Goal: Task Accomplishment & Management: Use online tool/utility

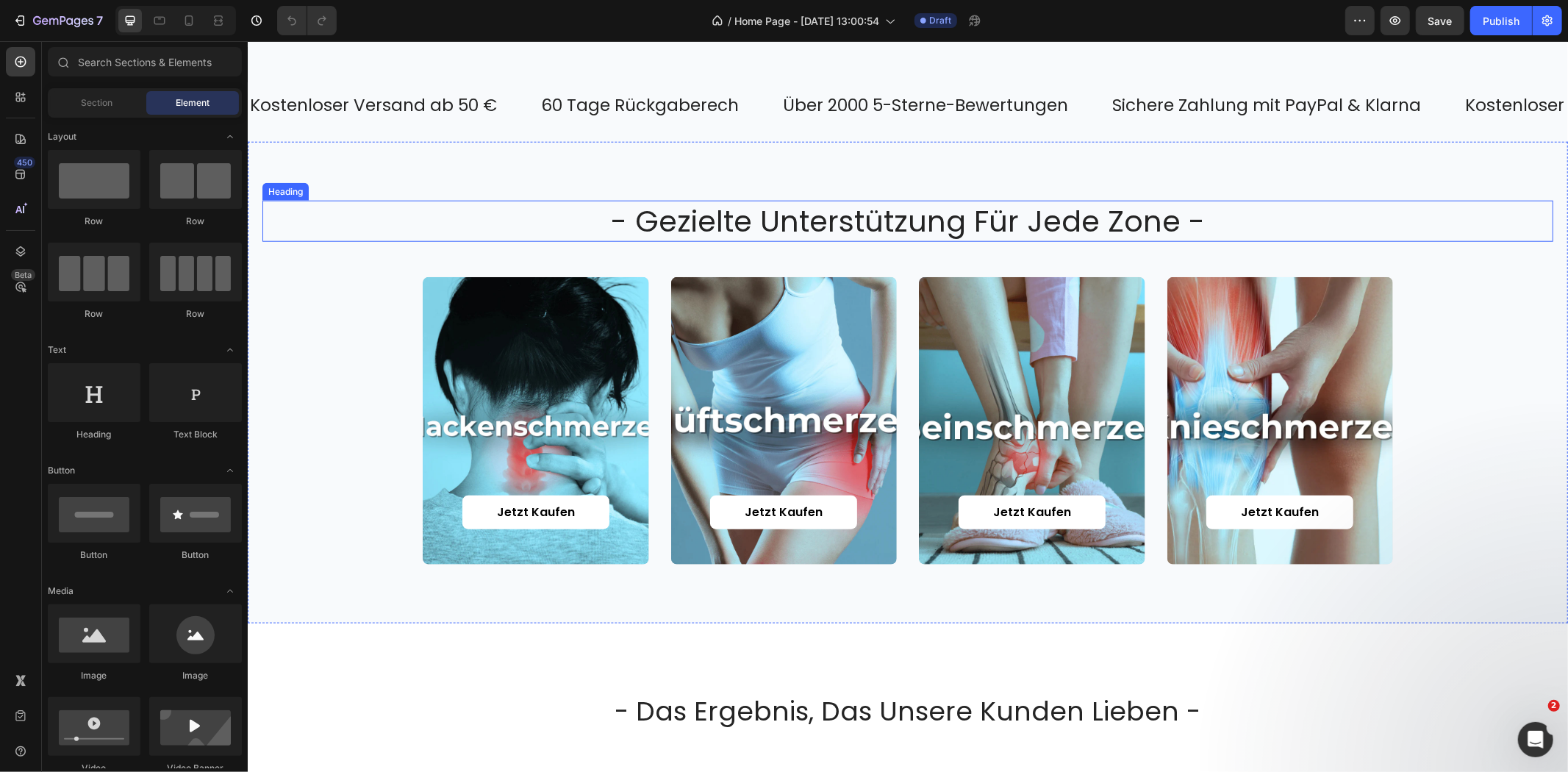
scroll to position [1062, 0]
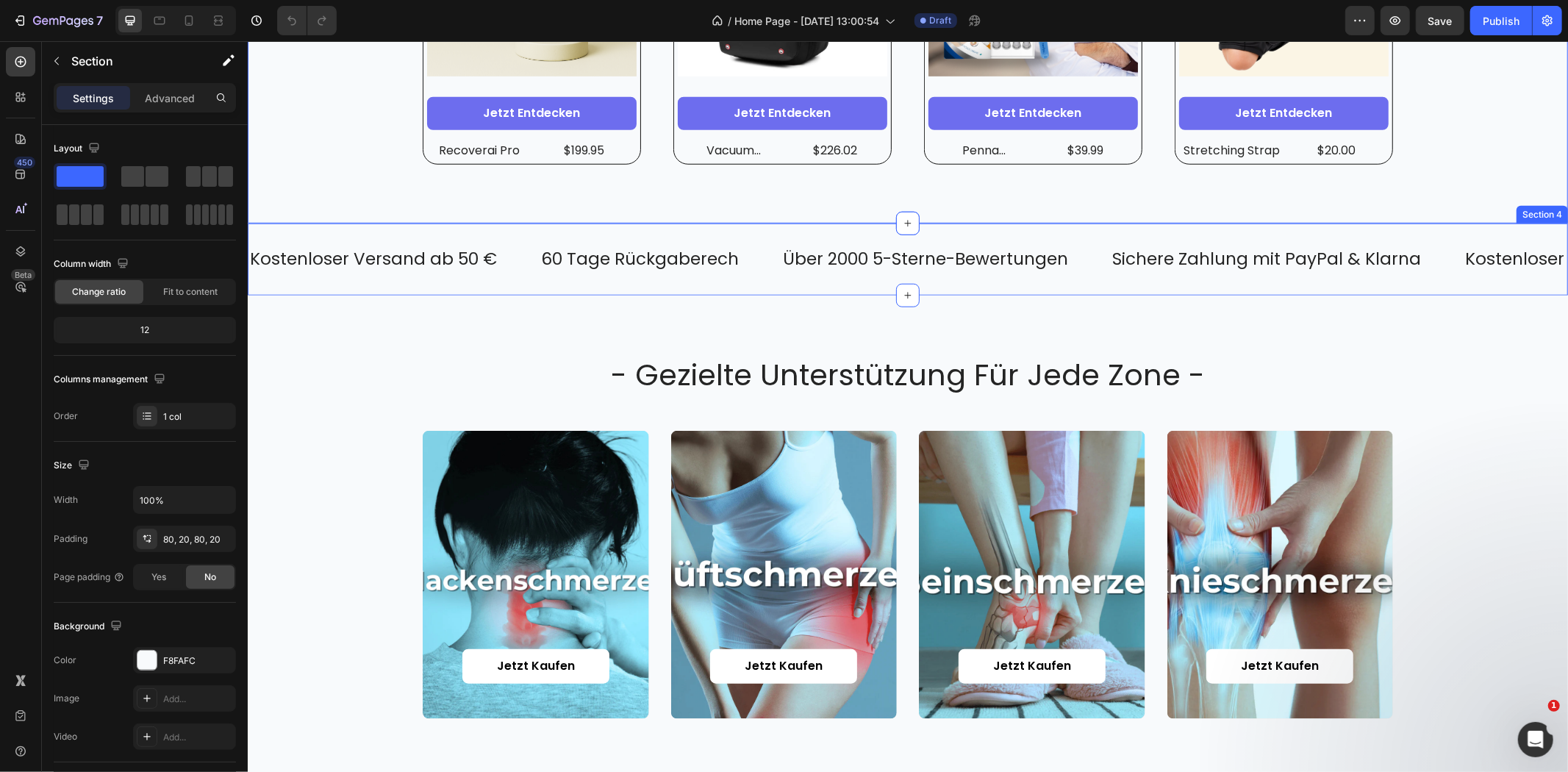
click at [452, 278] on div "Kostenloser Versand ab 50 € Text 60 Tage Rückgaberech Text Über 2000 5-Sterne-B…" at bounding box center [906, 259] width 1320 height 72
click at [432, 328] on div "- gezielte unterstützung für jede zone - Heading Jetzt kaufen Button Hero Banne…" at bounding box center [906, 536] width 1320 height 483
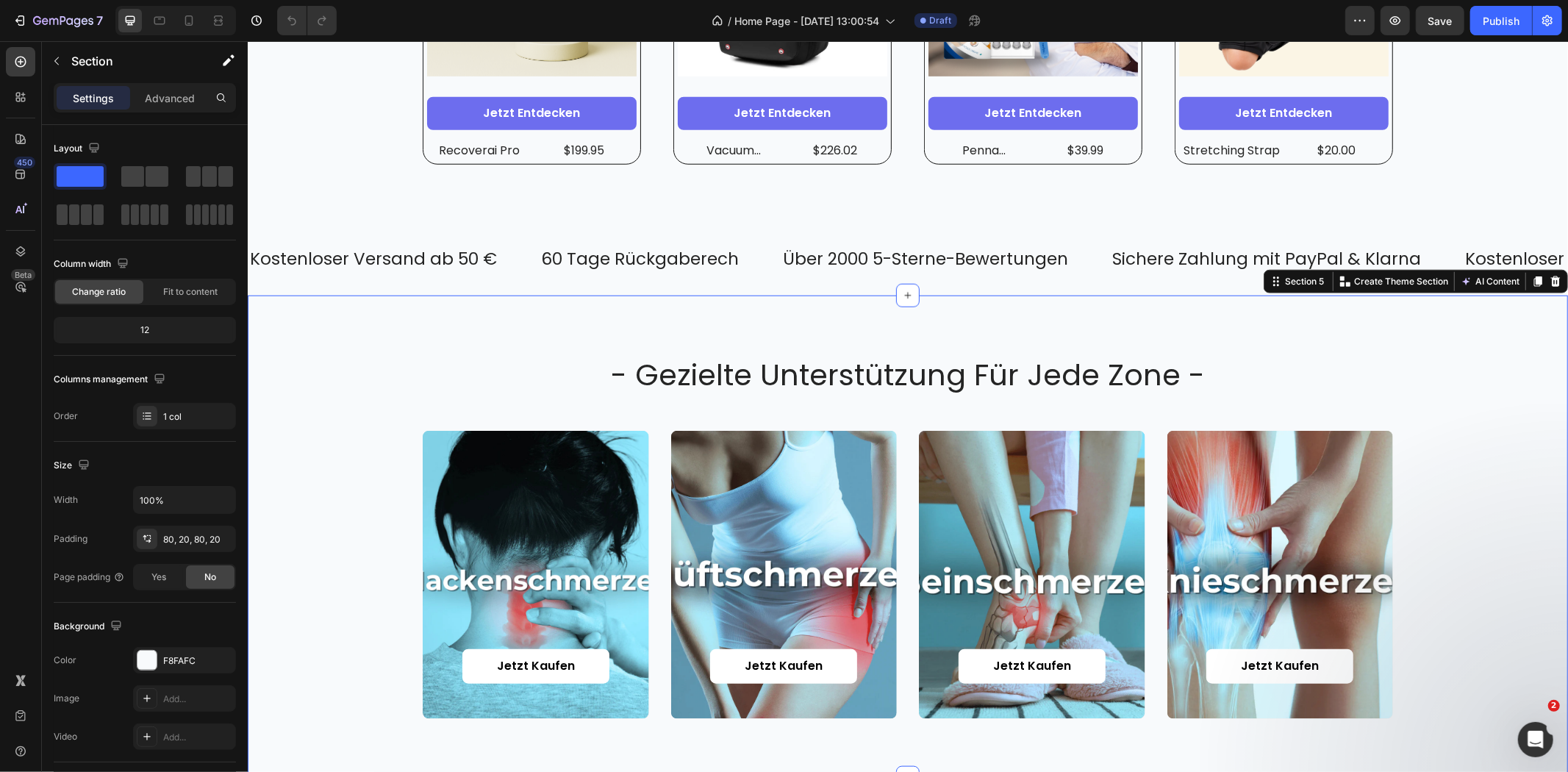
scroll to position [1552, 0]
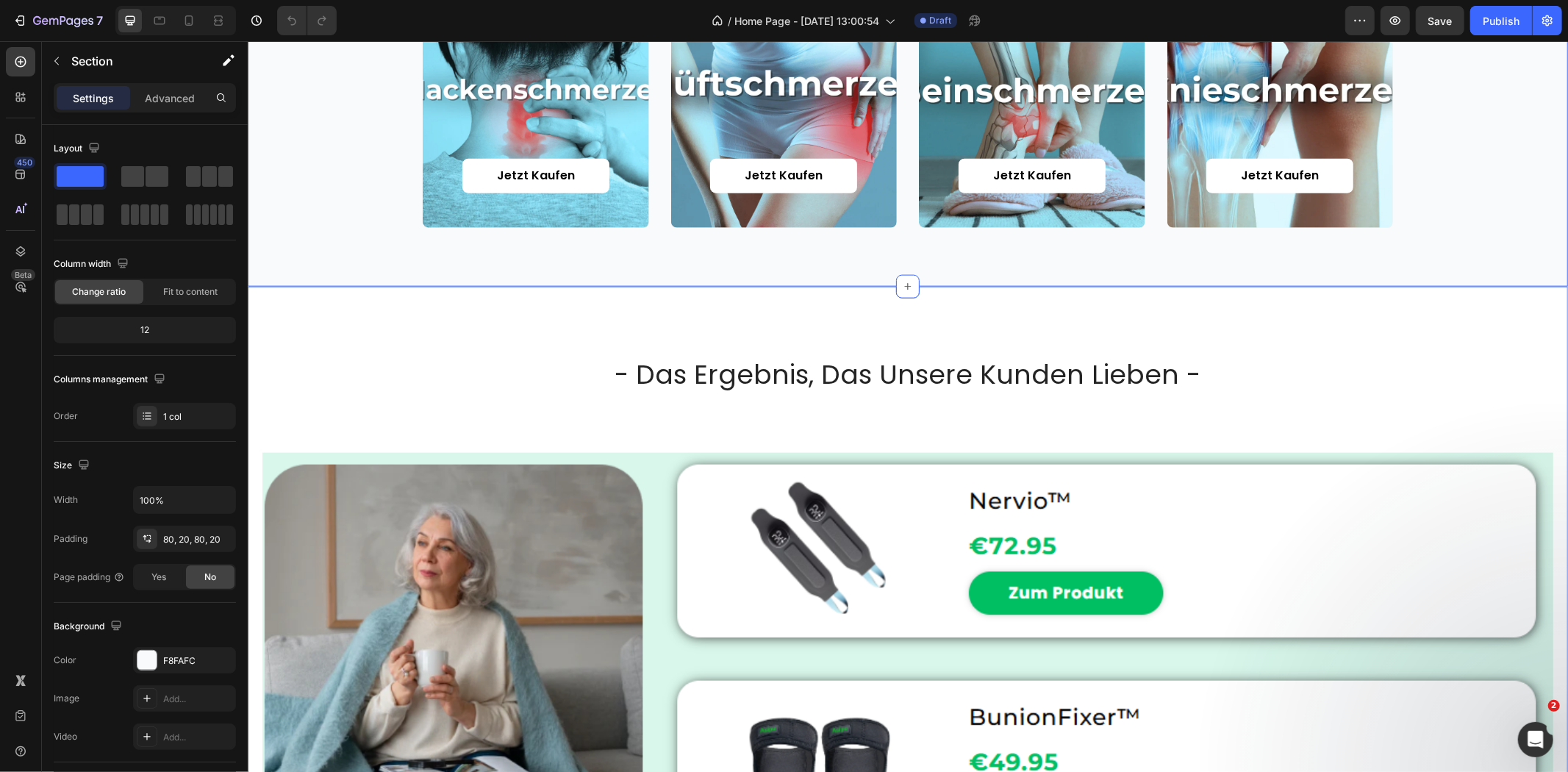
click at [560, 332] on div "- das ergebnis, das unsere kunden lieben - Heading Image Section 6" at bounding box center [906, 713] width 1320 height 855
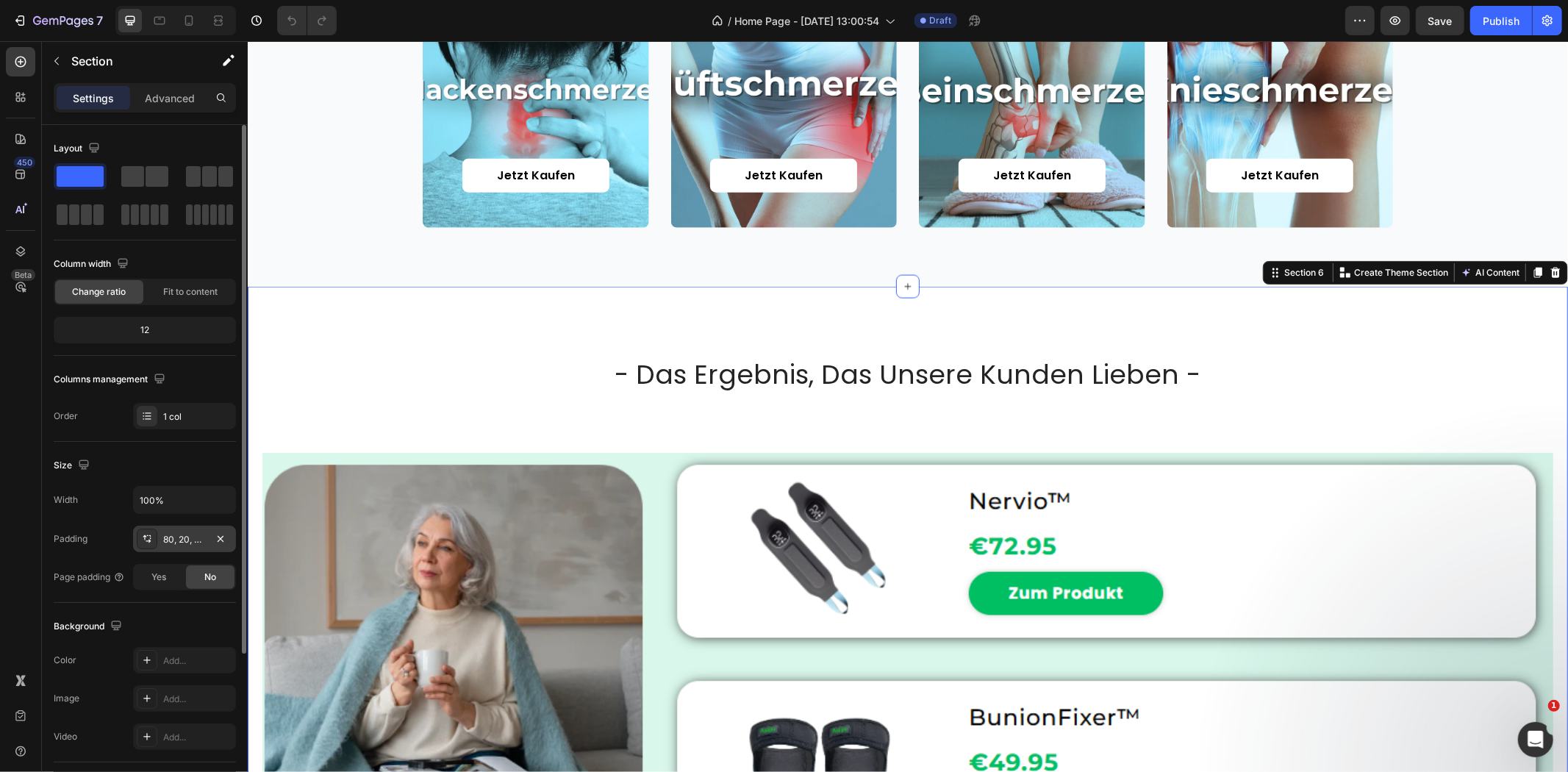
scroll to position [164, 0]
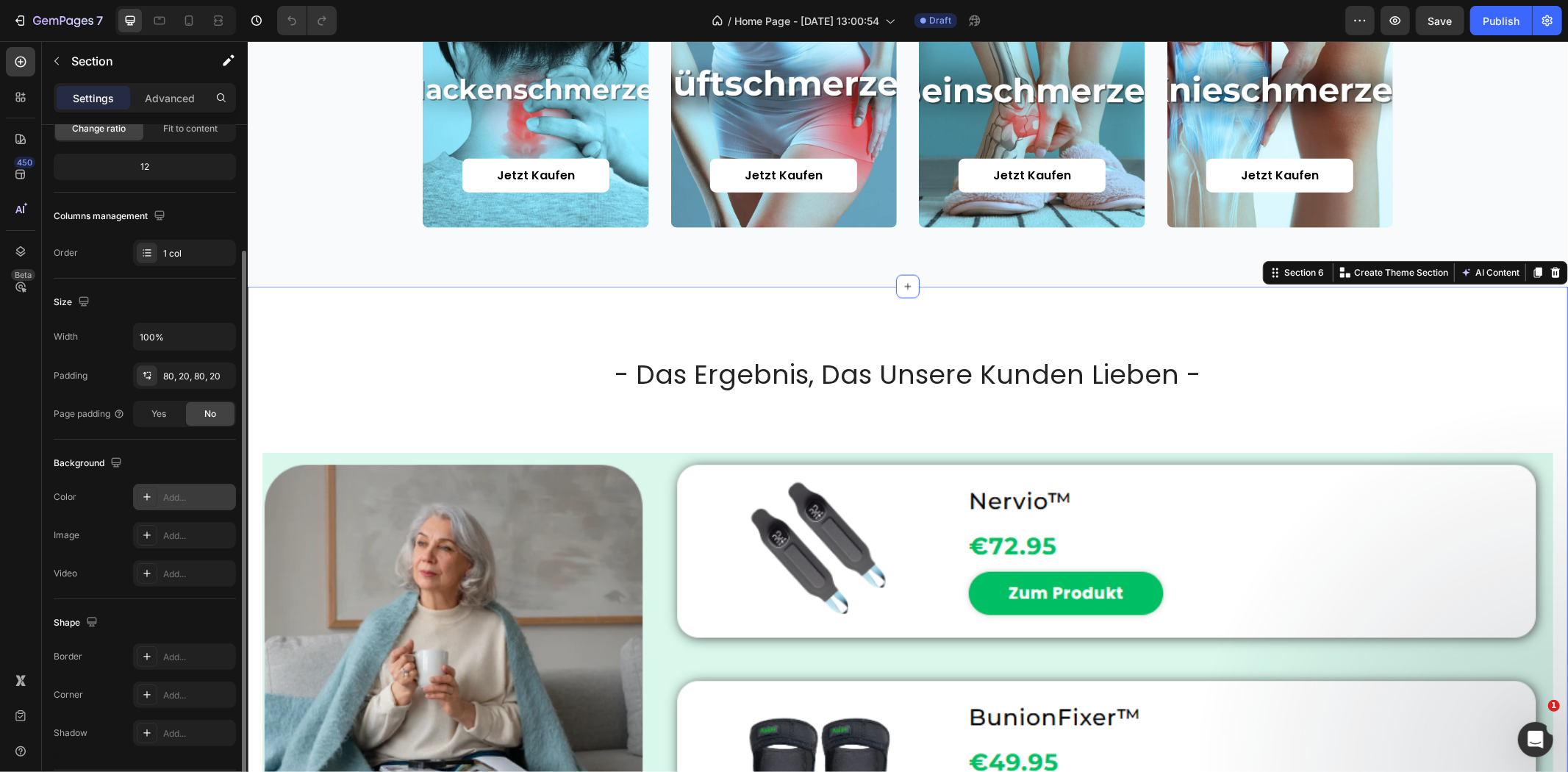
click at [177, 499] on div "Add..." at bounding box center [198, 497] width 69 height 14
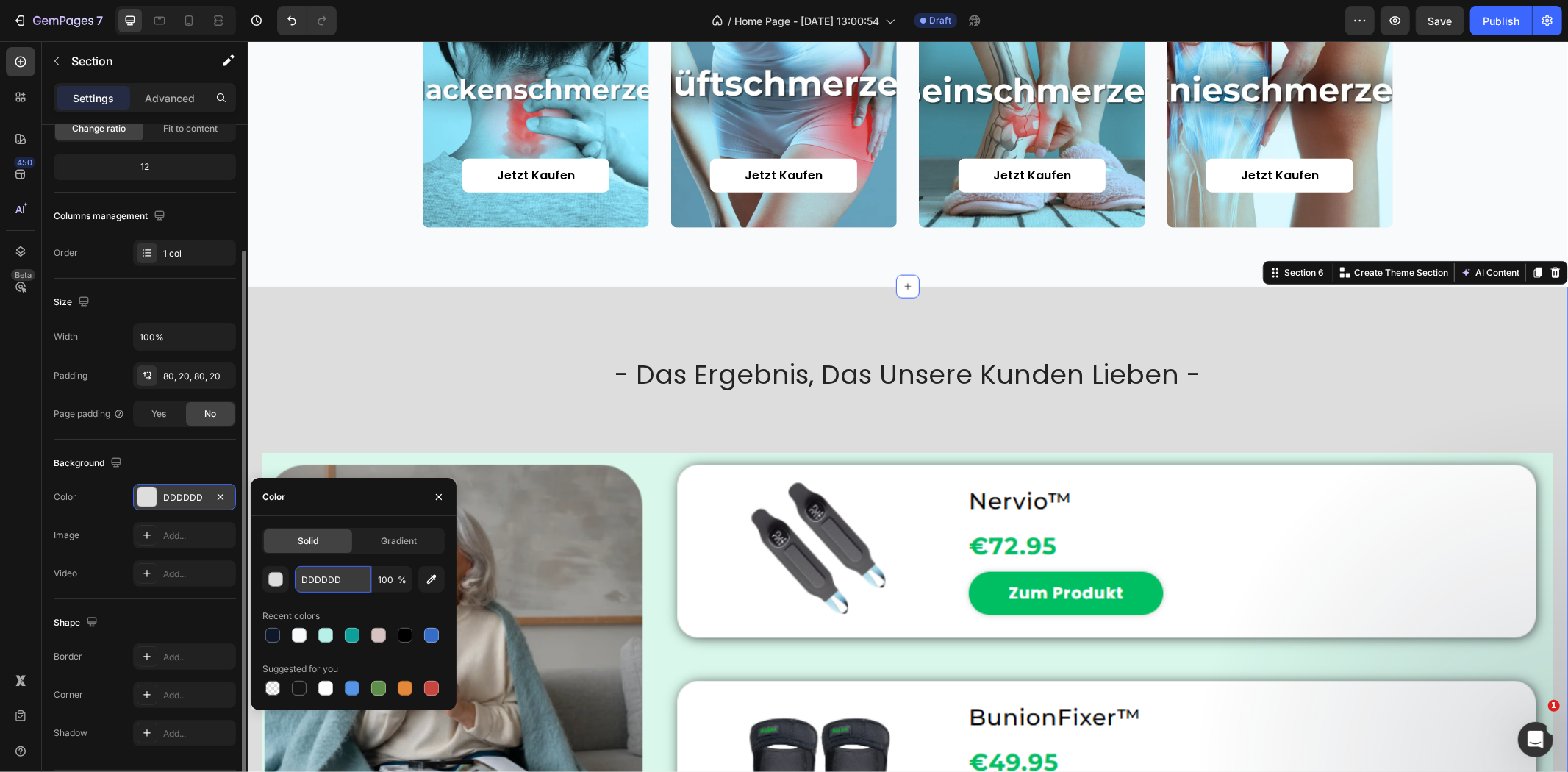
click at [324, 579] on input "DDDDDD" at bounding box center [333, 579] width 77 height 26
paste input "F8FAFC"
type input "F8FAFC"
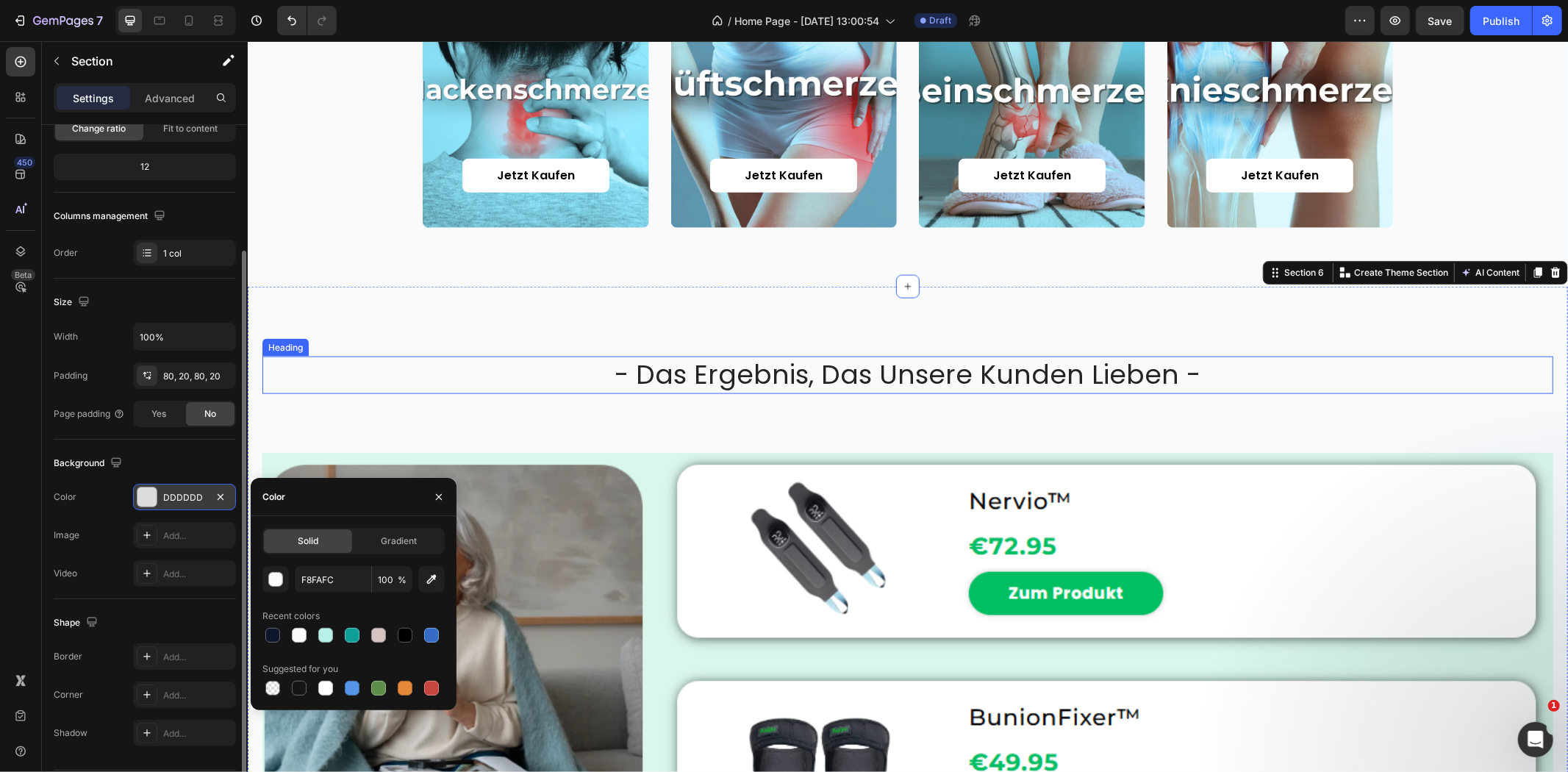
click at [384, 368] on h2 "- das ergebnis, das unsere kunden lieben -" at bounding box center [907, 374] width 1291 height 37
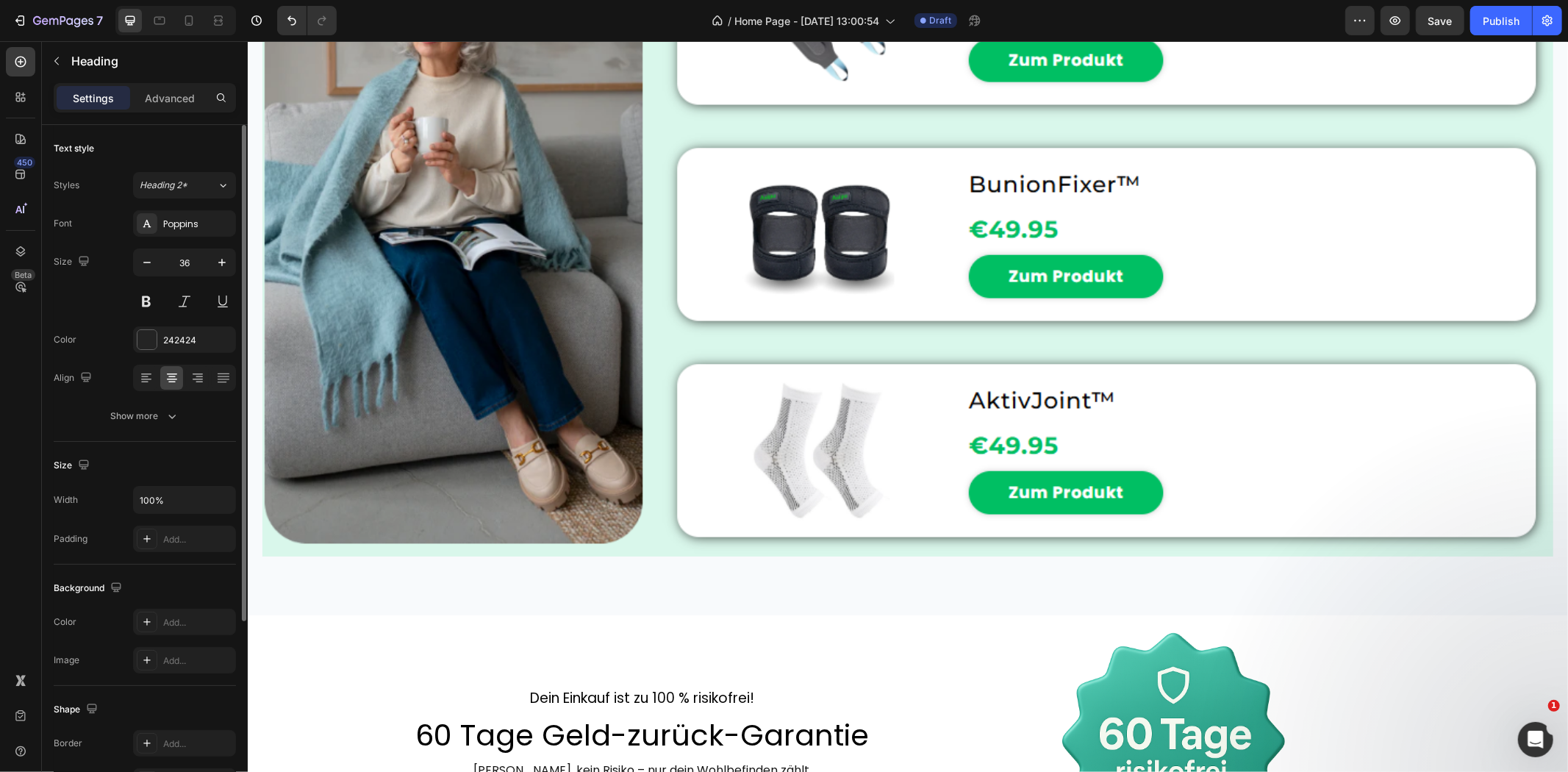
scroll to position [2288, 0]
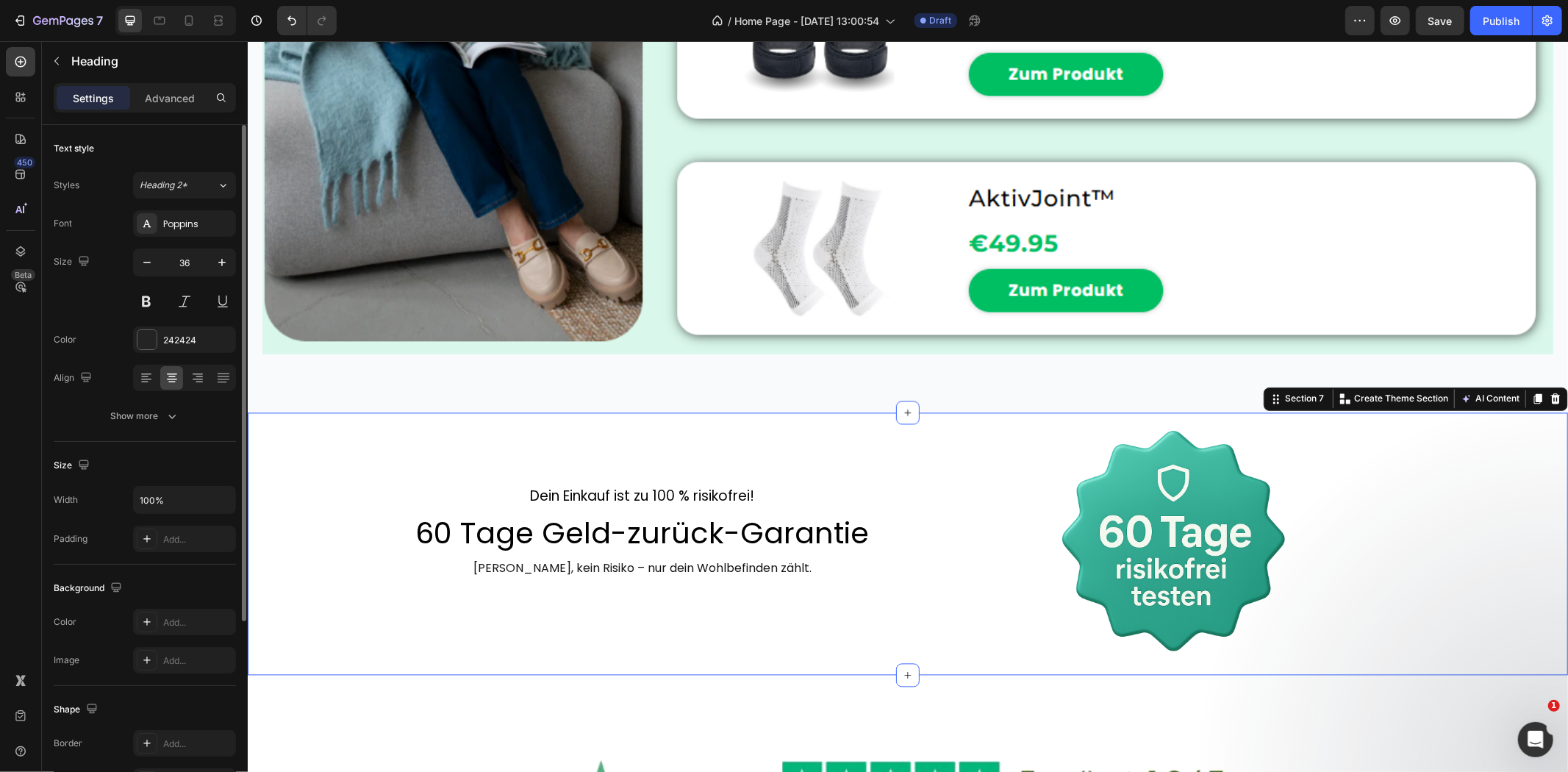
click at [307, 438] on div "Dein Einkauf ist zu 100 % risikofrei! Text Block 60 Tage Geld-zurück-Garantie H…" at bounding box center [906, 543] width 1320 height 262
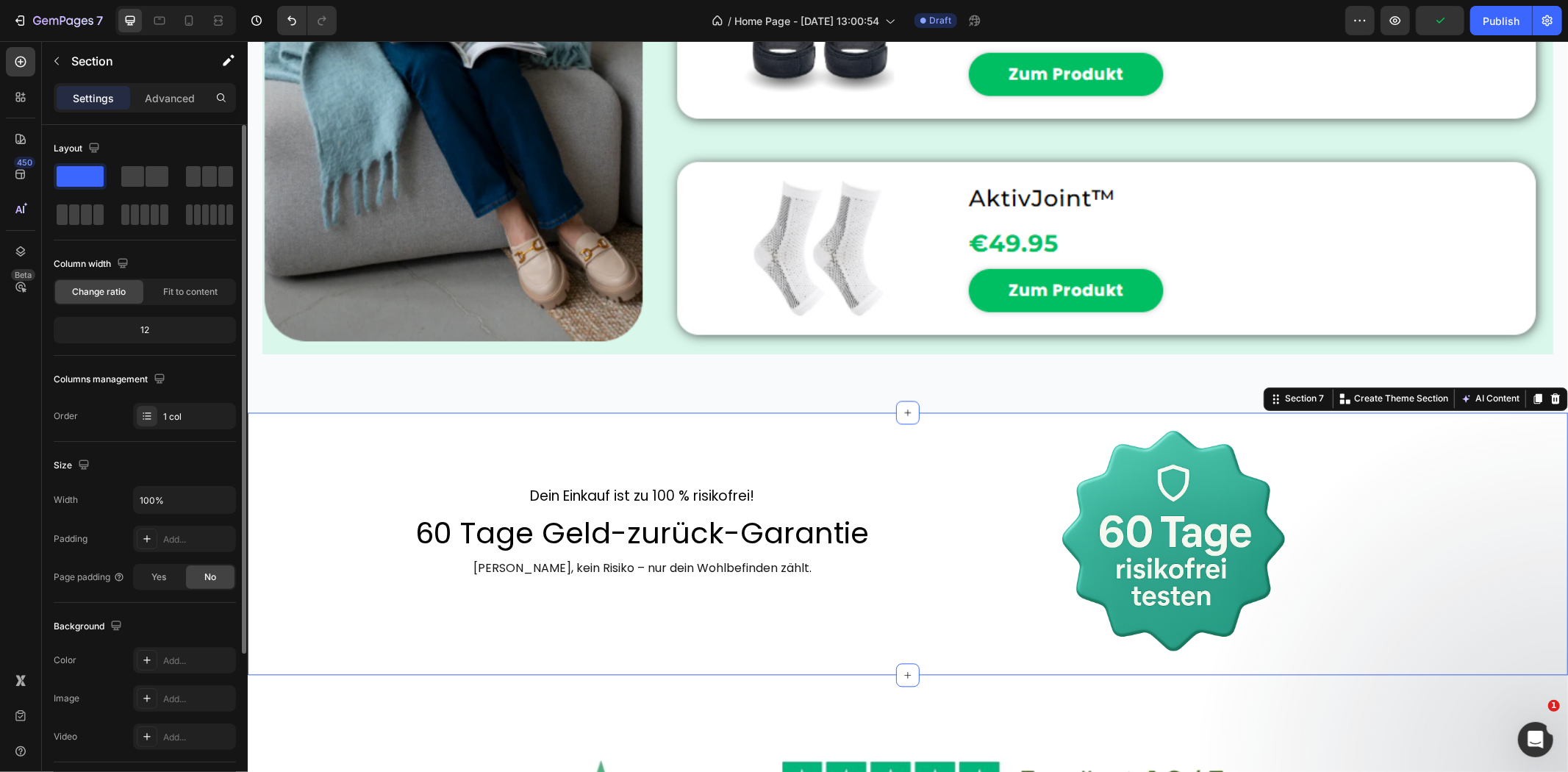
scroll to position [208, 0]
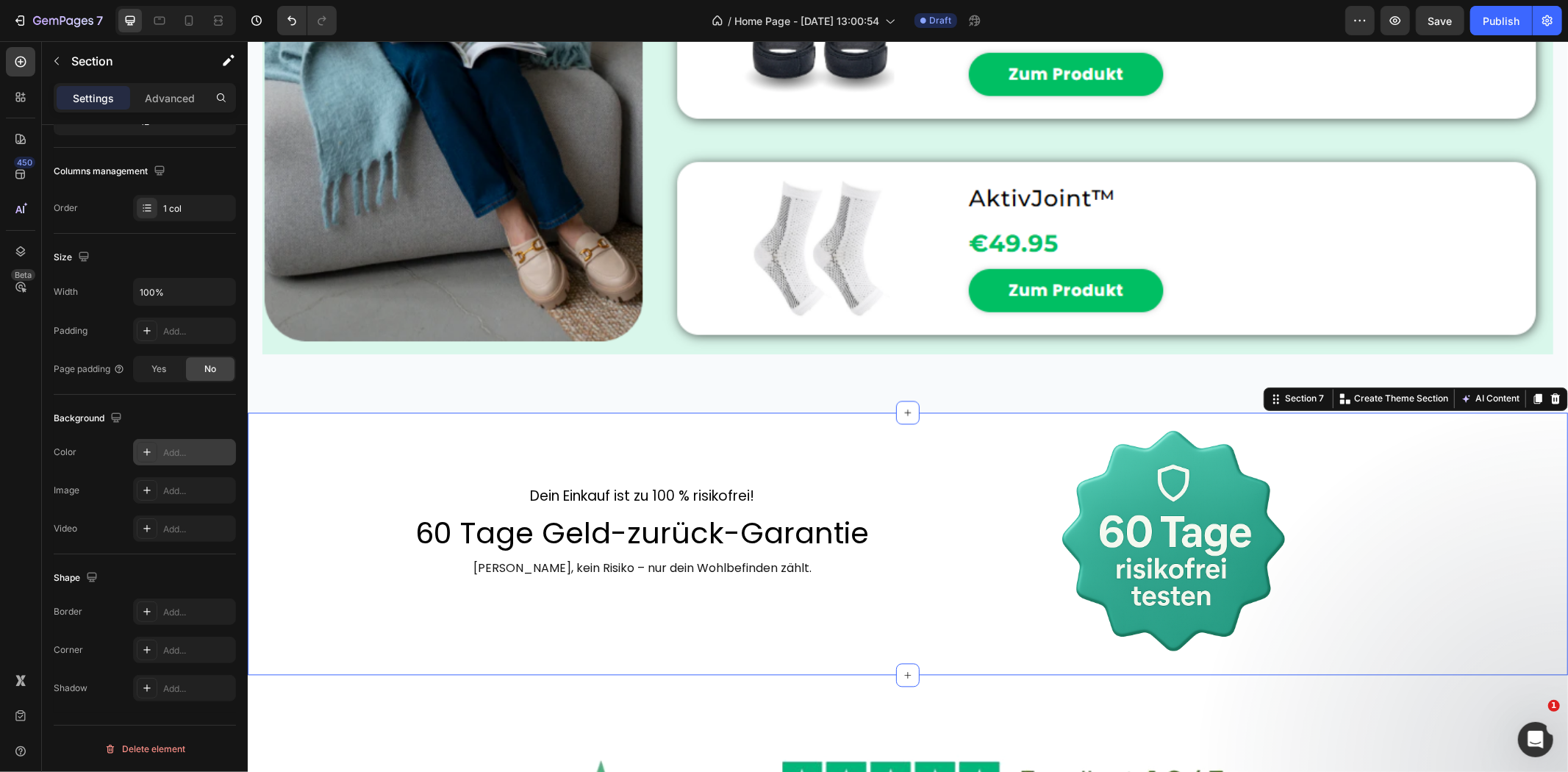
click at [177, 452] on div "Add..." at bounding box center [198, 453] width 69 height 14
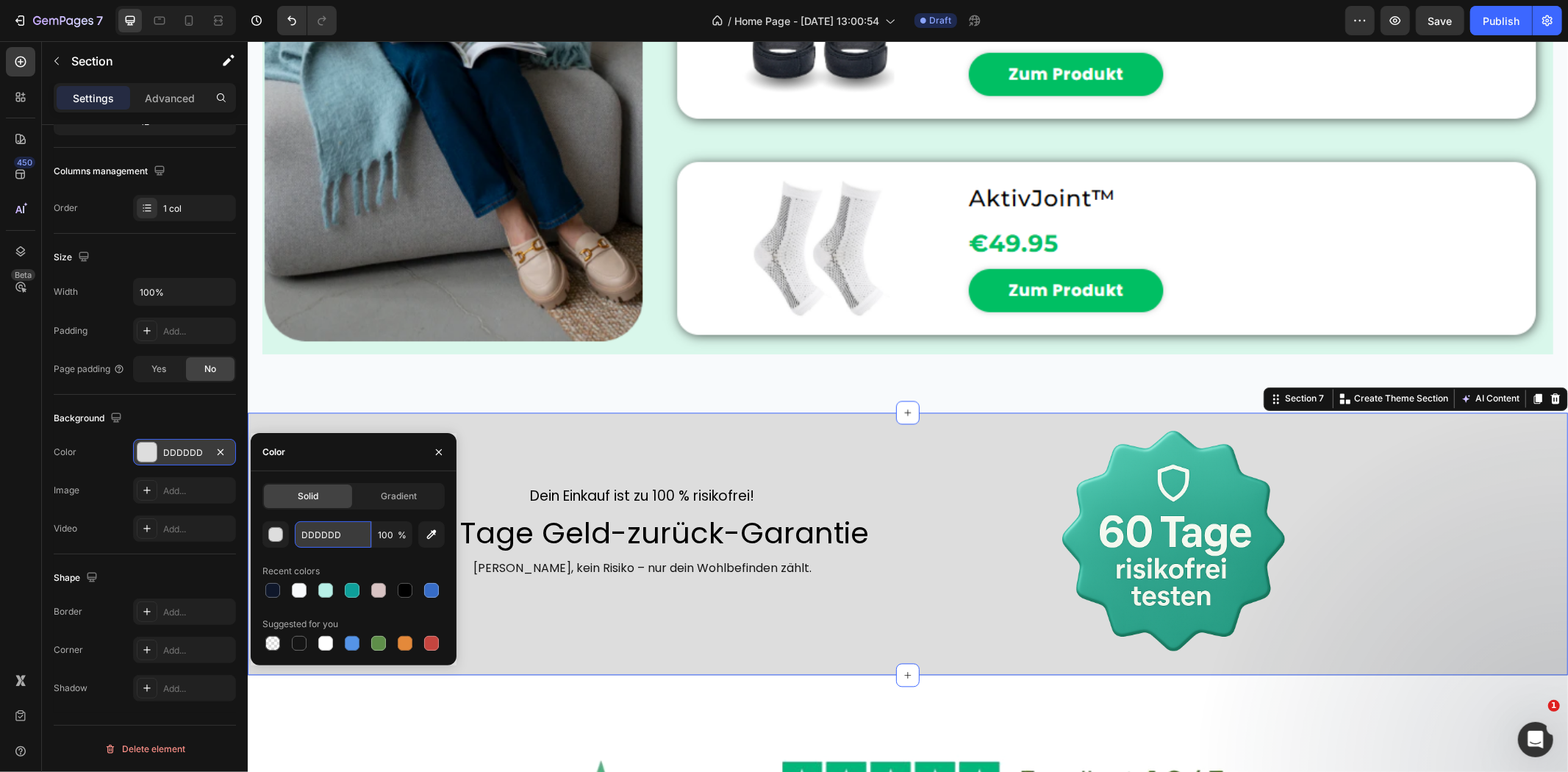
click at [339, 542] on input "DDDDDD" at bounding box center [333, 534] width 77 height 26
paste input "F8FAFC"
type input "F8FAFC"
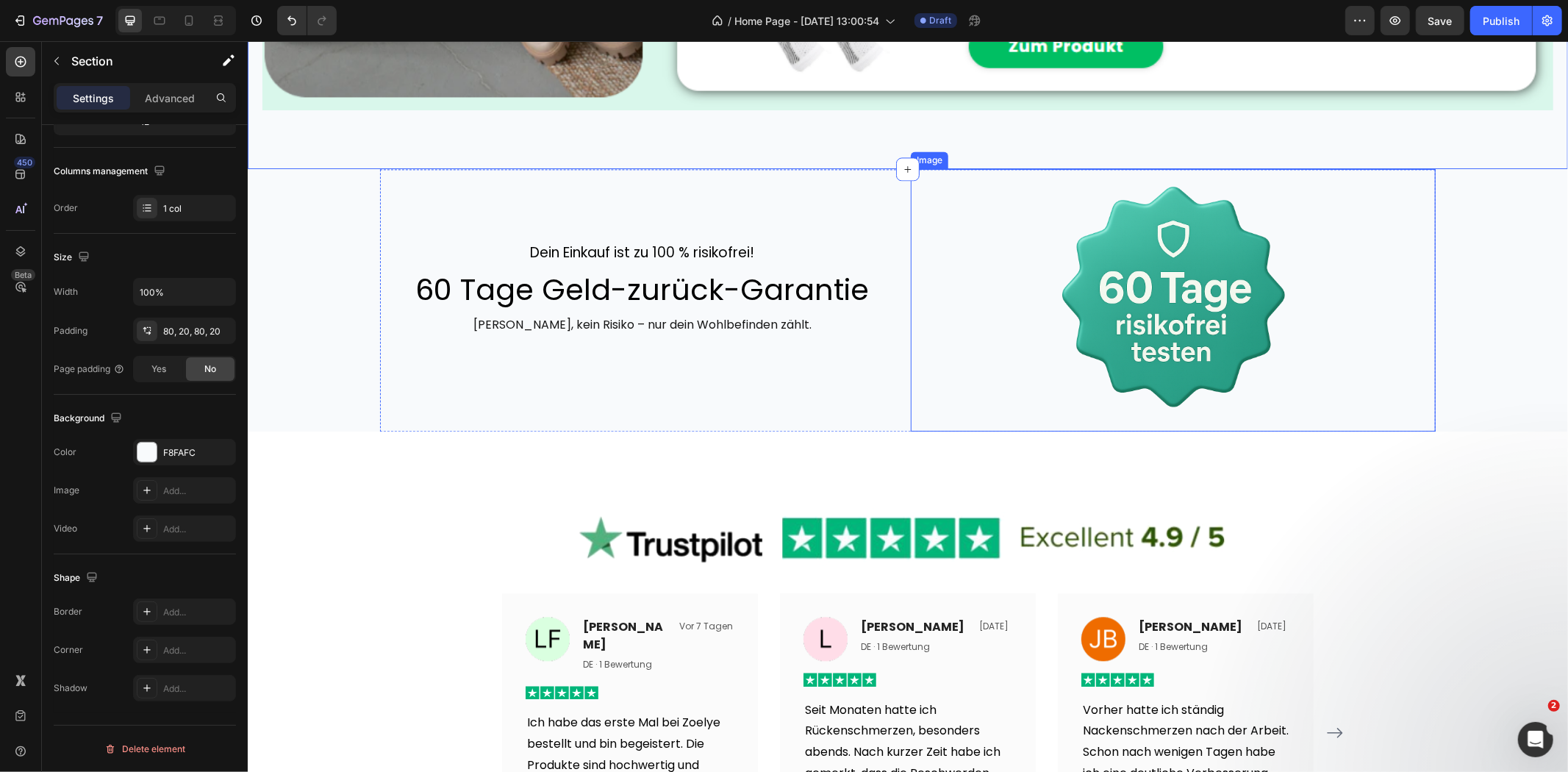
scroll to position [2533, 0]
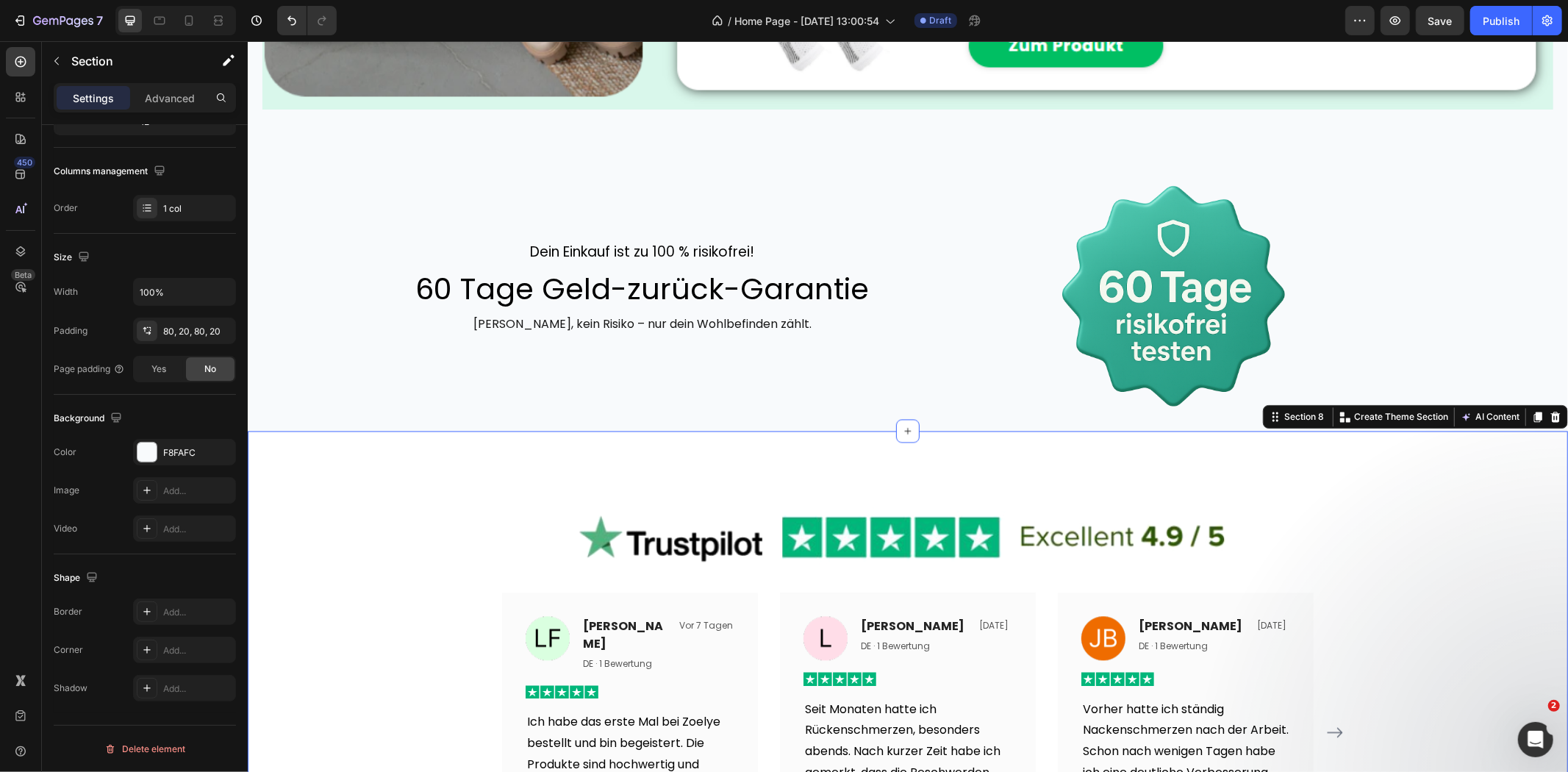
click at [1439, 456] on div "Image Image Laura Fischer Text block DE · 1 Bewertung Text block Vor 7 Tagen Te…" at bounding box center [906, 695] width 1320 height 530
click at [179, 458] on div "Add..." at bounding box center [198, 453] width 69 height 14
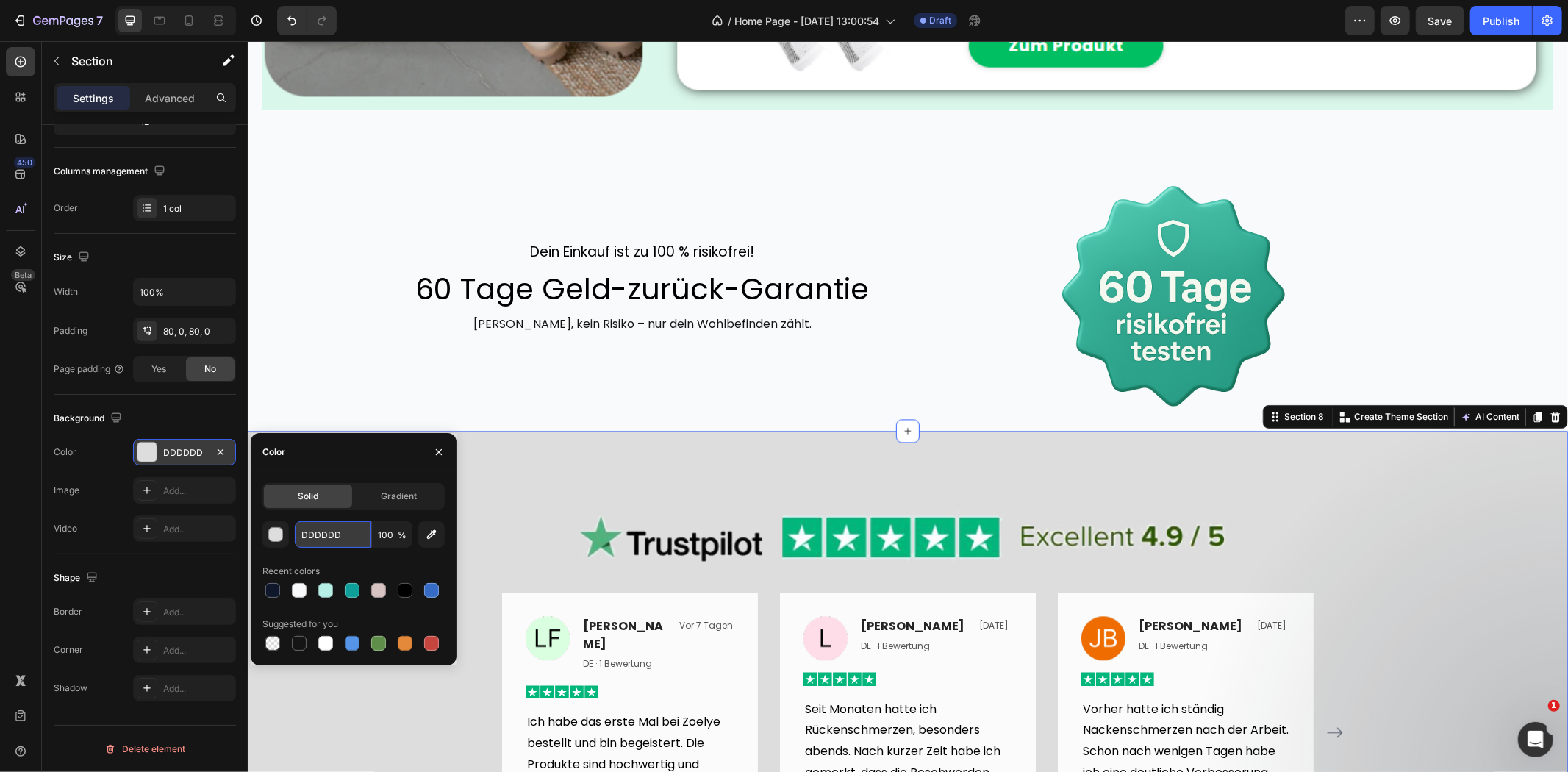
click at [316, 540] on input "DDDDDD" at bounding box center [333, 534] width 77 height 26
paste input "F8FAFC"
type input "F8FAFC"
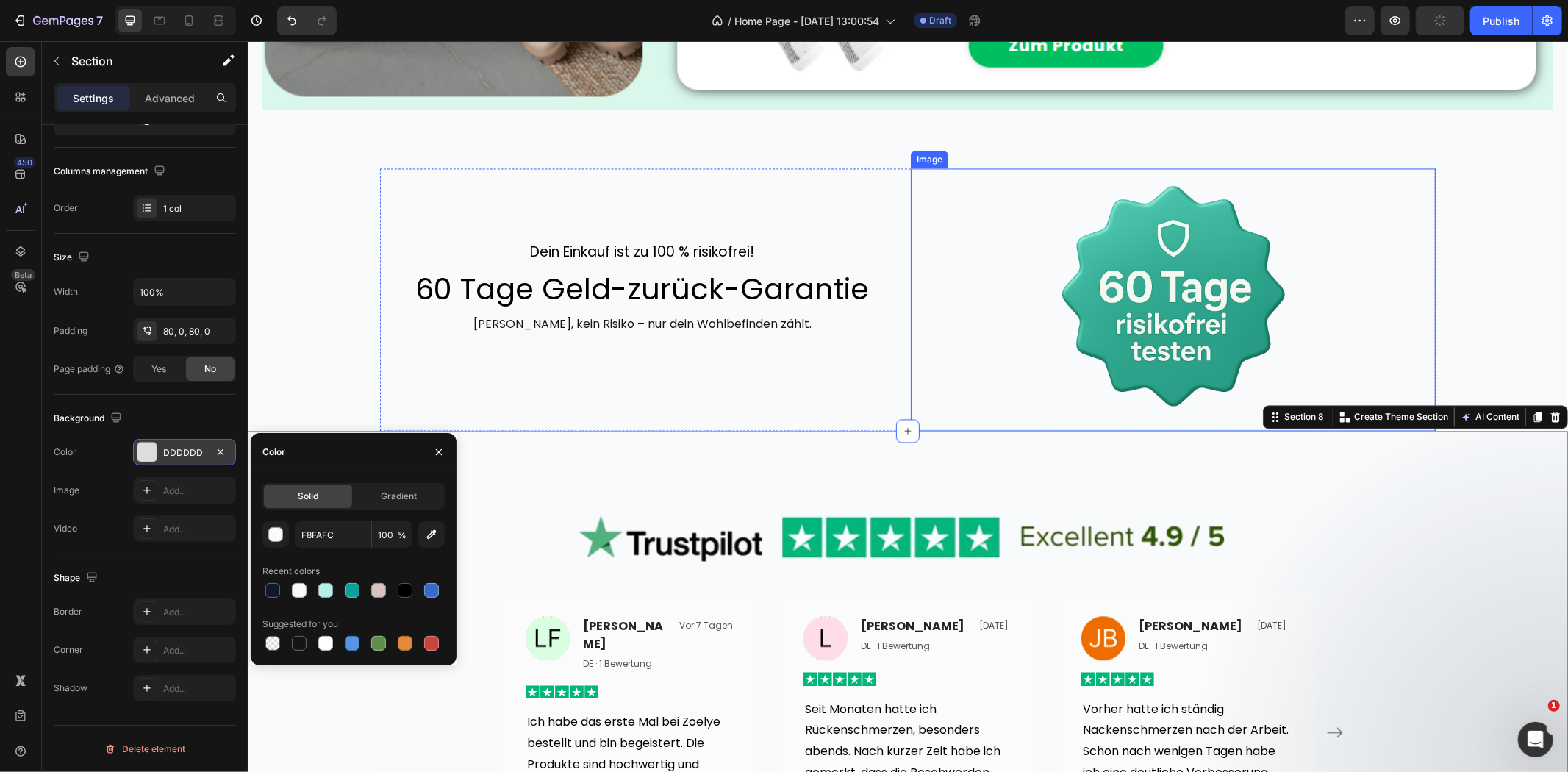
click at [1399, 268] on div at bounding box center [1172, 298] width 525 height 262
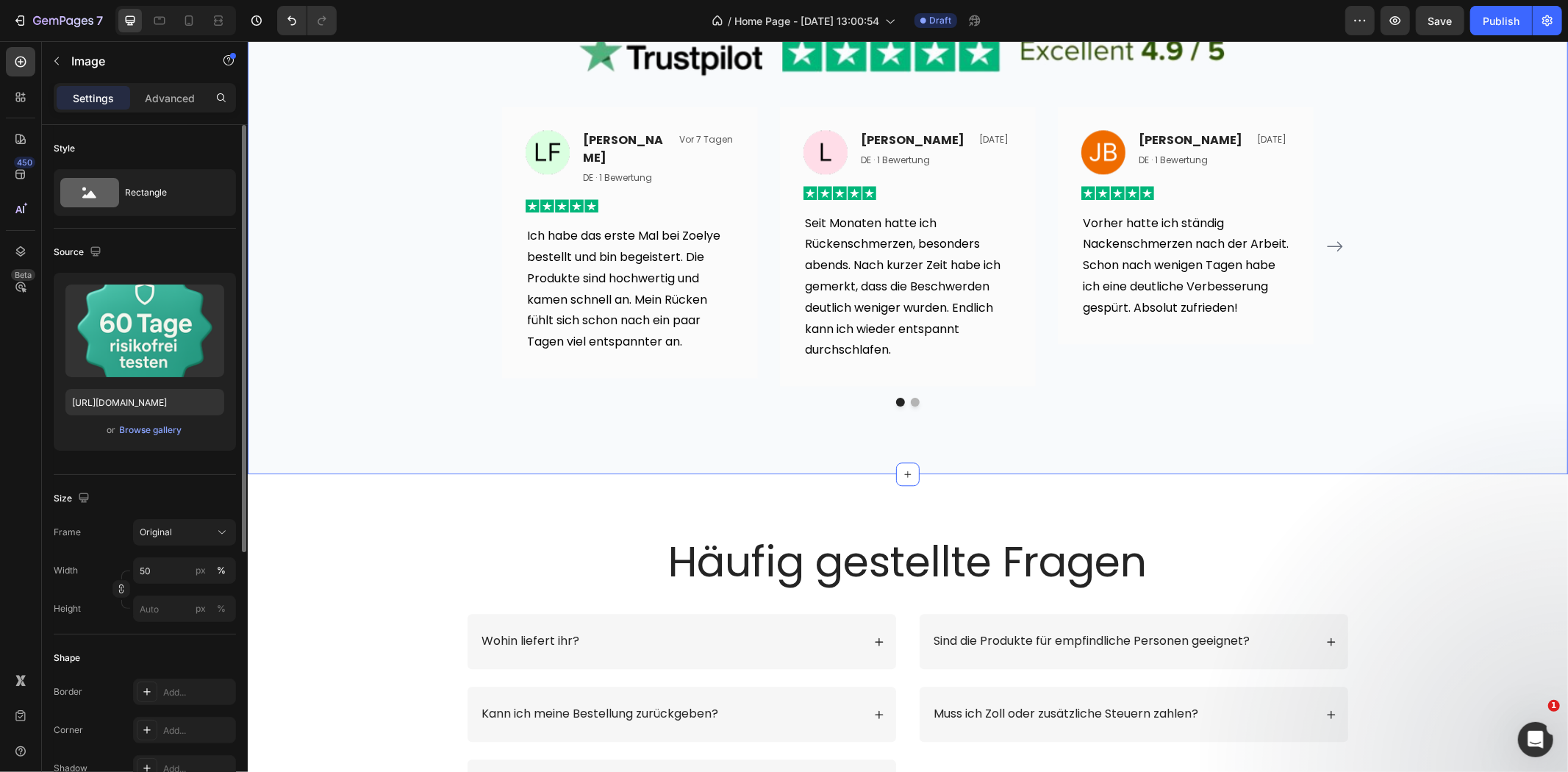
scroll to position [3023, 0]
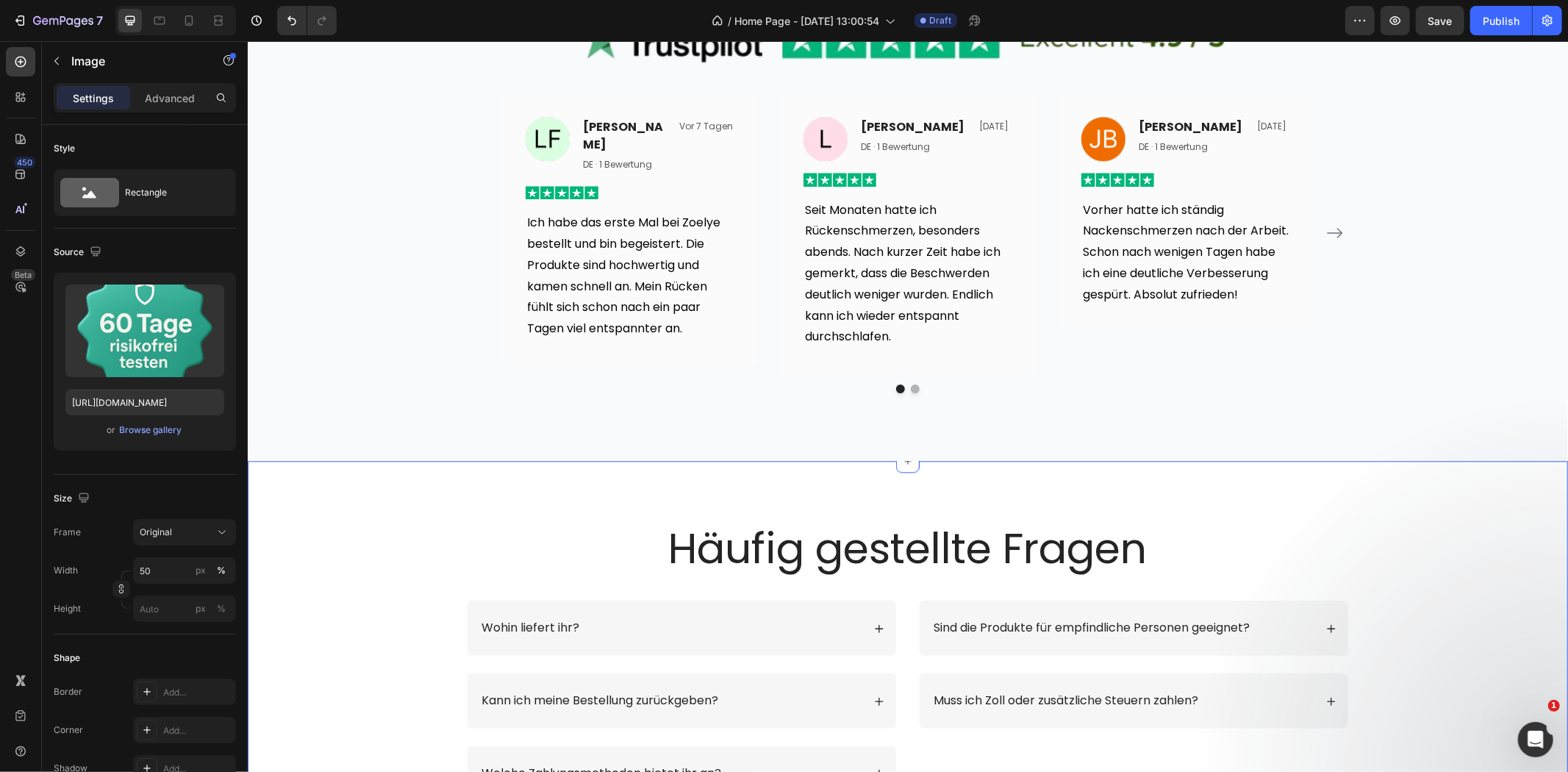
click at [1363, 465] on div "Häufig gestellte Fragen Heading Row Wohin liefert ihr? Kann ich meine Bestellun…" at bounding box center [906, 660] width 1320 height 400
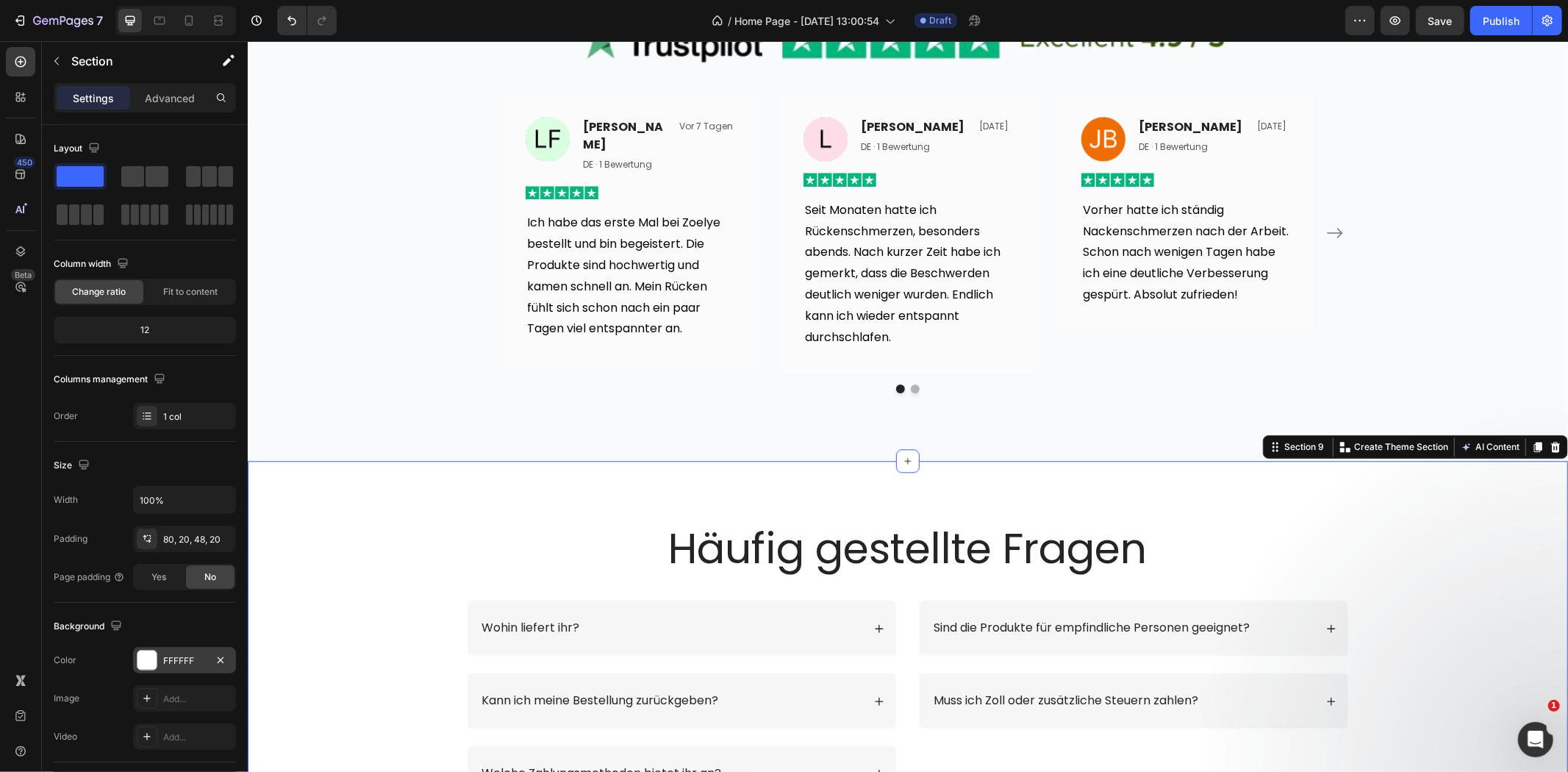
click at [194, 660] on div "FFFFFF" at bounding box center [184, 661] width 42 height 14
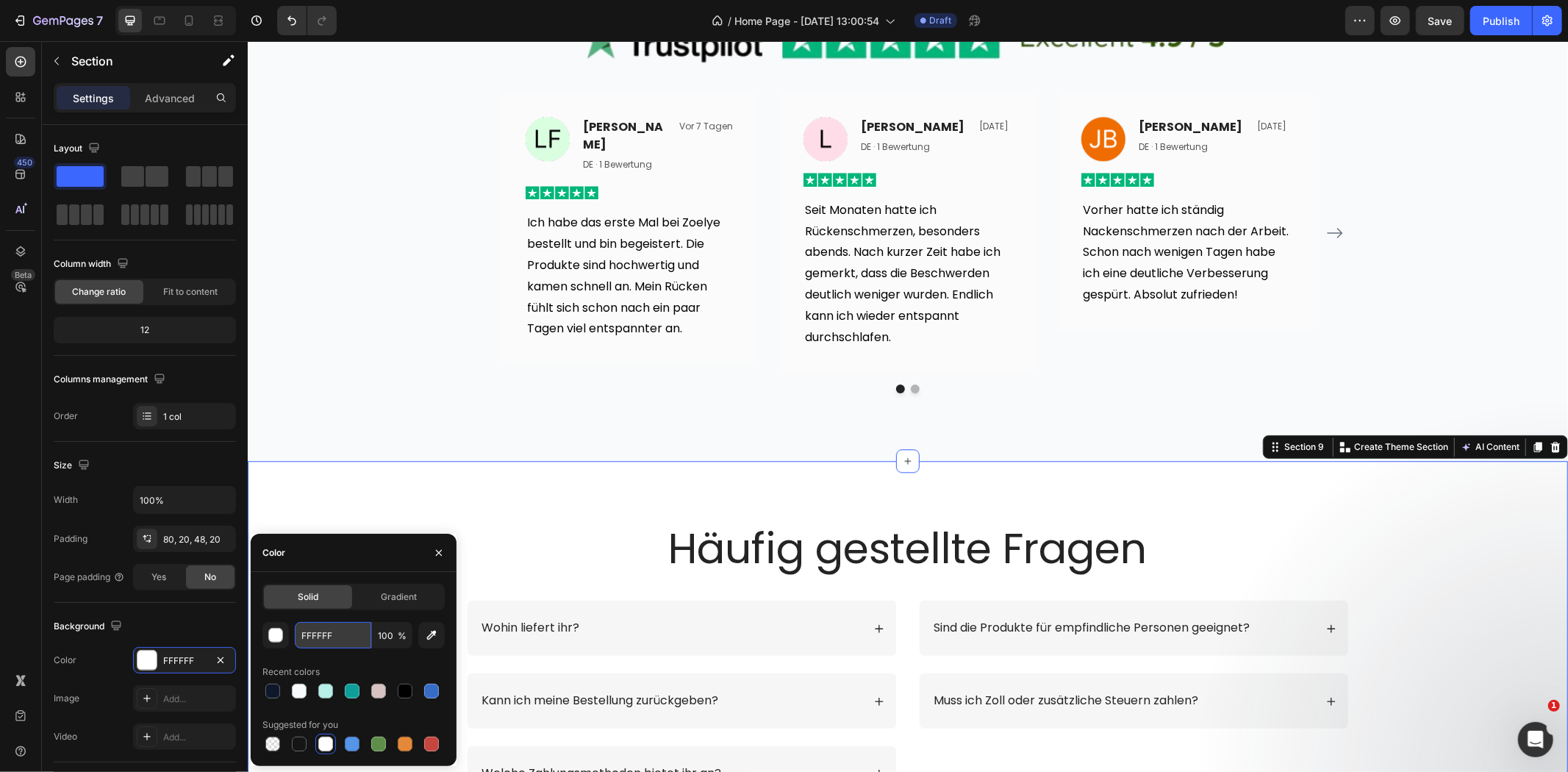
click at [338, 636] on input "FFFFFF" at bounding box center [333, 635] width 77 height 26
paste input "8FAFC"
type input "F8FAFC"
click at [1447, 519] on div "Häufig gestellte Fragen Heading Row Wohin liefert ihr? Kann ich meine Bestellun…" at bounding box center [907, 671] width 1291 height 305
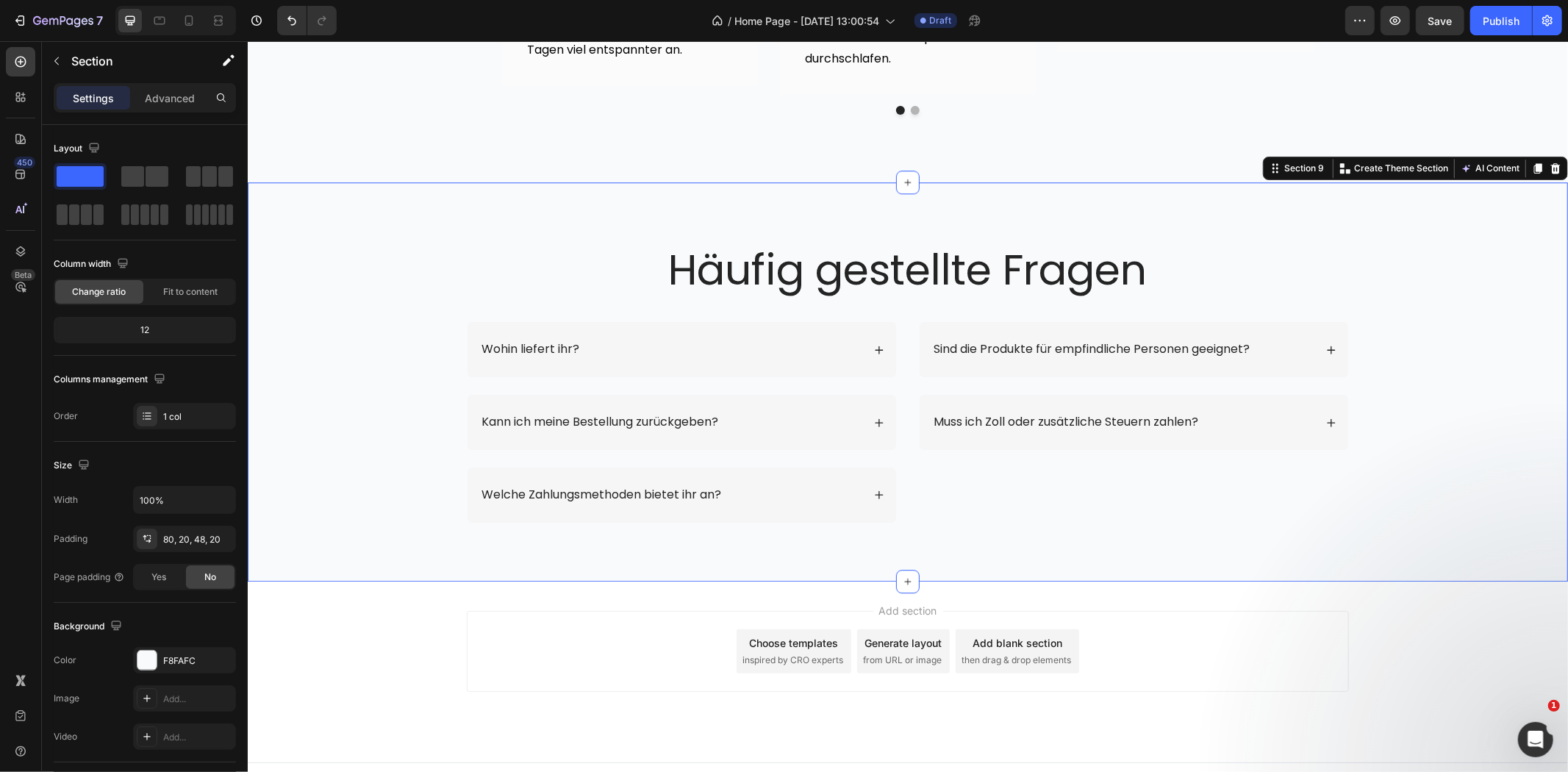
scroll to position [3302, 0]
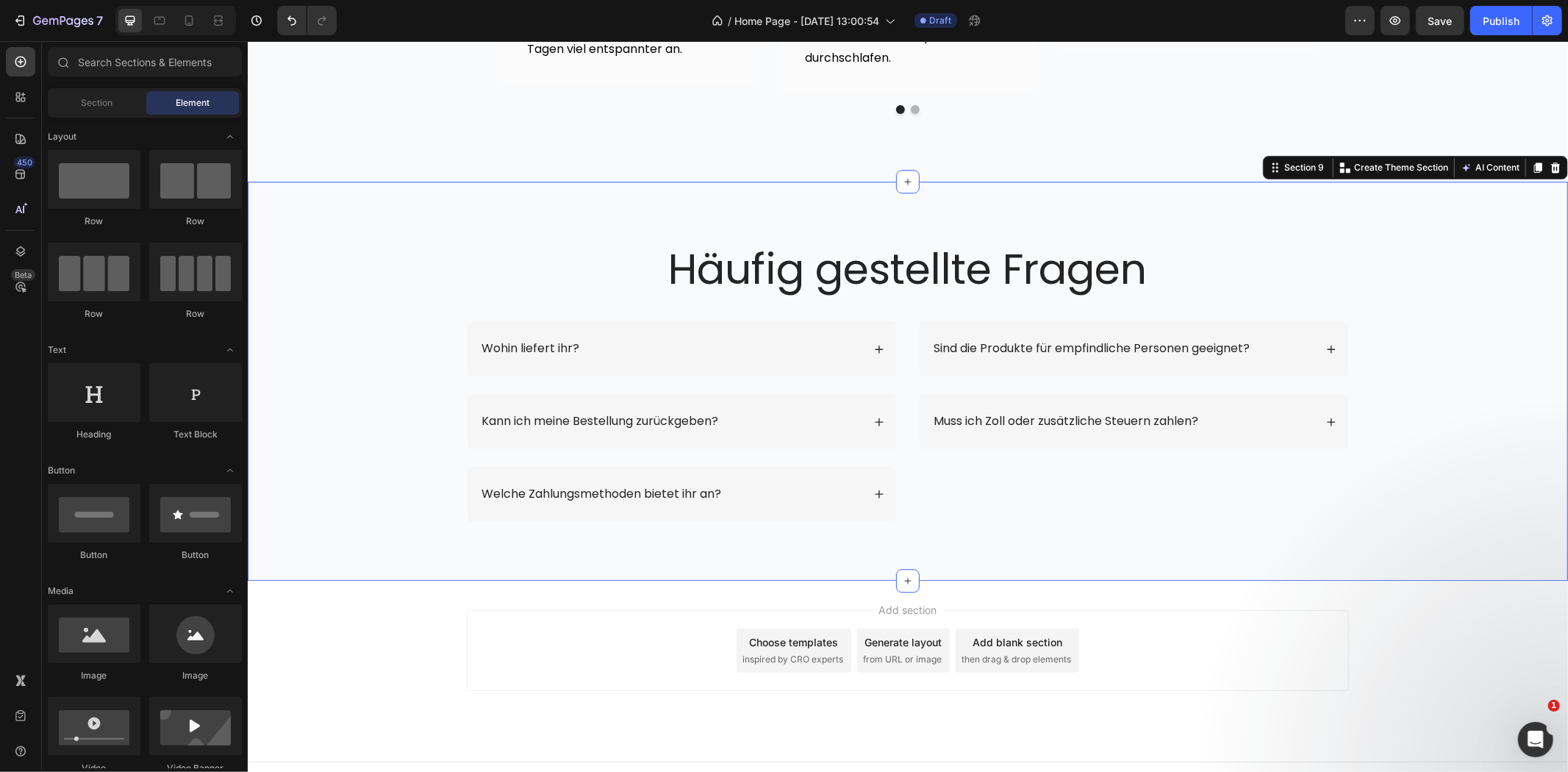
click at [1464, 599] on div "Add section Choose templates inspired by CRO experts Generate layout from URL o…" at bounding box center [906, 671] width 1320 height 181
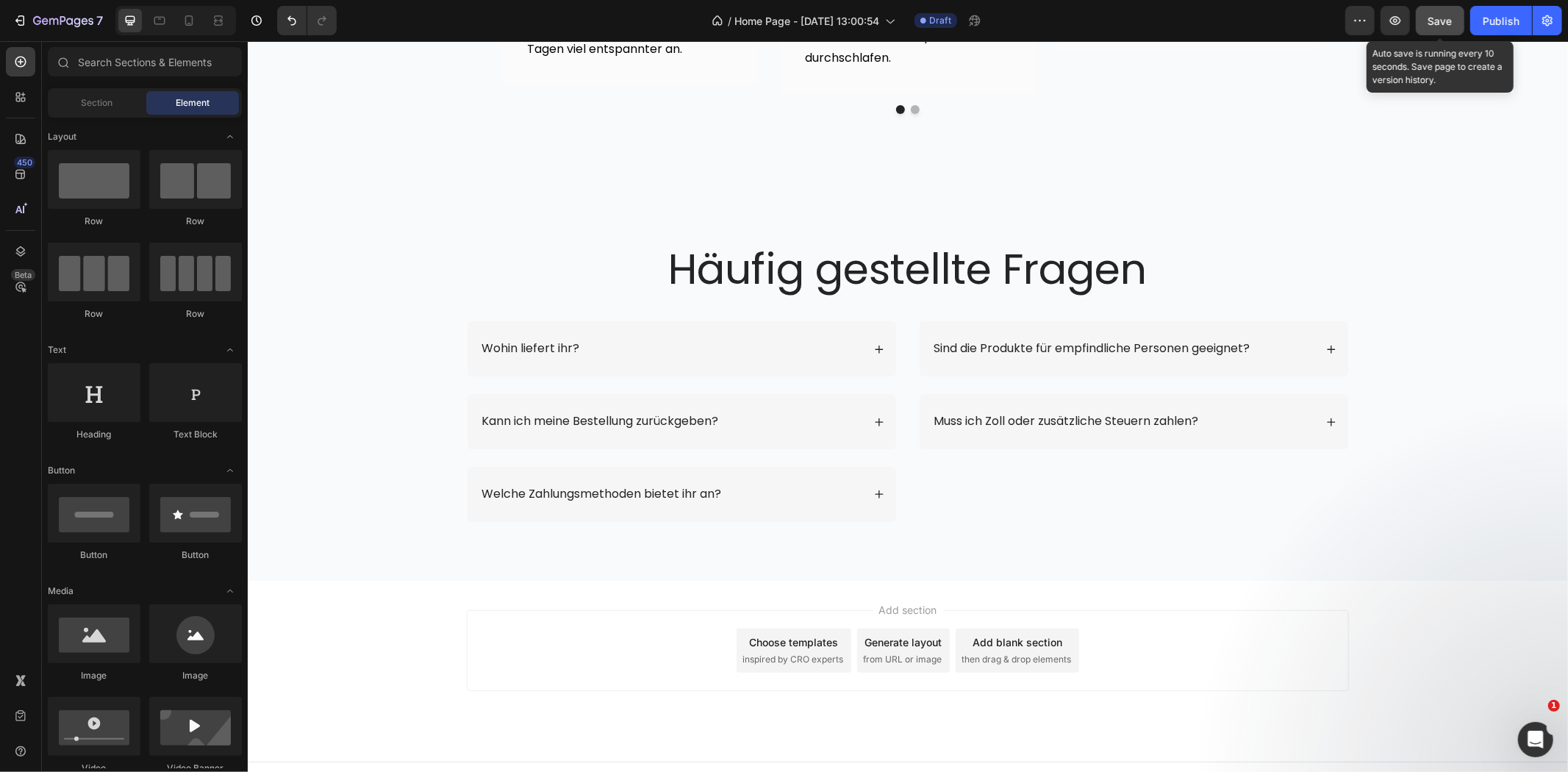
click at [1451, 25] on span "Save" at bounding box center [1441, 21] width 24 height 13
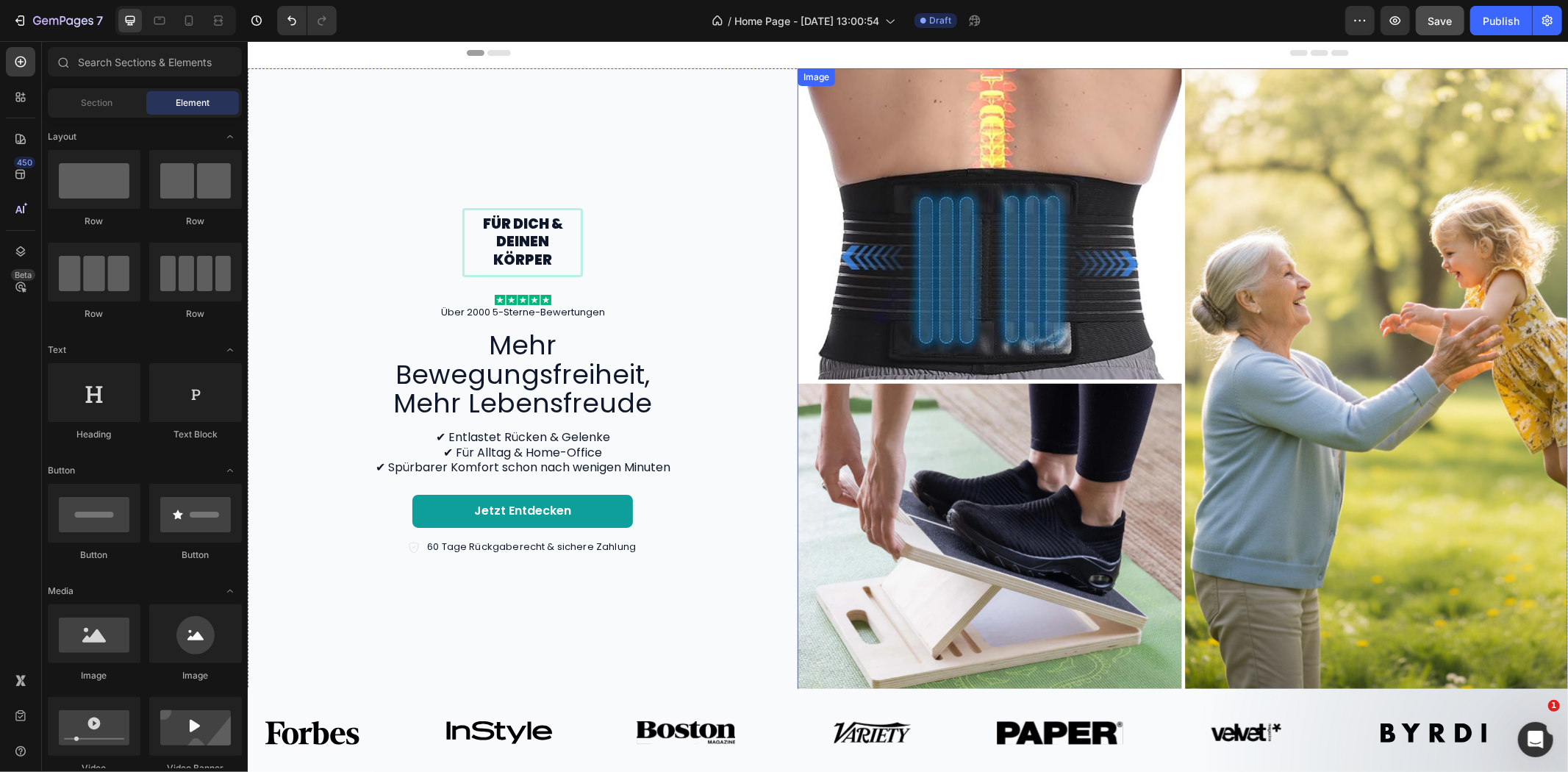
scroll to position [0, 0]
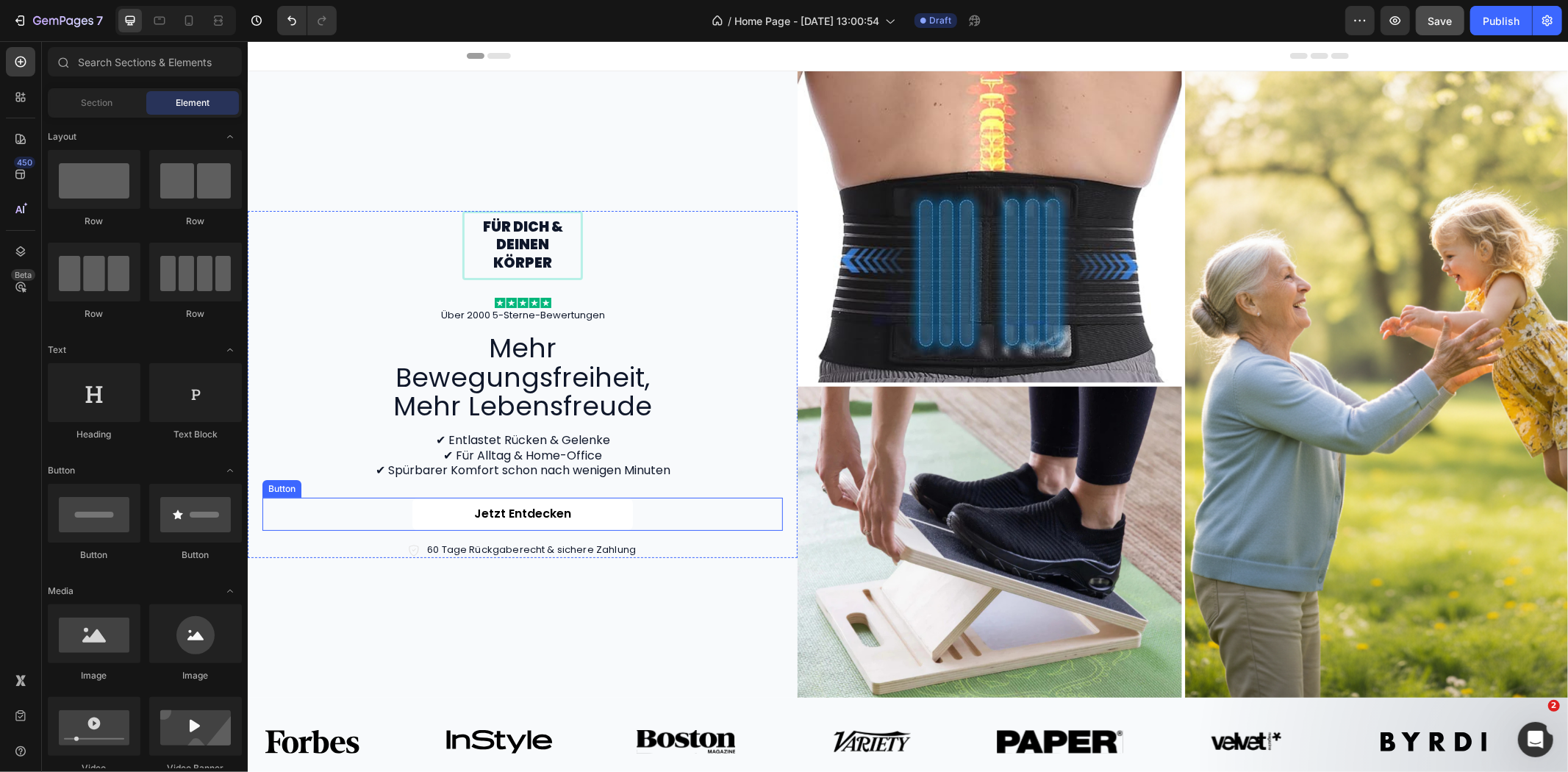
click at [583, 497] on link "Jetzt entdecken" at bounding box center [522, 513] width 221 height 33
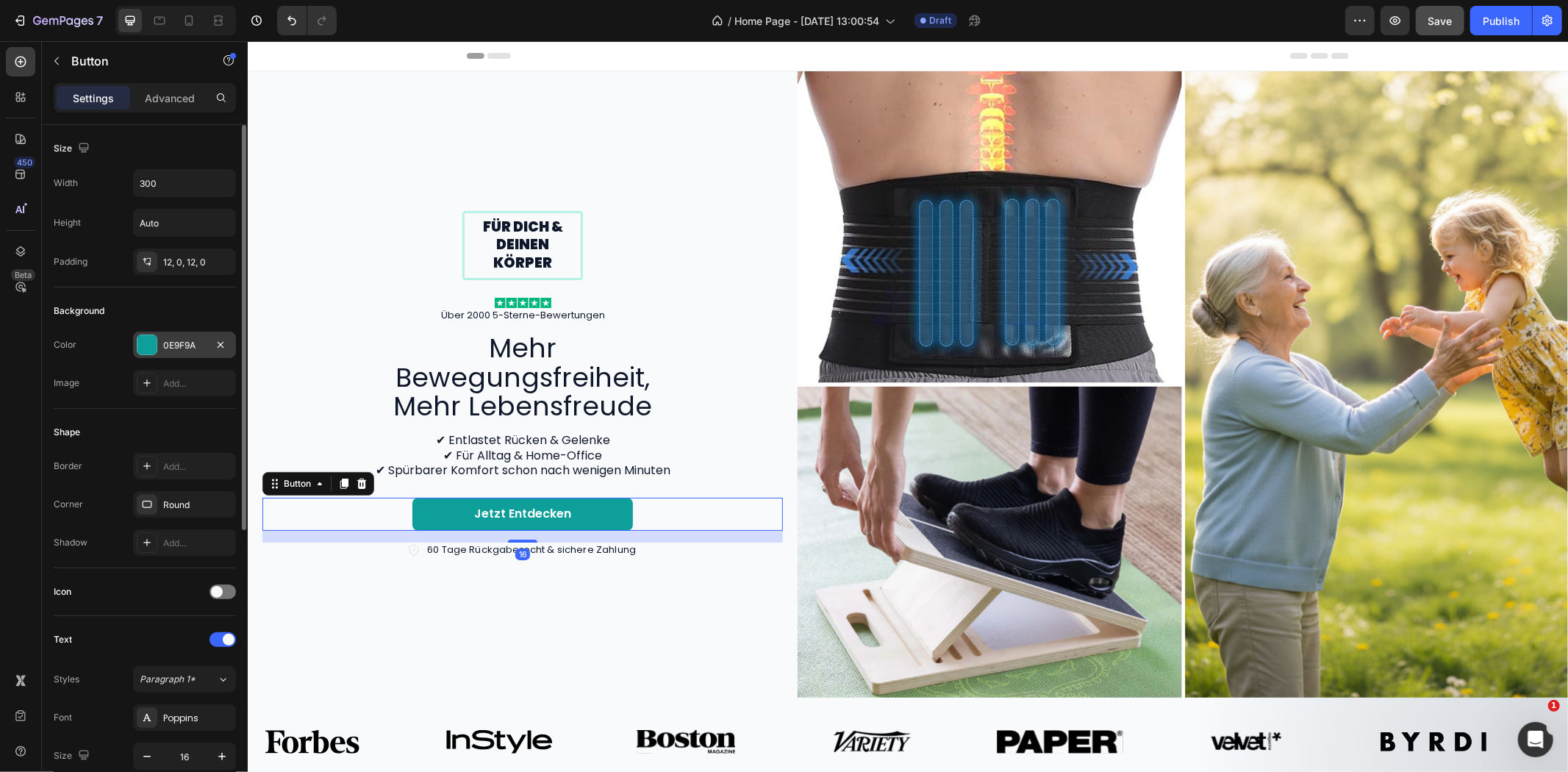
click at [173, 345] on div "0E9F9A" at bounding box center [184, 345] width 42 height 14
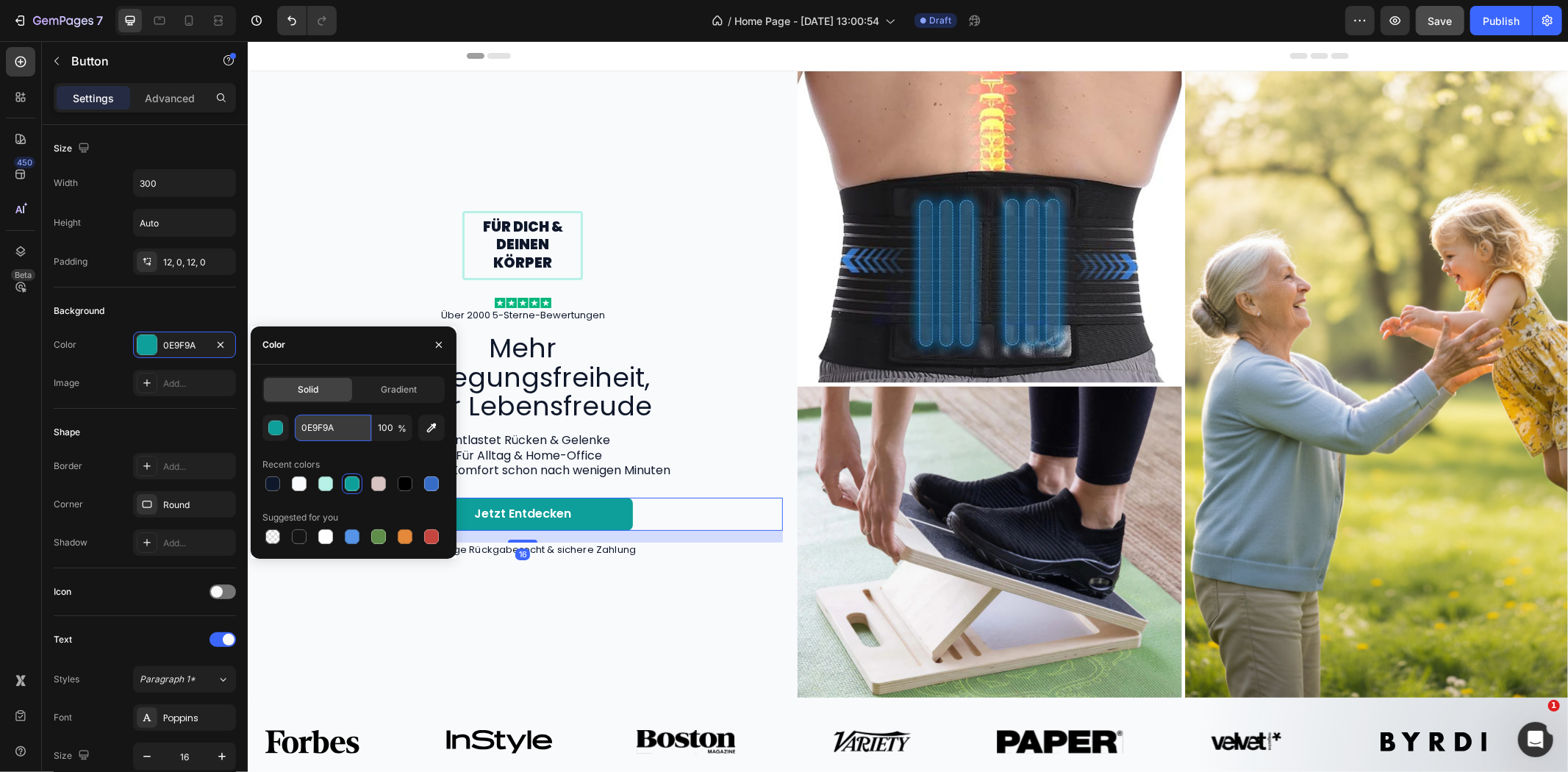
click at [312, 425] on input "0E9F9A" at bounding box center [333, 428] width 77 height 26
click at [530, 161] on div "Für dich & deinen Körper Text Block Row Image Über 2000 5-Sterne-Bewertungen Te…" at bounding box center [521, 383] width 549 height 626
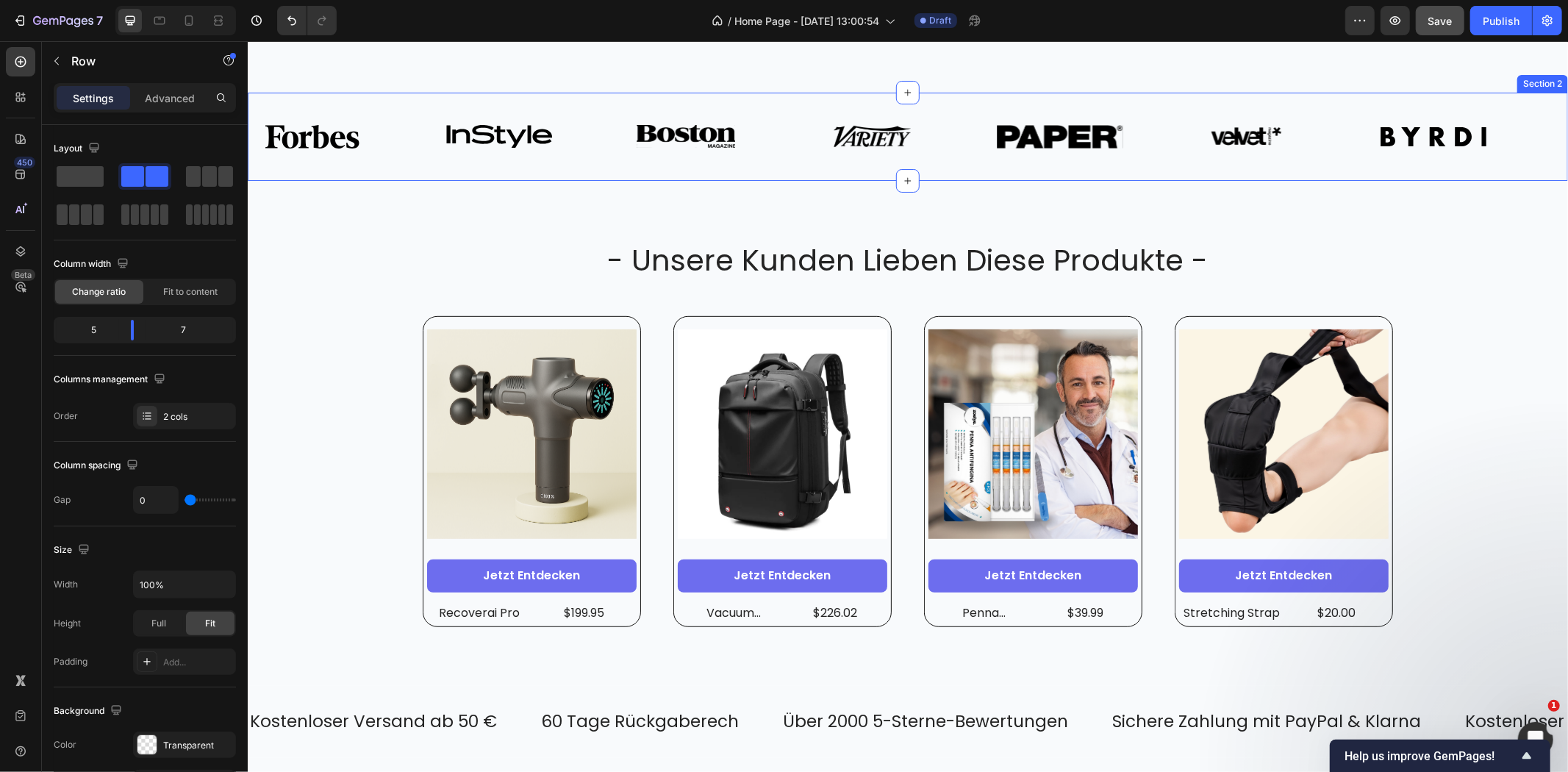
scroll to position [653, 0]
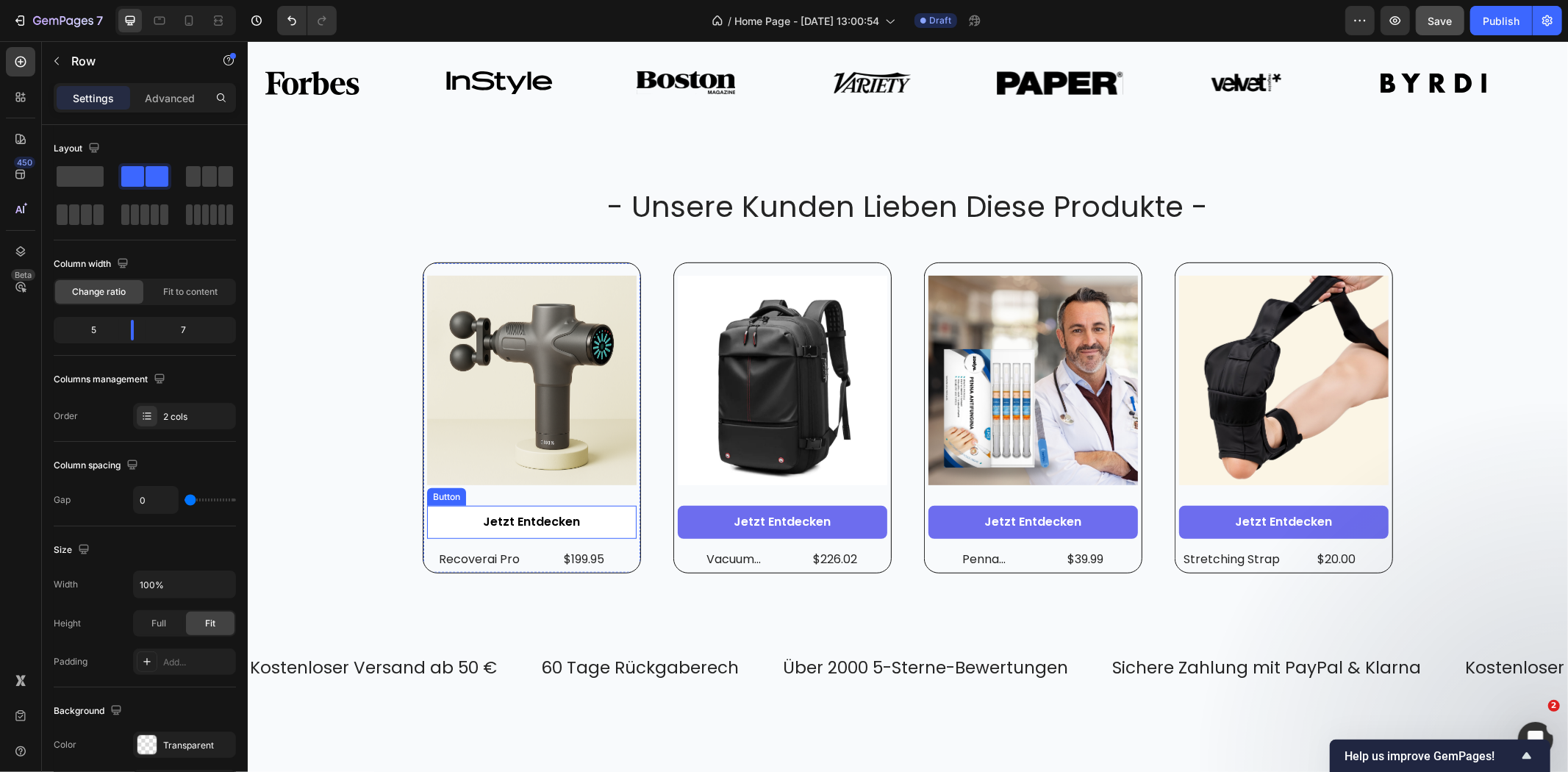
click at [602, 512] on link "Jetzt entdecken" at bounding box center [531, 522] width 210 height 33
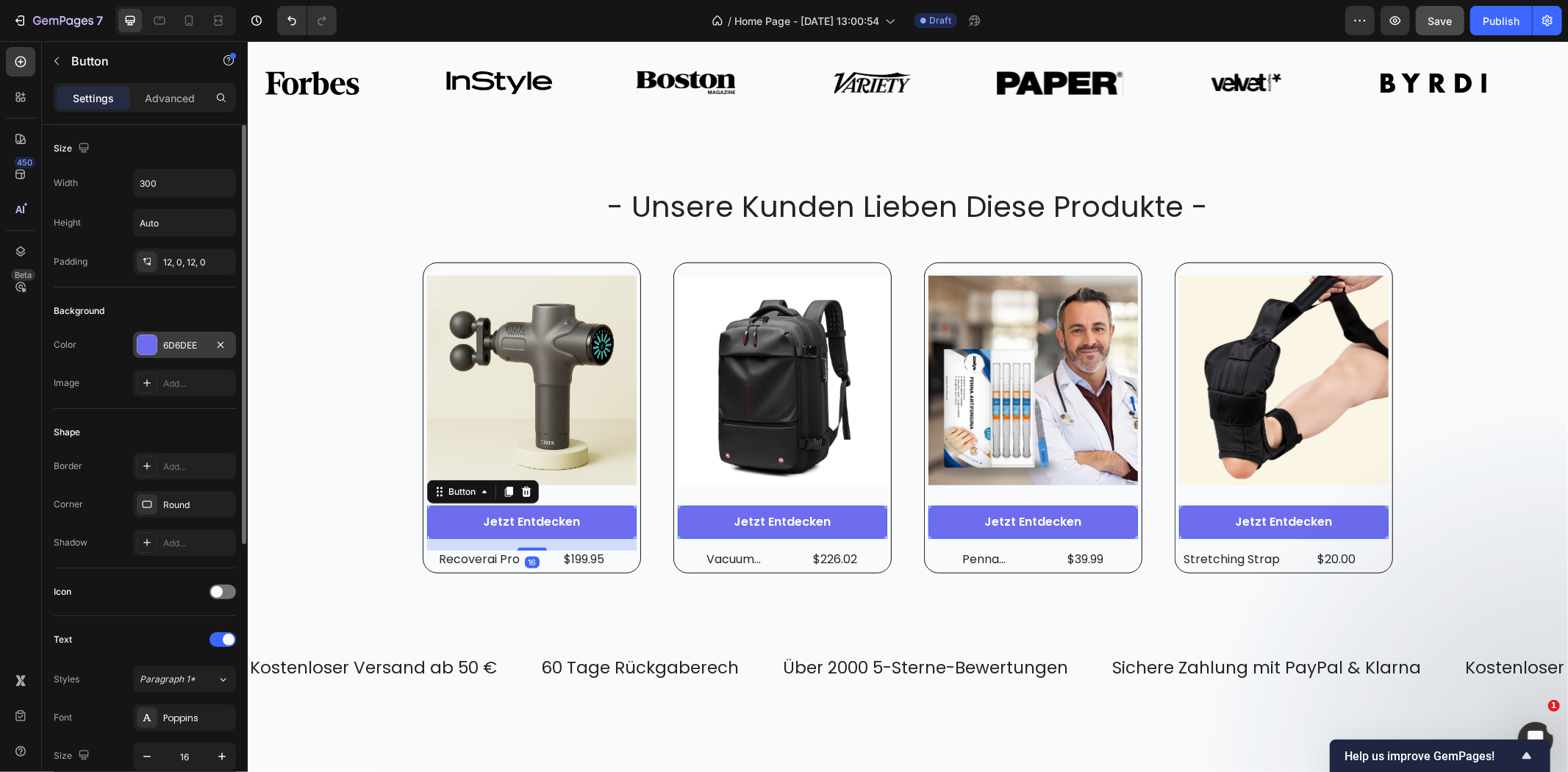
click at [169, 337] on div "6D6DEE" at bounding box center [184, 344] width 103 height 26
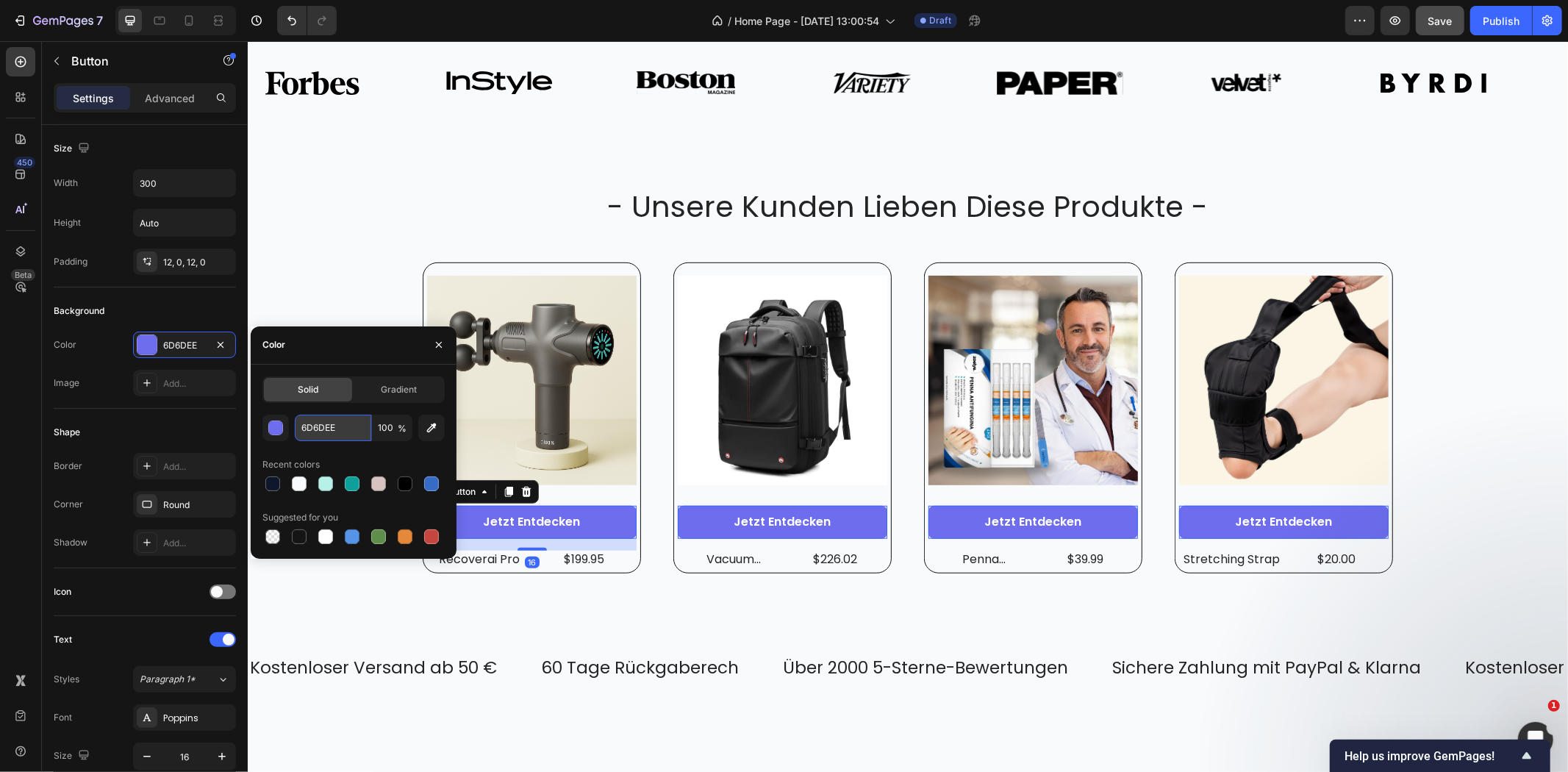
click at [336, 436] on input "6D6DEE" at bounding box center [333, 428] width 77 height 26
paste input "0E9F9A"
type input "0E9F9A"
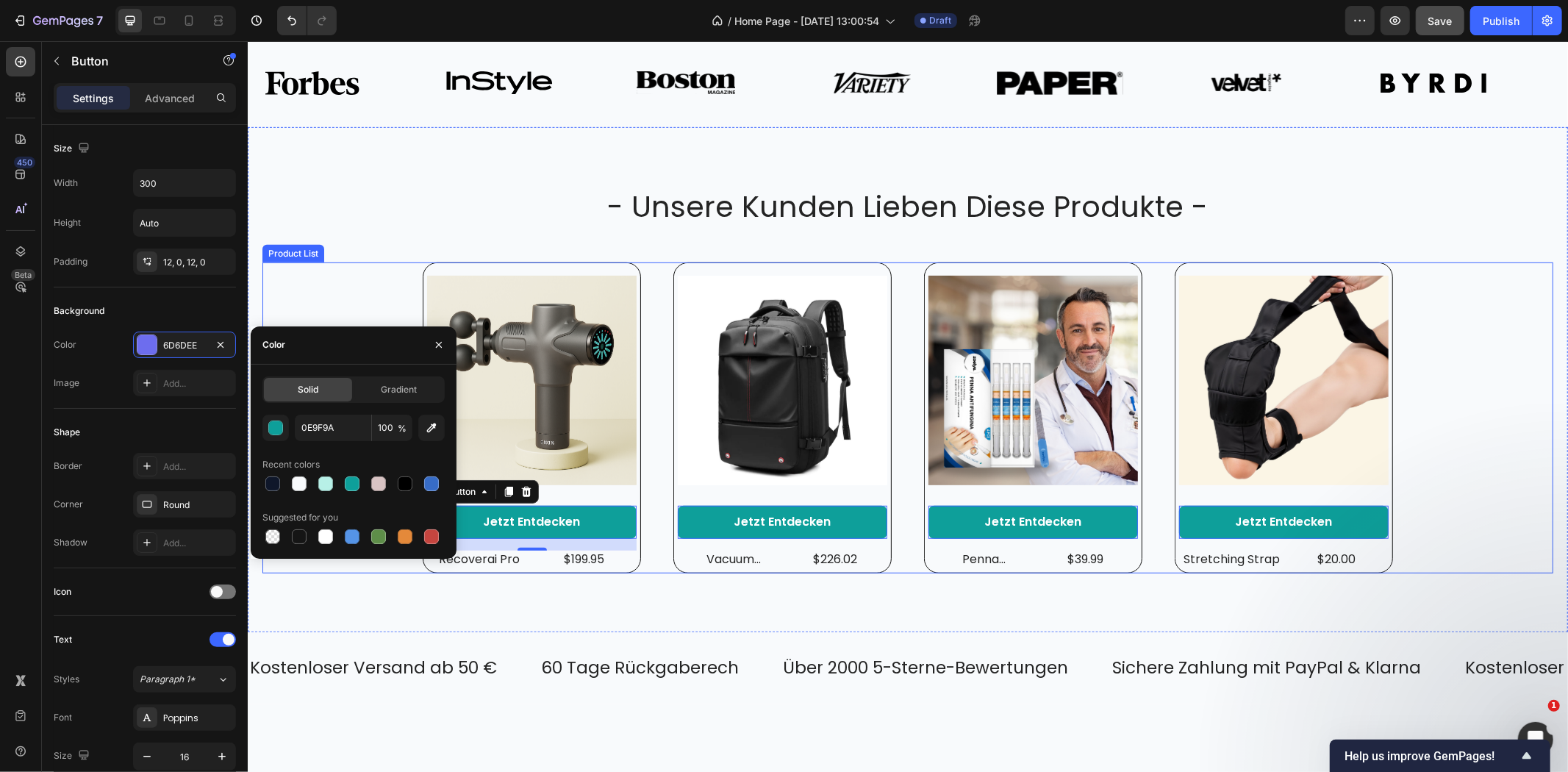
click at [1524, 450] on div "Product Images Jetzt entdecken Button 16 recoverai pro Product Title $199.95 Pr…" at bounding box center [907, 418] width 1291 height 312
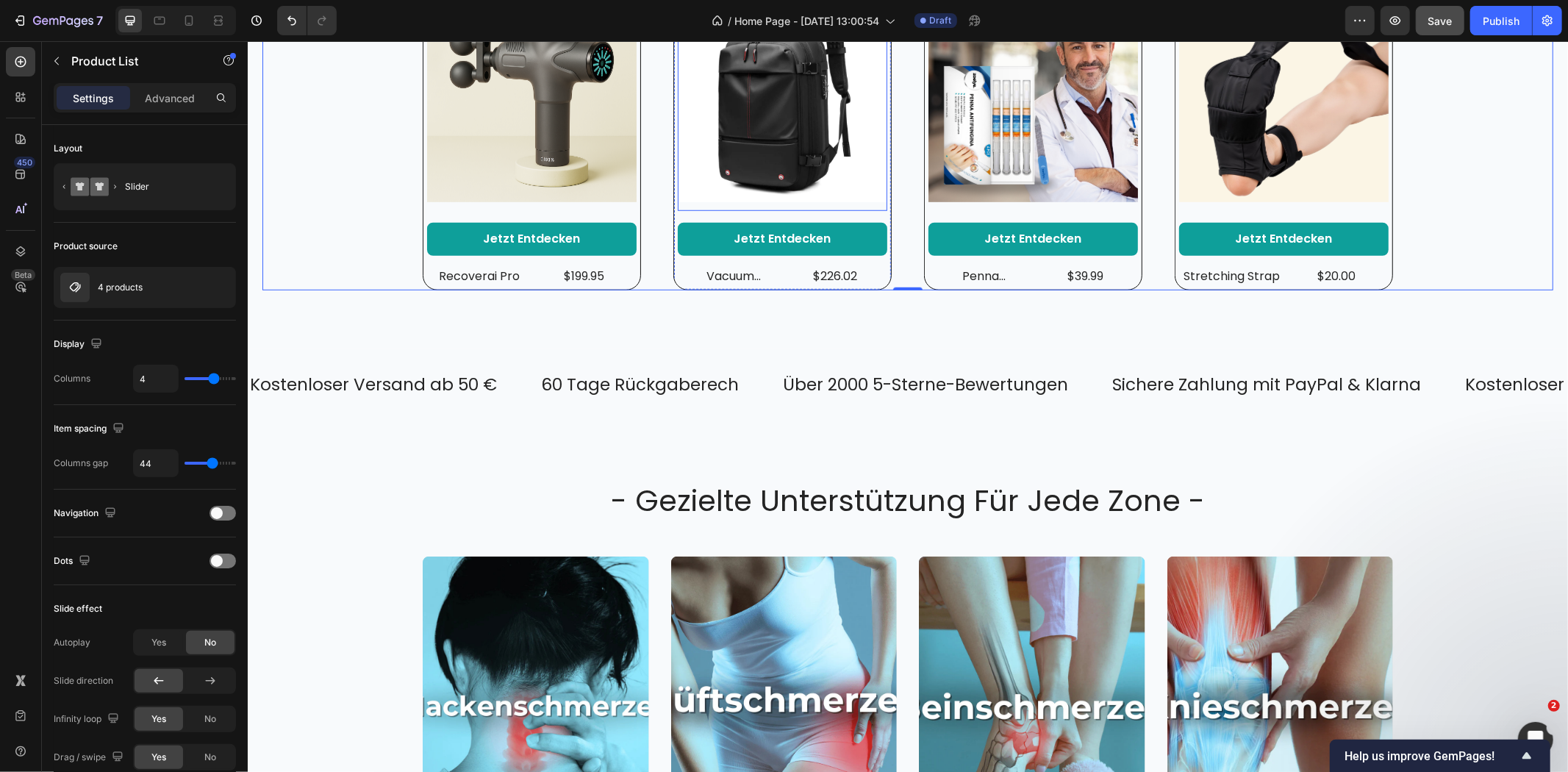
scroll to position [980, 0]
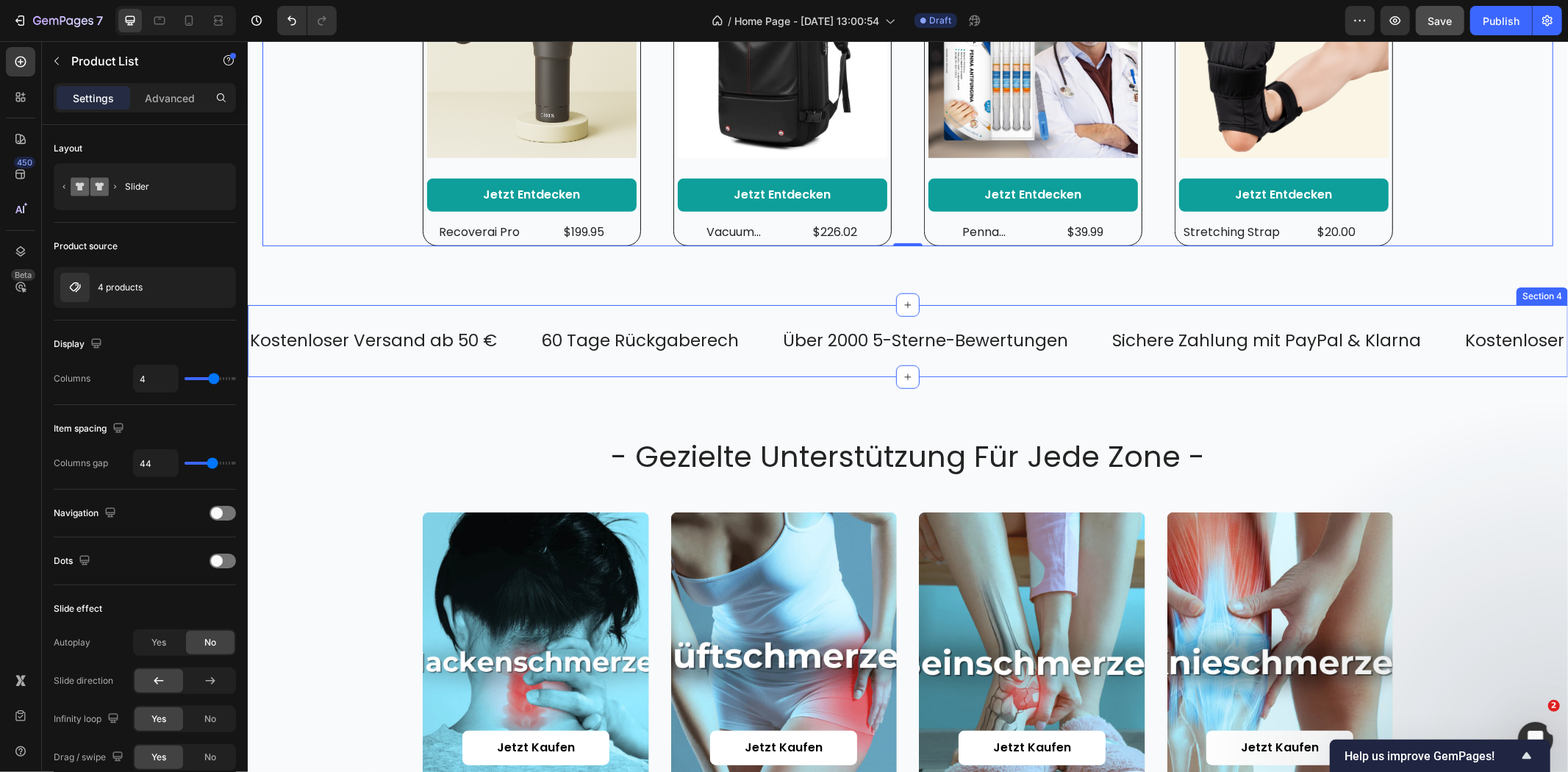
click at [655, 314] on div "Kostenloser Versand ab 50 € Text 60 Tage Rückgaberech Text Über 2000 5-Sterne-B…" at bounding box center [906, 341] width 1320 height 72
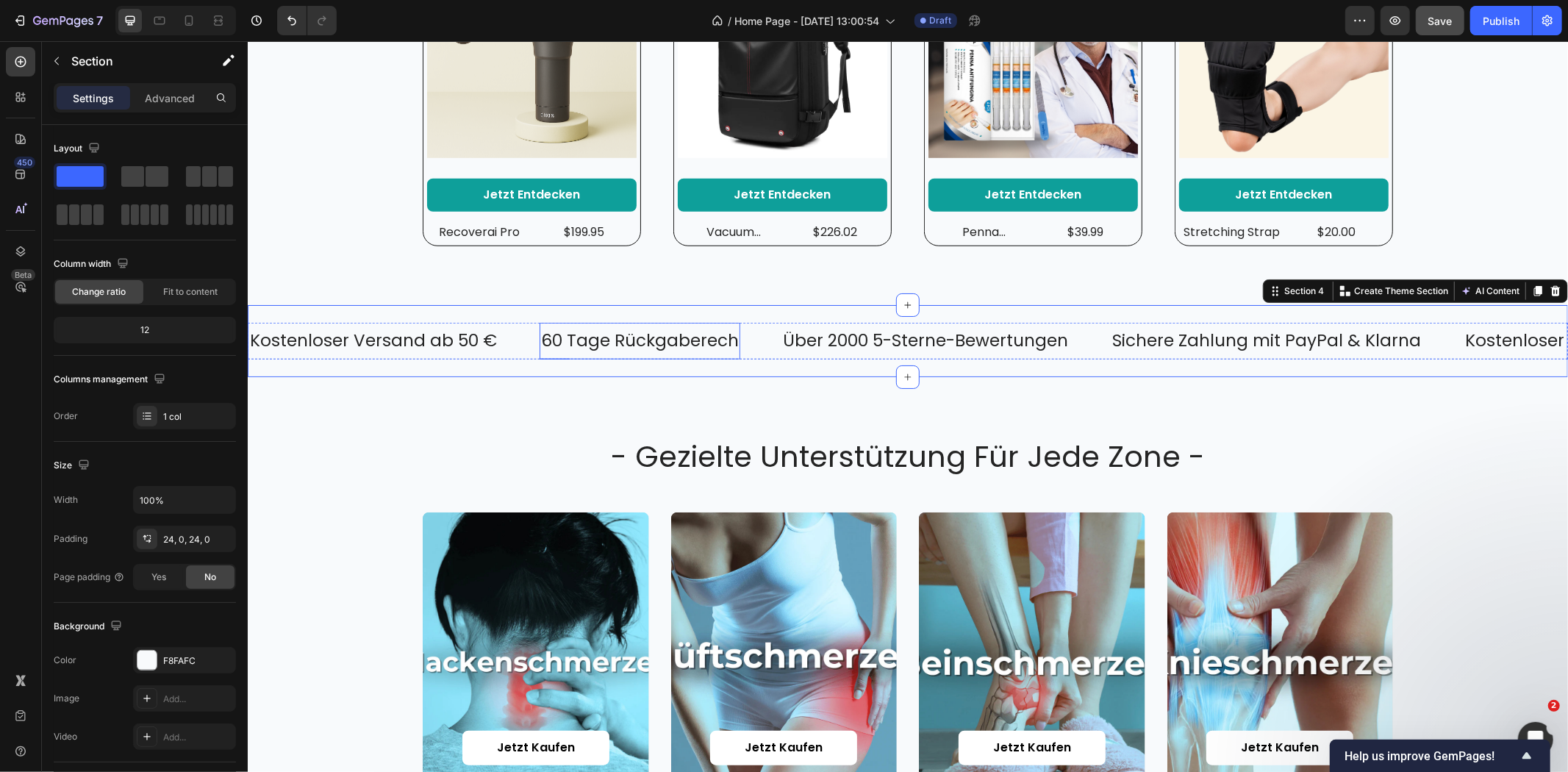
click at [731, 336] on p "60 Tage Rückgaberech" at bounding box center [639, 340] width 198 height 22
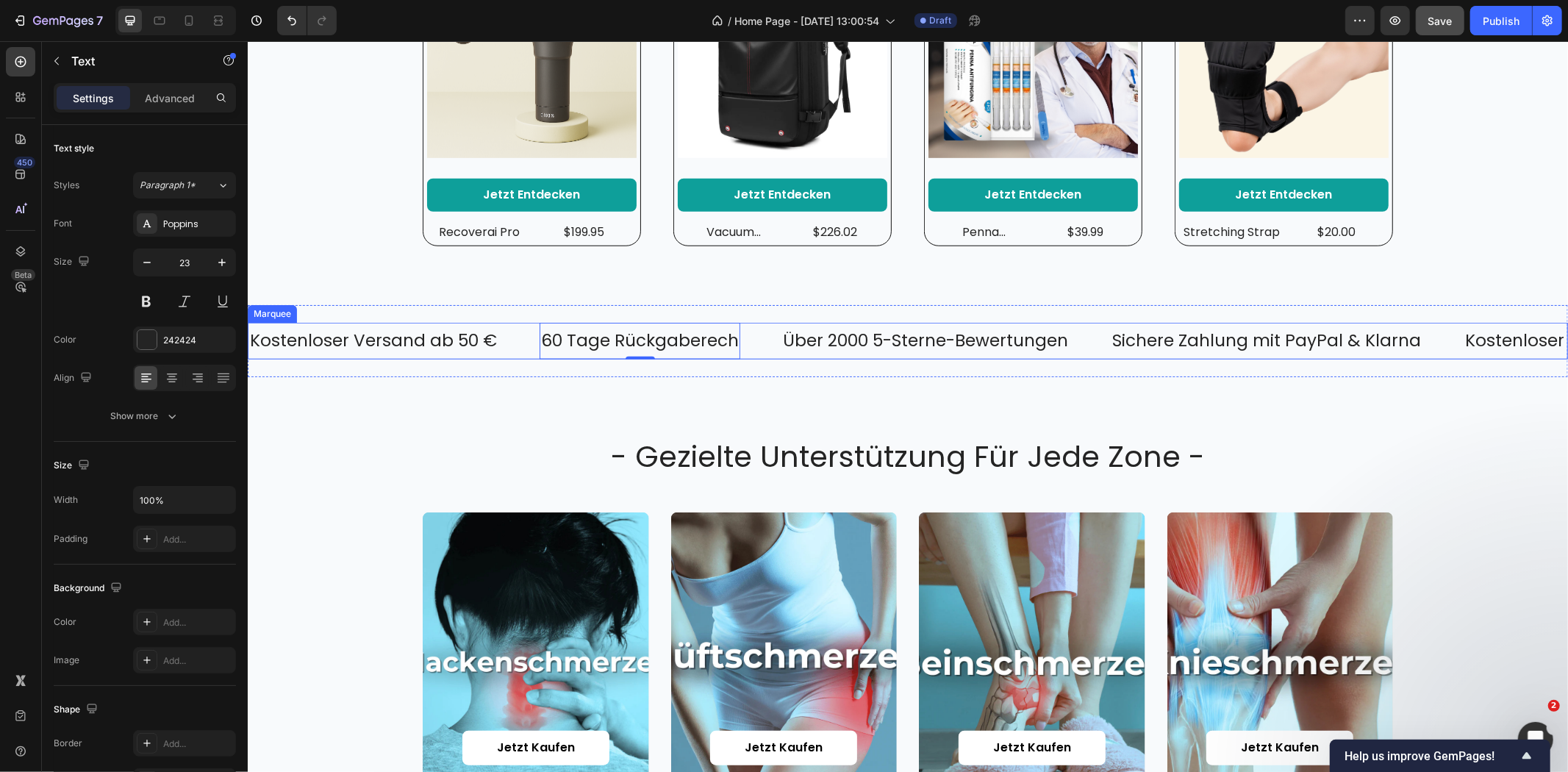
click at [741, 334] on div "60 Tage Rückgaberech Text 0" at bounding box center [660, 340] width 242 height 37
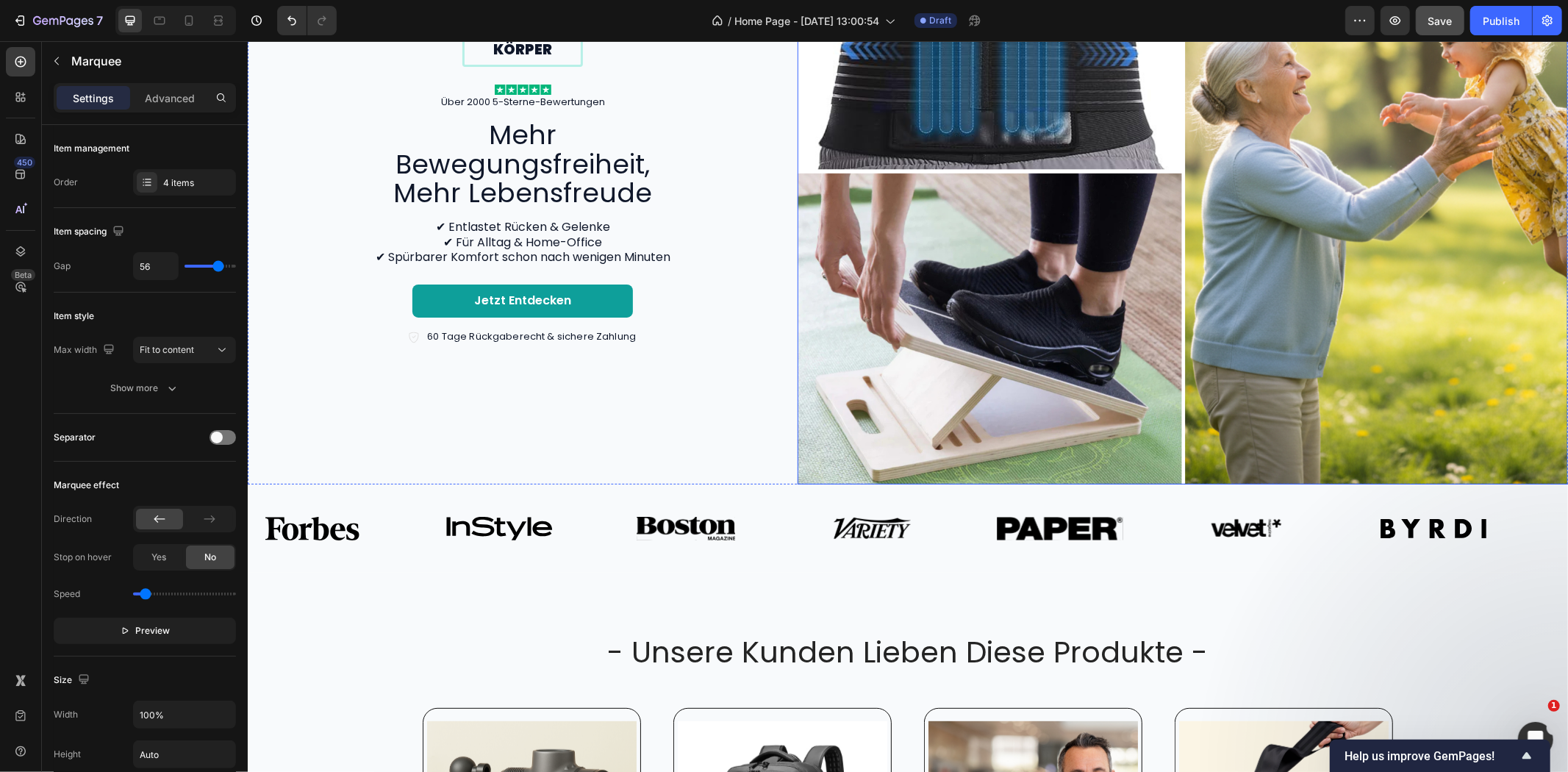
scroll to position [0, 0]
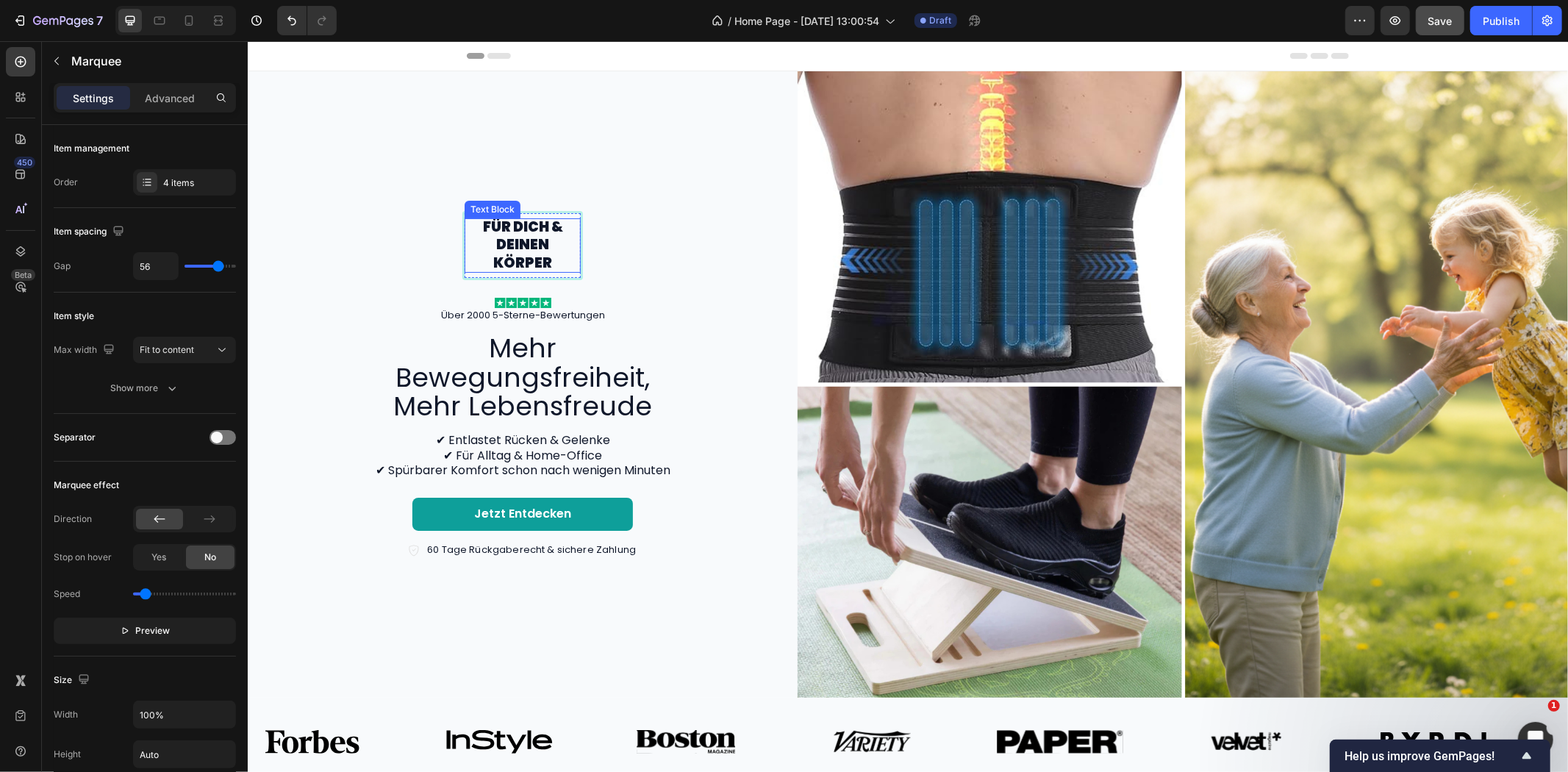
click at [534, 257] on p "Für dich & deinen Körper" at bounding box center [521, 245] width 113 height 54
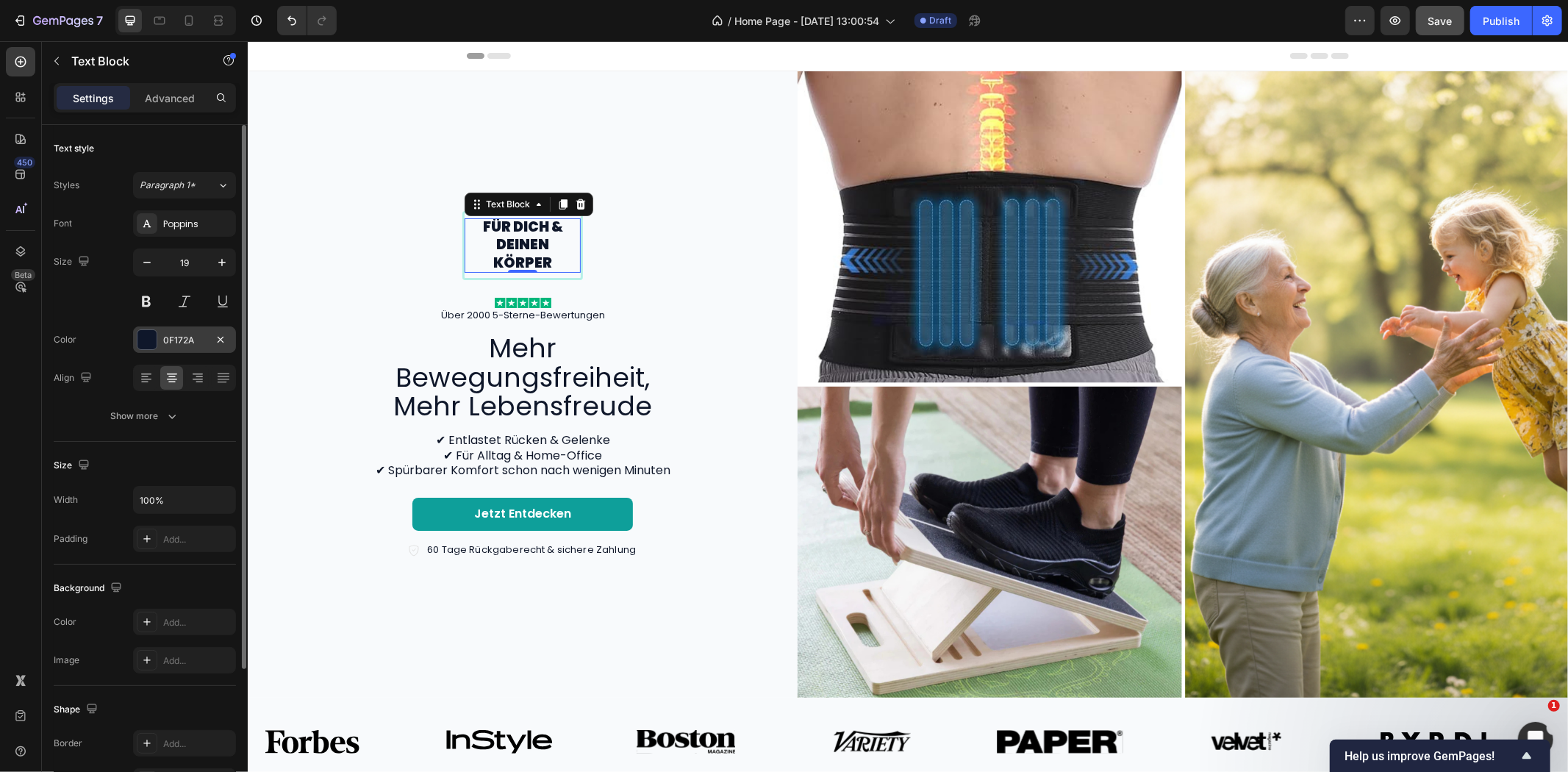
click at [196, 347] on div "0F172A" at bounding box center [184, 339] width 103 height 26
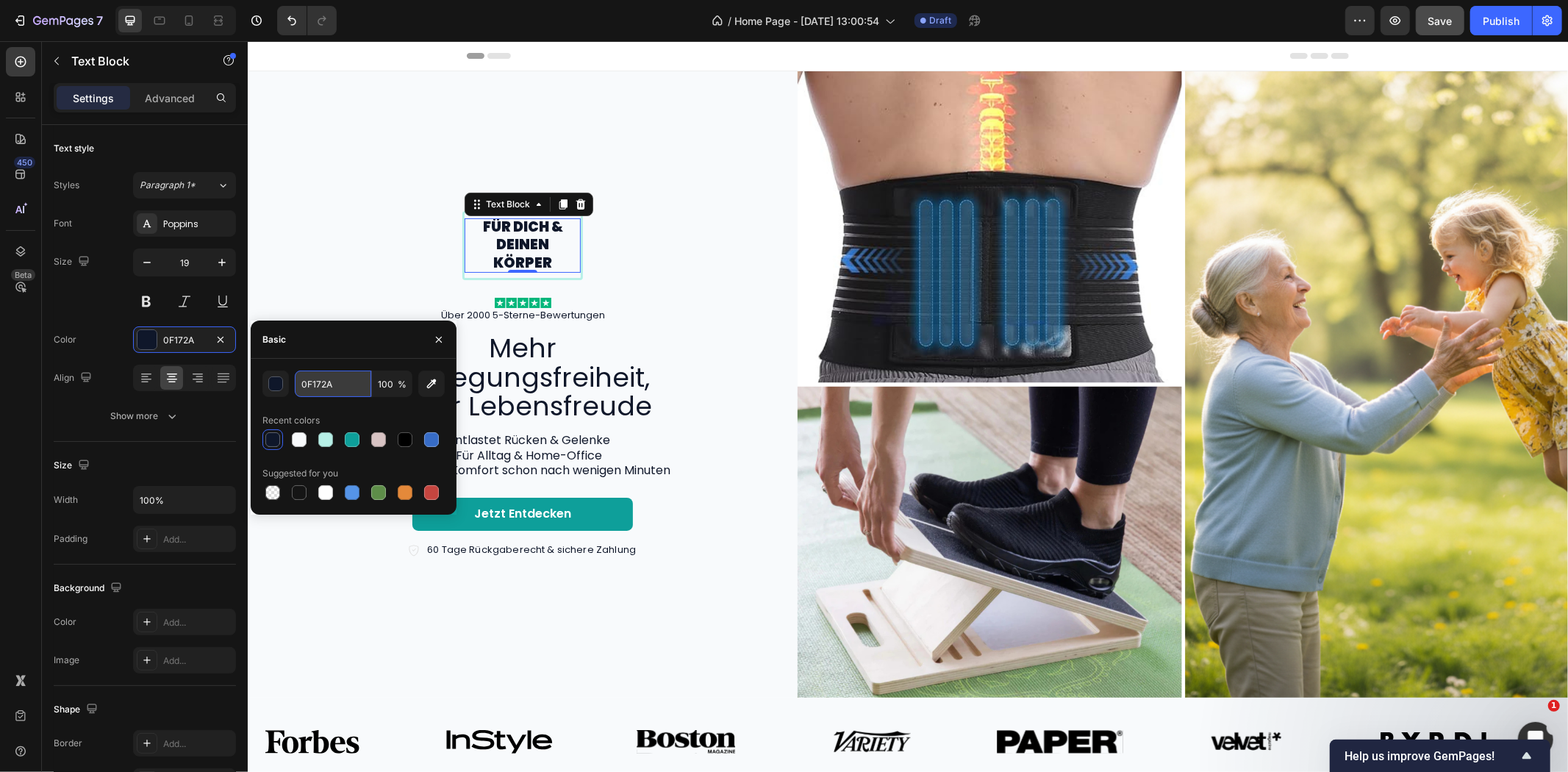
click at [329, 391] on input "0F172A" at bounding box center [333, 383] width 77 height 26
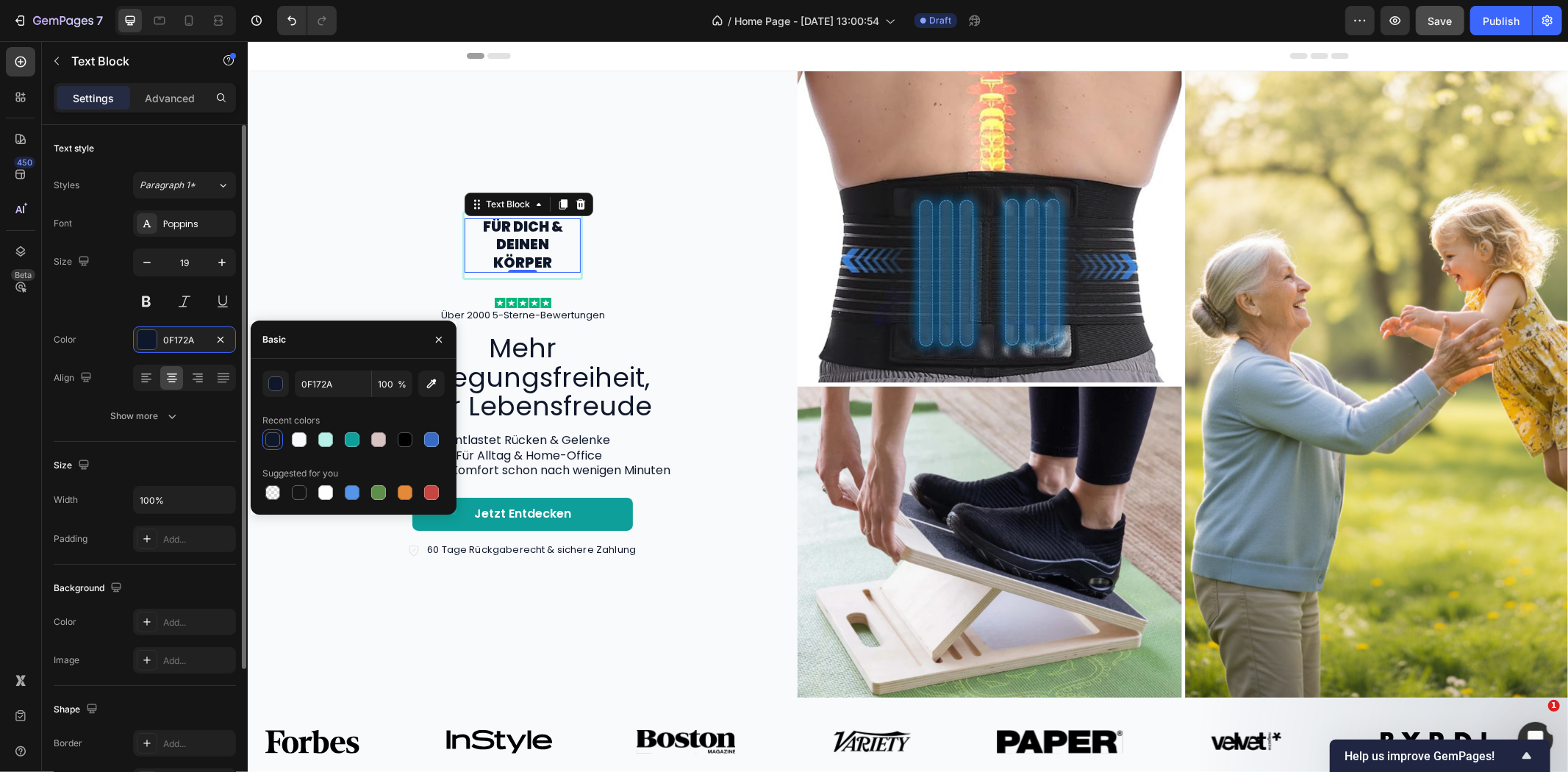
click at [98, 297] on div "Size 19" at bounding box center [145, 281] width 183 height 66
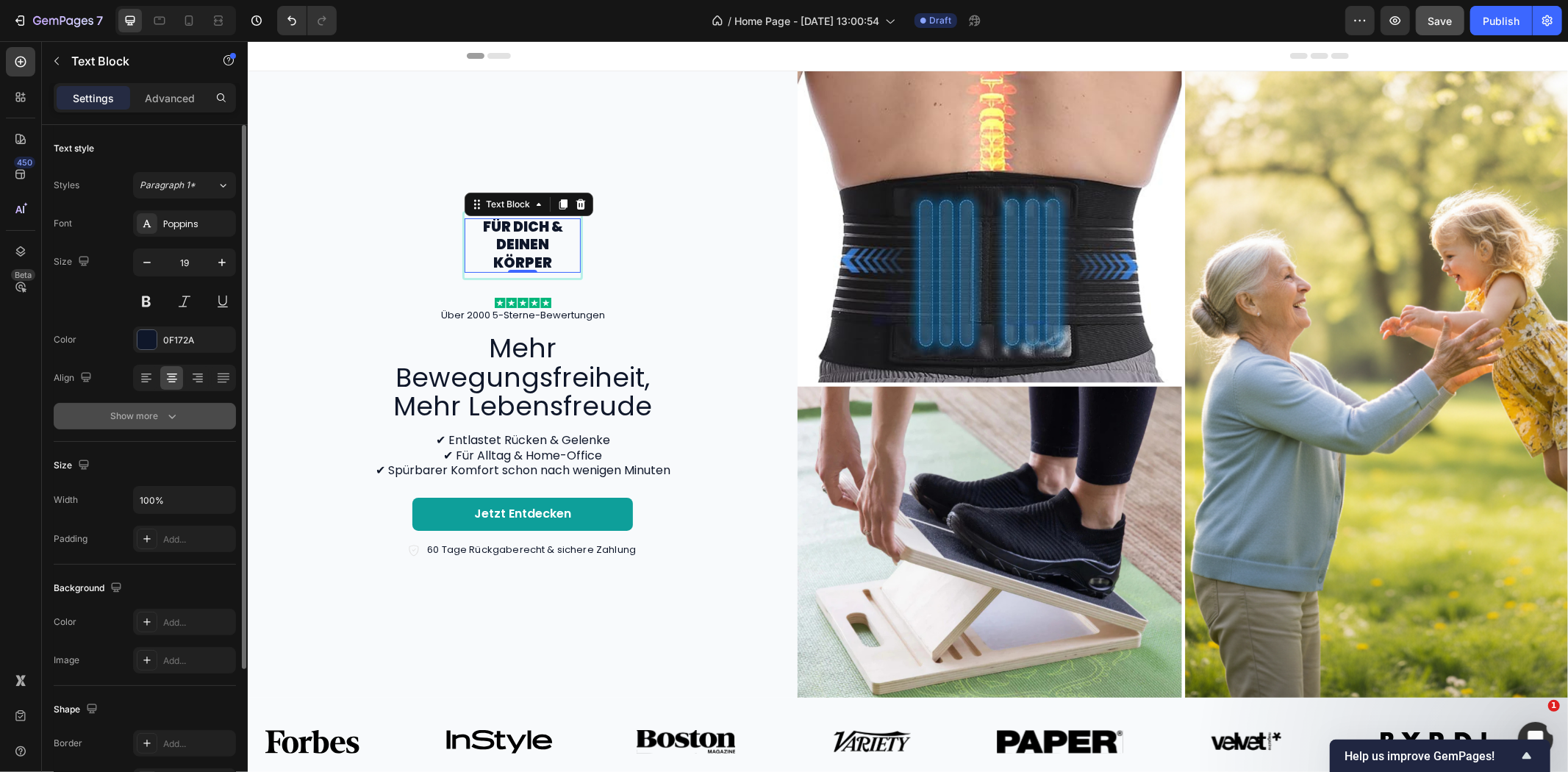
click at [159, 423] on div "Show more" at bounding box center [146, 416] width 69 height 14
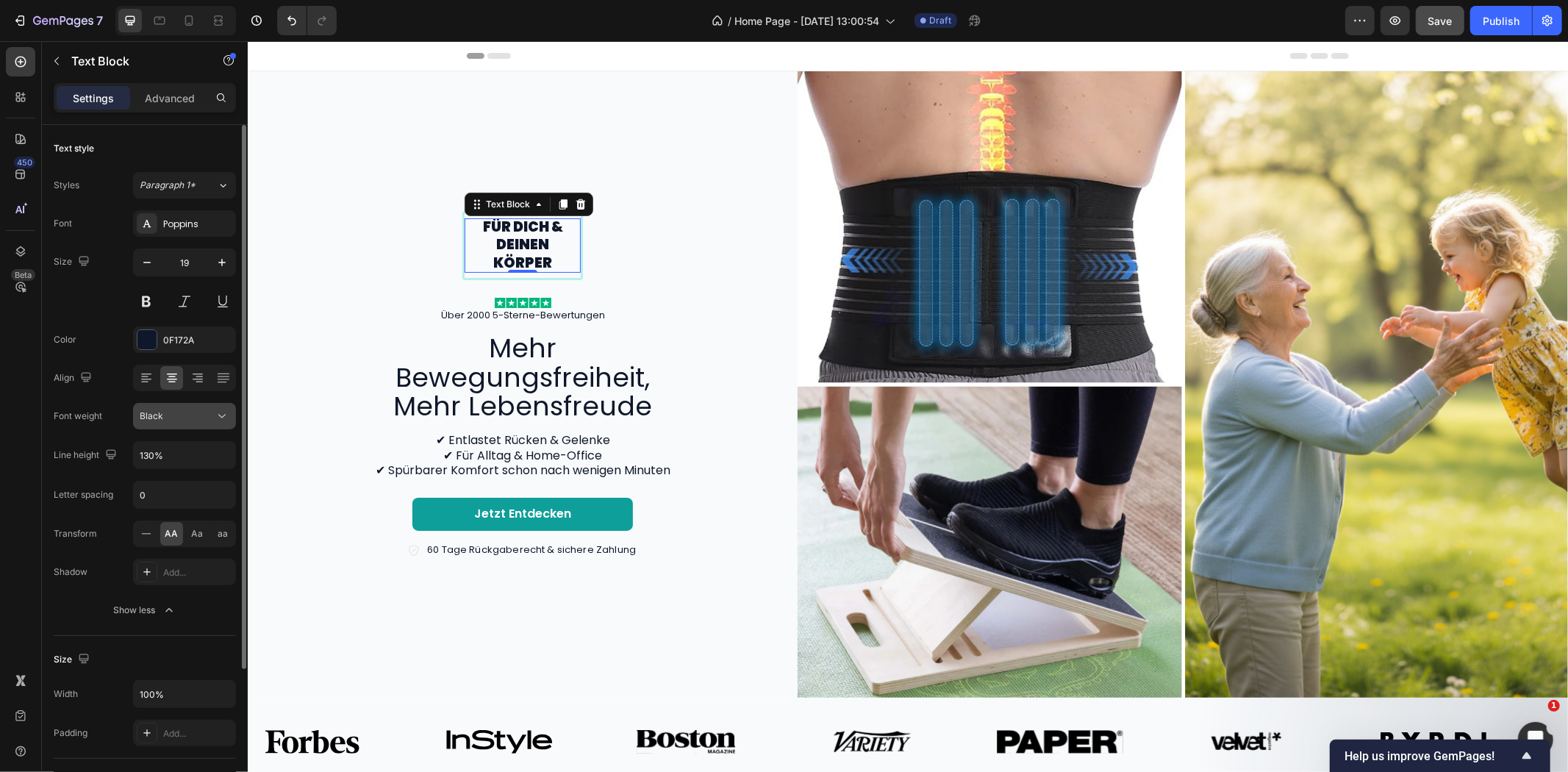
click at [215, 420] on icon at bounding box center [222, 416] width 14 height 14
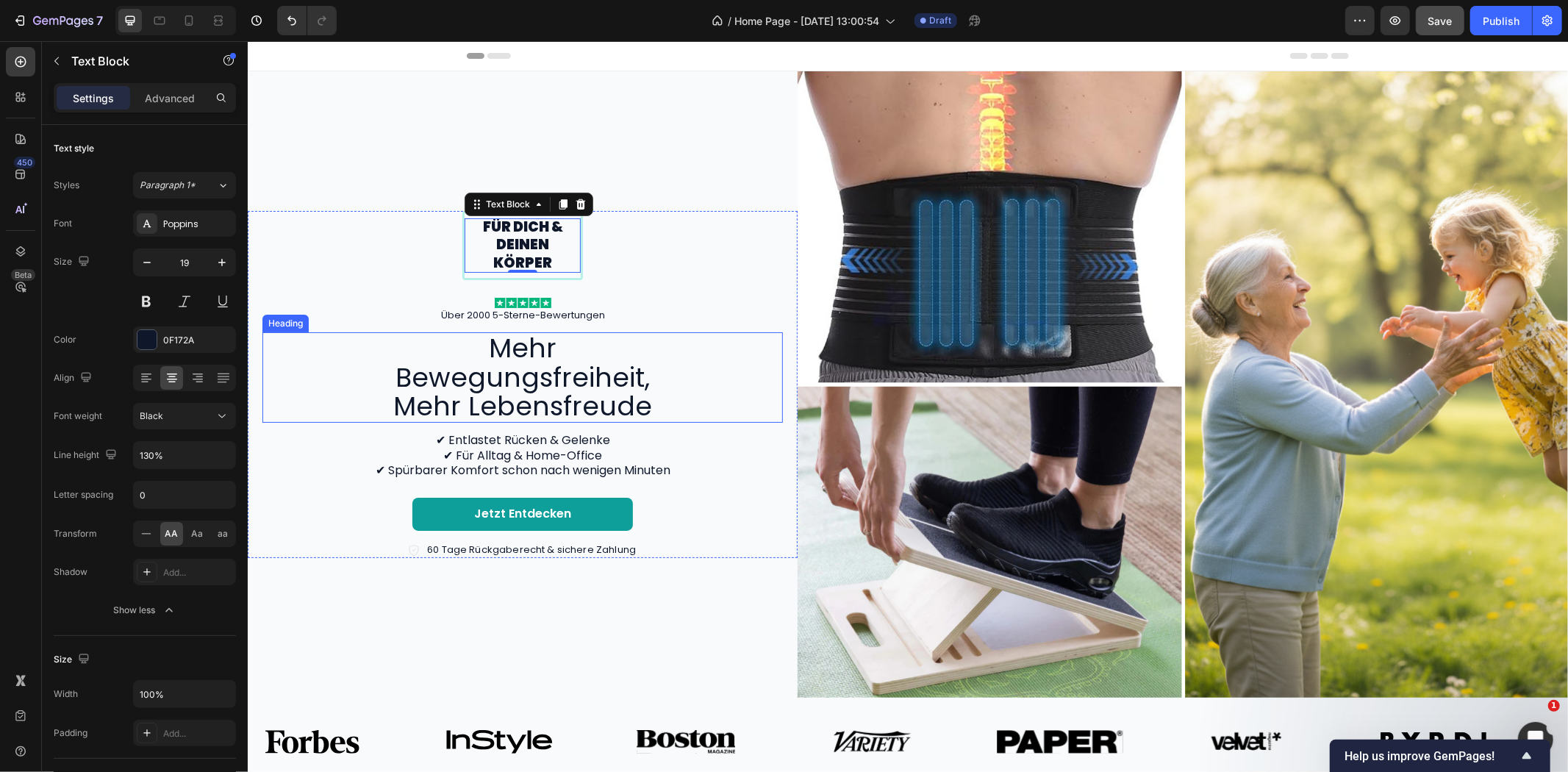
click at [564, 351] on h2 "Mehr Bewegungsfreiheit, Mehr Lebensfreude" at bounding box center [522, 377] width 331 height 90
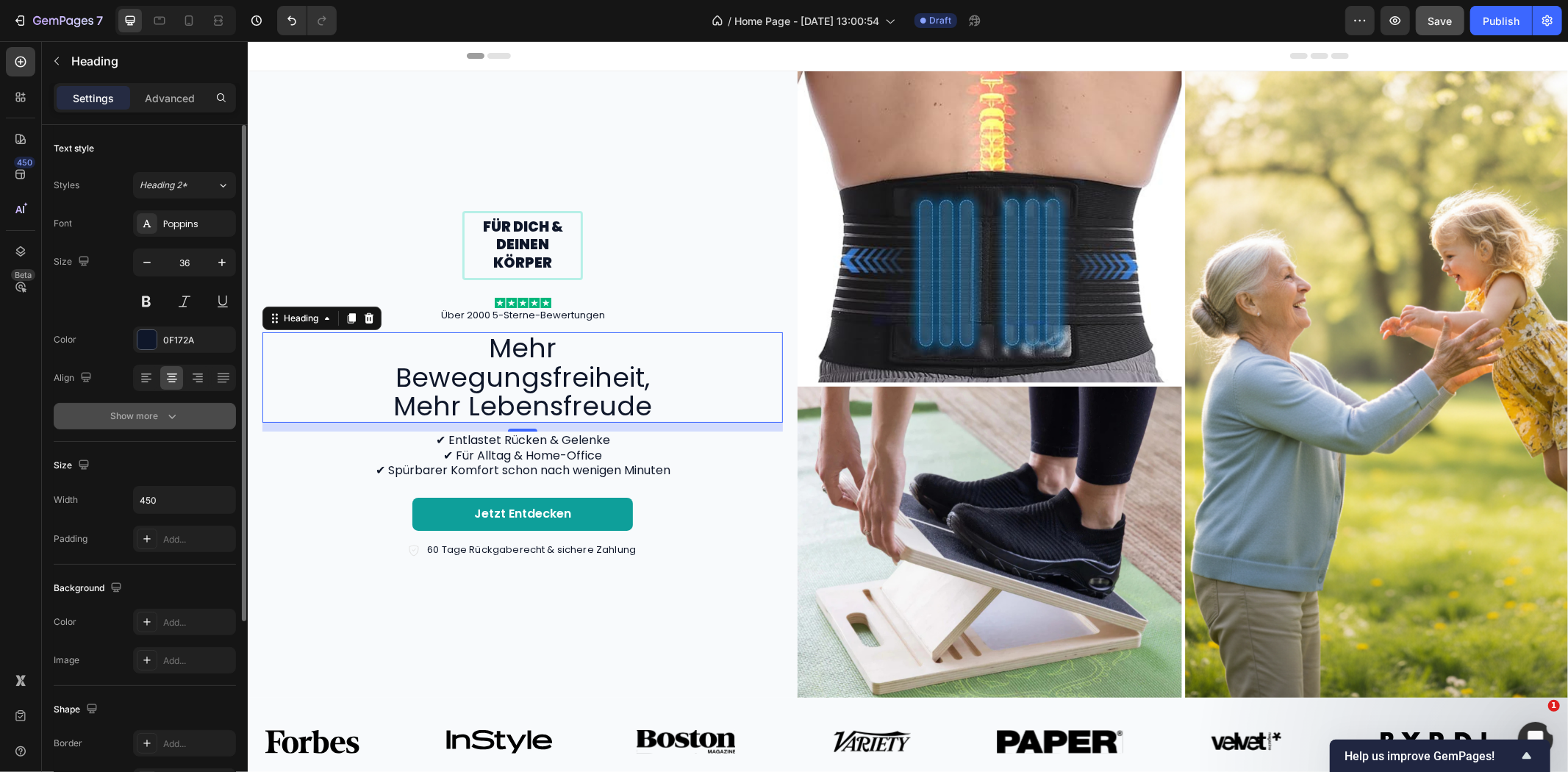
click at [163, 419] on div "Show more" at bounding box center [146, 416] width 69 height 14
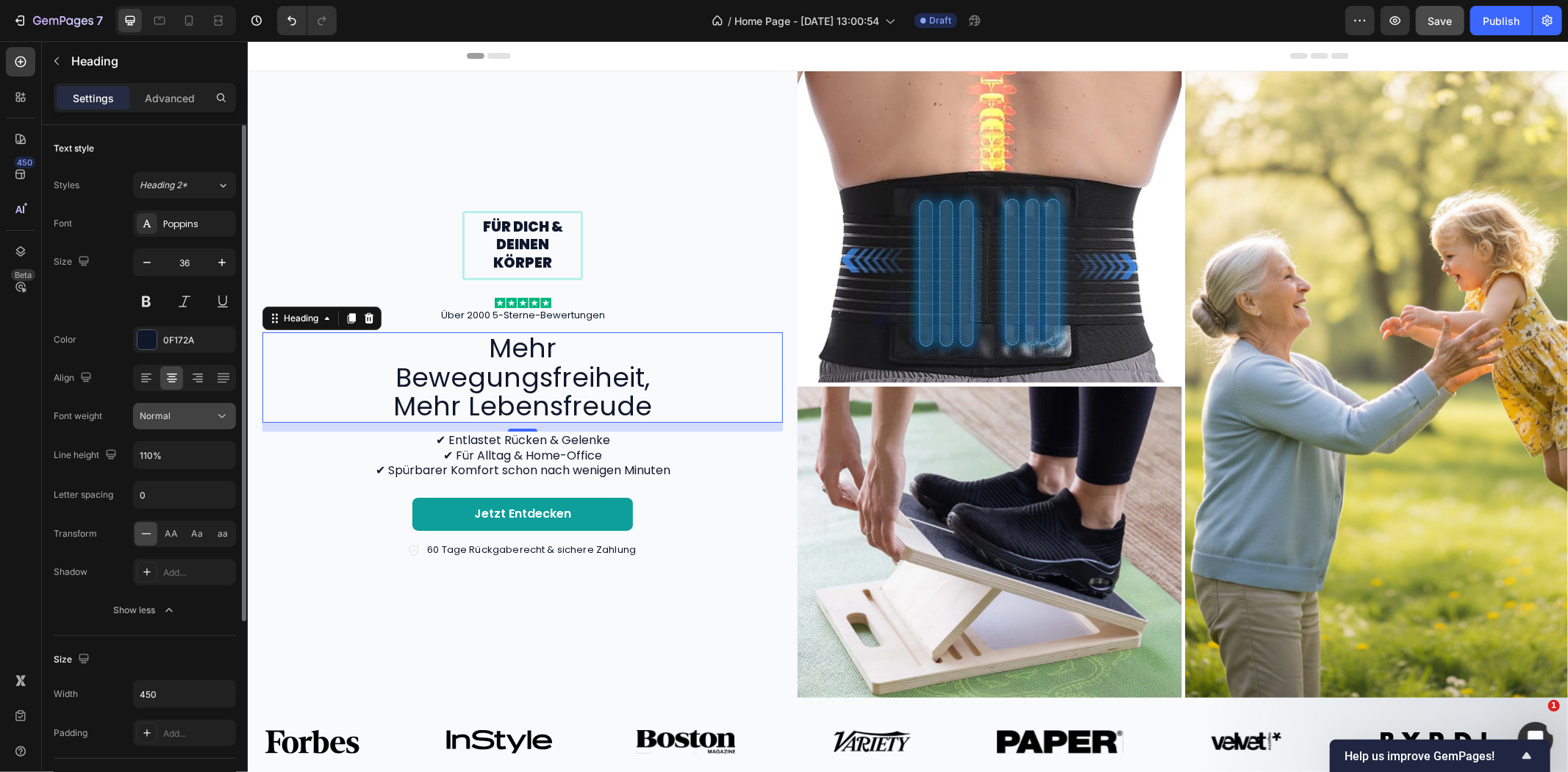
click at [193, 424] on button "Normal" at bounding box center [184, 416] width 103 height 26
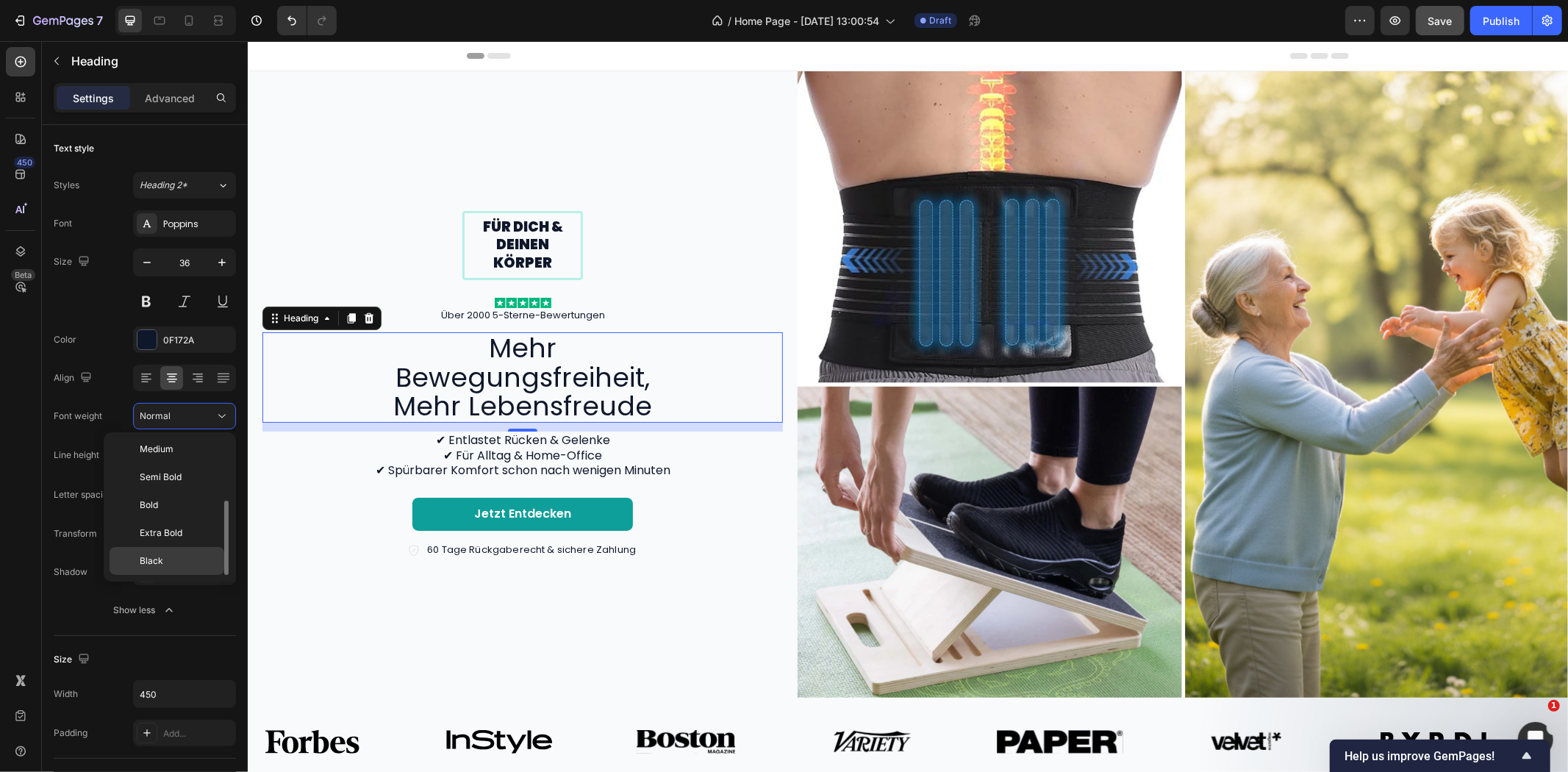
click at [174, 561] on p "Black" at bounding box center [179, 560] width 78 height 14
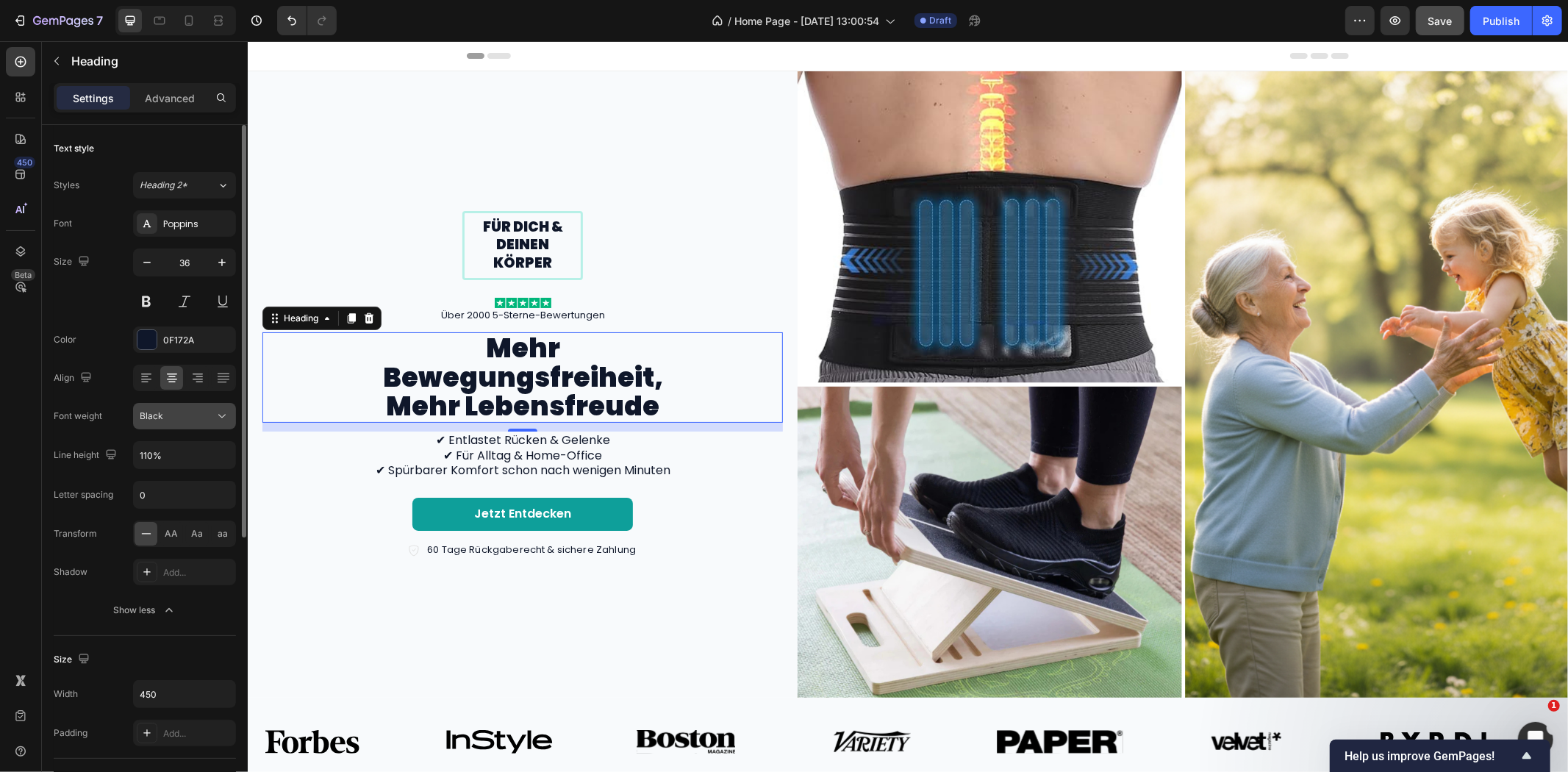
click at [167, 419] on div "Black" at bounding box center [177, 416] width 75 height 14
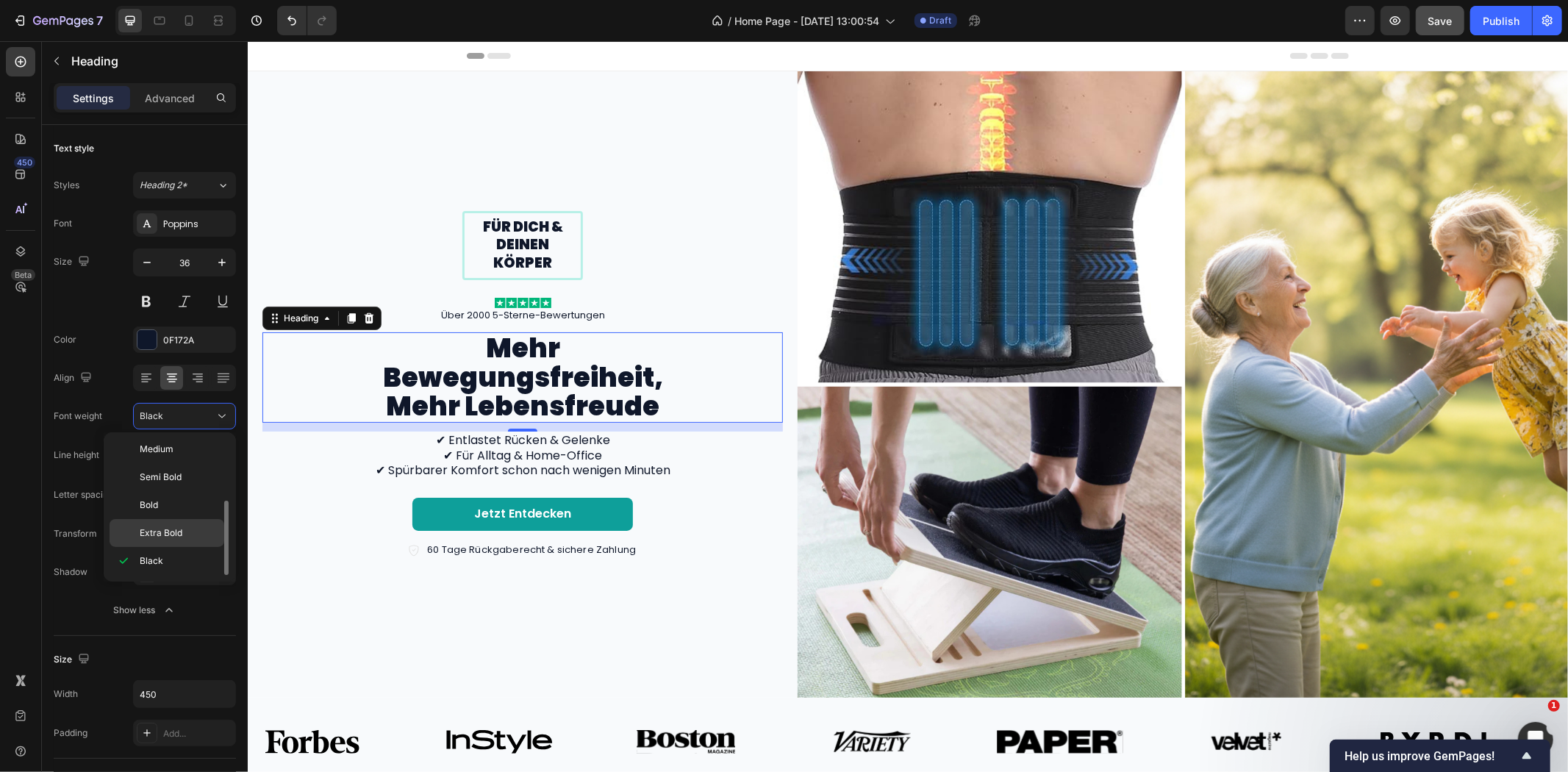
click at [172, 528] on span "Extra Bold" at bounding box center [161, 532] width 42 height 14
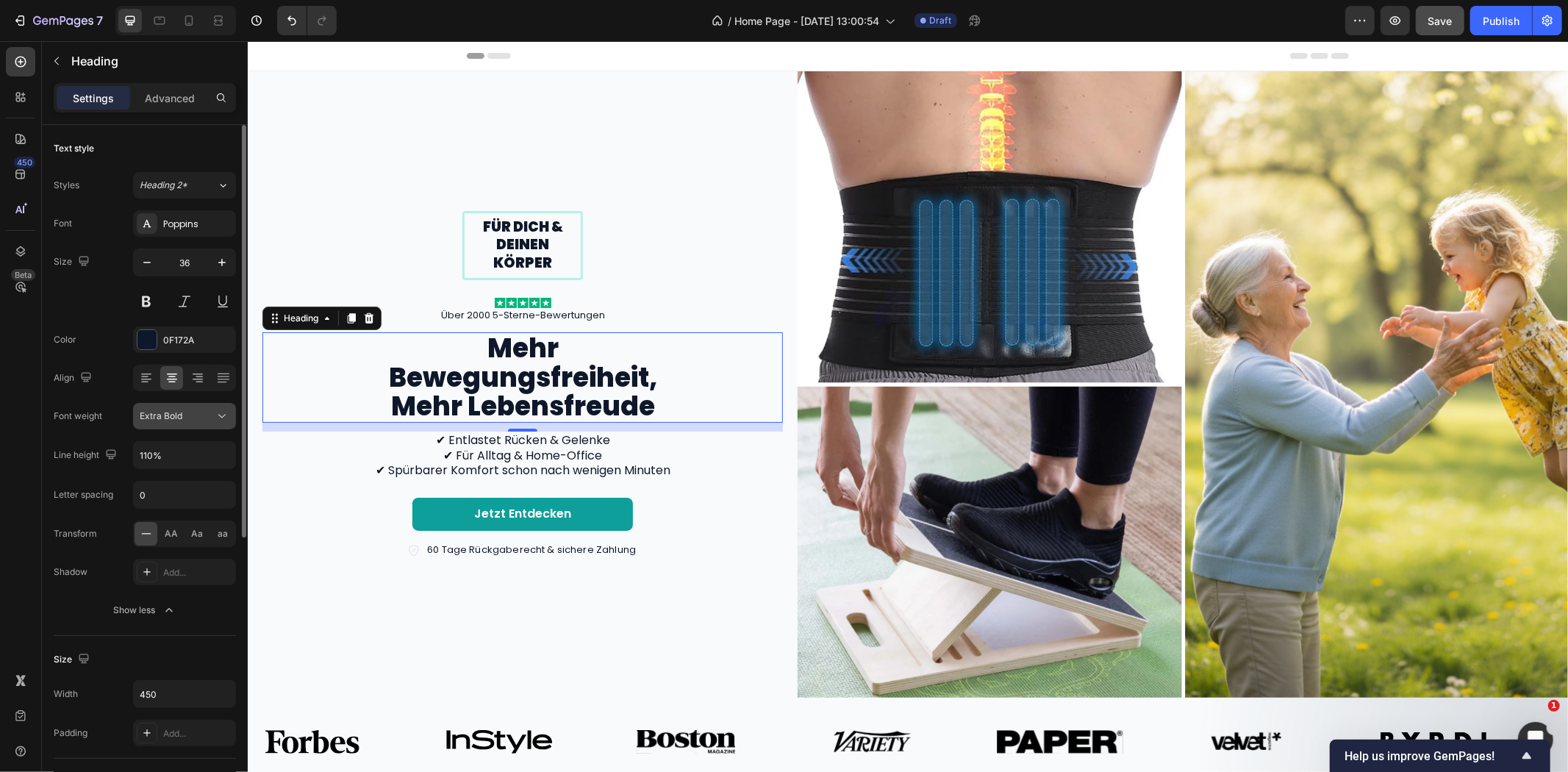
click at [183, 427] on button "Extra Bold" at bounding box center [184, 416] width 103 height 26
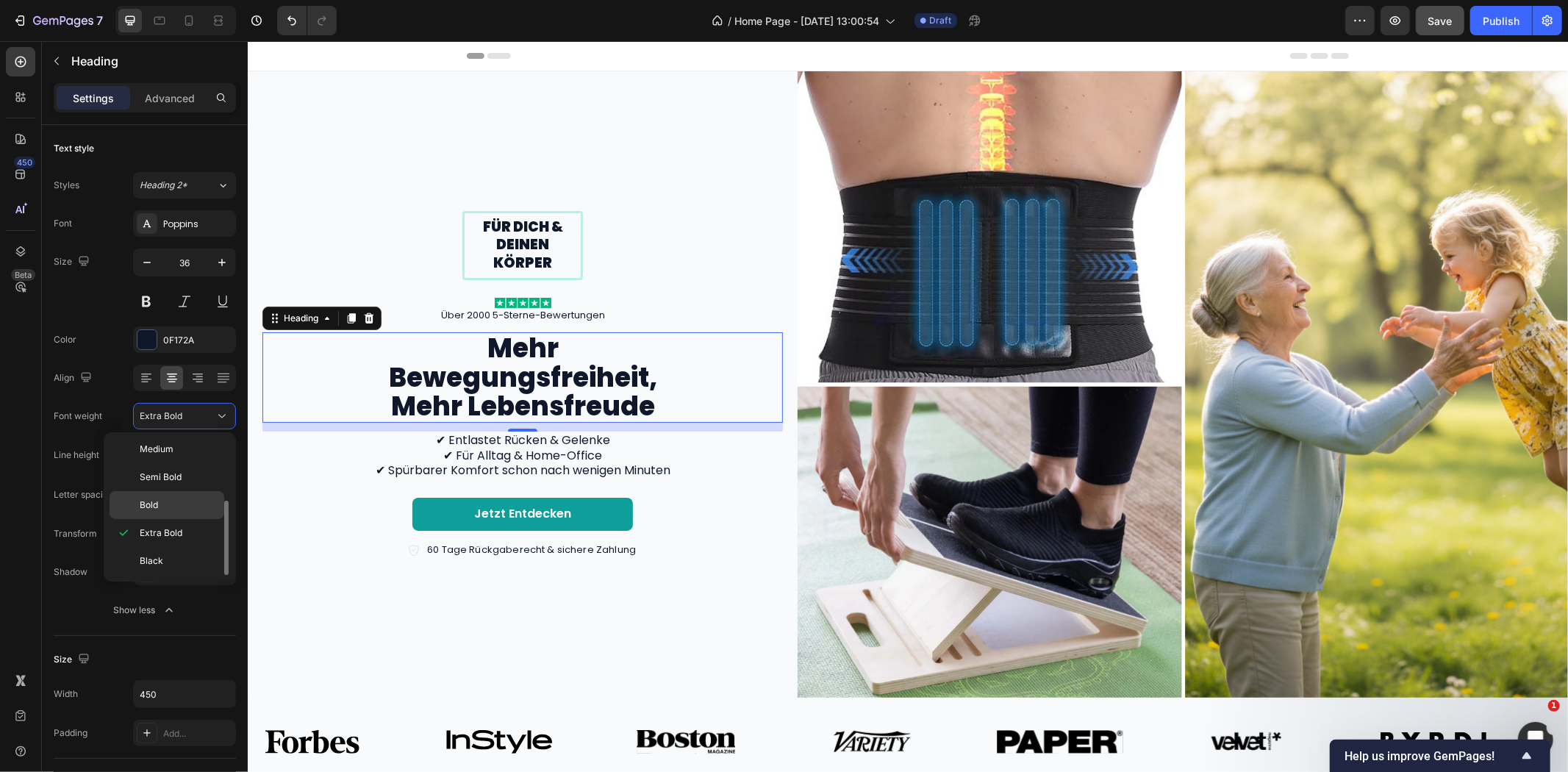
click at [171, 495] on div "Bold" at bounding box center [166, 504] width 115 height 28
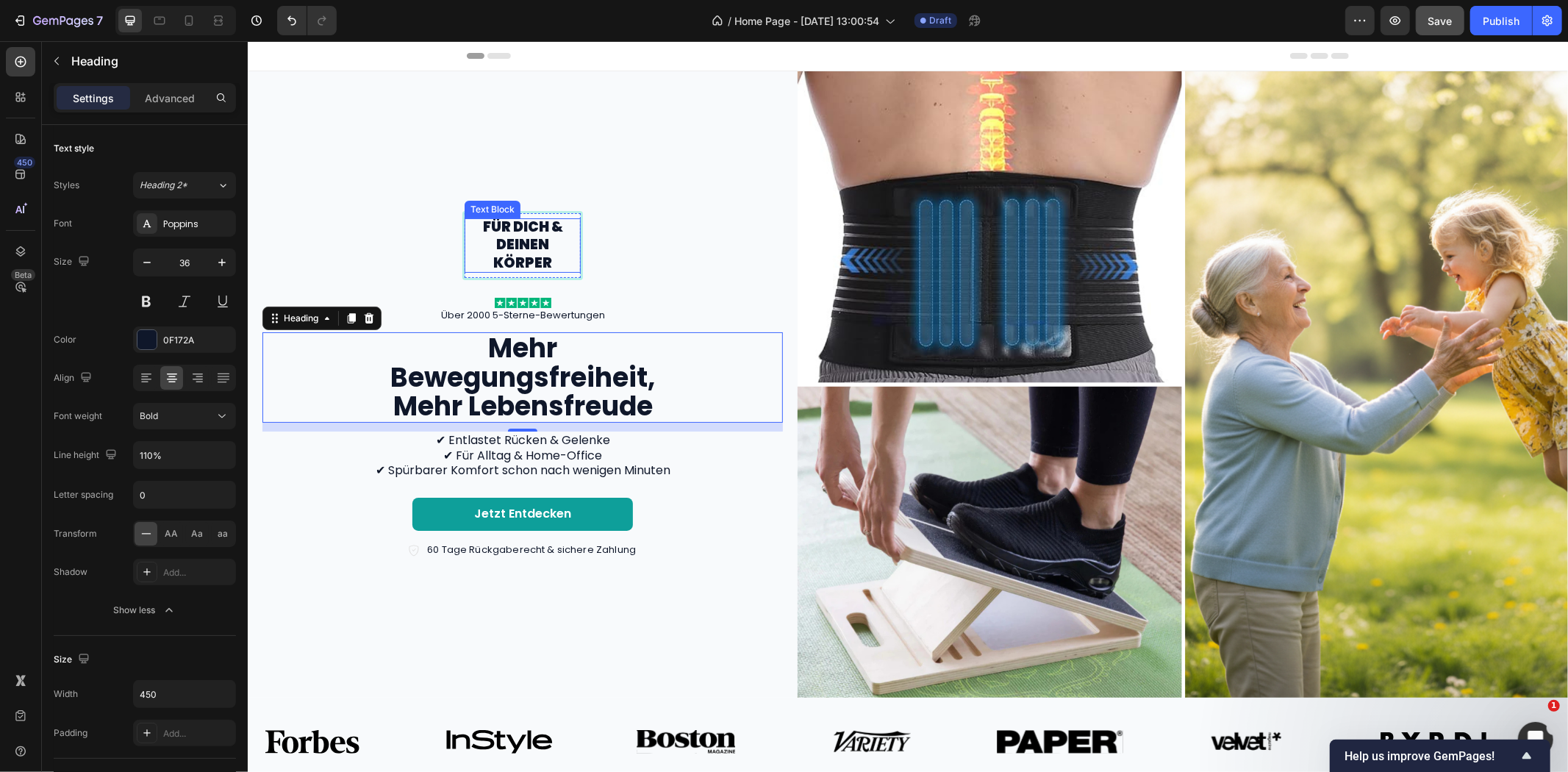
click at [508, 238] on p "Für dich & deinen Körper" at bounding box center [521, 245] width 113 height 54
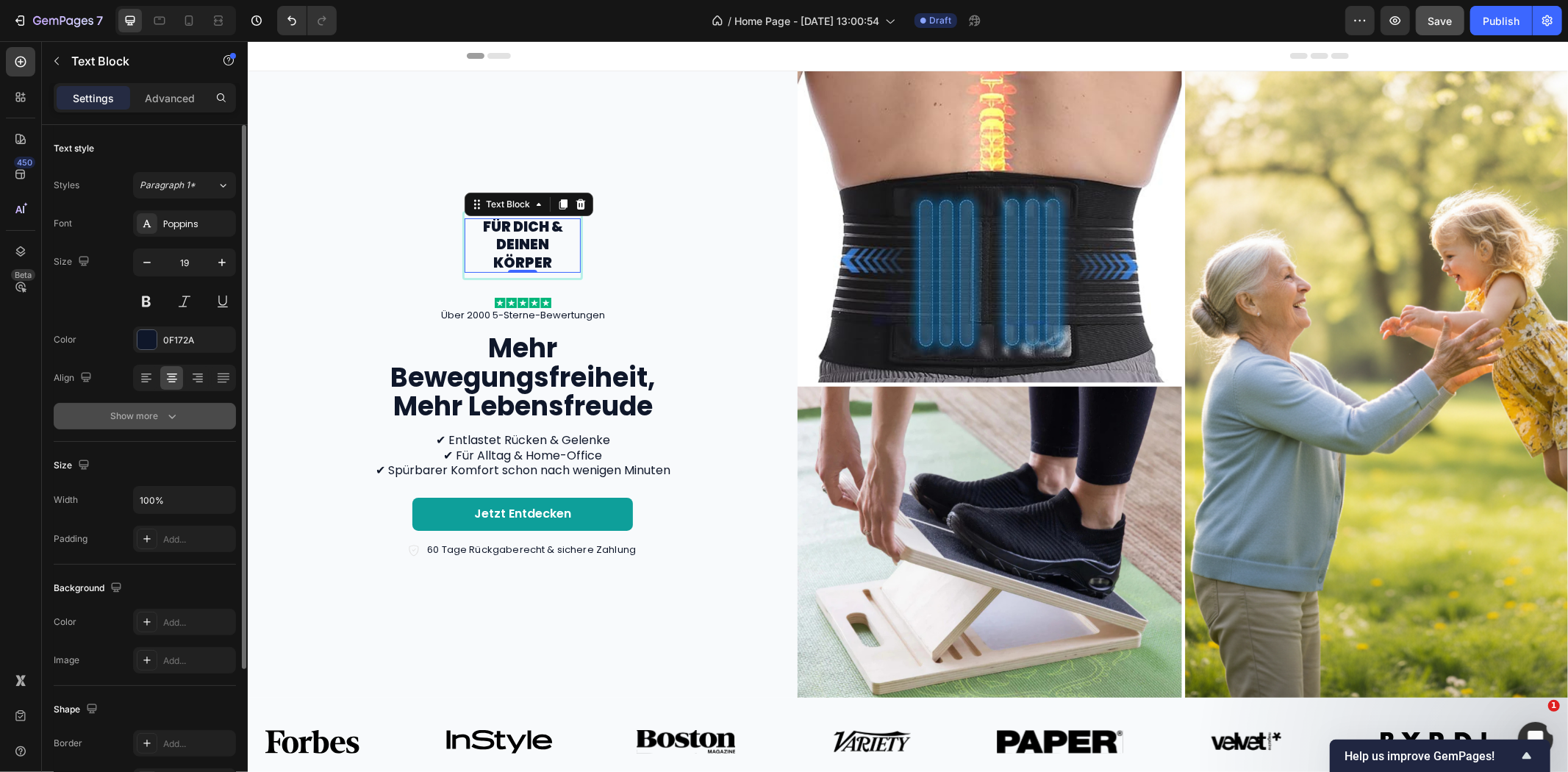
click at [160, 414] on div "Show more" at bounding box center [146, 416] width 69 height 14
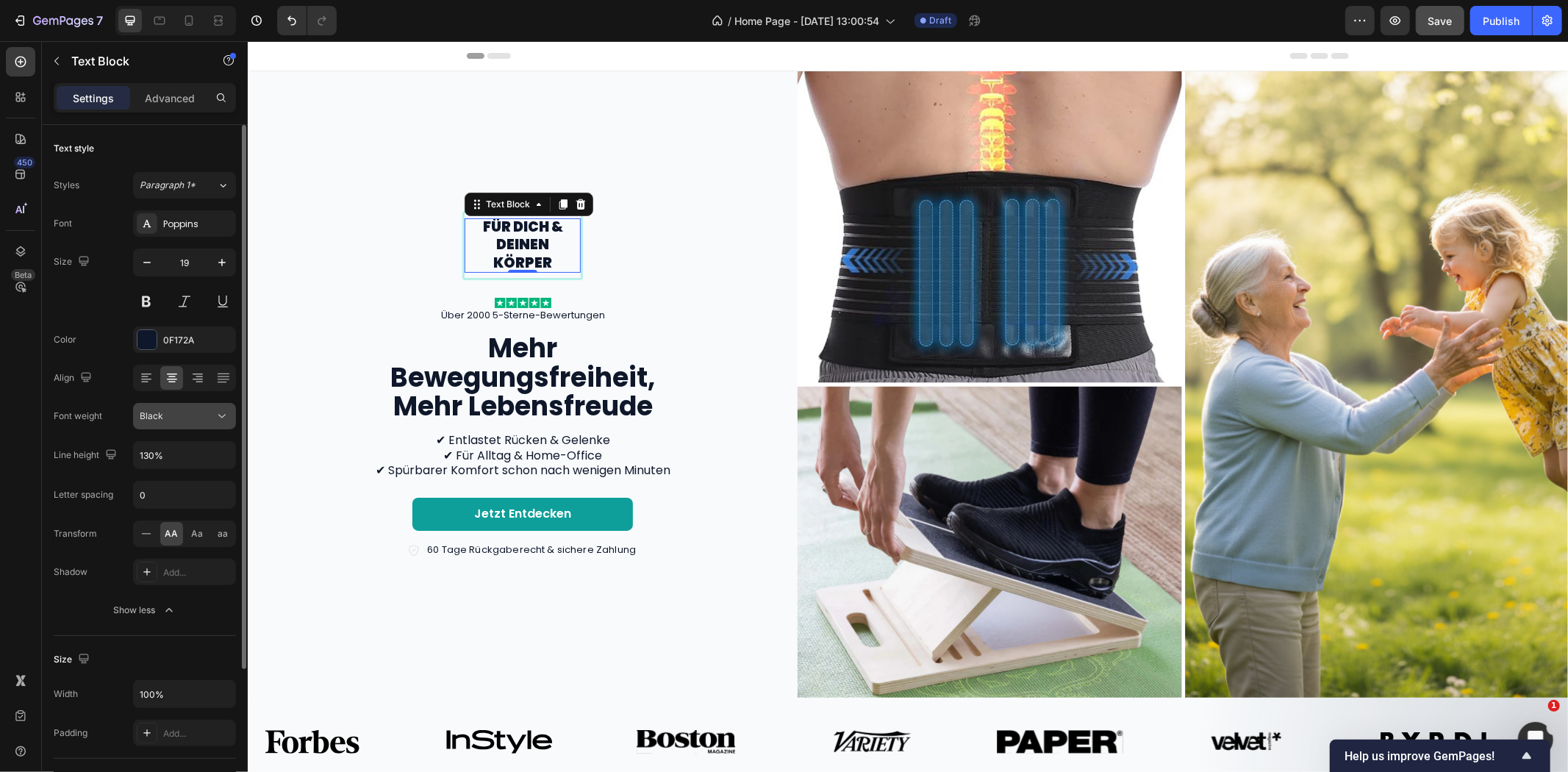
click at [200, 413] on div "Black" at bounding box center [177, 416] width 75 height 14
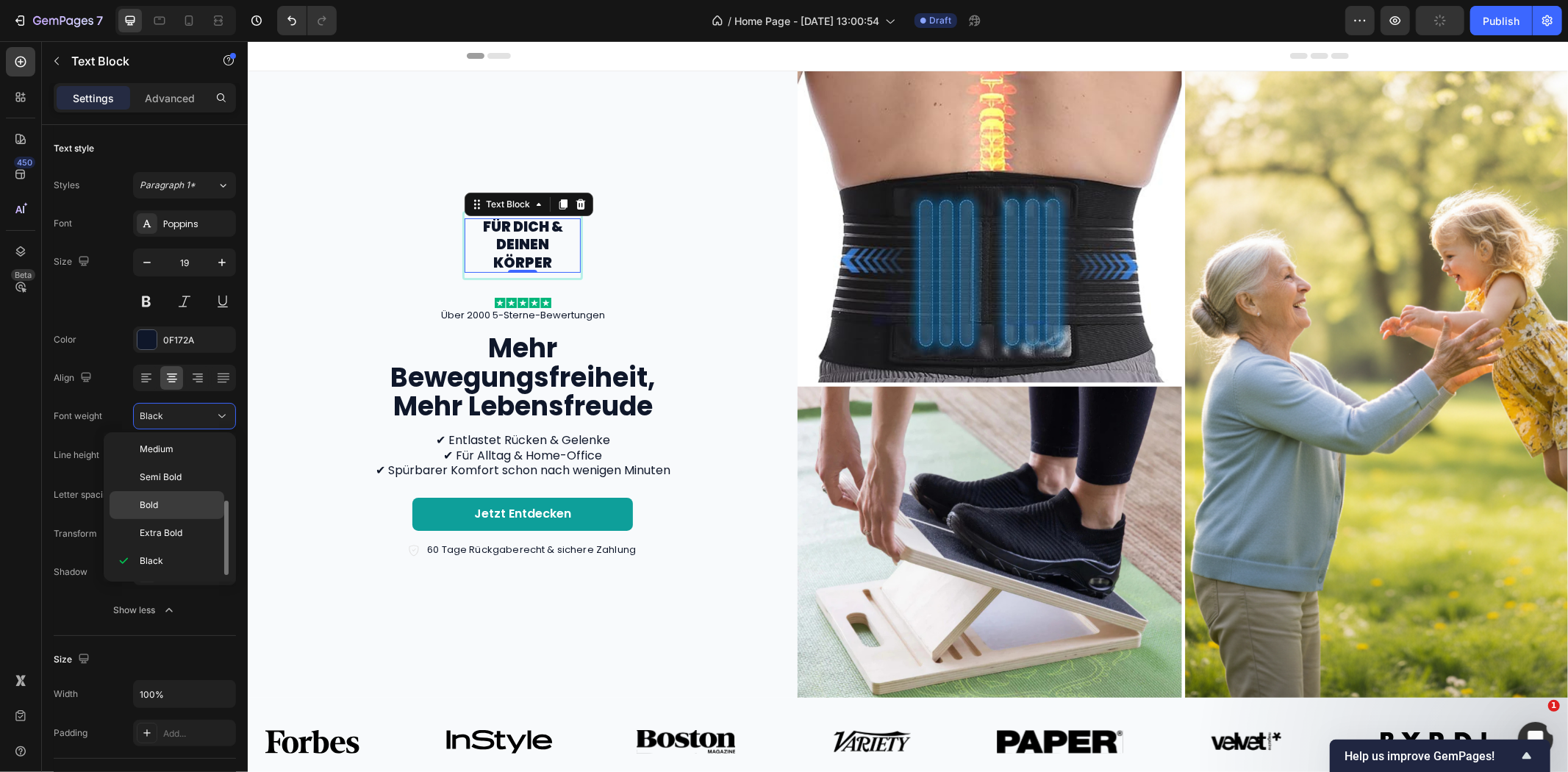
click at [164, 501] on p "Bold" at bounding box center [179, 505] width 78 height 14
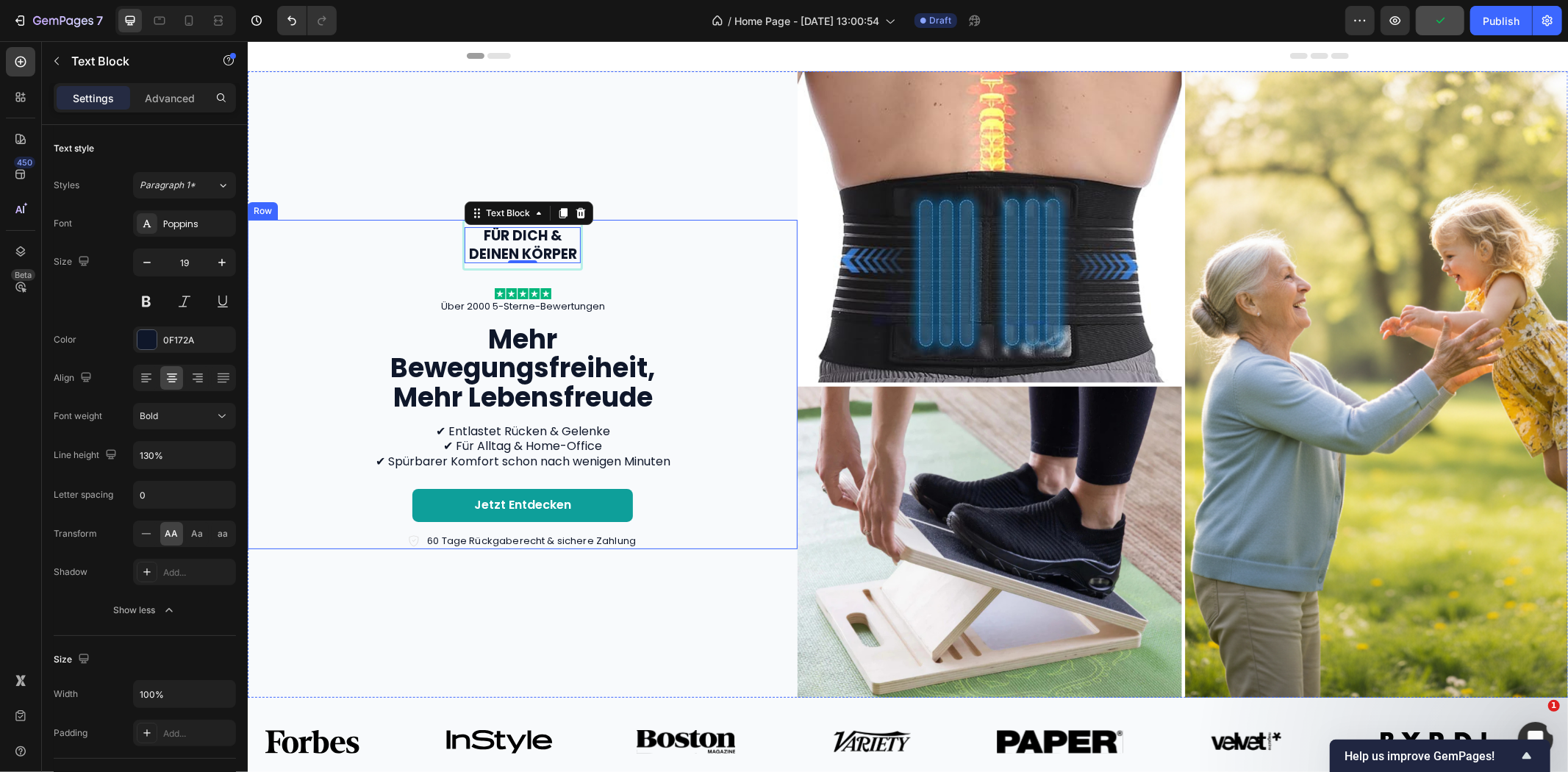
click at [668, 252] on div "Für dich & deinen Körper Text Block 0 Row Image Über 2000 5-Sterne-Bewertungen …" at bounding box center [522, 383] width 521 height 329
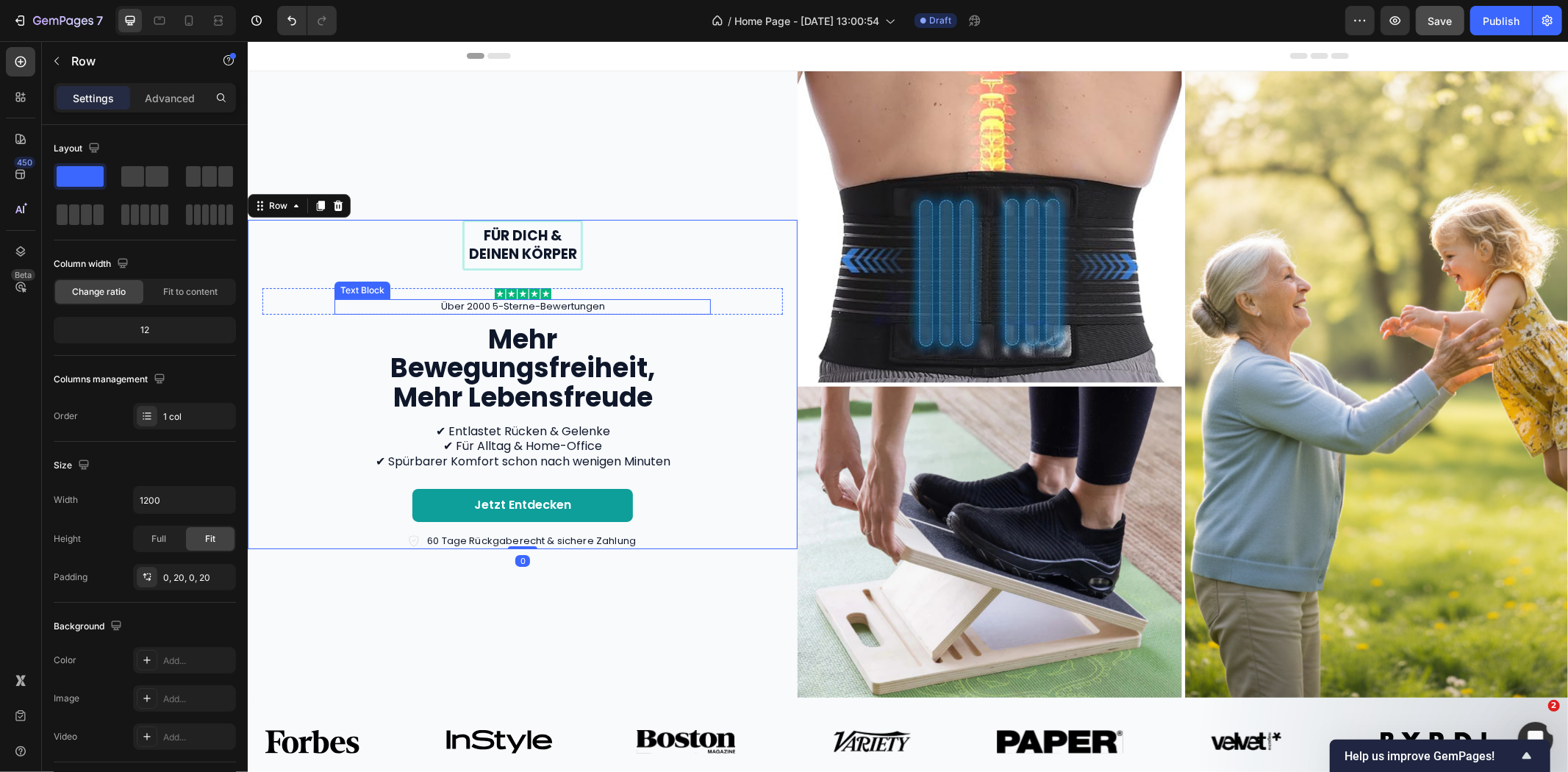
click at [598, 303] on p "Über 2000 5-Sterne-Bewertungen" at bounding box center [521, 306] width 373 height 13
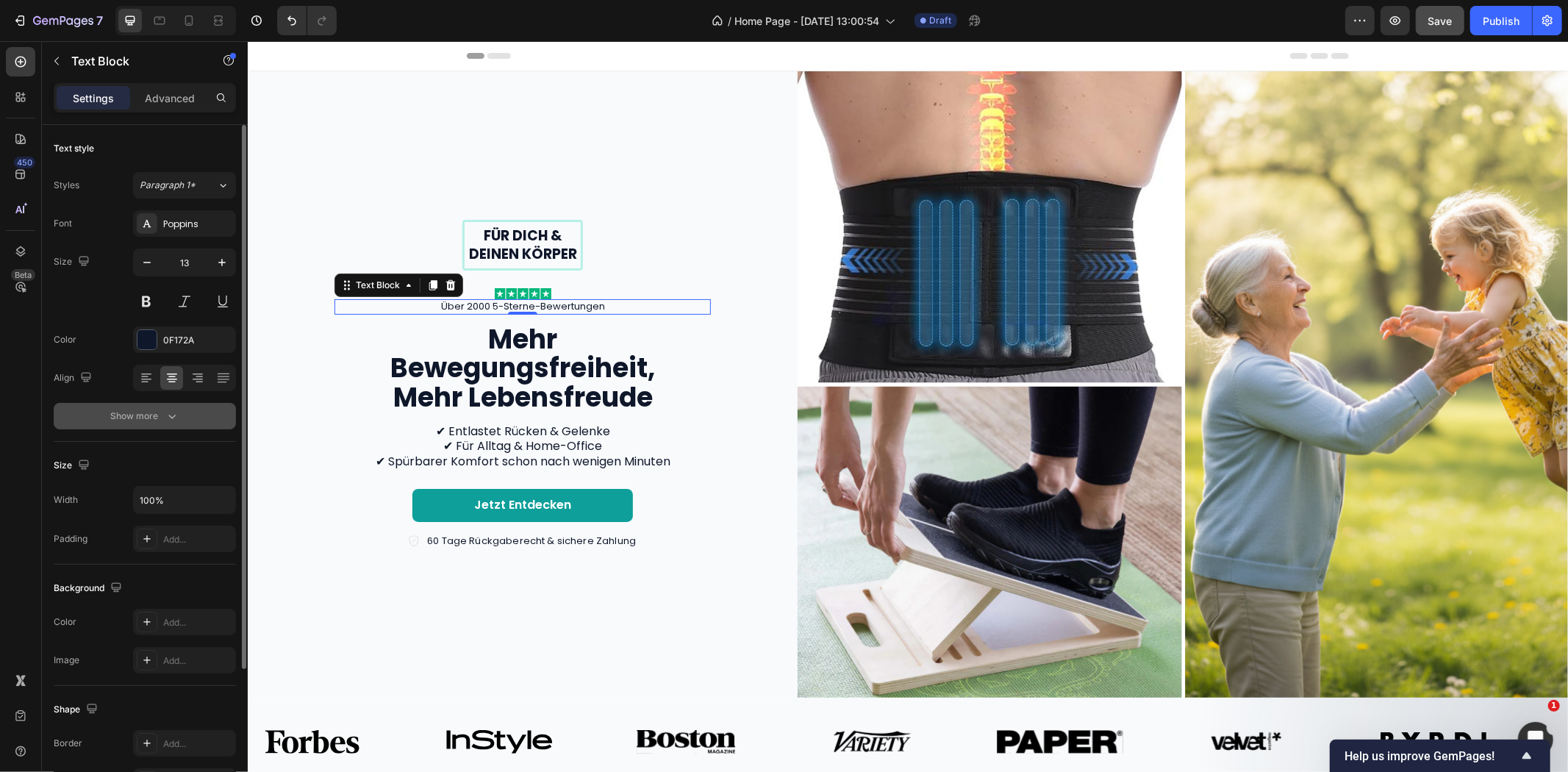
click at [171, 422] on icon "button" at bounding box center [172, 416] width 14 height 14
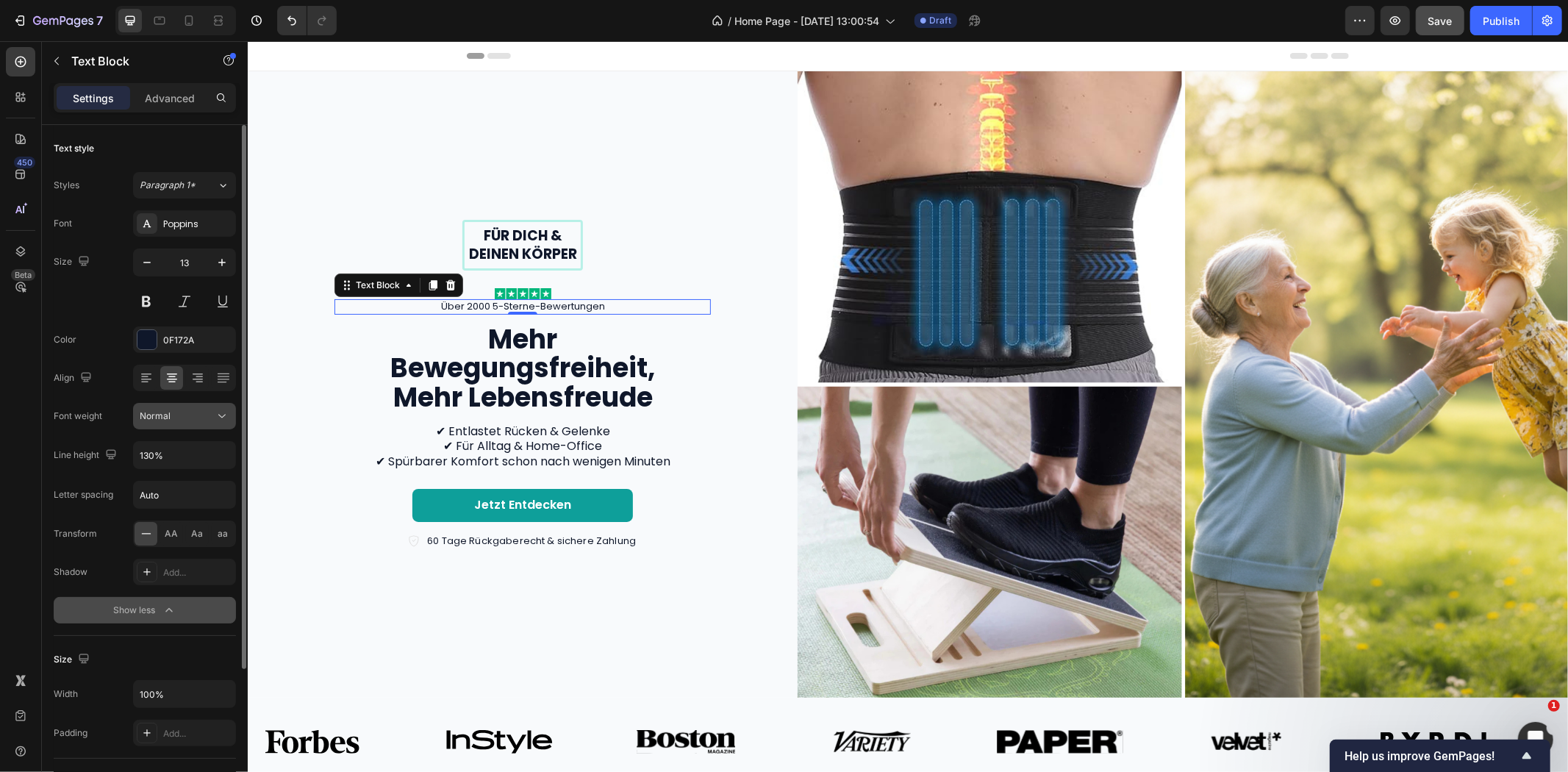
click at [187, 427] on button "Normal" at bounding box center [184, 416] width 103 height 26
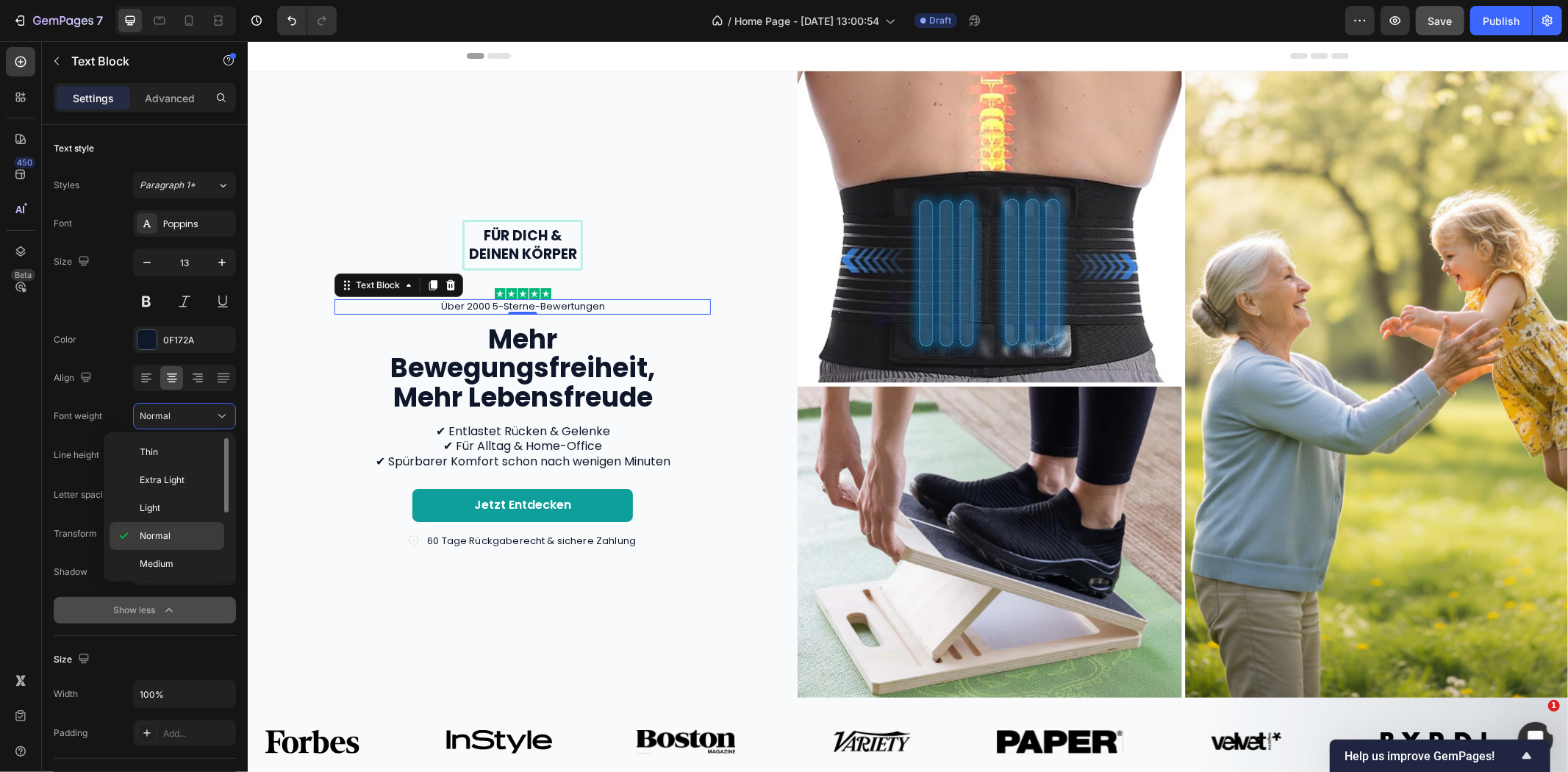
scroll to position [81, 0]
click at [174, 487] on p "Medium" at bounding box center [179, 482] width 78 height 14
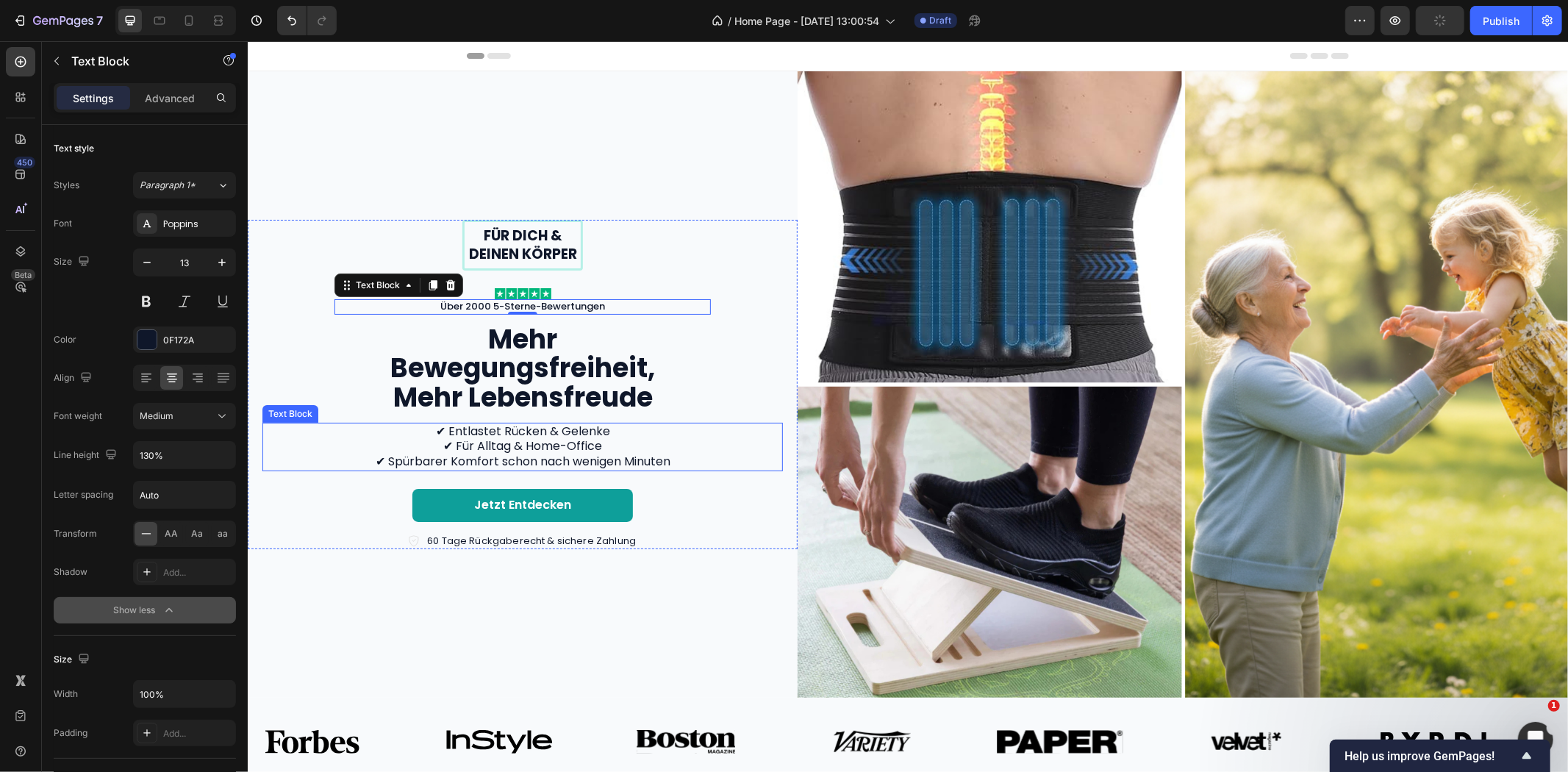
click at [516, 441] on p "✔ Entlastet Rücken & Gelenke ✔ Für Alltag & Home-Office ✔ Spürbarer Komfort sch…" at bounding box center [521, 447] width 518 height 45
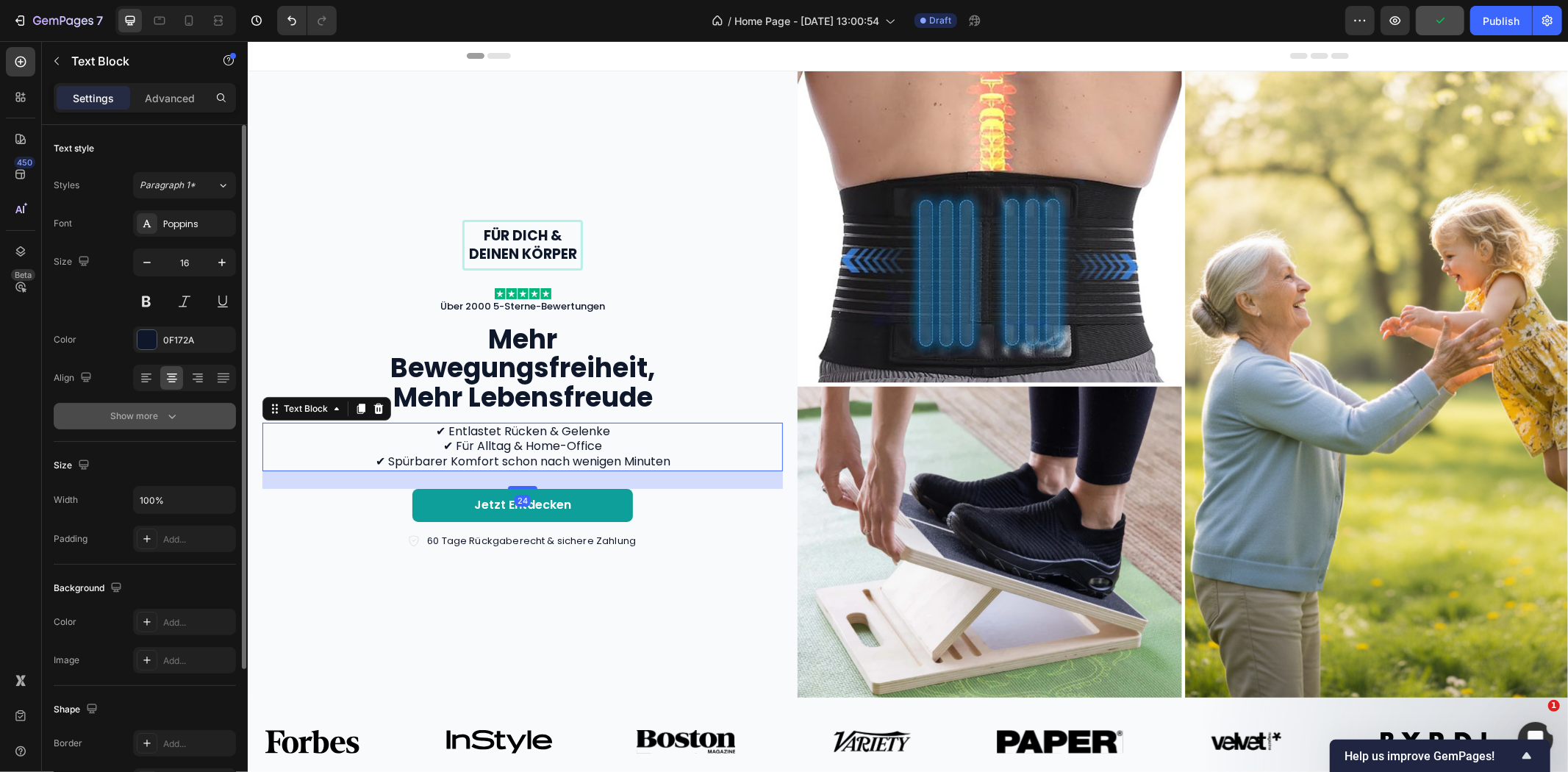
click at [177, 418] on icon "button" at bounding box center [172, 416] width 14 height 14
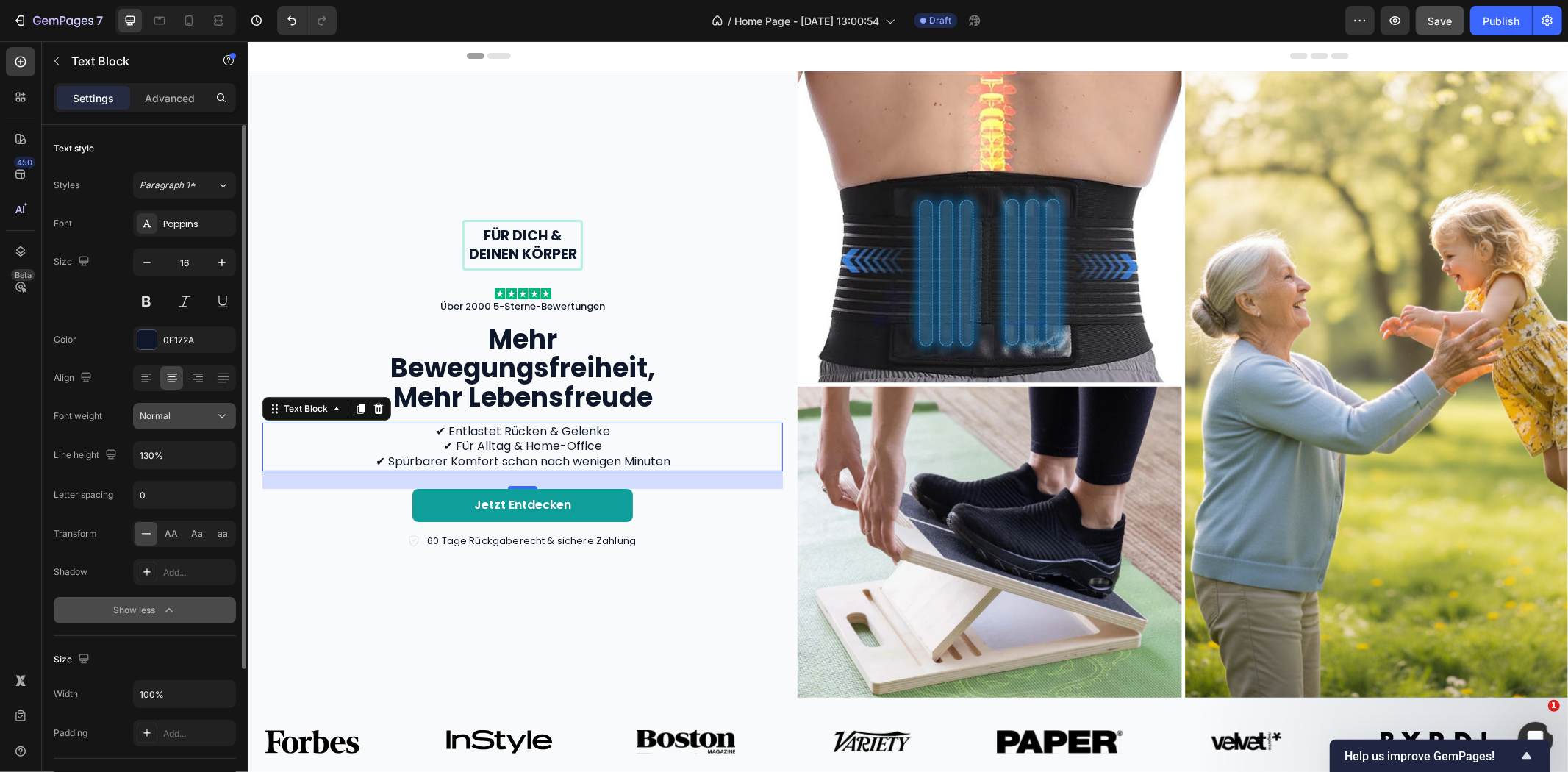
click at [200, 410] on div "Normal" at bounding box center [177, 416] width 75 height 14
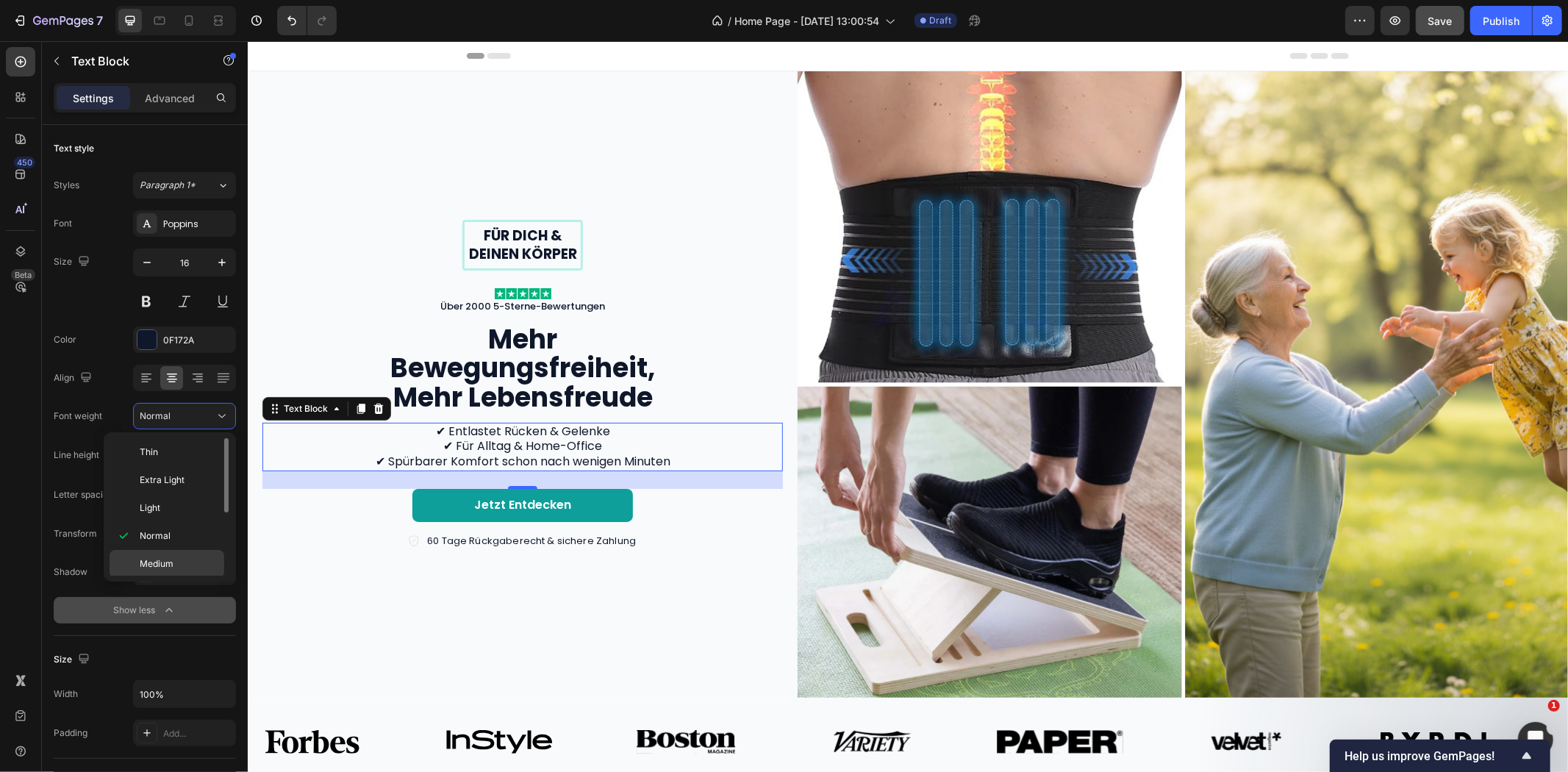
click at [173, 561] on span "Medium" at bounding box center [156, 564] width 33 height 14
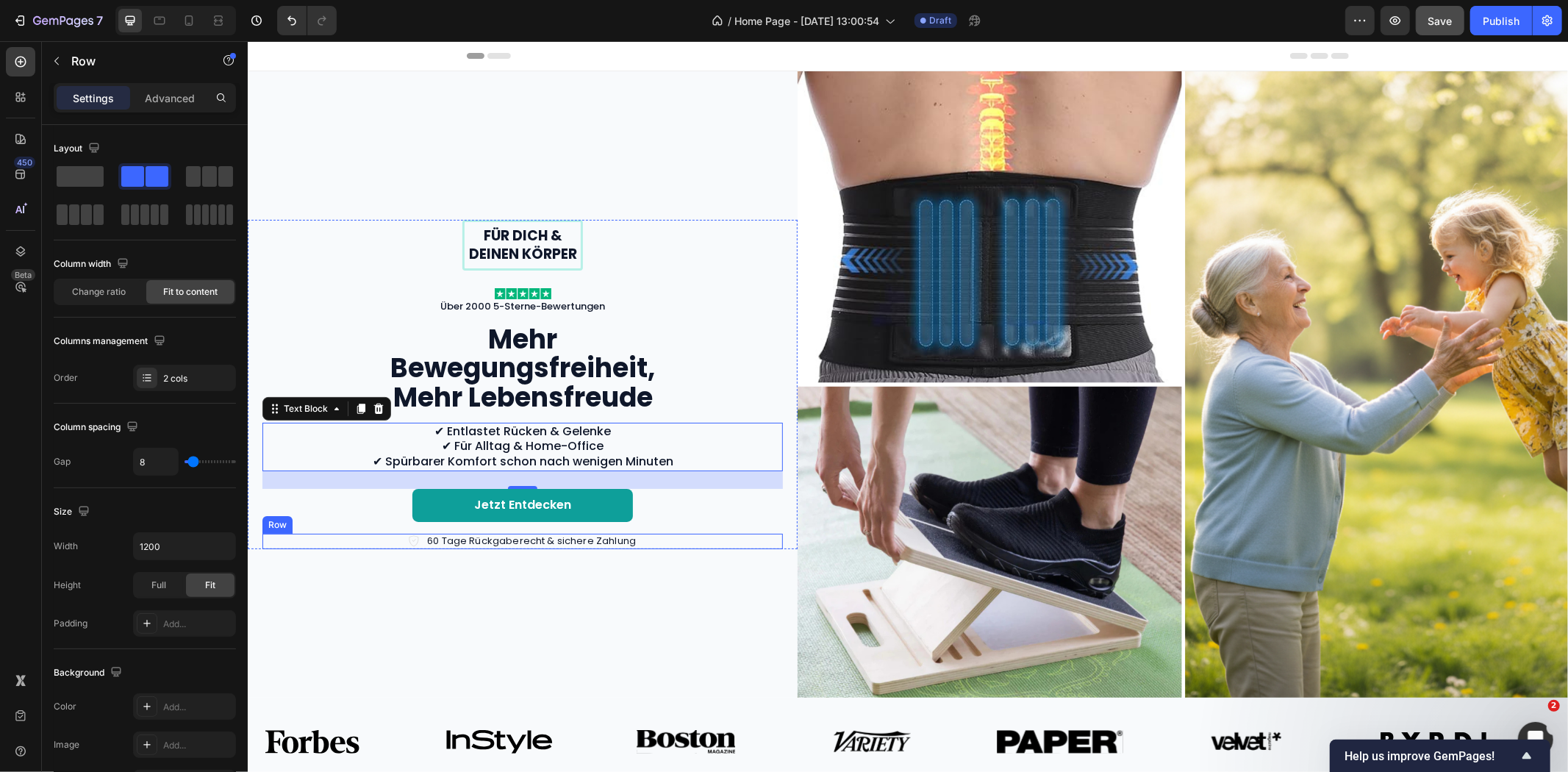
click at [678, 537] on div "Icon 60 Tage Rückgaberecht & sichere Zahlung Text Block Row" at bounding box center [522, 541] width 521 height 15
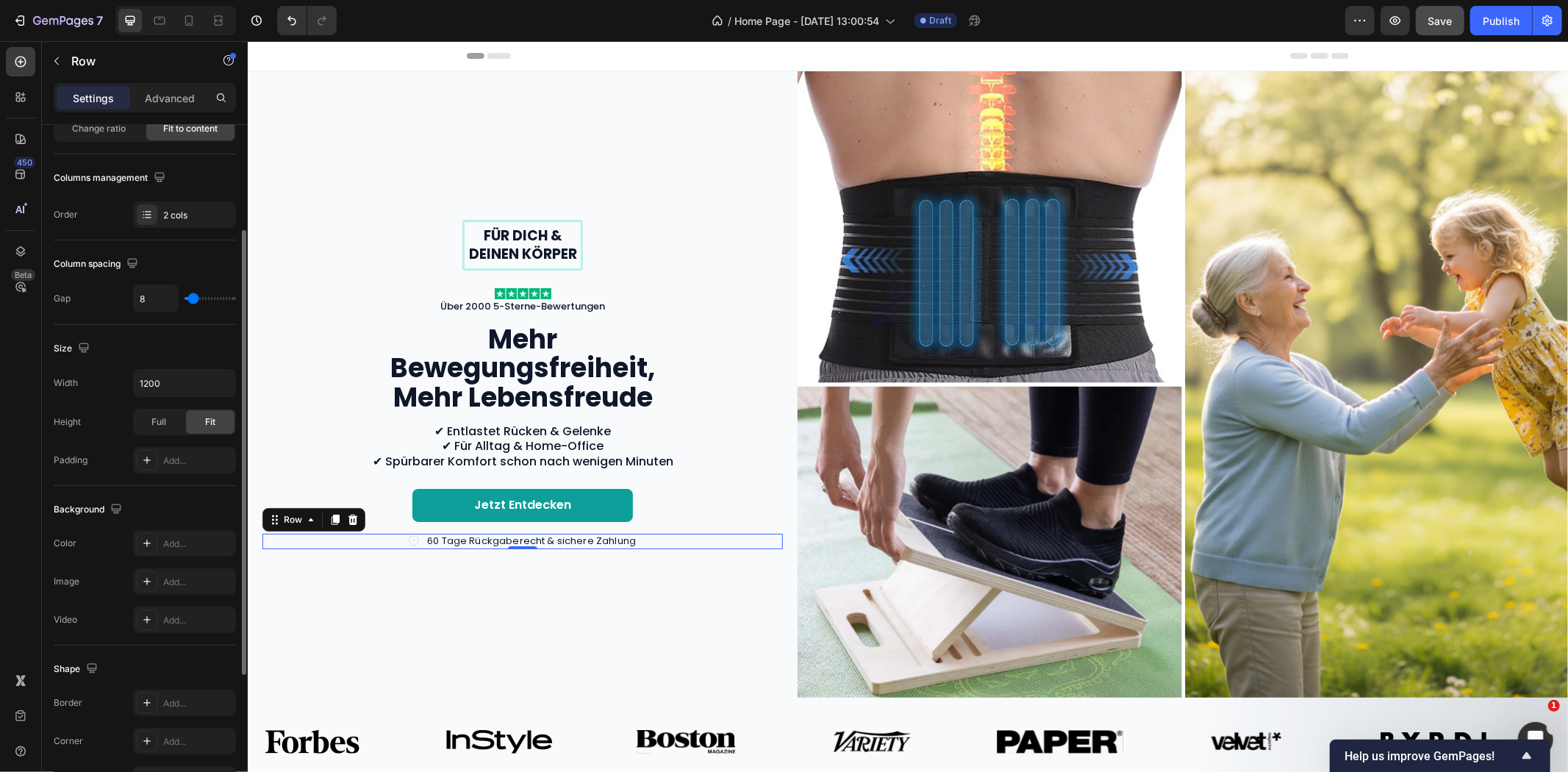
scroll to position [326, 0]
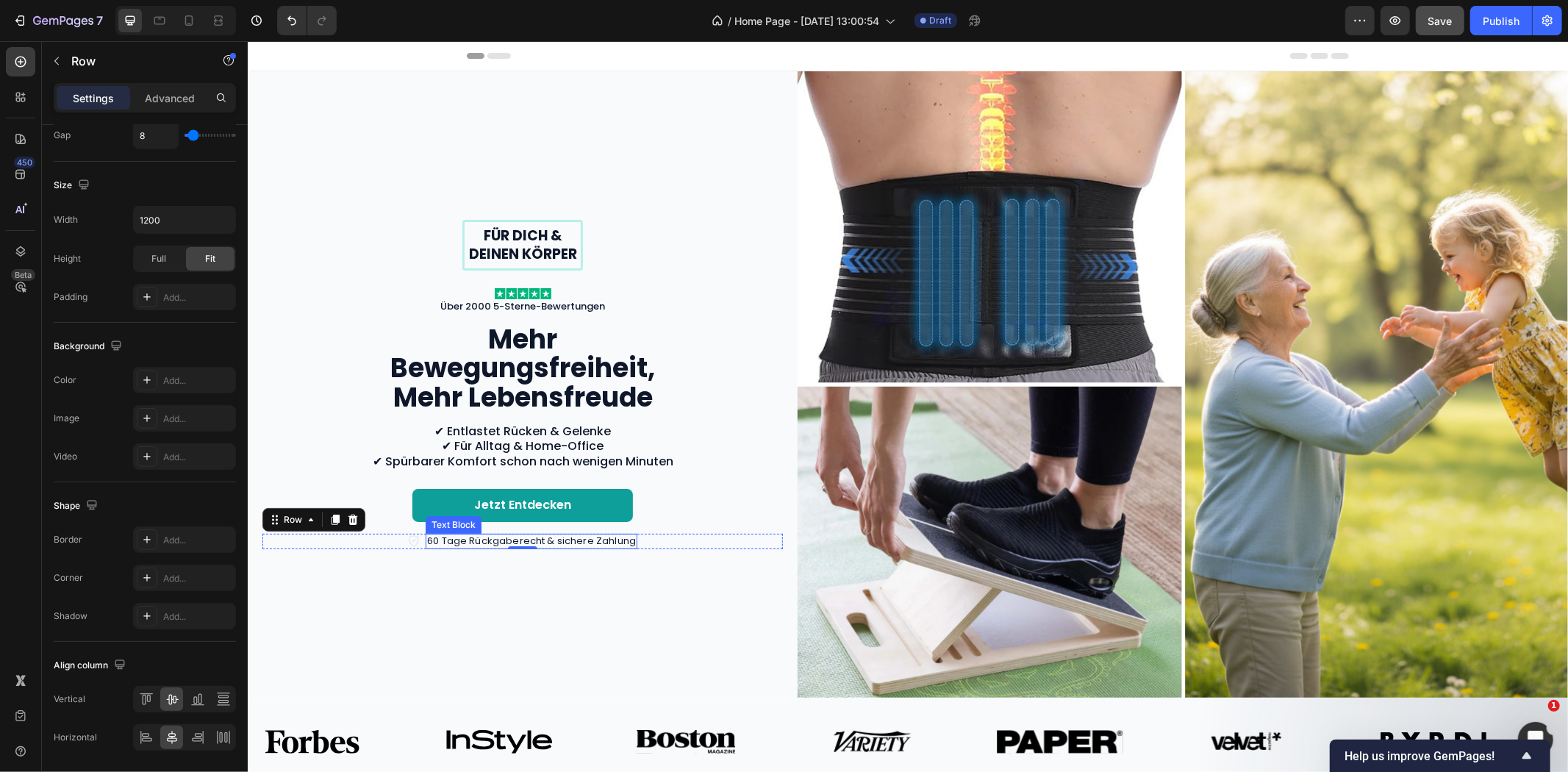
click at [473, 534] on p "60 Tage Rückgaberecht & sichere Zahlung" at bounding box center [530, 541] width 209 height 13
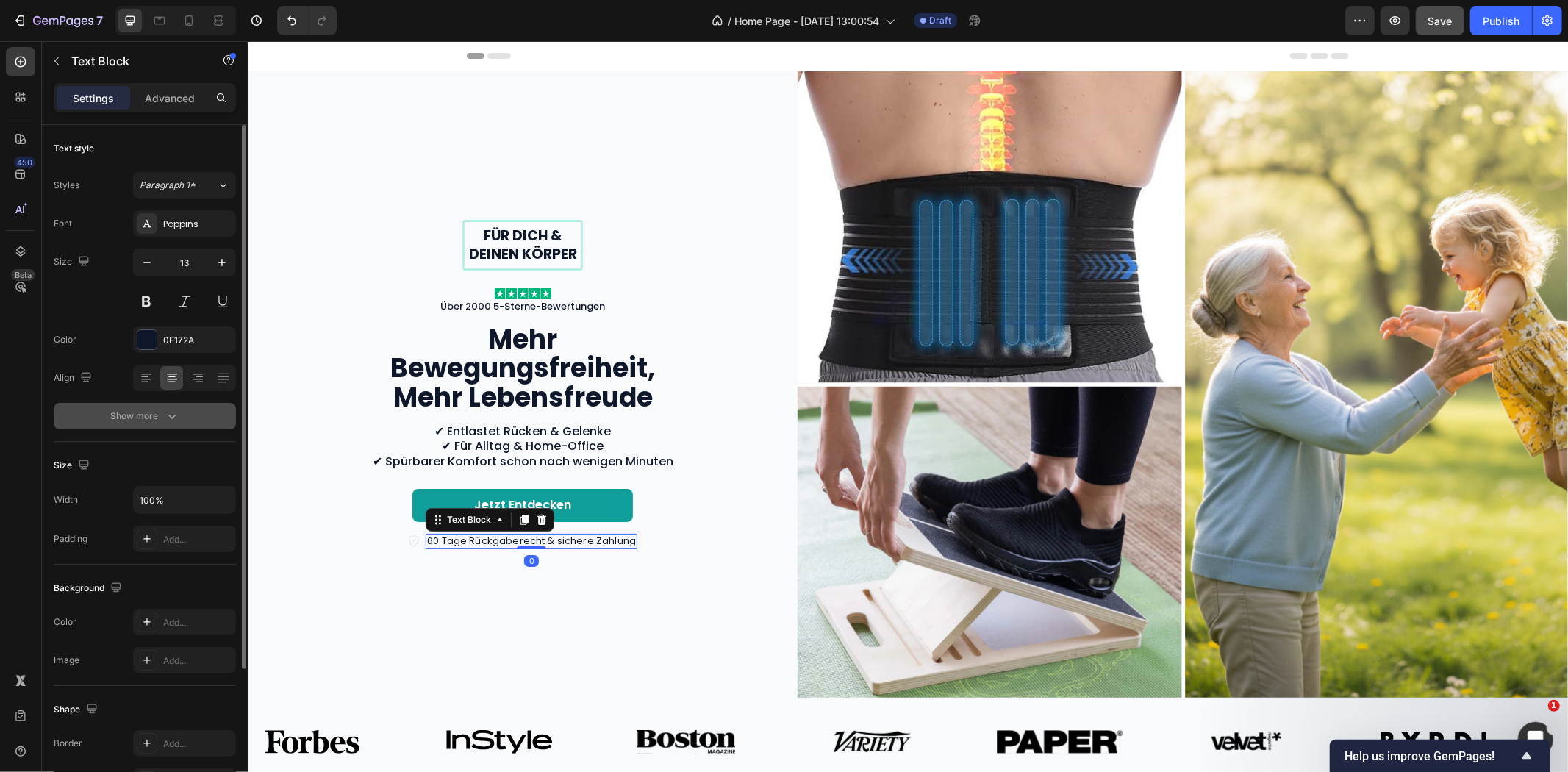
click at [142, 407] on button "Show more" at bounding box center [145, 416] width 183 height 26
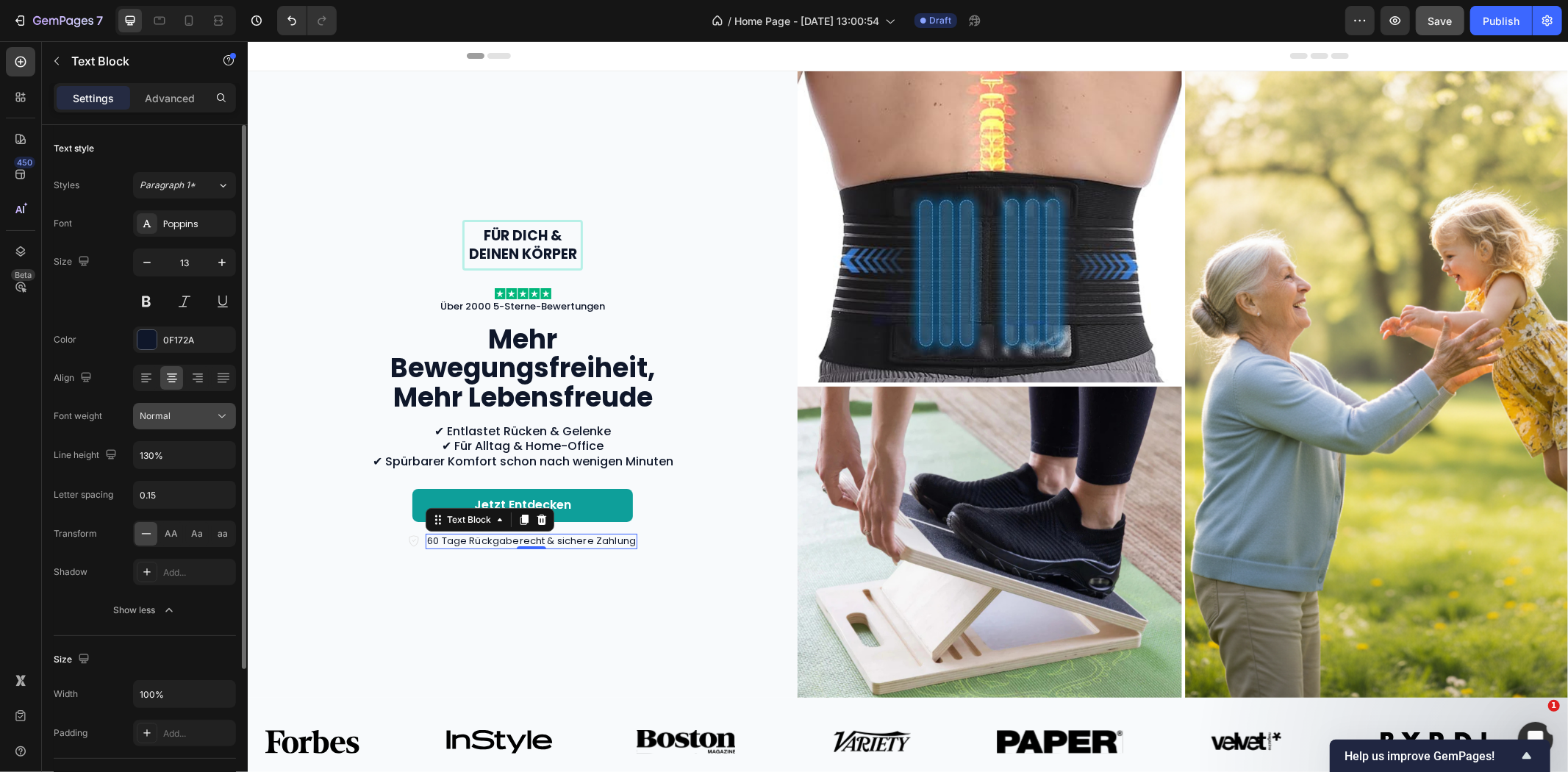
click at [166, 415] on span "Normal" at bounding box center [155, 416] width 31 height 11
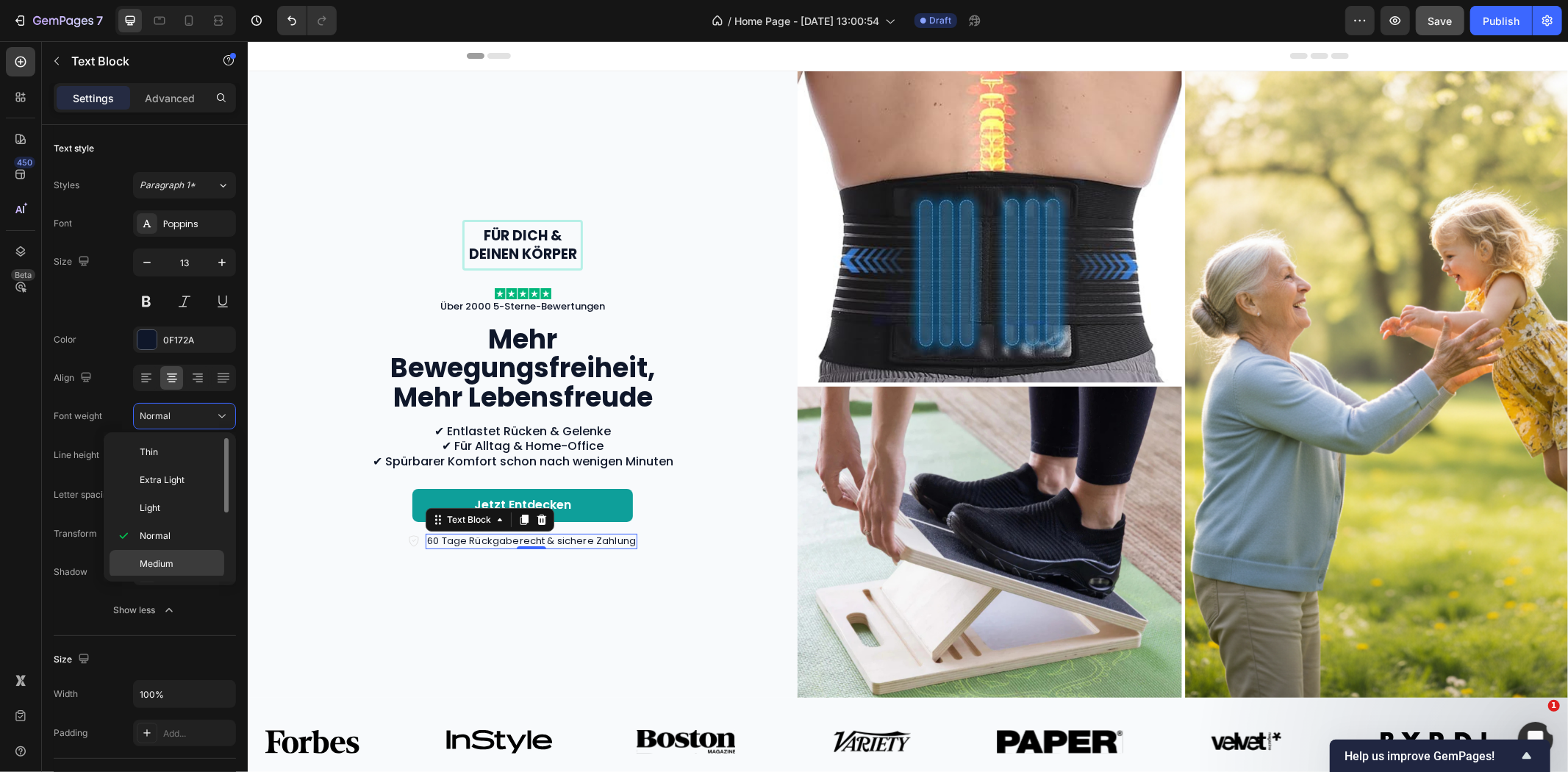
click at [156, 558] on span "Medium" at bounding box center [156, 564] width 33 height 14
click at [721, 504] on div "Jetzt entdecken Button" at bounding box center [522, 504] width 521 height 33
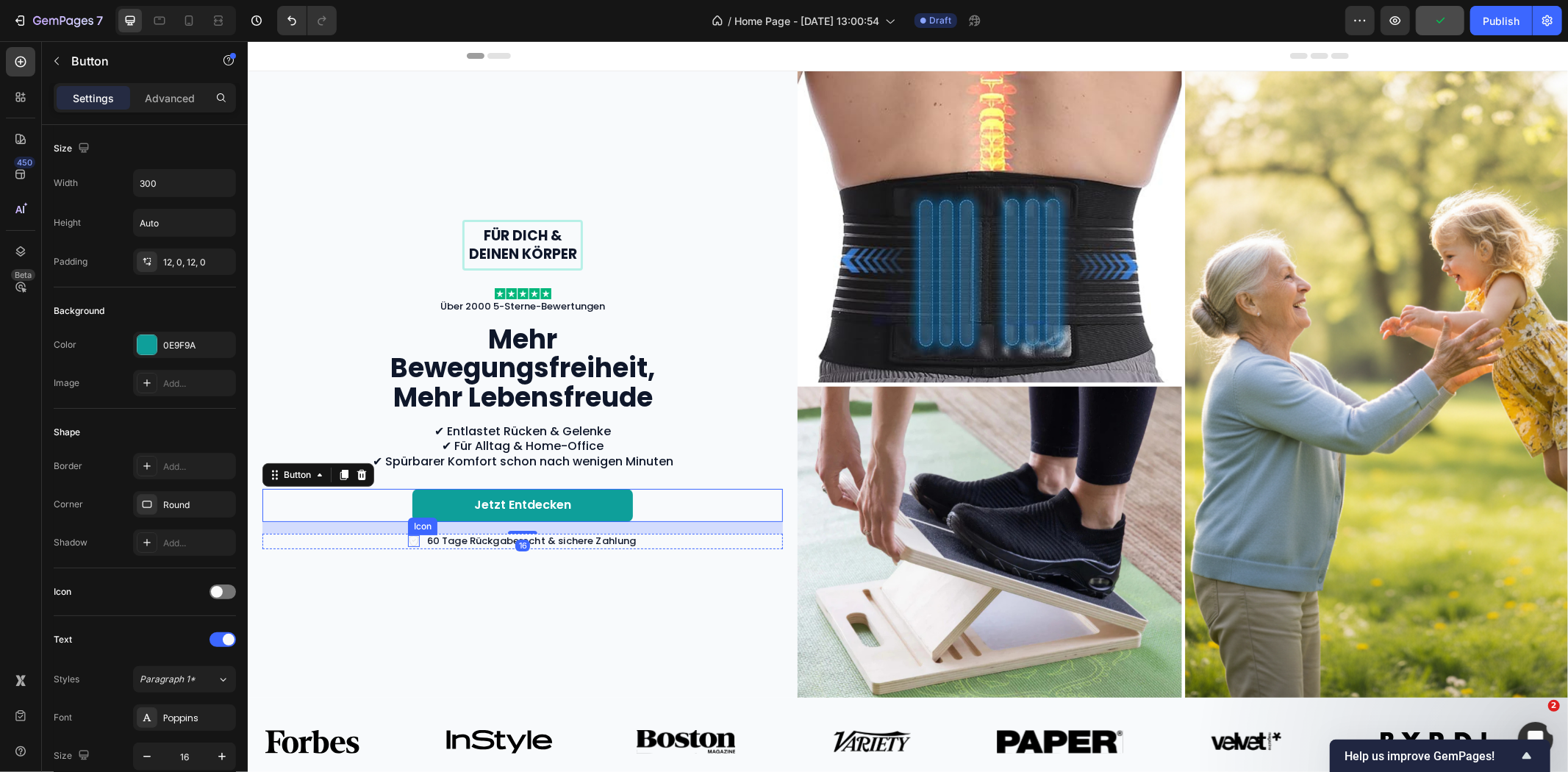
click at [408, 539] on icon at bounding box center [413, 540] width 12 height 12
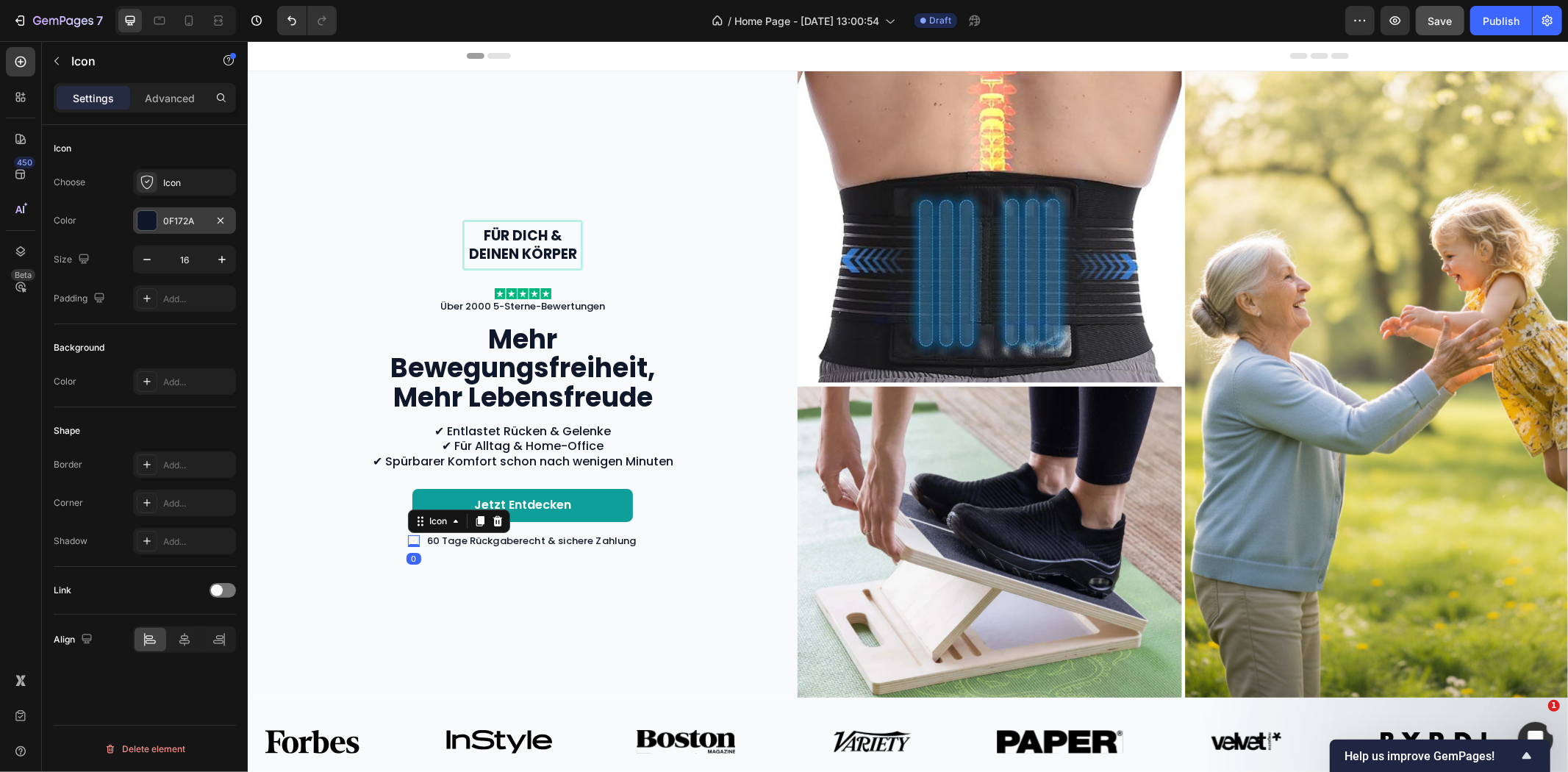
click at [174, 229] on div "0F172A" at bounding box center [184, 220] width 103 height 26
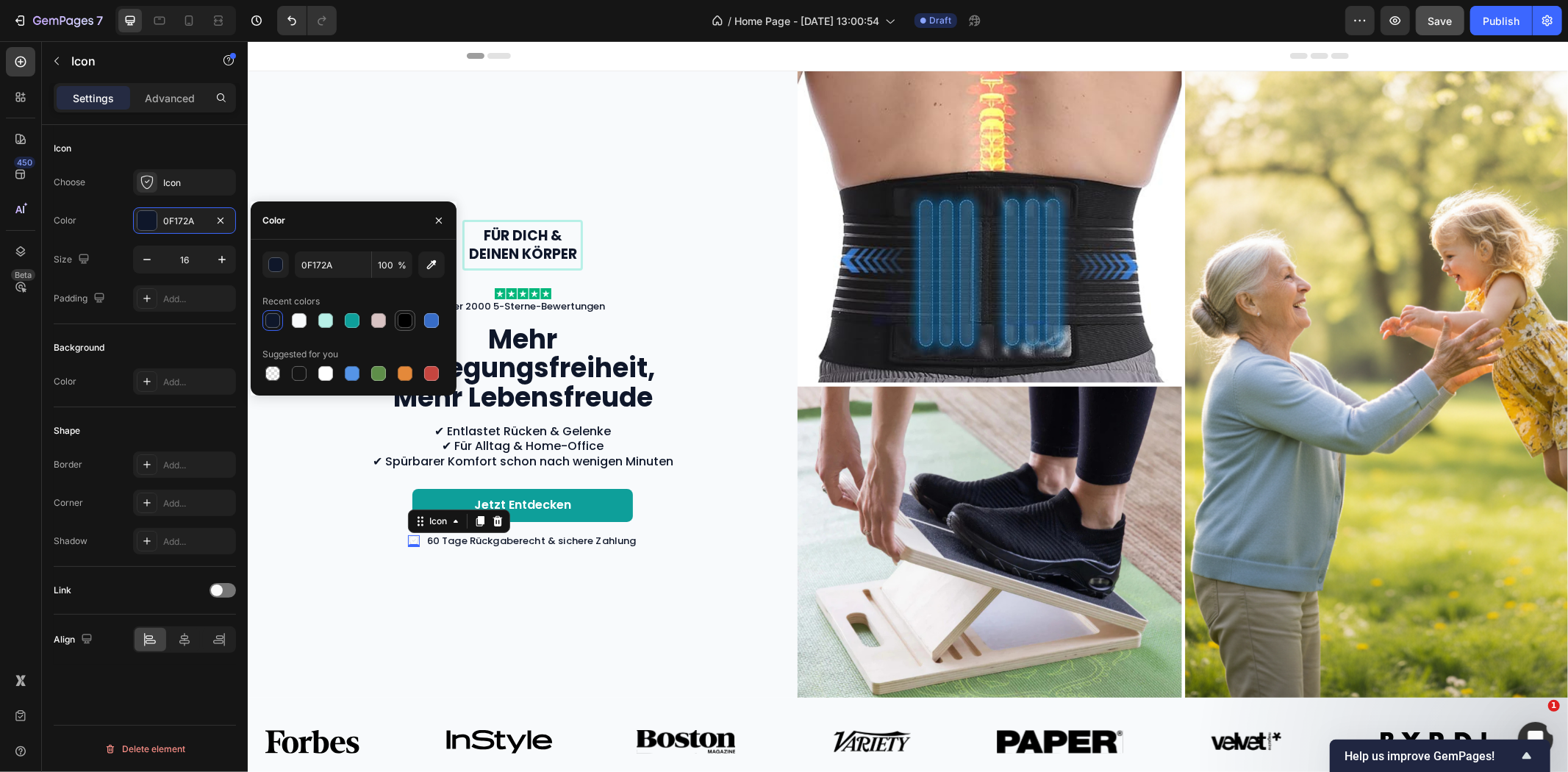
click at [403, 325] on div at bounding box center [405, 321] width 14 height 14
click at [274, 319] on div at bounding box center [273, 321] width 14 height 14
type input "0F172A"
click at [152, 324] on div "Icon Choose Icon Color 0F172A Size 16 Padding Add..." at bounding box center [145, 224] width 183 height 199
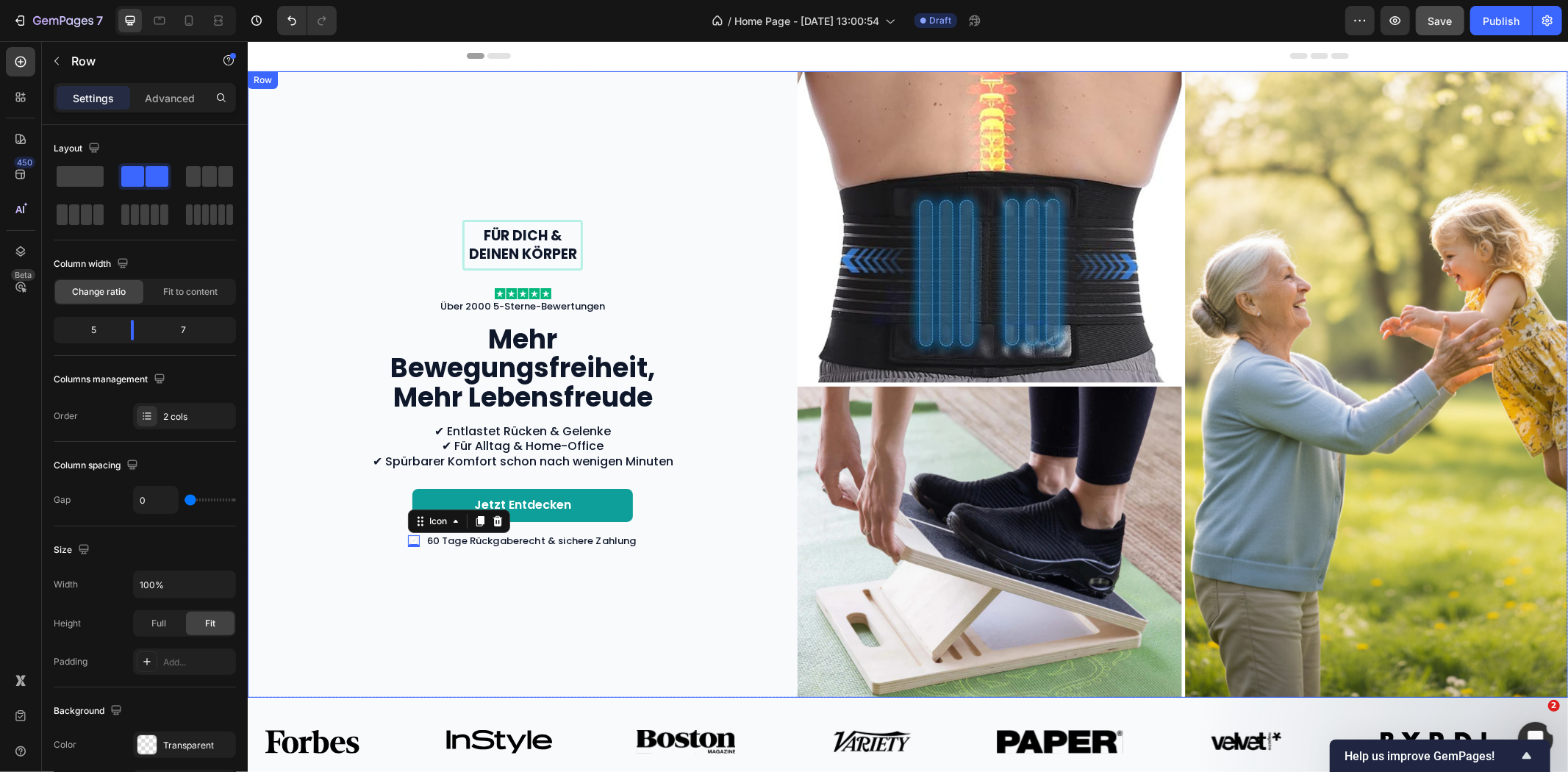
click at [329, 575] on div "Für dich & deinen Körper Text Block Row Image Über 2000 5-Sterne-Bewertungen Te…" at bounding box center [521, 383] width 549 height 626
click at [410, 534] on icon at bounding box center [413, 540] width 12 height 12
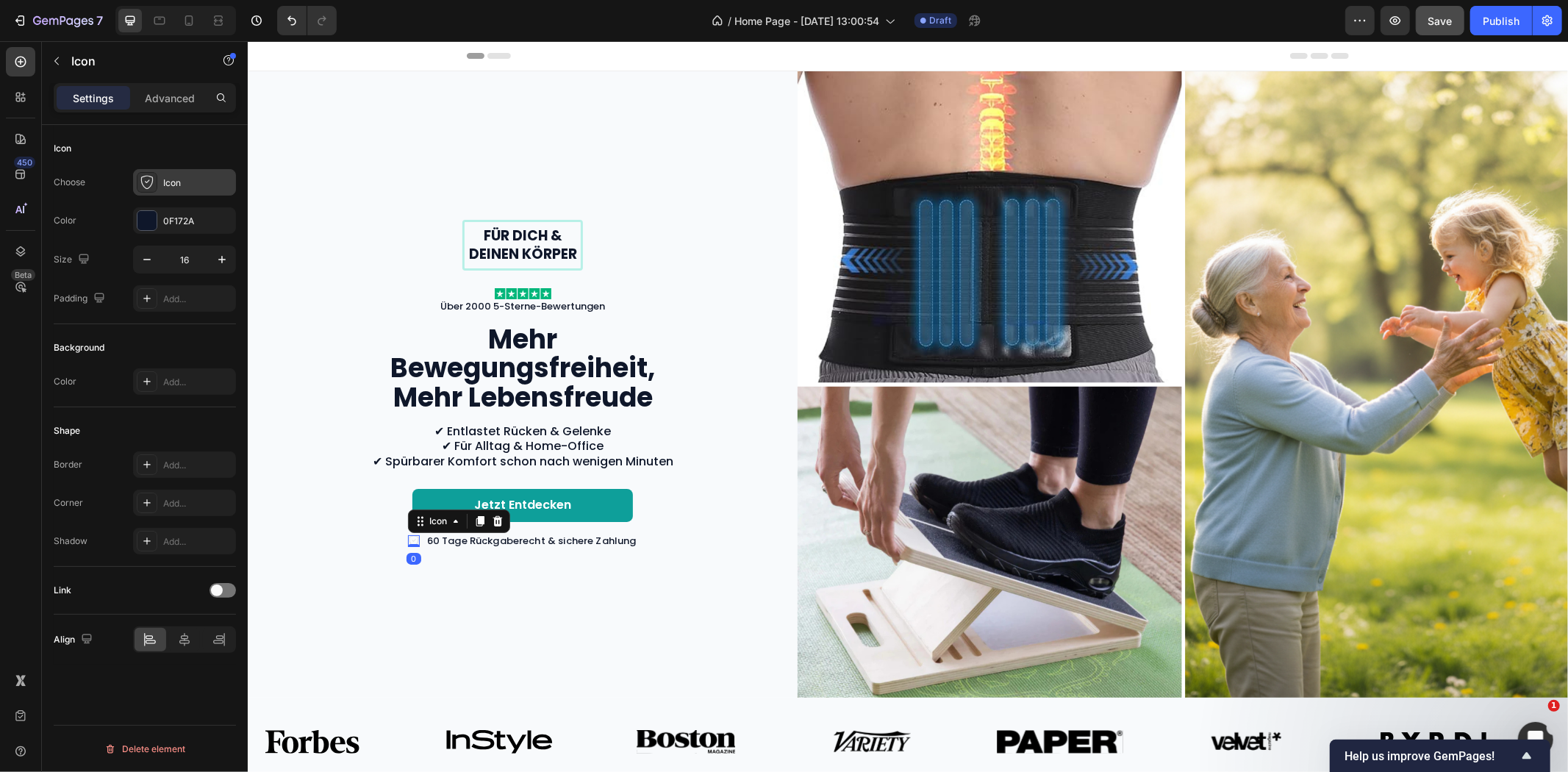
click at [166, 186] on div "Icon" at bounding box center [198, 183] width 69 height 14
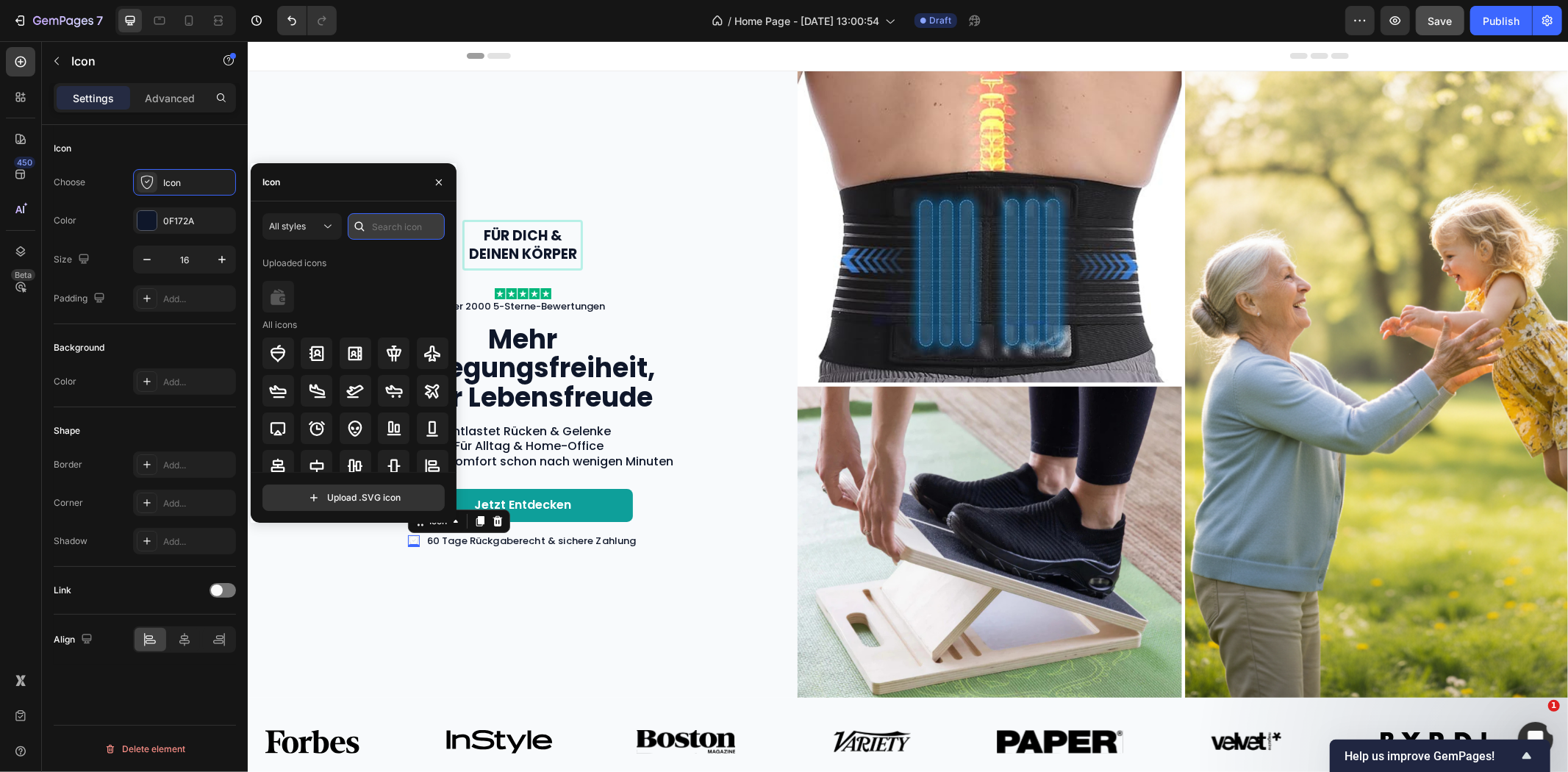
click at [380, 228] on input "text" at bounding box center [396, 226] width 97 height 26
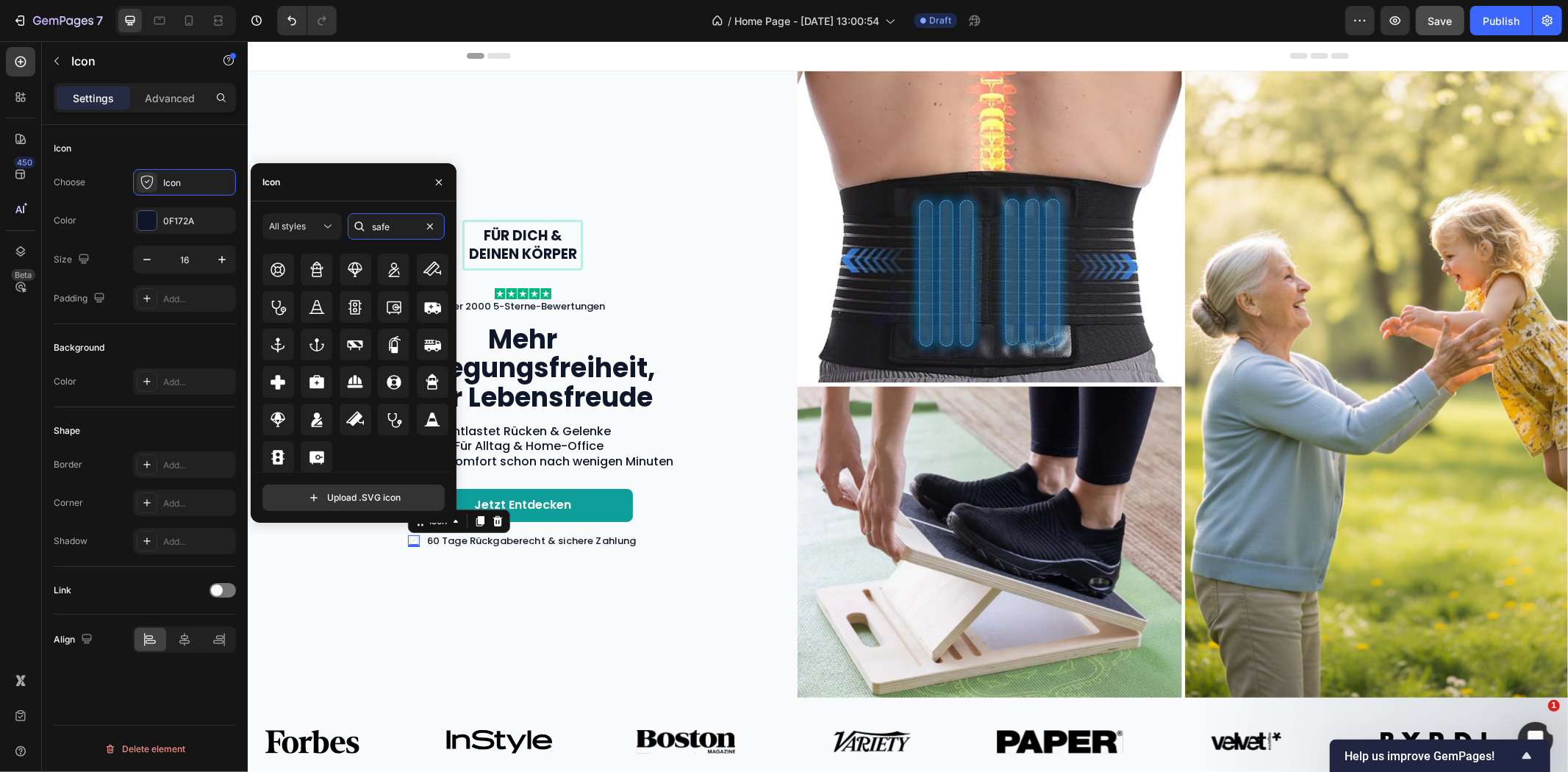
drag, startPoint x: 404, startPoint y: 225, endPoint x: 368, endPoint y: 232, distance: 36.7
click at [368, 232] on div "safe" at bounding box center [396, 226] width 97 height 26
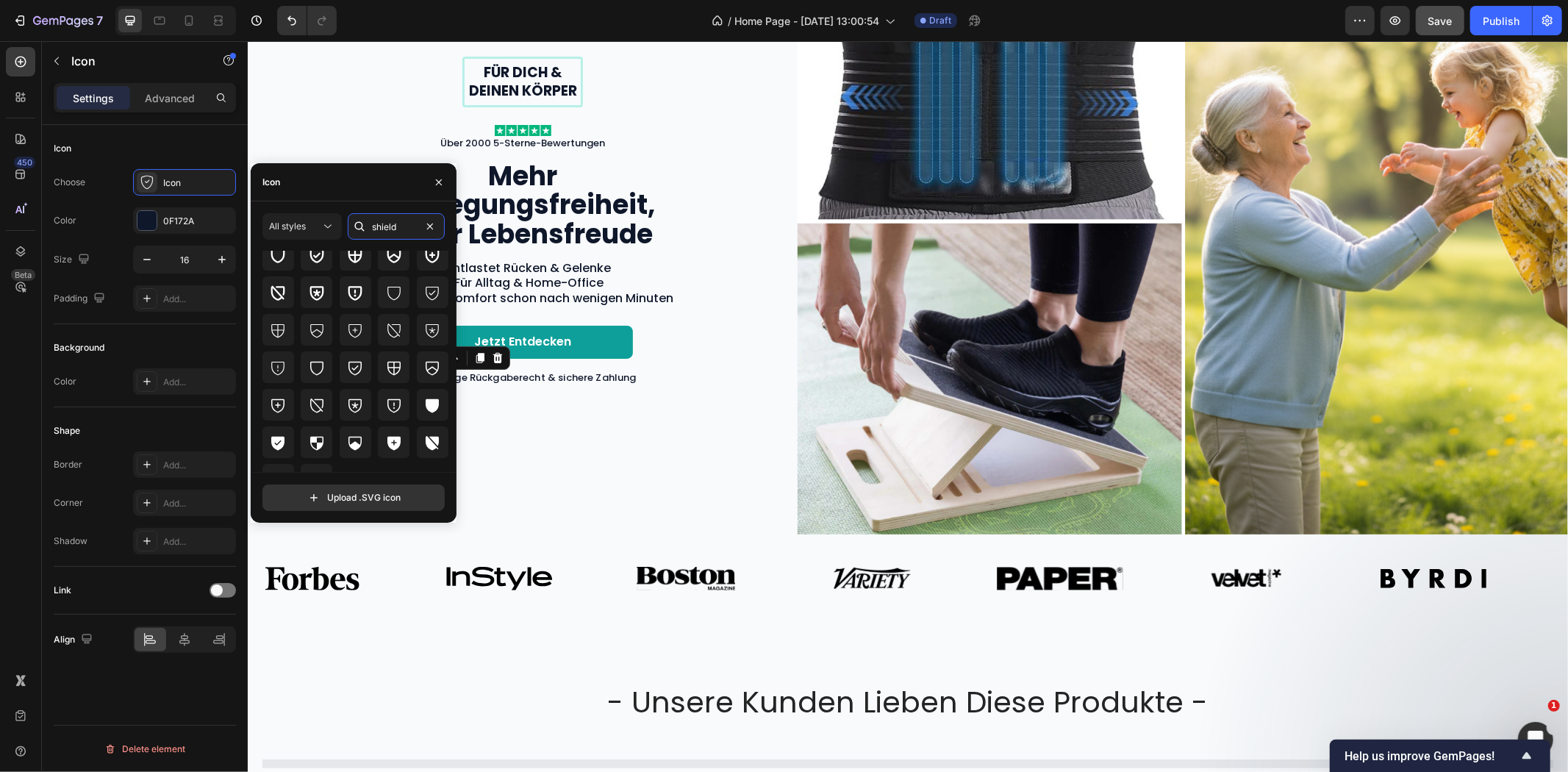
scroll to position [54, 0]
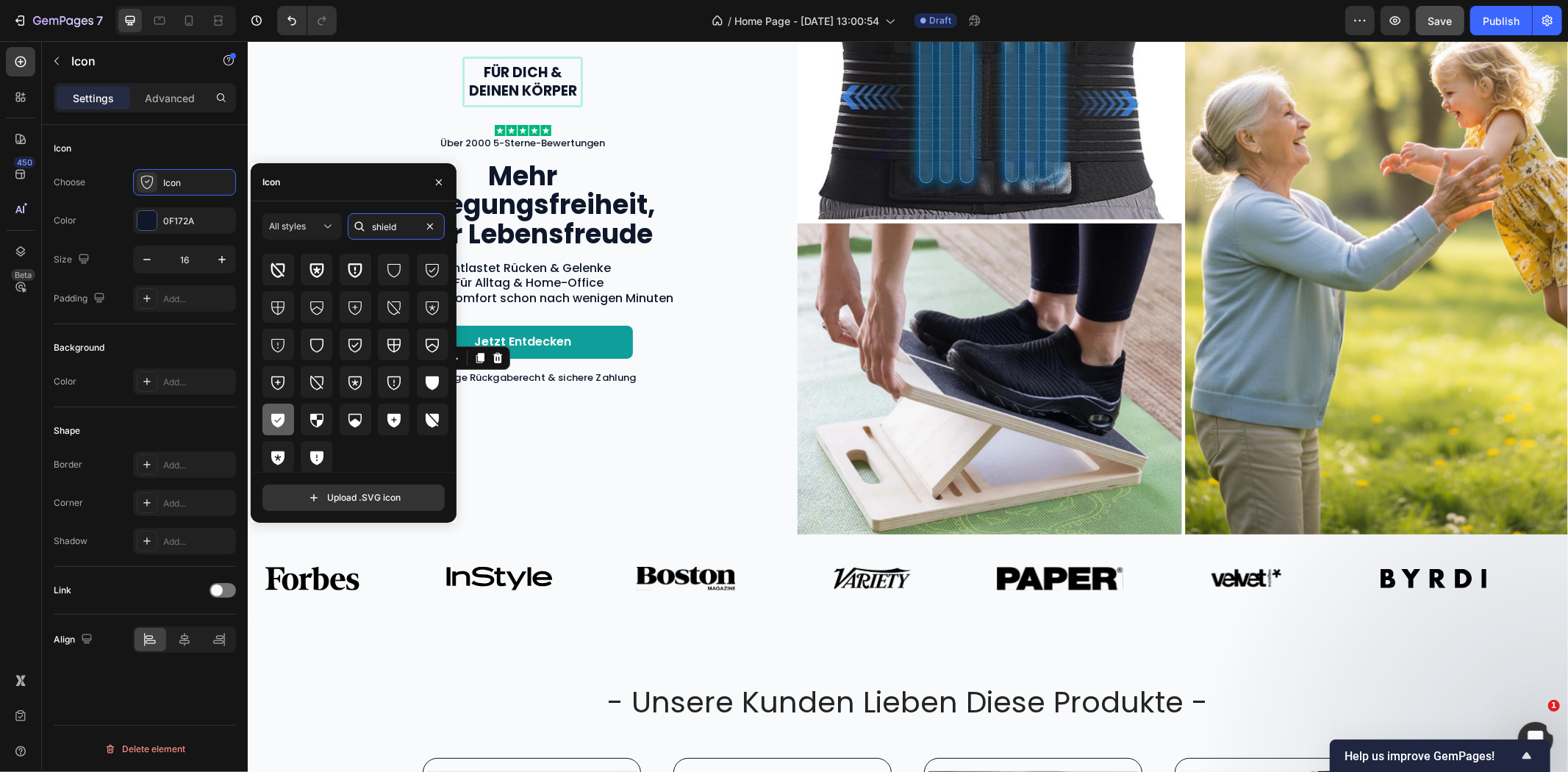
type input "shield"
click at [280, 415] on icon at bounding box center [277, 419] width 14 height 14
click at [736, 330] on div "Jetzt entdecken Button" at bounding box center [522, 342] width 521 height 33
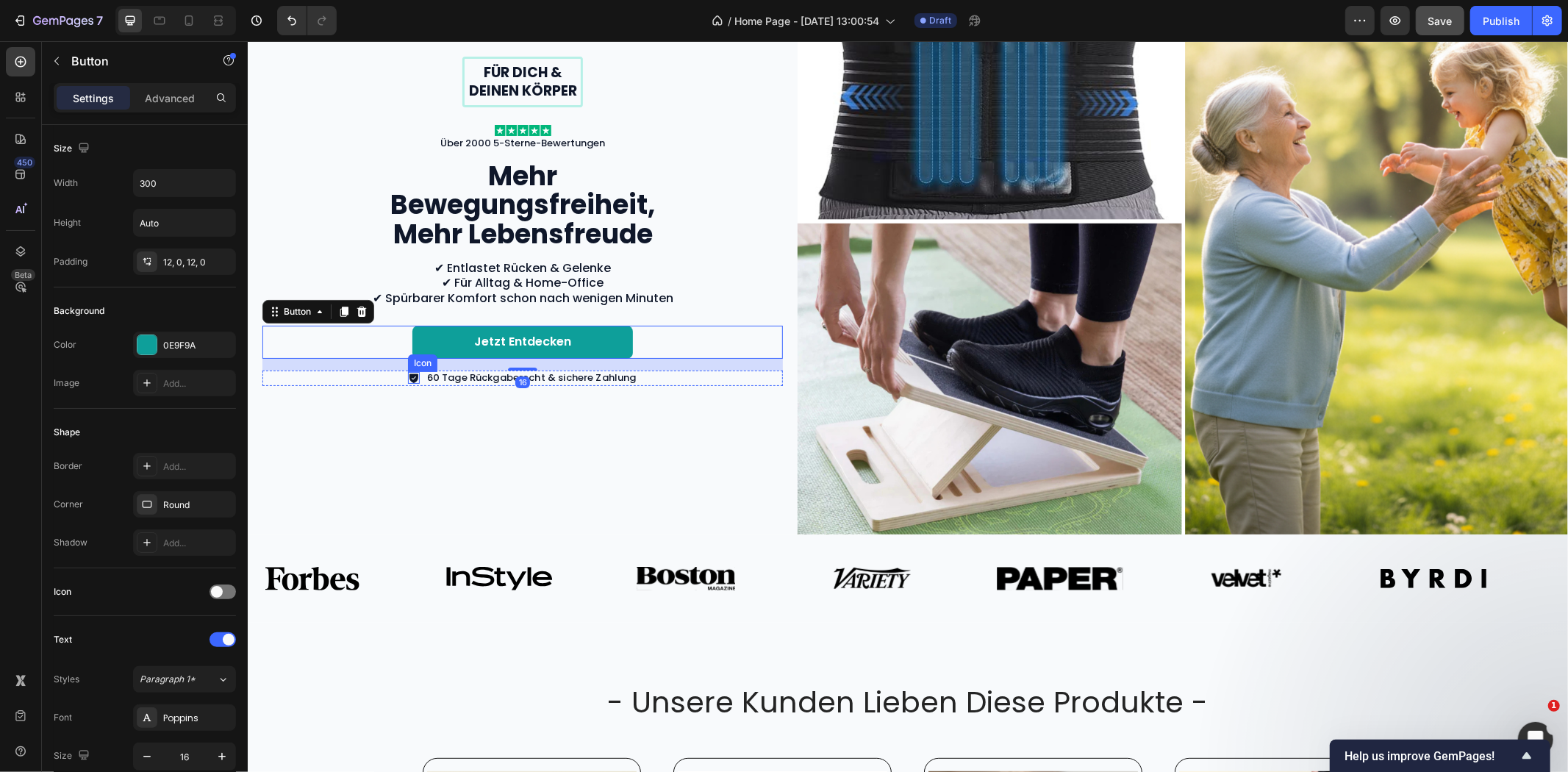
click at [408, 374] on icon at bounding box center [413, 378] width 9 height 10
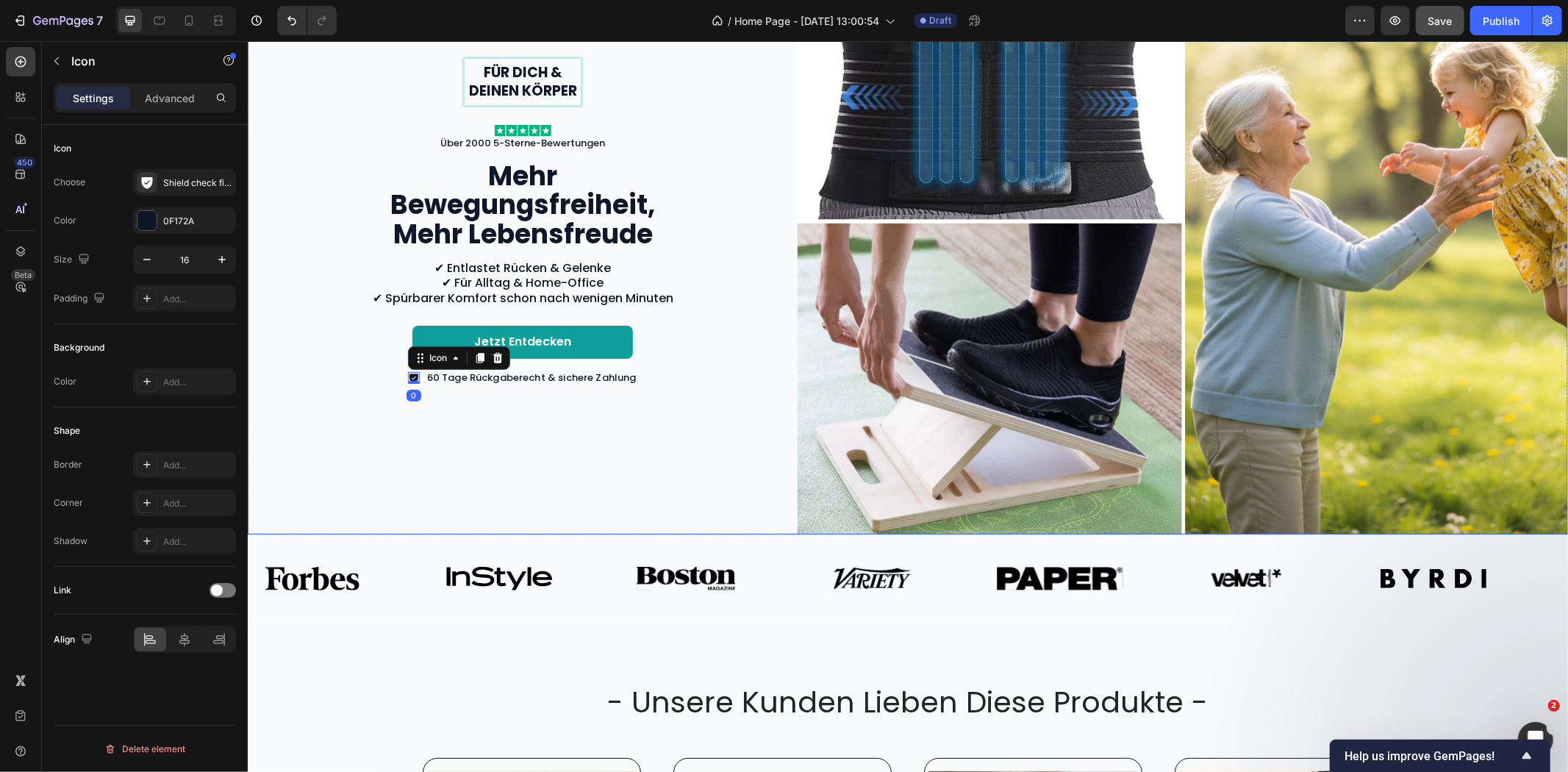
click at [364, 405] on div "Für dich & deinen Körper Text Block Row Image Über 2000 5-Sterne-Bewertungen Te…" at bounding box center [521, 221] width 549 height 626
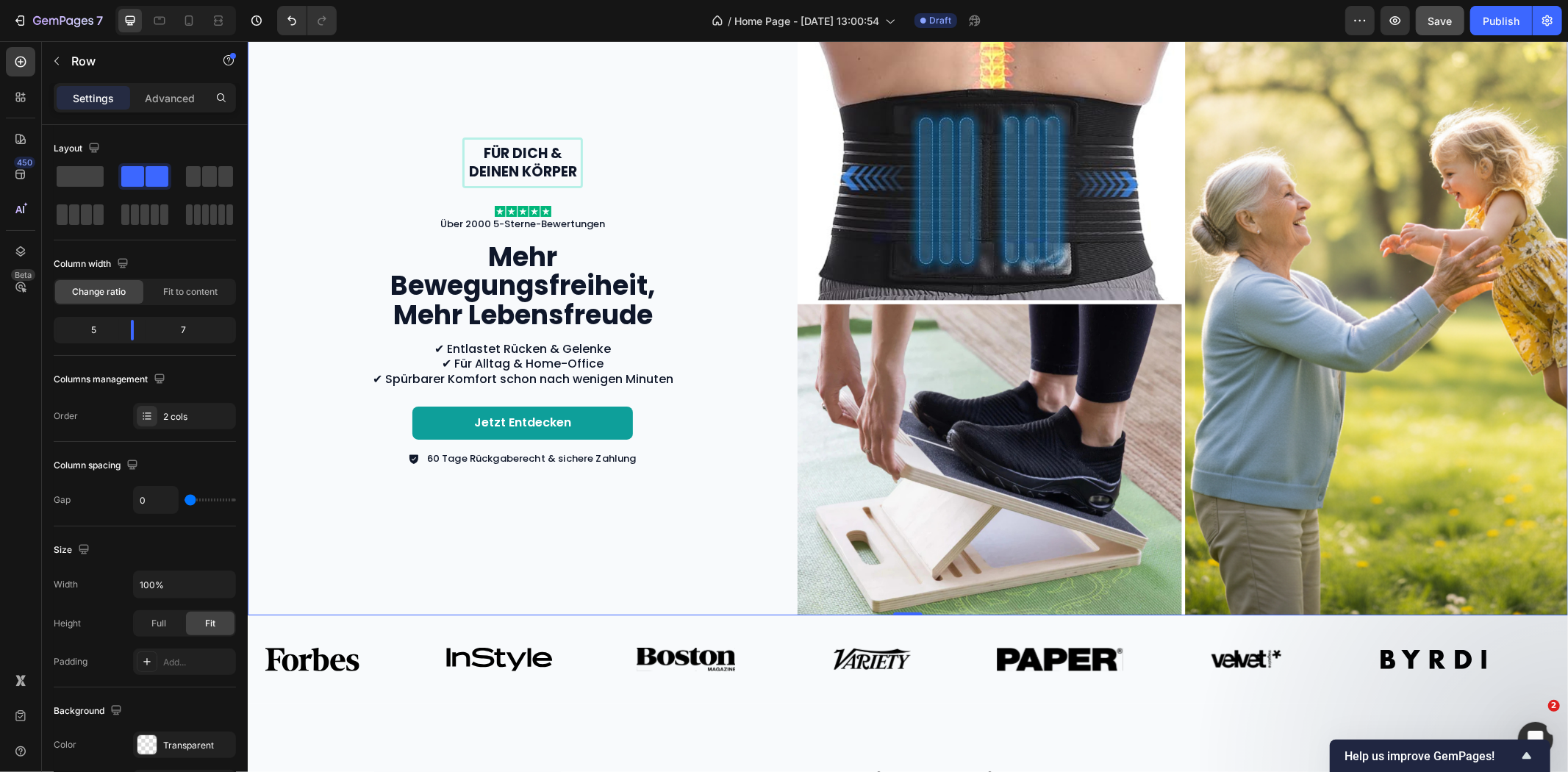
scroll to position [81, 0]
click at [541, 370] on p "✔ Entlastet Rücken & Gelenke ✔ Für Alltag & Home-Office ✔ Spürbarer Komfort sch…" at bounding box center [521, 364] width 518 height 45
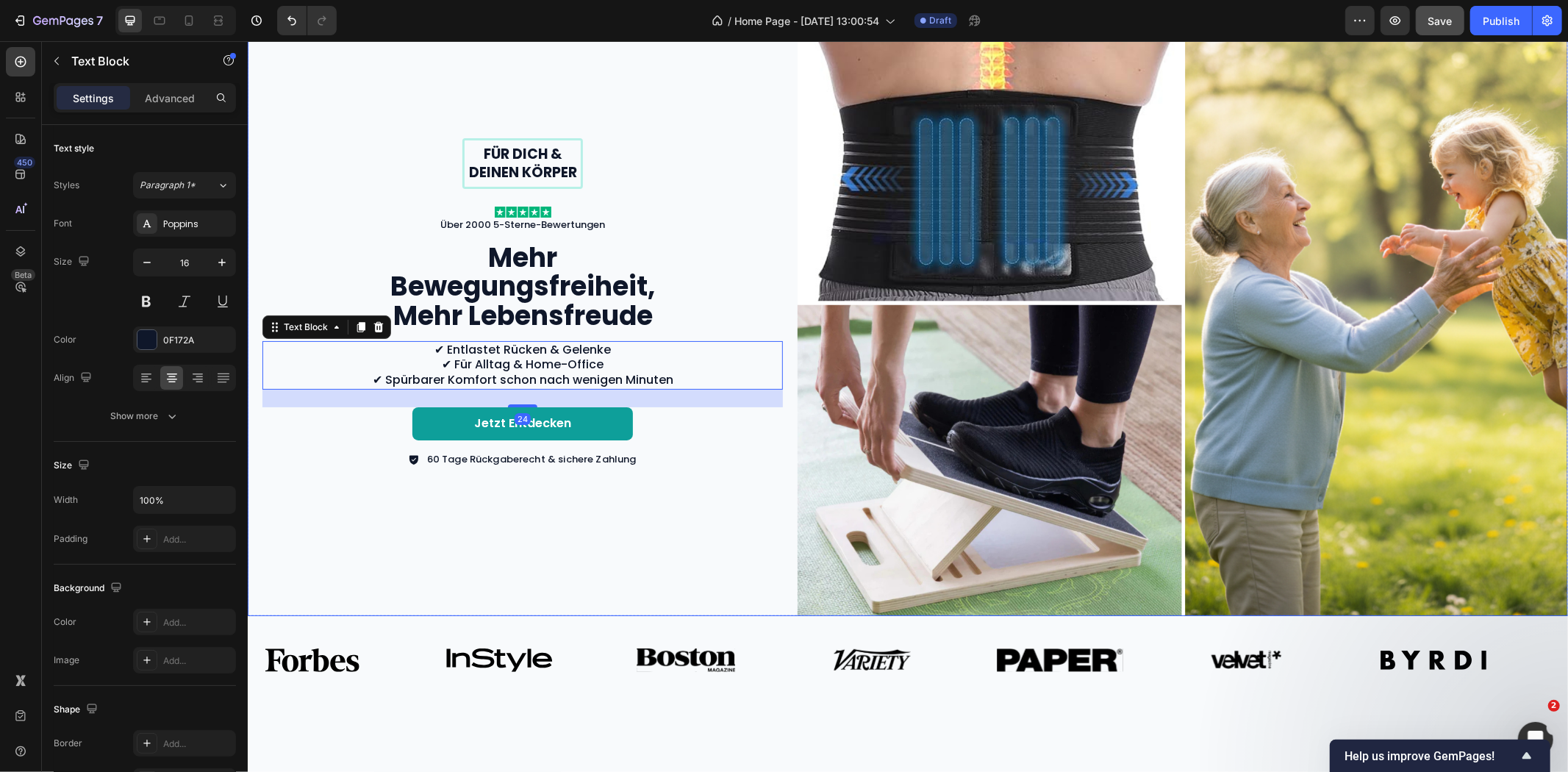
click at [680, 531] on div "Für dich & deinen Körper Text Block Row Image Über 2000 5-Sterne-Bewertungen Te…" at bounding box center [521, 302] width 549 height 626
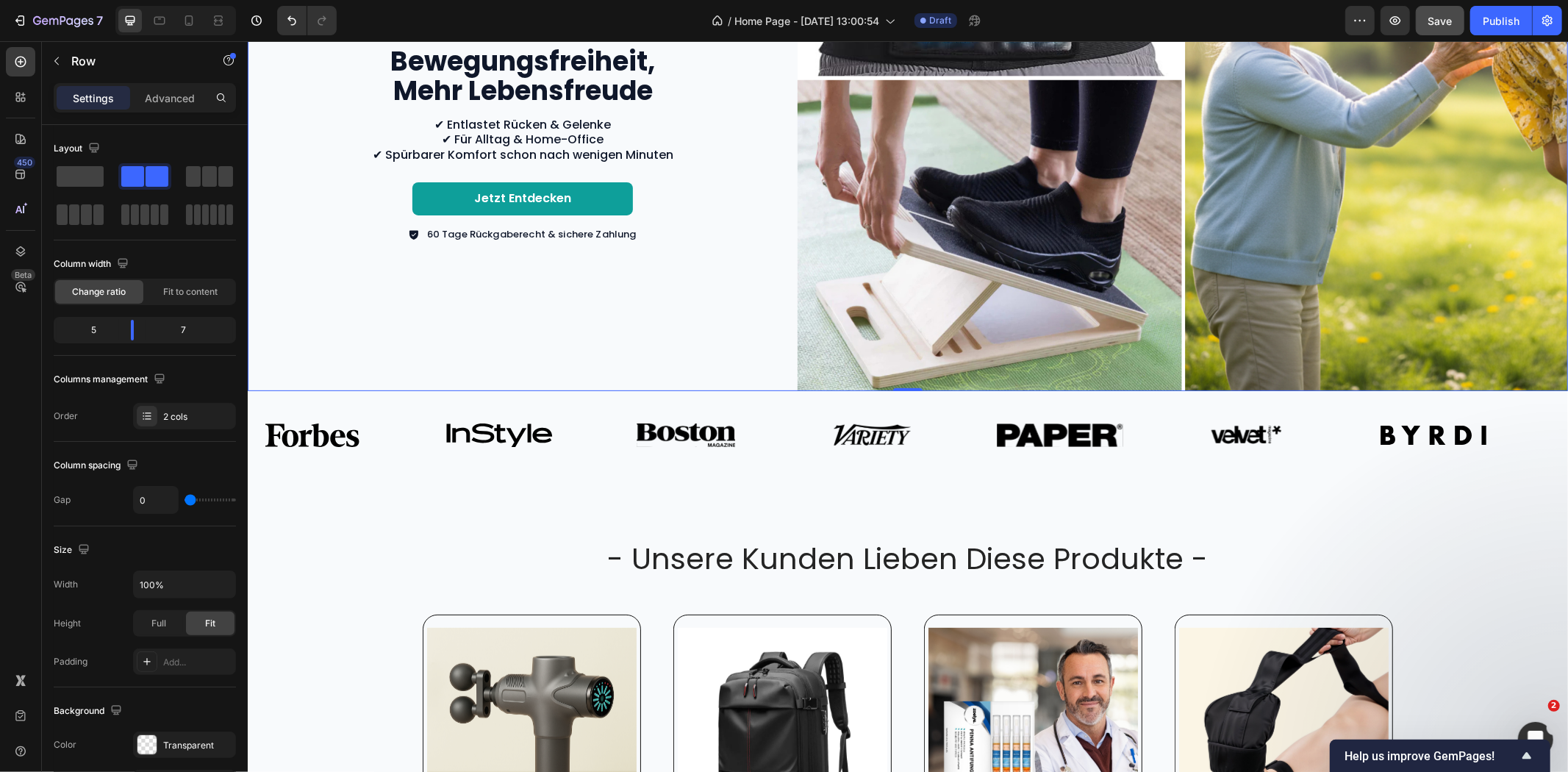
scroll to position [326, 0]
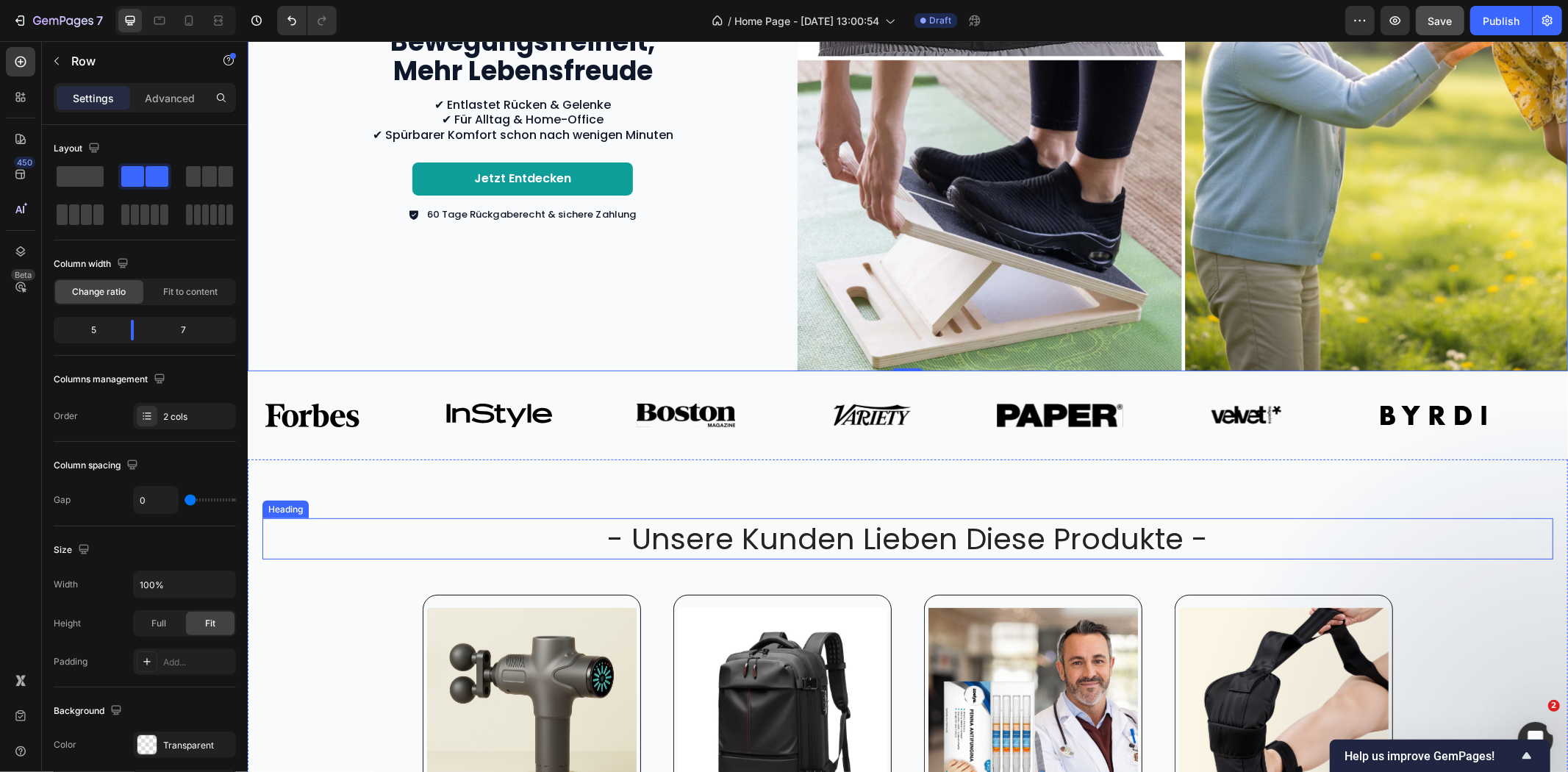
click at [684, 526] on h2 "- unsere kunden lieben diese produkte -" at bounding box center [907, 539] width 882 height 42
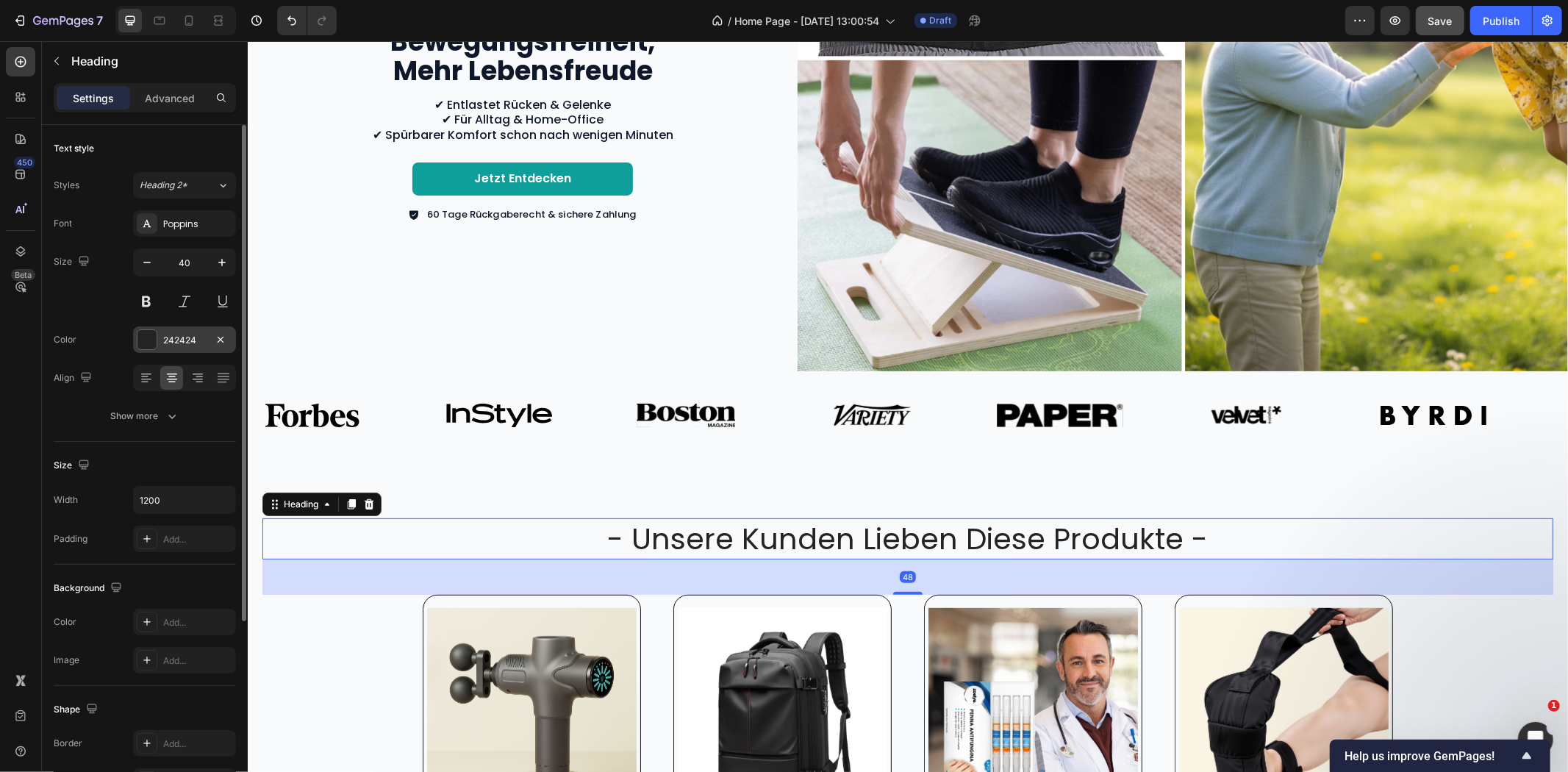
click at [173, 341] on div "242424" at bounding box center [184, 340] width 42 height 14
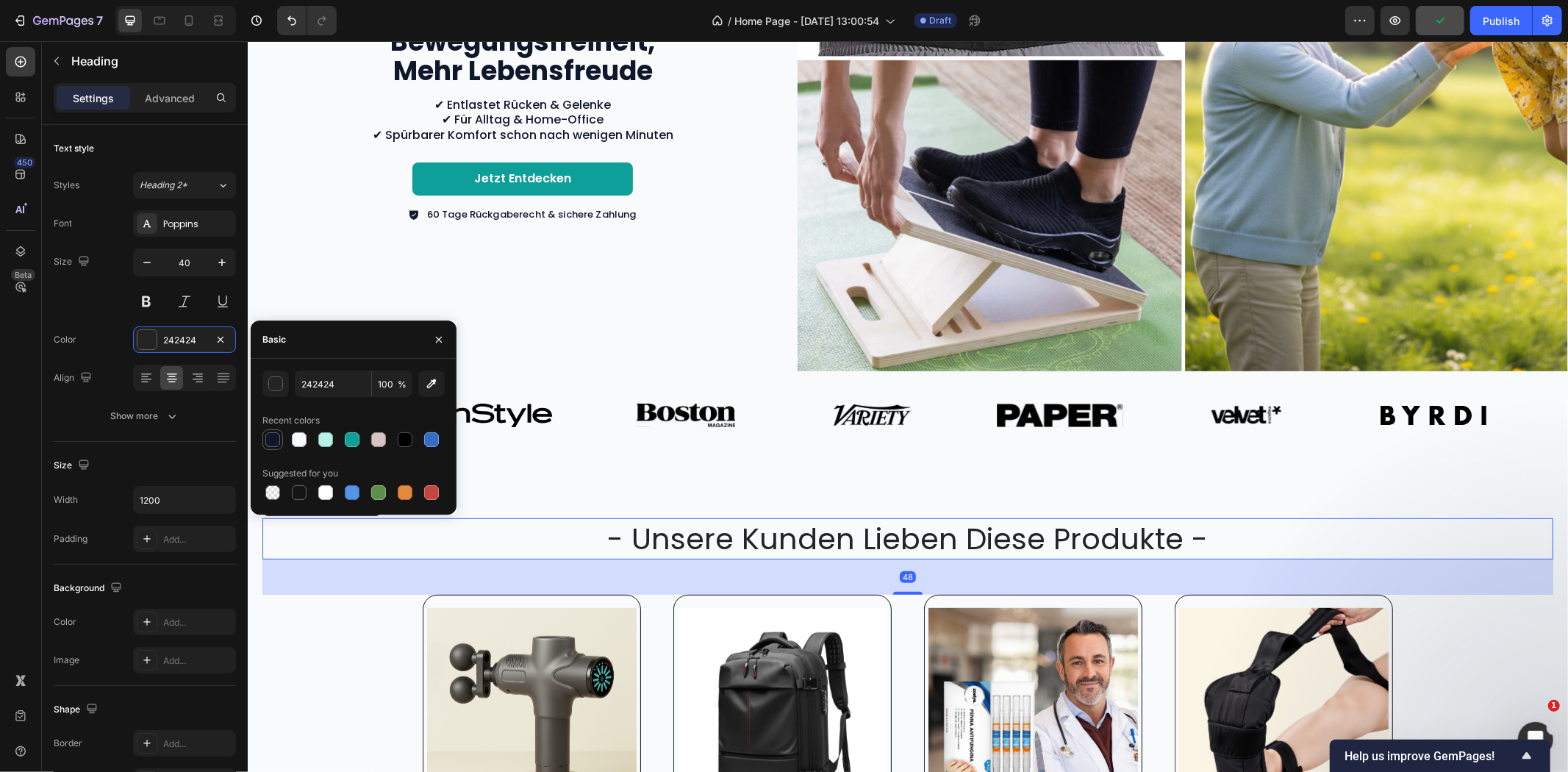
click at [269, 442] on div at bounding box center [273, 439] width 14 height 14
type input "0F172A"
click at [793, 494] on div "- unsere kunden lieben diese produkte - Heading 48 Product Images Jetzt entdeck…" at bounding box center [906, 712] width 1320 height 506
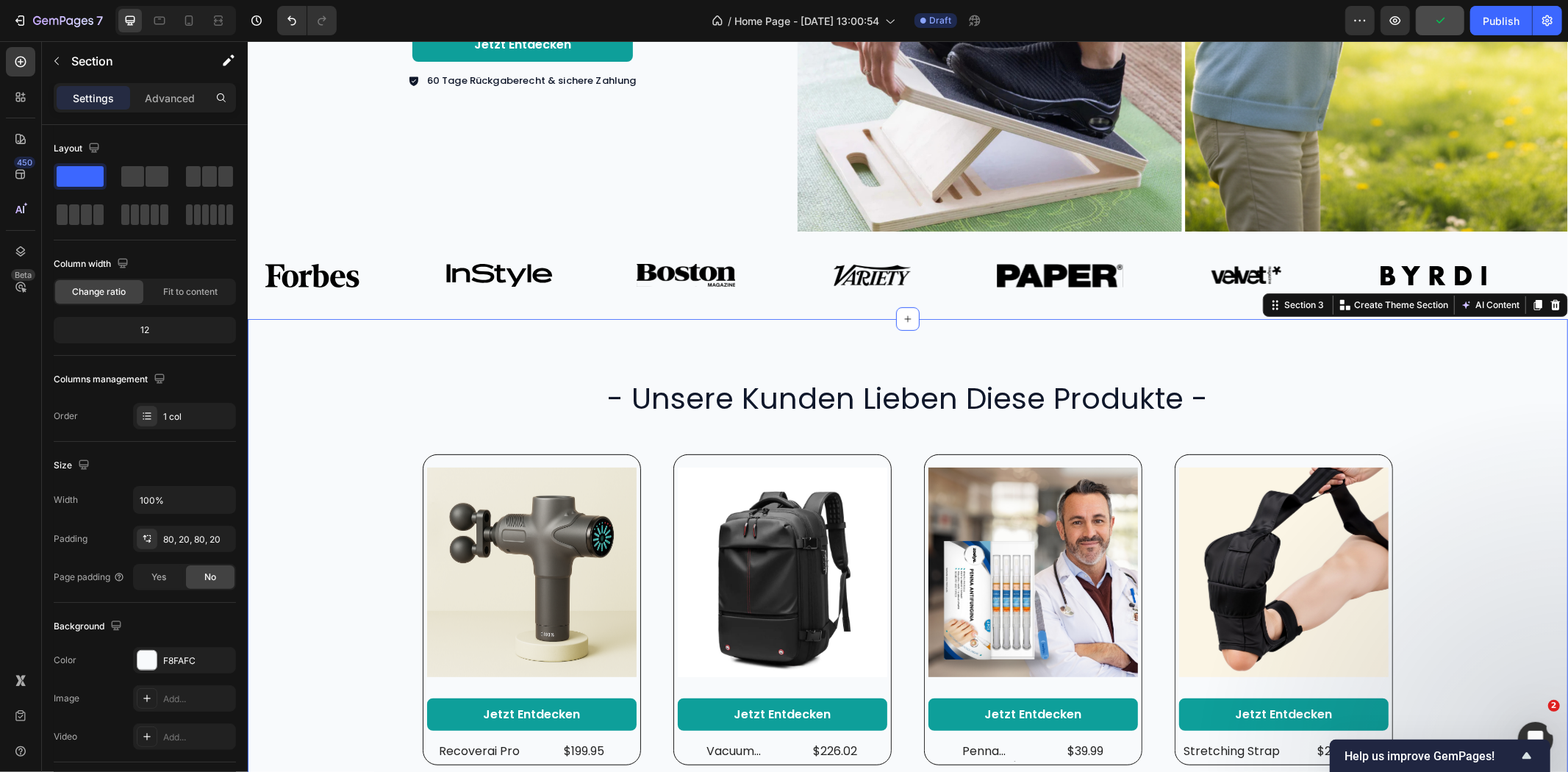
scroll to position [817, 0]
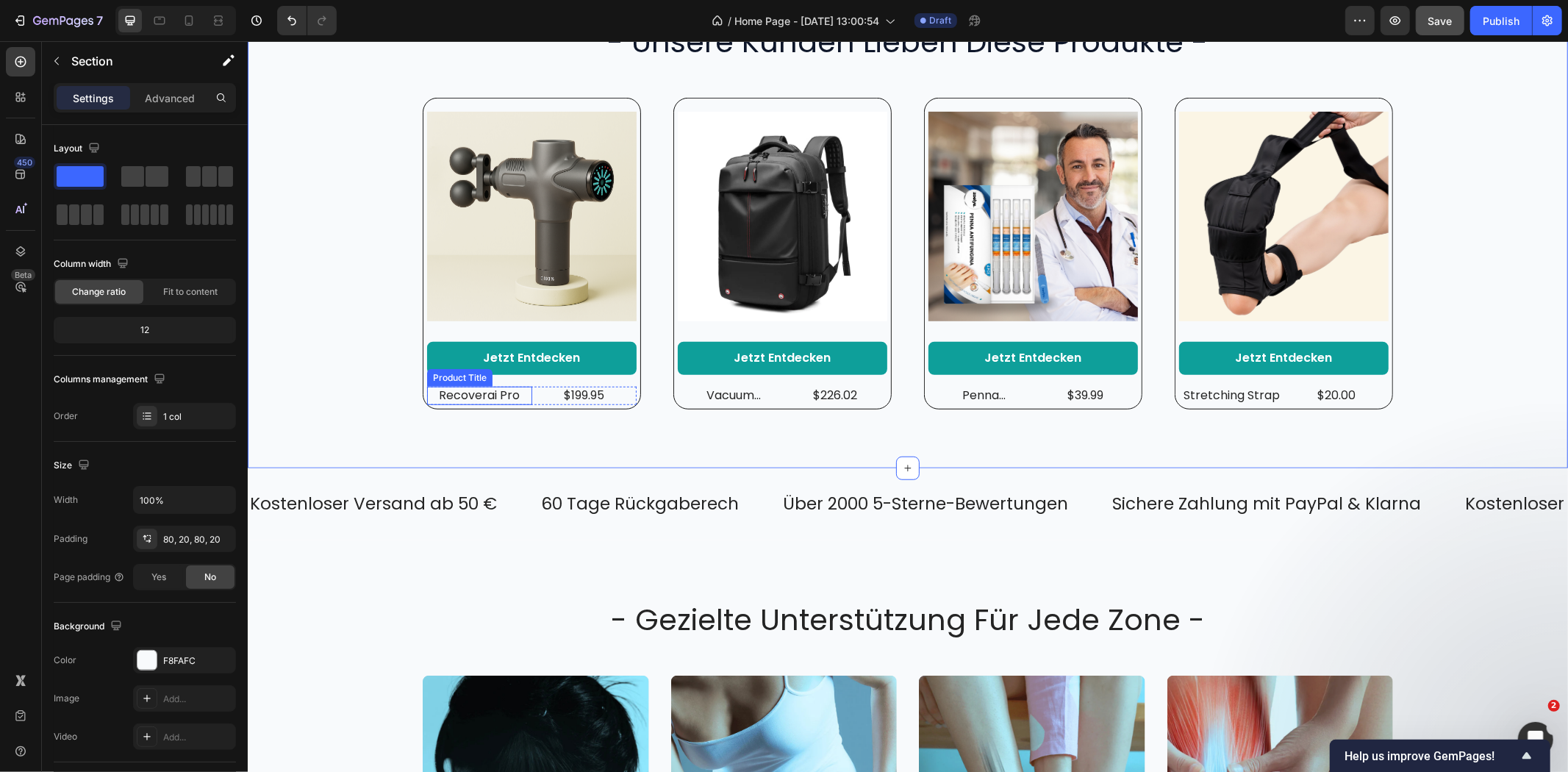
click at [484, 398] on h2 "recoverai pro" at bounding box center [479, 395] width 105 height 18
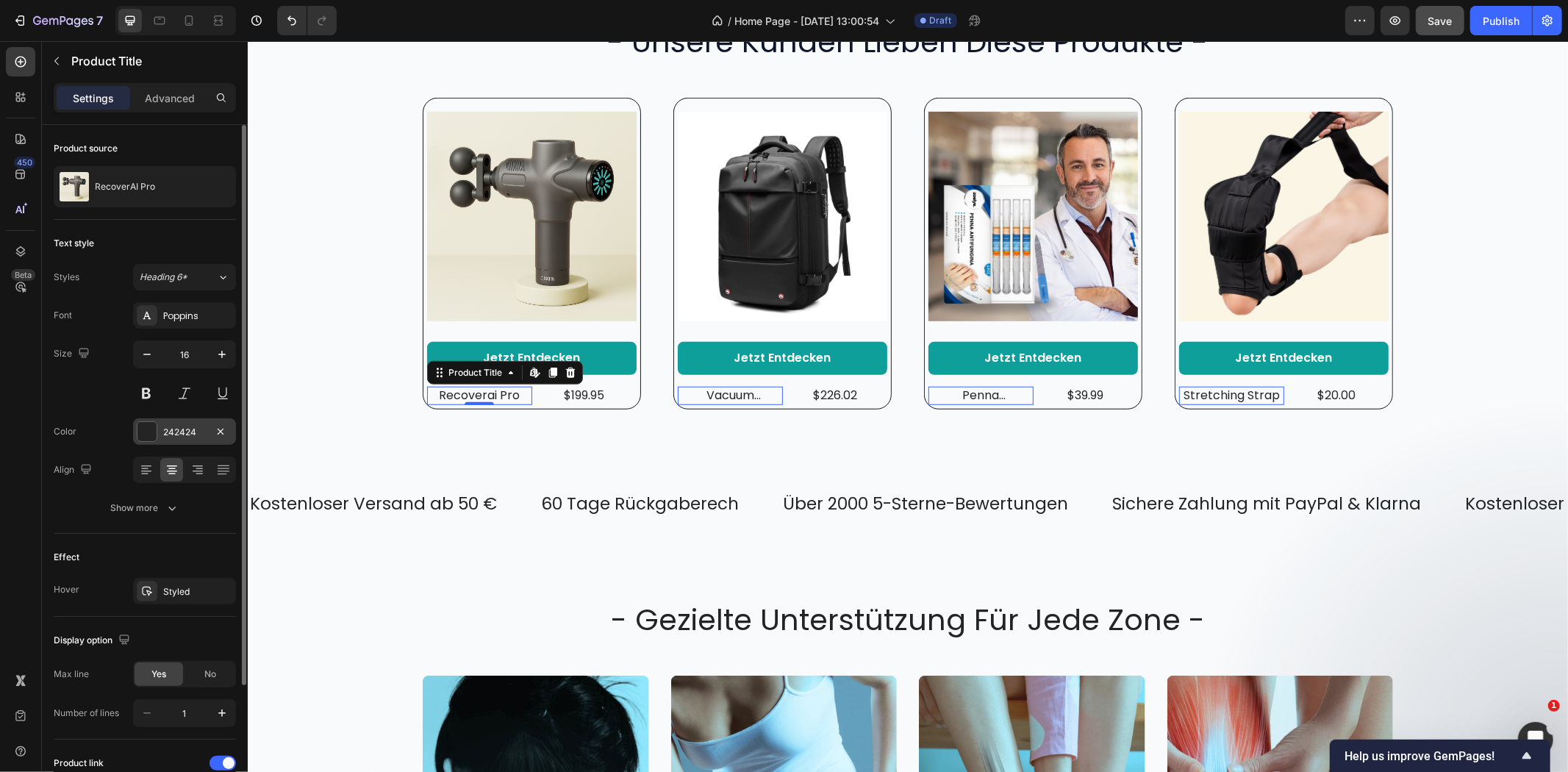
click at [146, 438] on div at bounding box center [146, 431] width 19 height 19
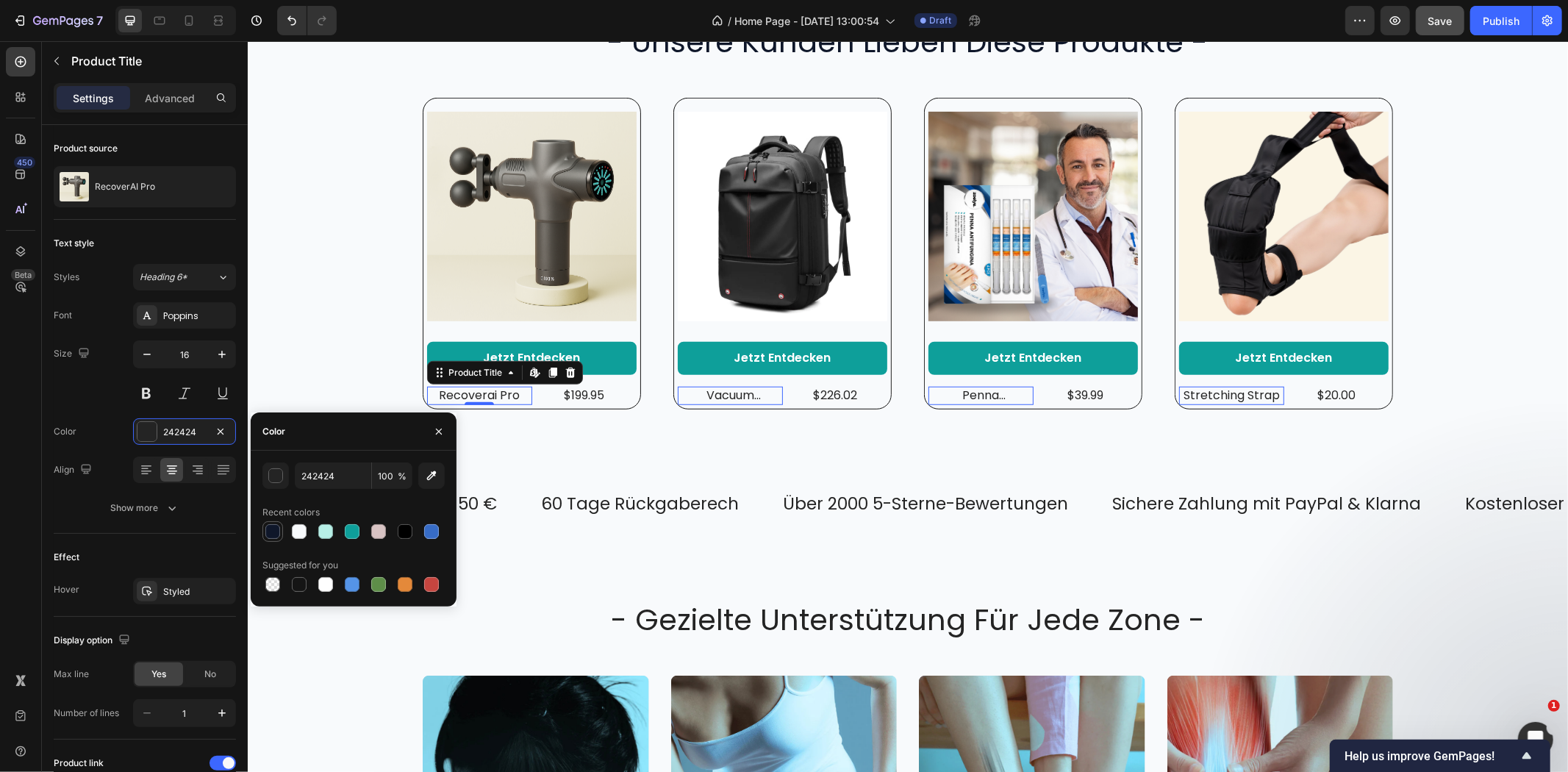
click at [269, 532] on div at bounding box center [273, 532] width 14 height 14
type input "0F172A"
click at [591, 399] on div "$199.95" at bounding box center [584, 395] width 105 height 18
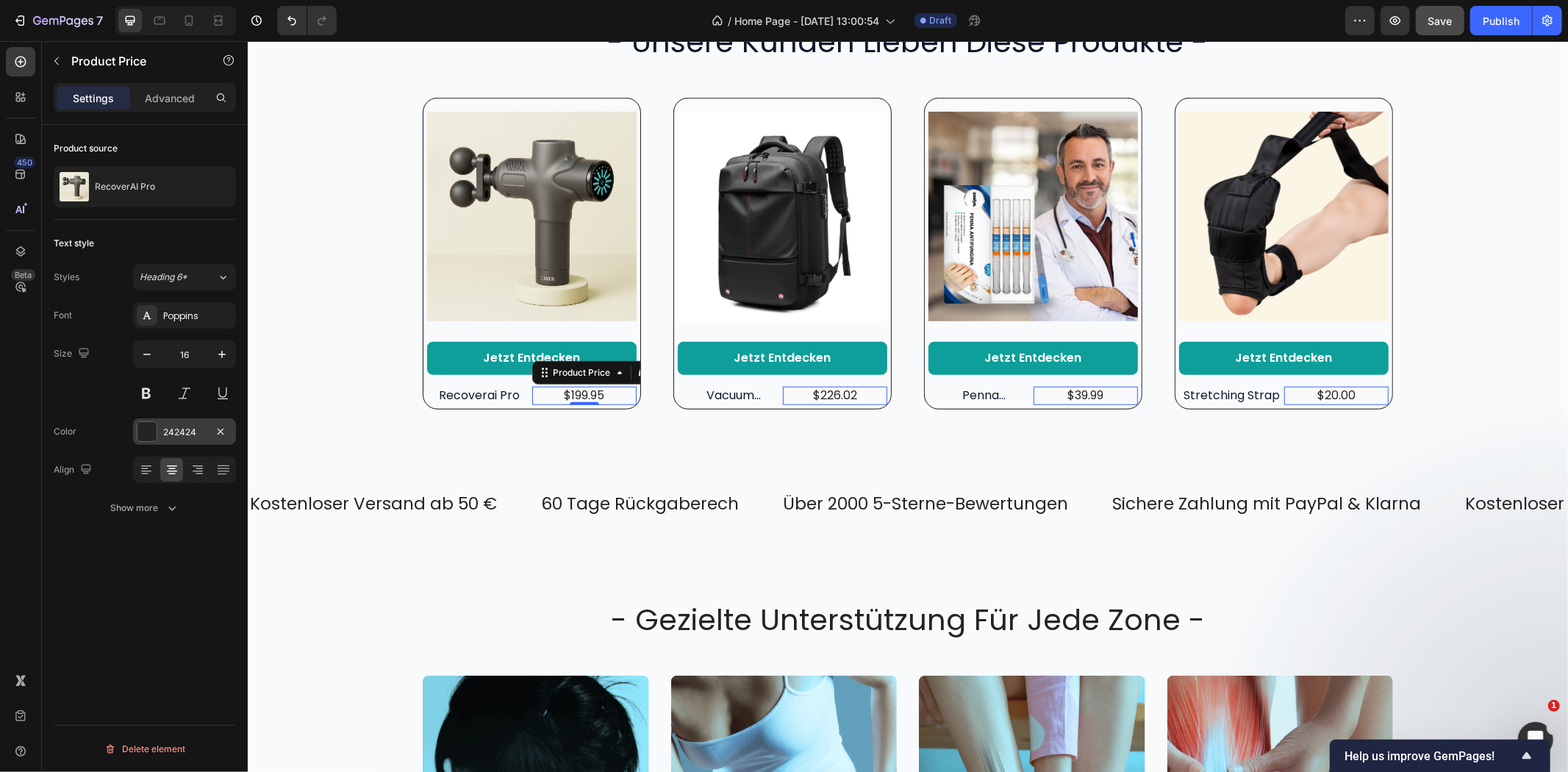
click at [158, 432] on div "242424" at bounding box center [184, 431] width 103 height 26
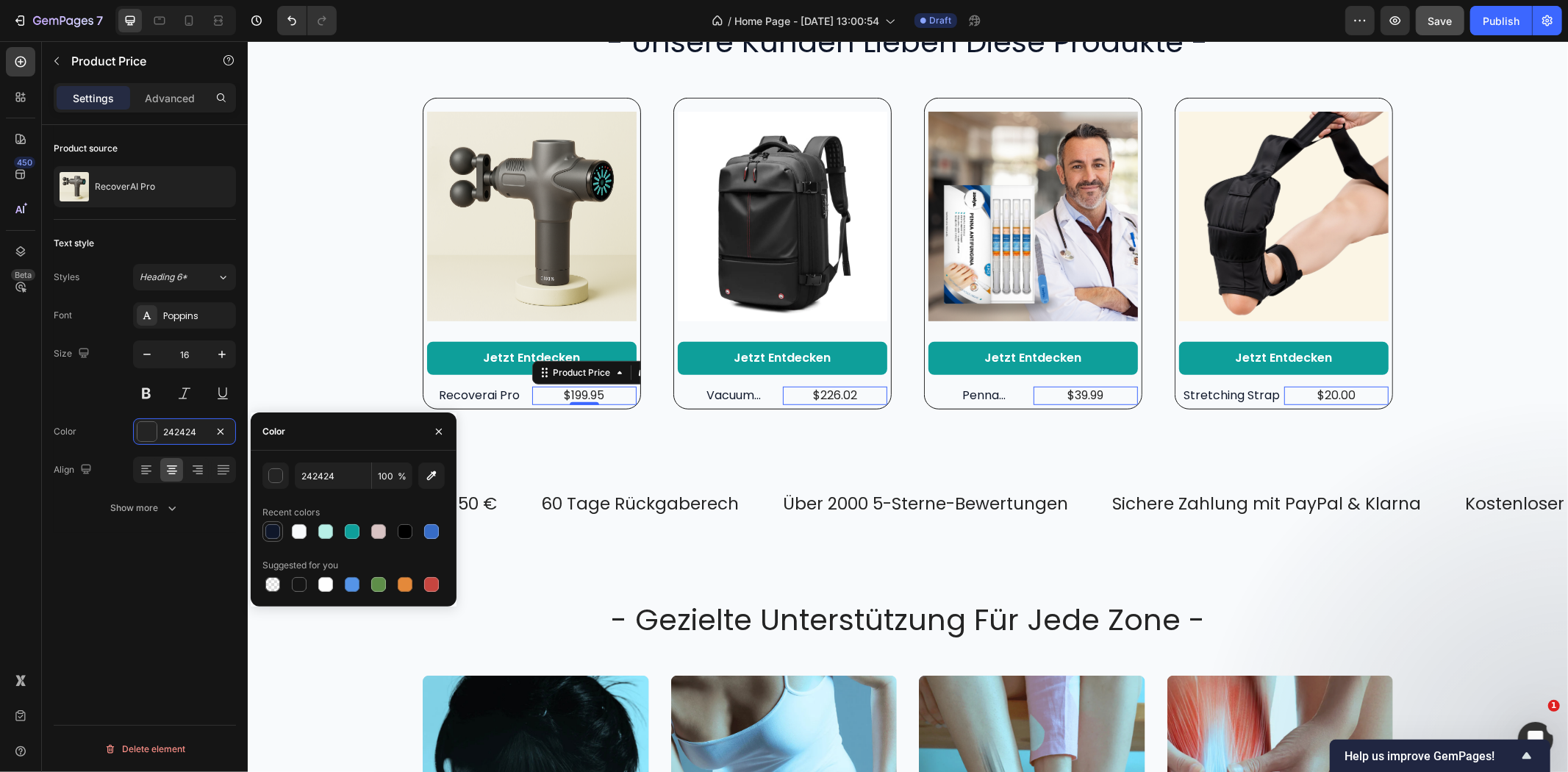
click at [266, 531] on div at bounding box center [273, 532] width 14 height 14
type input "0F172A"
click at [559, 461] on div "- unsere kunden lieben diese produkte - Heading Product Images Jetzt entdecken …" at bounding box center [906, 215] width 1320 height 506
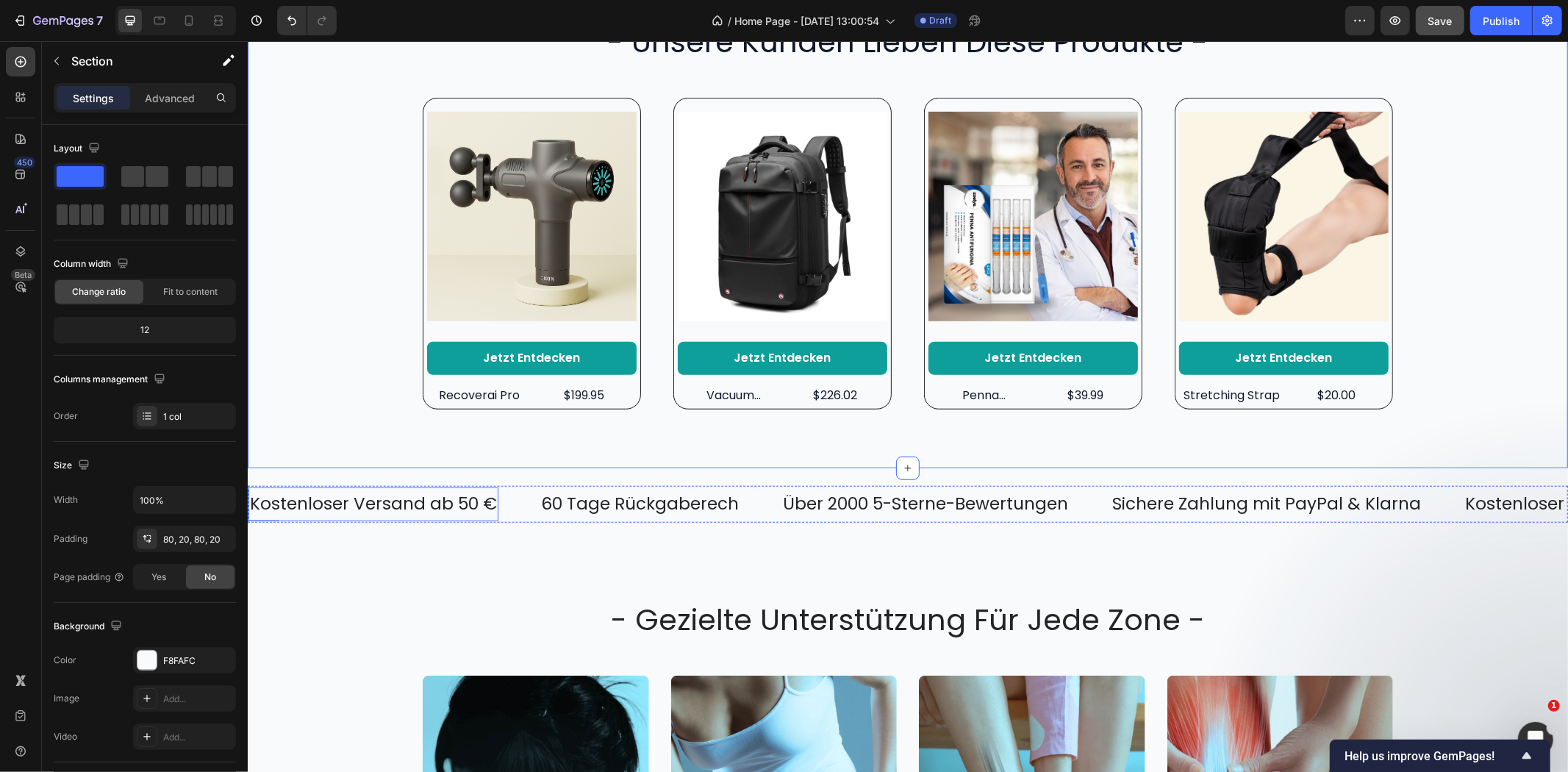
click at [475, 497] on p "Kostenloser Versand ab 50 €" at bounding box center [372, 504] width 247 height 22
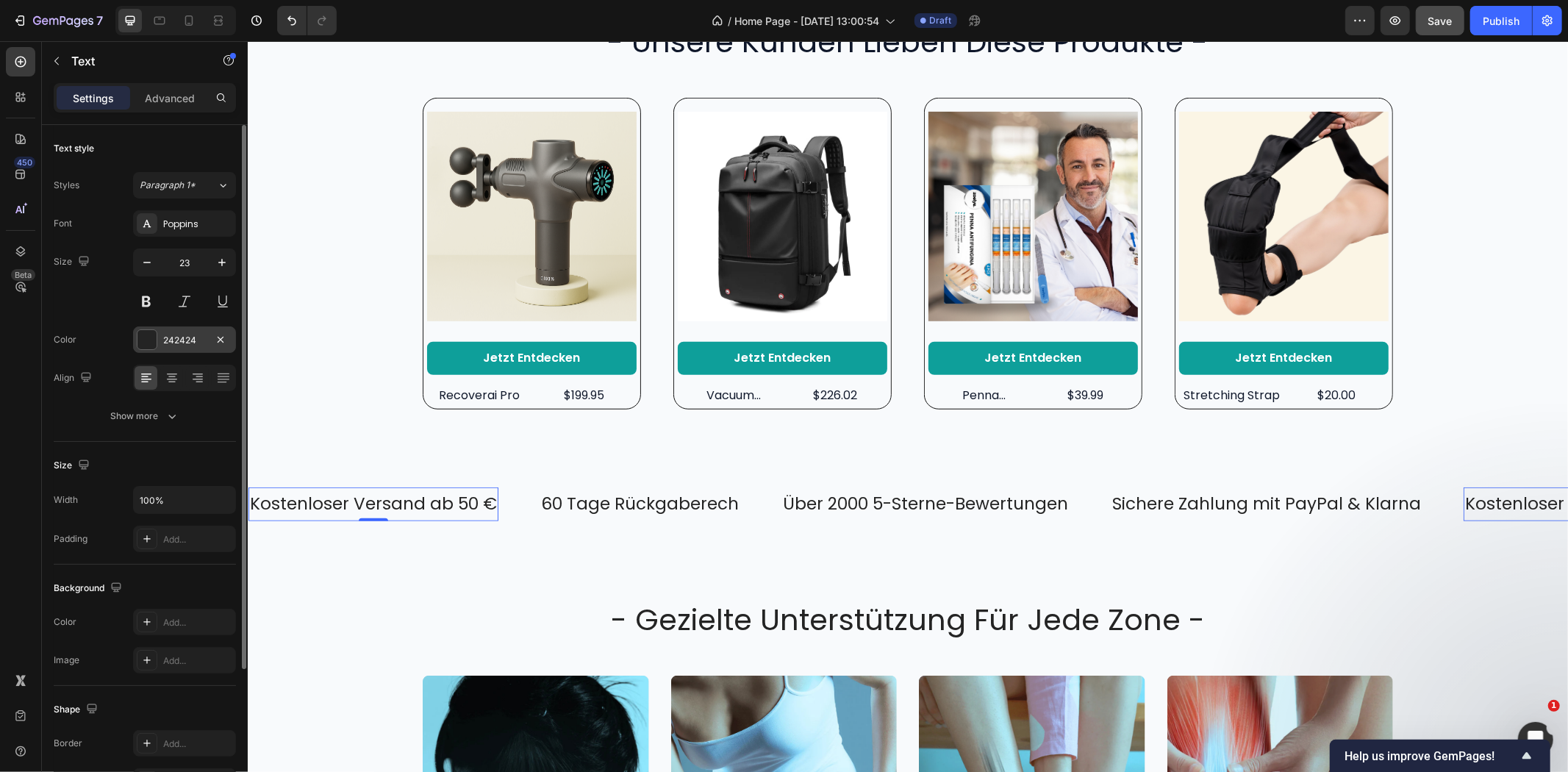
click at [144, 339] on div at bounding box center [146, 339] width 19 height 19
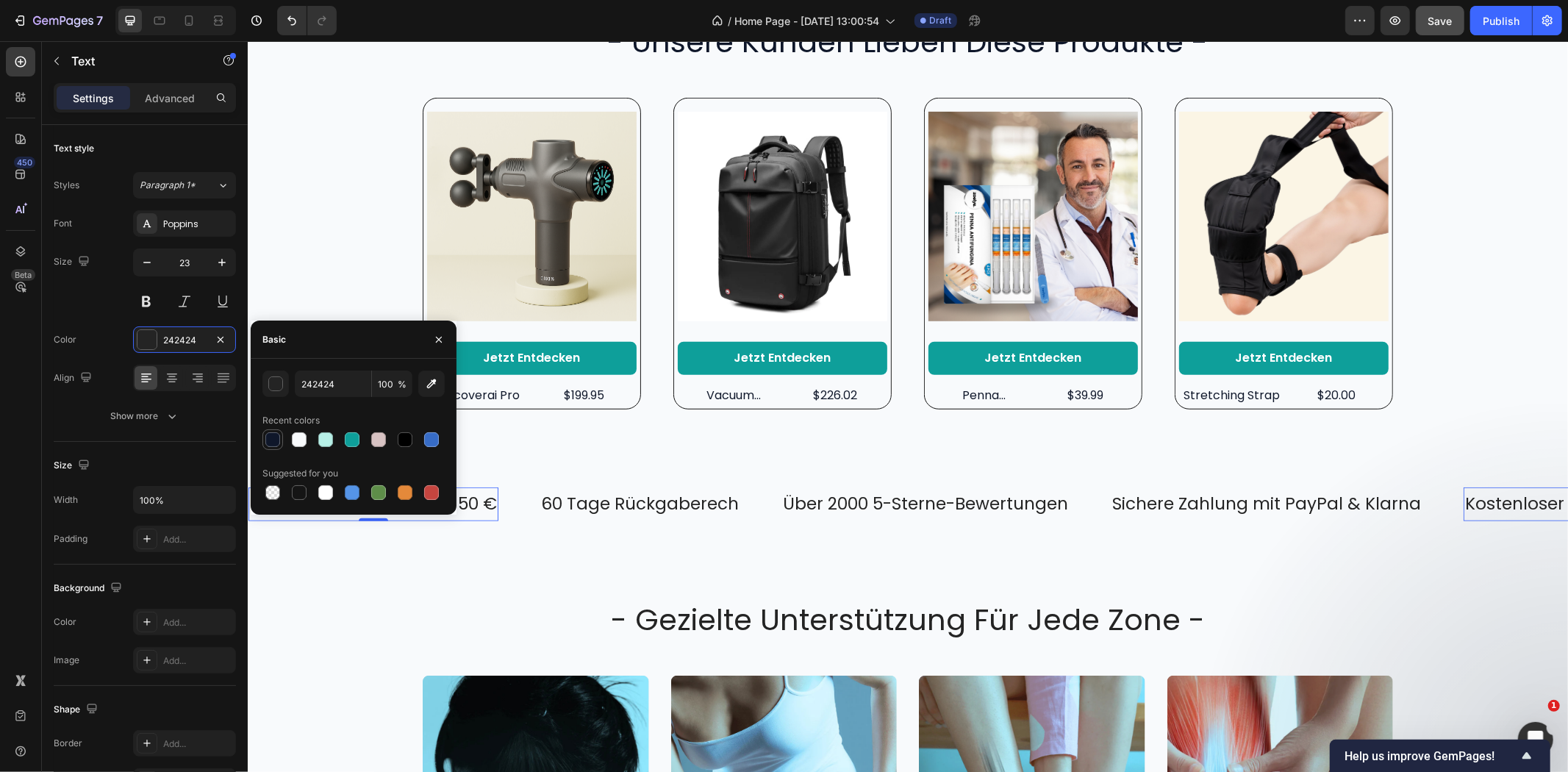
click at [270, 441] on div at bounding box center [273, 439] width 14 height 14
type input "0F172A"
click at [662, 500] on p "60 Tage Rückgaberech" at bounding box center [639, 504] width 198 height 22
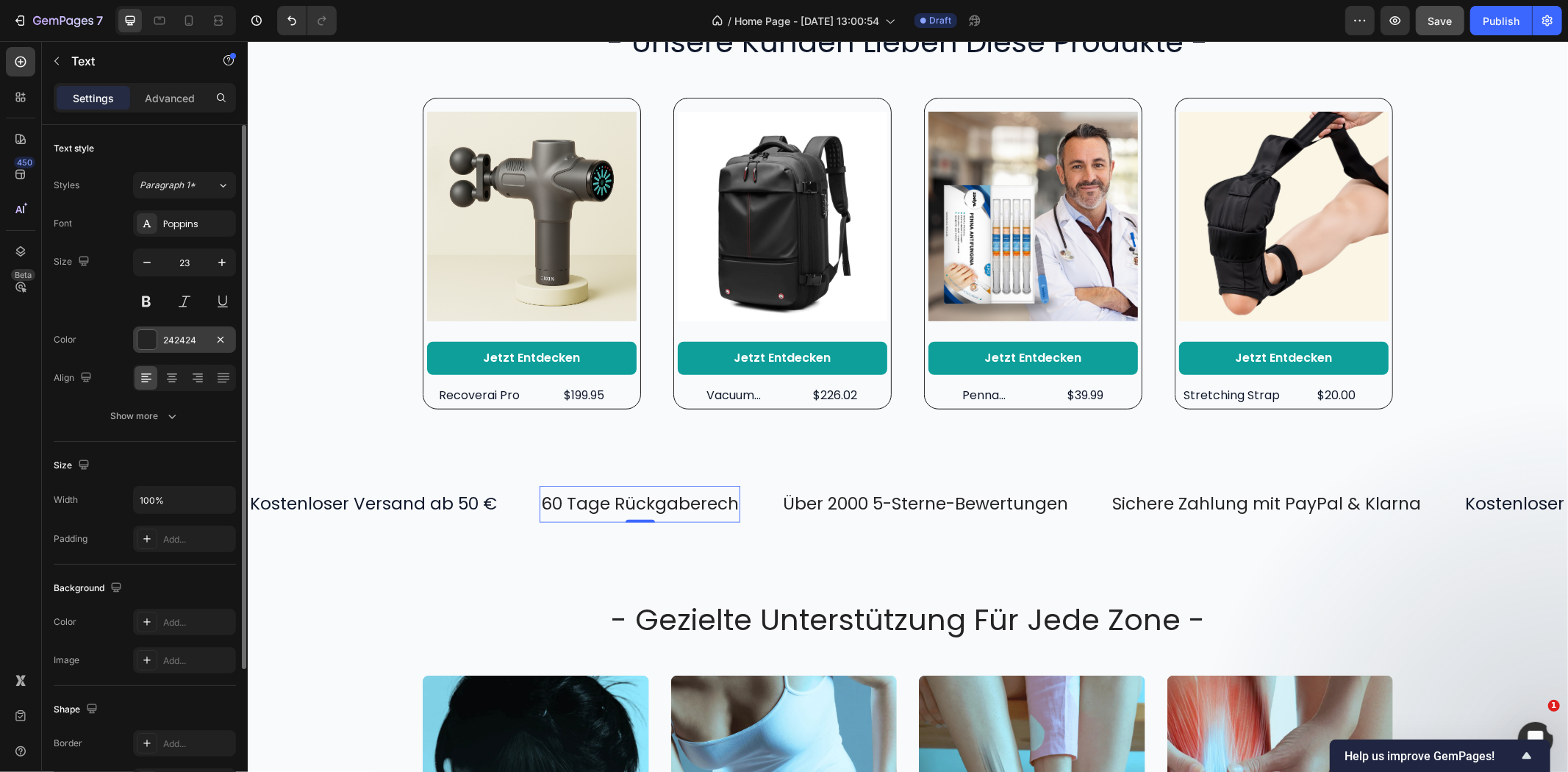
click at [151, 341] on div at bounding box center [146, 339] width 19 height 19
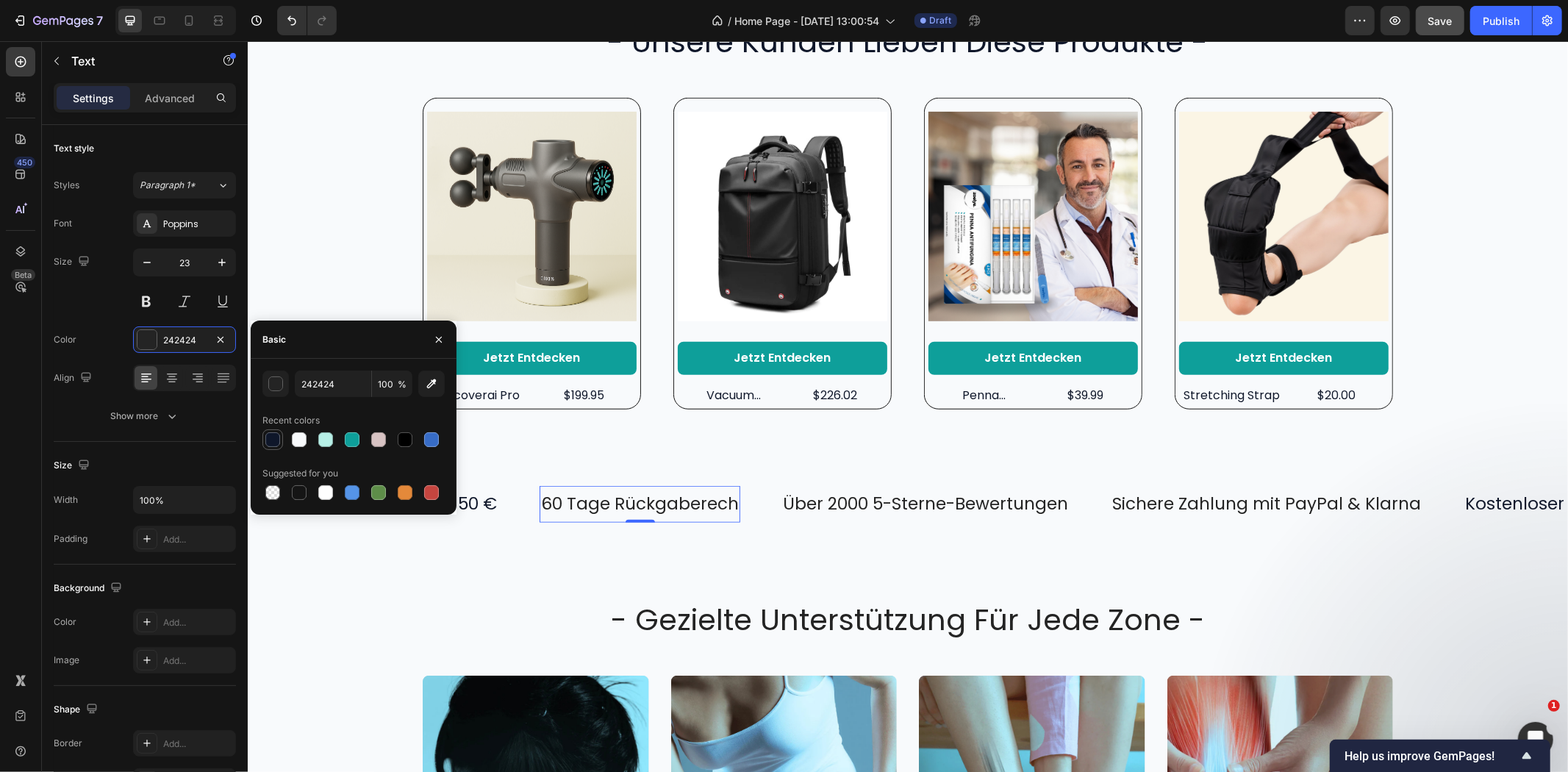
click at [277, 442] on div at bounding box center [273, 439] width 14 height 14
type input "0F172A"
click at [811, 505] on p "Über 2000 5-Sterne-Bewertungen" at bounding box center [925, 504] width 286 height 22
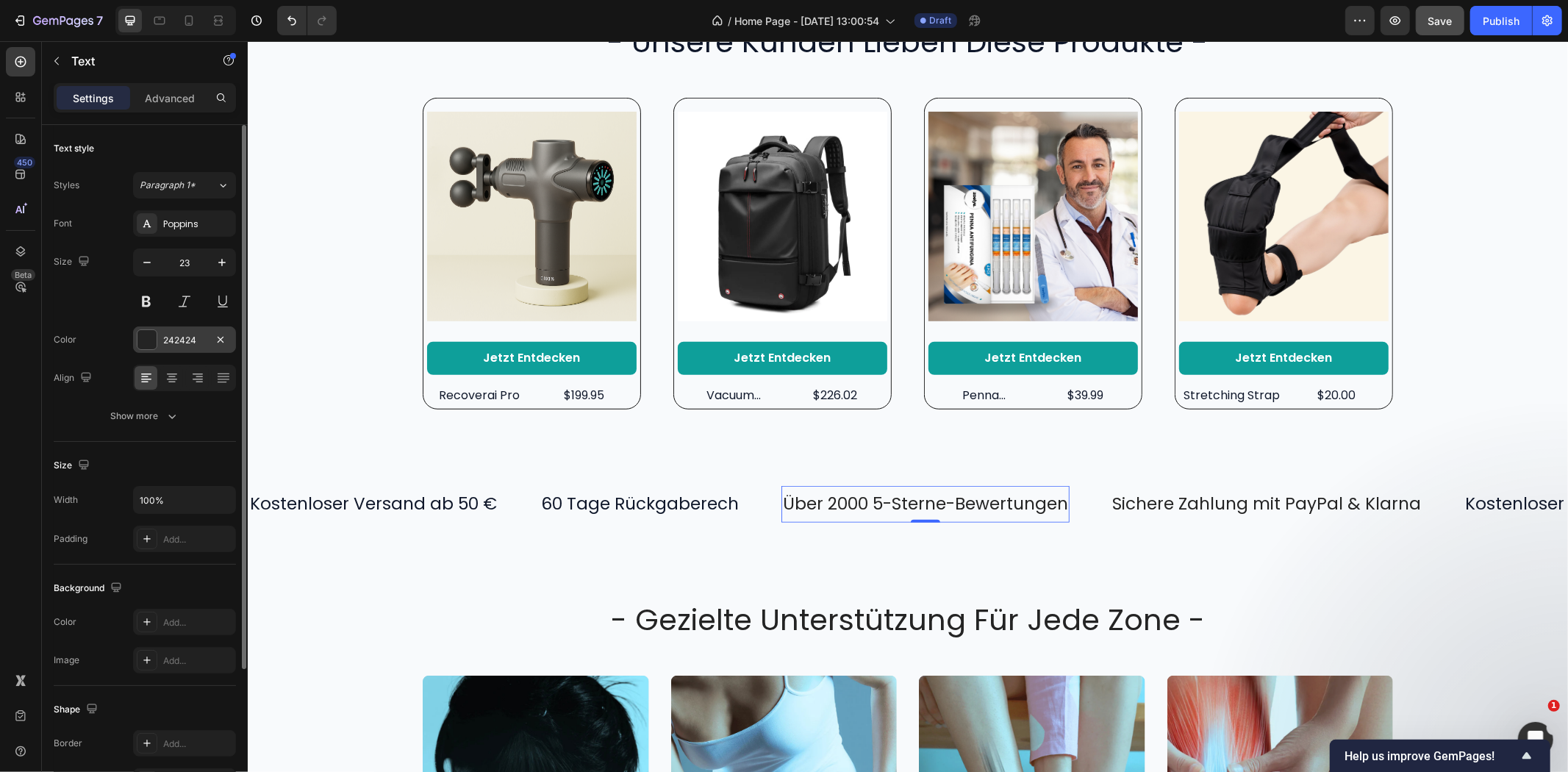
click at [144, 328] on div "242424" at bounding box center [184, 339] width 103 height 26
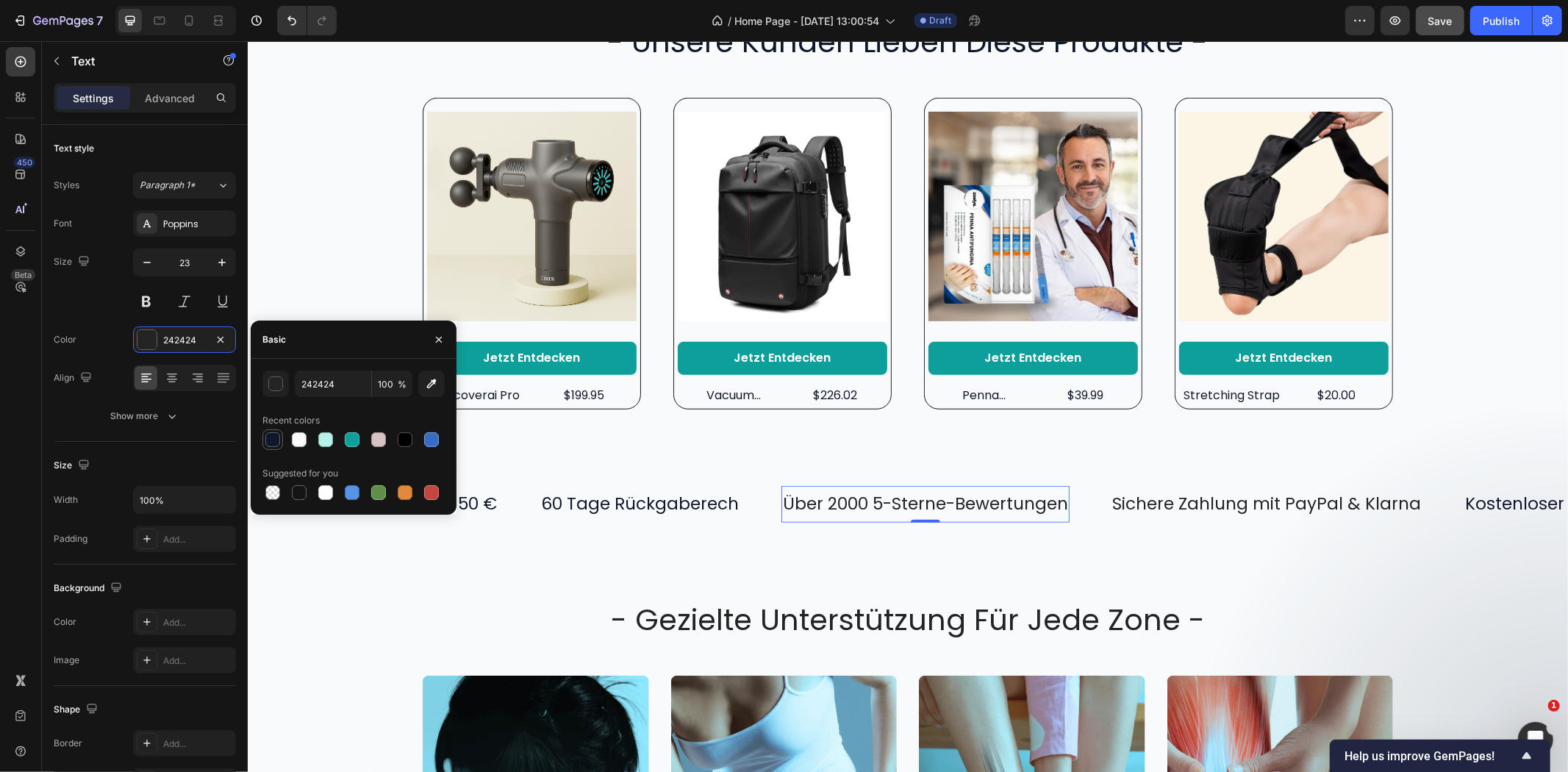
click at [272, 438] on div at bounding box center [273, 439] width 14 height 14
type input "0F172A"
click at [1197, 504] on p "Sichere Zahlung mit PayPal & Klarna" at bounding box center [1266, 504] width 309 height 22
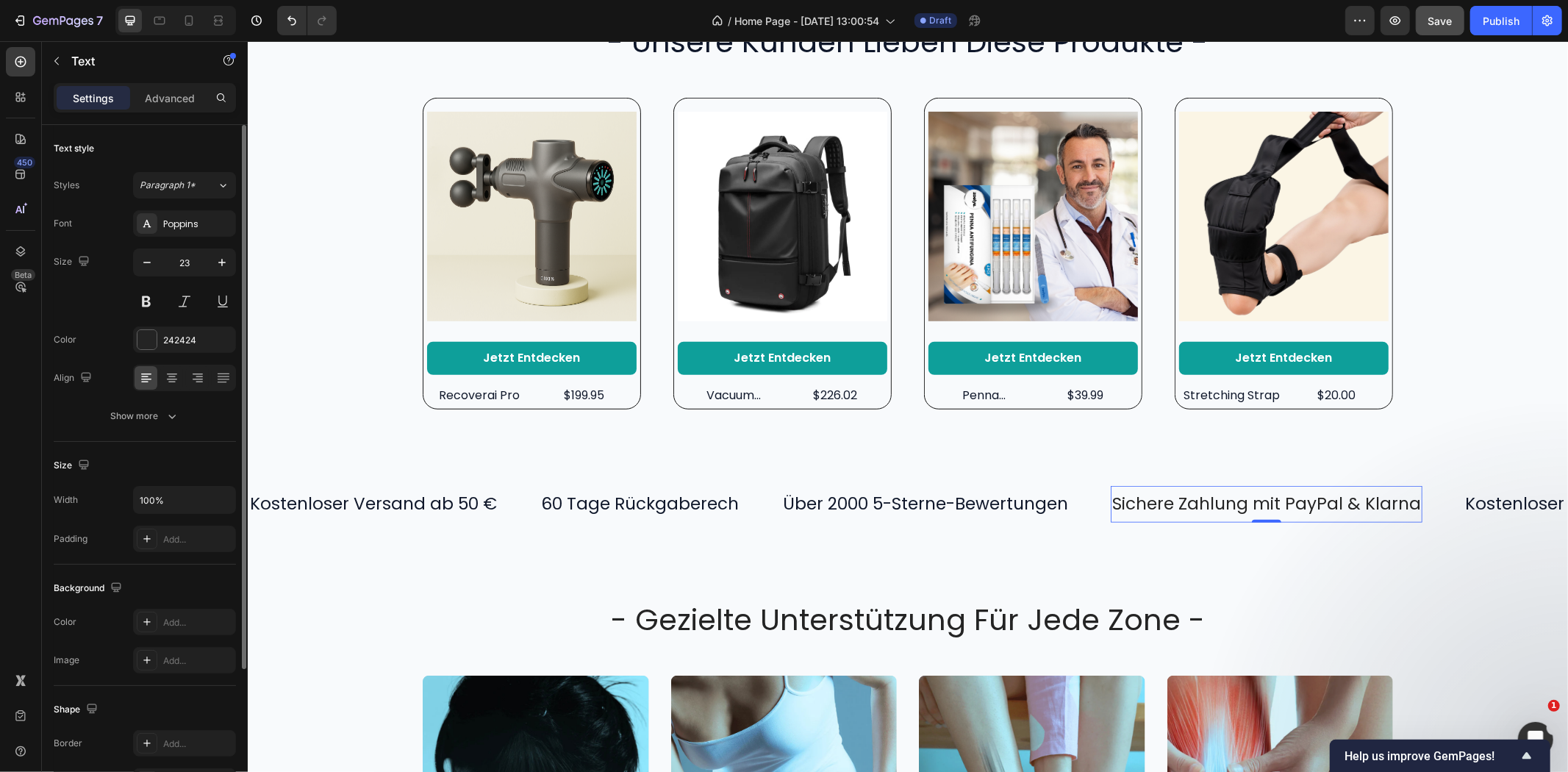
click at [124, 340] on div "Color 242424" at bounding box center [145, 339] width 183 height 26
click at [135, 337] on div "242424" at bounding box center [184, 339] width 103 height 26
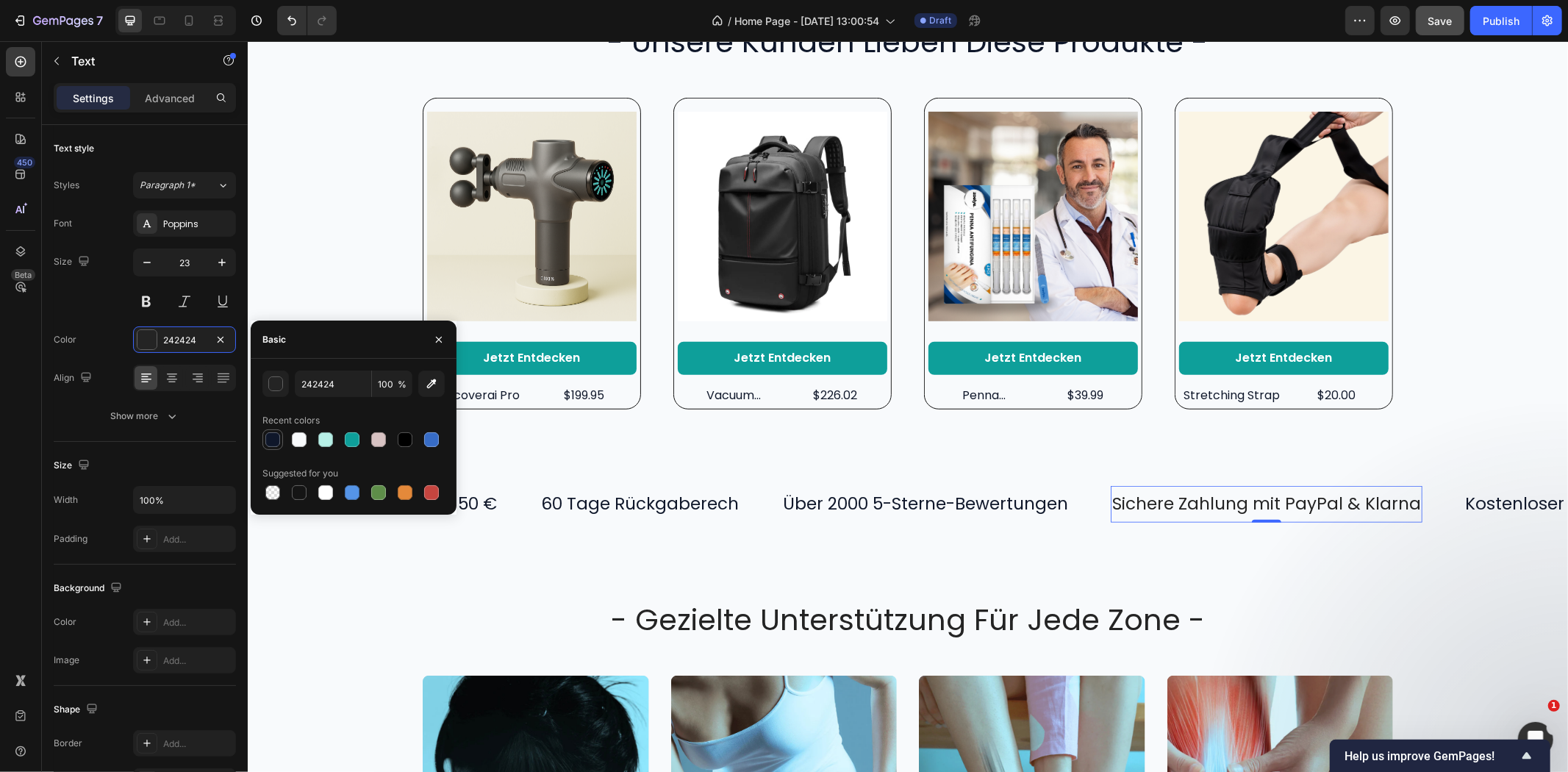
click at [268, 444] on div at bounding box center [273, 439] width 14 height 14
type input "0F172A"
click at [1464, 499] on p "Kostenloser Versand ab 50 €" at bounding box center [1587, 504] width 247 height 22
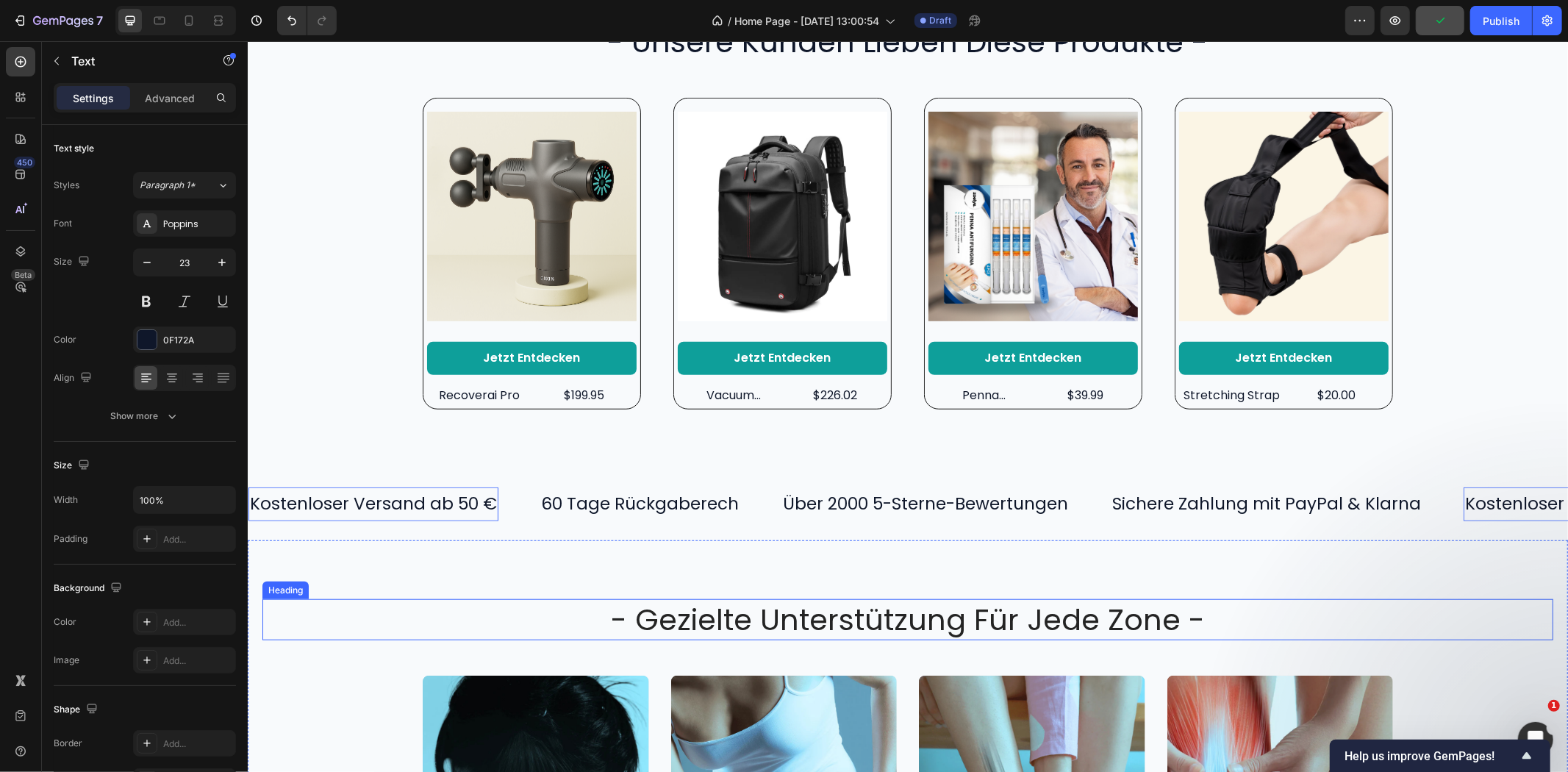
click at [768, 613] on h2 "- gezielte unterstützung für jede zone -" at bounding box center [907, 619] width 882 height 42
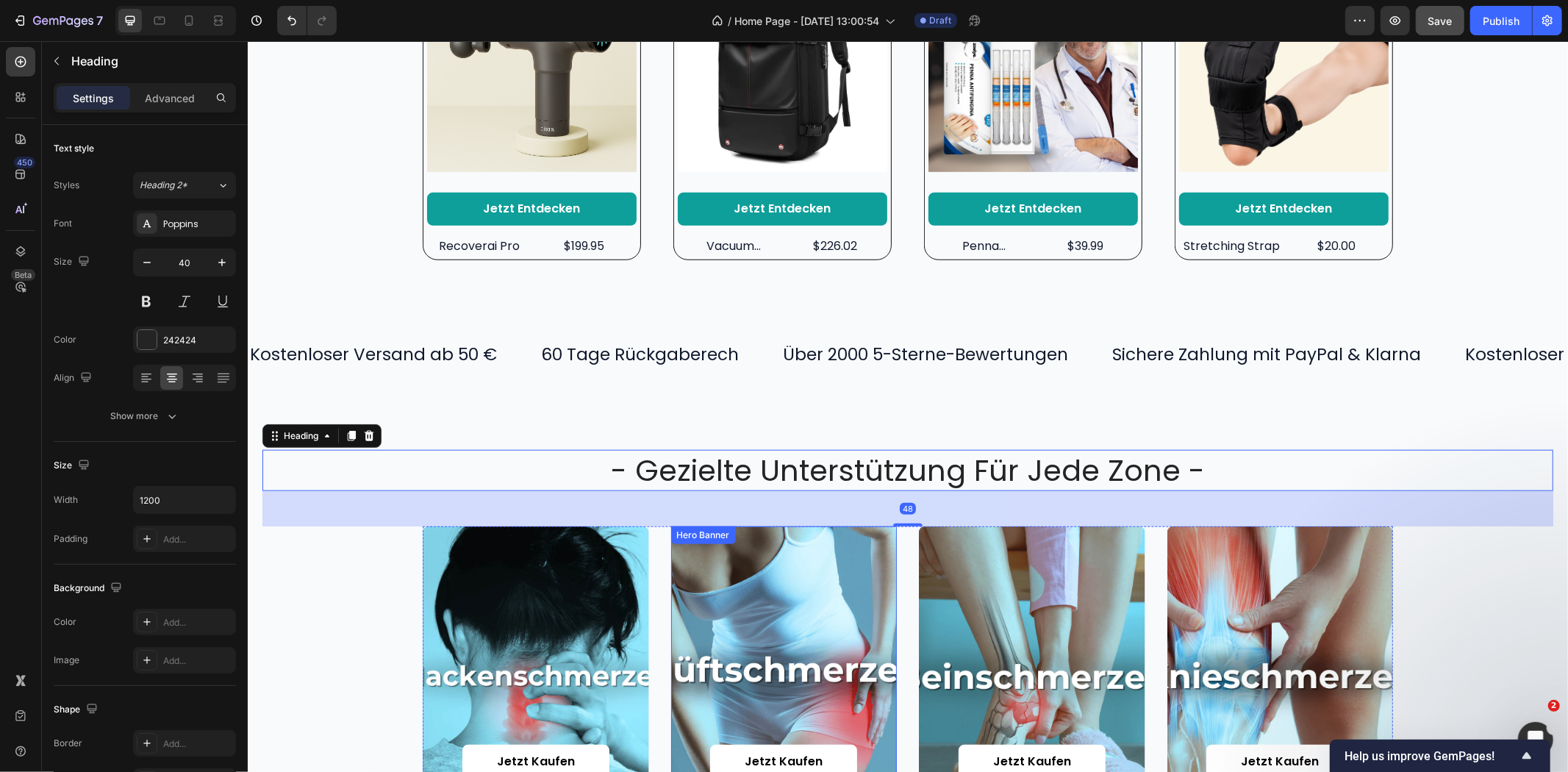
scroll to position [980, 0]
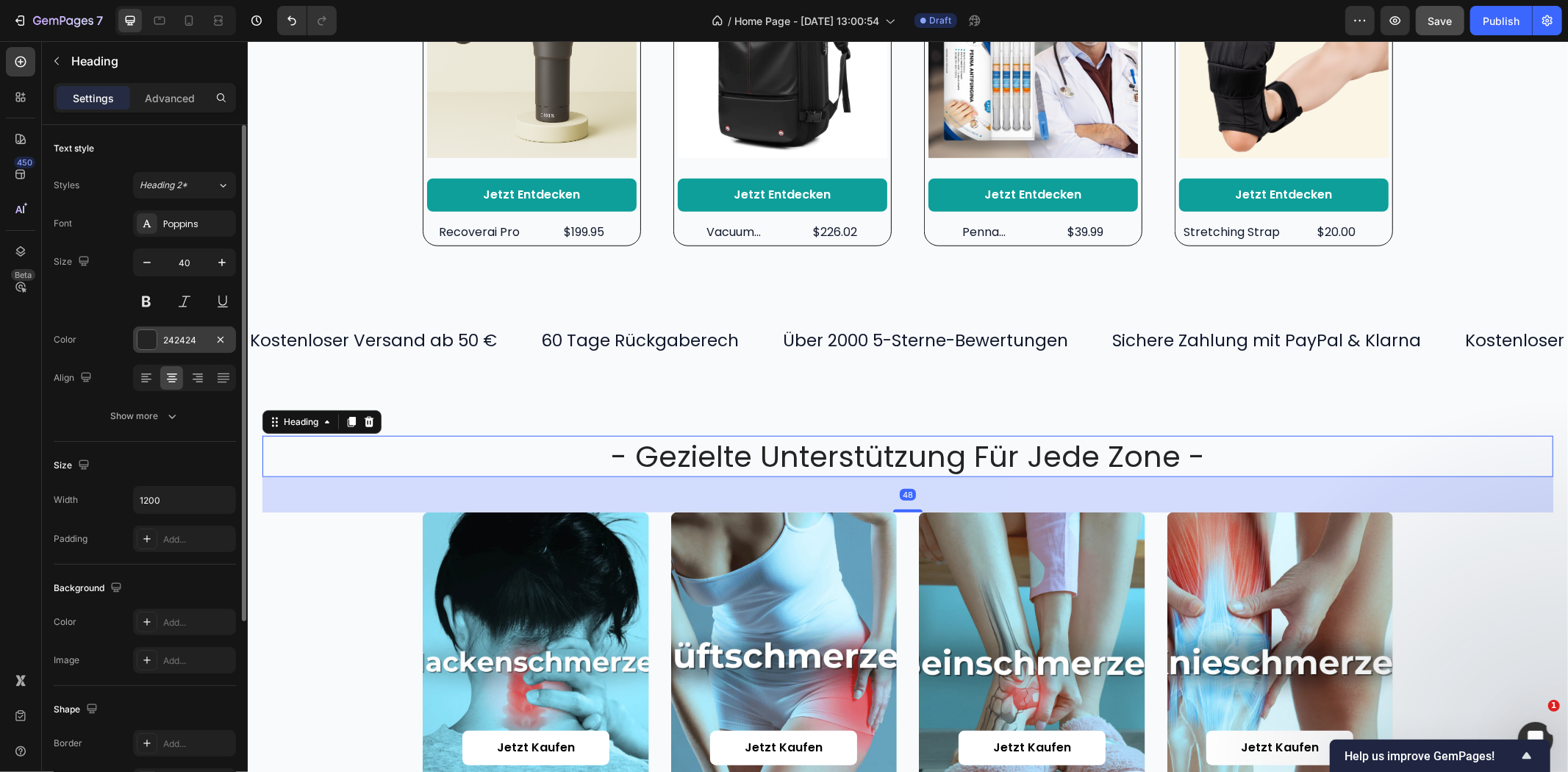
click at [140, 340] on div at bounding box center [146, 339] width 19 height 19
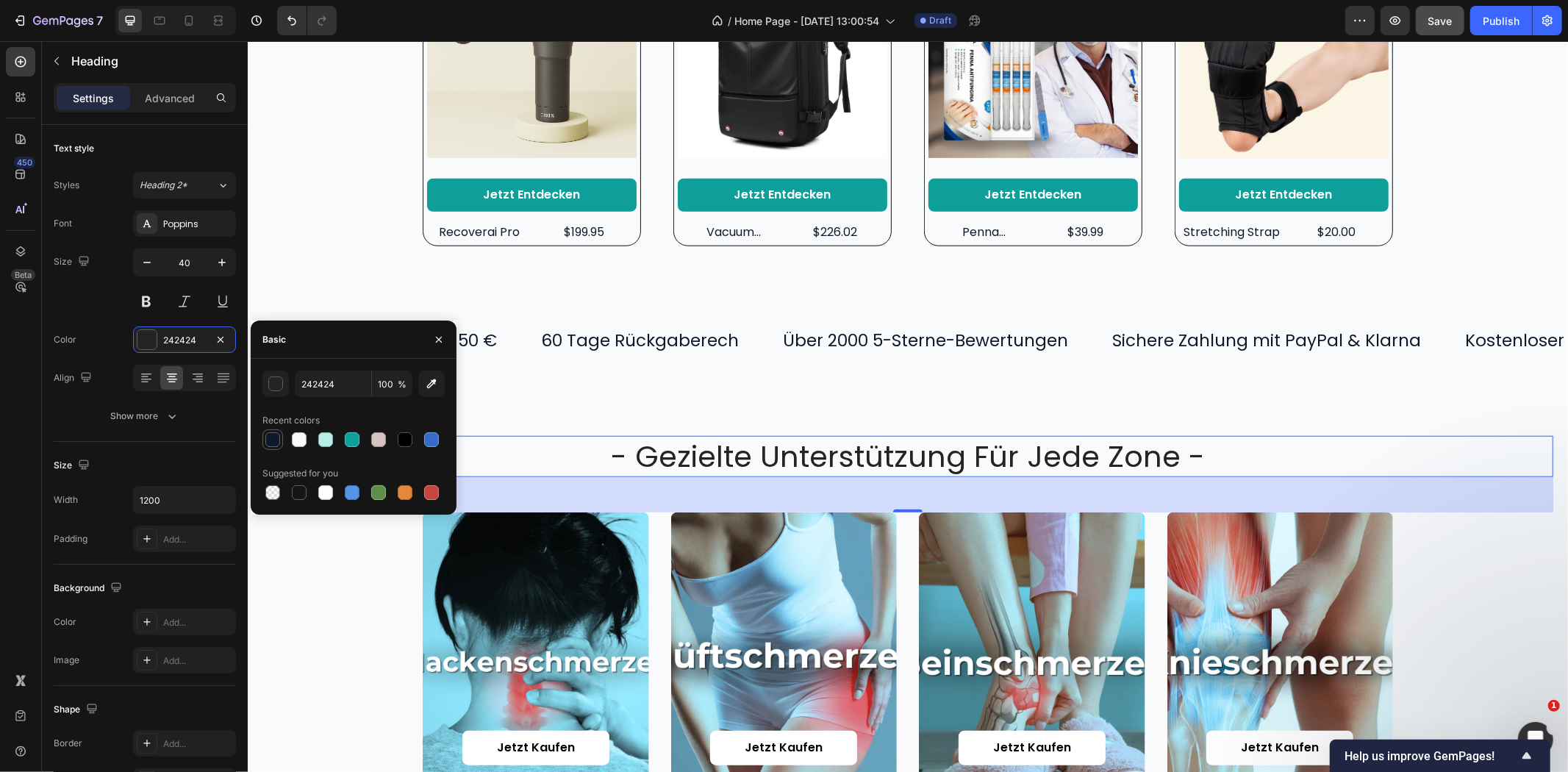
click at [270, 441] on div at bounding box center [273, 439] width 14 height 14
type input "0F172A"
click at [1014, 391] on div "- gezielte unterstützung für jede zone - Heading 48 Jetzt kaufen Button Hero Ba…" at bounding box center [906, 617] width 1320 height 483
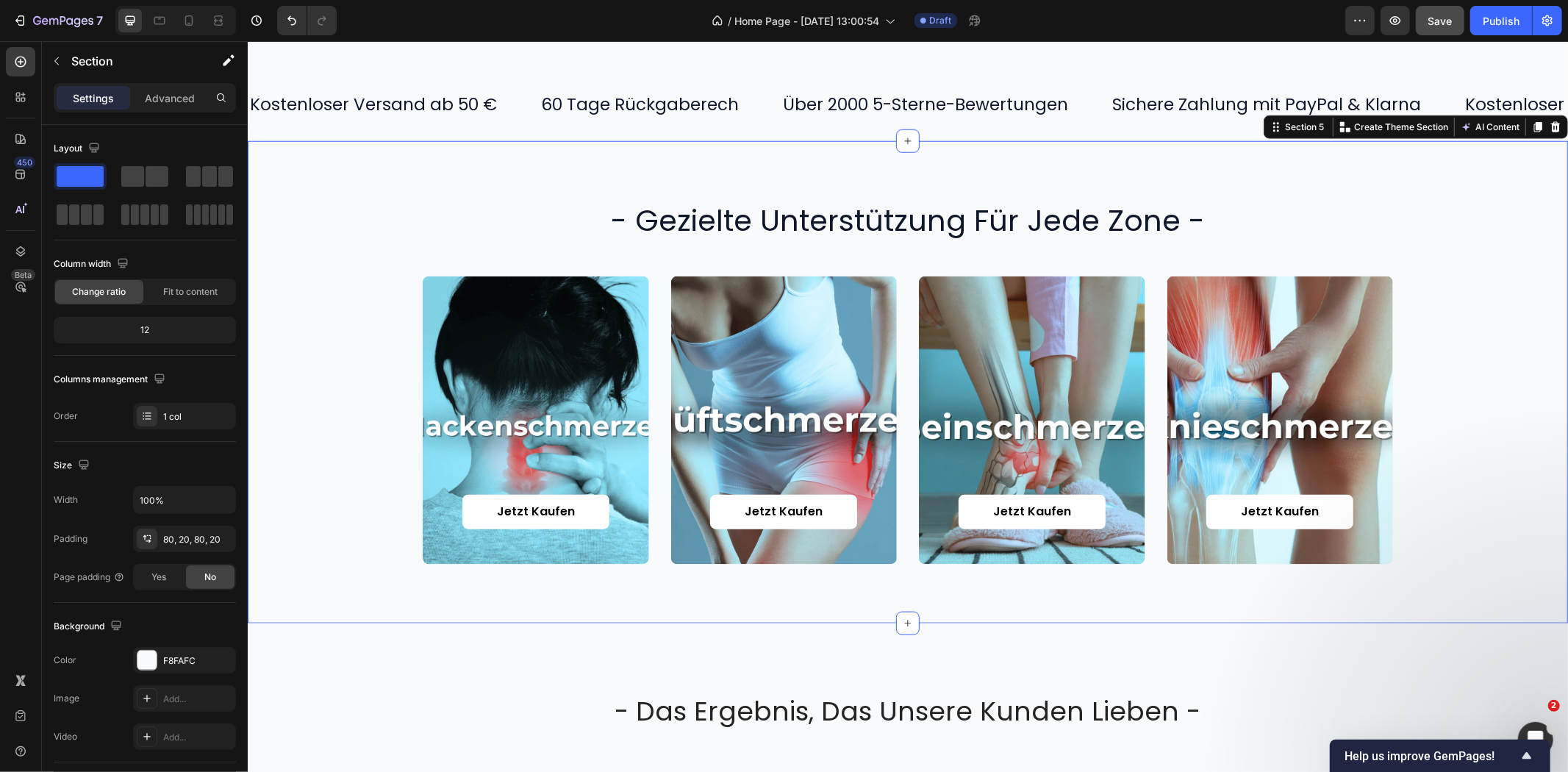
scroll to position [1389, 0]
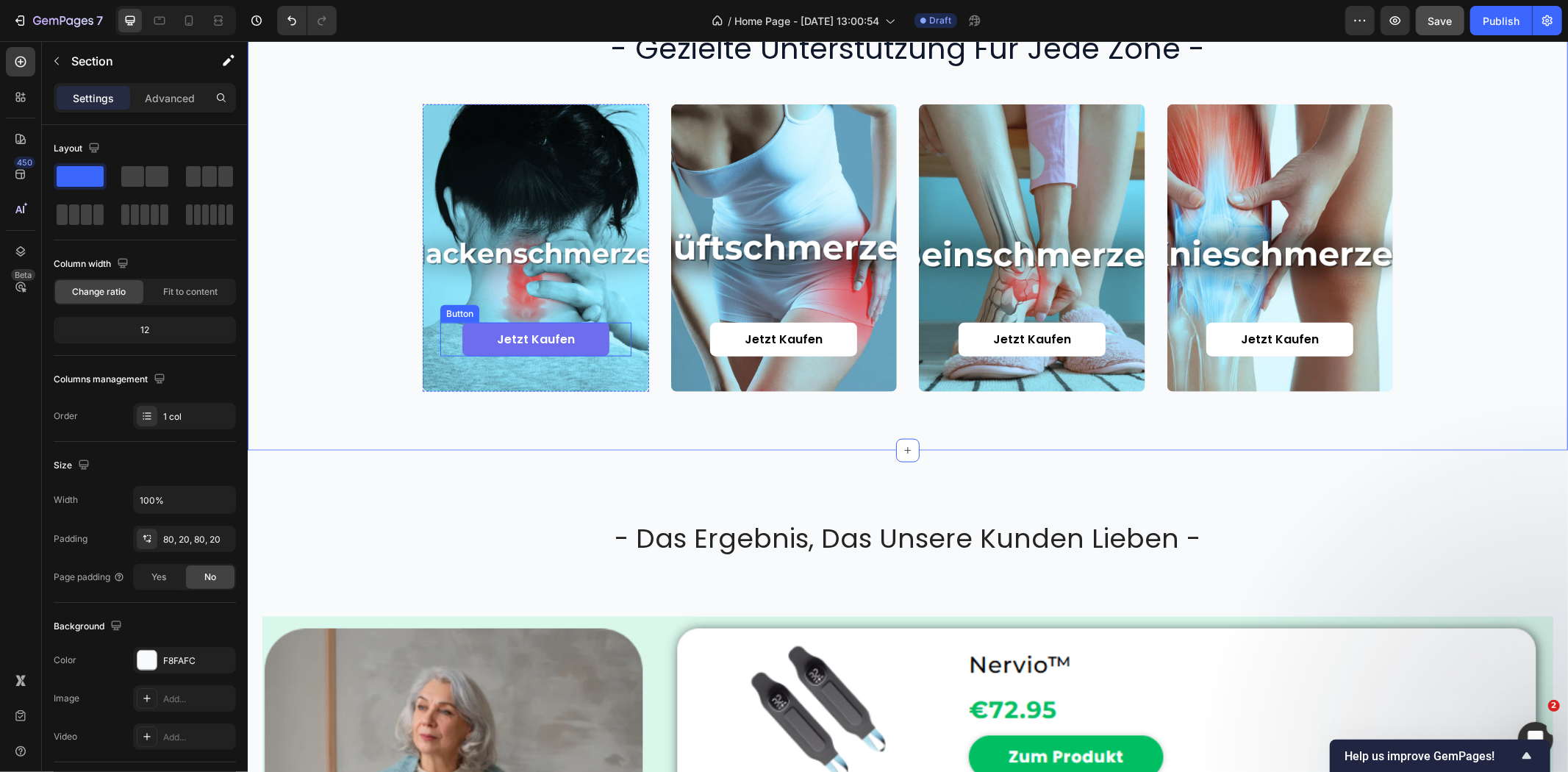
click at [597, 336] on link "Jetzt kaufen" at bounding box center [535, 339] width 147 height 34
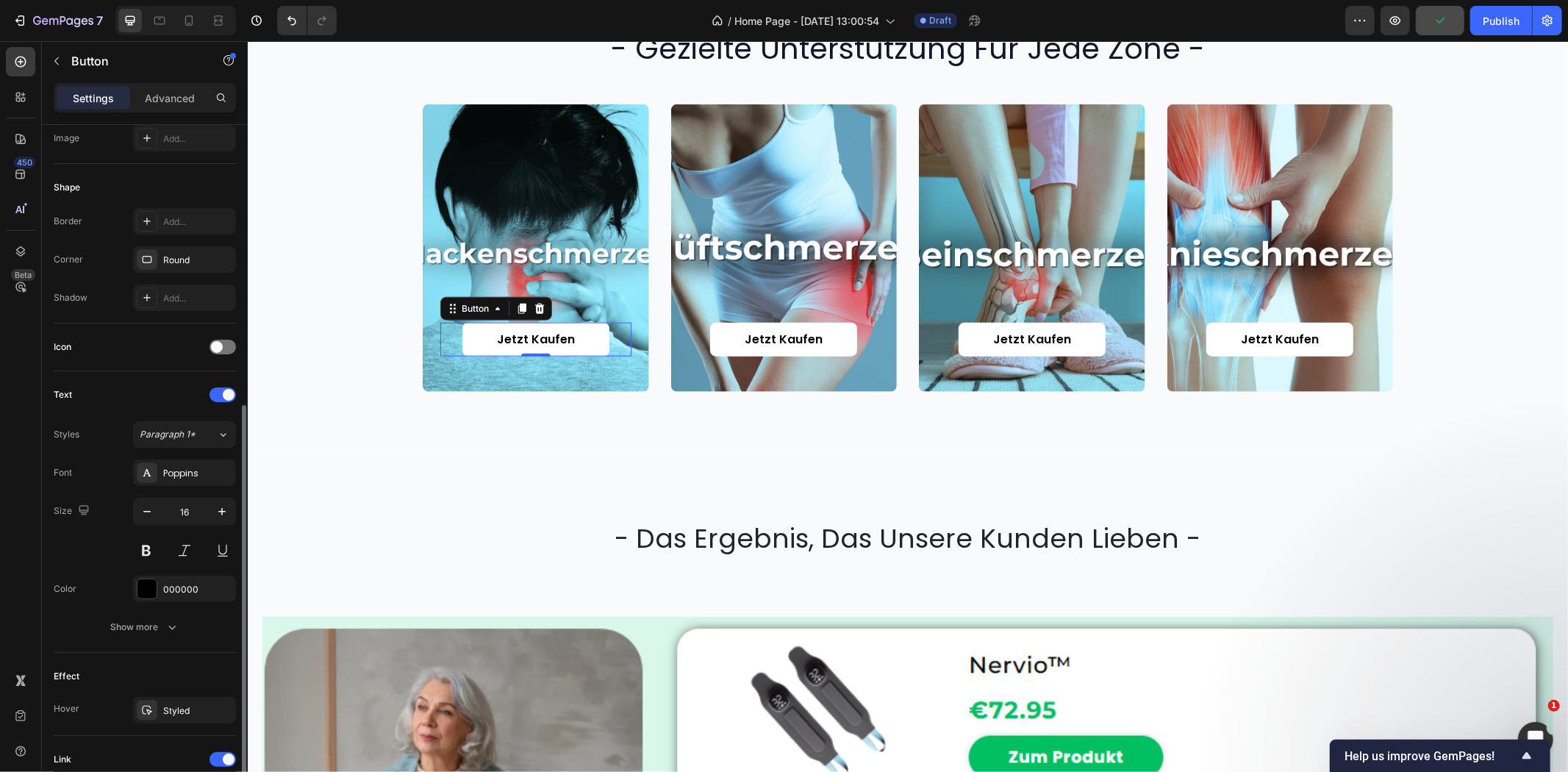
scroll to position [326, 0]
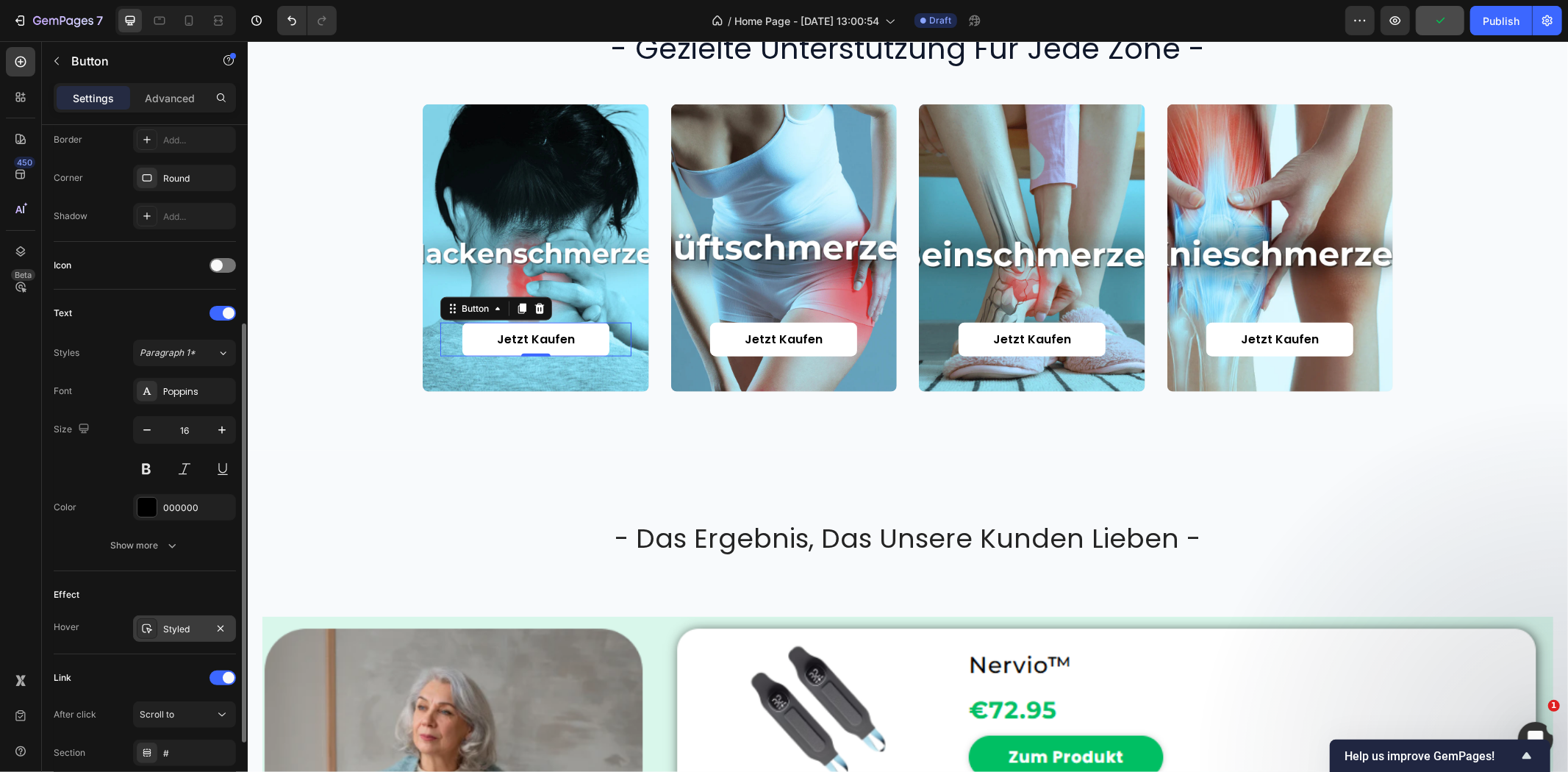
click at [182, 625] on div "Styled" at bounding box center [184, 629] width 42 height 14
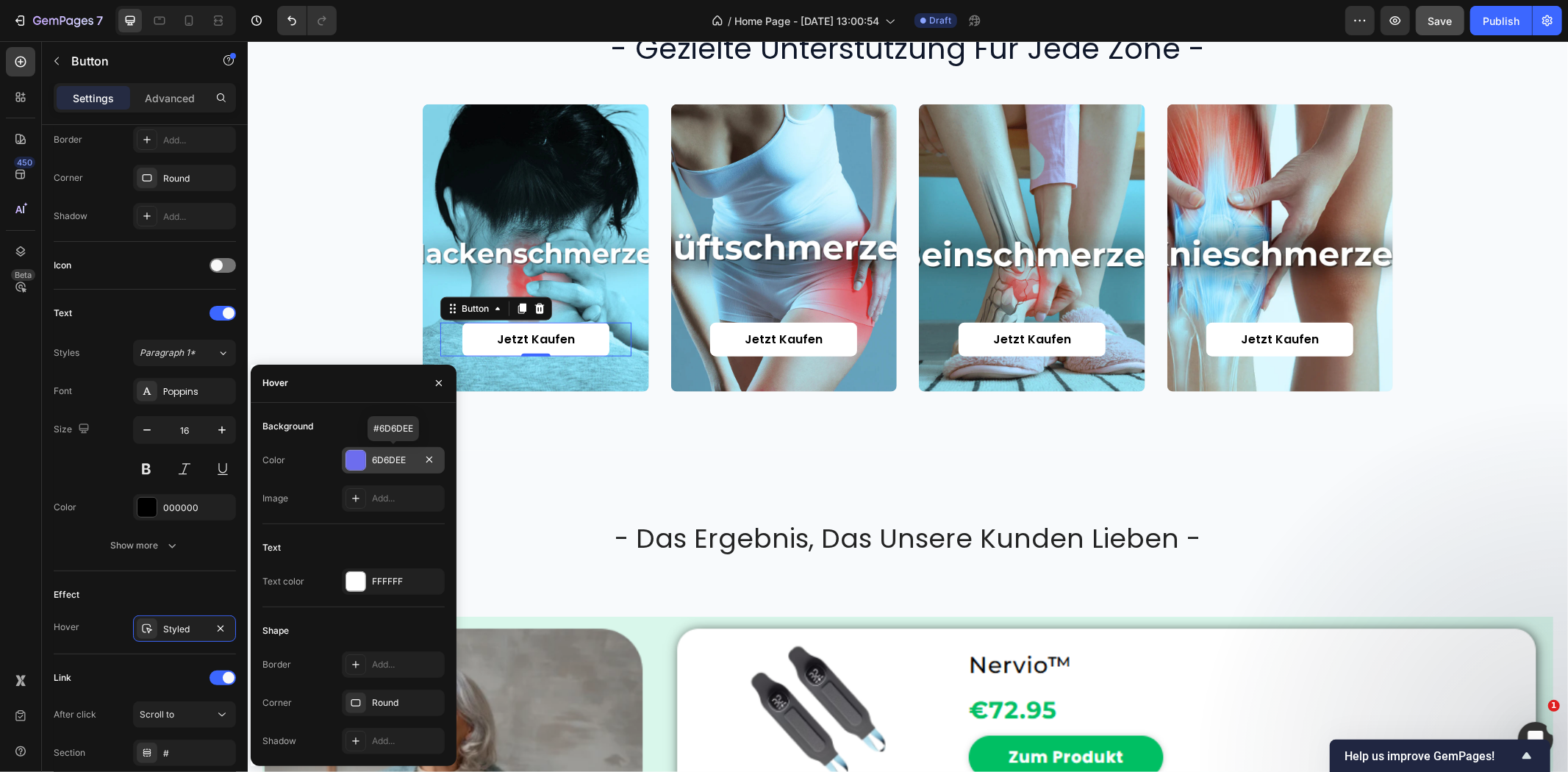
click at [373, 460] on div "6D6DEE" at bounding box center [393, 460] width 42 height 14
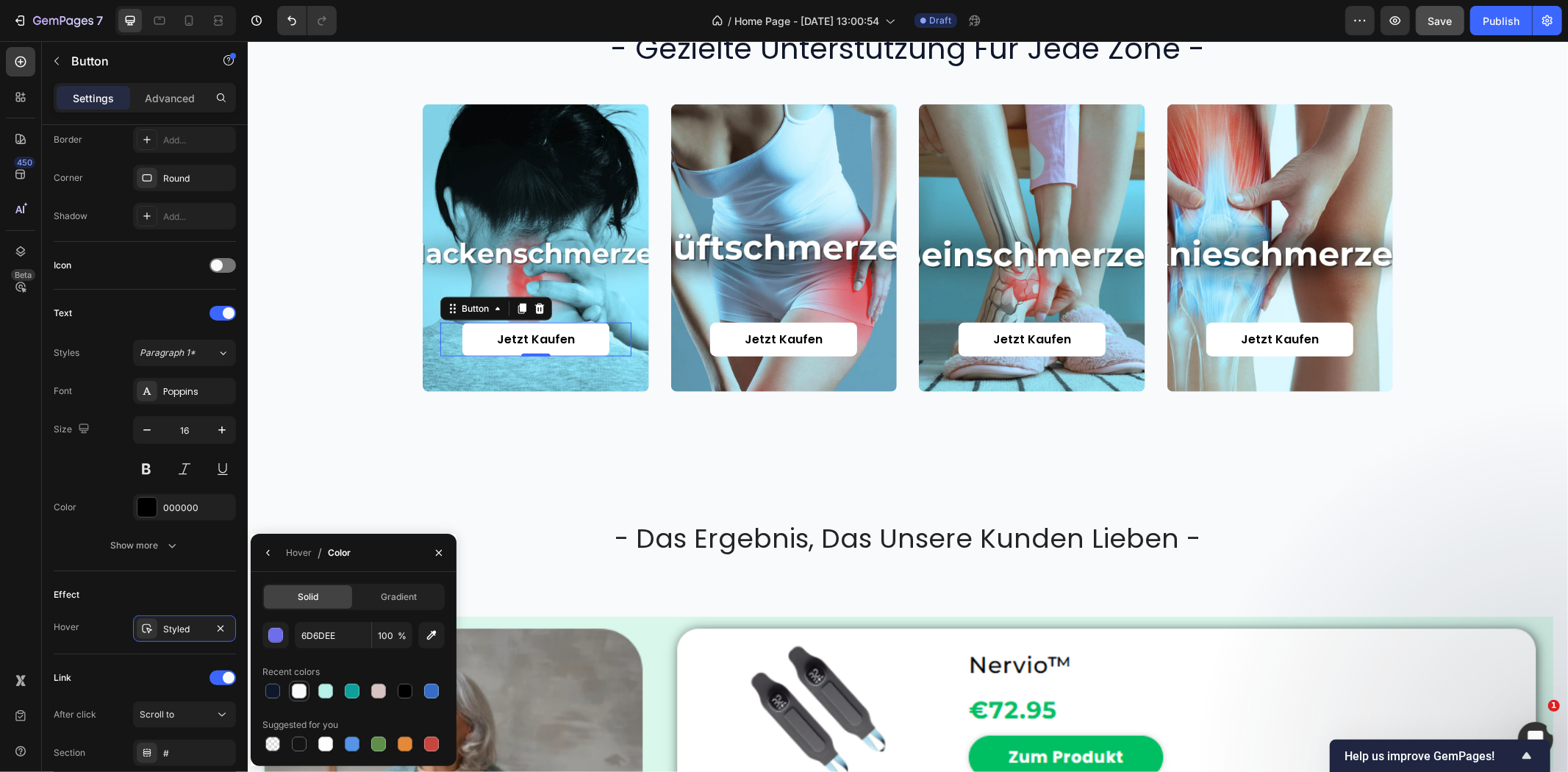
click at [297, 692] on div at bounding box center [299, 692] width 14 height 14
click at [331, 751] on div at bounding box center [325, 744] width 14 height 14
type input "FFFFFF"
click at [296, 555] on div "Hover" at bounding box center [298, 552] width 25 height 14
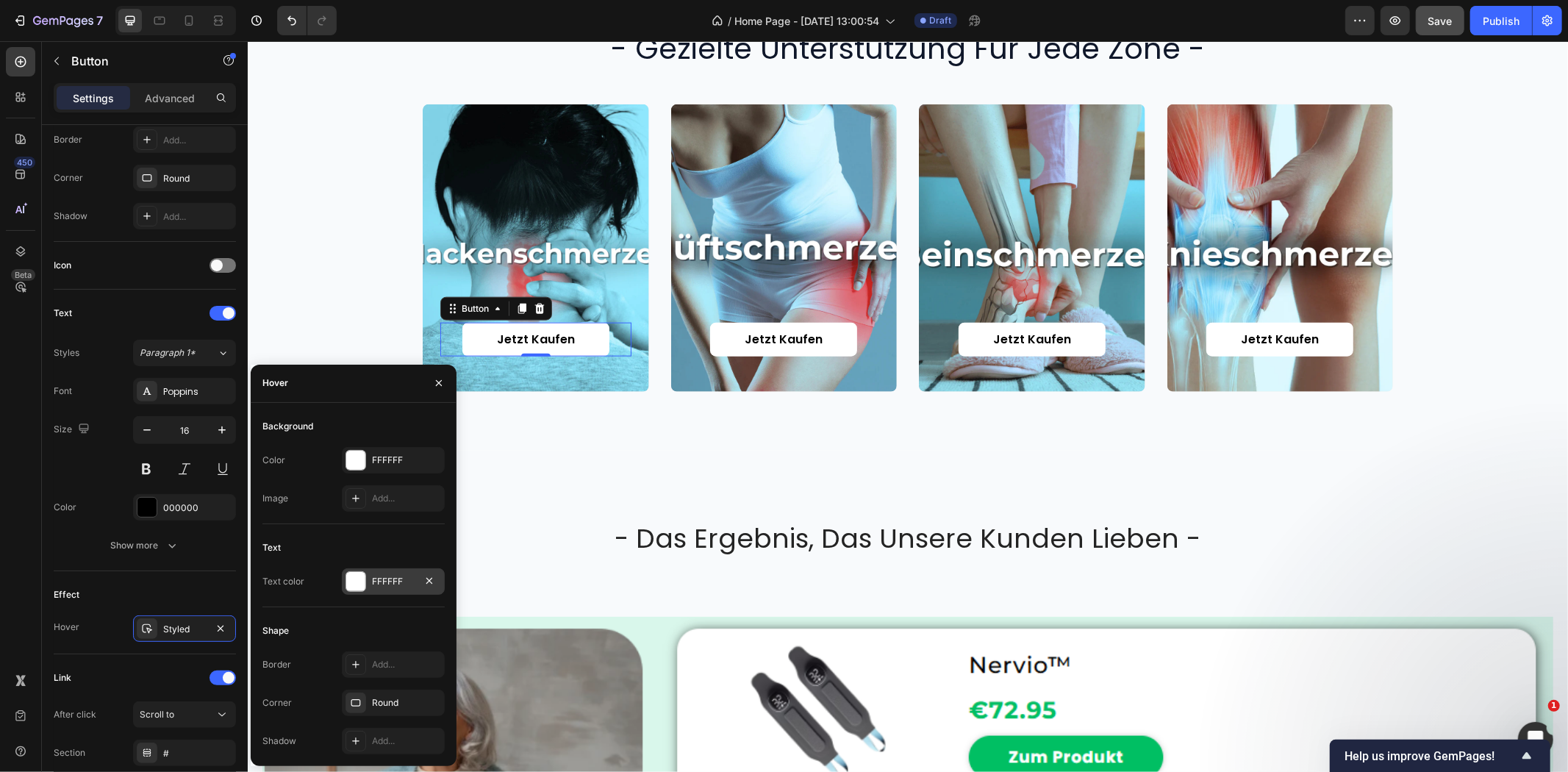
click at [393, 579] on div "FFFFFF" at bounding box center [393, 581] width 42 height 14
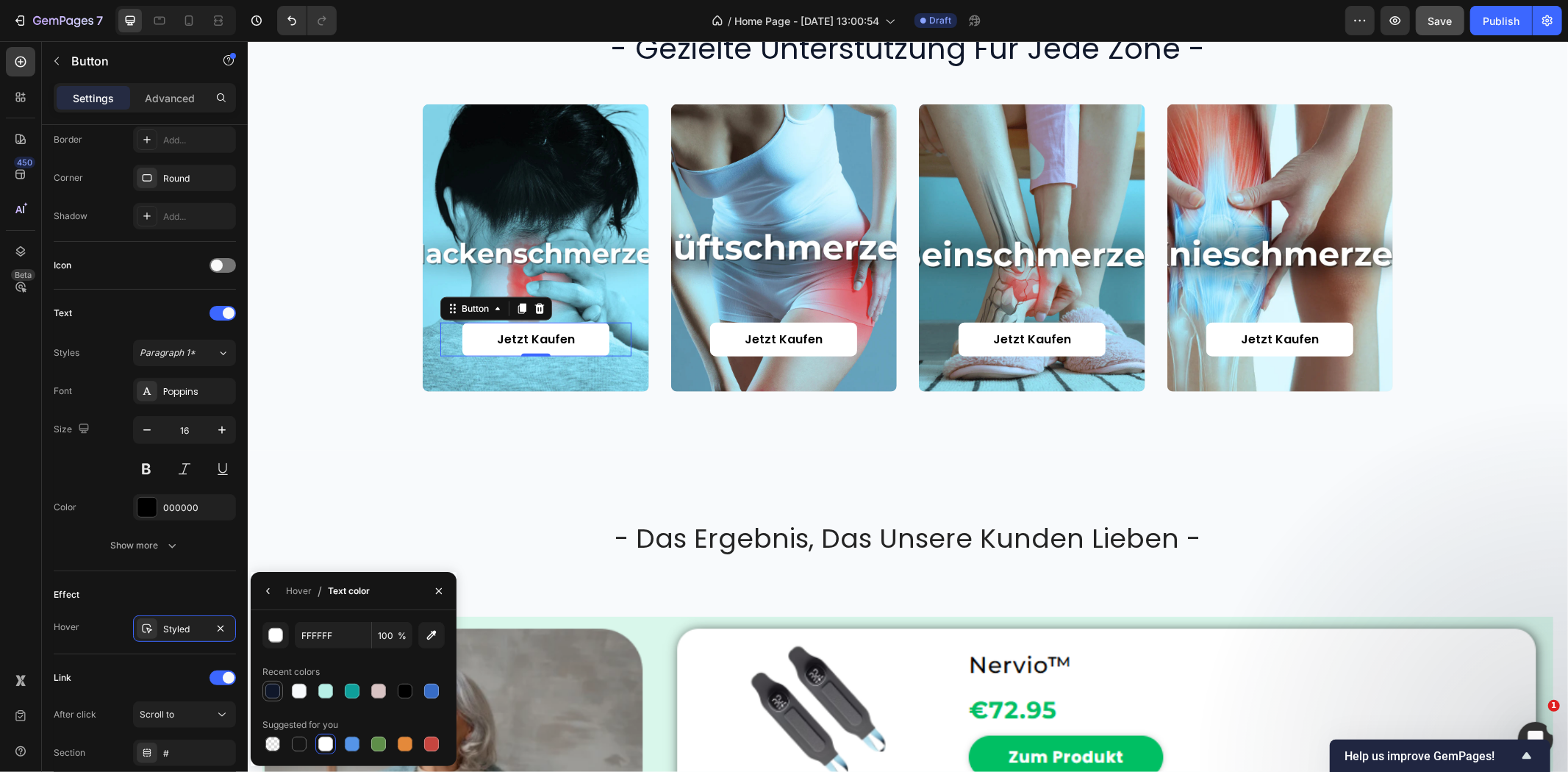
click at [270, 694] on div at bounding box center [273, 692] width 14 height 14
type input "0F172A"
click at [176, 503] on div "000000" at bounding box center [184, 508] width 42 height 14
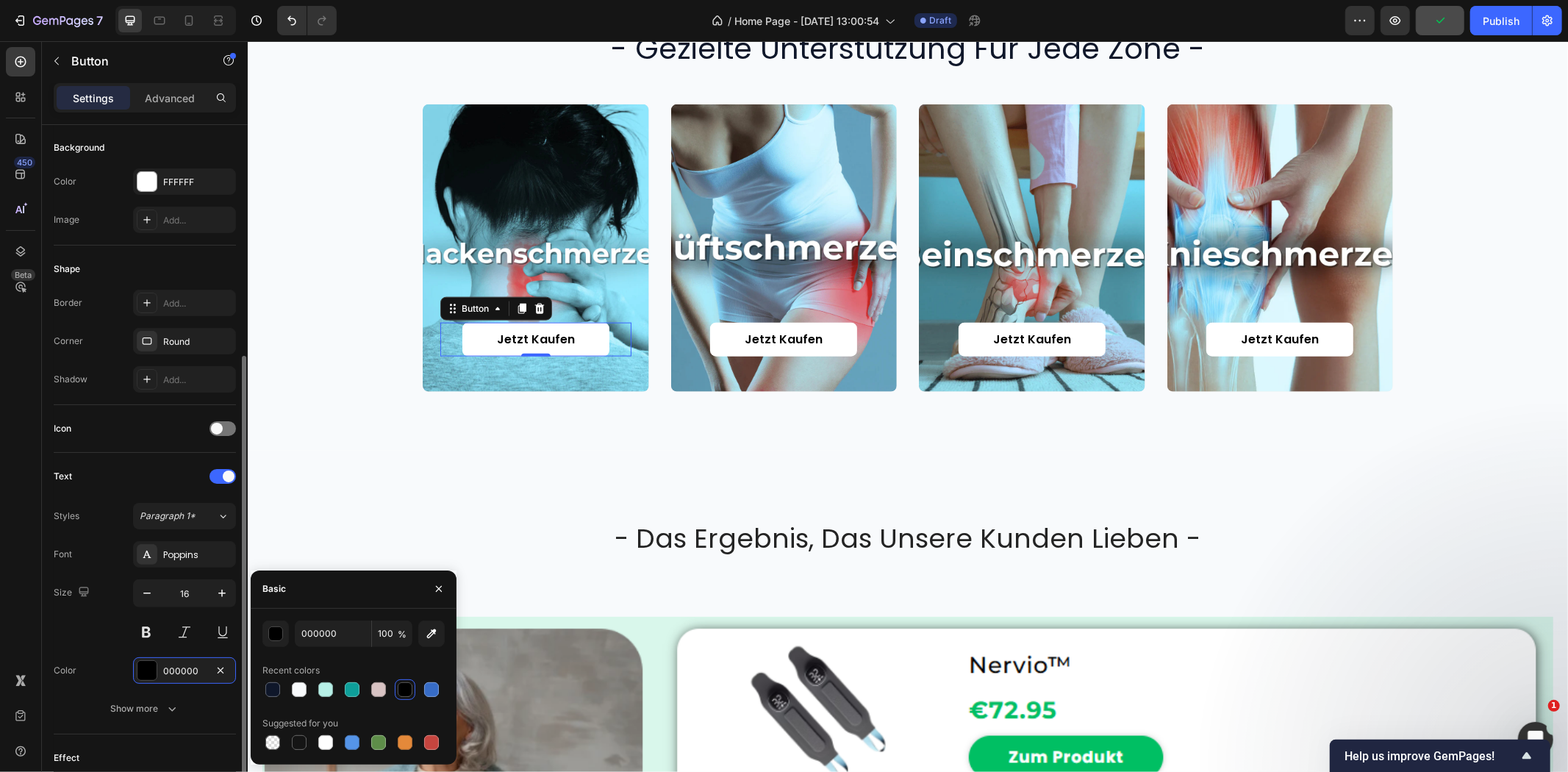
scroll to position [245, 0]
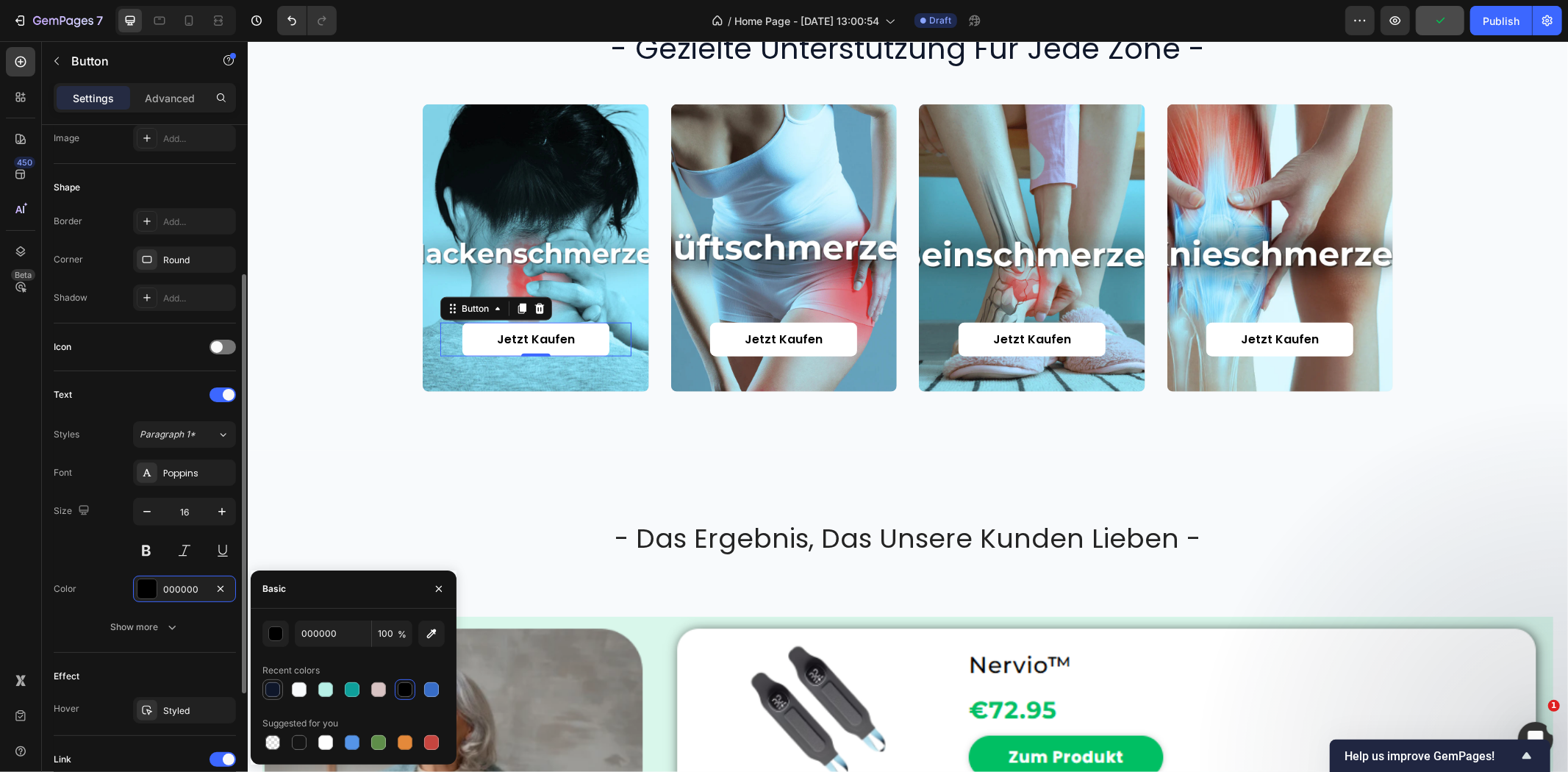
click at [277, 688] on div at bounding box center [273, 690] width 14 height 14
type input "0F172A"
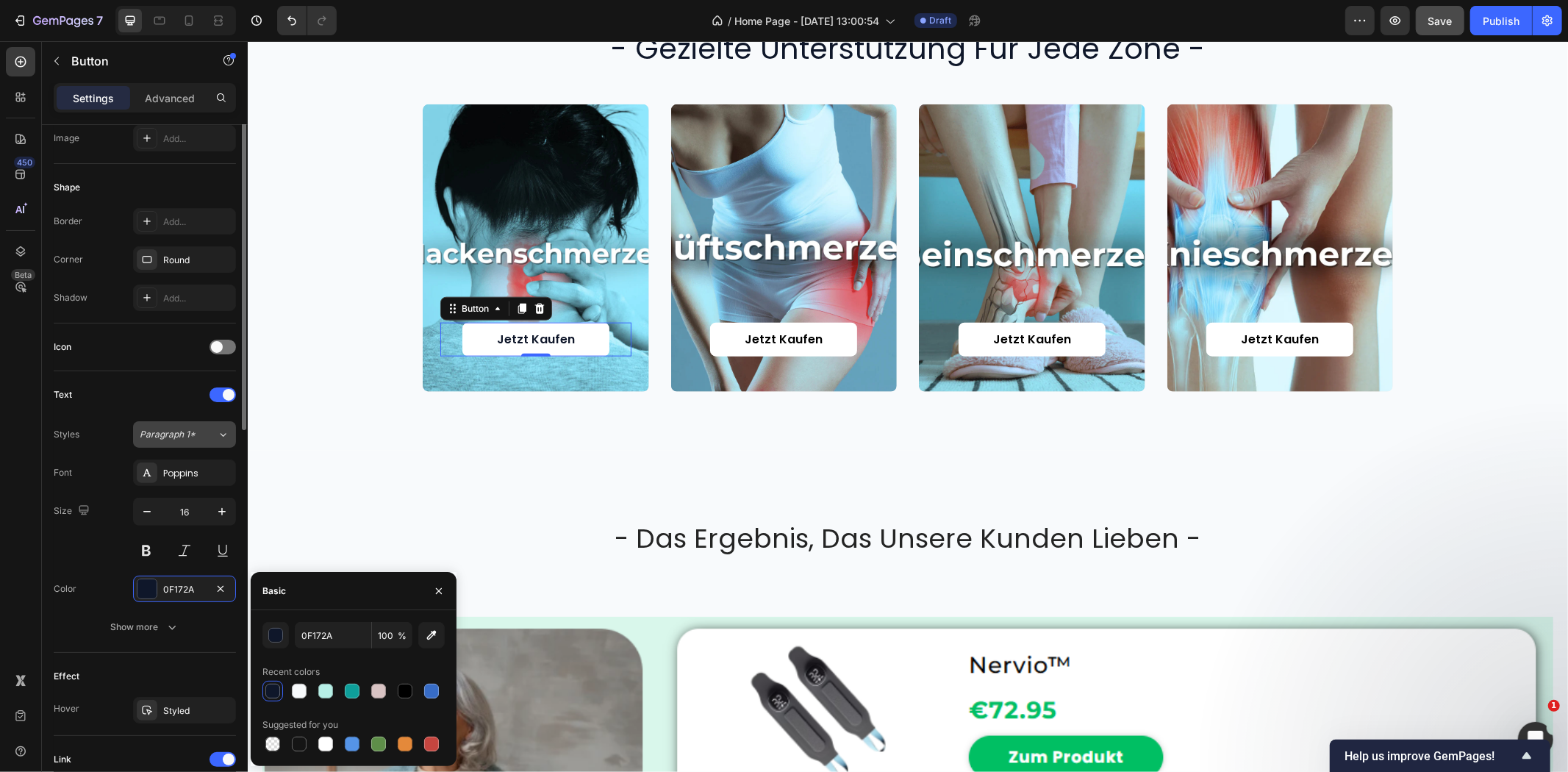
scroll to position [0, 0]
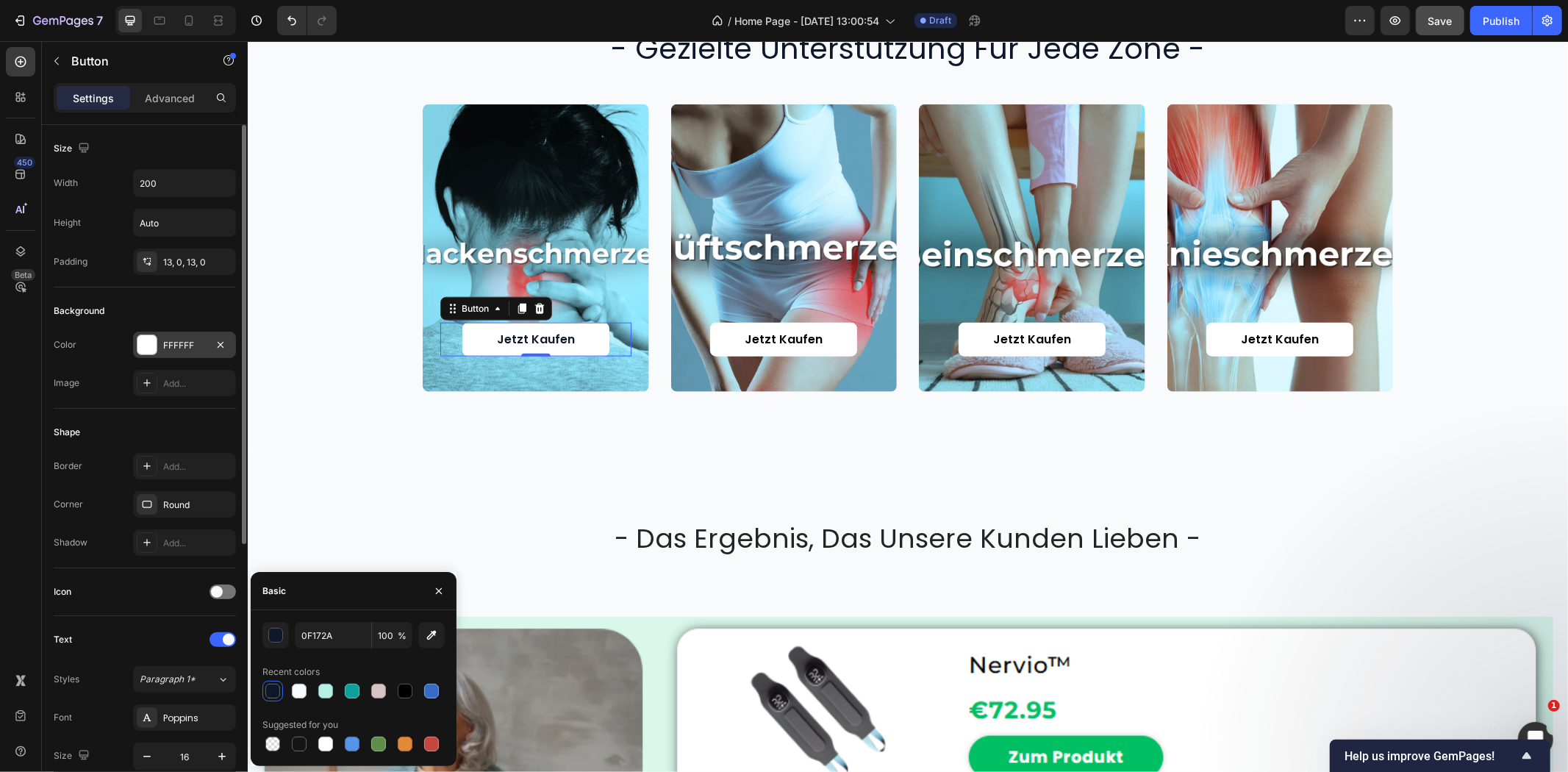
click at [172, 337] on div "FFFFFF" at bounding box center [184, 344] width 103 height 26
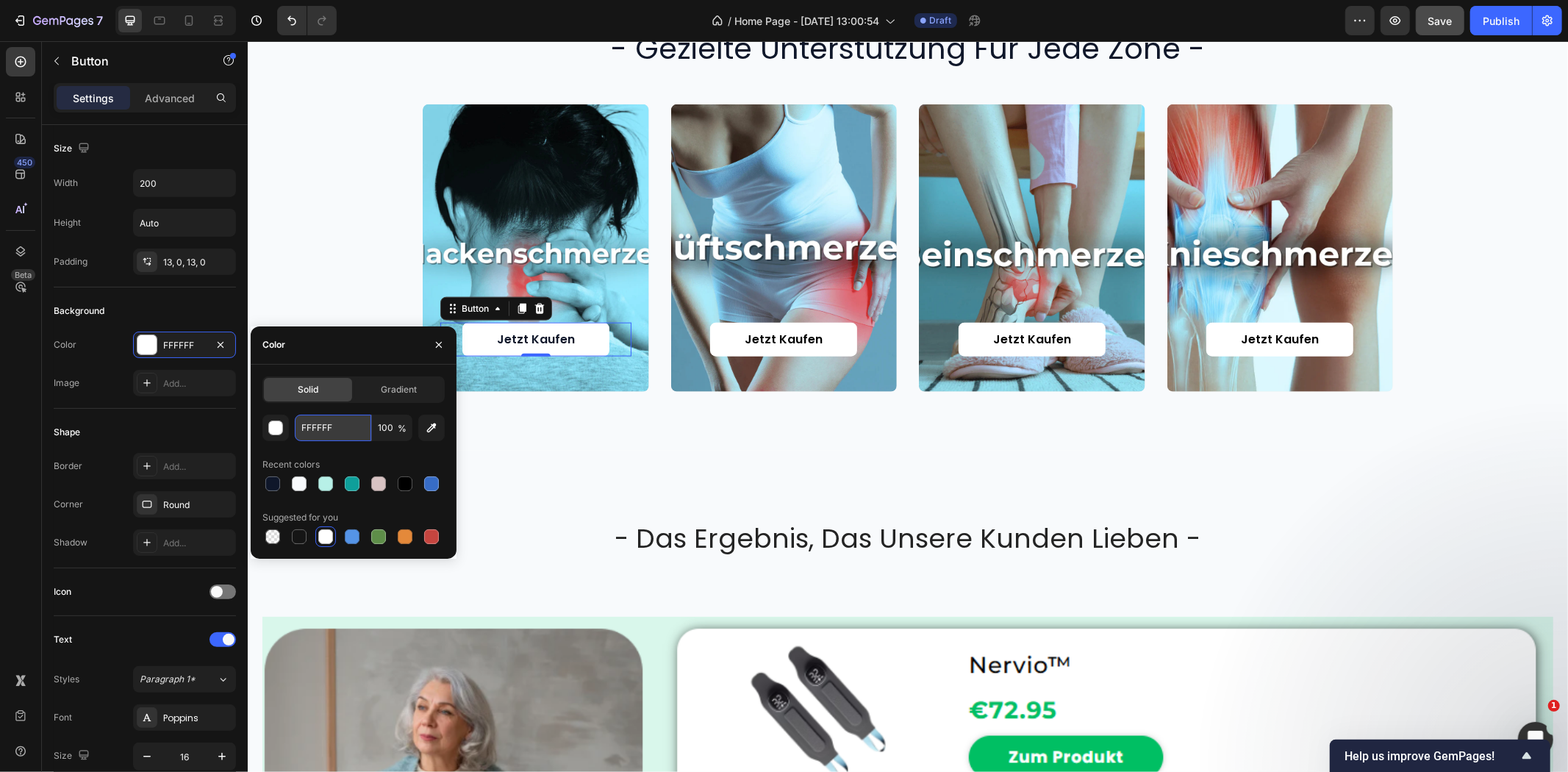
click at [322, 428] on input "FFFFFF" at bounding box center [333, 428] width 77 height 26
paste input "0F172A"
paste input "0E9F9A"
click at [348, 424] on input "0F172A0E9F9A" at bounding box center [333, 428] width 77 height 26
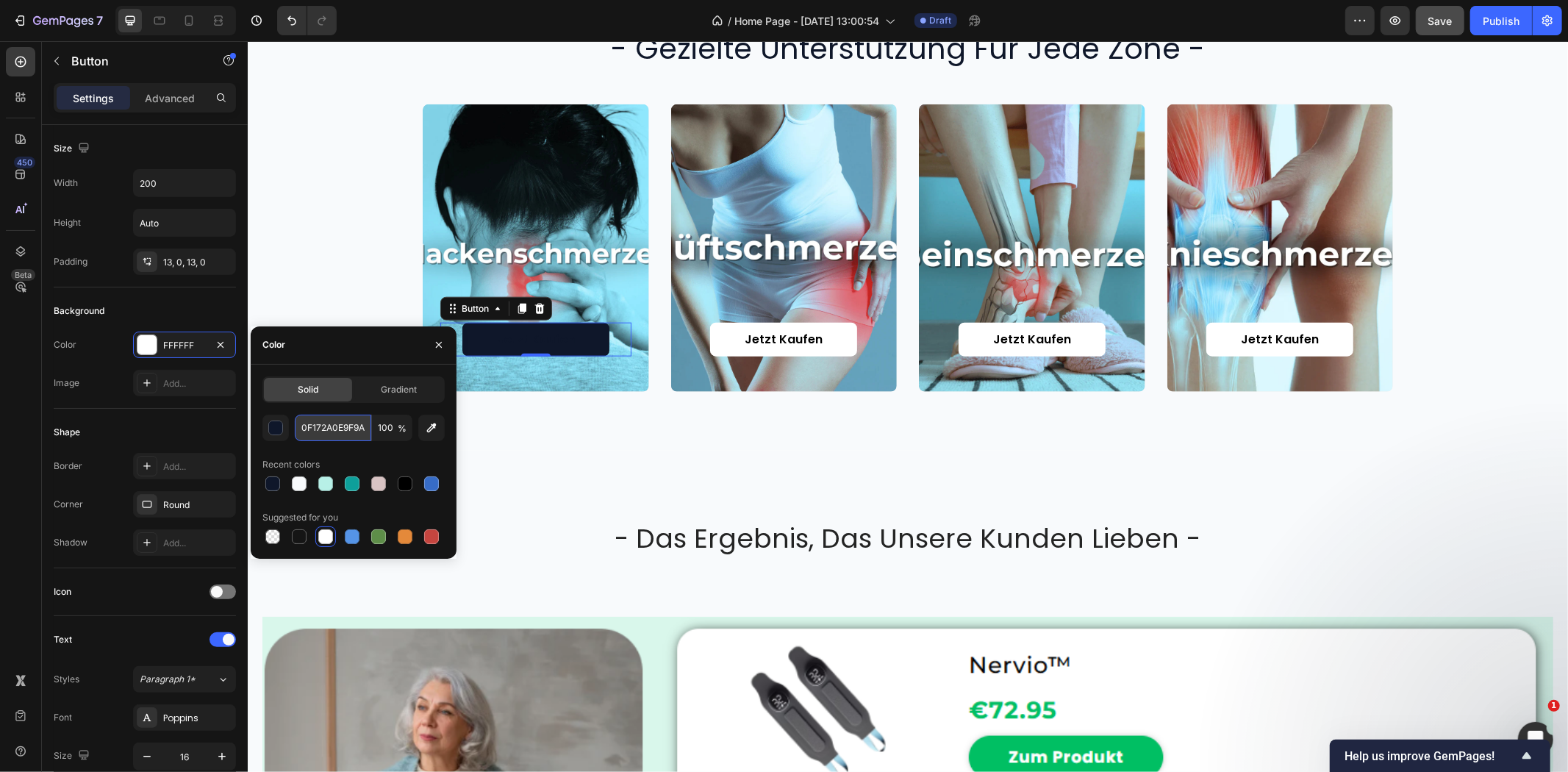
click at [348, 424] on input "0F172A0E9F9A" at bounding box center [333, 428] width 77 height 26
click at [348, 424] on input "0F172A" at bounding box center [333, 428] width 77 height 26
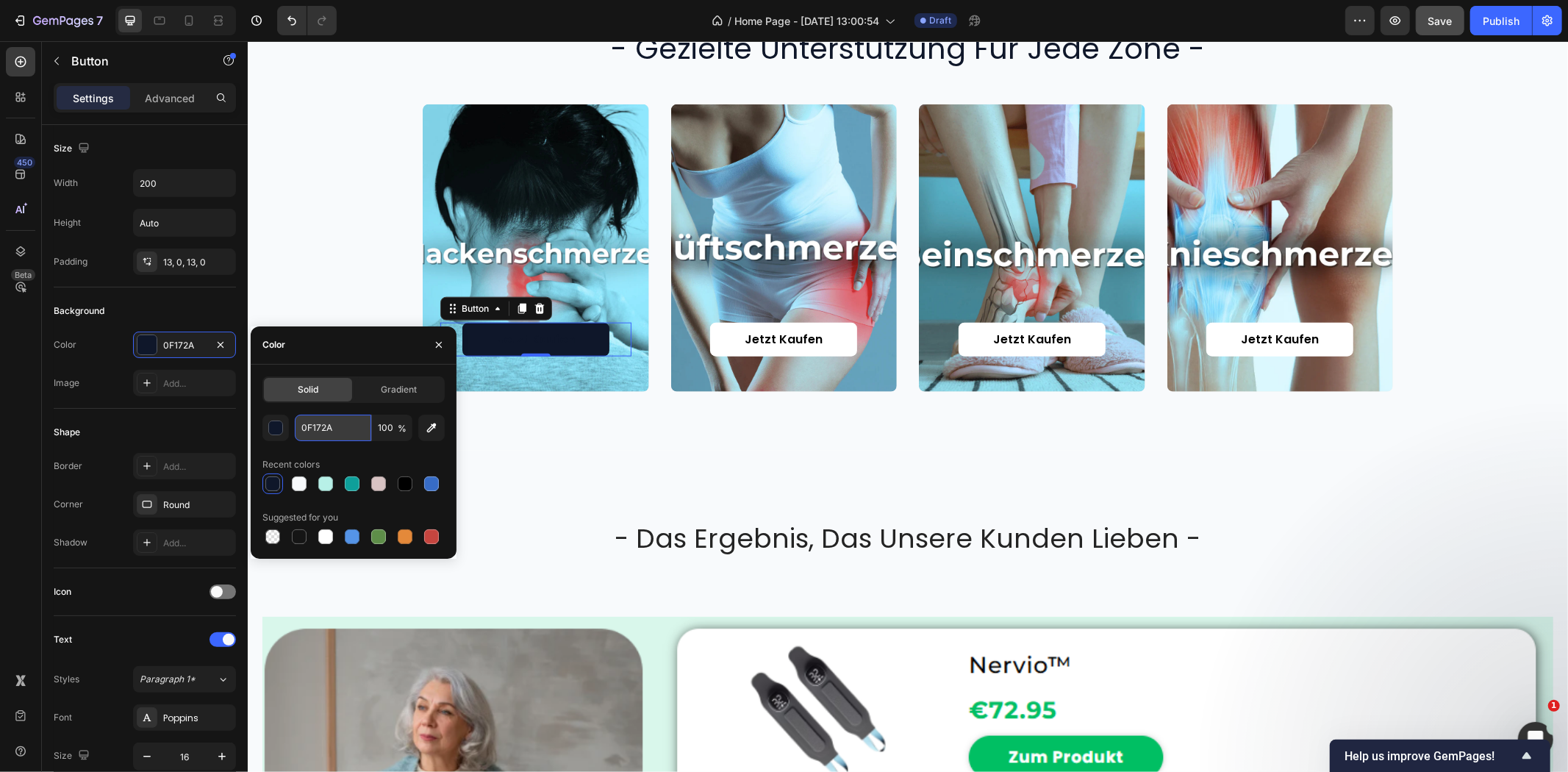
paste input "E9F9"
type input "0E9F9A"
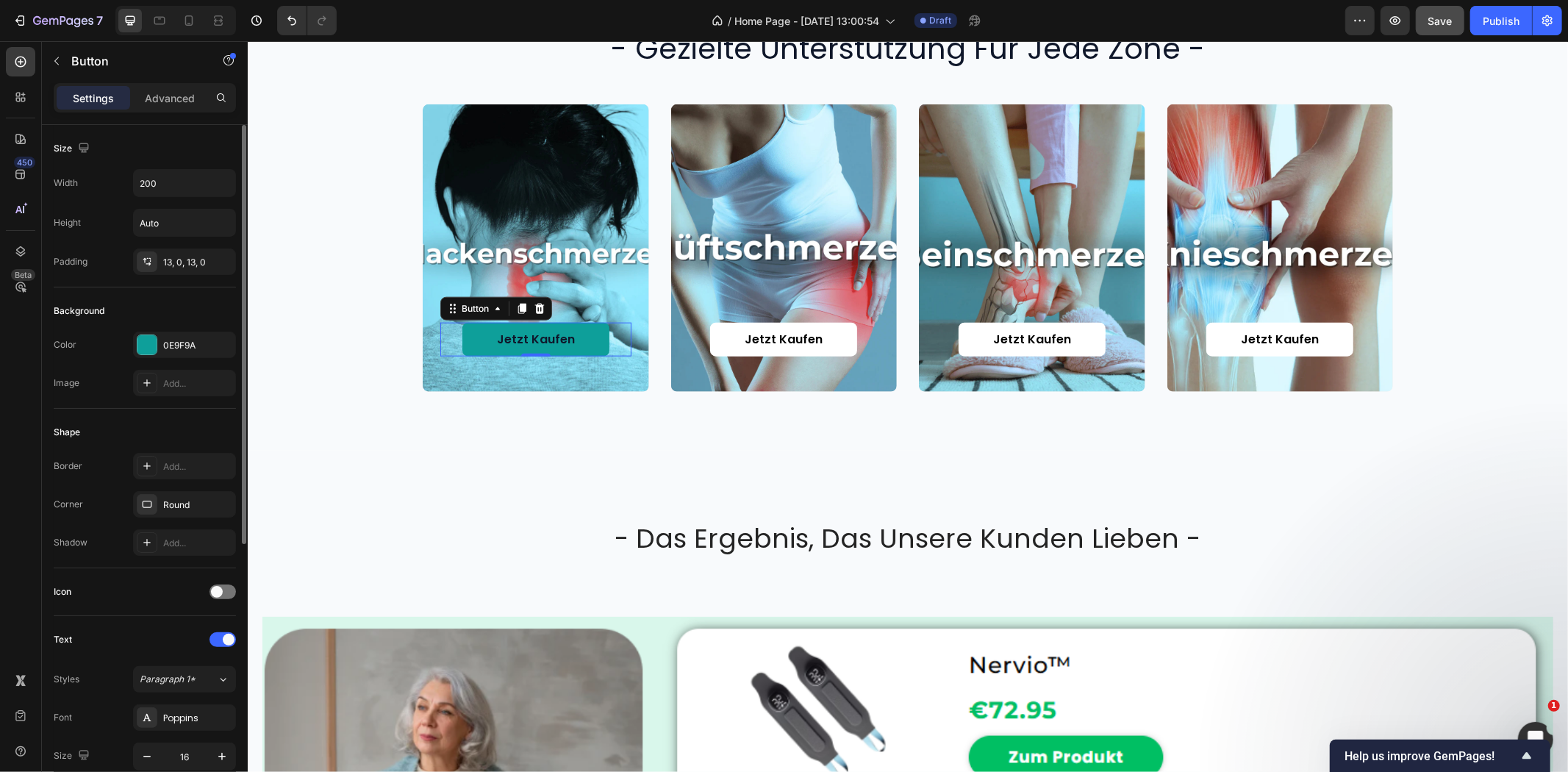
click at [174, 416] on div "Shape Border Add... Corner Round Shadow Add..." at bounding box center [145, 488] width 183 height 160
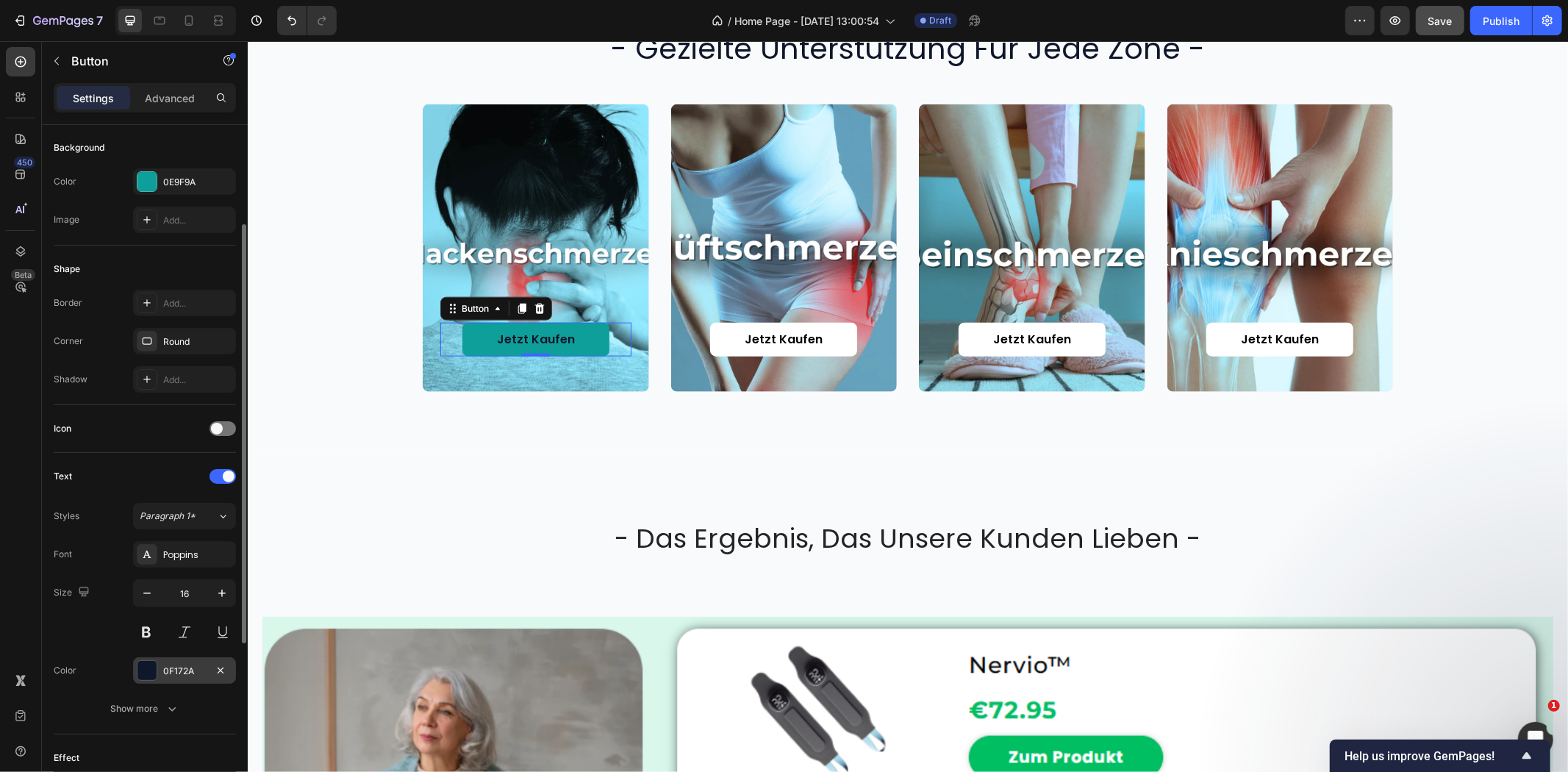
click at [167, 673] on div "0F172A" at bounding box center [184, 671] width 42 height 14
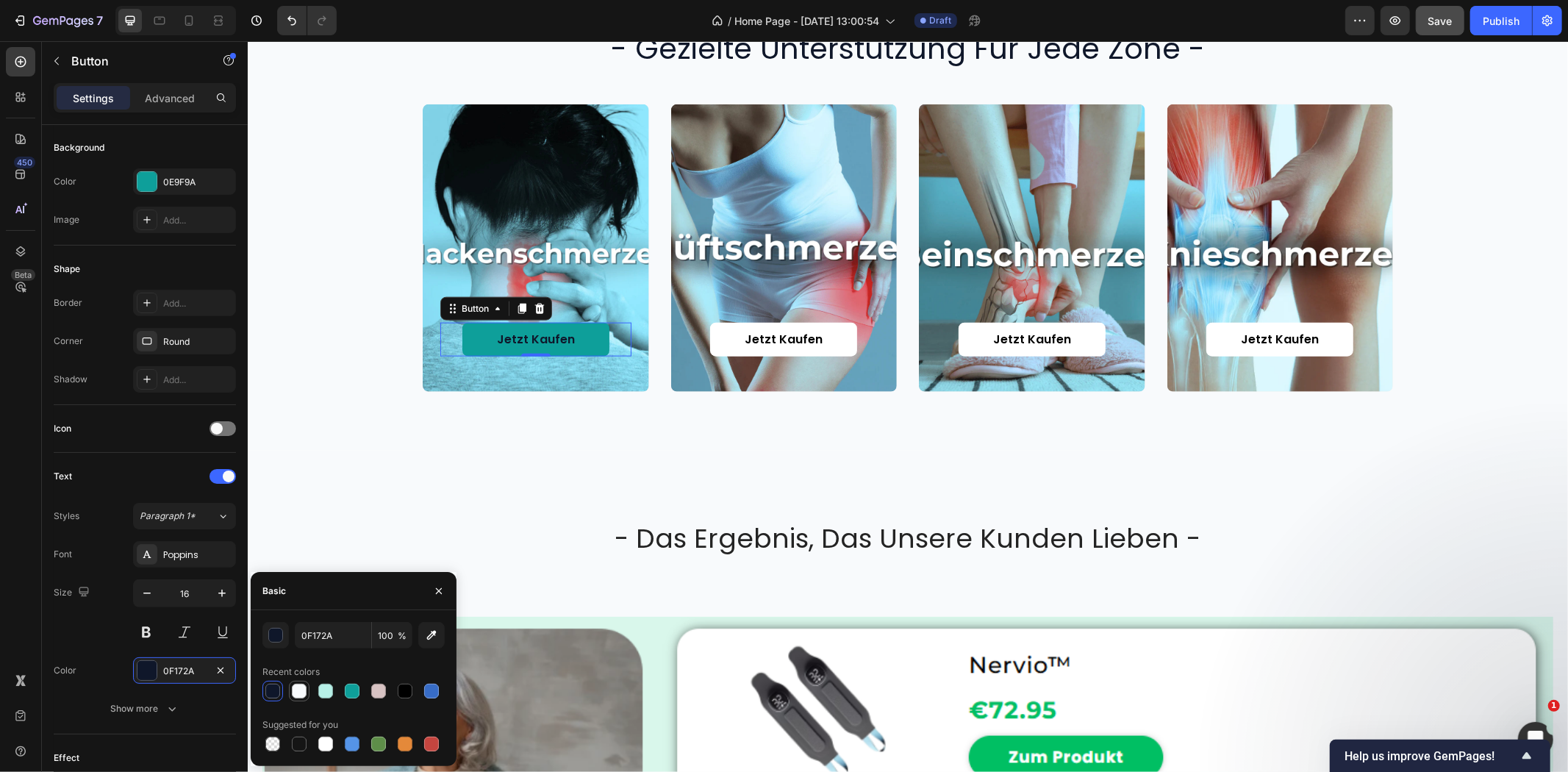
click at [299, 694] on div at bounding box center [299, 692] width 14 height 14
click at [329, 746] on div at bounding box center [325, 744] width 14 height 14
type input "FFFFFF"
click at [342, 314] on div "Jetzt kaufen Button 0 Hero Banner Jetzt kaufen Button Hero Banner Jetzt kaufen …" at bounding box center [907, 248] width 1291 height 288
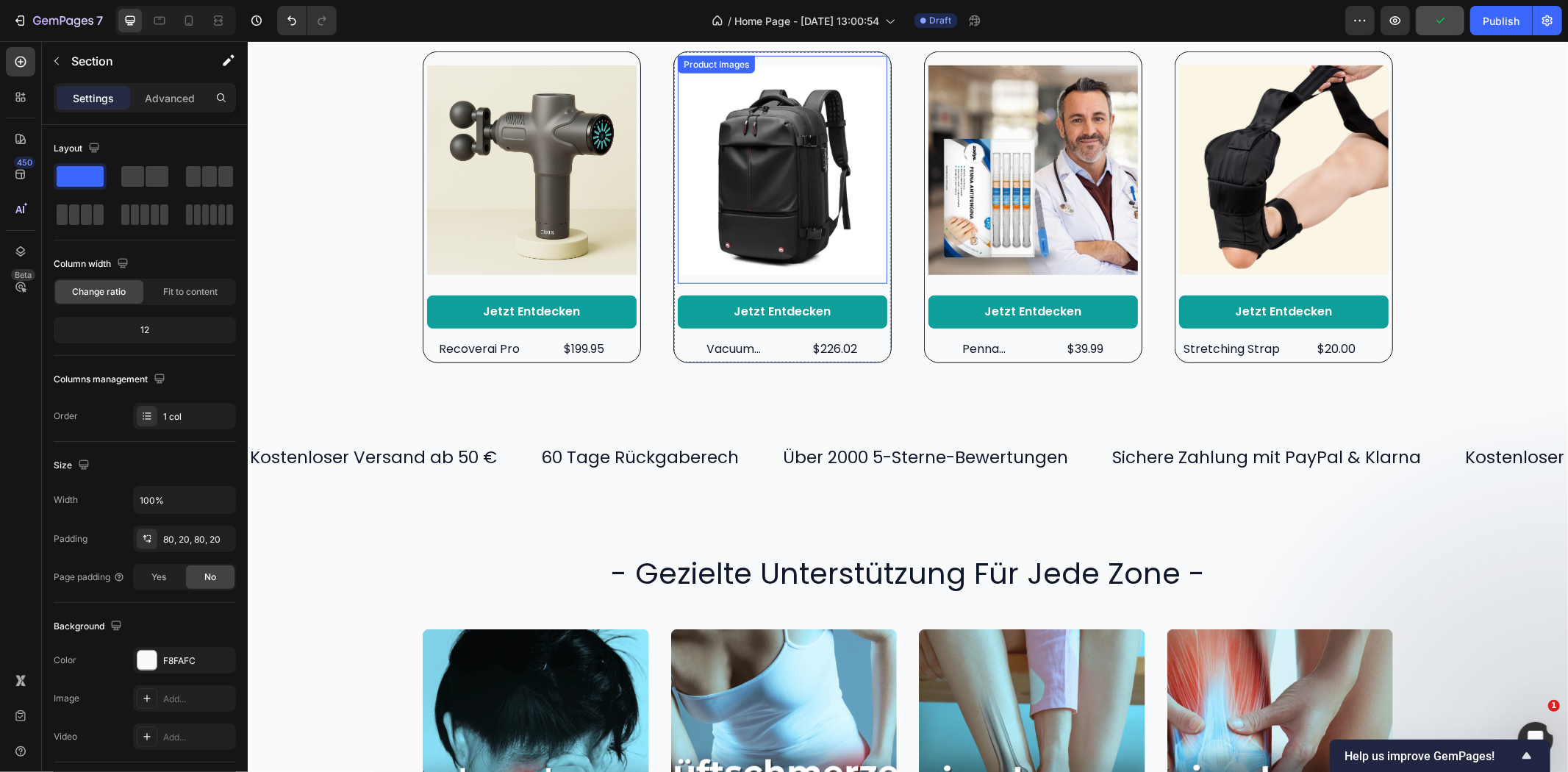
scroll to position [1225, 0]
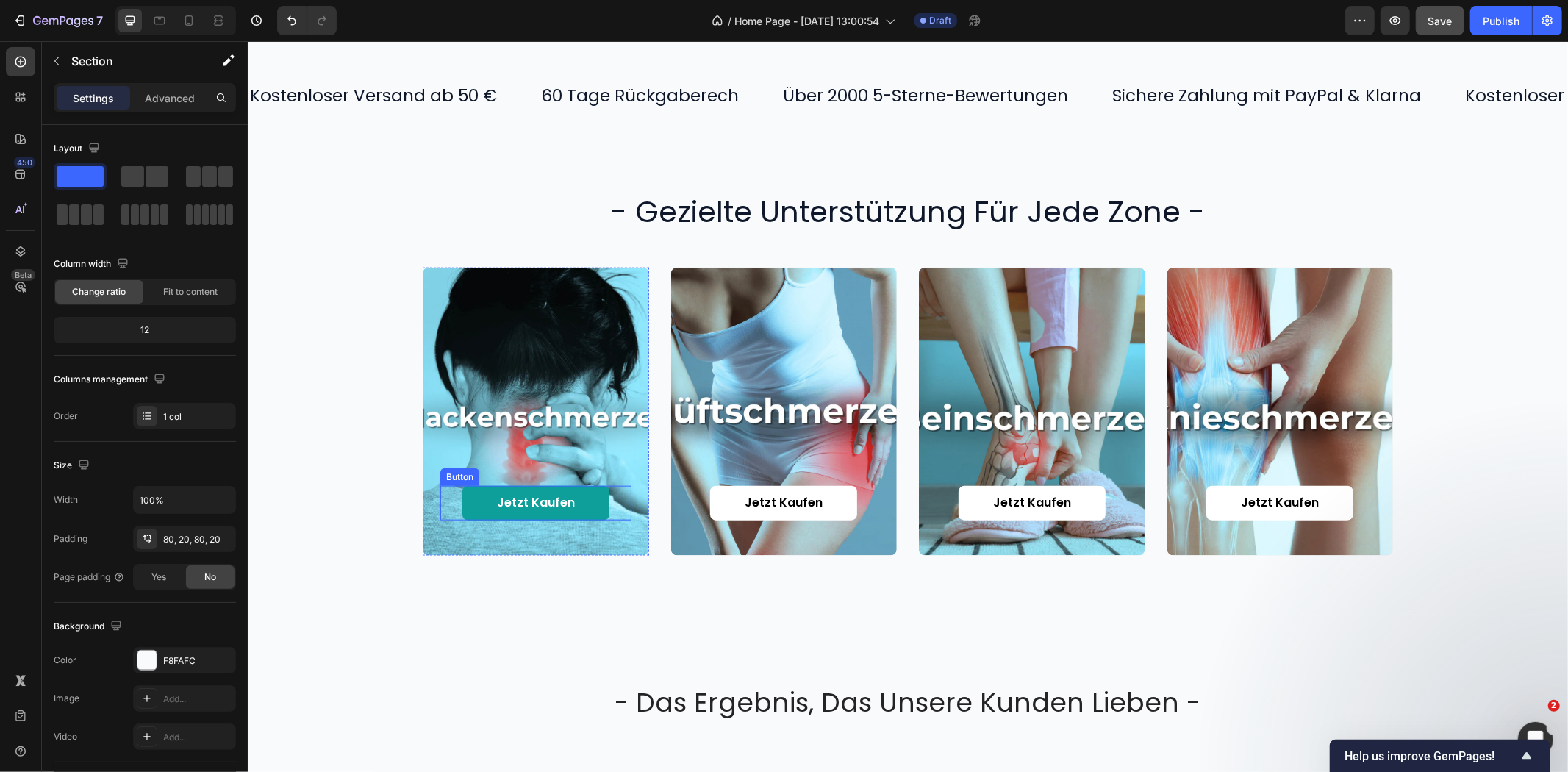
click at [601, 496] on div "Jetzt kaufen Button" at bounding box center [535, 503] width 192 height 34
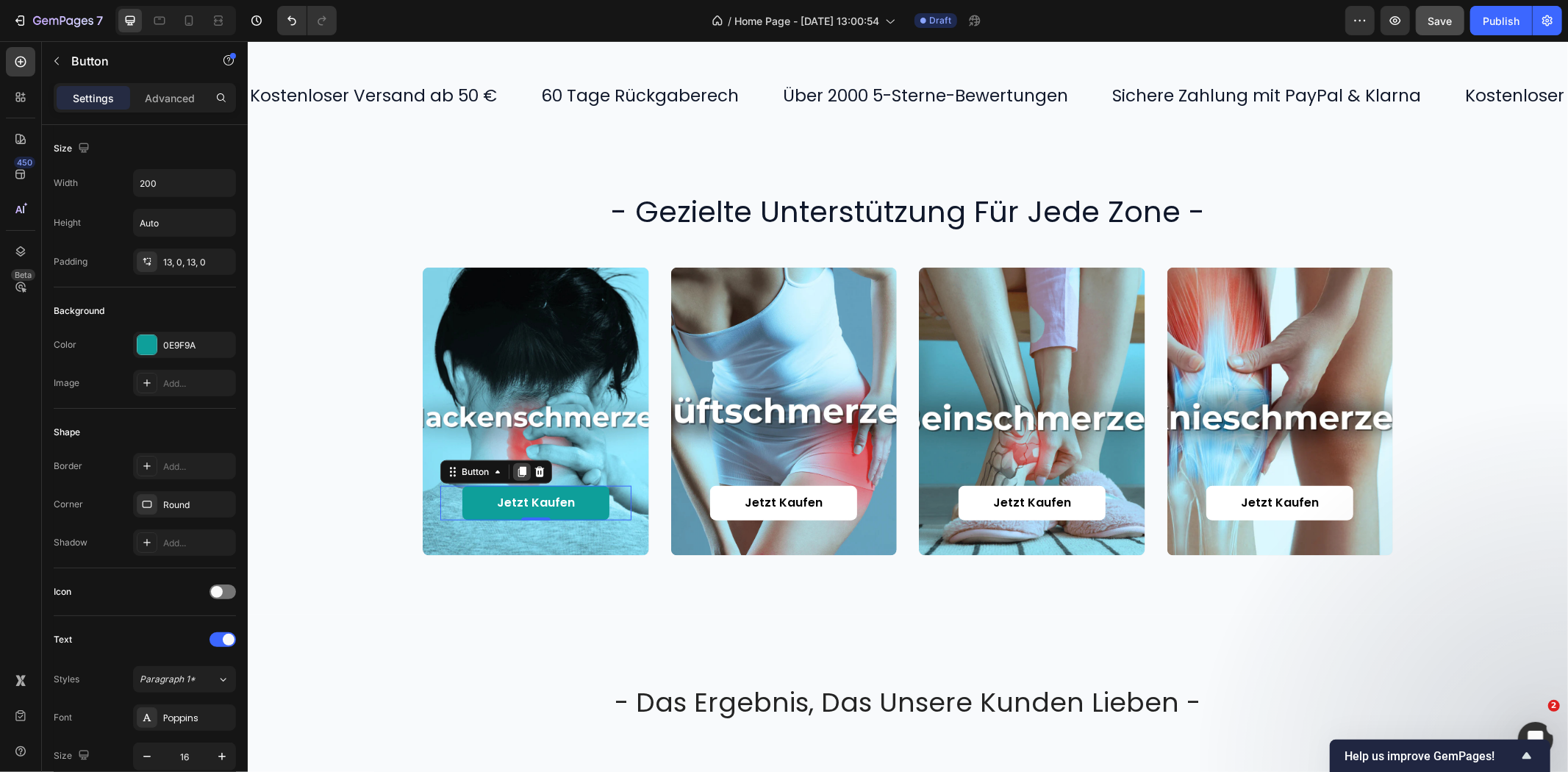
click at [519, 475] on icon at bounding box center [521, 471] width 12 height 12
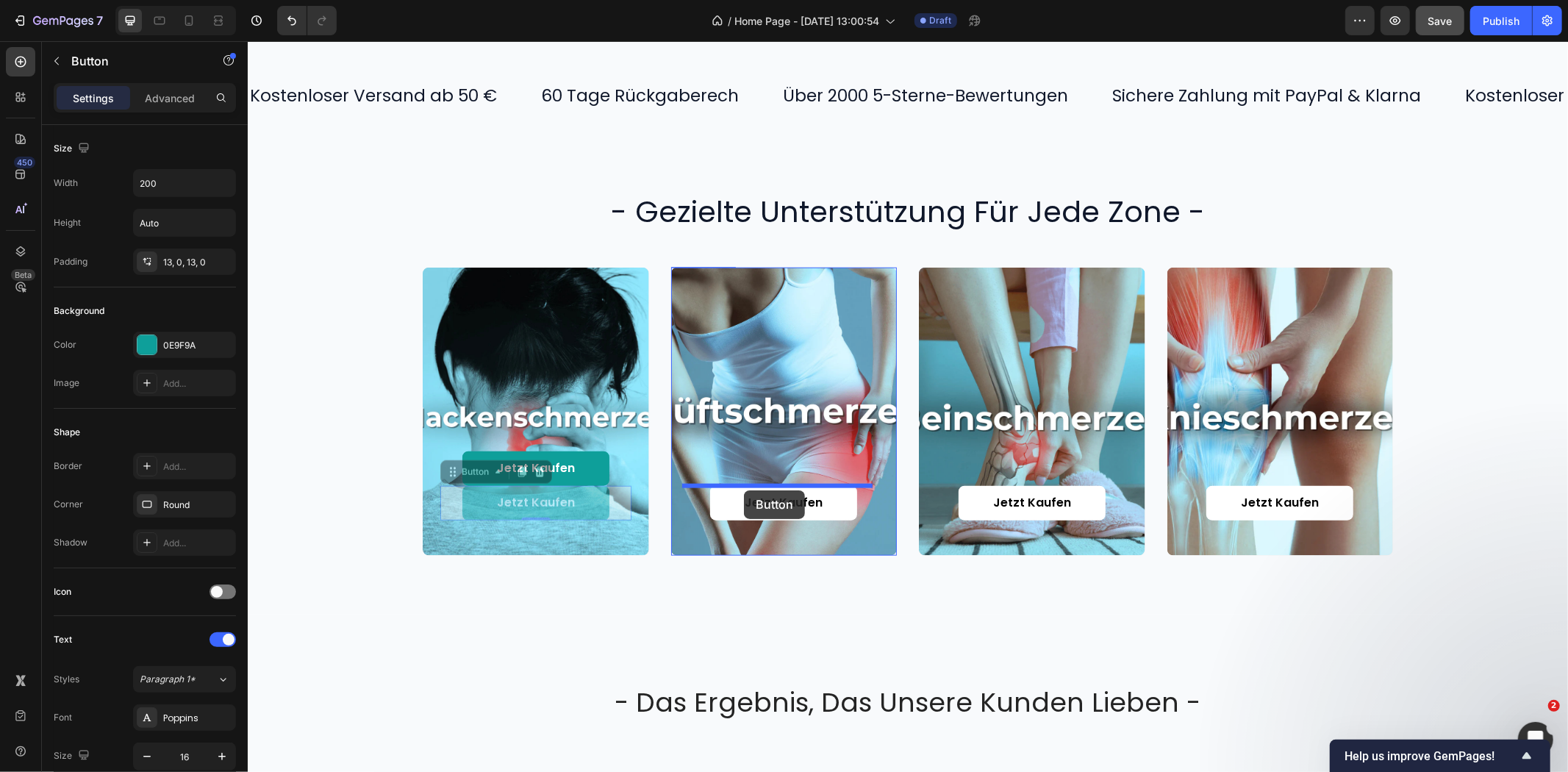
drag, startPoint x: 447, startPoint y: 467, endPoint x: 744, endPoint y: 490, distance: 297.9
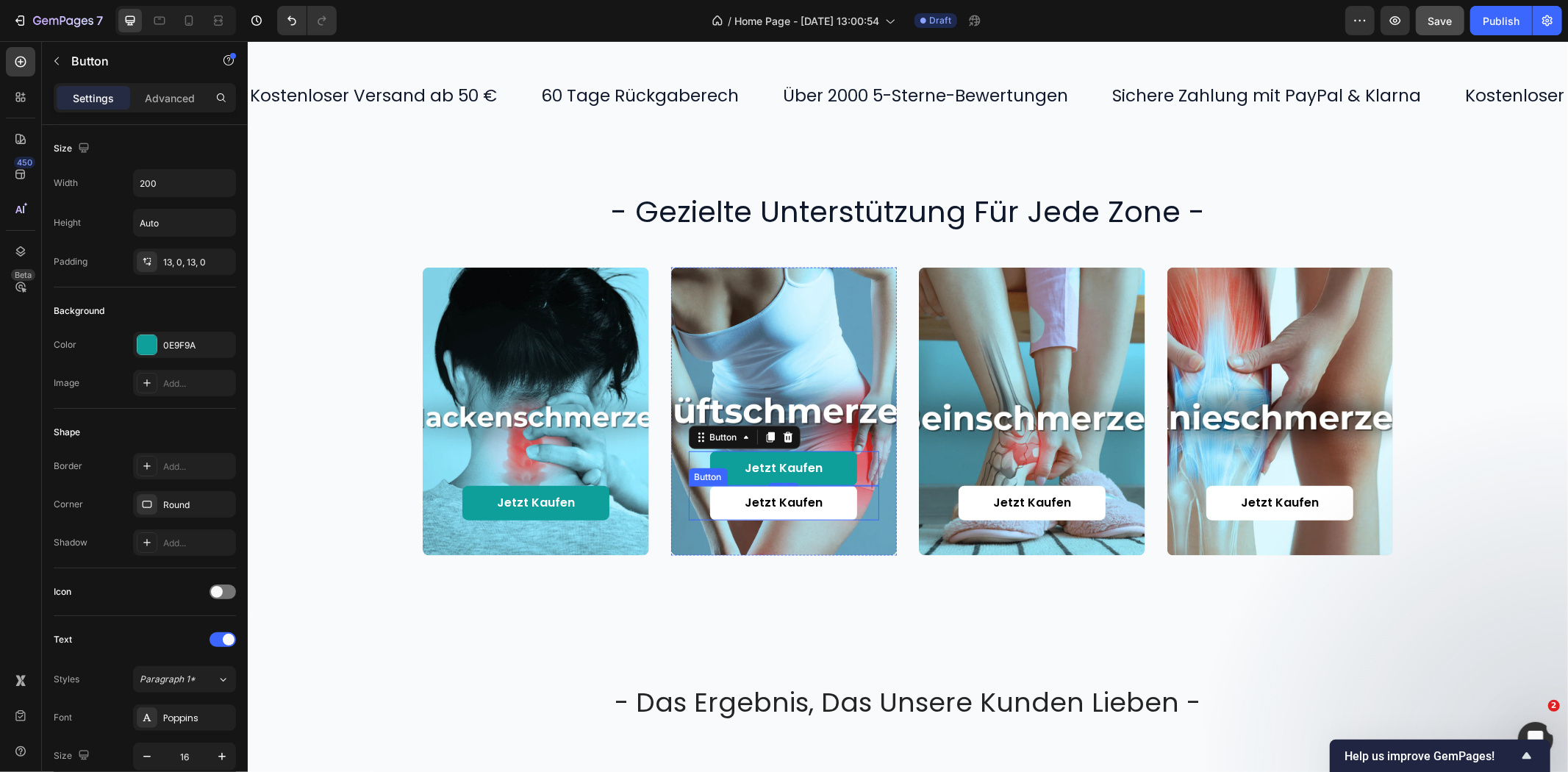
click at [859, 495] on div "Jetzt kaufen Button" at bounding box center [784, 503] width 192 height 34
click at [783, 471] on icon at bounding box center [787, 471] width 10 height 10
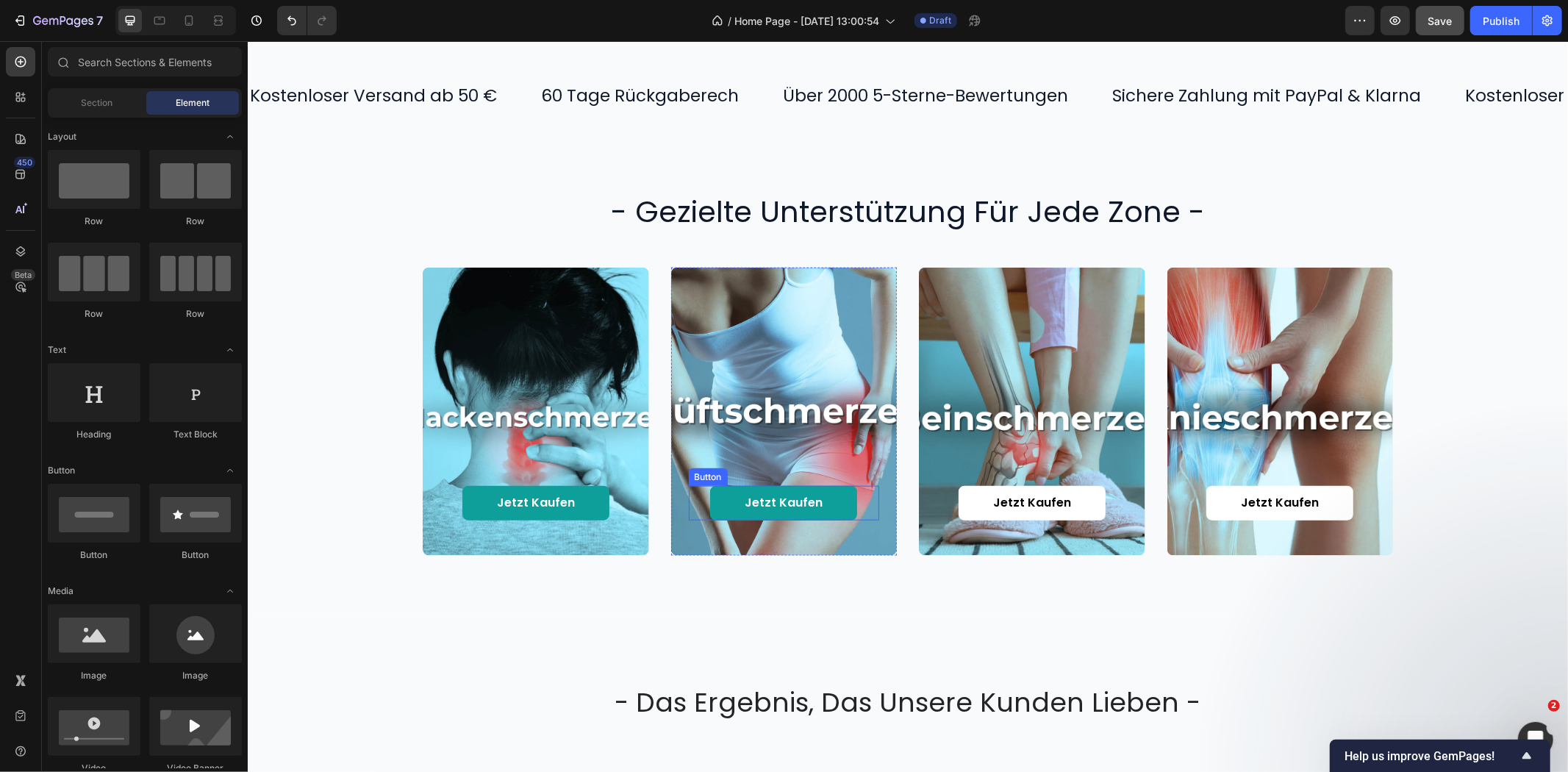
click at [859, 497] on div "Jetzt kaufen Button" at bounding box center [784, 503] width 192 height 34
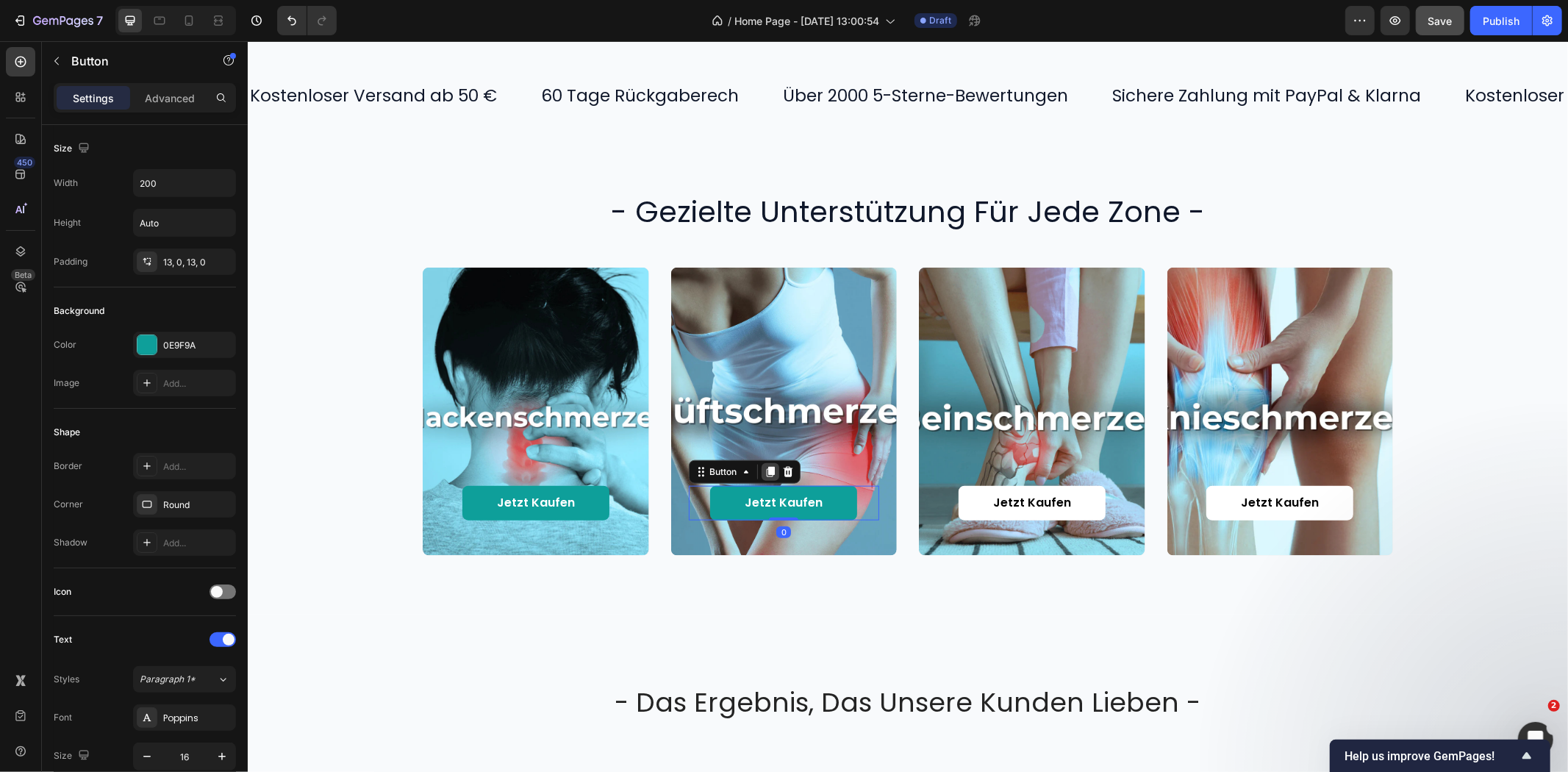
click at [765, 471] on icon at bounding box center [769, 471] width 8 height 10
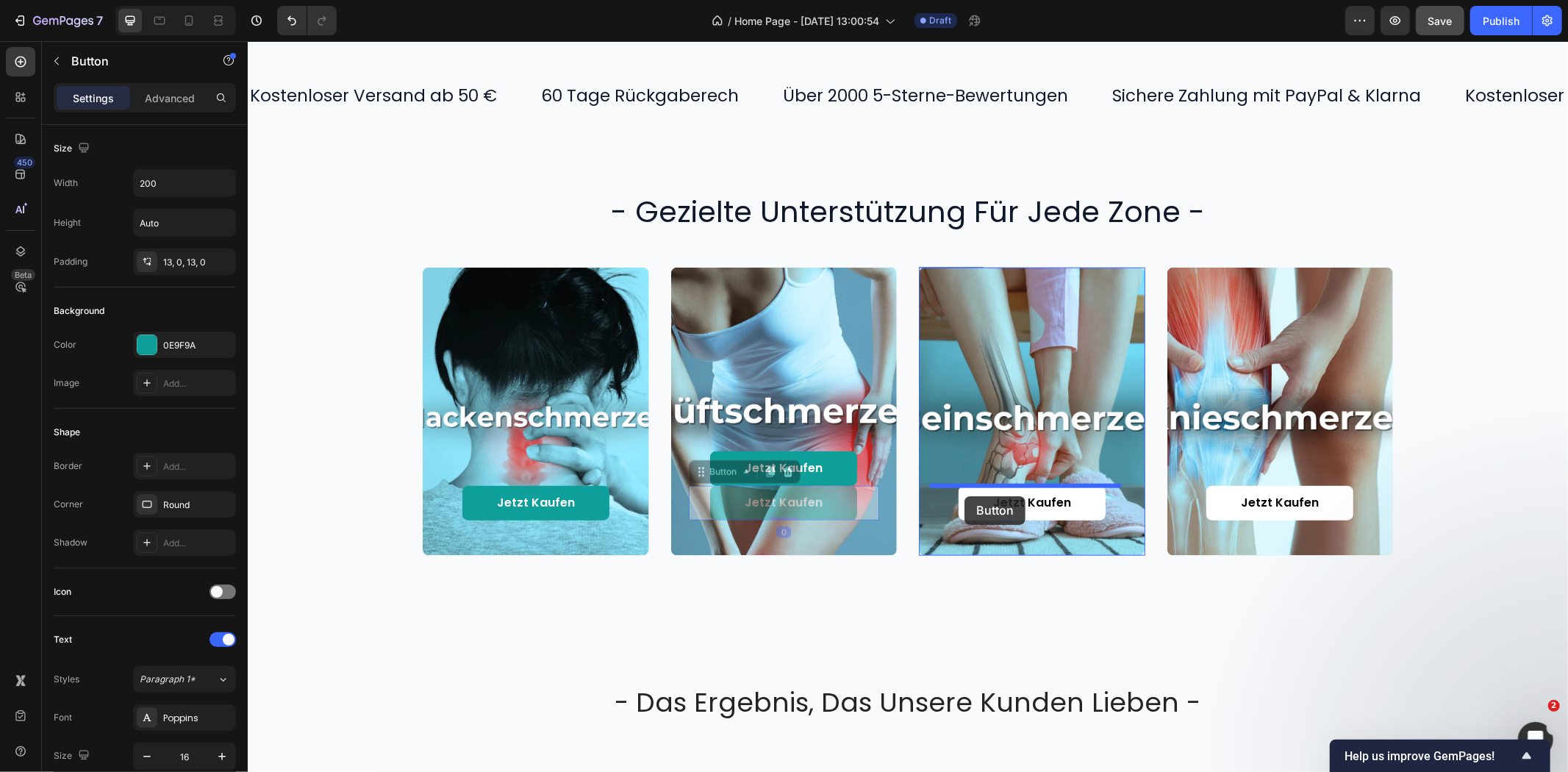
drag, startPoint x: 697, startPoint y: 470, endPoint x: 963, endPoint y: 495, distance: 267.2
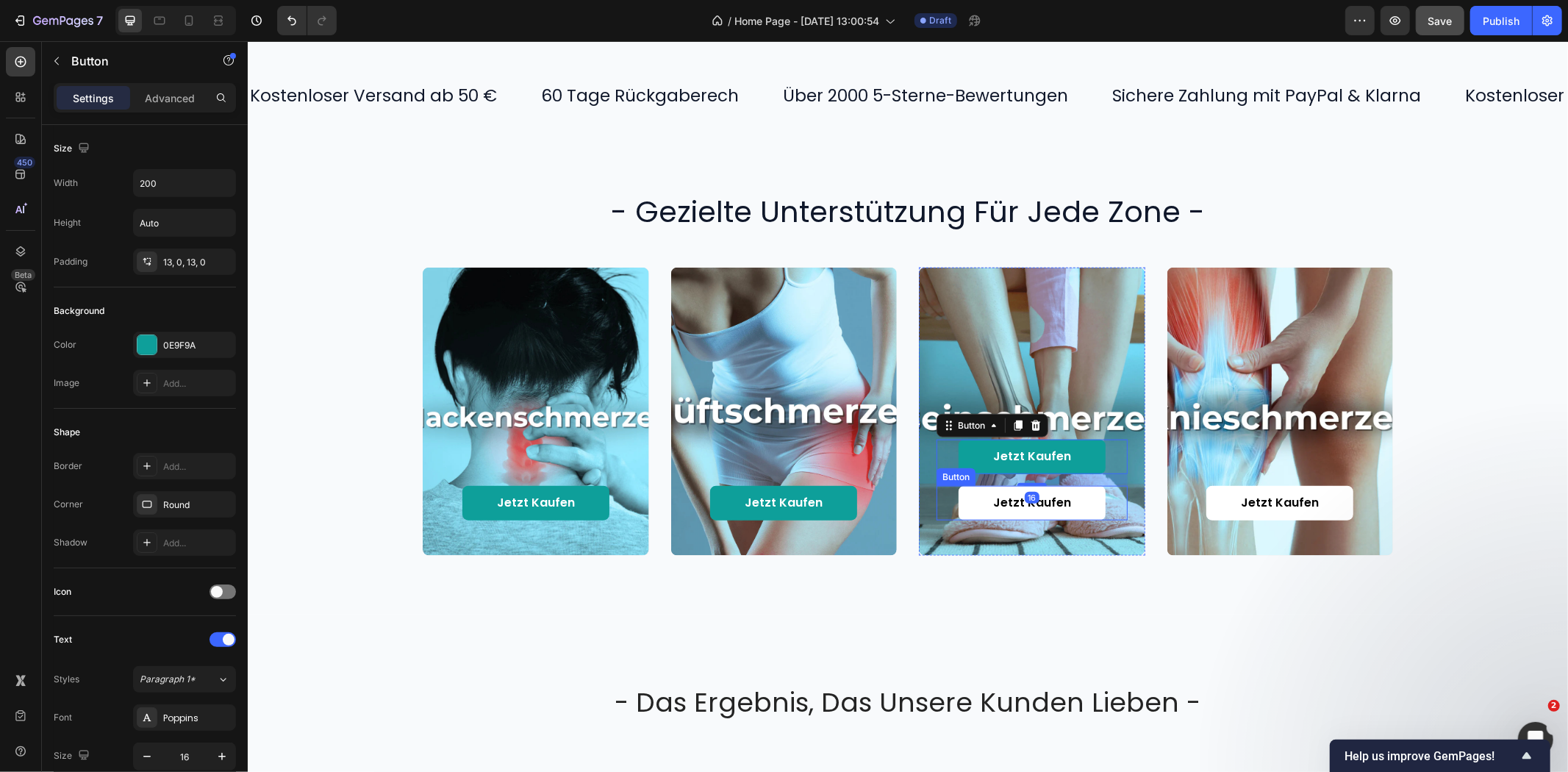
click at [1102, 497] on div "Jetzt kaufen Button" at bounding box center [1032, 503] width 192 height 34
click at [1029, 466] on icon at bounding box center [1035, 471] width 12 height 12
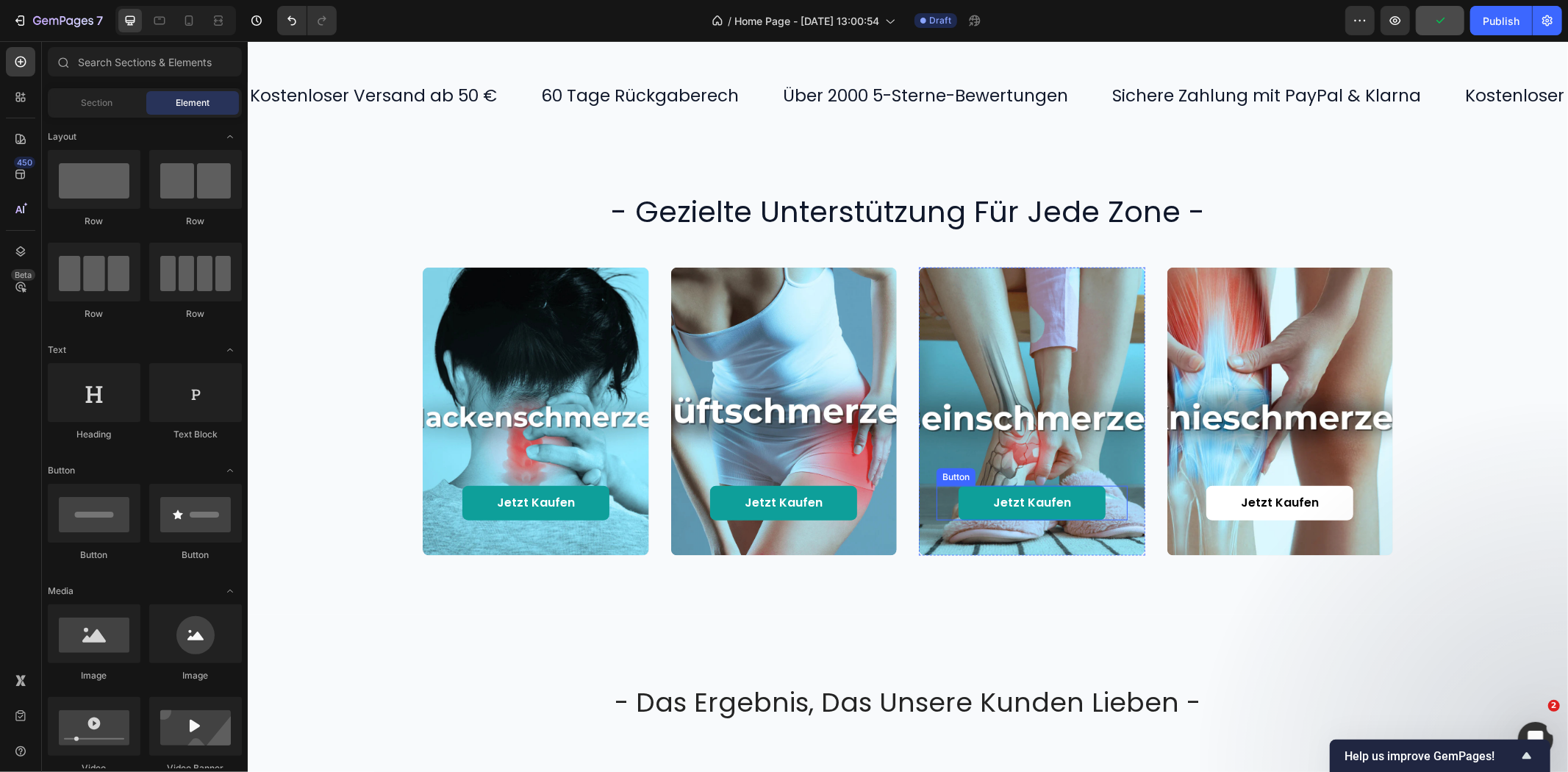
click at [1107, 495] on div "Jetzt kaufen Button" at bounding box center [1032, 503] width 192 height 34
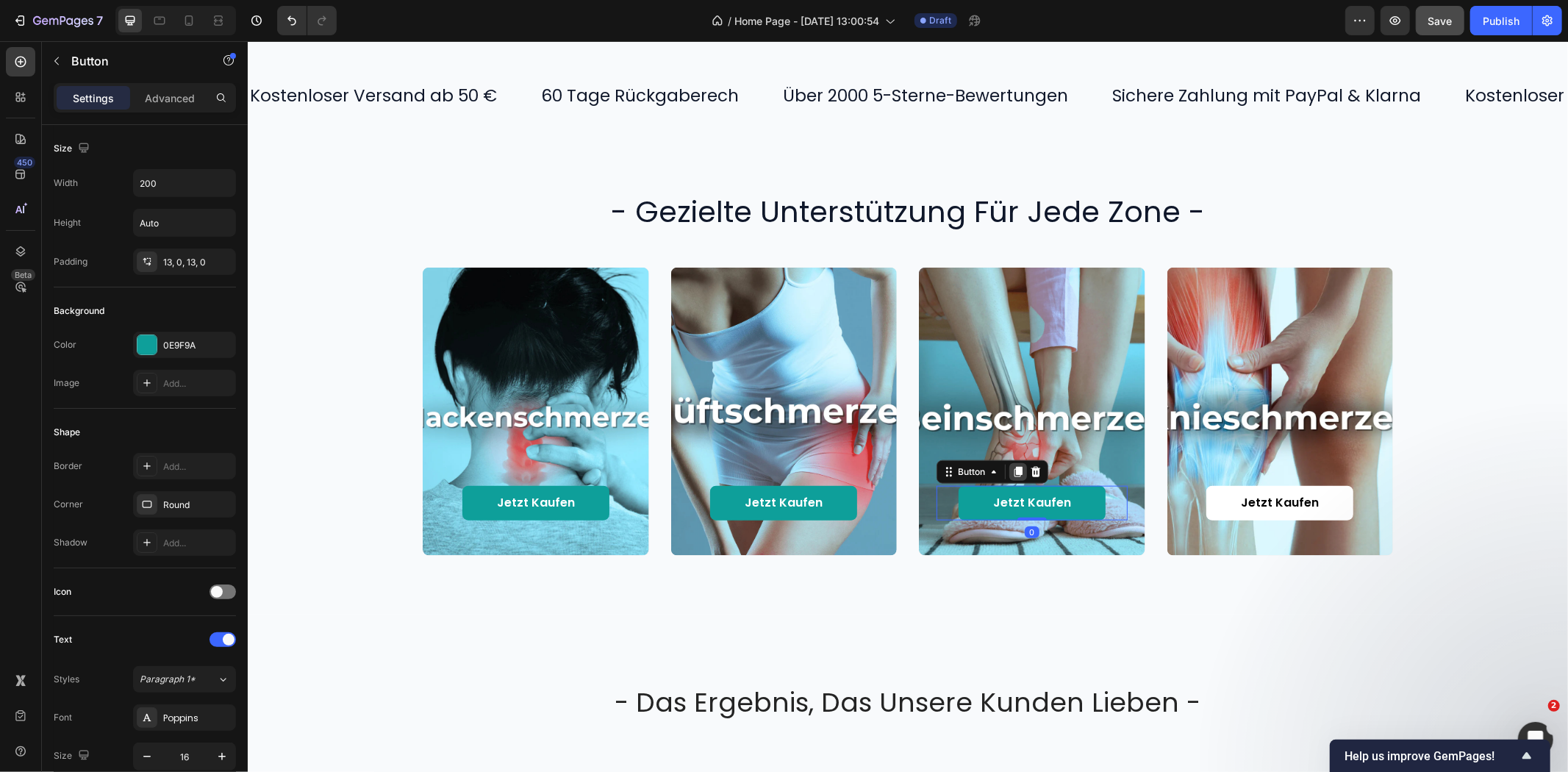
click at [1014, 471] on icon at bounding box center [1018, 471] width 8 height 10
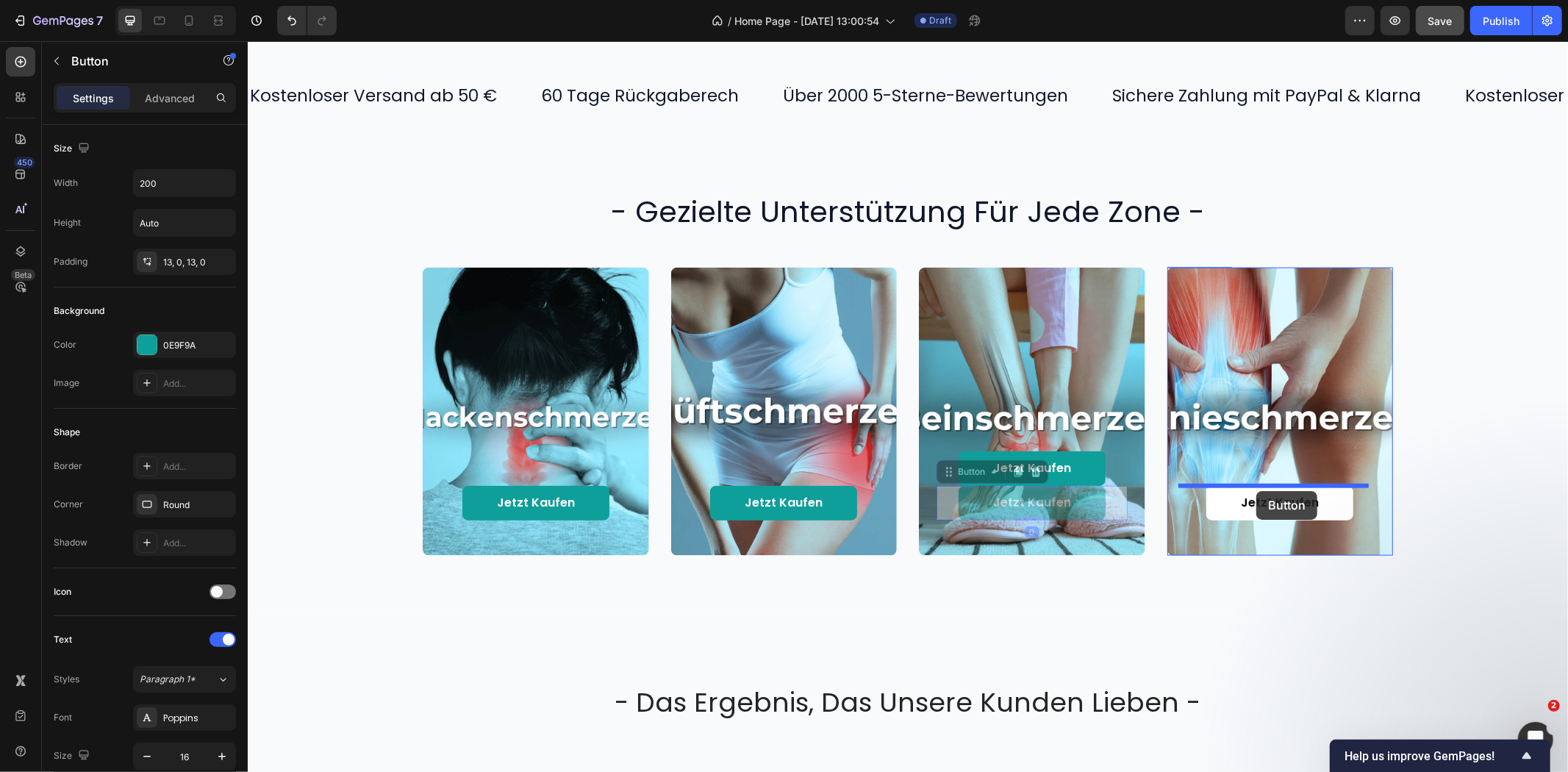
drag, startPoint x: 943, startPoint y: 473, endPoint x: 1255, endPoint y: 491, distance: 312.5
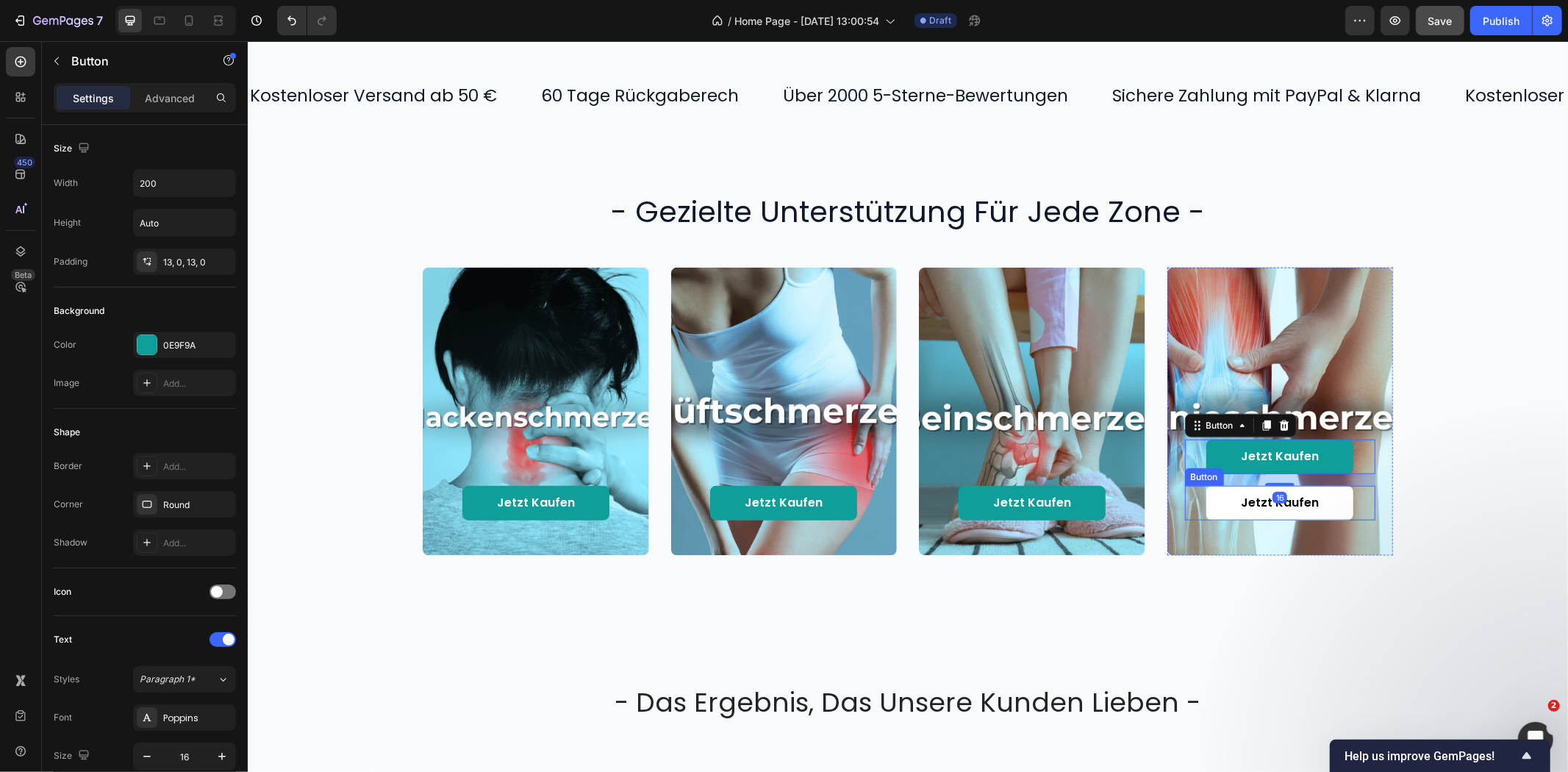
click at [1354, 500] on div "Jetzt kaufen Button" at bounding box center [1281, 503] width 192 height 34
click at [1278, 466] on icon at bounding box center [1283, 471] width 12 height 12
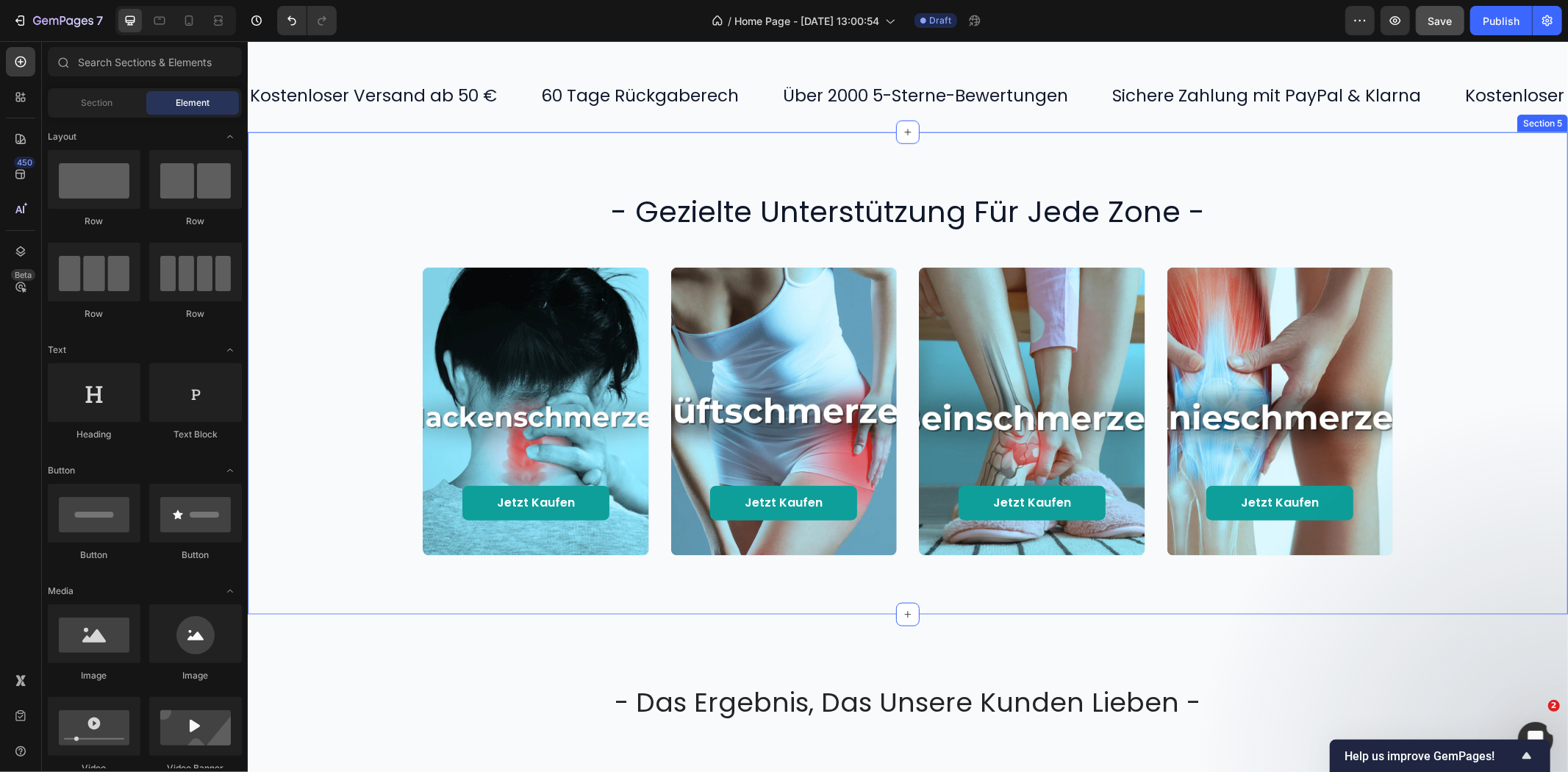
click at [1457, 458] on div "Jetzt kaufen Button Hero Banner Jetzt kaufen Button Hero Banner Jetzt kaufen Bu…" at bounding box center [907, 410] width 1291 height 288
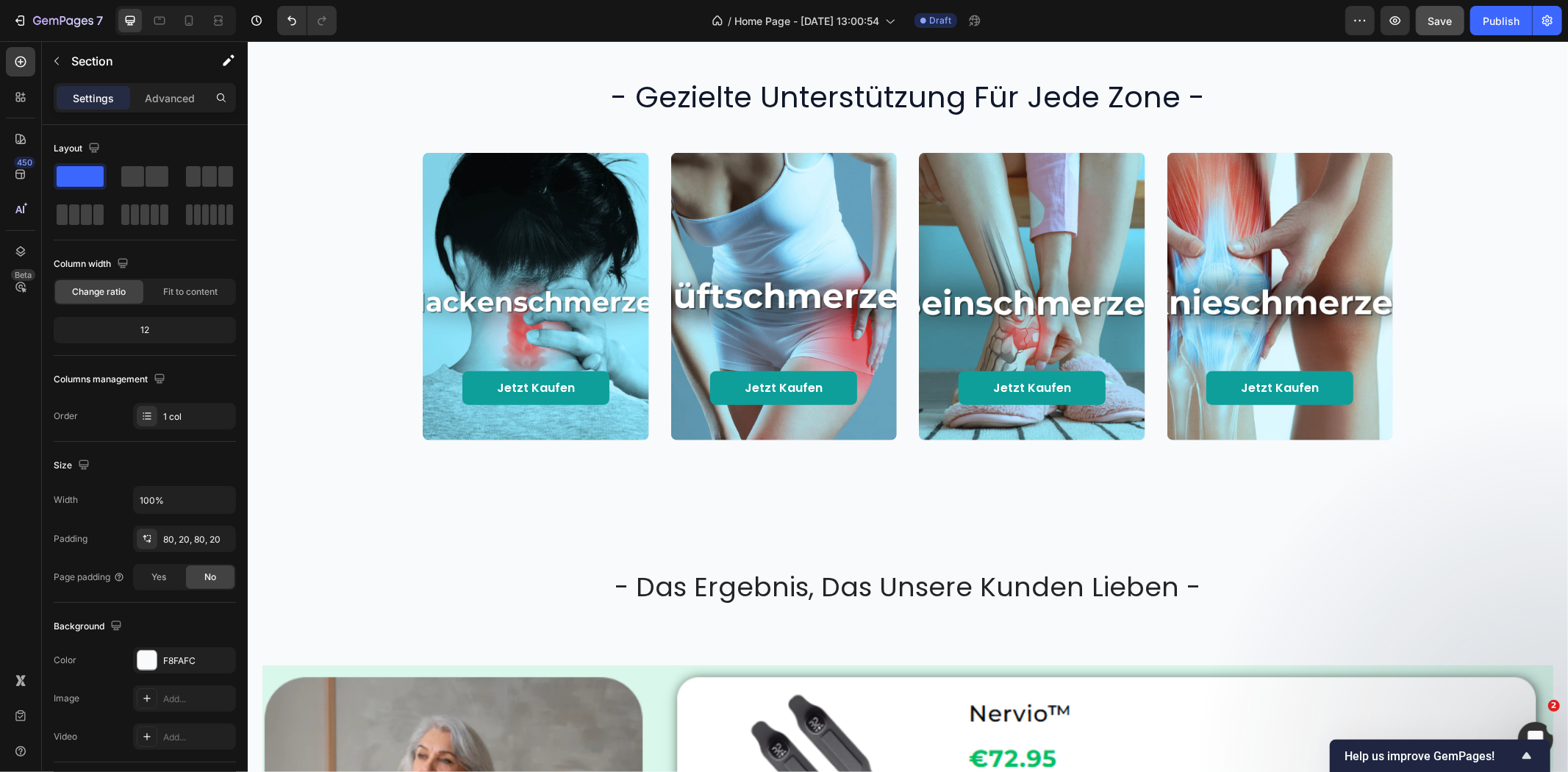
scroll to position [1144, 0]
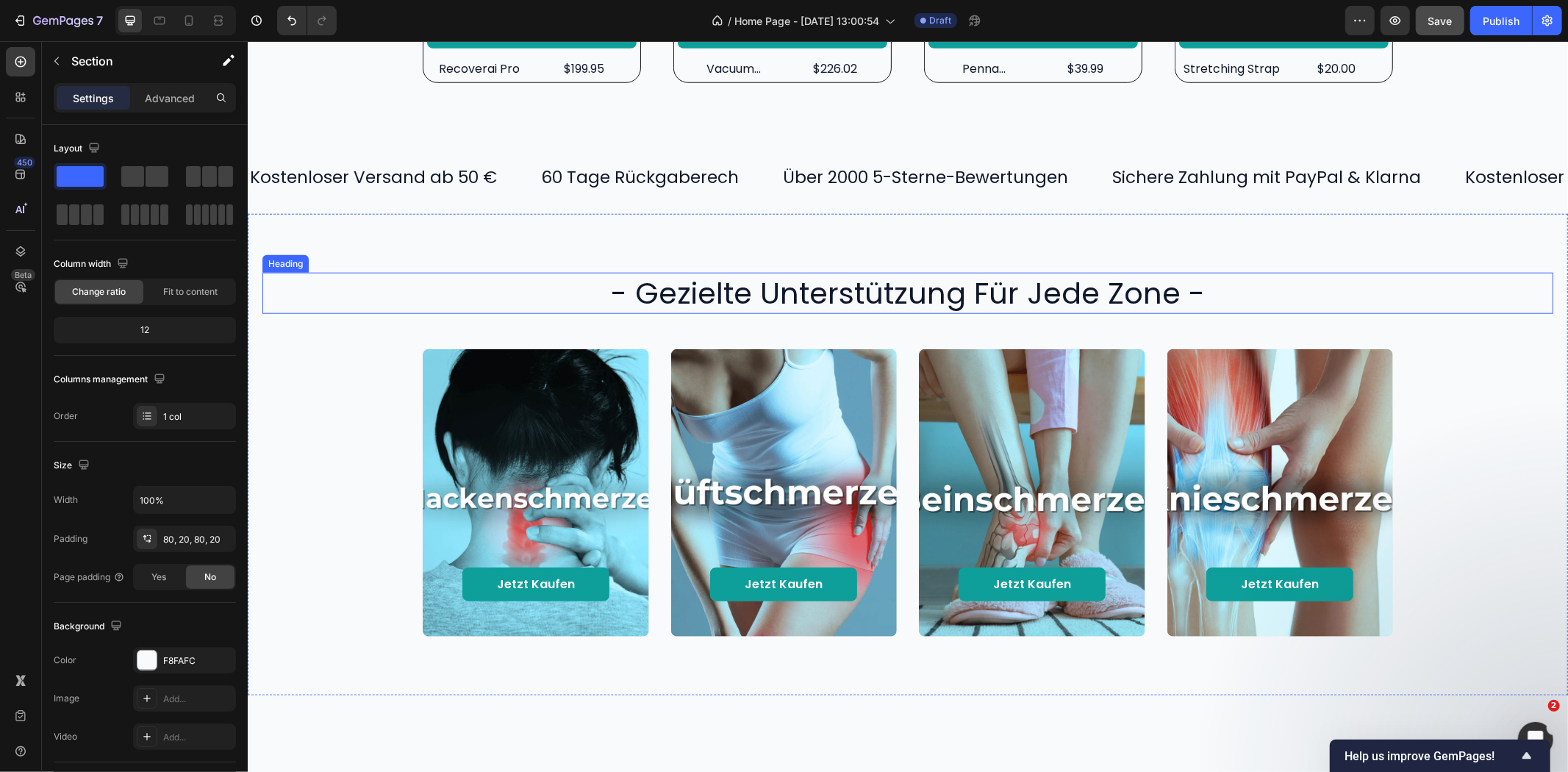
click at [1276, 273] on h2 "- gezielte unterstützung für jede zone -" at bounding box center [907, 293] width 882 height 42
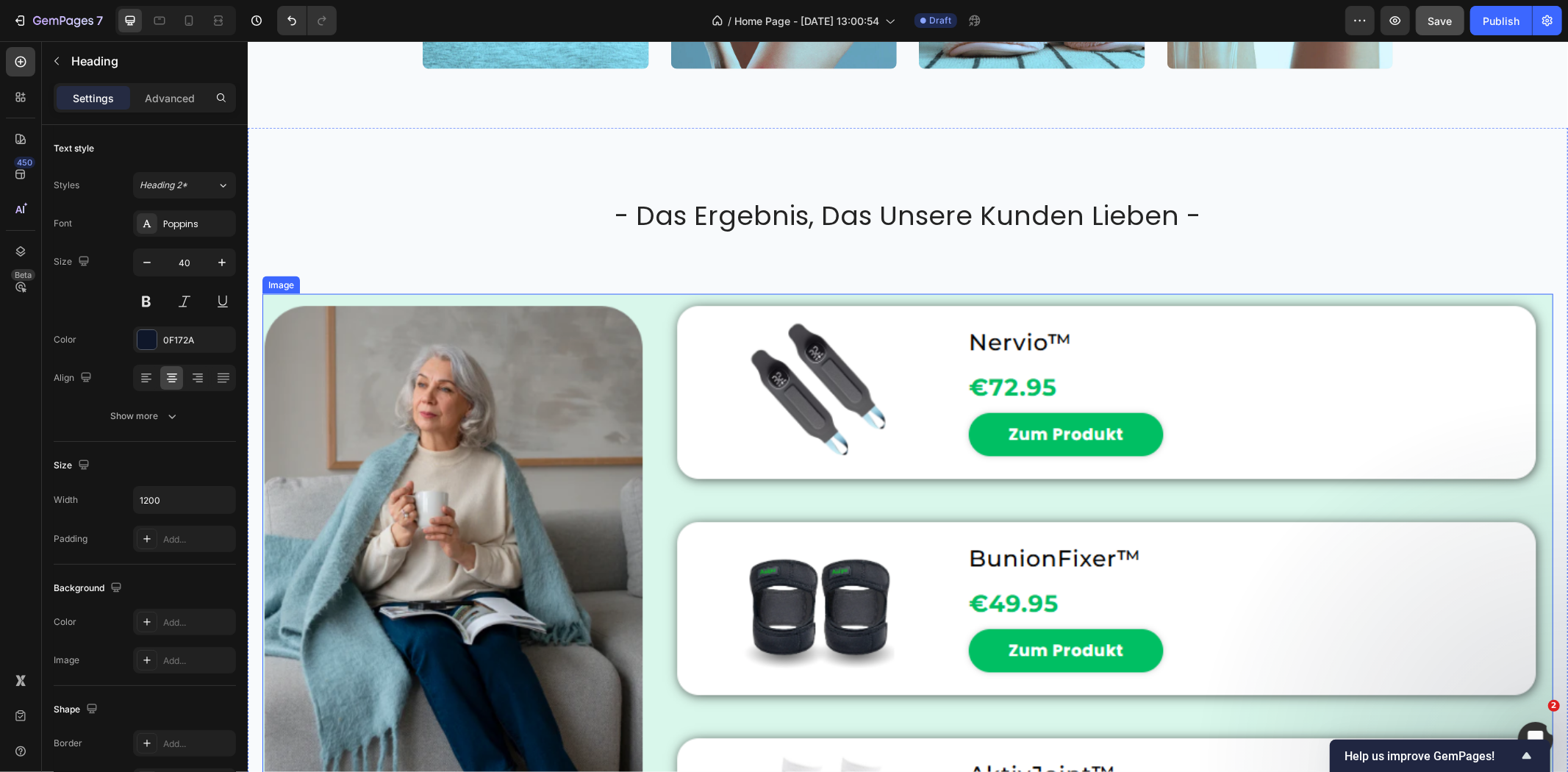
scroll to position [1716, 0]
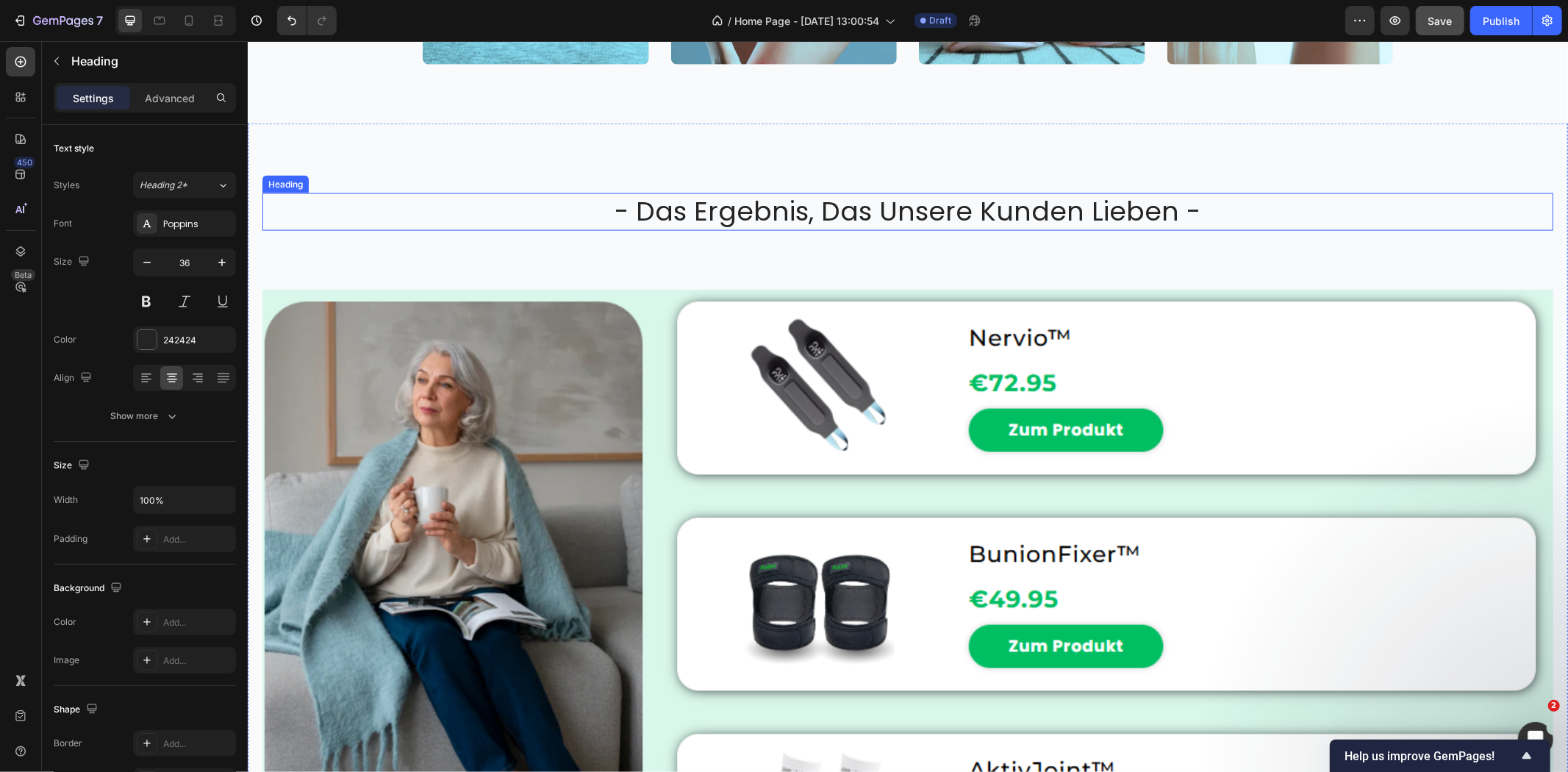
click at [940, 213] on h2 "- das ergebnis, das unsere kunden lieben -" at bounding box center [907, 211] width 1291 height 37
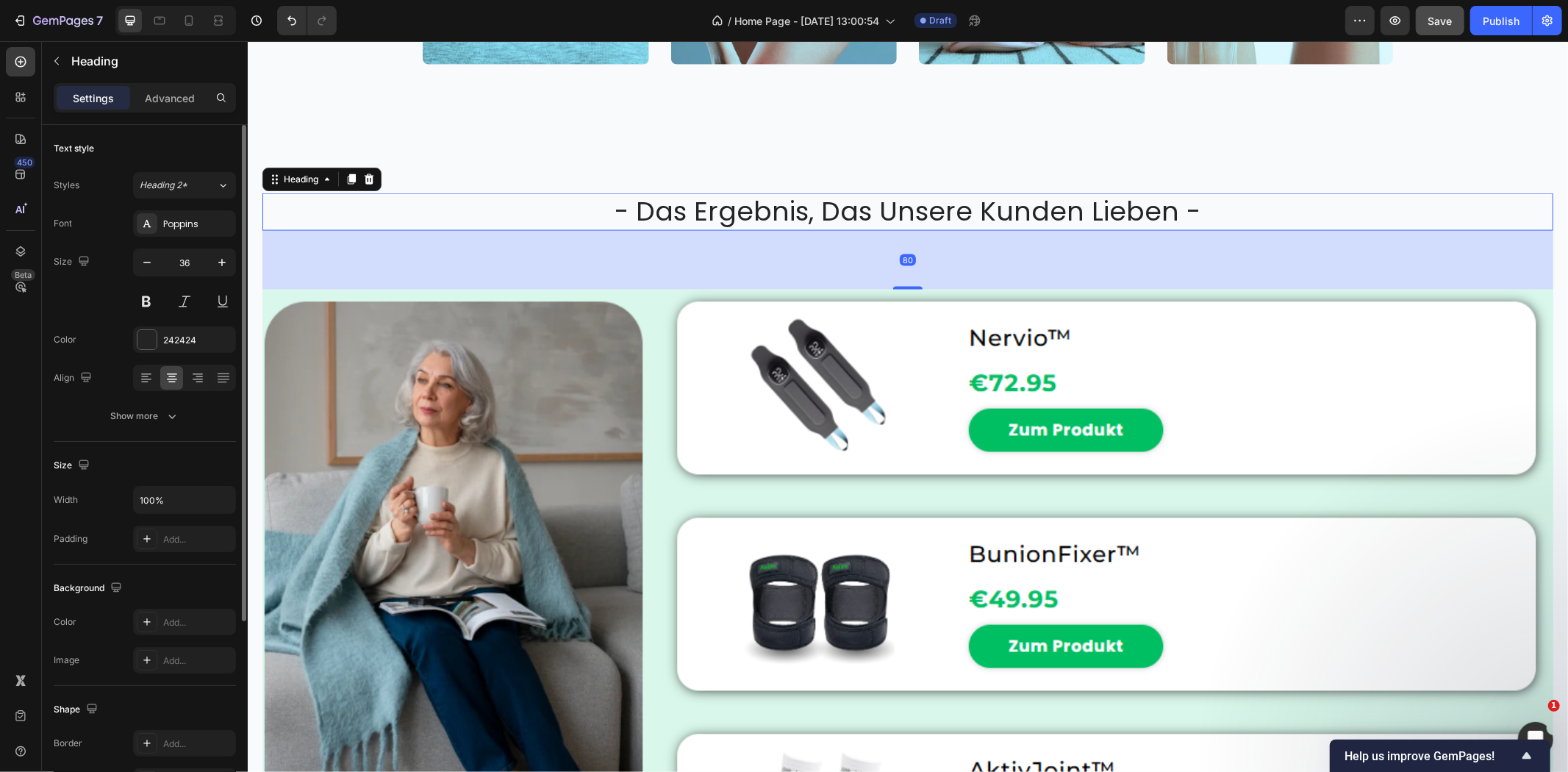
click at [190, 325] on div "Font Poppins Size 36 Color 242424 Align Show more" at bounding box center [145, 320] width 183 height 219
click at [182, 333] on div "242424" at bounding box center [184, 339] width 103 height 26
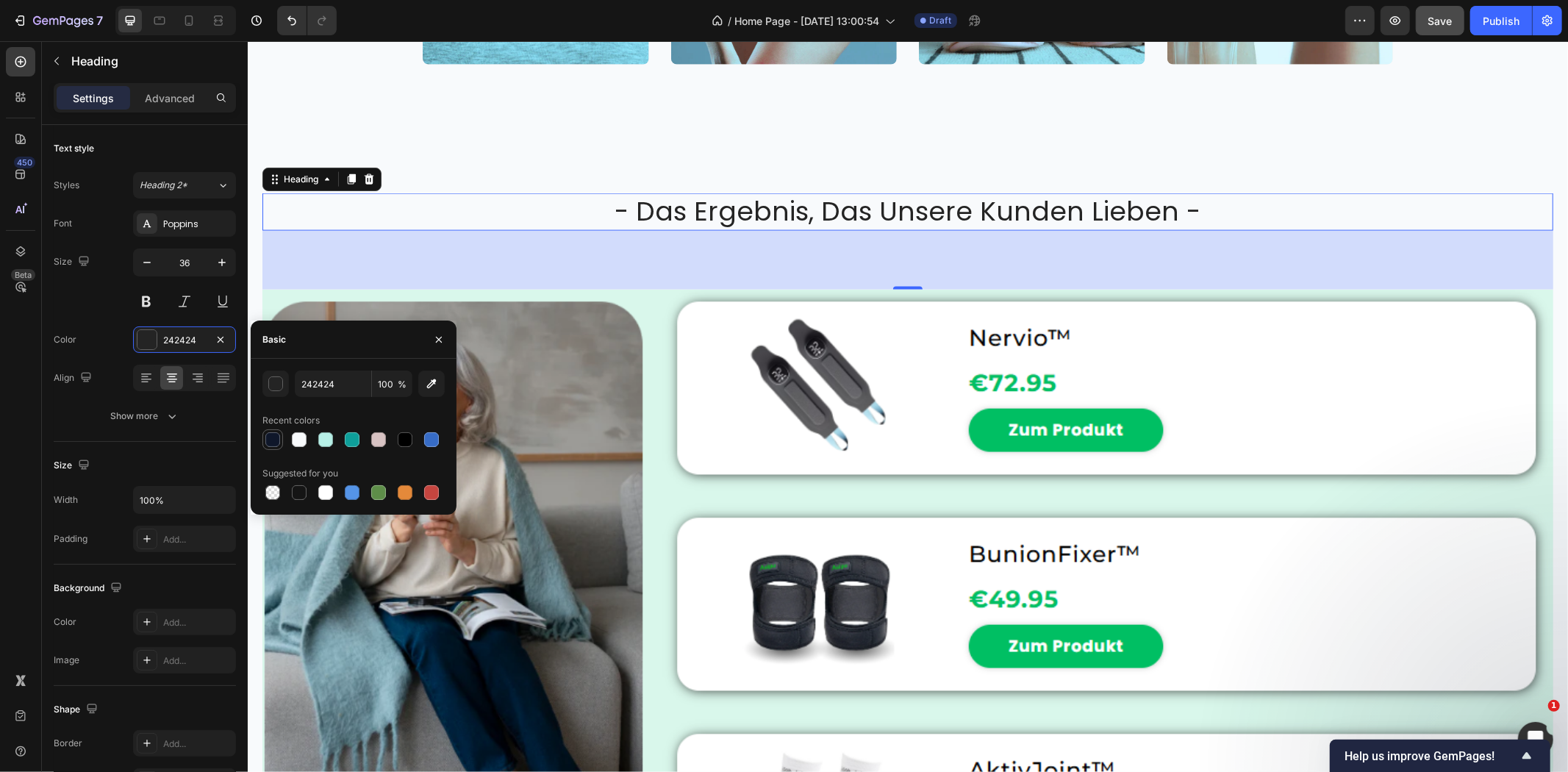
click at [268, 444] on div at bounding box center [273, 439] width 14 height 14
type input "0F172A"
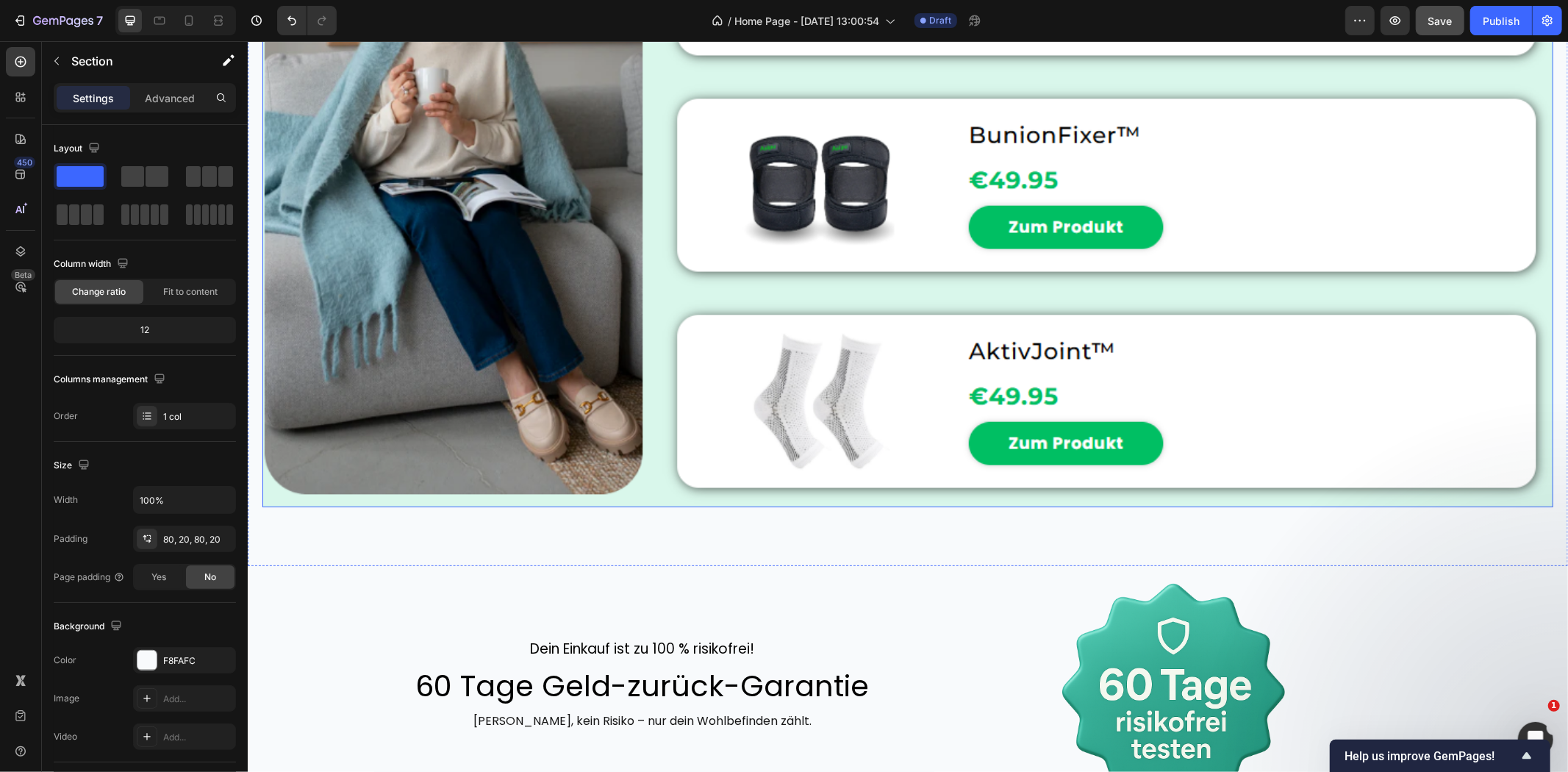
scroll to position [2369, 0]
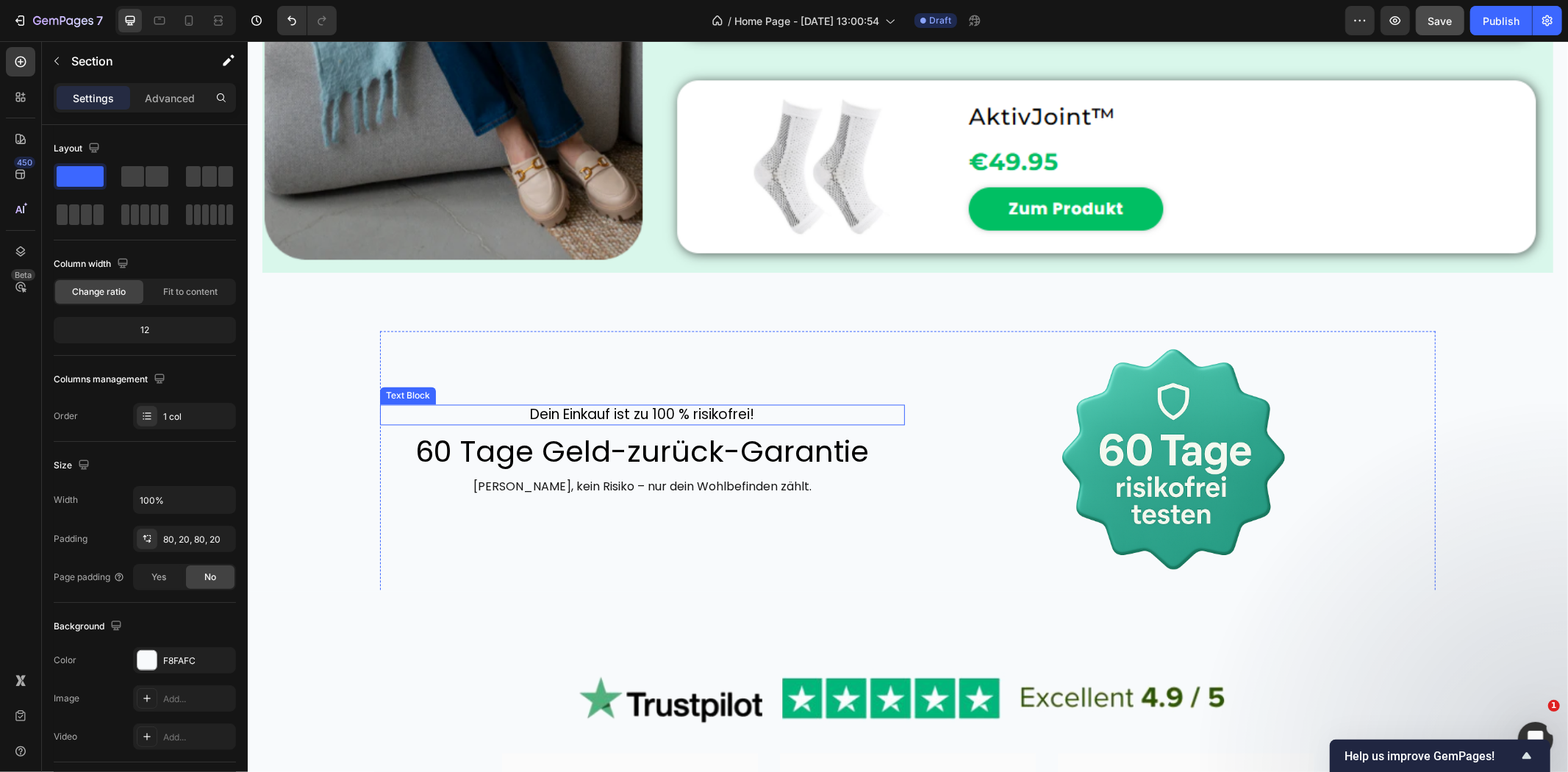
click at [668, 406] on p "Dein Einkauf ist zu 100 % risikofrei!" at bounding box center [642, 415] width 305 height 18
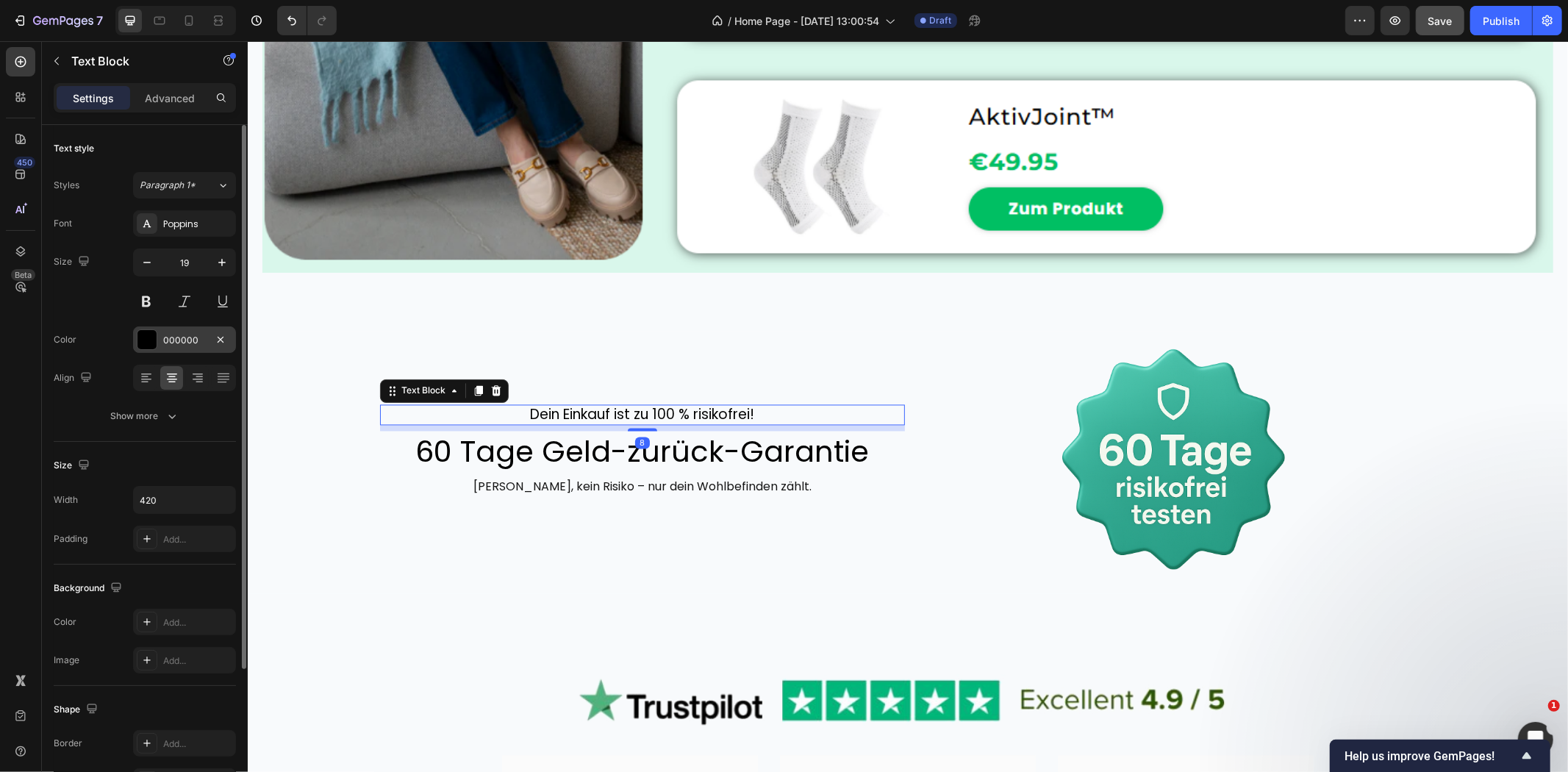
click at [177, 337] on div "000000" at bounding box center [184, 340] width 42 height 14
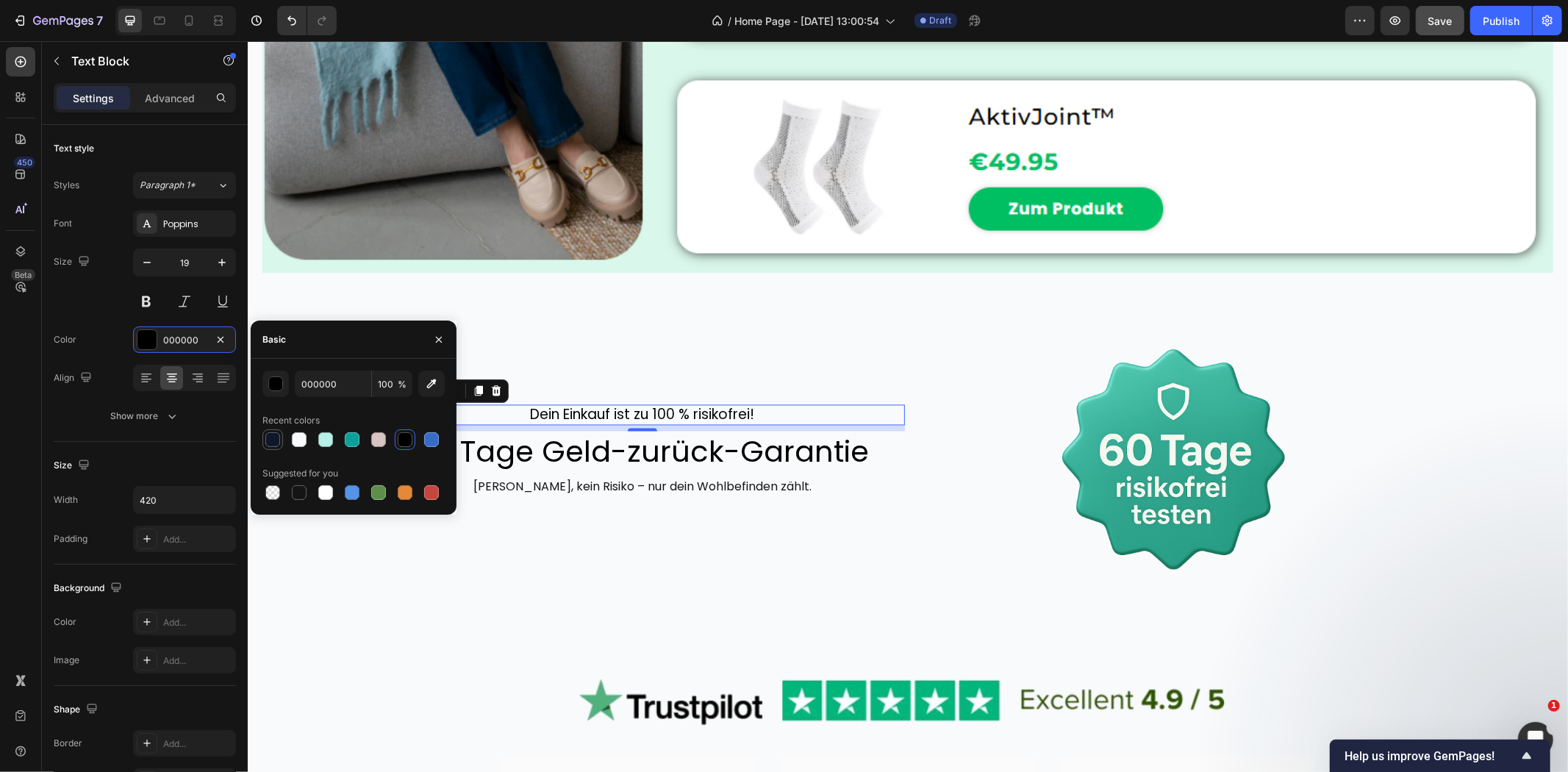
click at [274, 437] on div at bounding box center [273, 439] width 14 height 14
type input "0F172A"
click at [540, 450] on h2 "60 Tage Geld-zurück-Garantie" at bounding box center [642, 452] width 525 height 42
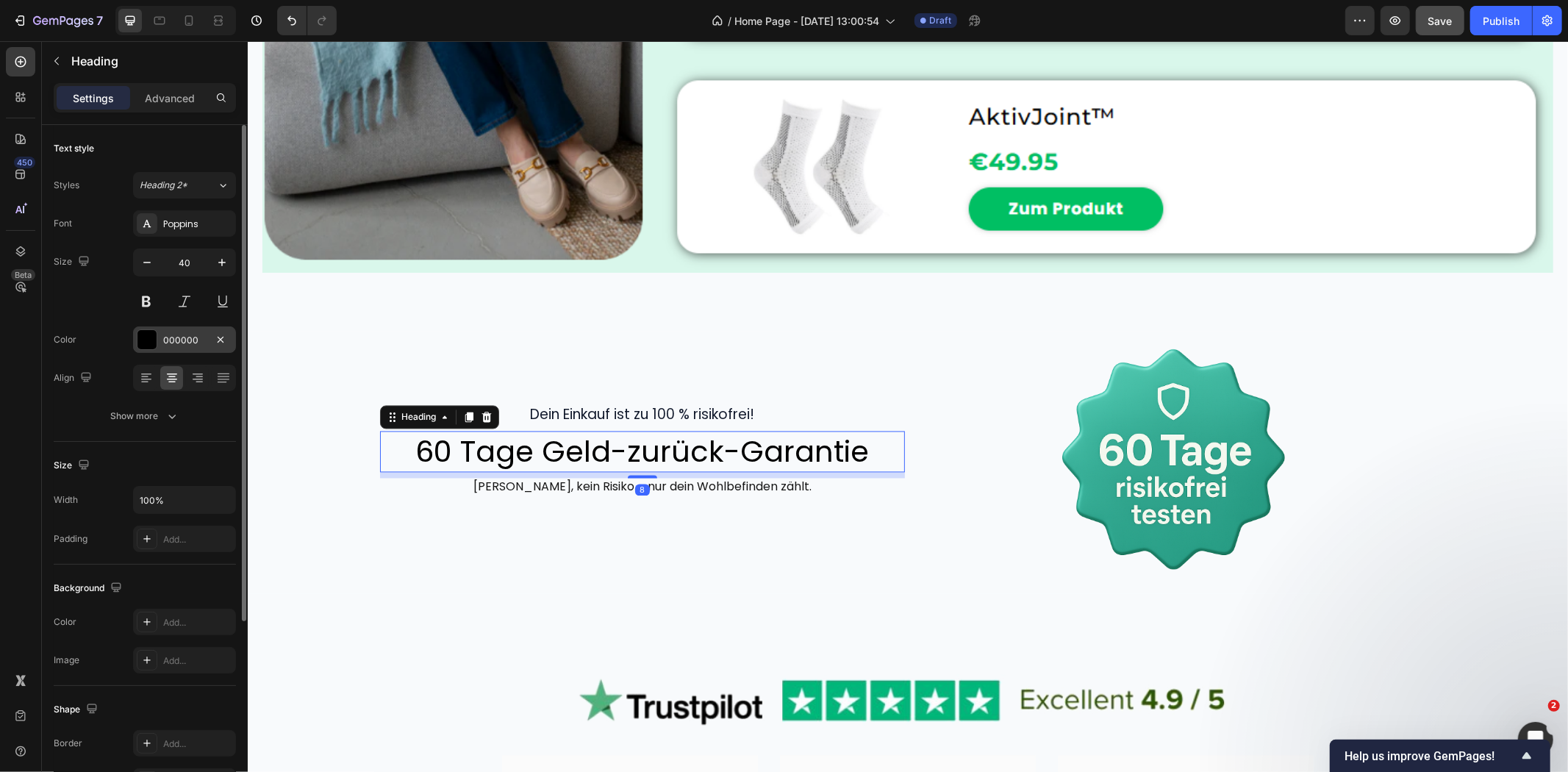
click at [149, 343] on div at bounding box center [146, 339] width 19 height 19
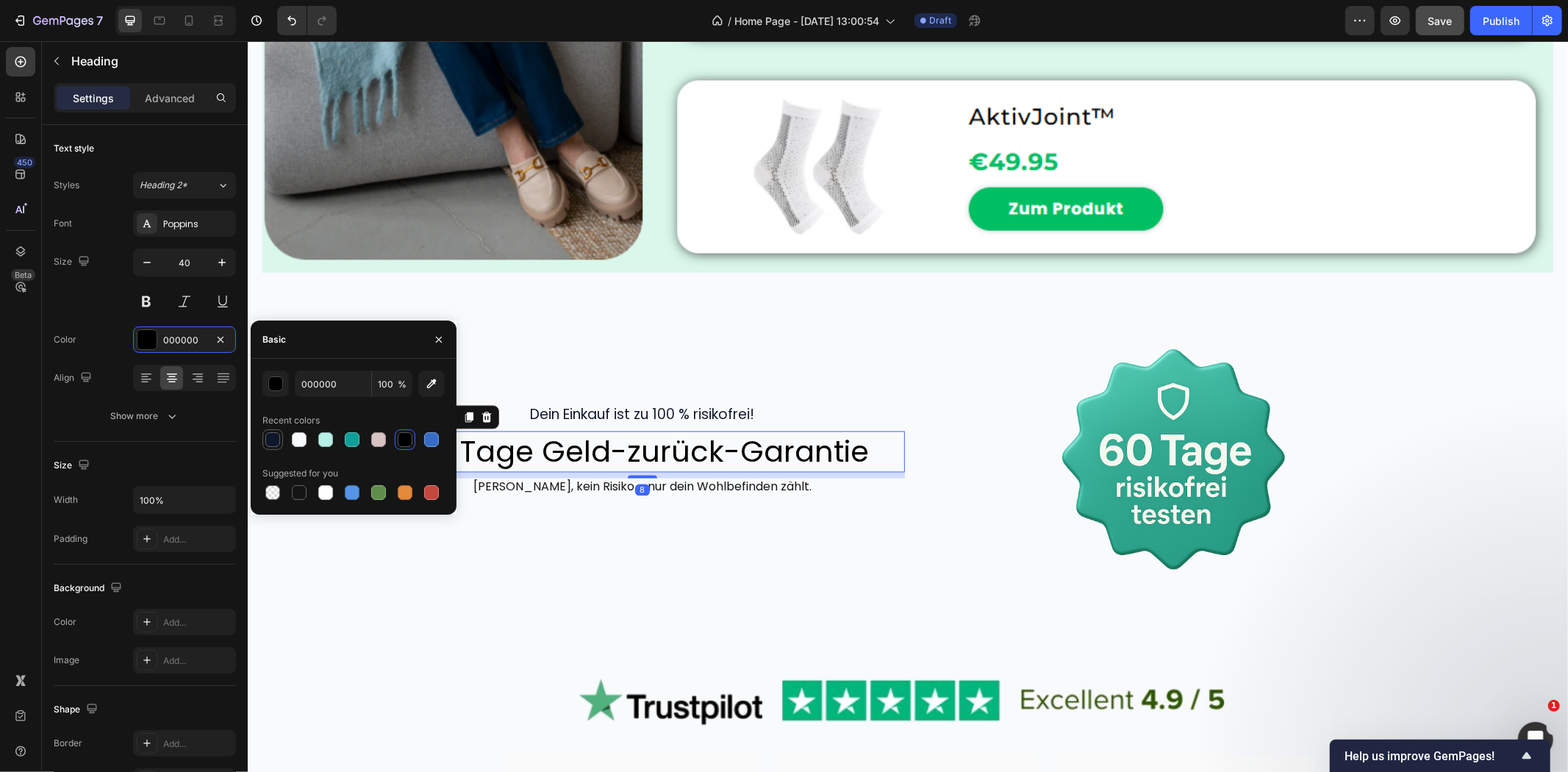
click at [275, 444] on div at bounding box center [273, 439] width 14 height 14
type input "0F172A"
click at [514, 480] on p "[PERSON_NAME], kein Risiko – nur dein Wohlbefinden zählt." at bounding box center [642, 486] width 338 height 15
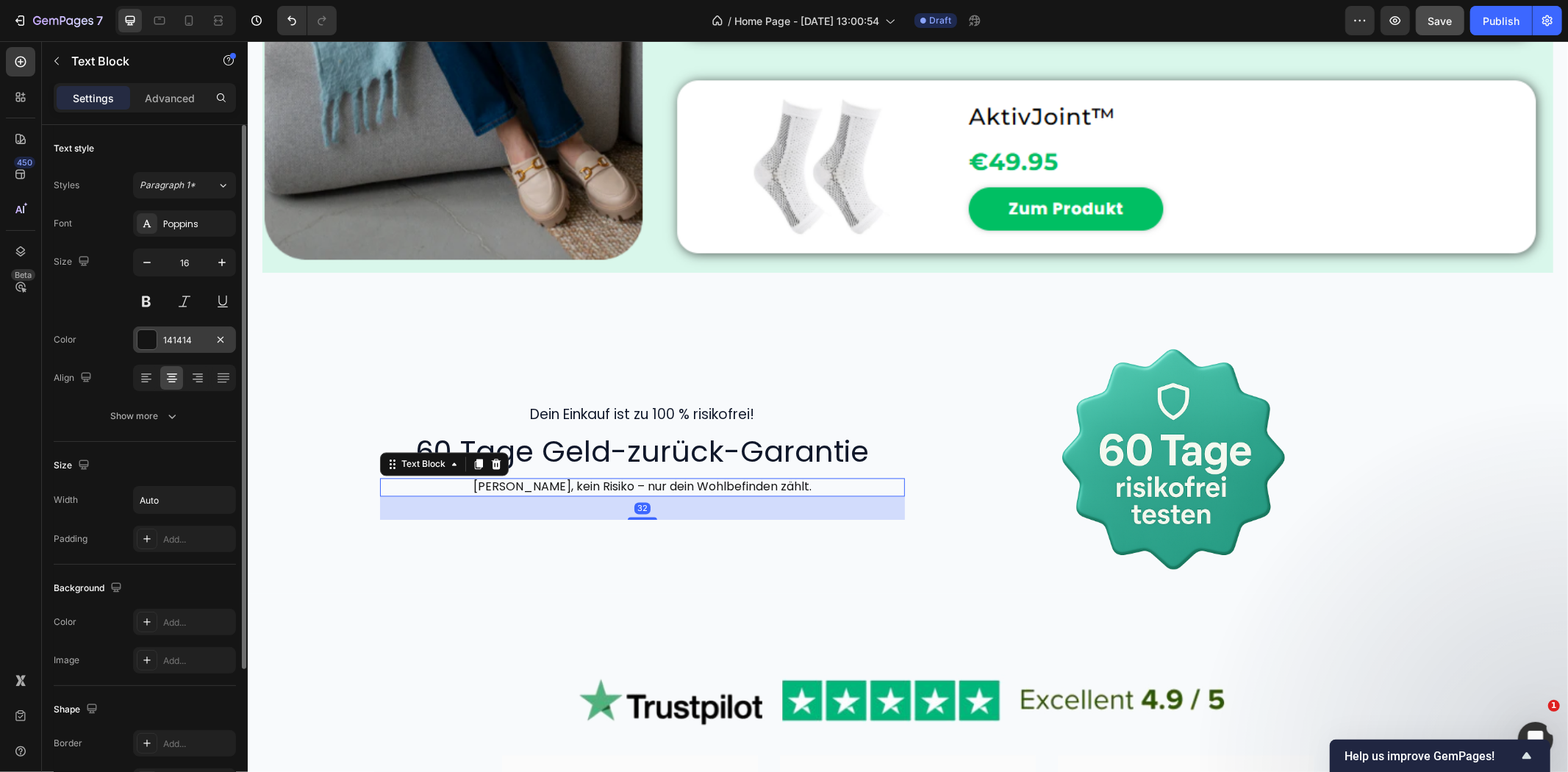
click at [148, 341] on div at bounding box center [146, 339] width 19 height 19
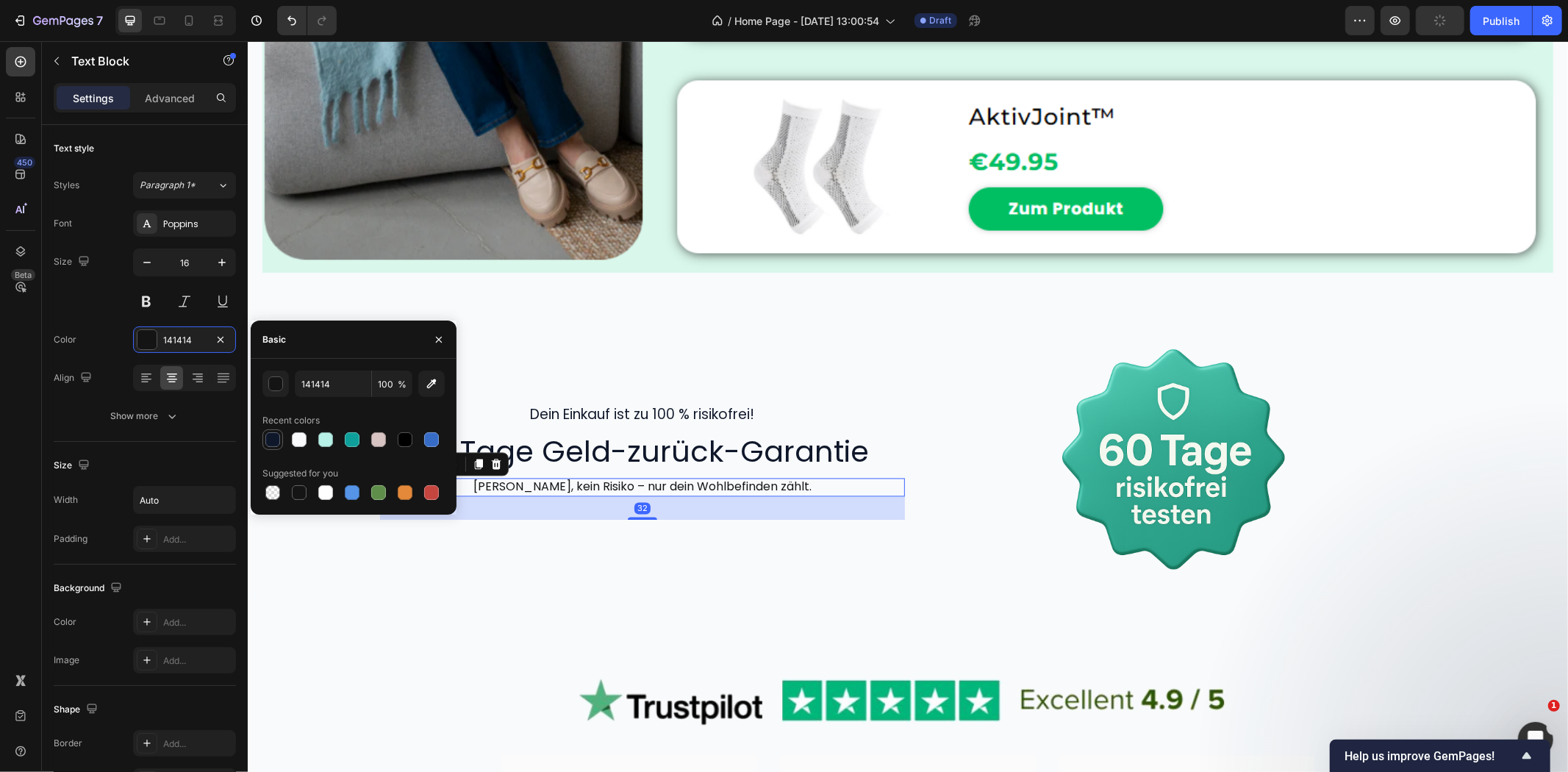
click at [276, 438] on div at bounding box center [273, 439] width 14 height 14
type input "0F172A"
click at [606, 534] on div "Dein Einkauf ist zu 100 % risikofrei! Text Block 60 Tage Geld-zurück-Garantie H…" at bounding box center [642, 462] width 525 height 262
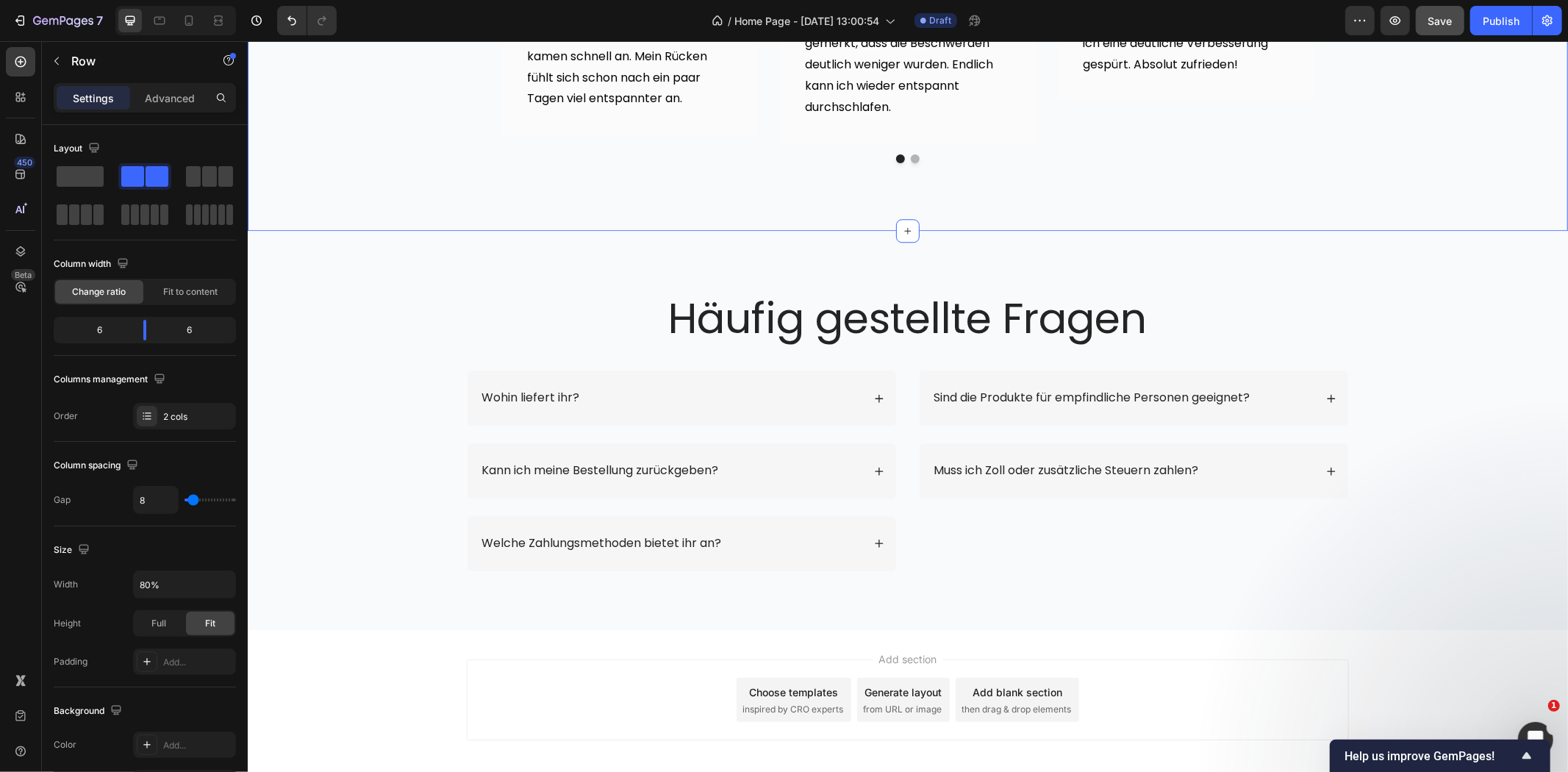
scroll to position [3268, 0]
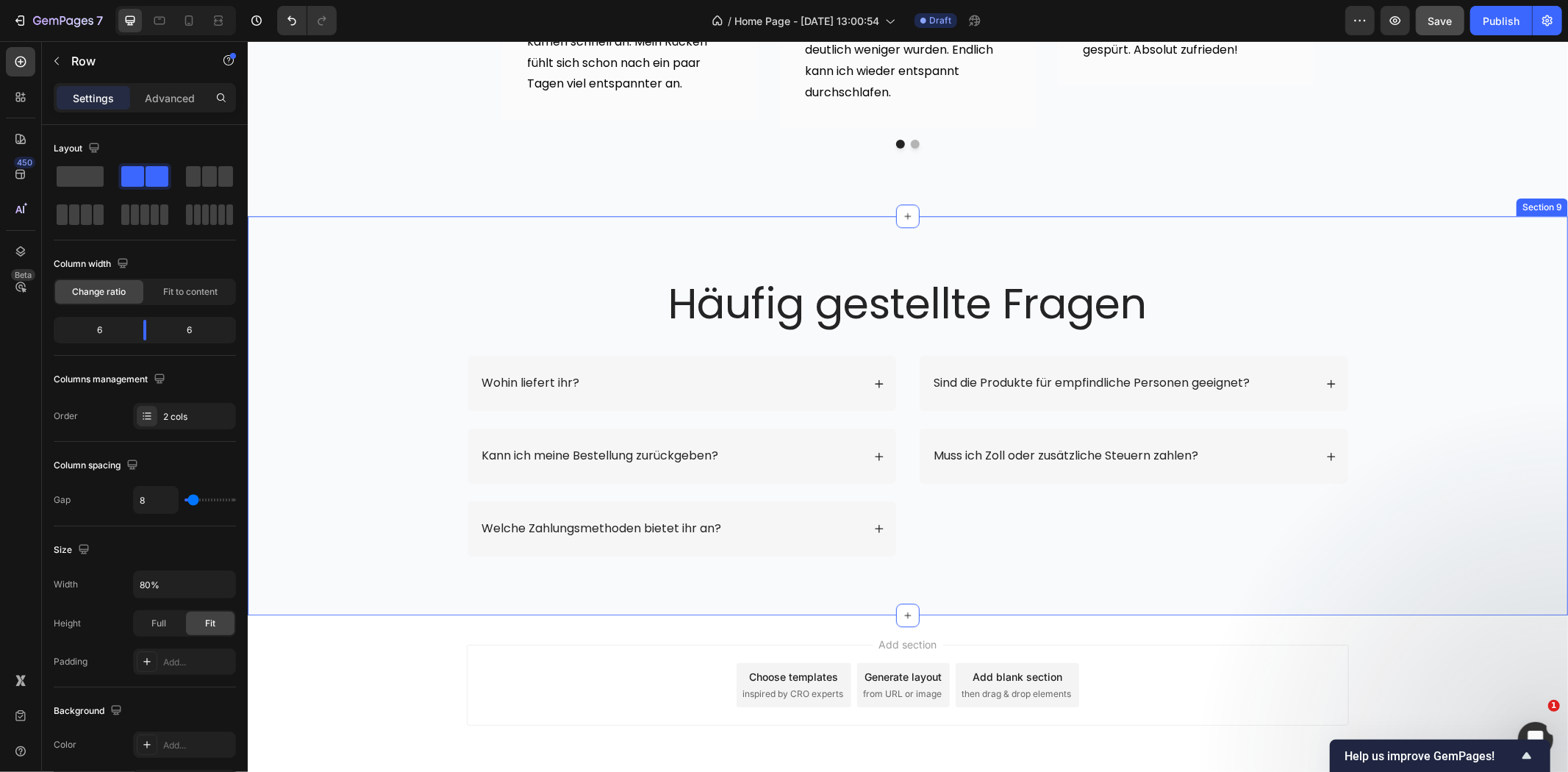
click at [850, 302] on h2 "Häufig gestellte Fragen" at bounding box center [907, 302] width 882 height 57
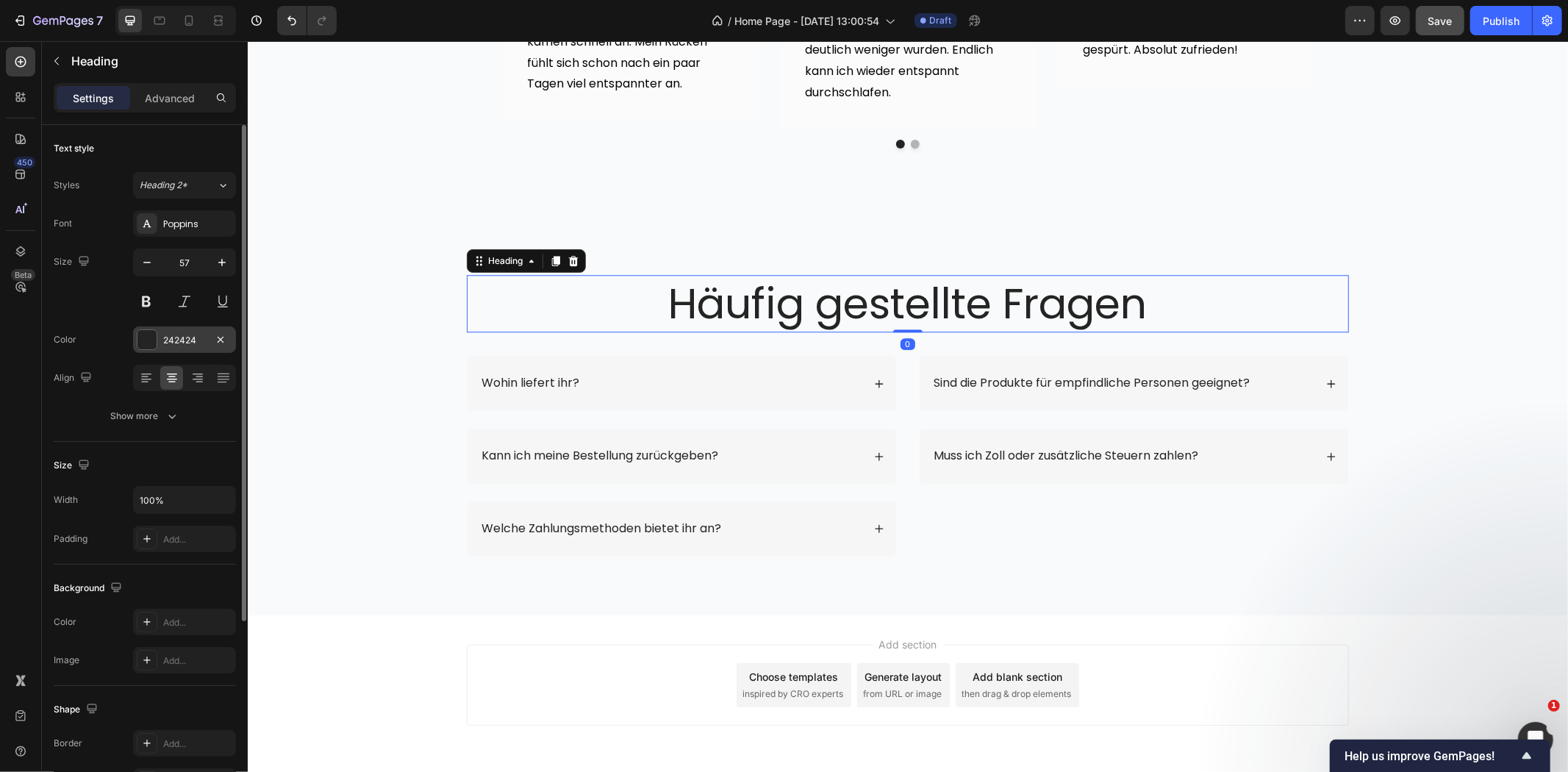
click at [150, 329] on div at bounding box center [146, 339] width 21 height 21
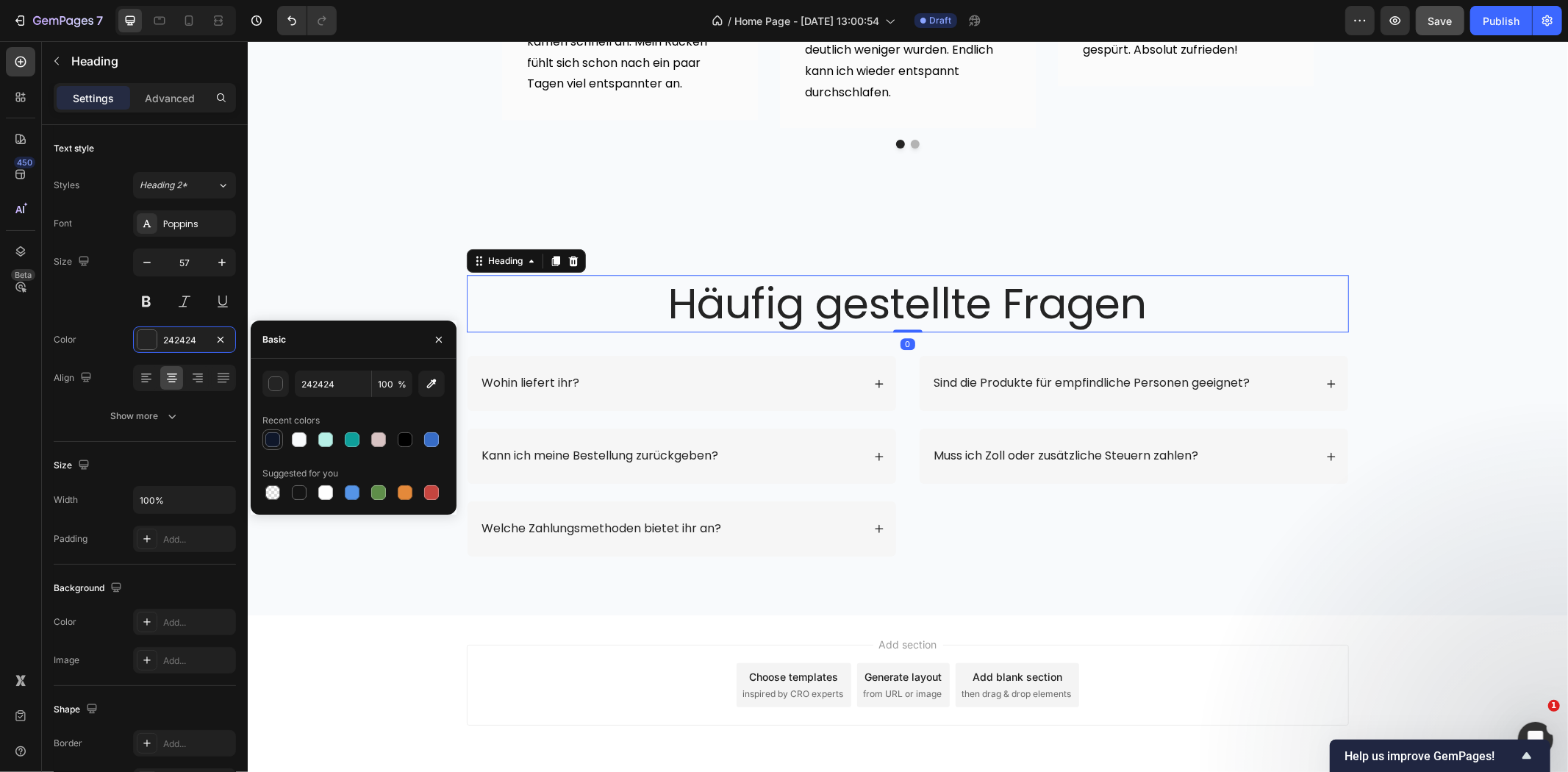
click at [269, 438] on div at bounding box center [273, 439] width 14 height 14
type input "0F172A"
click at [321, 274] on div "Häufig gestellte Fragen Heading 0 Row Wohin liefert ihr? Kann ich meine Bestell…" at bounding box center [907, 426] width 1291 height 305
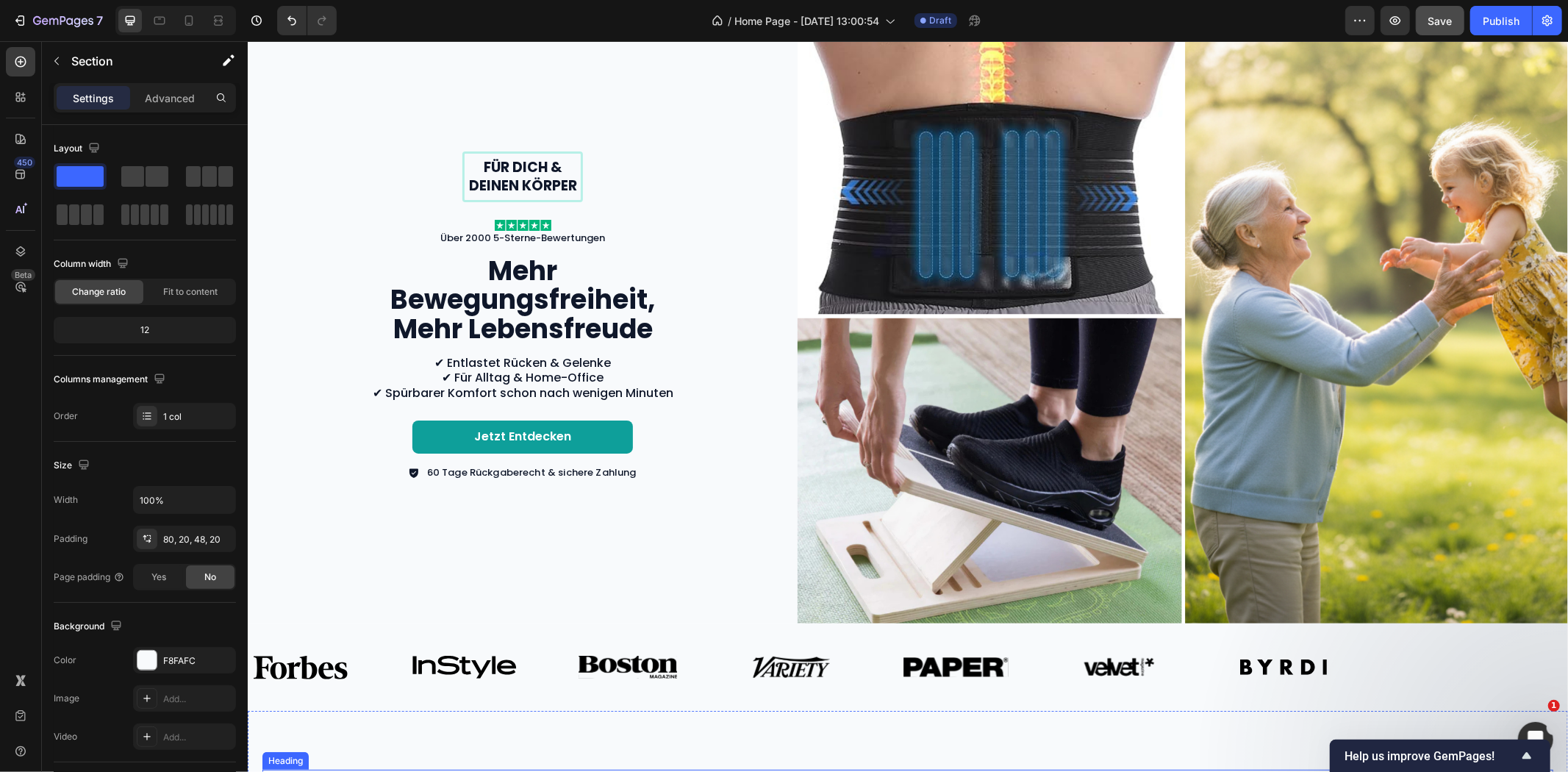
scroll to position [0, 0]
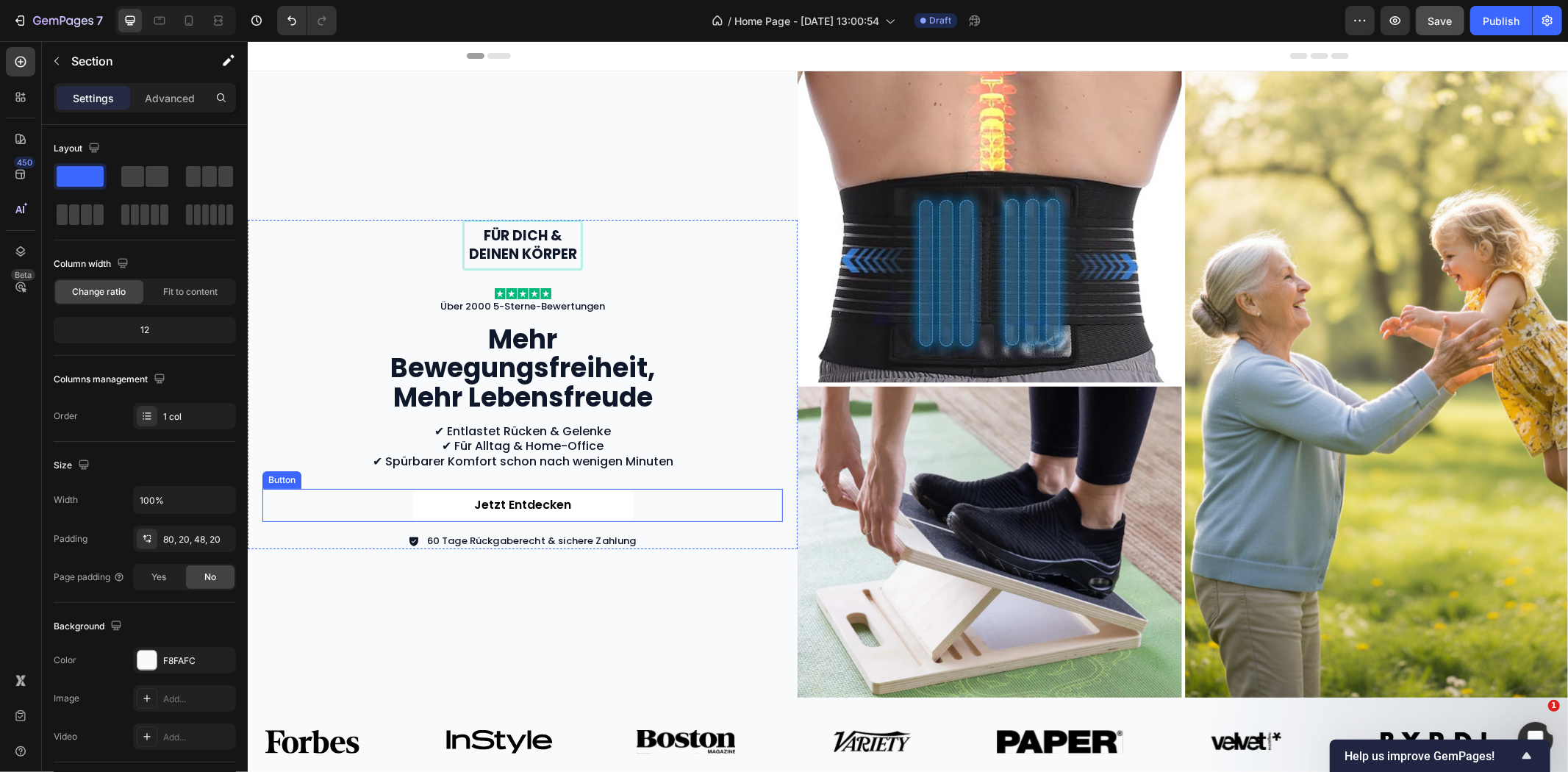
click at [605, 501] on link "Jetzt entdecken" at bounding box center [522, 504] width 221 height 33
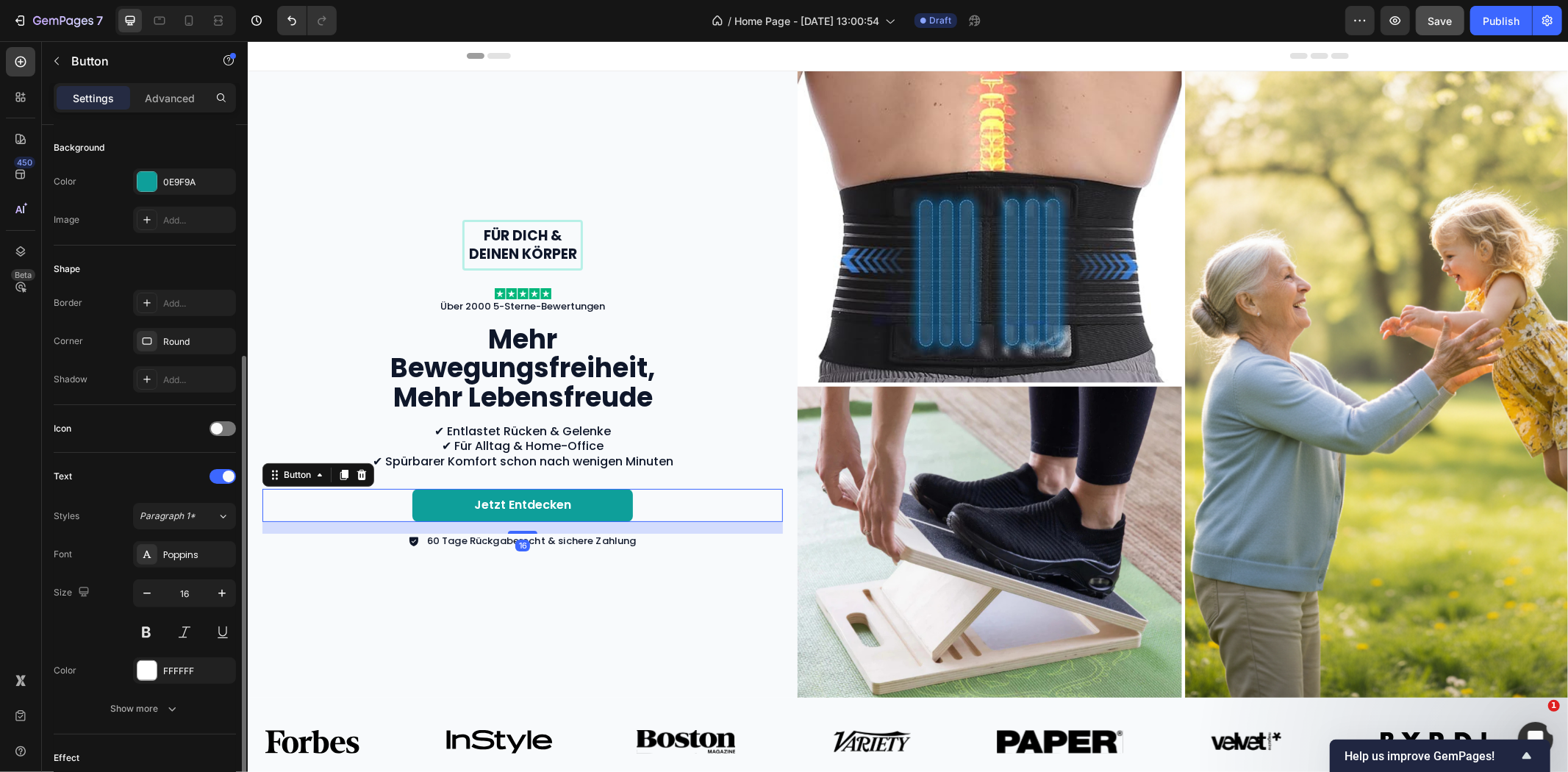
scroll to position [408, 0]
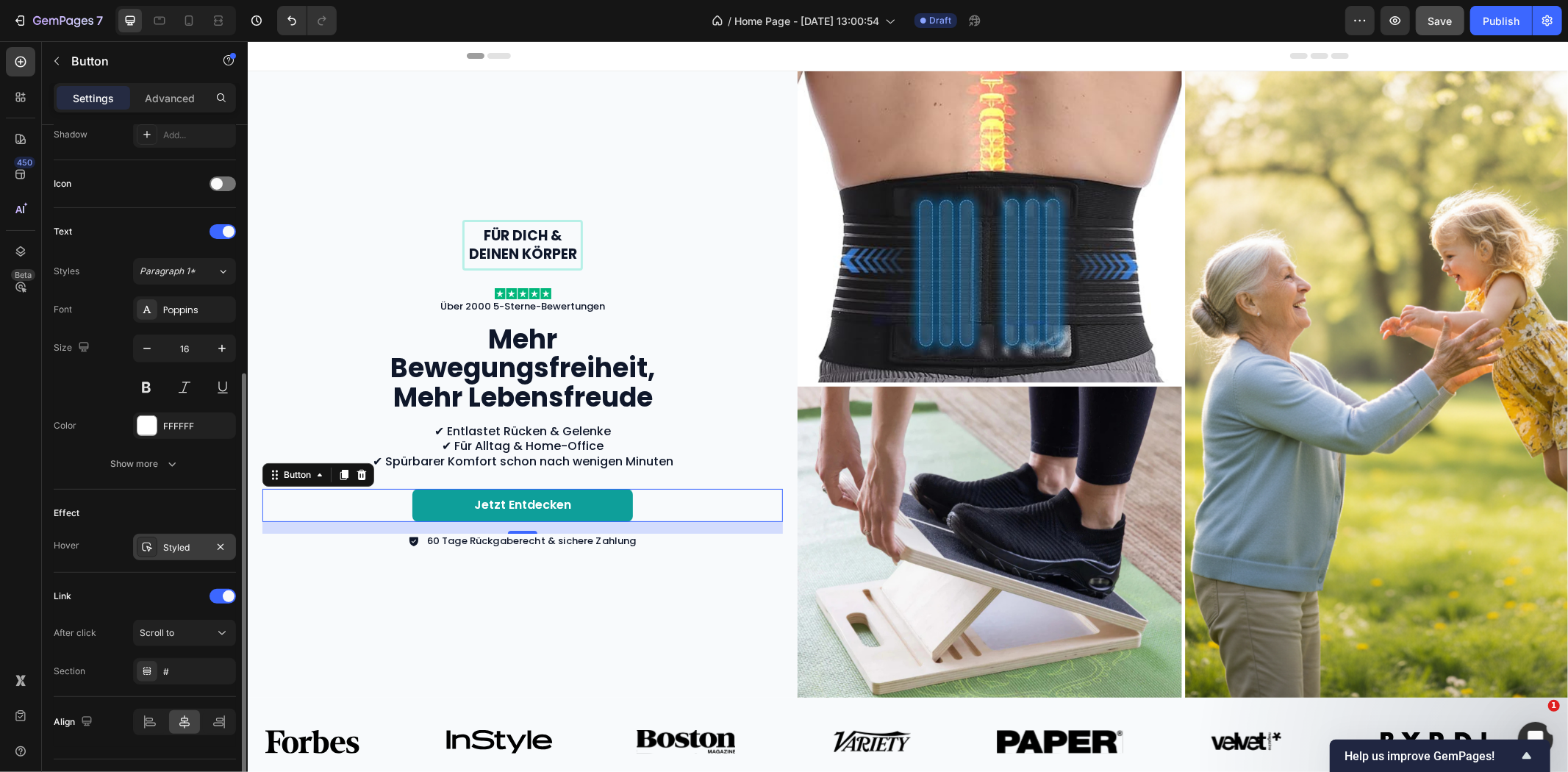
click at [162, 541] on div "Styled" at bounding box center [184, 547] width 103 height 26
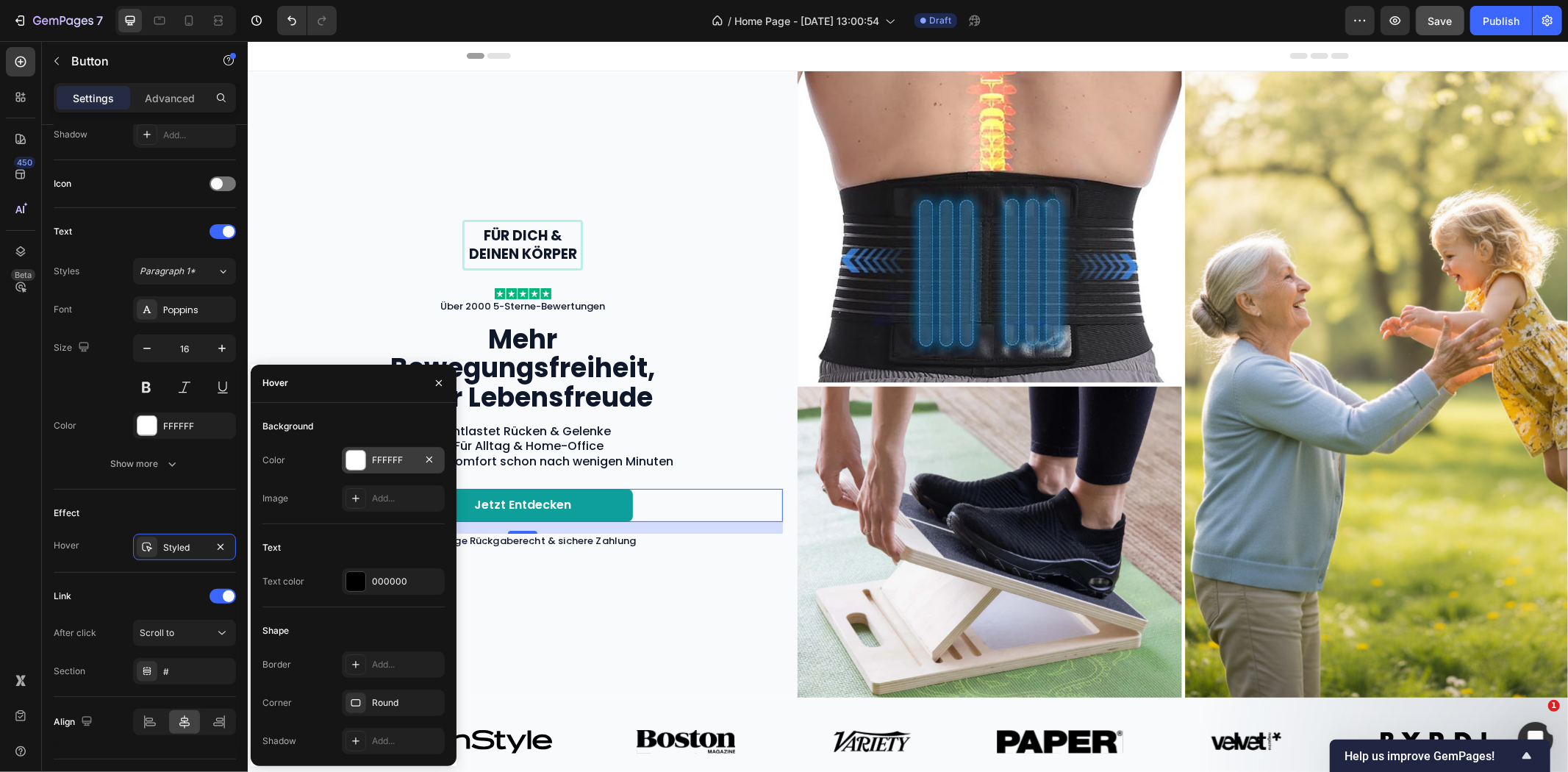
click at [391, 457] on div "FFFFFF" at bounding box center [393, 460] width 42 height 14
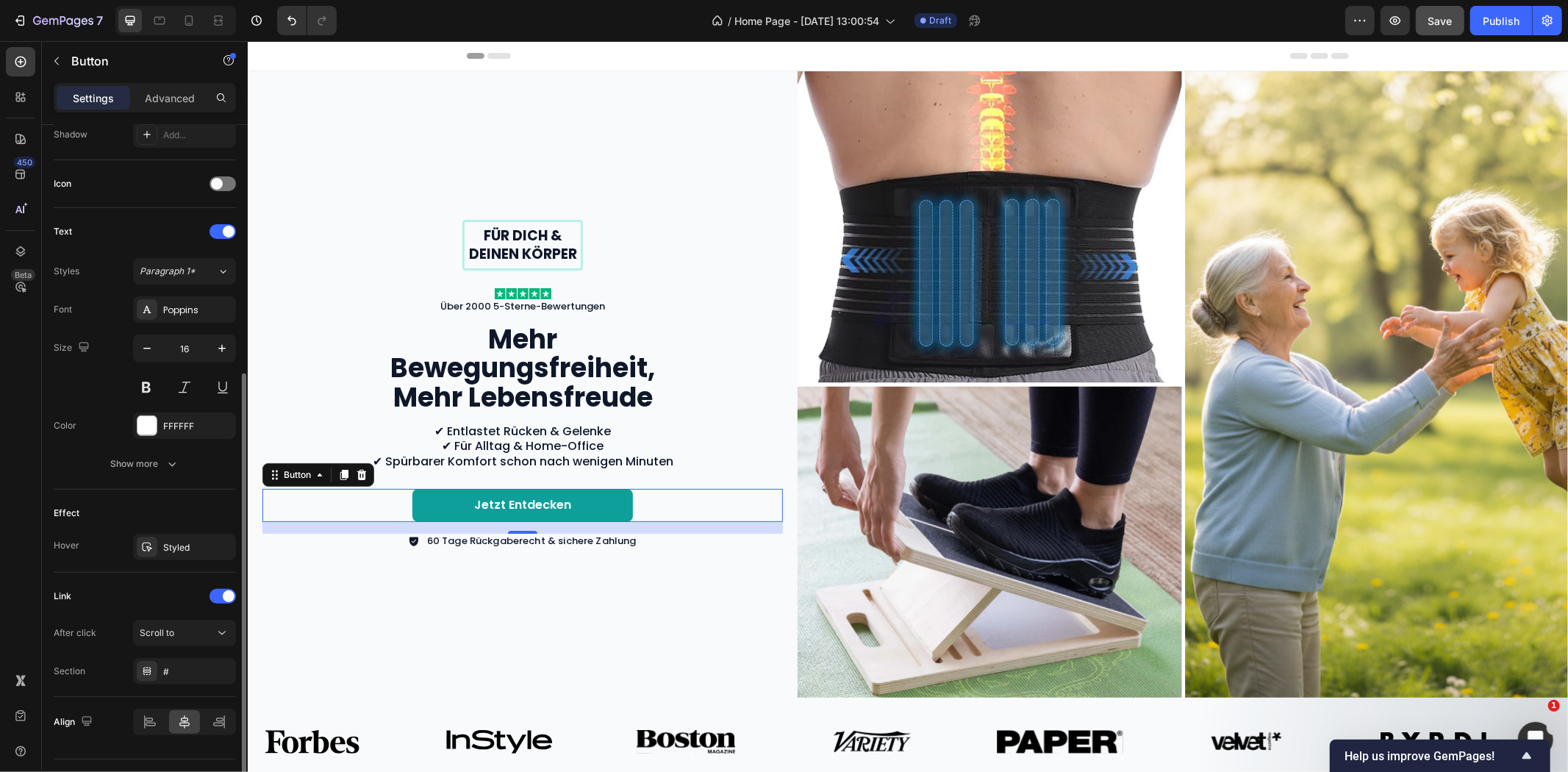
click at [211, 505] on div "Effect" at bounding box center [145, 513] width 183 height 24
click at [176, 542] on div "Styled" at bounding box center [184, 548] width 42 height 14
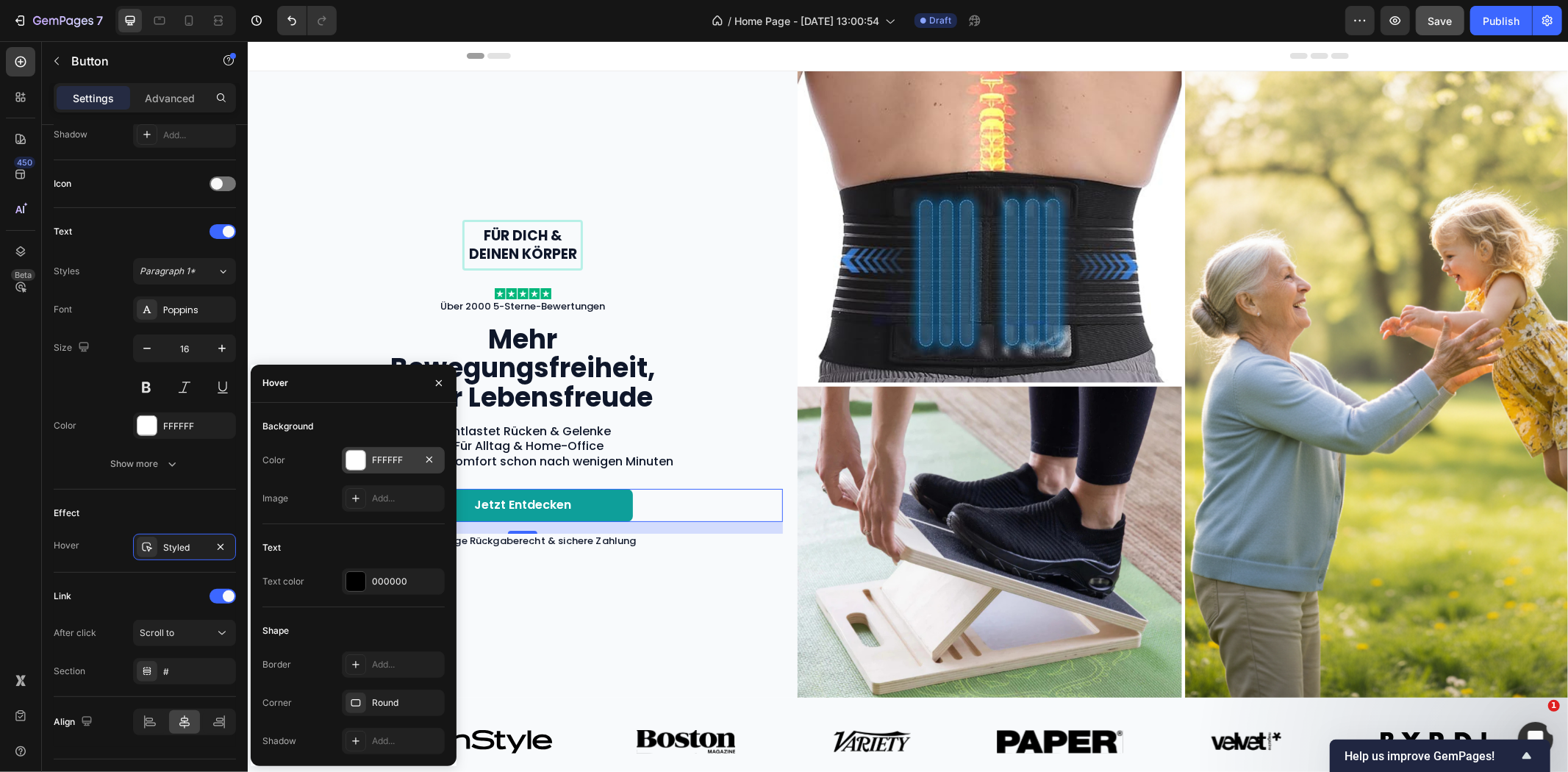
click at [386, 462] on div "FFFFFF" at bounding box center [393, 460] width 42 height 14
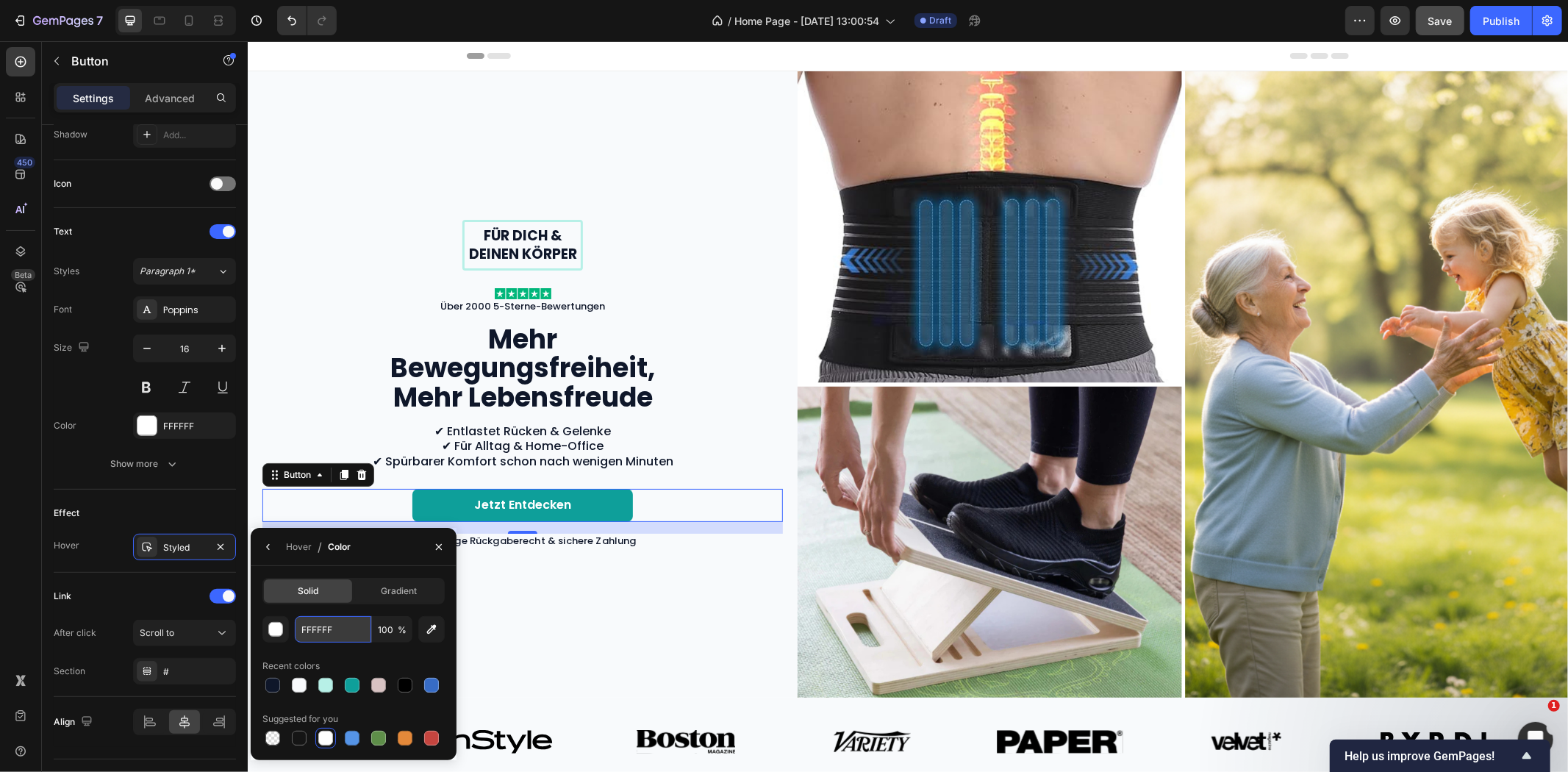
click at [329, 625] on input "FFFFFF" at bounding box center [333, 629] width 77 height 26
paste input "0B807C"
type input "0B807C"
click at [699, 270] on div "Für dich & deinen Körper Text Block Row Image Über 2000 5-Sterne-Bewertungen Te…" at bounding box center [522, 383] width 521 height 329
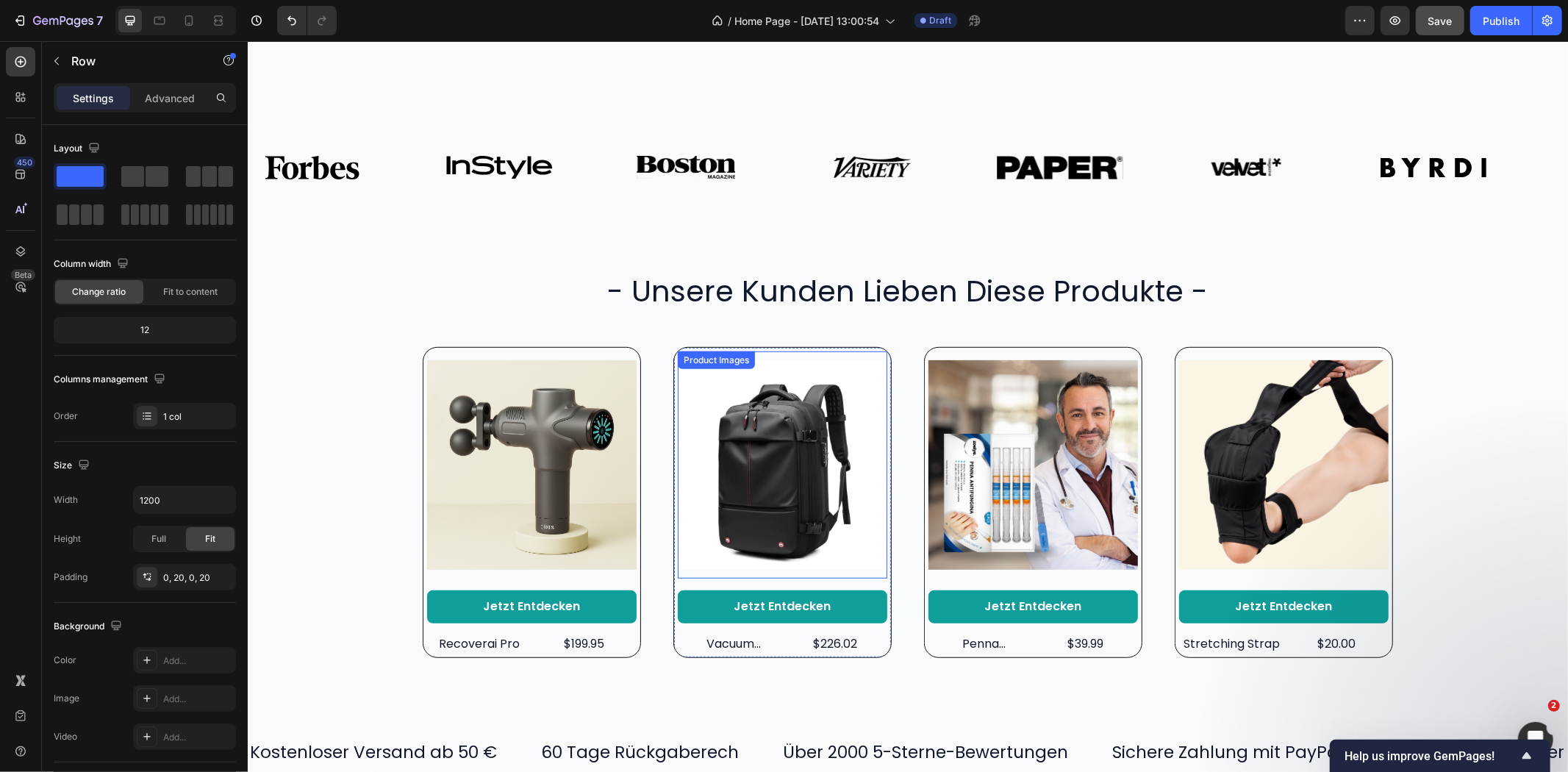
scroll to position [653, 0]
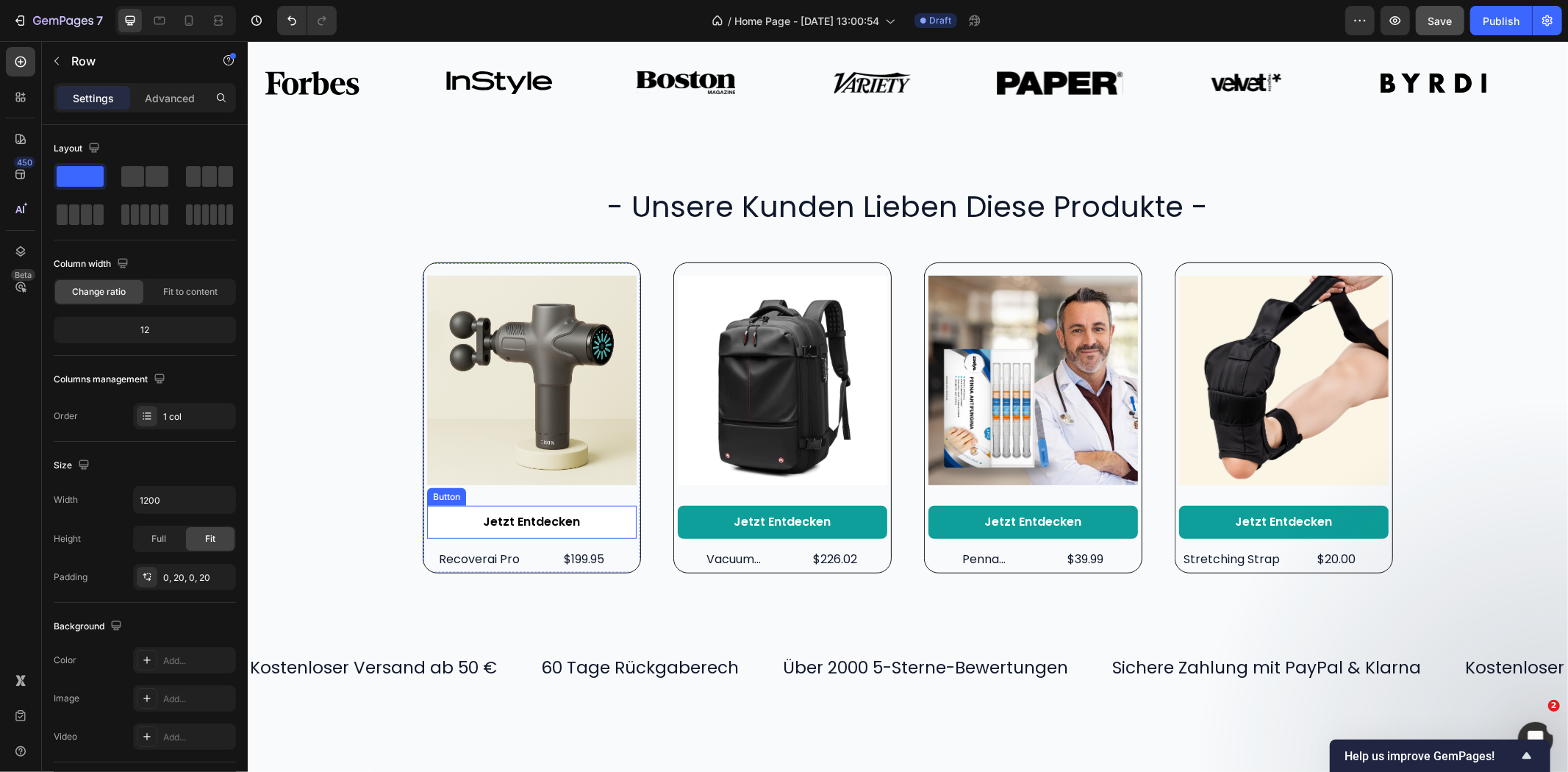
click at [587, 518] on link "Jetzt entdecken" at bounding box center [531, 522] width 210 height 33
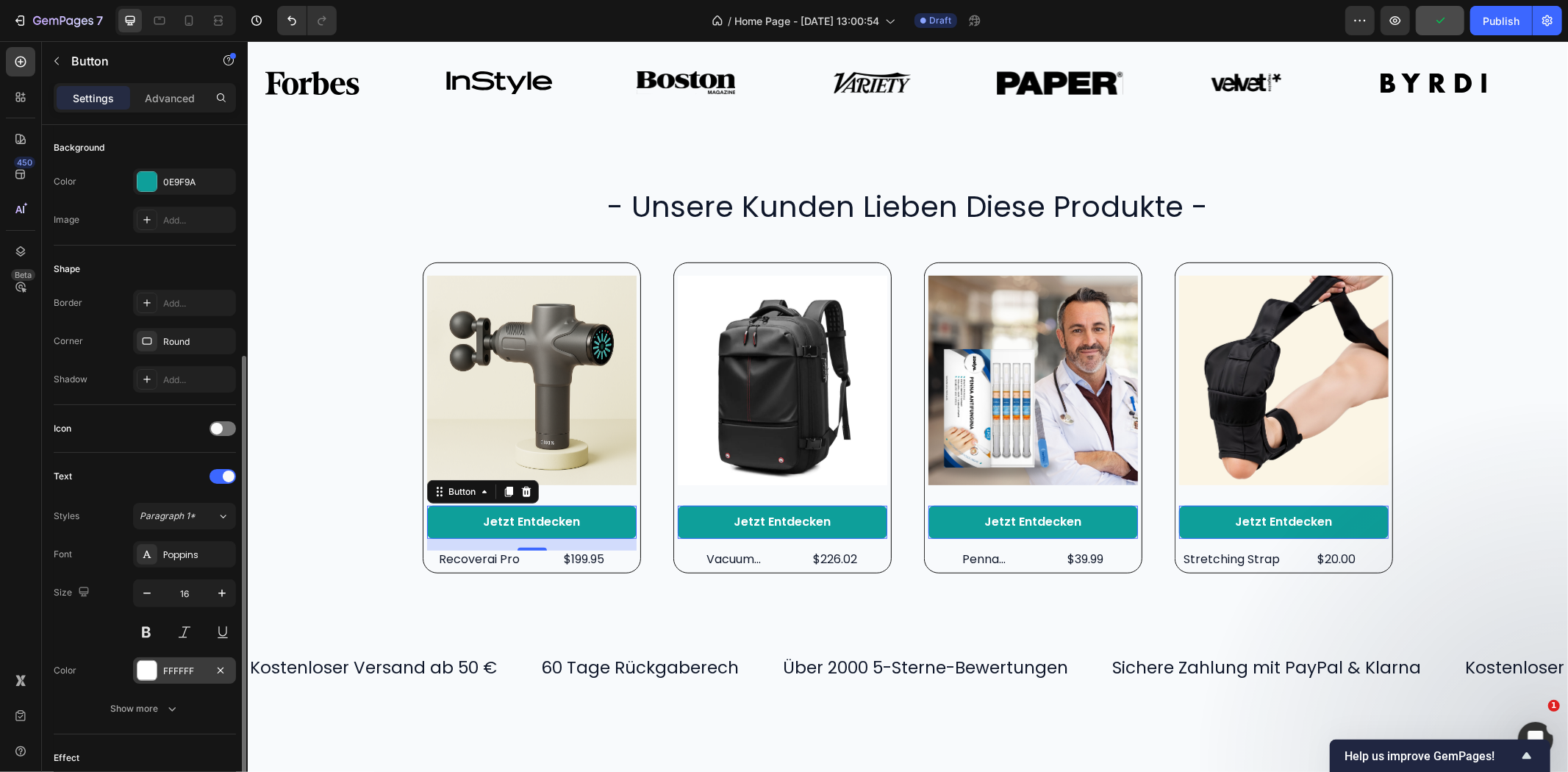
scroll to position [245, 0]
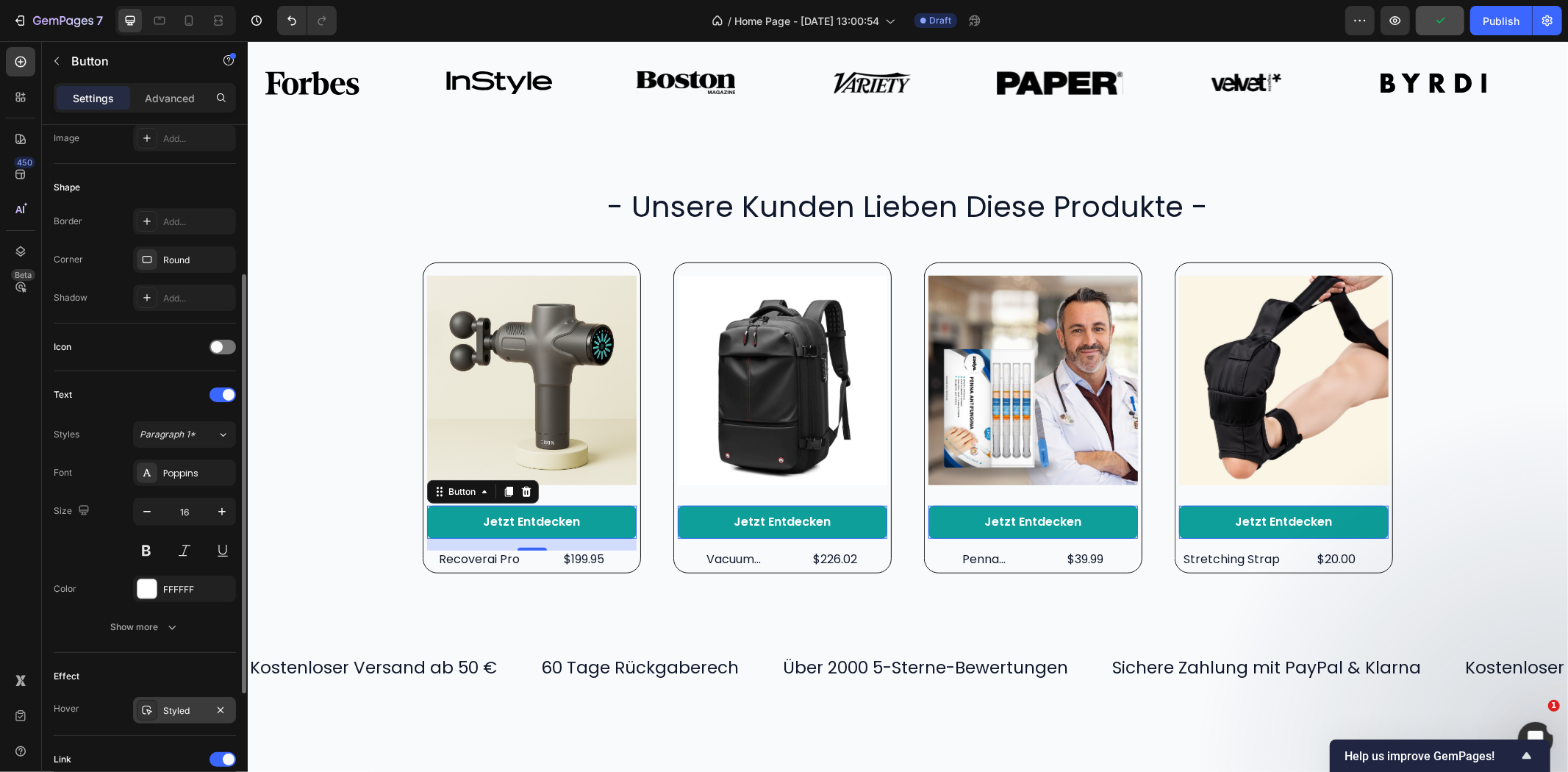
click at [171, 714] on div "Styled" at bounding box center [184, 711] width 42 height 14
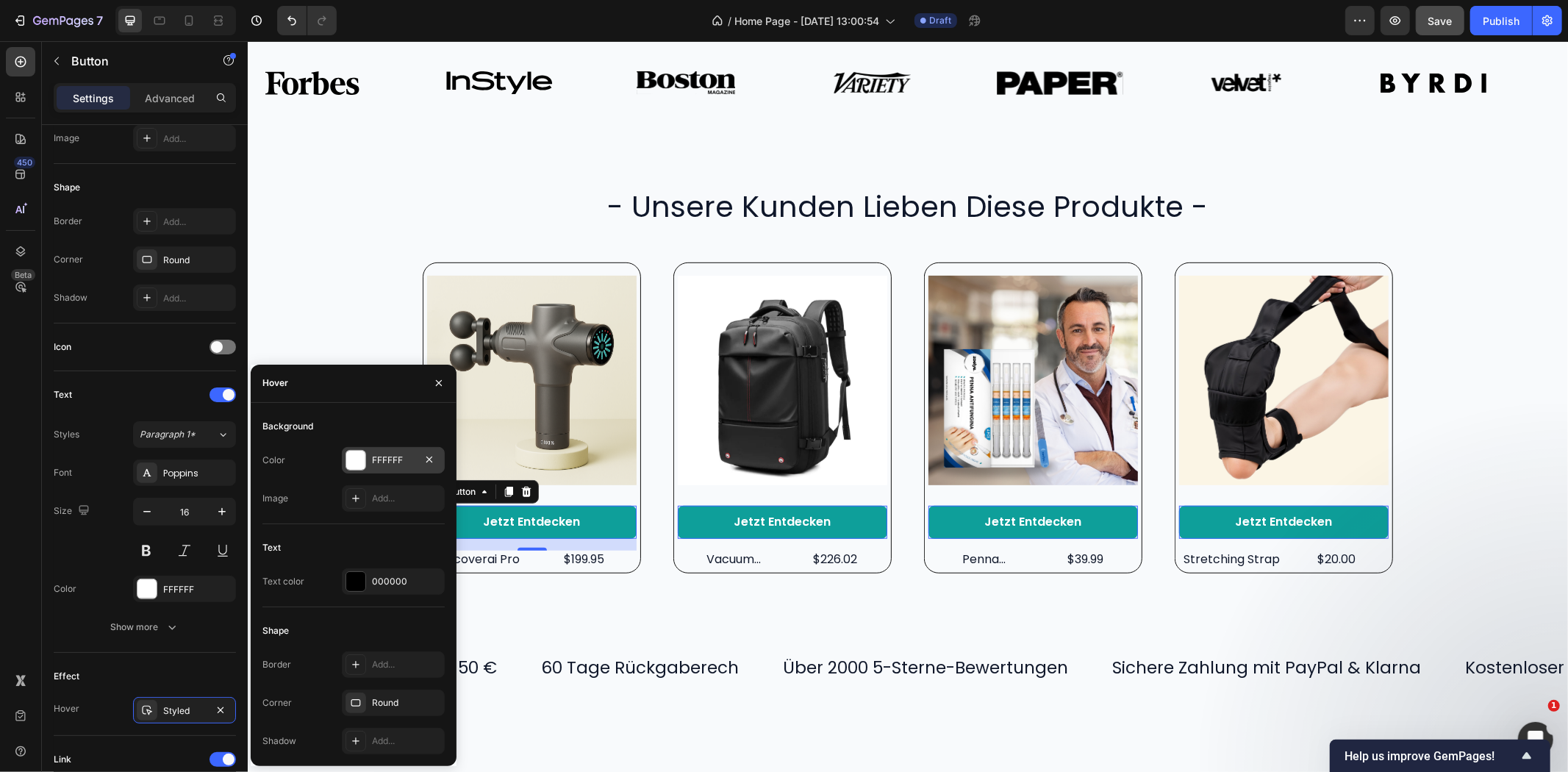
click at [394, 458] on div "FFFFFF" at bounding box center [393, 460] width 42 height 14
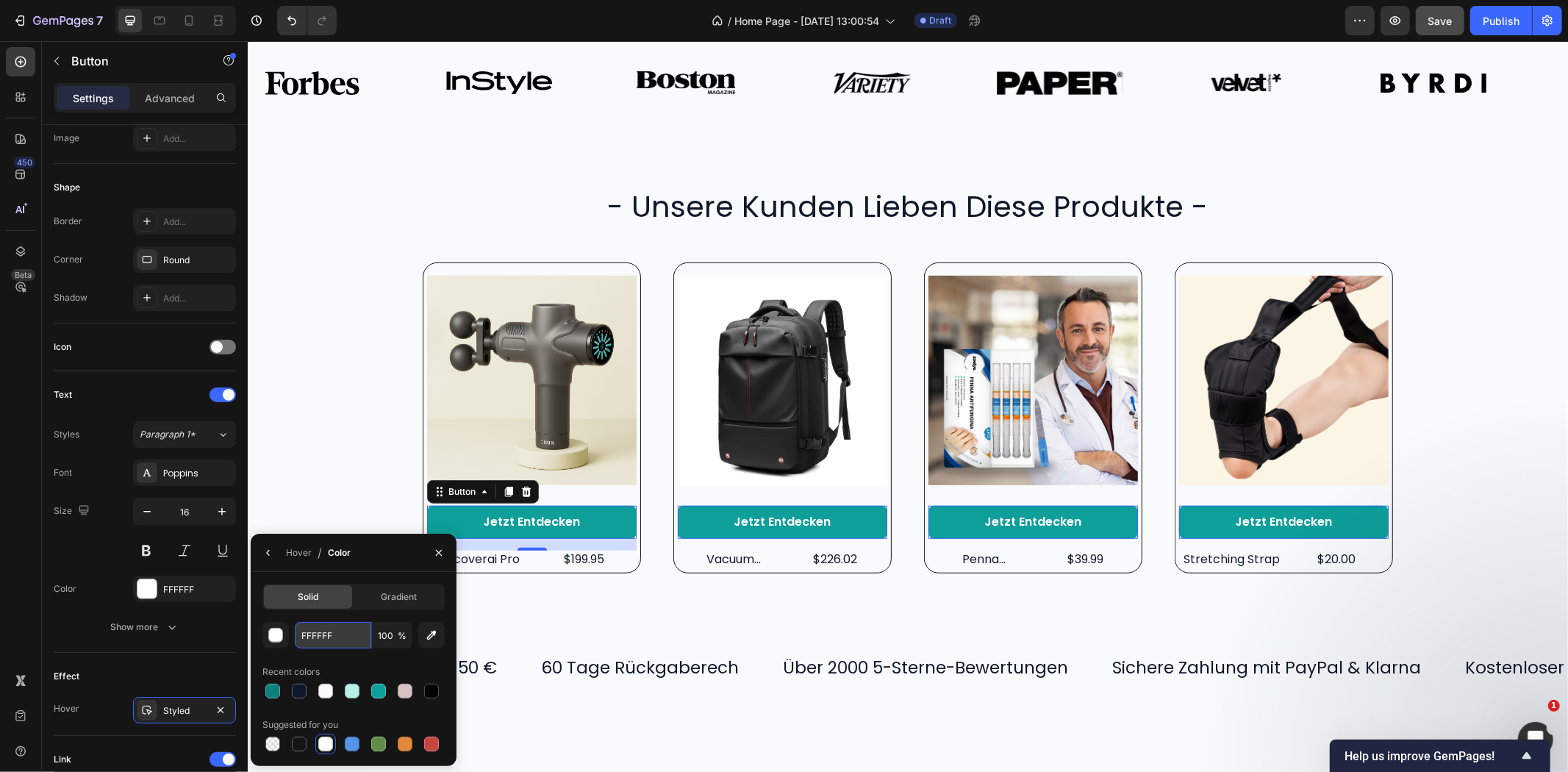
click at [321, 622] on input "FFFFFF" at bounding box center [333, 635] width 77 height 26
paste input "0B807C"
type input "0B807C"
click at [286, 429] on div "Product Images Jetzt entdecken Button 16 recoverai pro Product Title $199.95 Pr…" at bounding box center [907, 418] width 1291 height 312
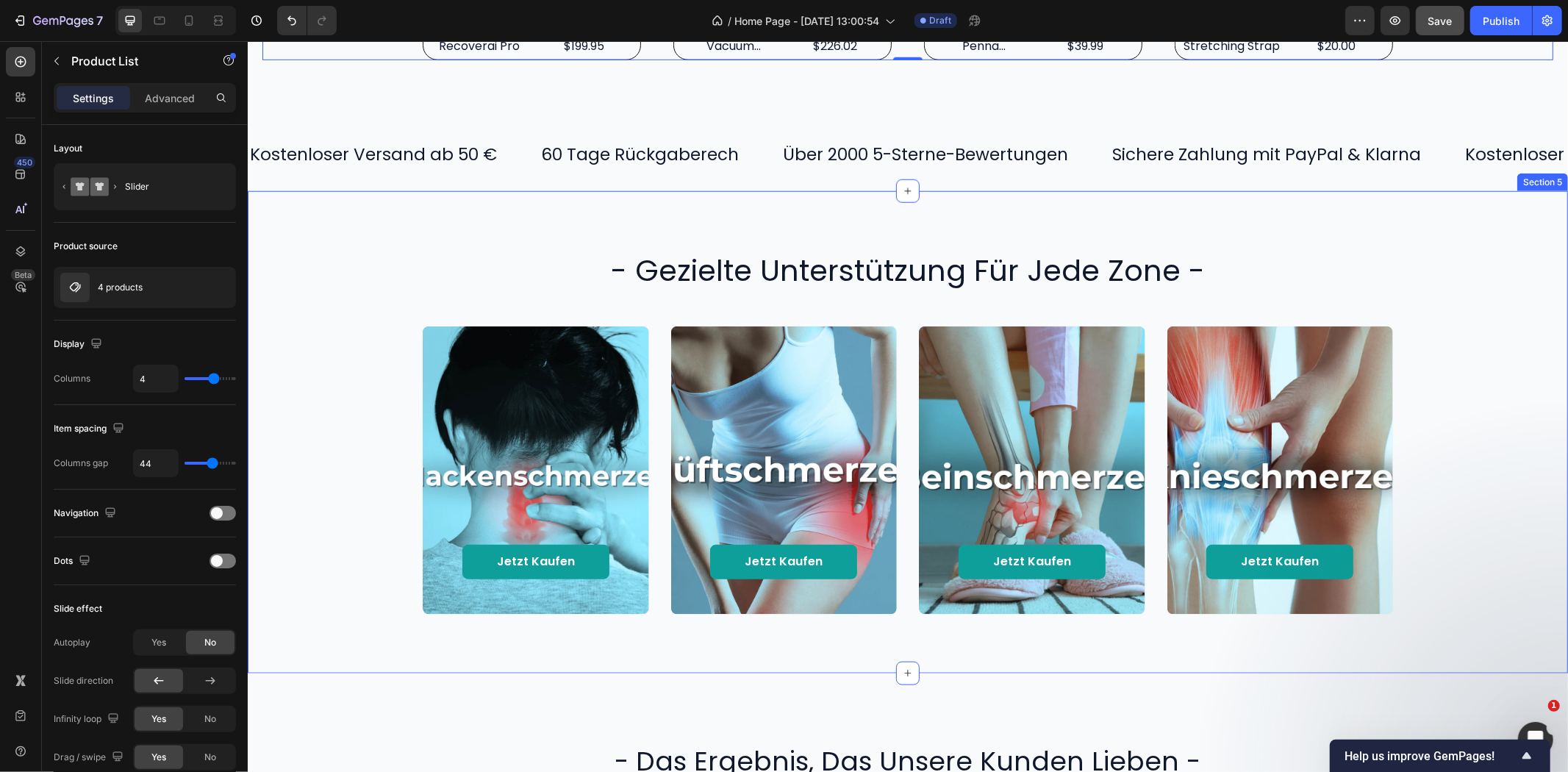
scroll to position [1225, 0]
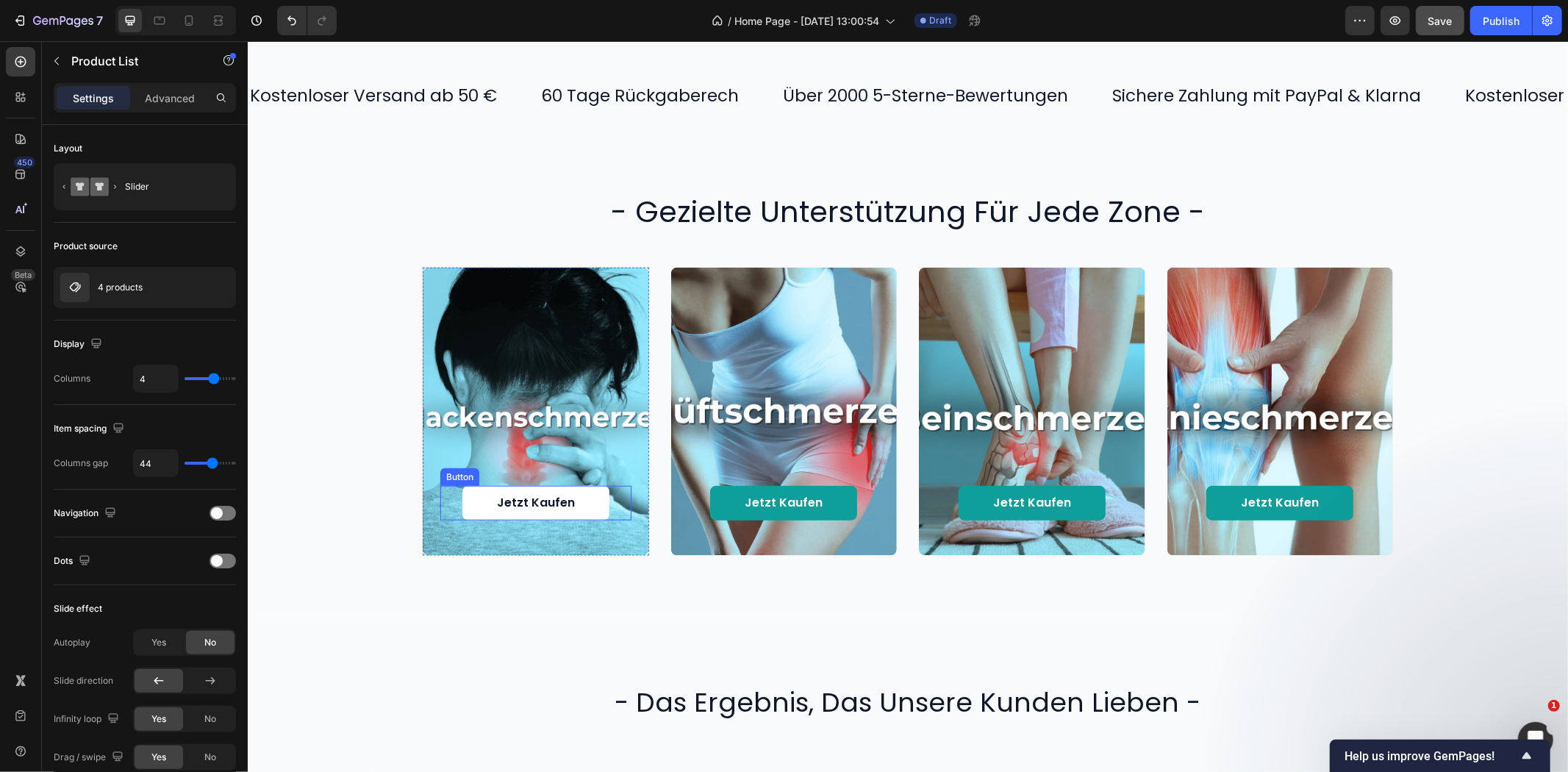
click at [597, 501] on link "Jetzt kaufen" at bounding box center [535, 503] width 147 height 34
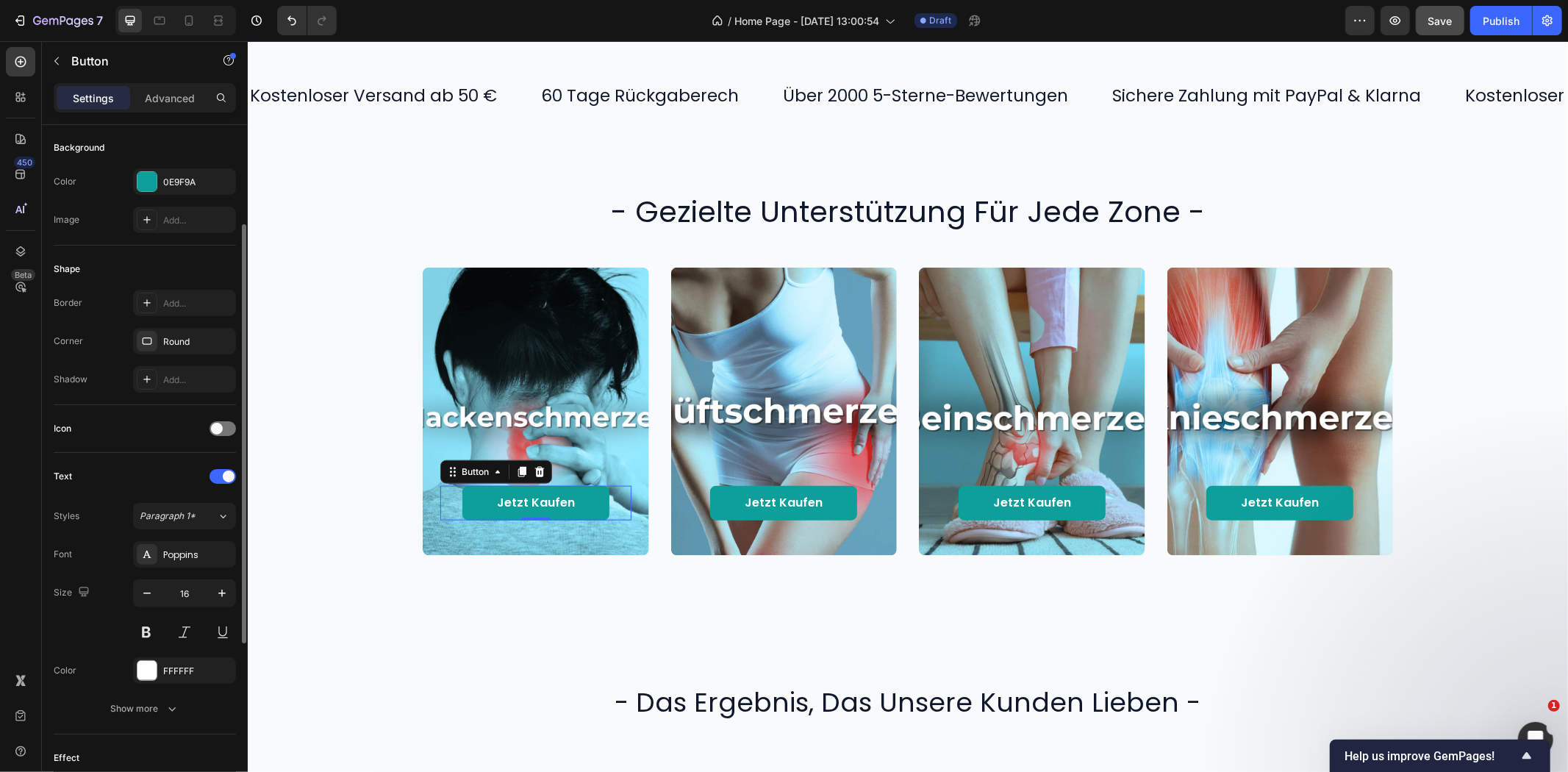
scroll to position [326, 0]
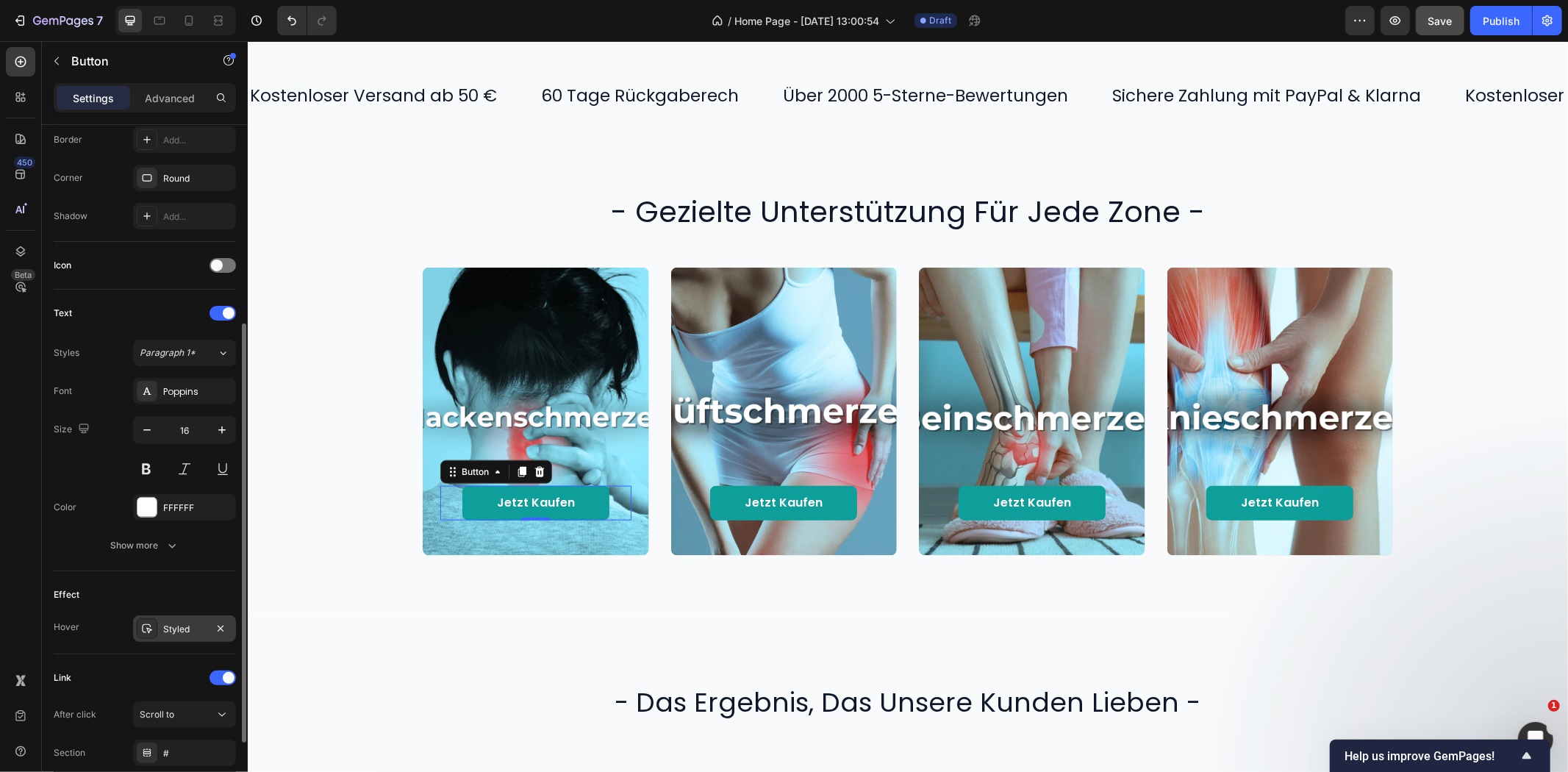
click at [185, 626] on div "Styled" at bounding box center [184, 629] width 42 height 14
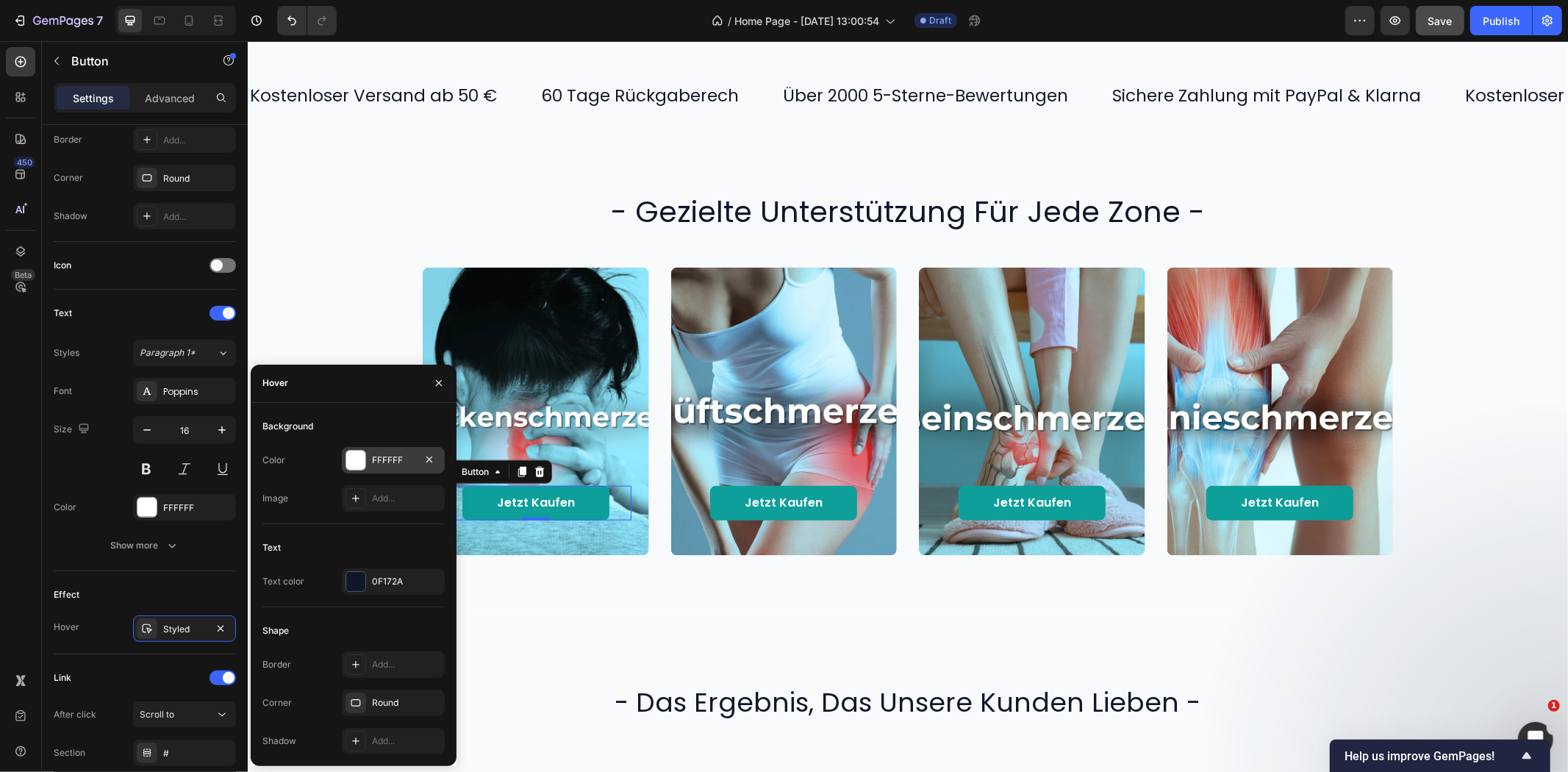
click at [380, 457] on div "FFFFFF" at bounding box center [393, 460] width 42 height 14
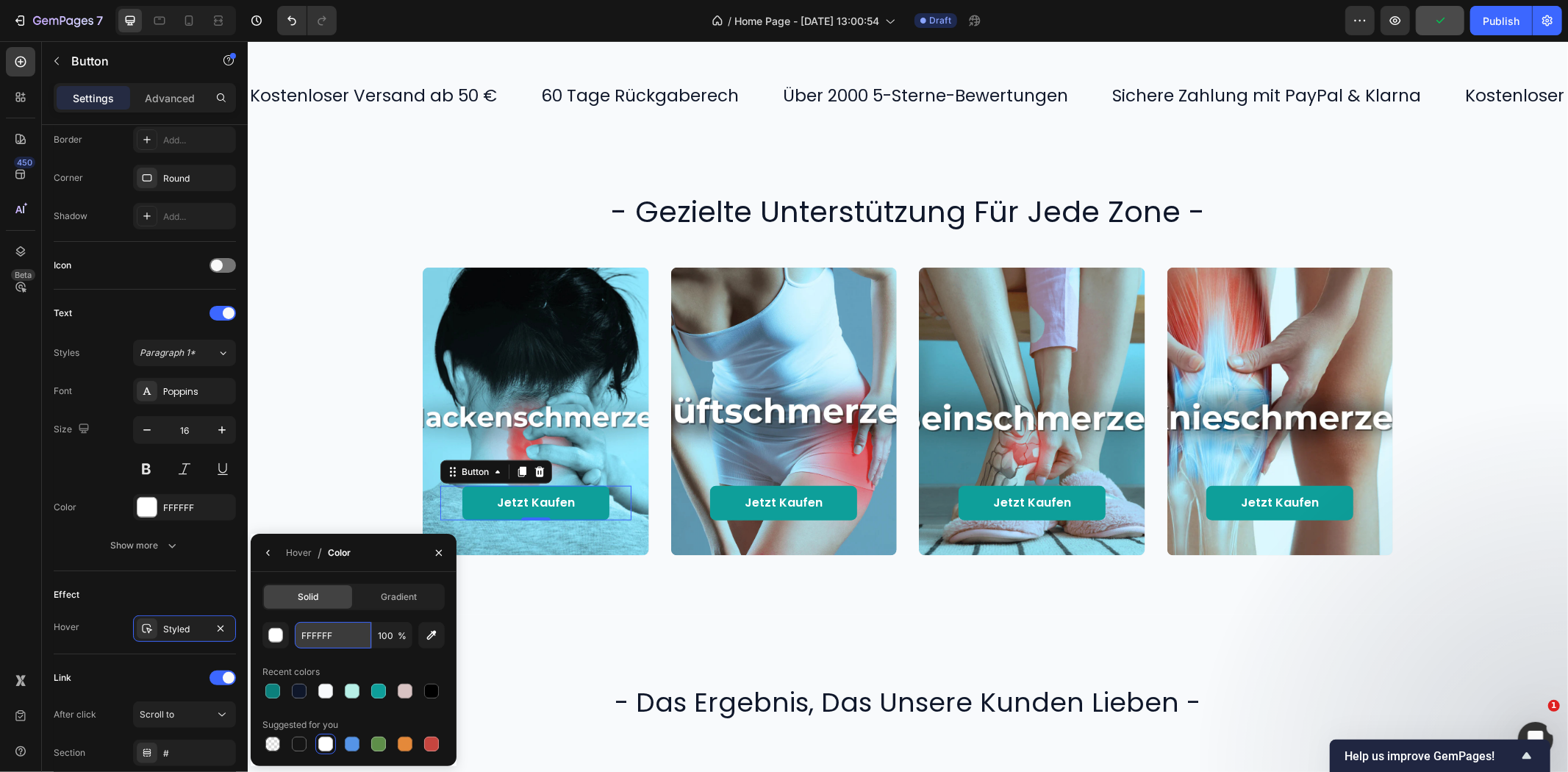
click at [321, 636] on input "FFFFFF" at bounding box center [333, 635] width 77 height 26
paste input "0B807C"
type input "0B807C"
click at [606, 504] on div "Jetzt kaufen Button 0" at bounding box center [535, 503] width 192 height 34
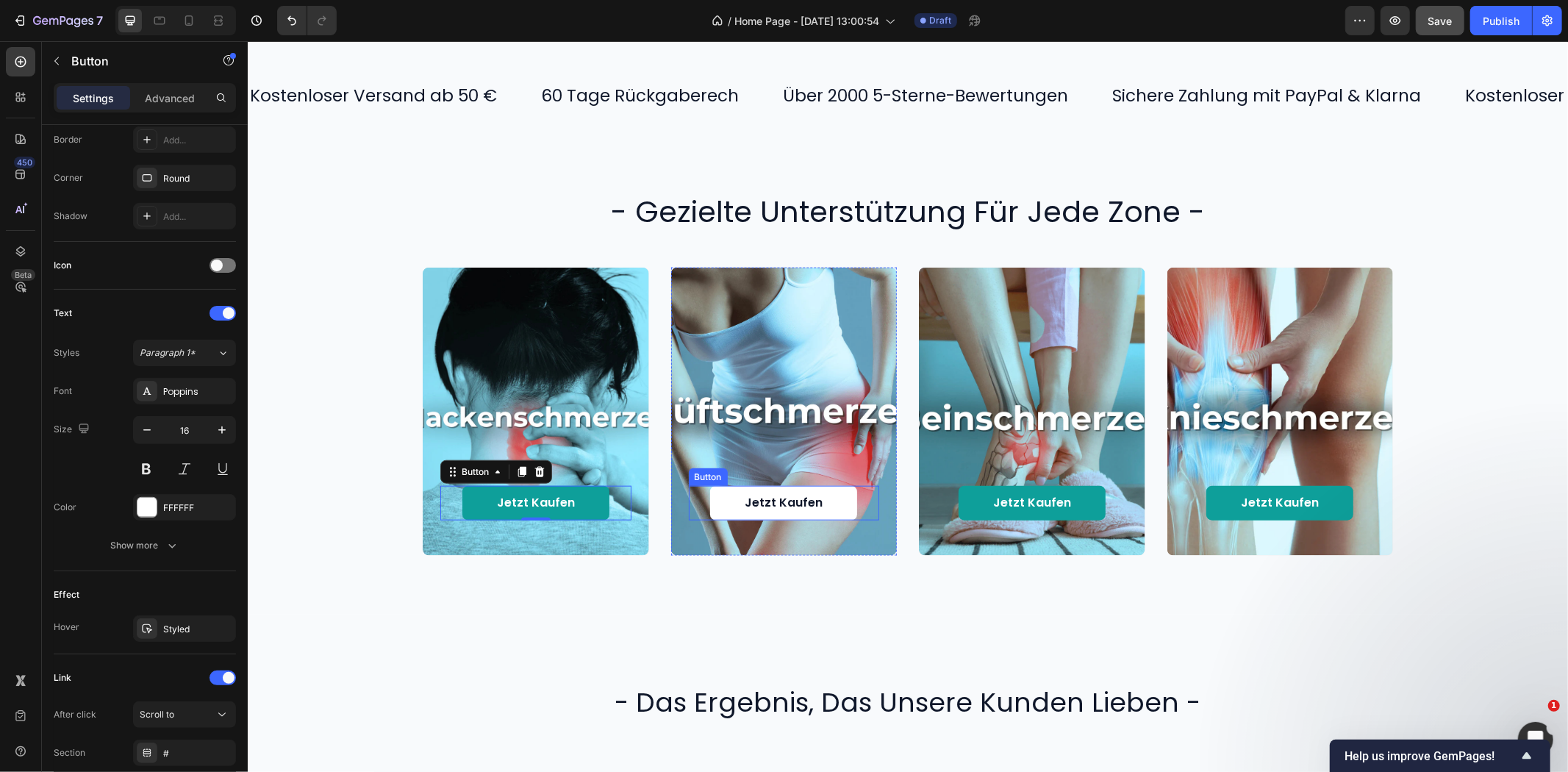
click at [824, 502] on link "Jetzt kaufen" at bounding box center [783, 503] width 147 height 34
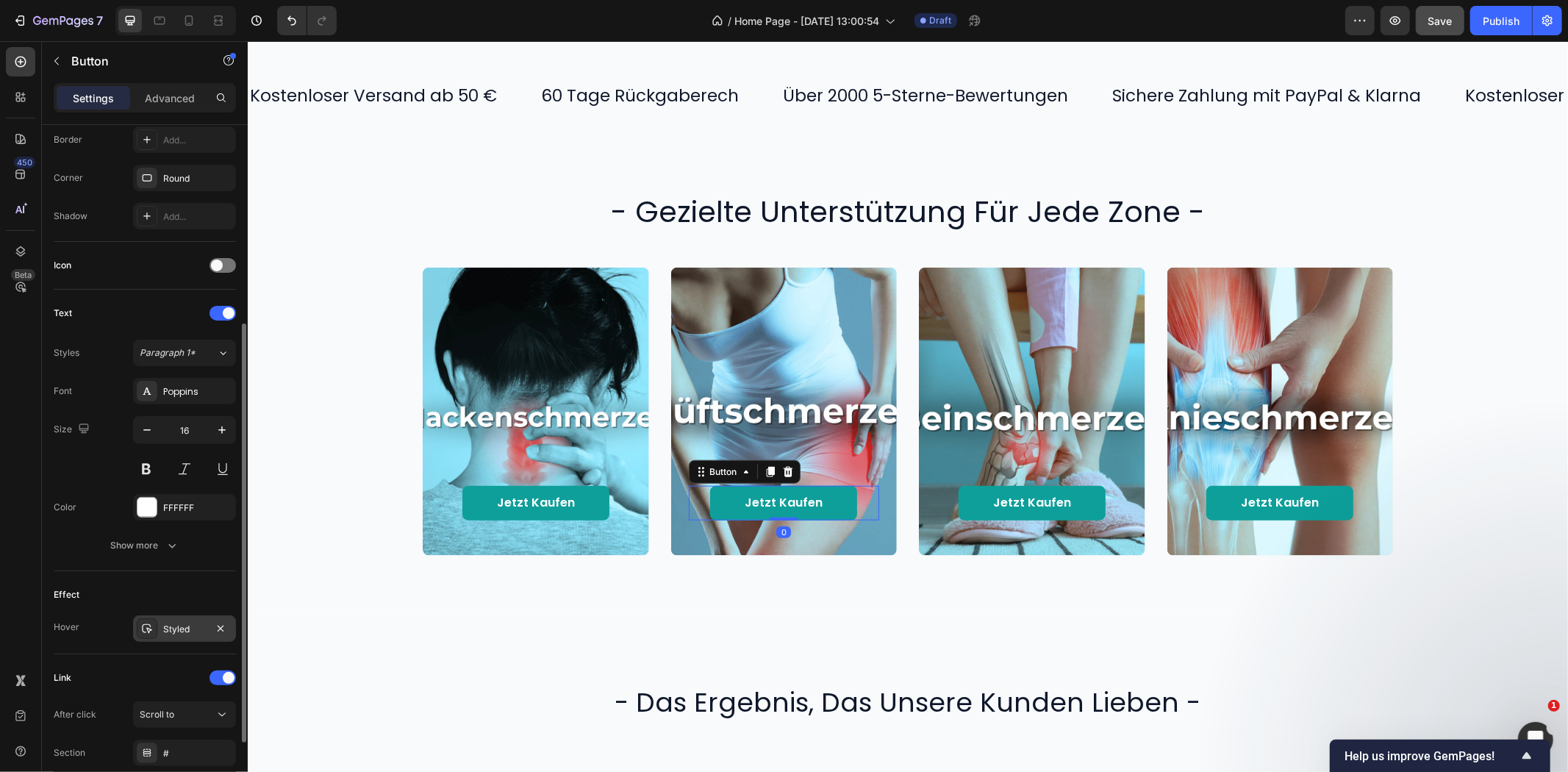
click at [177, 621] on div "Styled" at bounding box center [184, 628] width 103 height 26
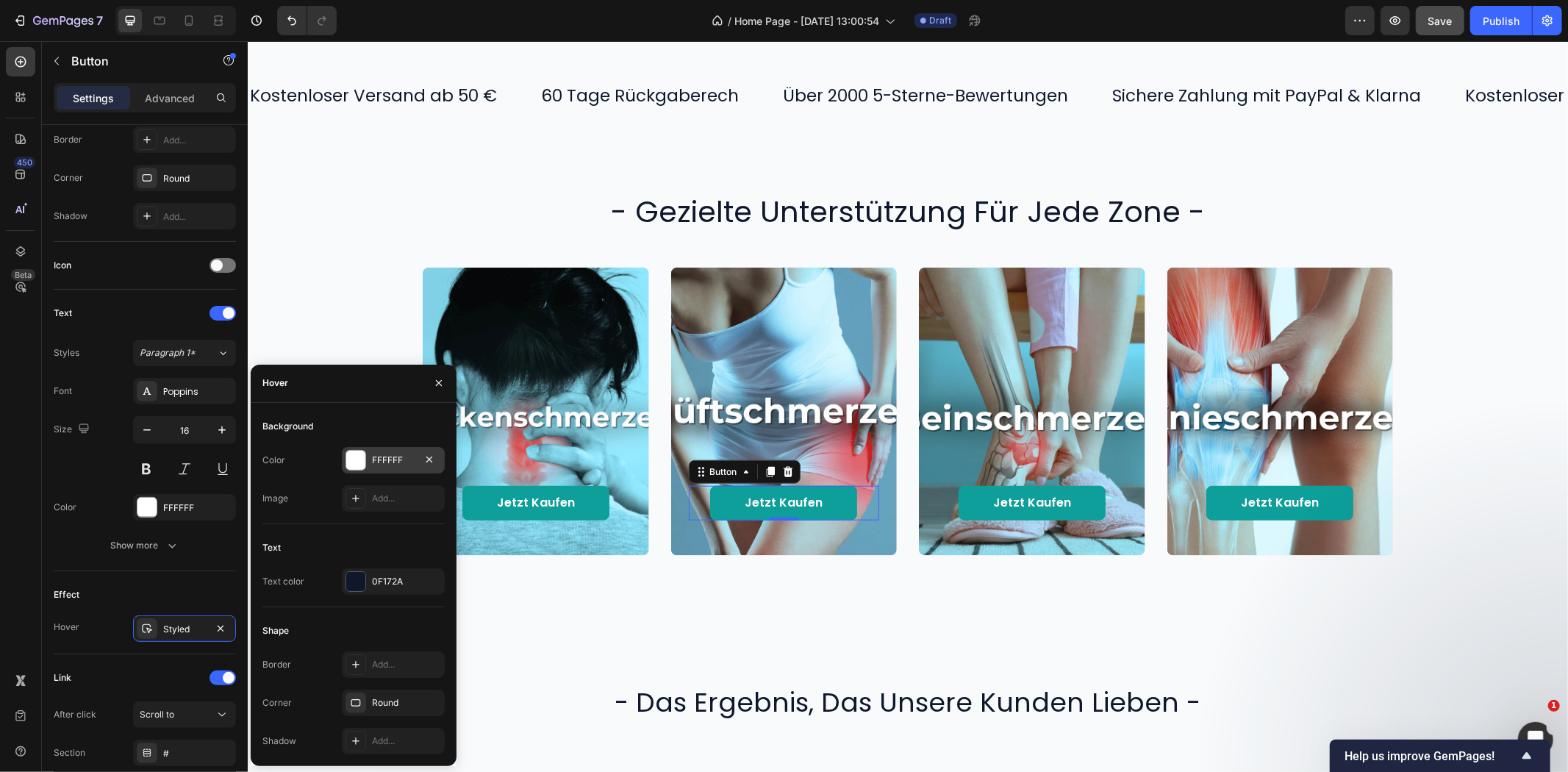
click at [390, 459] on div "FFFFFF" at bounding box center [393, 460] width 42 height 14
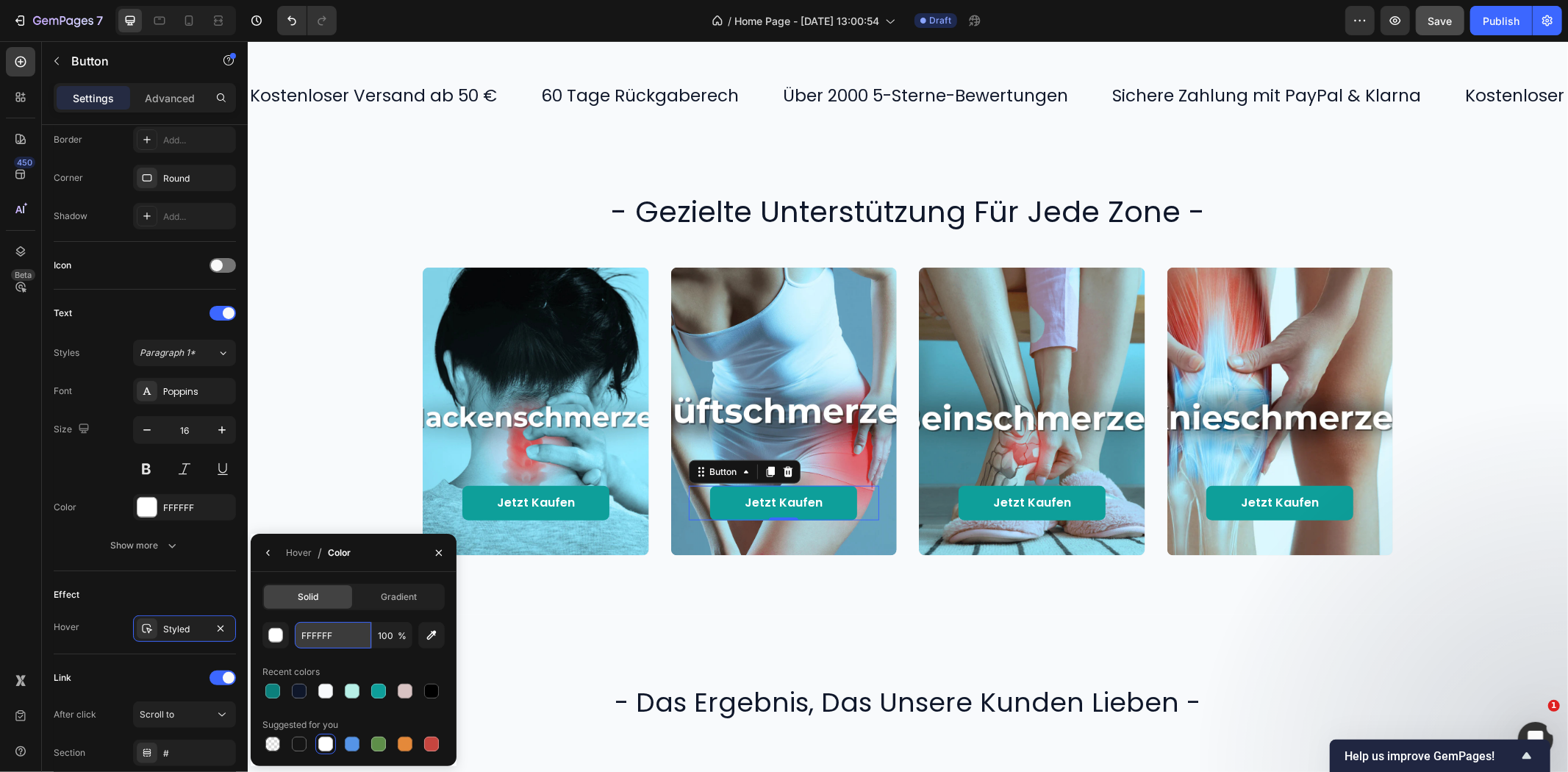
click at [347, 629] on input "FFFFFF" at bounding box center [333, 635] width 77 height 26
paste input "0B807C"
type input "0B807C"
click at [977, 505] on link "Jetzt kaufen" at bounding box center [1031, 503] width 147 height 34
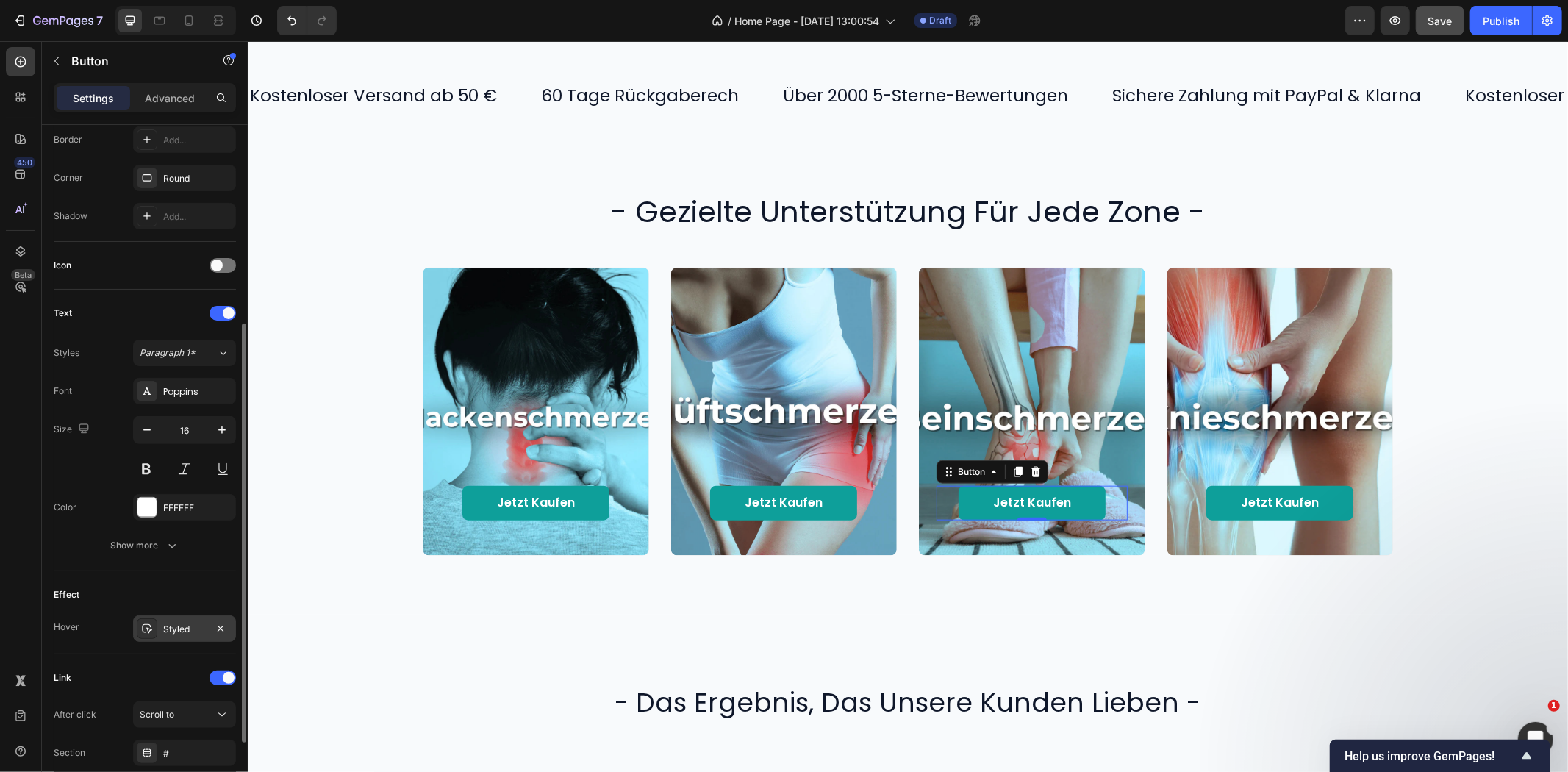
click at [192, 623] on div "Styled" at bounding box center [184, 629] width 42 height 14
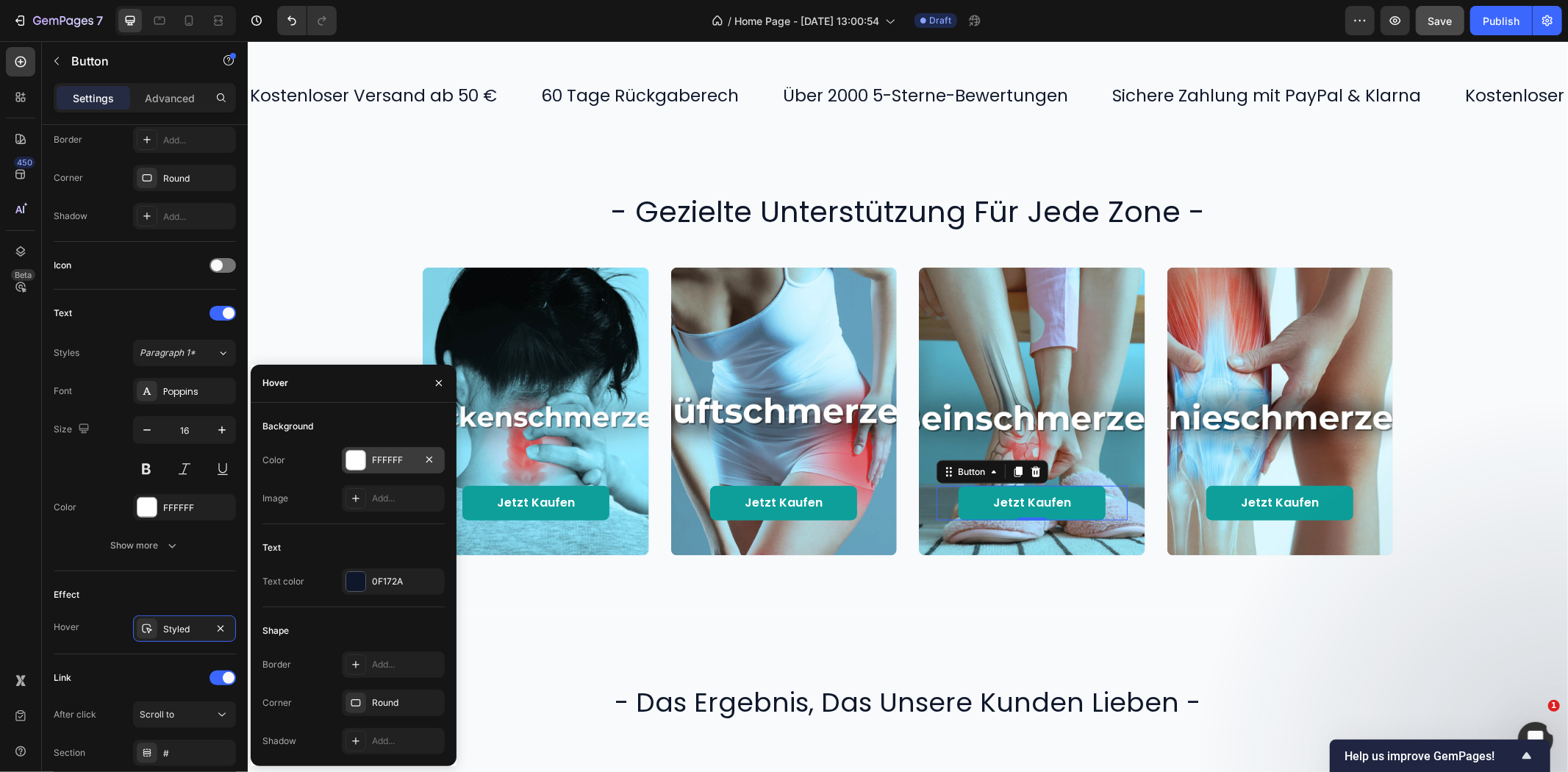
click at [394, 465] on div "FFFFFF" at bounding box center [393, 460] width 42 height 14
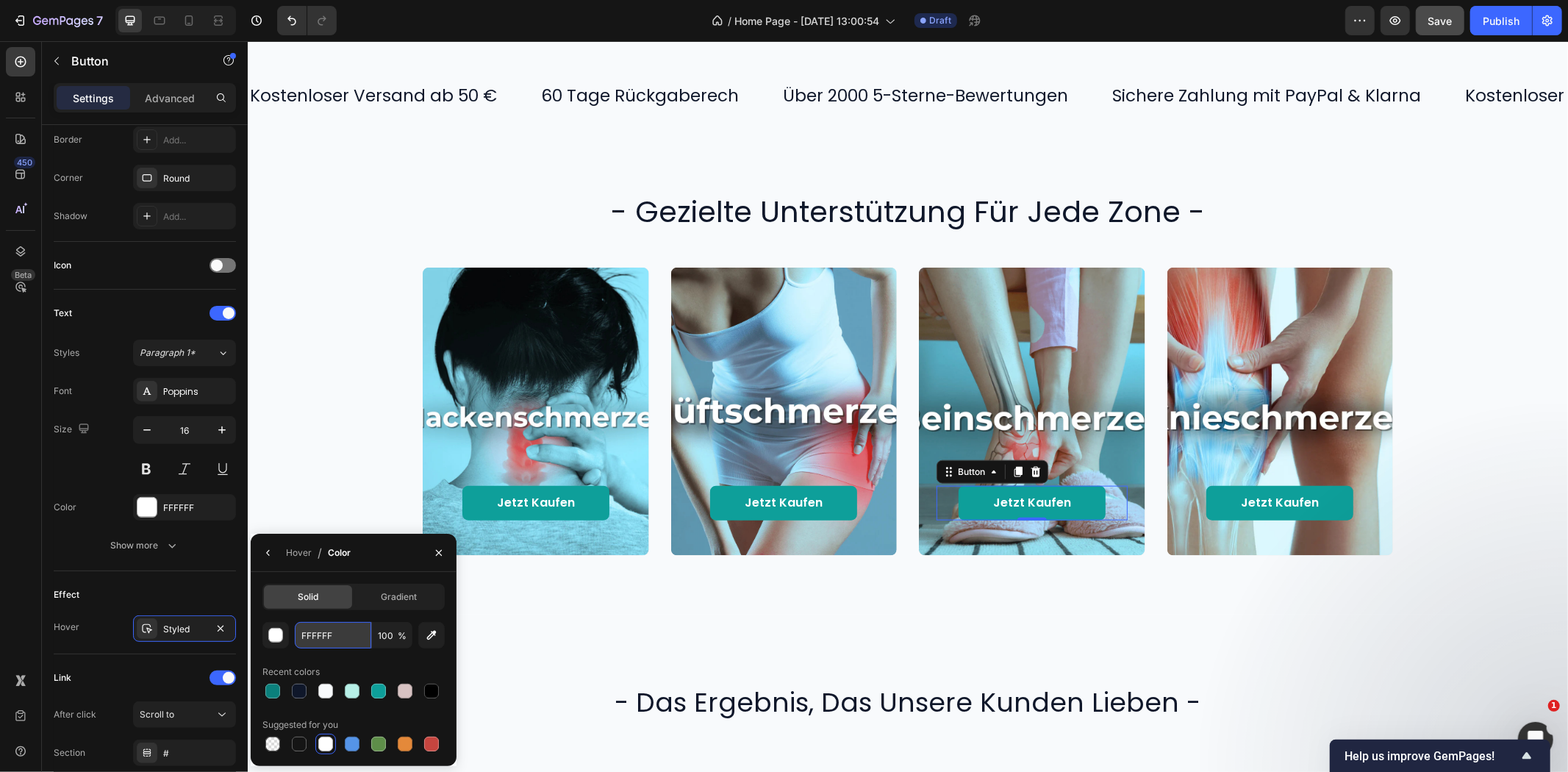
click at [337, 641] on input "FFFFFF" at bounding box center [333, 635] width 77 height 26
paste input "0B807C"
type input "0B807C"
click at [1343, 498] on link "Jetzt kaufen" at bounding box center [1279, 503] width 147 height 34
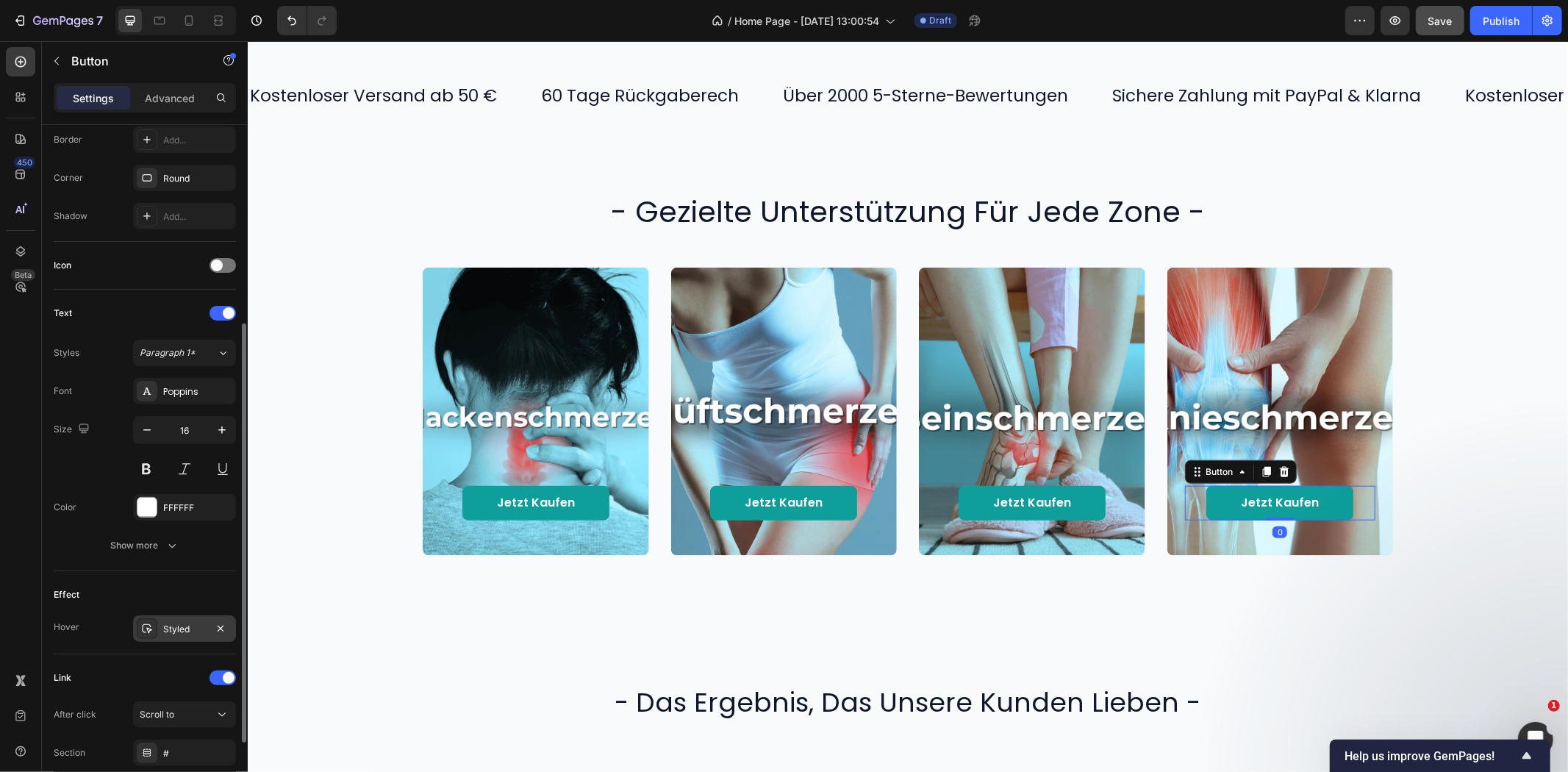
click at [197, 633] on div "Styled" at bounding box center [184, 629] width 42 height 14
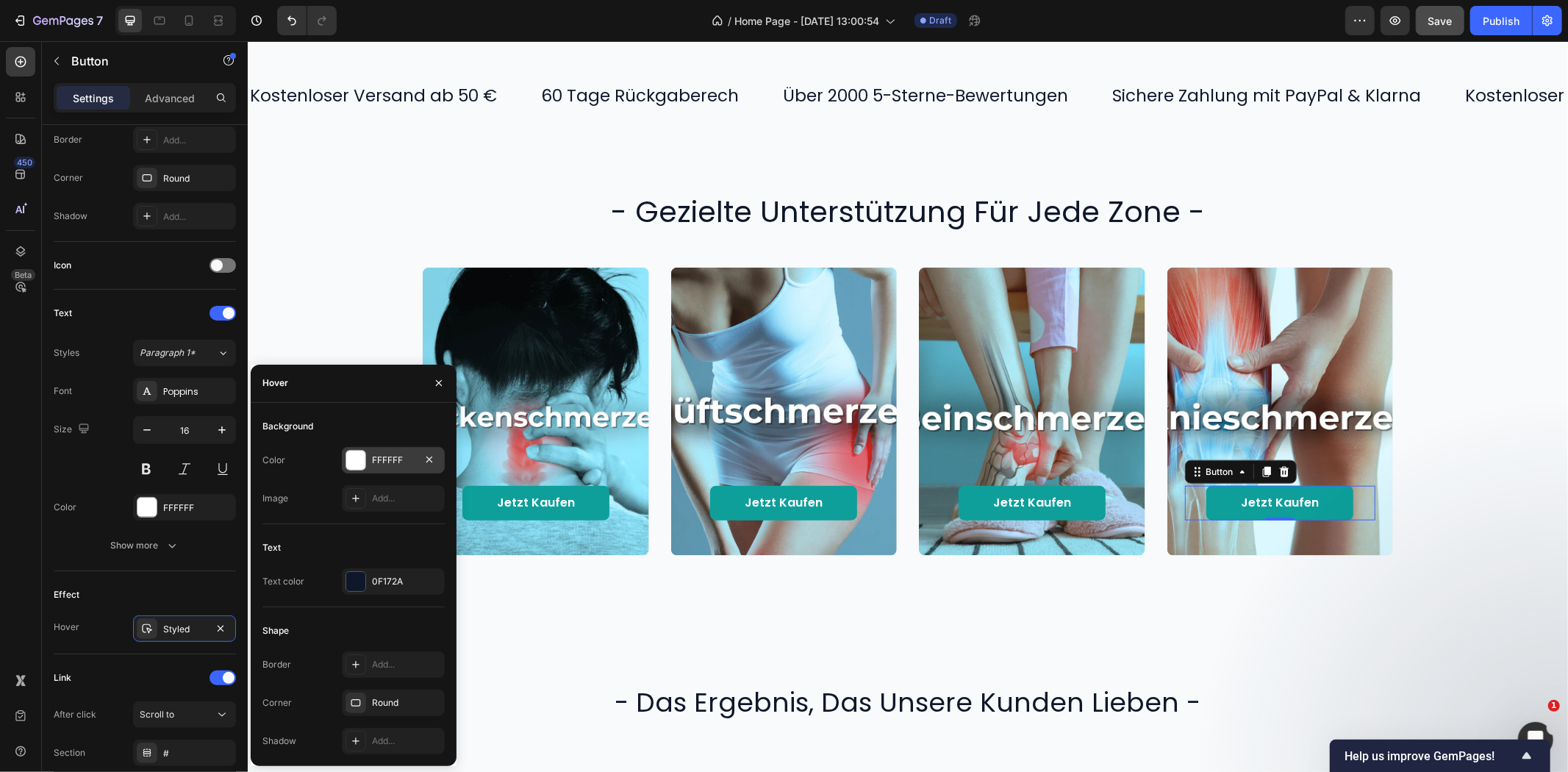
click at [394, 451] on div "FFFFFF" at bounding box center [393, 460] width 103 height 26
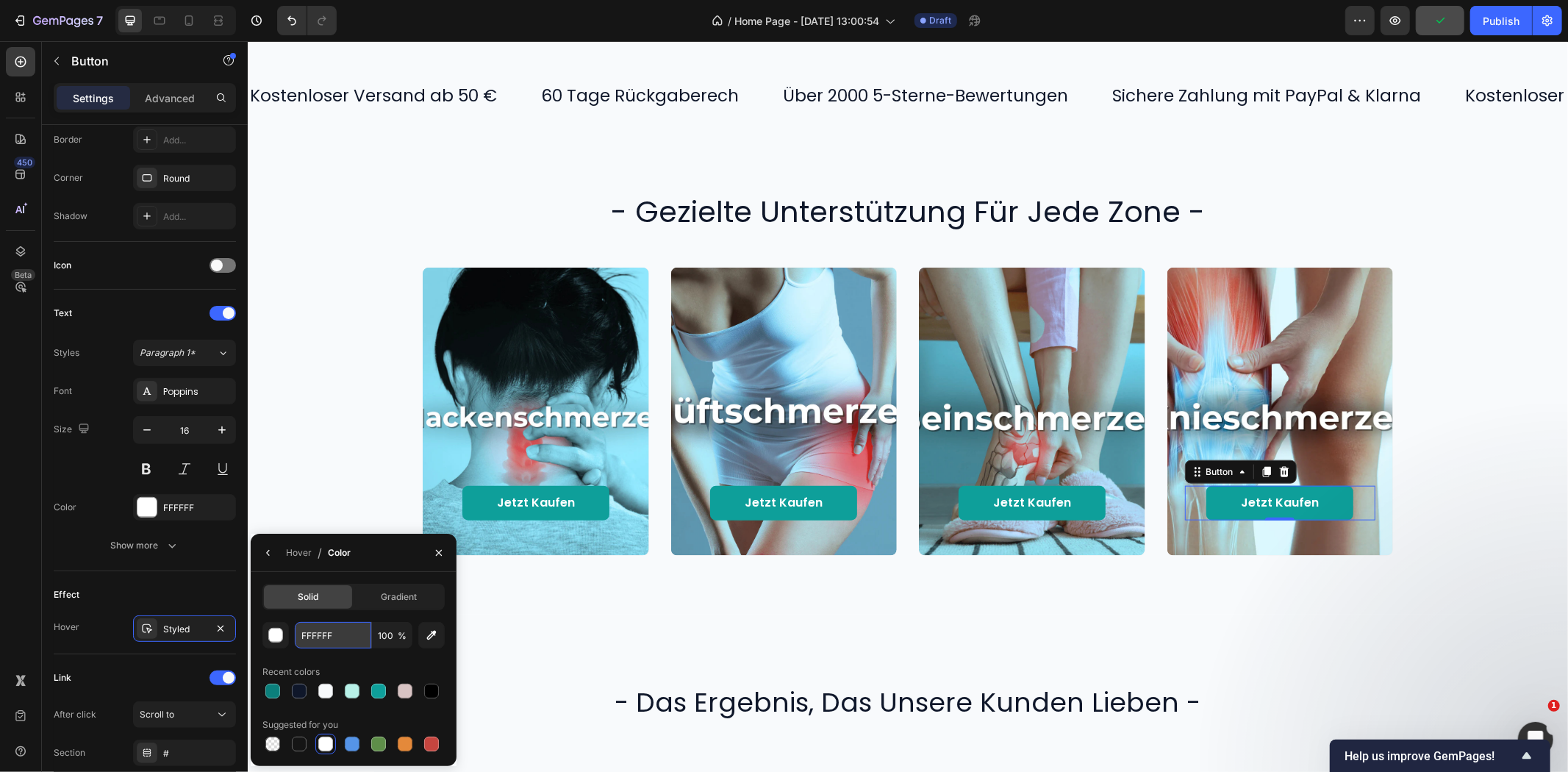
click at [349, 642] on input "FFFFFF" at bounding box center [333, 635] width 77 height 26
paste input "0B807C"
type input "0B807C"
click at [1438, 441] on div "Jetzt kaufen Button Hero Banner Jetzt kaufen Button Hero Banner Jetzt kaufen Bu…" at bounding box center [907, 410] width 1291 height 288
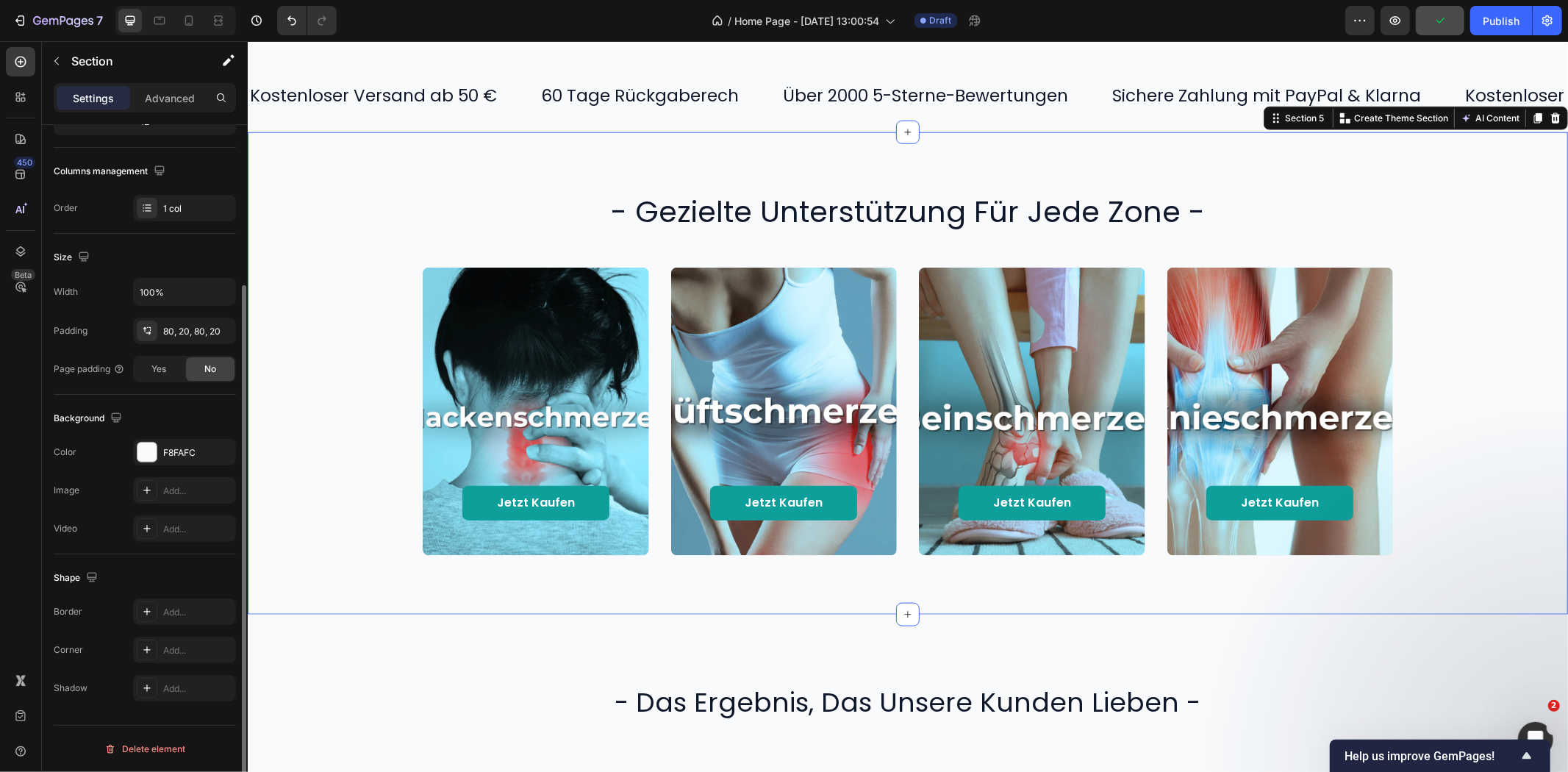
scroll to position [0, 0]
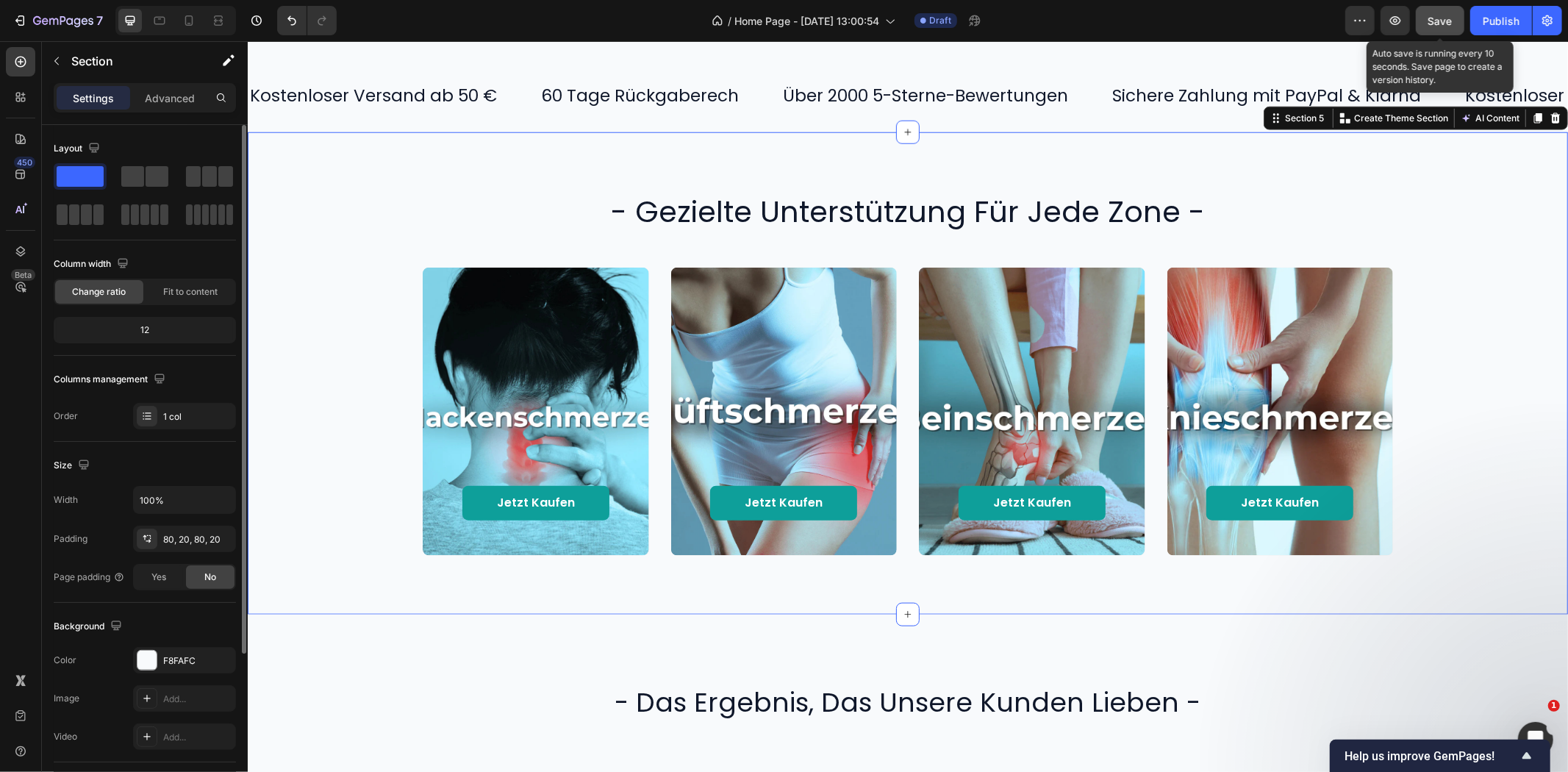
click at [1422, 25] on button "Save" at bounding box center [1441, 21] width 49 height 30
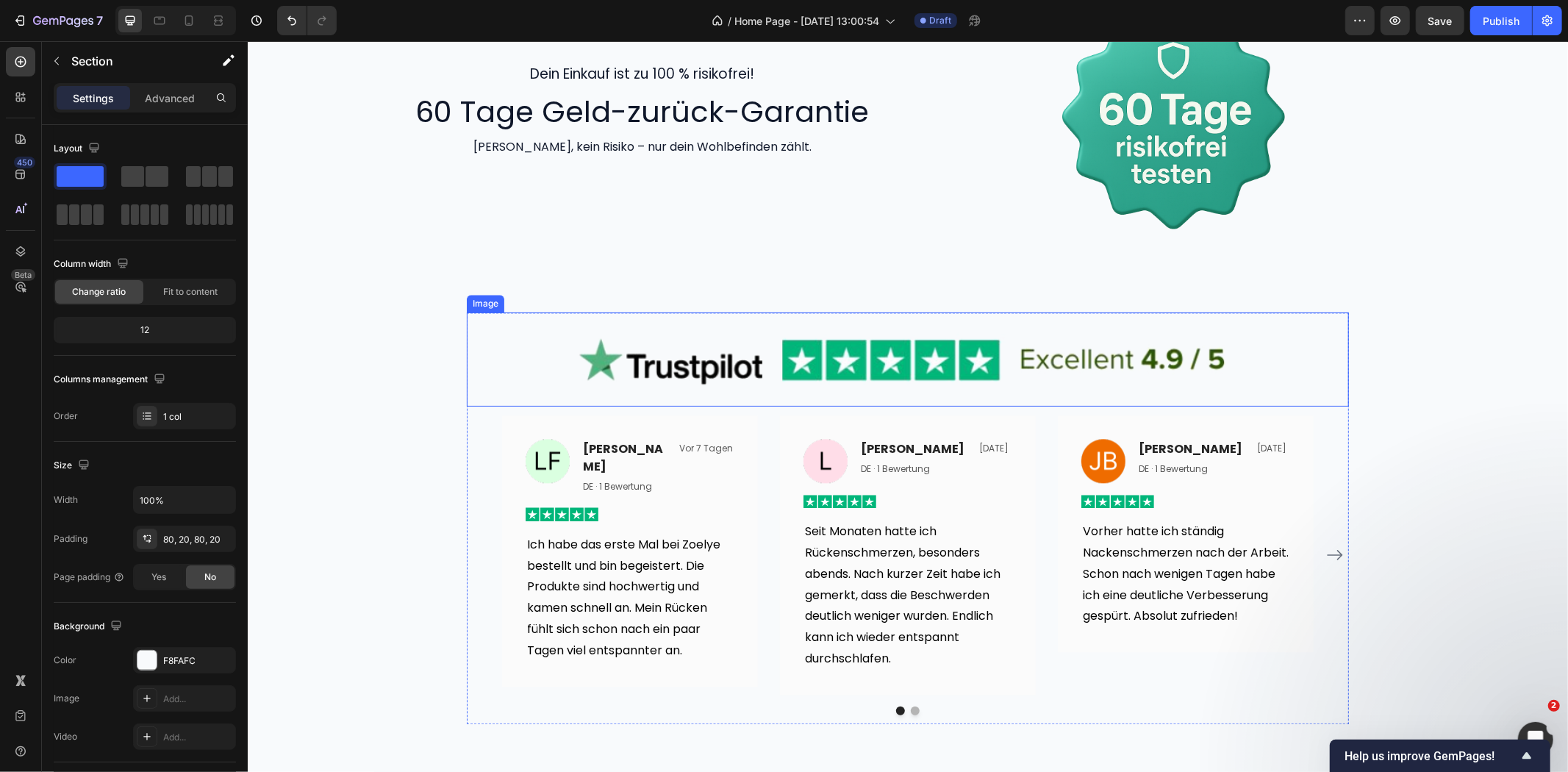
scroll to position [2777, 0]
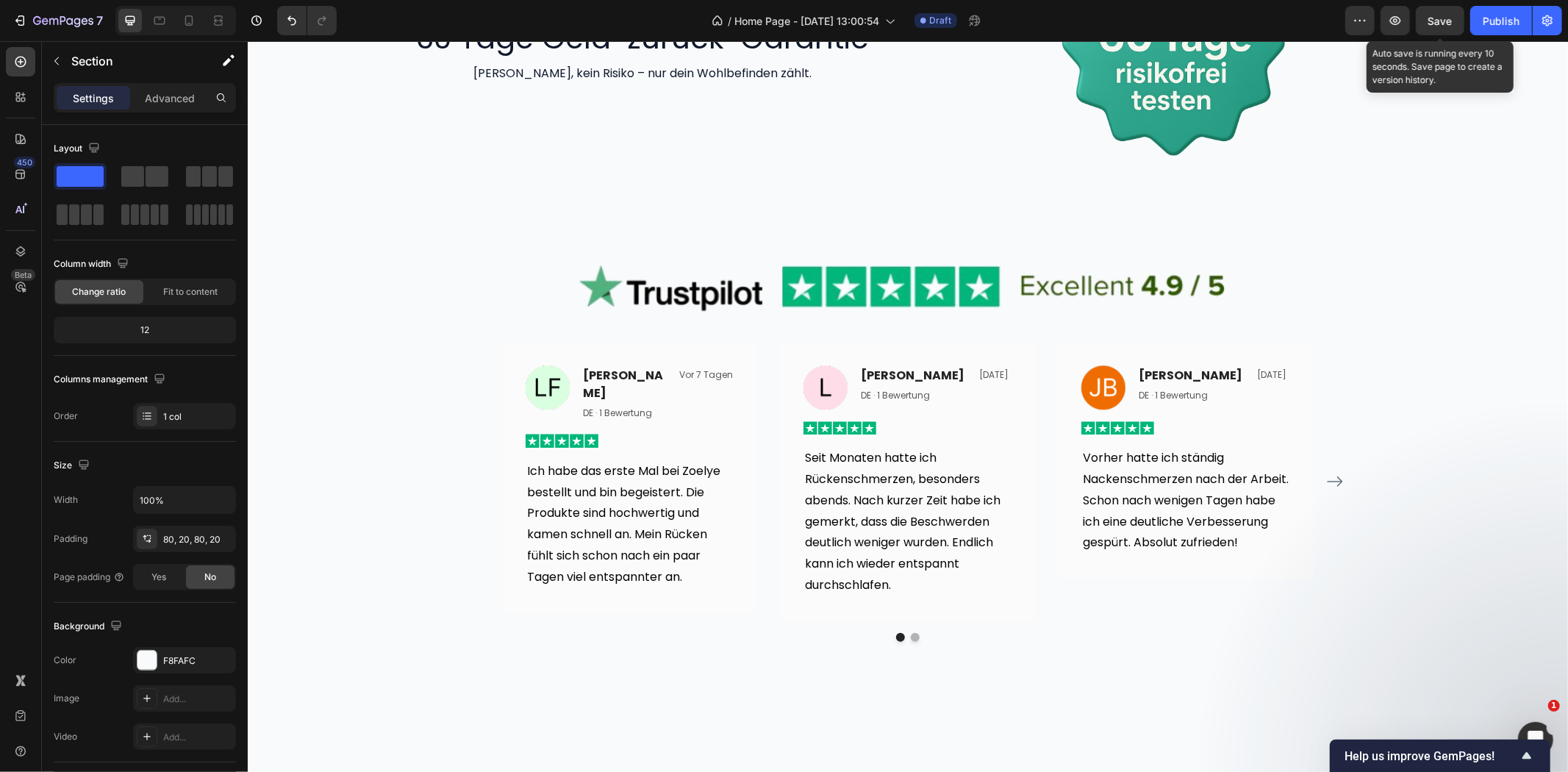
click at [1432, 18] on span "Save" at bounding box center [1441, 21] width 24 height 13
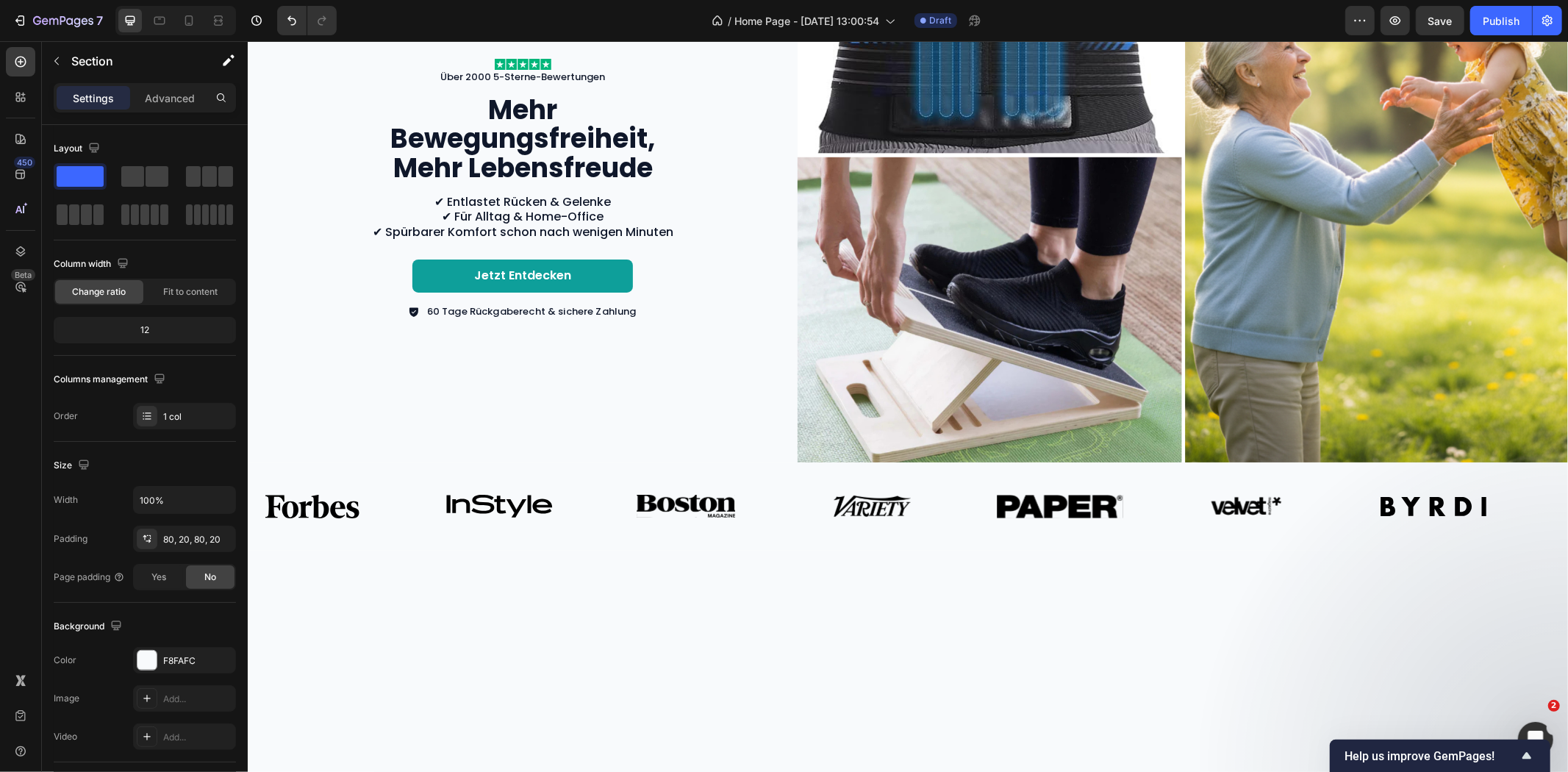
scroll to position [0, 0]
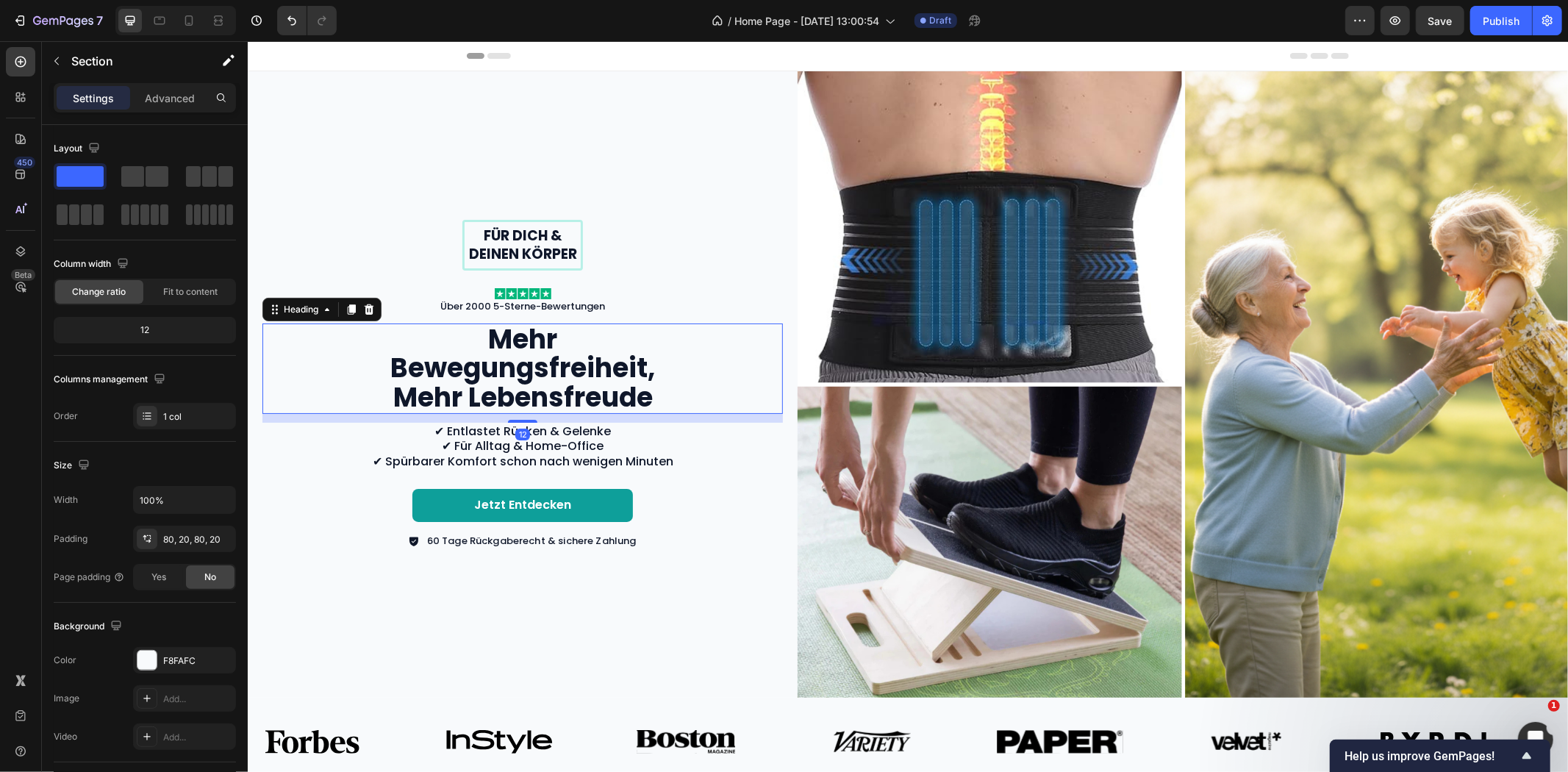
click at [587, 353] on h2 "Mehr Bewegungsfreiheit, Mehr Lebensfreude" at bounding box center [522, 368] width 331 height 90
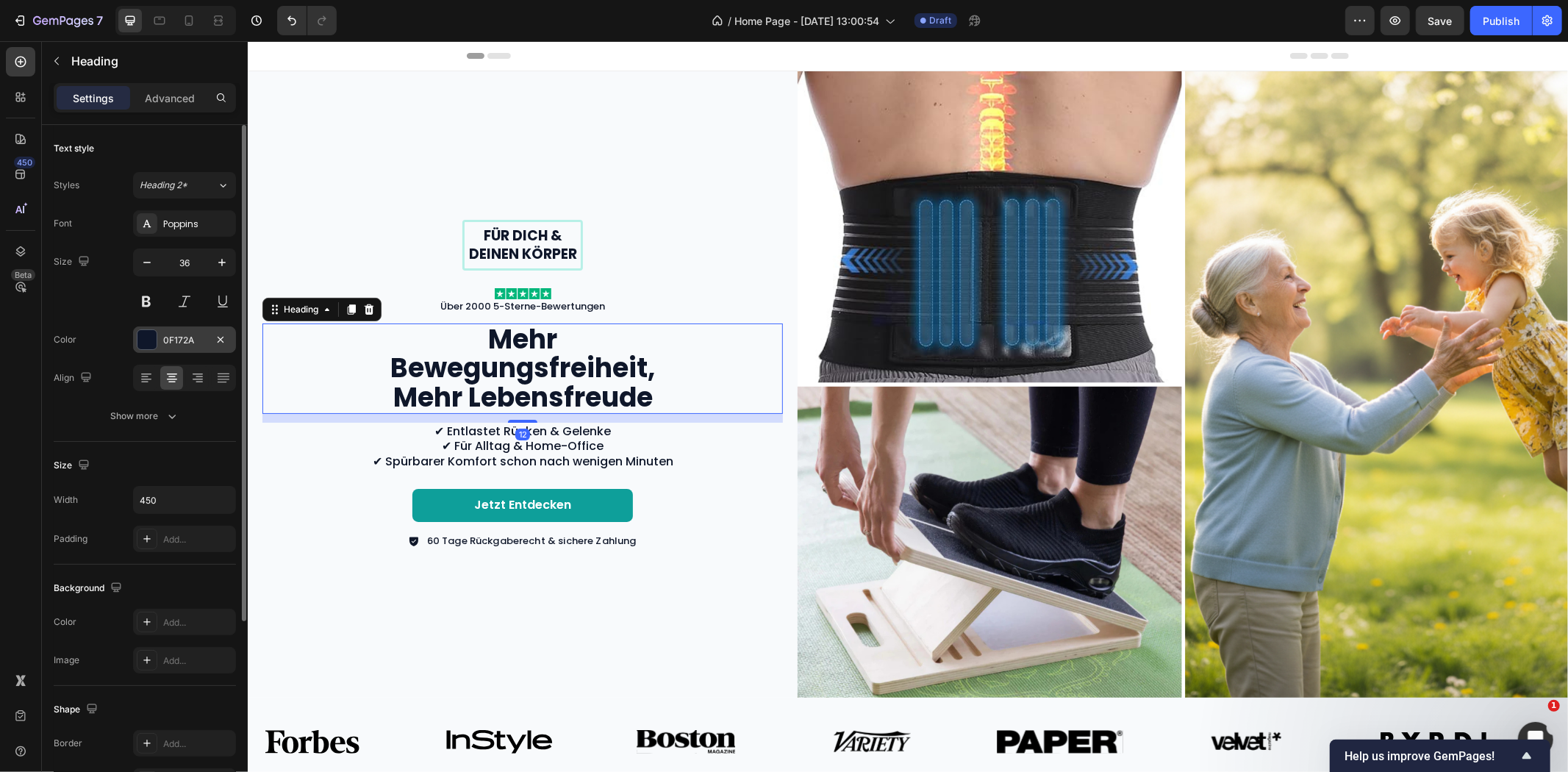
click at [177, 344] on div "0F172A" at bounding box center [184, 340] width 42 height 14
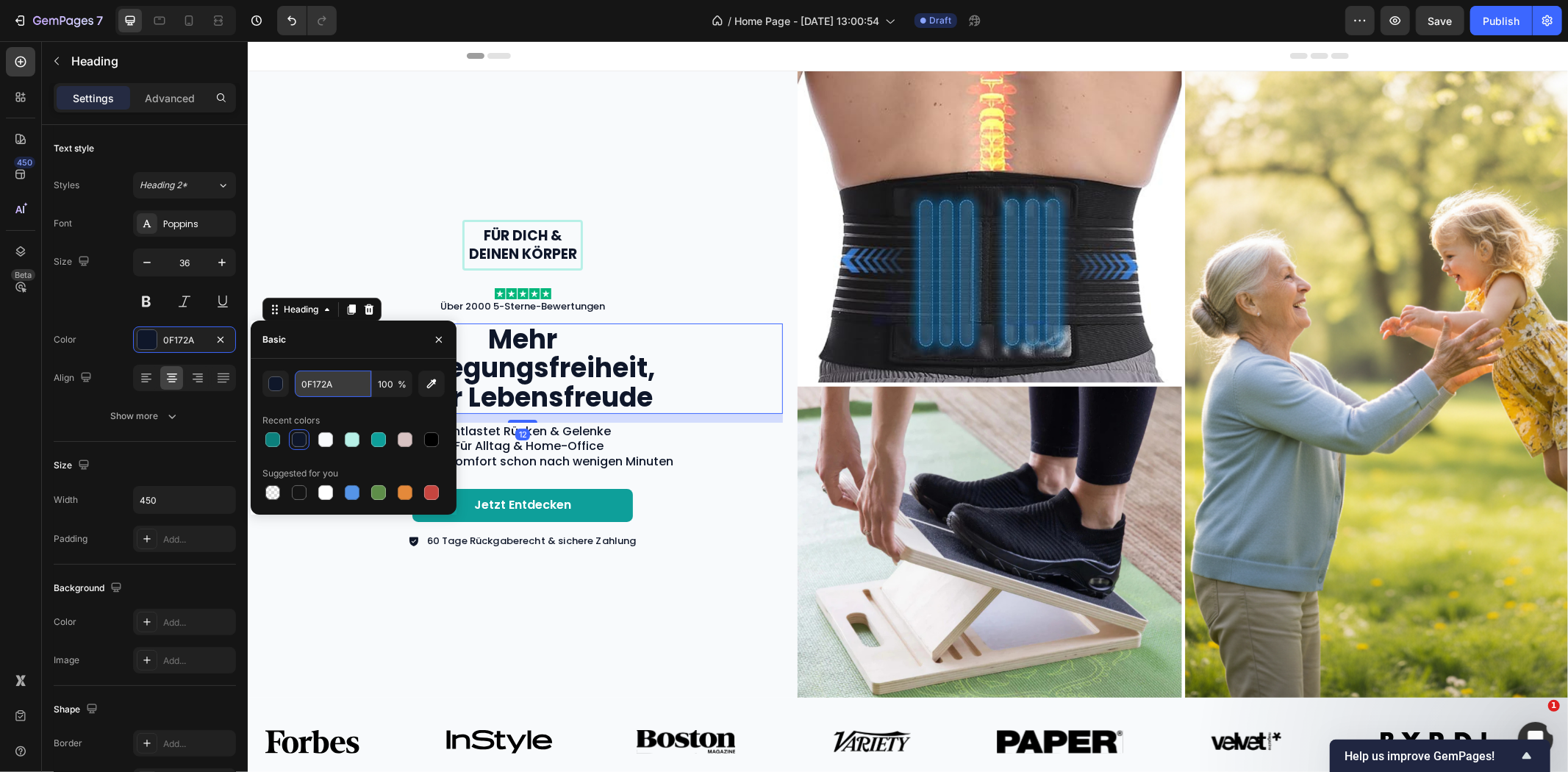
click at [329, 391] on input "0F172A" at bounding box center [333, 383] width 77 height 26
paste input "475569"
type input "0F172A"
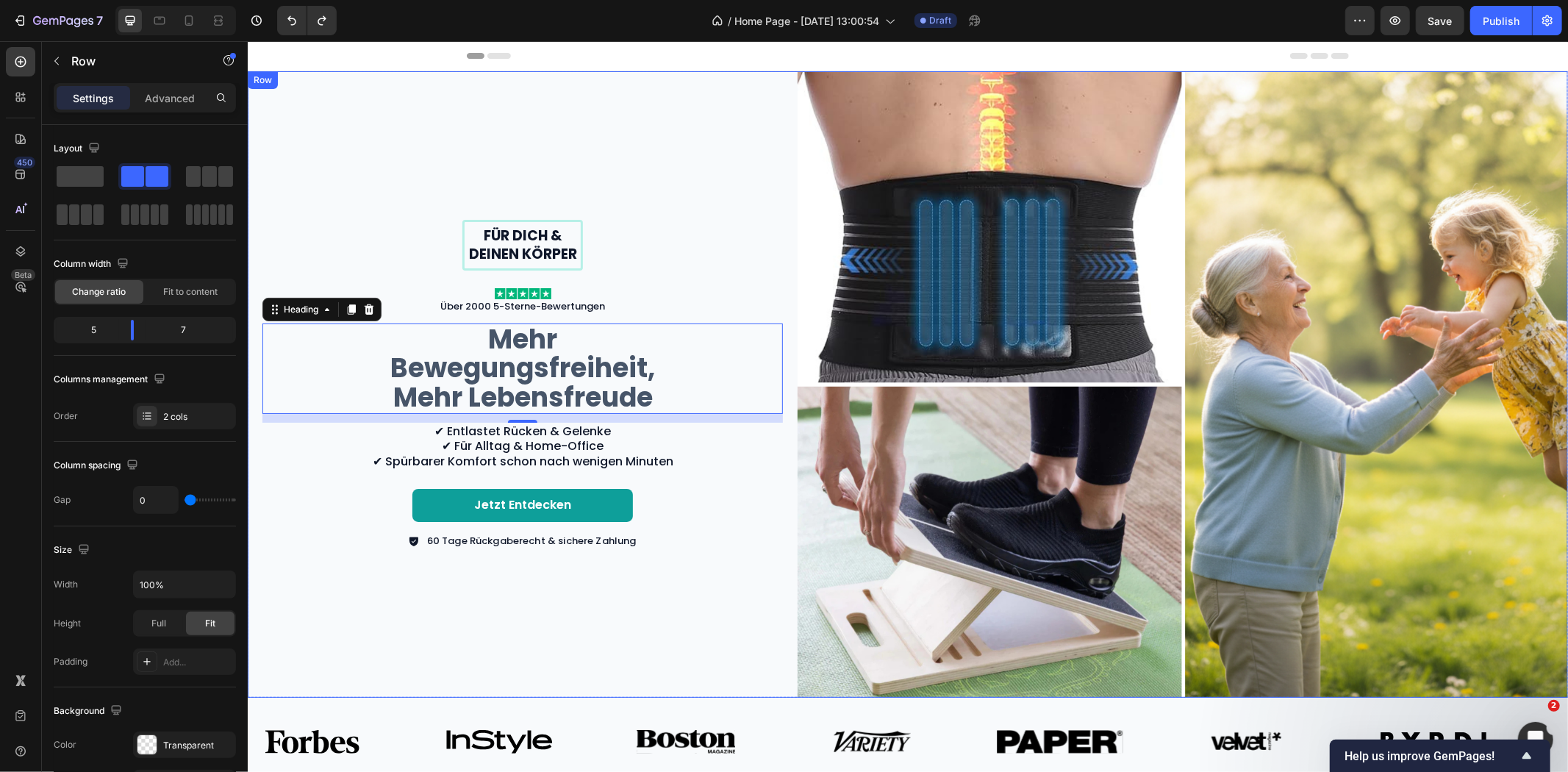
click at [345, 213] on div "Für dich & deinen Körper Text Block Row Image Über 2000 5-Sterne-Bewertungen Te…" at bounding box center [521, 383] width 549 height 626
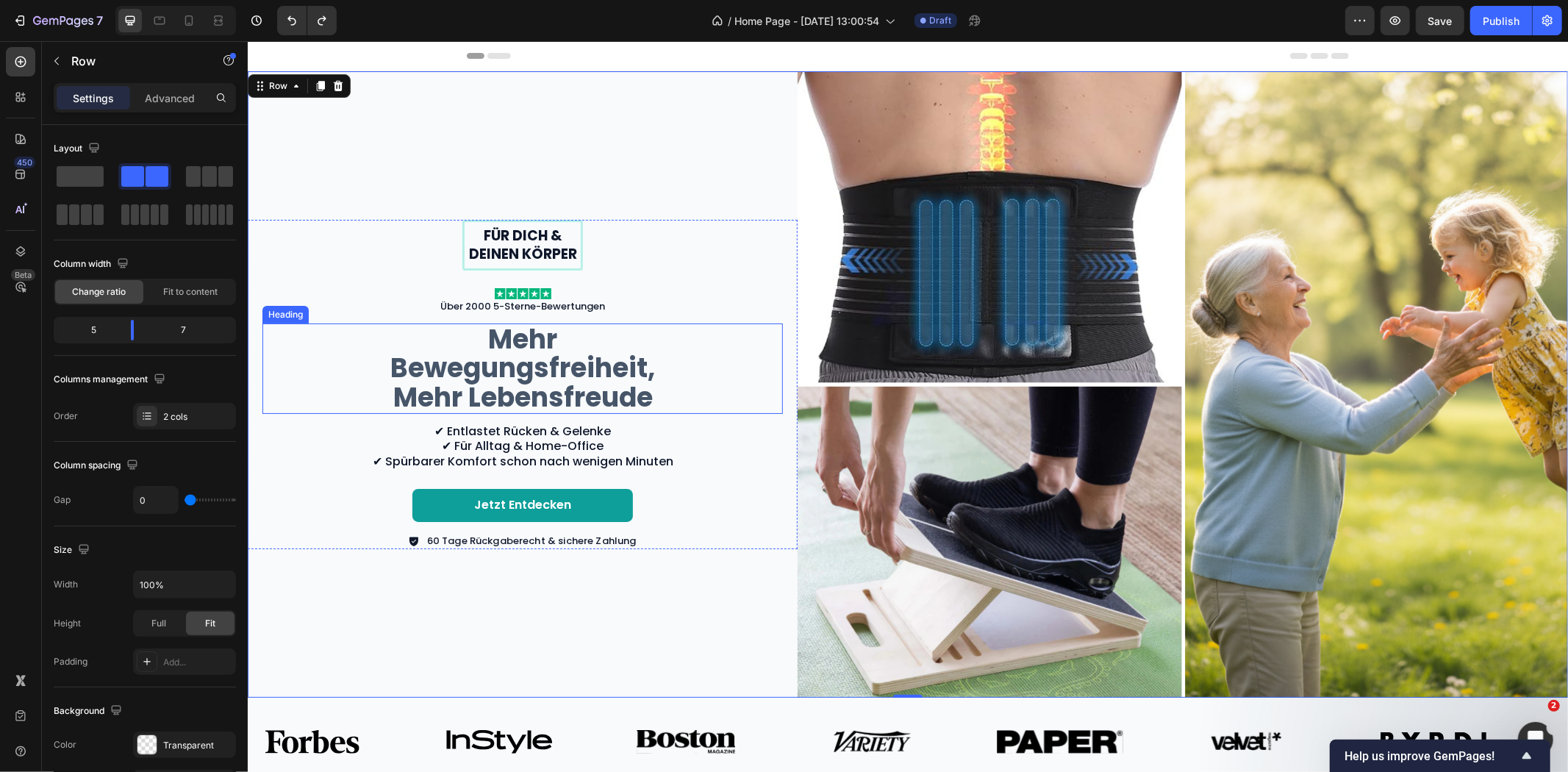
click at [451, 364] on h2 "Mehr Bewegungsfreiheit, Mehr Lebensfreude" at bounding box center [522, 368] width 331 height 90
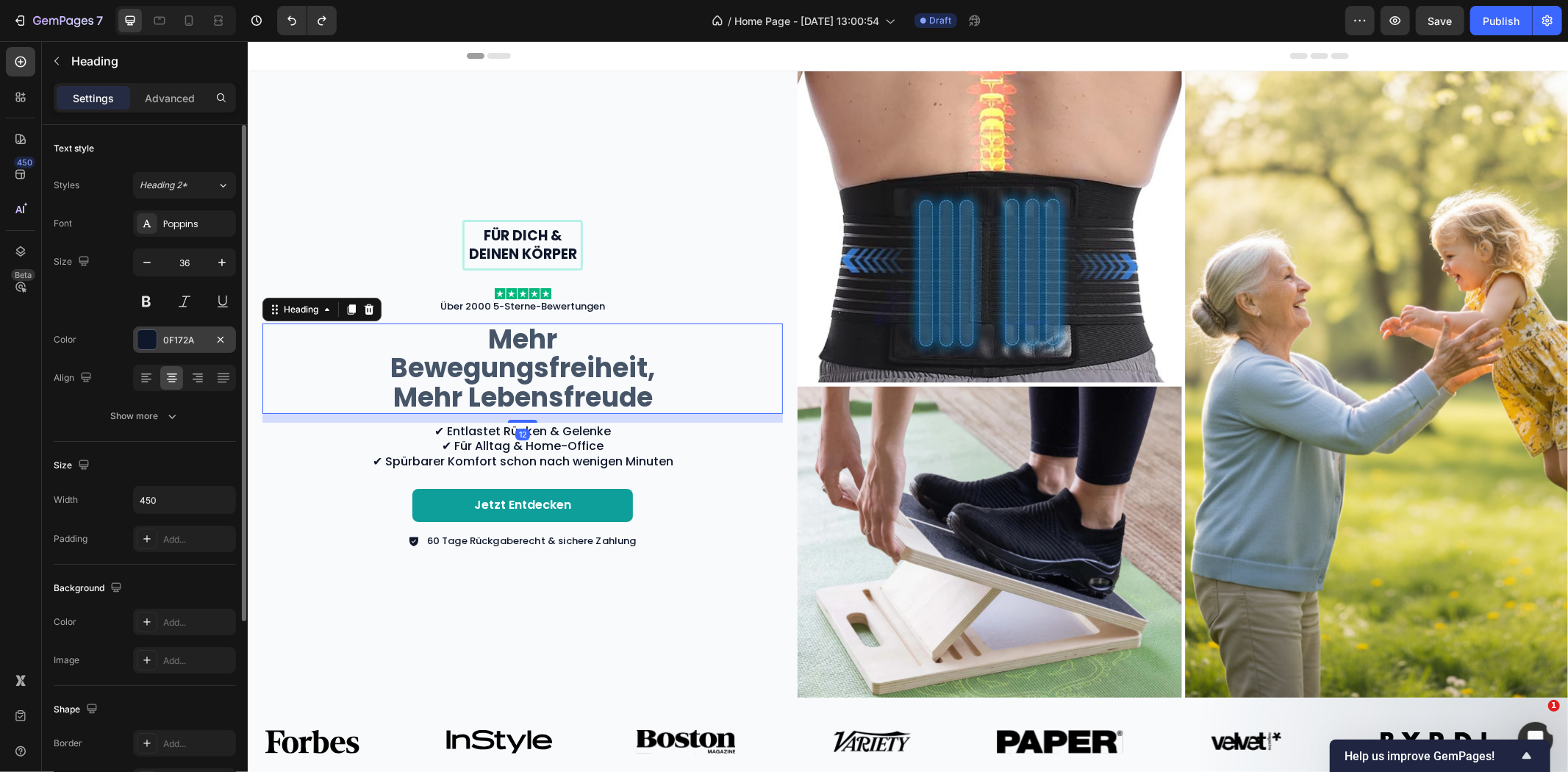
click at [178, 349] on div "0F172A" at bounding box center [184, 339] width 103 height 26
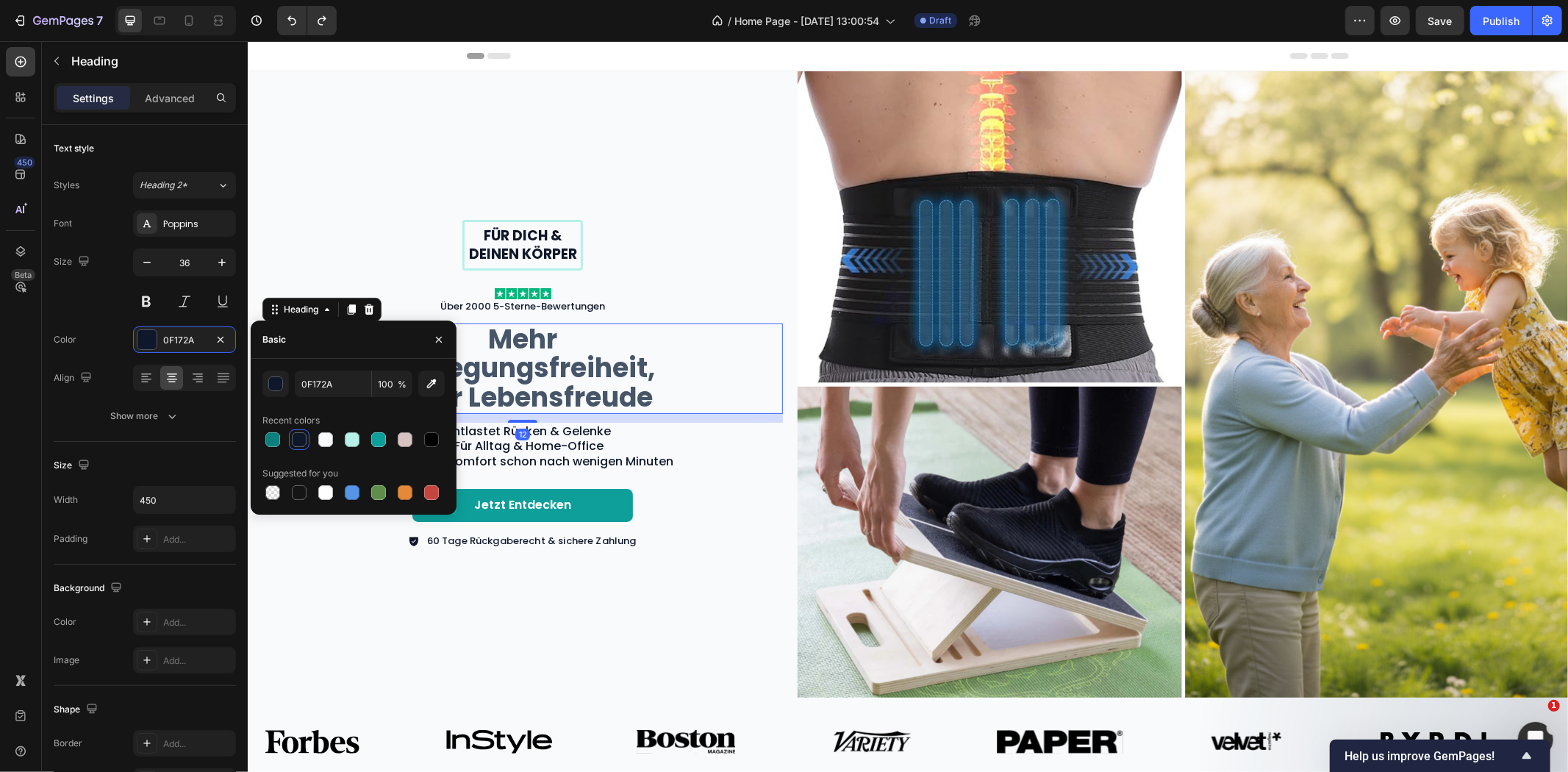
click at [303, 448] on div at bounding box center [299, 439] width 21 height 21
click at [292, 439] on div at bounding box center [299, 439] width 14 height 14
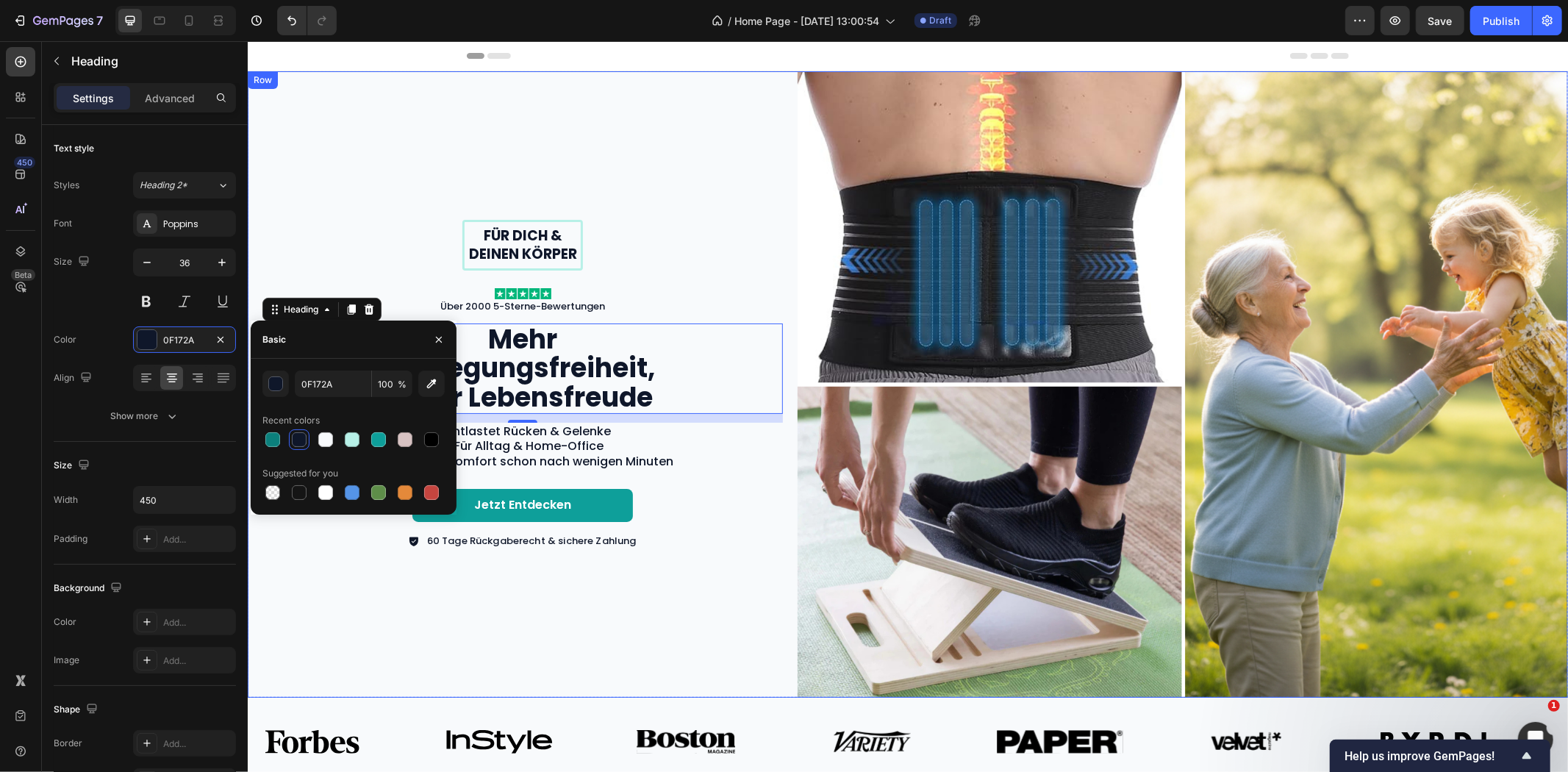
click at [667, 593] on div "Für dich & deinen Körper Text Block Row Image Über 2000 5-Sterne-Bewertungen Te…" at bounding box center [521, 383] width 549 height 626
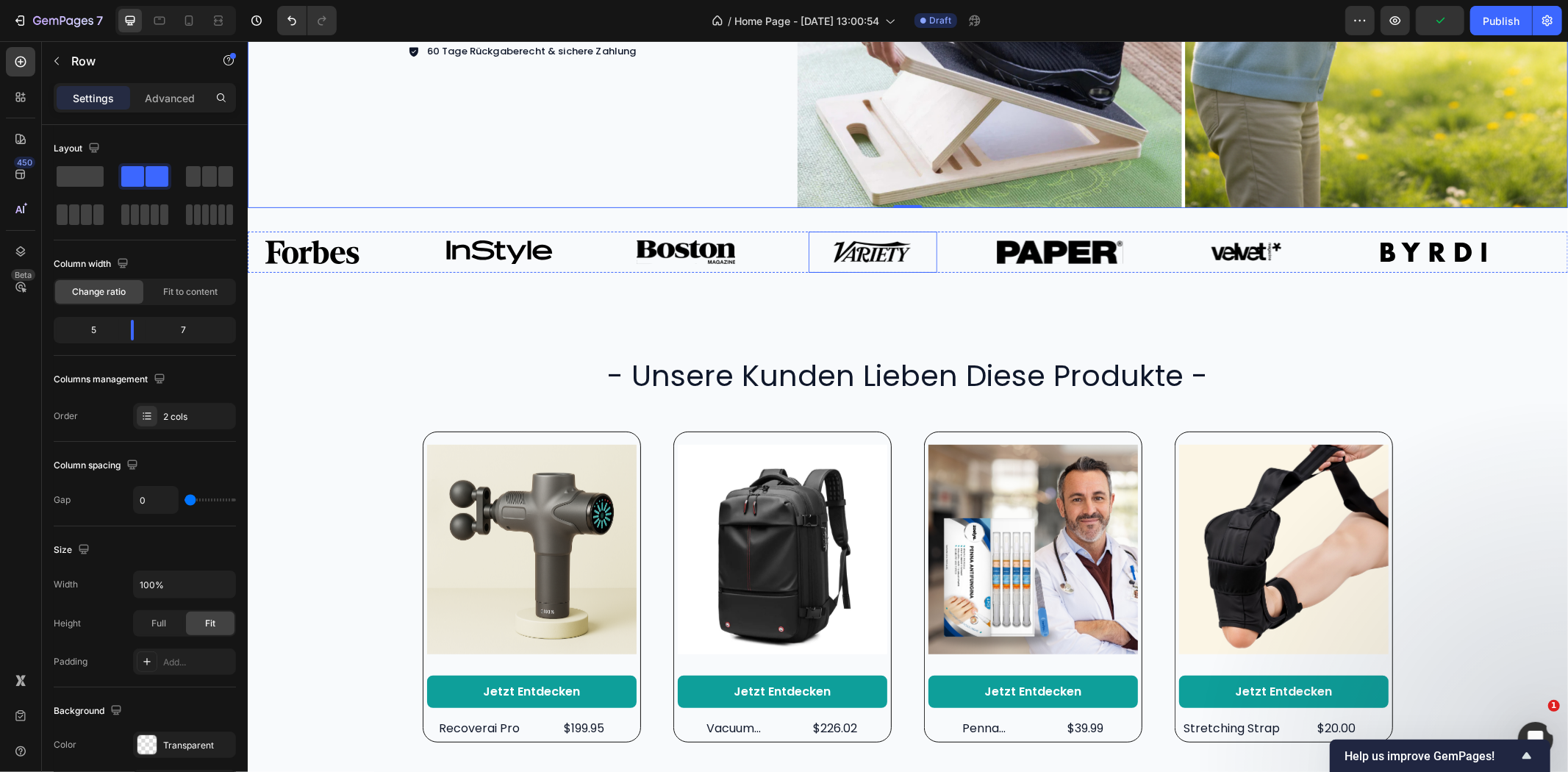
scroll to position [164, 0]
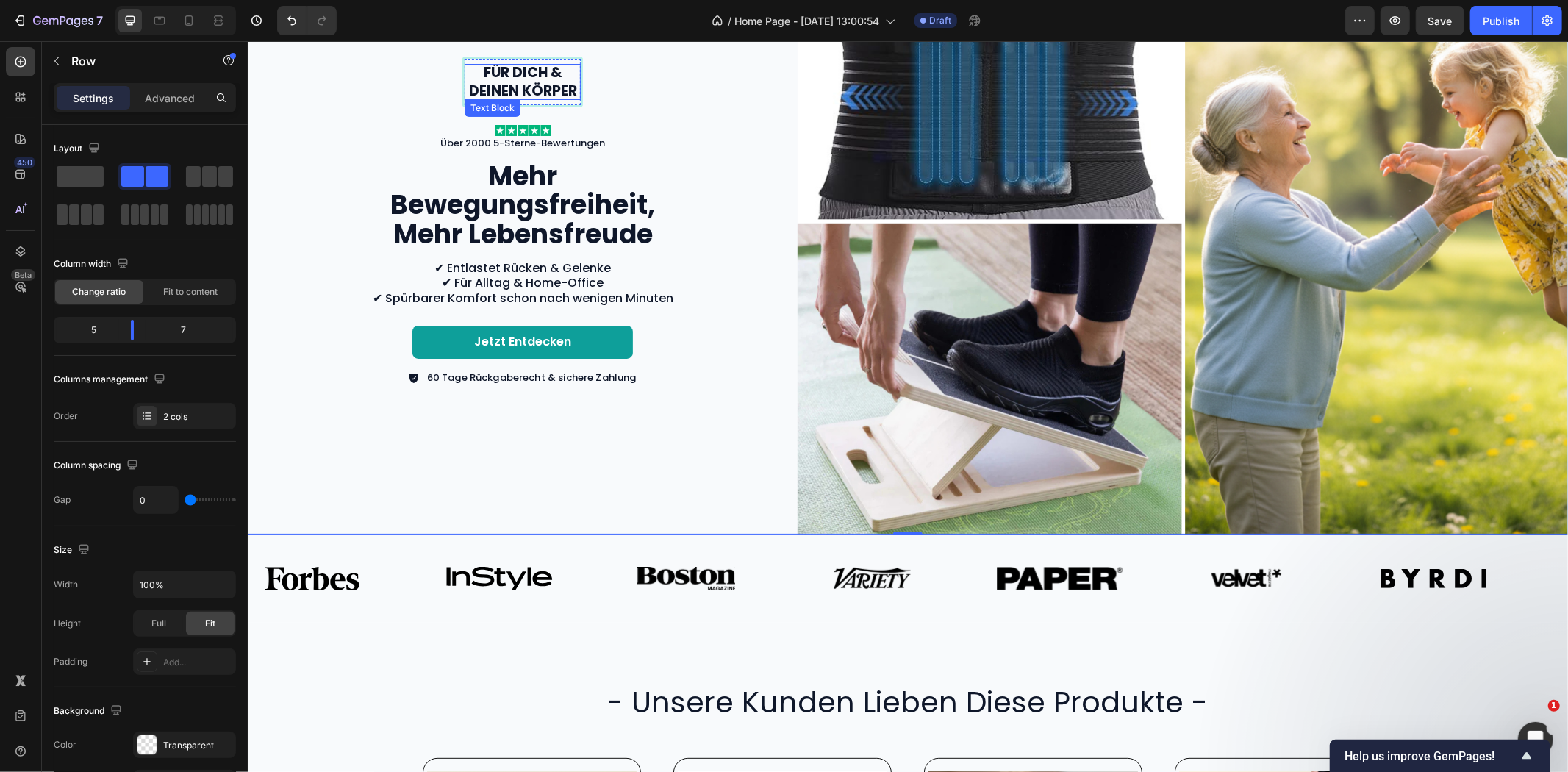
click at [516, 83] on p "Für dich & deinen Körper" at bounding box center [521, 81] width 113 height 36
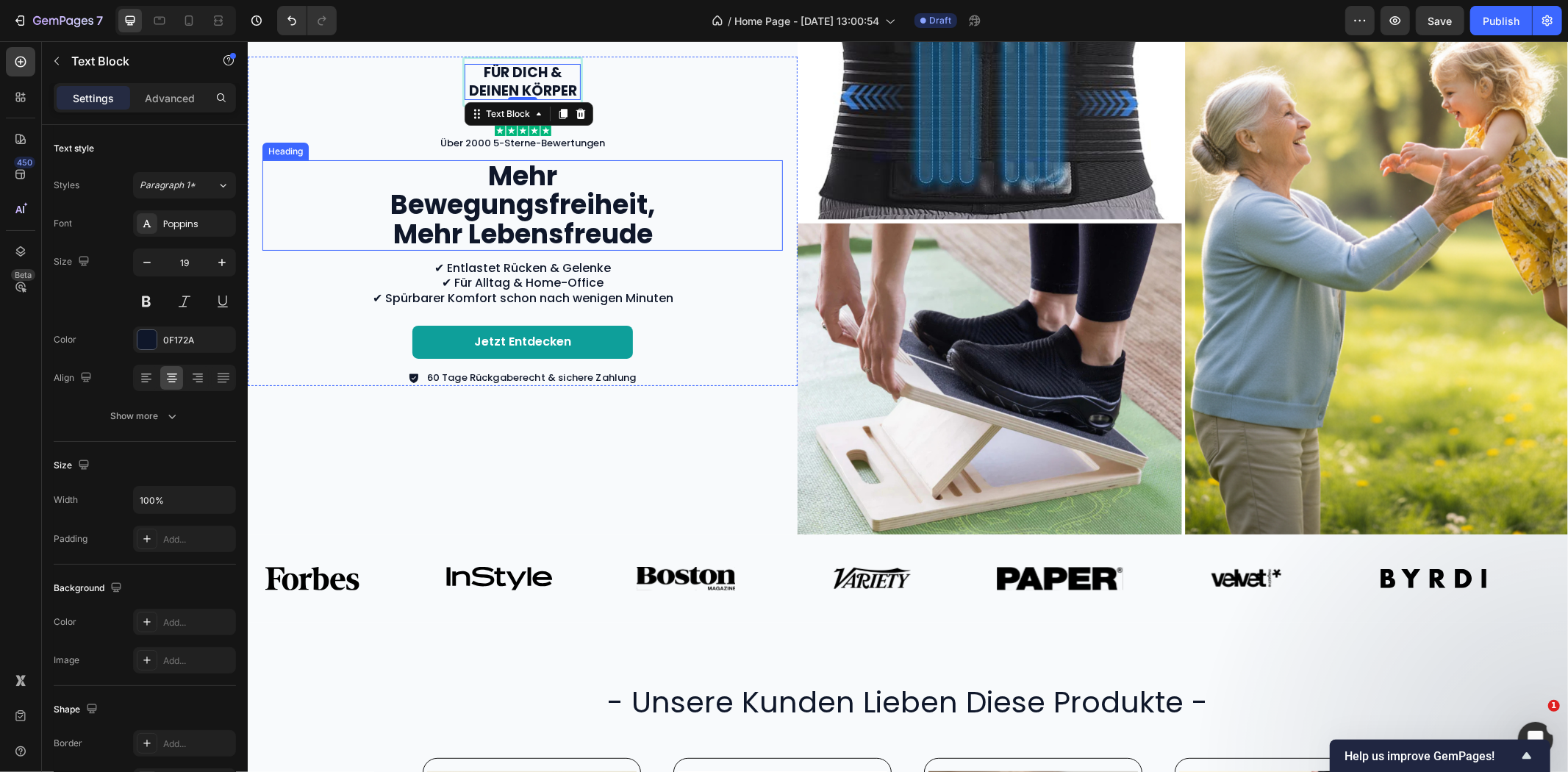
click at [468, 188] on h2 "Mehr Bewegungsfreiheit, Mehr Lebensfreude" at bounding box center [522, 205] width 331 height 90
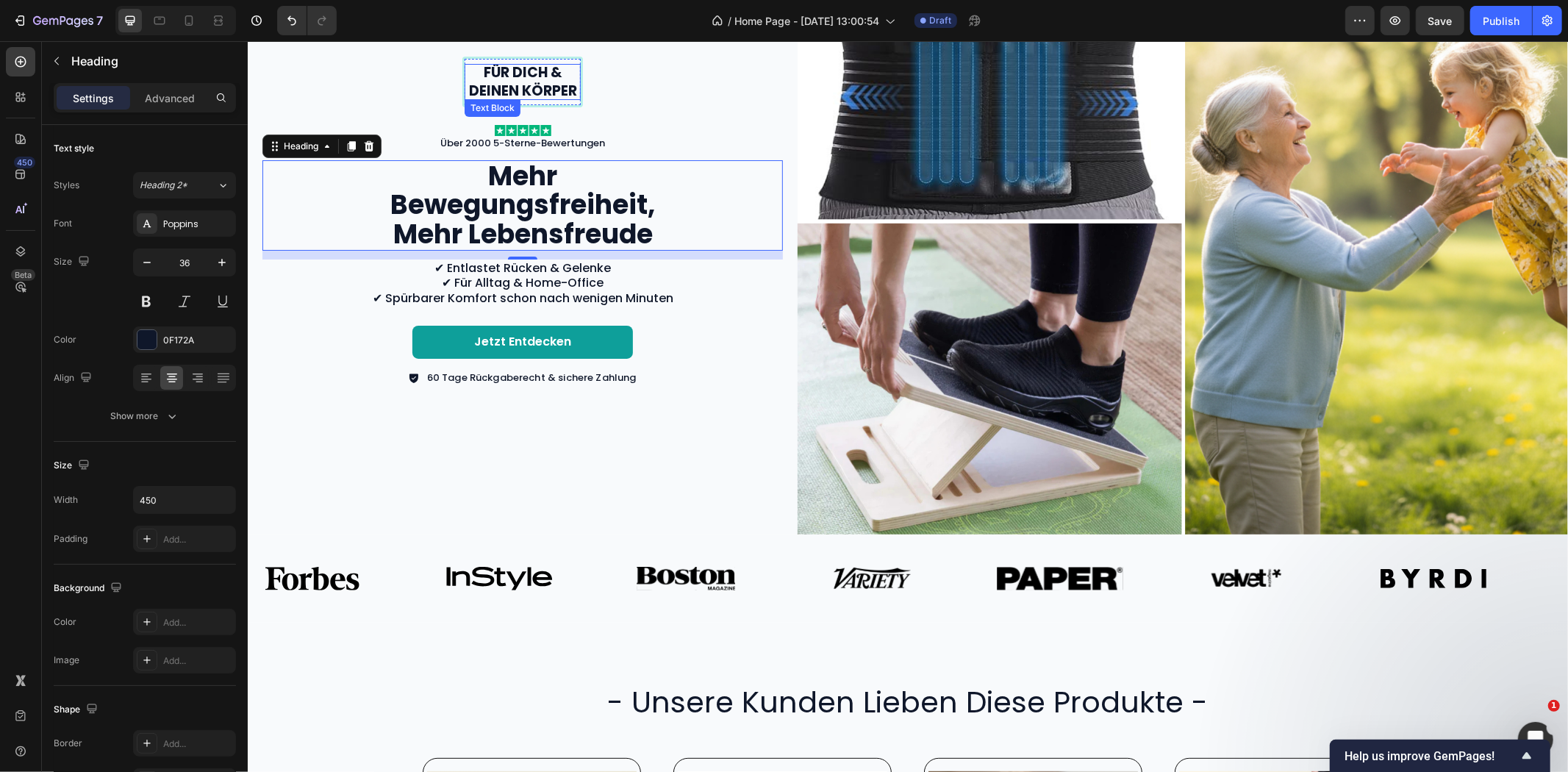
click at [530, 73] on p "Für dich & deinen Körper" at bounding box center [521, 81] width 113 height 36
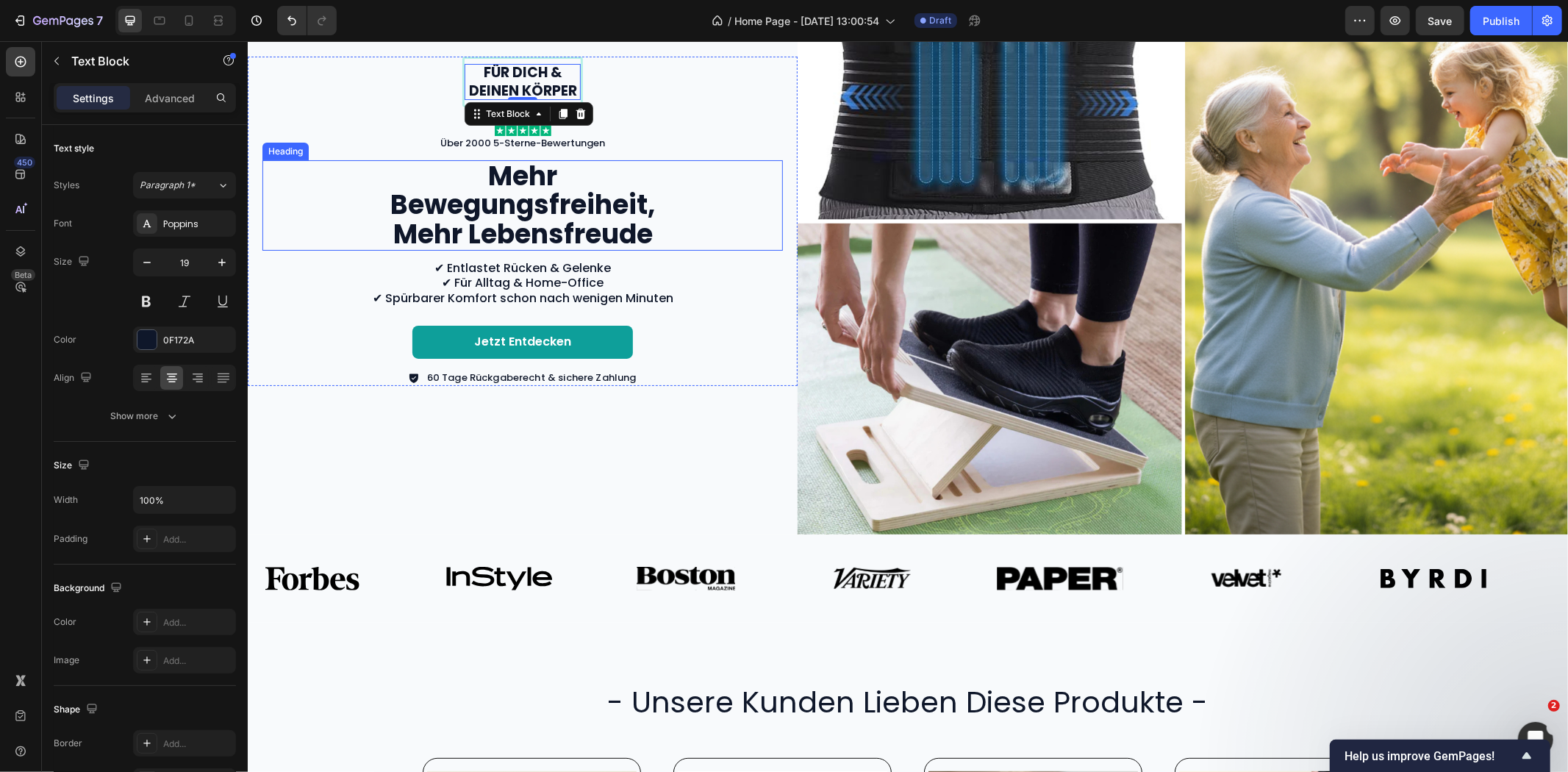
scroll to position [81, 0]
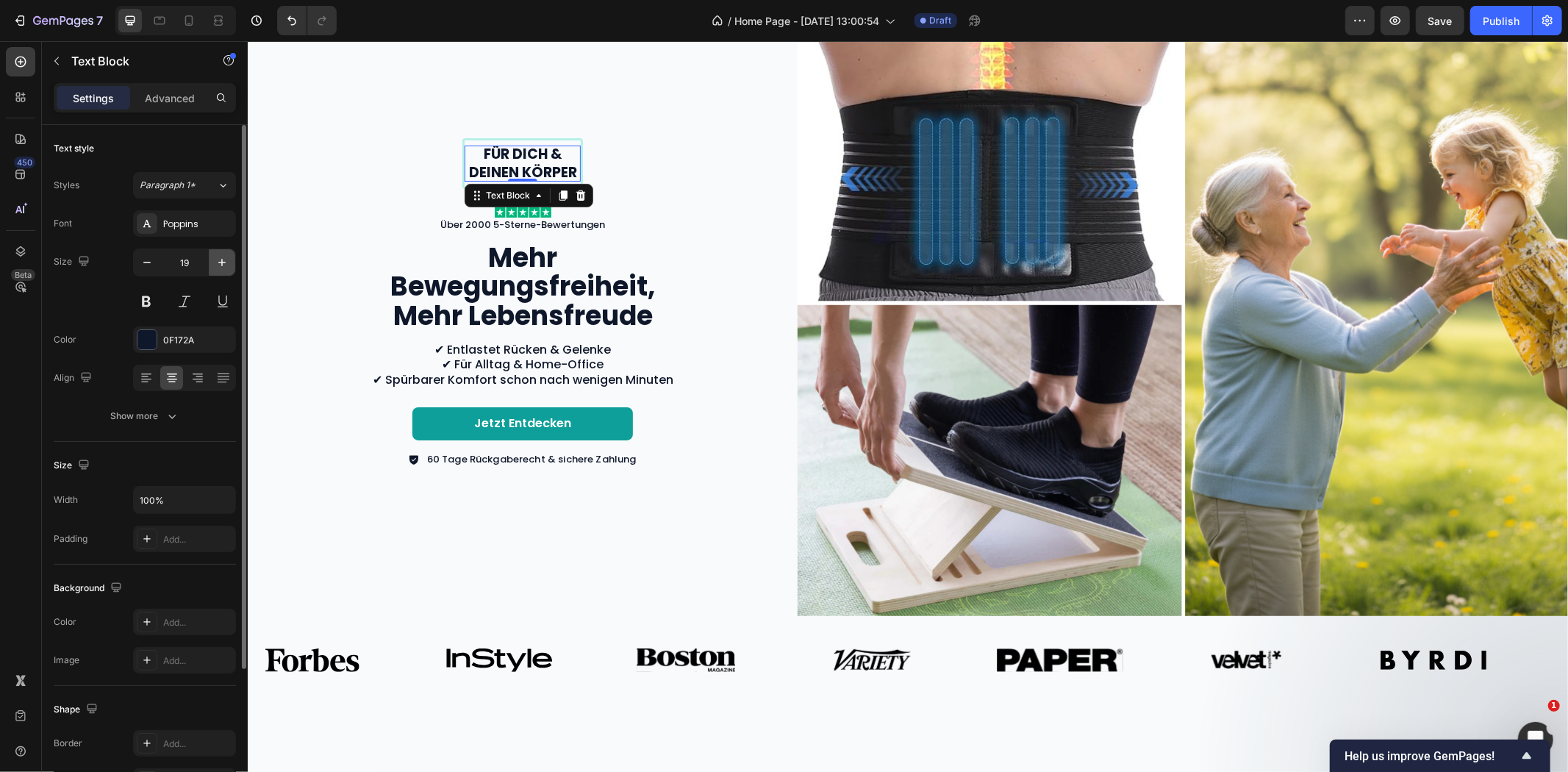
click at [218, 266] on icon "button" at bounding box center [222, 262] width 14 height 14
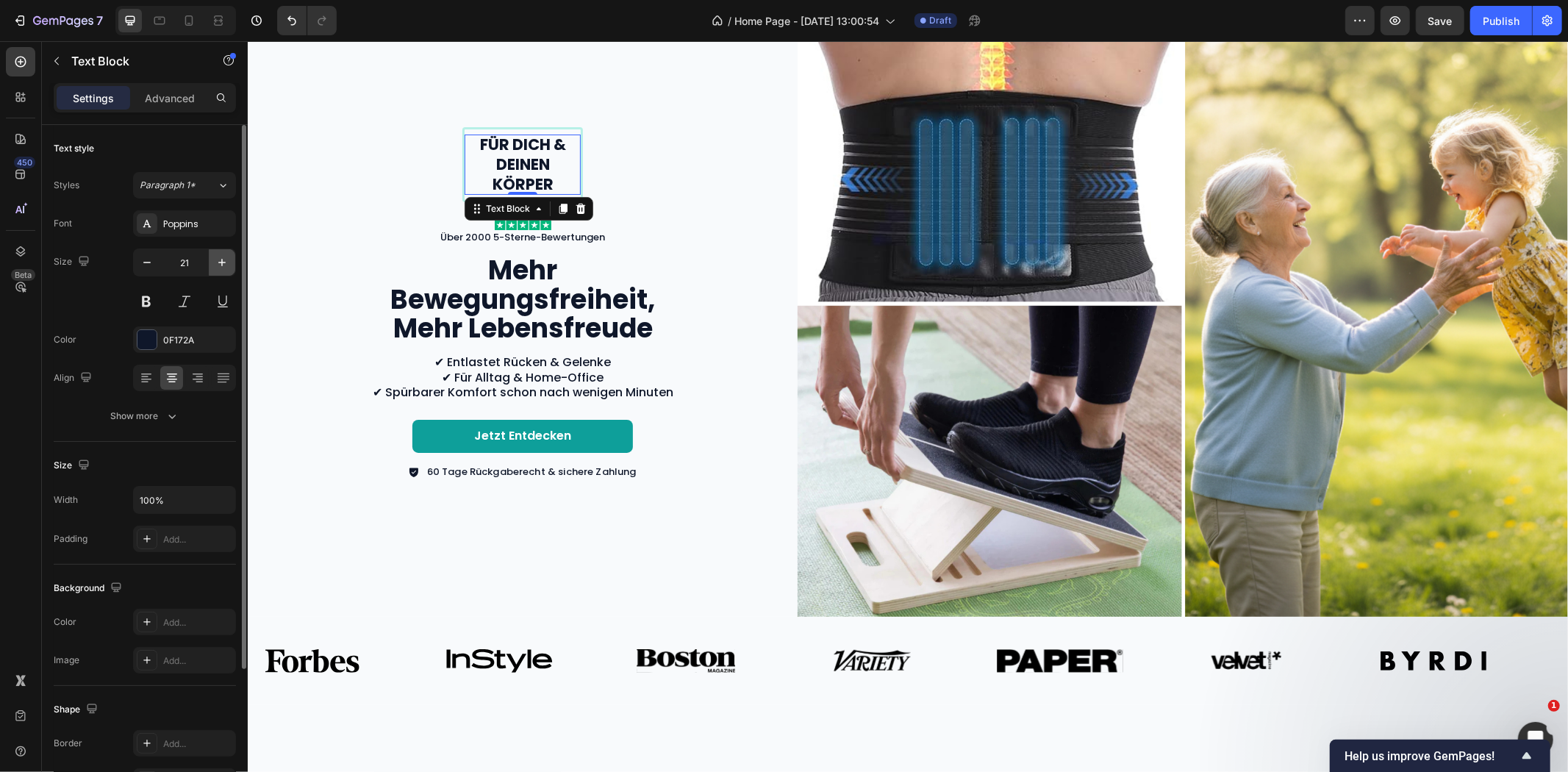
scroll to position [69, 0]
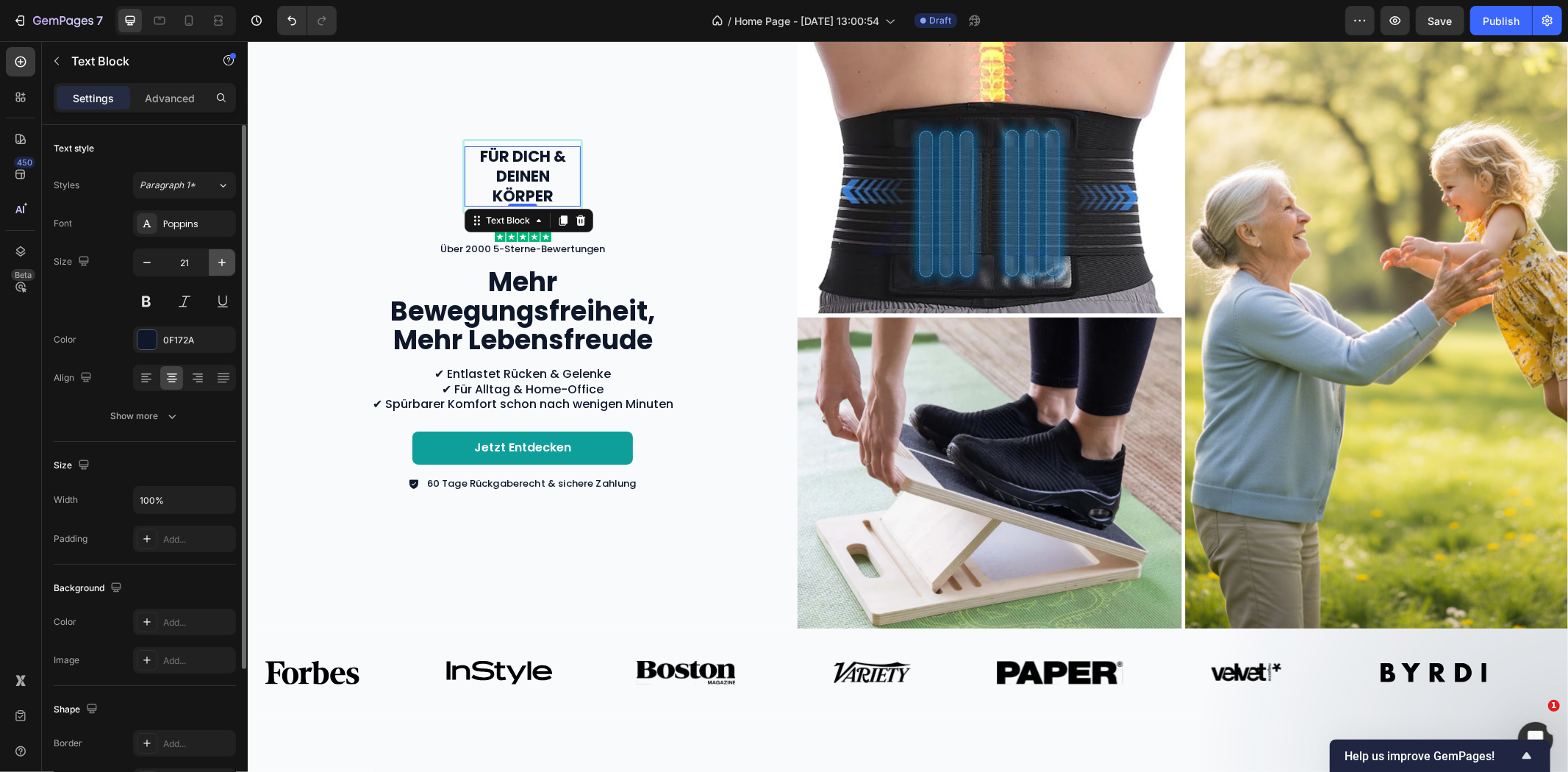
click at [225, 260] on icon "button" at bounding box center [222, 262] width 14 height 14
type input "22"
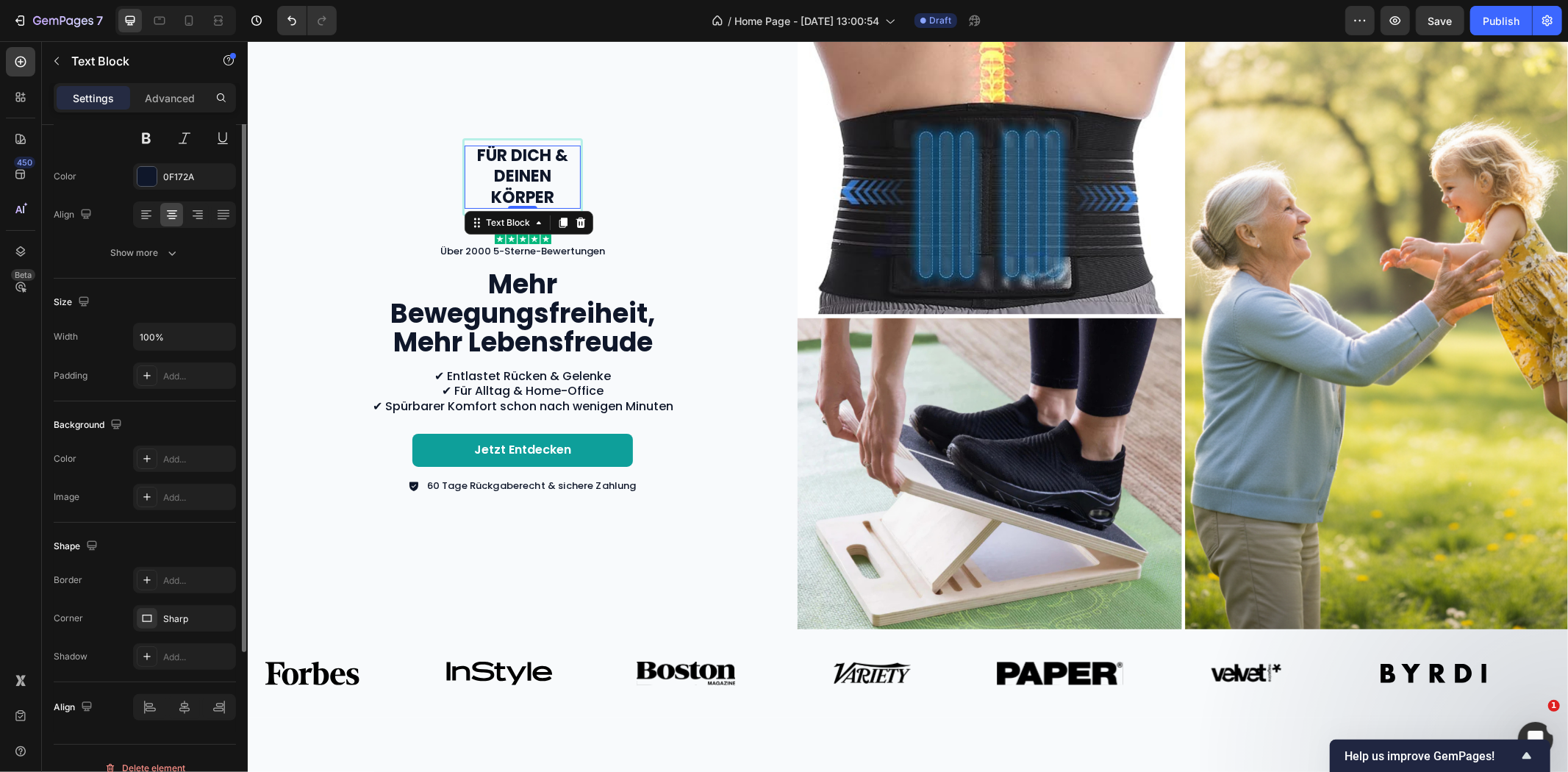
scroll to position [183, 0]
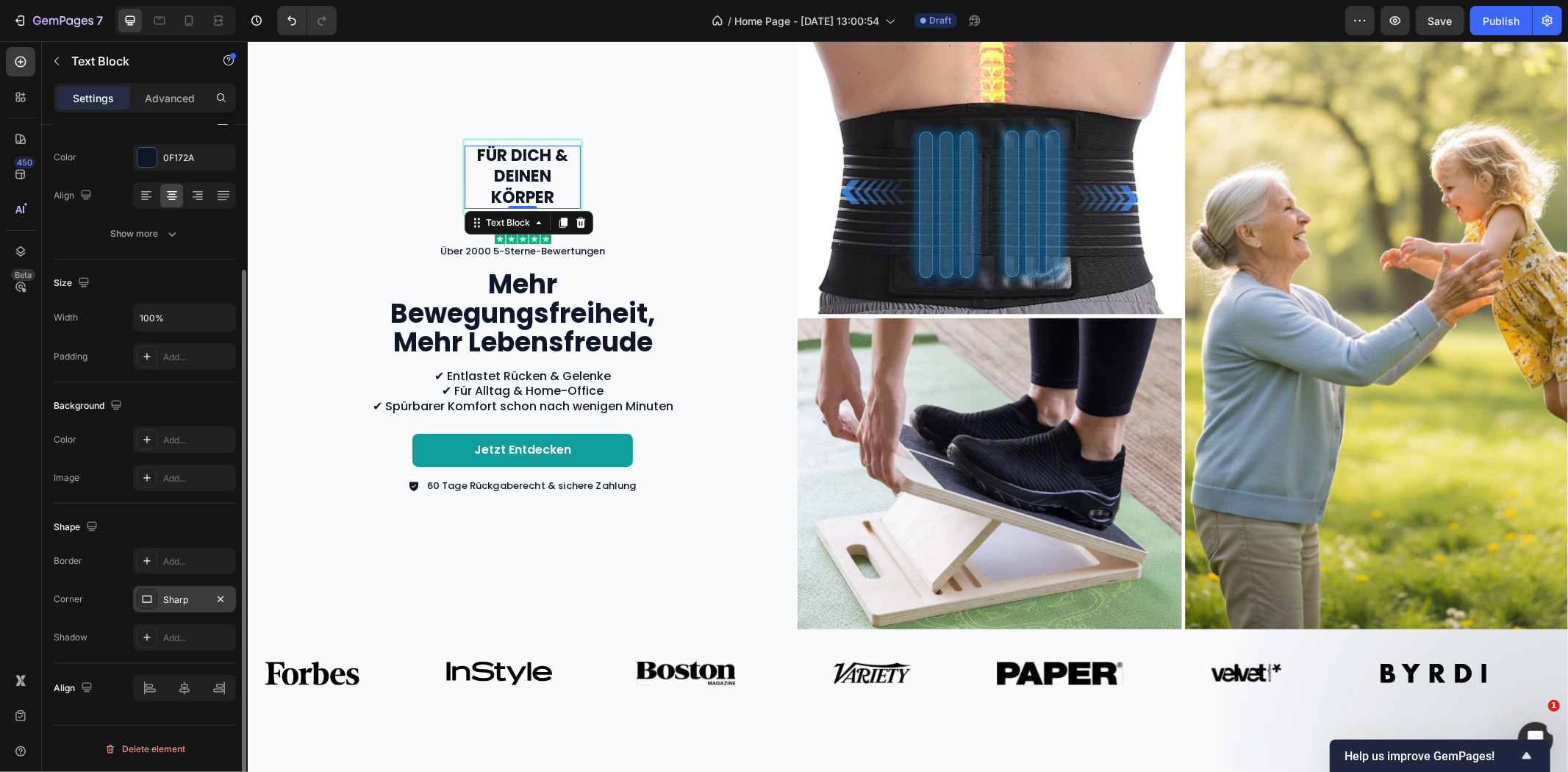
click at [180, 601] on div "Sharp" at bounding box center [184, 599] width 42 height 14
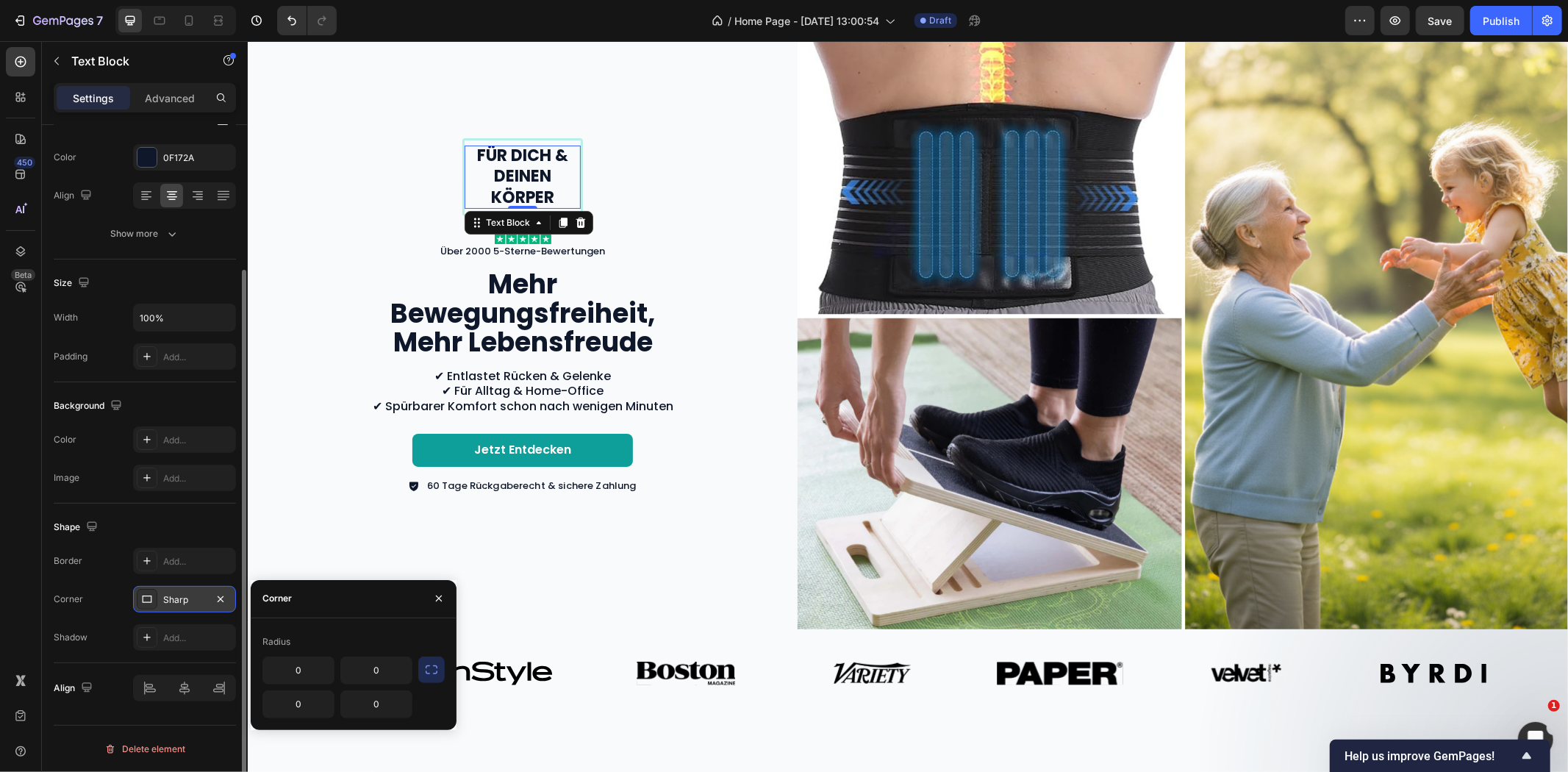
click at [180, 601] on div "Sharp" at bounding box center [184, 599] width 42 height 14
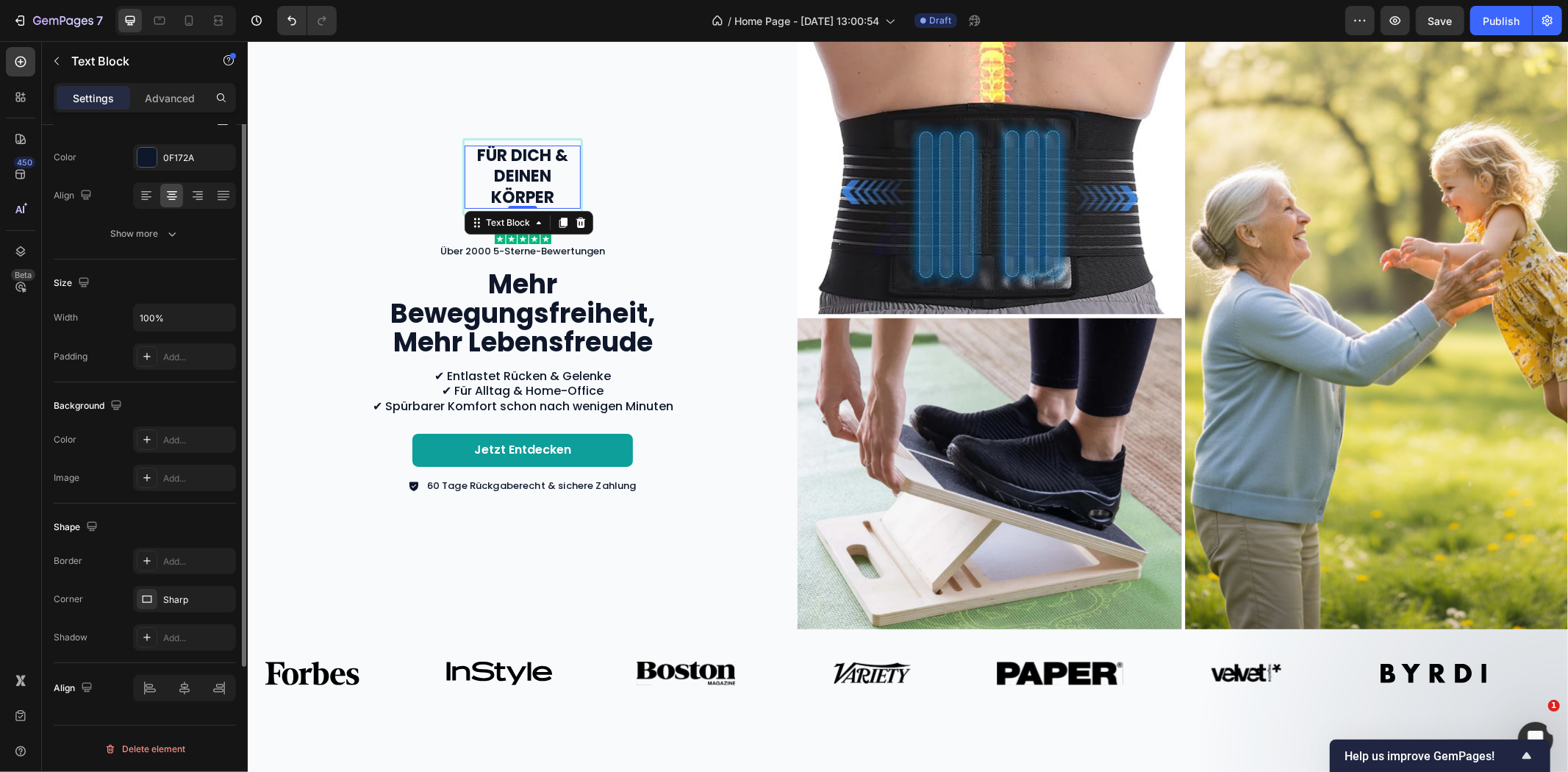
scroll to position [0, 0]
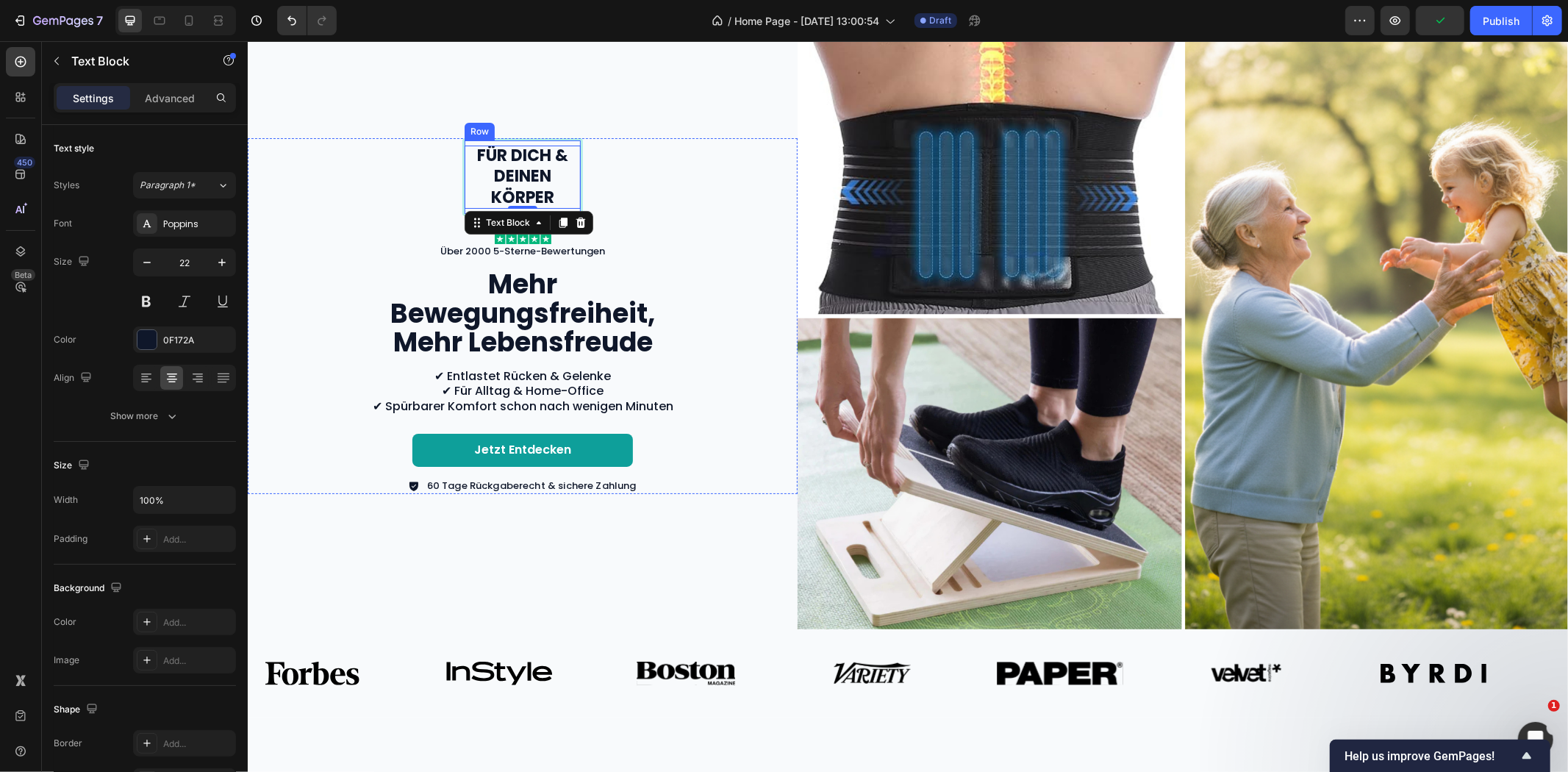
click at [512, 139] on div "Für dich & deinen Körper Text Block 0 Row" at bounding box center [521, 176] width 120 height 78
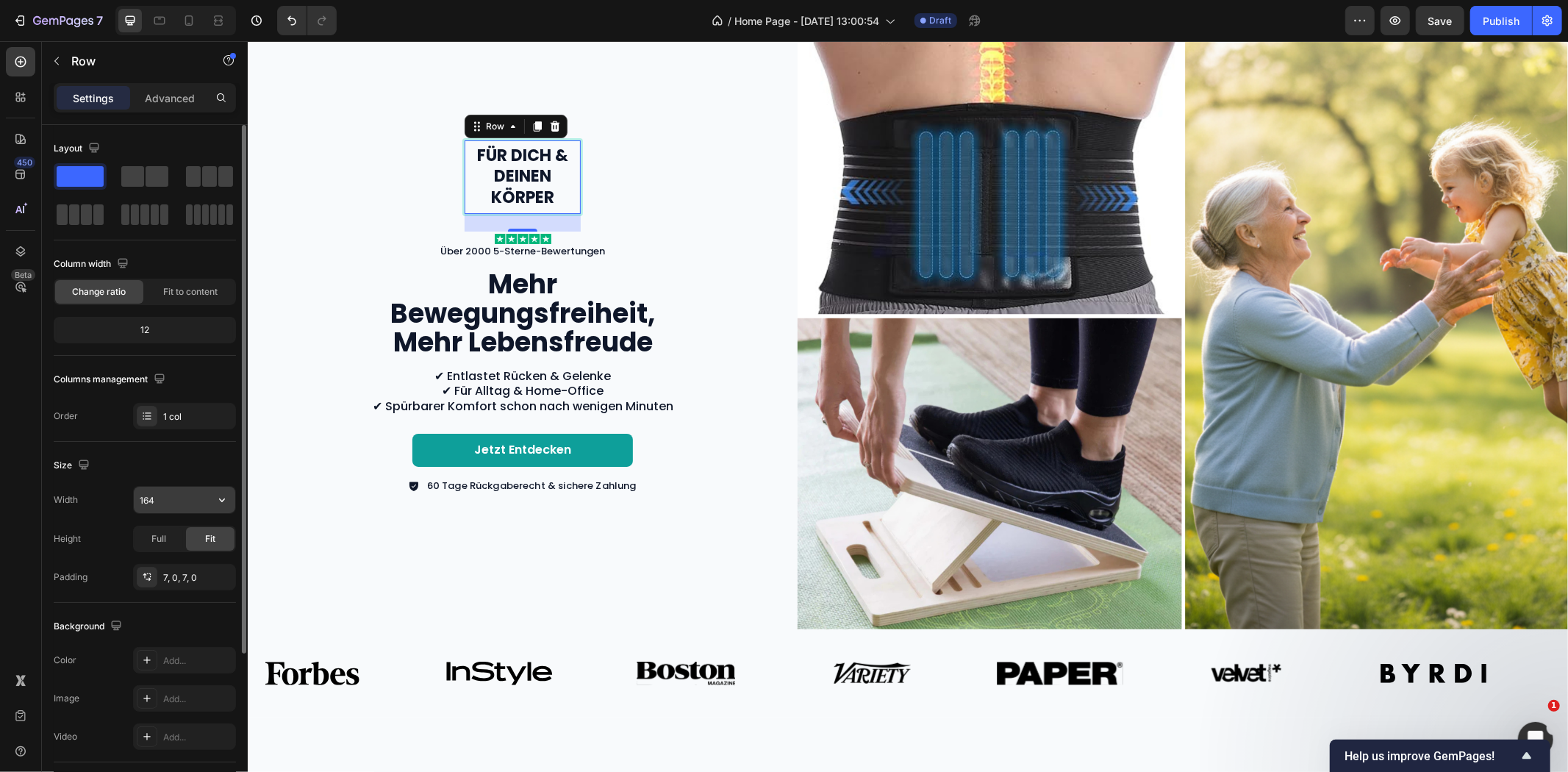
click at [164, 503] on input "164" at bounding box center [184, 500] width 101 height 26
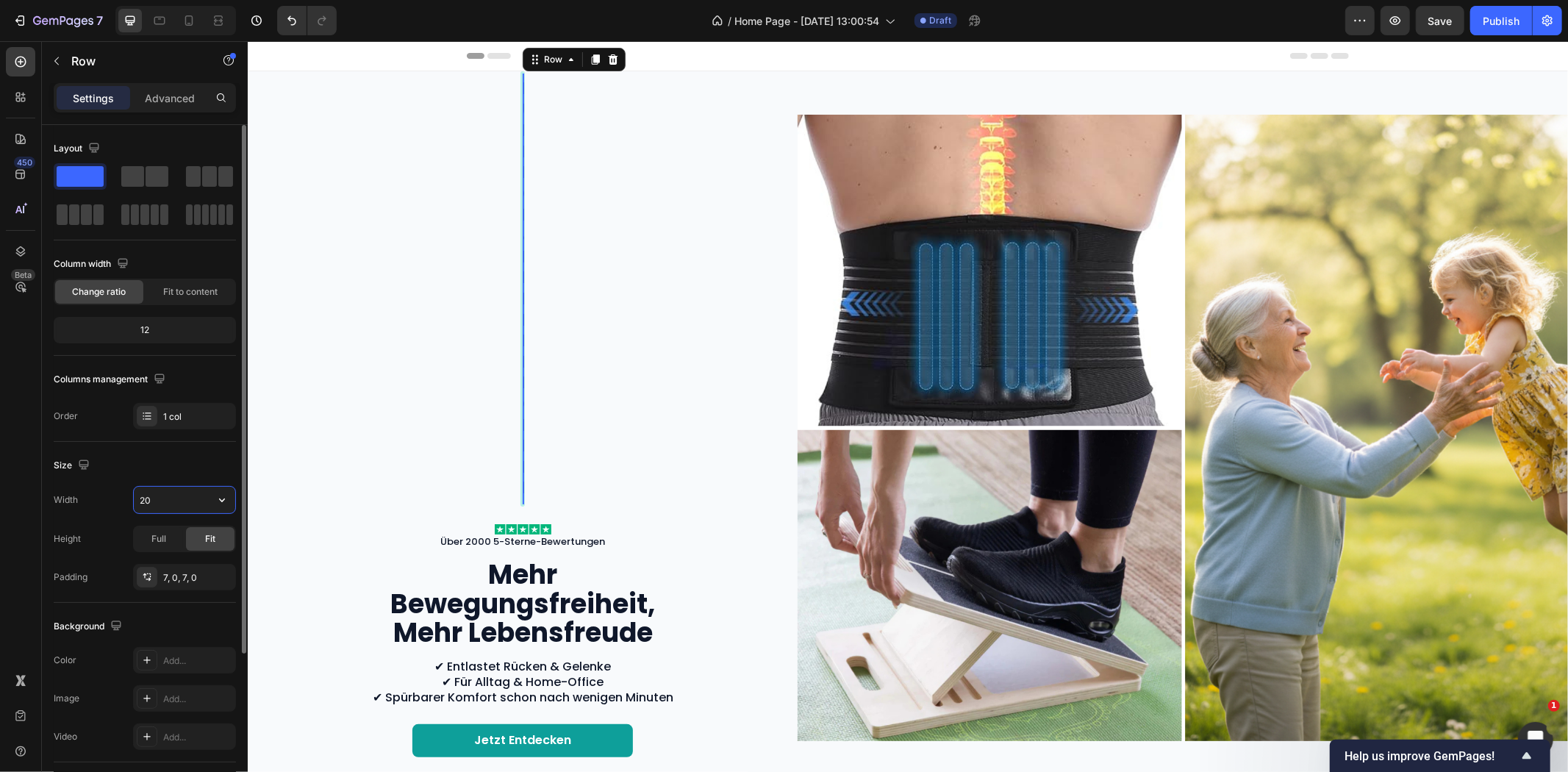
type input "200"
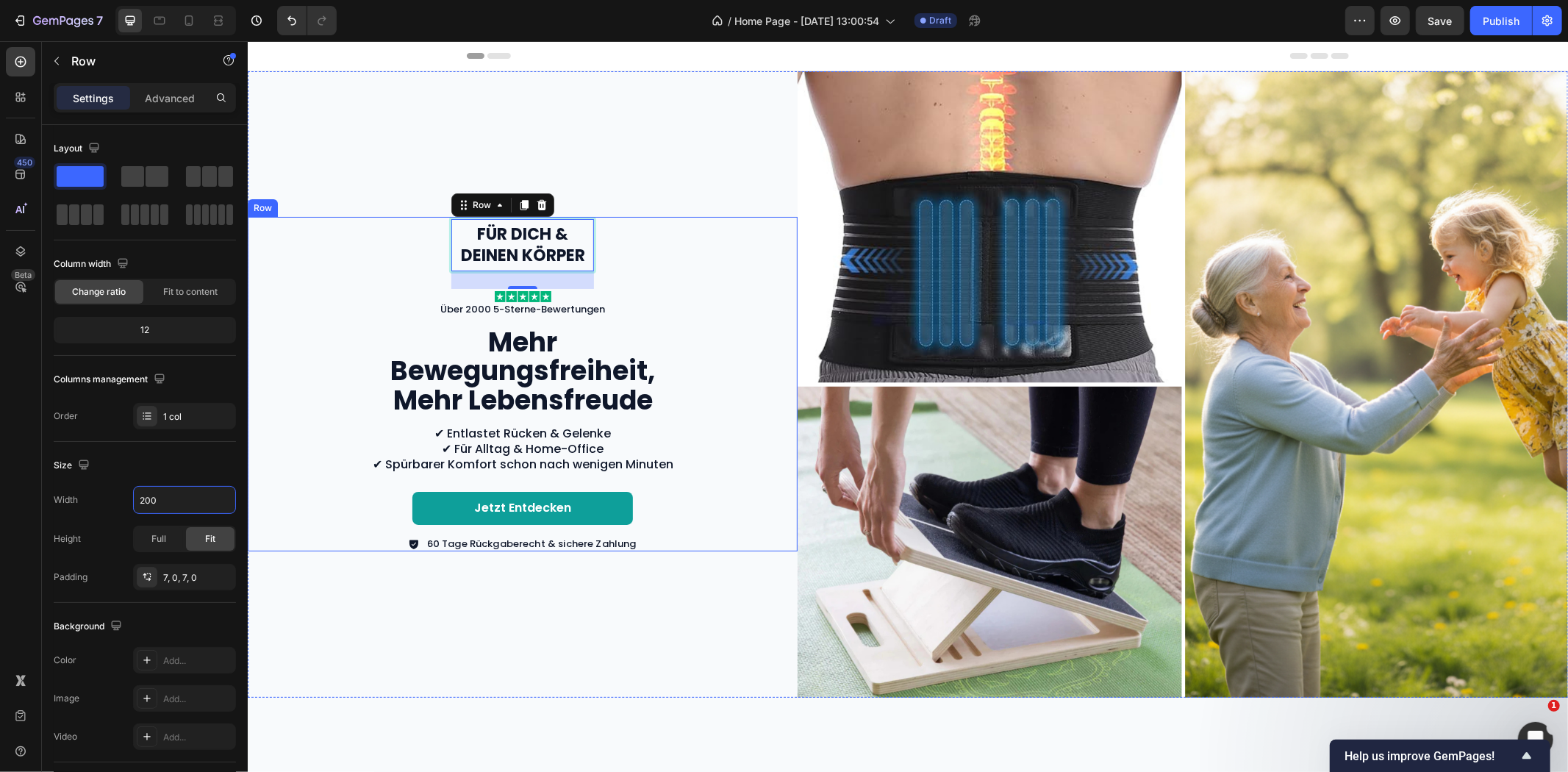
click at [355, 276] on div "Für dich & deinen Körper Text Block Row 24 Image Über 2000 5-Sterne-Bewertungen…" at bounding box center [522, 383] width 521 height 334
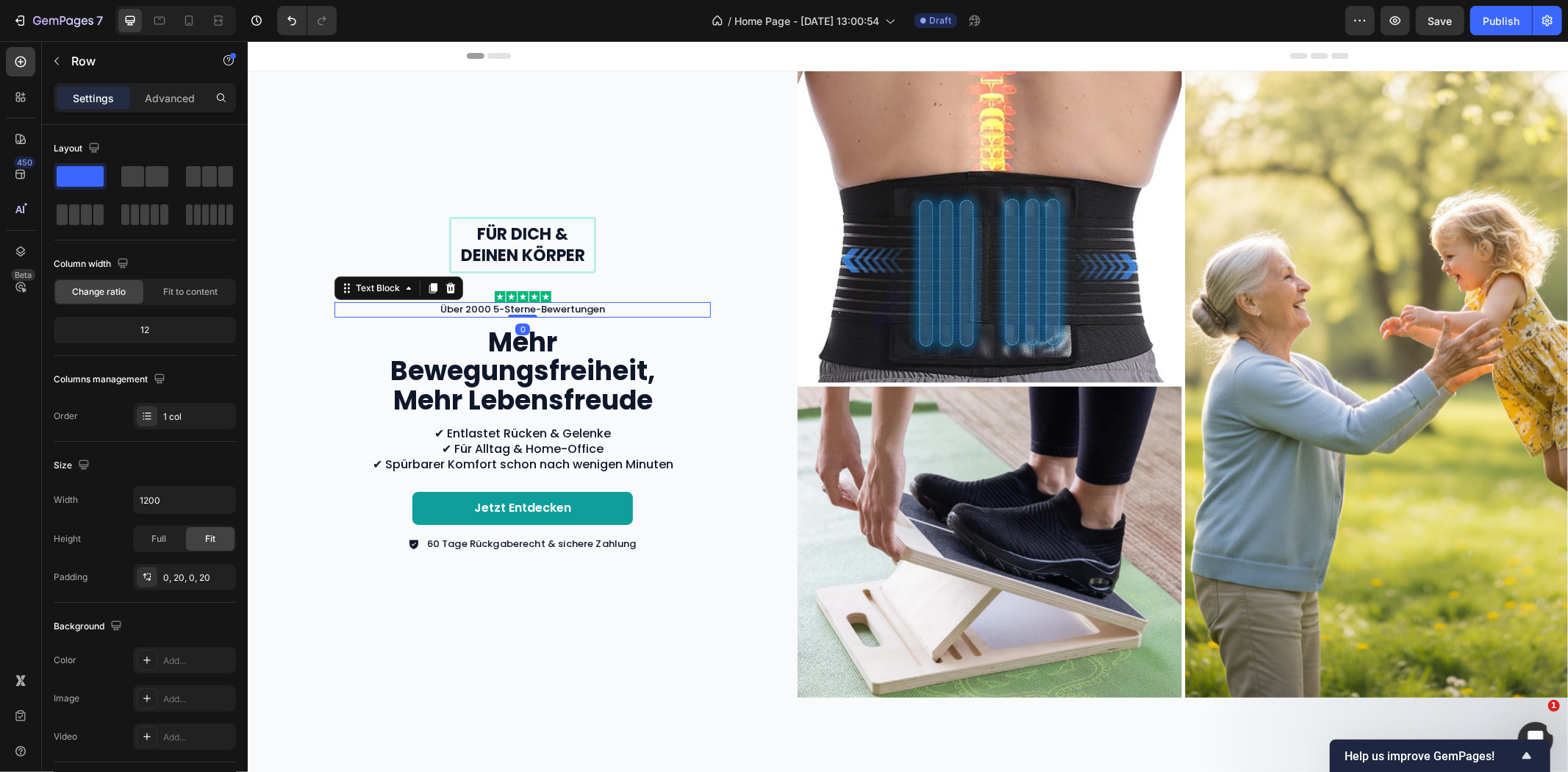
click at [531, 306] on p "Über 2000 5-Sterne-Bewertungen" at bounding box center [521, 309] width 373 height 13
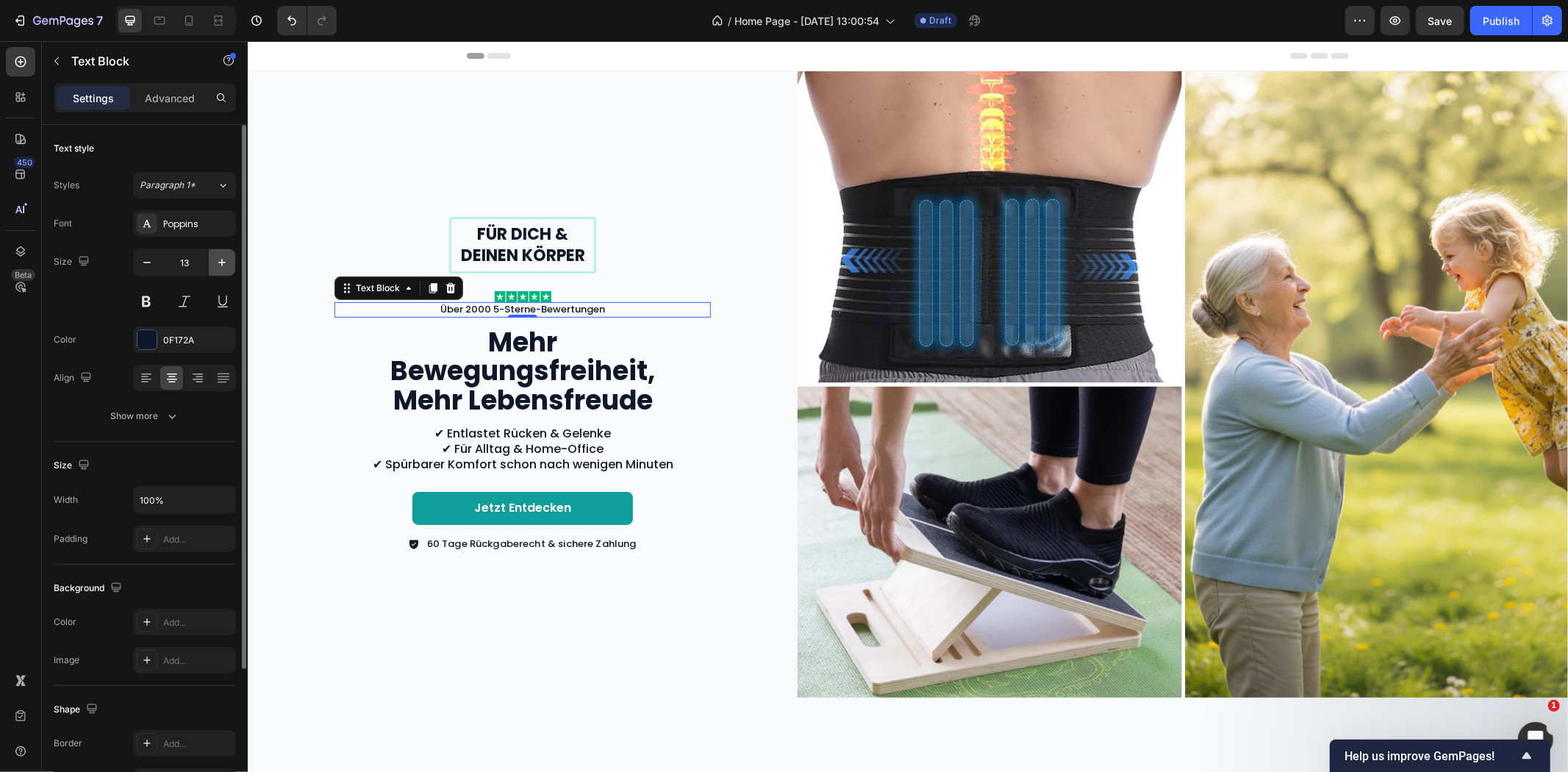
click at [222, 262] on icon "button" at bounding box center [222, 262] width 7 height 7
type input "16"
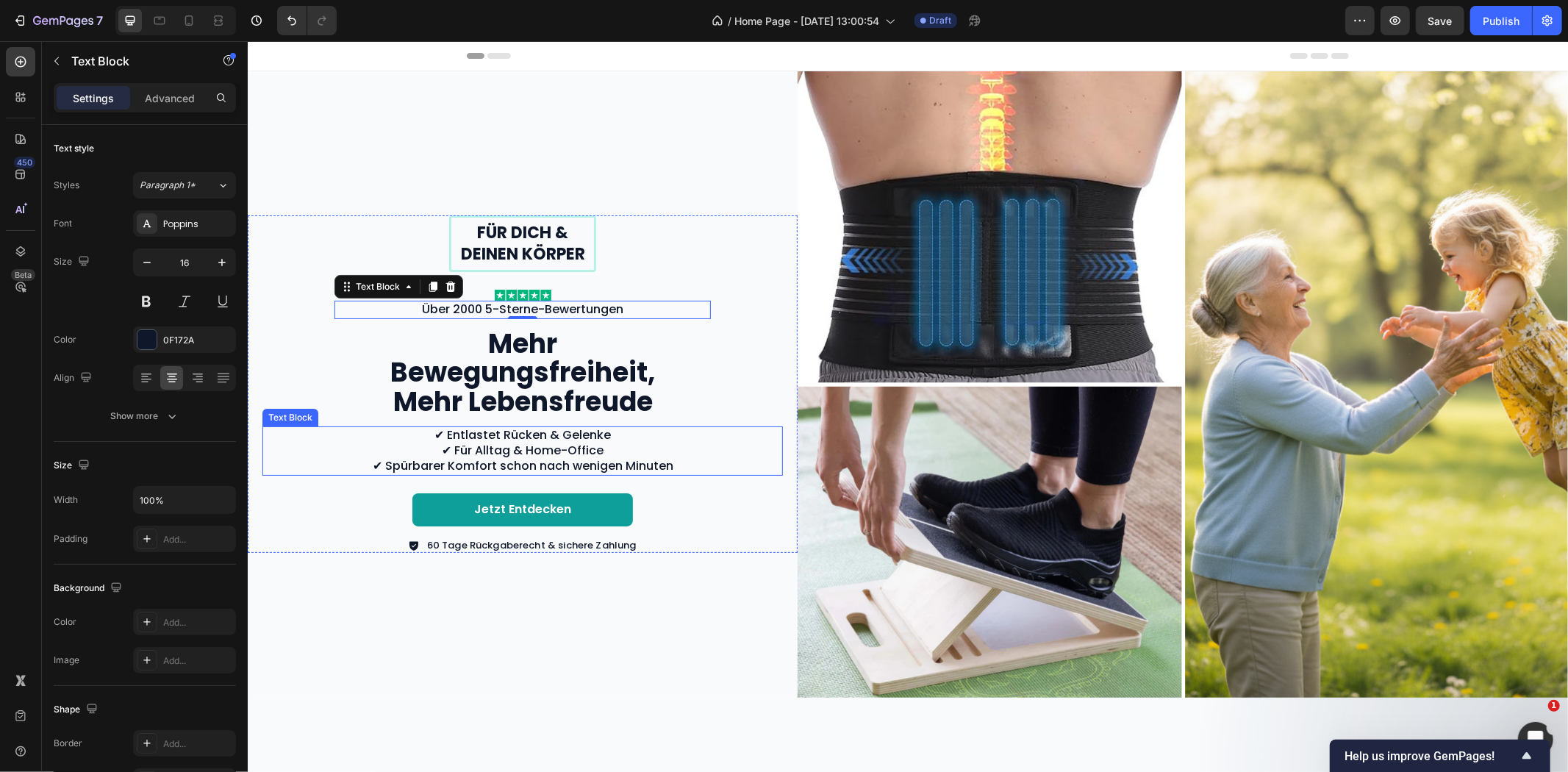
click at [503, 454] on p "✔ Entlastet Rücken & Gelenke ✔ Für Alltag & Home-Office ✔ Spürbarer Komfort sch…" at bounding box center [521, 450] width 518 height 45
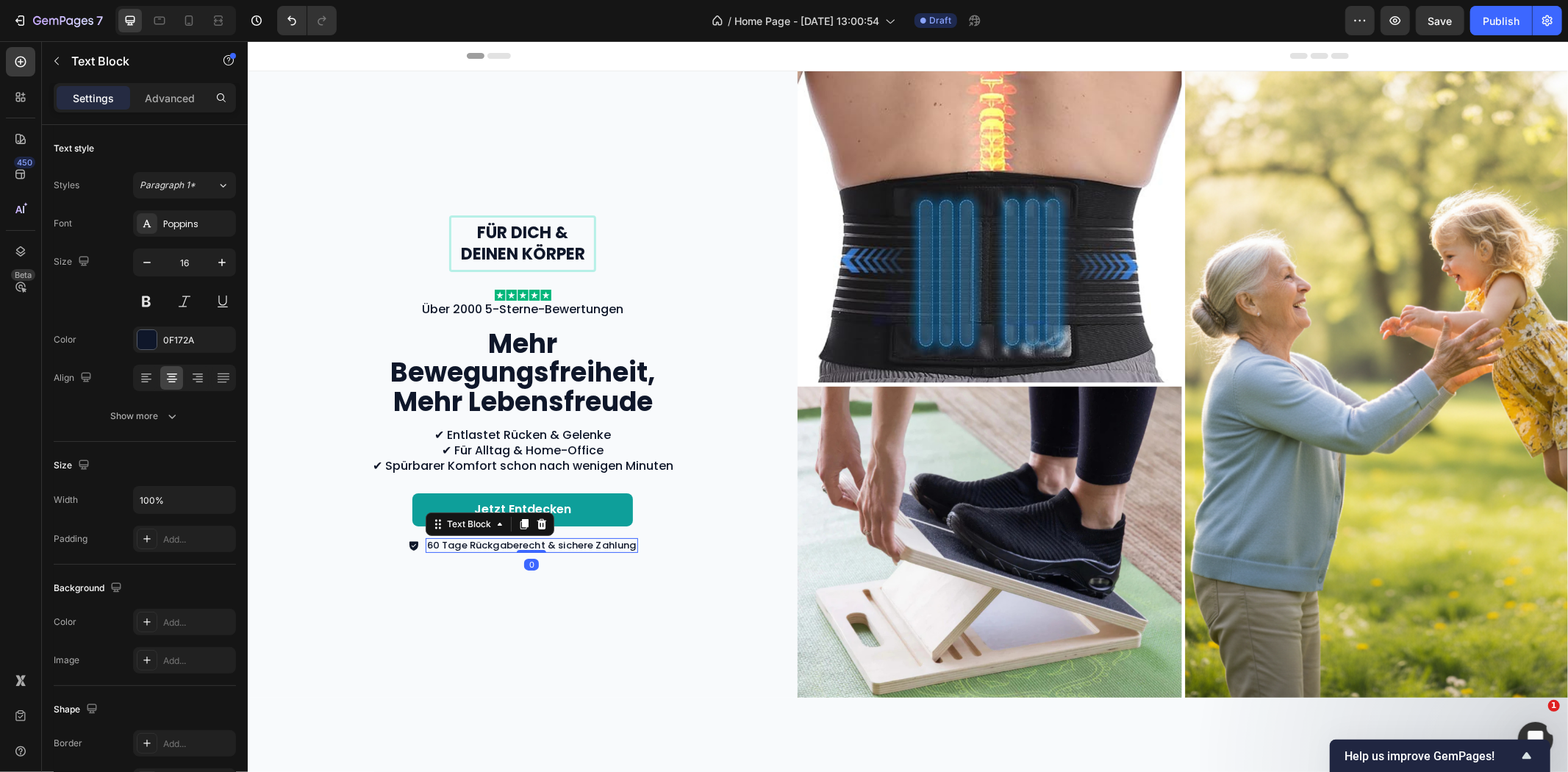
click at [446, 543] on p "60 Tage Rückgaberecht & sichere Zahlung" at bounding box center [531, 545] width 210 height 13
click at [493, 247] on p "Für dich & deinen Körper" at bounding box center [521, 243] width 140 height 42
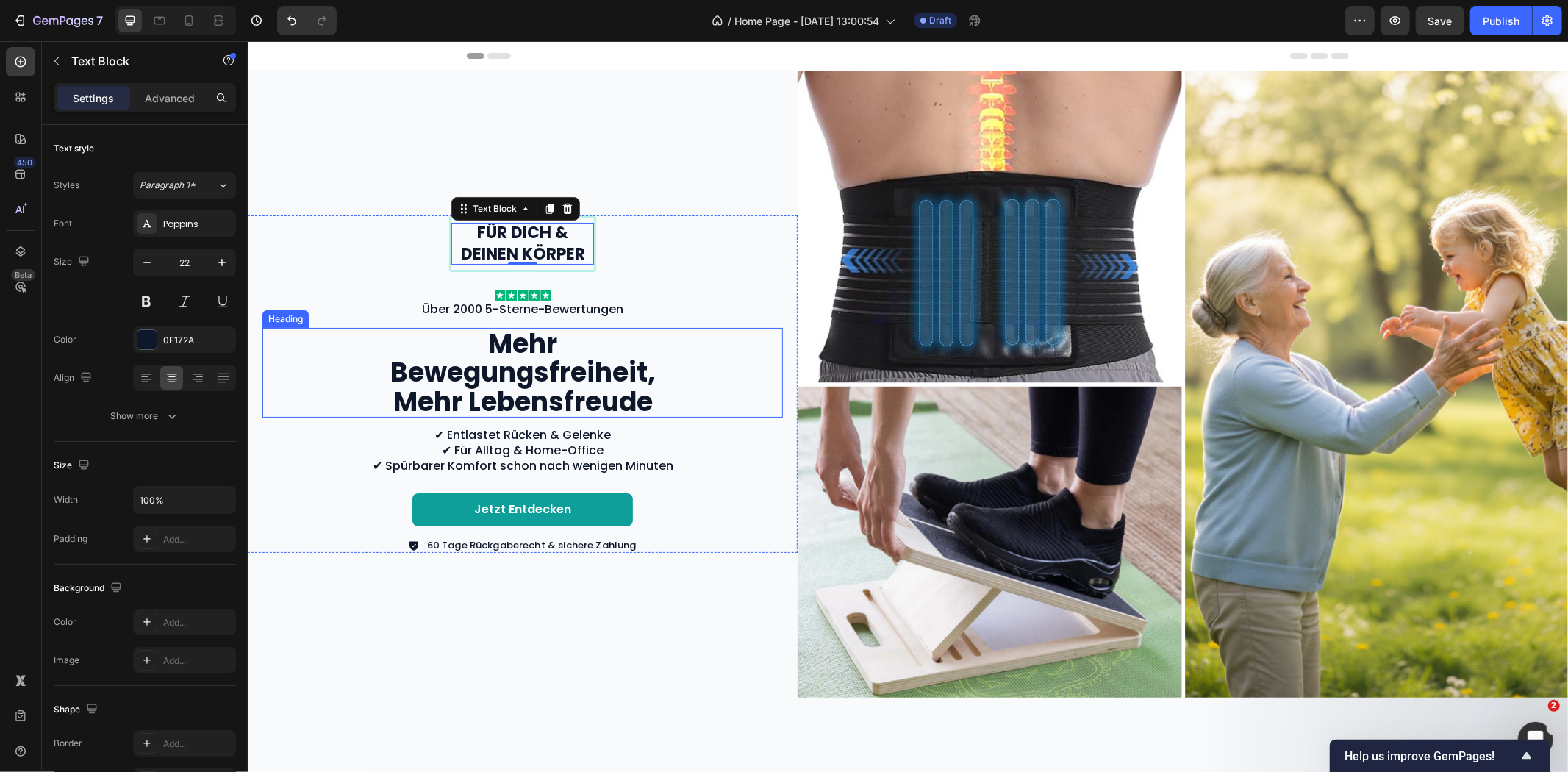
click at [509, 368] on h2 "Mehr Bewegungsfreiheit, Mehr Lebensfreude" at bounding box center [522, 372] width 331 height 90
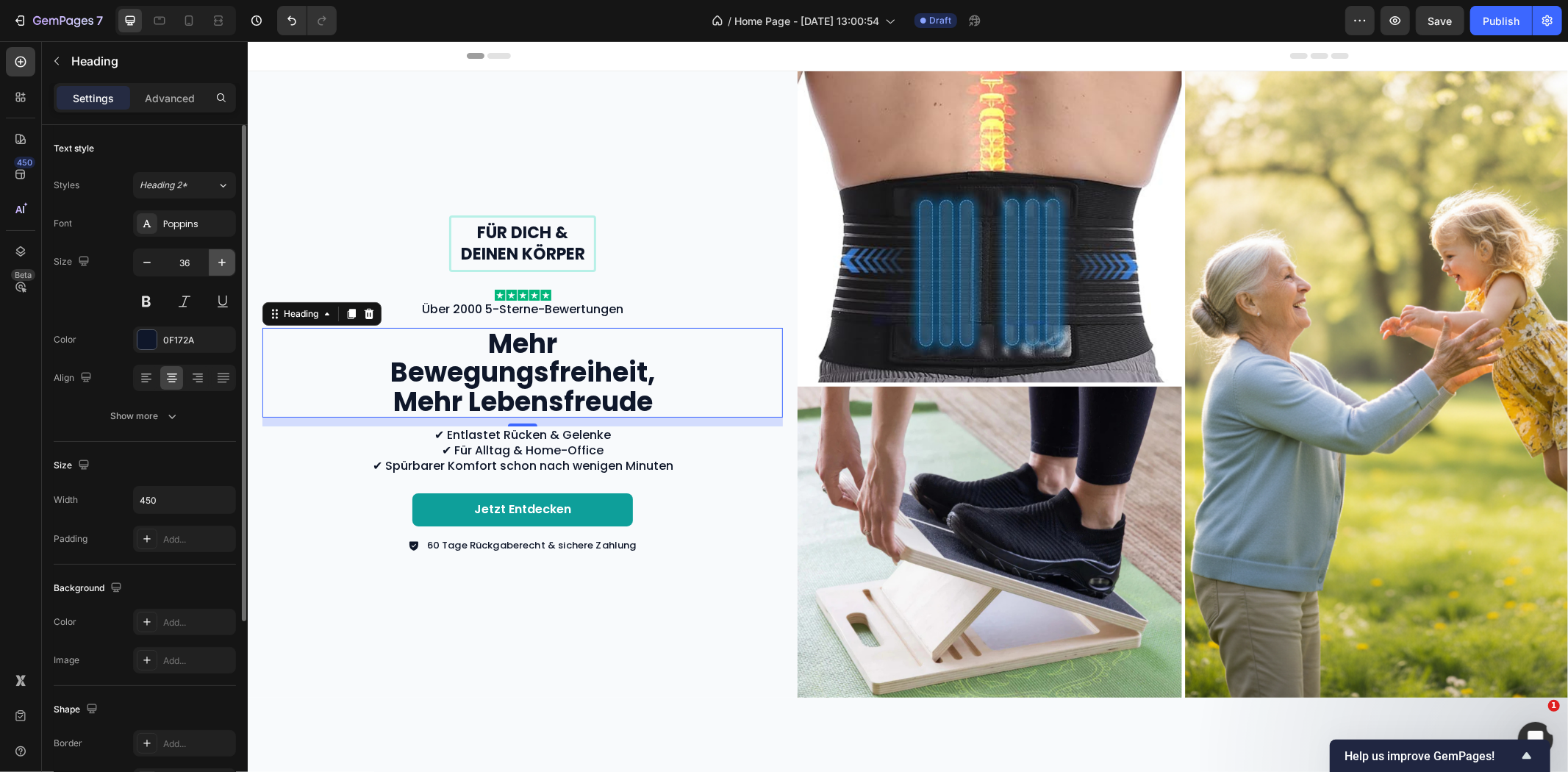
click at [229, 263] on icon "button" at bounding box center [222, 262] width 14 height 14
click at [228, 262] on icon "button" at bounding box center [222, 262] width 14 height 14
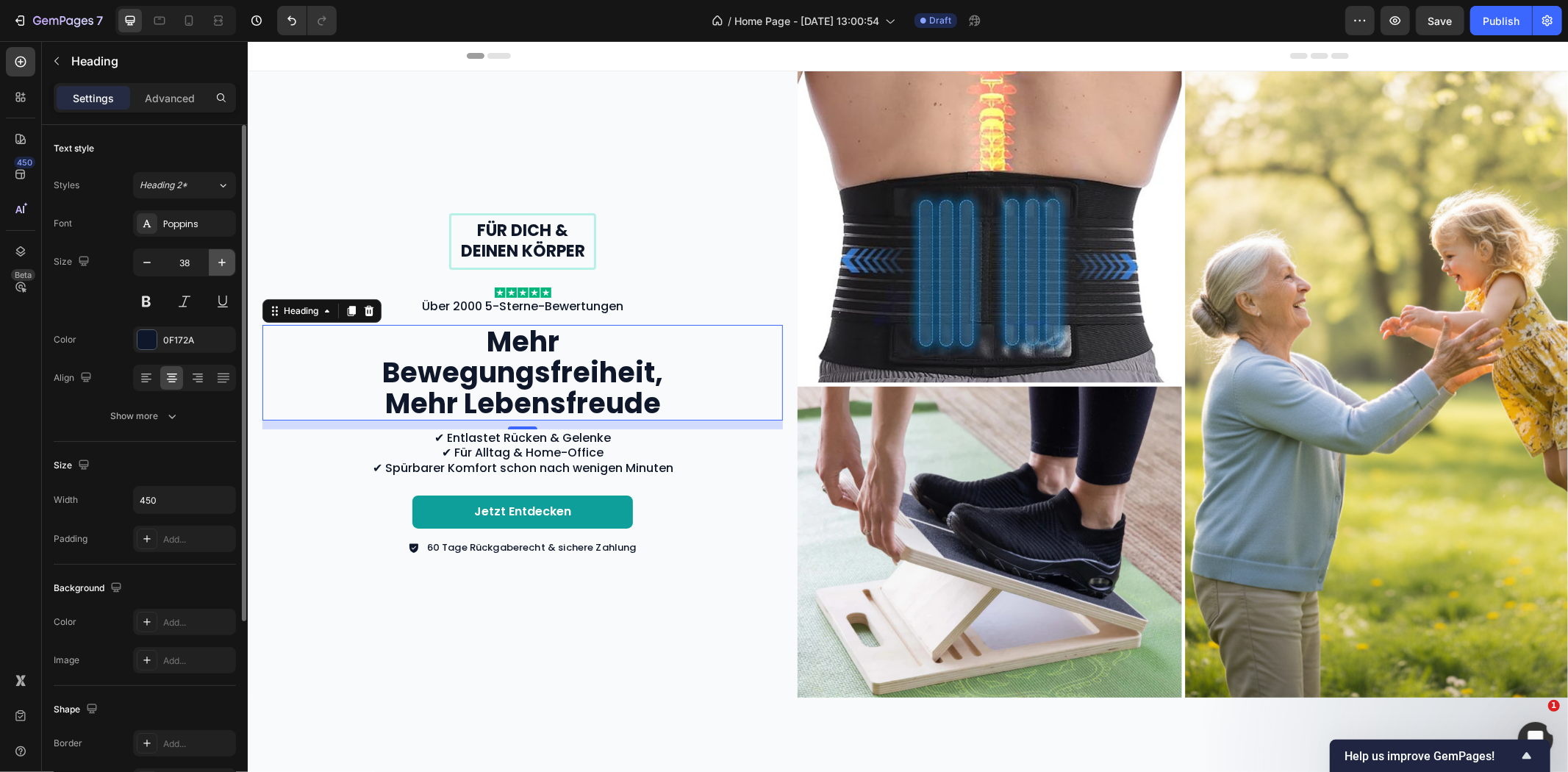
click at [225, 262] on icon "button" at bounding box center [222, 262] width 14 height 14
click at [224, 261] on icon "button" at bounding box center [222, 262] width 14 height 14
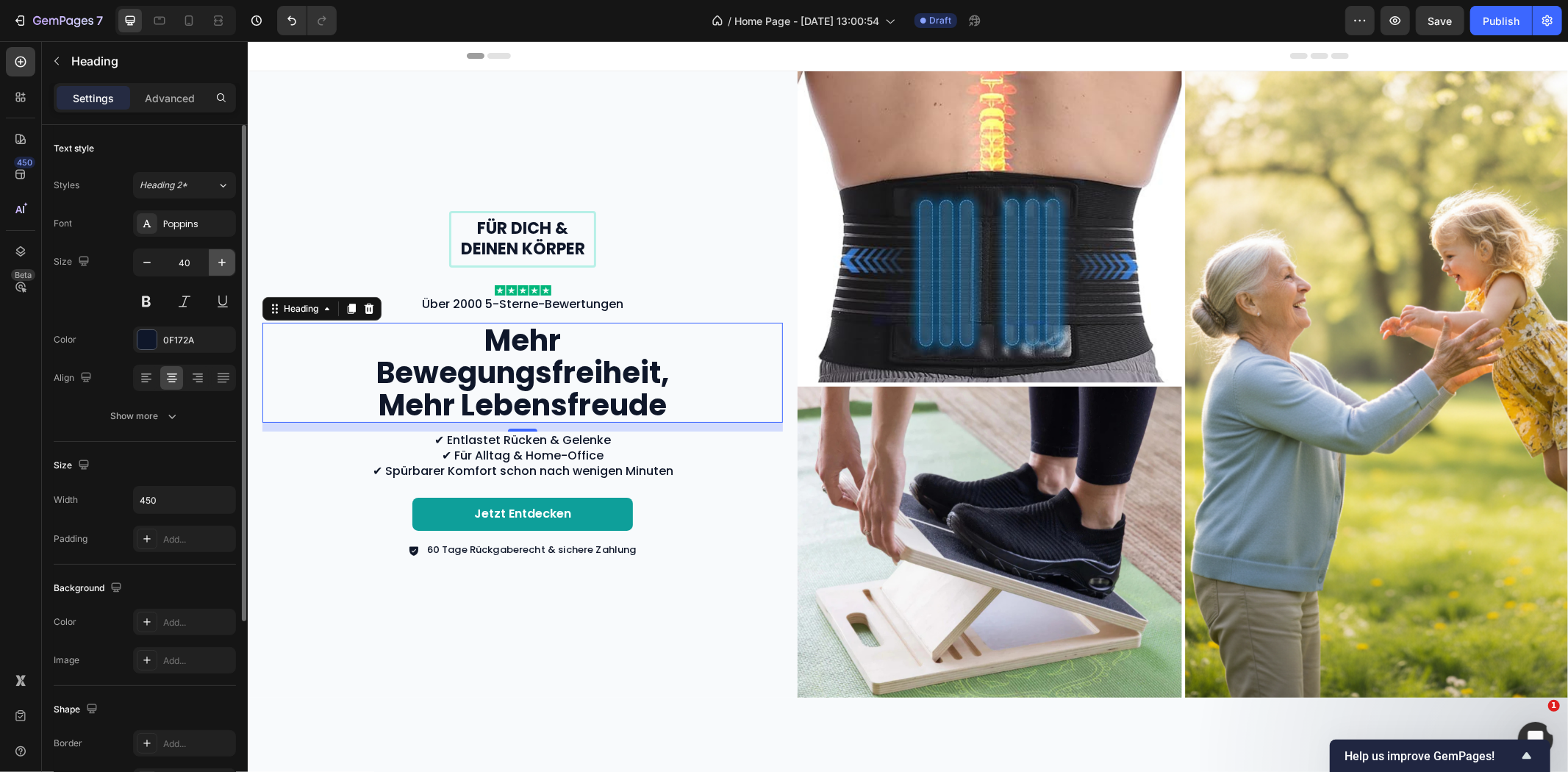
click at [224, 261] on icon "button" at bounding box center [222, 262] width 14 height 14
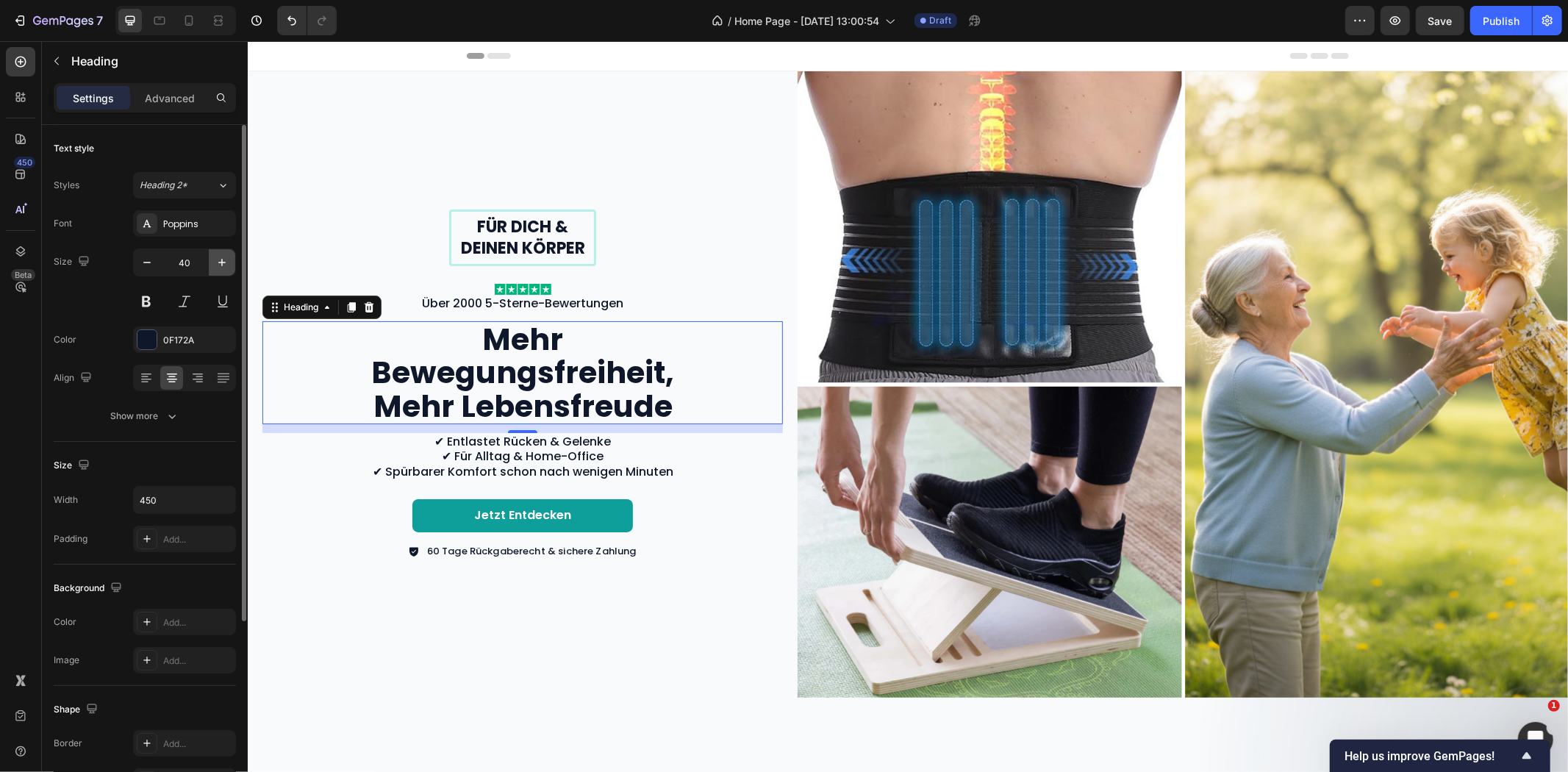
type input "41"
click at [384, 372] on h2 "Mehr Bewegungsfreiheit, Mehr Lebensfreude" at bounding box center [522, 372] width 331 height 102
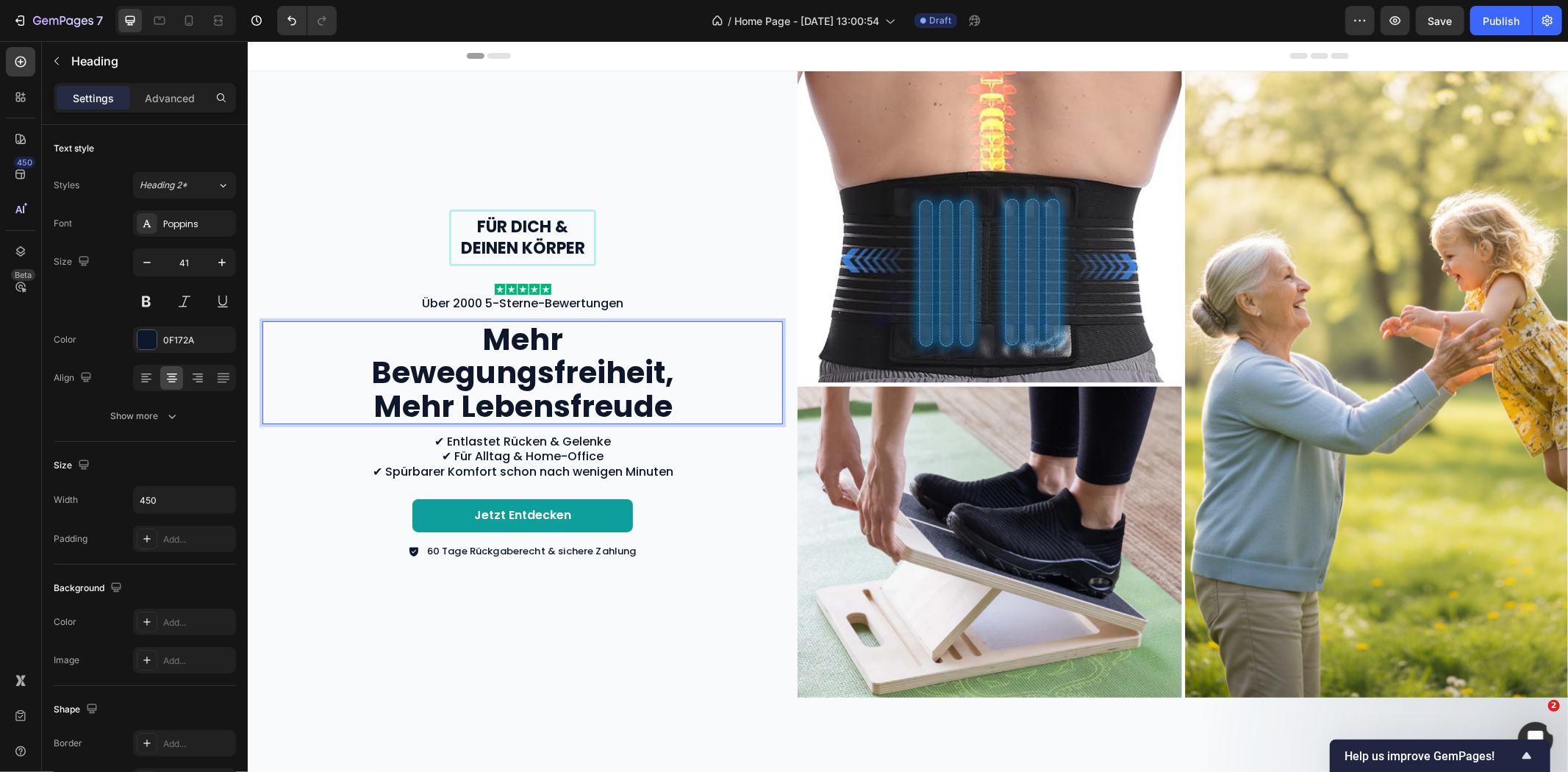
click at [373, 370] on p "Mehr Bewegungsfreiheit, Mehr Lebensfreude" at bounding box center [521, 372] width 328 height 99
click at [696, 372] on div "Mehr Bewegungsfreiheit, Mehr Lebensfreude" at bounding box center [522, 372] width 521 height 102
click at [668, 369] on p "Mehr Bewegungsfreiheit, Mehr Lebensfreude" at bounding box center [521, 372] width 328 height 99
click at [332, 437] on p "✔ Entlastet Rücken & Gelenke ✔ Für Alltag & Home-Office ✔ Spürbarer Komfort sch…" at bounding box center [521, 457] width 518 height 45
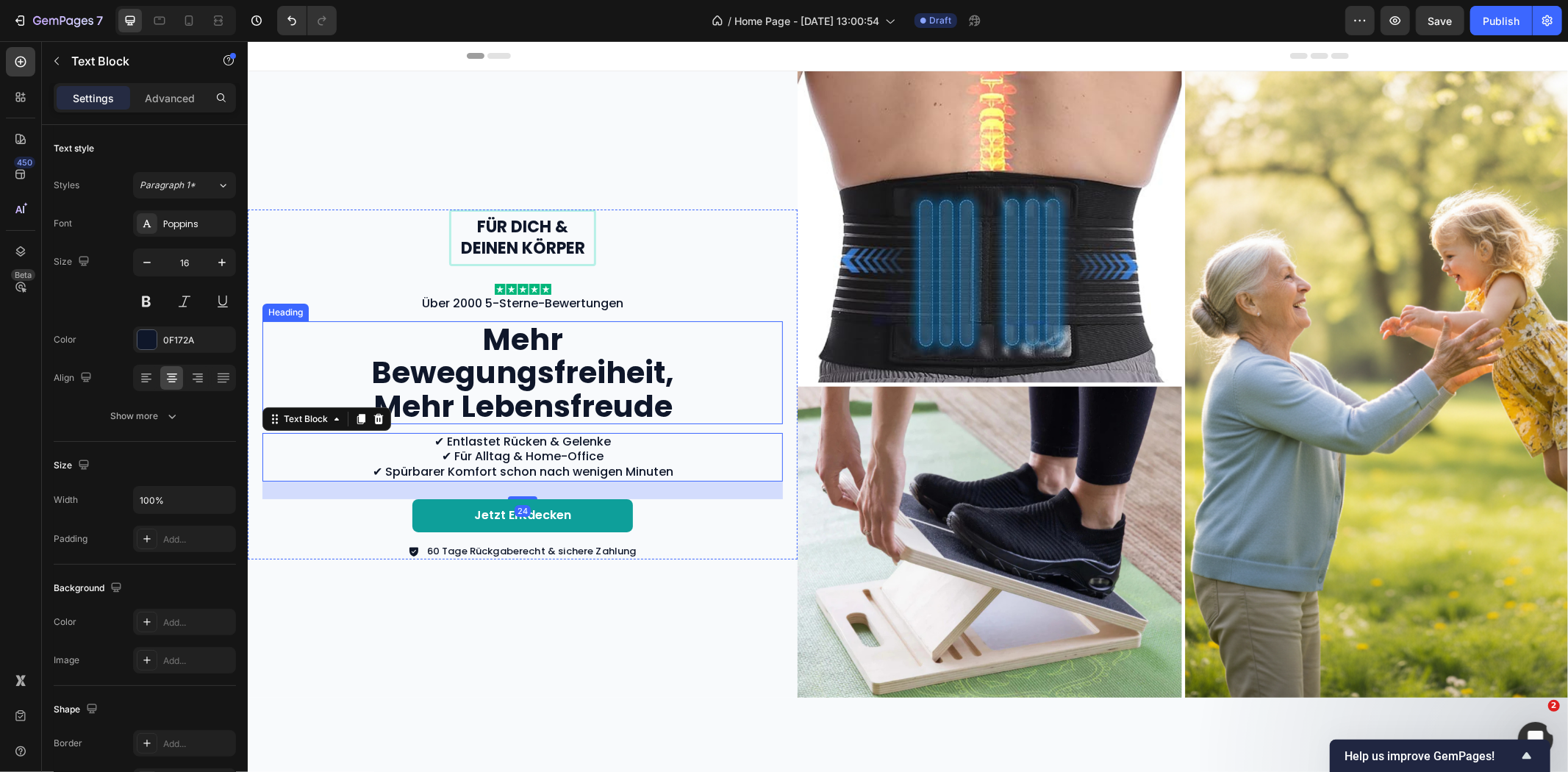
click at [342, 353] on div "Mehr Bewegungsfreiheit, Mehr Lebensfreude" at bounding box center [522, 372] width 521 height 102
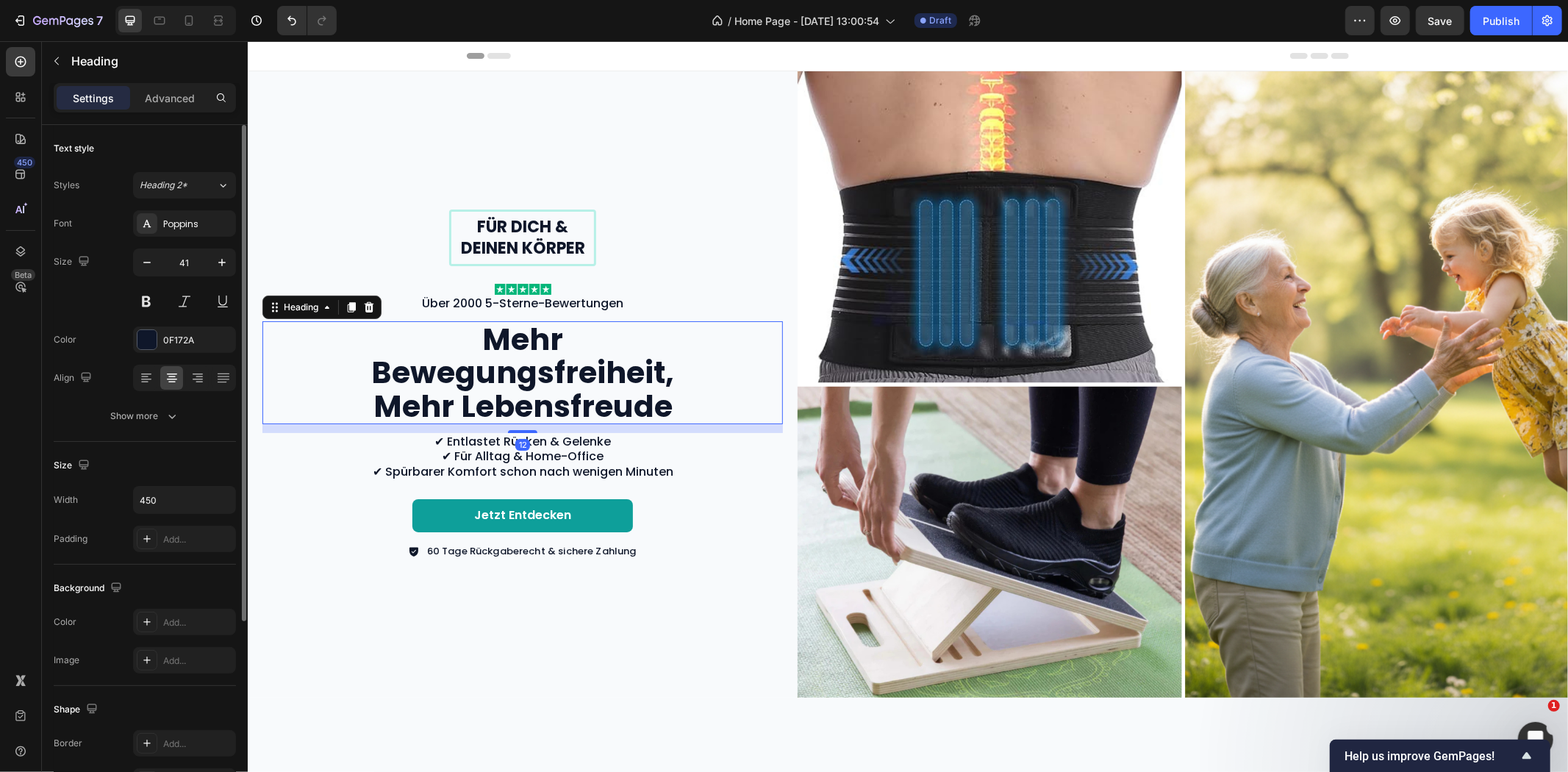
click at [176, 483] on div "Size Width 450 Padding Add..." at bounding box center [145, 504] width 183 height 123
click at [175, 494] on input "450" at bounding box center [184, 500] width 101 height 26
type input "450"
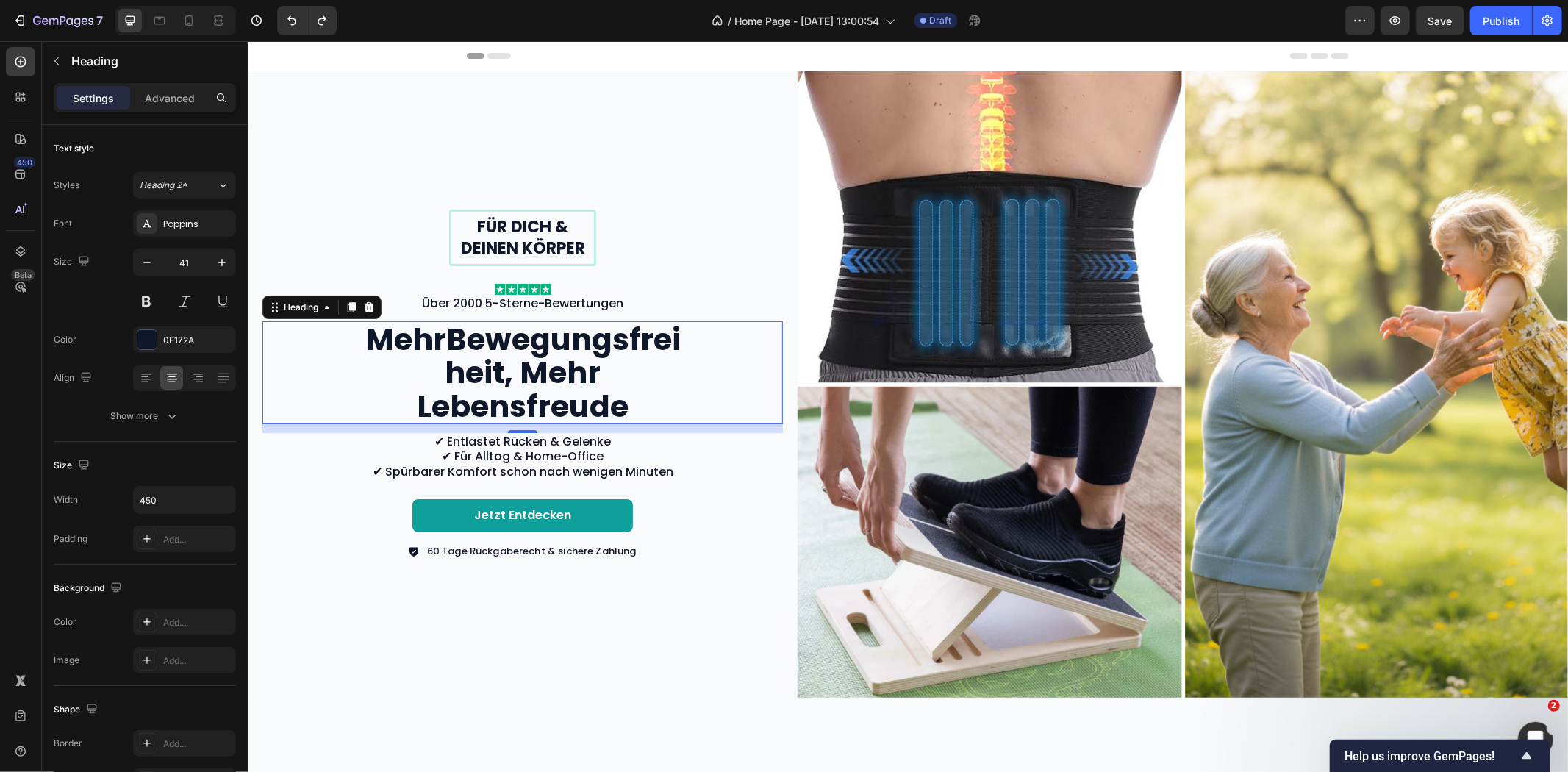
click at [359, 379] on h2 "MehrBewegungsfreiheit, Mehr Lebensfreude" at bounding box center [522, 372] width 331 height 102
click at [444, 334] on p "MehrBewegungsfreiheit, Mehr Lebensfreude" at bounding box center [521, 372] width 328 height 99
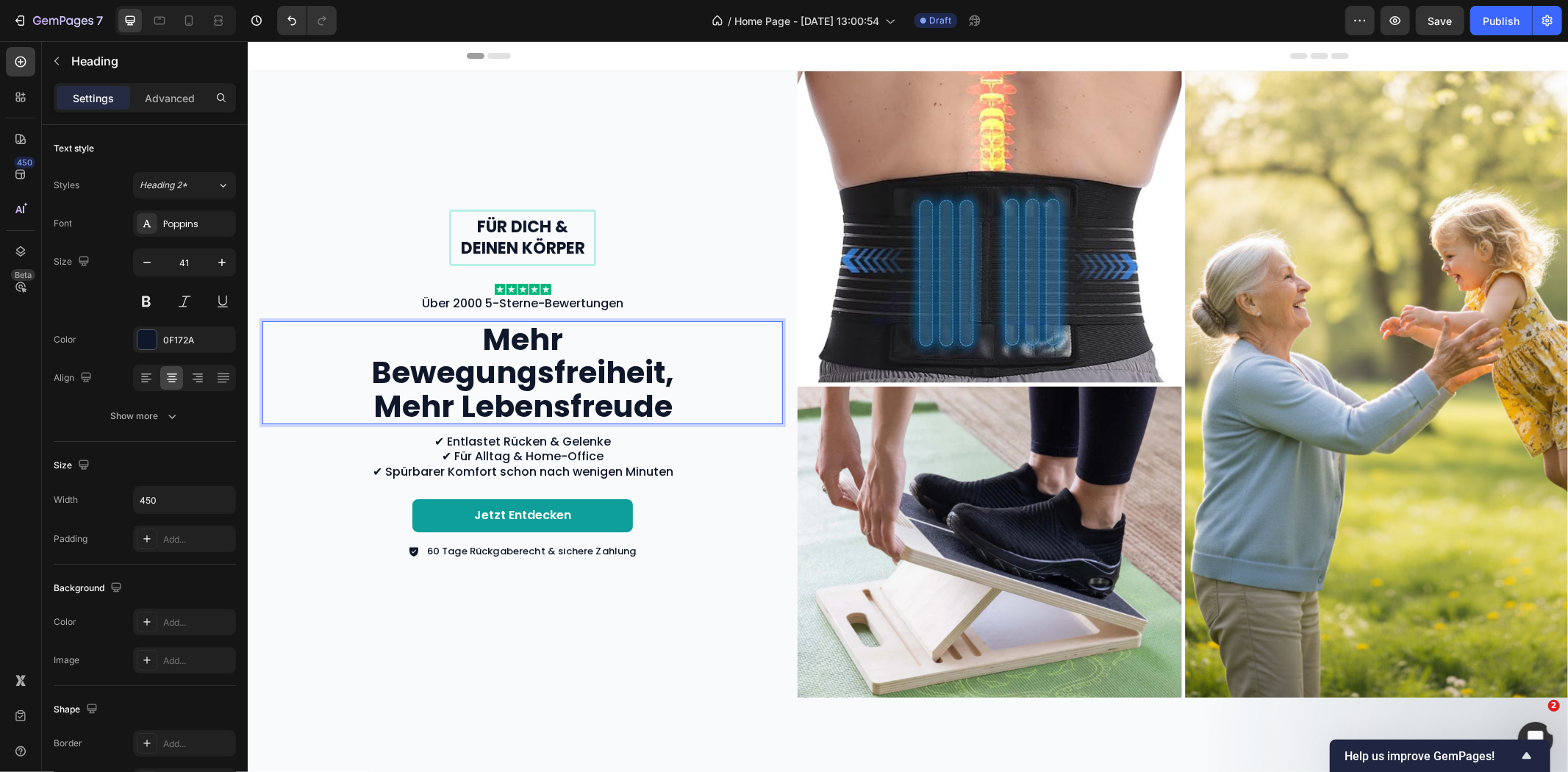
click at [673, 375] on p "Mehr Bewegungsfreiheit, Mehr Lebensfreude" at bounding box center [521, 372] width 328 height 99
click at [664, 376] on p "Mehr Bewegungsfreiheit, Mehr Lebensfreude" at bounding box center [521, 372] width 328 height 99
click at [328, 355] on div "Mehr Bewegungsfreiheit, Mehr Lebensfreude" at bounding box center [522, 372] width 521 height 102
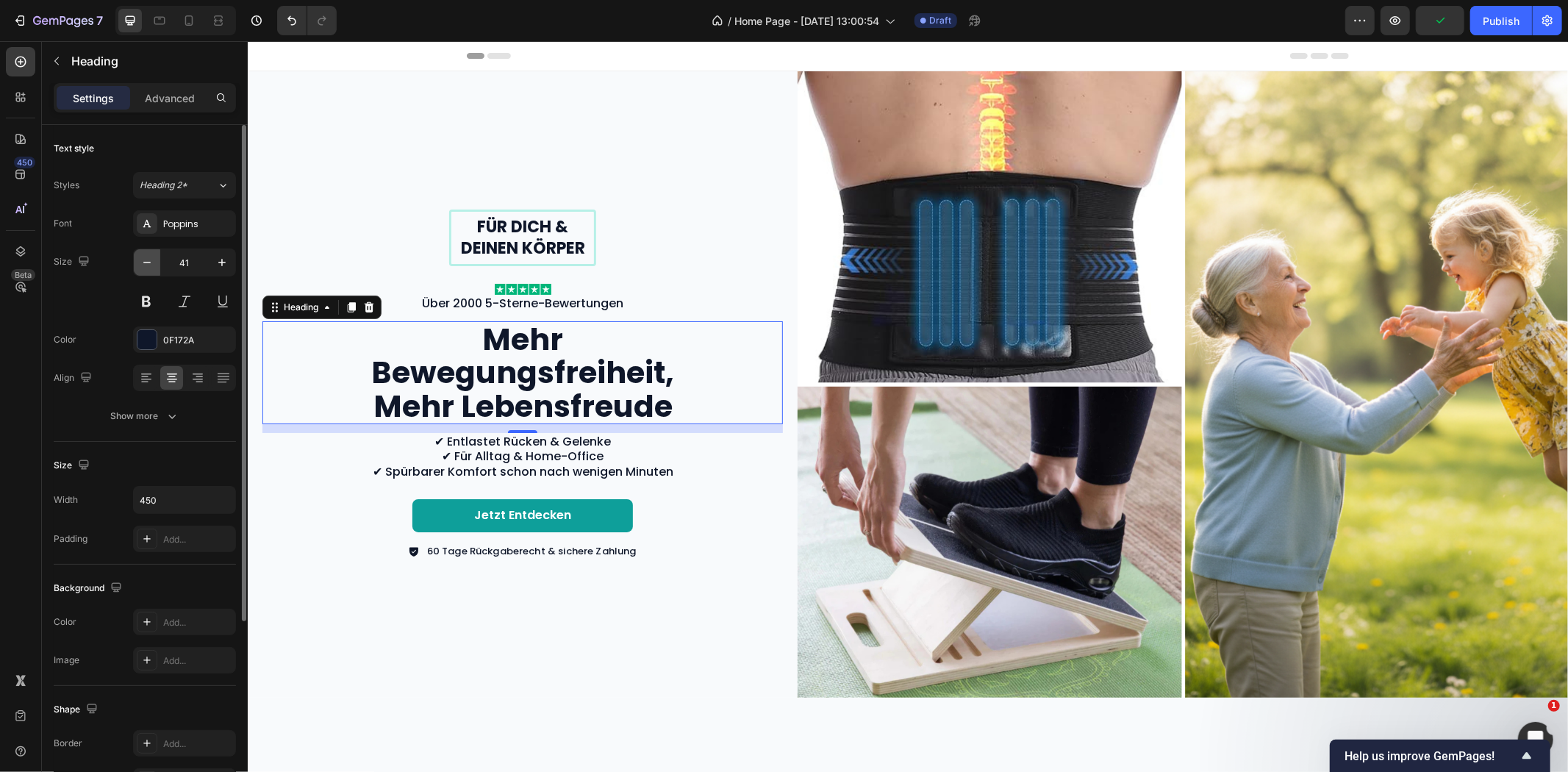
click at [144, 262] on icon "button" at bounding box center [147, 263] width 7 height 2
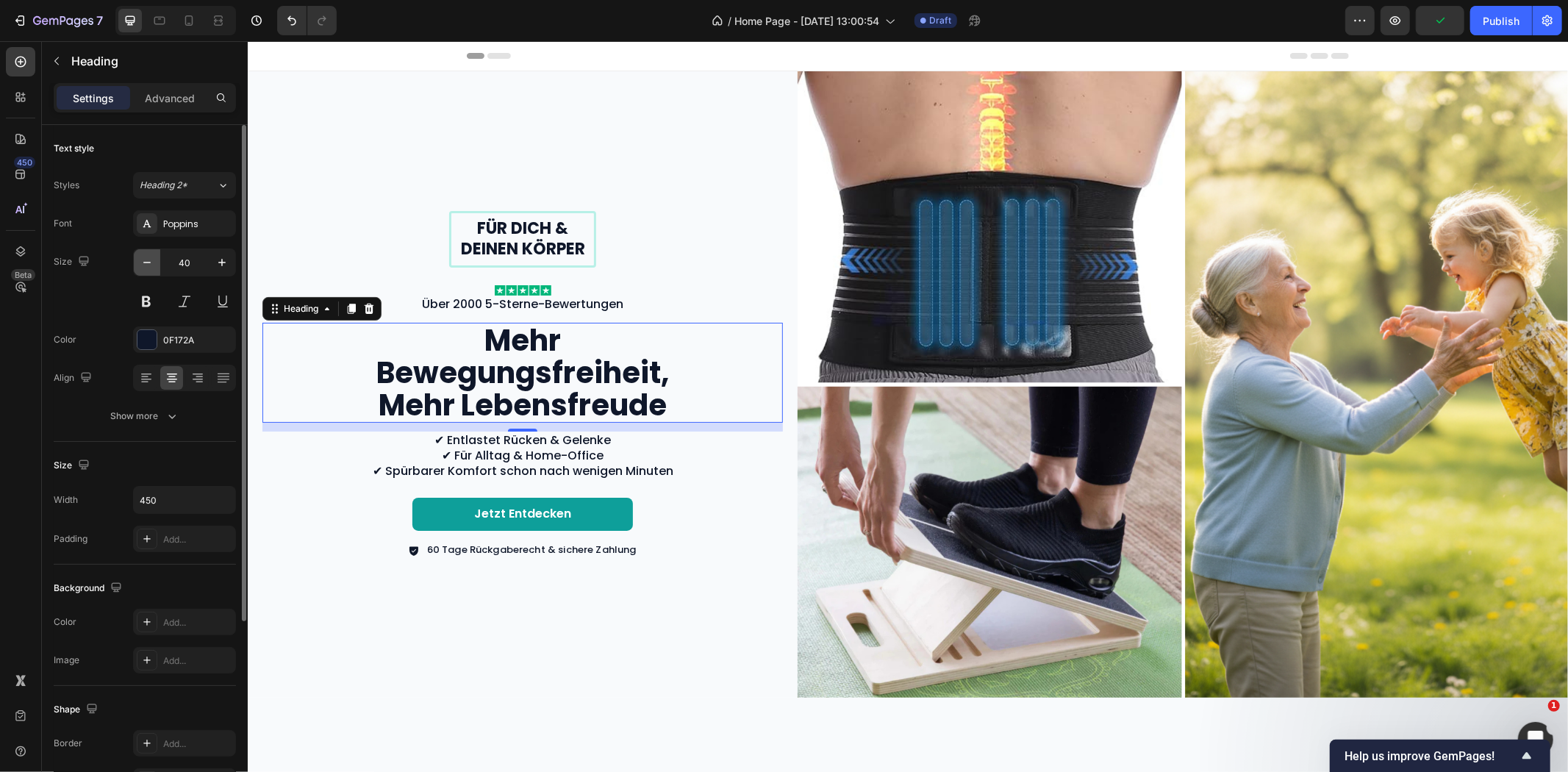
click at [144, 262] on icon "button" at bounding box center [147, 263] width 7 height 2
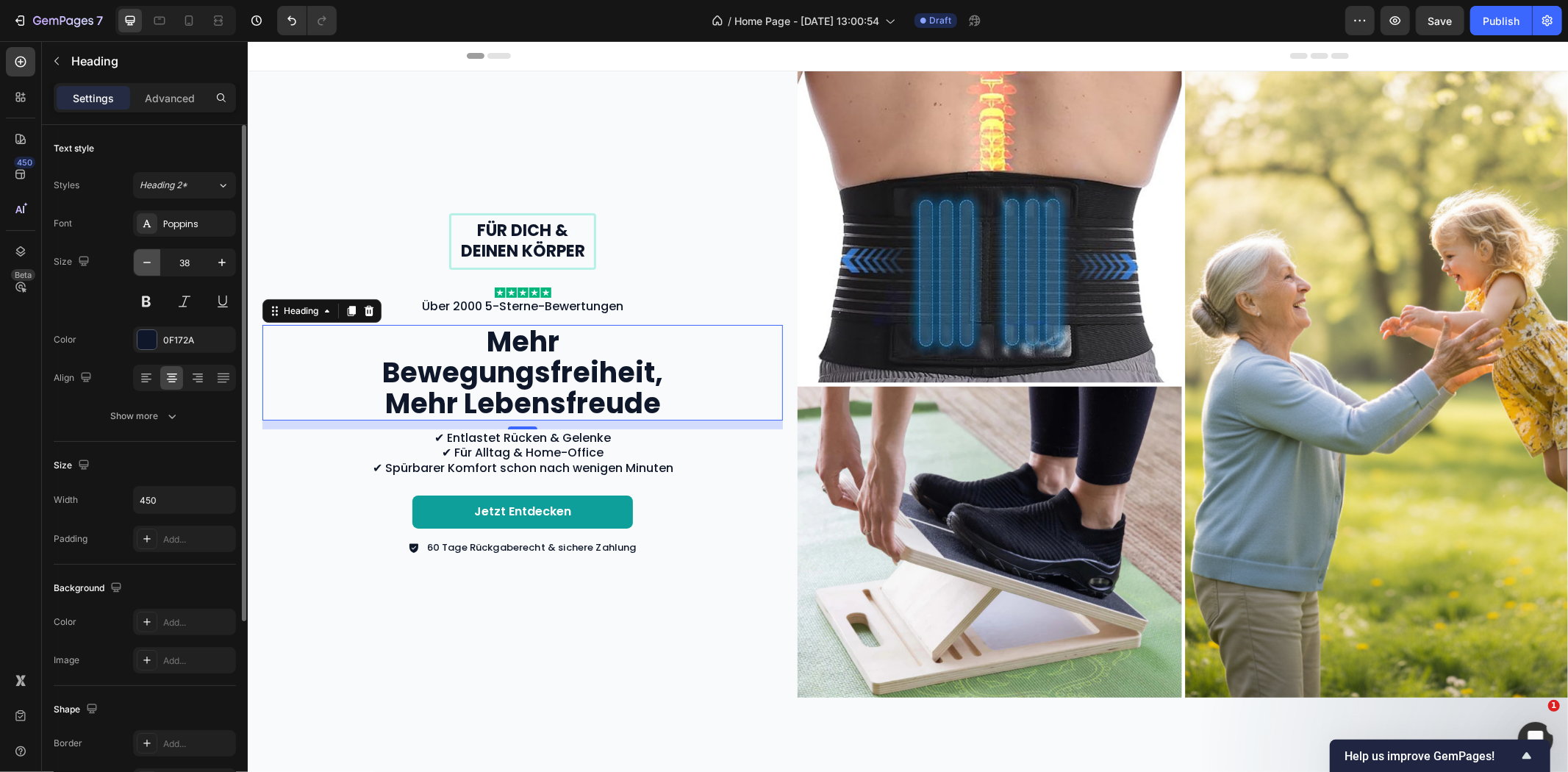
click at [144, 262] on icon "button" at bounding box center [147, 263] width 7 height 2
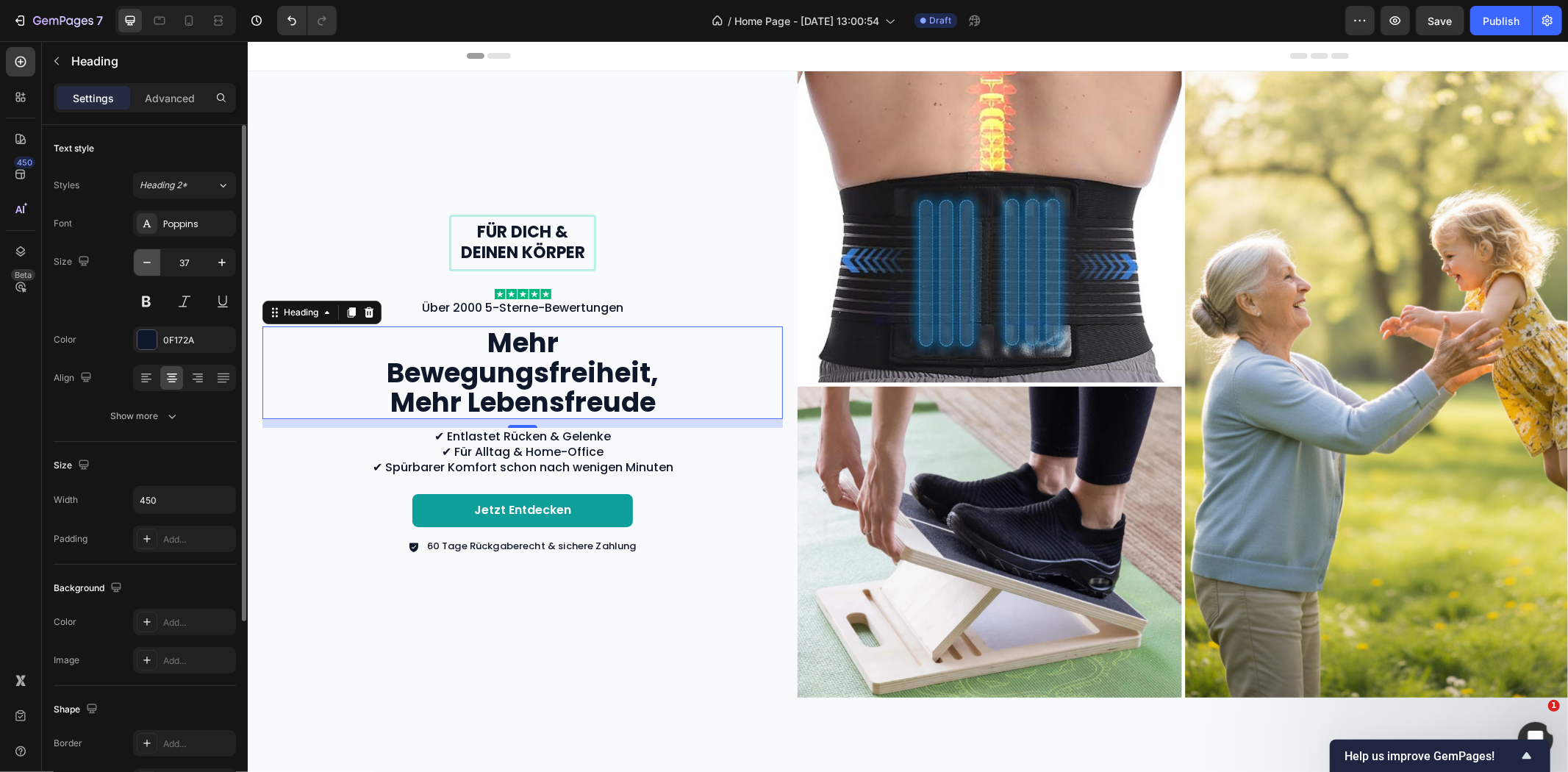
click at [144, 262] on icon "button" at bounding box center [147, 263] width 7 height 2
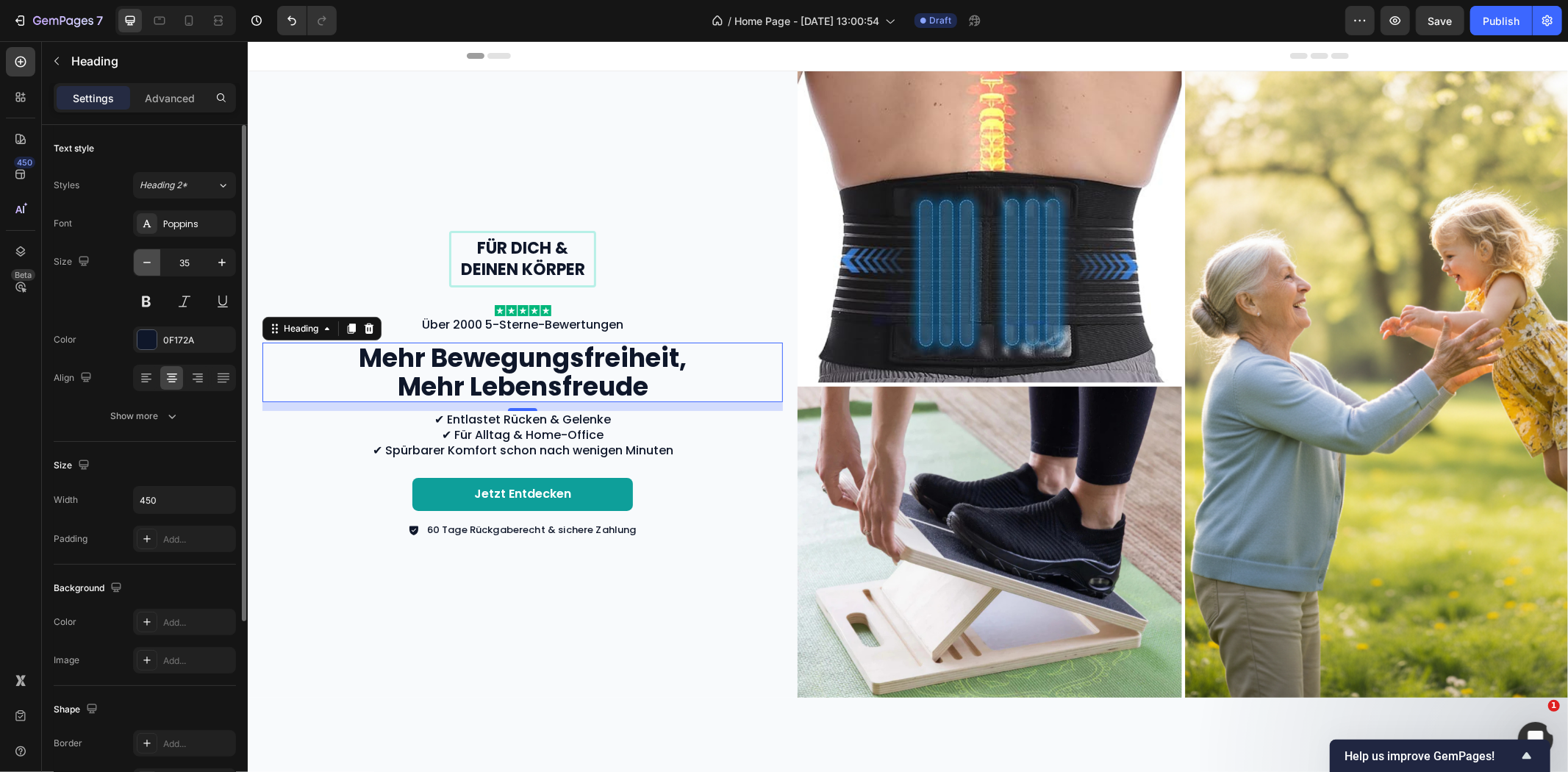
click at [144, 262] on icon "button" at bounding box center [147, 263] width 7 height 2
type input "34"
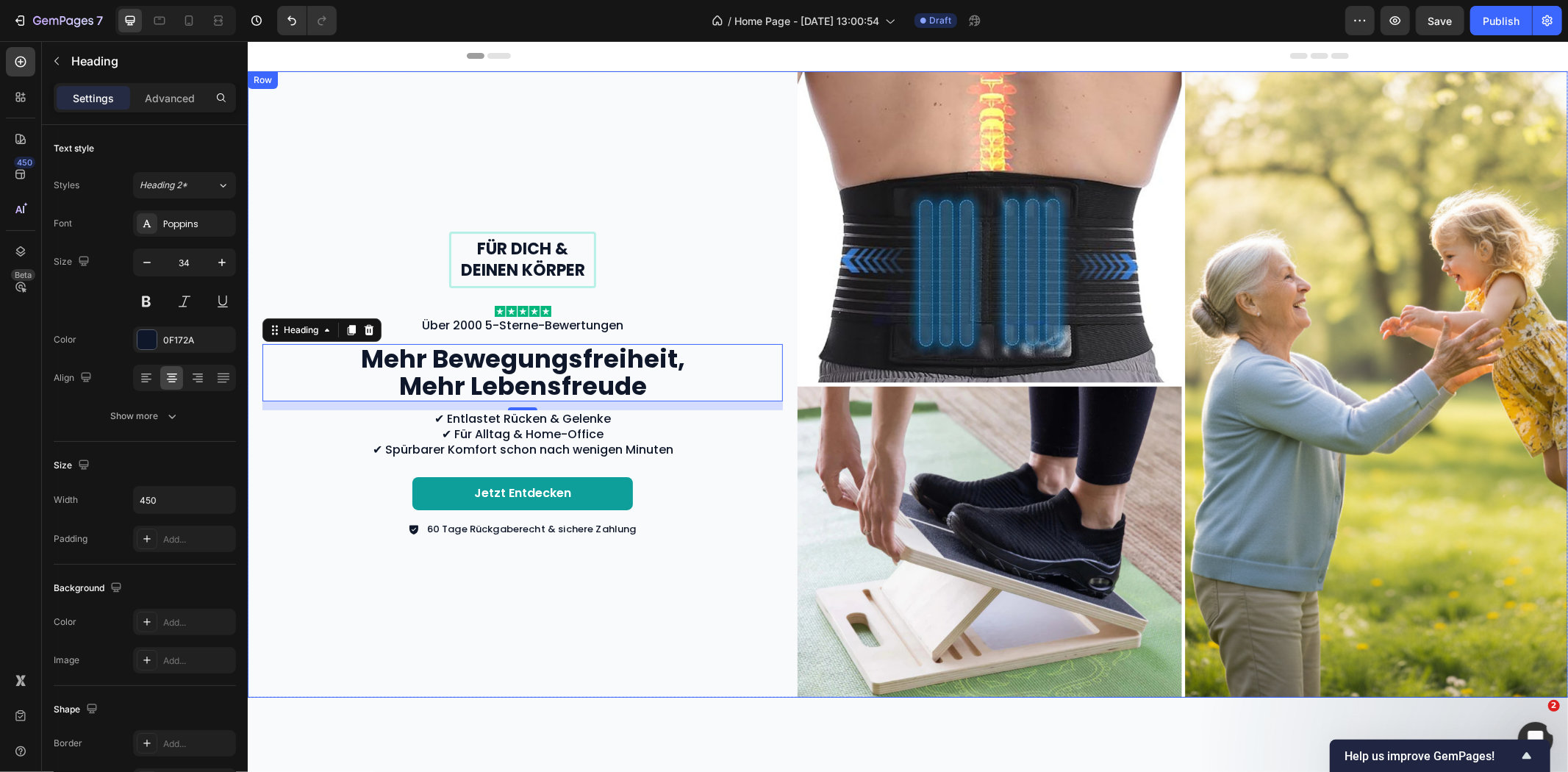
click at [611, 189] on div "Für dich & deinen Körper Text Block Row Image Über 2000 5-Sterne-Bewertungen Te…" at bounding box center [521, 383] width 549 height 626
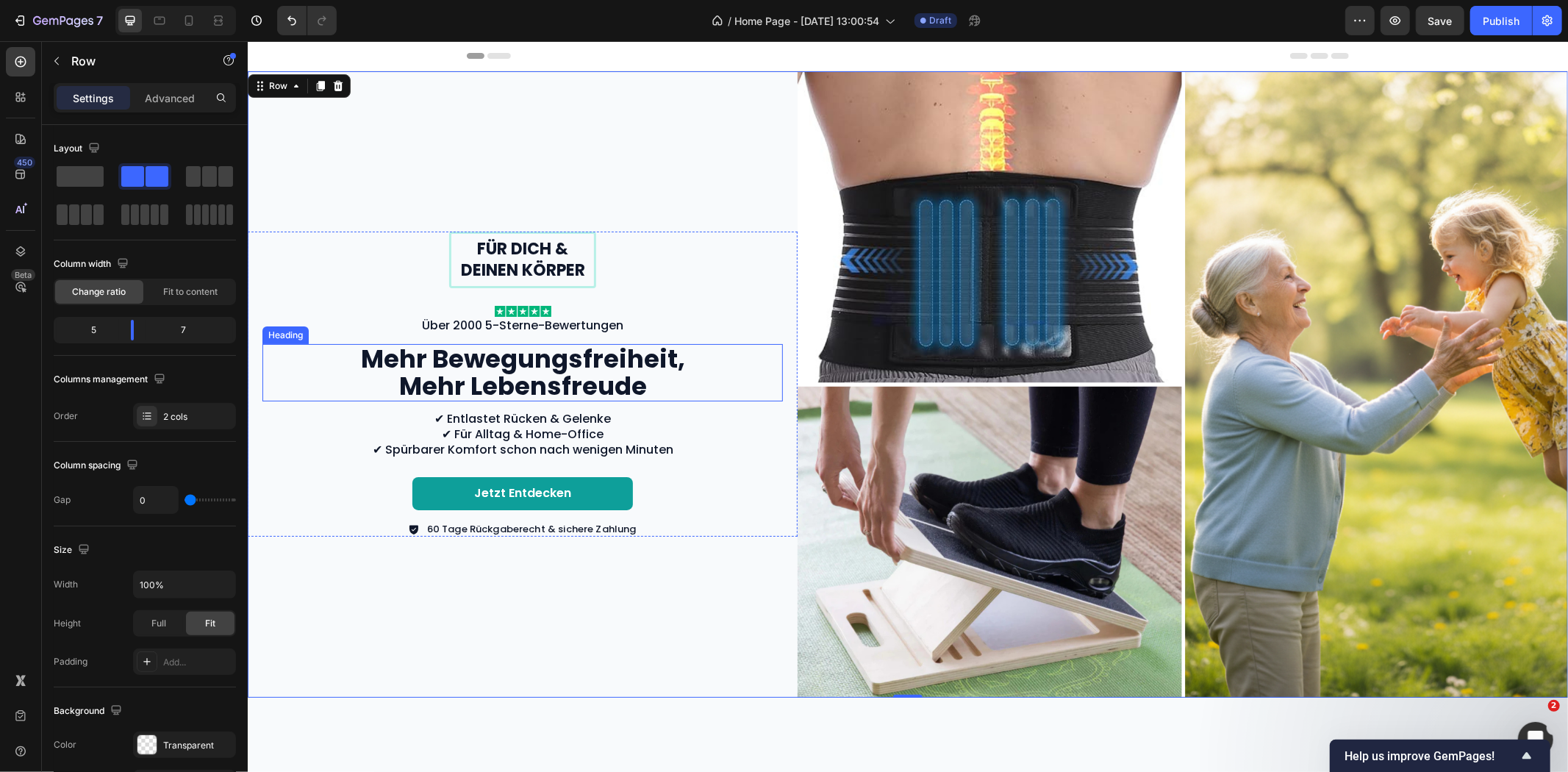
click at [576, 356] on p "Mehr Bewegungsfreiheit, Mehr Lebensfreude" at bounding box center [521, 372] width 328 height 55
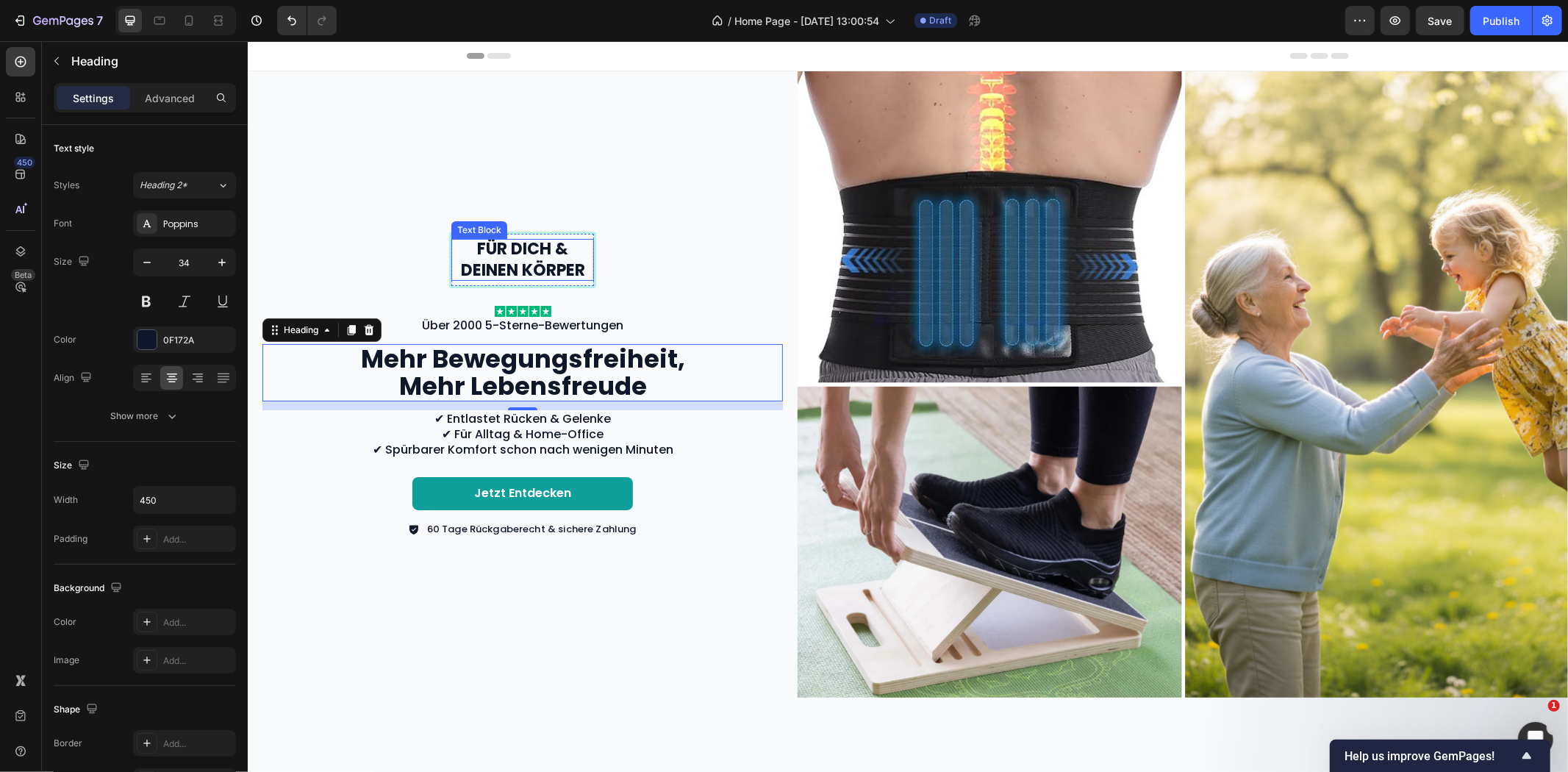
click at [521, 254] on p "Für dich & deinen Körper" at bounding box center [521, 259] width 140 height 42
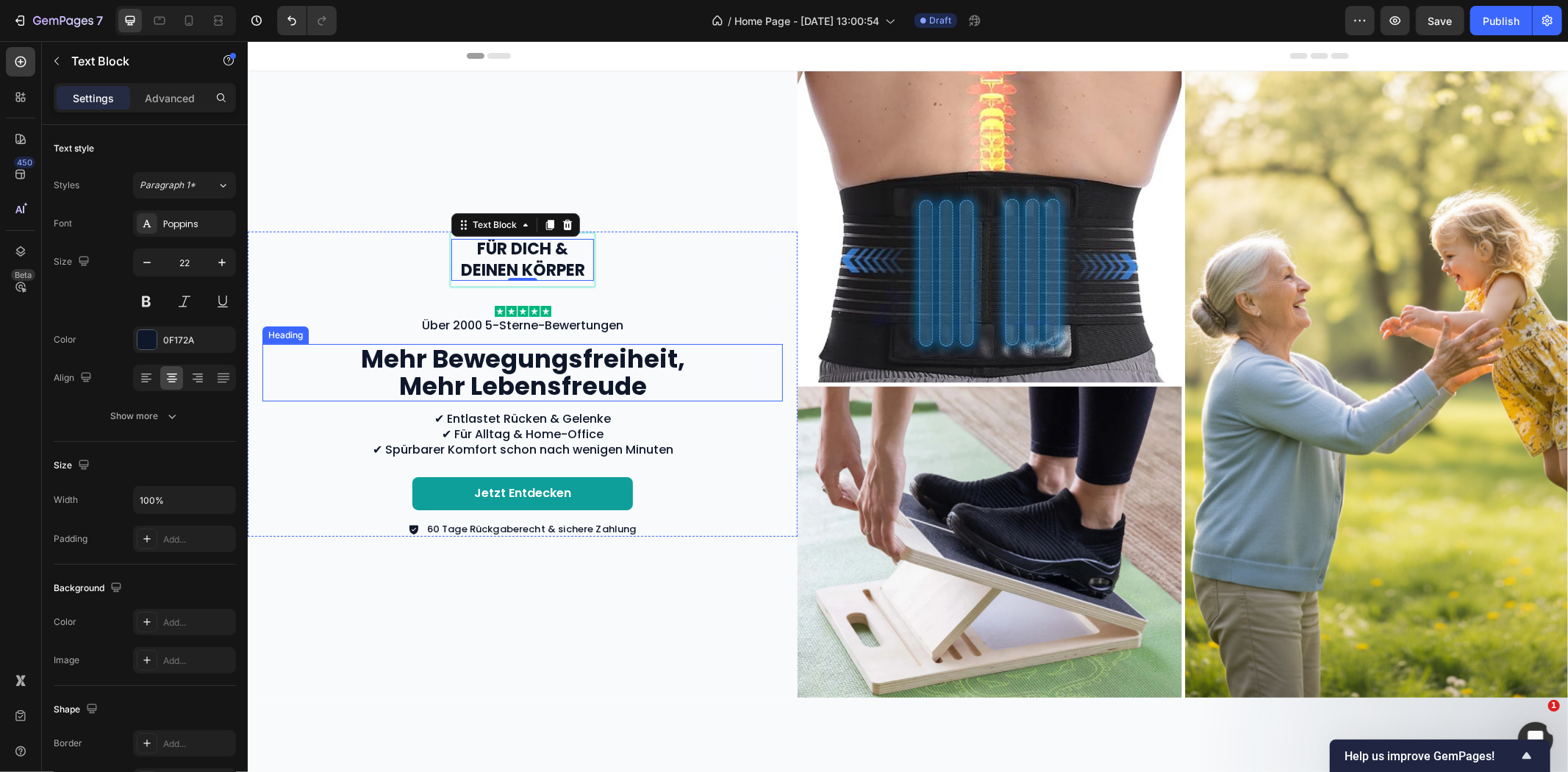
click at [550, 360] on p "Mehr Bewegungsfreiheit, Mehr Lebensfreude" at bounding box center [521, 372] width 328 height 55
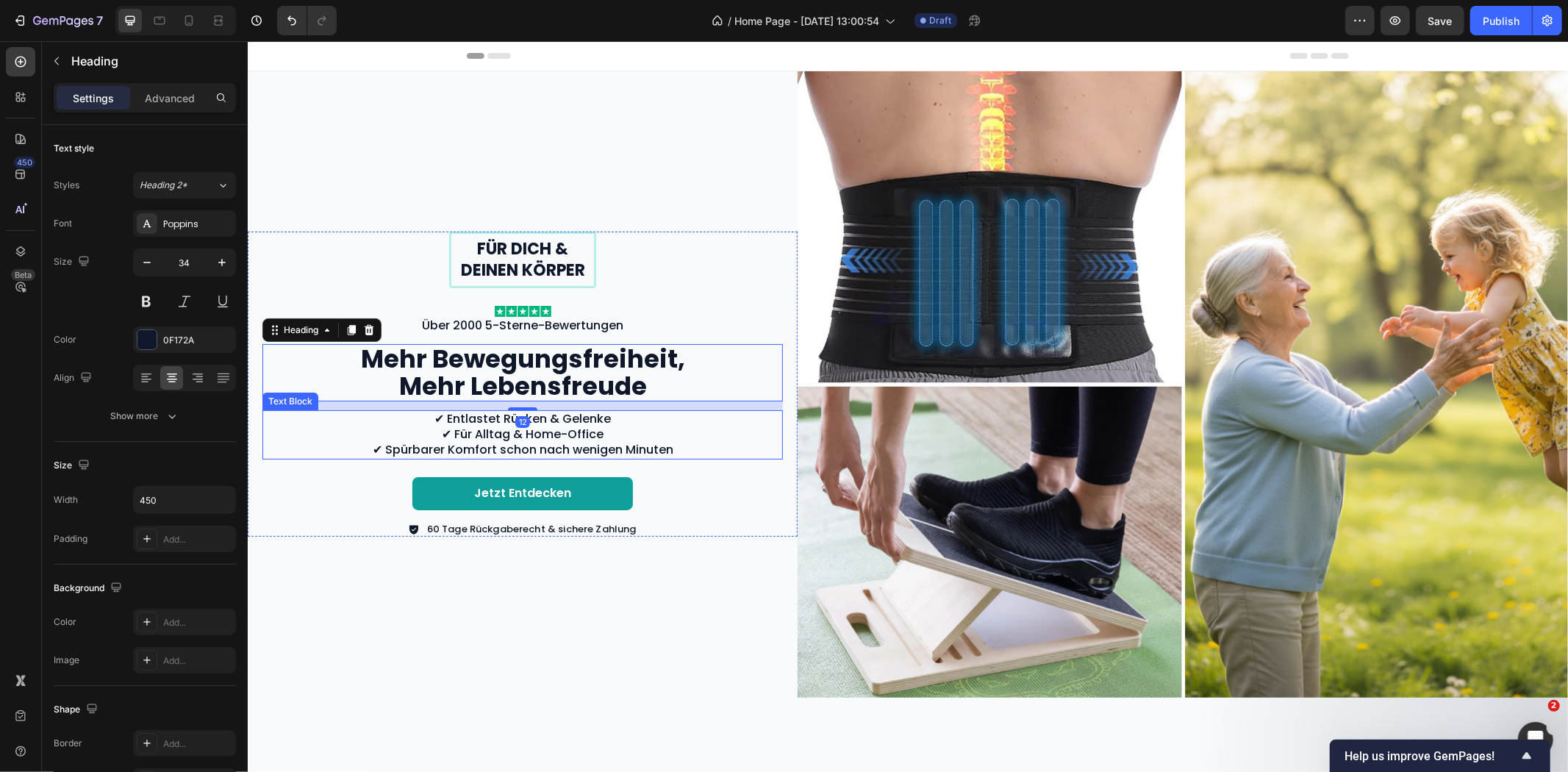
click at [558, 428] on p "✔ Entlastet Rücken & Gelenke ✔ Für Alltag & Home-Office ✔ Spürbarer Komfort sch…" at bounding box center [521, 434] width 518 height 45
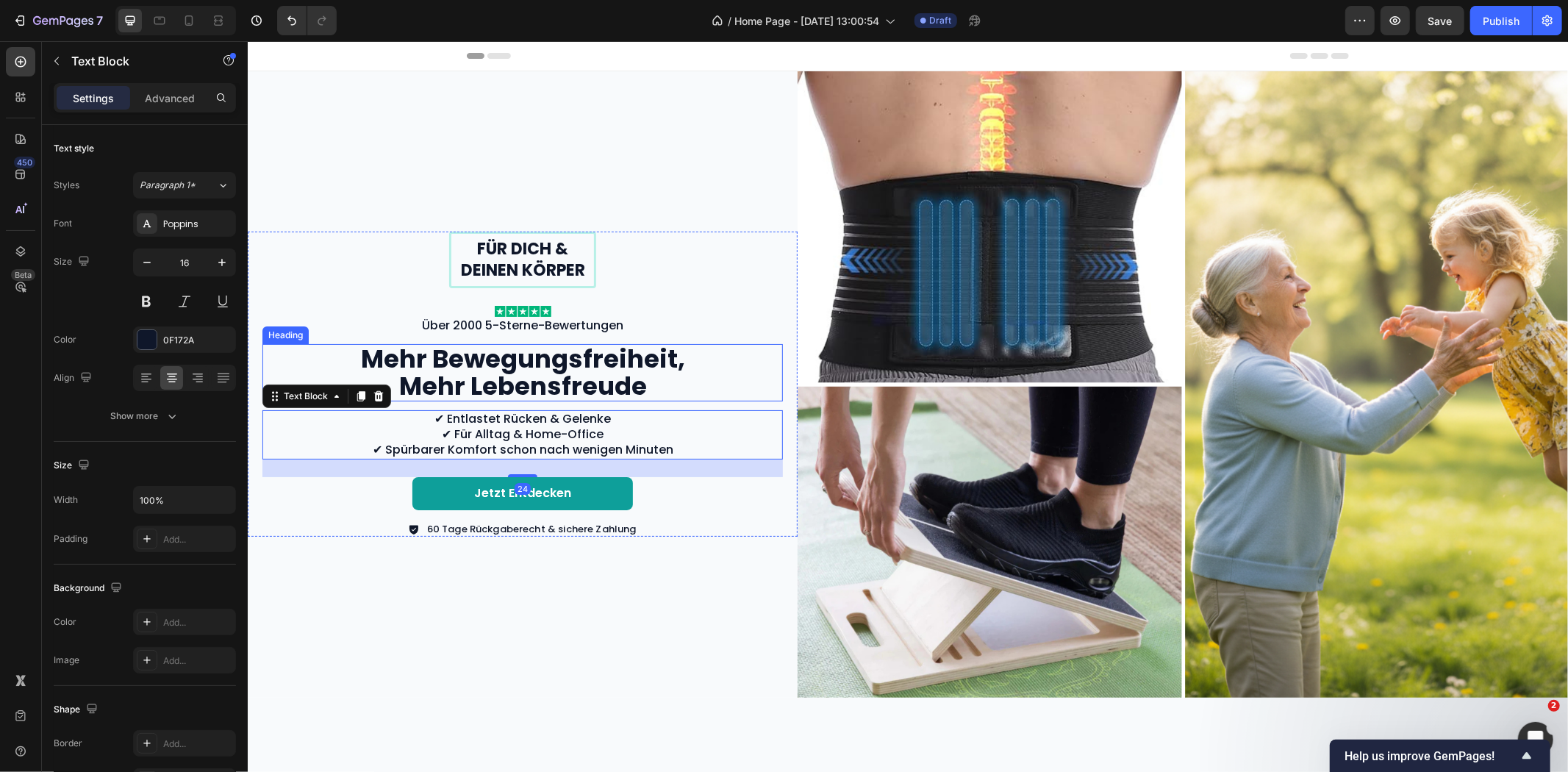
click at [622, 364] on p "Mehr Bewegungsfreiheit, Mehr Lebensfreude" at bounding box center [521, 372] width 328 height 55
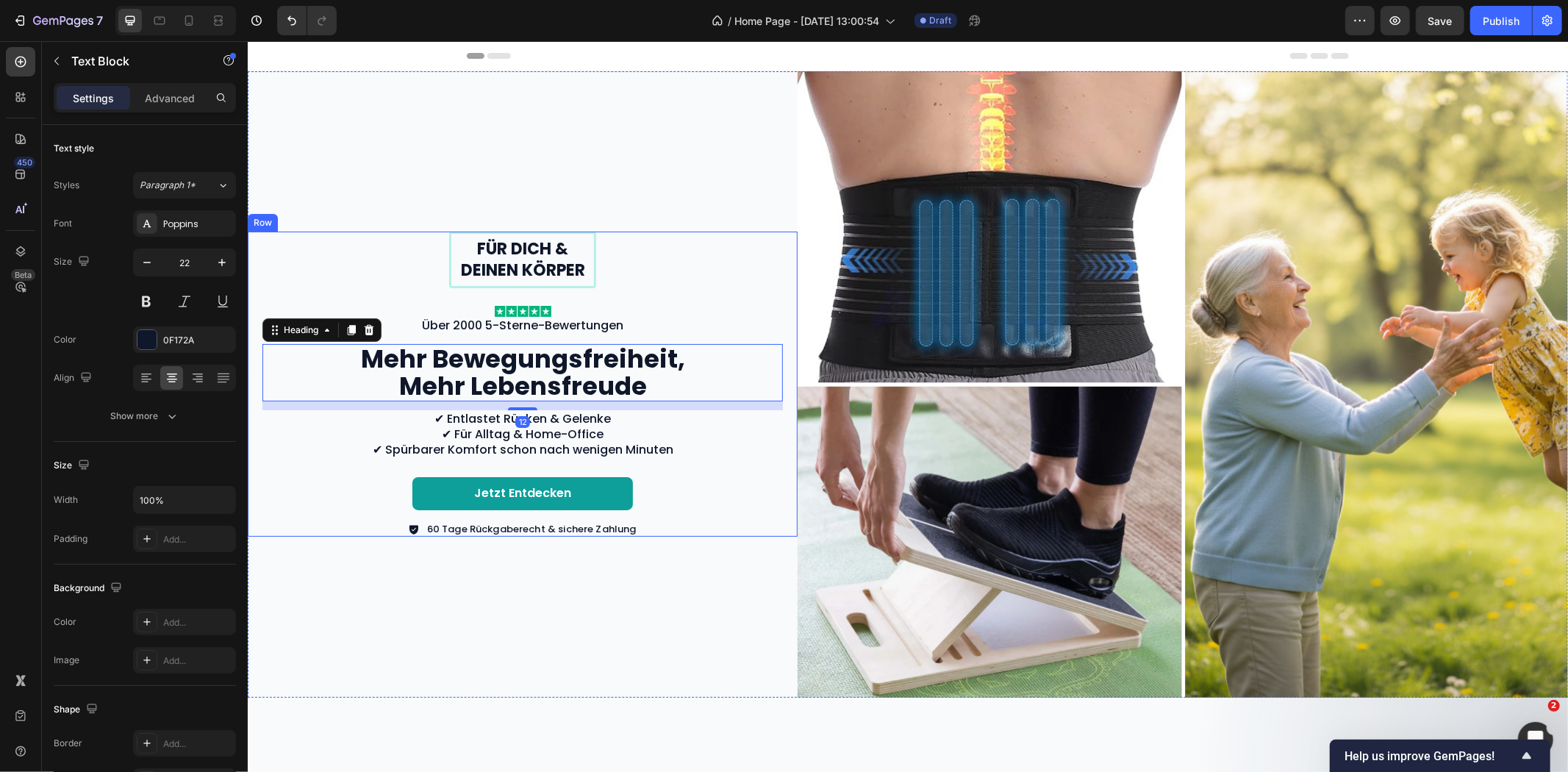
click at [577, 266] on p "Für dich & deinen Körper" at bounding box center [521, 259] width 140 height 42
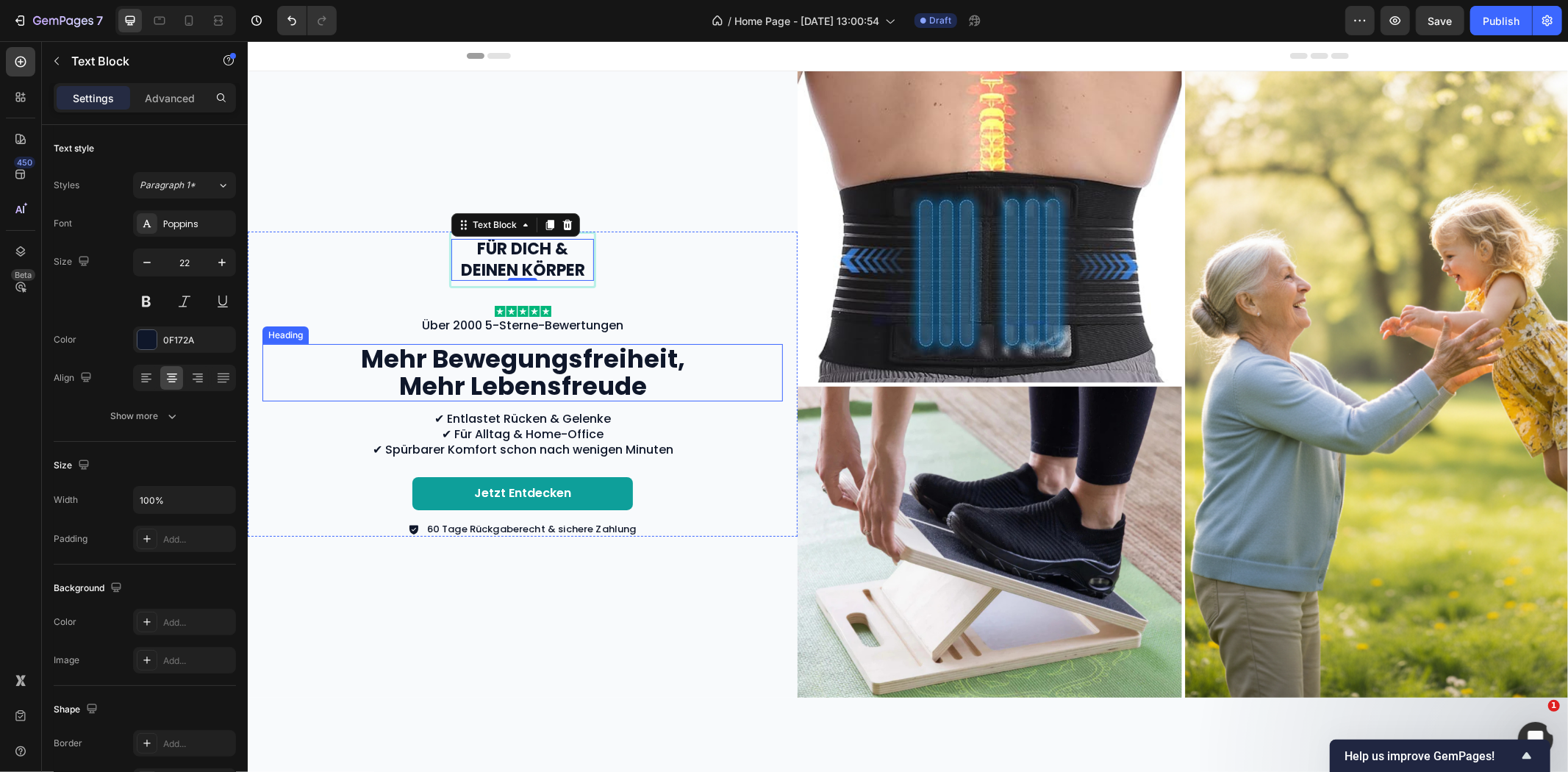
click at [488, 367] on p "Mehr Bewegungsfreiheit, Mehr Lebensfreude" at bounding box center [521, 372] width 328 height 55
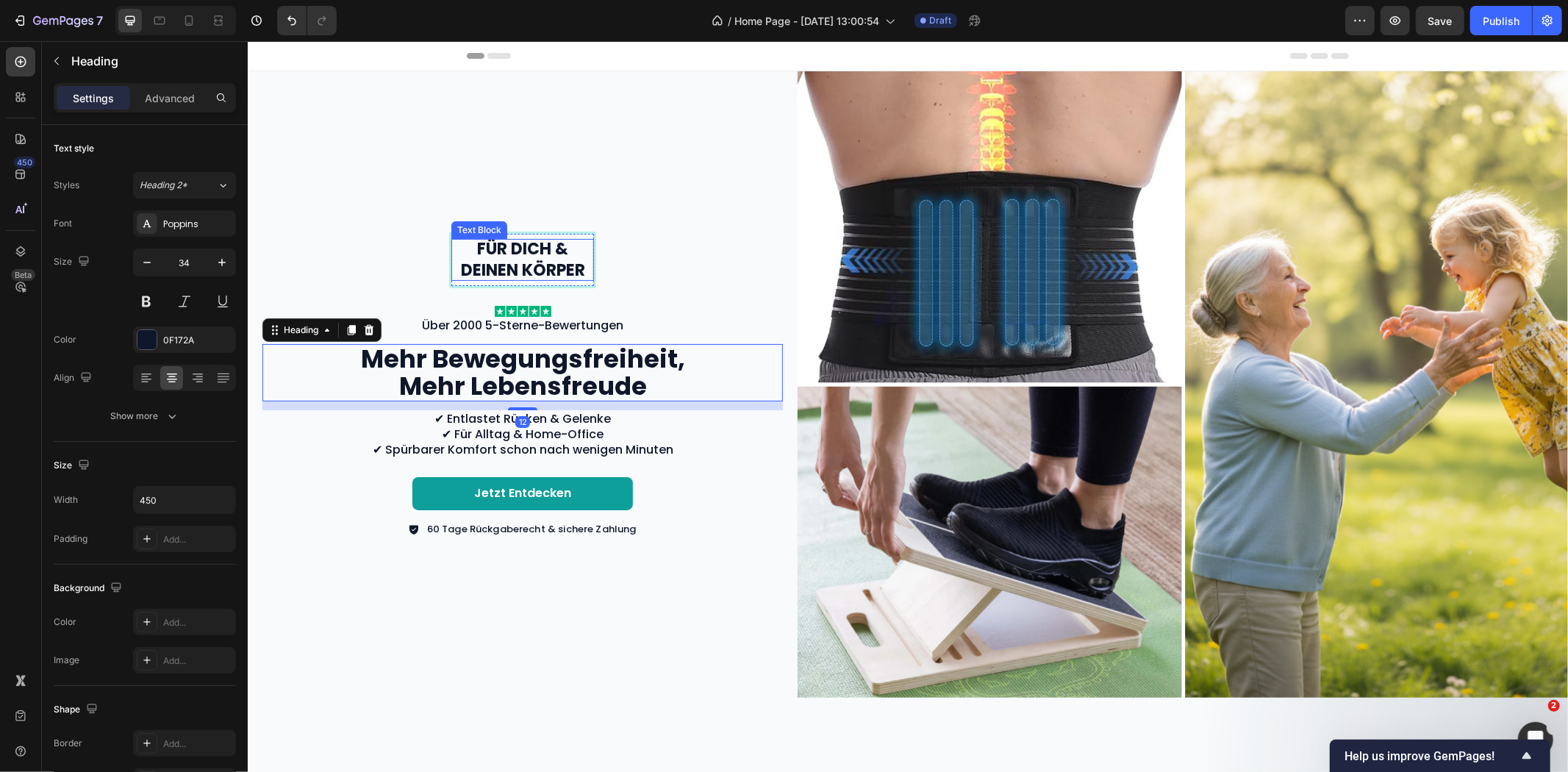
click at [563, 257] on p "Für dich & deinen Körper" at bounding box center [521, 259] width 140 height 42
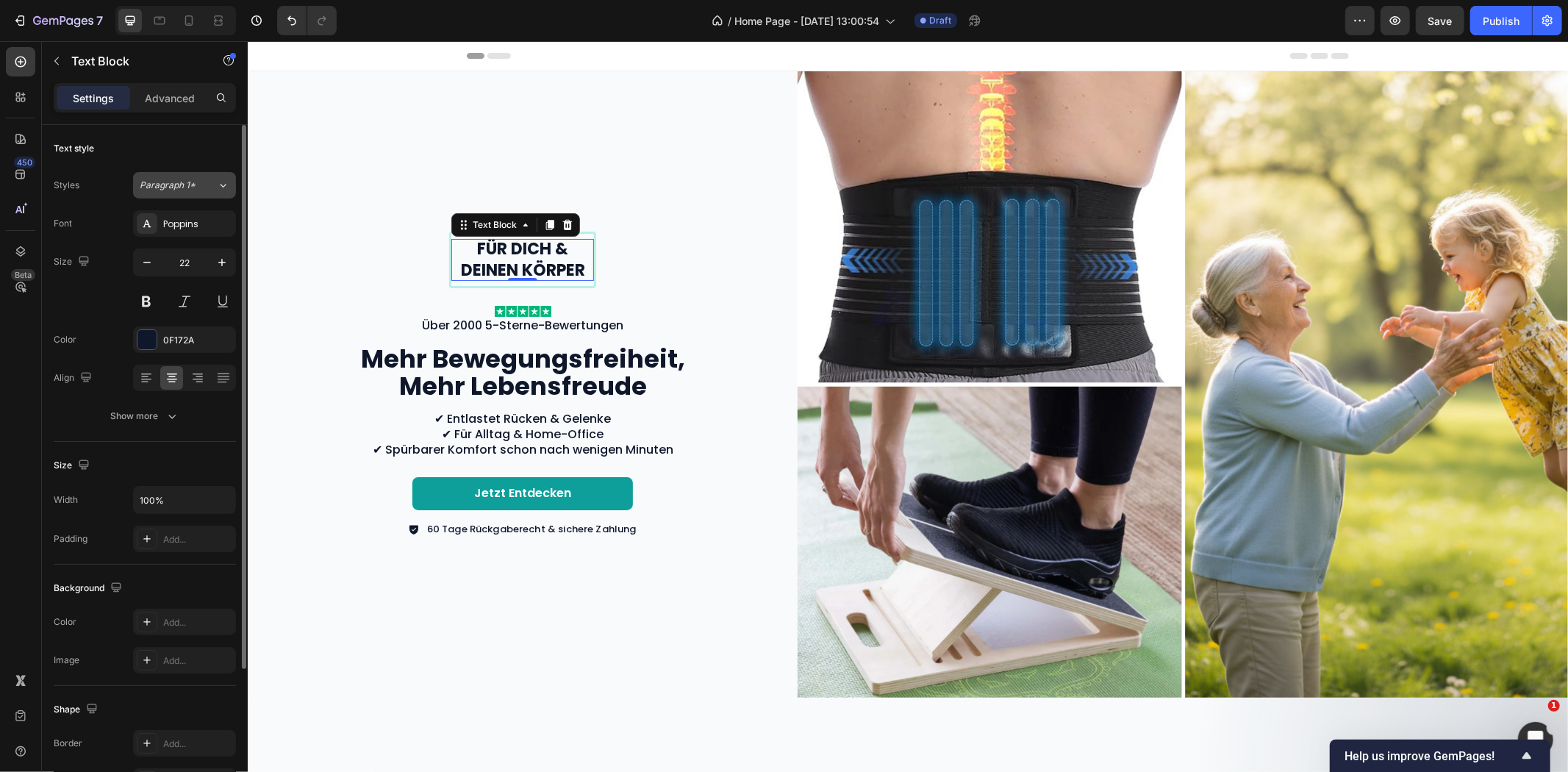
click at [202, 186] on div "Paragraph 1*" at bounding box center [178, 185] width 77 height 14
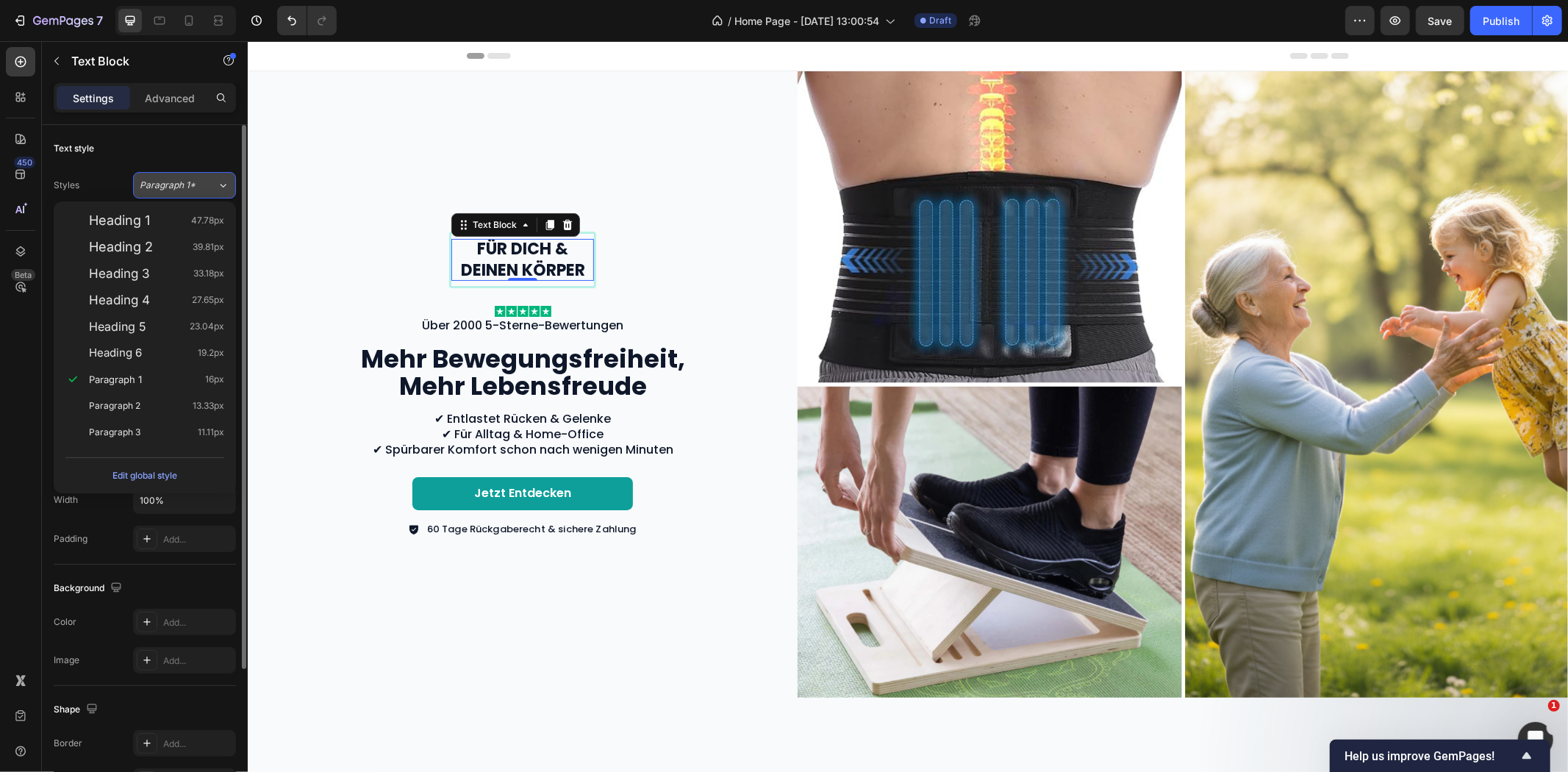
click at [196, 176] on button "Paragraph 1*" at bounding box center [184, 184] width 103 height 26
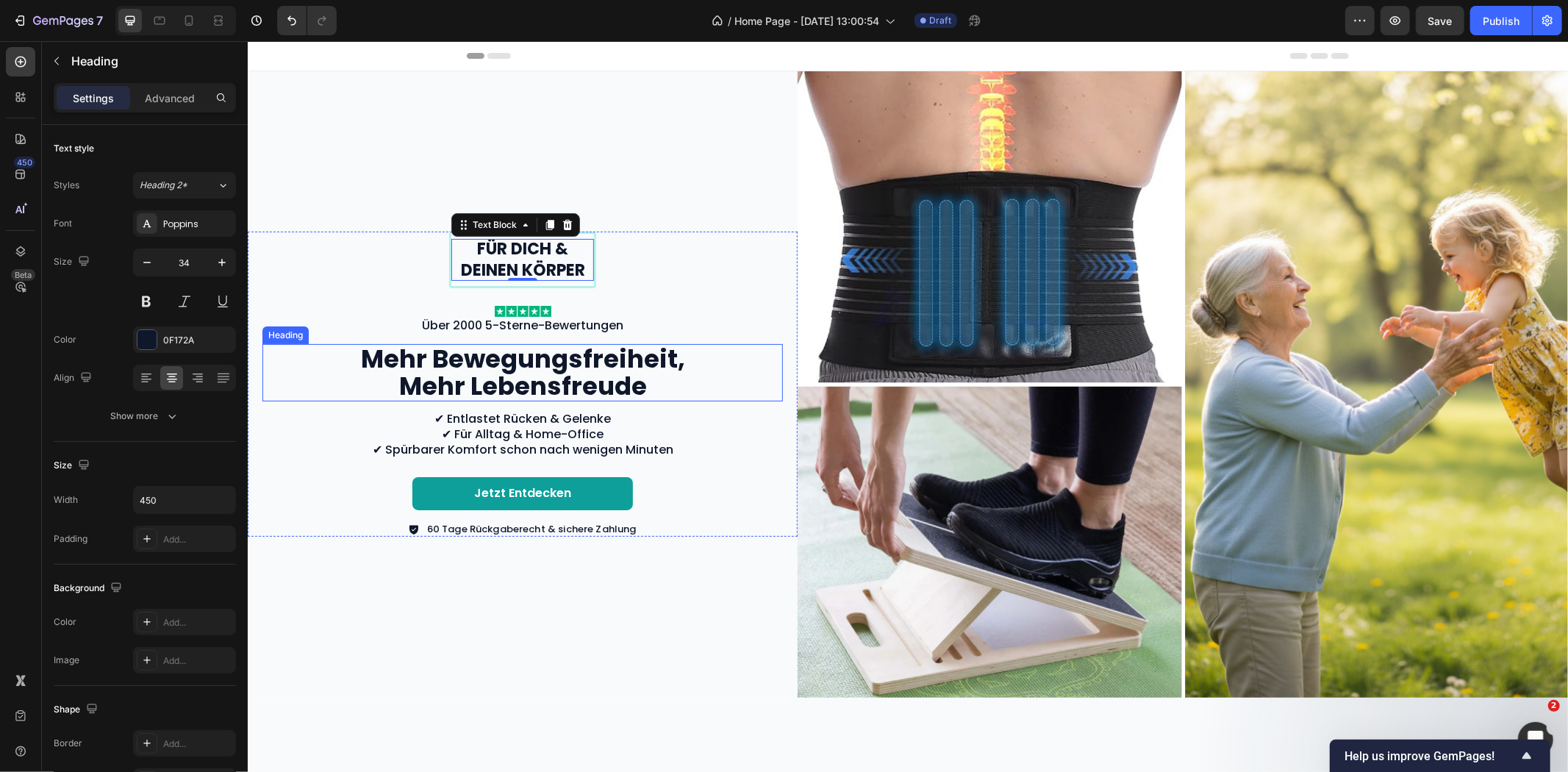
click at [460, 369] on p "Mehr Bewegungsfreiheit, Mehr Lebensfreude" at bounding box center [521, 372] width 328 height 55
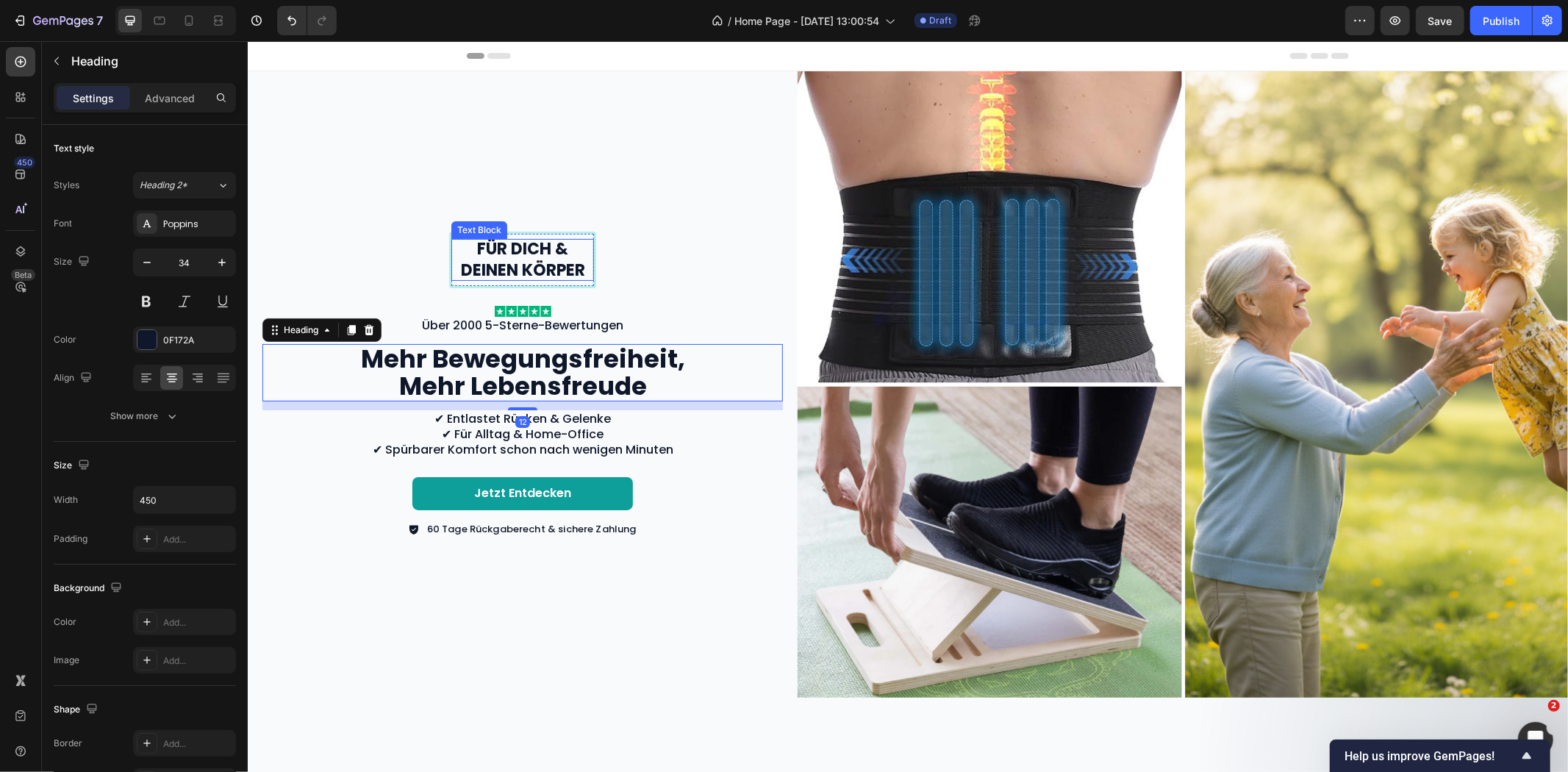
click at [472, 249] on p "Für dich & deinen Körper" at bounding box center [521, 259] width 140 height 42
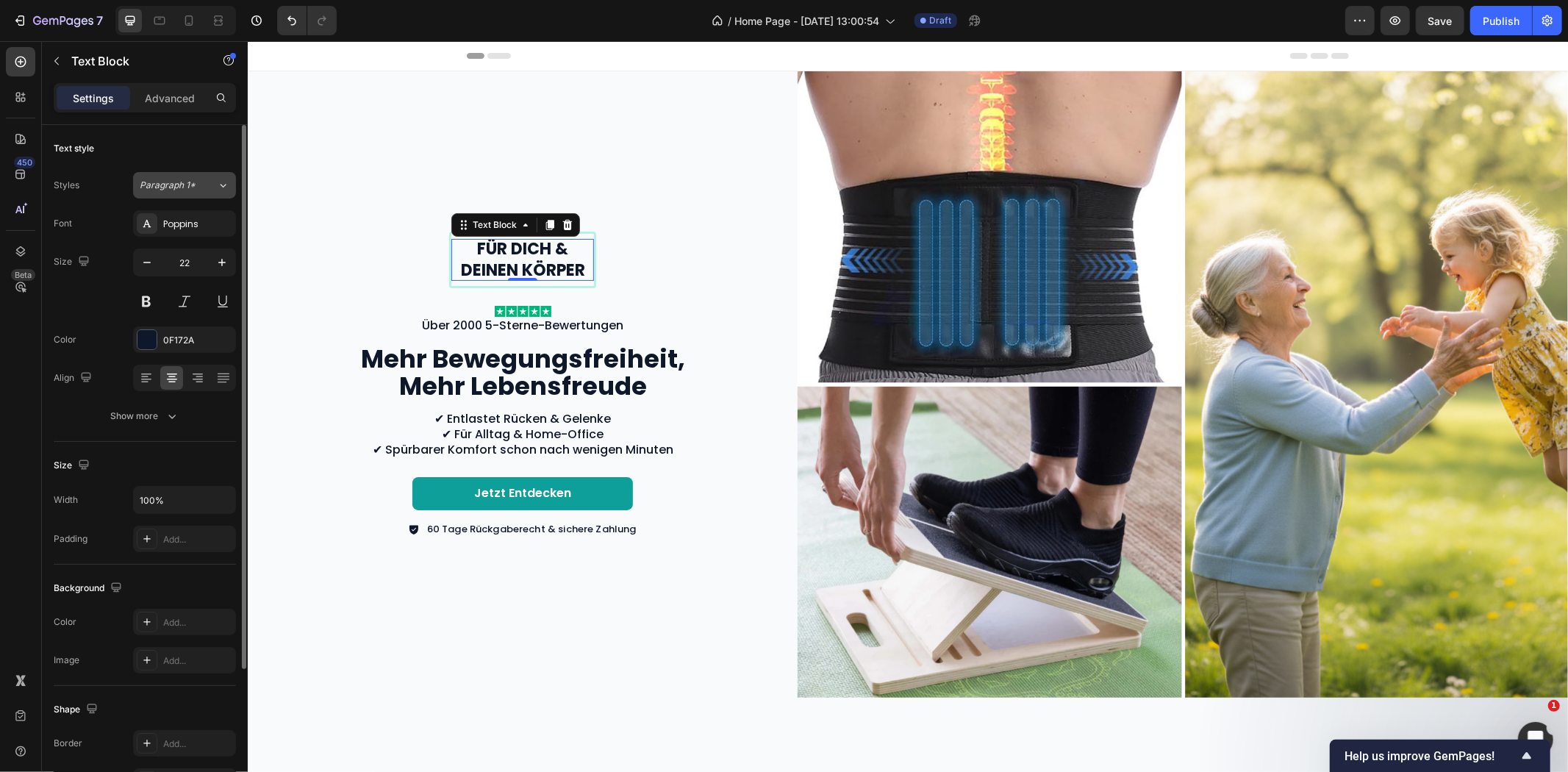
click at [202, 189] on div "Paragraph 1*" at bounding box center [178, 185] width 77 height 14
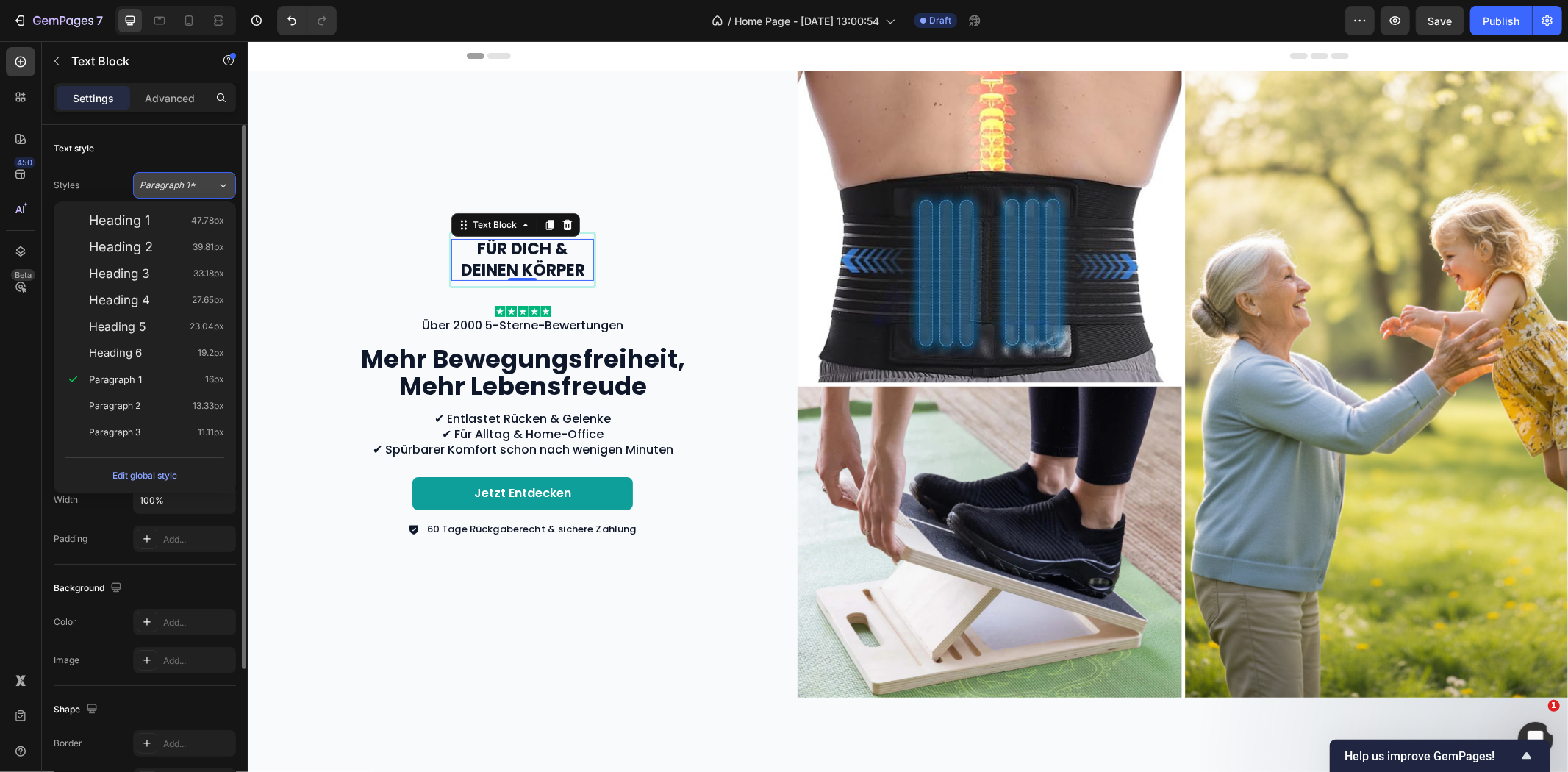
click at [211, 188] on div "Paragraph 1*" at bounding box center [178, 185] width 77 height 14
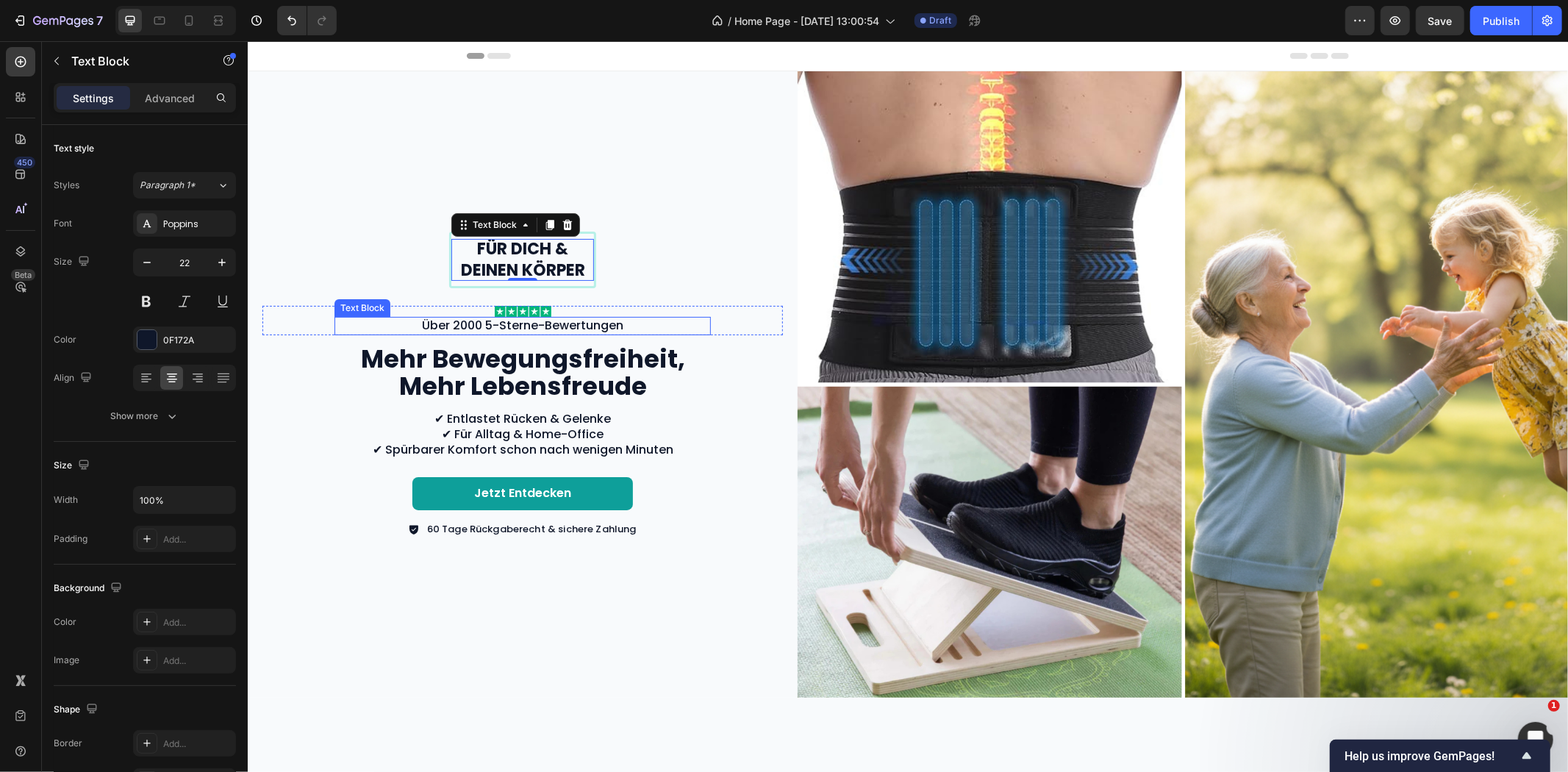
click at [473, 319] on p "Über 2000 5-Sterne-Bewertungen" at bounding box center [521, 325] width 373 height 15
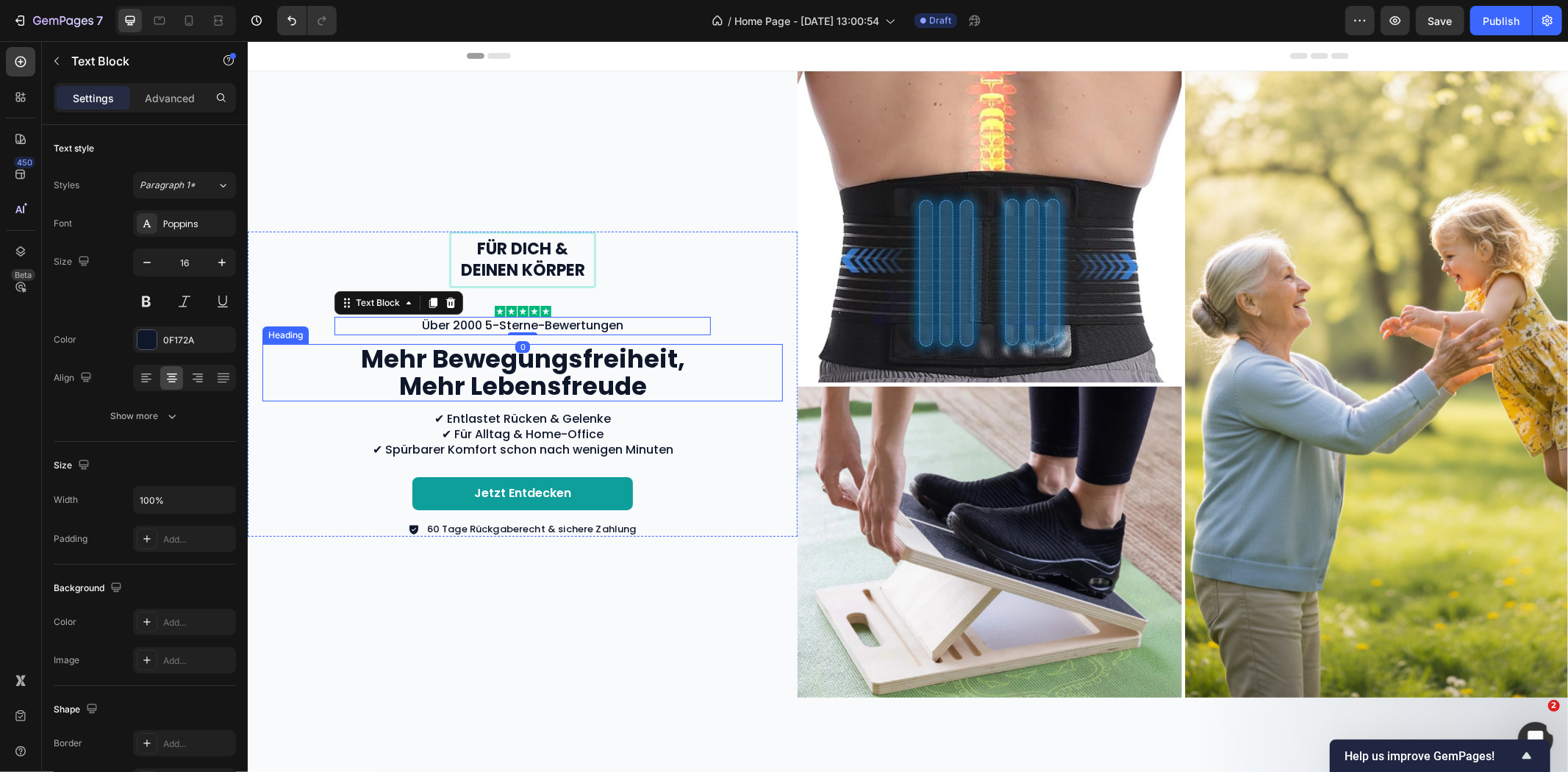
click at [479, 368] on p "Mehr Bewegungsfreiheit, Mehr Lebensfreude" at bounding box center [521, 372] width 328 height 55
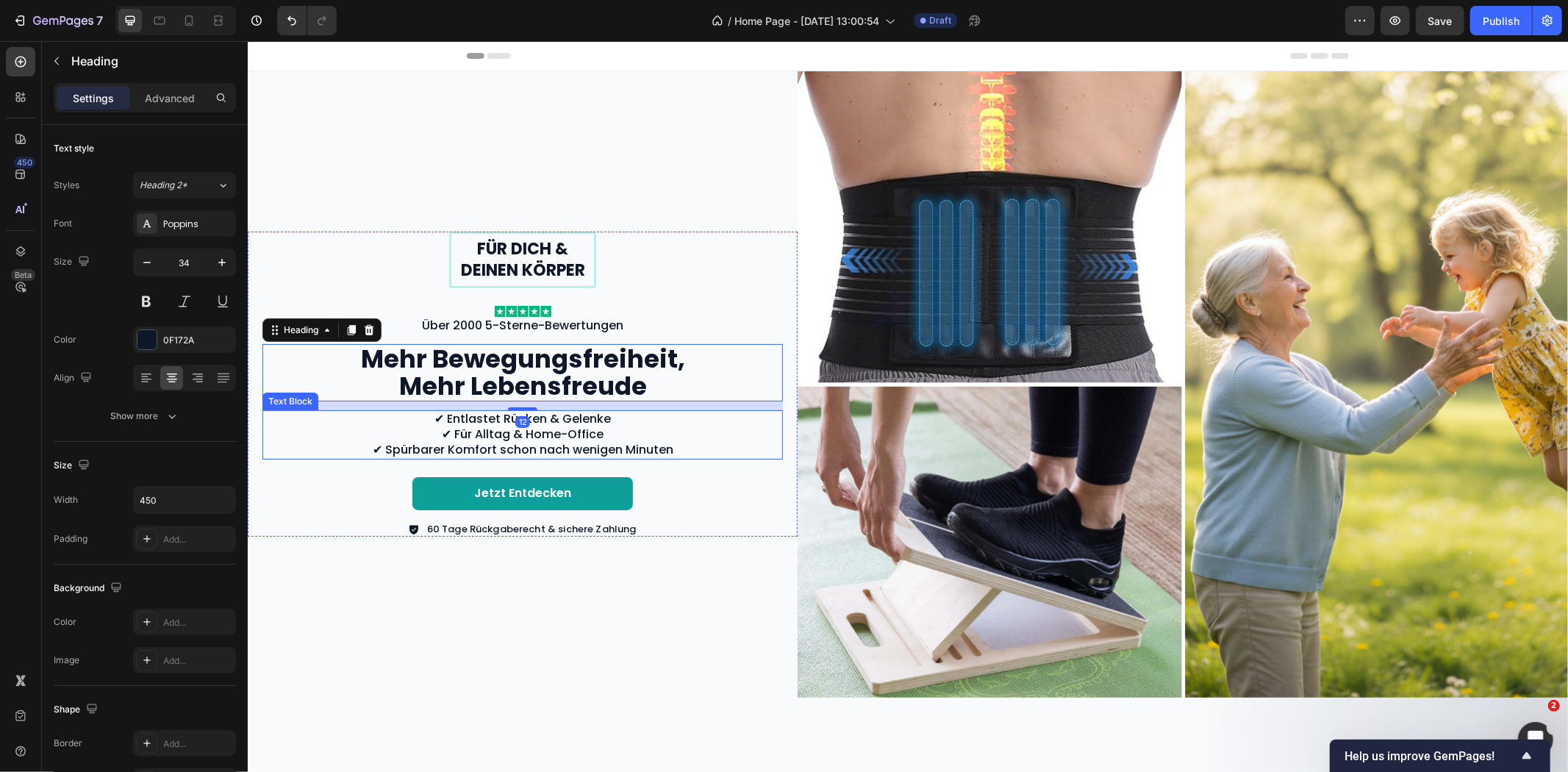
click at [490, 416] on p "✔ Entlastet Rücken & Gelenke ✔ Für Alltag & Home-Office ✔ Spürbarer Komfort sch…" at bounding box center [521, 434] width 518 height 45
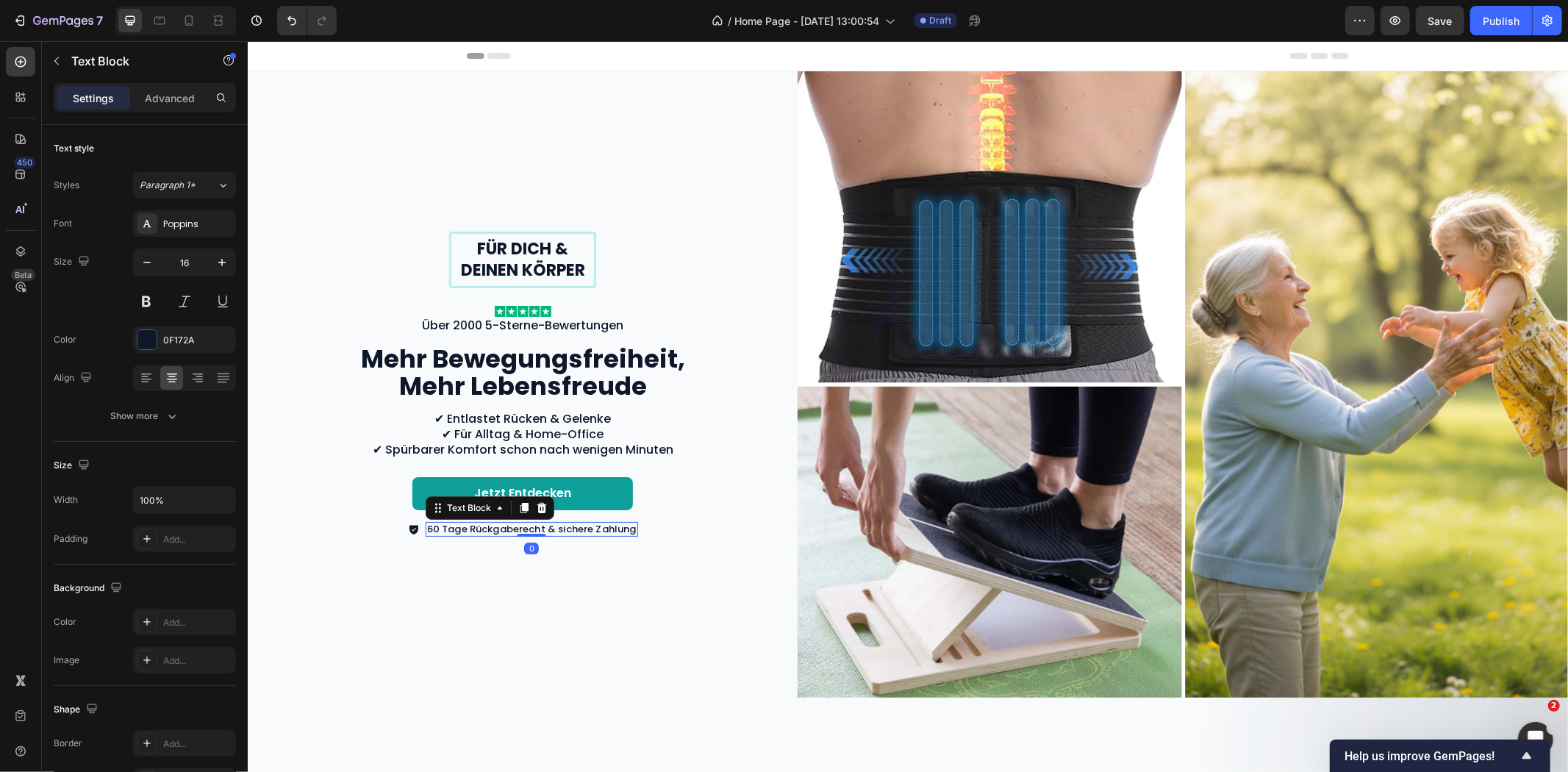
click at [469, 523] on p "60 Tage Rückgaberecht & sichere Zahlung" at bounding box center [531, 529] width 210 height 13
click at [218, 259] on icon "button" at bounding box center [222, 262] width 14 height 14
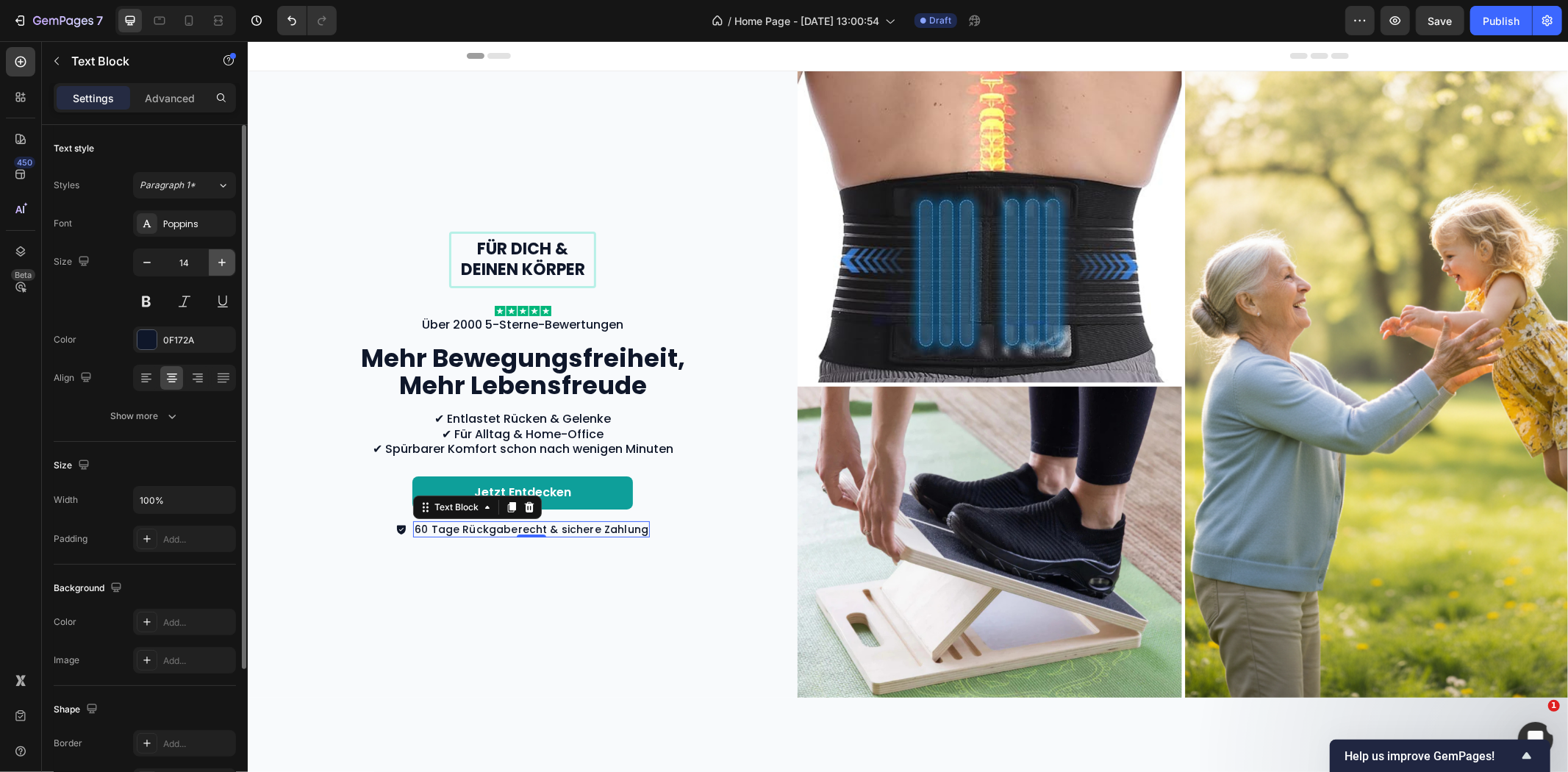
click at [218, 259] on icon "button" at bounding box center [222, 262] width 14 height 14
type input "16"
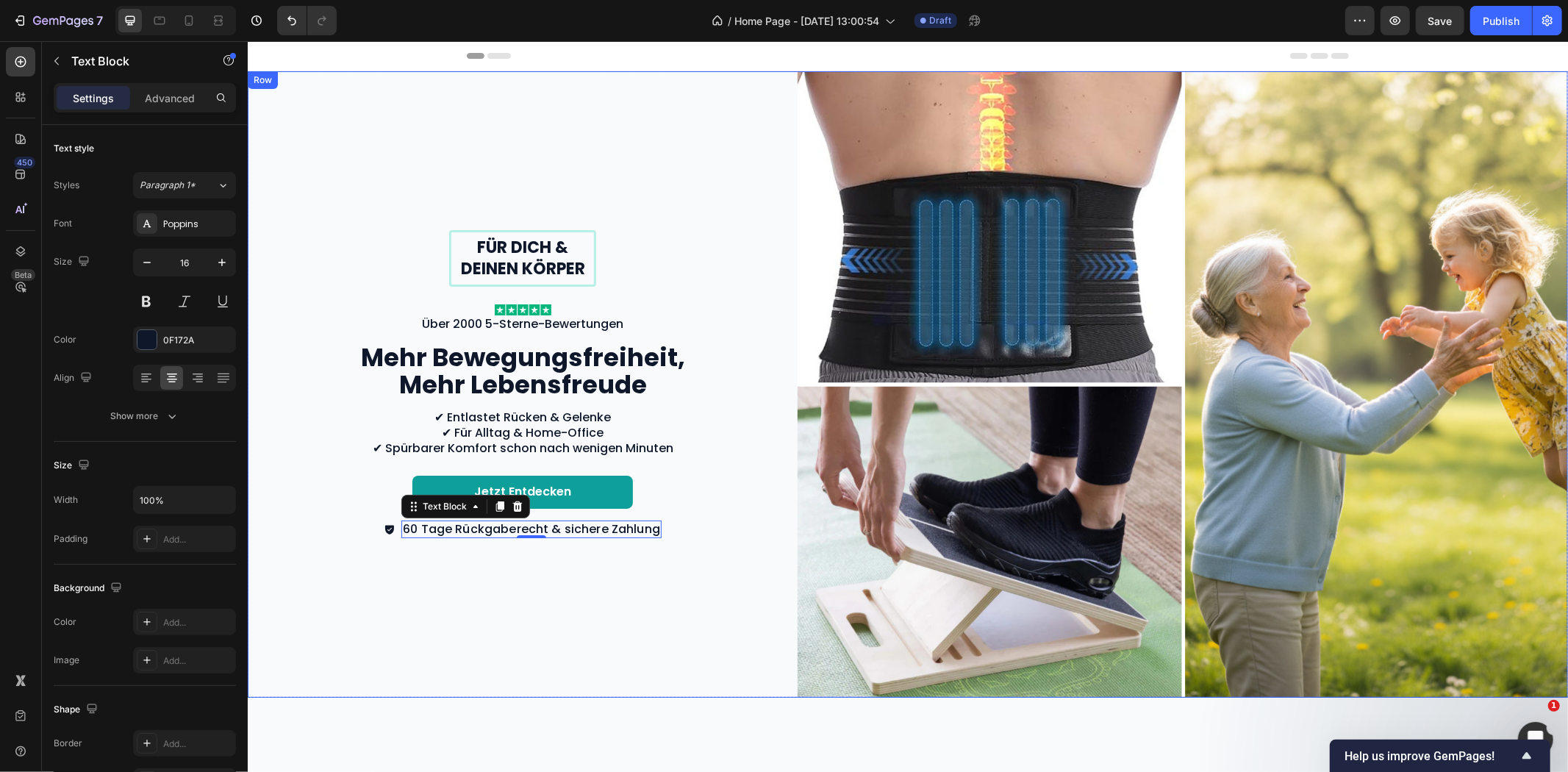
click at [661, 602] on div "Für dich & deinen Körper Text Block Row Image Über 2000 5-Sterne-Bewertungen Te…" at bounding box center [521, 383] width 549 height 626
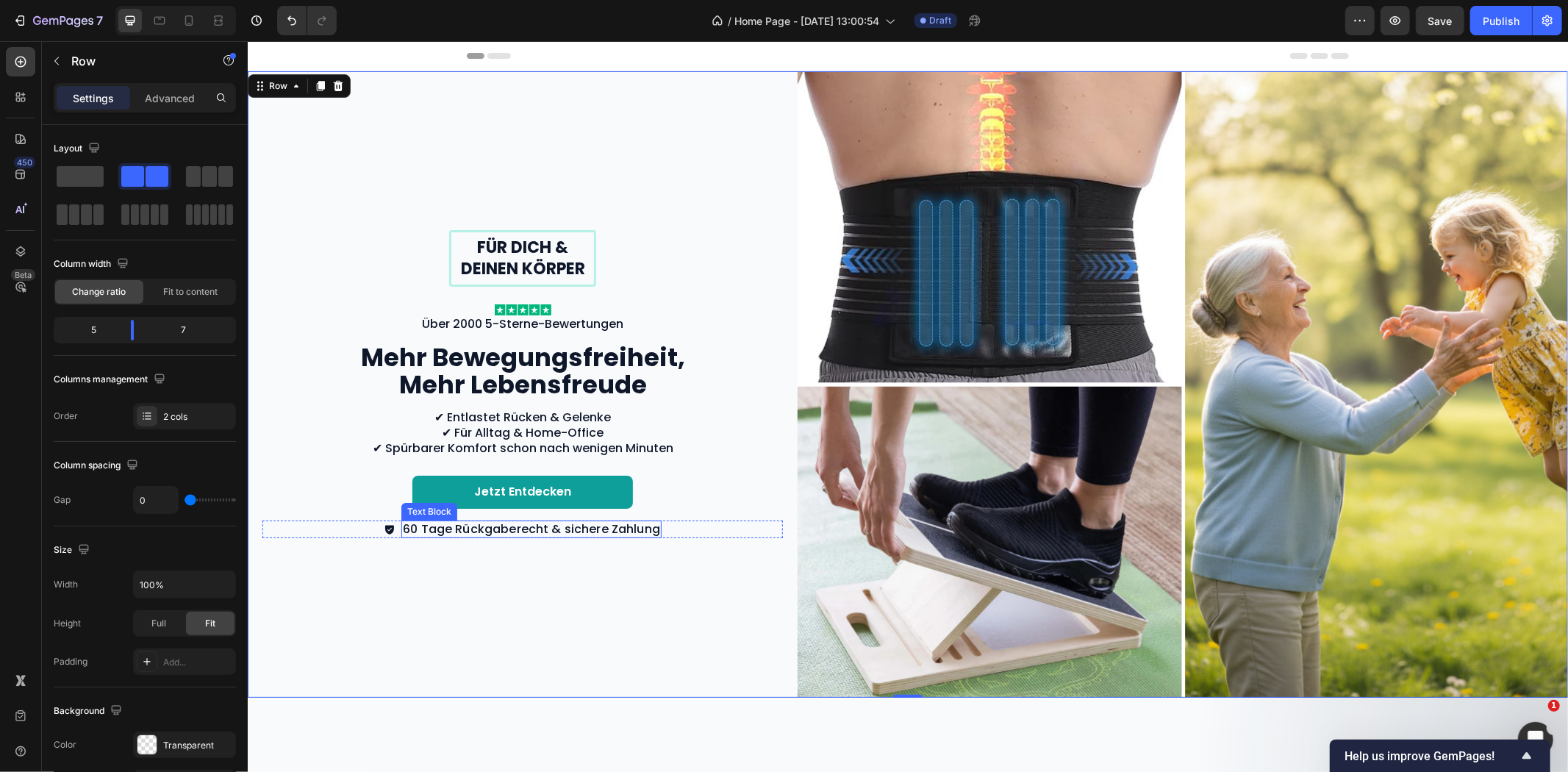
click at [633, 522] on p "60 Tage Rückgaberecht & sichere Zahlung" at bounding box center [530, 529] width 258 height 15
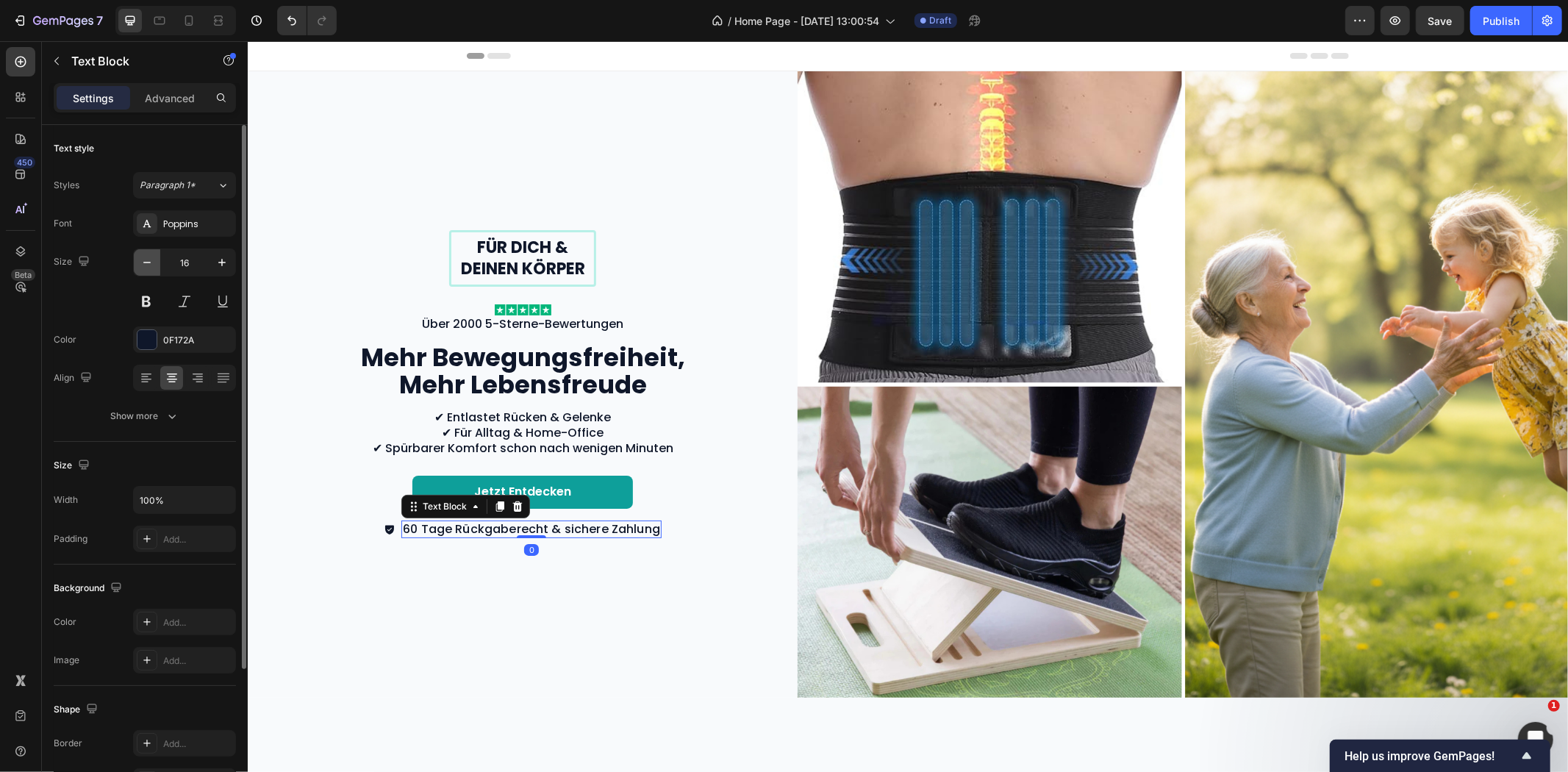
click at [147, 260] on icon "button" at bounding box center [147, 262] width 14 height 14
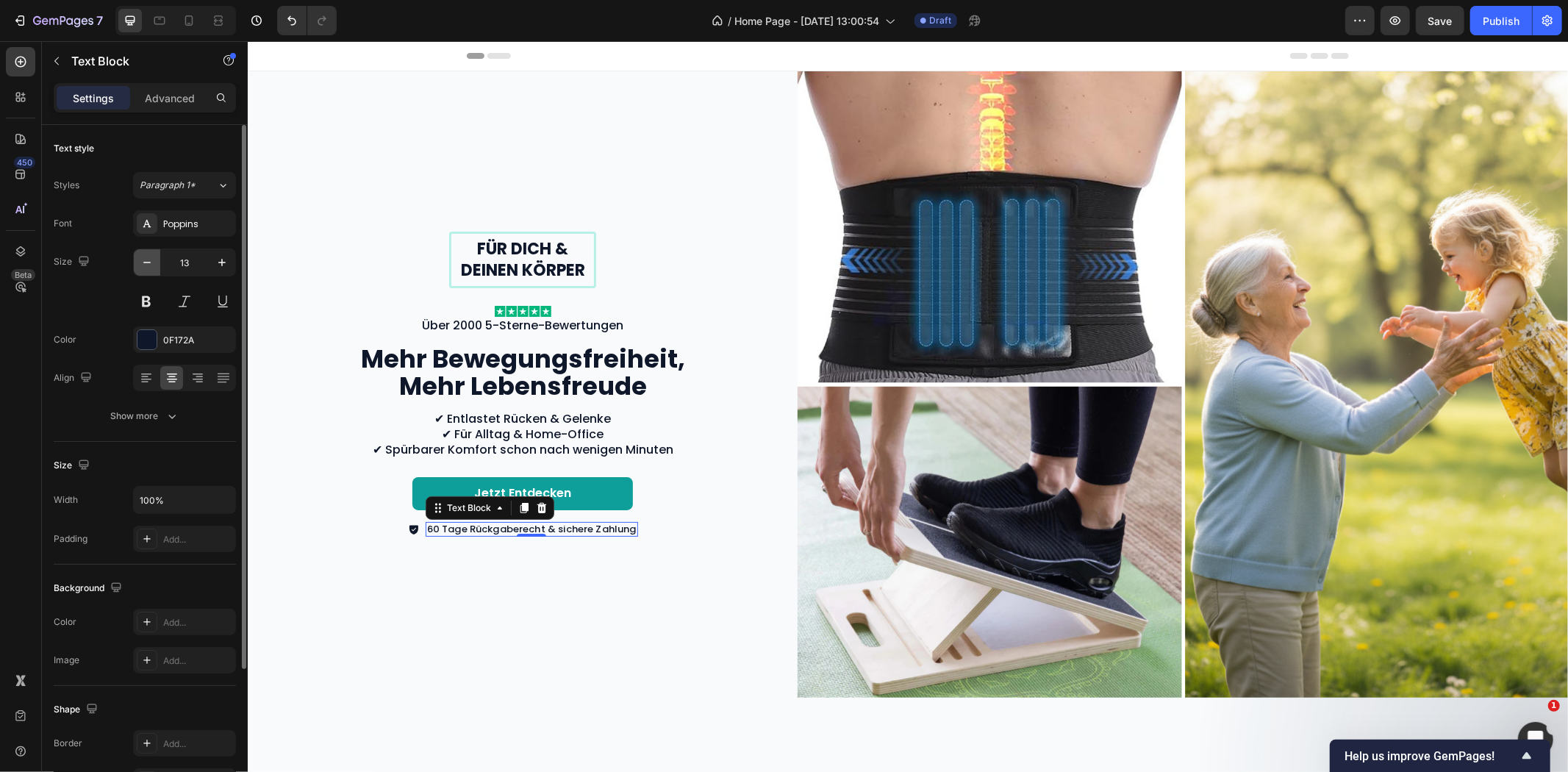
click at [147, 260] on icon "button" at bounding box center [147, 262] width 14 height 14
click at [222, 268] on icon "button" at bounding box center [222, 262] width 14 height 14
type input "14"
click at [231, 419] on button "Show more" at bounding box center [145, 416] width 183 height 26
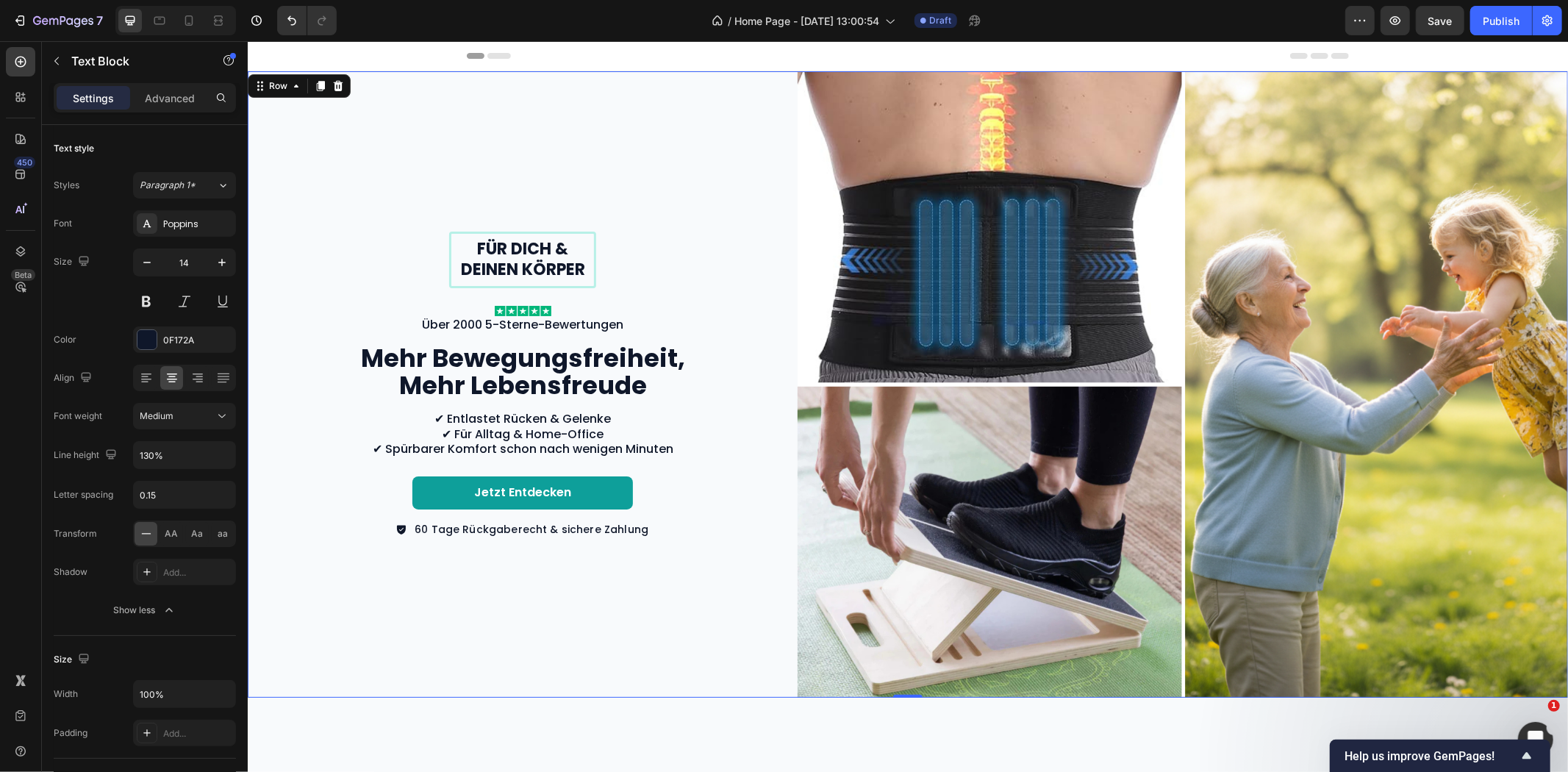
click at [380, 144] on div "Für dich & deinen Körper Text Block Row Image Über 2000 5-Sterne-Bewertungen Te…" at bounding box center [521, 383] width 549 height 626
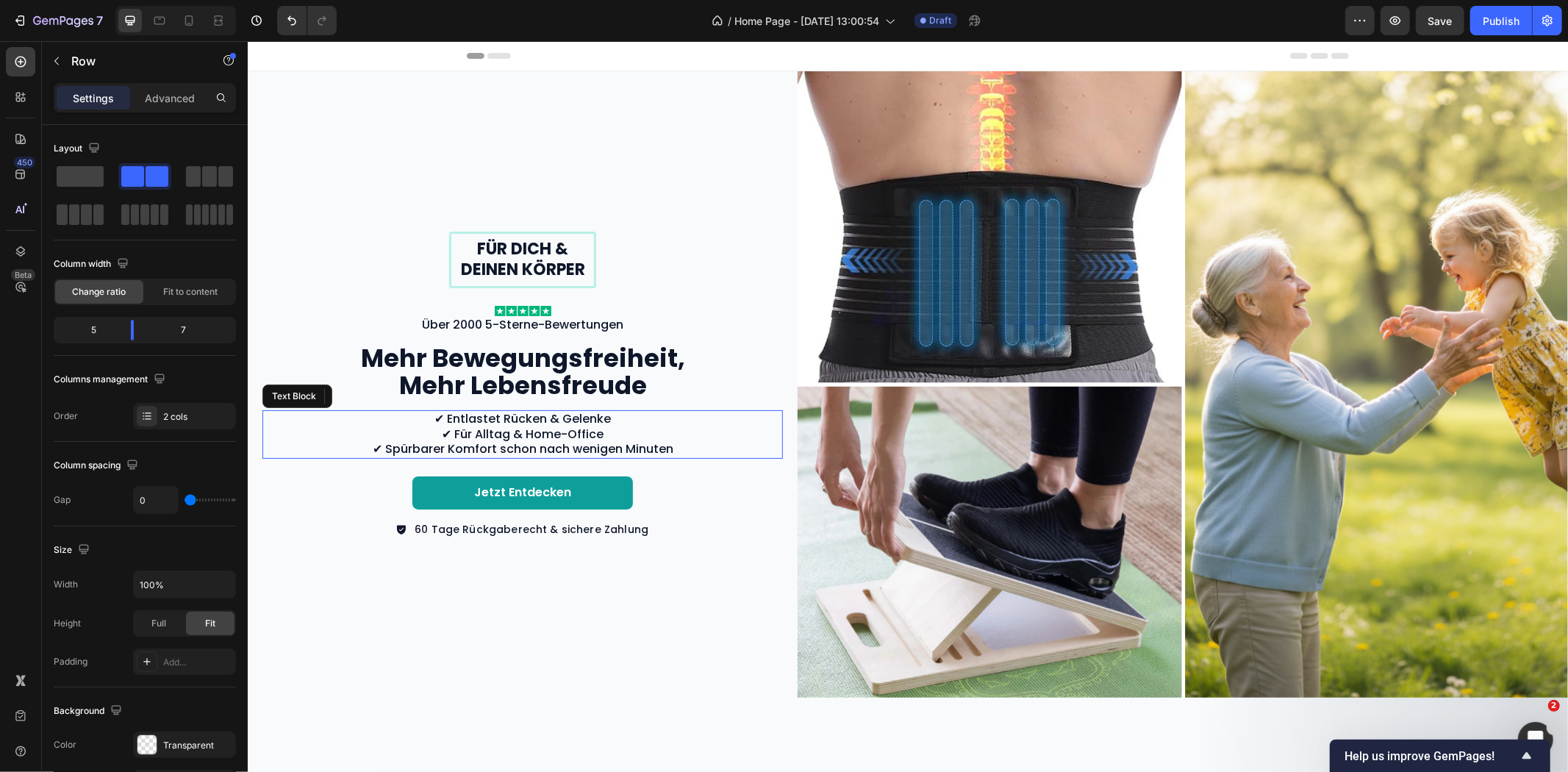
click at [531, 436] on p "✔ Entlastet Rücken & Gelenke ✔ Für Alltag & Home-Office ✔ Spürbarer Komfort sch…" at bounding box center [521, 434] width 518 height 45
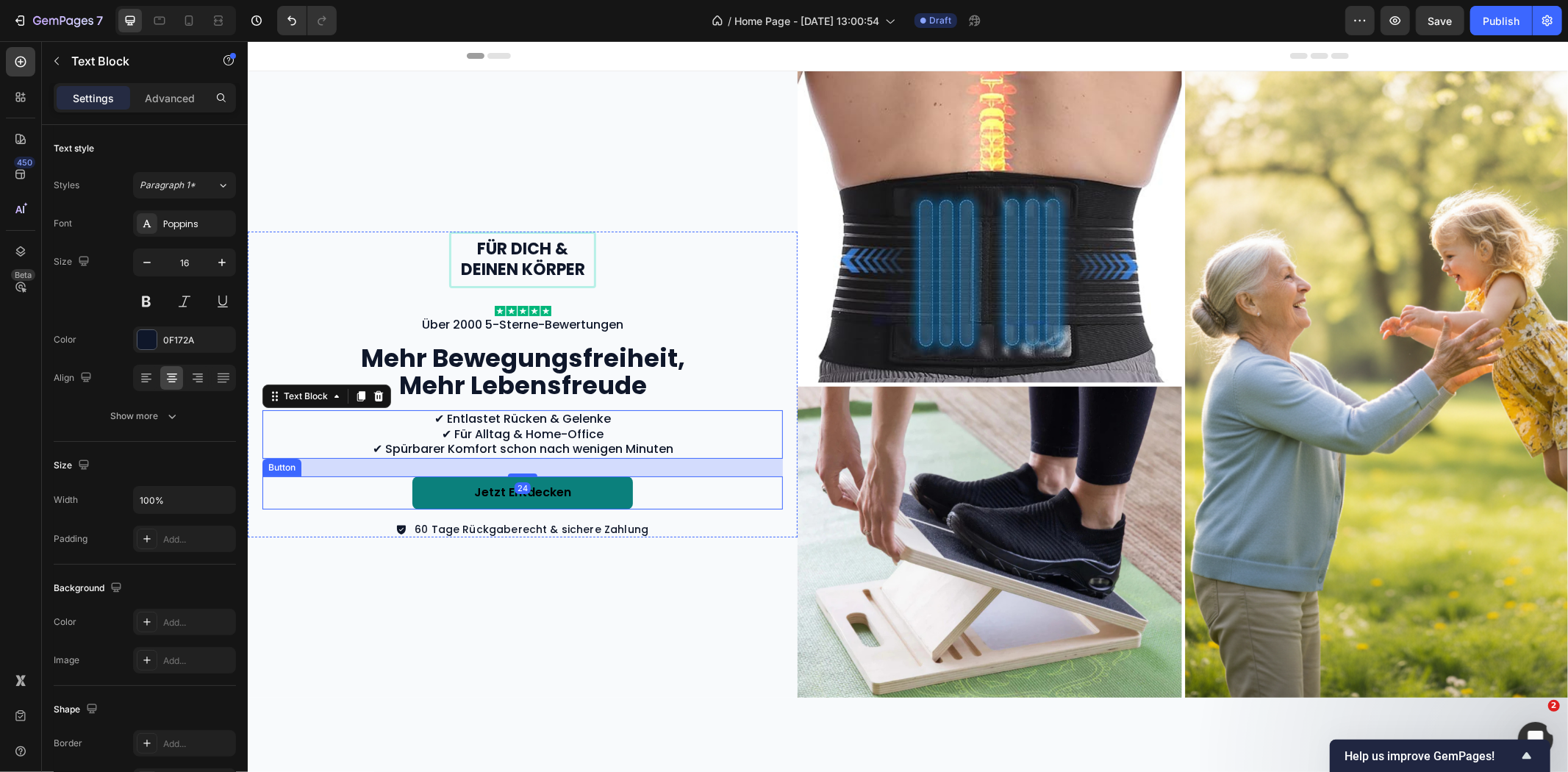
click at [593, 485] on link "Jetzt entdecken" at bounding box center [522, 492] width 221 height 33
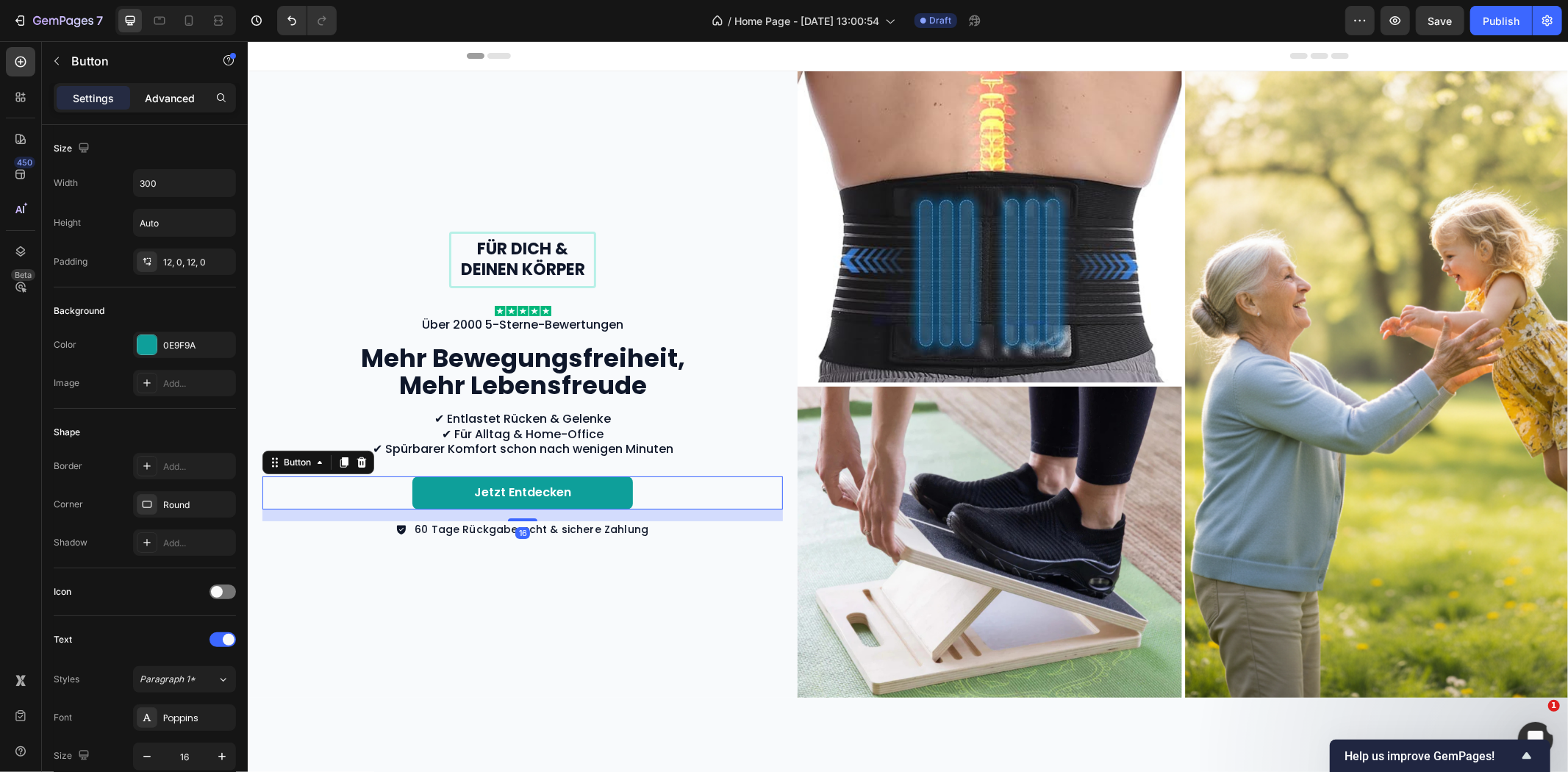
click at [183, 93] on p "Advanced" at bounding box center [169, 98] width 50 height 15
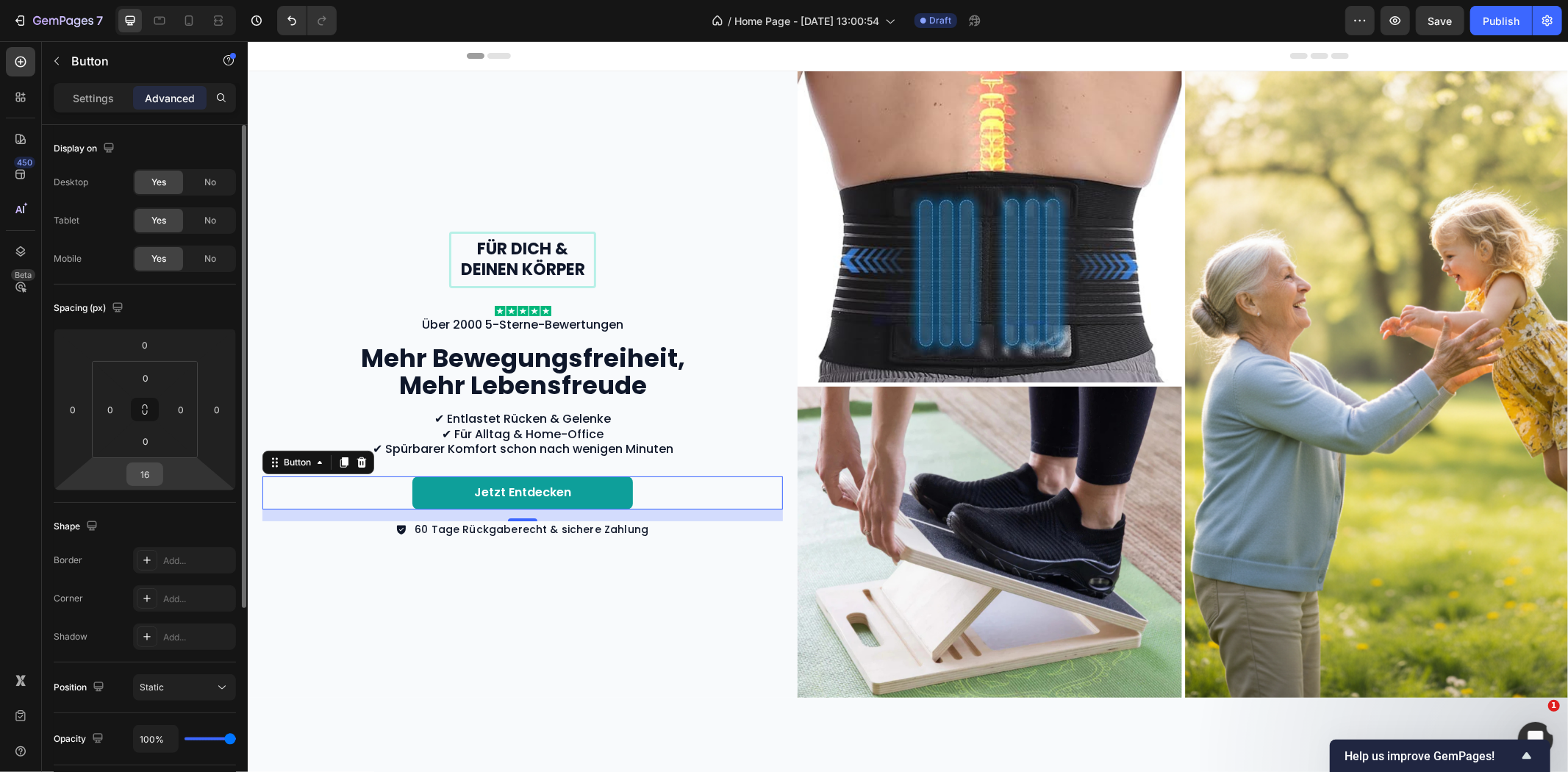
click at [152, 476] on input "16" at bounding box center [145, 474] width 30 height 22
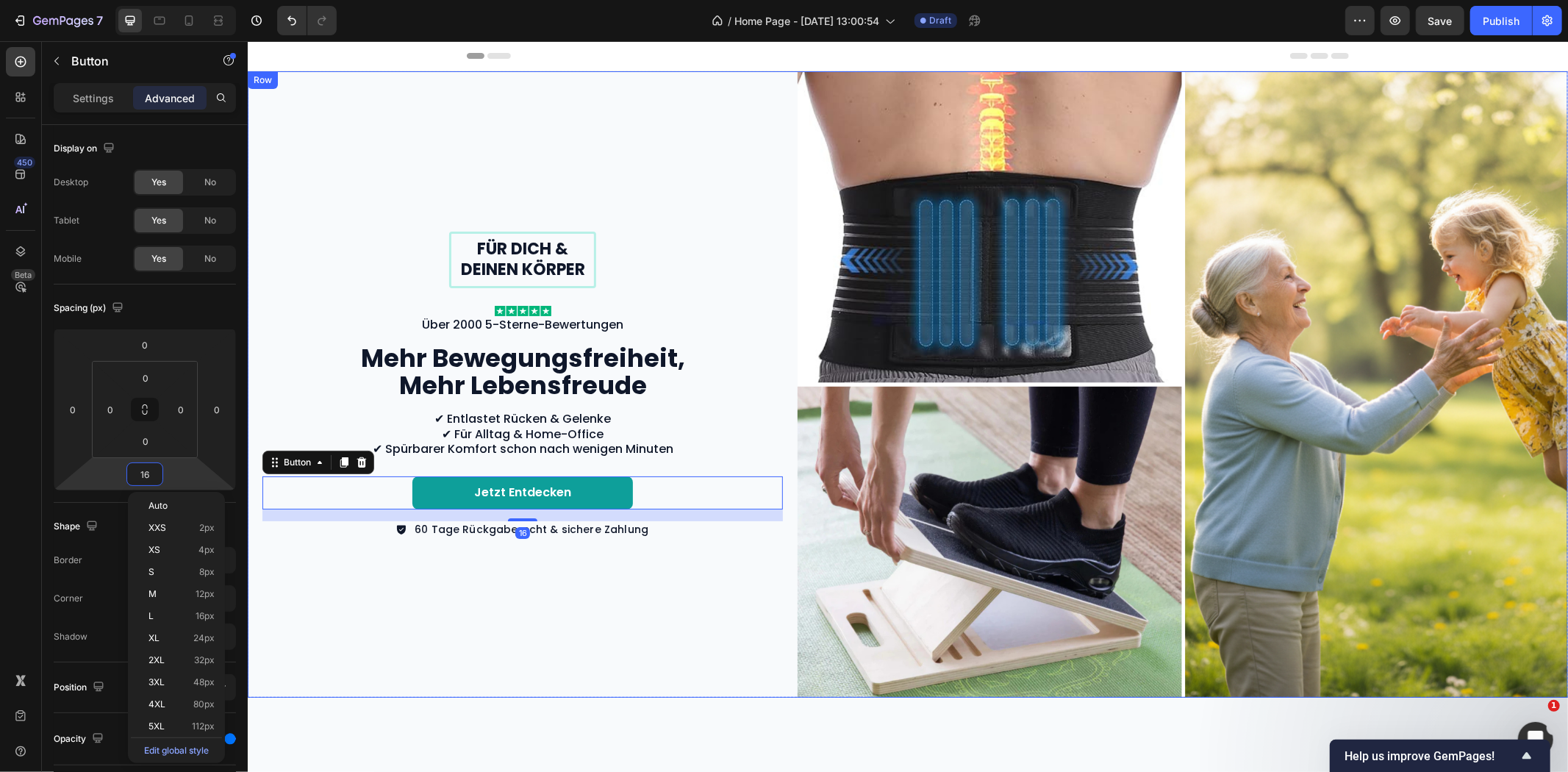
click at [737, 578] on div "Für dich & deinen Körper Text Block Row Image Über 2000 5-Sterne-Bewertungen Te…" at bounding box center [521, 383] width 549 height 626
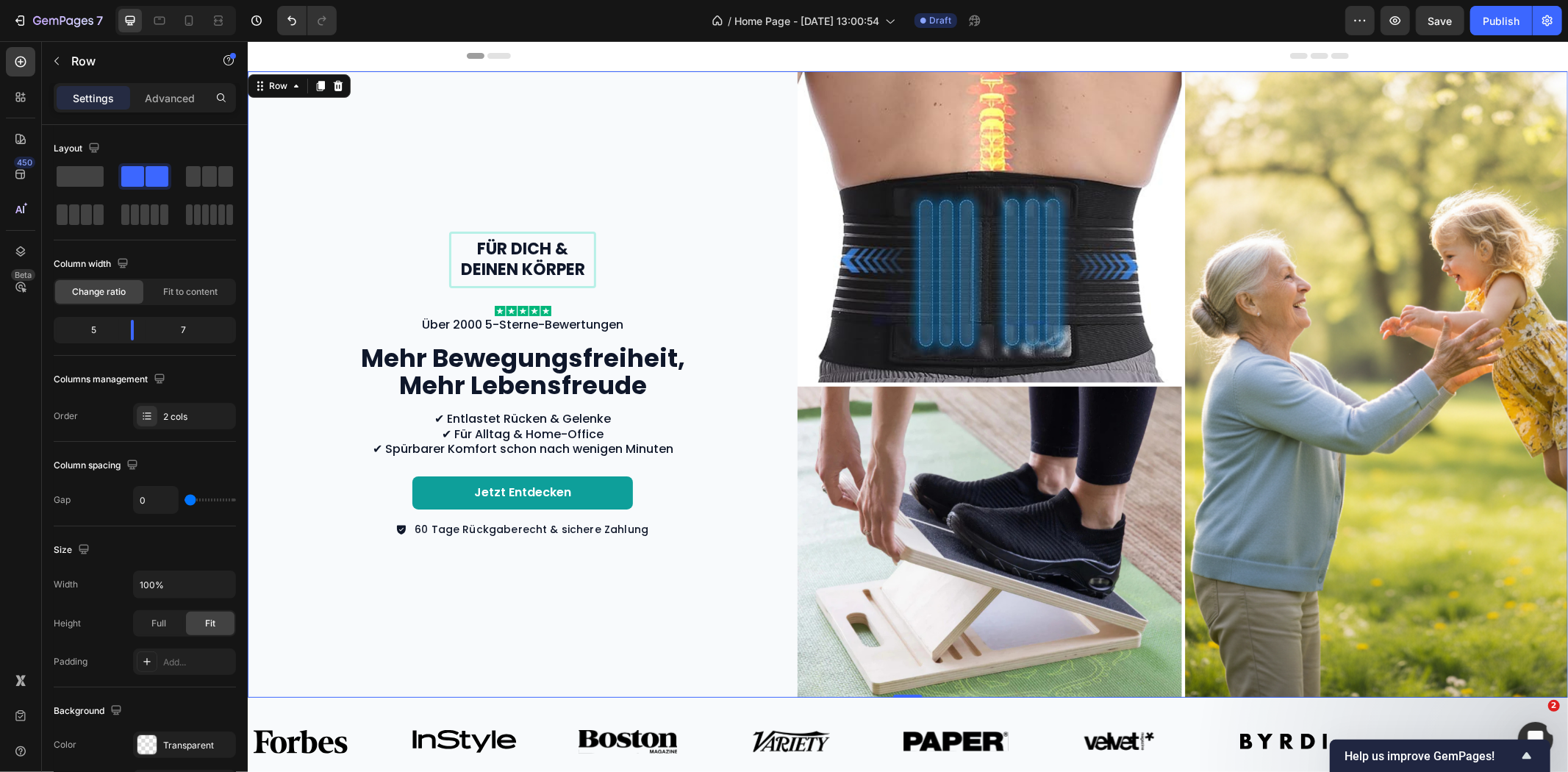
scroll to position [490, 0]
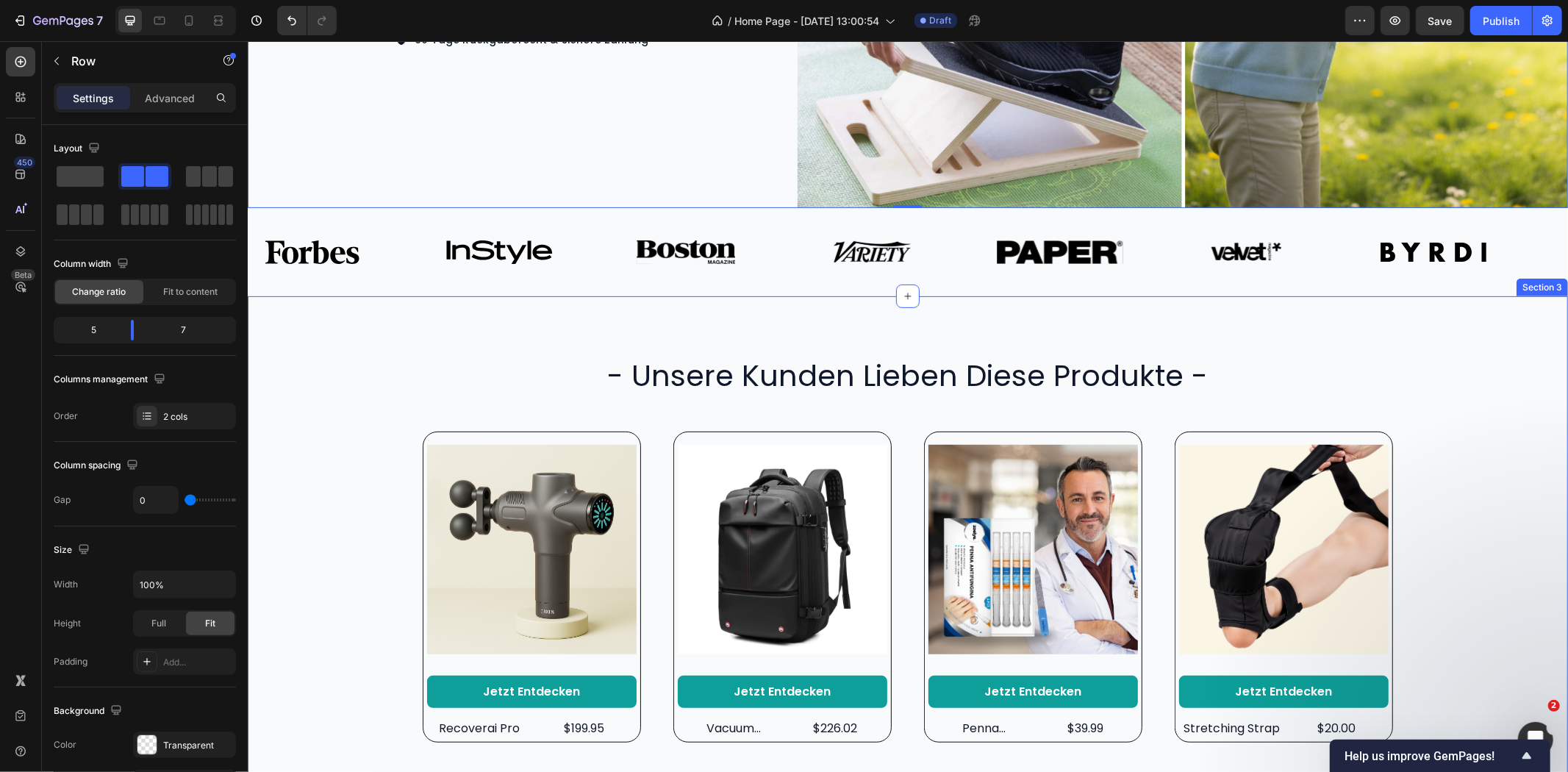
click at [641, 408] on div "- unsere kunden lieben diese produkte - Heading Product Images Jetzt entdecken …" at bounding box center [907, 549] width 1291 height 389
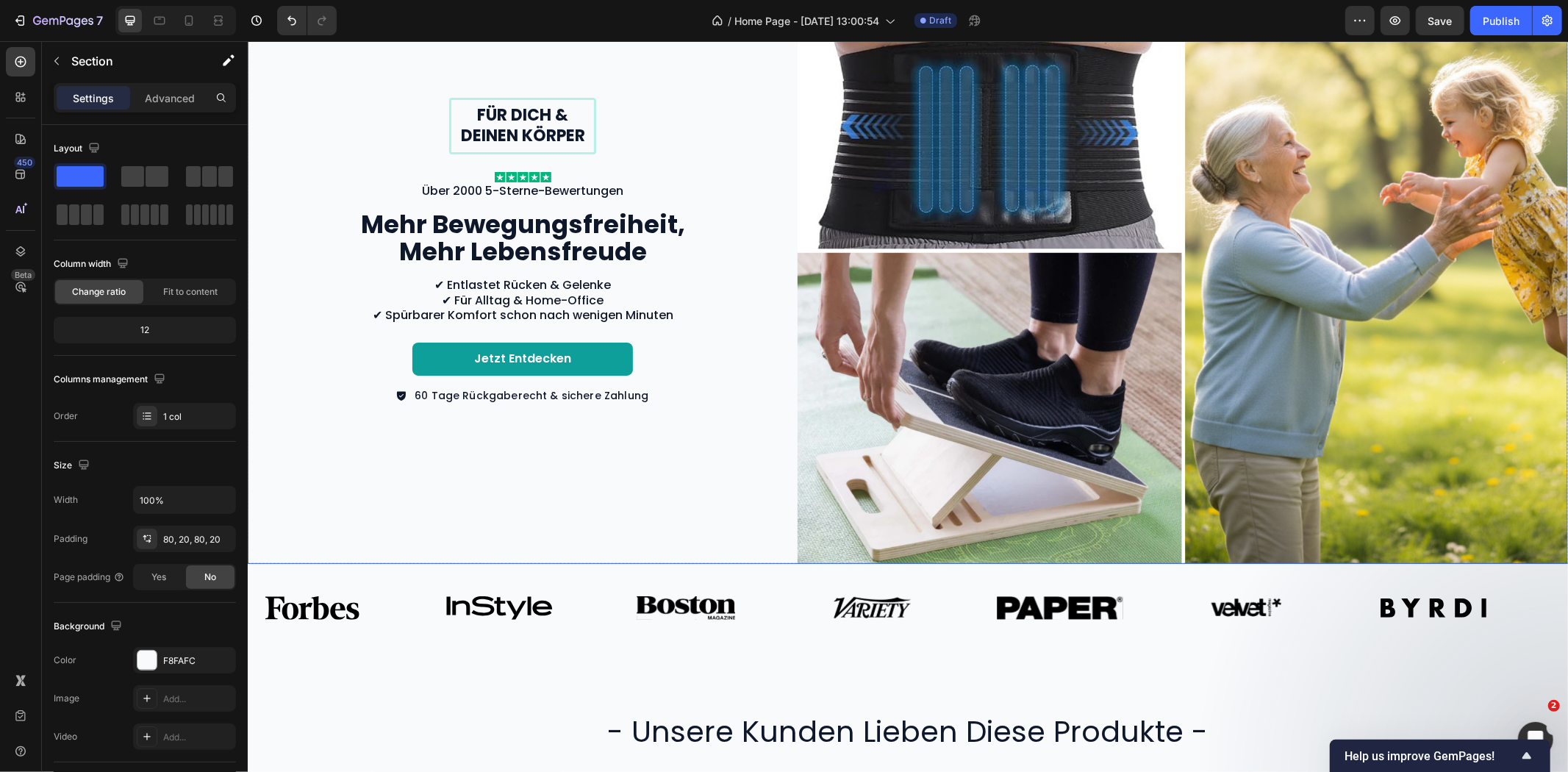
scroll to position [164, 0]
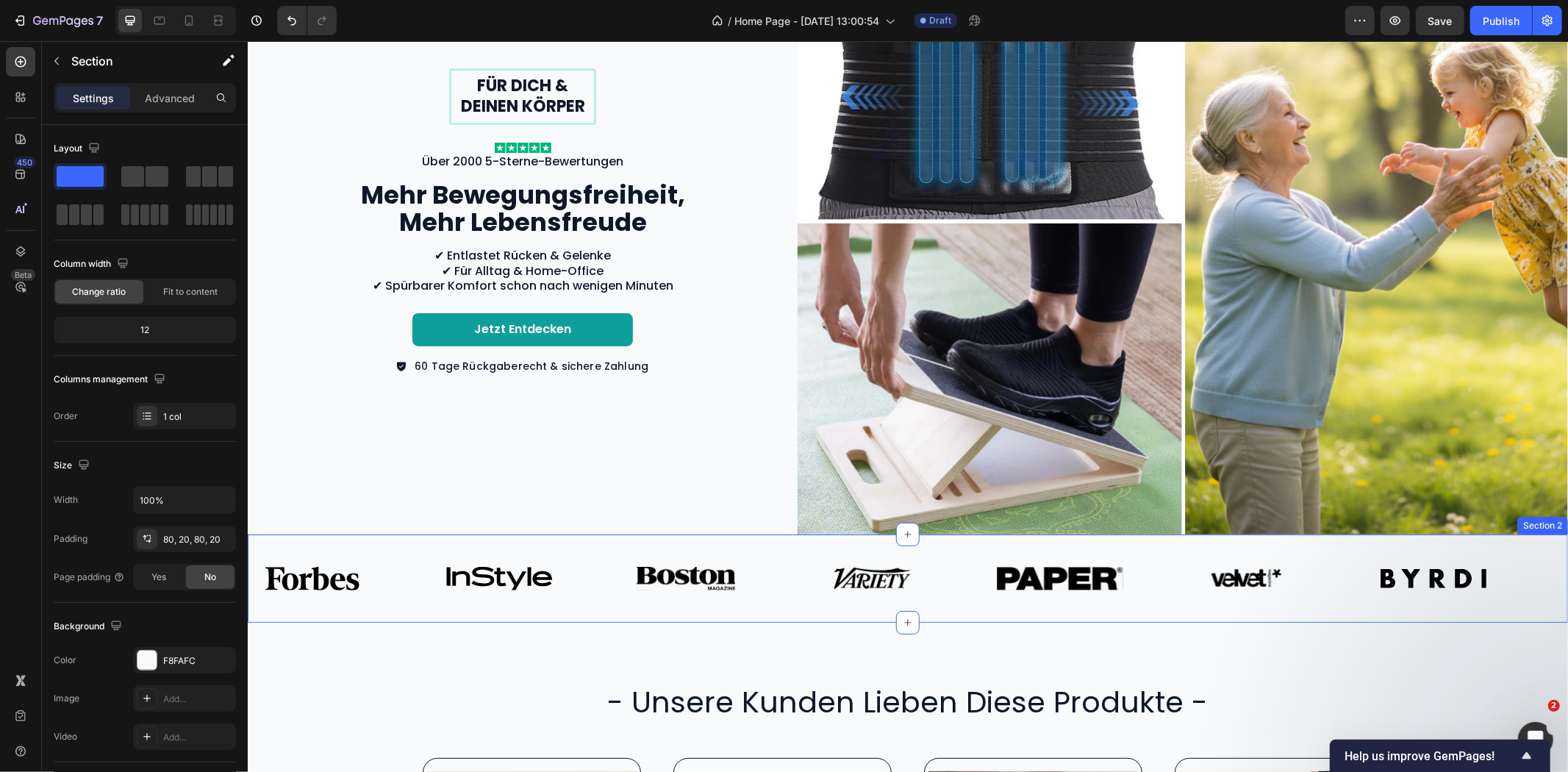
click at [767, 534] on div "Image Image Image Image Image Image Image Image Image Image Image Image Image I…" at bounding box center [906, 579] width 1320 height 89
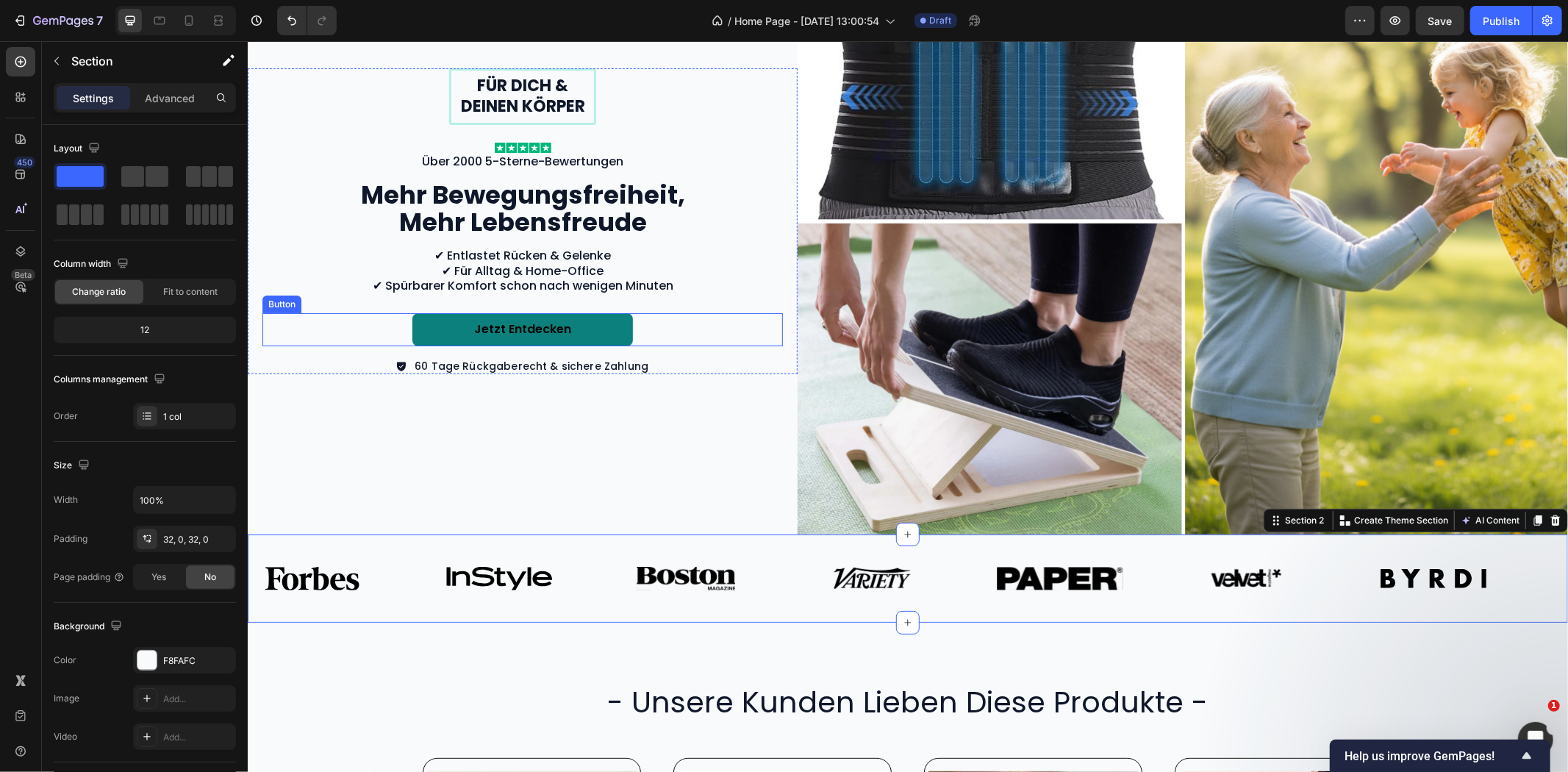
click at [619, 326] on link "Jetzt entdecken" at bounding box center [522, 329] width 221 height 33
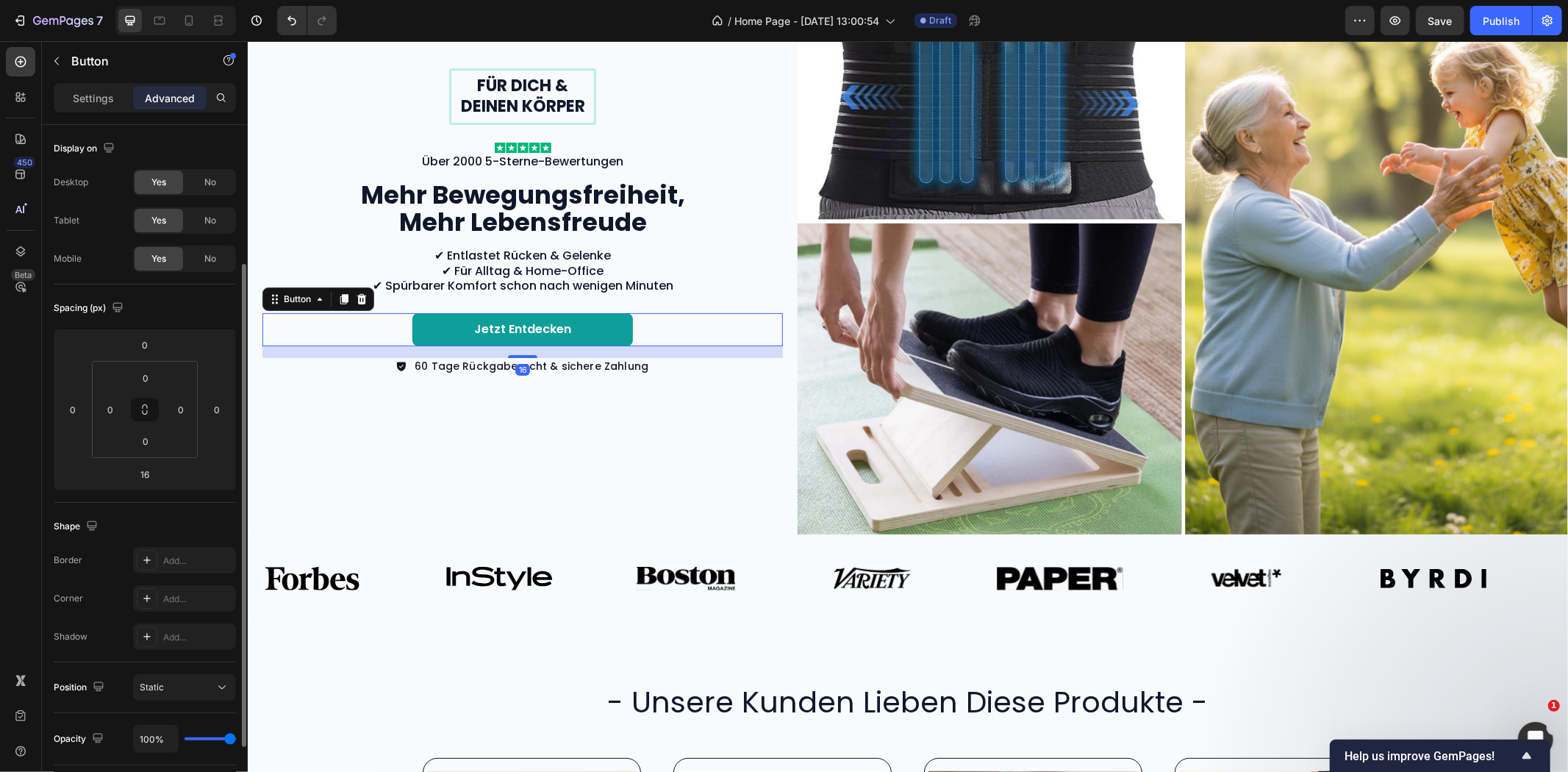
scroll to position [245, 0]
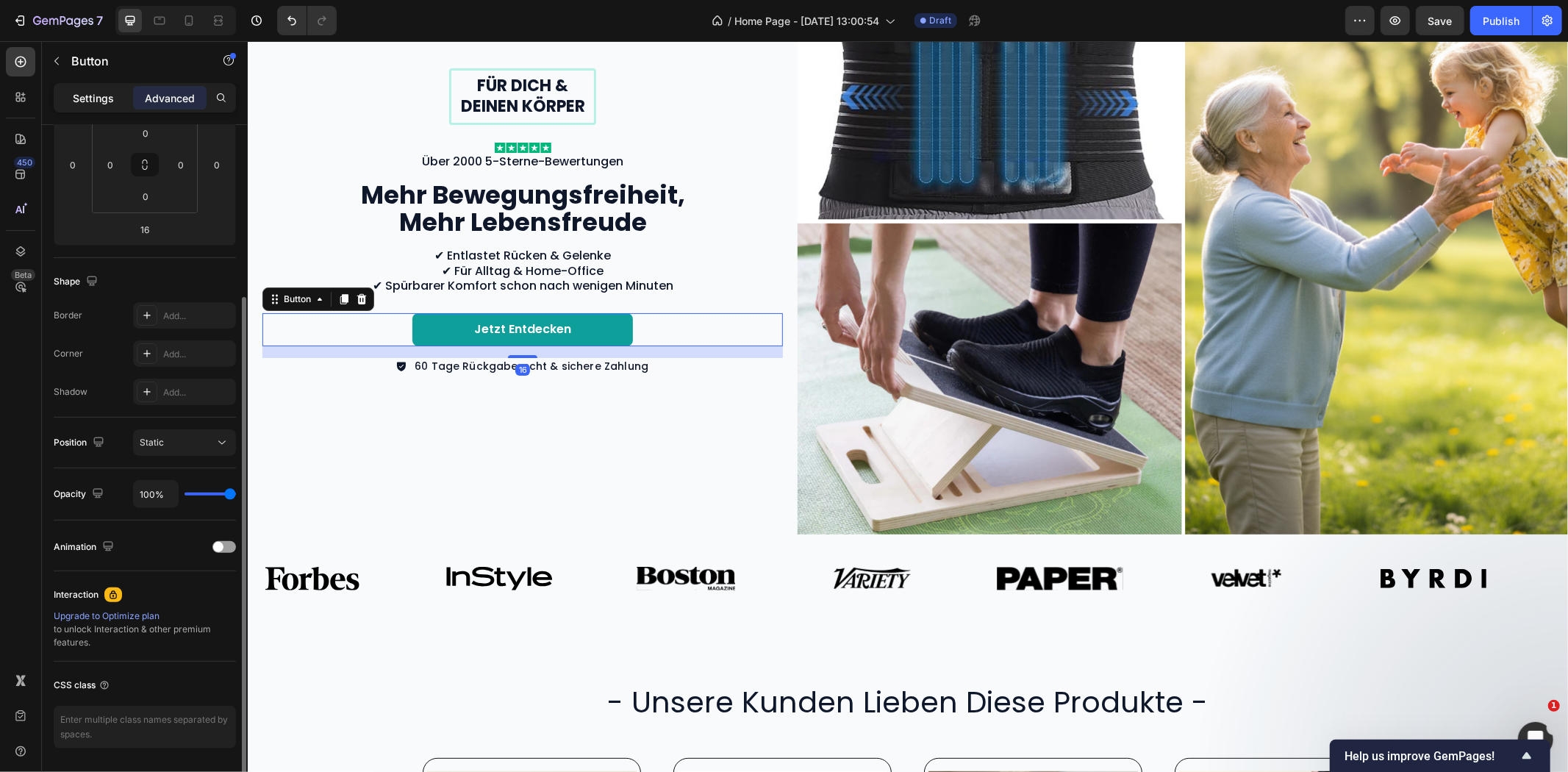
click at [108, 106] on div "Settings" at bounding box center [93, 98] width 73 height 24
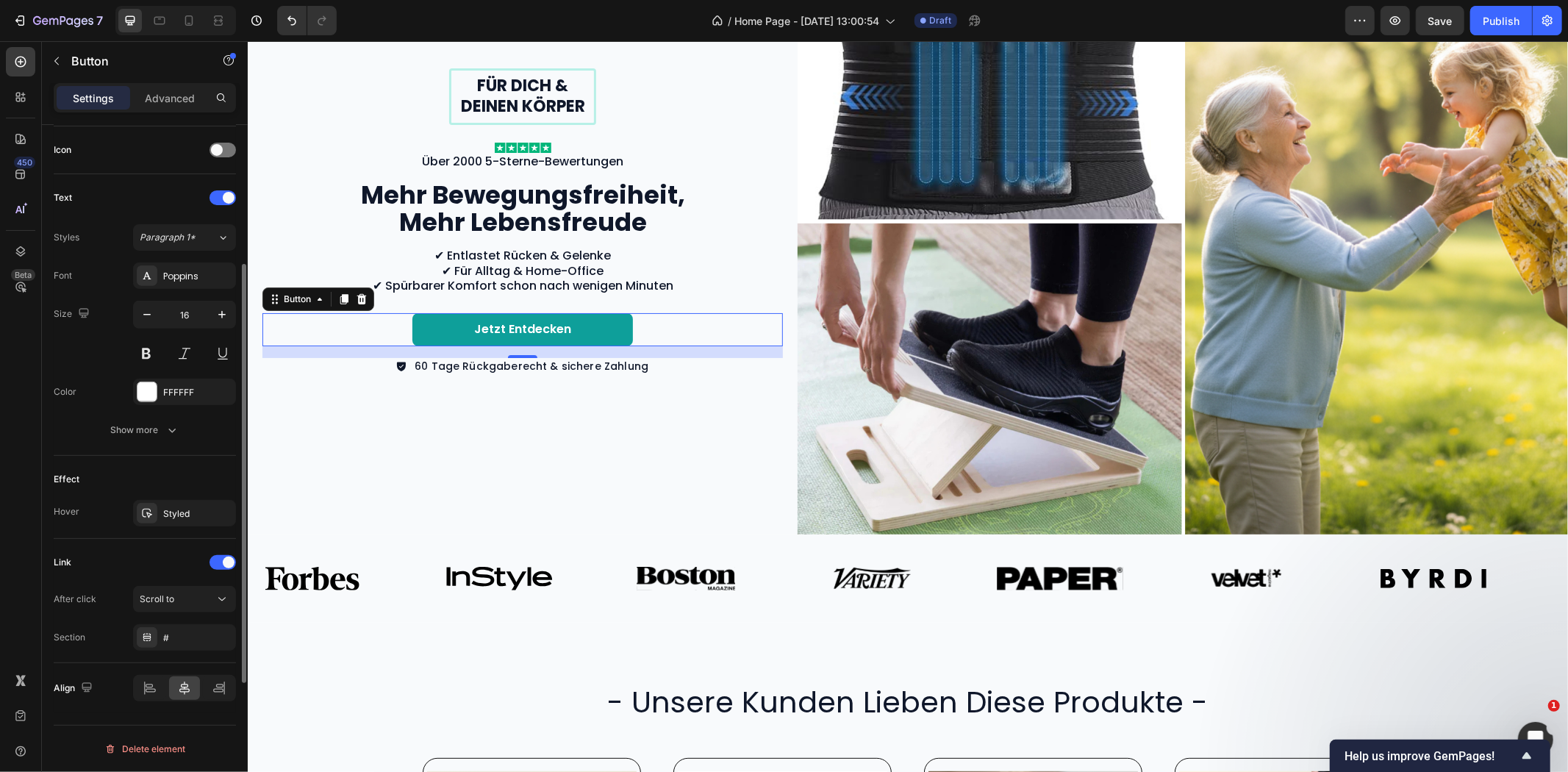
scroll to position [0, 0]
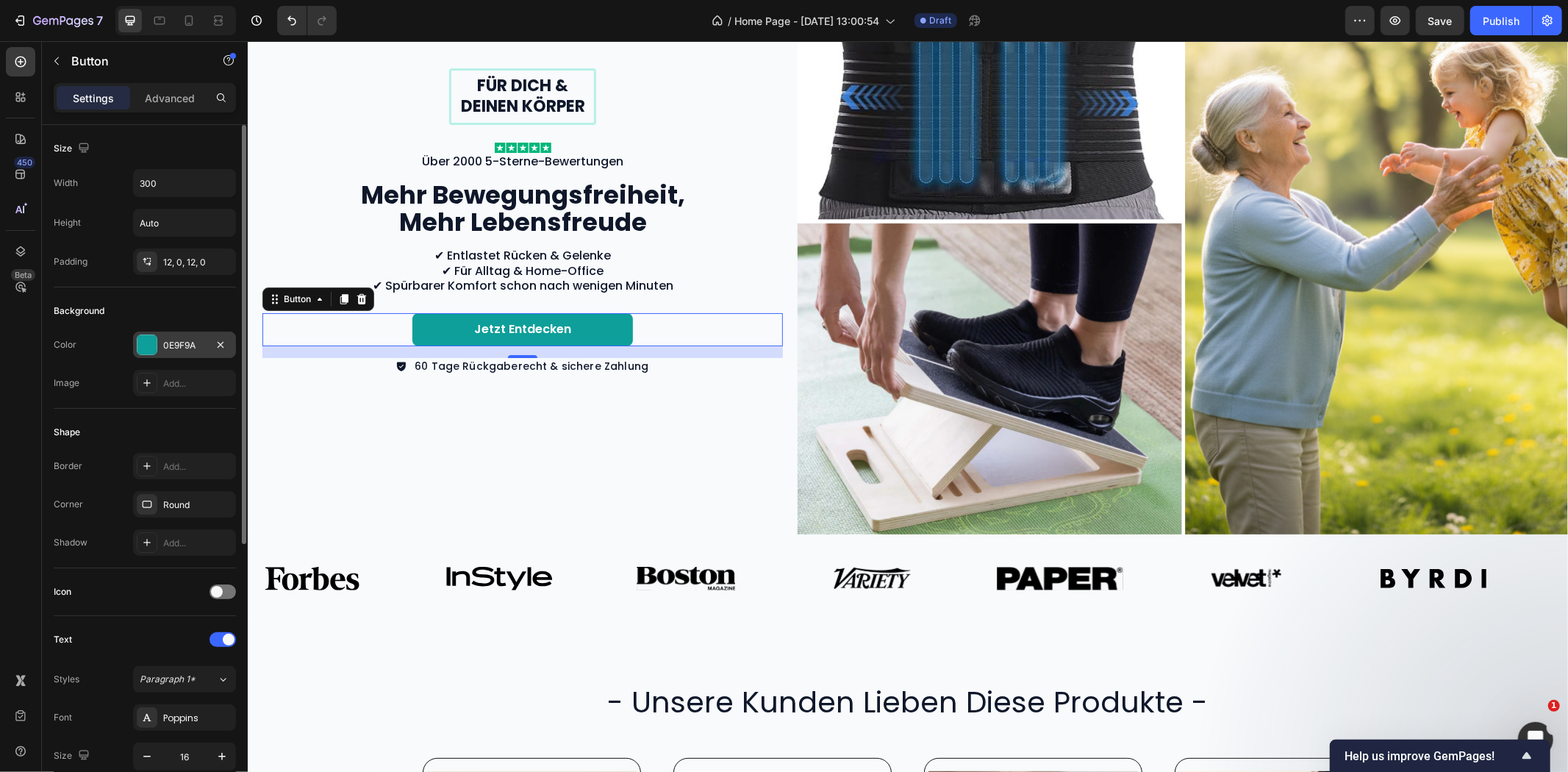
click at [181, 343] on div "0E9F9A" at bounding box center [184, 345] width 42 height 14
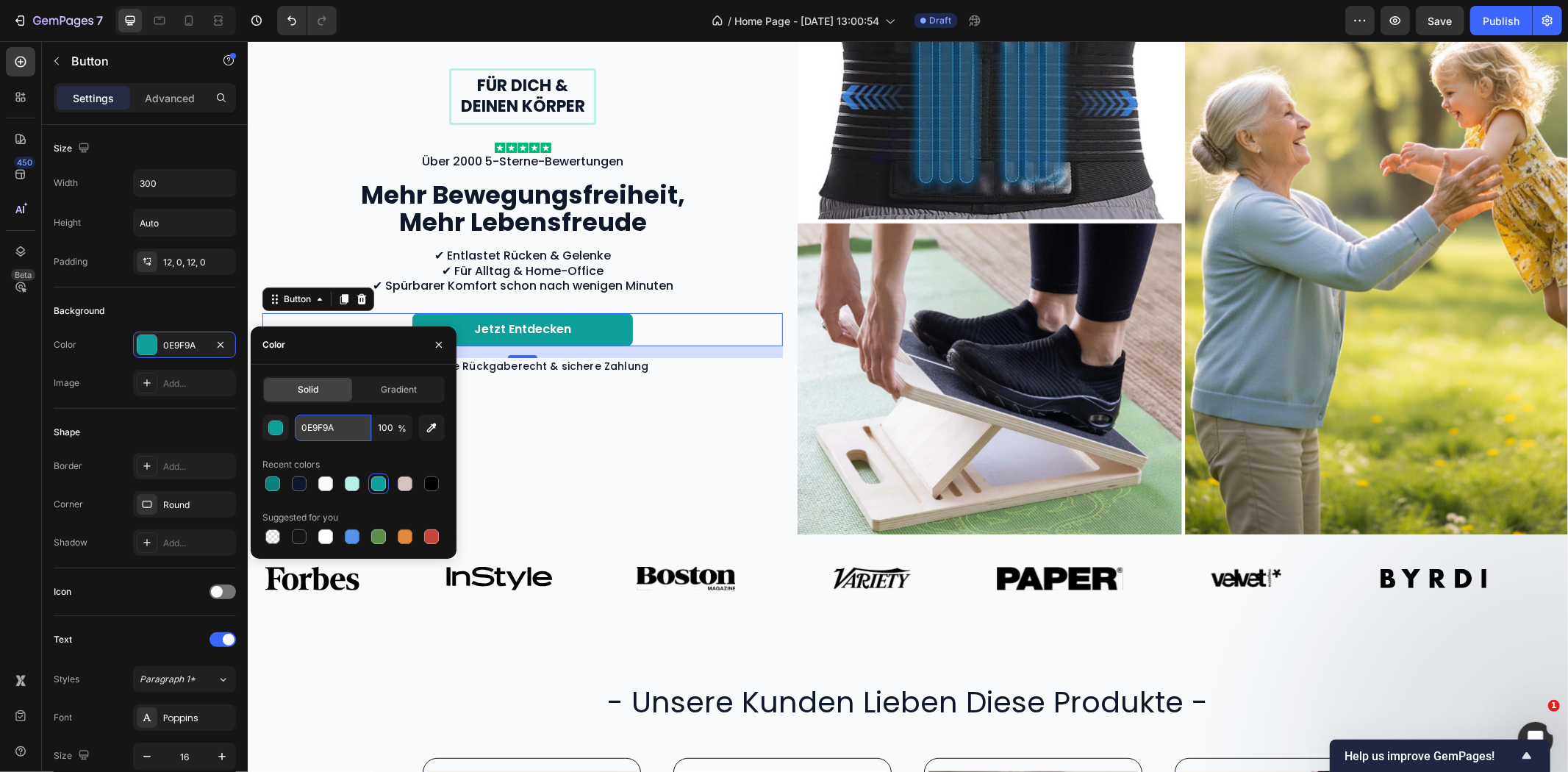
click at [317, 432] on input "0E9F9A" at bounding box center [333, 428] width 77 height 26
click at [661, 547] on div "Image Image Image Image Image Image Image Image Image Image Image Image Image I…" at bounding box center [906, 579] width 1320 height 89
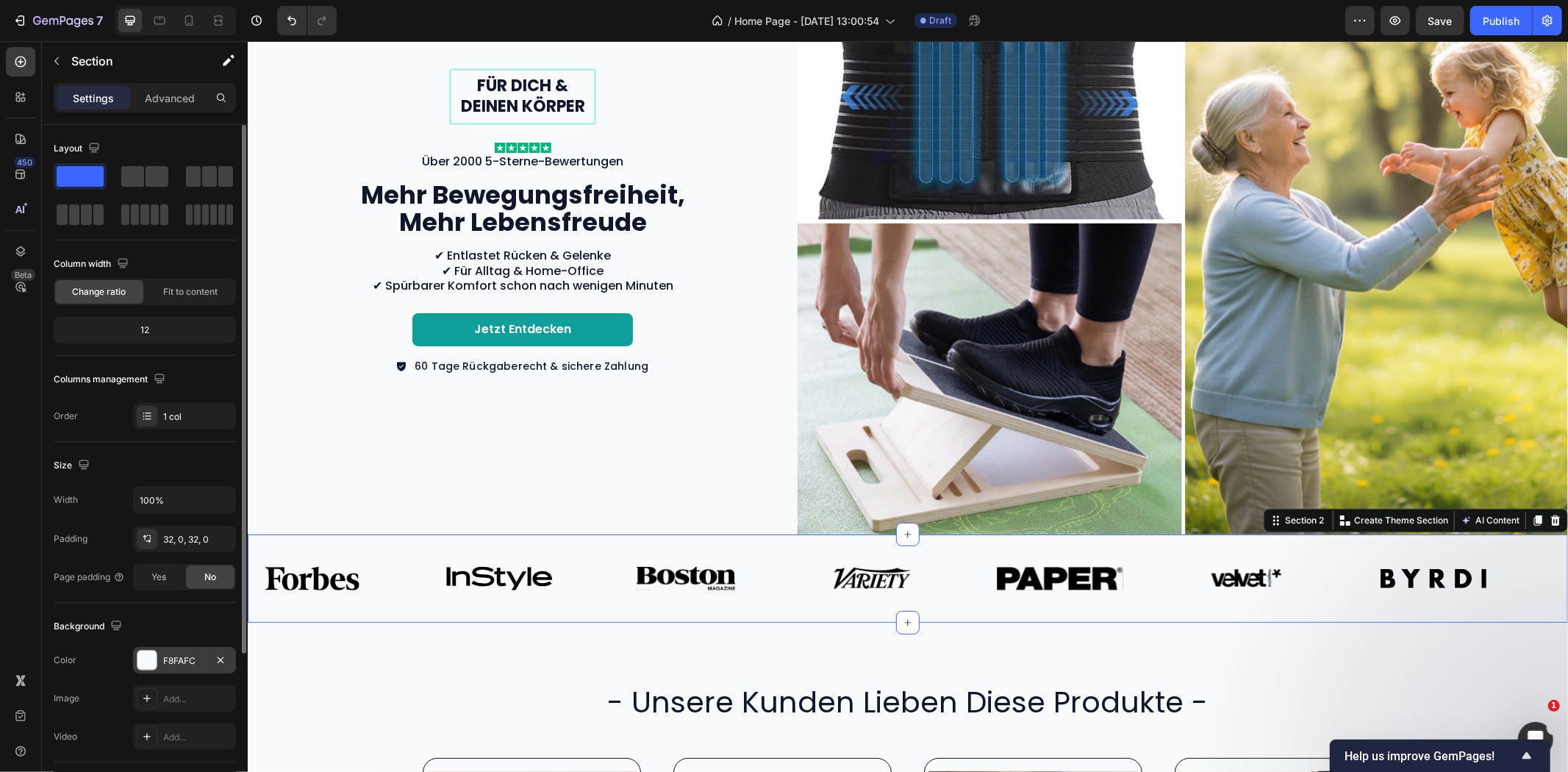
click at [177, 664] on div "F8FAFC" at bounding box center [184, 661] width 42 height 14
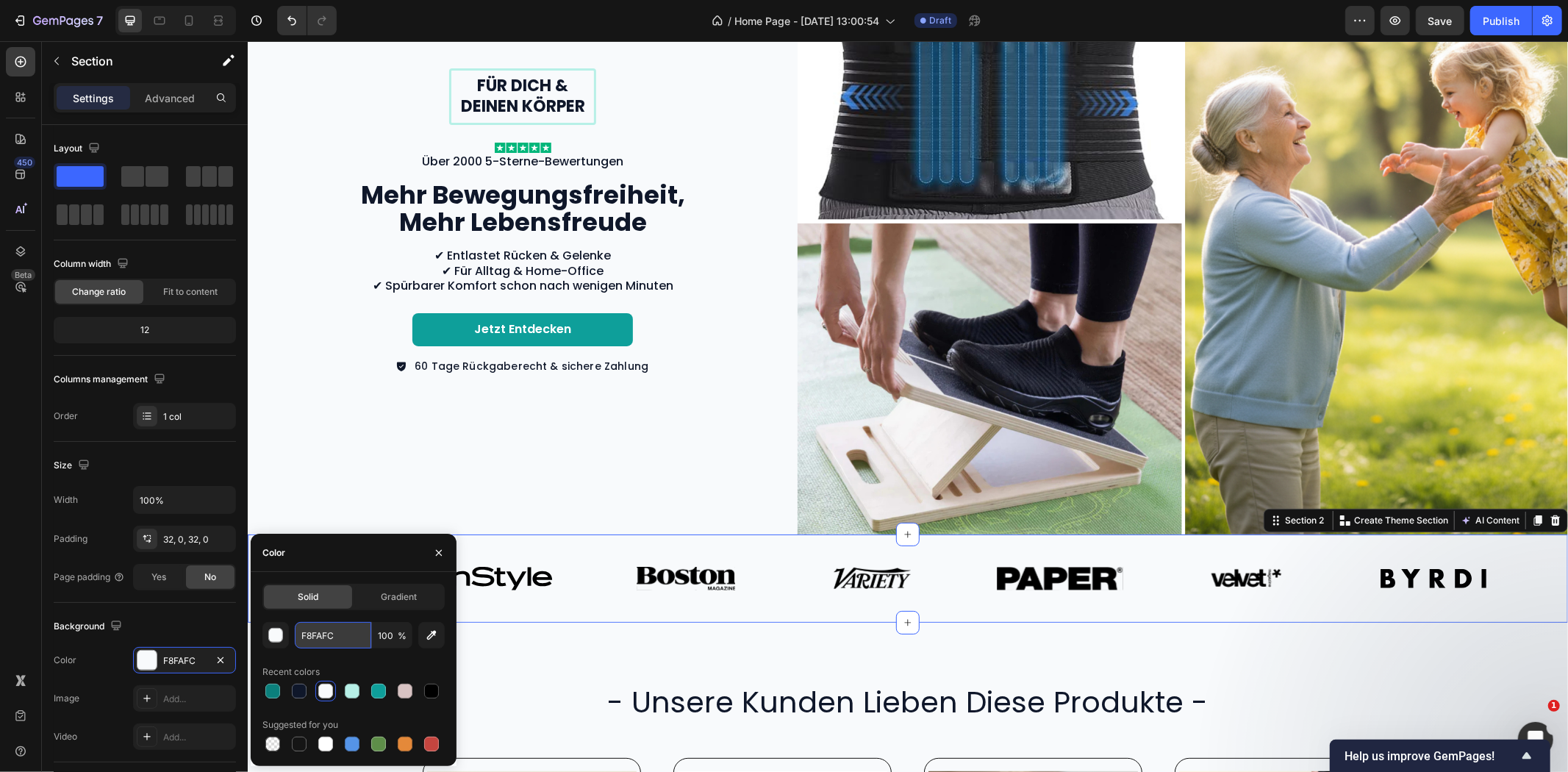
click at [309, 641] on input "F8FAFC" at bounding box center [333, 635] width 77 height 26
paste input "E6FAF8"
type input "E6FAF8"
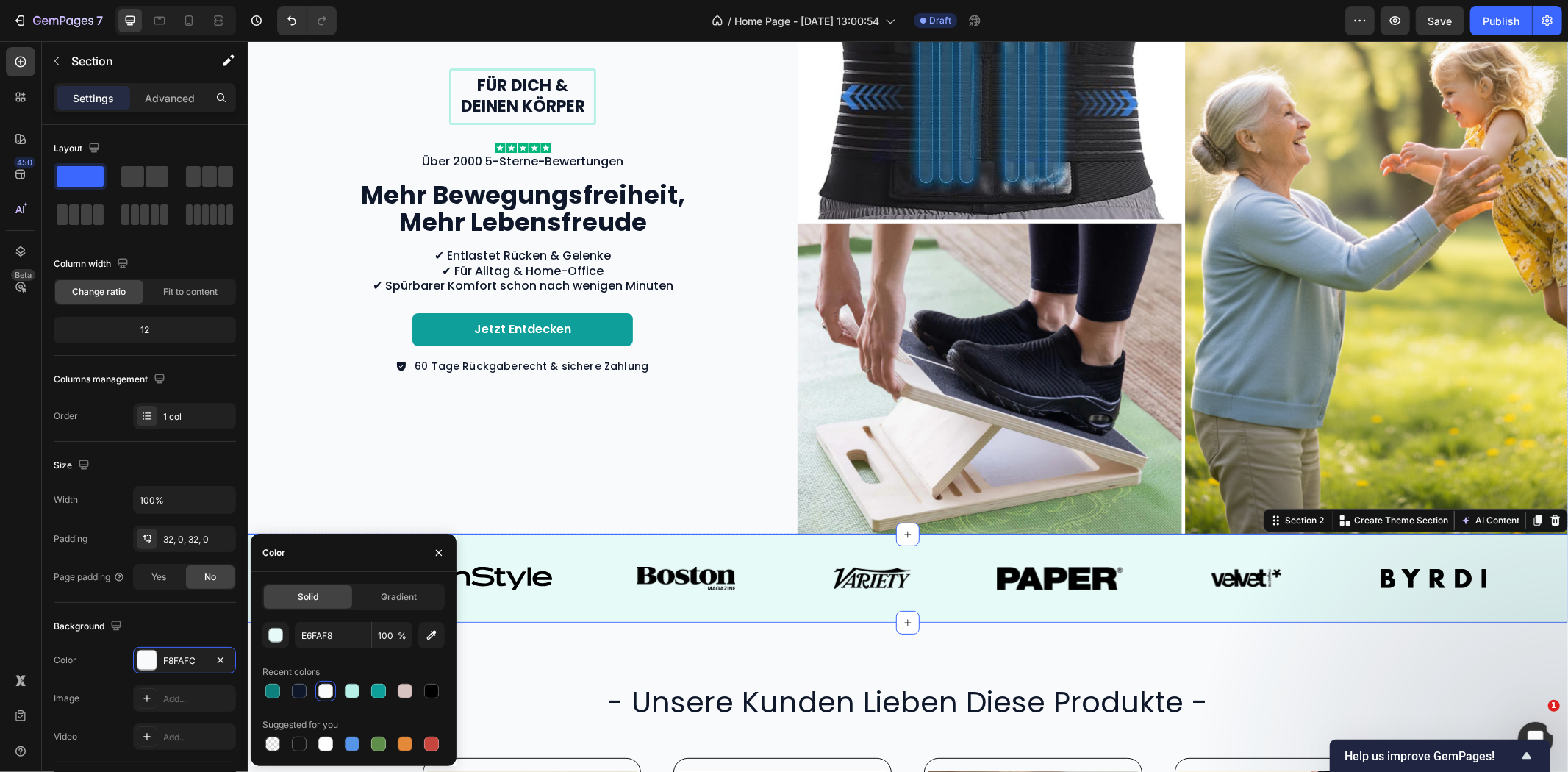
click at [628, 428] on div "Für dich & deinen Körper Text Block Row Image Über 2000 5-Sterne-Bewertungen Te…" at bounding box center [521, 221] width 549 height 626
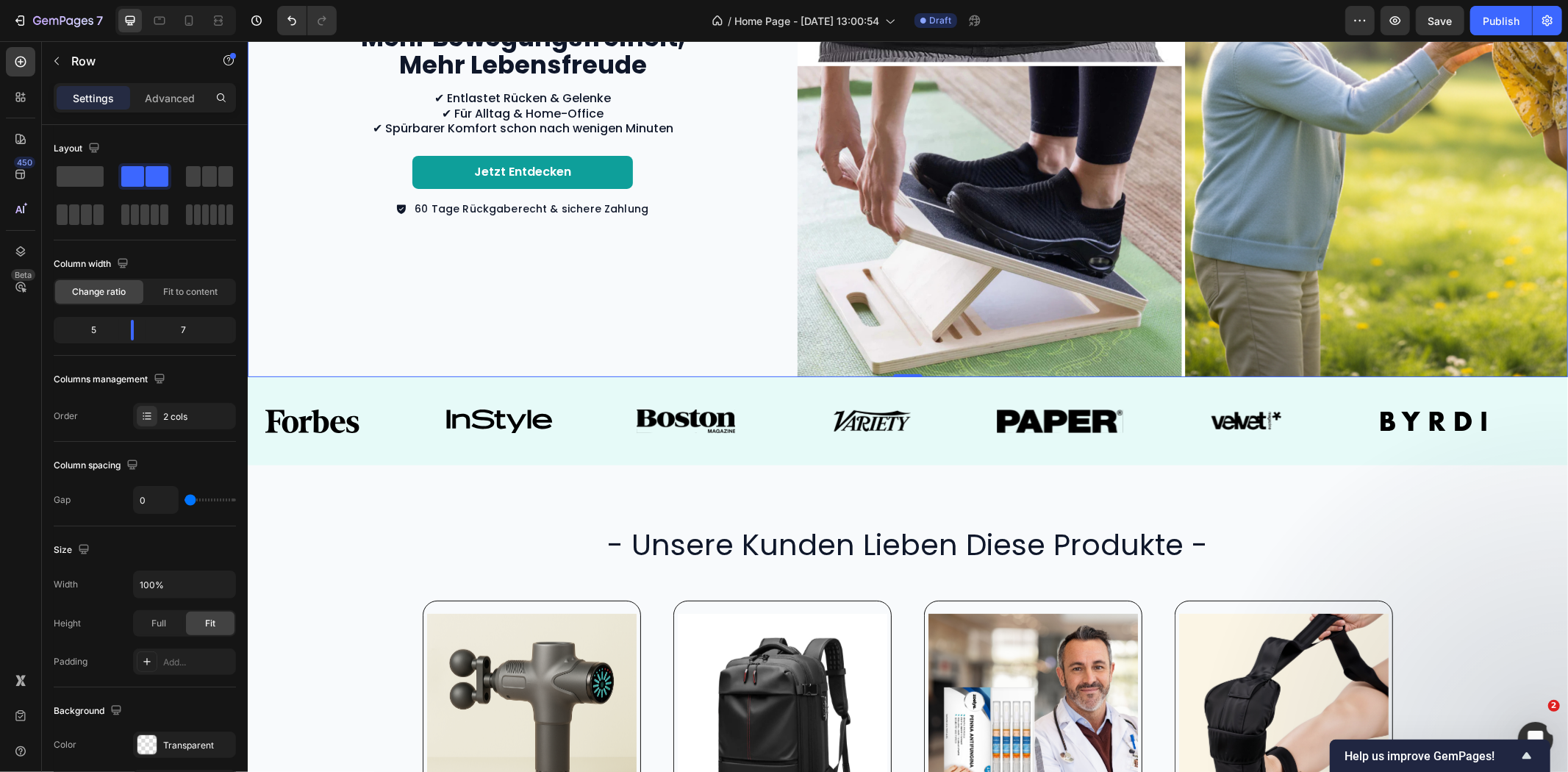
scroll to position [326, 0]
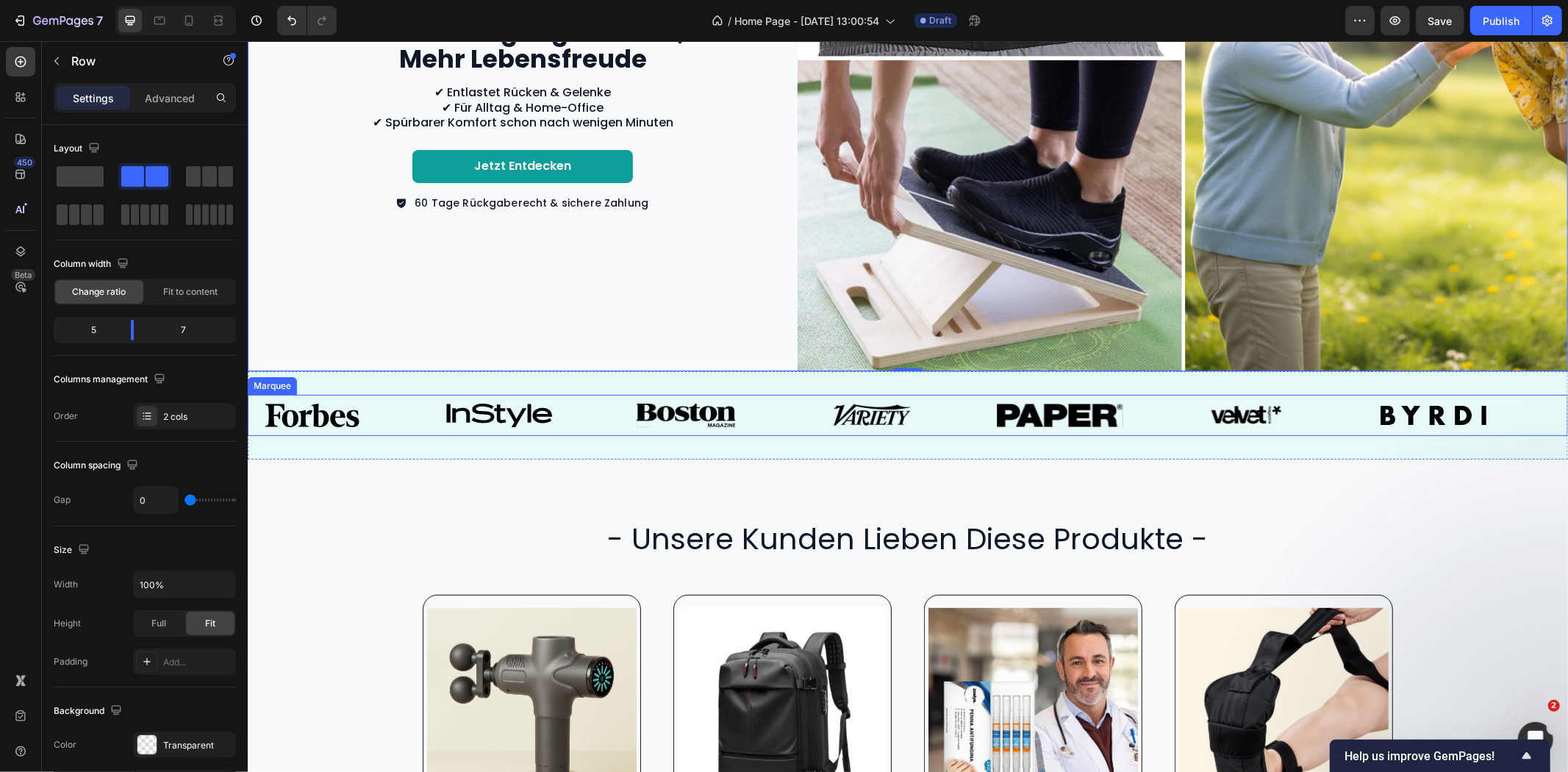
click at [408, 396] on div "Image" at bounding box center [341, 415] width 187 height 42
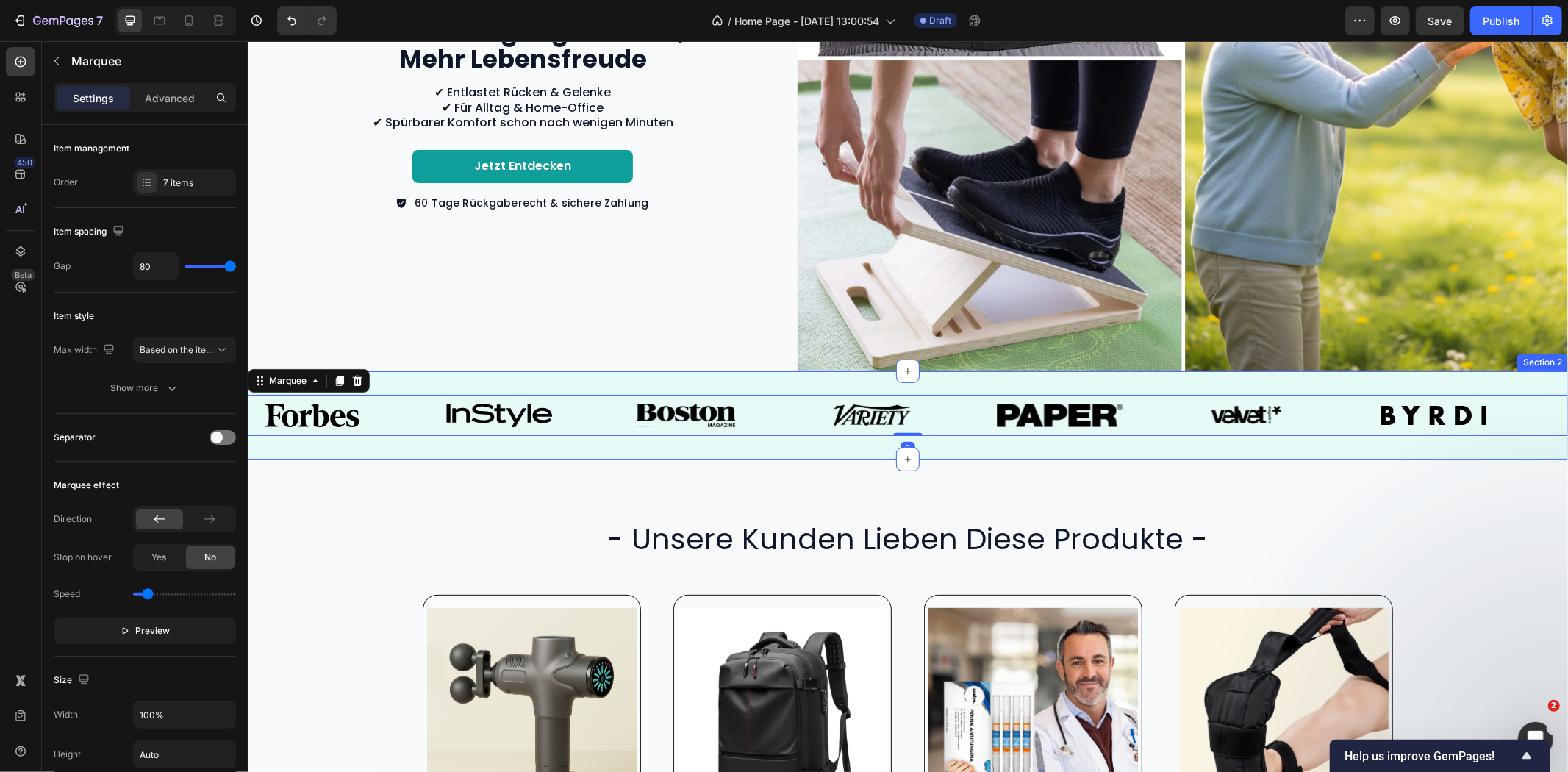
click at [1153, 451] on div "Image Image Image Image Image Image Image Image Image Image Image Image Image I…" at bounding box center [906, 415] width 1320 height 89
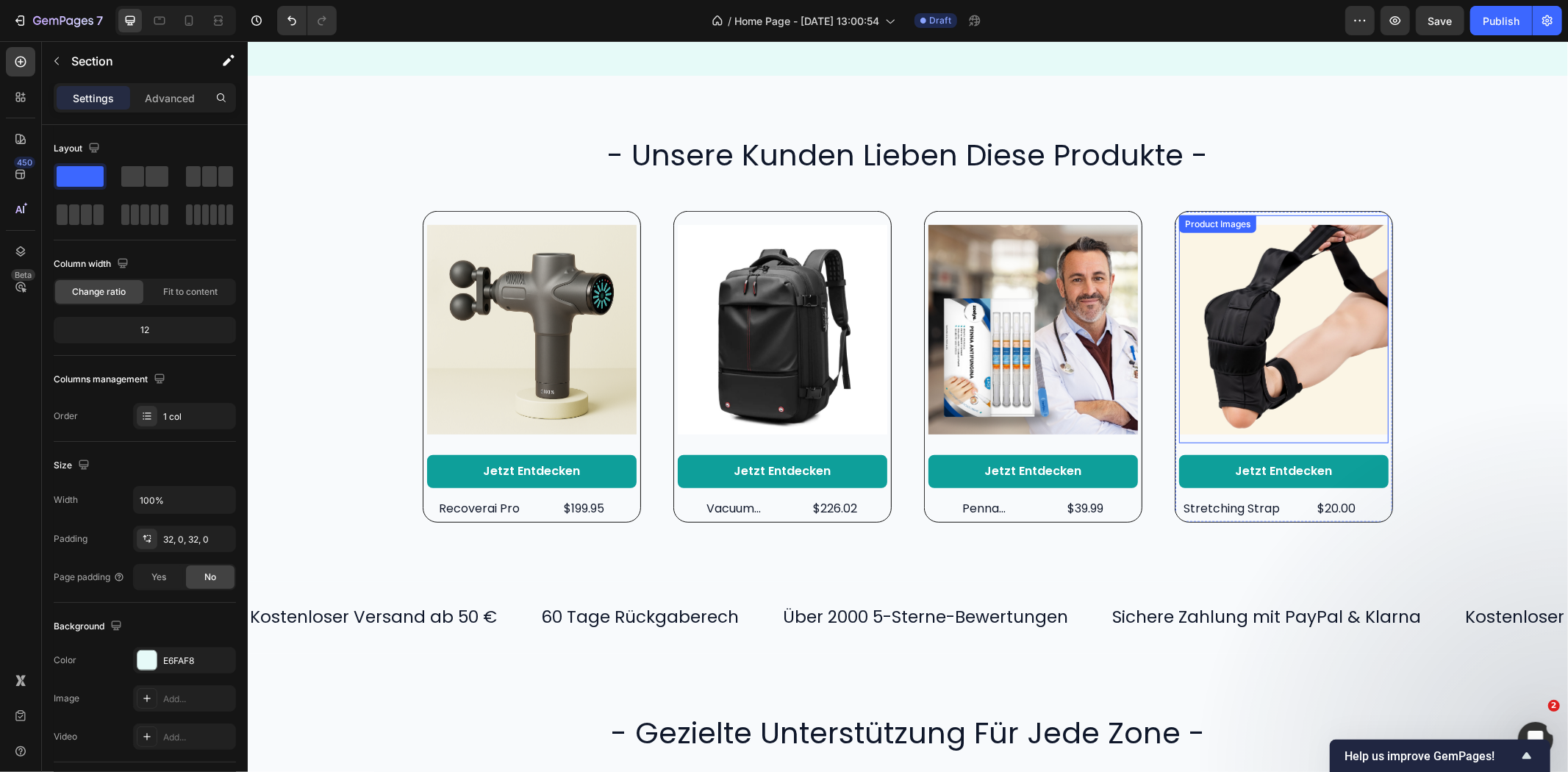
scroll to position [817, 0]
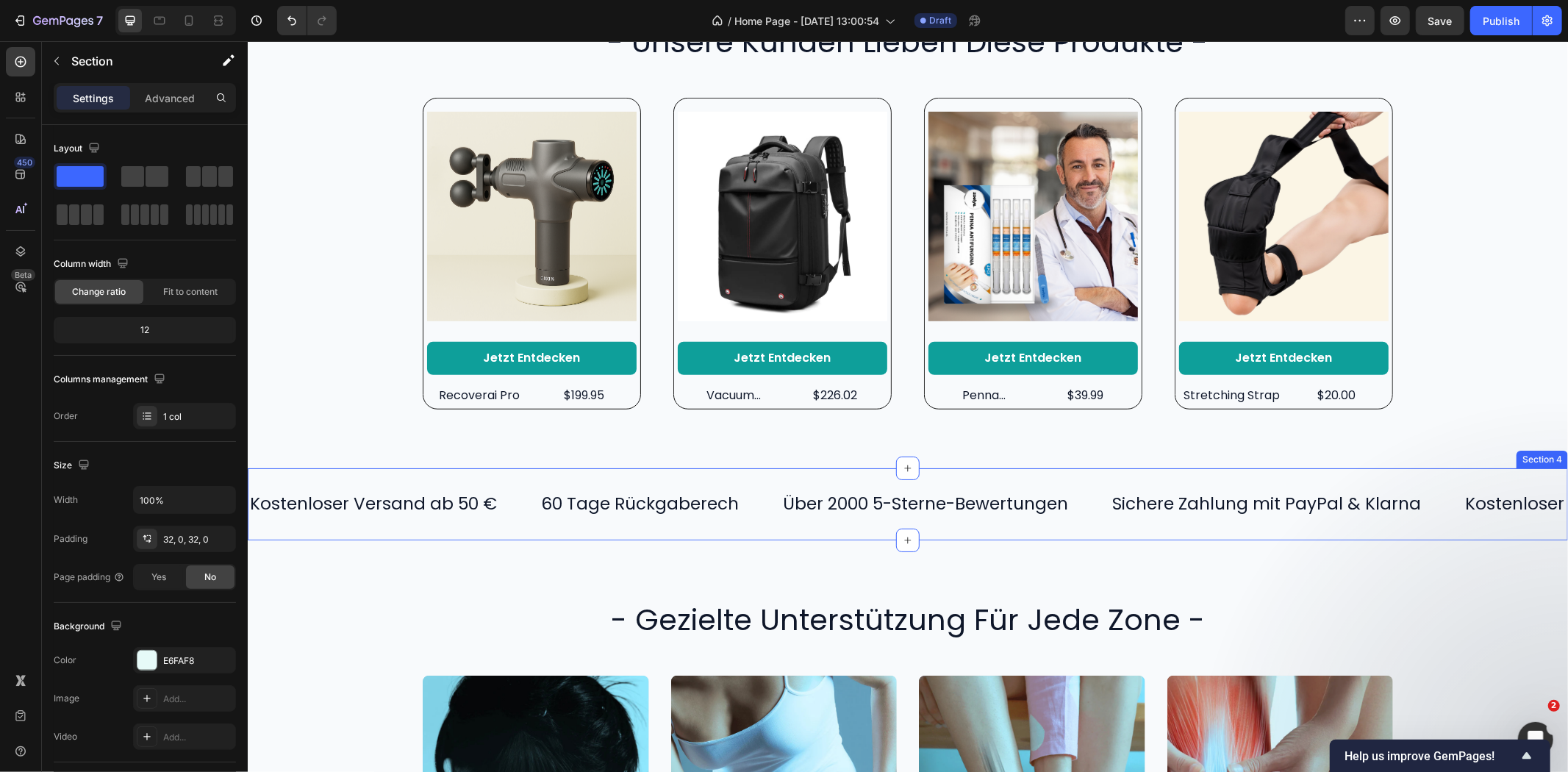
click at [1302, 471] on div "Kostenloser Versand ab 50 € Text 60 Tage Rückgaberech Text Über 2000 5-Sterne-B…" at bounding box center [906, 504] width 1320 height 72
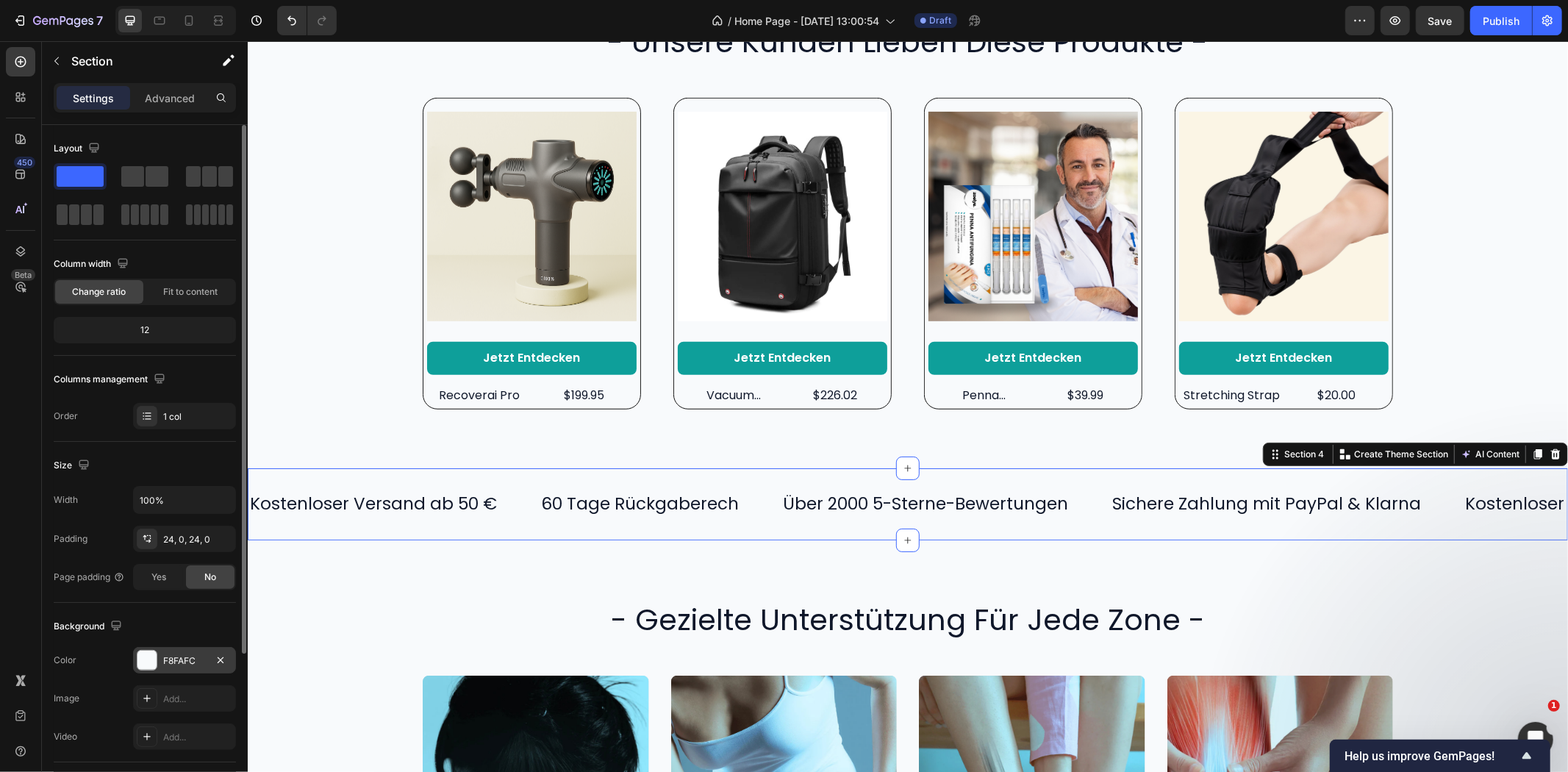
click at [177, 666] on div "F8FAFC" at bounding box center [184, 661] width 42 height 14
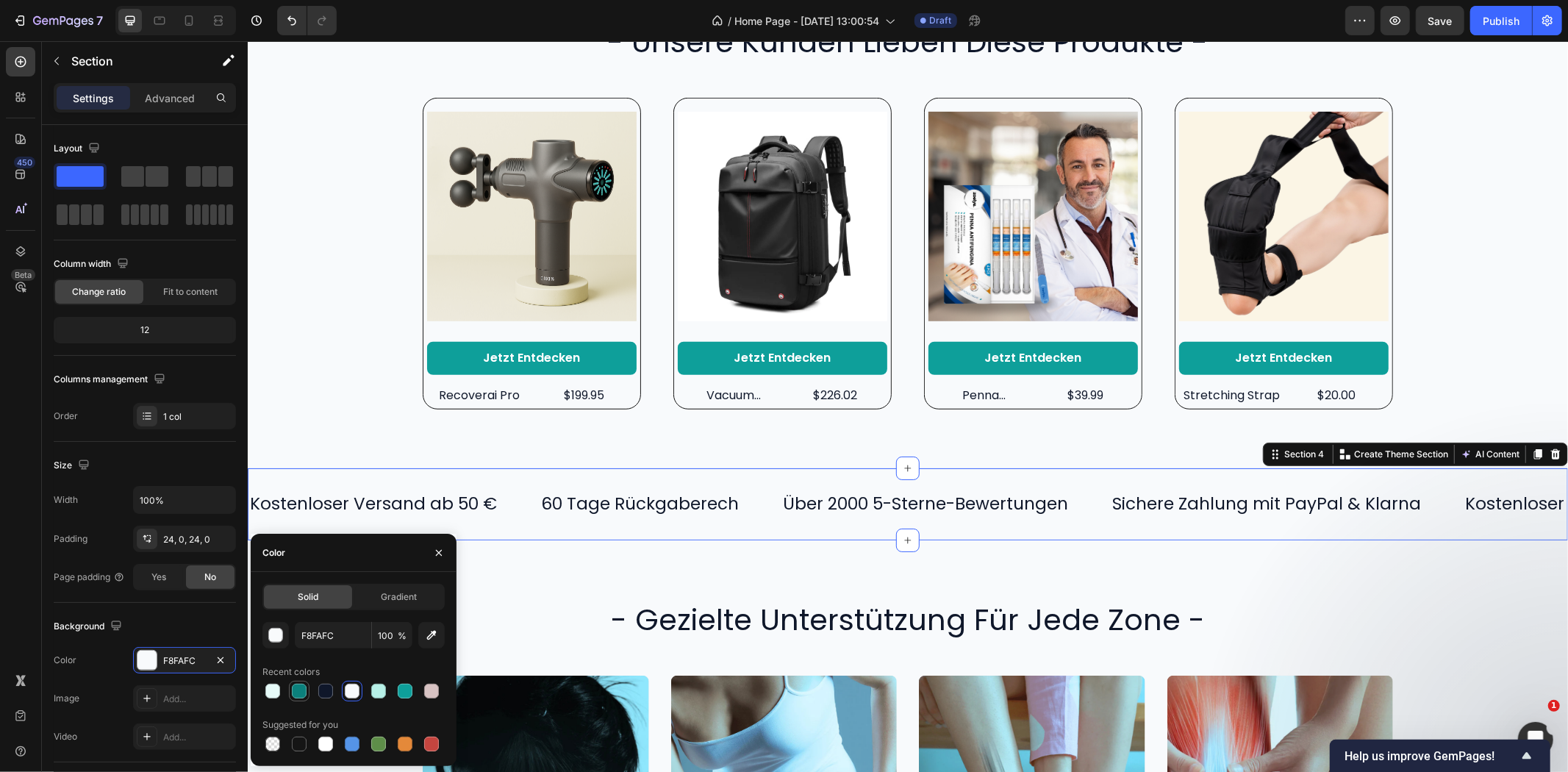
click at [303, 688] on div at bounding box center [299, 692] width 14 height 14
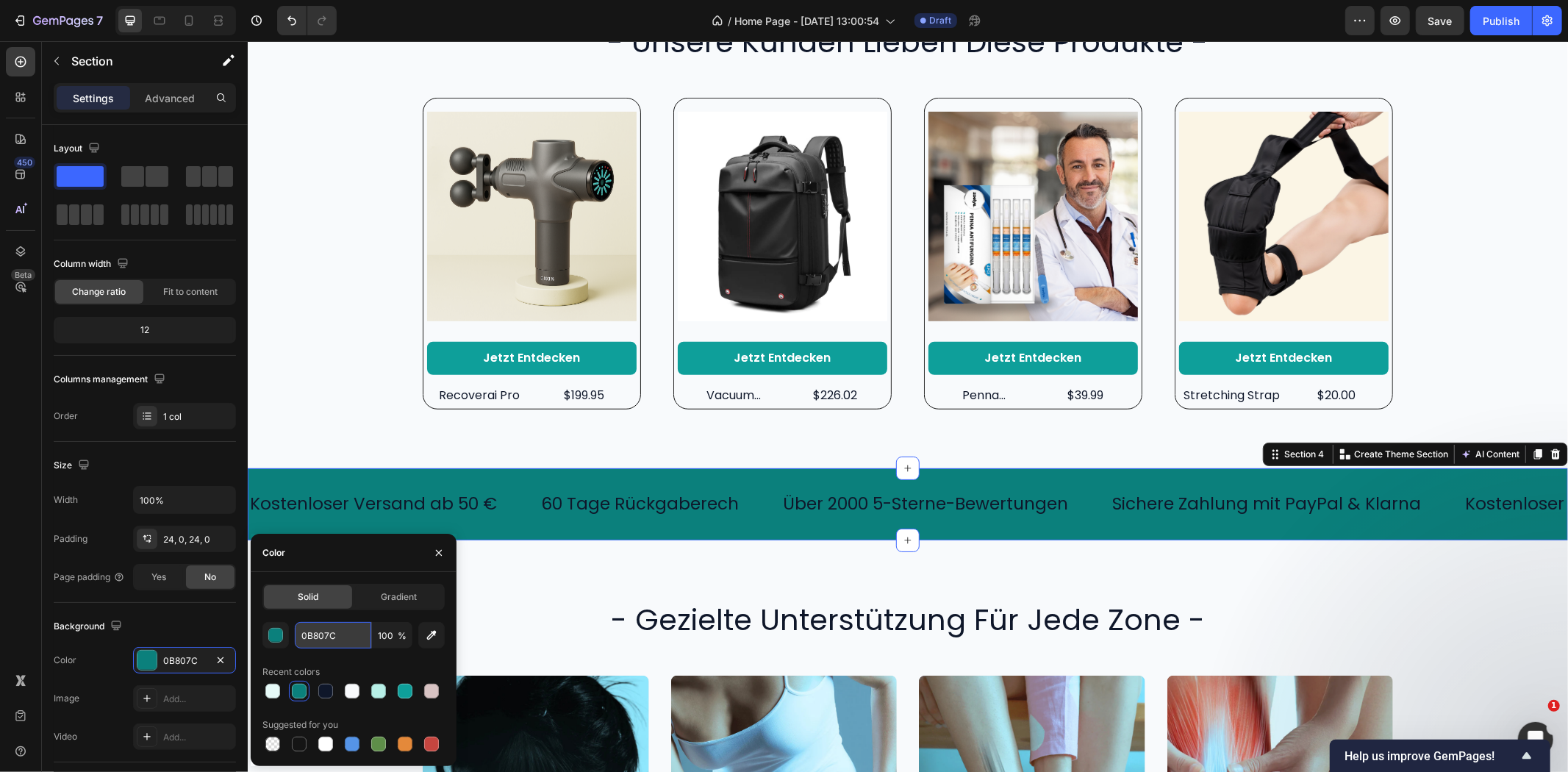
click at [317, 636] on input "0B807C" at bounding box center [333, 635] width 77 height 26
paste input "E6FAF8"
type input "E6FAF8"
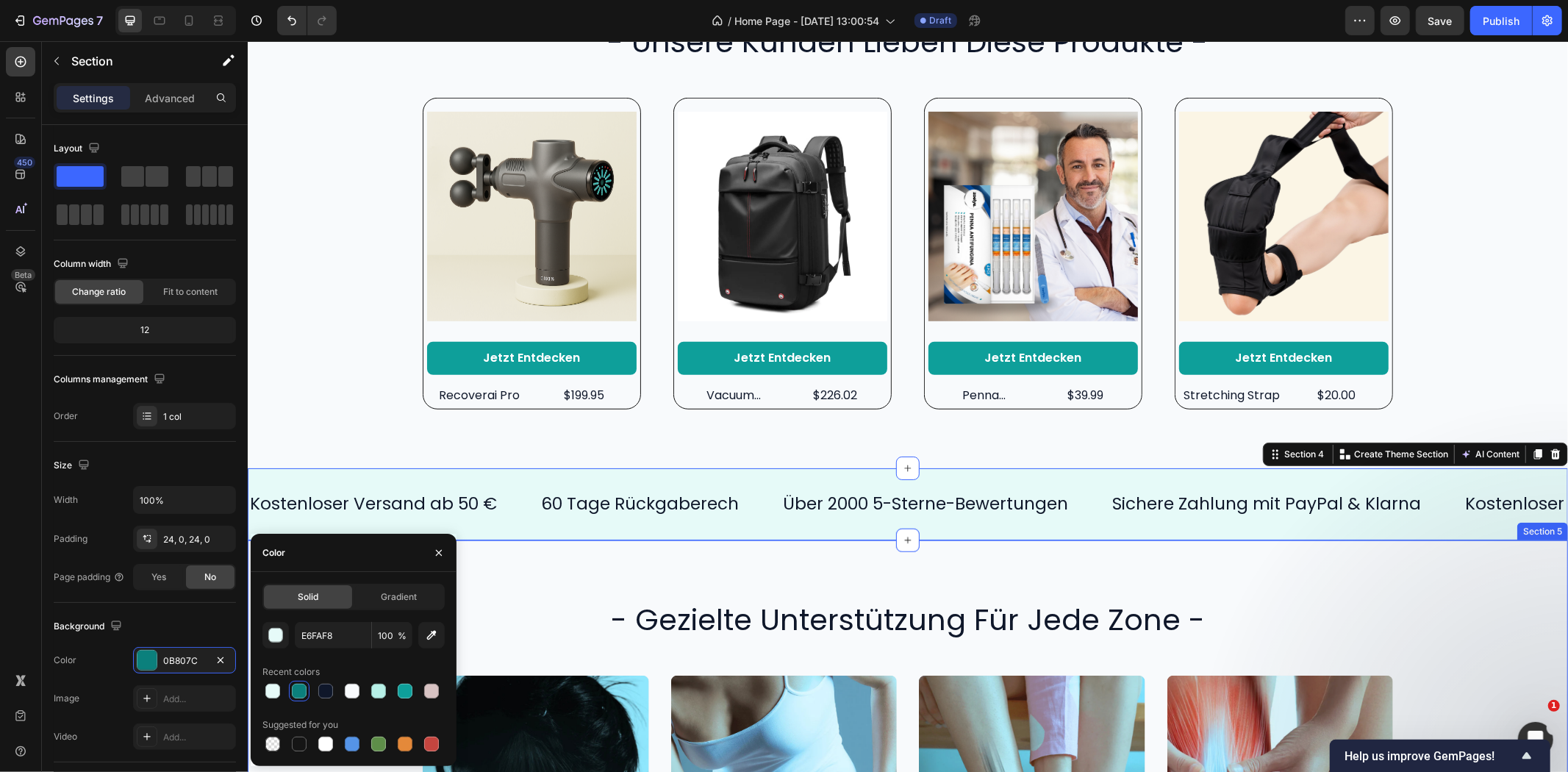
click at [694, 582] on div "- gezielte unterstützung für jede zone - Heading Jetzt kaufen Button Hero Banne…" at bounding box center [906, 781] width 1320 height 483
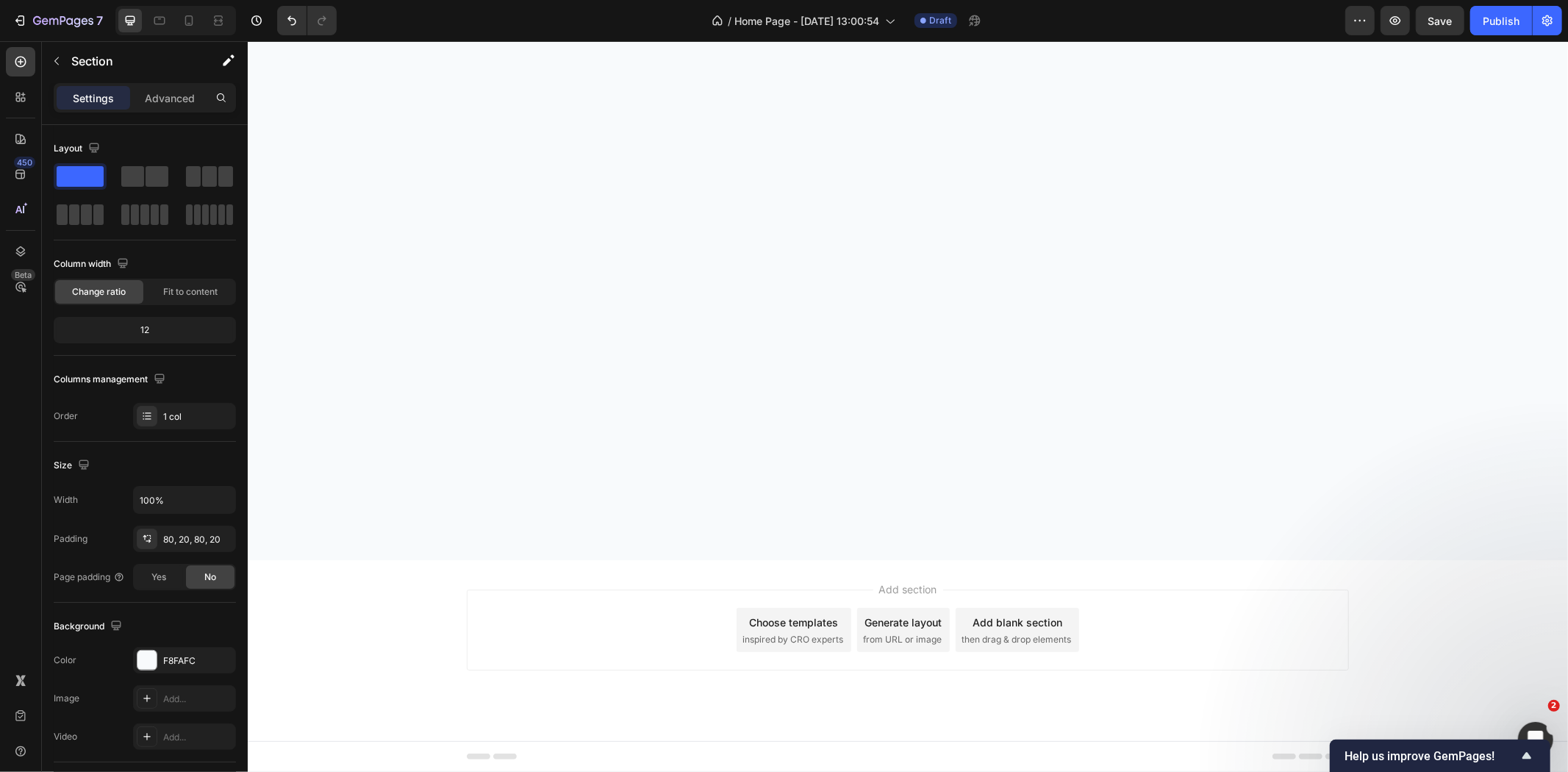
scroll to position [2614, 0]
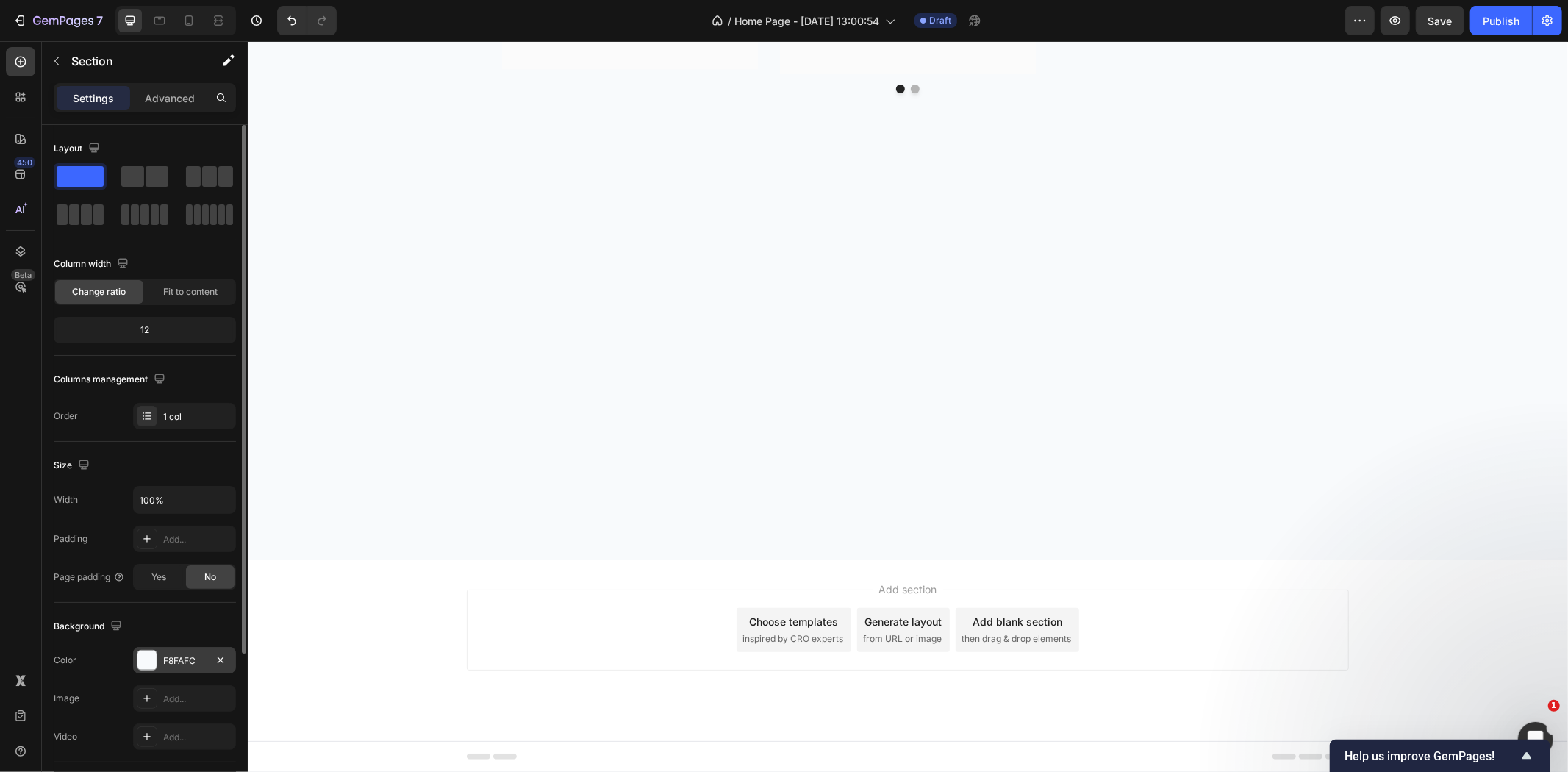
click at [171, 660] on div "F8FAFC" at bounding box center [184, 661] width 42 height 14
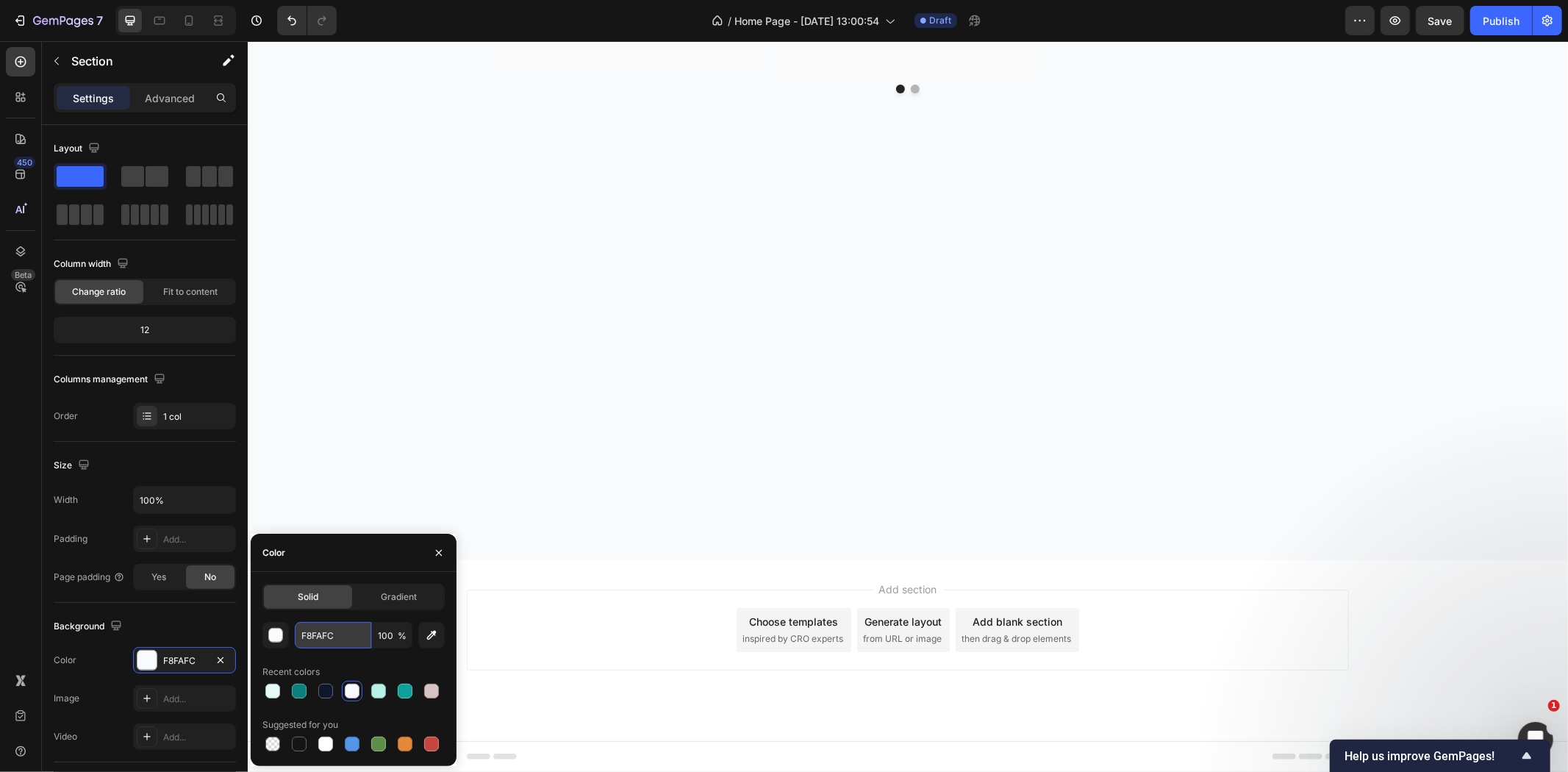
click at [324, 626] on input "F8FAFC" at bounding box center [333, 635] width 77 height 26
paste input "E6FAF8"
type input "E6FAF8"
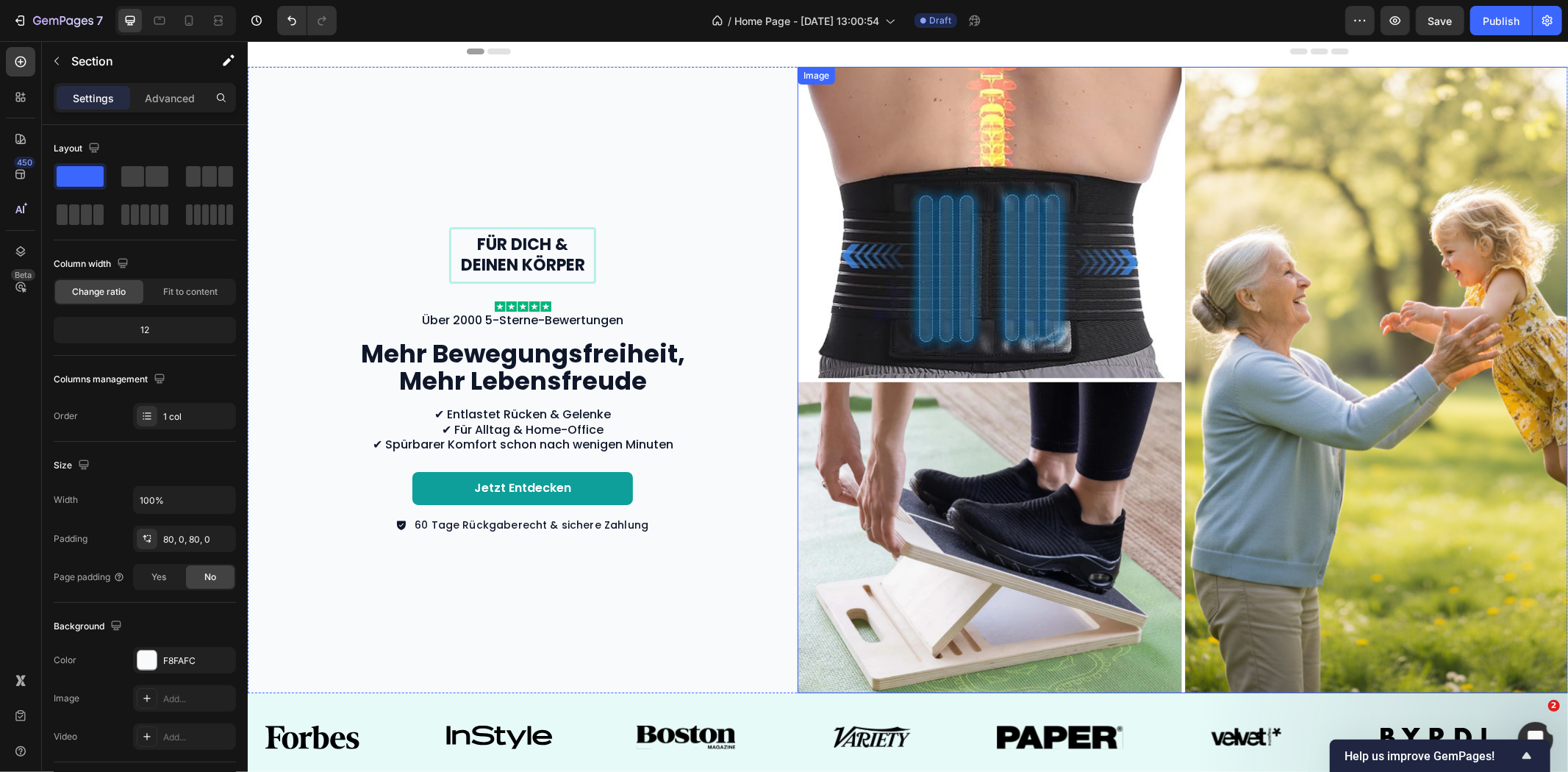
scroll to position [0, 0]
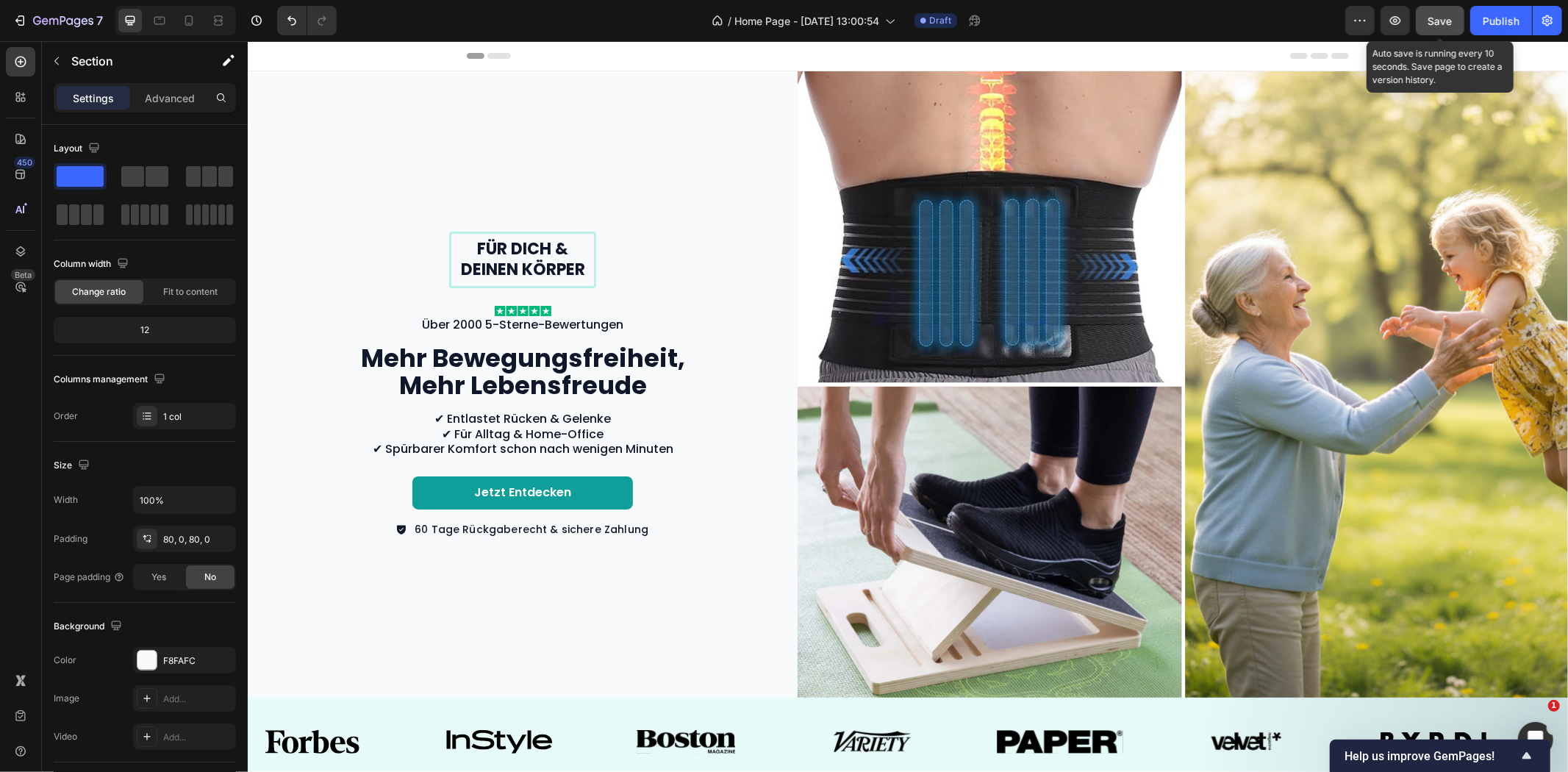
click at [1441, 25] on span "Save" at bounding box center [1441, 21] width 24 height 13
click at [1435, 24] on span "Save" at bounding box center [1441, 21] width 24 height 13
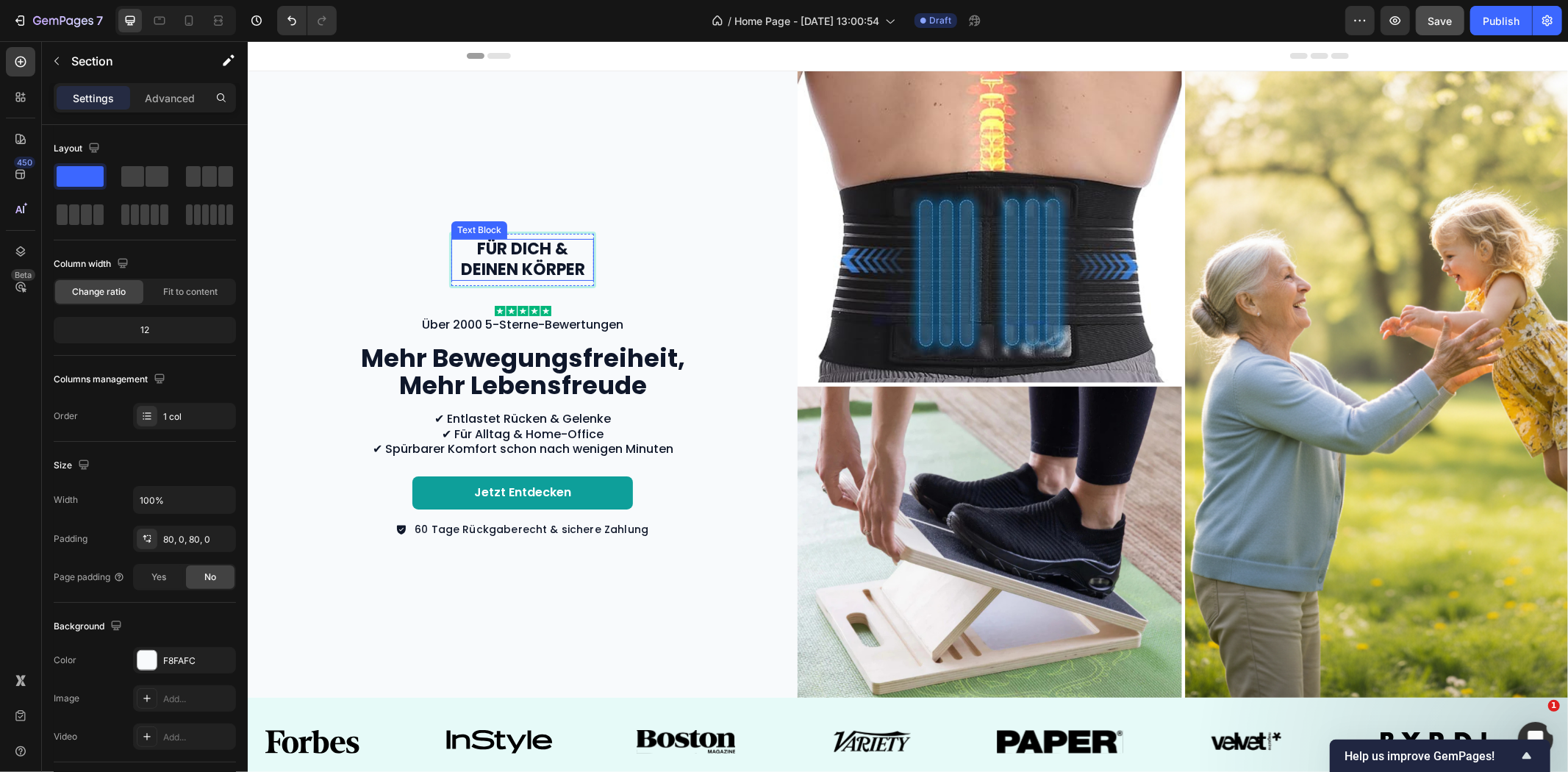
click at [534, 242] on p "Für dich & deinen Körper" at bounding box center [521, 259] width 140 height 42
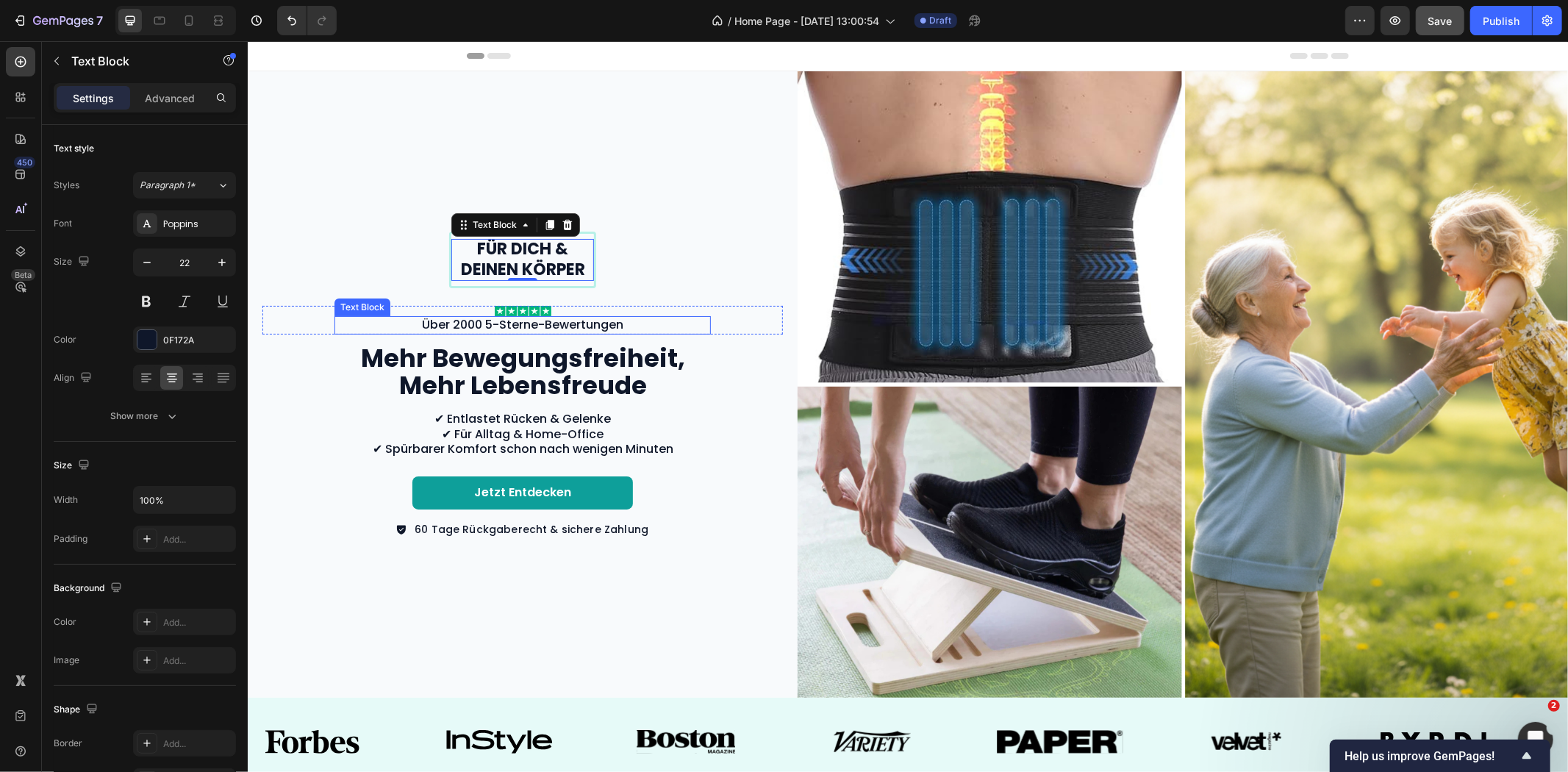
click at [600, 320] on p "Über 2000 5-Sterne-Bewertungen" at bounding box center [521, 325] width 373 height 15
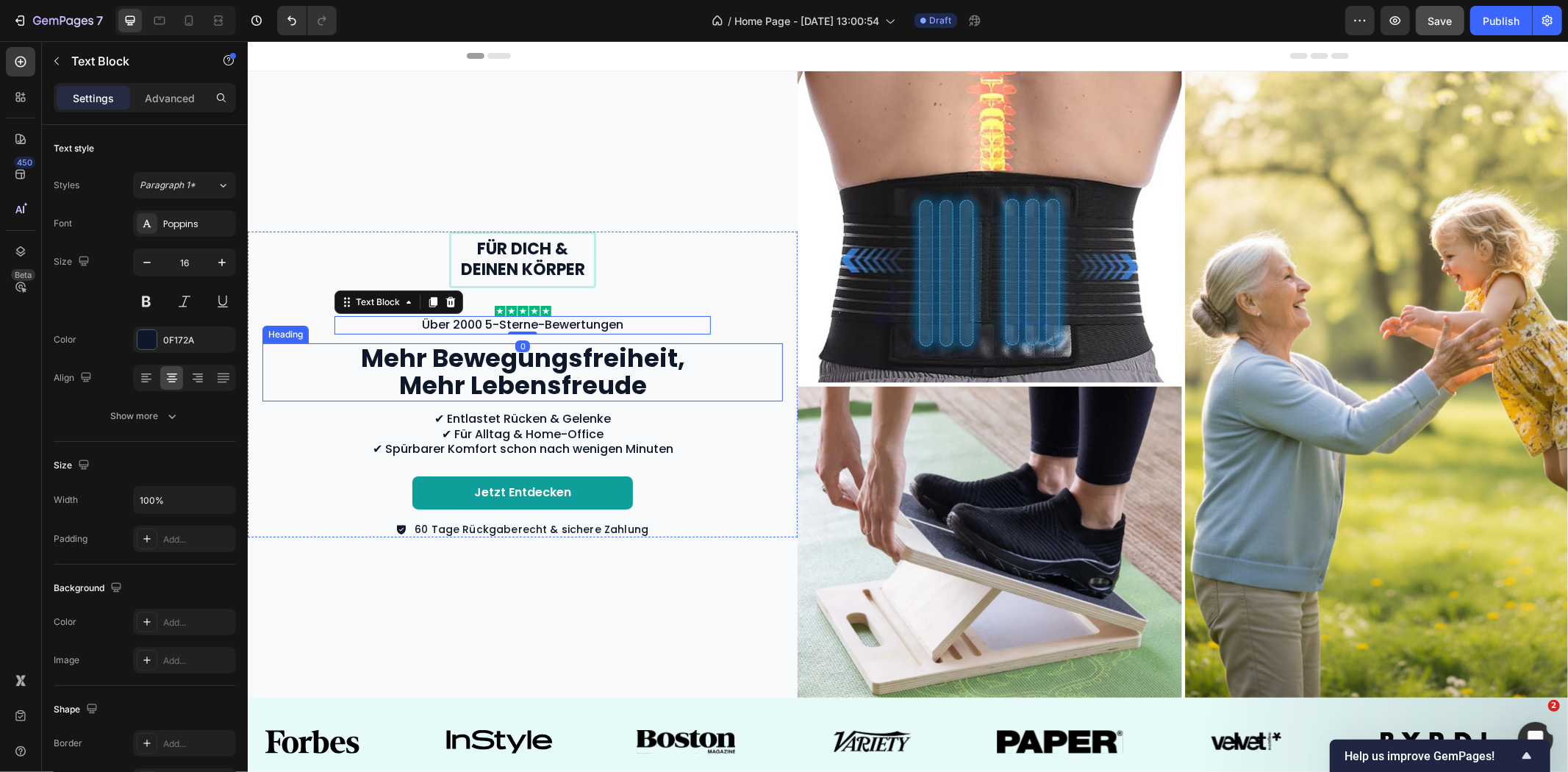
click at [596, 367] on h2 "Mehr Bewegungsfreiheit, Mehr Lebensfreude" at bounding box center [522, 372] width 331 height 58
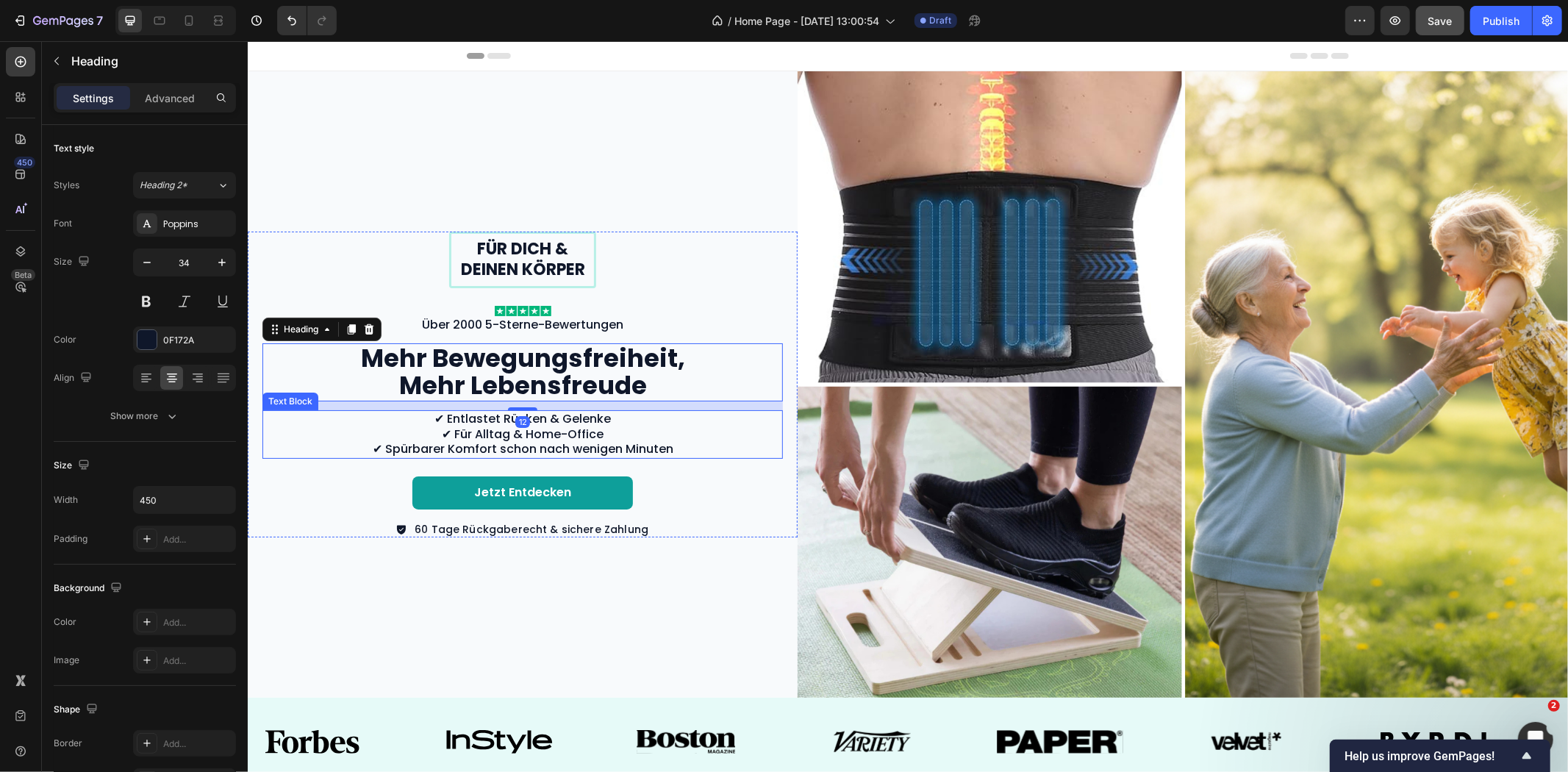
click at [594, 429] on p "✔ Entlastet Rücken & Gelenke ✔ Für Alltag & Home-Office ✔ Spürbarer Komfort sch…" at bounding box center [521, 434] width 518 height 45
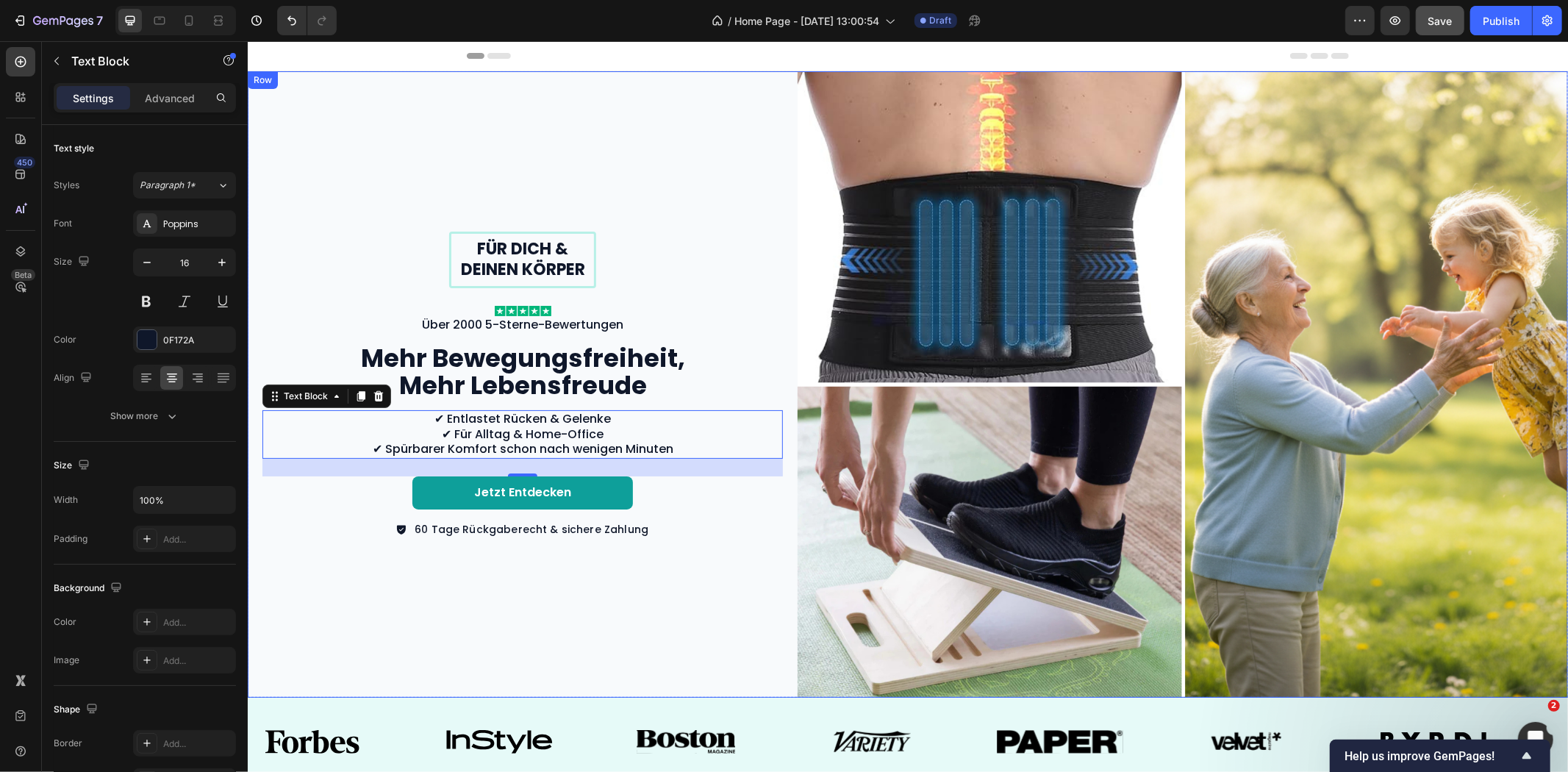
click at [764, 193] on div "Für dich & deinen Körper Text Block Row Image Über 2000 5-Sterne-Bewertungen Te…" at bounding box center [521, 383] width 549 height 626
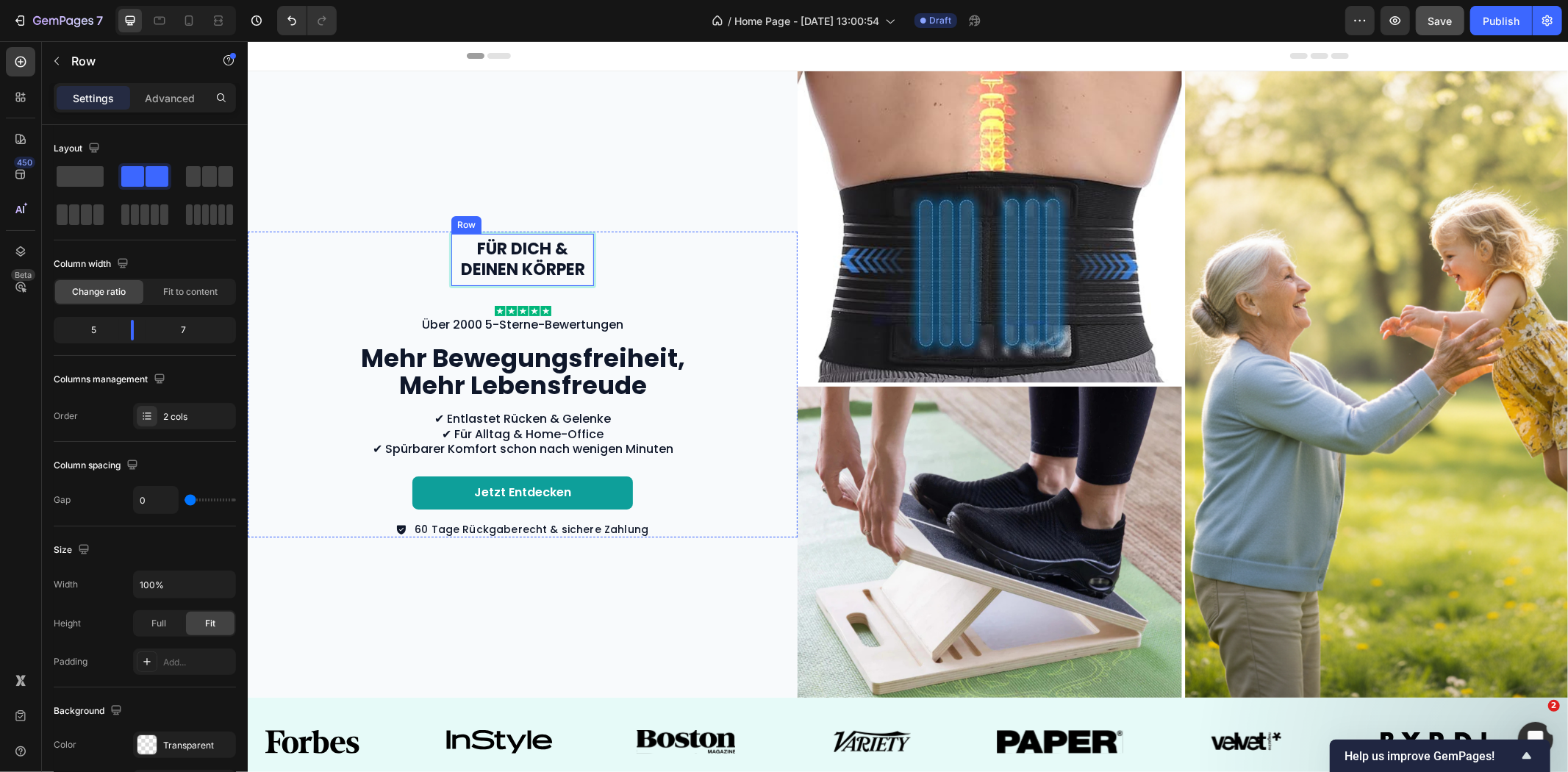
click at [586, 231] on div "Für dich & deinen Körper Text Block Row" at bounding box center [521, 259] width 147 height 57
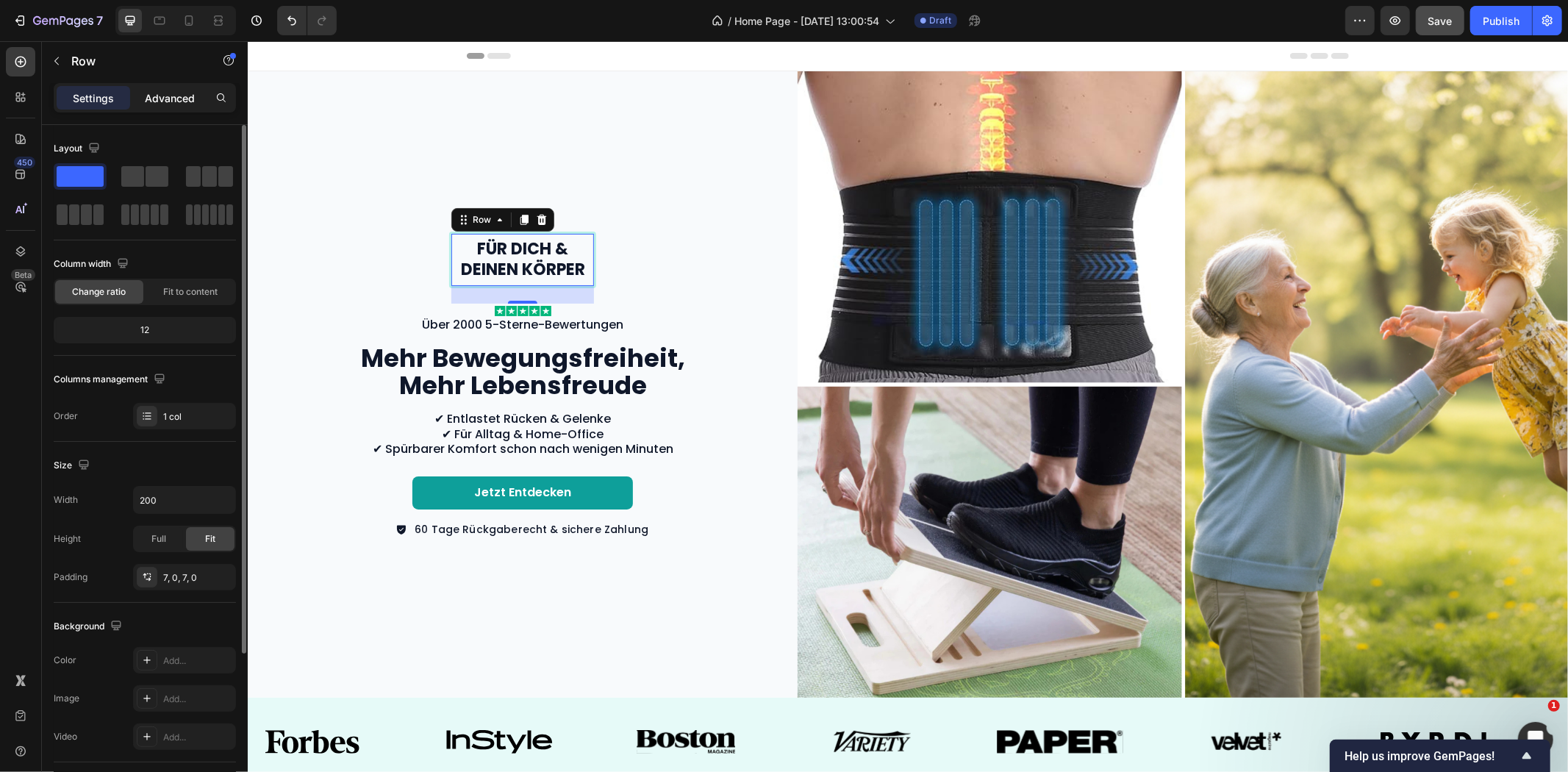
click at [181, 93] on p "Advanced" at bounding box center [169, 98] width 50 height 15
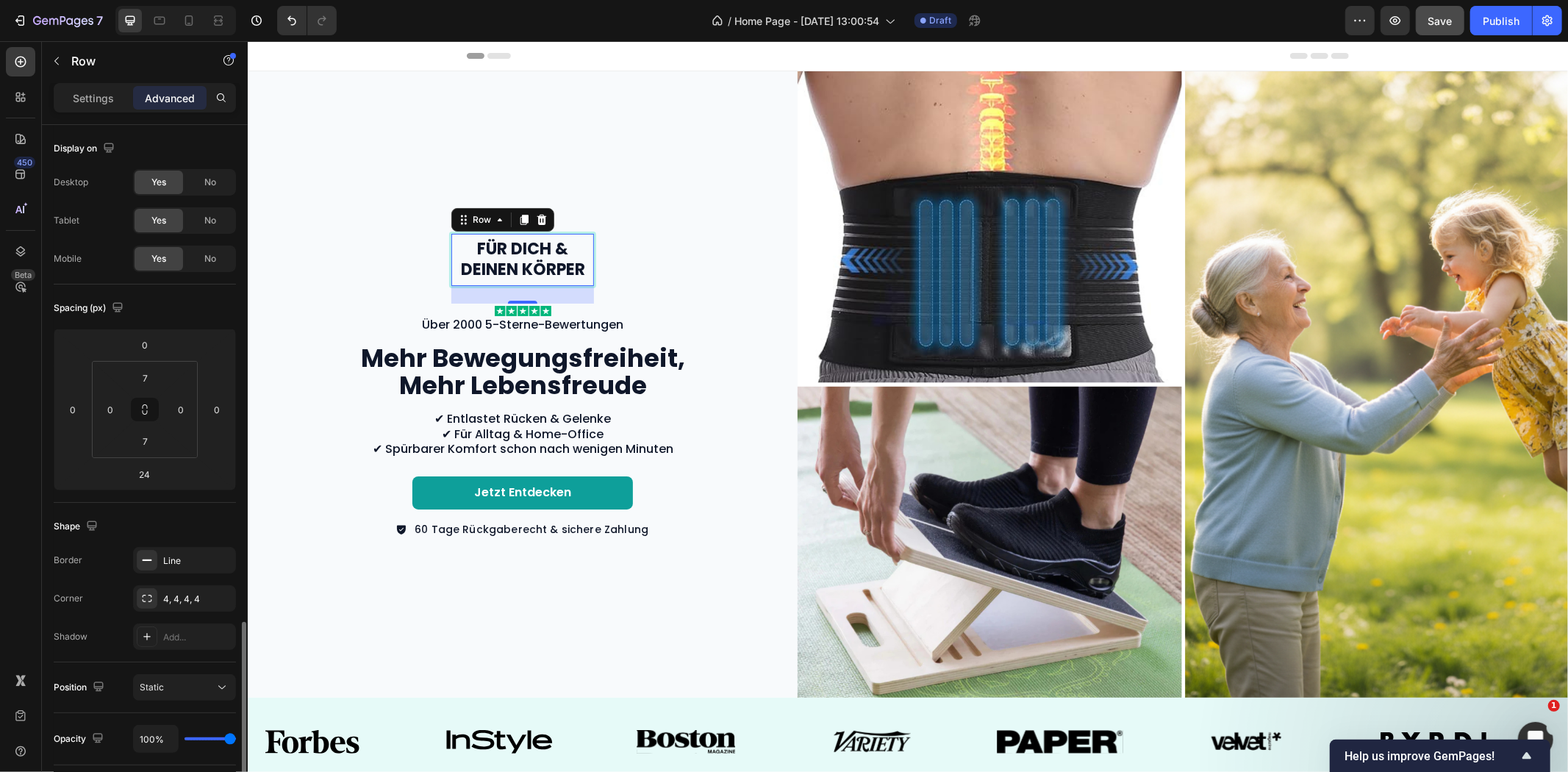
scroll to position [292, 0]
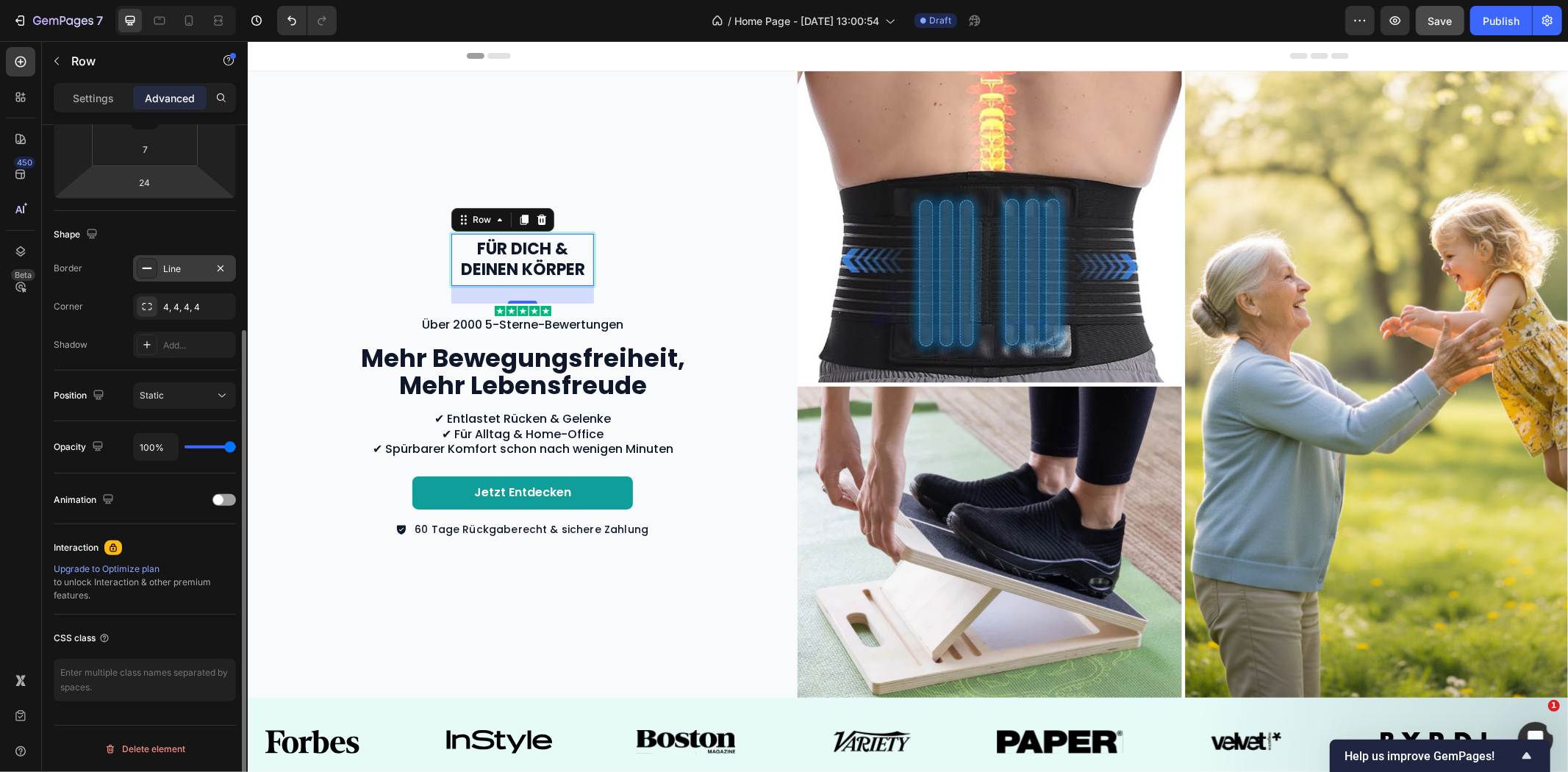
click at [174, 272] on div "Line" at bounding box center [184, 268] width 42 height 14
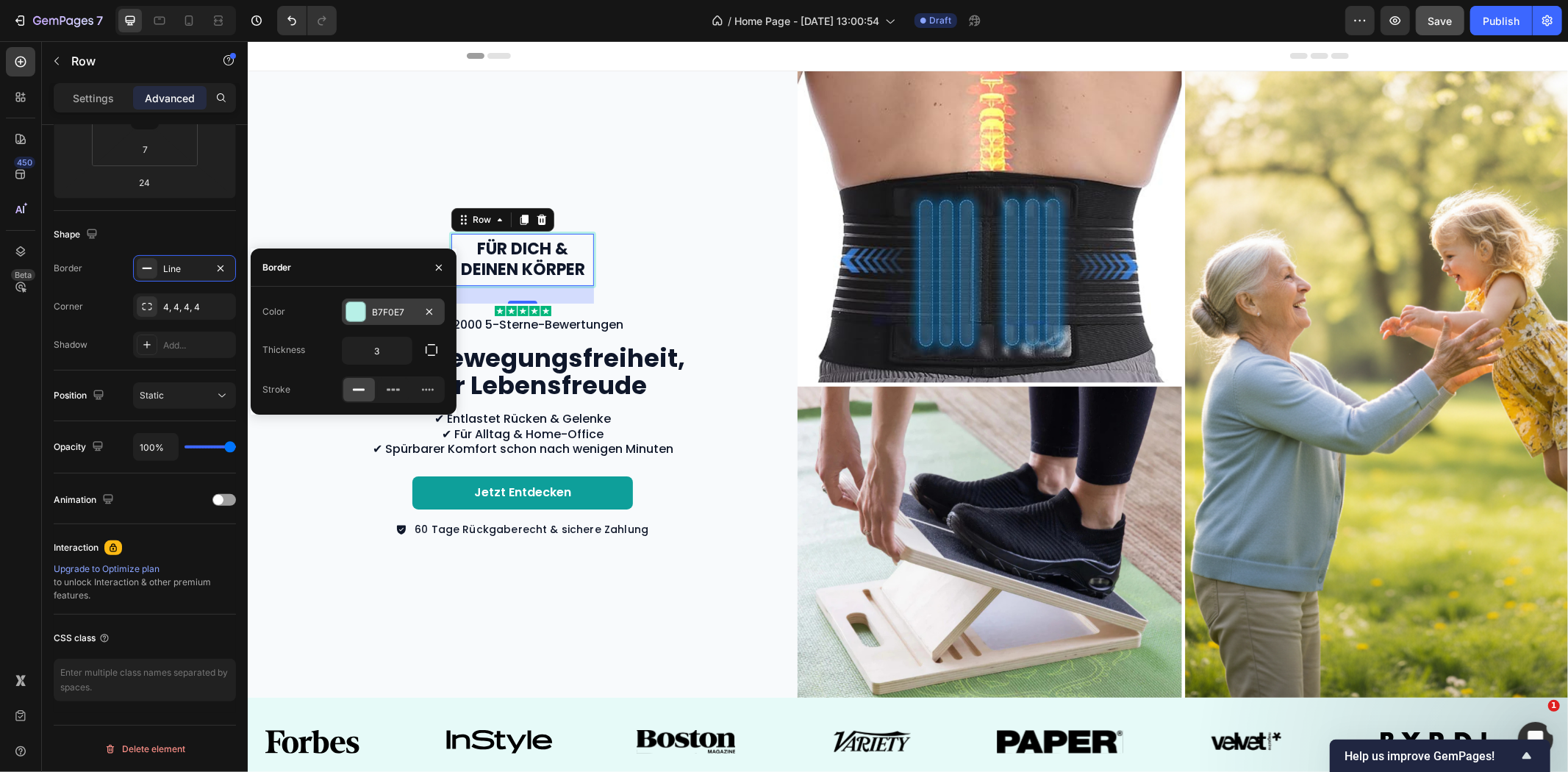
click at [390, 320] on div "B7F0E7" at bounding box center [393, 311] width 103 height 26
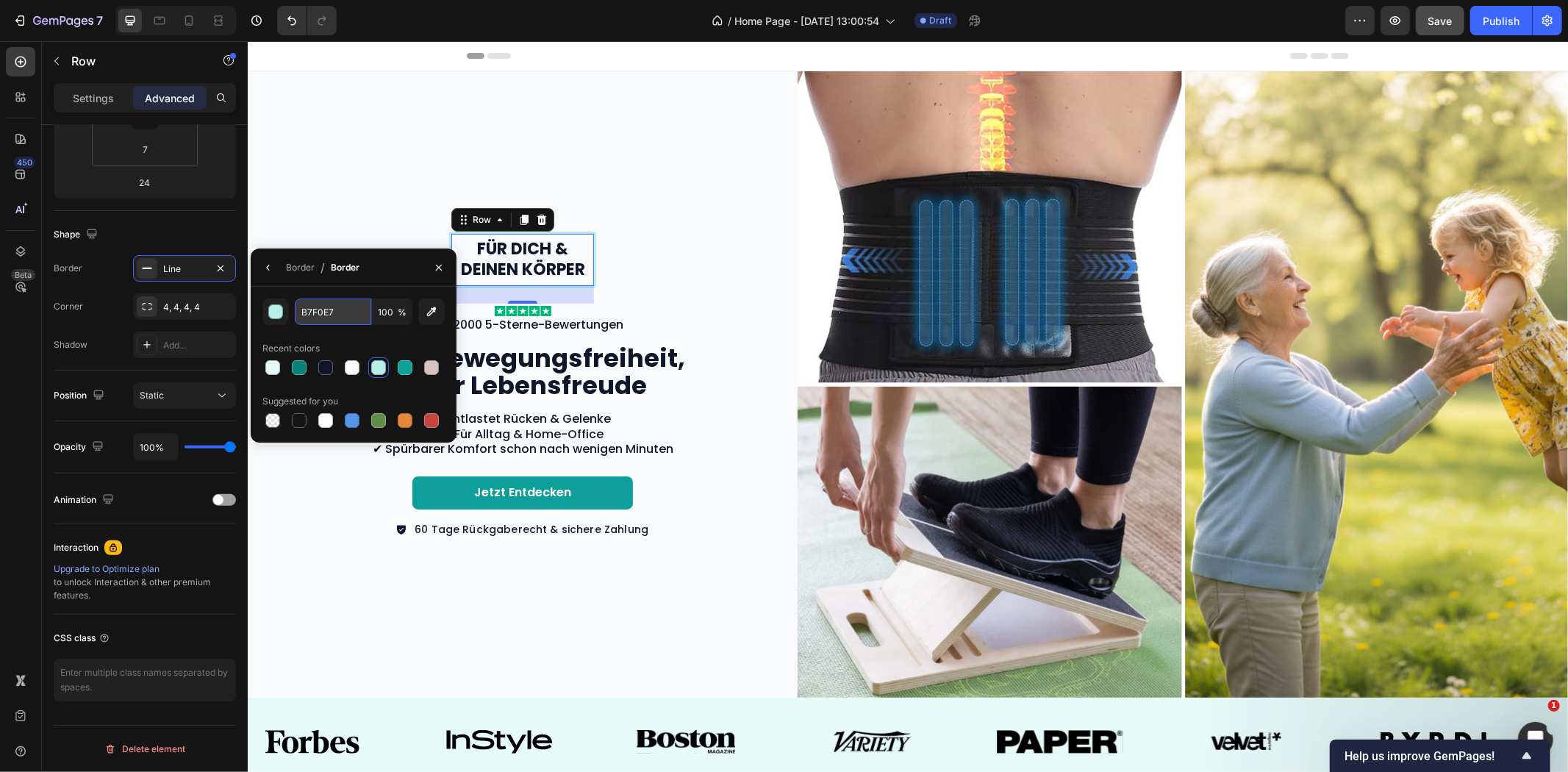
click at [322, 309] on input "B7F0E7" at bounding box center [333, 311] width 77 height 26
click at [309, 309] on input "B7F0E7" at bounding box center [333, 311] width 77 height 26
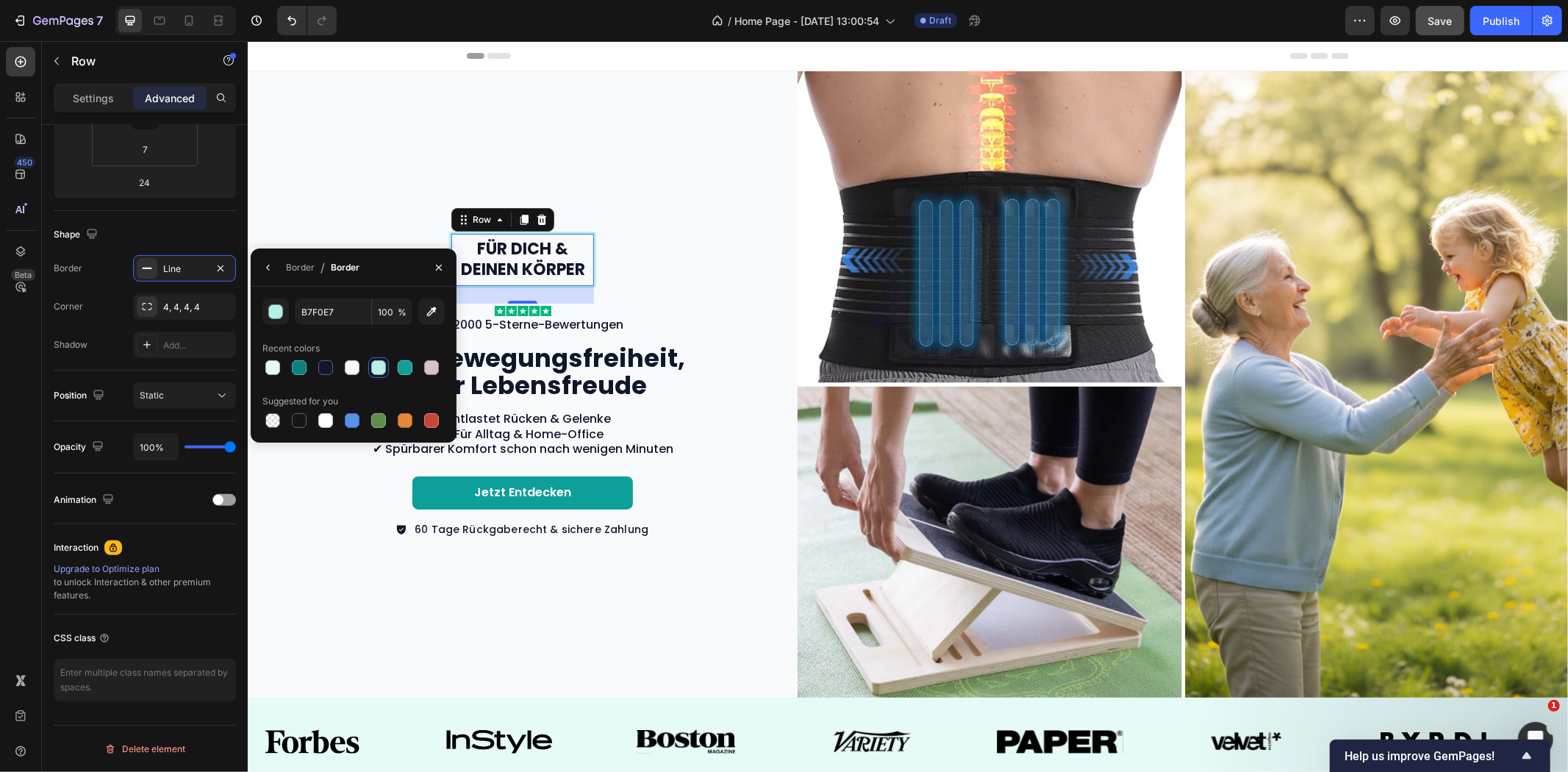
click at [314, 196] on div "Für dich & deinen Körper Text Block Row 24 Image Über 2000 5-Sterne-Bewertungen…" at bounding box center [521, 383] width 549 height 626
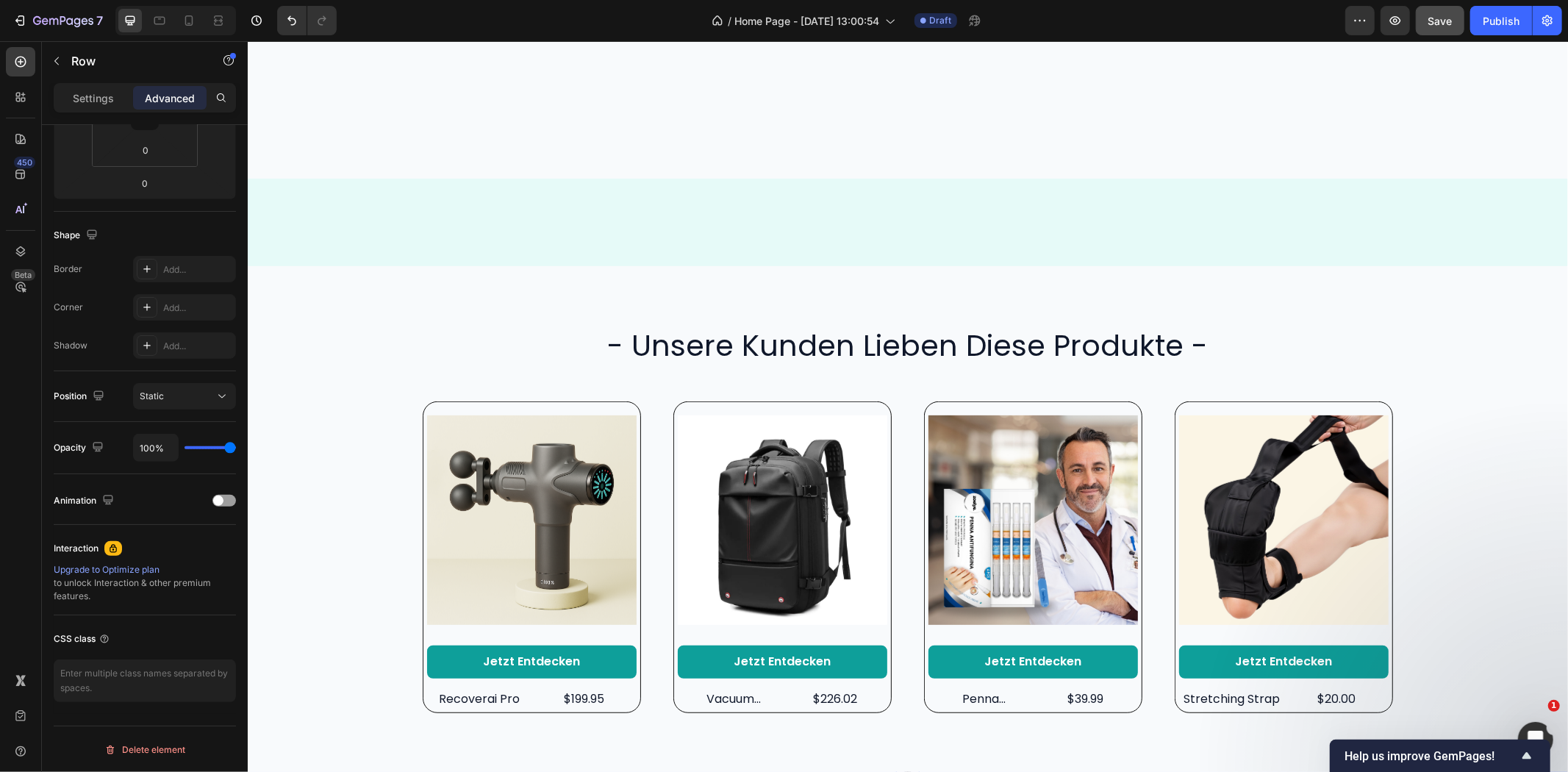
scroll to position [817, 0]
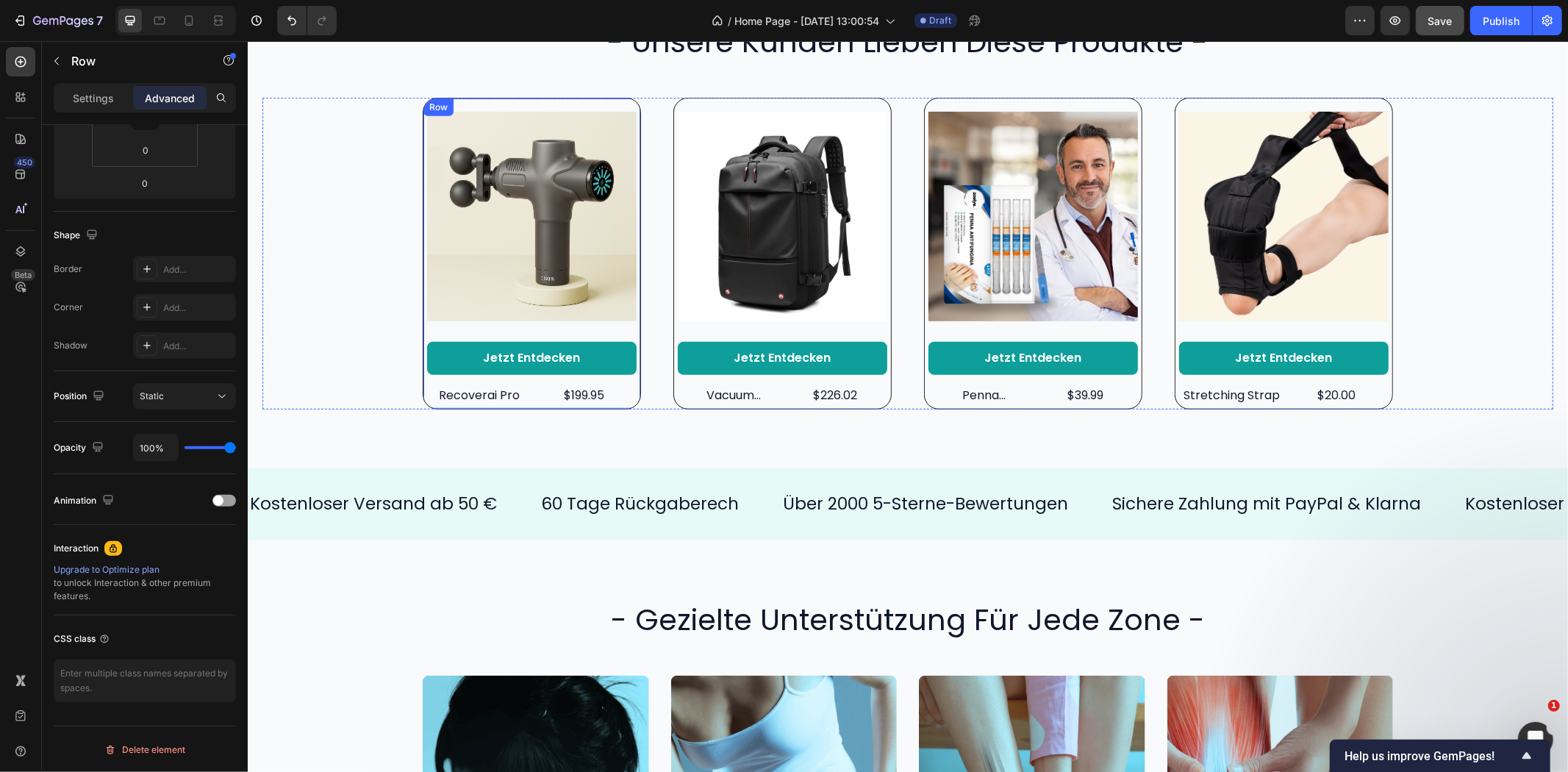
click at [629, 392] on div "Product Images Jetzt entdecken Button recoverai pro Product Title $199.95 Produ…" at bounding box center [531, 252] width 219 height 312
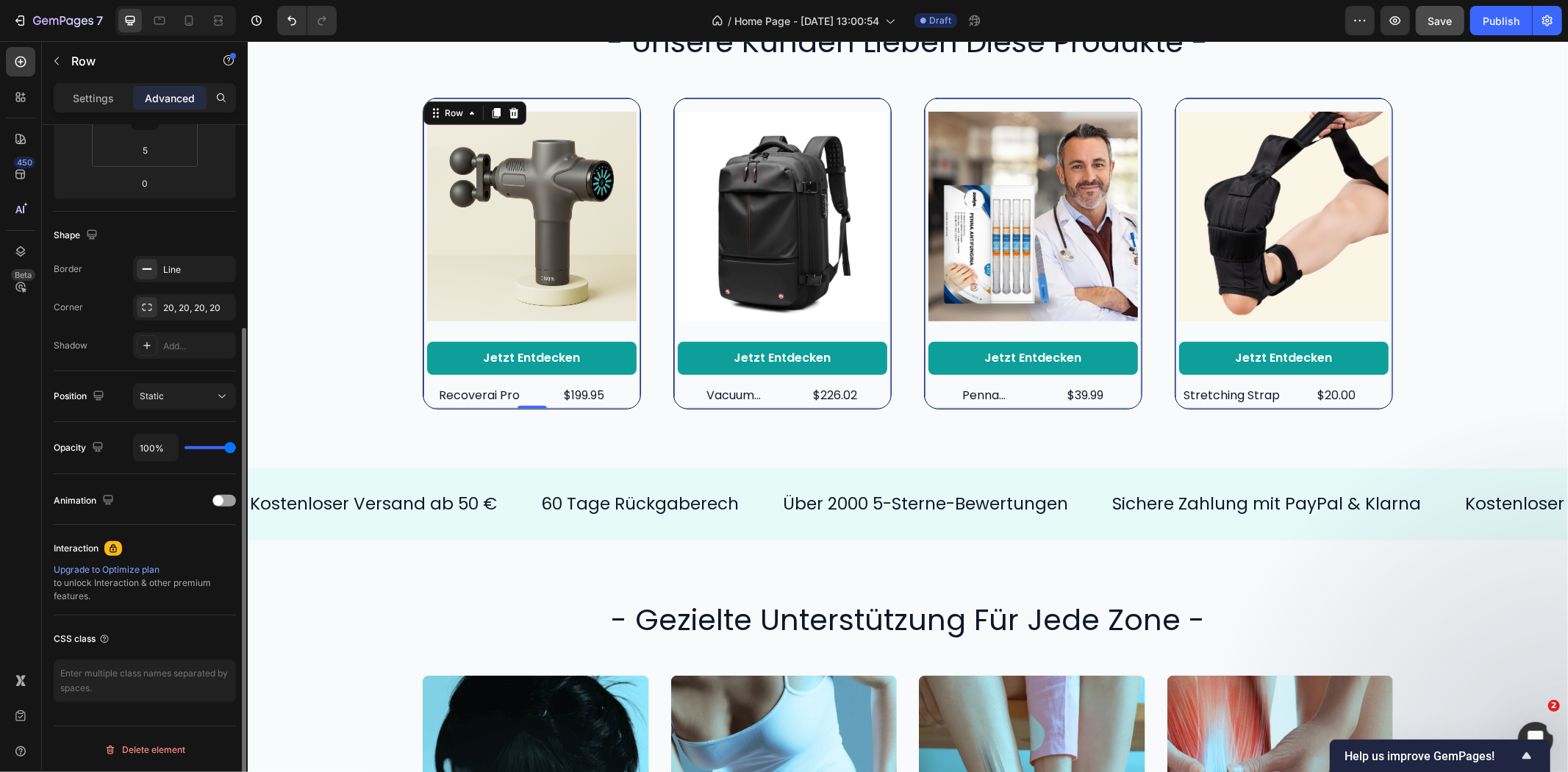
scroll to position [290, 0]
click at [179, 267] on div "Line" at bounding box center [184, 270] width 42 height 14
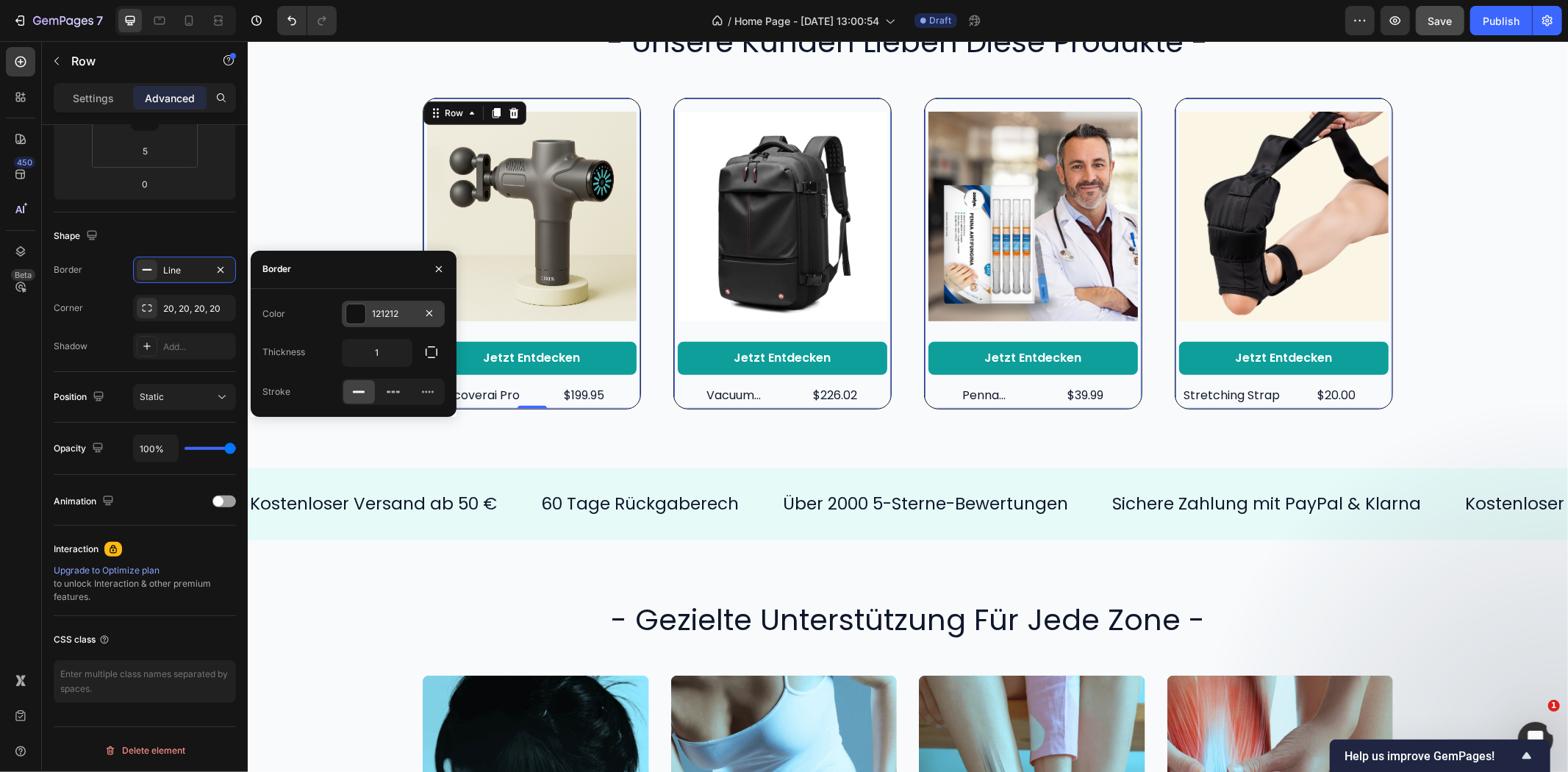
click at [380, 313] on div "121212" at bounding box center [393, 314] width 42 height 14
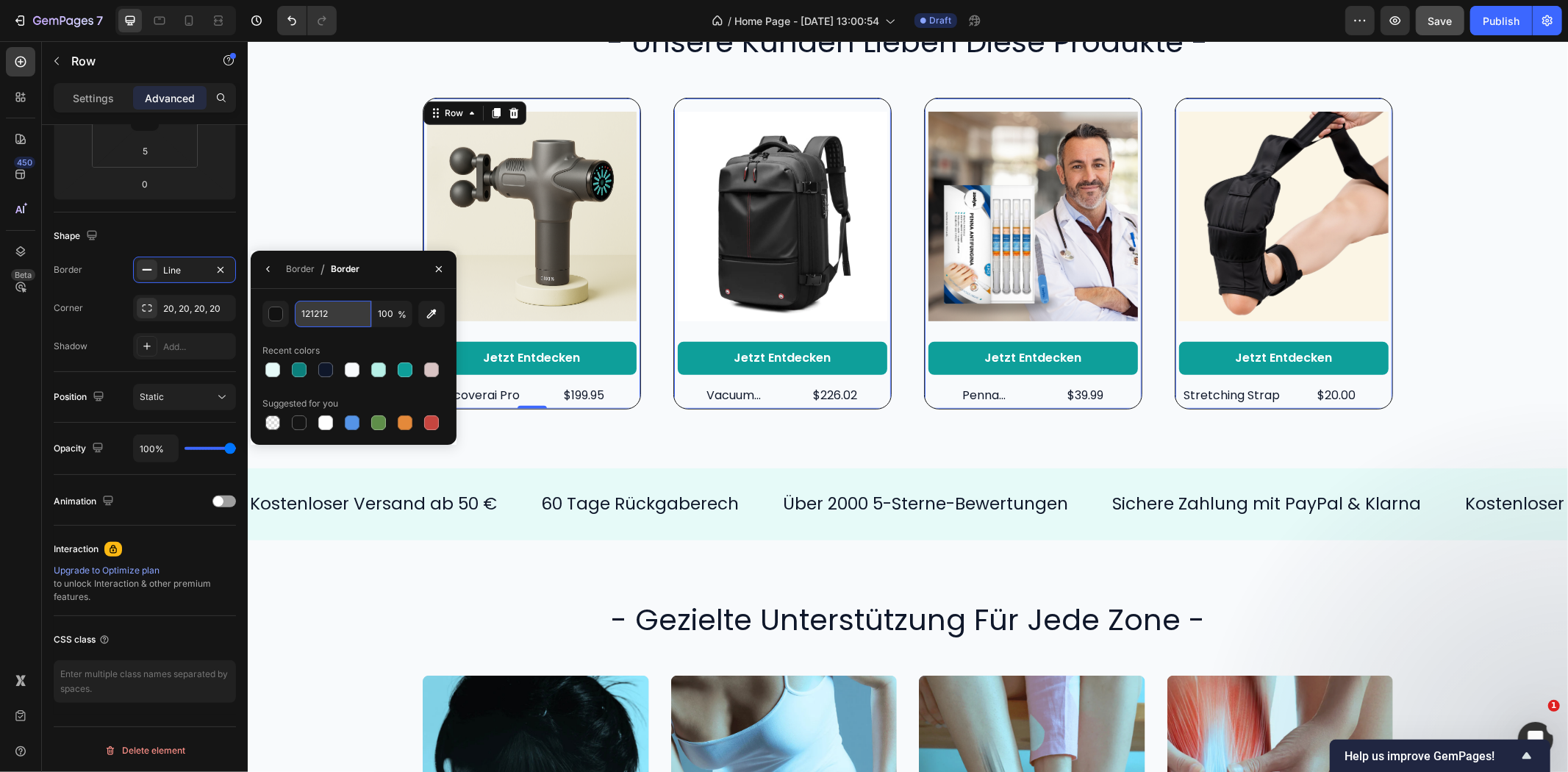
click at [309, 319] on input "121212" at bounding box center [333, 314] width 77 height 26
paste input "B7F0E7"
type input "B7F0E7"
click at [343, 178] on div "Product Images Jetzt entdecken Button recoverai pro Product Title $199.95 Produ…" at bounding box center [907, 252] width 1291 height 312
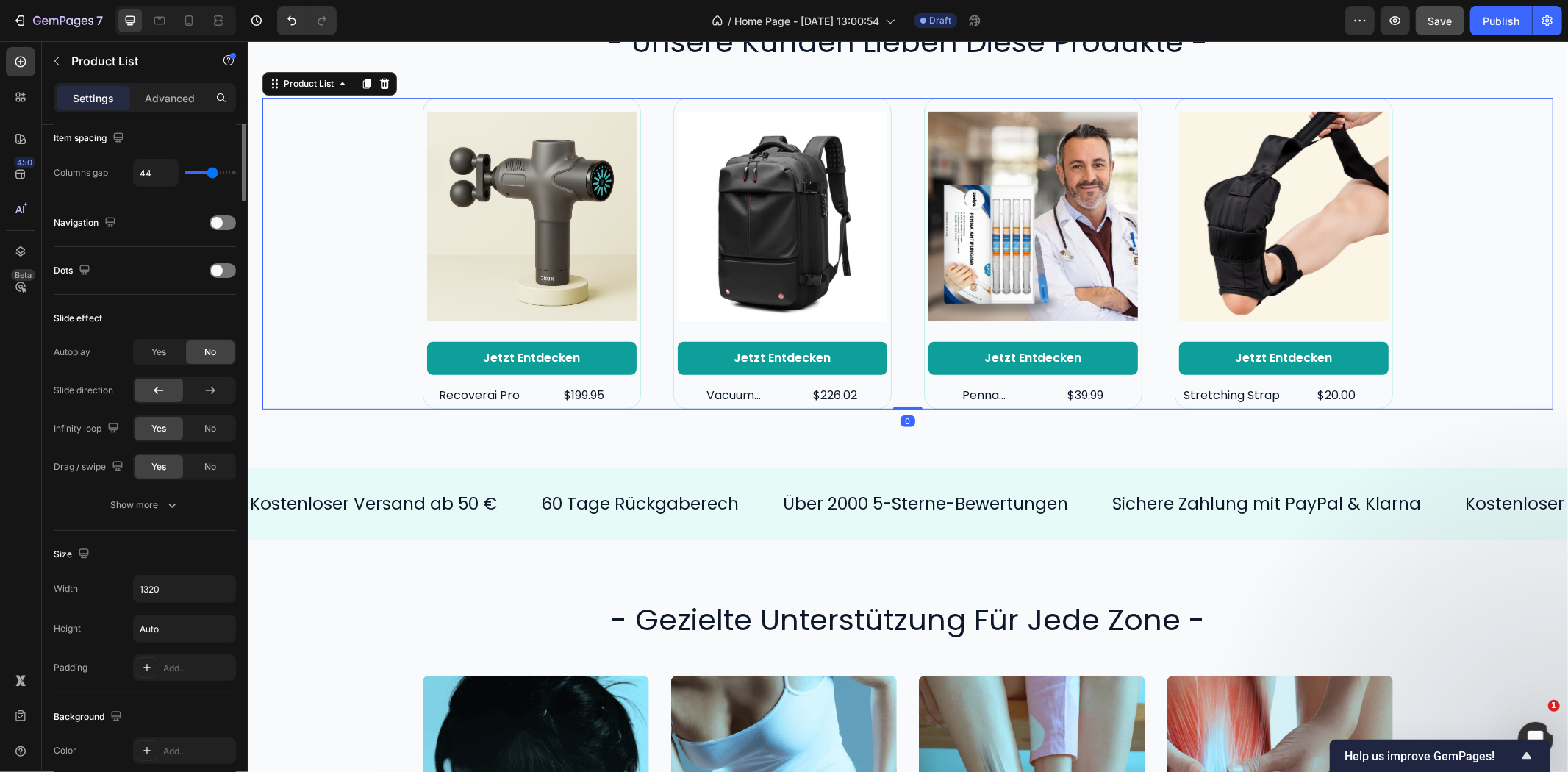
scroll to position [0, 0]
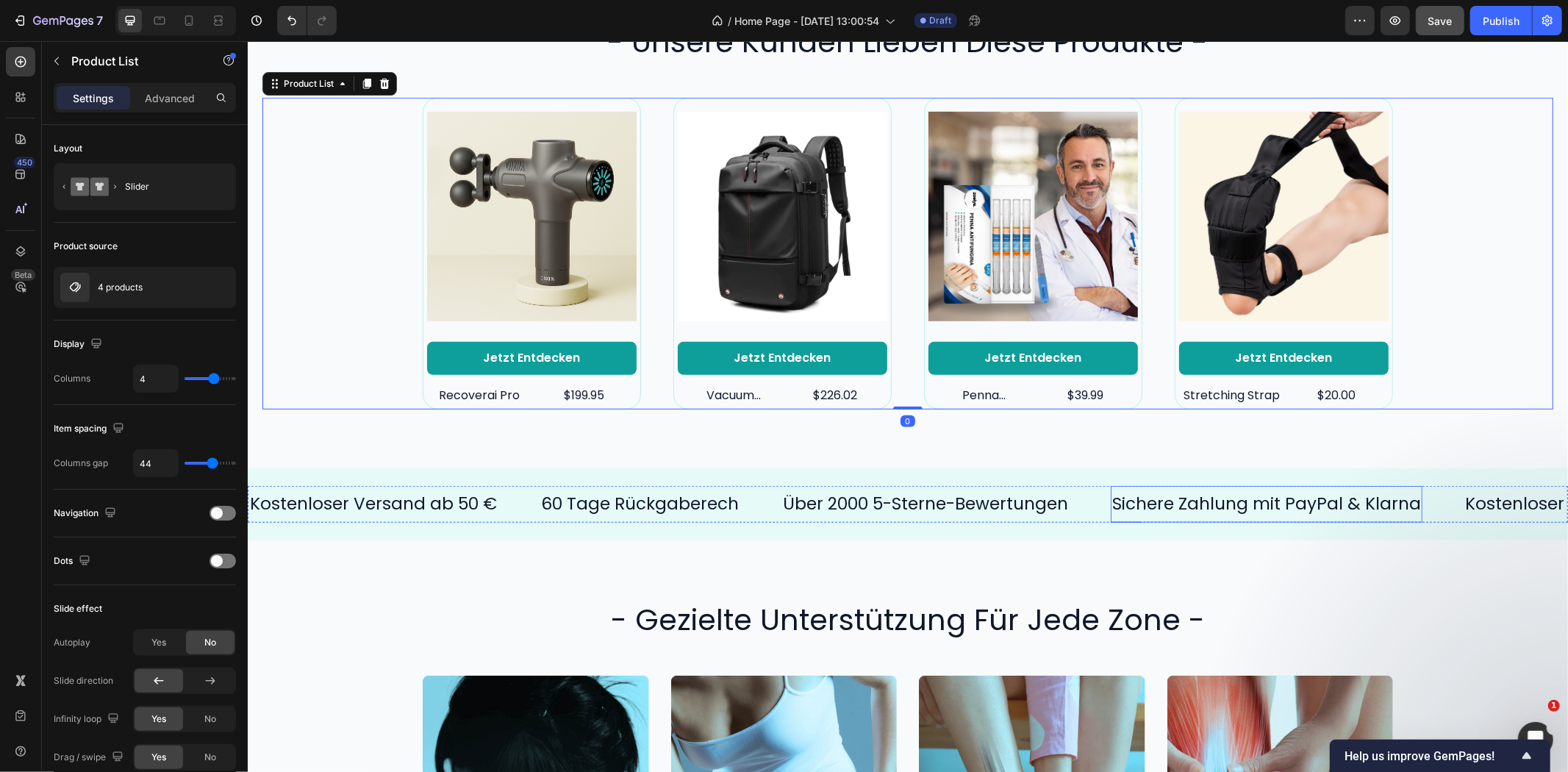
click at [1200, 538] on div "Kostenloser Versand ab 50 € Text 60 Tage Rückgaberech Text Über 2000 5-Sterne-B…" at bounding box center [906, 504] width 1320 height 72
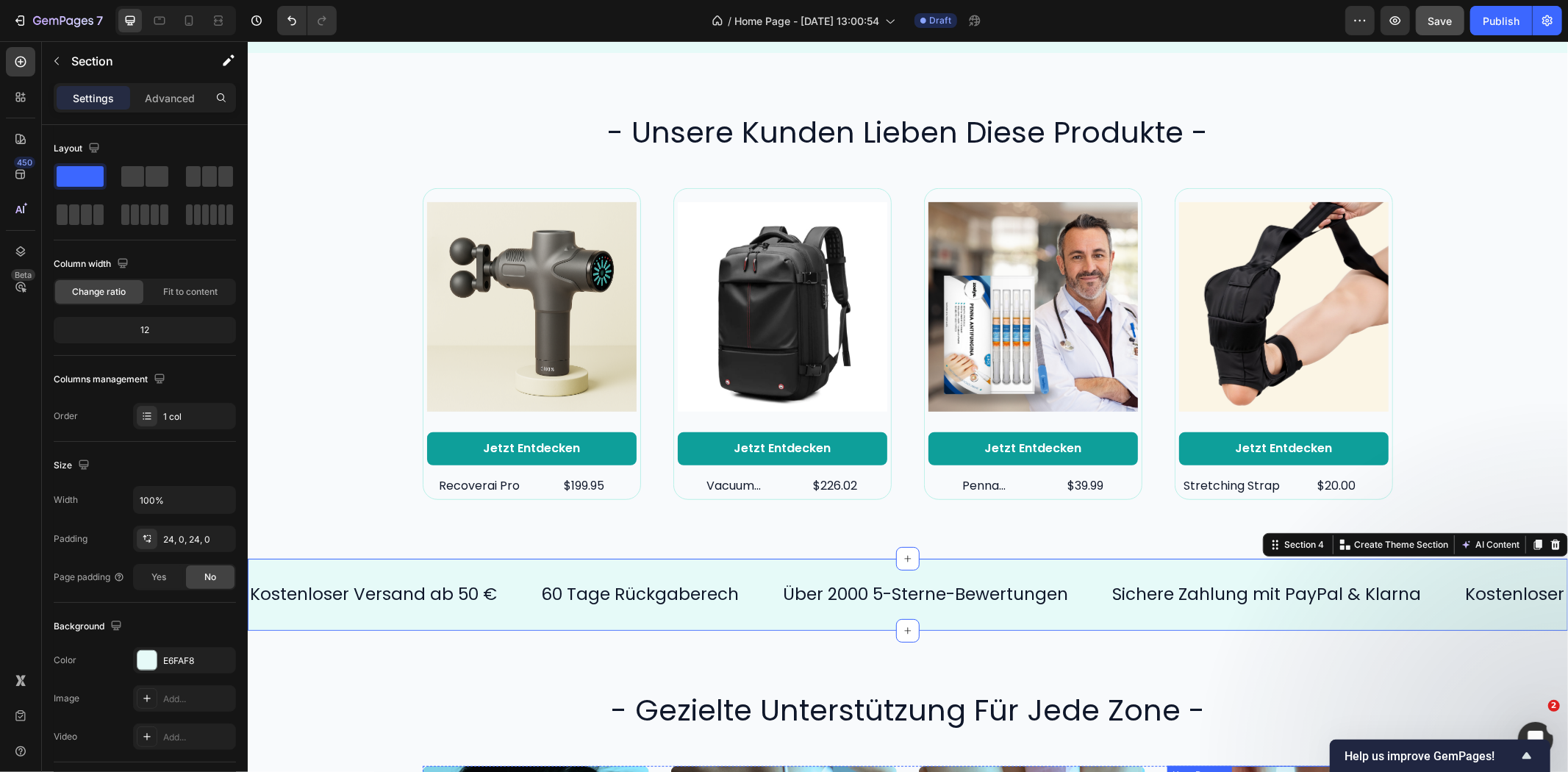
scroll to position [653, 0]
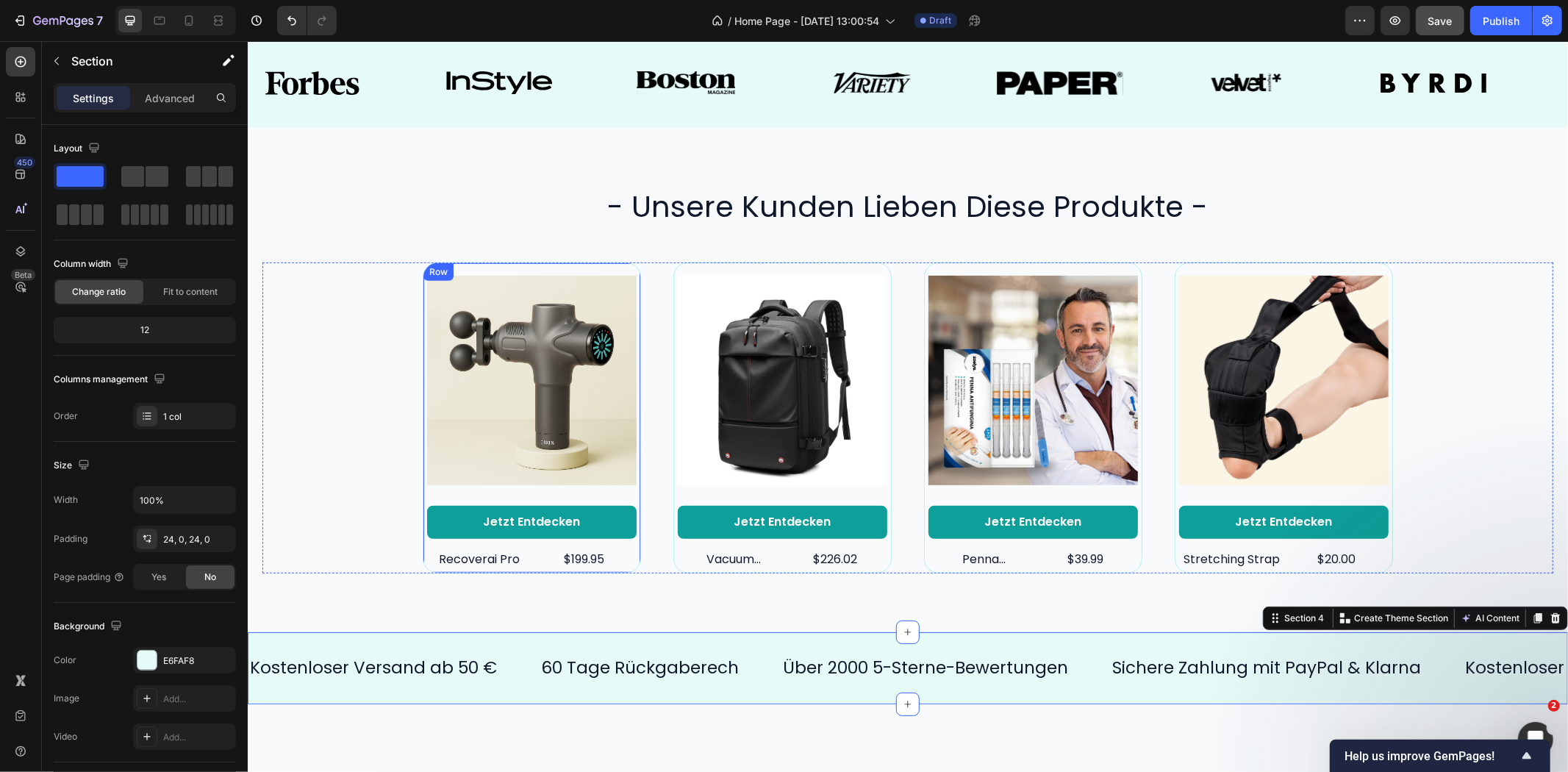
click at [583, 262] on div "Product Images Jetzt entdecken Button recoverai pro Product Title $199.95 Produ…" at bounding box center [531, 418] width 219 height 312
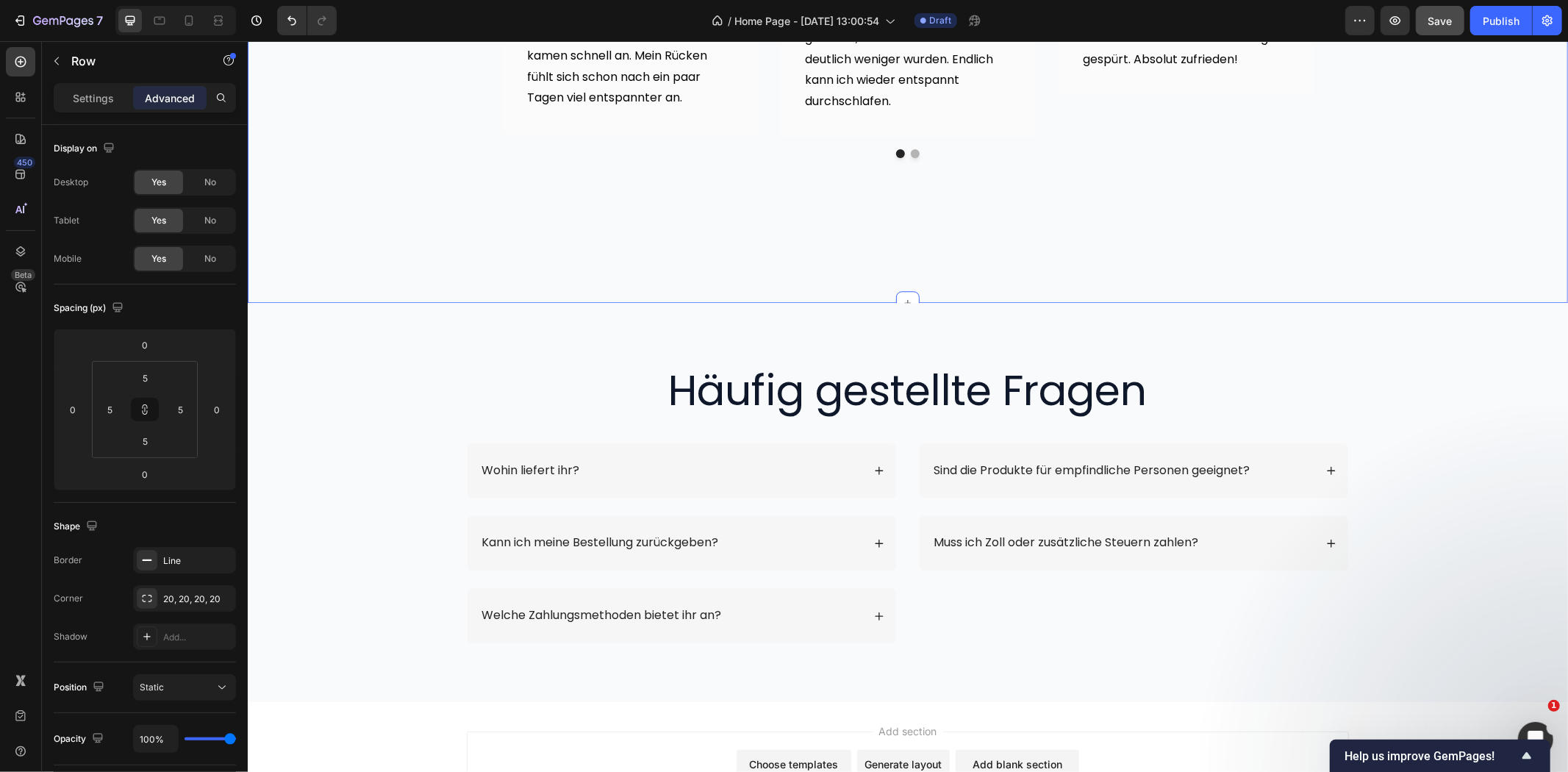
scroll to position [3187, 0]
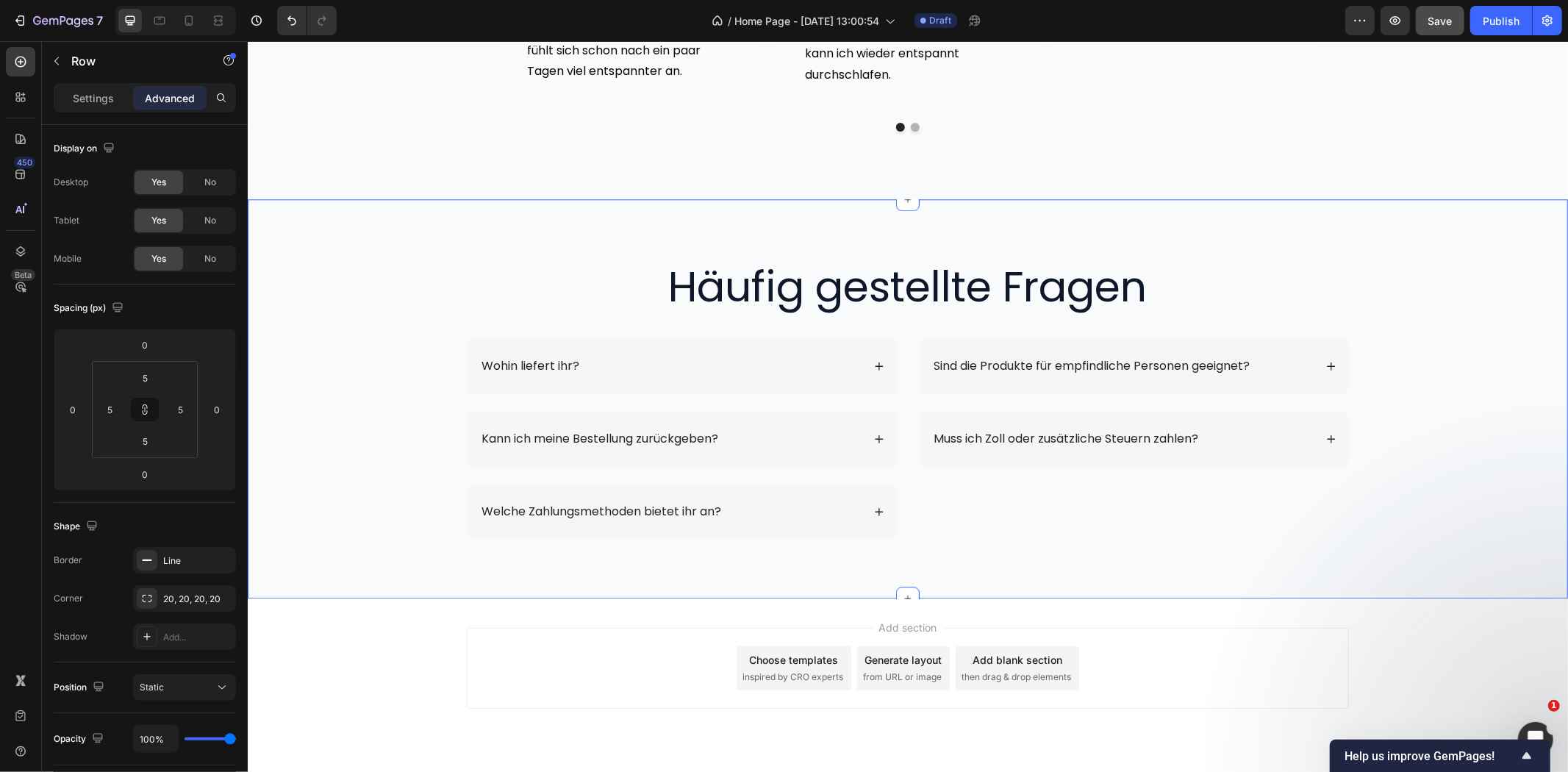
click at [1499, 302] on div "Häufig gestellte Fragen Heading Row Wohin liefert ihr? Kann ich meine Bestellun…" at bounding box center [906, 399] width 1320 height 400
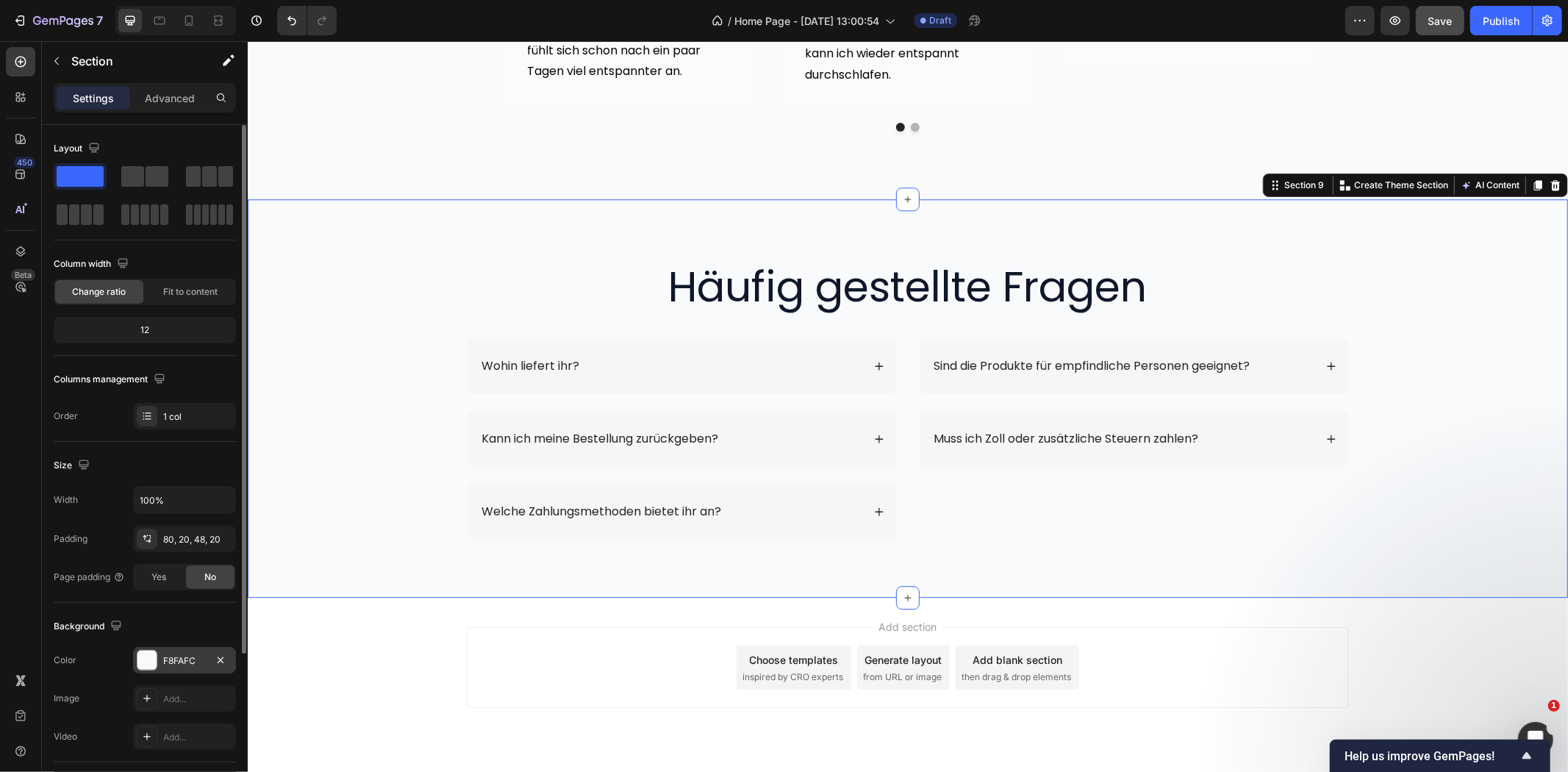
click at [173, 669] on div "F8FAFC" at bounding box center [184, 660] width 103 height 26
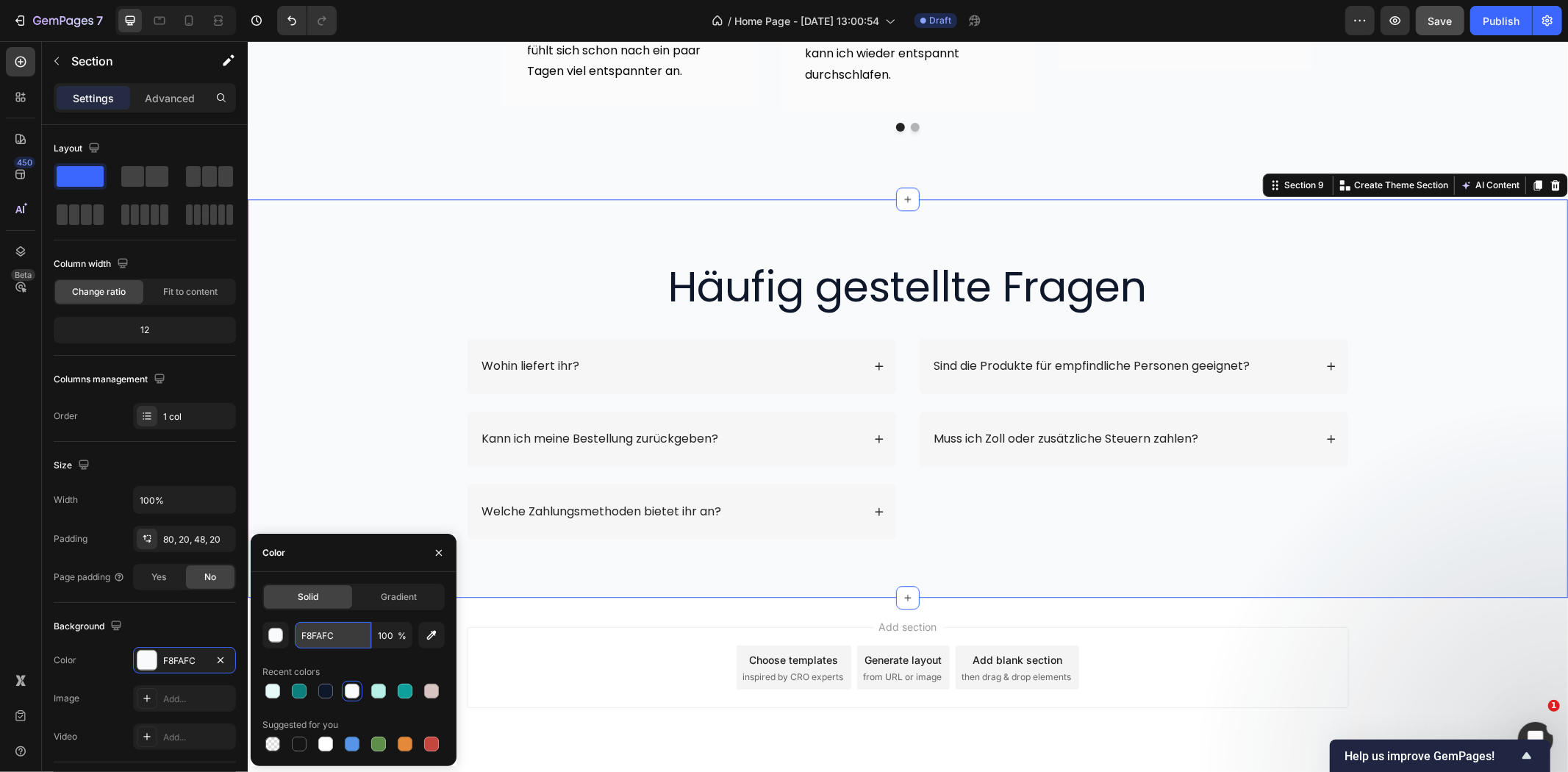
click at [324, 627] on input "F8FAFC" at bounding box center [333, 635] width 77 height 26
paste input "0FD"
type input "F0FDFC"
click at [311, 377] on div "Häufig gestellte Fragen Heading Row Wohin liefert ihr? Kann ich meine Bestellun…" at bounding box center [907, 410] width 1291 height 305
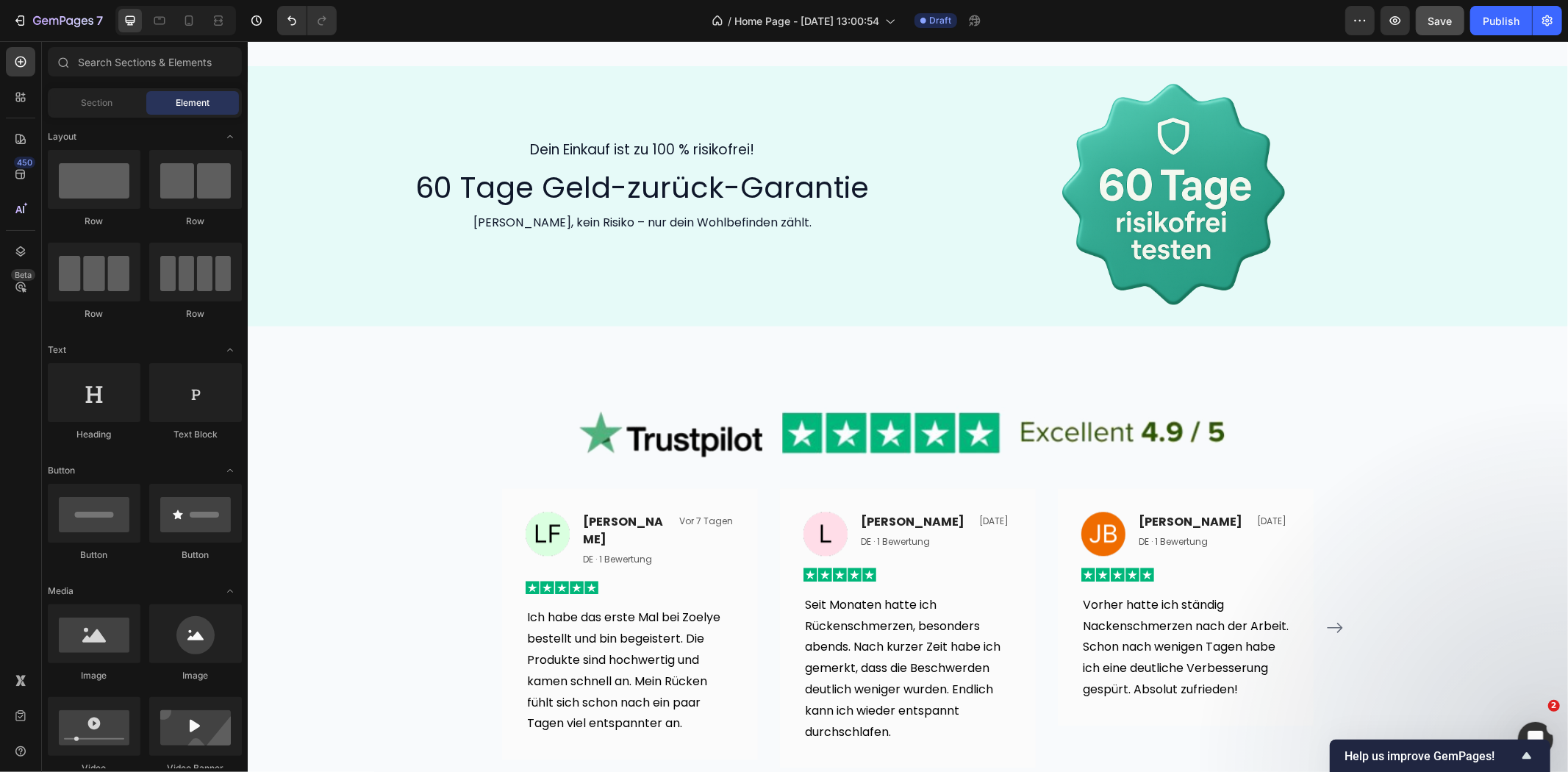
scroll to position [3119, 0]
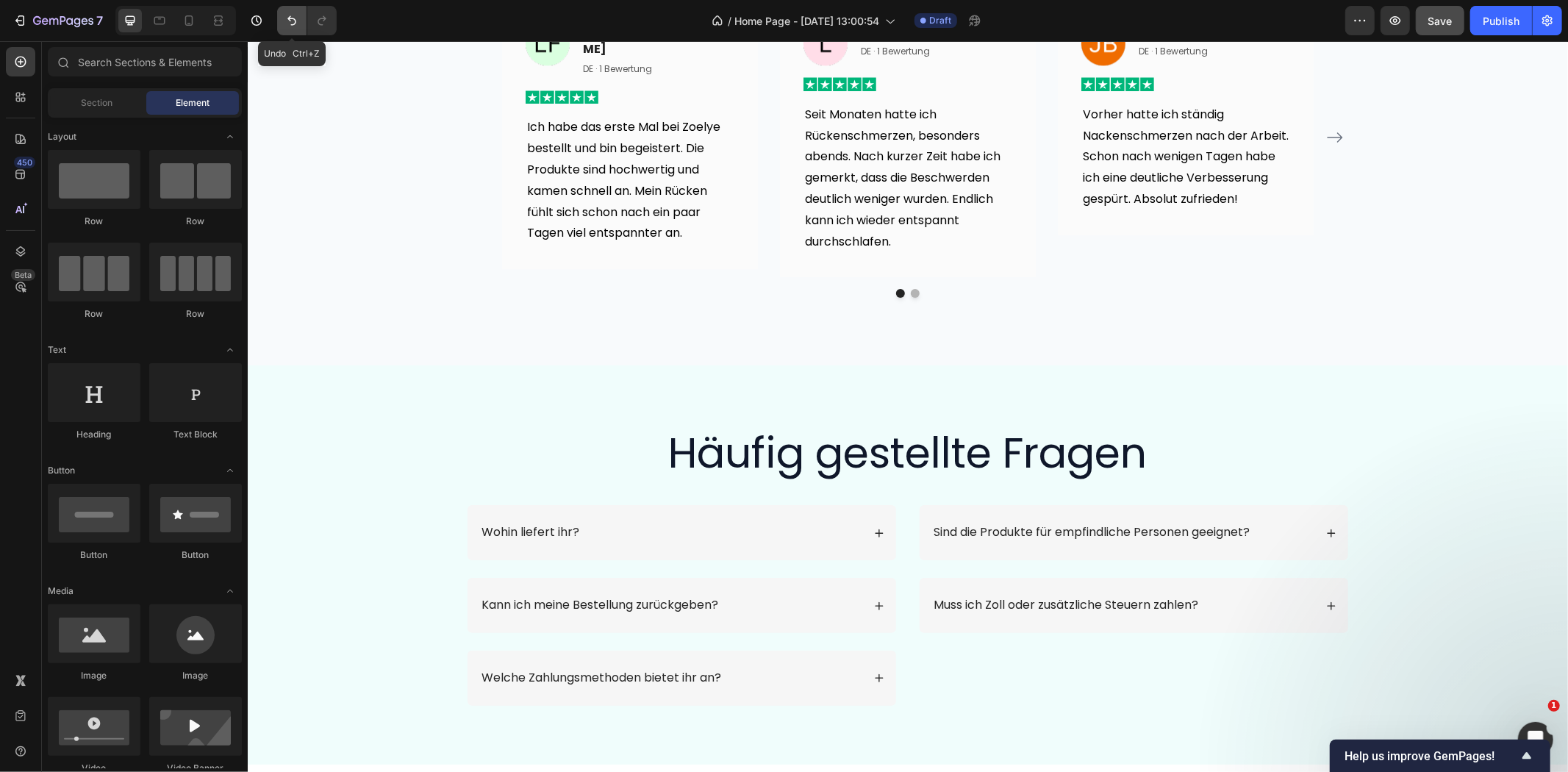
click at [283, 22] on button "Undo/Redo" at bounding box center [292, 21] width 30 height 30
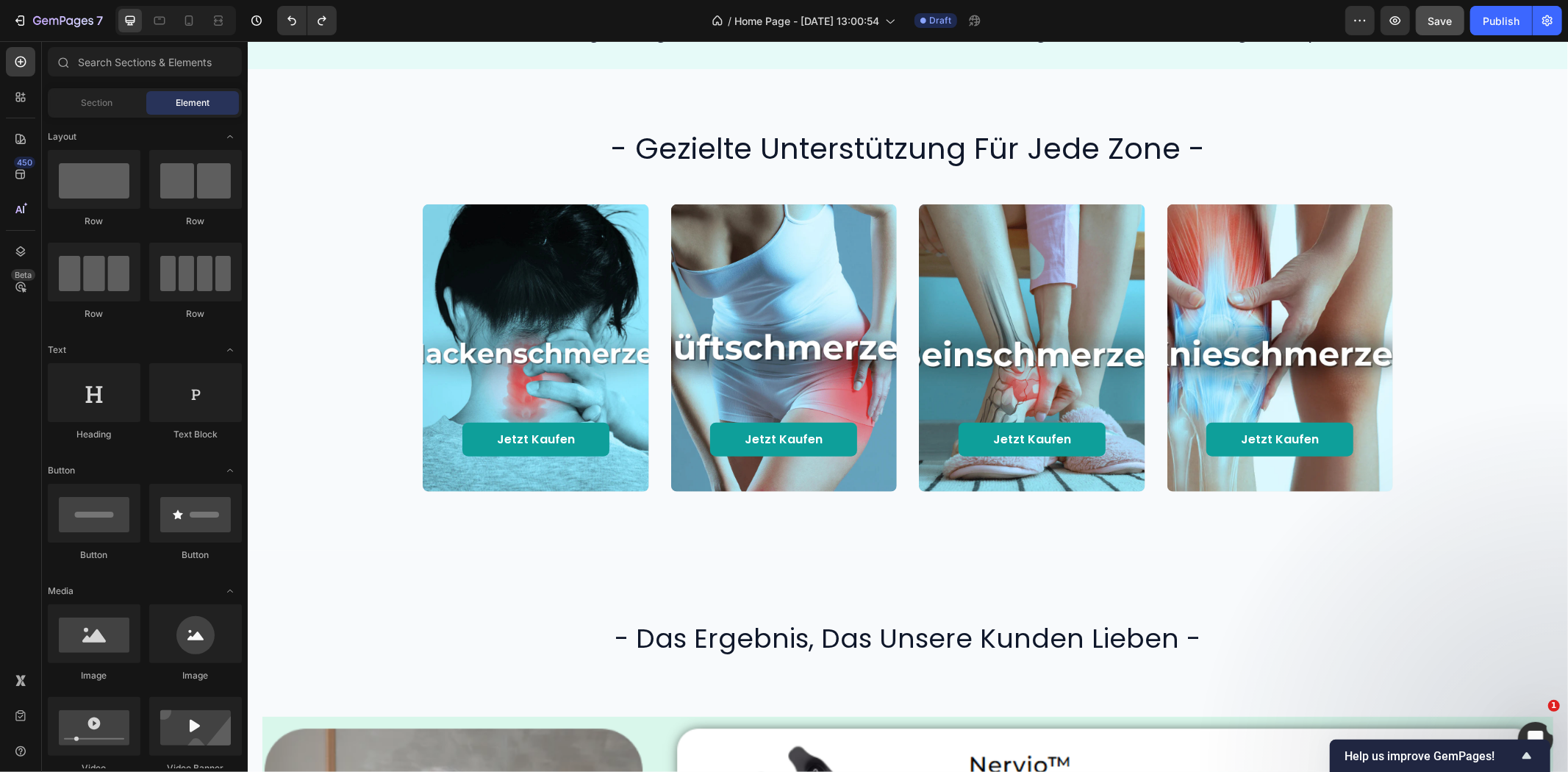
scroll to position [748, 0]
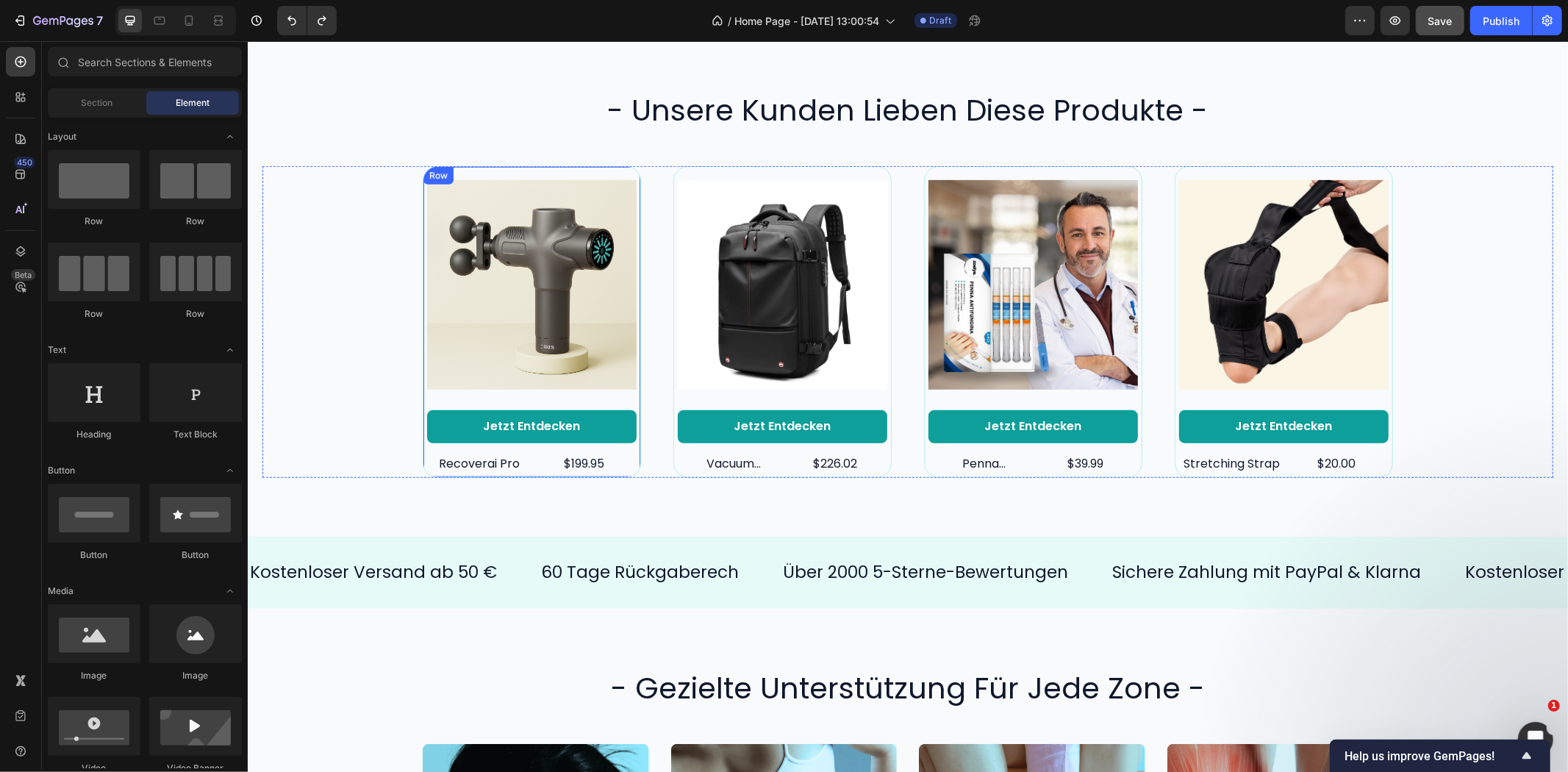
click at [422, 168] on div "Product Images Jetzt entdecken Button recoverai pro Product Title $199.95 Produ…" at bounding box center [531, 321] width 219 height 312
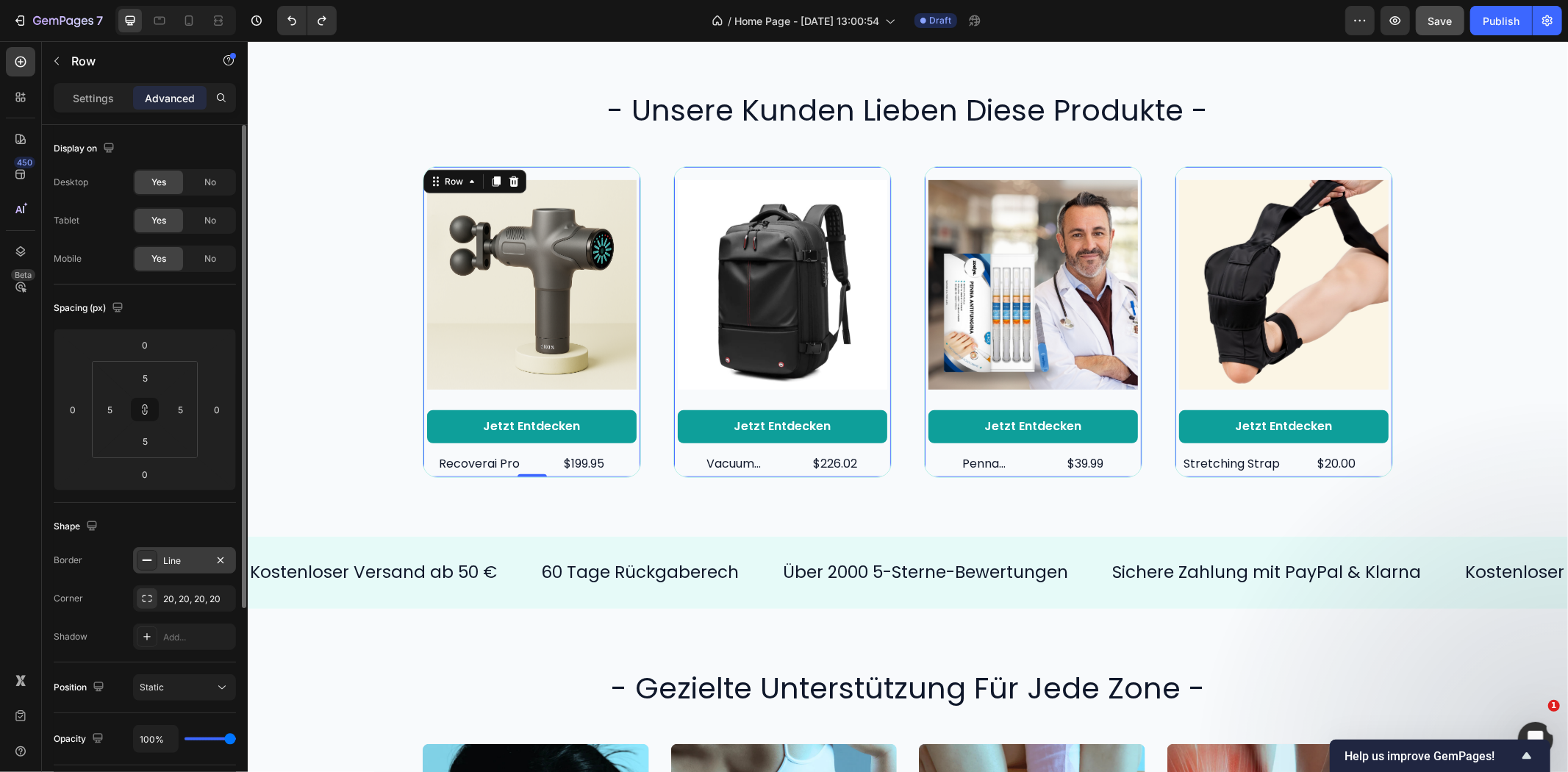
click at [179, 557] on div "Line" at bounding box center [184, 560] width 42 height 14
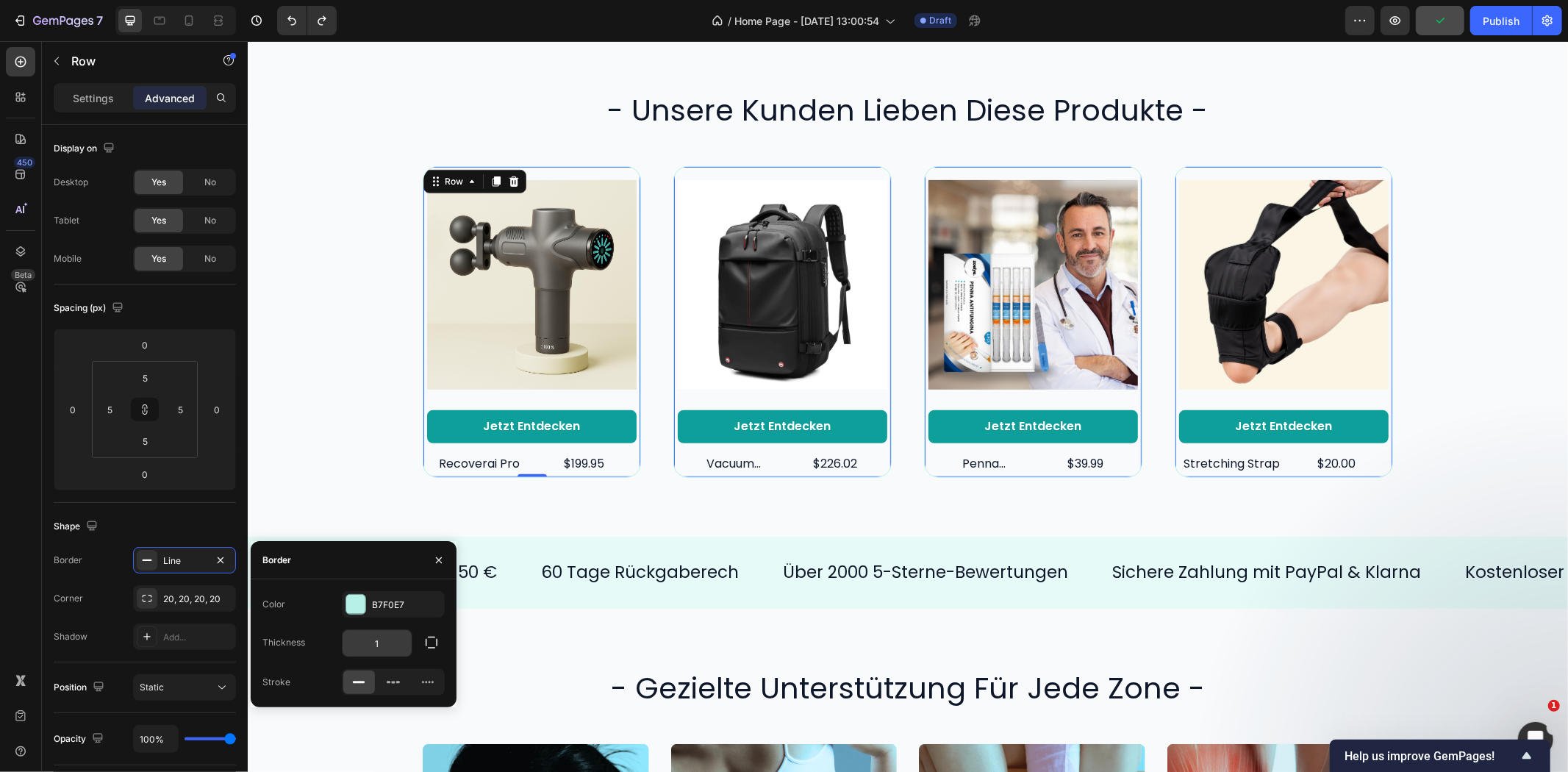
click at [397, 645] on input "1" at bounding box center [377, 643] width 69 height 26
type input "1.5"
click at [326, 354] on div "Product Images Jetzt entdecken Button recoverai pro Product Title $199.95 Produ…" at bounding box center [907, 321] width 1291 height 312
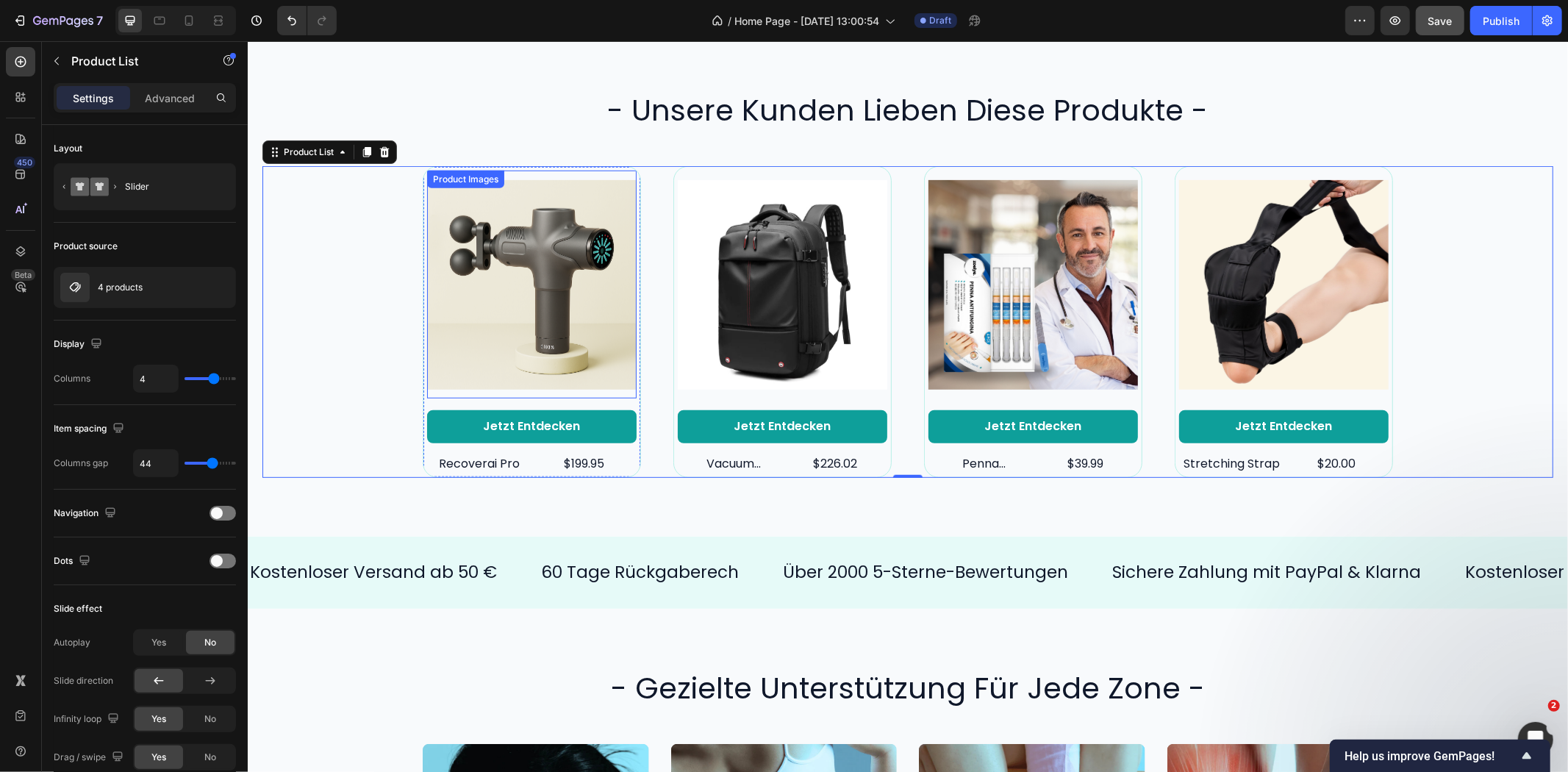
click at [528, 174] on img at bounding box center [531, 284] width 210 height 228
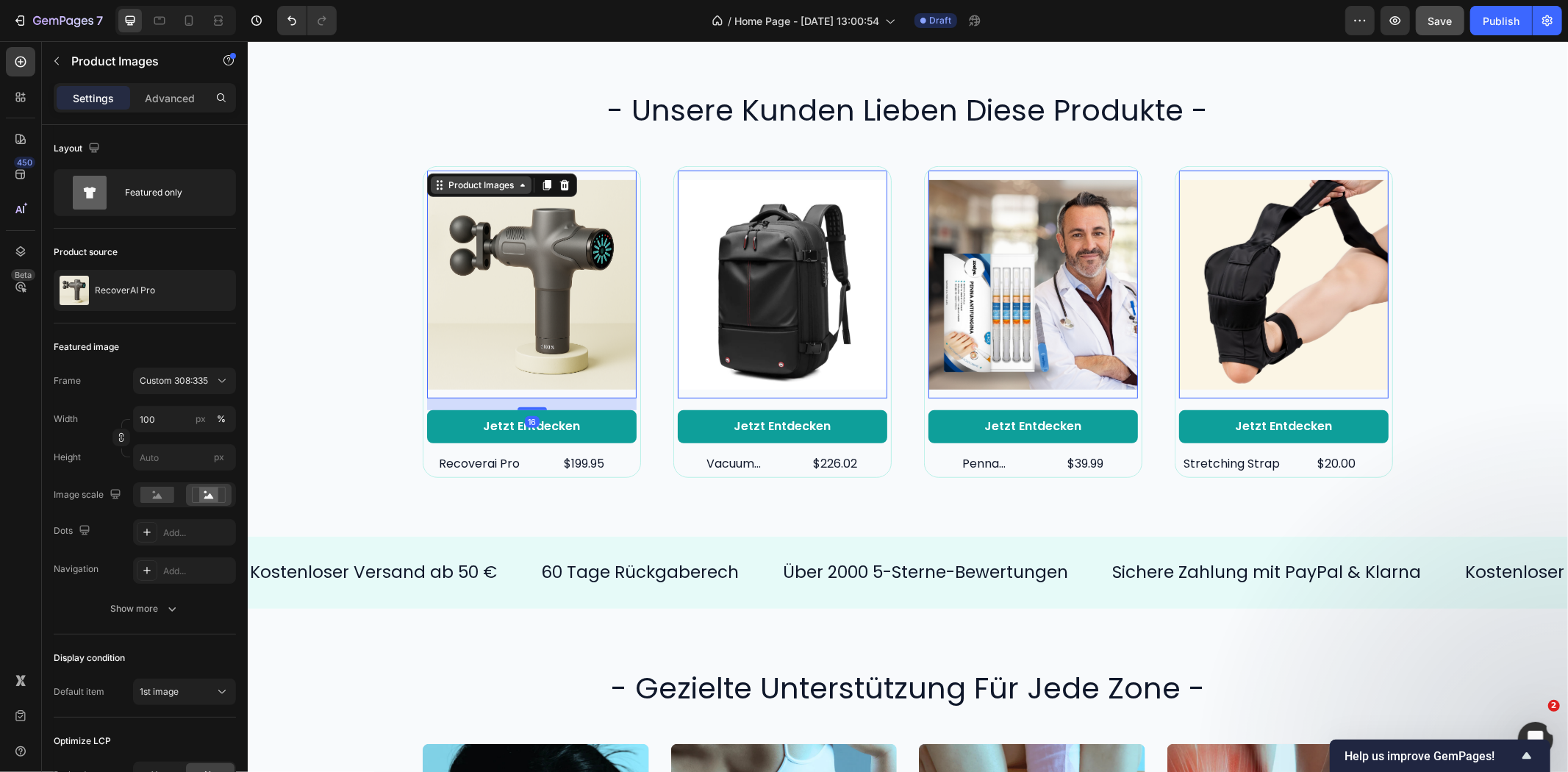
click at [445, 189] on div "Product Images" at bounding box center [480, 184] width 71 height 14
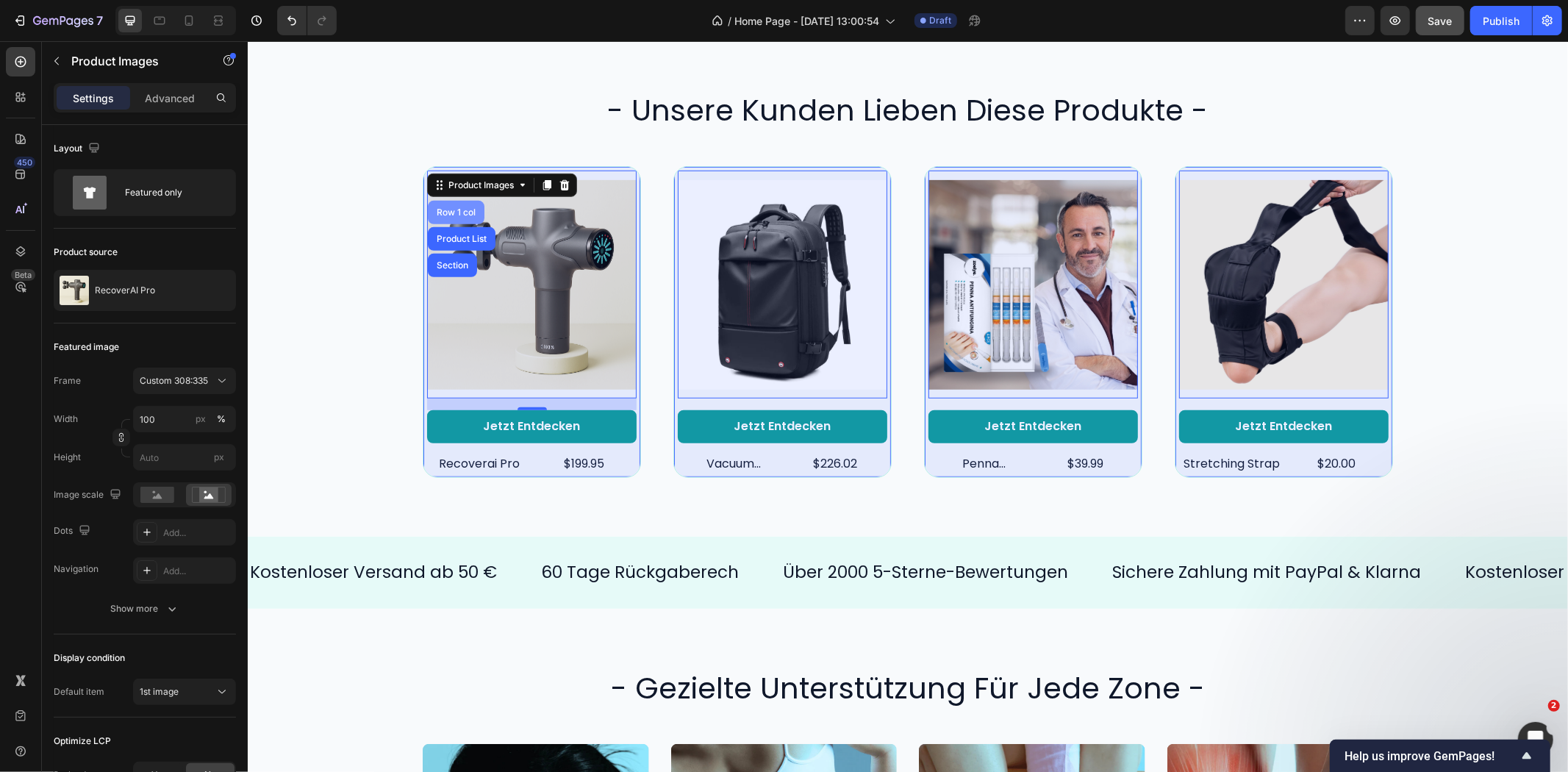
click at [447, 216] on div "Row 1 col" at bounding box center [455, 212] width 57 height 24
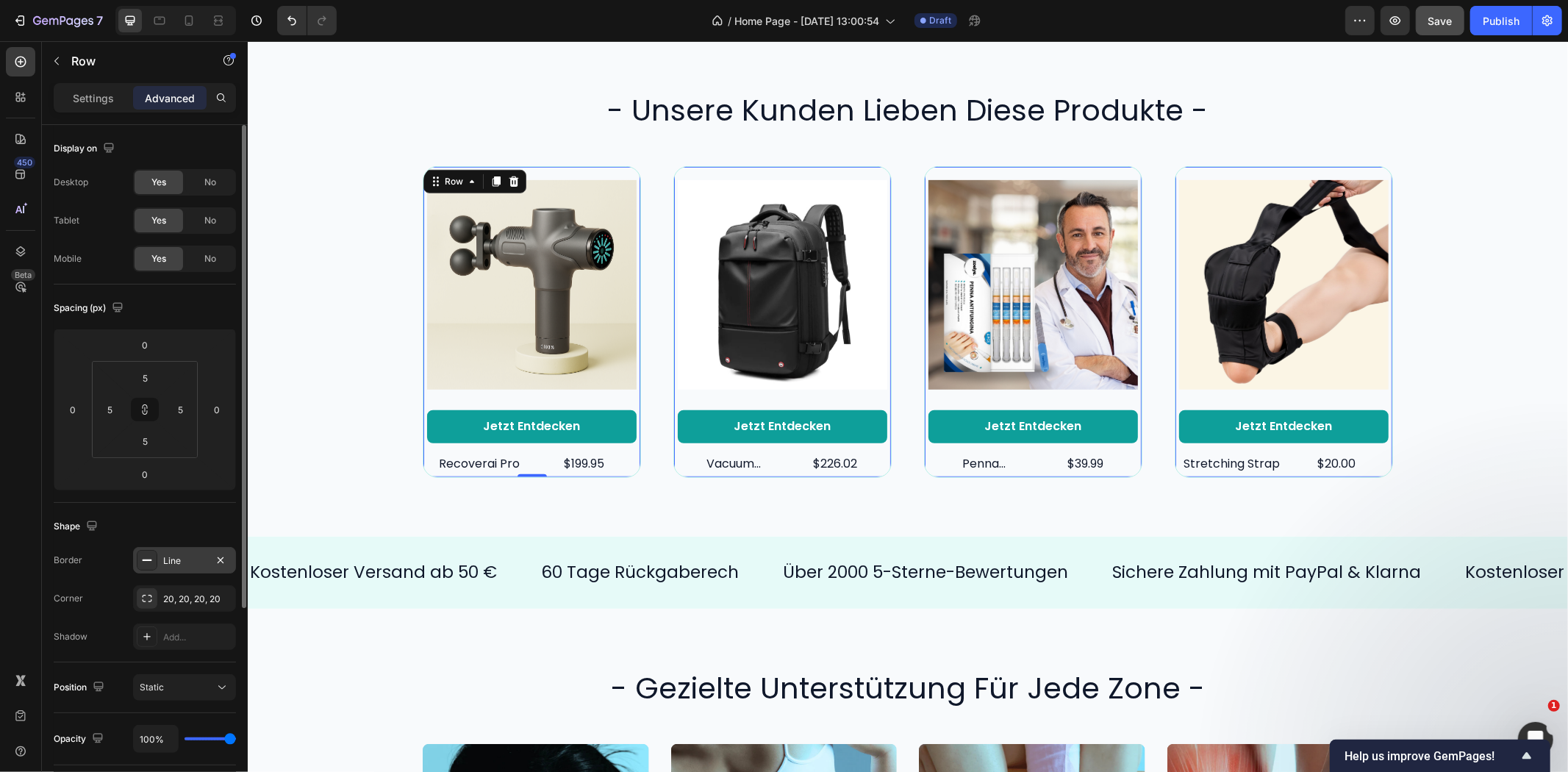
click at [180, 552] on div "Line" at bounding box center [184, 560] width 103 height 26
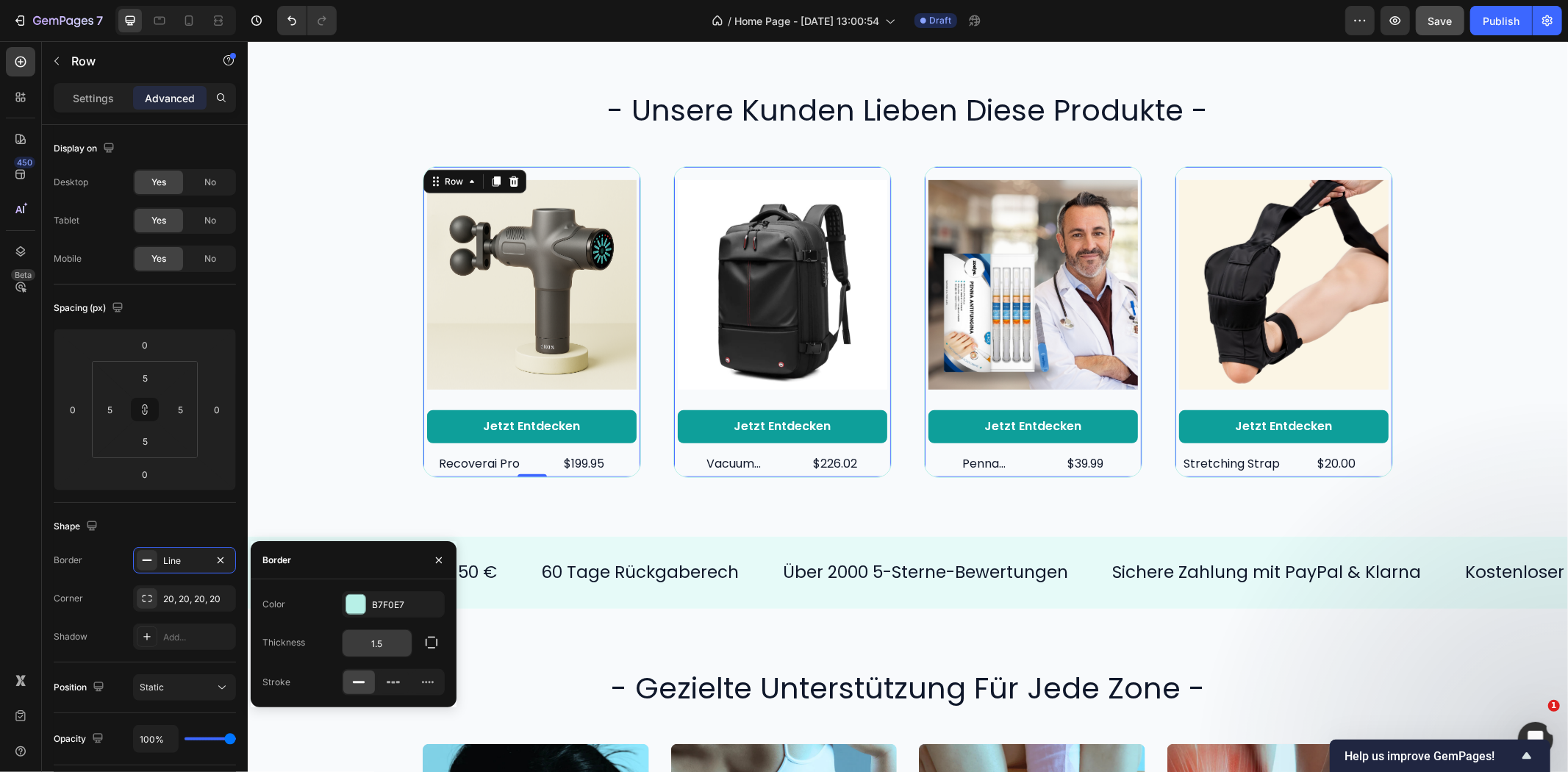
click at [399, 642] on input "1.5" at bounding box center [377, 643] width 69 height 26
type input "2"
click at [314, 445] on div "Product Images Jetzt entdecken Button recoverai pro Product Title $199.95 Produ…" at bounding box center [907, 321] width 1291 height 311
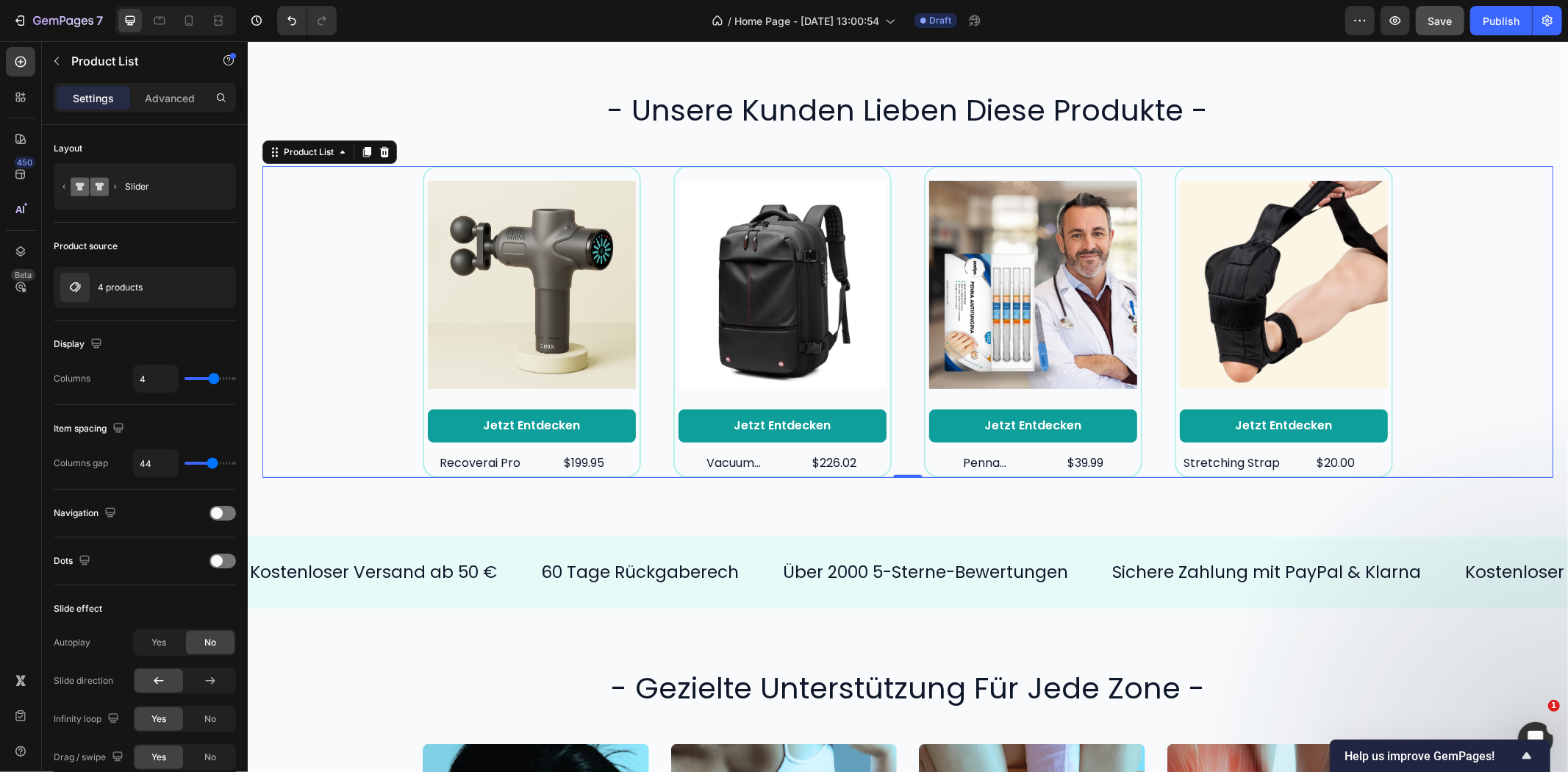
click at [1437, 264] on div "Product Images Jetzt entdecken Button recoverai pro Product Title $199.95 Produ…" at bounding box center [907, 321] width 1291 height 311
click at [455, 400] on div "Product Images Jetzt entdecken Button recoverai pro Product Title $199.95 Produ…" at bounding box center [531, 321] width 208 height 301
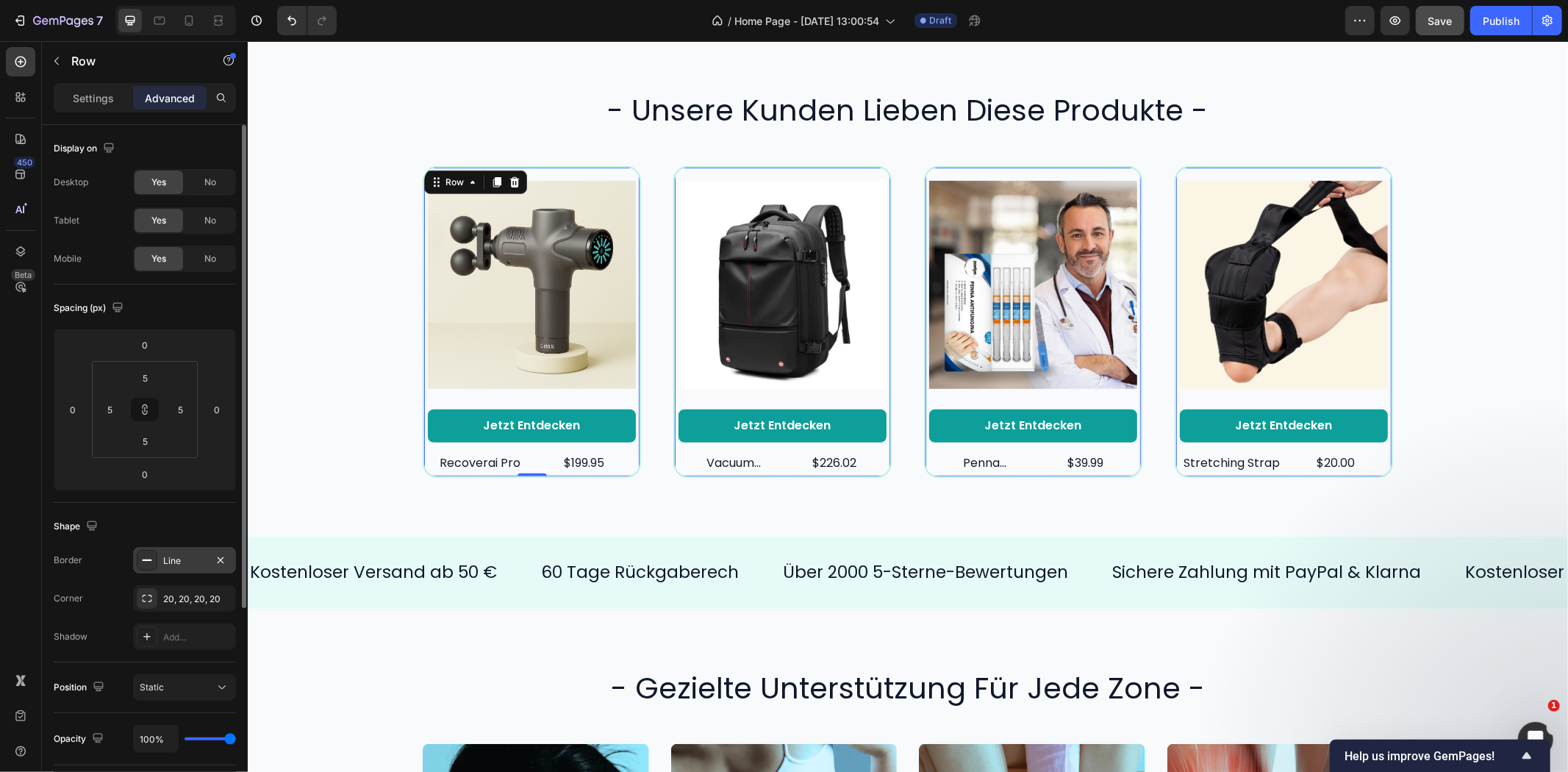
click at [159, 568] on div "Line" at bounding box center [184, 560] width 103 height 26
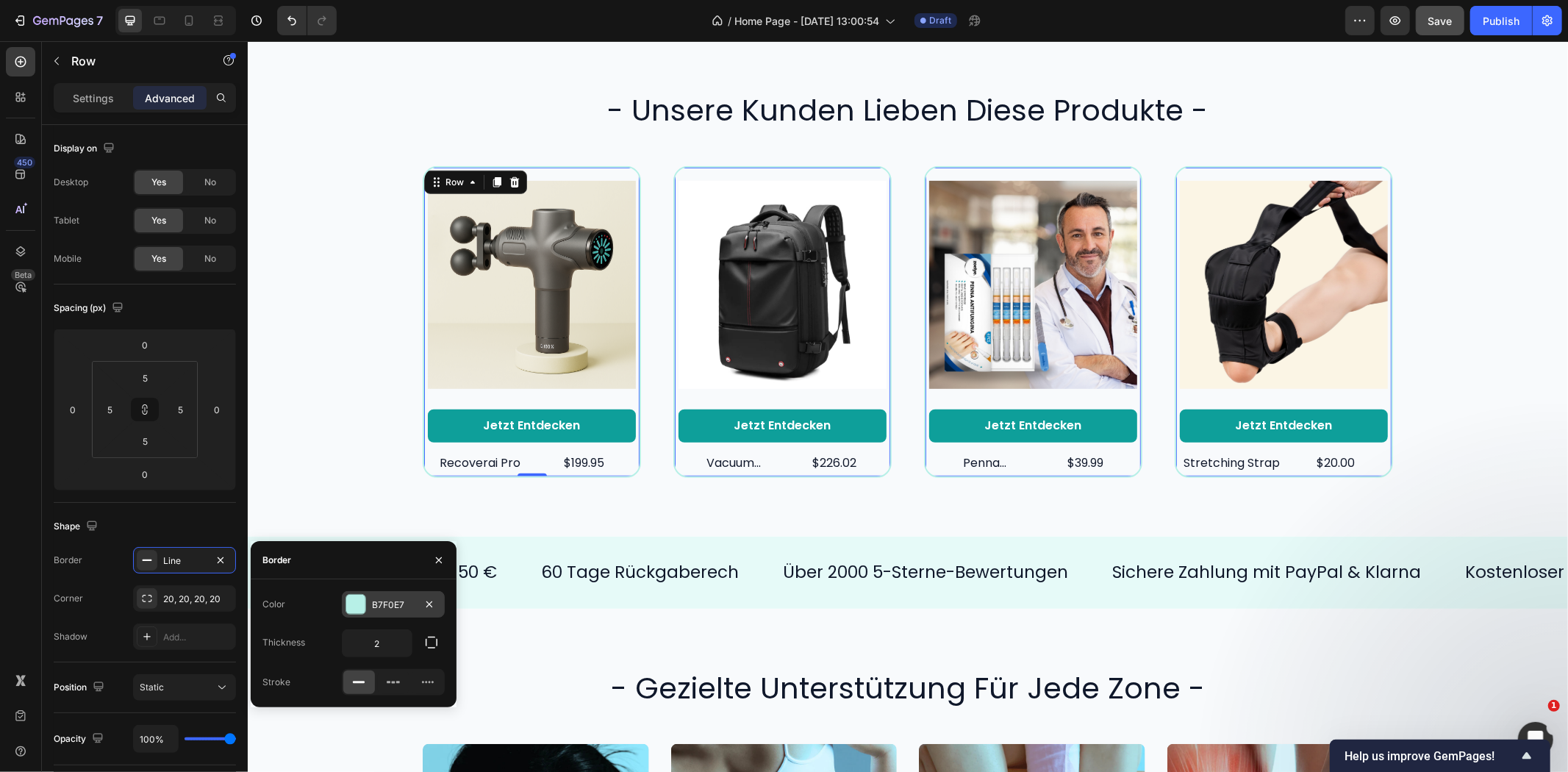
click at [390, 604] on div "B7F0E7" at bounding box center [393, 605] width 42 height 14
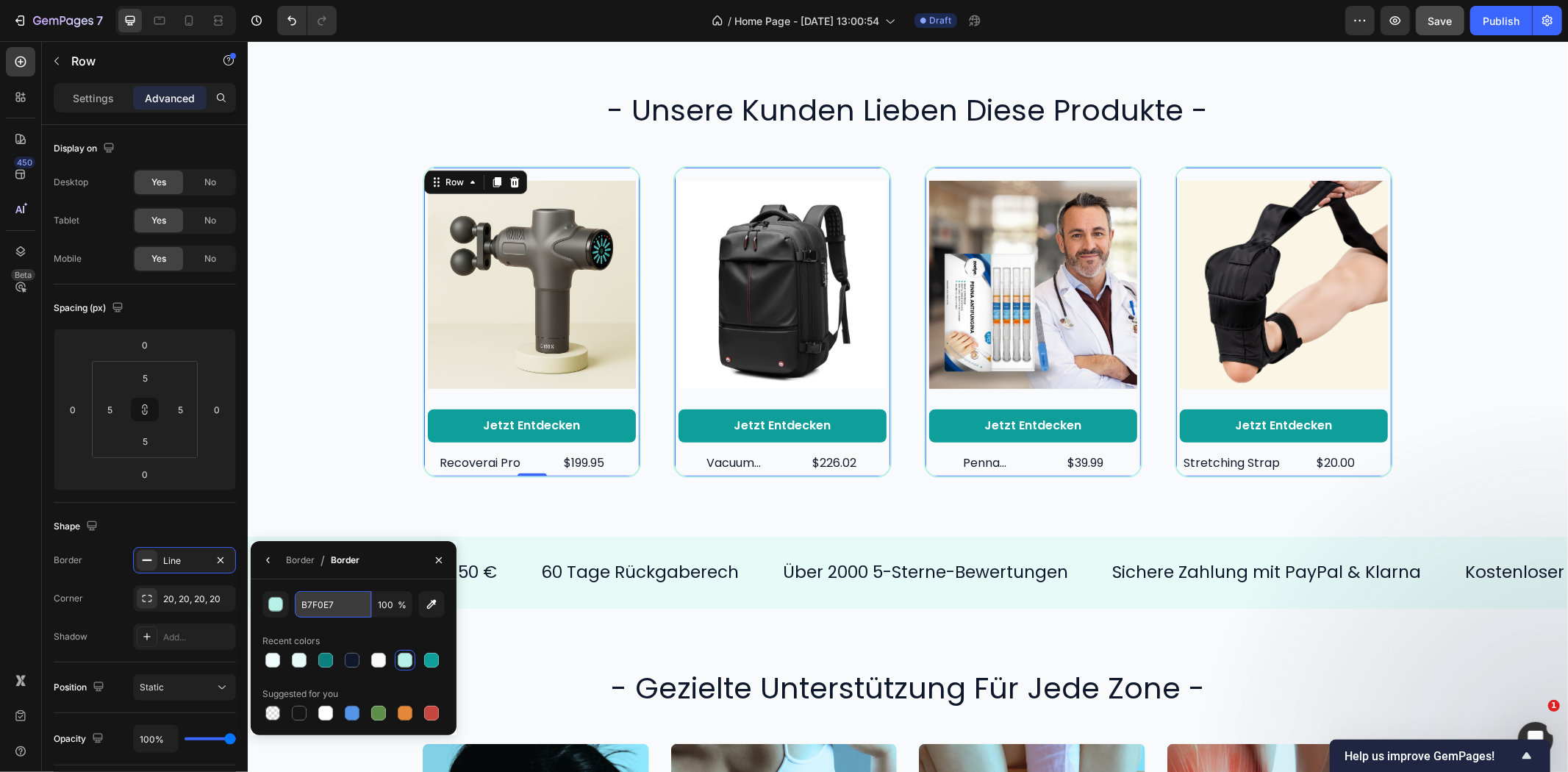
click at [340, 609] on input "B7F0E7" at bounding box center [333, 604] width 77 height 26
click at [352, 625] on div "B7F0E7 100 % Recent colors Suggested for you" at bounding box center [353, 657] width 183 height 132
click at [348, 604] on input "B7F0E7" at bounding box center [333, 604] width 77 height 26
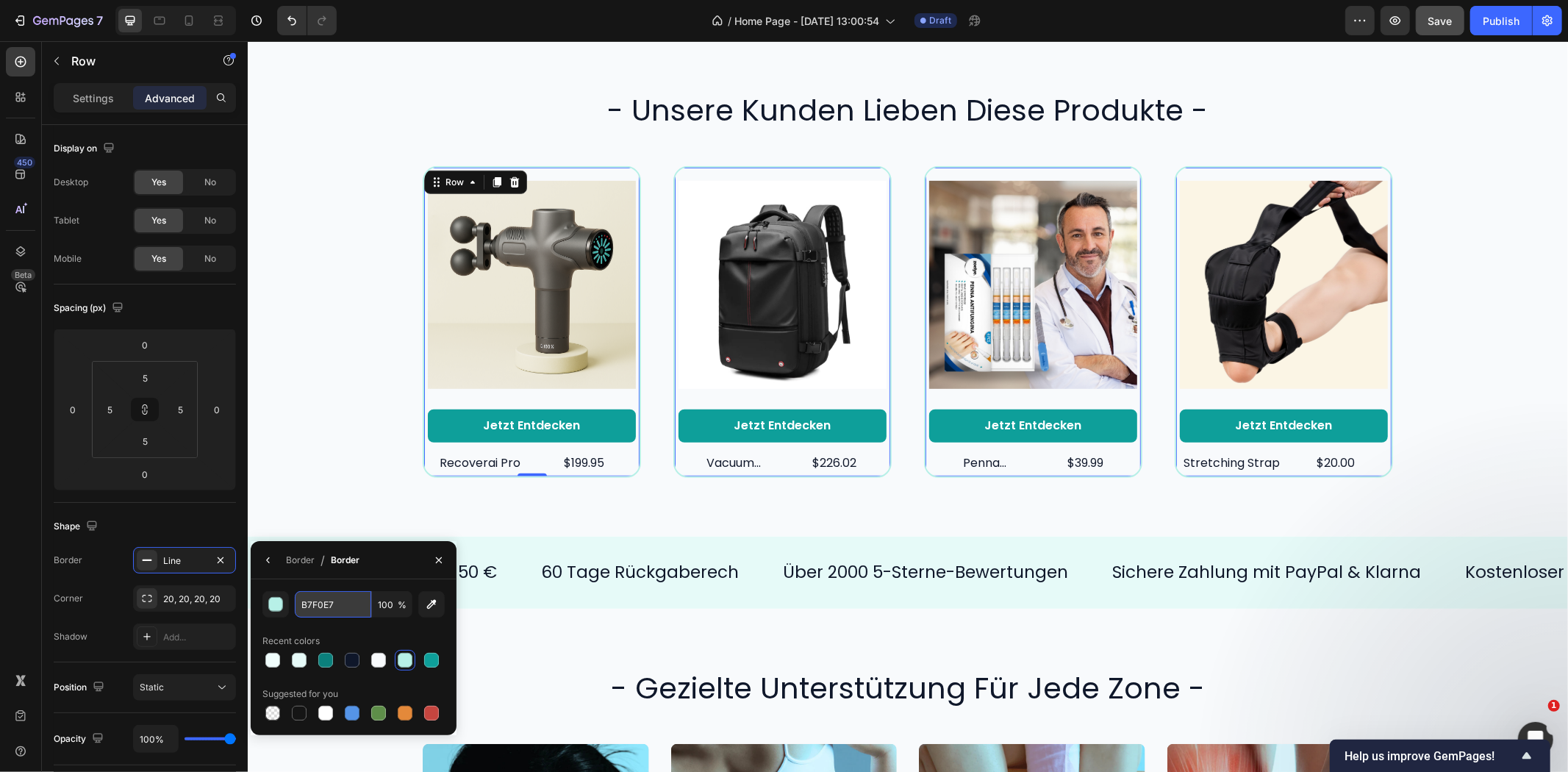
click at [348, 604] on input "B7F0E7" at bounding box center [333, 604] width 77 height 26
paste input "F0FDFC"
click at [320, 612] on input "F0FDFC" at bounding box center [333, 604] width 77 height 26
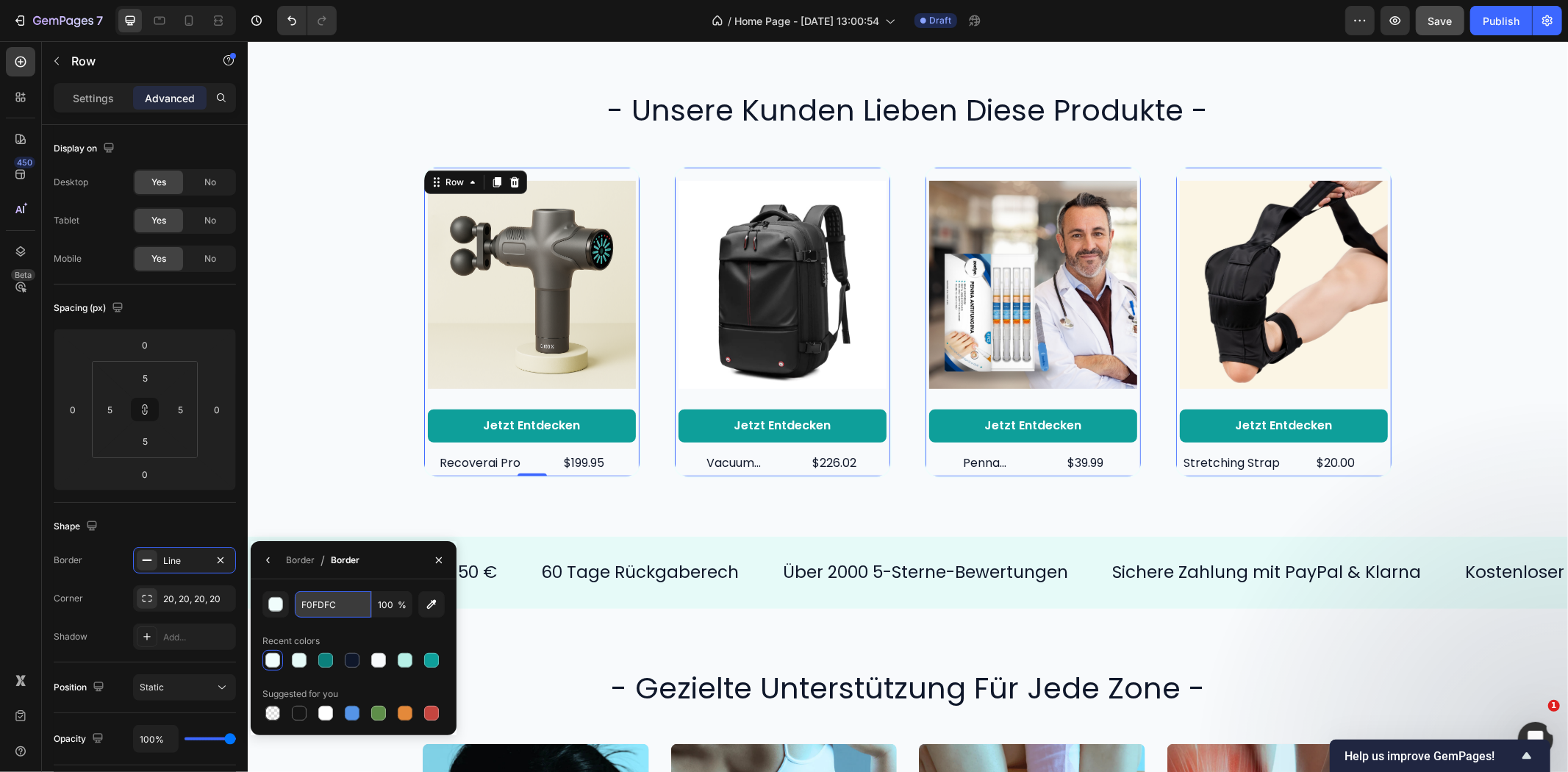
click at [320, 612] on input "F0FDFC" at bounding box center [333, 604] width 77 height 26
paste input "2563EB"
type input "2563EB"
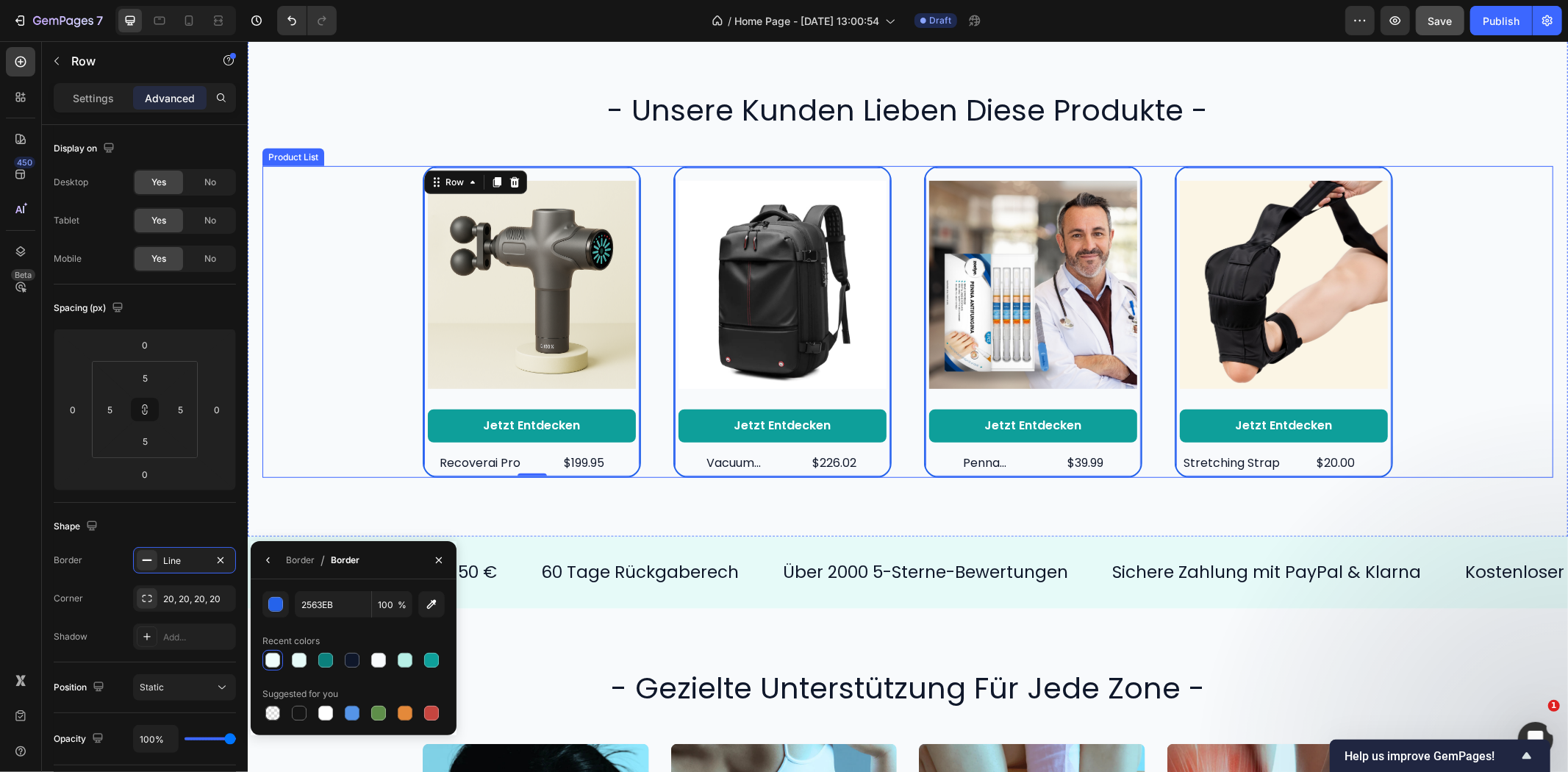
click at [318, 350] on div "Product Images Jetzt entdecken Button recoverai pro Product Title $199.95 Produ…" at bounding box center [907, 321] width 1291 height 311
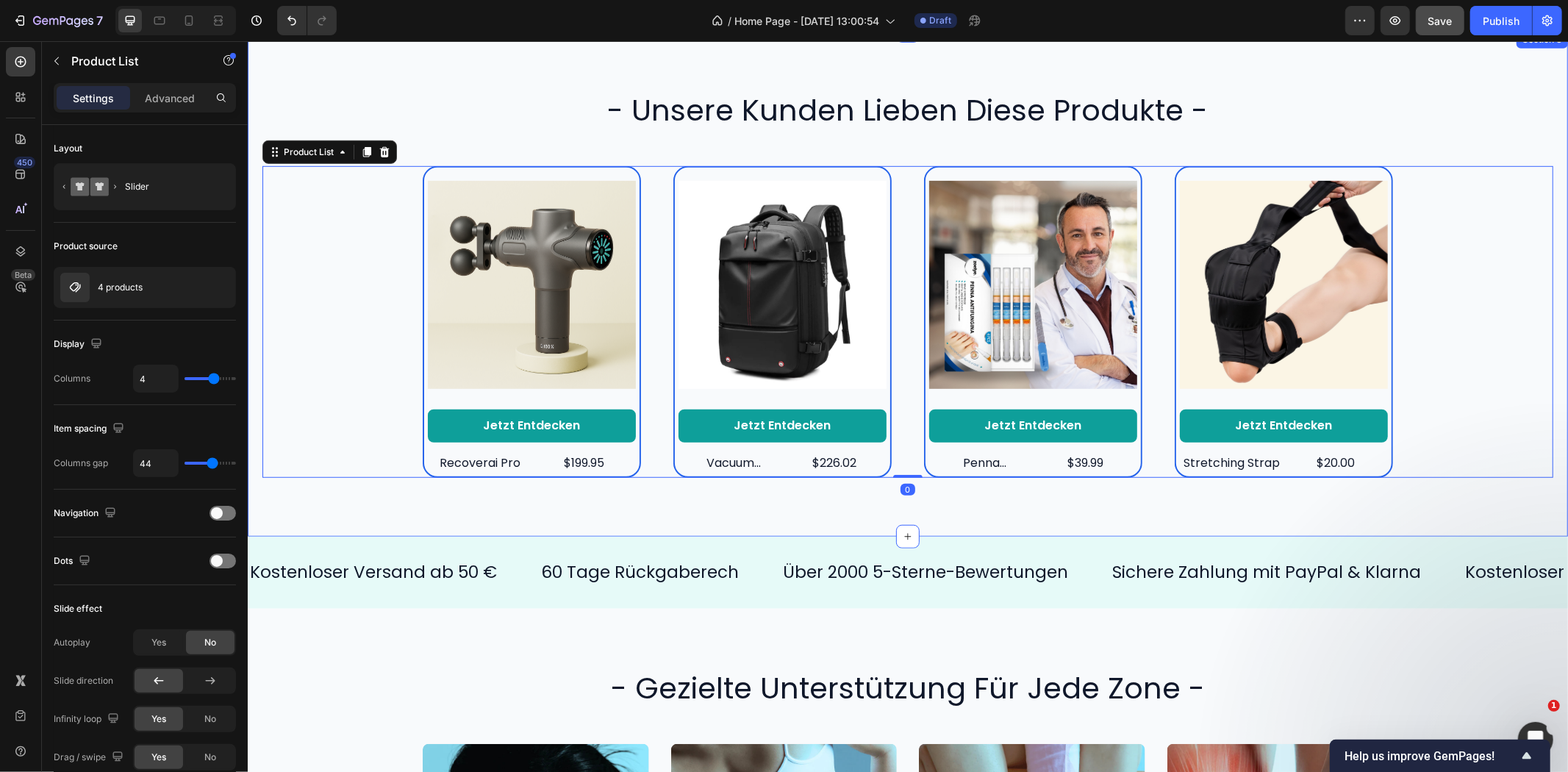
click at [352, 509] on div "- unsere kunden lieben diese produkte - Heading Product Images Jetzt entdecken …" at bounding box center [906, 282] width 1320 height 505
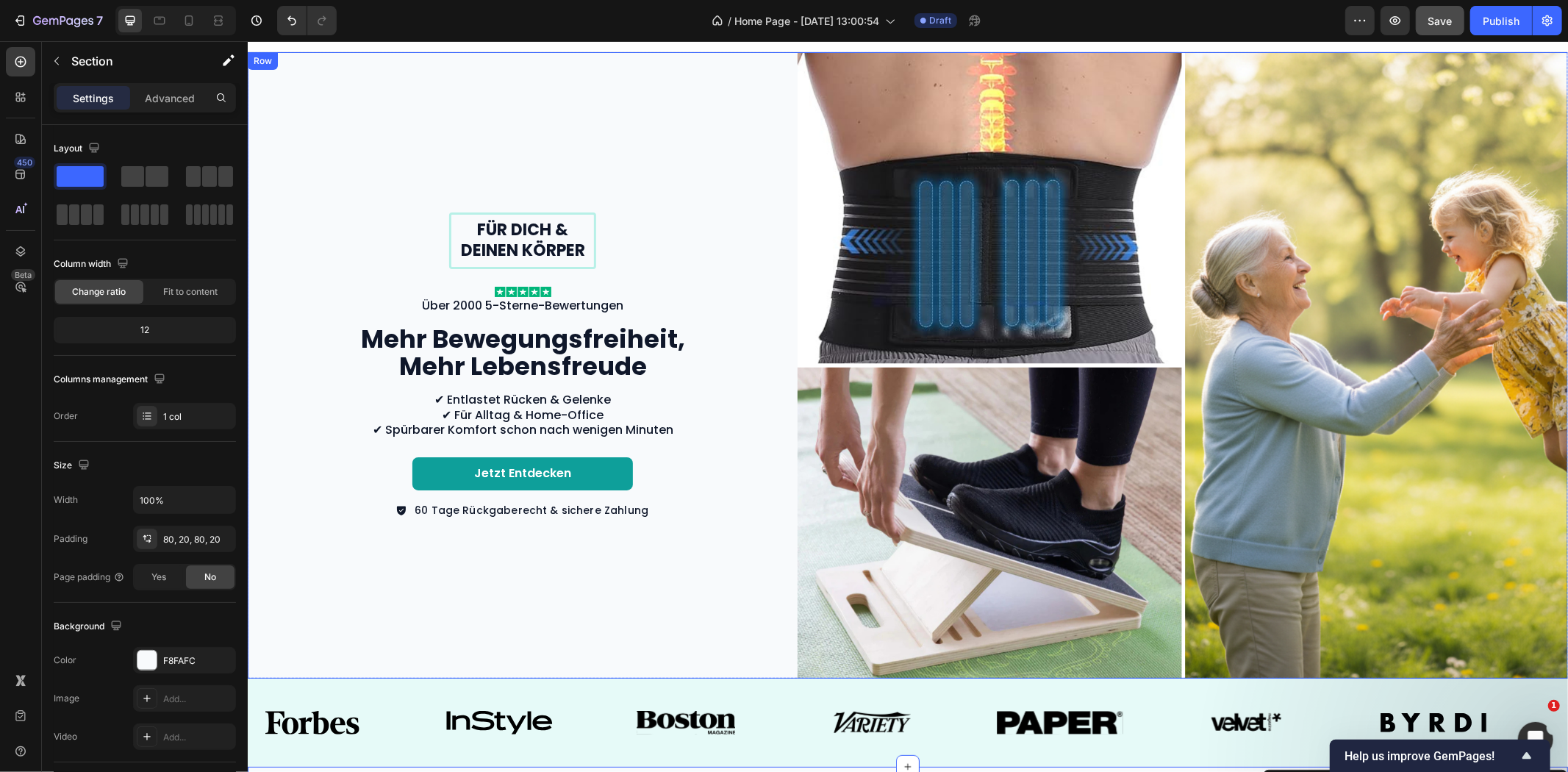
scroll to position [14, 0]
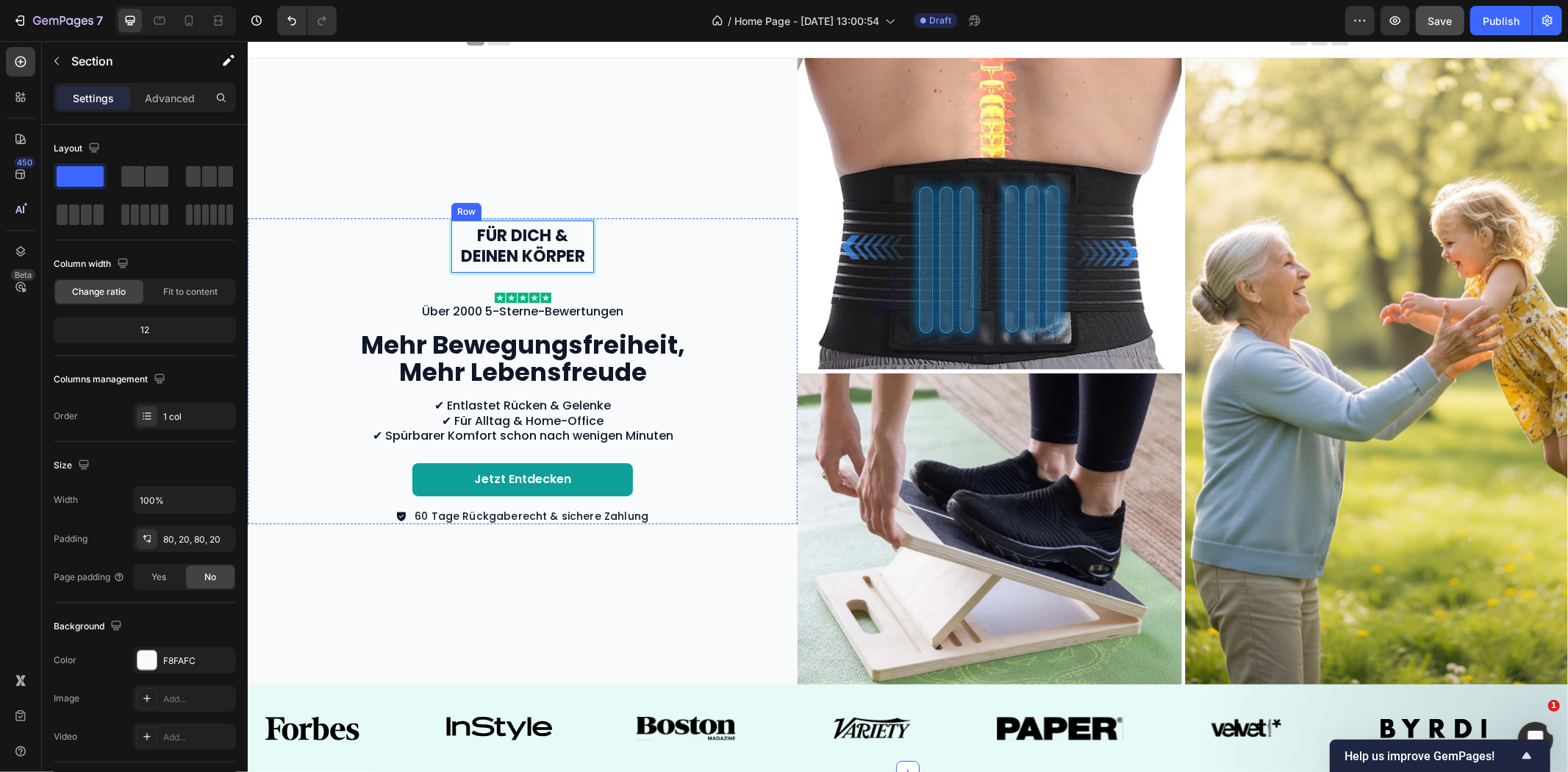
click at [578, 220] on div "Für dich & deinen Körper Text Block Row" at bounding box center [521, 246] width 147 height 57
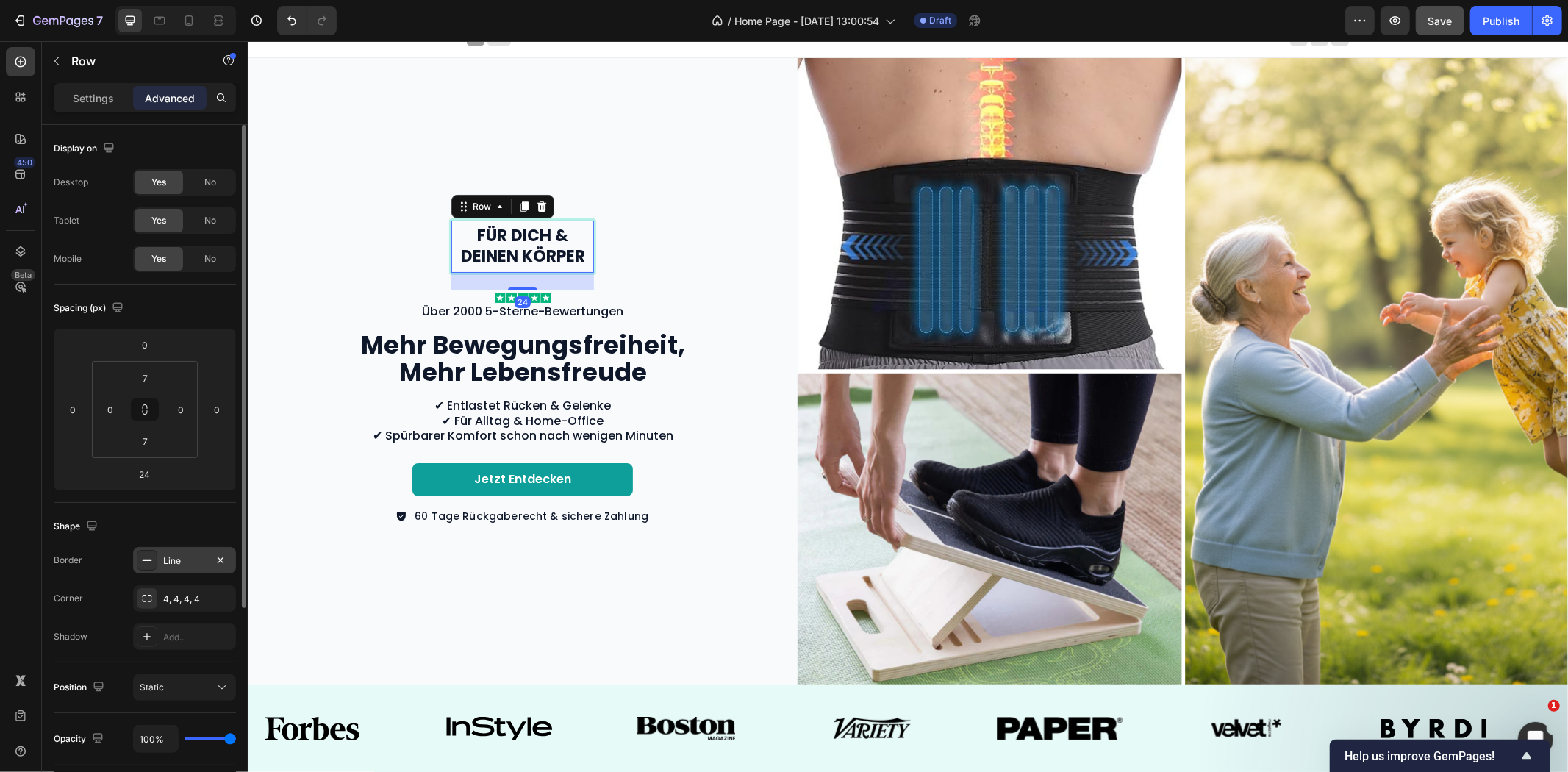
click at [181, 563] on div "Line" at bounding box center [184, 560] width 42 height 14
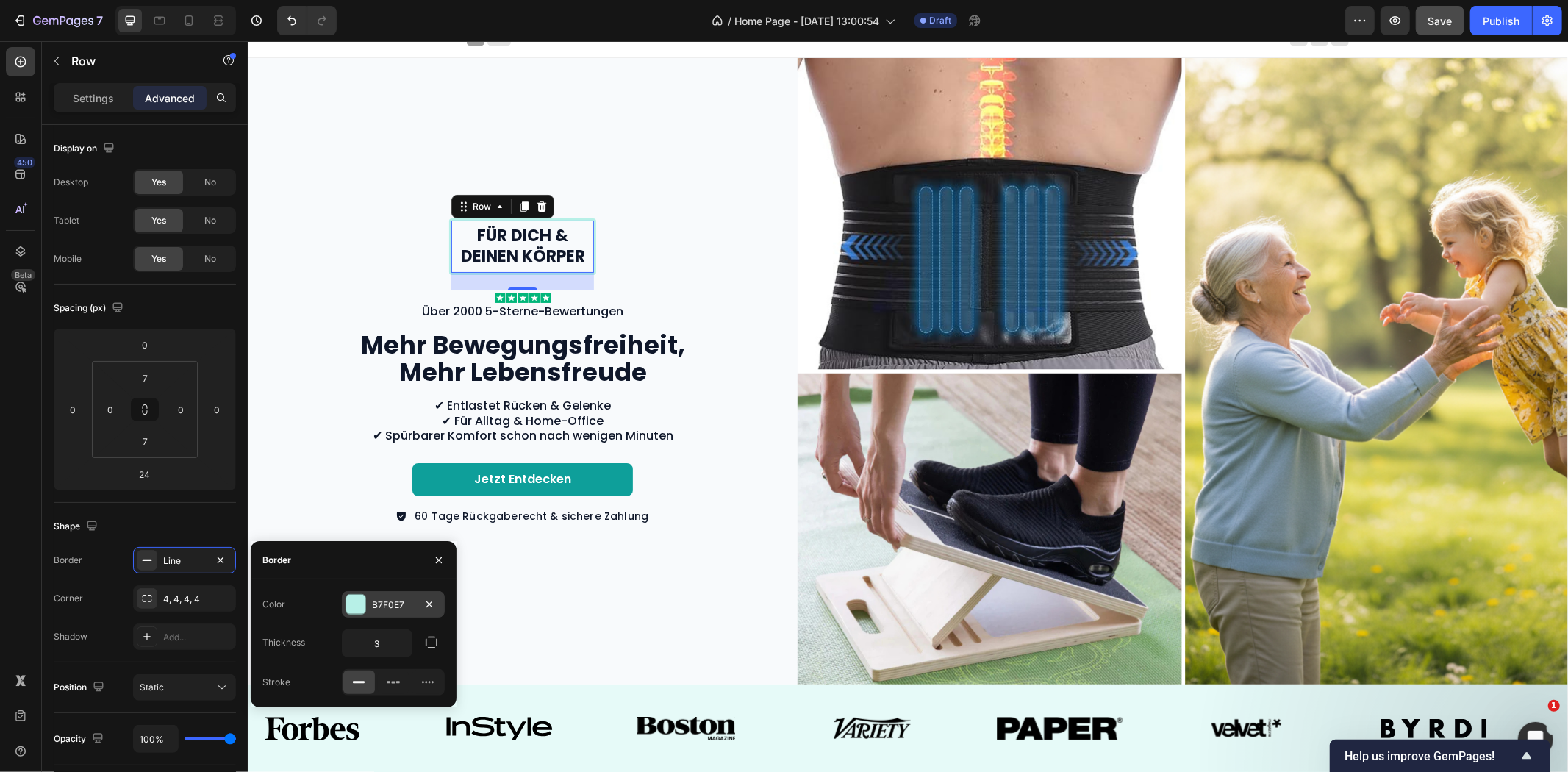
click at [394, 596] on div "B7F0E7" at bounding box center [393, 604] width 103 height 26
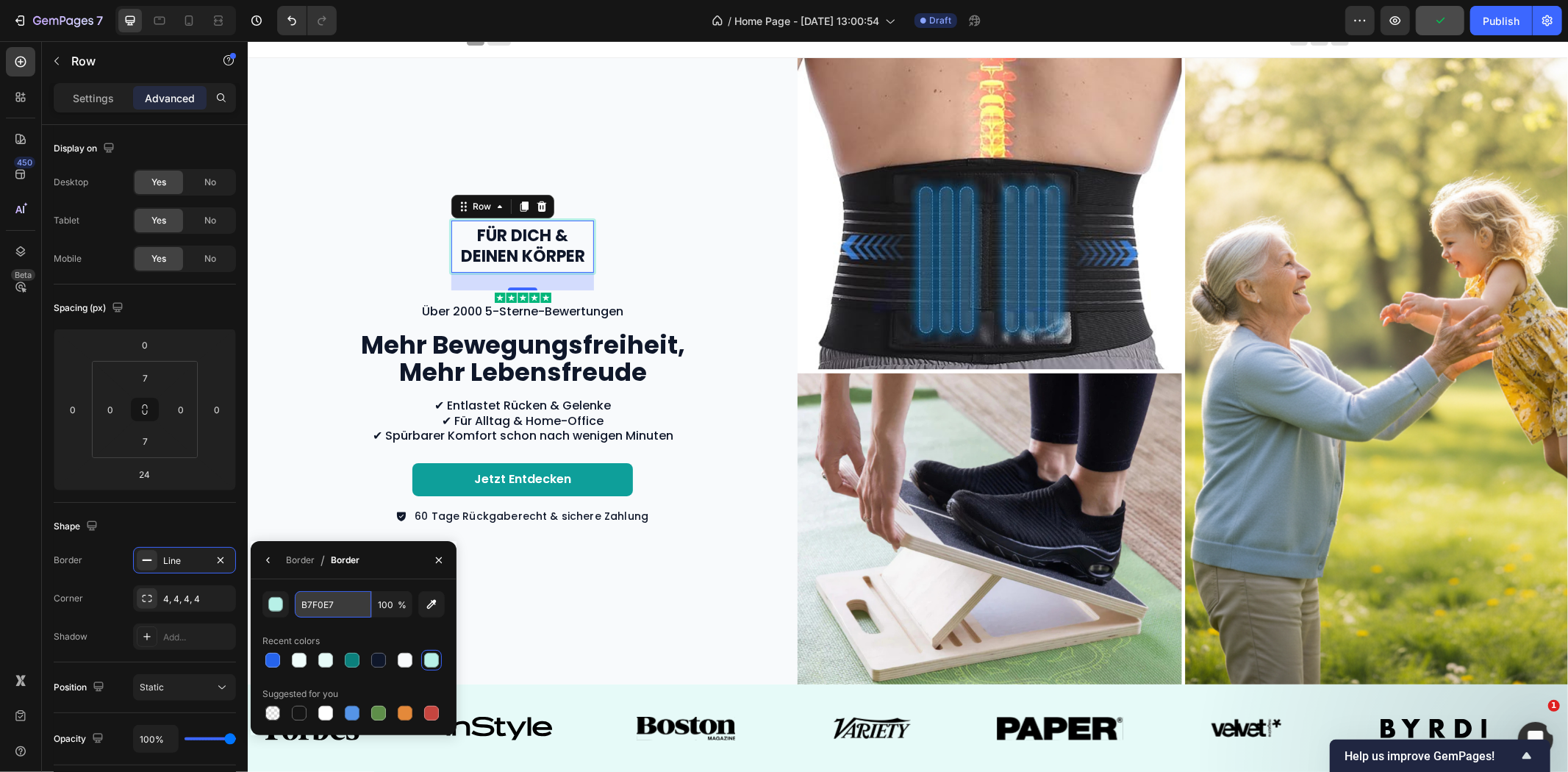
click at [338, 609] on input "B7F0E7" at bounding box center [333, 604] width 77 height 26
paste input "2563EB"
type input "2563EB"
click at [768, 179] on div "Für dich & deinen Körper Text Block Row 24 Image Über 2000 5-Sterne-Bewertungen…" at bounding box center [521, 370] width 549 height 626
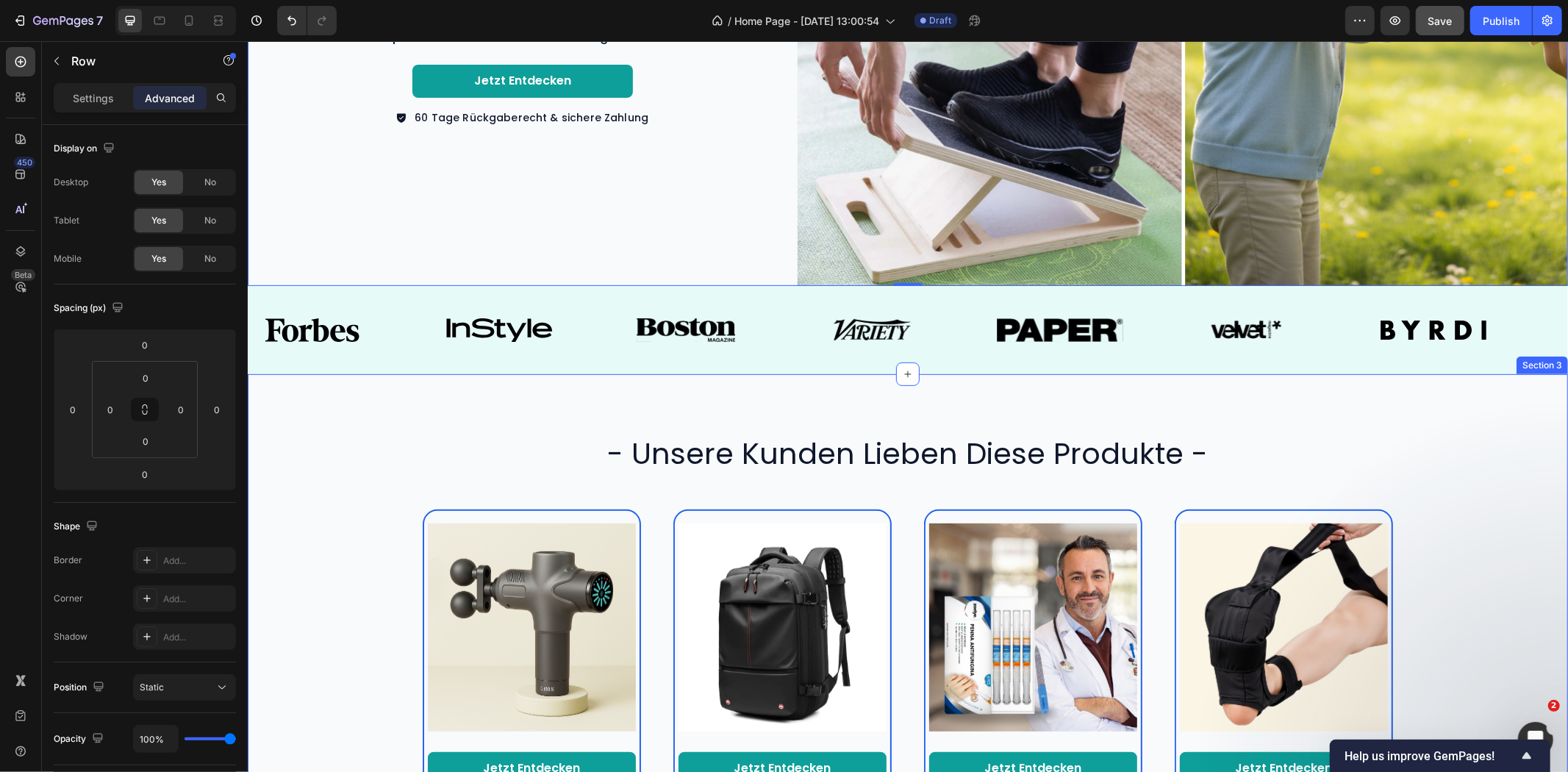
scroll to position [586, 0]
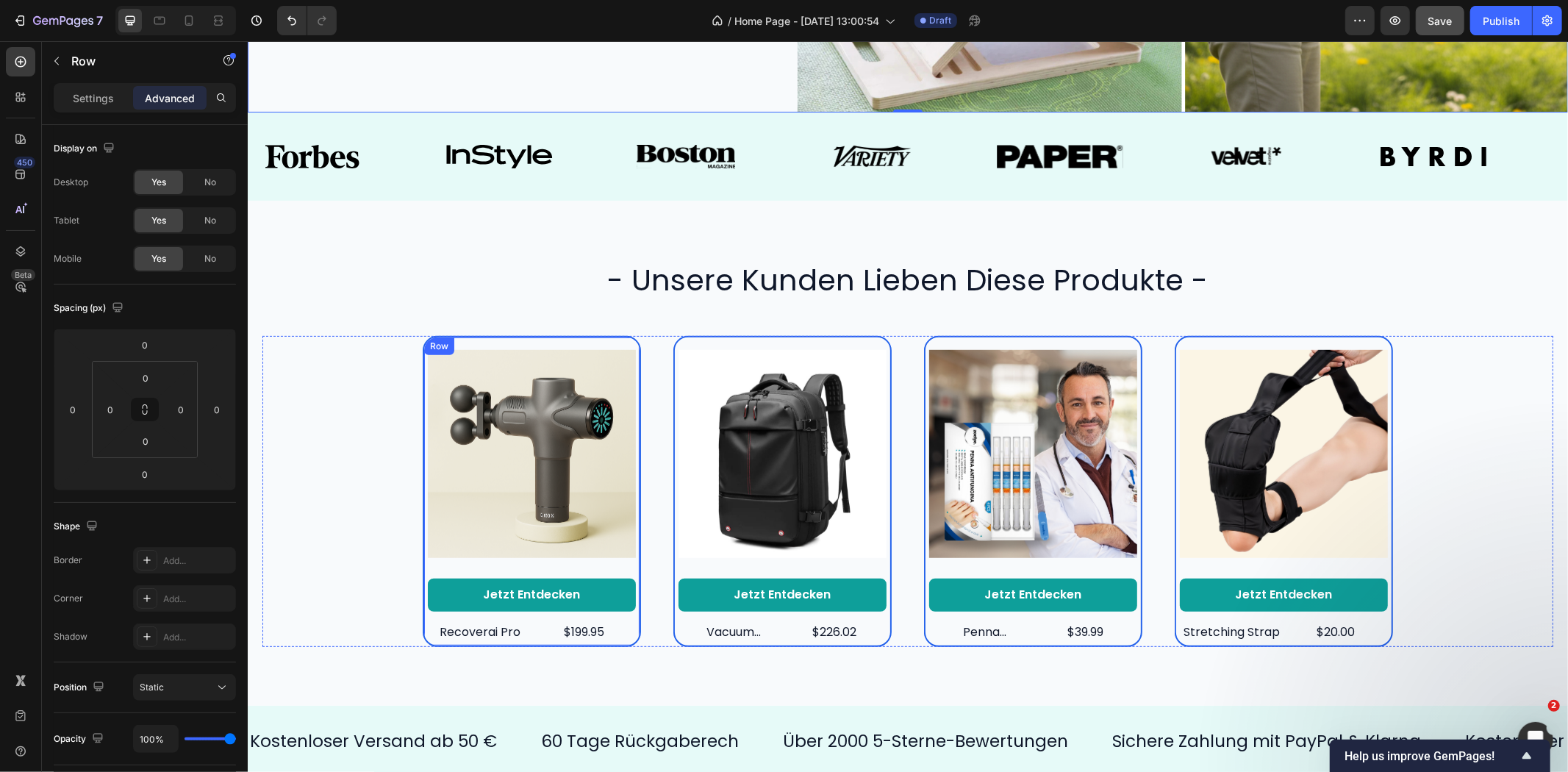
click at [481, 566] on div "Product Images Jetzt entdecken Button recoverai pro Product Title $199.95 Produ…" at bounding box center [531, 491] width 208 height 301
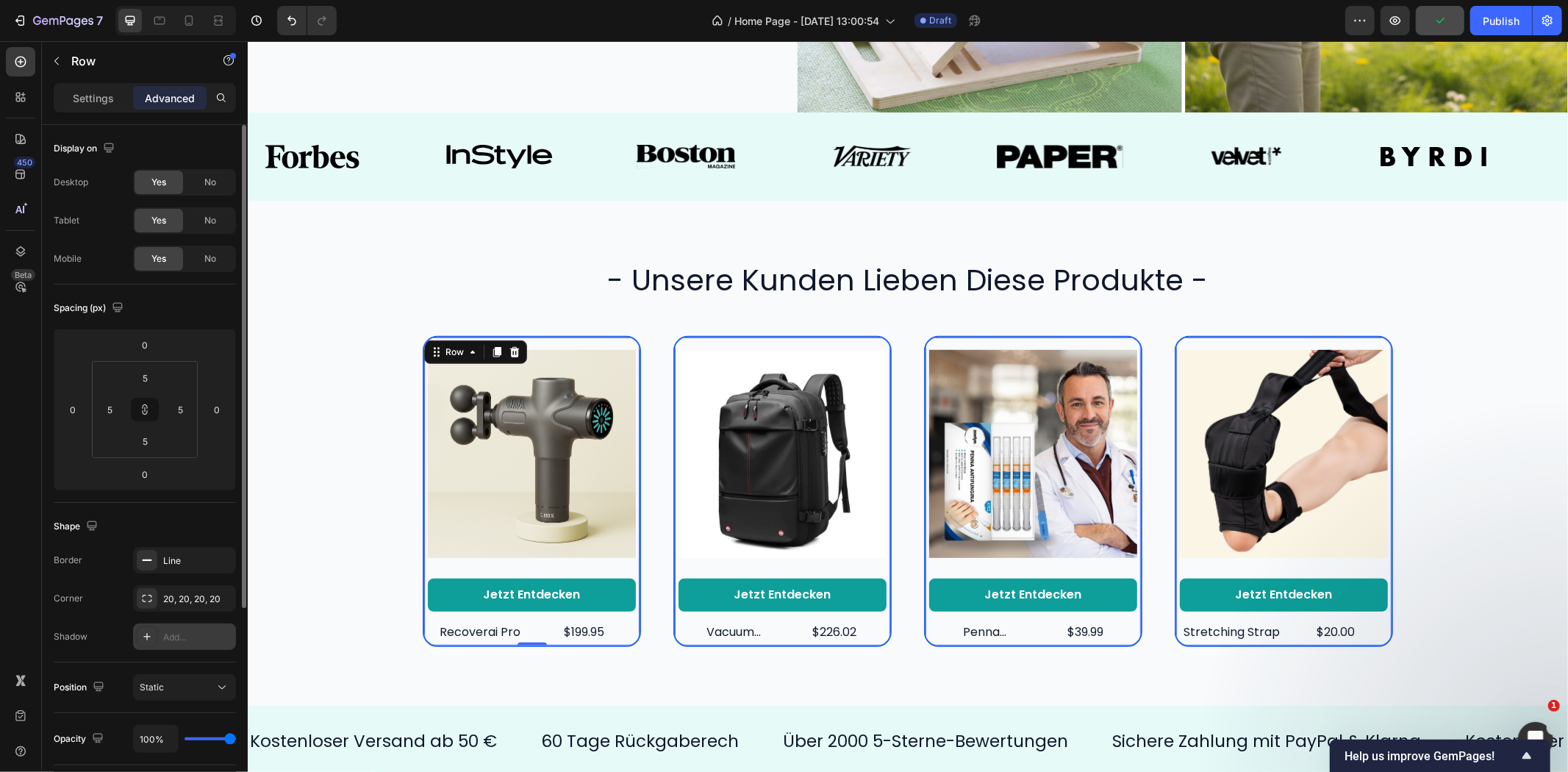
click at [186, 637] on div "Add..." at bounding box center [198, 637] width 69 height 14
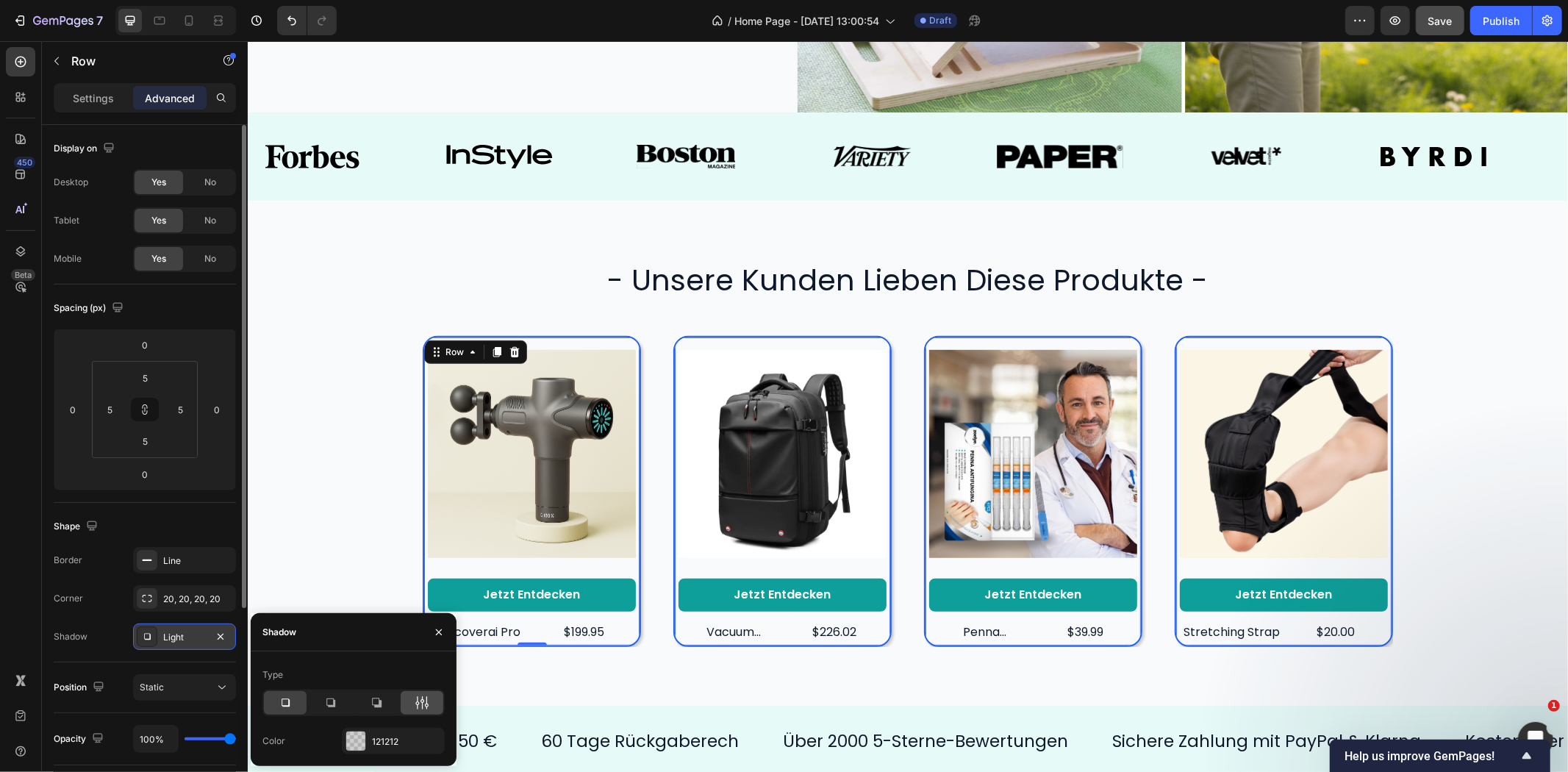
click at [415, 704] on icon at bounding box center [422, 703] width 14 height 14
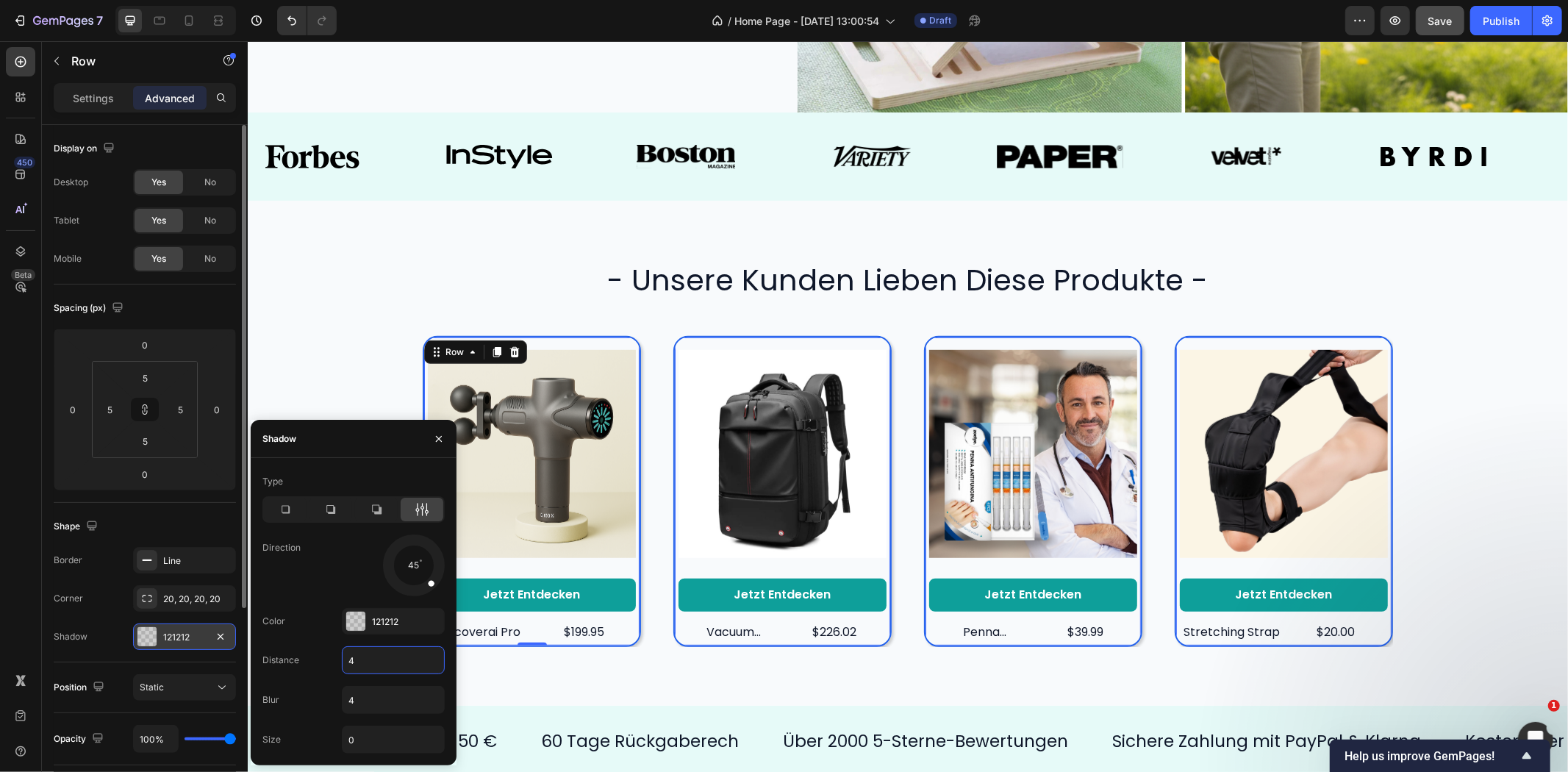
click at [376, 664] on input "4" at bounding box center [393, 660] width 101 height 26
type input "2"
click at [378, 687] on input "4" at bounding box center [393, 700] width 101 height 26
type input "8"
click at [354, 581] on div "45" at bounding box center [393, 565] width 103 height 61
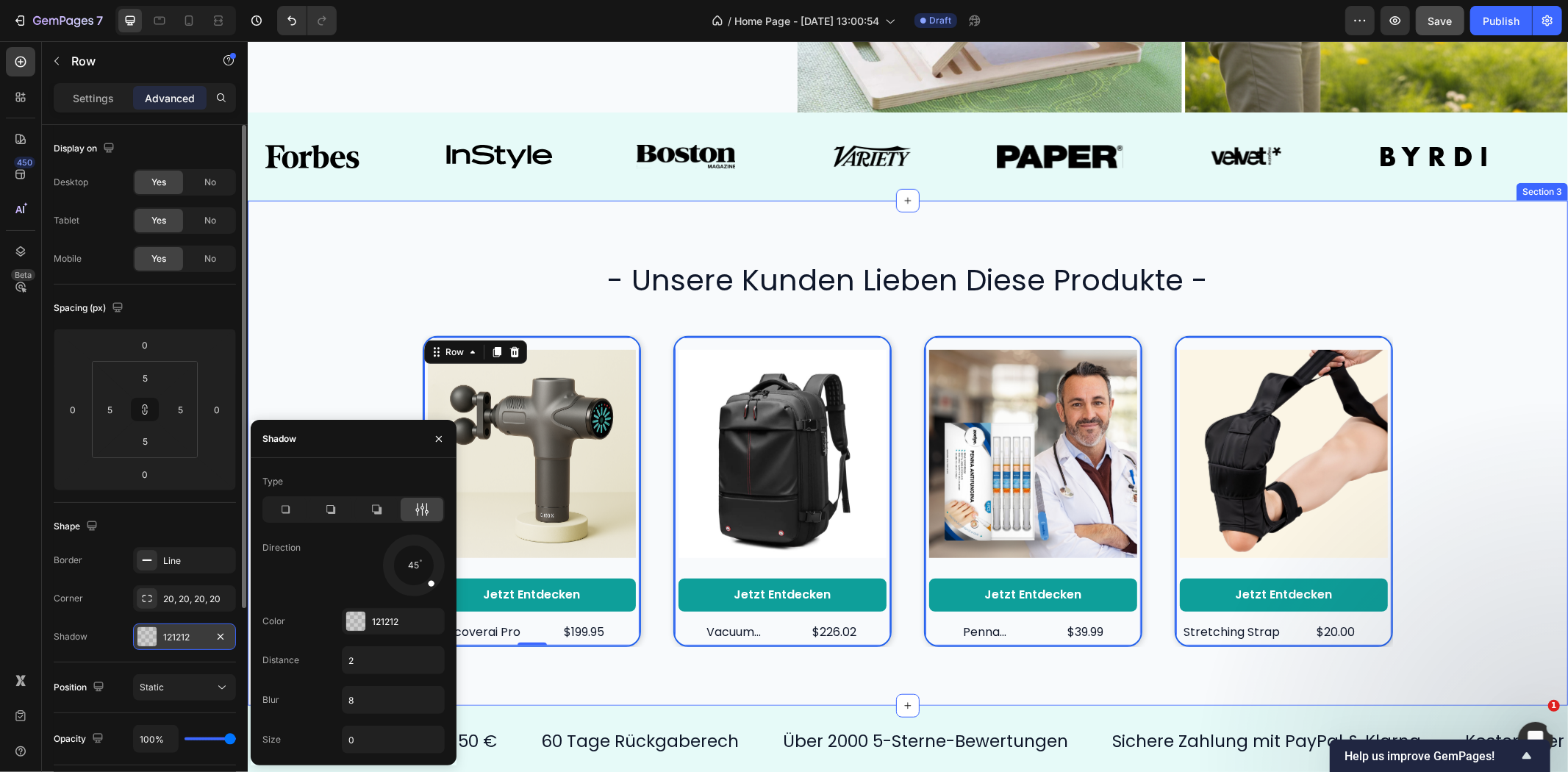
click at [597, 327] on div "- unsere kunden lieben diese produkte - Heading Product Images Jetzt entdecken …" at bounding box center [907, 452] width 1291 height 388
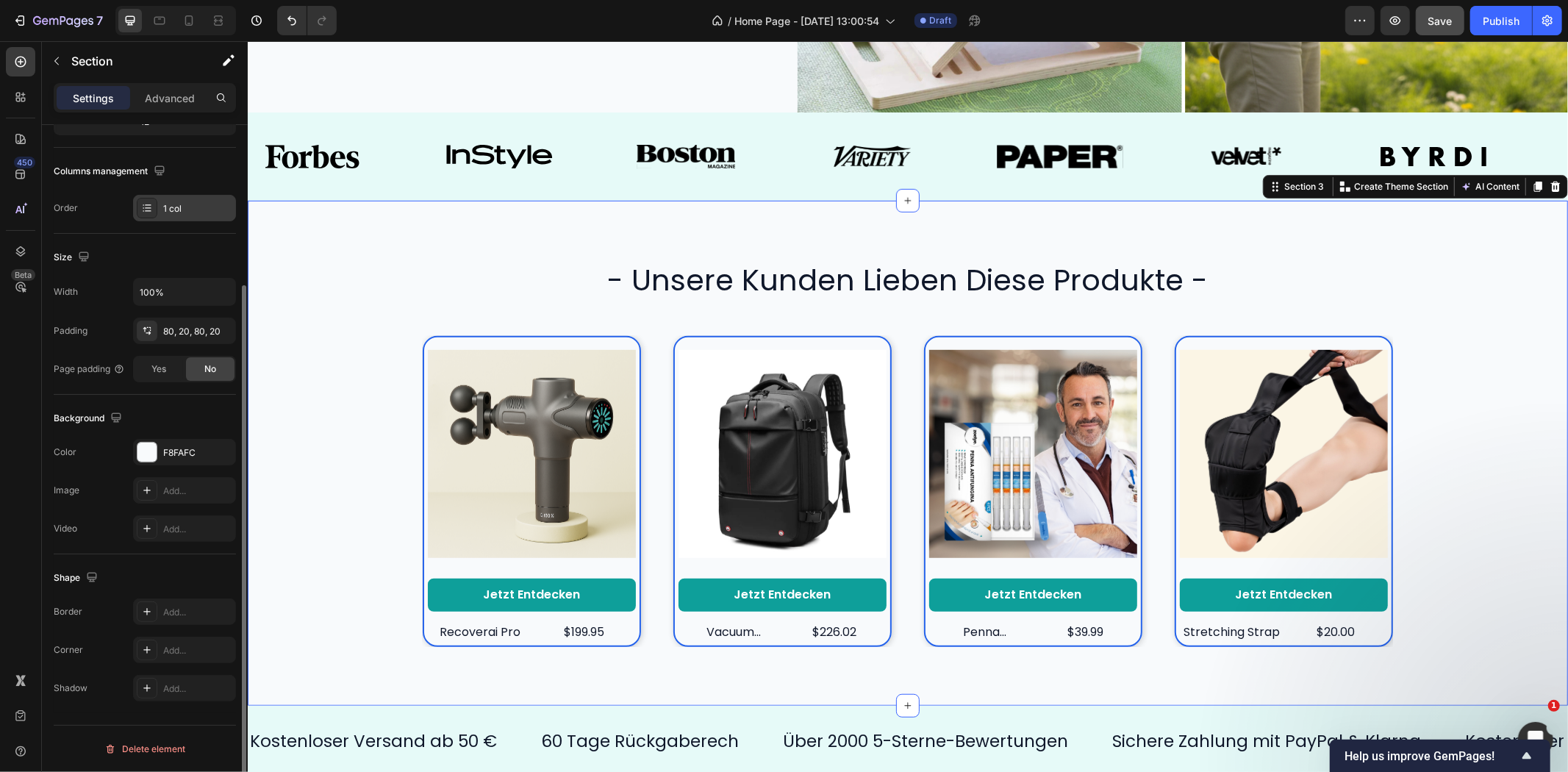
scroll to position [0, 0]
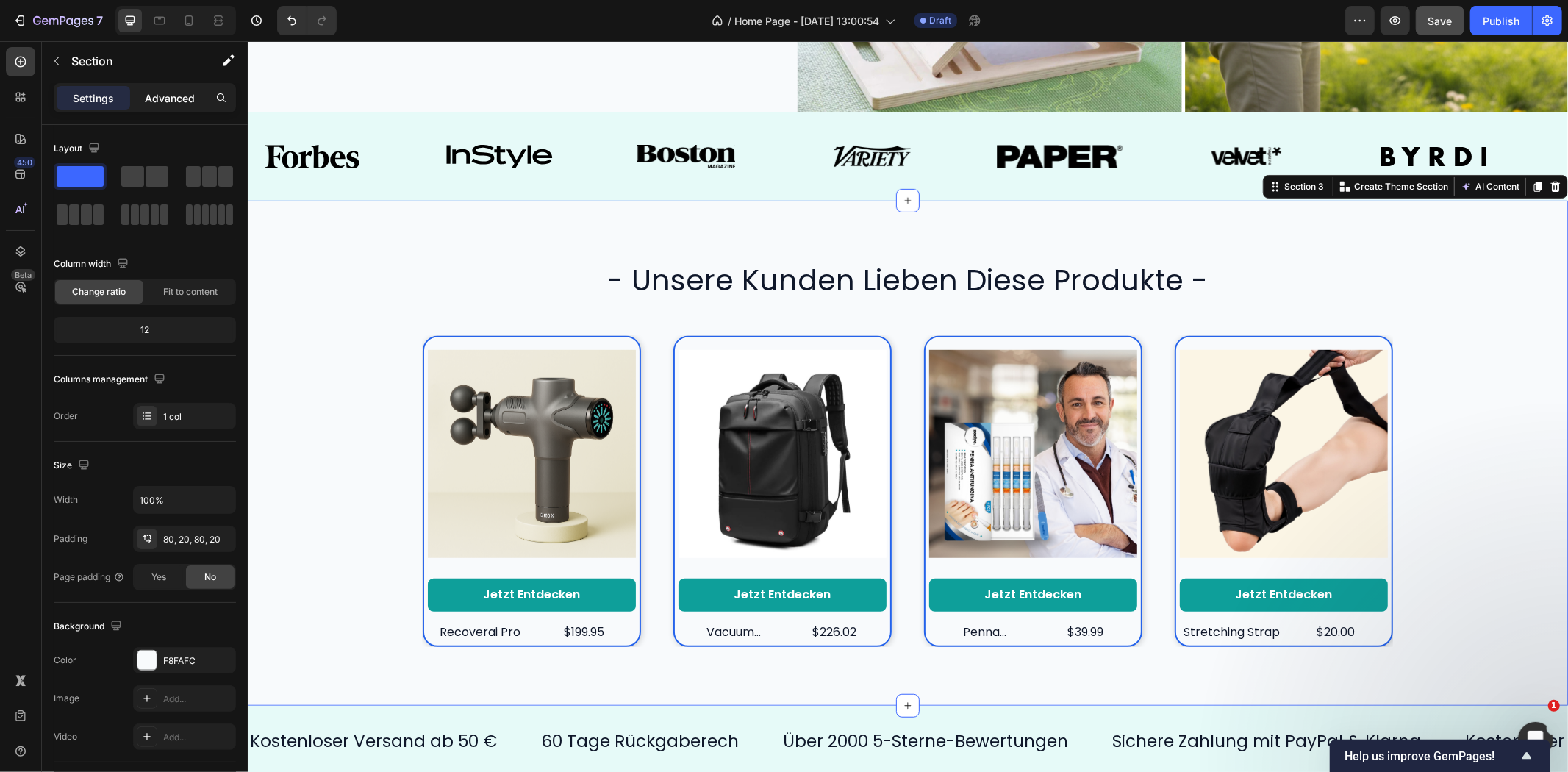
click at [174, 100] on p "Advanced" at bounding box center [169, 98] width 50 height 15
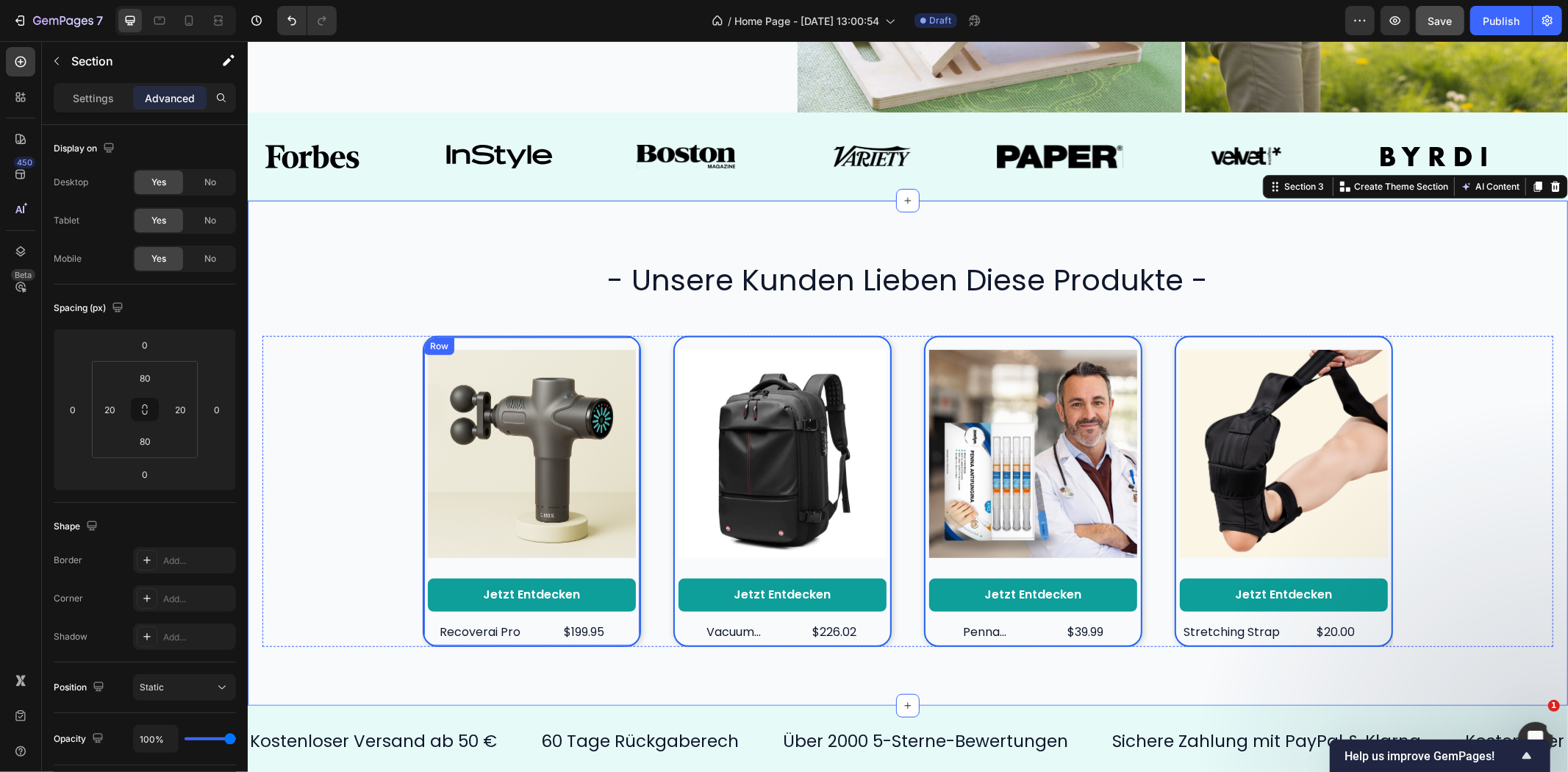
click at [474, 561] on div "Product Images Jetzt entdecken Button recoverai pro Product Title $199.95 Produ…" at bounding box center [531, 491] width 208 height 301
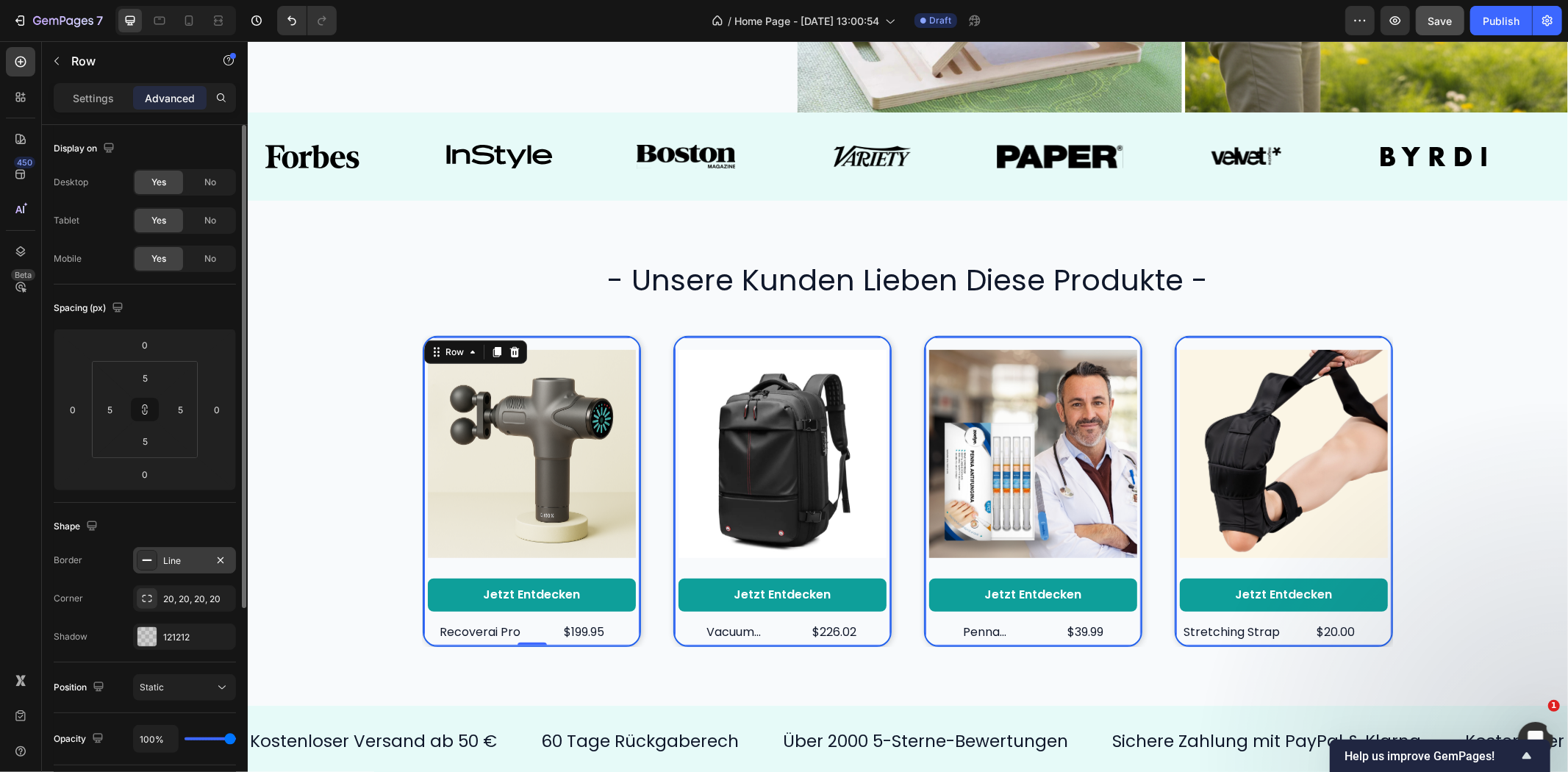
click at [180, 559] on div "Line" at bounding box center [184, 560] width 42 height 14
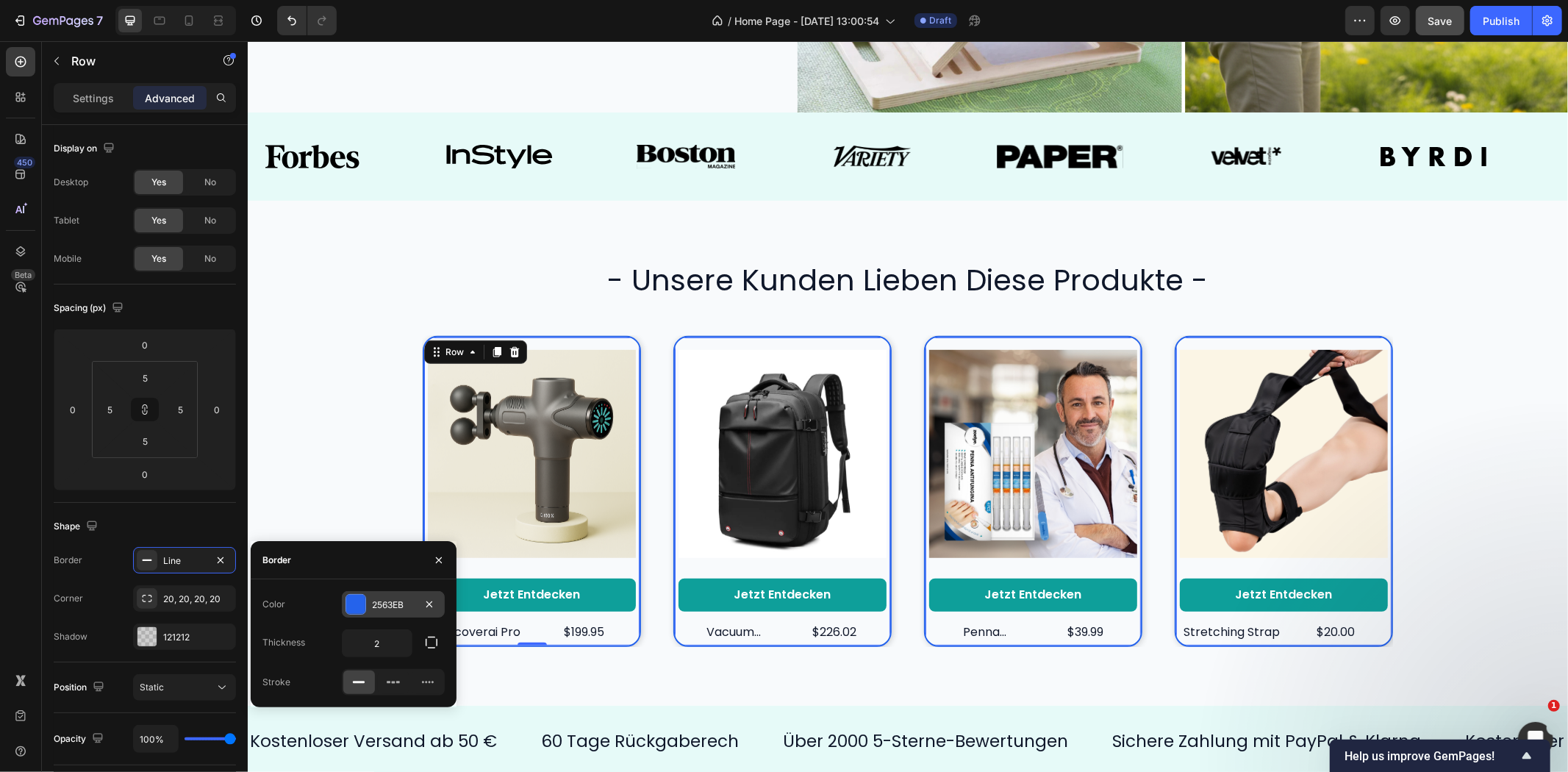
click at [407, 603] on div "2563EB" at bounding box center [393, 605] width 42 height 14
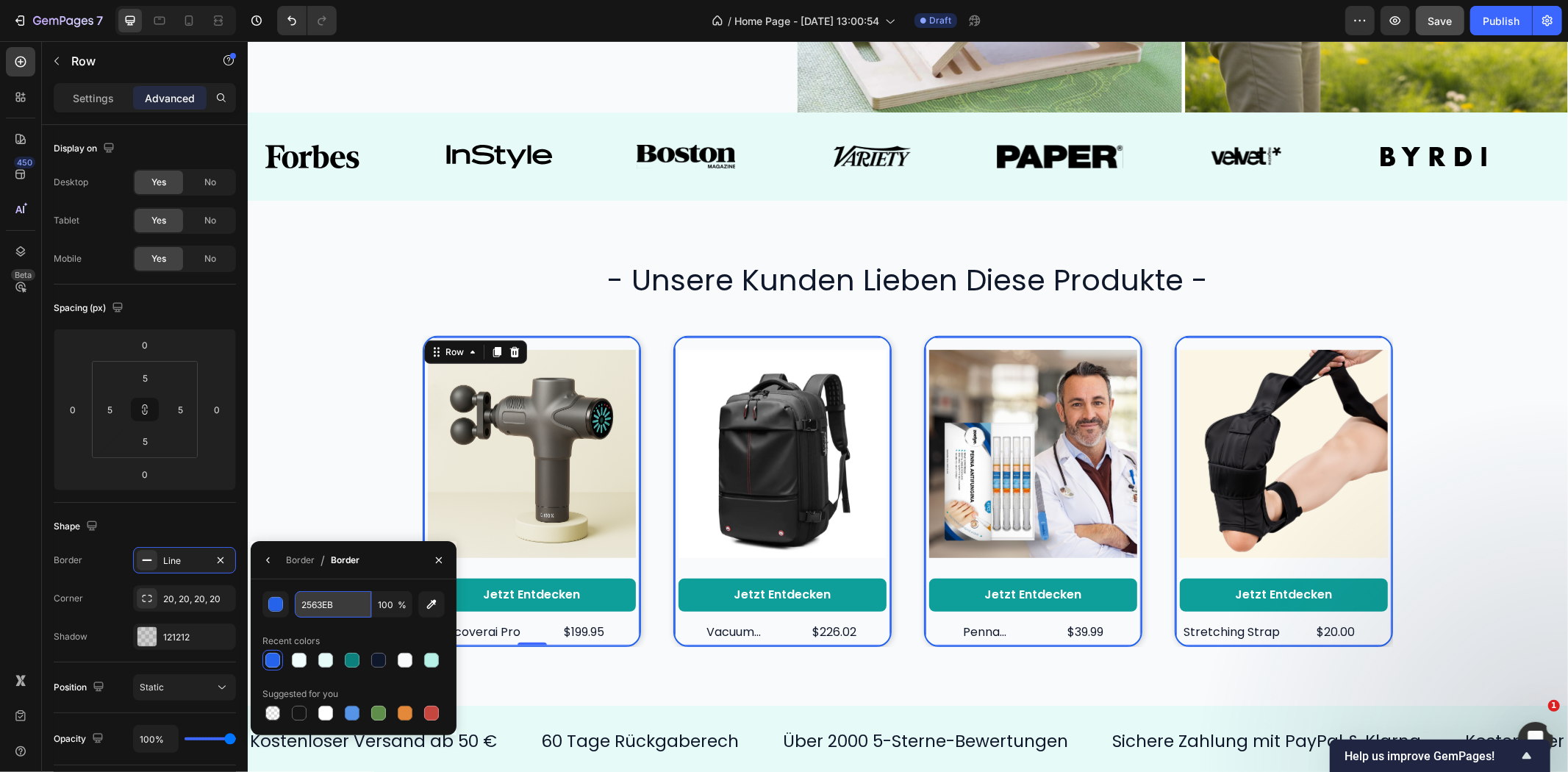
click at [329, 613] on input "2563EB" at bounding box center [333, 604] width 77 height 26
paste input "E2E8F0"
type input "E2E8F0"
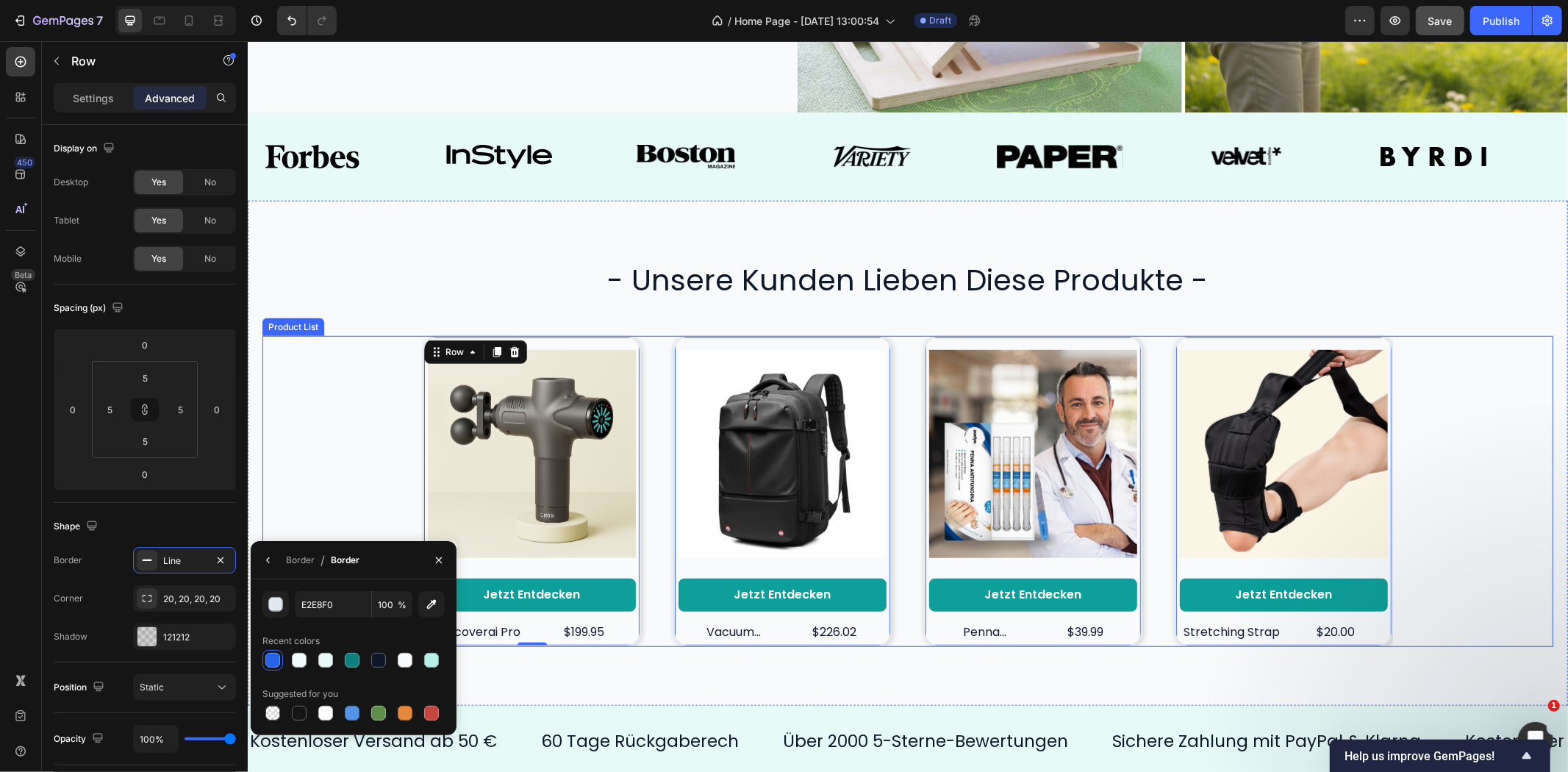
click at [333, 445] on div "Product Images Jetzt entdecken Button recoverai pro Product Title $199.95 Produ…" at bounding box center [907, 491] width 1291 height 311
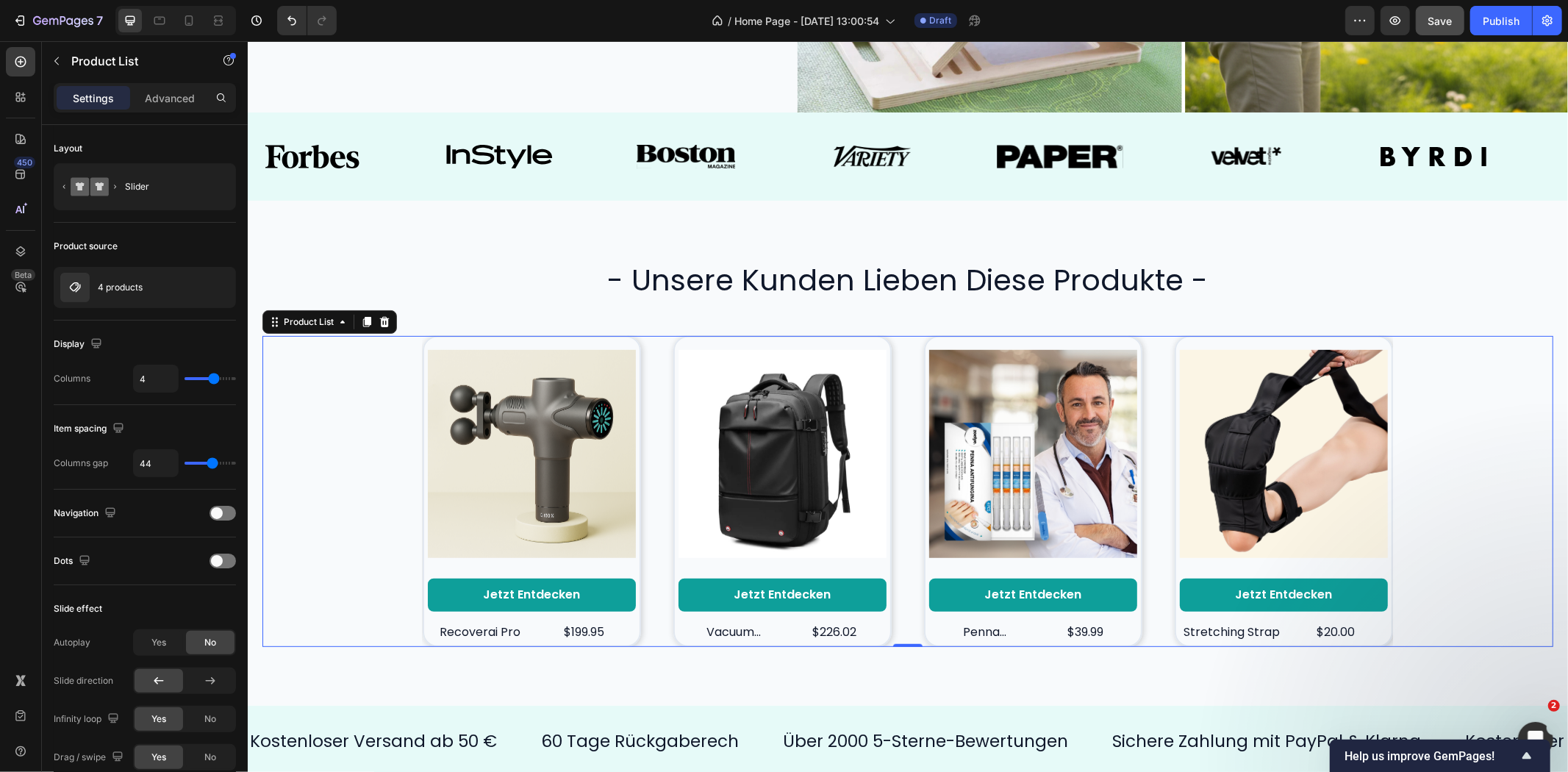
click at [358, 389] on div "Product Images Jetzt entdecken Button recoverai pro Product Title $199.95 Produ…" at bounding box center [907, 491] width 1291 height 311
click at [155, 99] on p "Advanced" at bounding box center [169, 98] width 50 height 15
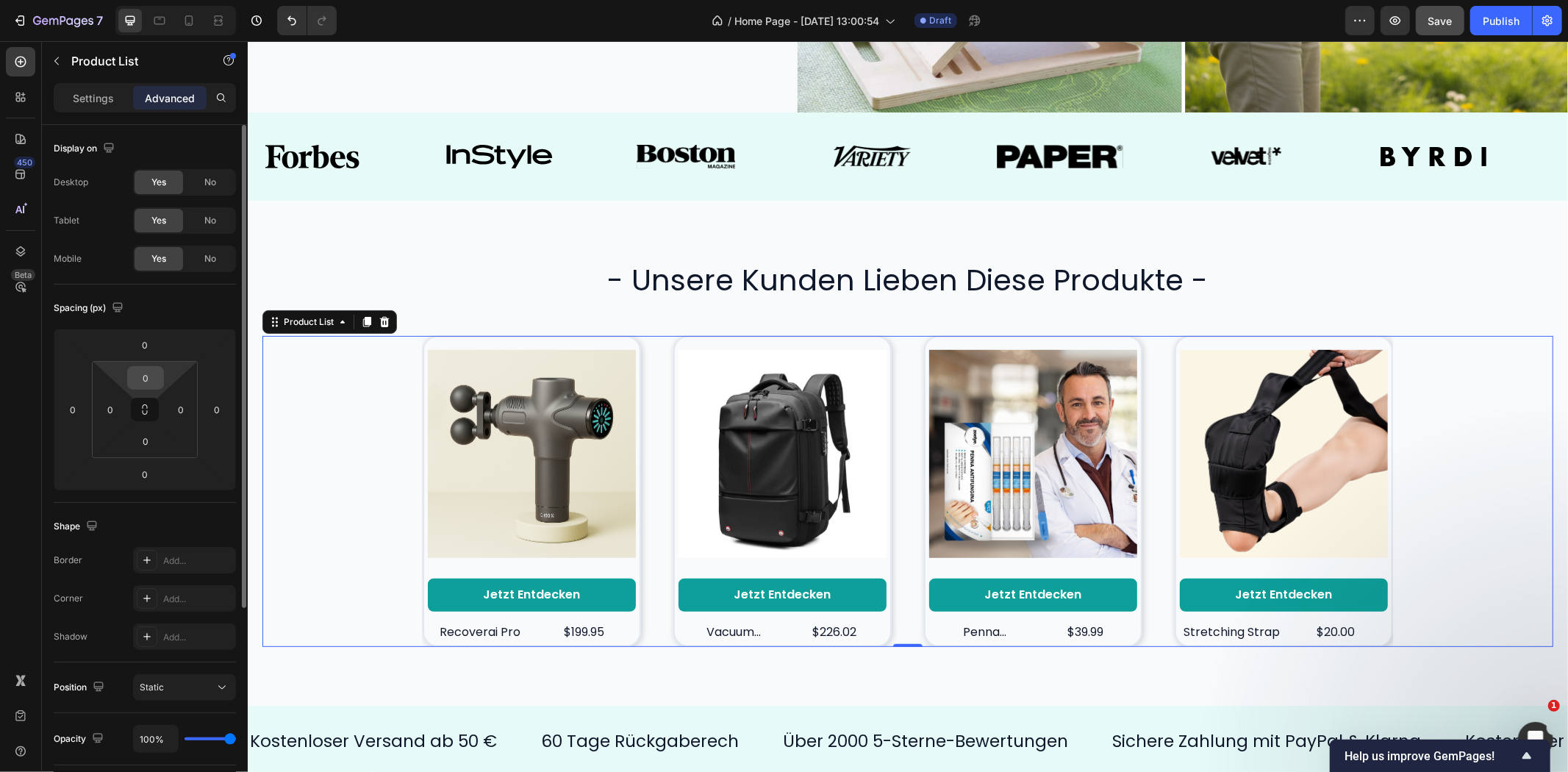
click at [148, 375] on input "0" at bounding box center [146, 378] width 30 height 22
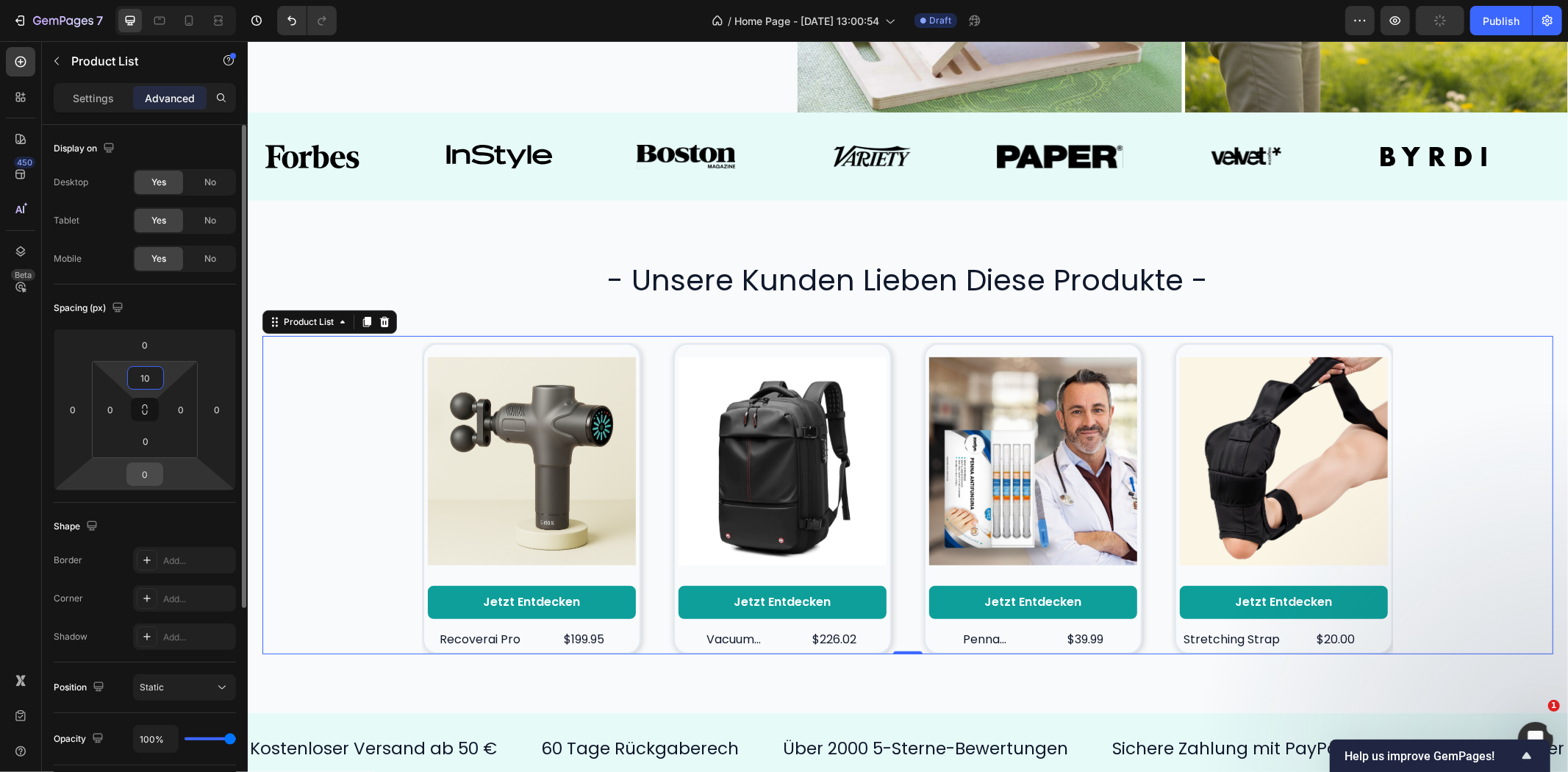
type input "10"
click at [155, 475] on input "0" at bounding box center [145, 474] width 30 height 22
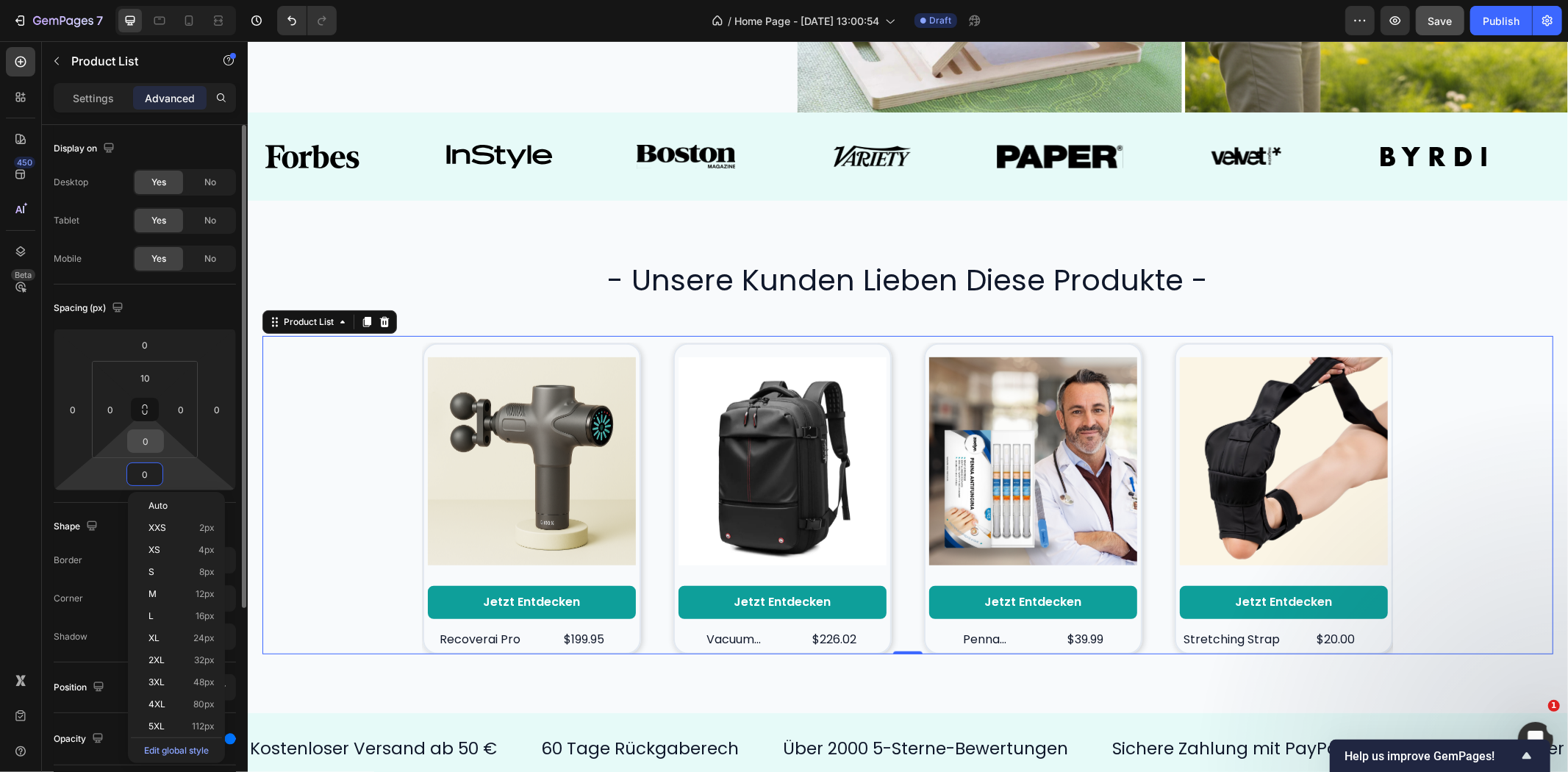
click at [153, 445] on input "0" at bounding box center [146, 441] width 30 height 22
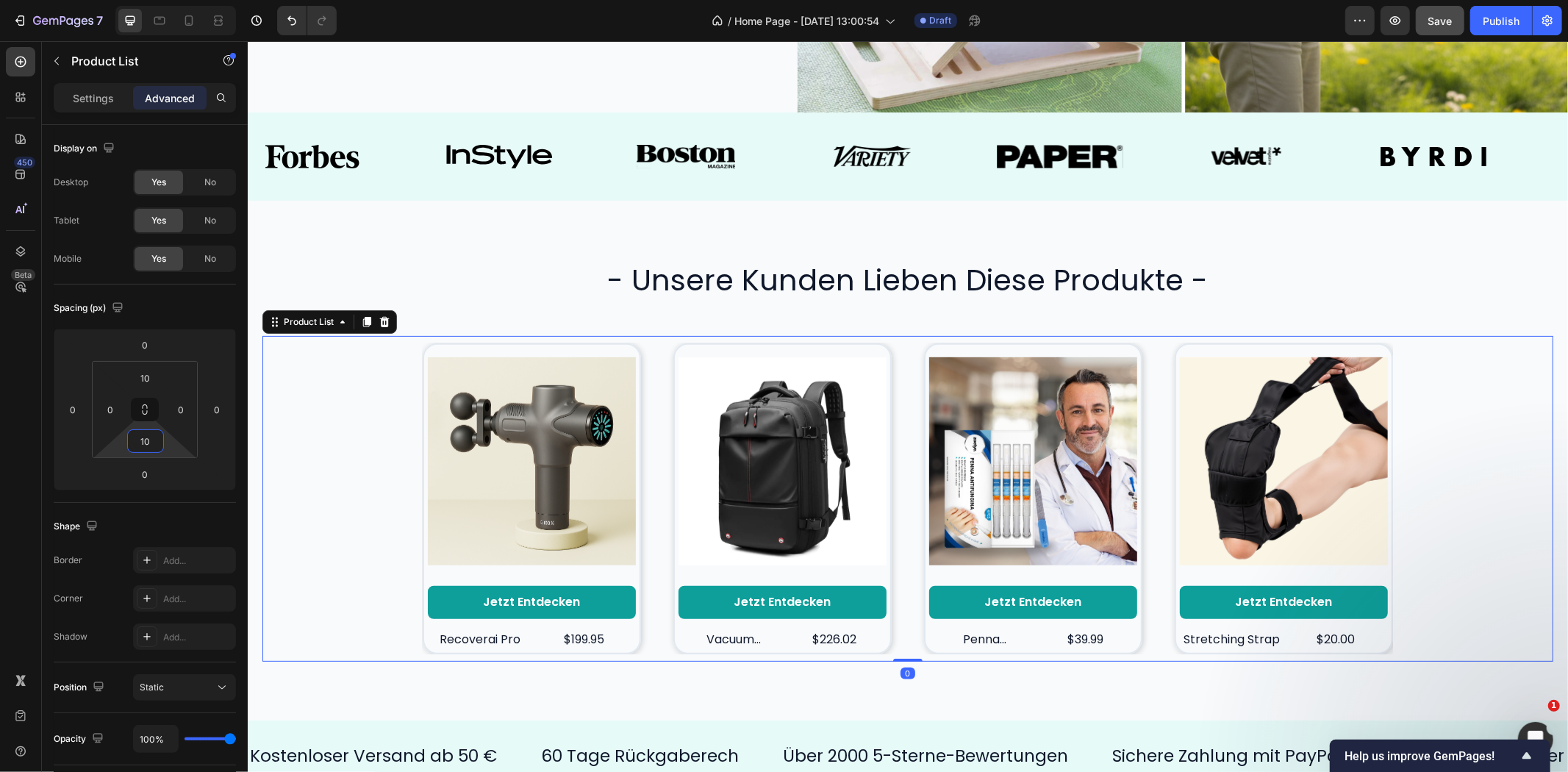
type input "10"
click at [358, 437] on div "Product Images Jetzt entdecken Button recoverai pro Product Title $199.95 Produ…" at bounding box center [907, 498] width 1291 height 325
click at [502, 568] on img at bounding box center [531, 461] width 208 height 227
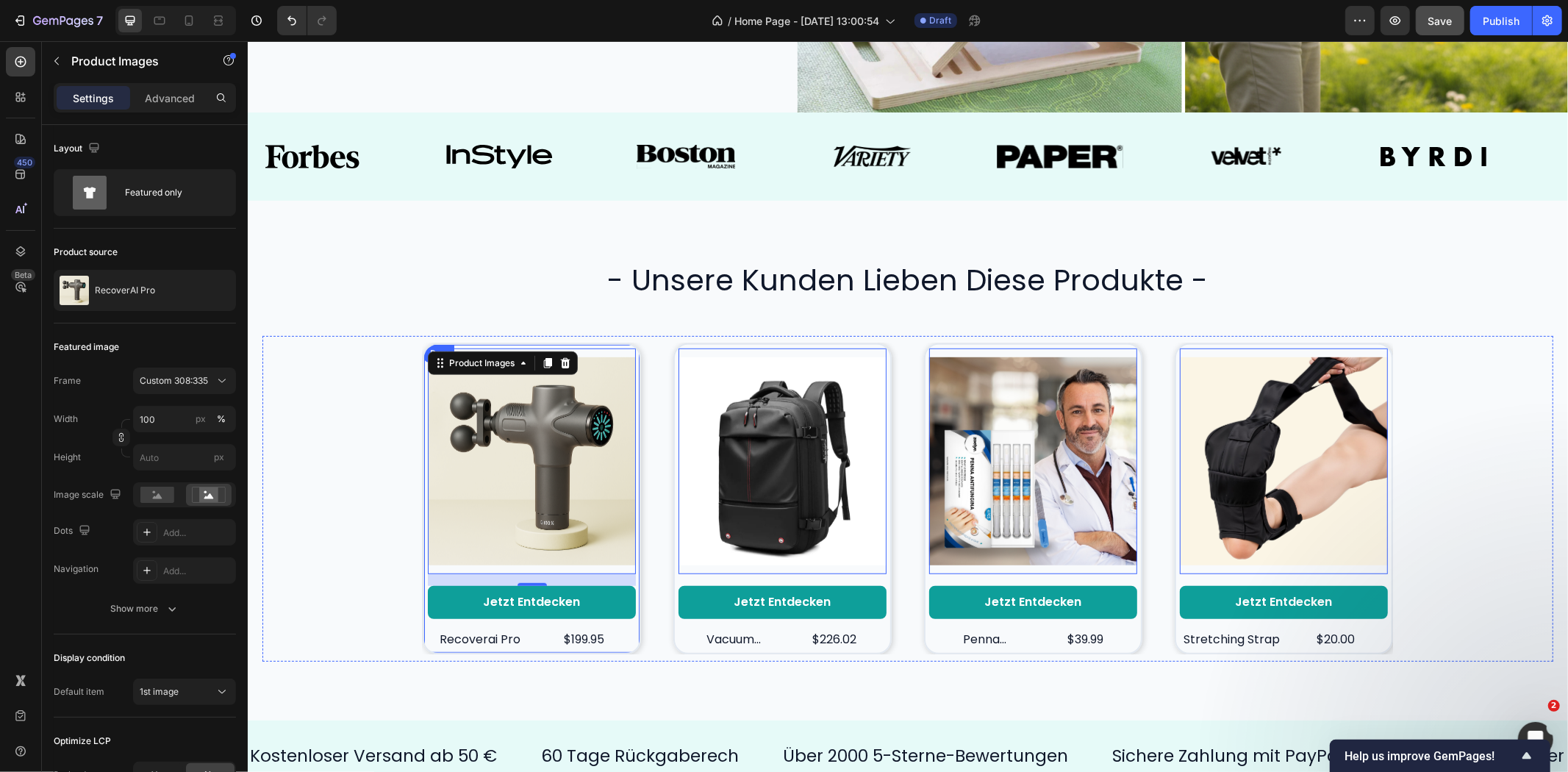
click at [502, 617] on div "Jetzt entdecken Button" at bounding box center [531, 608] width 208 height 45
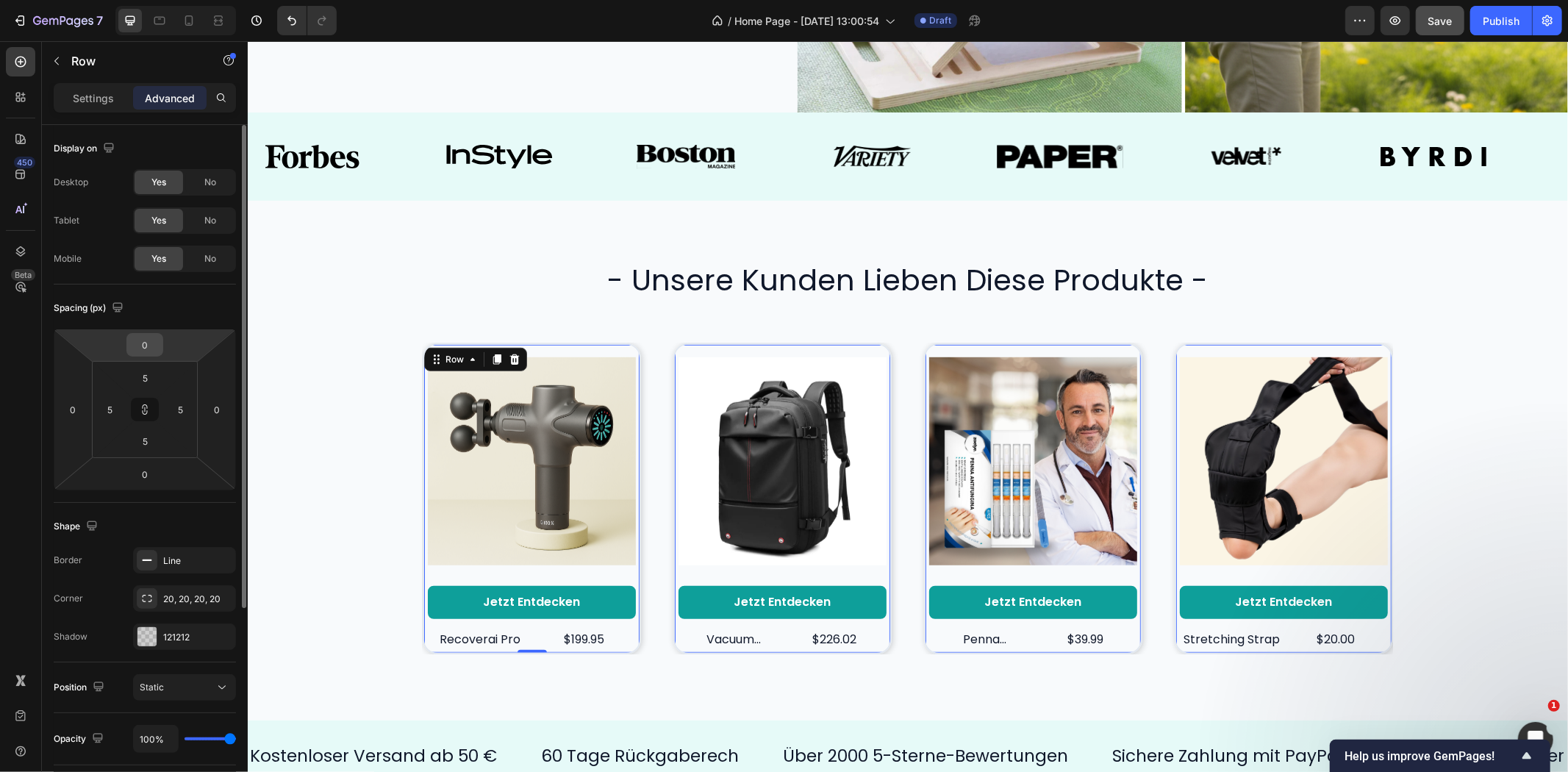
click at [148, 346] on input "0" at bounding box center [145, 344] width 30 height 22
click at [117, 0] on html "7 Version history / Home Page - Sep 24, 13:00:54 Draft Preview Save Publish 450…" at bounding box center [784, 0] width 1568 height 0
click at [143, 468] on input "0" at bounding box center [145, 474] width 30 height 22
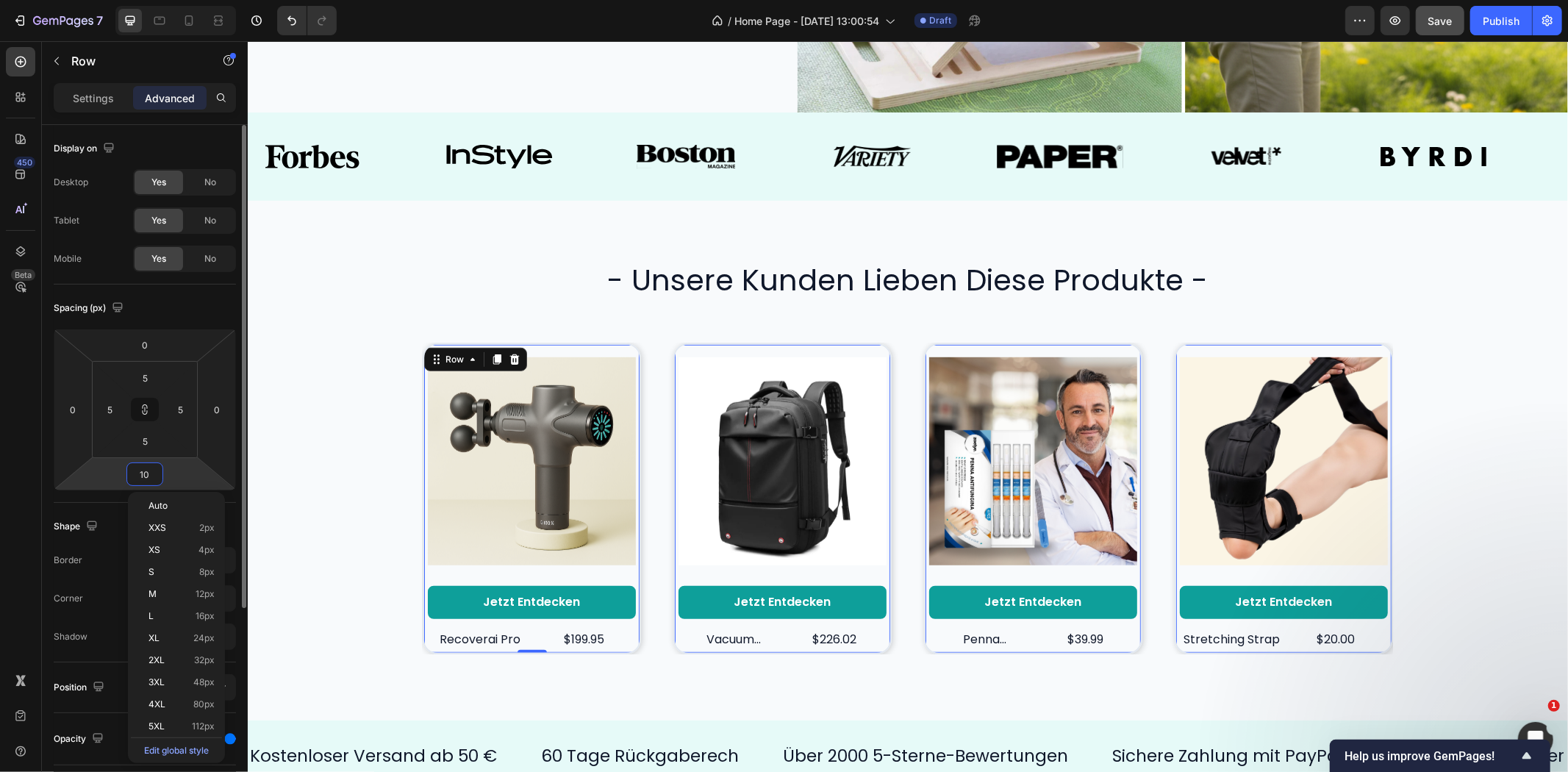
type input "100"
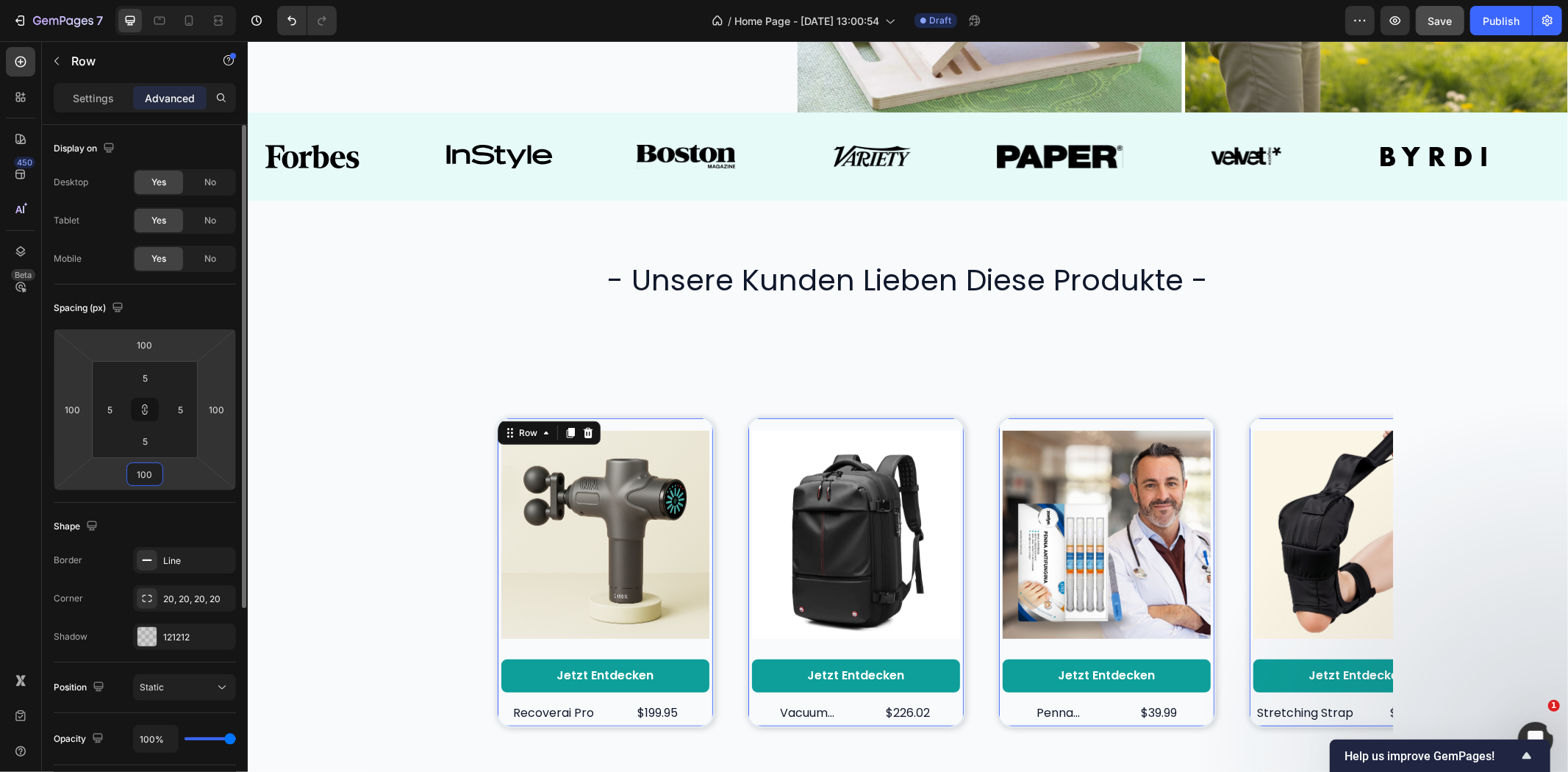
type input "10"
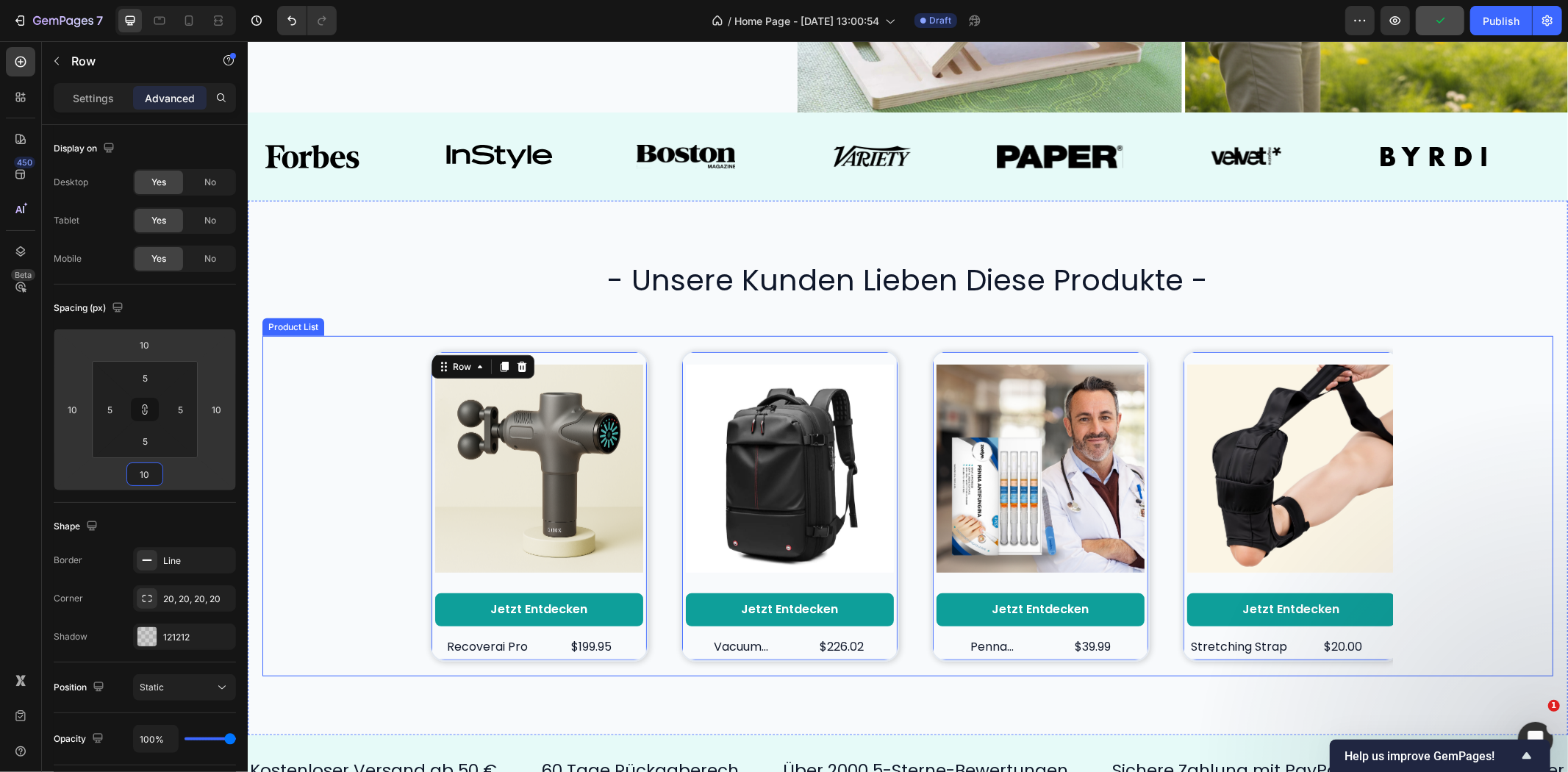
click at [369, 585] on div "Product Images Jetzt entdecken Button recoverai pro Product Title $199.95 Produ…" at bounding box center [907, 505] width 1291 height 341
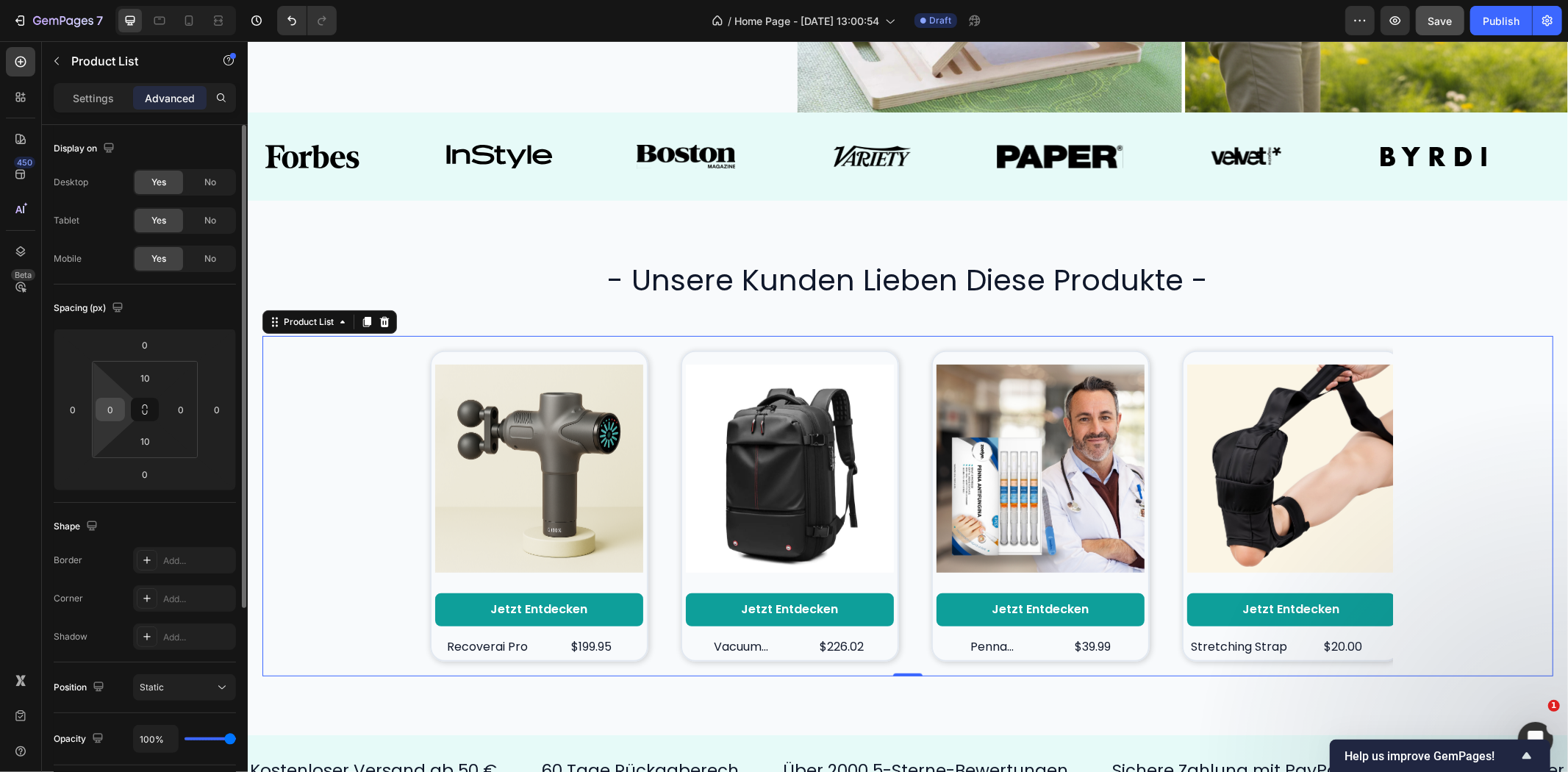
click at [121, 408] on div "0" at bounding box center [110, 410] width 30 height 24
click at [113, 405] on input "0" at bounding box center [110, 410] width 22 height 22
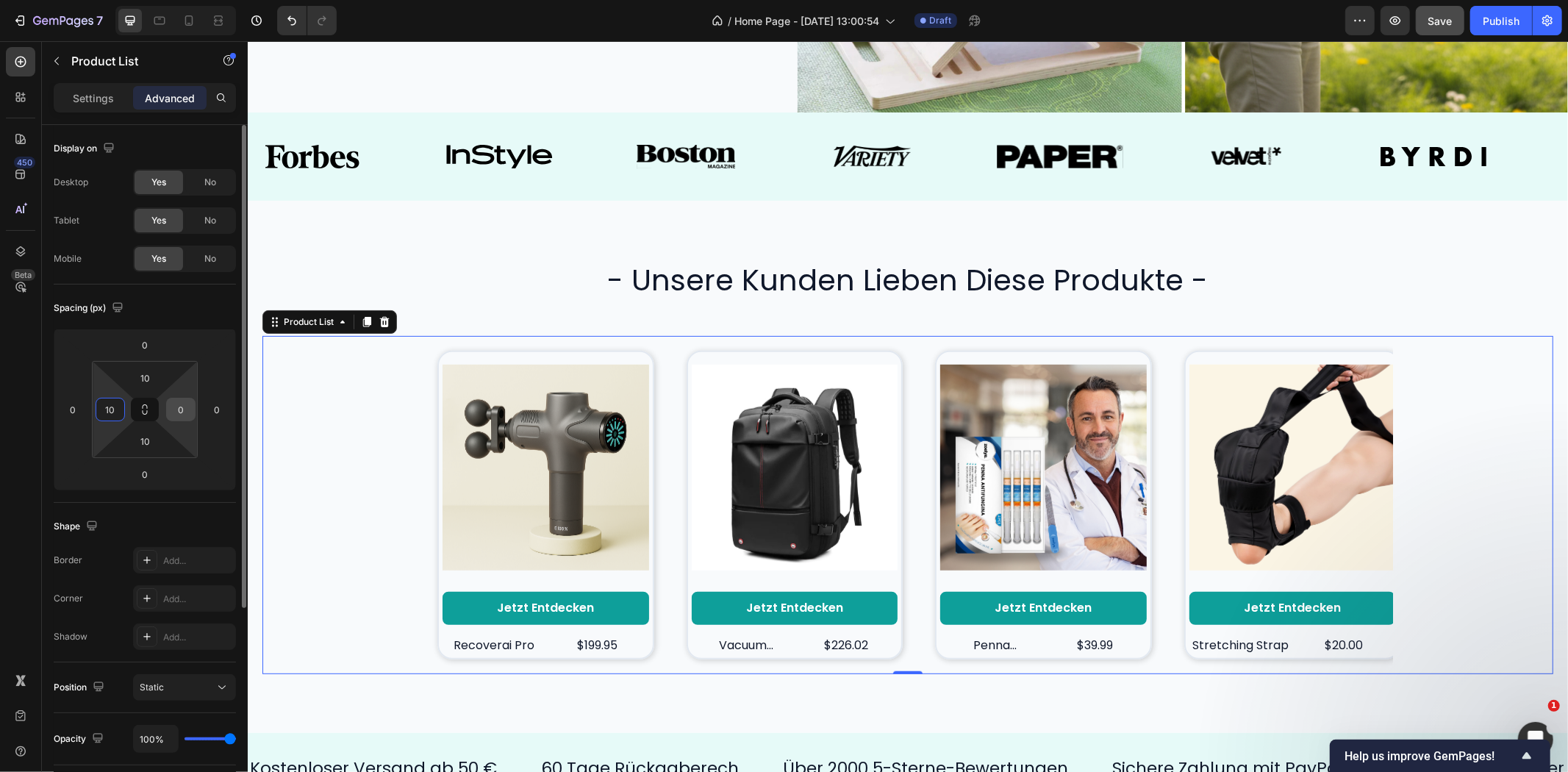
type input "10"
click at [180, 412] on input "0" at bounding box center [181, 410] width 22 height 22
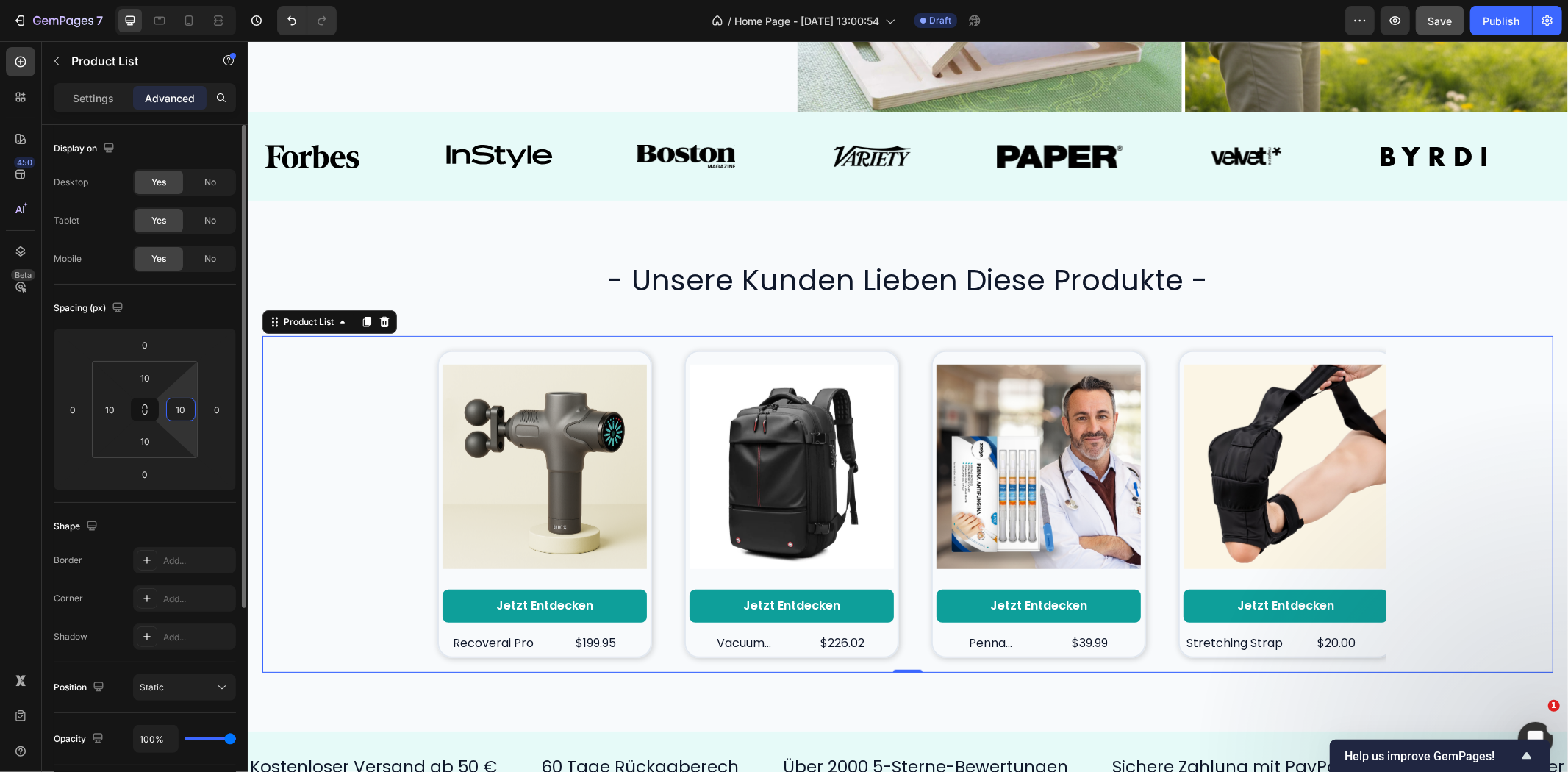
click at [180, 412] on input "10" at bounding box center [181, 410] width 22 height 22
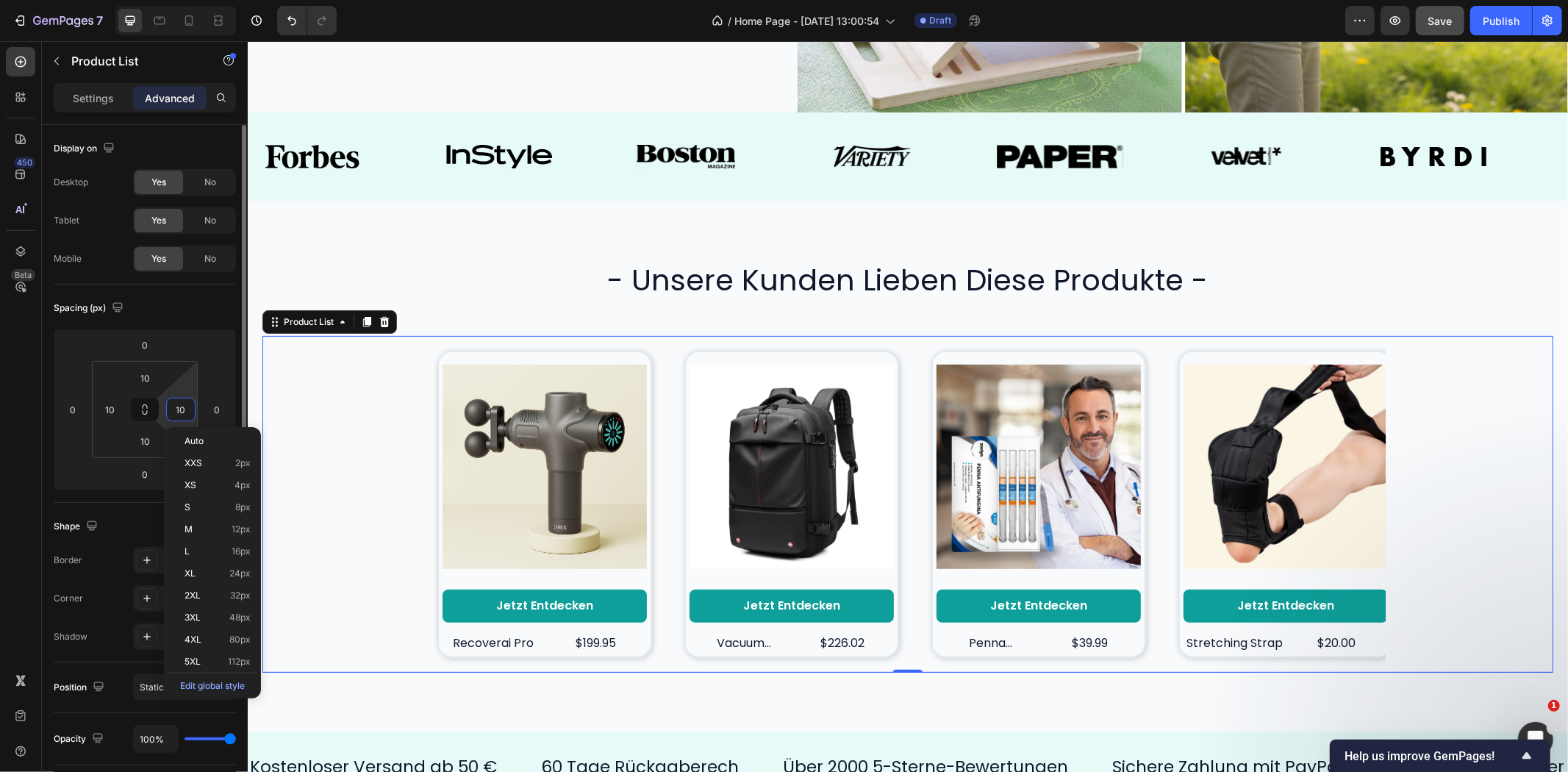
type input "0"
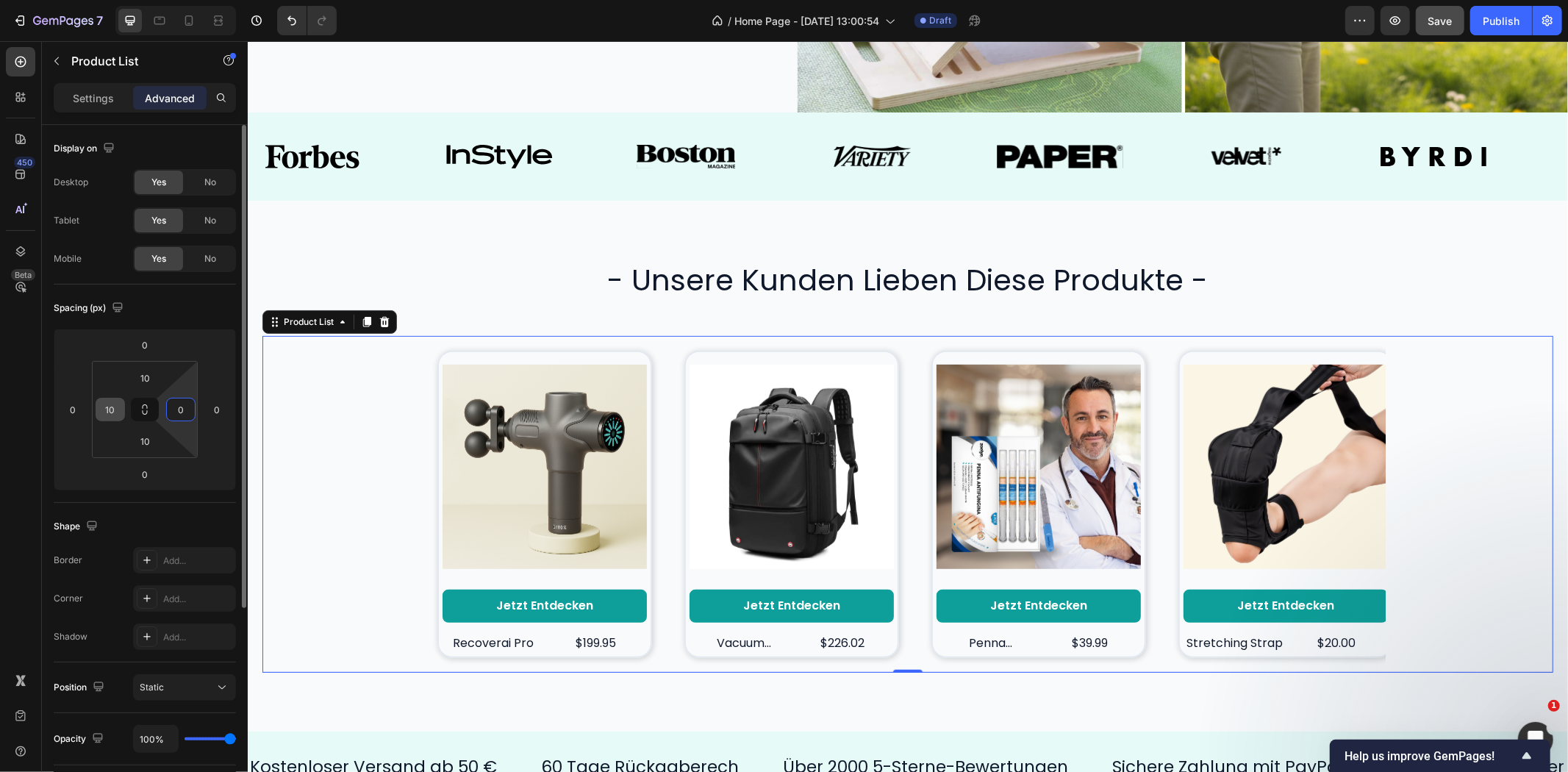
click at [111, 410] on input "10" at bounding box center [110, 410] width 22 height 22
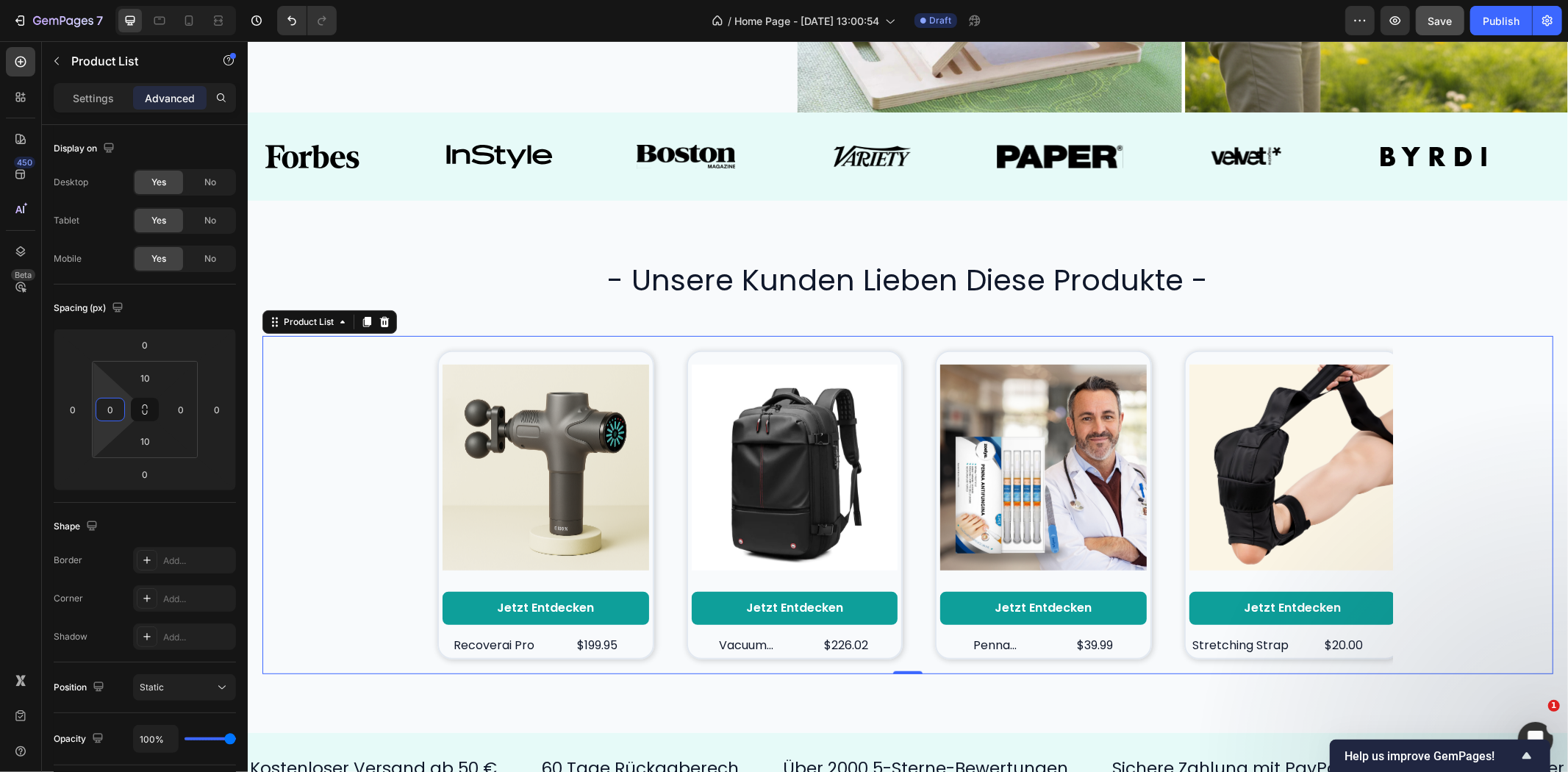
type input "0"
click at [1158, 402] on div "Product Images Jetzt entdecken Button recoverai pro Product Title $199.95 Produ…" at bounding box center [911, 504] width 963 height 325
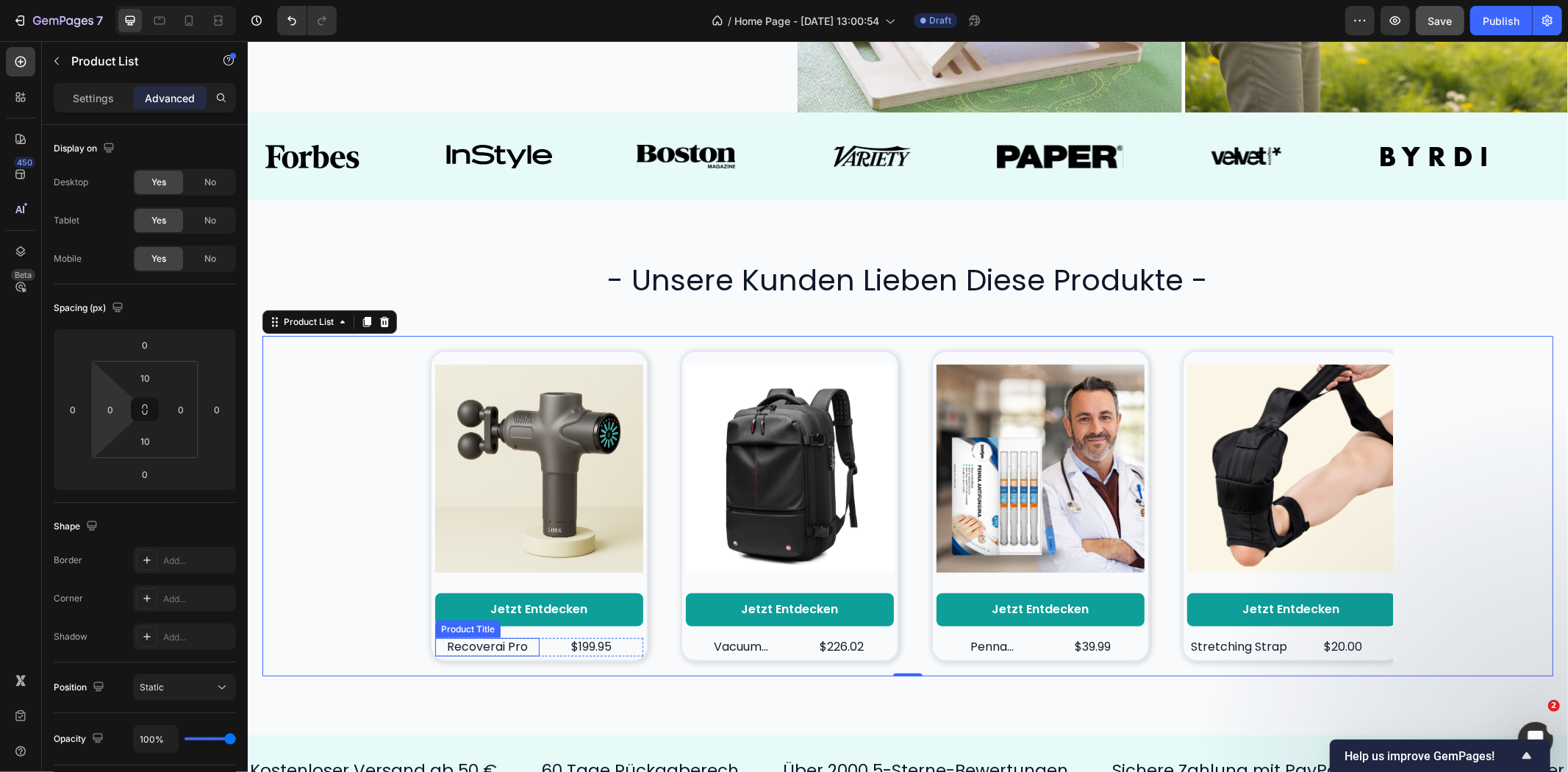
click at [539, 637] on div "$199.95" at bounding box center [591, 646] width 105 height 18
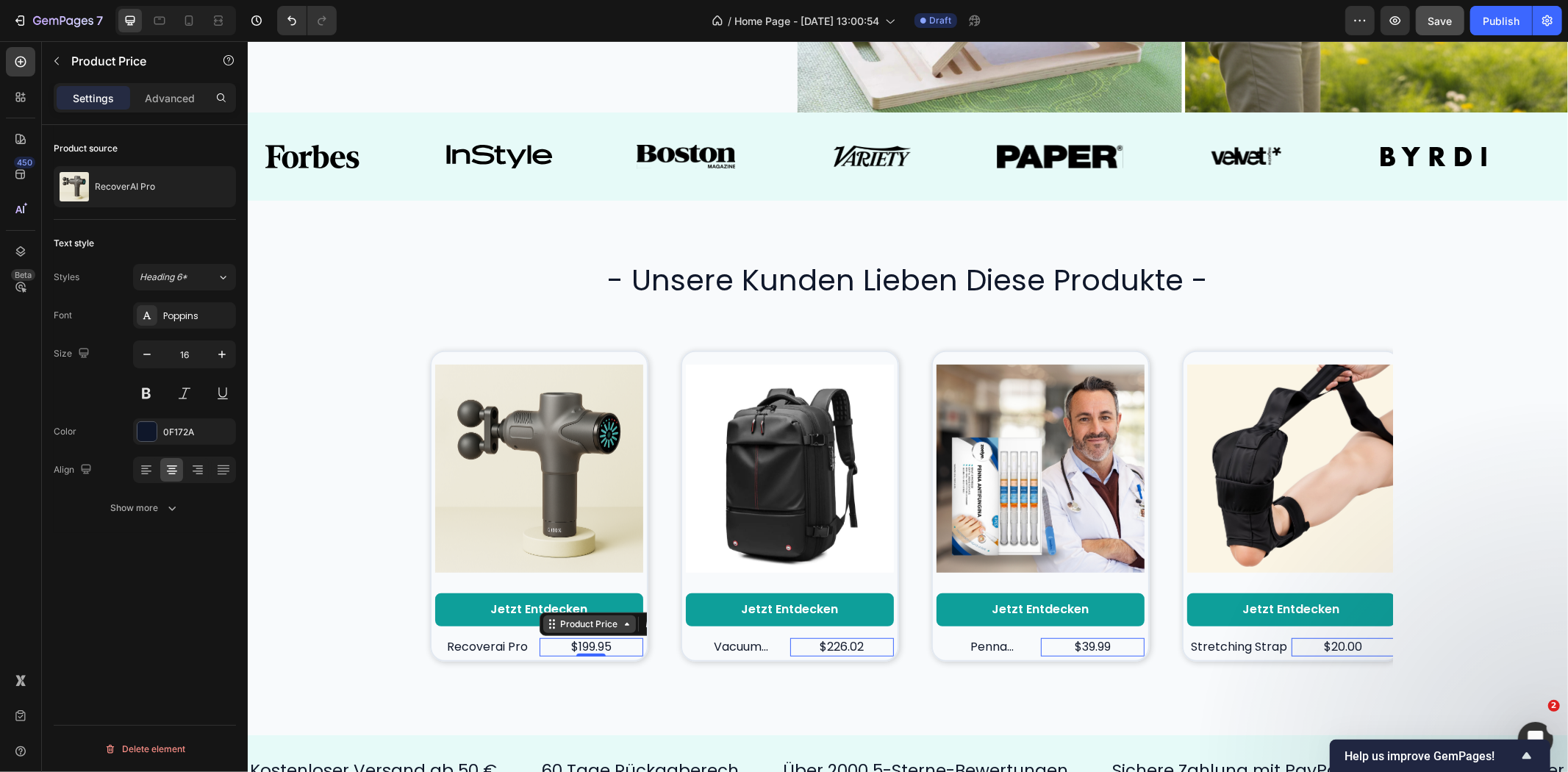
click at [558, 617] on div "Product Price" at bounding box center [589, 624] width 63 height 14
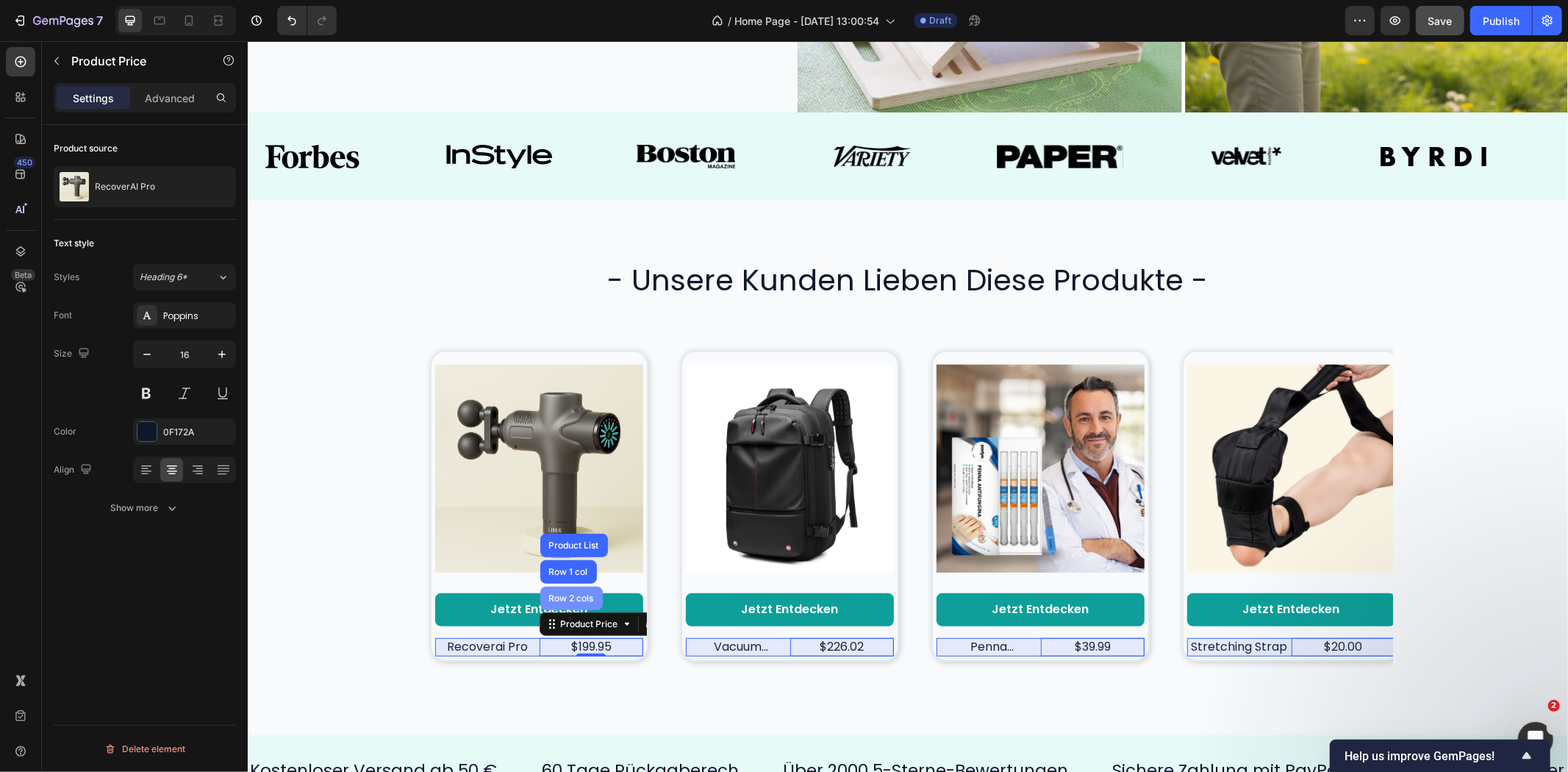
click at [553, 596] on div "Row 2 cols" at bounding box center [571, 598] width 51 height 9
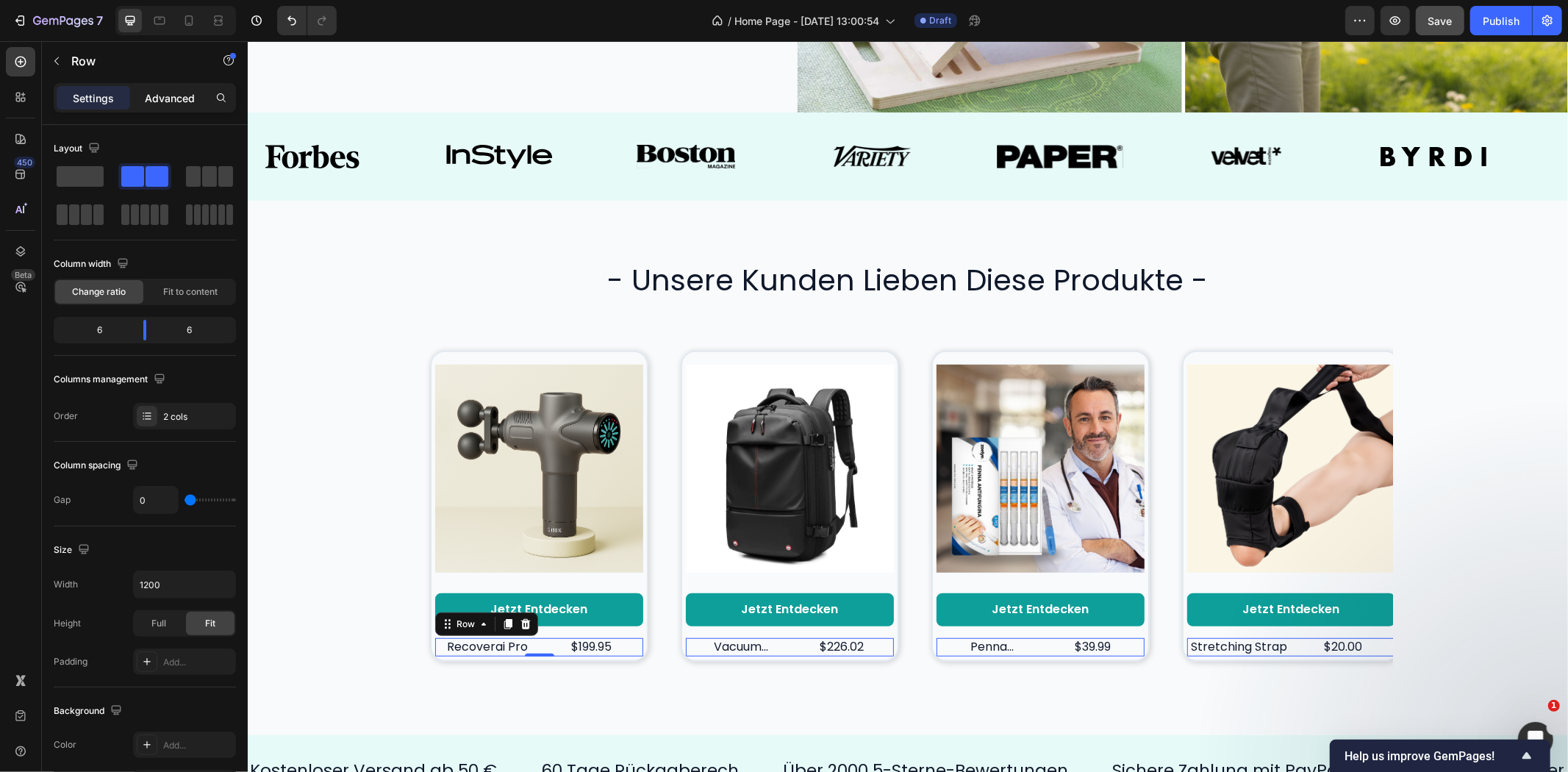
click at [183, 89] on div "Advanced" at bounding box center [169, 98] width 73 height 24
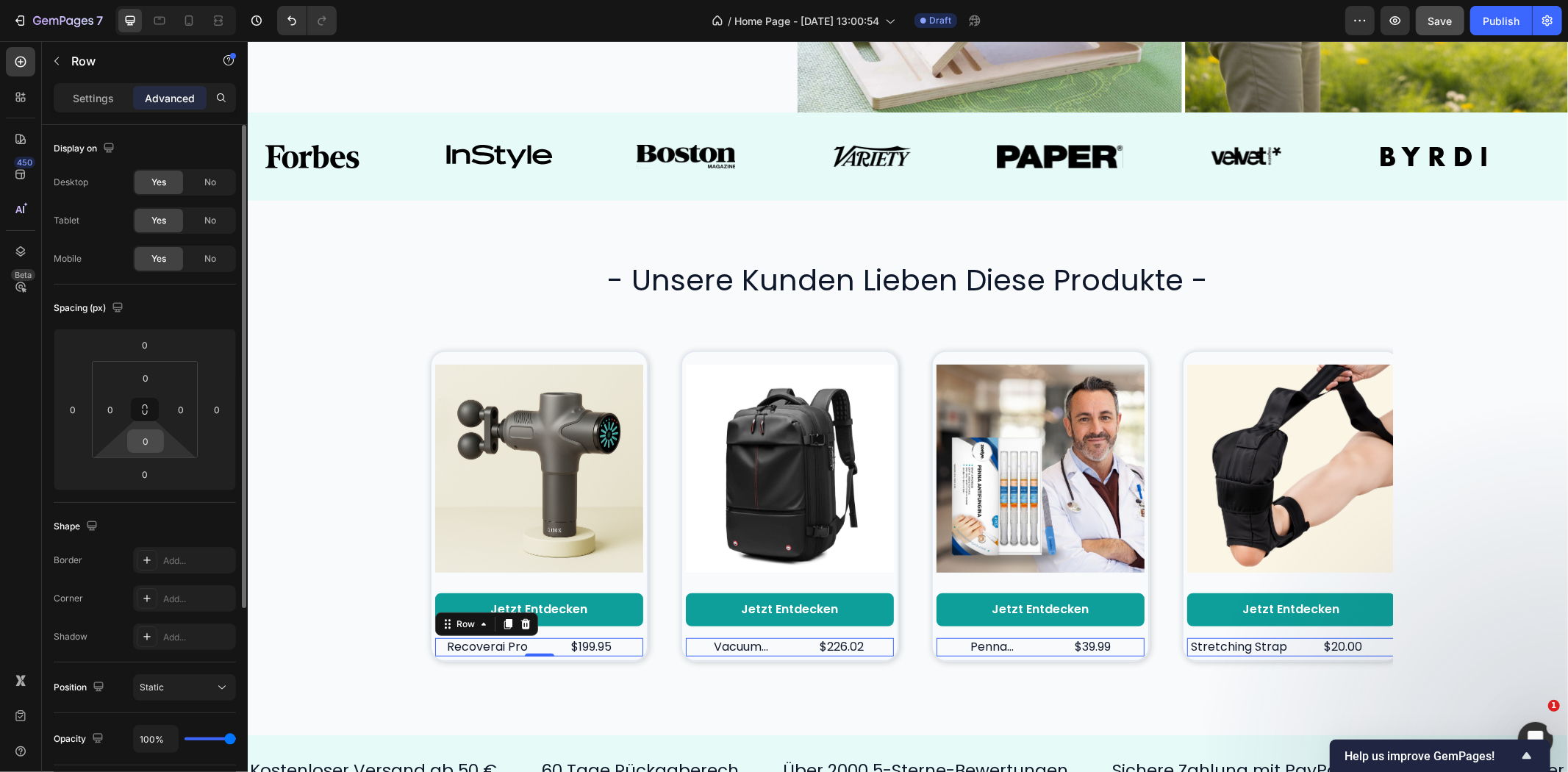
click at [137, 443] on input "0" at bounding box center [146, 441] width 30 height 22
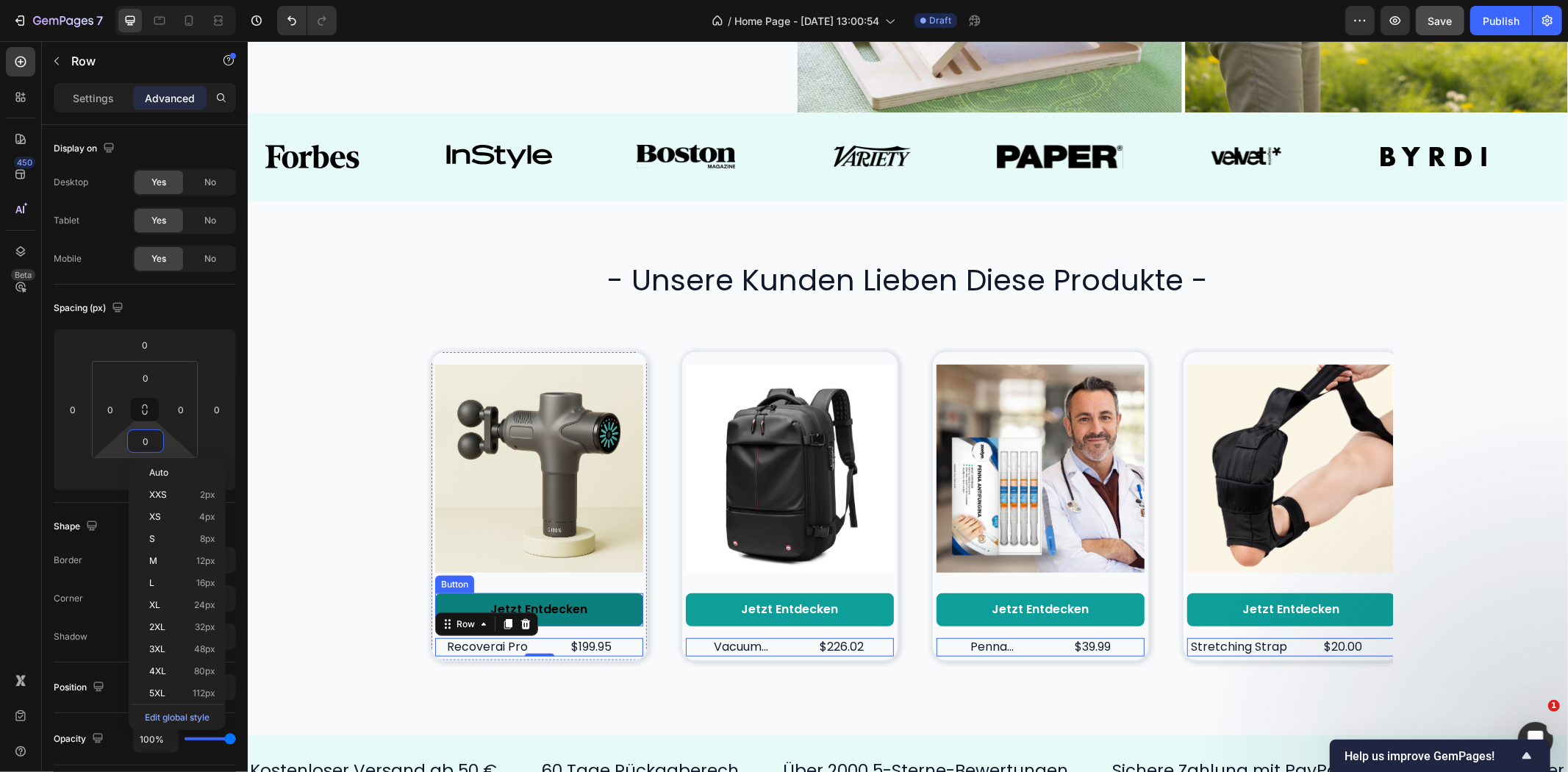
click at [601, 593] on link "Jetzt entdecken" at bounding box center [539, 609] width 208 height 33
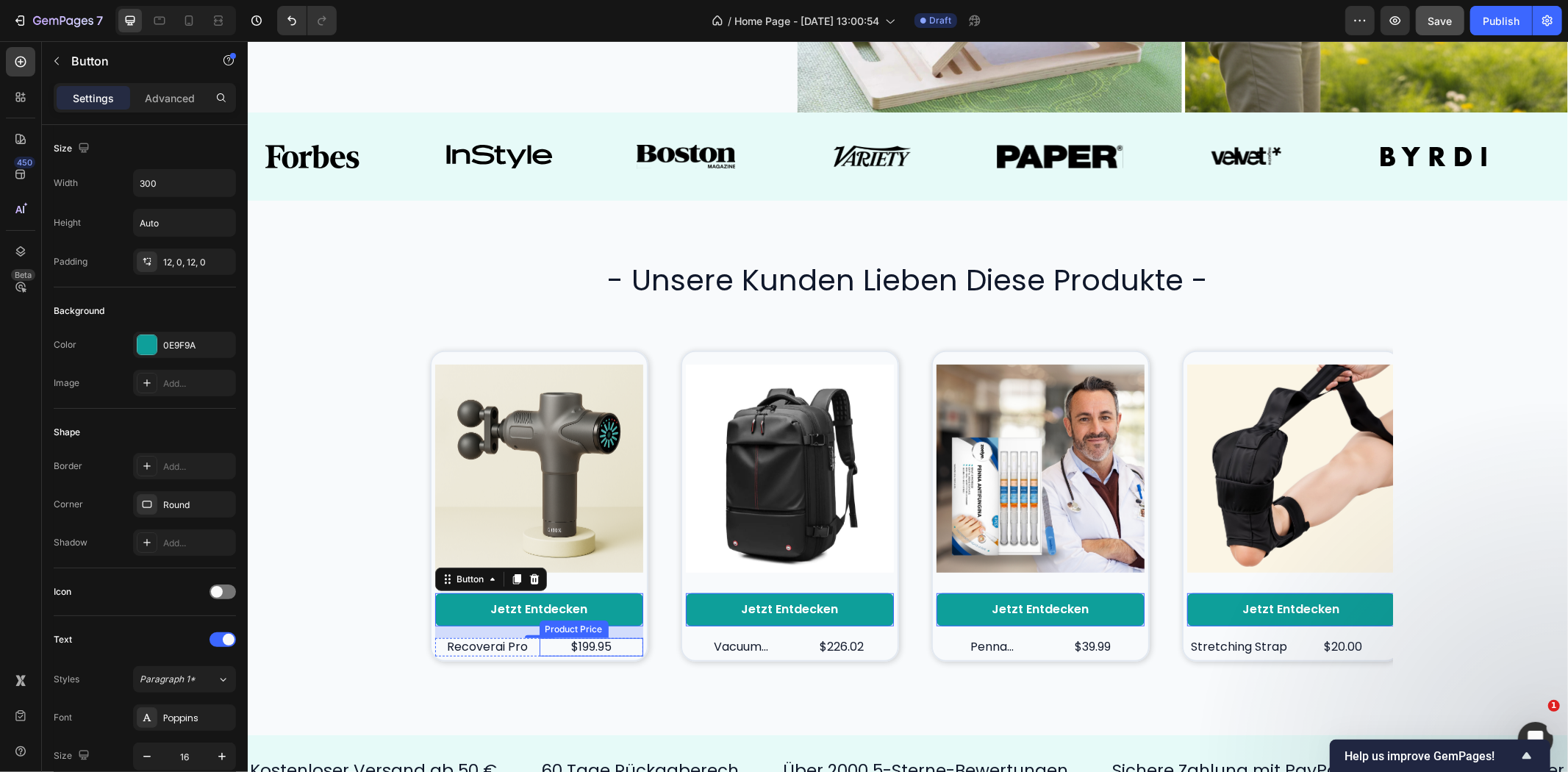
click at [542, 641] on div "$199.95" at bounding box center [591, 646] width 105 height 18
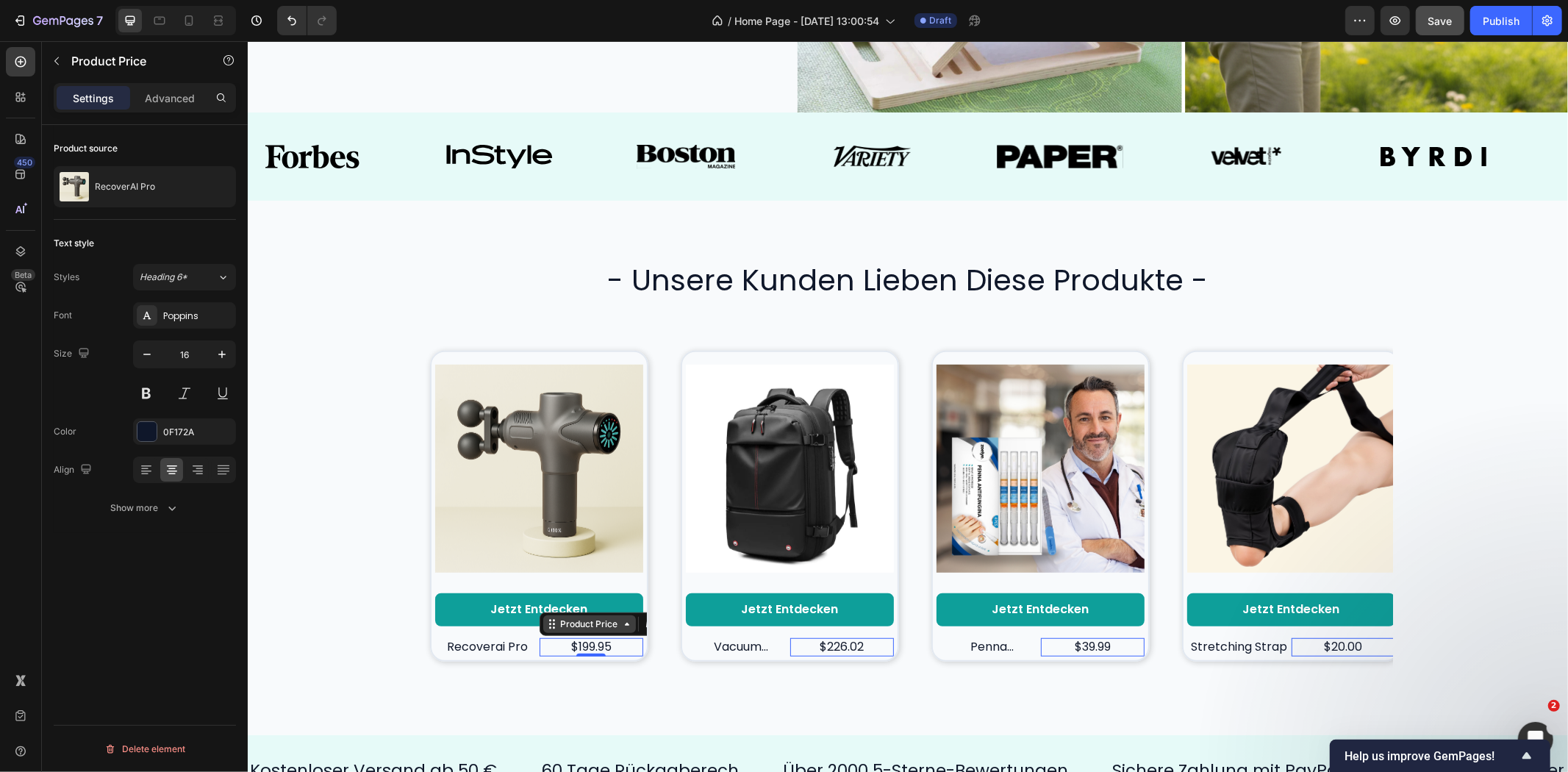
click at [558, 621] on div "Product Price" at bounding box center [589, 624] width 63 height 14
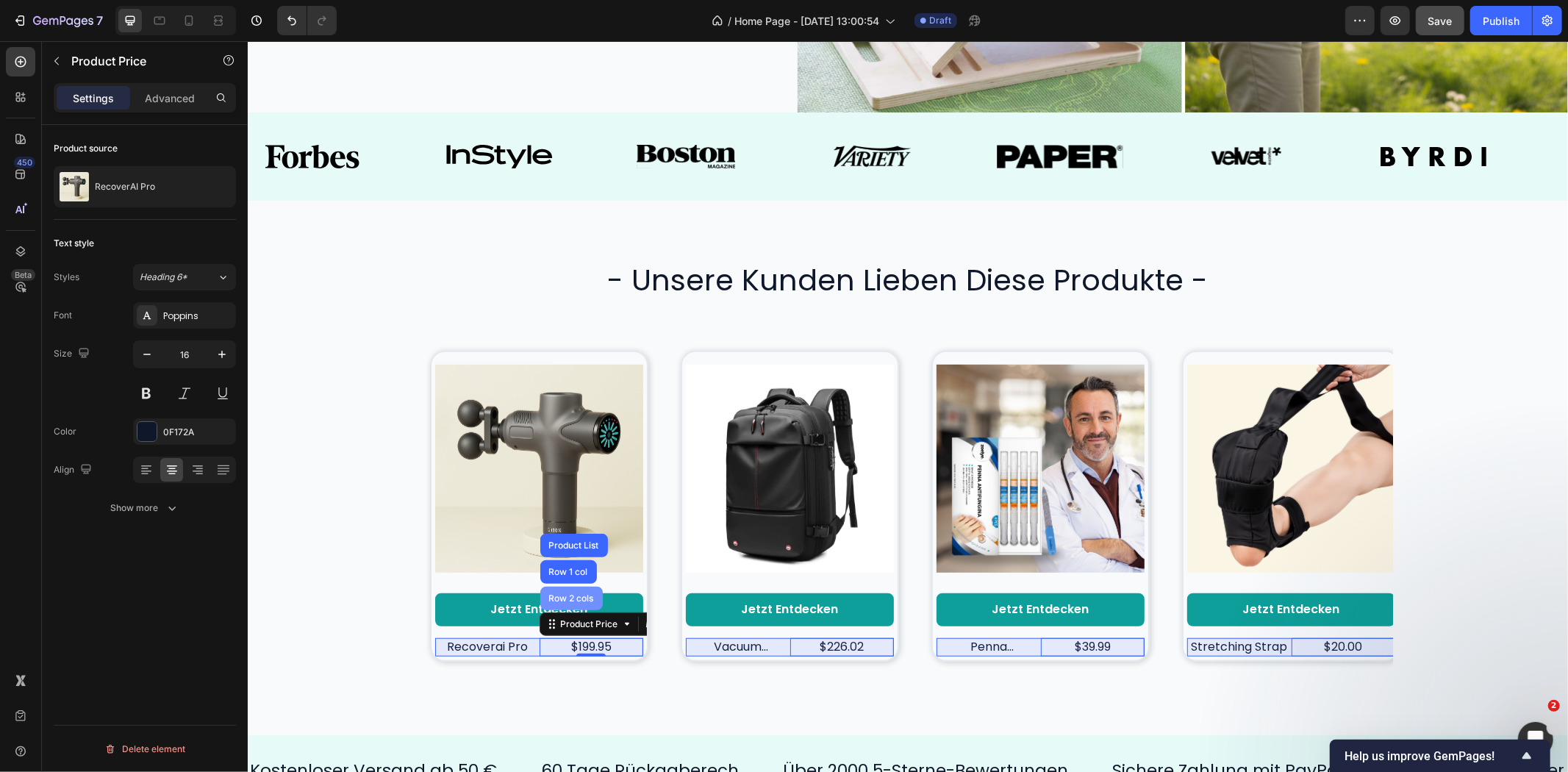
click at [552, 596] on div "Row 2 cols" at bounding box center [571, 598] width 51 height 9
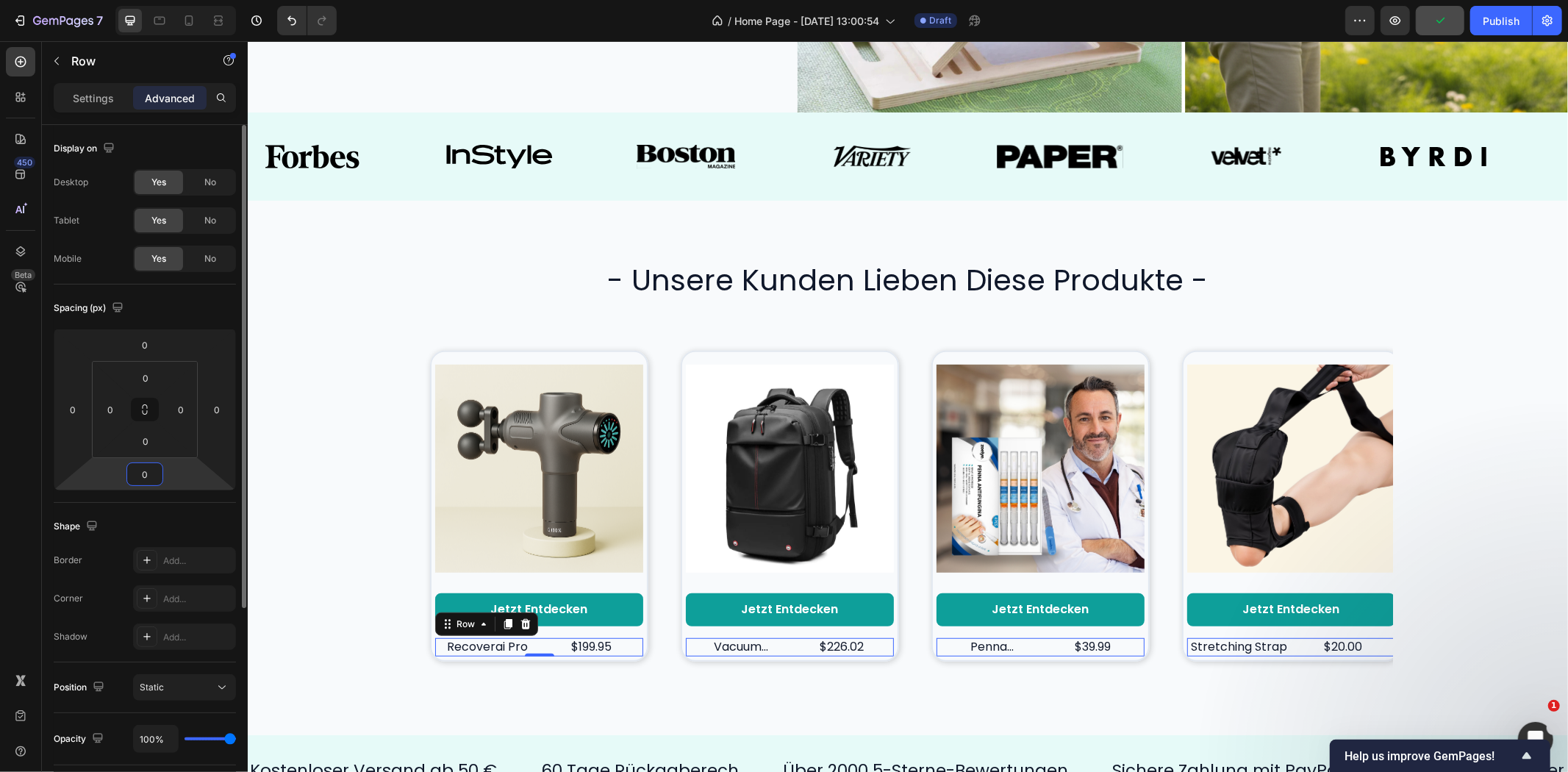
click at [143, 467] on input "0" at bounding box center [145, 474] width 30 height 22
type input "16"
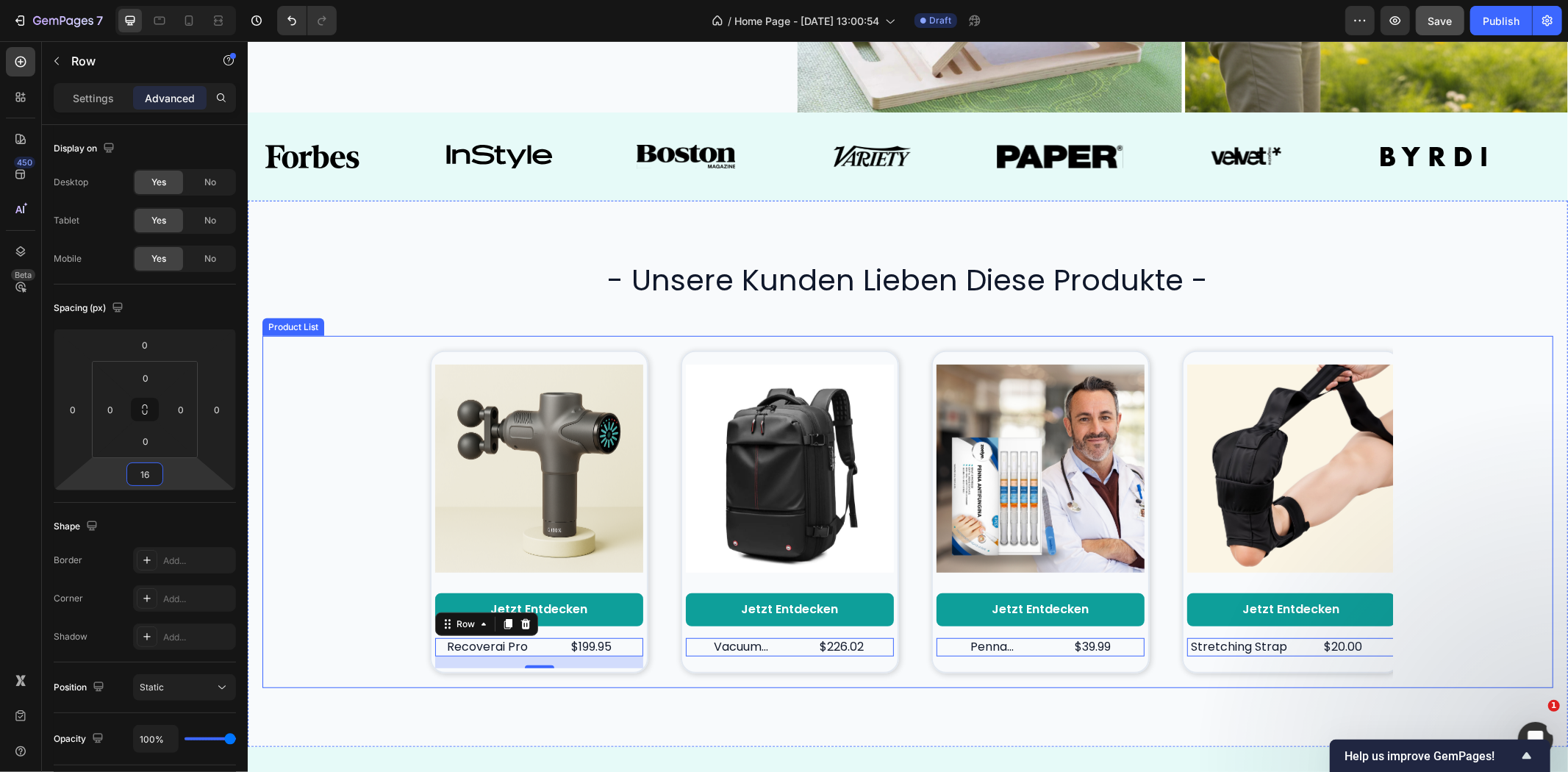
click at [329, 466] on div "Product Images Jetzt entdecken Button recoverai pro Product Title $199.95 Produ…" at bounding box center [907, 512] width 1291 height 353
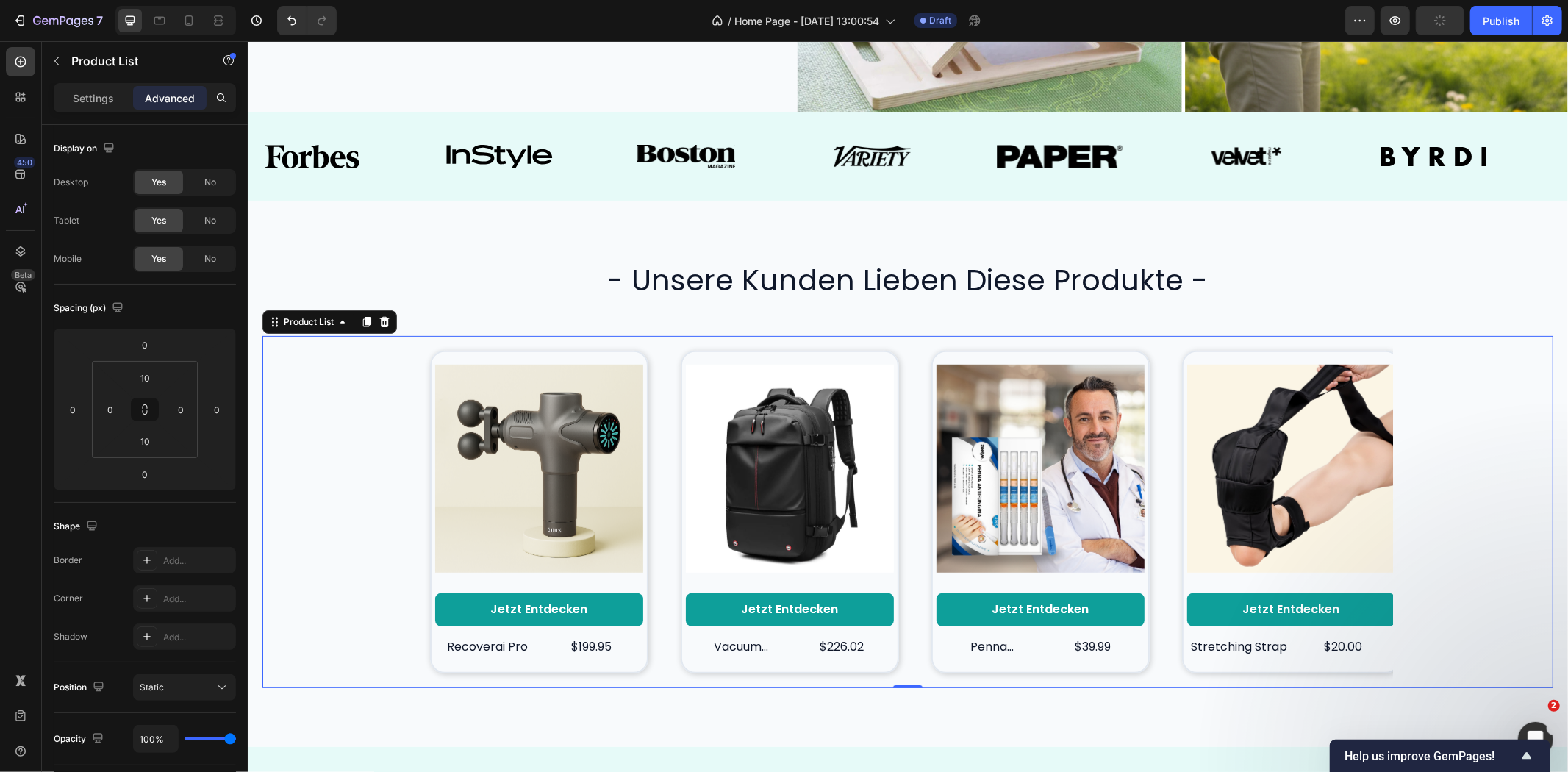
click at [1504, 385] on div "Product Images Jetzt entdecken Button recoverai pro Product Title $199.95 Produ…" at bounding box center [907, 512] width 1291 height 353
click at [1162, 456] on div "Product Images Jetzt entdecken Button recoverai pro Product Title $199.95 Produ…" at bounding box center [907, 511] width 971 height 337
click at [1370, 404] on img at bounding box center [1291, 468] width 208 height 227
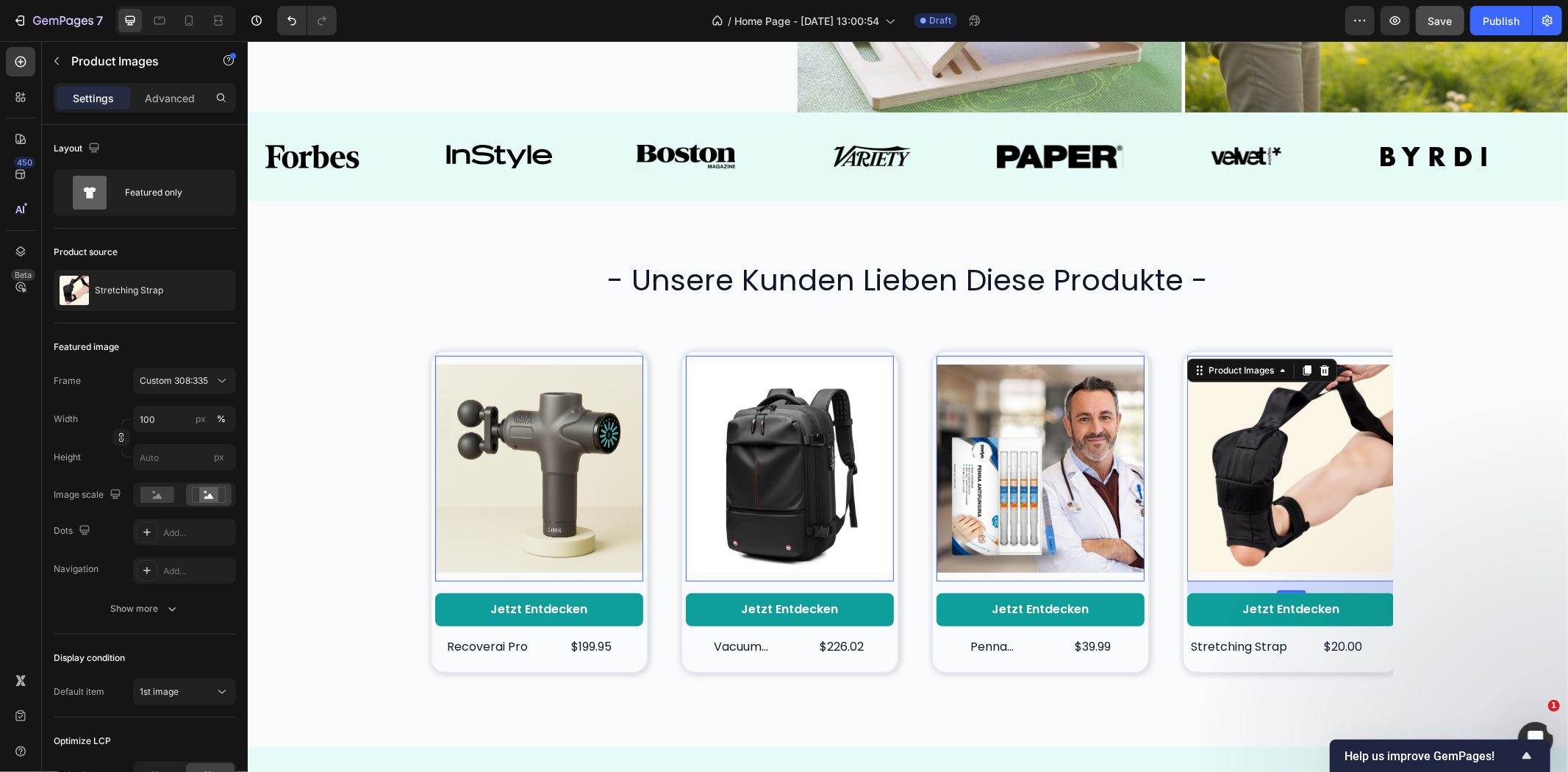
click at [1084, 467] on img at bounding box center [1040, 468] width 208 height 227
click at [1232, 456] on img at bounding box center [1291, 468] width 208 height 227
click at [1216, 581] on div "16" at bounding box center [1291, 587] width 208 height 12
click at [1187, 627] on div "Jetzt entdecken Button" at bounding box center [1291, 616] width 208 height 45
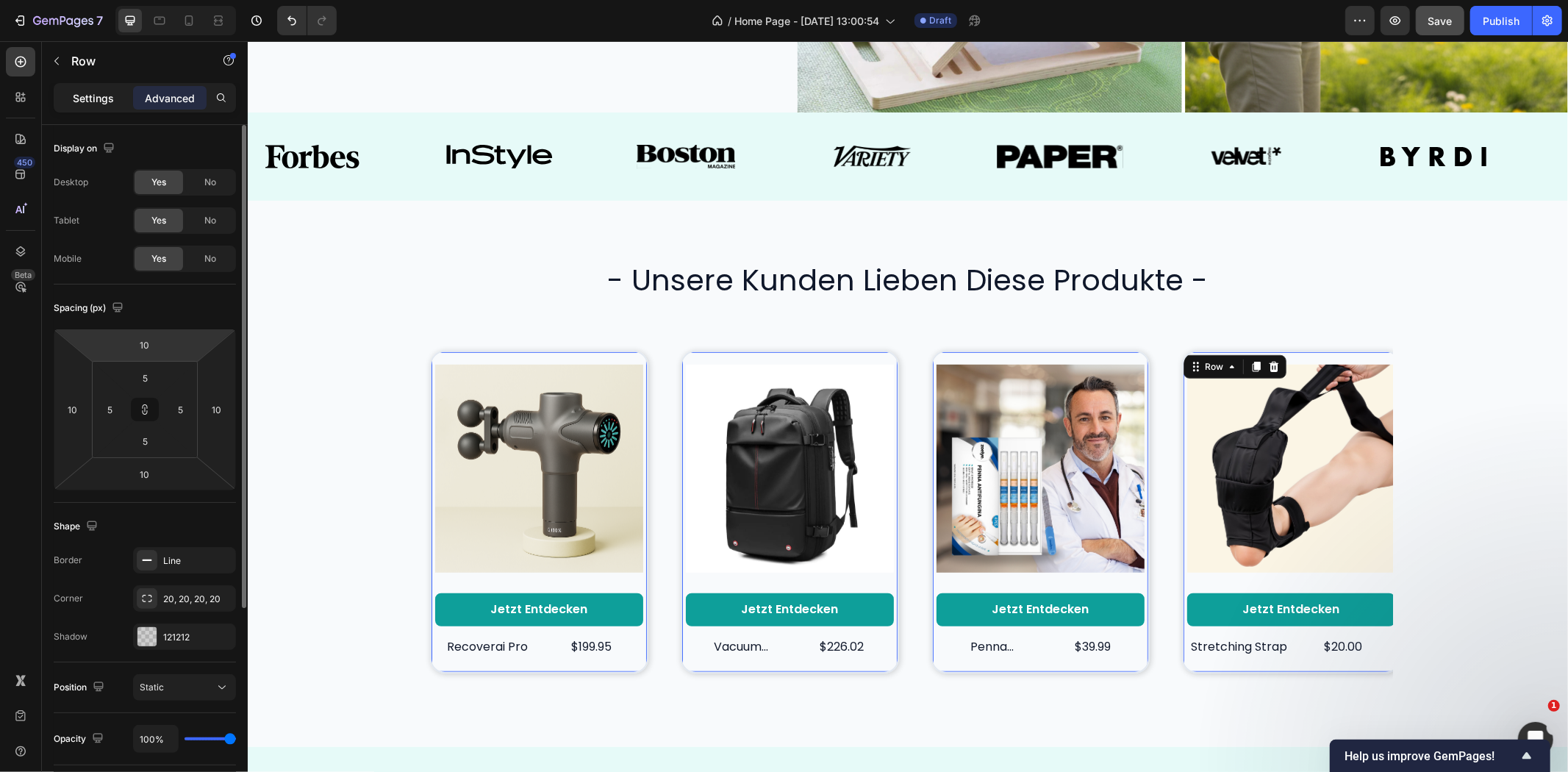
click at [89, 98] on p "Settings" at bounding box center [94, 98] width 42 height 15
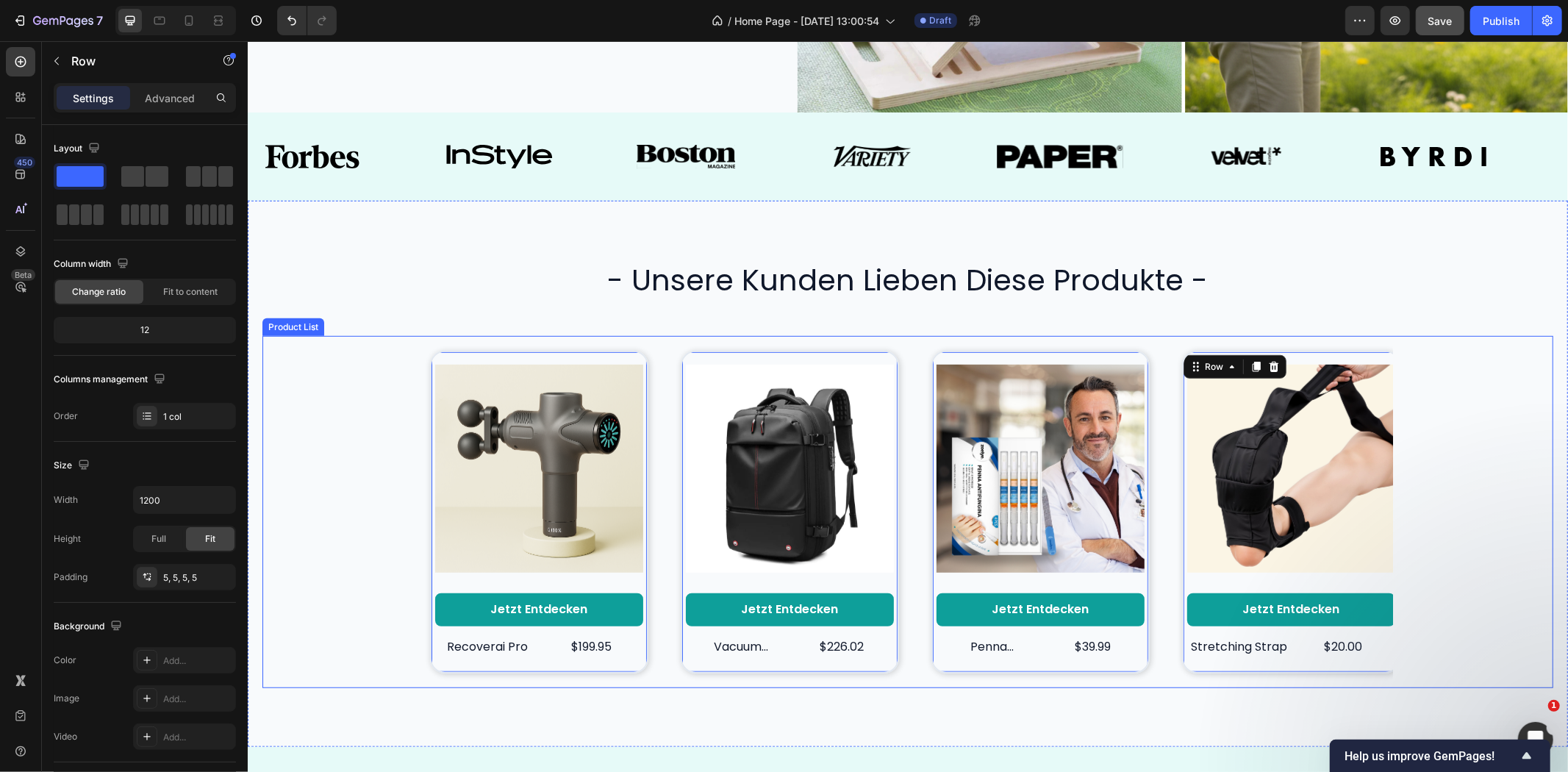
click at [361, 438] on div "Product Images Jetzt entdecken Button recoverai pro Product Title $199.95 Produ…" at bounding box center [907, 512] width 1291 height 353
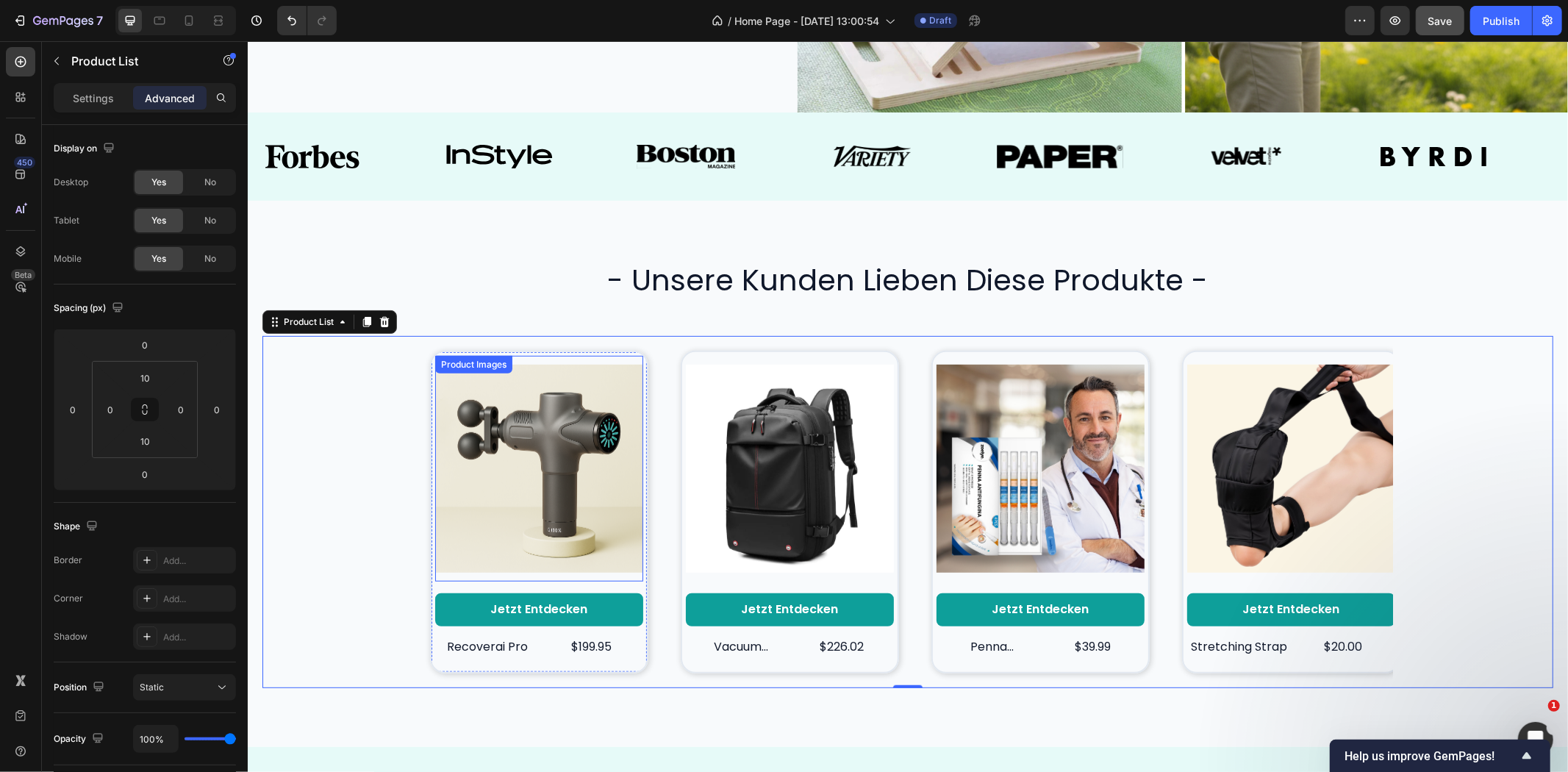
click at [554, 355] on img at bounding box center [539, 468] width 208 height 227
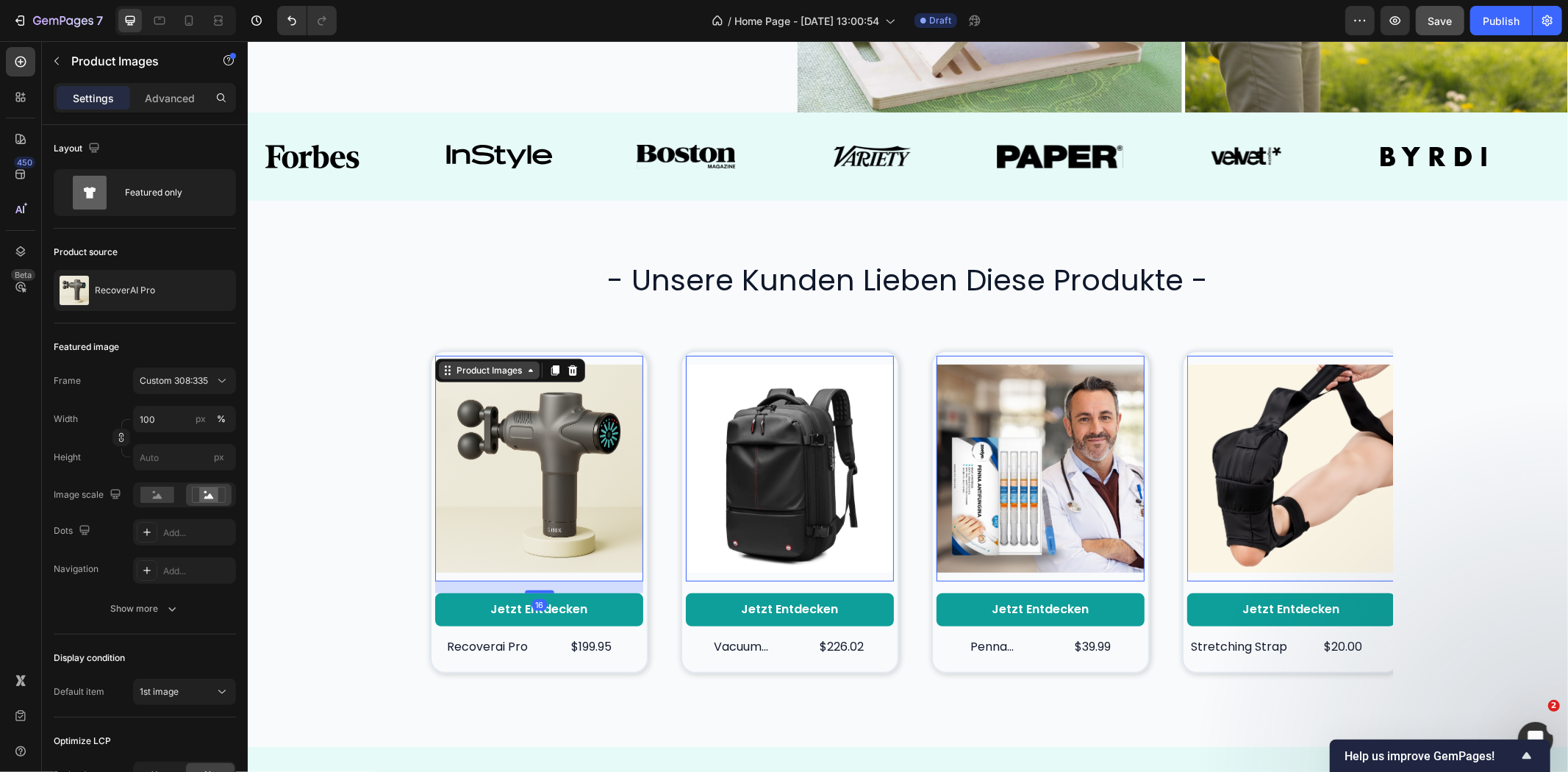
click at [490, 363] on div "Product Images" at bounding box center [488, 370] width 71 height 14
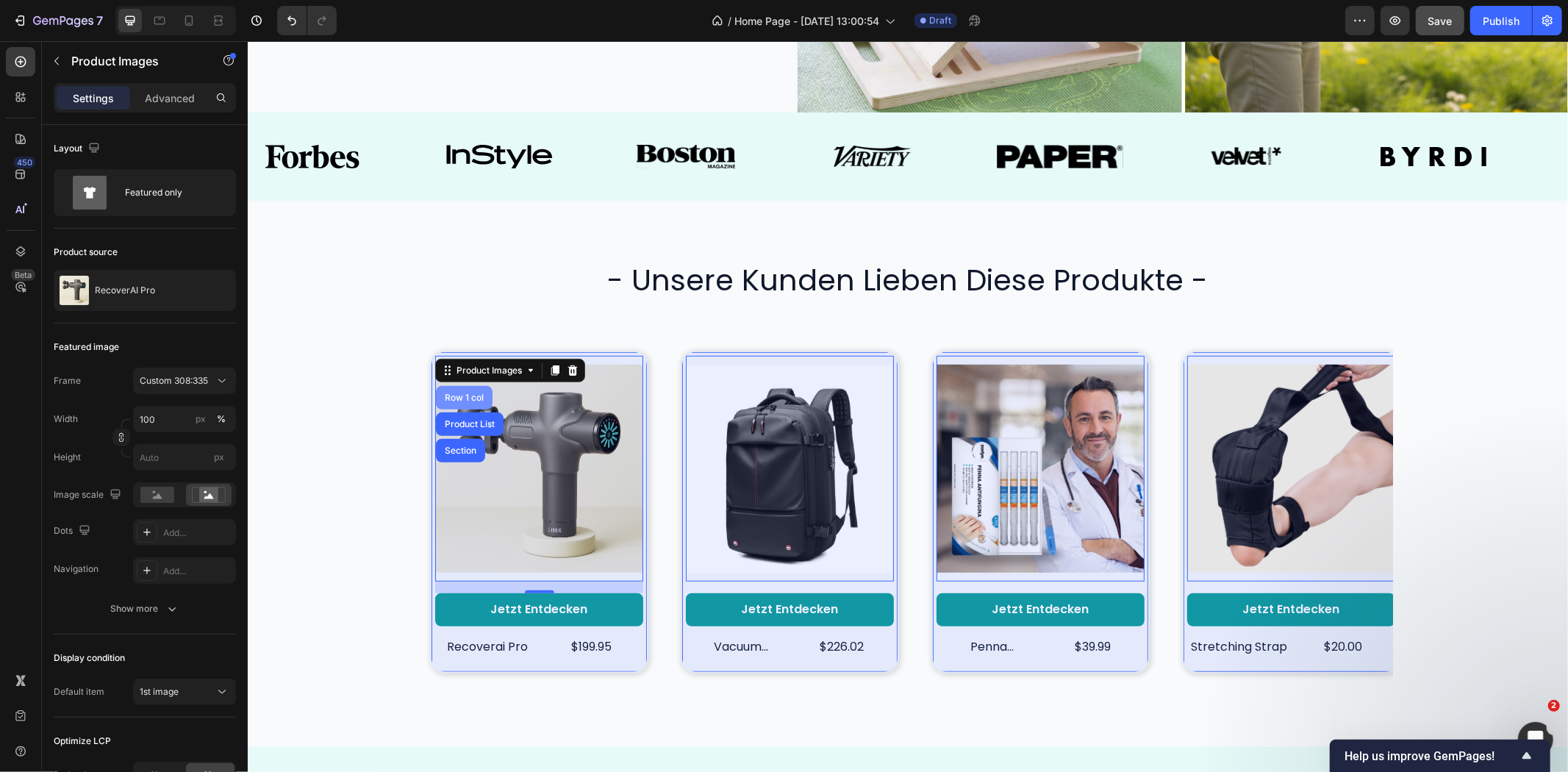
click at [460, 392] on div "Row 1 col" at bounding box center [464, 397] width 45 height 9
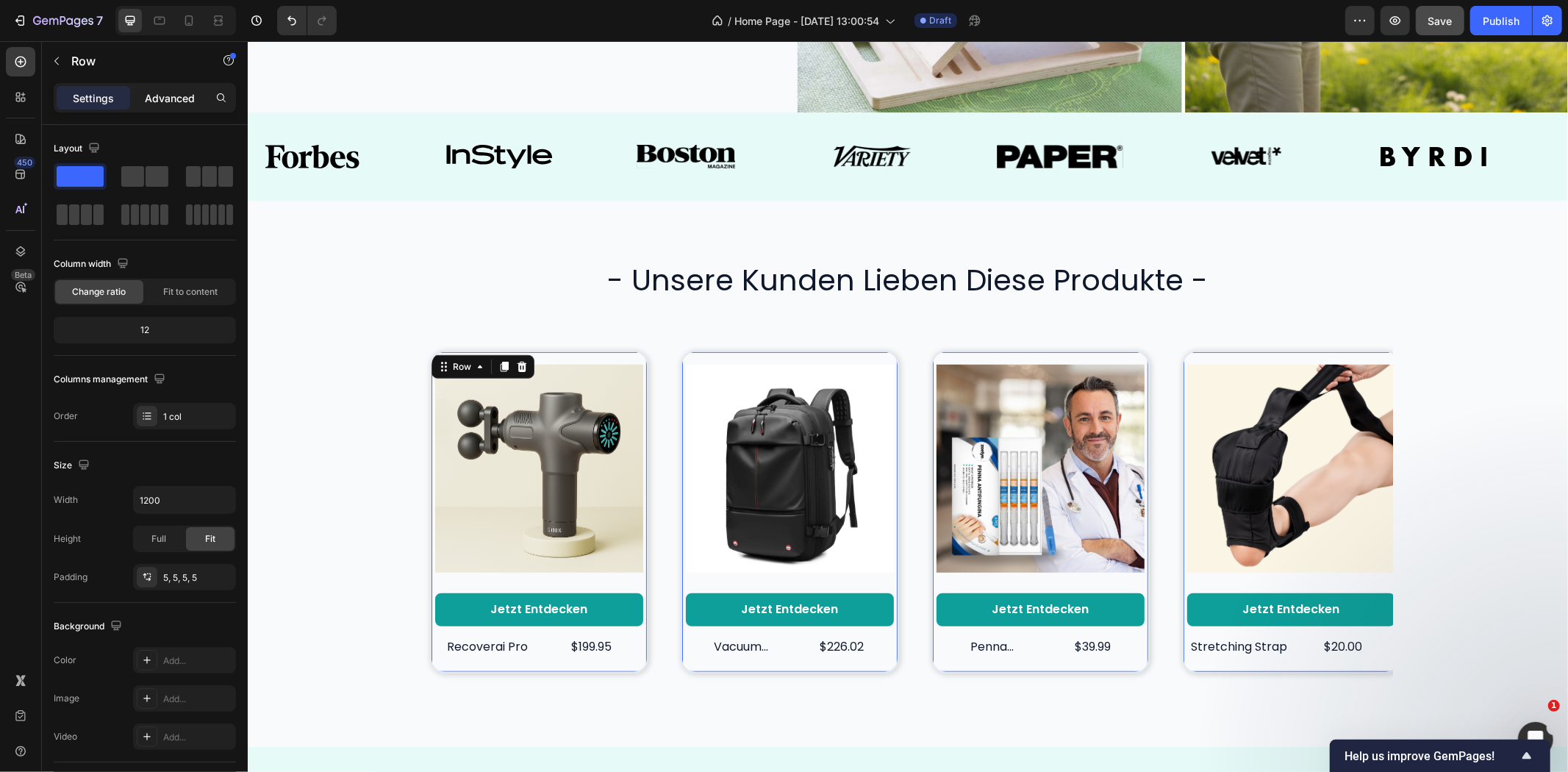
click at [163, 92] on p "Advanced" at bounding box center [169, 98] width 50 height 15
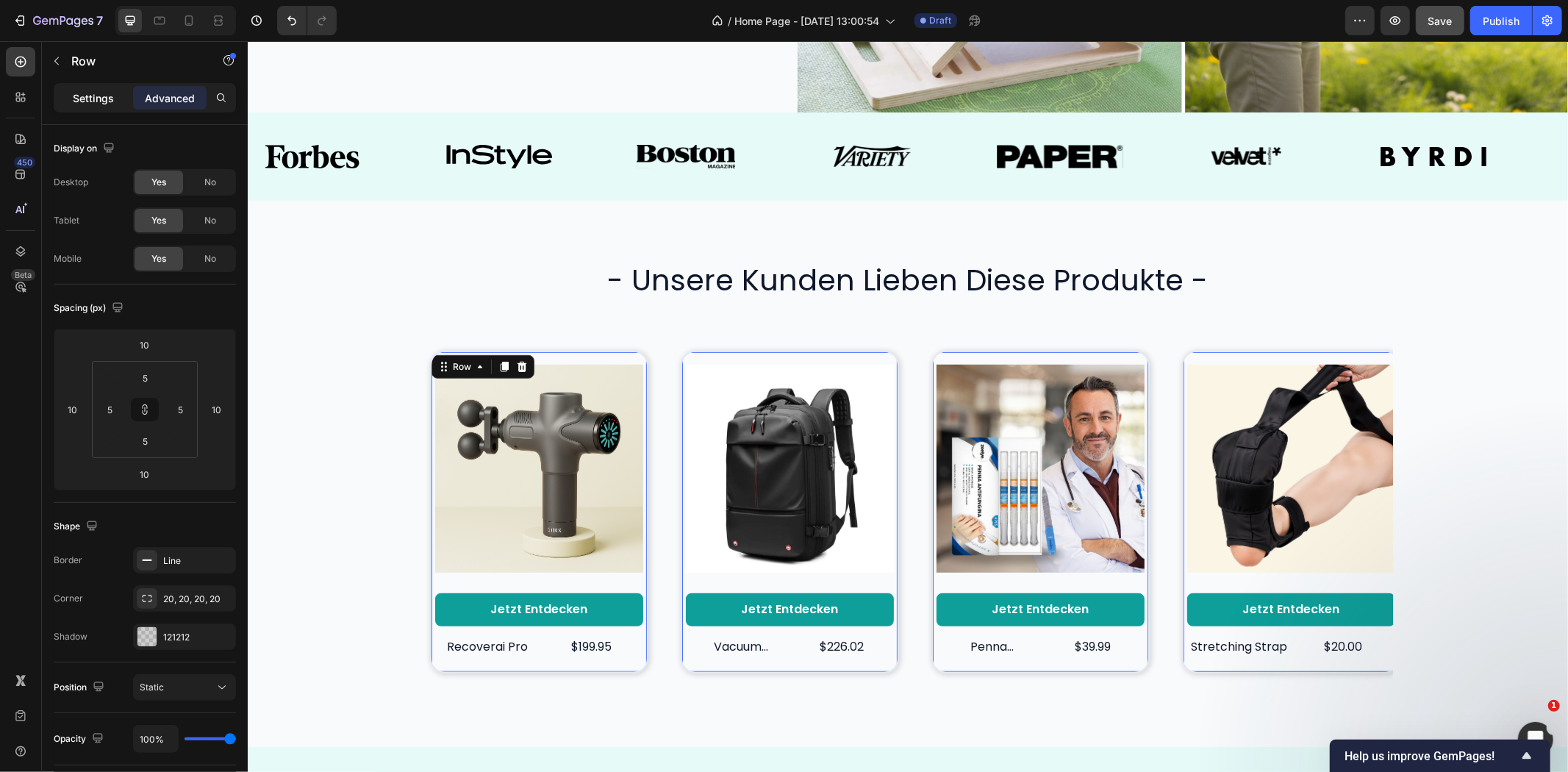
click at [84, 93] on p "Settings" at bounding box center [94, 98] width 42 height 15
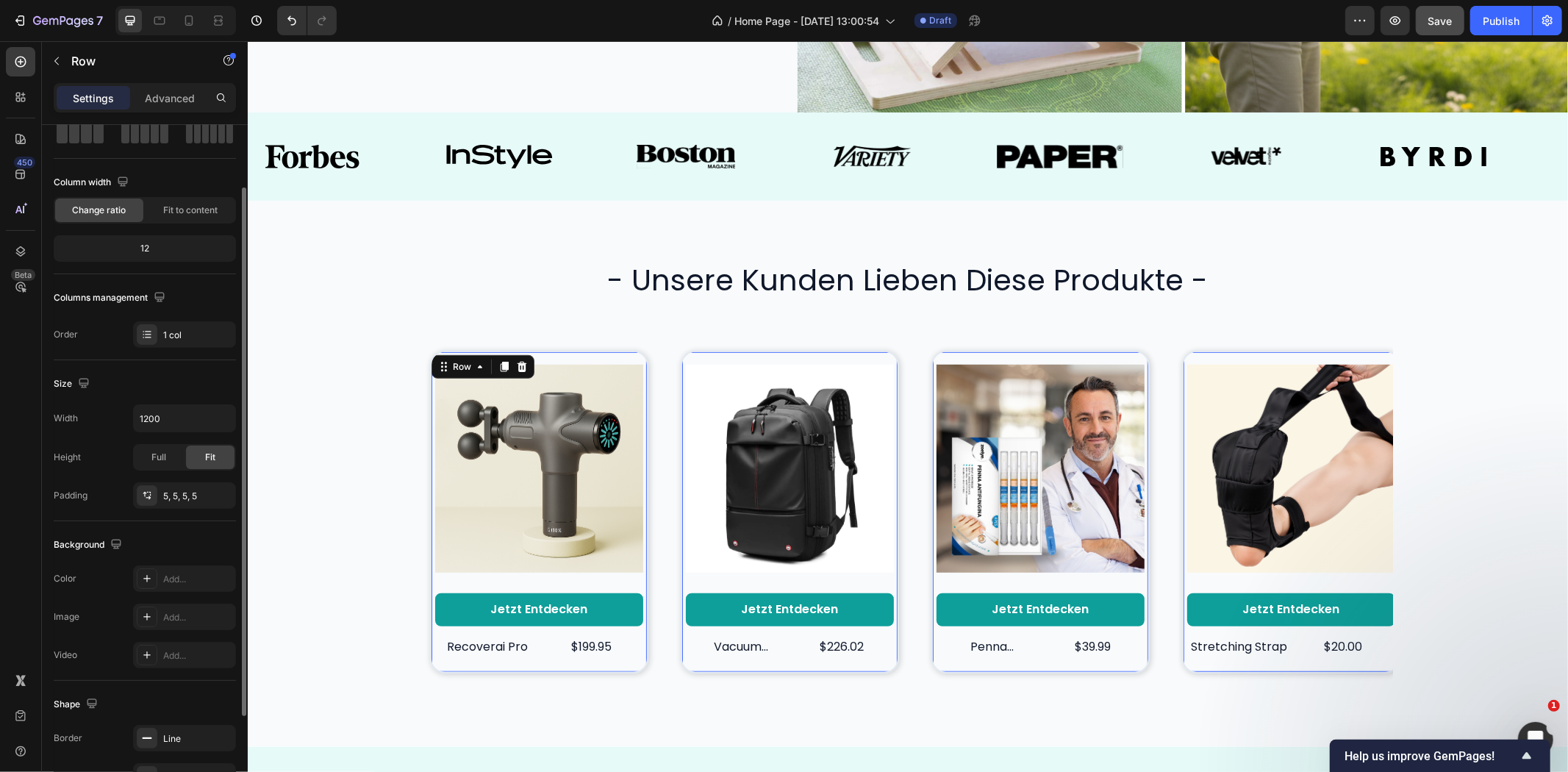
scroll to position [208, 0]
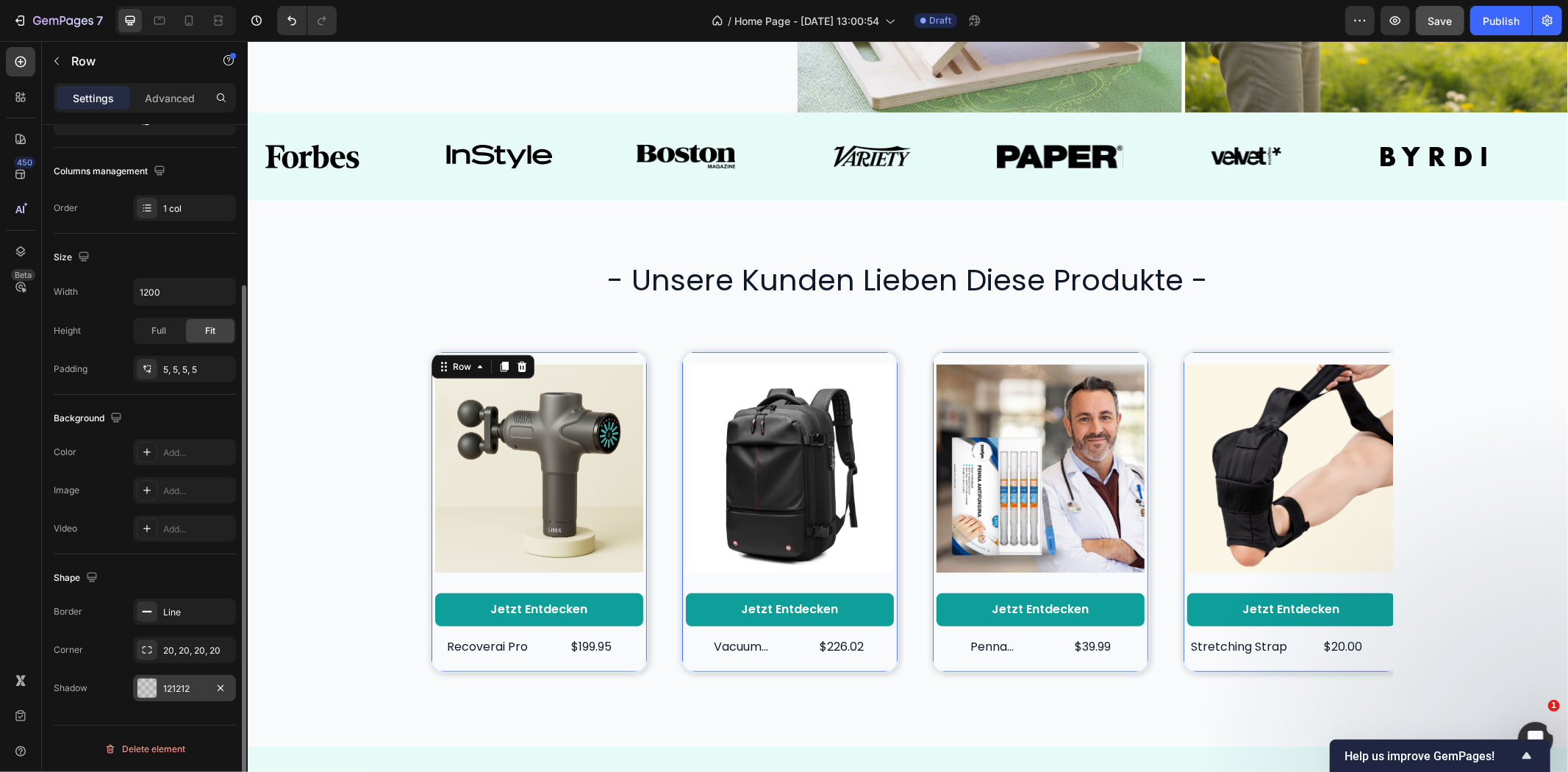
click at [172, 687] on div "121212" at bounding box center [184, 689] width 42 height 14
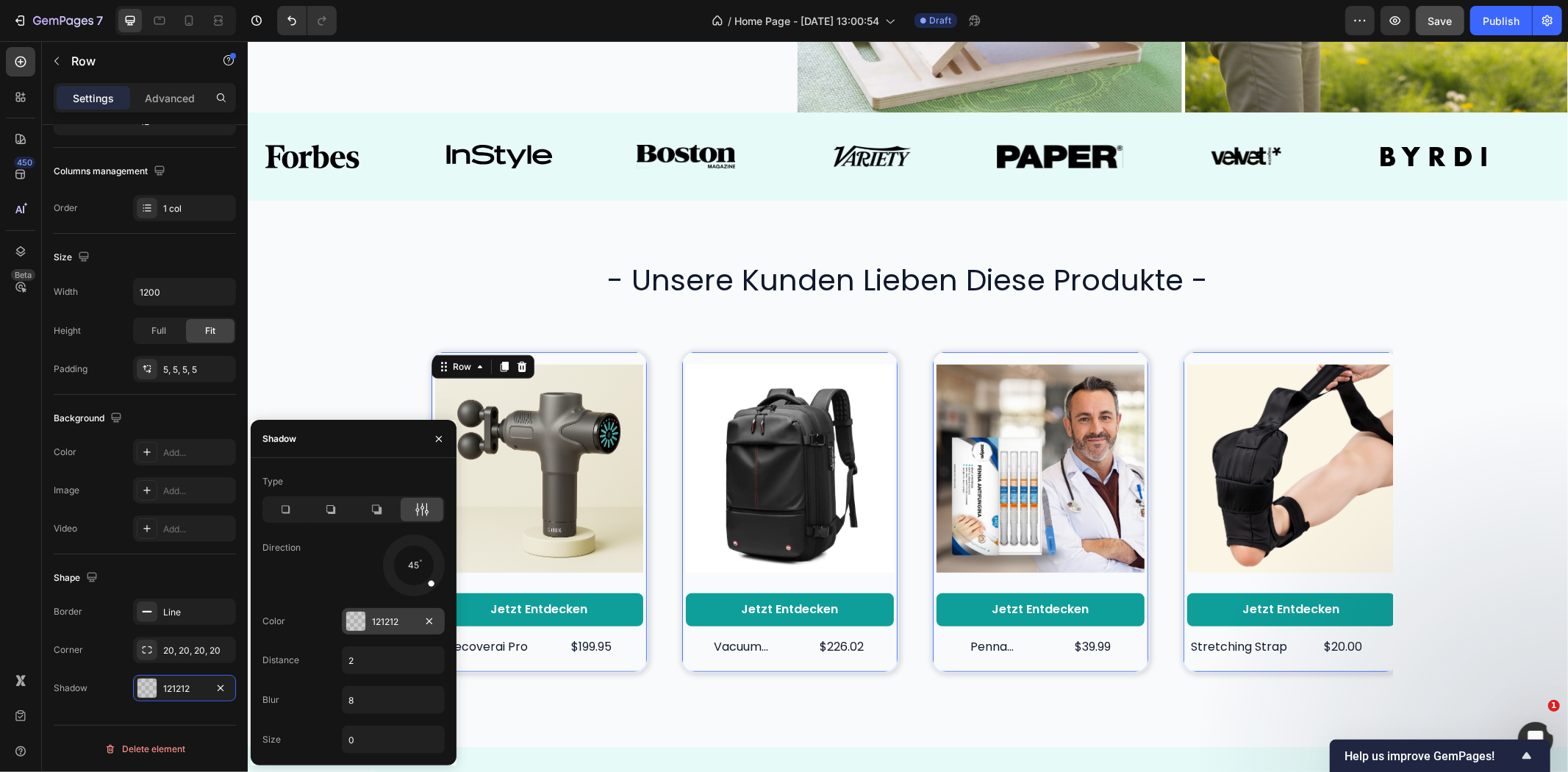
click at [384, 614] on div "121212" at bounding box center [393, 621] width 103 height 26
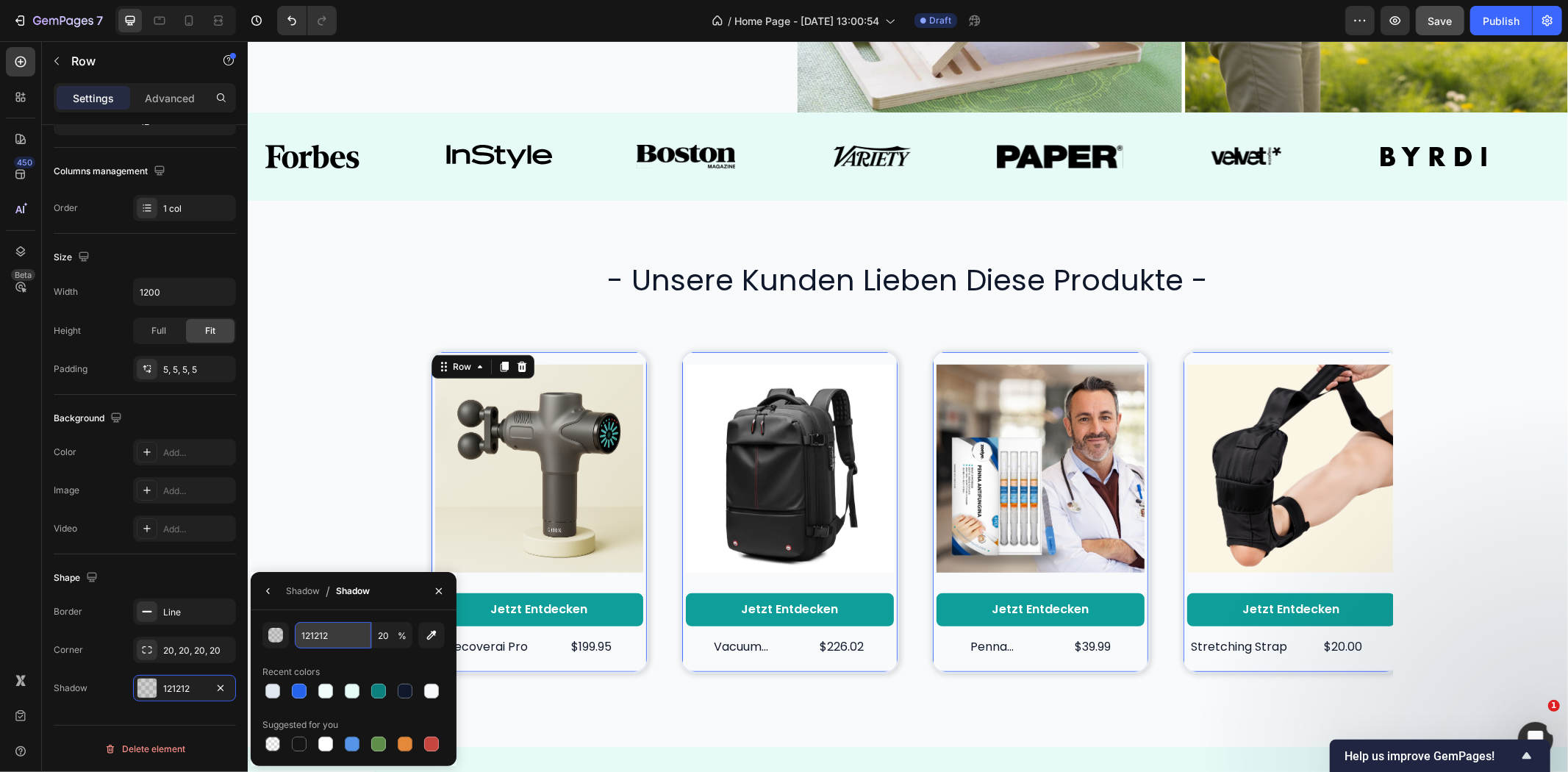
click at [336, 631] on input "121212" at bounding box center [333, 635] width 77 height 26
paste input "00000014"
click at [291, 610] on div "00000014 20 % Recent colors Suggested for you" at bounding box center [353, 688] width 206 height 155
click at [317, 626] on input "121212" at bounding box center [333, 635] width 77 height 26
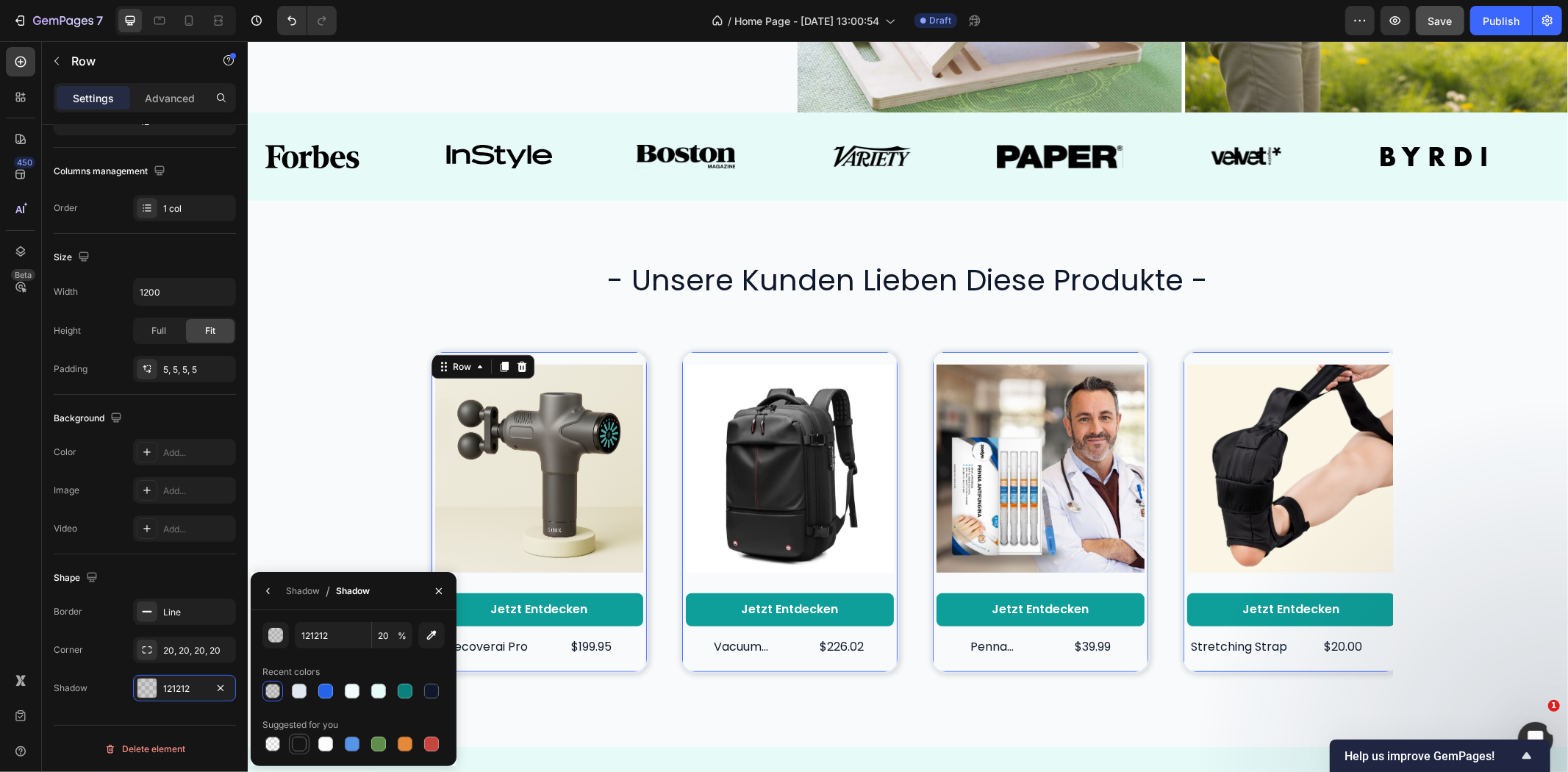
click at [302, 739] on div at bounding box center [299, 744] width 14 height 14
type input "151515"
type input "100"
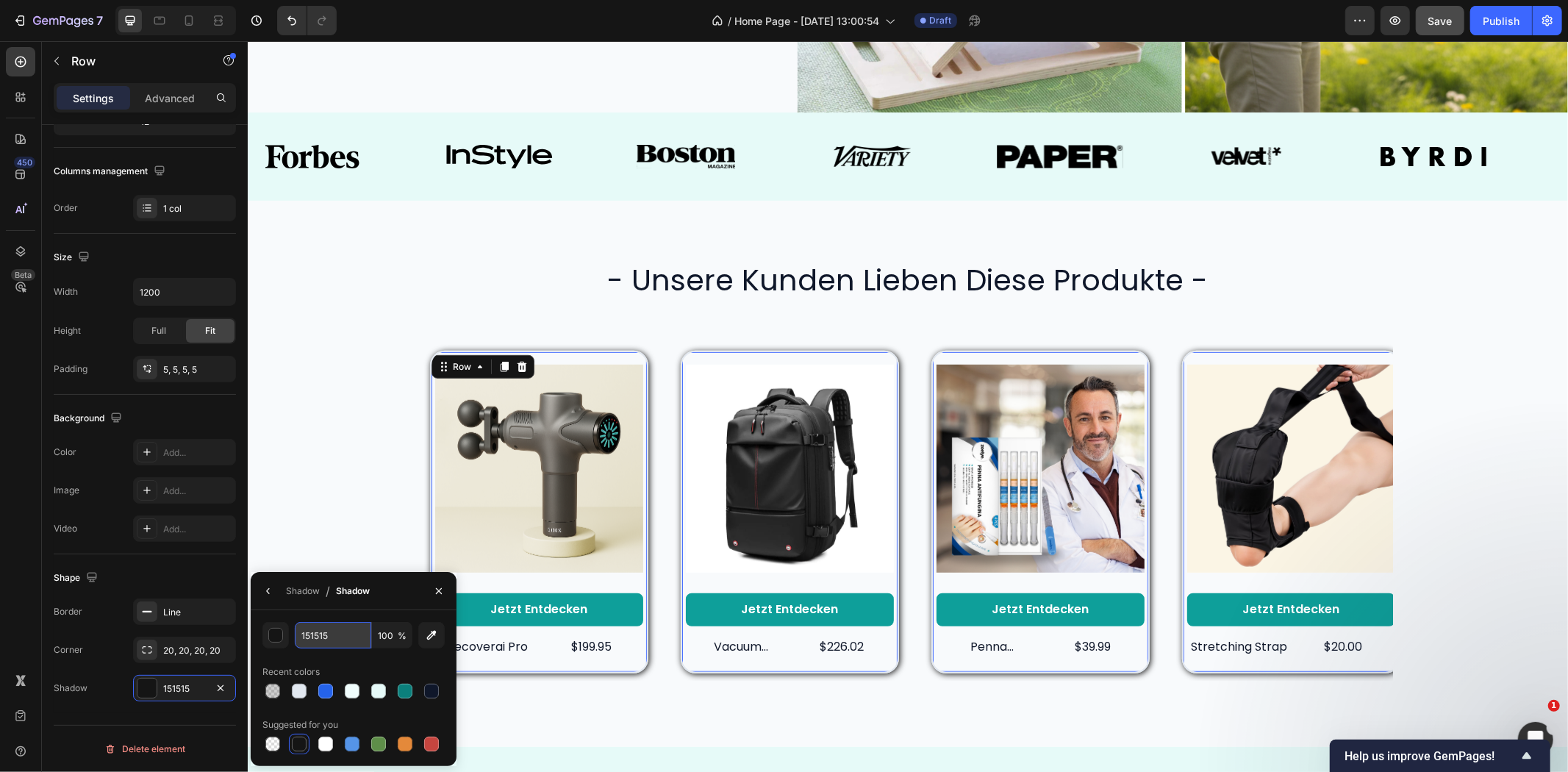
click at [322, 637] on input "151515" at bounding box center [333, 635] width 77 height 26
click at [336, 652] on div "0000000 100 % Recent colors Suggested for you" at bounding box center [353, 688] width 183 height 132
type input "000000"
click at [391, 633] on input "100" at bounding box center [392, 635] width 41 height 26
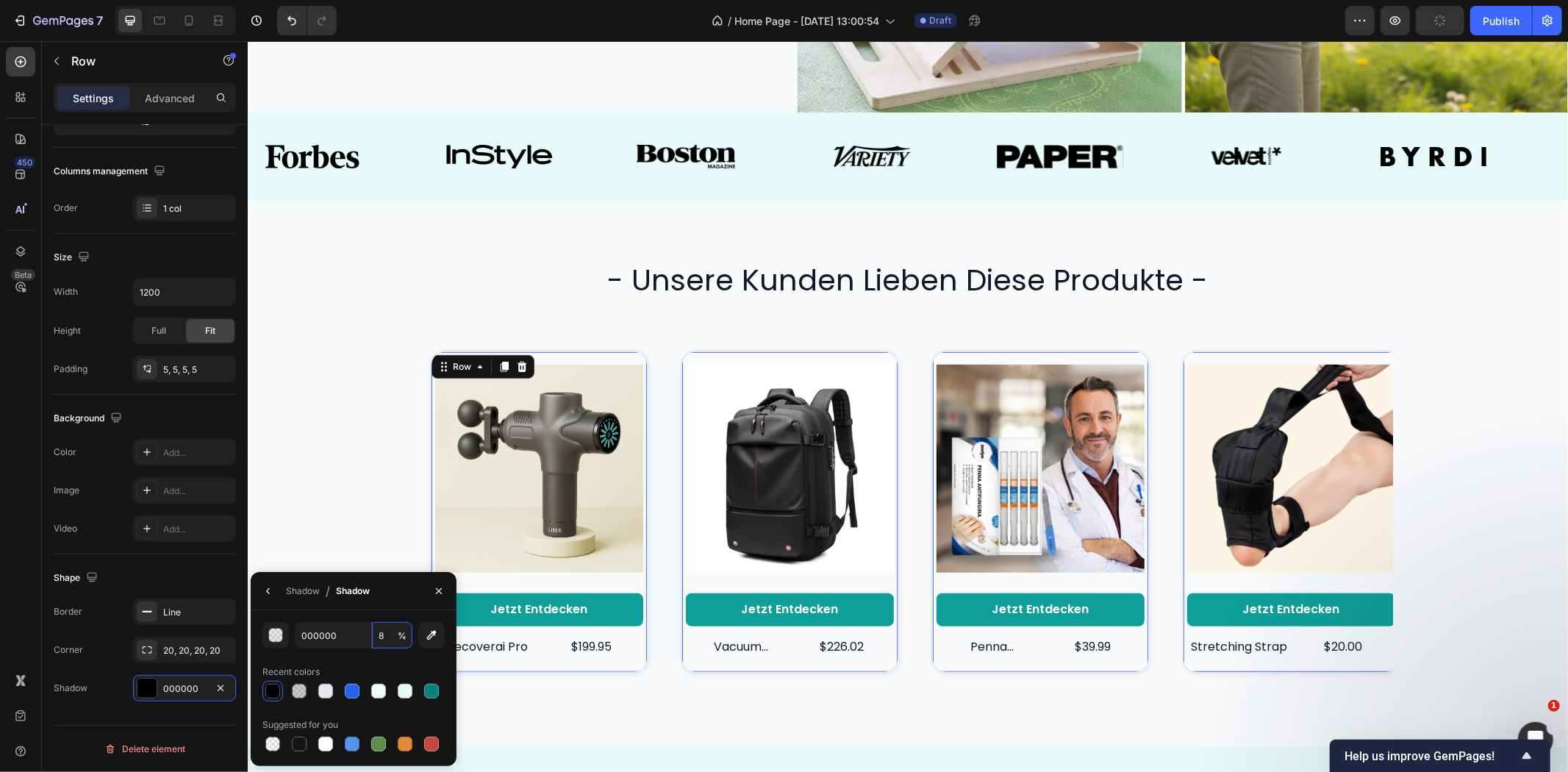
type input "8"
click at [385, 656] on div "000000 8 % Recent colors Suggested for you" at bounding box center [353, 688] width 183 height 132
click at [570, 219] on div "- unsere kunden lieben diese produkte - Heading Product Images Jetzt entdecken …" at bounding box center [906, 473] width 1320 height 546
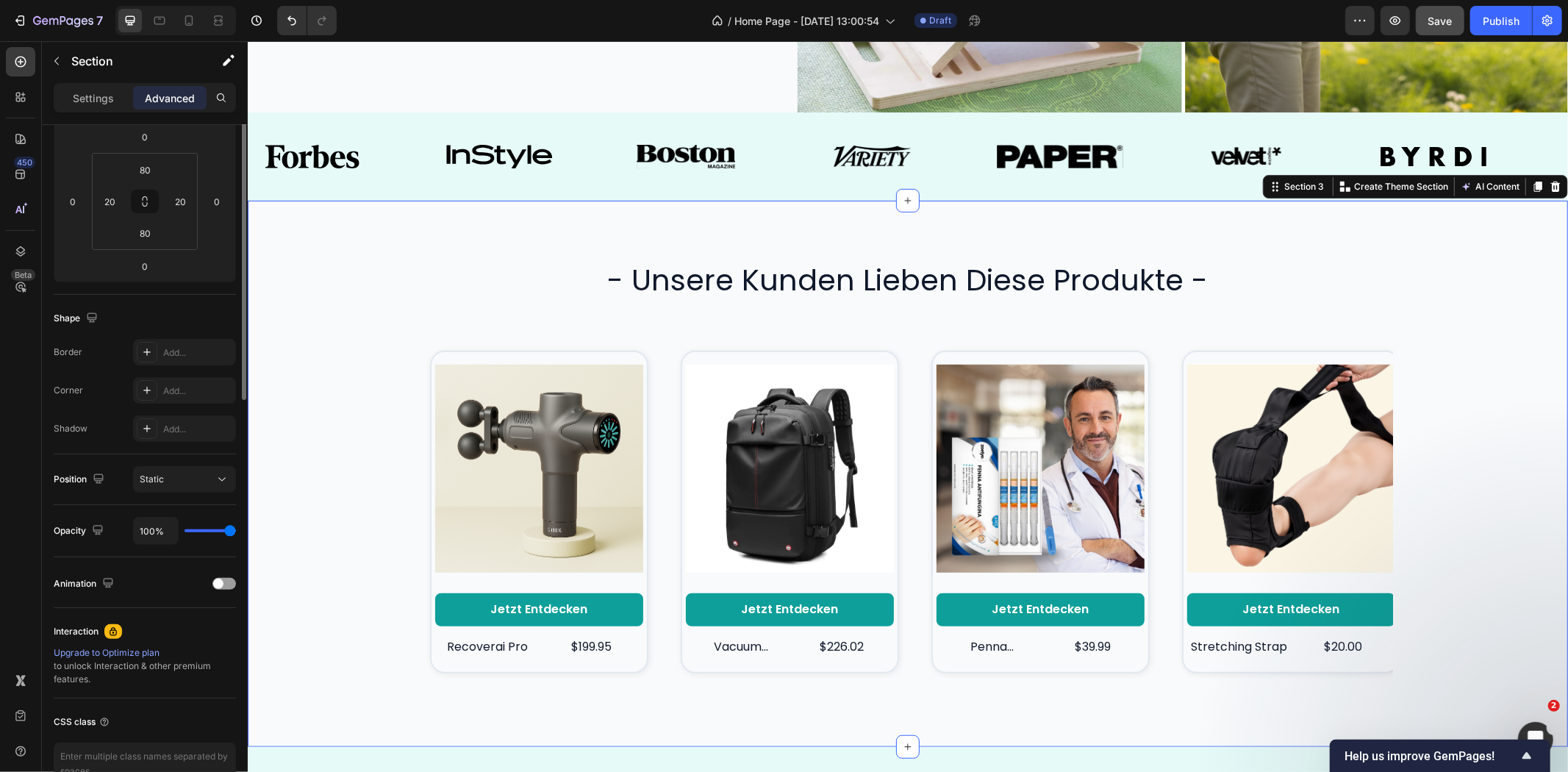
scroll to position [0, 0]
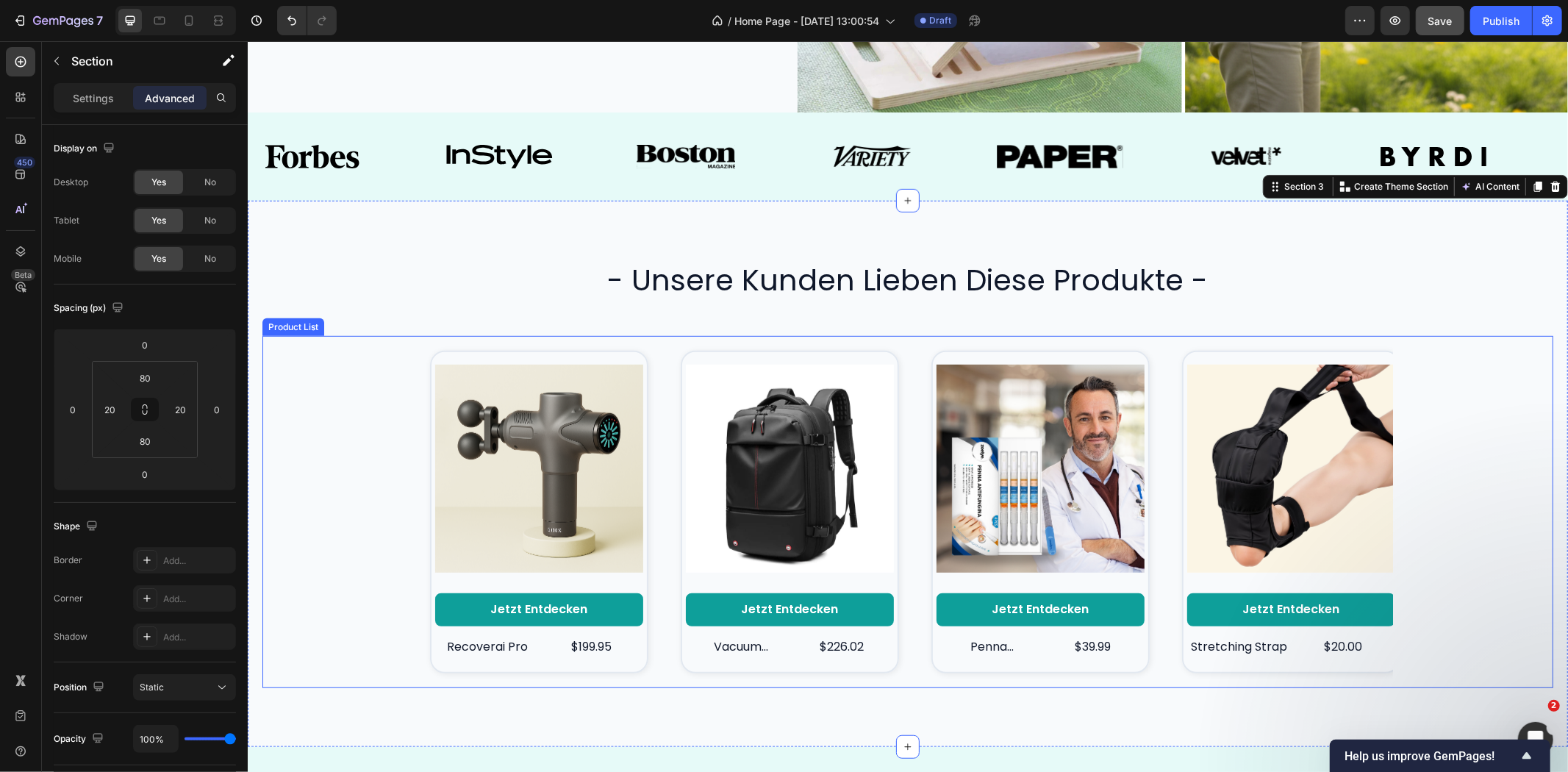
click at [662, 408] on div "Product Images Jetzt entdecken Button recoverai pro Product Title $199.95 Produ…" at bounding box center [907, 511] width 971 height 337
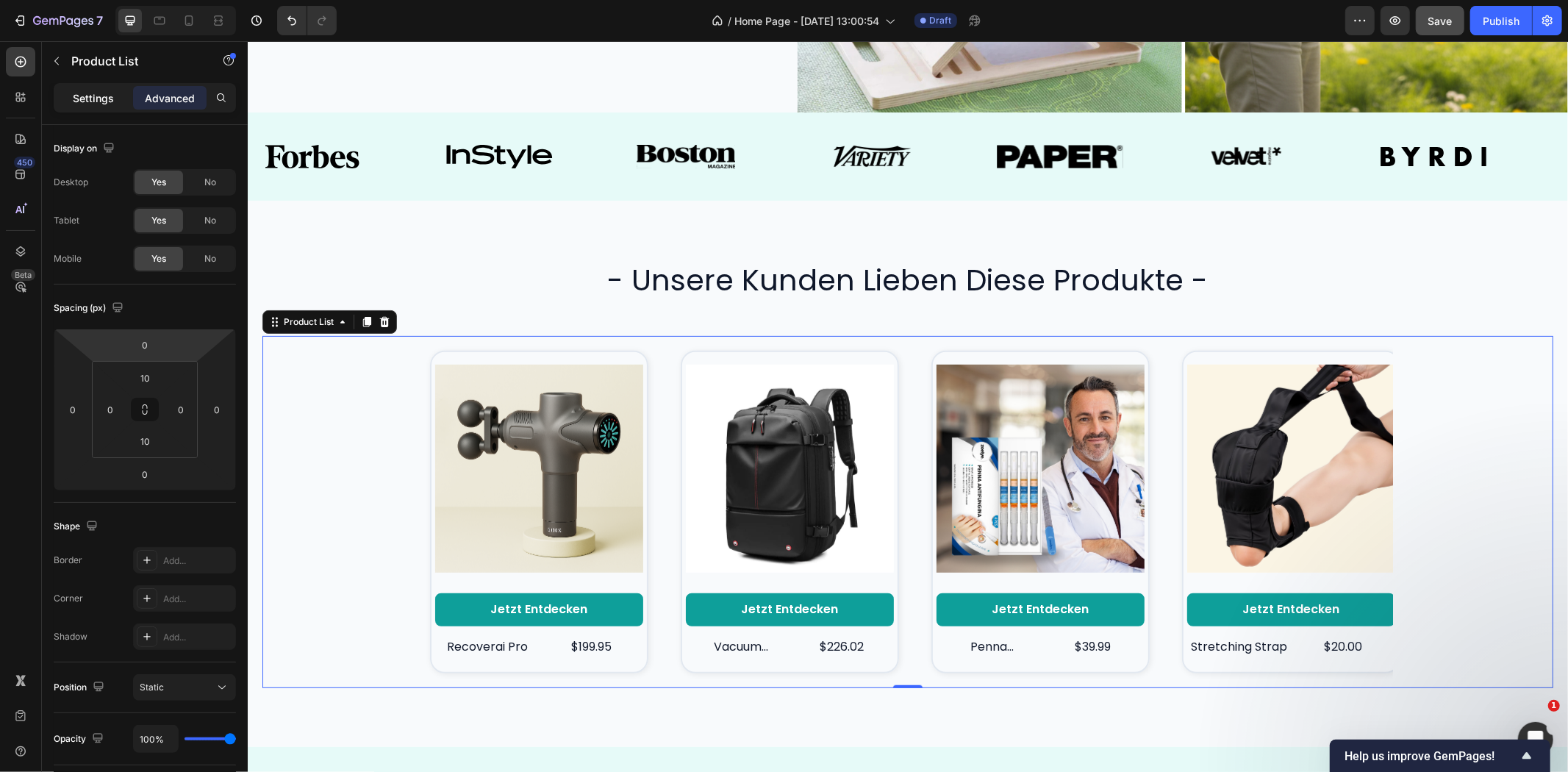
click at [96, 90] on p "Settings" at bounding box center [94, 98] width 42 height 15
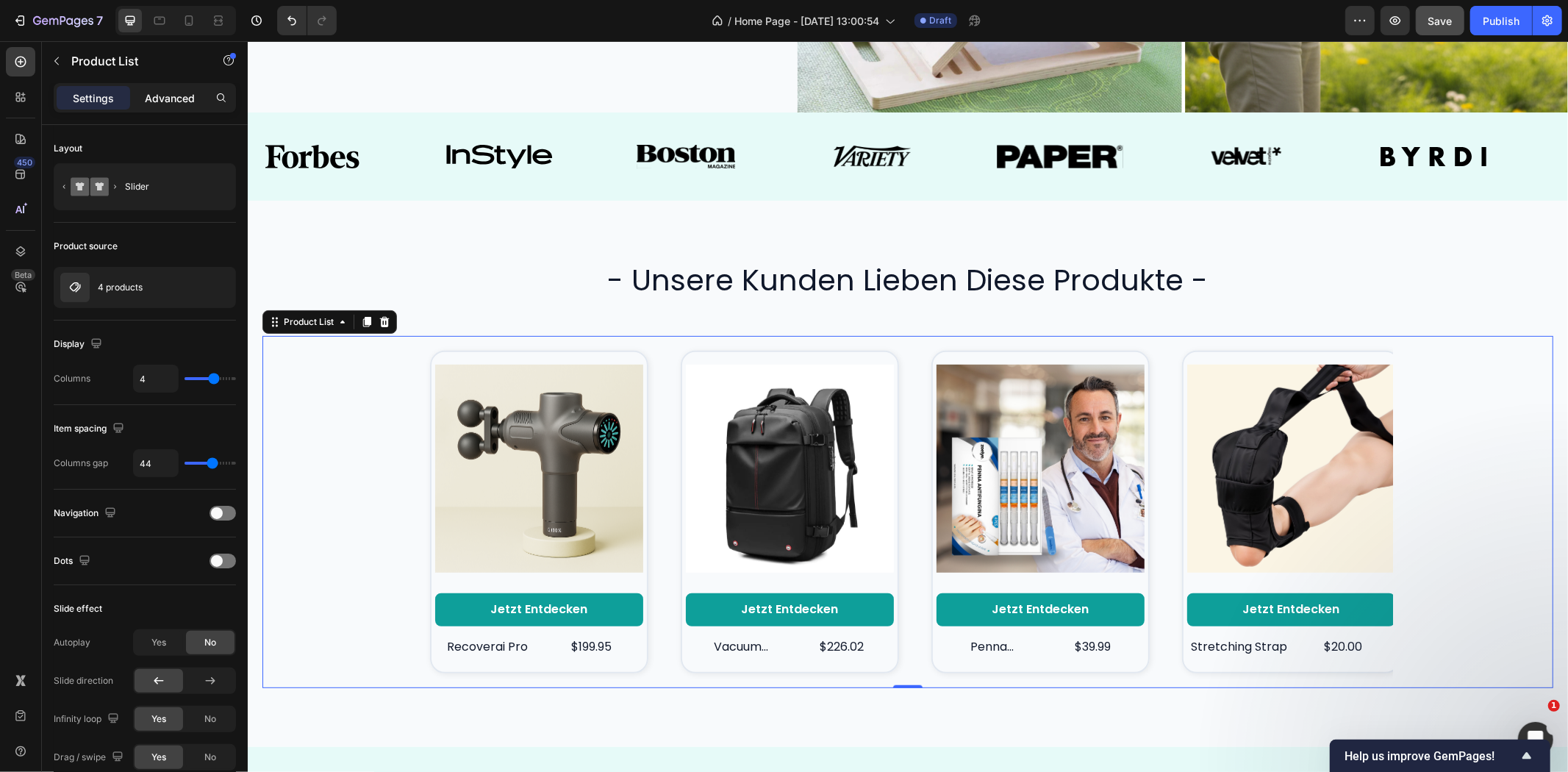
click at [163, 93] on p "Advanced" at bounding box center [169, 98] width 50 height 15
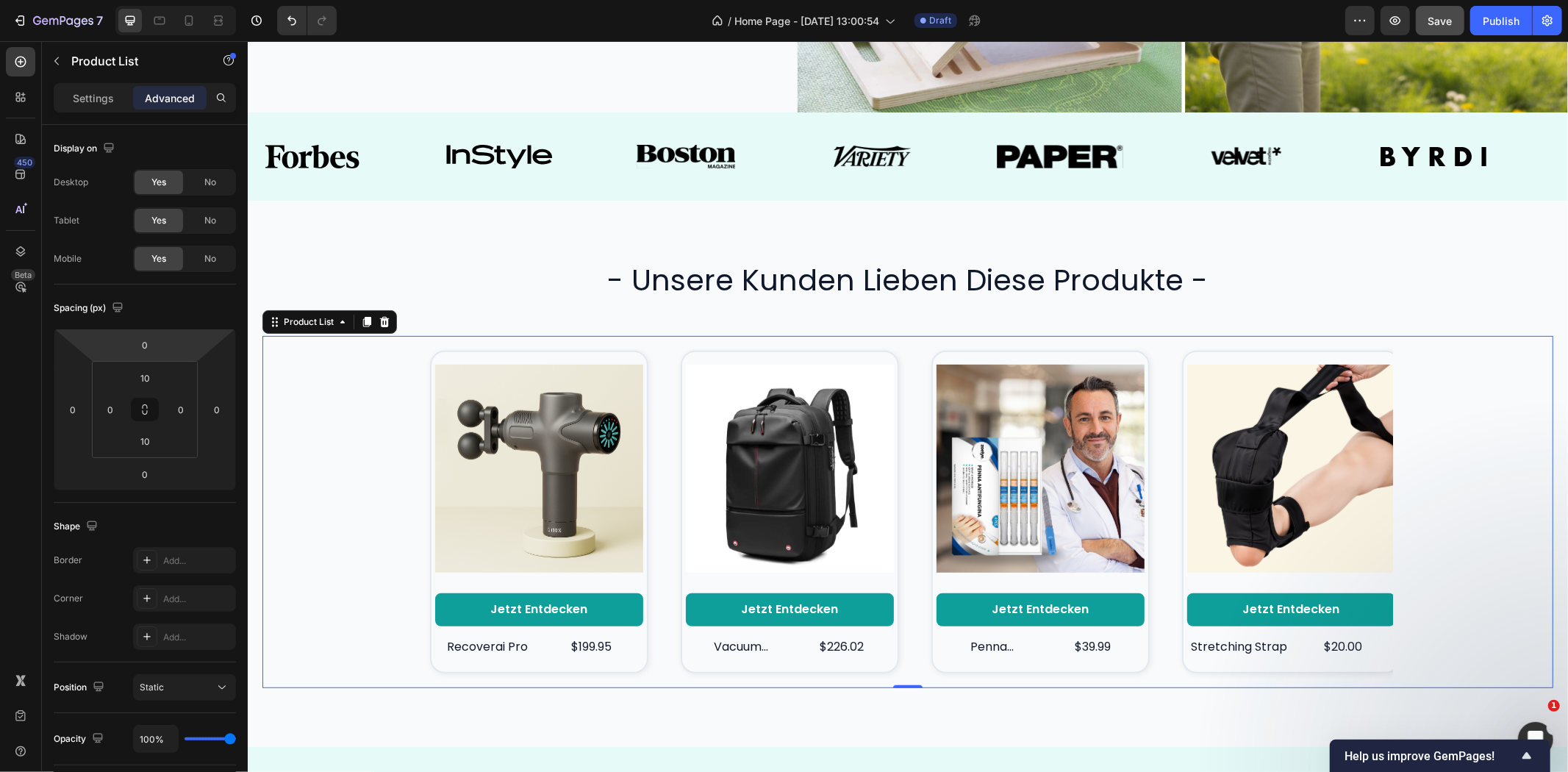
click at [1429, 438] on div "Product Images Jetzt entdecken Button recoverai pro Product Title $199.95 Produ…" at bounding box center [907, 512] width 1291 height 353
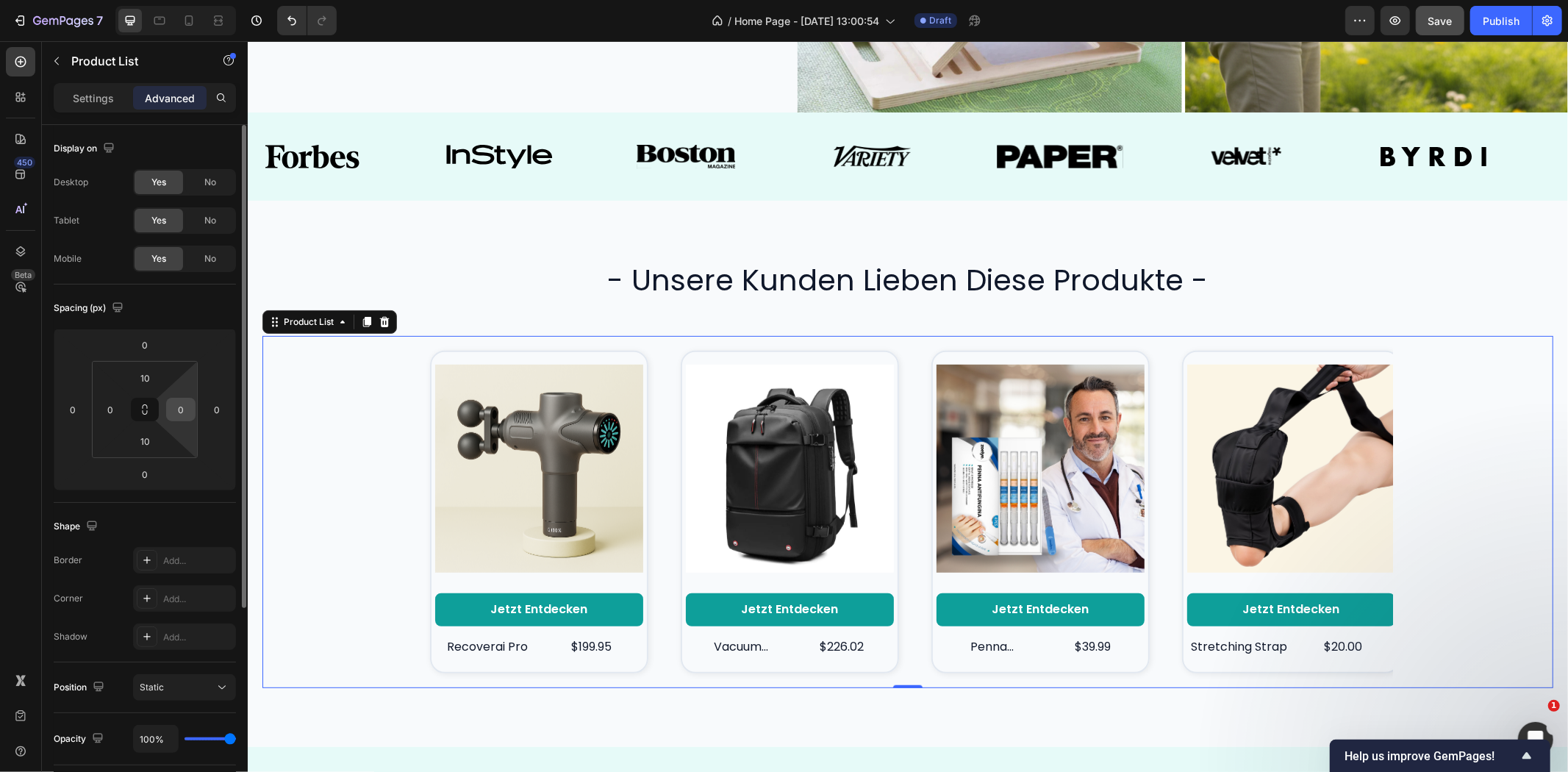
click at [183, 412] on input "0" at bounding box center [181, 410] width 22 height 22
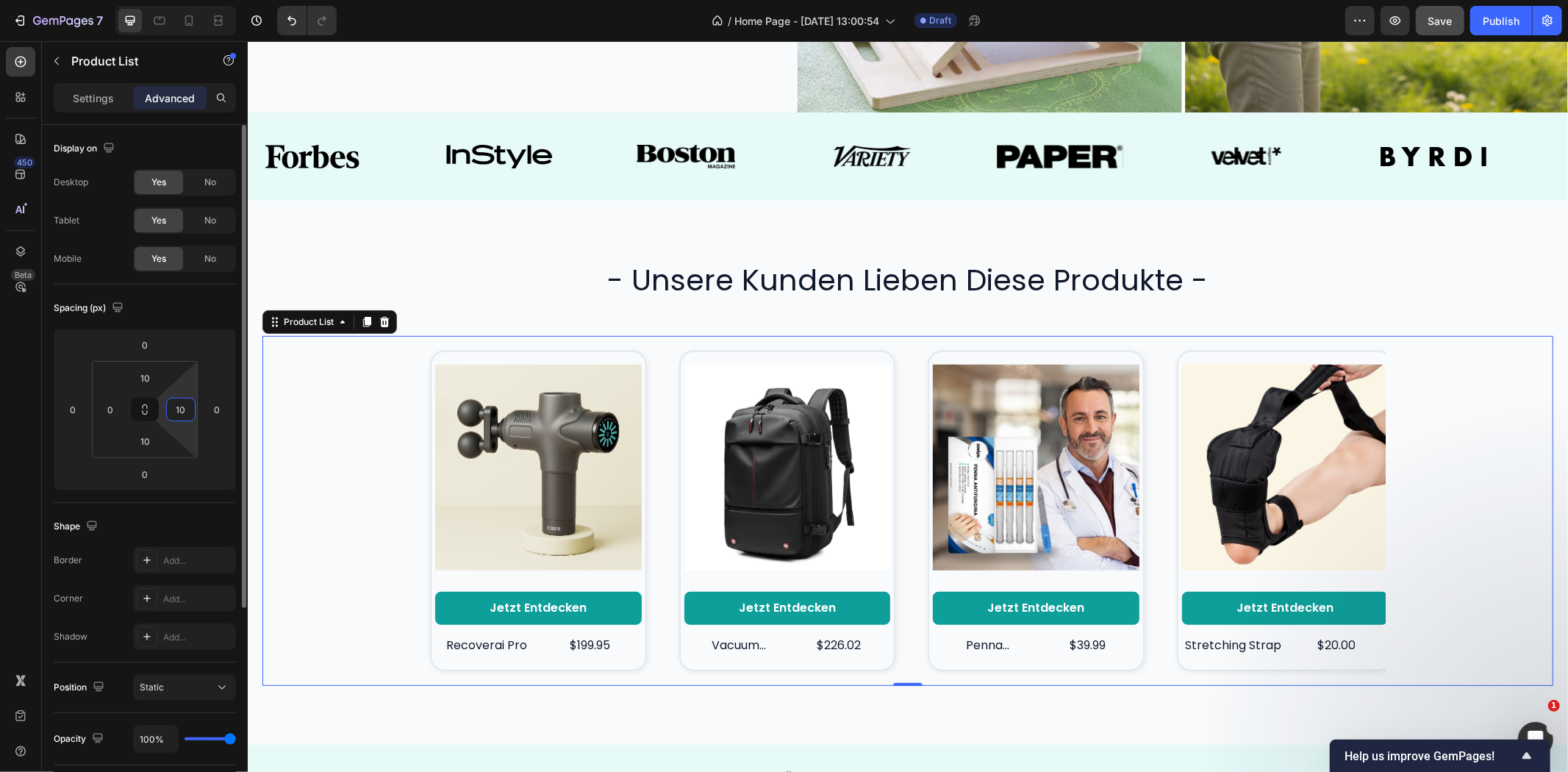
click at [183, 412] on input "10" at bounding box center [181, 410] width 22 height 22
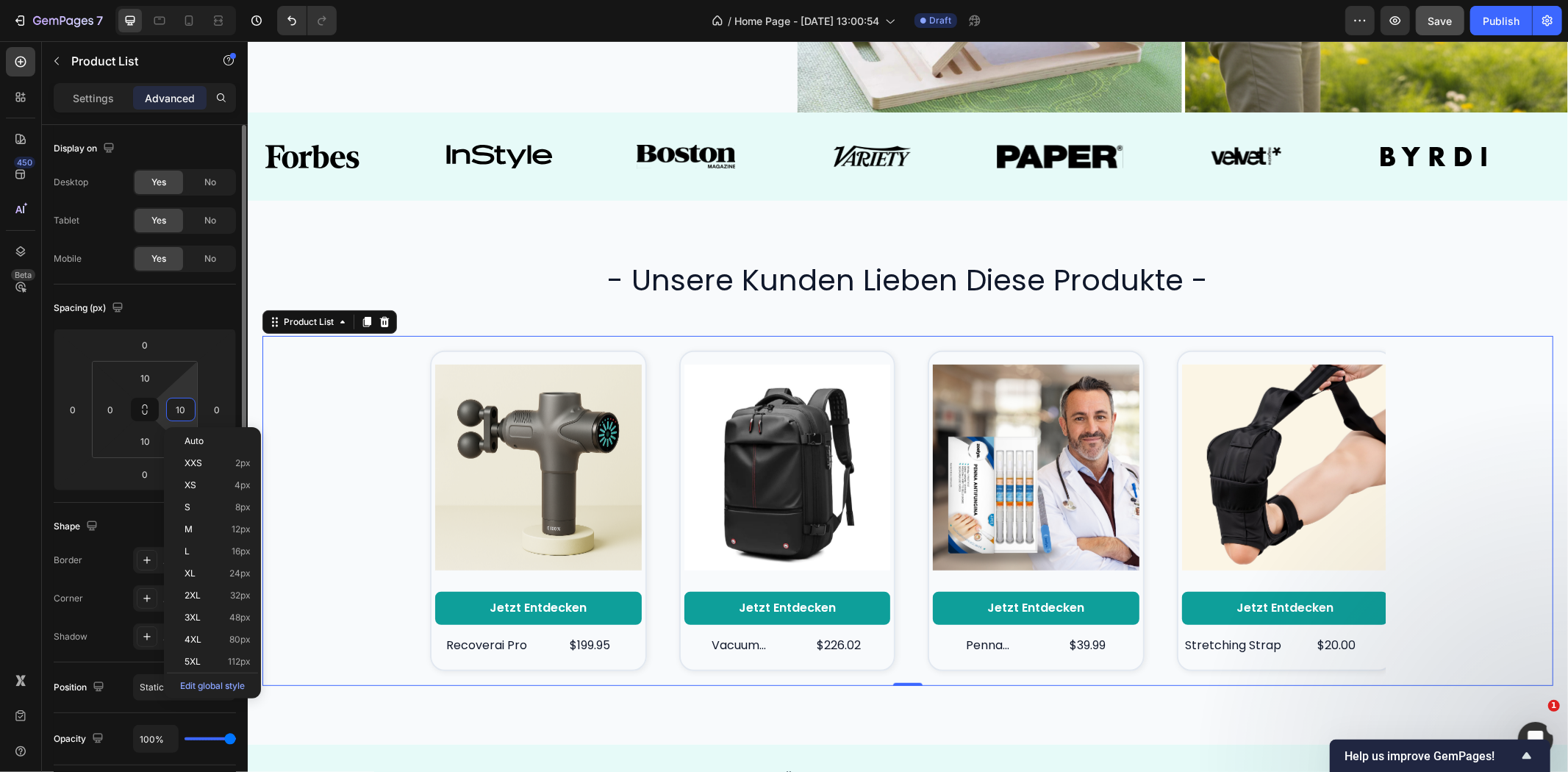
type input "0"
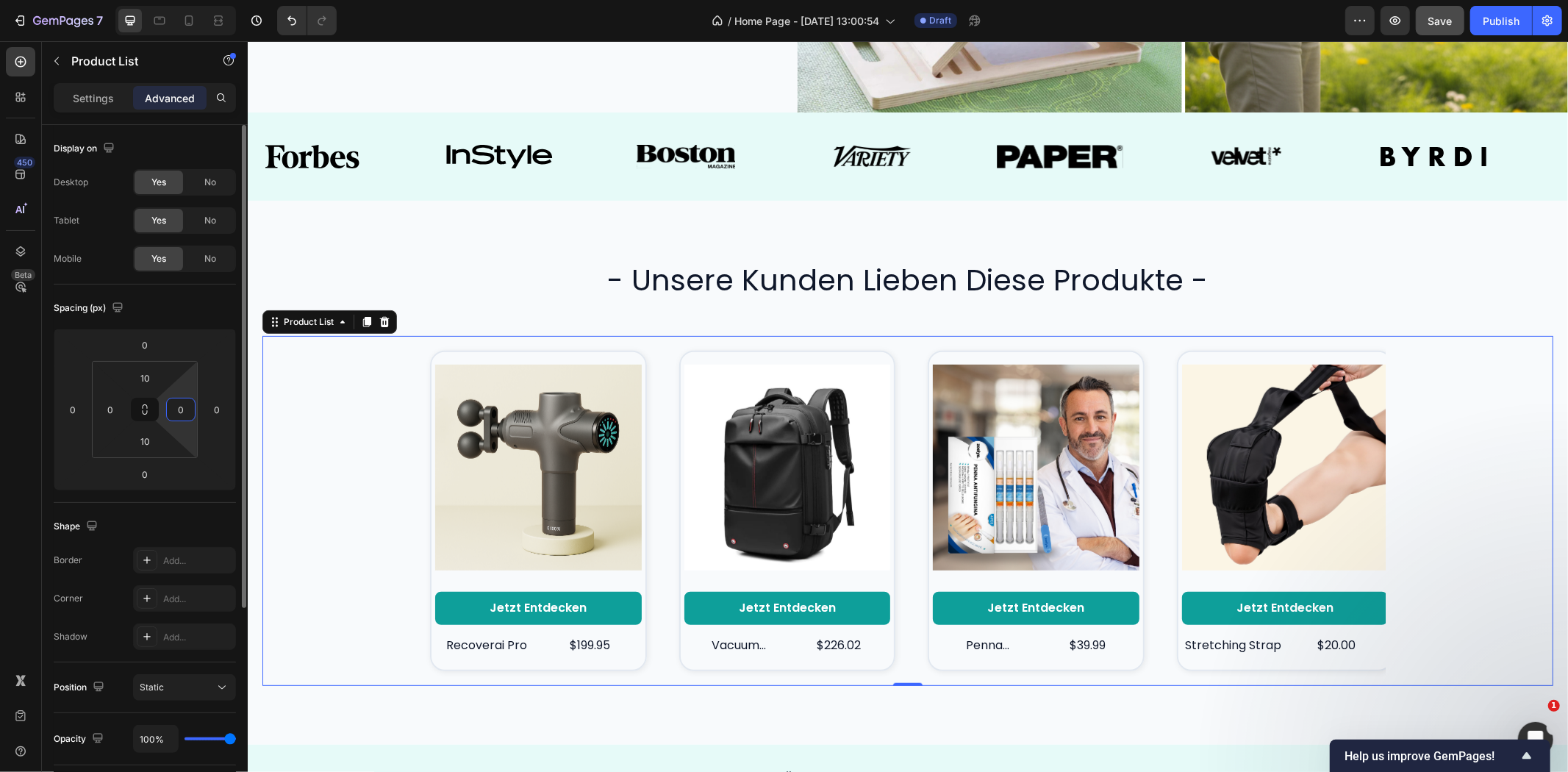
click at [192, 313] on div "Spacing (px)" at bounding box center [145, 308] width 183 height 24
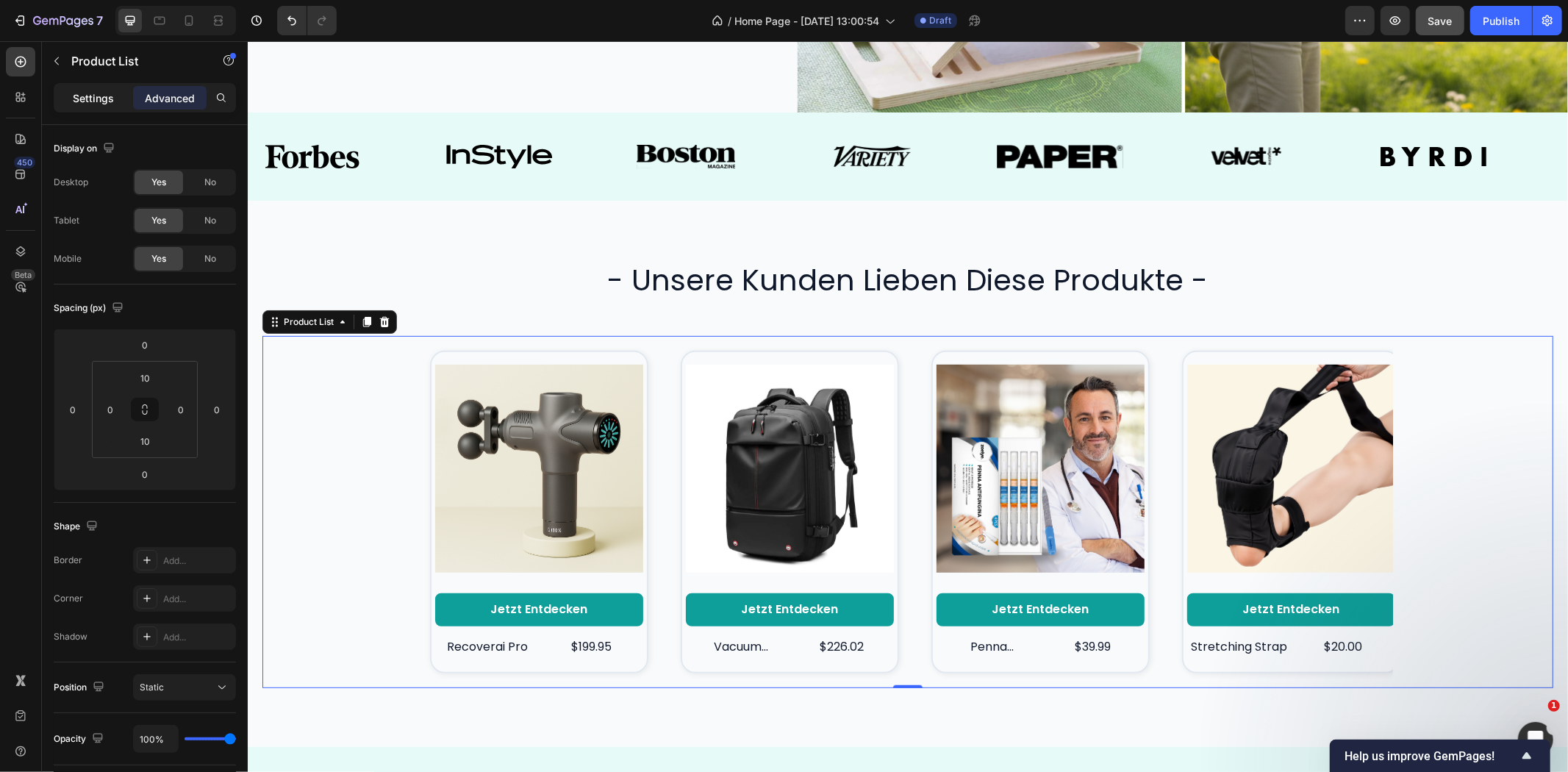
click at [97, 98] on p "Settings" at bounding box center [94, 98] width 42 height 15
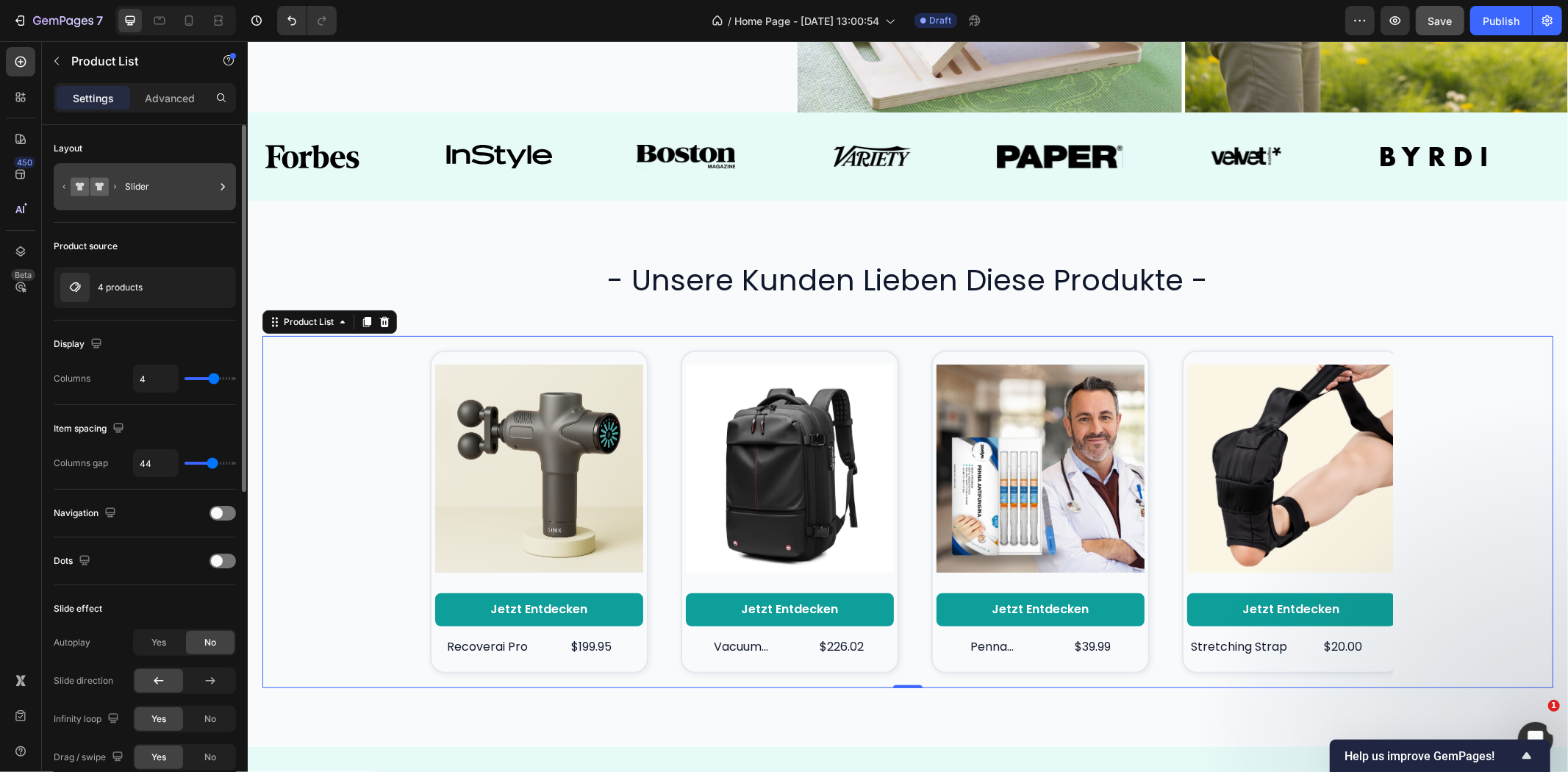
click at [145, 192] on div "Slider" at bounding box center [169, 186] width 89 height 33
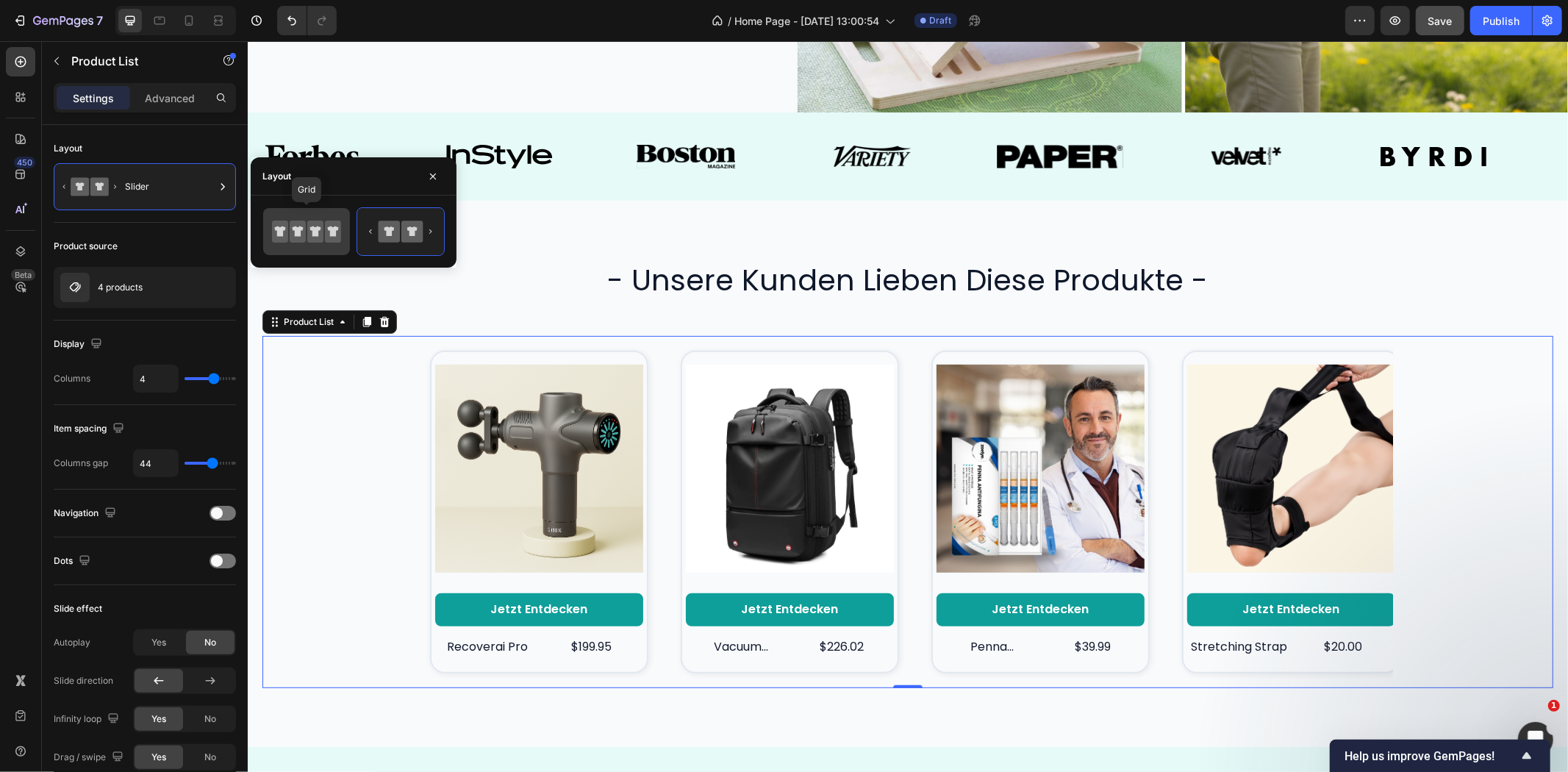
click at [286, 235] on icon at bounding box center [280, 231] width 16 height 22
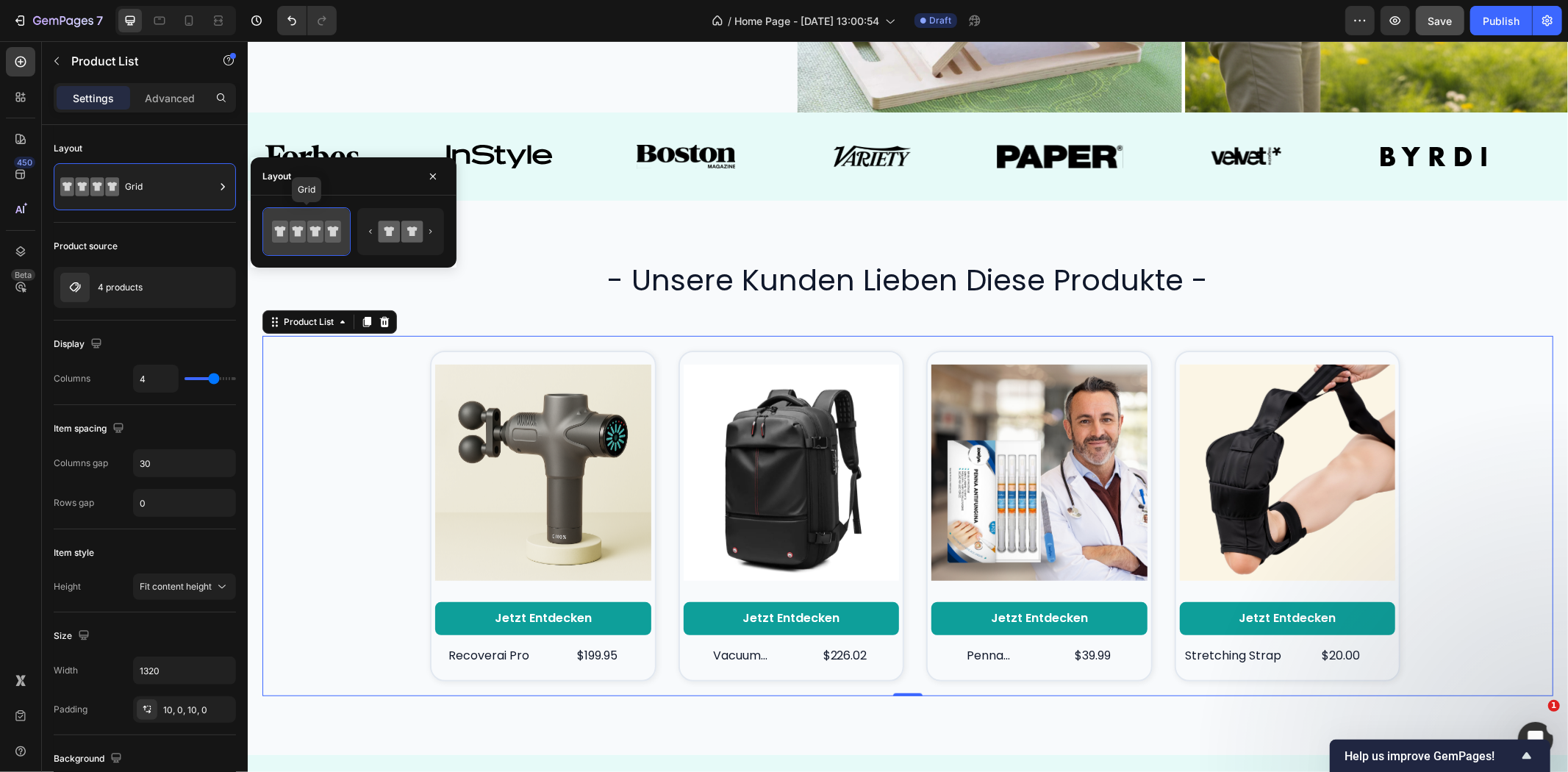
click at [307, 228] on icon at bounding box center [306, 231] width 69 height 30
click at [1415, 299] on div "- unsere kunden lieben diese produkte - Heading Product Images Jetzt entdecken …" at bounding box center [907, 477] width 1291 height 438
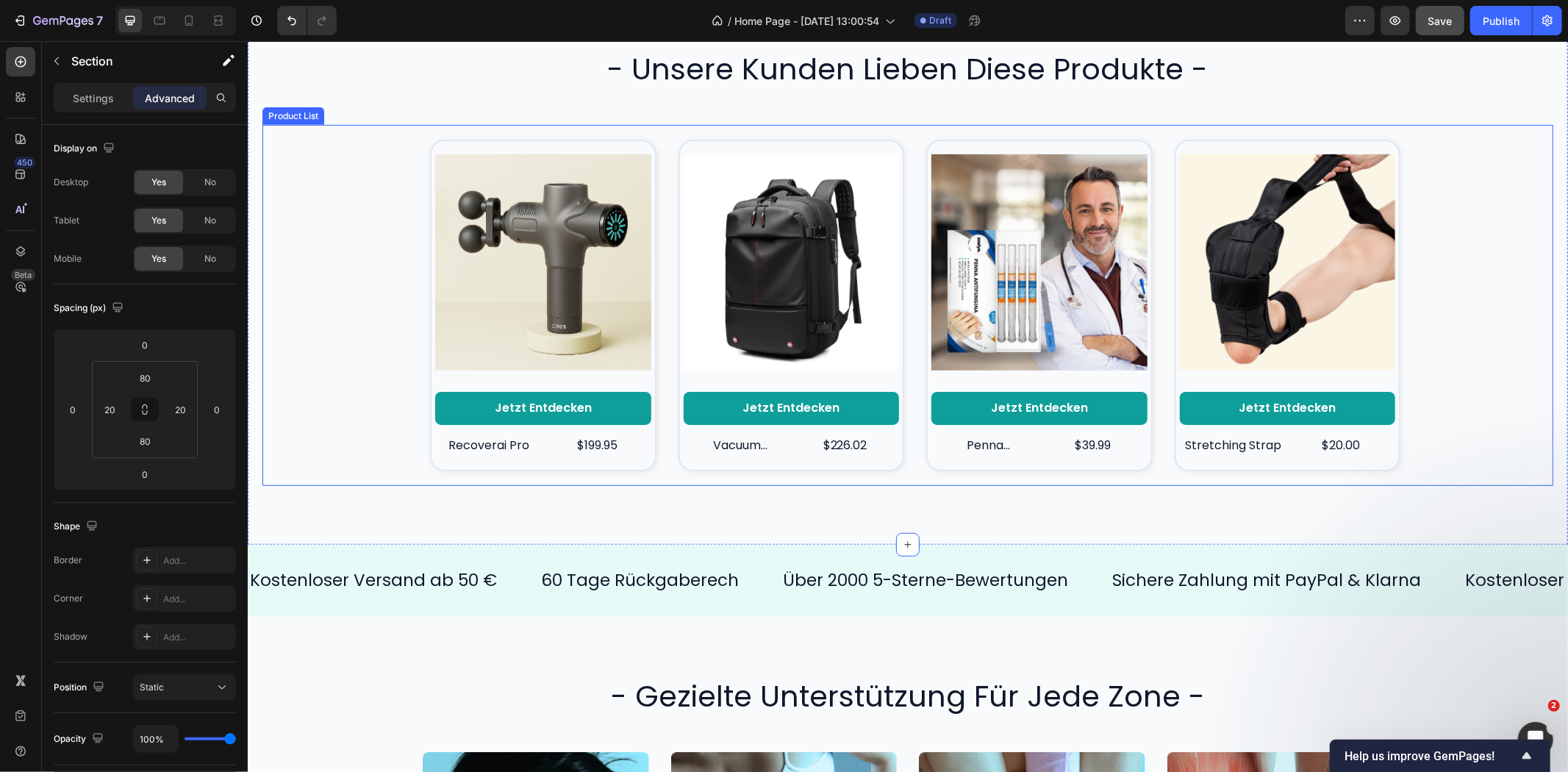
scroll to position [748, 0]
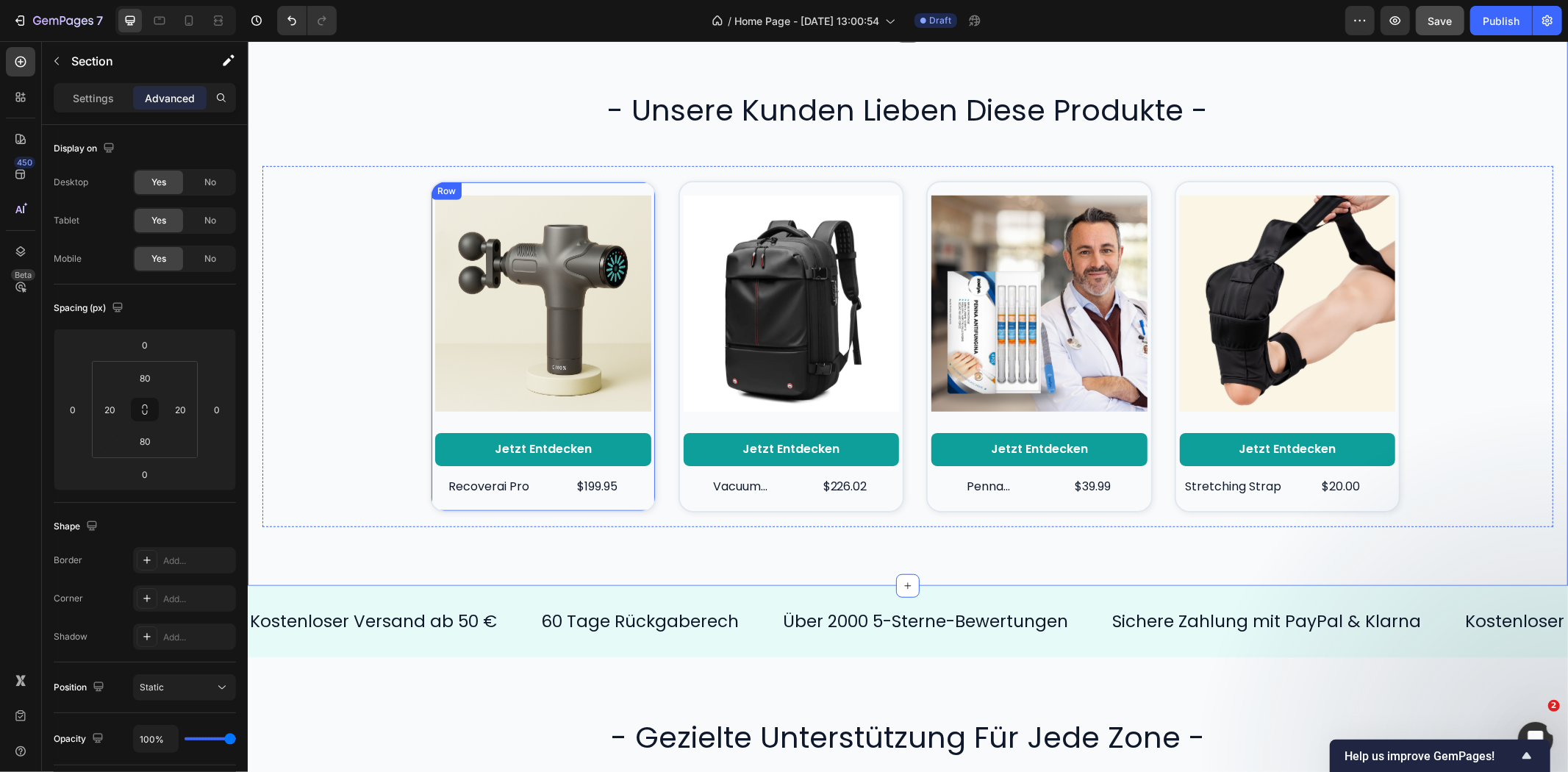
click at [444, 420] on div "Product Images Jetzt entdecken Button recoverai pro Product Title $199.95 Produ…" at bounding box center [542, 345] width 216 height 321
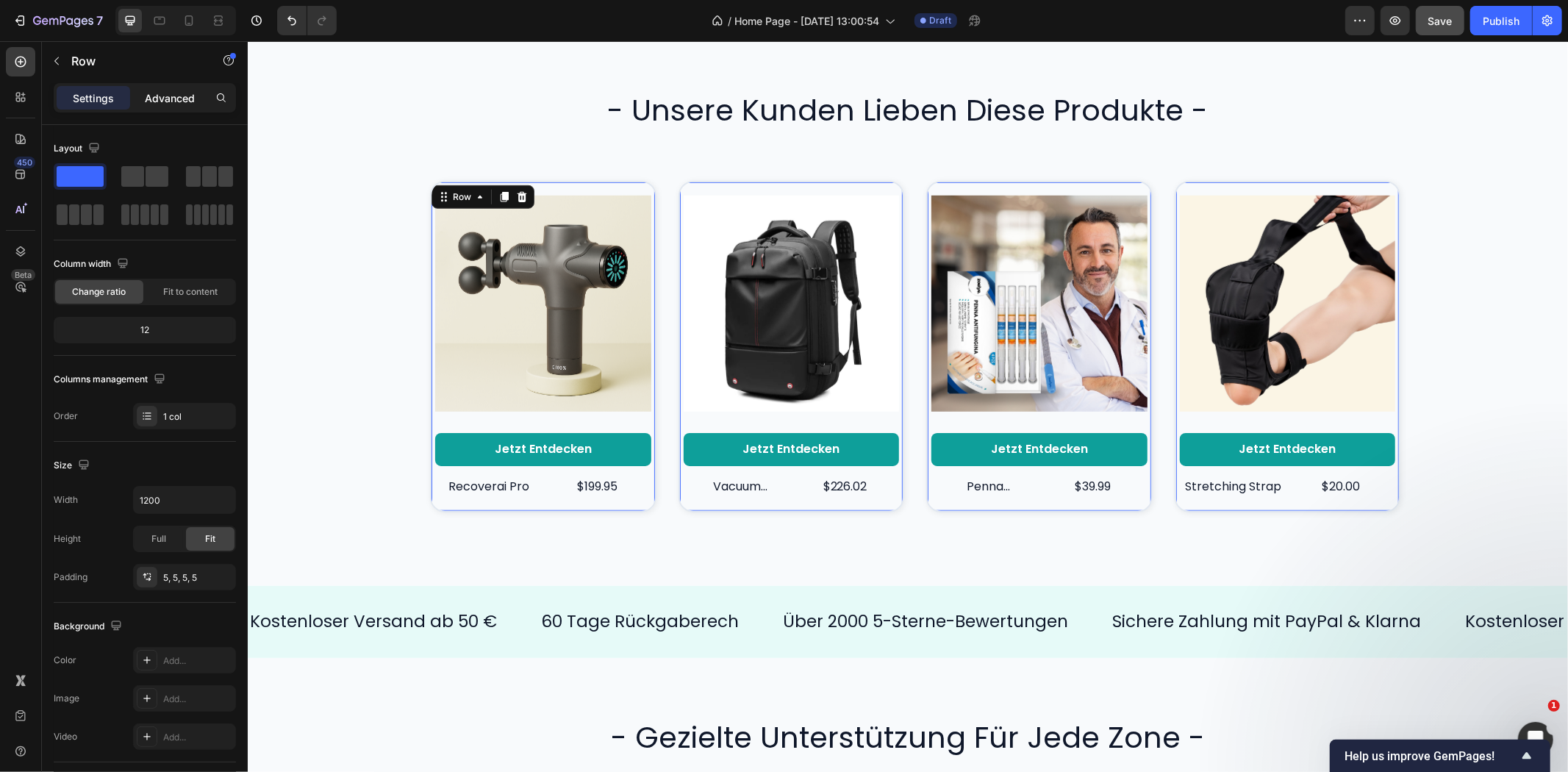
click at [160, 94] on p "Advanced" at bounding box center [169, 98] width 50 height 15
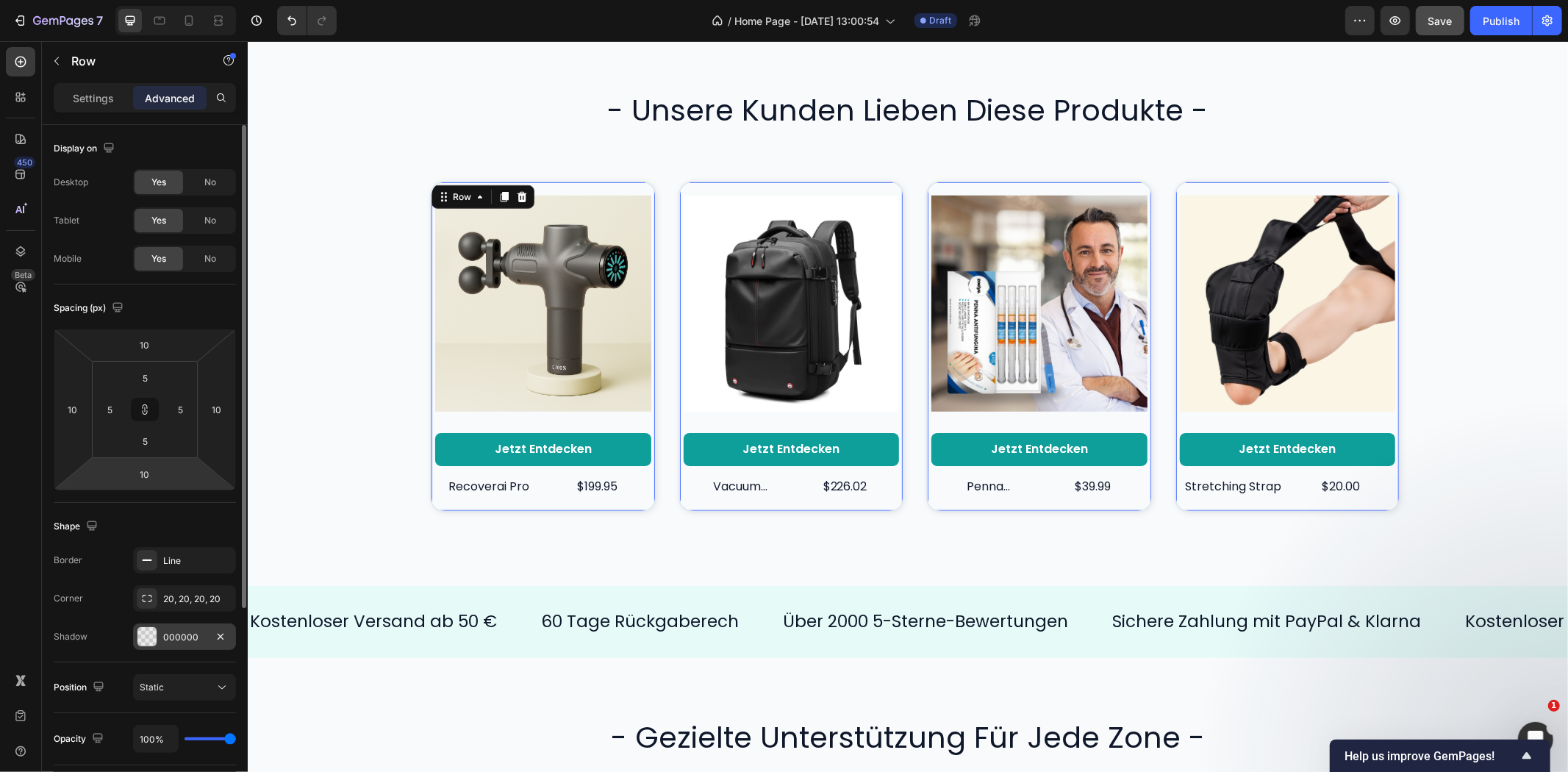
click at [179, 638] on div "000000" at bounding box center [184, 637] width 42 height 14
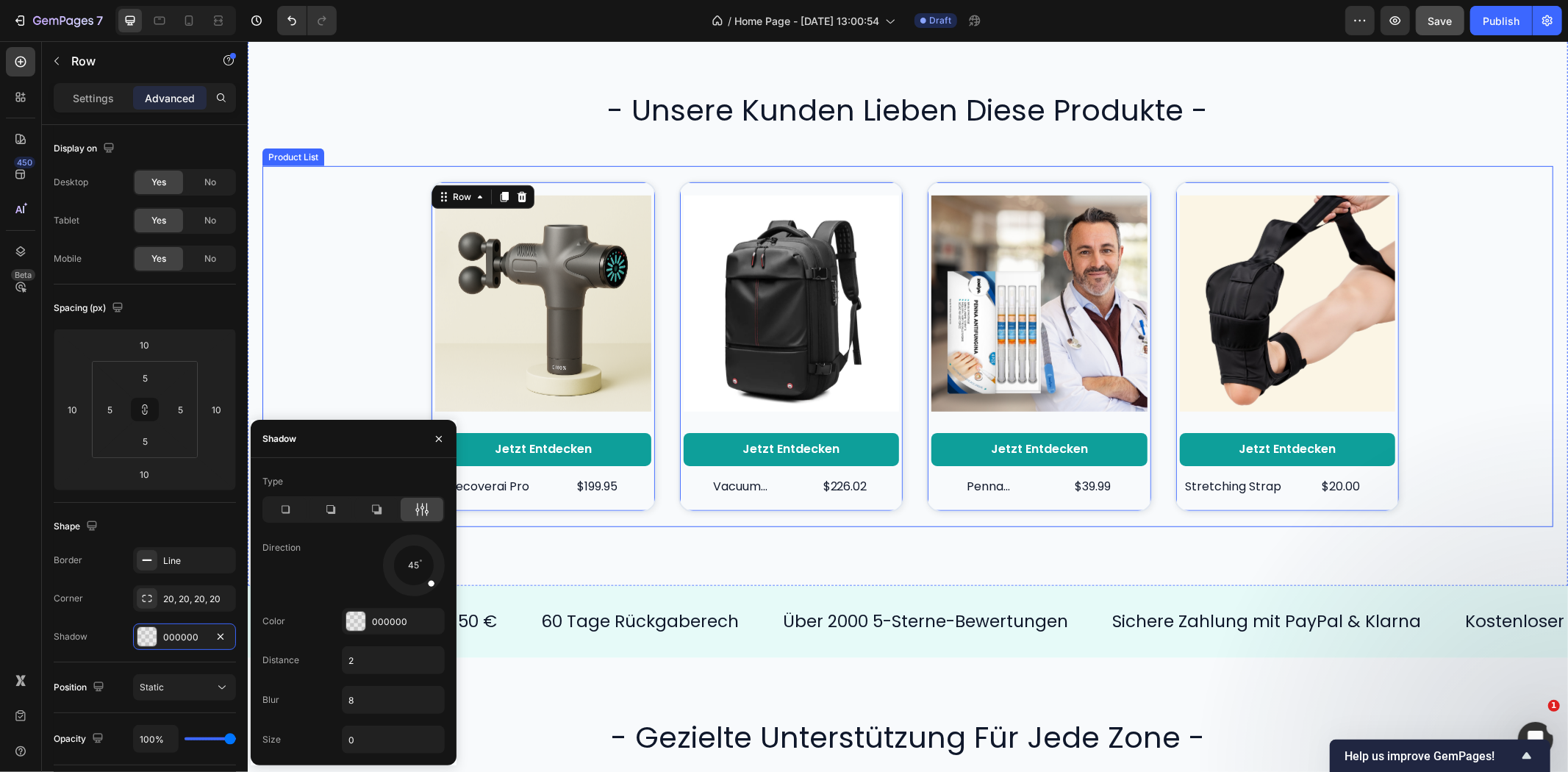
click at [1476, 233] on div "Product Images Jetzt entdecken Button recoverai pro Product Title $199.95 Produ…" at bounding box center [907, 345] width 1291 height 361
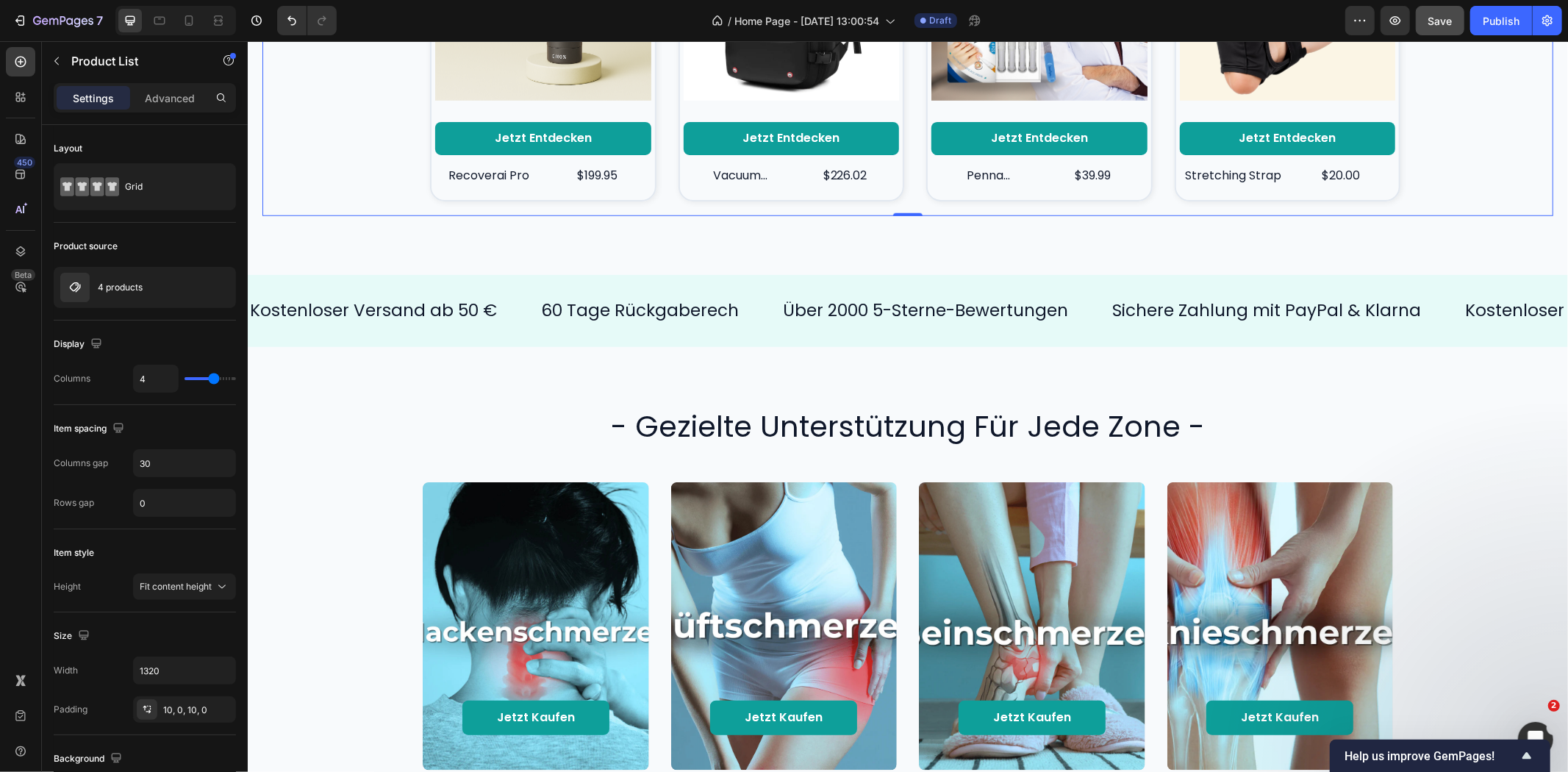
scroll to position [1157, 0]
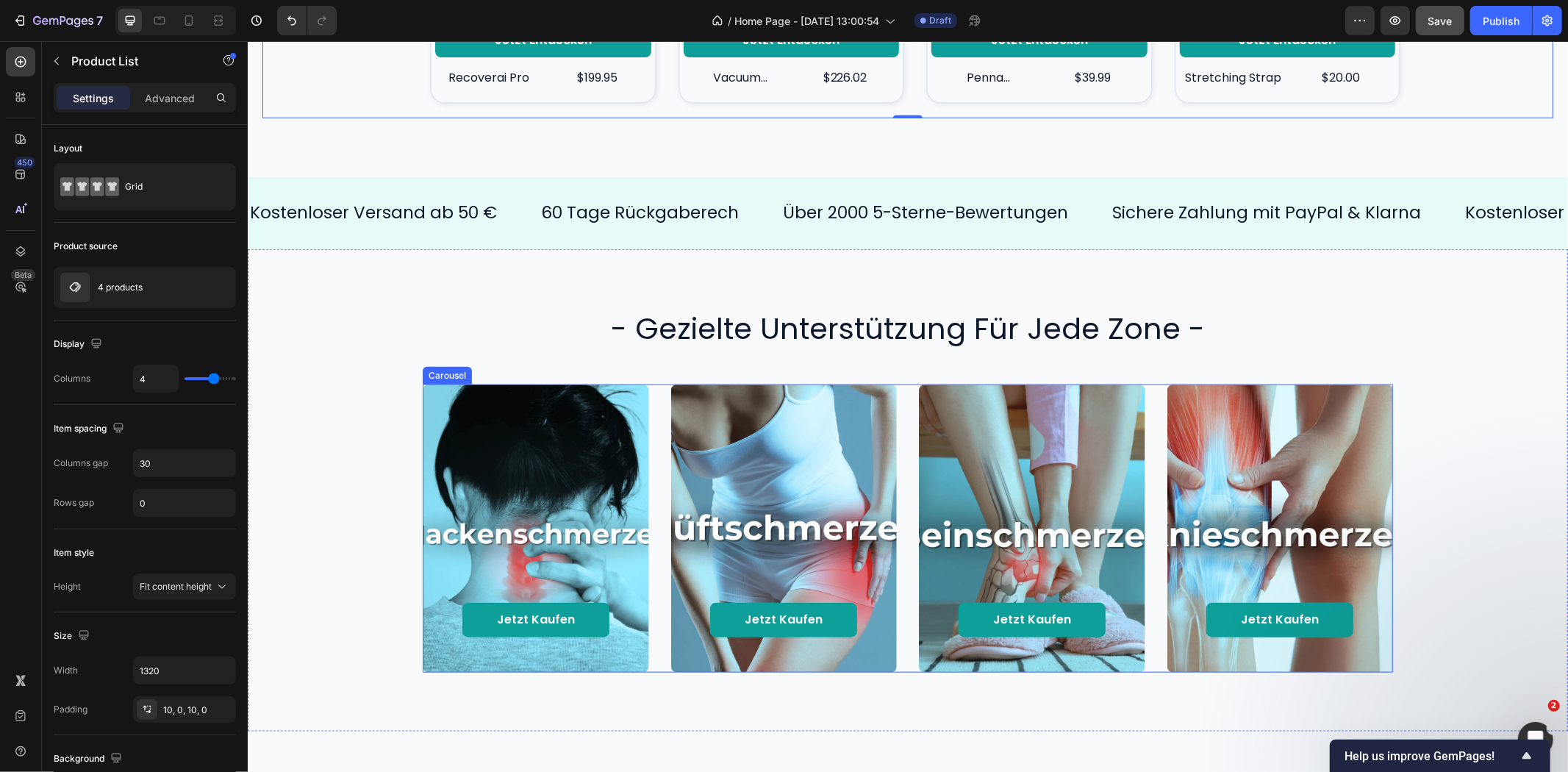
click at [1153, 424] on div "Jetzt kaufen Button Hero Banner Jetzt kaufen Button Hero Banner Jetzt kaufen Bu…" at bounding box center [907, 528] width 971 height 288
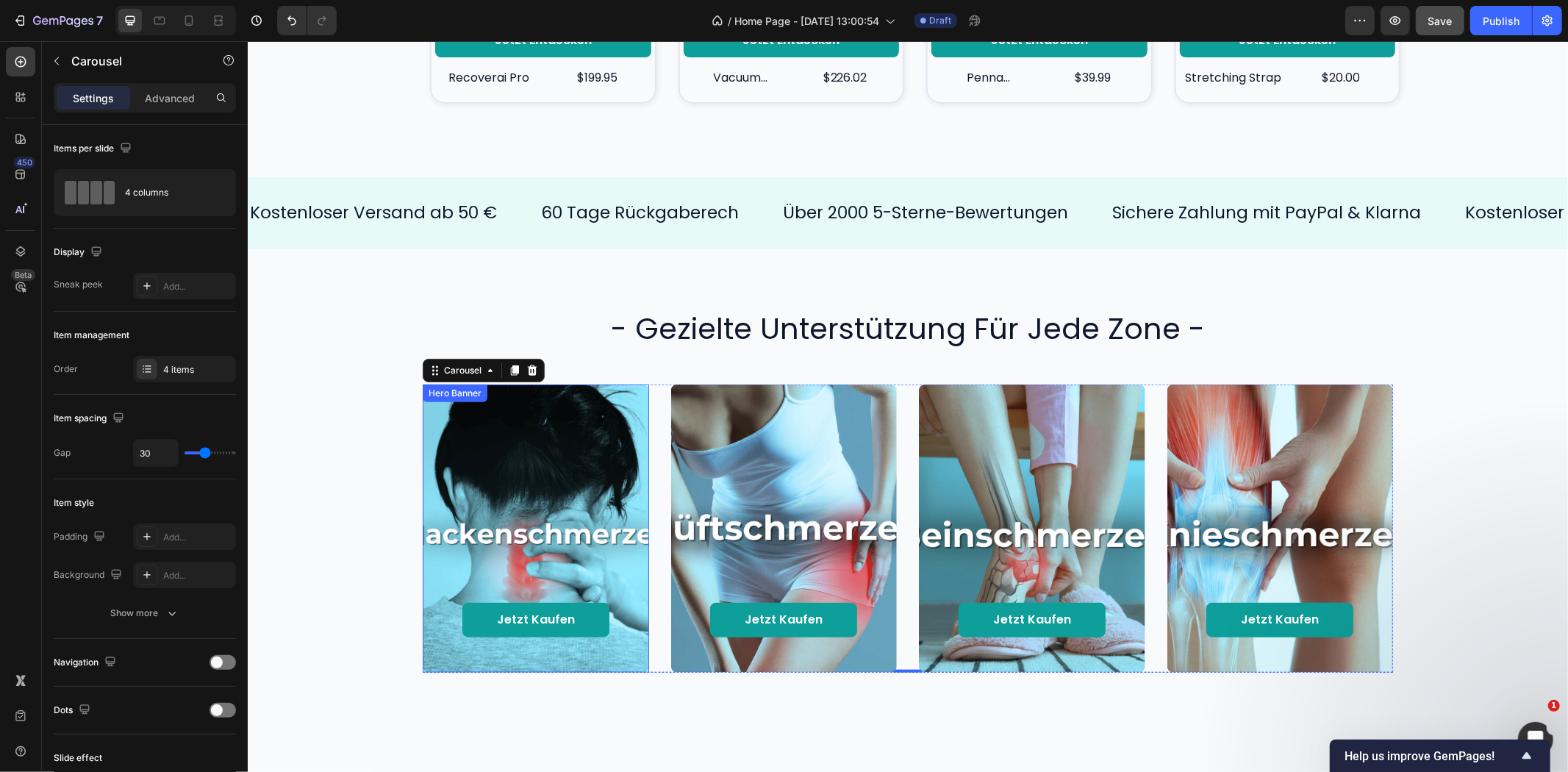
click at [455, 416] on div "Background Image" at bounding box center [535, 528] width 227 height 288
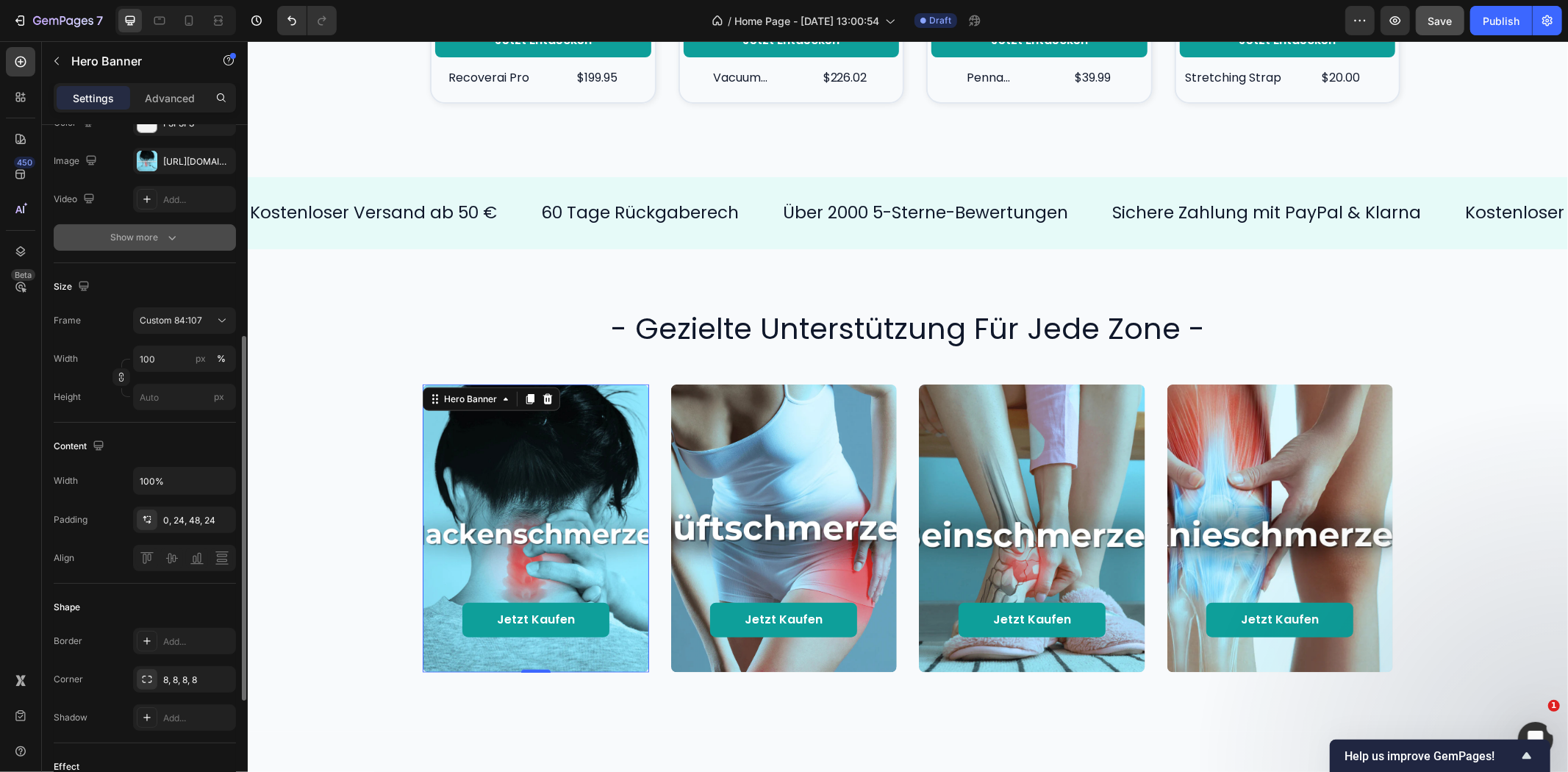
scroll to position [245, 0]
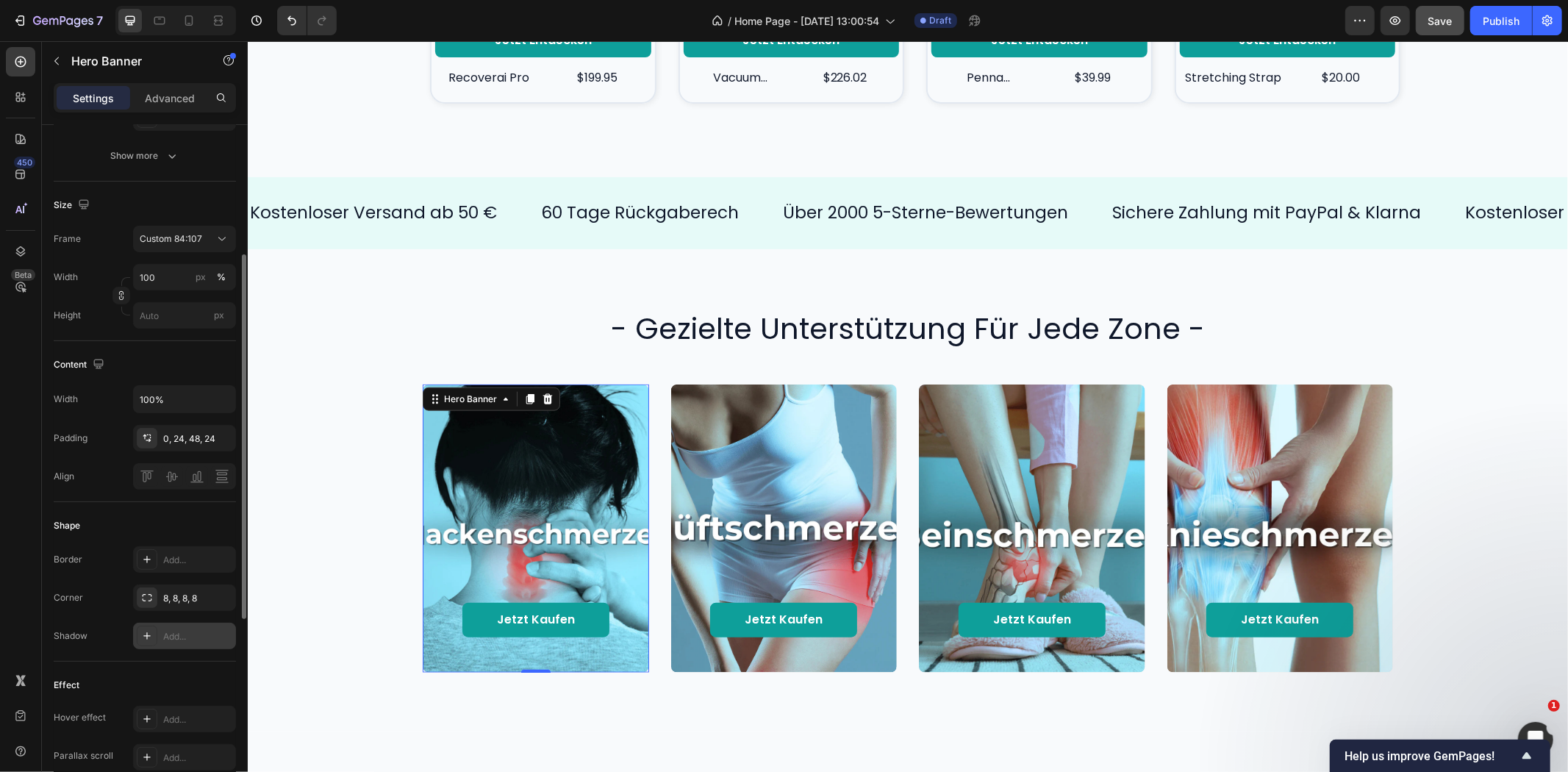
click at [182, 634] on div "Add..." at bounding box center [198, 636] width 69 height 14
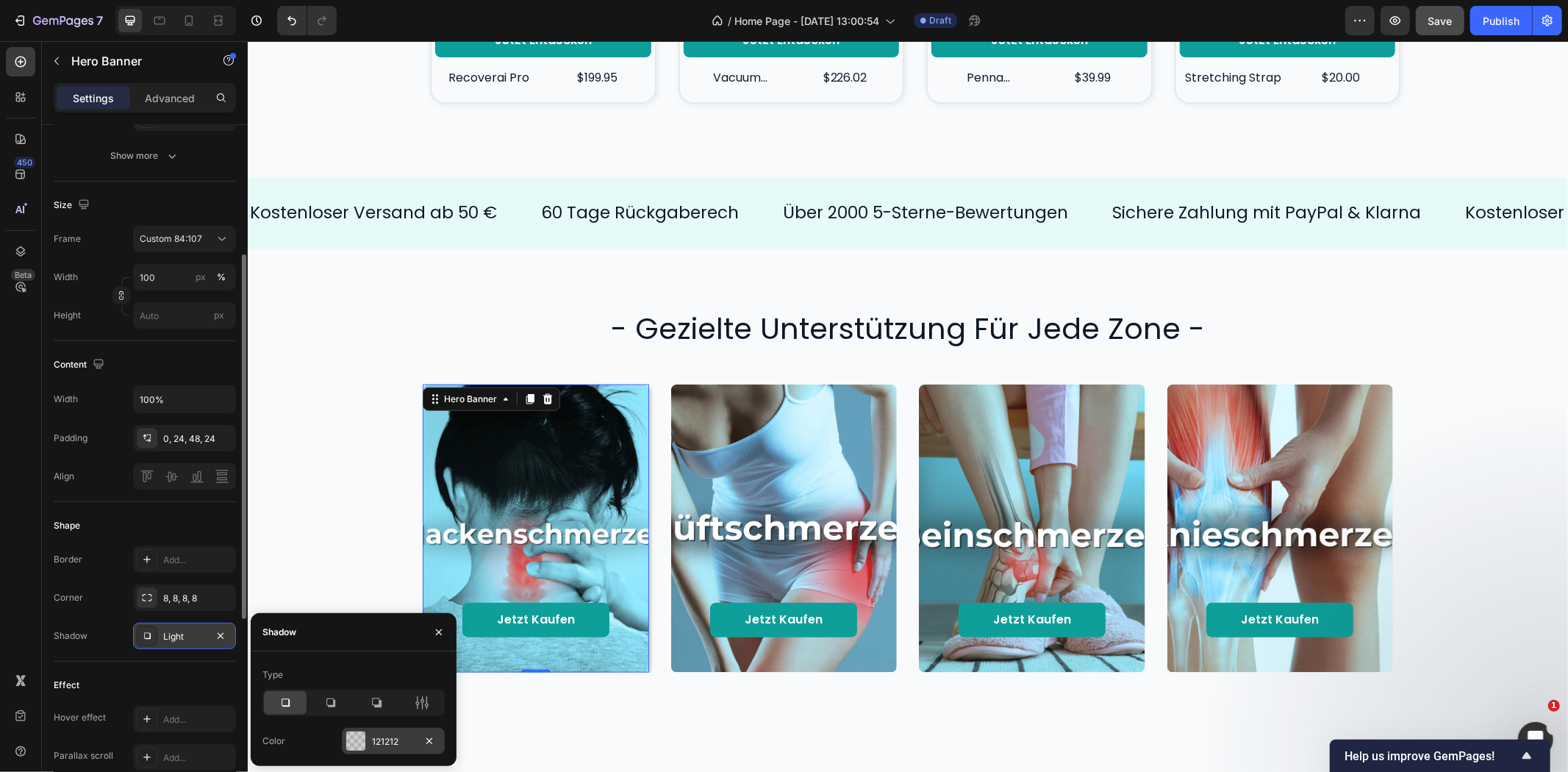
click at [370, 738] on div "121212" at bounding box center [393, 740] width 103 height 26
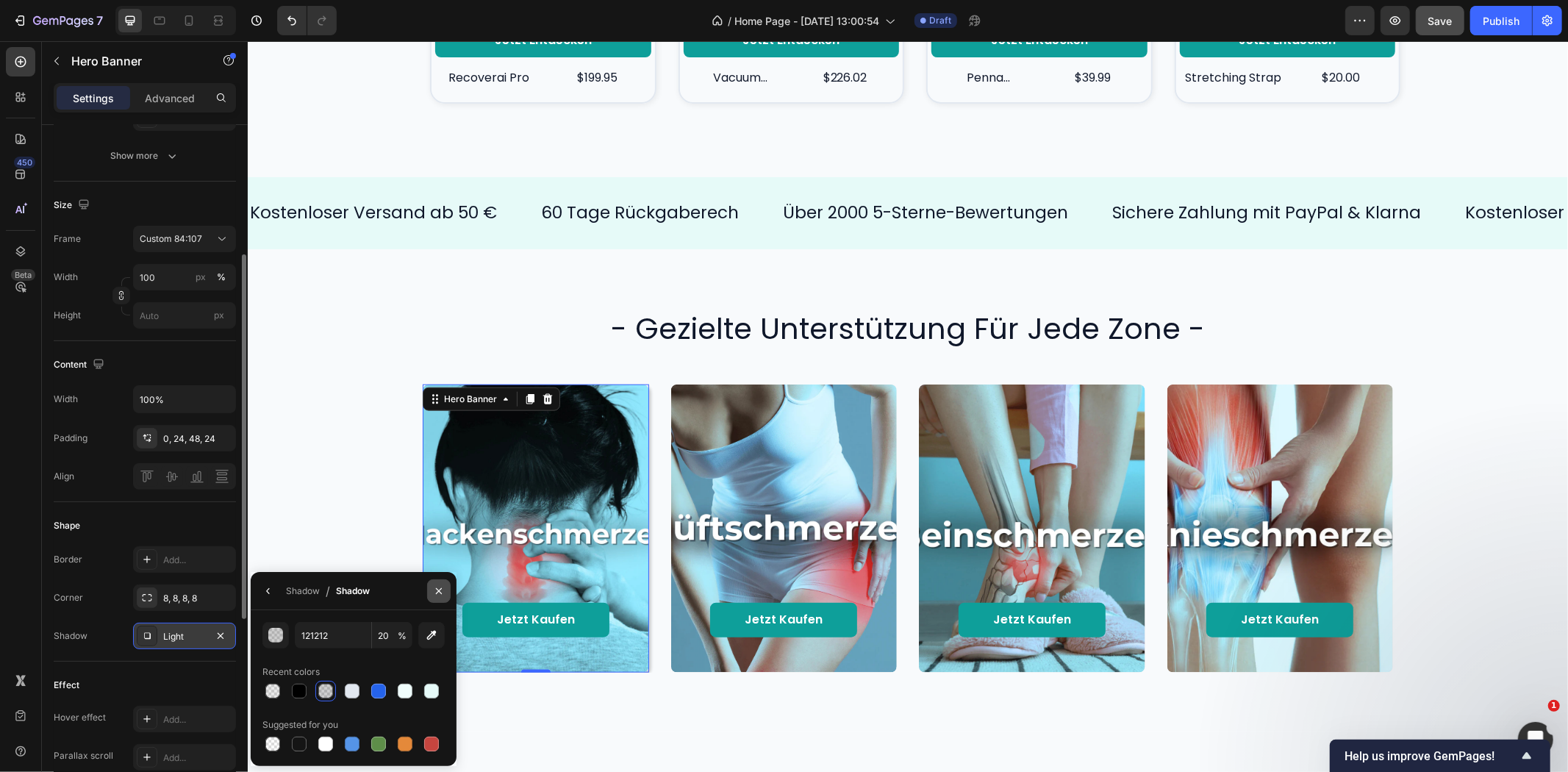
click at [432, 588] on button "button" at bounding box center [439, 591] width 23 height 24
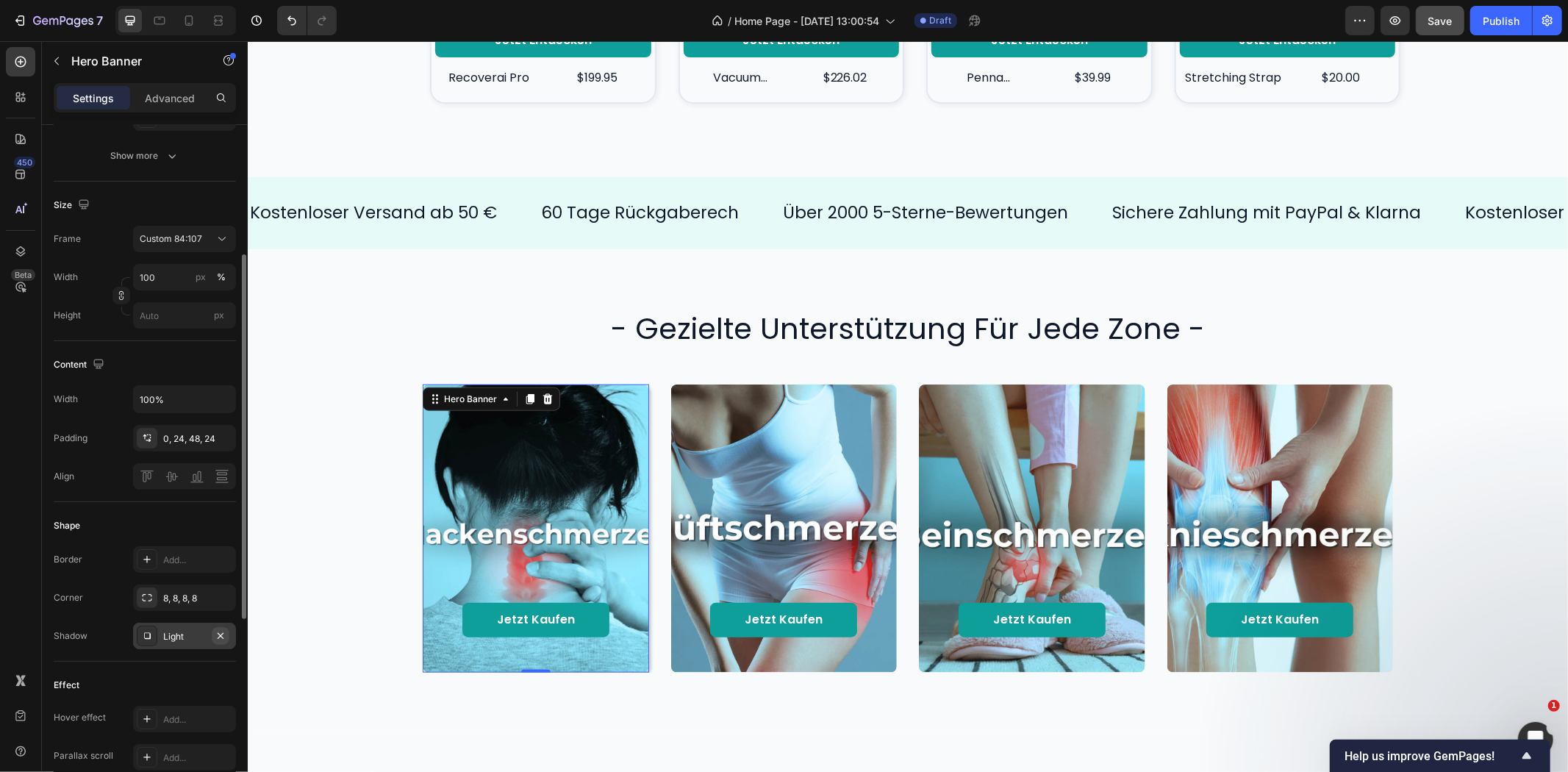
click at [221, 636] on icon "button" at bounding box center [221, 635] width 6 height 6
click at [163, 97] on p "Advanced" at bounding box center [169, 98] width 50 height 15
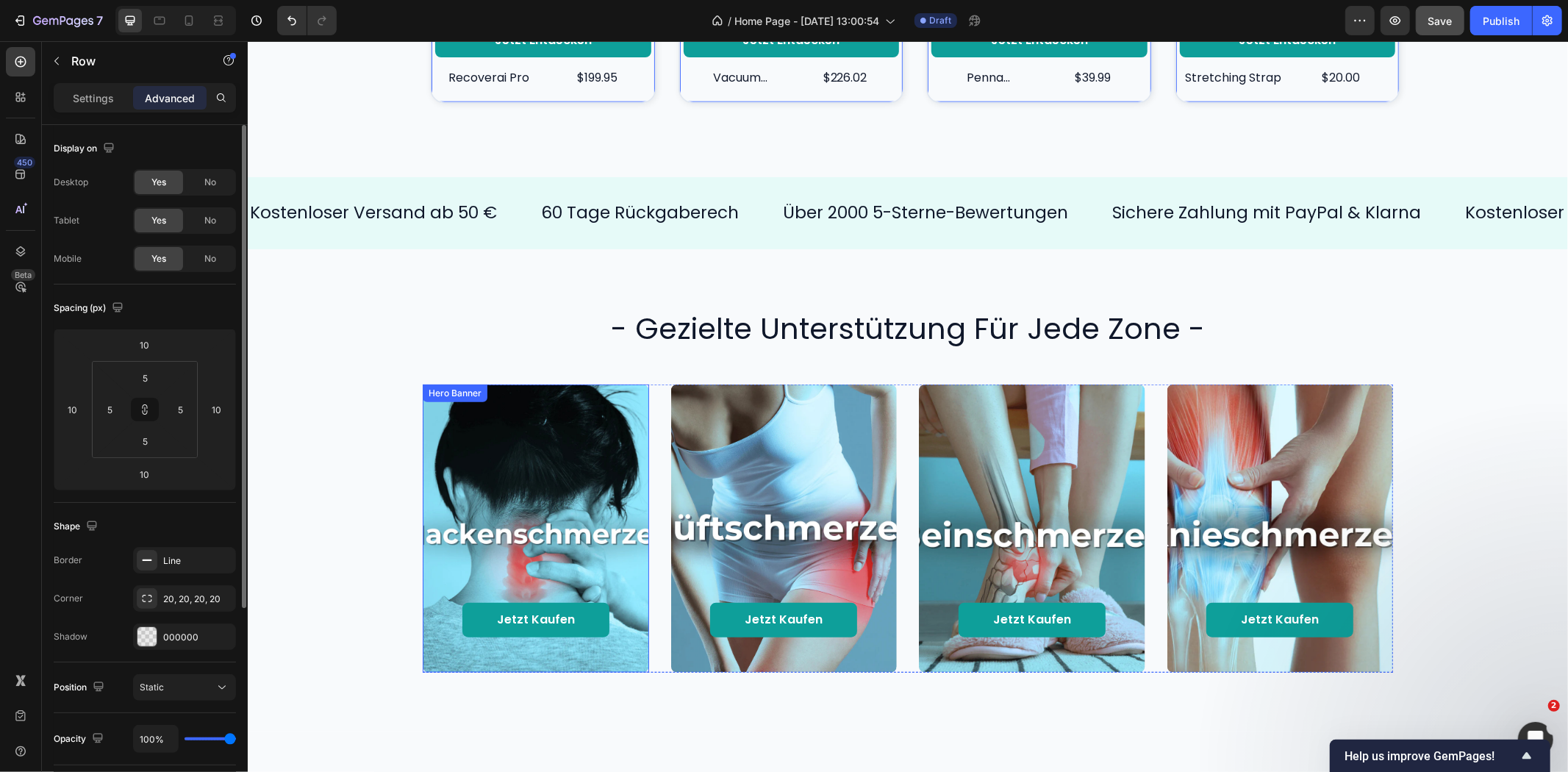
click at [617, 397] on div "Background Image" at bounding box center [535, 528] width 227 height 288
click at [173, 645] on div "Add..." at bounding box center [184, 636] width 103 height 26
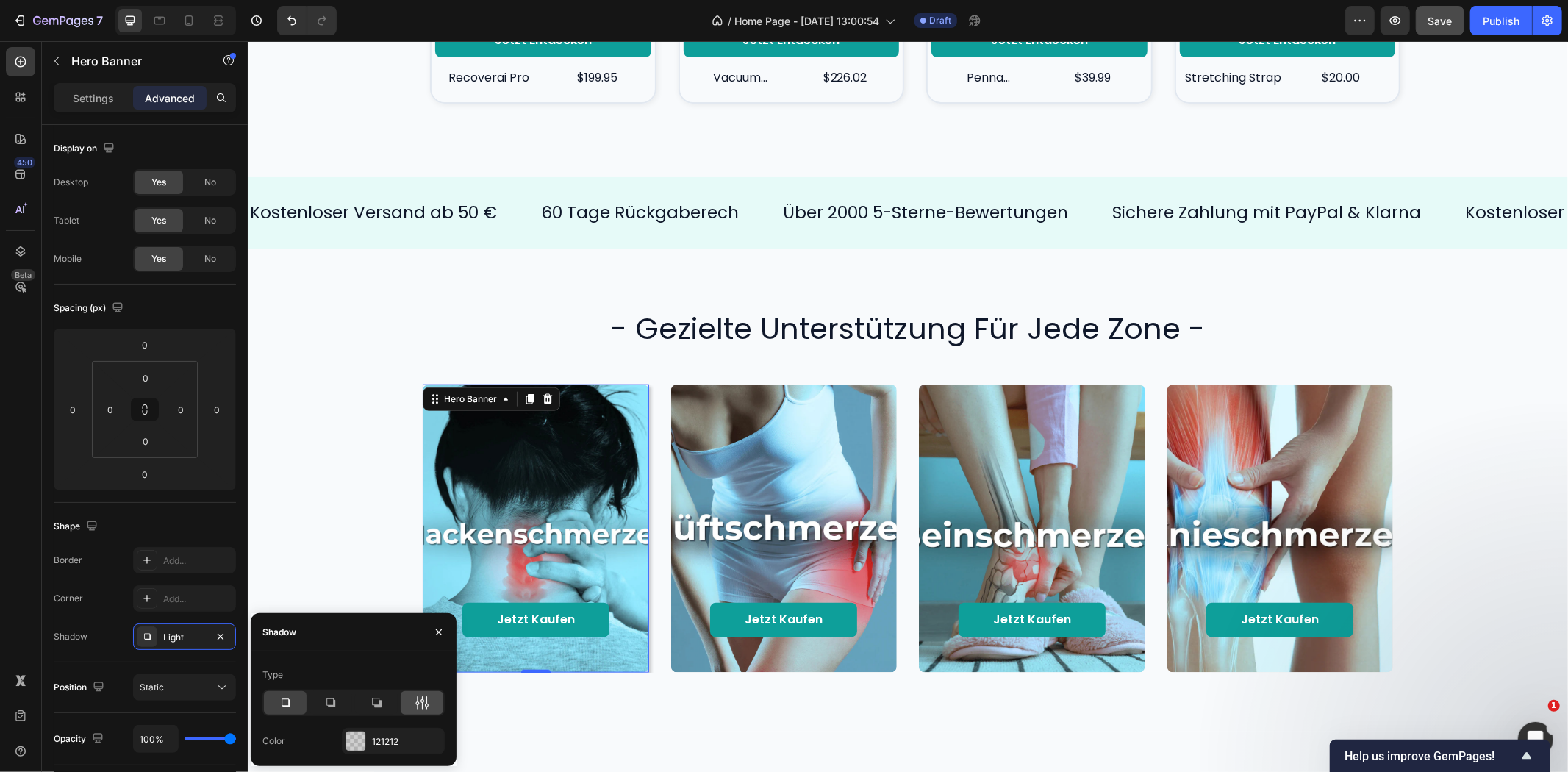
click at [424, 703] on icon at bounding box center [422, 703] width 14 height 14
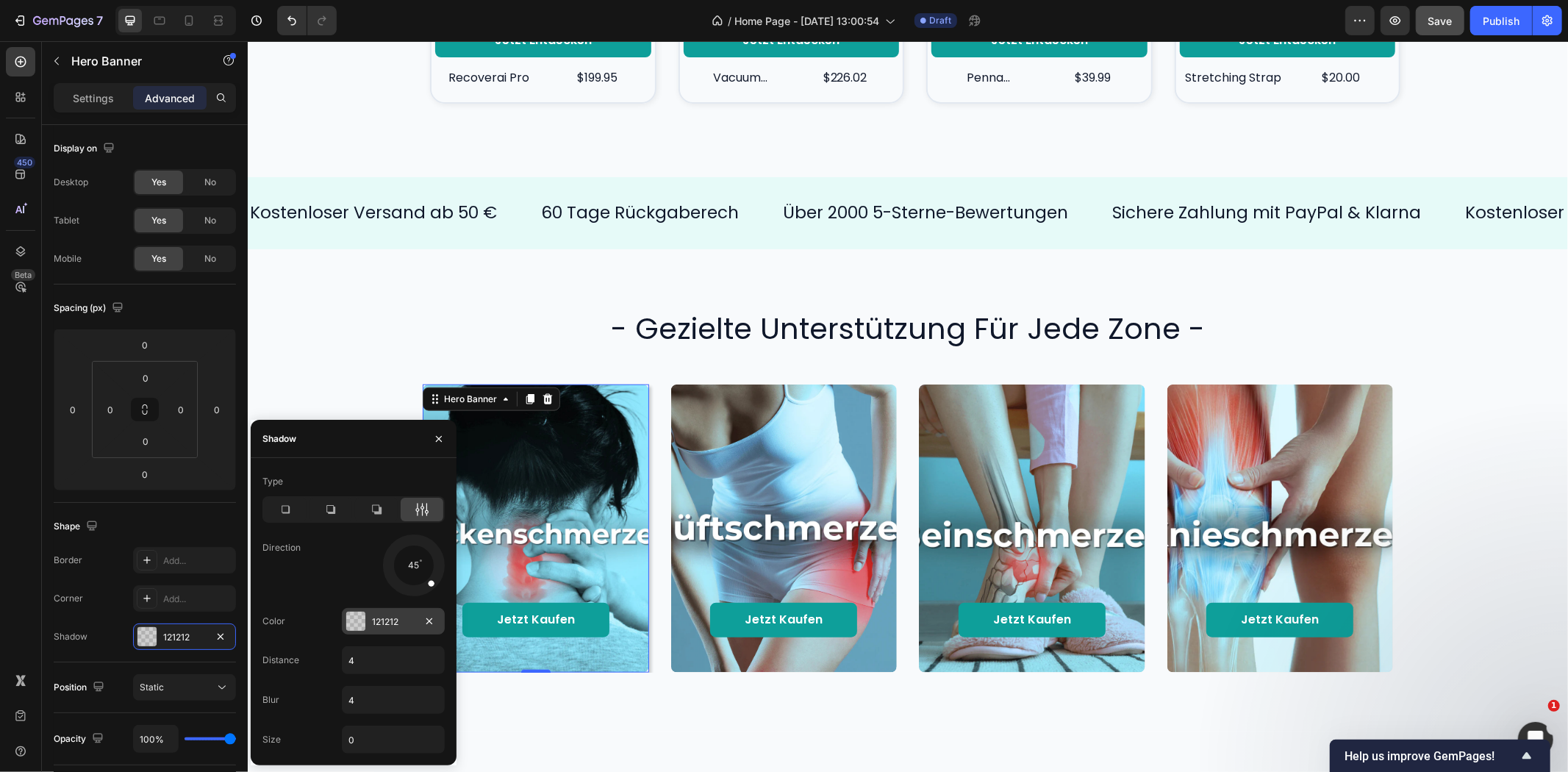
click at [397, 613] on div "121212" at bounding box center [393, 621] width 103 height 26
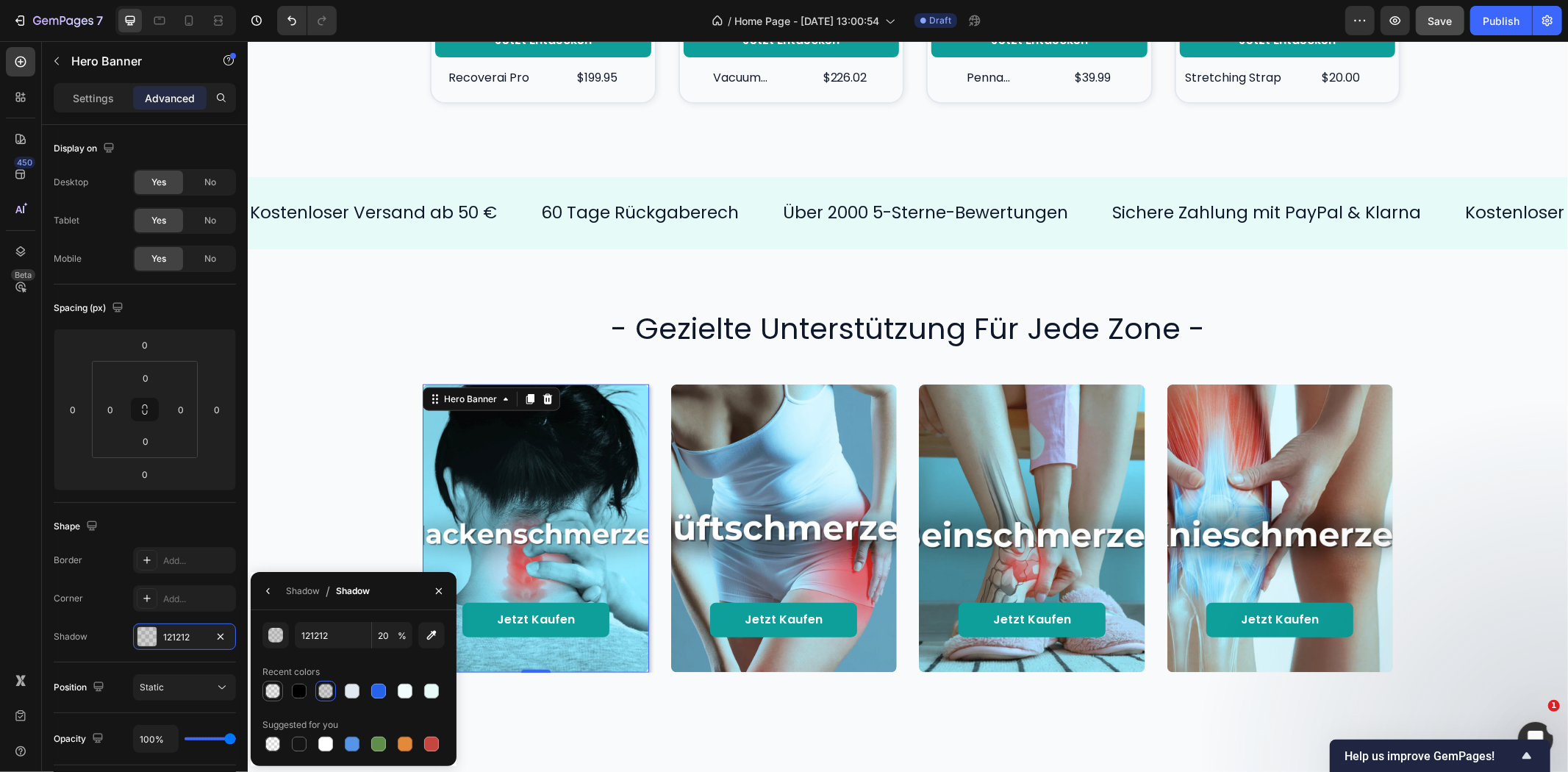
click at [273, 696] on div at bounding box center [273, 692] width 14 height 14
type input "000000"
type input "8"
click at [318, 660] on div "Recent colors" at bounding box center [353, 672] width 183 height 24
click at [268, 587] on icon "button" at bounding box center [268, 591] width 12 height 12
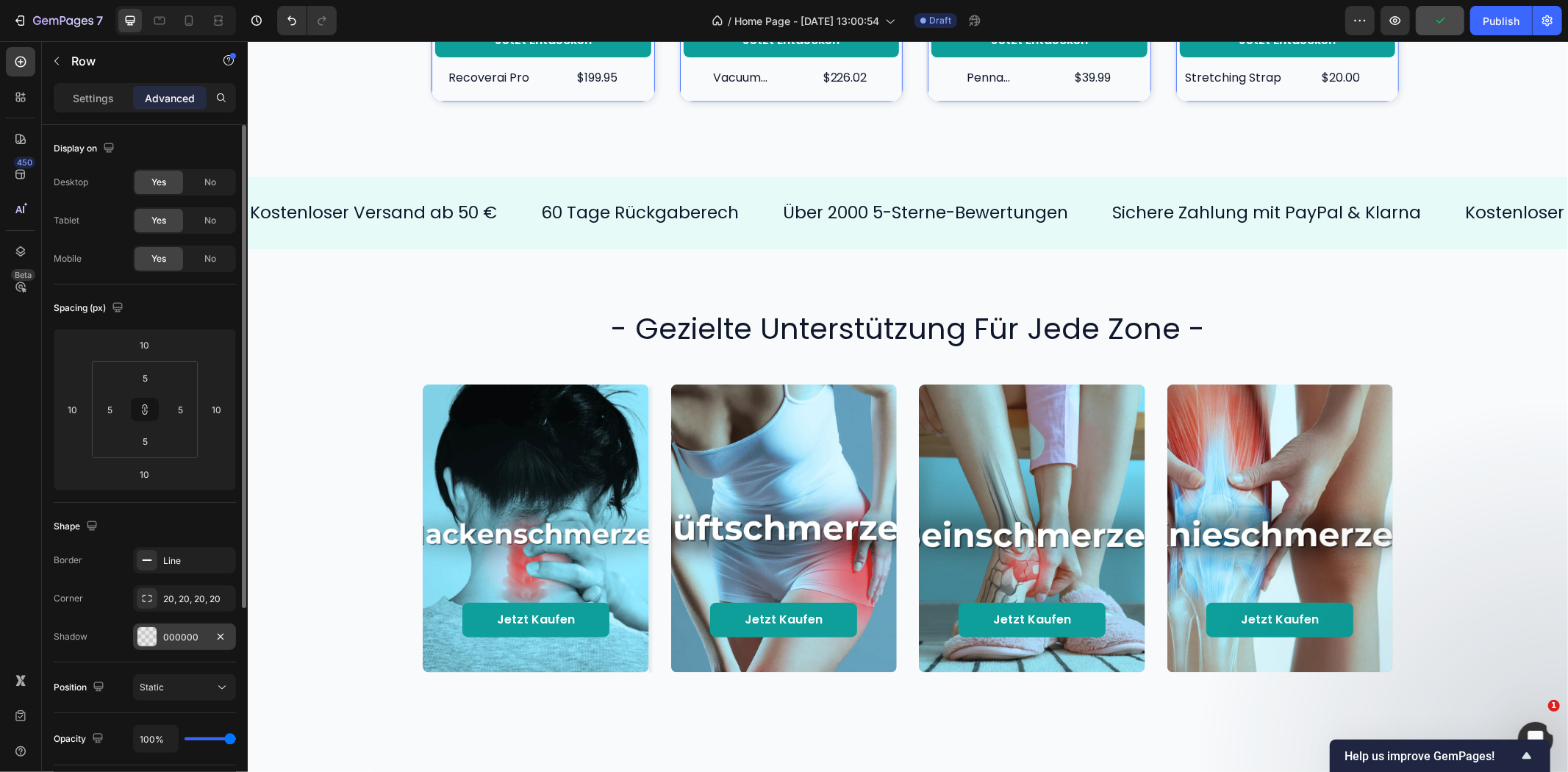
click at [162, 634] on div "000000" at bounding box center [184, 636] width 103 height 26
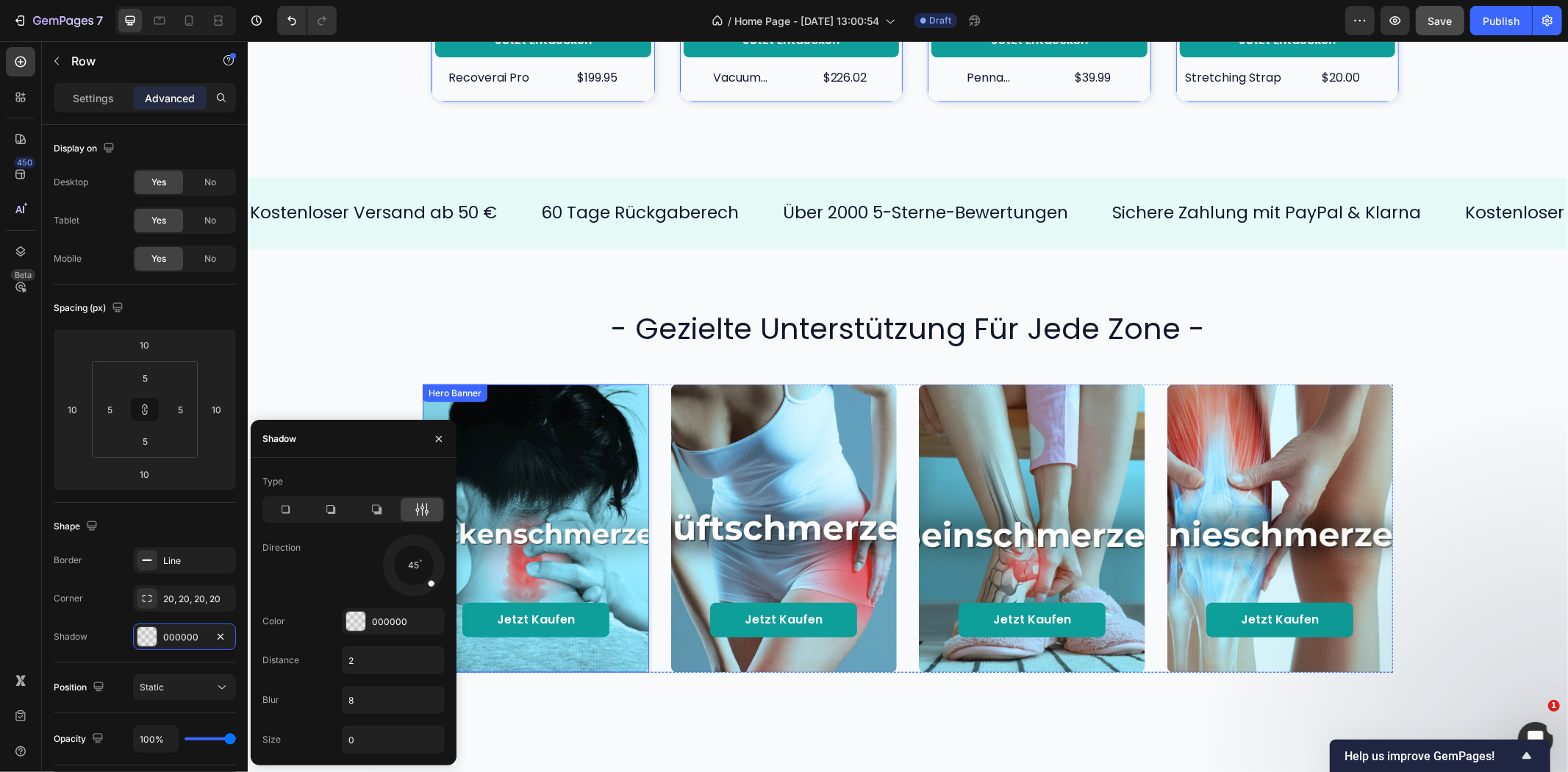
click at [633, 390] on div "Background Image" at bounding box center [535, 528] width 227 height 288
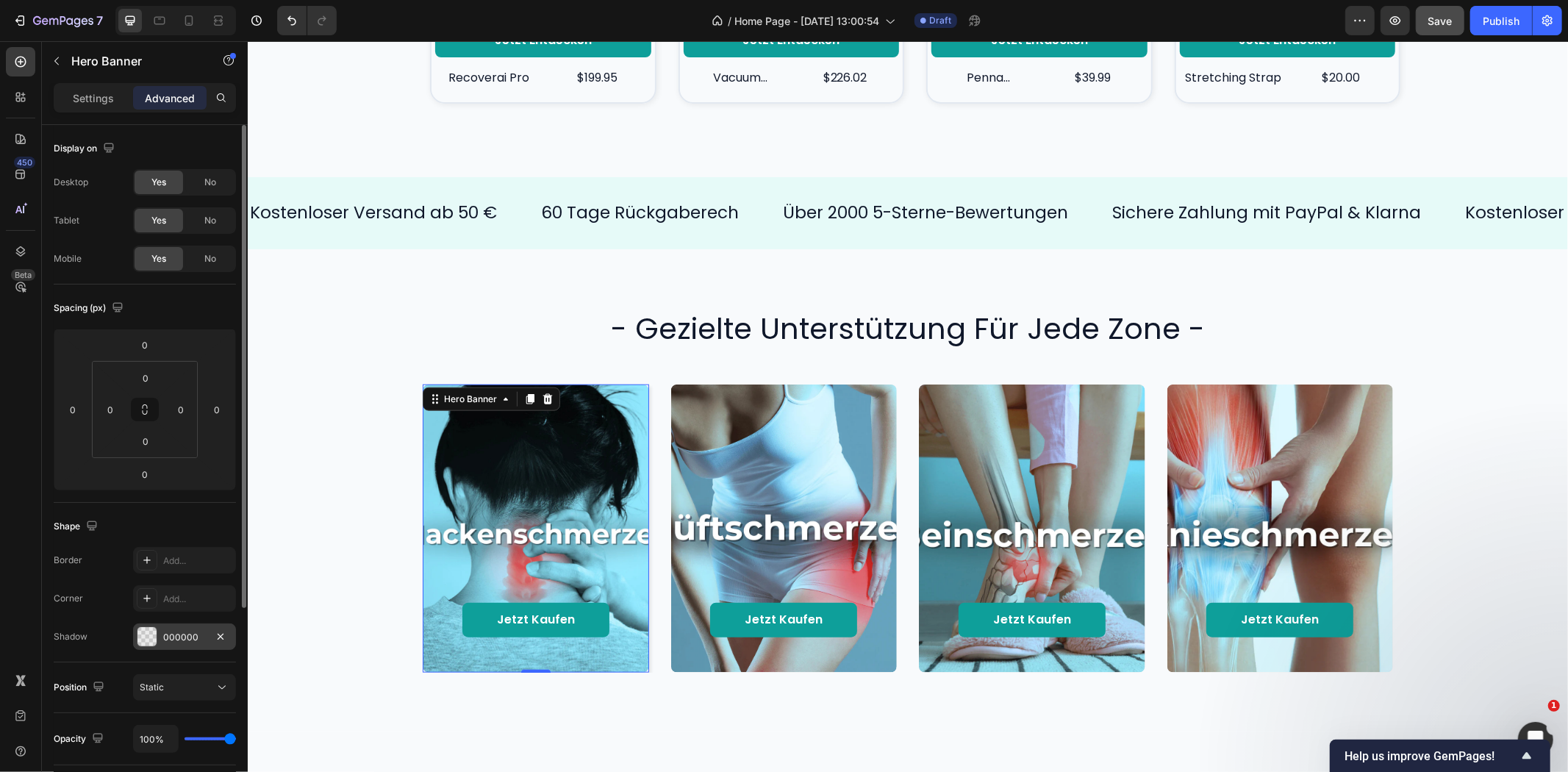
click at [170, 636] on div "000000" at bounding box center [184, 637] width 42 height 14
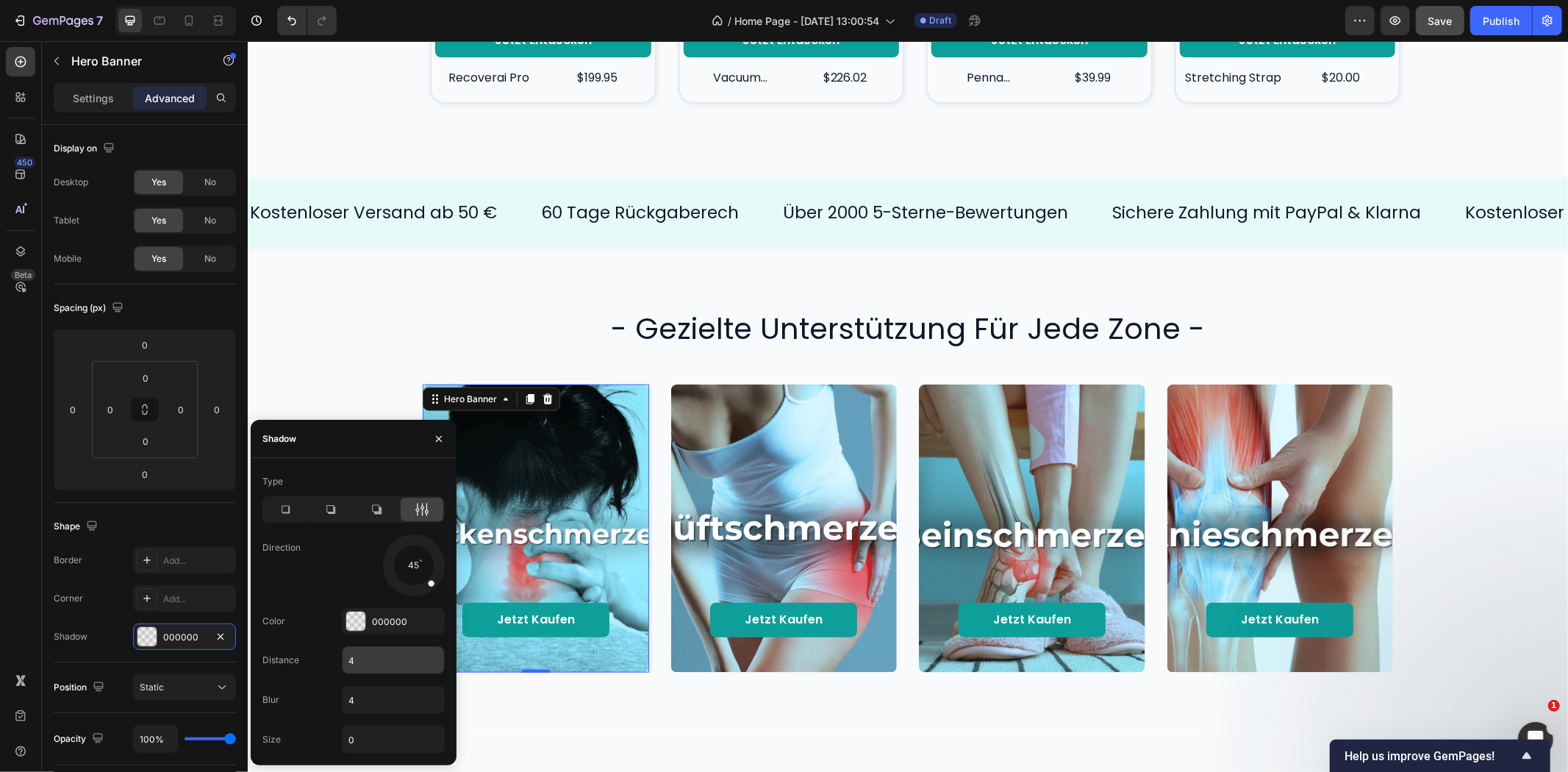
click at [351, 655] on input "4" at bounding box center [393, 660] width 101 height 26
type input "2"
click at [353, 696] on input "4" at bounding box center [393, 700] width 101 height 26
type input "8"
click at [321, 561] on div "Direction 45" at bounding box center [353, 565] width 183 height 61
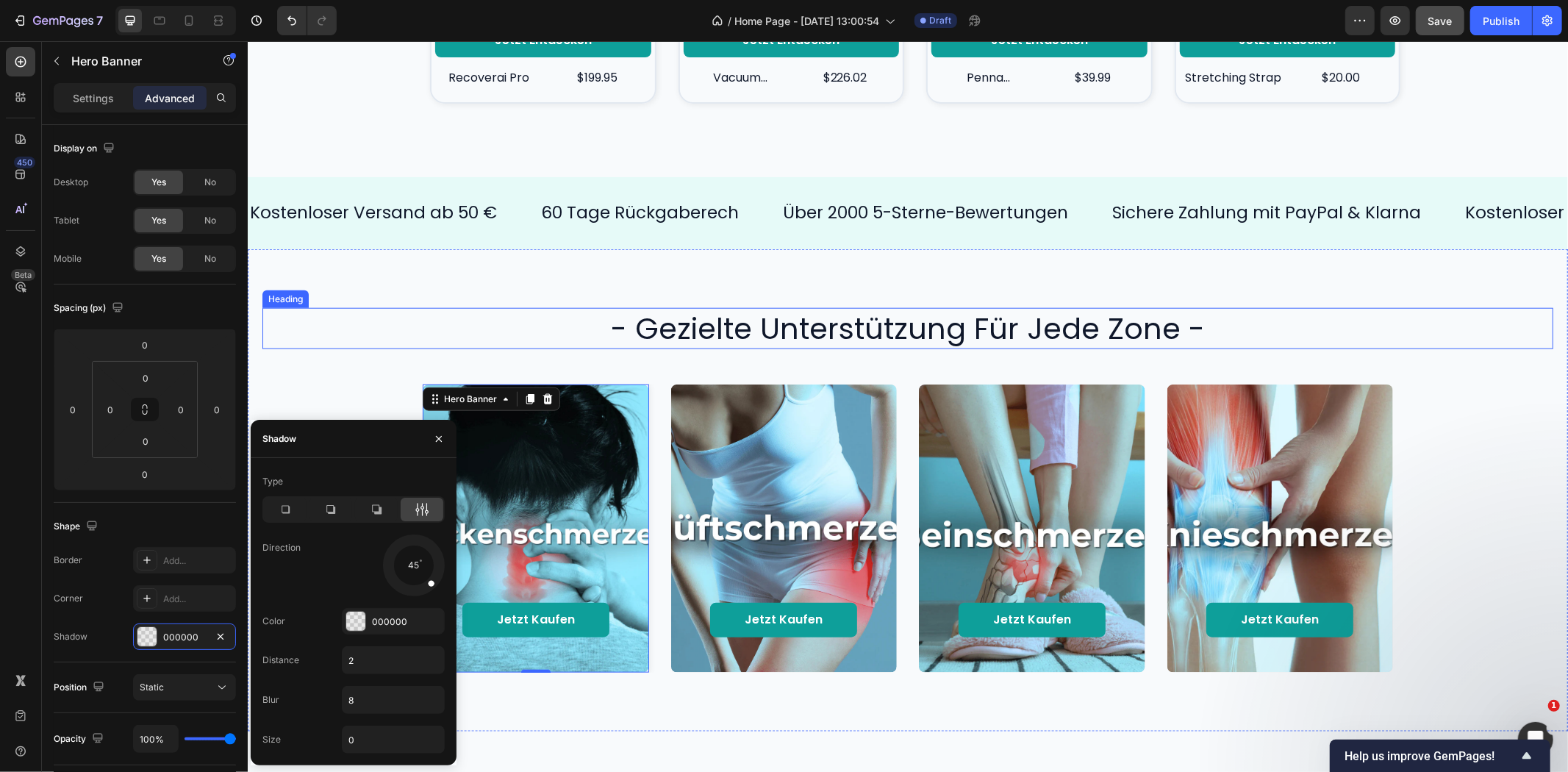
click at [466, 325] on h2 "- gezielte unterstützung für jede zone -" at bounding box center [907, 328] width 882 height 42
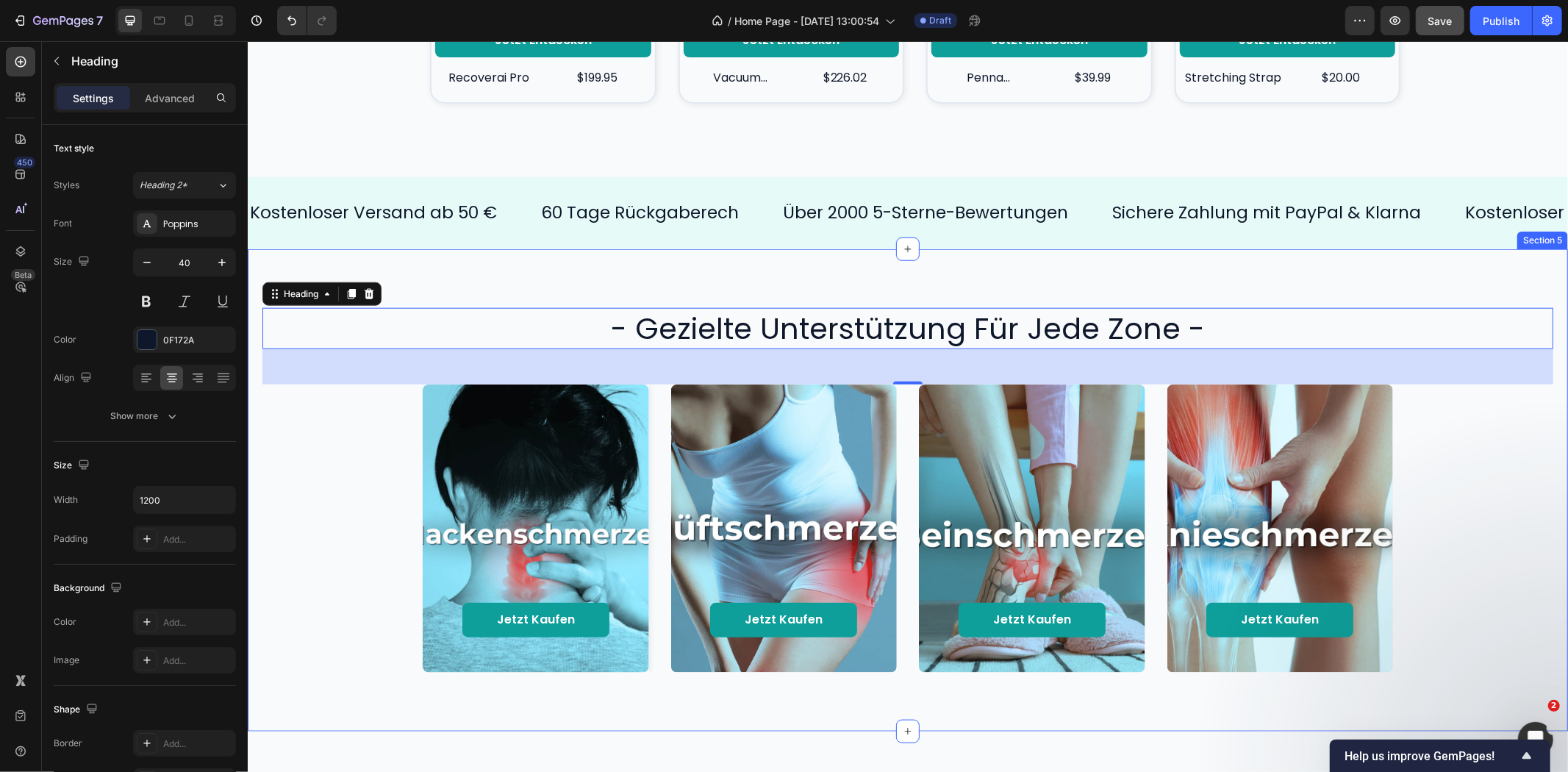
click at [1480, 454] on div "Jetzt kaufen Button Hero Banner Jetzt kaufen Button Hero Banner Jetzt kaufen Bu…" at bounding box center [907, 528] width 1291 height 288
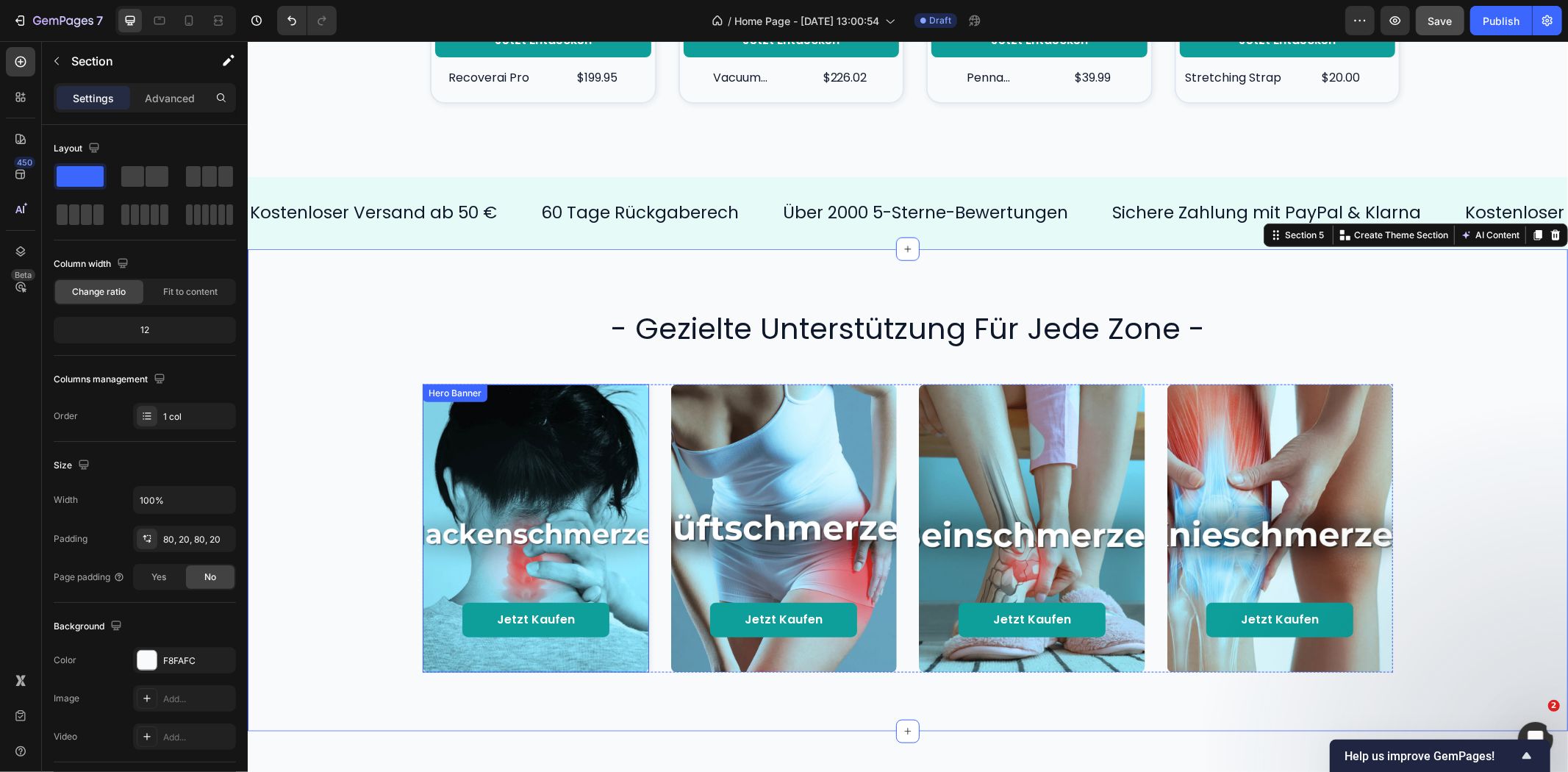
click at [632, 391] on div "Background Image" at bounding box center [535, 528] width 227 height 288
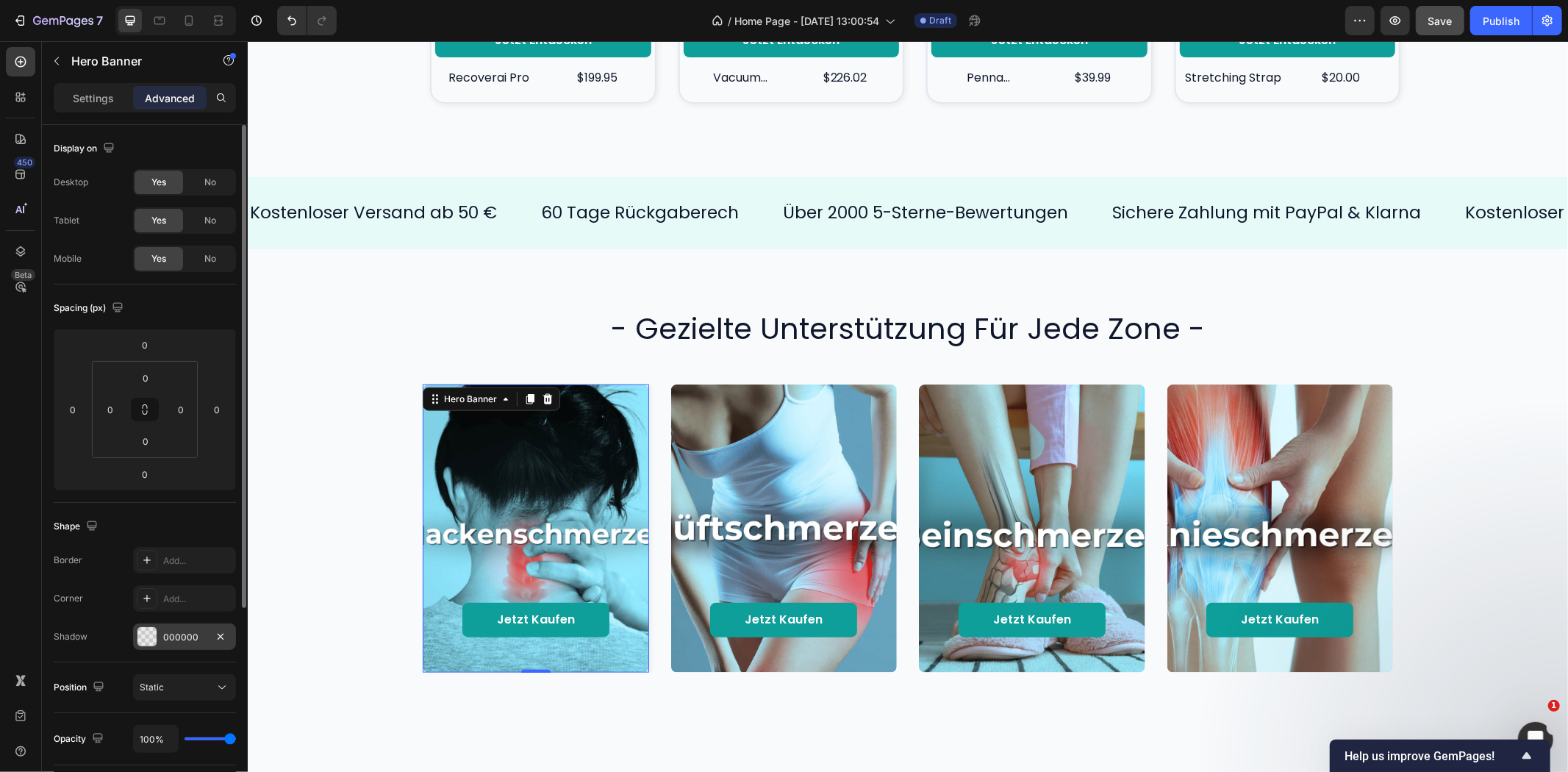
click at [188, 631] on div "000000" at bounding box center [184, 637] width 42 height 14
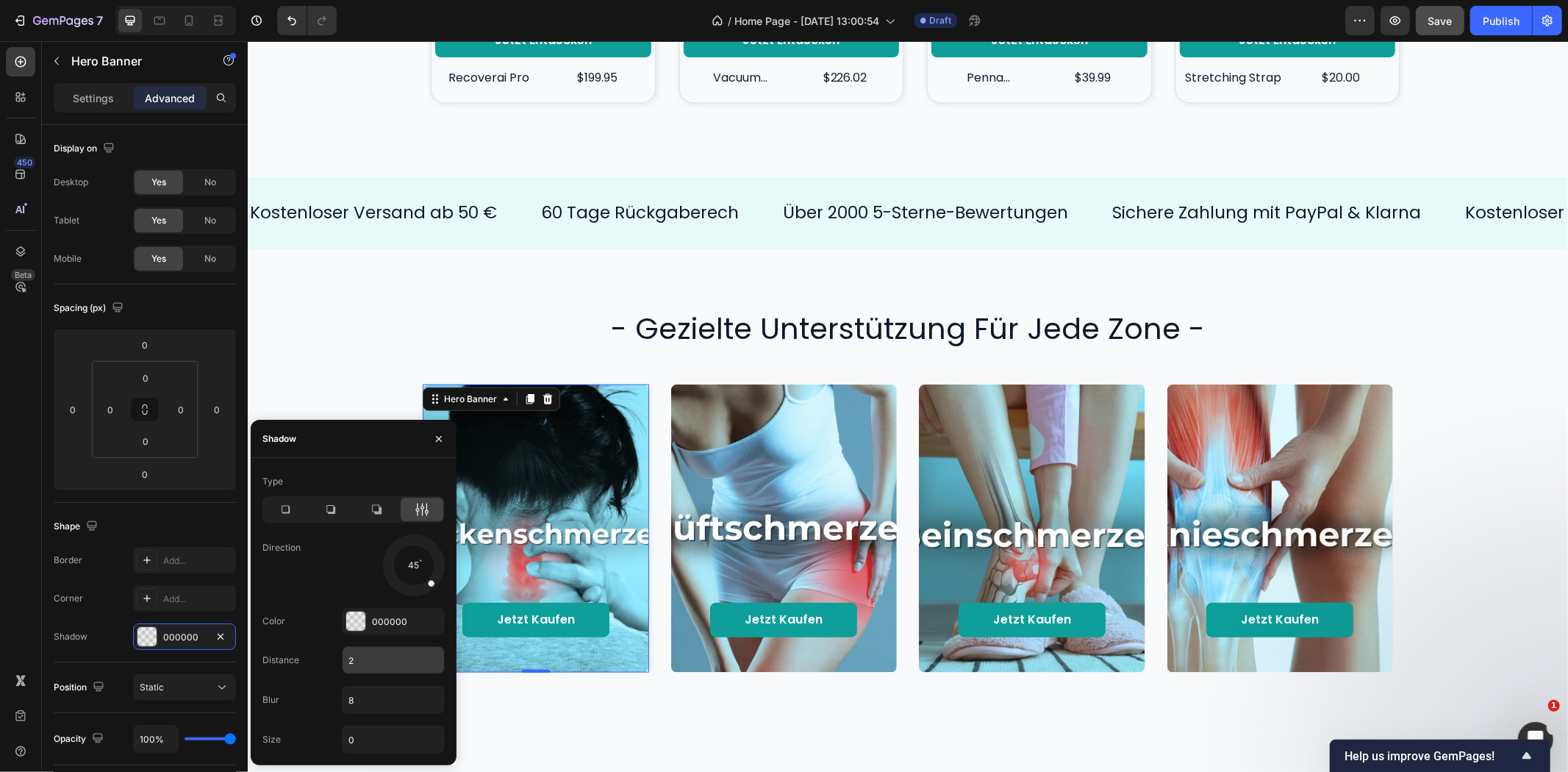
click at [359, 660] on input "2" at bounding box center [393, 660] width 101 height 26
type input "4"
click at [361, 695] on input "8" at bounding box center [393, 700] width 101 height 26
type input "12"
click at [310, 582] on div "Direction 45" at bounding box center [353, 565] width 183 height 61
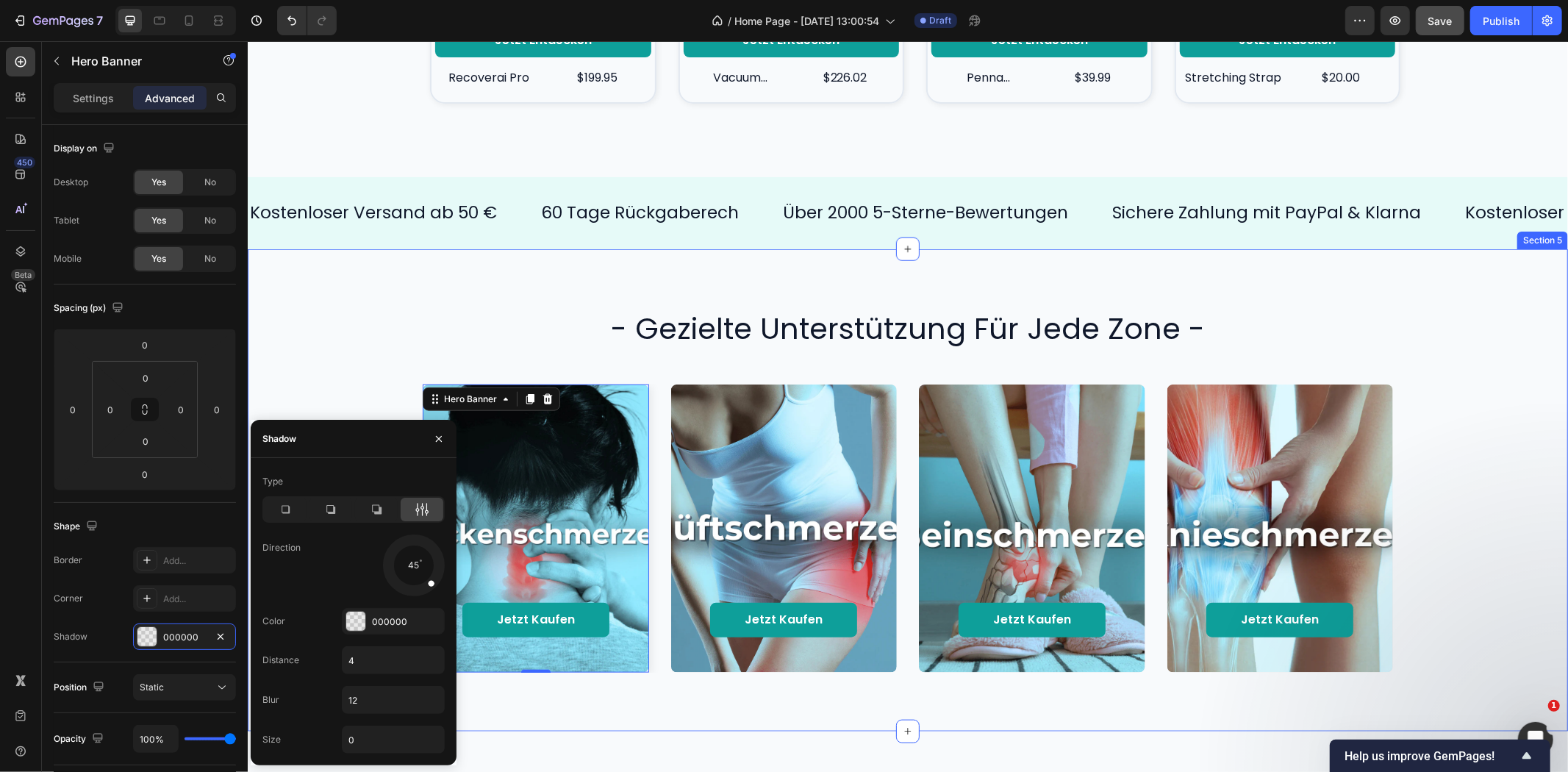
click at [674, 717] on div "- gezielte unterstützung für jede zone - Heading Jetzt kaufen Button Hero Banne…" at bounding box center [906, 490] width 1320 height 483
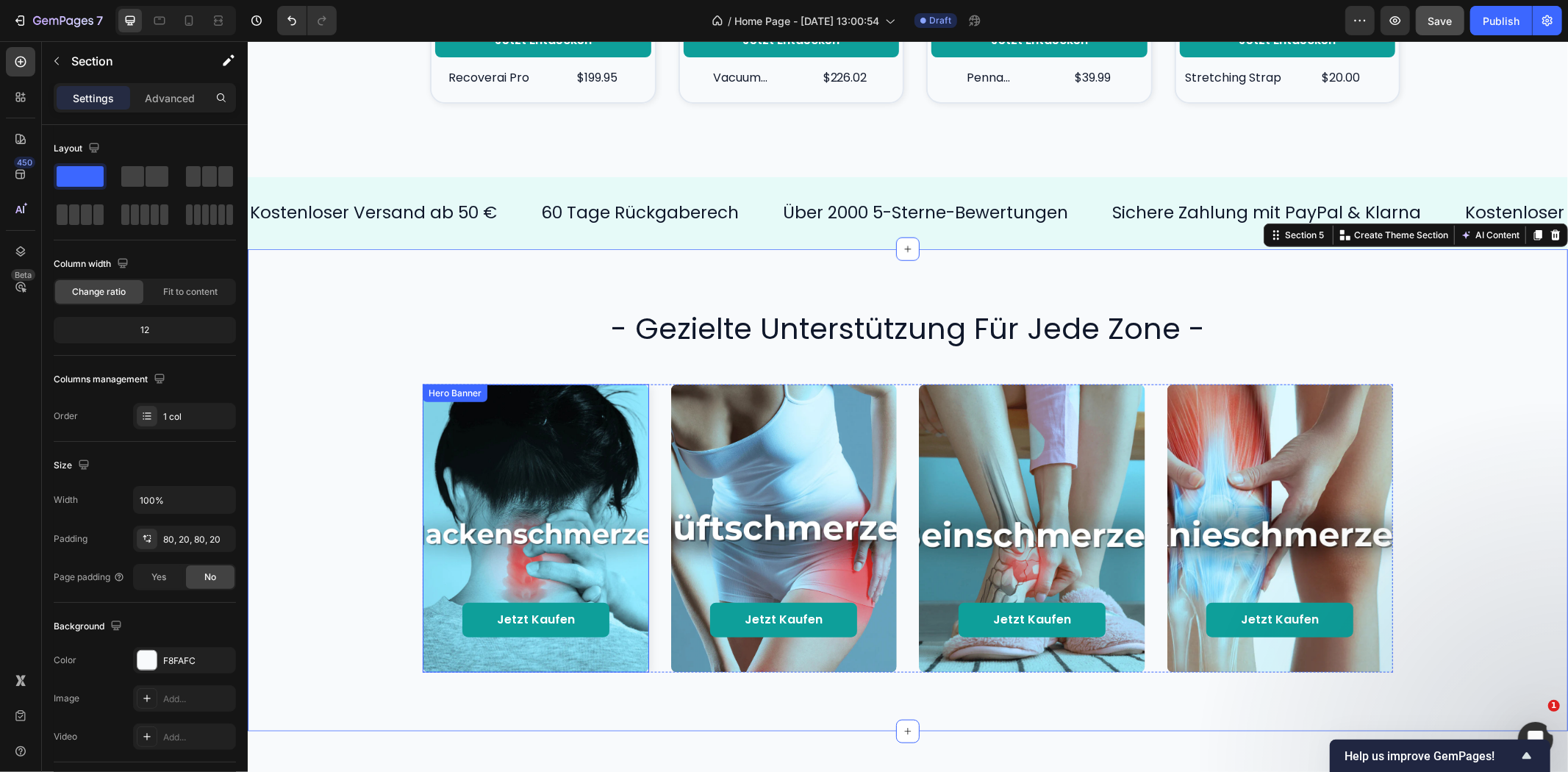
click at [628, 394] on div "Background Image" at bounding box center [535, 528] width 227 height 288
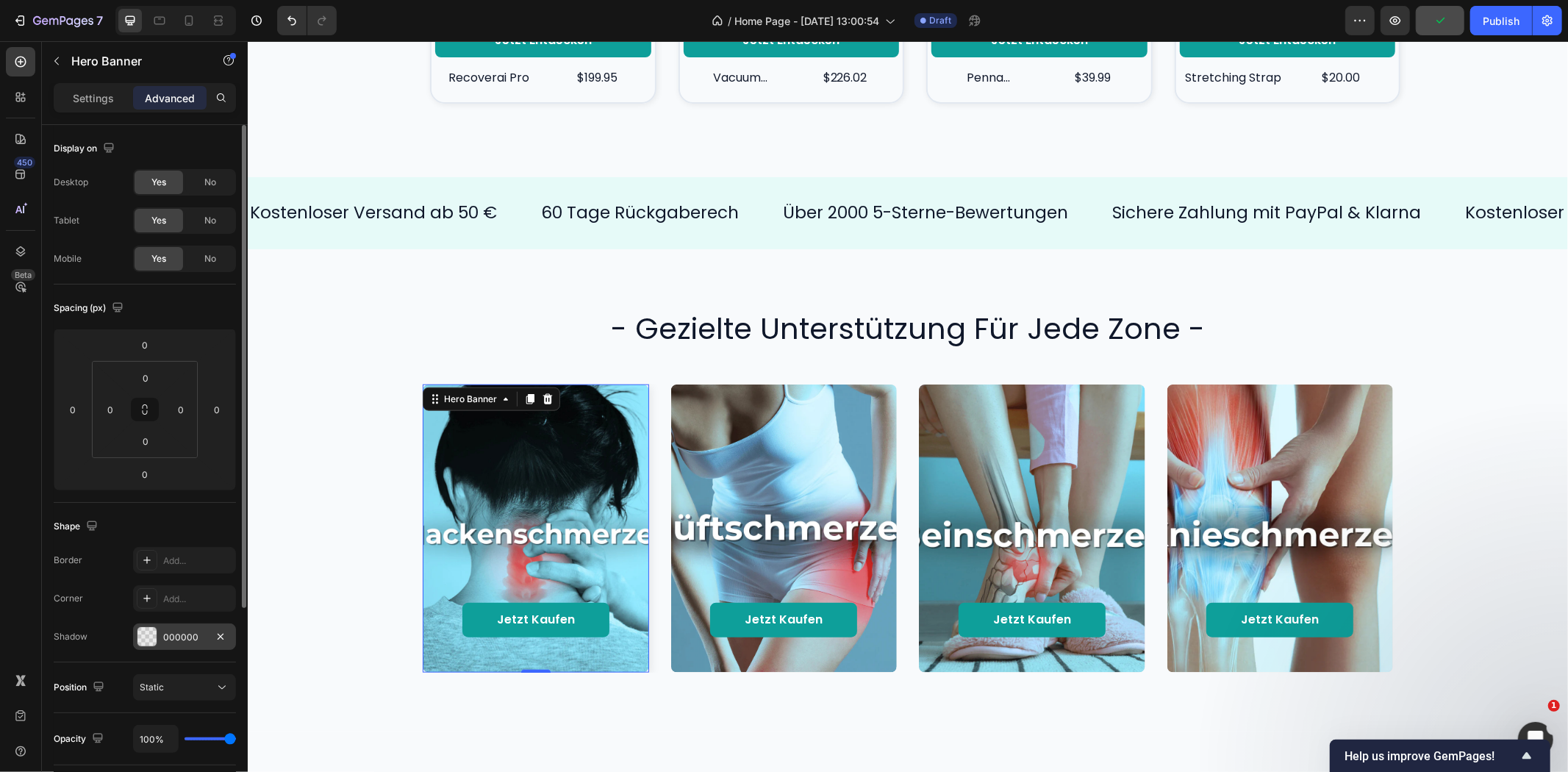
click at [179, 631] on div "000000" at bounding box center [184, 637] width 42 height 14
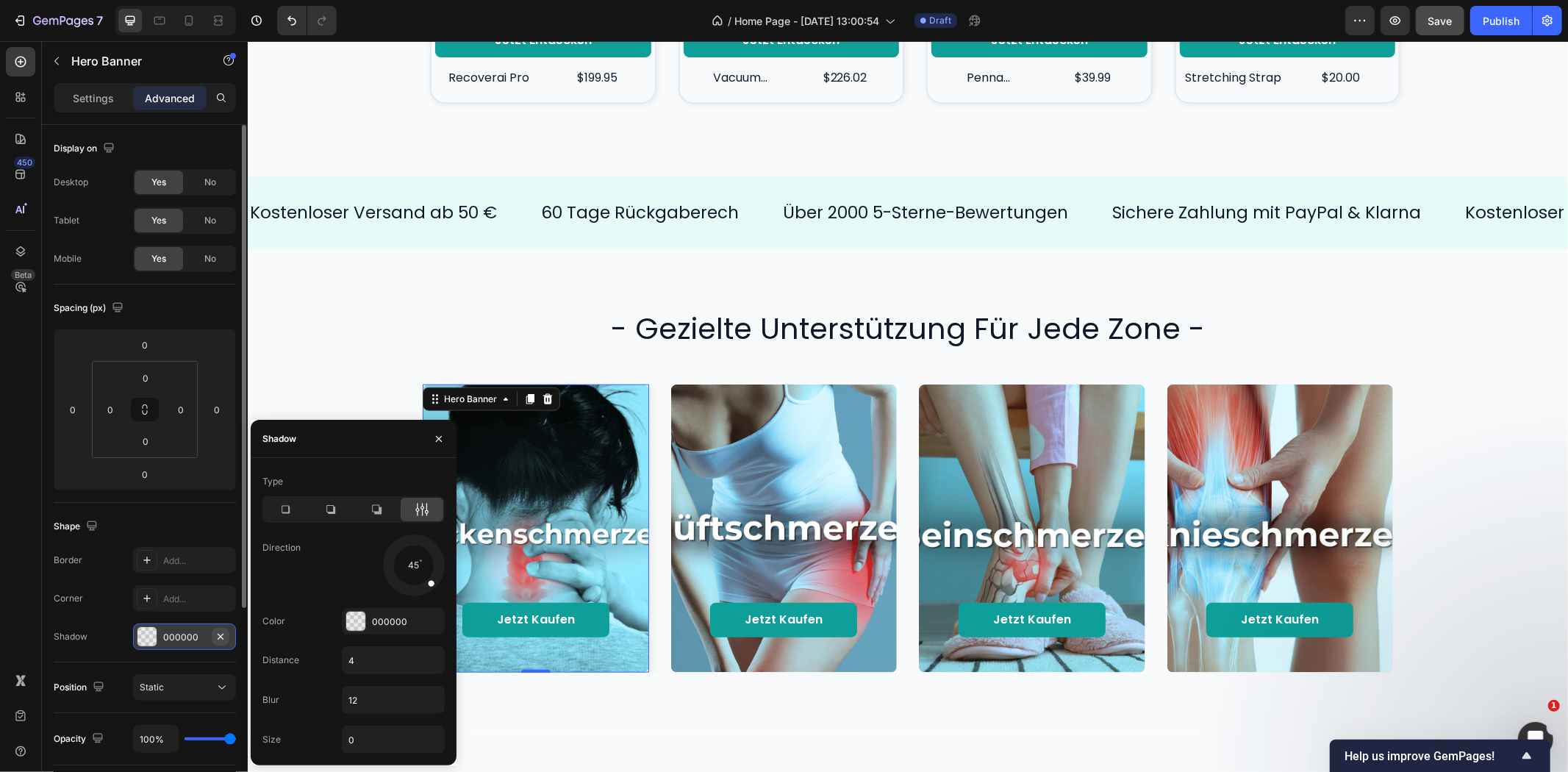
click at [221, 637] on icon "button" at bounding box center [221, 636] width 12 height 12
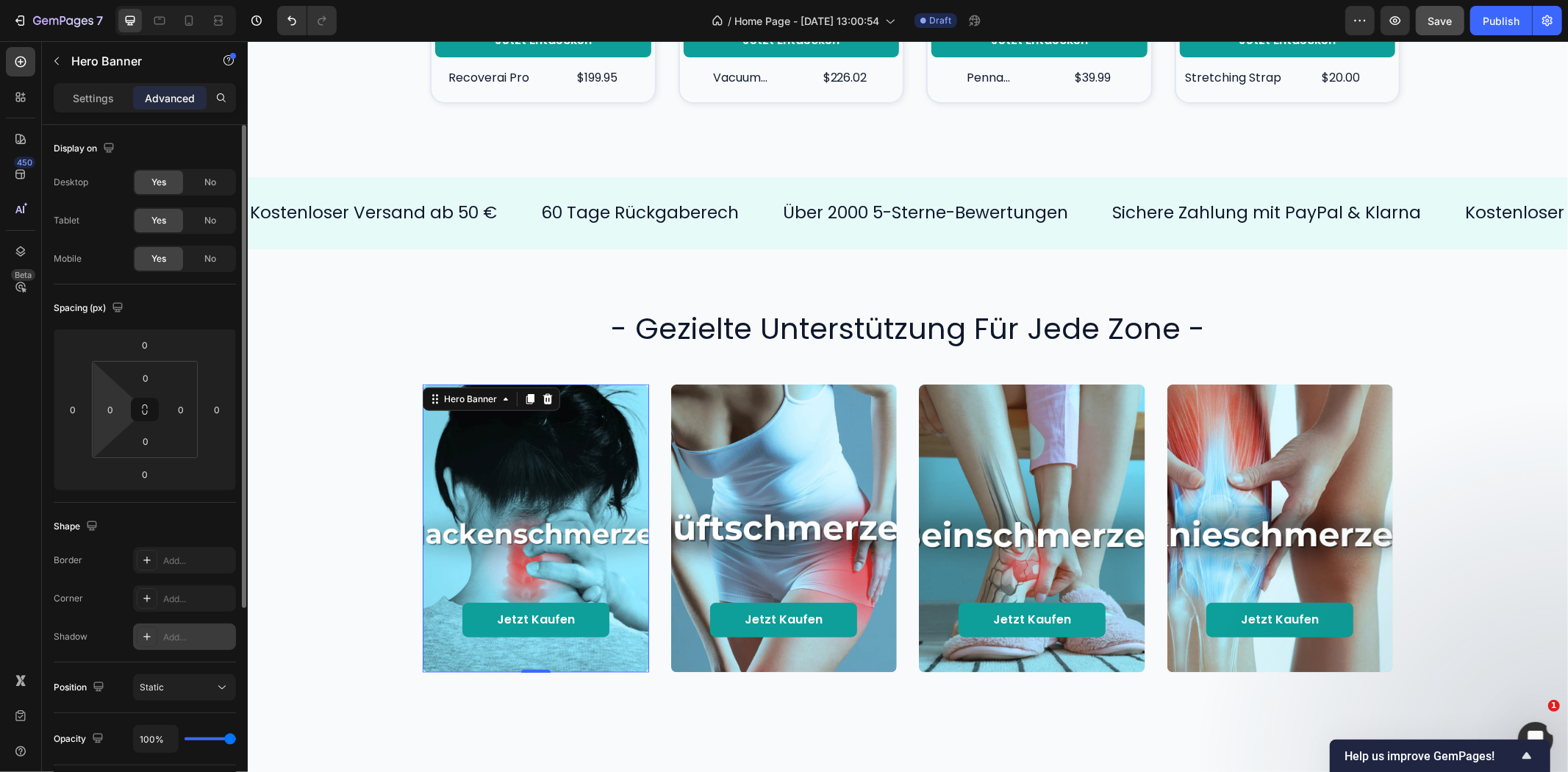
scroll to position [81, 0]
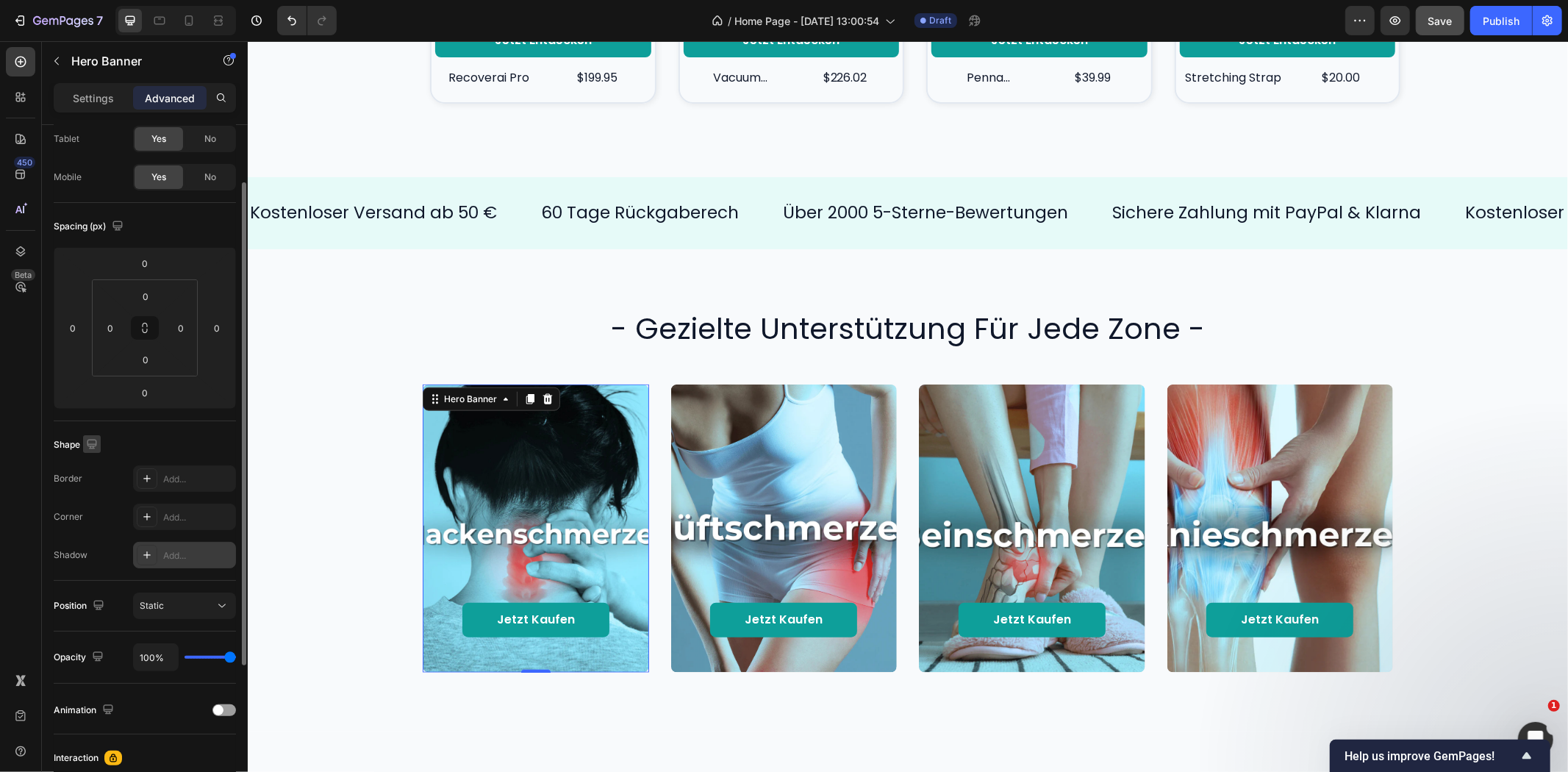
click at [92, 446] on icon "button" at bounding box center [91, 444] width 10 height 10
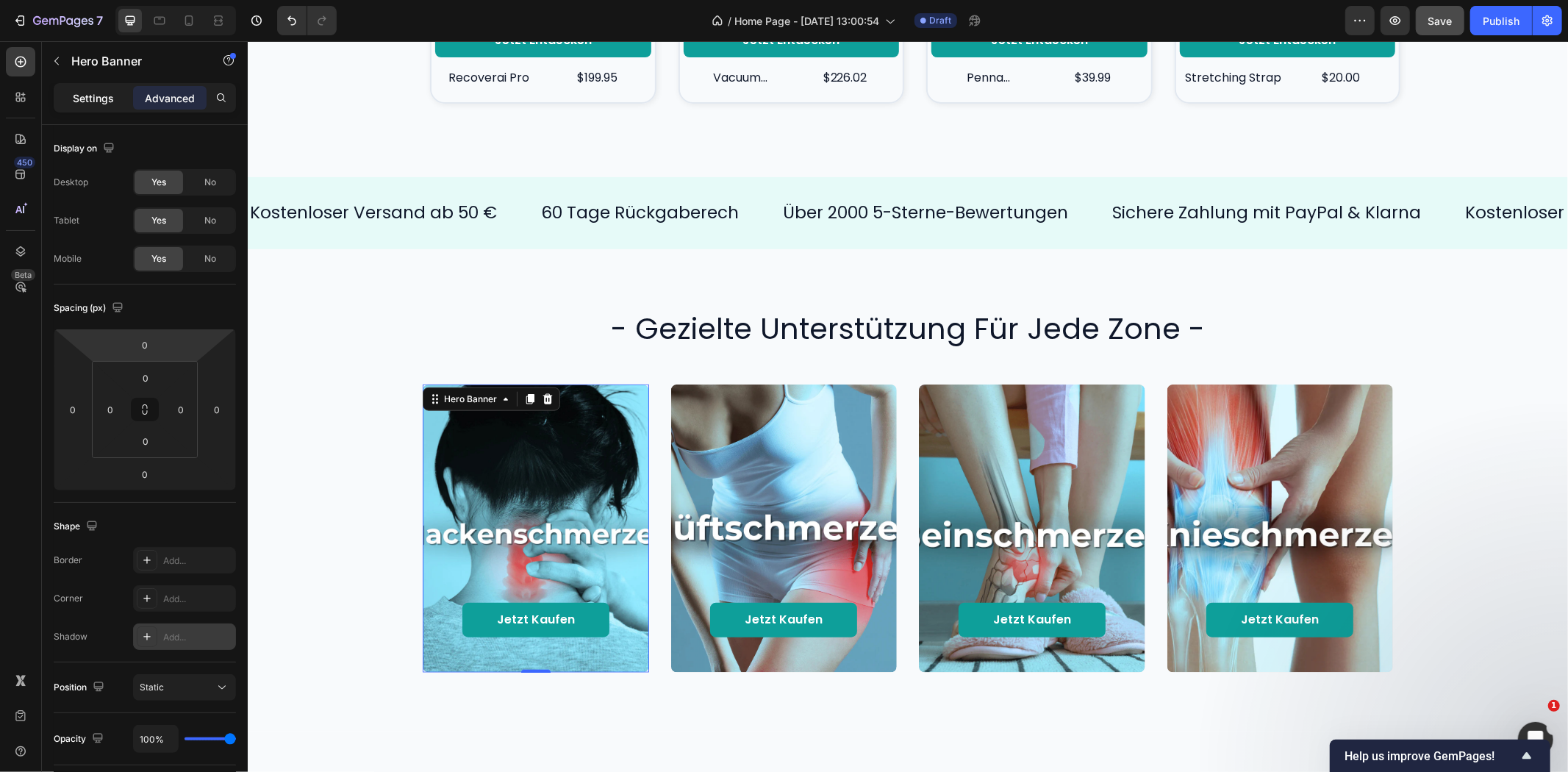
click at [89, 105] on p "Settings" at bounding box center [94, 98] width 42 height 15
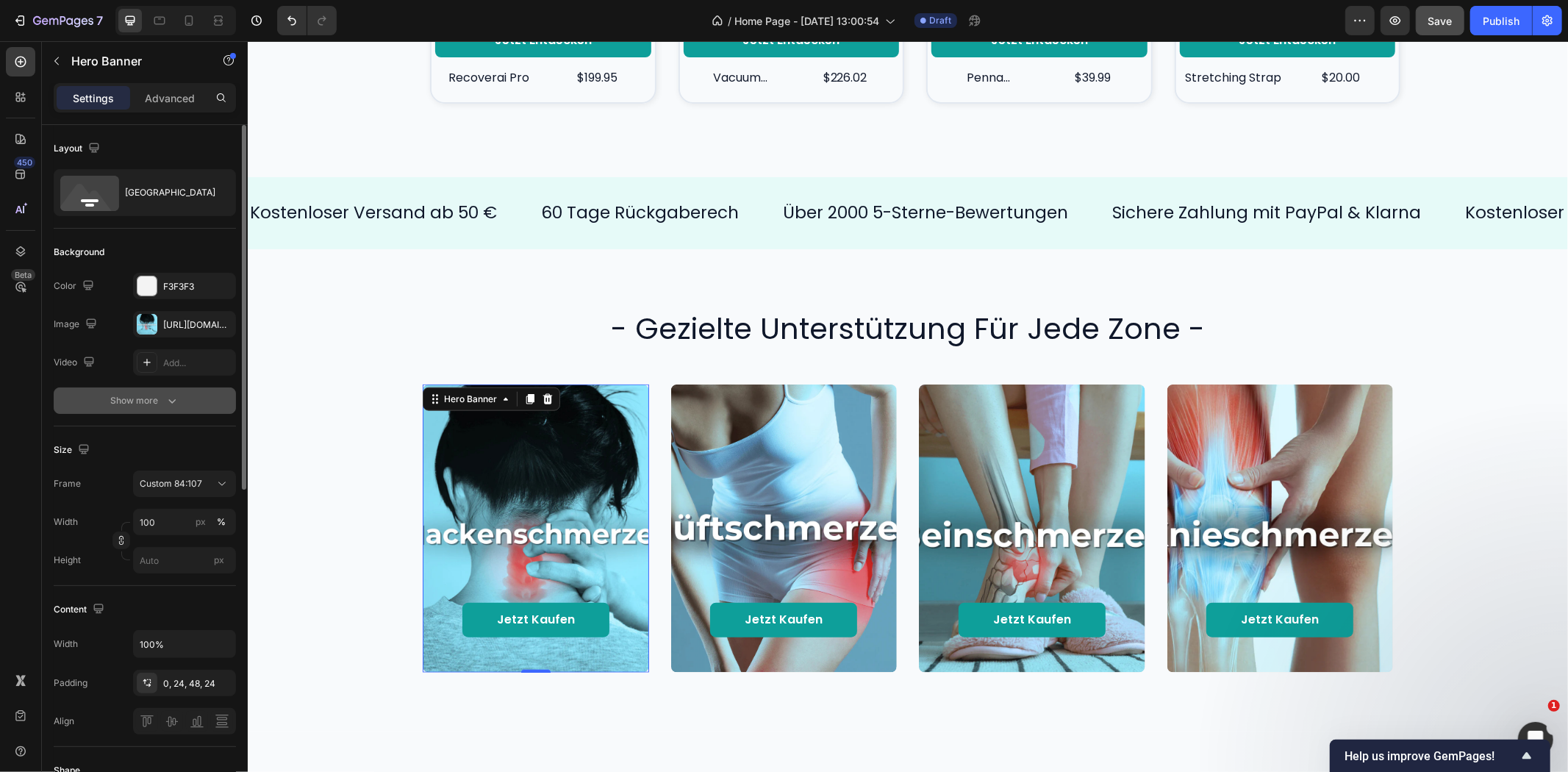
click at [128, 395] on div "Show more" at bounding box center [146, 400] width 69 height 14
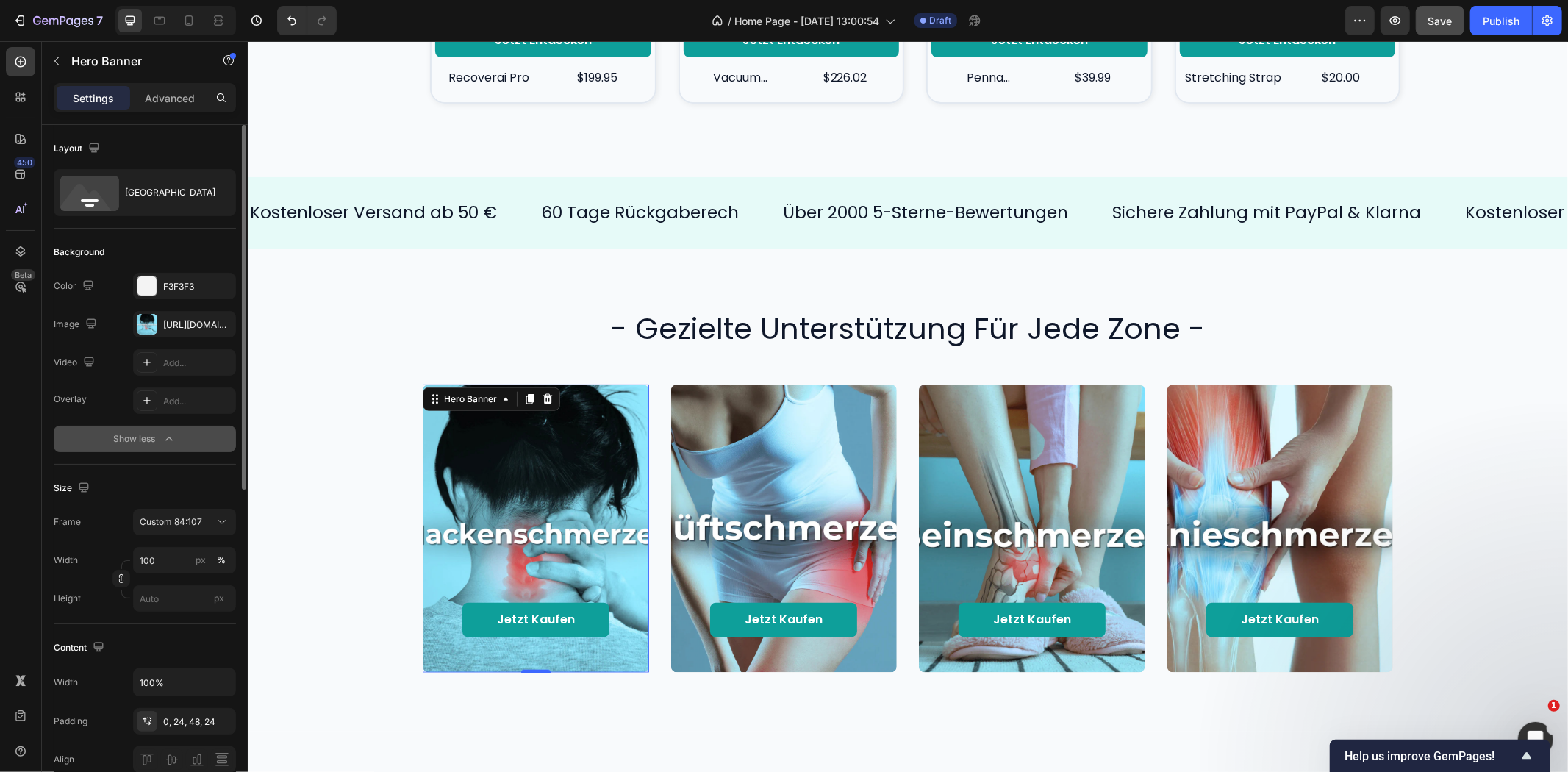
click at [130, 436] on div "Show less" at bounding box center [145, 439] width 62 height 14
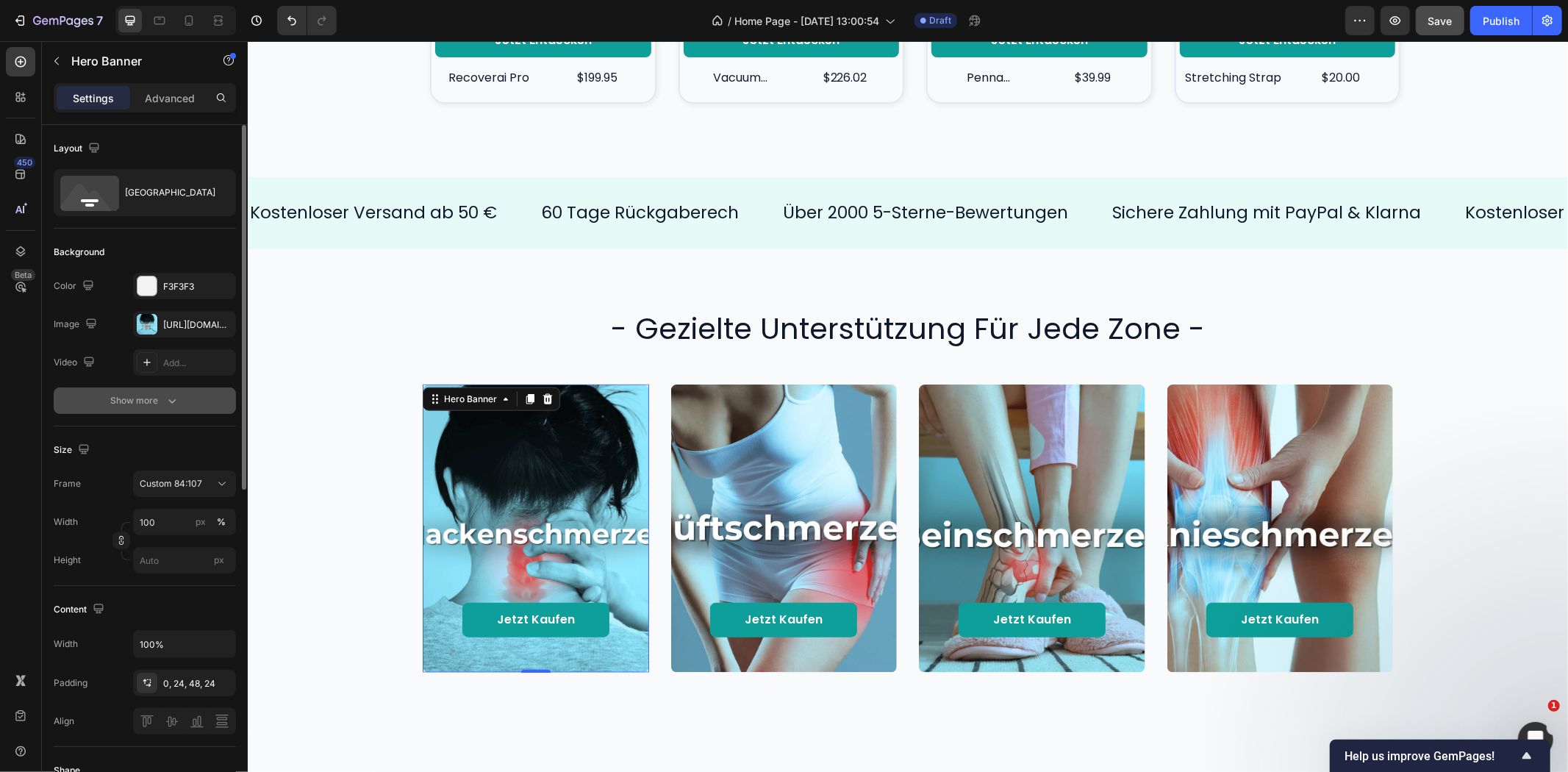
scroll to position [164, 0]
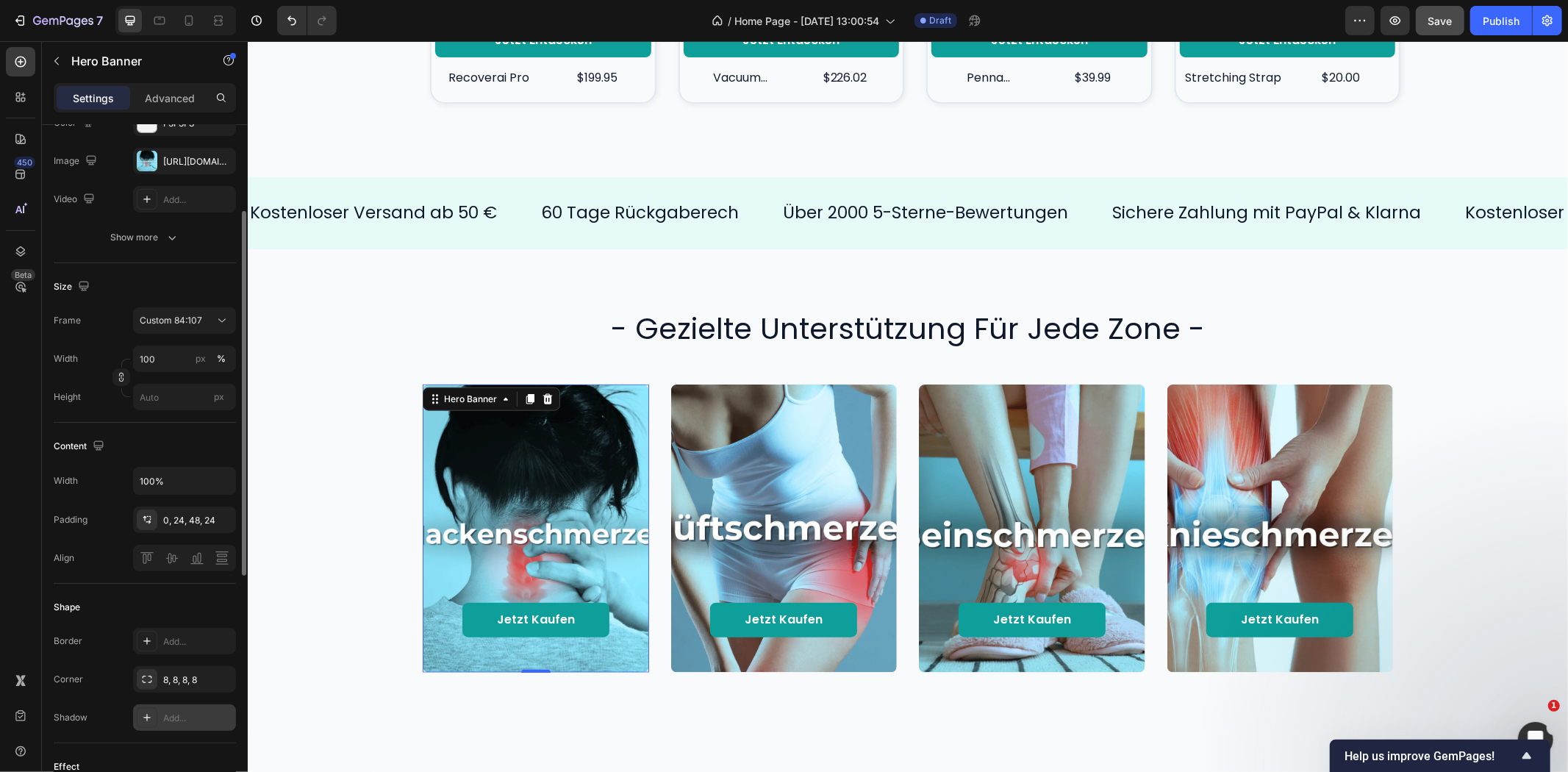
click at [181, 718] on div "Add..." at bounding box center [198, 718] width 69 height 14
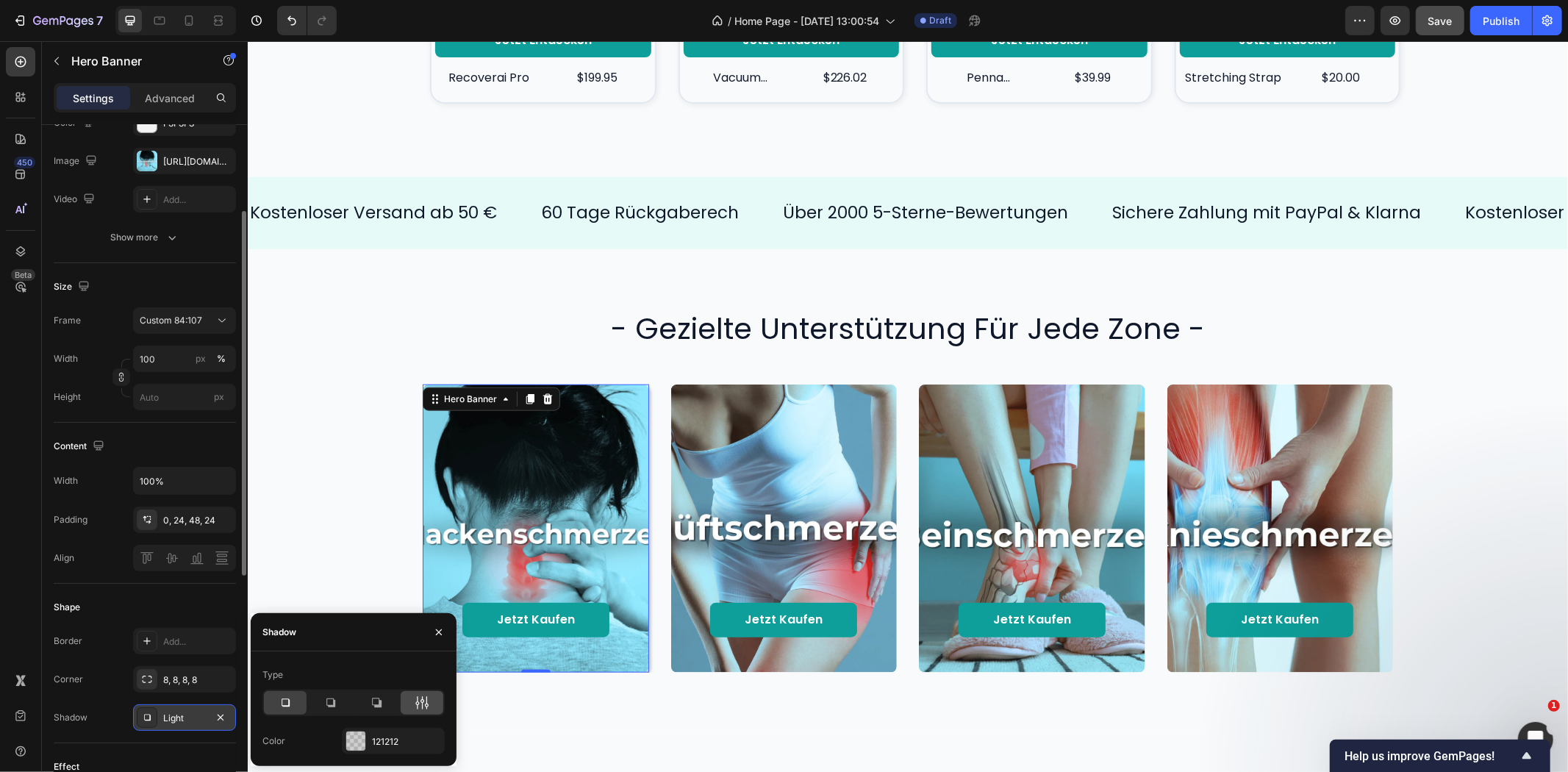
click at [423, 703] on icon at bounding box center [422, 703] width 14 height 14
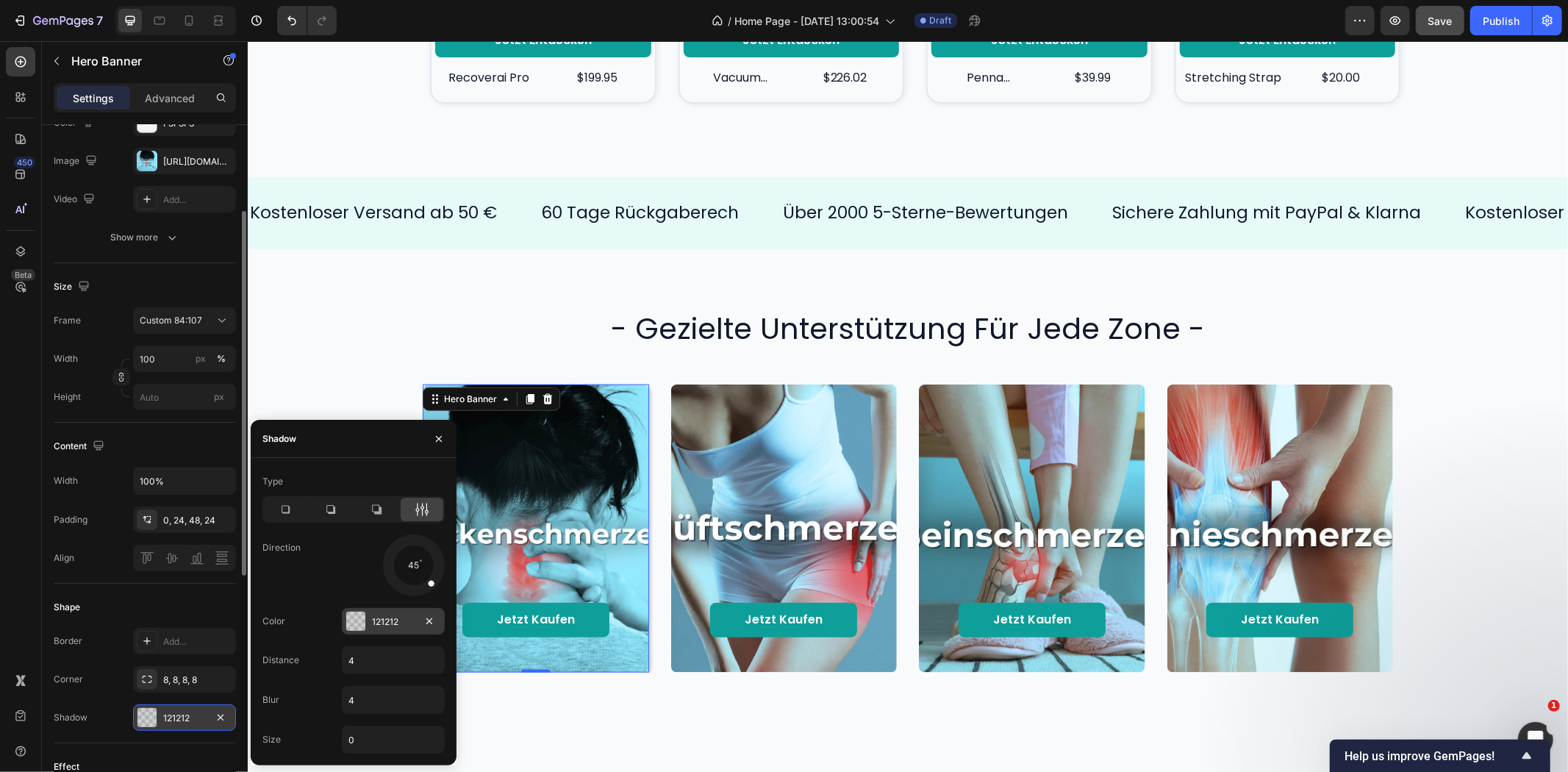
click at [384, 617] on div "121212" at bounding box center [393, 622] width 42 height 14
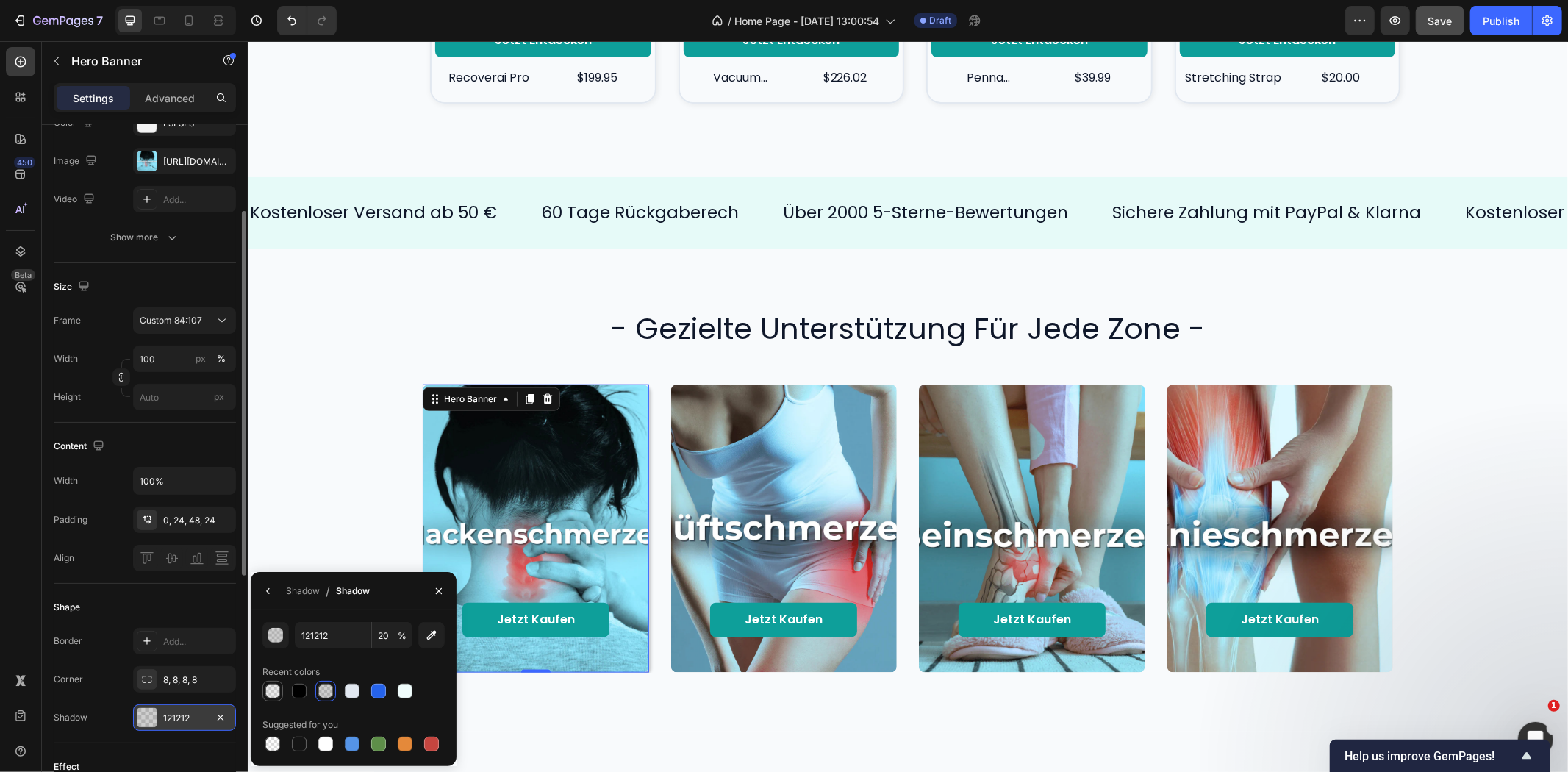
click at [277, 688] on div at bounding box center [273, 692] width 14 height 14
type input "000000"
type input "8"
click at [265, 589] on icon "button" at bounding box center [268, 591] width 12 height 12
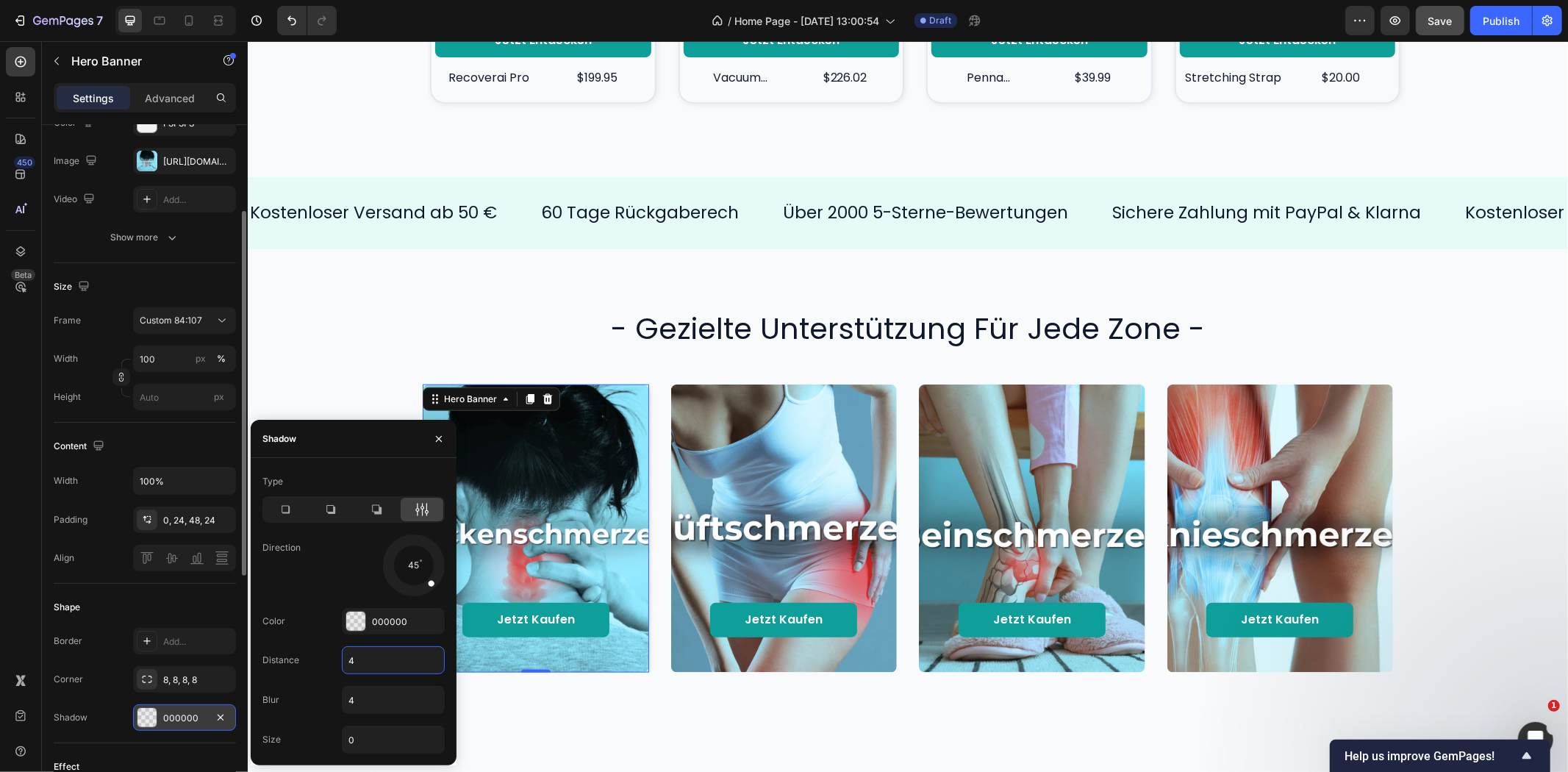
click at [376, 658] on input "4" at bounding box center [393, 660] width 101 height 26
type input "2"
click at [373, 700] on input "4" at bounding box center [393, 700] width 101 height 26
type input "8"
click at [345, 585] on div "45" at bounding box center [393, 565] width 103 height 61
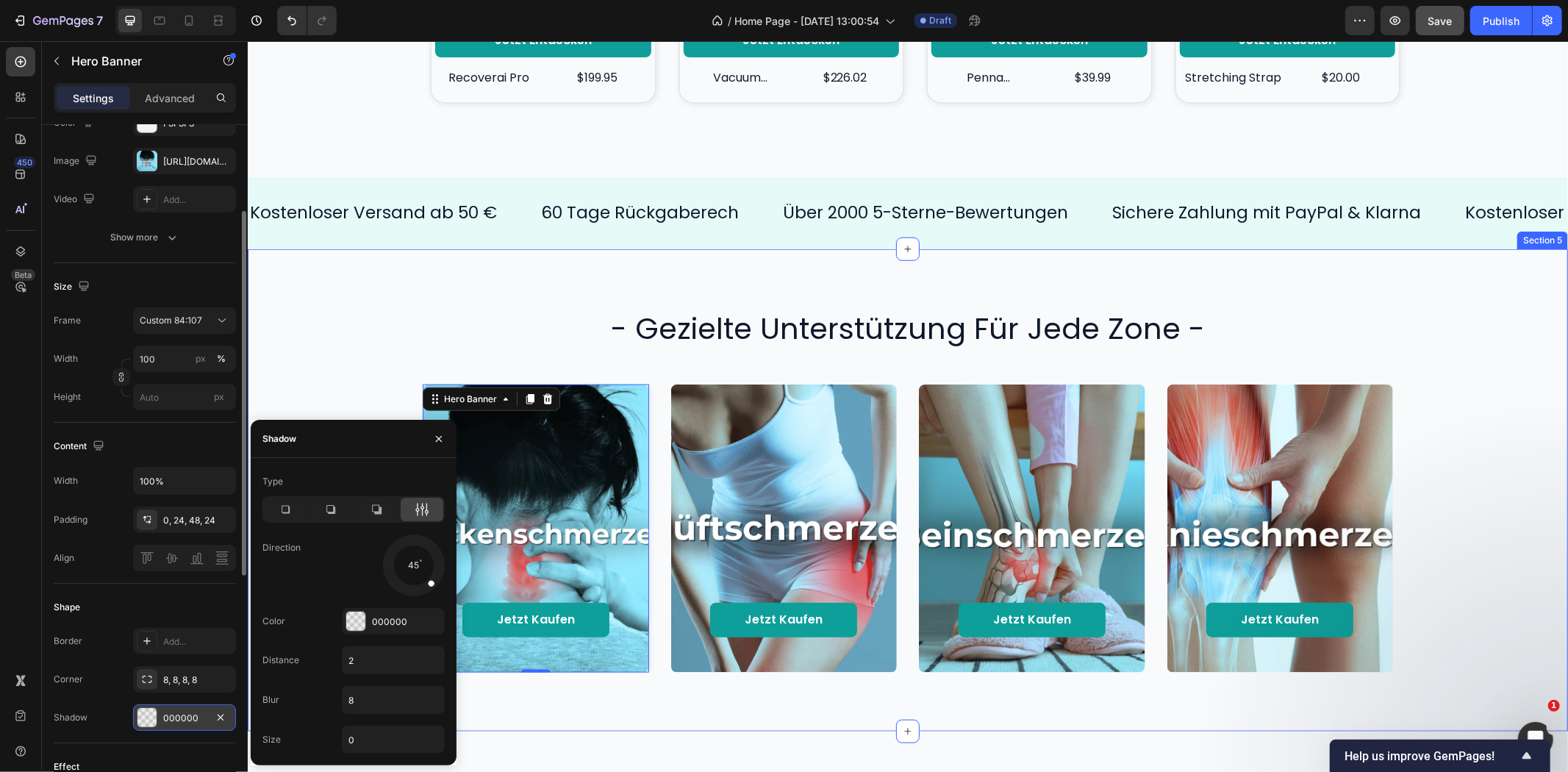
click at [575, 700] on div "- gezielte unterstützung für jede zone - Heading Jetzt kaufen Button Hero Banne…" at bounding box center [906, 490] width 1320 height 483
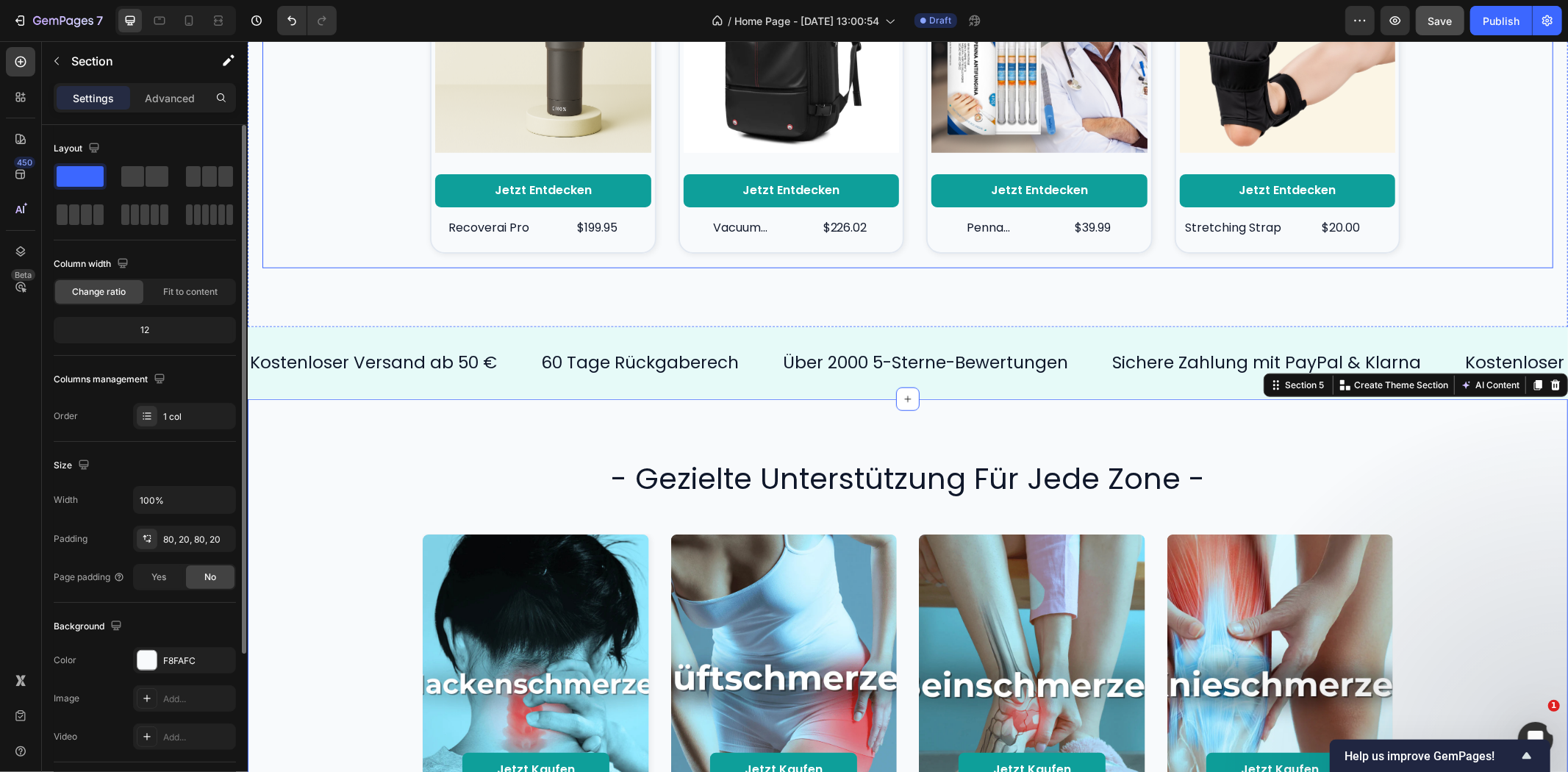
scroll to position [1076, 0]
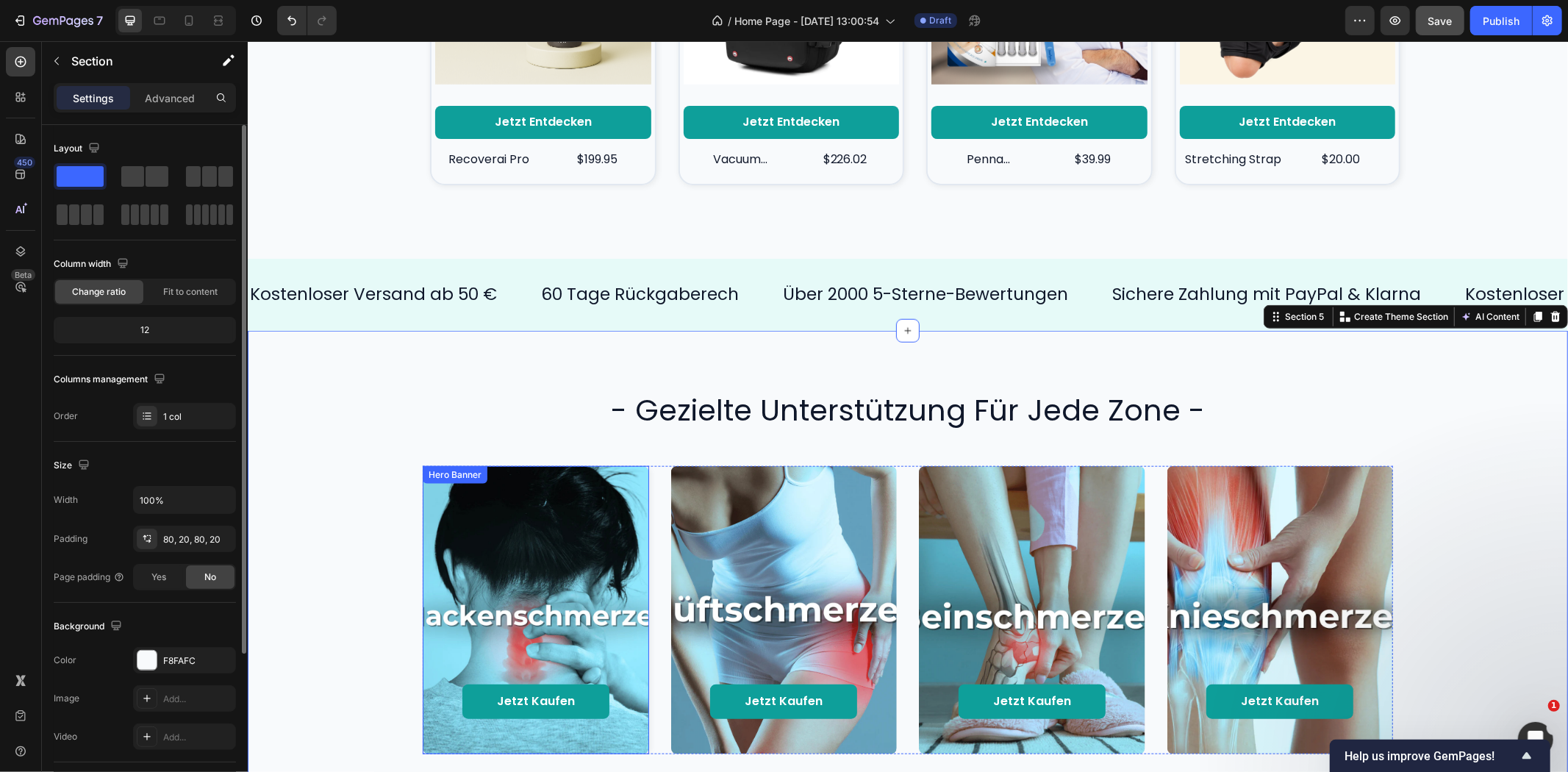
click at [626, 475] on div "Background Image" at bounding box center [535, 609] width 227 height 288
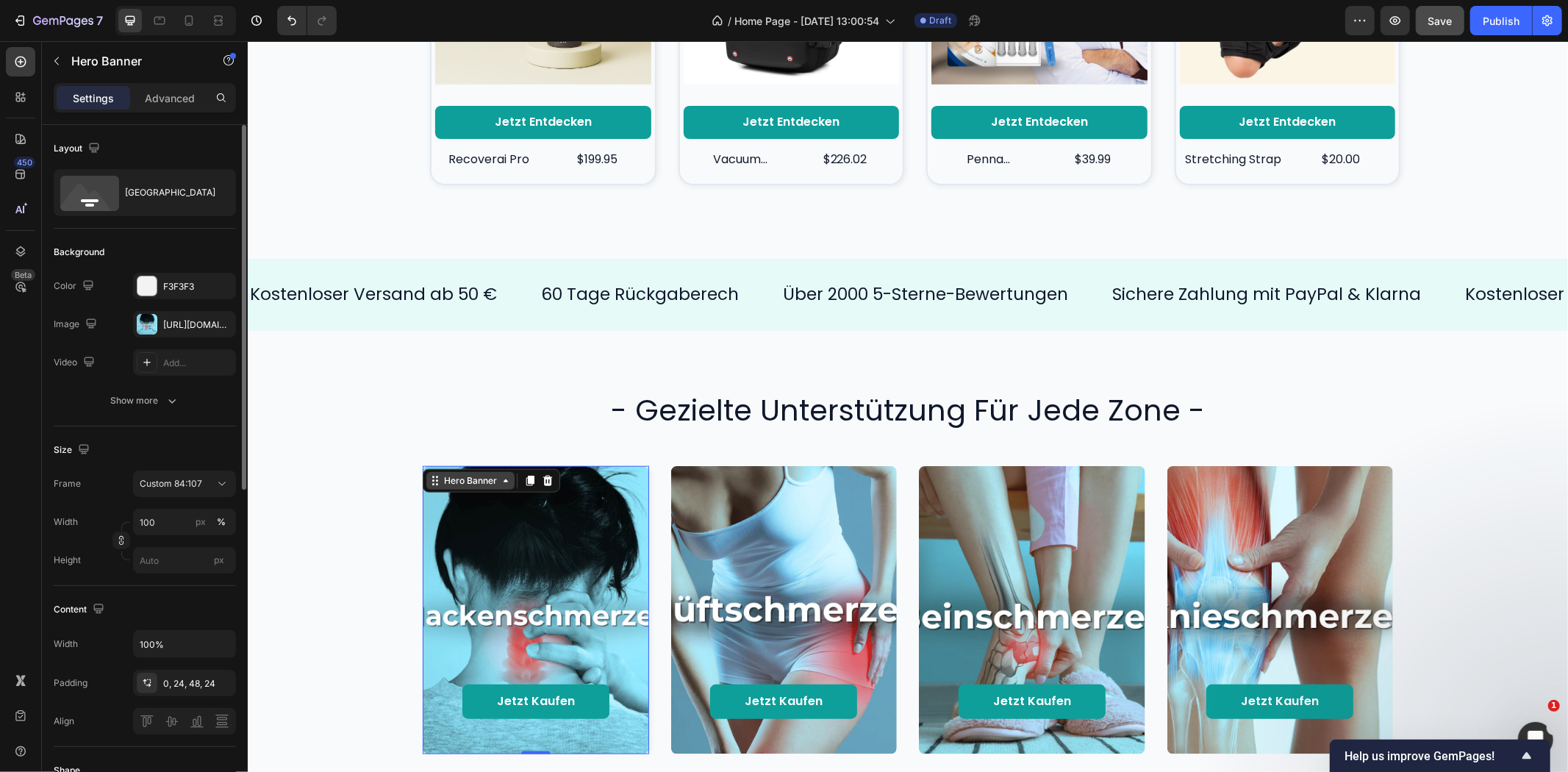
click at [432, 480] on icon at bounding box center [434, 480] width 12 height 12
click at [688, 580] on div "Background Image" at bounding box center [784, 609] width 227 height 288
click at [653, 568] on div "Jetzt kaufen Button Hero Banner Jetzt kaufen Button Hero Banner 0 Jetzt kaufen …" at bounding box center [907, 609] width 971 height 288
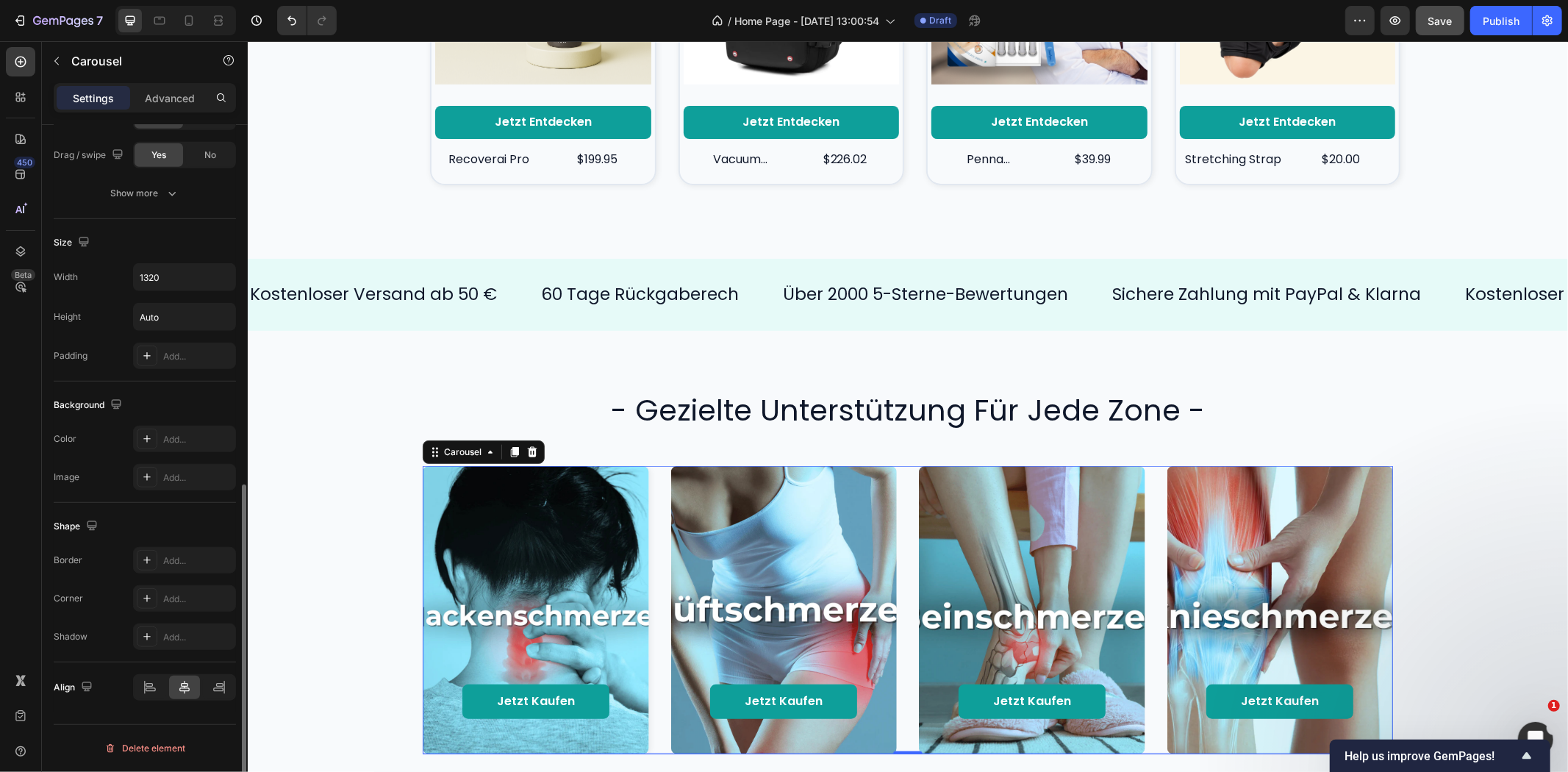
scroll to position [261, 0]
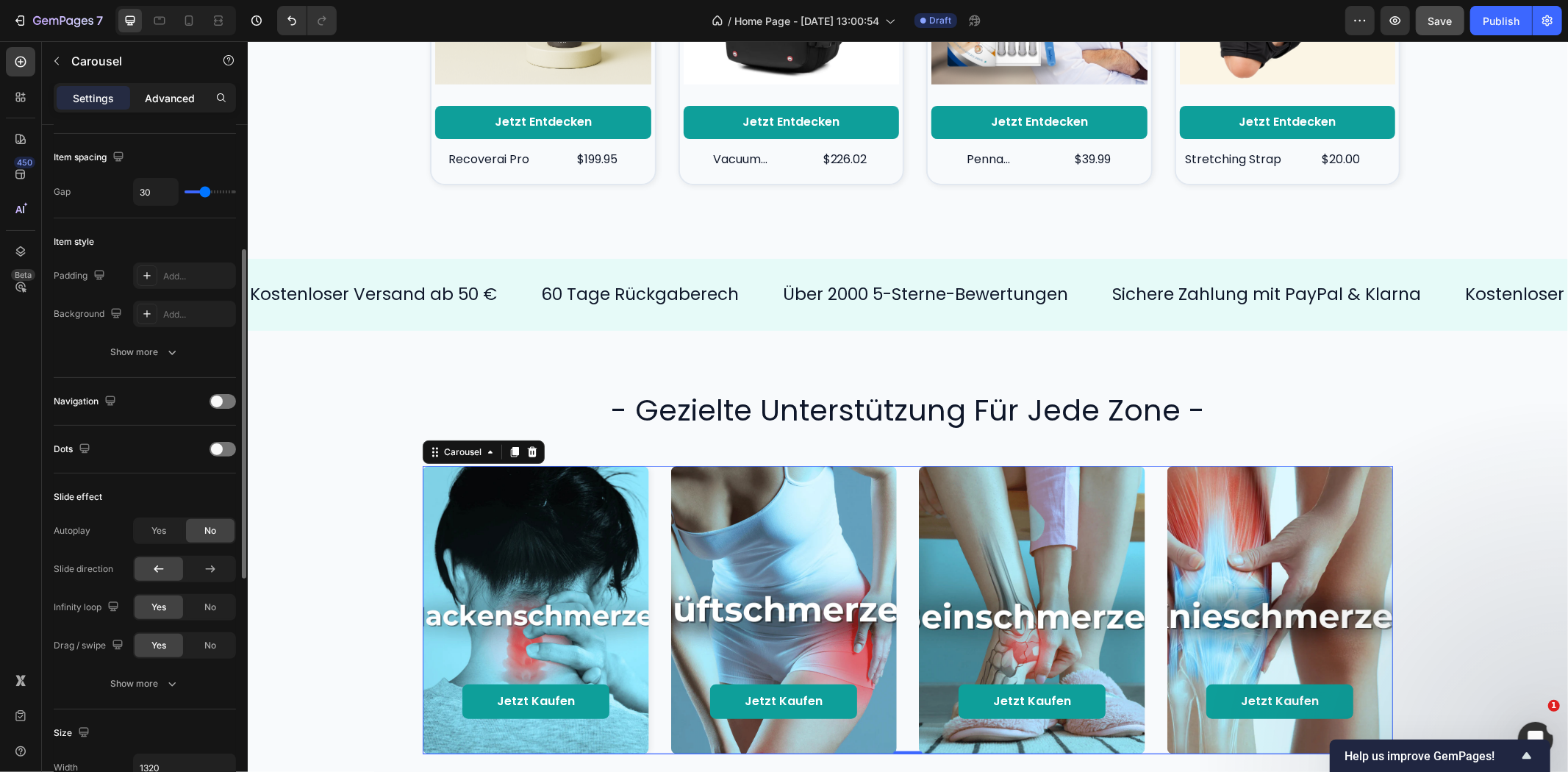
click at [171, 97] on p "Advanced" at bounding box center [169, 98] width 50 height 15
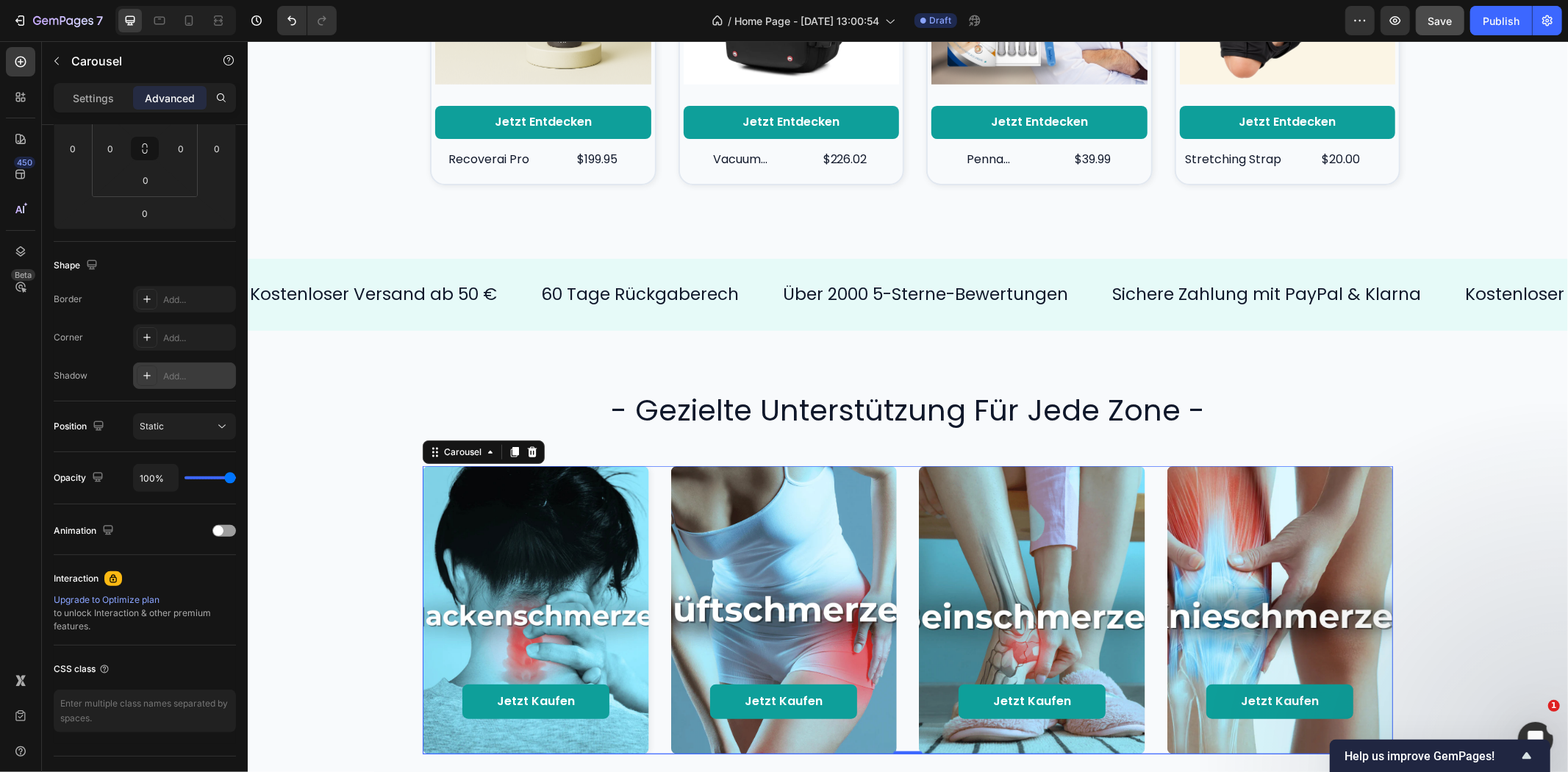
click at [188, 372] on div "Add..." at bounding box center [198, 376] width 69 height 14
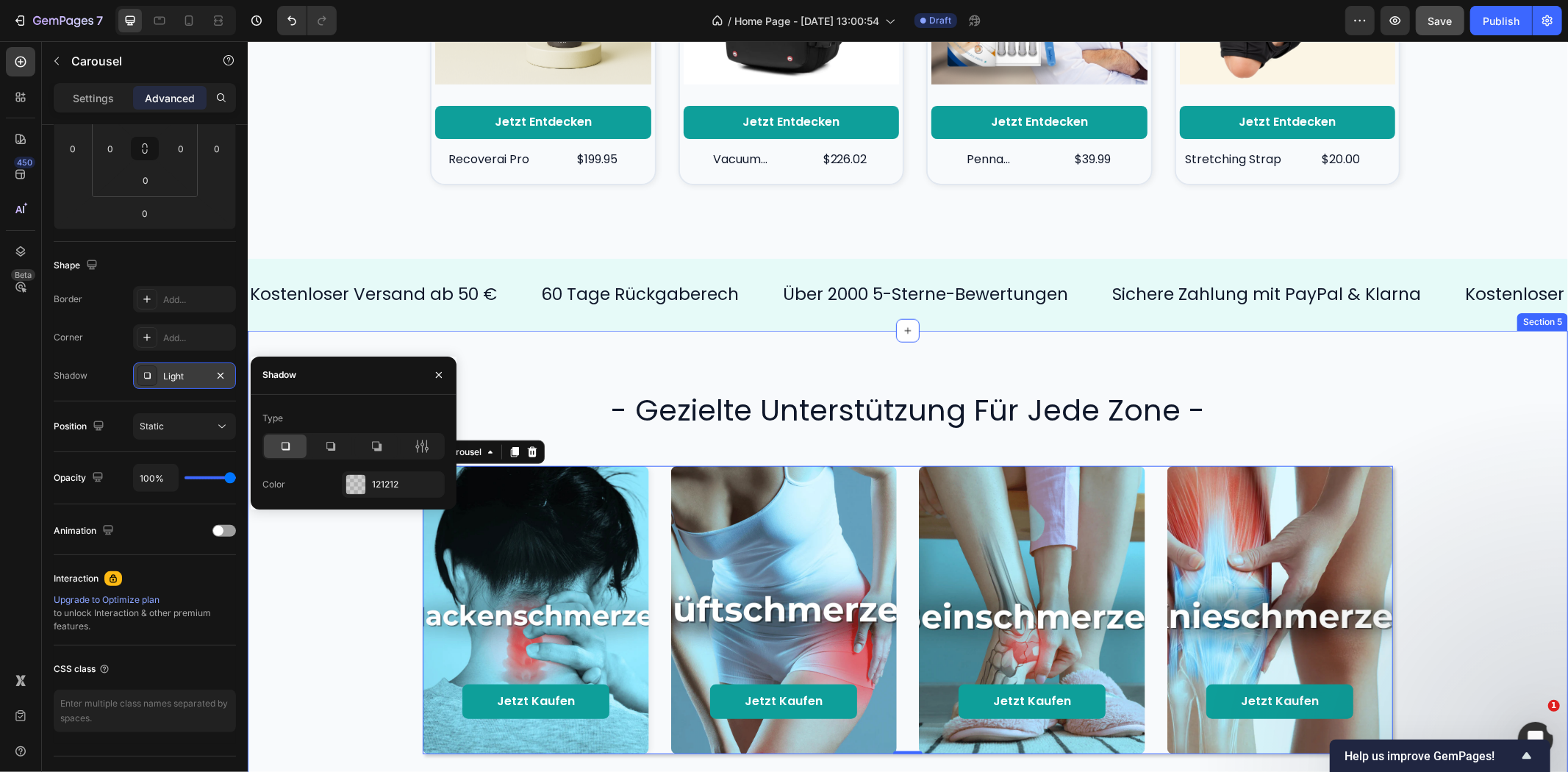
click at [593, 362] on div "- gezielte unterstützung für jede zone - Heading Jetzt kaufen Button Hero Banne…" at bounding box center [906, 571] width 1320 height 483
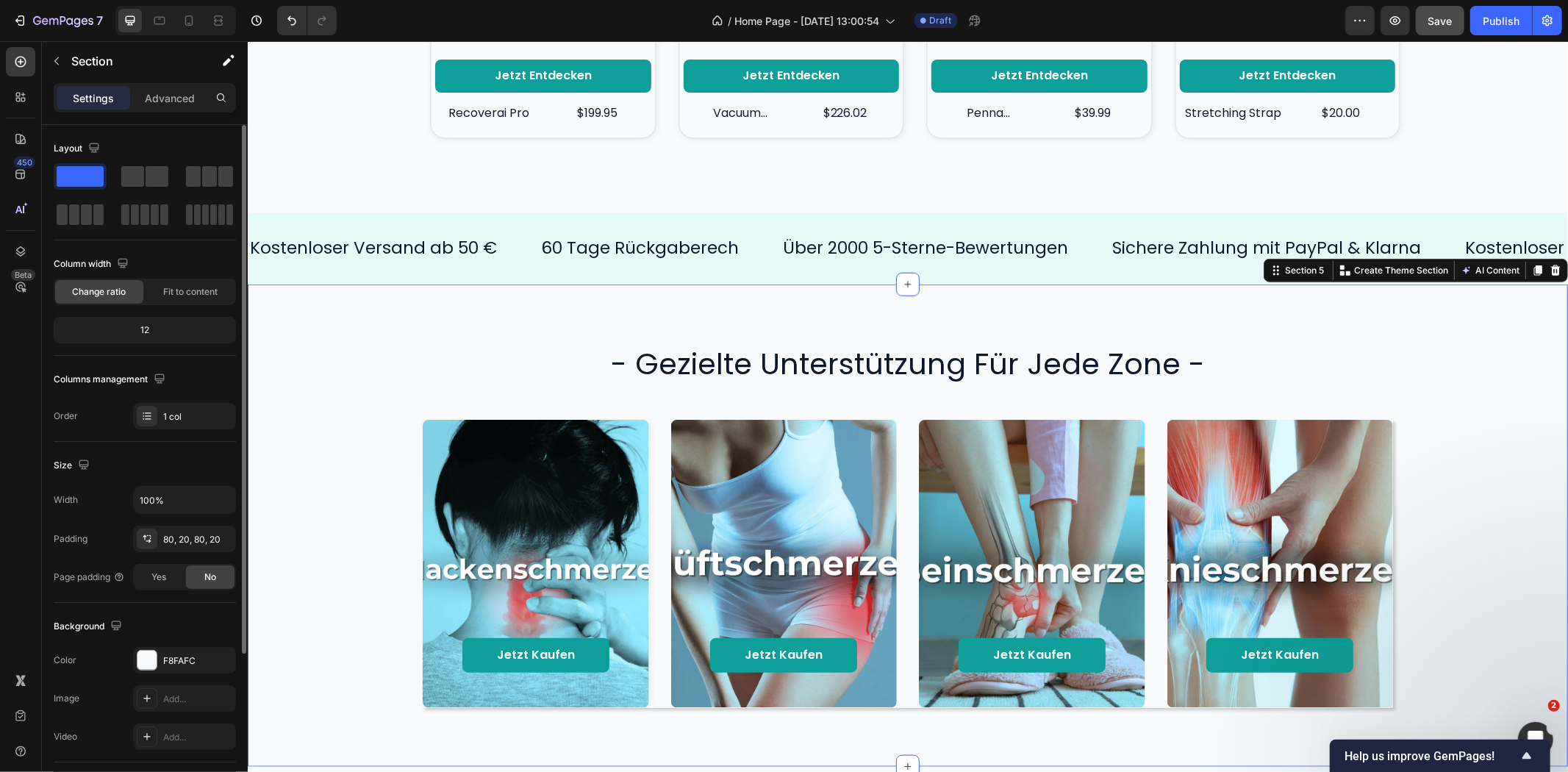
scroll to position [1157, 0]
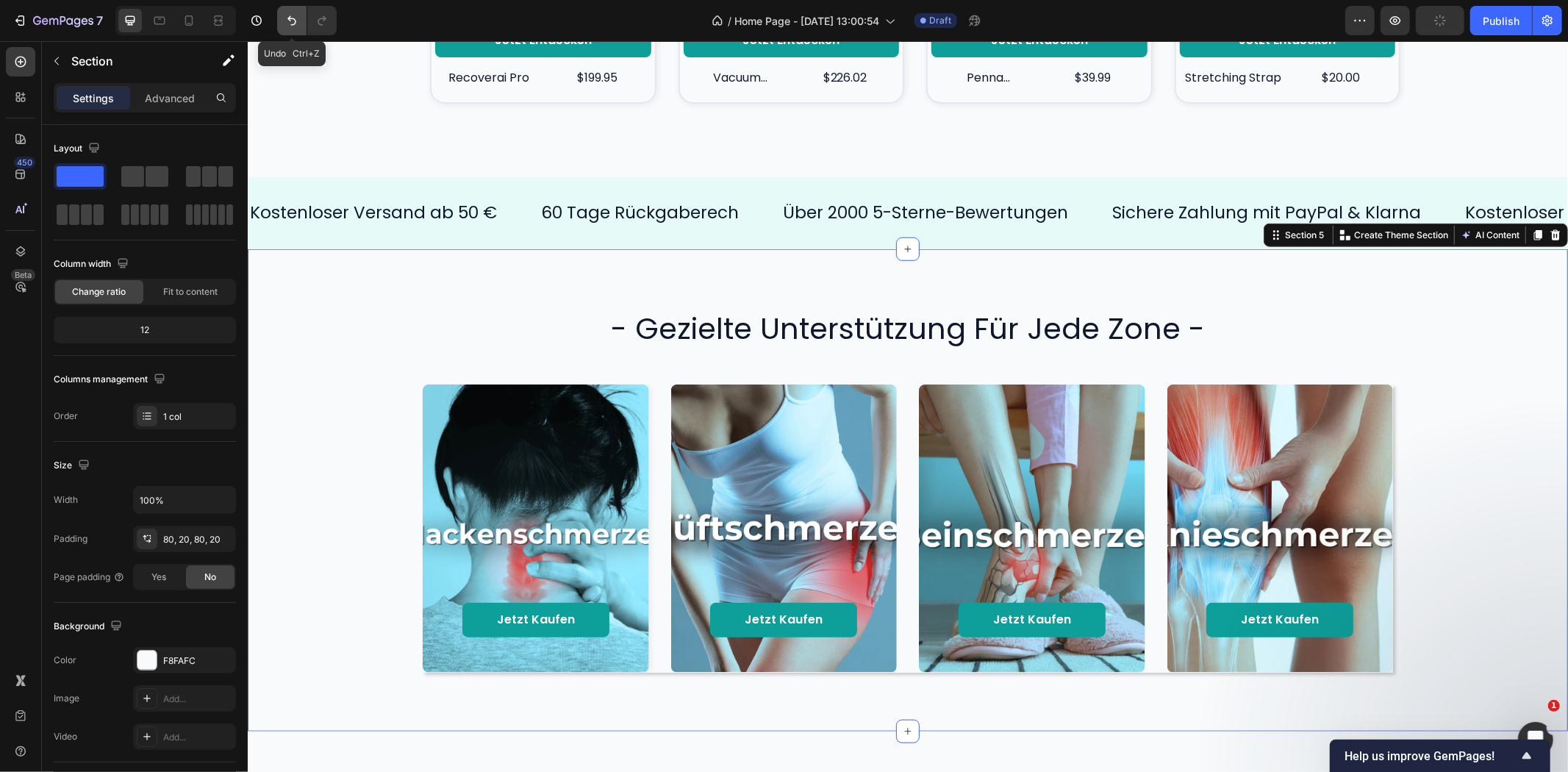
click at [281, 18] on button "Undo/Redo" at bounding box center [292, 21] width 30 height 30
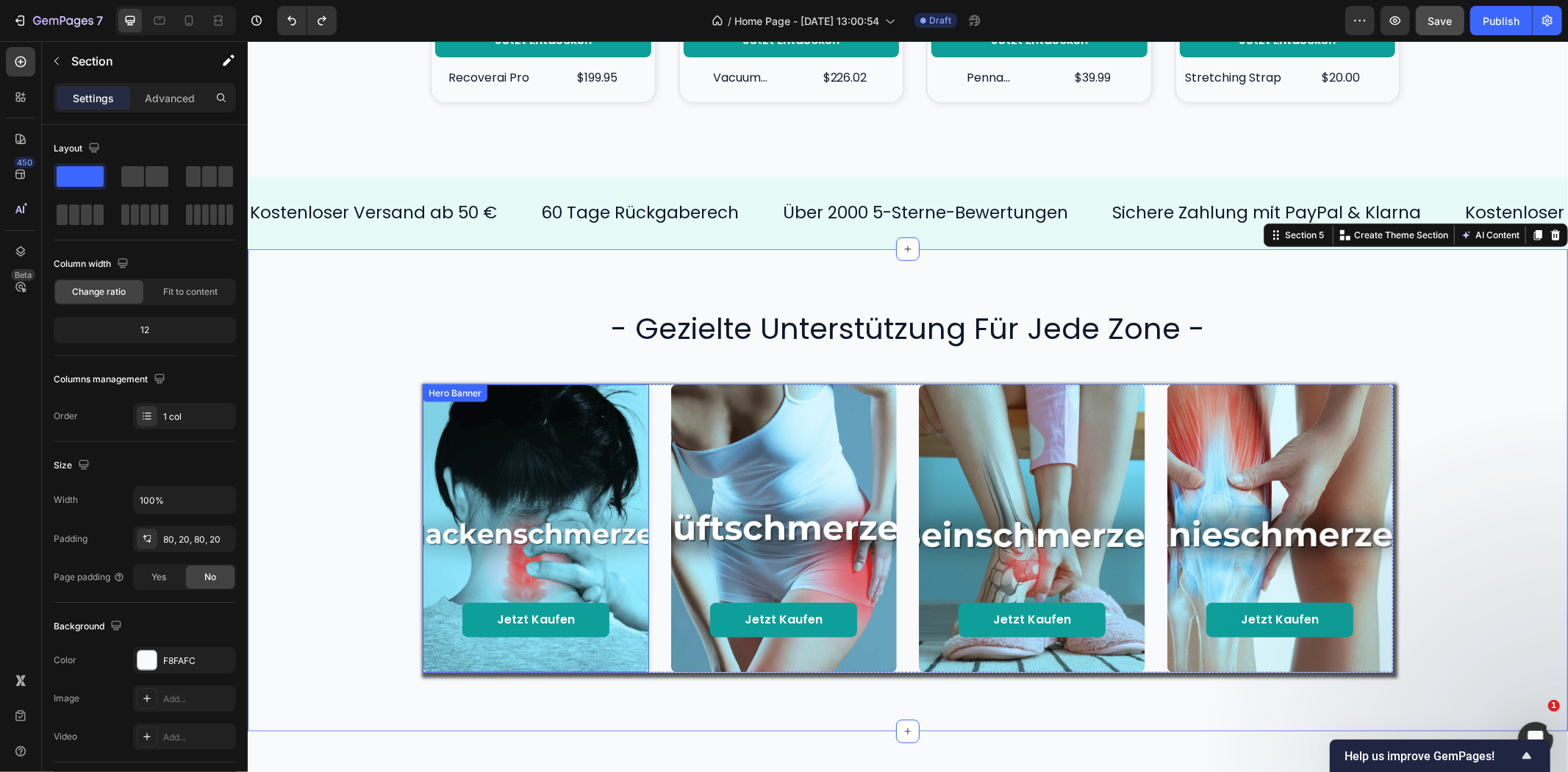
click at [645, 392] on div "Jetzt kaufen Button Hero Banner Jetzt kaufen Button Hero Banner Jetzt kaufen Bu…" at bounding box center [907, 528] width 971 height 288
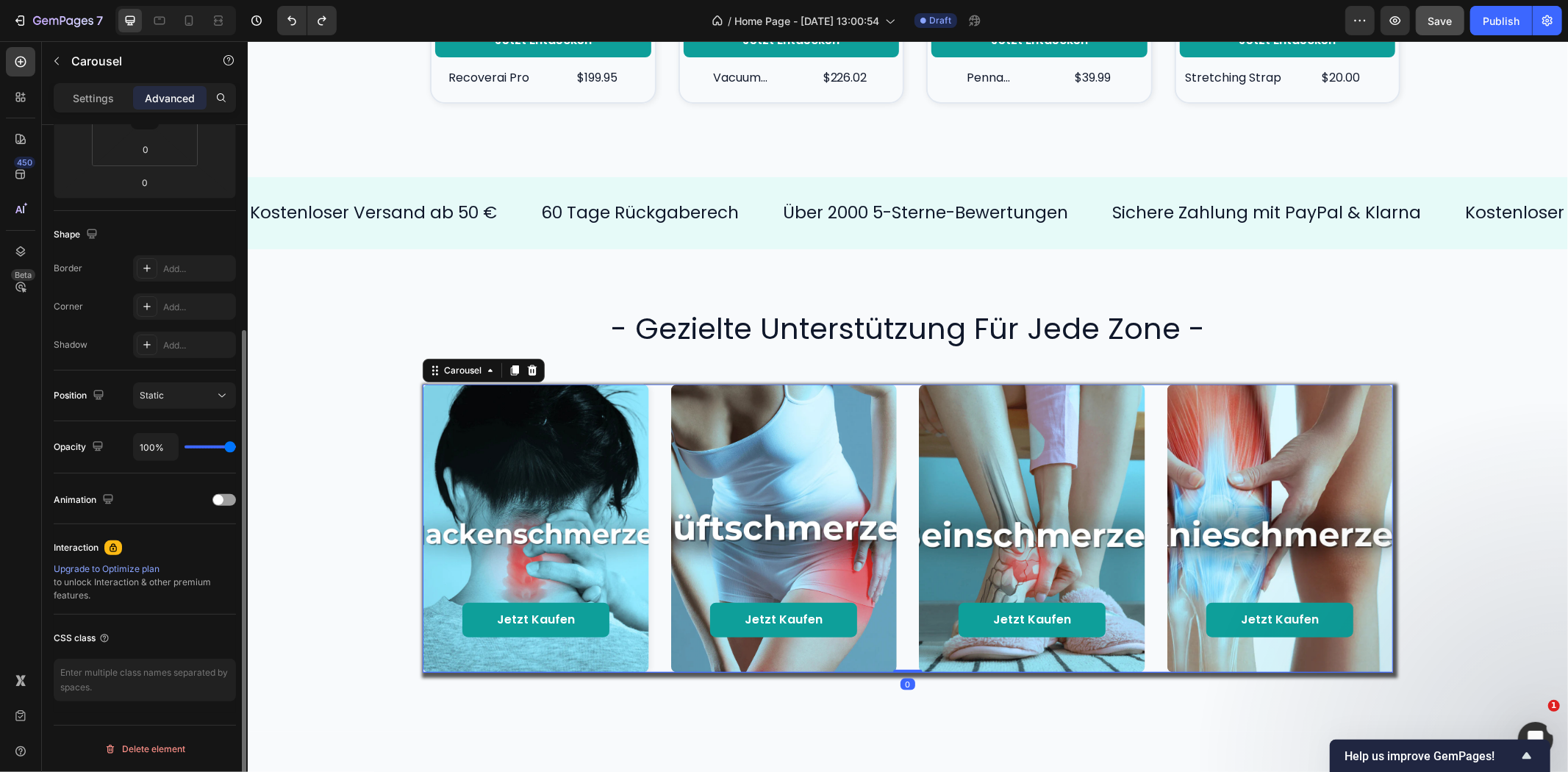
scroll to position [0, 0]
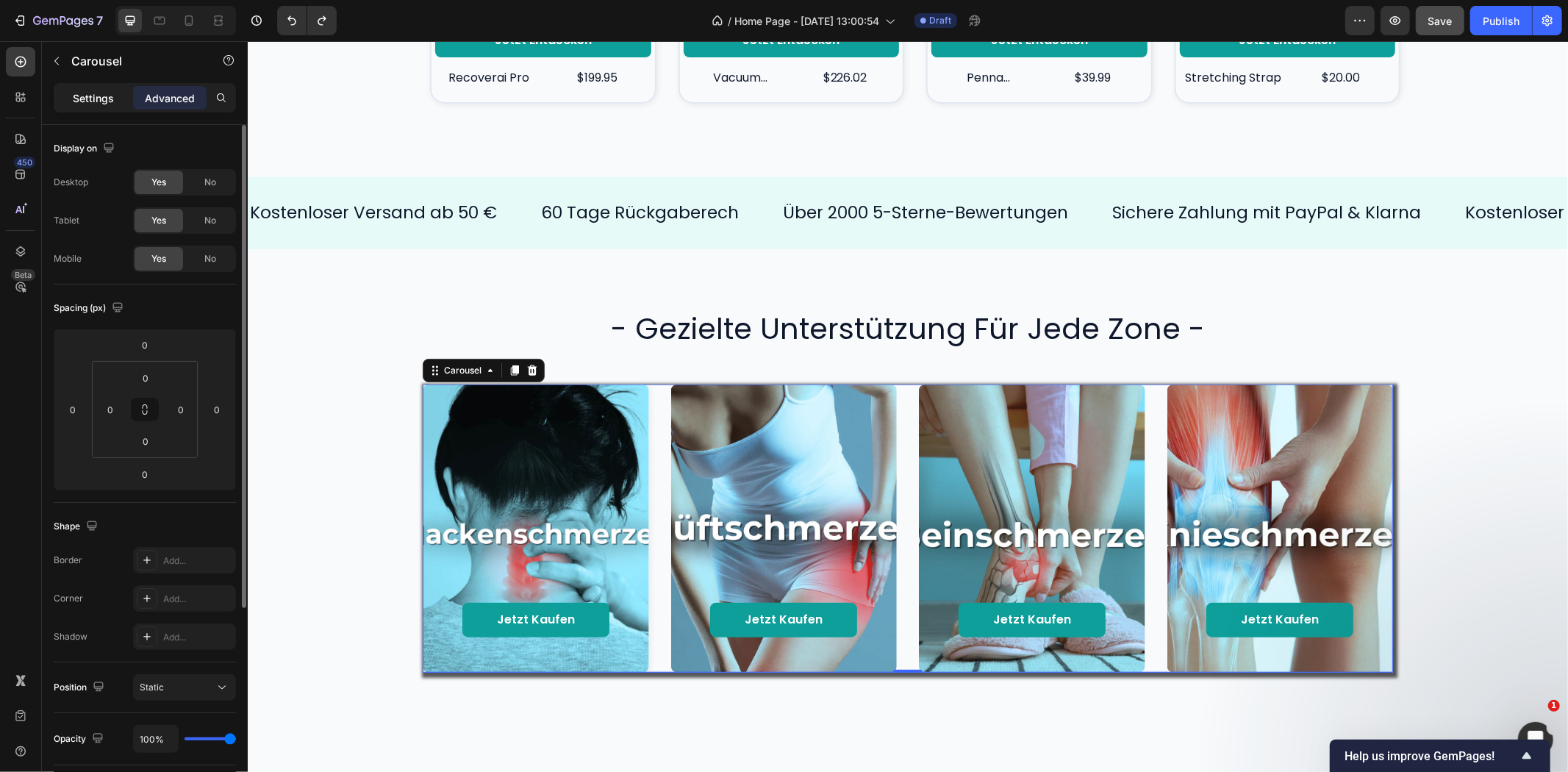
click at [98, 97] on p "Settings" at bounding box center [94, 98] width 42 height 15
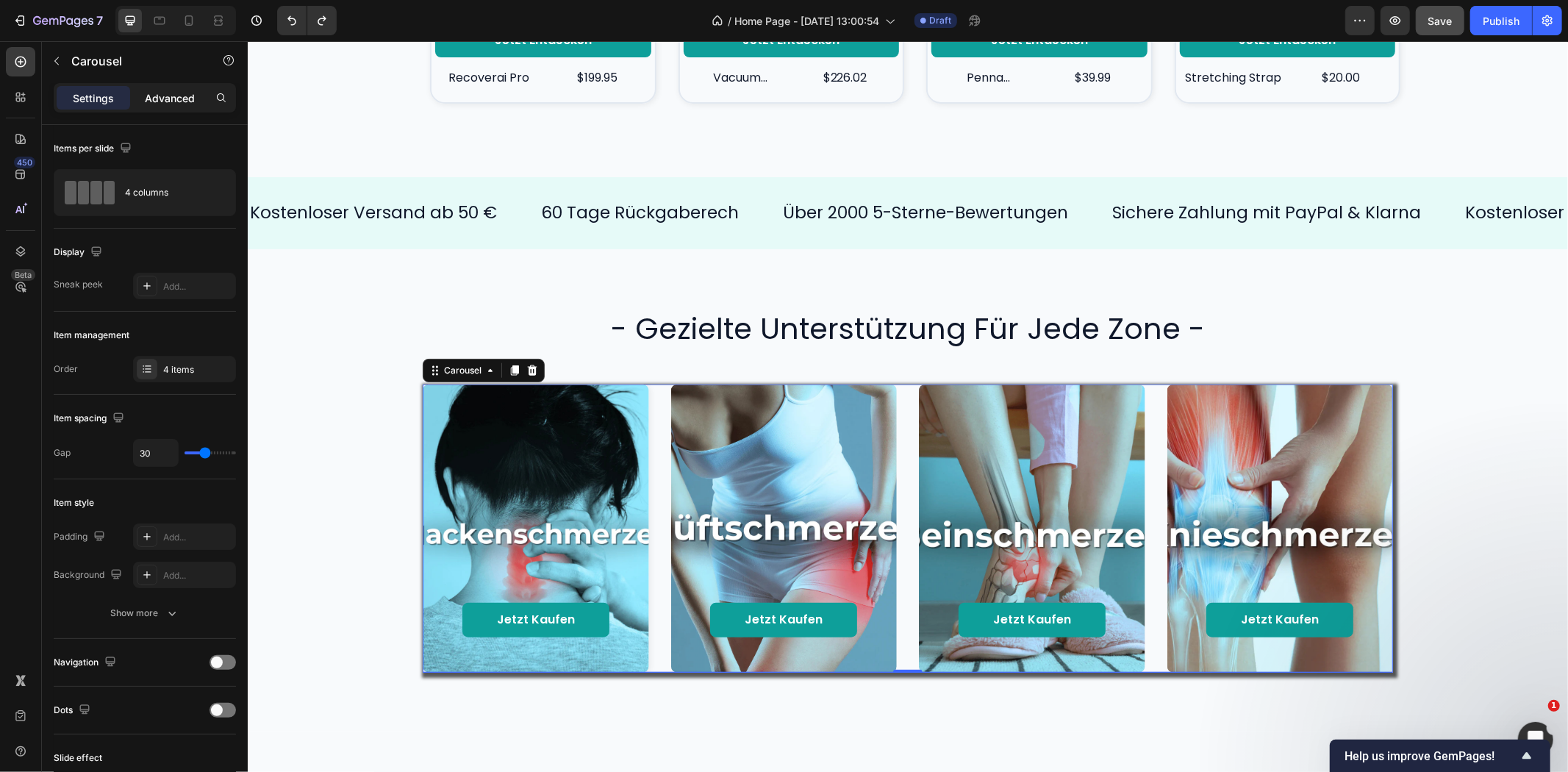
click at [144, 98] on div "Advanced" at bounding box center [169, 98] width 73 height 24
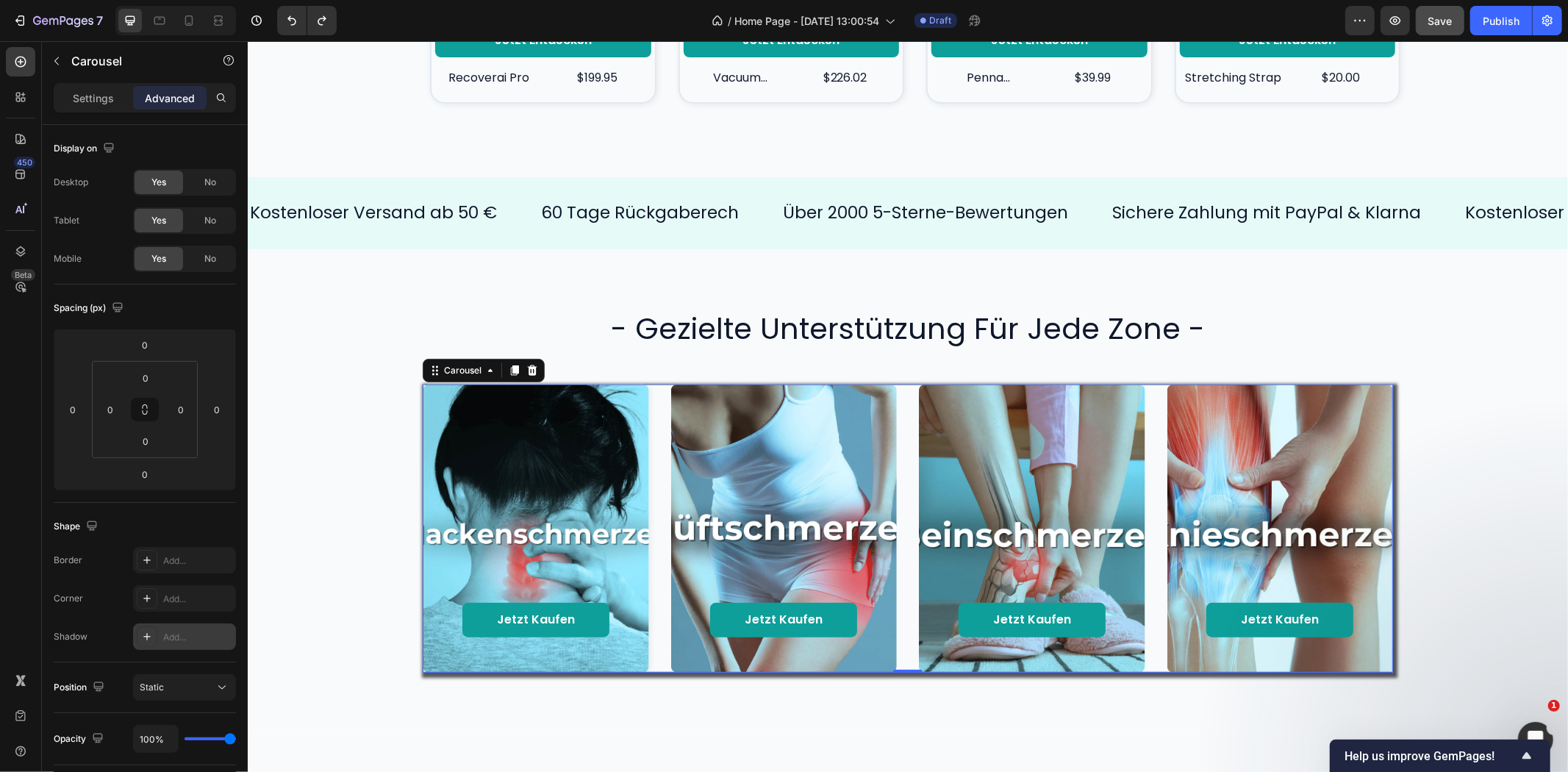
click at [172, 631] on div "Add..." at bounding box center [198, 637] width 69 height 14
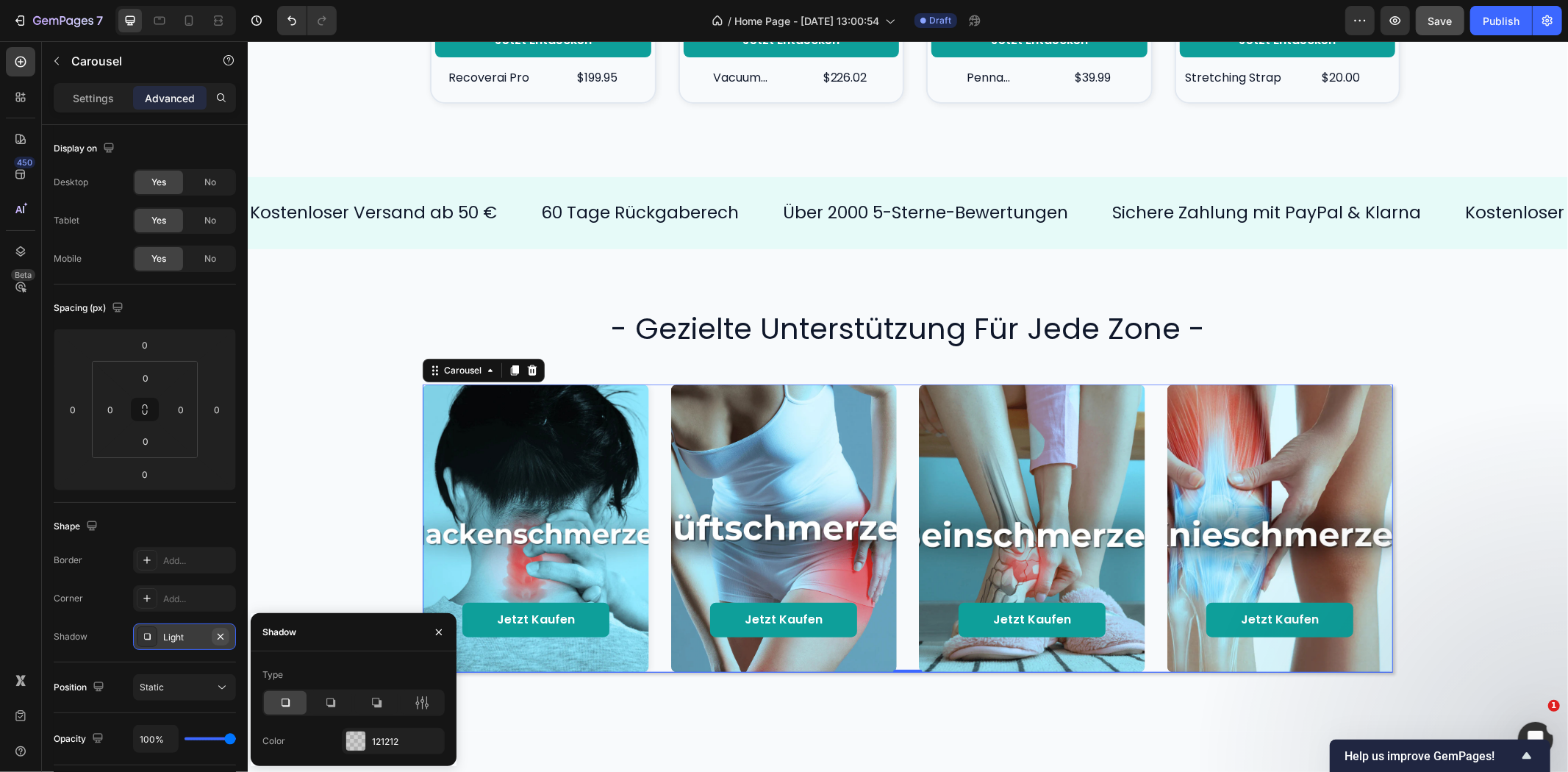
click at [222, 640] on icon "button" at bounding box center [221, 636] width 12 height 12
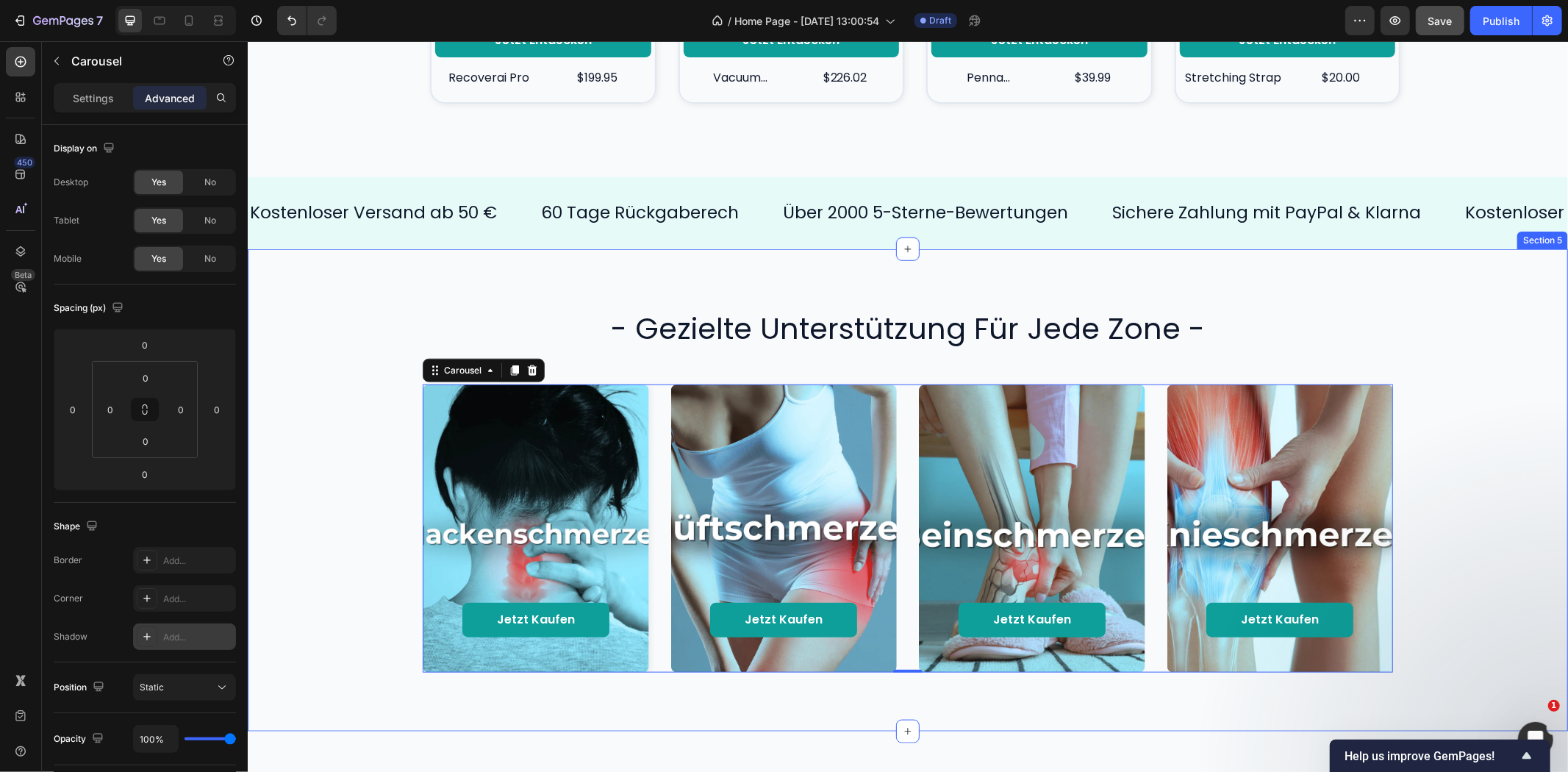
click at [324, 541] on div "Jetzt kaufen Button Hero Banner Jetzt kaufen Button Hero Banner Jetzt kaufen Bu…" at bounding box center [907, 528] width 1291 height 288
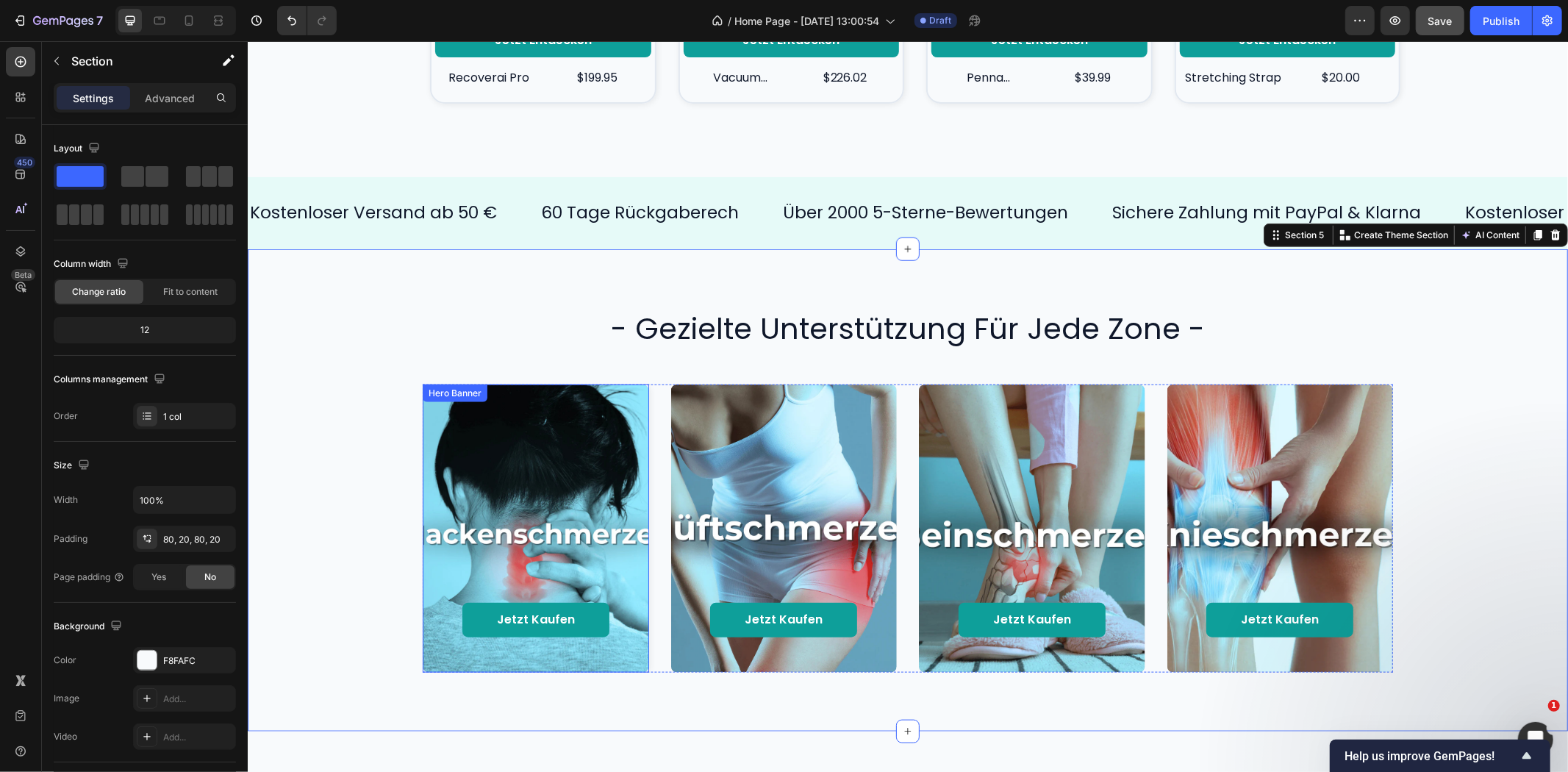
click at [631, 406] on div "Background Image" at bounding box center [535, 528] width 227 height 288
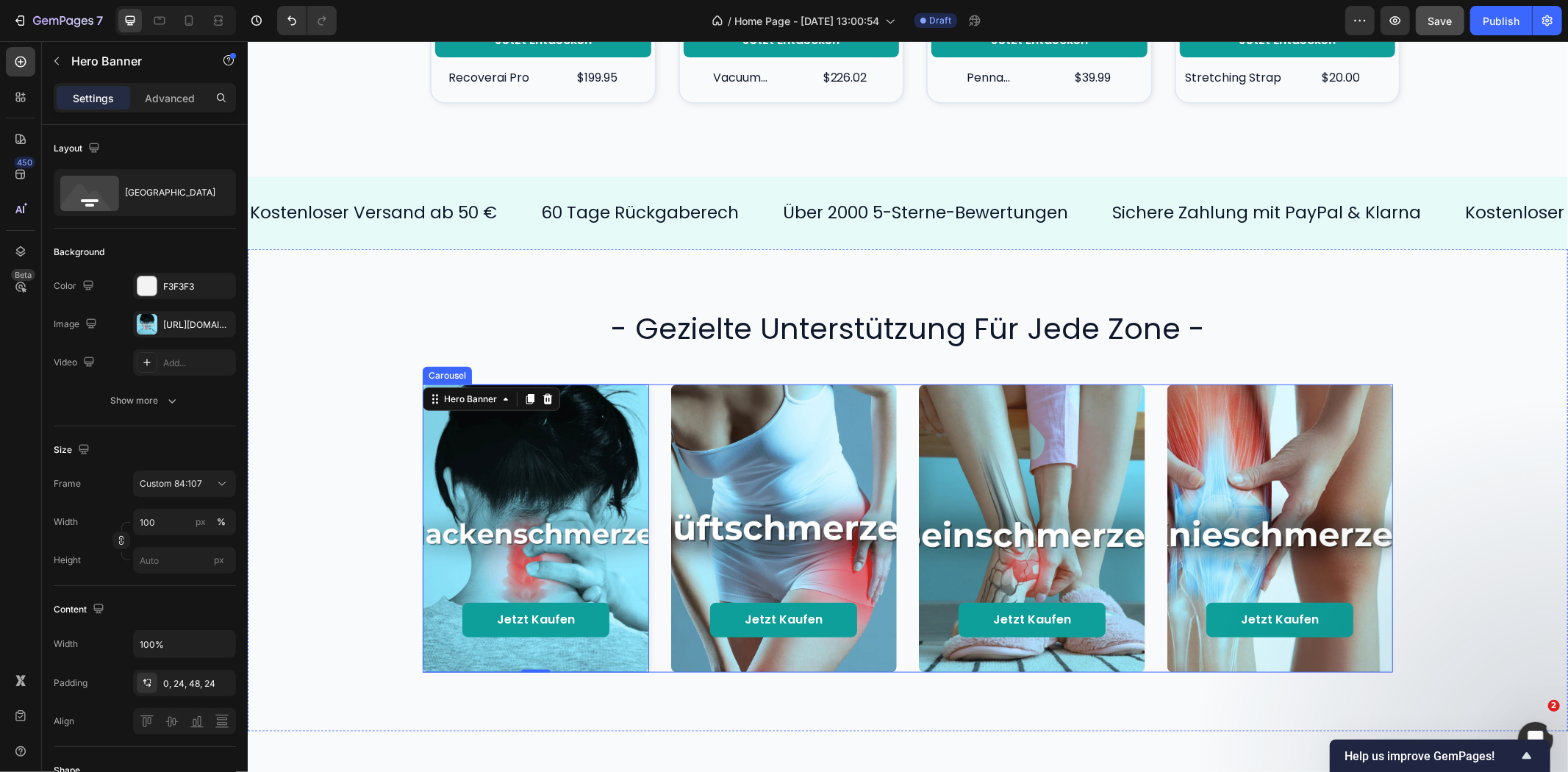
click at [657, 438] on div "Jetzt kaufen Button Hero Banner 0 Jetzt kaufen Button Hero Banner Jetzt kaufen …" at bounding box center [907, 528] width 971 height 288
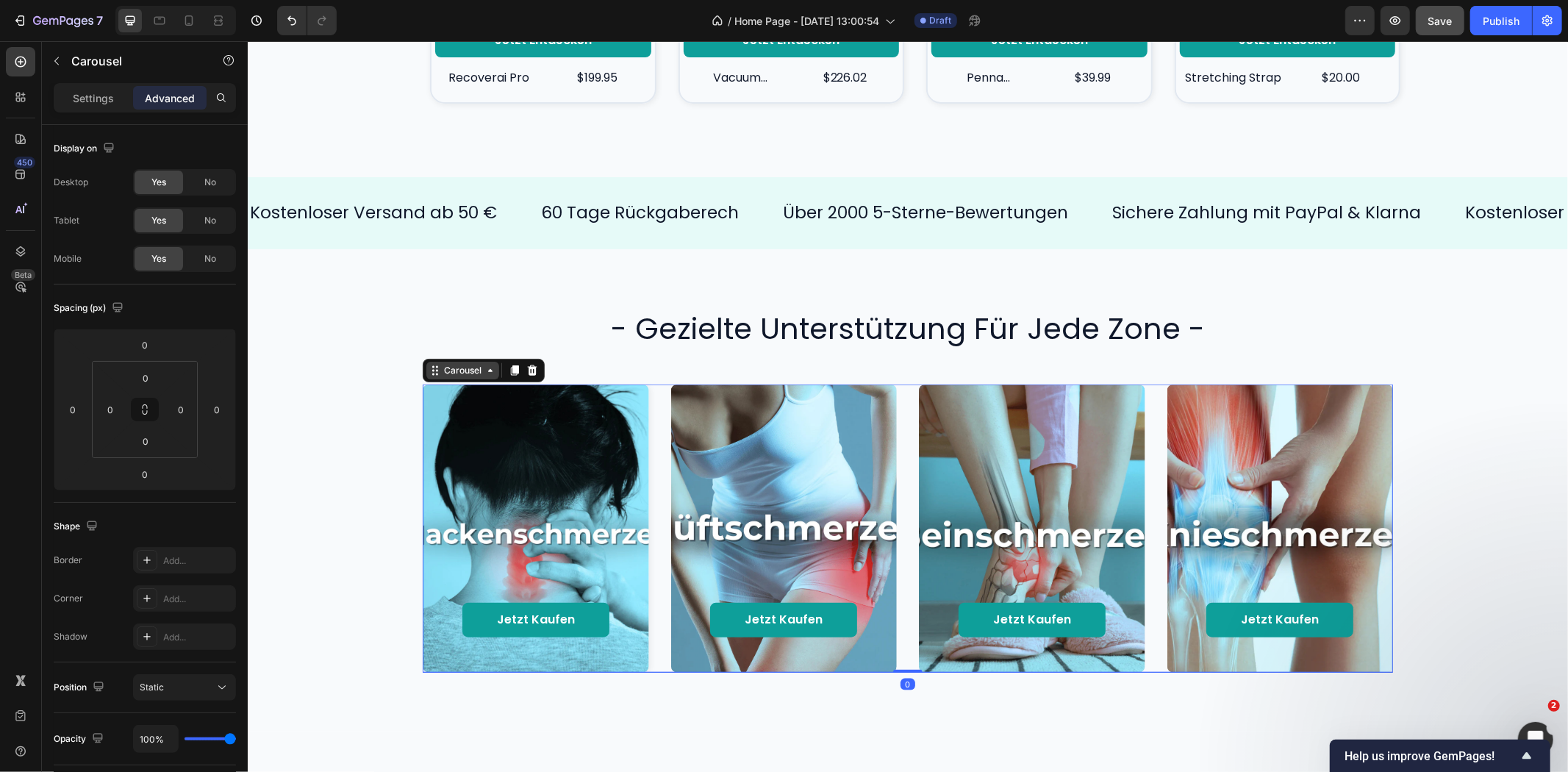
click at [465, 365] on div "Carousel" at bounding box center [462, 370] width 43 height 14
click at [656, 447] on div "Jetzt kaufen Button Hero Banner Jetzt kaufen Button Hero Banner Jetzt kaufen Bu…" at bounding box center [907, 528] width 971 height 288
click at [587, 447] on div "Background Image" at bounding box center [535, 528] width 227 height 288
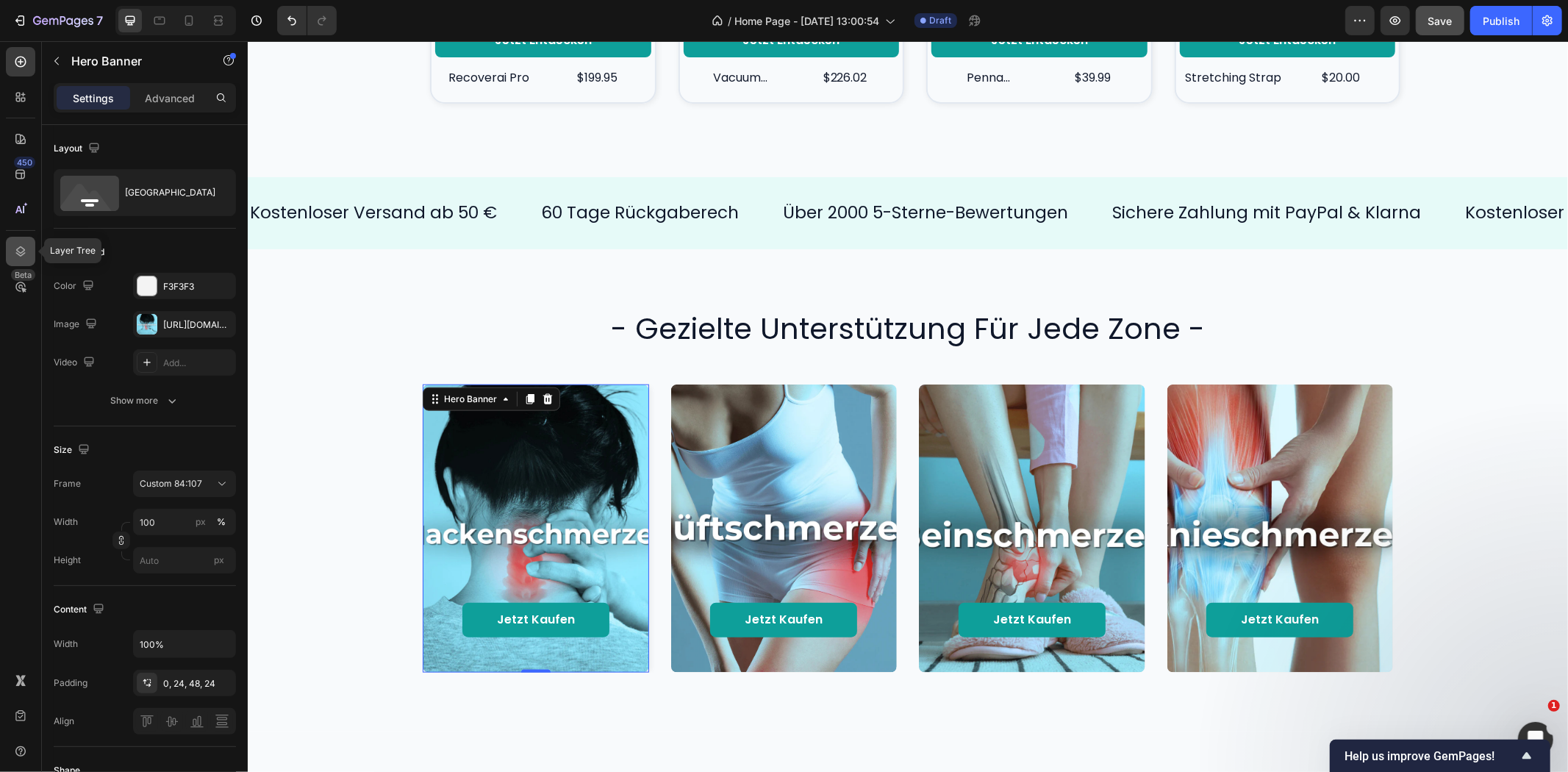
click at [16, 254] on icon at bounding box center [21, 251] width 14 height 14
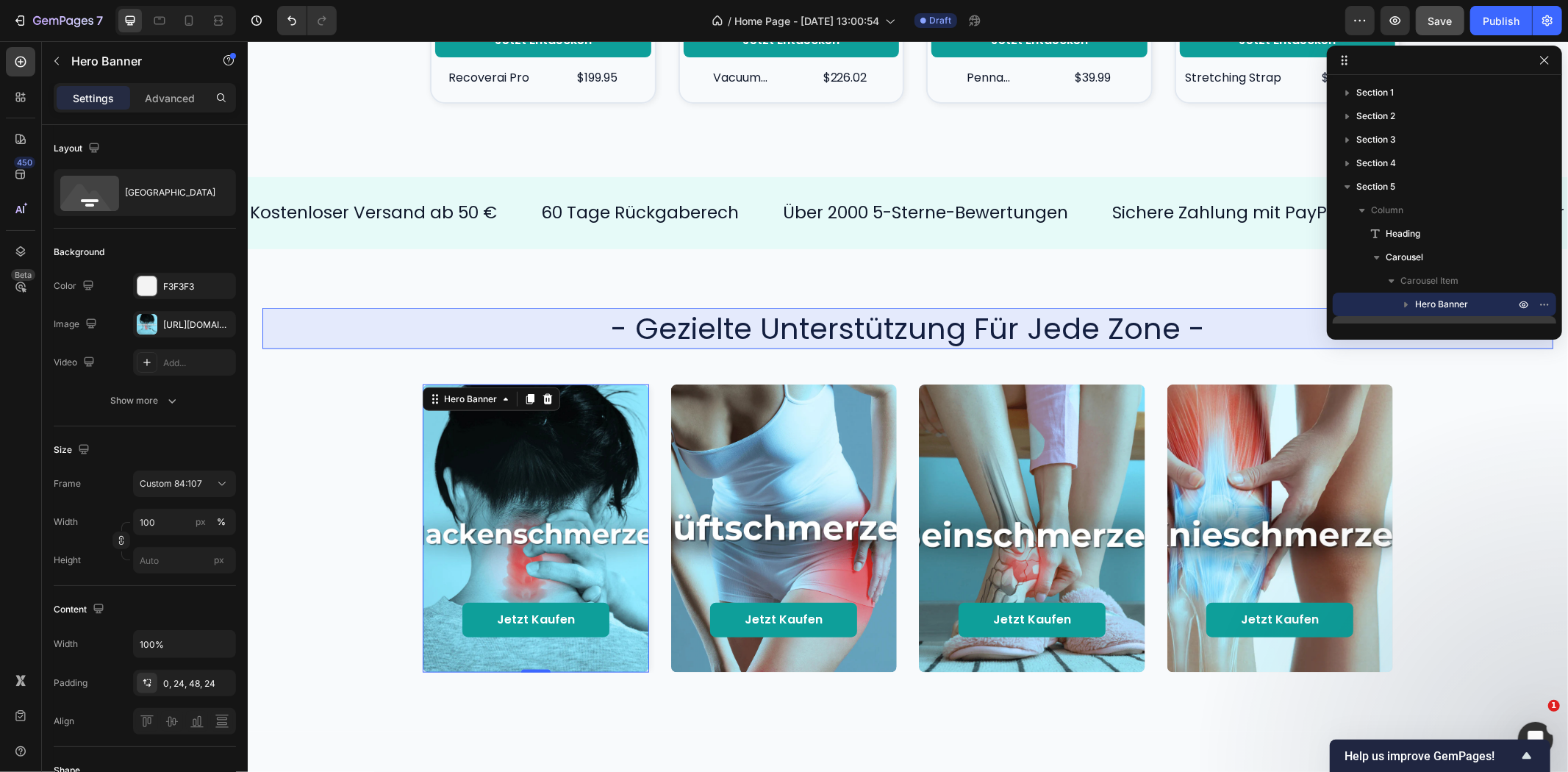
scroll to position [81, 0]
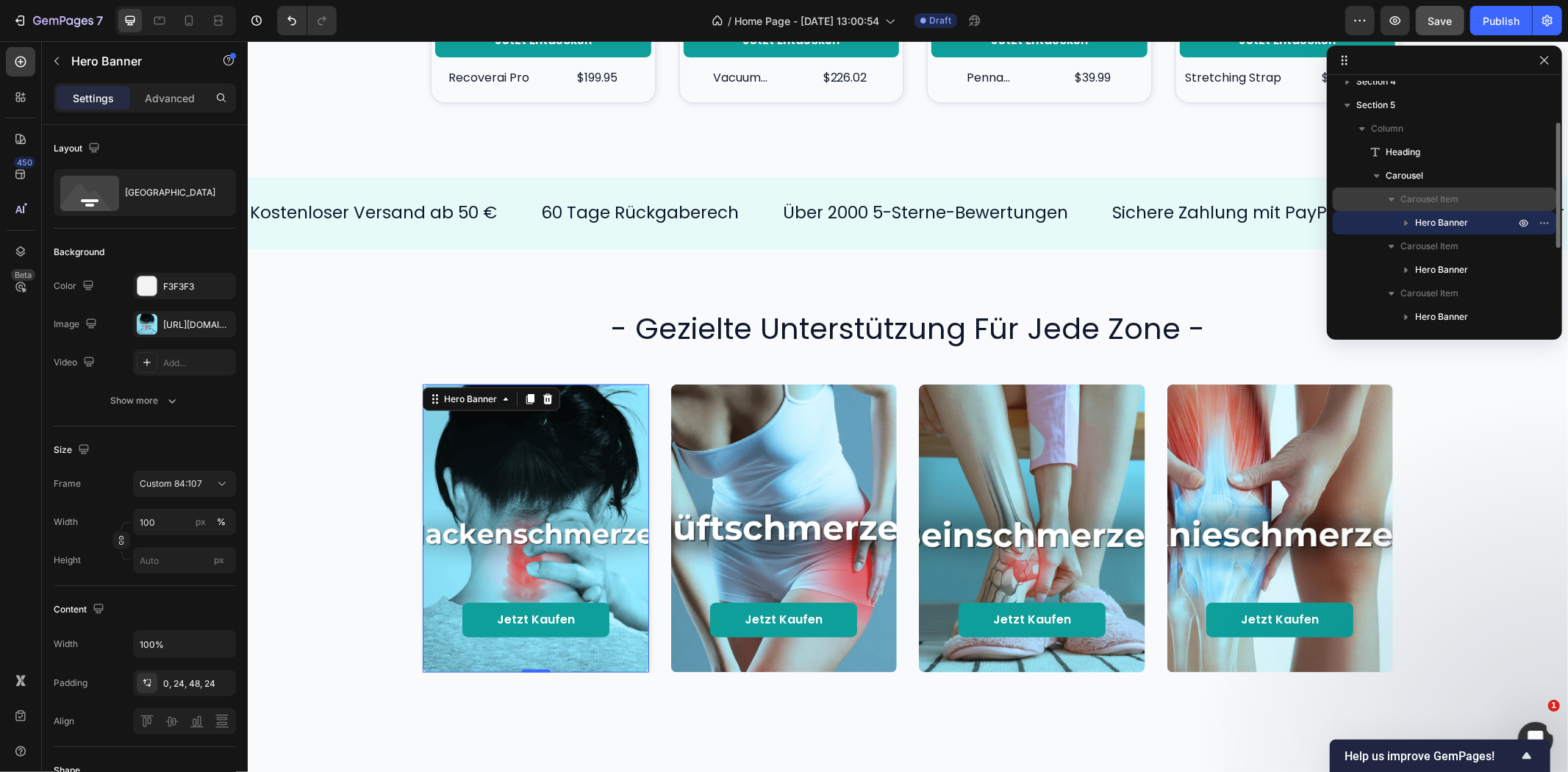
click at [1423, 199] on span "Carousel Item" at bounding box center [1430, 199] width 58 height 14
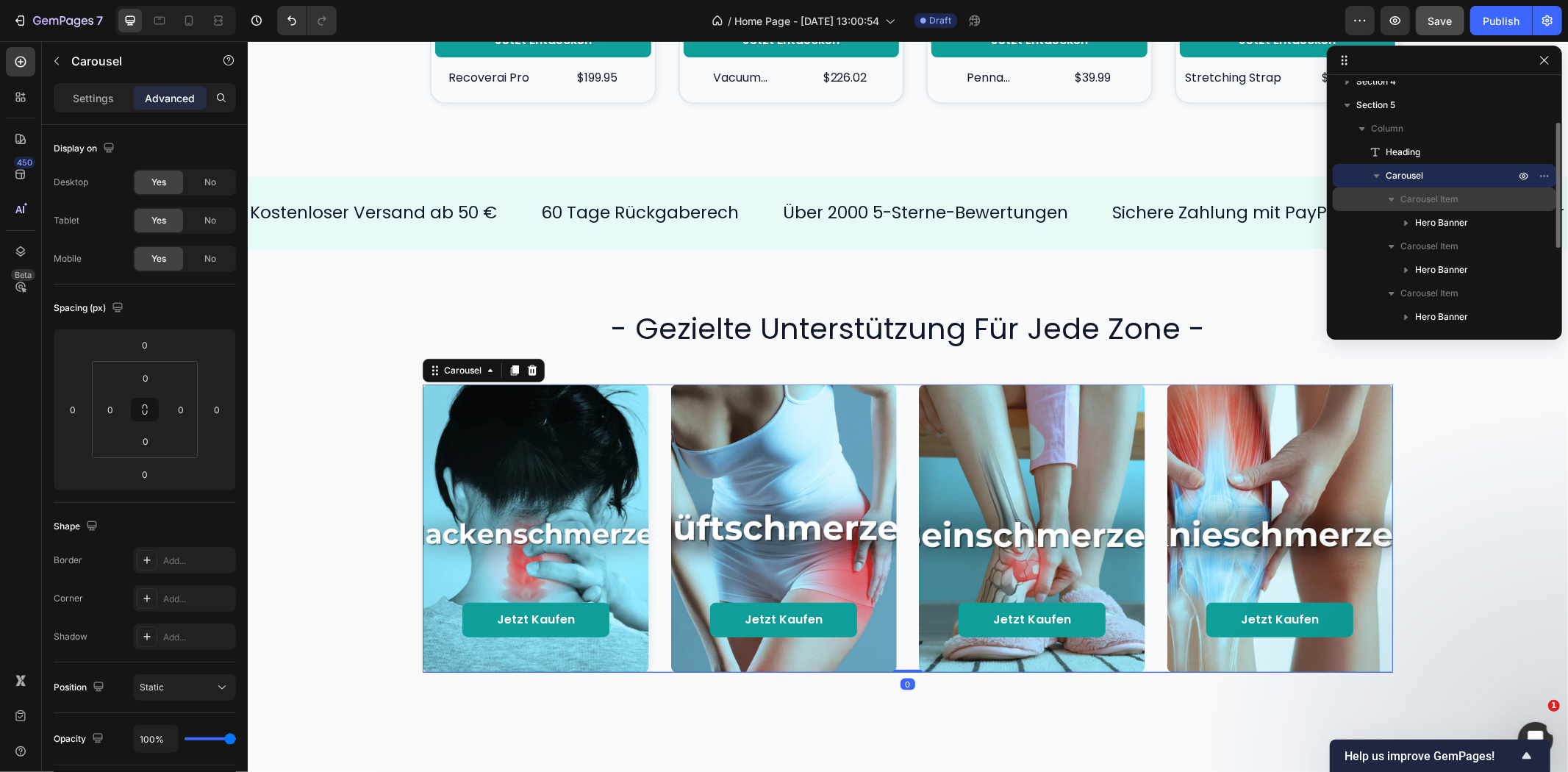
click at [1394, 199] on icon "button" at bounding box center [1392, 200] width 6 height 4
click at [1394, 199] on icon "button" at bounding box center [1392, 199] width 14 height 14
click at [1393, 195] on icon "button" at bounding box center [1392, 199] width 14 height 14
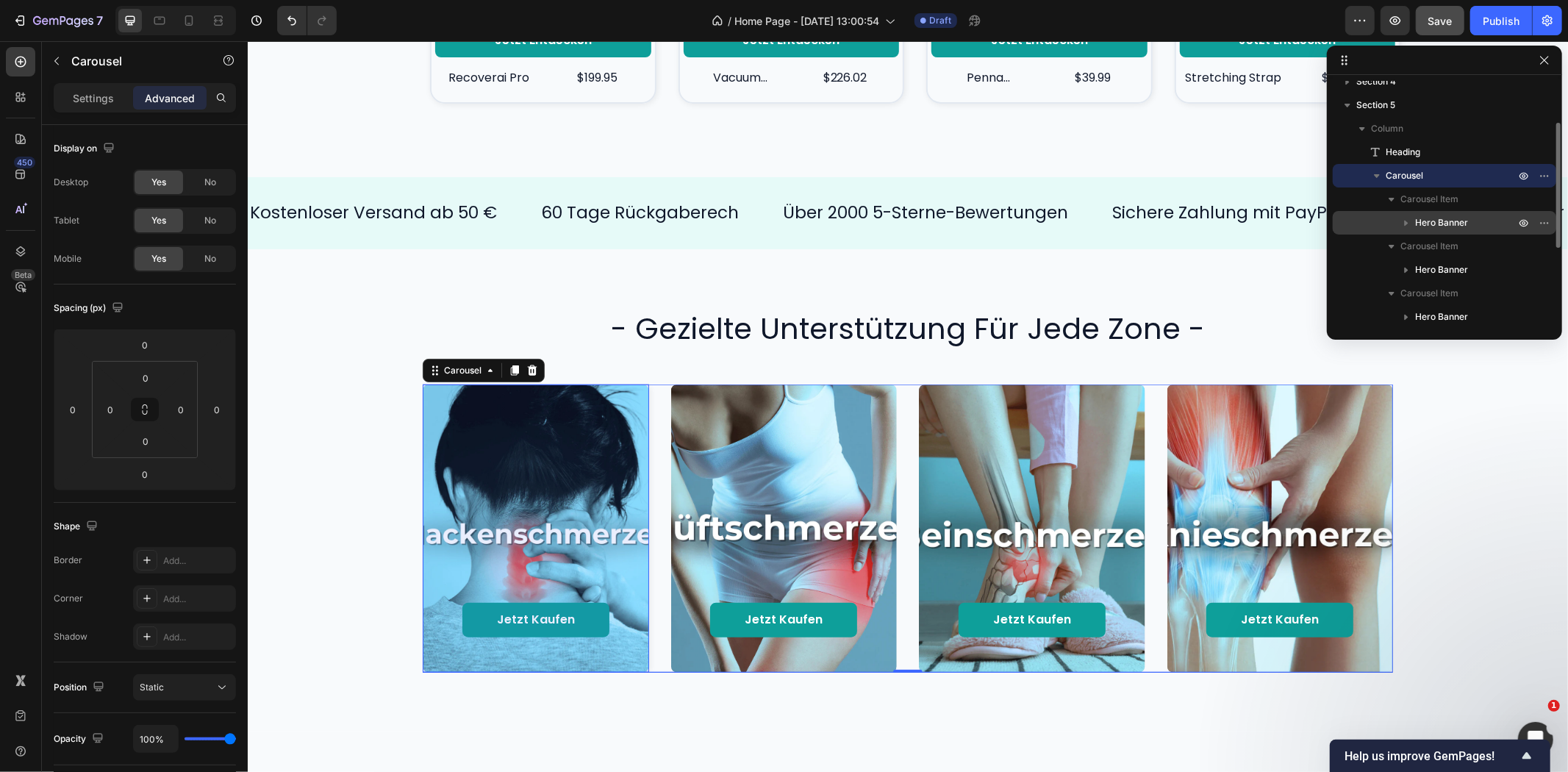
click at [1406, 222] on icon "button" at bounding box center [1407, 223] width 4 height 6
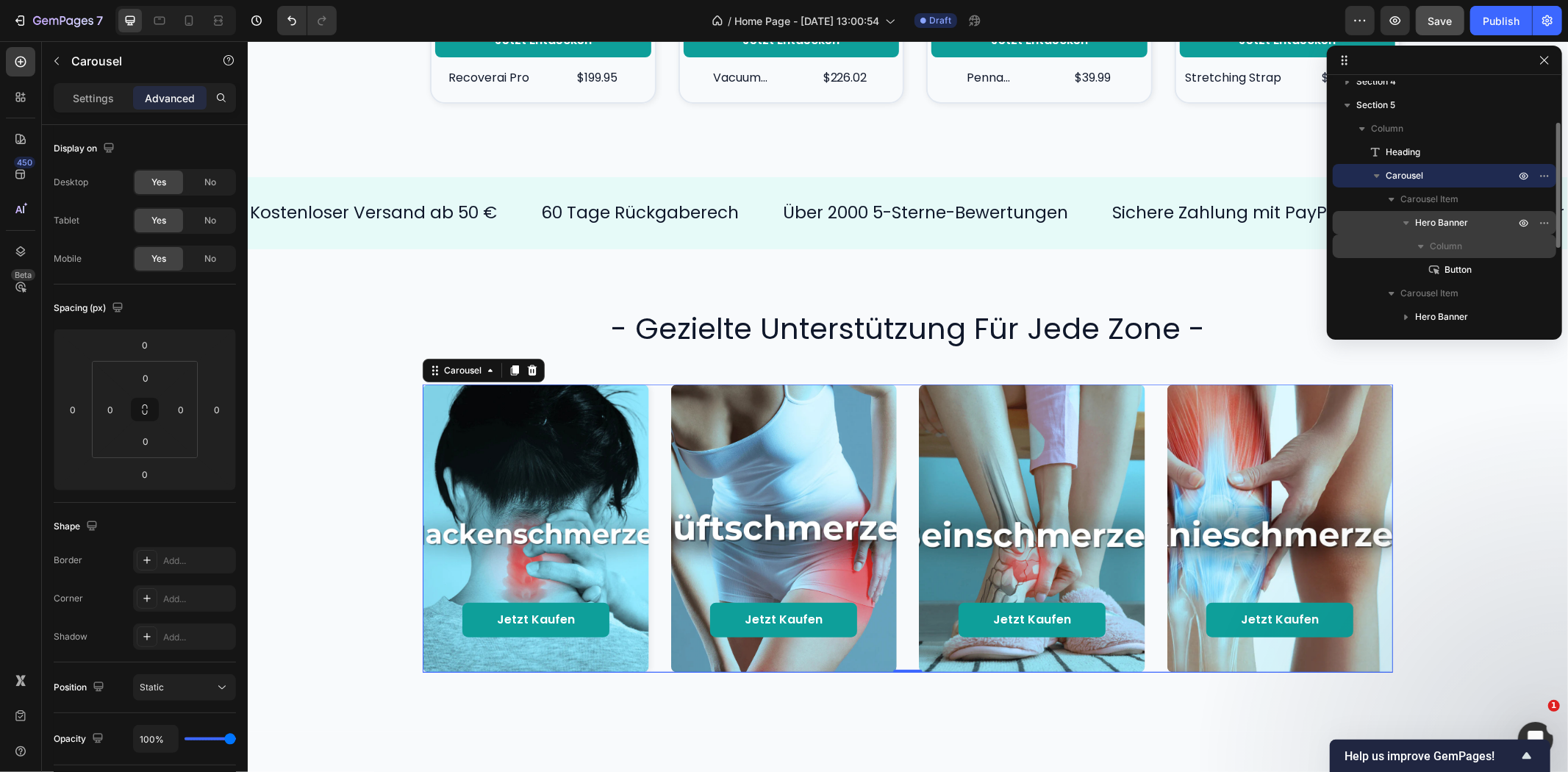
click at [1440, 247] on span "Column" at bounding box center [1446, 246] width 33 height 14
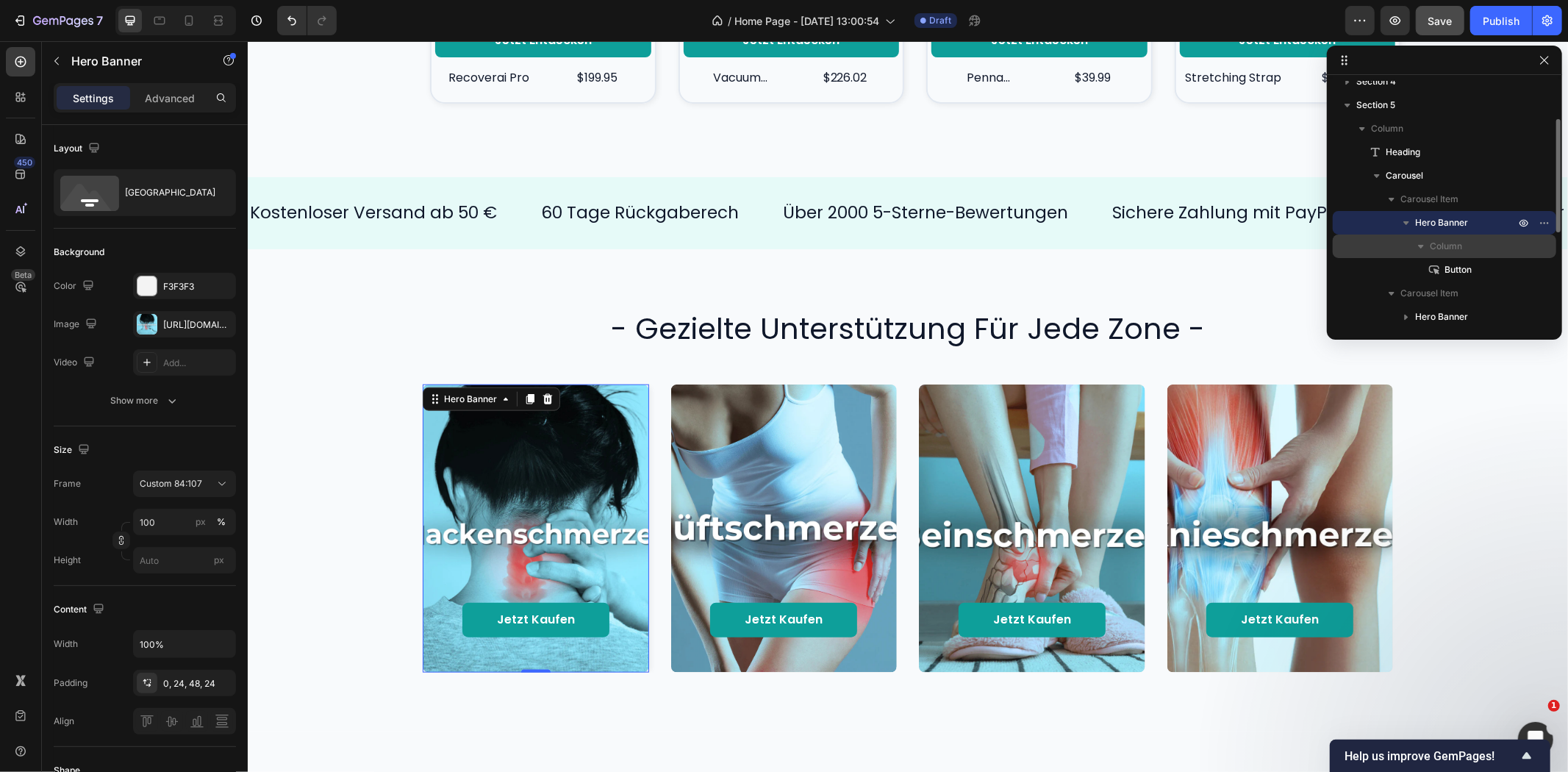
click at [1484, 245] on p "Column" at bounding box center [1474, 246] width 89 height 14
click at [1449, 219] on span "Hero Banner" at bounding box center [1441, 222] width 53 height 14
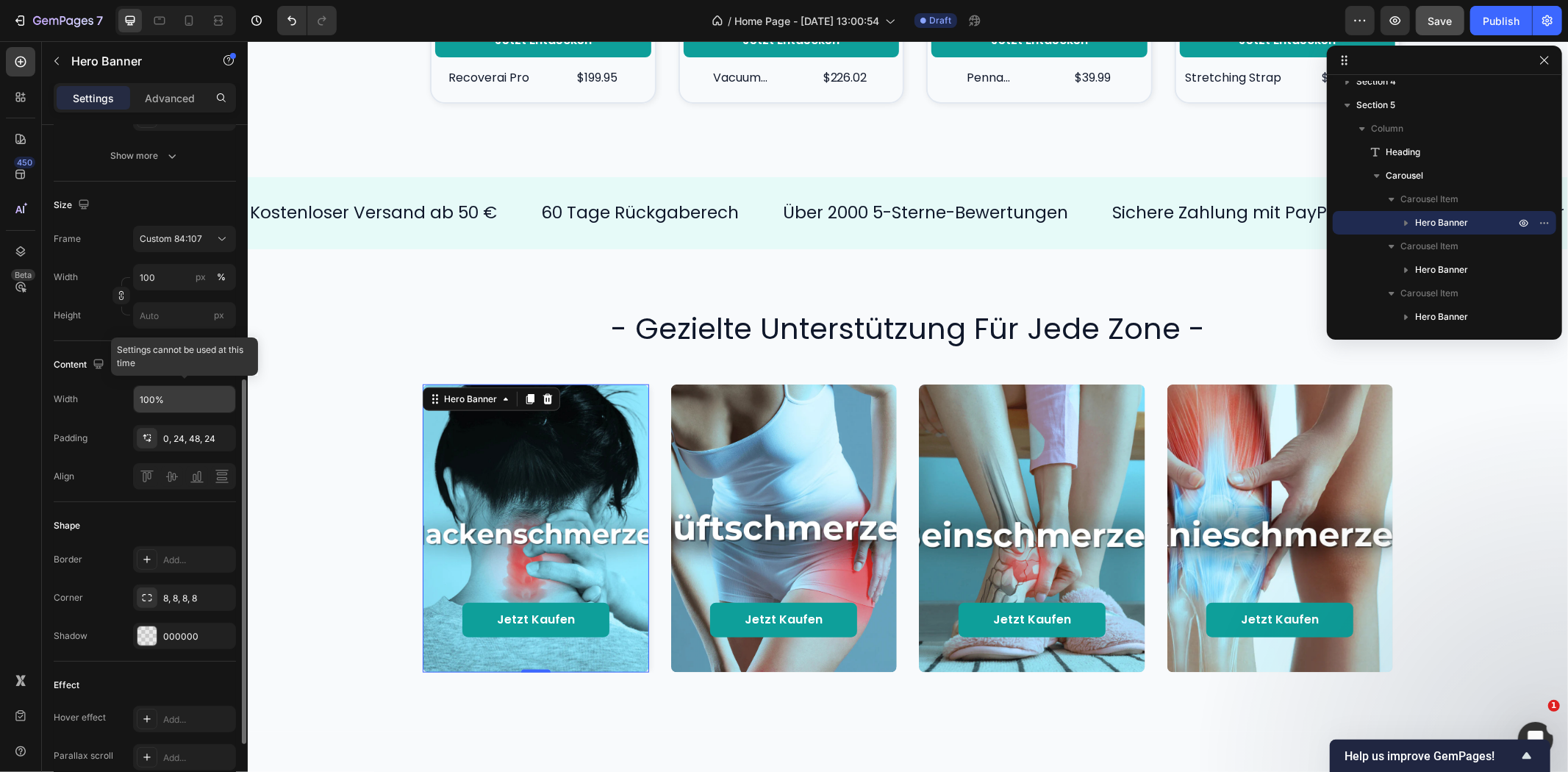
scroll to position [326, 0]
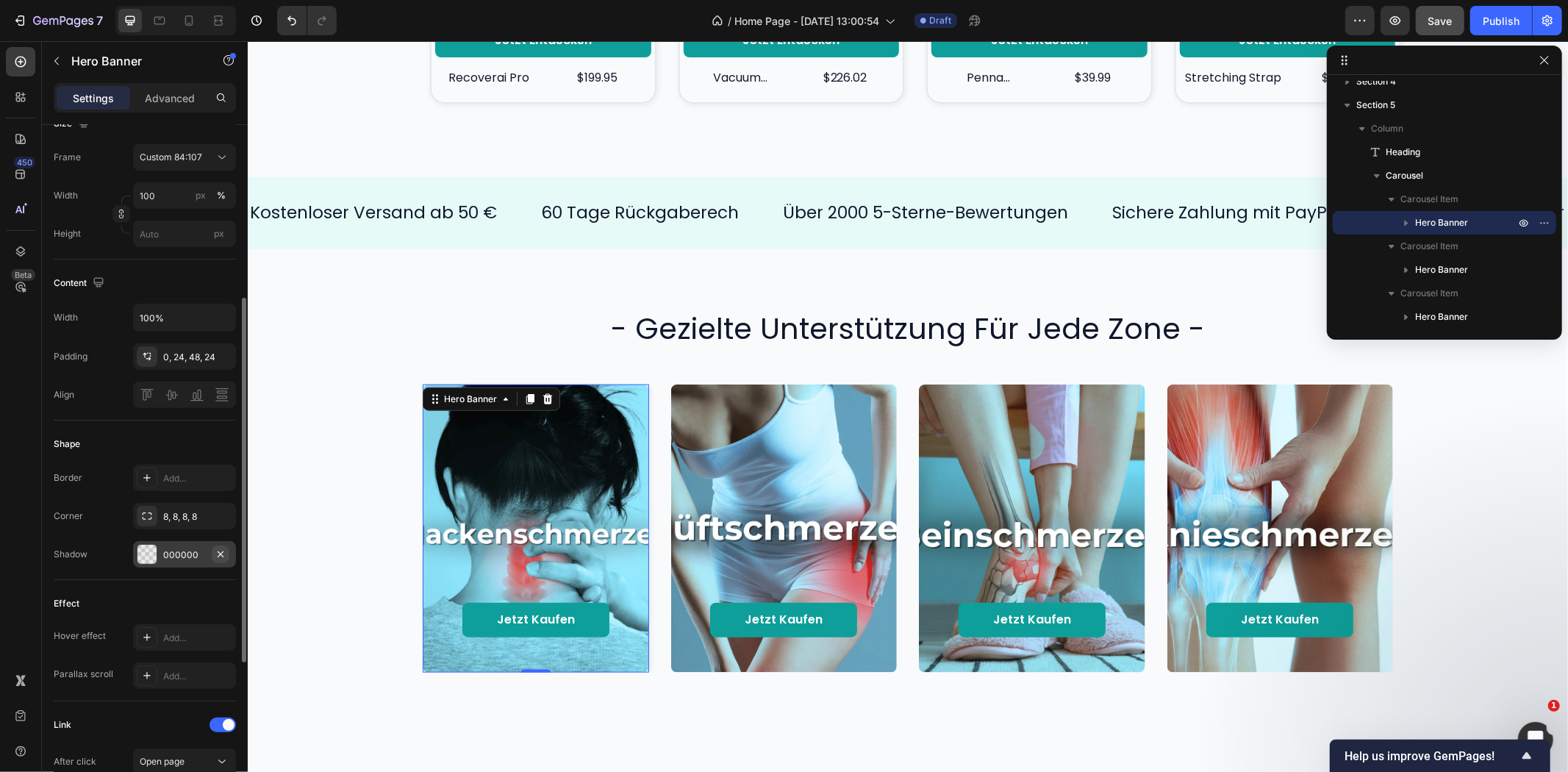
click at [218, 552] on icon "button" at bounding box center [221, 554] width 12 height 12
click at [189, 553] on div "Add..." at bounding box center [198, 555] width 69 height 14
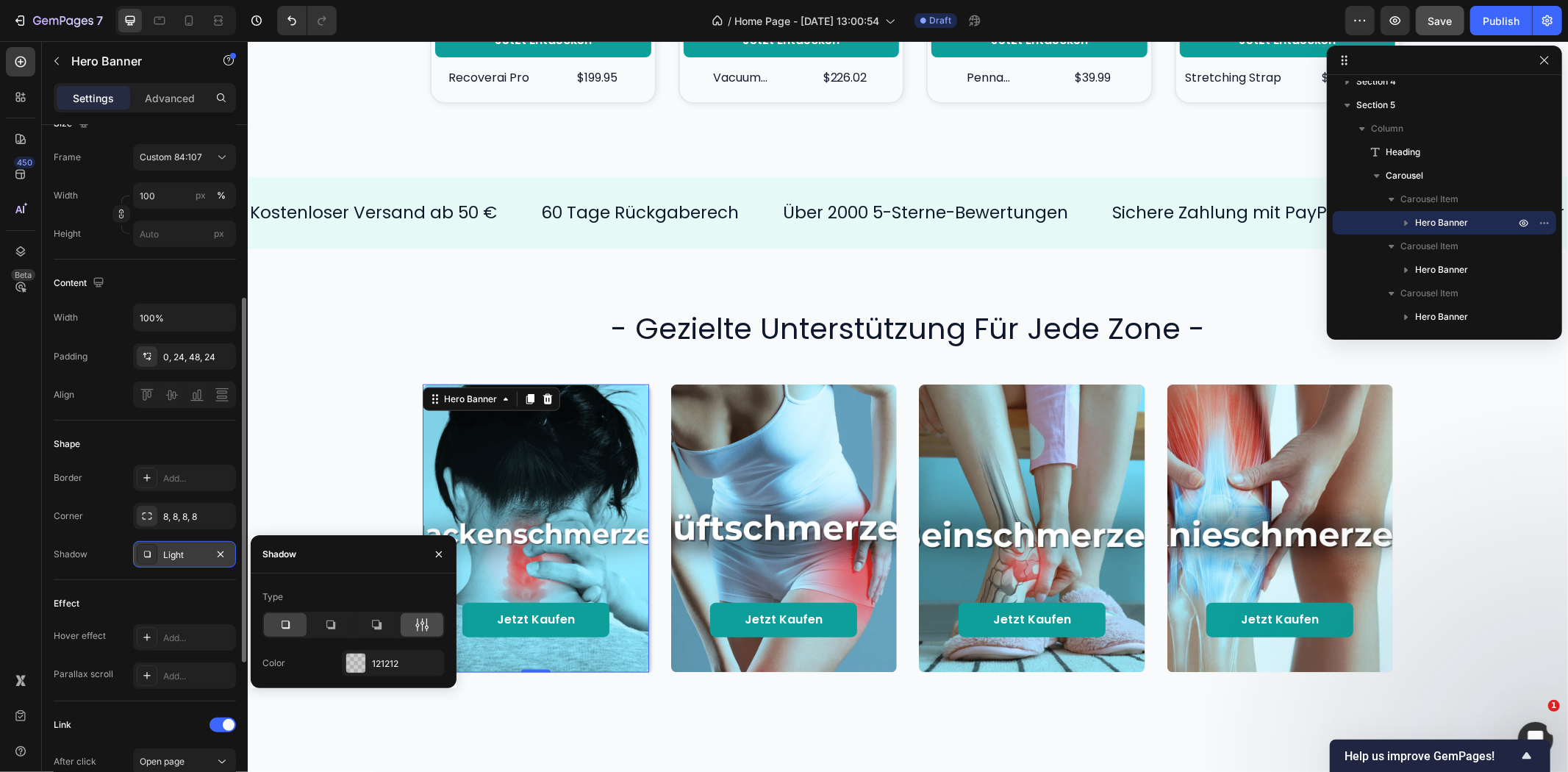
click at [421, 633] on div at bounding box center [421, 625] width 42 height 24
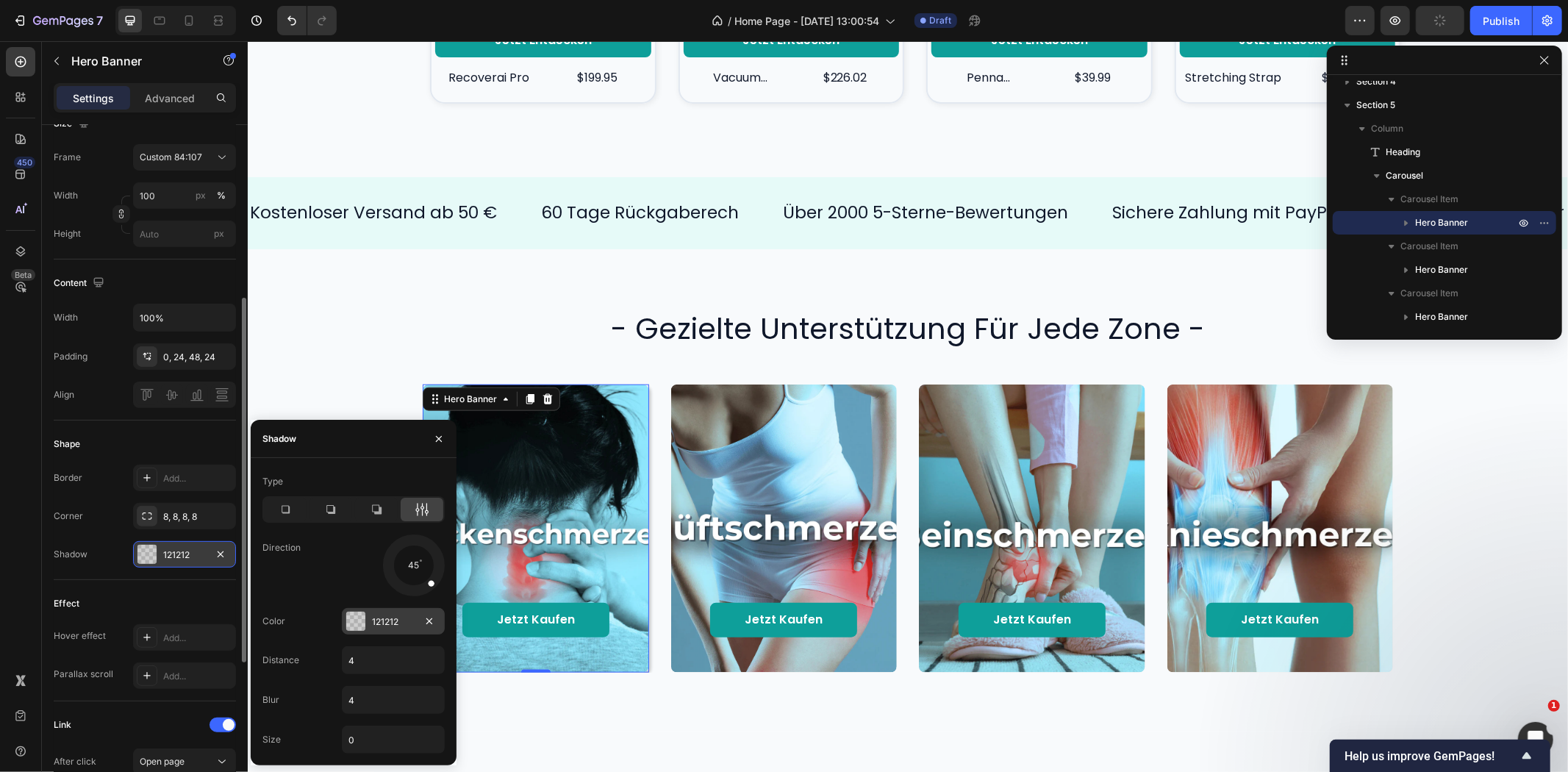
click at [372, 620] on div "121212" at bounding box center [393, 622] width 42 height 14
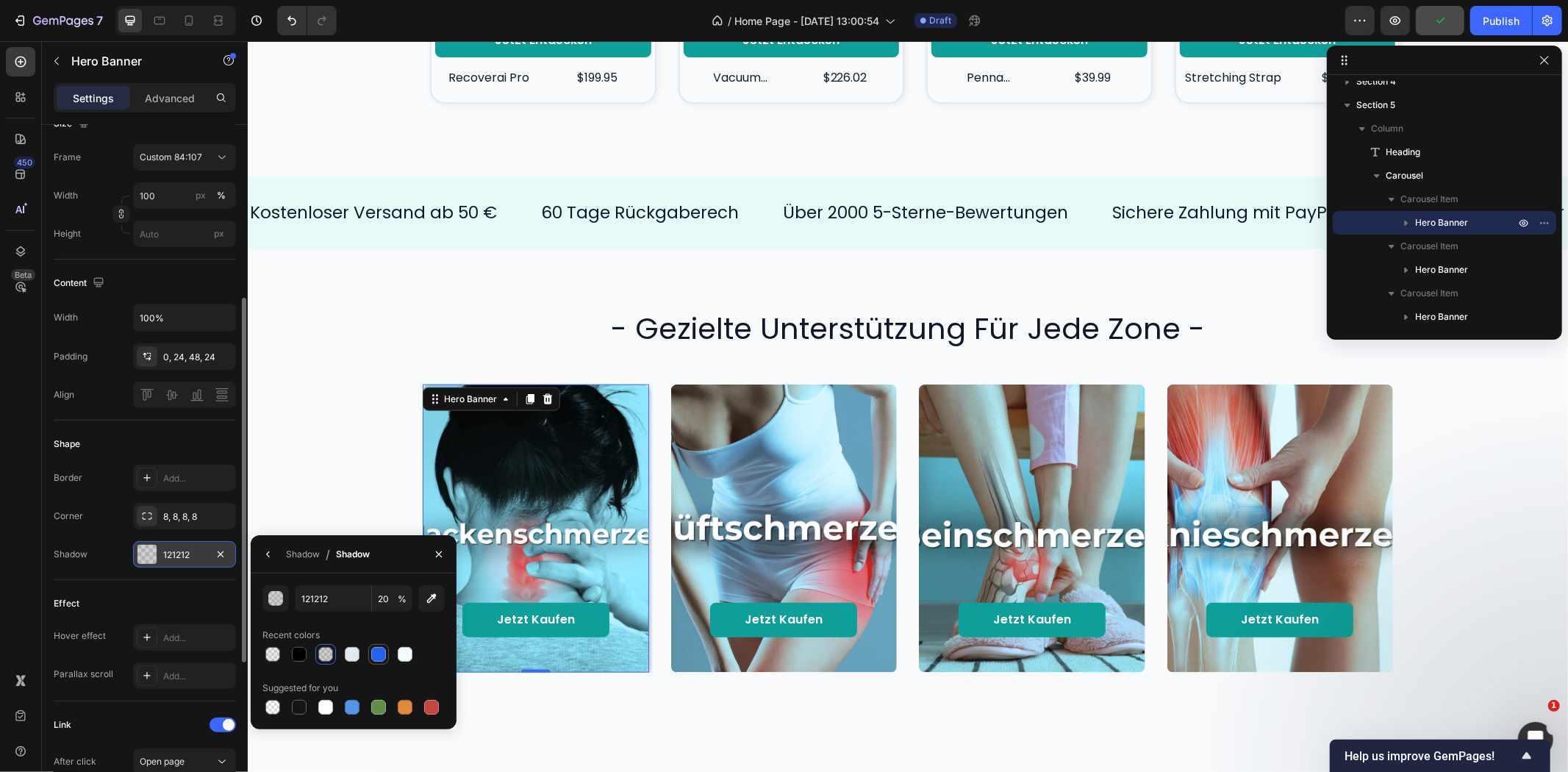
click at [382, 660] on div at bounding box center [379, 654] width 14 height 14
type input "2563EB"
type input "100"
click at [297, 655] on div at bounding box center [299, 654] width 14 height 14
type input "000000"
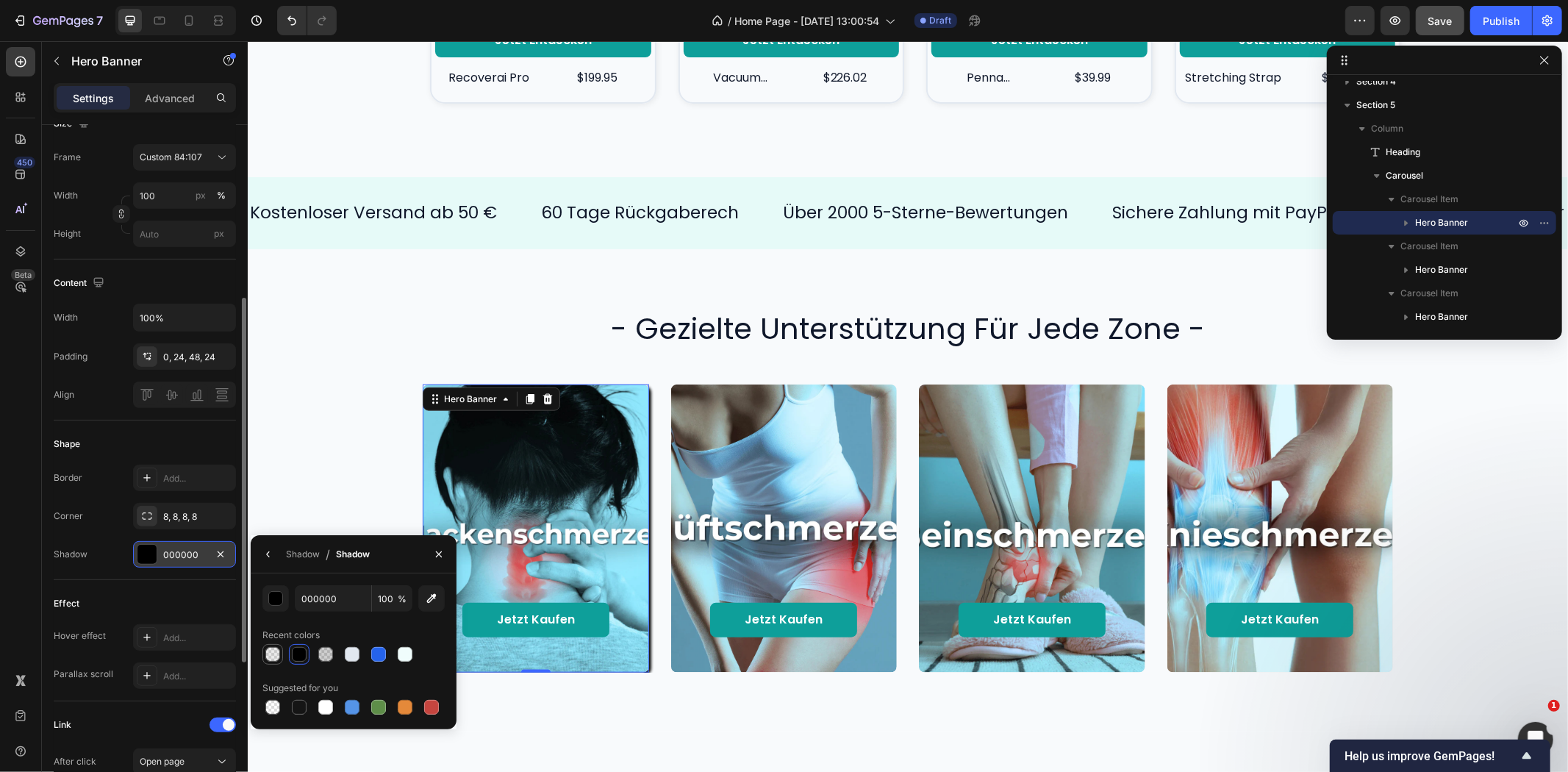
click at [279, 656] on div at bounding box center [273, 654] width 14 height 14
type input "8"
click at [328, 439] on div "Jetzt kaufen Button Hero Banner 0 Jetzt kaufen Button Hero Banner Jetzt kaufen …" at bounding box center [907, 528] width 1291 height 288
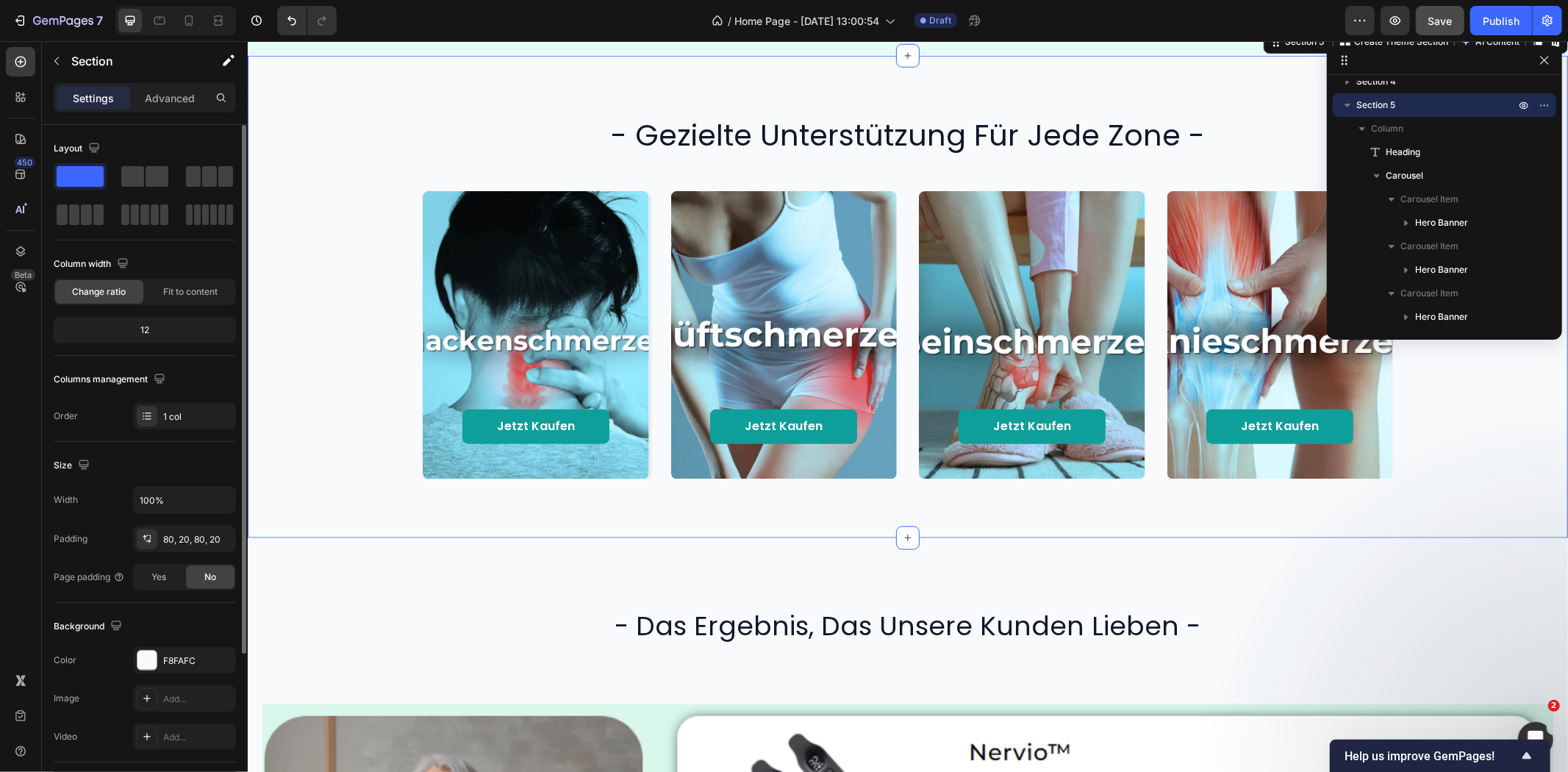
scroll to position [1321, 0]
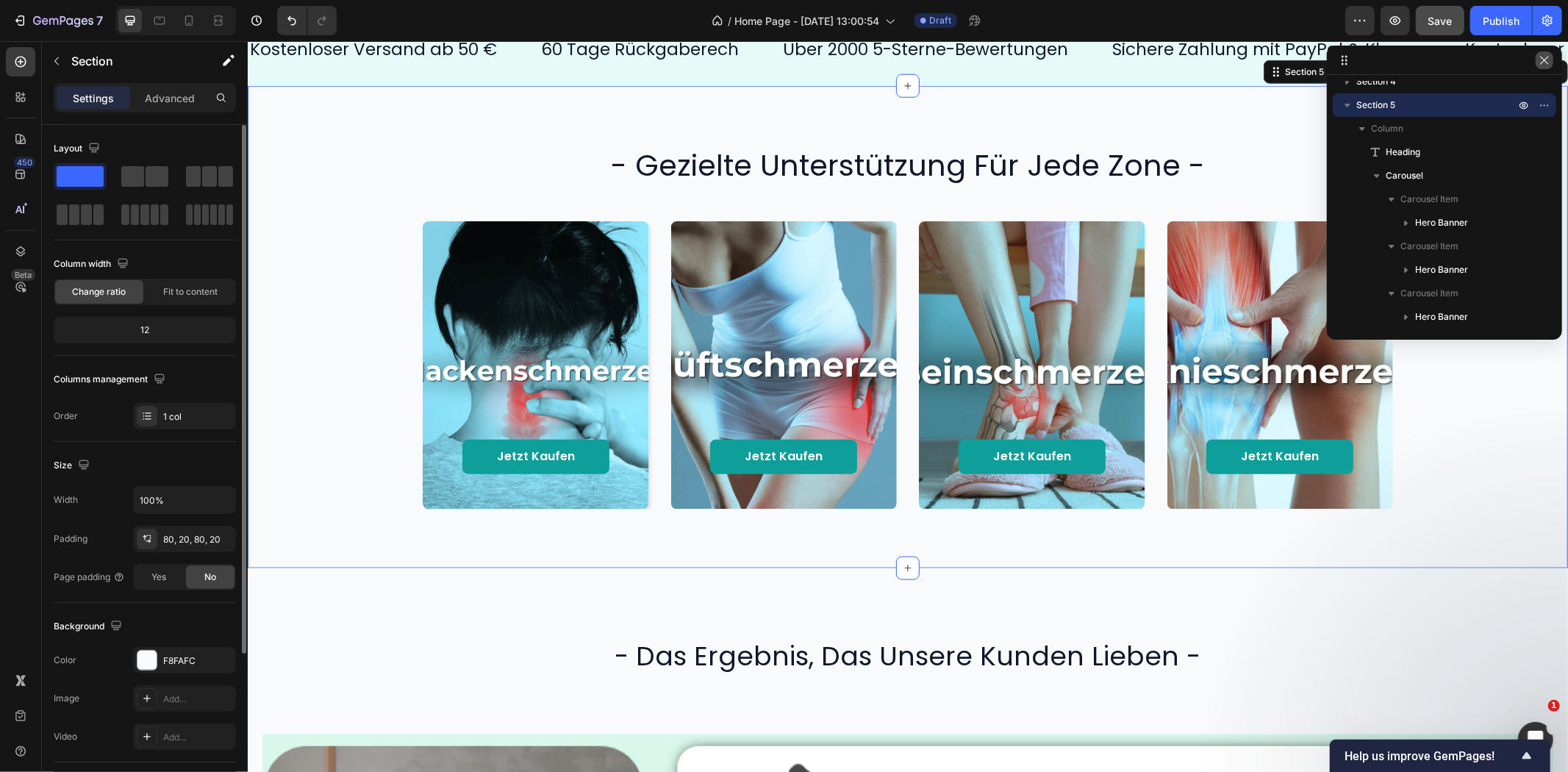
click at [1547, 54] on icon "button" at bounding box center [1545, 60] width 12 height 12
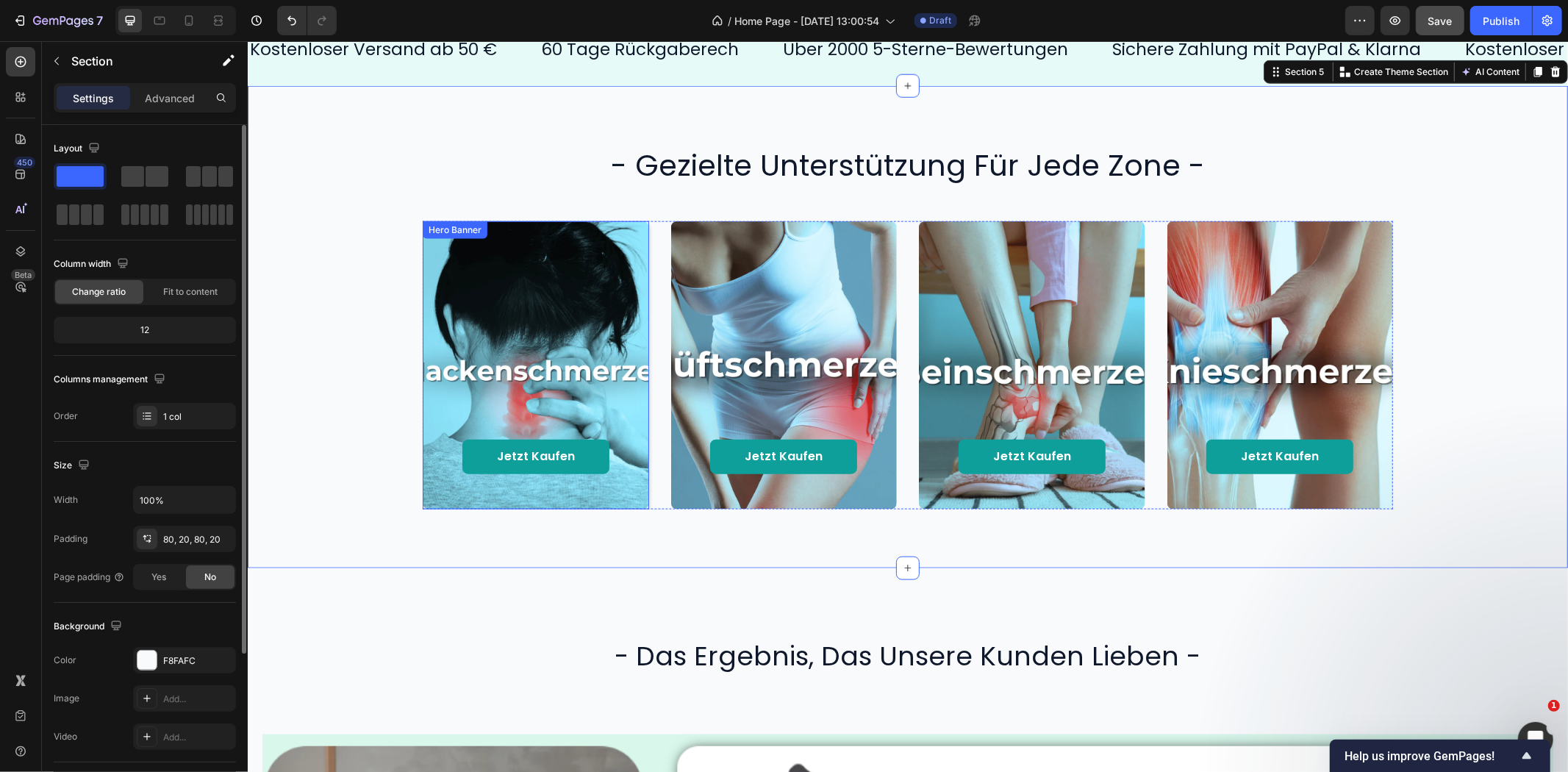
click at [629, 242] on div "Background Image" at bounding box center [535, 364] width 227 height 288
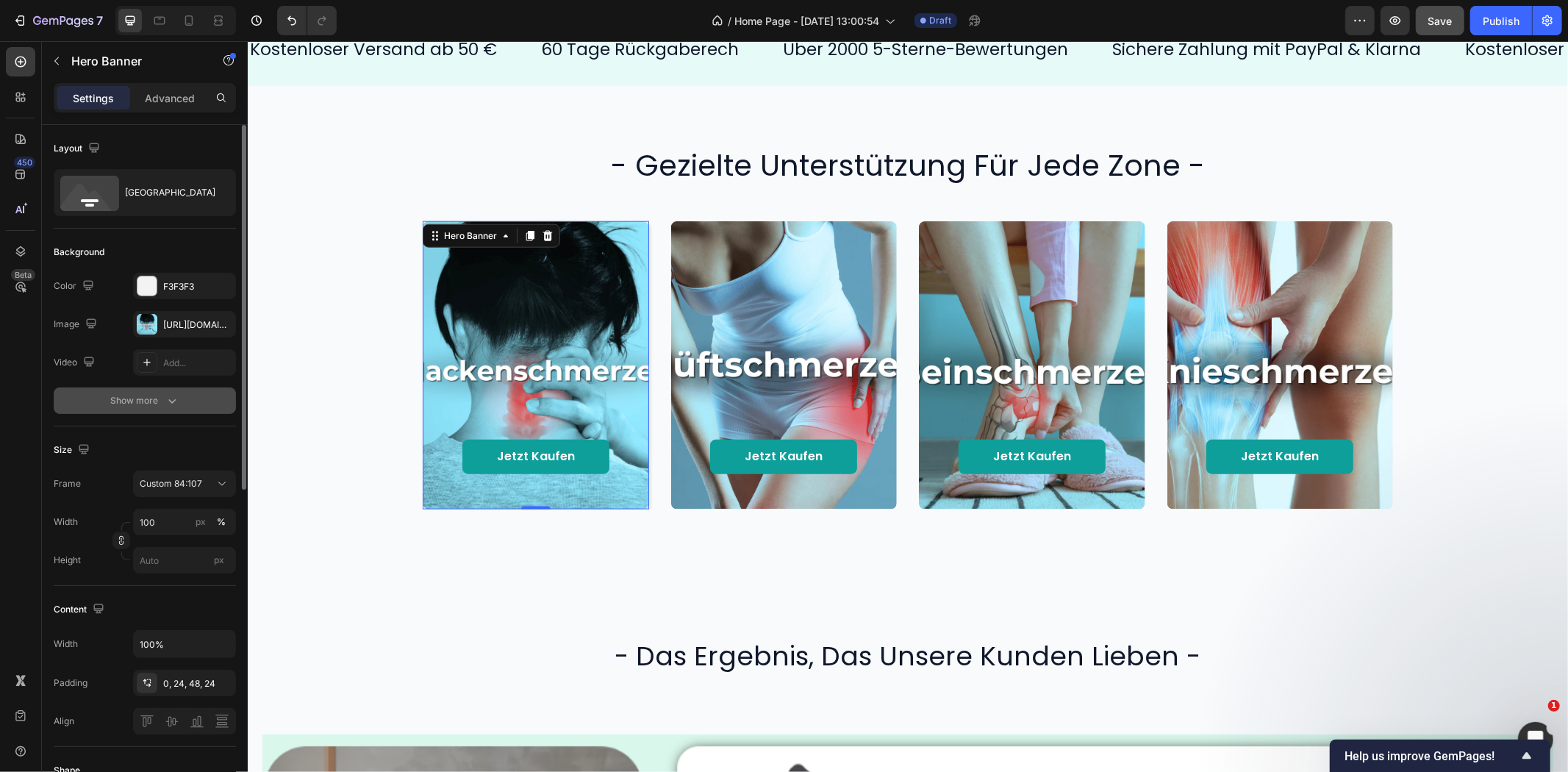
click at [208, 401] on button "Show more" at bounding box center [145, 400] width 183 height 26
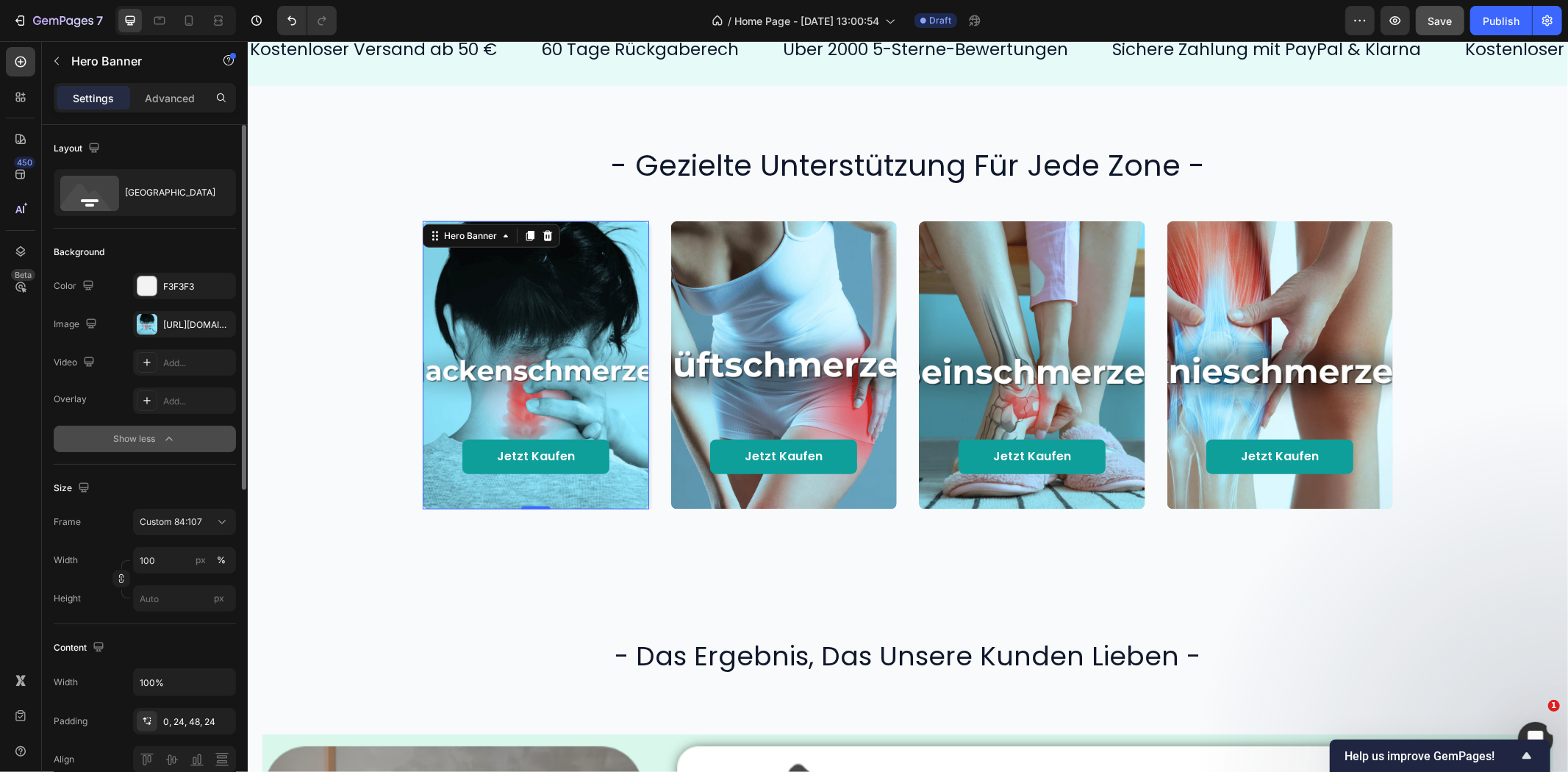
click at [179, 435] on button "Show less" at bounding box center [145, 438] width 183 height 26
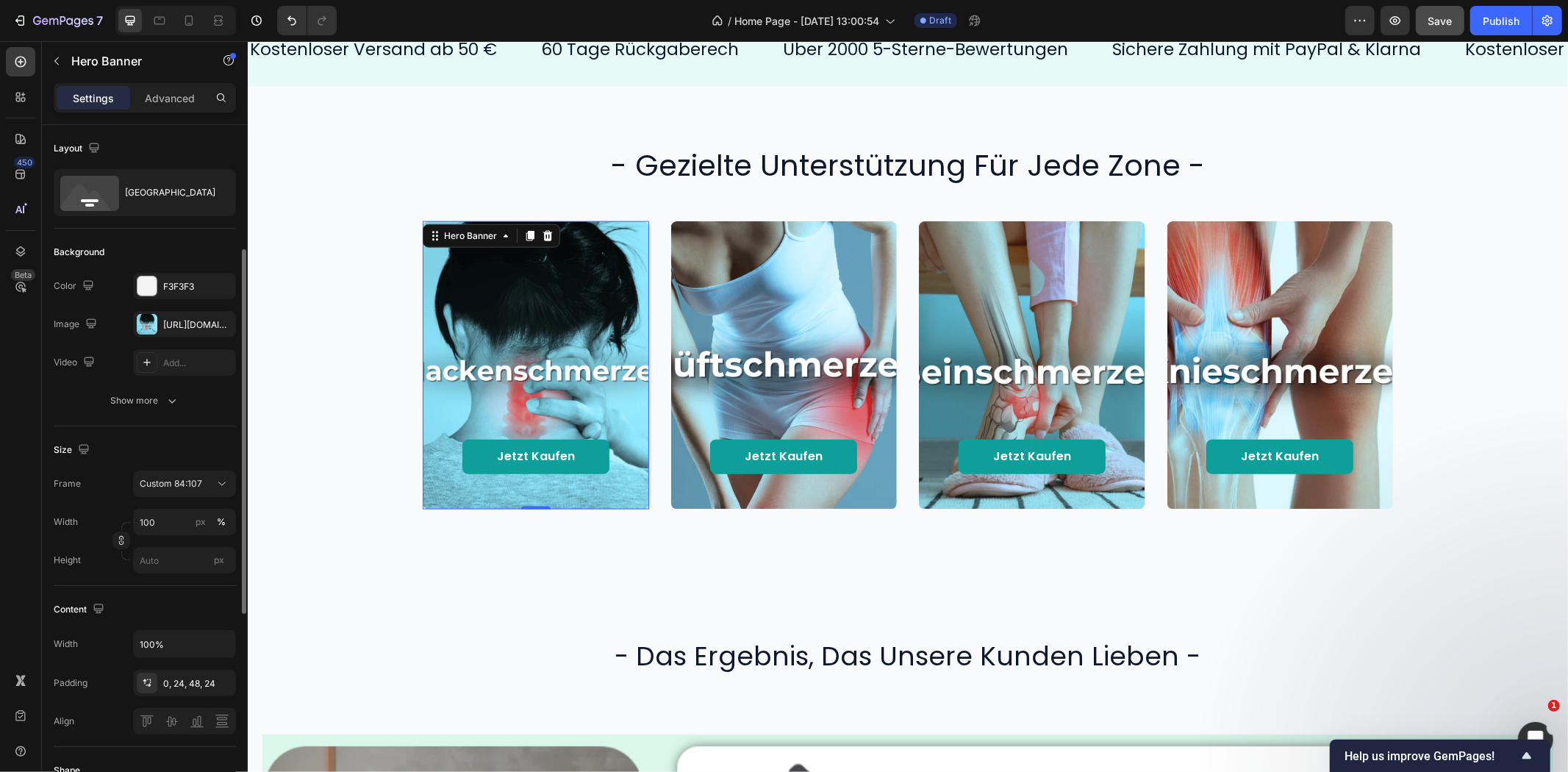
scroll to position [81, 0]
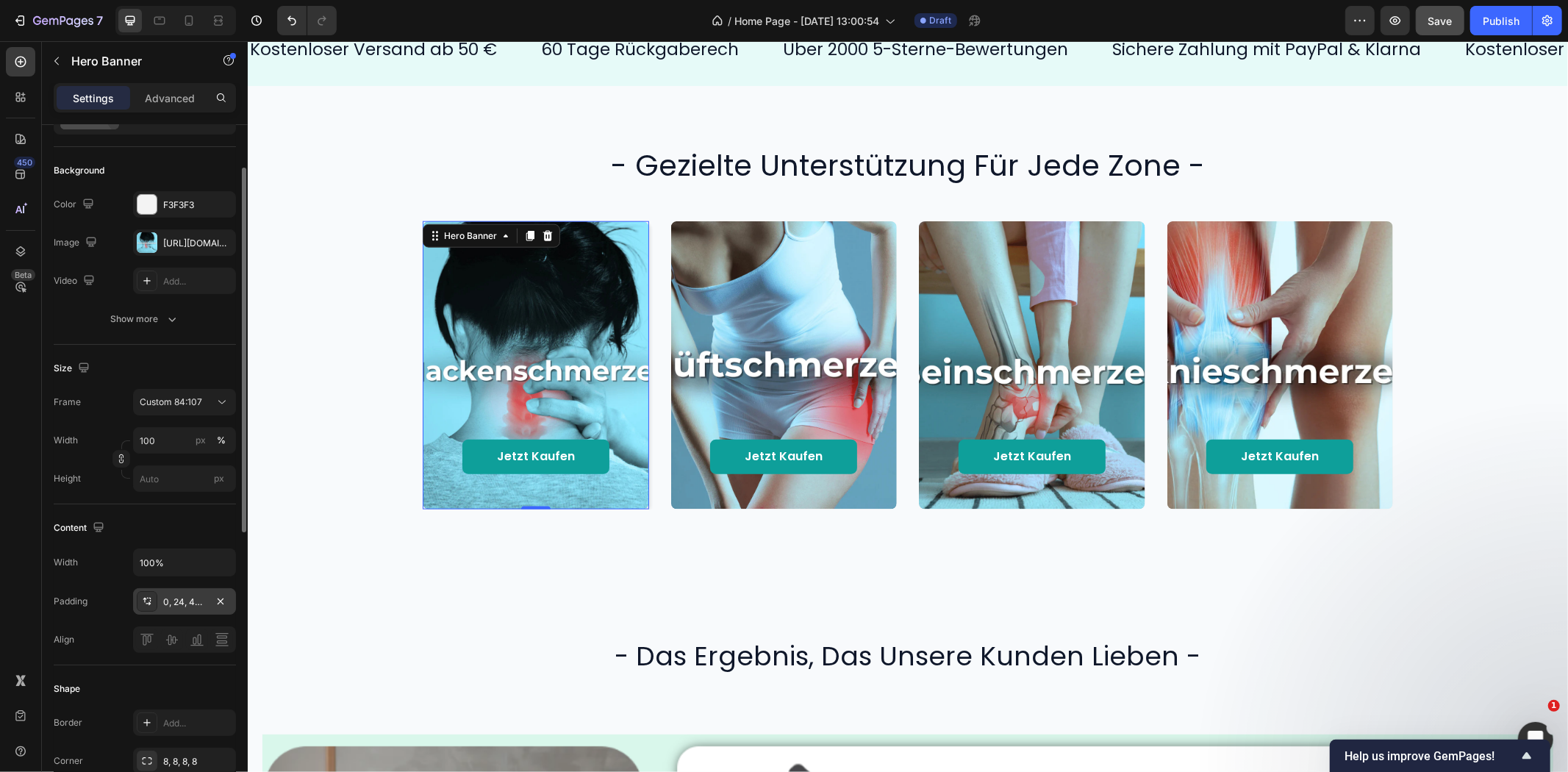
click at [179, 604] on div "0, 24, 48, 24" at bounding box center [184, 602] width 42 height 14
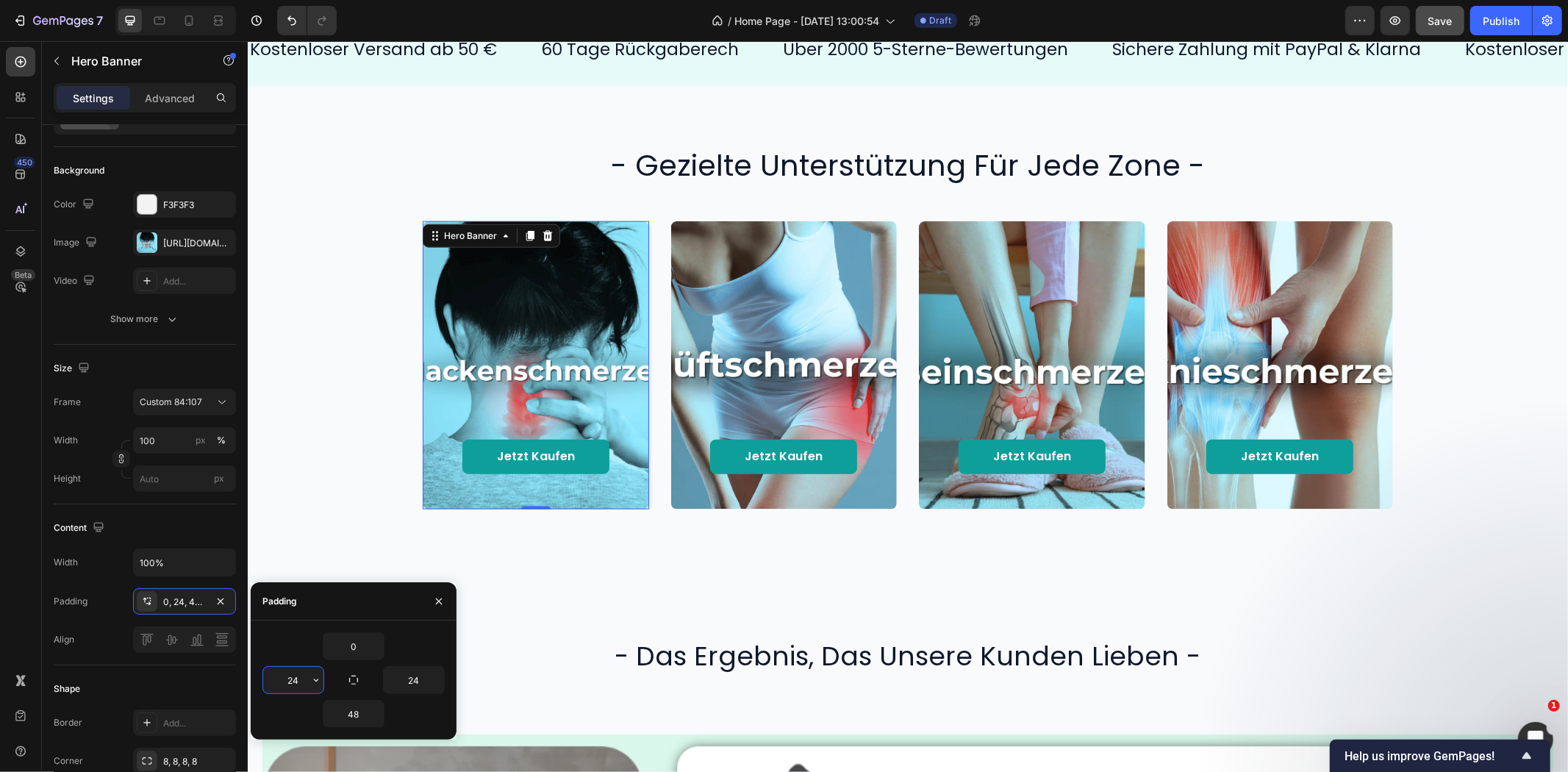
click at [298, 678] on input "24" at bounding box center [293, 680] width 61 height 26
click at [298, 678] on input "0" at bounding box center [293, 680] width 61 height 26
type input "0"
click at [419, 674] on input "24" at bounding box center [414, 680] width 61 height 26
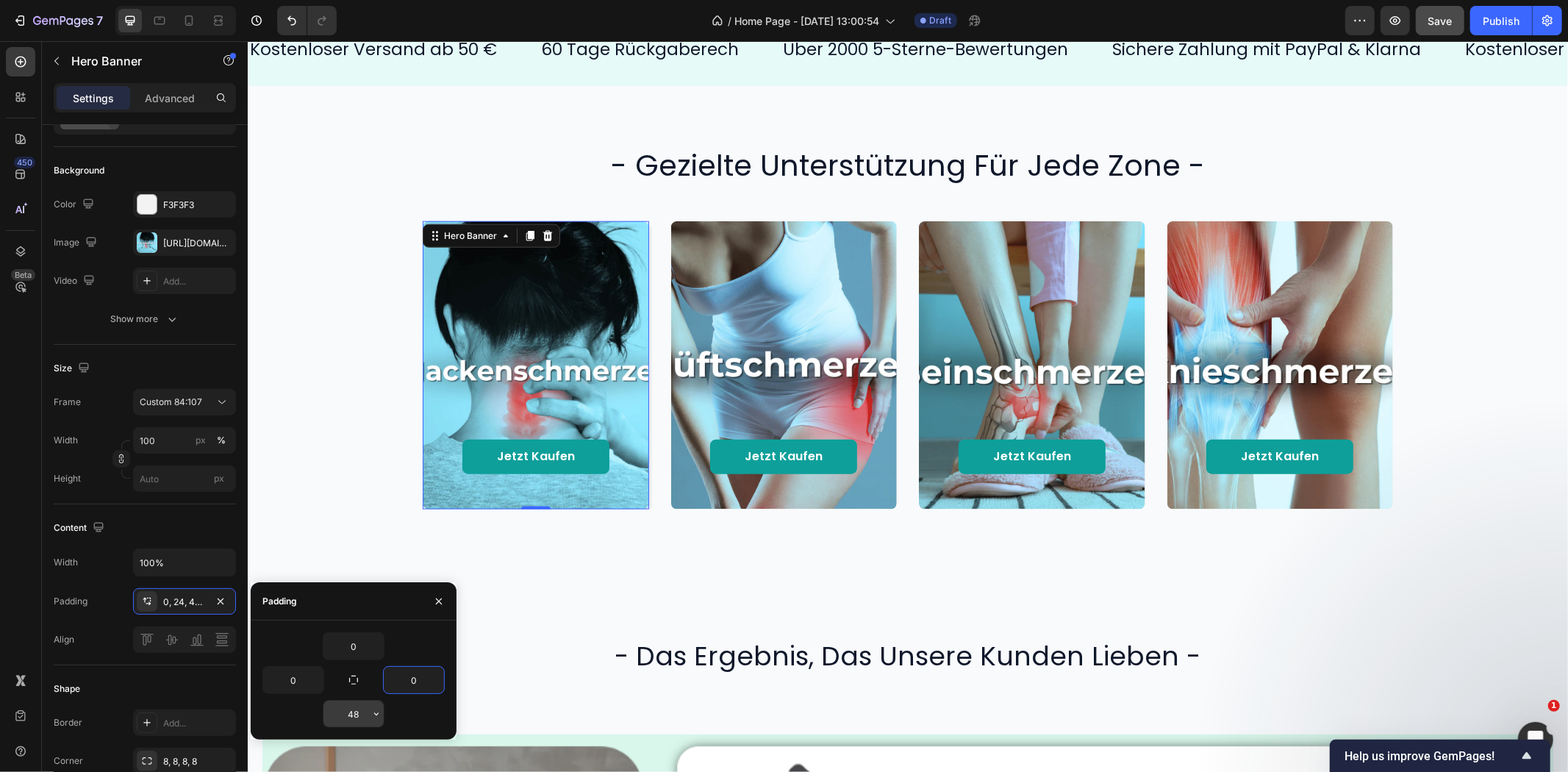
type input "0"
click at [347, 720] on input "48" at bounding box center [353, 713] width 61 height 26
type input "0"
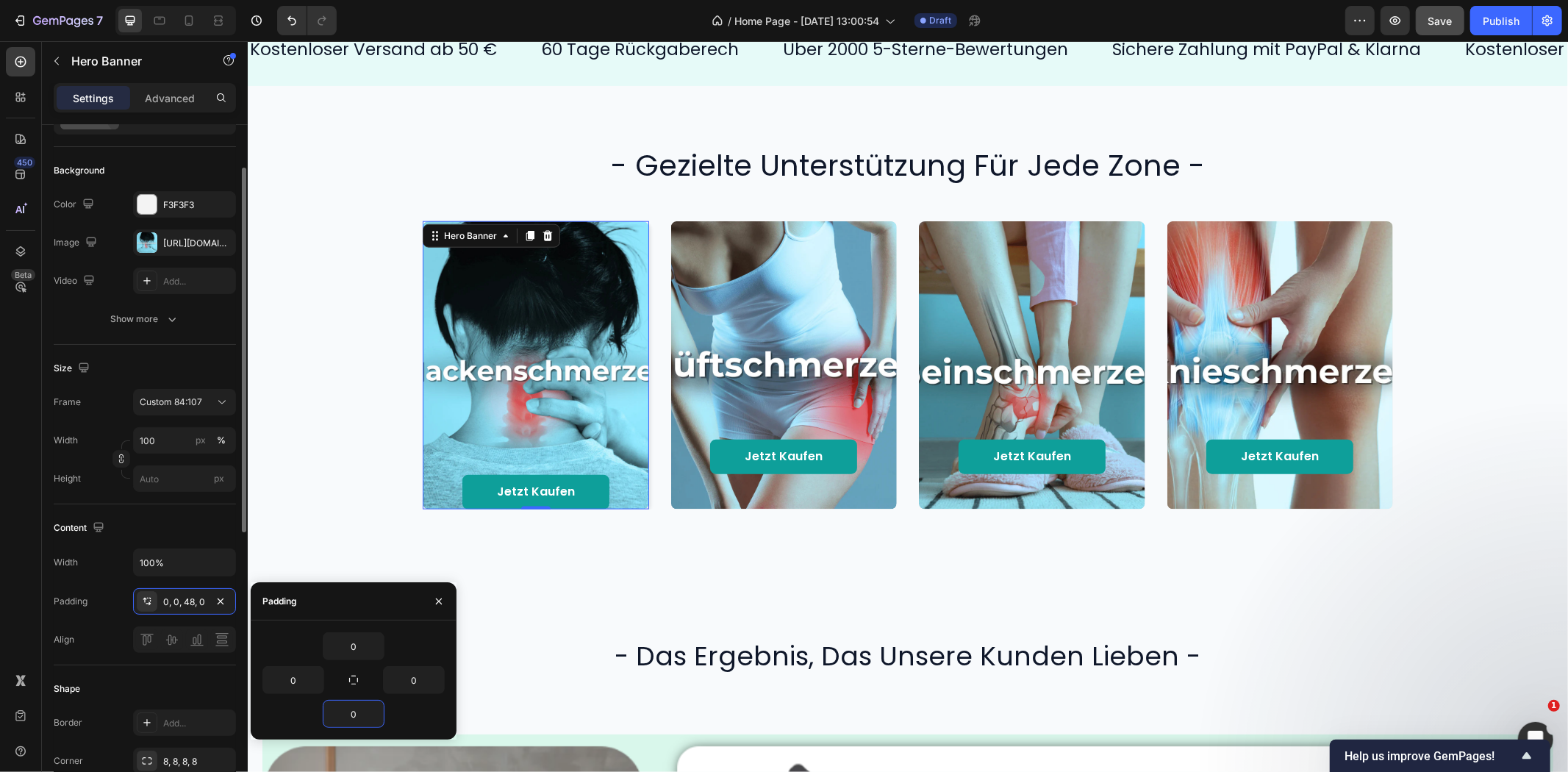
click at [180, 349] on div "Size Frame Custom 84:107 Width 100 px % Height px" at bounding box center [145, 425] width 183 height 160
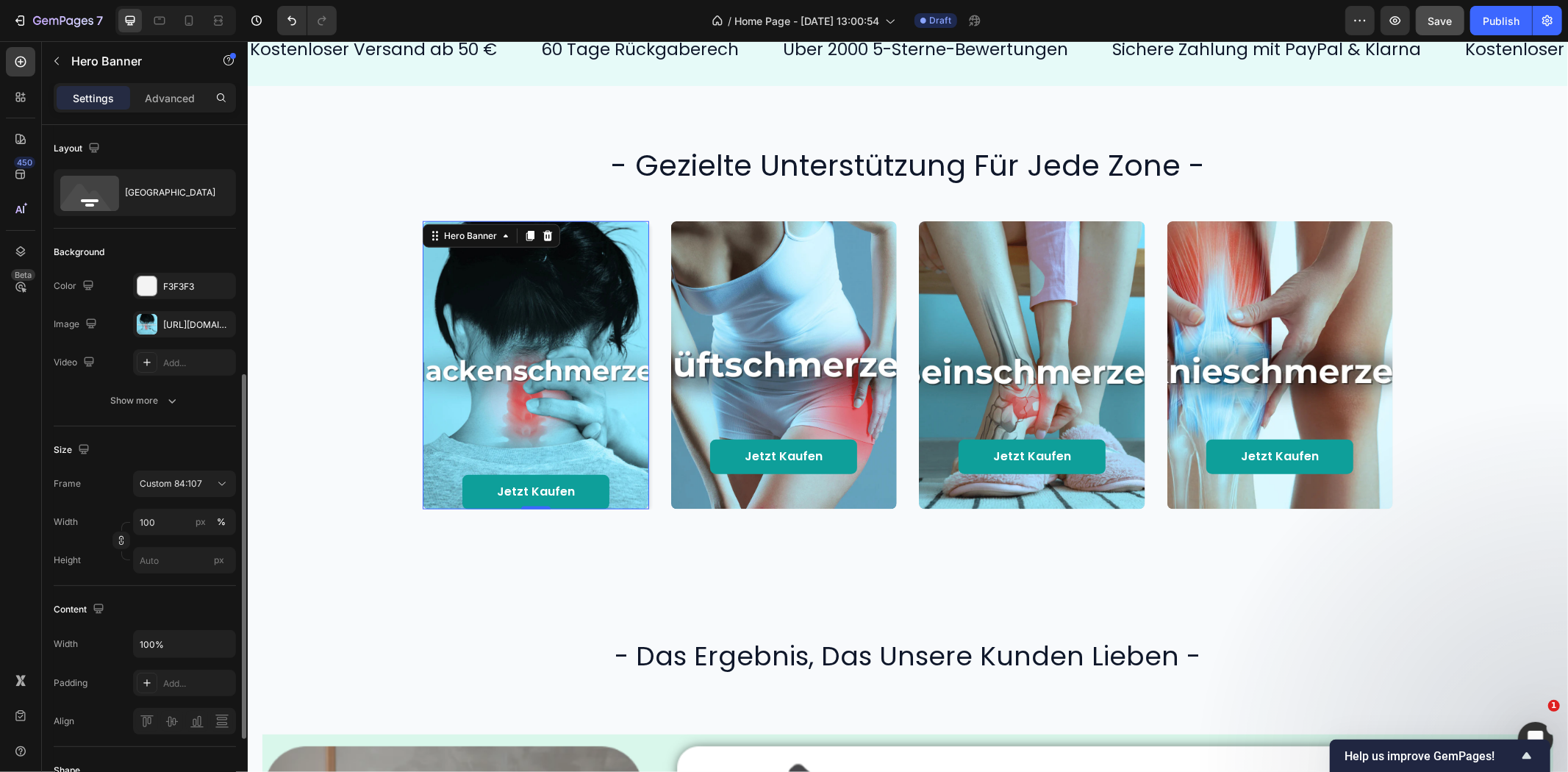
scroll to position [245, 0]
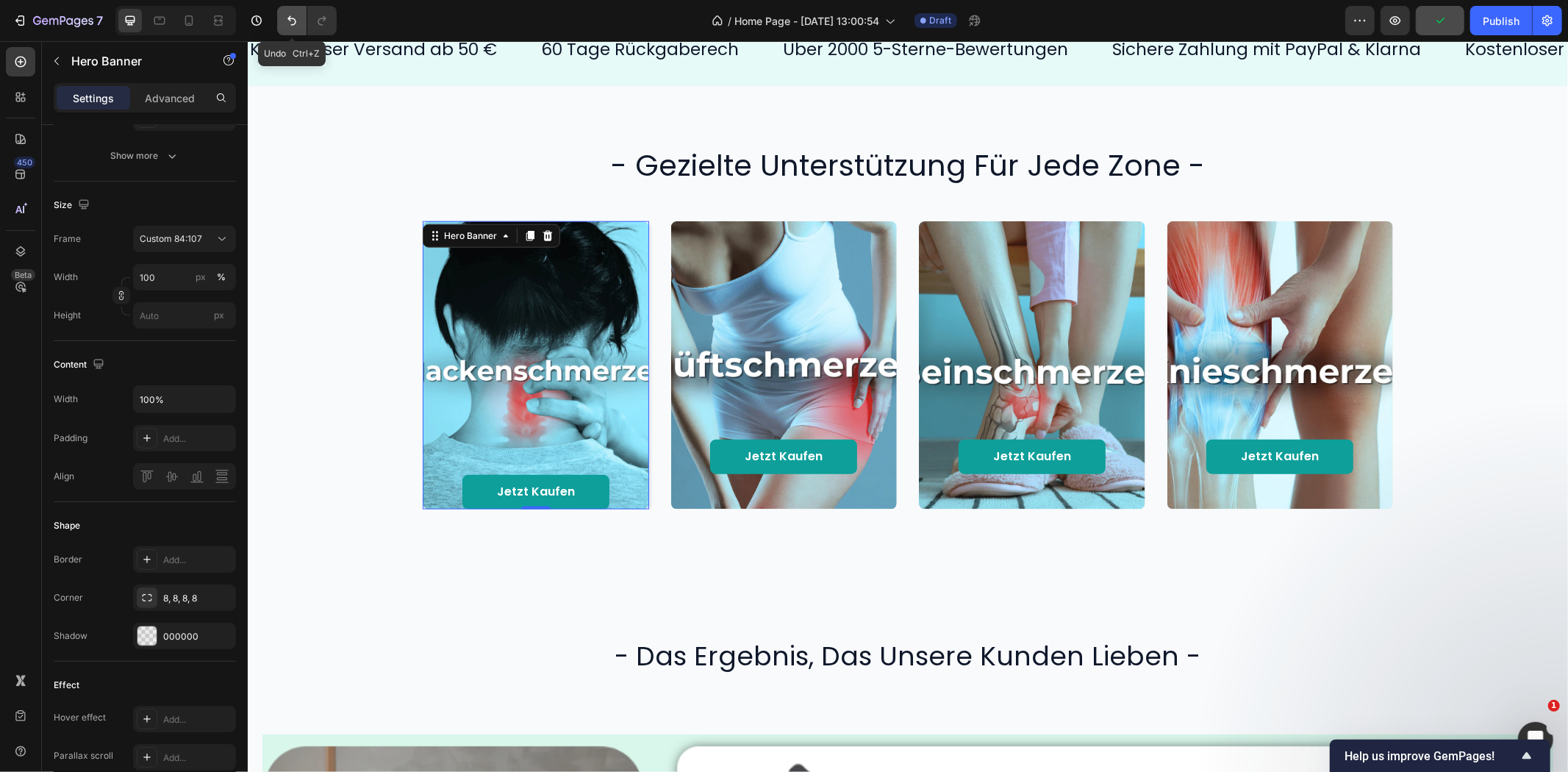
click at [296, 28] on button "Undo/Redo" at bounding box center [292, 21] width 30 height 30
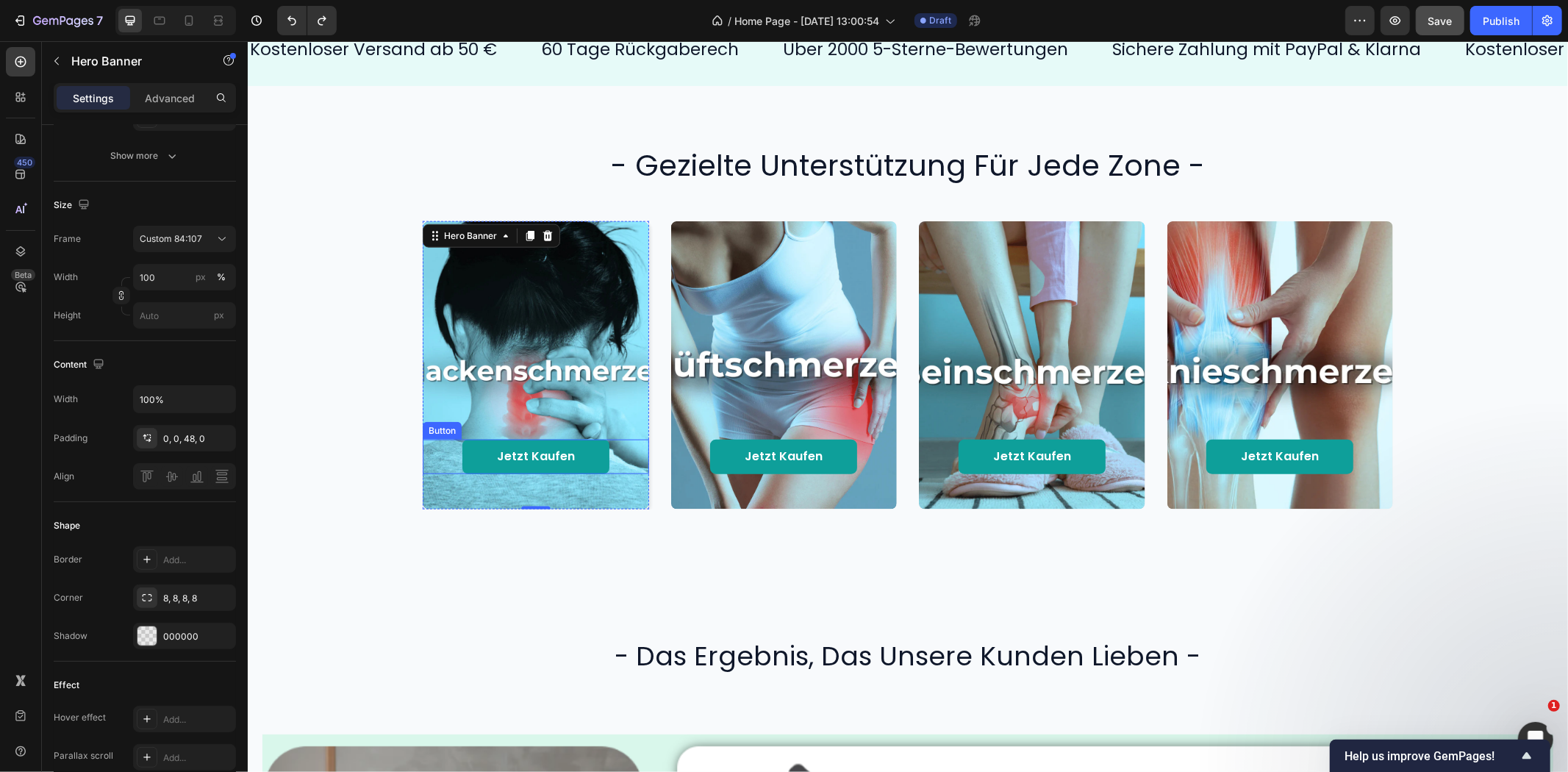
click at [439, 457] on div "Jetzt kaufen Button" at bounding box center [535, 457] width 227 height 34
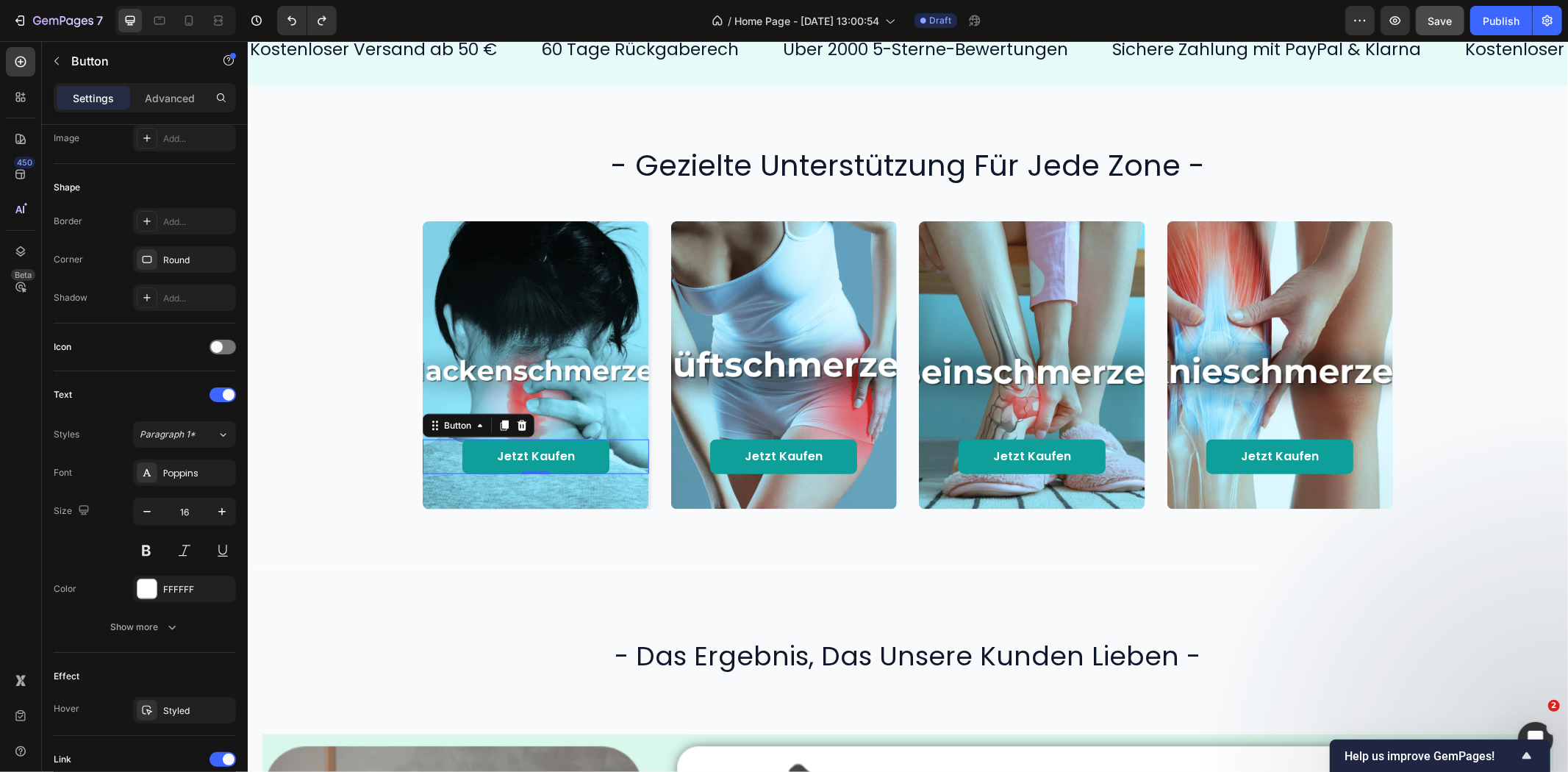
scroll to position [0, 0]
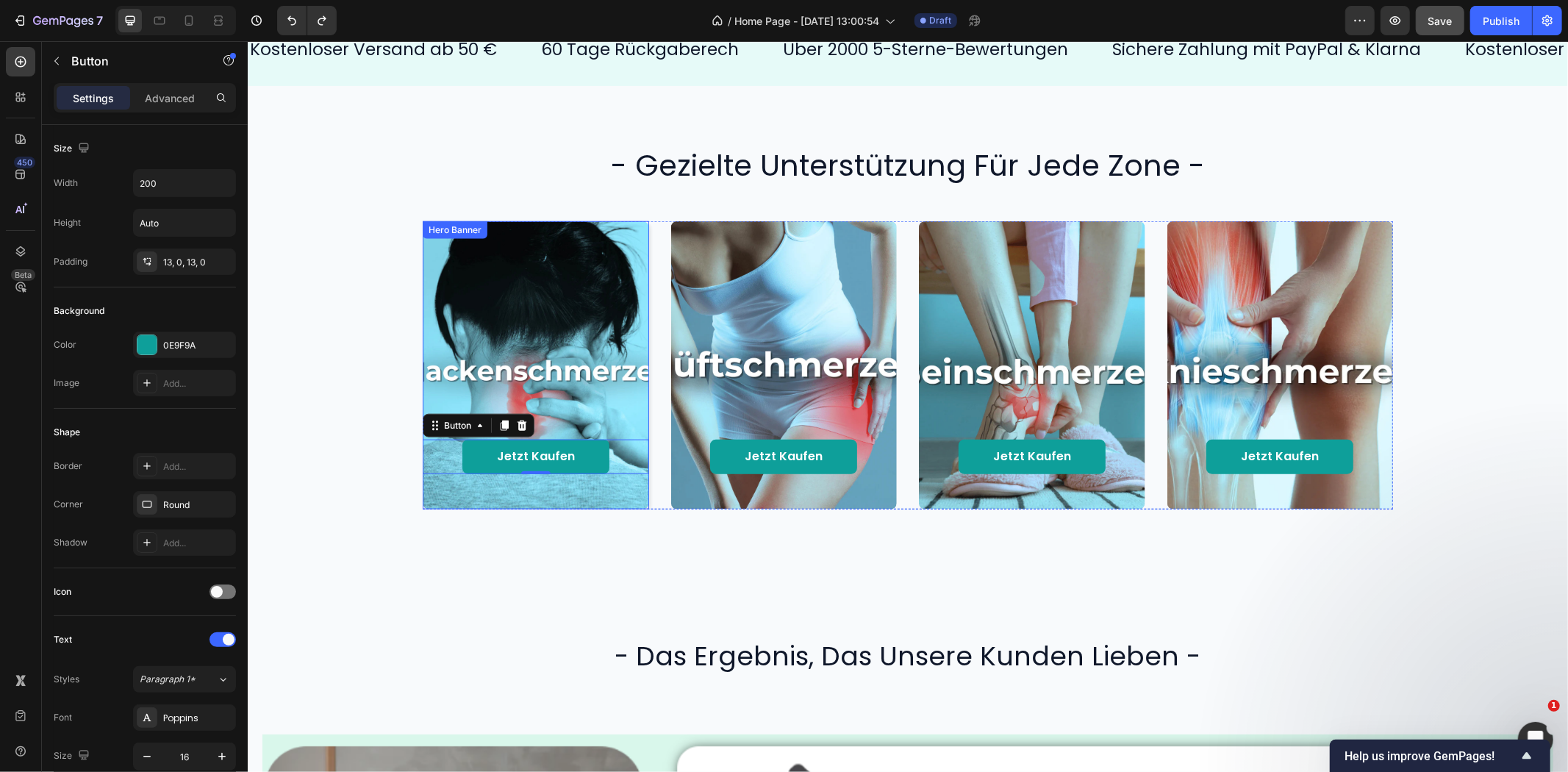
click at [428, 247] on div "Background Image" at bounding box center [535, 364] width 227 height 288
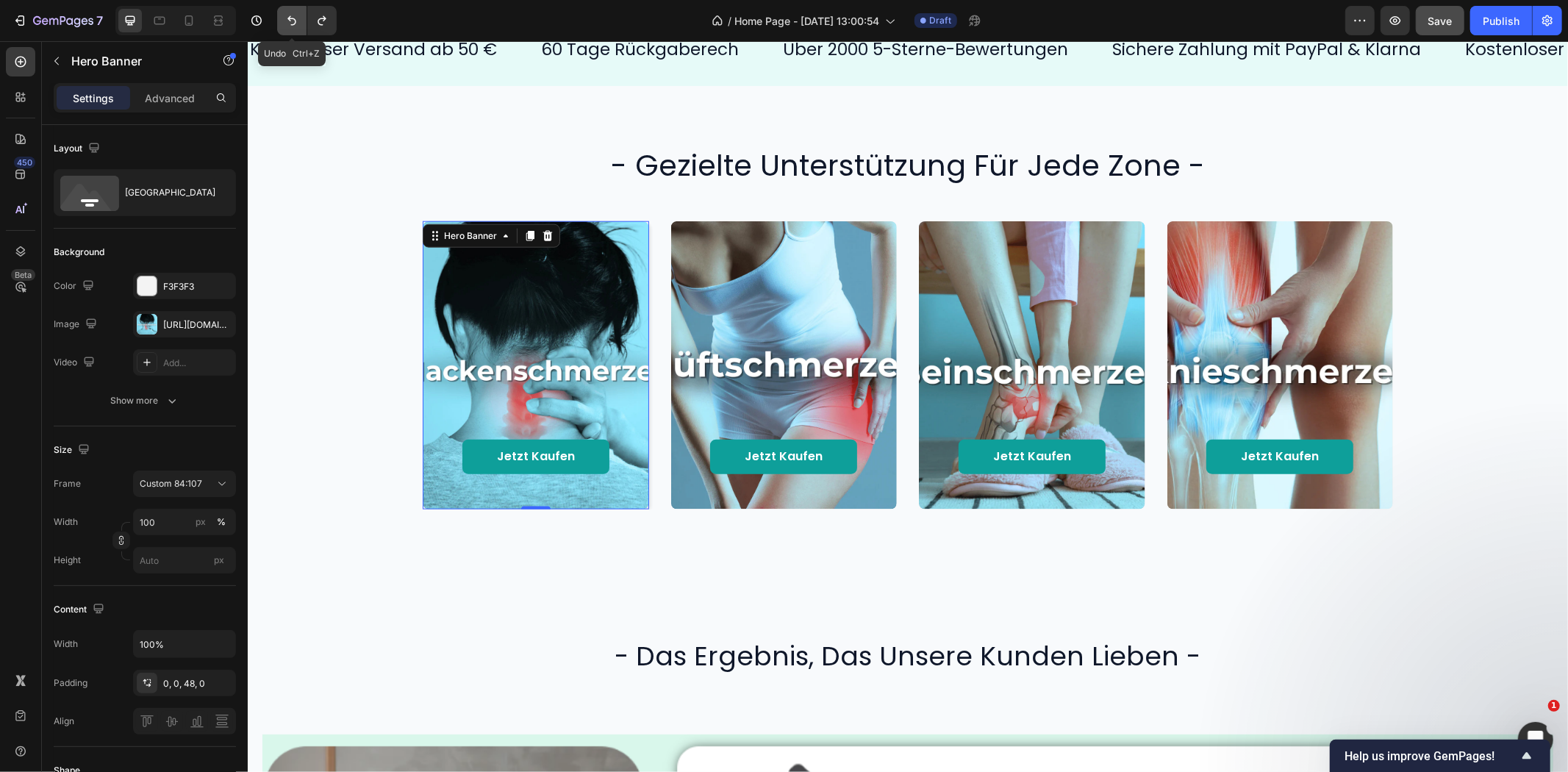
click at [298, 23] on icon "Undo/Redo" at bounding box center [292, 21] width 14 height 14
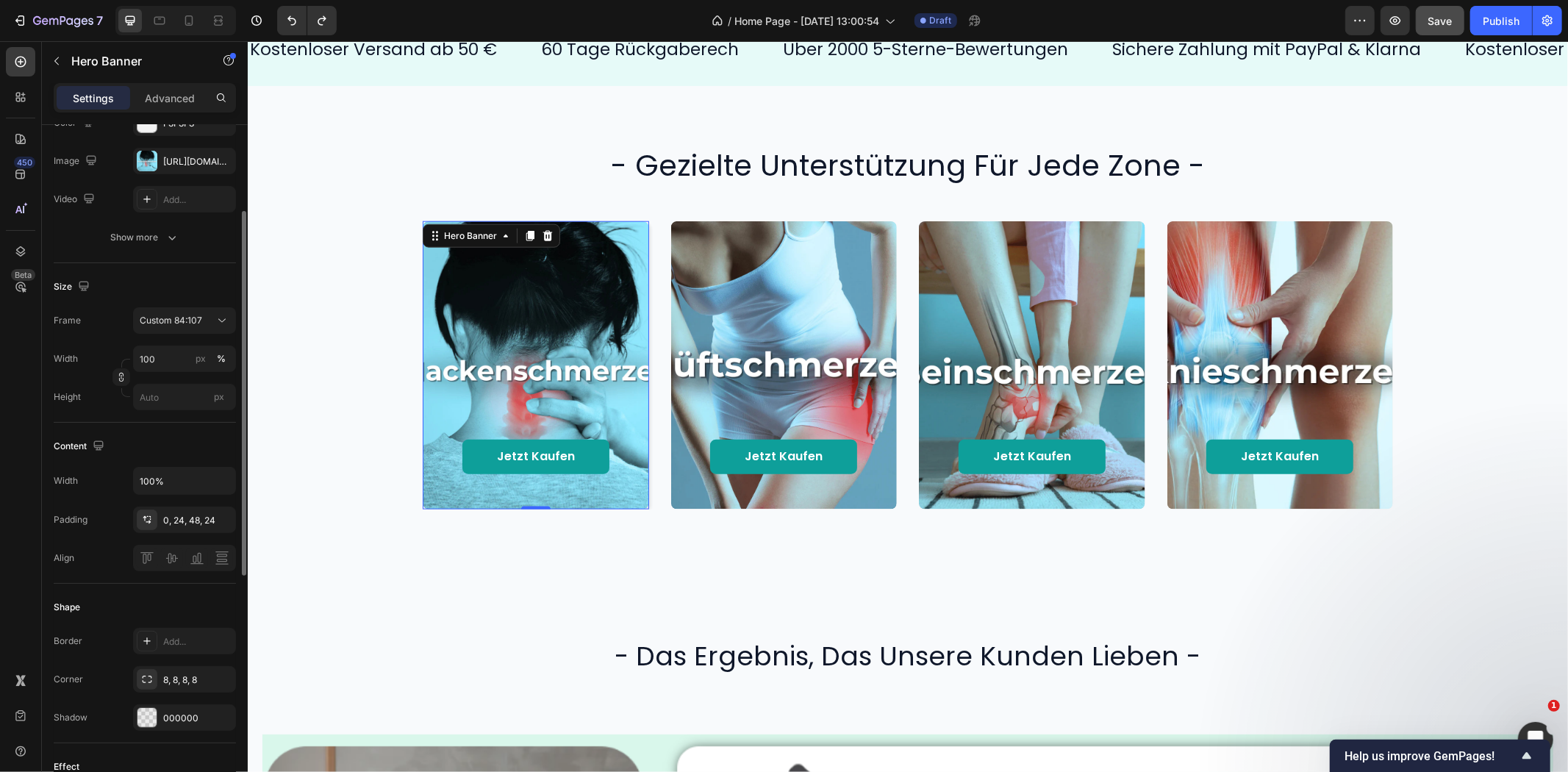
scroll to position [245, 0]
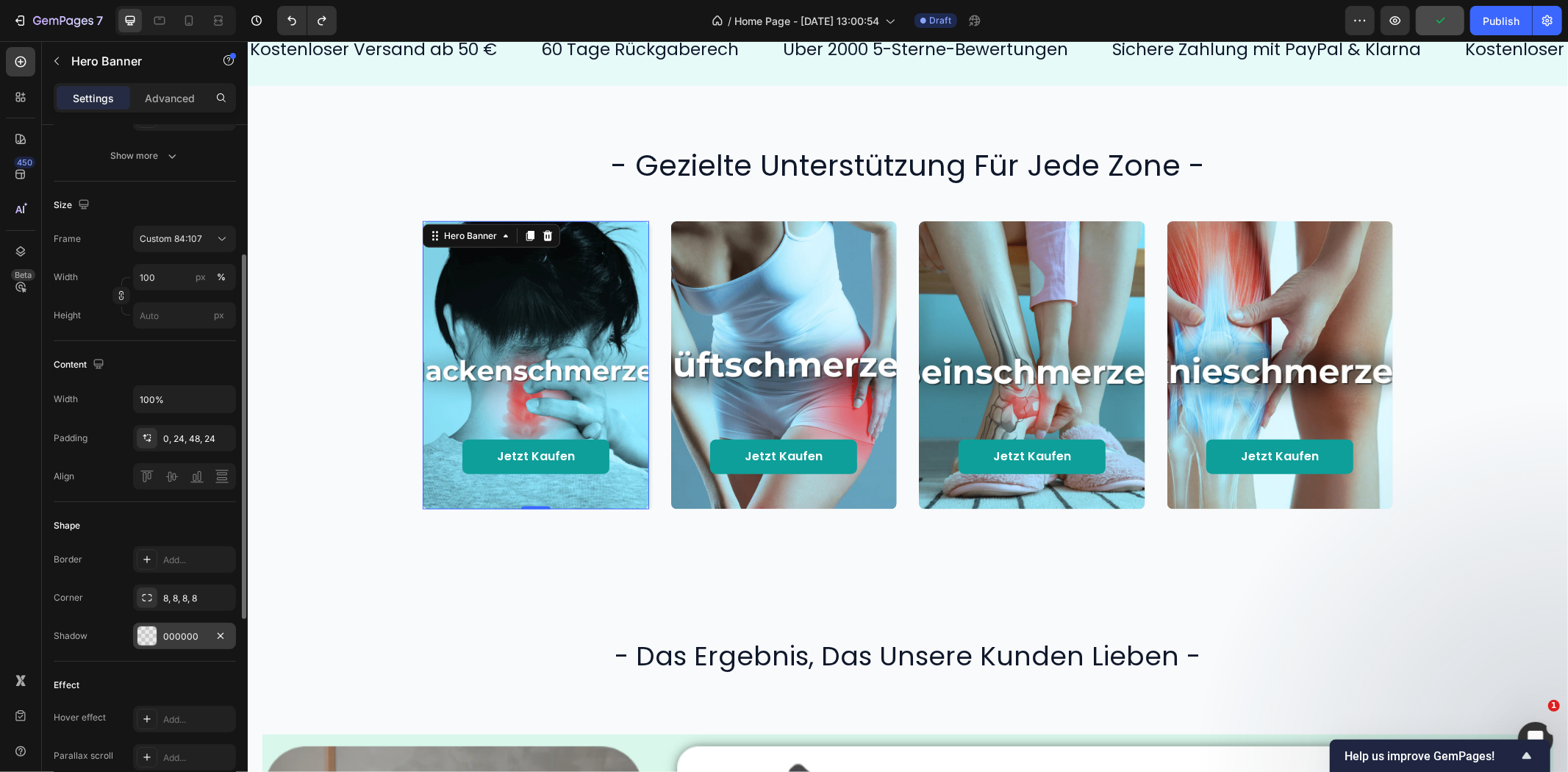
click at [169, 633] on div "000000" at bounding box center [184, 636] width 42 height 14
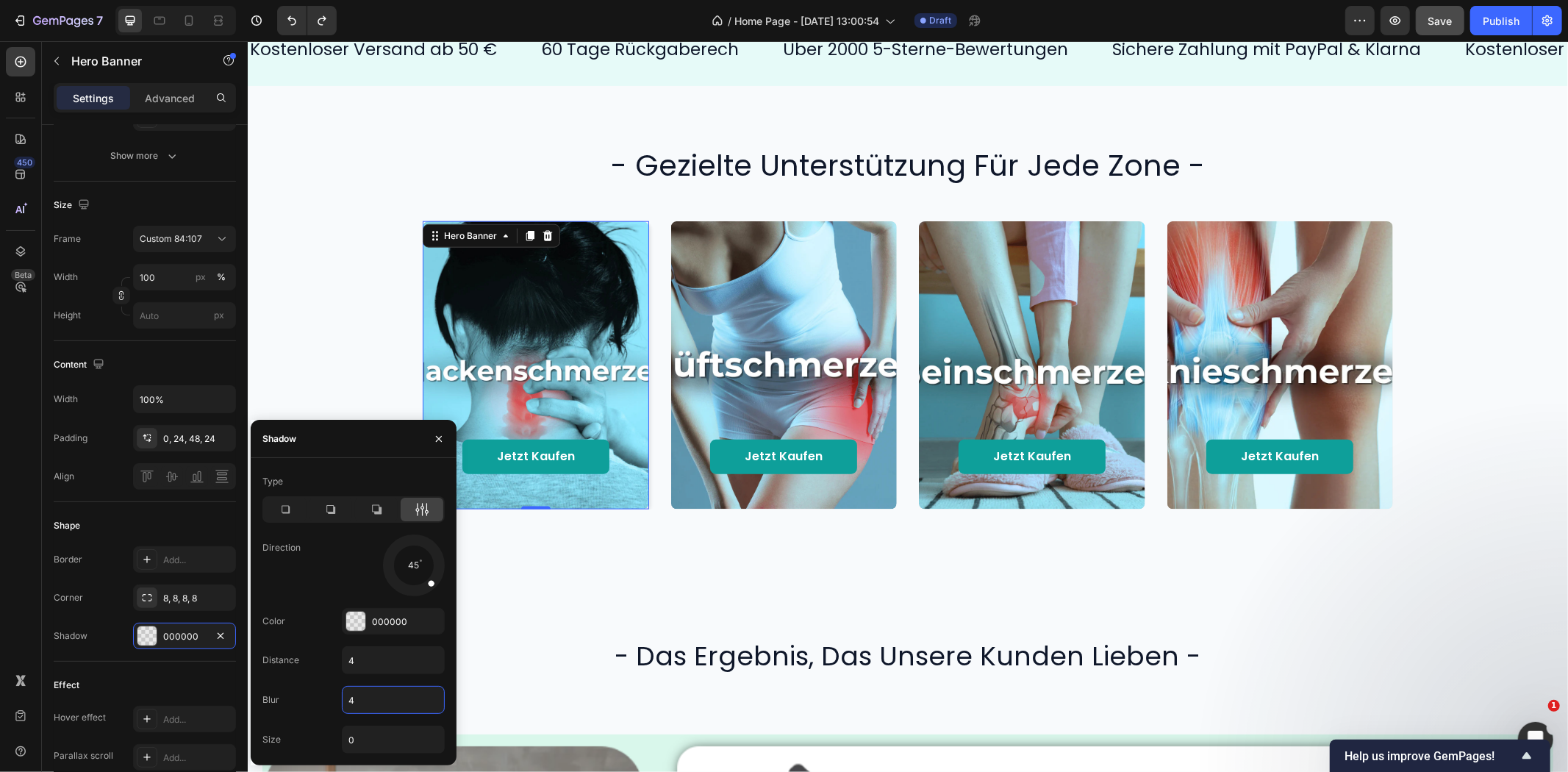
click at [376, 696] on input "4" at bounding box center [393, 700] width 101 height 26
click at [321, 673] on div "Distance 4" at bounding box center [353, 660] width 183 height 28
click at [361, 701] on input "12" at bounding box center [393, 700] width 101 height 26
type input "8"
click at [372, 656] on input "4" at bounding box center [393, 660] width 101 height 26
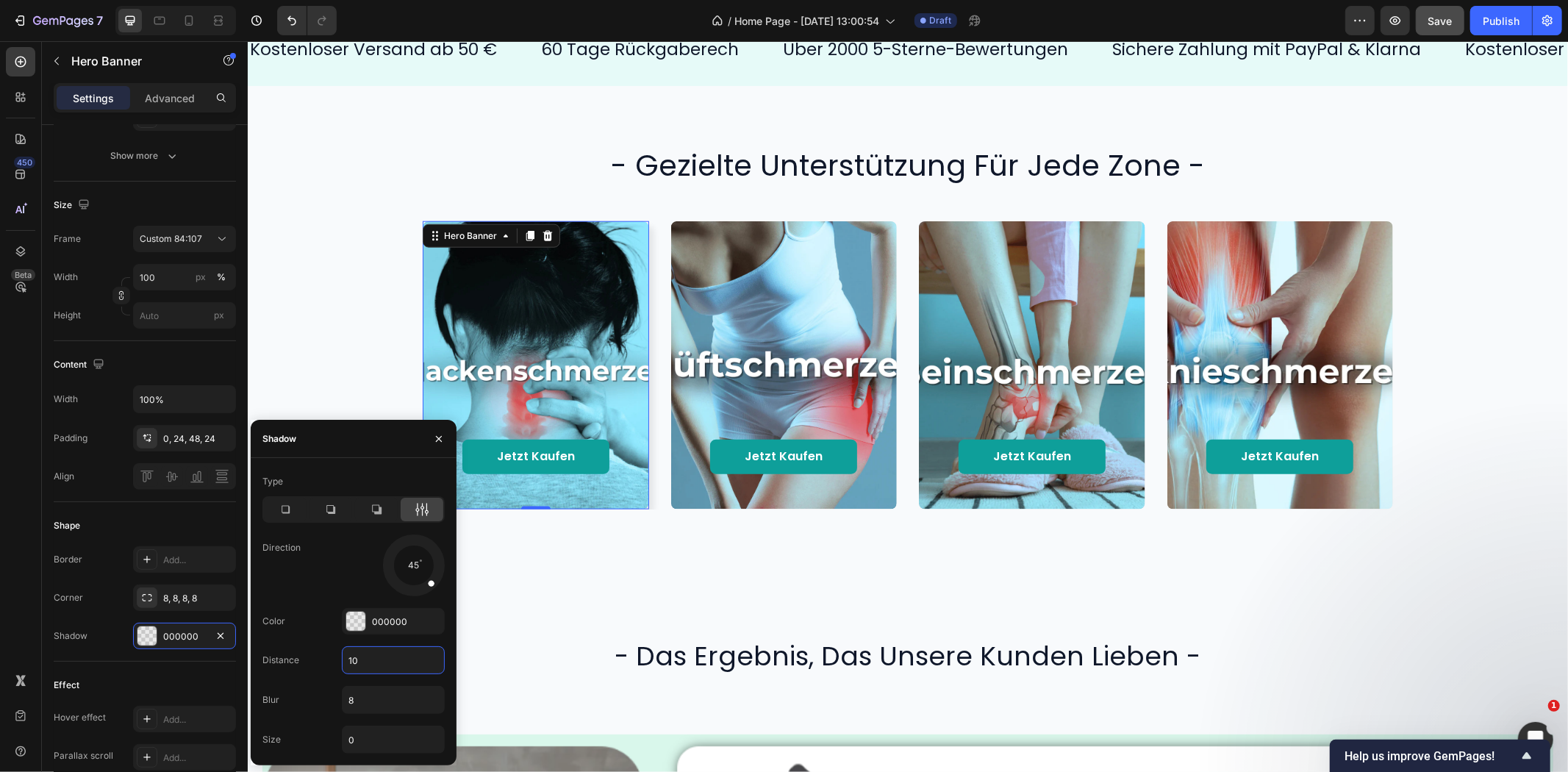
type input "10"
click at [332, 665] on div "Distance 10" at bounding box center [353, 660] width 183 height 28
click at [410, 657] on input "10" at bounding box center [393, 660] width 101 height 26
click at [221, 635] on icon "button" at bounding box center [221, 635] width 6 height 6
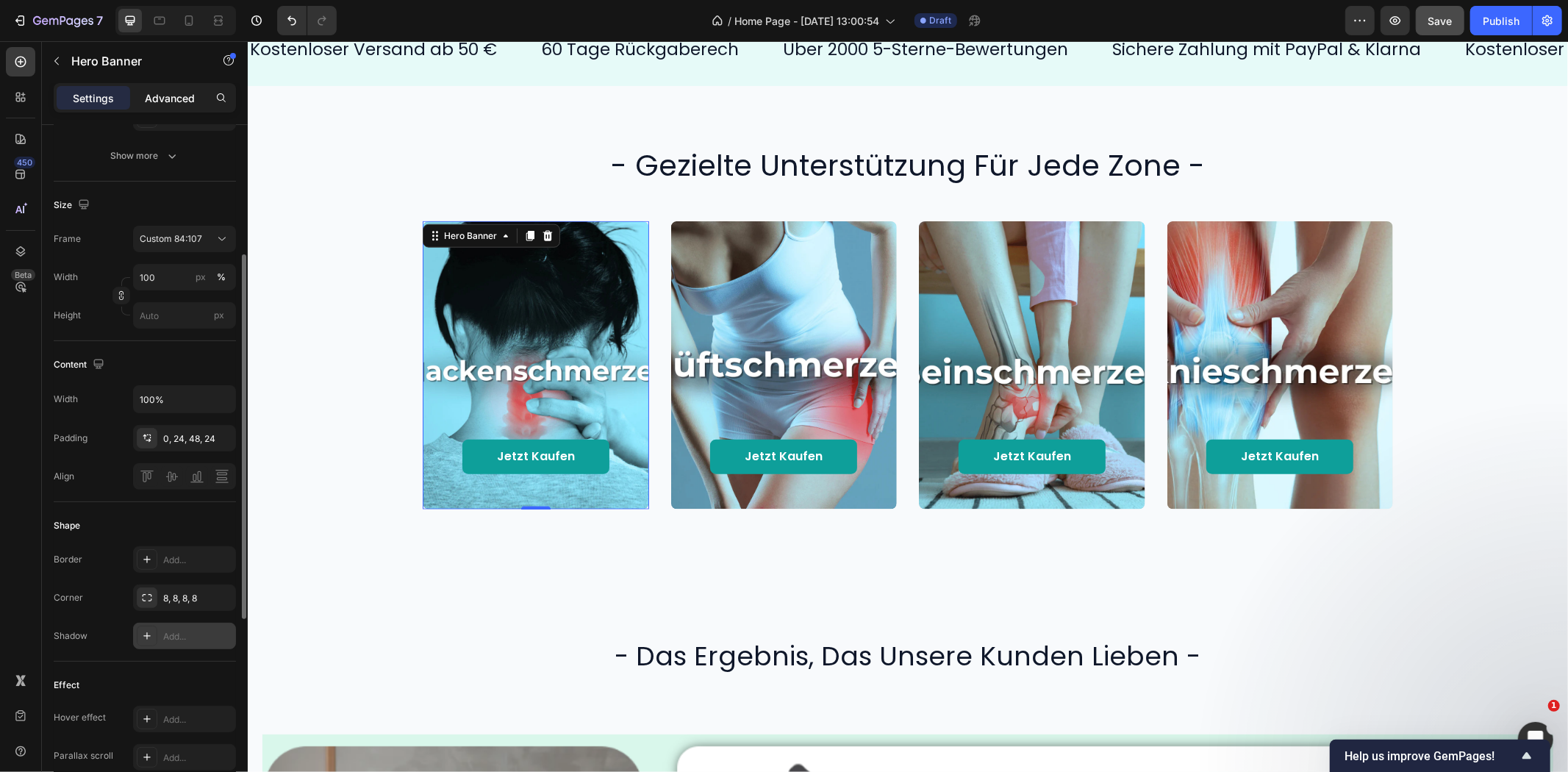
click at [155, 99] on p "Advanced" at bounding box center [169, 98] width 50 height 15
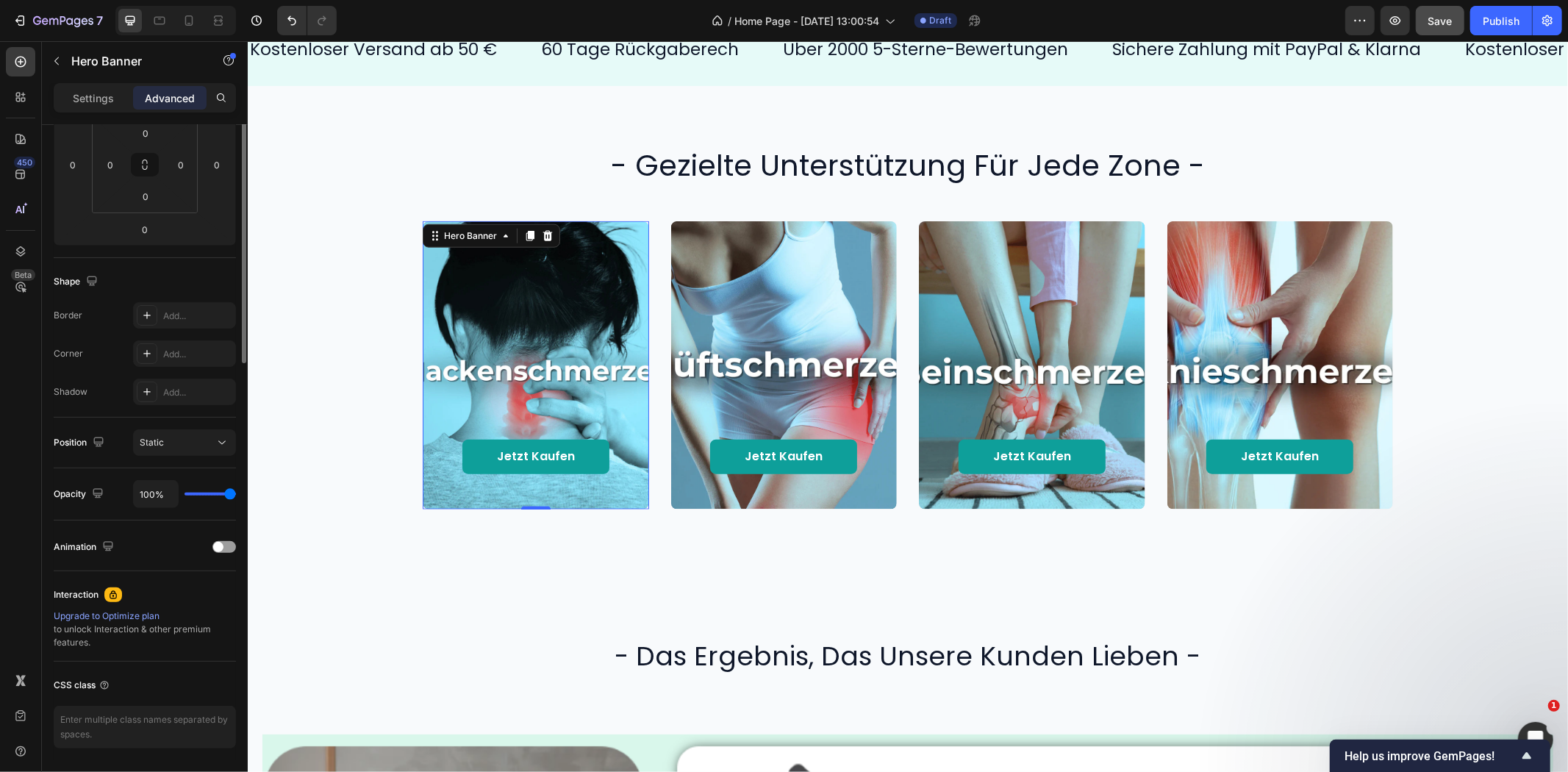
scroll to position [0, 0]
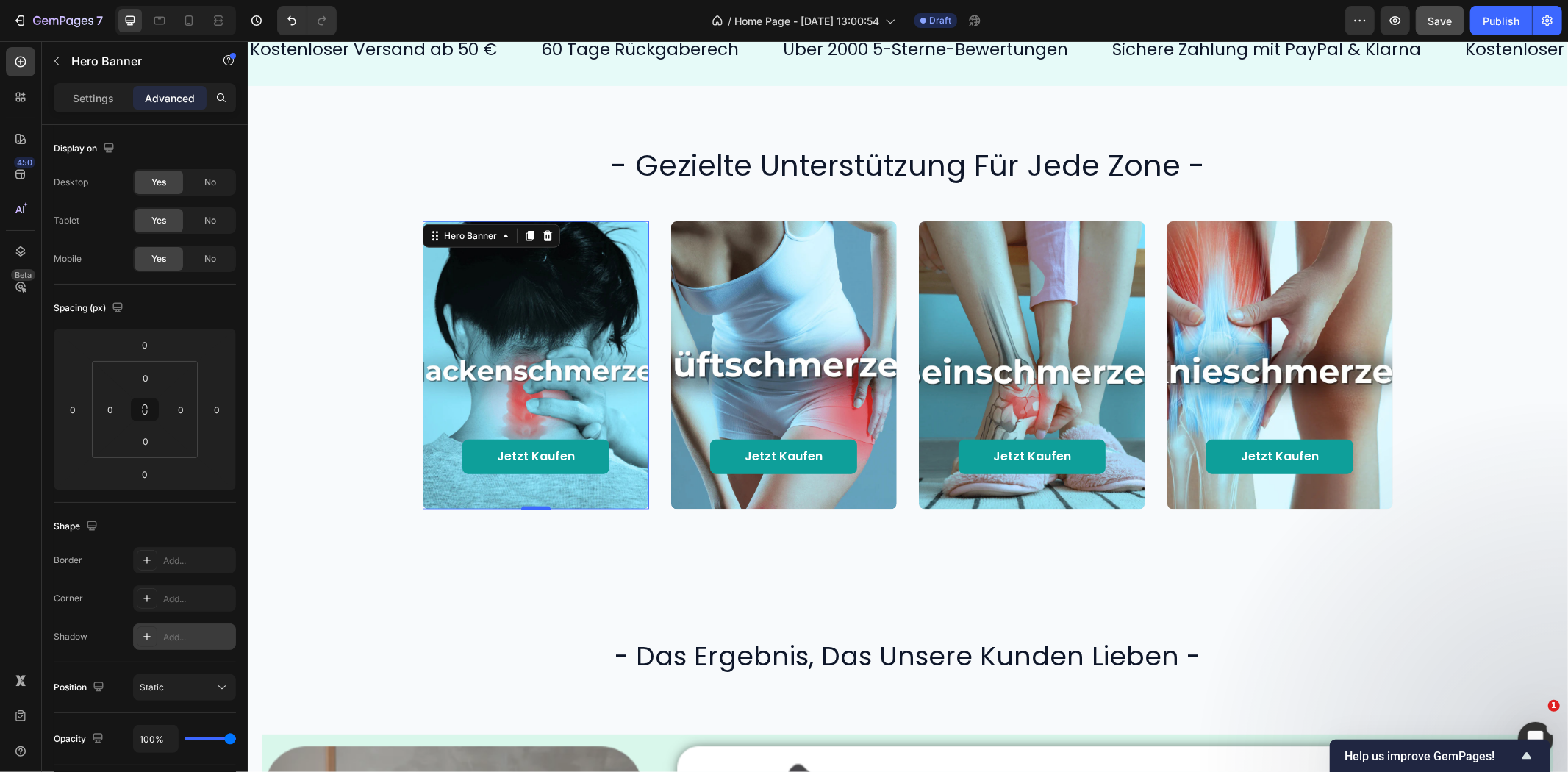
click at [179, 644] on div "Add..." at bounding box center [198, 637] width 69 height 14
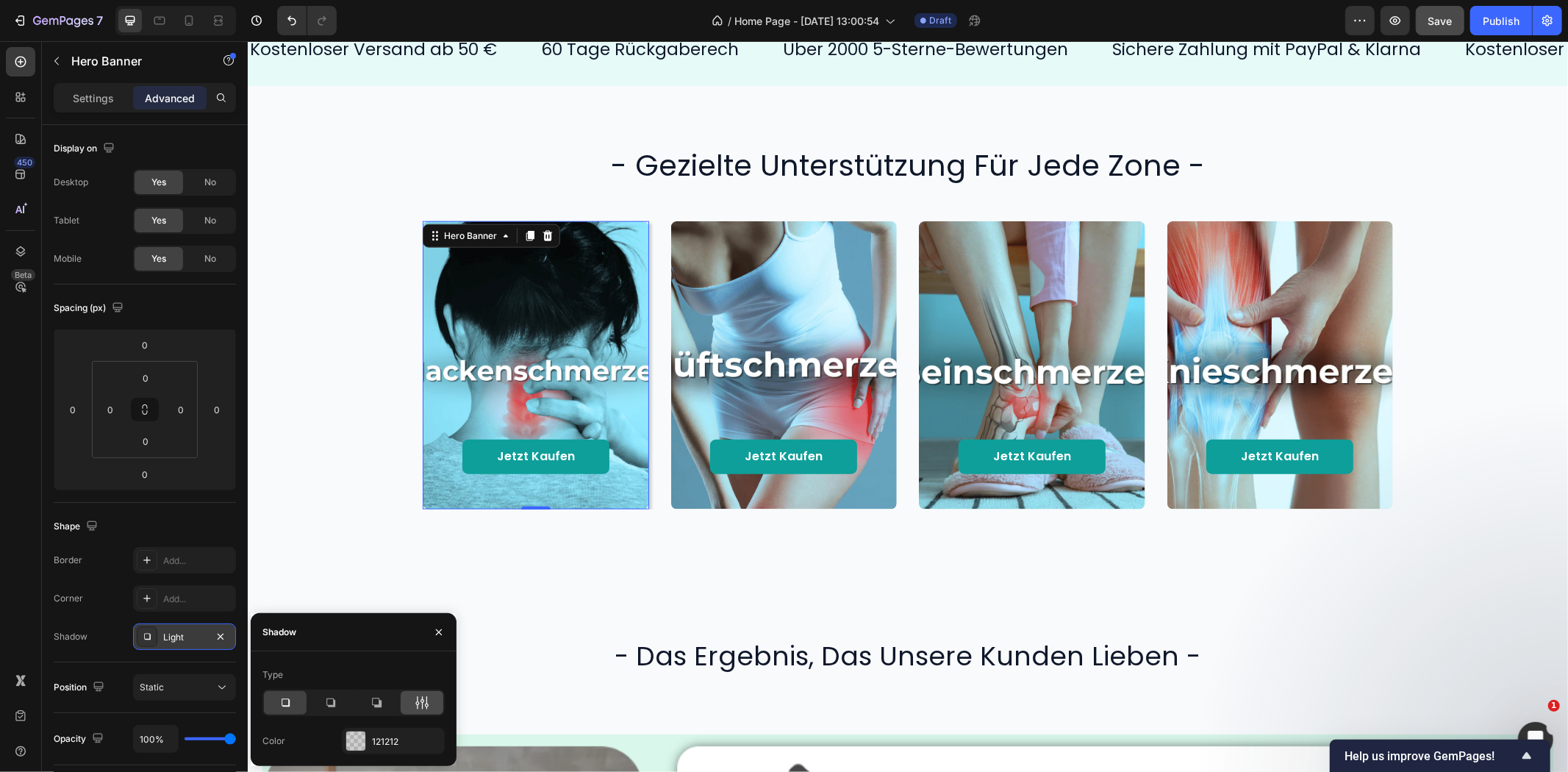
click at [429, 702] on div at bounding box center [421, 703] width 42 height 24
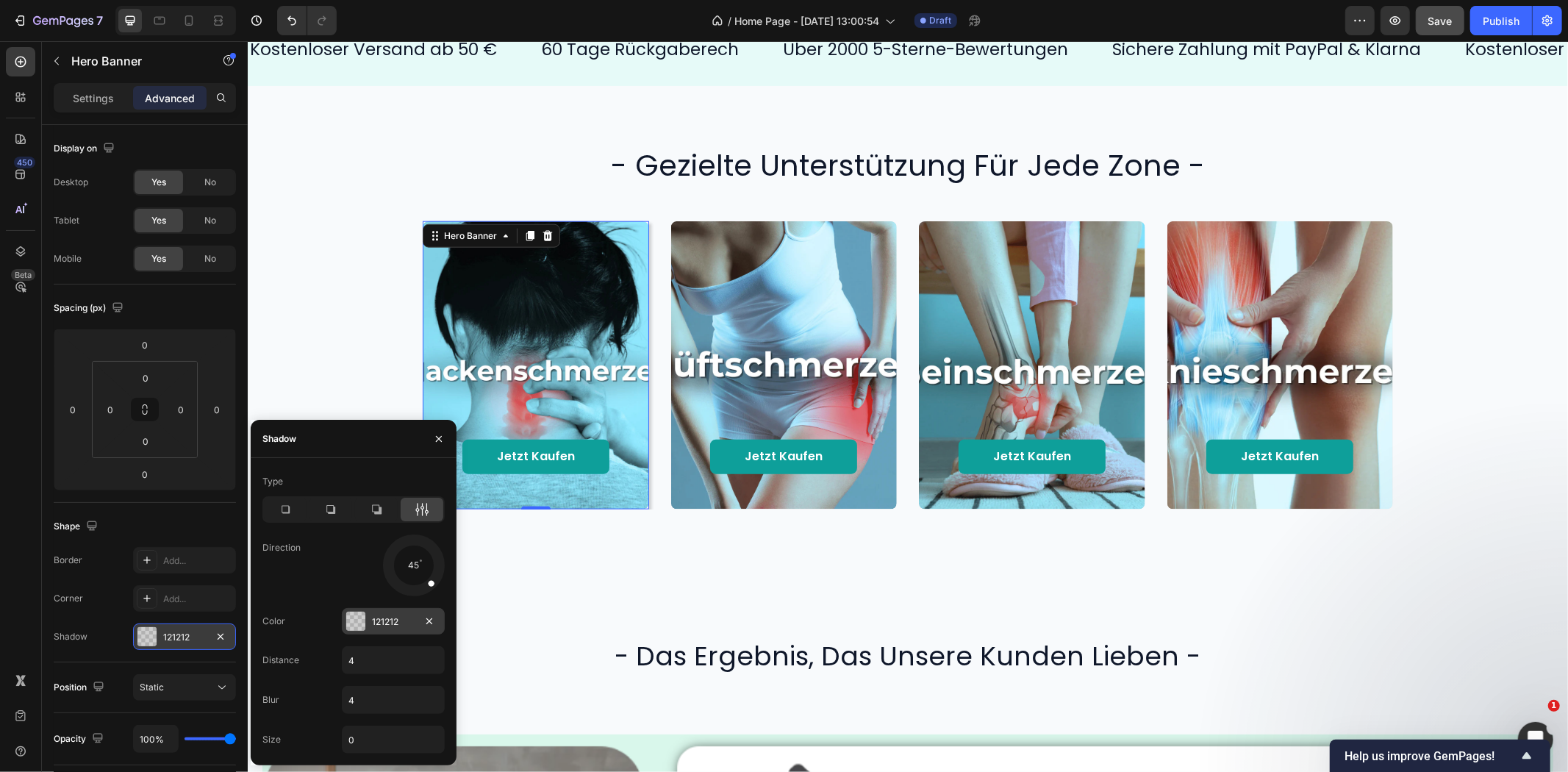
click at [409, 614] on div "121212" at bounding box center [393, 621] width 103 height 26
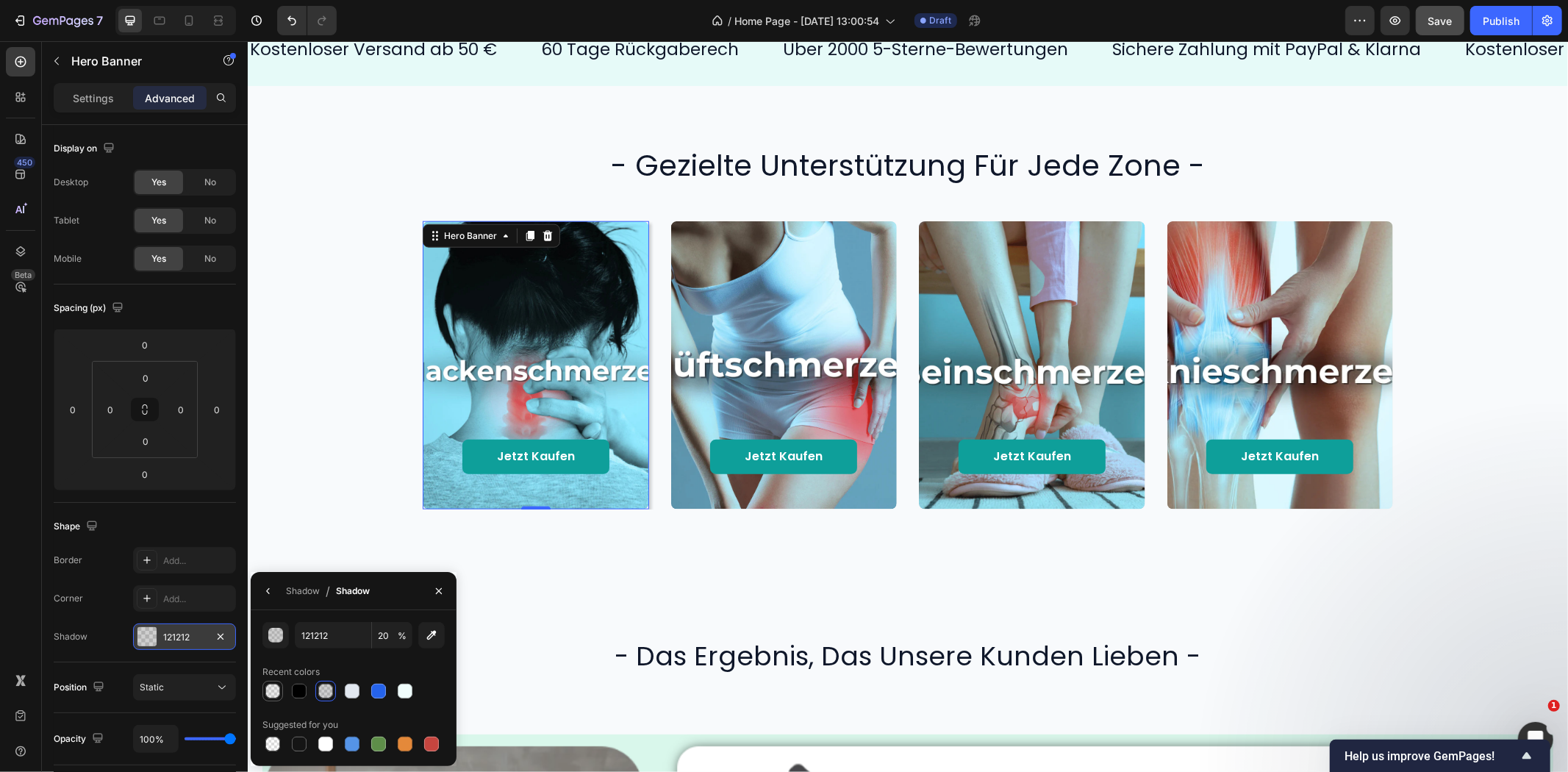
click at [275, 687] on div at bounding box center [273, 692] width 14 height 14
type input "000000"
type input "8"
click at [262, 592] on icon "button" at bounding box center [268, 591] width 12 height 12
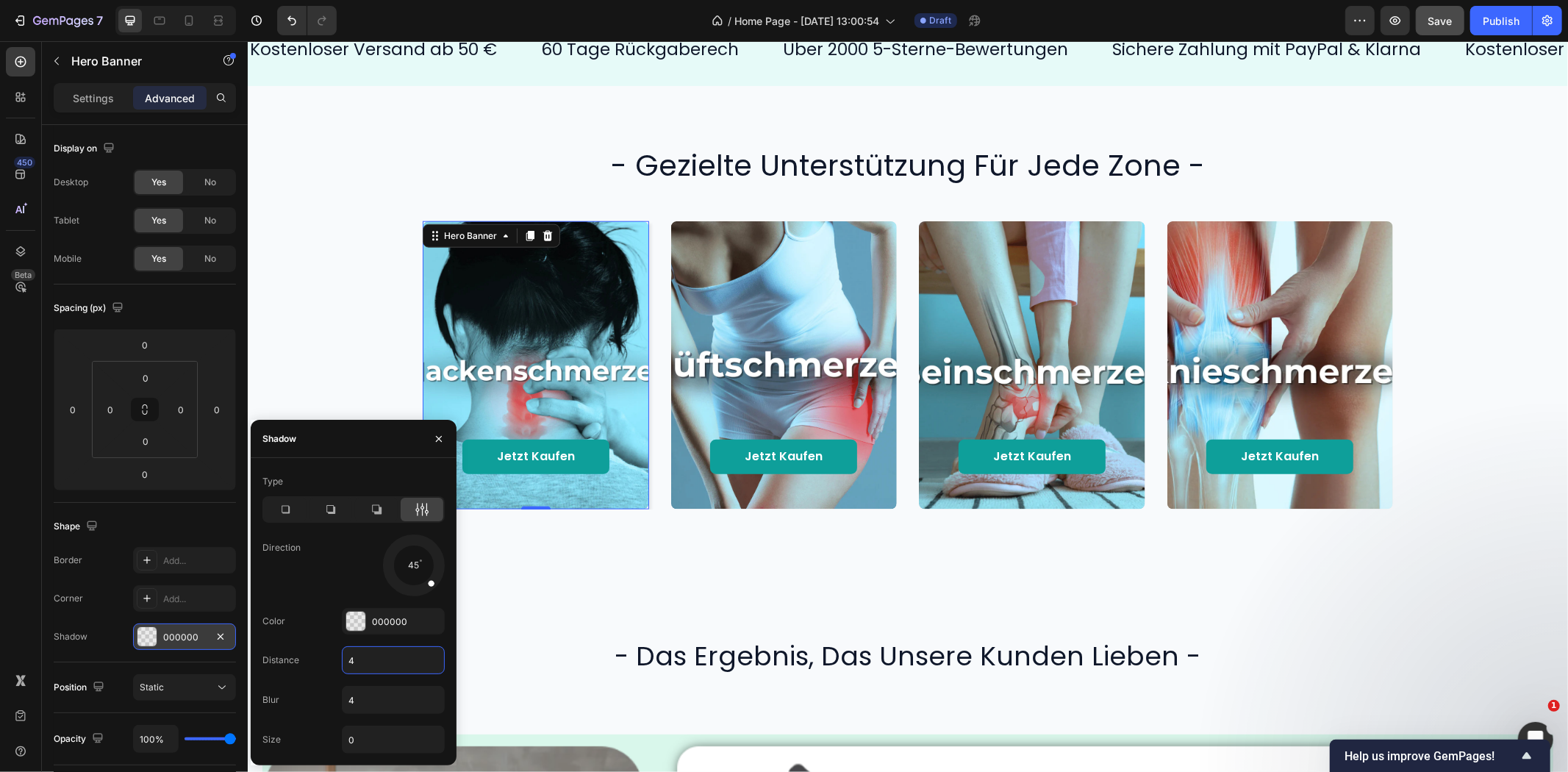
click at [369, 662] on input "4" at bounding box center [393, 660] width 101 height 26
type input "2"
click at [369, 693] on input "4" at bounding box center [393, 700] width 101 height 26
type input "8"
click at [305, 572] on div "Direction 45" at bounding box center [353, 565] width 183 height 61
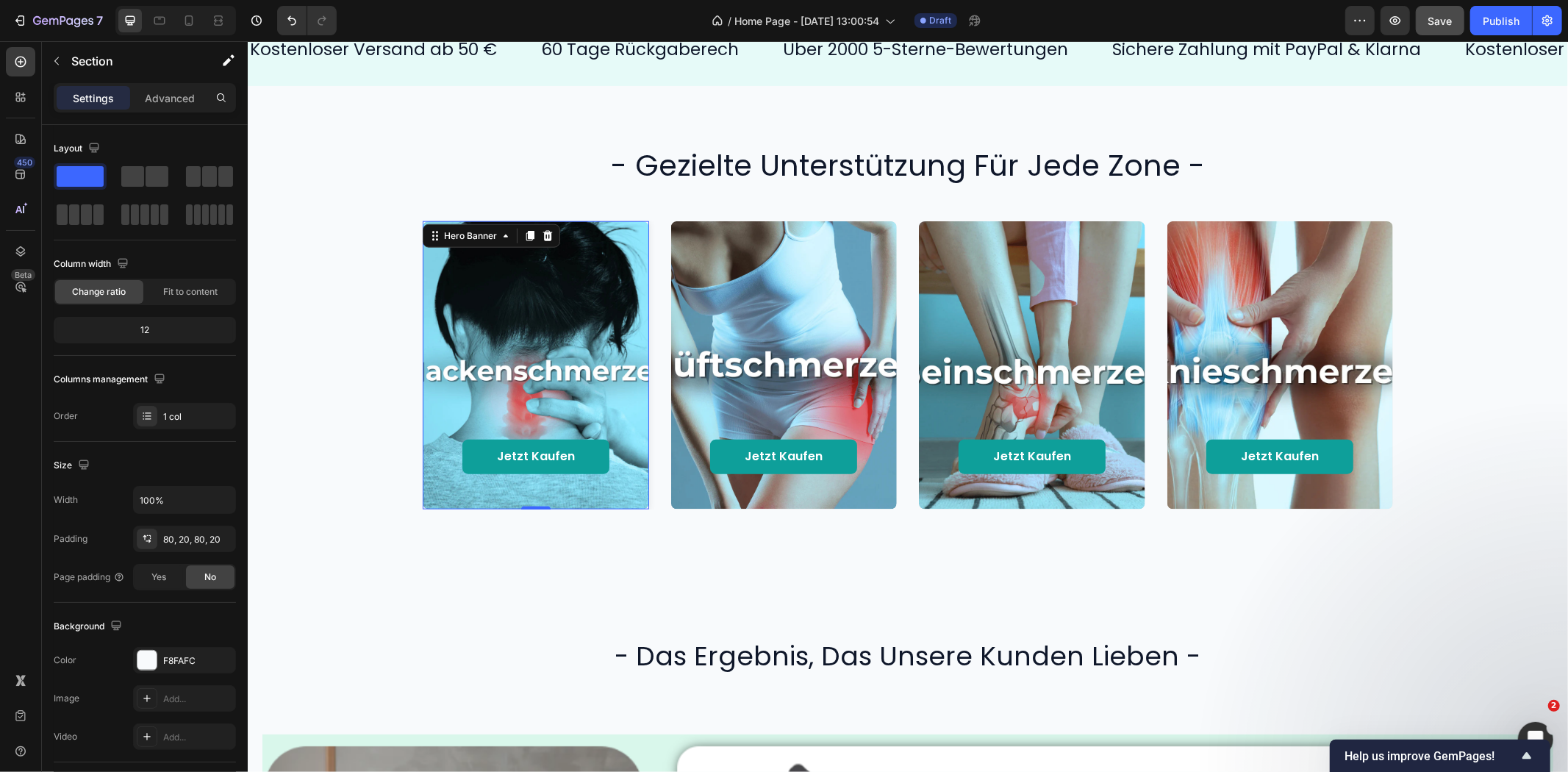
click at [721, 554] on div "- gezielte unterstützung für jede zone - Heading Jetzt kaufen Button Hero Banne…" at bounding box center [906, 326] width 1320 height 483
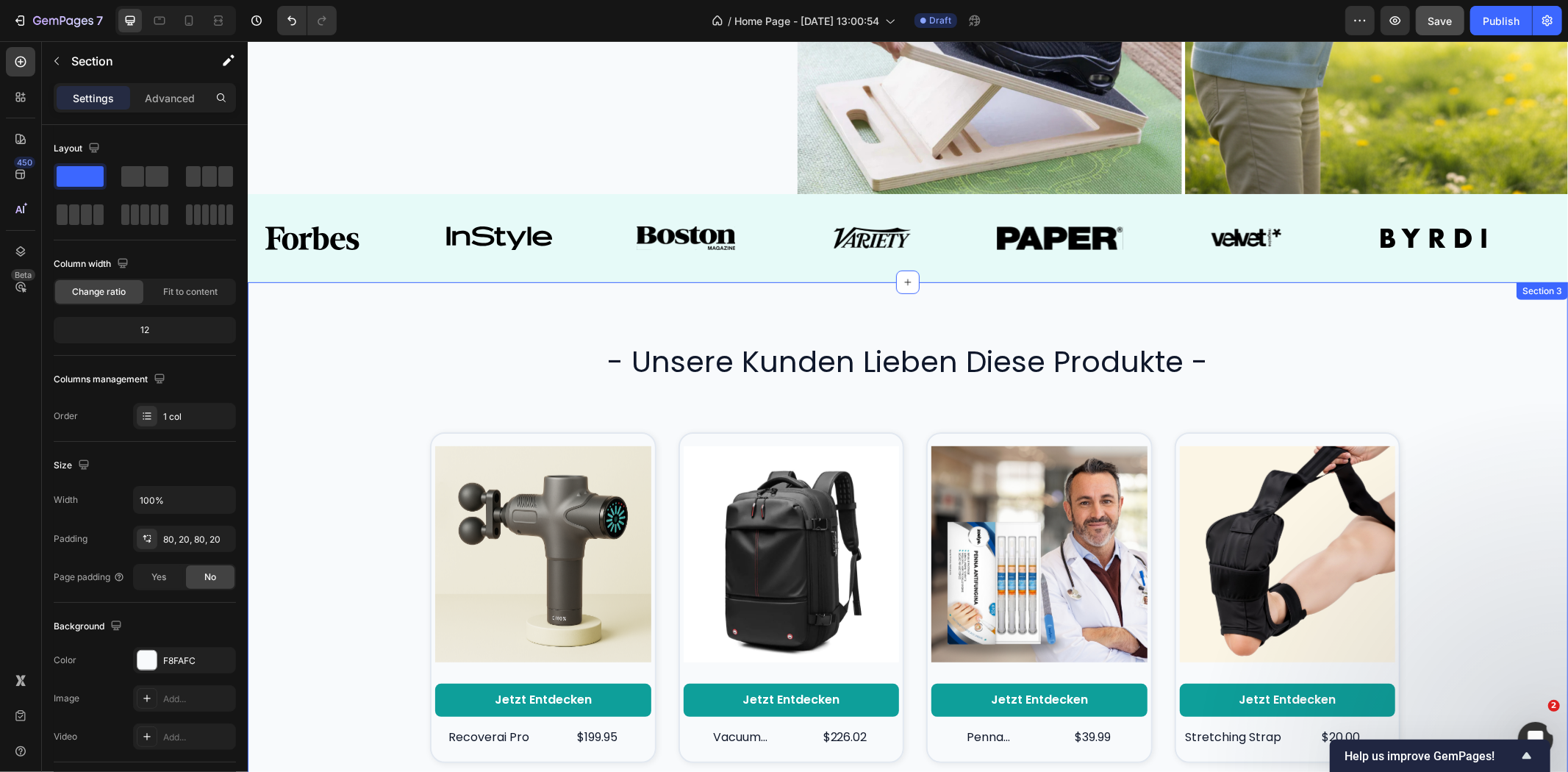
scroll to position [554, 0]
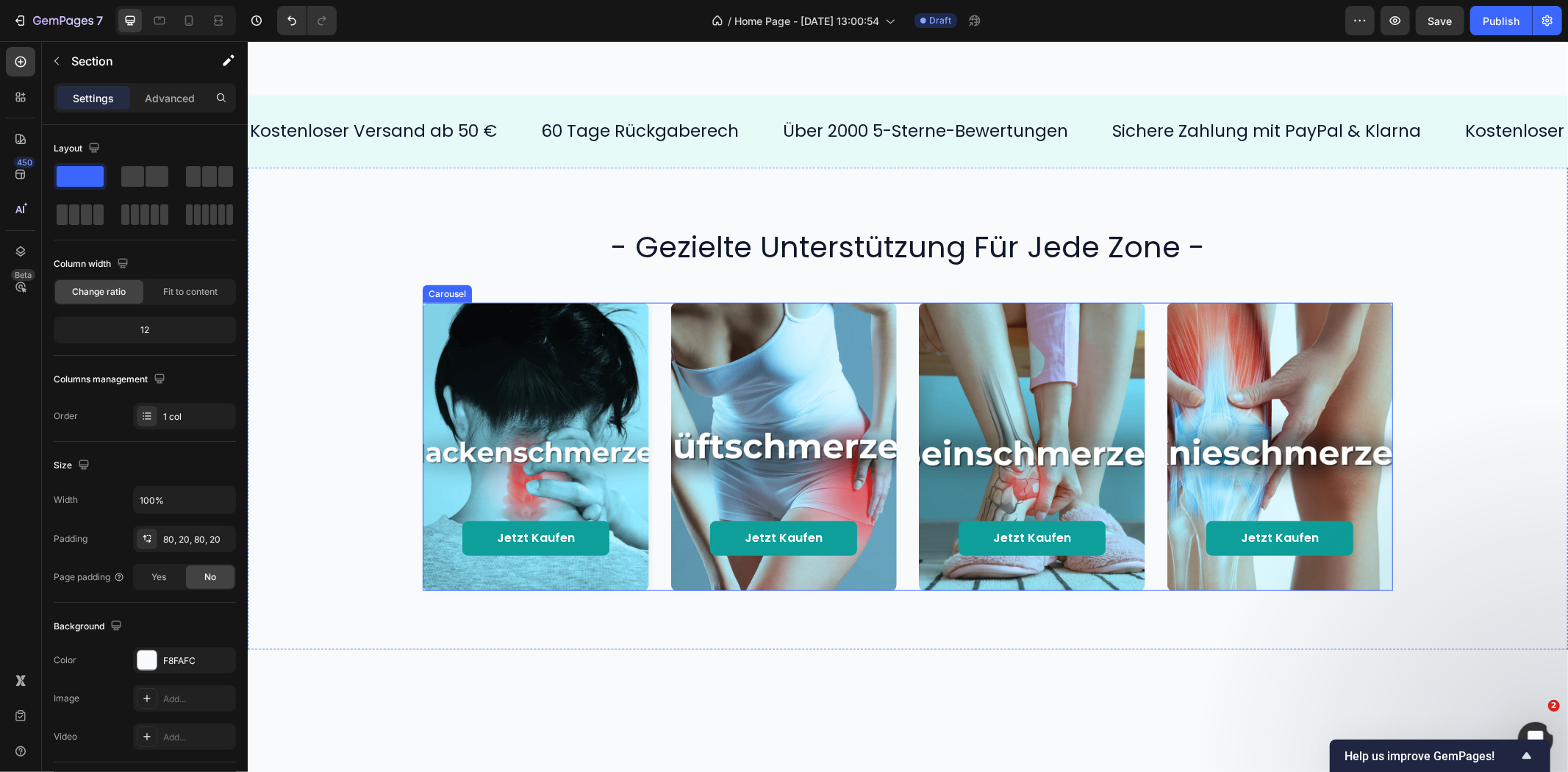
scroll to position [748, 0]
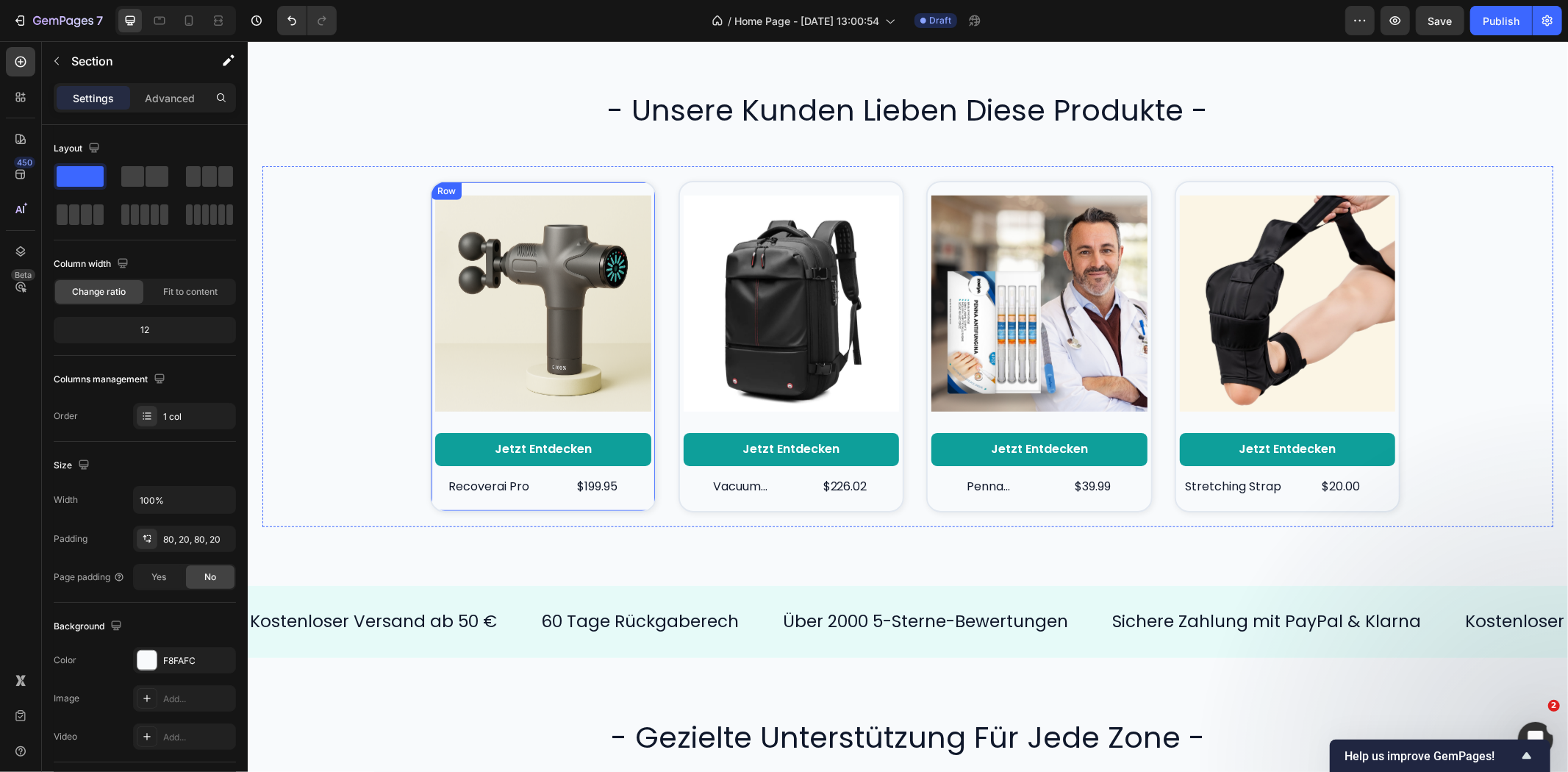
click at [634, 181] on div "Product Images Jetzt entdecken Button recoverai pro Product Title $199.95 Produ…" at bounding box center [542, 345] width 227 height 332
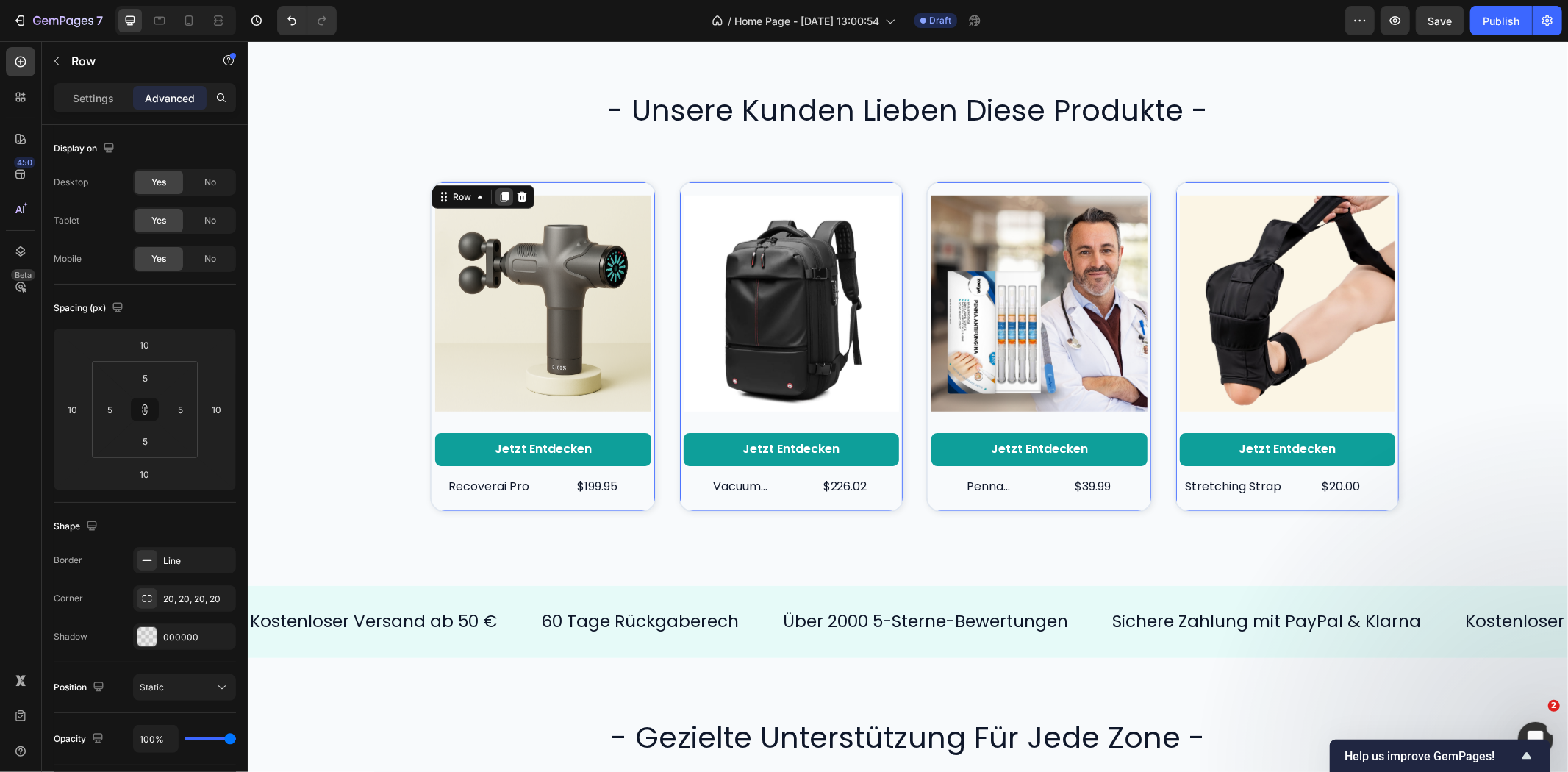
click at [498, 199] on icon at bounding box center [503, 196] width 12 height 12
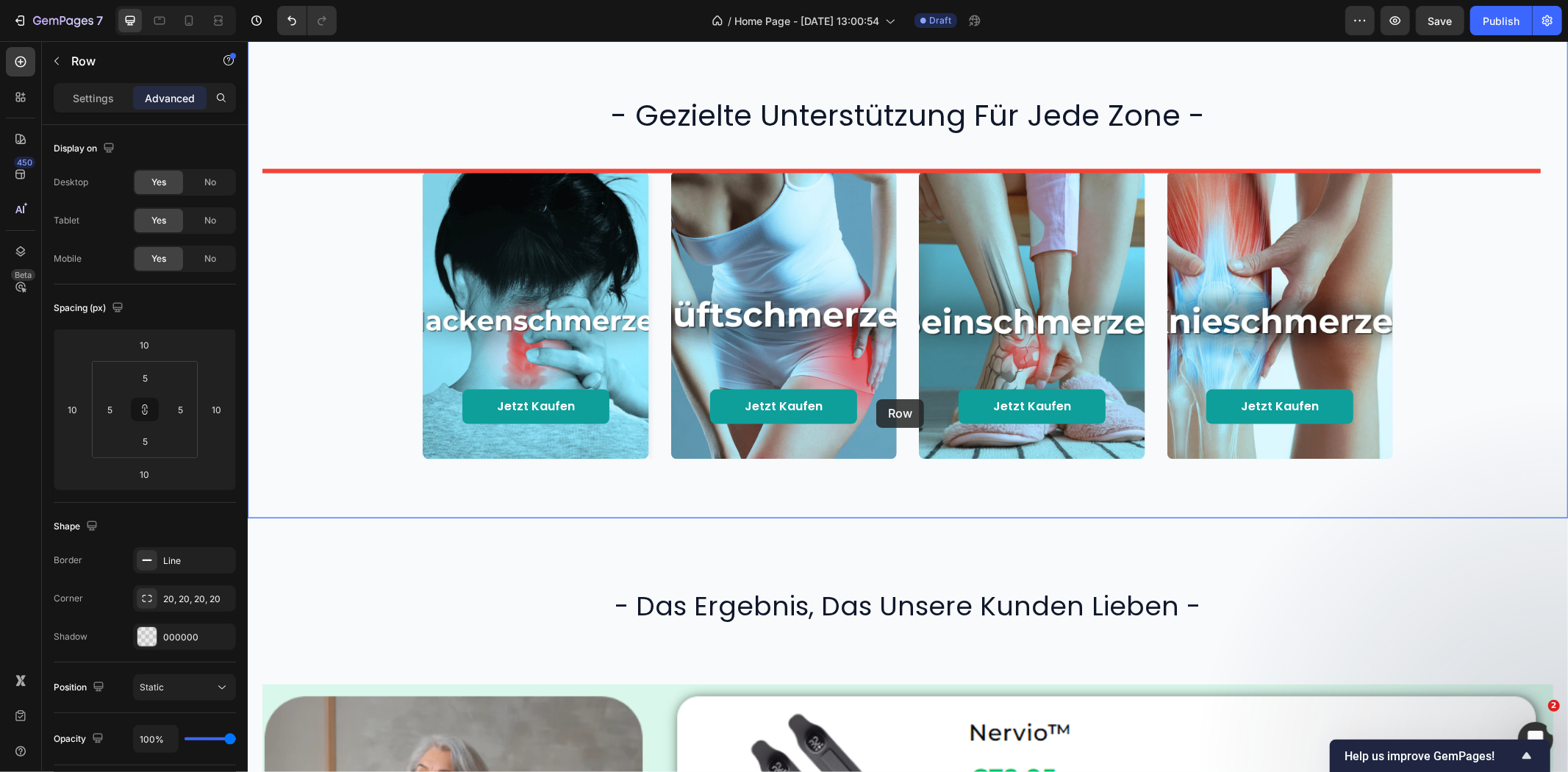
scroll to position [1484, 0]
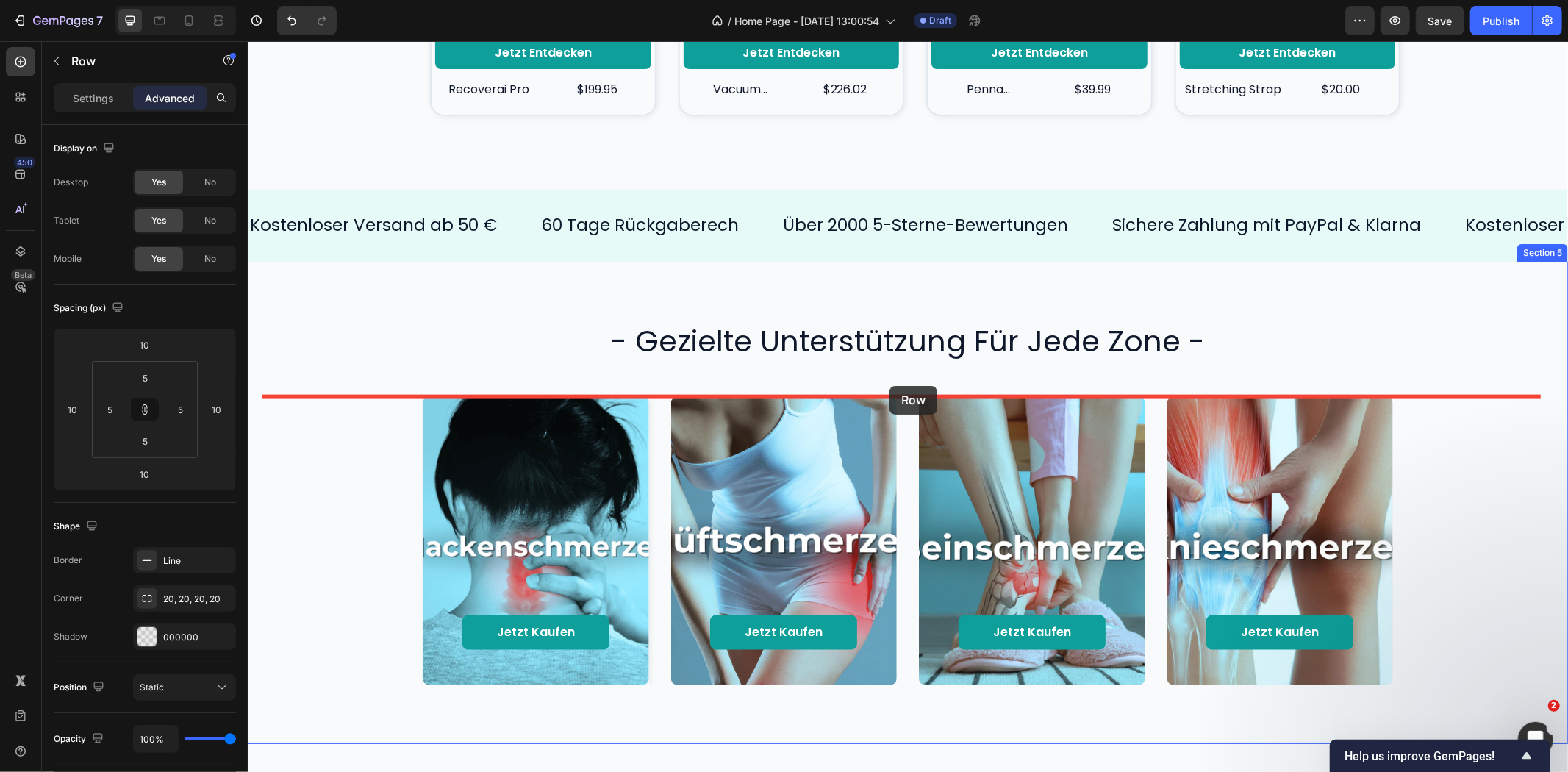
drag, startPoint x: 437, startPoint y: 540, endPoint x: 888, endPoint y: 385, distance: 476.9
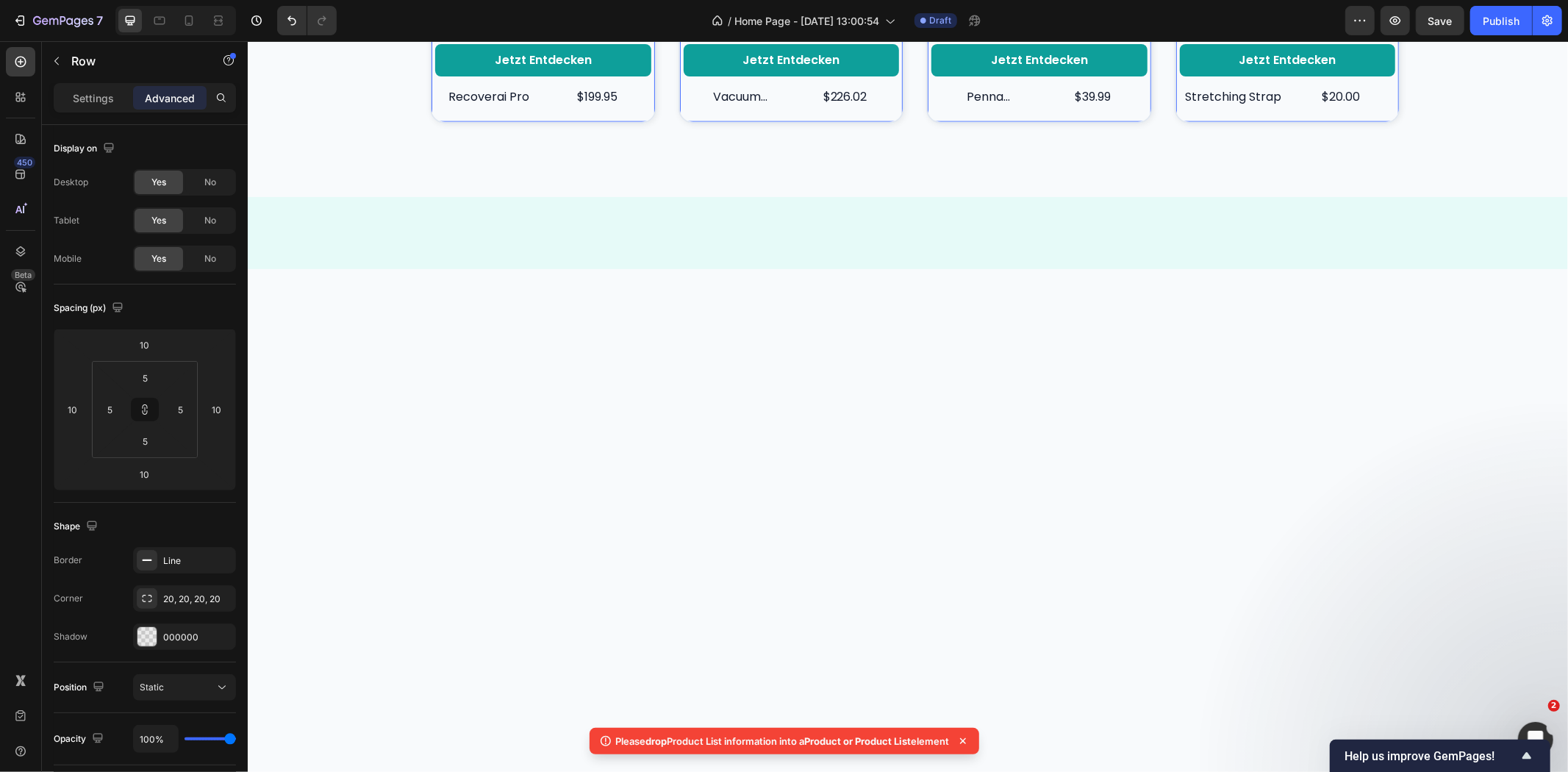
scroll to position [831, 0]
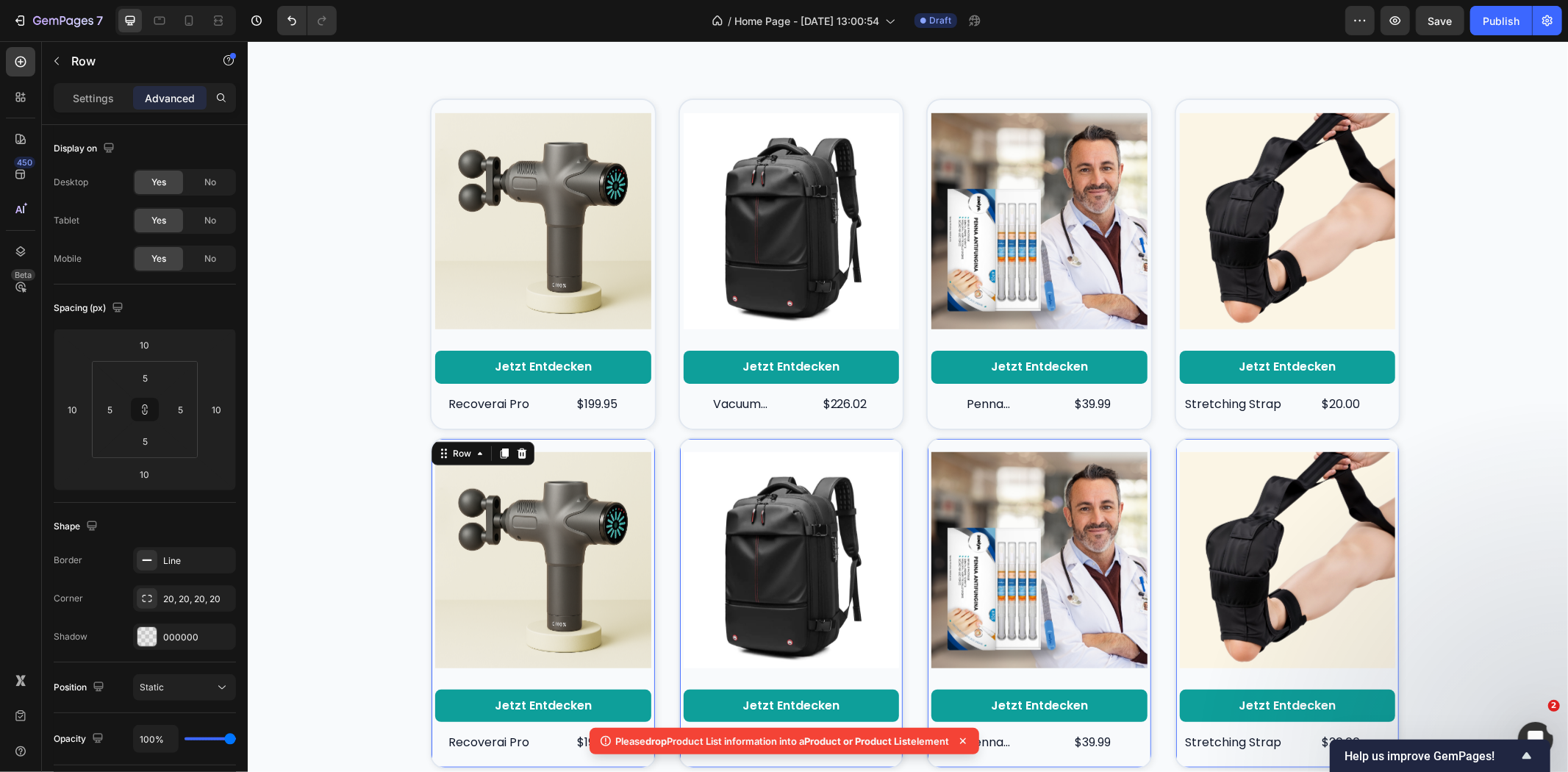
click at [517, 457] on icon at bounding box center [521, 452] width 10 height 10
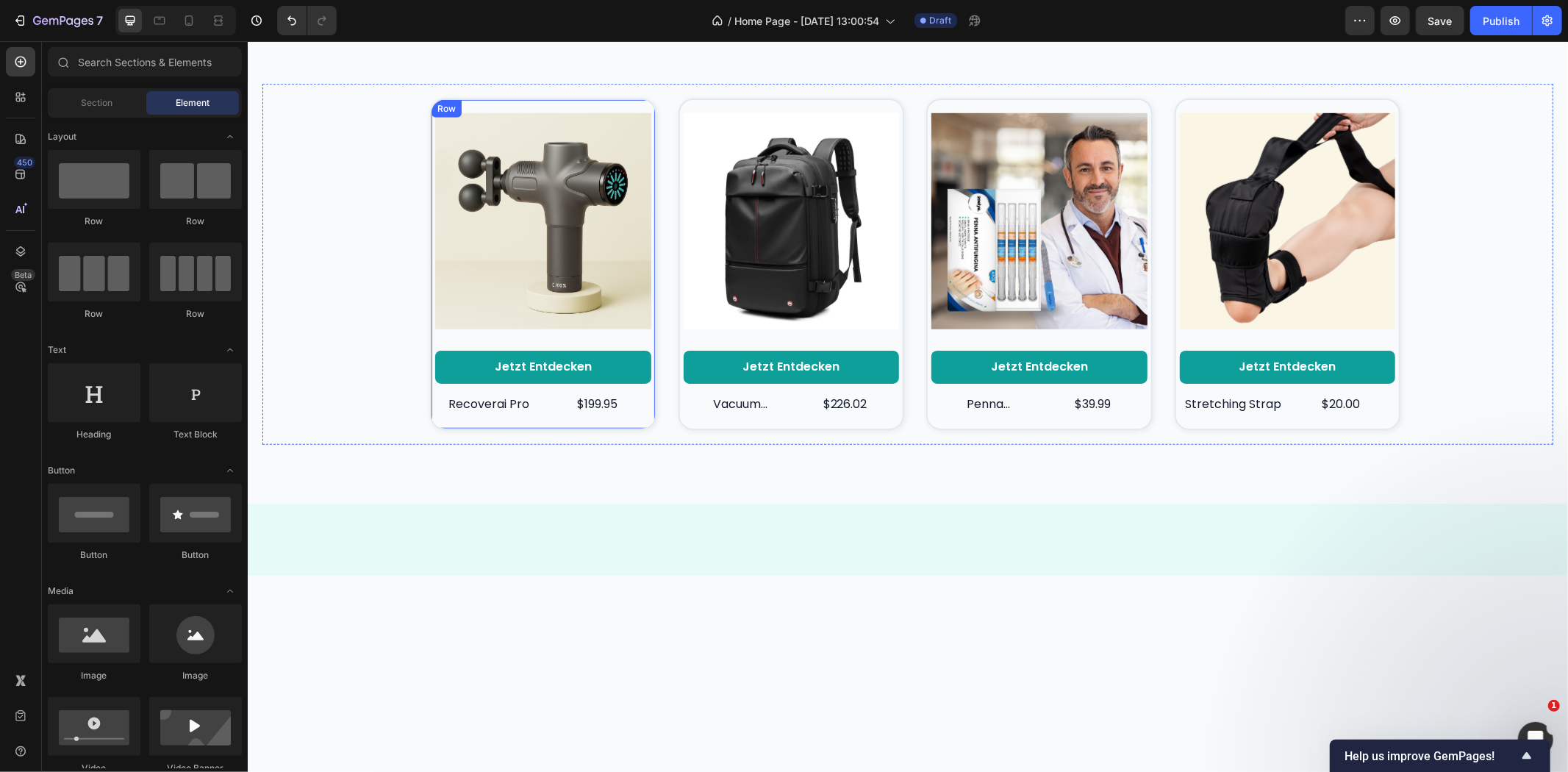
click at [637, 341] on div "Product Images Jetzt entdecken Button recoverai pro Product Title $199.95 Produ…" at bounding box center [542, 263] width 216 height 321
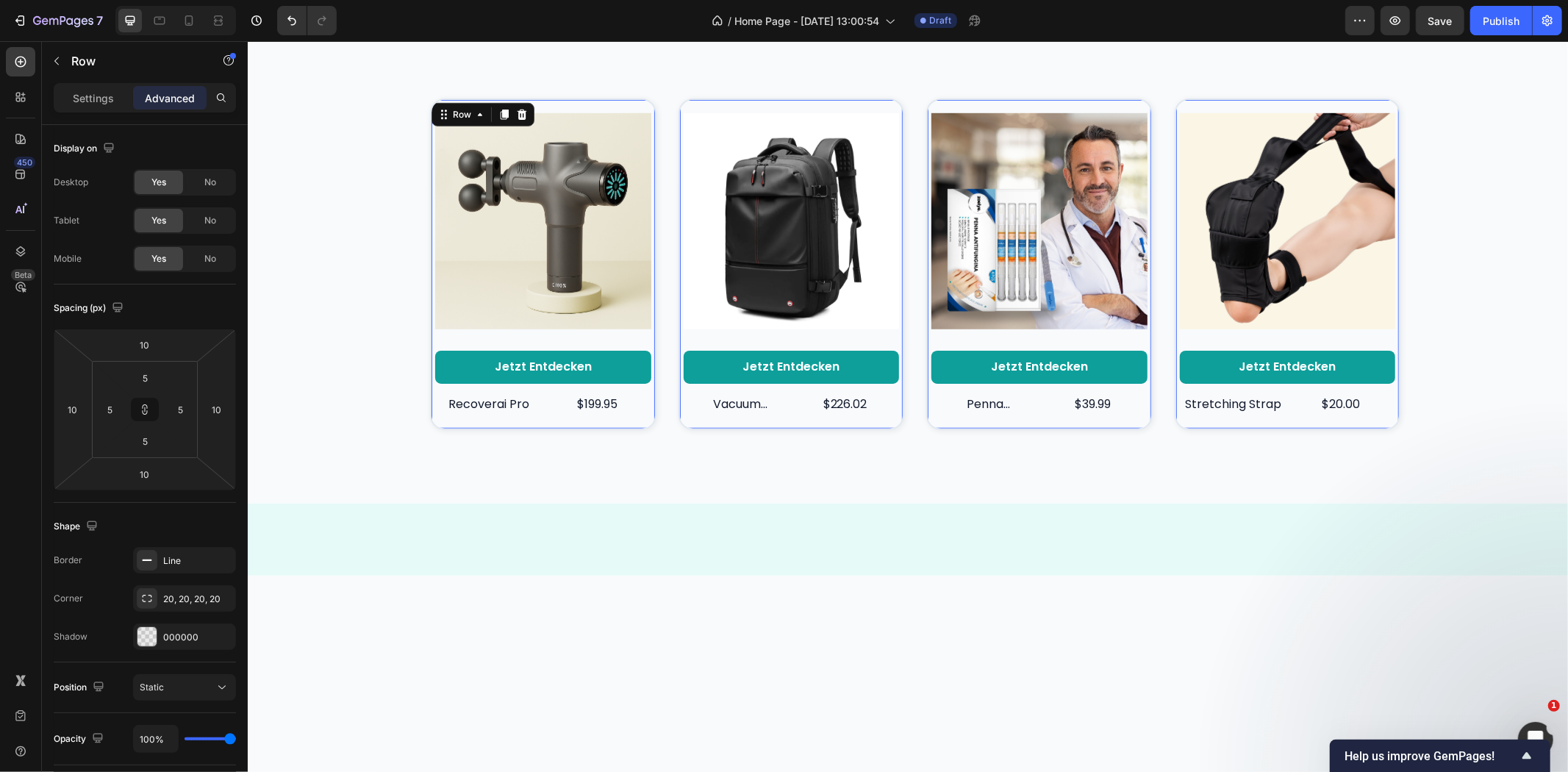
click at [96, 83] on div "Settings Advanced" at bounding box center [145, 98] width 183 height 30
click at [89, 91] on p "Settings" at bounding box center [94, 98] width 42 height 15
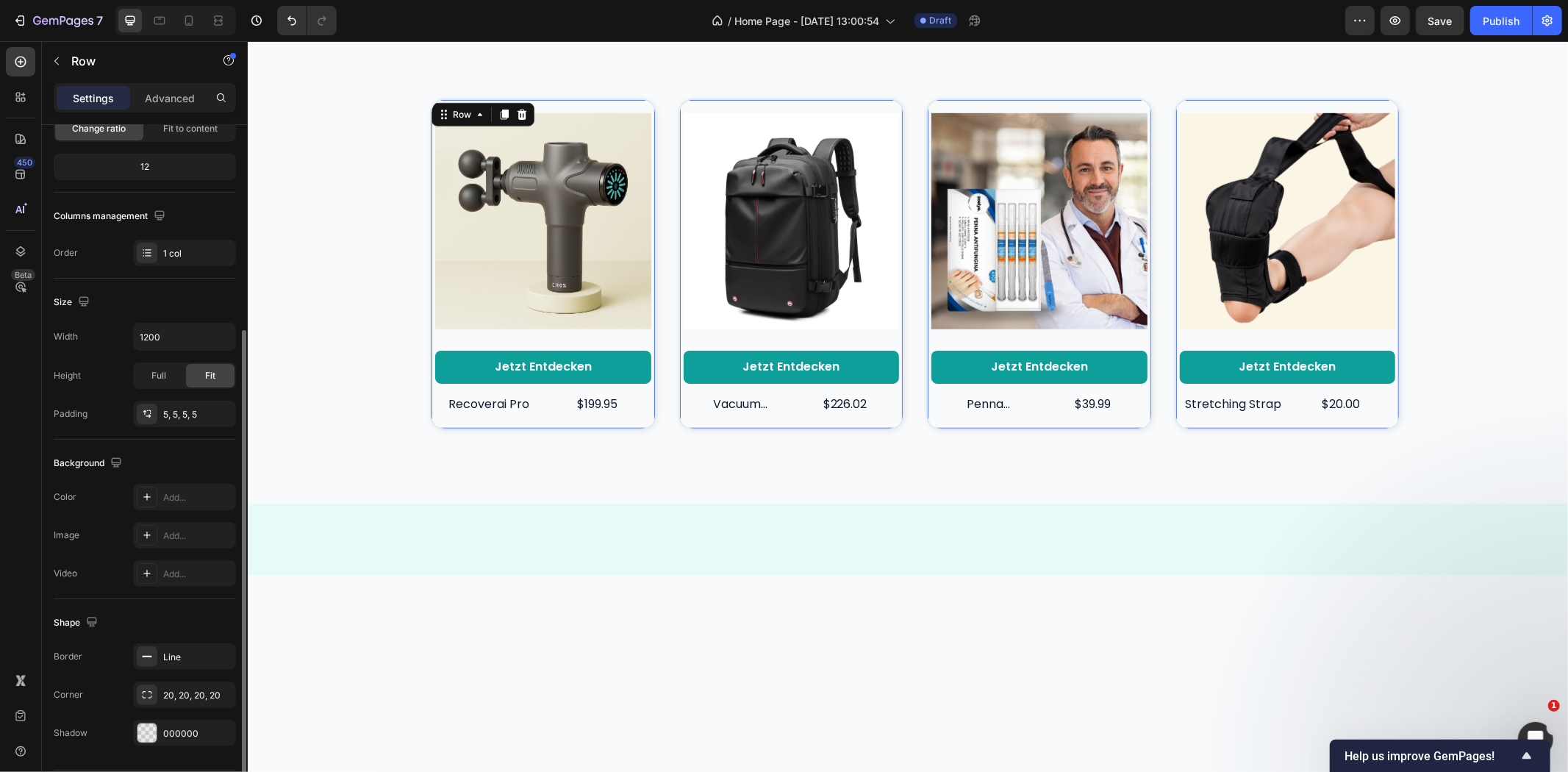
scroll to position [208, 0]
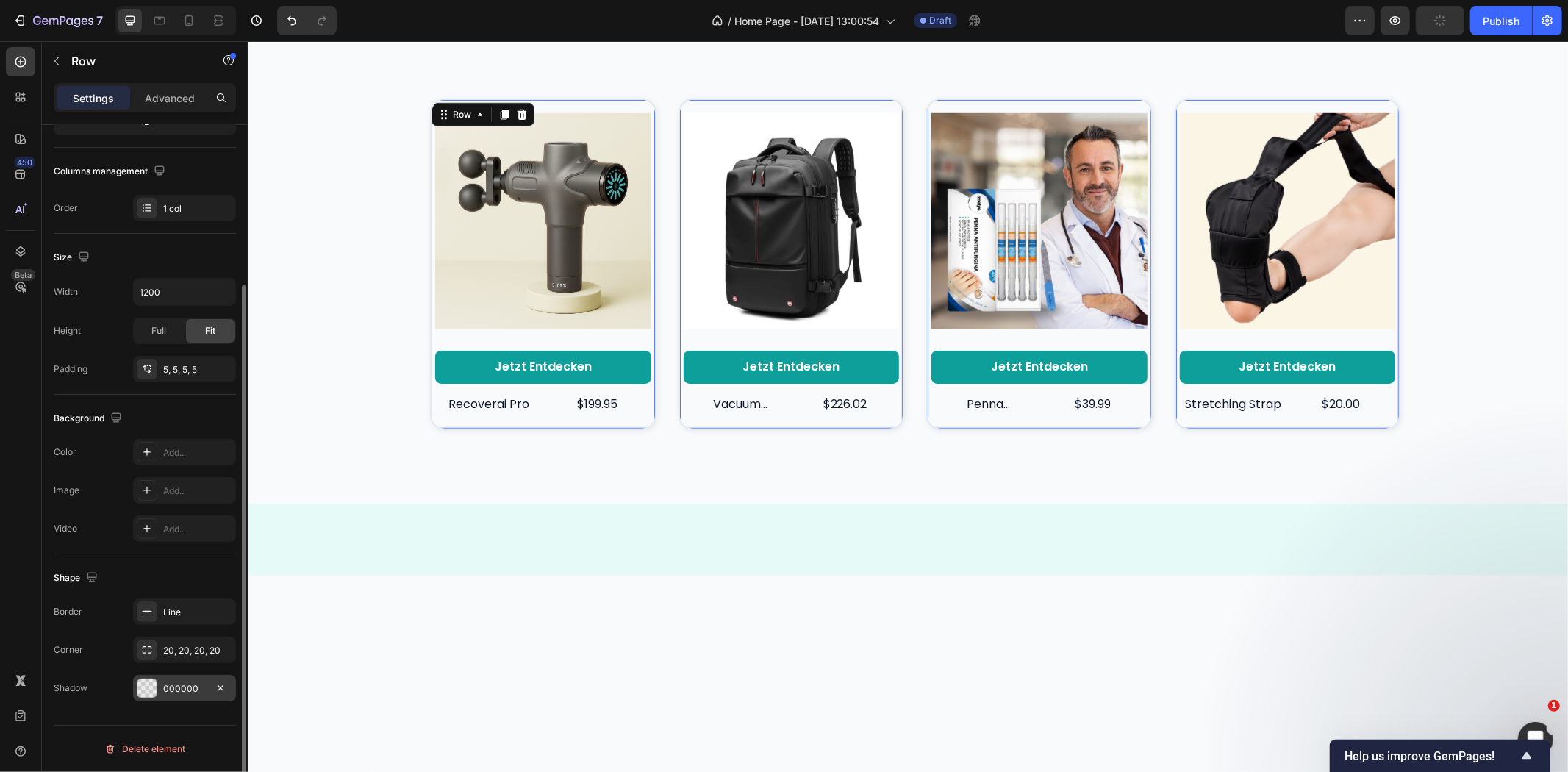
click at [180, 686] on div "000000" at bounding box center [184, 689] width 42 height 14
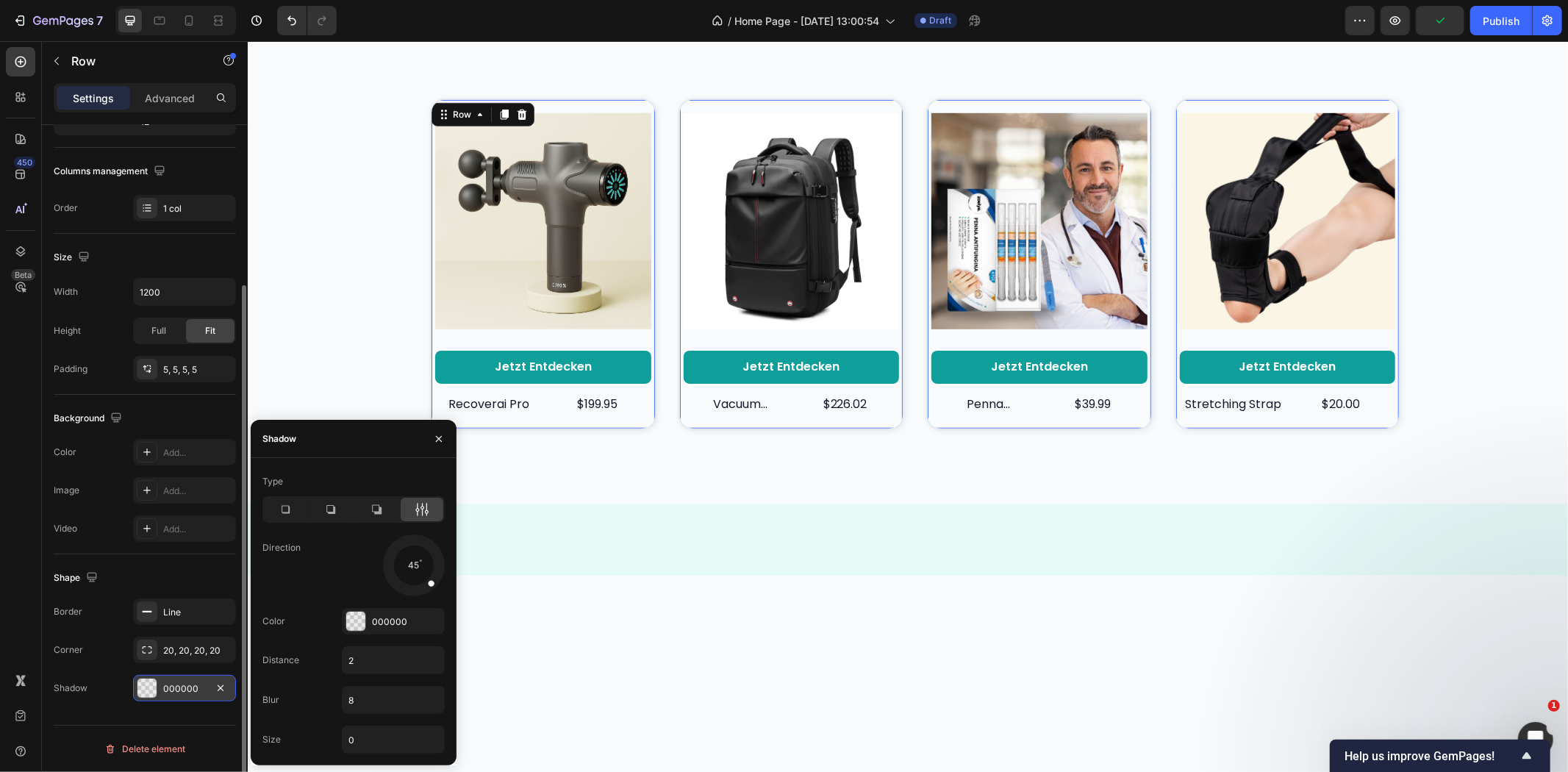
click at [180, 686] on div "000000" at bounding box center [184, 689] width 42 height 14
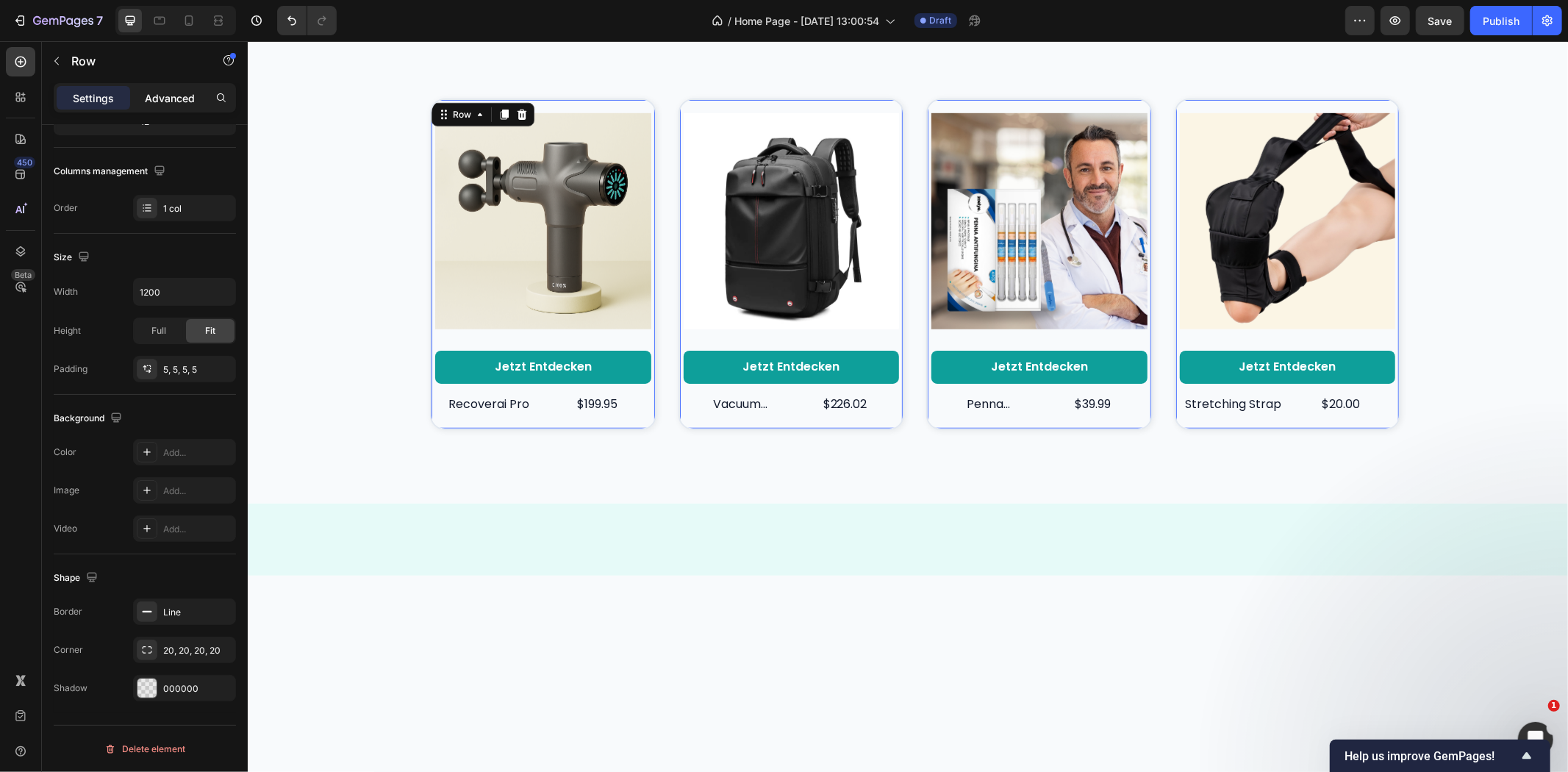
click at [167, 101] on p "Advanced" at bounding box center [169, 98] width 50 height 15
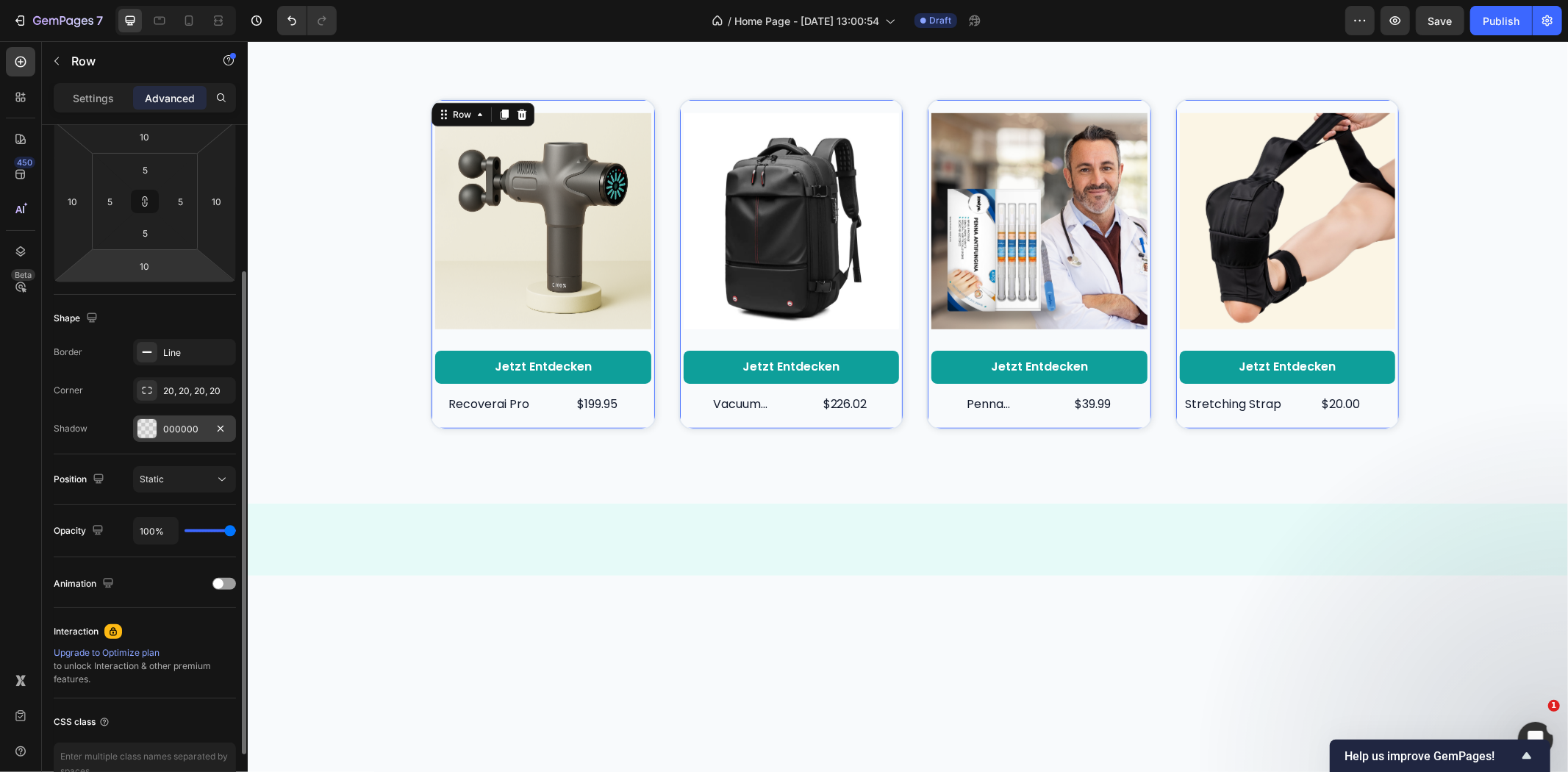
click at [150, 425] on div at bounding box center [146, 428] width 19 height 19
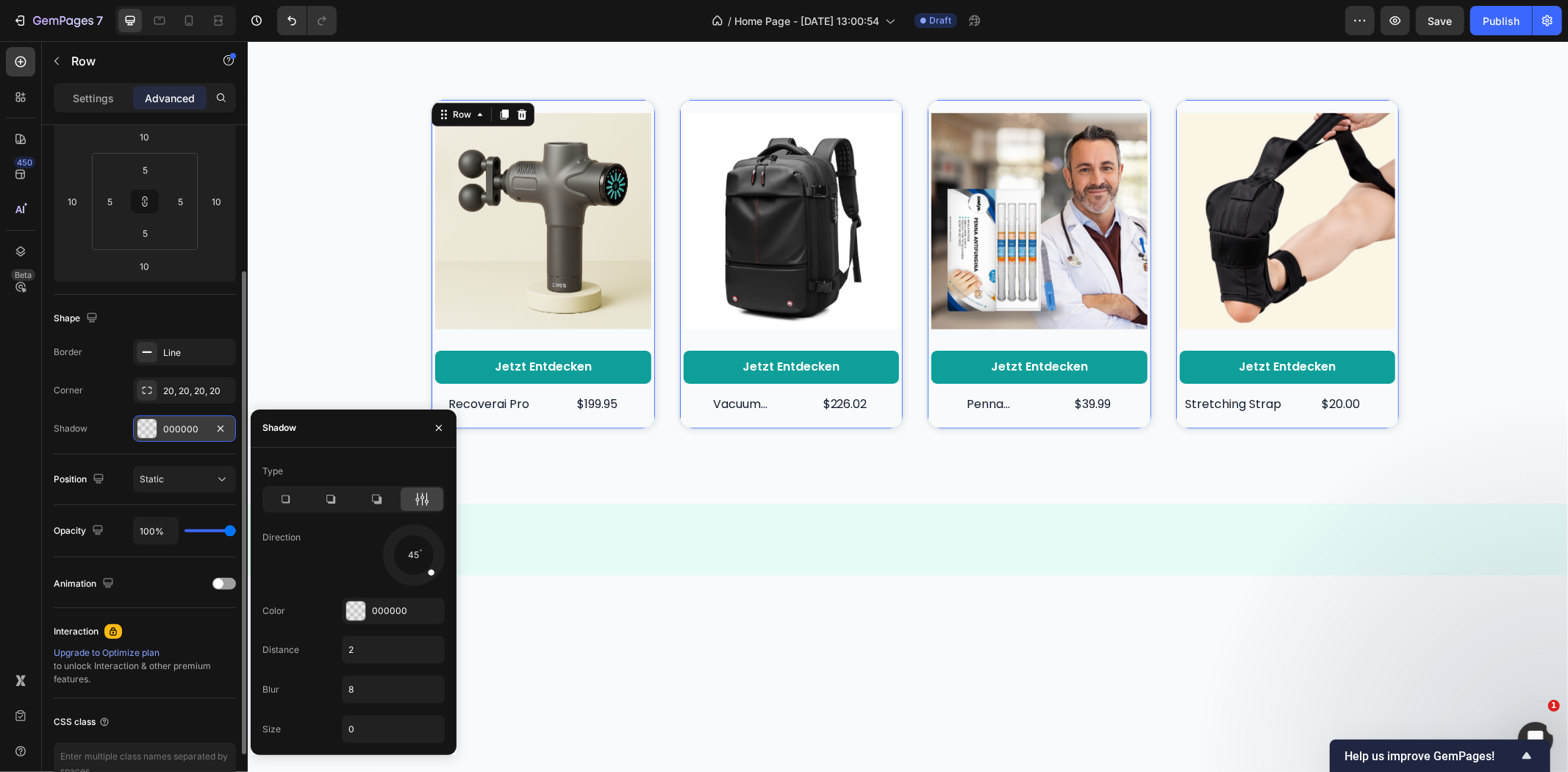
click at [150, 425] on div at bounding box center [146, 428] width 19 height 19
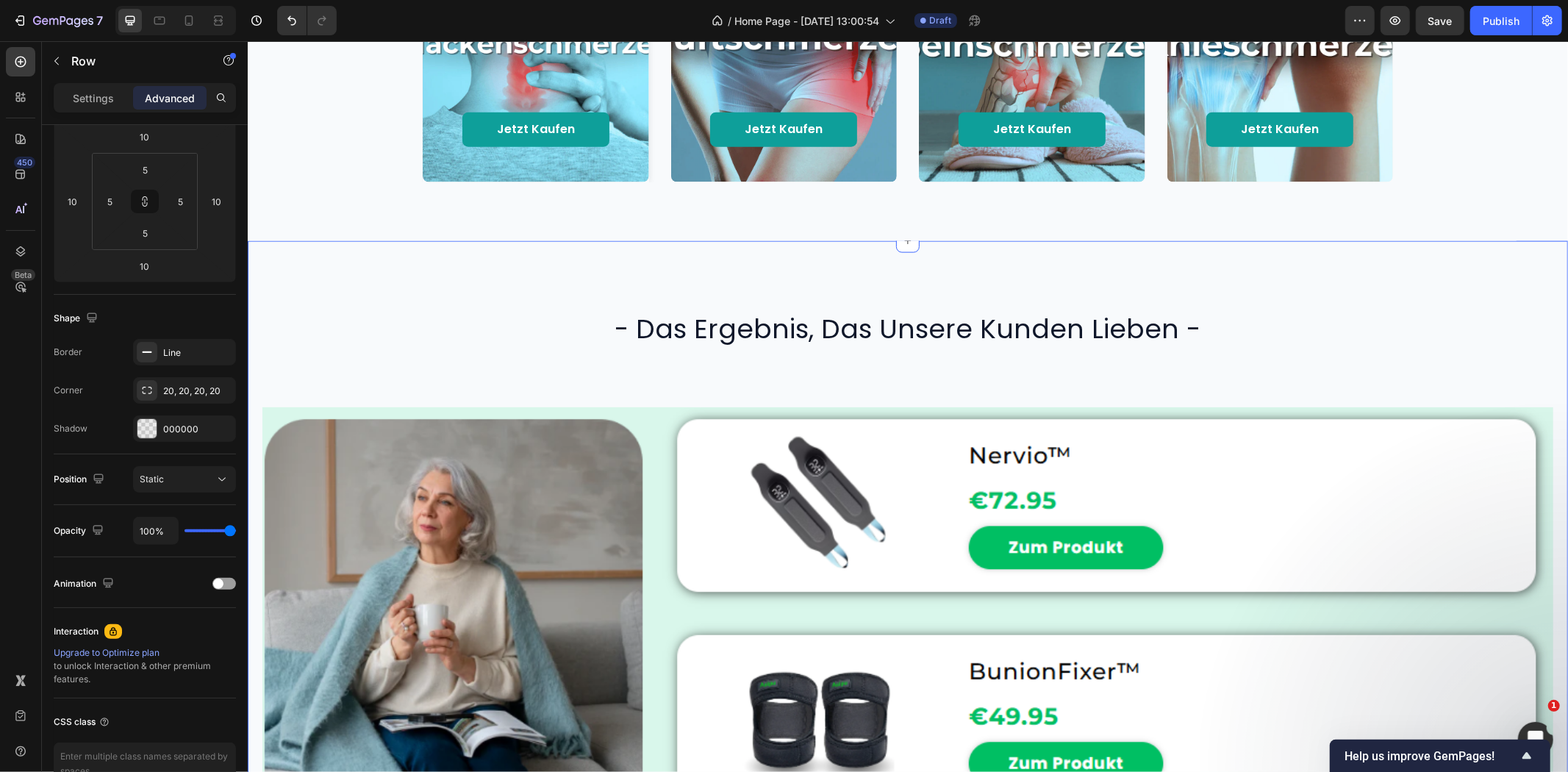
scroll to position [1530, 0]
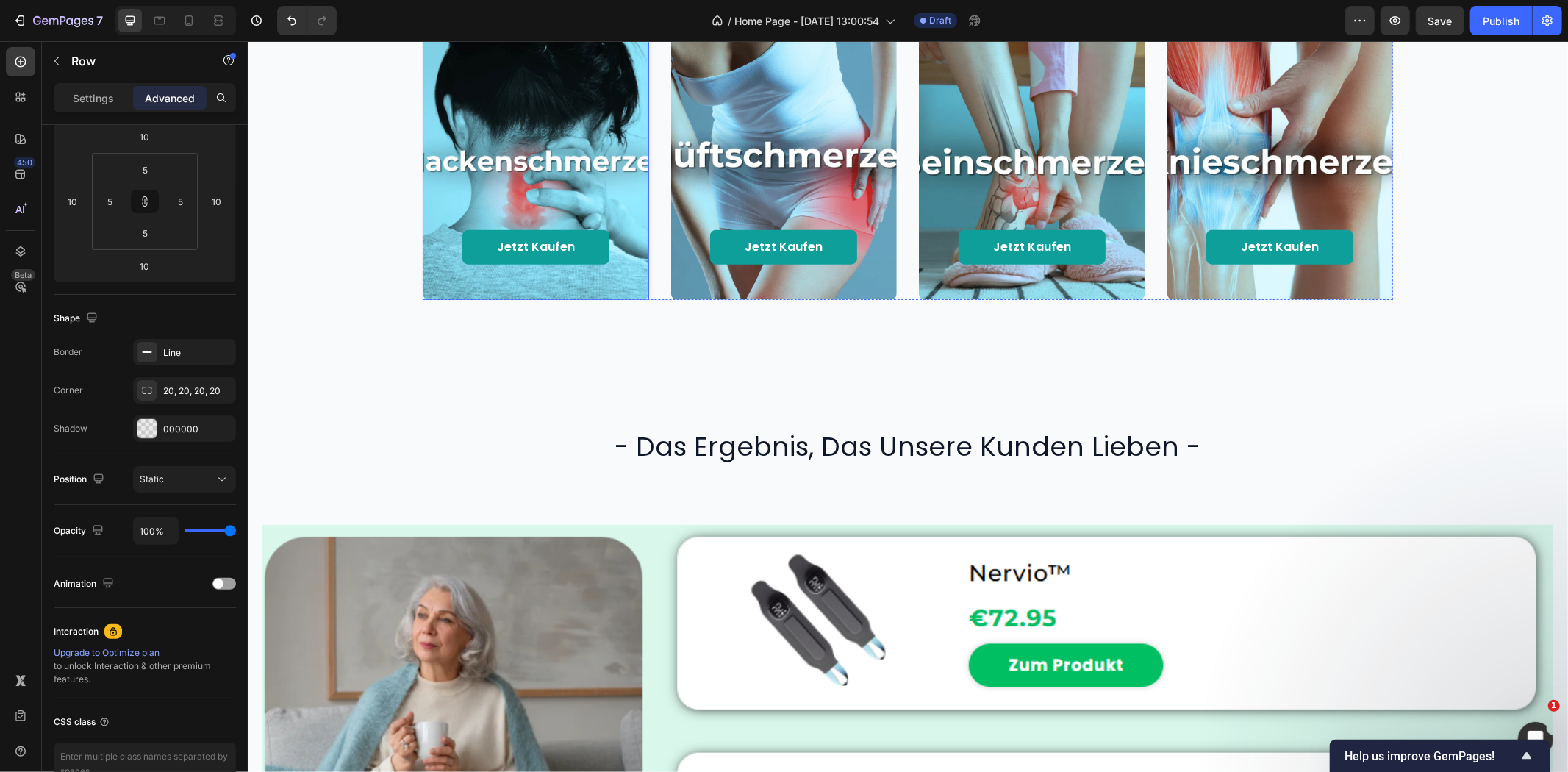
click at [606, 299] on div "Background Image" at bounding box center [535, 155] width 227 height 288
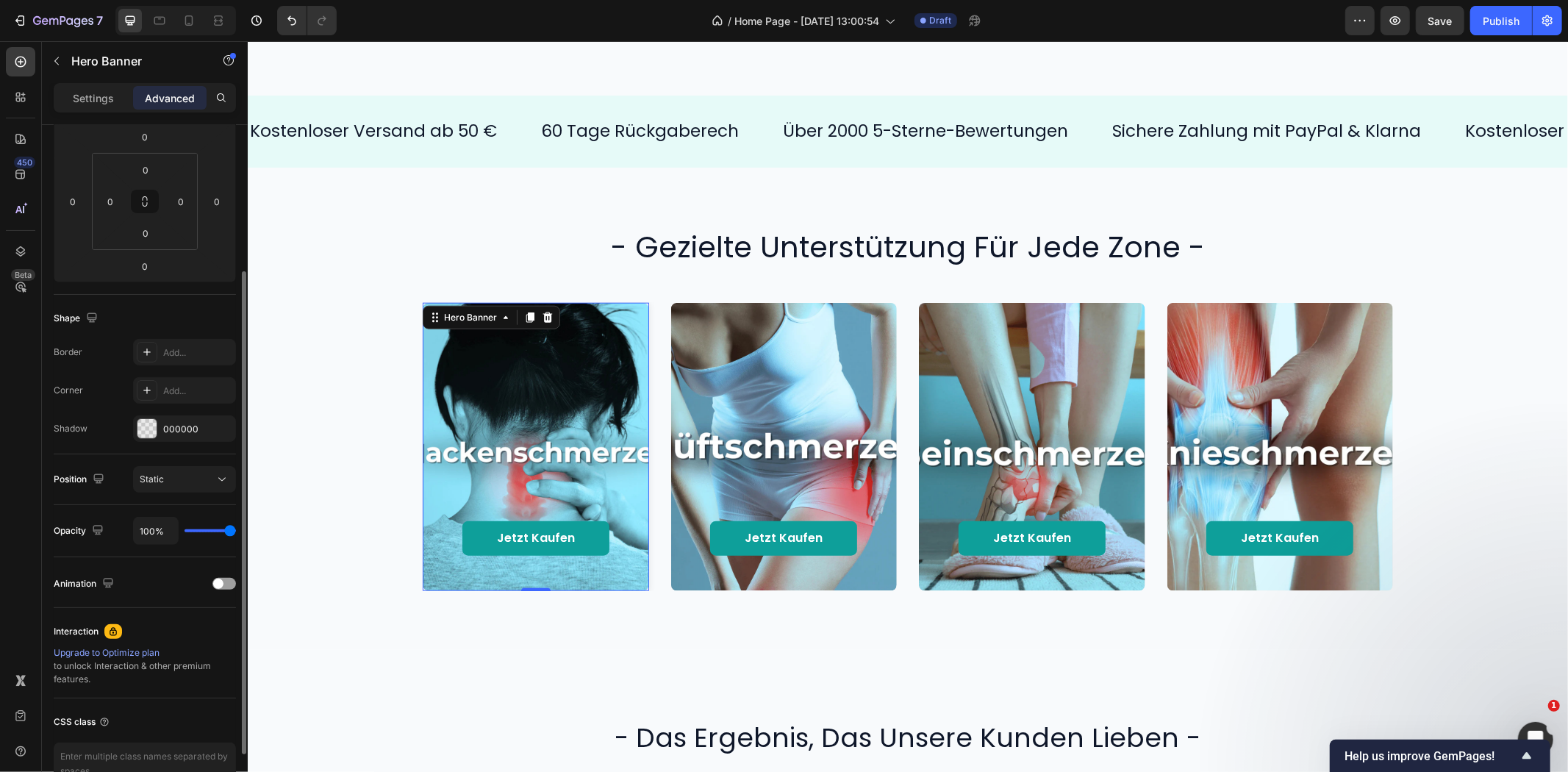
scroll to position [0, 0]
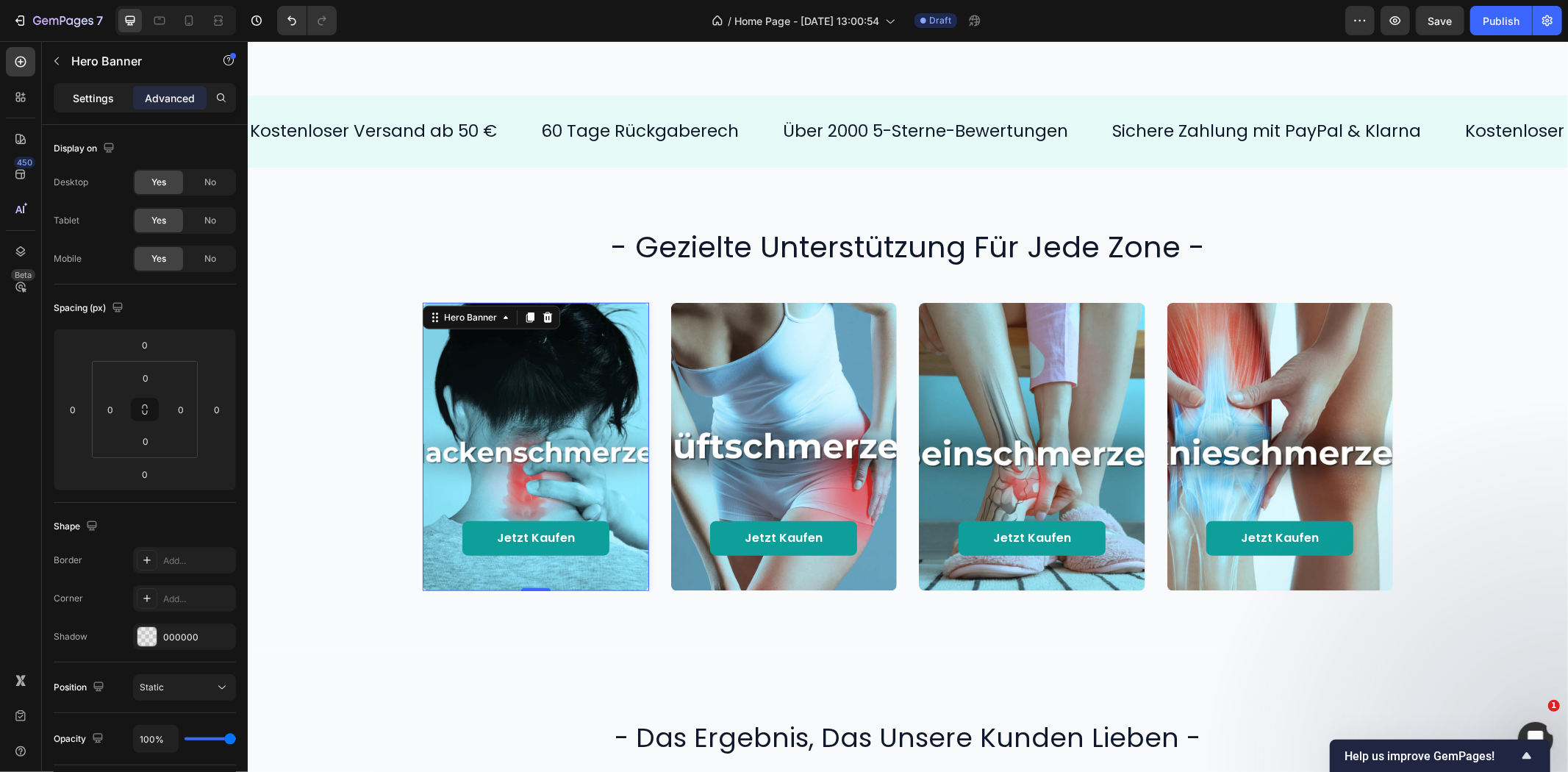
click at [87, 96] on p "Settings" at bounding box center [94, 98] width 42 height 15
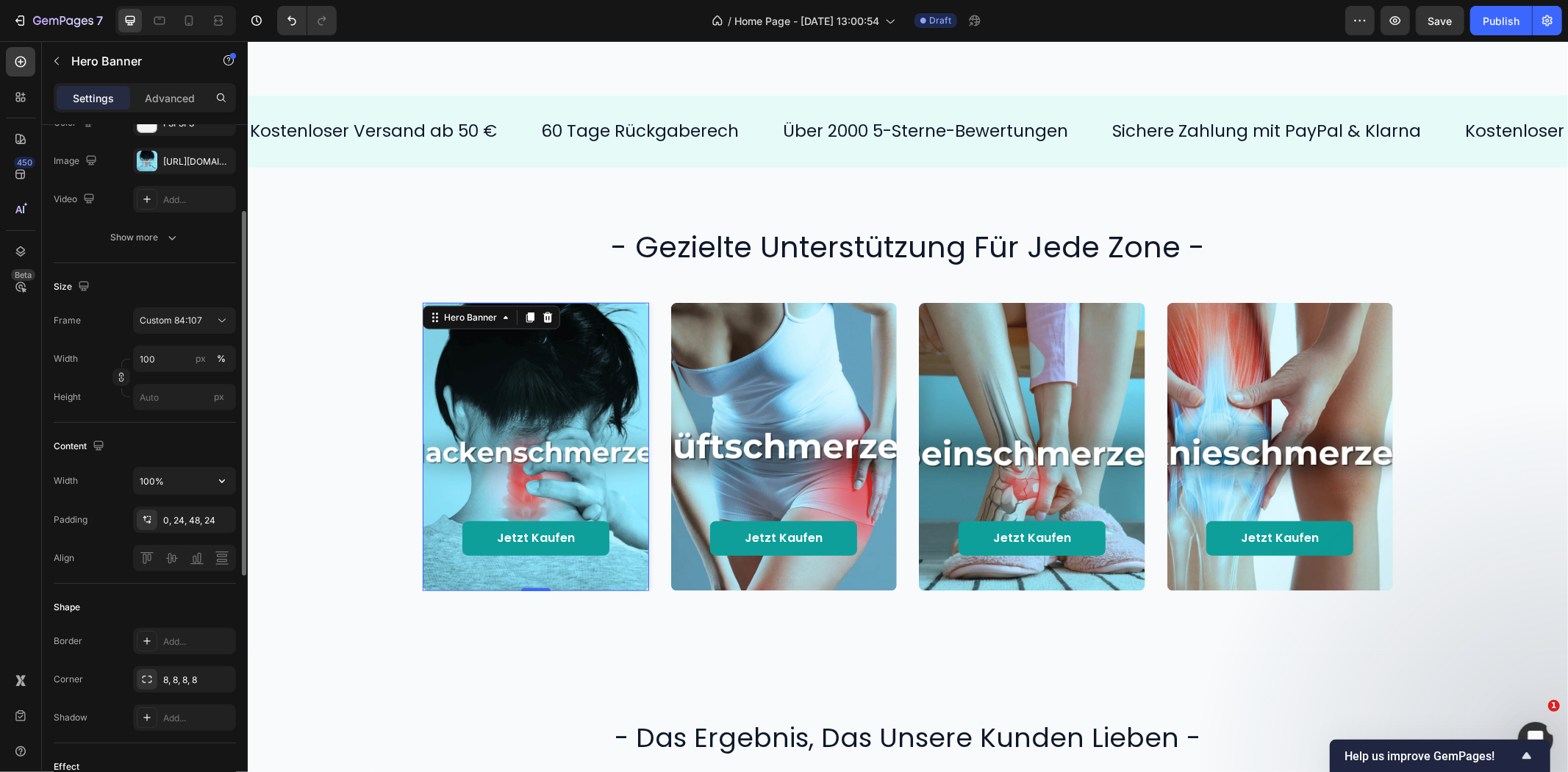
scroll to position [245, 0]
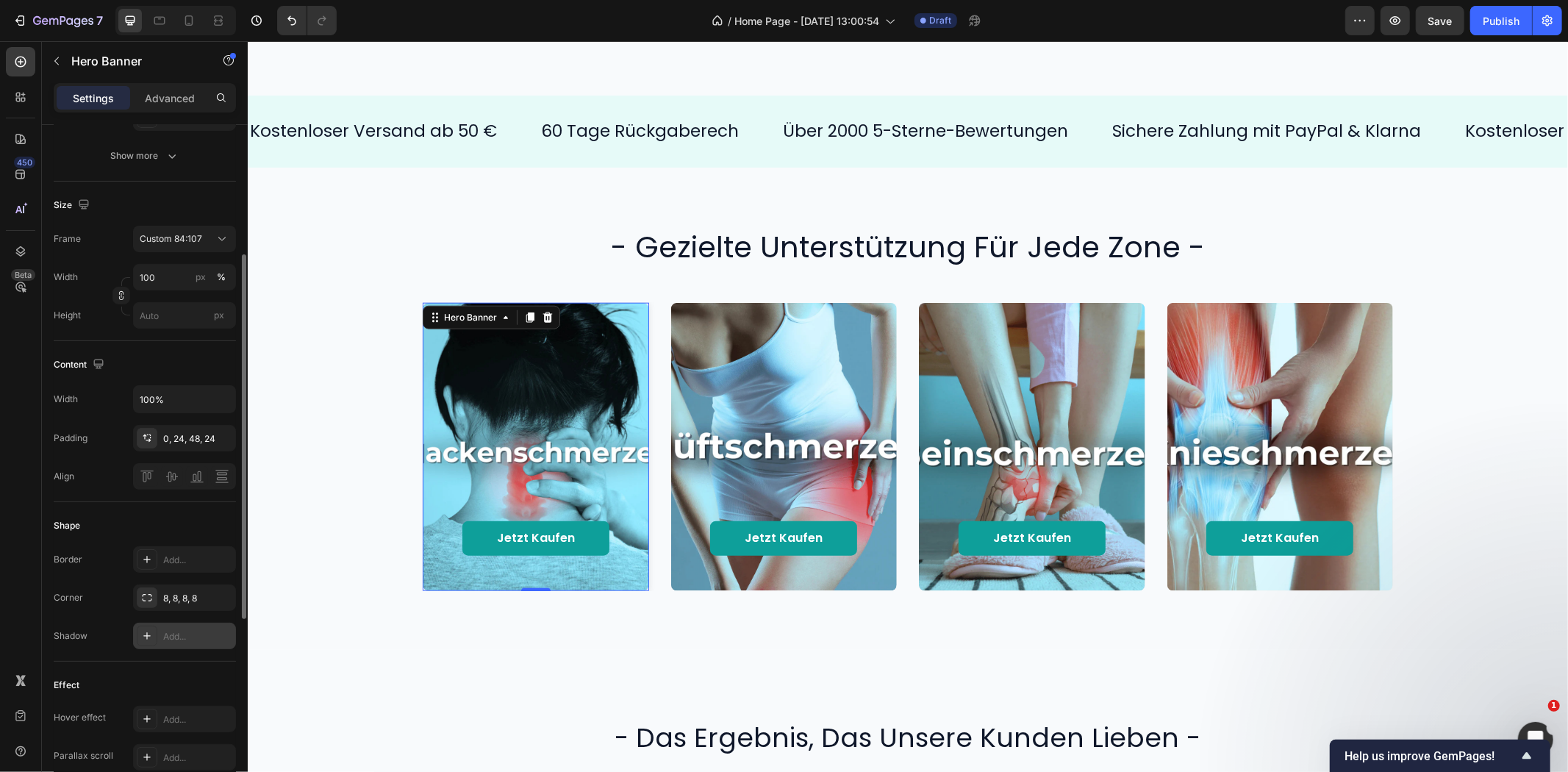
click at [186, 634] on div "Add..." at bounding box center [198, 636] width 69 height 14
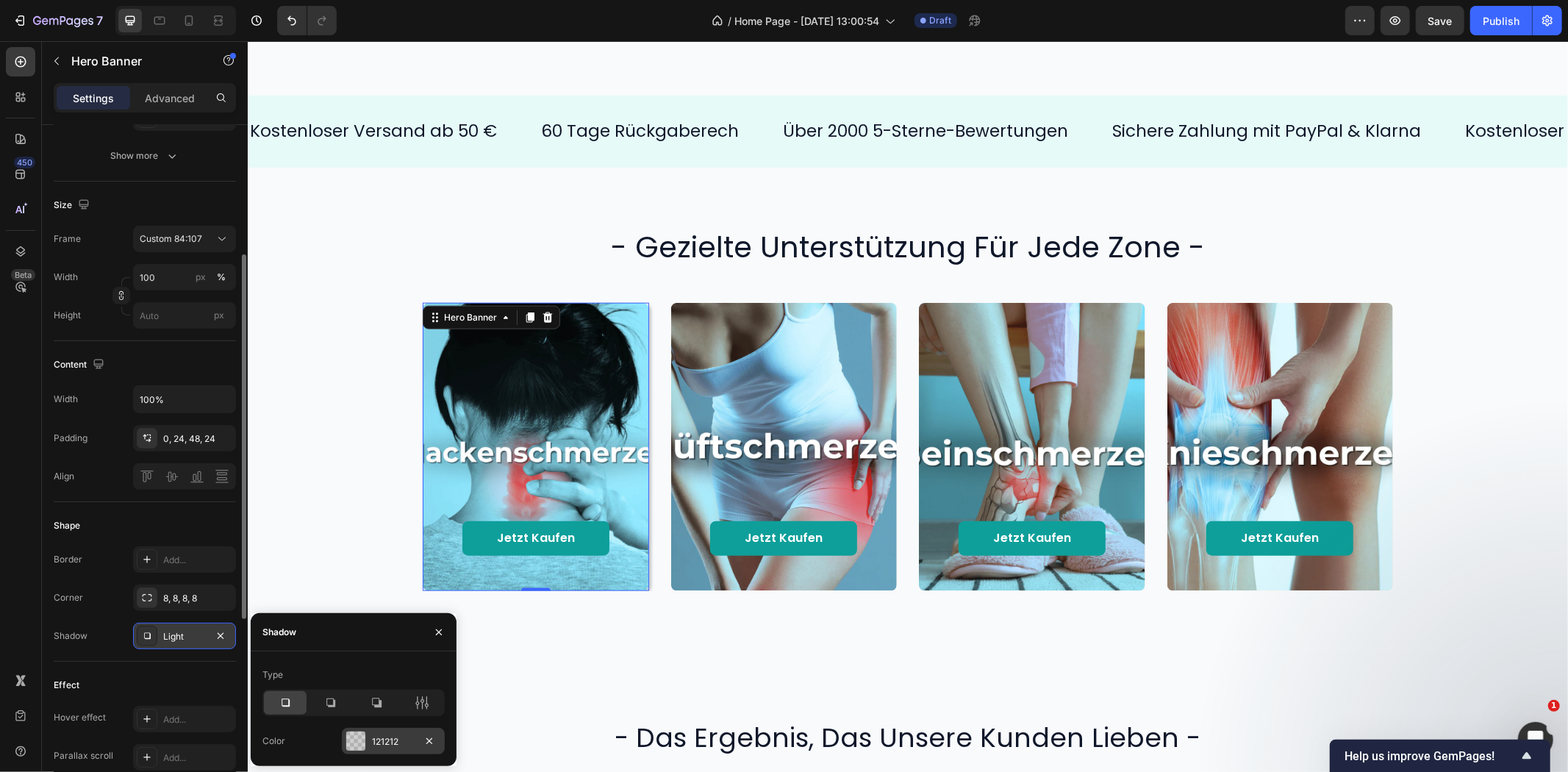
click at [369, 744] on div "121212" at bounding box center [393, 740] width 103 height 26
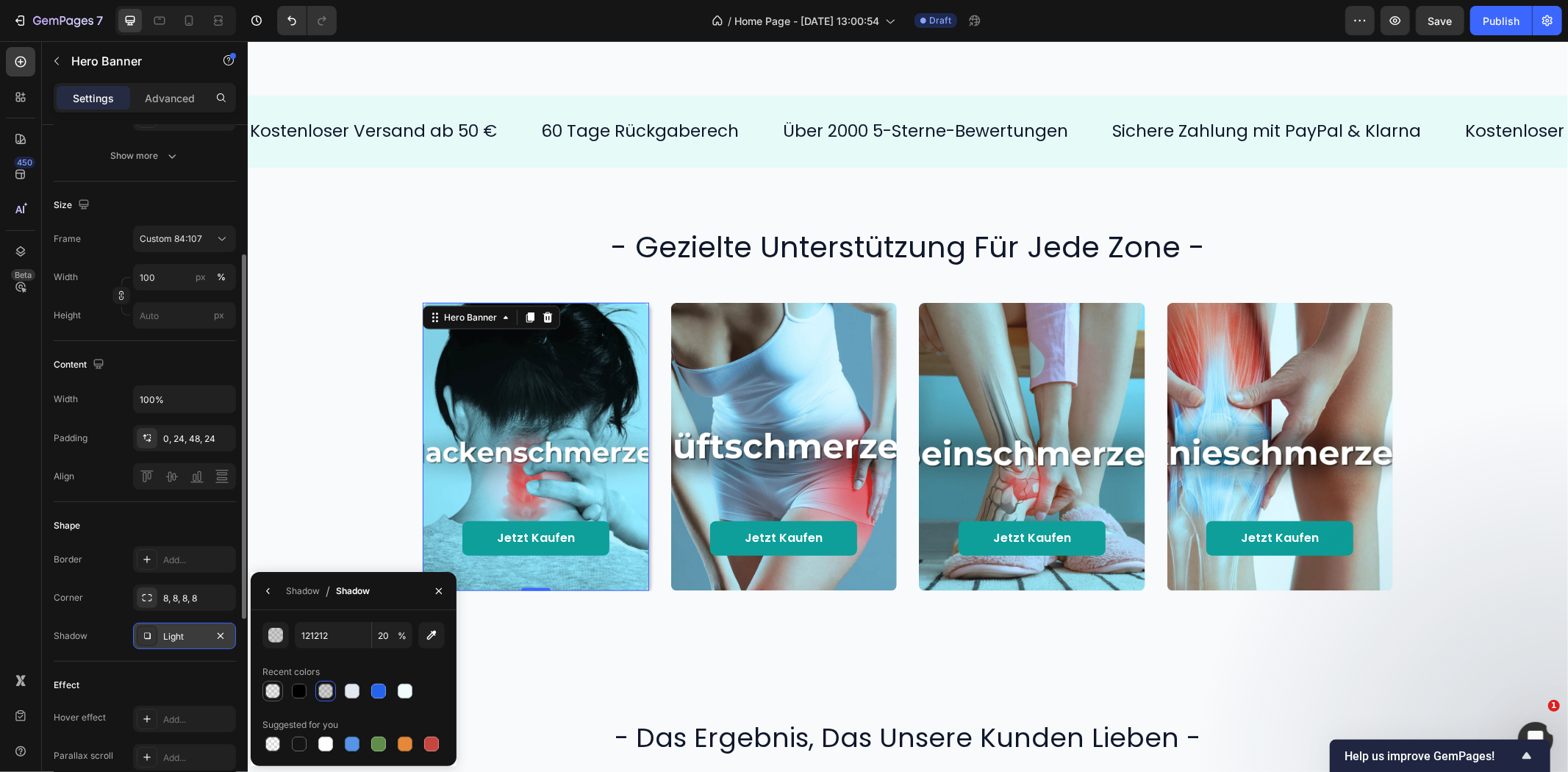
click at [268, 687] on div at bounding box center [273, 692] width 14 height 14
type input "000000"
type input "8"
click at [296, 594] on div "Shadow" at bounding box center [302, 591] width 33 height 14
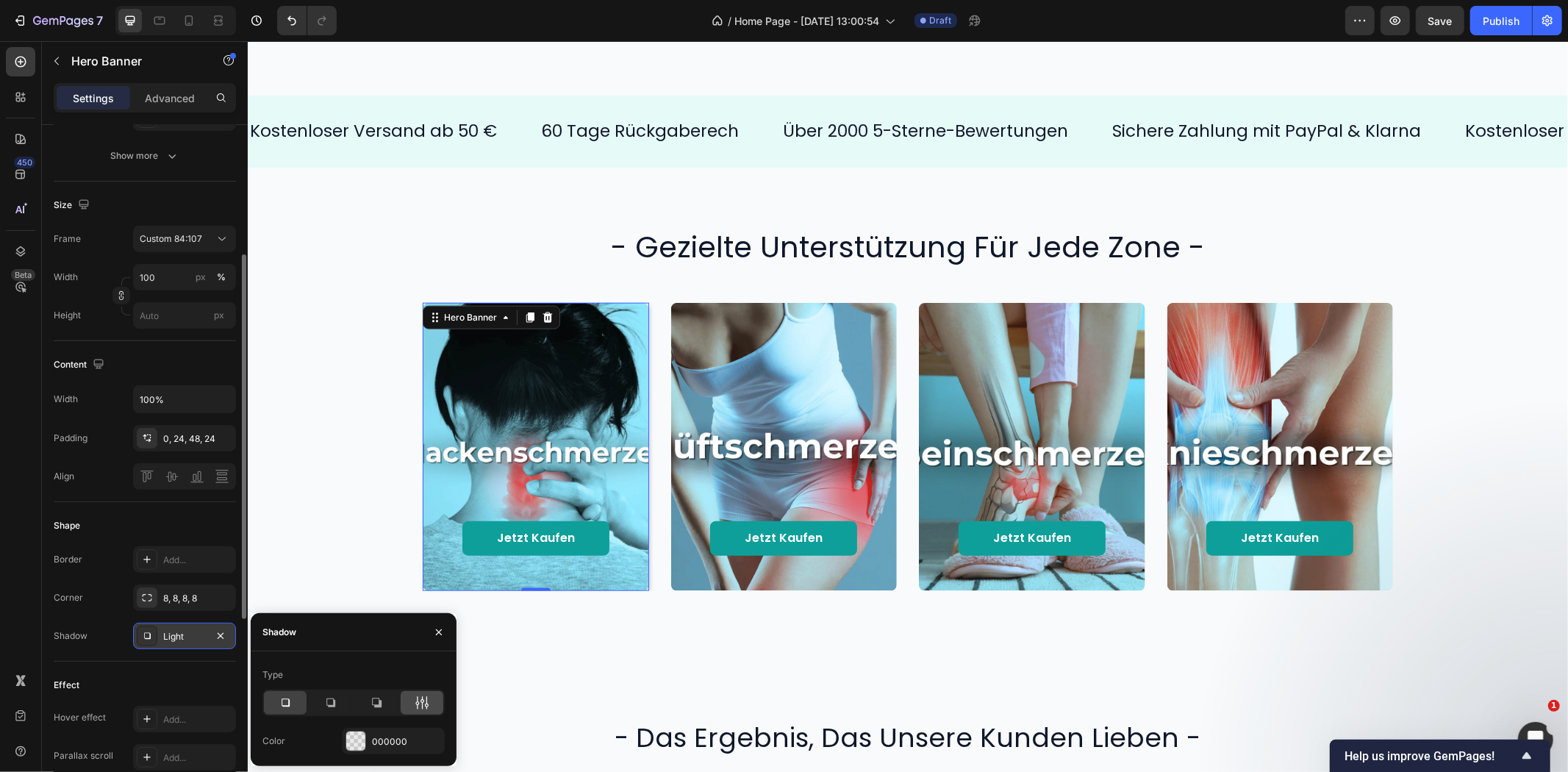
click at [425, 703] on icon at bounding box center [427, 702] width 4 height 14
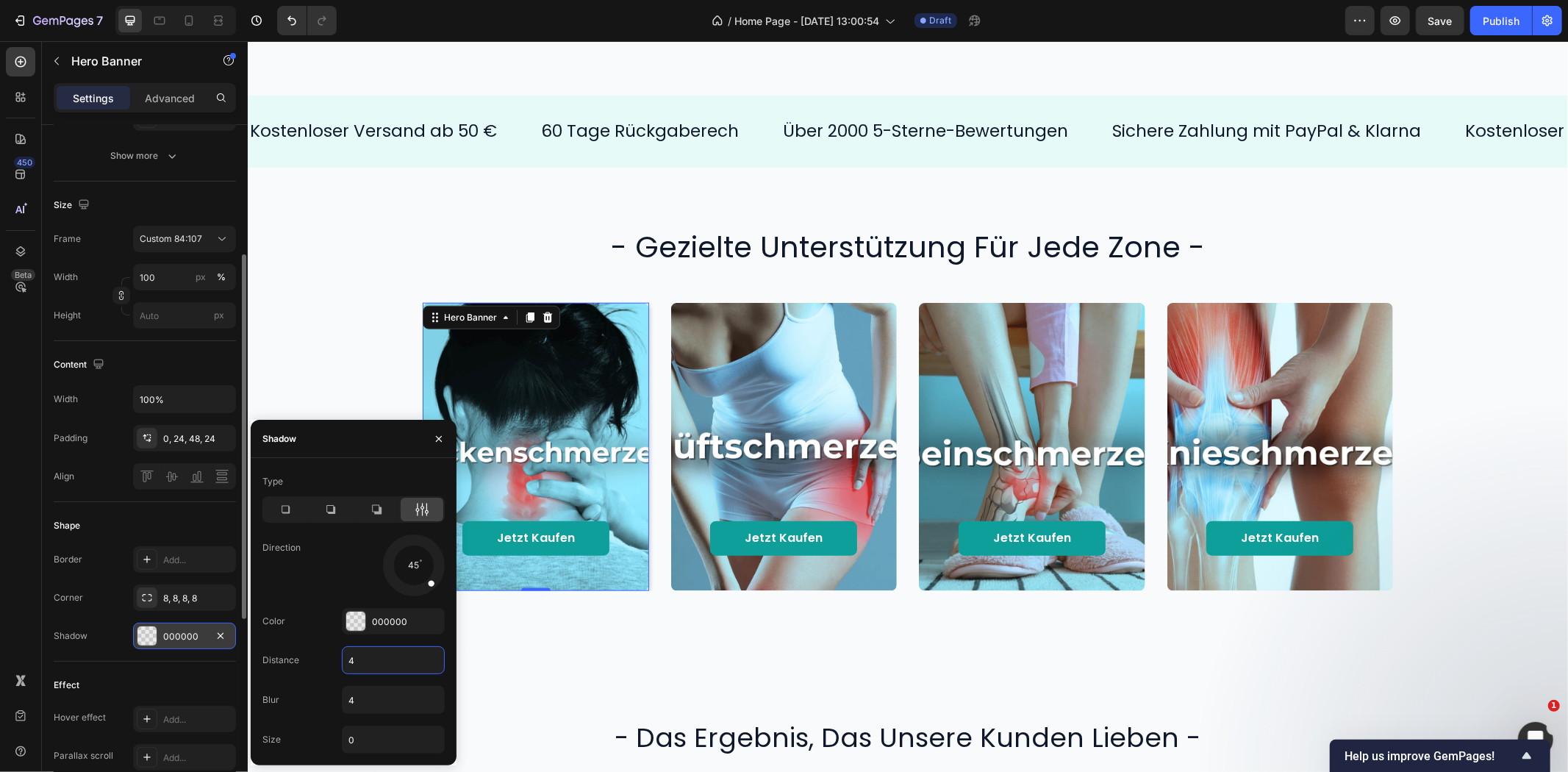
click at [377, 664] on input "4" at bounding box center [393, 660] width 101 height 26
type input "2"
click at [372, 701] on input "4" at bounding box center [393, 700] width 101 height 26
type input "8"
click at [202, 656] on div "Shape Border Add... Corner 8, 8, 8, 8 Shadow 000000" at bounding box center [145, 582] width 183 height 160
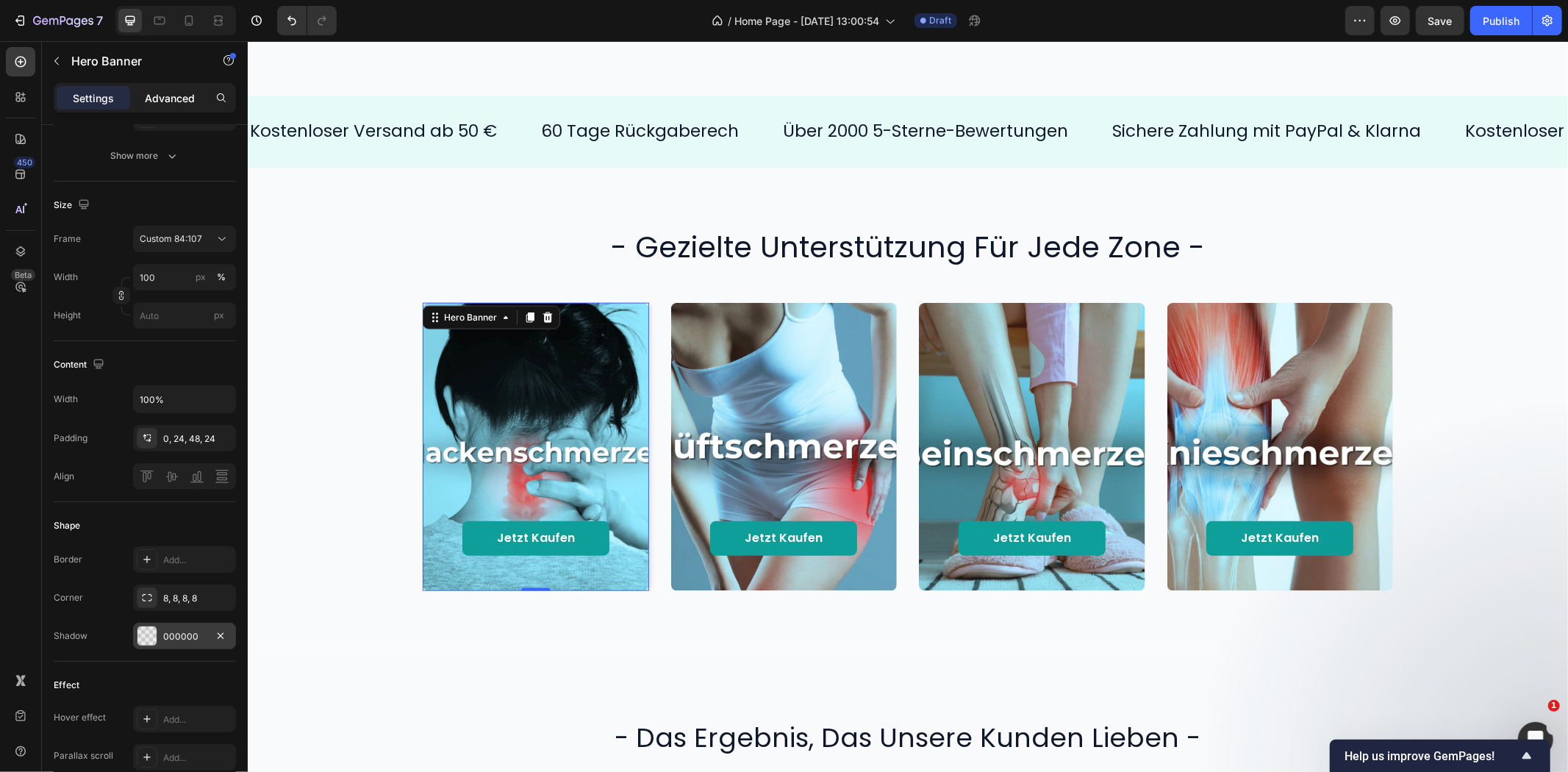
click at [170, 98] on p "Advanced" at bounding box center [169, 98] width 50 height 15
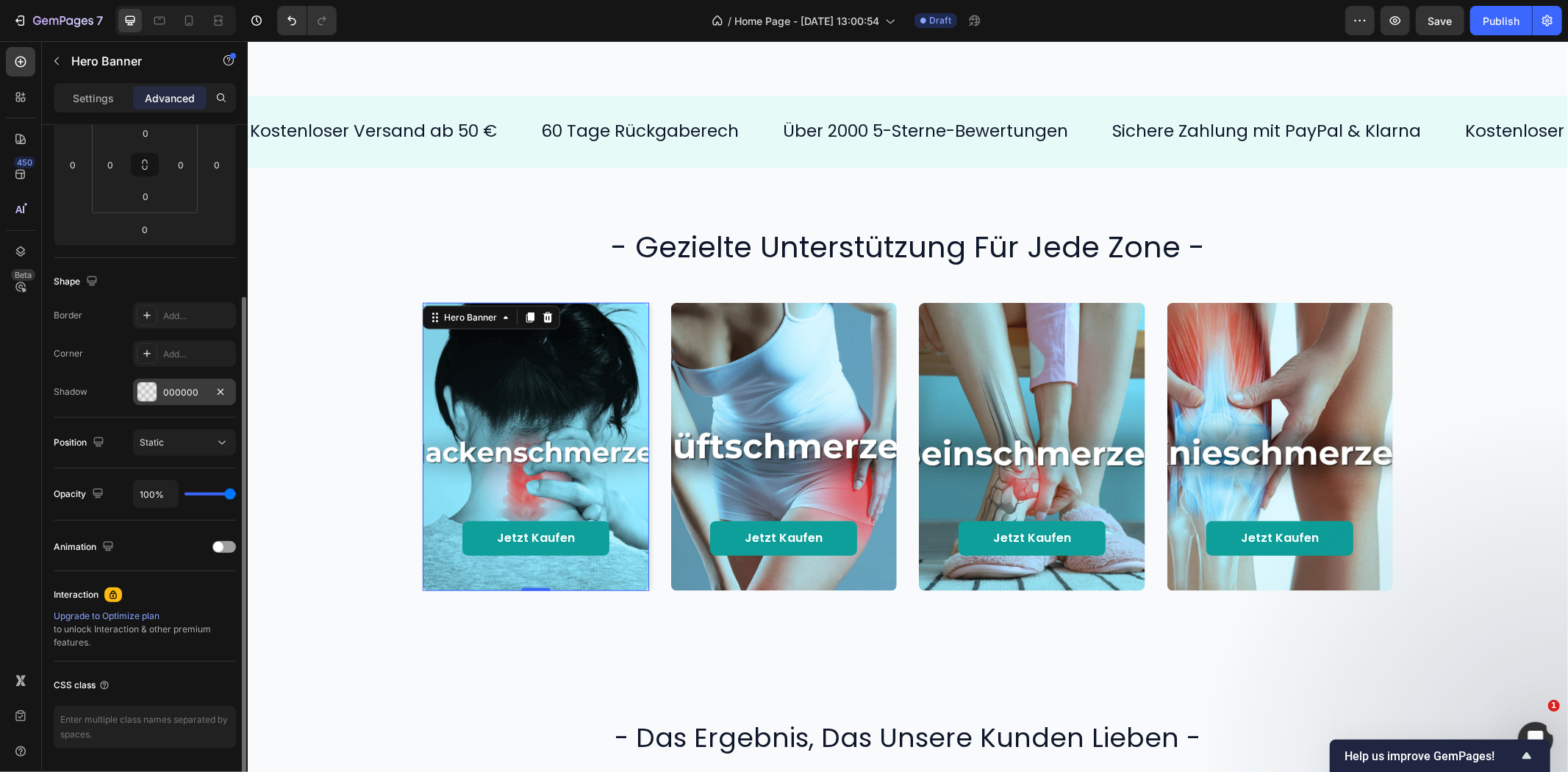
click at [174, 400] on div "000000" at bounding box center [184, 391] width 103 height 26
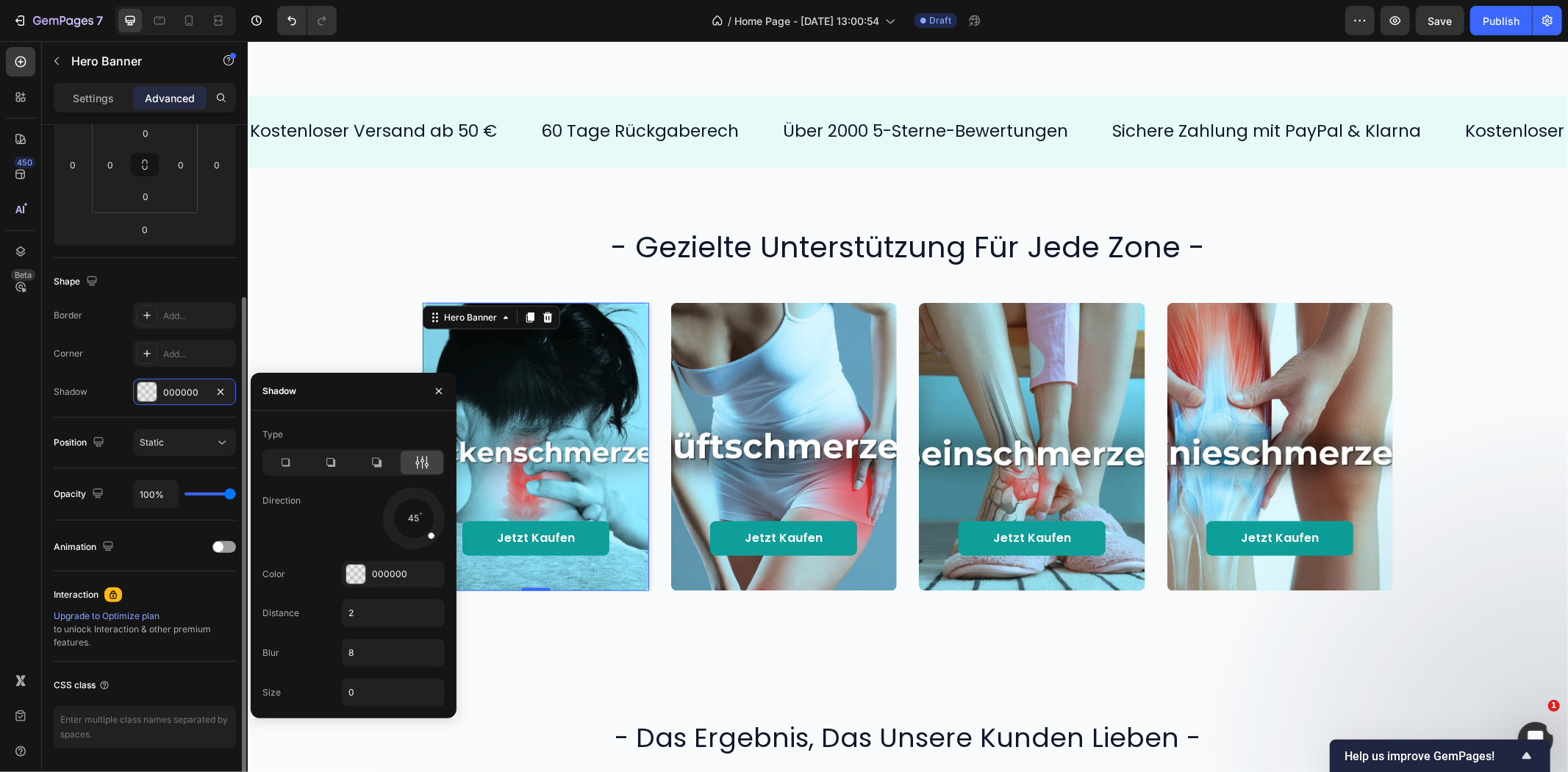
click at [186, 523] on div "Animation" at bounding box center [145, 546] width 183 height 51
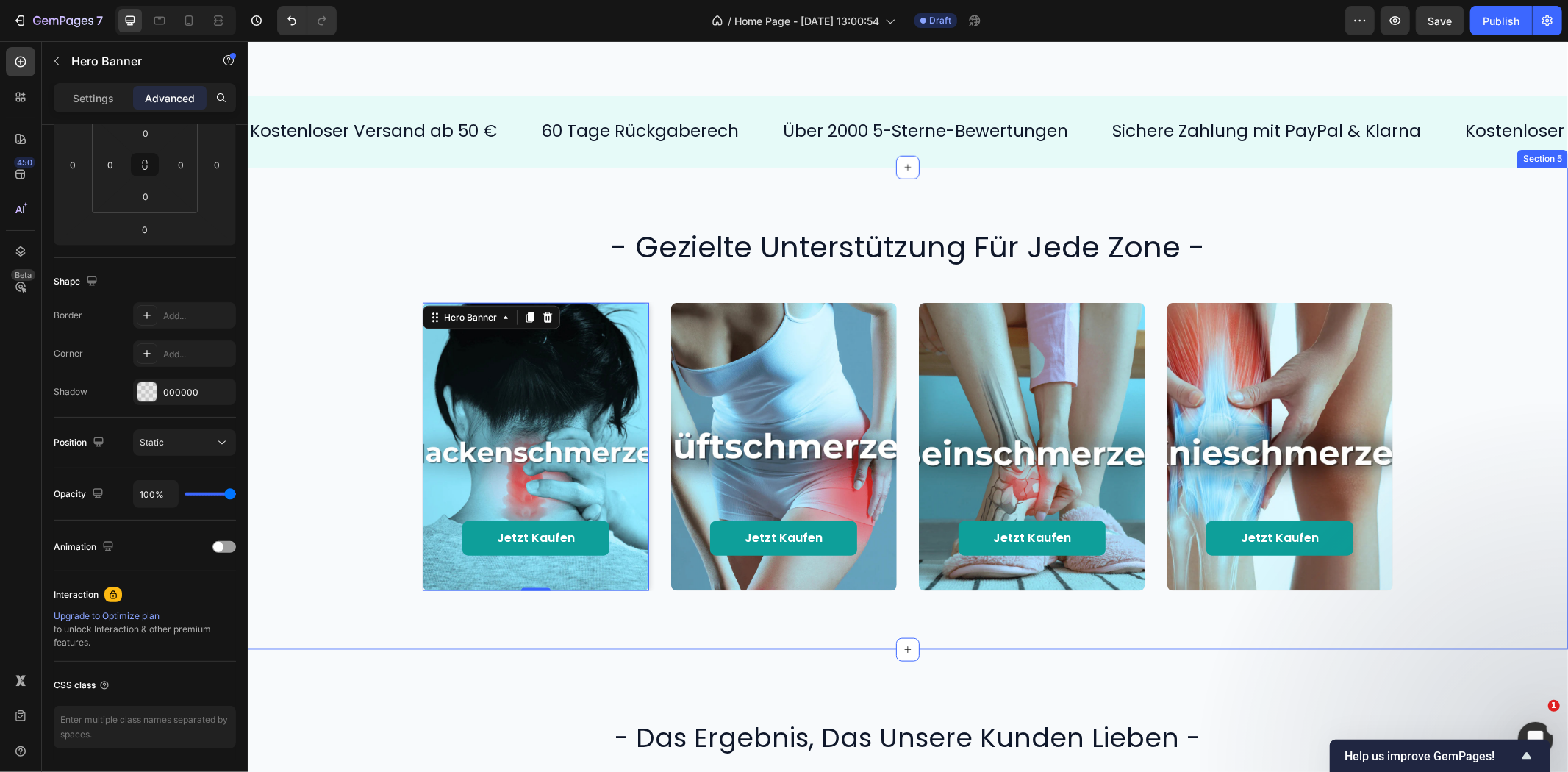
click at [379, 577] on div "Jetzt kaufen Button Hero Banner 0 Jetzt kaufen Button Hero Banner Jetzt kaufen …" at bounding box center [907, 446] width 1291 height 288
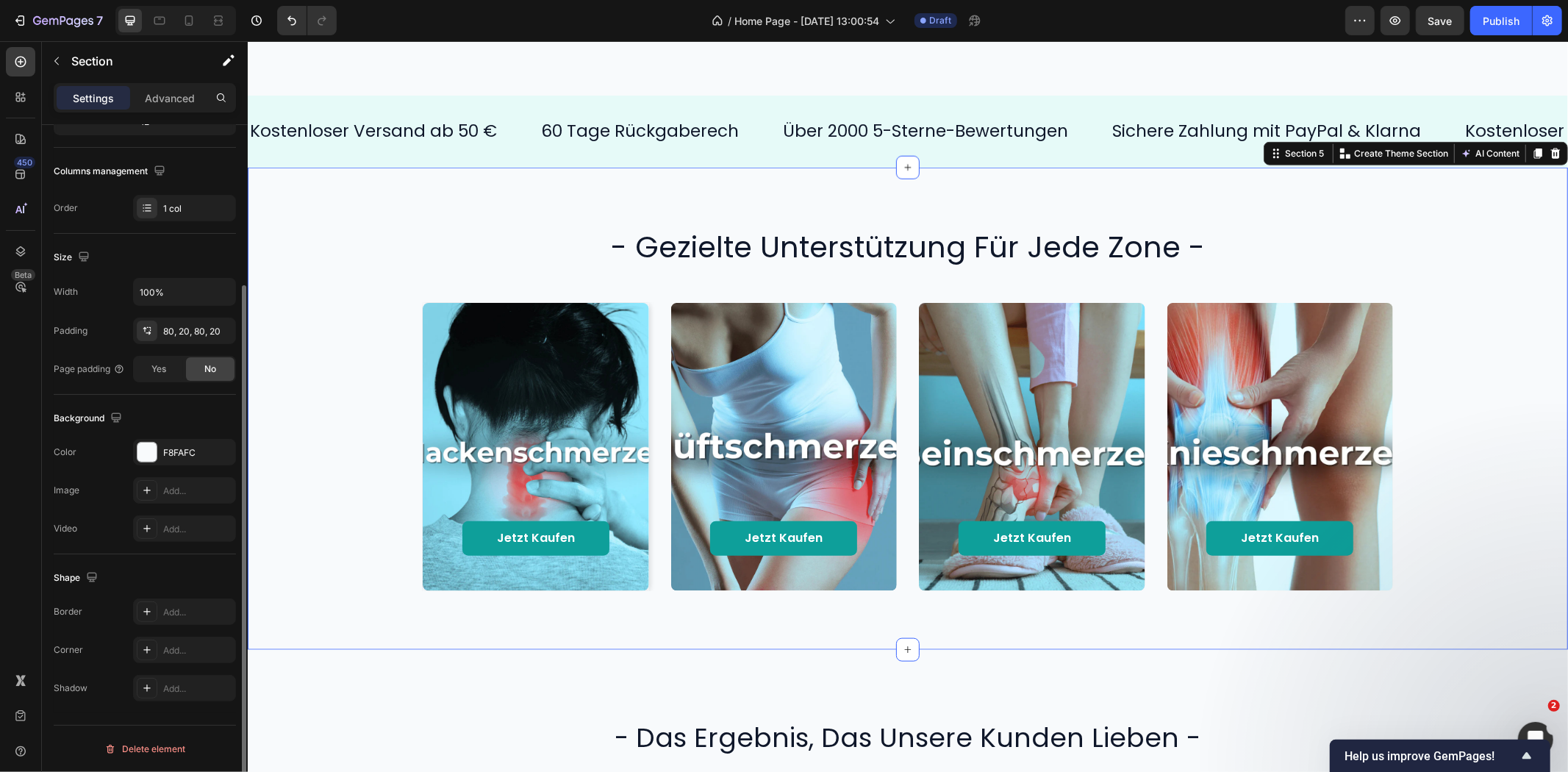
scroll to position [0, 0]
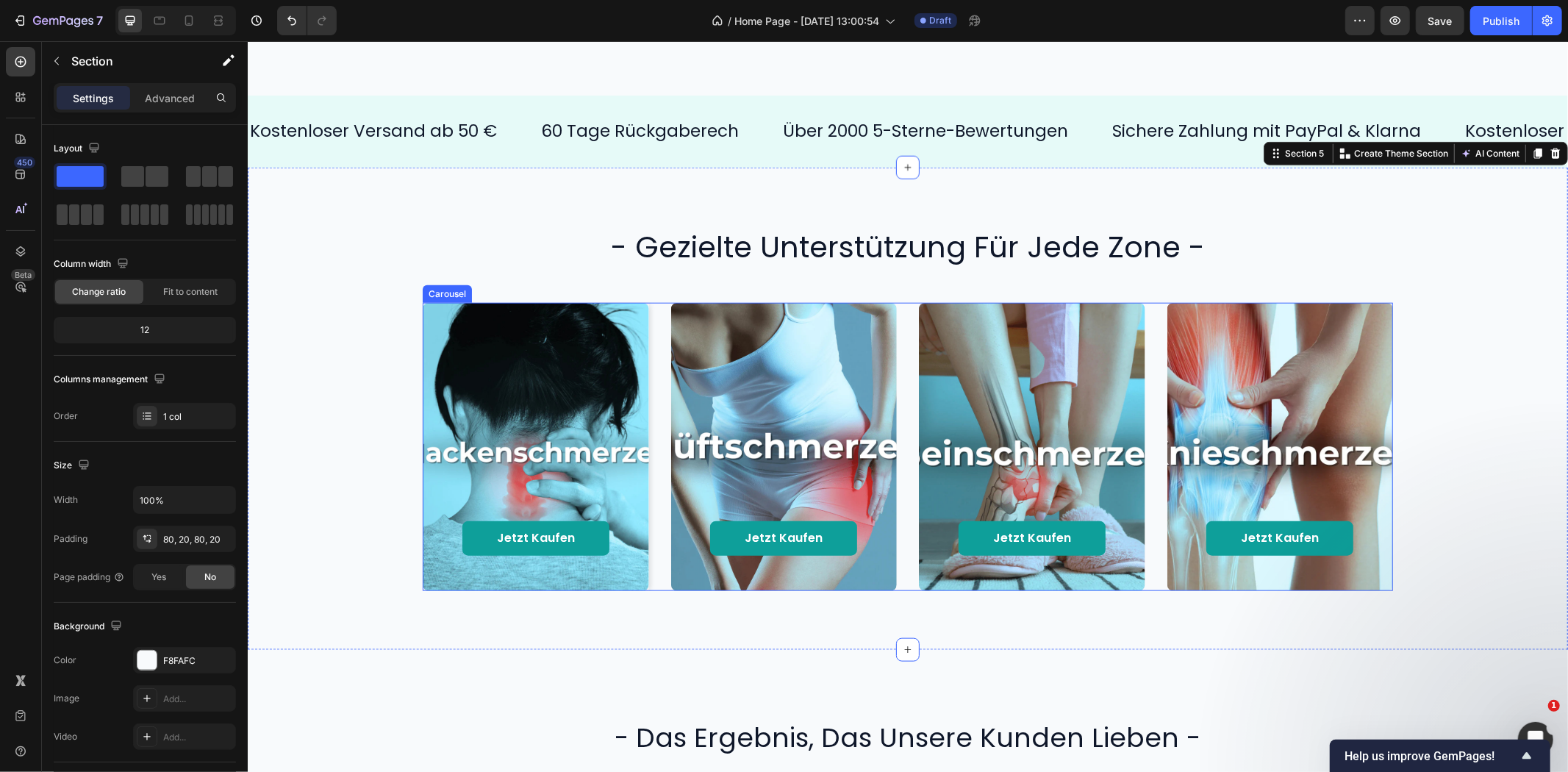
click at [660, 561] on div "Jetzt kaufen Button Hero Banner Jetzt kaufen Button Hero Banner Jetzt kaufen Bu…" at bounding box center [907, 446] width 971 height 288
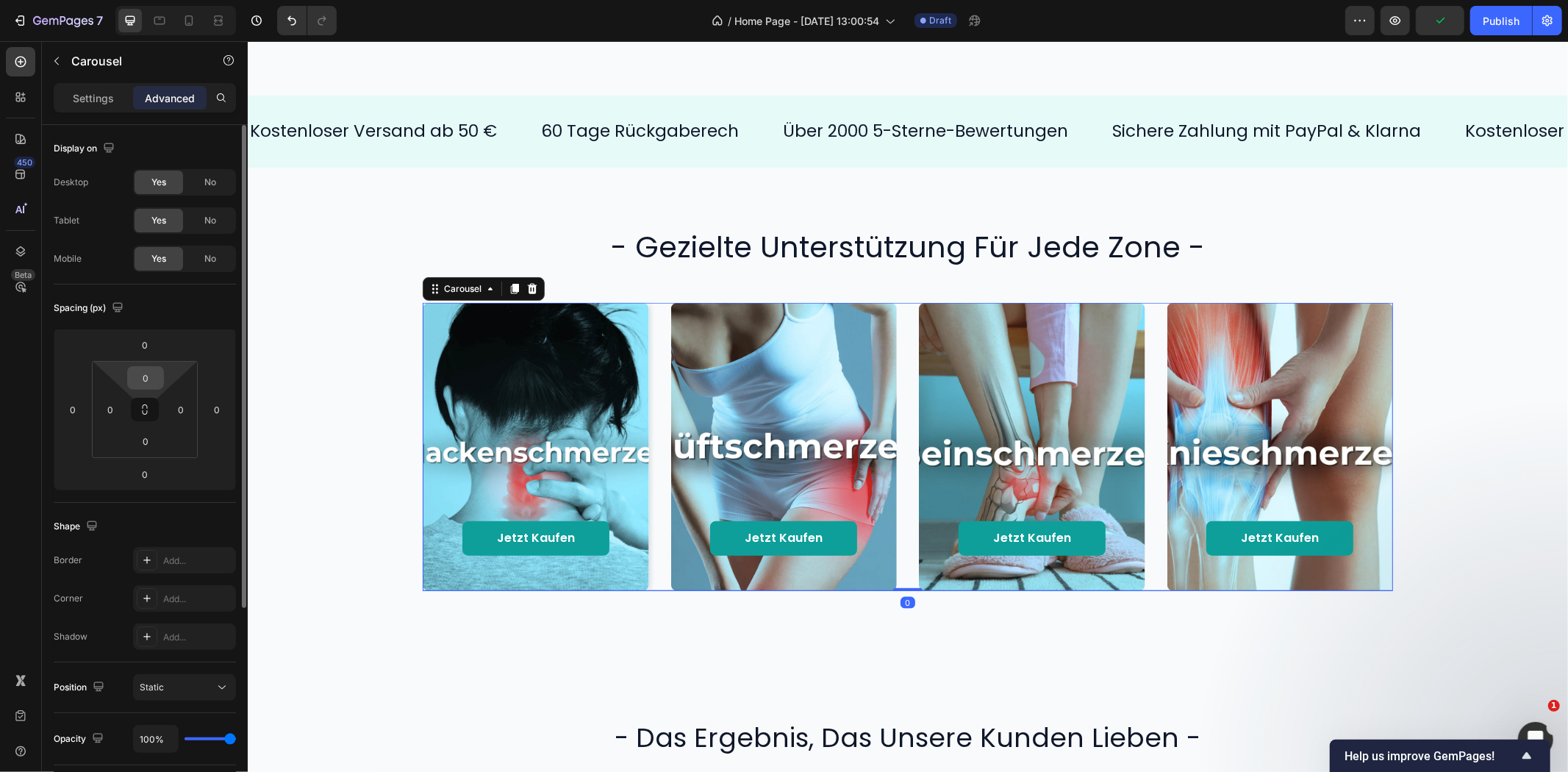
click at [142, 376] on input "0" at bounding box center [146, 378] width 30 height 22
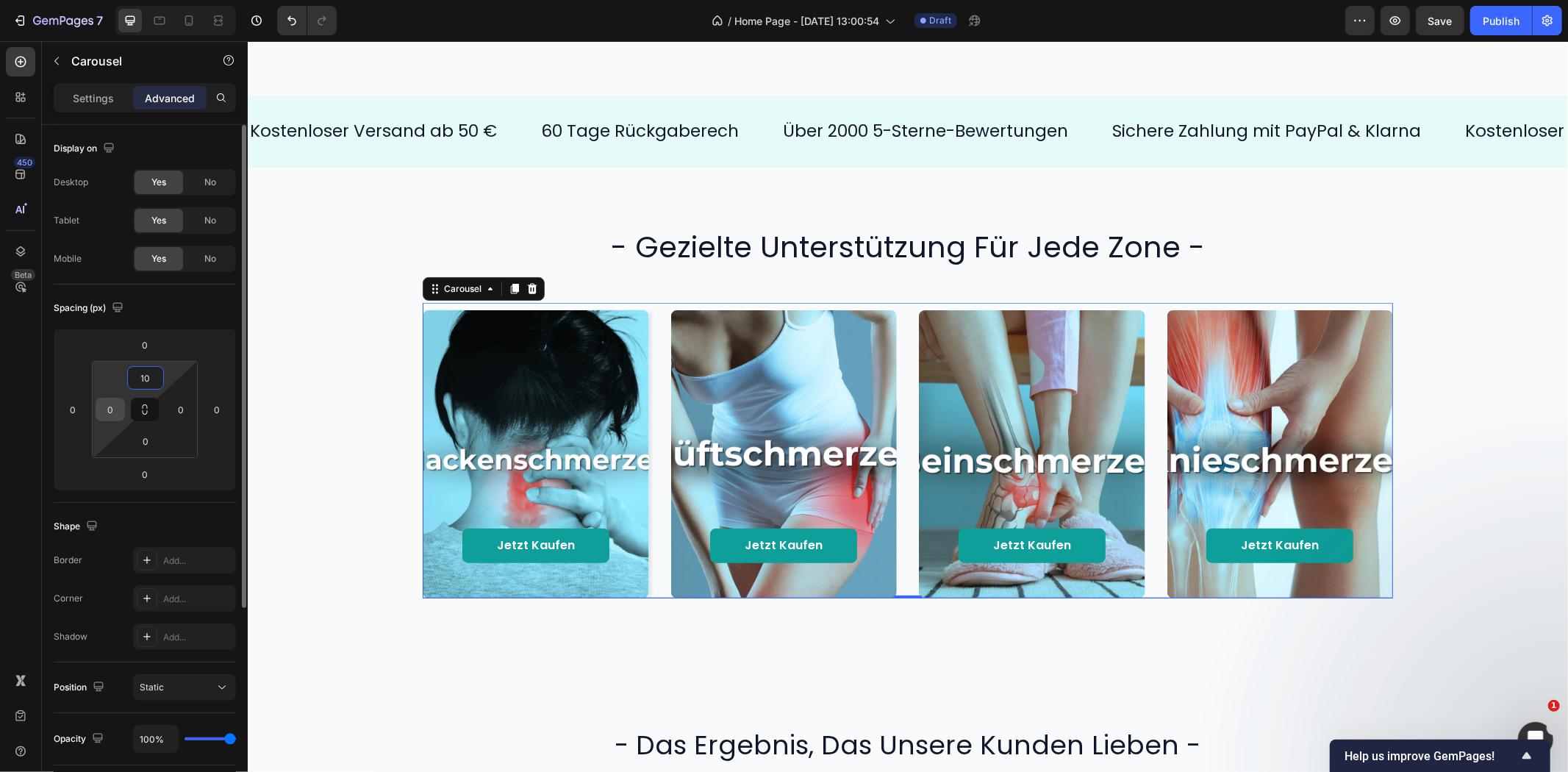
type input "10"
click at [117, 410] on input "0" at bounding box center [110, 410] width 22 height 22
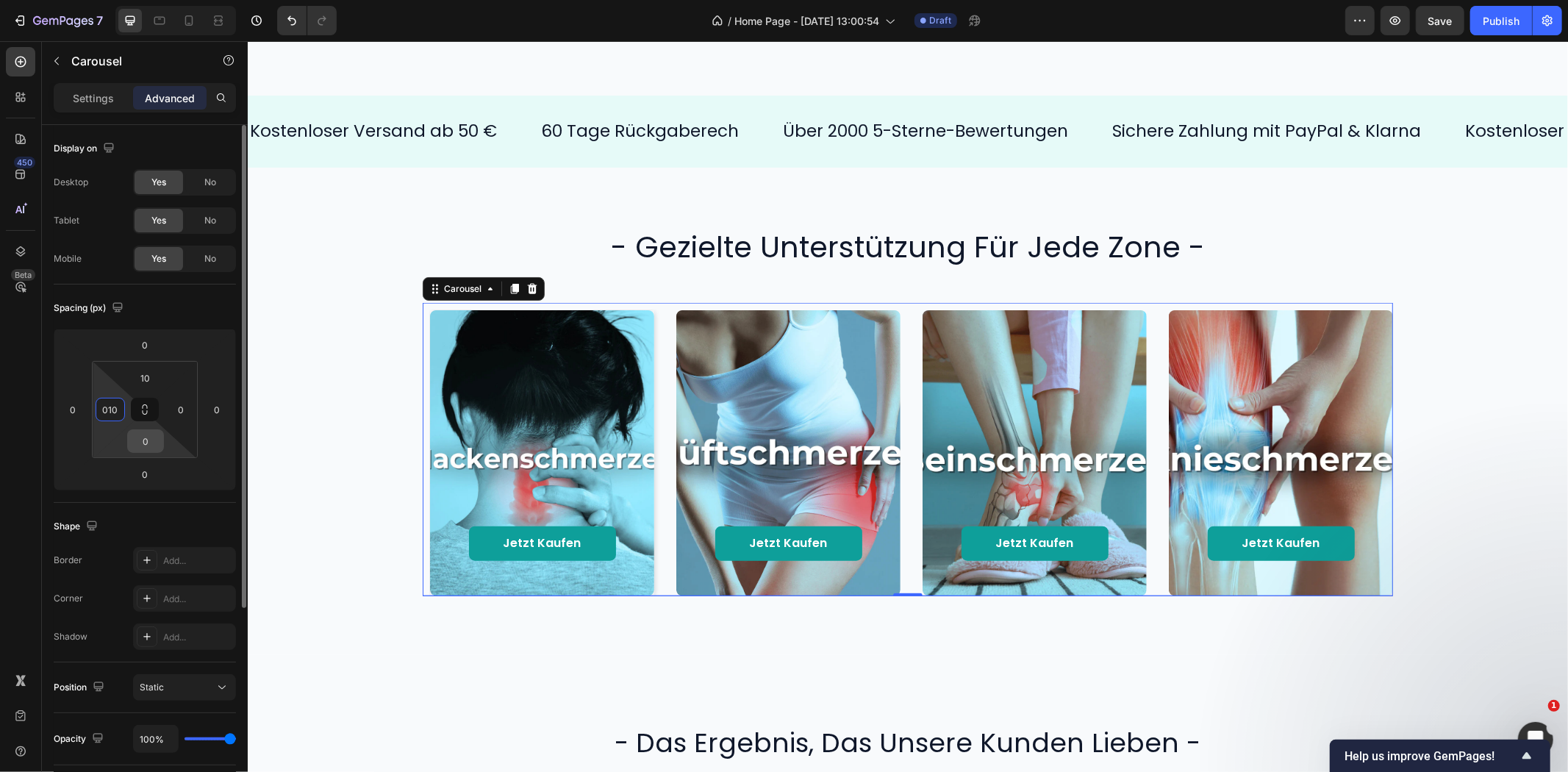
type input "10"
click at [145, 445] on input "0" at bounding box center [146, 441] width 30 height 22
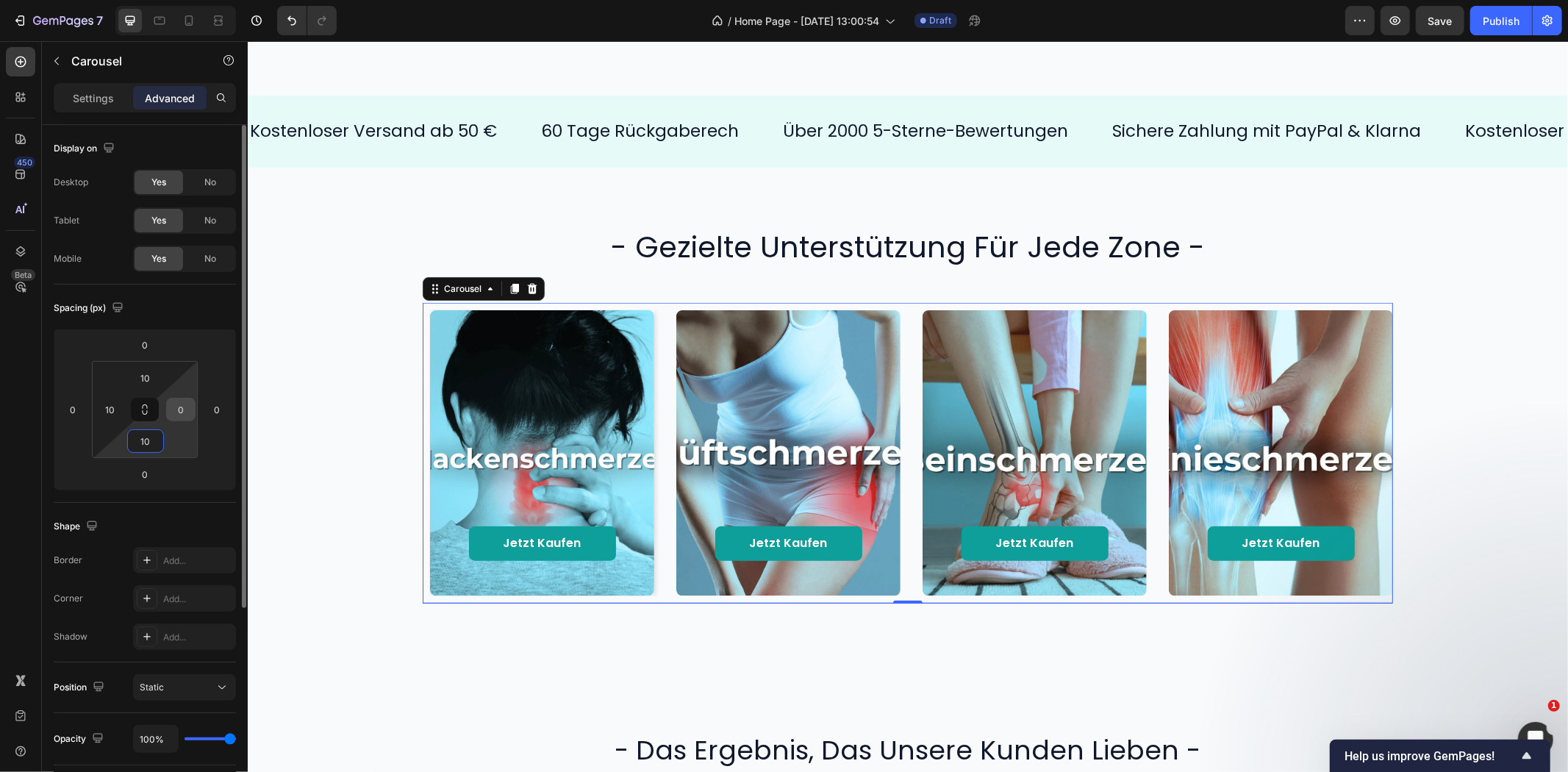
type input "10"
click at [174, 408] on input "0" at bounding box center [181, 410] width 22 height 22
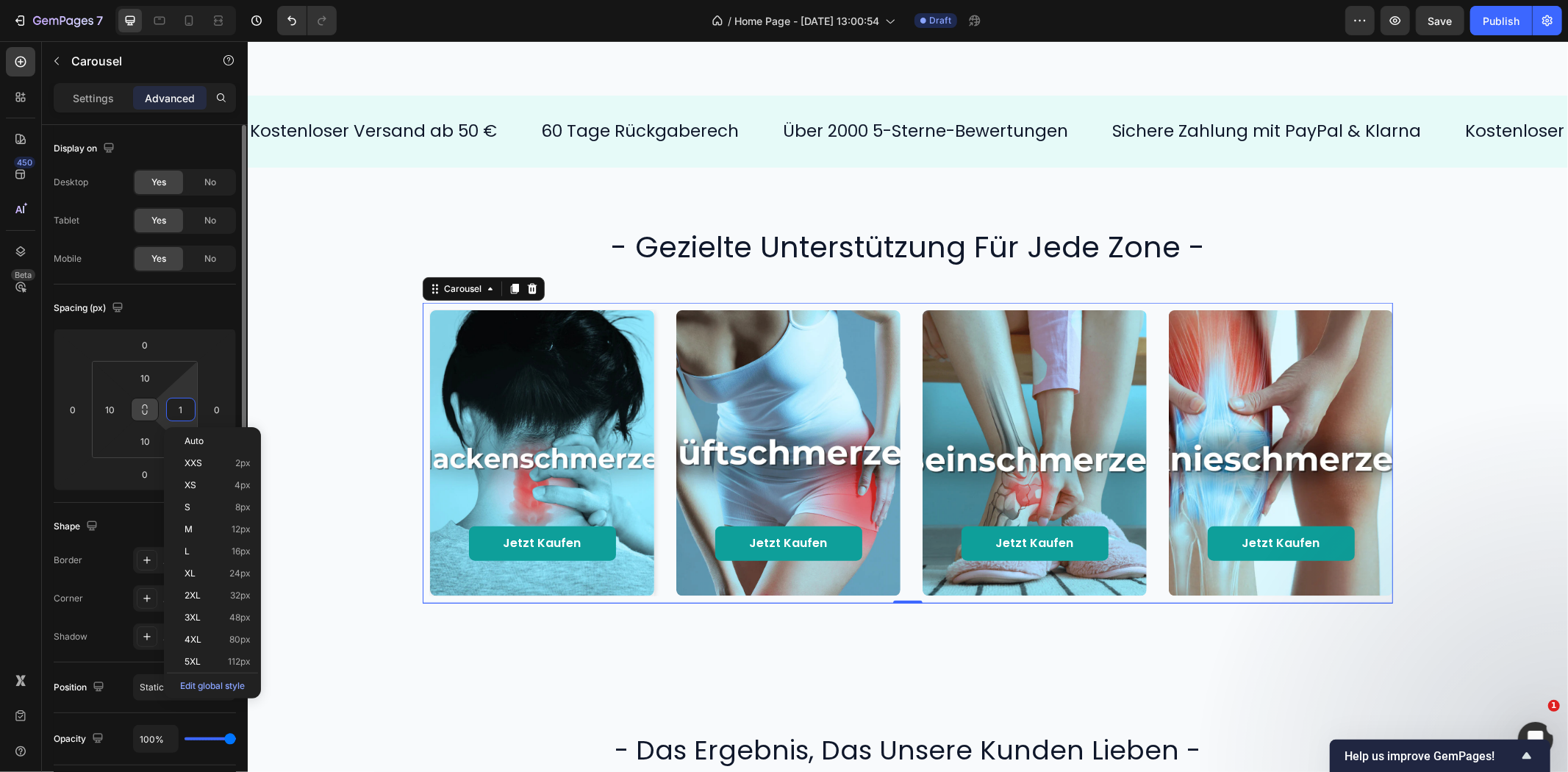
type input "10"
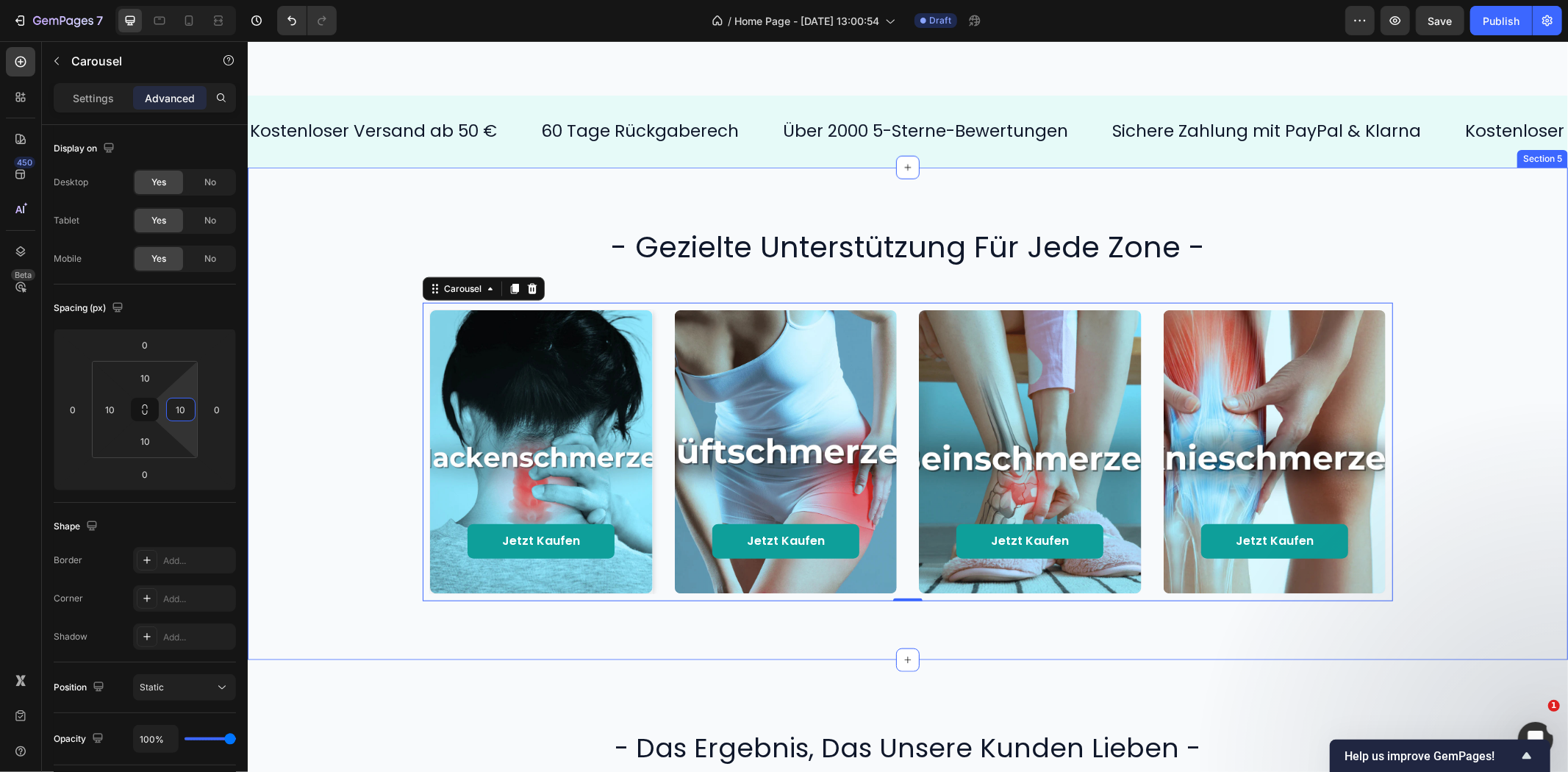
click at [307, 344] on div "Jetzt kaufen Button Hero Banner Jetzt kaufen Button Hero Banner Jetzt kaufen Bu…" at bounding box center [907, 450] width 1291 height 297
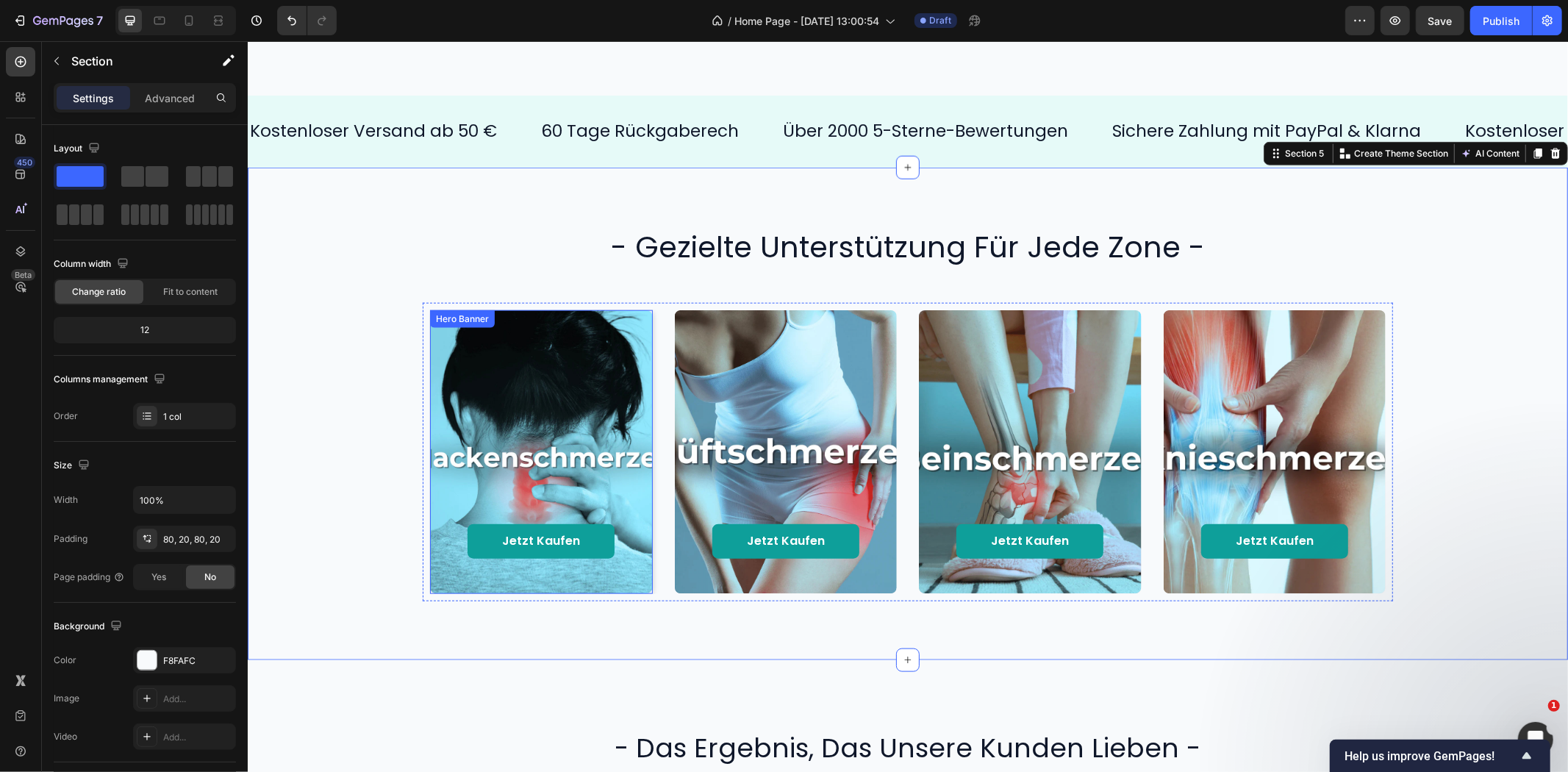
click at [641, 334] on div "Background Image" at bounding box center [540, 450] width 222 height 283
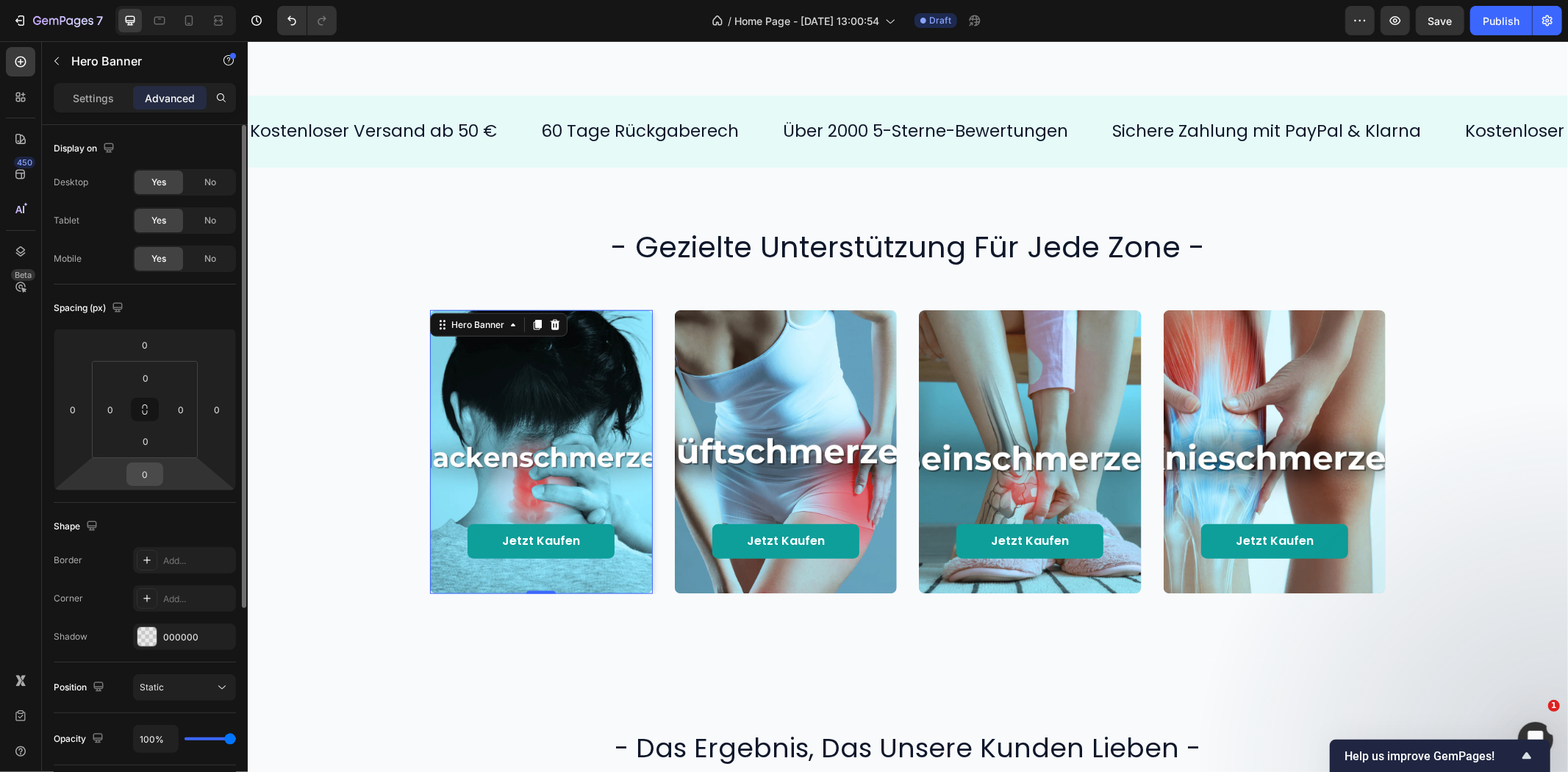
click at [135, 480] on input "0" at bounding box center [145, 474] width 30 height 22
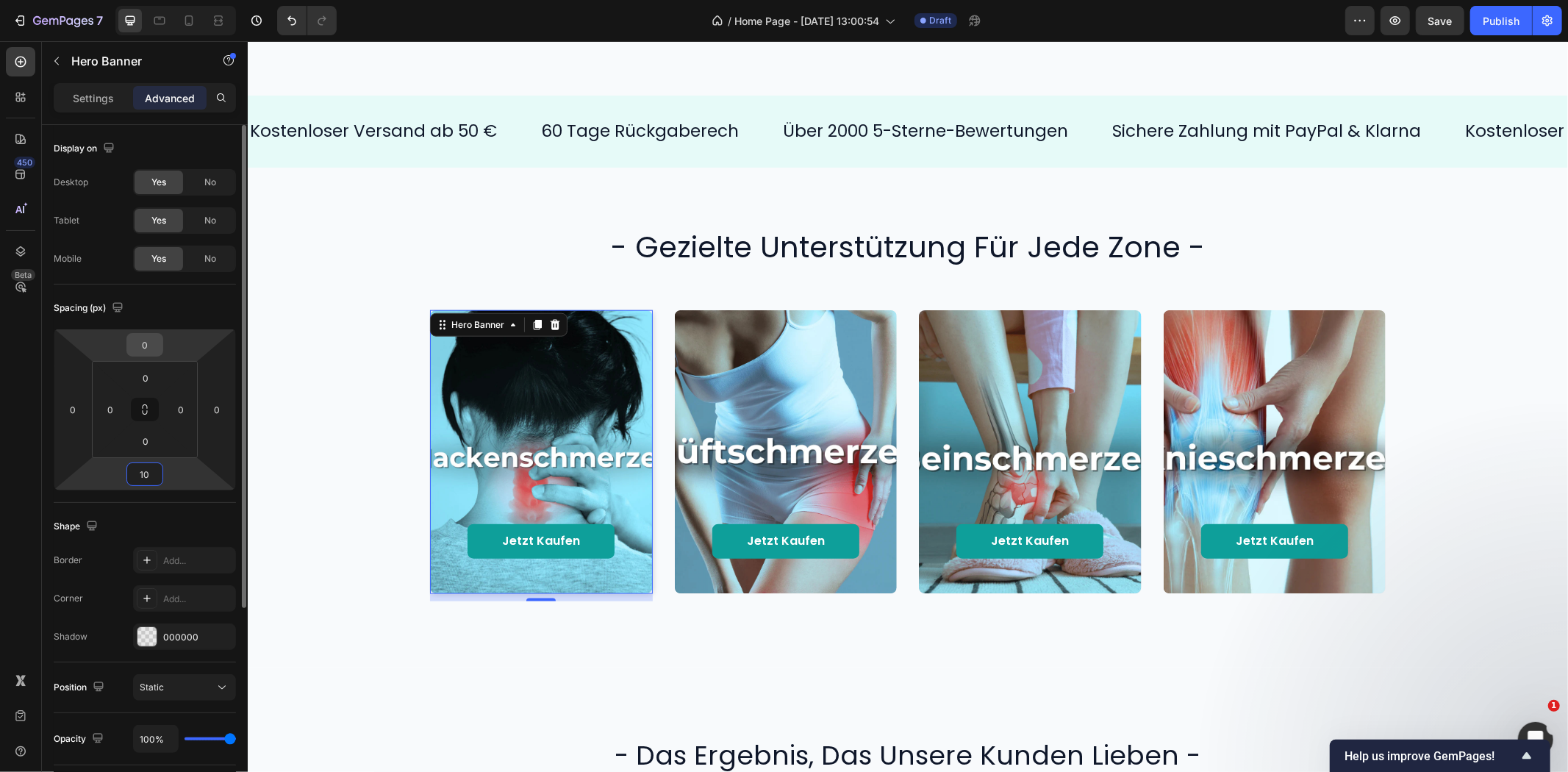
type input "10"
click at [148, 348] on input "0" at bounding box center [145, 344] width 30 height 22
type input "010"
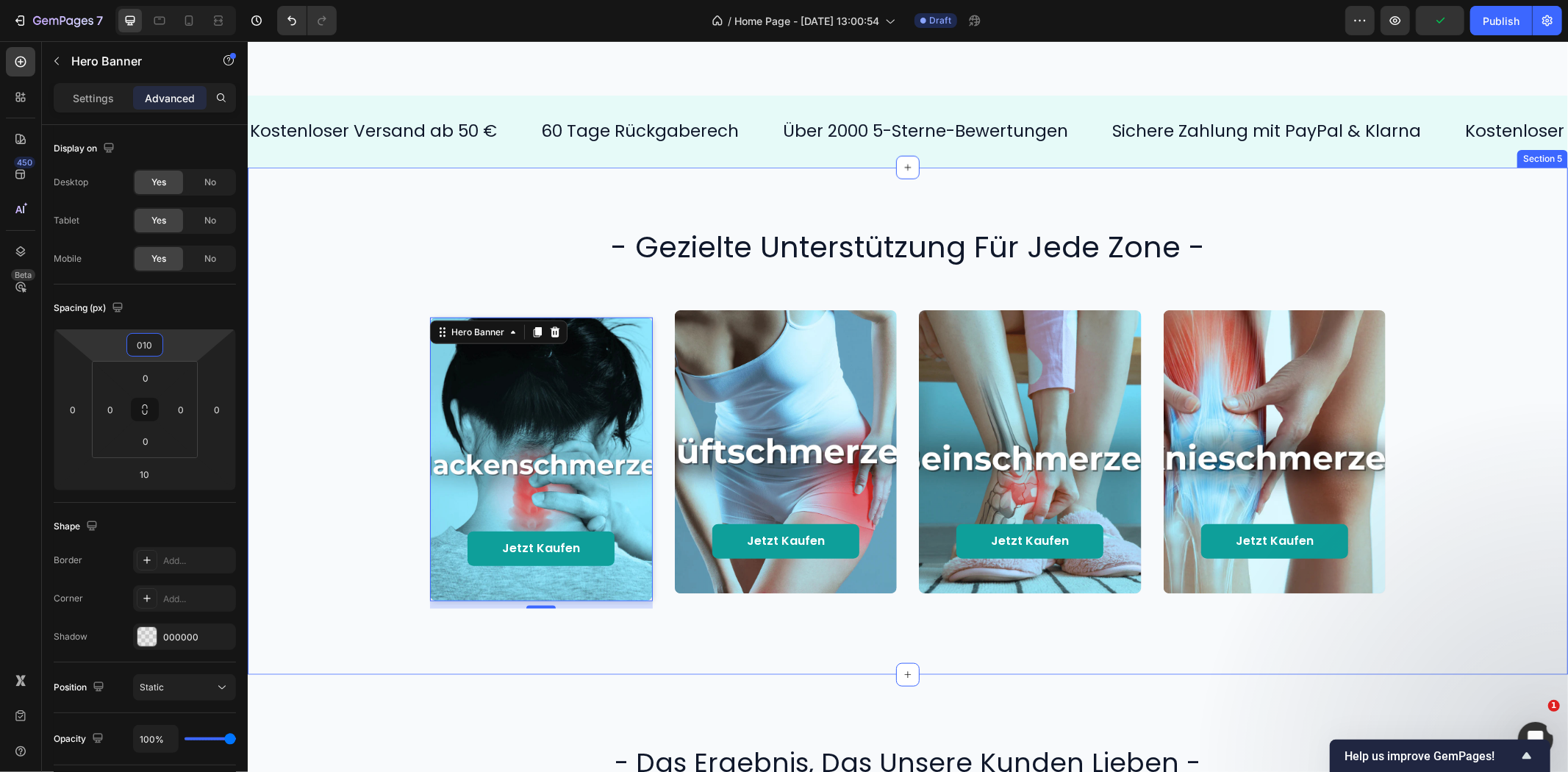
click at [298, 294] on div "- gezielte unterstützung für jede zone - Heading Jetzt kaufen Button Hero Banne…" at bounding box center [907, 420] width 1291 height 389
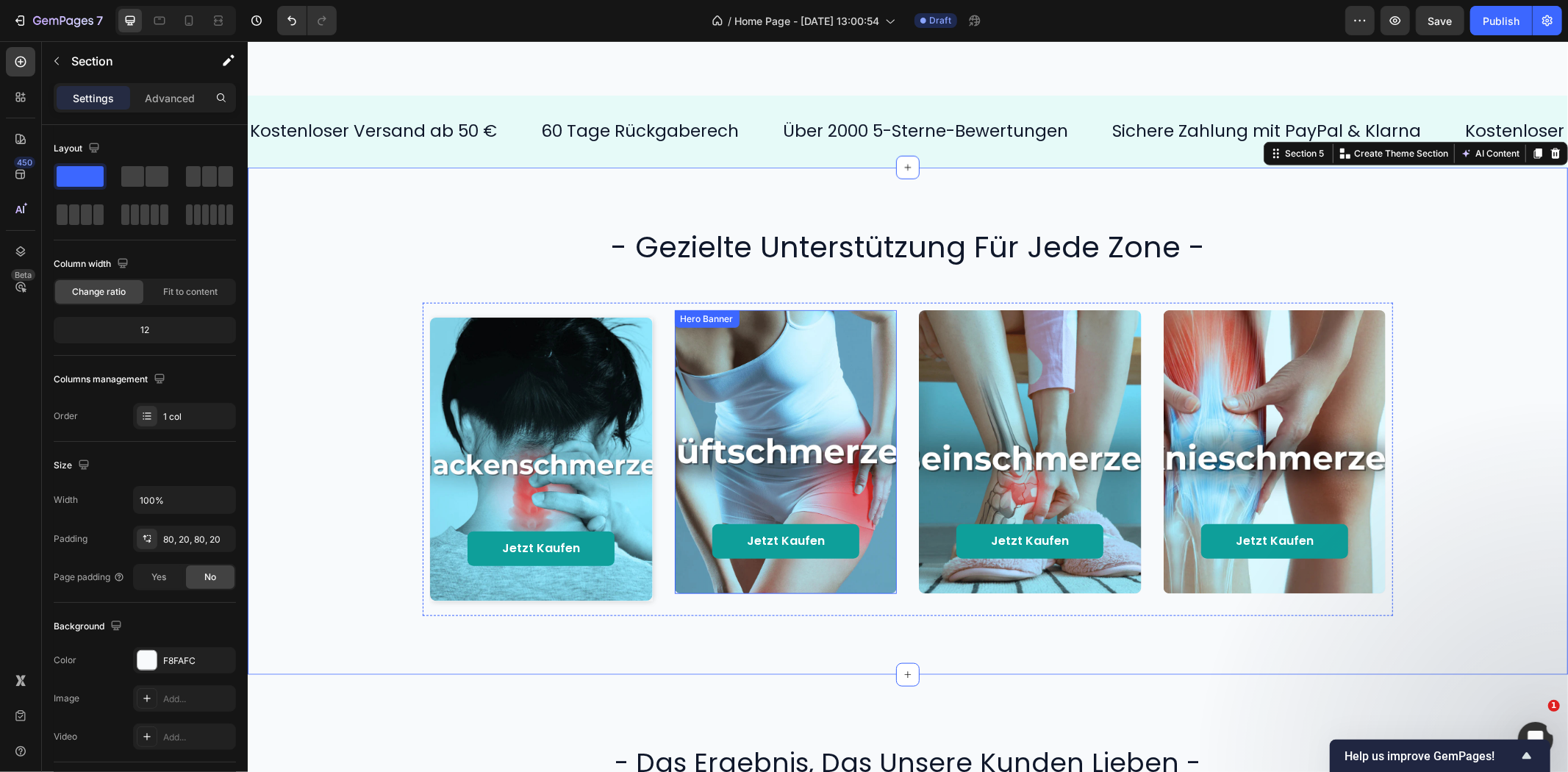
click at [719, 333] on div "Jetzt kaufen Button Hero Banner" at bounding box center [785, 450] width 222 height 283
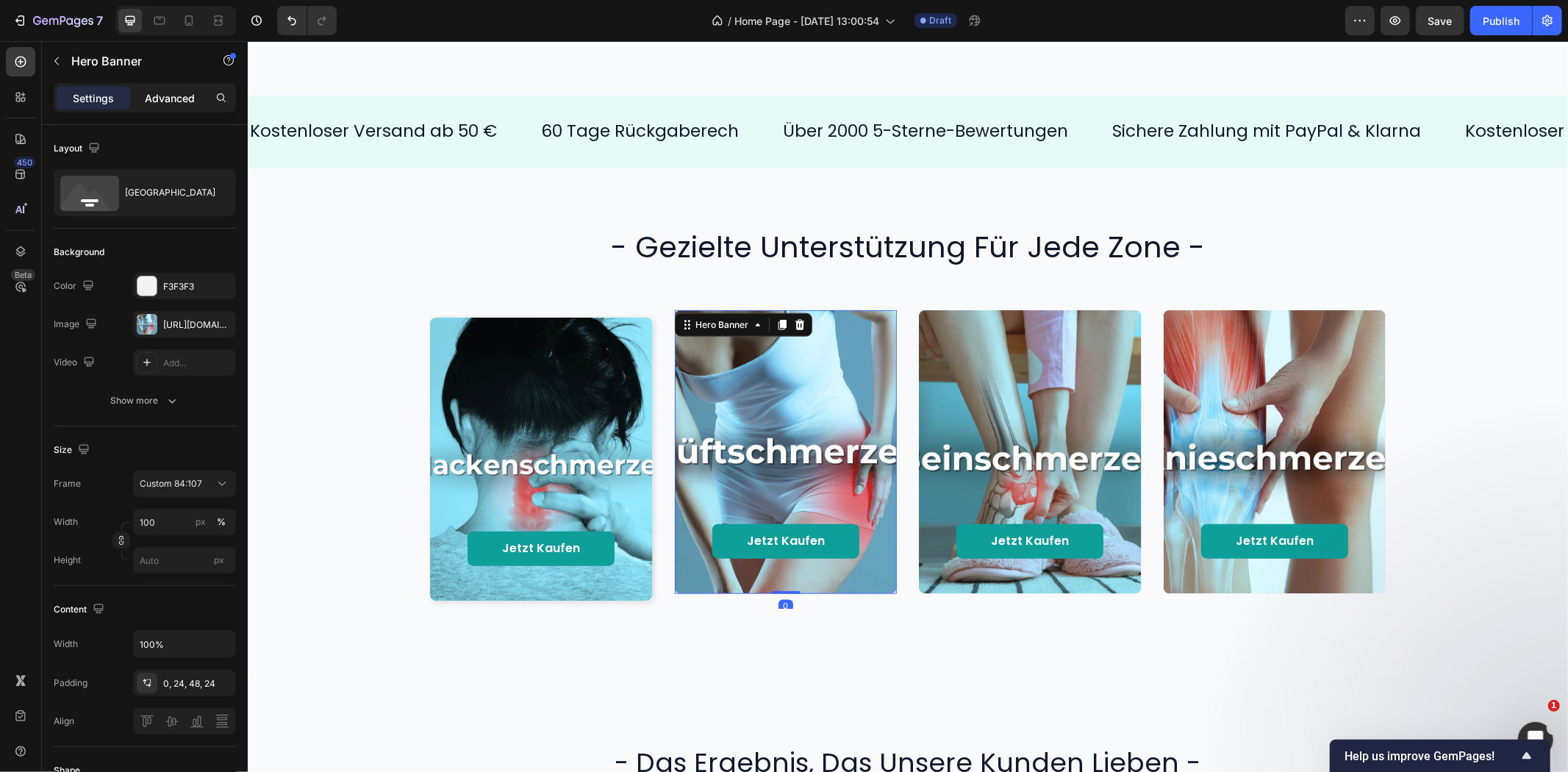
click at [155, 90] on p "Advanced" at bounding box center [169, 98] width 50 height 15
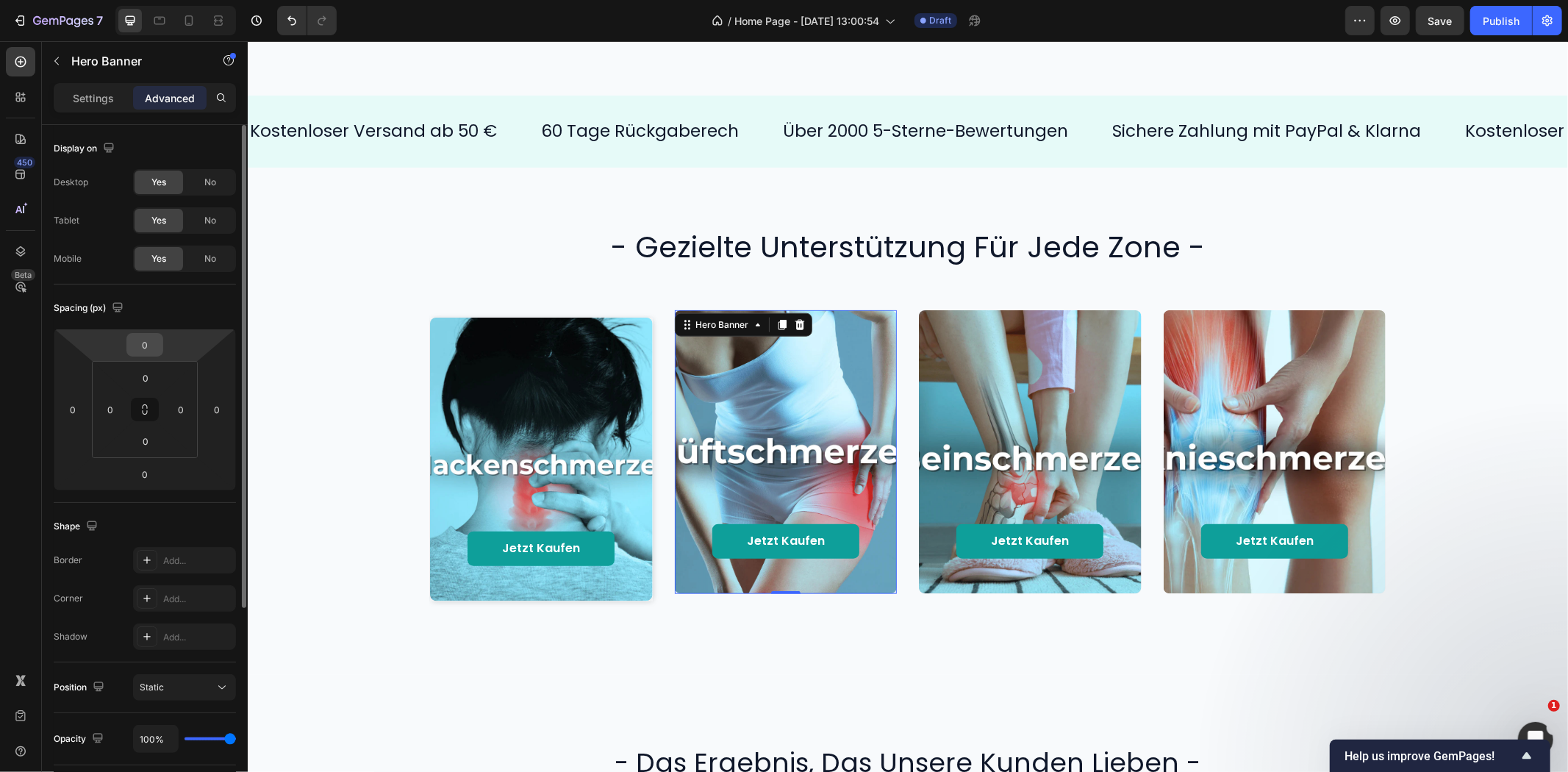
click at [148, 349] on input "0" at bounding box center [145, 344] width 30 height 22
click at [123, 0] on html "7 Version history / Home Page - [DATE] 13:00:54 Draft Preview Save Publish 450 …" at bounding box center [784, 0] width 1568 height 0
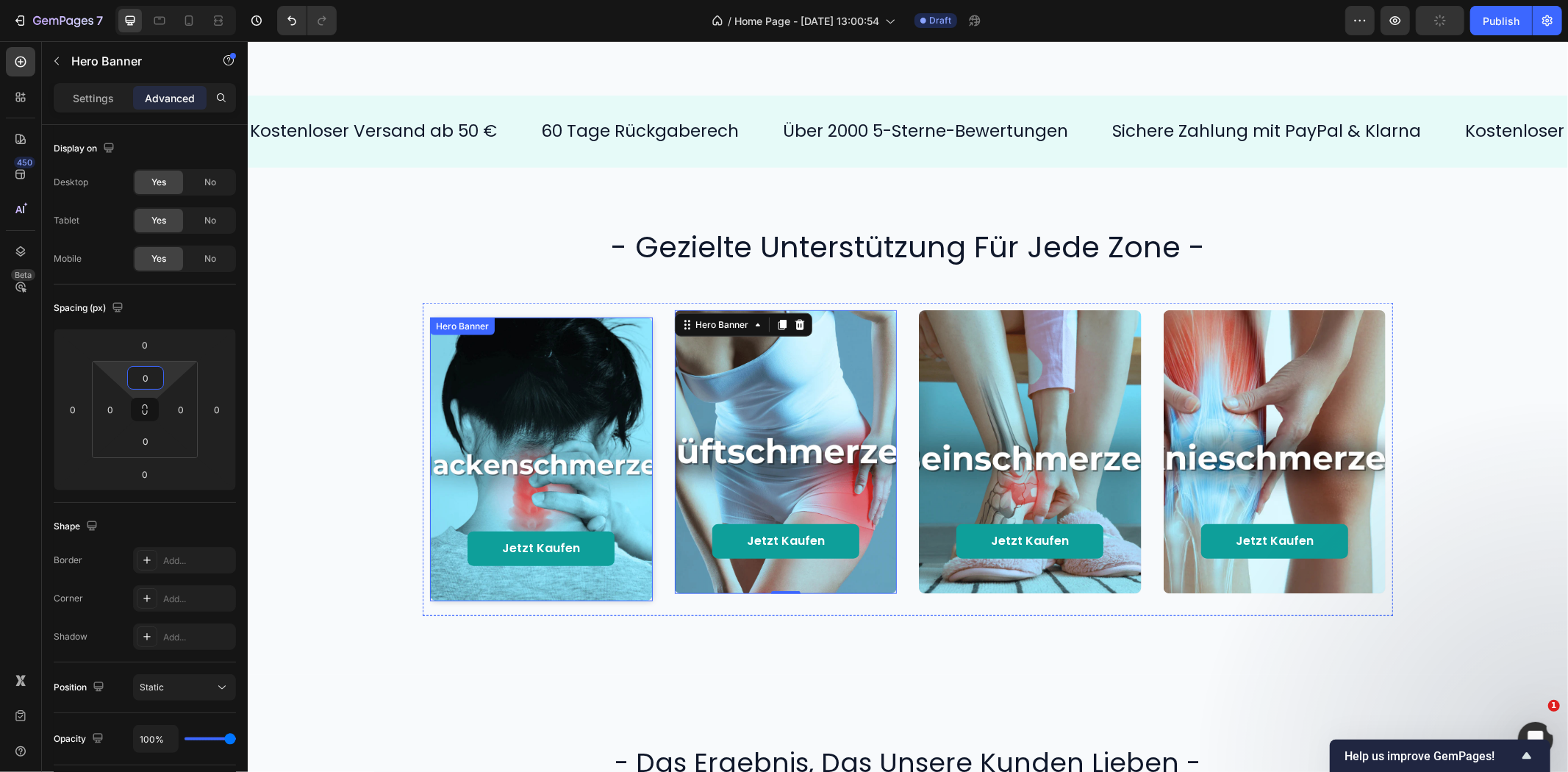
click at [633, 336] on div "Background Image" at bounding box center [540, 458] width 222 height 283
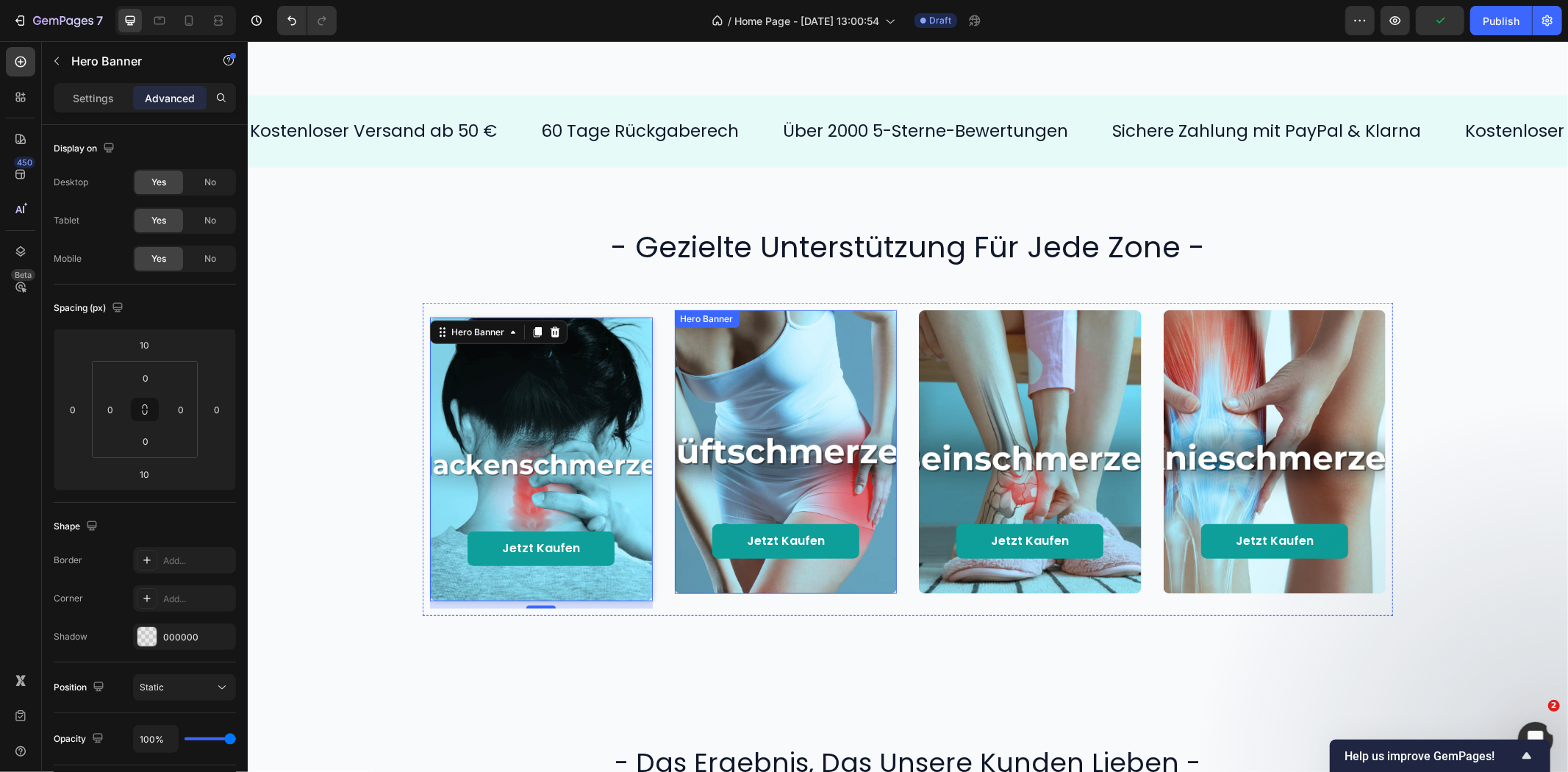
click at [777, 331] on div "Jetzt kaufen Button Hero Banner" at bounding box center [785, 450] width 222 height 283
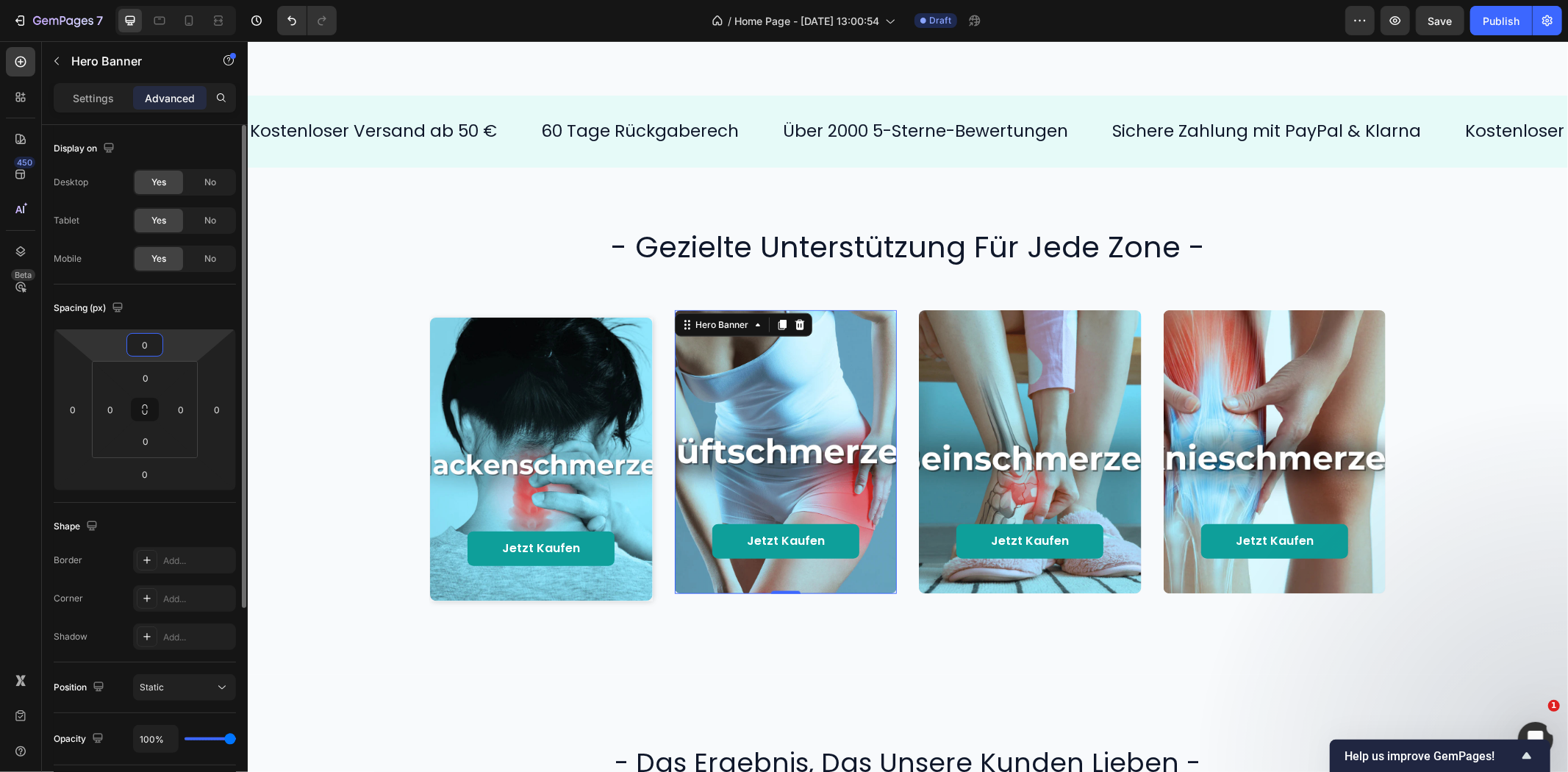
click at [147, 347] on input "0" at bounding box center [145, 344] width 30 height 22
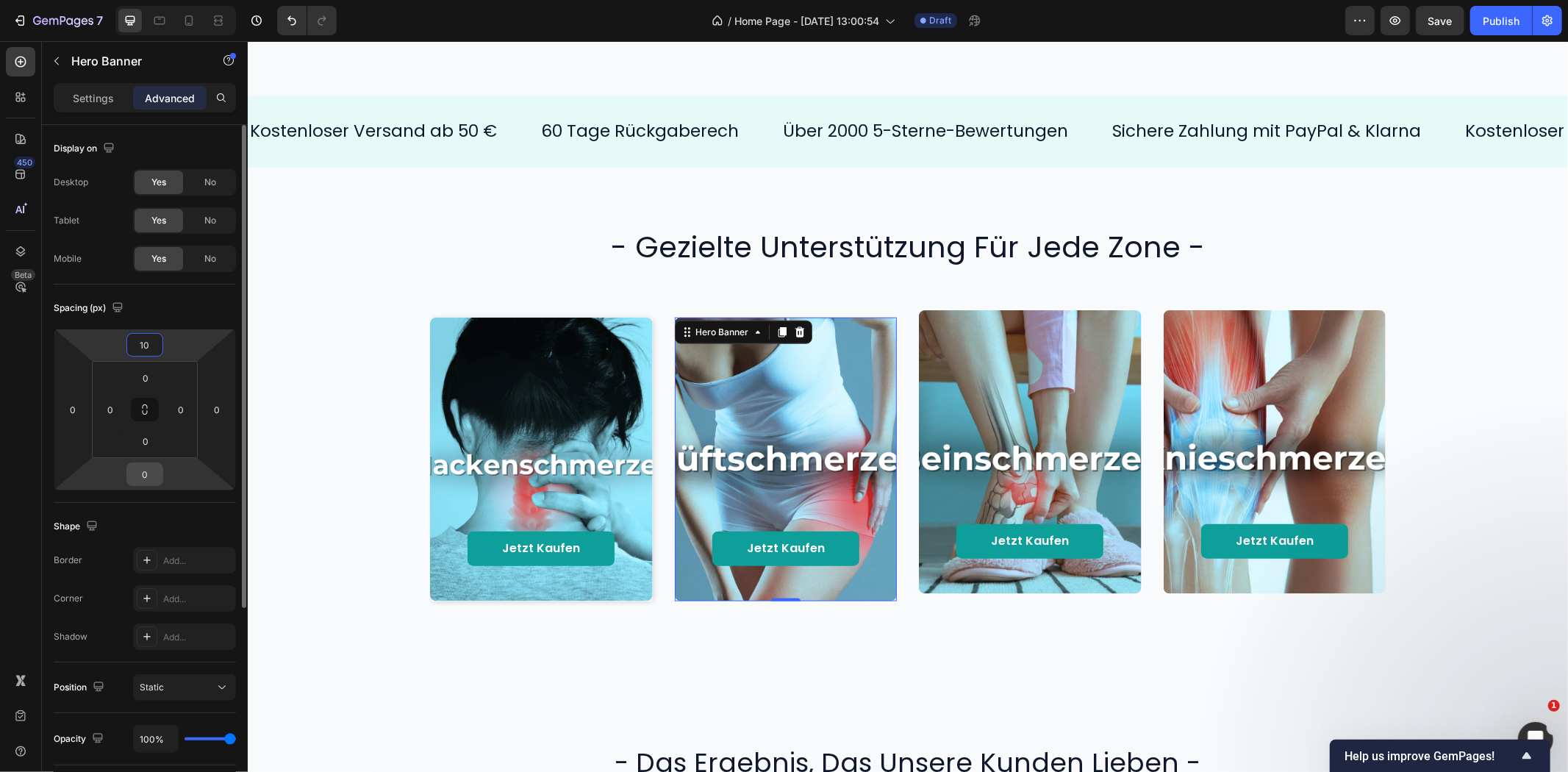
type input "10"
click at [147, 475] on input "0" at bounding box center [145, 474] width 30 height 22
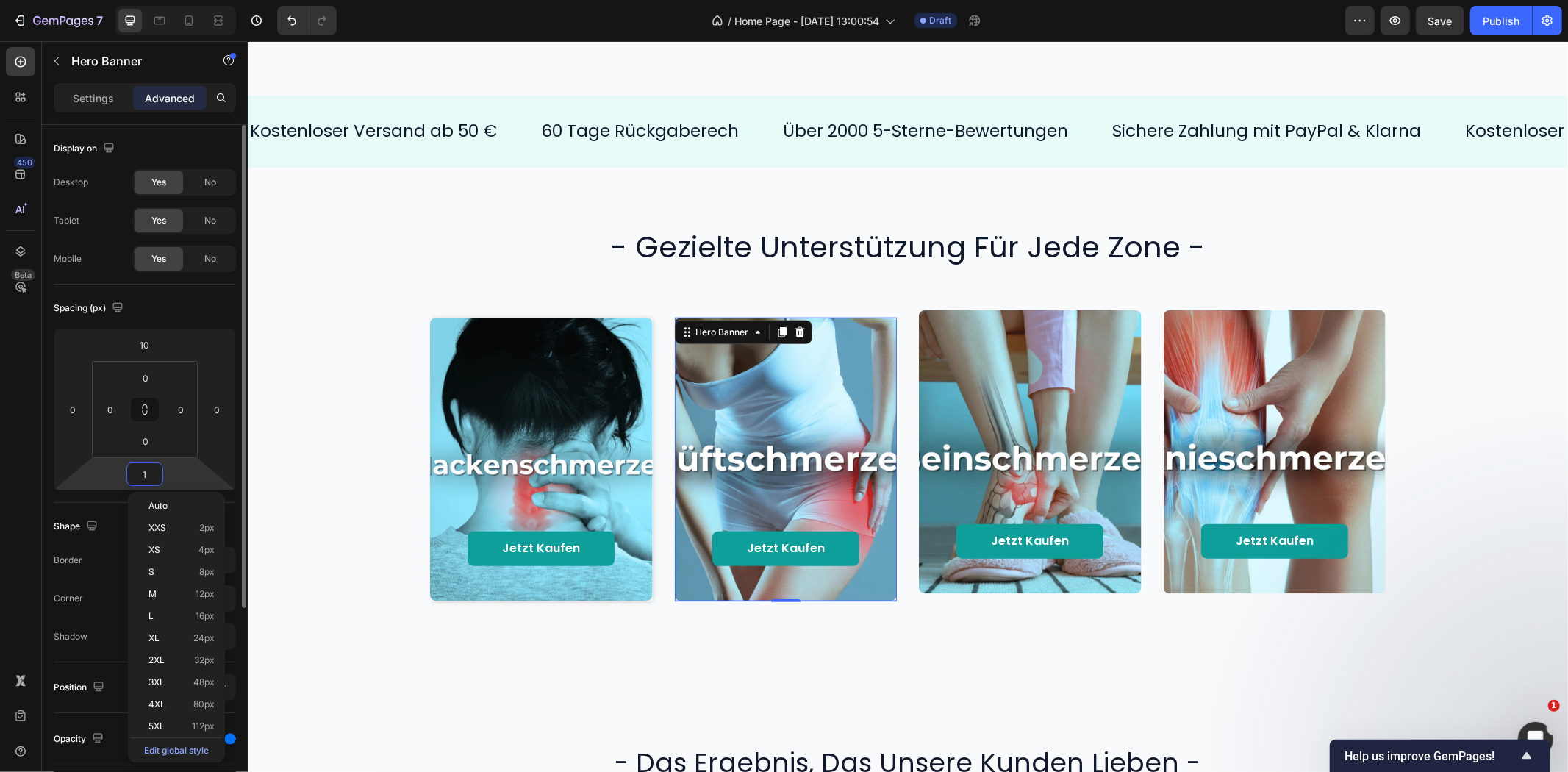
type input "10"
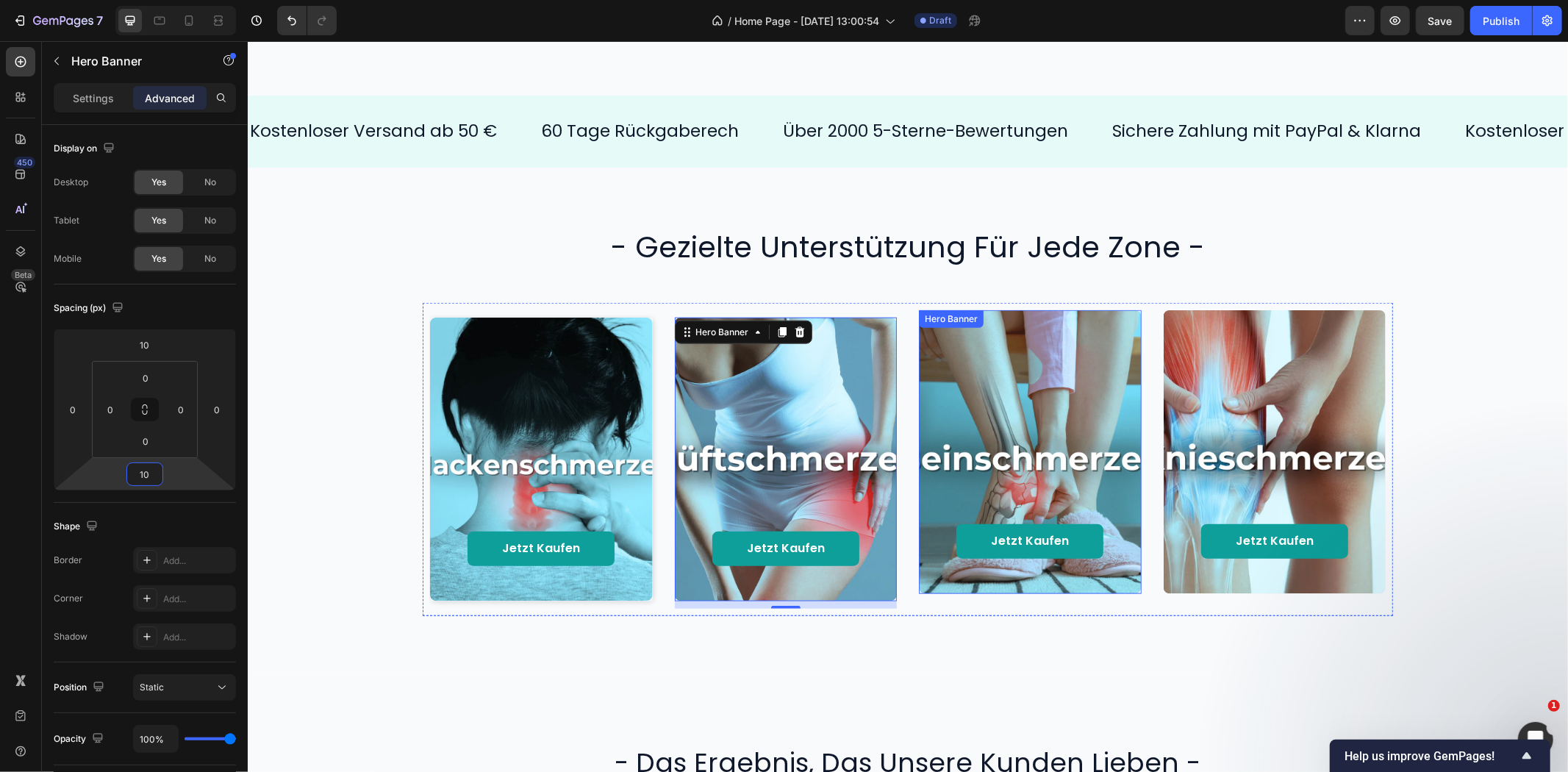
click at [1054, 349] on div "Background Image" at bounding box center [1029, 450] width 222 height 283
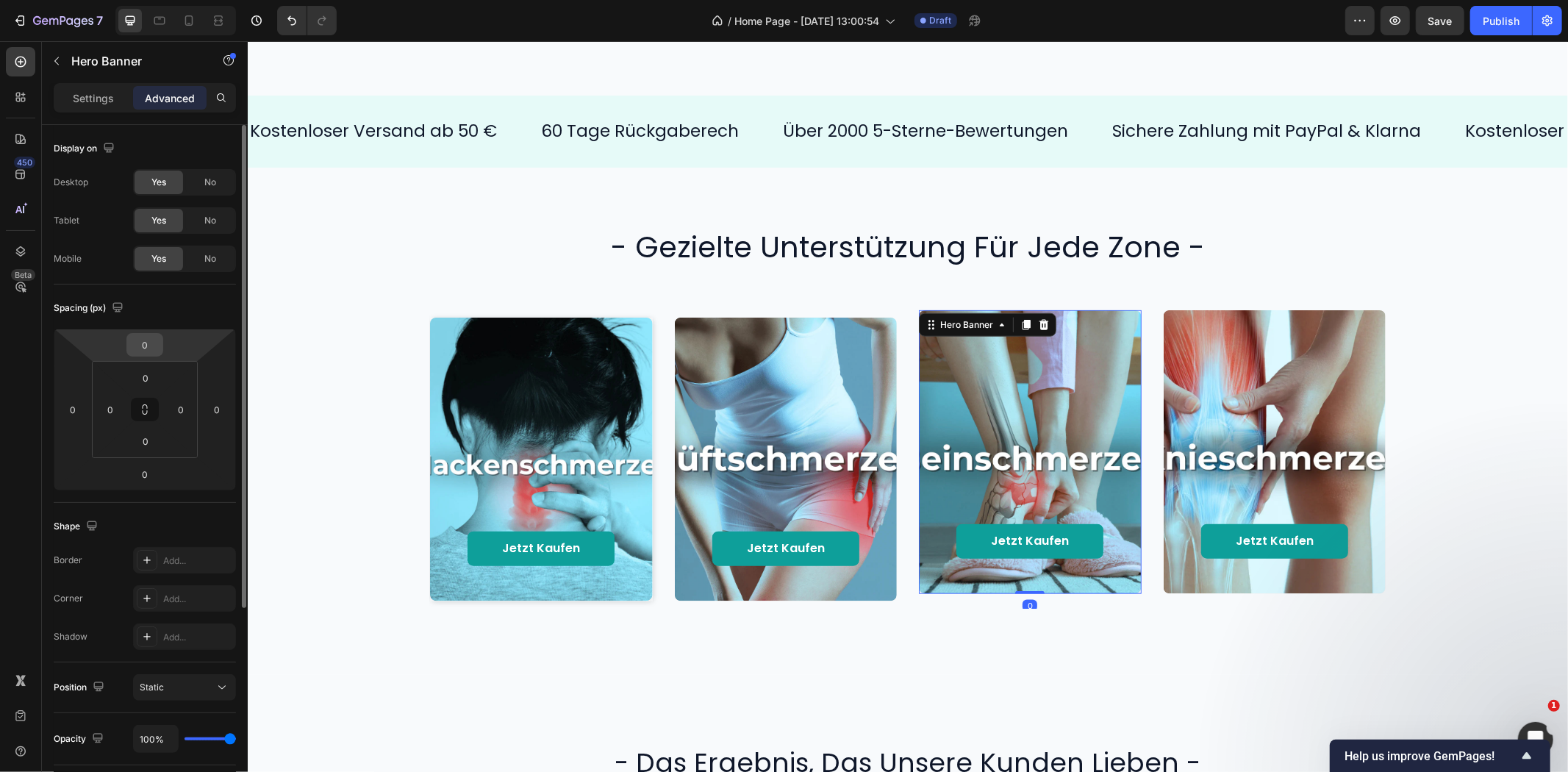
click at [144, 340] on input "0" at bounding box center [145, 344] width 30 height 22
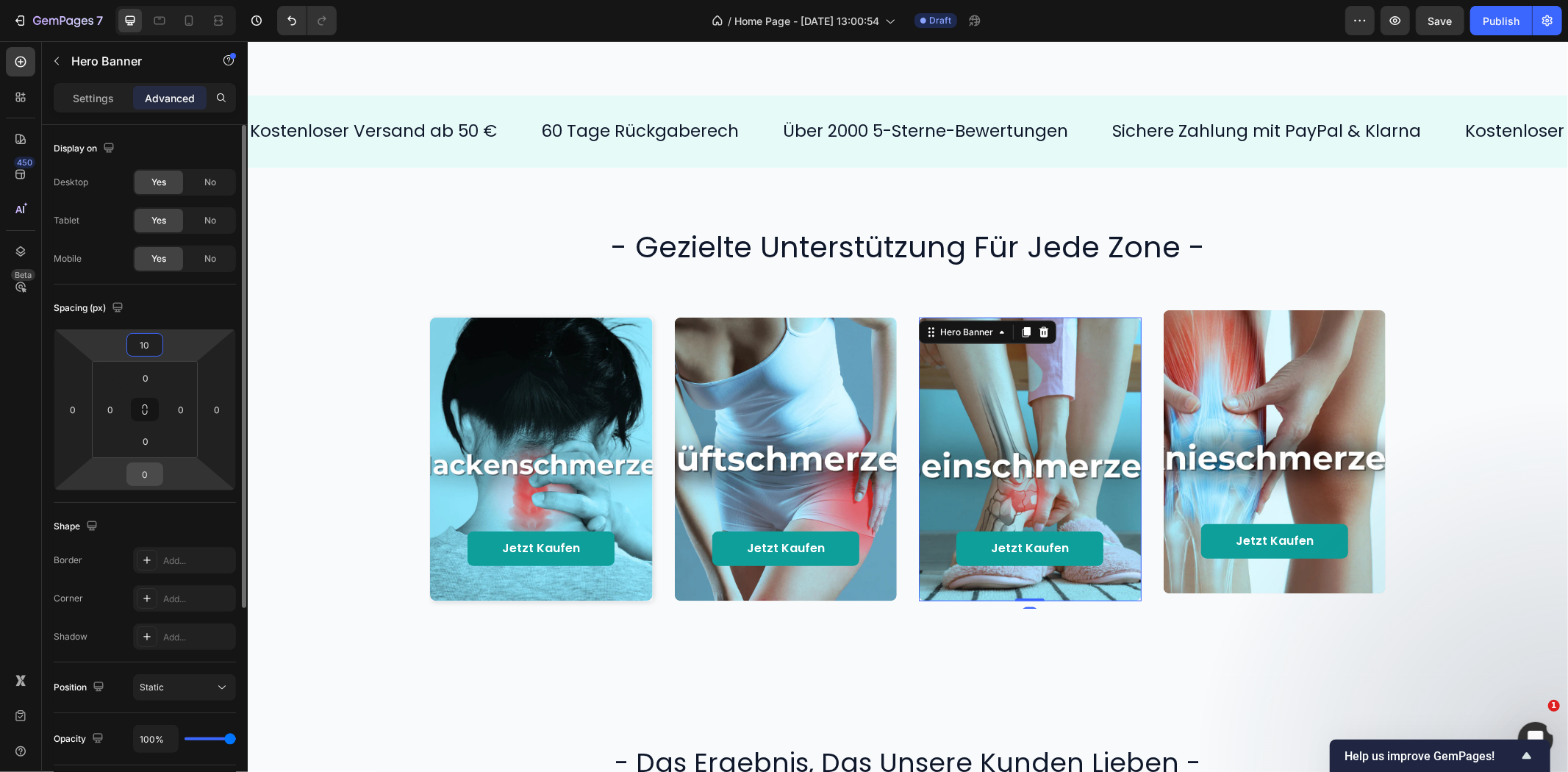
type input "10"
click at [142, 475] on input "0" at bounding box center [145, 474] width 30 height 22
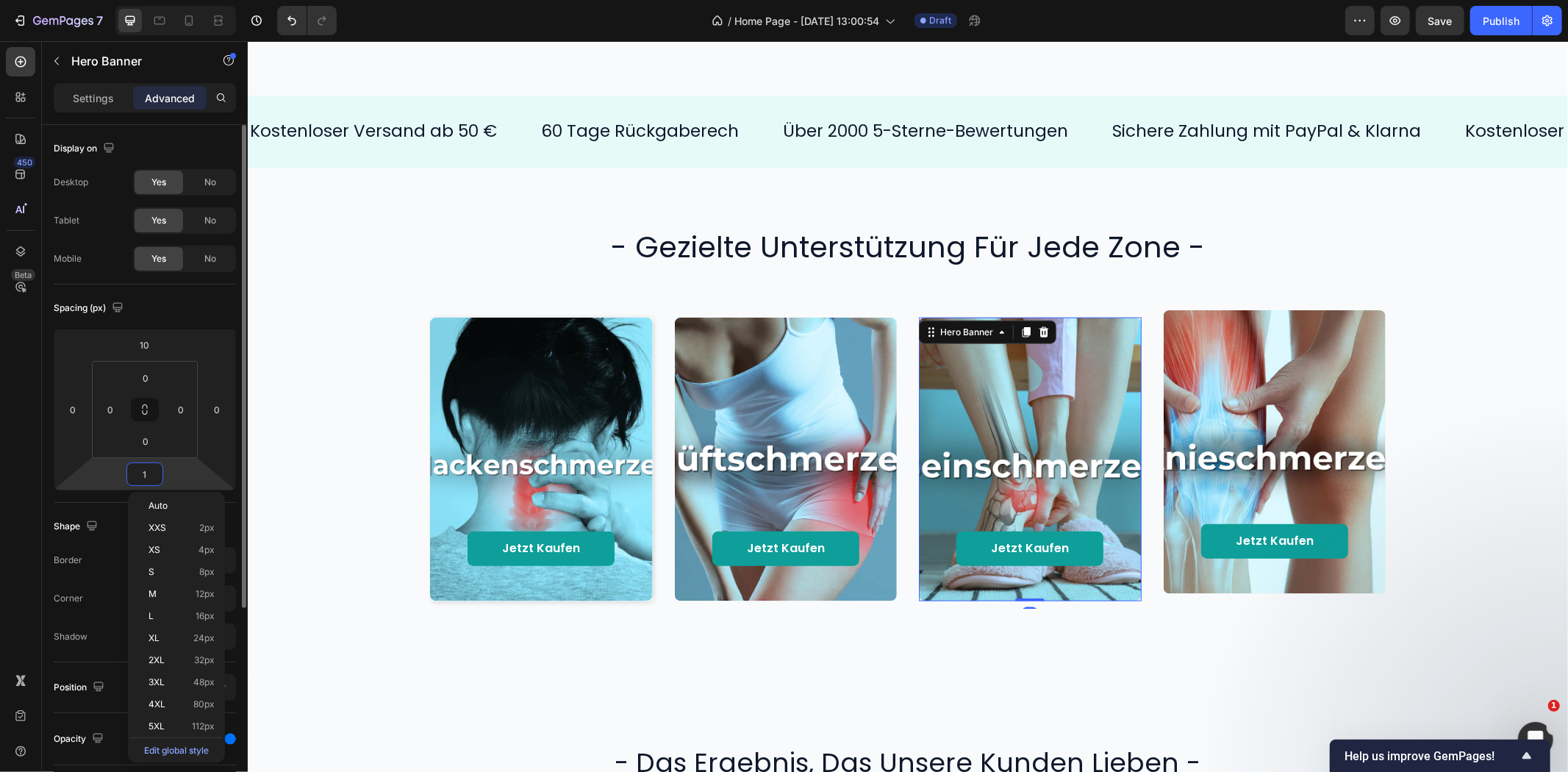
type input "10"
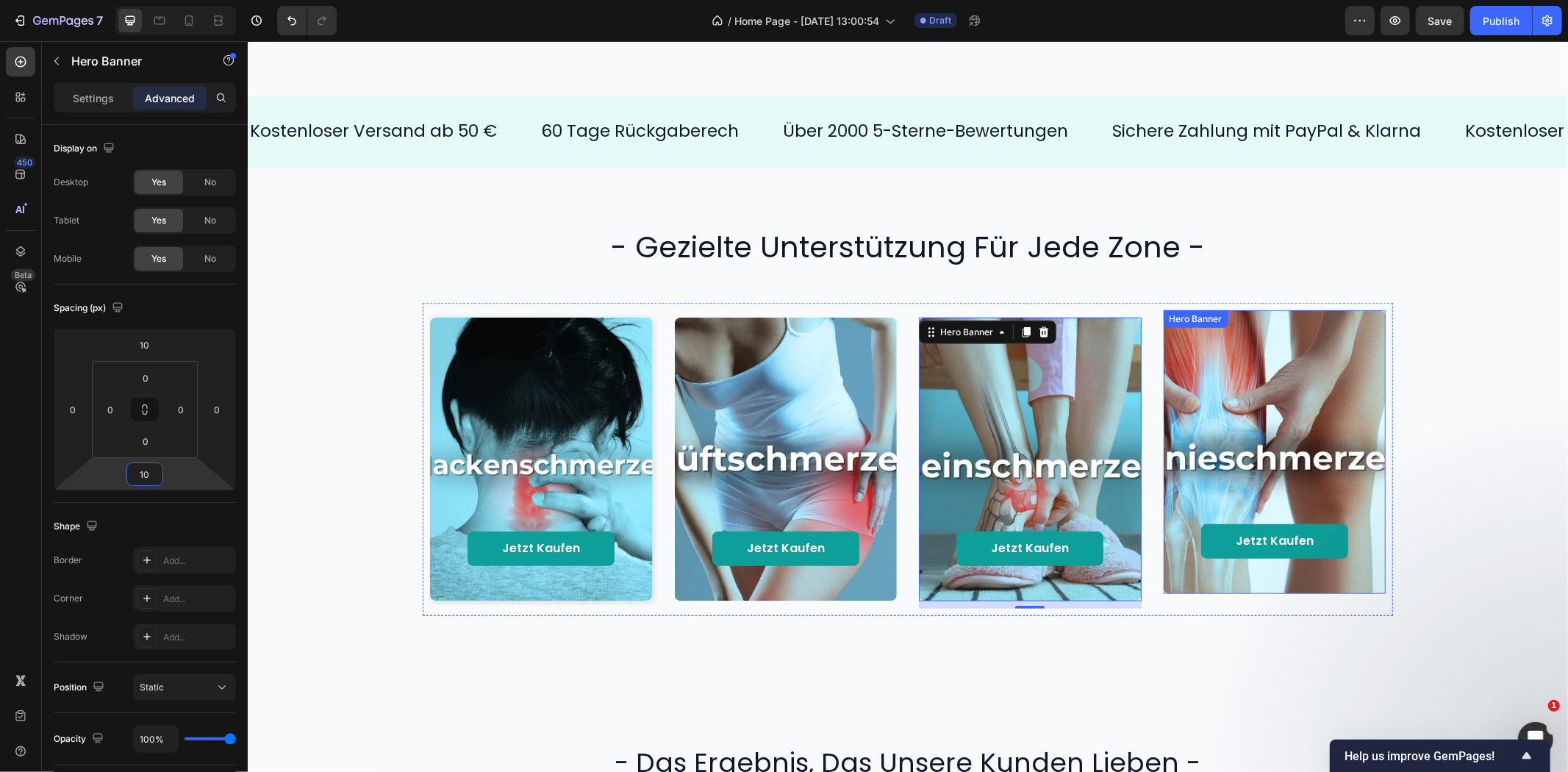
click at [1200, 362] on div "Background Image" at bounding box center [1274, 450] width 222 height 283
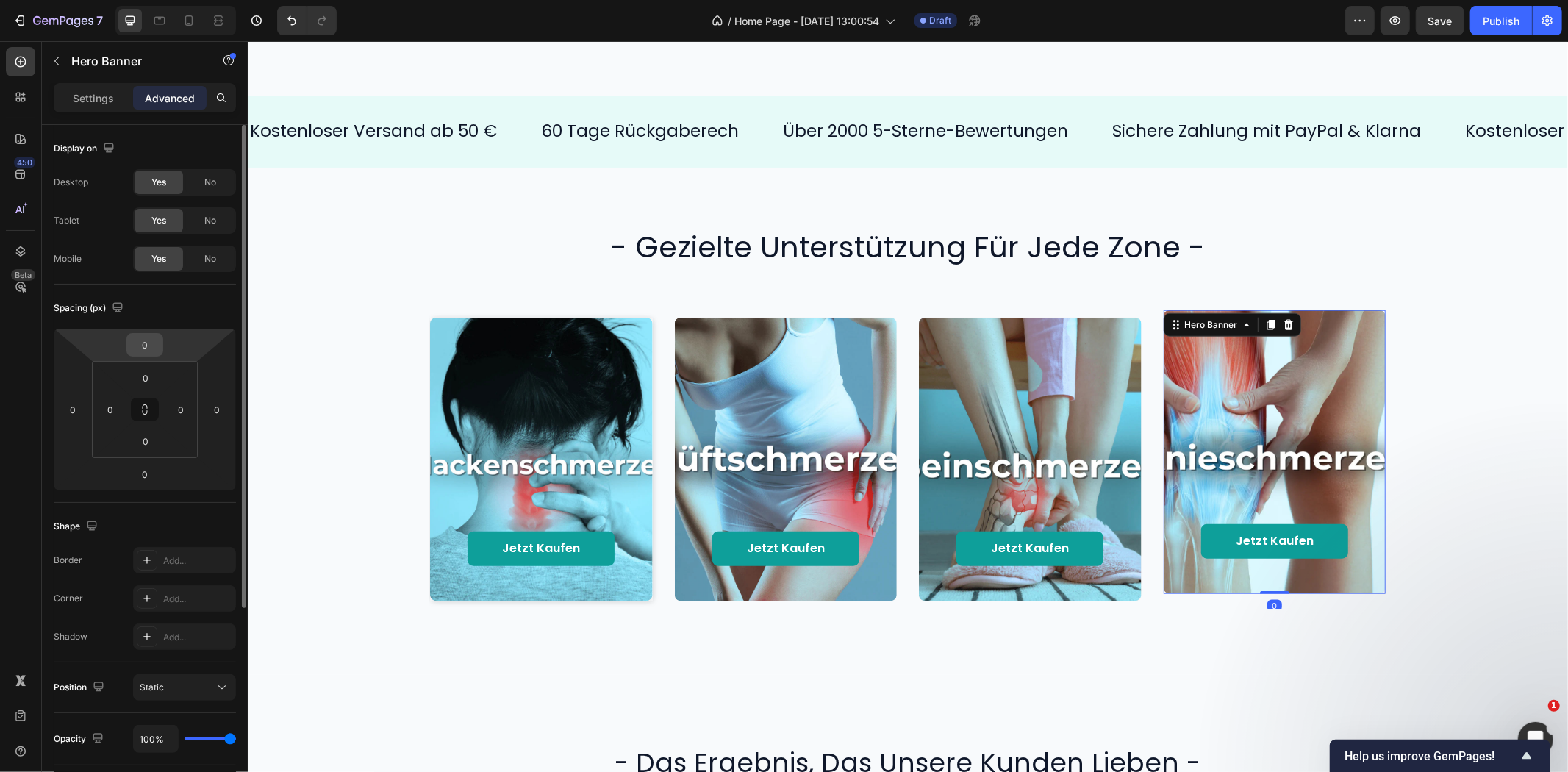
click at [135, 340] on input "0" at bounding box center [145, 344] width 30 height 22
click at [146, 344] on input "0" at bounding box center [145, 344] width 30 height 22
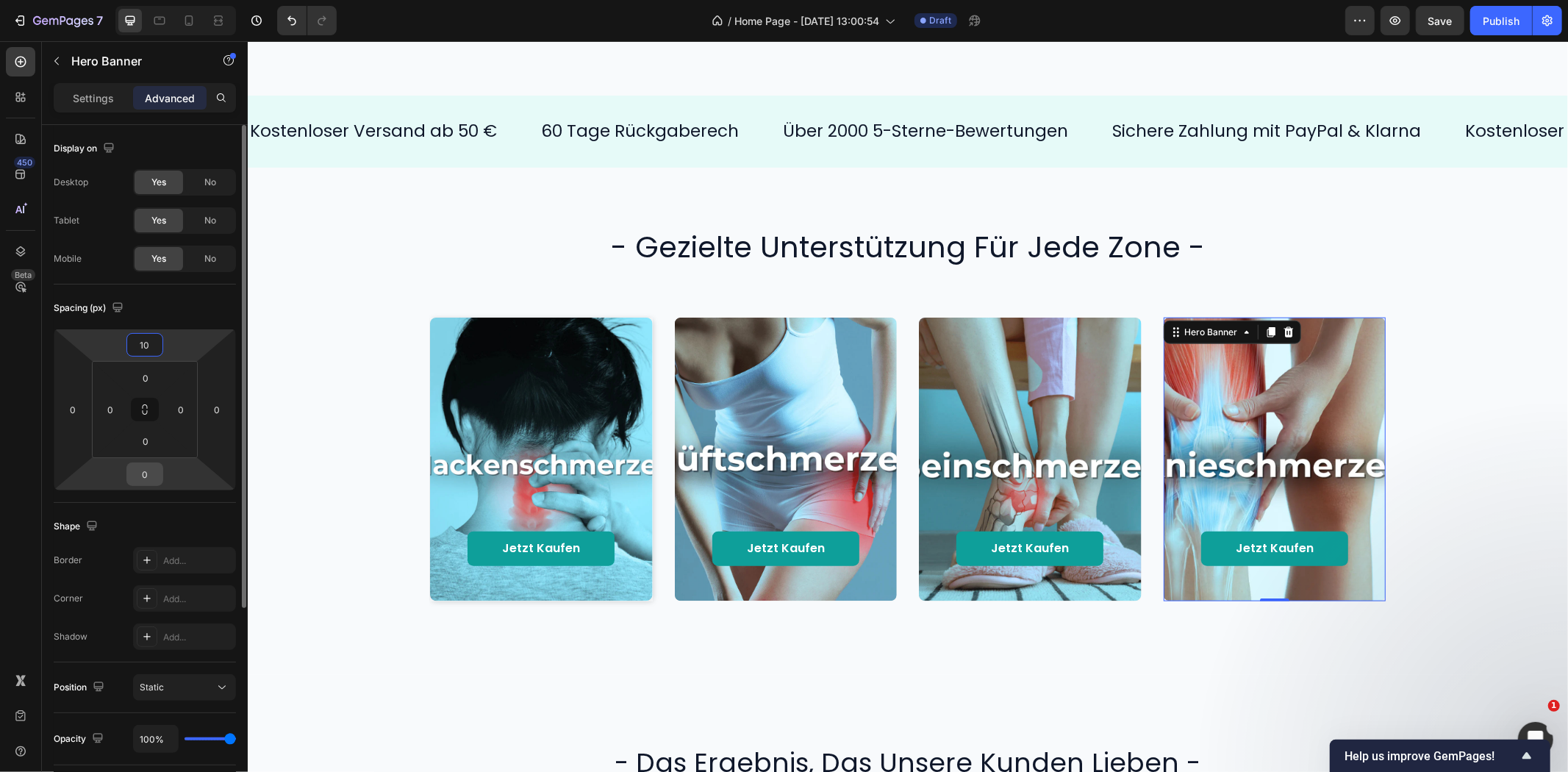
type input "10"
click at [144, 472] on input "0" at bounding box center [145, 474] width 30 height 22
type input "10"
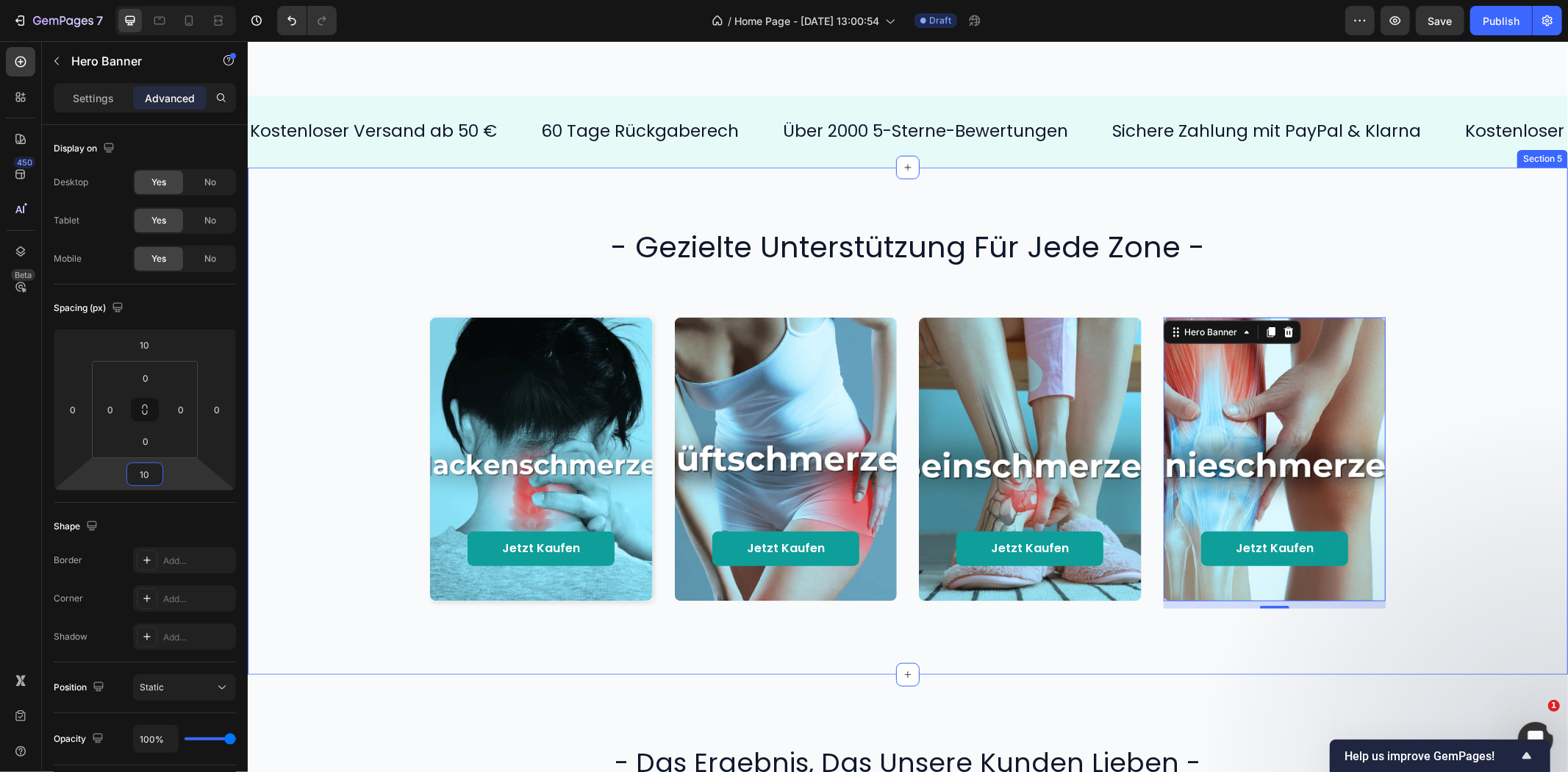
click at [432, 270] on div "- gezielte unterstützung für jede zone - Heading Jetzt kaufen Button Hero Banne…" at bounding box center [907, 420] width 1291 height 389
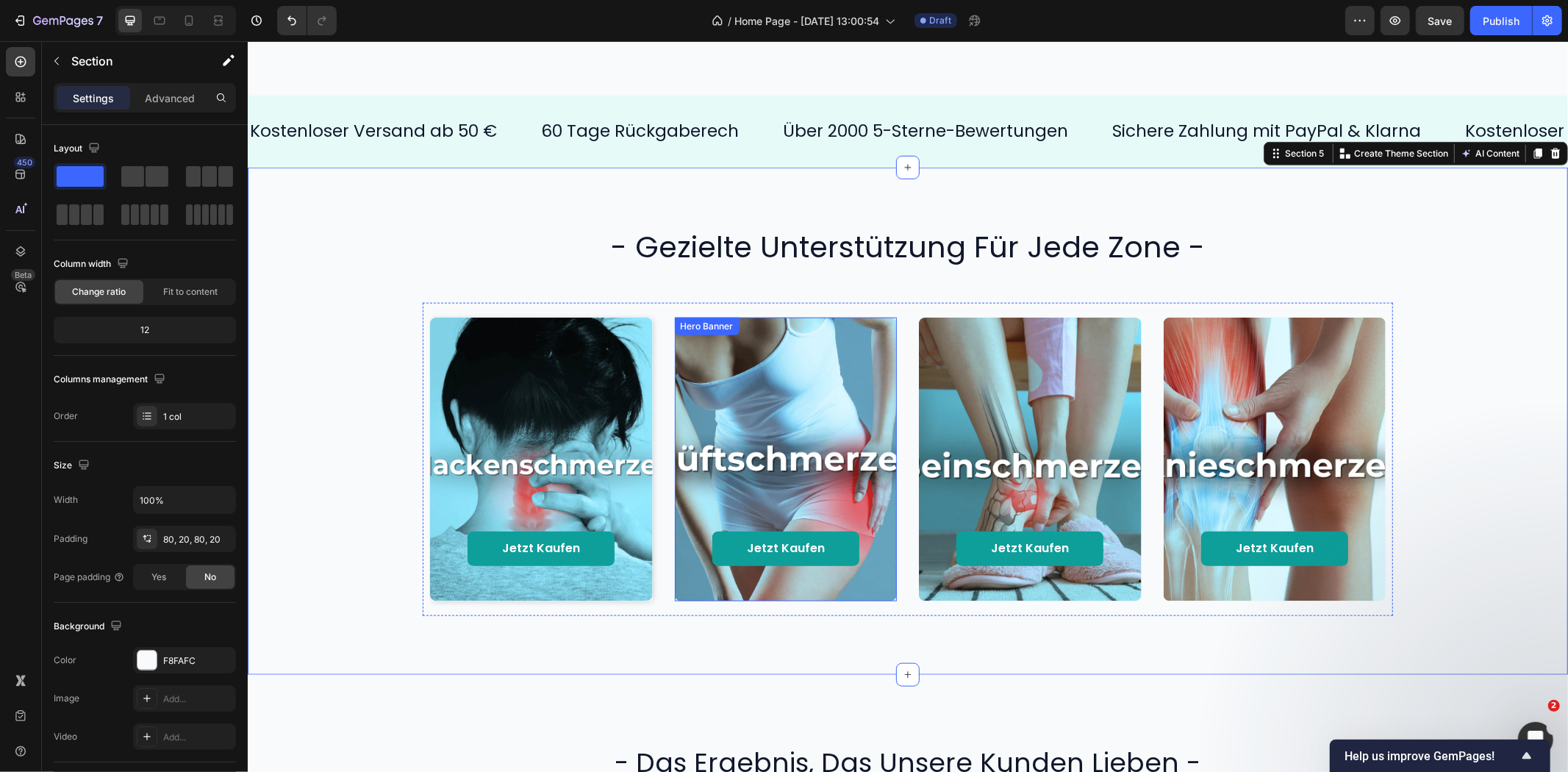
click at [759, 345] on div "Background Image" at bounding box center [785, 458] width 222 height 283
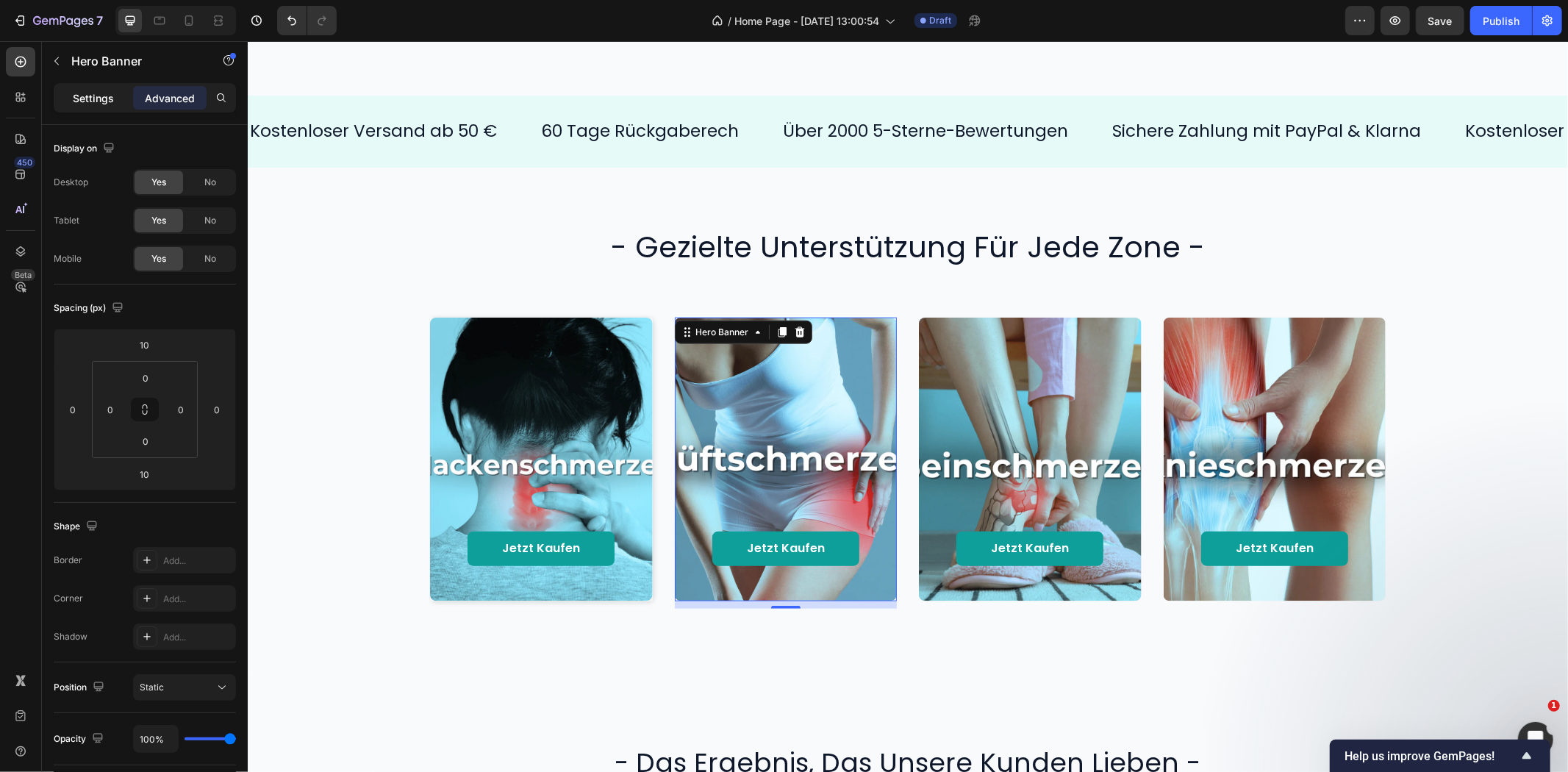
click at [75, 93] on p "Settings" at bounding box center [94, 98] width 42 height 15
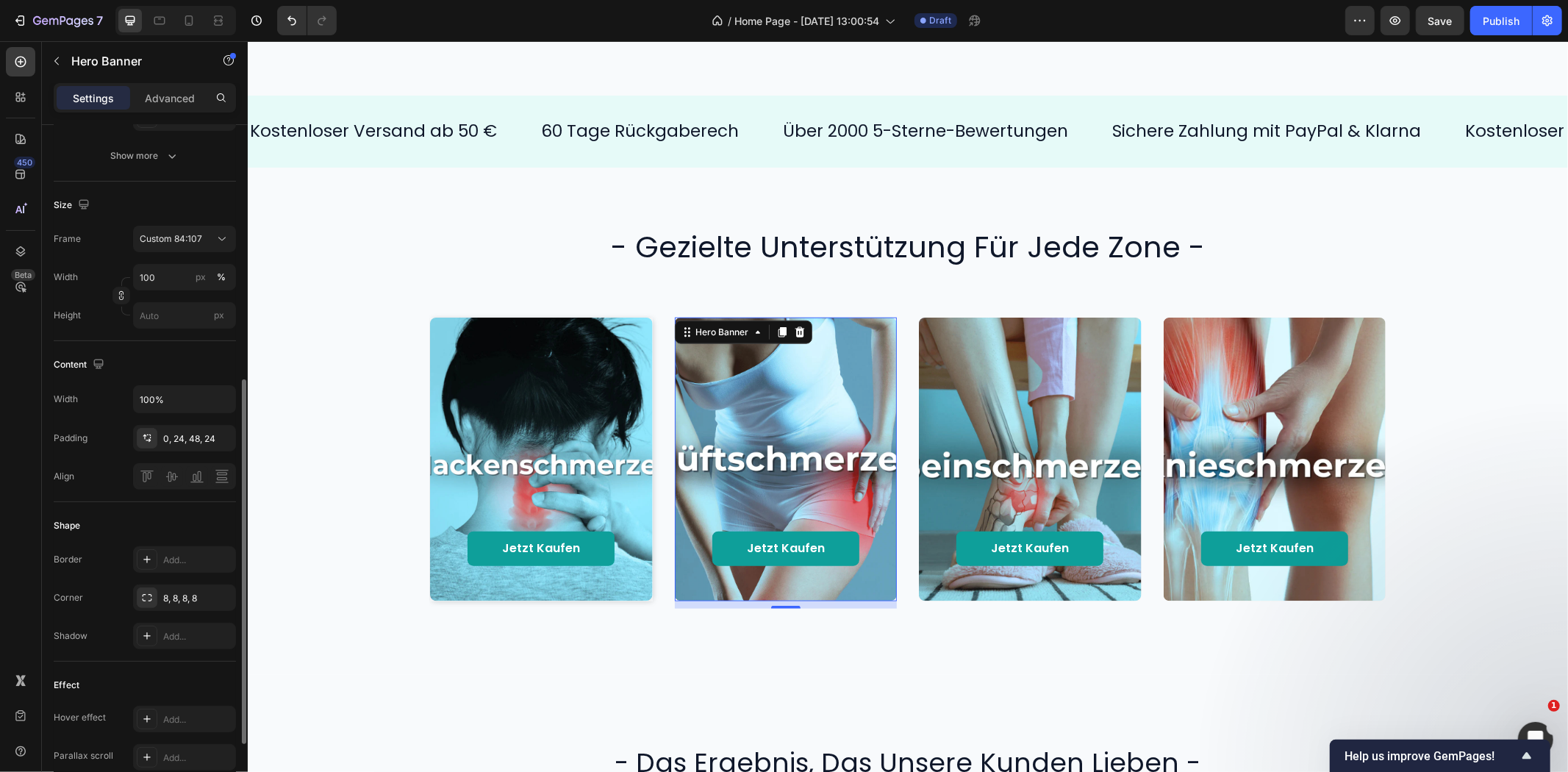
scroll to position [326, 0]
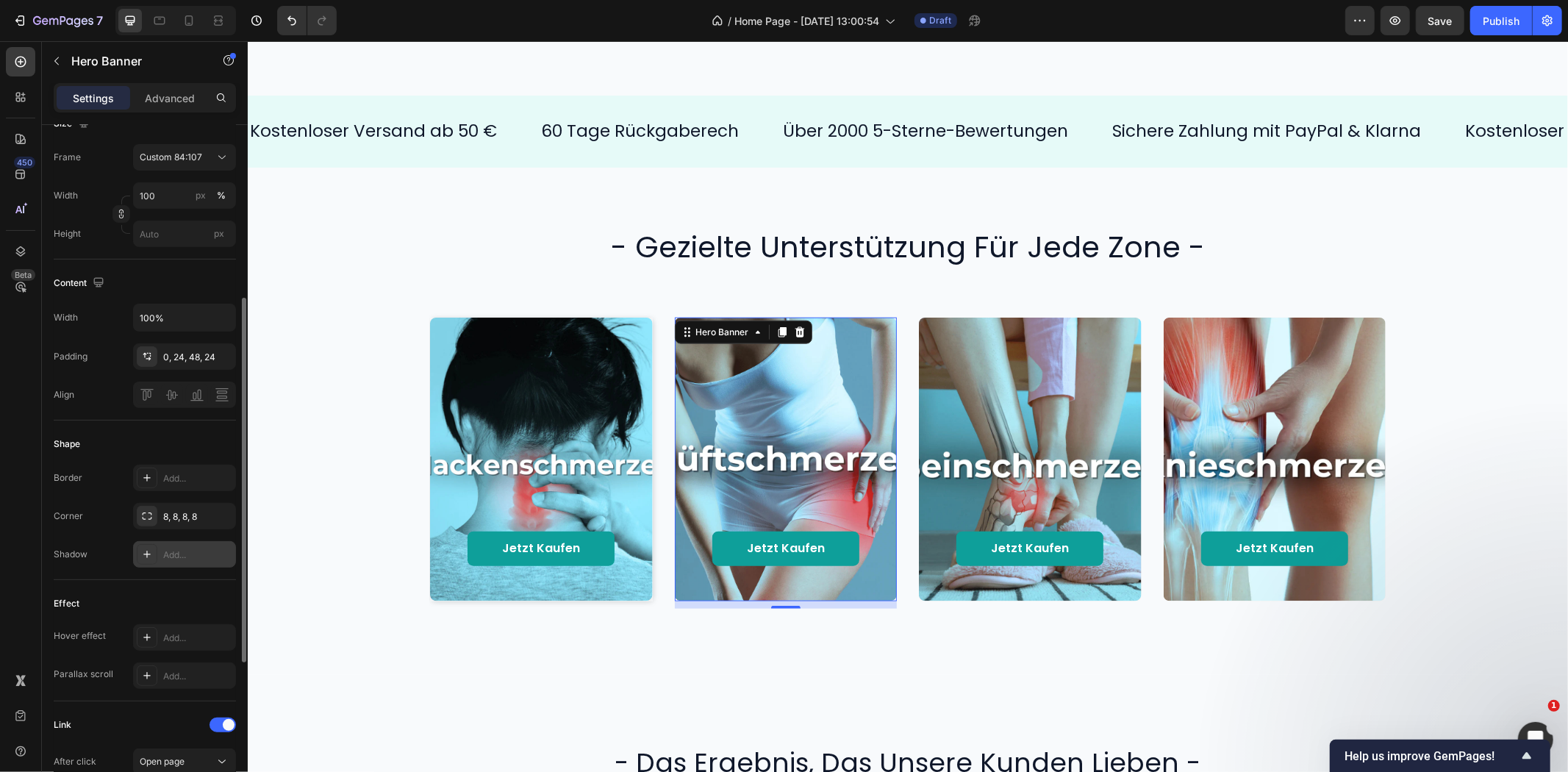
click at [180, 552] on div "Add..." at bounding box center [198, 555] width 69 height 14
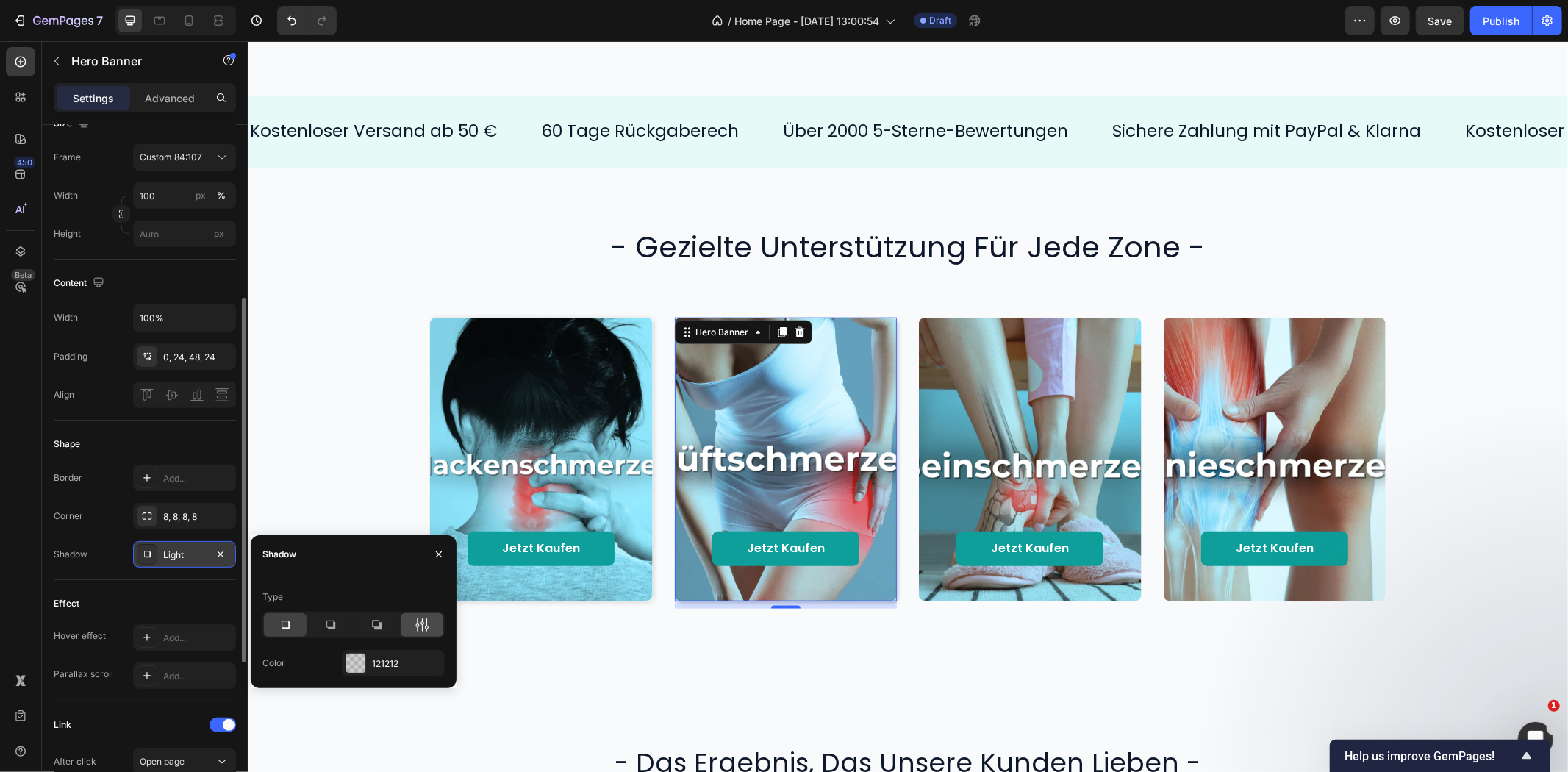
click at [408, 624] on div at bounding box center [421, 625] width 42 height 24
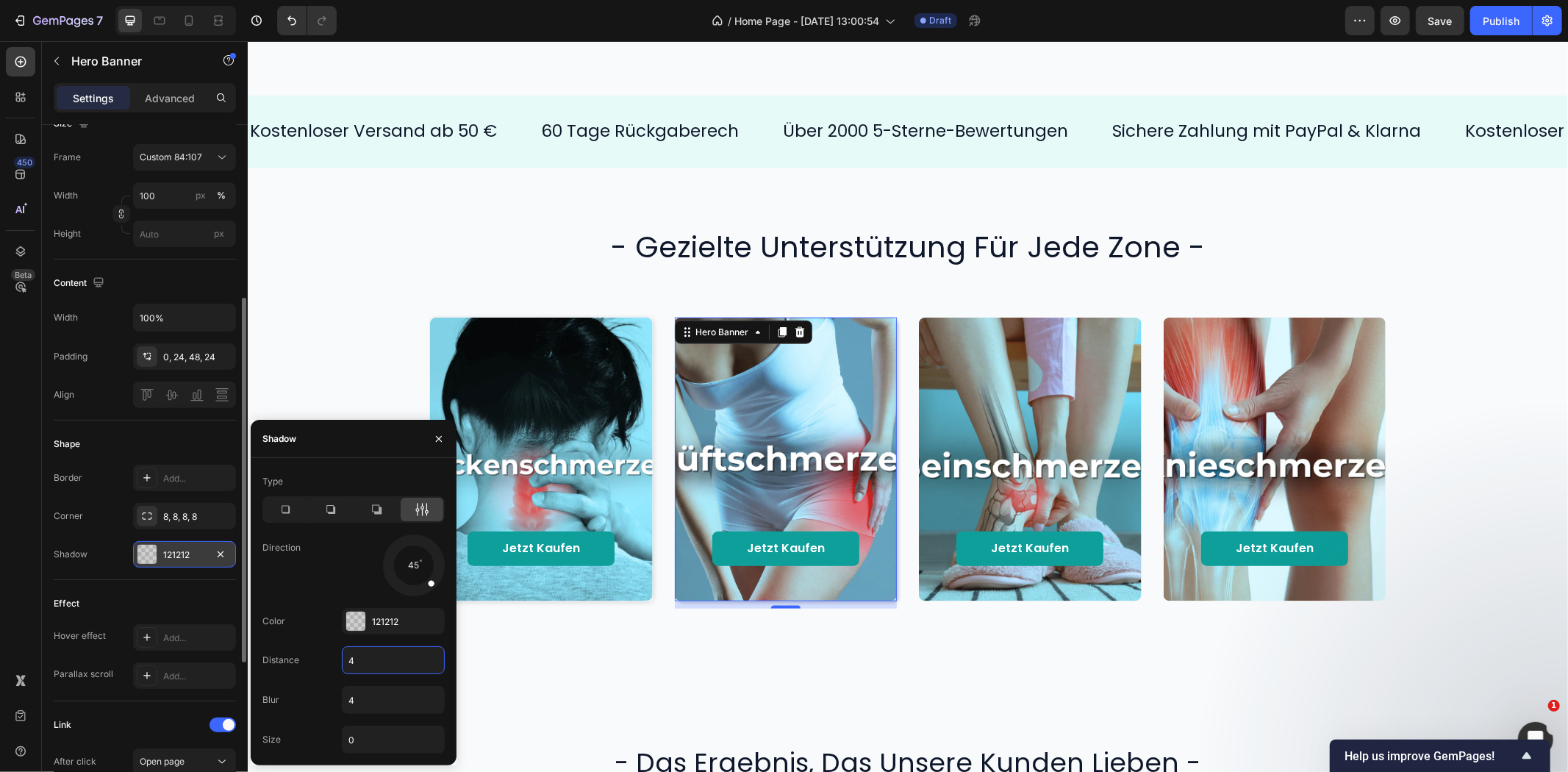
click at [361, 653] on input "4" at bounding box center [393, 660] width 101 height 26
type input "2"
click at [362, 699] on input "4" at bounding box center [393, 700] width 101 height 26
type input "8"
click at [382, 624] on div "121212" at bounding box center [393, 622] width 42 height 14
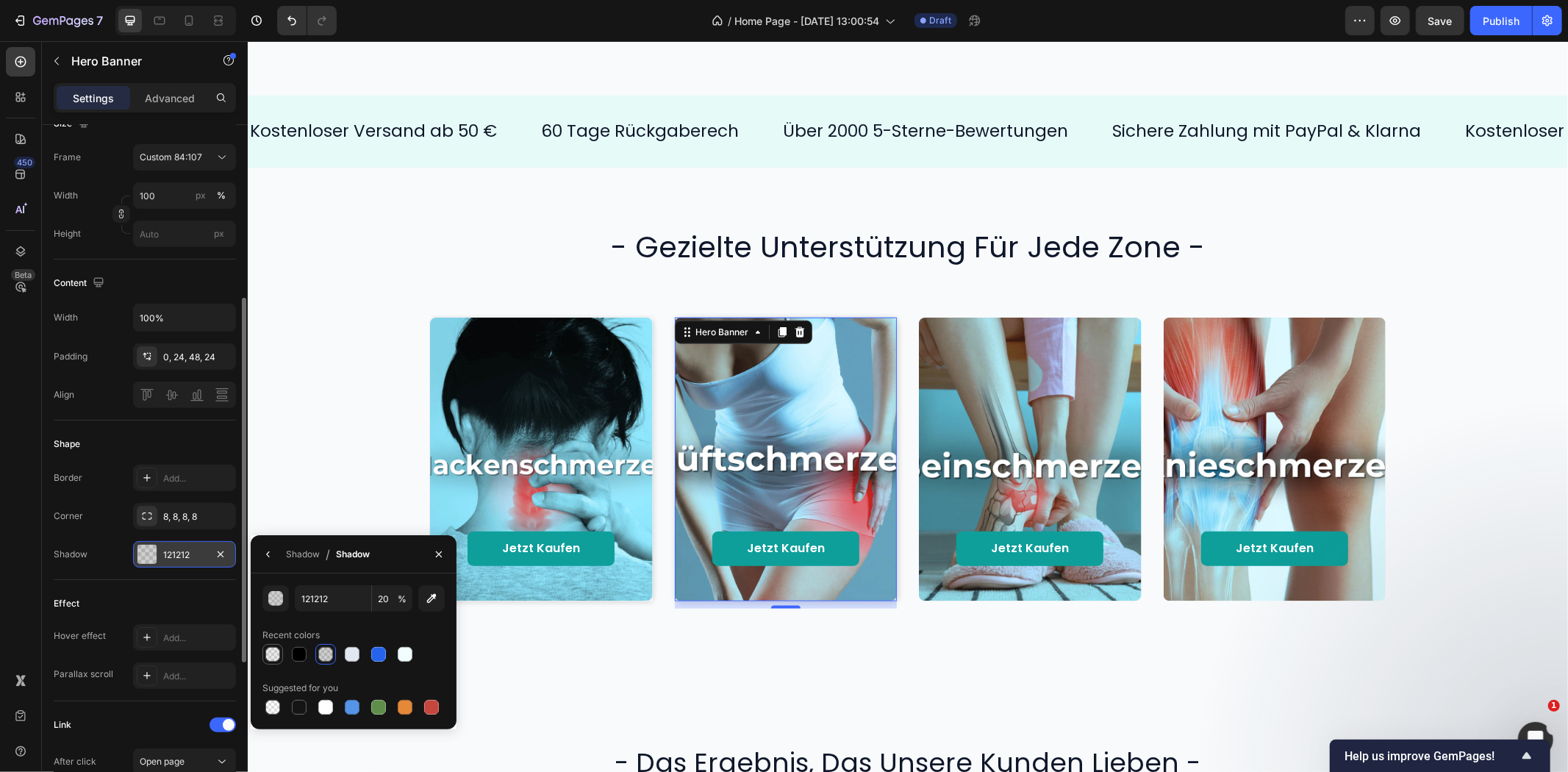
click at [275, 651] on div at bounding box center [273, 654] width 14 height 14
type input "000000"
type input "8"
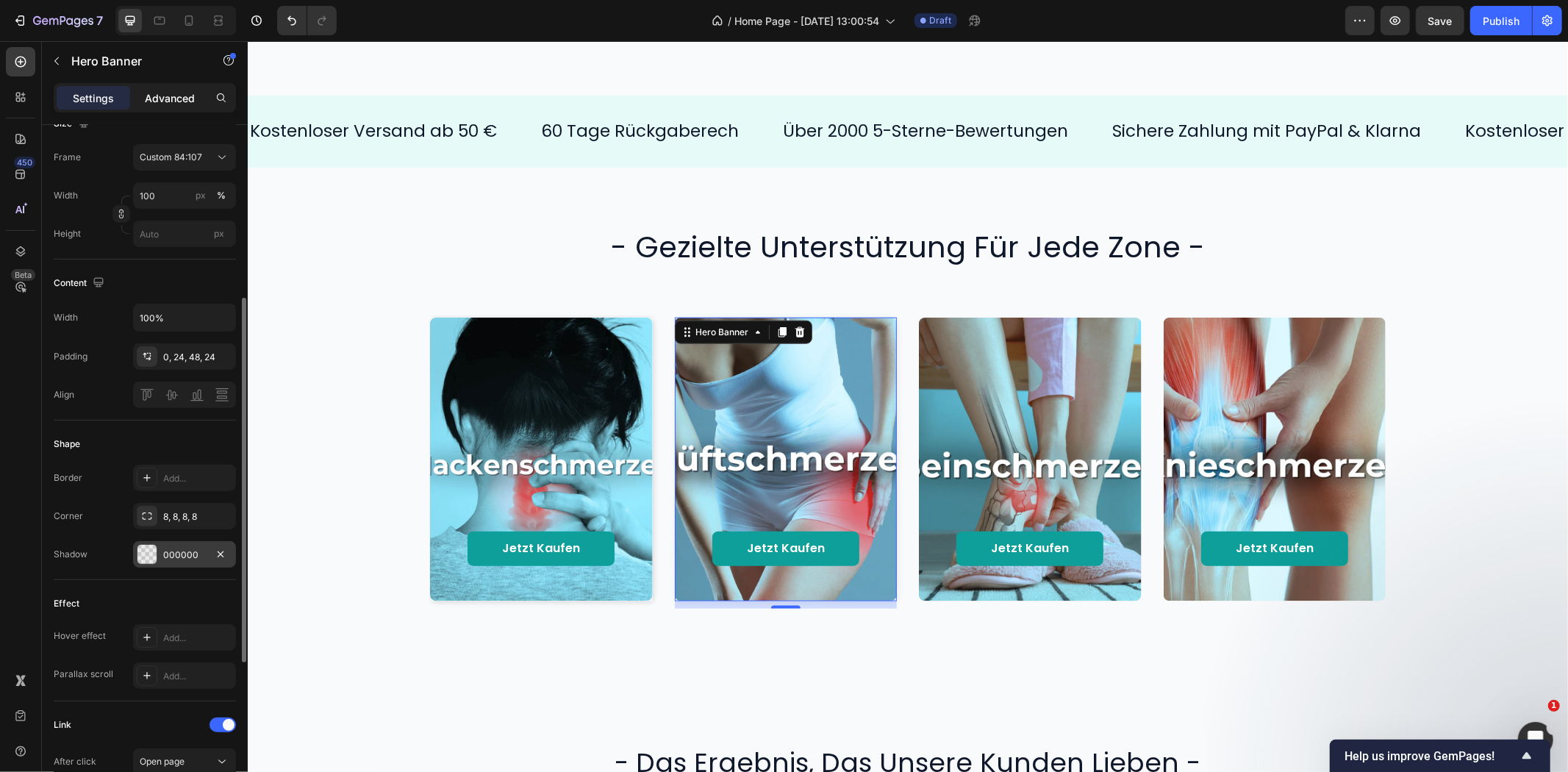
click at [164, 100] on p "Advanced" at bounding box center [169, 98] width 50 height 15
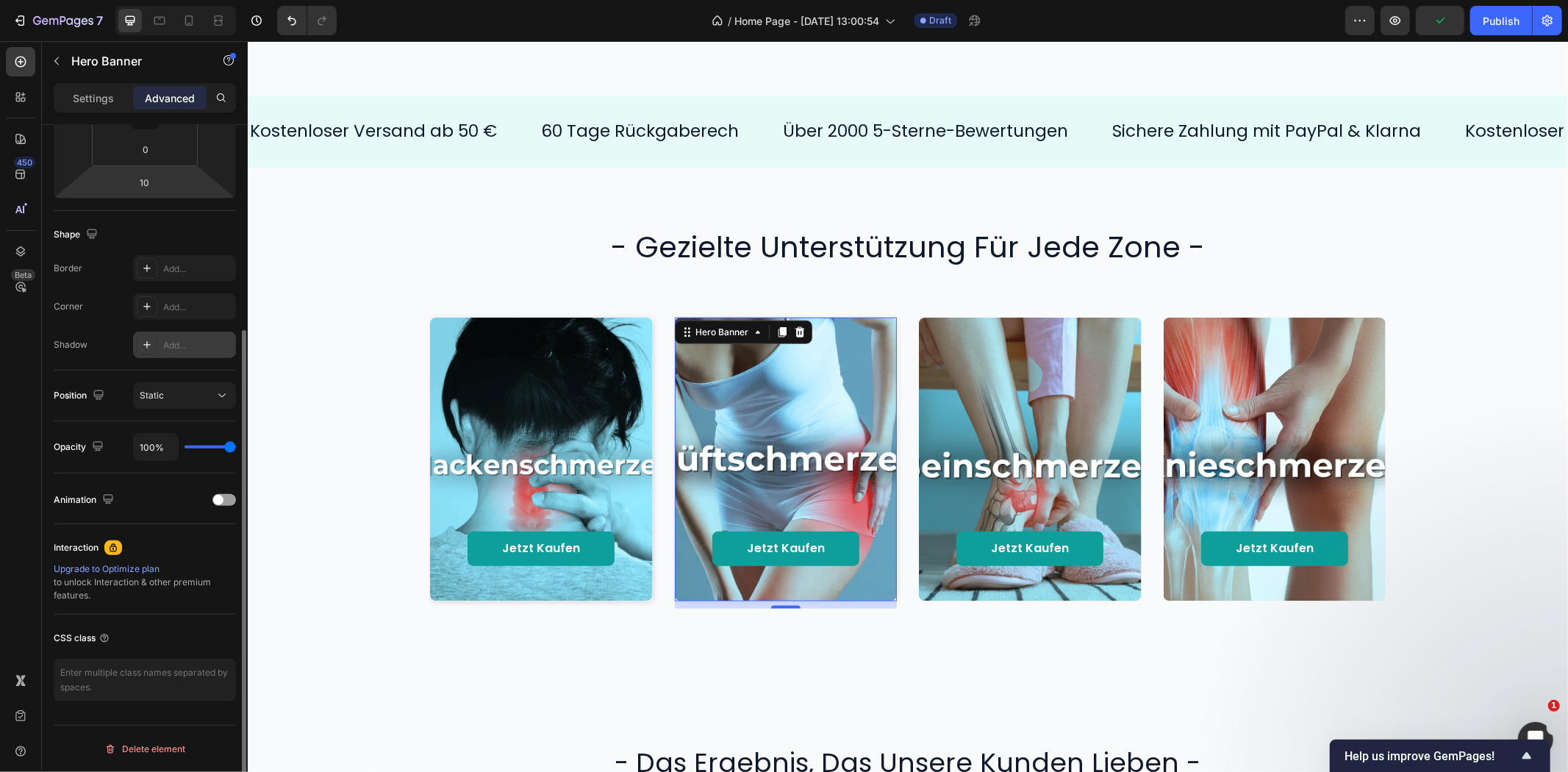
click at [176, 347] on div "Add..." at bounding box center [198, 345] width 69 height 14
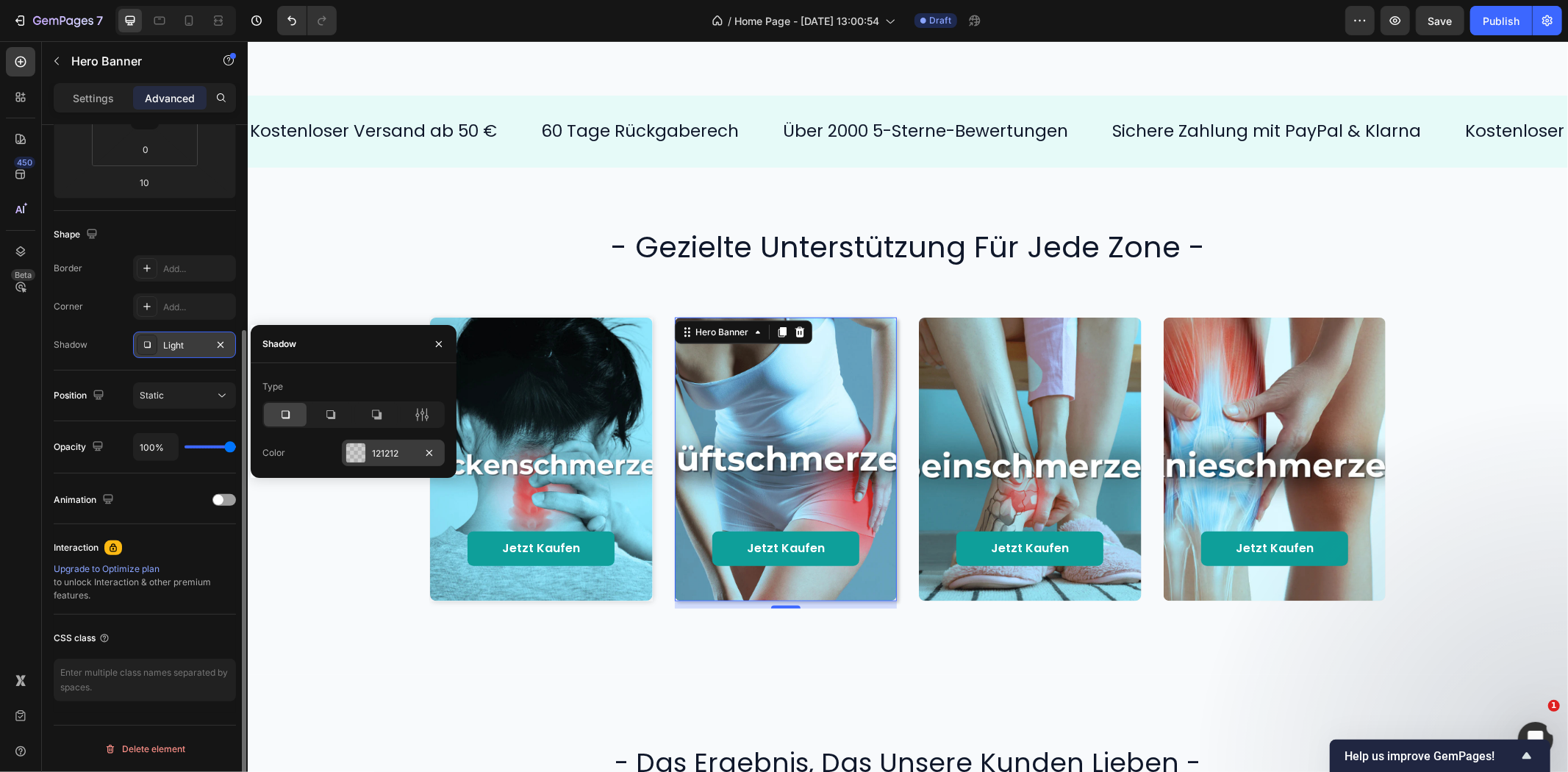
click at [366, 449] on div "121212" at bounding box center [393, 452] width 103 height 26
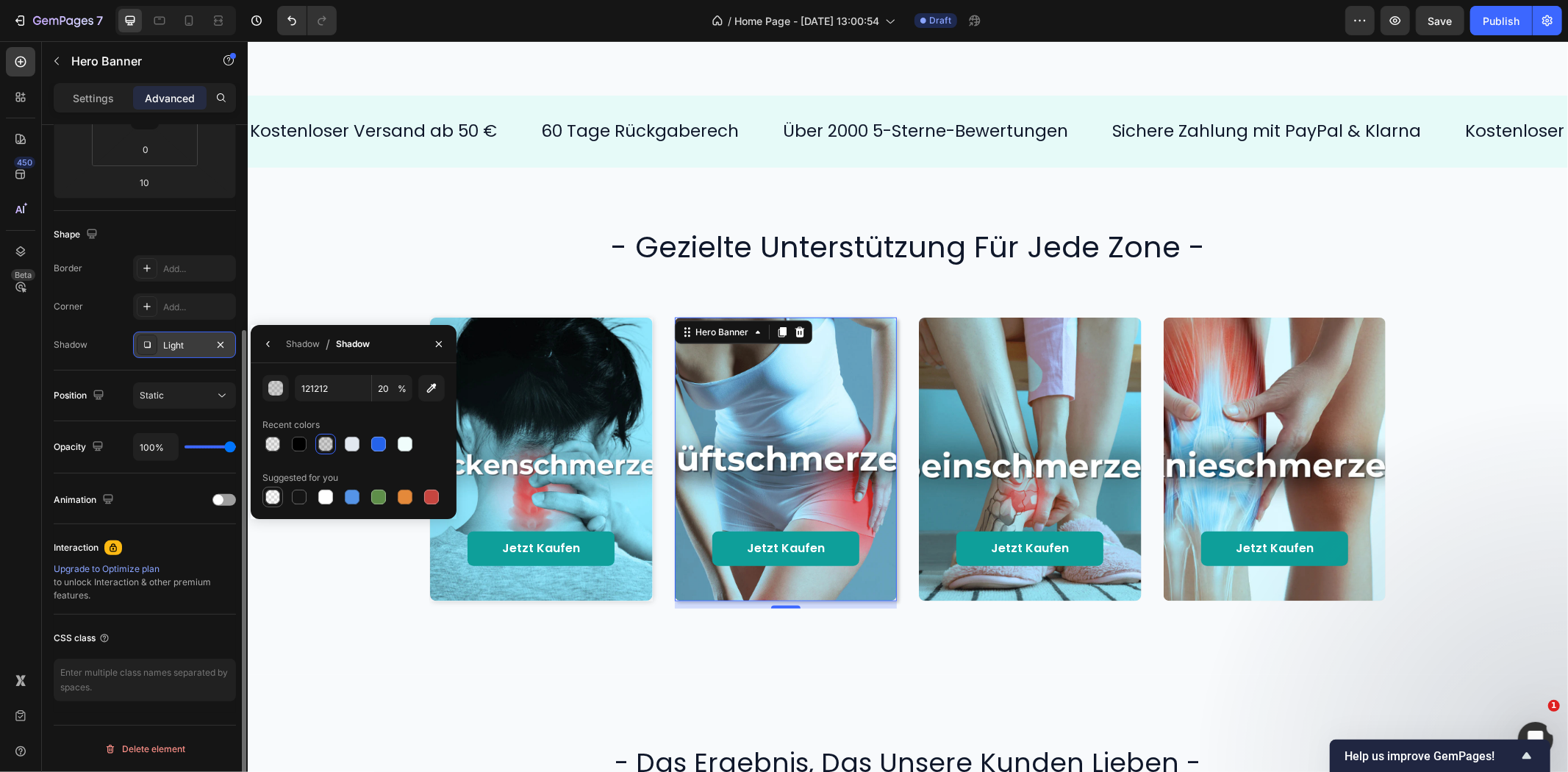
click at [273, 501] on div at bounding box center [273, 497] width 14 height 14
type input "000000"
type input "0"
click at [316, 338] on div "Shadow" at bounding box center [302, 344] width 33 height 14
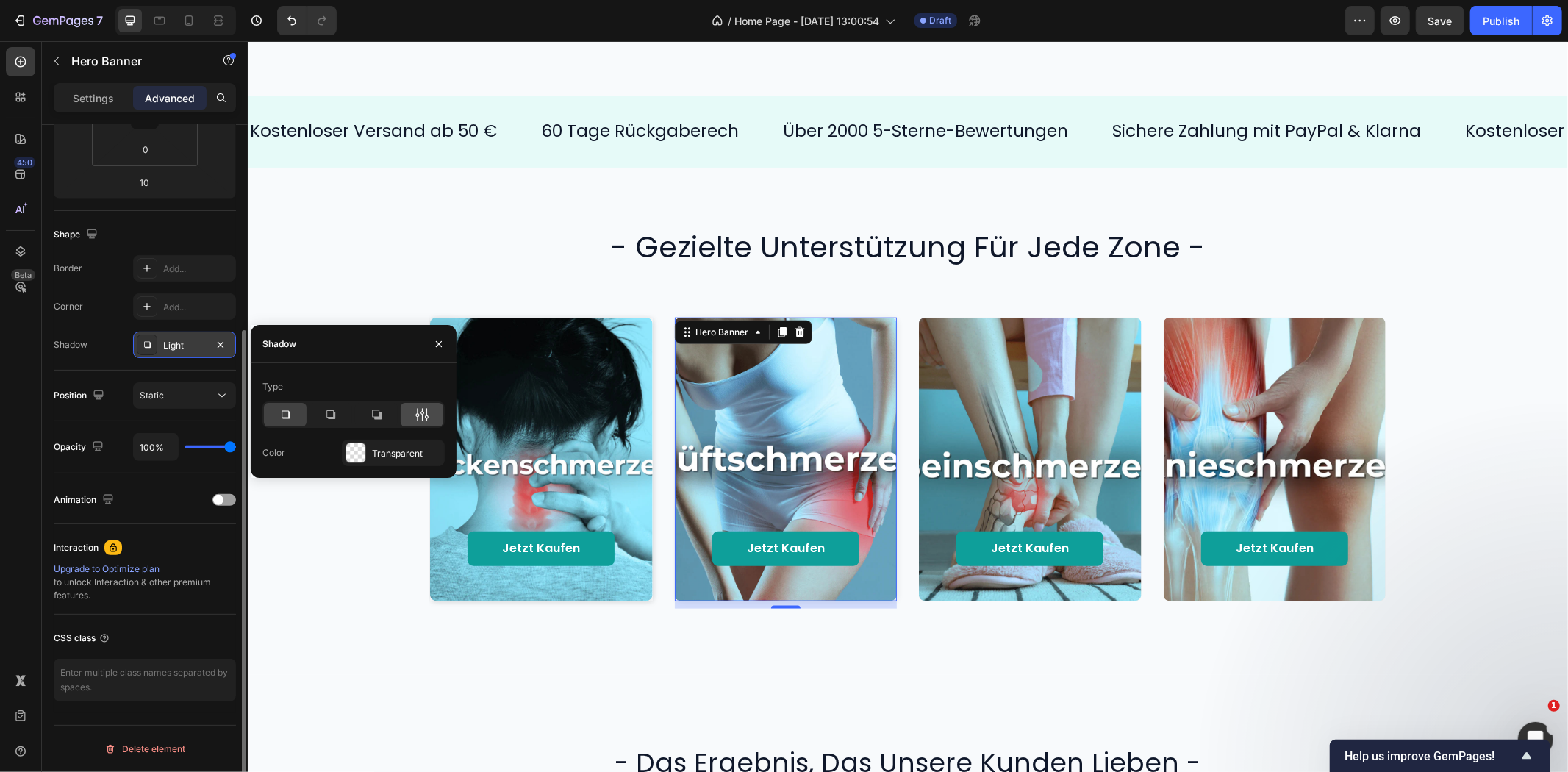
click at [419, 415] on icon at bounding box center [422, 415] width 14 height 14
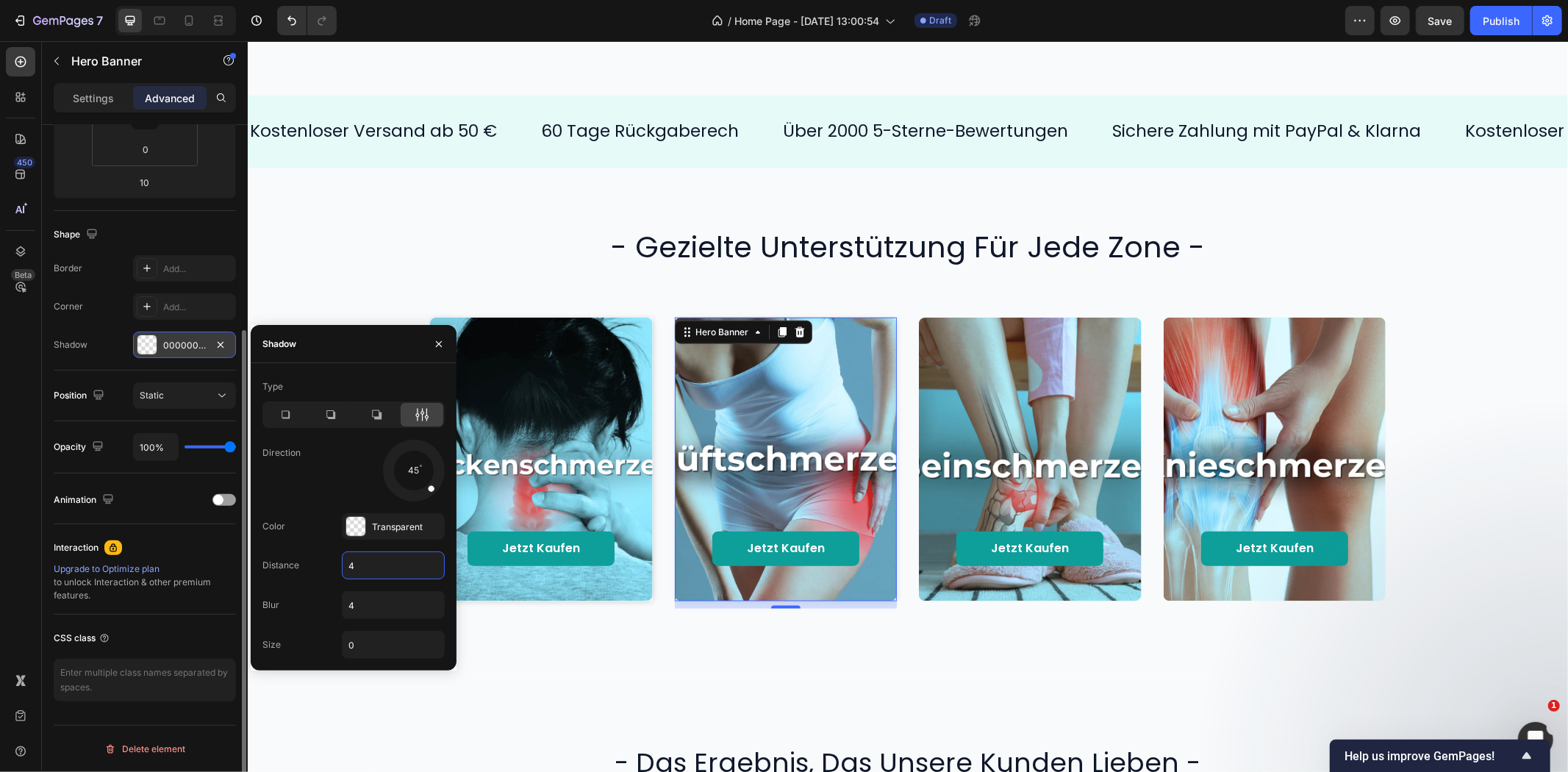
click at [373, 560] on input "4" at bounding box center [393, 565] width 101 height 26
type input "2"
click at [365, 601] on input "4" at bounding box center [393, 605] width 101 height 26
type input "8"
click at [314, 484] on div "Direction 45" at bounding box center [353, 470] width 183 height 61
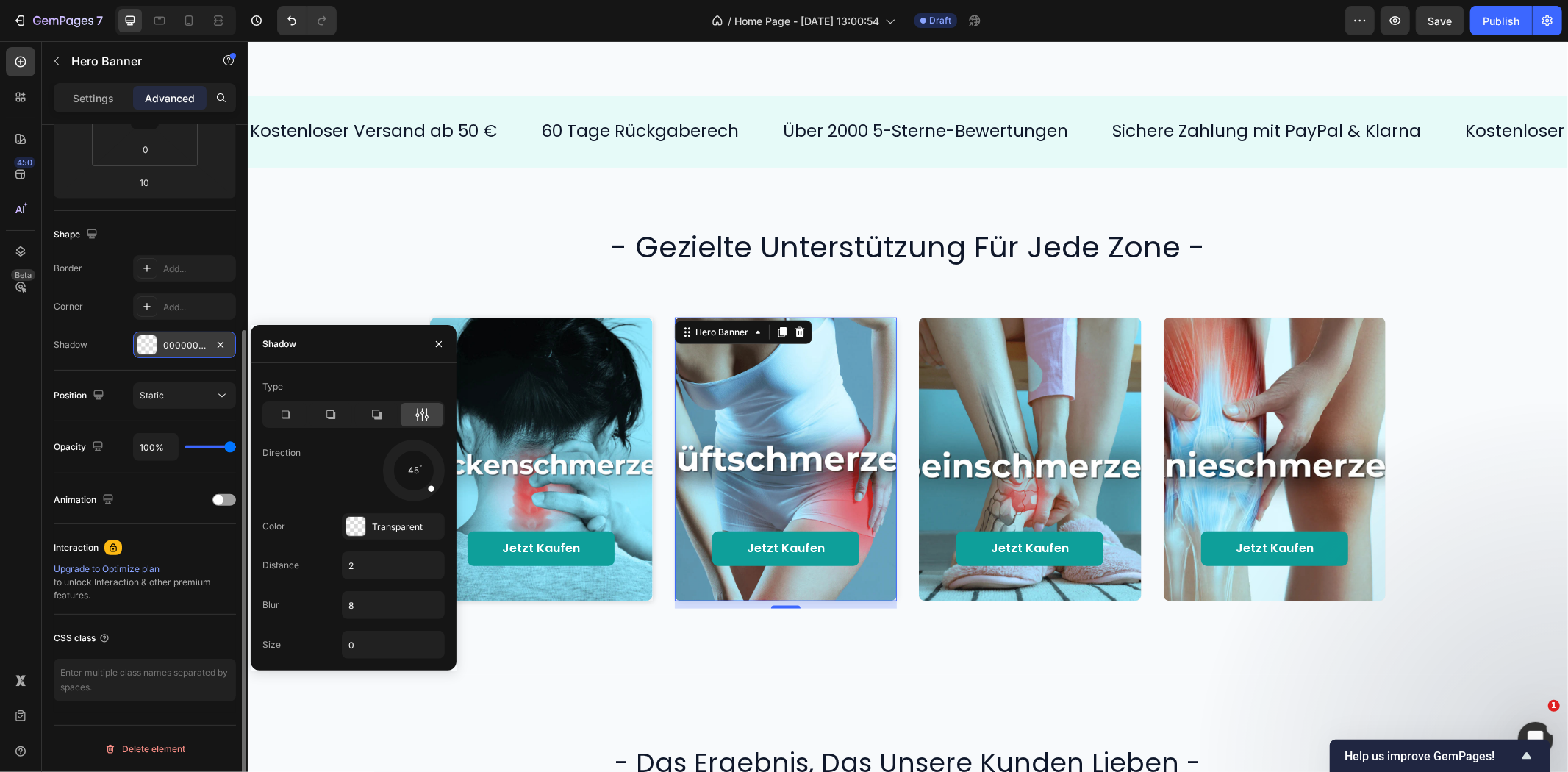
click at [183, 350] on div "00000000" at bounding box center [184, 345] width 42 height 14
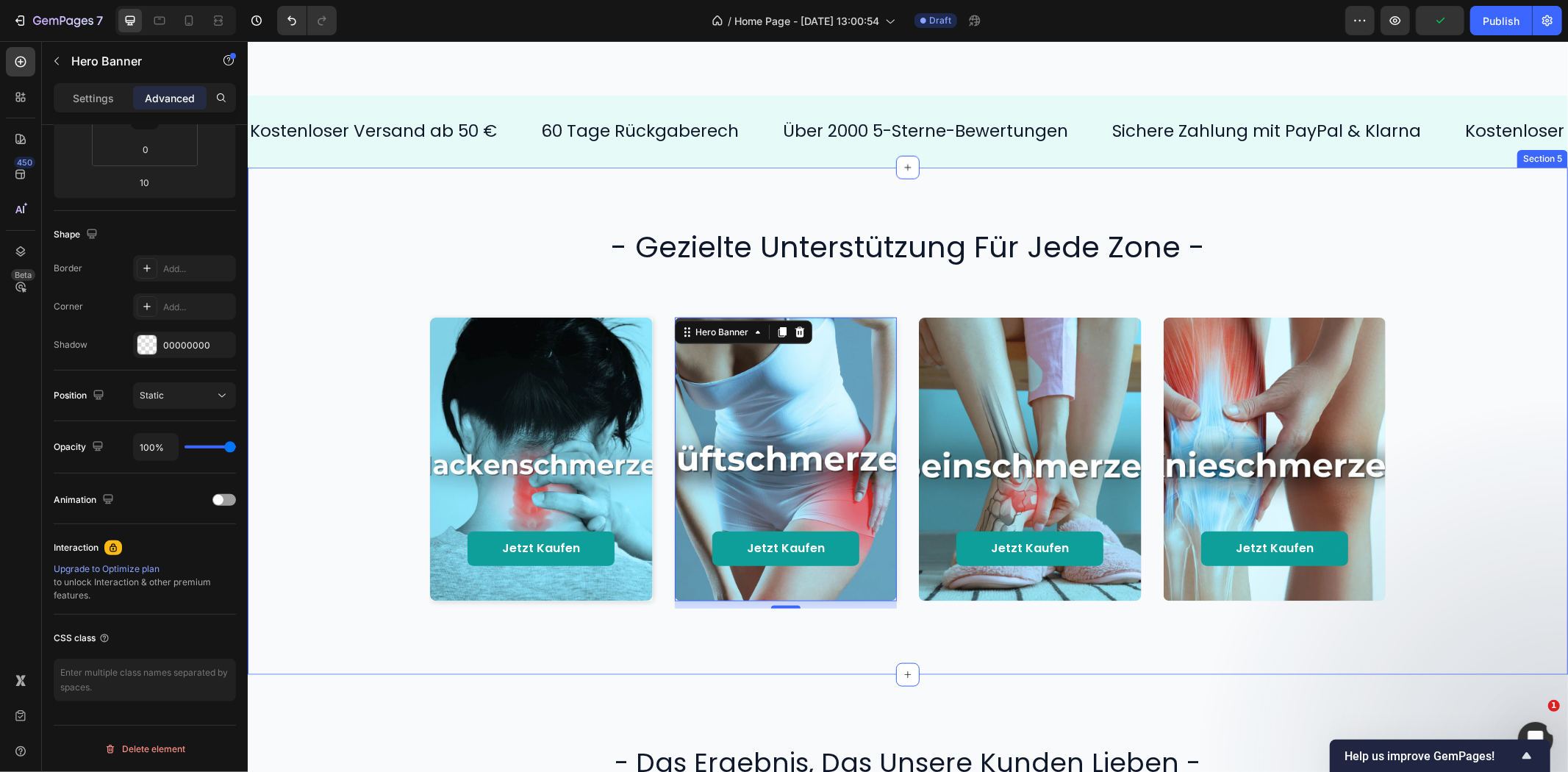
click at [337, 388] on div "Jetzt kaufen Button Hero Banner Jetzt kaufen Button Hero Banner 10 Jetzt kaufen…" at bounding box center [907, 458] width 1291 height 313
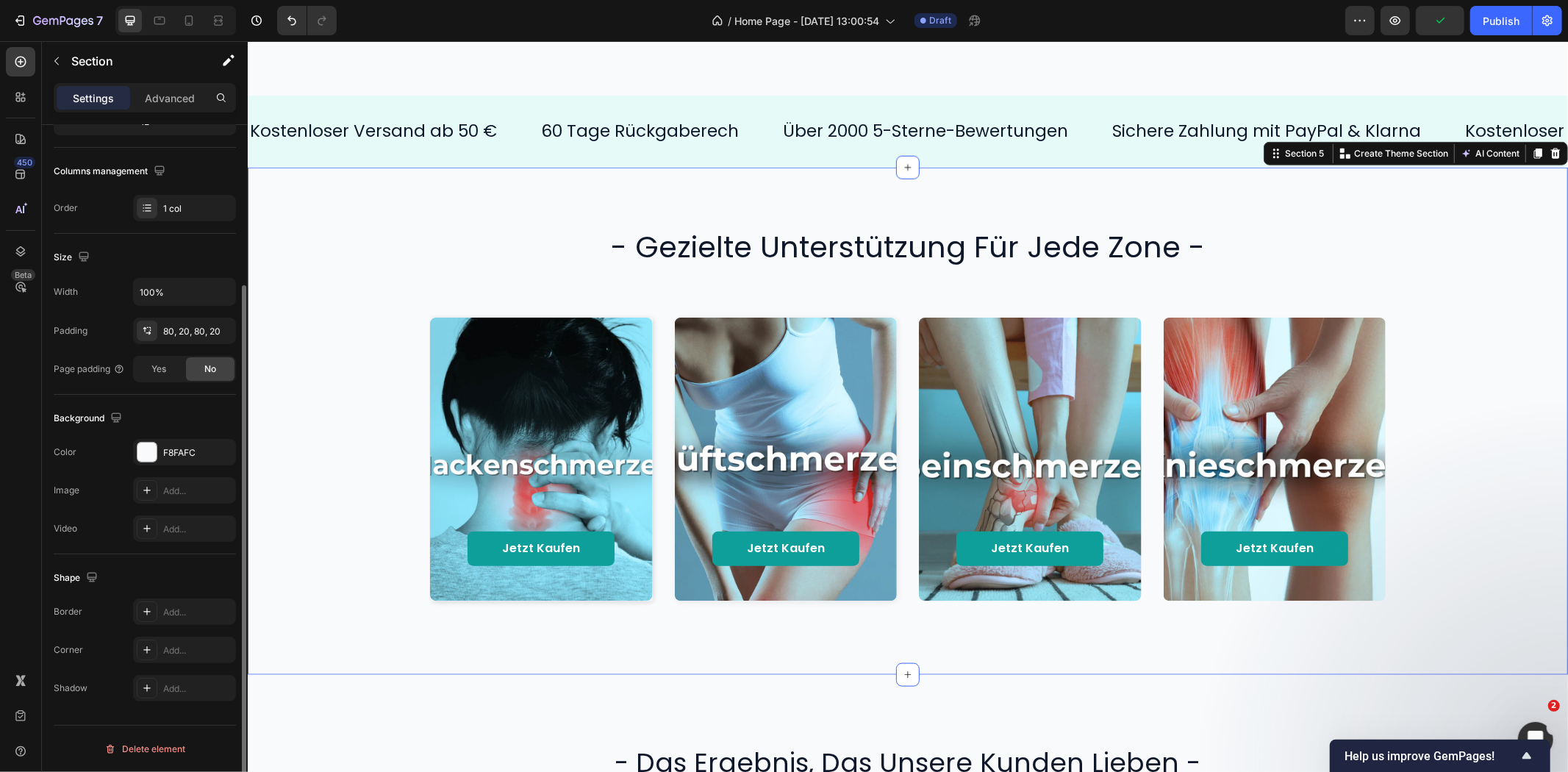
scroll to position [0, 0]
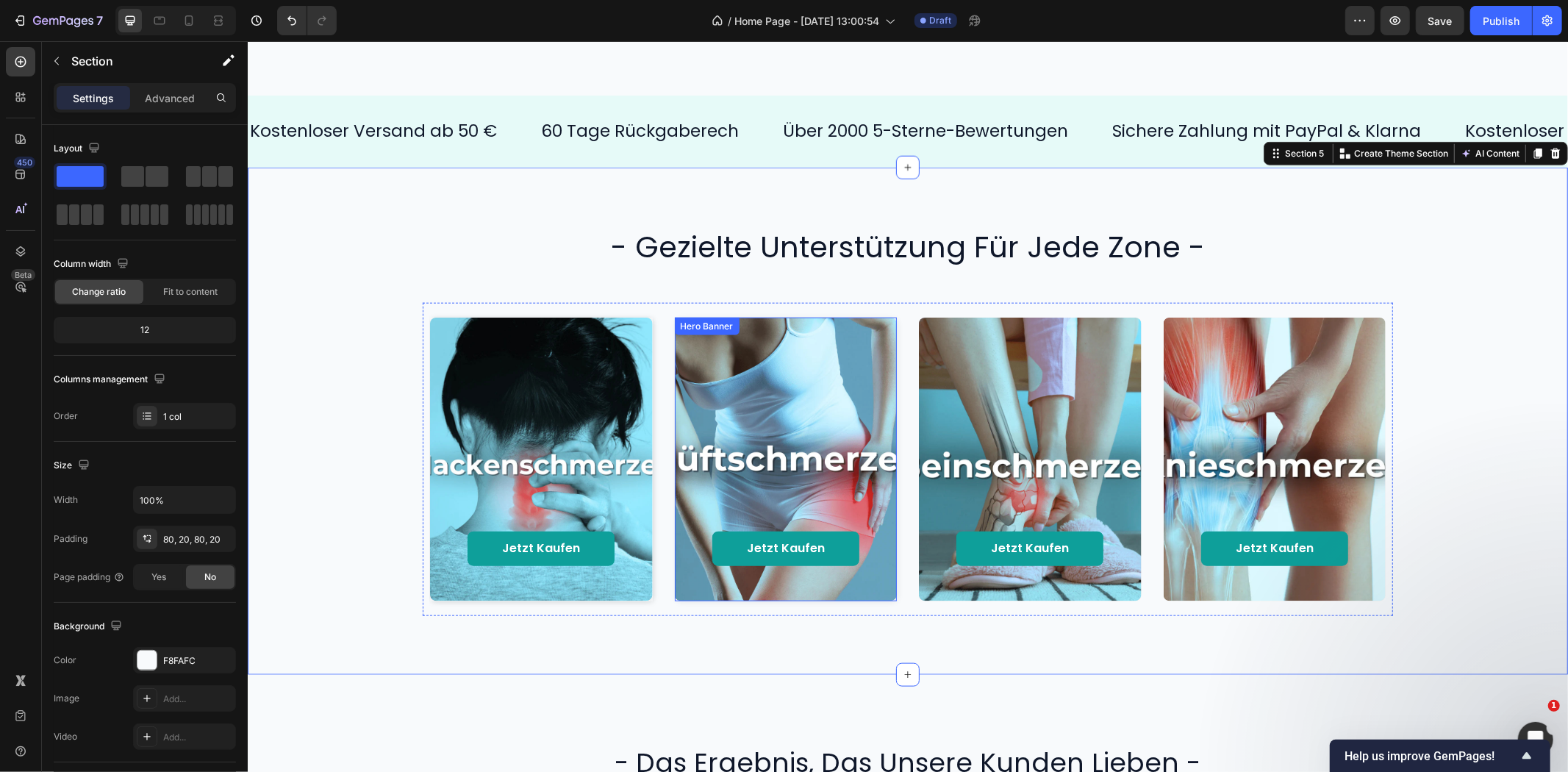
click at [739, 355] on div "Background Image" at bounding box center [785, 458] width 222 height 283
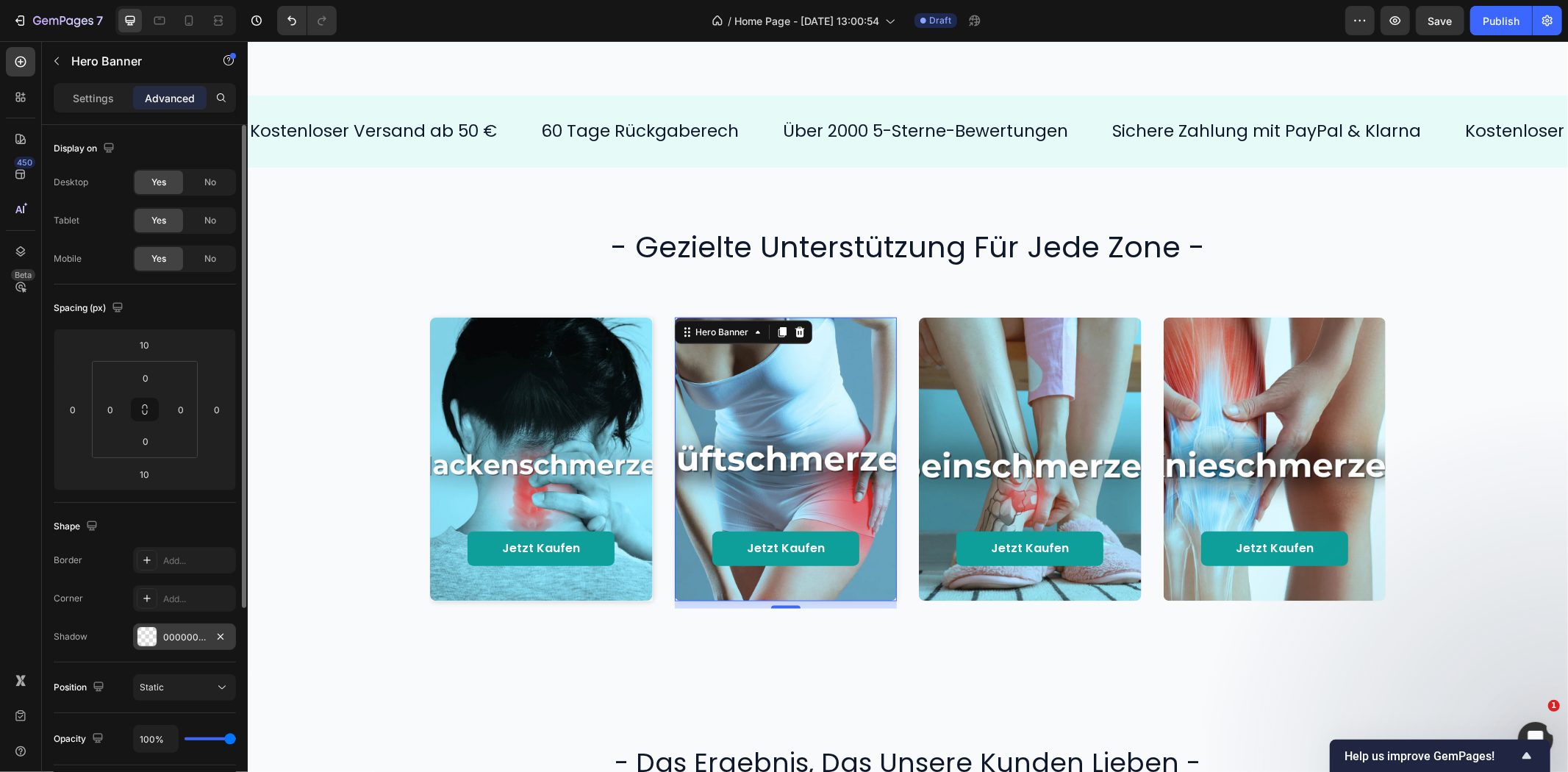
click at [180, 631] on div "00000000" at bounding box center [184, 637] width 42 height 14
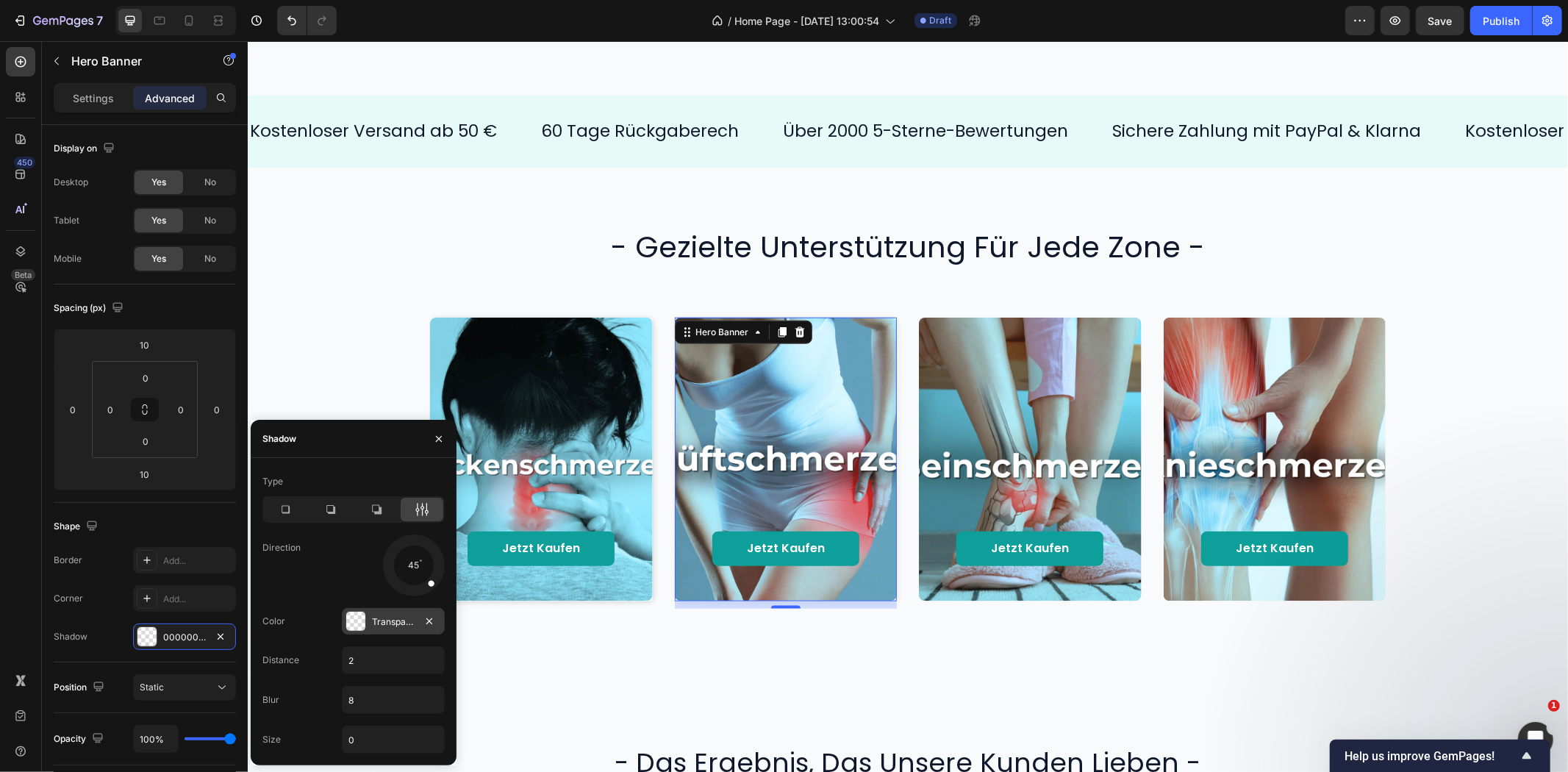
click at [390, 613] on div "Transparent" at bounding box center [393, 621] width 103 height 26
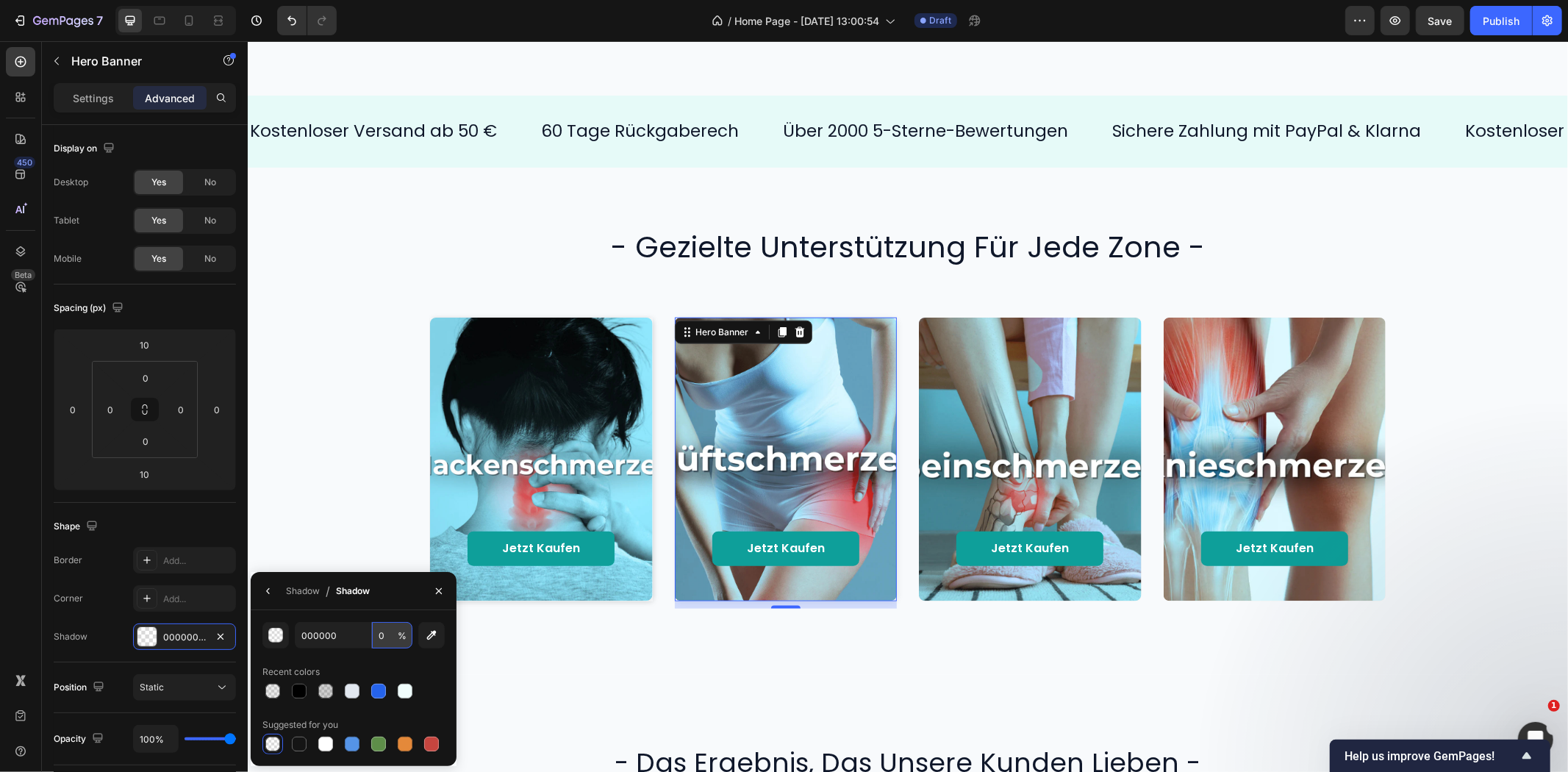
click at [385, 628] on input "0" at bounding box center [392, 635] width 41 height 26
type input "8"
click at [343, 605] on div "Shadow / Shadow" at bounding box center [313, 590] width 125 height 37
click at [258, 587] on button "button" at bounding box center [268, 591] width 23 height 24
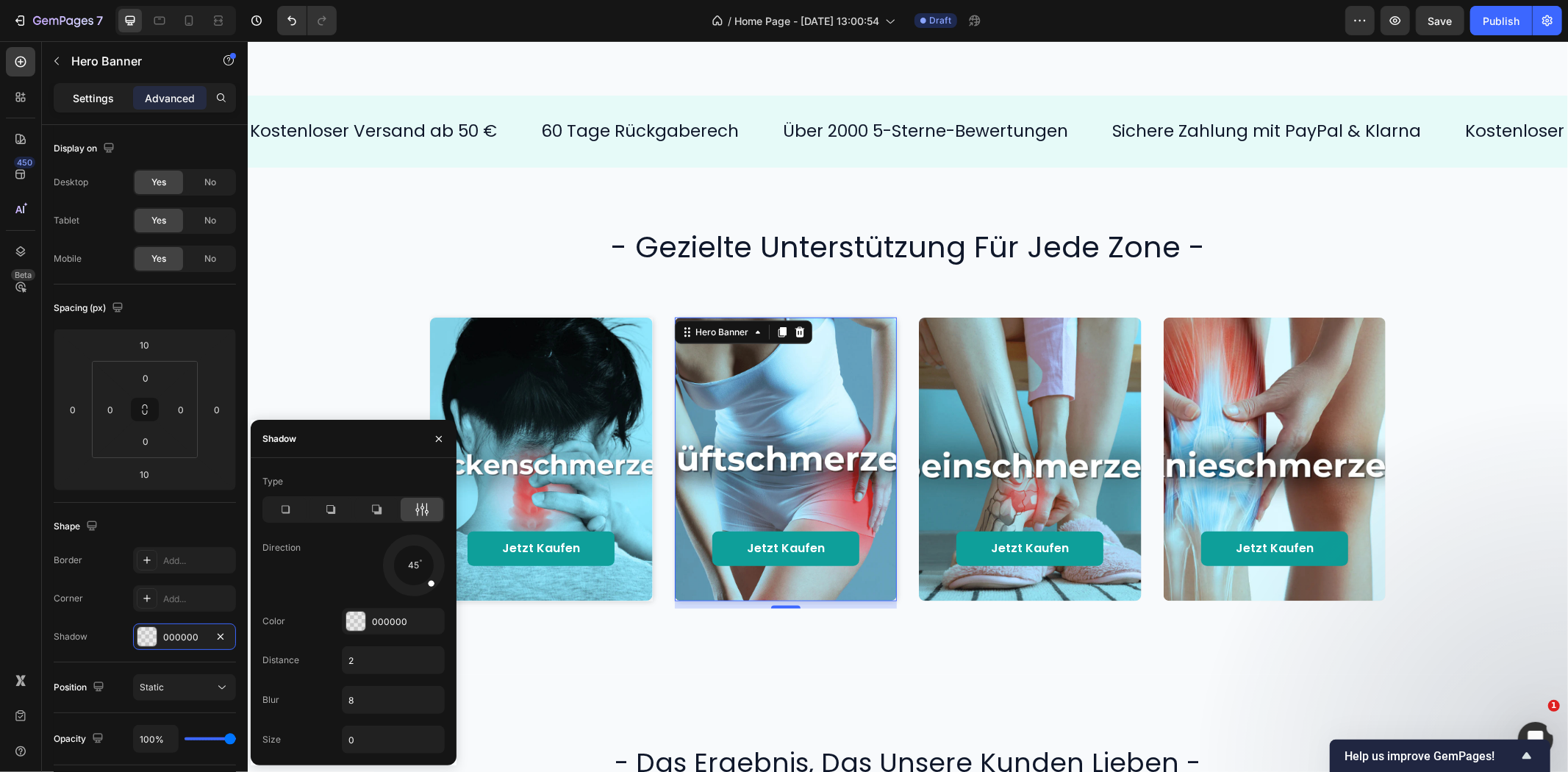
click at [100, 100] on p "Settings" at bounding box center [94, 98] width 42 height 15
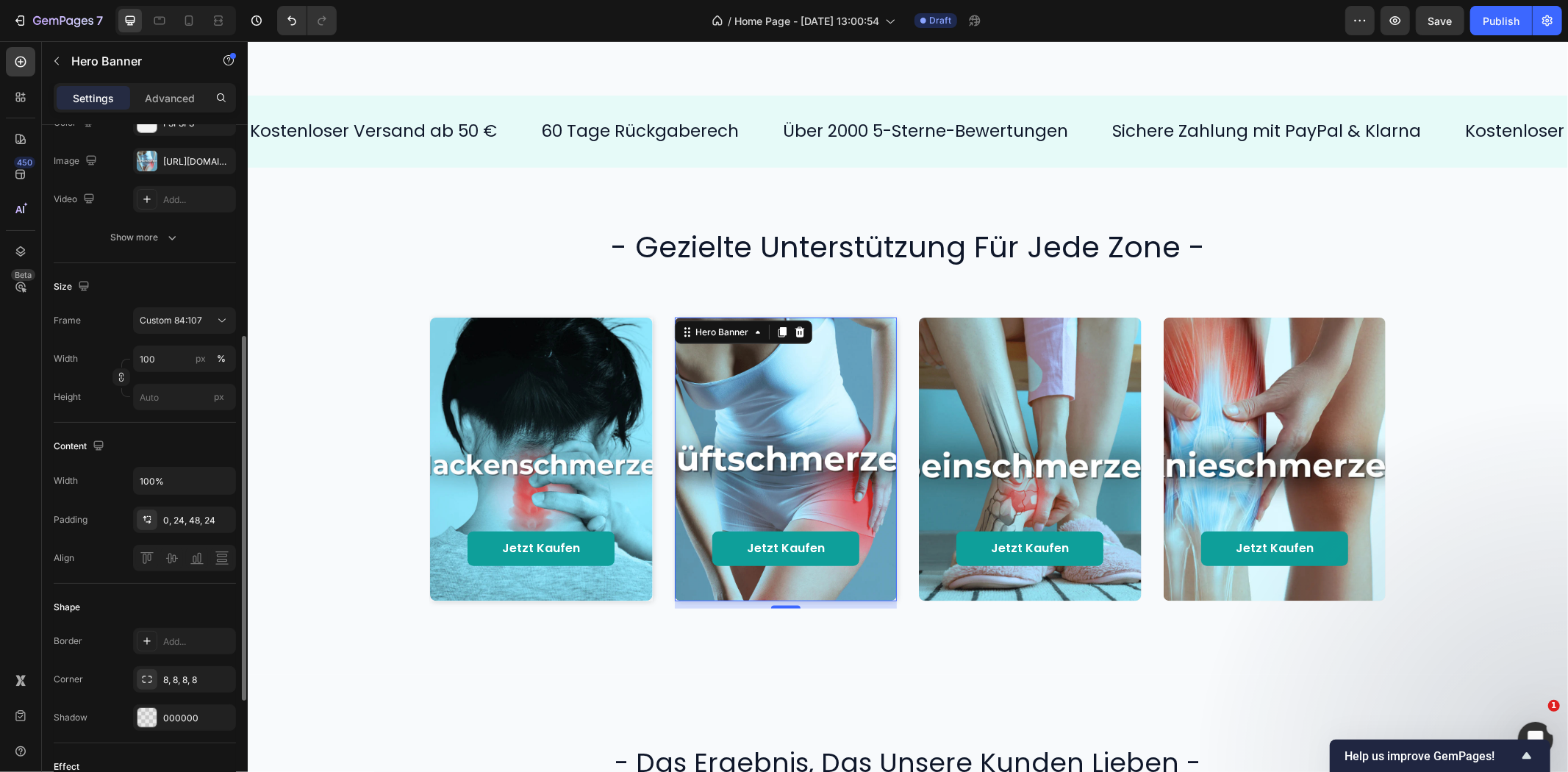
scroll to position [245, 0]
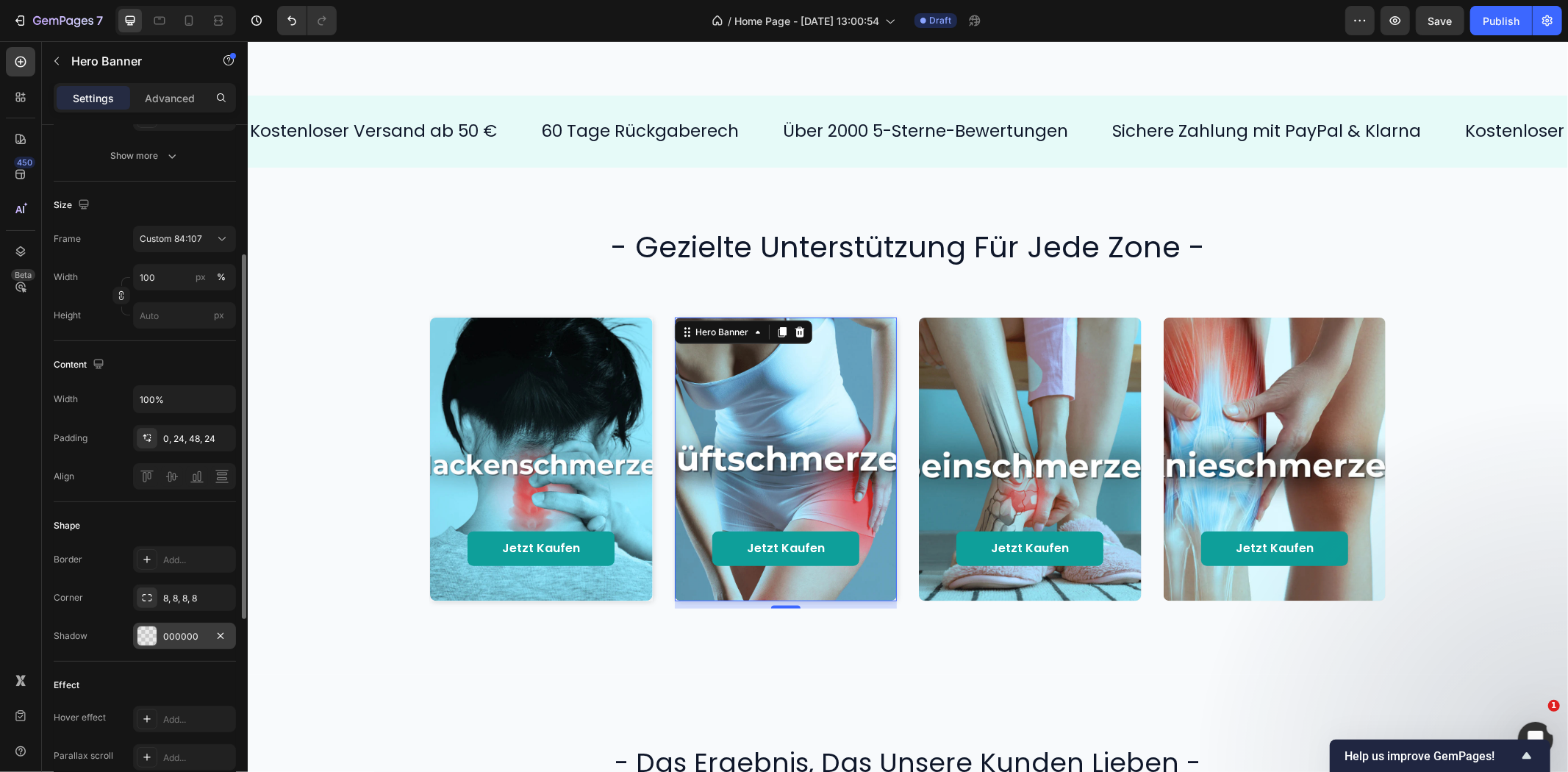
click at [187, 636] on div "000000" at bounding box center [184, 636] width 42 height 14
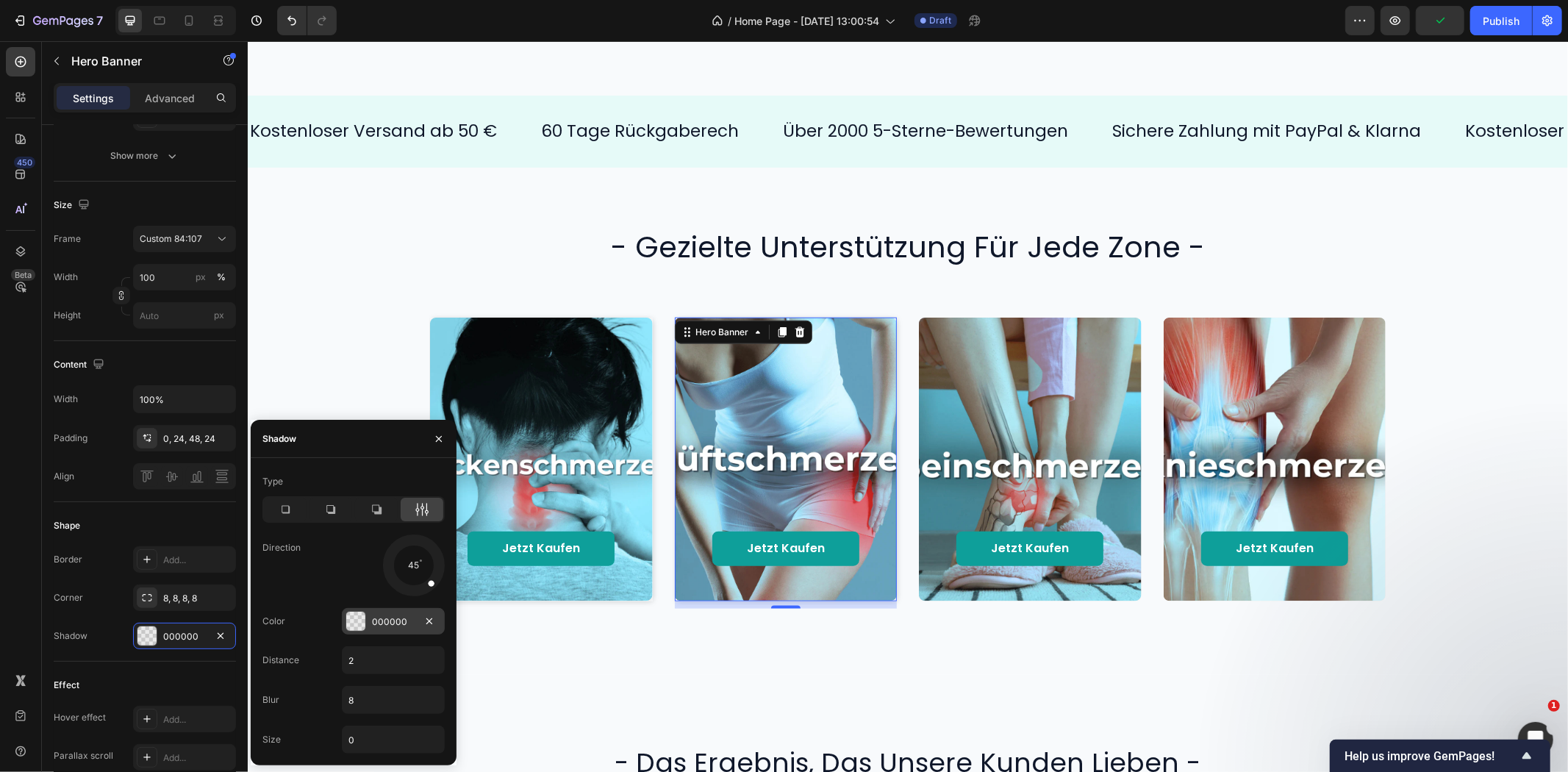
click at [375, 613] on div "000000" at bounding box center [393, 621] width 103 height 26
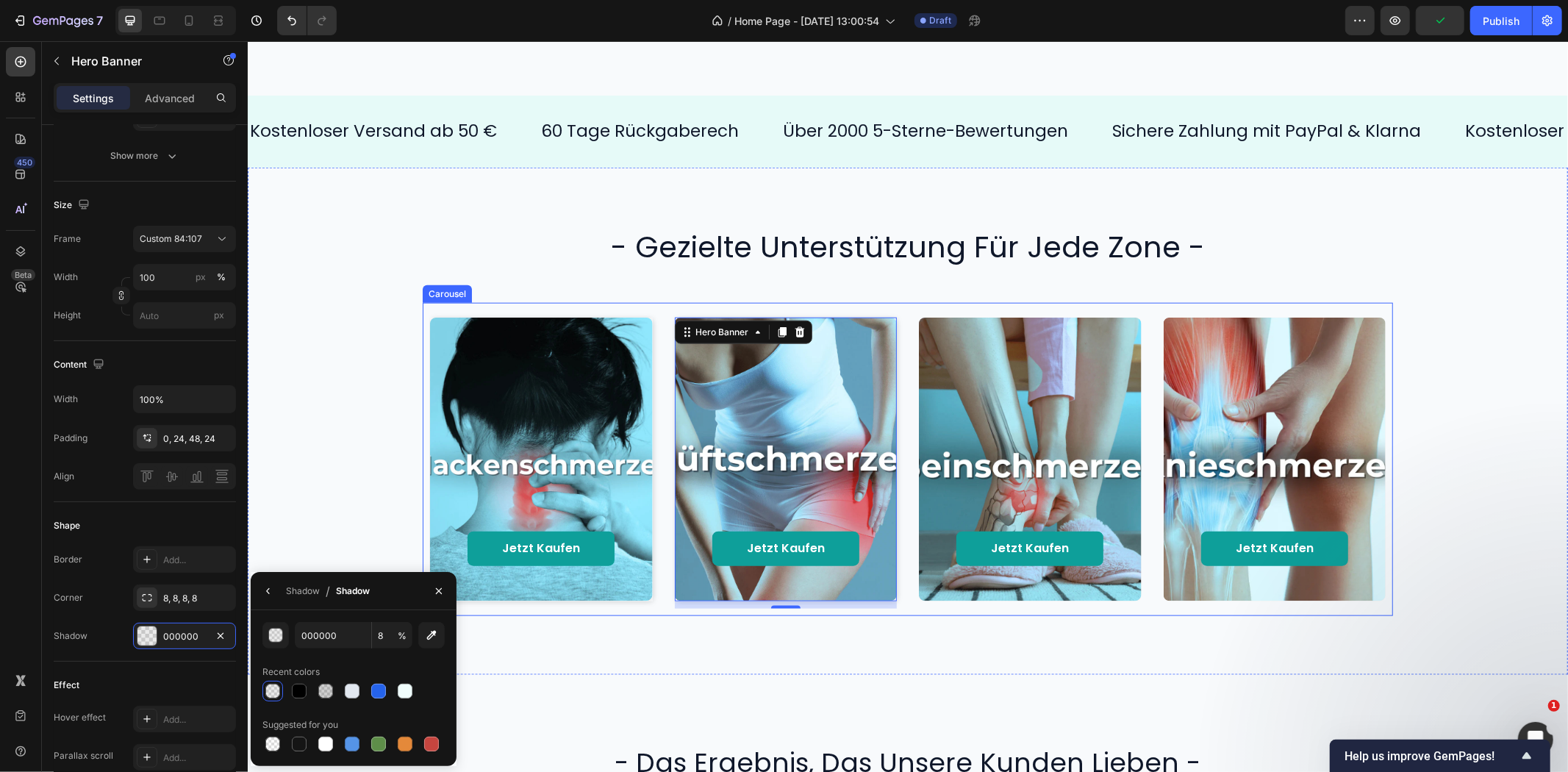
click at [347, 448] on div "Jetzt kaufen Button Hero Banner Jetzt kaufen Button Hero Banner 10 Jetzt kaufen…" at bounding box center [907, 458] width 1291 height 313
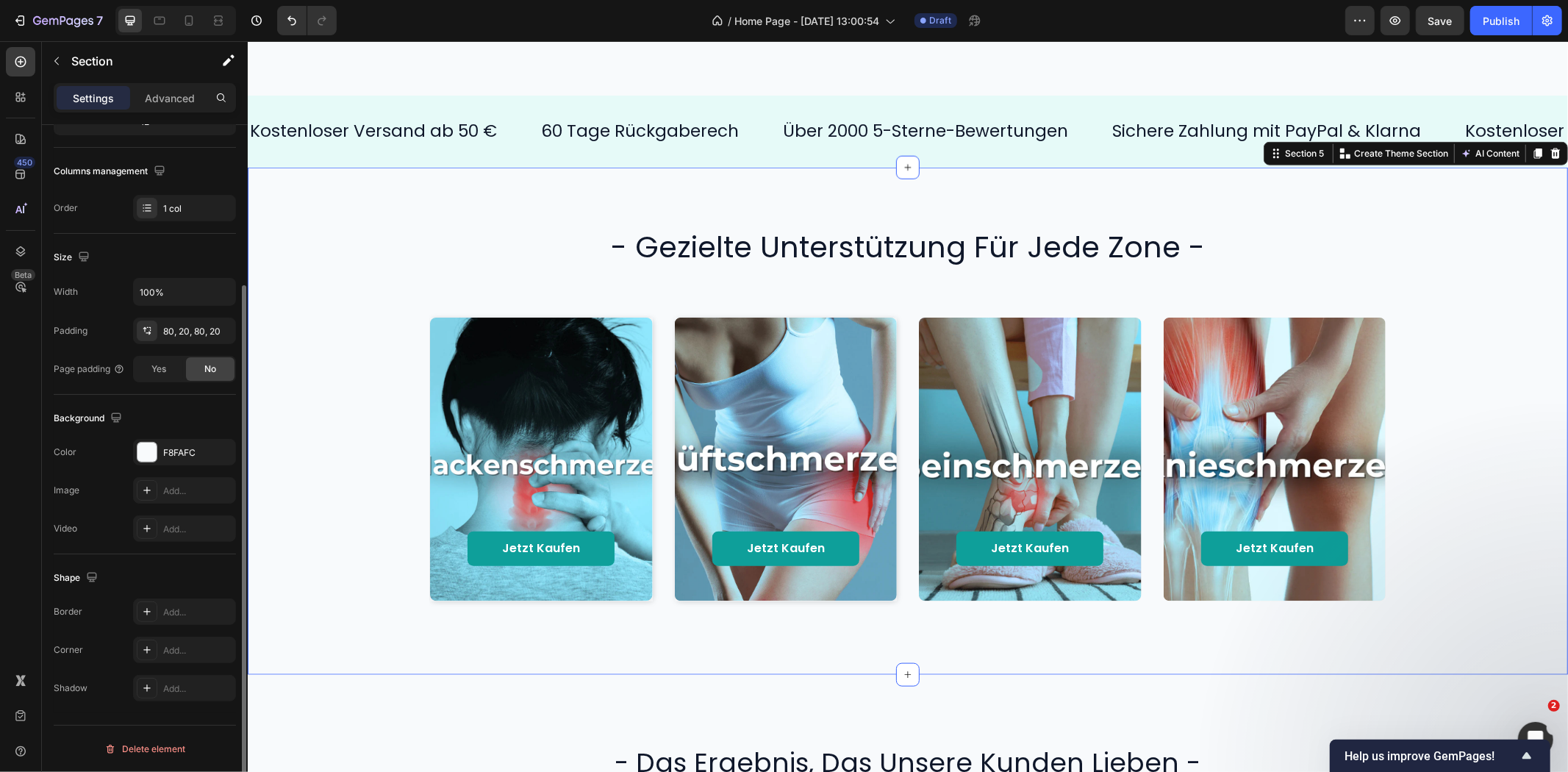
scroll to position [0, 0]
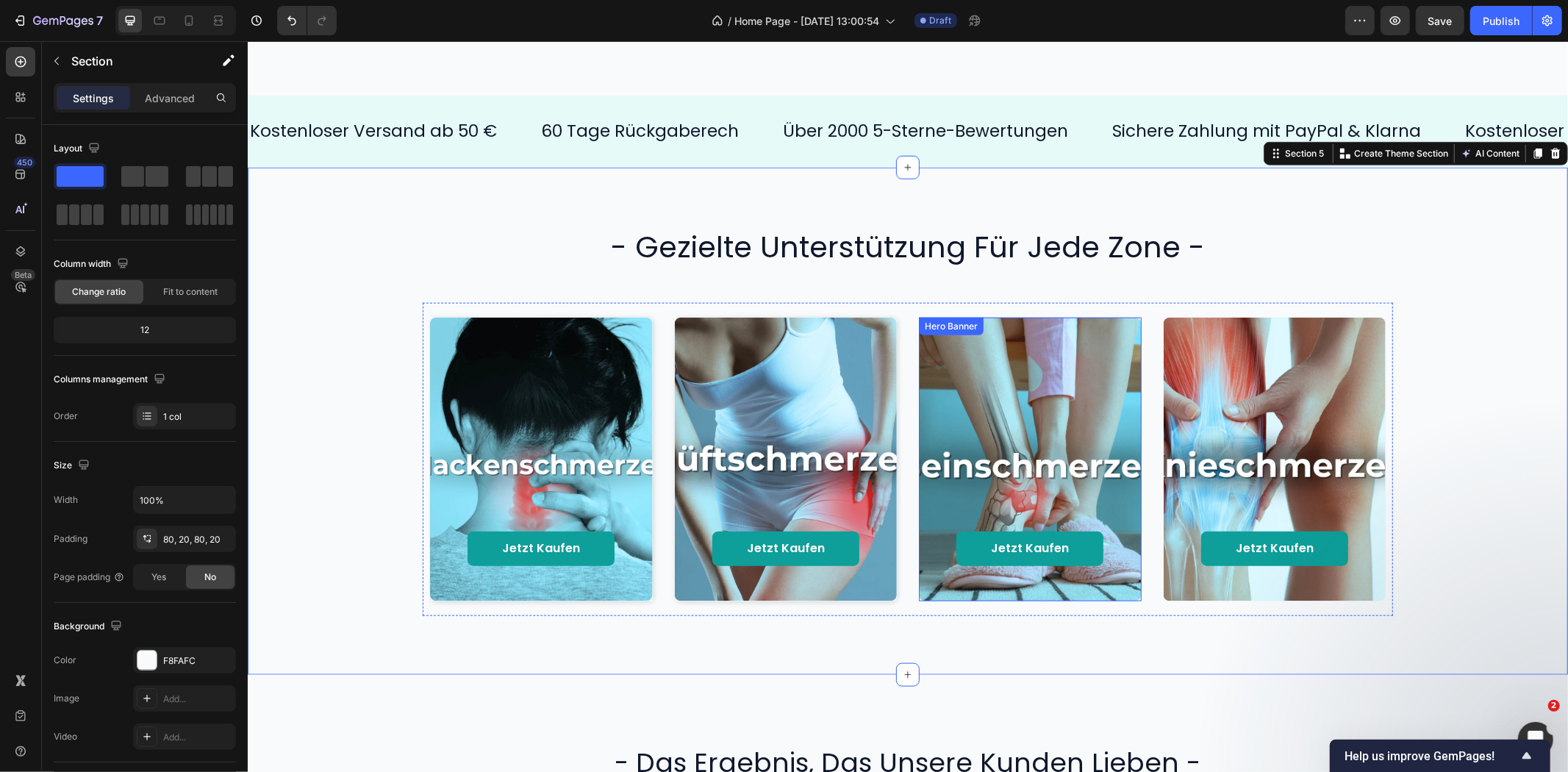
click at [1126, 334] on div "Background Image" at bounding box center [1029, 458] width 222 height 283
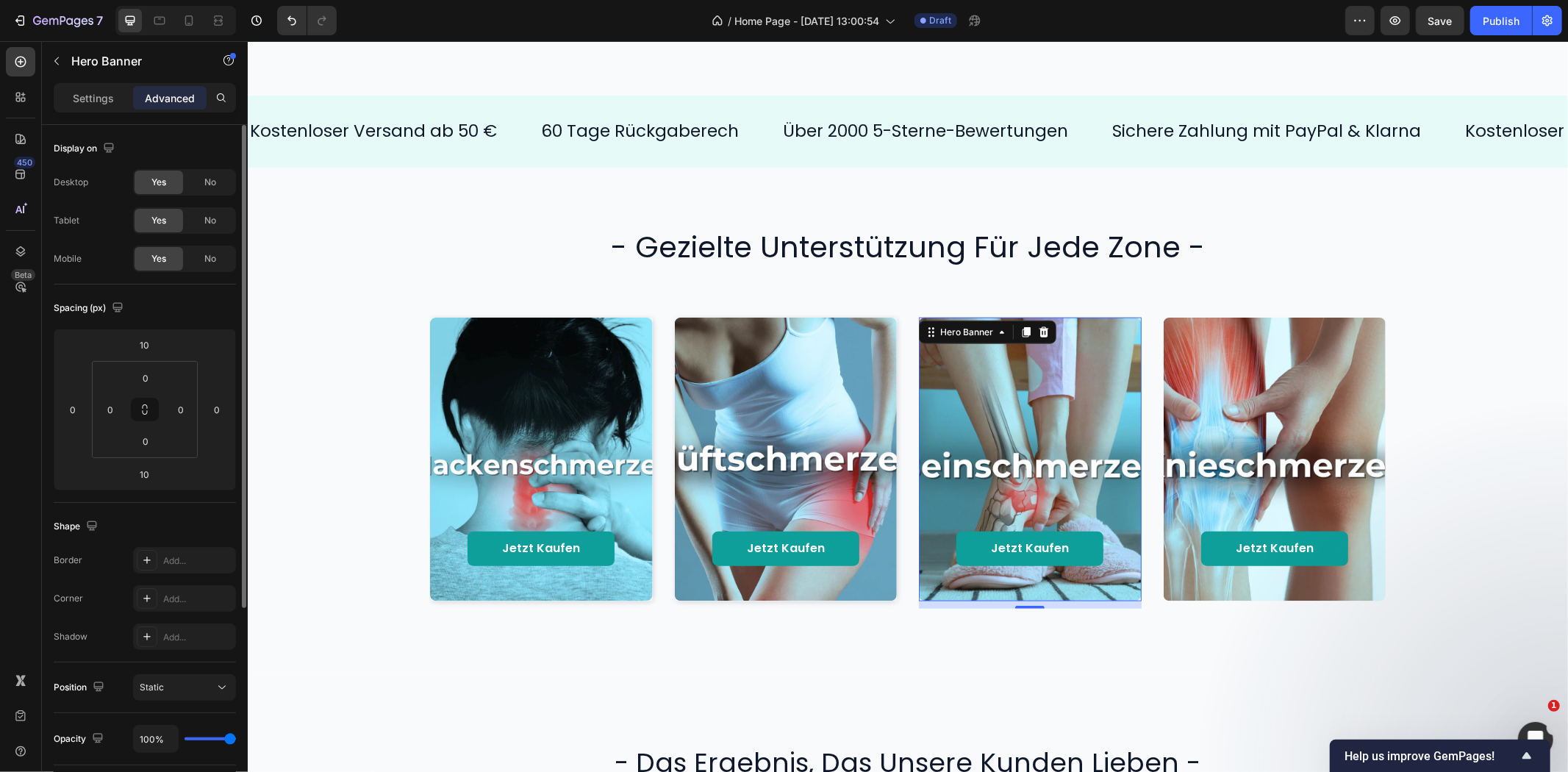
scroll to position [164, 0]
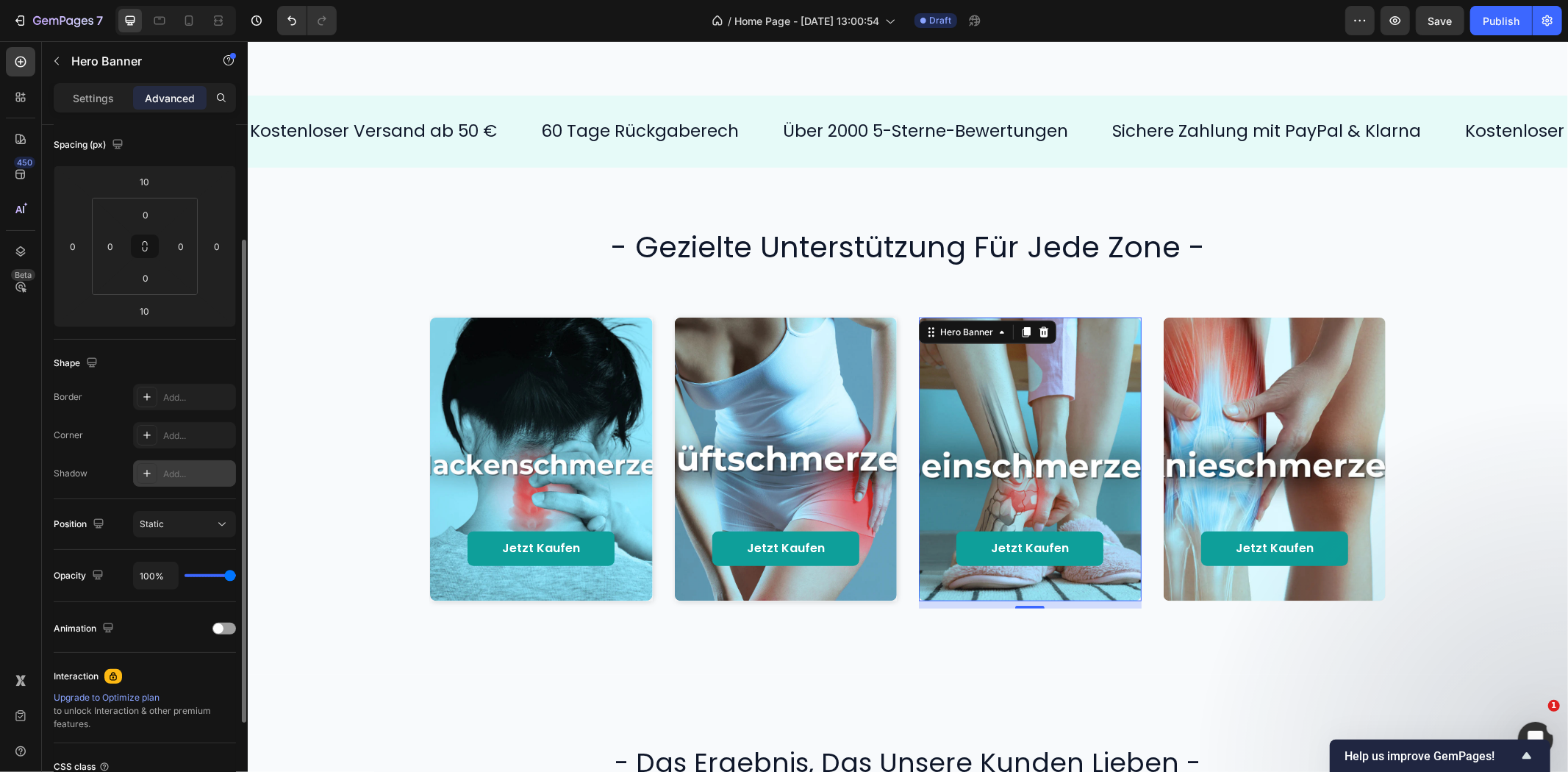
click at [146, 471] on icon at bounding box center [146, 473] width 12 height 12
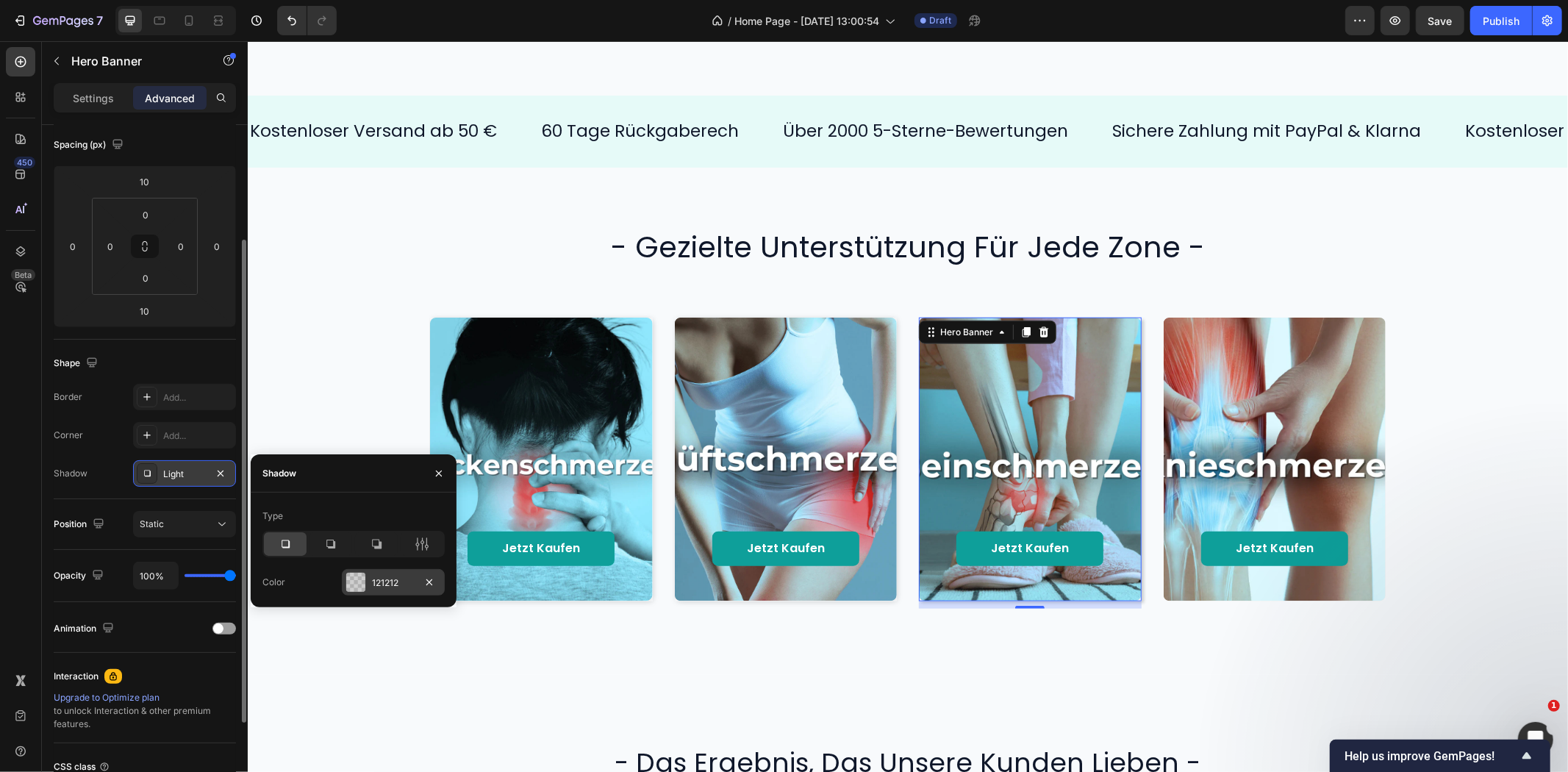
click at [376, 583] on div "121212" at bounding box center [393, 583] width 42 height 14
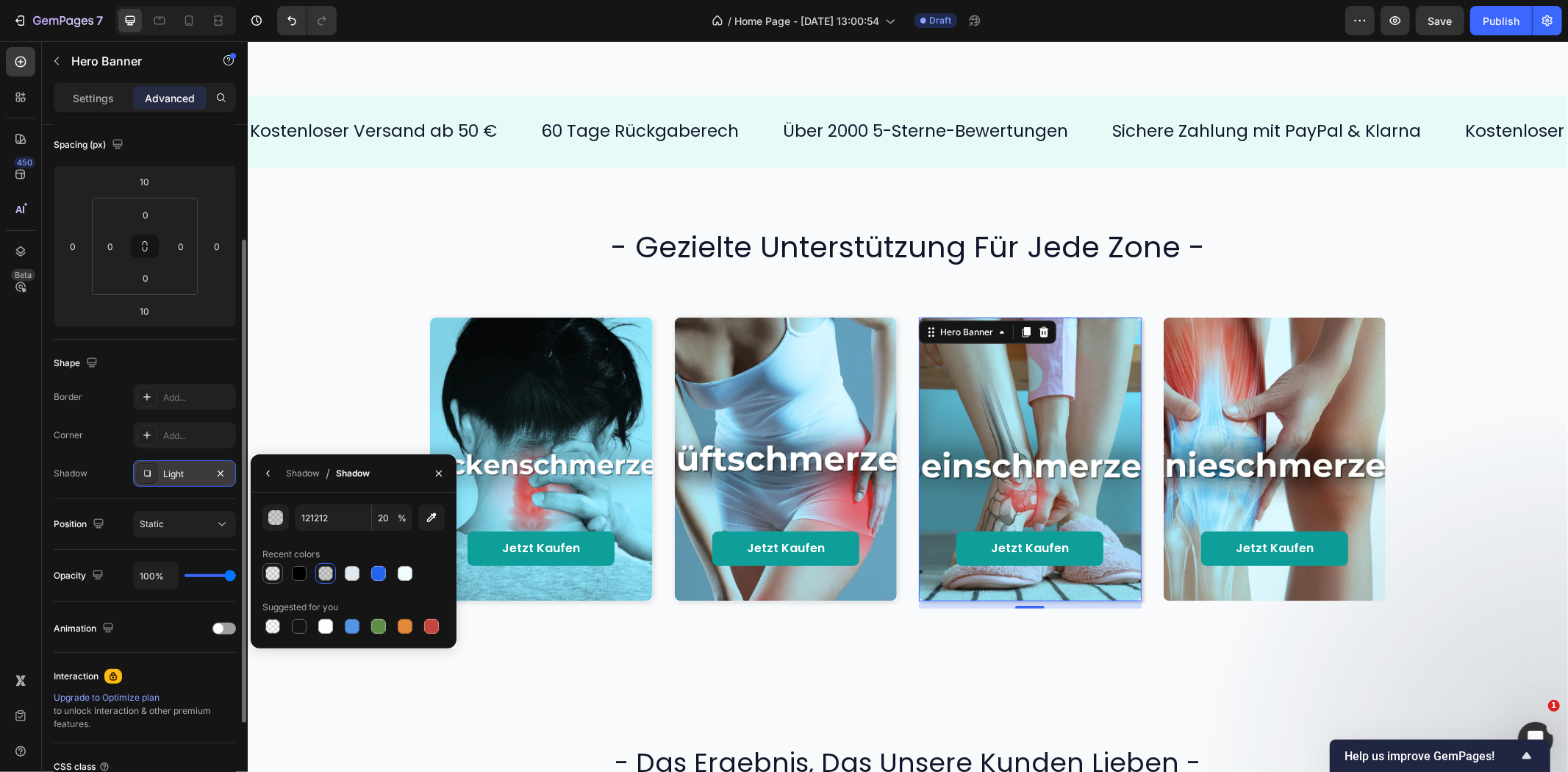
click at [274, 578] on div at bounding box center [273, 573] width 14 height 14
type input "000000"
type input "8"
click at [266, 467] on icon "button" at bounding box center [268, 473] width 12 height 12
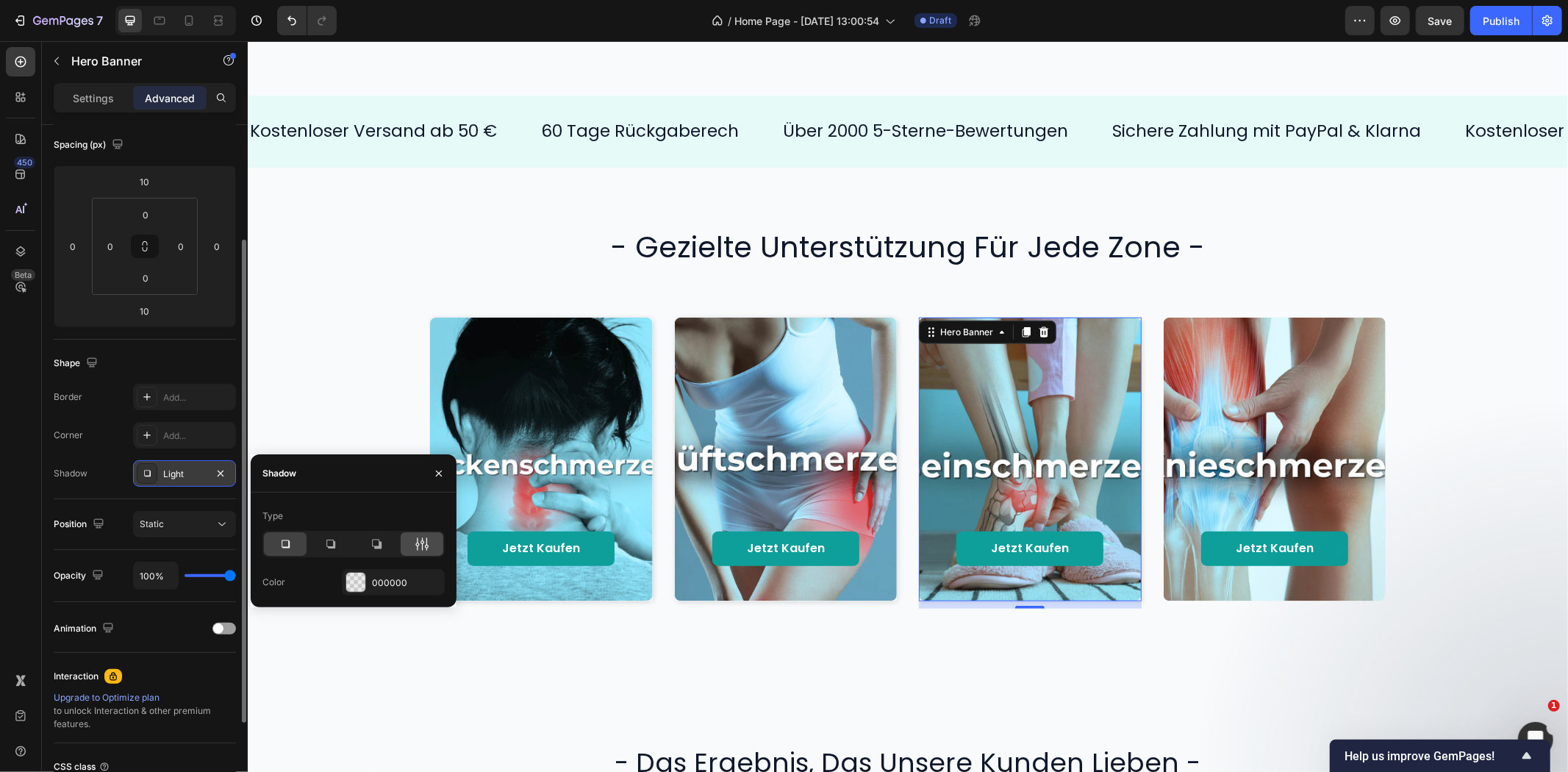
click at [423, 546] on icon at bounding box center [422, 544] width 14 height 14
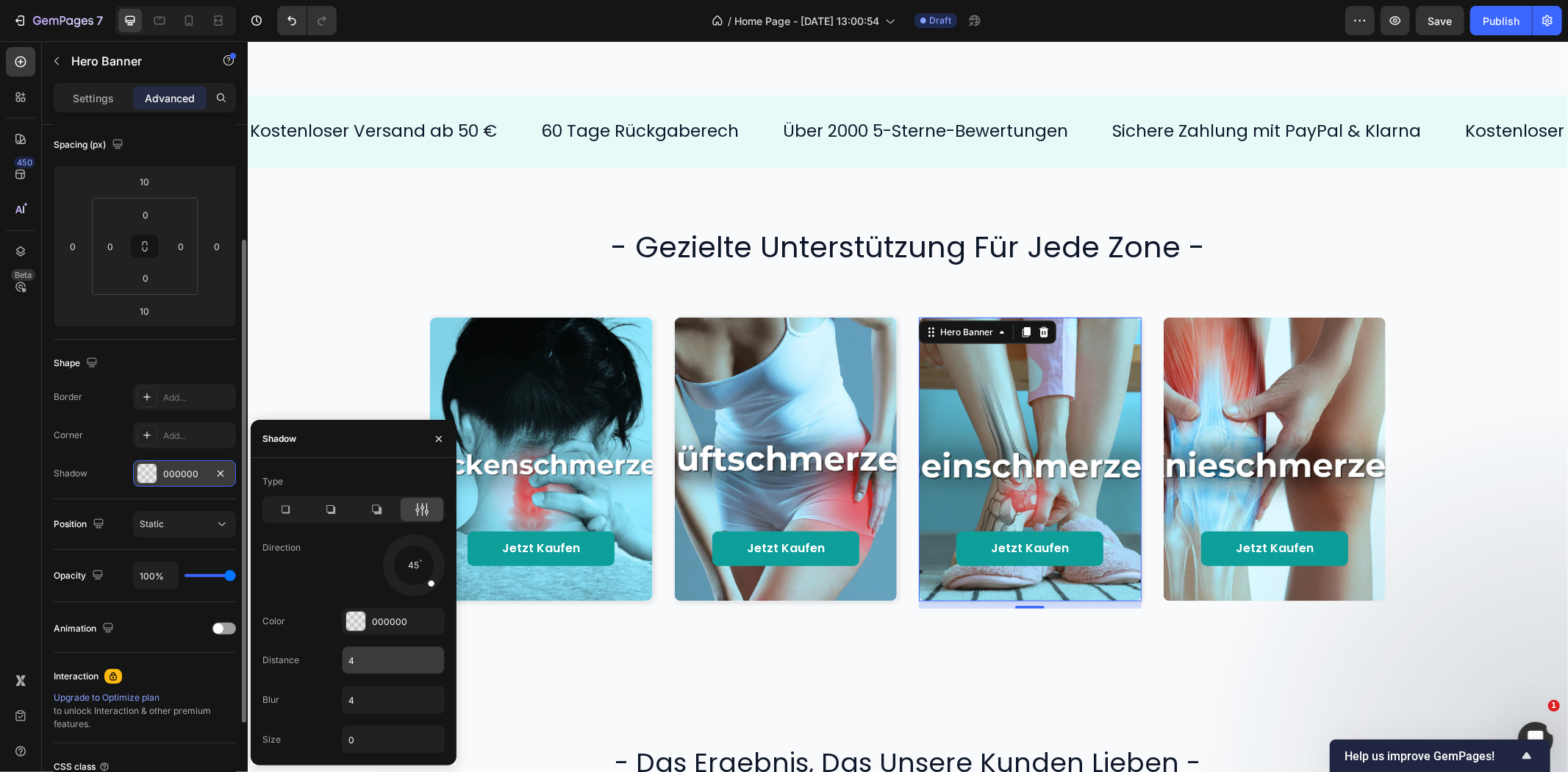
click at [361, 673] on div "4" at bounding box center [393, 660] width 103 height 28
click at [369, 658] on input "4" at bounding box center [393, 660] width 101 height 26
type input "2"
click at [366, 708] on input "4" at bounding box center [393, 700] width 101 height 26
type input "8"
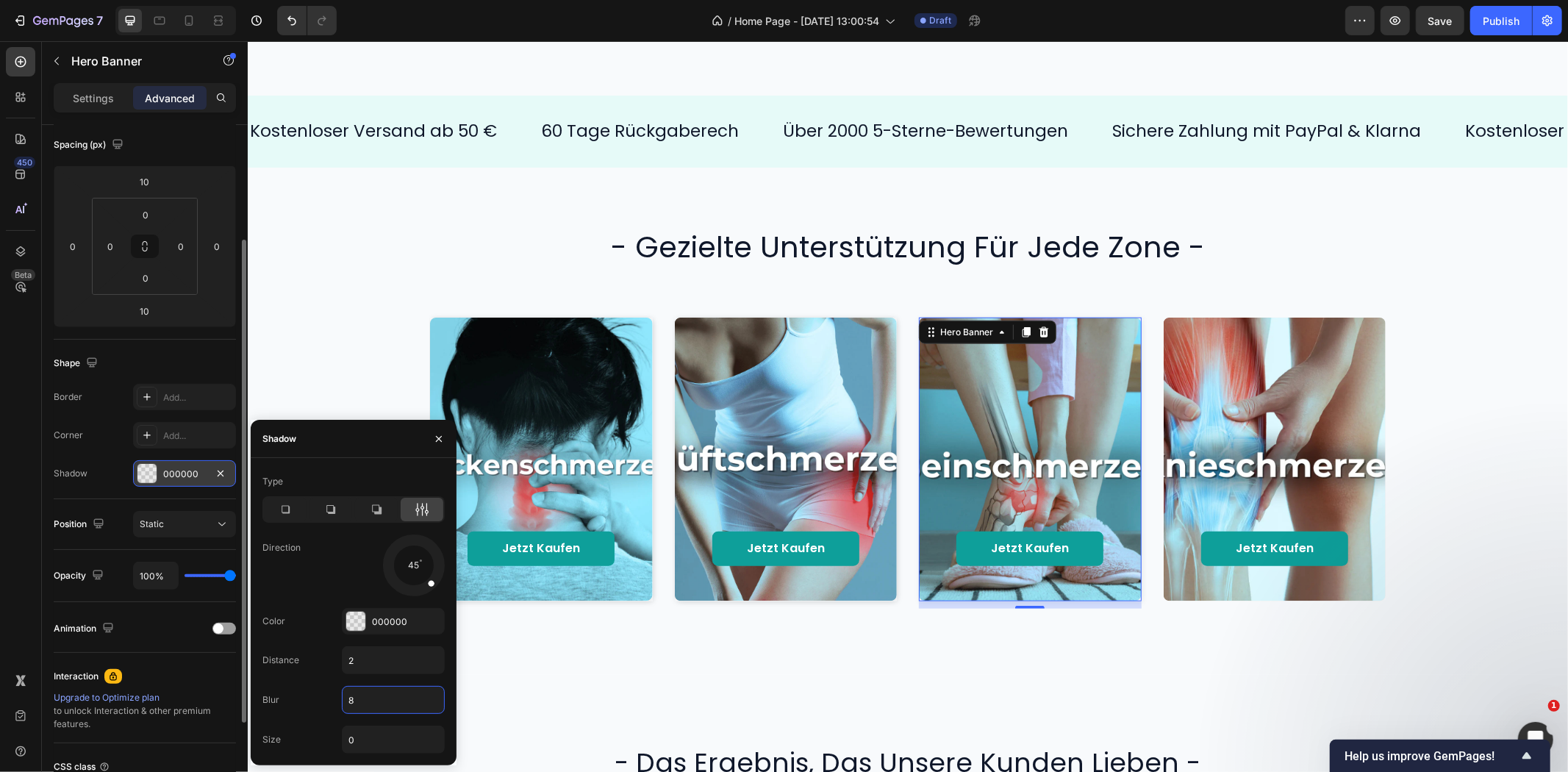
click at [309, 567] on div "Direction 45" at bounding box center [353, 565] width 183 height 61
click at [317, 594] on div "Direction 45" at bounding box center [353, 565] width 183 height 61
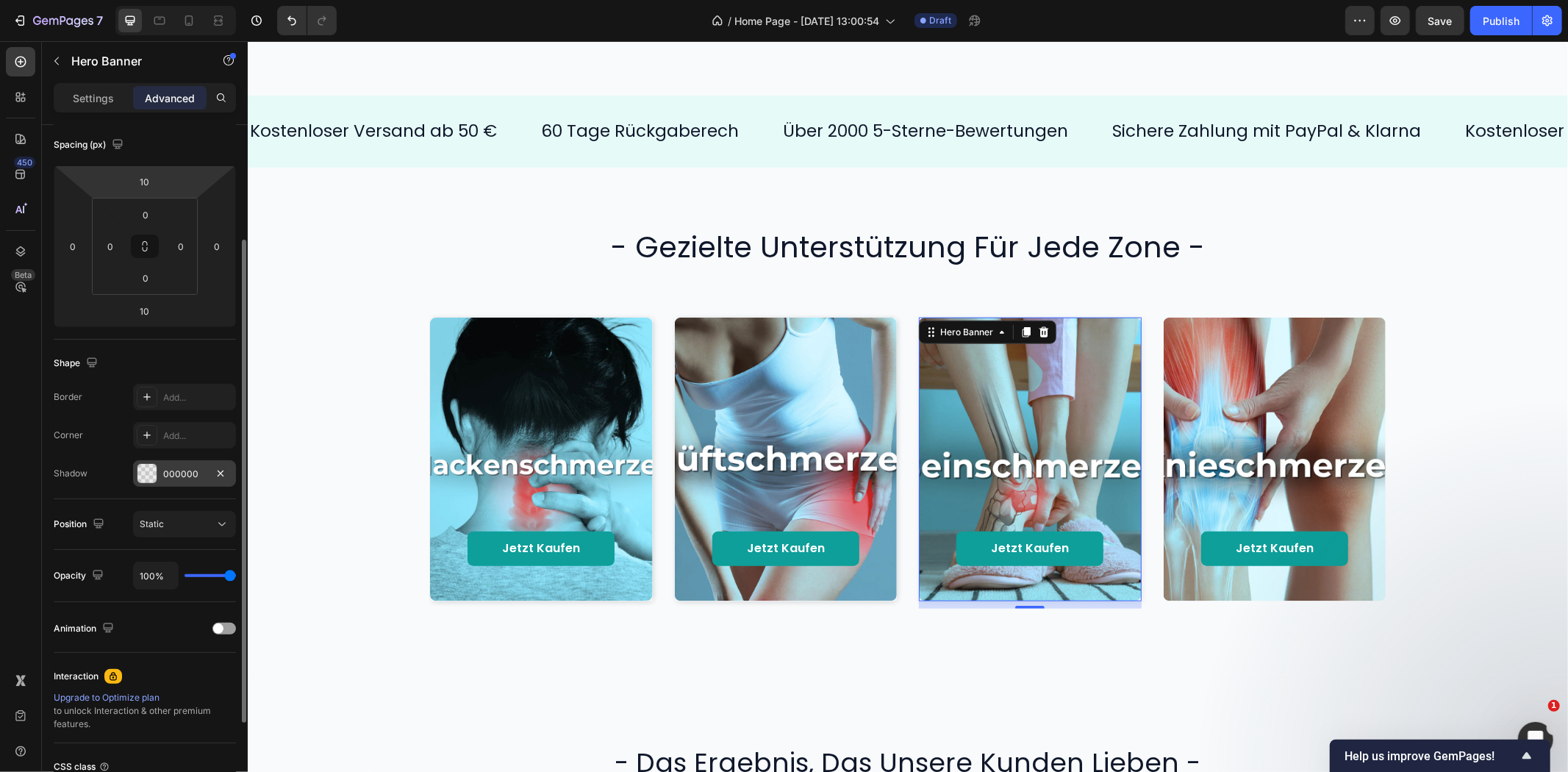
click at [114, 110] on div "Settings Advanced" at bounding box center [145, 98] width 183 height 30
click at [112, 107] on div "Settings" at bounding box center [93, 98] width 73 height 24
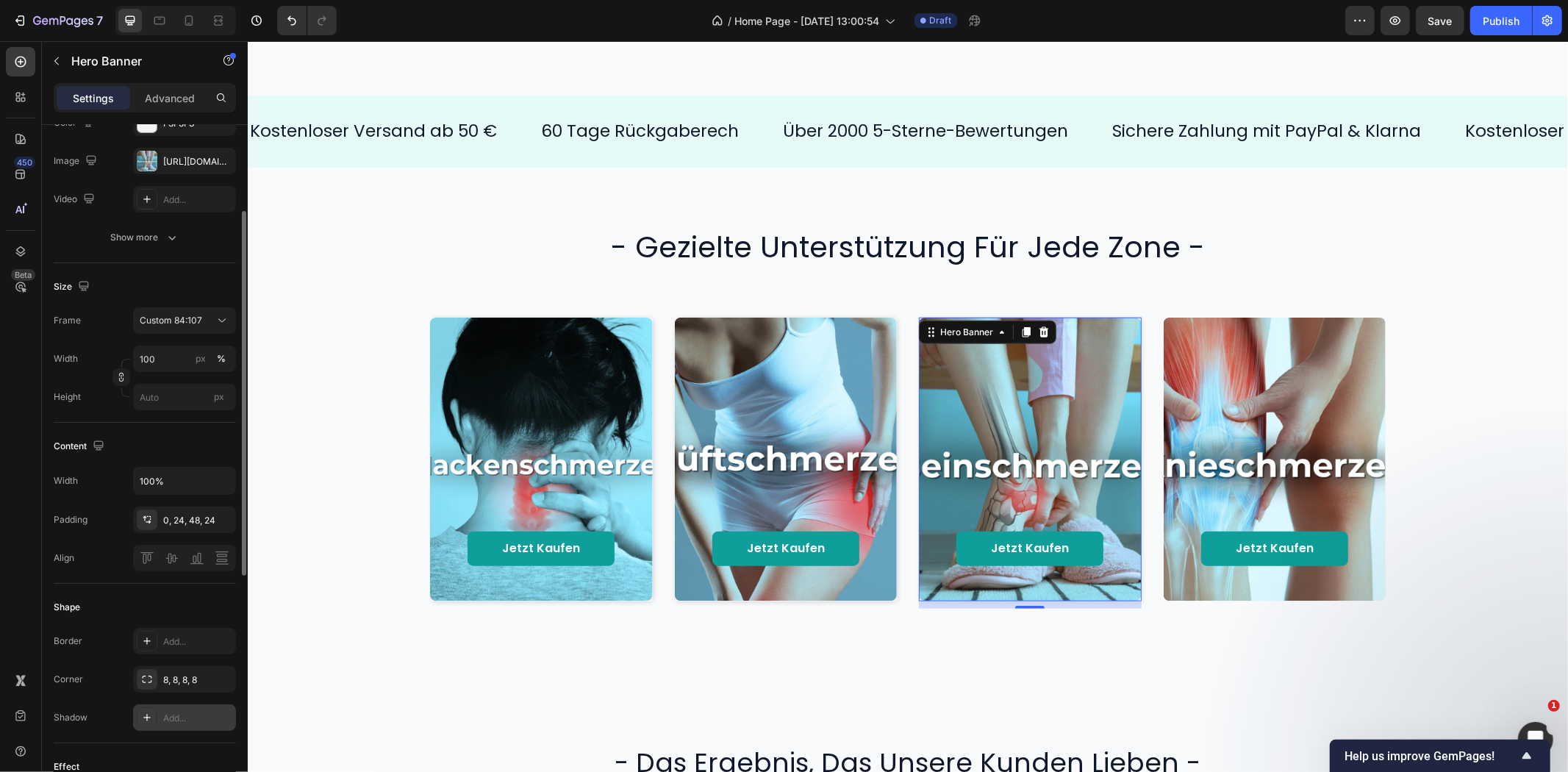
click at [171, 720] on div "Add..." at bounding box center [198, 718] width 69 height 14
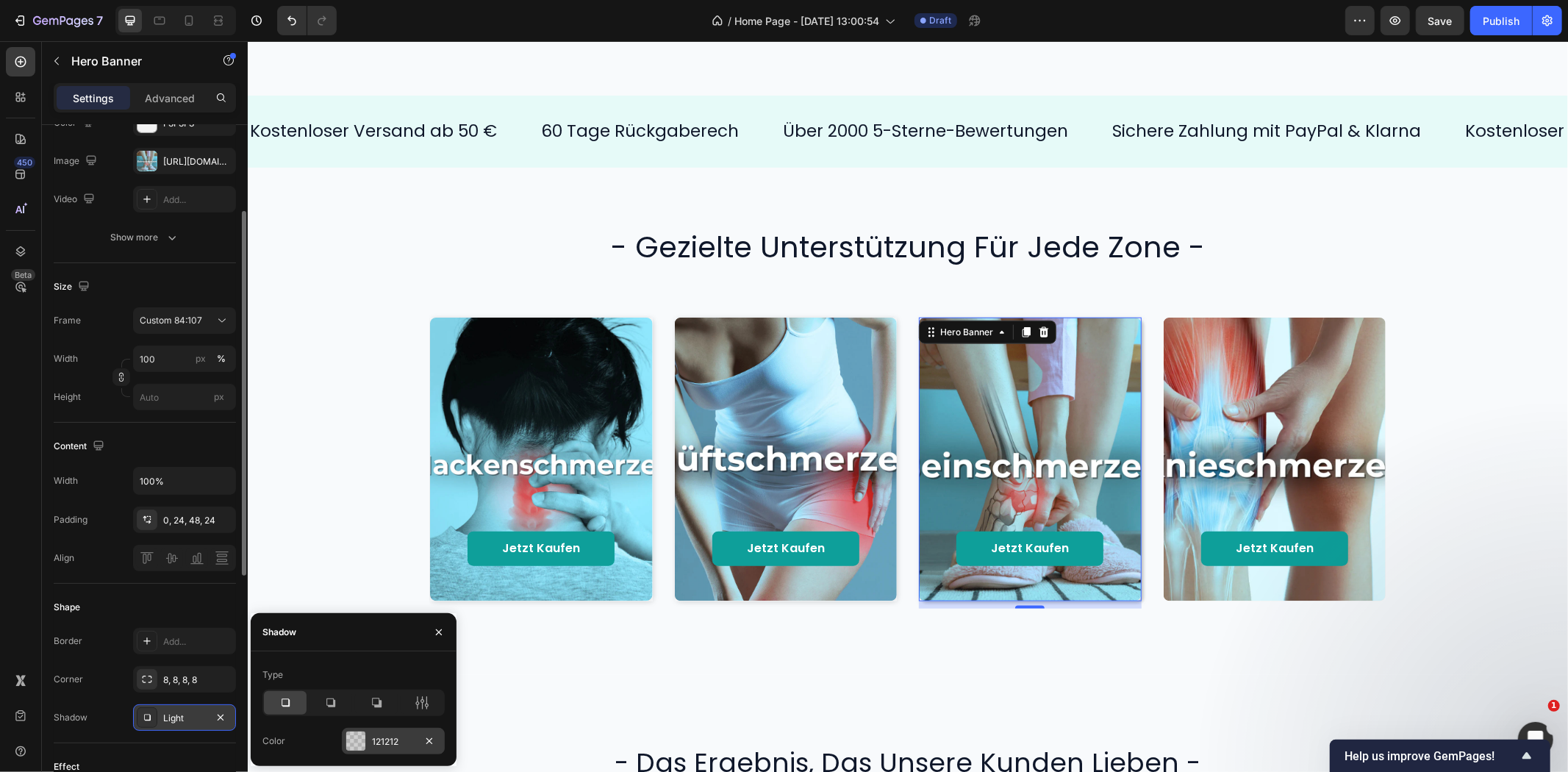
click at [387, 733] on div "121212" at bounding box center [393, 740] width 103 height 26
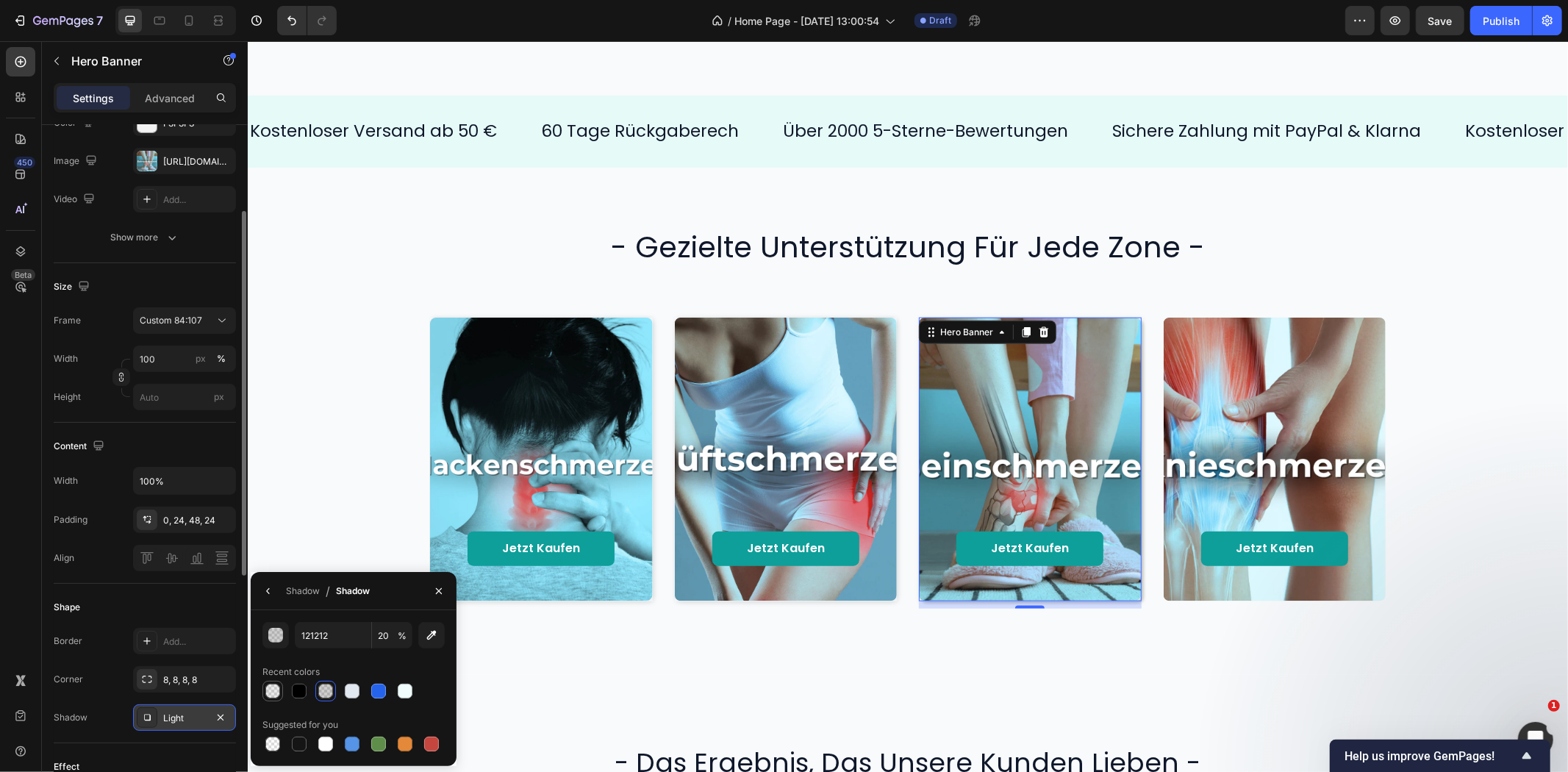
click at [274, 694] on div at bounding box center [273, 692] width 14 height 14
type input "000000"
type input "8"
click at [265, 587] on icon "button" at bounding box center [268, 591] width 12 height 12
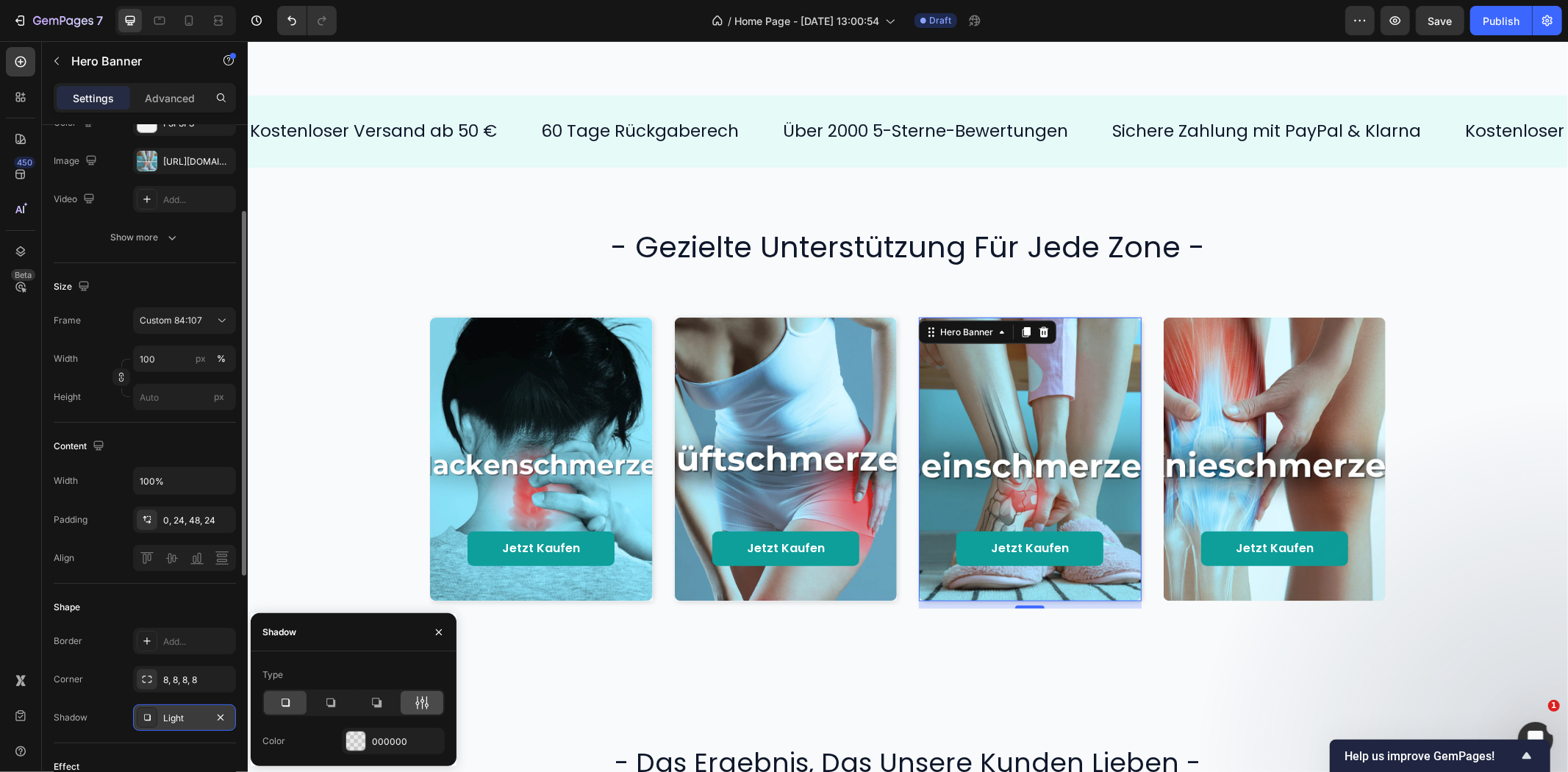
click at [427, 693] on div at bounding box center [421, 703] width 42 height 24
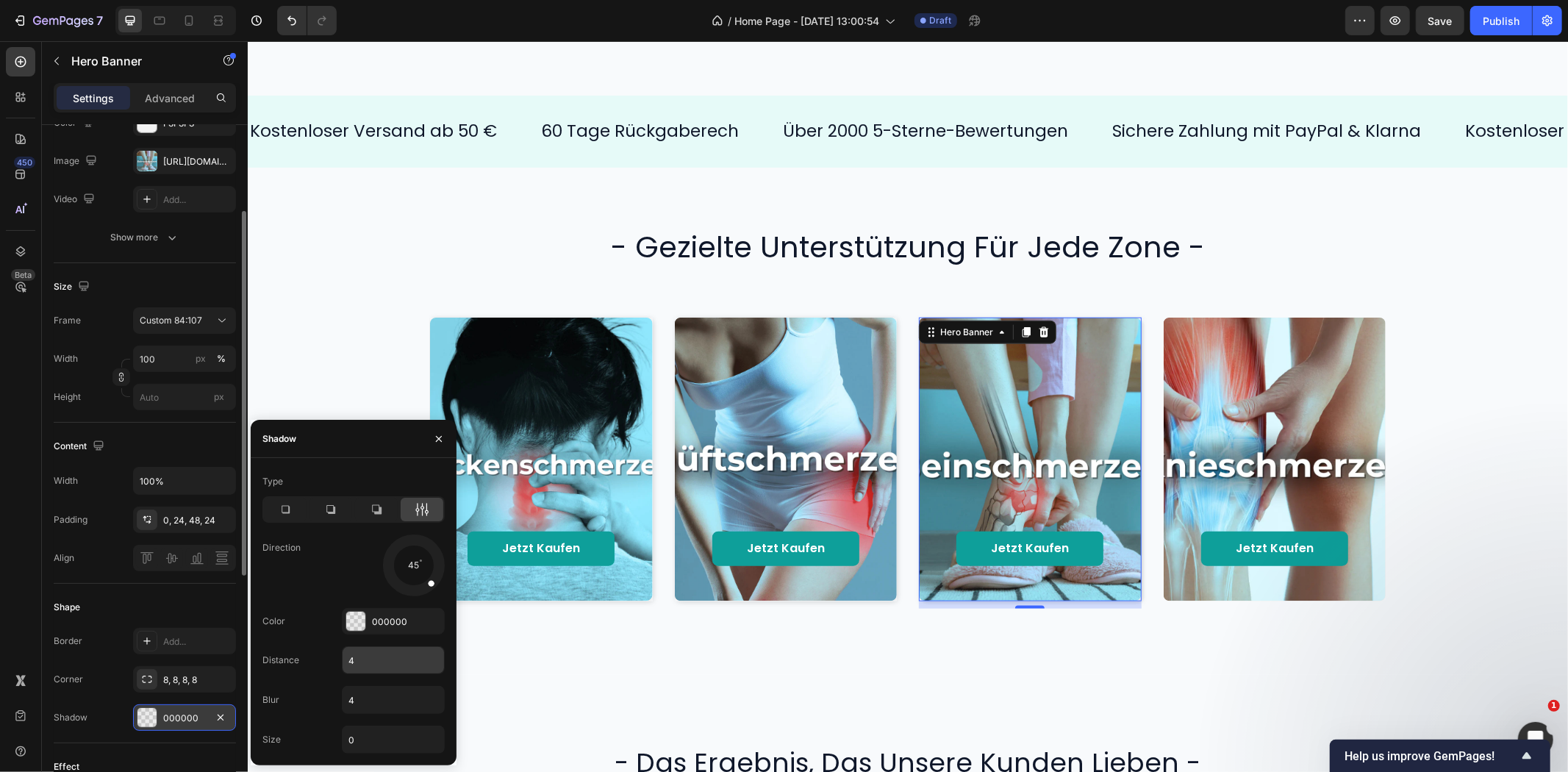
click at [362, 650] on input "4" at bounding box center [393, 660] width 101 height 26
type input "2"
click at [362, 694] on input "4" at bounding box center [393, 700] width 101 height 26
type input "8"
click at [331, 572] on div "Direction 45" at bounding box center [353, 565] width 183 height 61
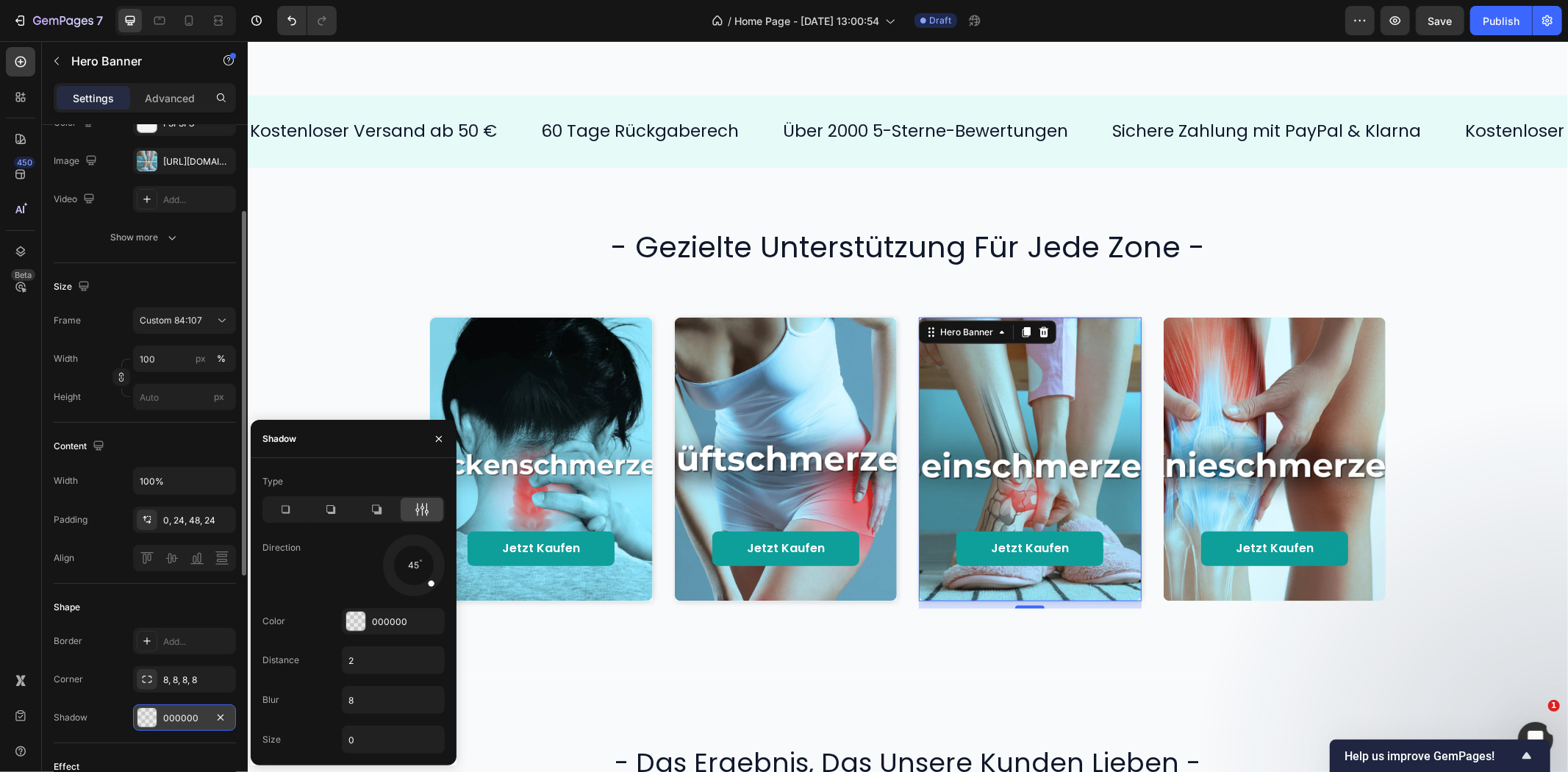
click at [334, 348] on div "Jetzt kaufen Button Hero Banner Jetzt kaufen Button Hero Banner Jetzt kaufen Bu…" at bounding box center [907, 458] width 1291 height 313
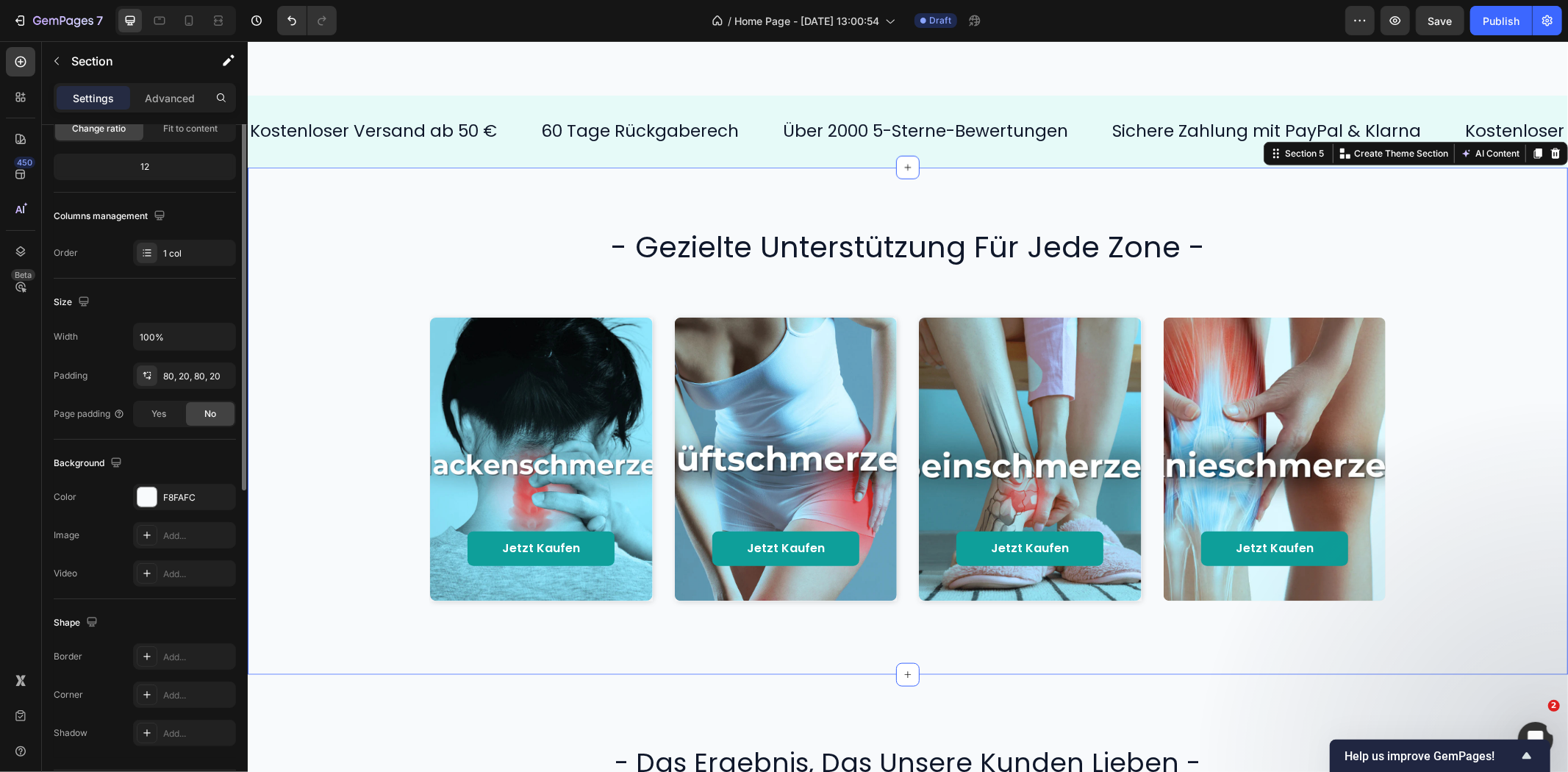
scroll to position [0, 0]
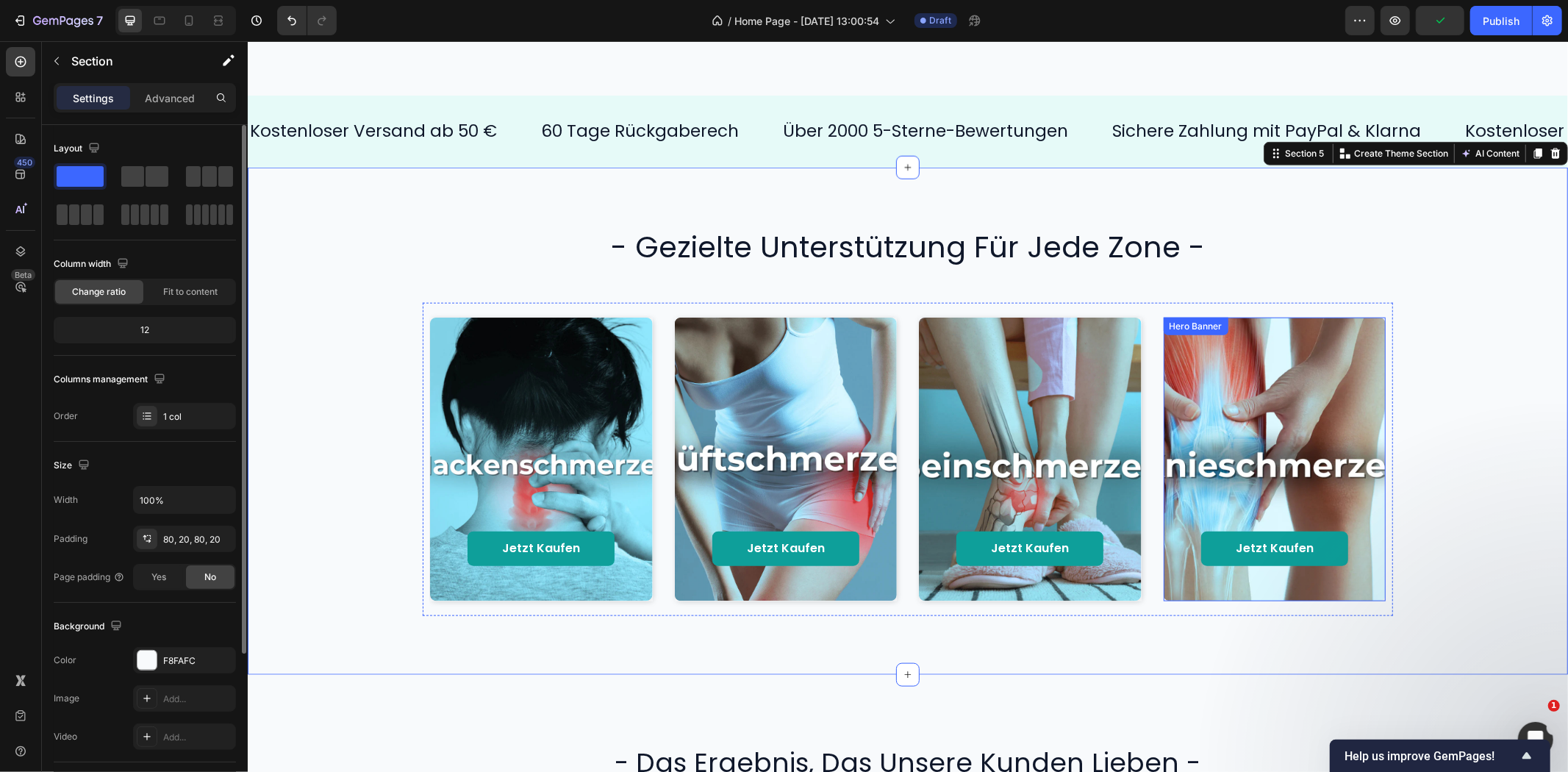
click at [1315, 343] on div "Background Image" at bounding box center [1274, 458] width 222 height 283
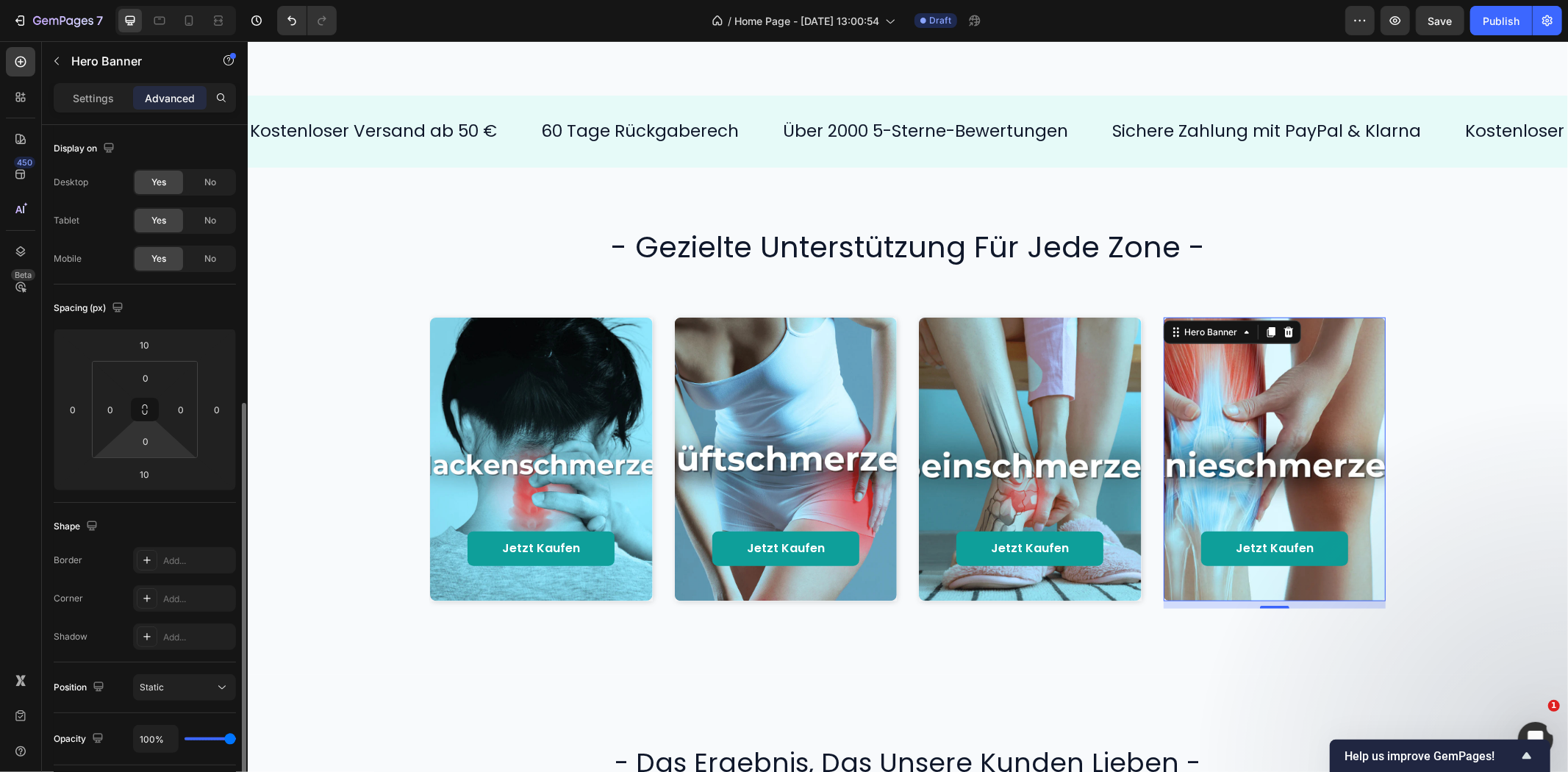
scroll to position [245, 0]
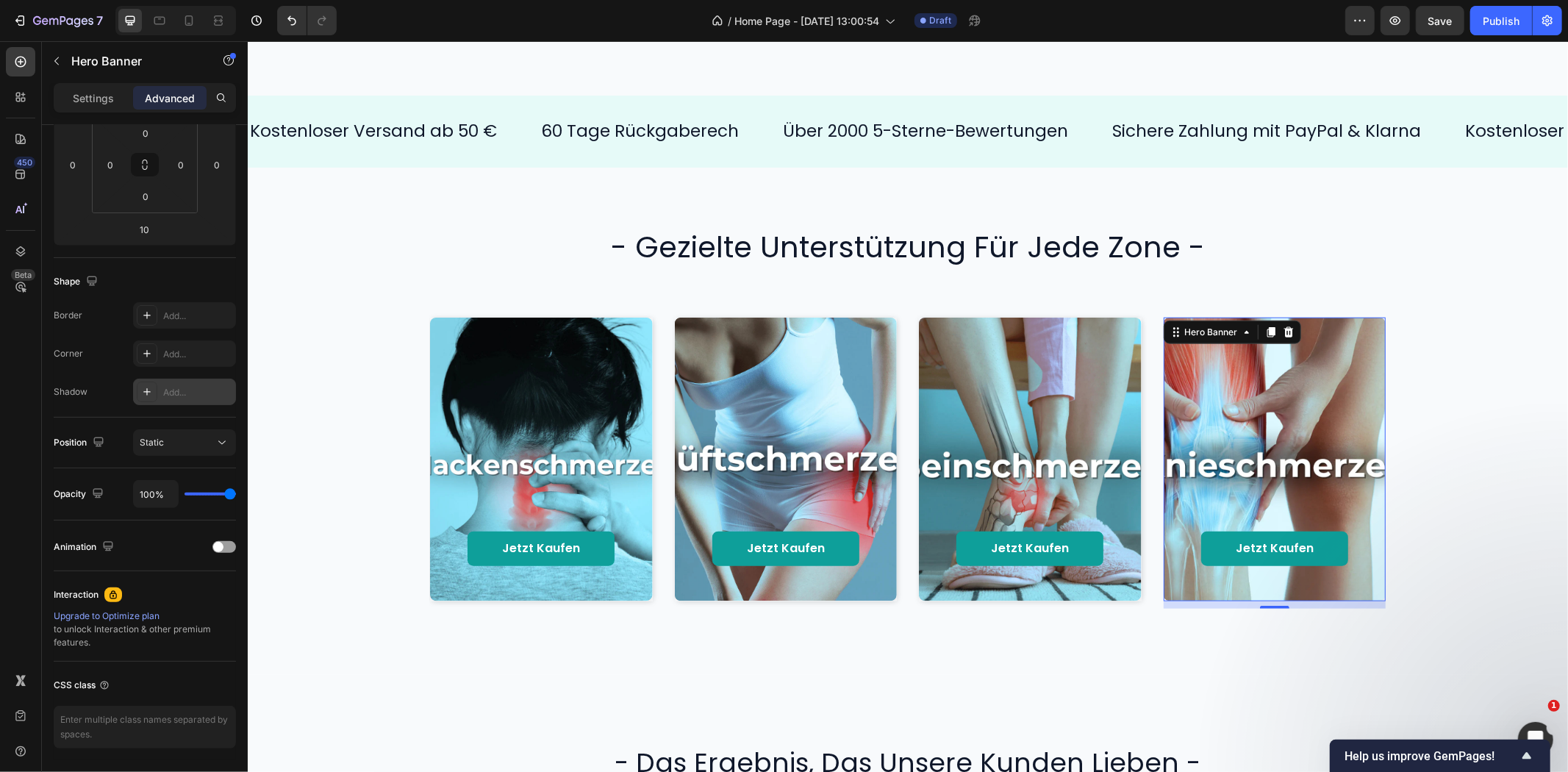
click at [162, 393] on div "Add..." at bounding box center [184, 391] width 103 height 26
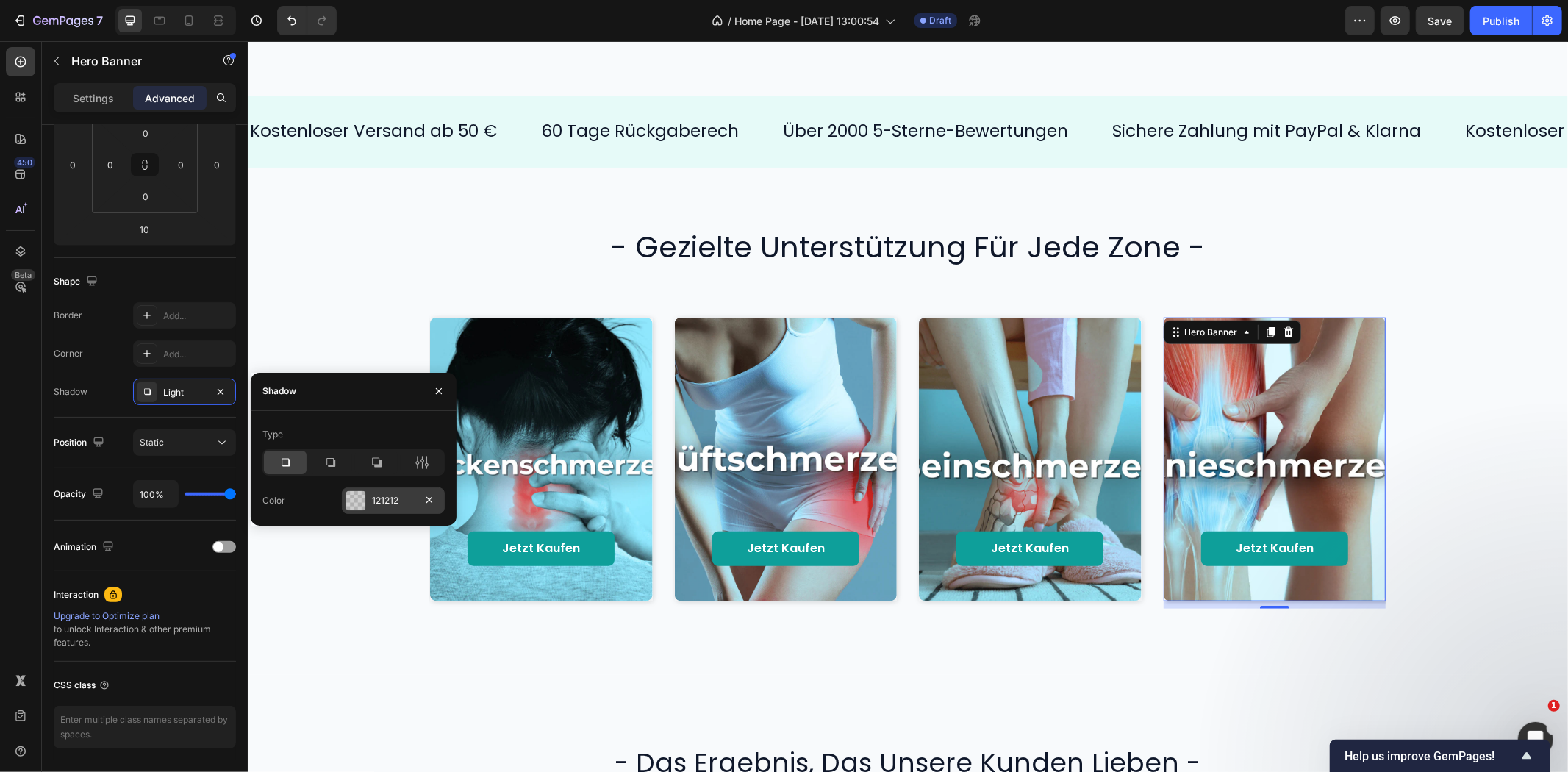
click at [392, 500] on div "121212" at bounding box center [393, 501] width 42 height 14
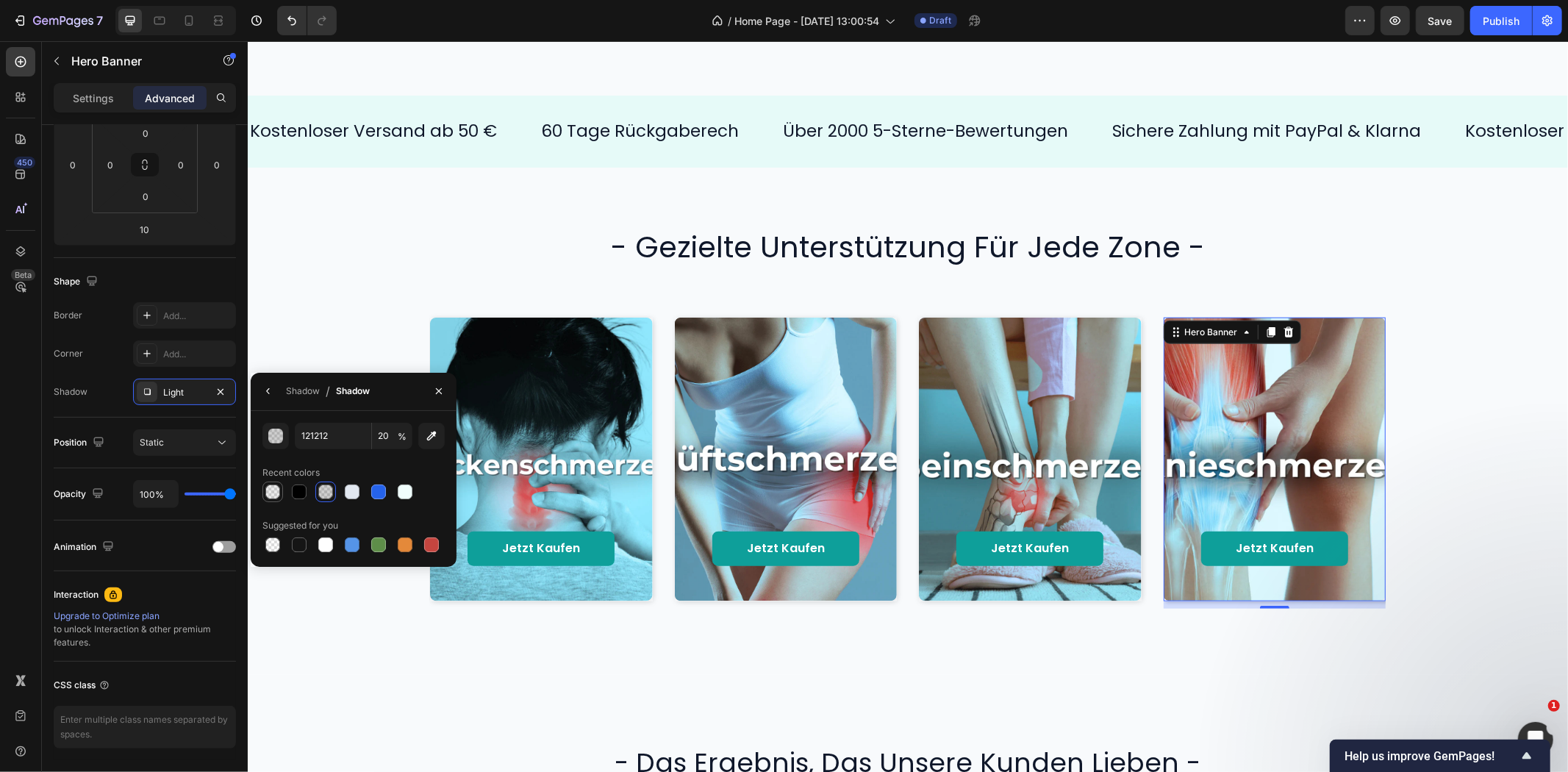
click at [277, 494] on div at bounding box center [273, 492] width 14 height 14
type input "000000"
type input "8"
click at [377, 466] on div "Recent colors" at bounding box center [353, 473] width 183 height 24
click at [261, 392] on button "button" at bounding box center [268, 391] width 23 height 24
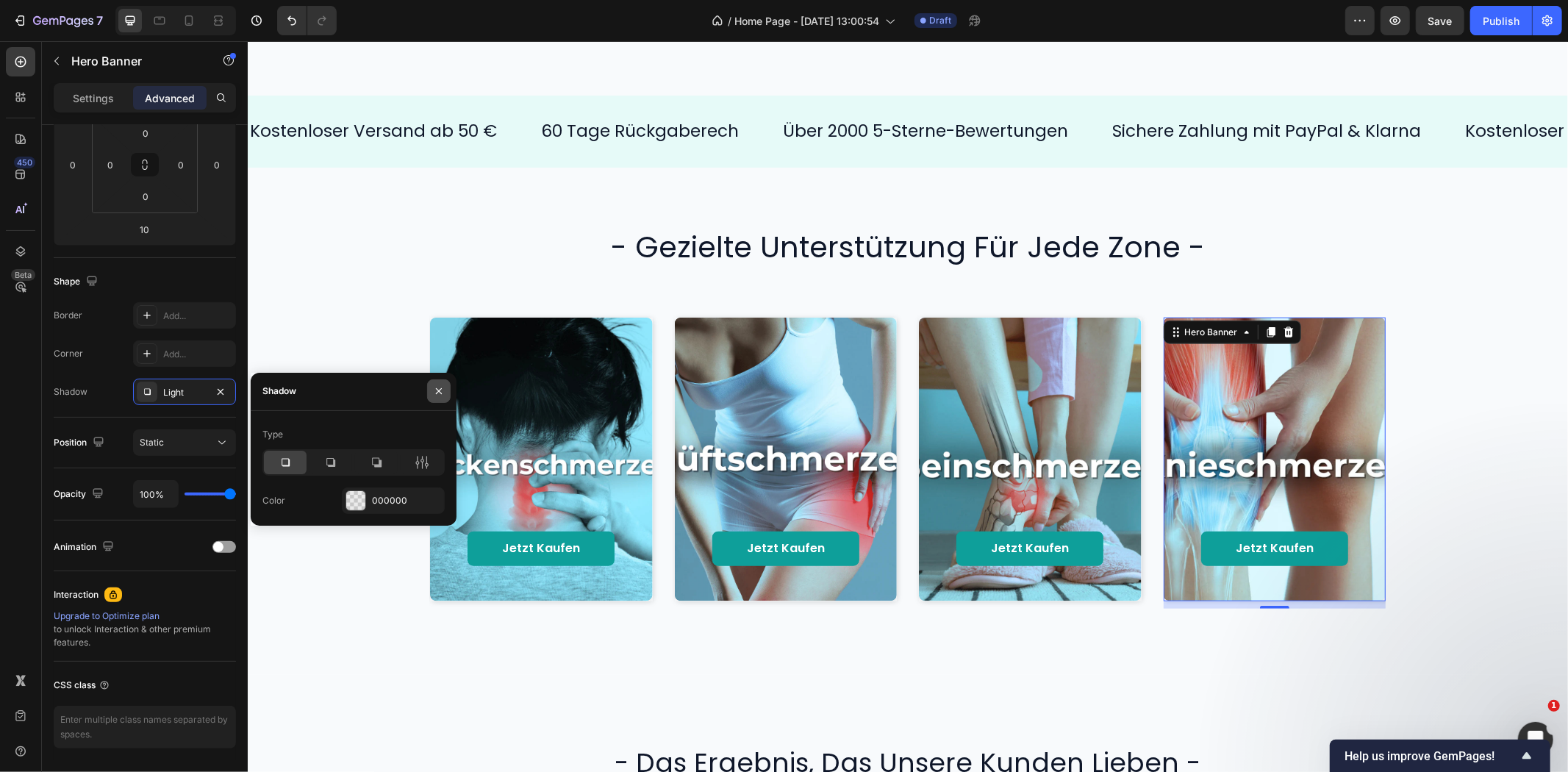
click at [431, 388] on button "button" at bounding box center [439, 391] width 23 height 24
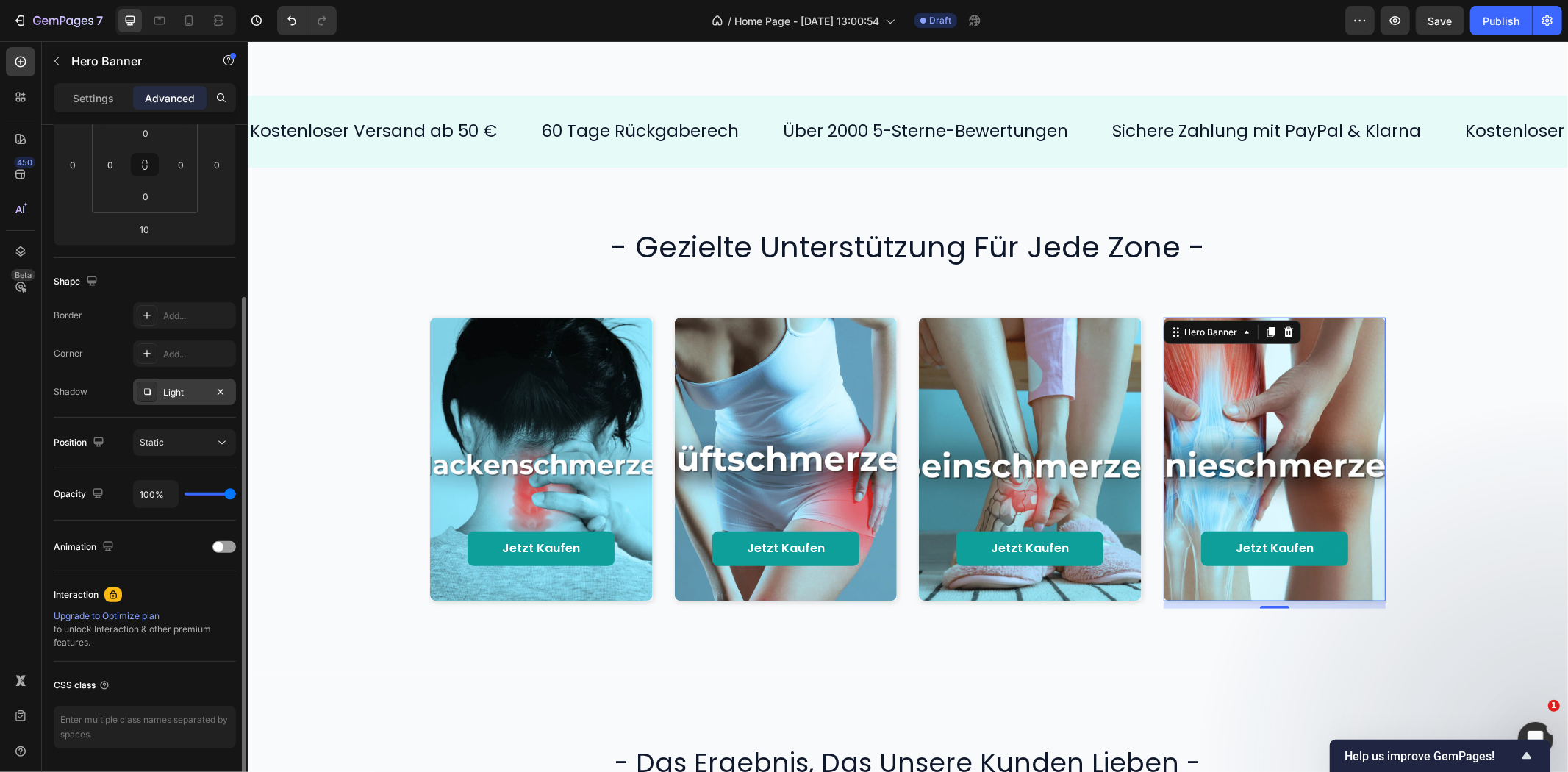
click at [192, 393] on div "Light" at bounding box center [184, 392] width 42 height 14
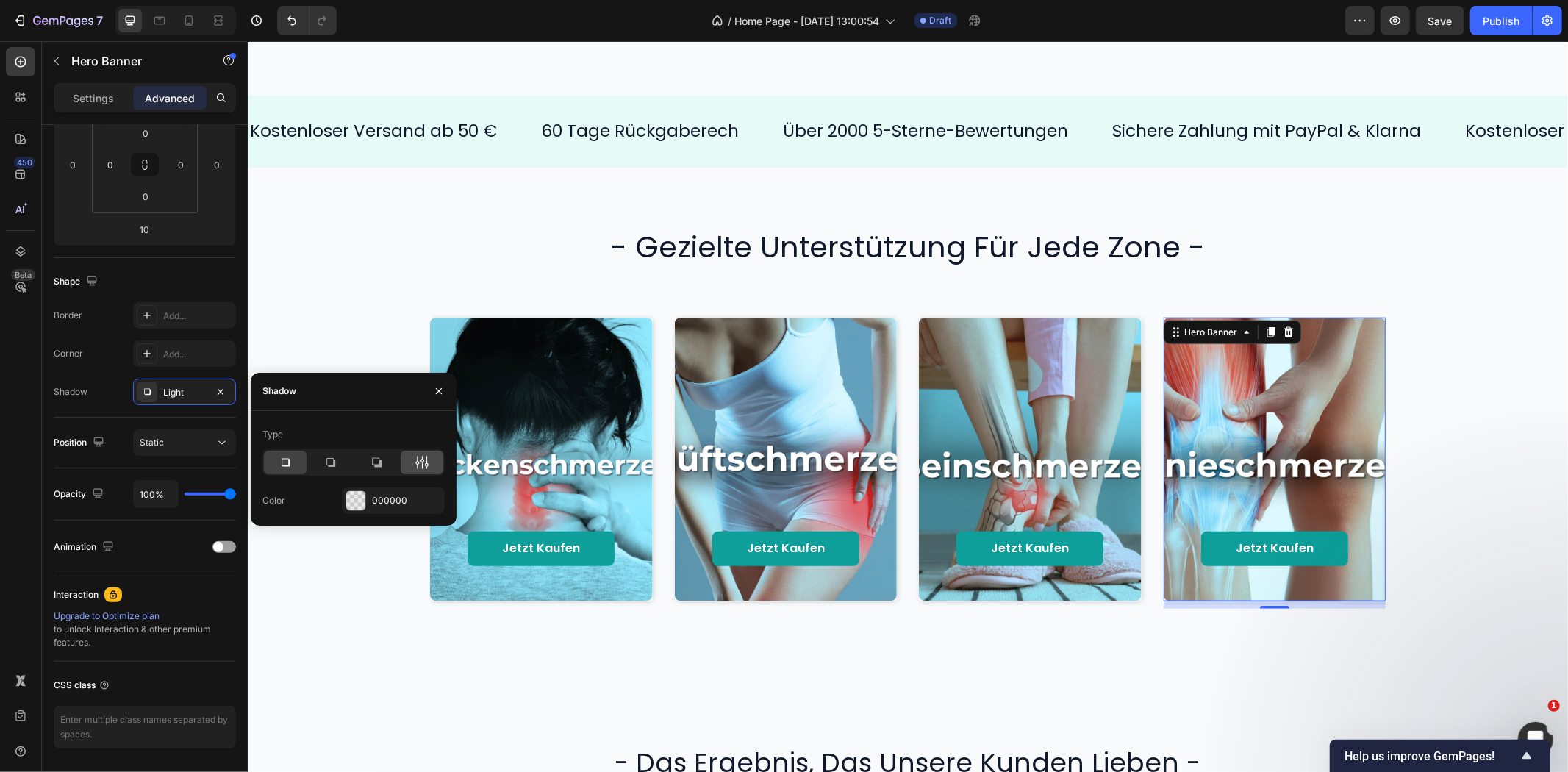
click at [430, 463] on div at bounding box center [421, 463] width 42 height 24
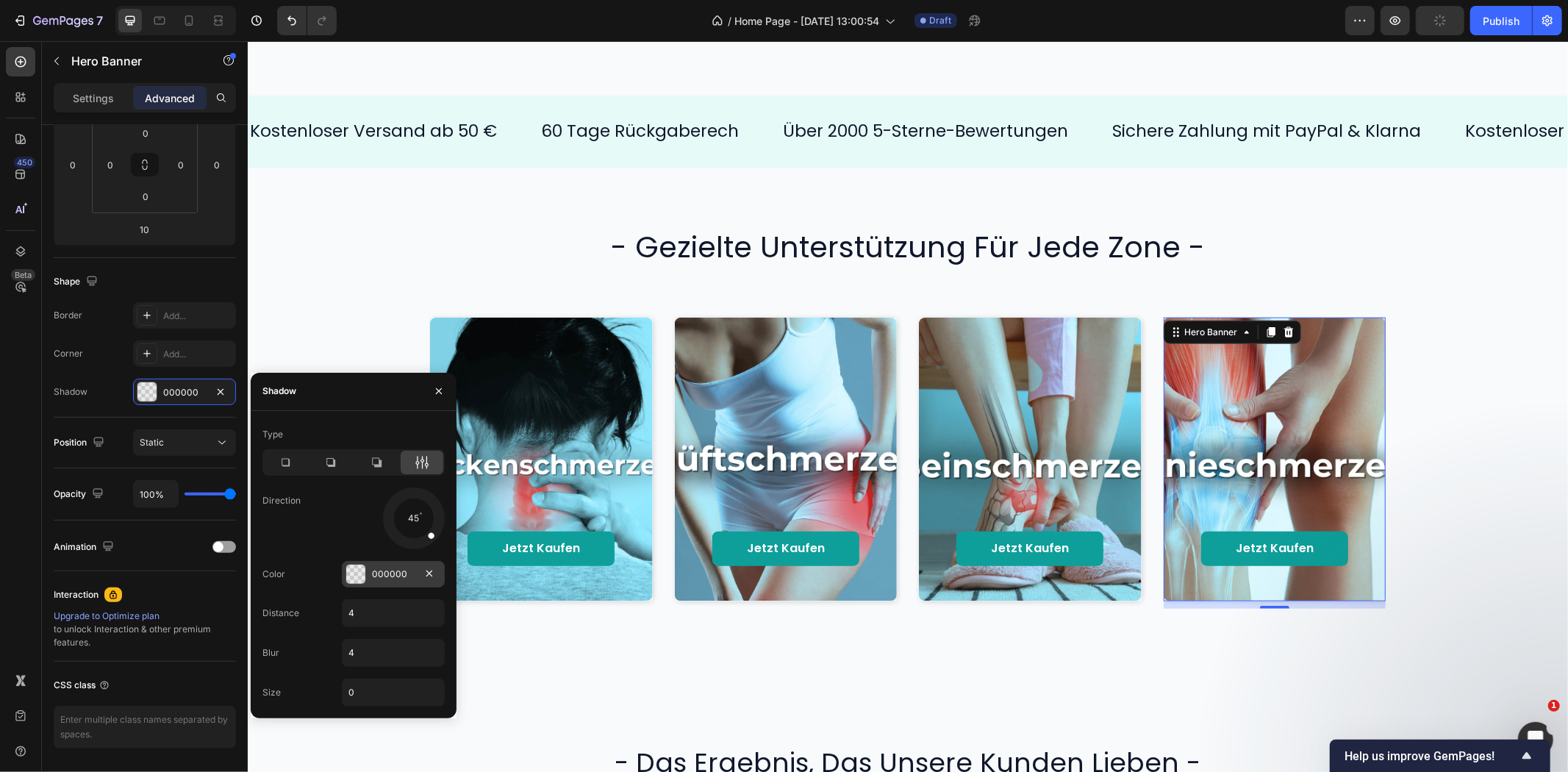
click at [394, 562] on div "000000" at bounding box center [393, 574] width 103 height 26
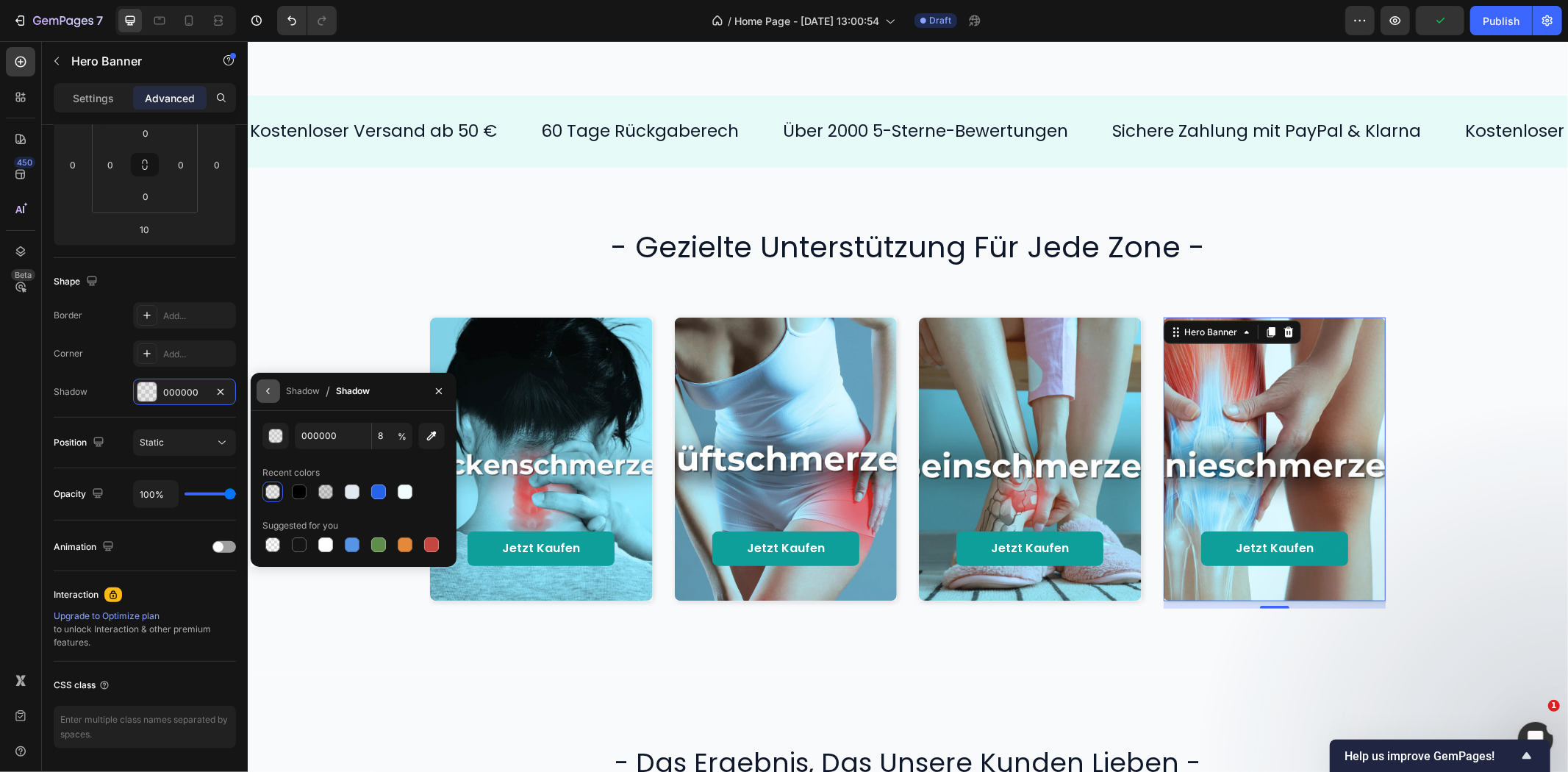
click at [262, 391] on icon "button" at bounding box center [268, 391] width 12 height 12
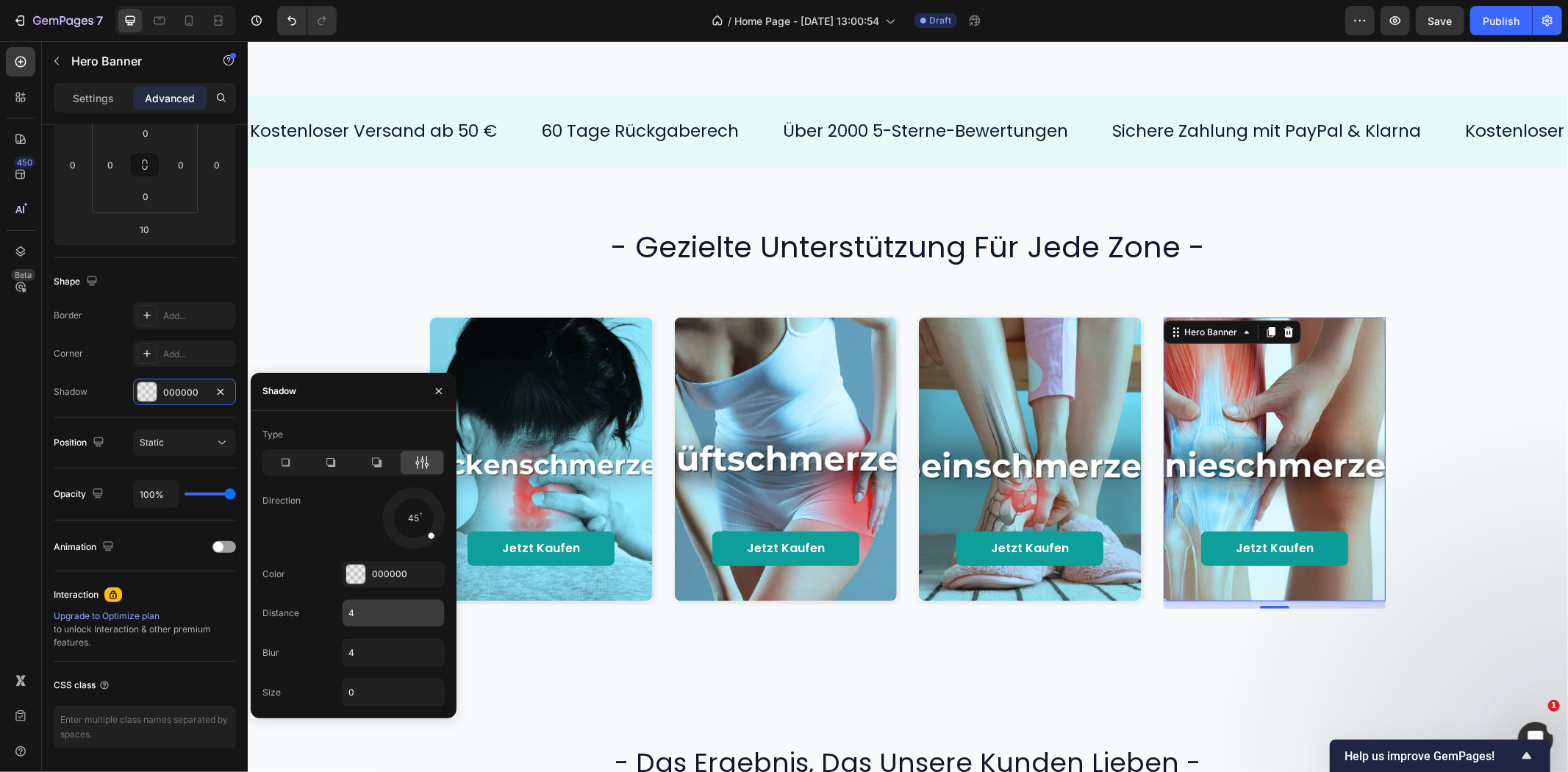
click at [382, 616] on input "4" at bounding box center [393, 613] width 101 height 26
type input "2"
click at [380, 650] on input "4" at bounding box center [393, 653] width 101 height 26
type input "8"
click at [350, 393] on div "Shadow" at bounding box center [353, 391] width 206 height 38
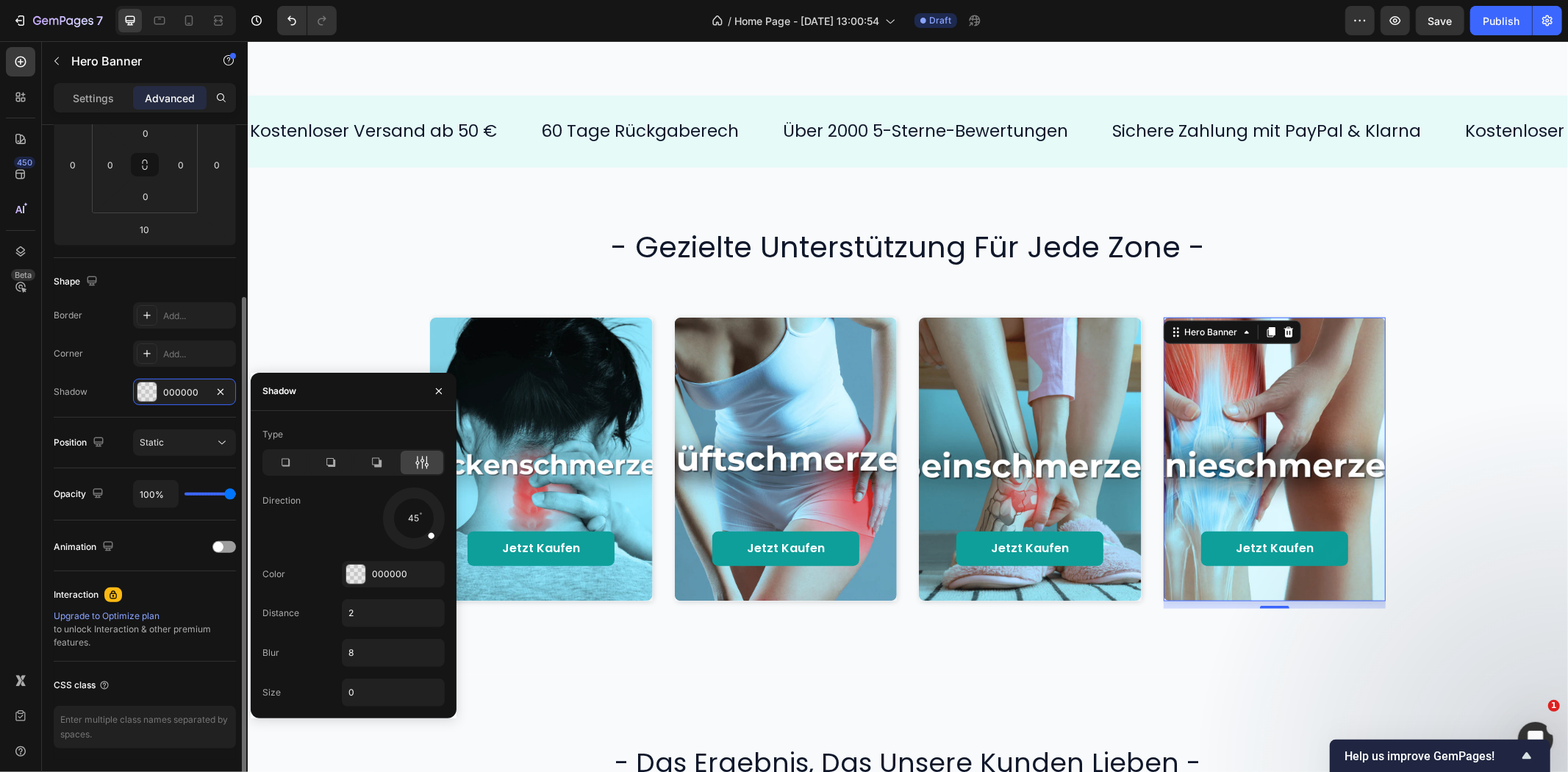
click at [128, 275] on div "Shape" at bounding box center [145, 282] width 183 height 24
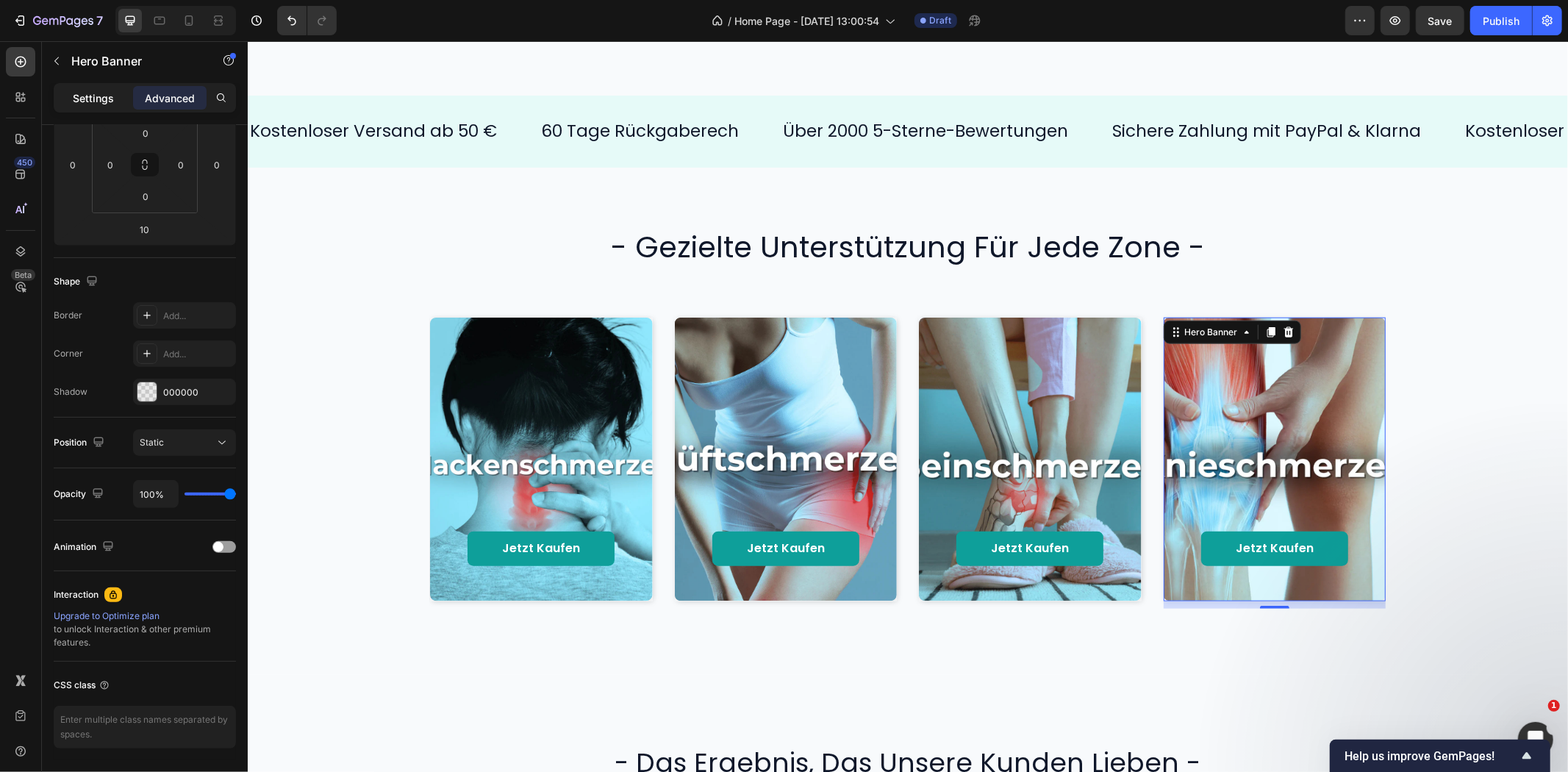
click at [98, 91] on p "Settings" at bounding box center [94, 98] width 42 height 15
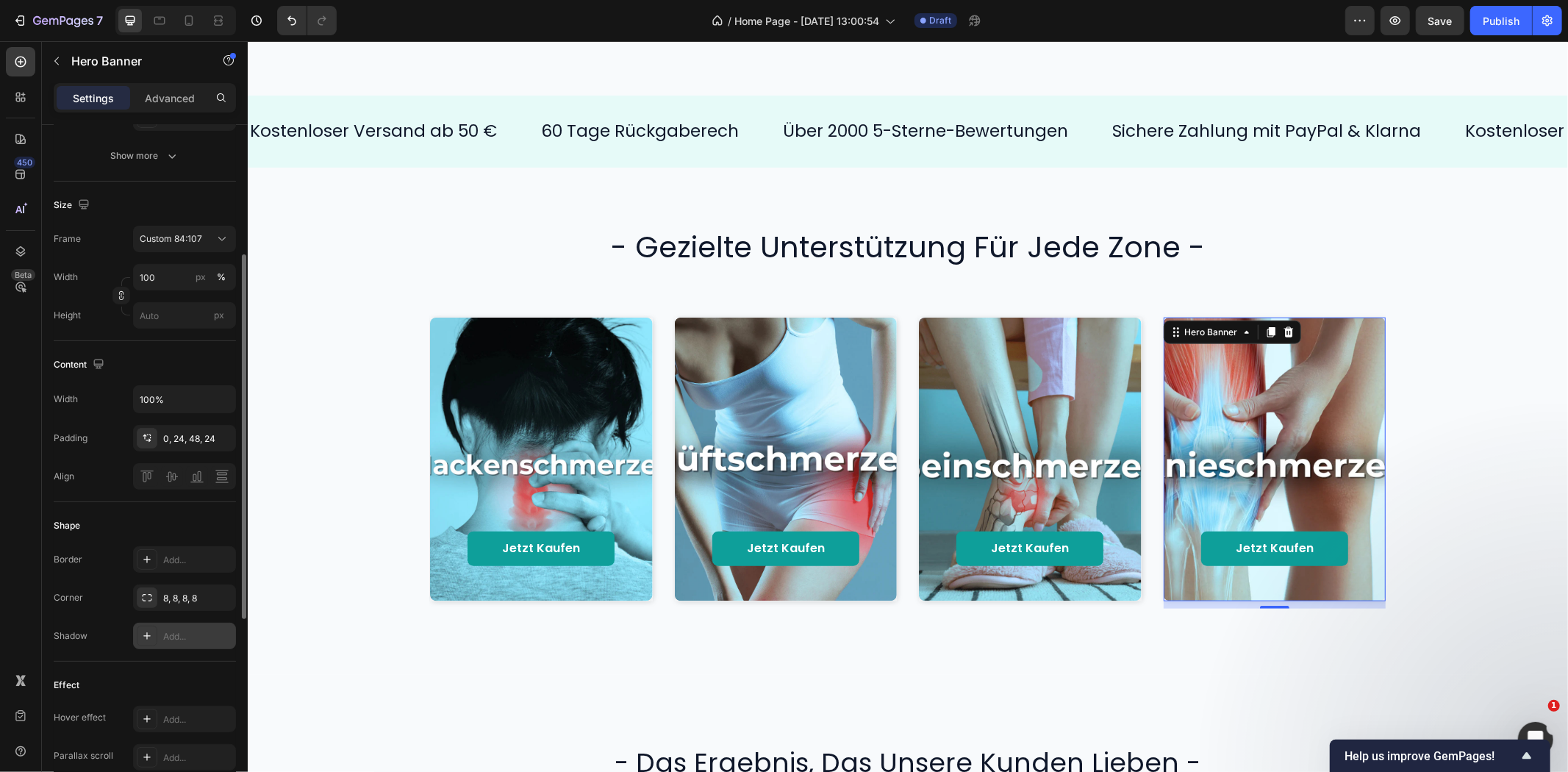
click at [184, 627] on div "Add..." at bounding box center [184, 635] width 103 height 26
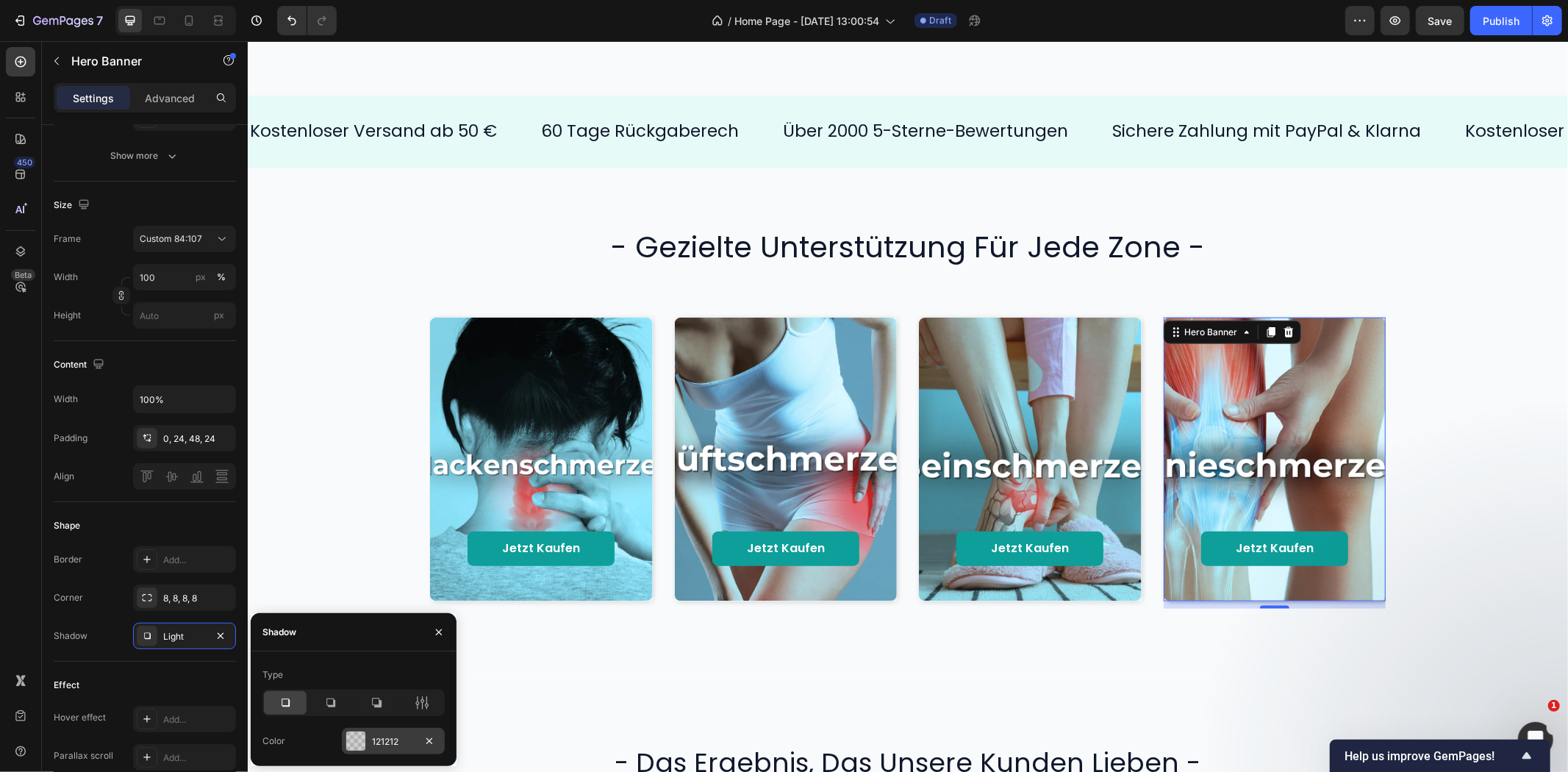
click at [376, 729] on div "121212" at bounding box center [393, 740] width 103 height 26
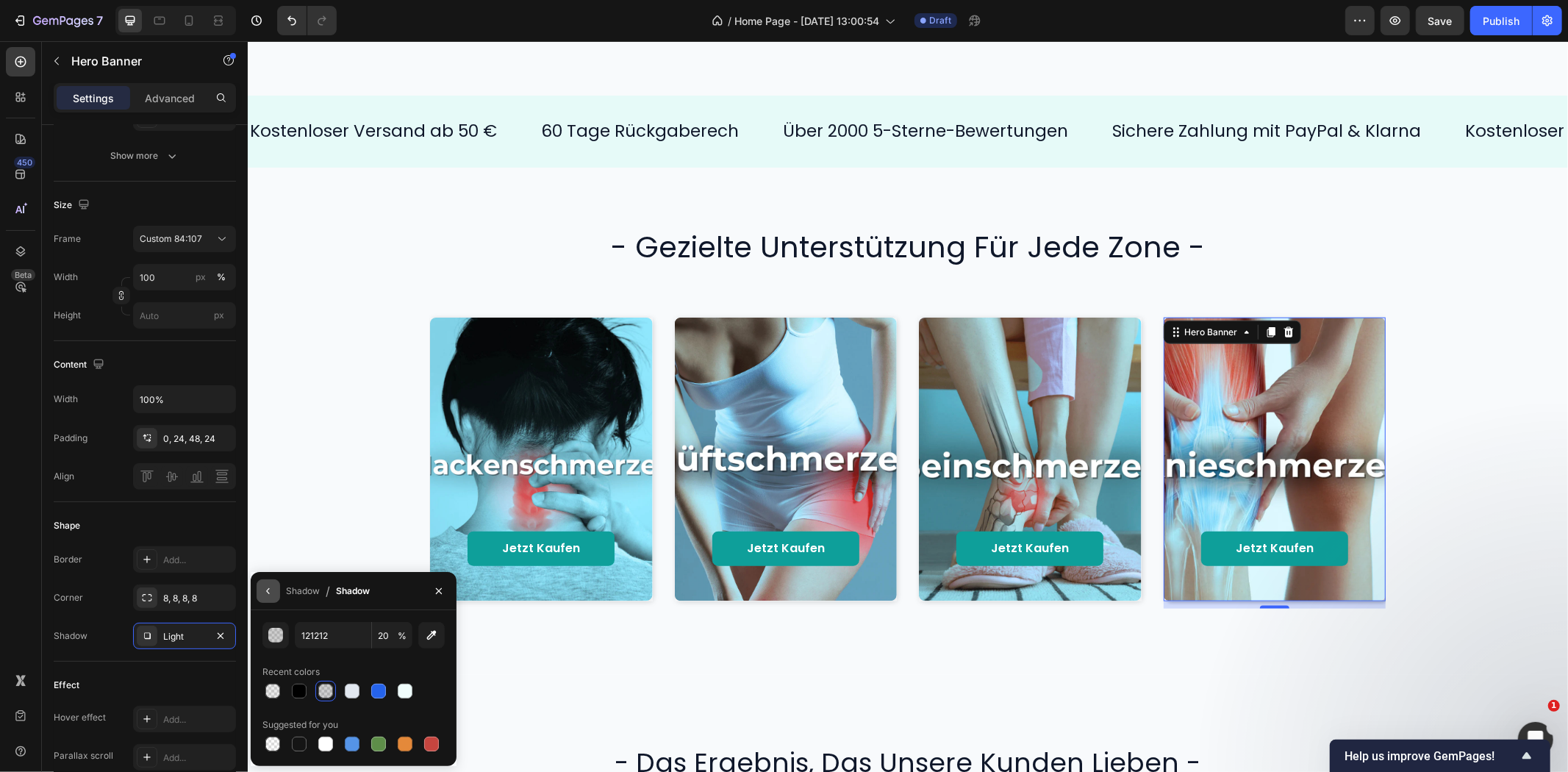
click at [268, 592] on icon "button" at bounding box center [267, 591] width 3 height 6
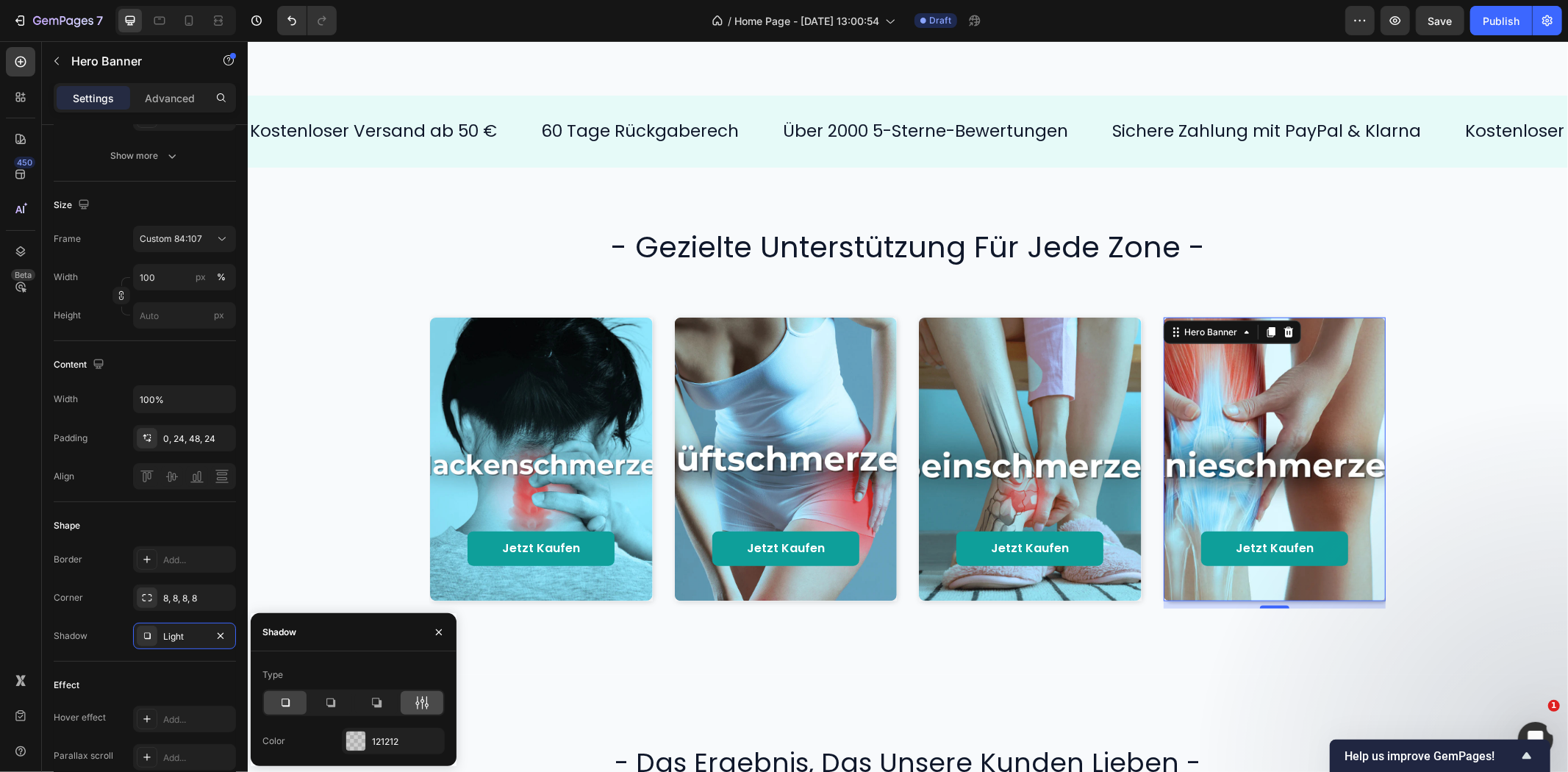
click at [430, 701] on div at bounding box center [421, 703] width 42 height 24
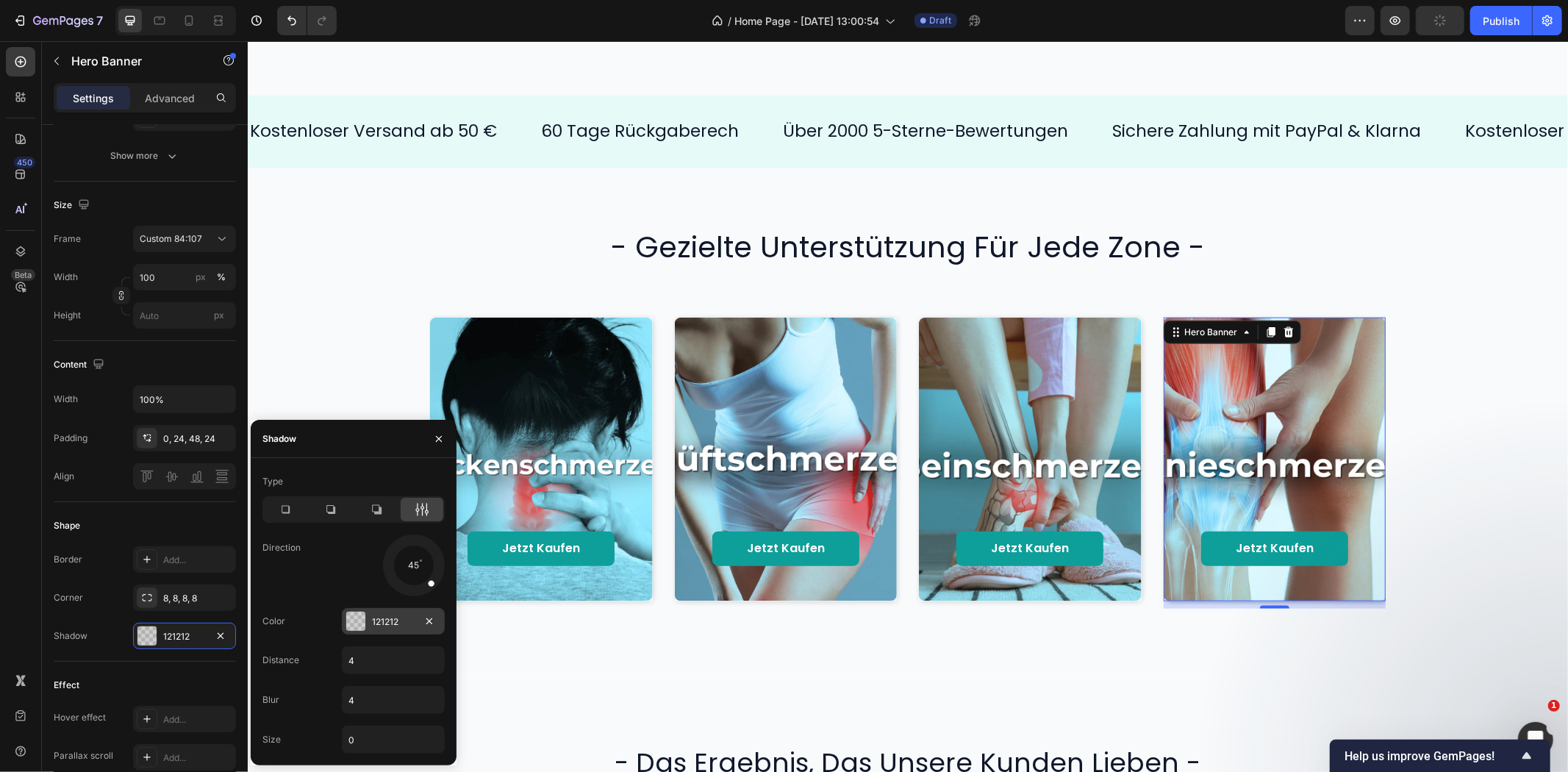
click at [379, 626] on div "121212" at bounding box center [393, 622] width 42 height 14
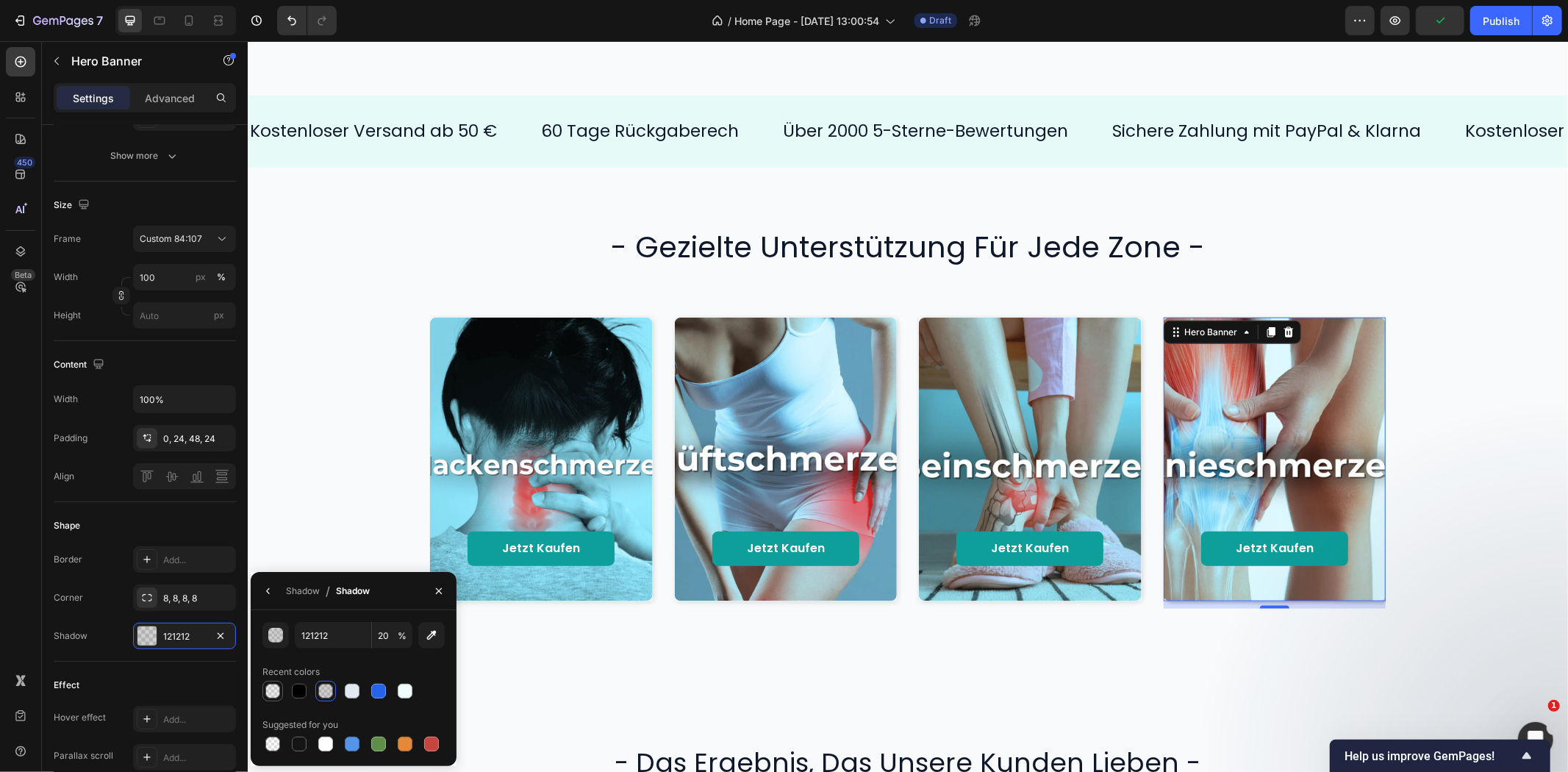
click at [280, 686] on div at bounding box center [273, 692] width 18 height 18
type input "000000"
type input "8"
click at [268, 586] on icon "button" at bounding box center [268, 591] width 12 height 12
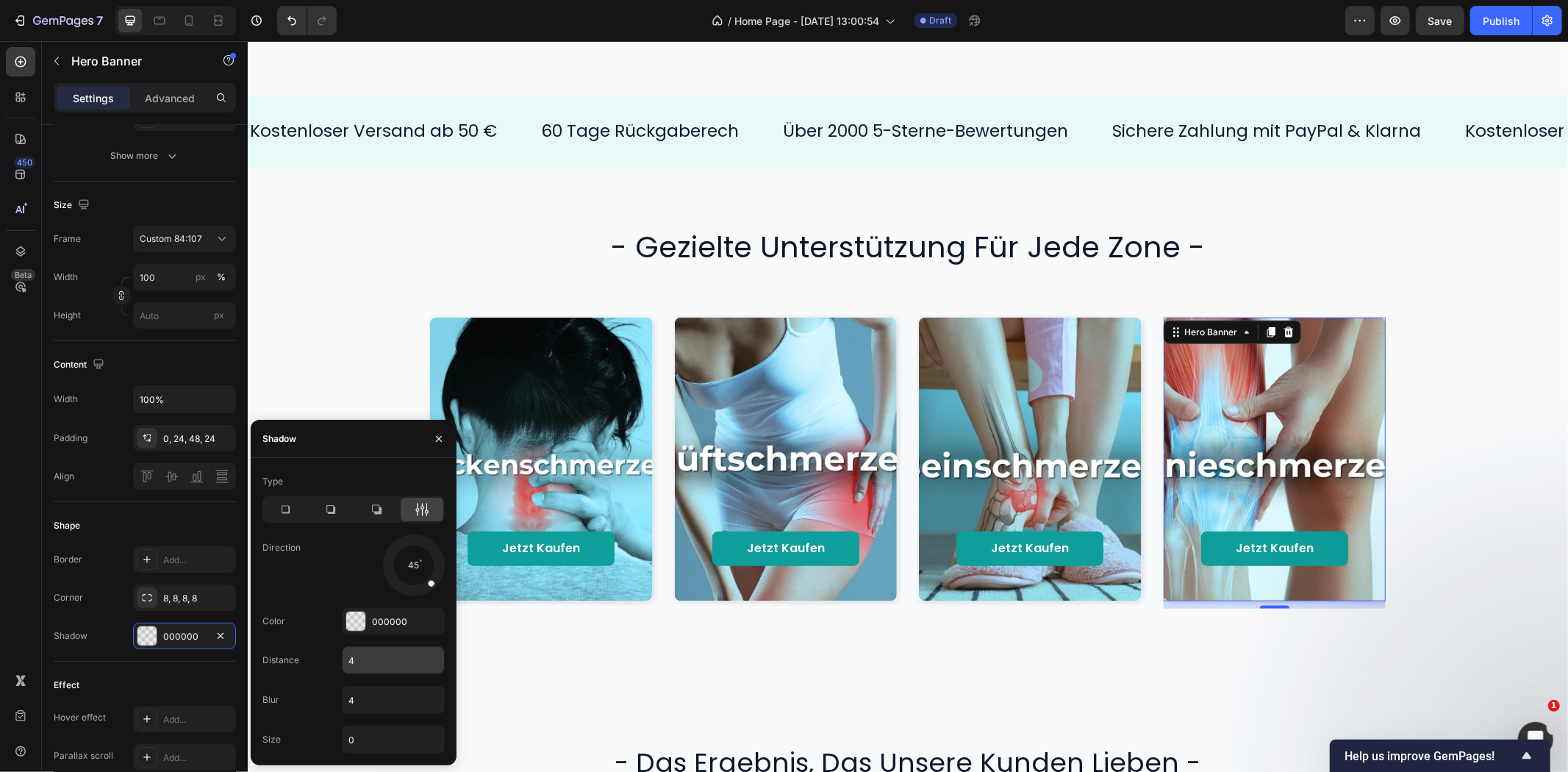
click at [372, 654] on input "4" at bounding box center [393, 660] width 101 height 26
type input "2"
click at [376, 708] on input "4" at bounding box center [393, 700] width 101 height 26
type input "8"
click at [335, 344] on div "Jetzt kaufen Button Hero Banner Jetzt kaufen Button Hero Banner Jetzt kaufen Bu…" at bounding box center [907, 458] width 1291 height 313
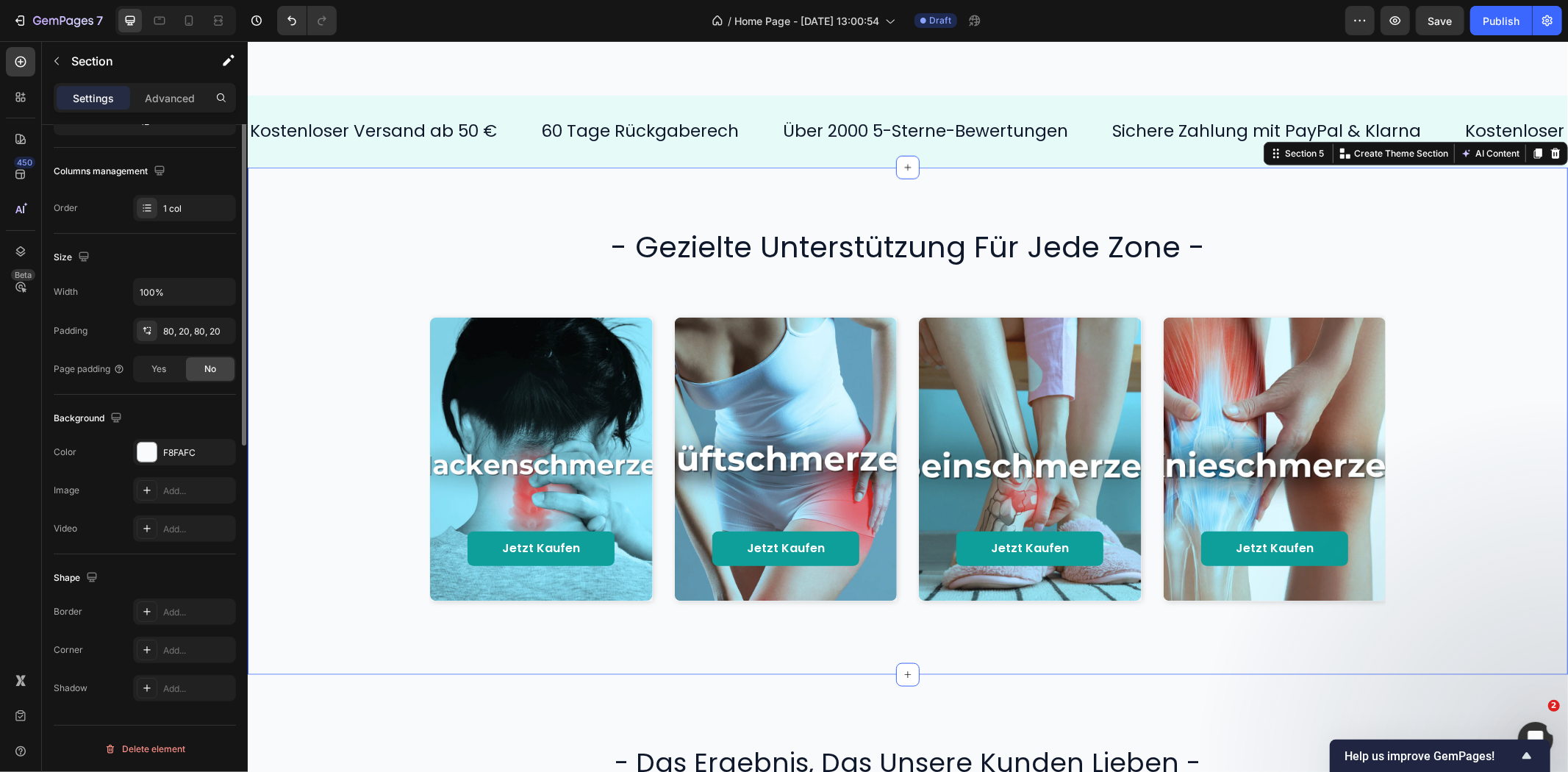
scroll to position [0, 0]
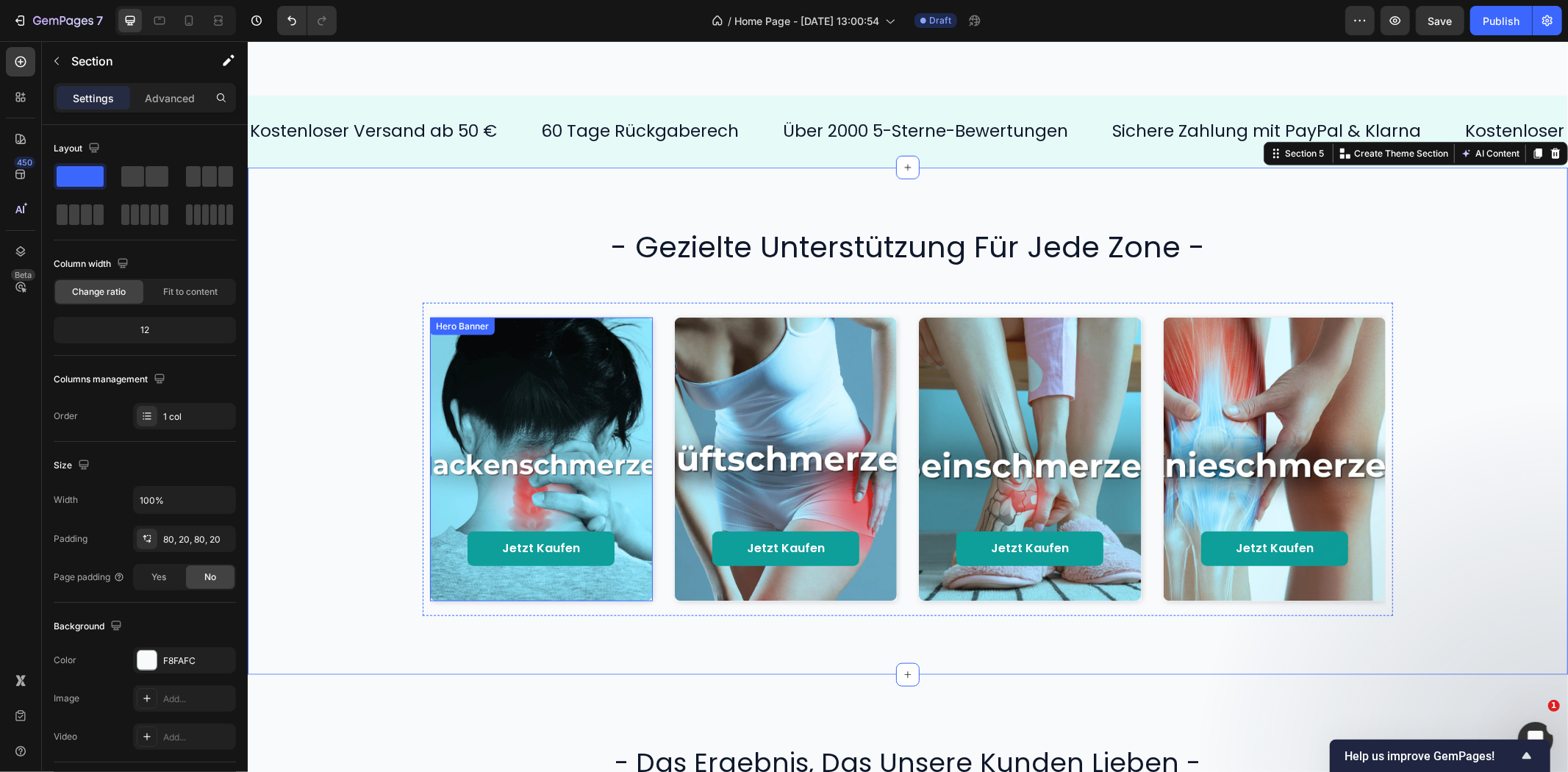
click at [609, 341] on div "Background Image" at bounding box center [540, 458] width 222 height 283
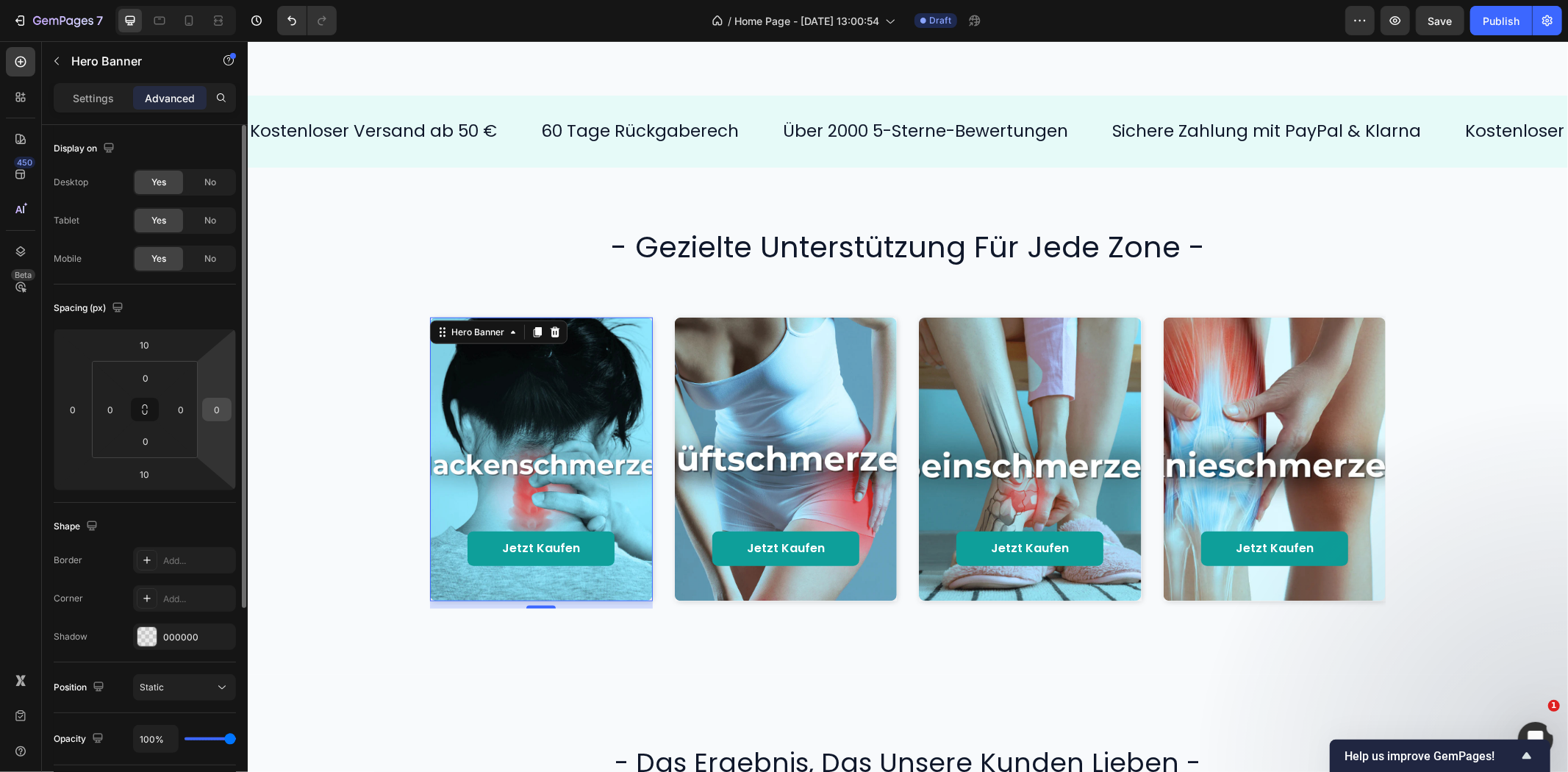
click at [207, 406] on input "0" at bounding box center [217, 410] width 22 height 22
type input "10"
click at [207, 282] on div "Display on Desktop Yes No Tablet Yes No Mobile Yes No" at bounding box center [145, 204] width 183 height 160
click at [211, 297] on div "Spacing (px)" at bounding box center [145, 308] width 183 height 24
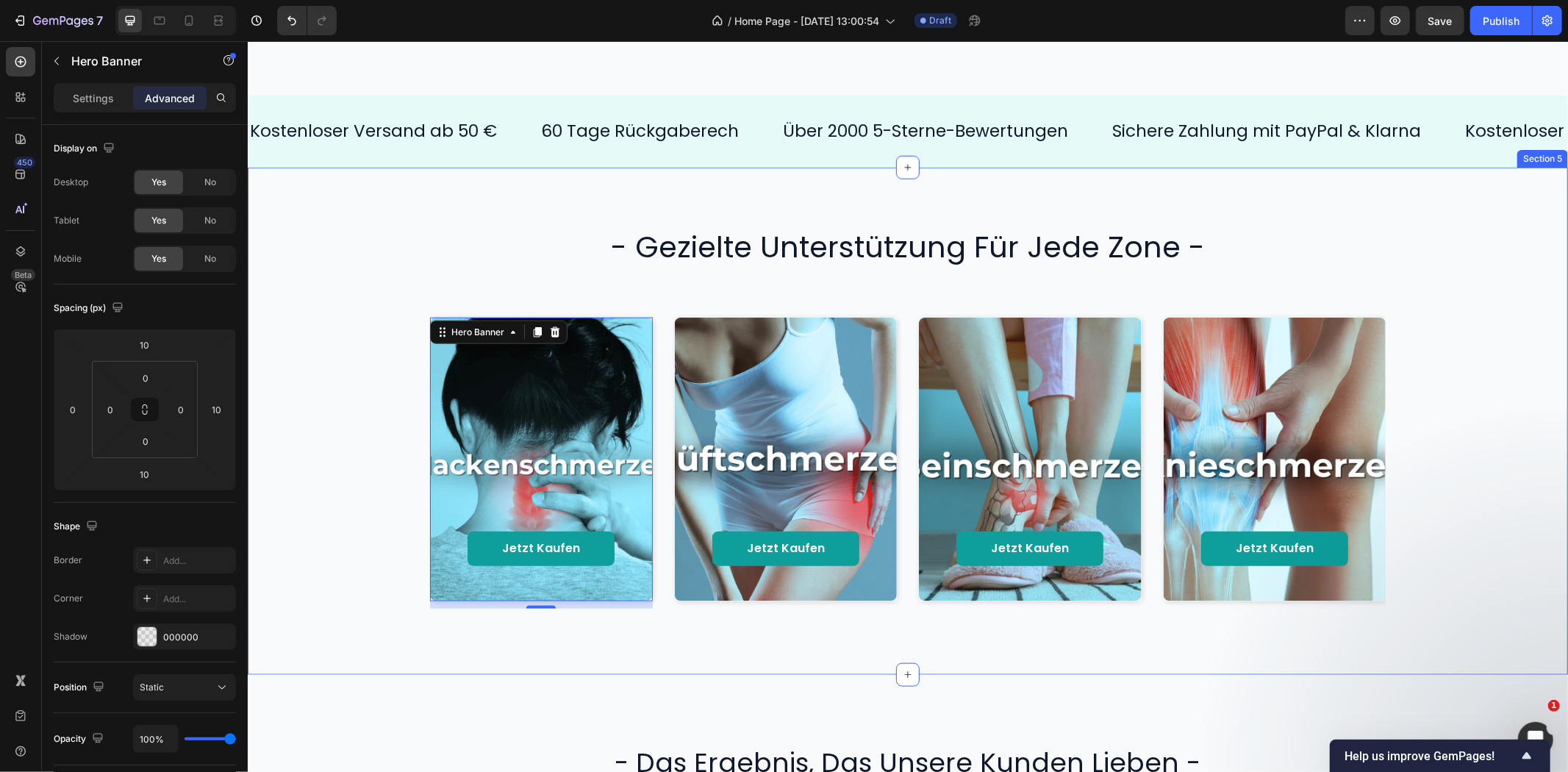
click at [321, 356] on div "Jetzt kaufen Button Hero Banner 10 Jetzt kaufen Button Hero Banner Jetzt kaufen…" at bounding box center [907, 458] width 1291 height 313
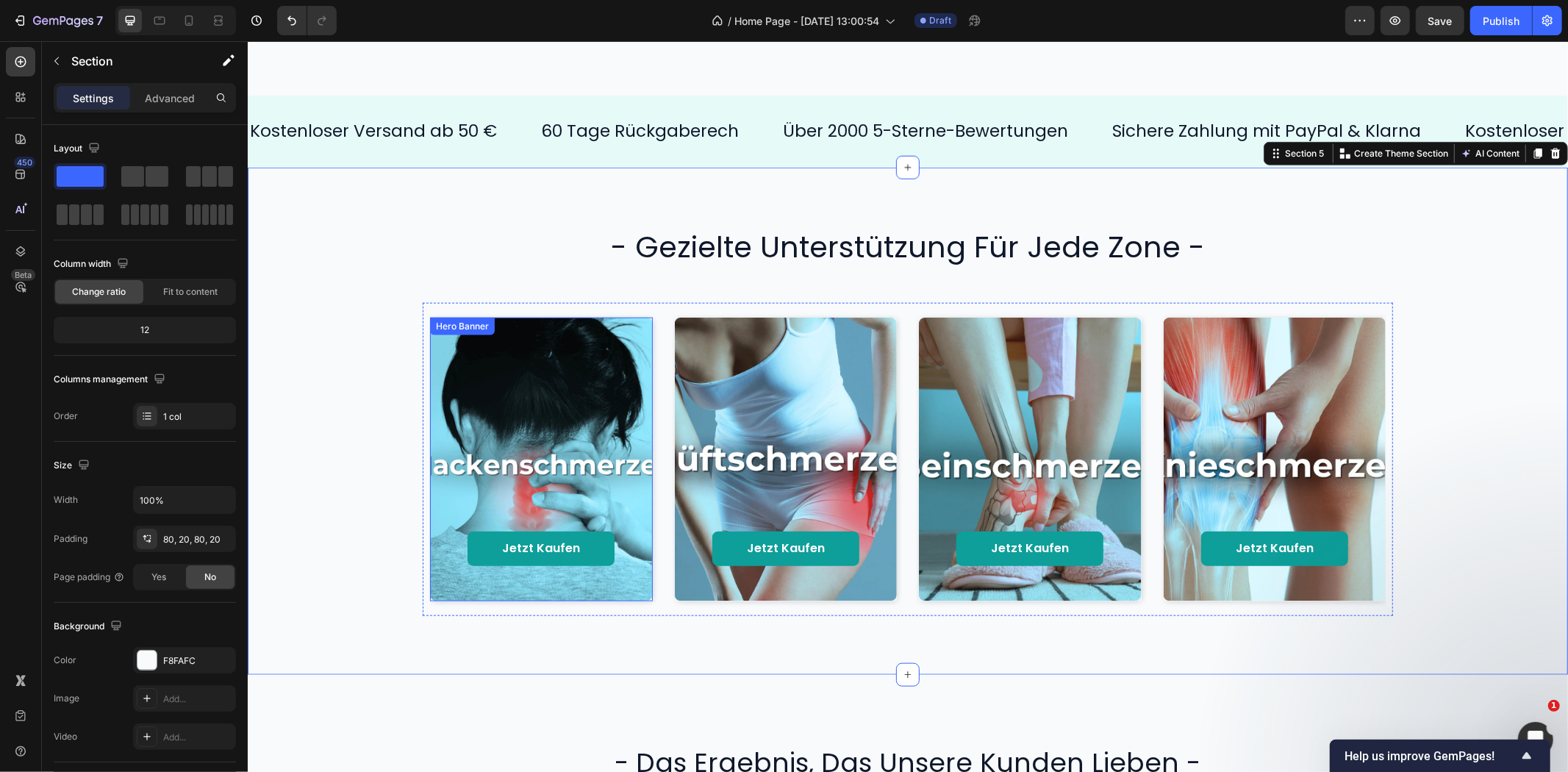
click at [514, 393] on div "Background Image" at bounding box center [540, 458] width 222 height 283
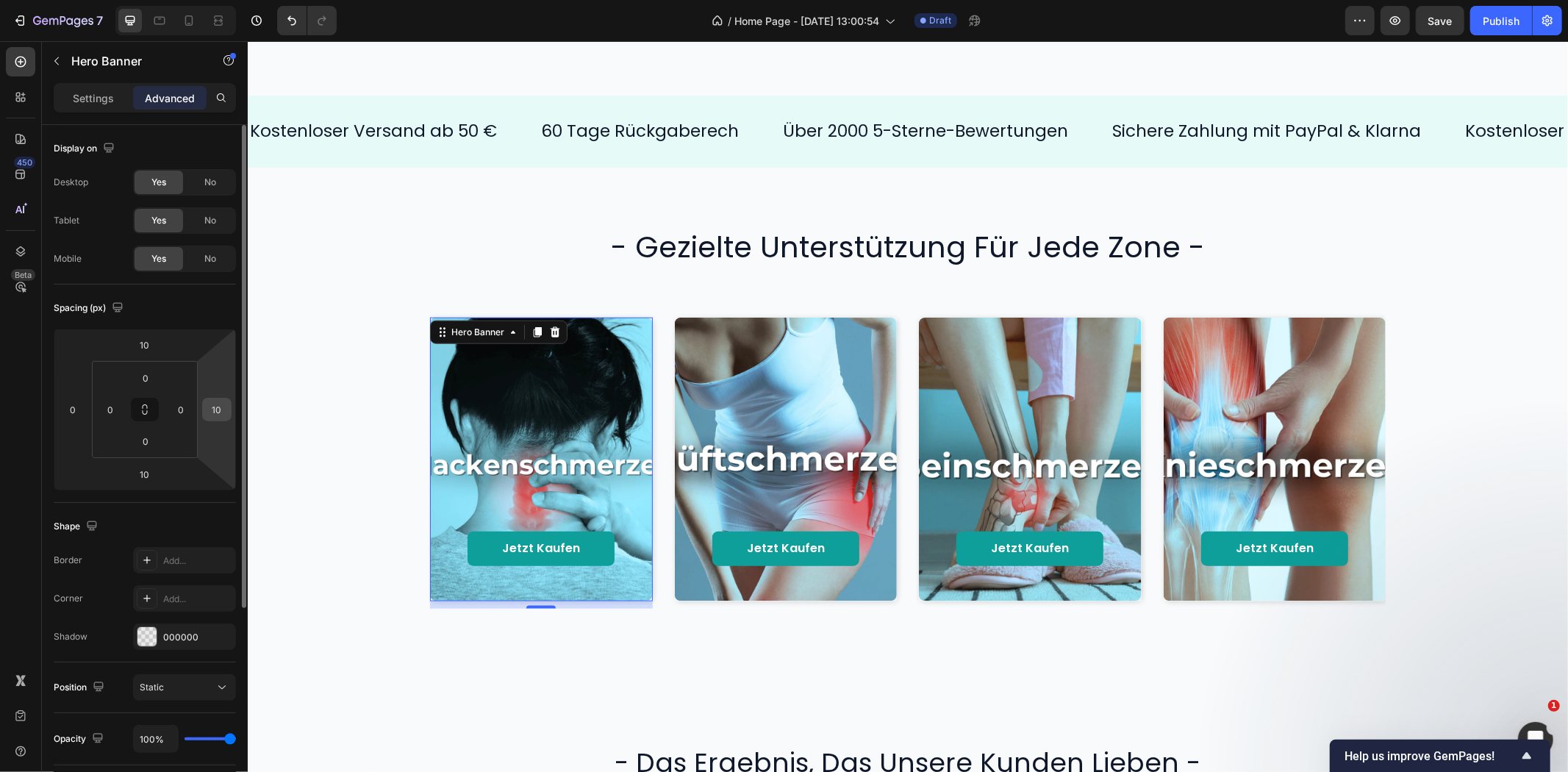
click at [218, 412] on input "10" at bounding box center [217, 410] width 22 height 22
type input "0"
click at [177, 412] on input "0" at bounding box center [181, 410] width 22 height 22
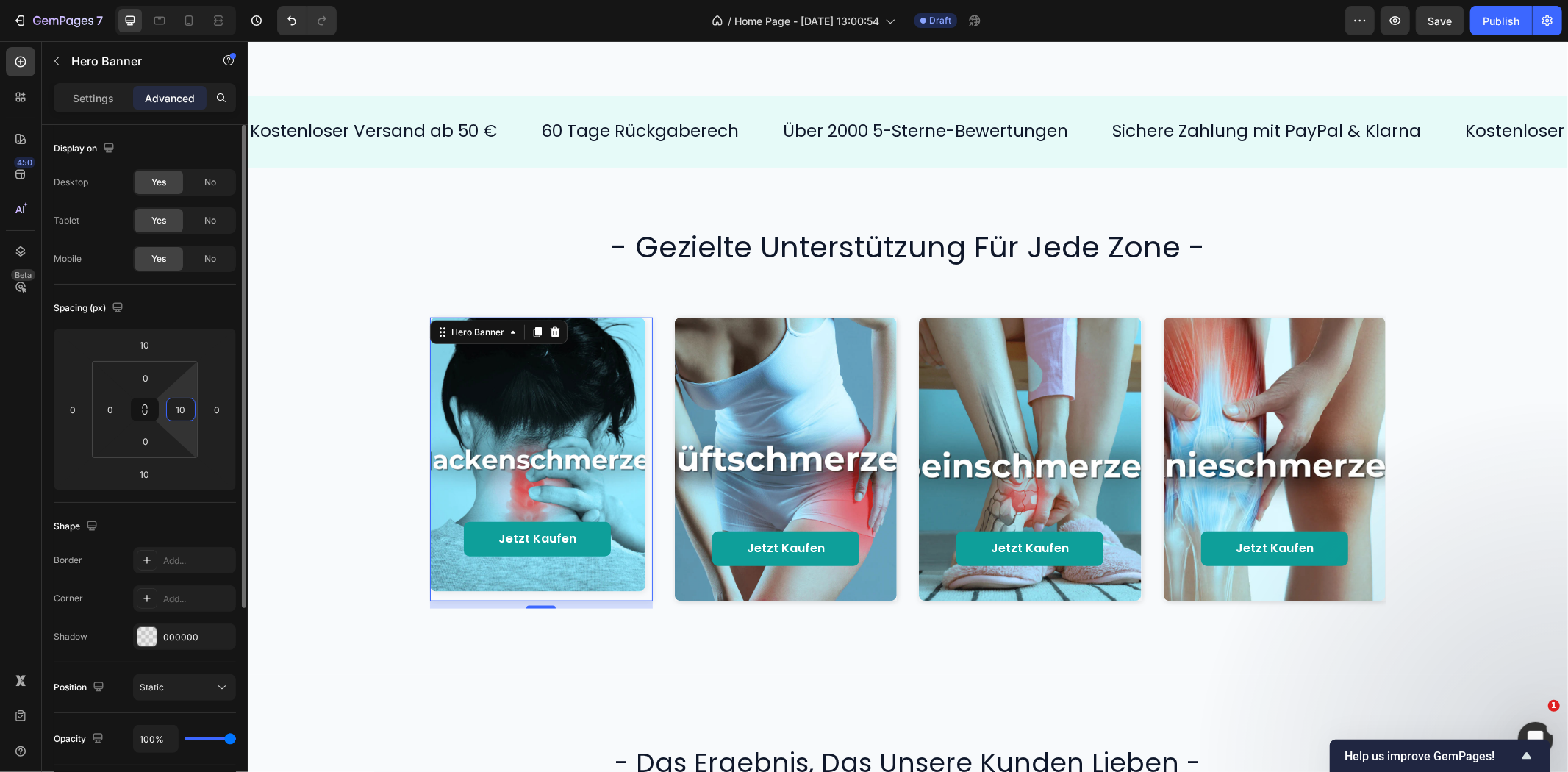
click at [177, 412] on input "10" at bounding box center [181, 410] width 22 height 22
click at [183, 405] on input "010" at bounding box center [181, 410] width 22 height 22
type input "0"
click at [195, 304] on div "Spacing (px)" at bounding box center [145, 308] width 183 height 24
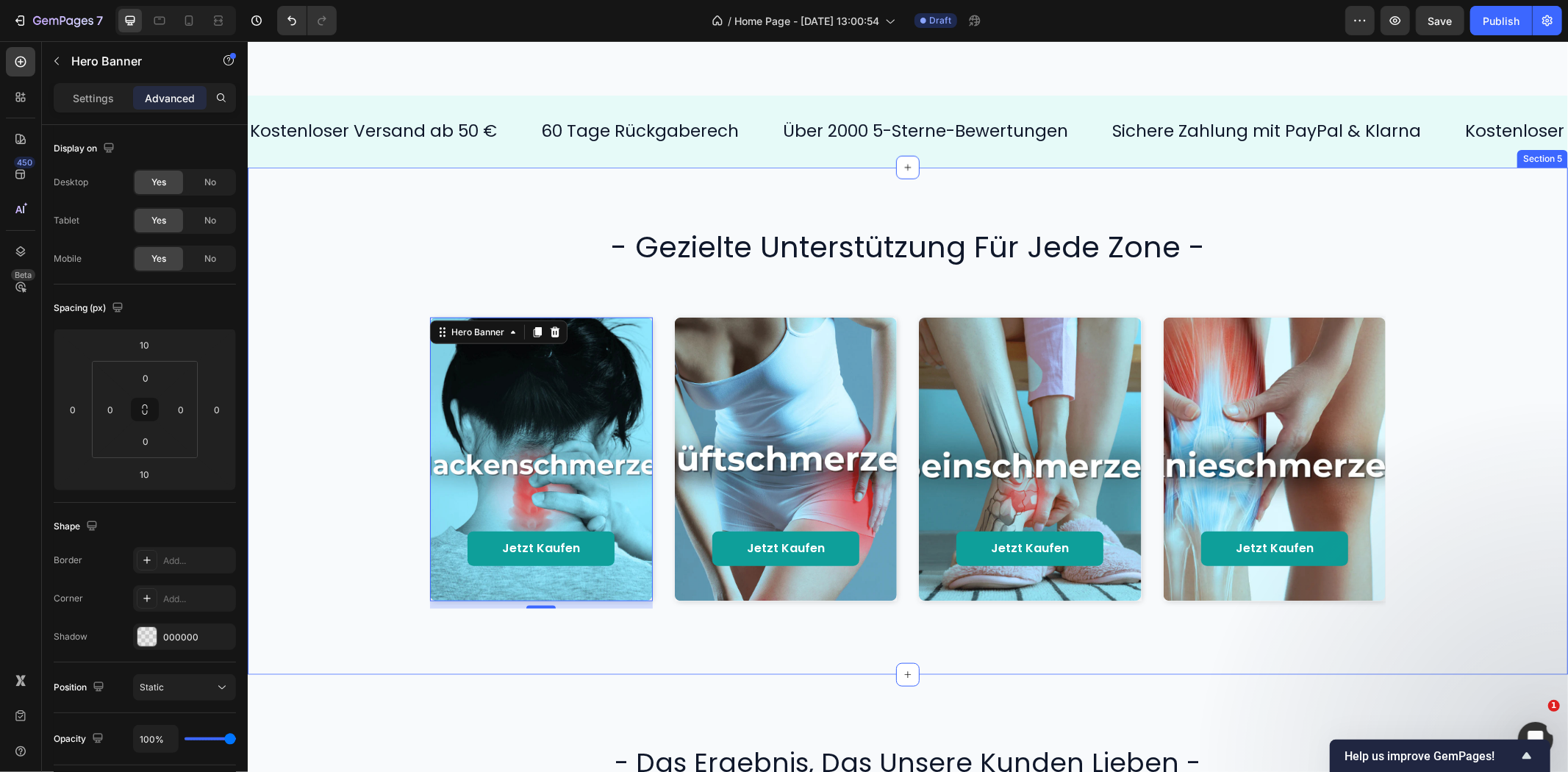
click at [376, 432] on div "Jetzt kaufen Button Hero Banner 10 Jetzt kaufen Button Hero Banner Jetzt kaufen…" at bounding box center [907, 458] width 1291 height 313
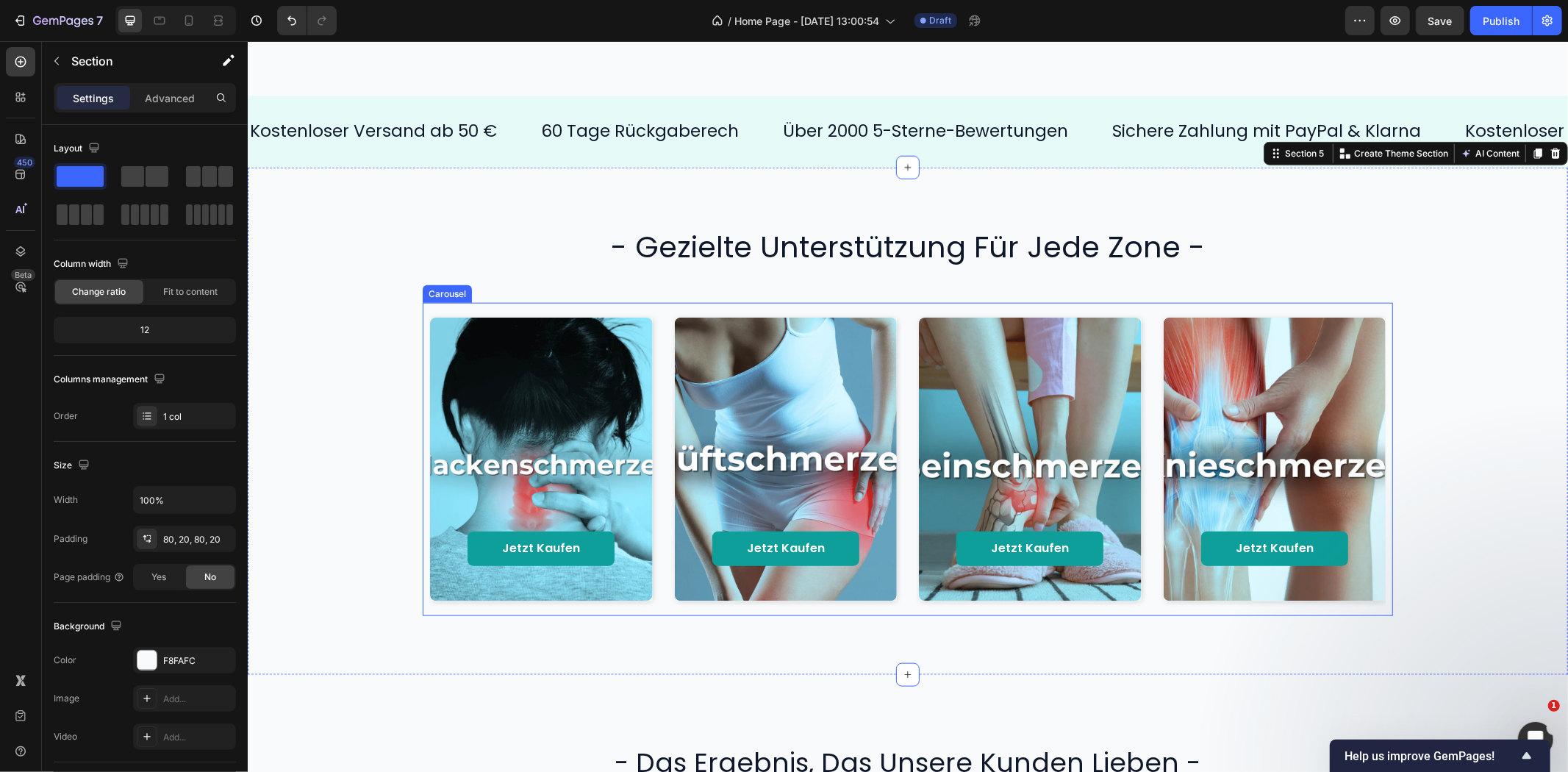
click at [662, 387] on div "Jetzt kaufen Button Hero Banner Jetzt kaufen Button Hero Banner Jetzt kaufen Bu…" at bounding box center [907, 457] width 956 height 297
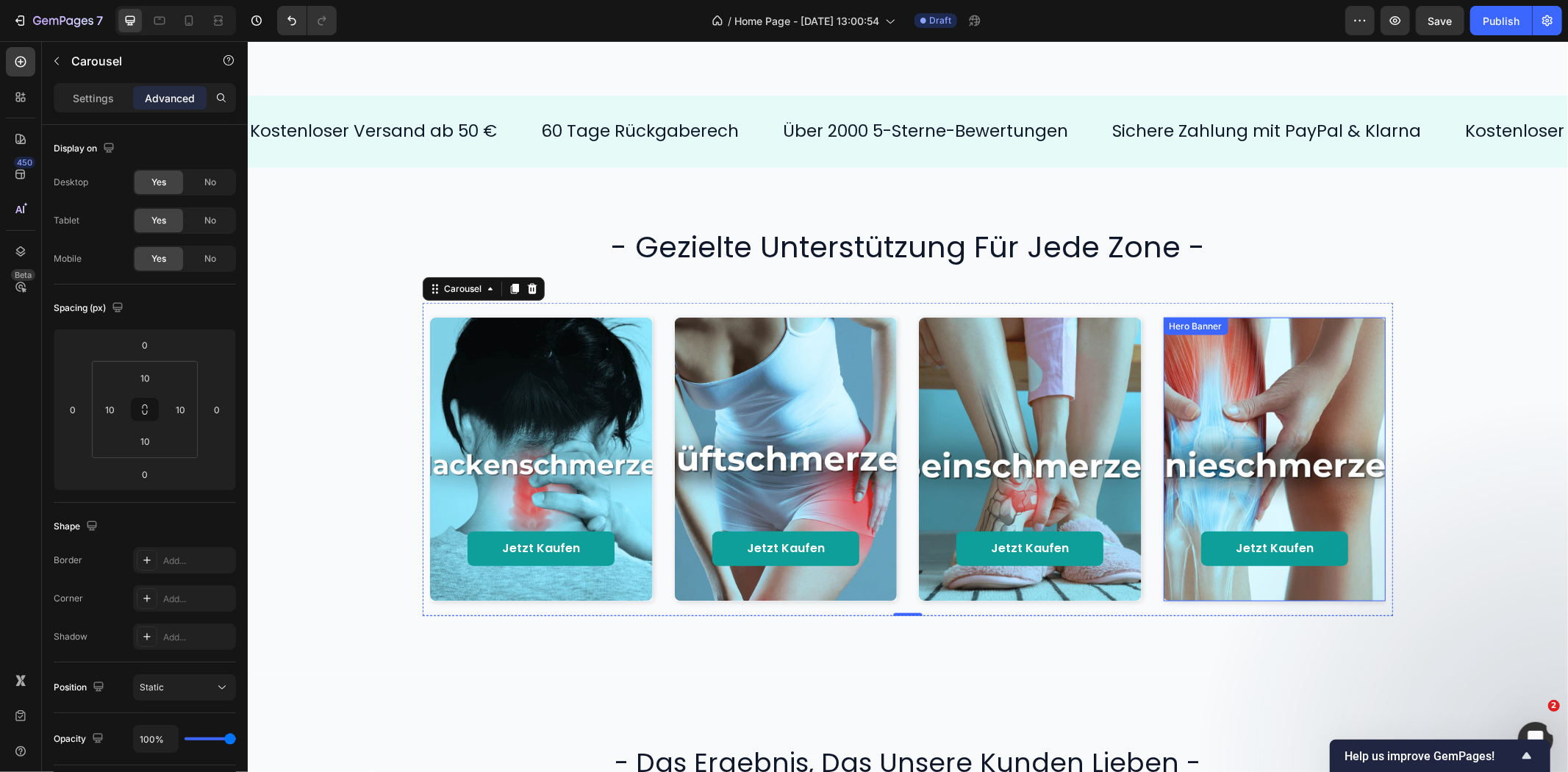
click at [1263, 361] on div "Background Image" at bounding box center [1274, 458] width 222 height 283
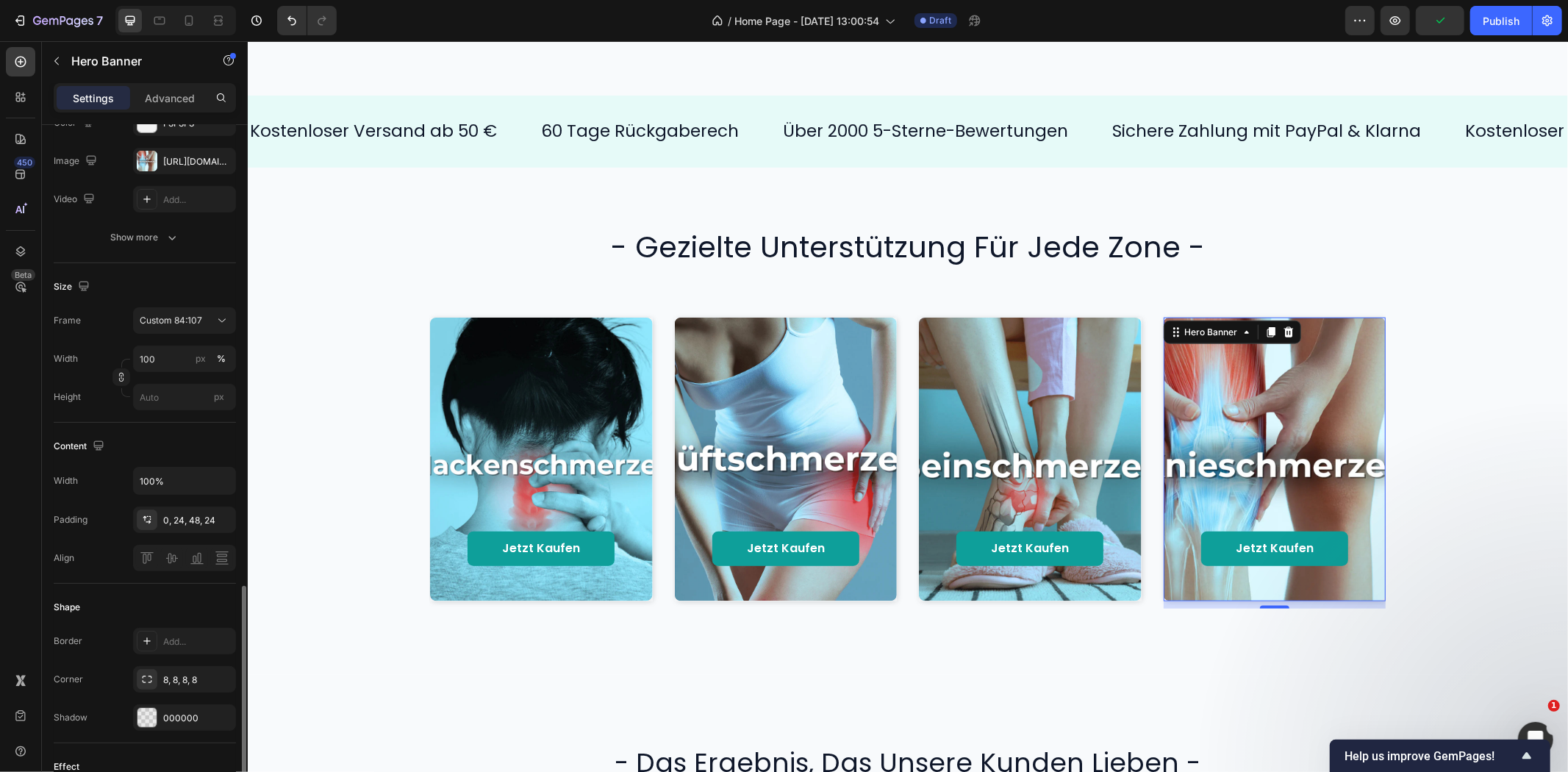
scroll to position [490, 0]
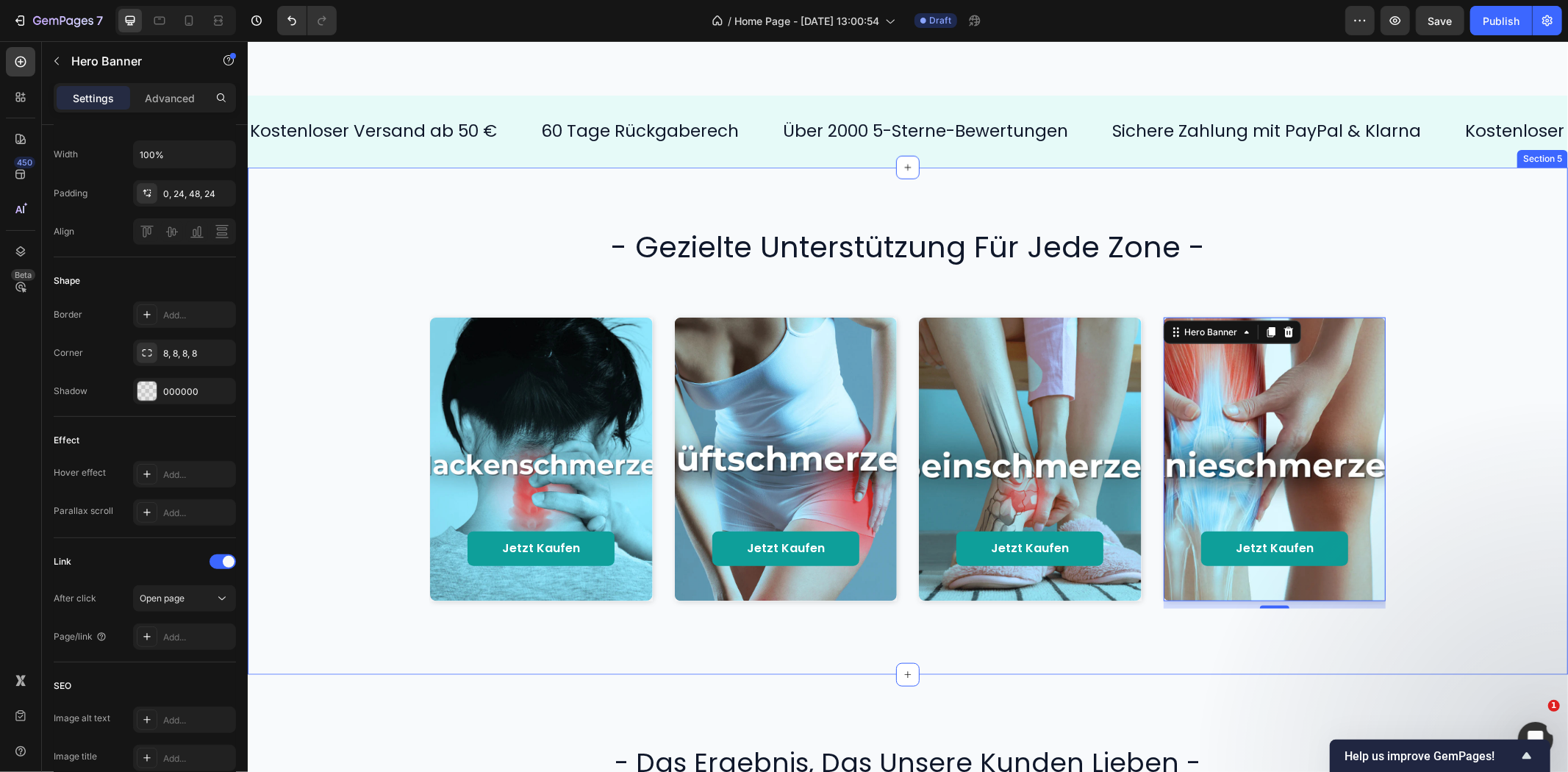
click at [888, 265] on h2 "- gezielte unterstützung für jede zone -" at bounding box center [907, 247] width 882 height 42
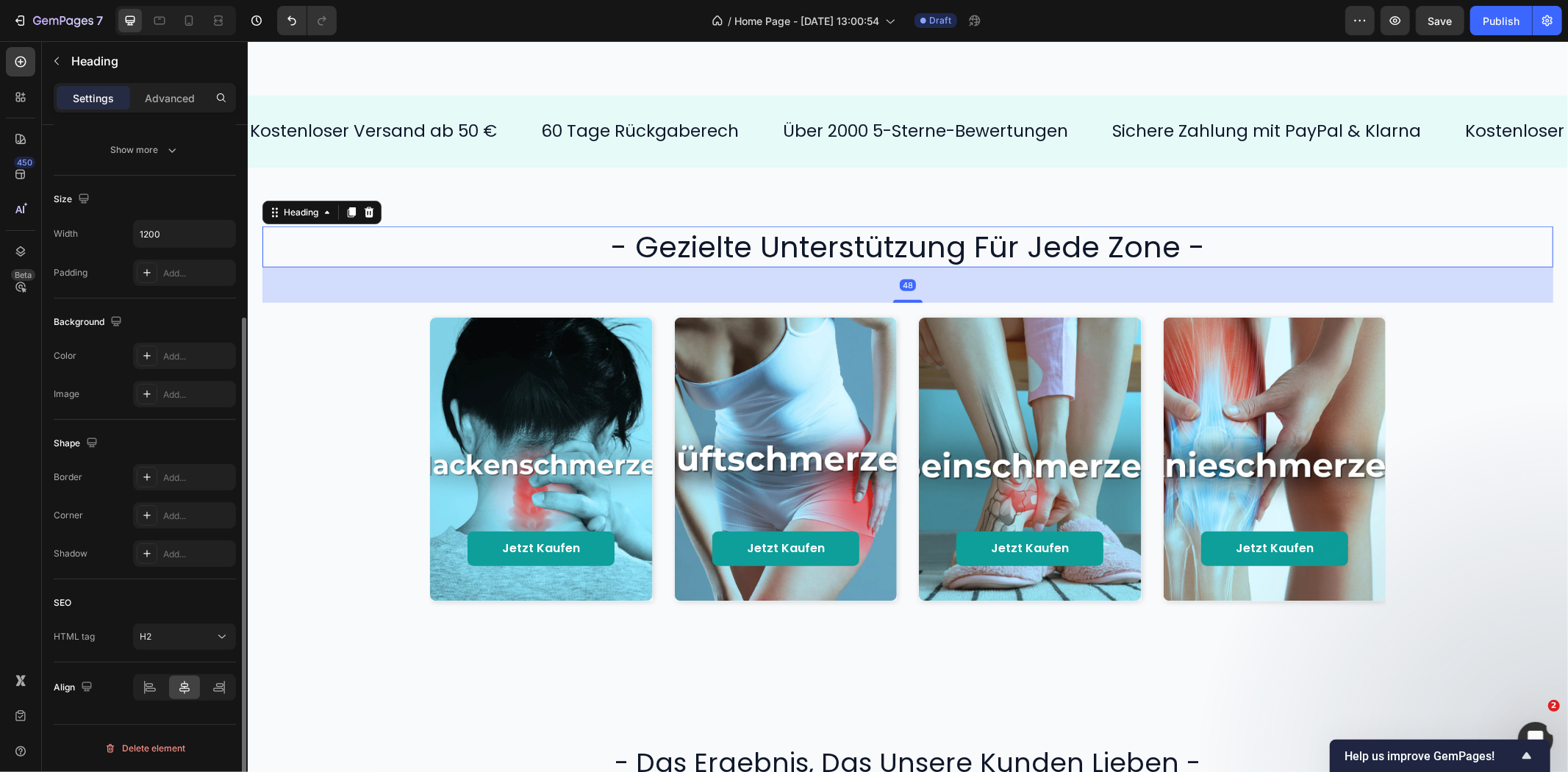
scroll to position [0, 0]
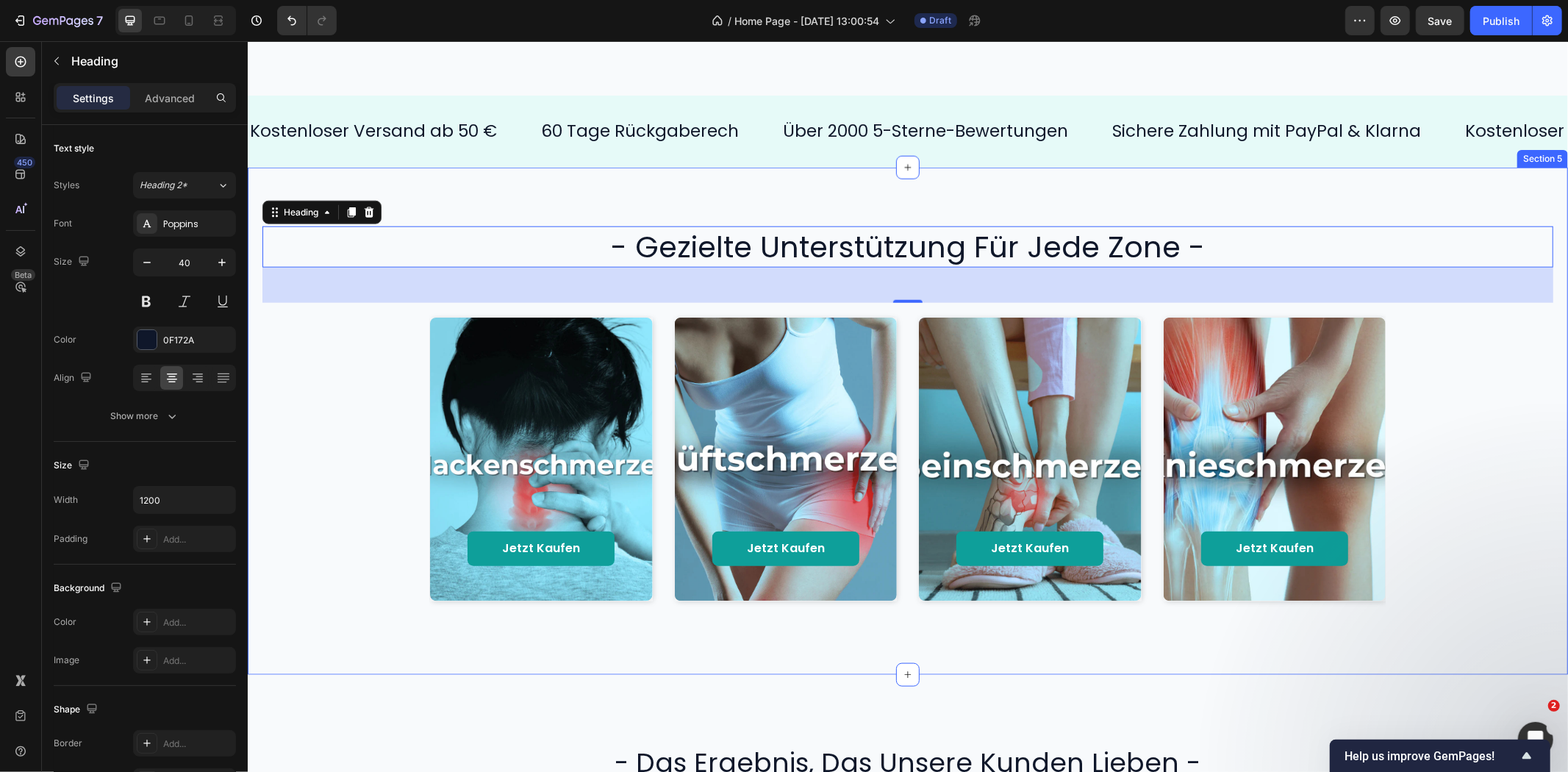
click at [1459, 348] on div "Jetzt kaufen Button Hero Banner Jetzt kaufen Button Hero Banner Jetzt kaufen Bu…" at bounding box center [907, 458] width 1291 height 313
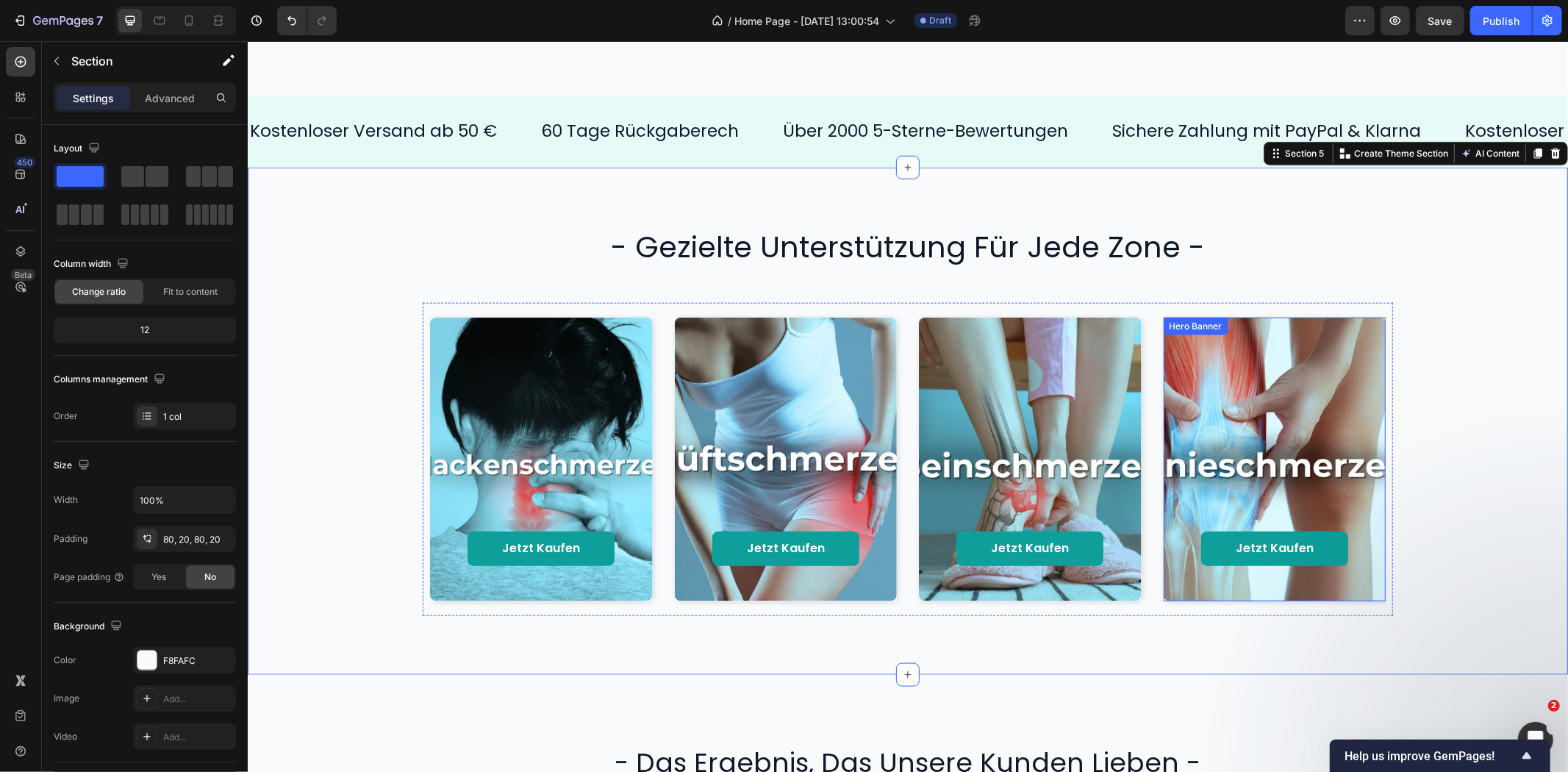
click at [1376, 588] on div "Jetzt kaufen Button" at bounding box center [1274, 565] width 222 height 70
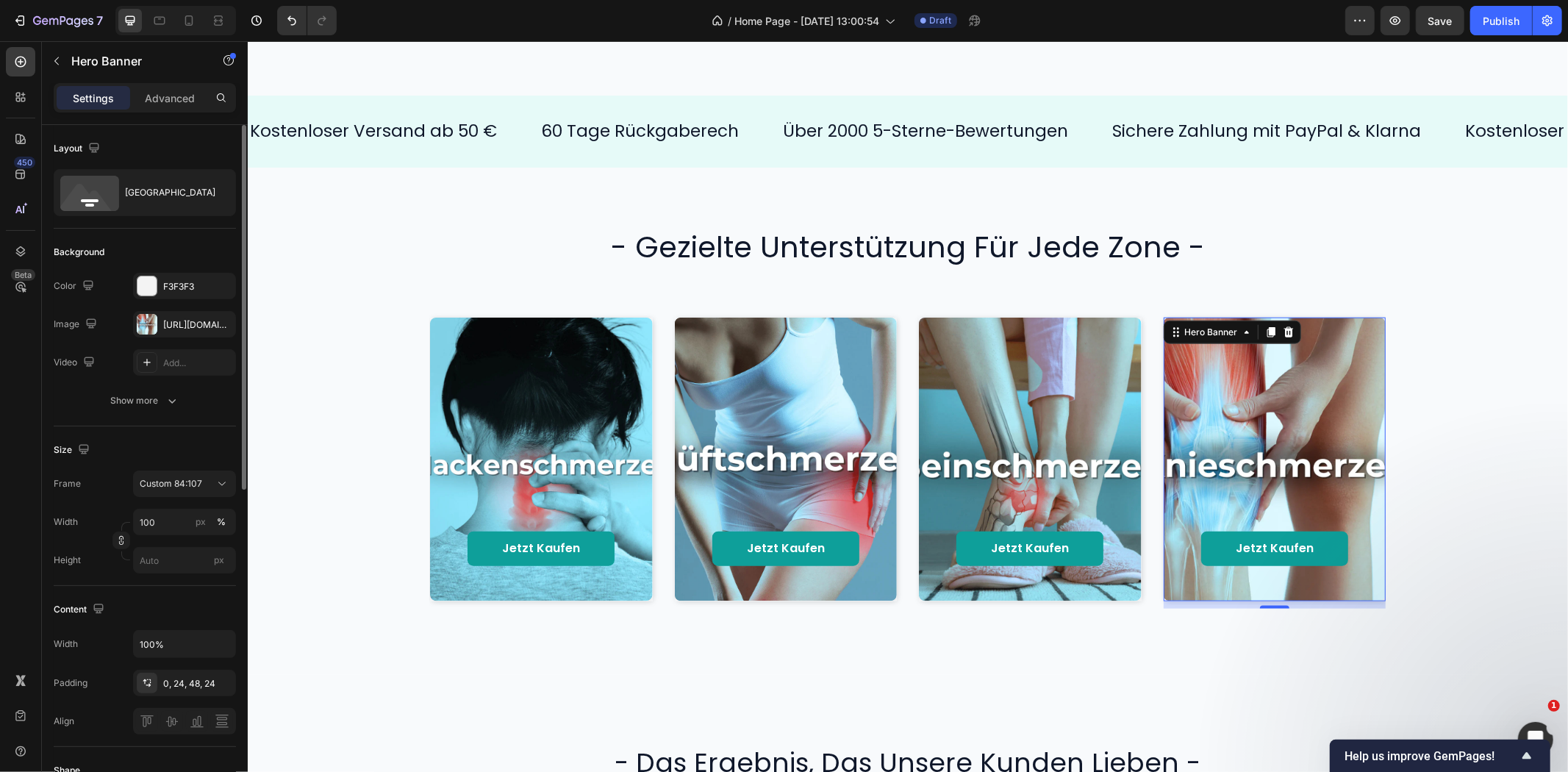
click at [147, 115] on div "Settings Advanced" at bounding box center [145, 104] width 206 height 42
click at [147, 99] on p "Advanced" at bounding box center [169, 98] width 50 height 15
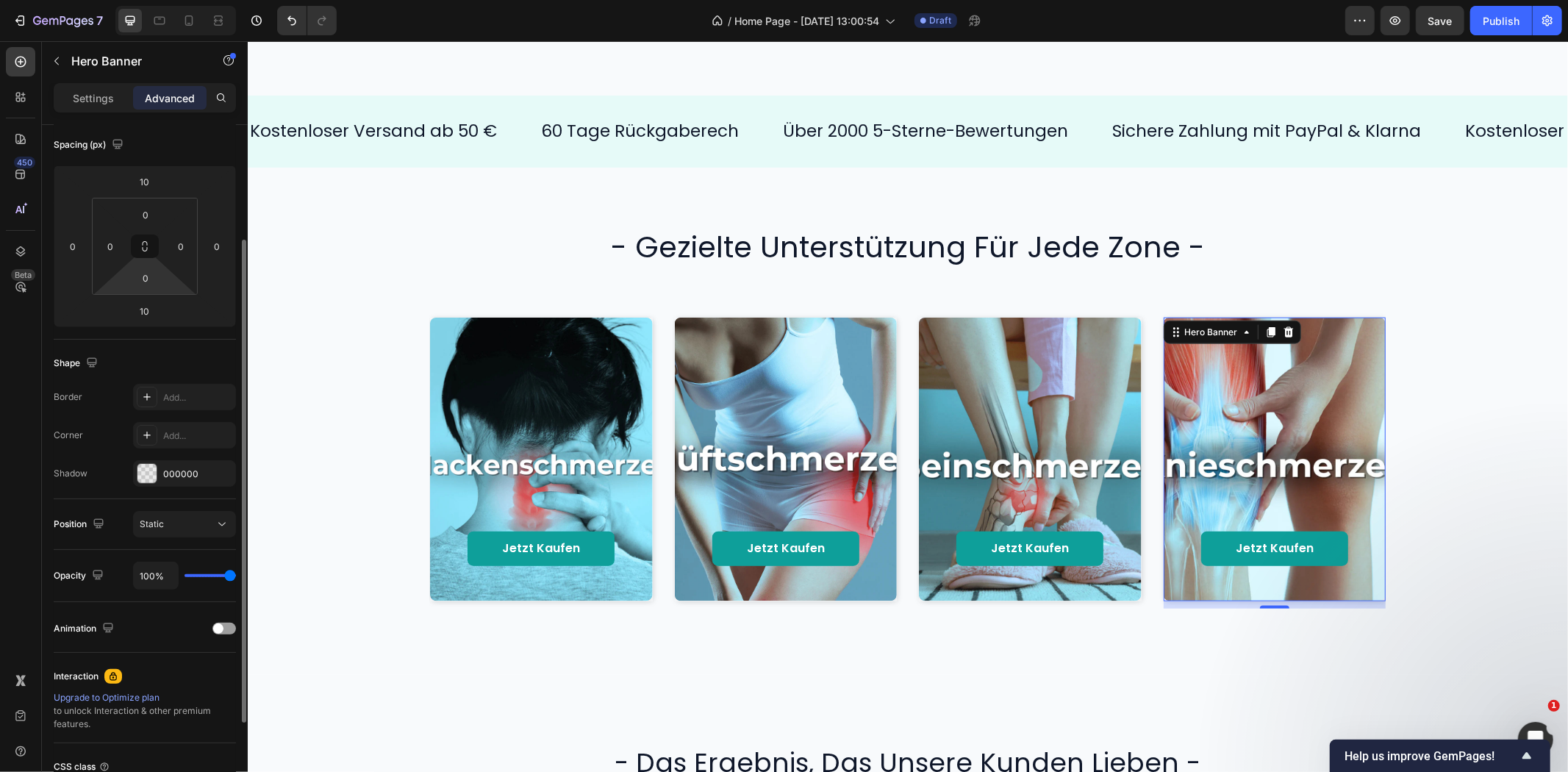
scroll to position [245, 0]
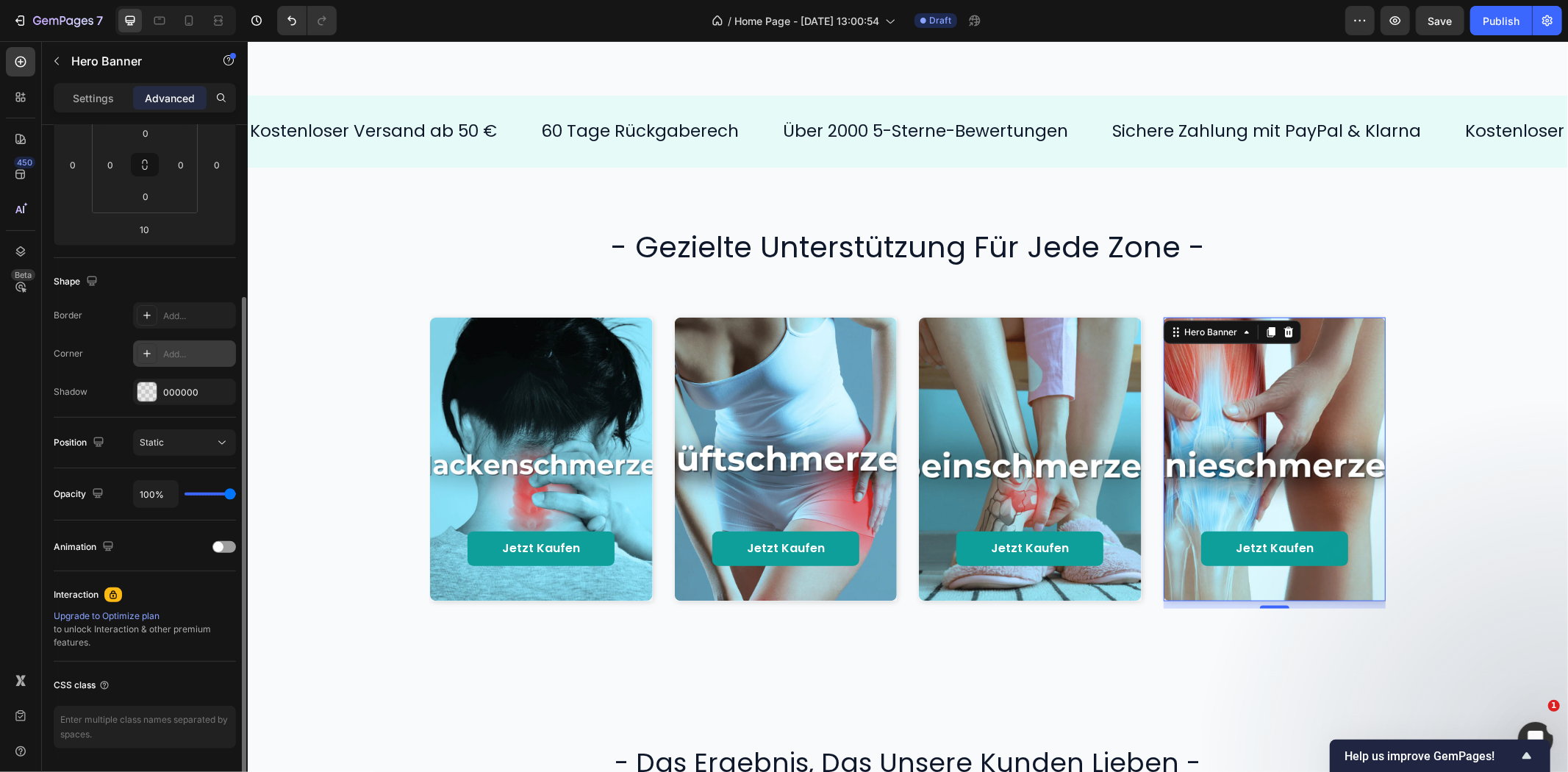
click at [183, 350] on div "Add..." at bounding box center [198, 354] width 69 height 14
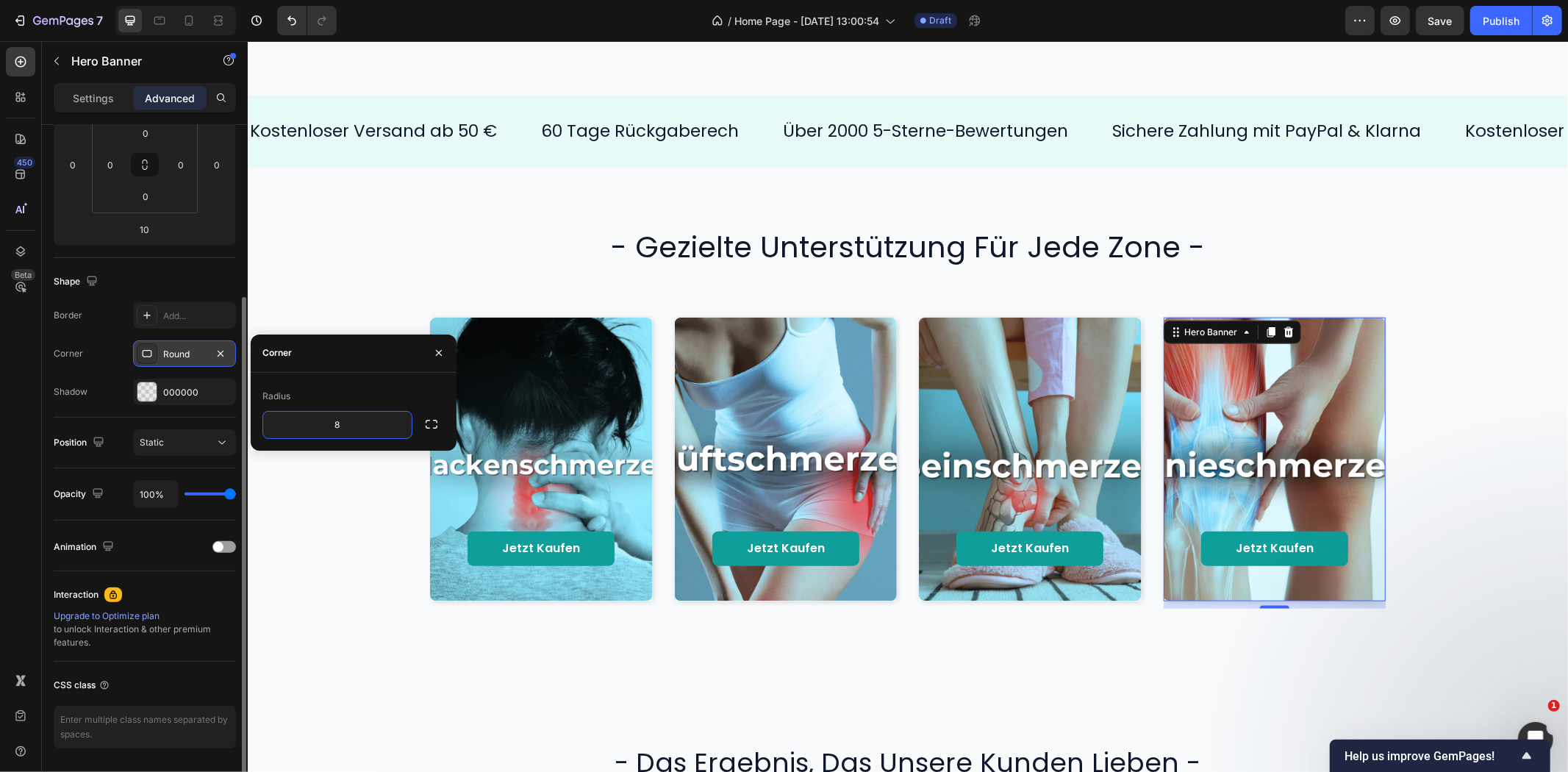
click at [406, 385] on div "Radius" at bounding box center [353, 396] width 183 height 24
click at [1452, 243] on div "- gezielte unterstützung für jede zone -" at bounding box center [907, 247] width 1291 height 42
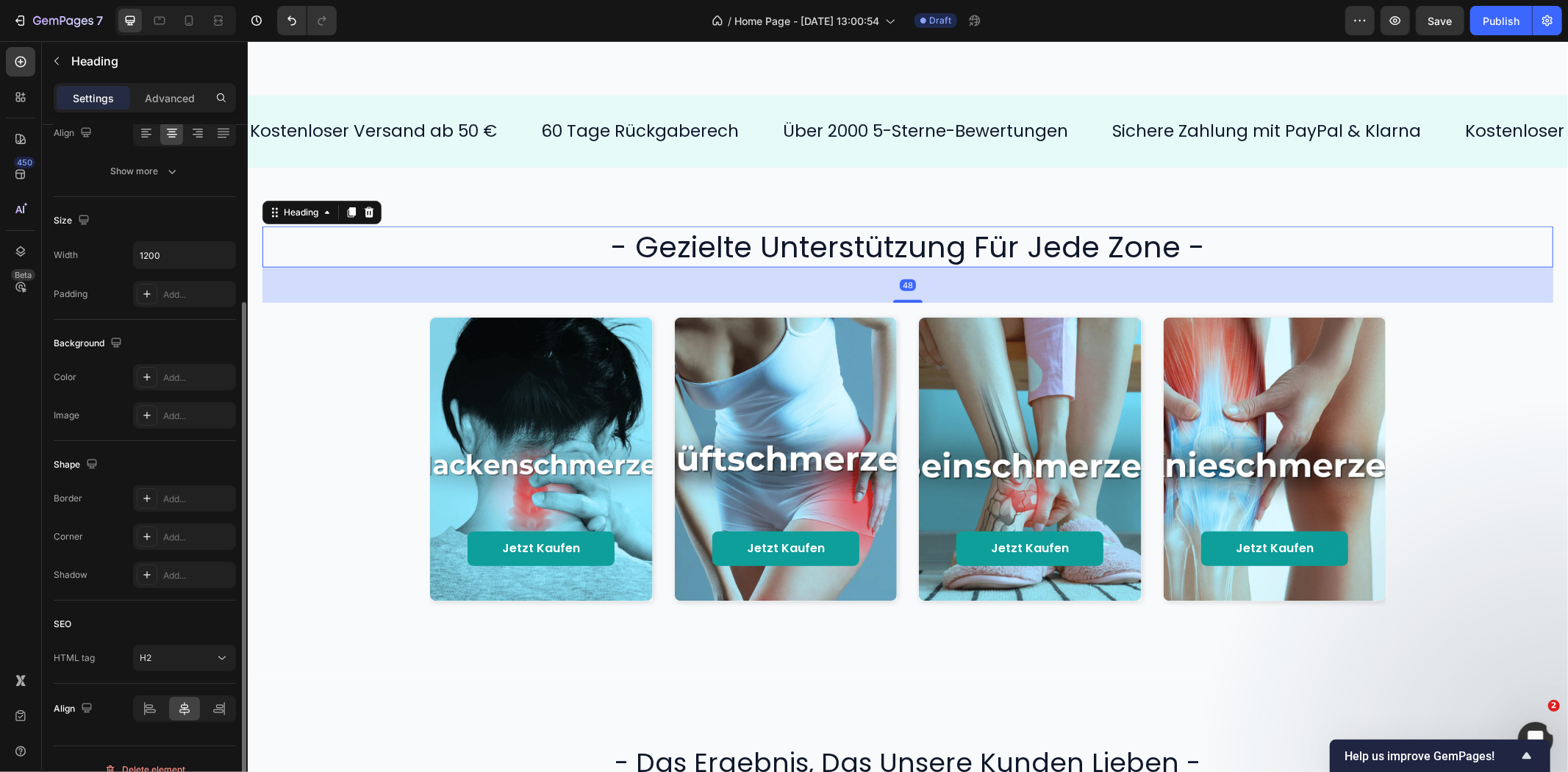
scroll to position [0, 0]
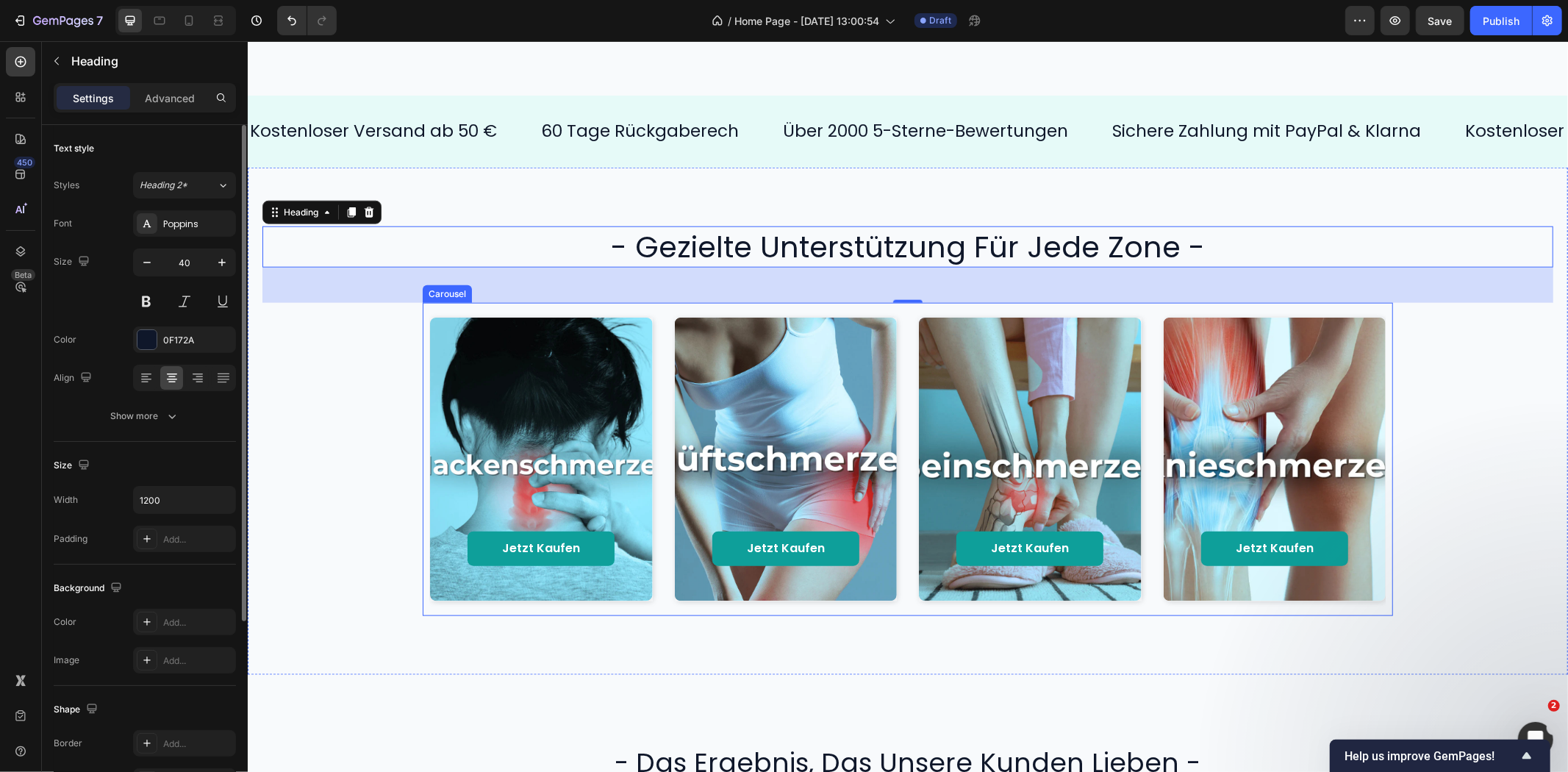
click at [1383, 419] on div "Jetzt kaufen Button Hero Banner Jetzt kaufen Button Hero Banner Jetzt kaufen Bu…" at bounding box center [907, 458] width 971 height 313
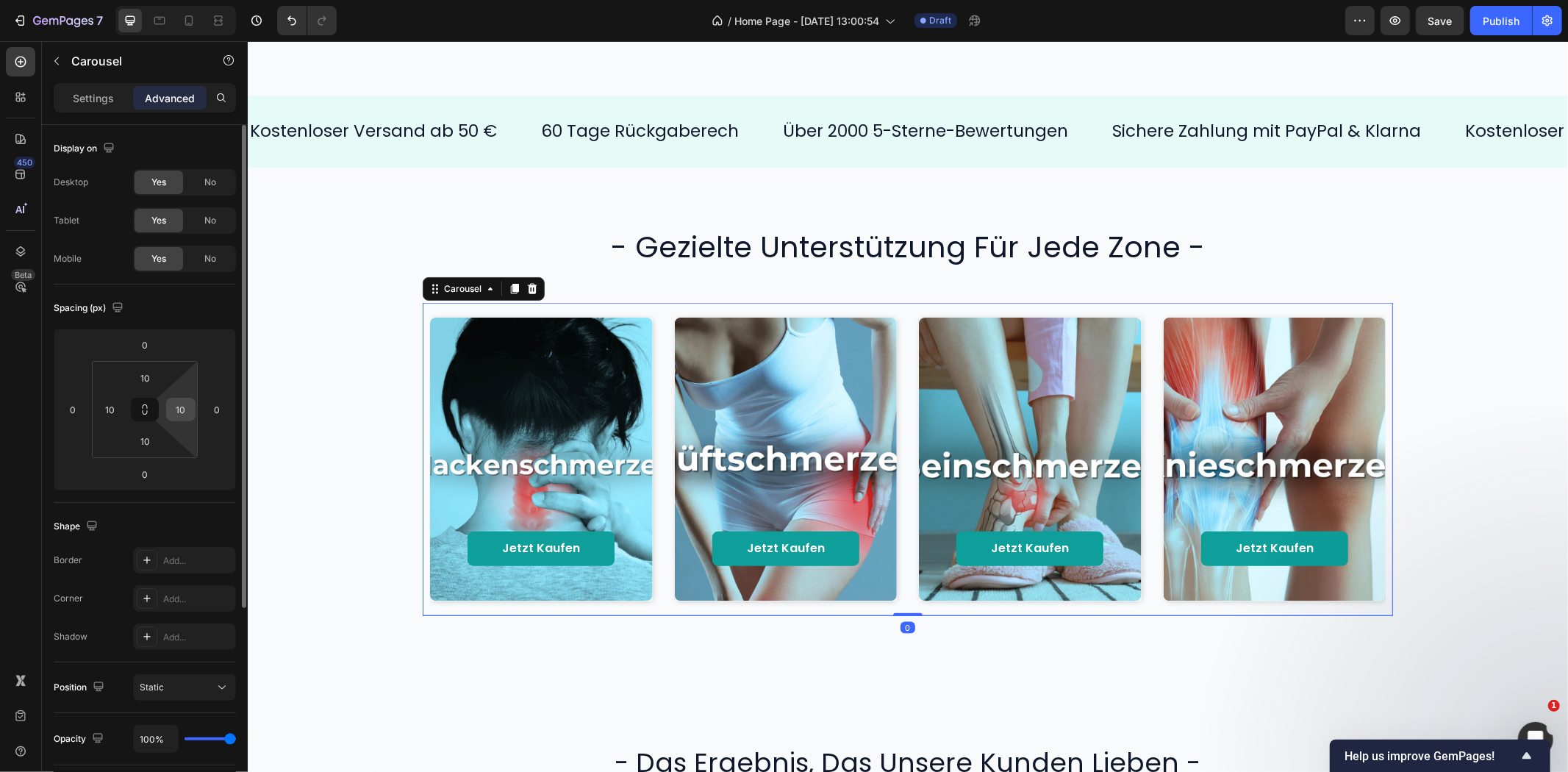
click at [170, 407] on input "10" at bounding box center [181, 410] width 22 height 22
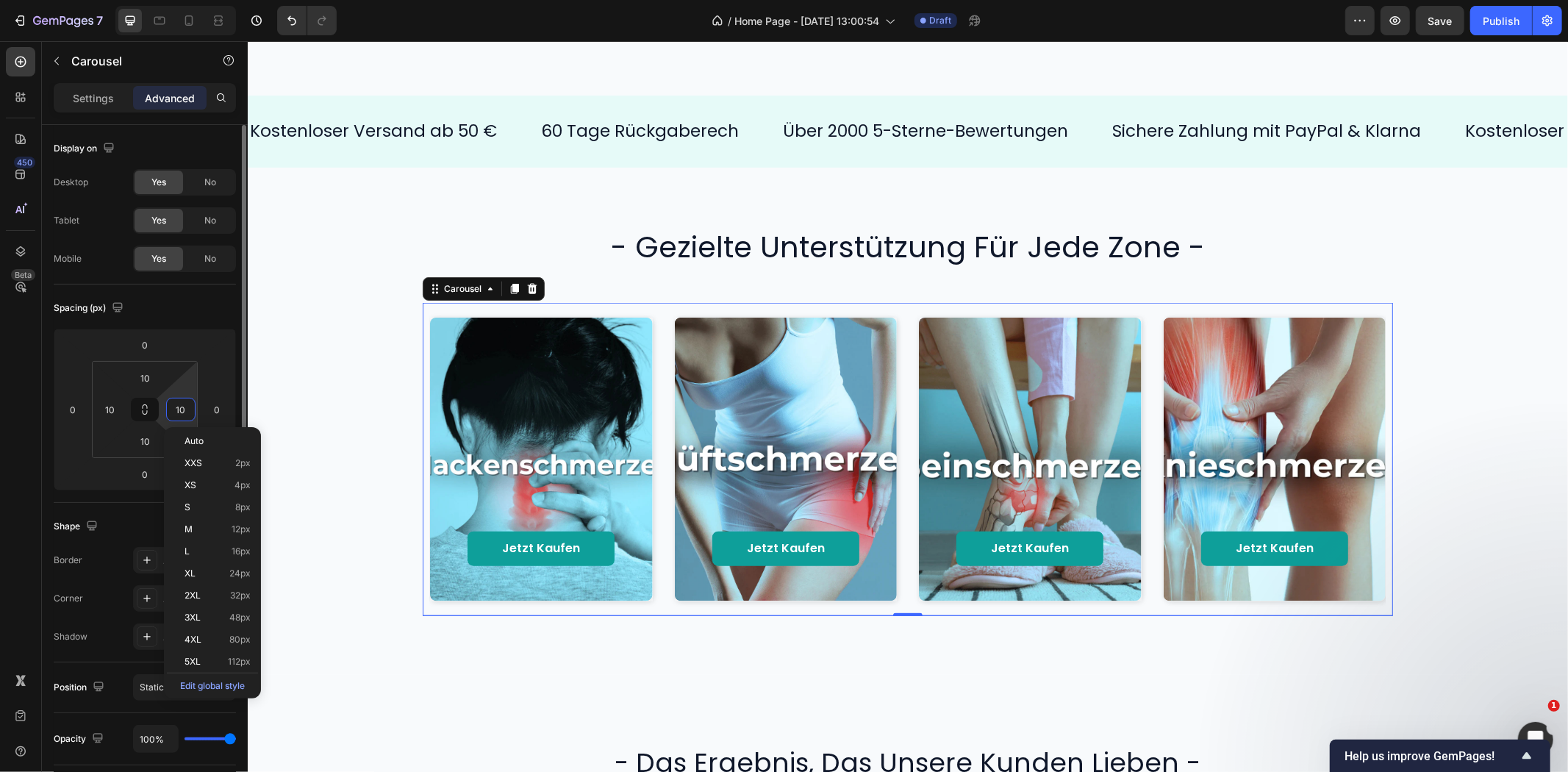
click at [176, 404] on input "10" at bounding box center [181, 410] width 22 height 22
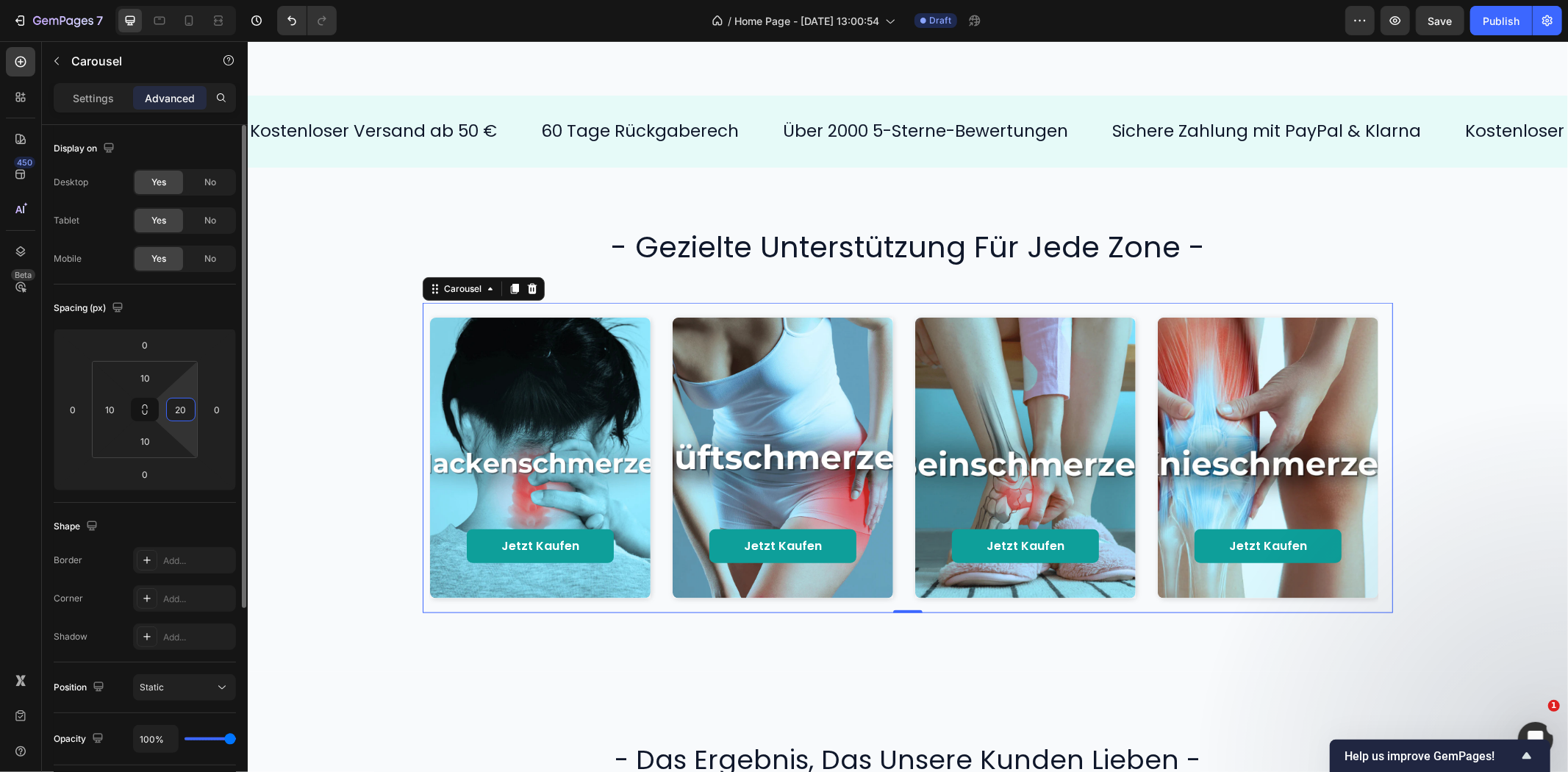
click at [179, 410] on input "20" at bounding box center [181, 410] width 22 height 22
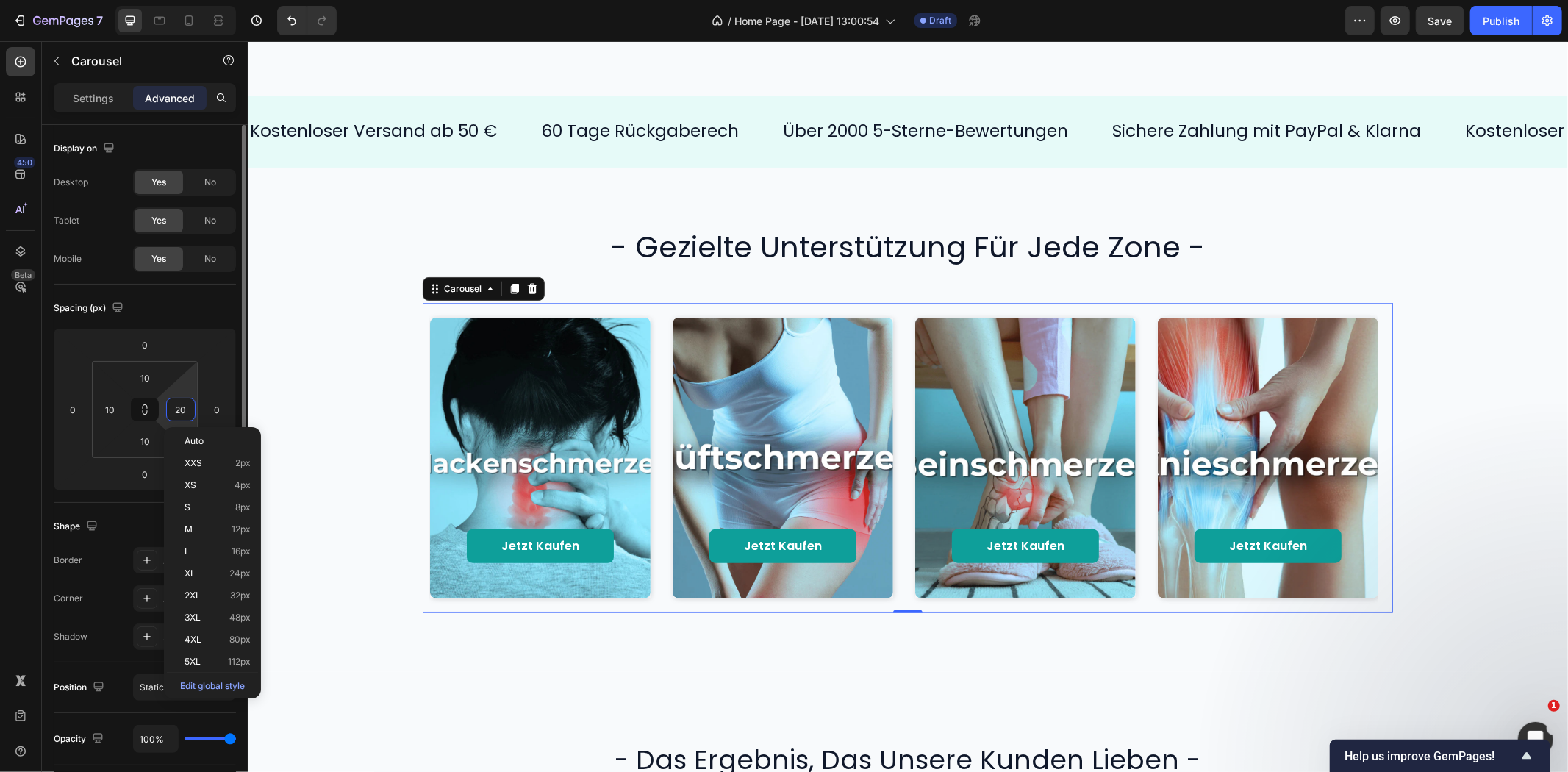
click at [179, 410] on input "20" at bounding box center [181, 410] width 22 height 22
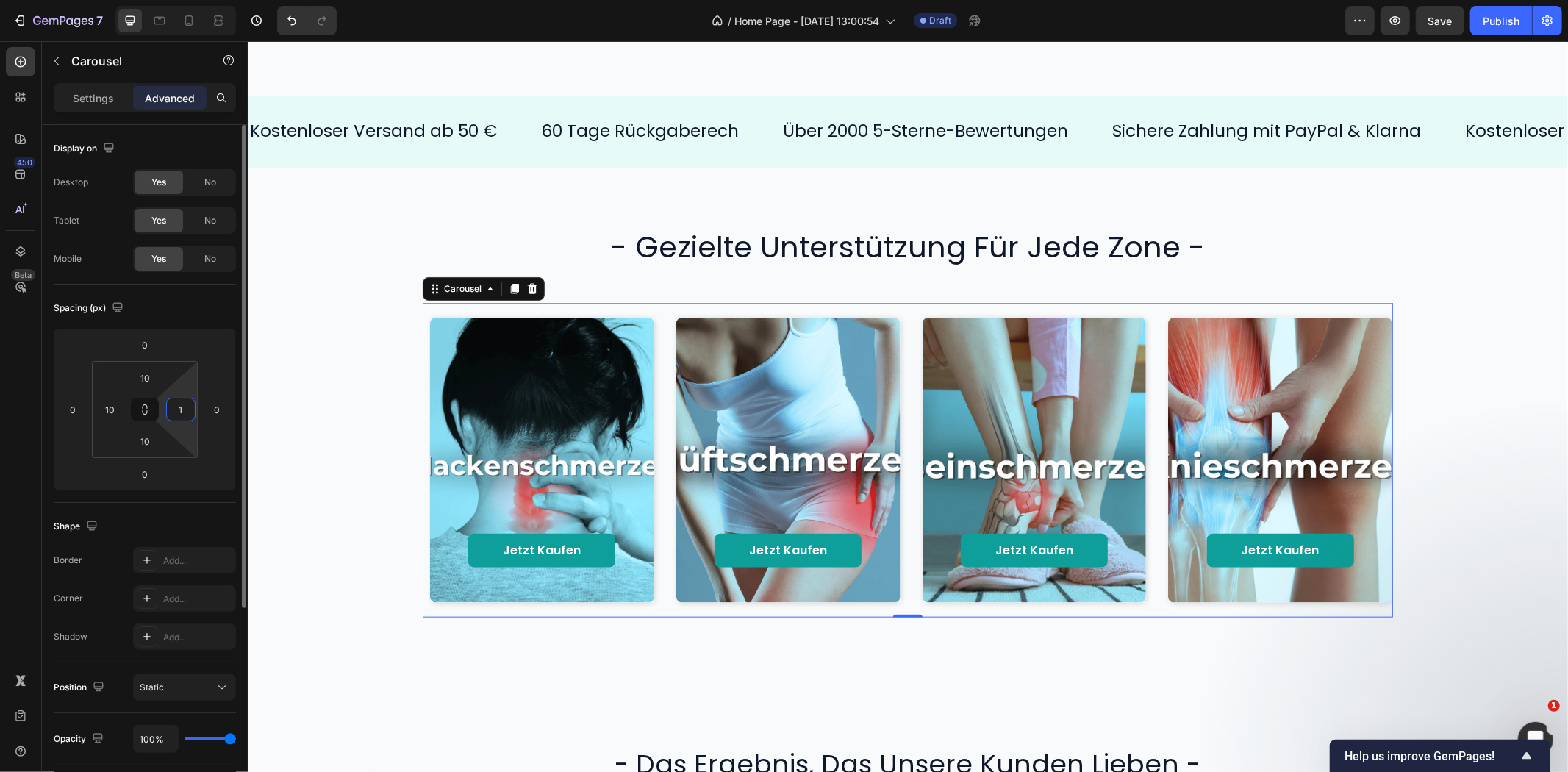
type input "10"
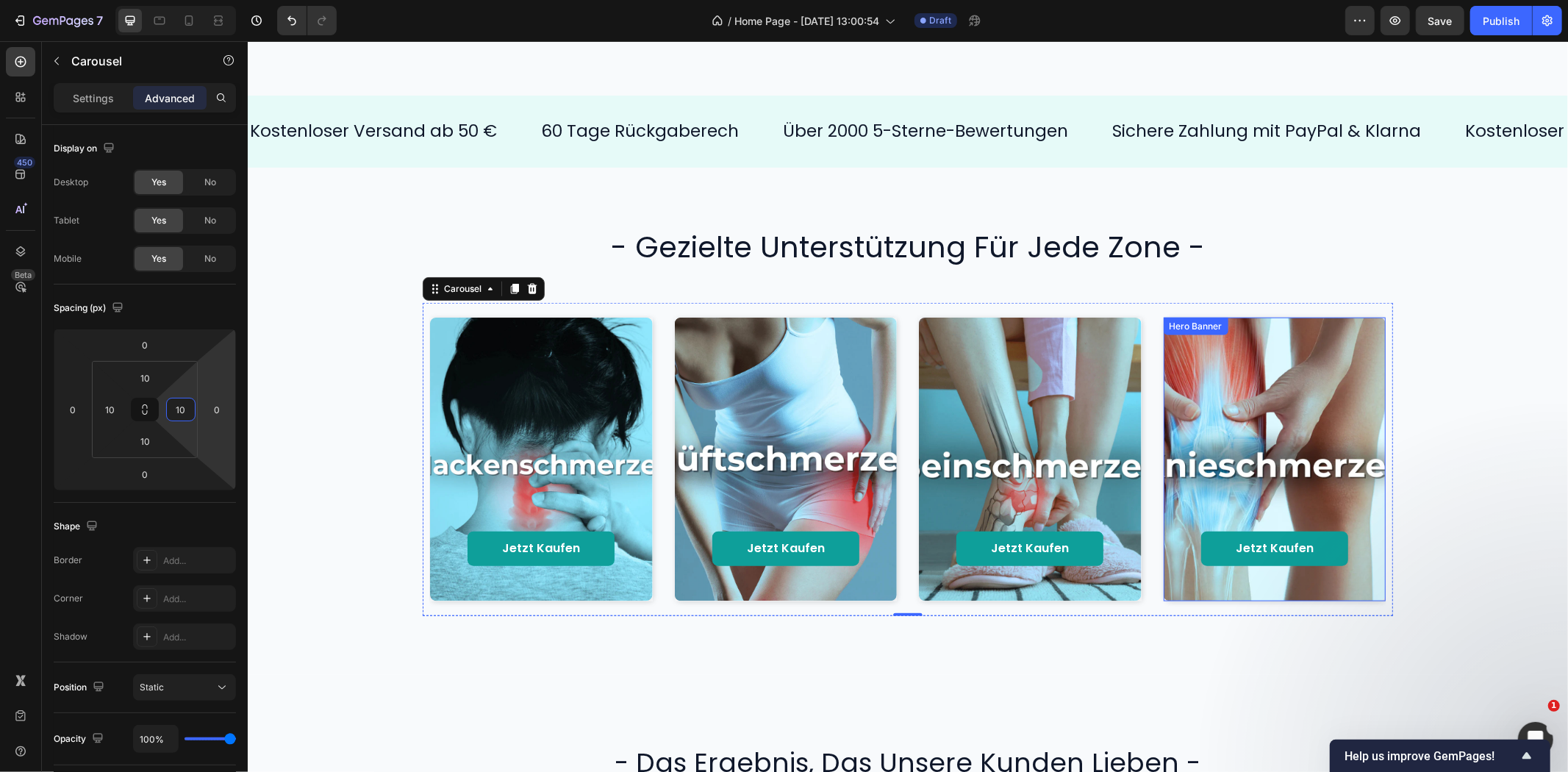
click at [1216, 348] on div "Background Image" at bounding box center [1274, 458] width 222 height 283
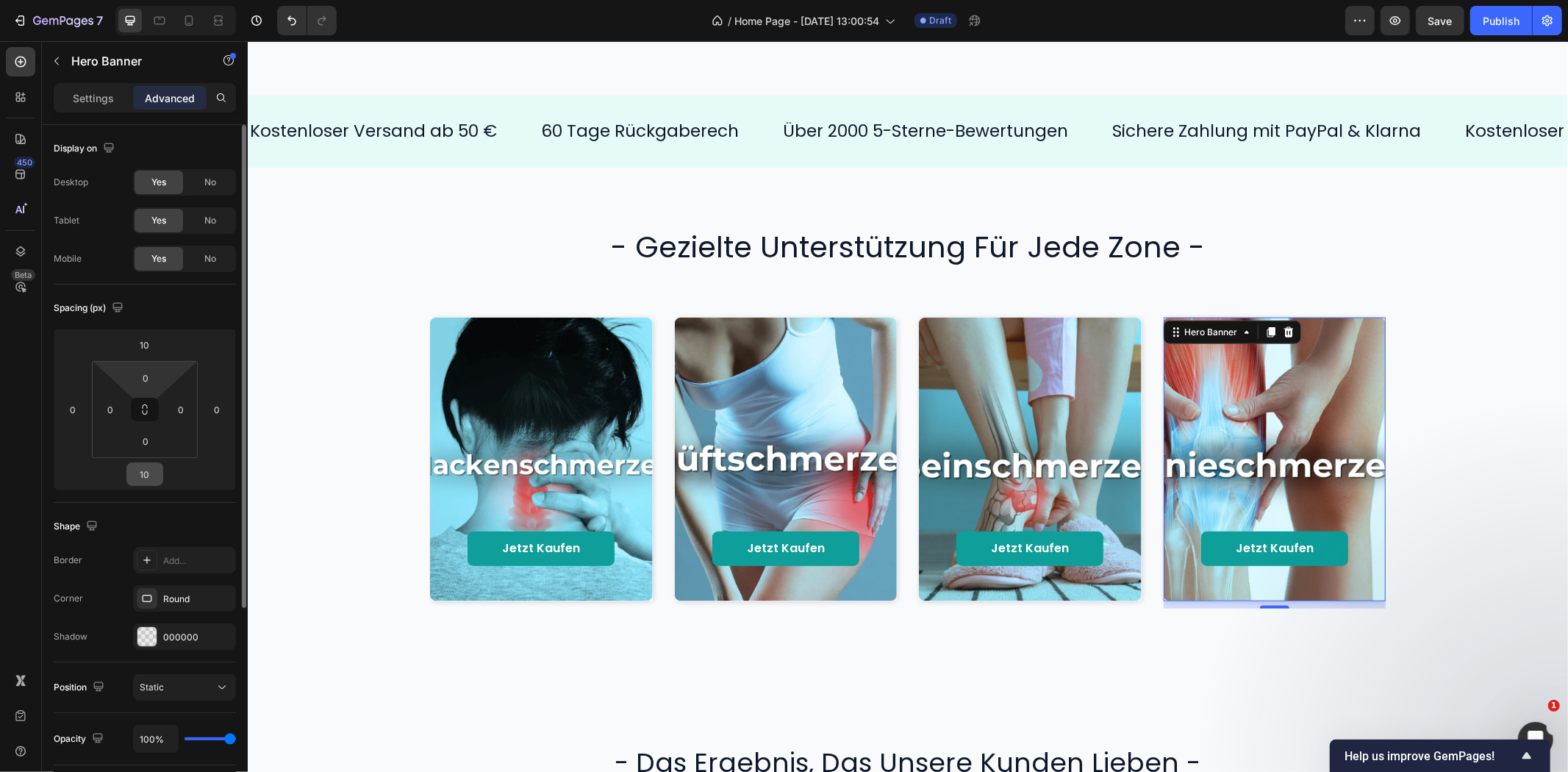
scroll to position [81, 0]
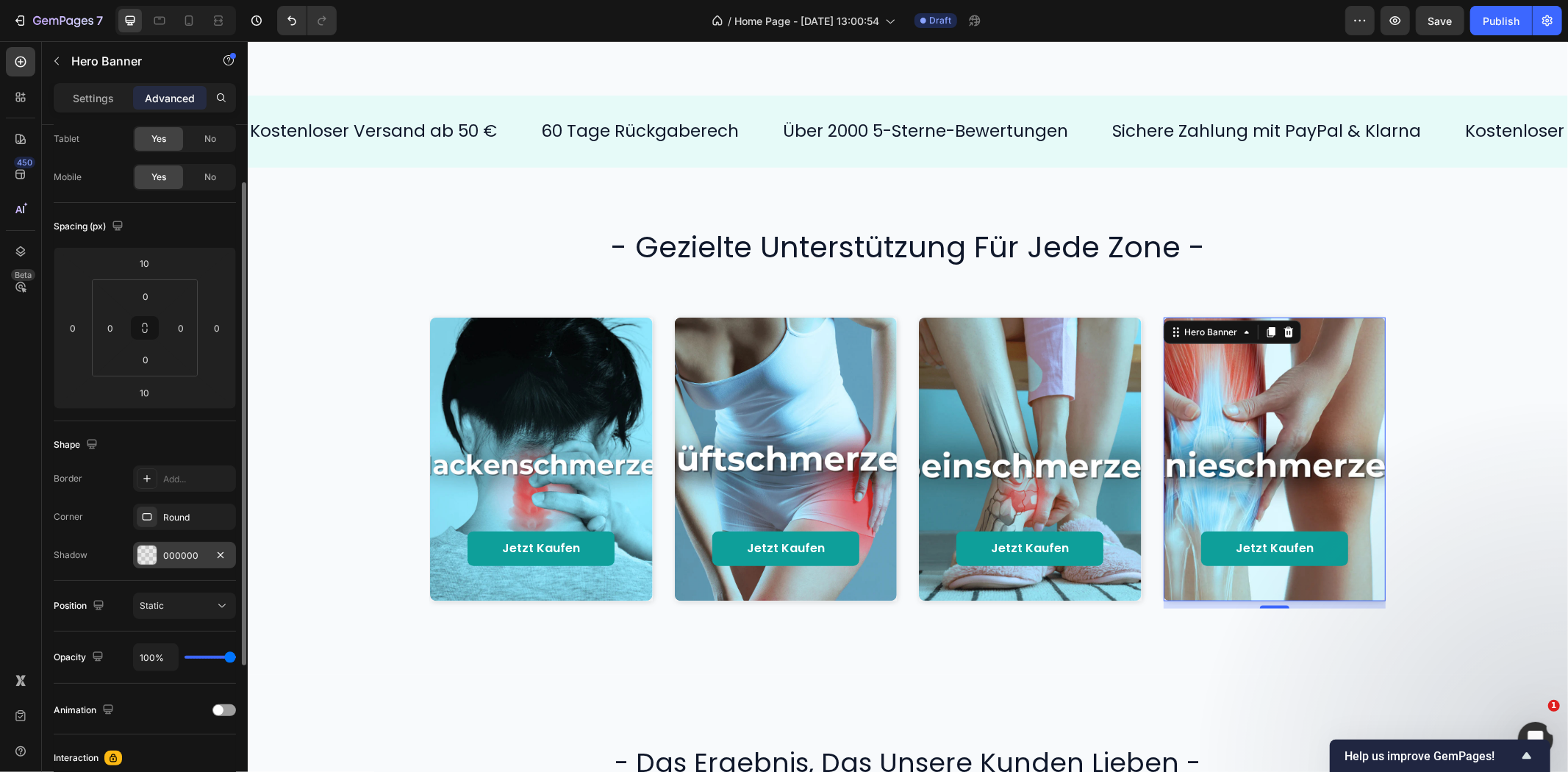
click at [184, 550] on div "000000" at bounding box center [184, 556] width 42 height 14
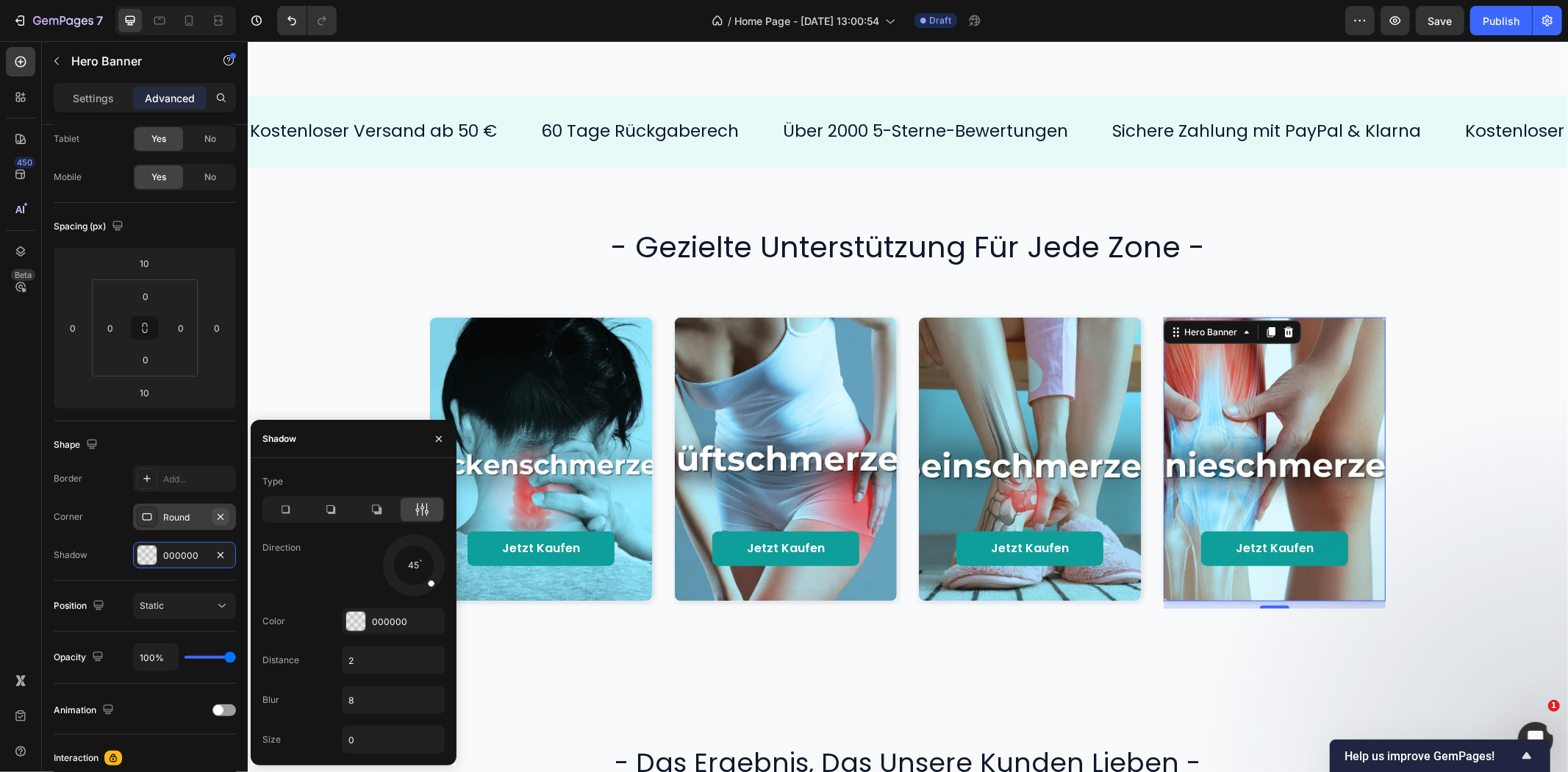
click at [221, 515] on icon "button" at bounding box center [221, 516] width 12 height 12
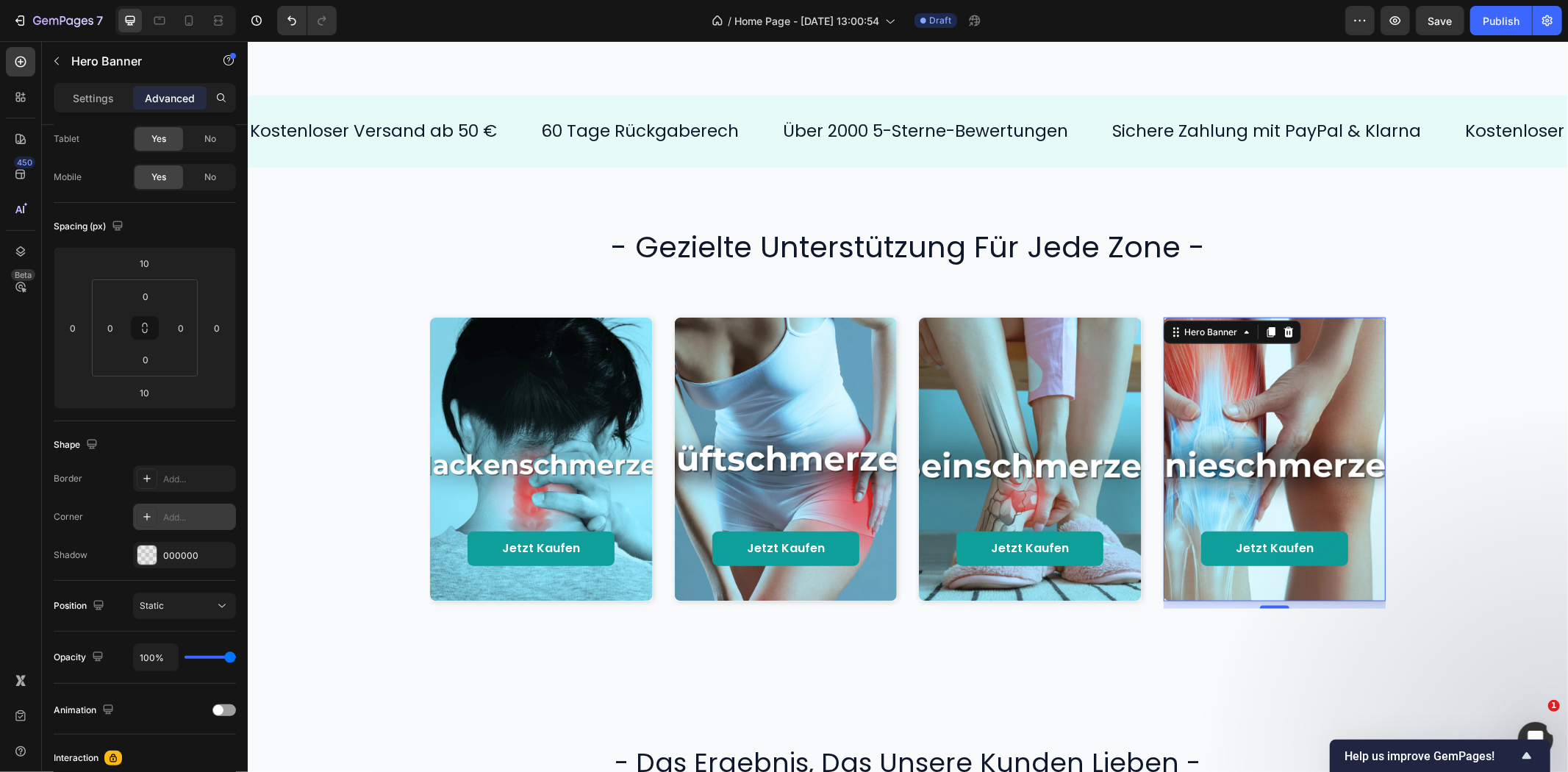
click at [126, 421] on div "Shape Border Add... Corner Add... Shadow 000000" at bounding box center [145, 501] width 183 height 160
click at [1516, 333] on div "Jetzt kaufen Button Hero Banner Jetzt kaufen Button Hero Banner Jetzt kaufen Bu…" at bounding box center [907, 458] width 1291 height 313
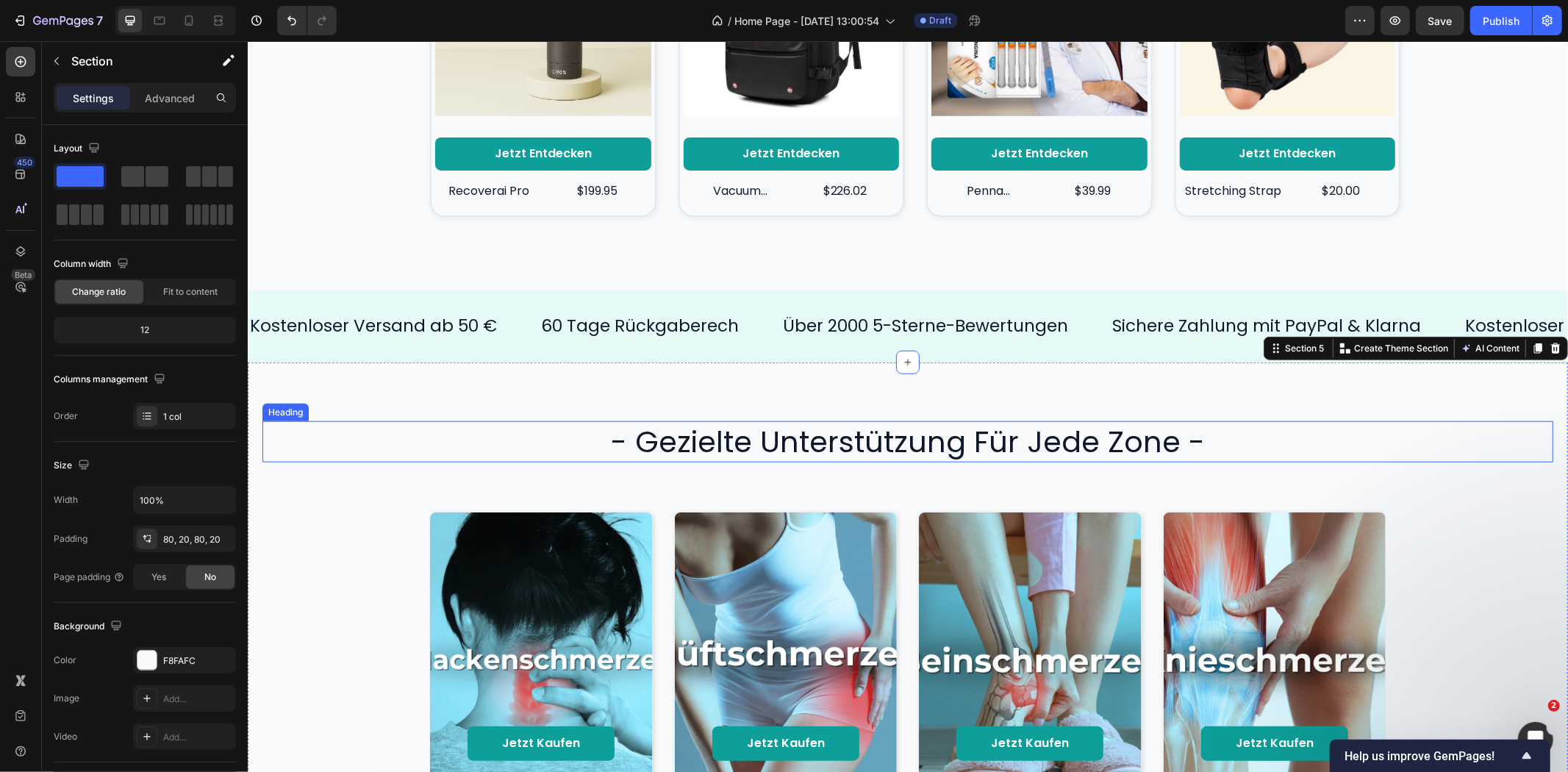
scroll to position [1076, 0]
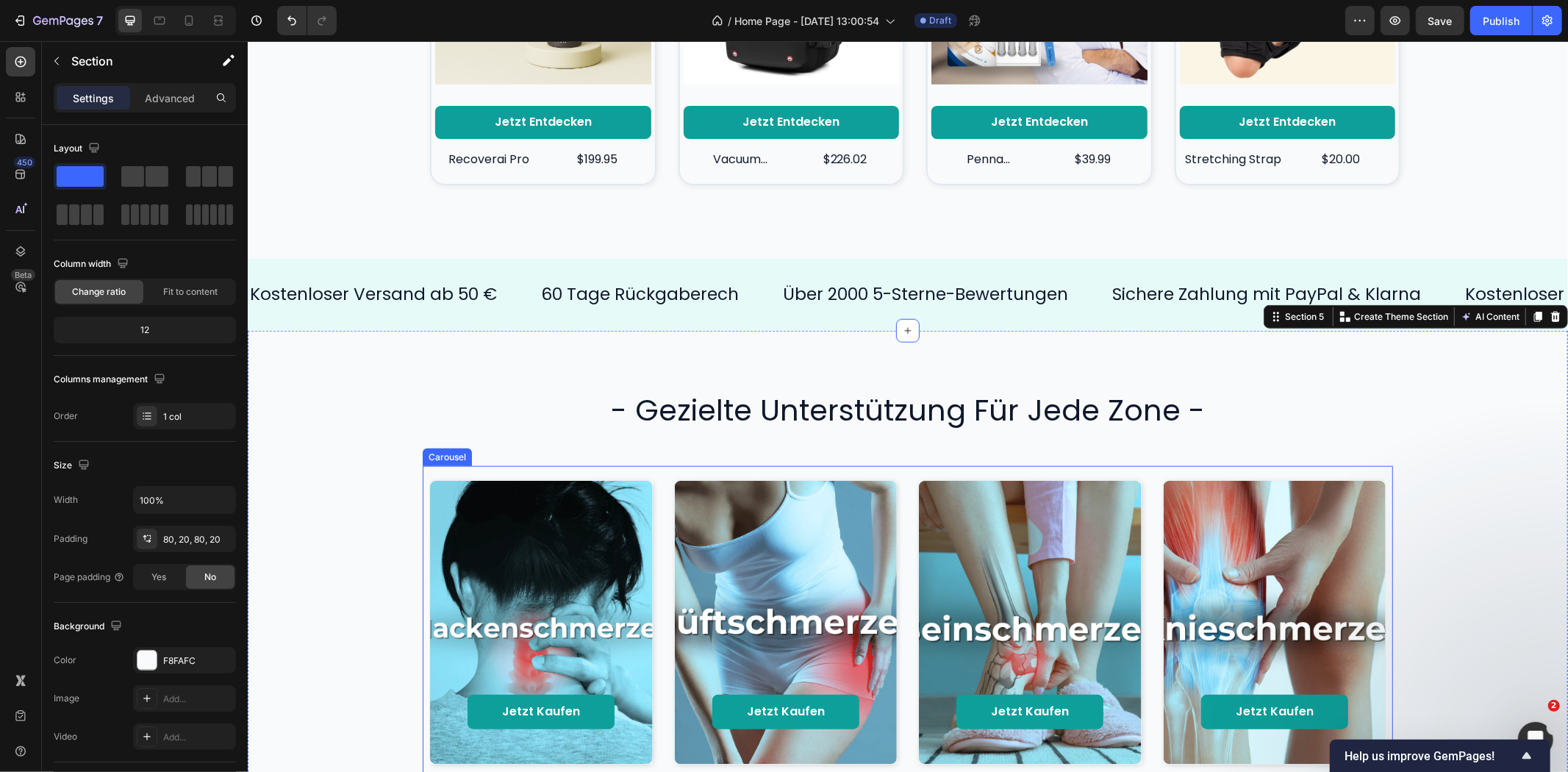
click at [900, 497] on div "Jetzt kaufen Button Hero Banner Jetzt kaufen Button Hero Banner Jetzt kaufen Bu…" at bounding box center [907, 621] width 956 height 297
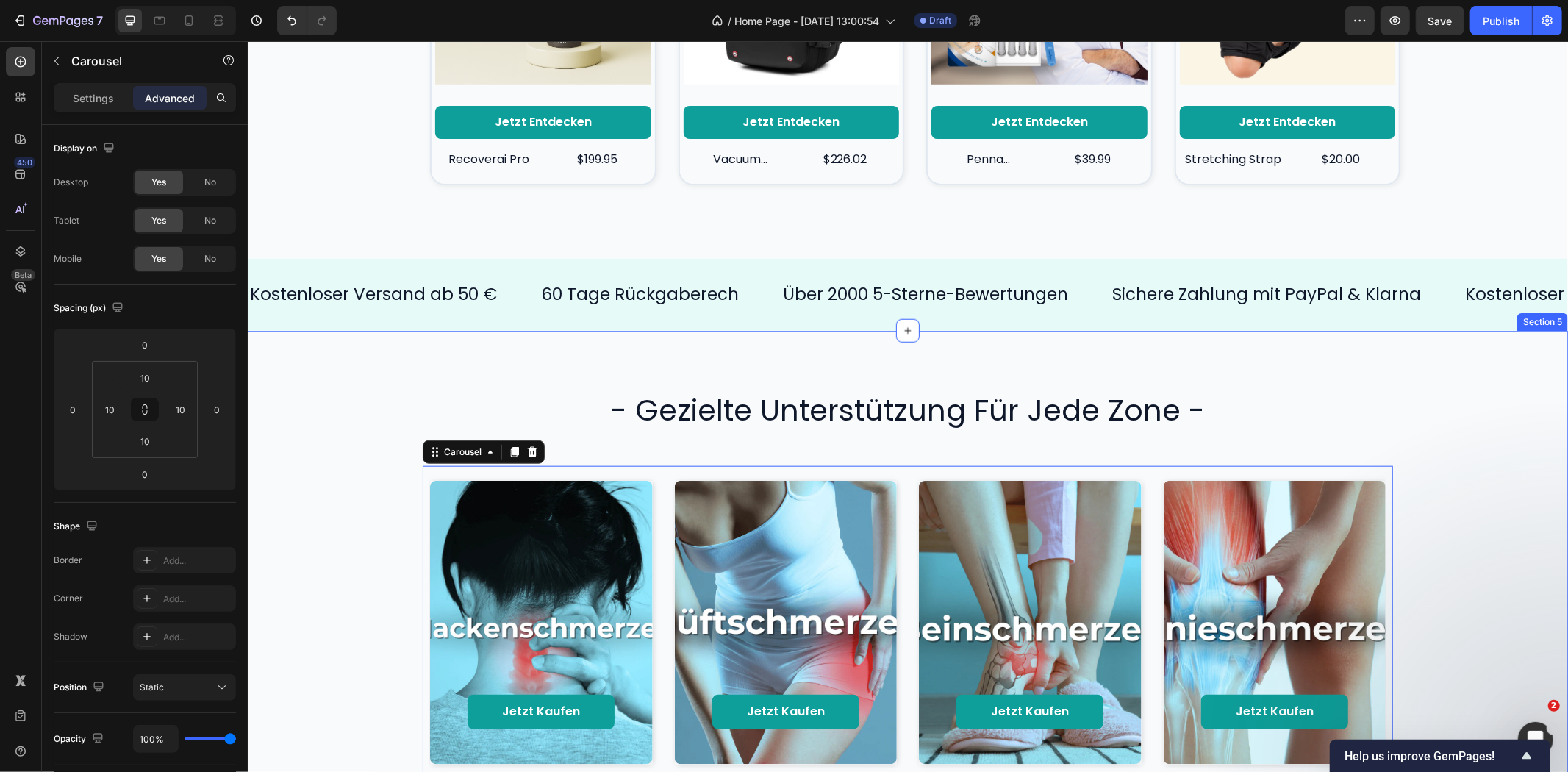
click at [307, 443] on div "- gezielte unterstützung für jede zone - Heading Jetzt kaufen Button Hero Banne…" at bounding box center [907, 583] width 1291 height 389
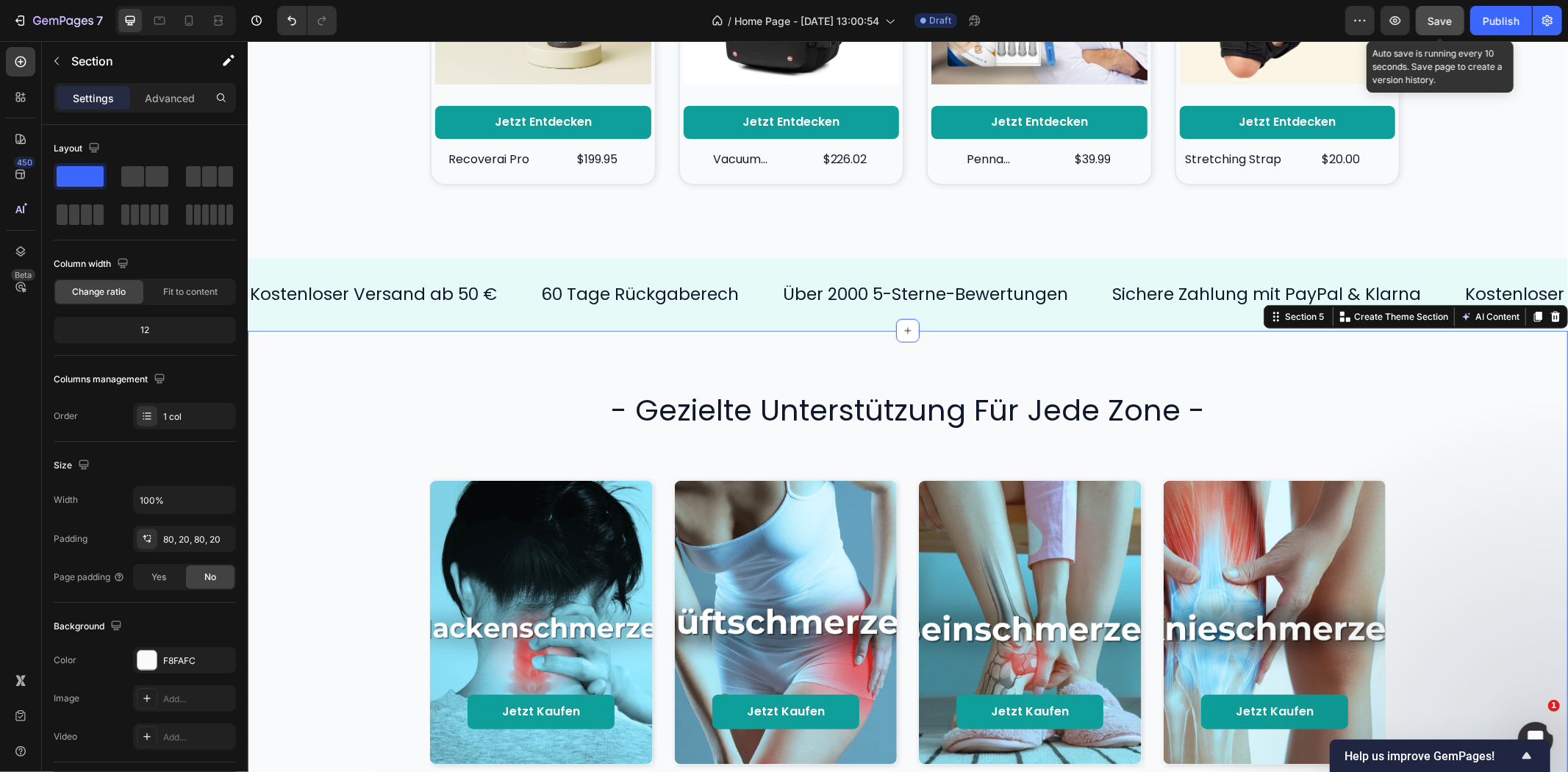
click at [1426, 18] on button "Save" at bounding box center [1441, 21] width 49 height 30
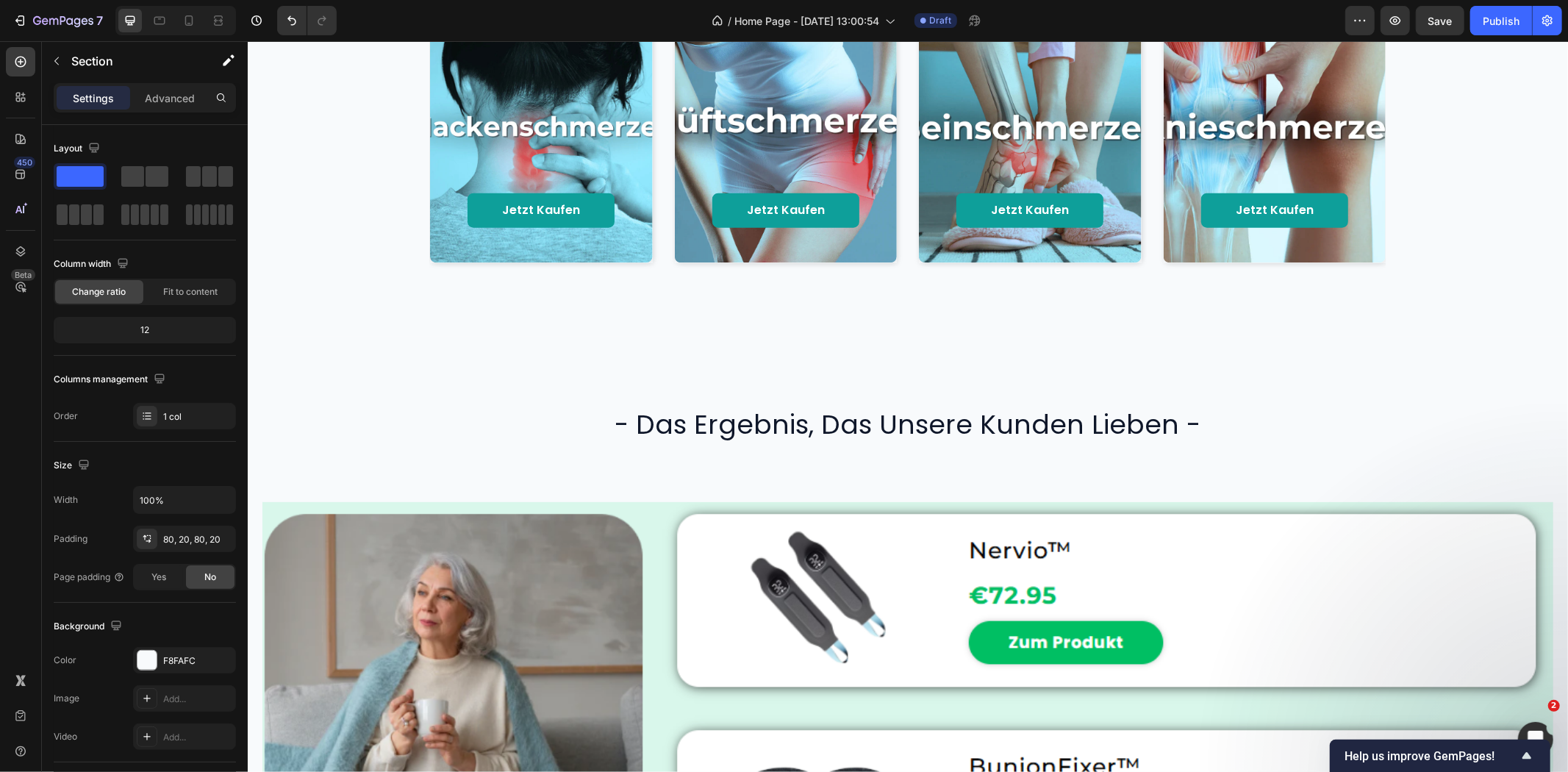
scroll to position [1567, 0]
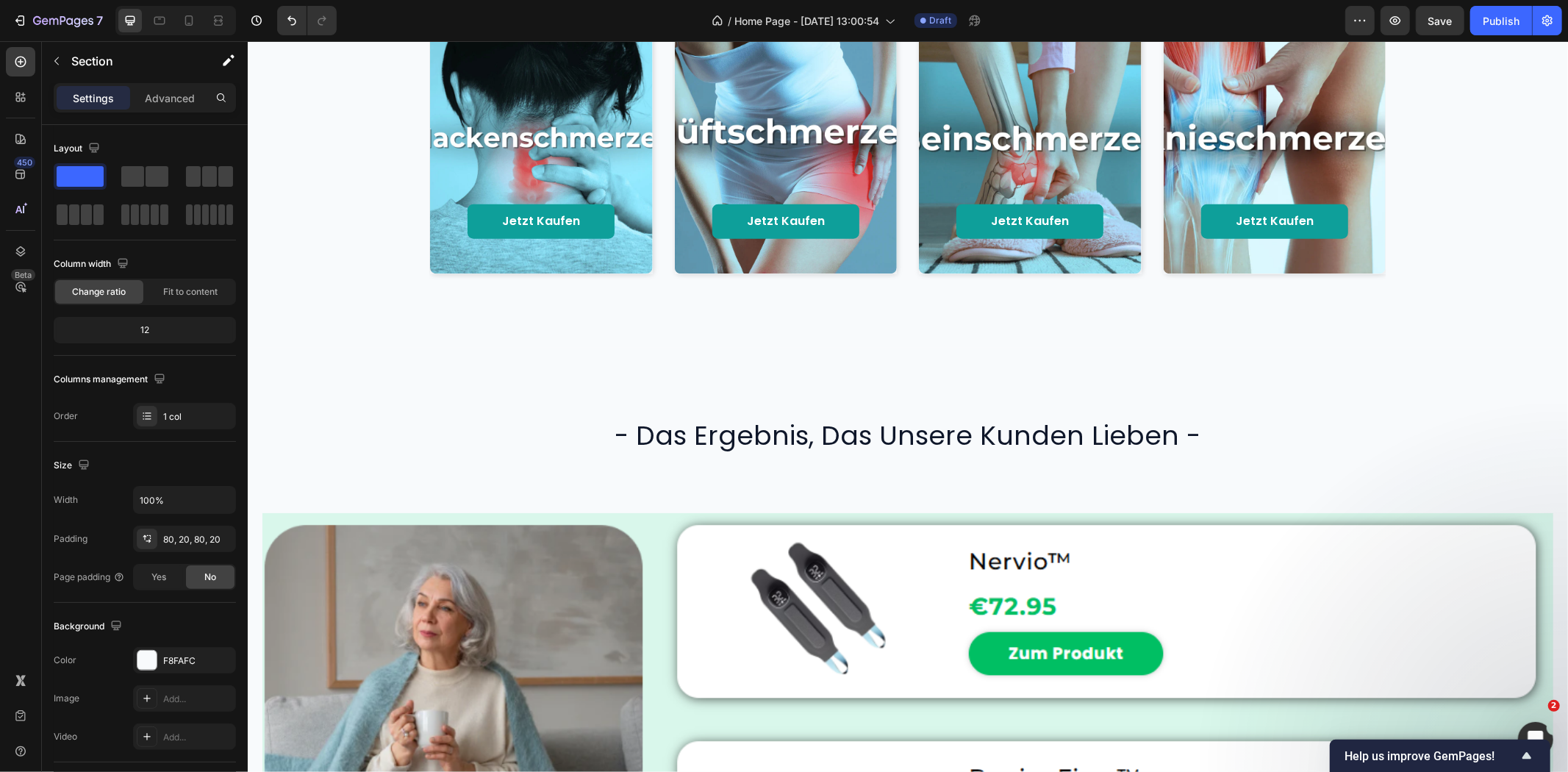
click at [1381, 324] on div "- gezielte unterstützung für jede zone - Heading Jetzt kaufen Button Hero Banne…" at bounding box center [906, 93] width 1320 height 506
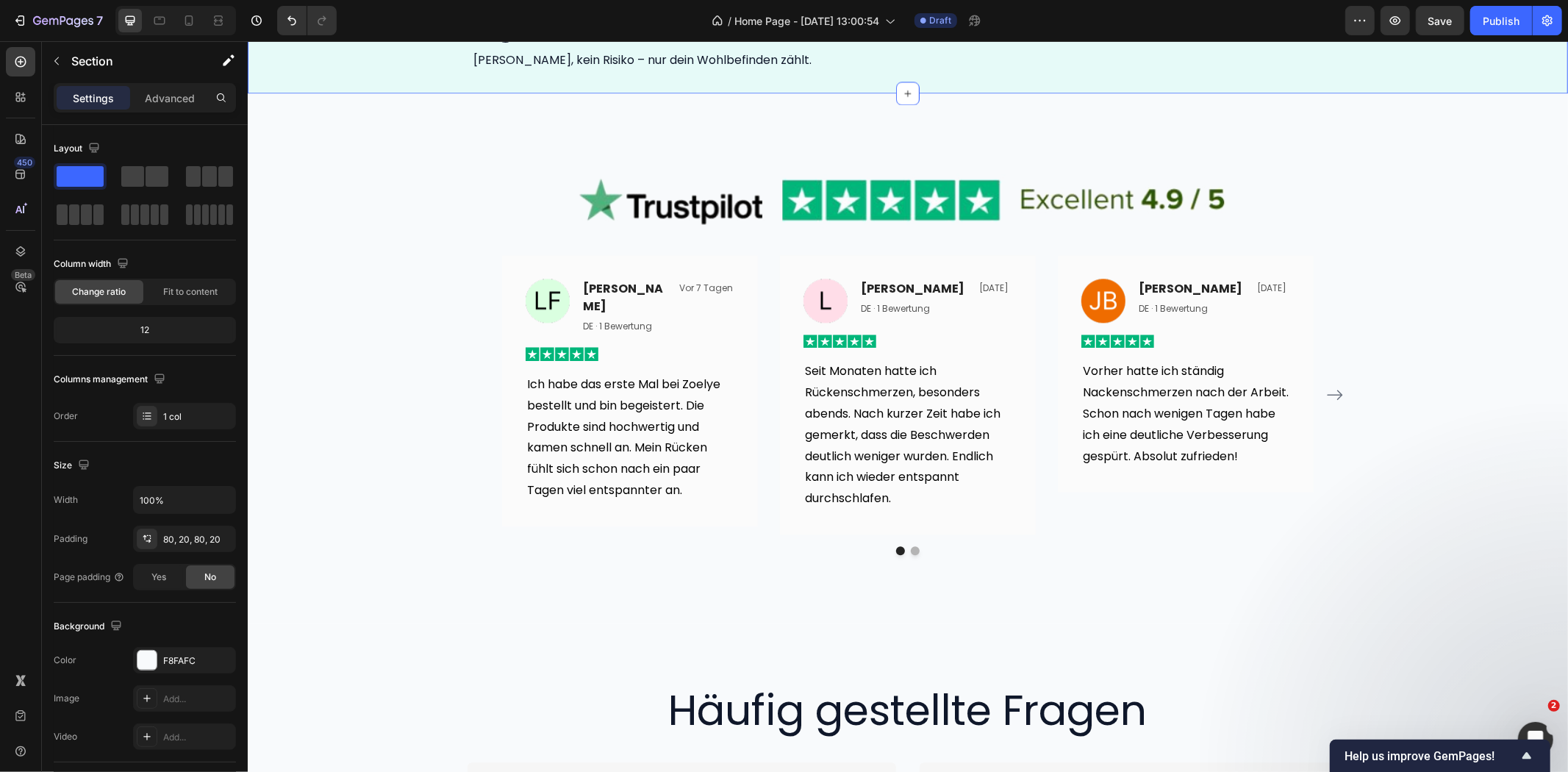
scroll to position [2873, 0]
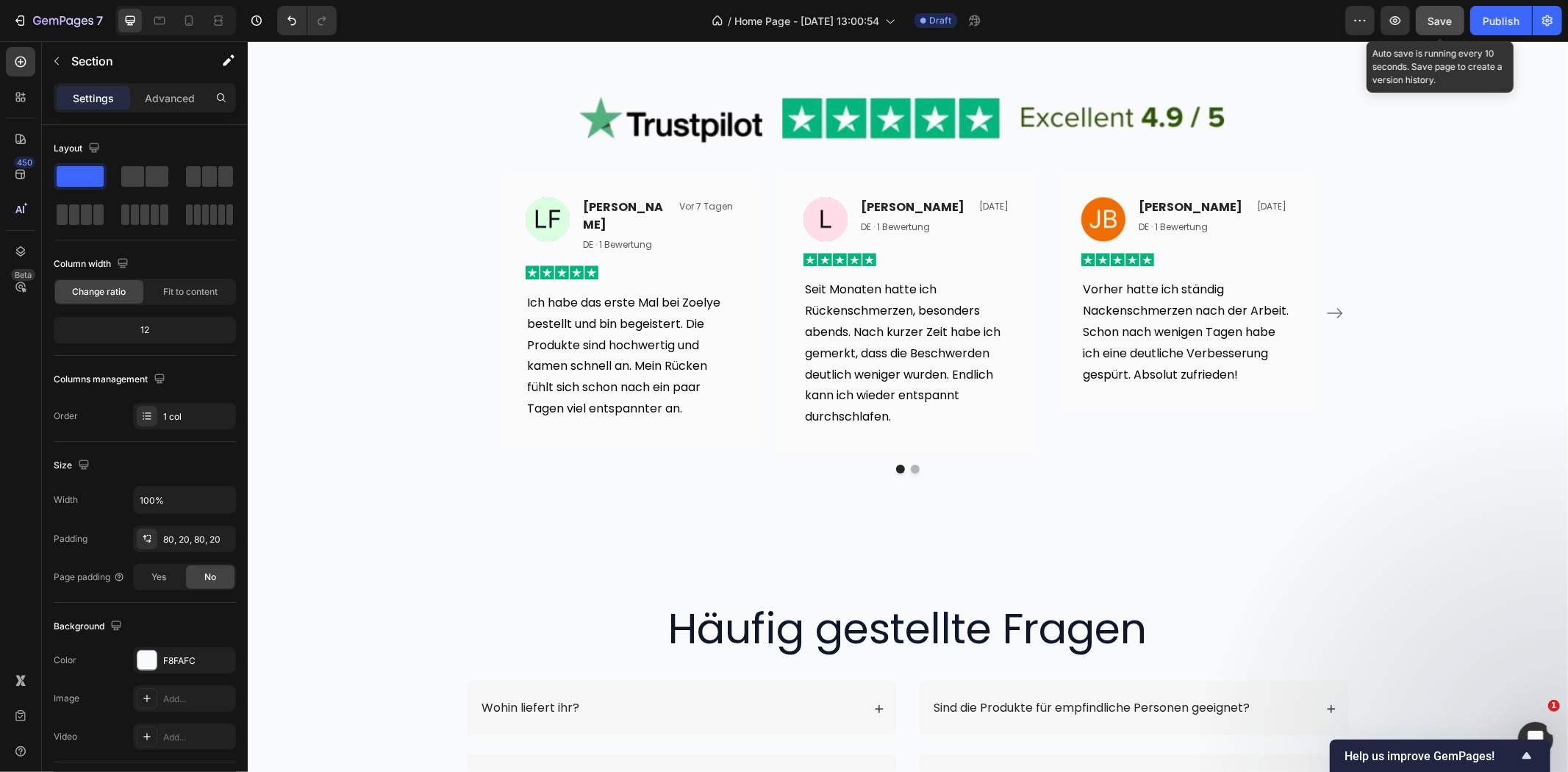
click at [1444, 17] on span "Save" at bounding box center [1441, 21] width 24 height 13
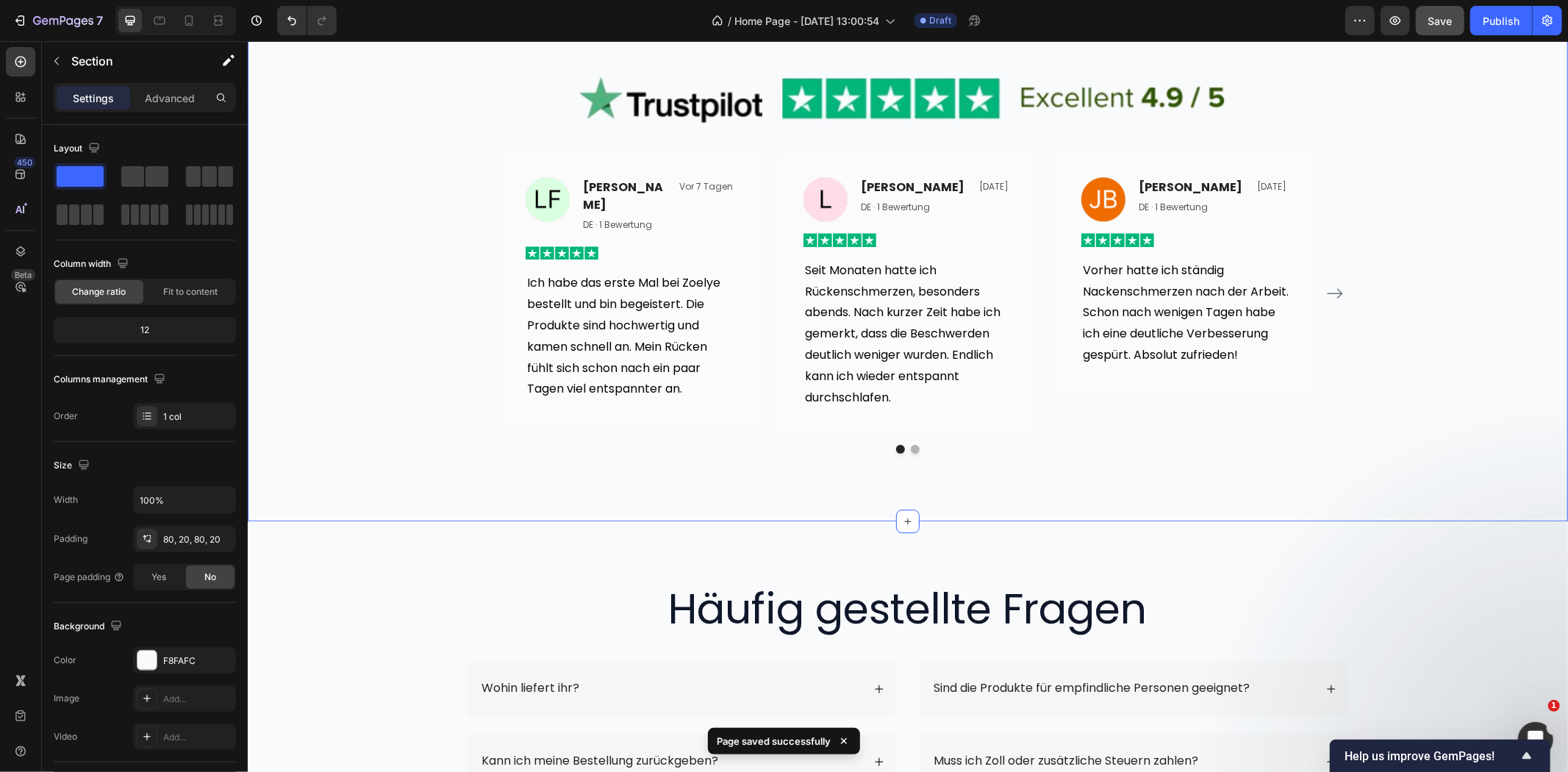
scroll to position [2791, 0]
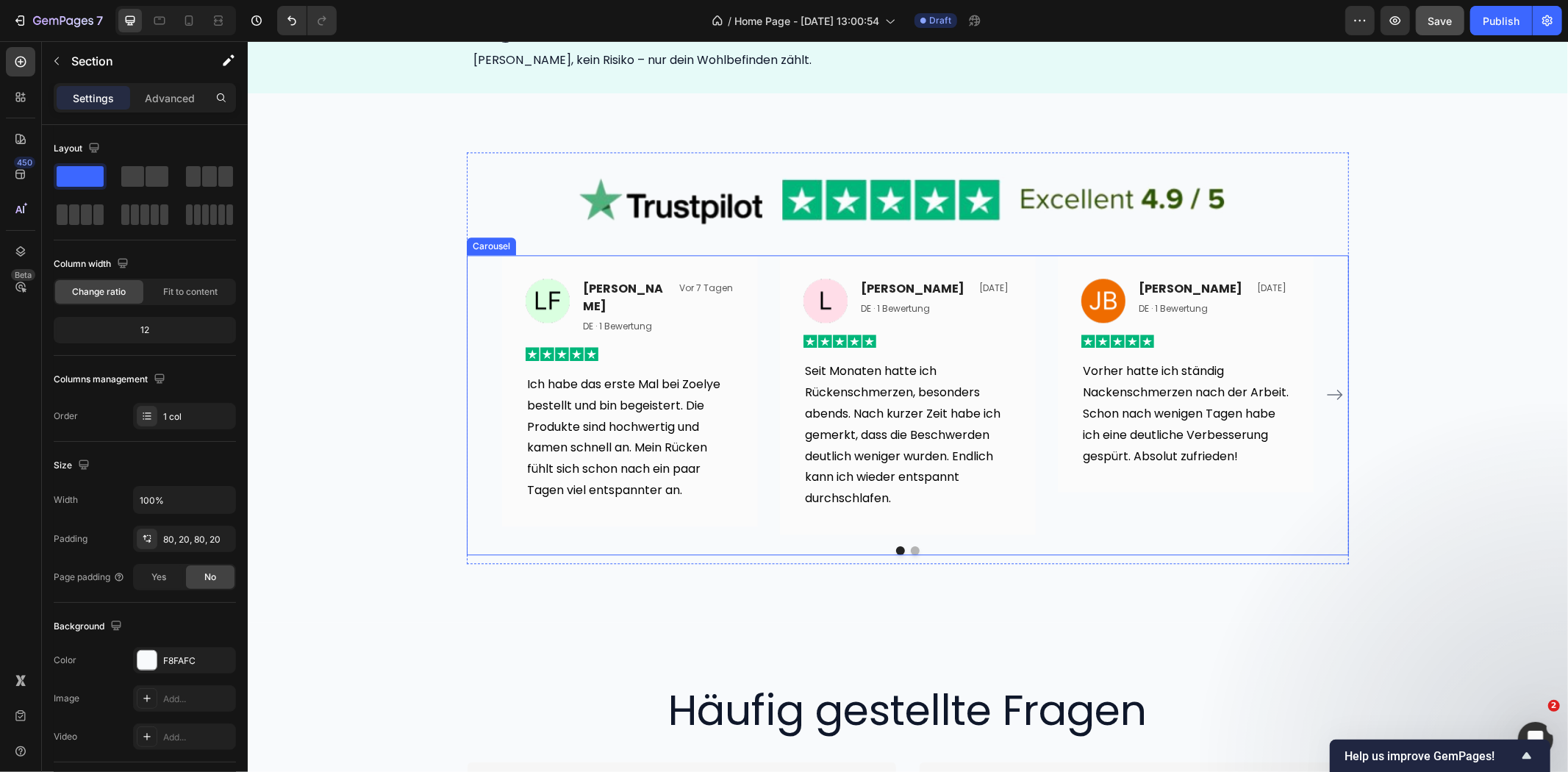
click at [910, 554] on button "Dot" at bounding box center [915, 551] width 9 height 9
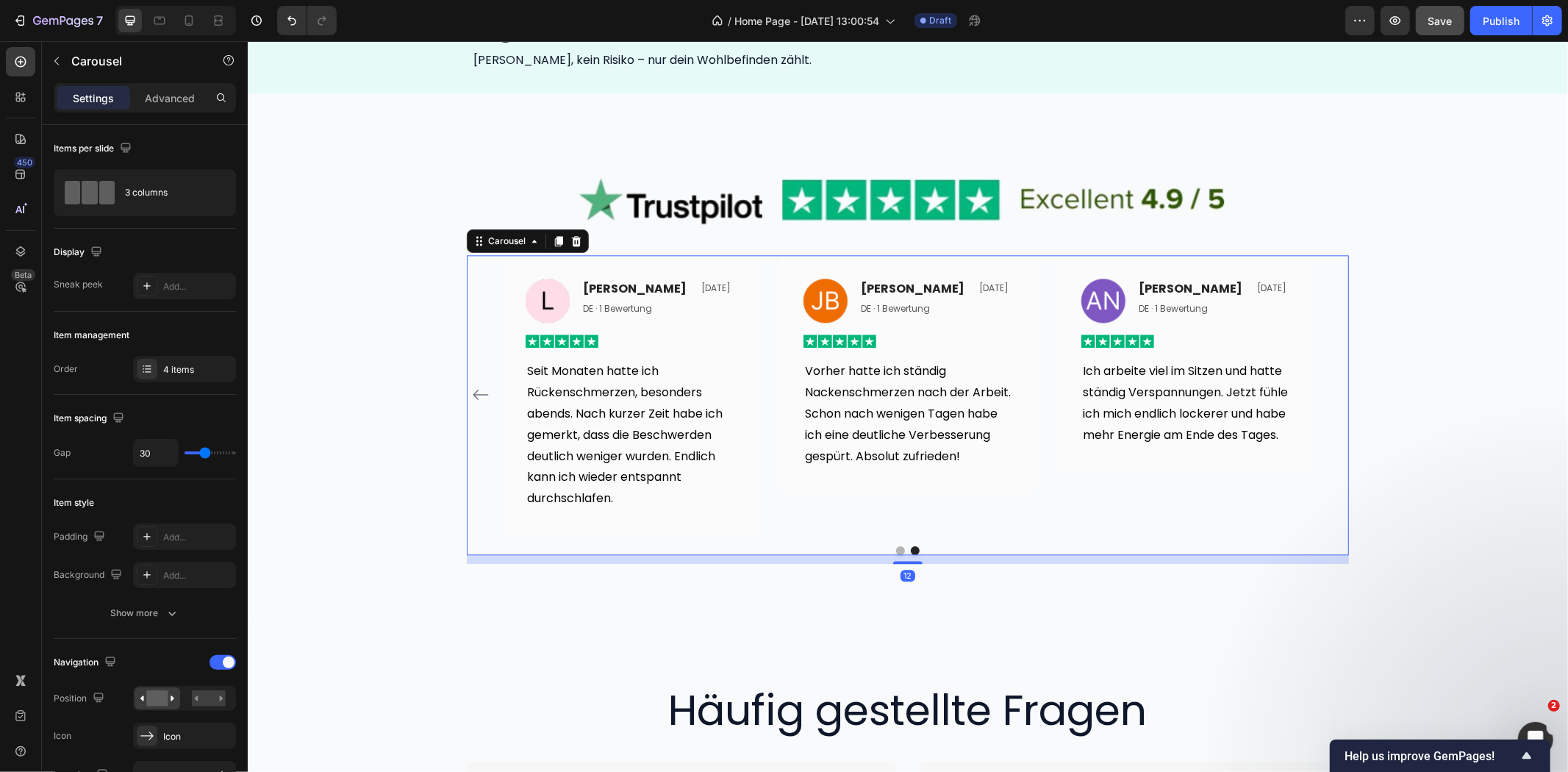
click at [896, 554] on button "Dot" at bounding box center [900, 551] width 9 height 9
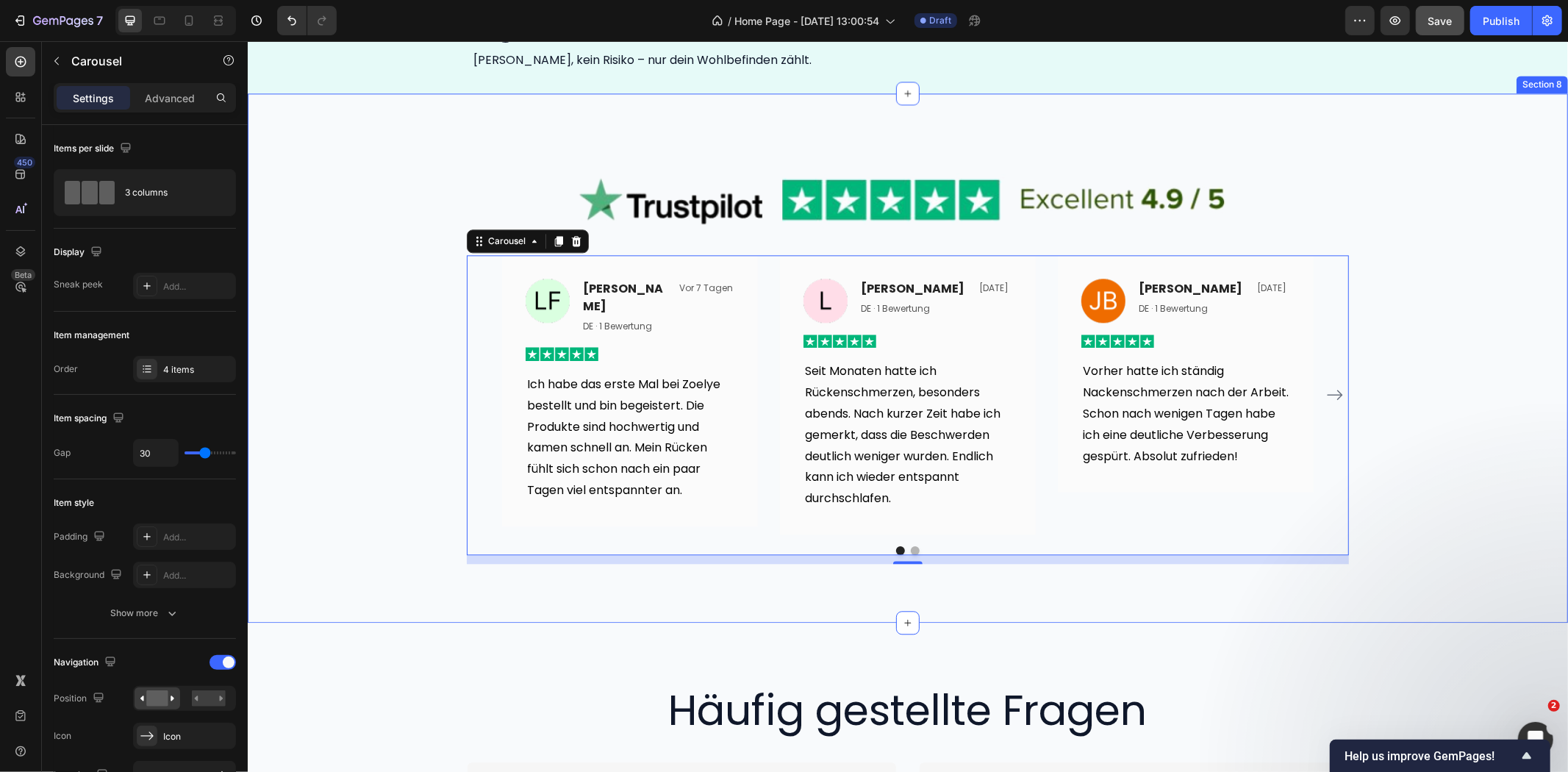
click at [1413, 297] on div "Image Image [PERSON_NAME] Text block DE · 1 Bewertung Text block Vor 7 Tagen Te…" at bounding box center [906, 358] width 1320 height 412
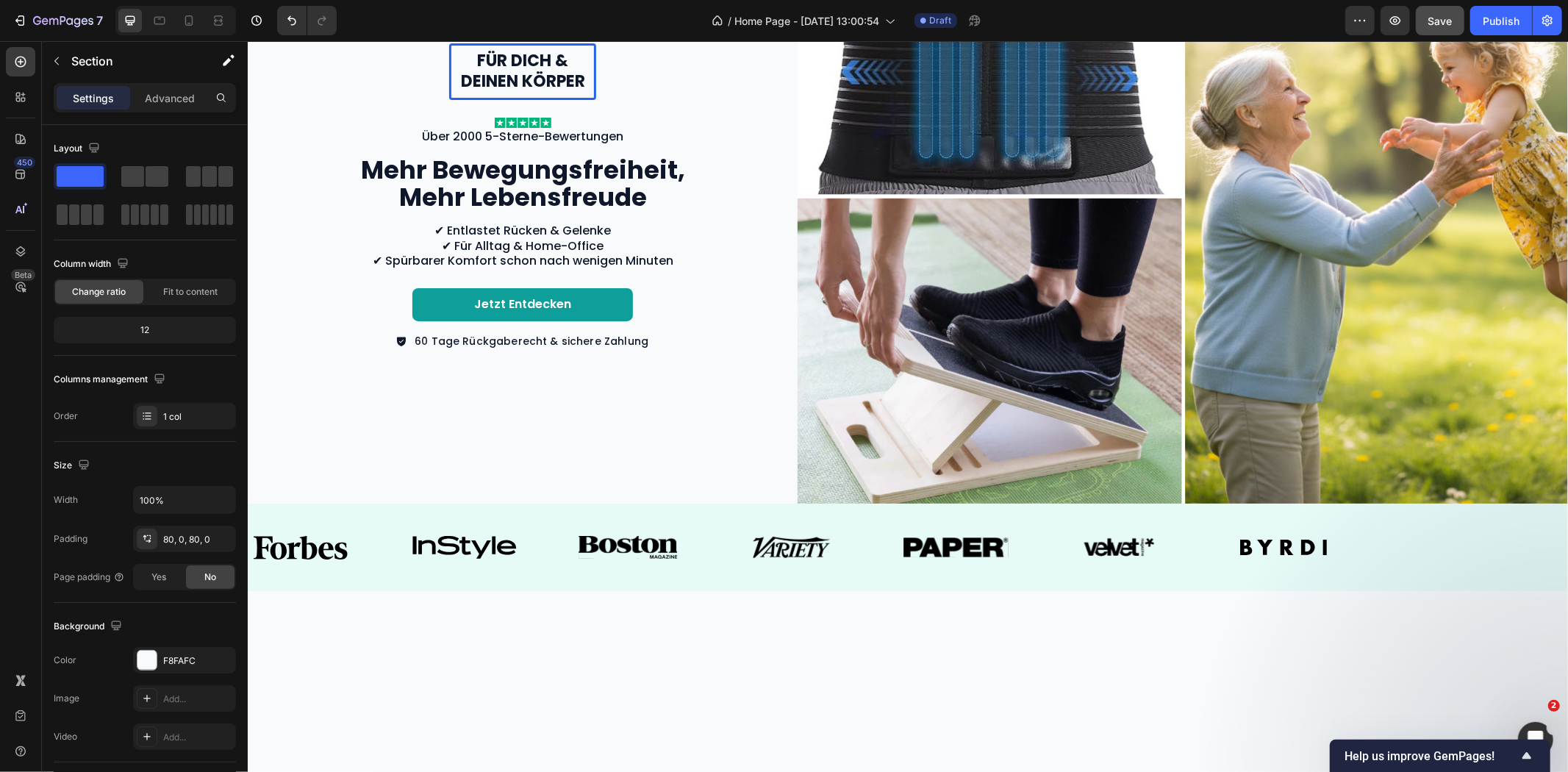
scroll to position [0, 0]
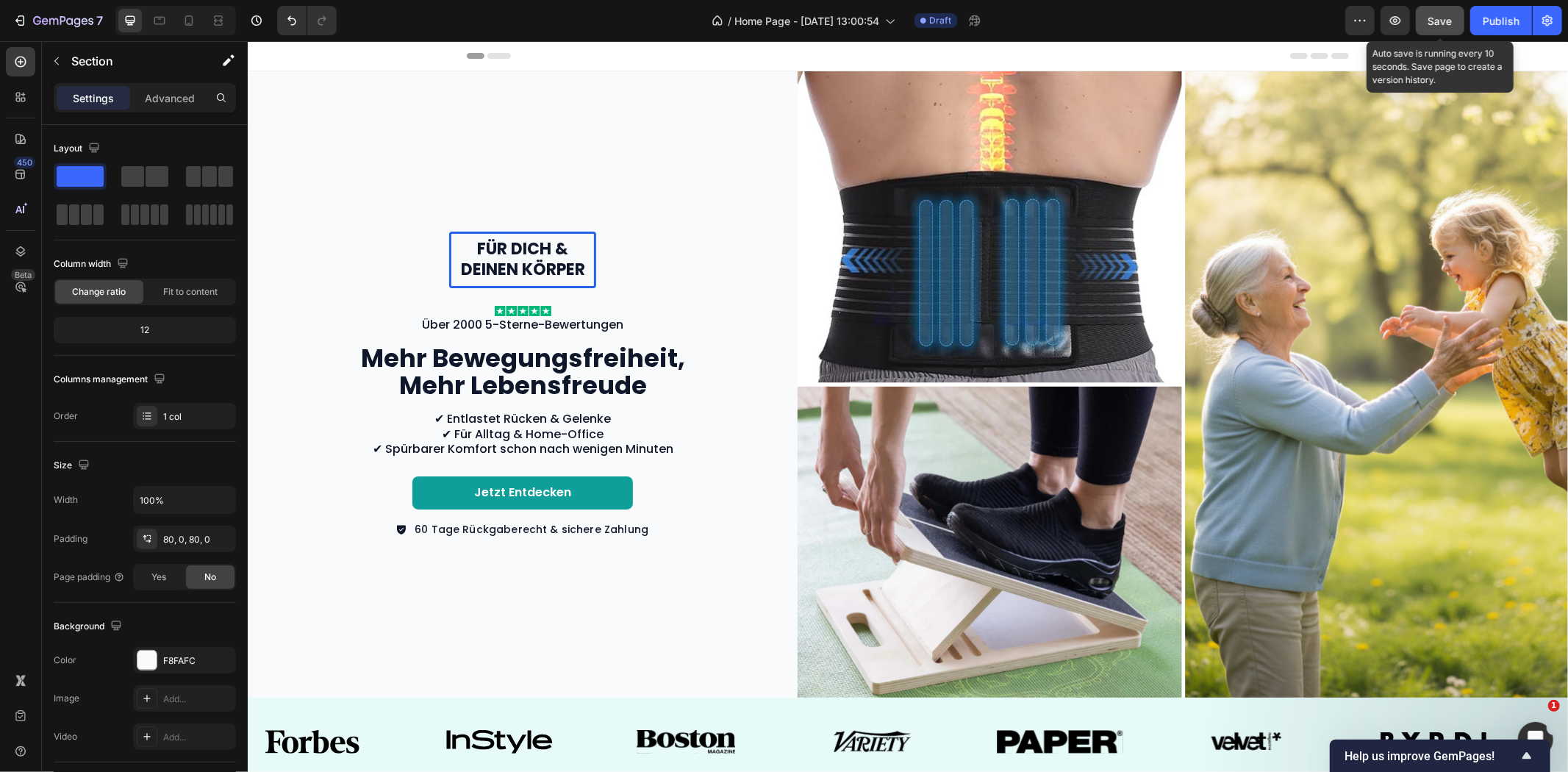
click at [1432, 25] on span "Save" at bounding box center [1441, 21] width 24 height 13
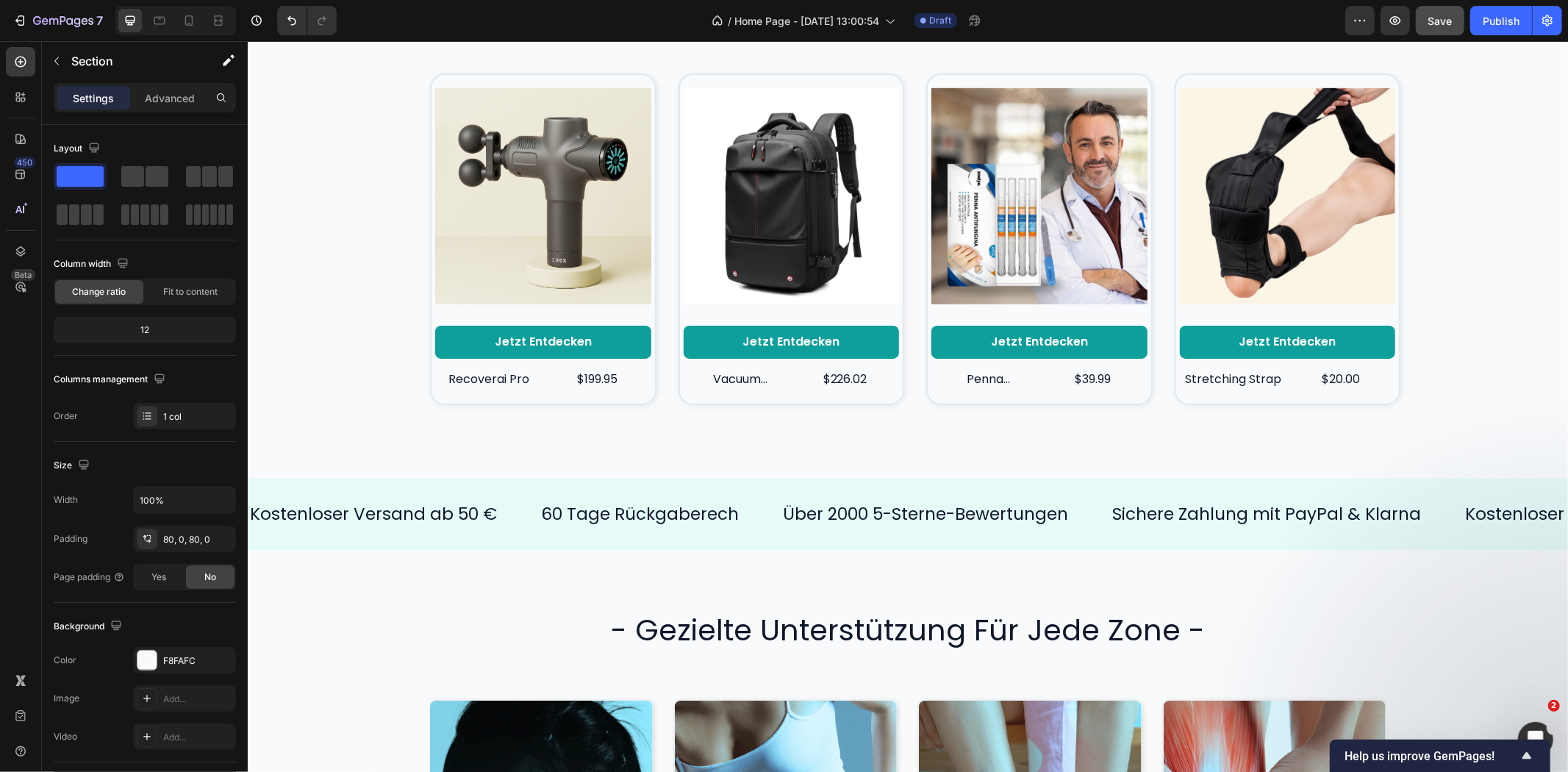
scroll to position [899, 0]
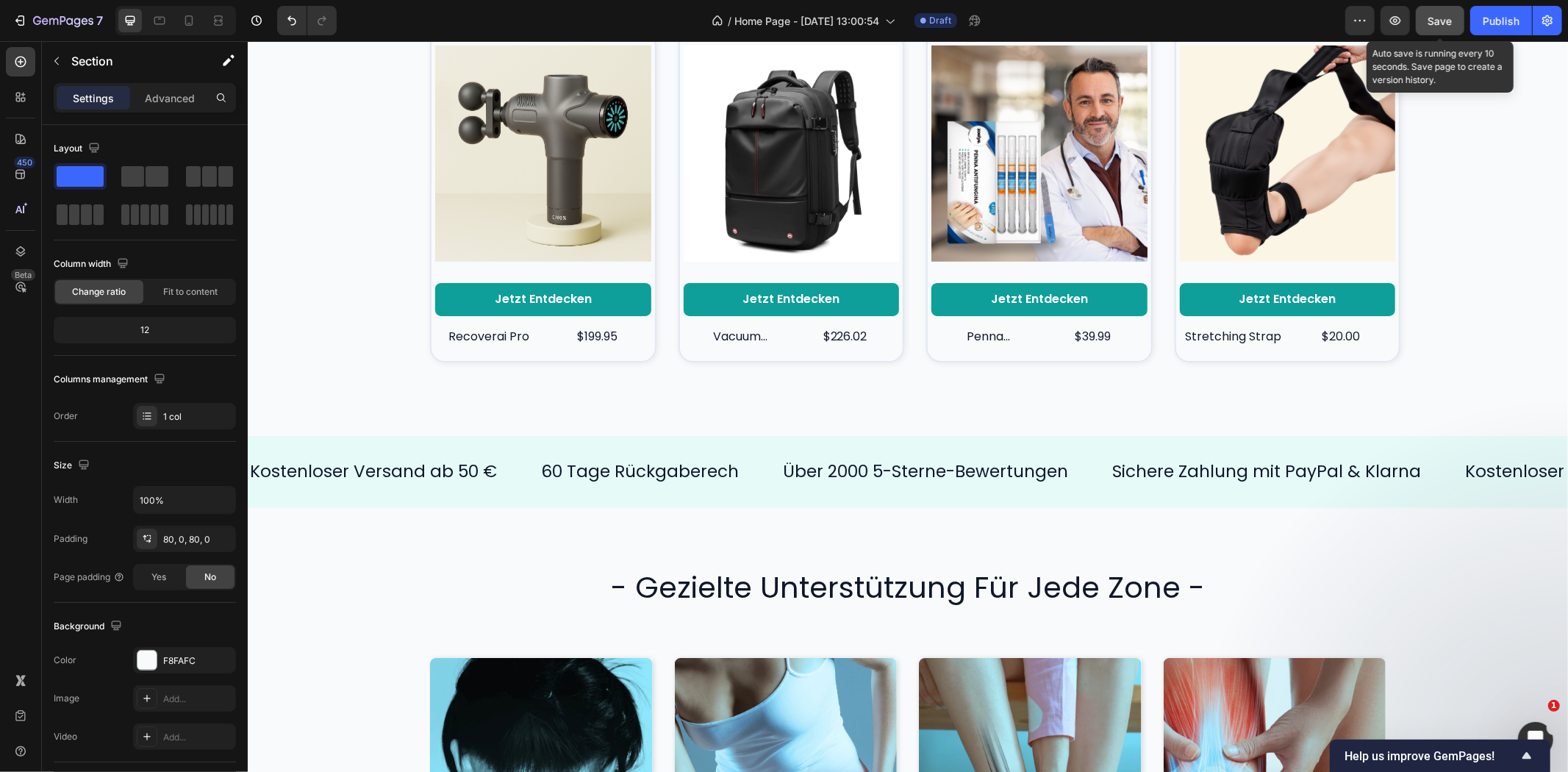
click at [1452, 20] on span "Save" at bounding box center [1441, 21] width 24 height 13
click at [1433, 25] on span "Save" at bounding box center [1441, 21] width 24 height 13
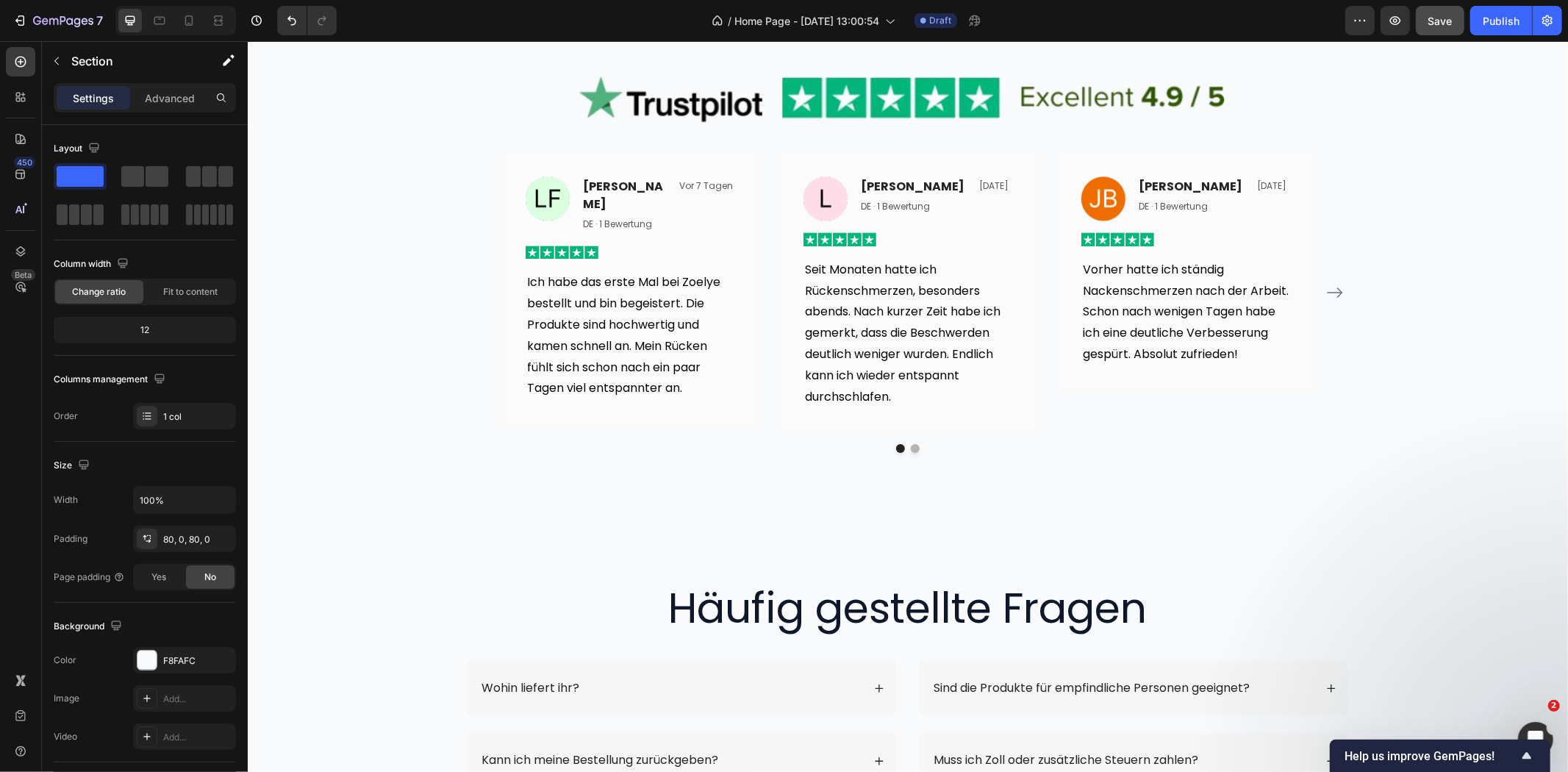
scroll to position [2696, 0]
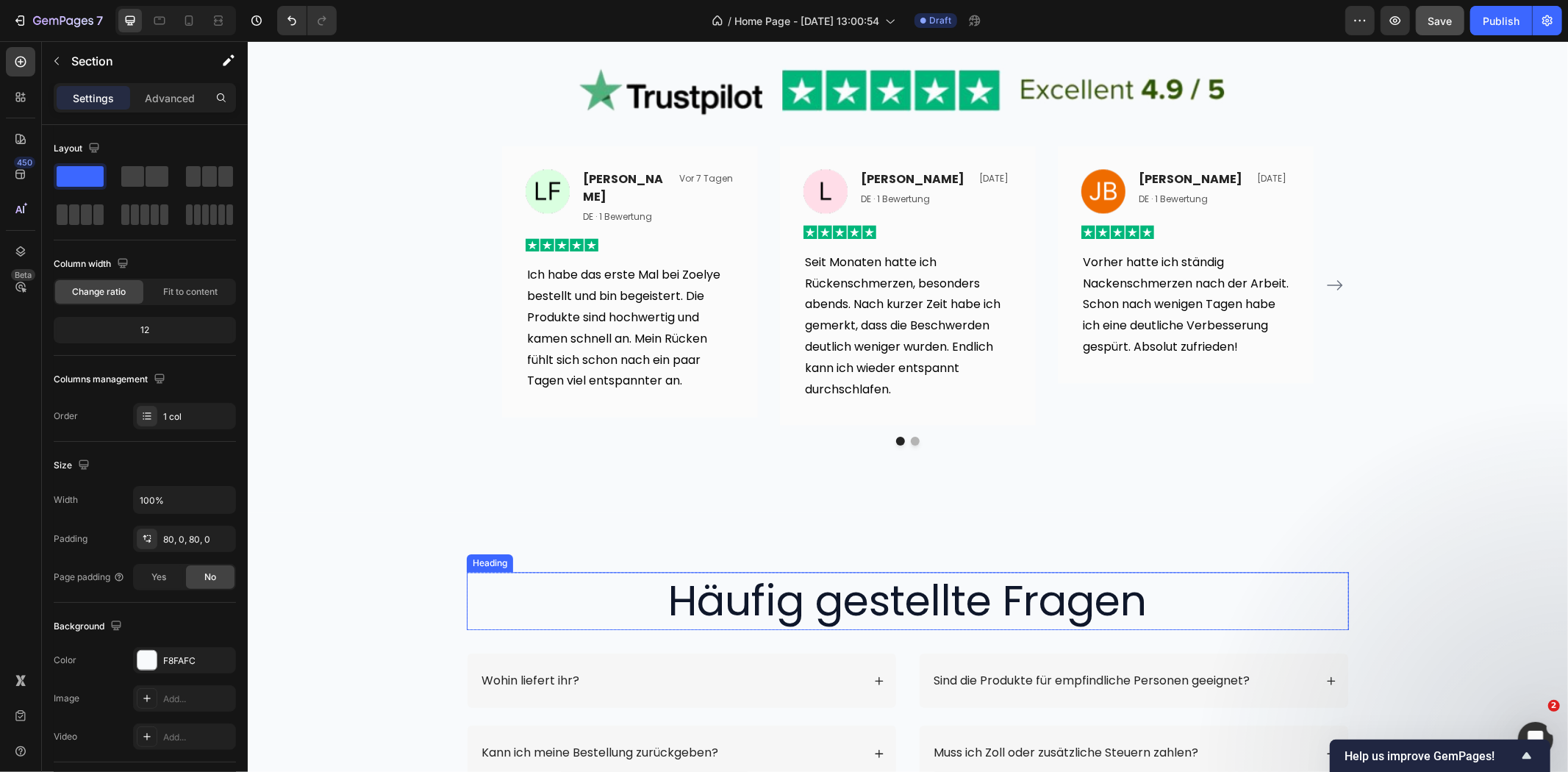
click at [1015, 581] on h2 "Häufig gestellte Fragen" at bounding box center [907, 599] width 882 height 57
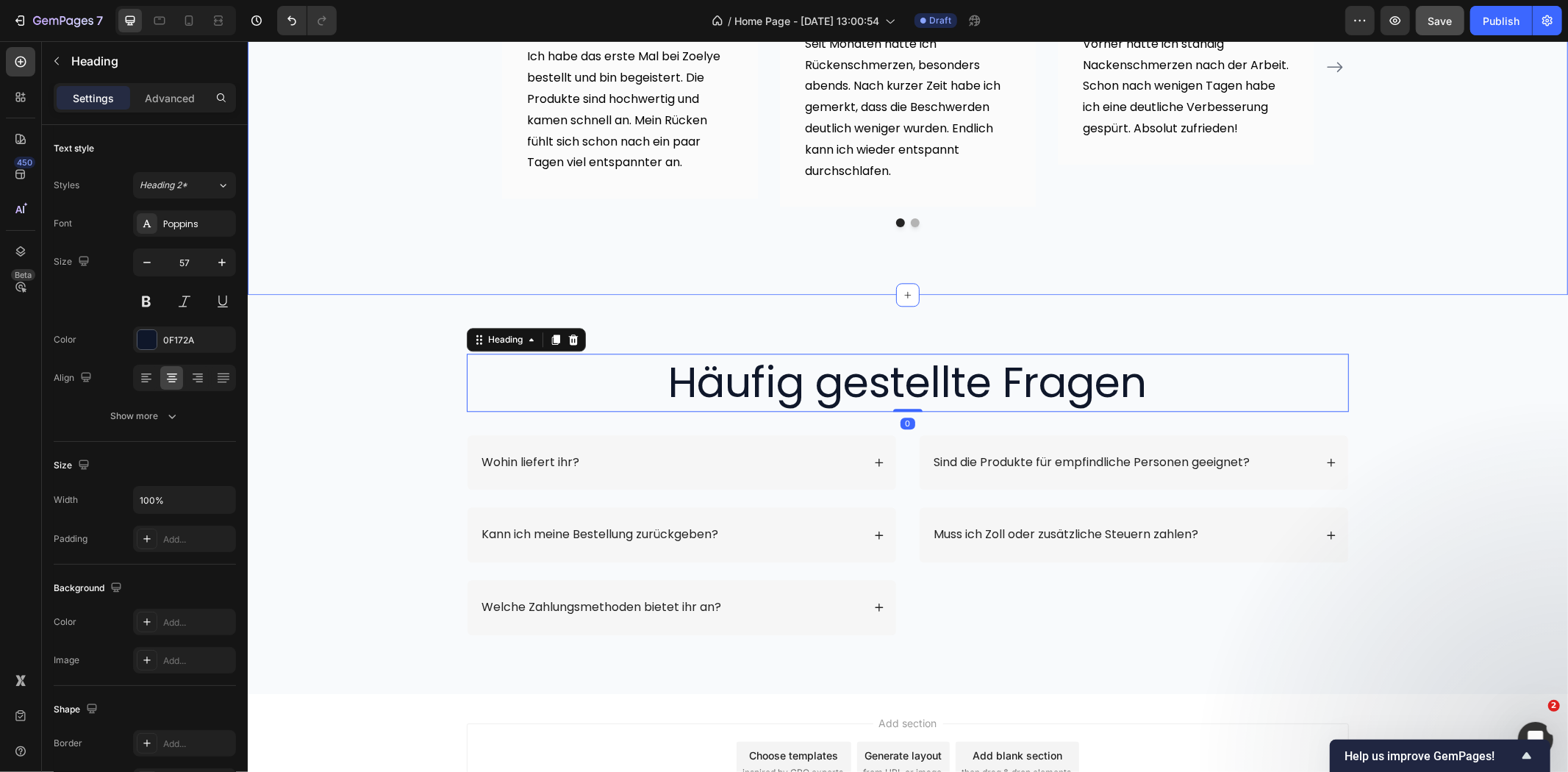
scroll to position [2942, 0]
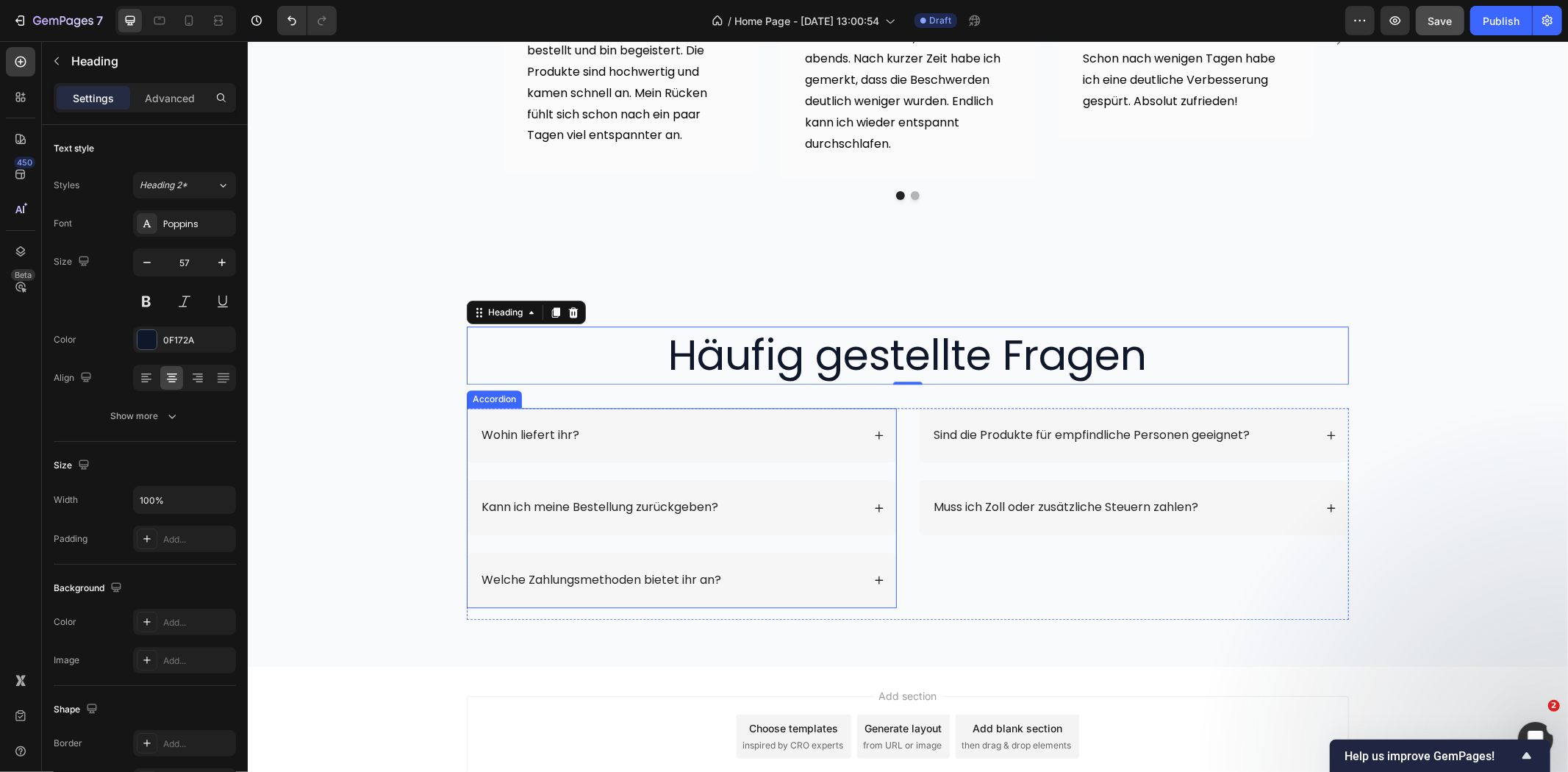
click at [545, 428] on p "Wohin liefert ihr?" at bounding box center [530, 435] width 98 height 15
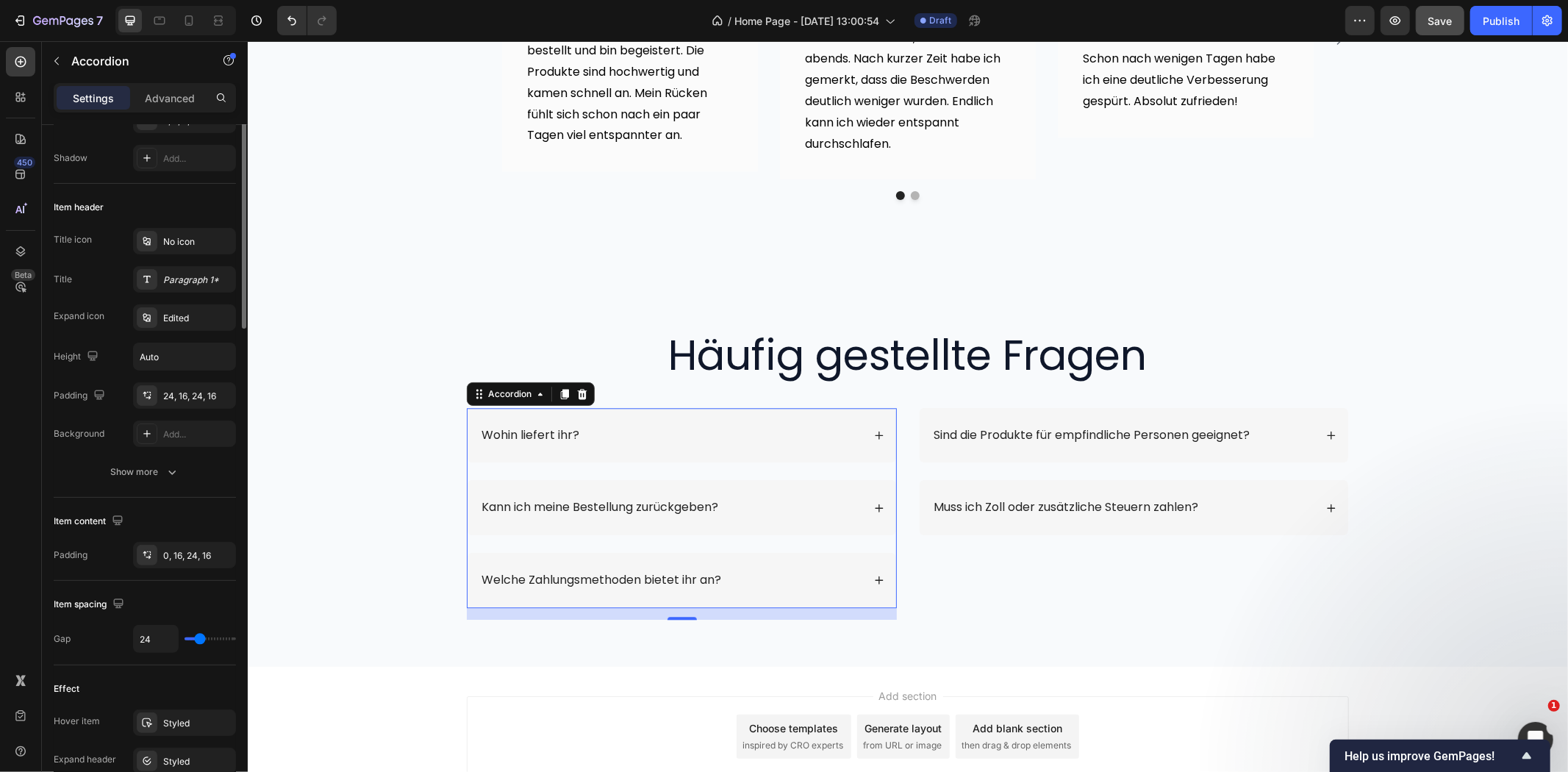
scroll to position [59, 0]
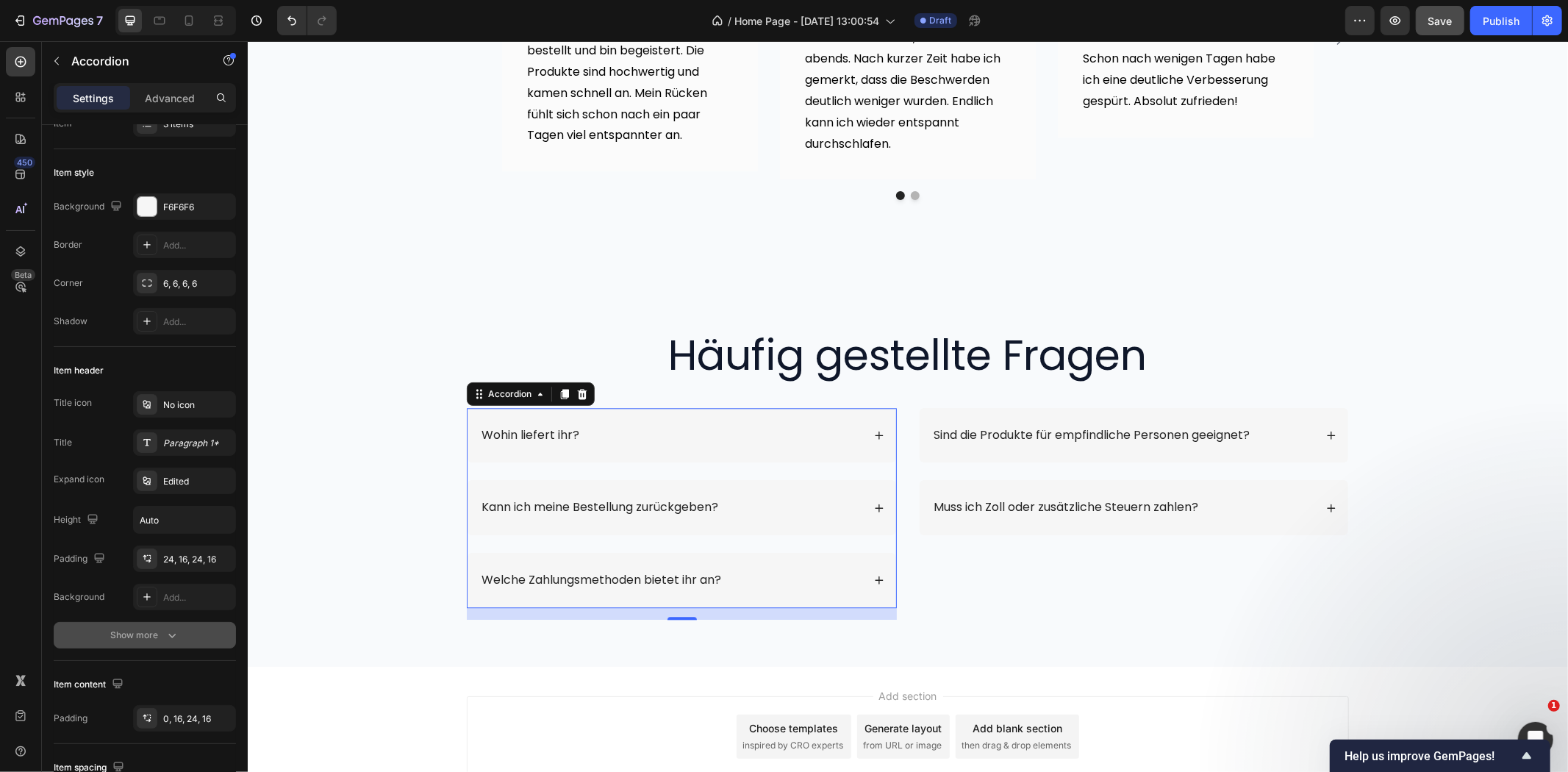
click at [157, 630] on div "Show more" at bounding box center [146, 635] width 69 height 14
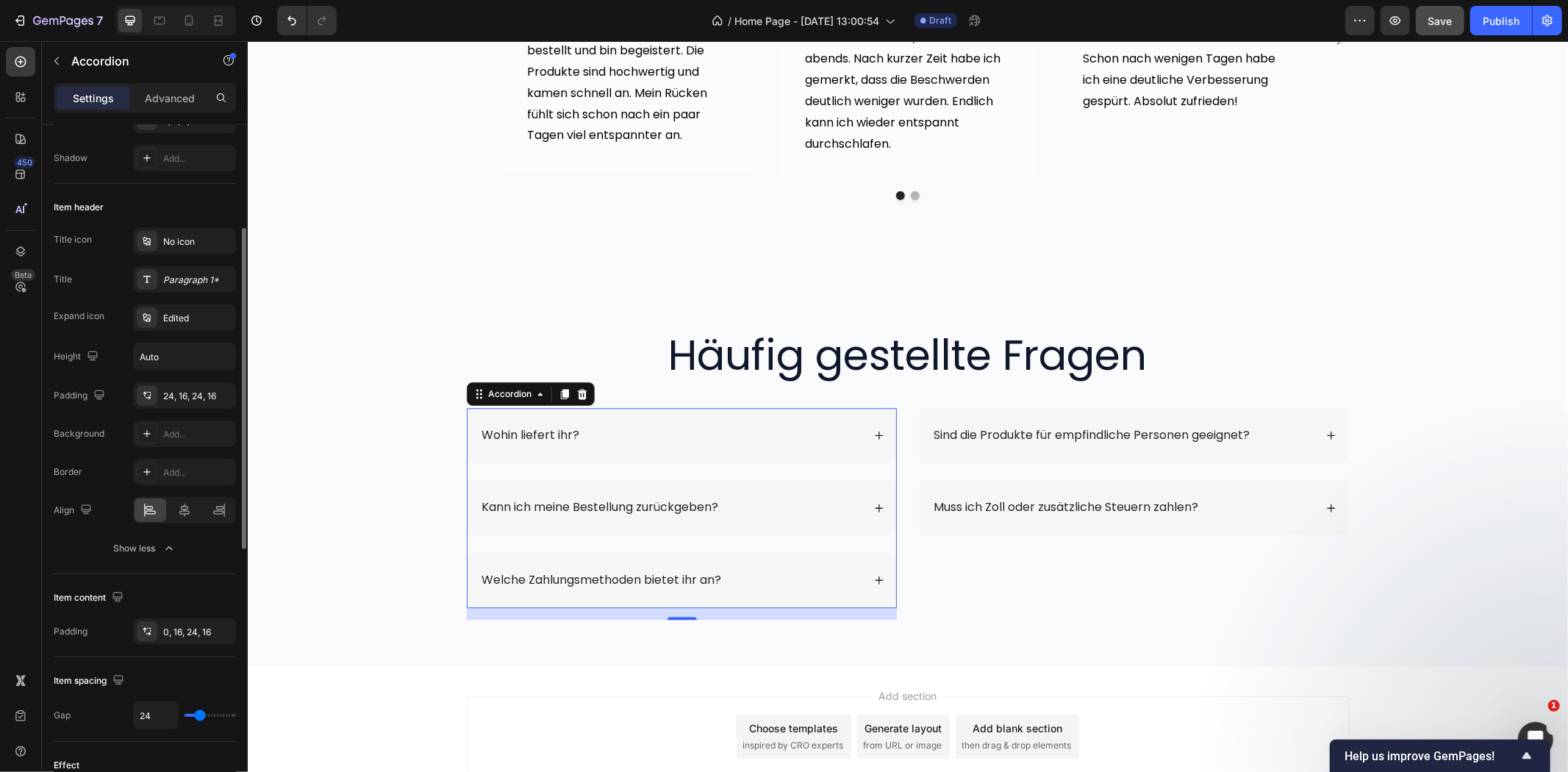
scroll to position [0, 0]
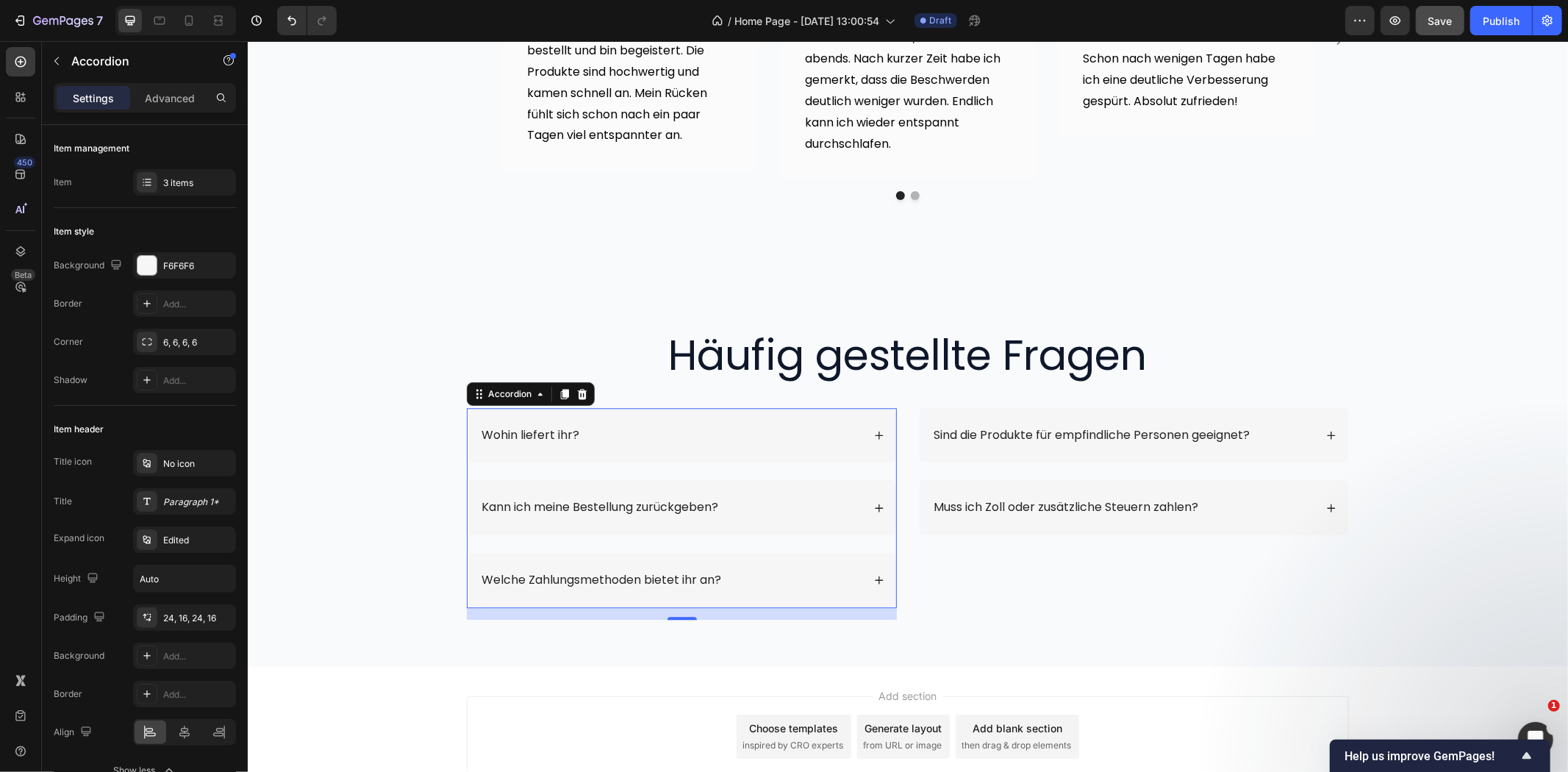
click at [530, 428] on p "Wohin liefert ihr?" at bounding box center [530, 435] width 98 height 15
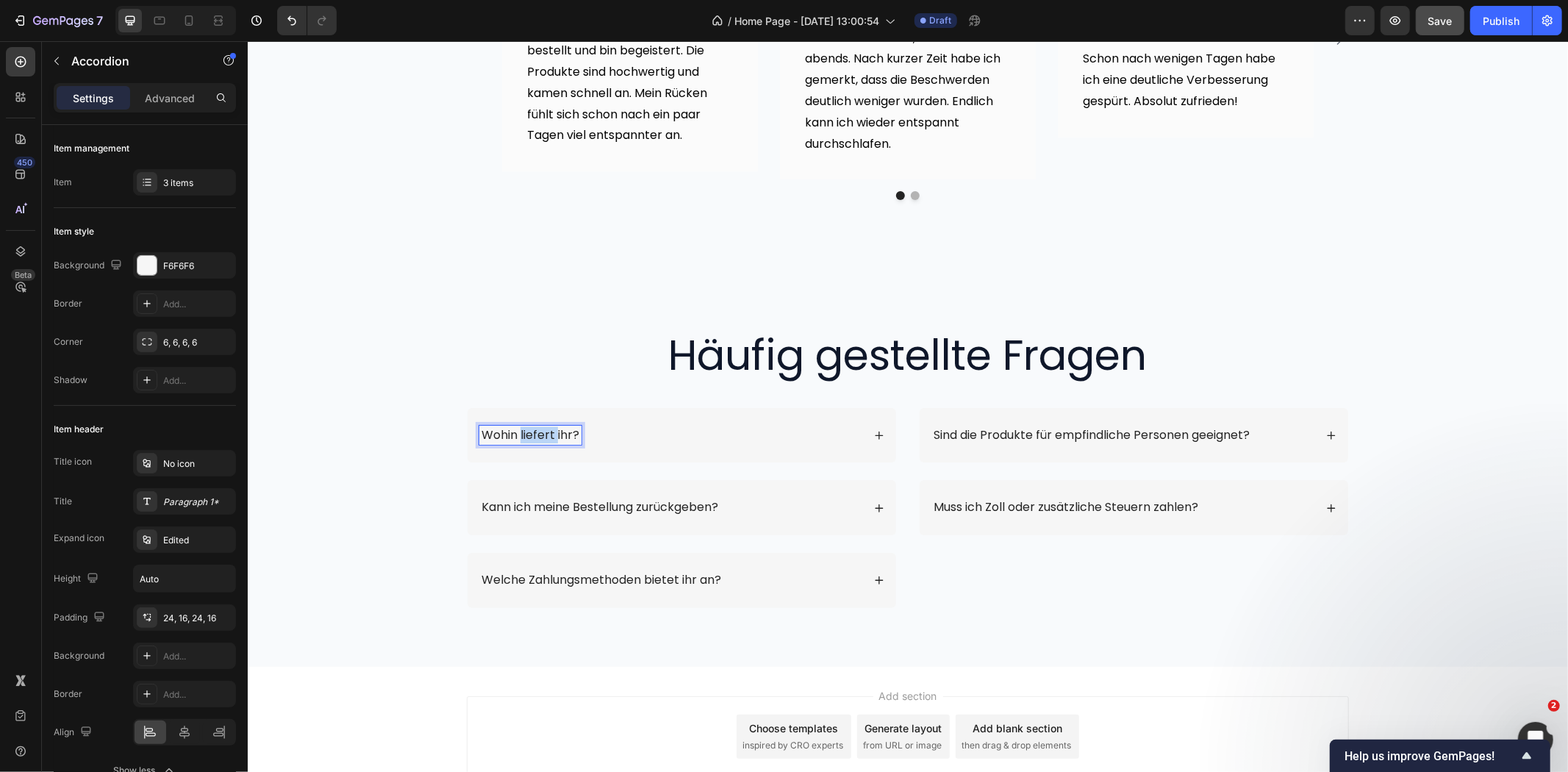
click at [530, 428] on p "Wohin liefert ihr?" at bounding box center [530, 435] width 98 height 15
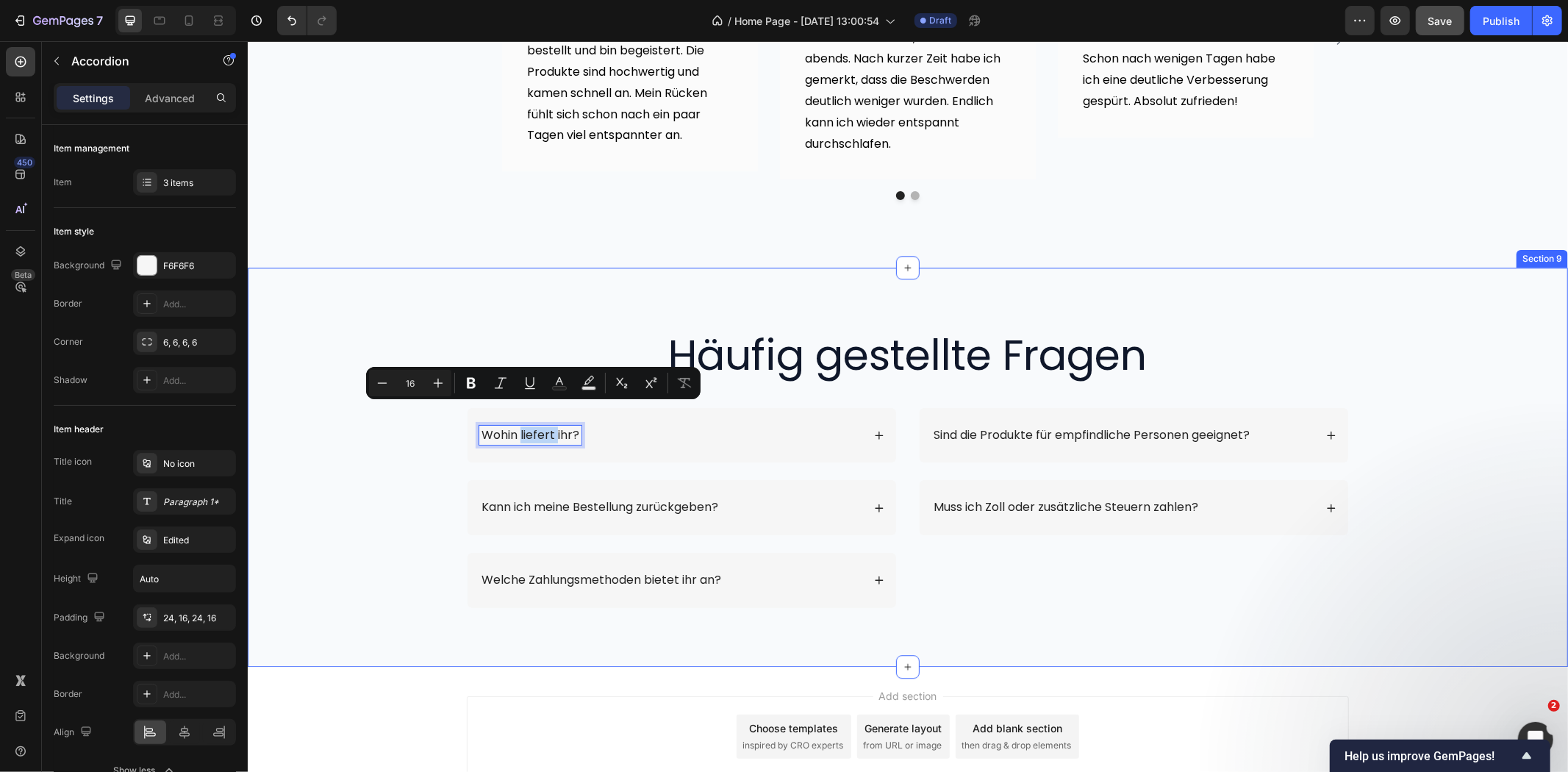
click at [405, 451] on div "Häufig gestellte Fragen Heading Row Wohin liefert ihr? Kann ich meine Bestellun…" at bounding box center [907, 477] width 1291 height 305
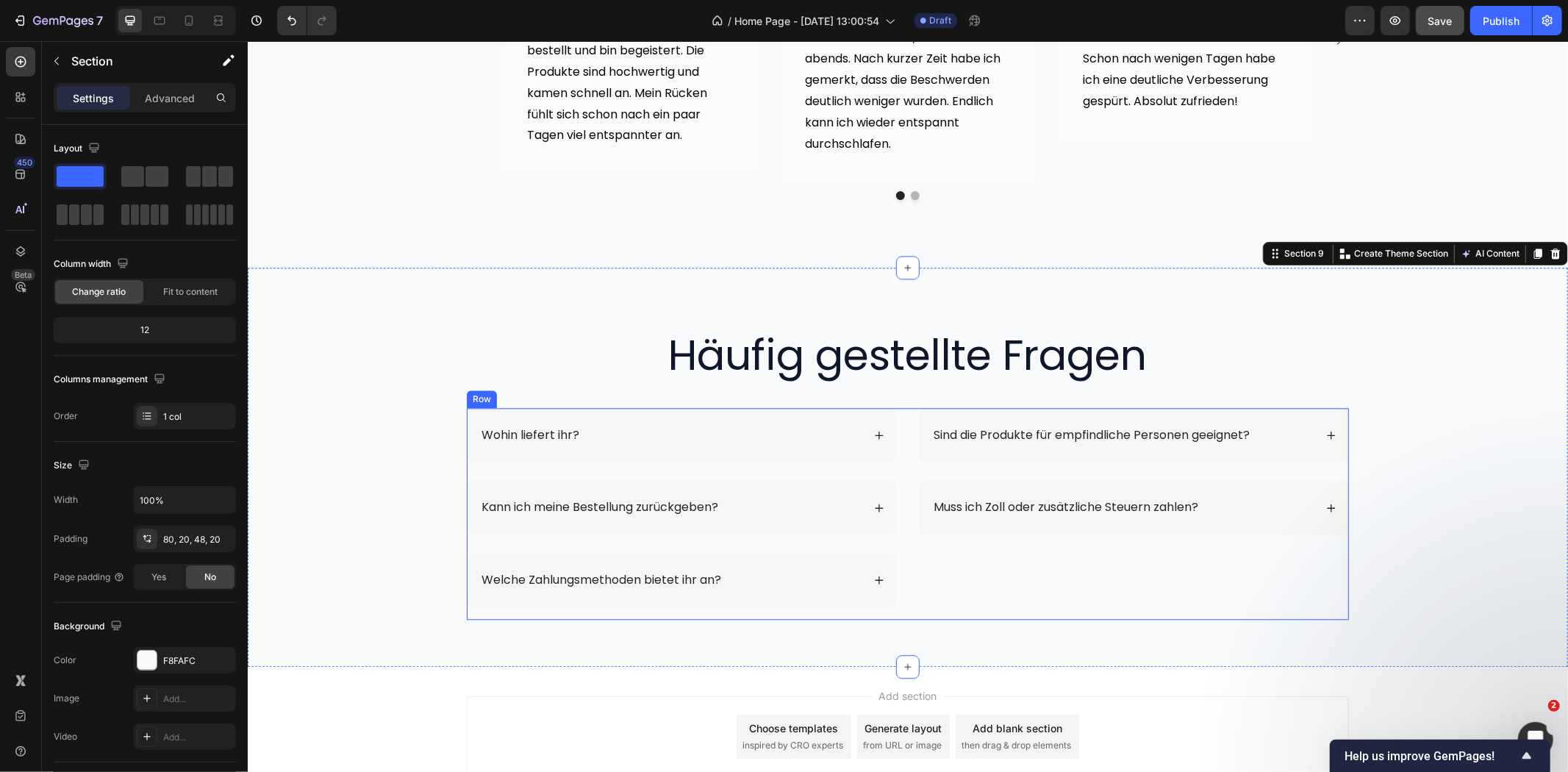
click at [894, 445] on div "Wohin liefert ihr? Kann ich meine Bestellung zurückgeben? Welche Zahlungsmethod…" at bounding box center [907, 513] width 882 height 212
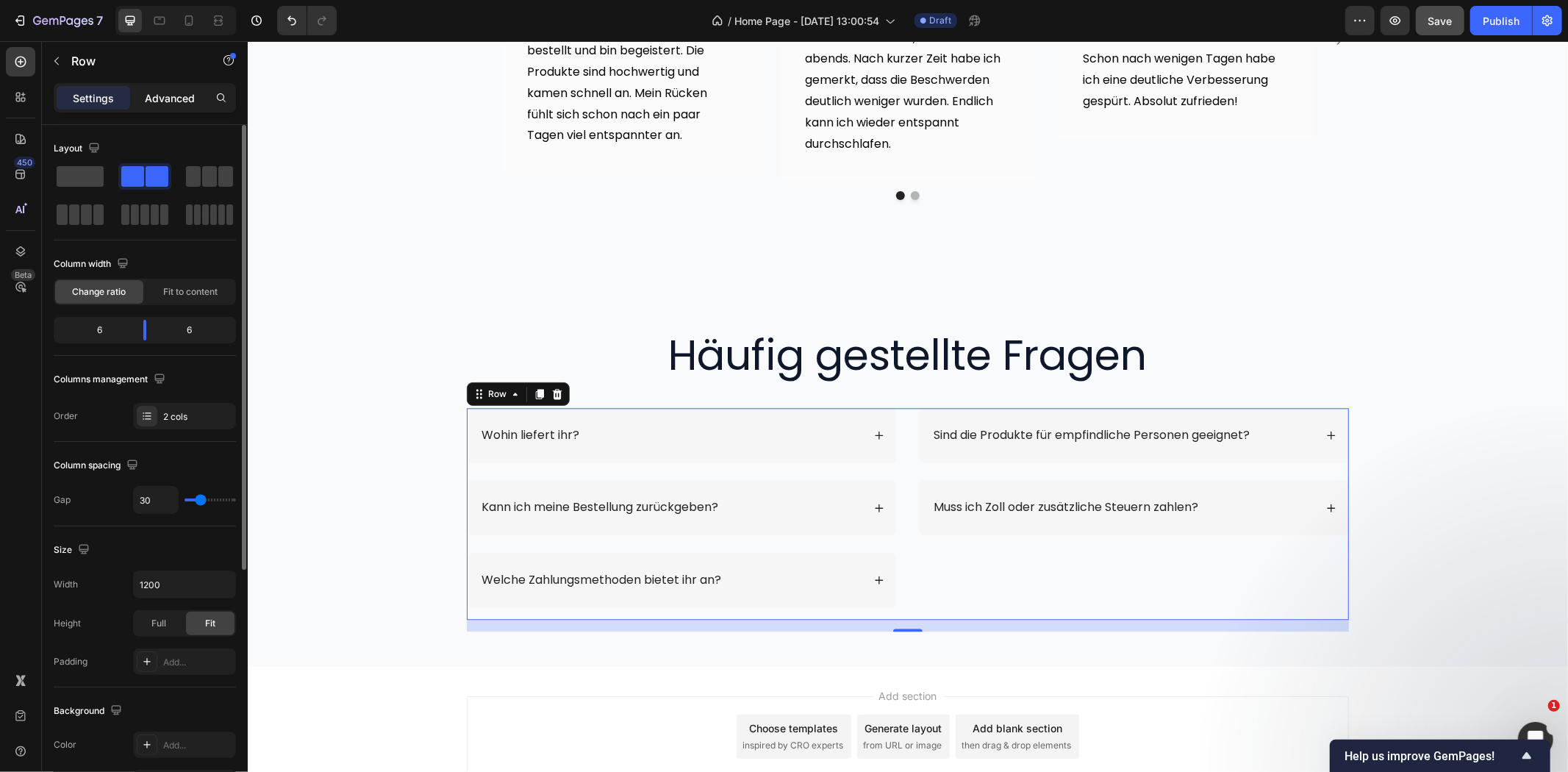
click at [176, 99] on p "Advanced" at bounding box center [169, 98] width 50 height 15
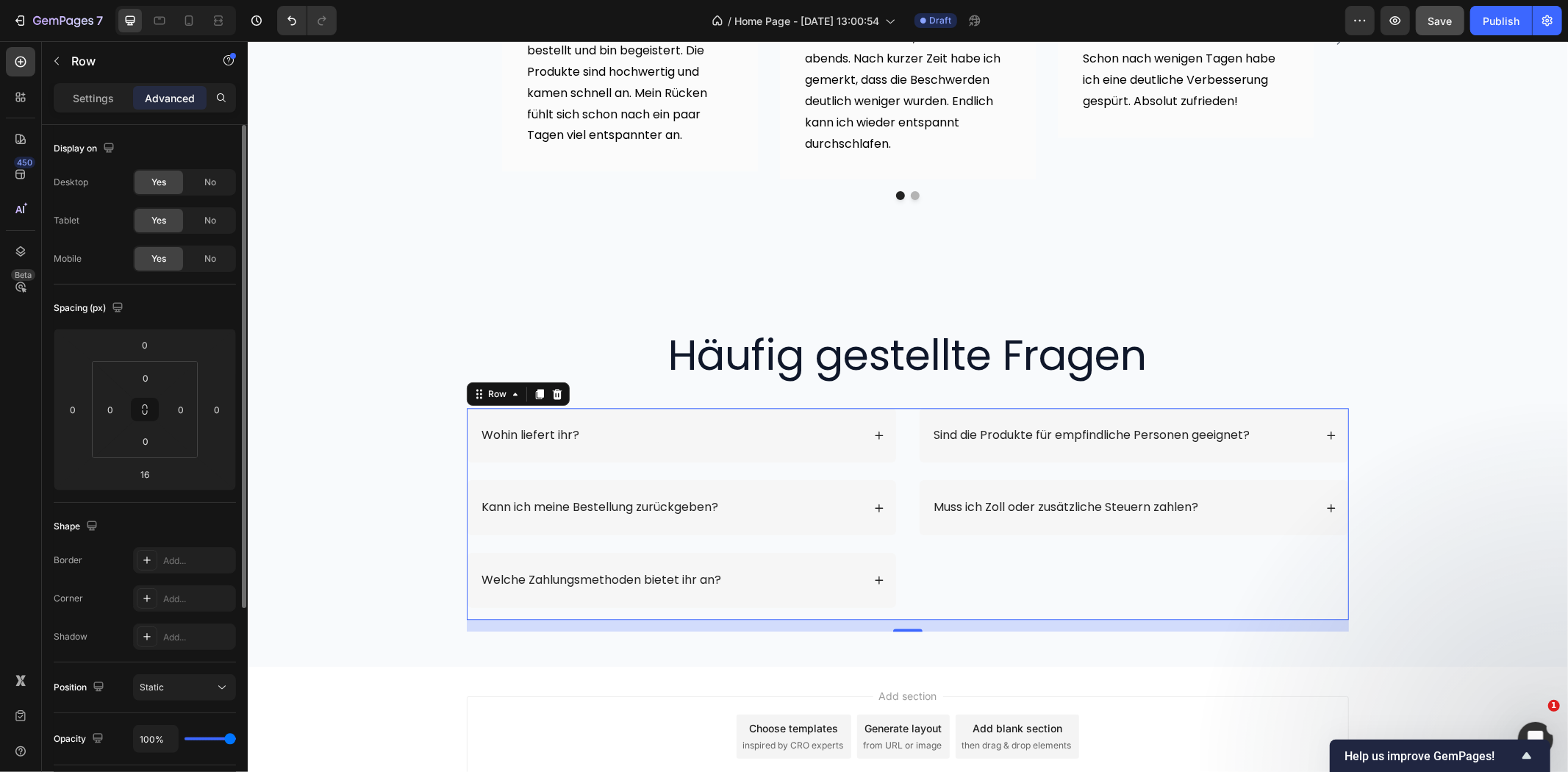
click at [104, 85] on div "Settings Advanced" at bounding box center [145, 98] width 183 height 30
click at [100, 91] on p "Settings" at bounding box center [94, 98] width 42 height 15
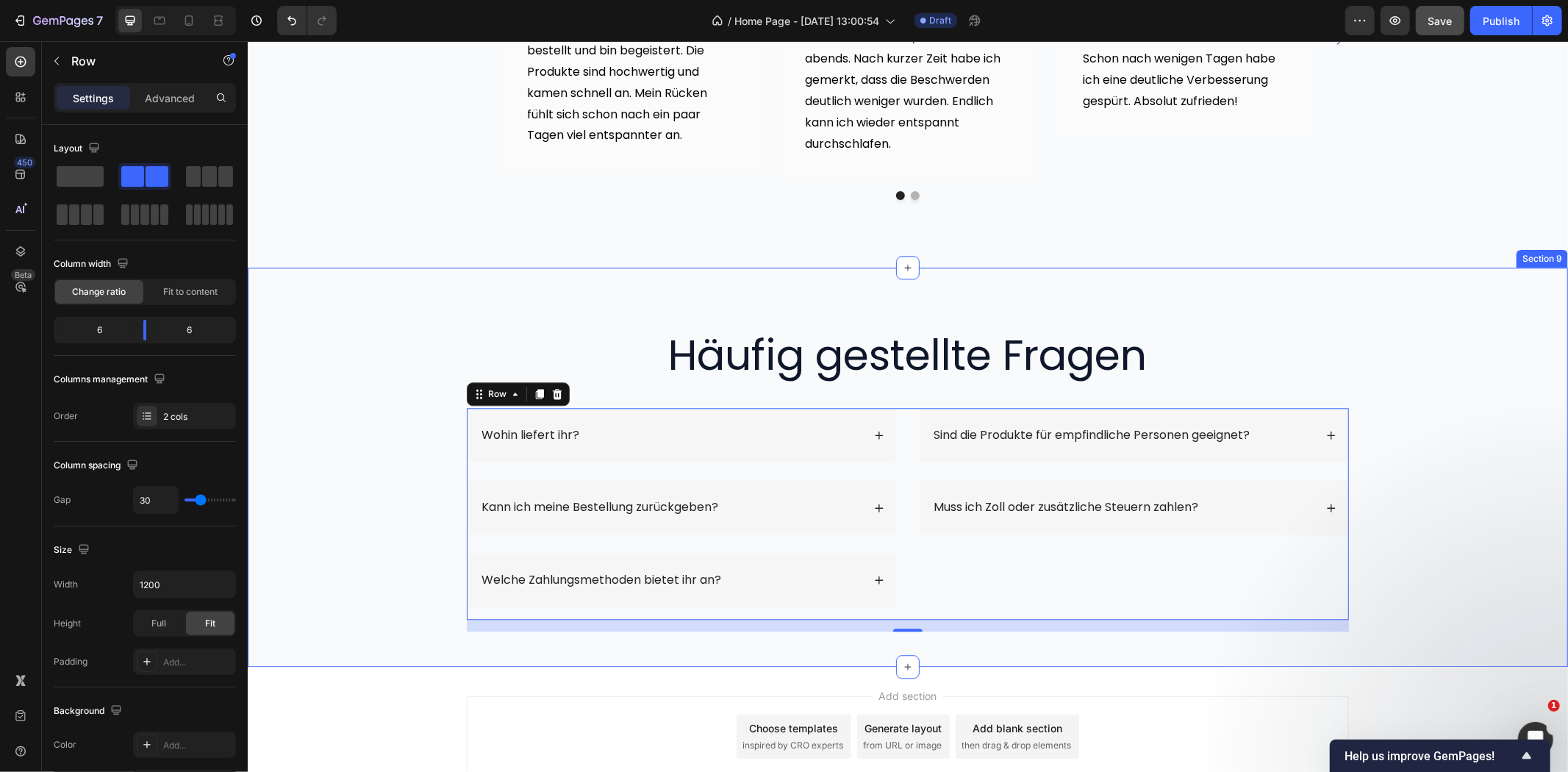
click at [1447, 390] on div "Häufig gestellte Fragen Heading Row Wohin liefert ihr? Kann ich meine Bestellun…" at bounding box center [907, 477] width 1291 height 305
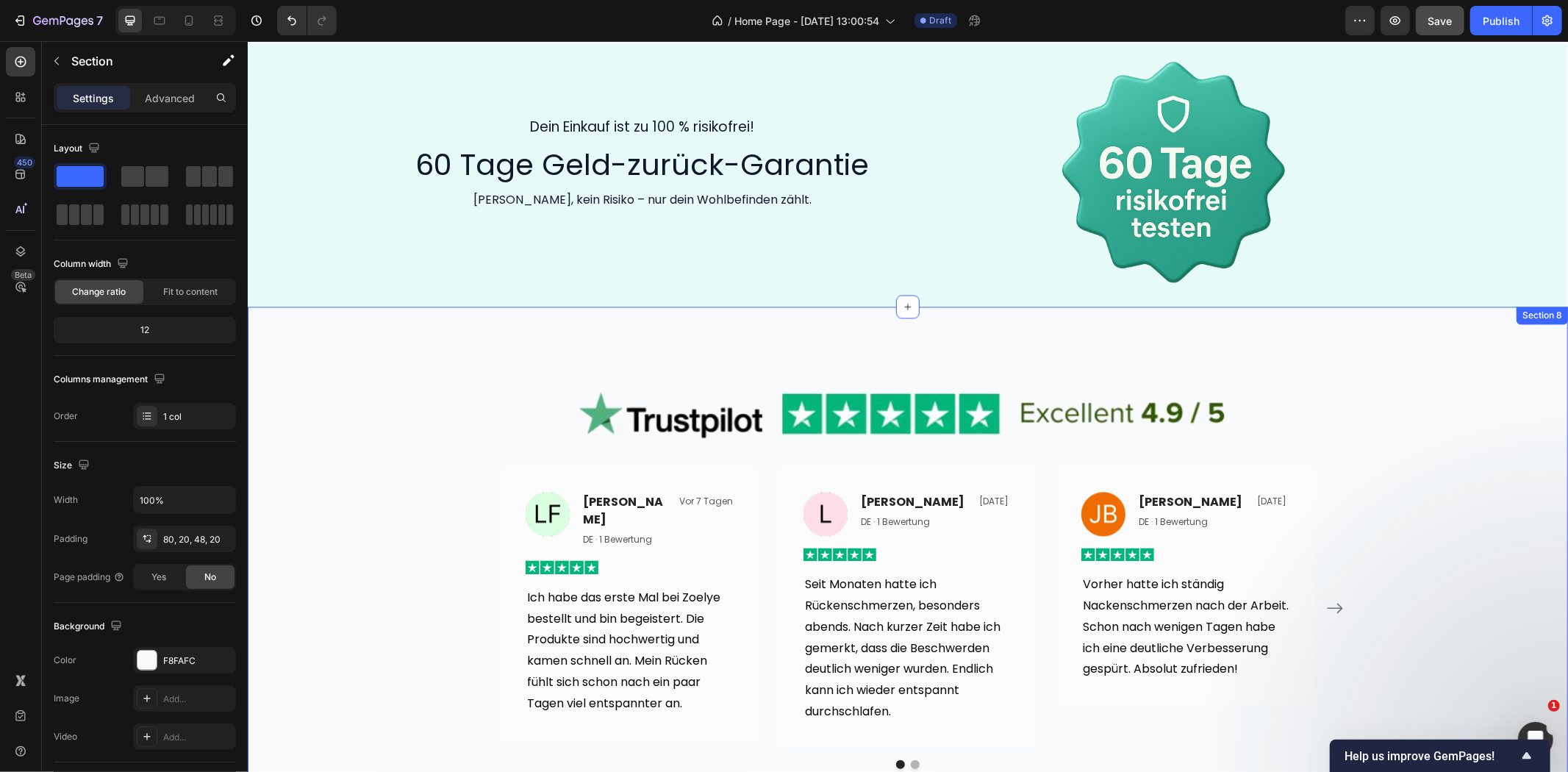
scroll to position [2369, 0]
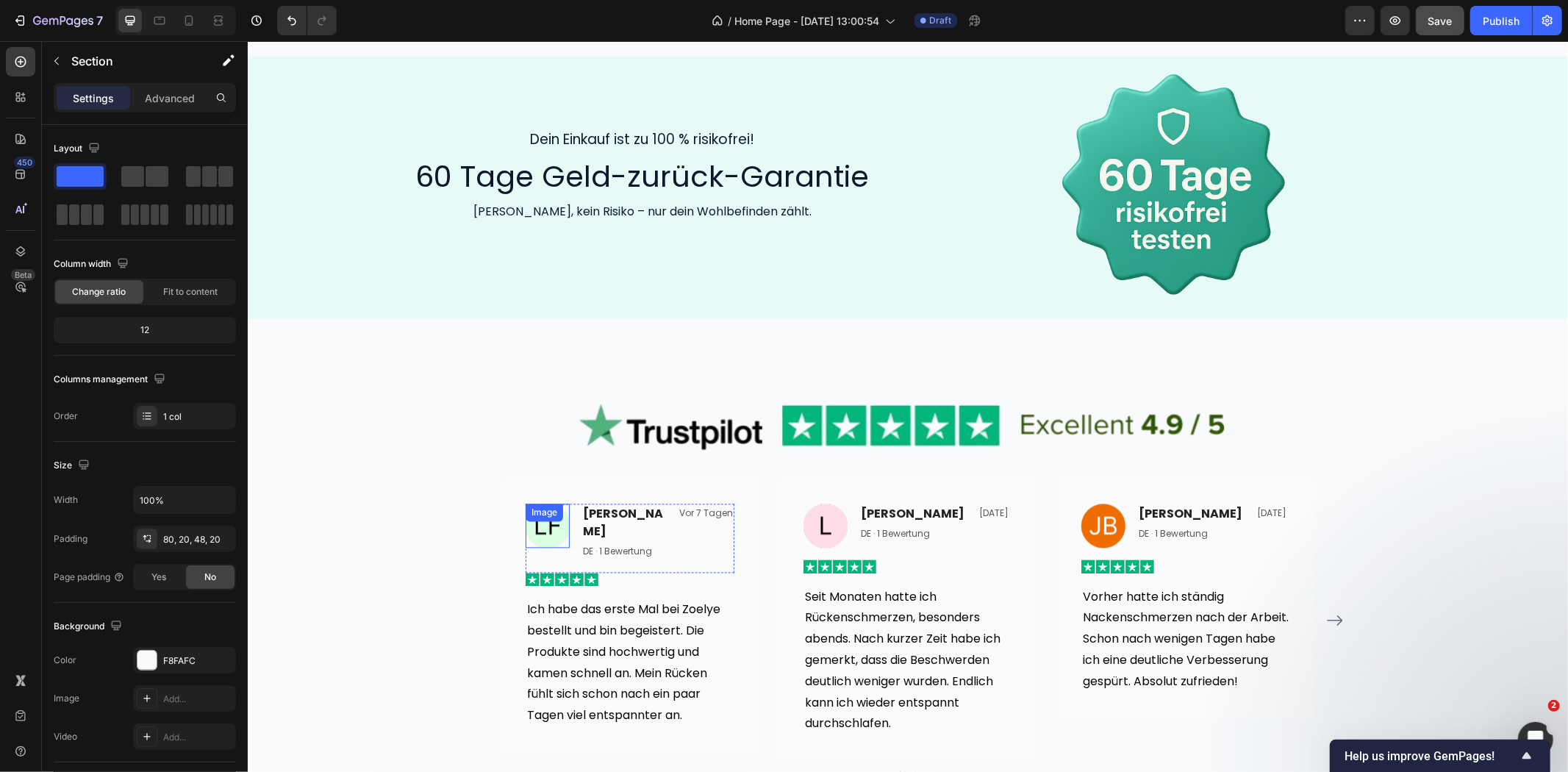
click at [538, 518] on div "Image" at bounding box center [547, 525] width 44 height 44
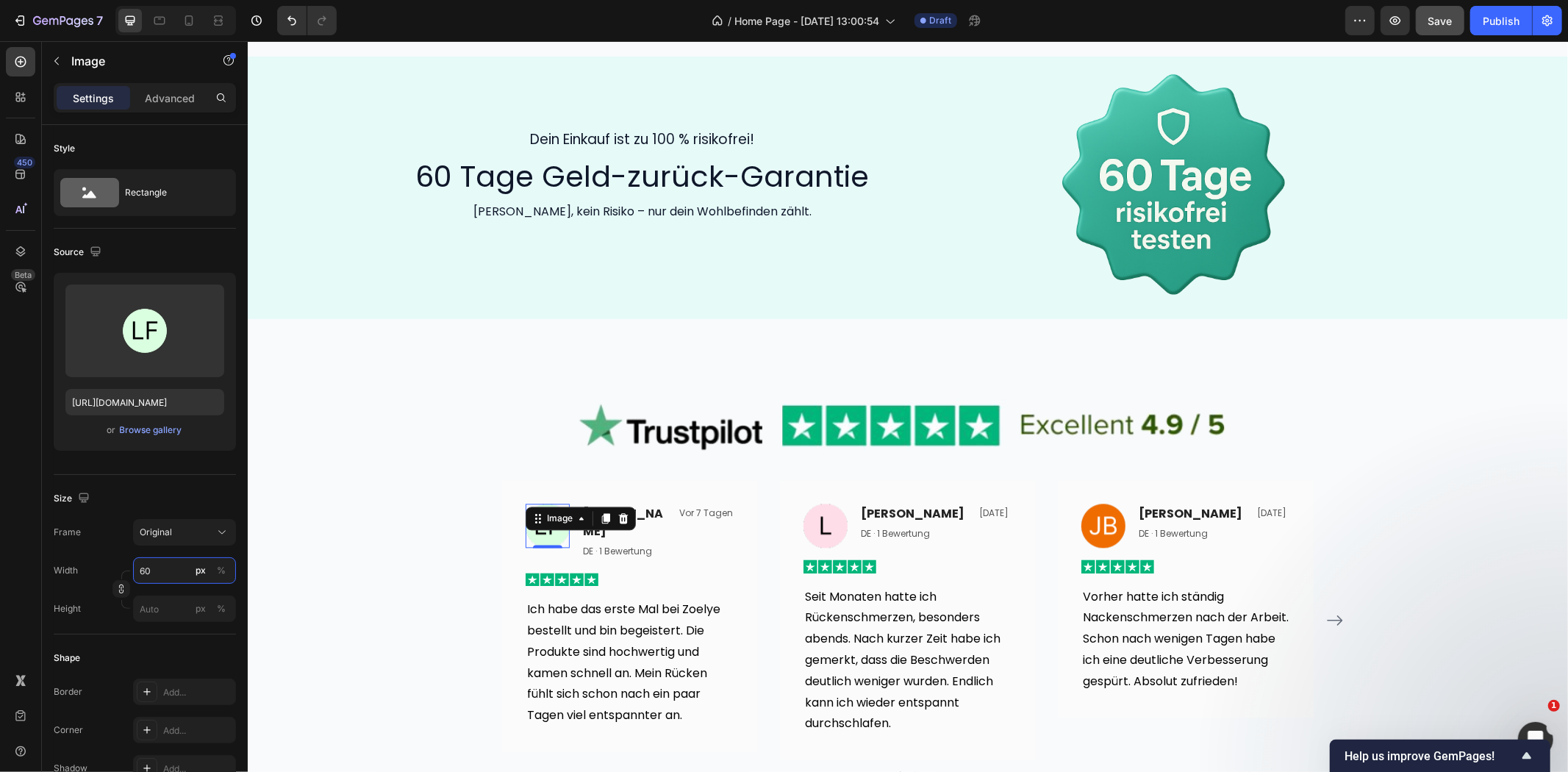
click at [140, 570] on input "60" at bounding box center [184, 570] width 103 height 26
type input "50"
click at [812, 518] on div "Image" at bounding box center [824, 525] width 44 height 44
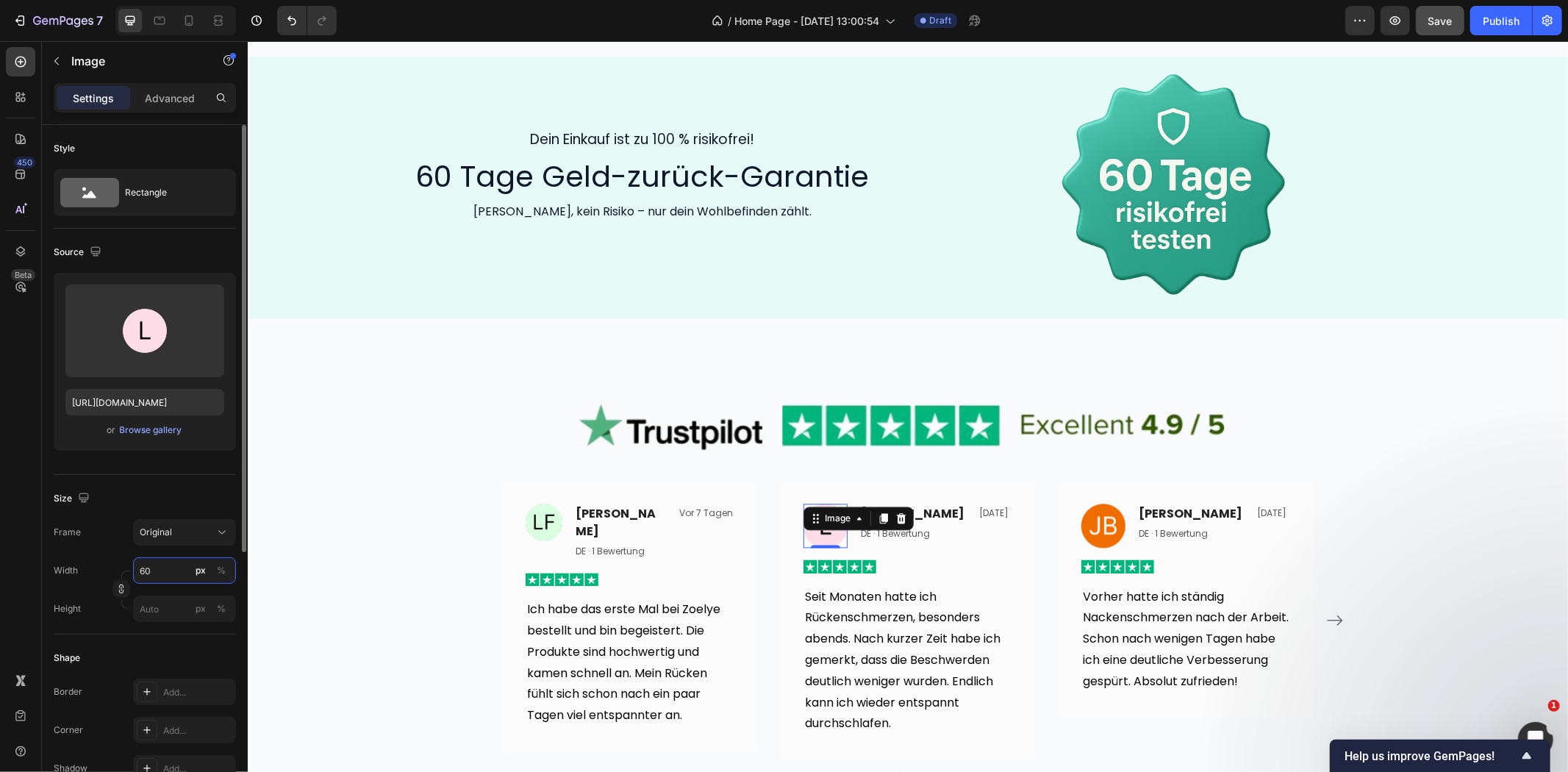
click at [156, 569] on input "60" at bounding box center [184, 570] width 103 height 26
type input "50"
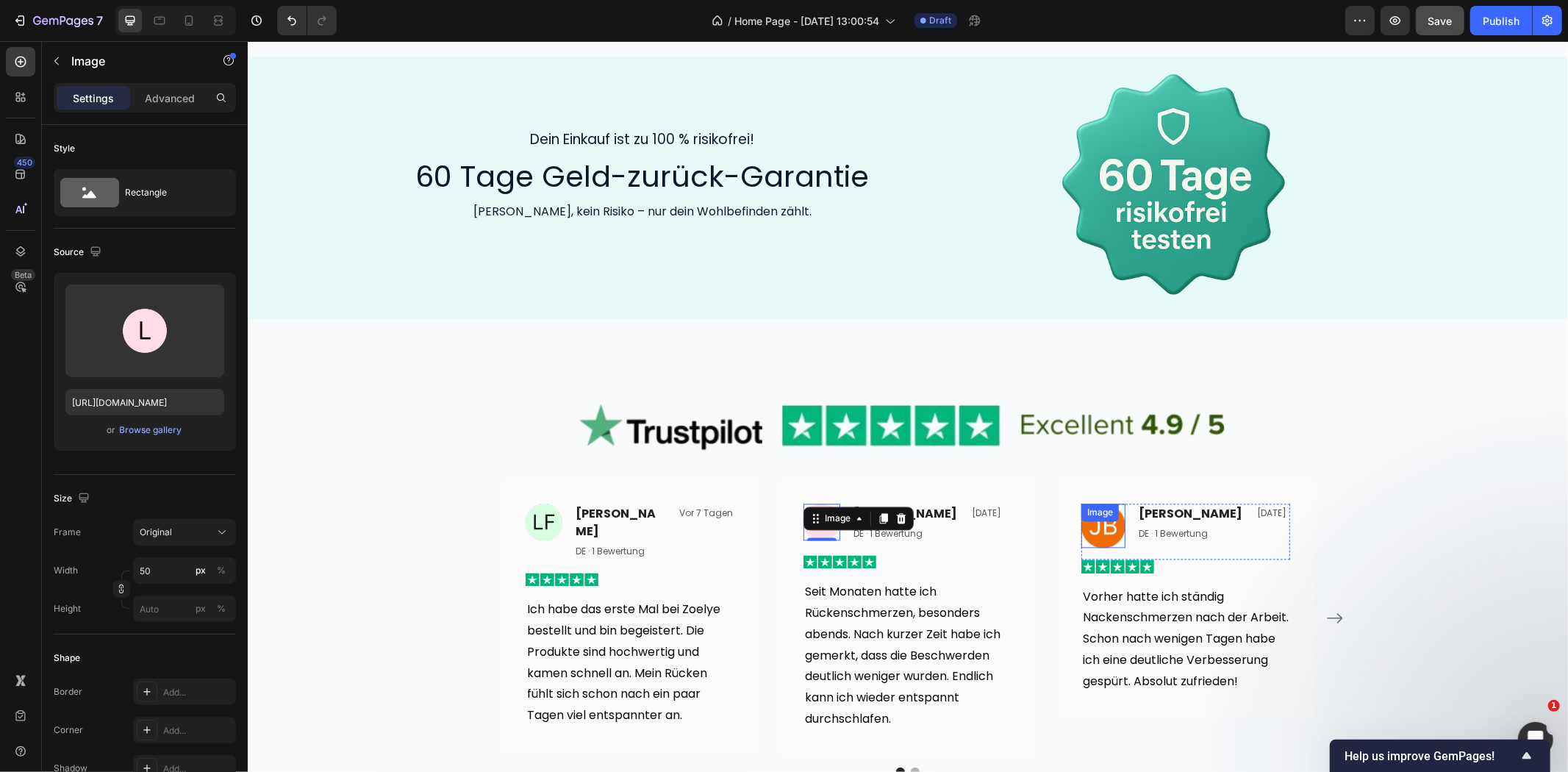
click at [1105, 526] on img at bounding box center [1103, 525] width 44 height 44
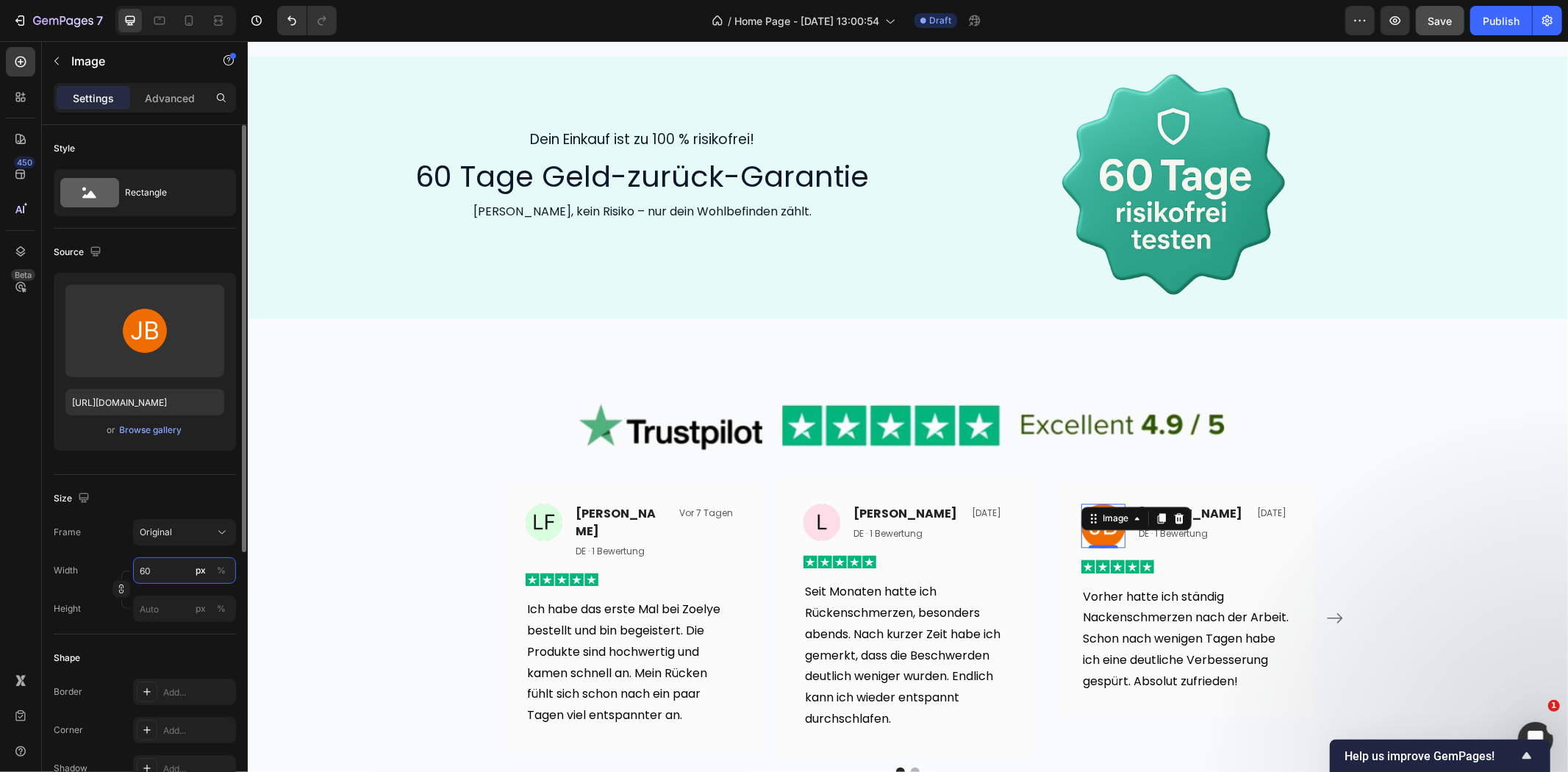
click at [150, 576] on input "60" at bounding box center [184, 570] width 103 height 26
type input "50"
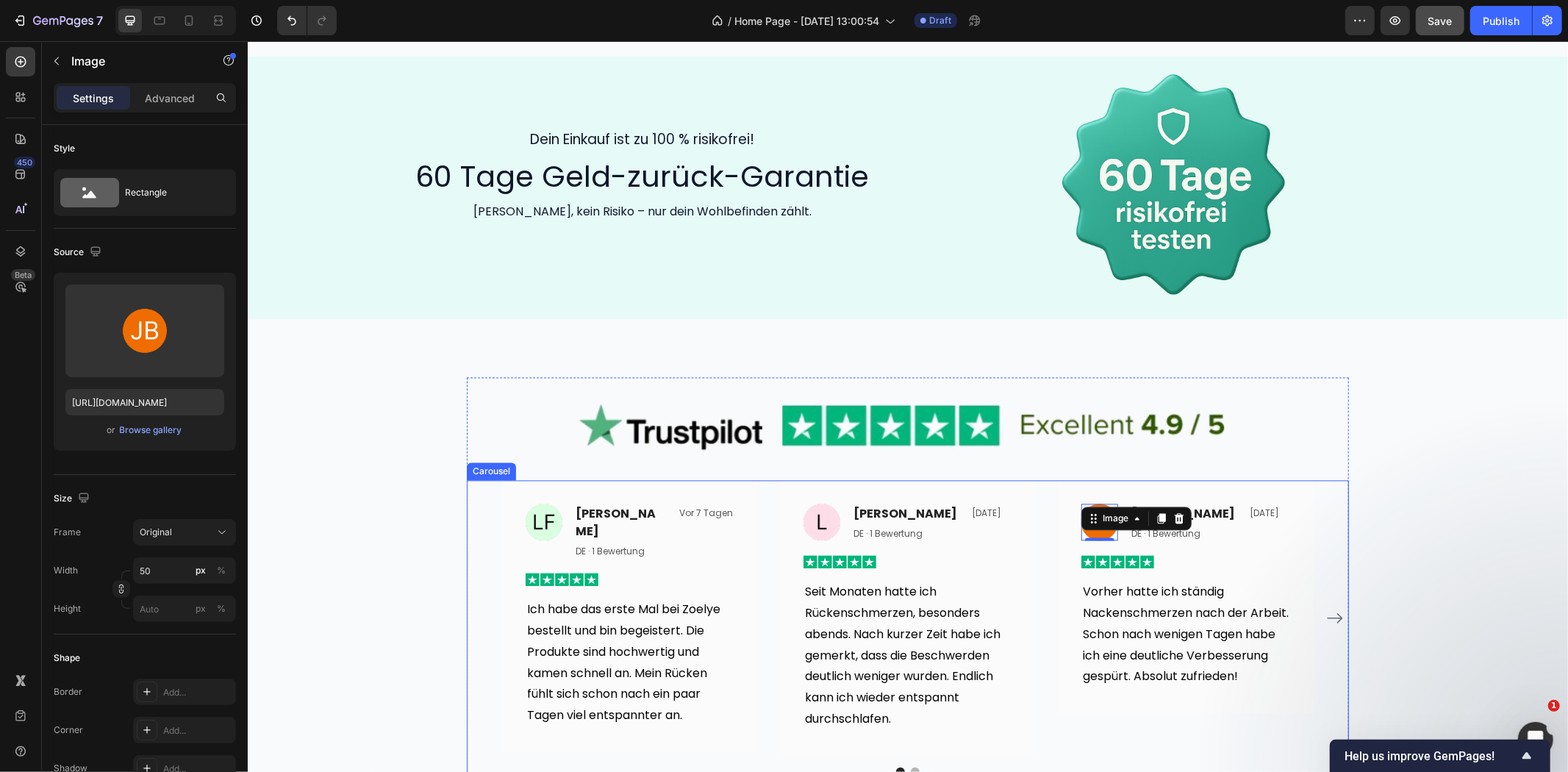
click at [910, 767] on button "Dot" at bounding box center [915, 771] width 9 height 9
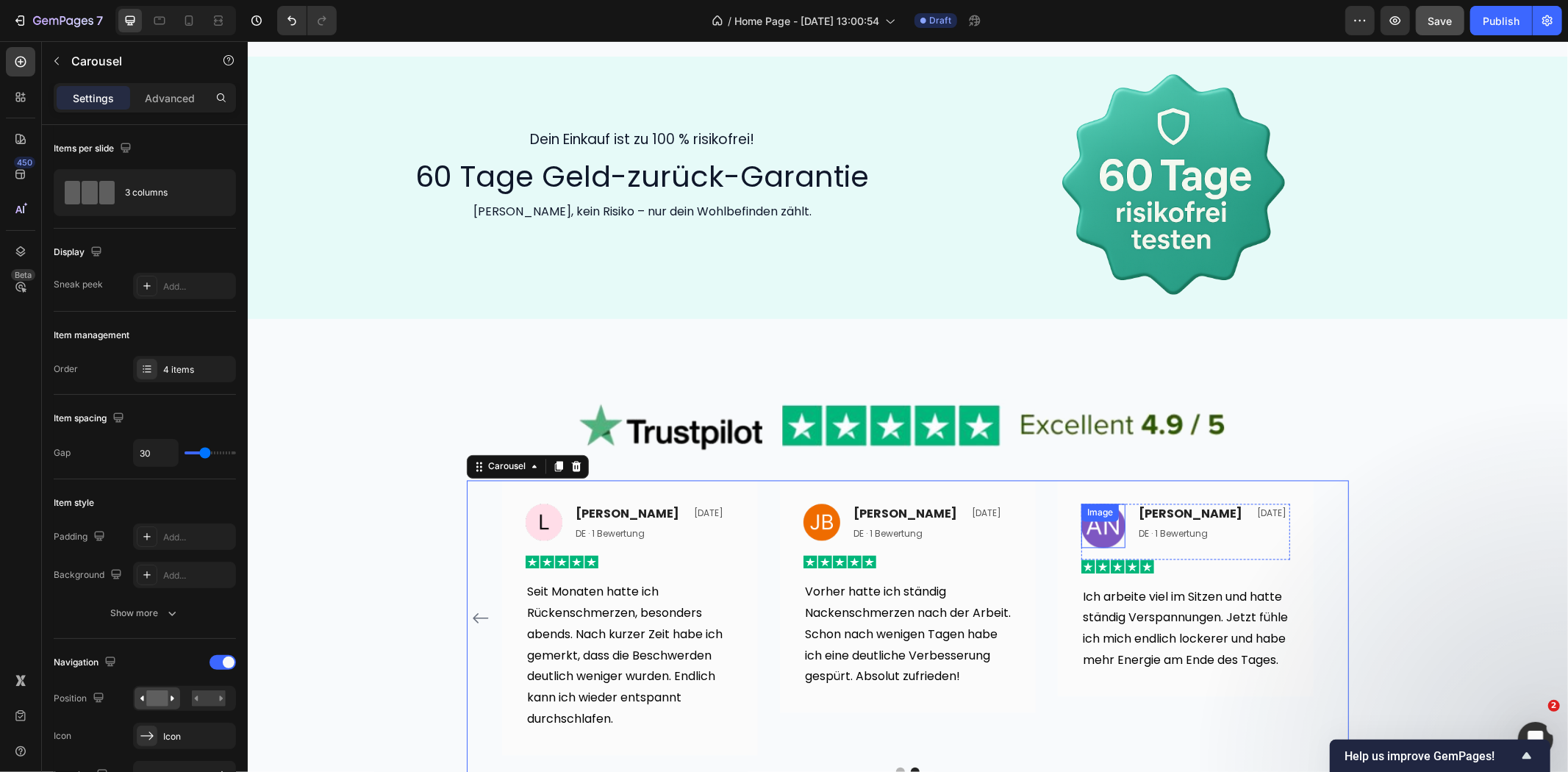
click at [1086, 520] on div "Image" at bounding box center [1103, 525] width 44 height 44
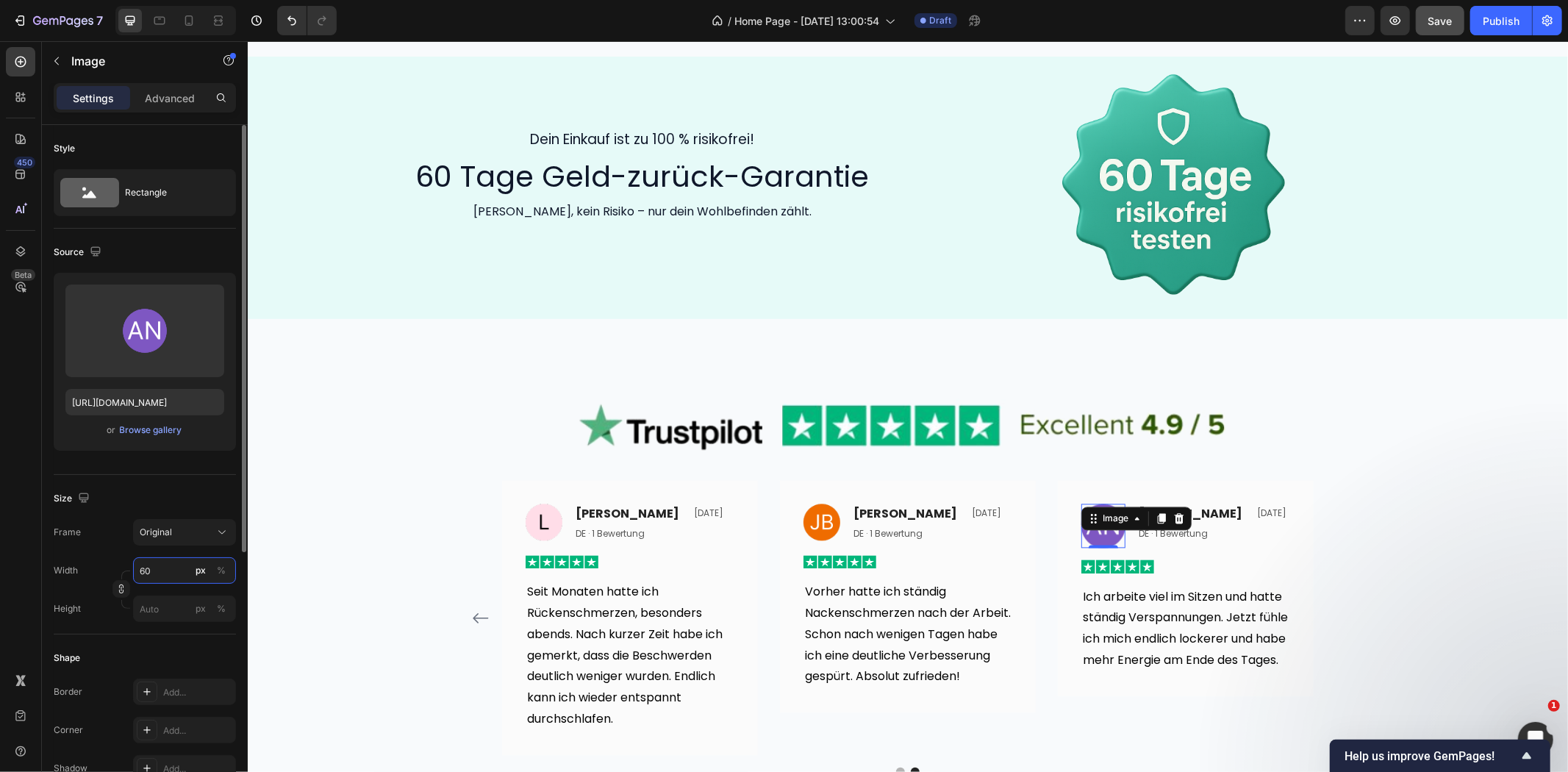
click at [162, 574] on input "60" at bounding box center [184, 570] width 103 height 26
click at [148, 571] on input "20" at bounding box center [184, 570] width 103 height 26
type input "50"
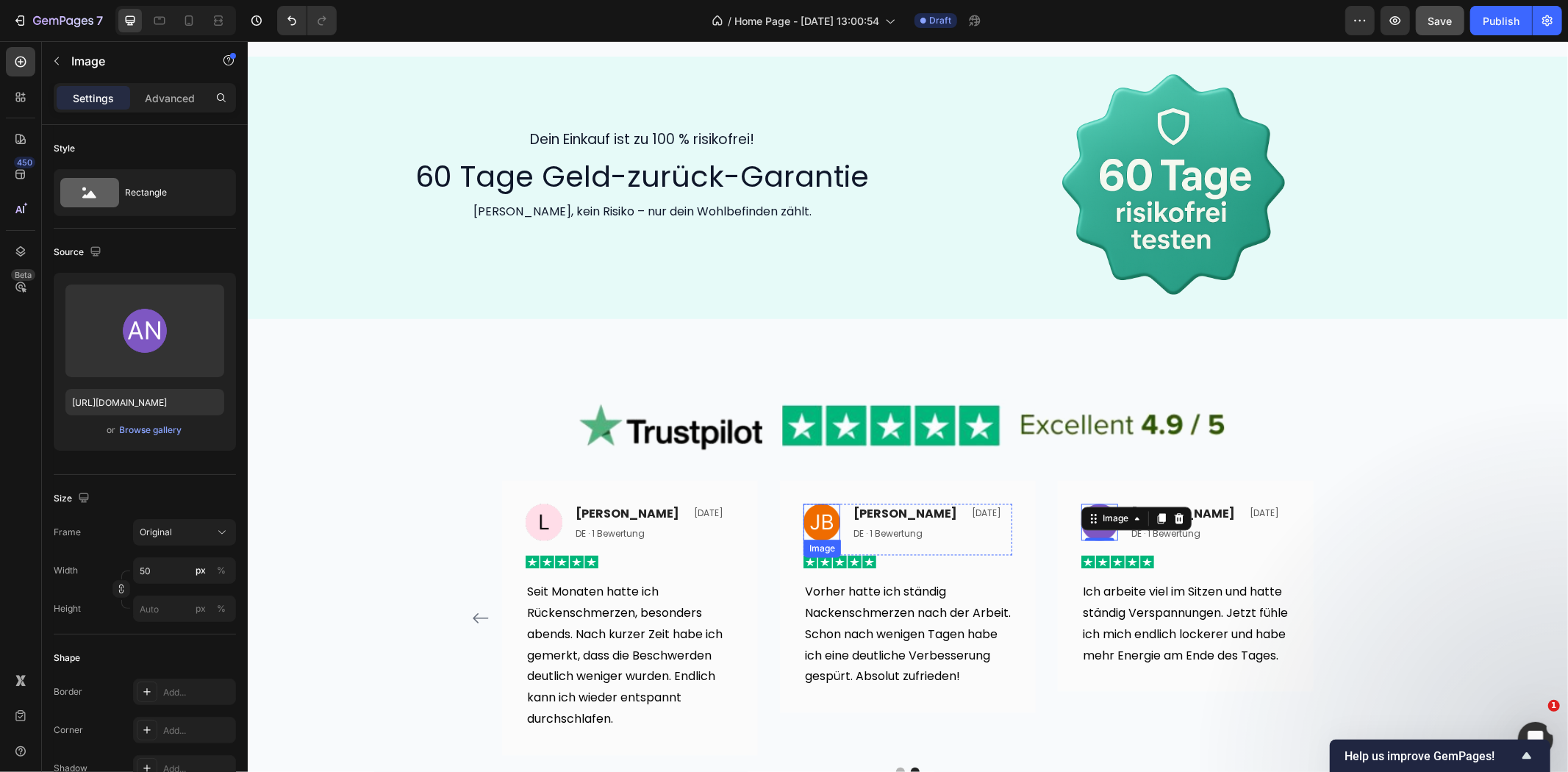
click at [822, 514] on img at bounding box center [821, 522] width 37 height 37
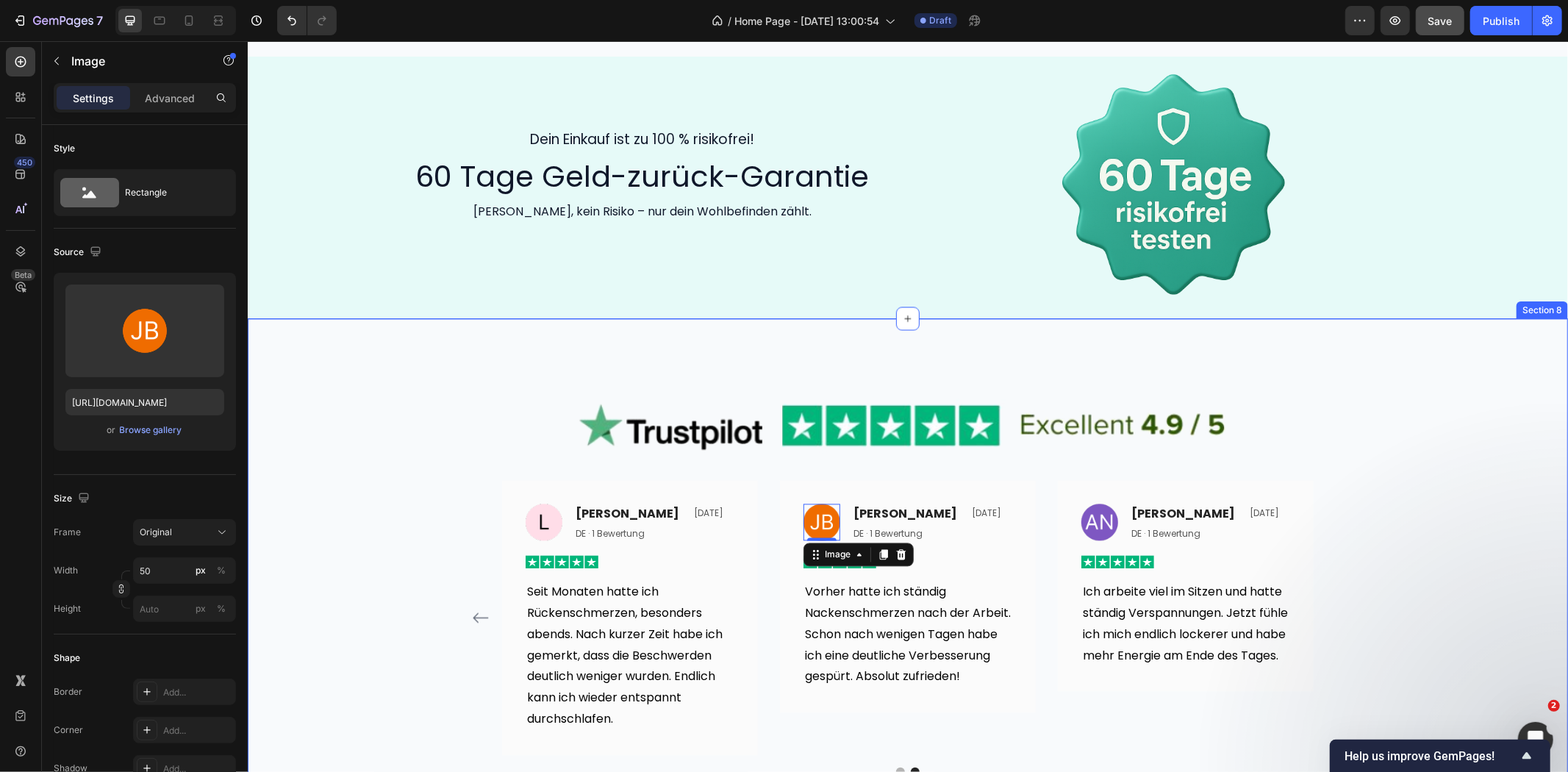
click at [1402, 494] on div "Image Image [PERSON_NAME] Text block DE · 1 Bewertung Text block Vor 7 Tagen Te…" at bounding box center [906, 580] width 1320 height 408
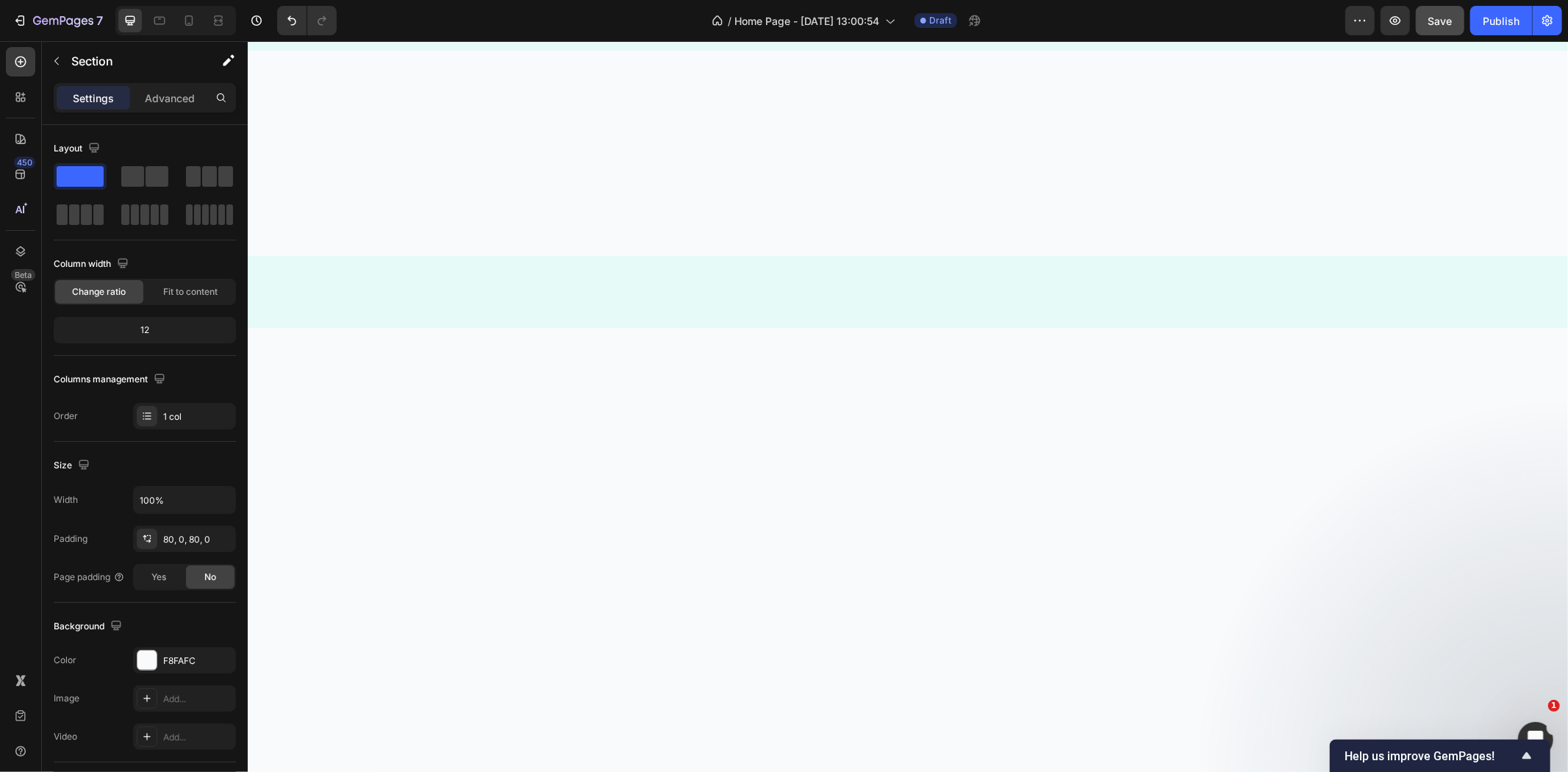
scroll to position [0, 0]
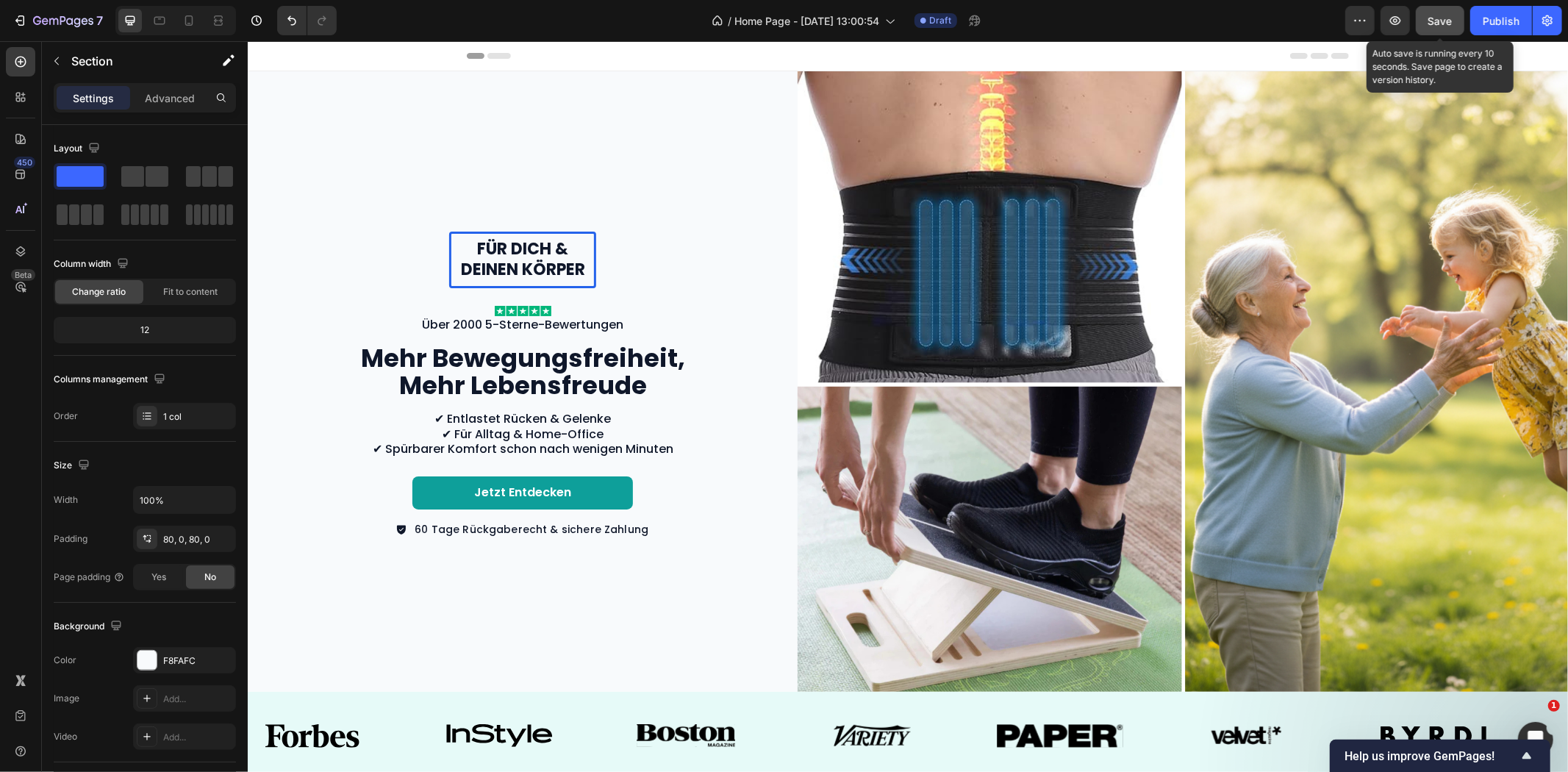
click at [1449, 23] on span "Save" at bounding box center [1441, 21] width 24 height 13
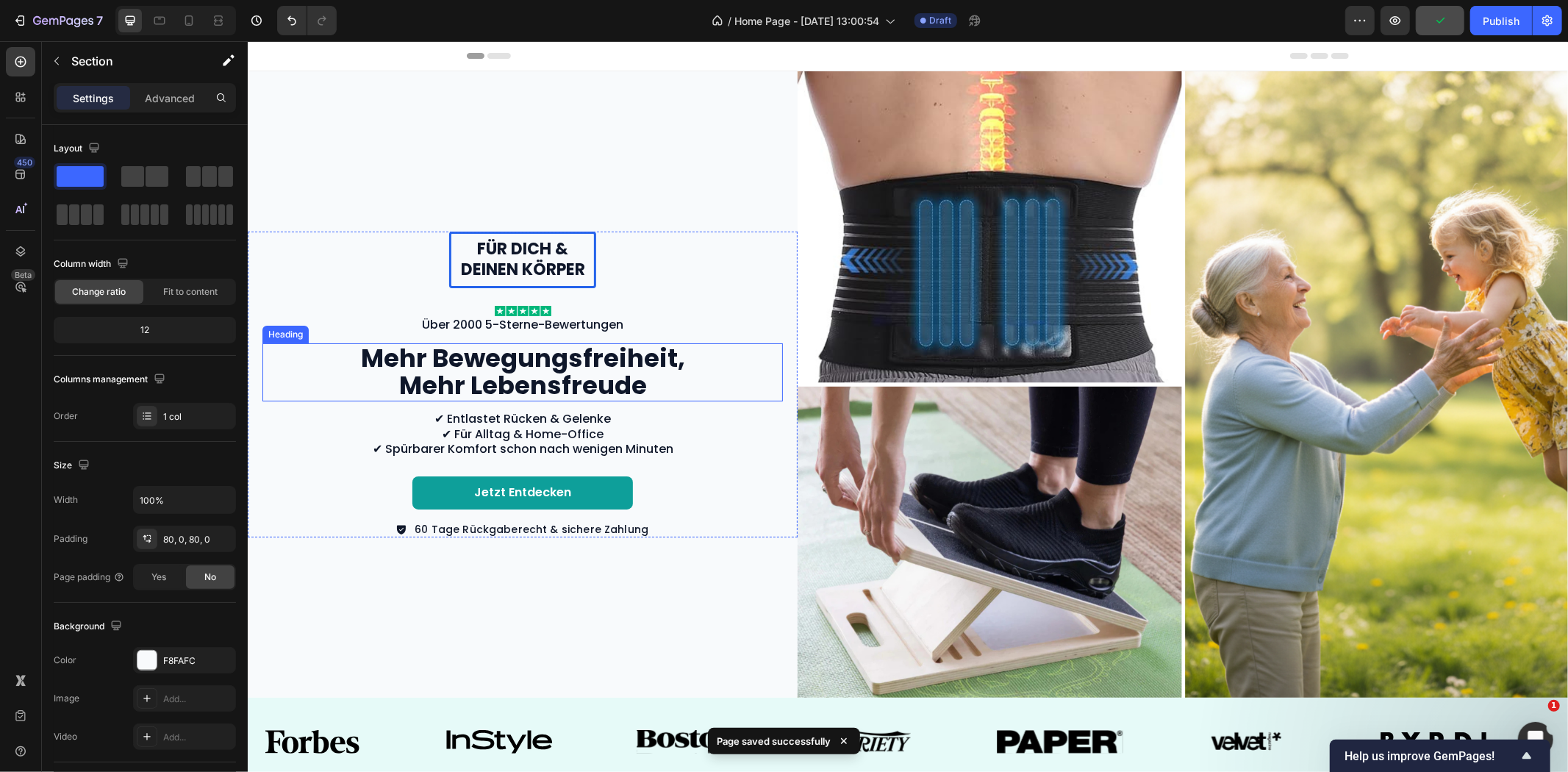
click at [459, 353] on h2 "Mehr Bewegungsfreiheit, Mehr Lebensfreude" at bounding box center [522, 372] width 331 height 58
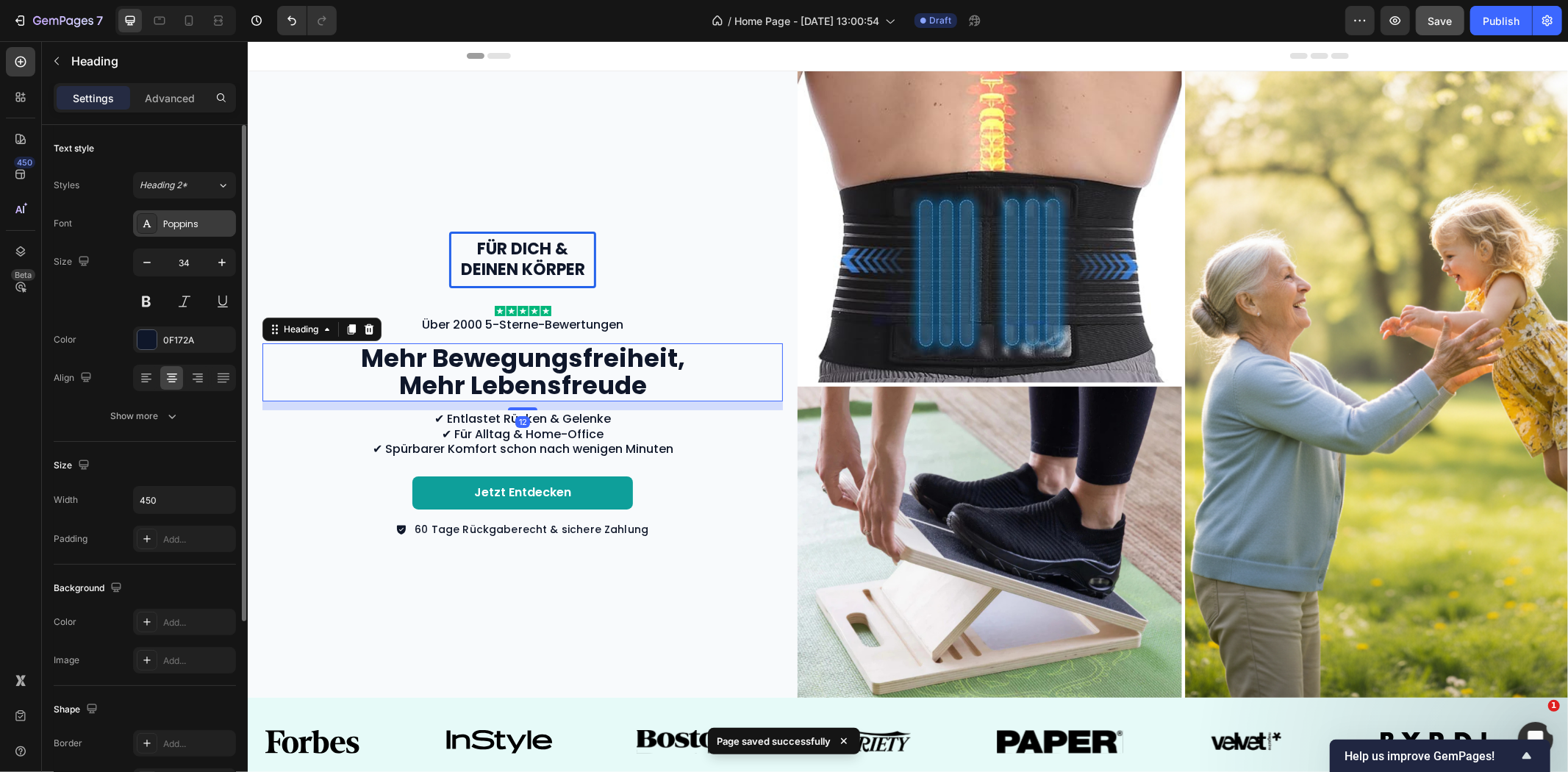
click at [167, 219] on div "Poppins" at bounding box center [198, 224] width 69 height 14
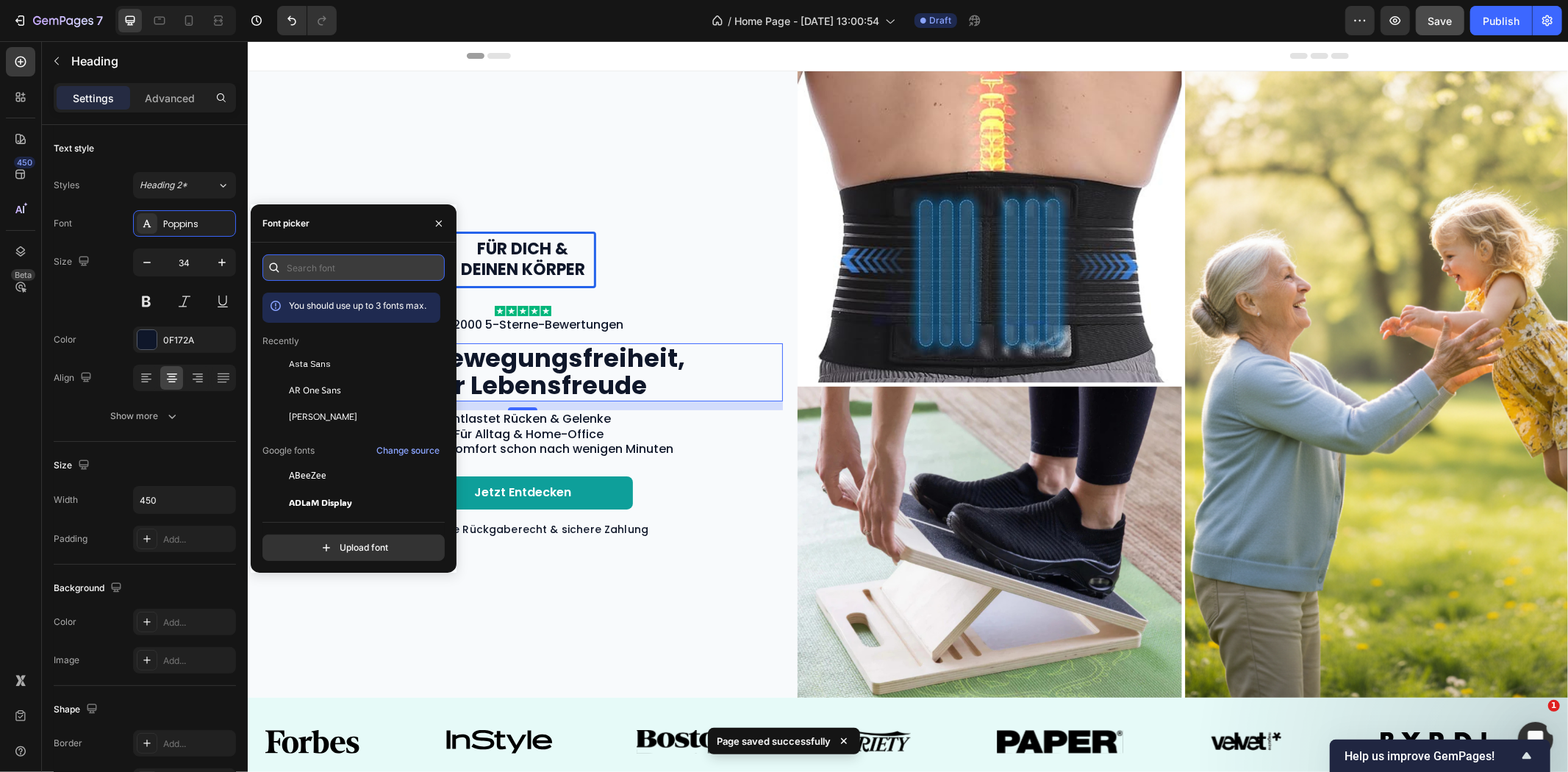
click at [334, 262] on input "text" at bounding box center [353, 267] width 183 height 26
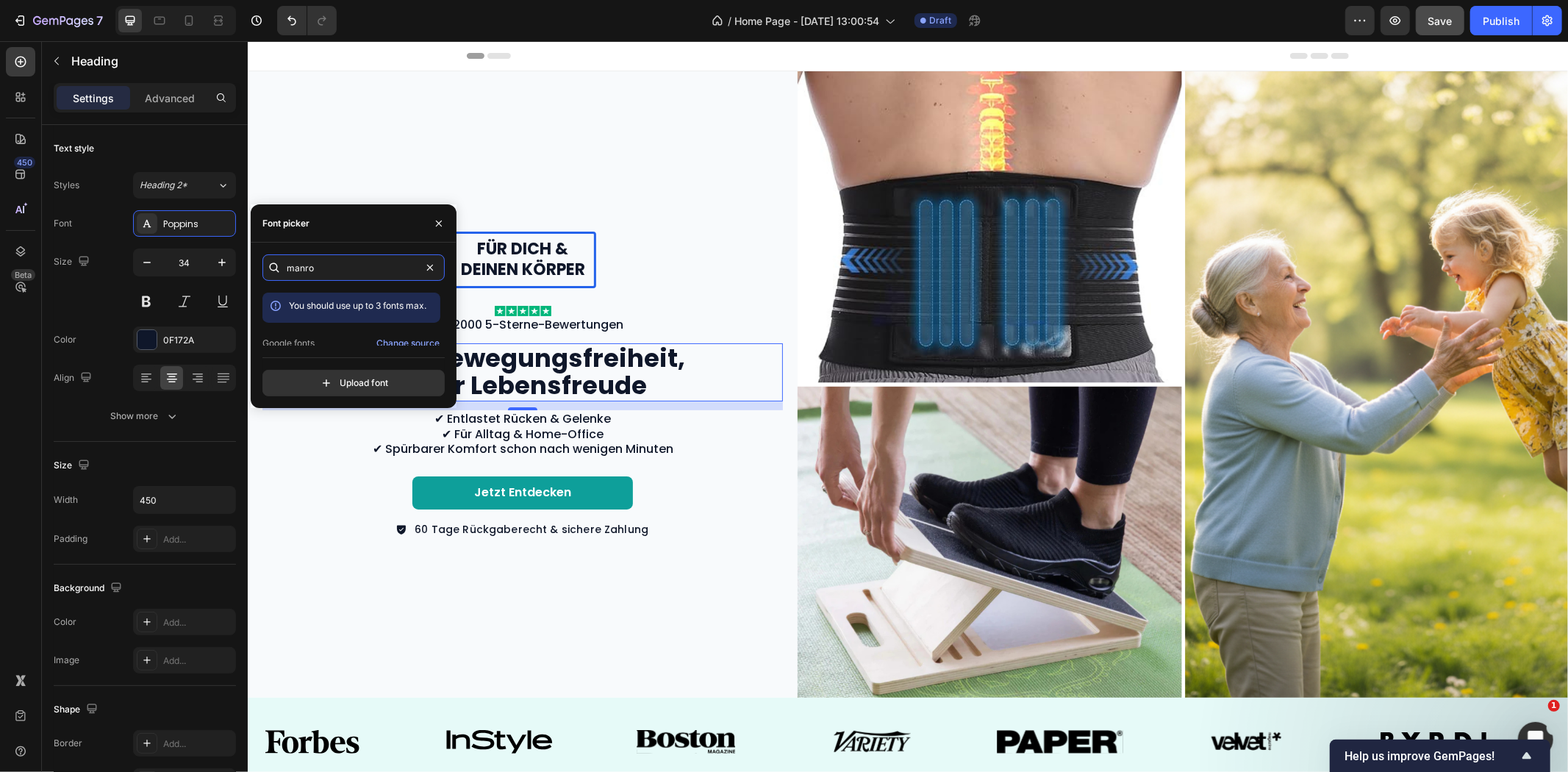
scroll to position [37, 0]
type input "manro"
click at [325, 335] on div "Manrope" at bounding box center [363, 332] width 148 height 14
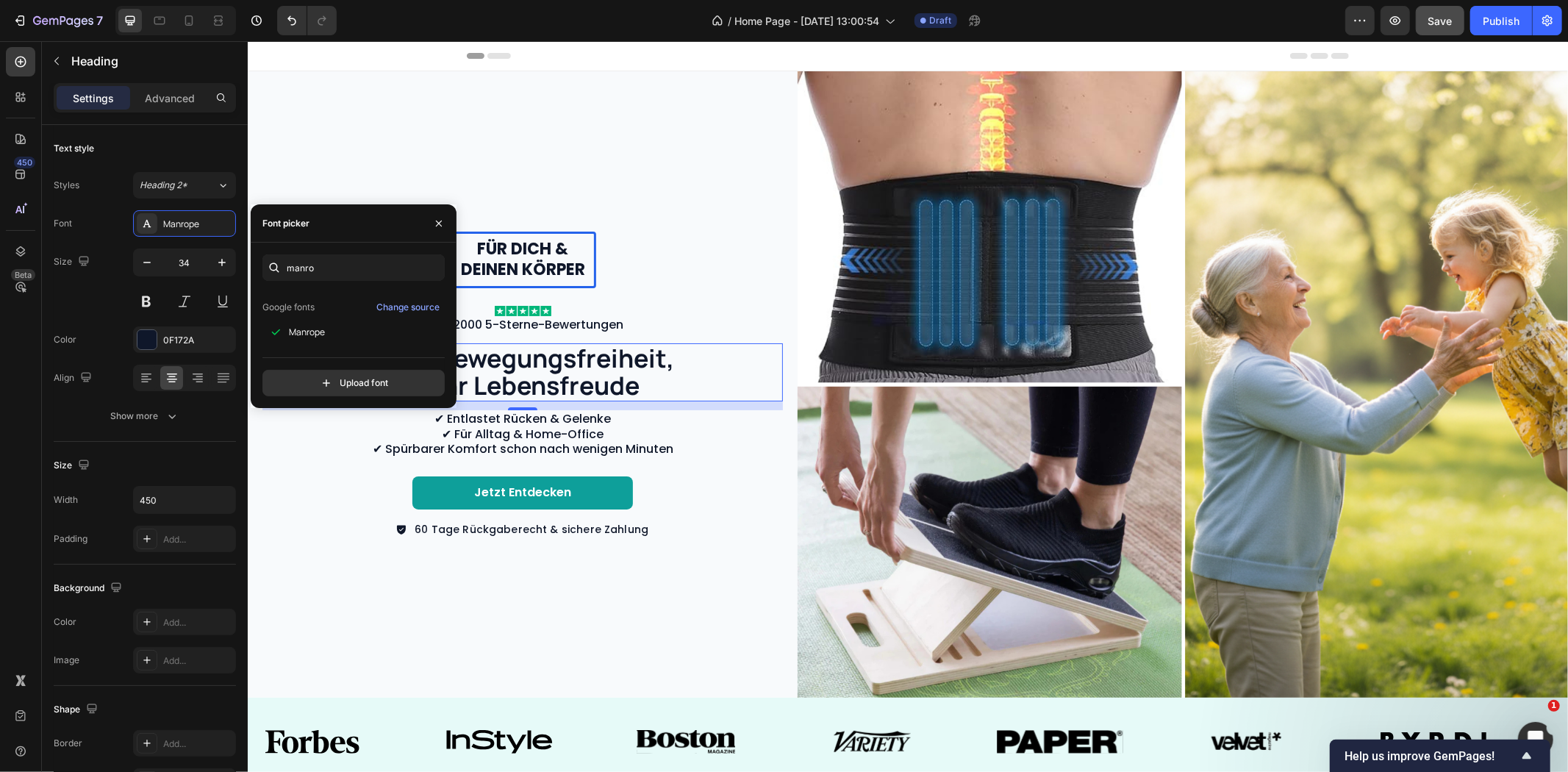
click at [534, 357] on h2 "Mehr Bewegungsfreiheit, Mehr Lebensfreude" at bounding box center [522, 372] width 331 height 58
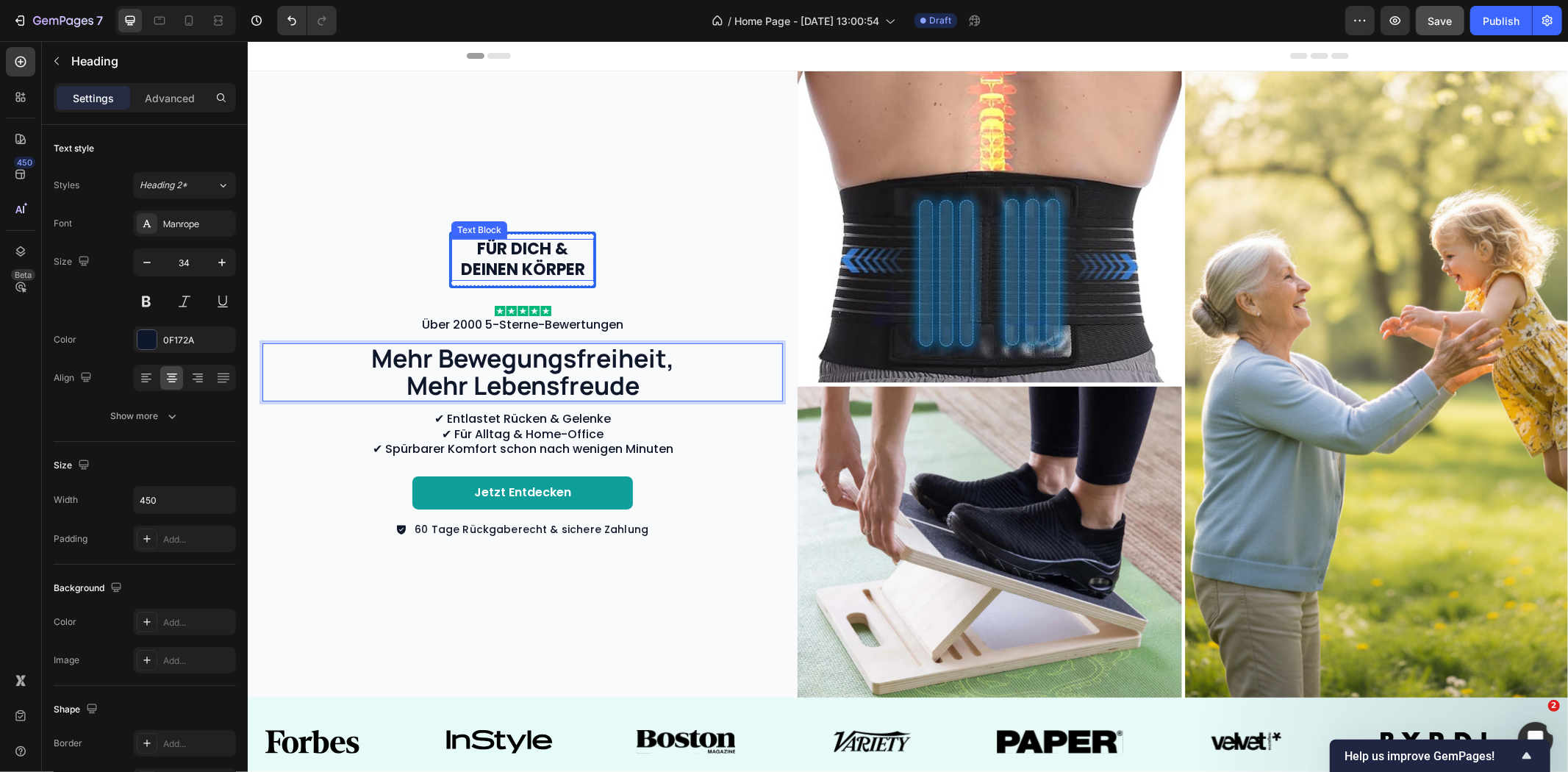
click at [547, 239] on p "Für dich & deinen Körper" at bounding box center [521, 259] width 140 height 42
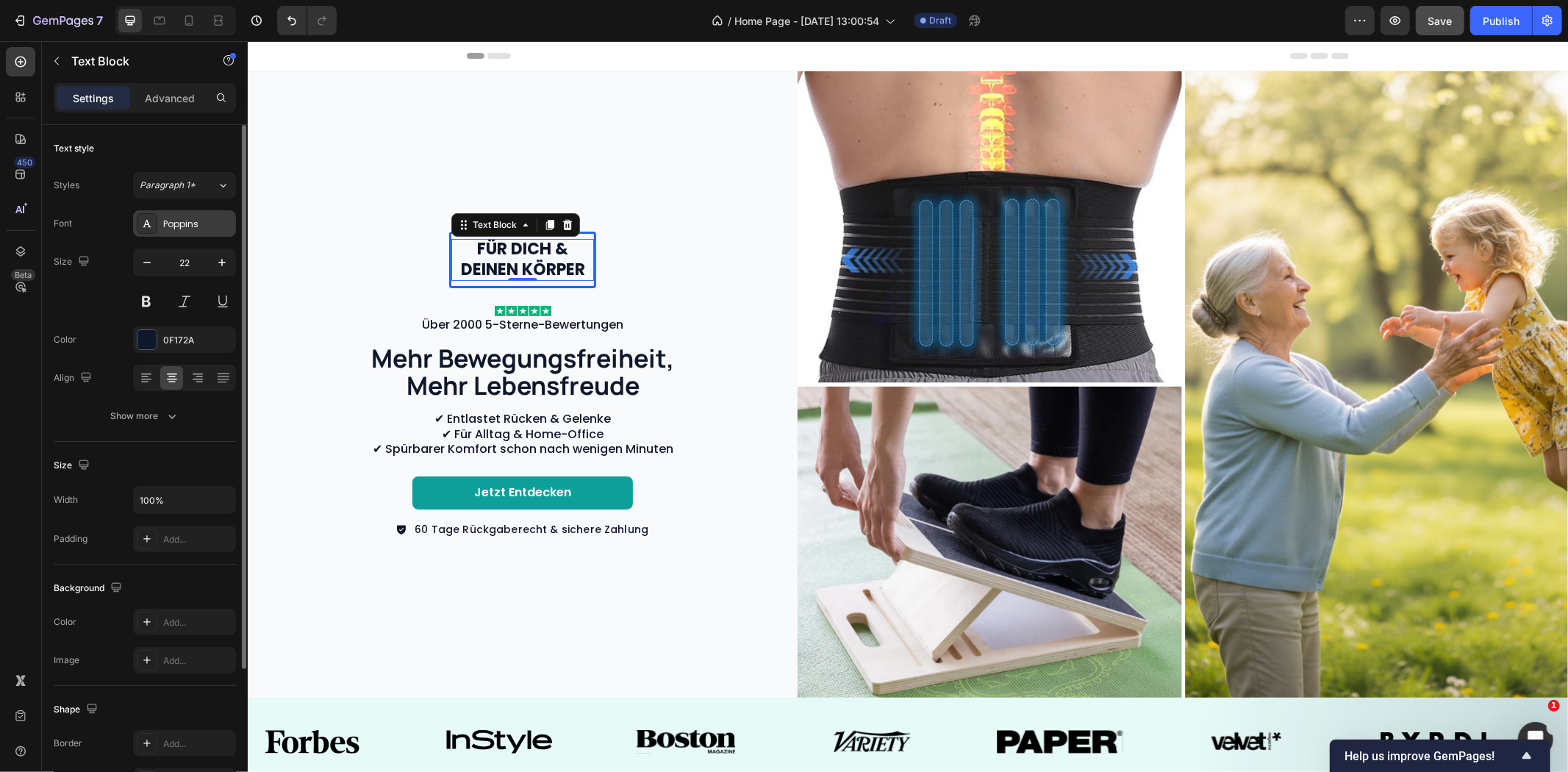
click at [182, 221] on div "Poppins" at bounding box center [198, 224] width 69 height 14
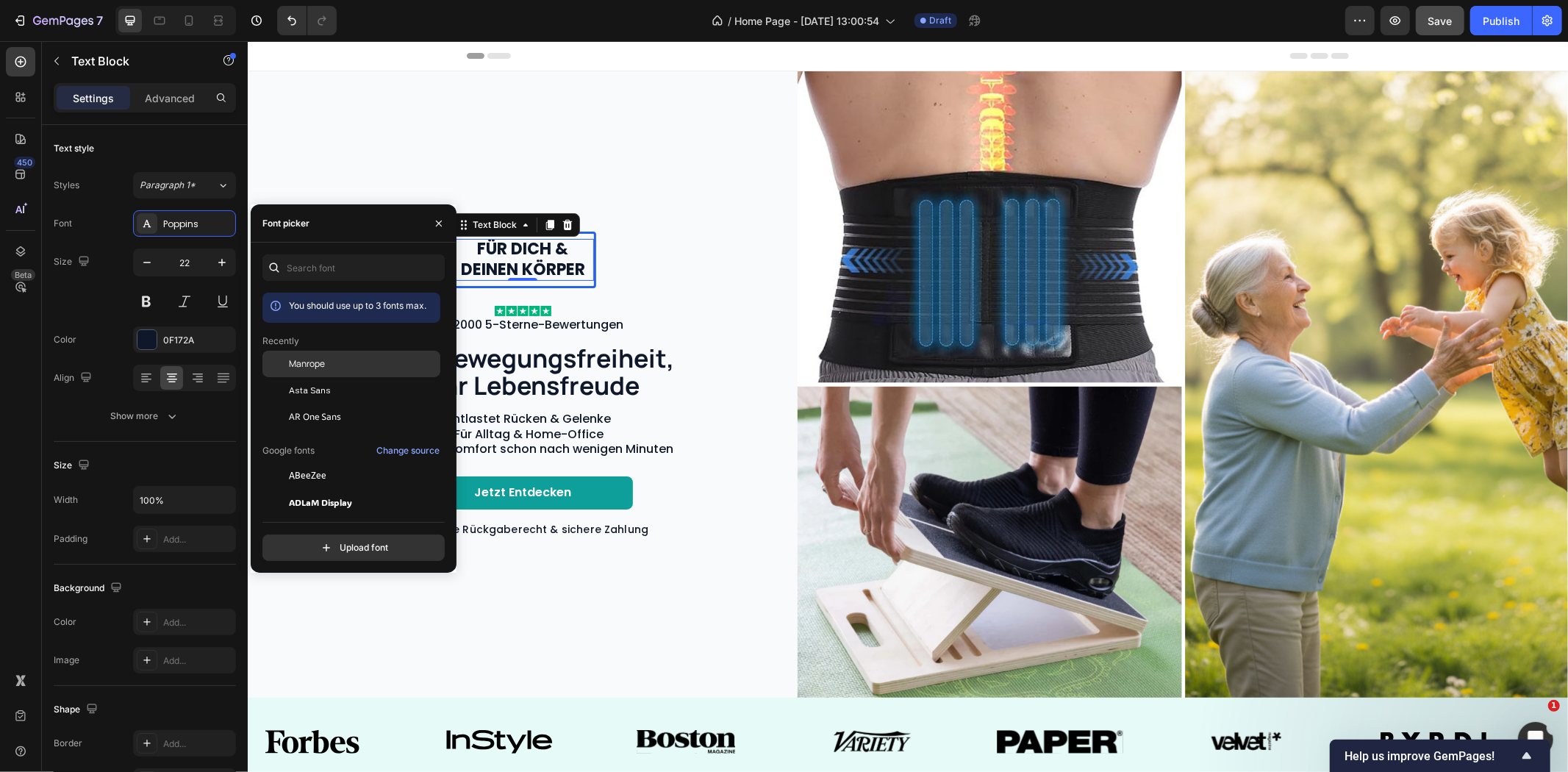
click at [298, 359] on span "Manrope" at bounding box center [307, 363] width 36 height 14
click at [606, 324] on p "Über 2000 5-Sterne-Bewertungen" at bounding box center [521, 325] width 373 height 15
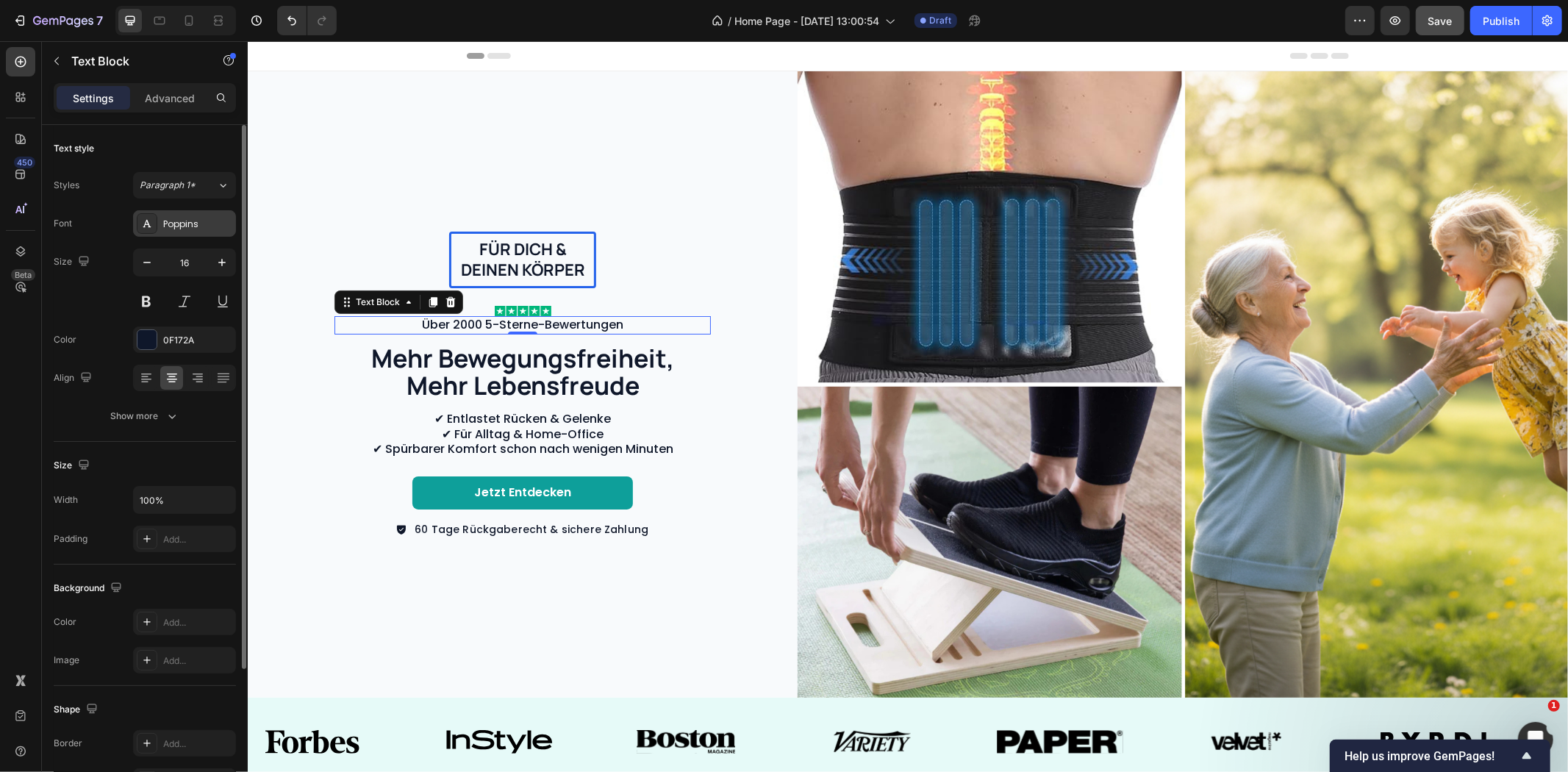
click at [173, 221] on div "Poppins" at bounding box center [198, 224] width 69 height 14
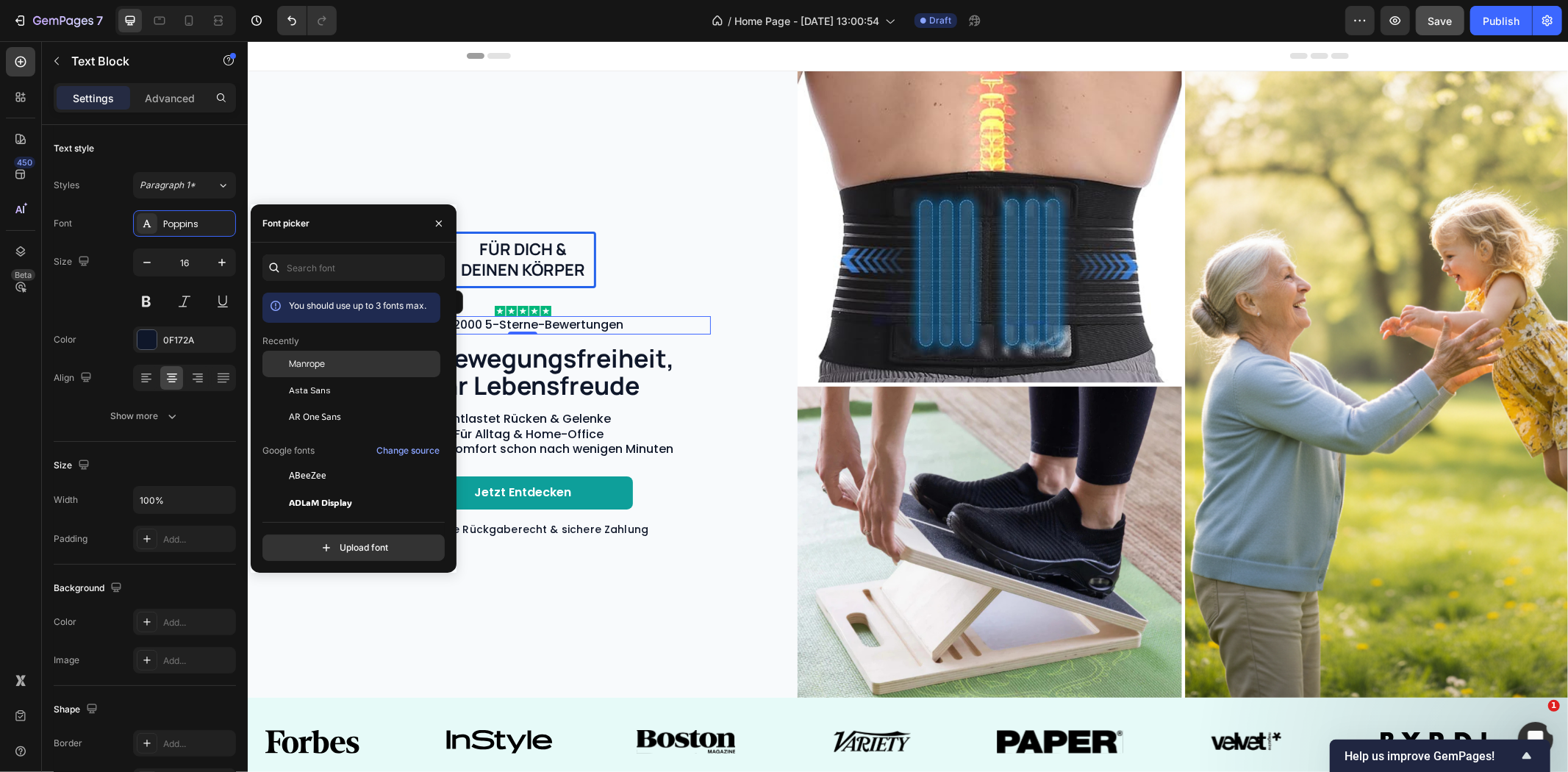
click at [282, 363] on div at bounding box center [275, 363] width 26 height 26
click at [621, 376] on p "Mehr Bewegungsfreiheit, Mehr Lebensfreude" at bounding box center [521, 372] width 328 height 55
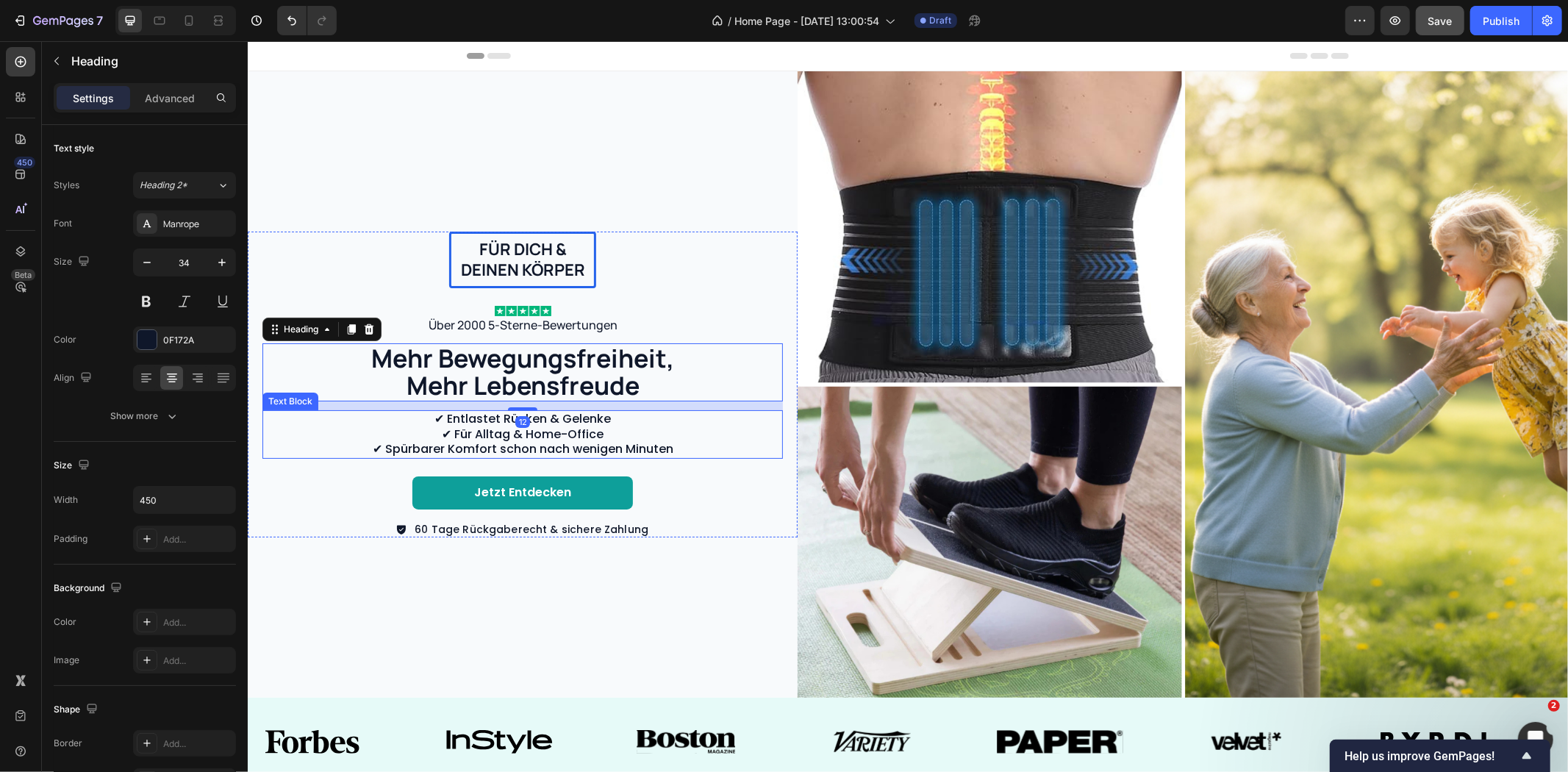
click at [585, 422] on p "✔ Entlastet Rücken & Gelenke ✔ Für Alltag & Home-Office ✔ Spürbarer Komfort sch…" at bounding box center [521, 434] width 518 height 45
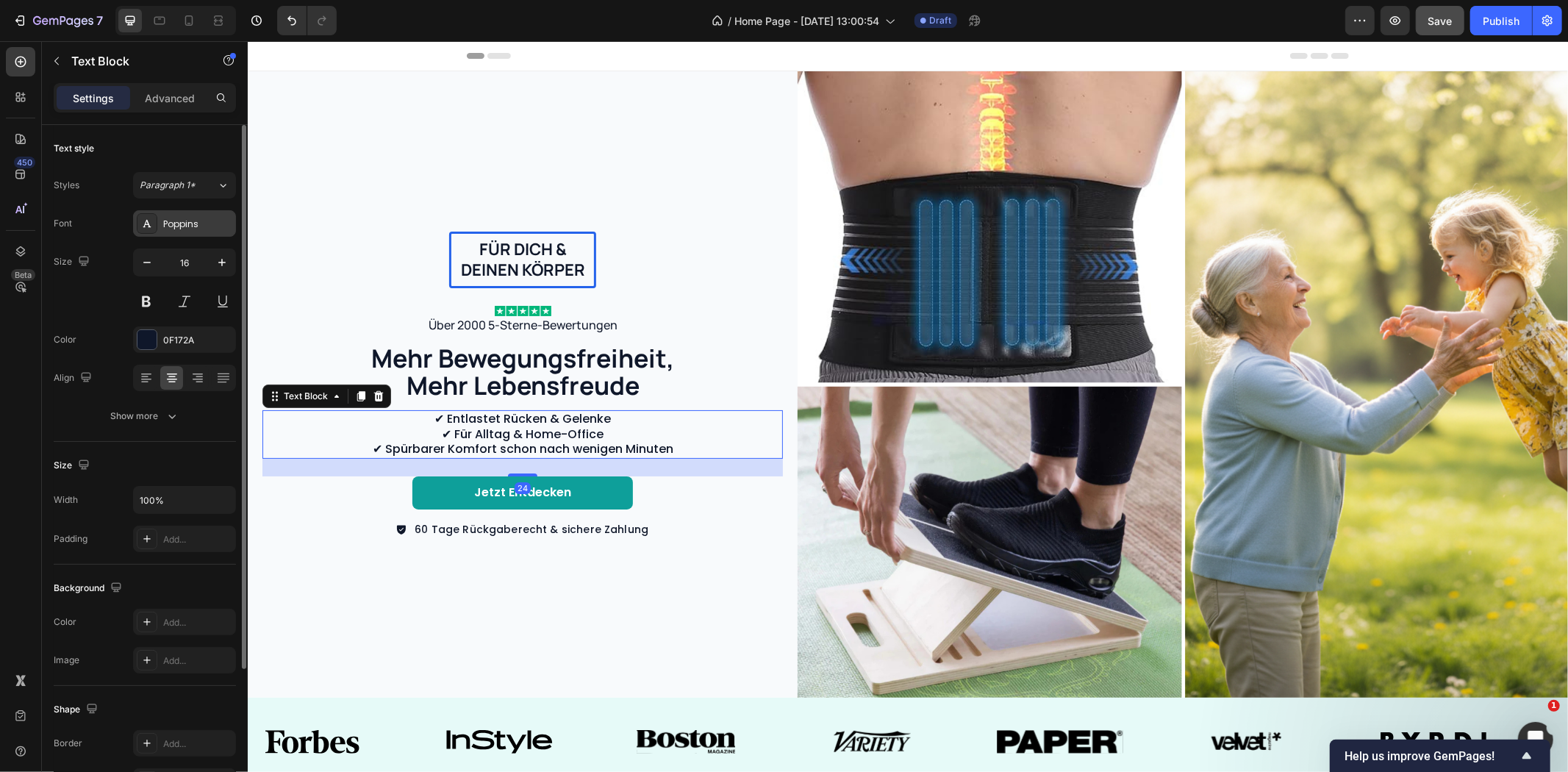
click at [181, 222] on div "Poppins" at bounding box center [198, 224] width 69 height 14
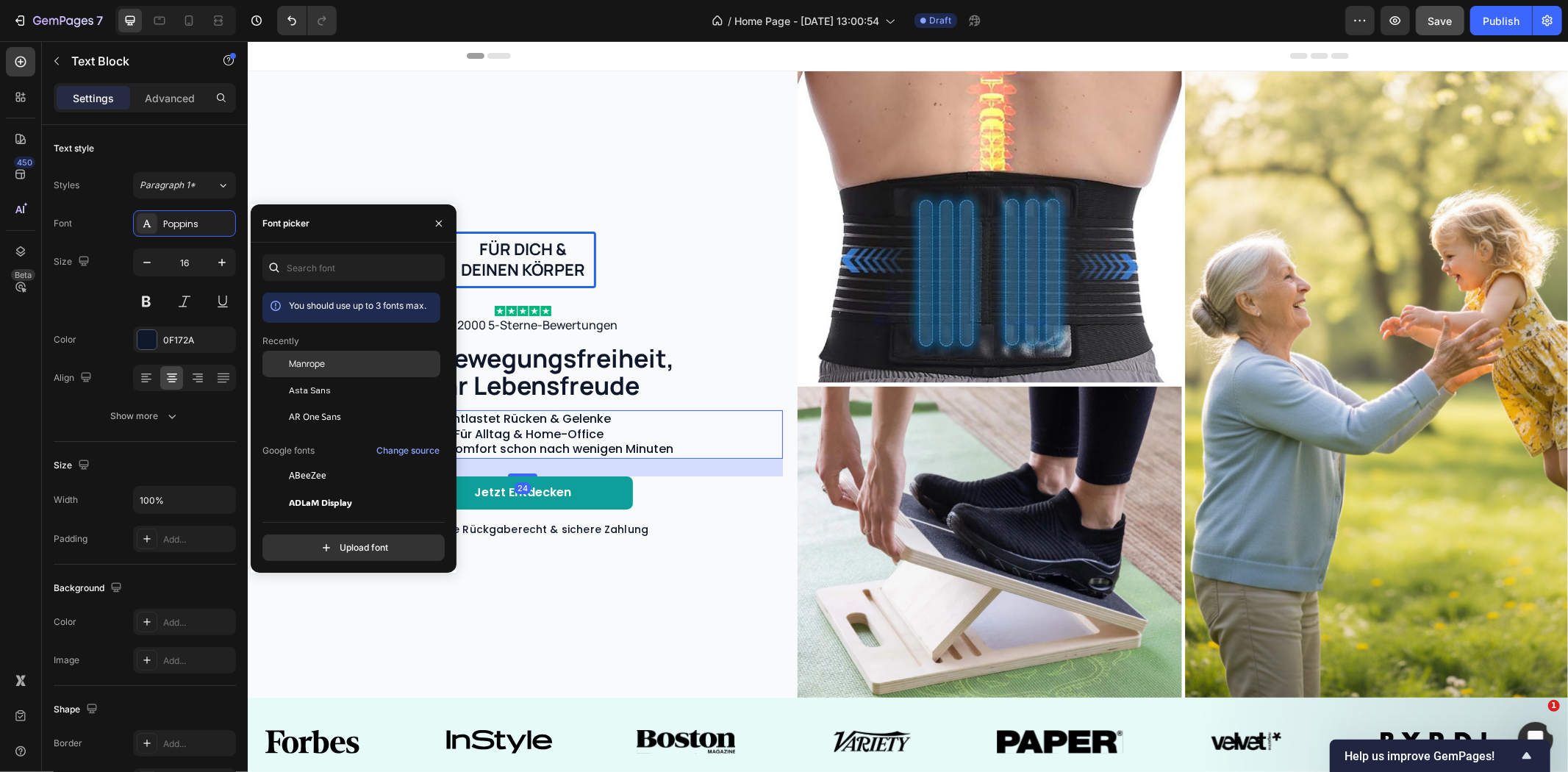
click at [295, 361] on span "Manrope" at bounding box center [307, 363] width 36 height 14
click at [615, 496] on link "Jetzt entdecken" at bounding box center [522, 492] width 221 height 33
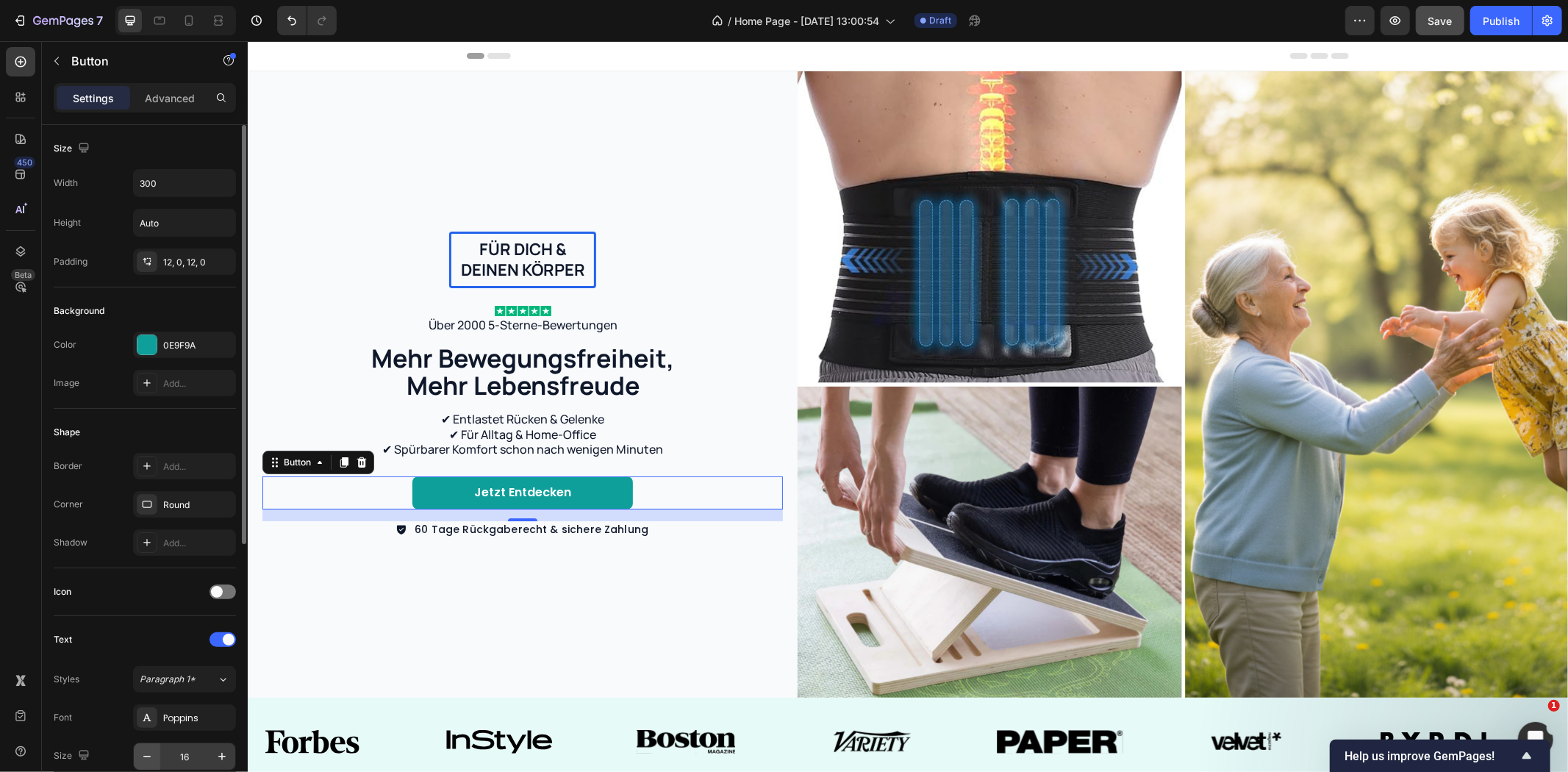
scroll to position [245, 0]
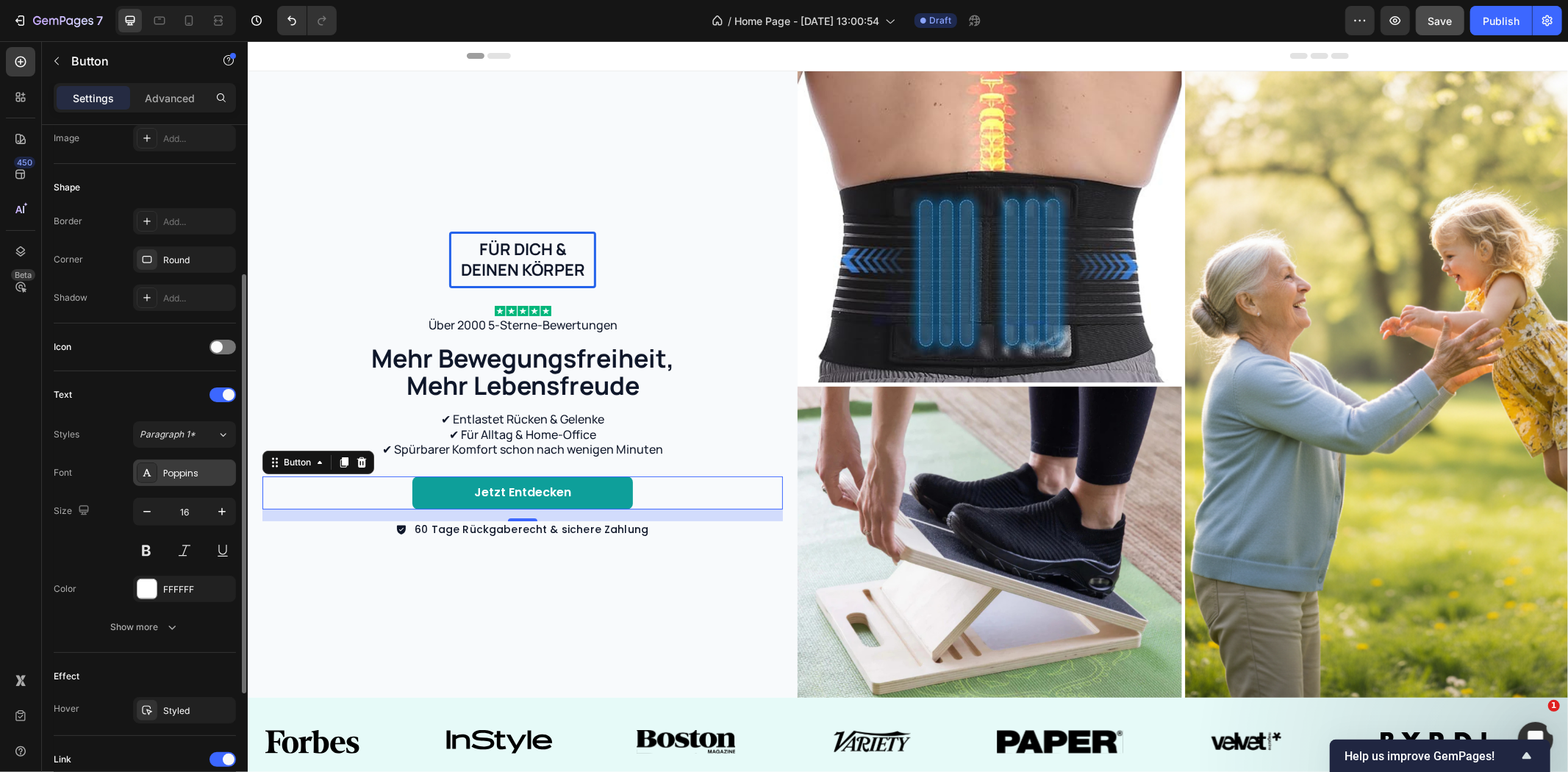
click at [182, 467] on div "Poppins" at bounding box center [198, 474] width 69 height 14
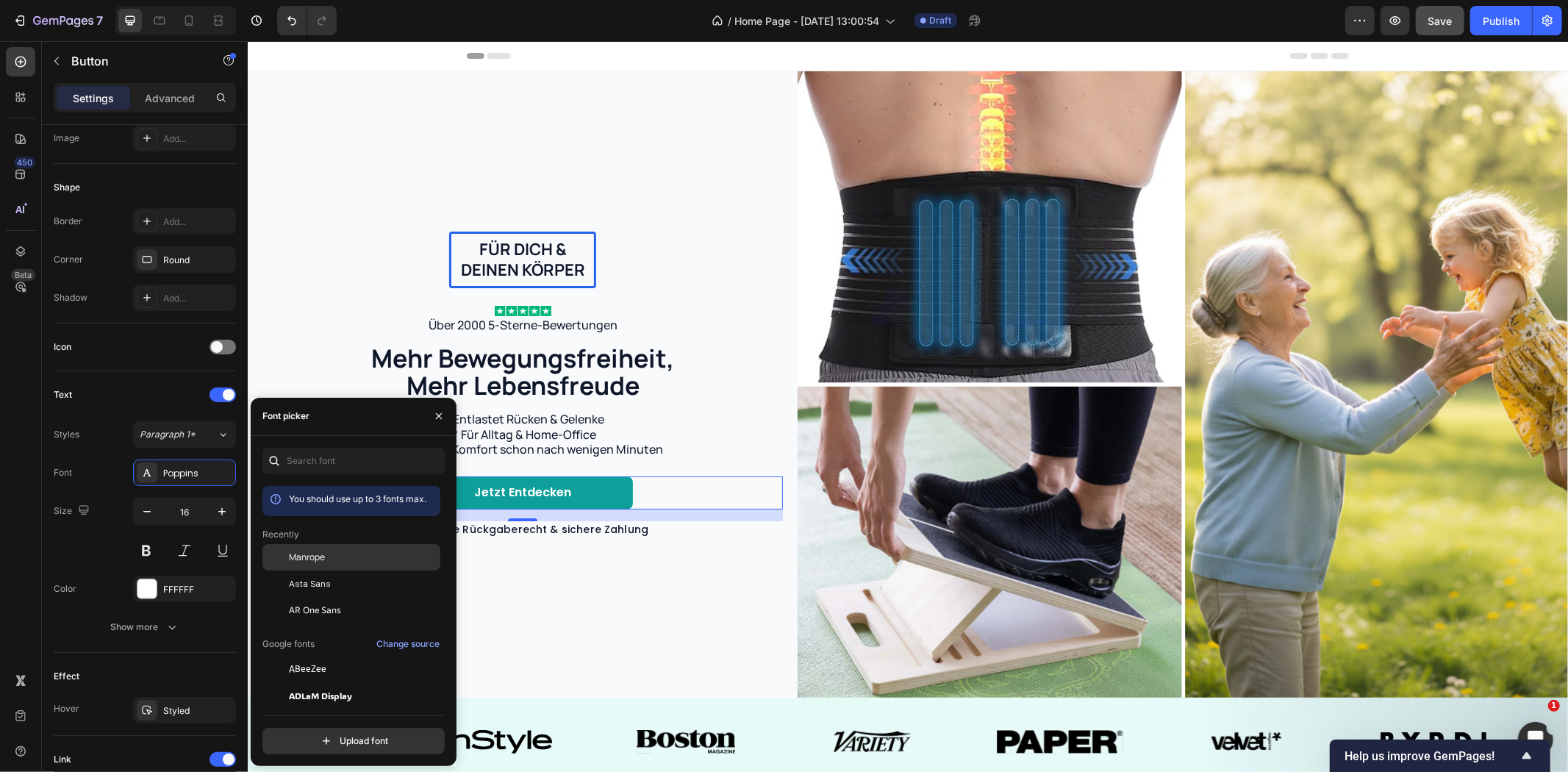
click at [300, 556] on span "Manrope" at bounding box center [307, 557] width 36 height 14
click at [622, 526] on p "60 Tage Rückgaberecht & sichere Zahlung" at bounding box center [530, 529] width 234 height 14
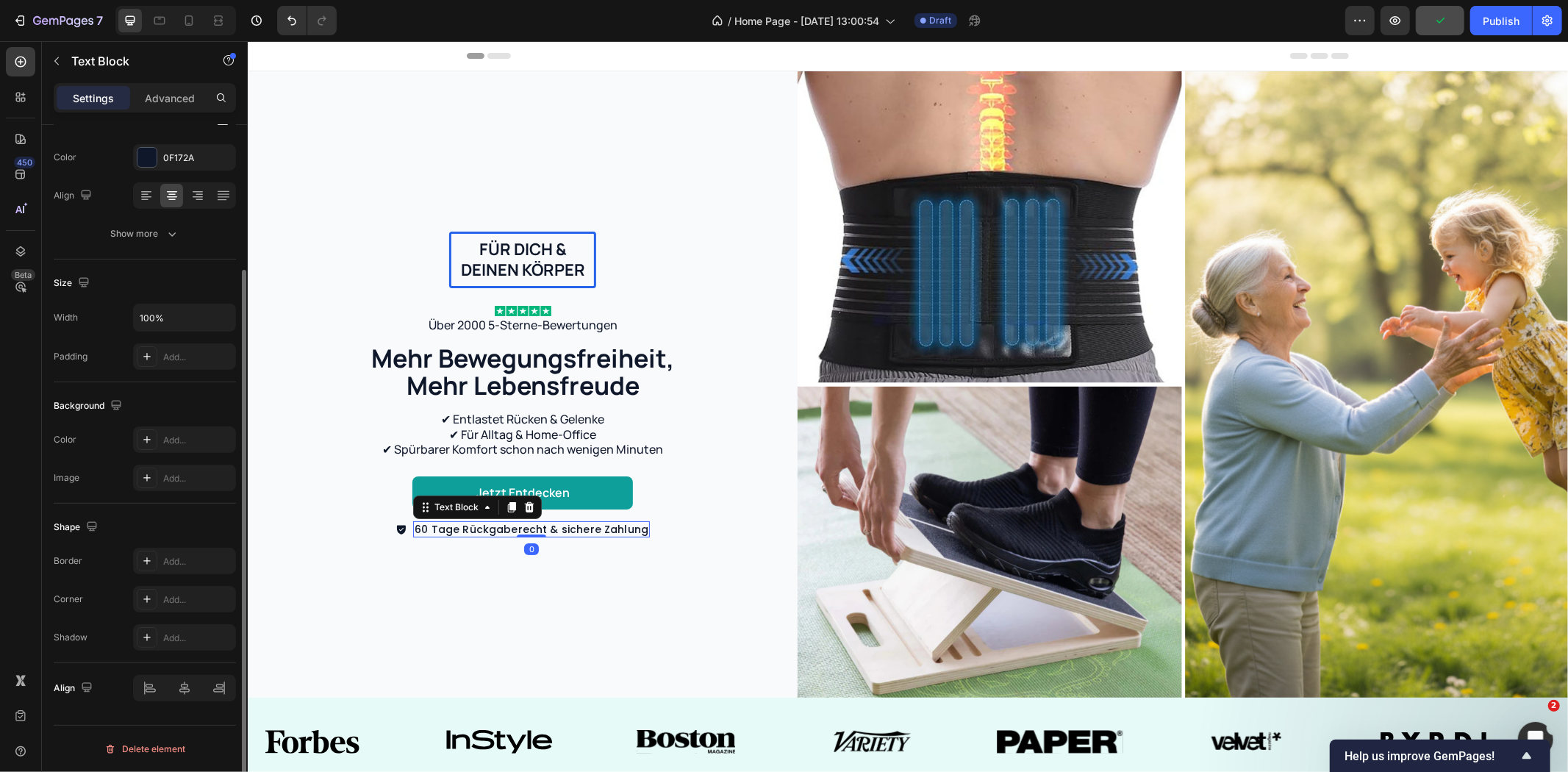
scroll to position [0, 0]
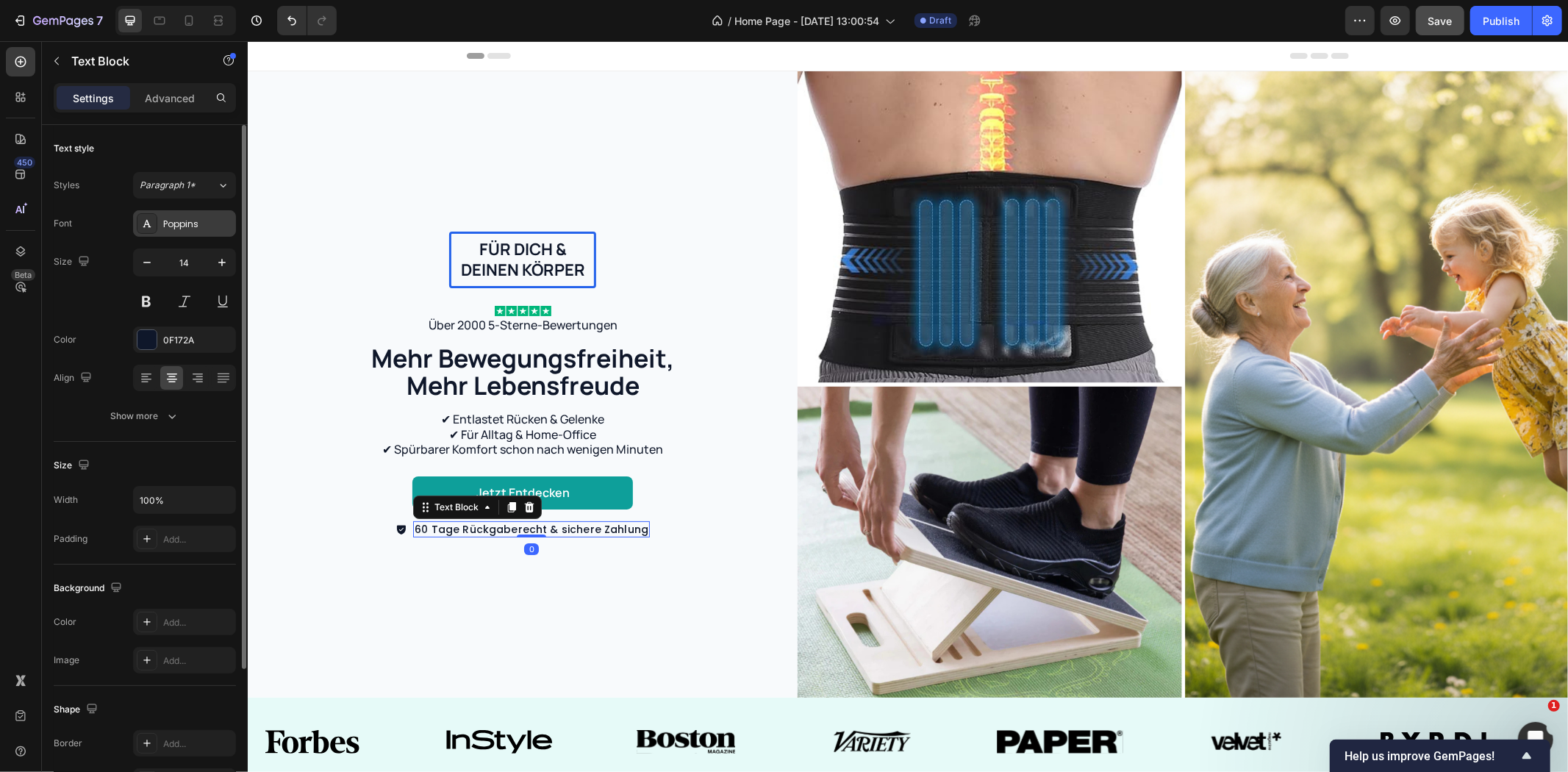
click at [175, 222] on div "Poppins" at bounding box center [198, 224] width 69 height 14
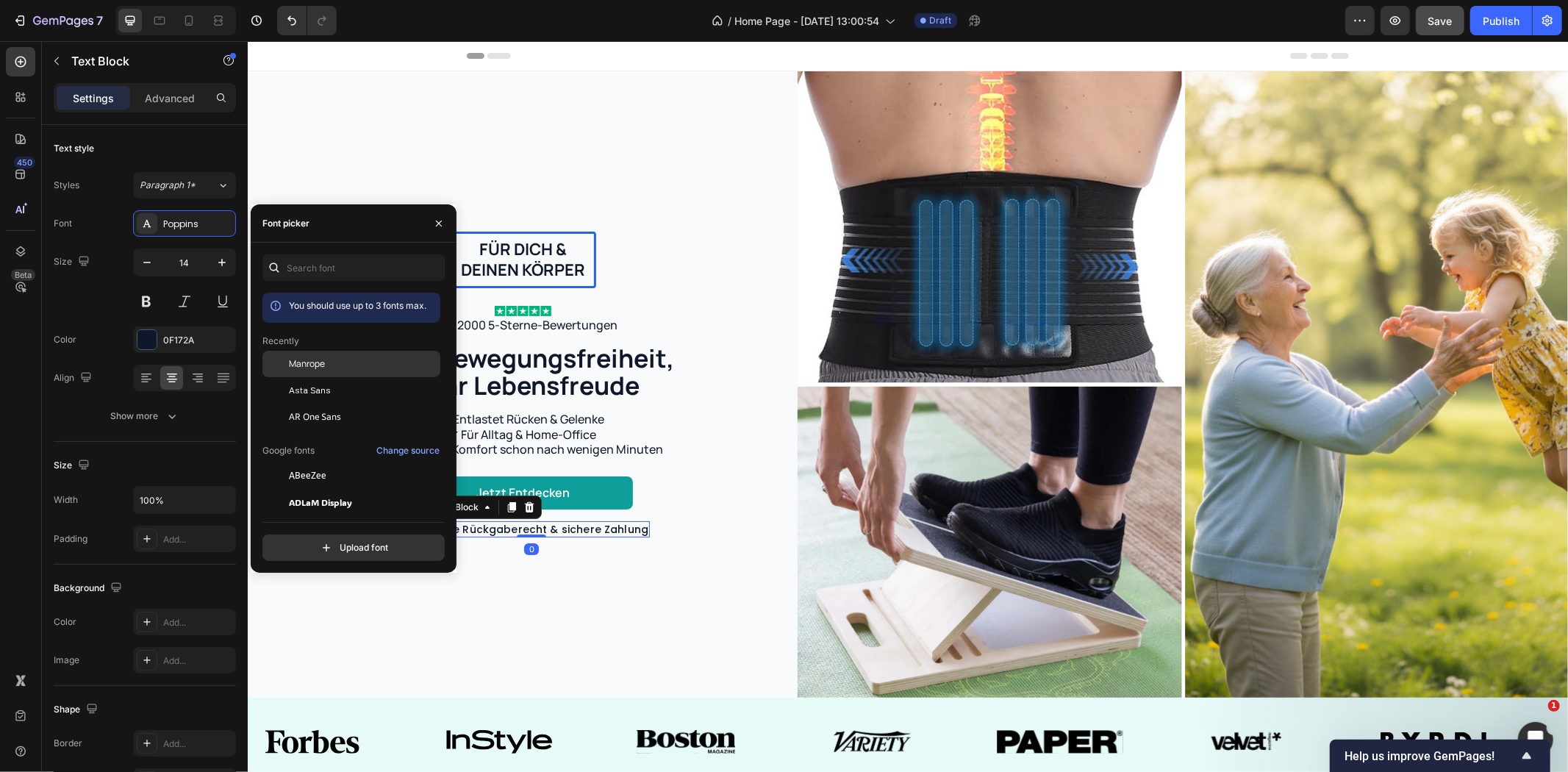
click at [300, 361] on span "Manrope" at bounding box center [307, 363] width 36 height 14
click at [708, 306] on div at bounding box center [521, 310] width 376 height 10
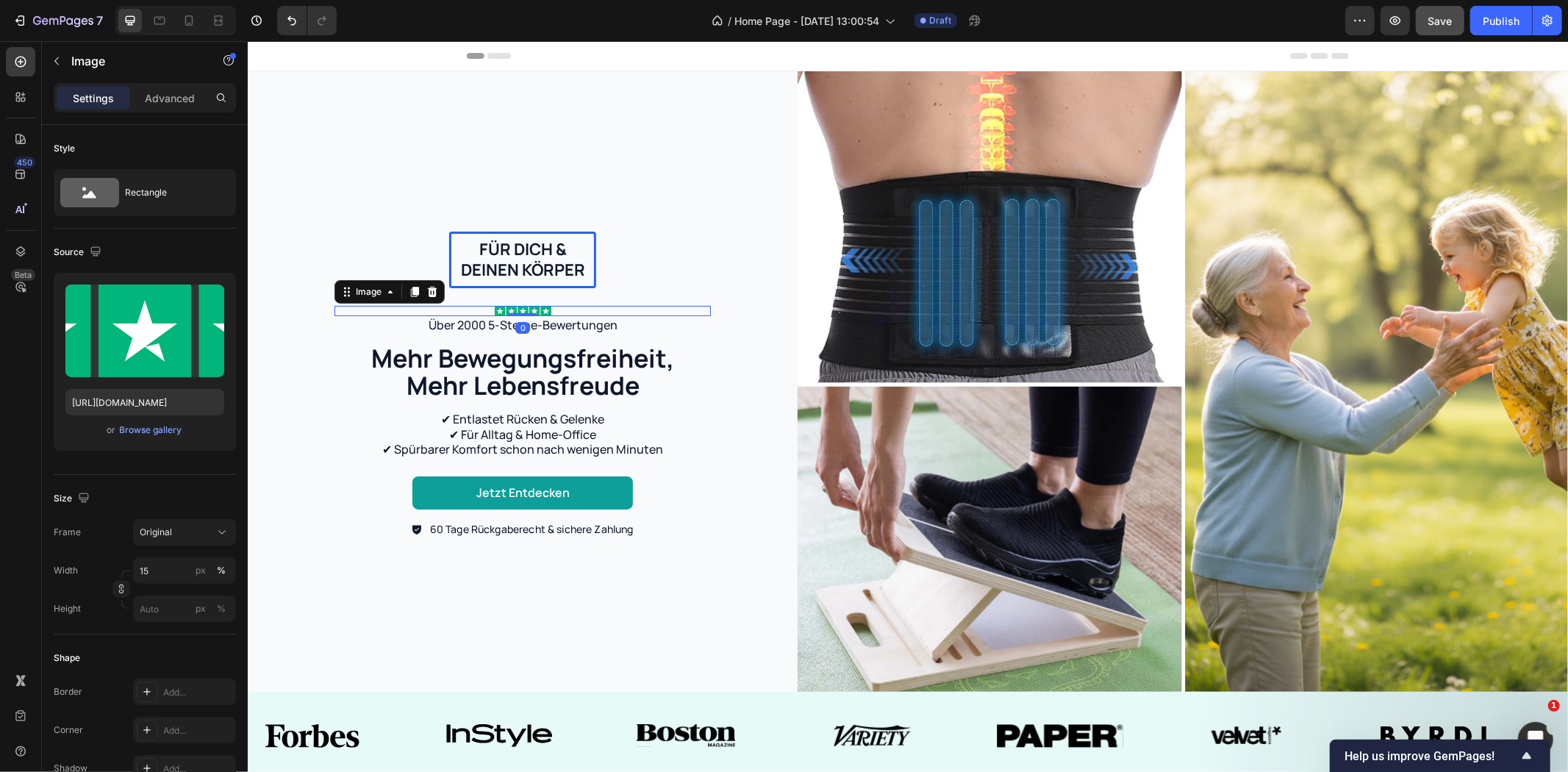
scroll to position [653, 0]
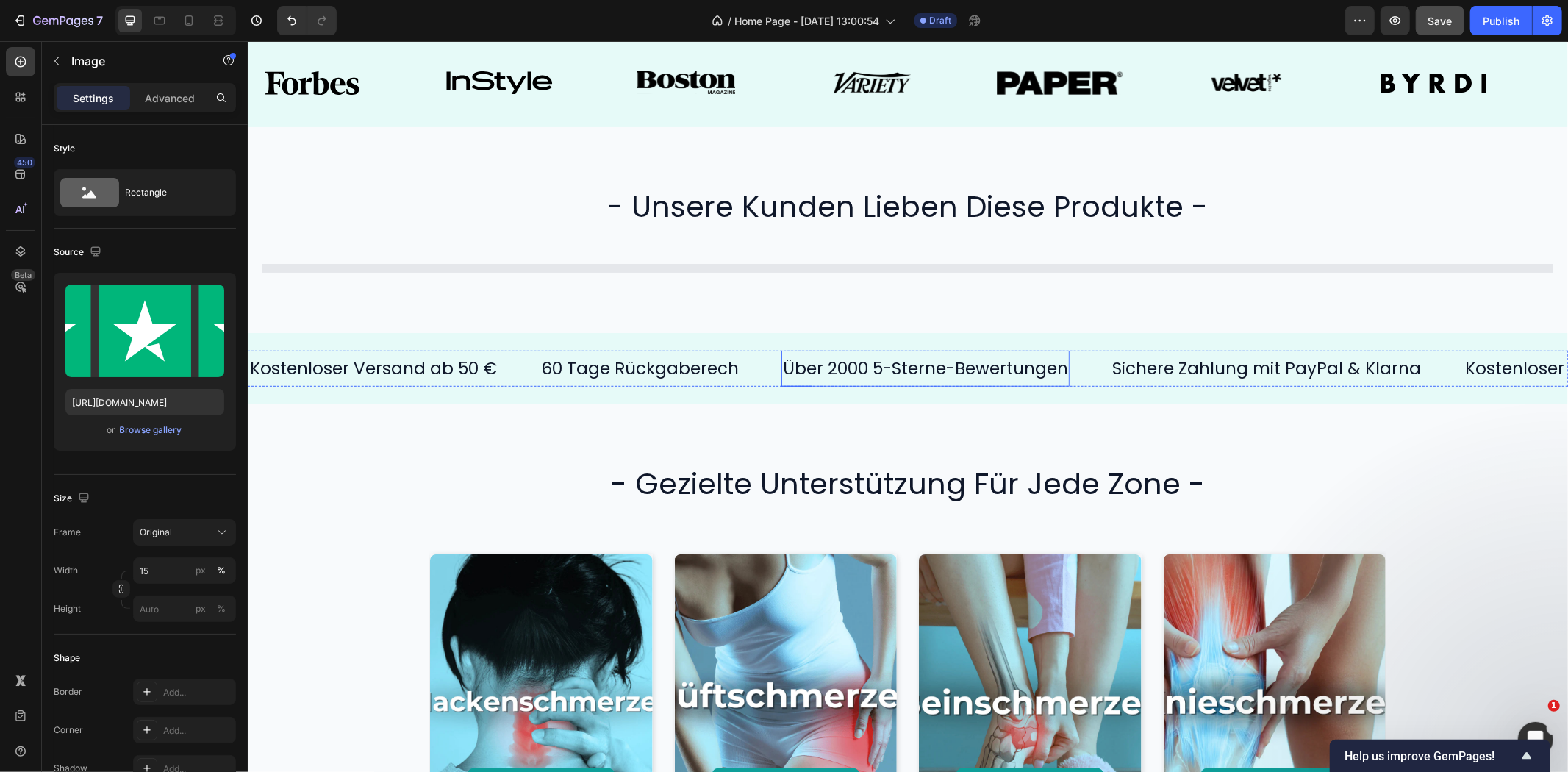
click at [821, 210] on h2 "- unsere kunden lieben diese produkte -" at bounding box center [907, 206] width 882 height 42
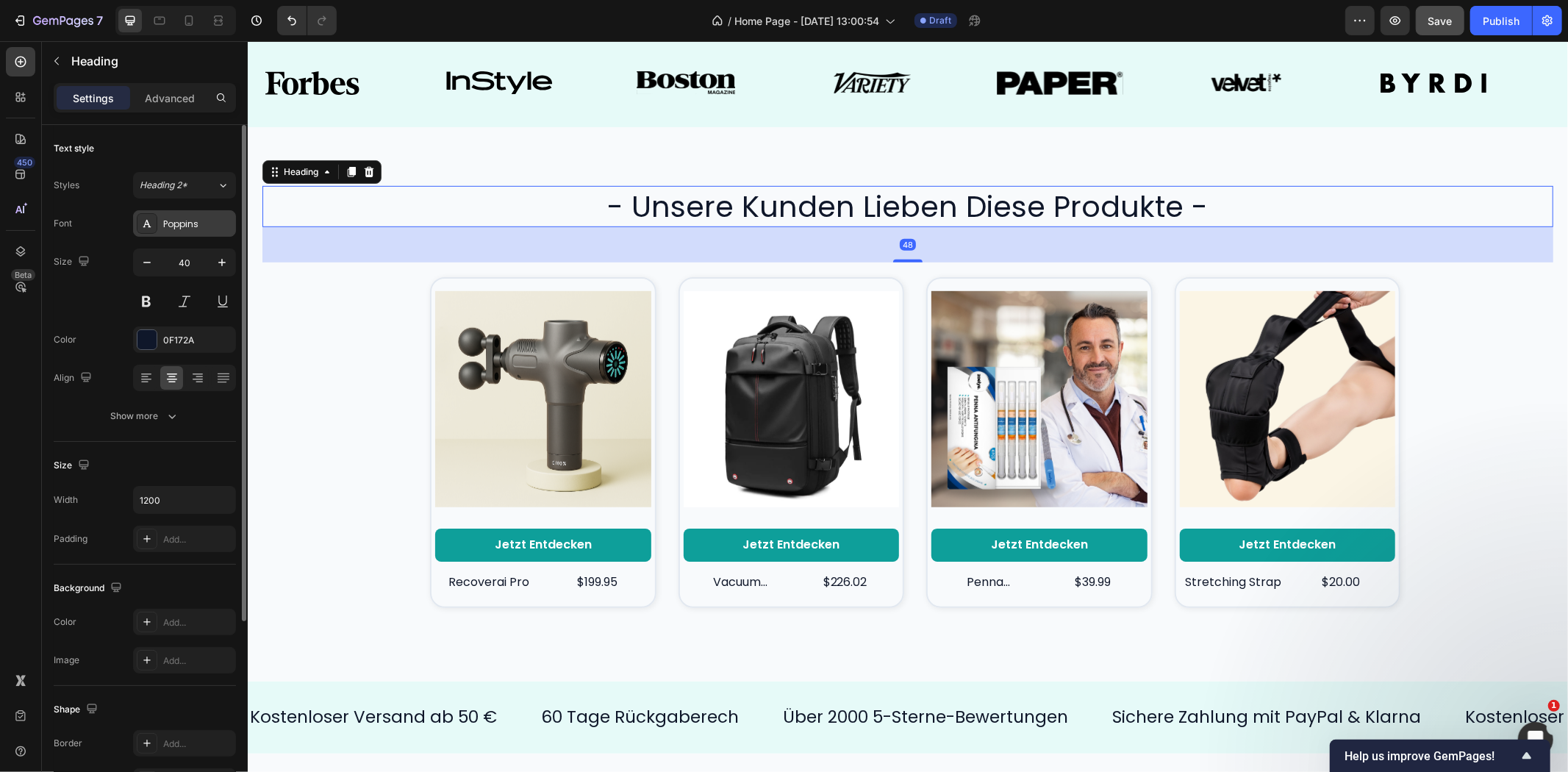
click at [171, 231] on div "Poppins" at bounding box center [184, 223] width 103 height 26
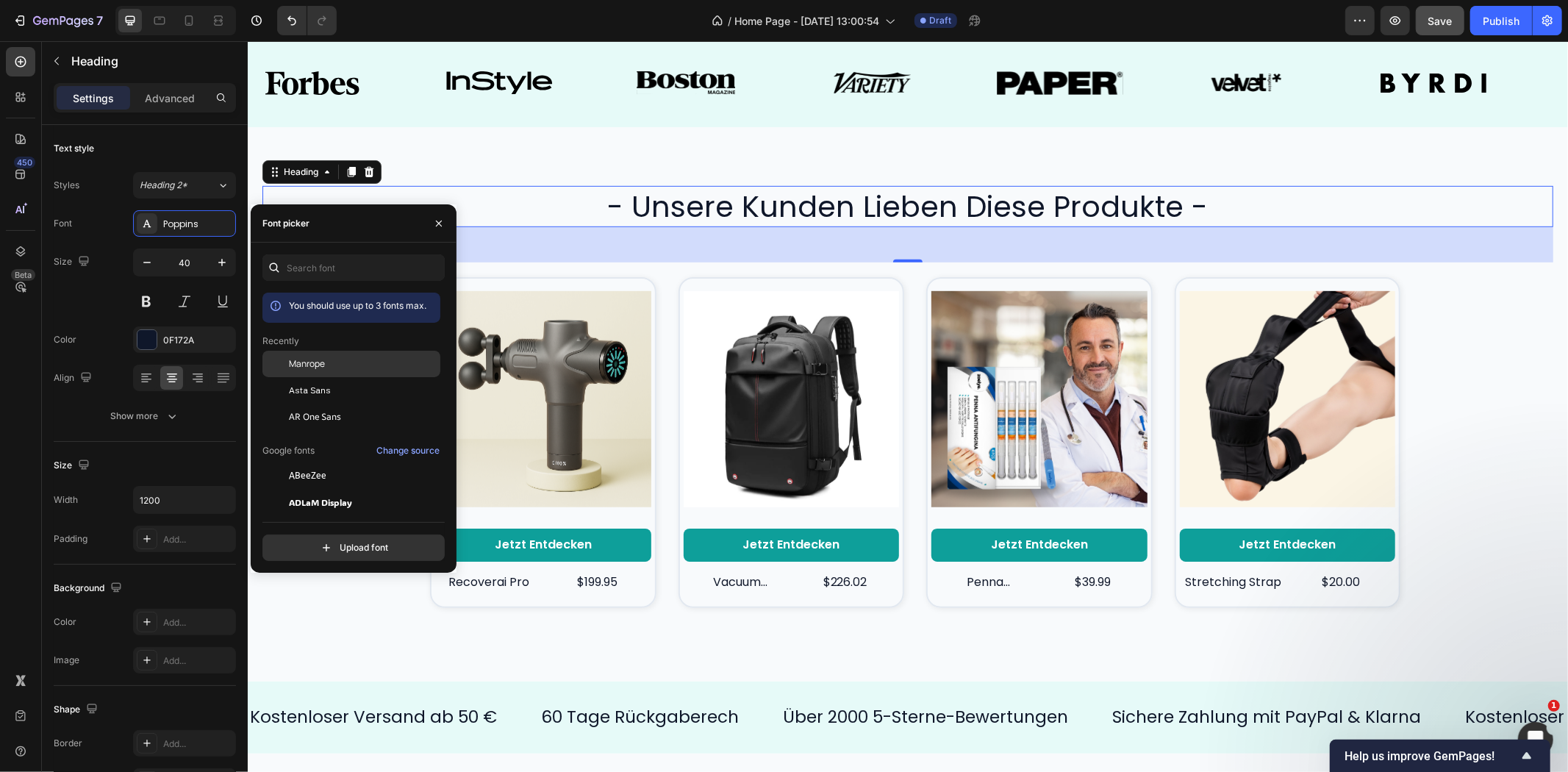
click at [303, 358] on span "Manrope" at bounding box center [307, 363] width 36 height 14
click at [1510, 354] on div "Product Images Jetzt entdecken Button recoverai pro Product Title $199.95 Produ…" at bounding box center [907, 442] width 1291 height 361
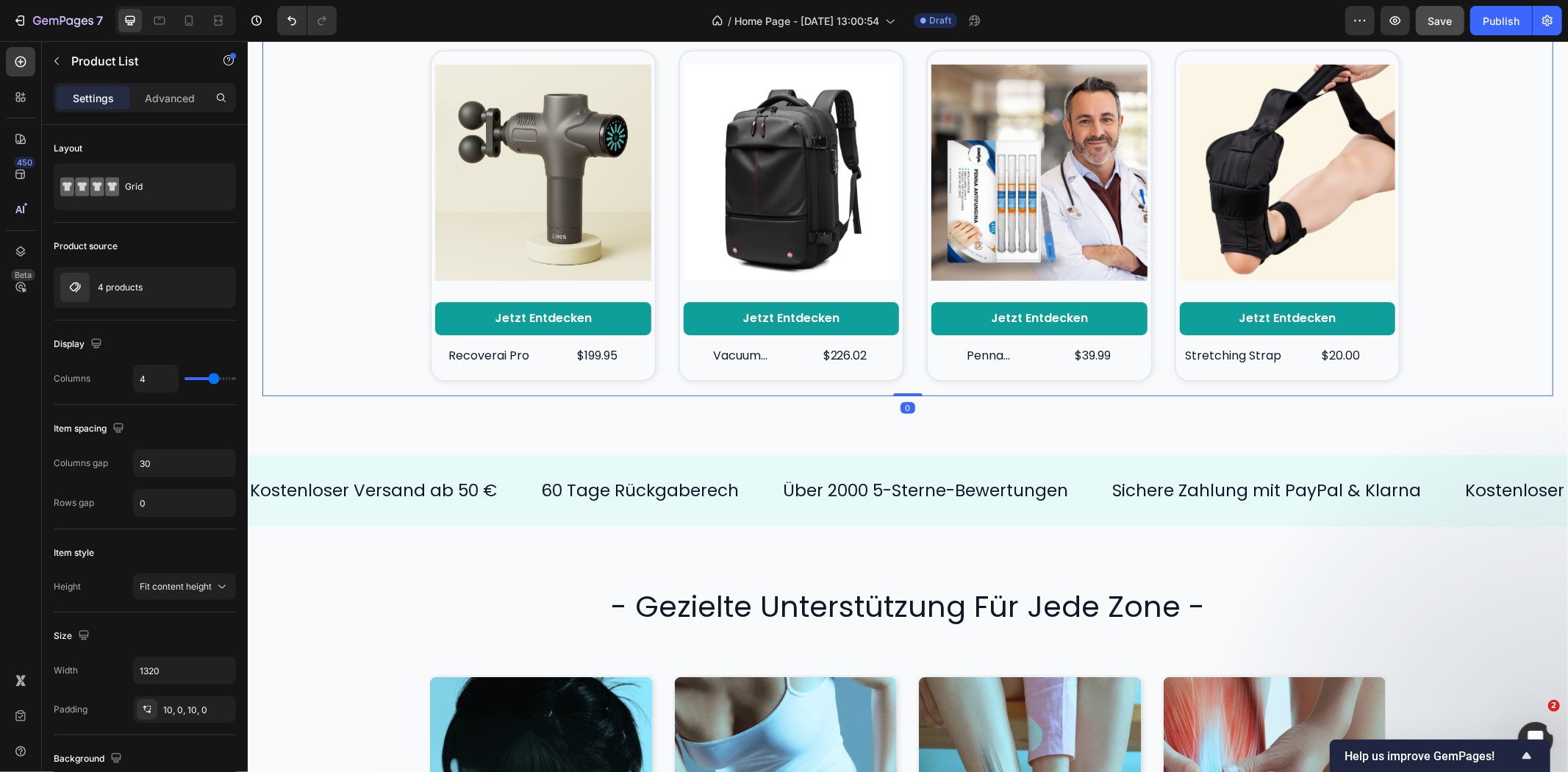
scroll to position [899, 0]
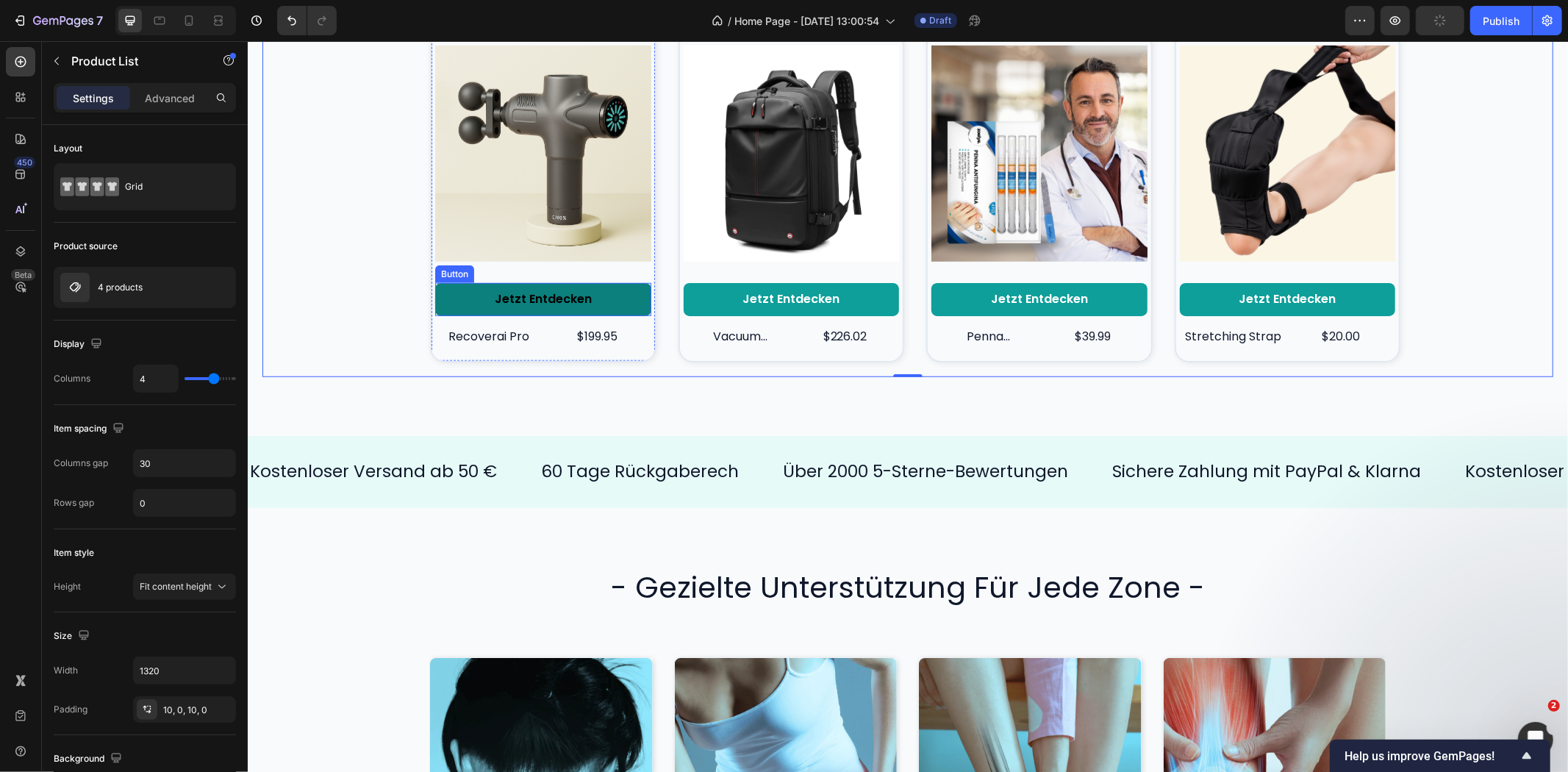
click at [597, 296] on link "Jetzt entdecken" at bounding box center [542, 298] width 216 height 33
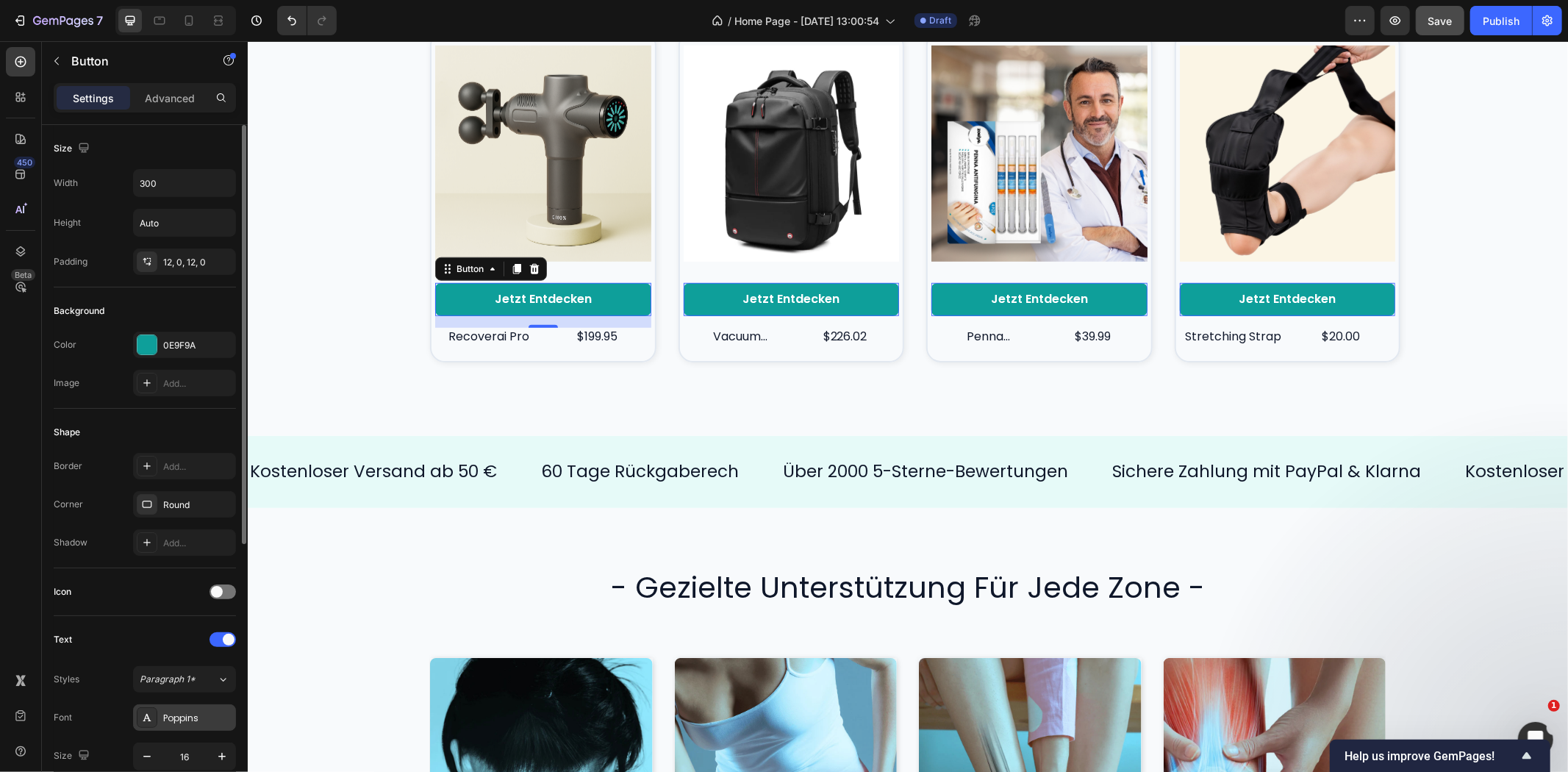
click at [167, 708] on div "Poppins" at bounding box center [184, 717] width 103 height 26
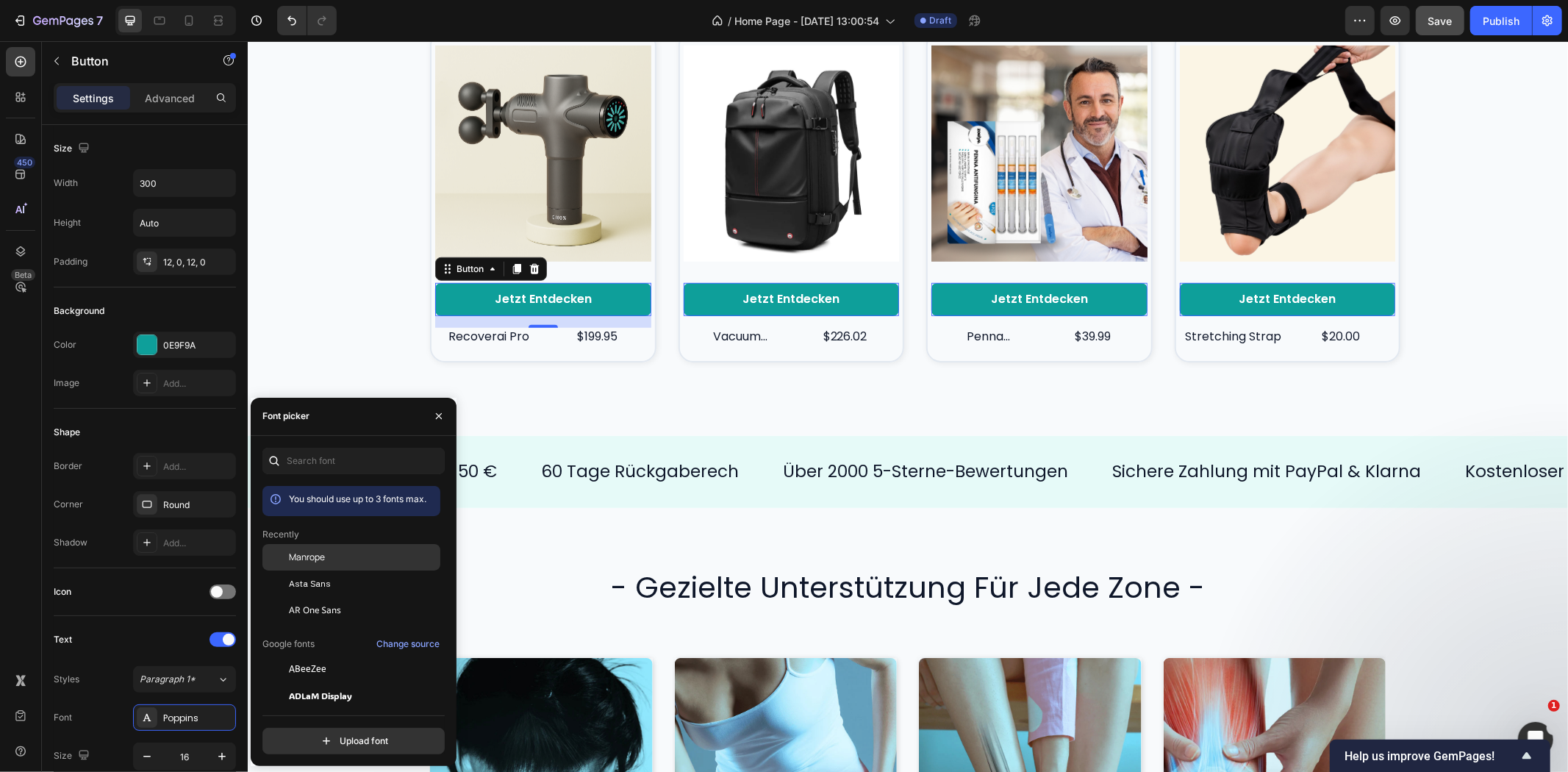
click at [300, 559] on span "Manrope" at bounding box center [307, 557] width 36 height 14
click at [506, 337] on h2 "recoverai pro" at bounding box center [489, 336] width 108 height 18
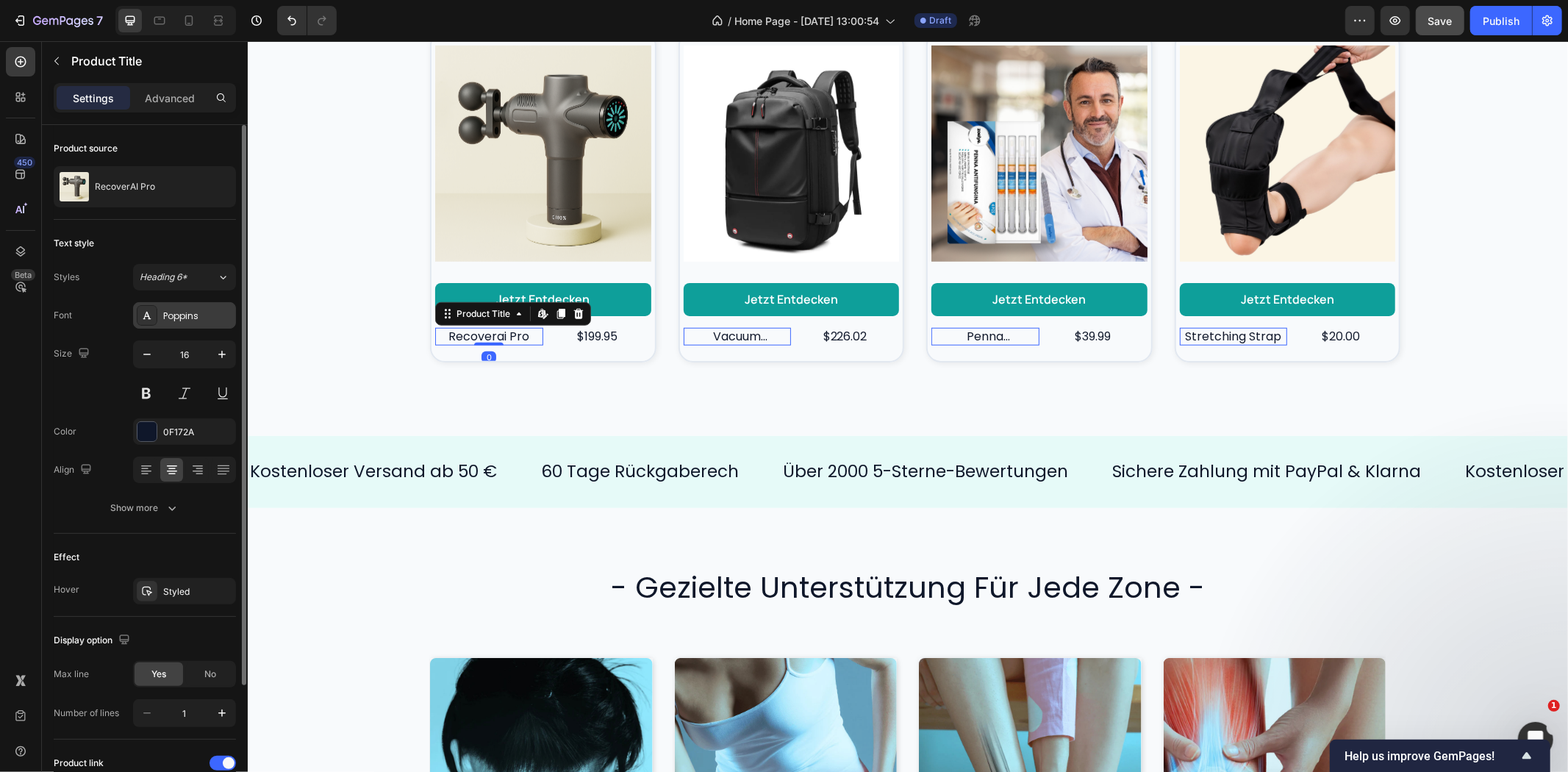
click at [196, 321] on div "Poppins" at bounding box center [198, 315] width 69 height 14
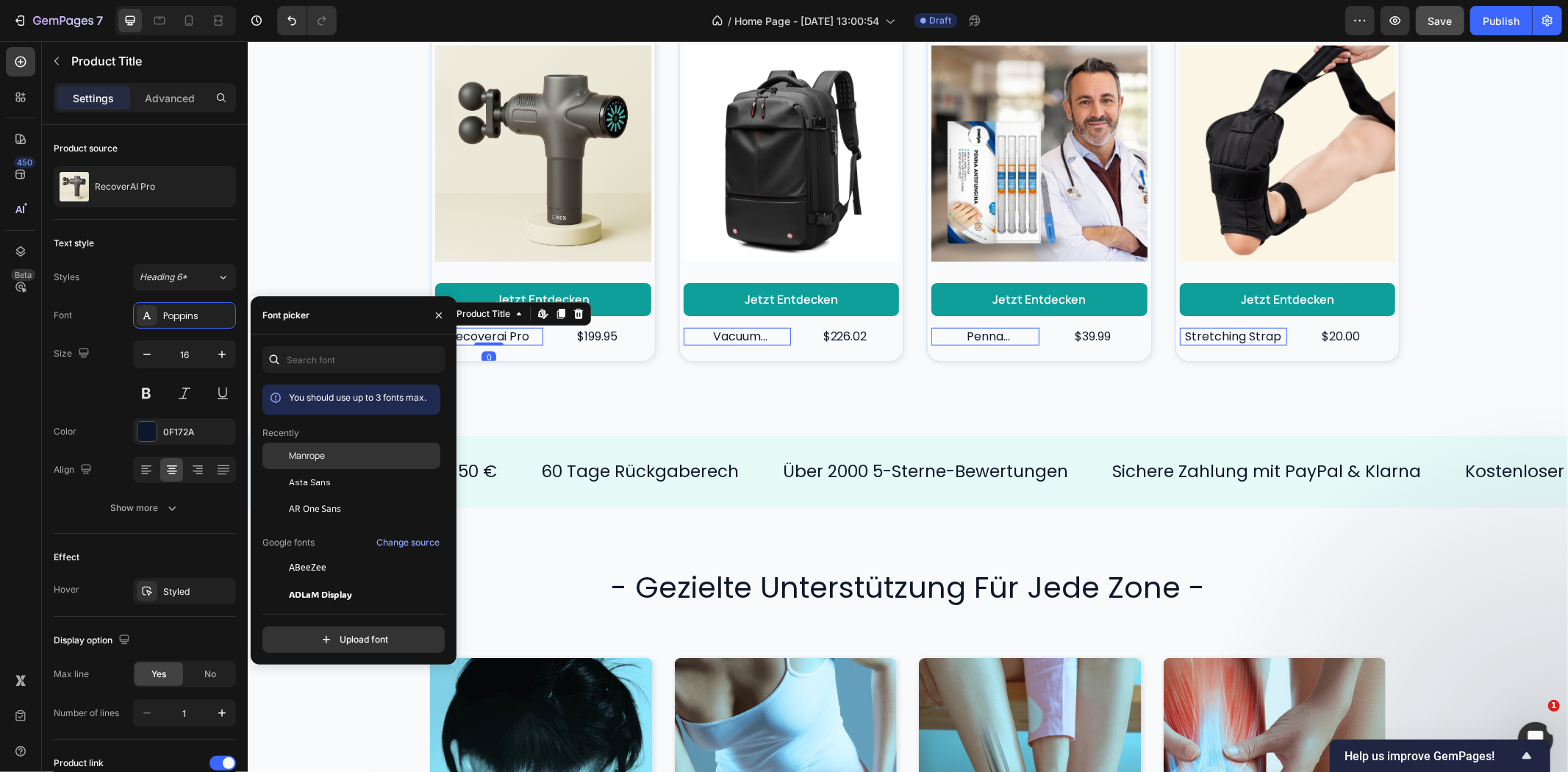
click at [305, 456] on span "Manrope" at bounding box center [307, 456] width 36 height 14
click at [596, 331] on div "$199.95" at bounding box center [596, 336] width 108 height 18
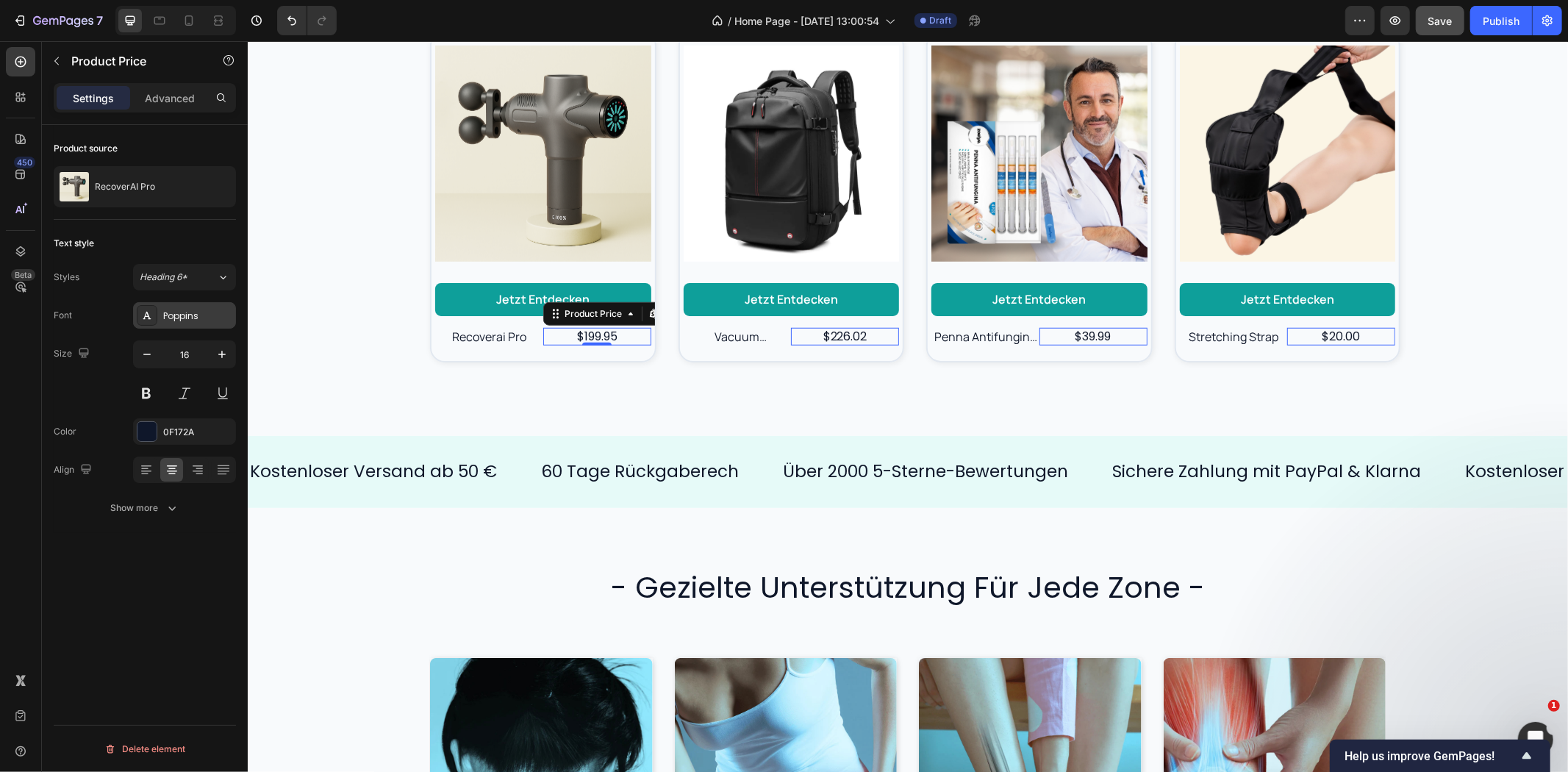
click at [179, 320] on div "Poppins" at bounding box center [198, 315] width 69 height 14
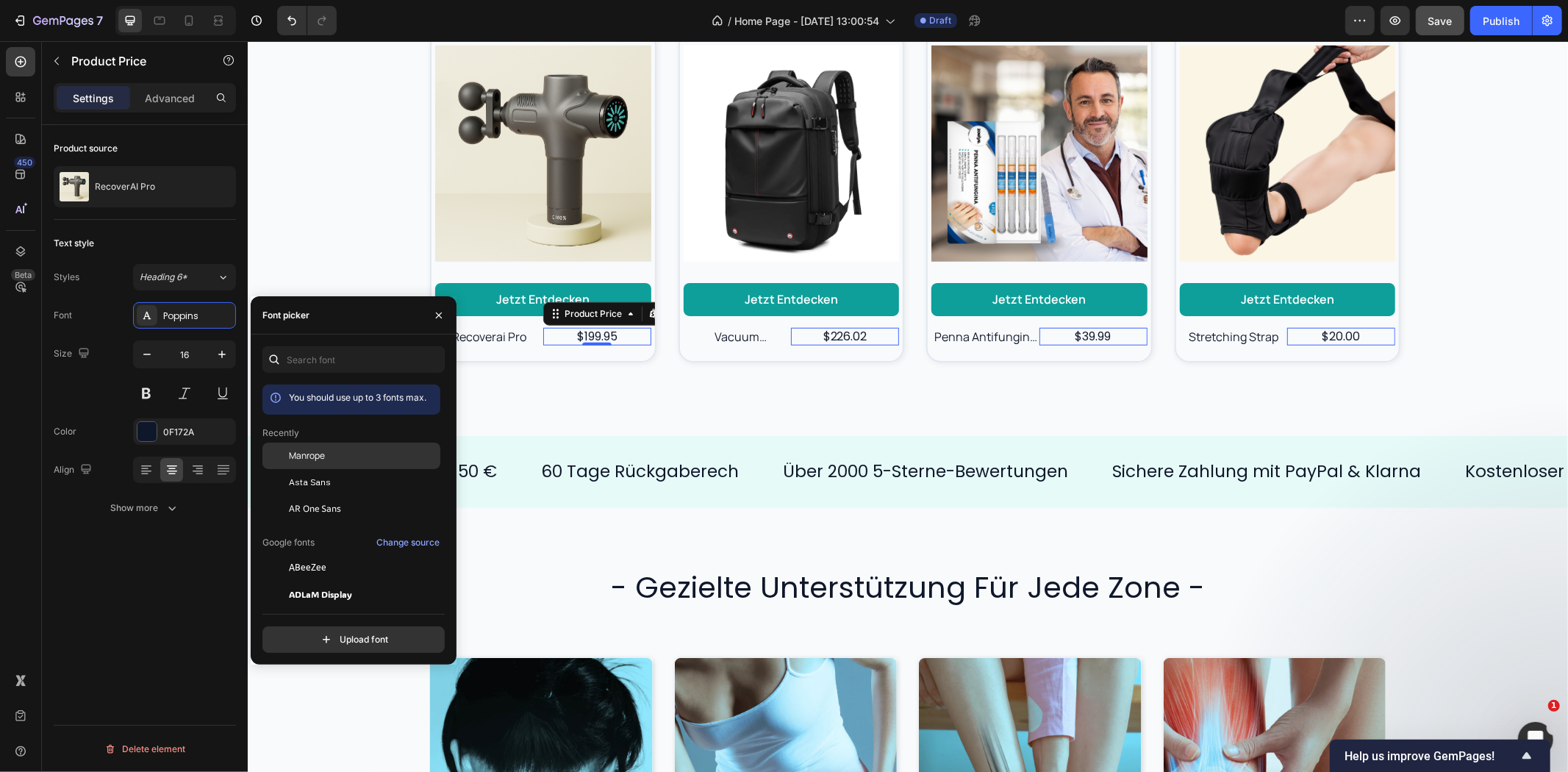
click at [302, 451] on span "Manrope" at bounding box center [307, 456] width 36 height 14
click at [475, 471] on p "Kostenloser Versand ab 50 €" at bounding box center [372, 471] width 247 height 22
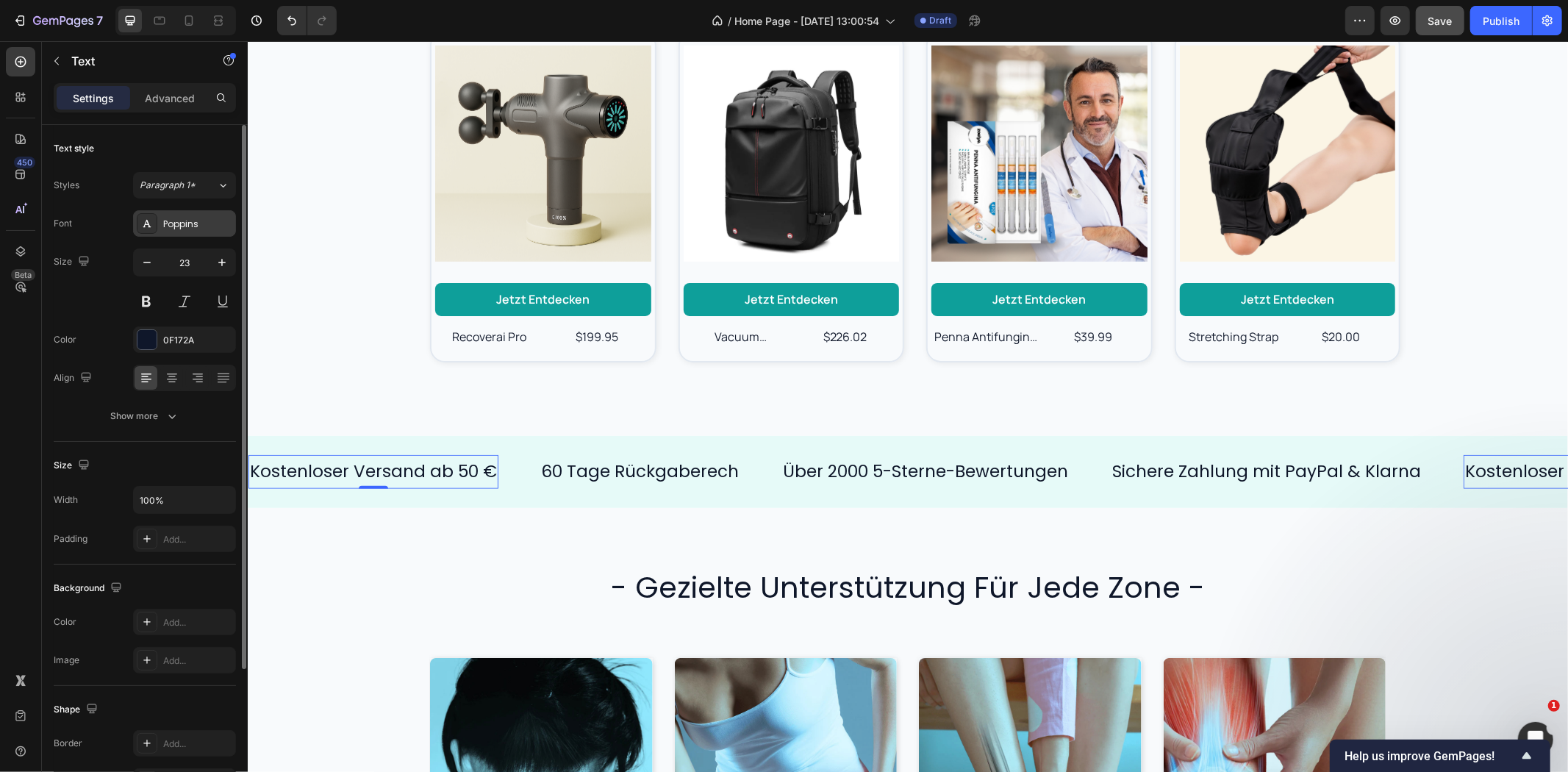
click at [178, 231] on div "Poppins" at bounding box center [198, 224] width 69 height 14
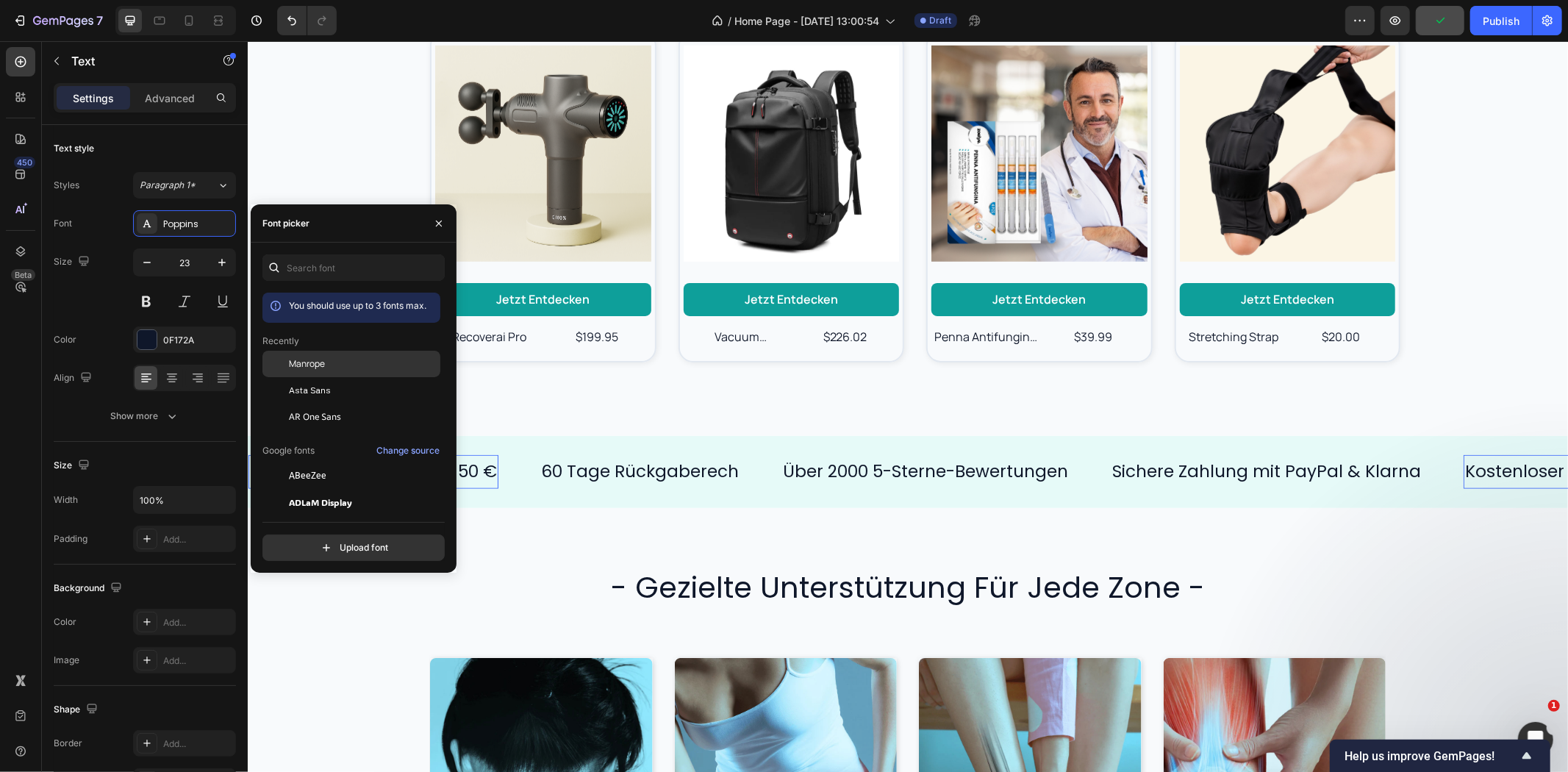
click at [303, 359] on span "Manrope" at bounding box center [307, 363] width 36 height 14
click at [607, 466] on p "60 Tage Rückgaberech" at bounding box center [615, 471] width 198 height 22
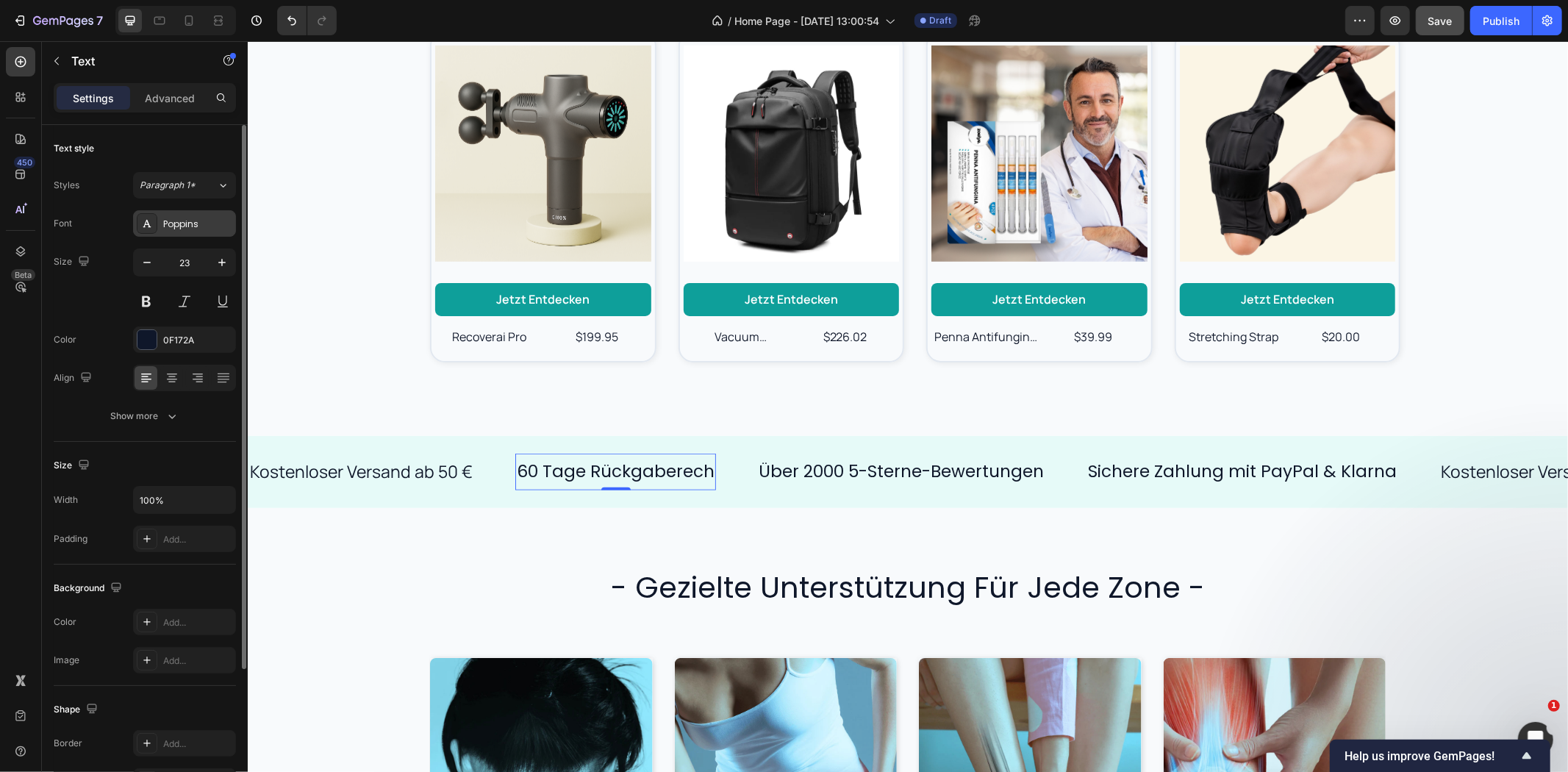
click at [172, 222] on div "Poppins" at bounding box center [198, 224] width 69 height 14
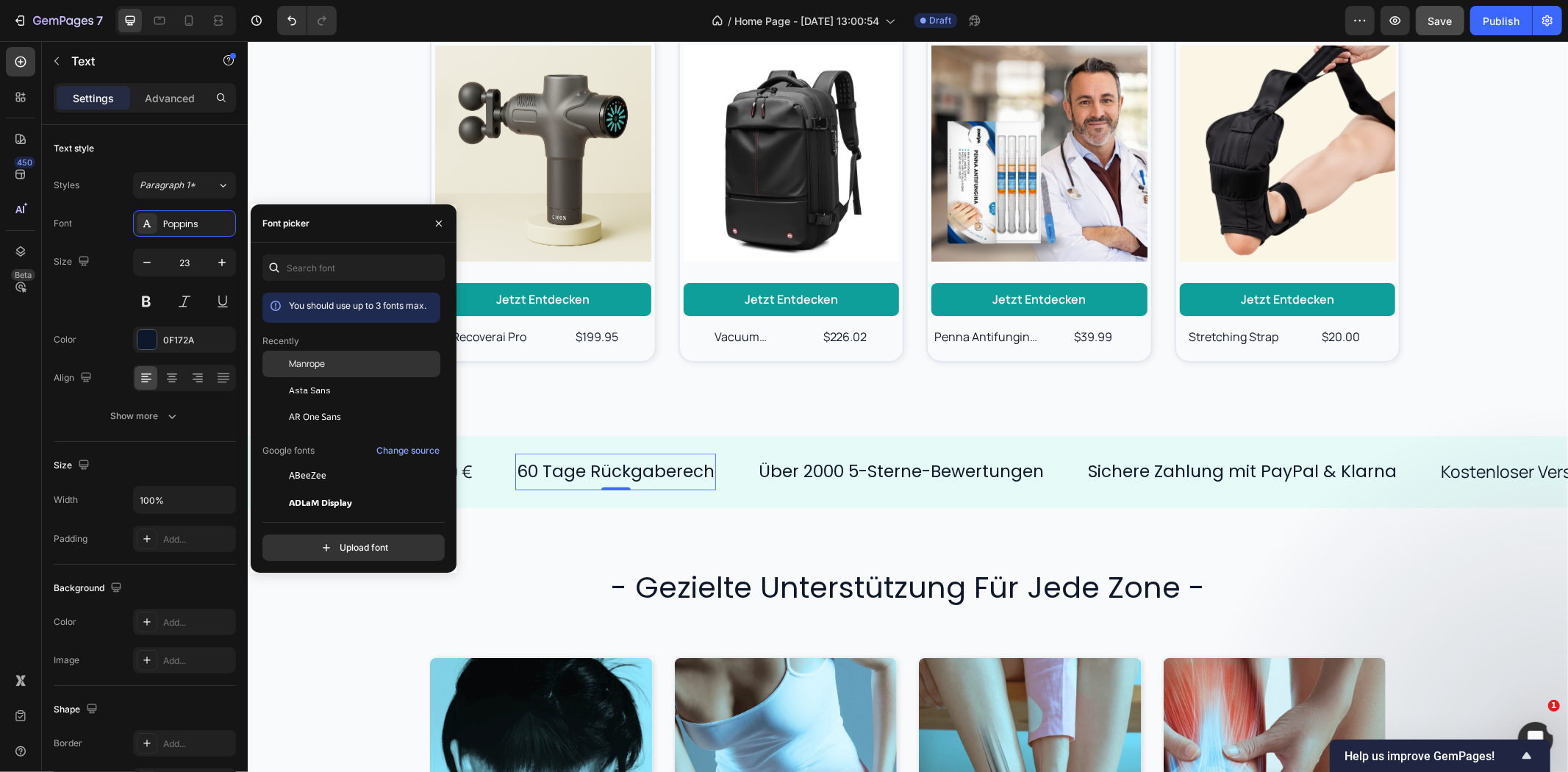
click at [300, 364] on span "Manrope" at bounding box center [307, 363] width 36 height 14
click at [877, 477] on p "Über 2000 5-Sterne-Bewertungen" at bounding box center [883, 471] width 286 height 22
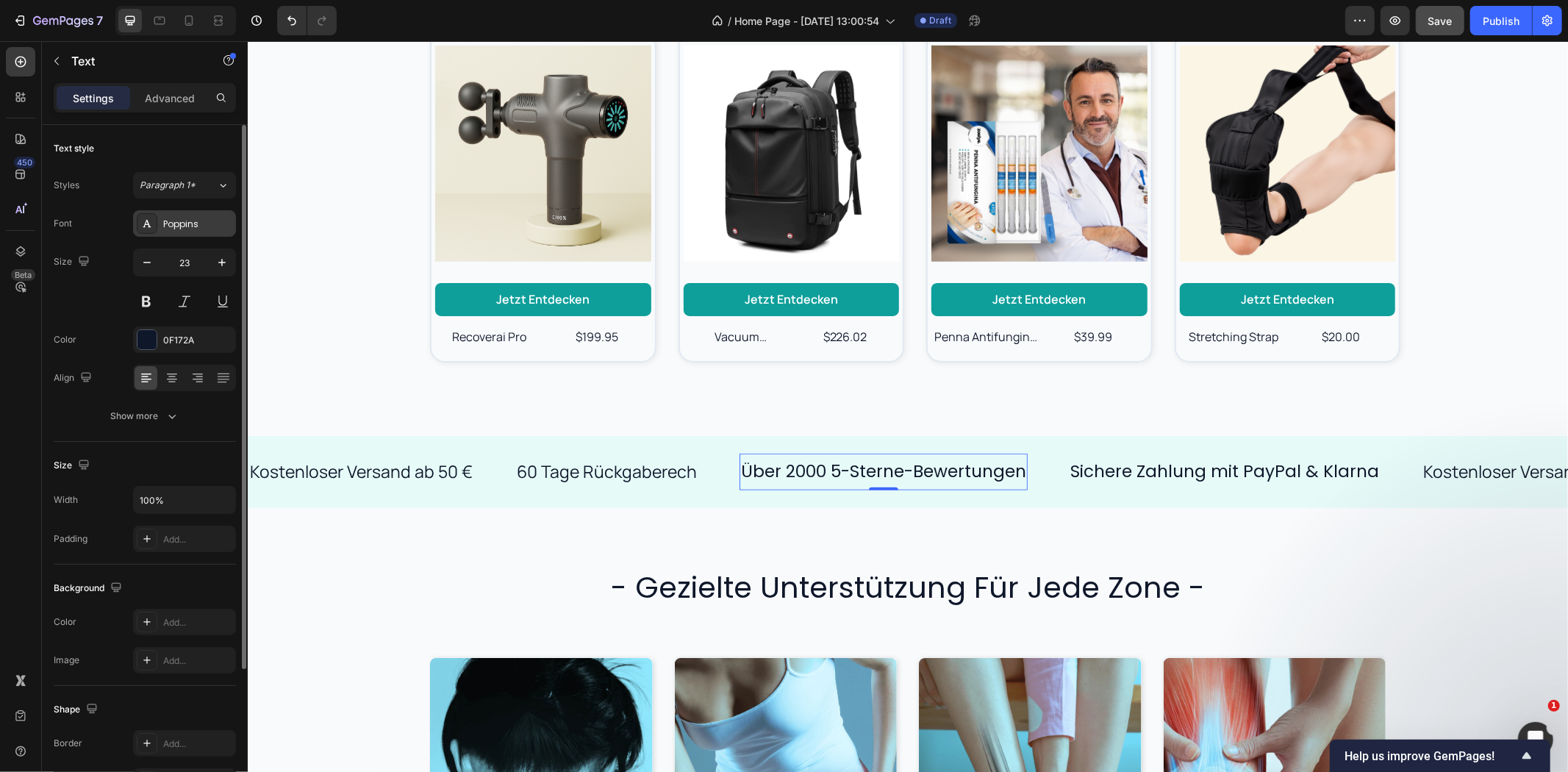
click at [162, 225] on div "Poppins" at bounding box center [184, 223] width 103 height 26
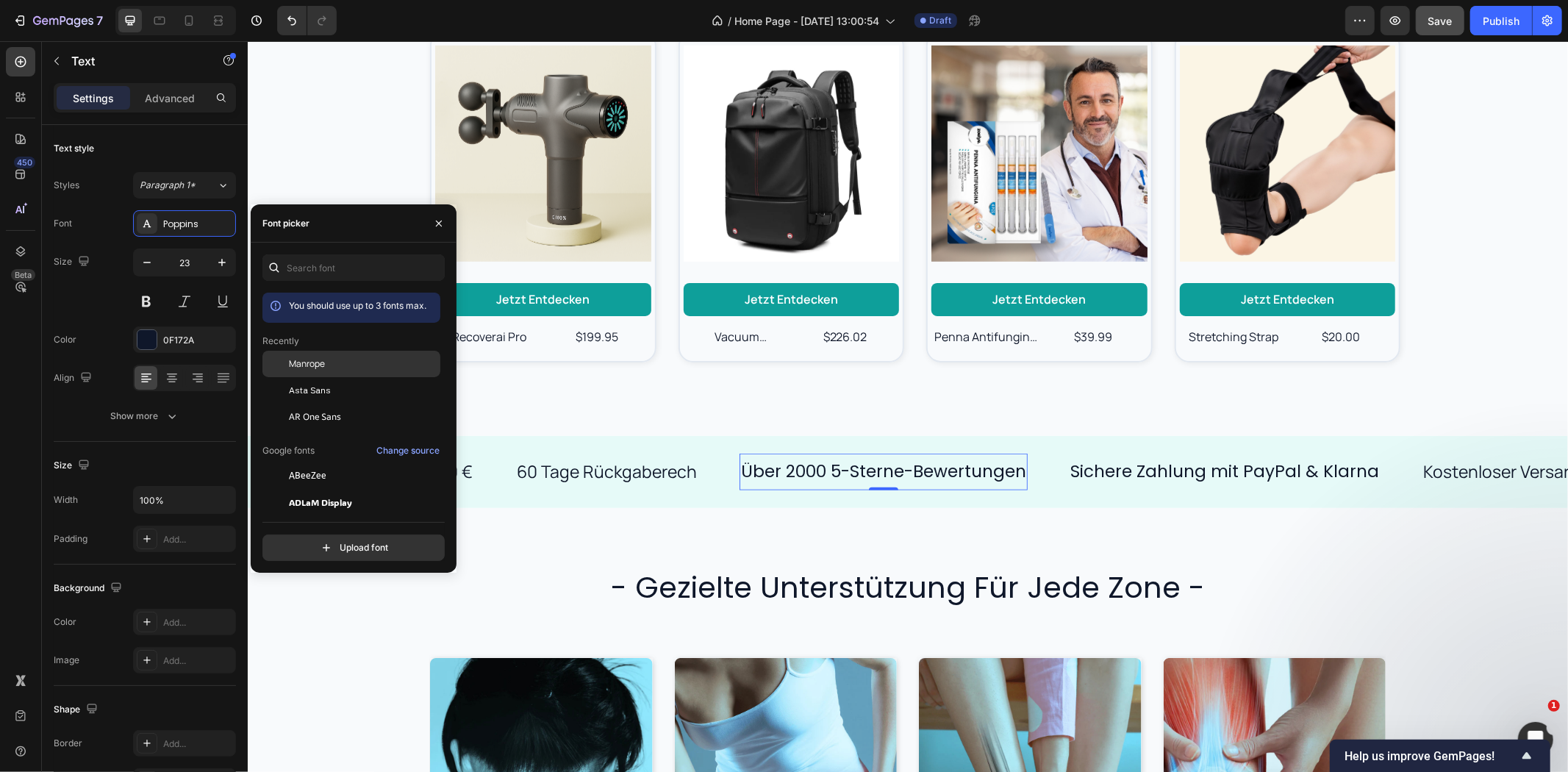
click at [338, 356] on div "Manrope" at bounding box center [351, 363] width 178 height 26
click at [1093, 467] on p "Sichere Zahlung mit PayPal & Klarna" at bounding box center [1207, 471] width 309 height 22
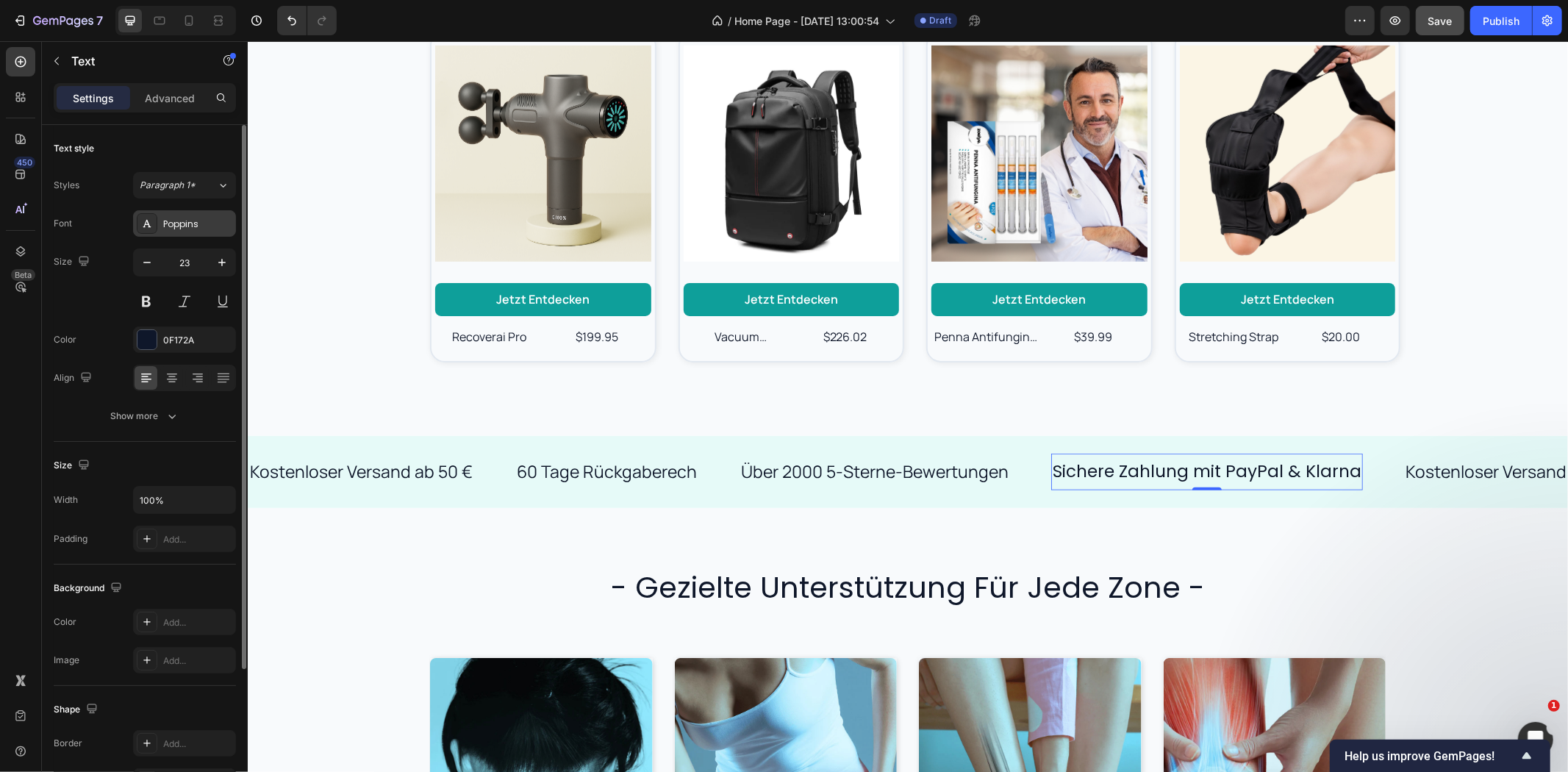
click at [192, 223] on div "Poppins" at bounding box center [198, 224] width 69 height 14
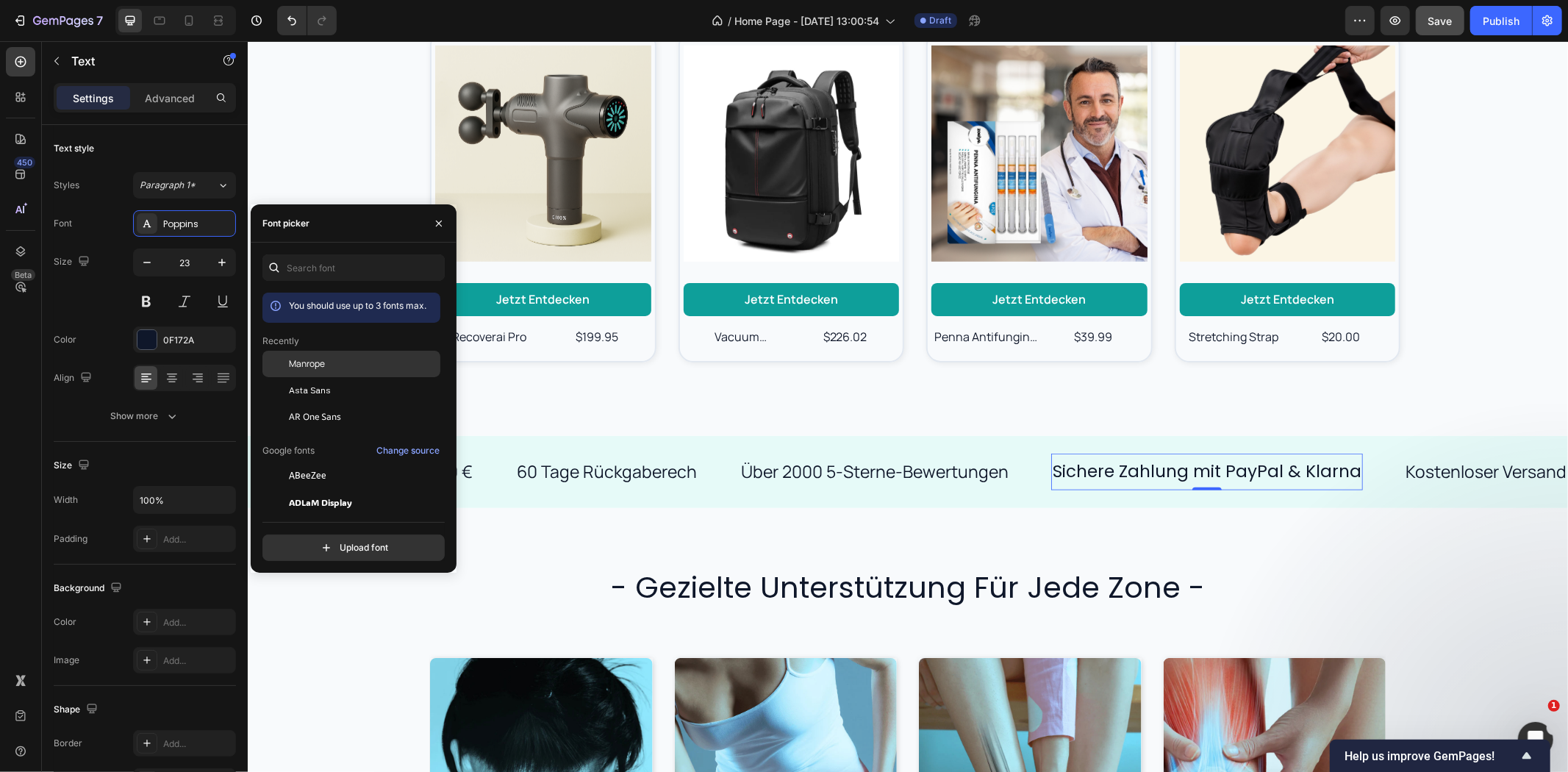
click at [321, 362] on span "Manrope" at bounding box center [307, 363] width 36 height 14
click at [1385, 471] on p "Kostenloser Versand ab 50 €" at bounding box center [1485, 471] width 222 height 22
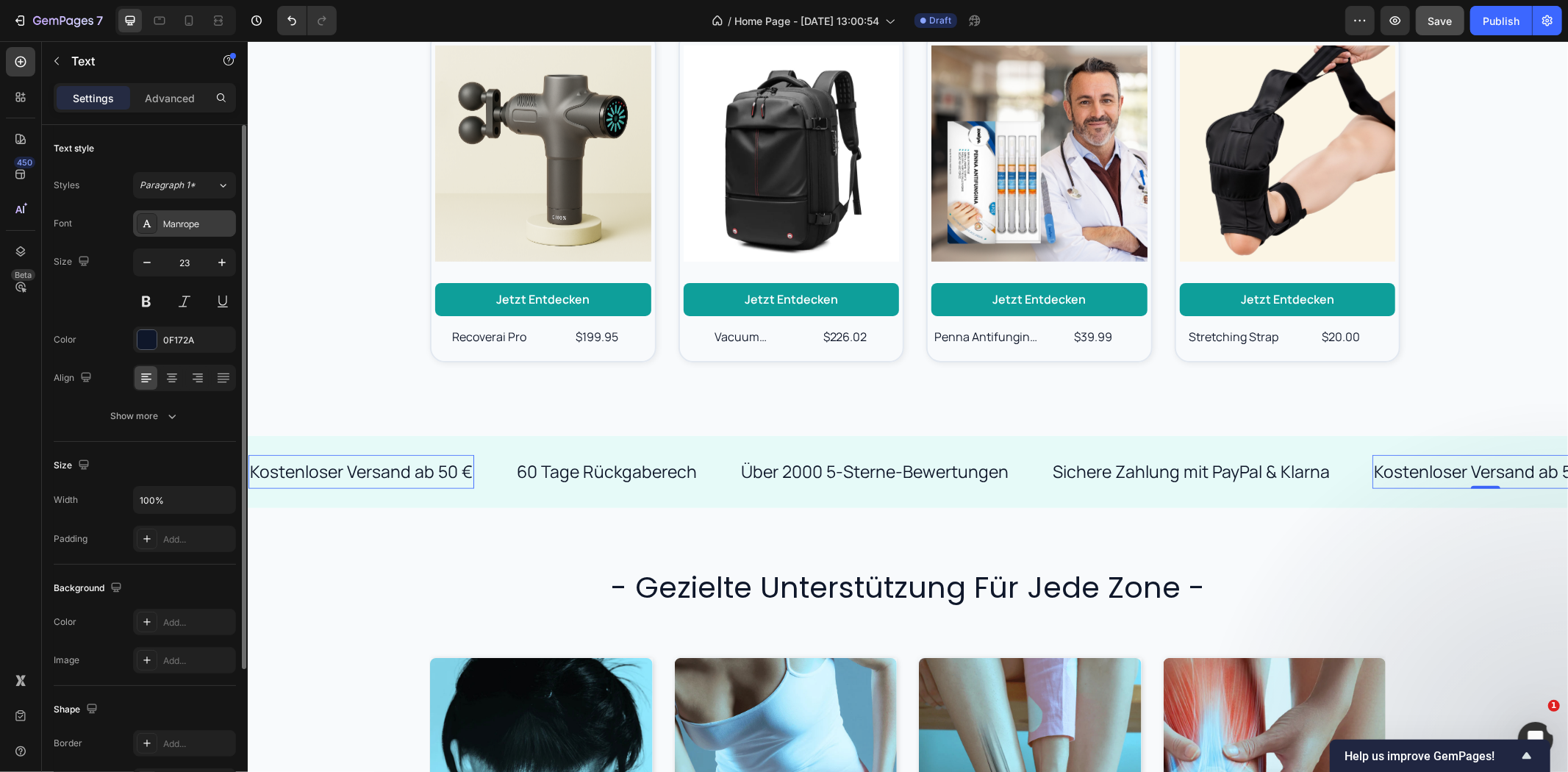
click at [164, 219] on div "Manrope" at bounding box center [198, 224] width 69 height 14
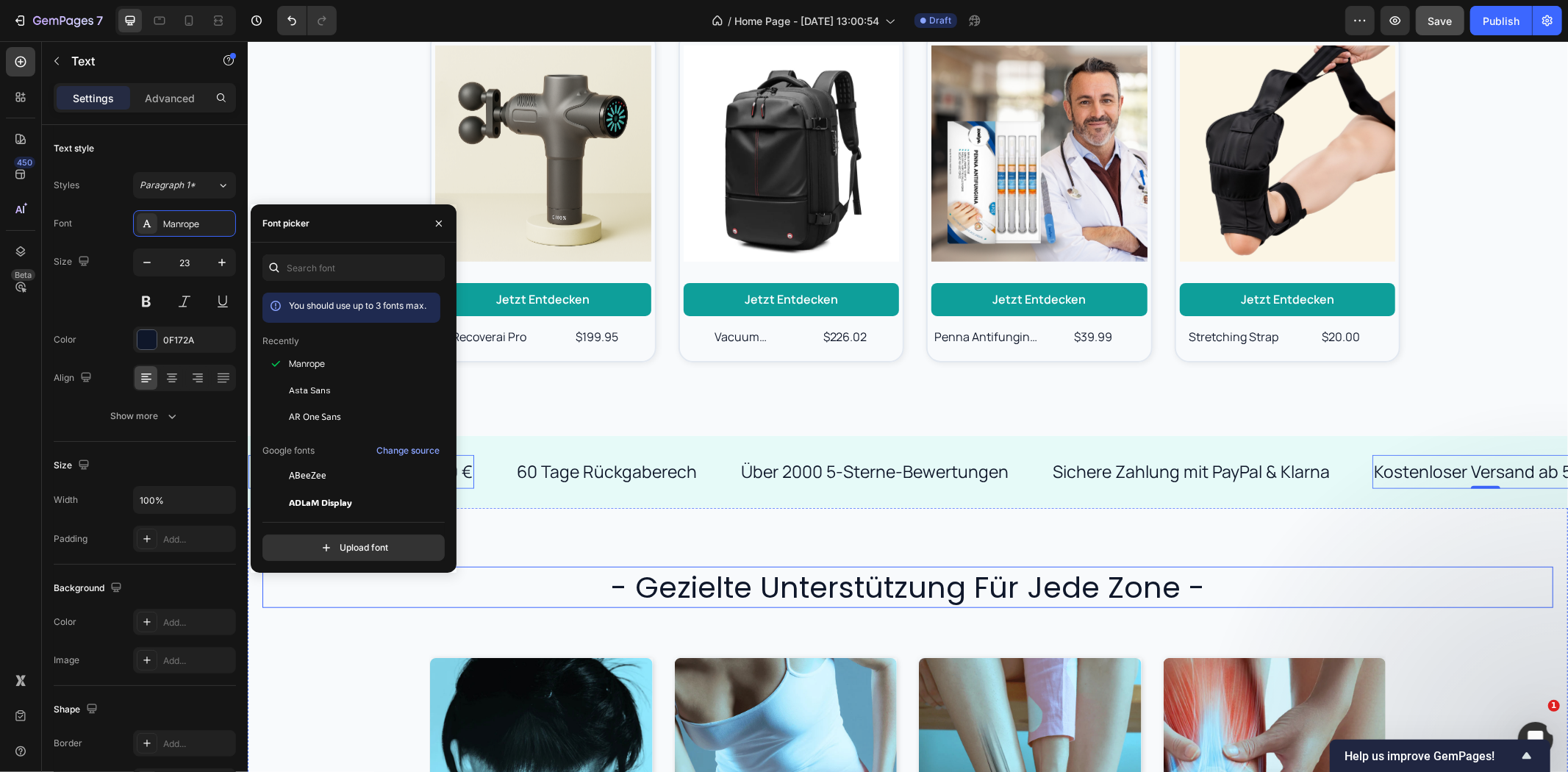
click at [939, 586] on h2 "- gezielte unterstützung für jede zone -" at bounding box center [907, 587] width 882 height 42
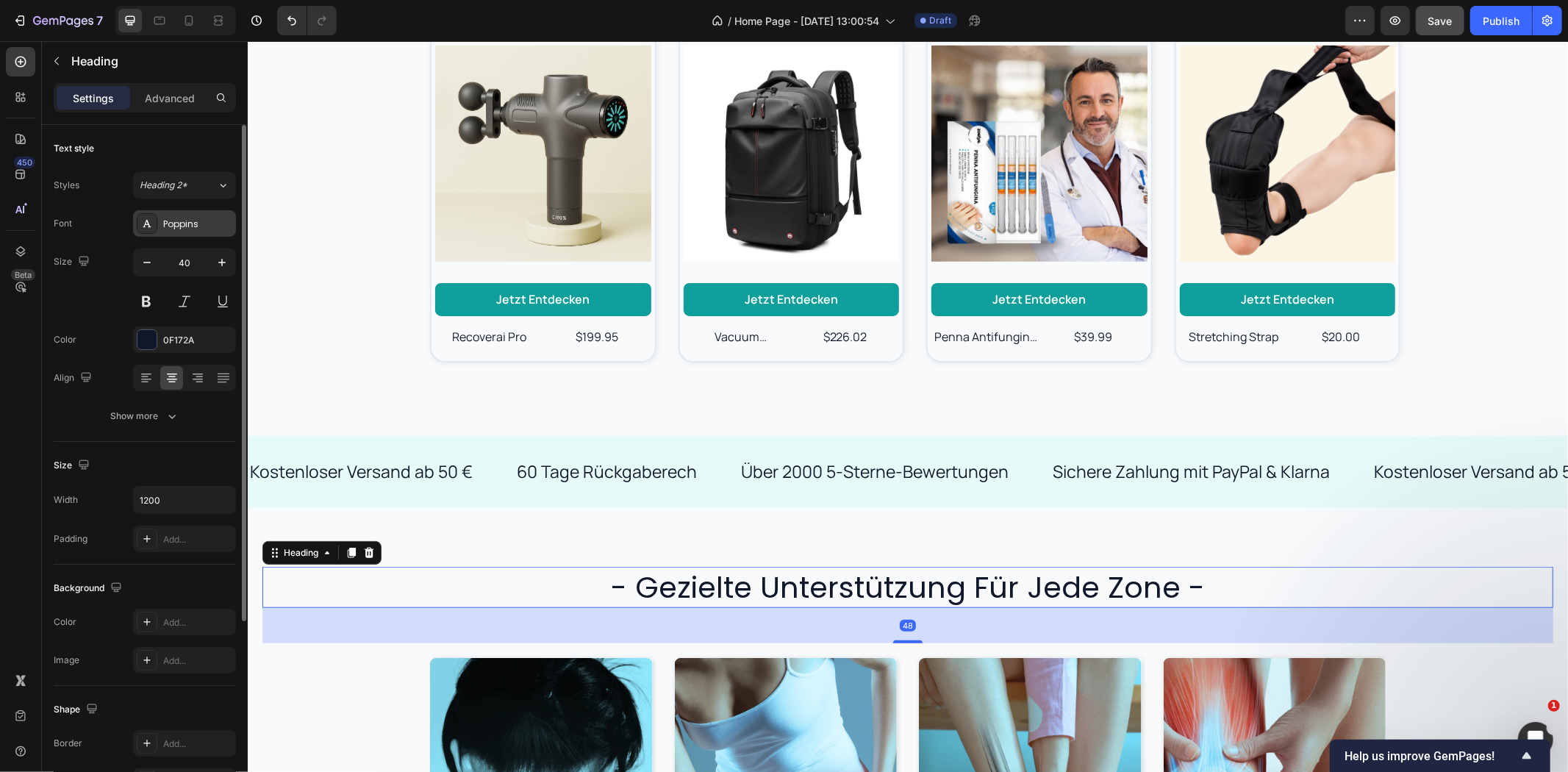
click at [192, 223] on div "Poppins" at bounding box center [198, 224] width 69 height 14
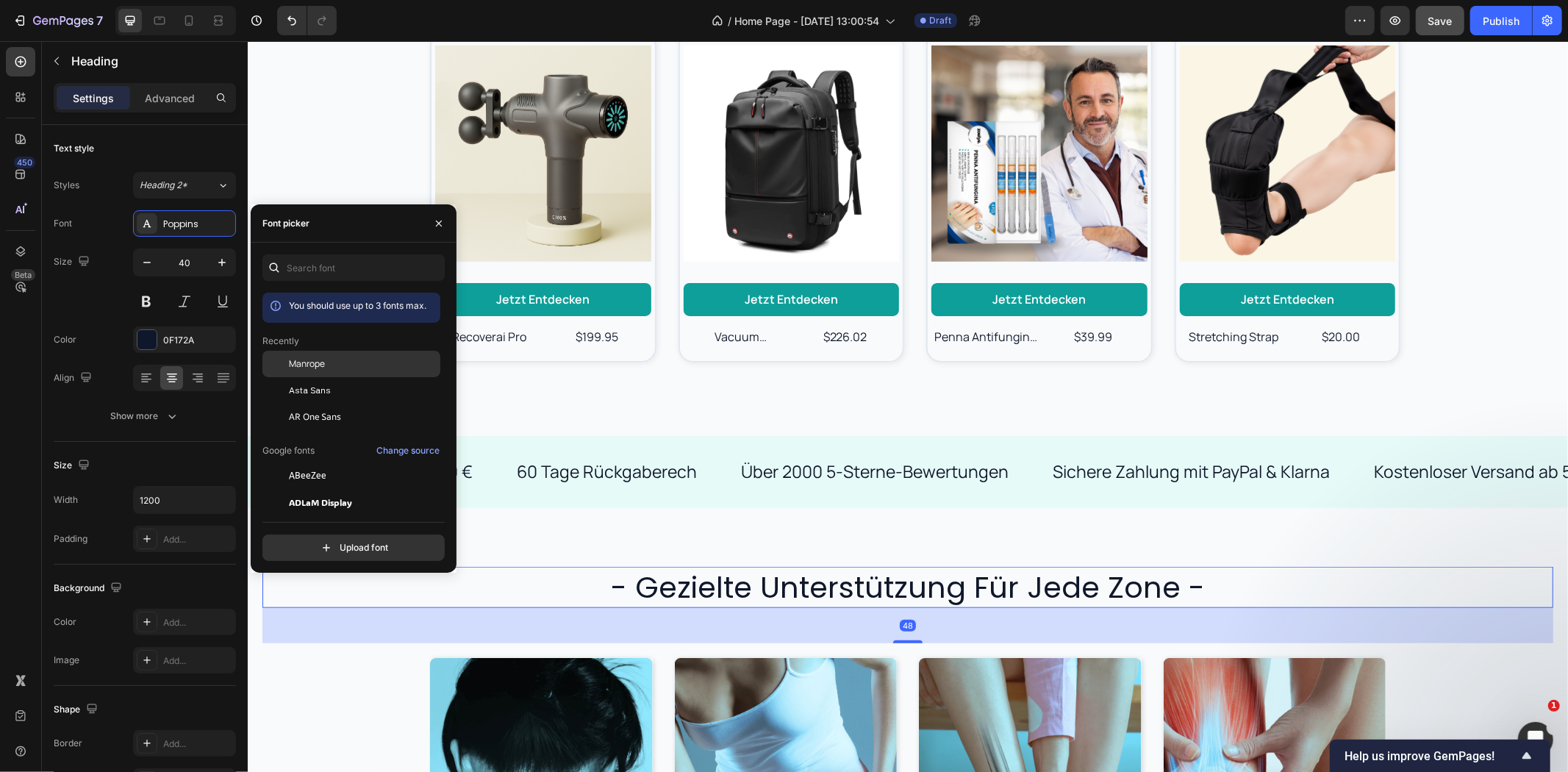
click at [307, 364] on span "Manrope" at bounding box center [307, 363] width 36 height 14
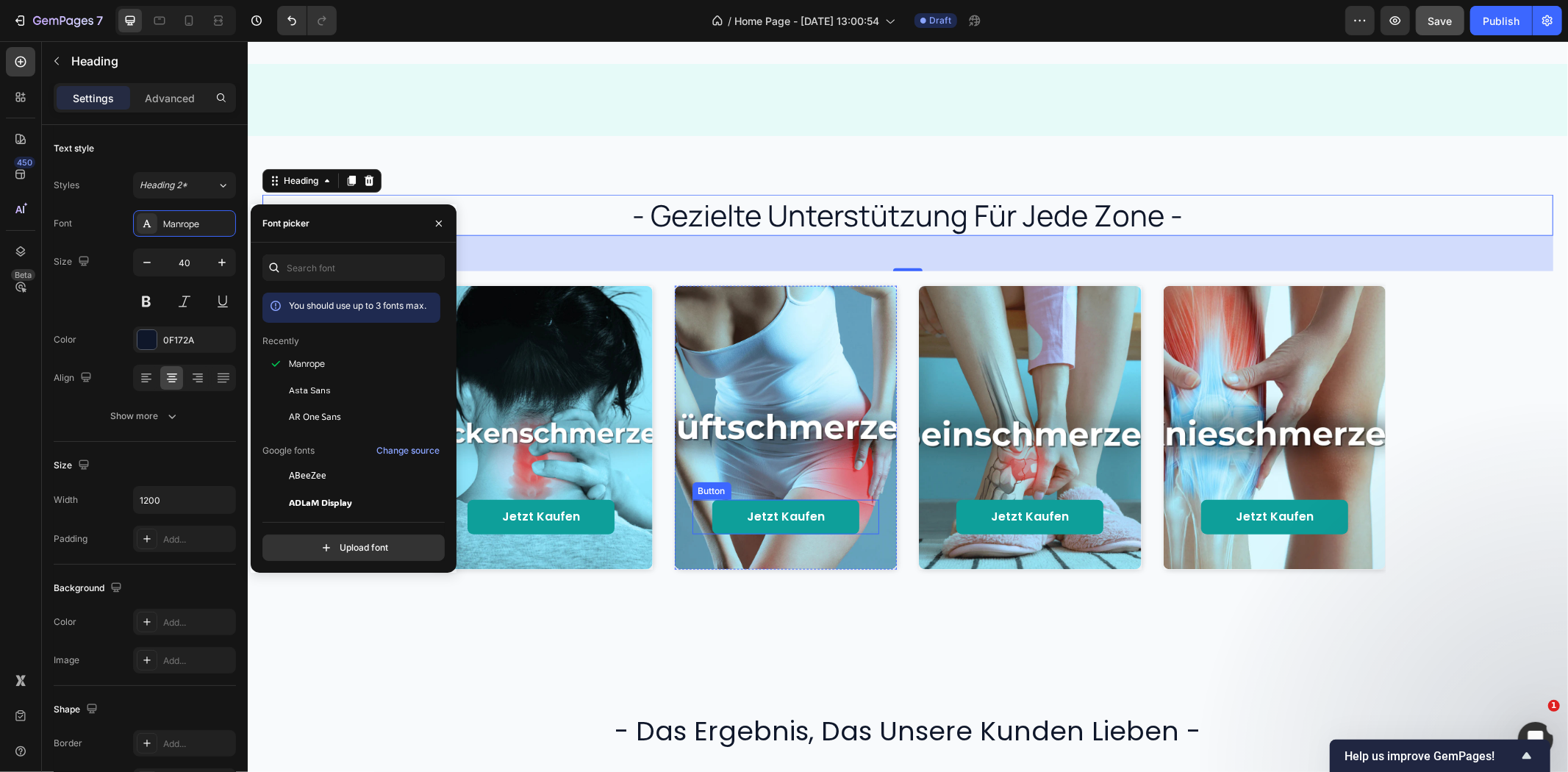
scroll to position [1552, 0]
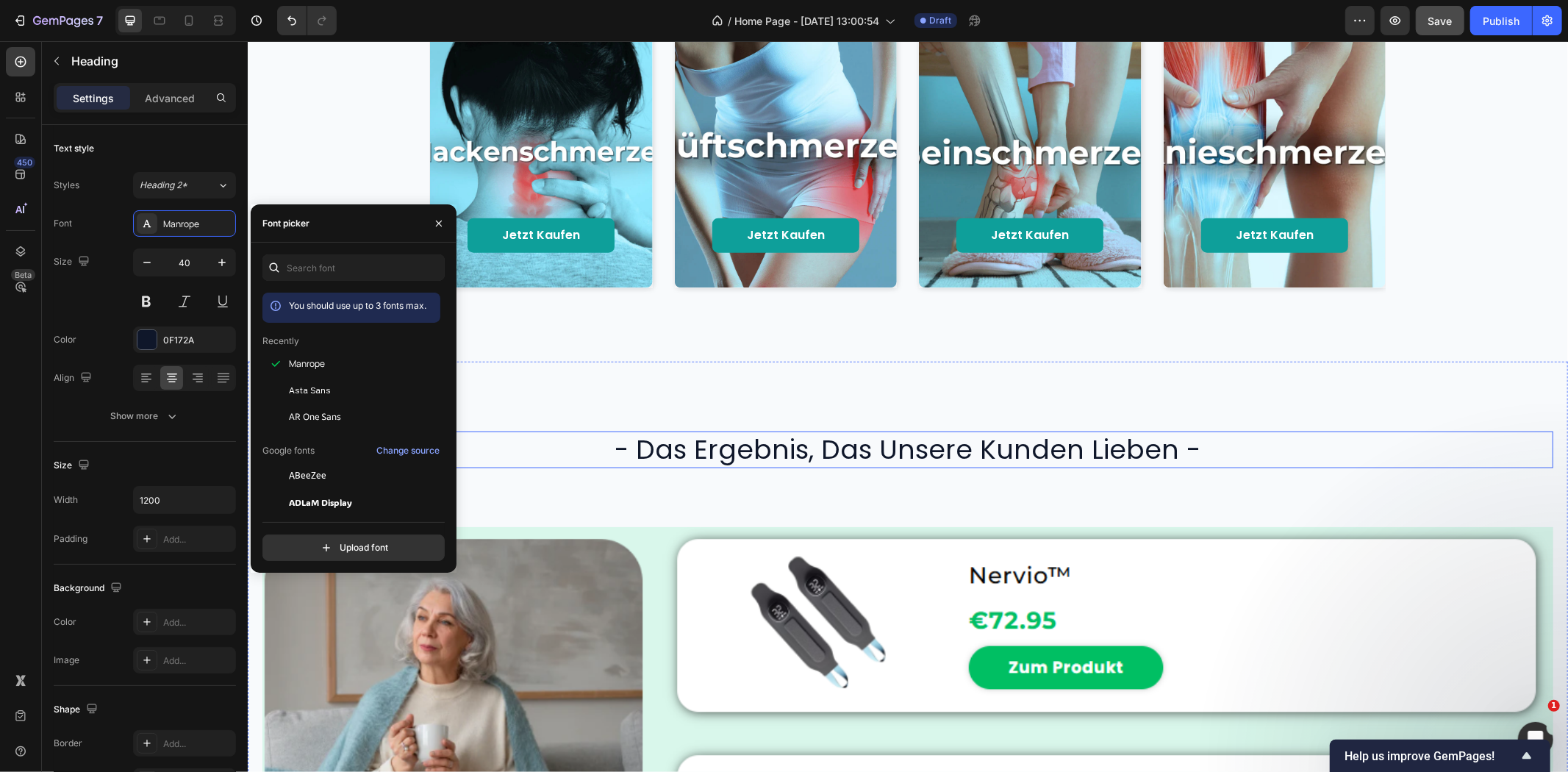
click at [740, 453] on h2 "- das ergebnis, das unsere kunden lieben -" at bounding box center [907, 449] width 1291 height 37
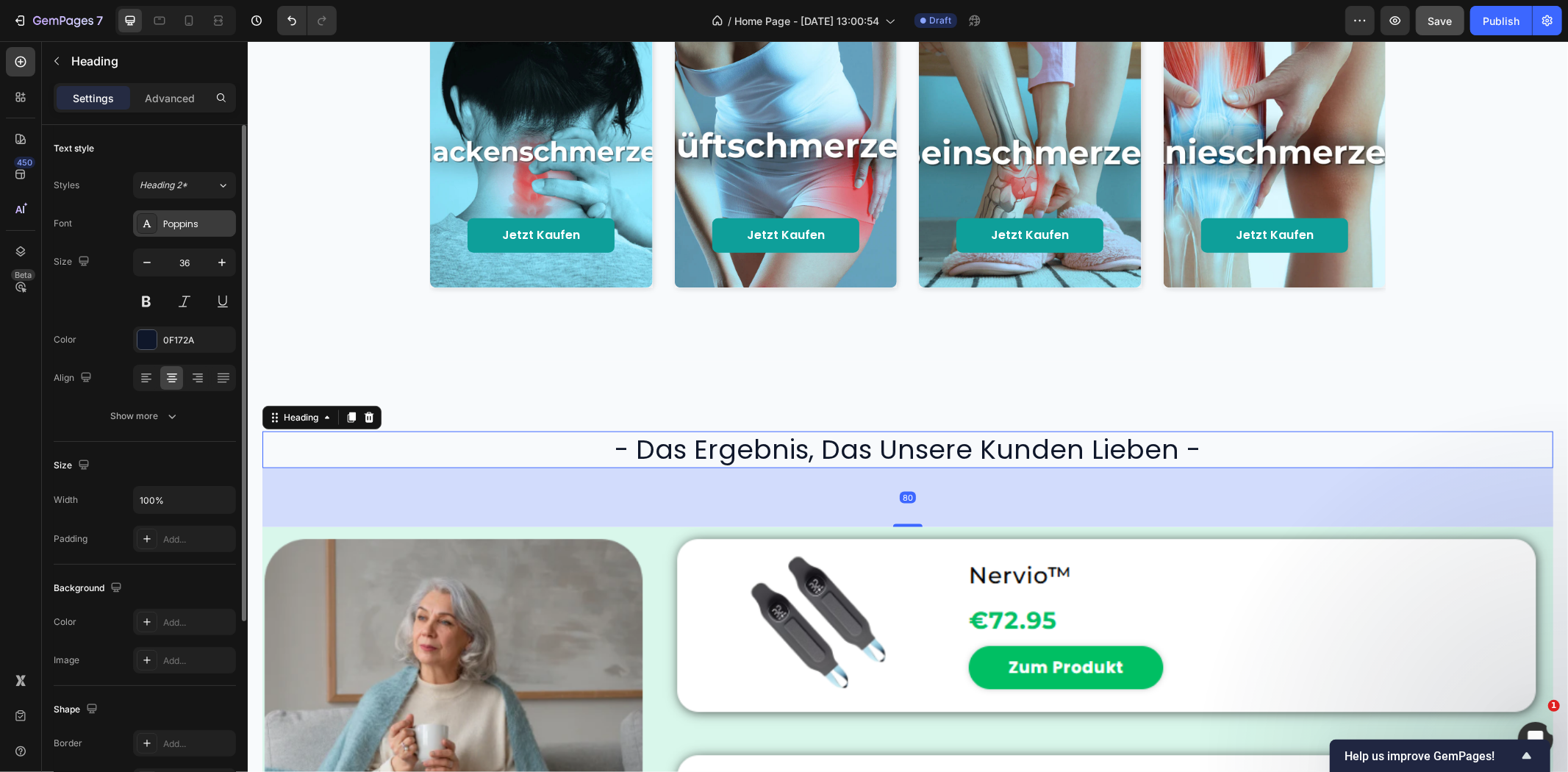
click at [172, 231] on div "Poppins" at bounding box center [198, 224] width 69 height 14
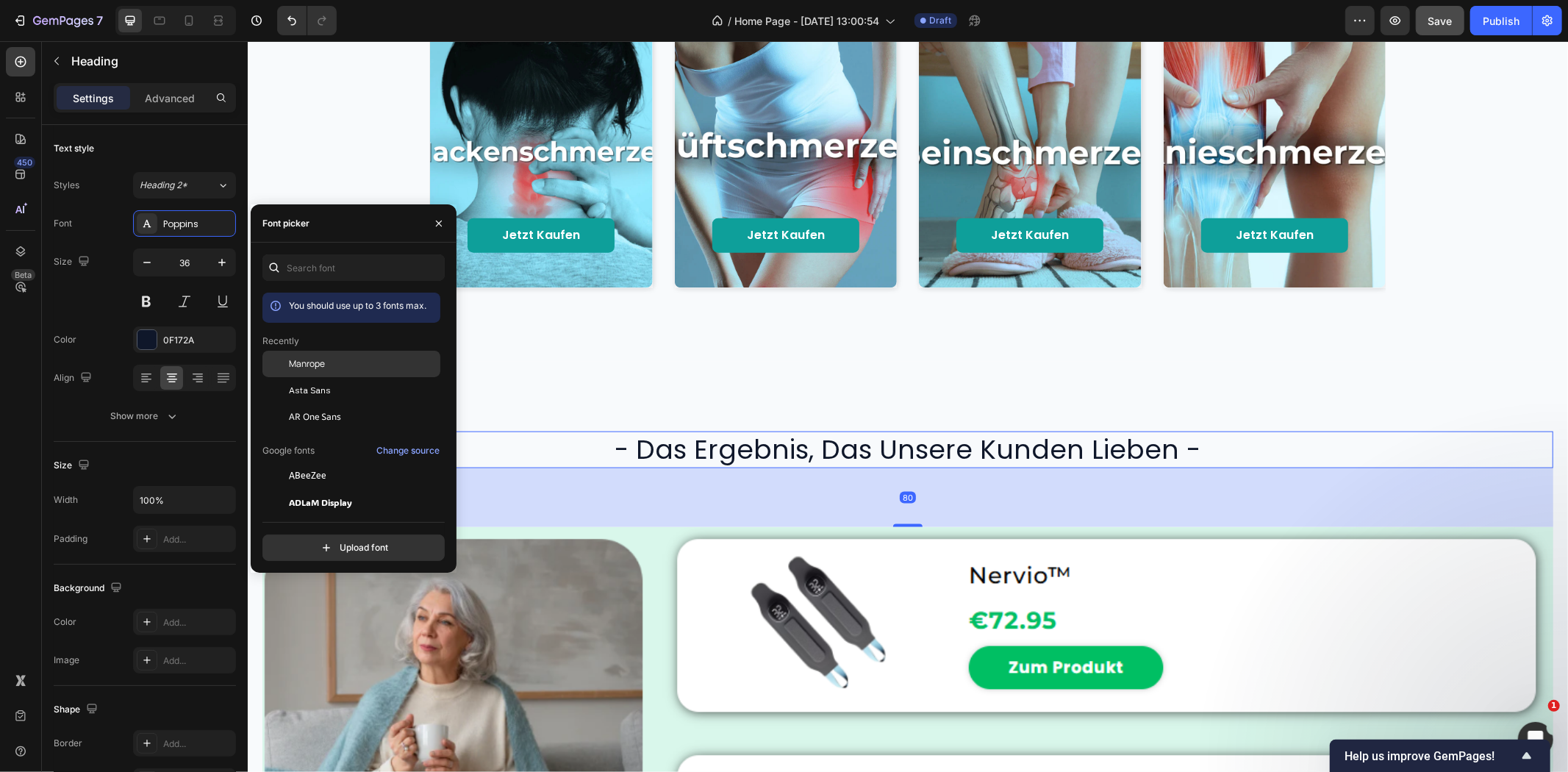
click at [333, 358] on div "Manrope" at bounding box center [363, 363] width 148 height 14
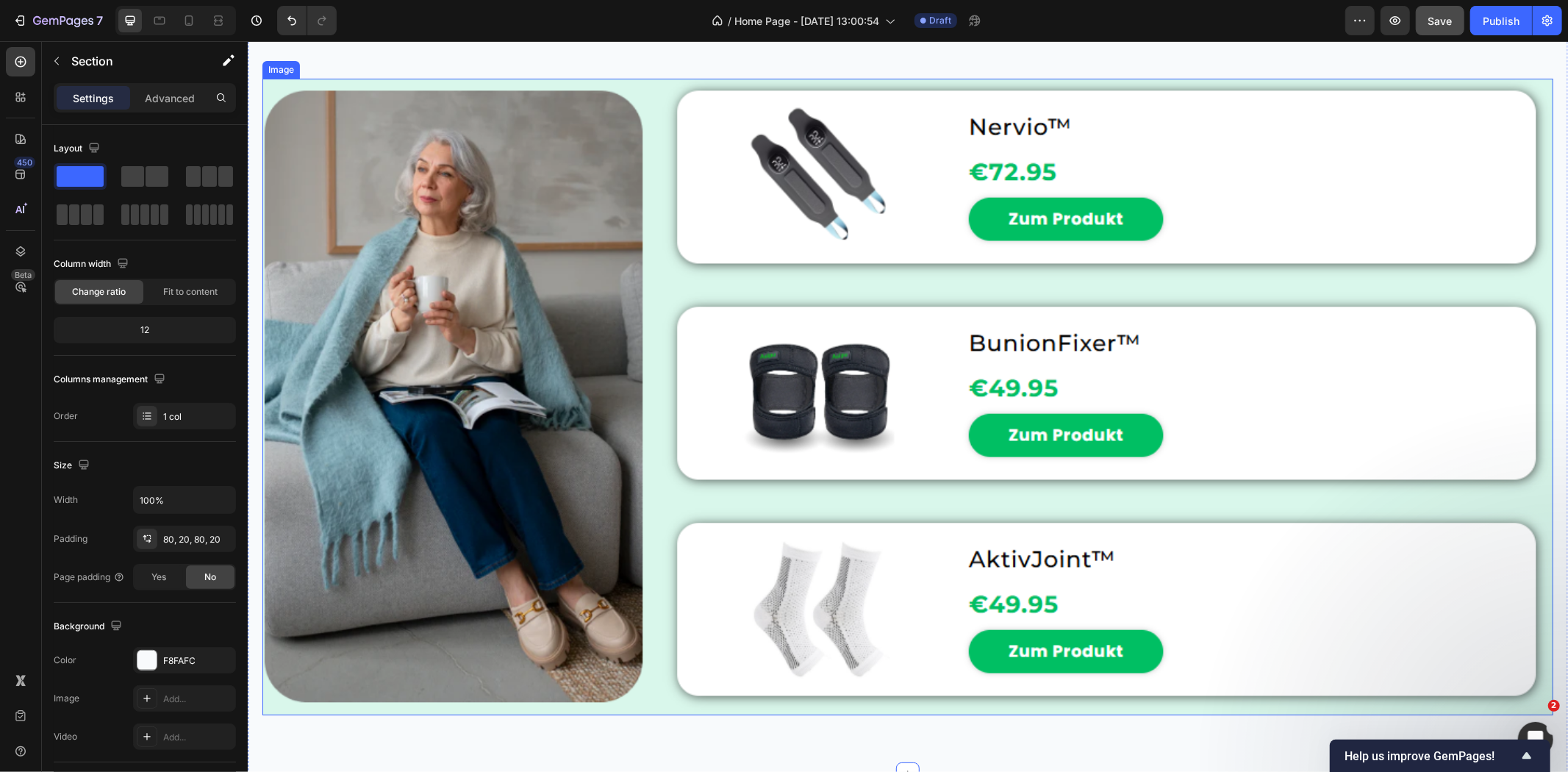
scroll to position [2369, 0]
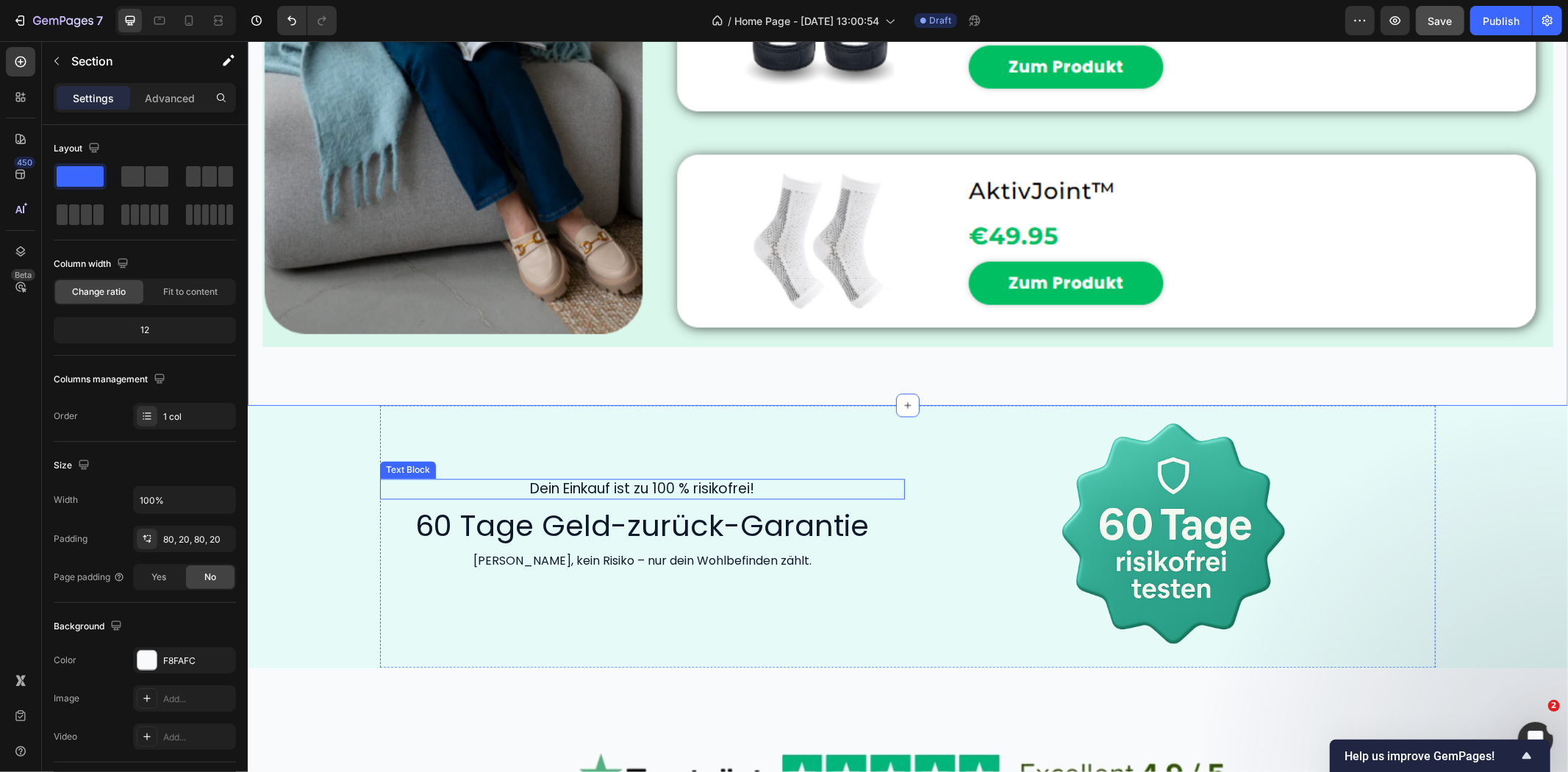
click at [684, 480] on p "Dein Einkauf ist zu 100 % risikofrei!" at bounding box center [642, 489] width 305 height 18
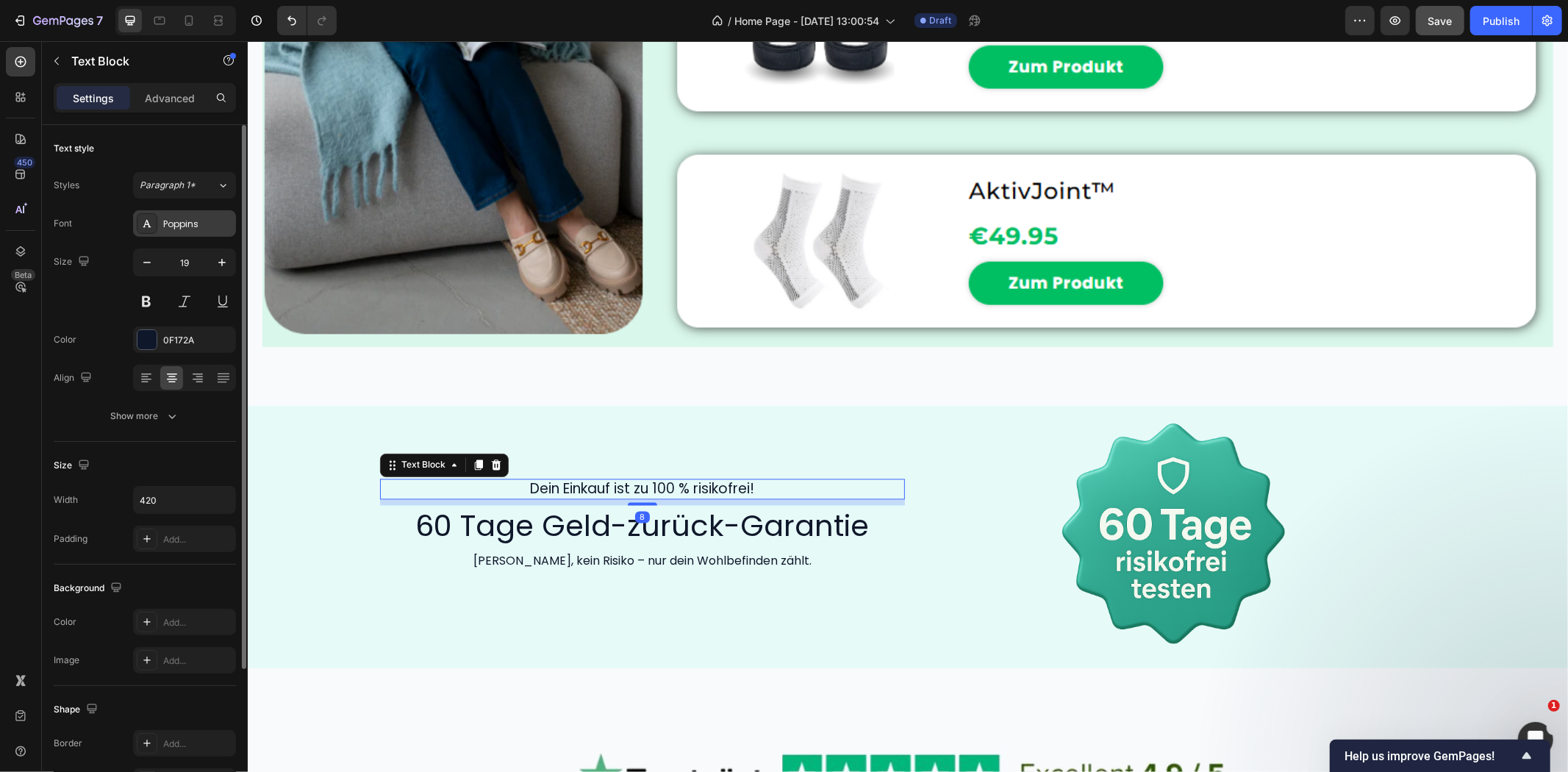
click at [177, 223] on div "Poppins" at bounding box center [198, 224] width 69 height 14
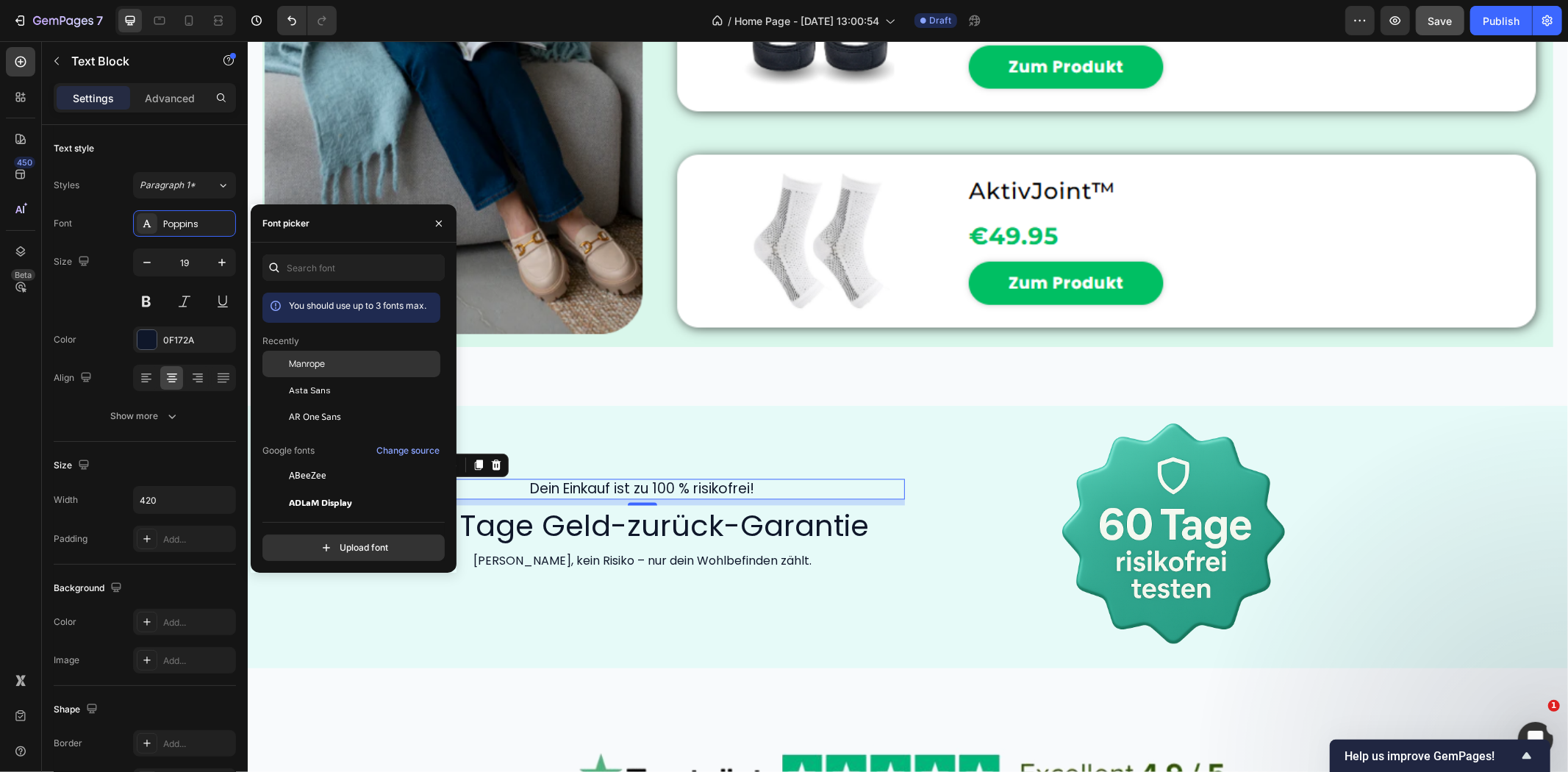
click at [297, 362] on span "Manrope" at bounding box center [307, 363] width 36 height 14
click at [521, 517] on h2 "60 Tage Geld-zurück-Garantie" at bounding box center [642, 526] width 525 height 42
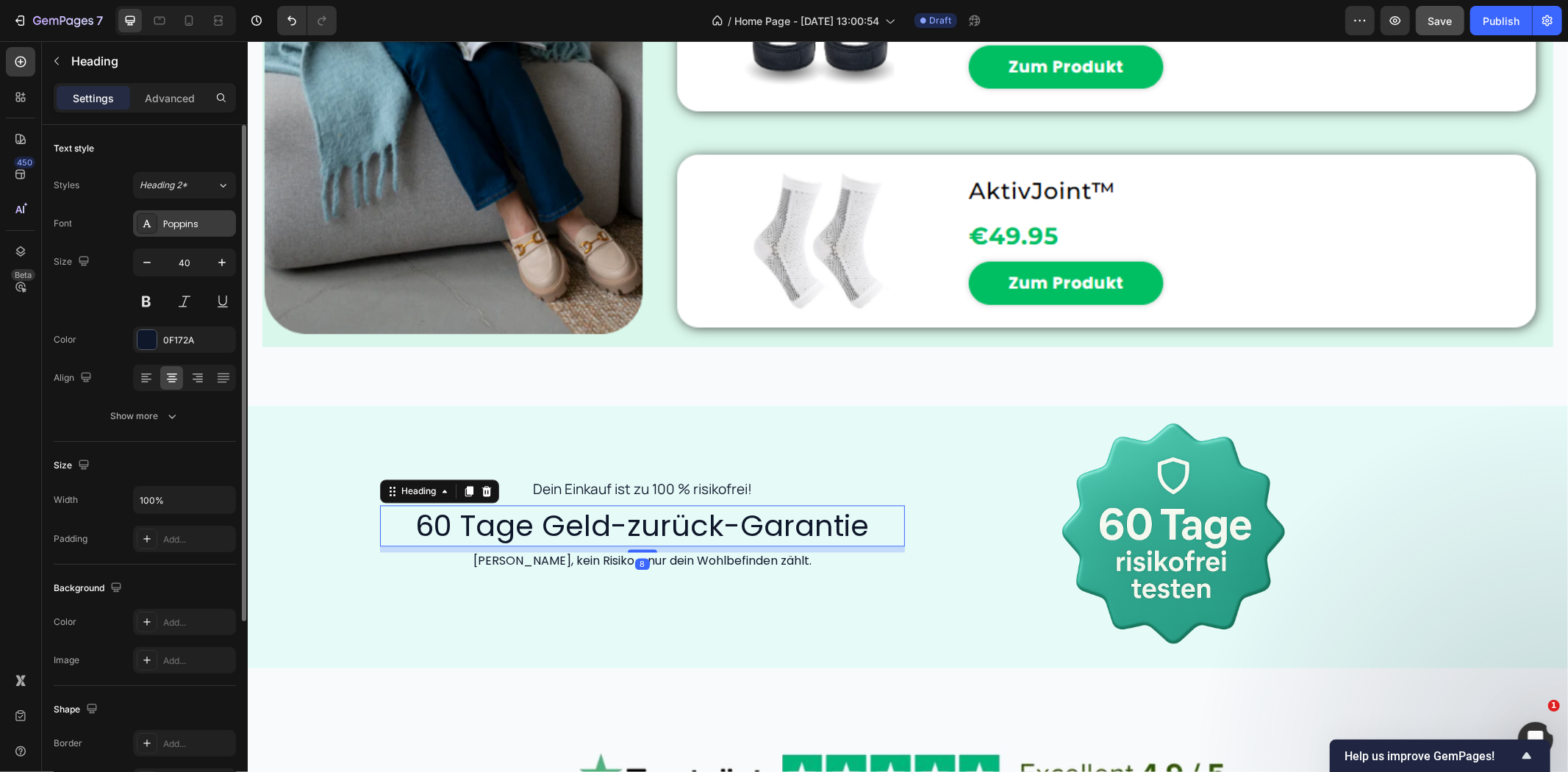
click at [174, 218] on div "Poppins" at bounding box center [198, 224] width 69 height 14
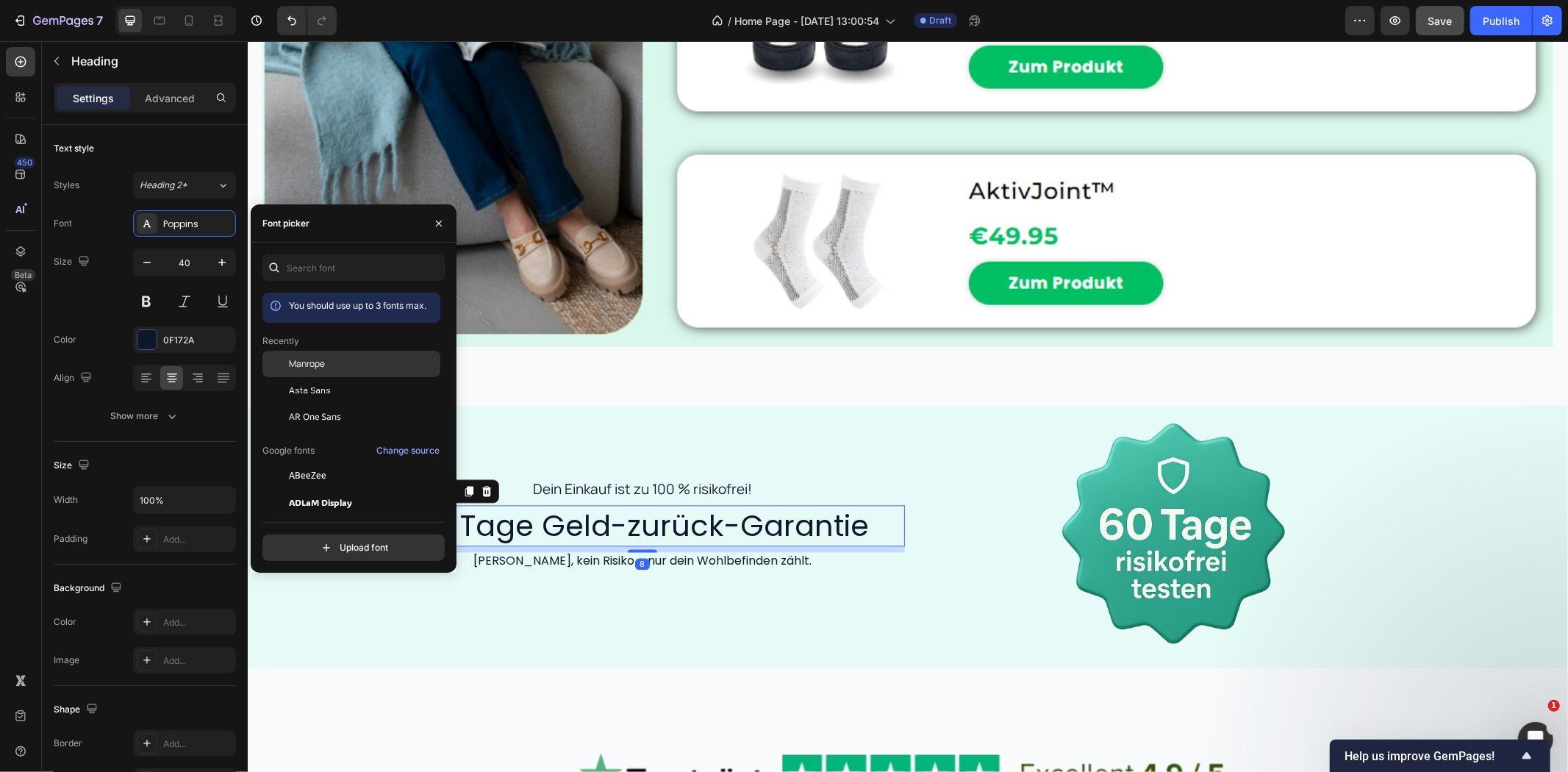
click at [295, 366] on span "Manrope" at bounding box center [307, 363] width 36 height 14
click at [554, 554] on p "[PERSON_NAME], kein Risiko – nur dein Wohlbefinden zählt." at bounding box center [642, 561] width 338 height 15
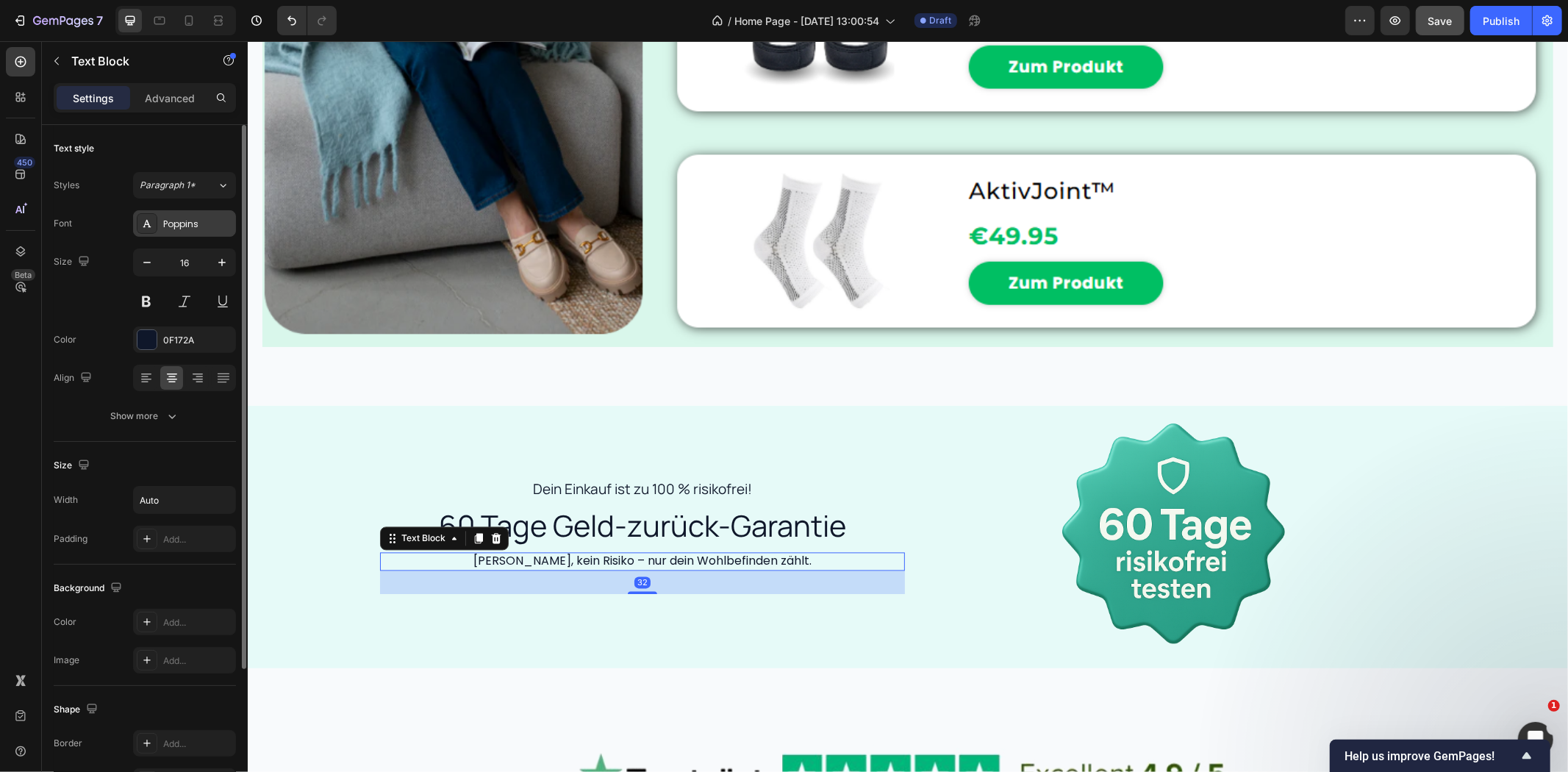
click at [184, 230] on div "Poppins" at bounding box center [198, 224] width 69 height 14
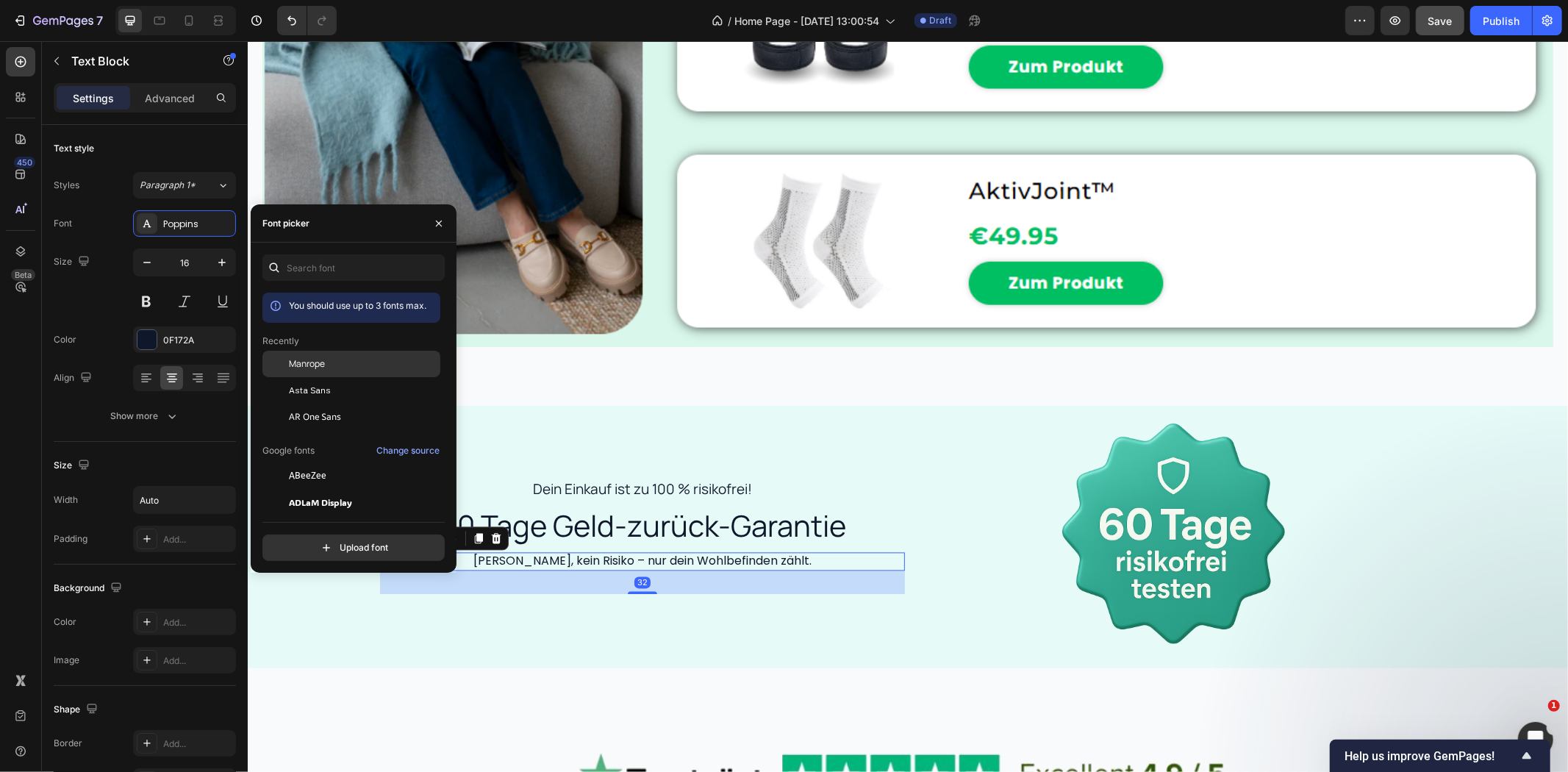
click at [297, 361] on span "Manrope" at bounding box center [307, 363] width 36 height 14
click at [827, 406] on div "Dein Einkauf ist zu 100 % risikofrei! Text Block 60 Tage Geld-zurück-Garantie H…" at bounding box center [642, 536] width 525 height 262
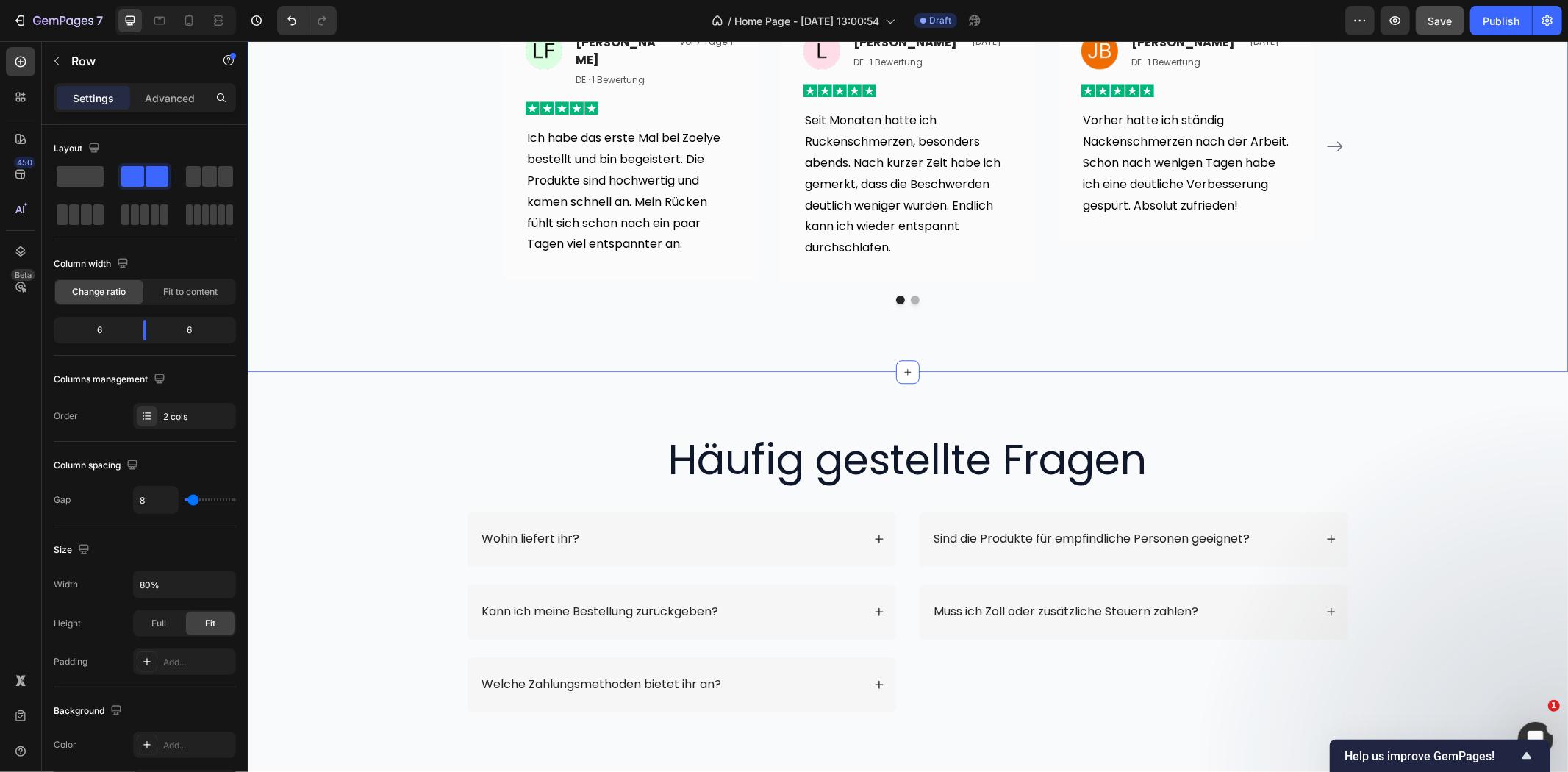
scroll to position [3187, 0]
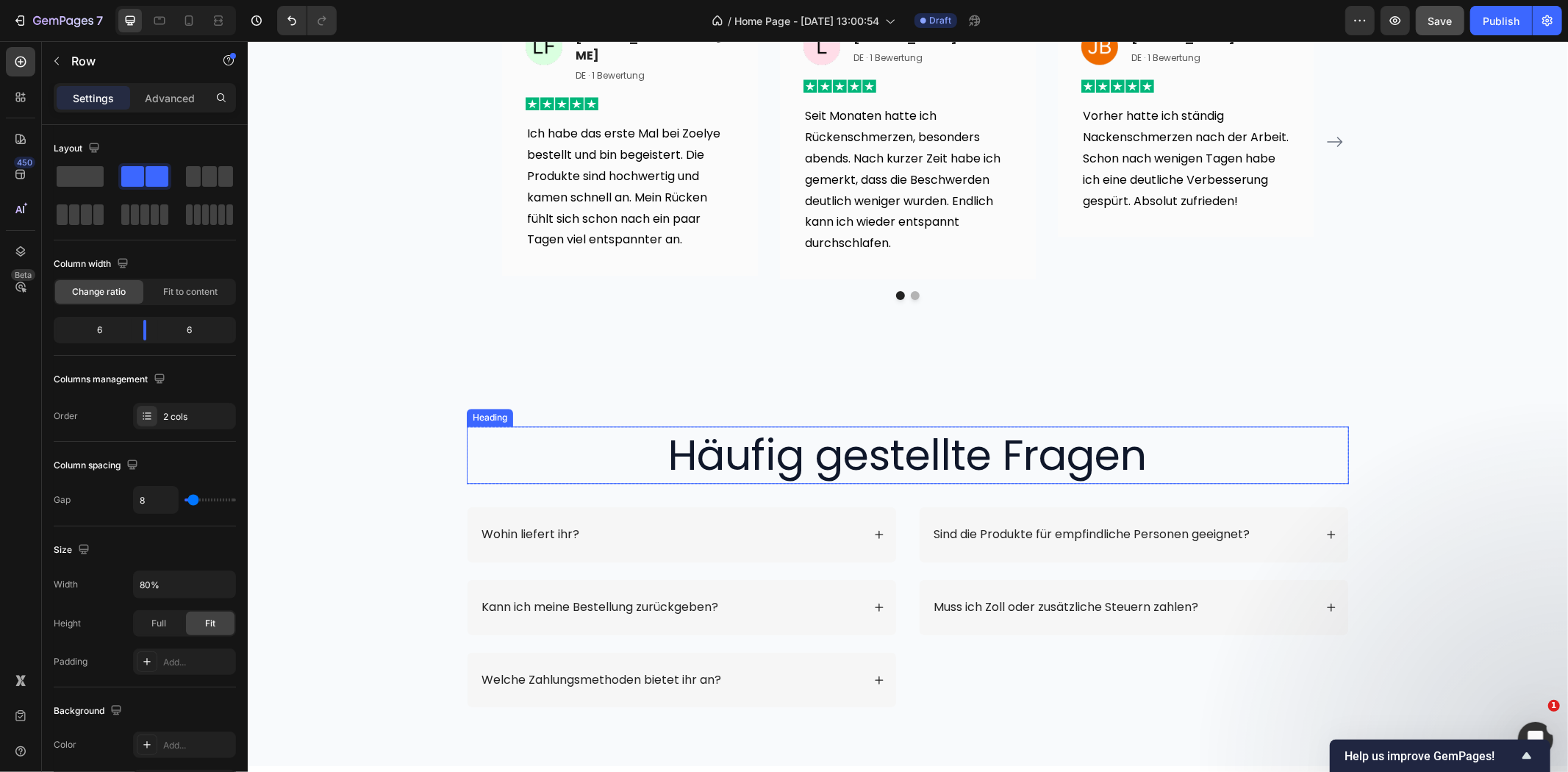
click at [805, 438] on h2 "Häufig gestellte Fragen" at bounding box center [907, 454] width 882 height 57
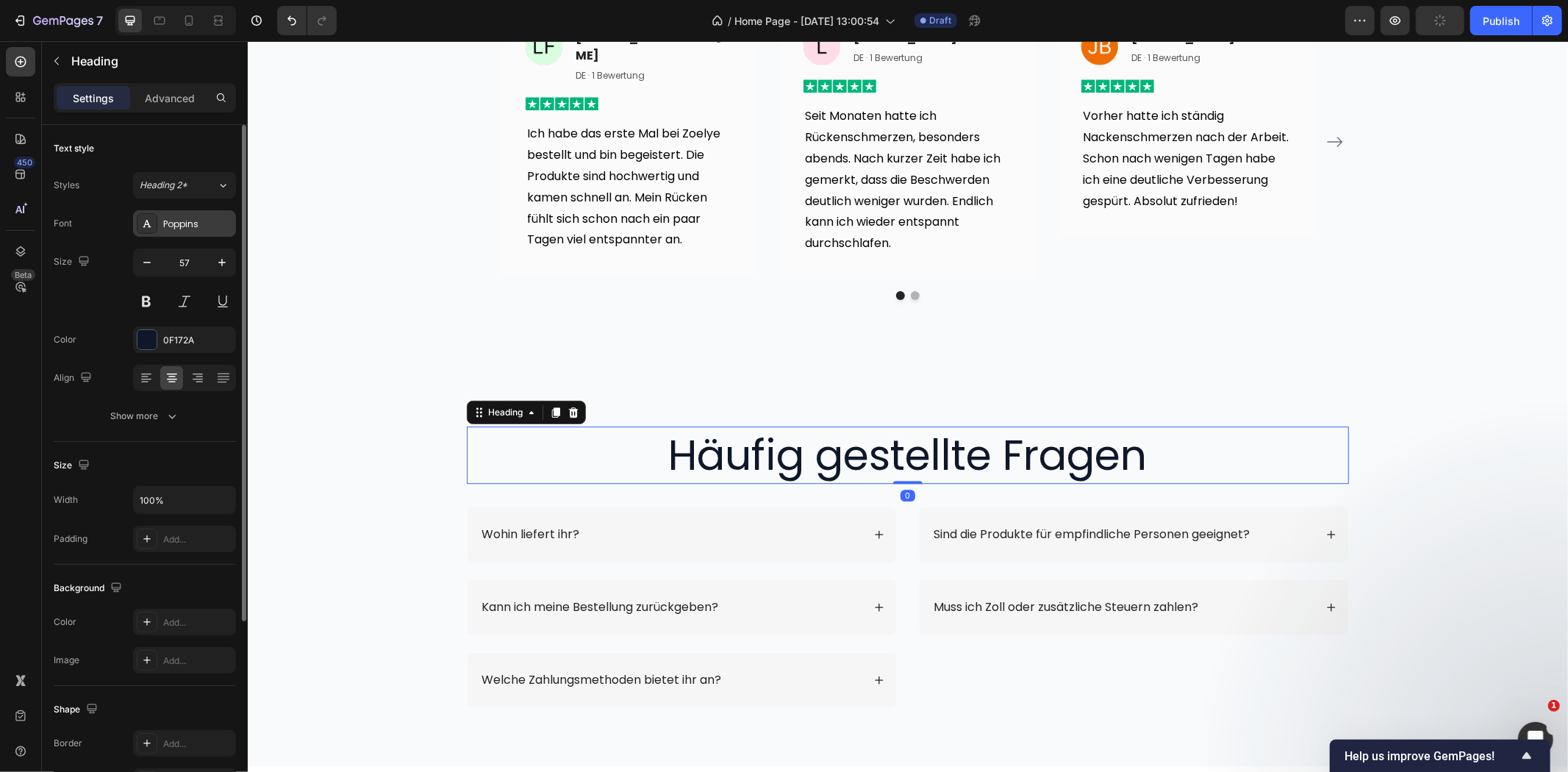
click at [170, 227] on div "Poppins" at bounding box center [198, 224] width 69 height 14
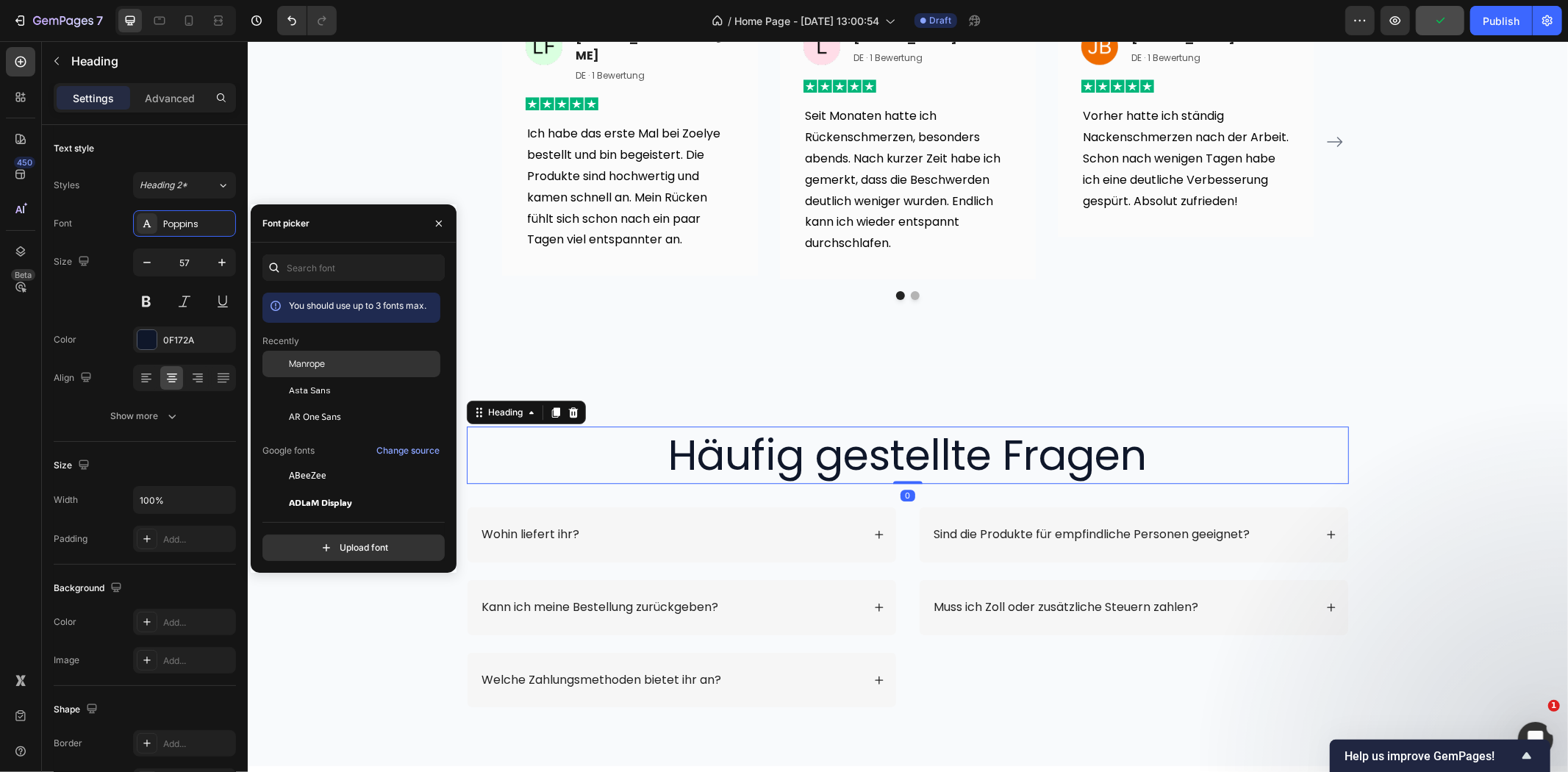
click at [282, 357] on div at bounding box center [275, 363] width 26 height 26
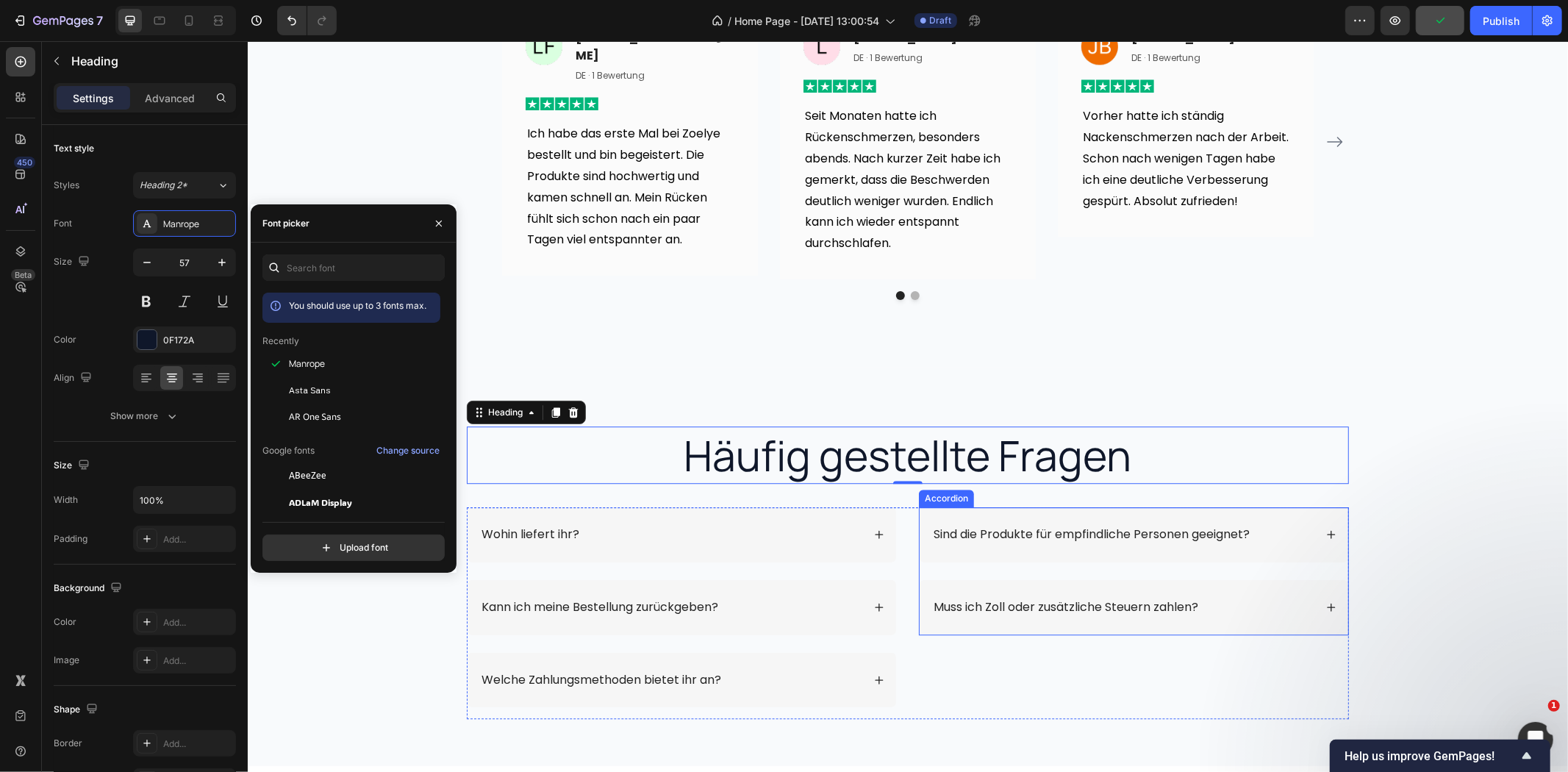
click at [893, 548] on div "Wohin liefert ihr? Kann ich meine Bestellung zurückgeben? Welche Zahlungsmethod…" at bounding box center [907, 612] width 882 height 212
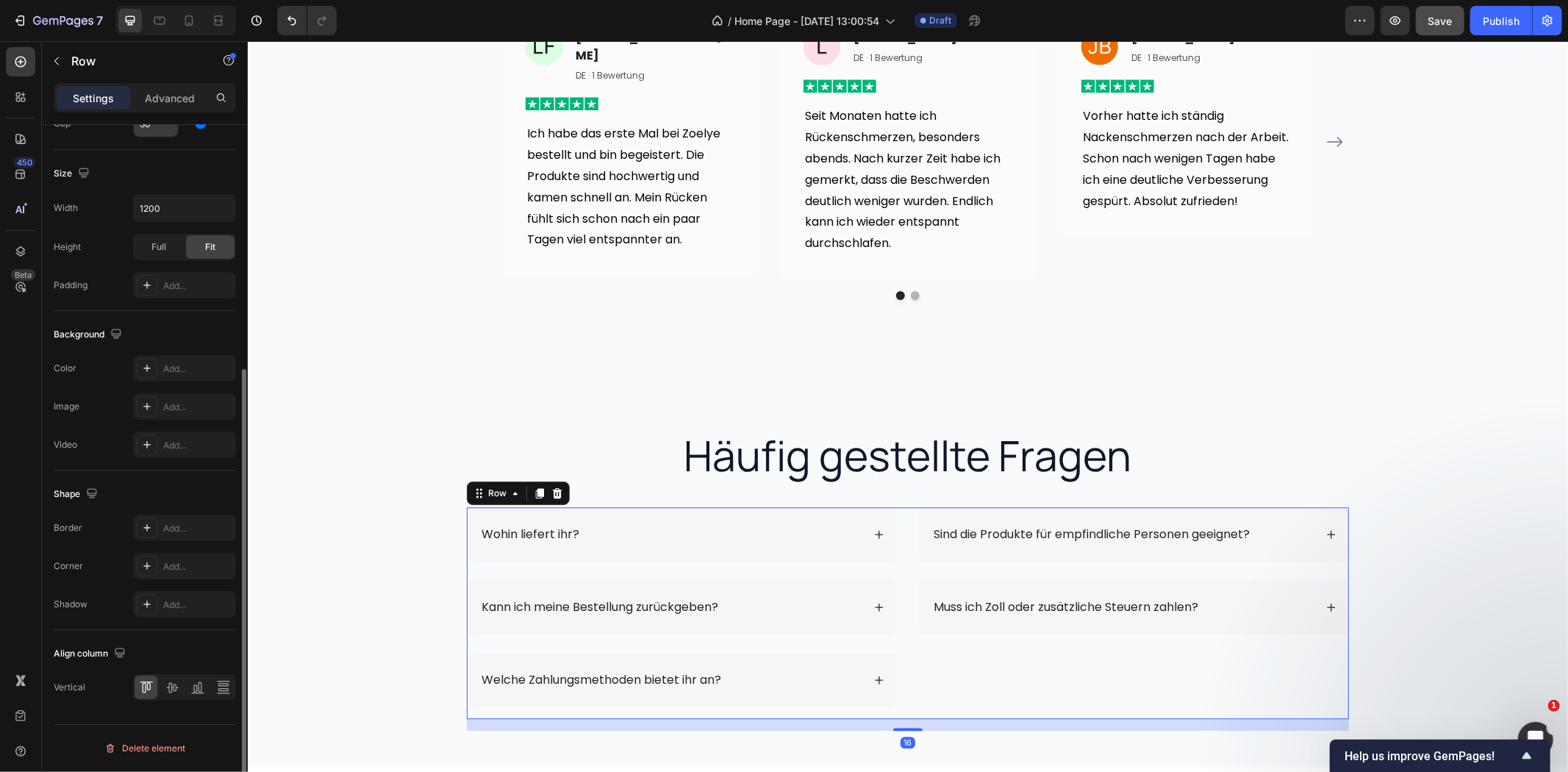
scroll to position [0, 0]
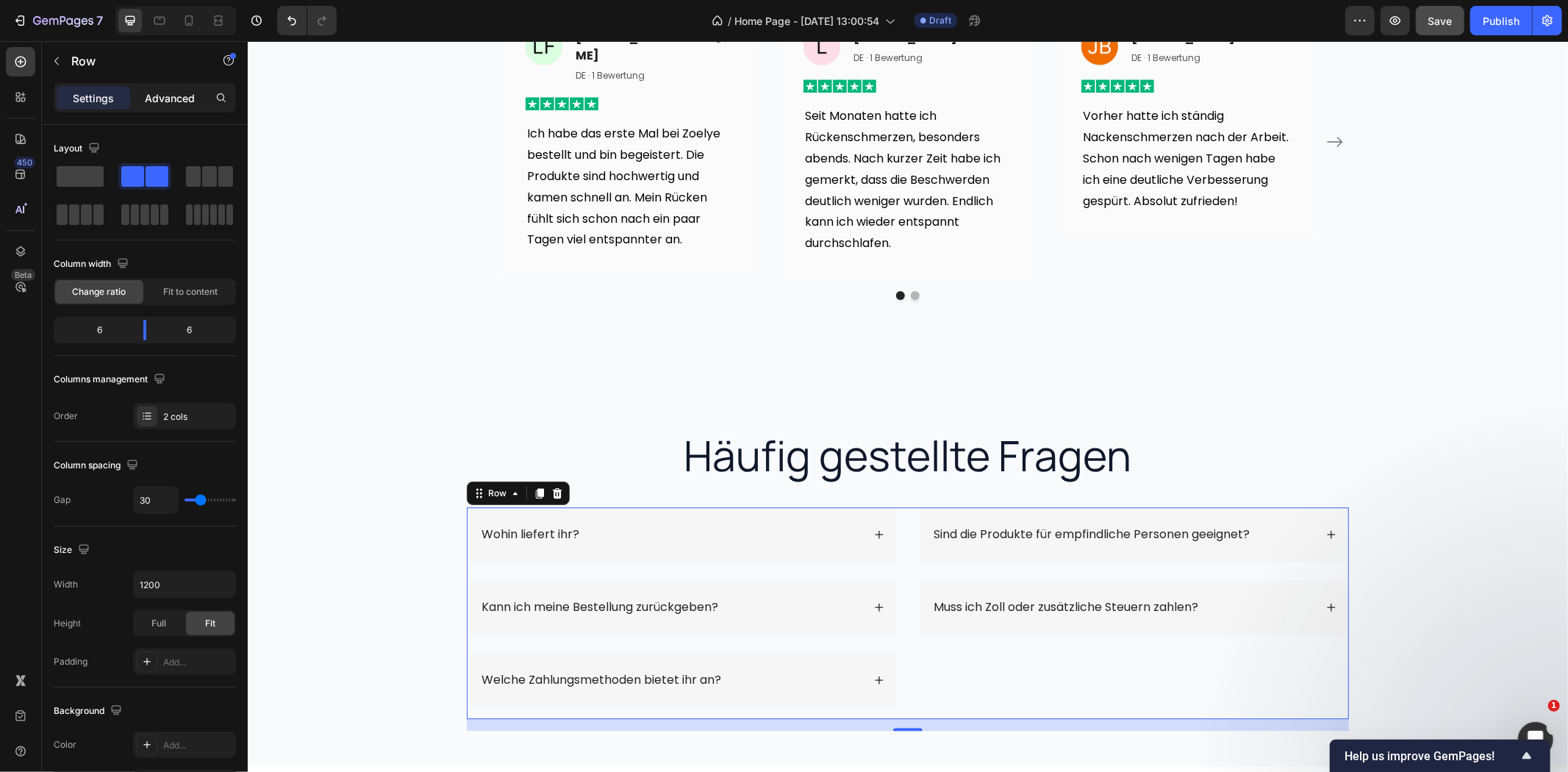
click at [183, 96] on p "Advanced" at bounding box center [169, 98] width 50 height 15
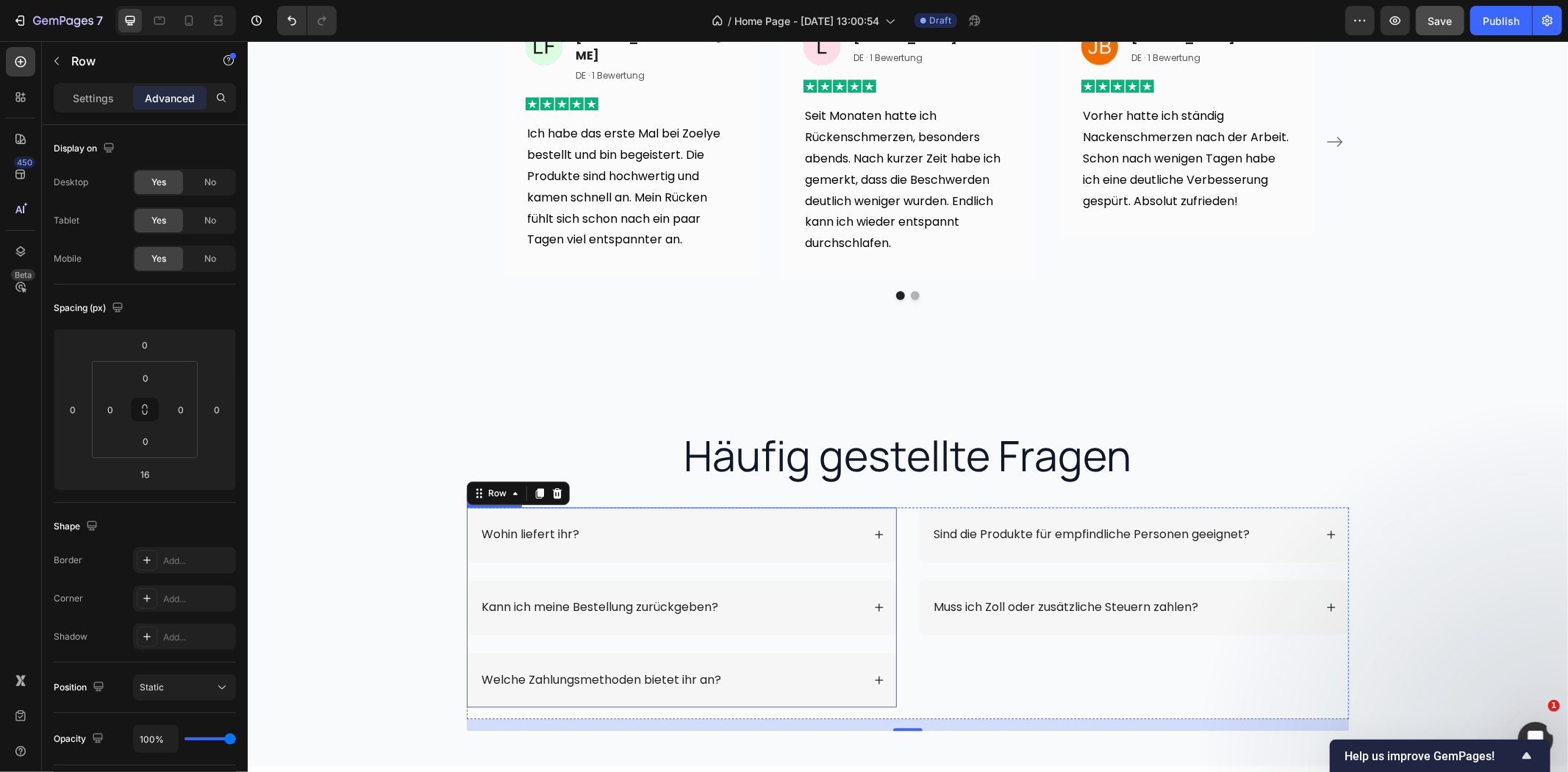
click at [423, 511] on div "Häufig gestellte Fragen Heading Row Wohin liefert ihr? Kann ich meine Bestellun…" at bounding box center [907, 578] width 1291 height 305
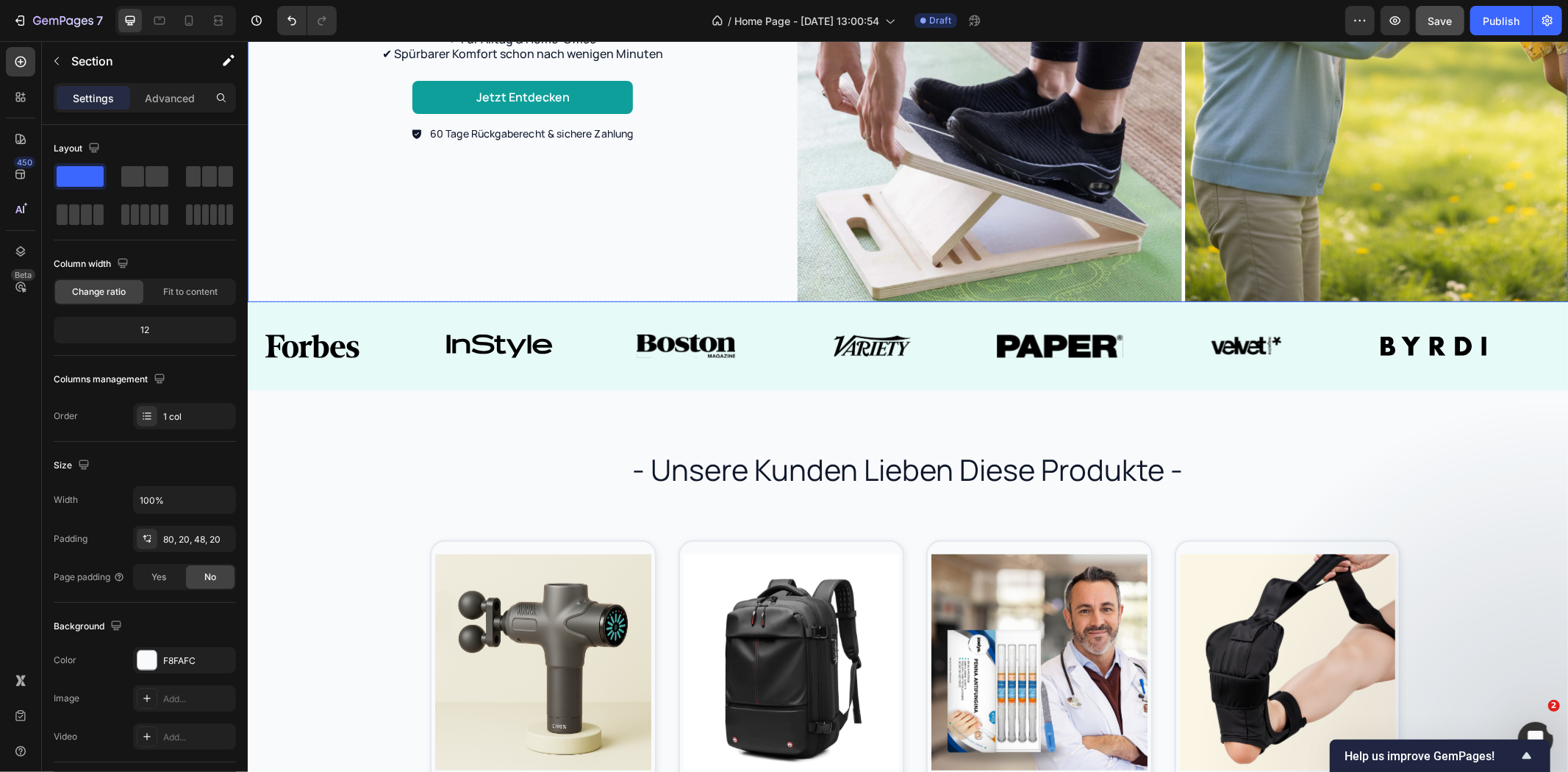
scroll to position [408, 0]
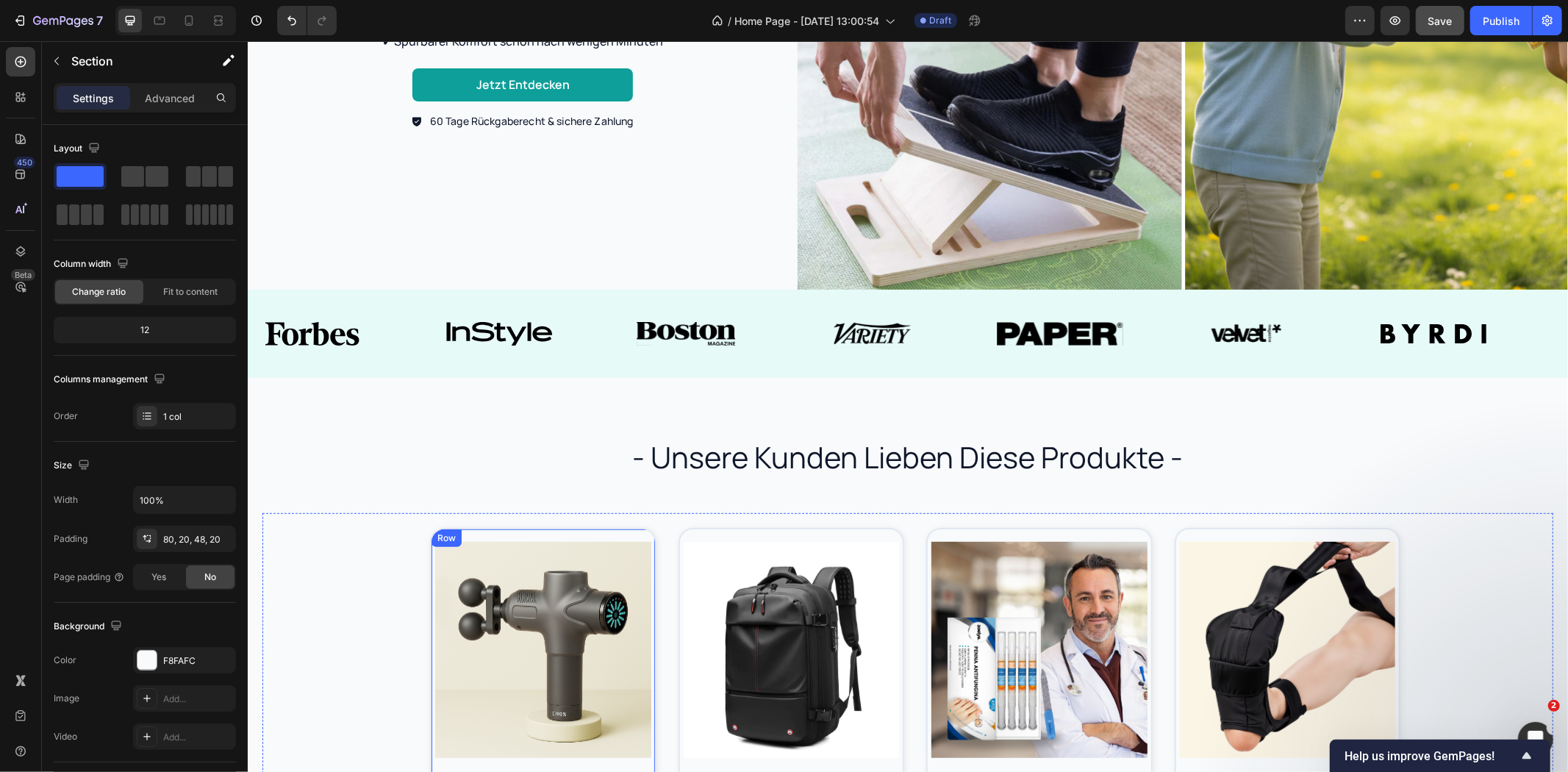
click at [634, 527] on div "Product Images Jetzt entdecken Button recoverai pro Product Title $199.95 Produ…" at bounding box center [542, 692] width 227 height 332
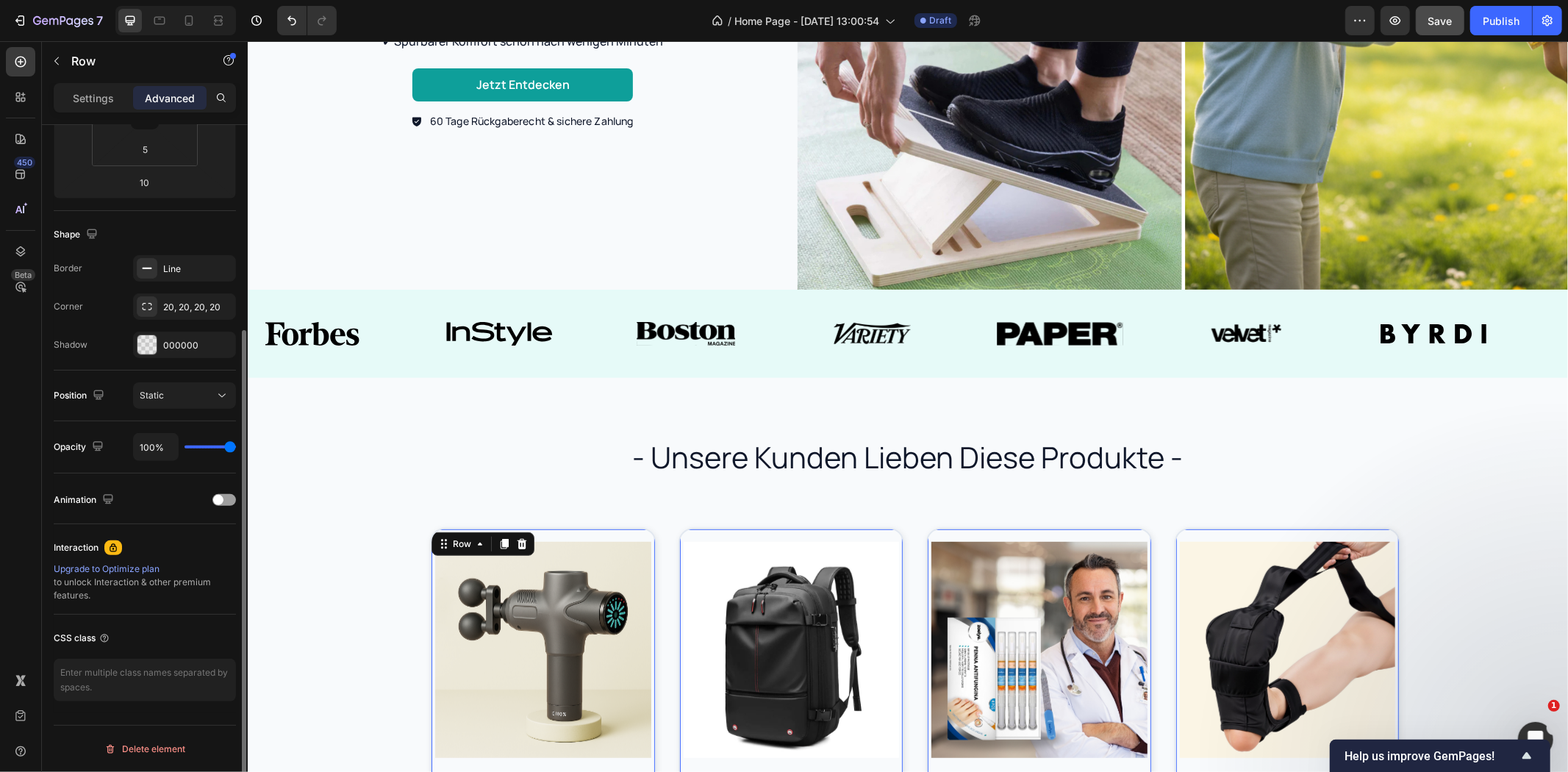
scroll to position [0, 0]
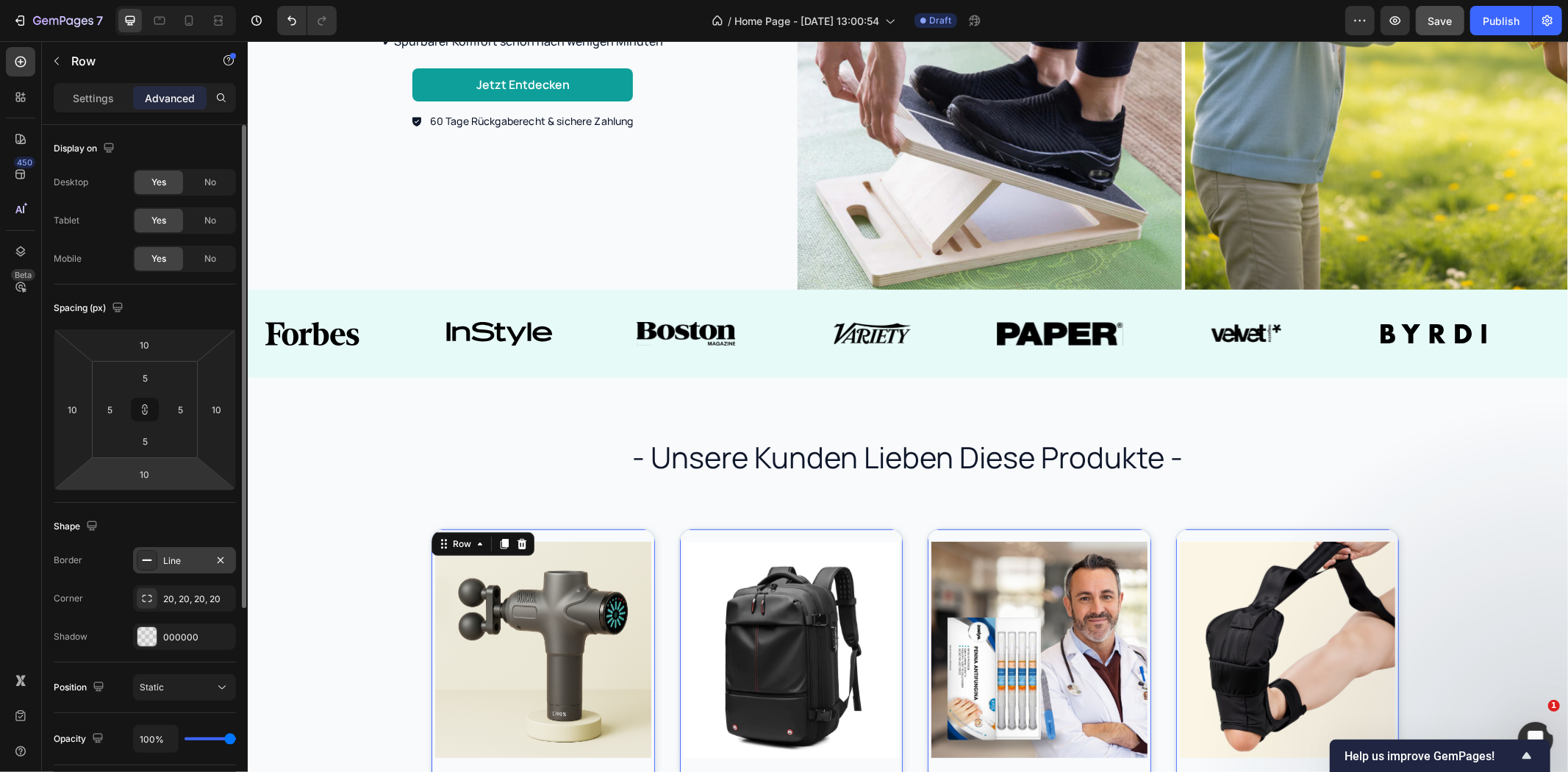
click at [180, 566] on div "Line" at bounding box center [184, 560] width 42 height 14
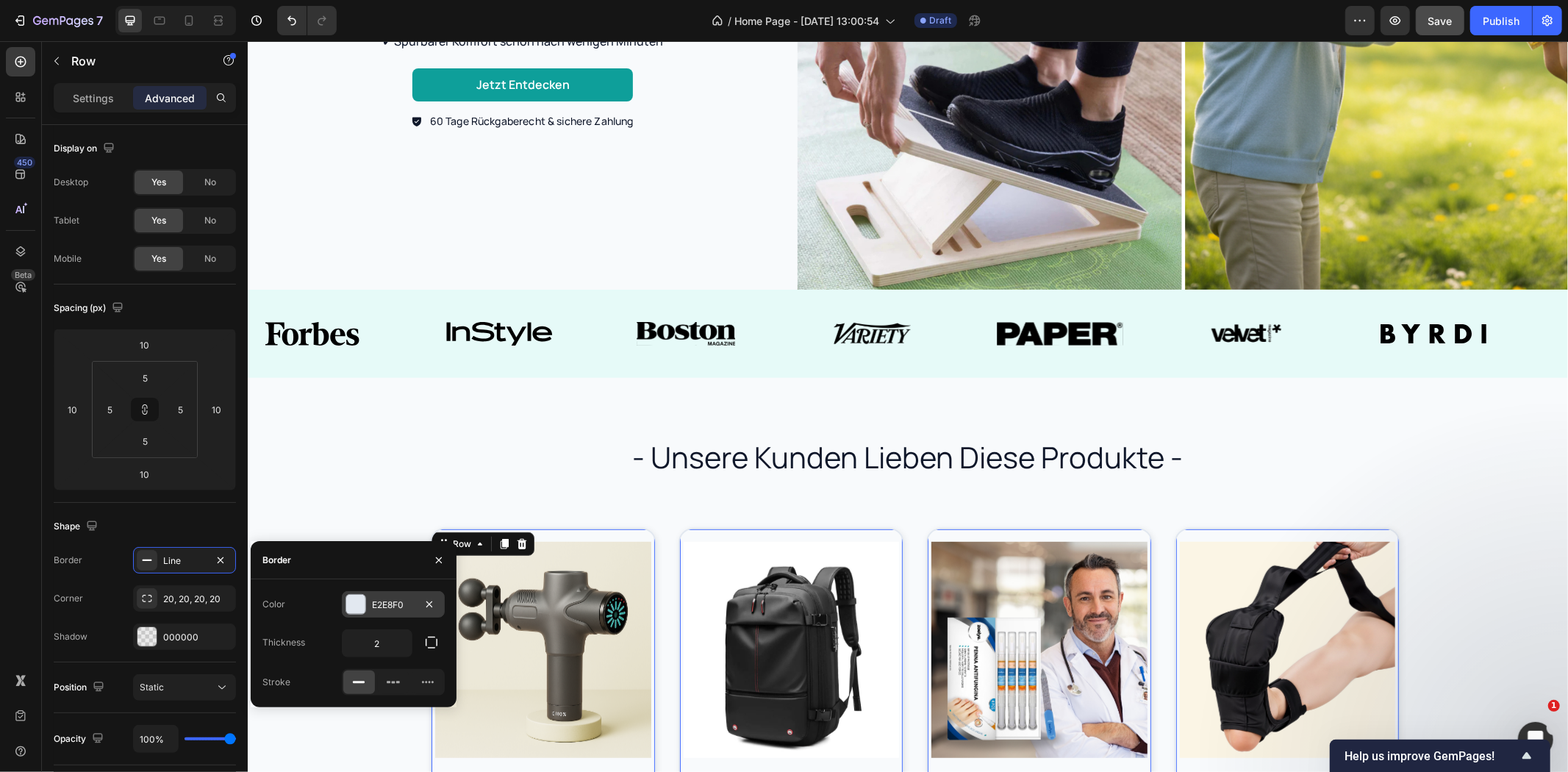
click at [390, 605] on div "E2E8F0" at bounding box center [393, 605] width 42 height 14
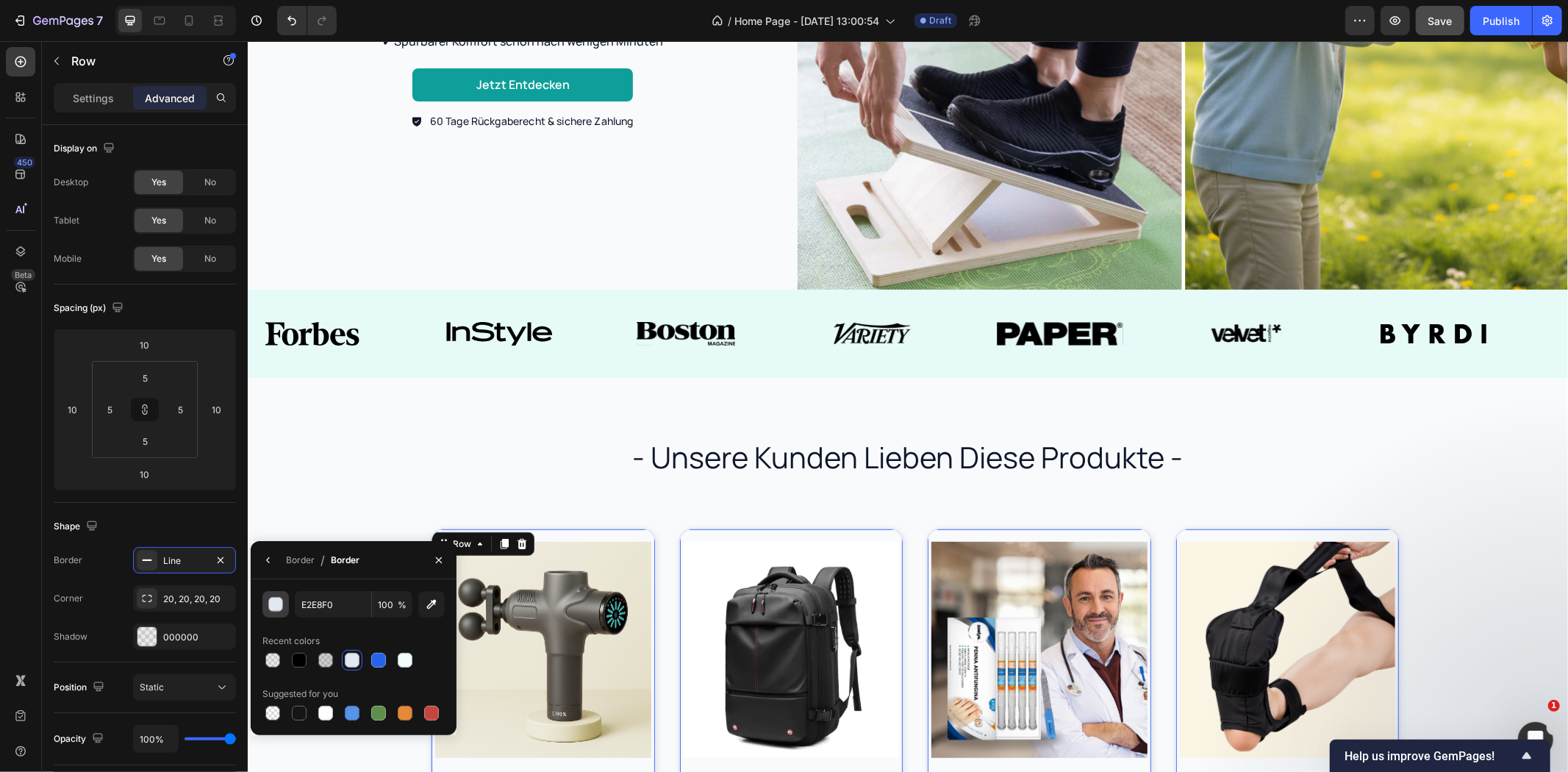
click at [282, 608] on div "button" at bounding box center [276, 605] width 14 height 14
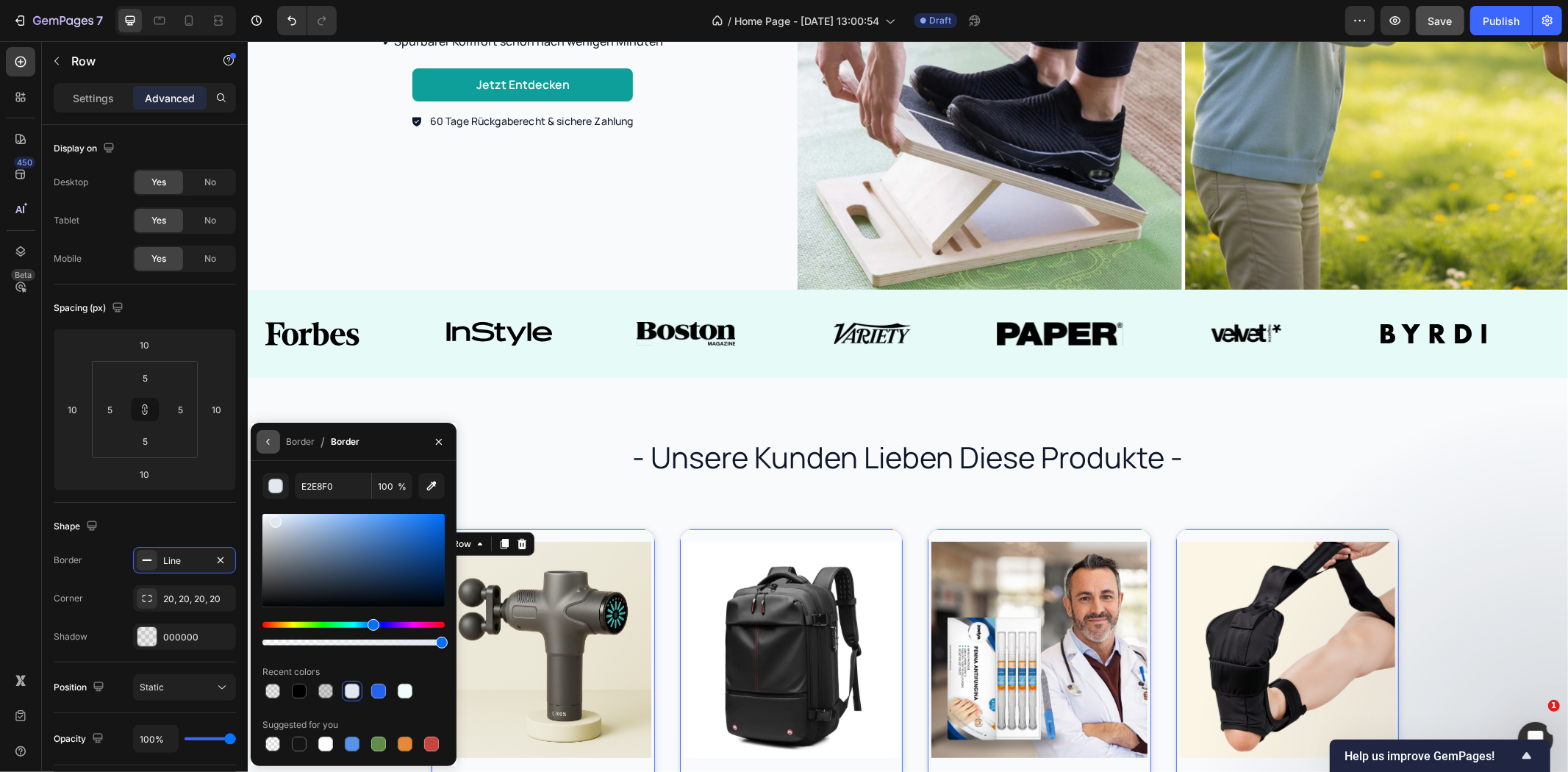
click at [269, 443] on icon "button" at bounding box center [268, 441] width 12 height 12
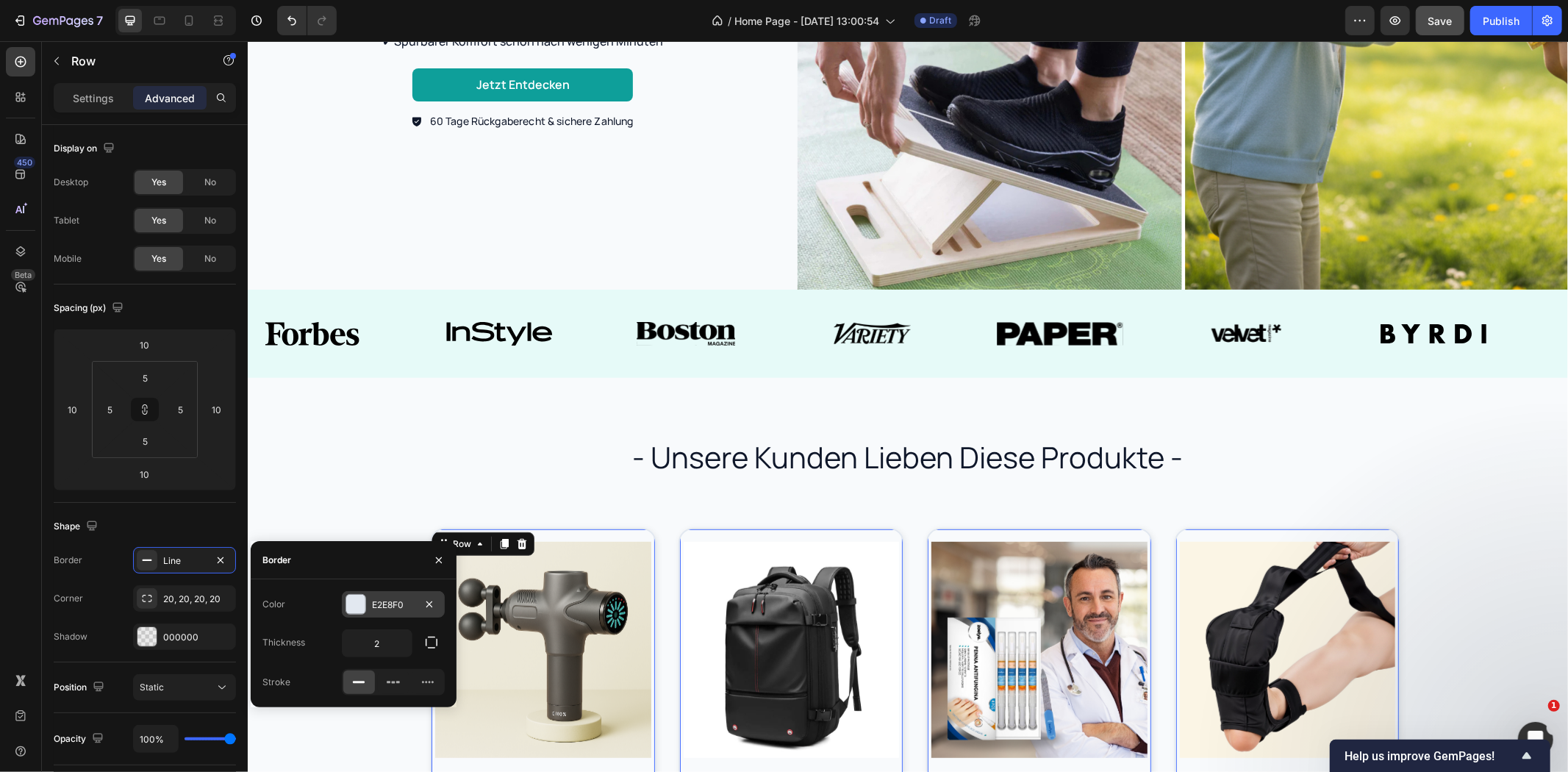
click at [386, 599] on div "E2E8F0" at bounding box center [393, 605] width 42 height 14
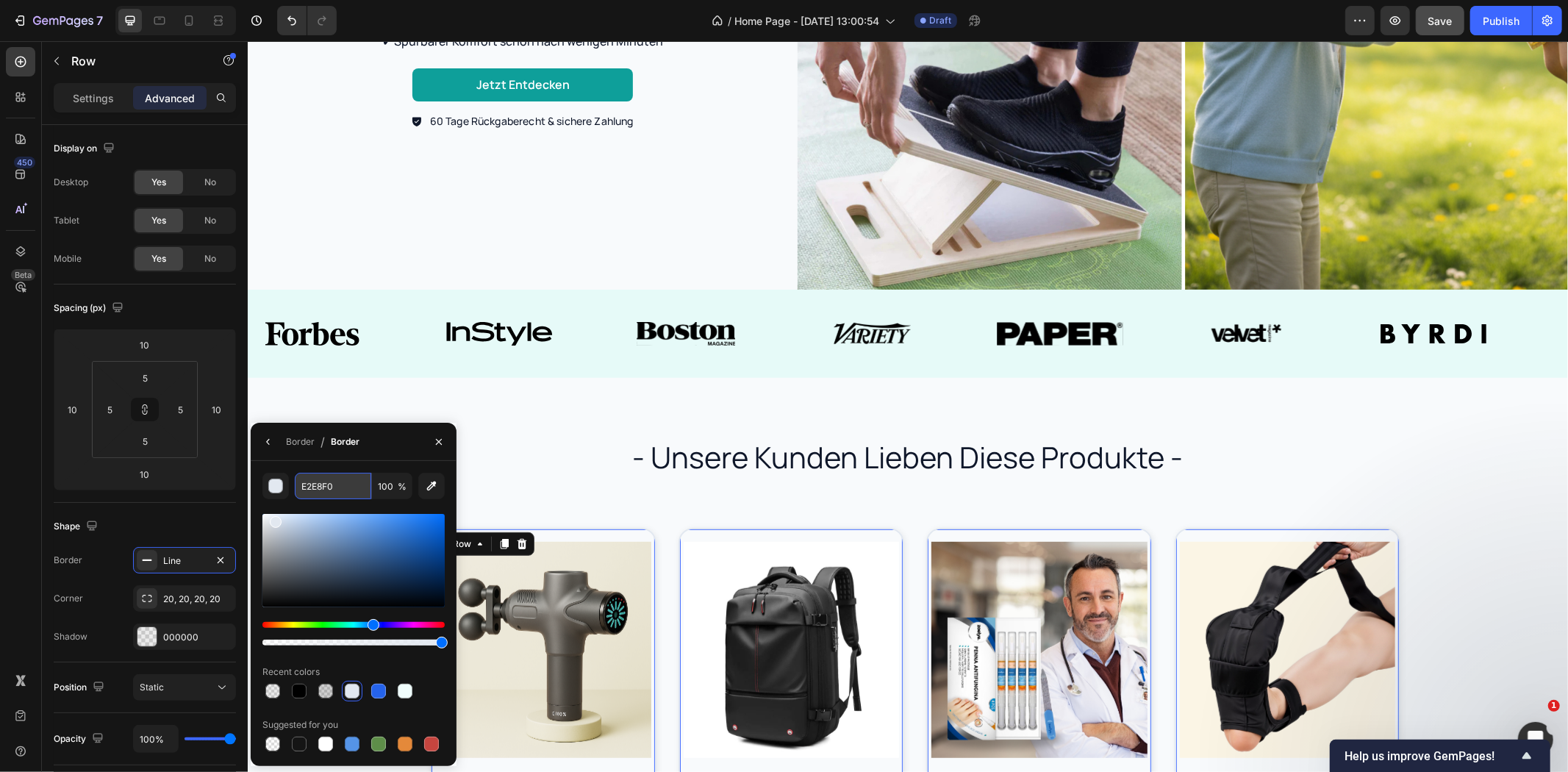
click at [316, 481] on input "E2E8F0" at bounding box center [333, 485] width 77 height 26
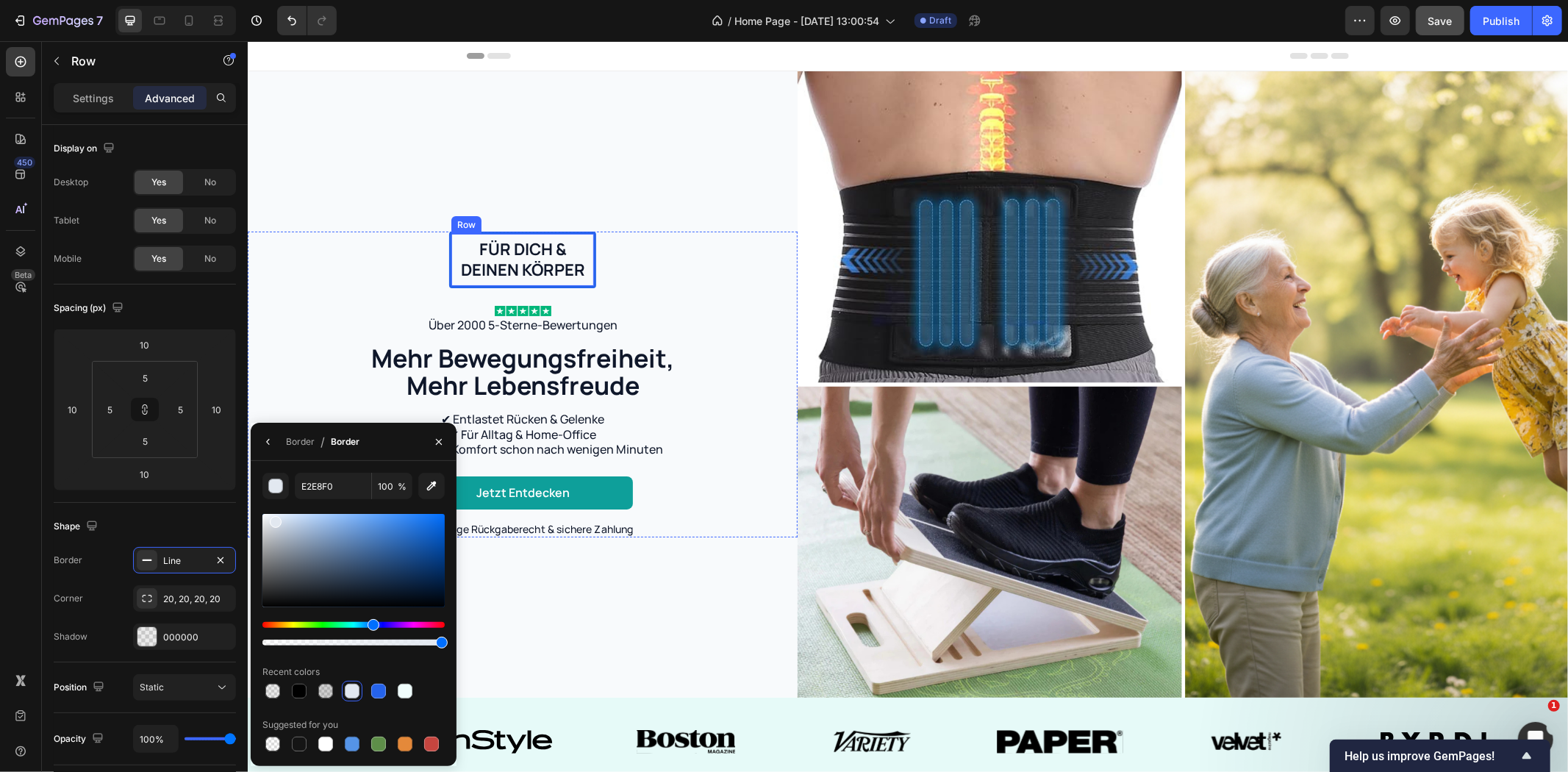
click at [589, 232] on div "Für dich & deinen Körper Text Block Row" at bounding box center [521, 259] width 147 height 57
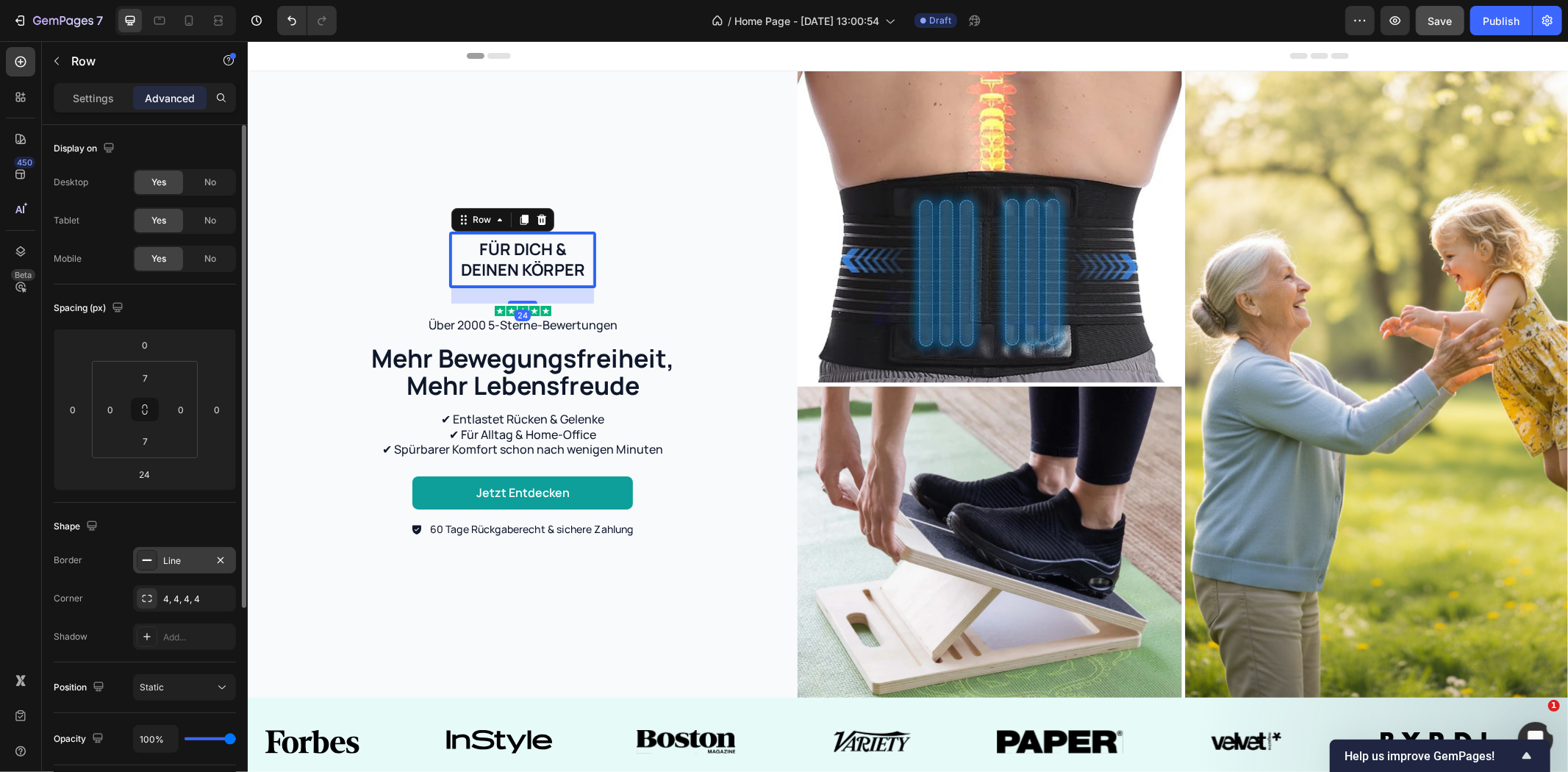
click at [167, 558] on div "Line" at bounding box center [184, 560] width 42 height 14
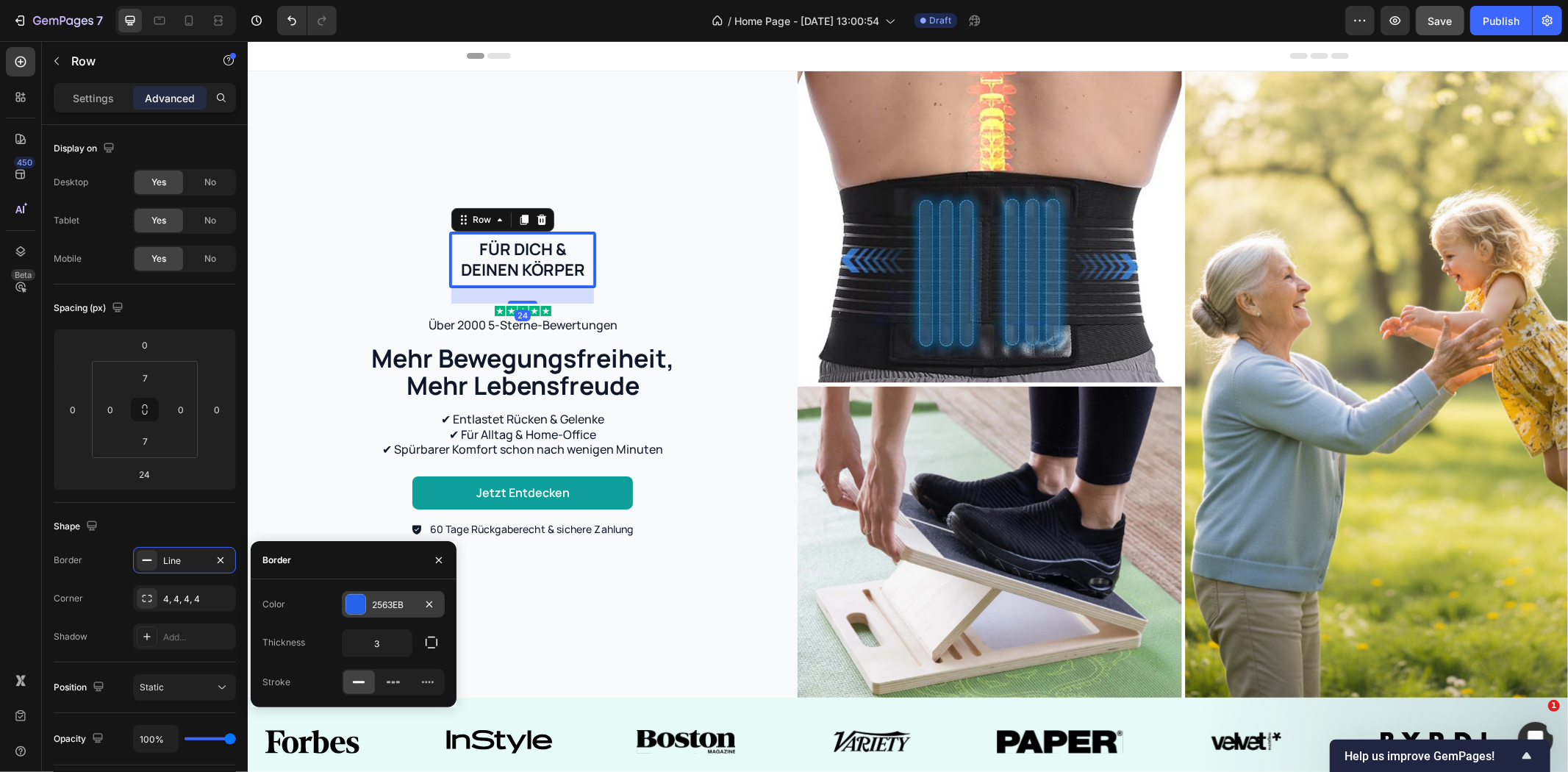
click at [399, 606] on div "2563EB" at bounding box center [393, 605] width 42 height 14
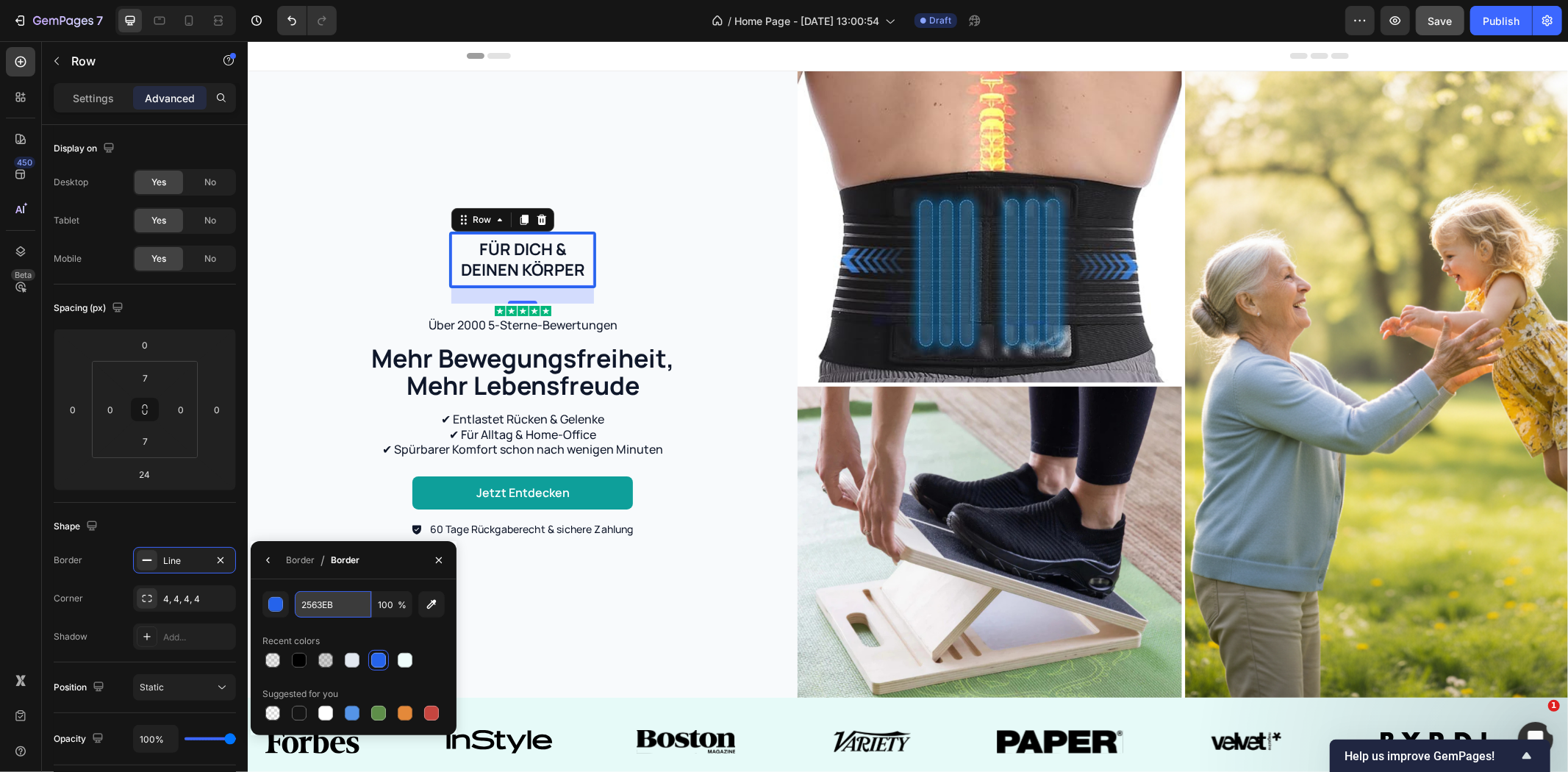
click at [327, 604] on input "2563EB" at bounding box center [333, 604] width 77 height 26
paste input "E2E8F0"
type input "E2E8F0"
click at [349, 277] on div "Für dich & deinen Körper Text Block Row 24 Image Über 2000 5-Sterne-Bewertungen…" at bounding box center [522, 383] width 521 height 306
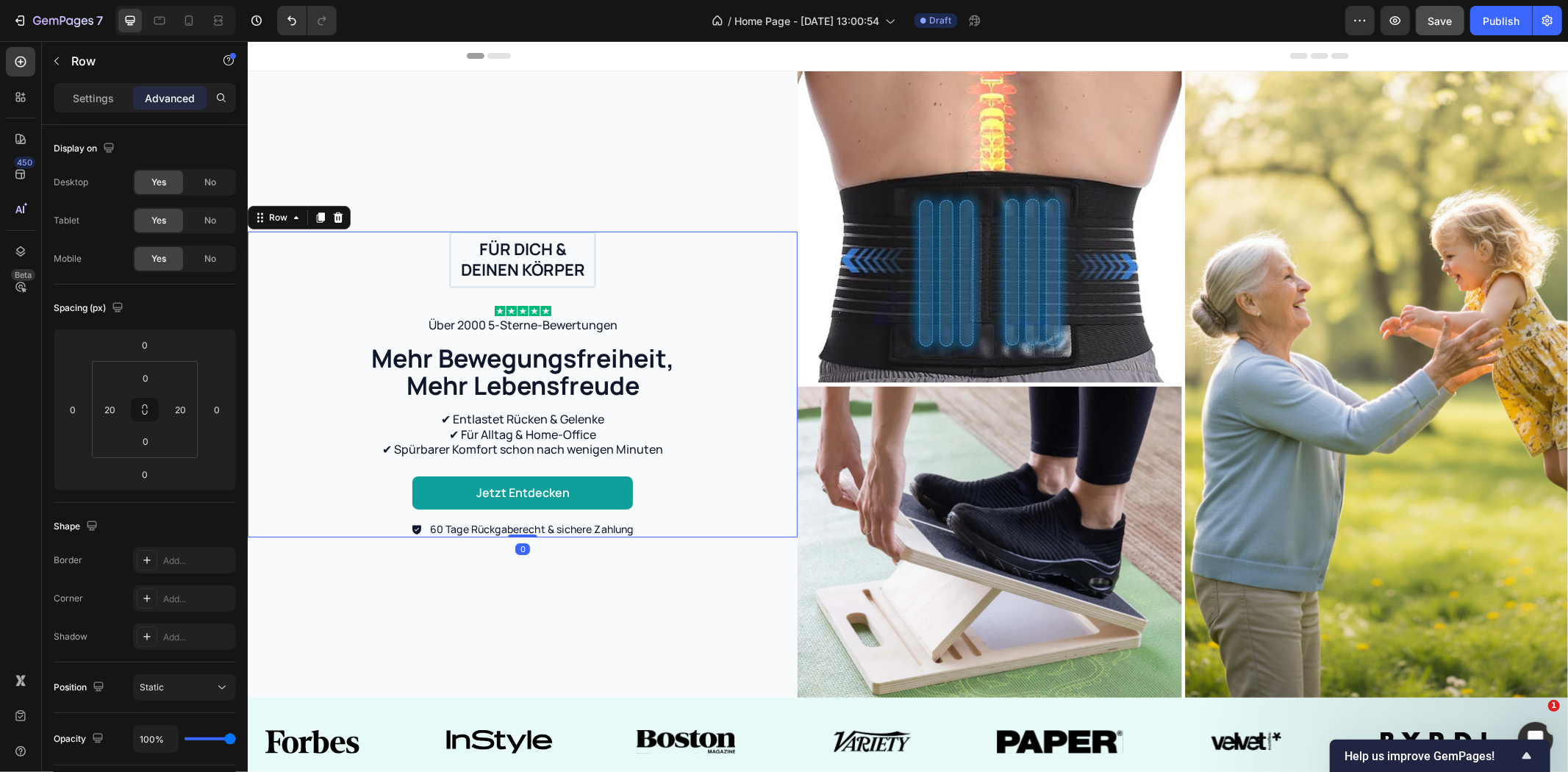
click at [681, 160] on div "Für dich & deinen Körper Text Block Row Image Über 2000 5-Sterne-Bewertungen Te…" at bounding box center [521, 383] width 549 height 626
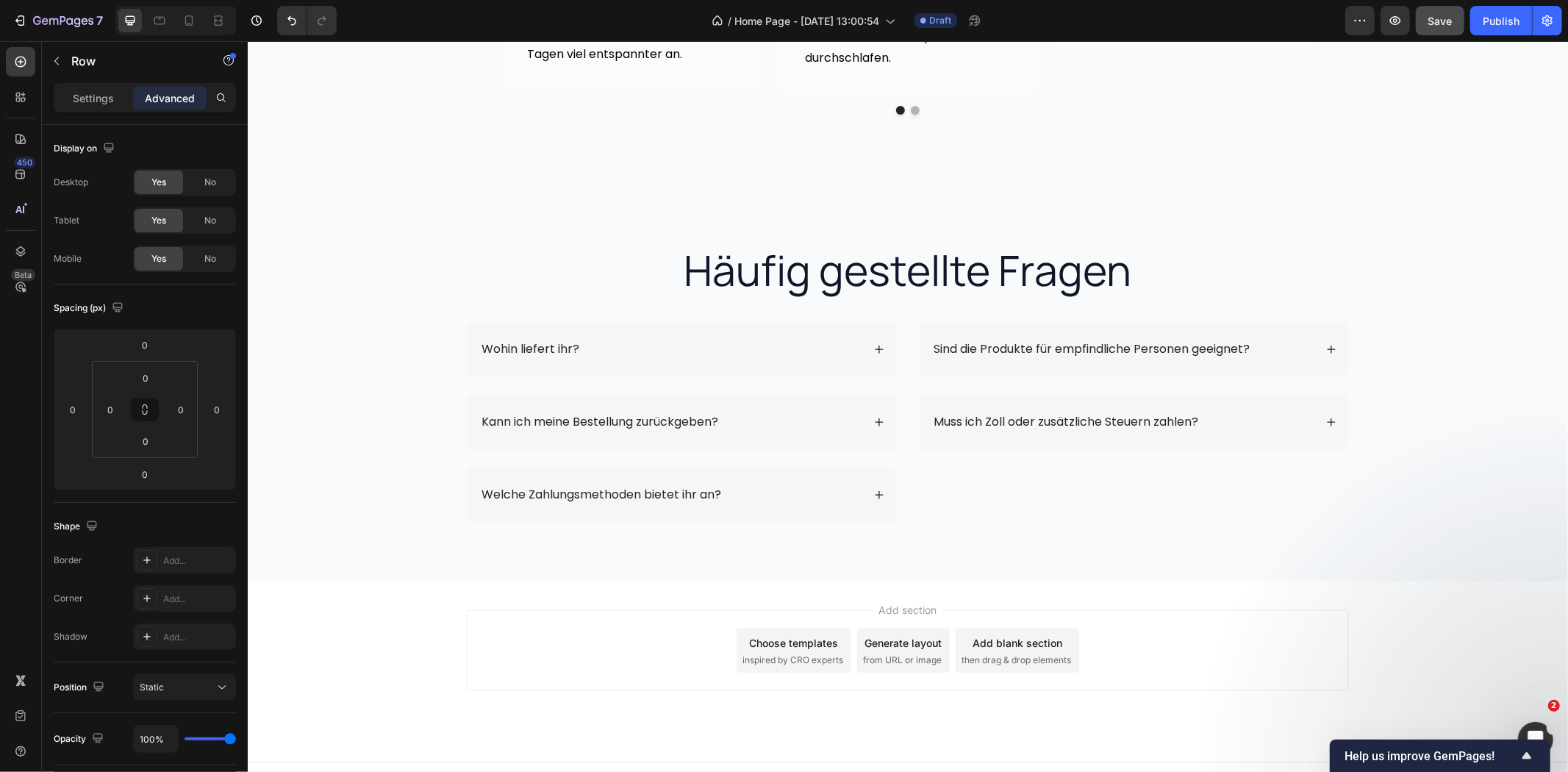
scroll to position [2881, 0]
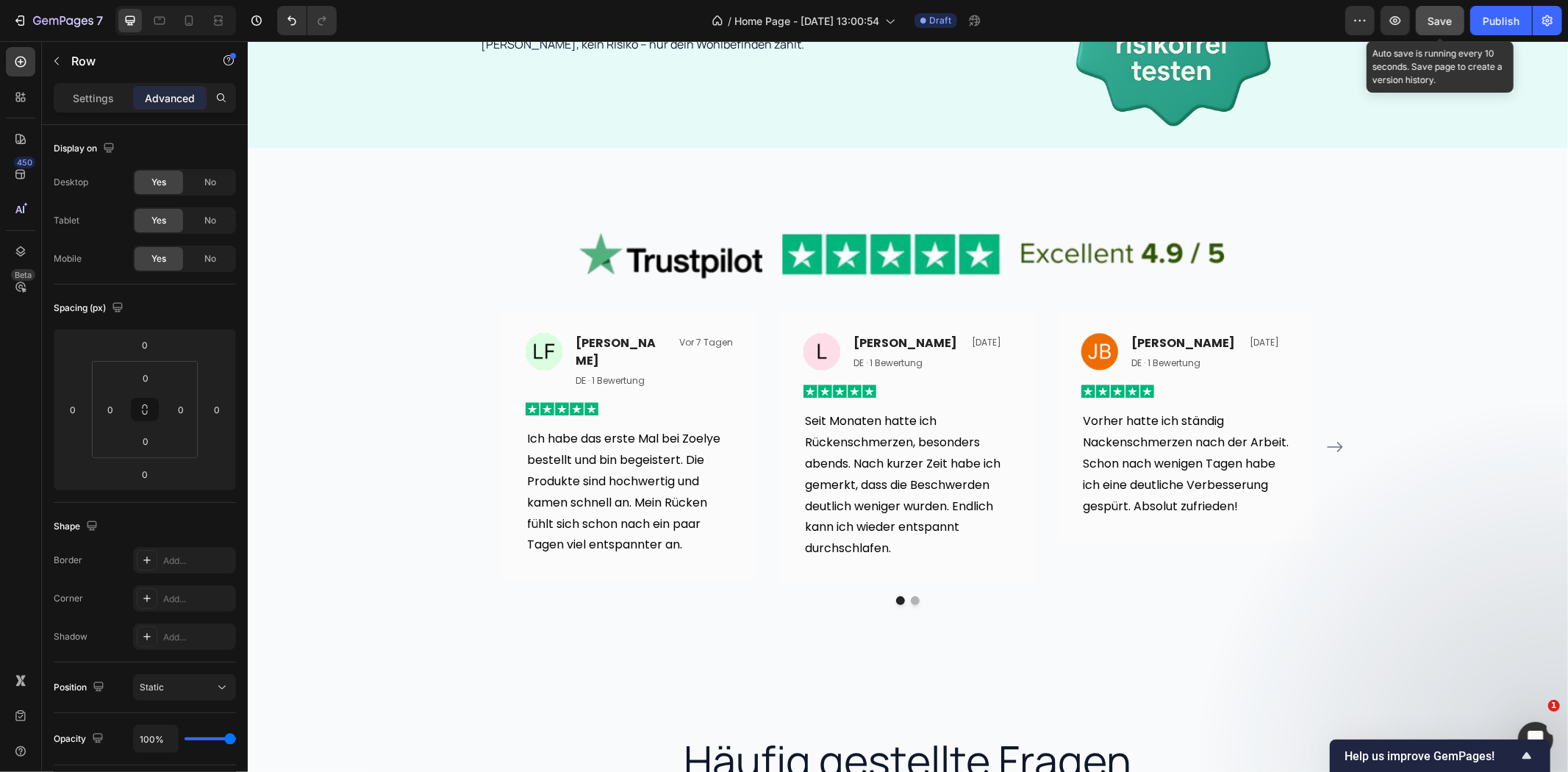
click at [1430, 14] on span "Save" at bounding box center [1441, 21] width 24 height 13
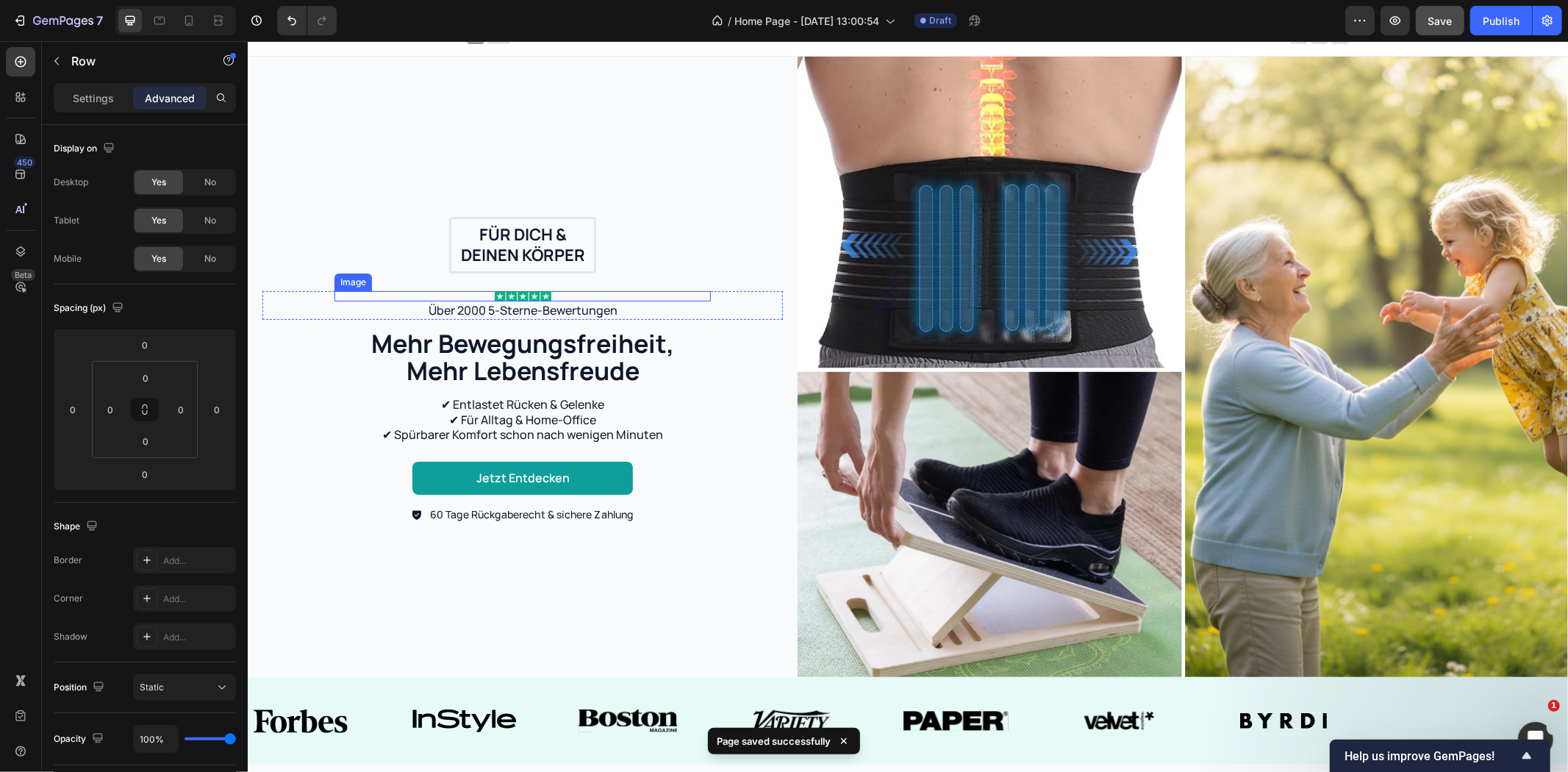
scroll to position [0, 0]
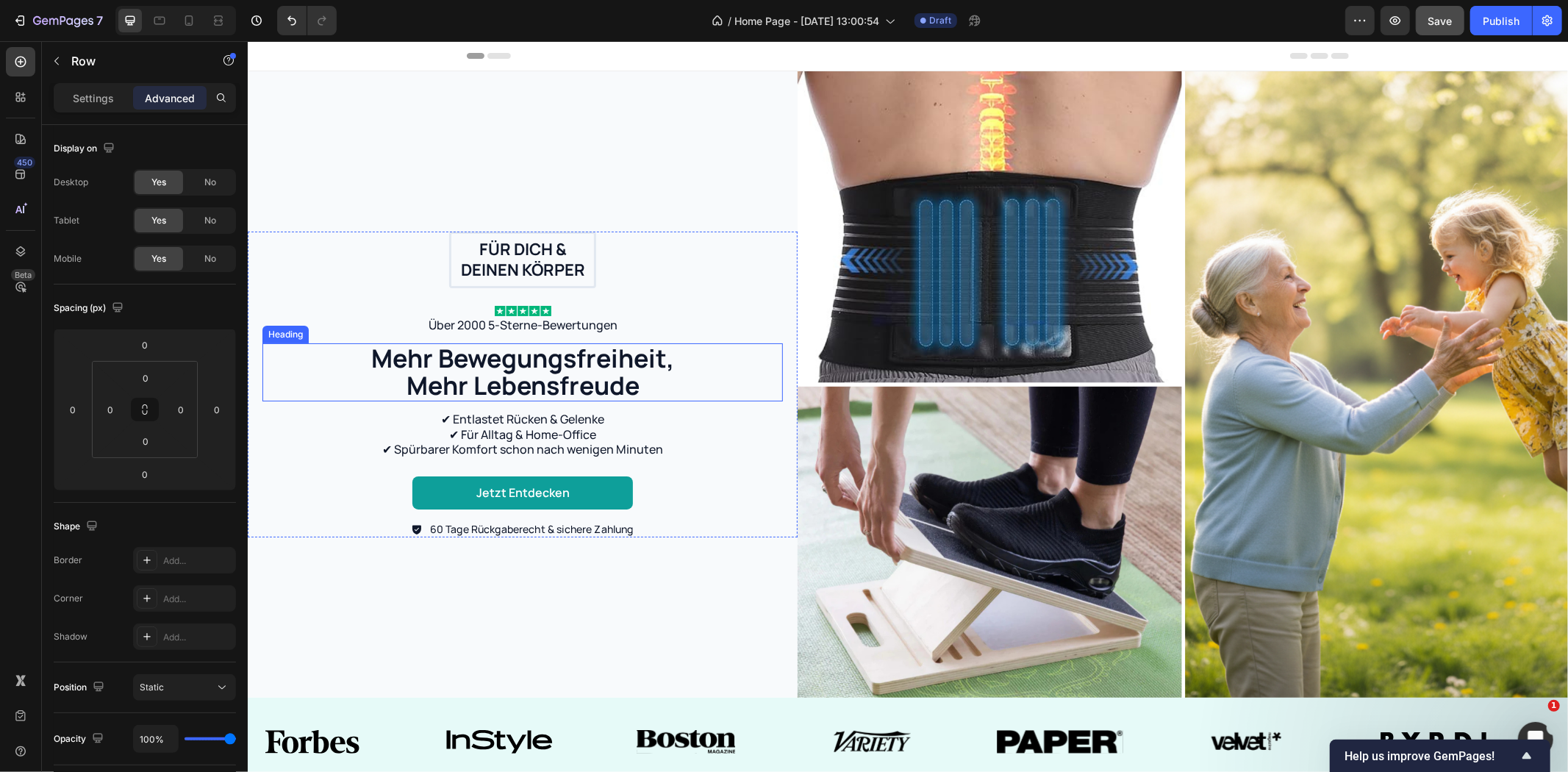
click at [582, 364] on h2 "Mehr Bewegungsfreiheit, Mehr Lebensfreude" at bounding box center [522, 372] width 331 height 58
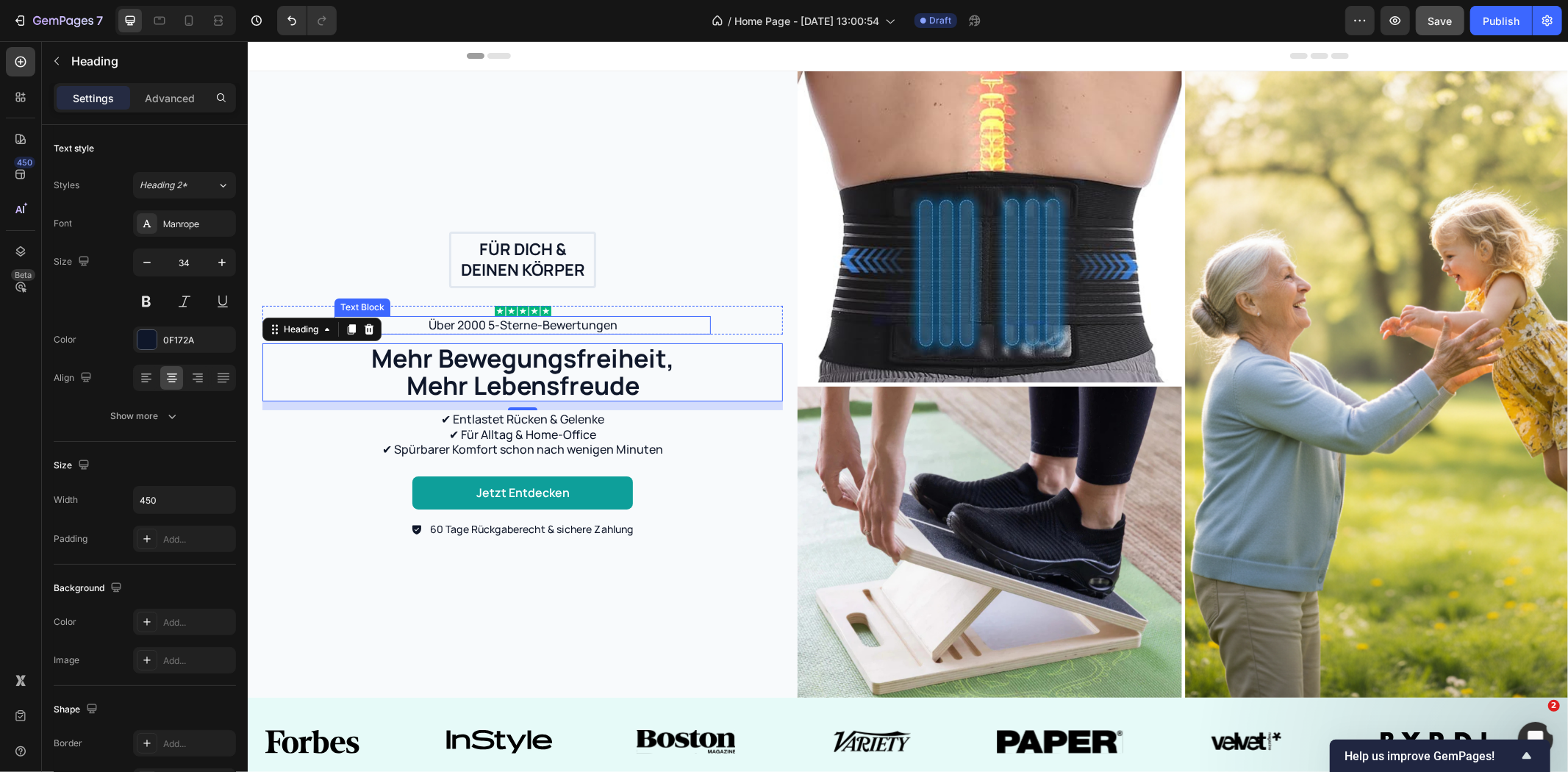
click at [547, 321] on p "Über 2000 5-Sterne-Bewertungen" at bounding box center [521, 325] width 373 height 15
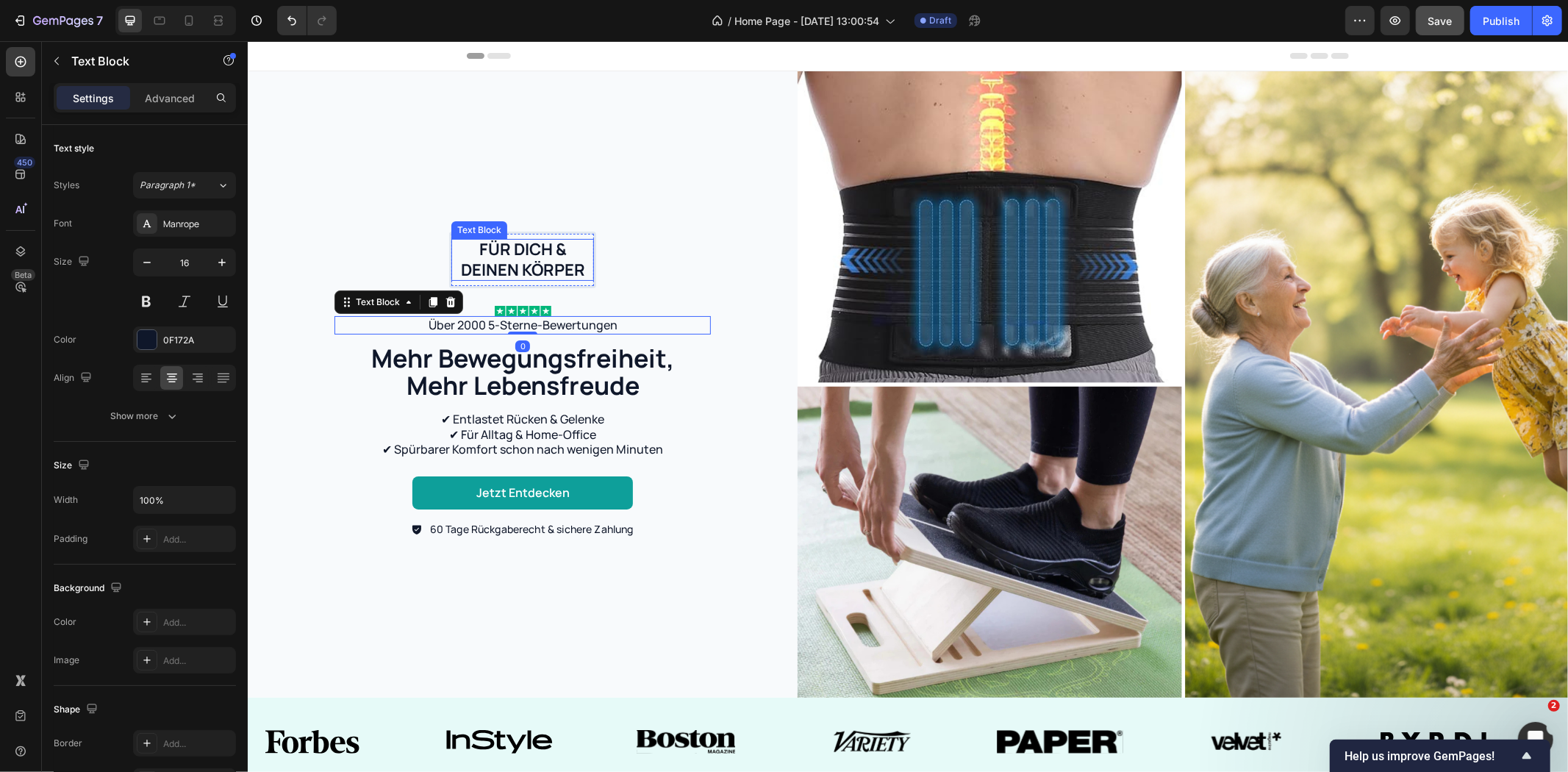
click at [542, 242] on p "Für dich & deinen Körper" at bounding box center [521, 259] width 140 height 42
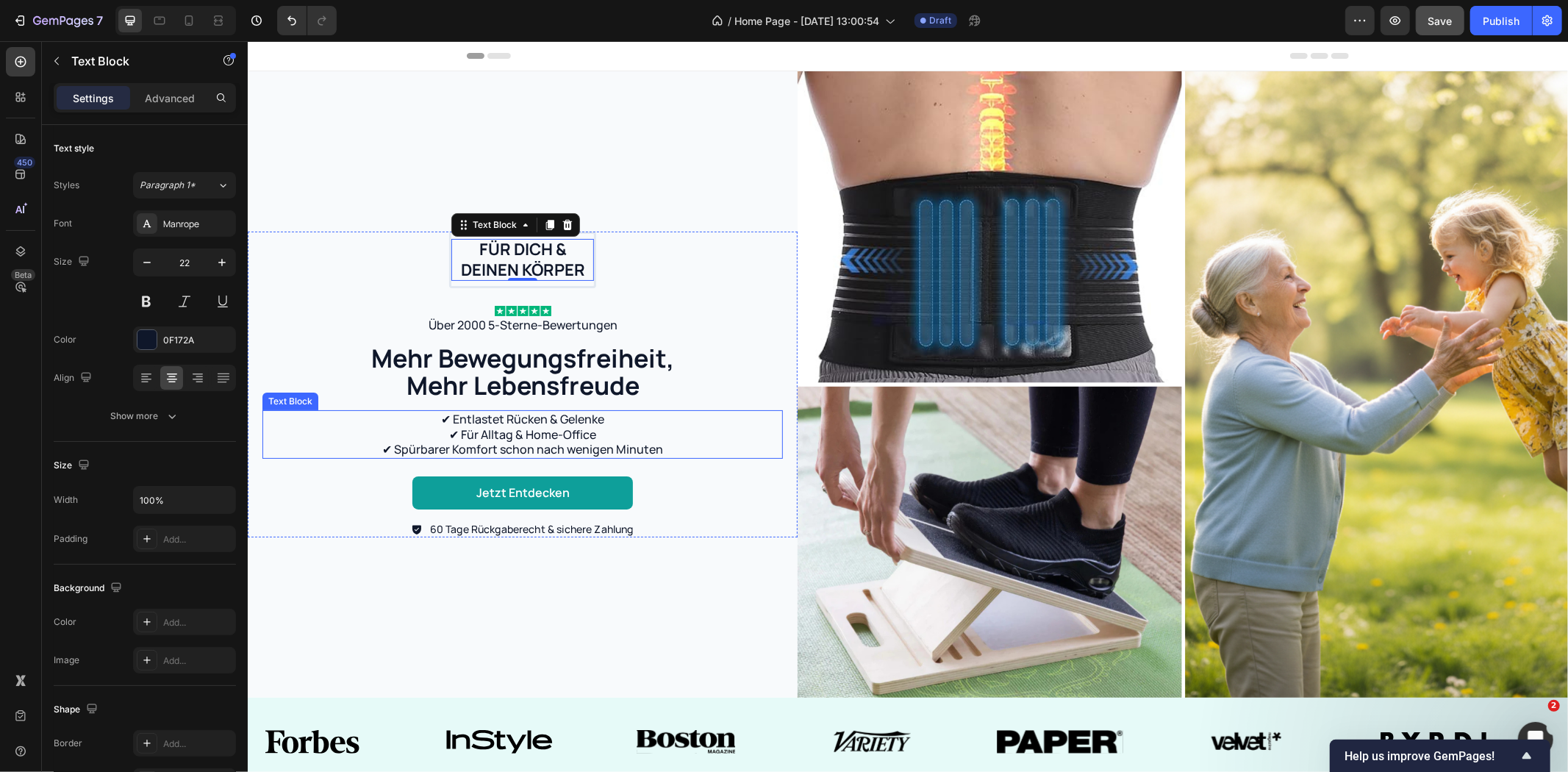
click at [514, 419] on p "✔ Entlastet Rücken & Gelenke ✔ Für Alltag & Home-Office ✔ Spürbarer Komfort sch…" at bounding box center [521, 434] width 518 height 45
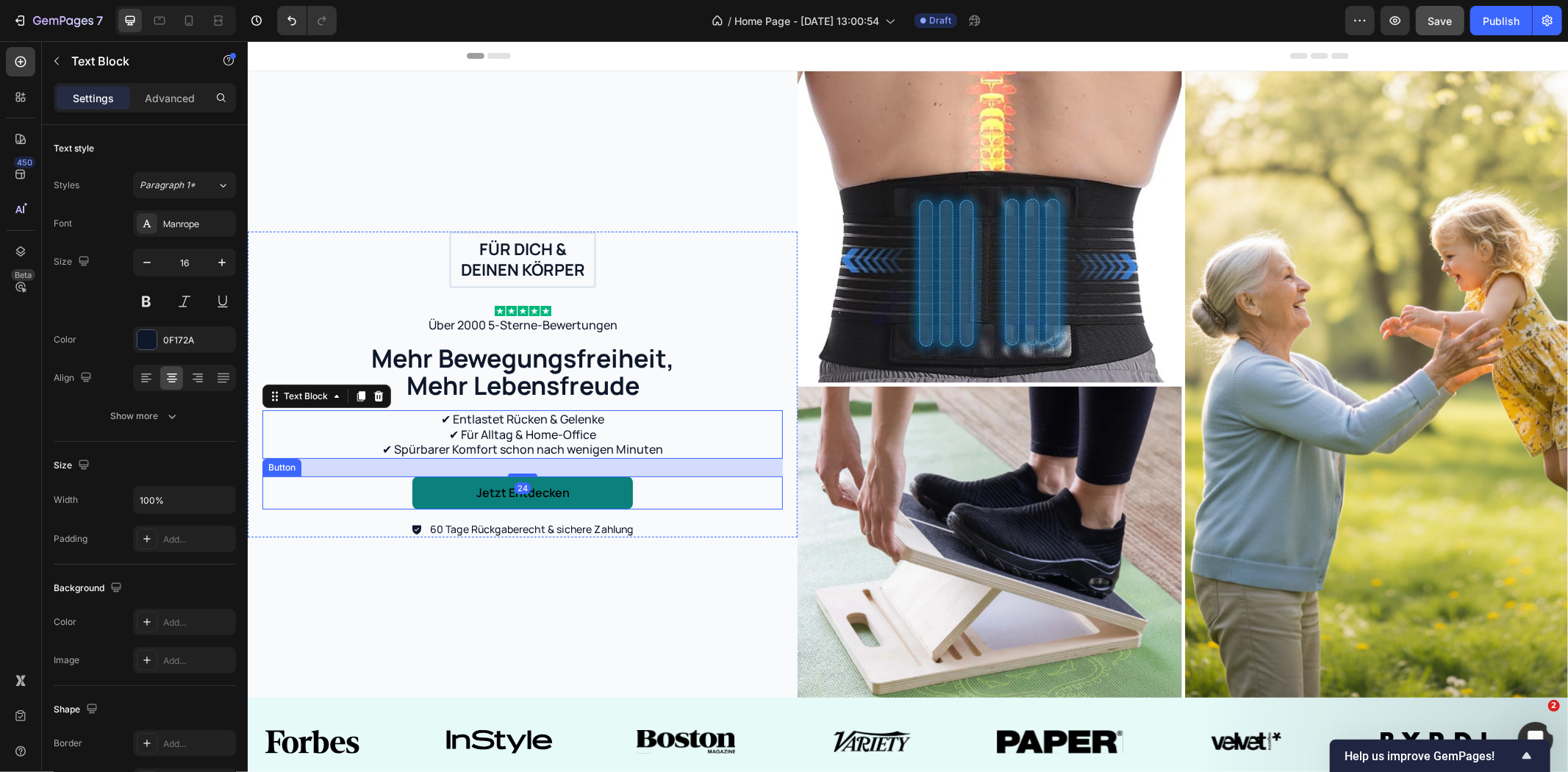
click at [597, 495] on link "Jetzt entdecken" at bounding box center [522, 492] width 221 height 33
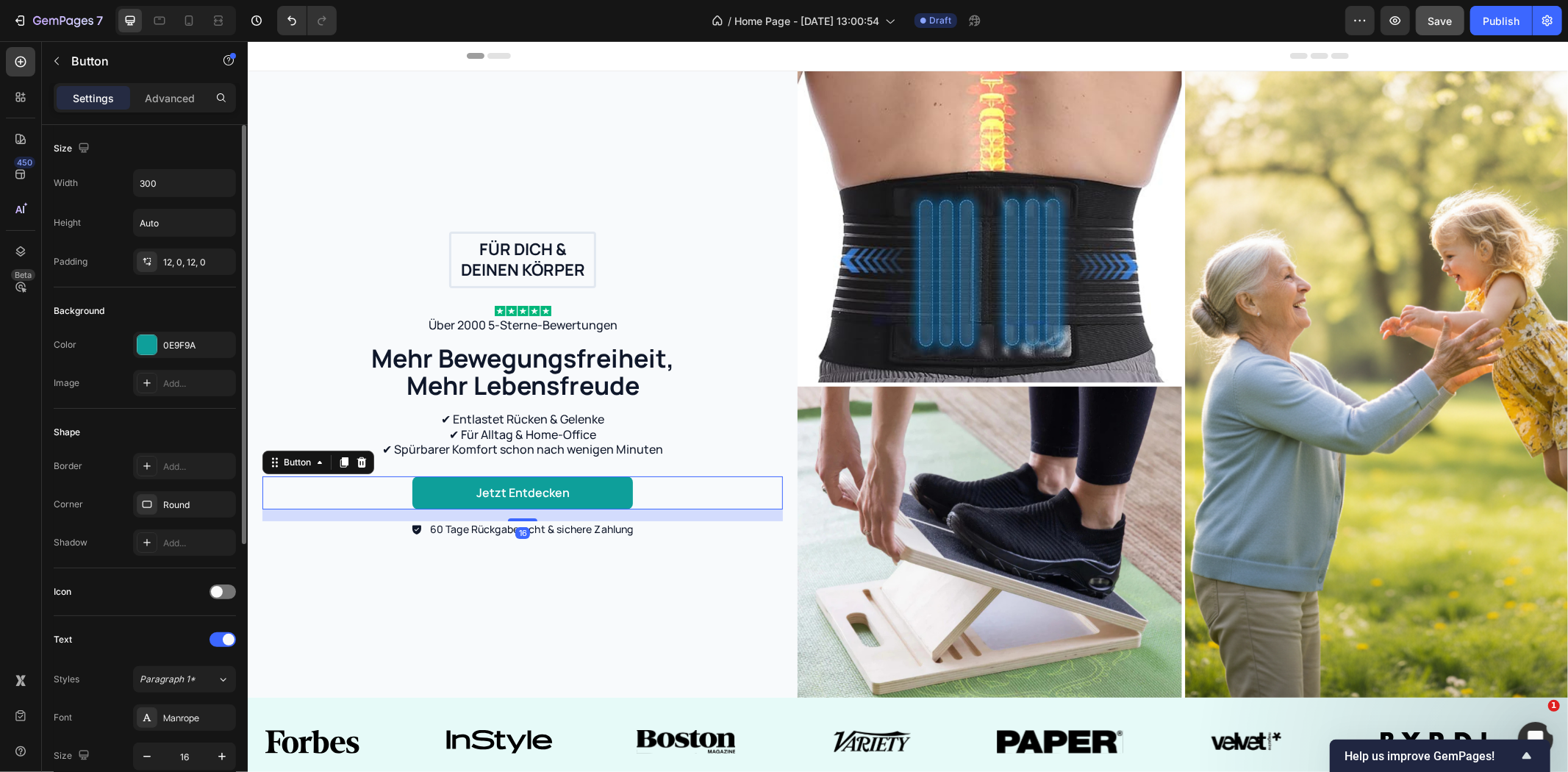
scroll to position [81, 0]
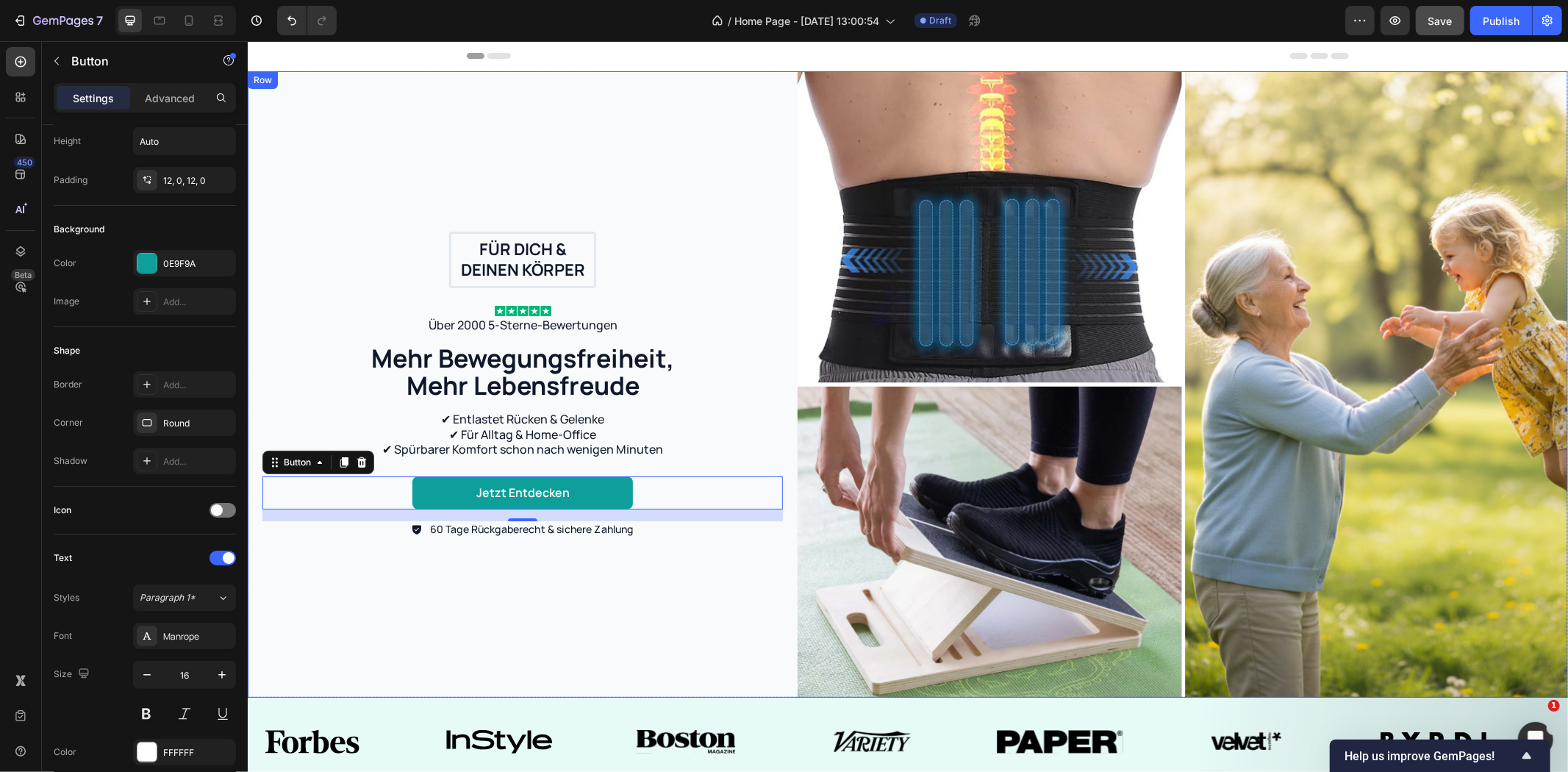
click at [680, 604] on div "Für dich & deinen Körper Text Block Row Image Über 2000 5-Sterne-Bewertungen Te…" at bounding box center [521, 383] width 549 height 626
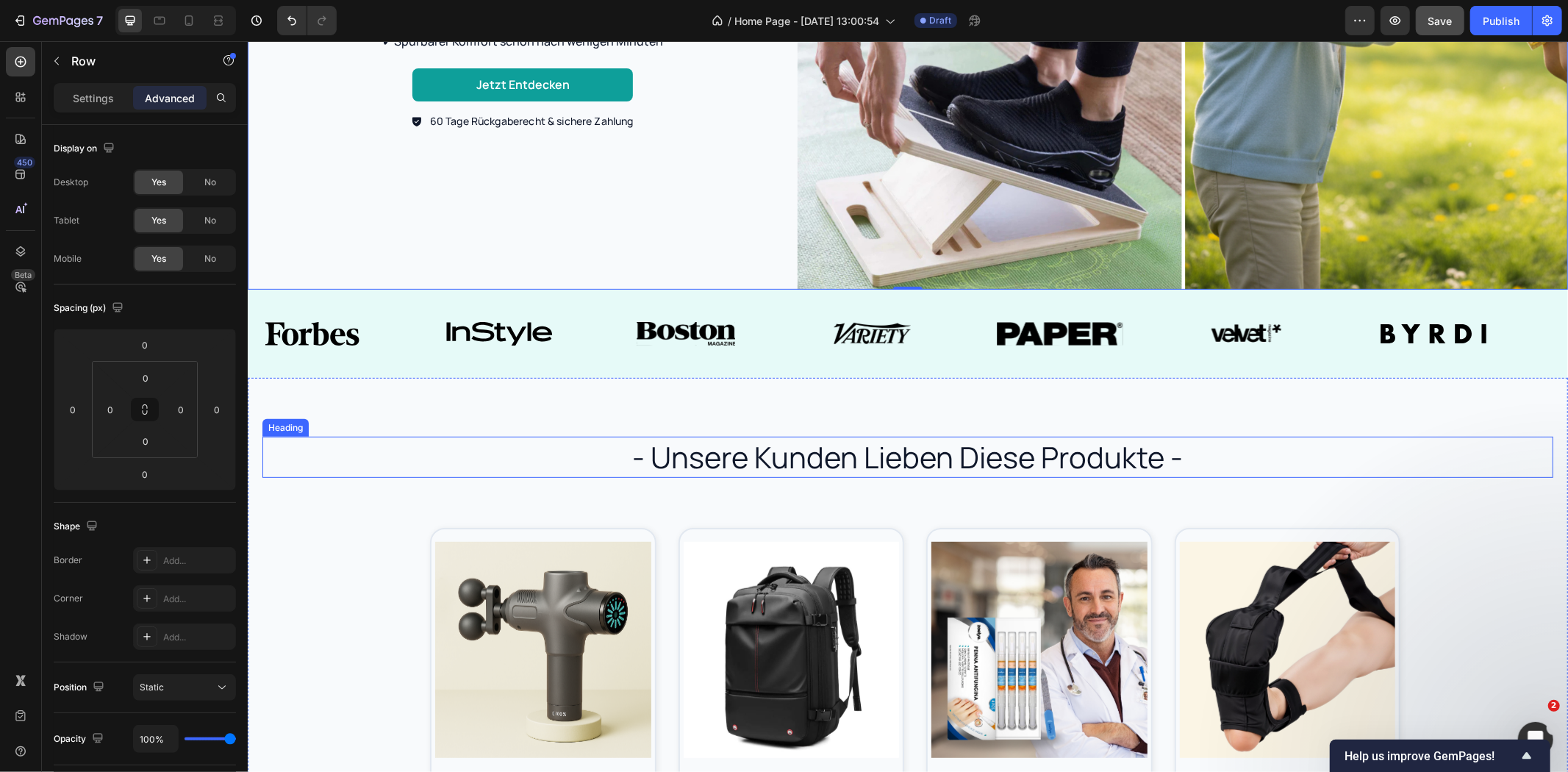
scroll to position [490, 0]
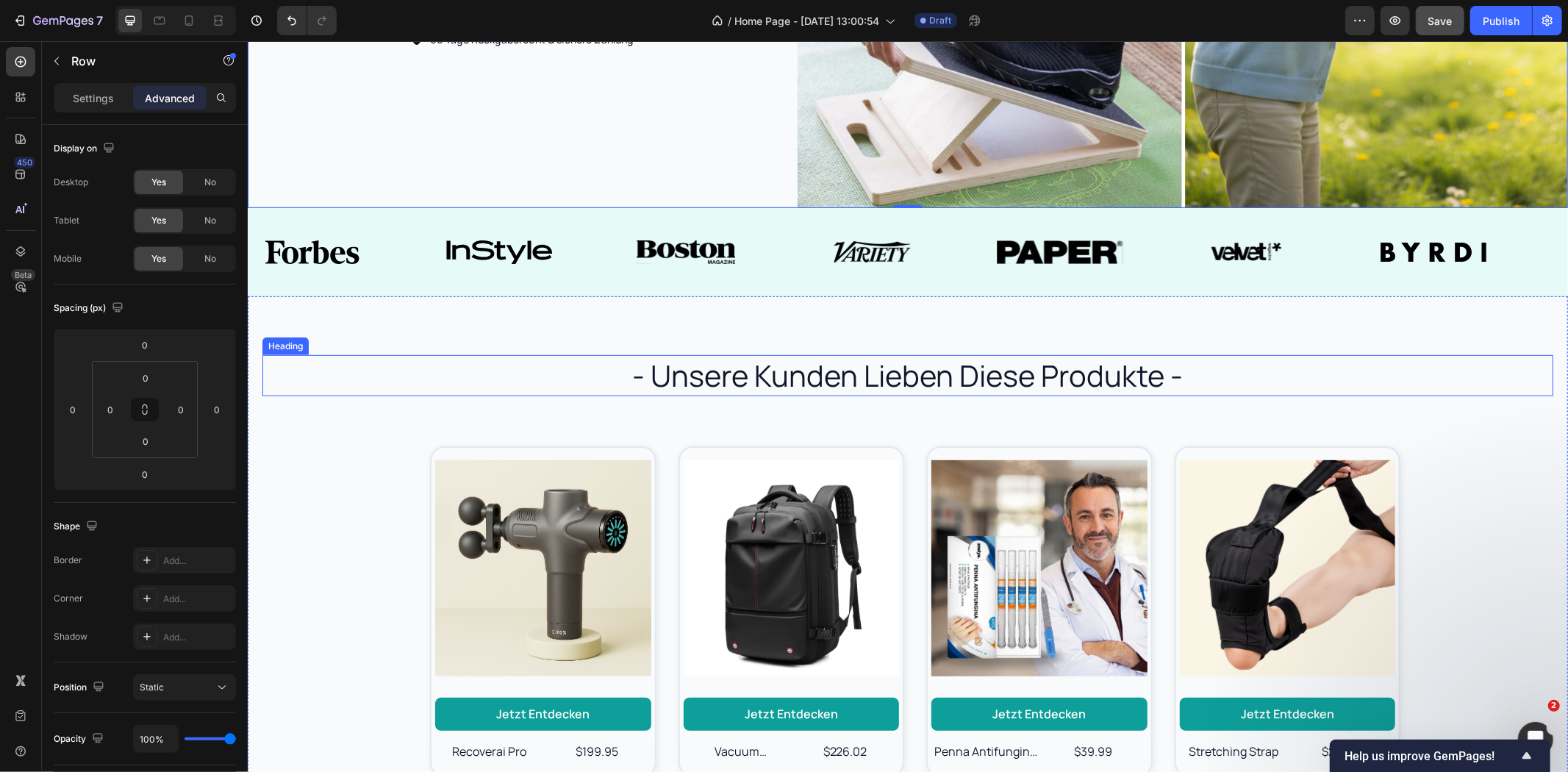
click at [871, 364] on h2 "- unsere kunden lieben diese produkte -" at bounding box center [907, 375] width 882 height 42
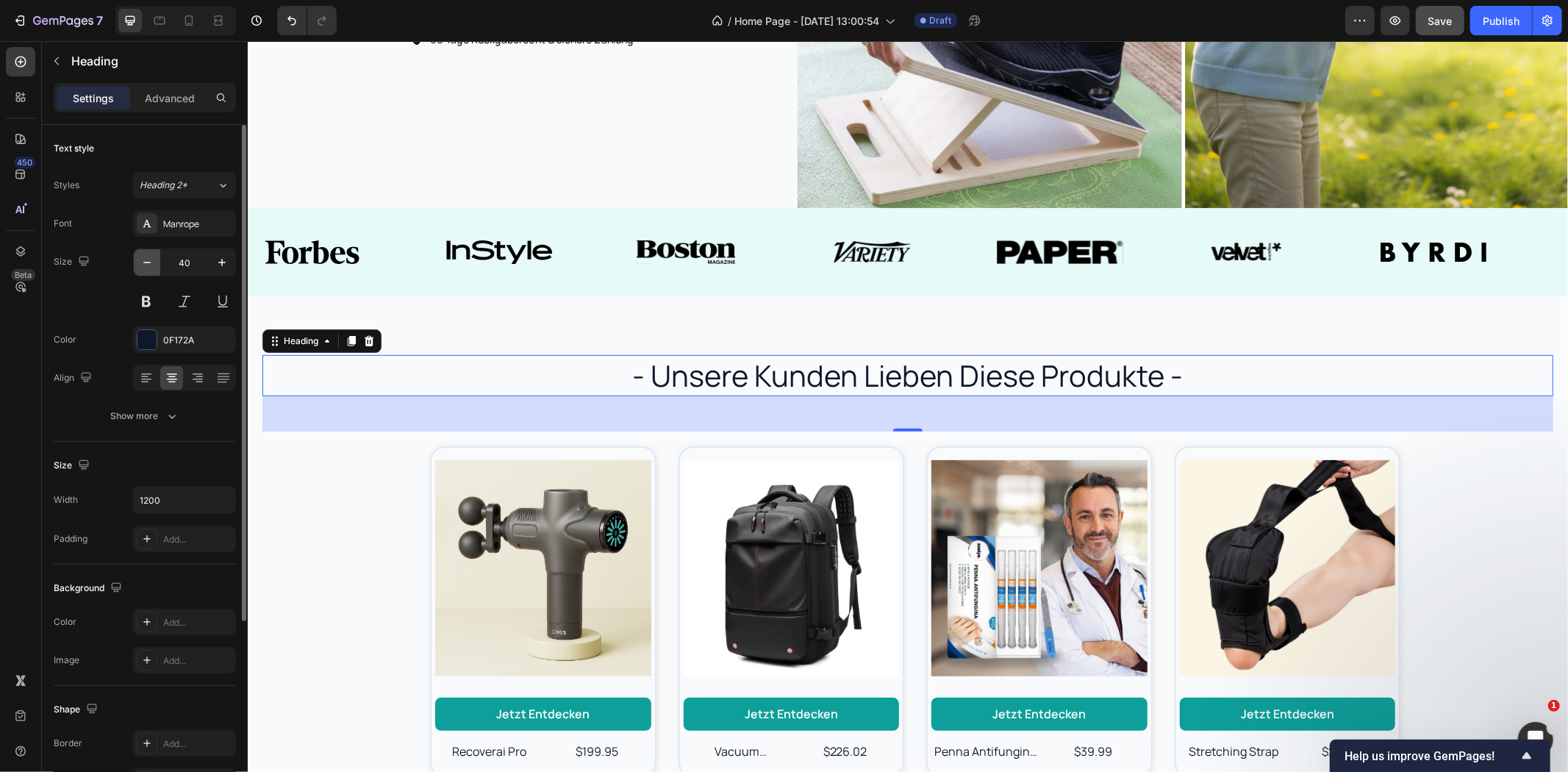
click at [135, 263] on button "button" at bounding box center [146, 262] width 26 height 26
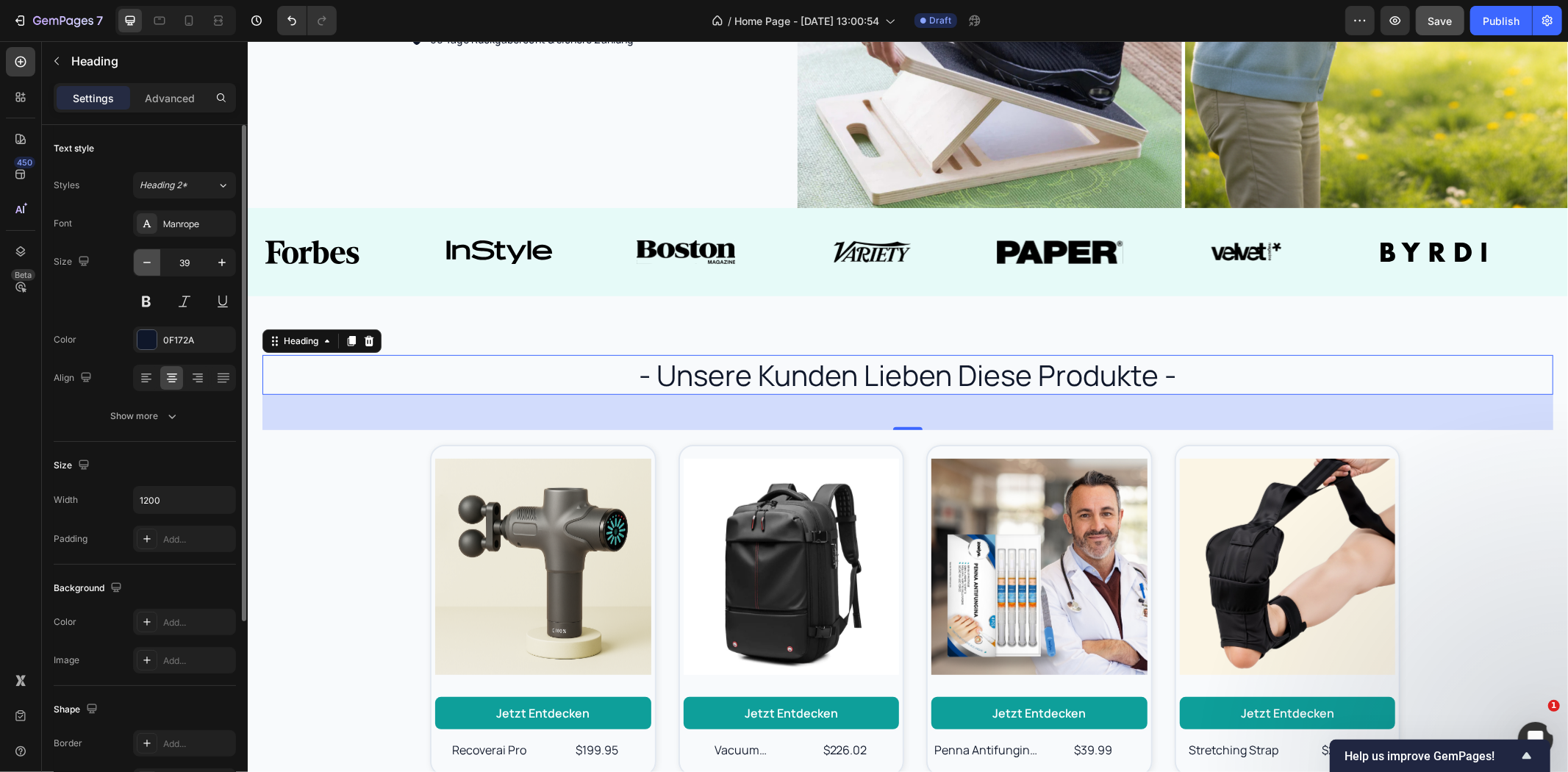
click at [137, 262] on button "button" at bounding box center [146, 262] width 26 height 26
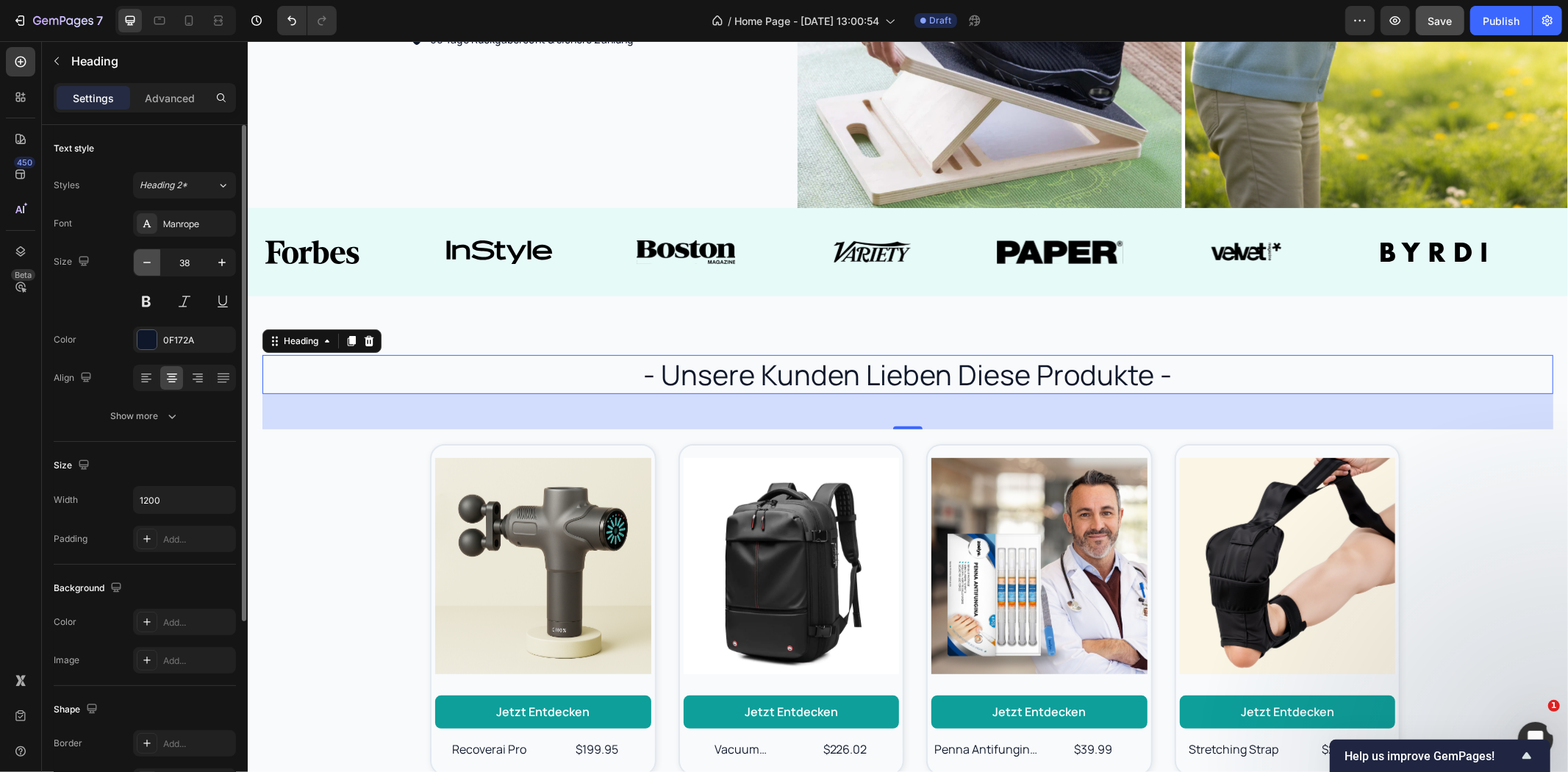
click at [137, 262] on button "button" at bounding box center [146, 262] width 26 height 26
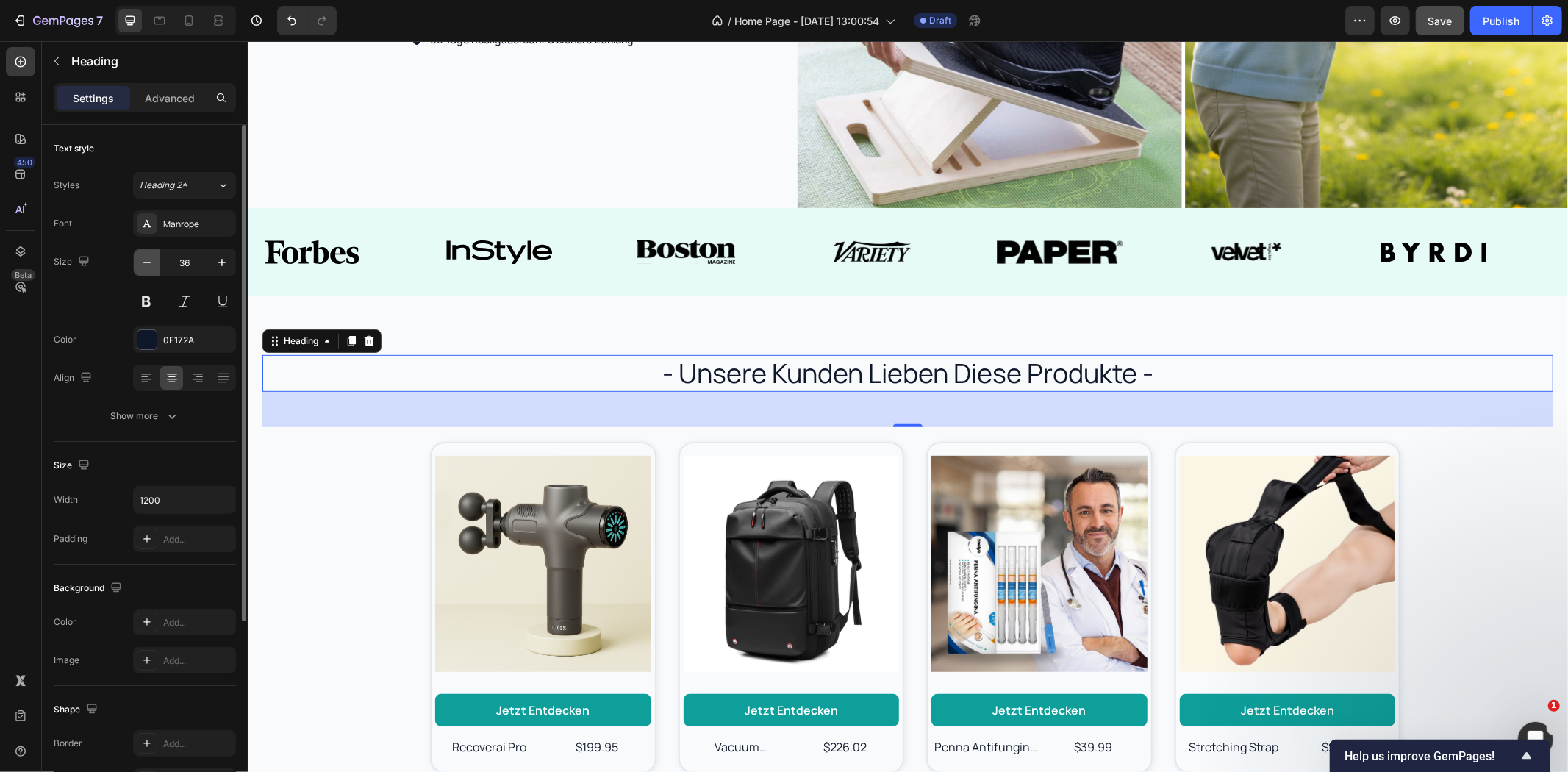
click at [137, 262] on button "button" at bounding box center [146, 262] width 26 height 26
type input "34"
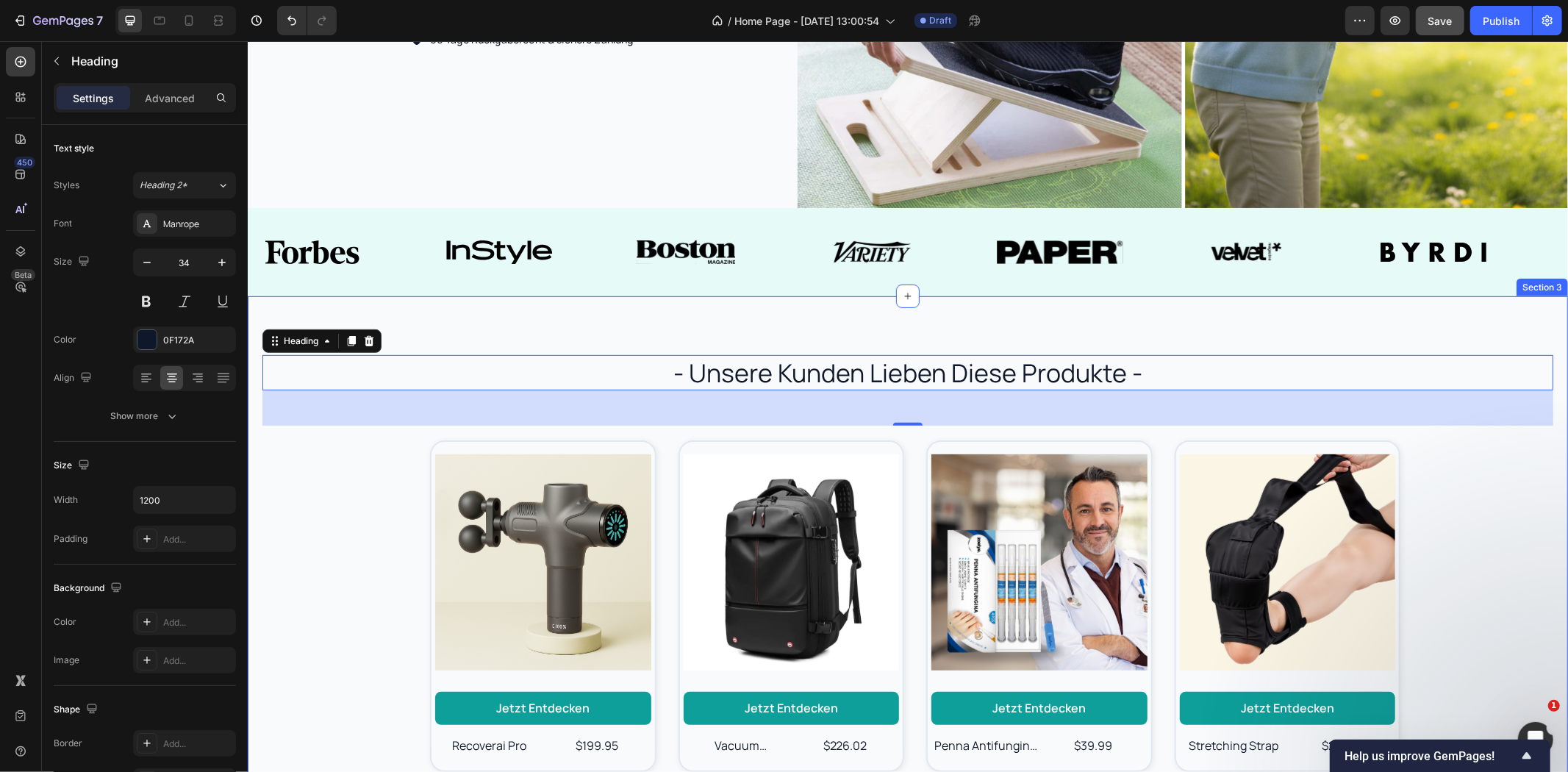
click at [726, 332] on div "- unsere kunden lieben diese produkte - Heading 48 Product Images Jetzt entdeck…" at bounding box center [906, 570] width 1320 height 550
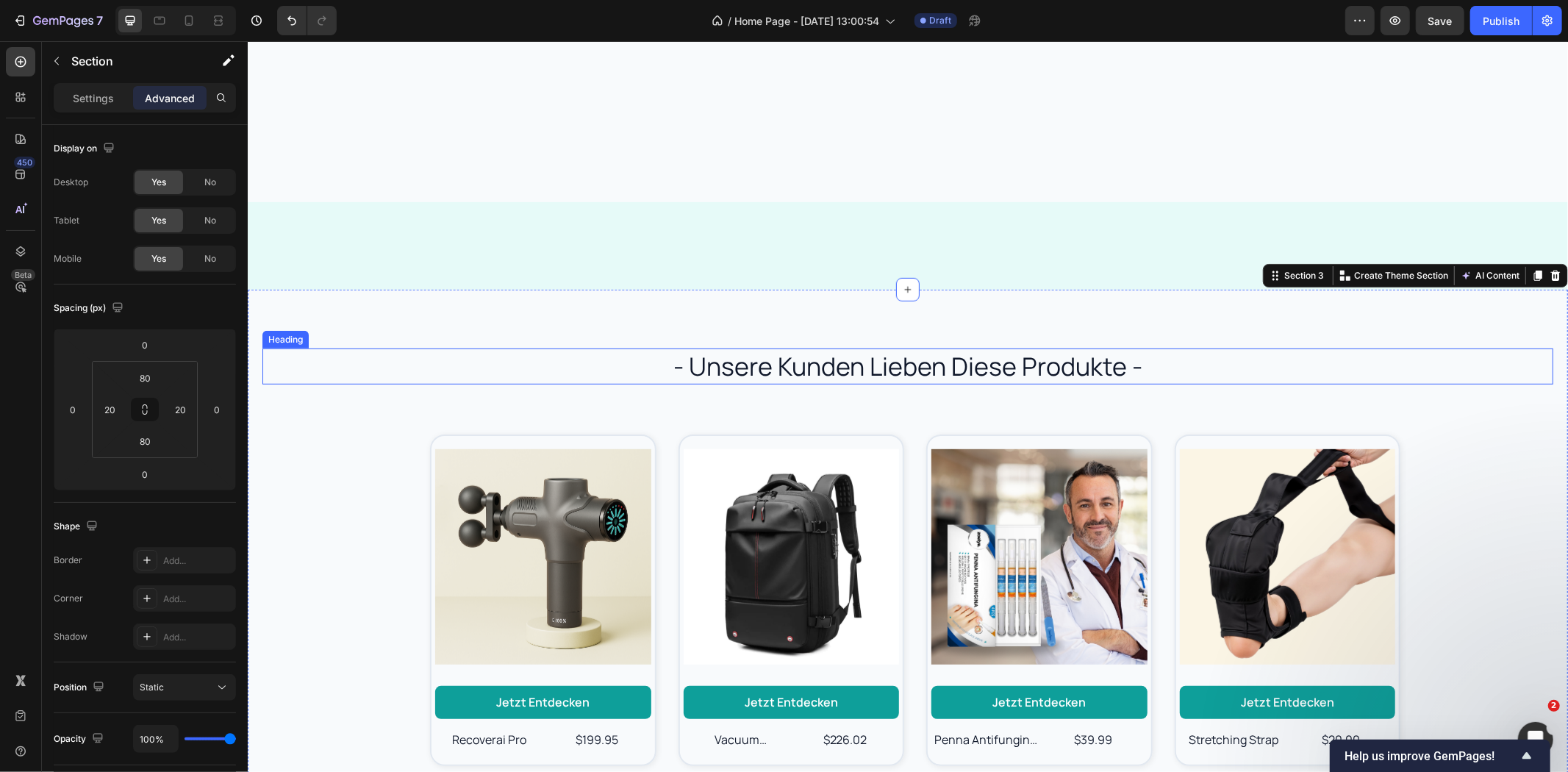
scroll to position [899, 0]
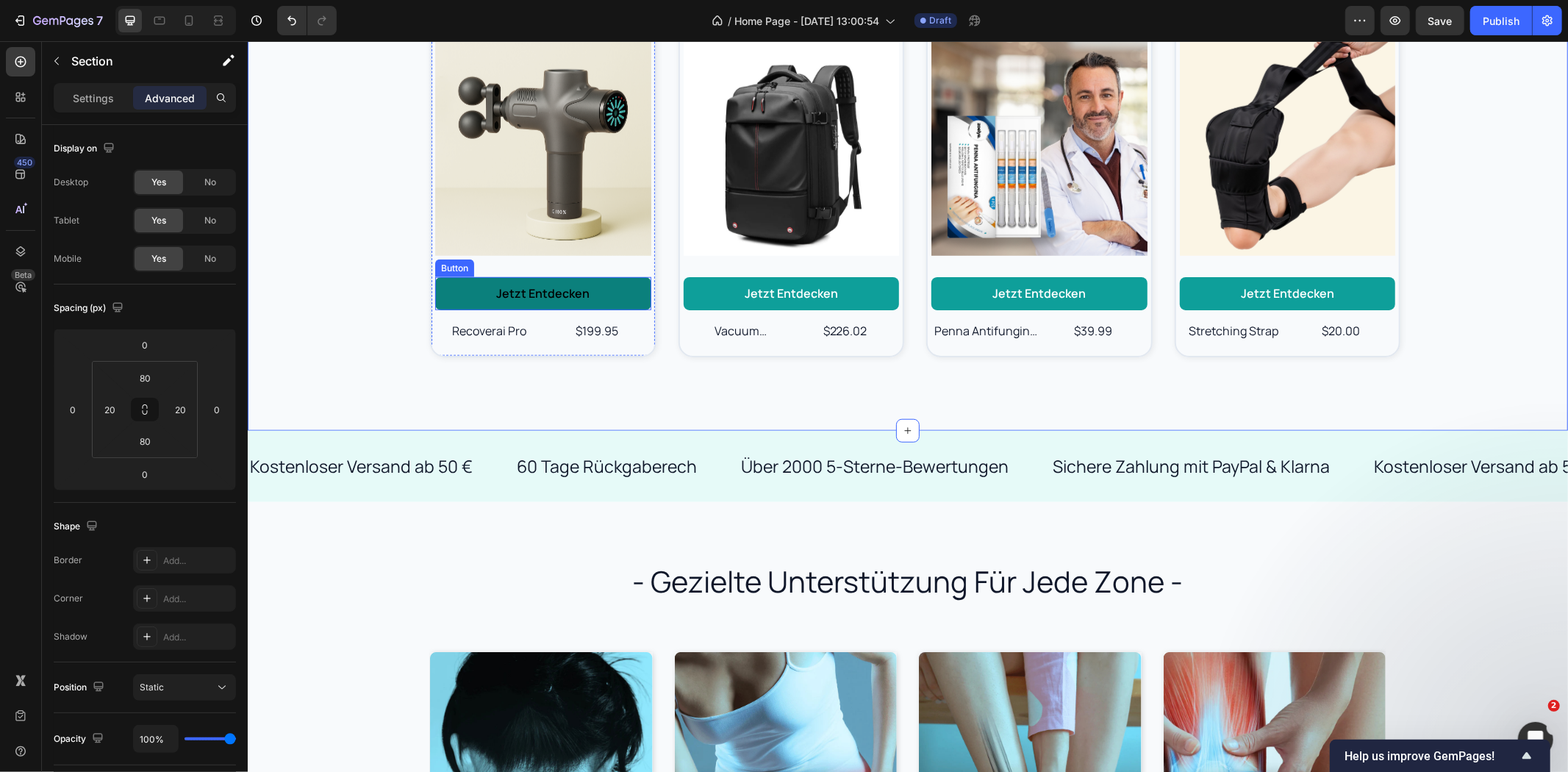
click at [526, 302] on link "Jetzt entdecken" at bounding box center [542, 293] width 216 height 33
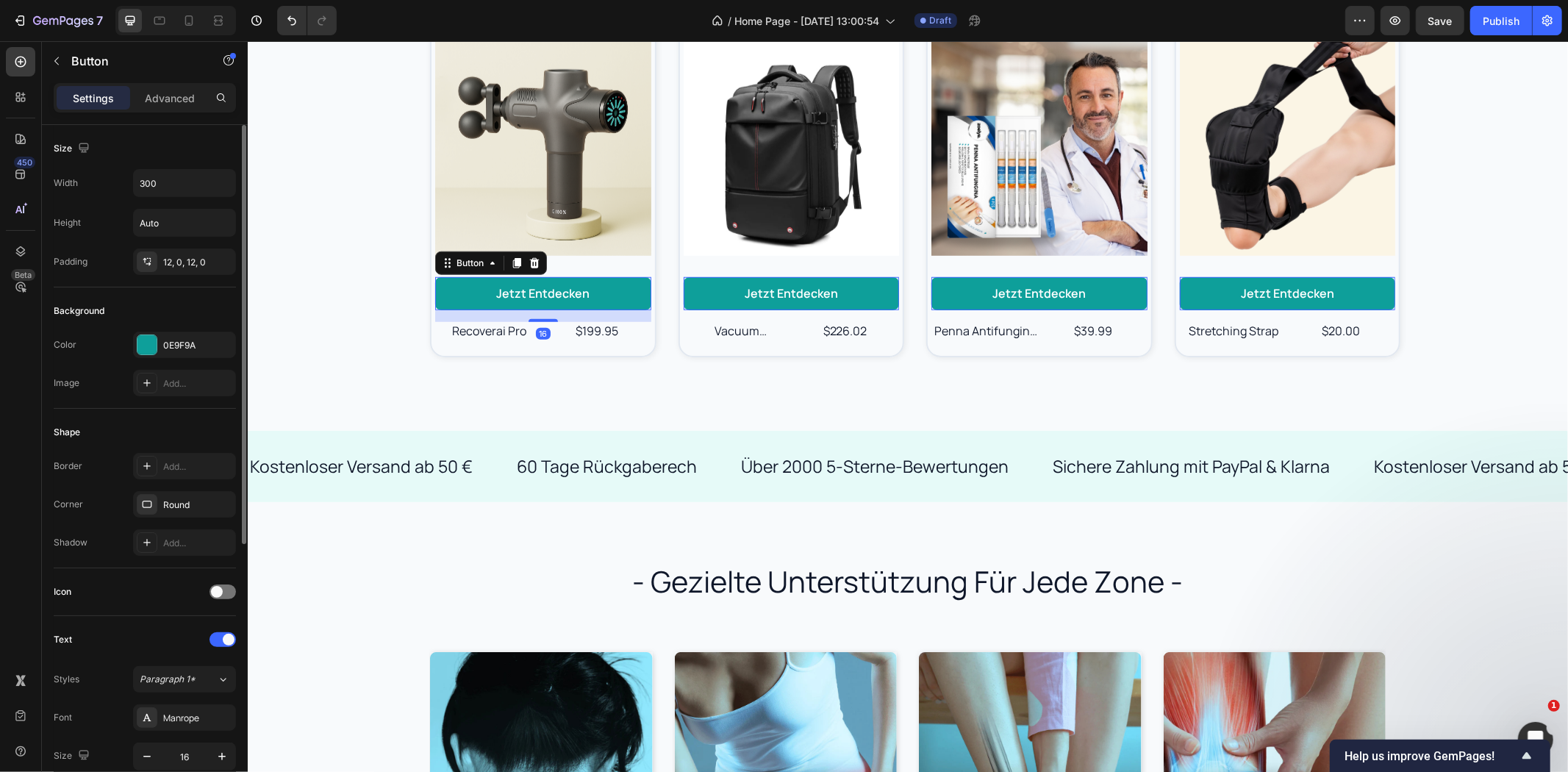
scroll to position [81, 0]
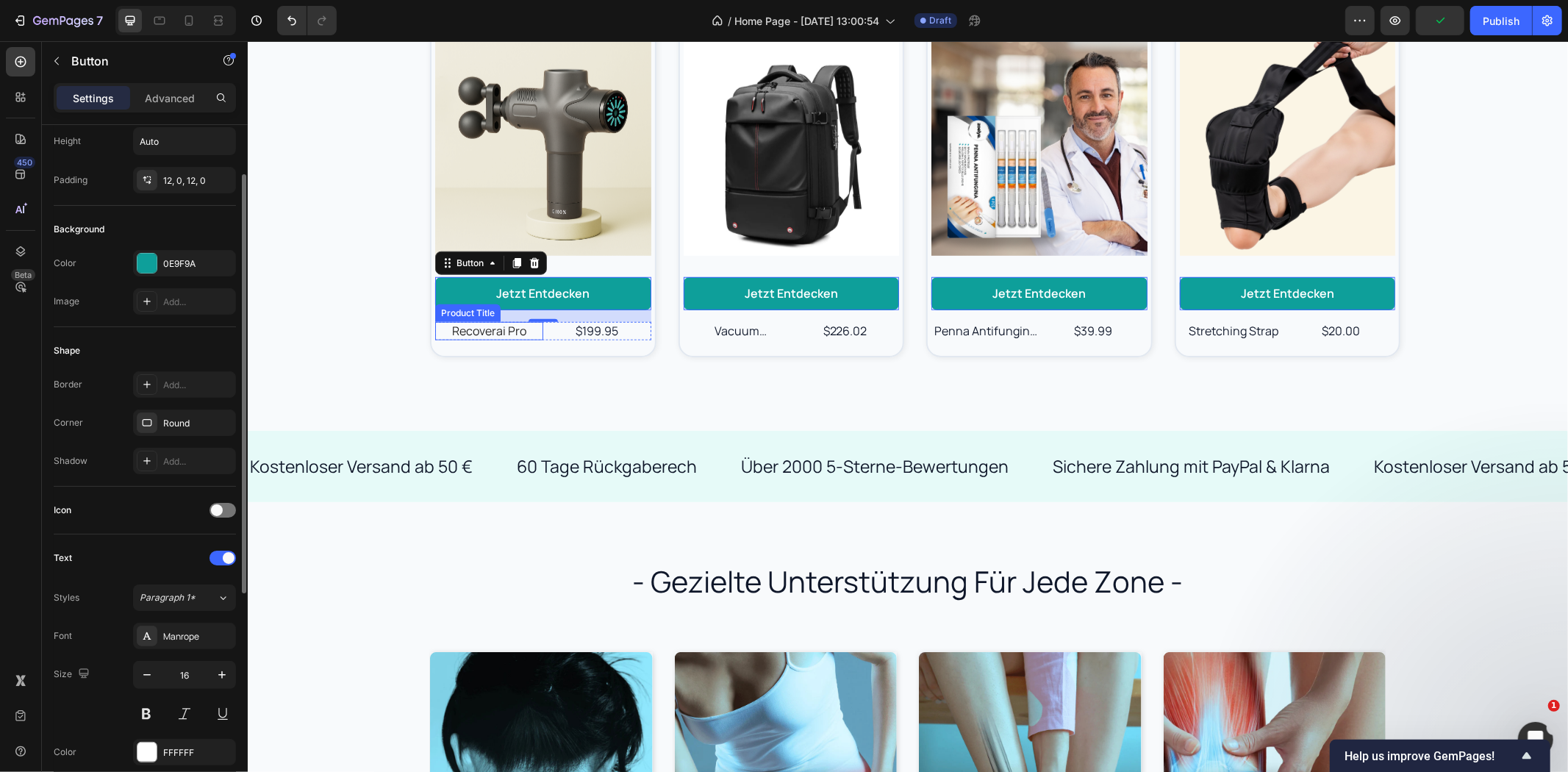
click at [494, 333] on h2 "recoverai pro" at bounding box center [489, 330] width 108 height 18
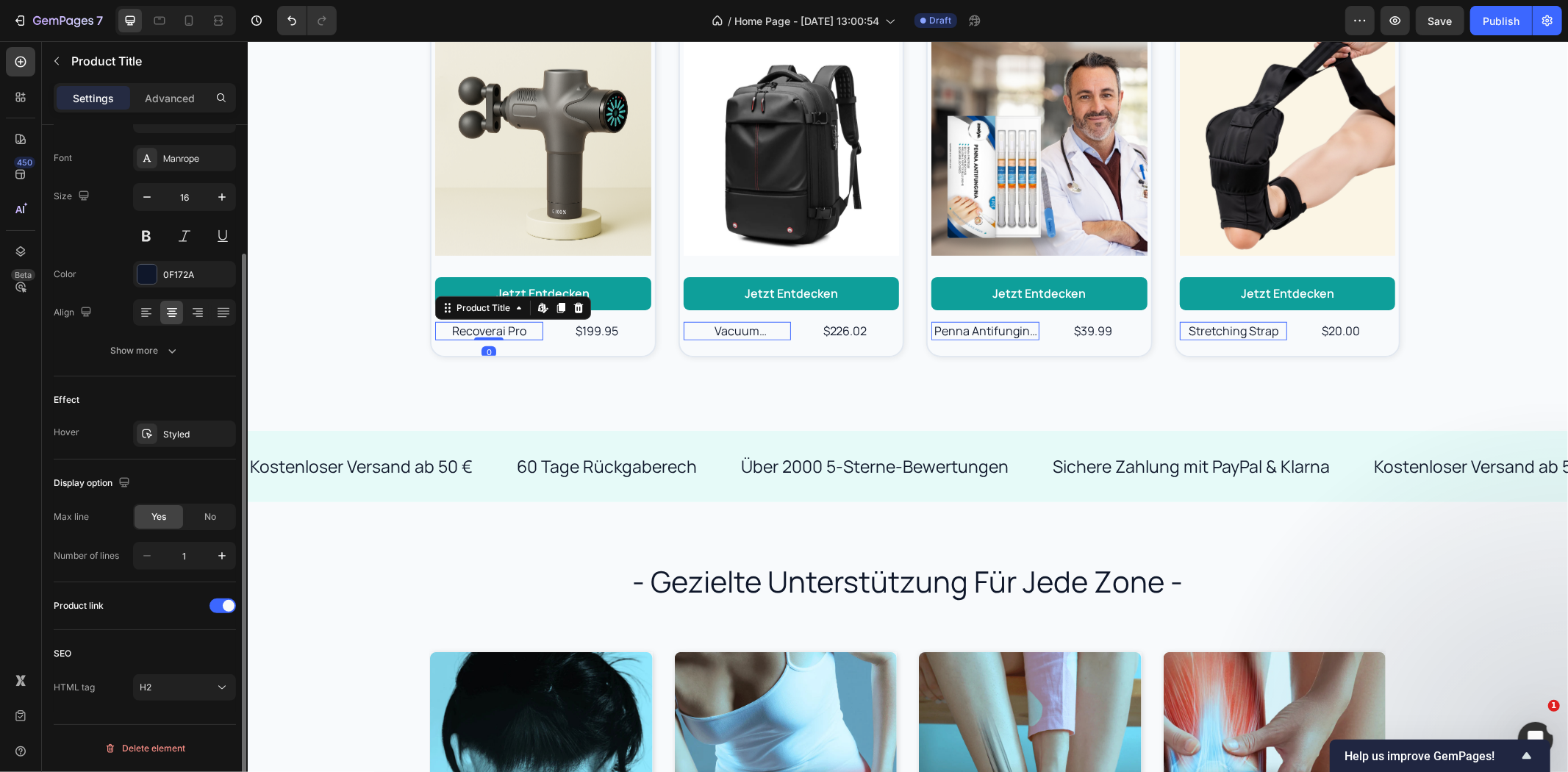
scroll to position [0, 0]
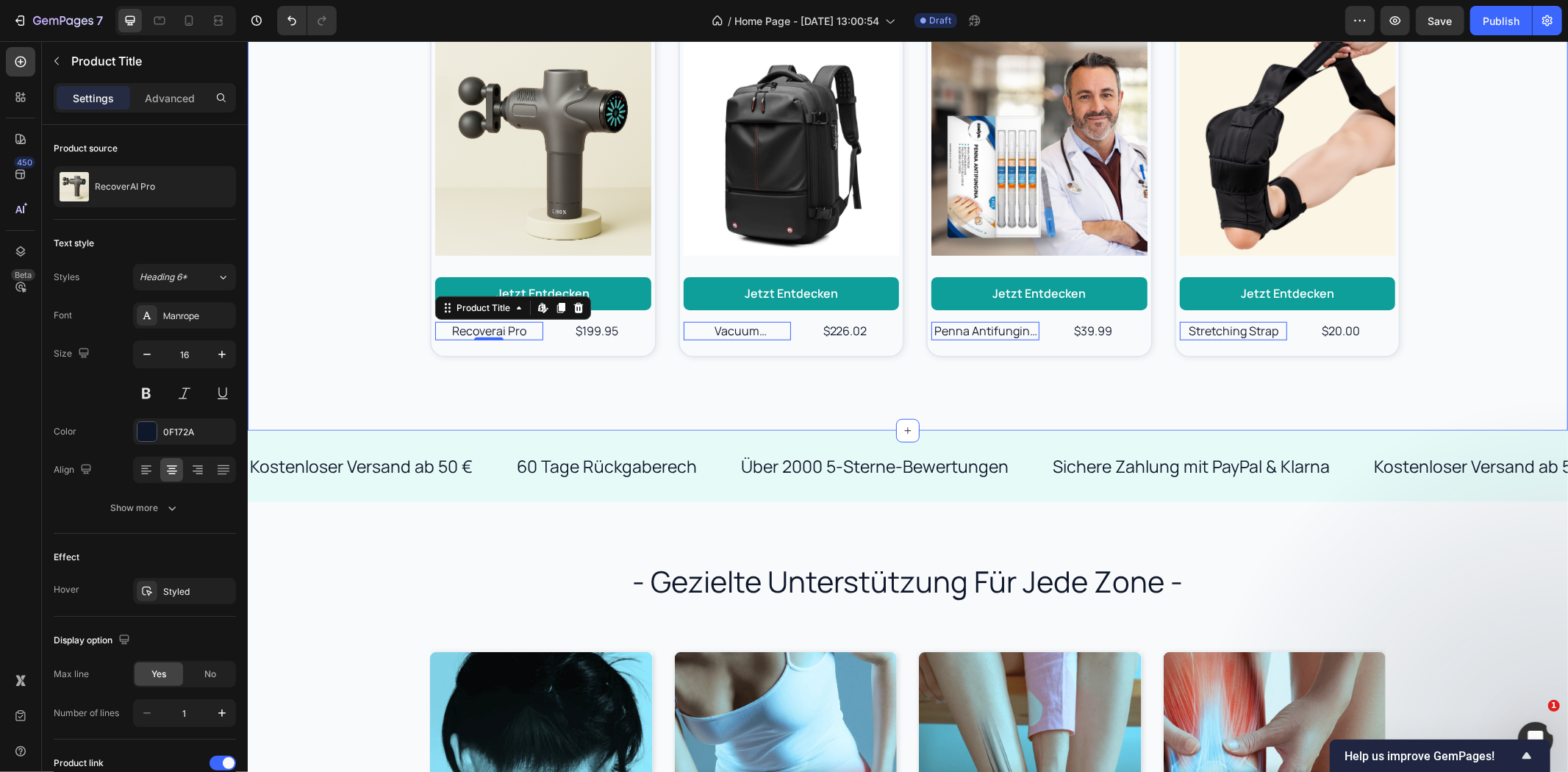
click at [424, 410] on div "- unsere kunden lieben diese produkte - Heading Product Images Jetzt entdecken …" at bounding box center [906, 155] width 1320 height 550
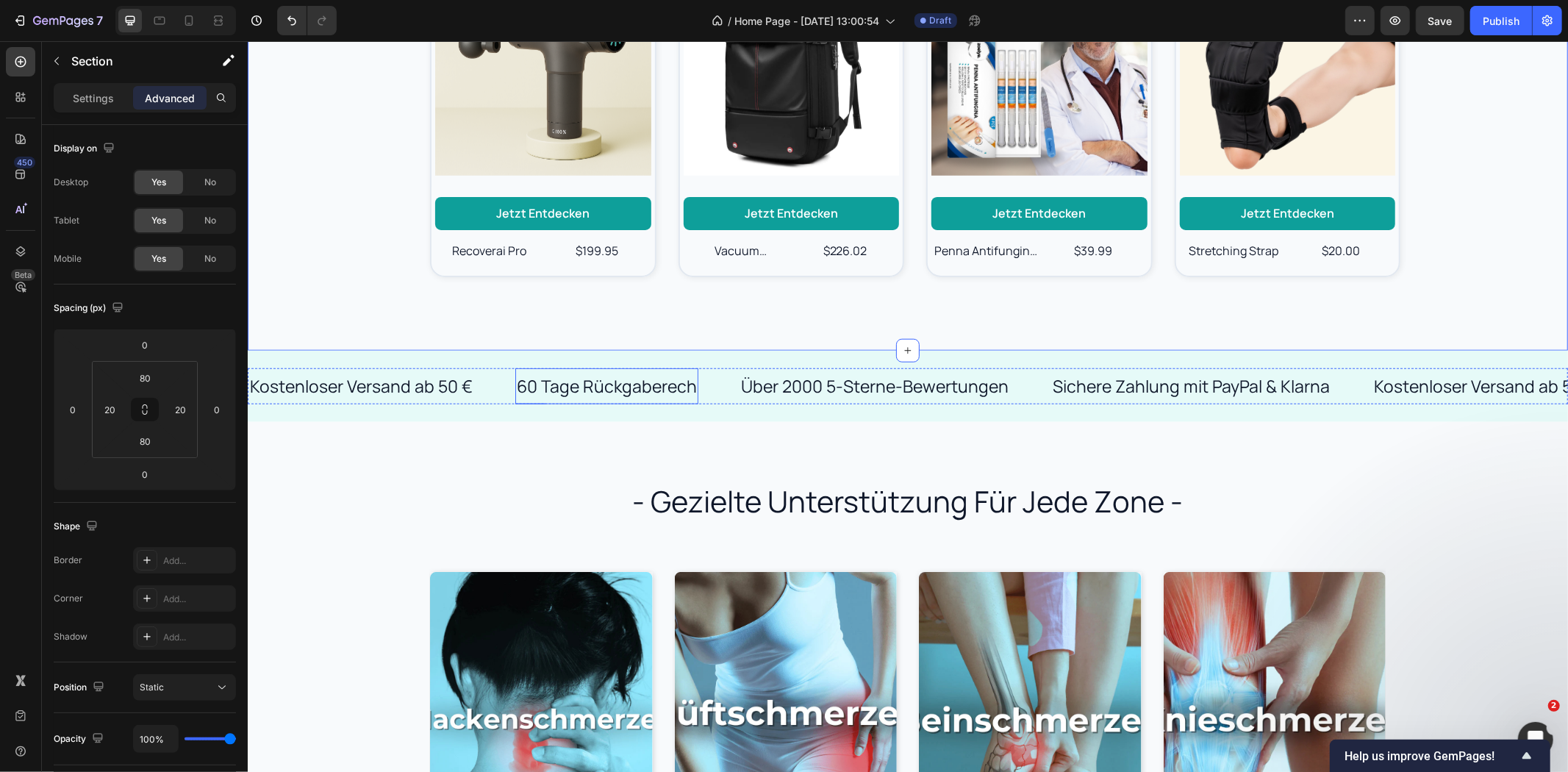
scroll to position [980, 0]
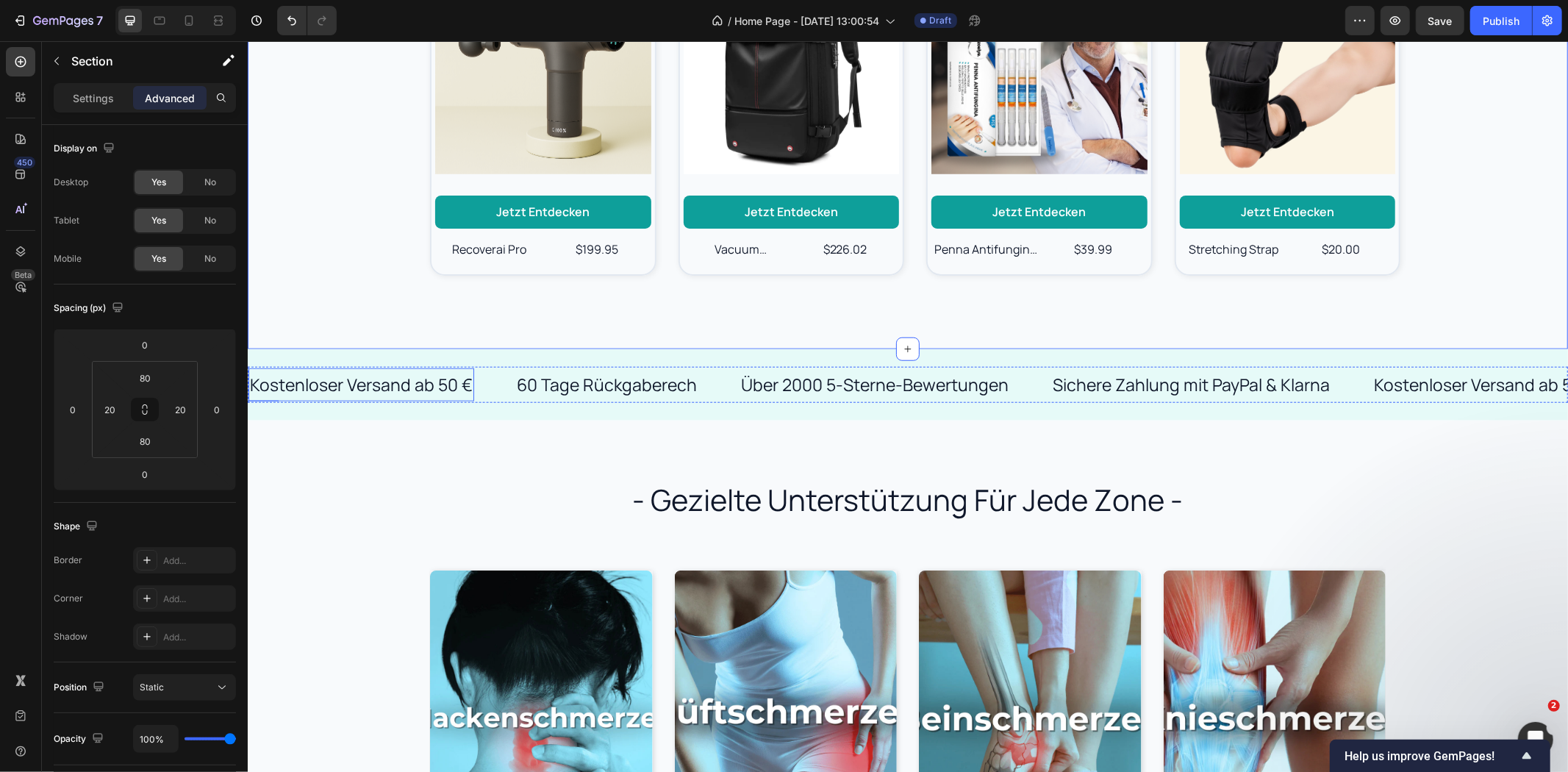
click at [422, 380] on p "Kostenloser Versand ab 50 €" at bounding box center [361, 384] width 222 height 22
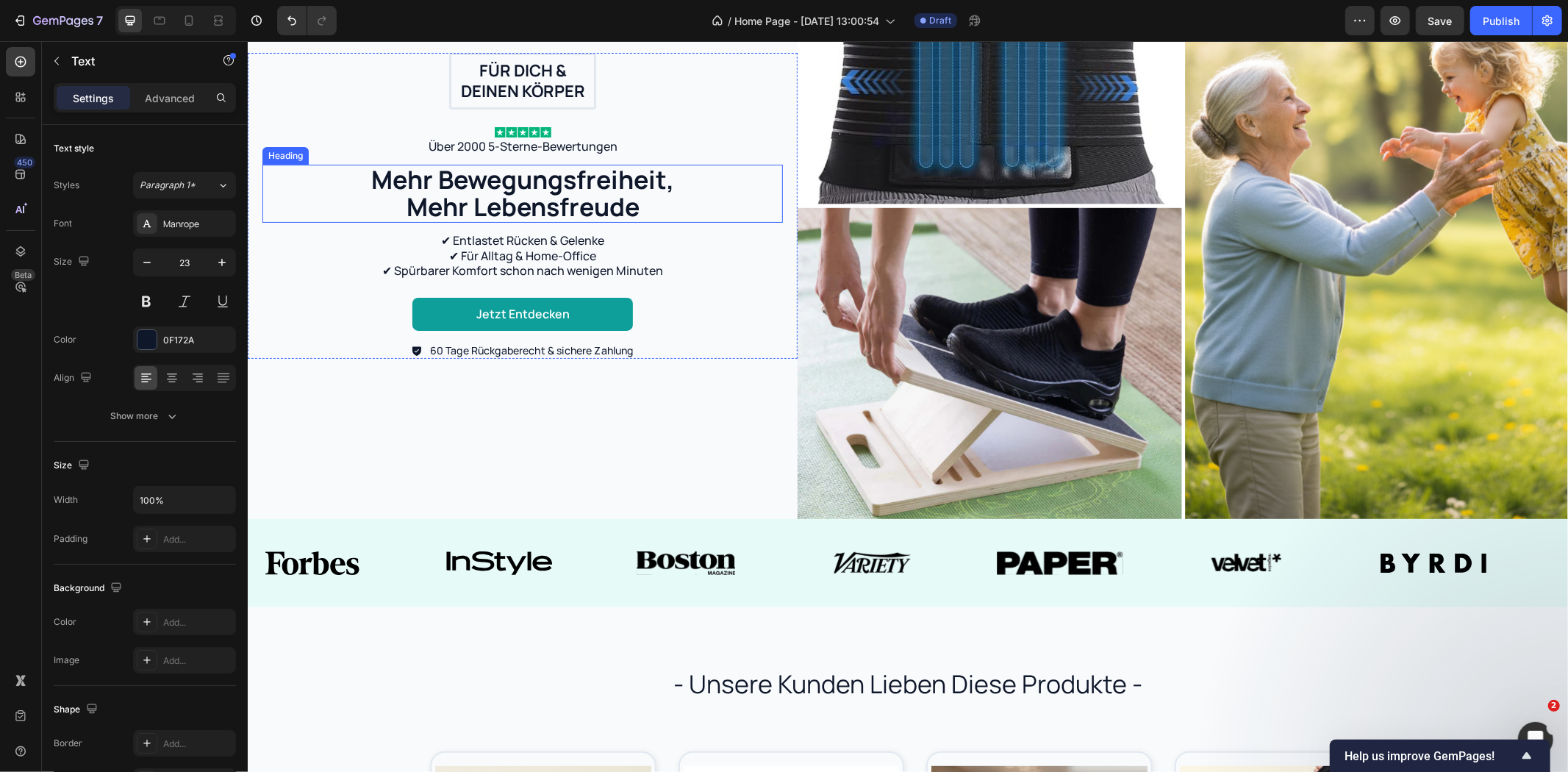
scroll to position [81, 0]
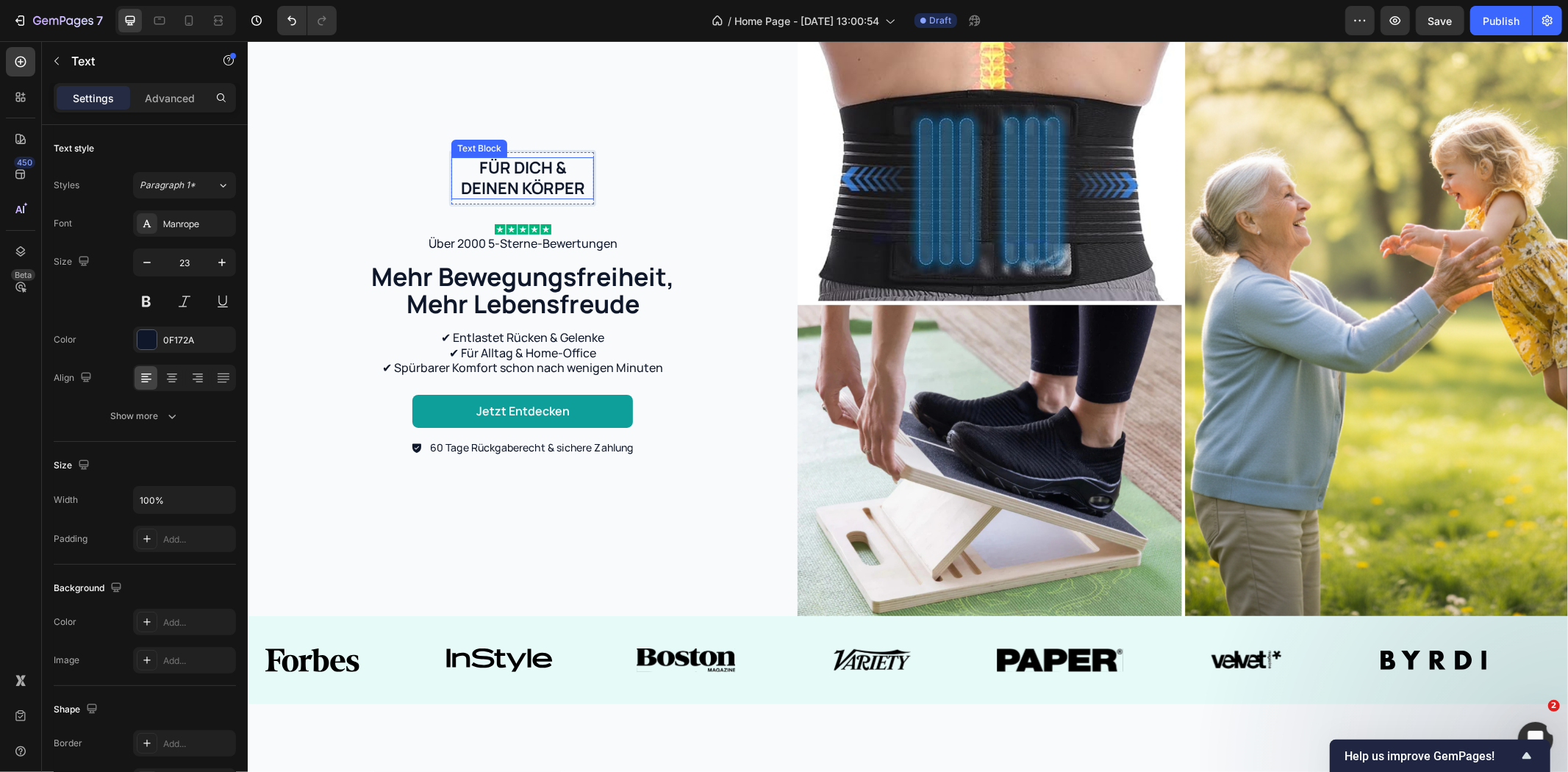
click at [535, 165] on p "Für dich & deinen Körper" at bounding box center [521, 177] width 140 height 42
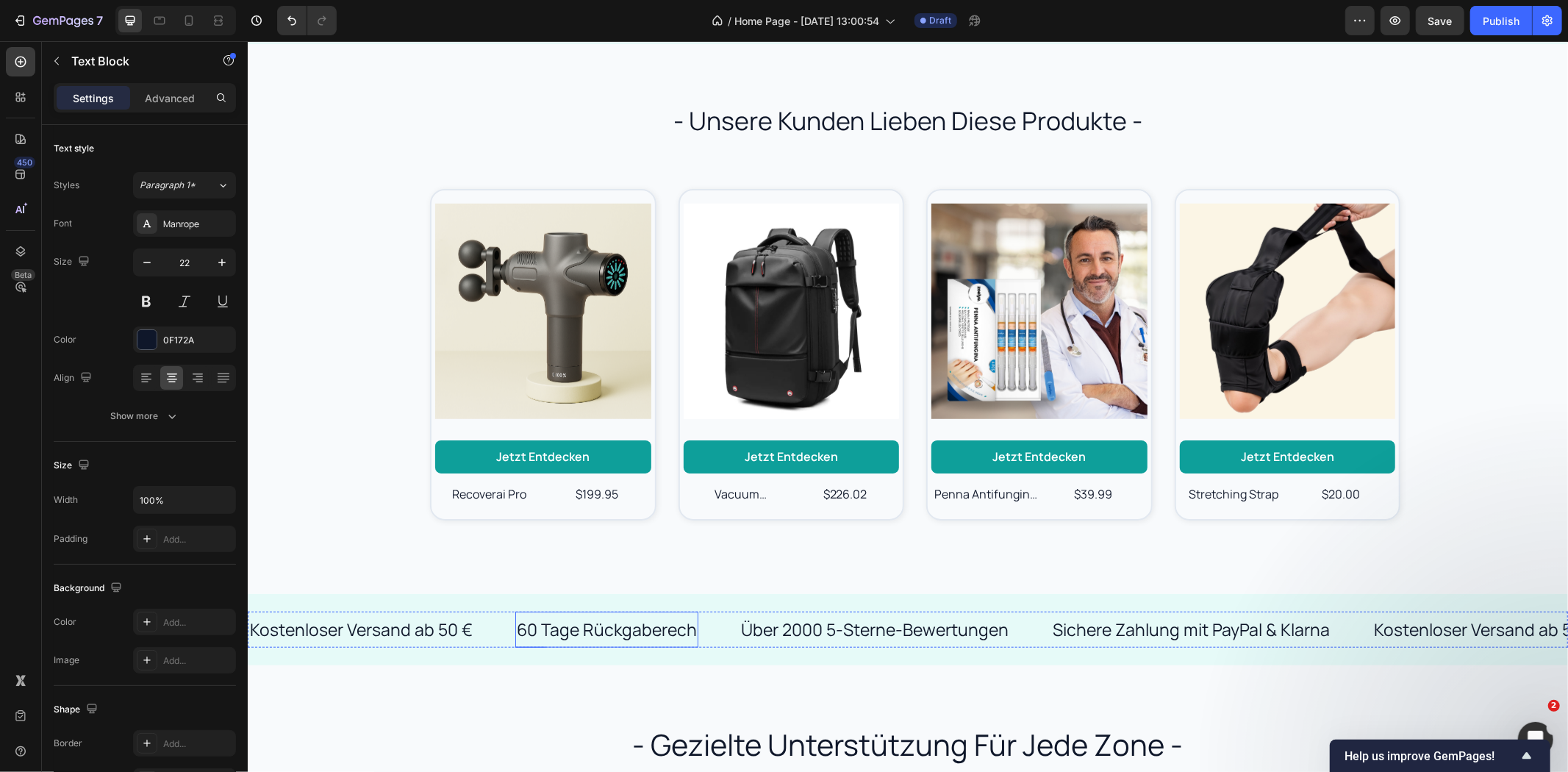
scroll to position [980, 0]
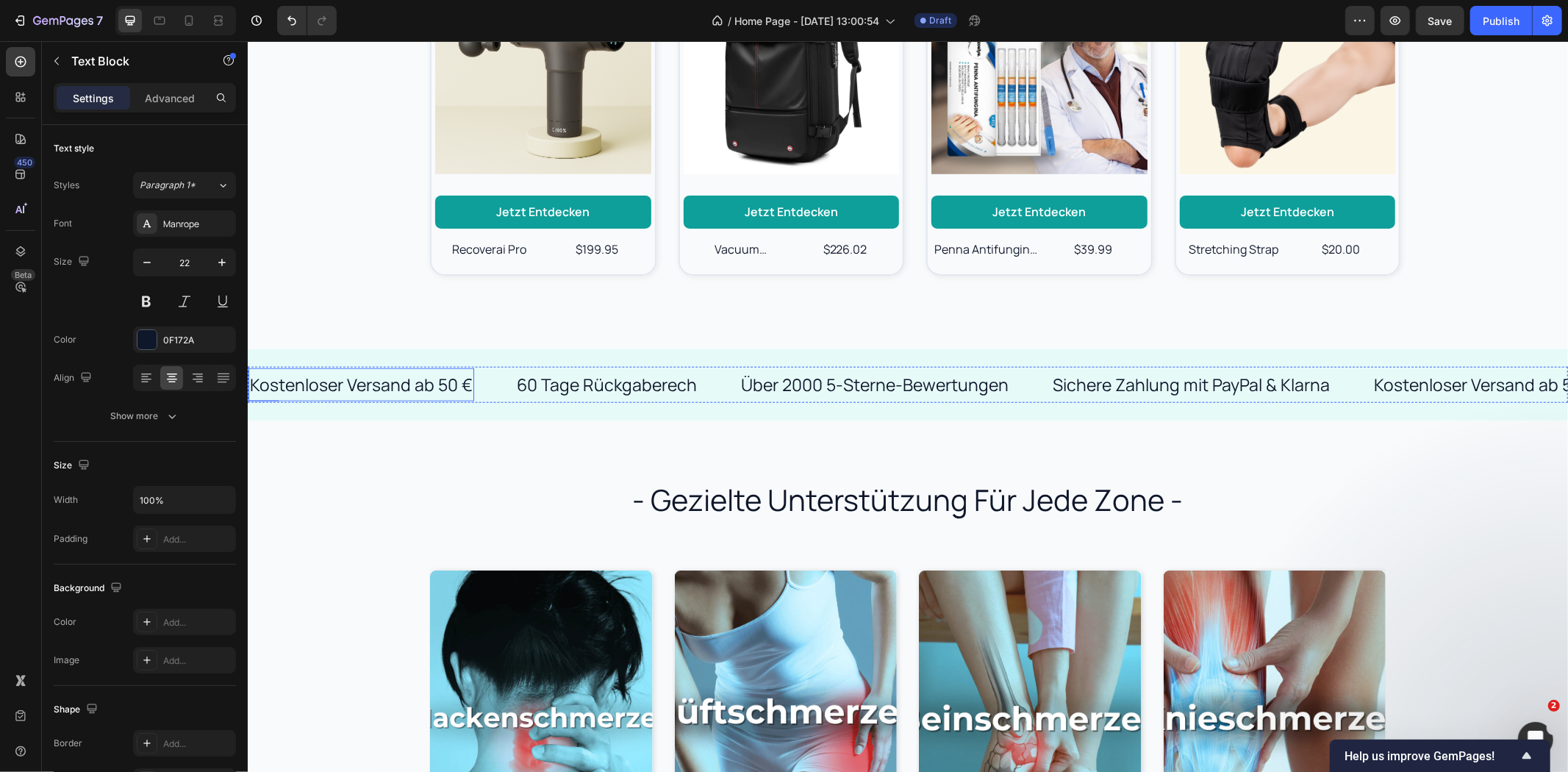
click at [429, 385] on p "Kostenloser Versand ab 50 €" at bounding box center [361, 384] width 222 height 22
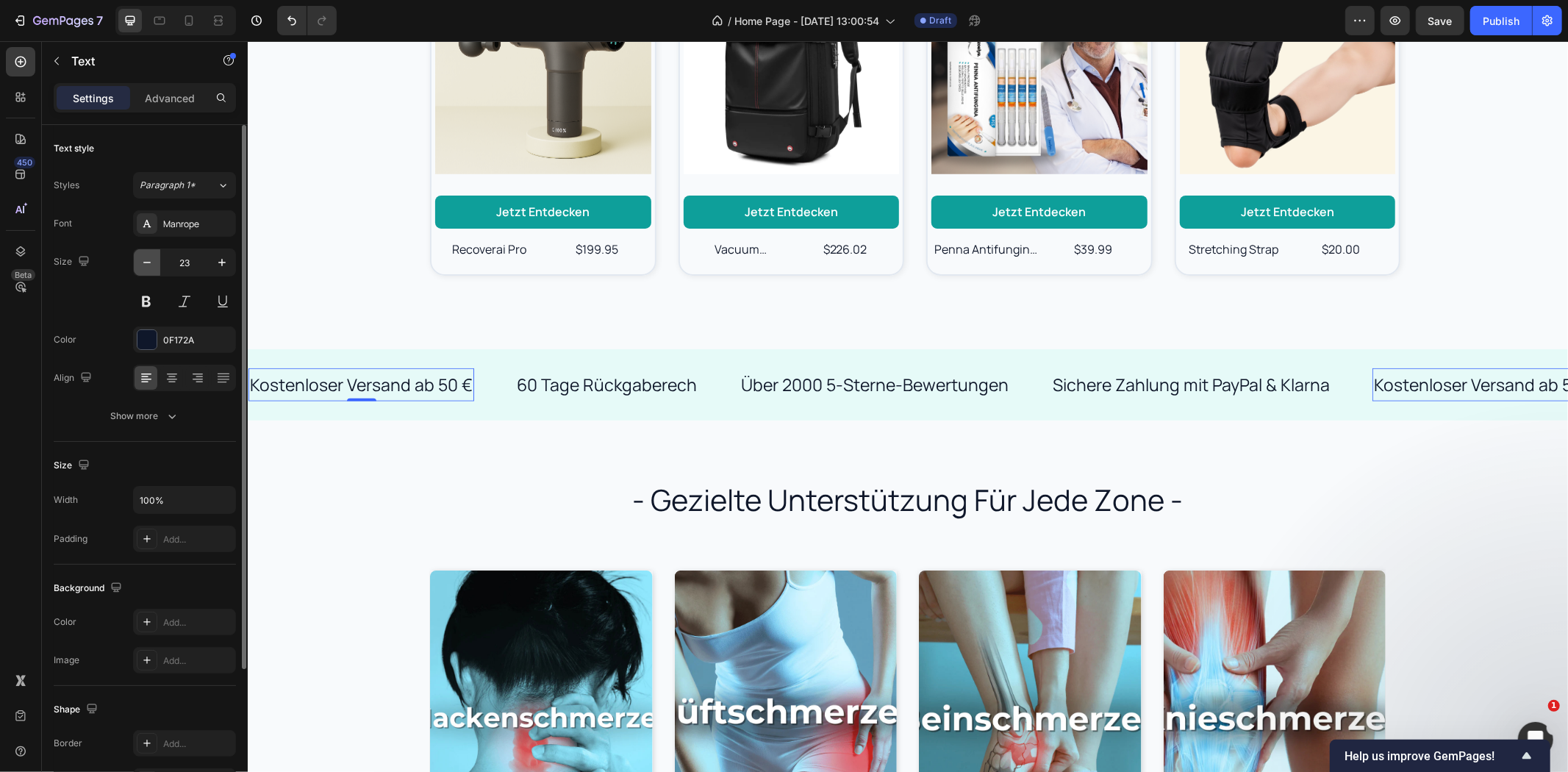
click at [148, 260] on icon "button" at bounding box center [147, 262] width 14 height 14
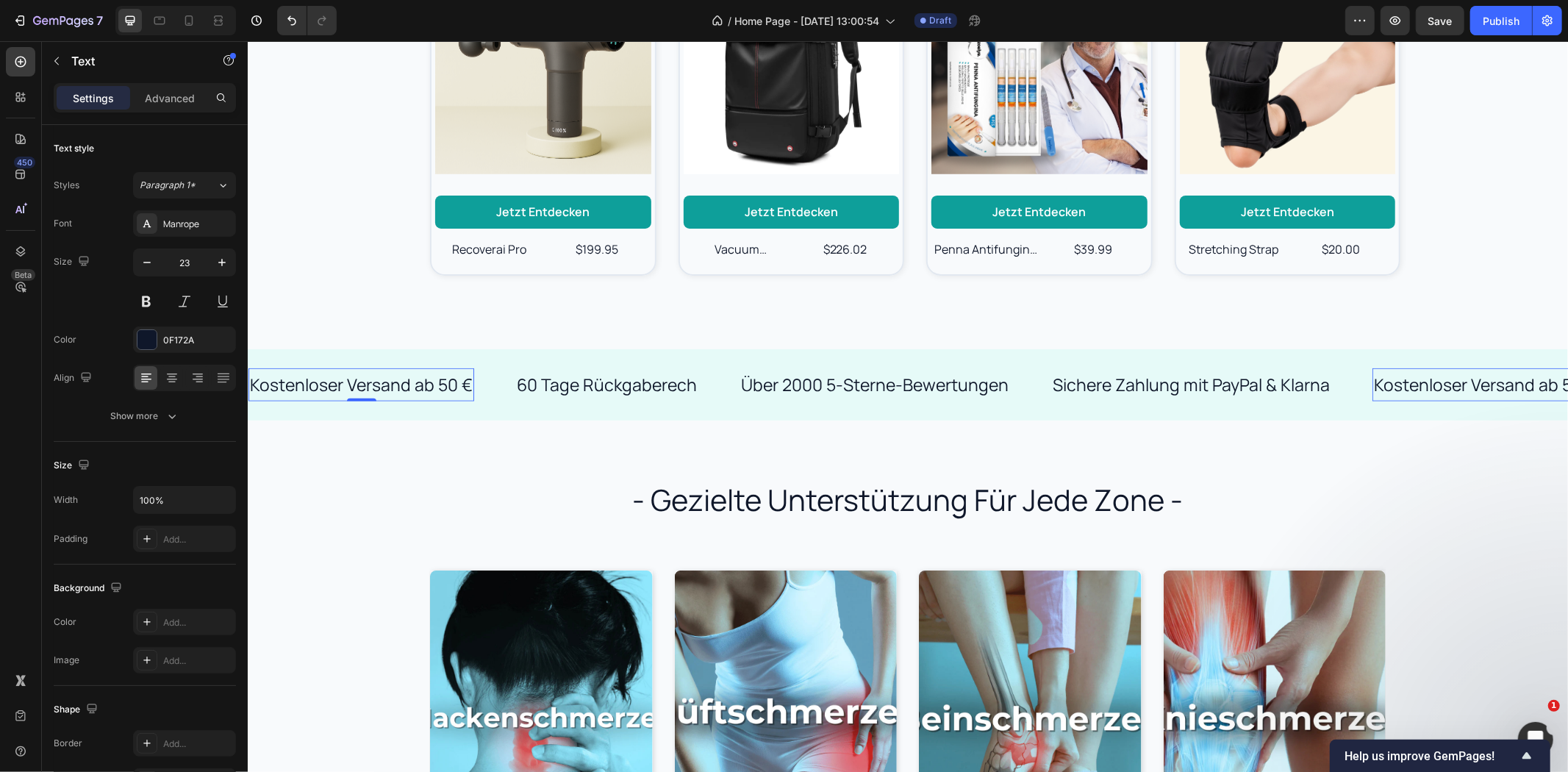
type input "22"
click at [631, 385] on p "60 Tage Rückgaberech" at bounding box center [594, 384] width 180 height 22
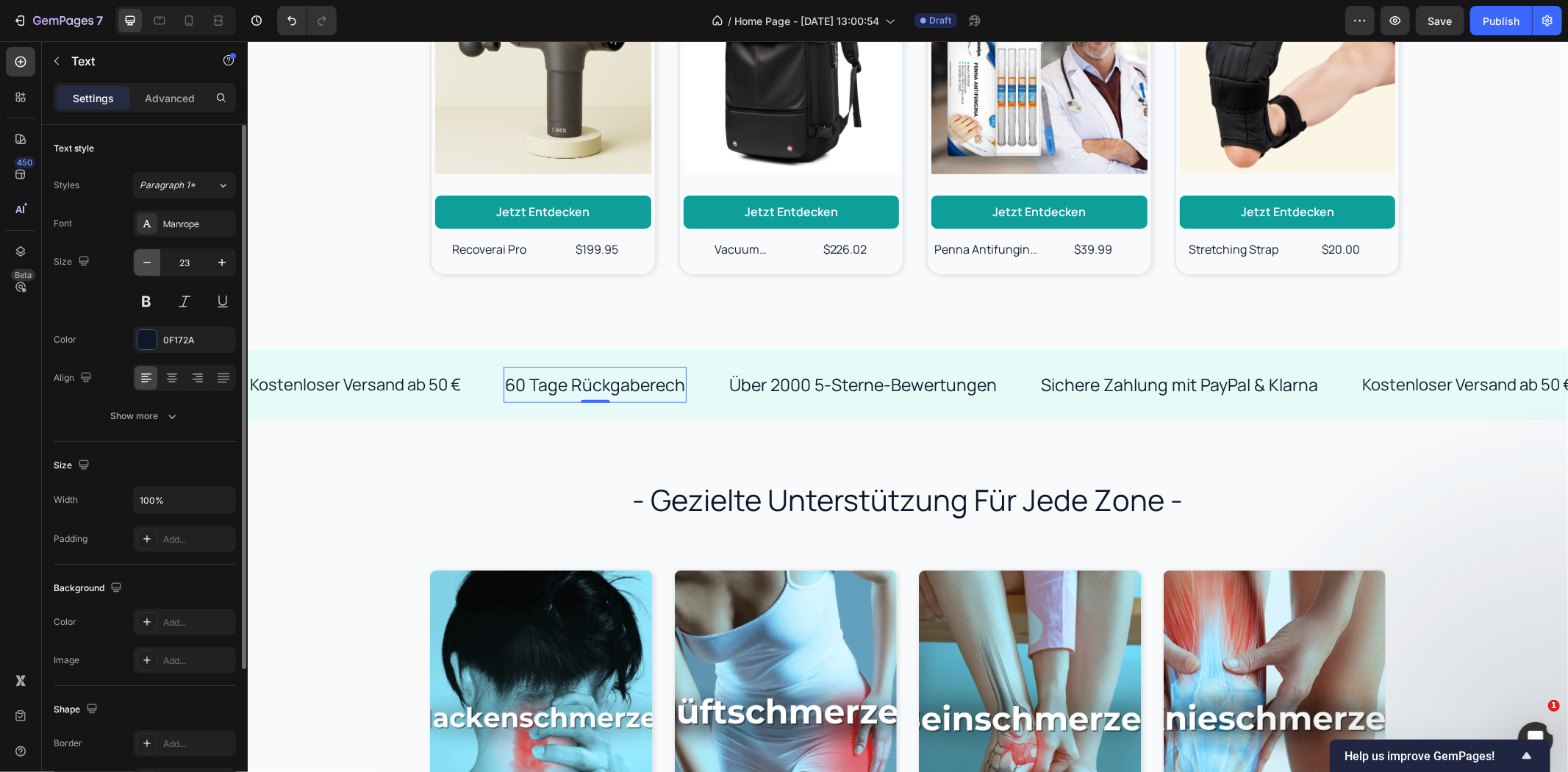
click at [152, 261] on icon "button" at bounding box center [147, 262] width 14 height 14
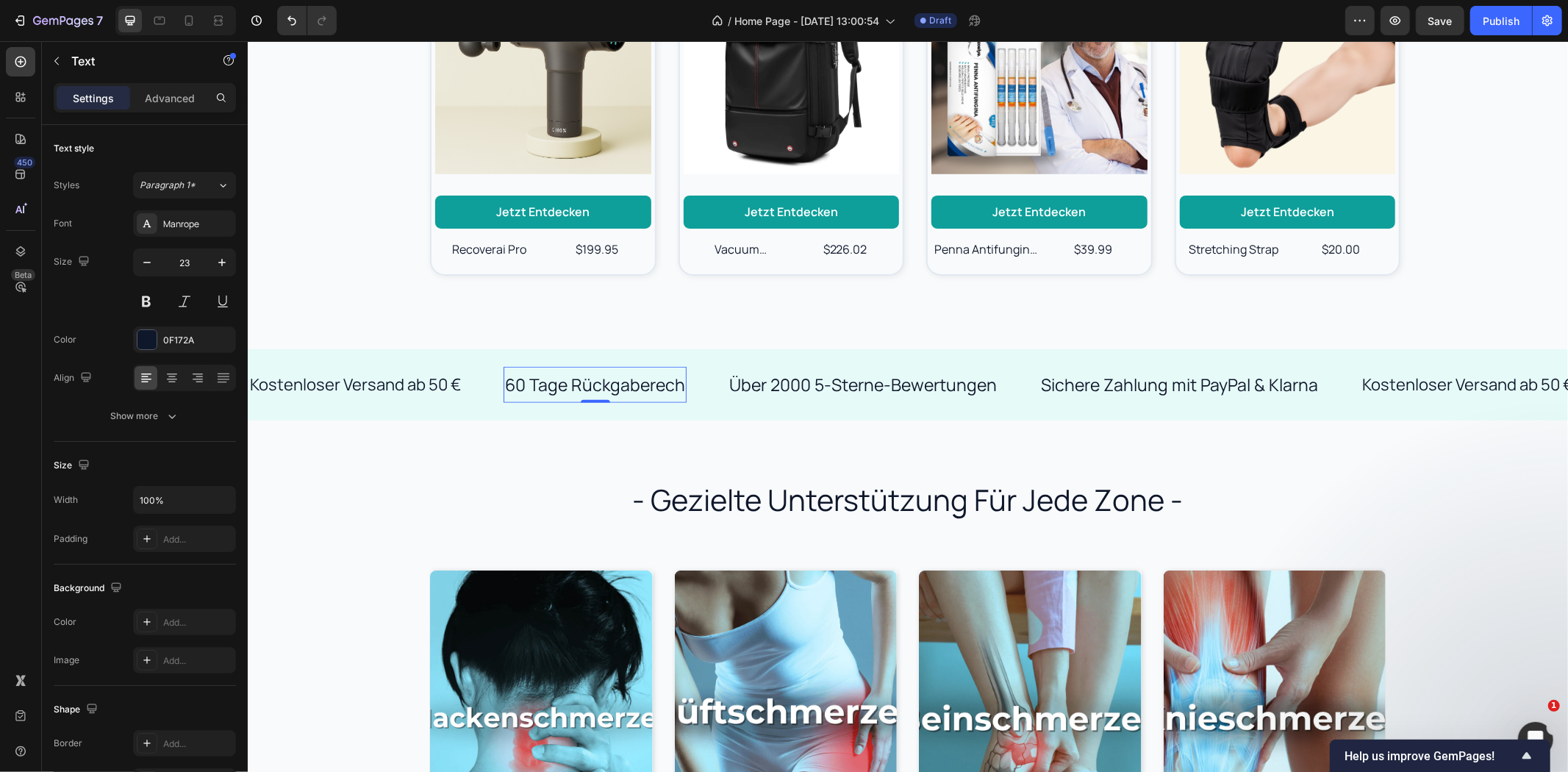
type input "22"
click at [827, 379] on p "Über 2000 5-Sterne-Bewertungen" at bounding box center [852, 384] width 268 height 22
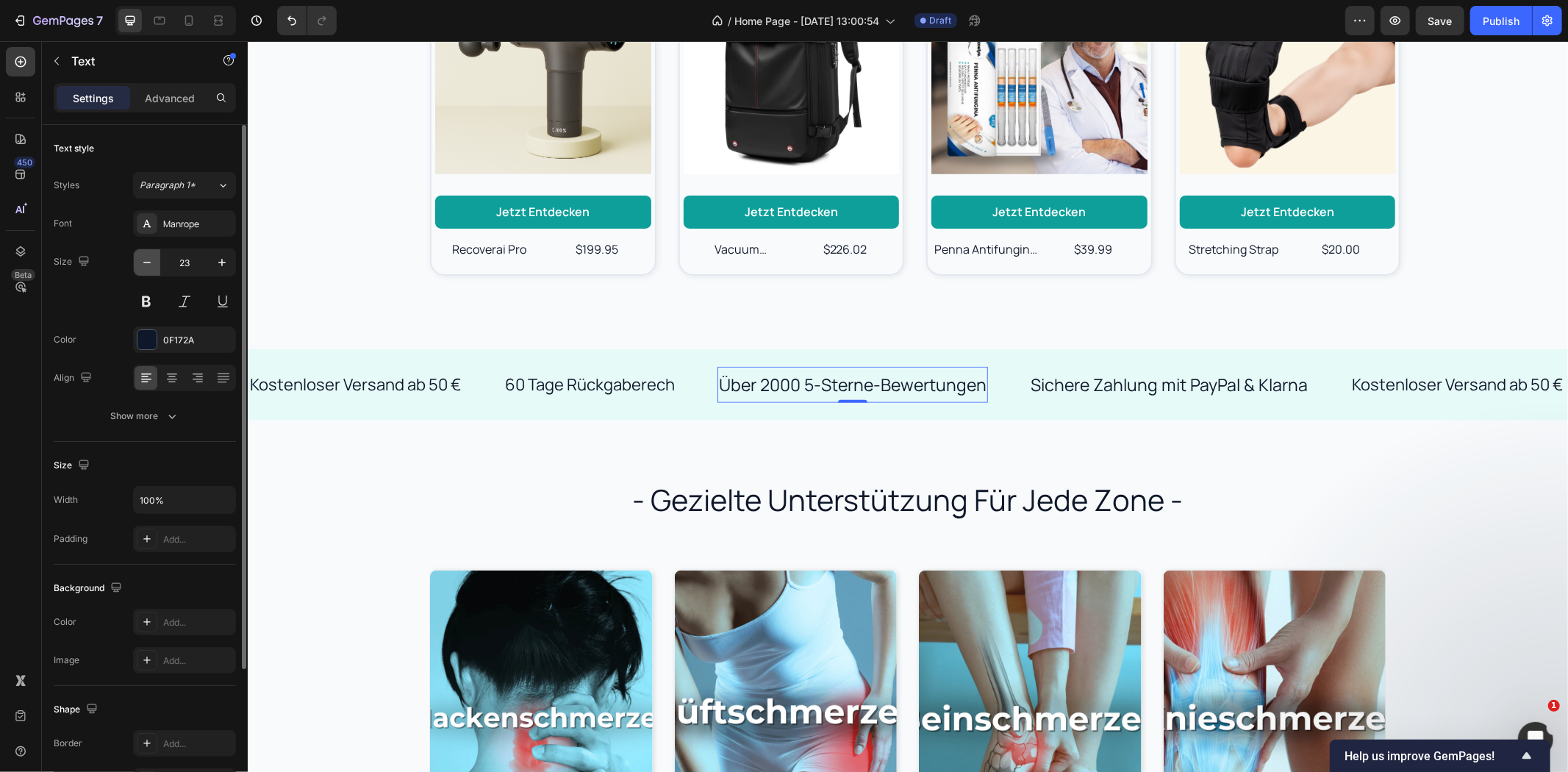
click at [155, 267] on button "button" at bounding box center [146, 262] width 26 height 26
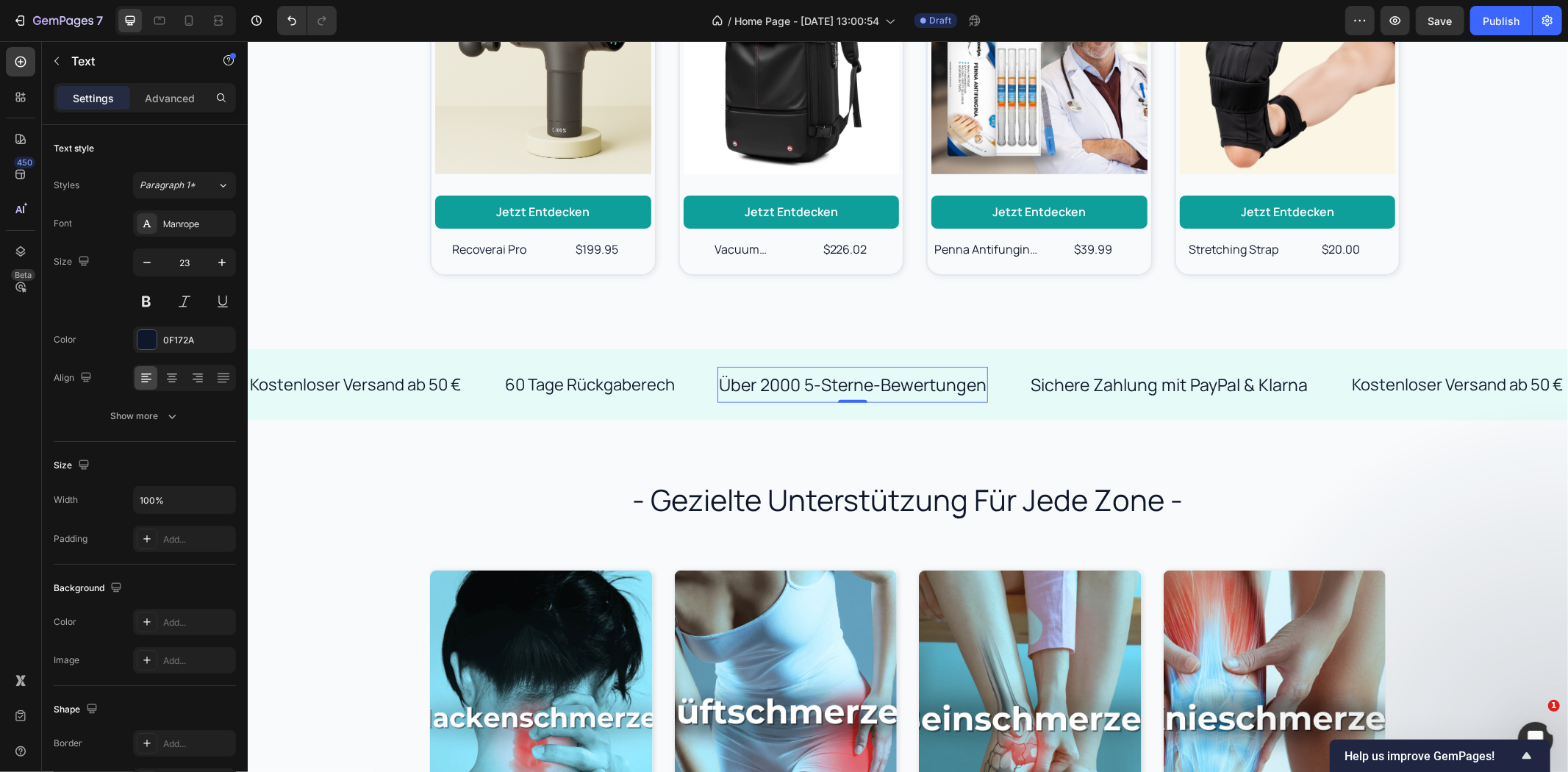
type input "22"
click at [1114, 384] on p "Sichere Zahlung mit PayPal & Klarna" at bounding box center [1157, 384] width 277 height 22
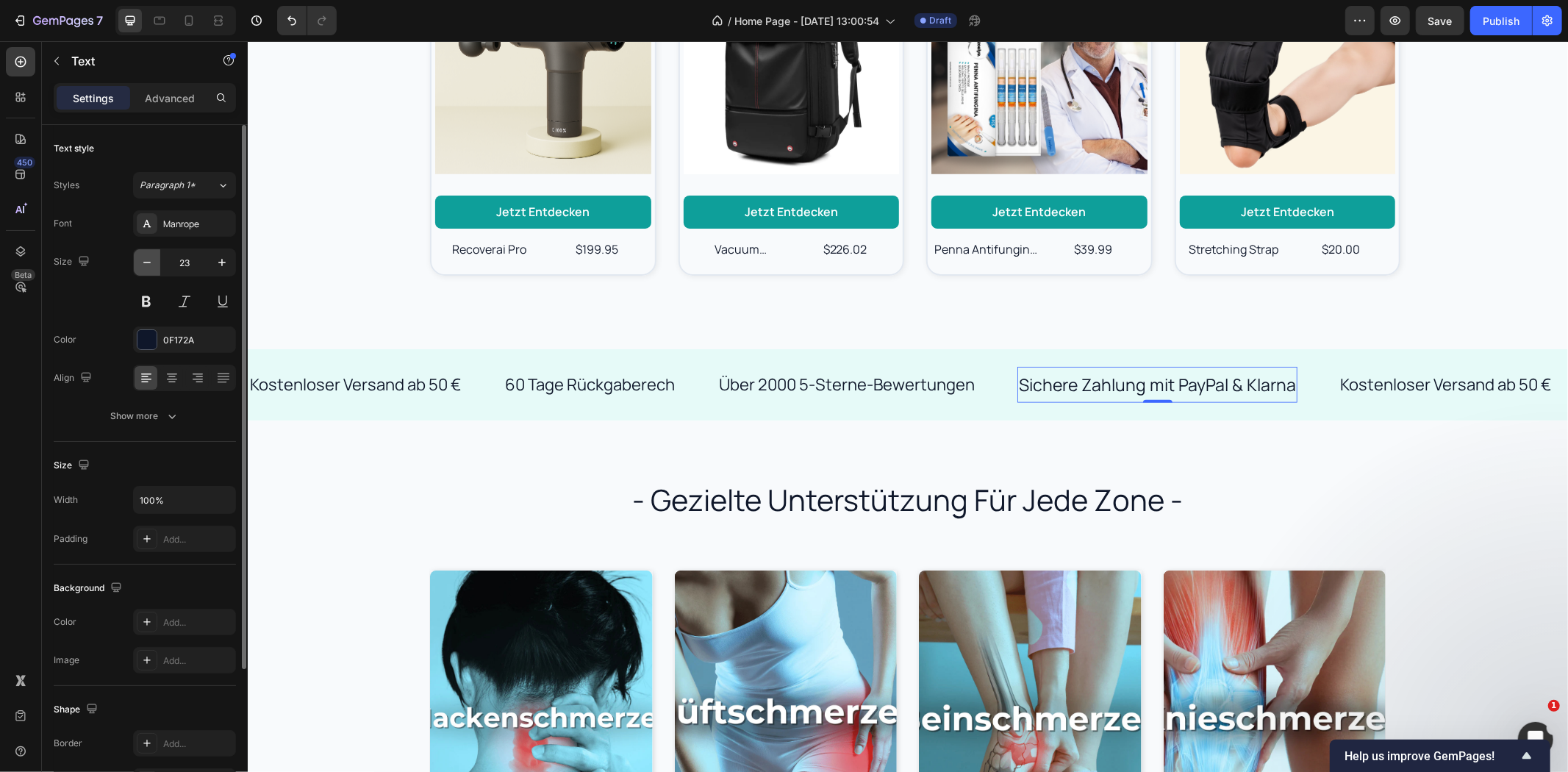
click at [146, 267] on icon "button" at bounding box center [147, 262] width 14 height 14
type input "22"
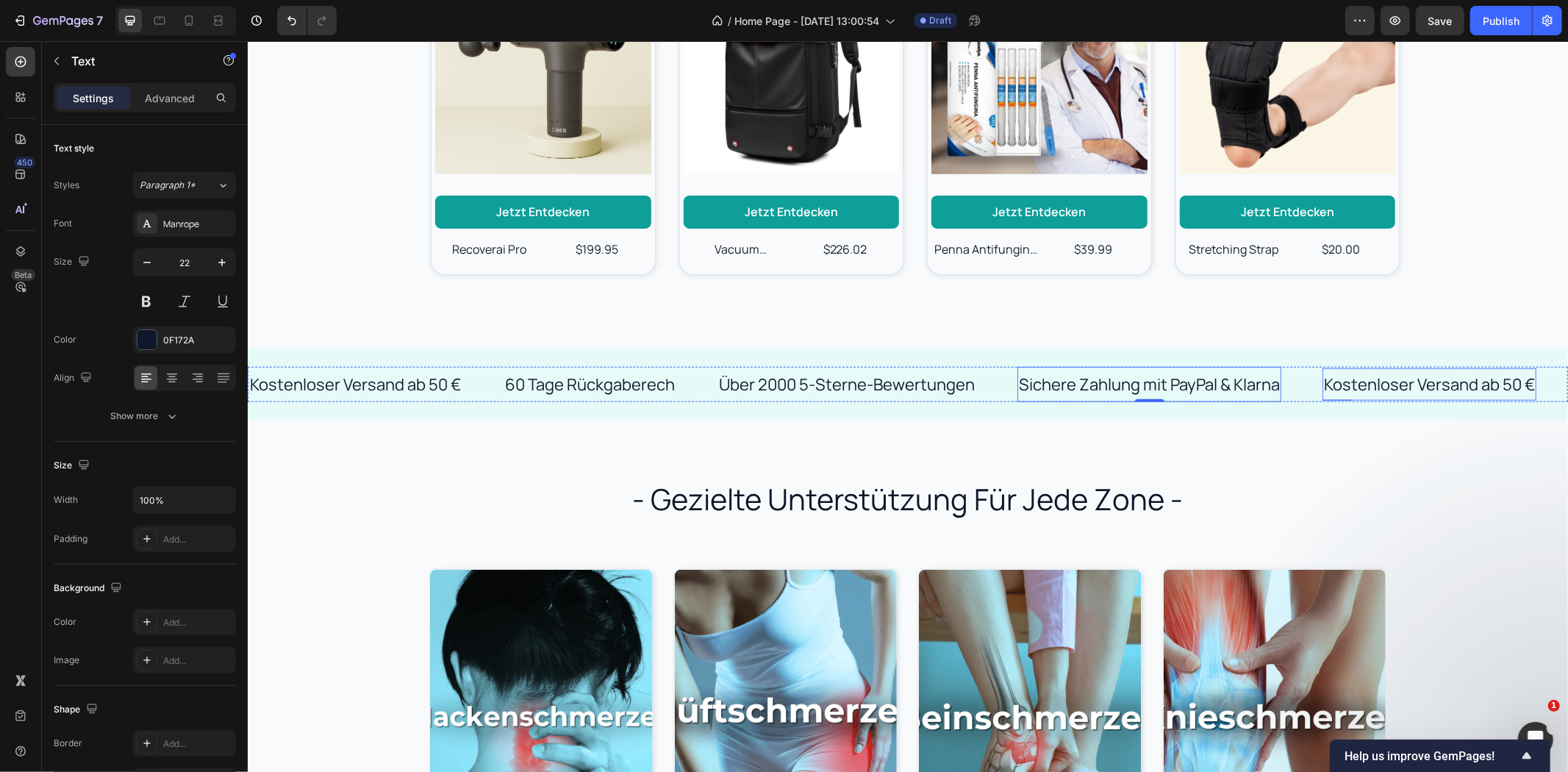
click at [1373, 392] on p "Kostenloser Versand ab 50 €" at bounding box center [1428, 384] width 211 height 22
click at [1366, 454] on div "- gezielte unterstützung für jede zone - Heading Jetzt kaufen Button Hero Banne…" at bounding box center [906, 673] width 1320 height 506
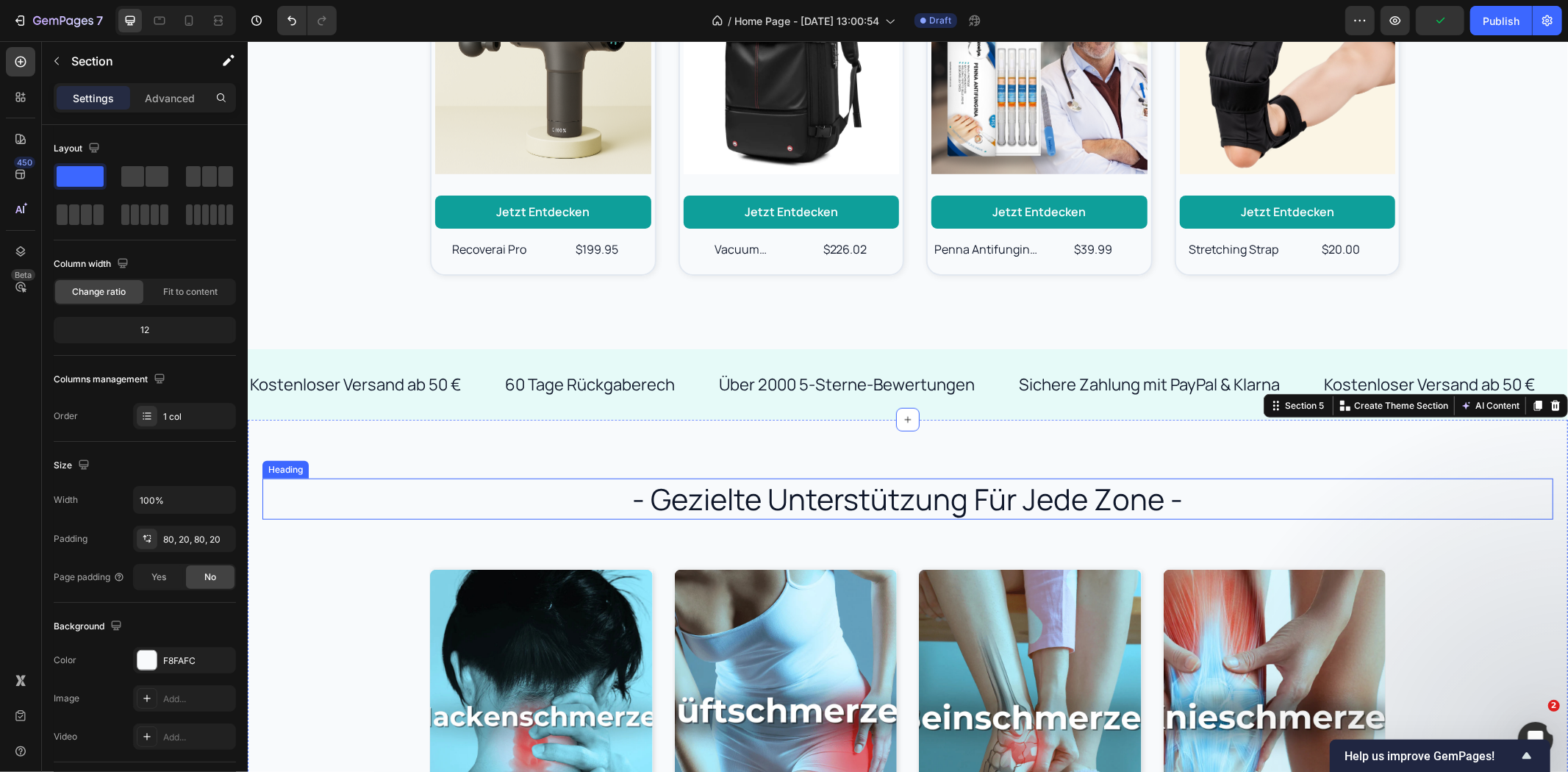
click at [1001, 504] on h2 "- gezielte unterstützung für jede zone -" at bounding box center [907, 499] width 882 height 42
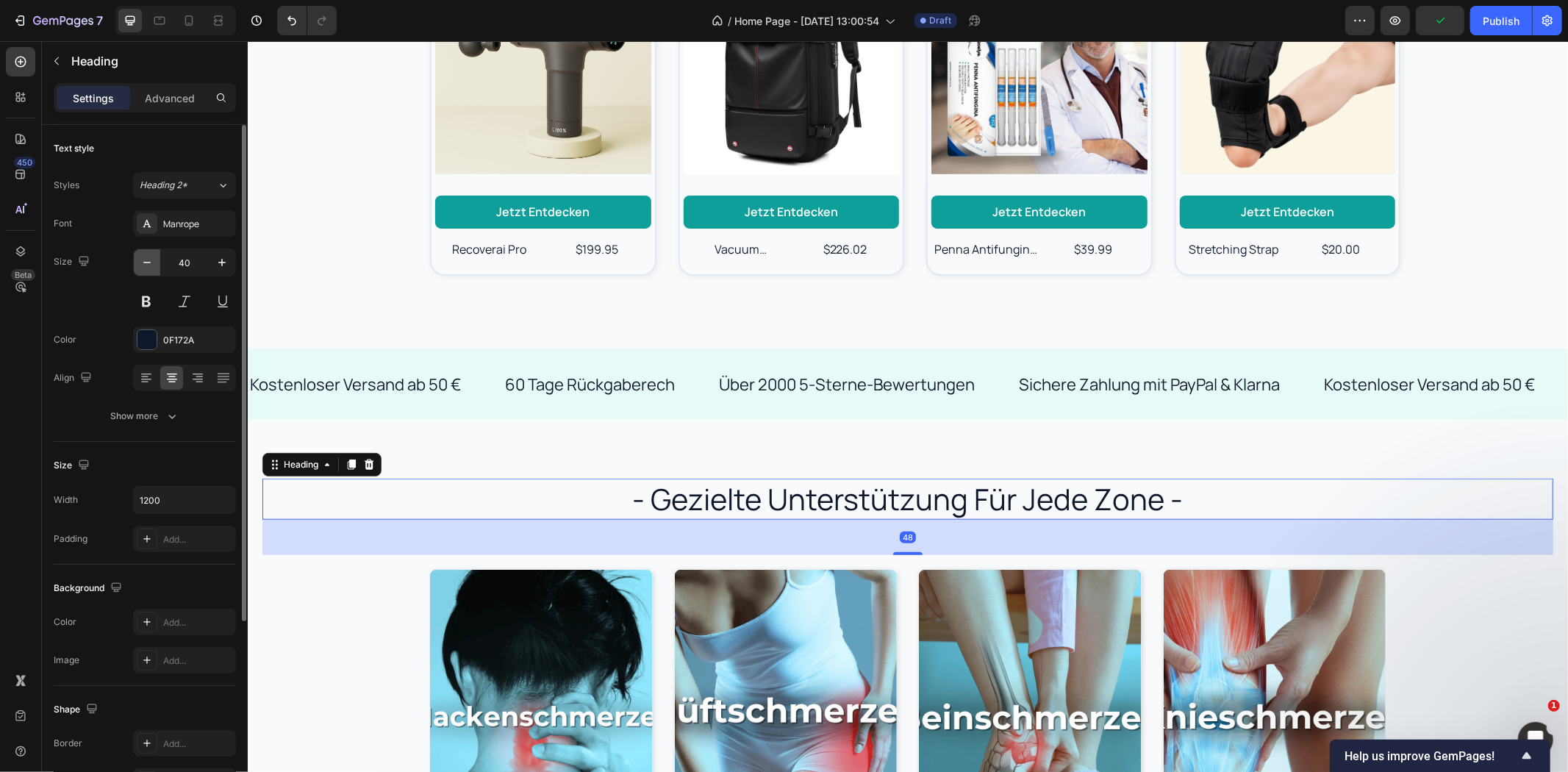
click at [158, 262] on button "button" at bounding box center [146, 262] width 26 height 26
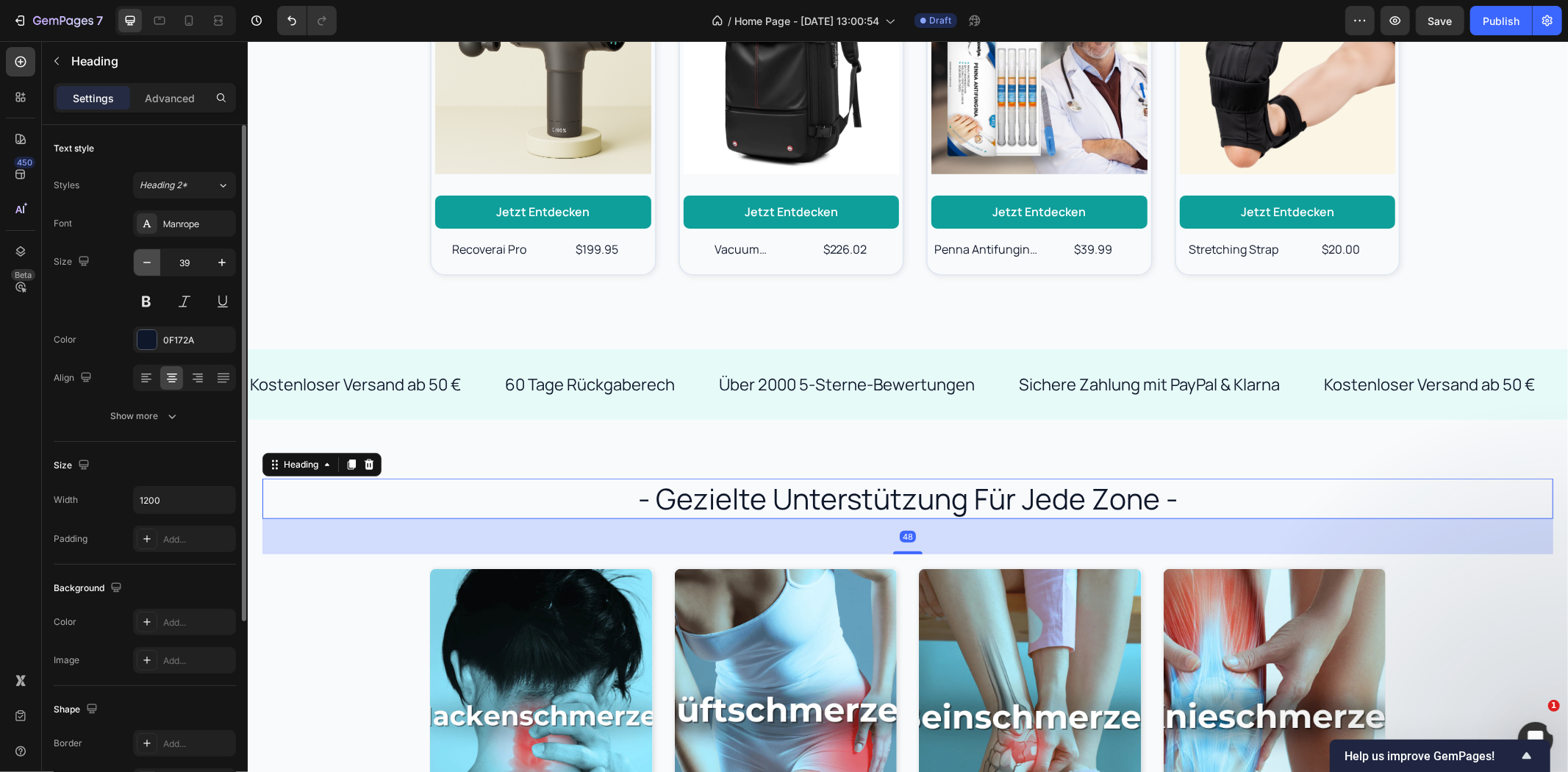
click at [158, 262] on button "button" at bounding box center [146, 262] width 26 height 26
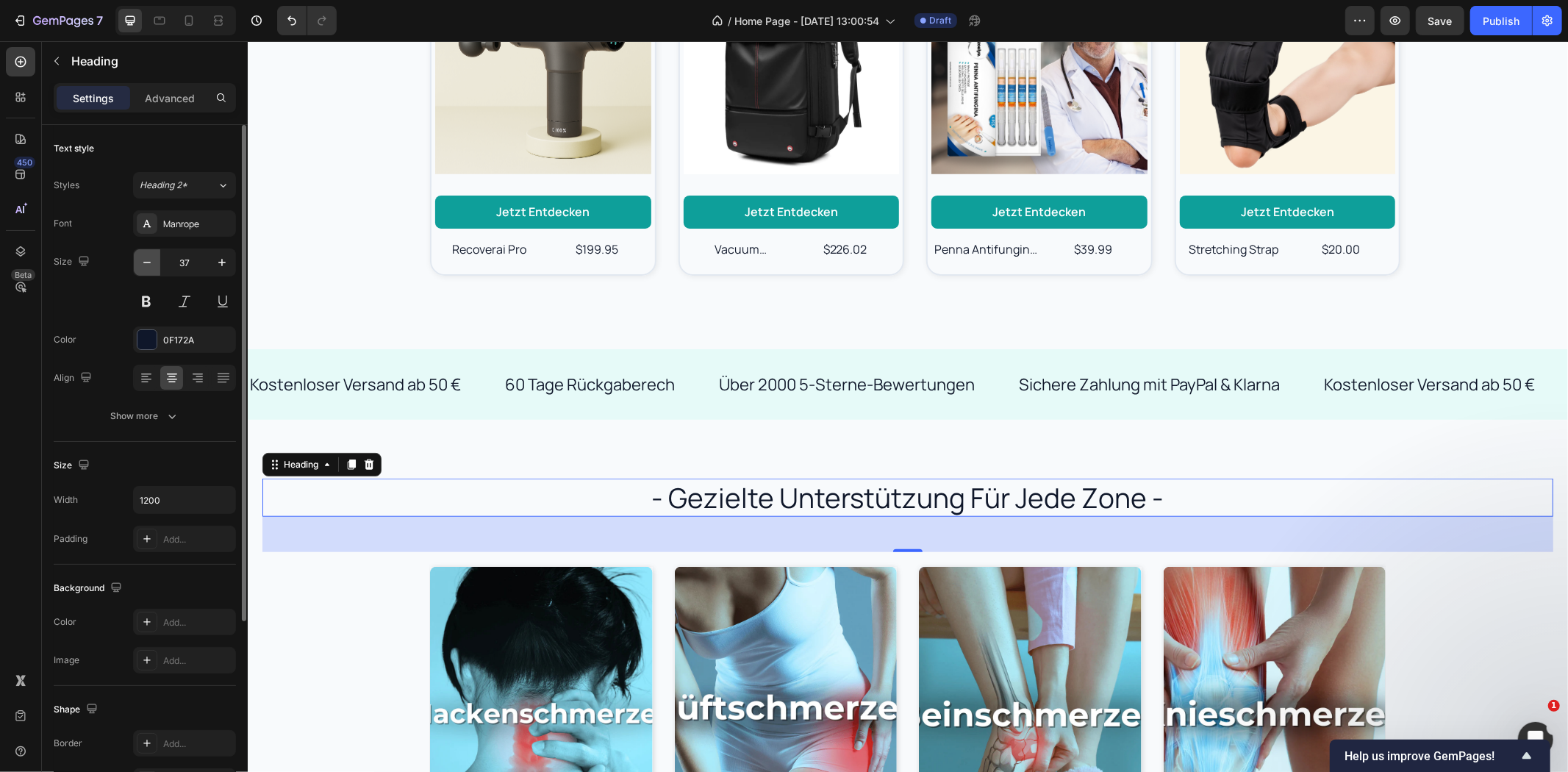
click at [158, 262] on button "button" at bounding box center [146, 262] width 26 height 26
type input "34"
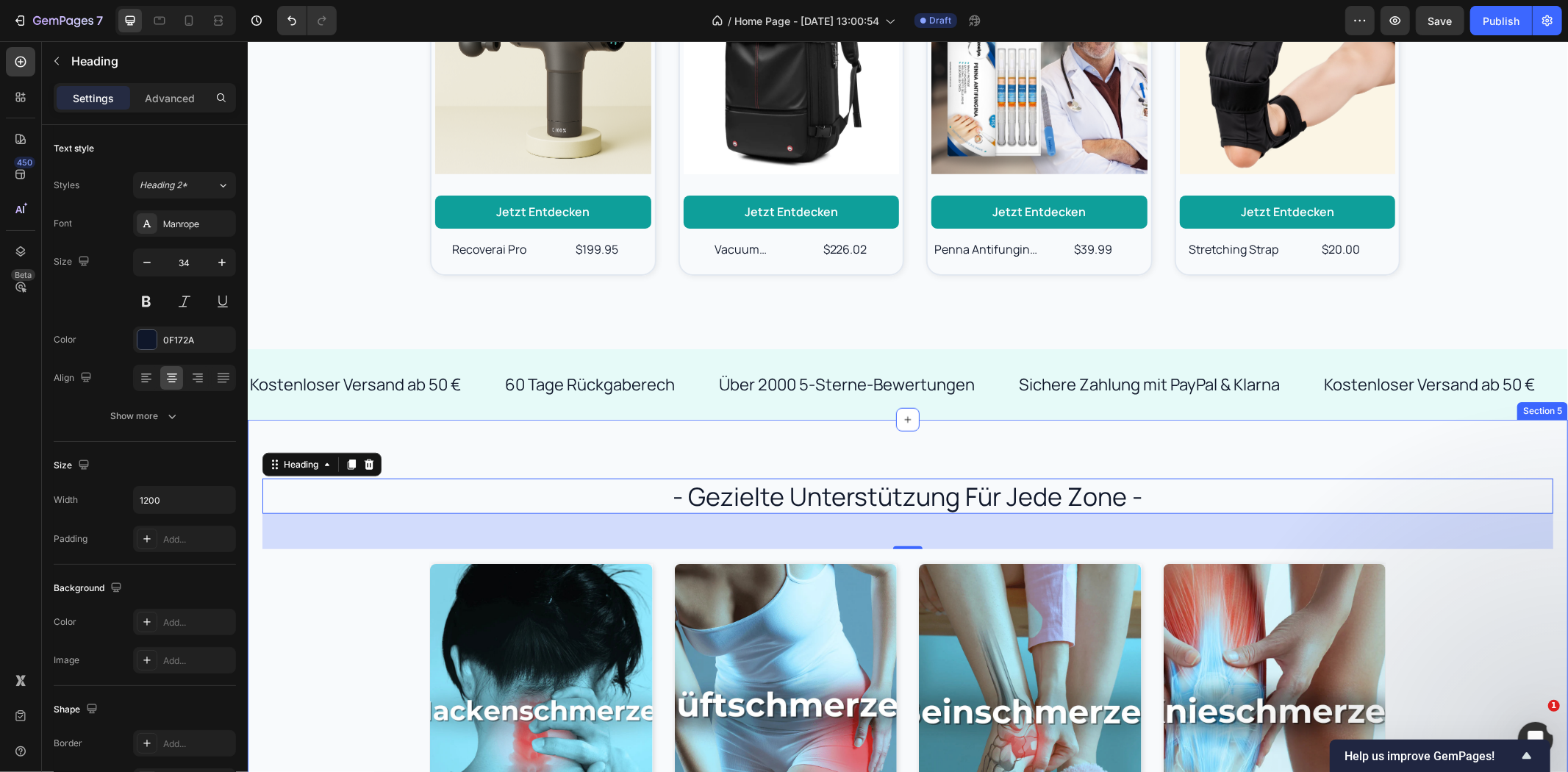
click at [637, 448] on div "- gezielte unterstützung für jede zone - Heading 48 Jetzt kaufen Button Hero Ba…" at bounding box center [906, 670] width 1320 height 502
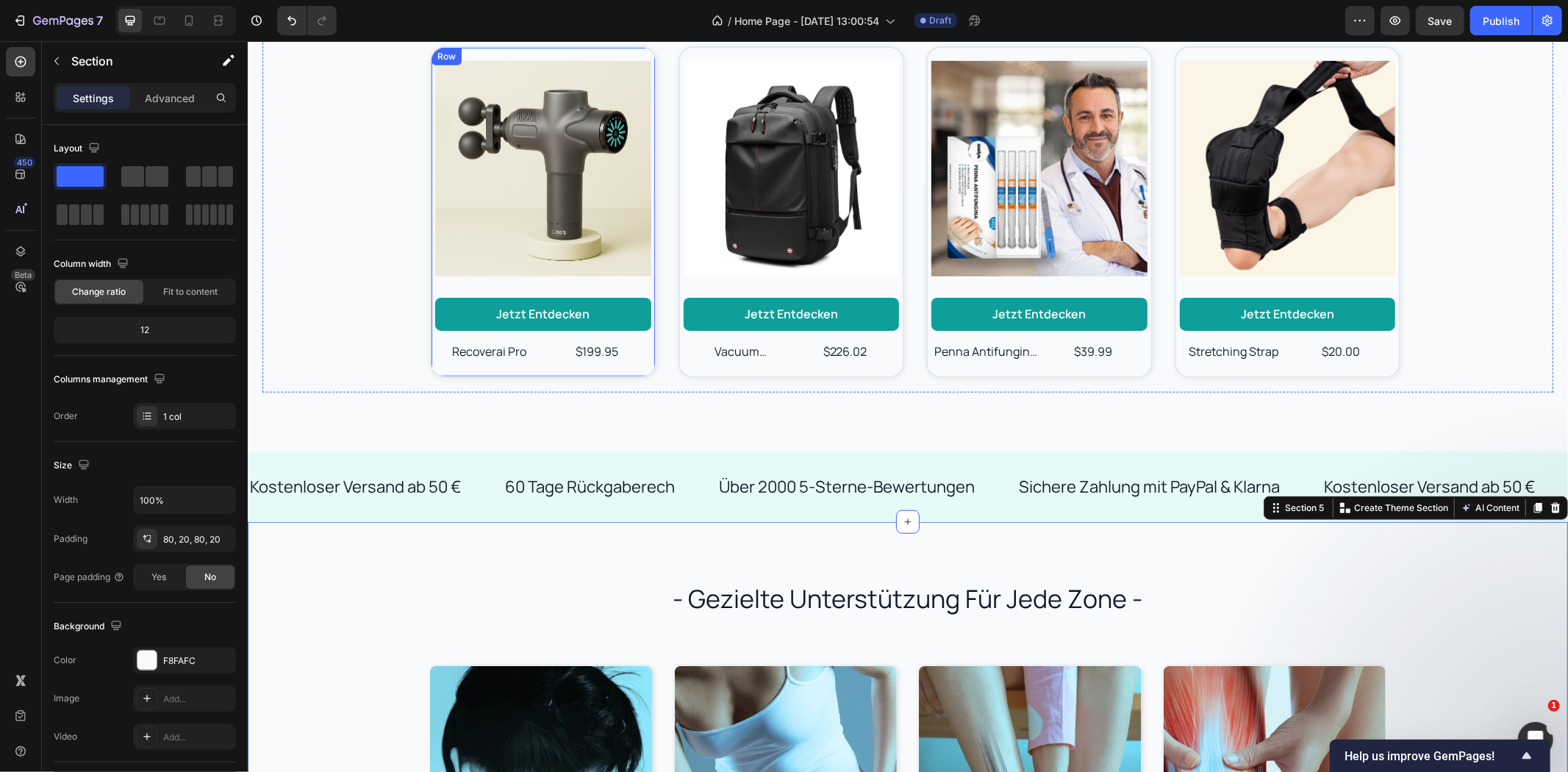
scroll to position [571, 0]
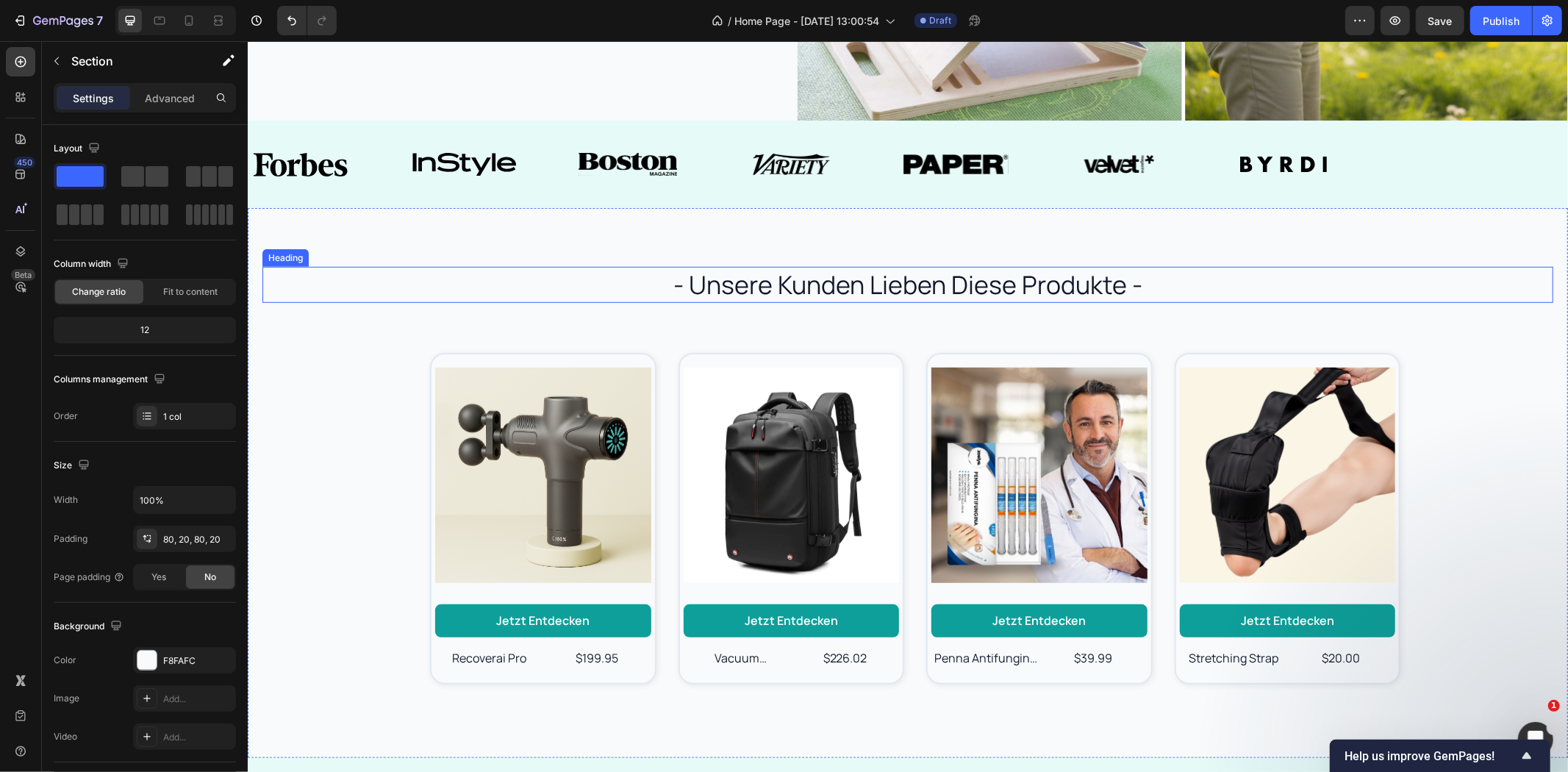
click at [829, 290] on h2 "- unsere kunden lieben diese produkte -" at bounding box center [907, 283] width 882 height 35
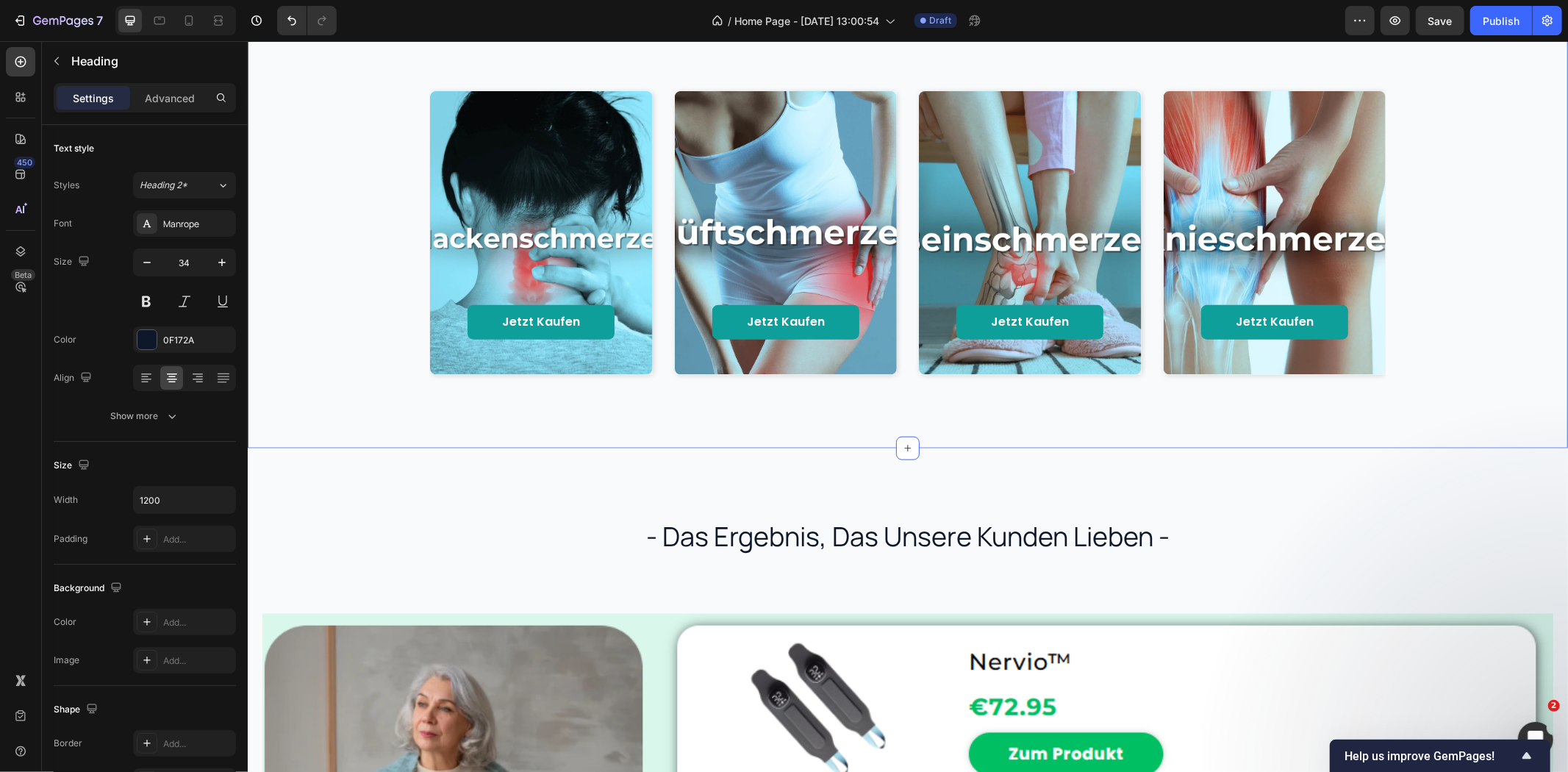
scroll to position [1471, 0]
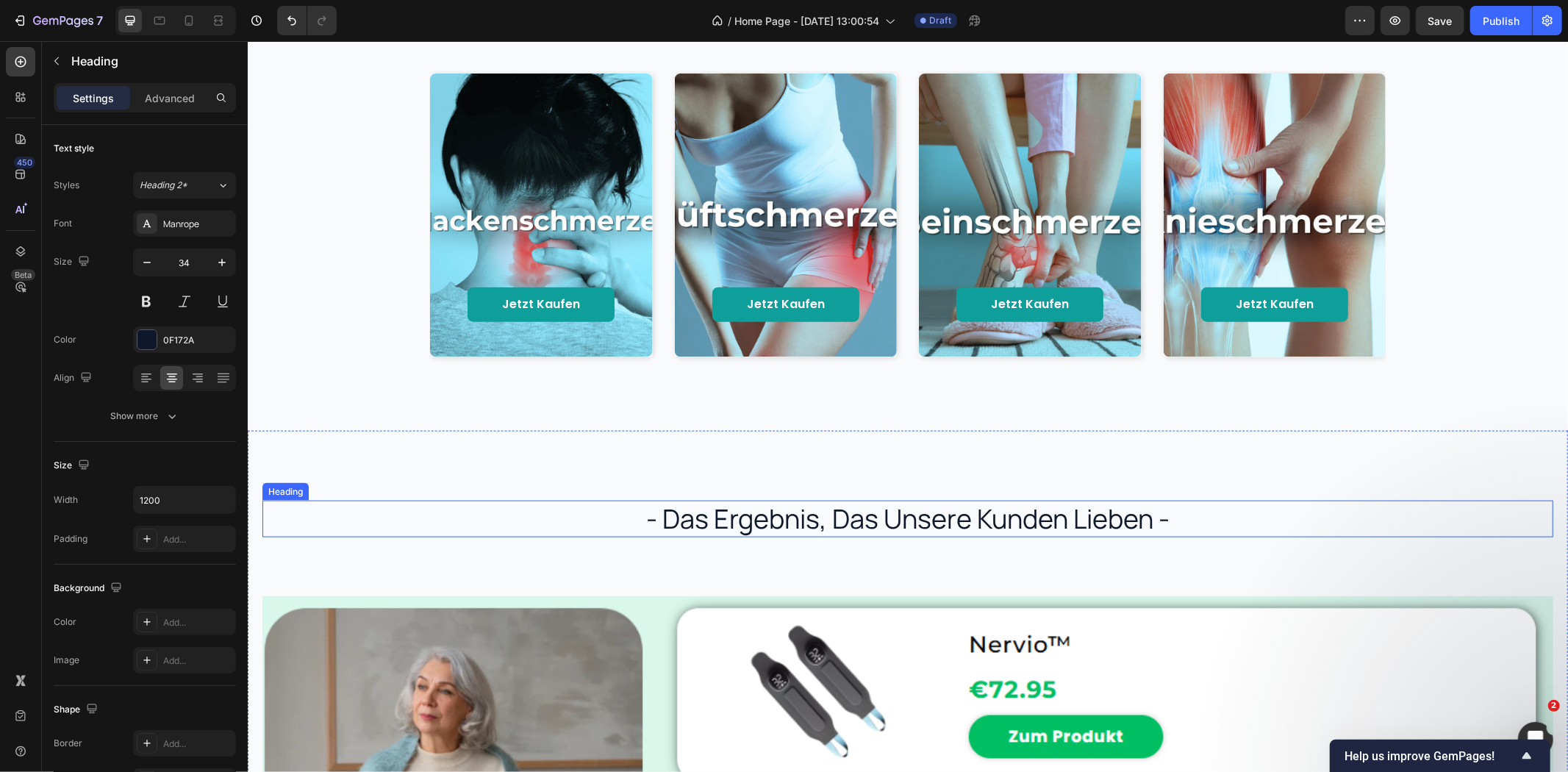
click at [796, 523] on h2 "- das ergebnis, das unsere kunden lieben -" at bounding box center [907, 518] width 1291 height 37
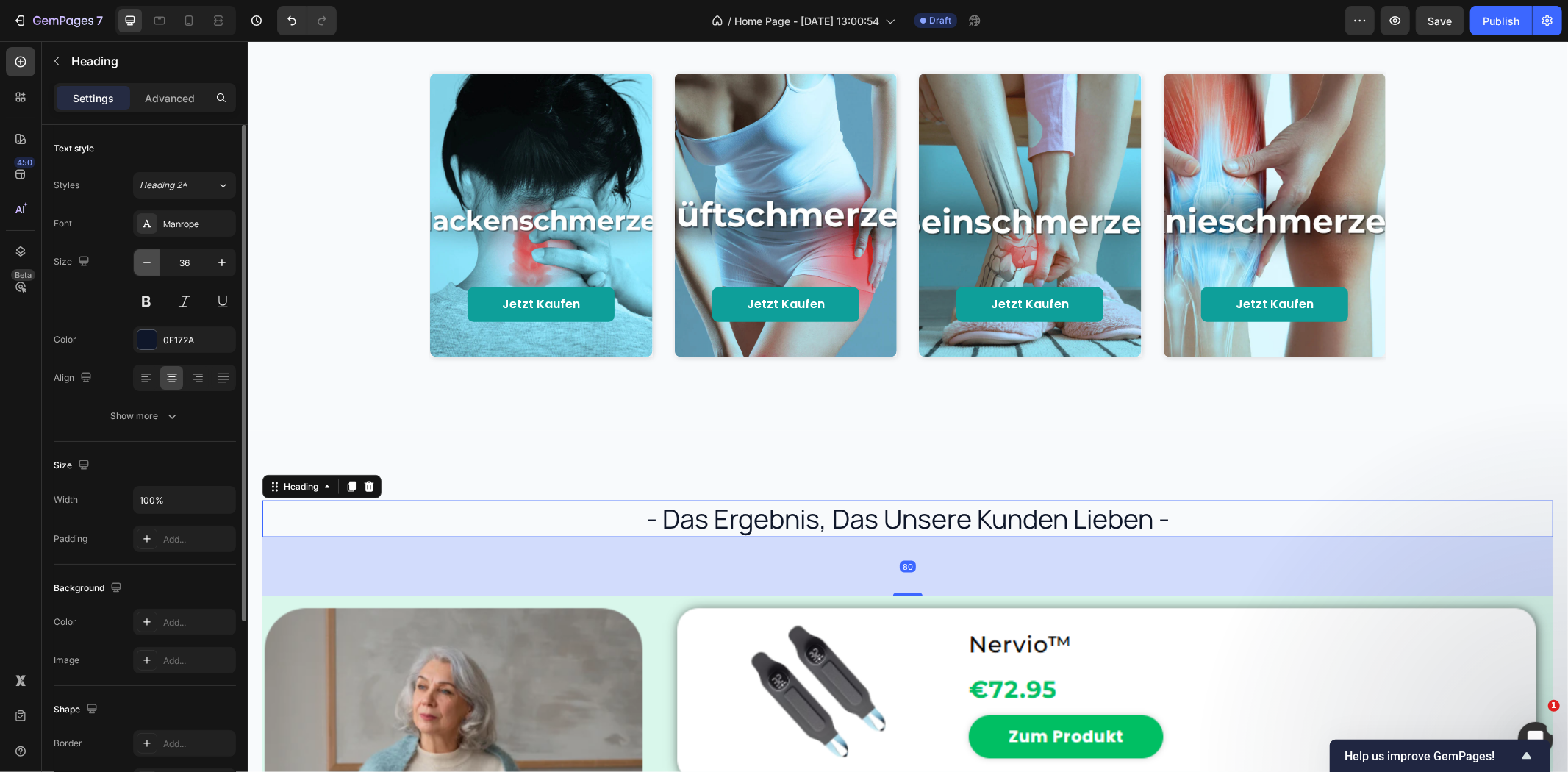
click at [148, 262] on icon "button" at bounding box center [147, 263] width 7 height 2
type input "34"
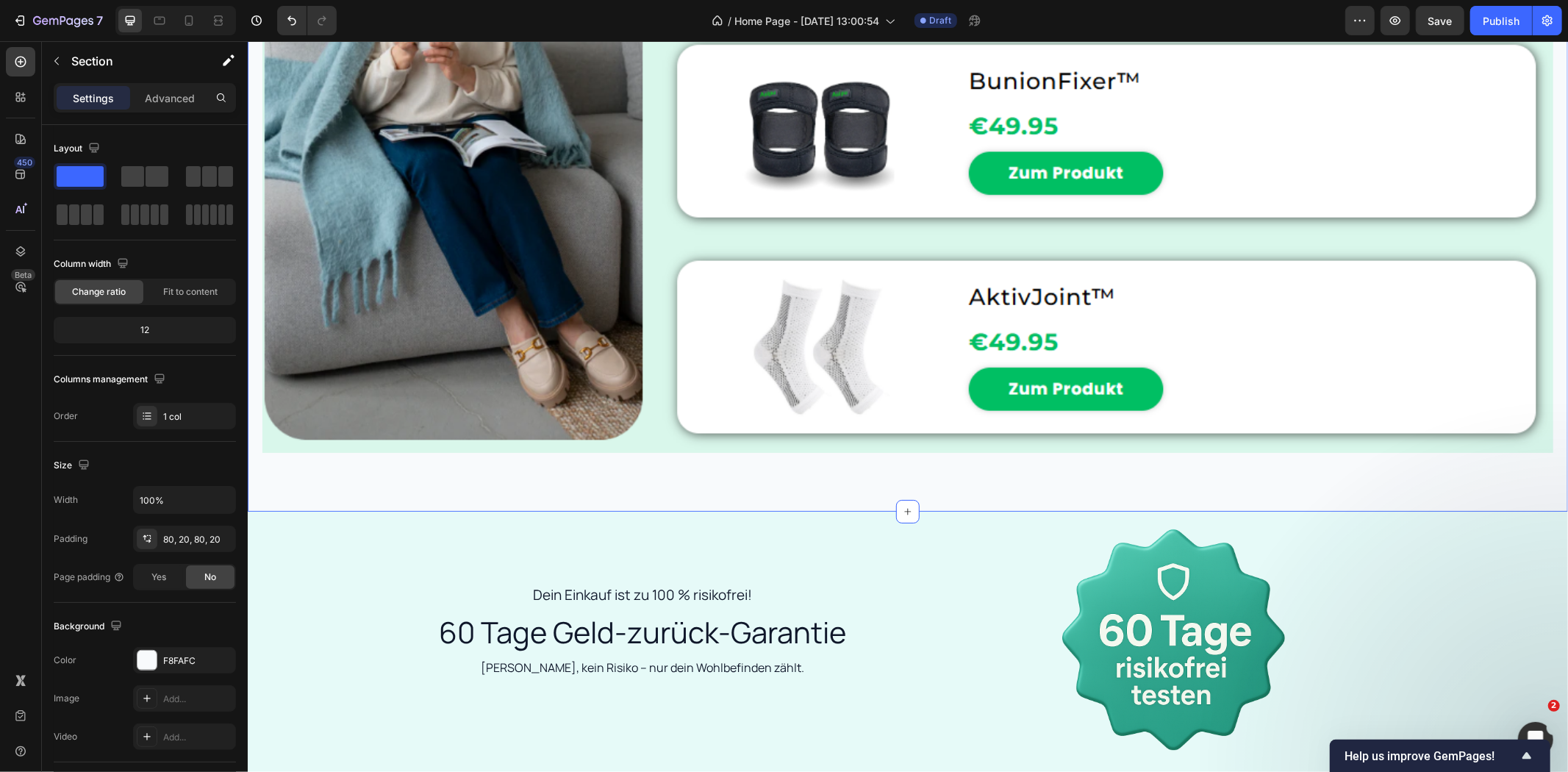
scroll to position [2451, 0]
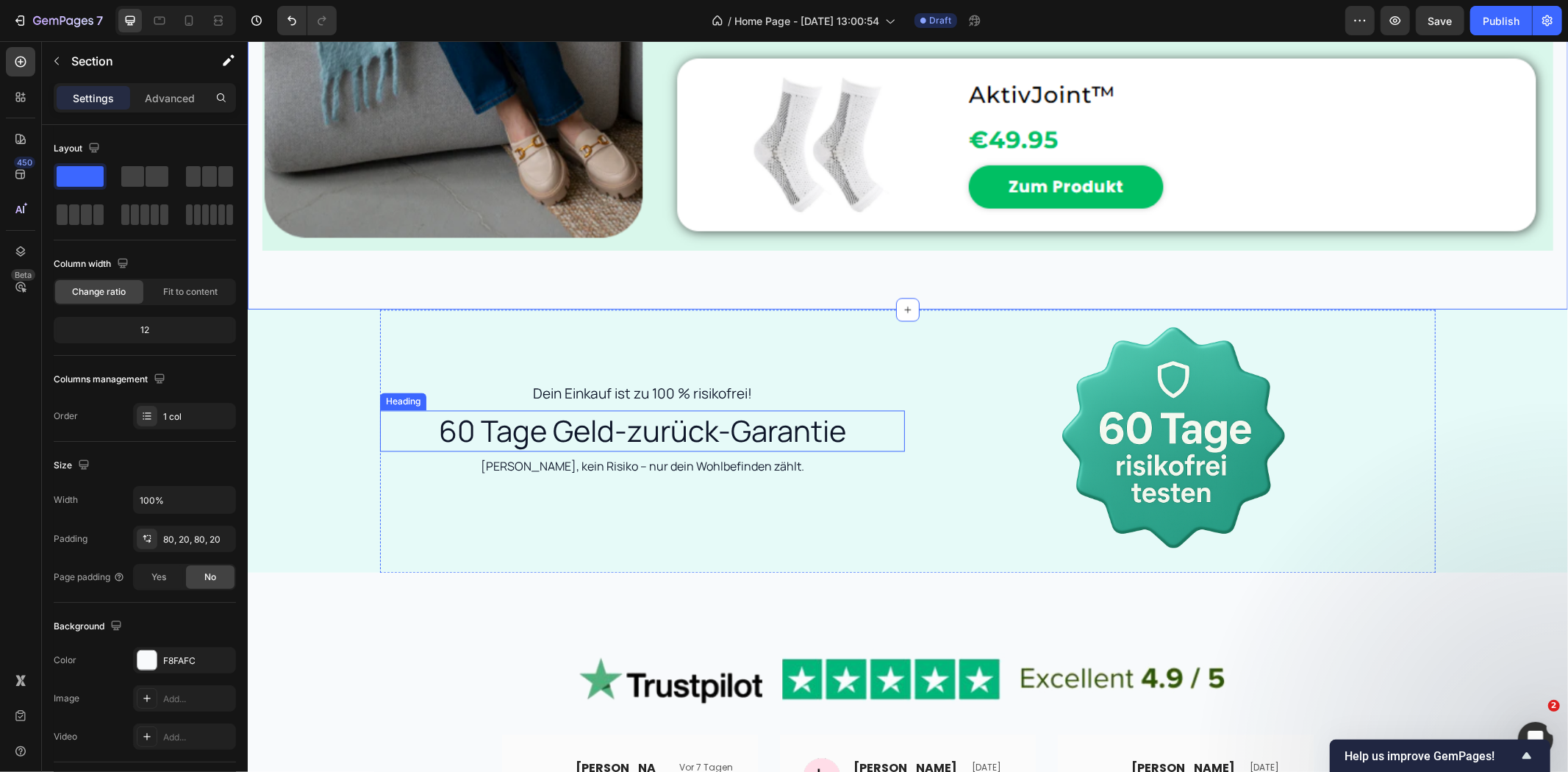
click at [688, 428] on h2 "60 Tage Geld-zurück-Garantie" at bounding box center [642, 430] width 525 height 42
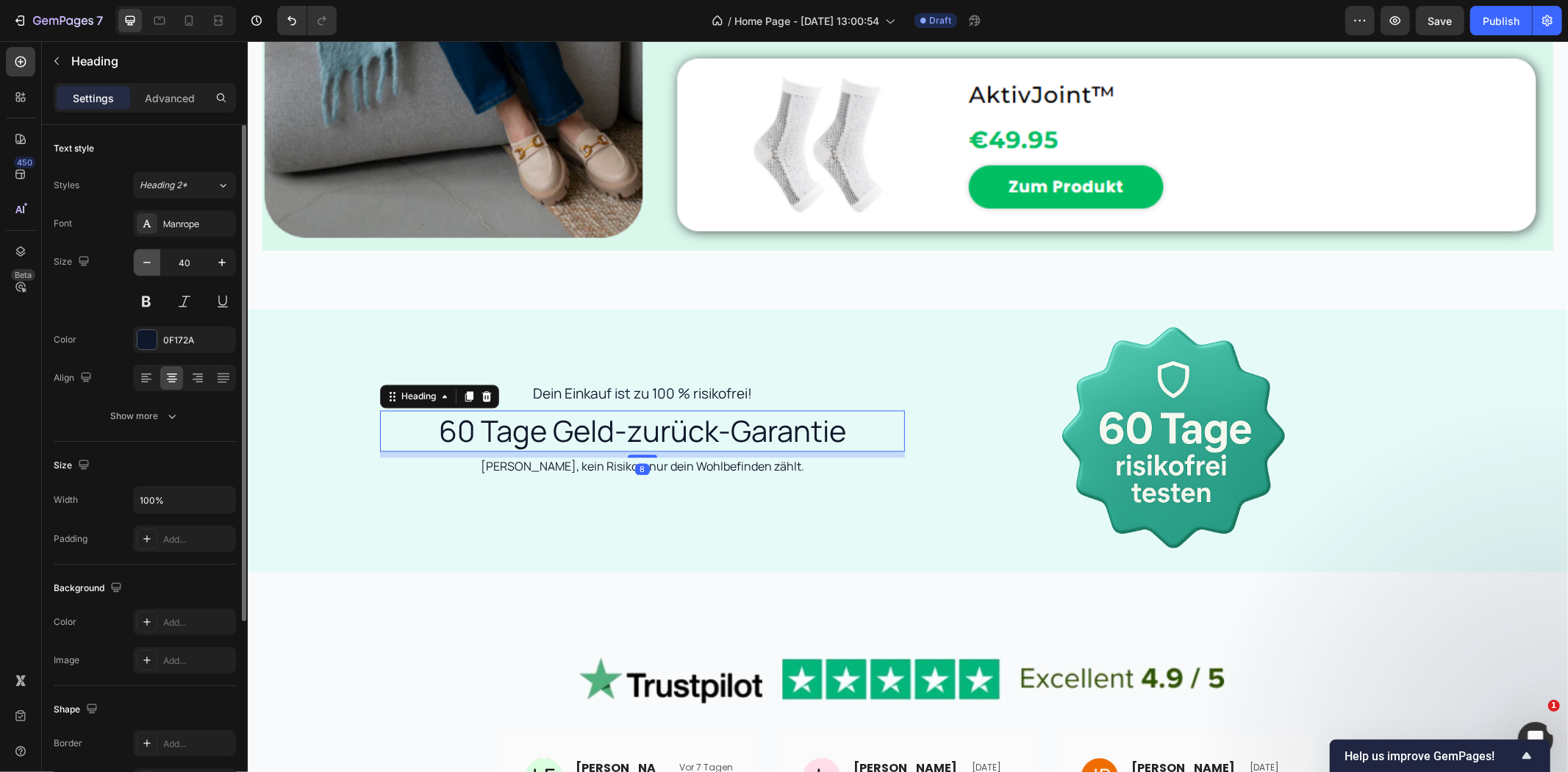
click at [147, 259] on icon "button" at bounding box center [147, 262] width 14 height 14
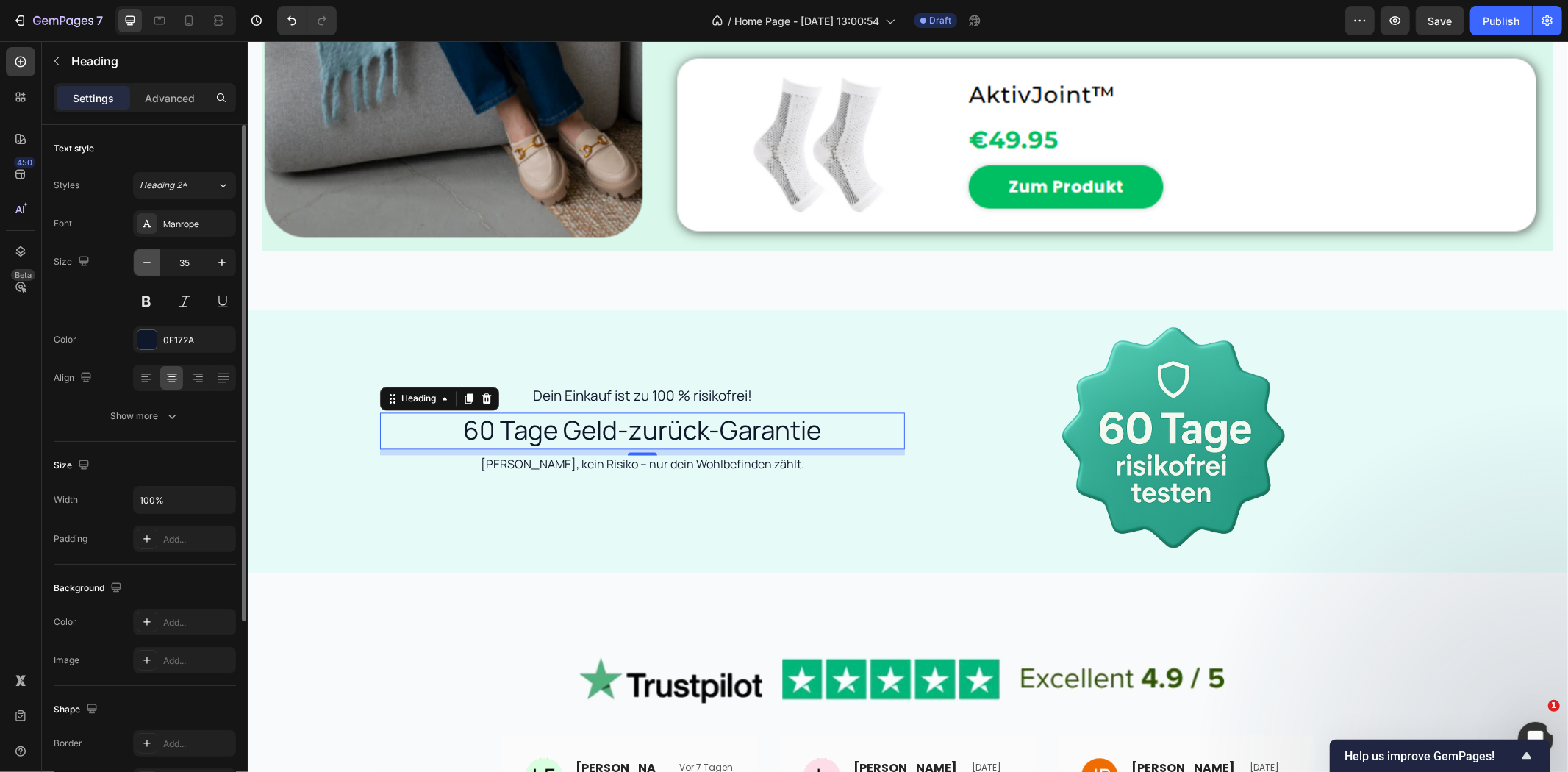
click at [147, 259] on icon "button" at bounding box center [147, 262] width 14 height 14
type input "34"
click at [164, 416] on icon "button" at bounding box center [172, 416] width 14 height 14
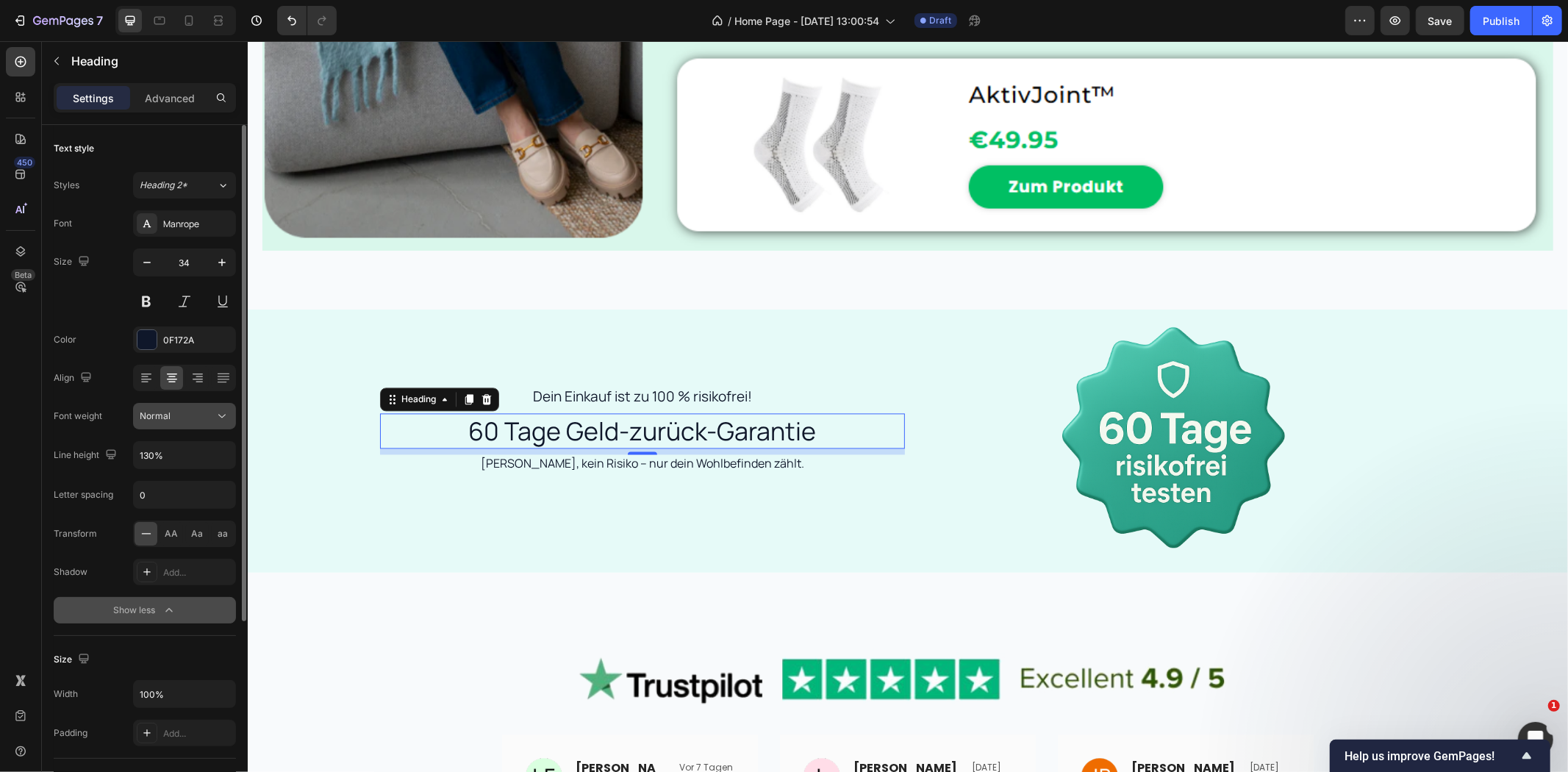
click at [183, 422] on div "Normal" at bounding box center [177, 416] width 75 height 14
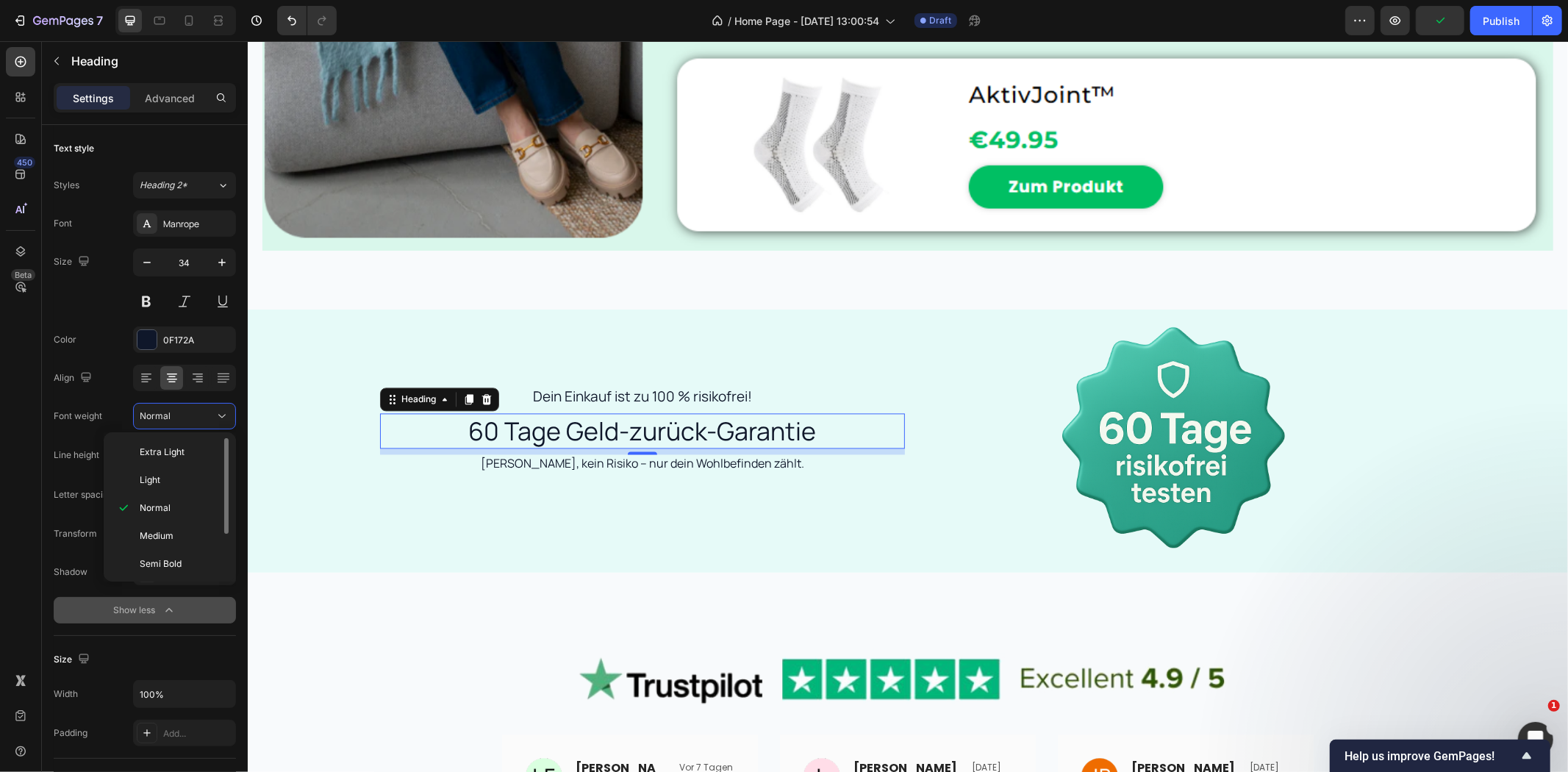
scroll to position [60, 0]
click at [170, 561] on span "Extra Bold" at bounding box center [161, 560] width 42 height 14
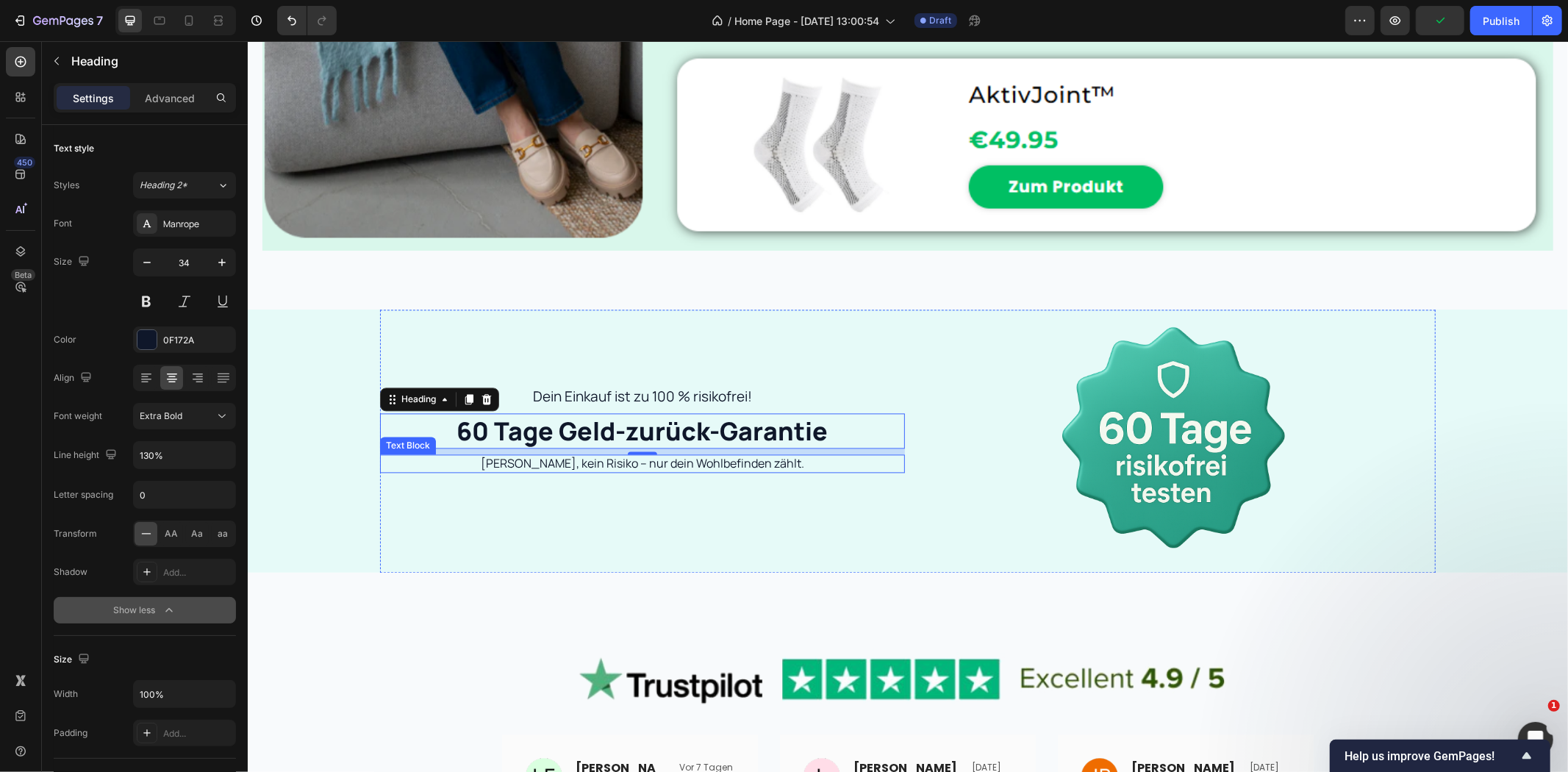
click at [524, 494] on div "Dein Einkauf ist zu 100 % risikofrei! Text Block 60 Tage Geld-zurück-Garantie H…" at bounding box center [642, 440] width 525 height 262
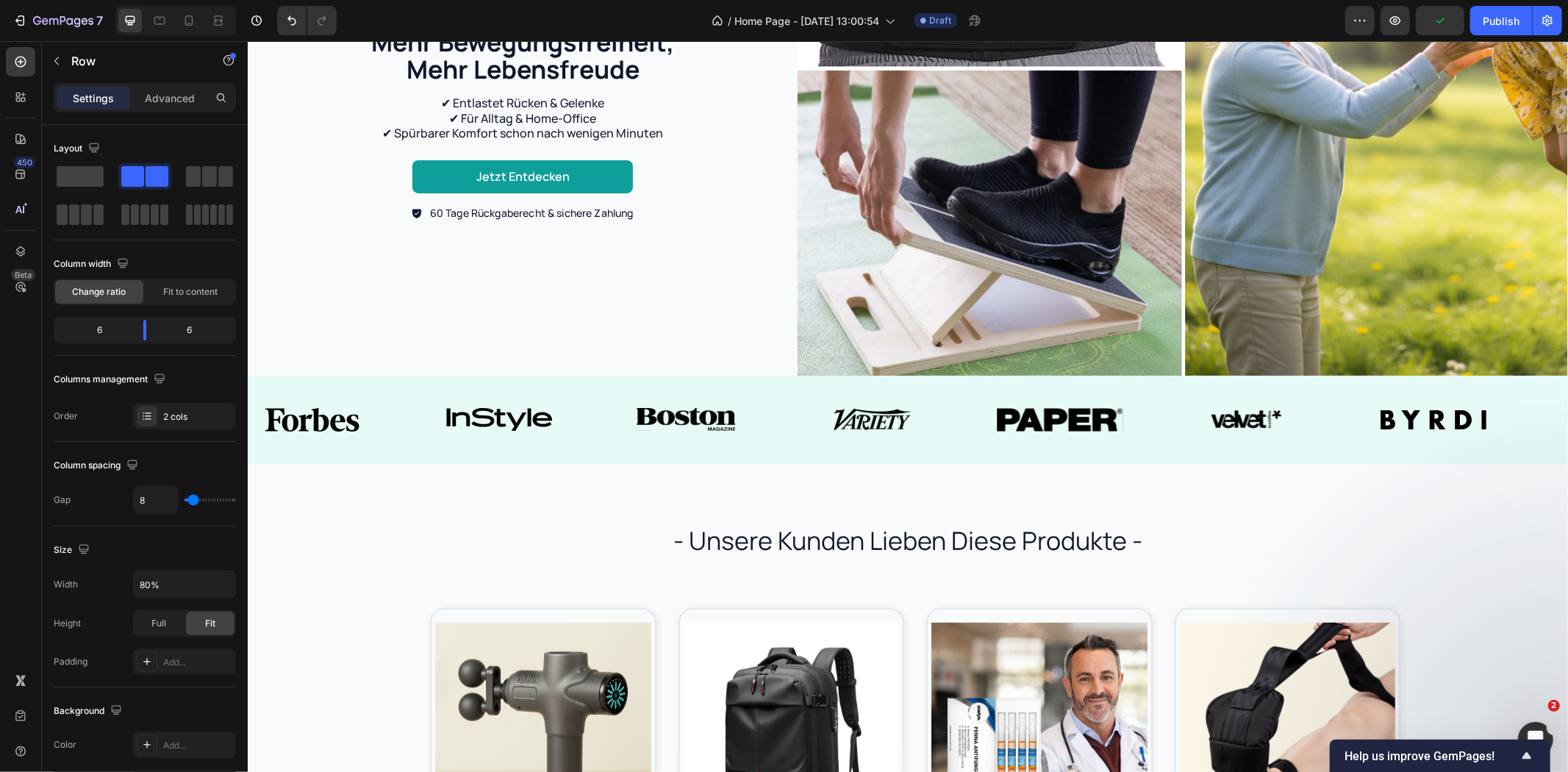
scroll to position [326, 0]
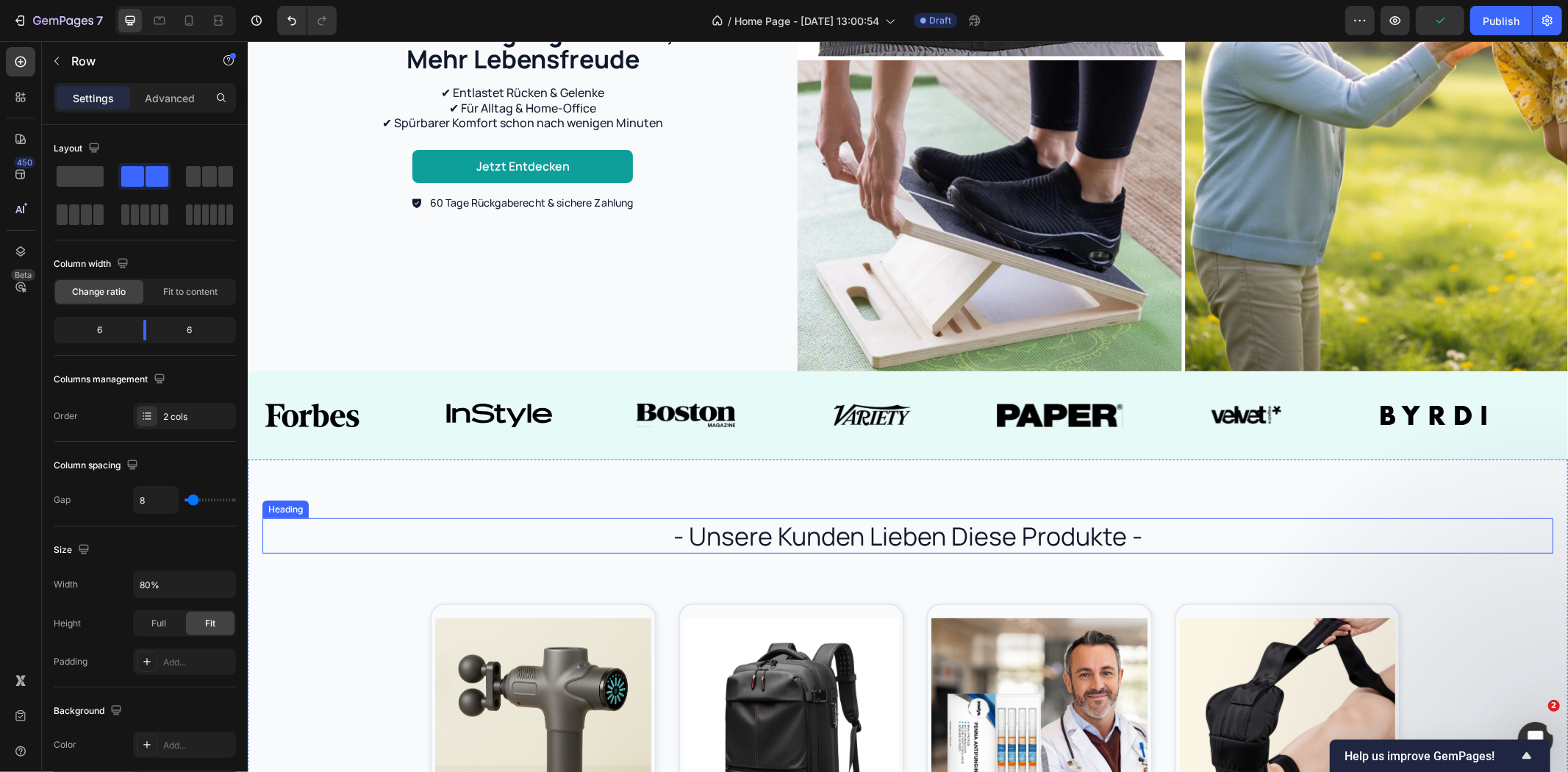
click at [850, 530] on h2 "- unsere kunden lieben diese produkte -" at bounding box center [907, 535] width 882 height 35
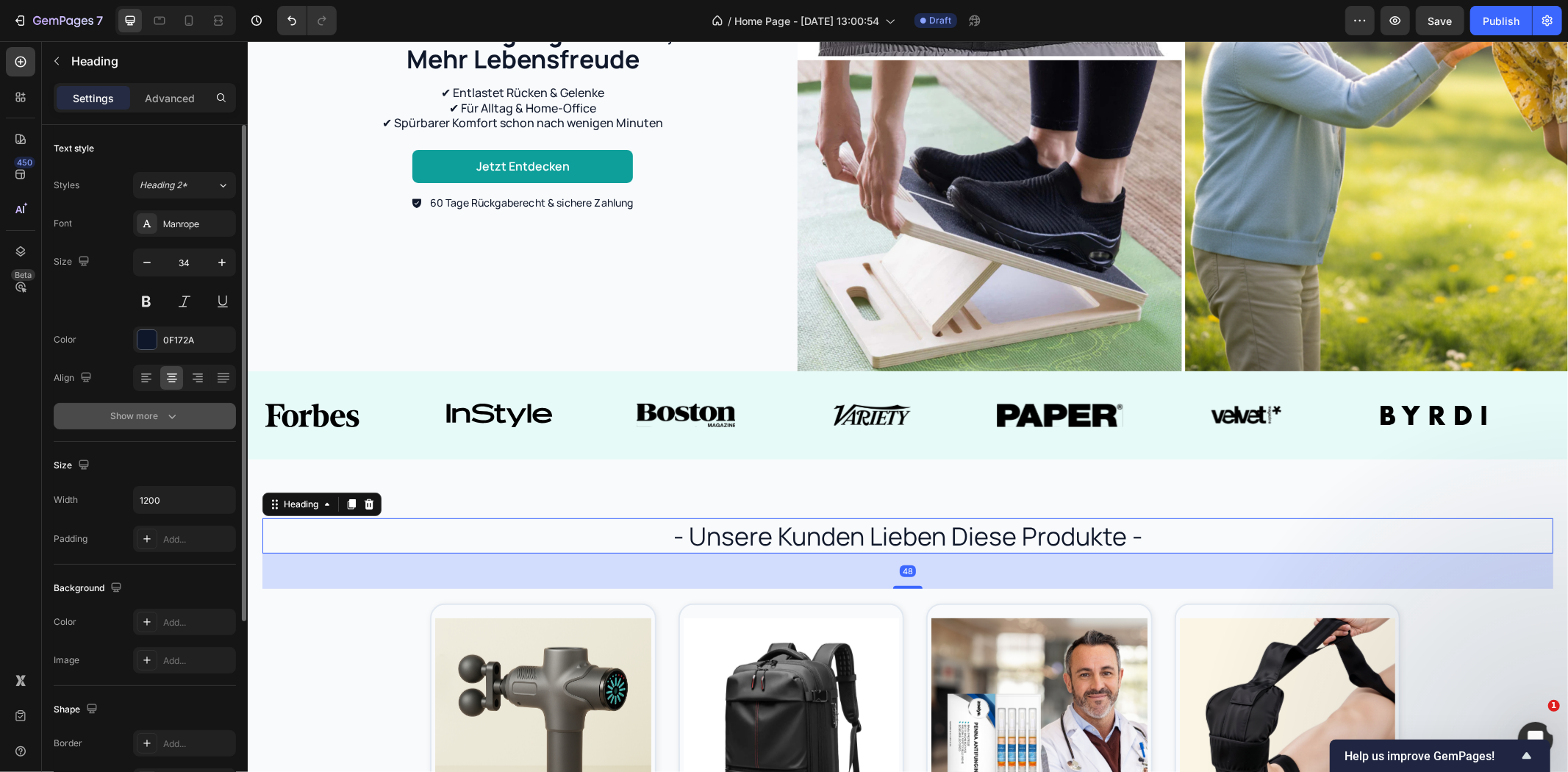
click at [164, 421] on icon "button" at bounding box center [172, 416] width 14 height 14
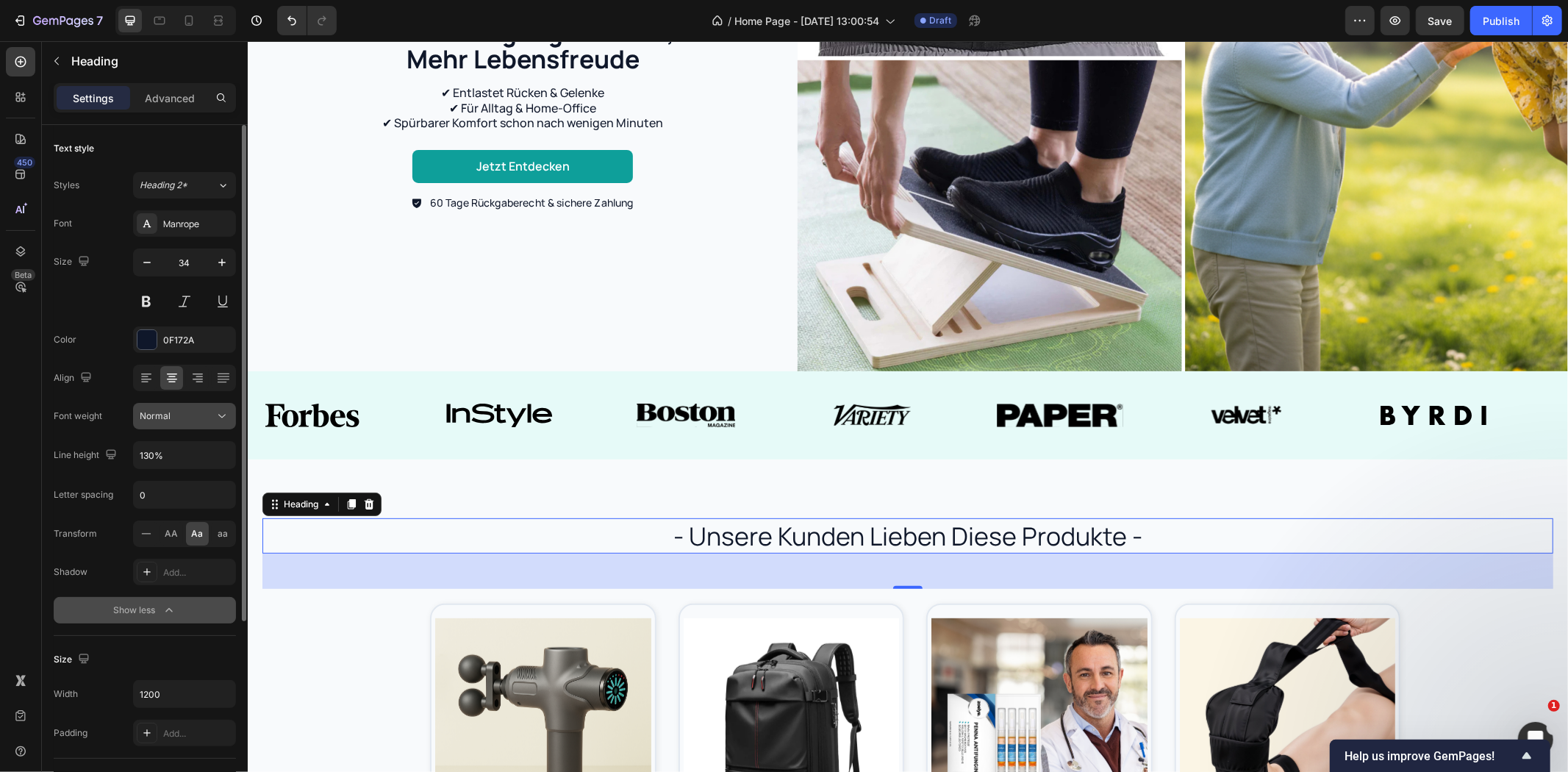
click at [193, 421] on div "Normal" at bounding box center [177, 416] width 75 height 14
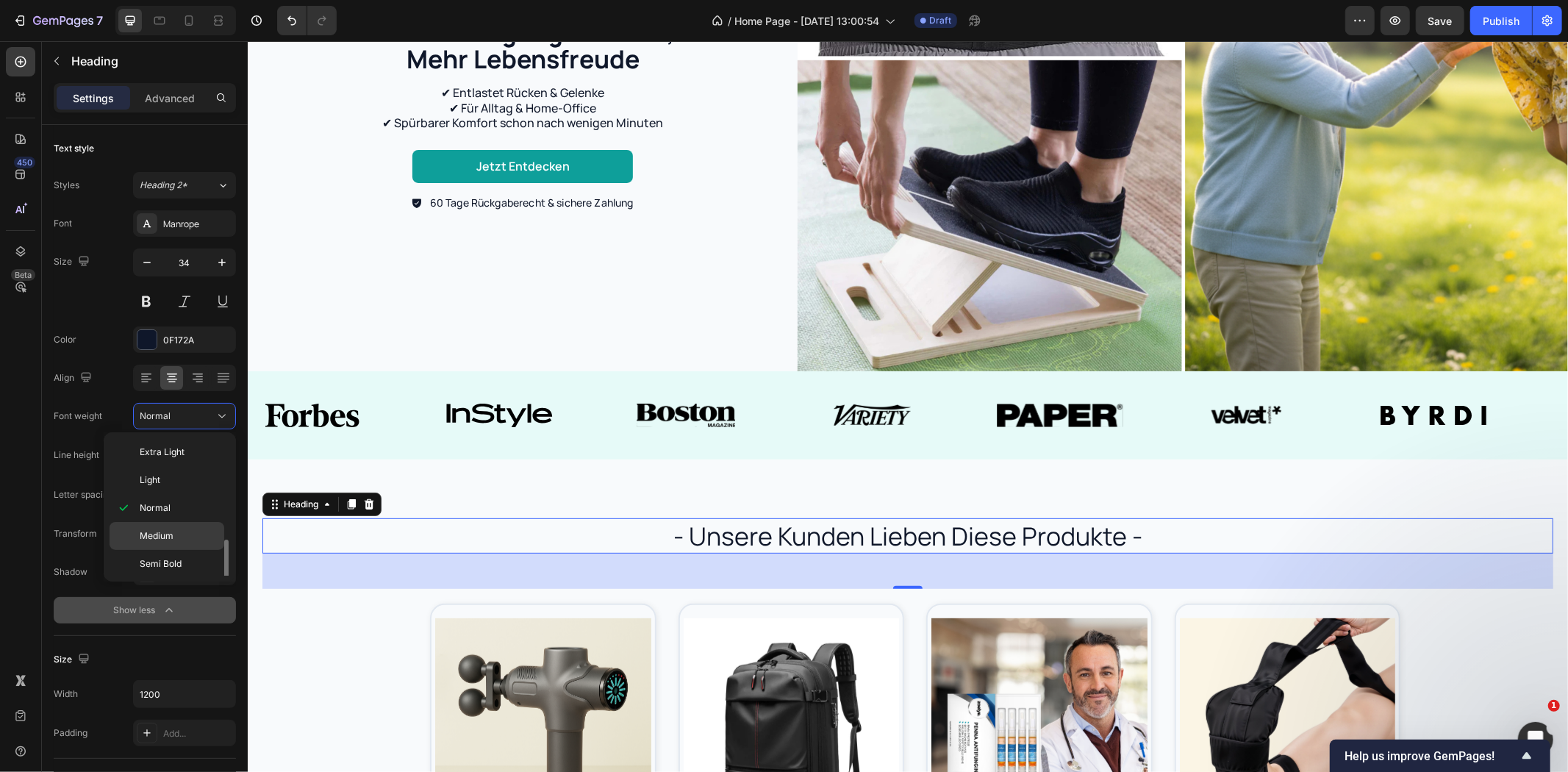
scroll to position [60, 0]
click at [173, 556] on span "Extra Bold" at bounding box center [161, 560] width 42 height 14
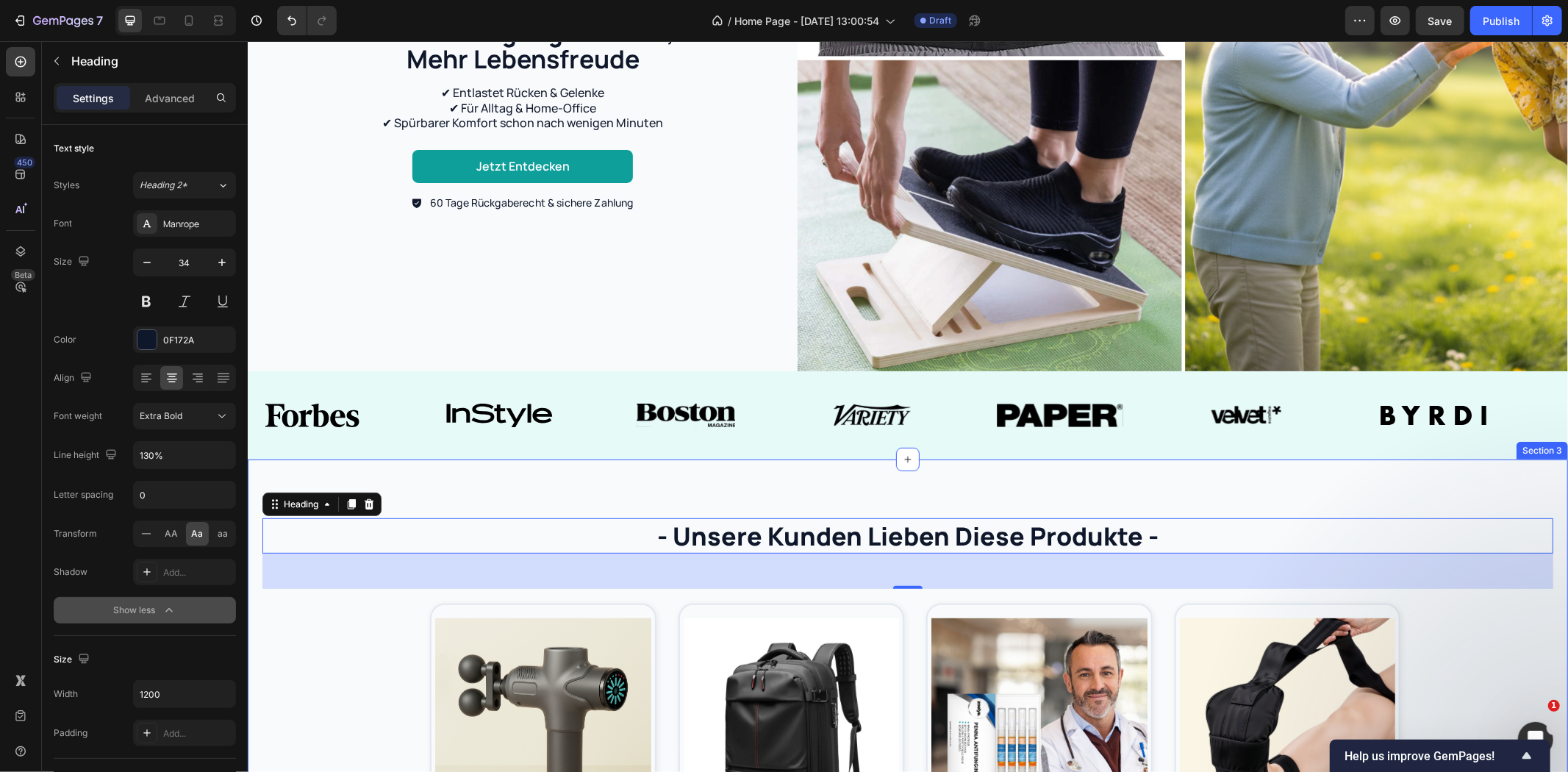
click at [626, 489] on div "- unsere kunden lieben diese produkte - Heading 48 Product Images Jetzt entdeck…" at bounding box center [906, 734] width 1320 height 550
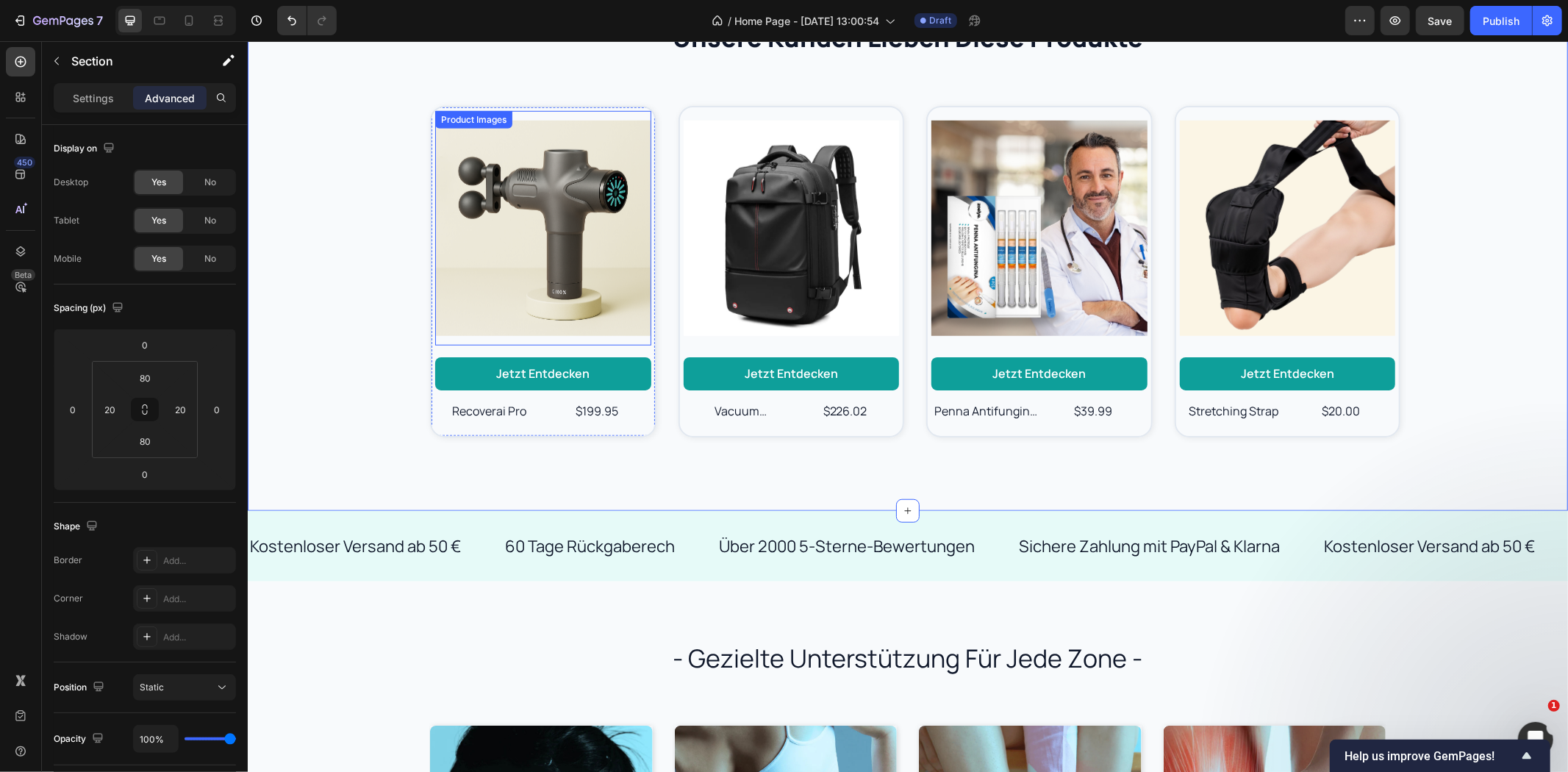
scroll to position [980, 0]
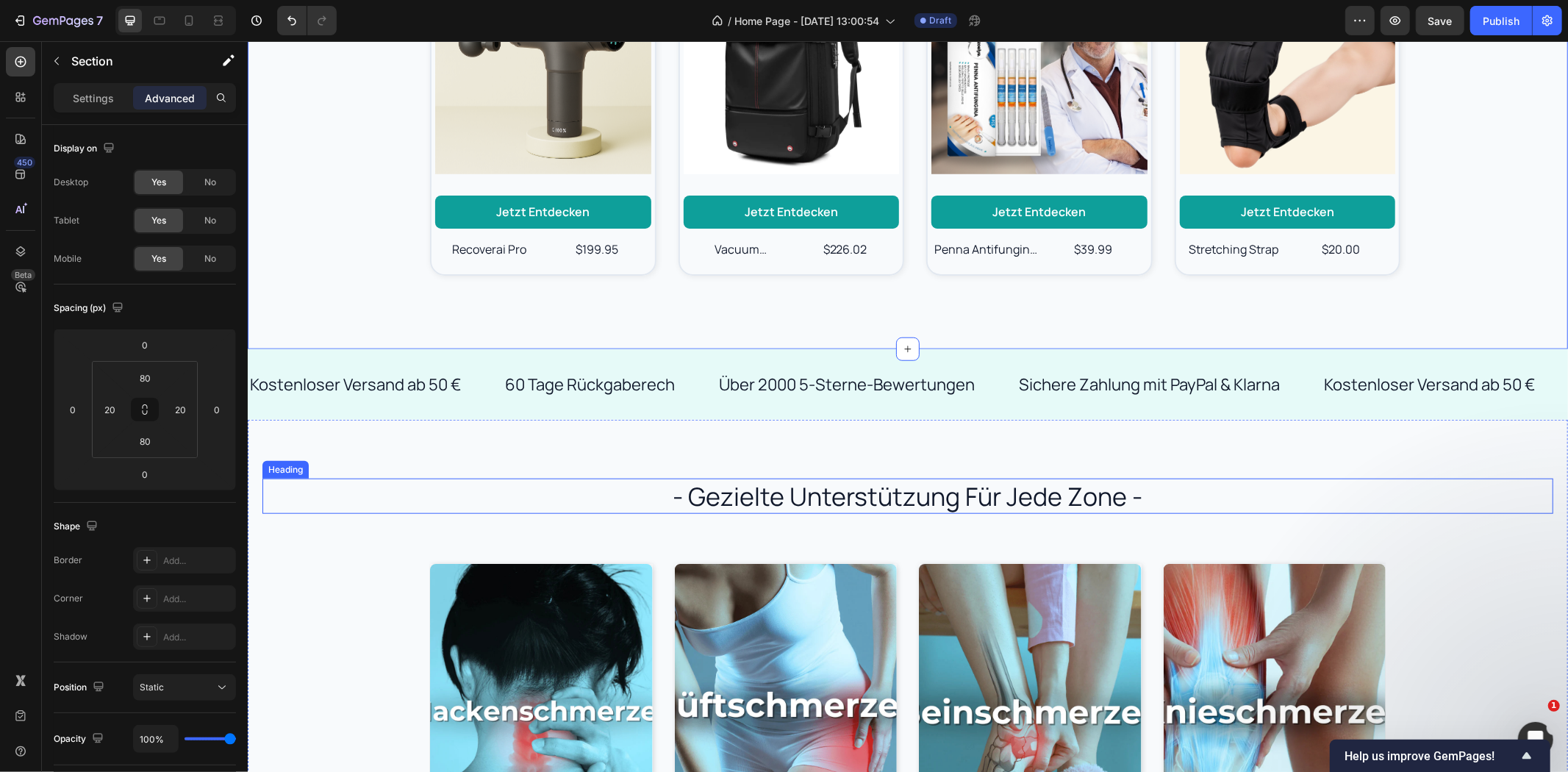
click at [740, 485] on h2 "- gezielte unterstützung für jede zone -" at bounding box center [907, 495] width 882 height 35
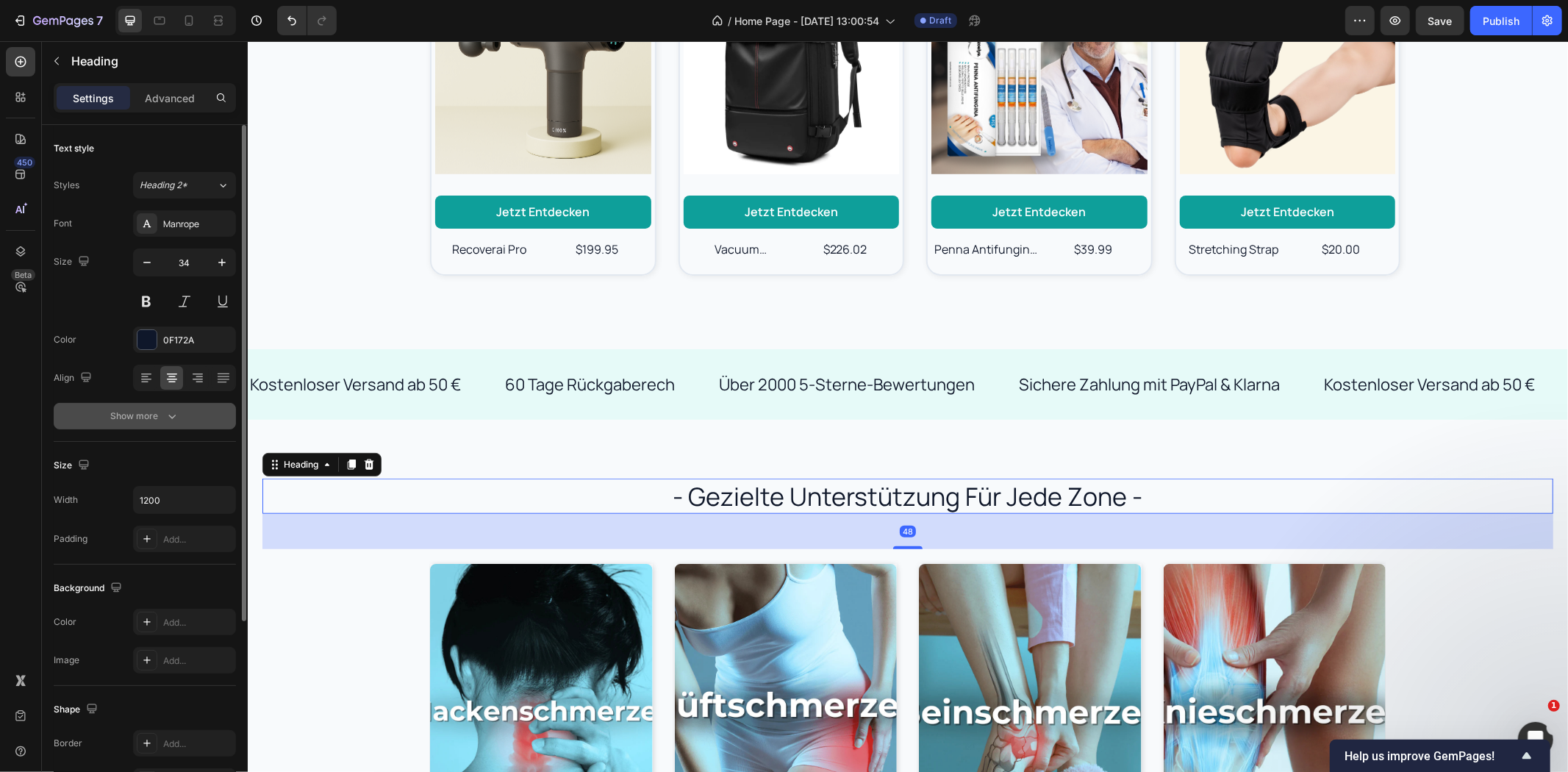
click at [162, 420] on div "Show more" at bounding box center [146, 416] width 69 height 14
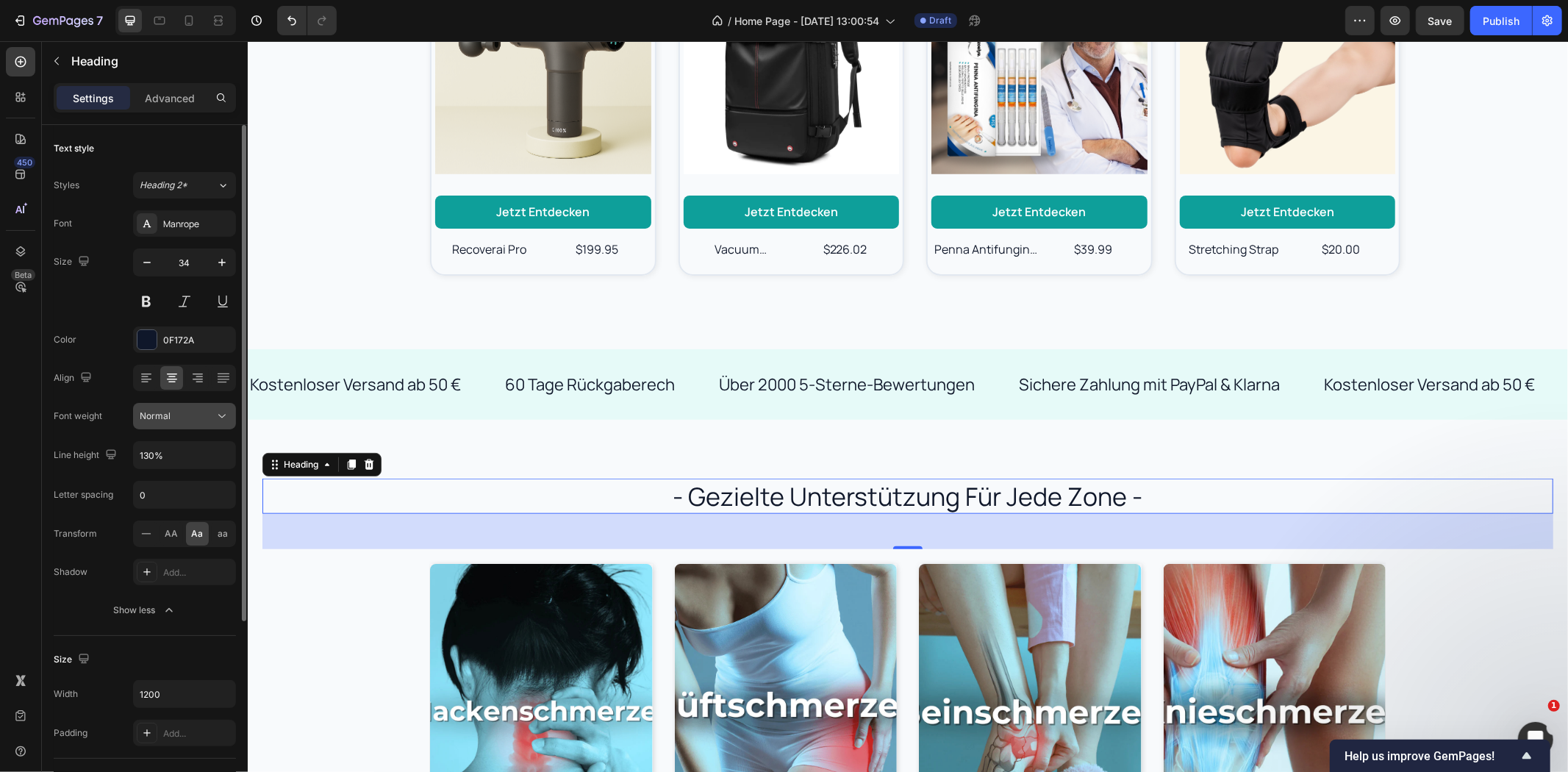
click at [165, 424] on button "Normal" at bounding box center [184, 416] width 103 height 26
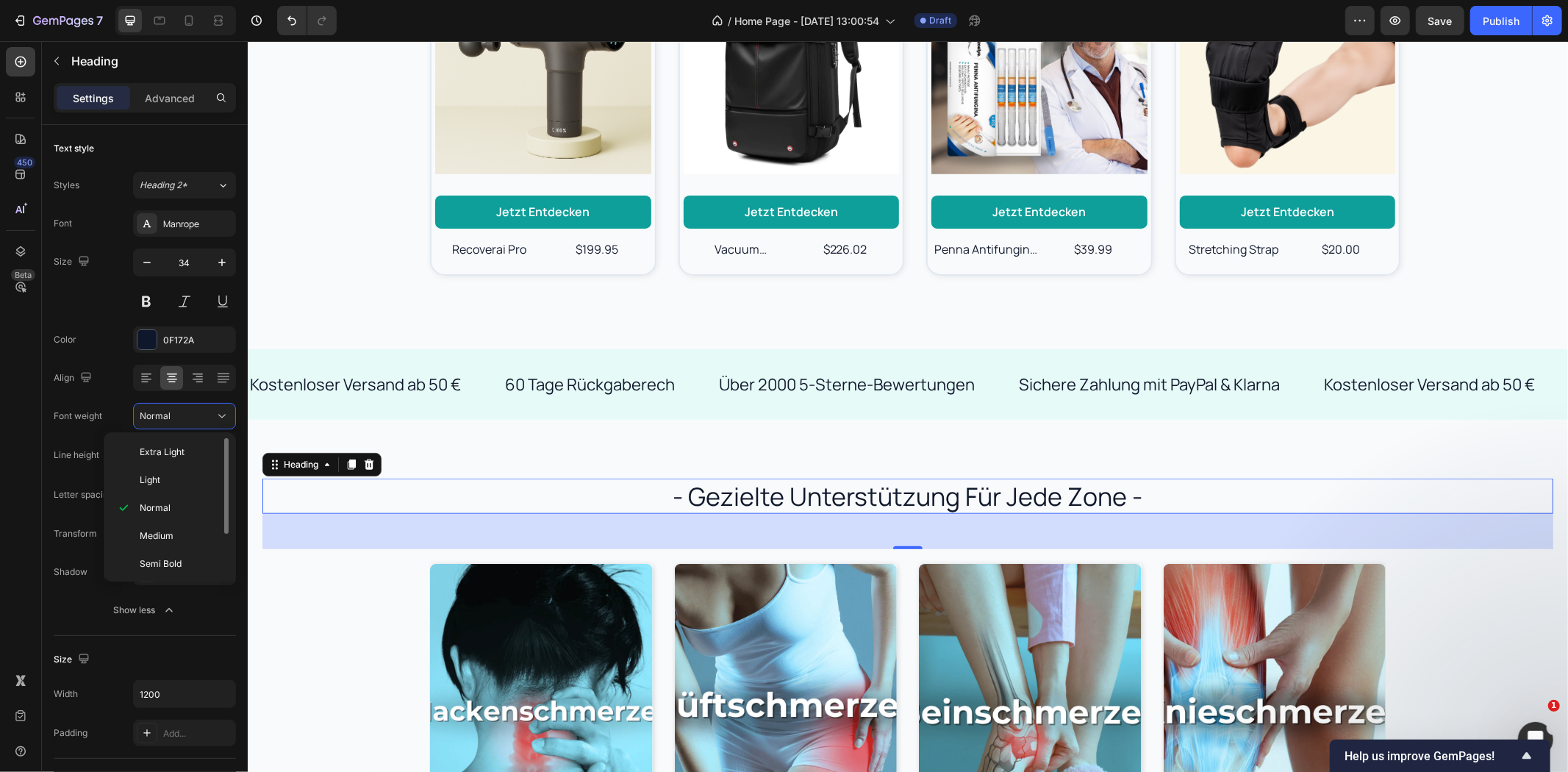
scroll to position [60, 0]
click at [162, 556] on span "Extra Bold" at bounding box center [161, 560] width 42 height 14
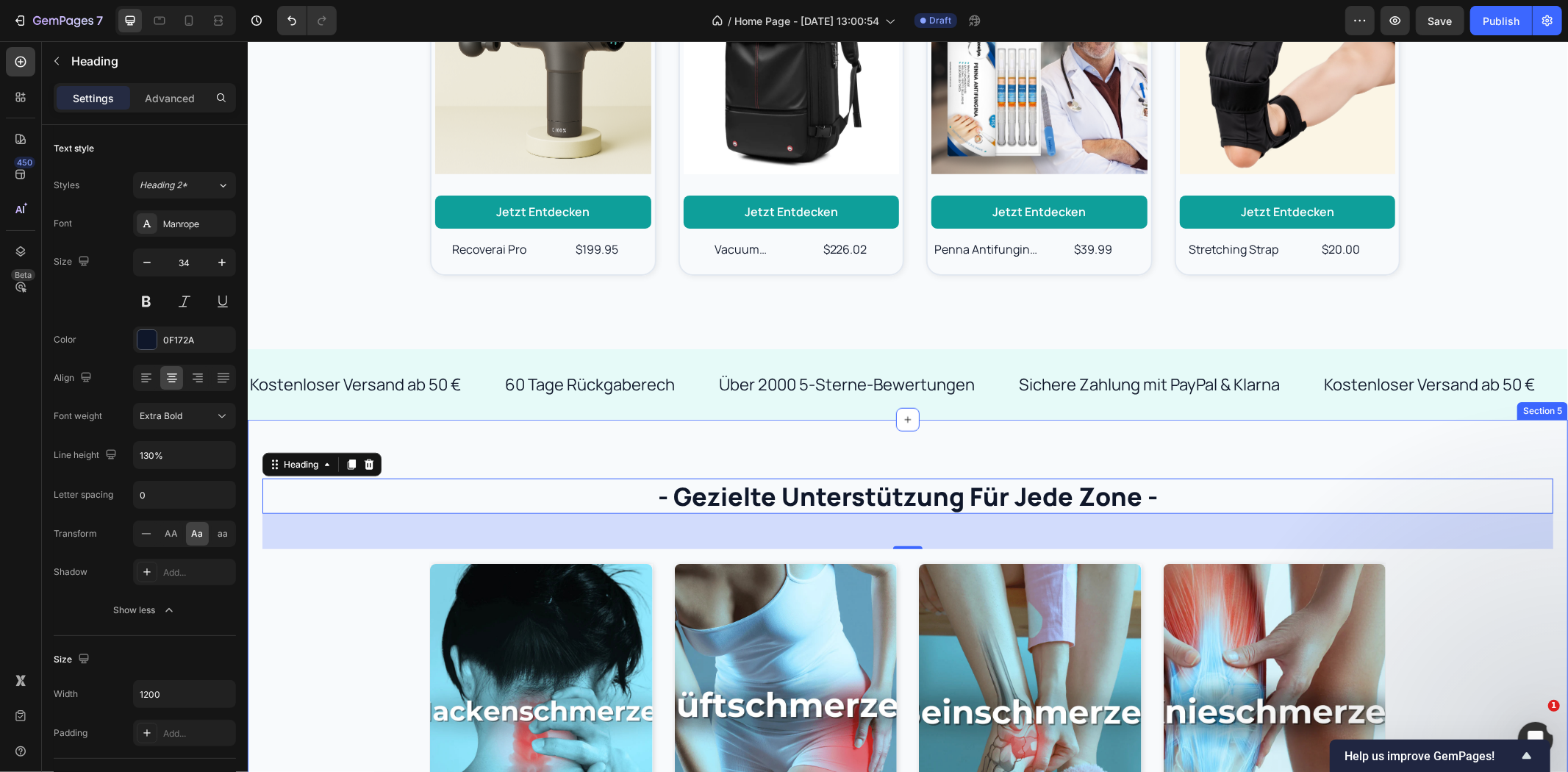
click at [623, 451] on div "- gezielte unterstützung für jede zone - Heading 48 Jetzt kaufen Button Hero Ba…" at bounding box center [906, 670] width 1320 height 502
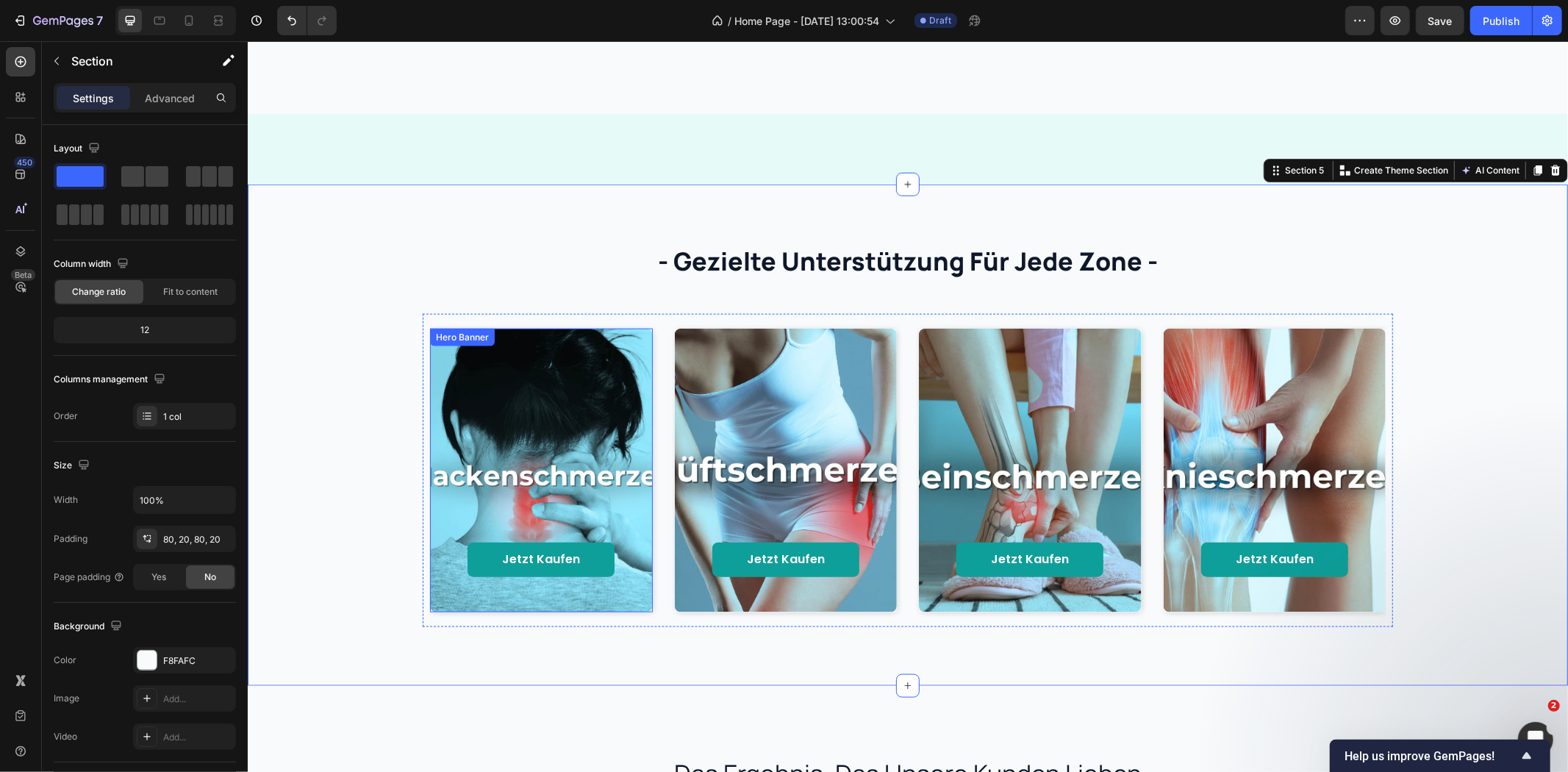
scroll to position [1471, 0]
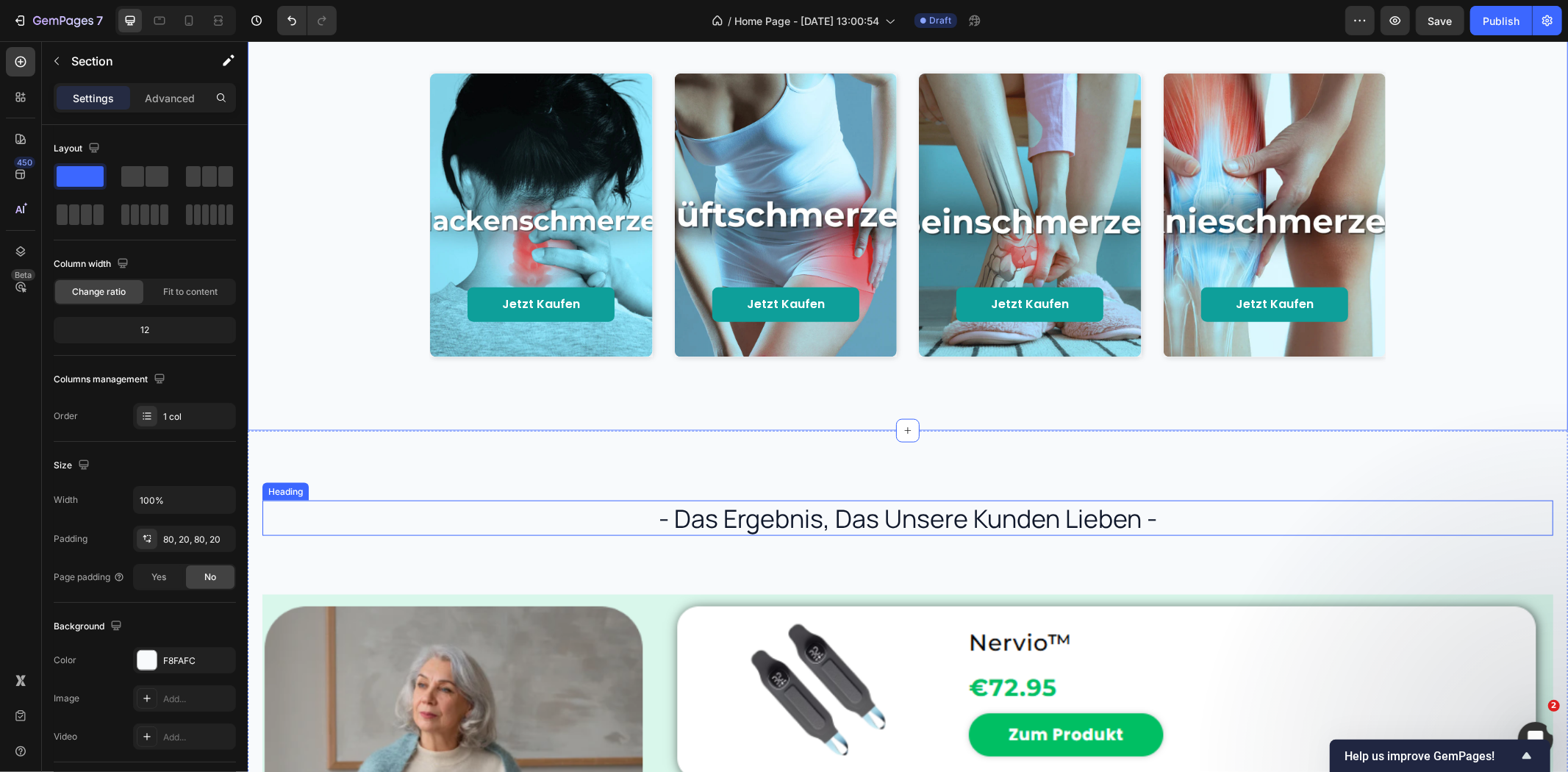
click at [708, 503] on h2 "- das ergebnis, das unsere kunden lieben -" at bounding box center [907, 517] width 1291 height 35
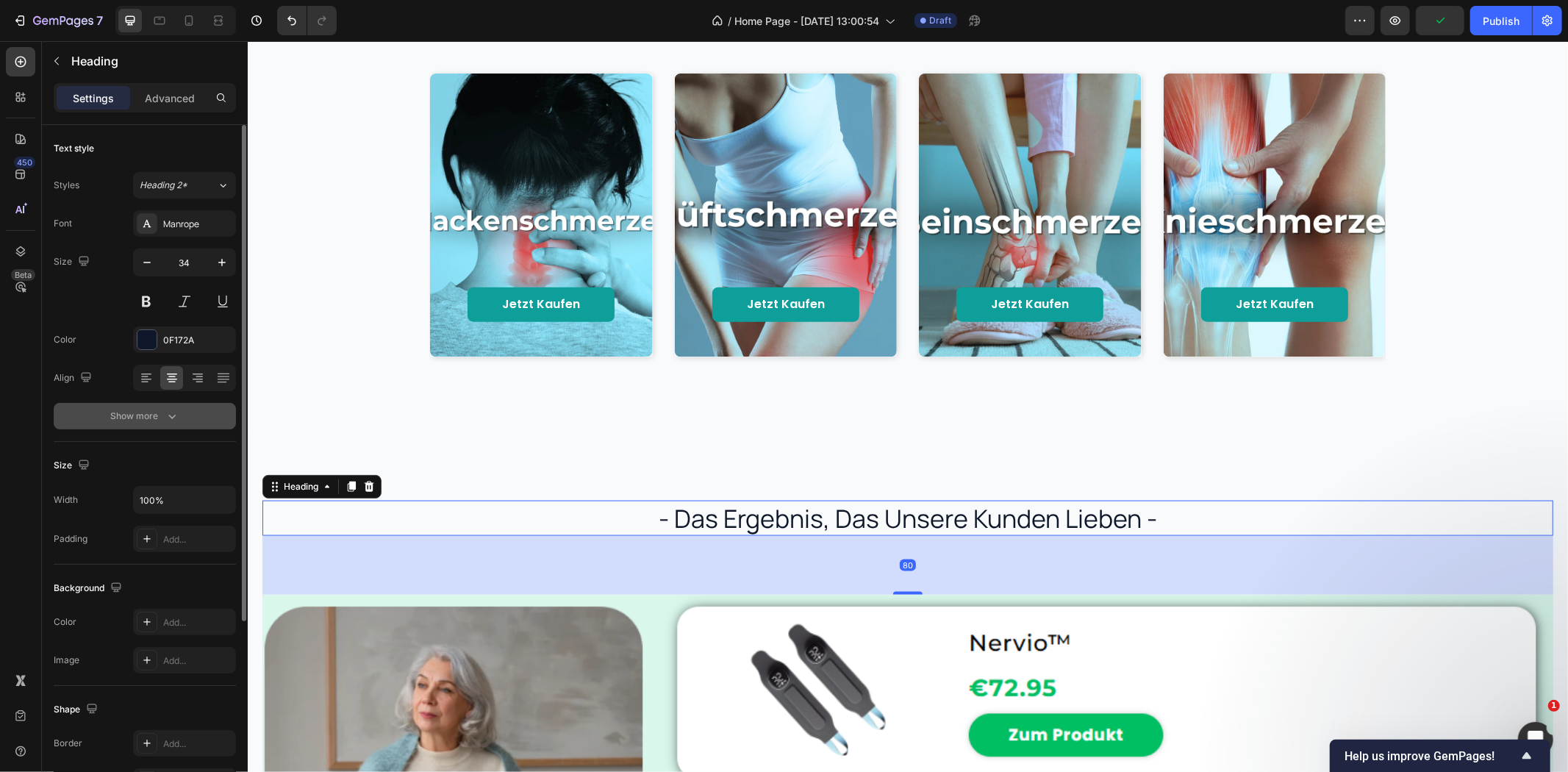
click at [173, 420] on icon "button" at bounding box center [172, 416] width 14 height 14
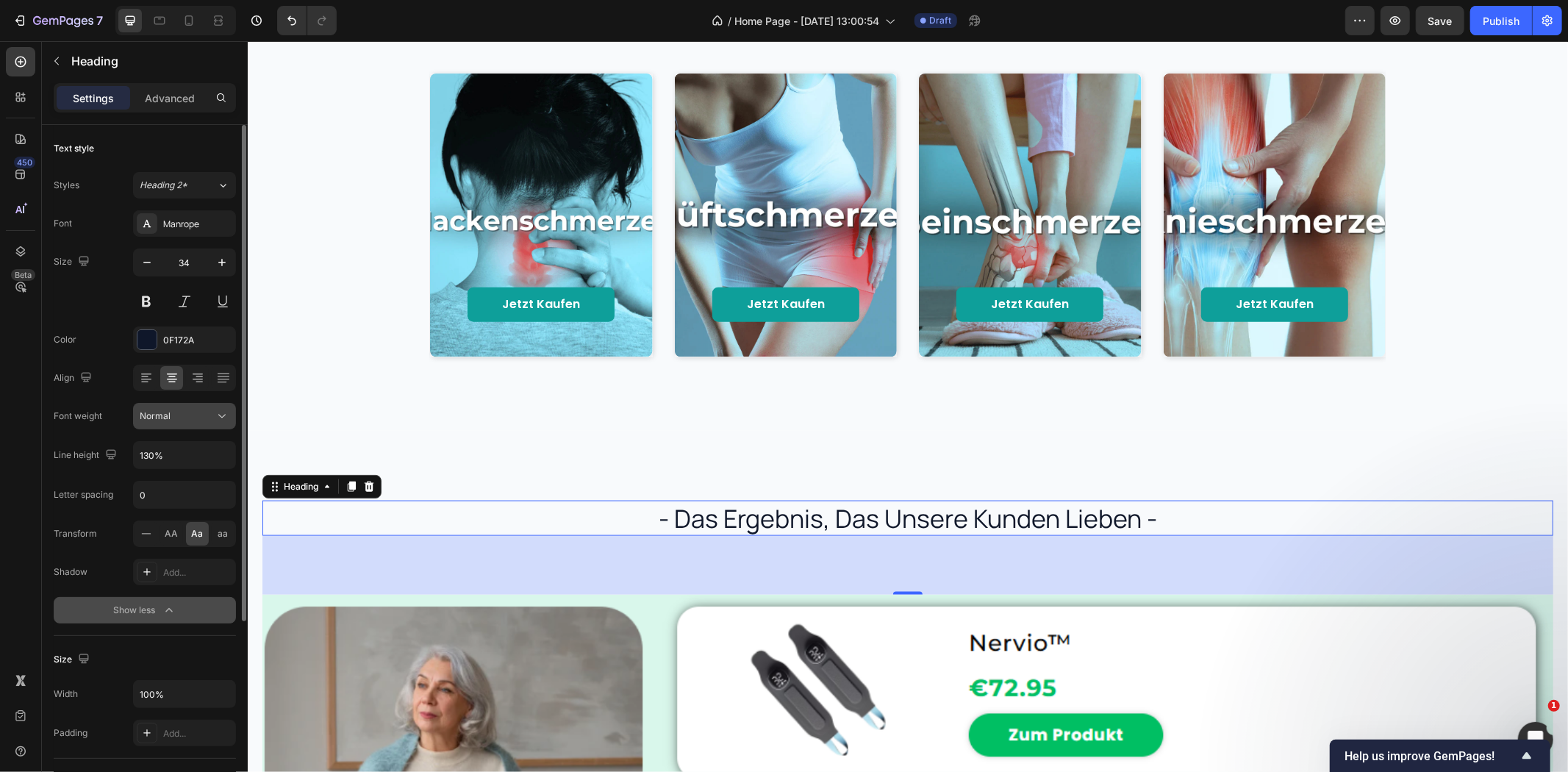
click at [183, 420] on div "Normal" at bounding box center [177, 416] width 75 height 14
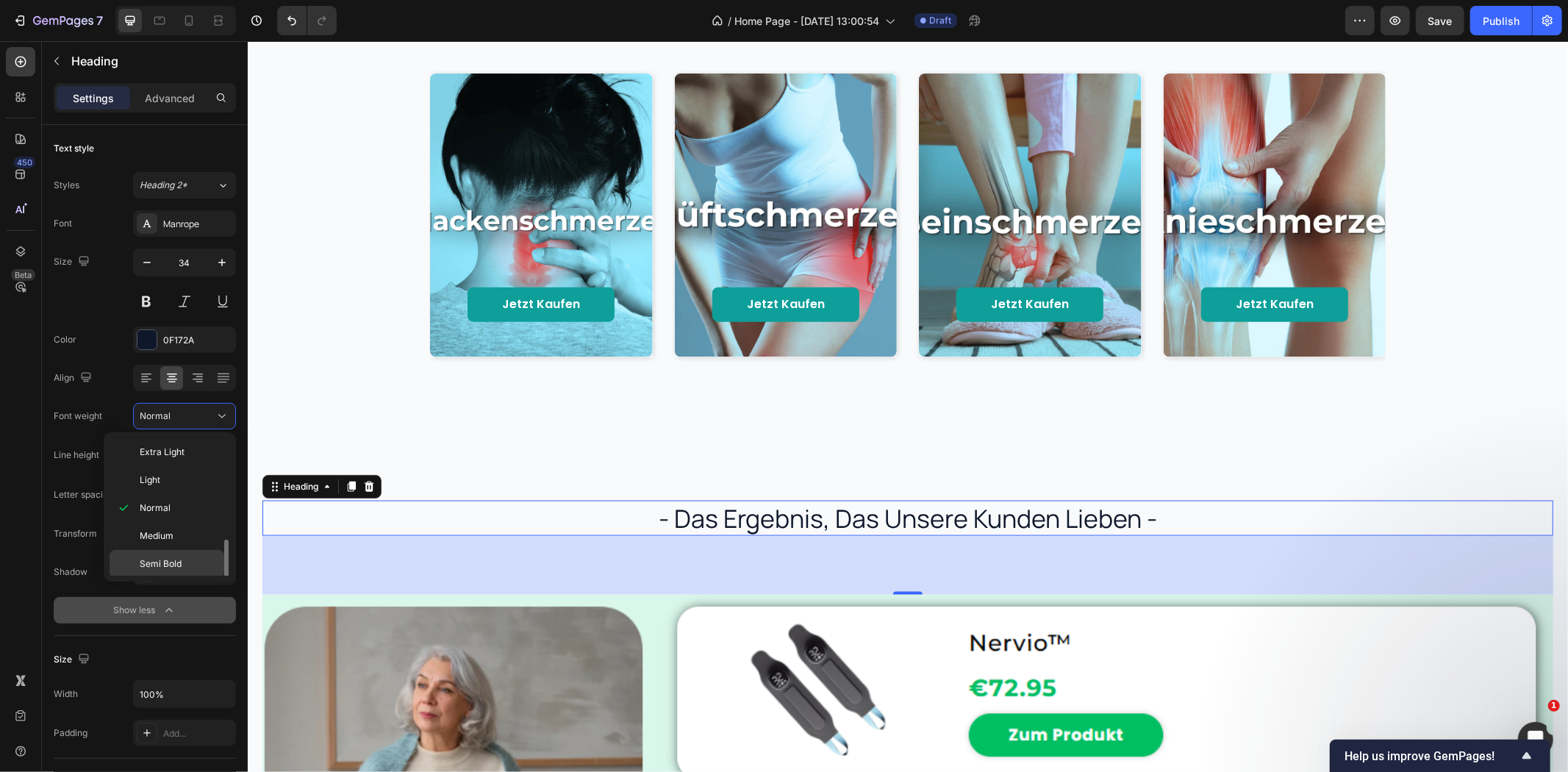
scroll to position [60, 0]
click at [167, 548] on div "Extra Bold" at bounding box center [166, 560] width 115 height 28
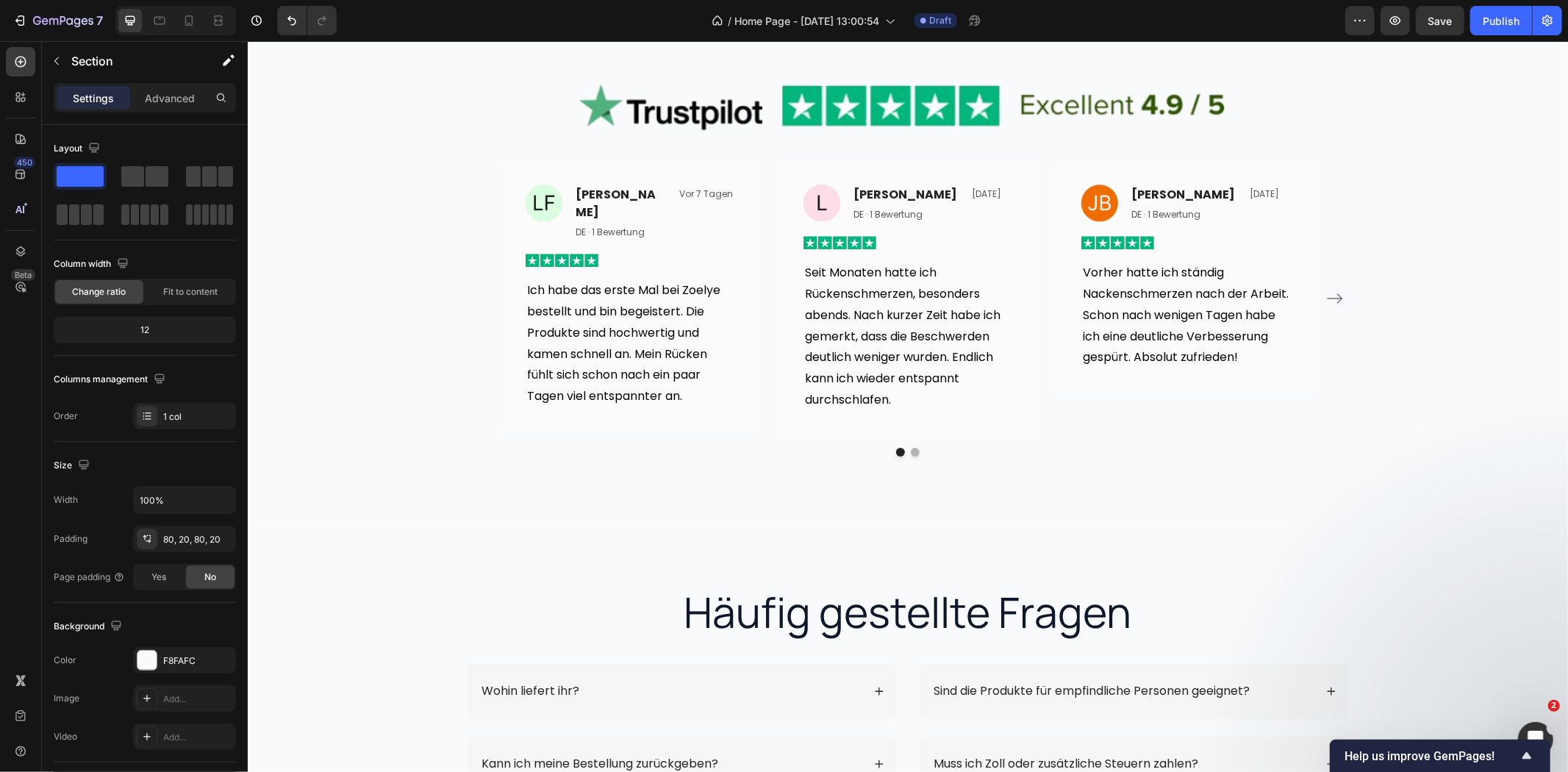
scroll to position [3023, 0]
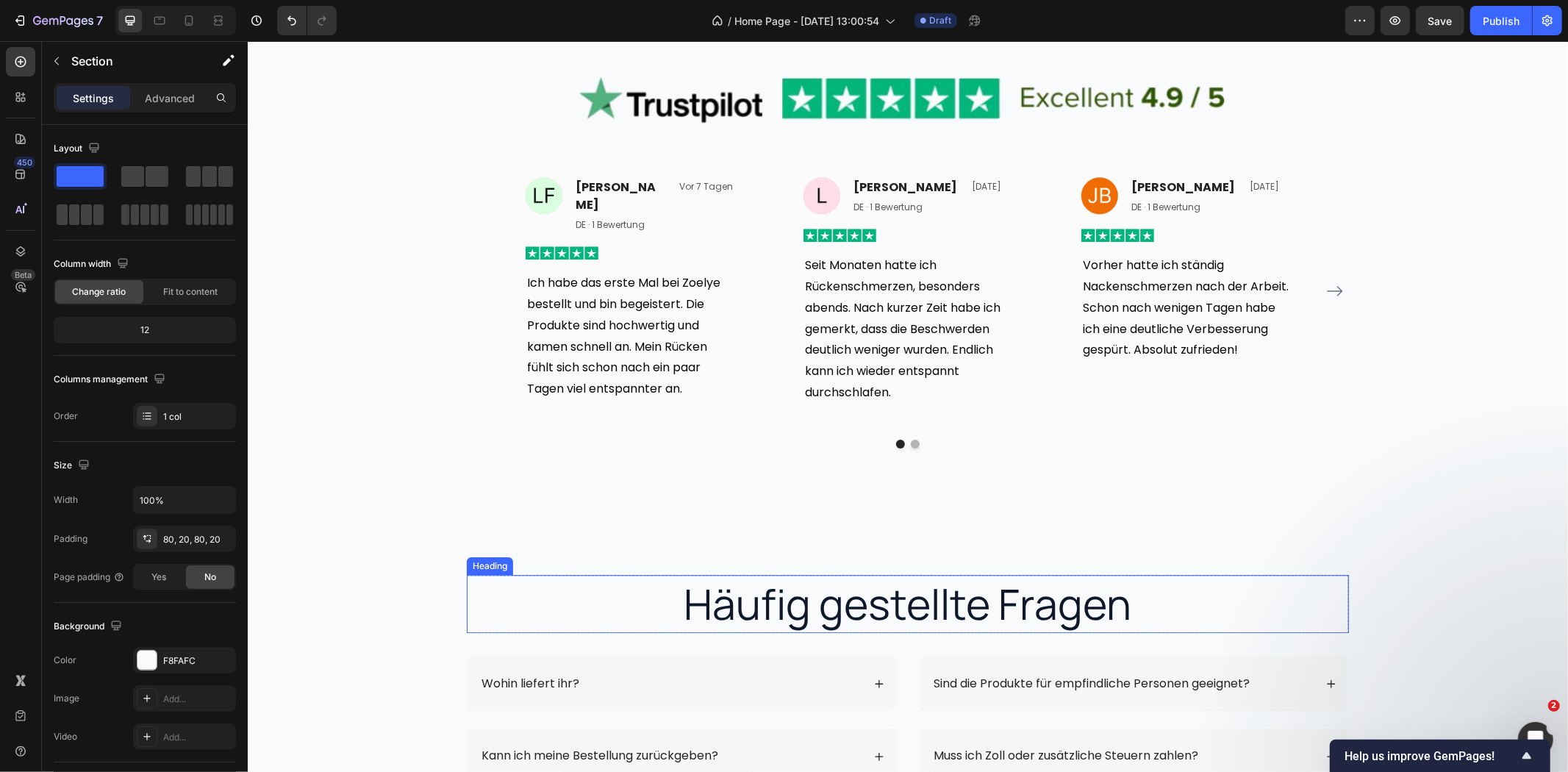
click at [778, 574] on h2 "Häufig gestellte Fragen" at bounding box center [907, 602] width 882 height 57
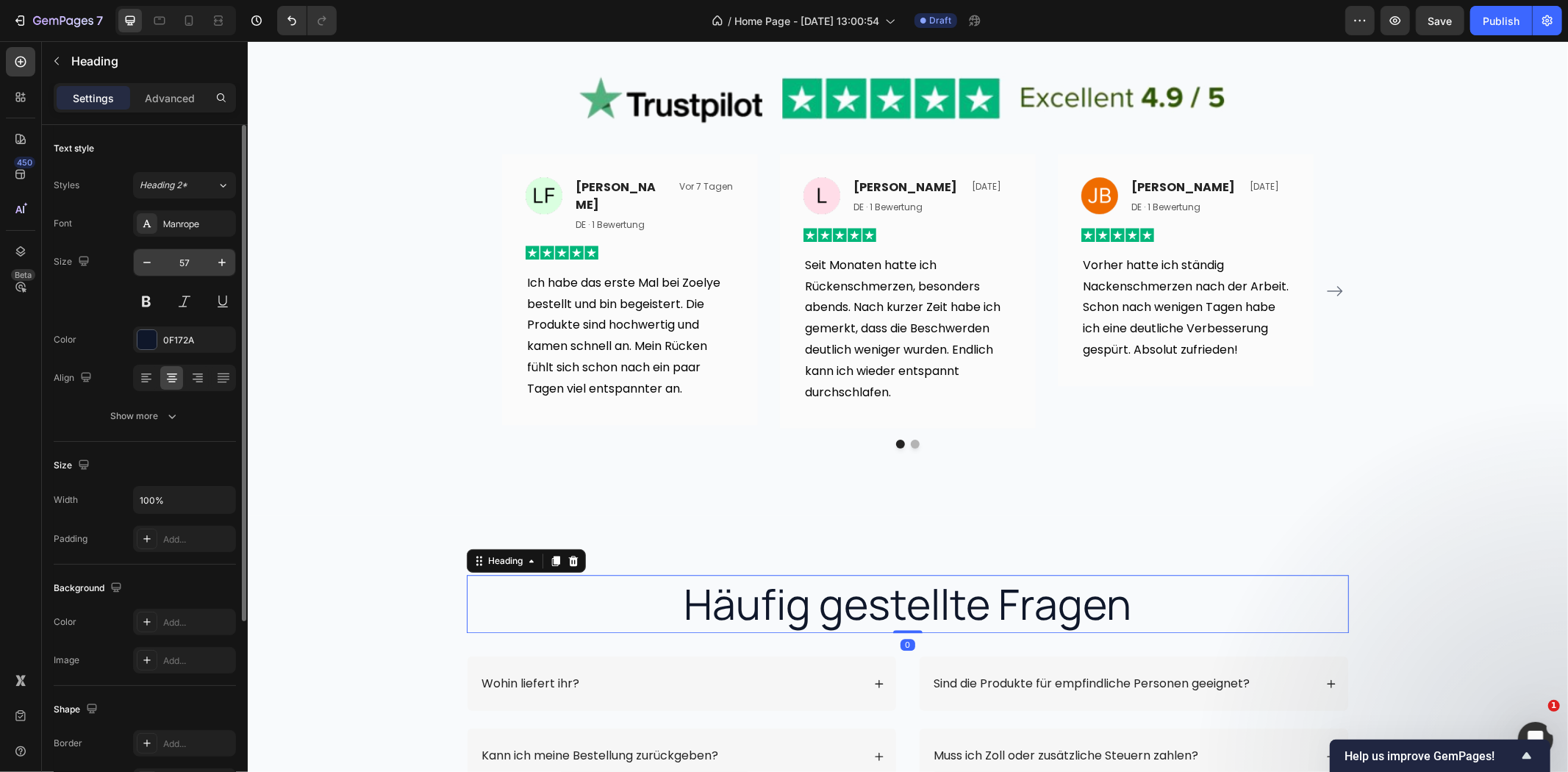
click at [186, 259] on input "57" at bounding box center [184, 262] width 49 height 26
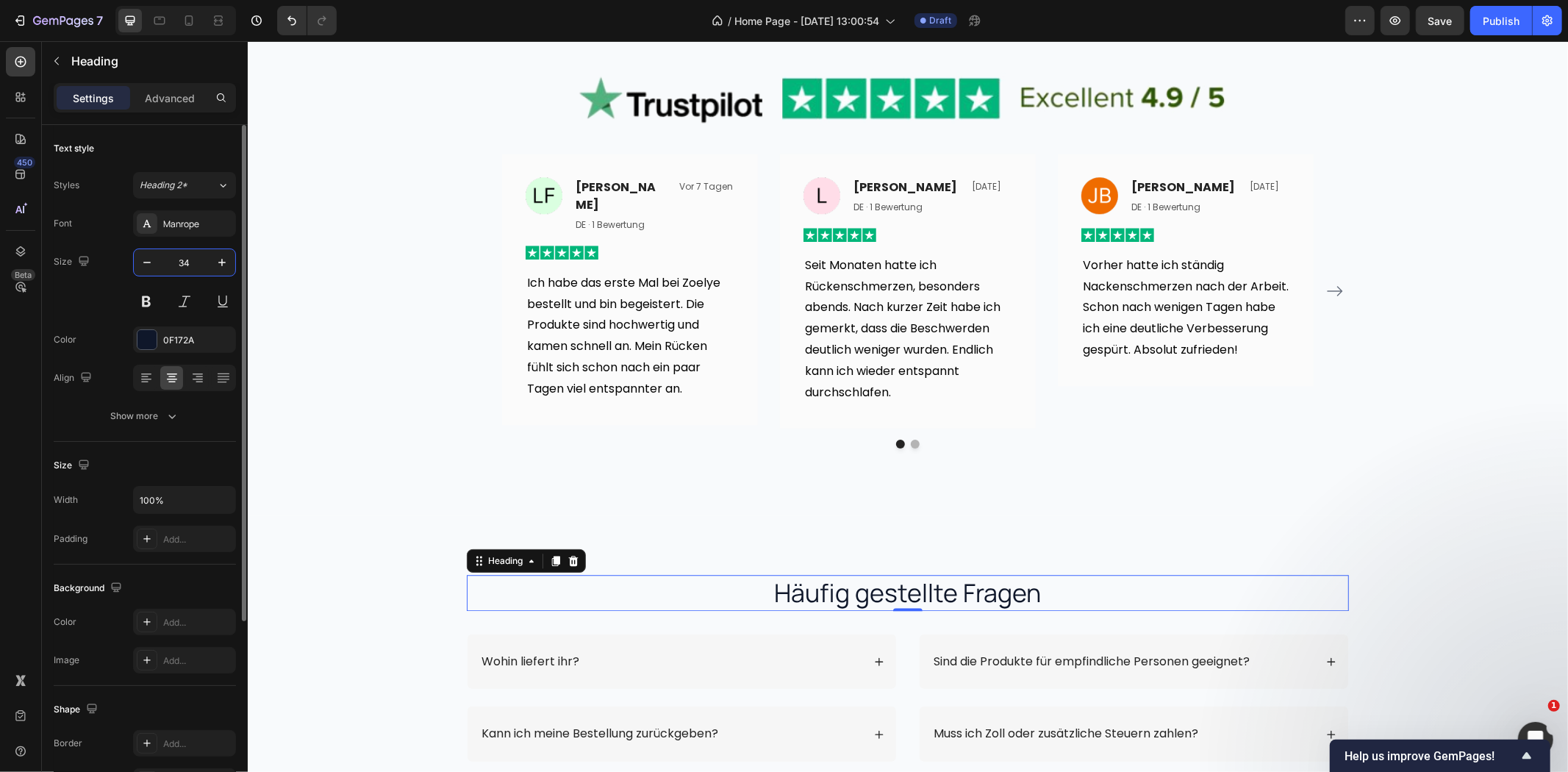
type input "34"
click at [164, 413] on icon "button" at bounding box center [172, 416] width 14 height 14
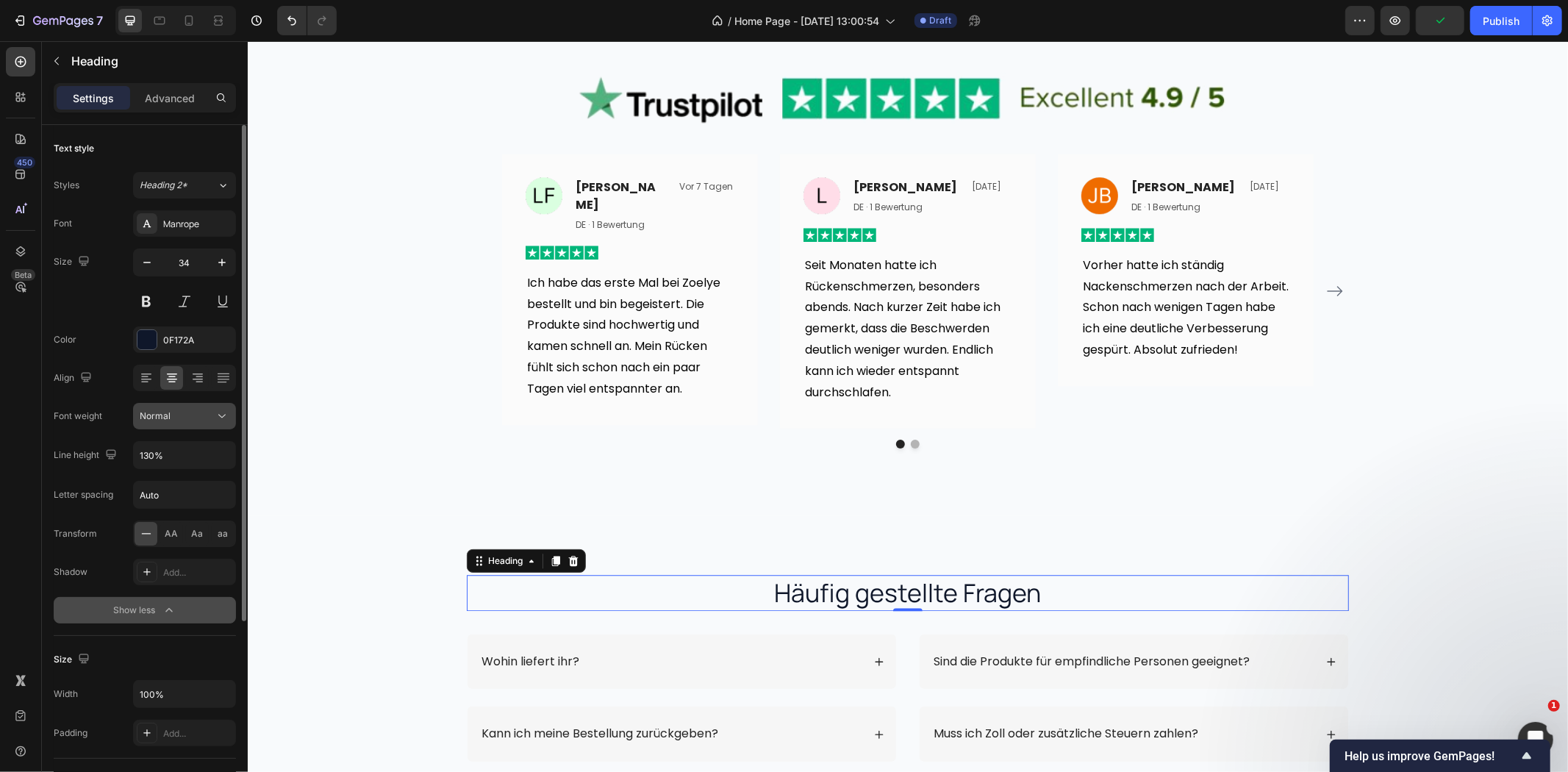
click at [221, 419] on icon at bounding box center [222, 416] width 14 height 14
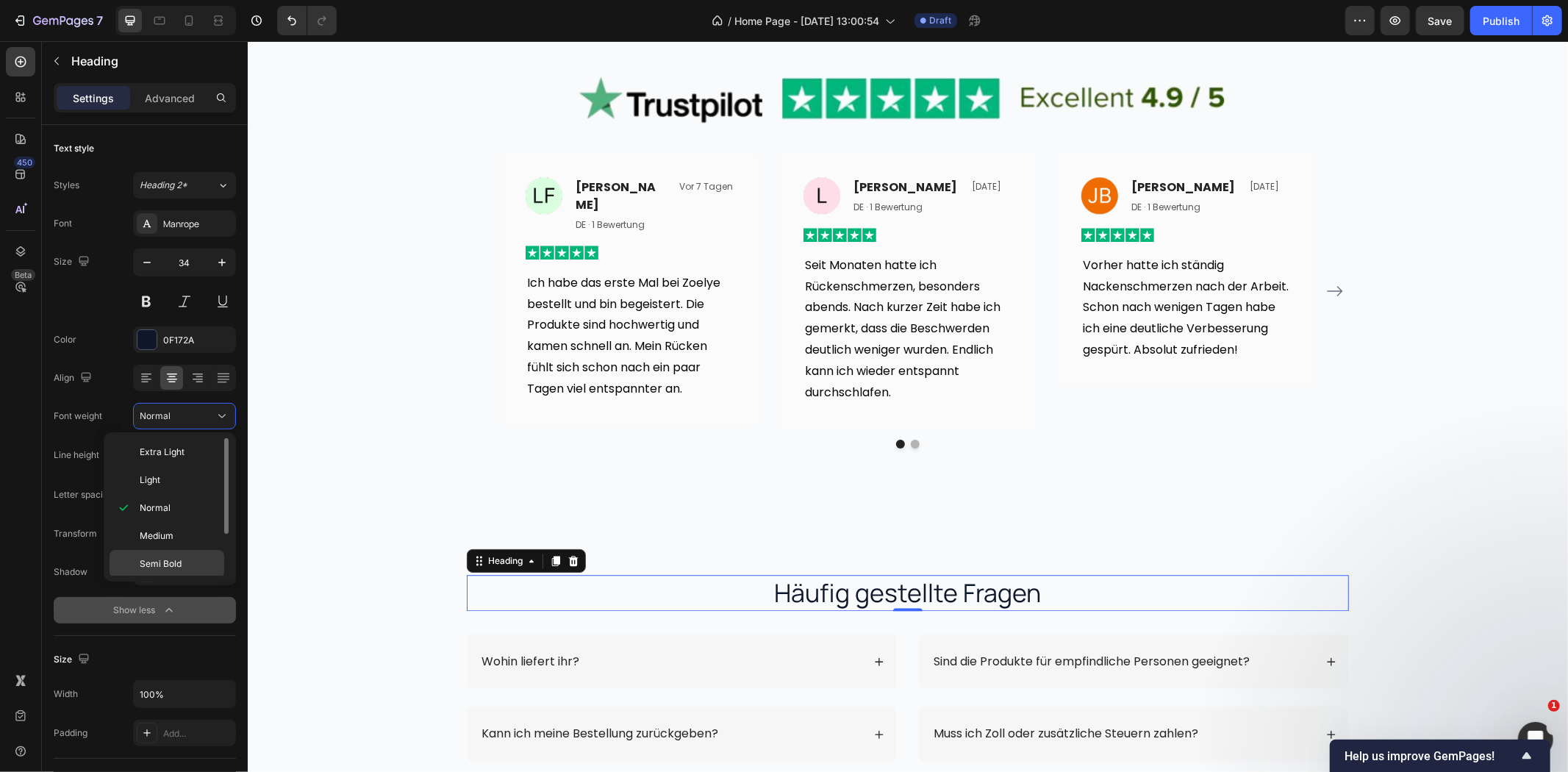
scroll to position [60, 0]
click at [171, 554] on span "Extra Bold" at bounding box center [161, 560] width 42 height 14
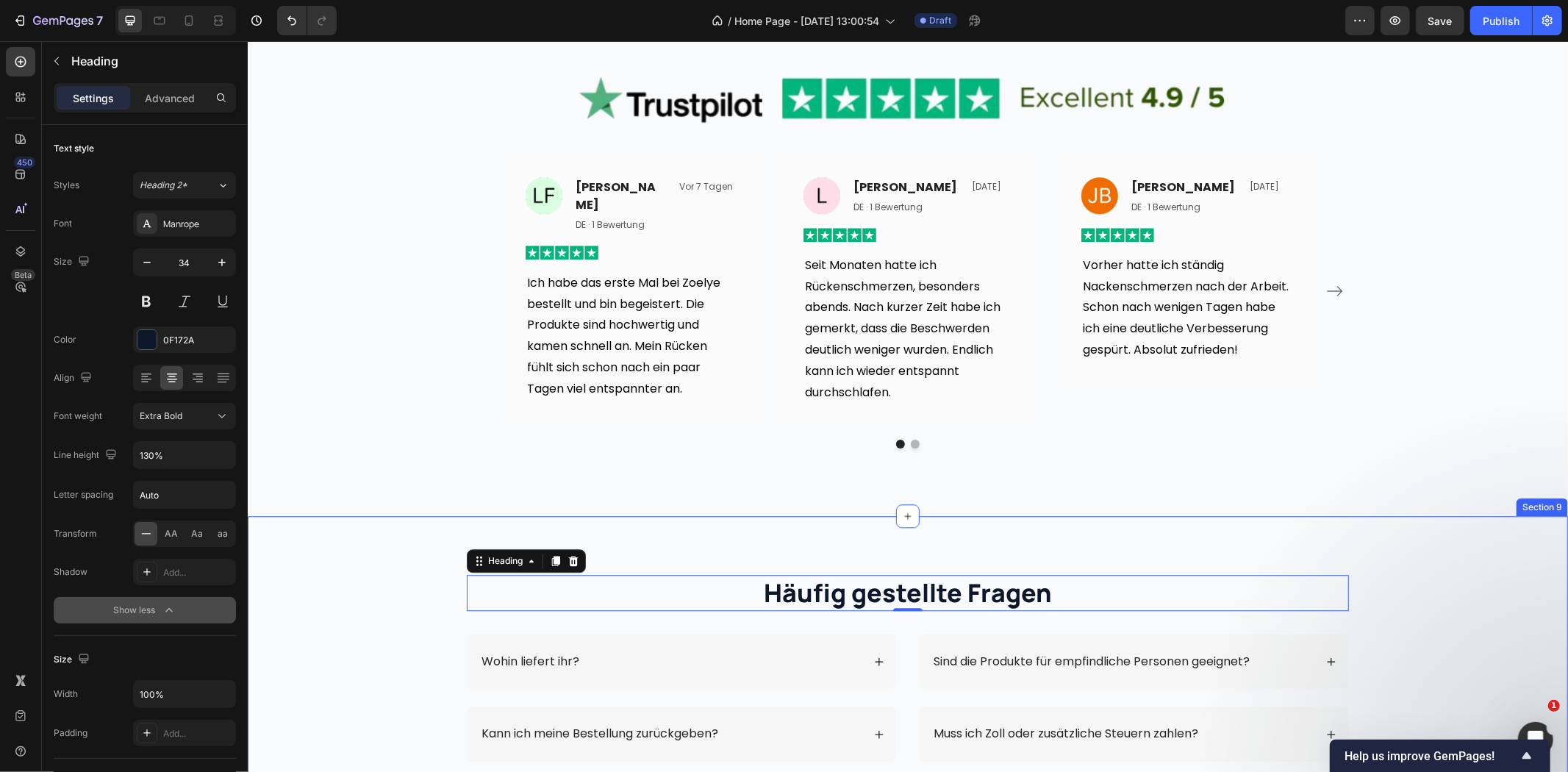
click at [1394, 537] on div "Häufig gestellte Fragen Heading 0 Row Wohin liefert ihr? Kann ich meine Bestell…" at bounding box center [906, 703] width 1320 height 377
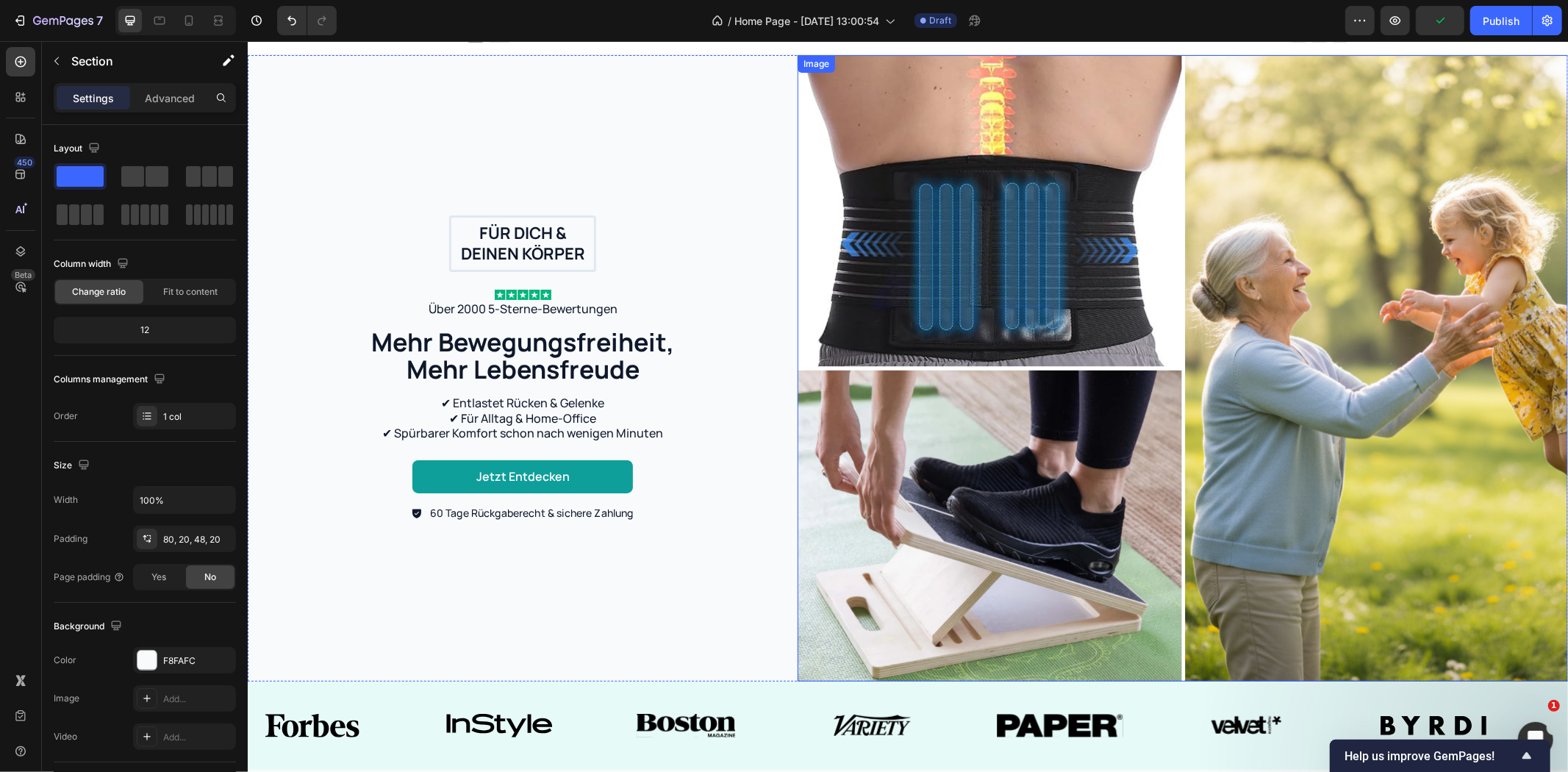
scroll to position [0, 0]
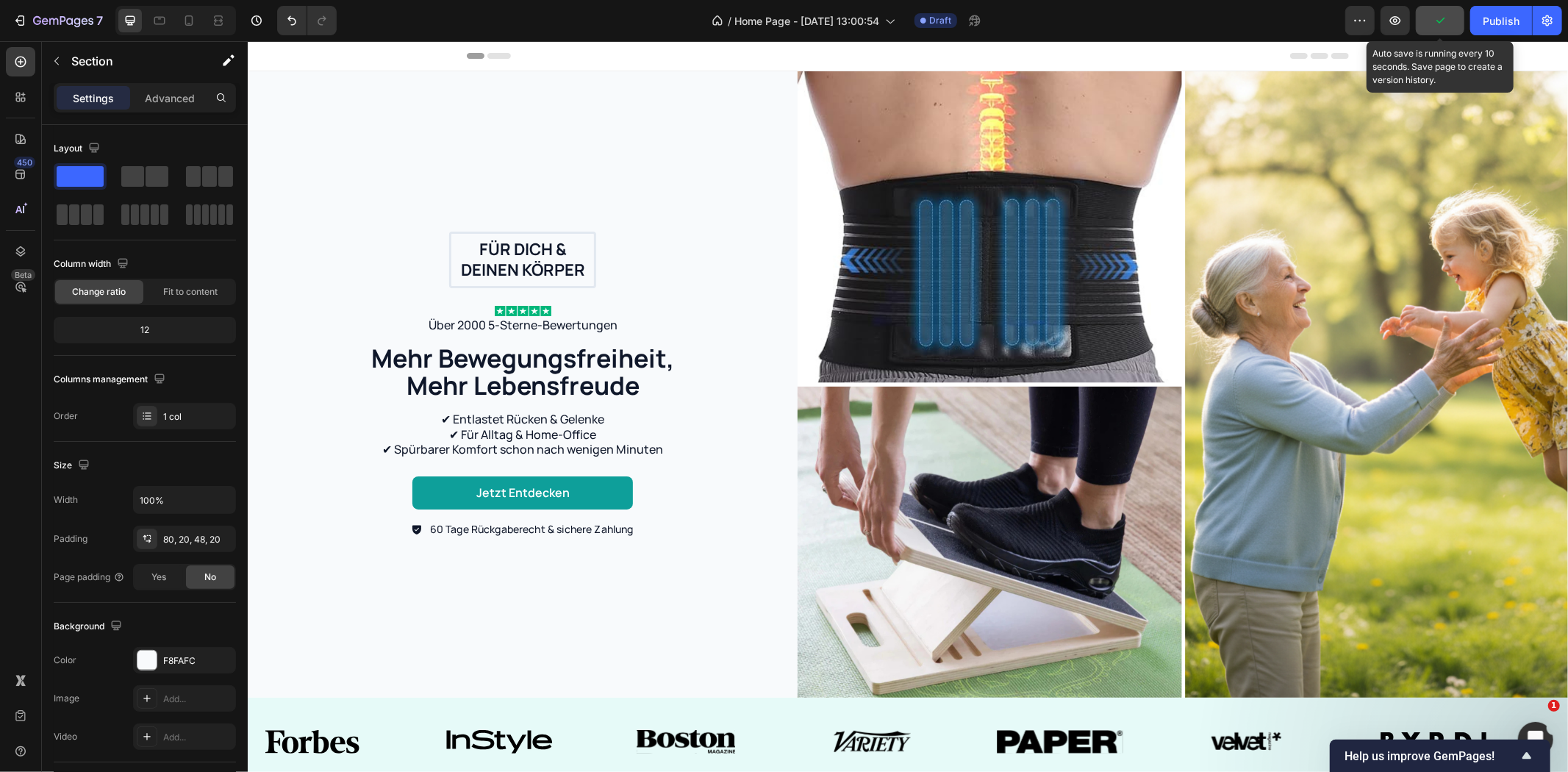
click at [1436, 18] on icon "button" at bounding box center [1440, 21] width 14 height 14
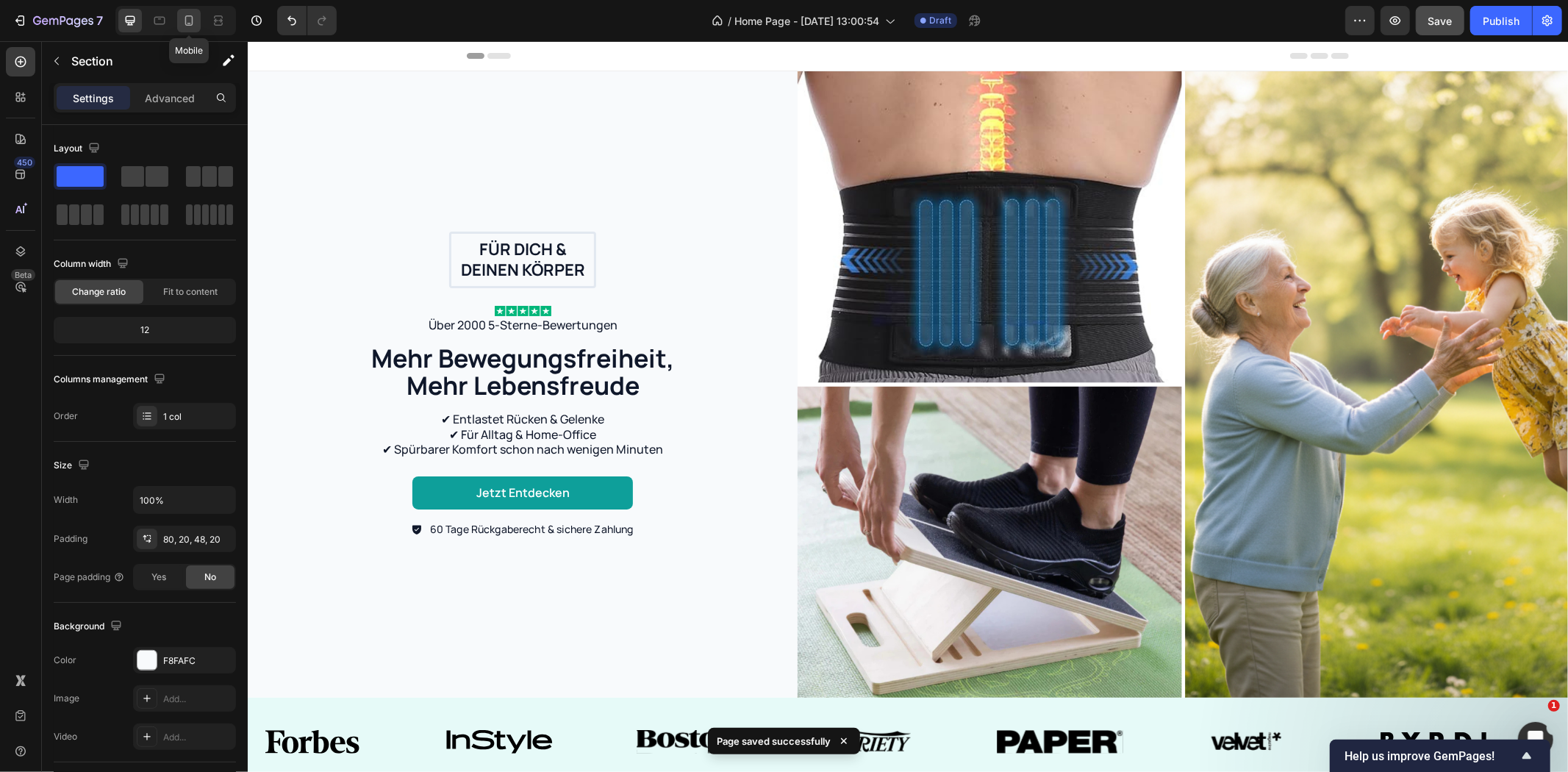
click at [190, 23] on icon at bounding box center [189, 24] width 4 height 2
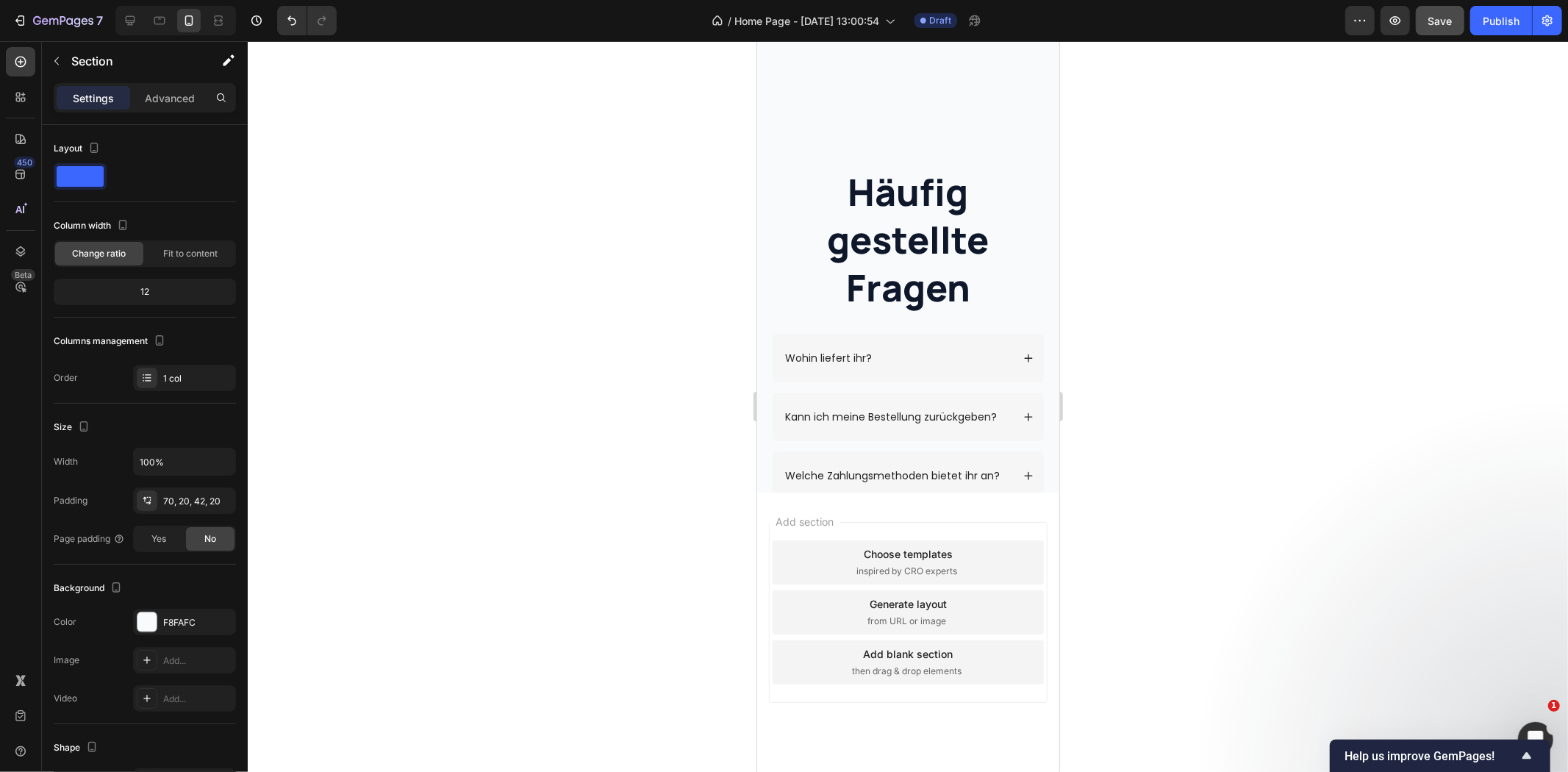
scroll to position [3274, 0]
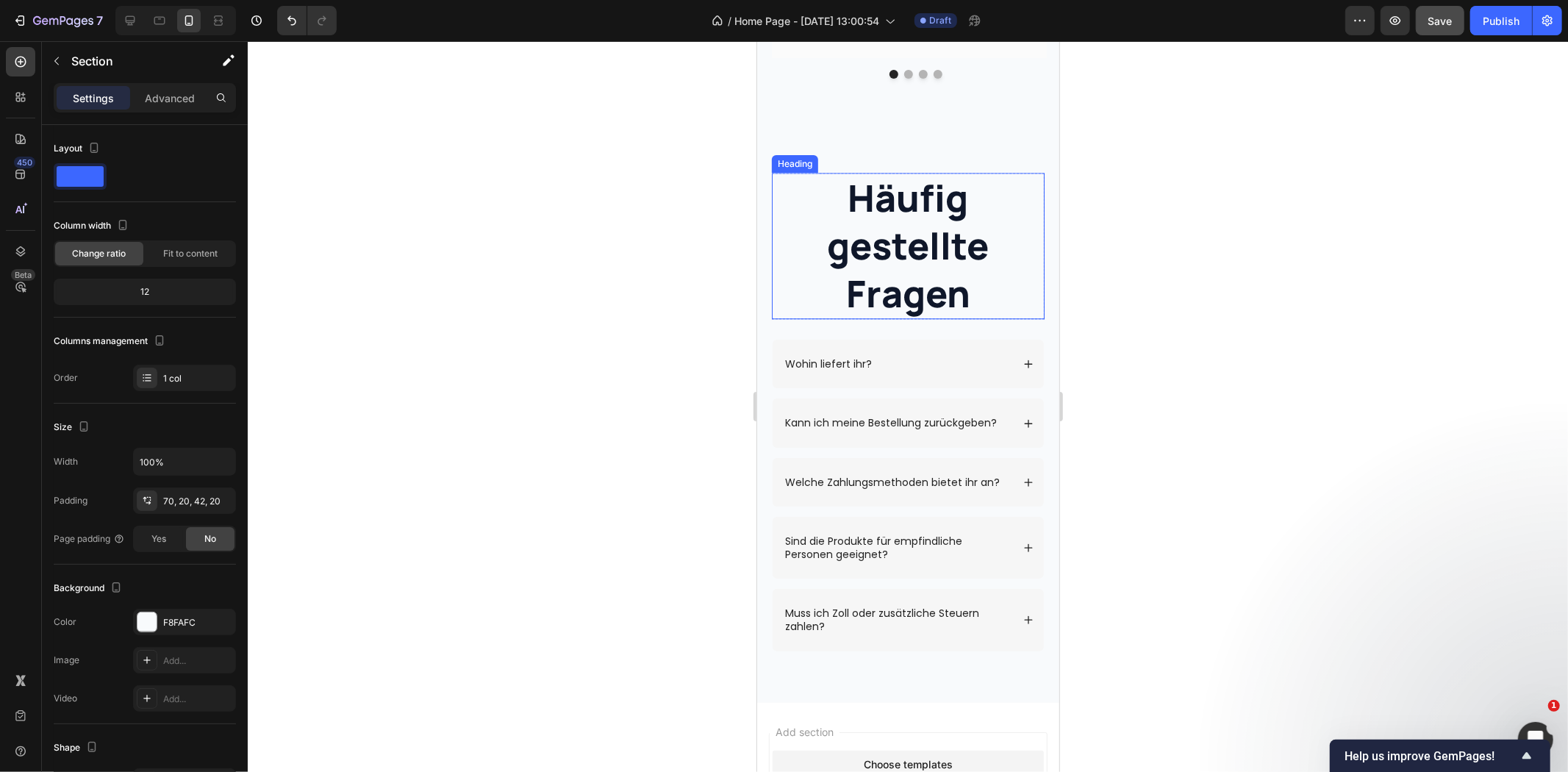
click at [971, 225] on h2 "Häufig gestellte Fragen" at bounding box center [907, 245] width 273 height 146
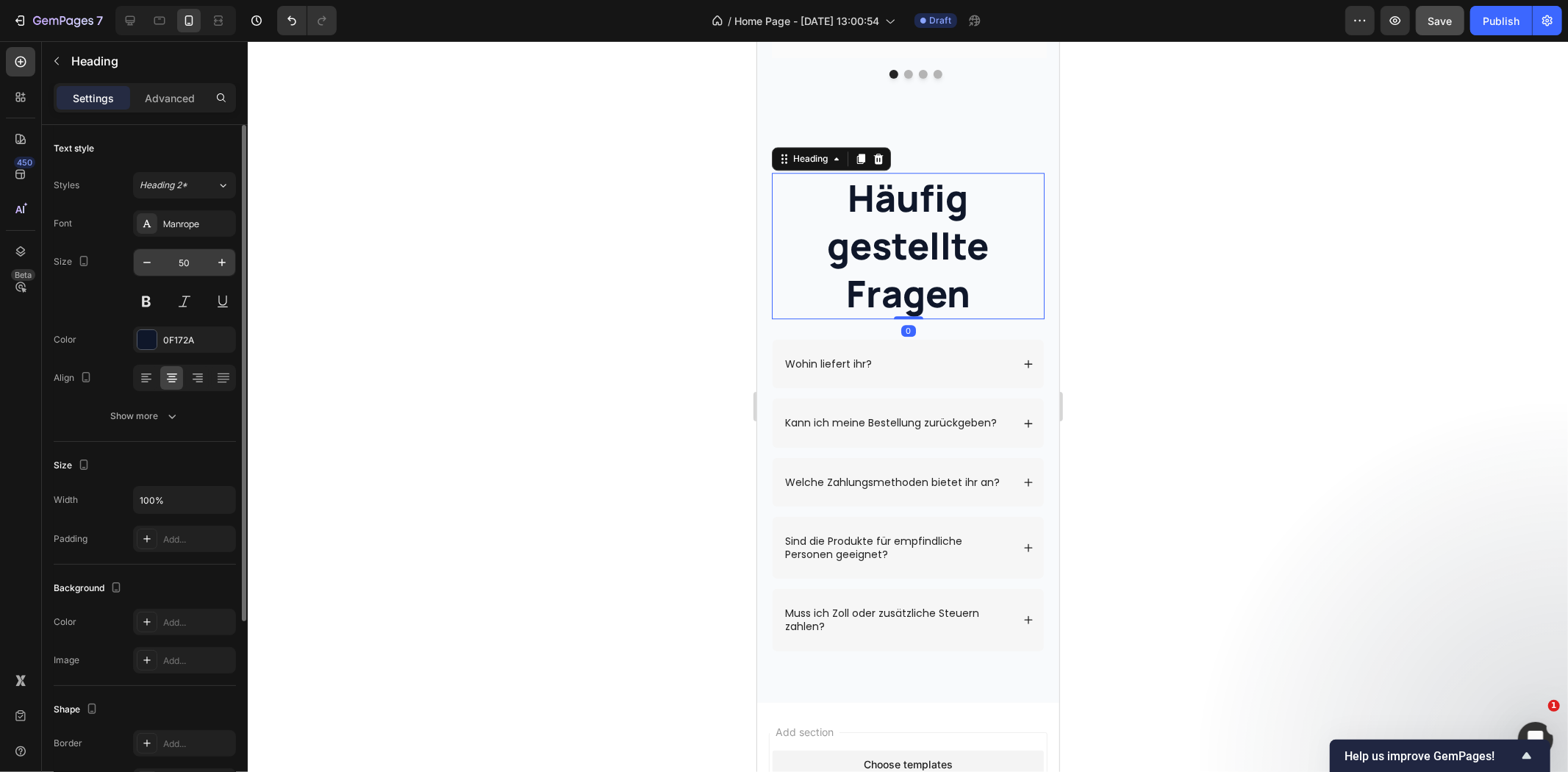
click at [181, 260] on input "50" at bounding box center [184, 262] width 49 height 26
type input "34"
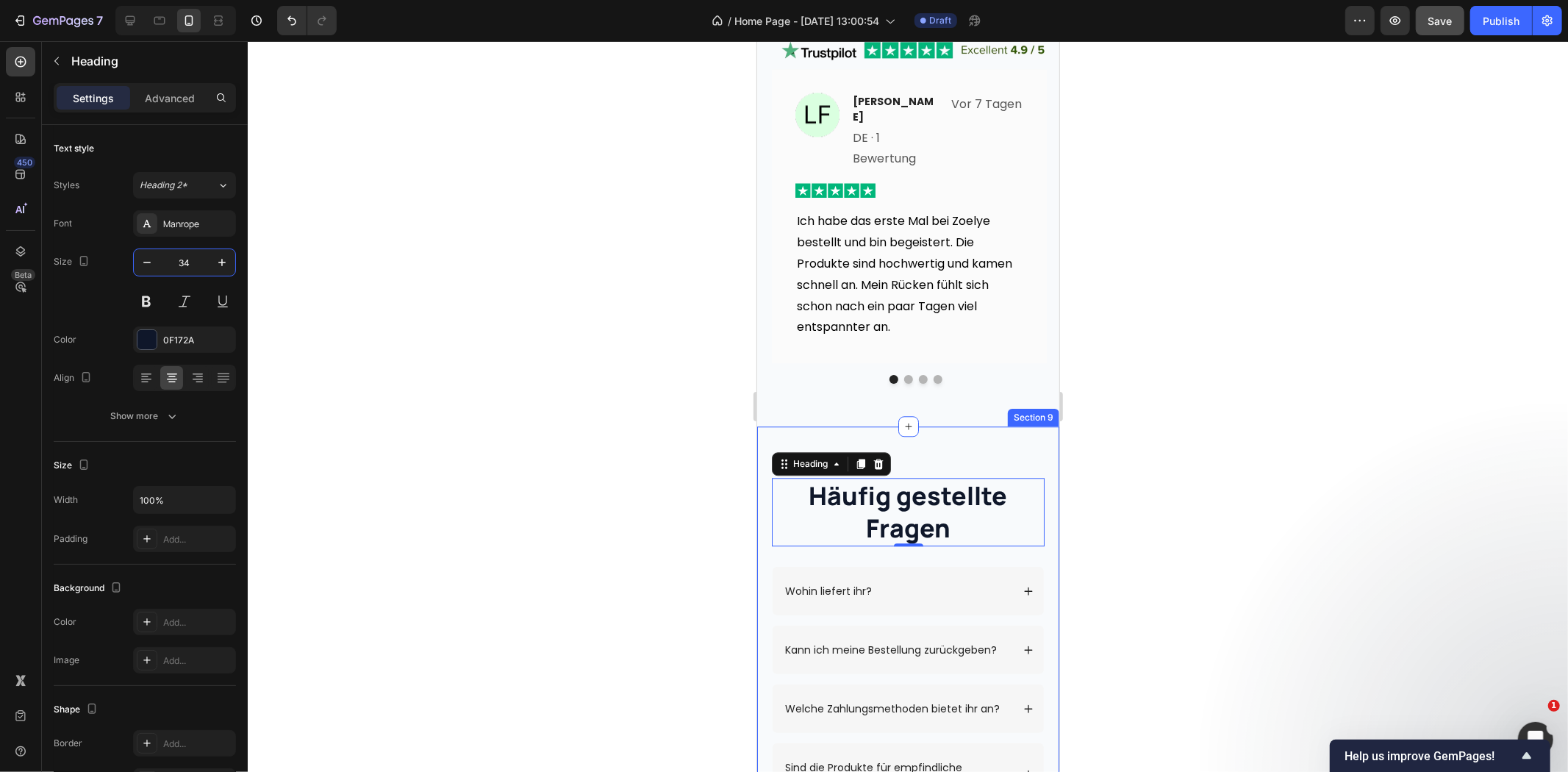
scroll to position [2865, 0]
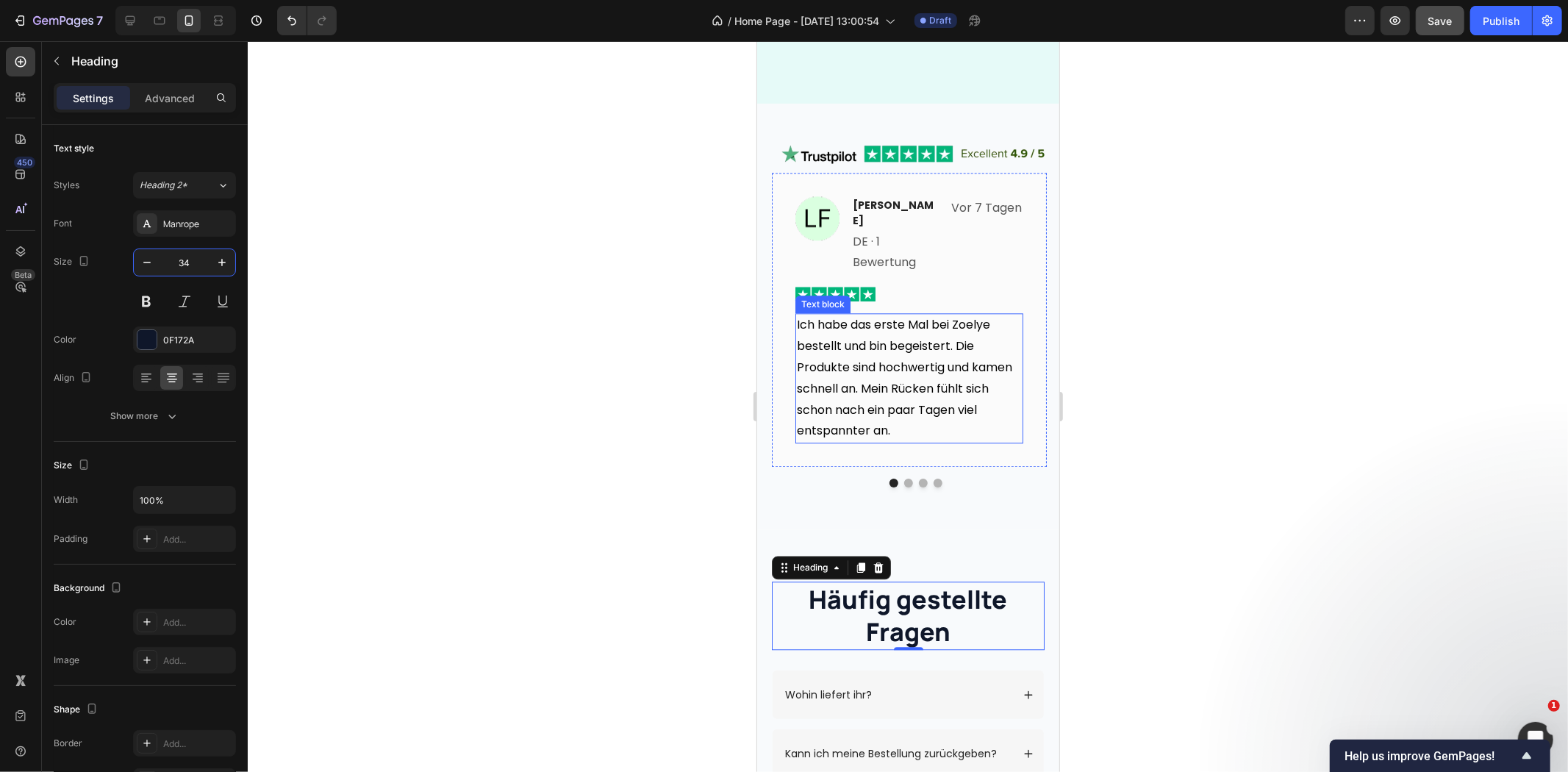
click at [933, 346] on p "Ich habe das erste Mal bei Zoelye bestellt und bin begeistert. Die Produkte sin…" at bounding box center [908, 377] width 225 height 127
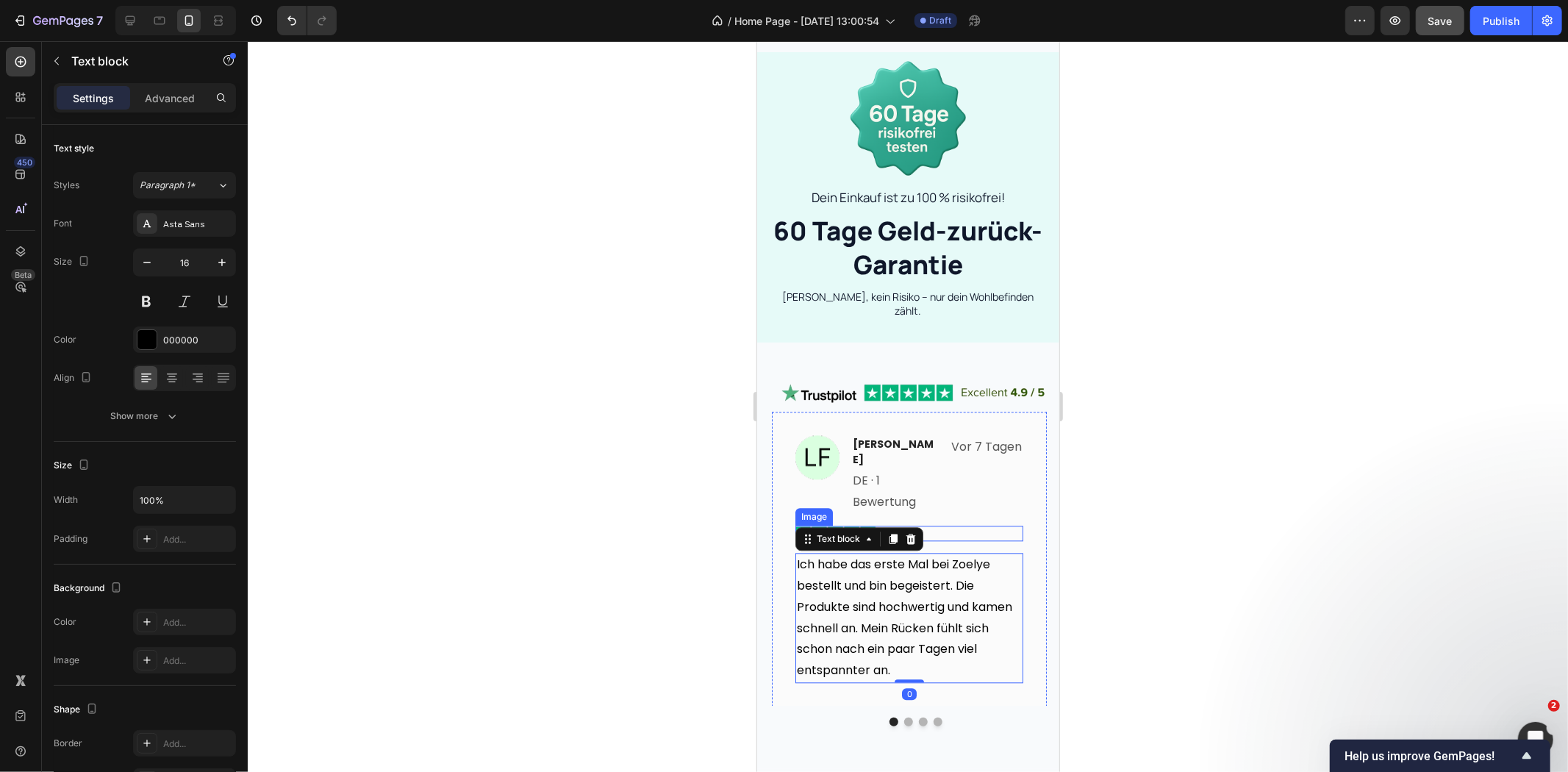
scroll to position [2620, 0]
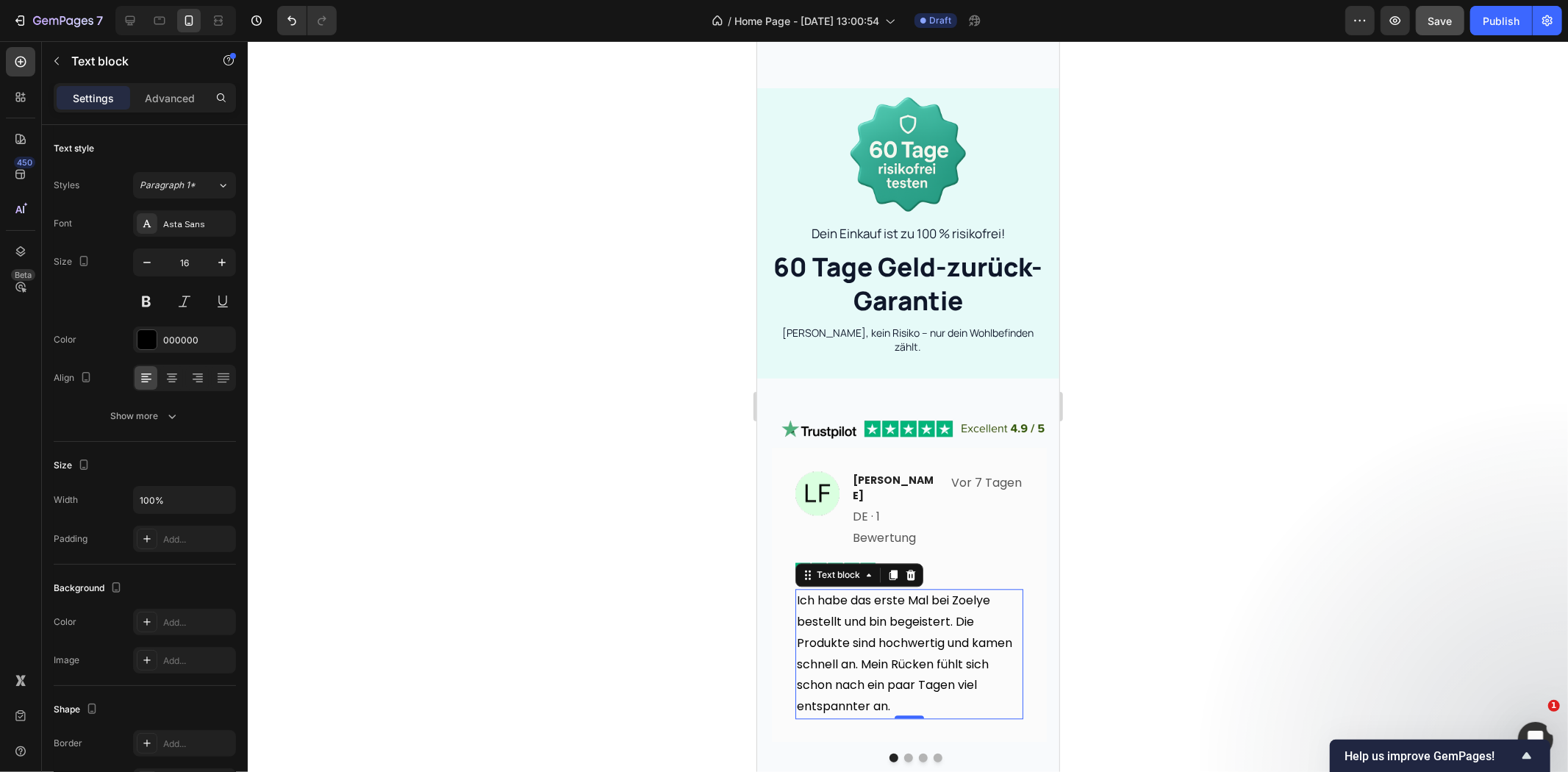
click at [1178, 325] on div at bounding box center [907, 407] width 1320 height 731
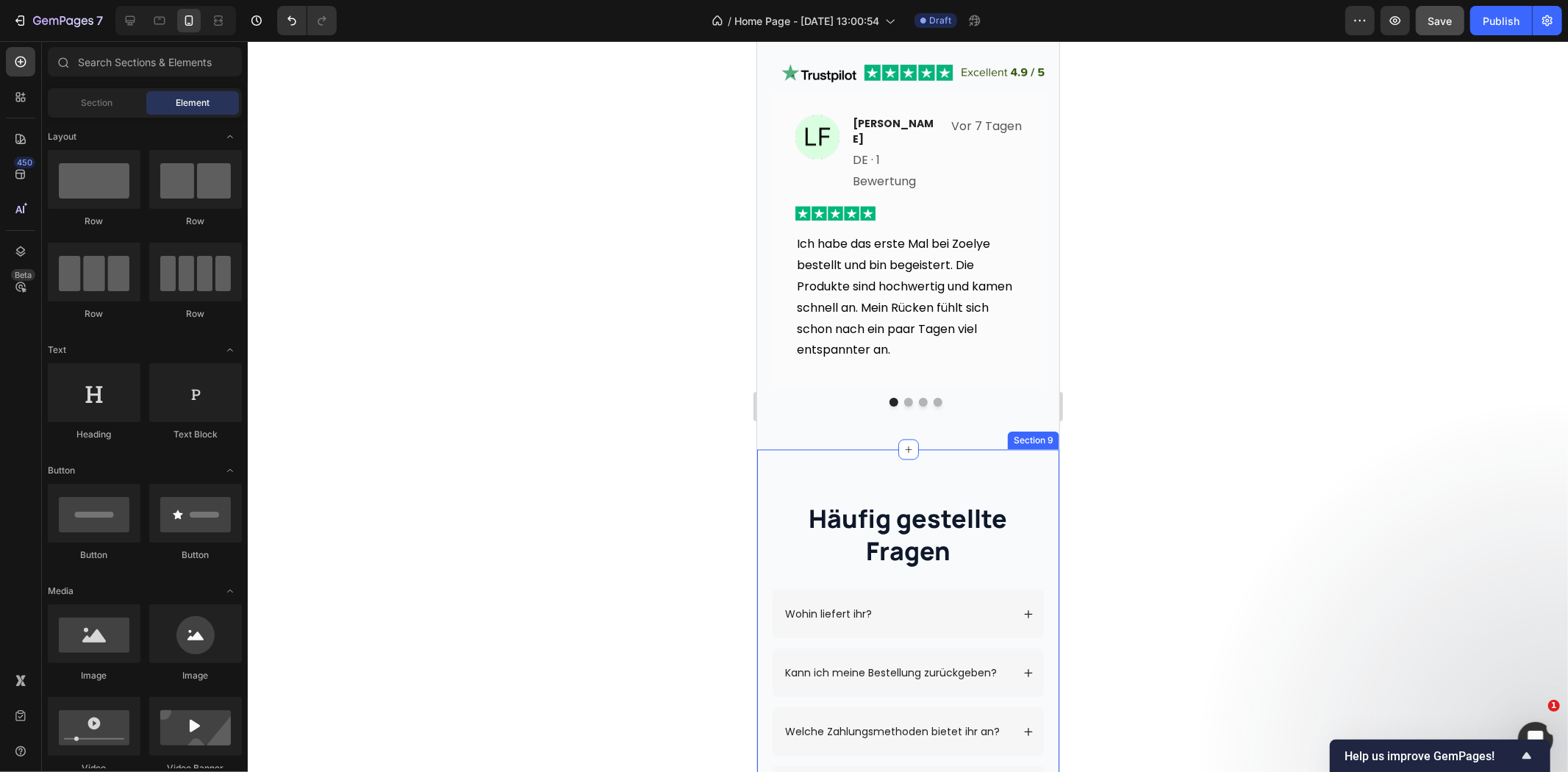
scroll to position [2292, 0]
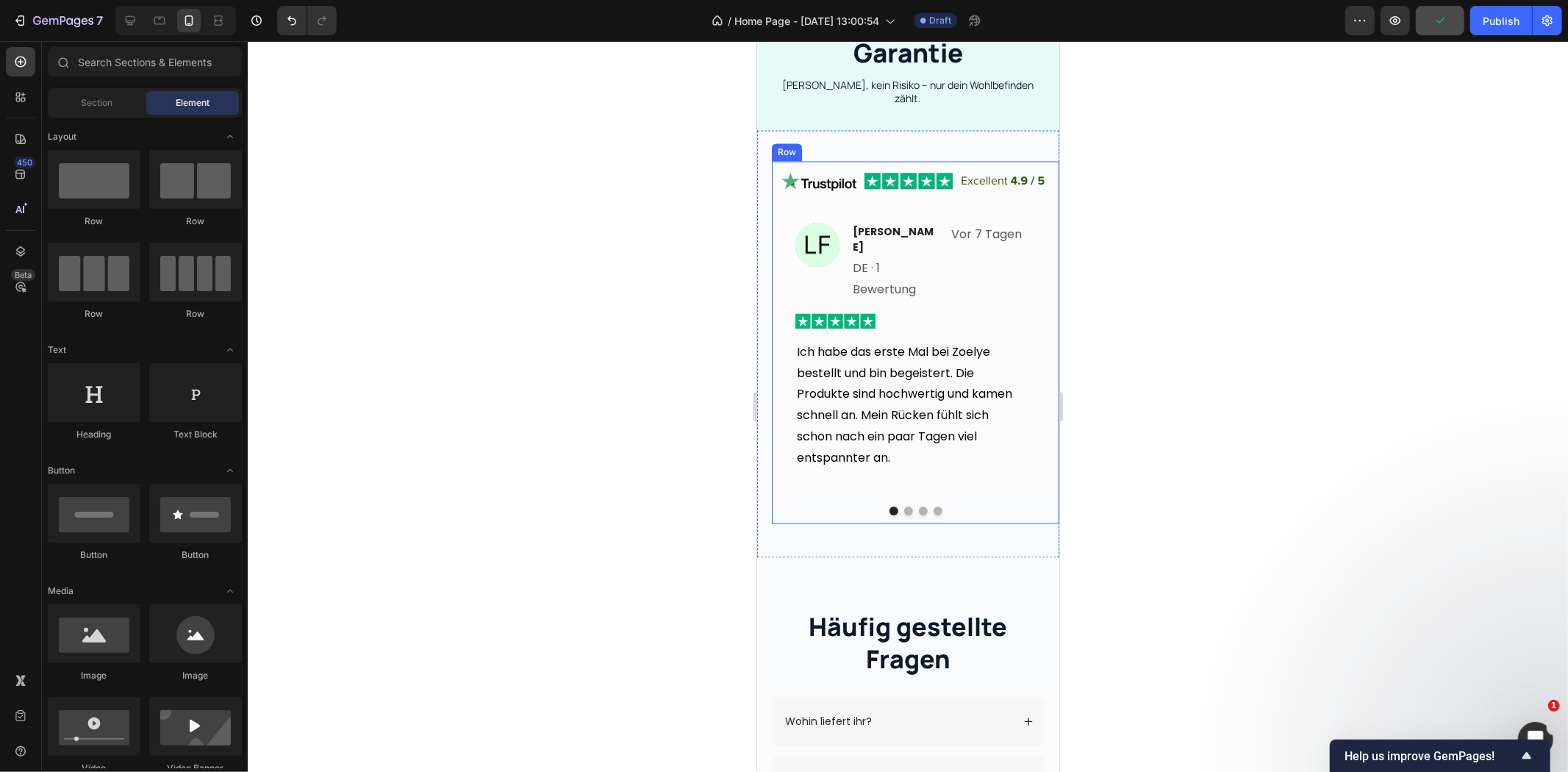
click at [999, 471] on div "Image Laura Fischer Text block DE · 1 Bewertung Text block Vor 7 Tagen Text blo…" at bounding box center [915, 361] width 287 height 325
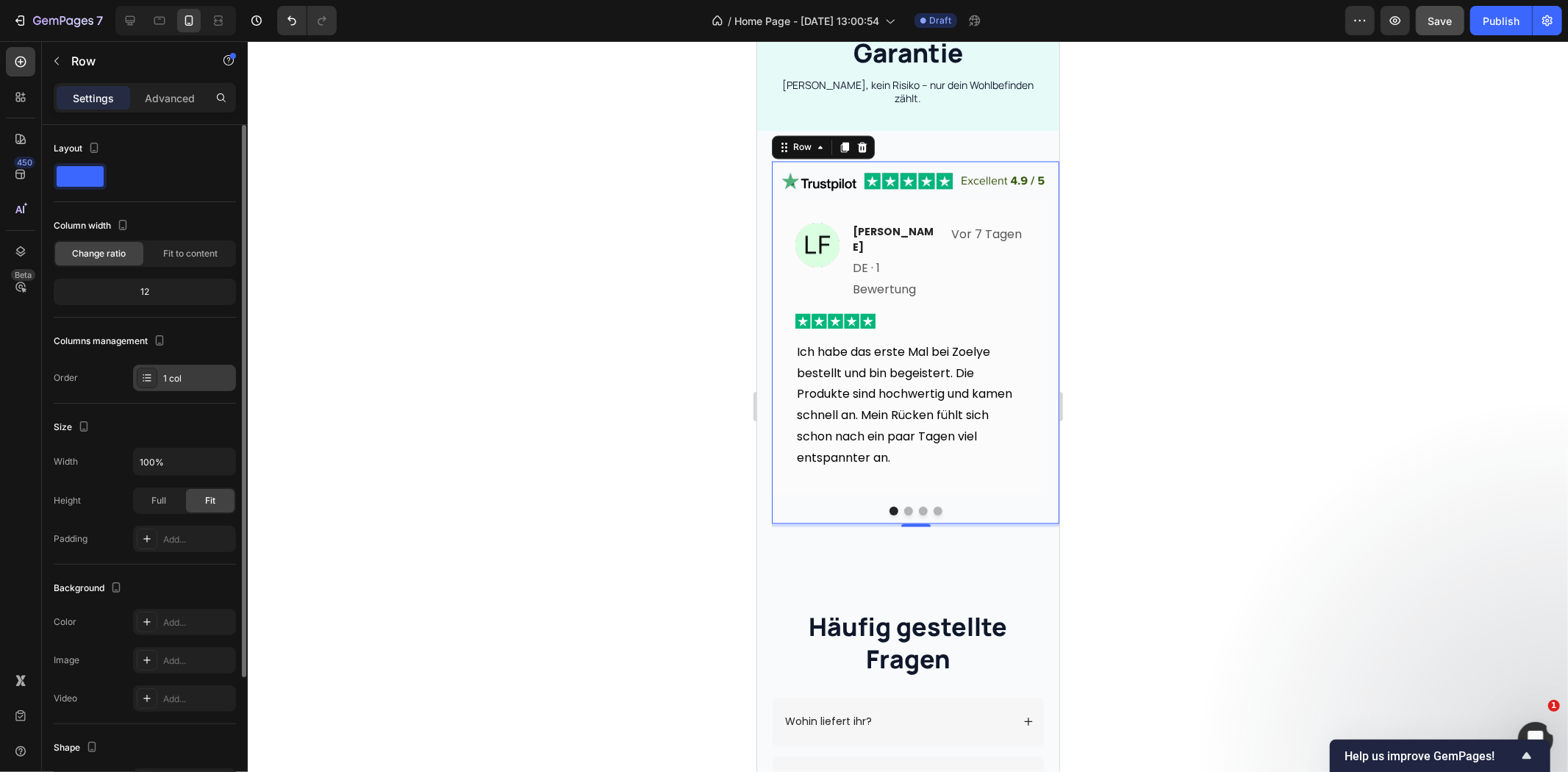
click at [186, 385] on div "1 col" at bounding box center [184, 377] width 103 height 26
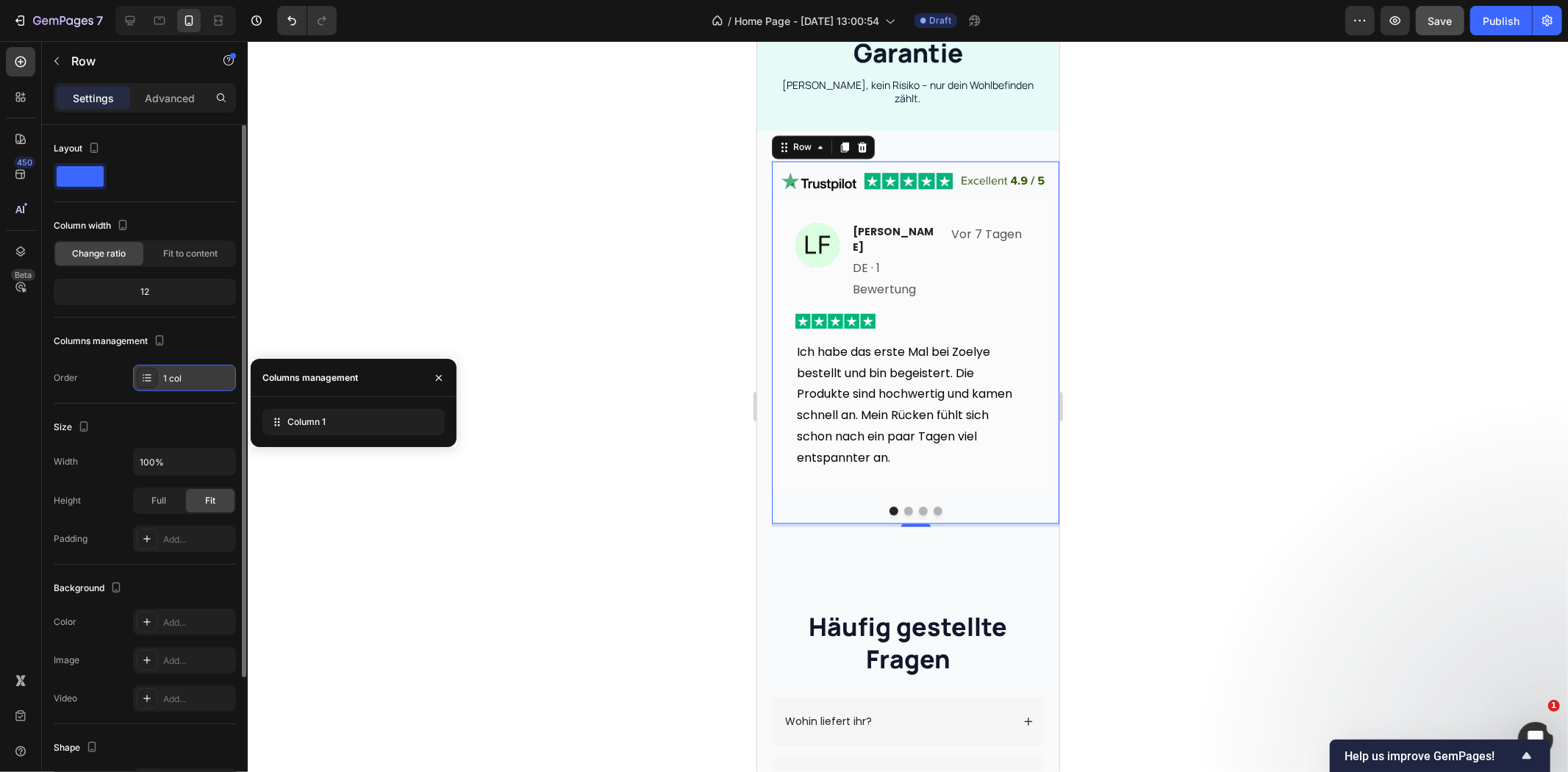
click at [186, 385] on div "1 col" at bounding box center [184, 377] width 103 height 26
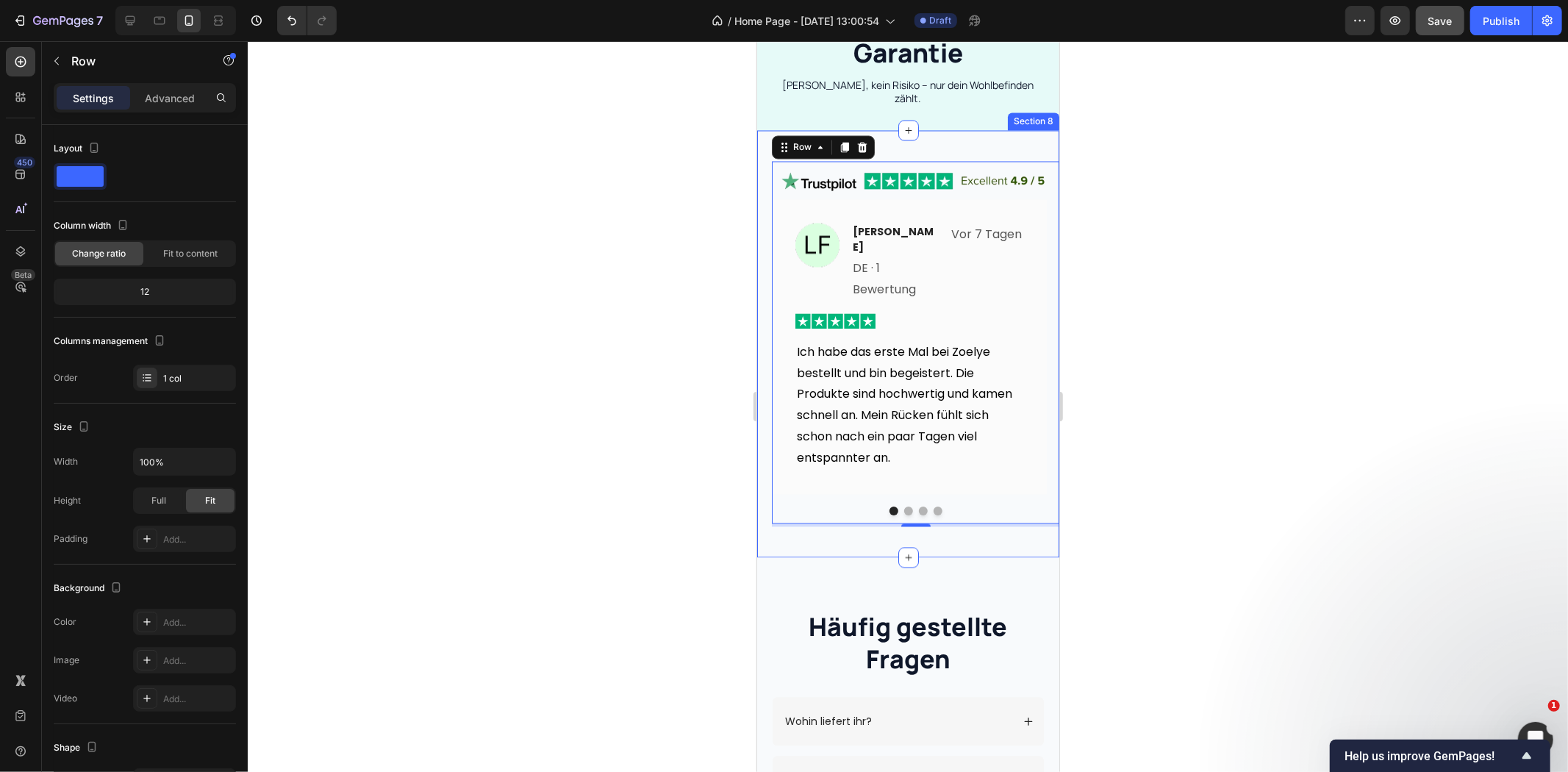
click at [986, 501] on div "Image Image Laura Fischer Text block DE · 1 Bewertung Text block Vor 7 Tagen Te…" at bounding box center [907, 344] width 302 height 428
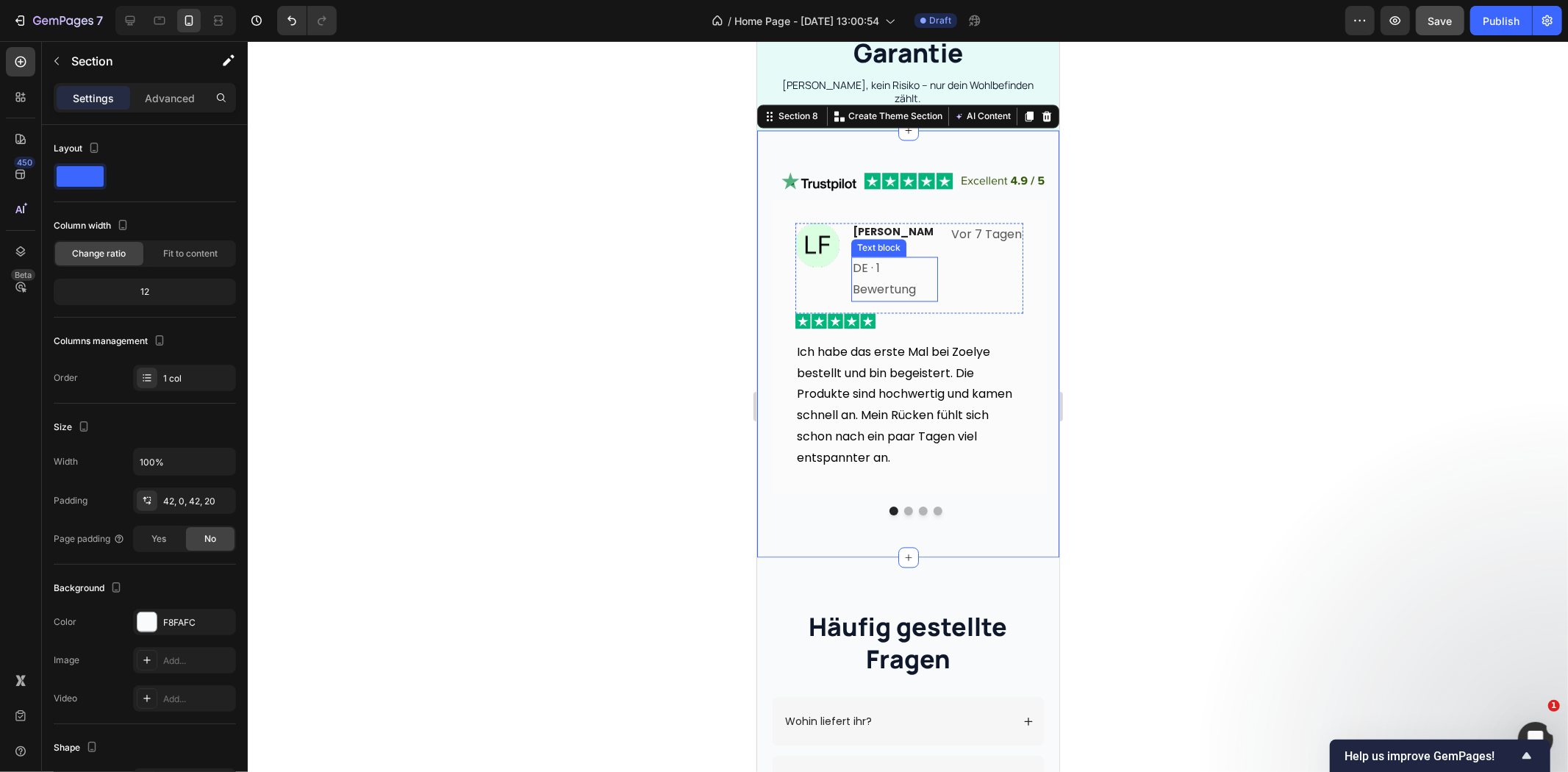
click at [892, 257] on div "DE · 1 Bewertung Text block" at bounding box center [894, 279] width 87 height 45
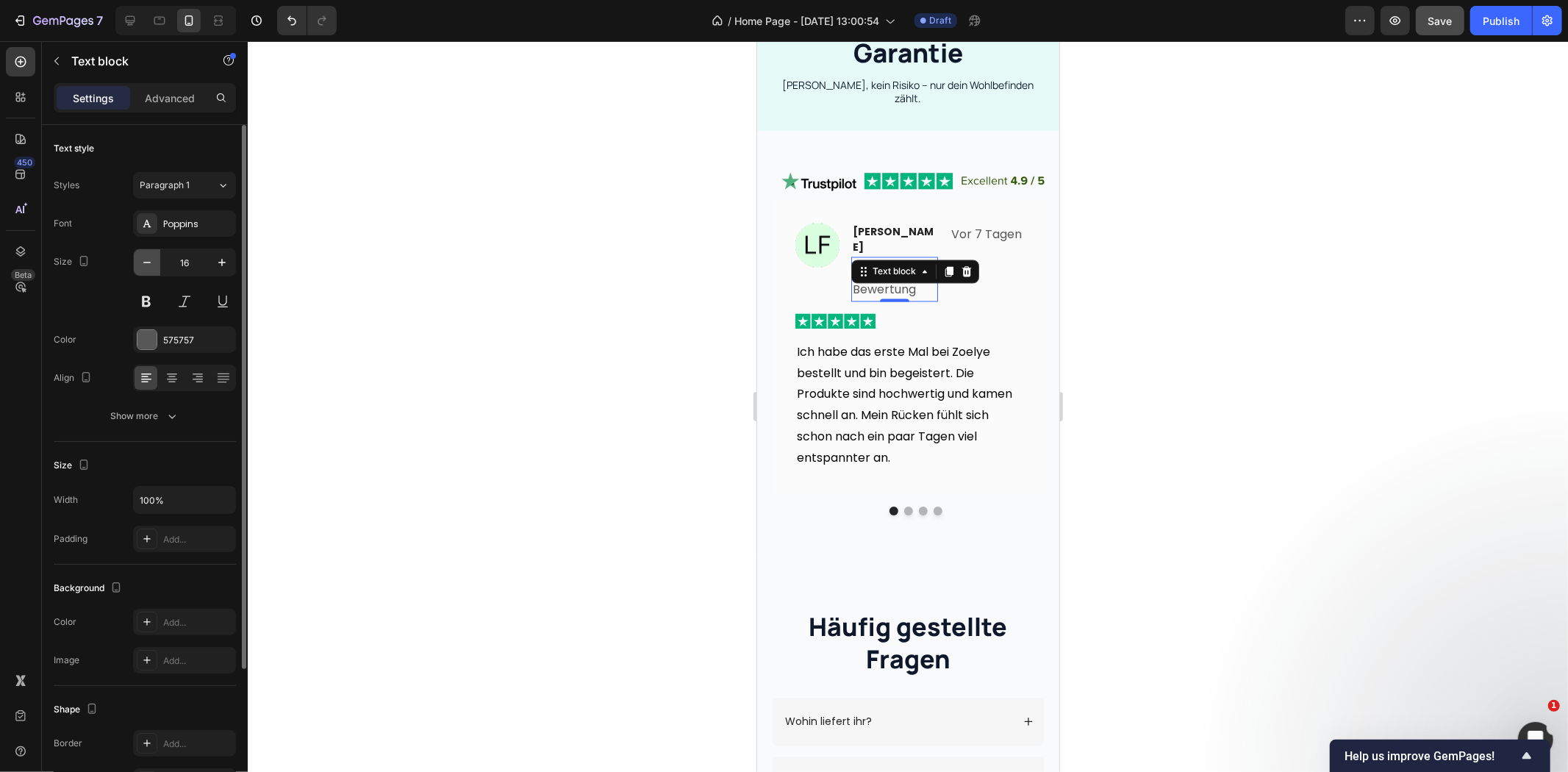
click at [148, 268] on icon "button" at bounding box center [147, 262] width 14 height 14
type input "14"
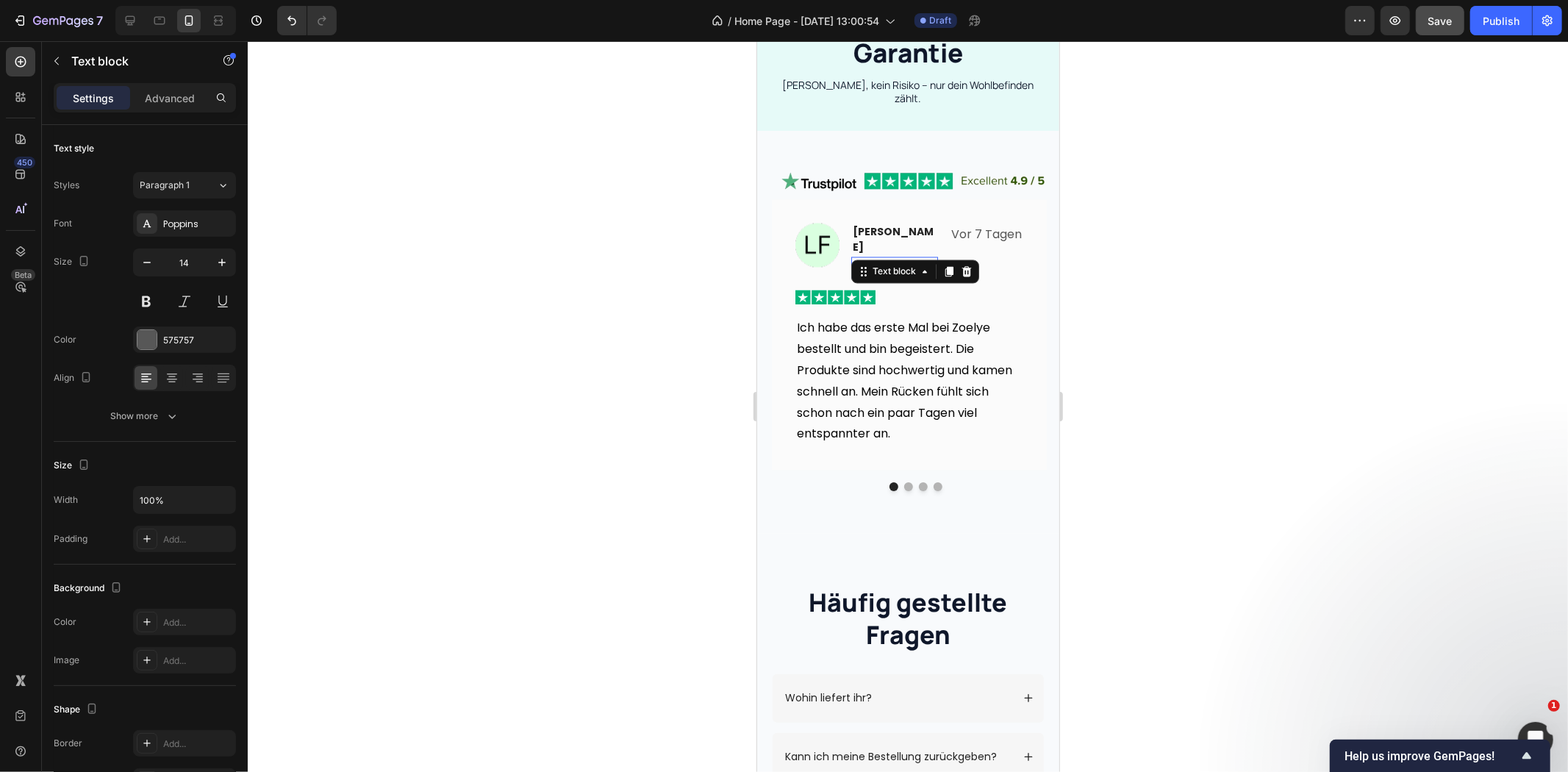
click at [622, 273] on div at bounding box center [907, 407] width 1320 height 731
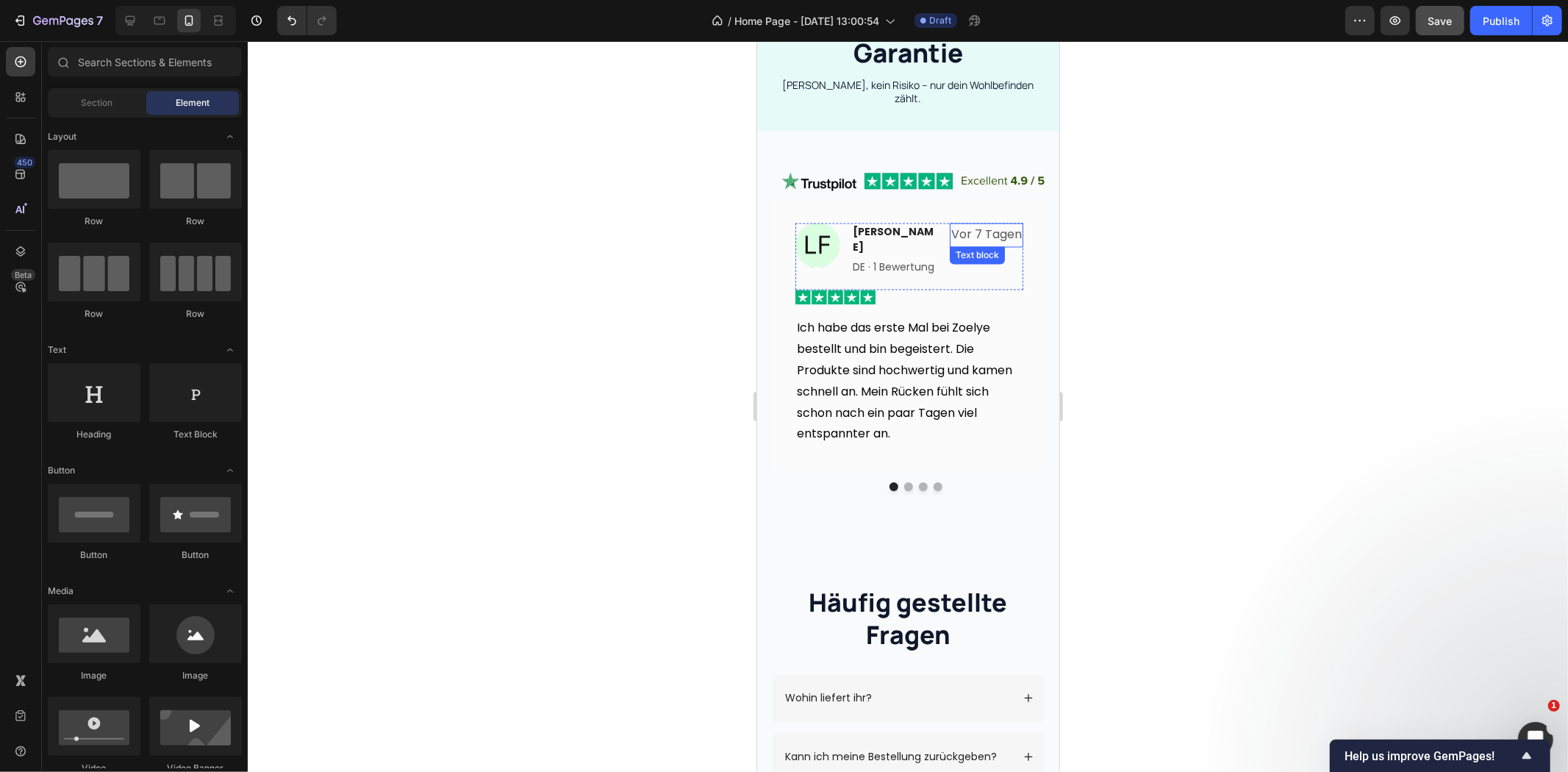
click at [1010, 230] on p "Vor 7 Tagen" at bounding box center [986, 235] width 70 height 22
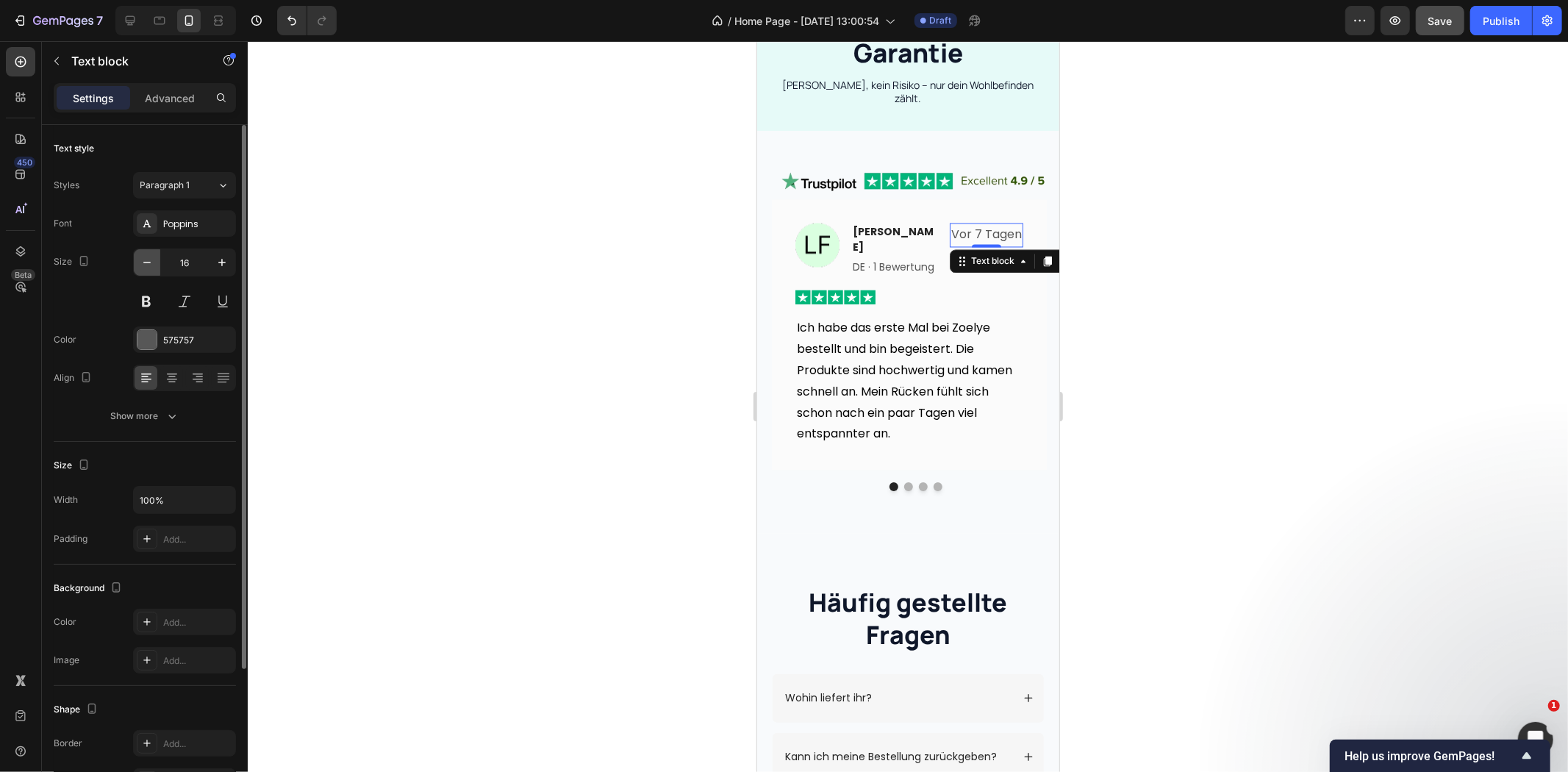
click at [151, 260] on icon "button" at bounding box center [147, 262] width 14 height 14
type input "14"
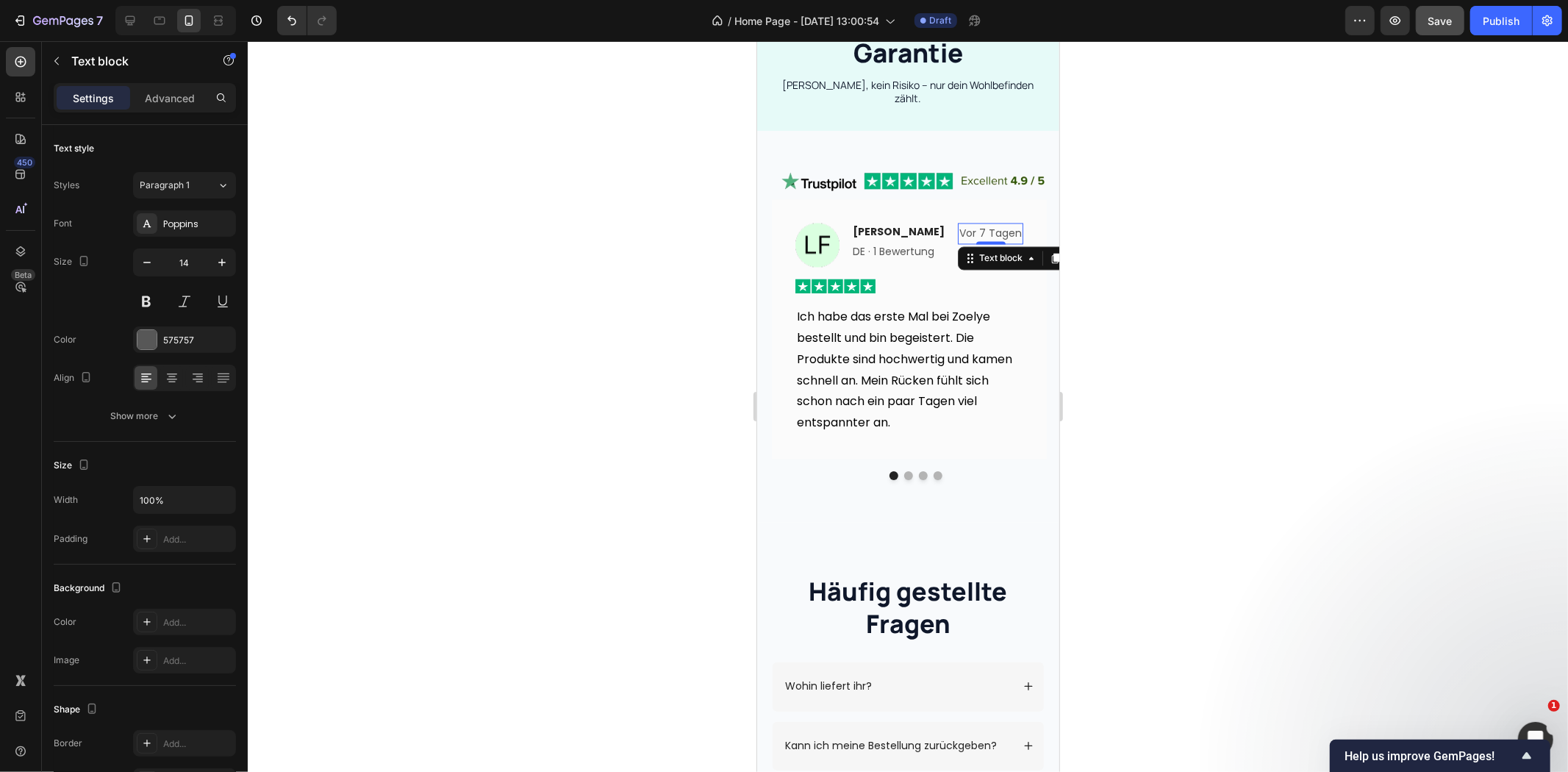
click at [685, 350] on div at bounding box center [907, 407] width 1320 height 731
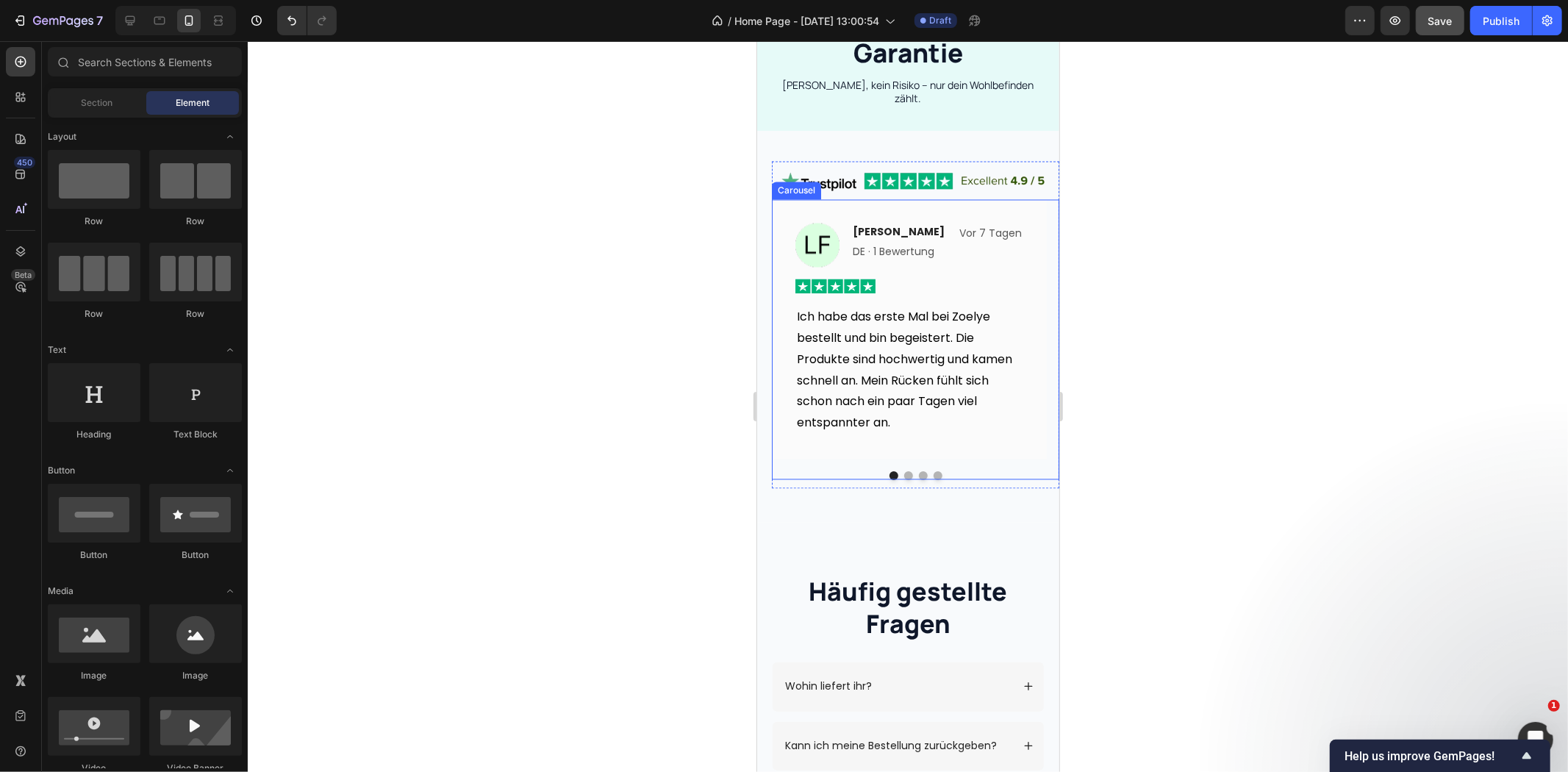
click at [900, 436] on div "Image Laura Fischer Text block DE · 1 Bewertung Text block Vor 7 Tagen Text blo…" at bounding box center [908, 328] width 275 height 259
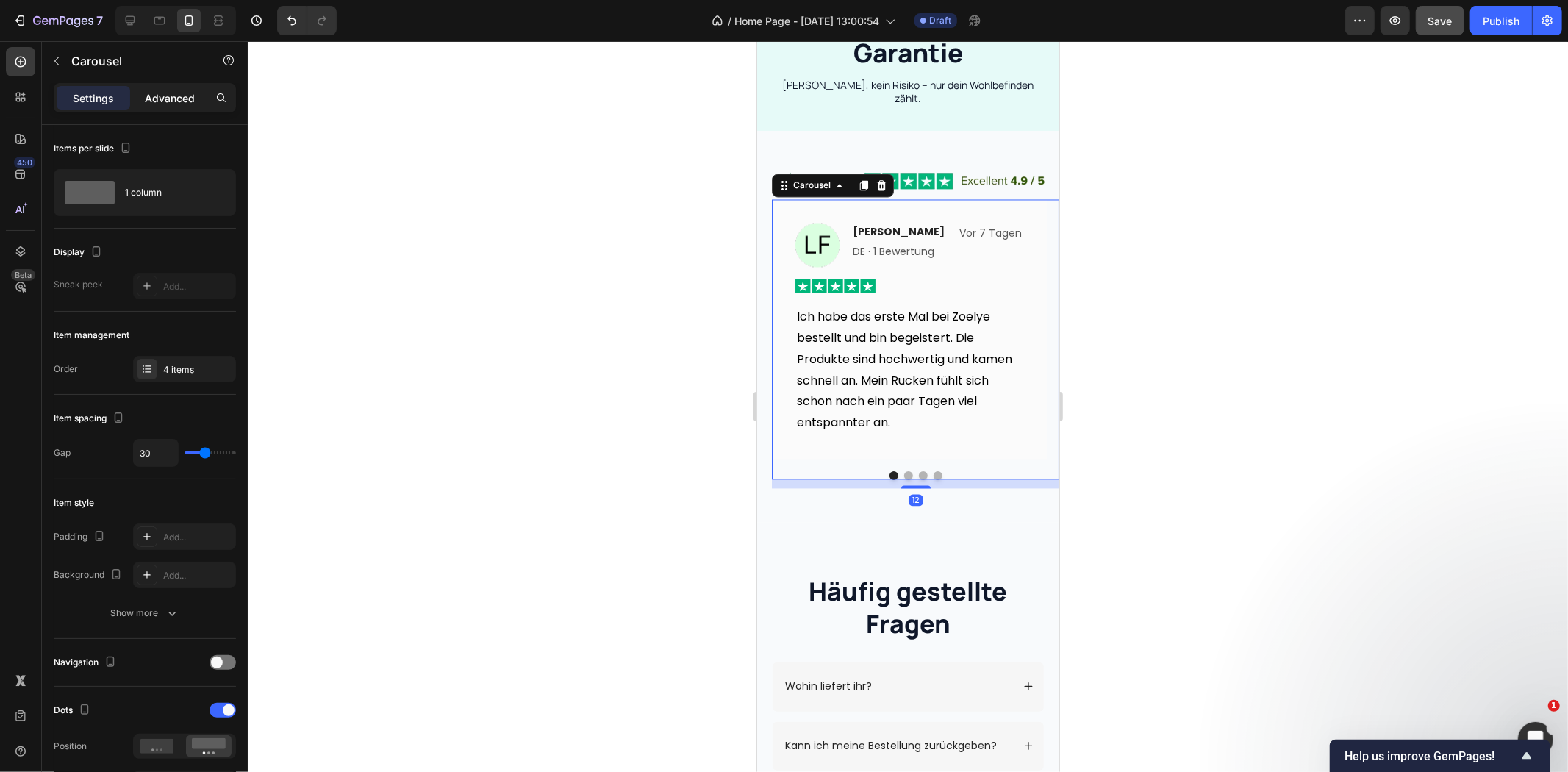
click at [167, 98] on p "Advanced" at bounding box center [169, 98] width 50 height 15
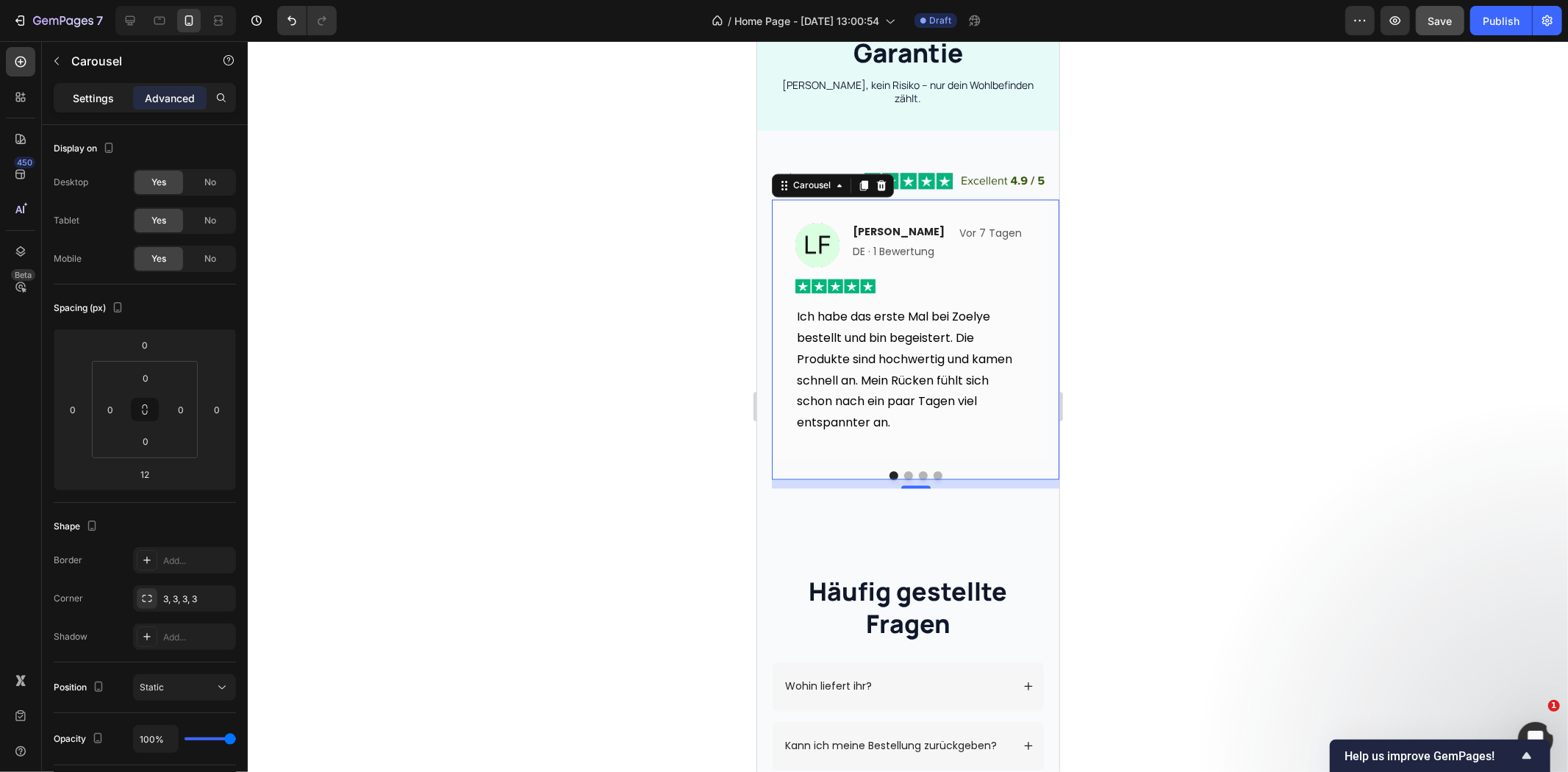
click at [89, 90] on p "Settings" at bounding box center [94, 98] width 42 height 15
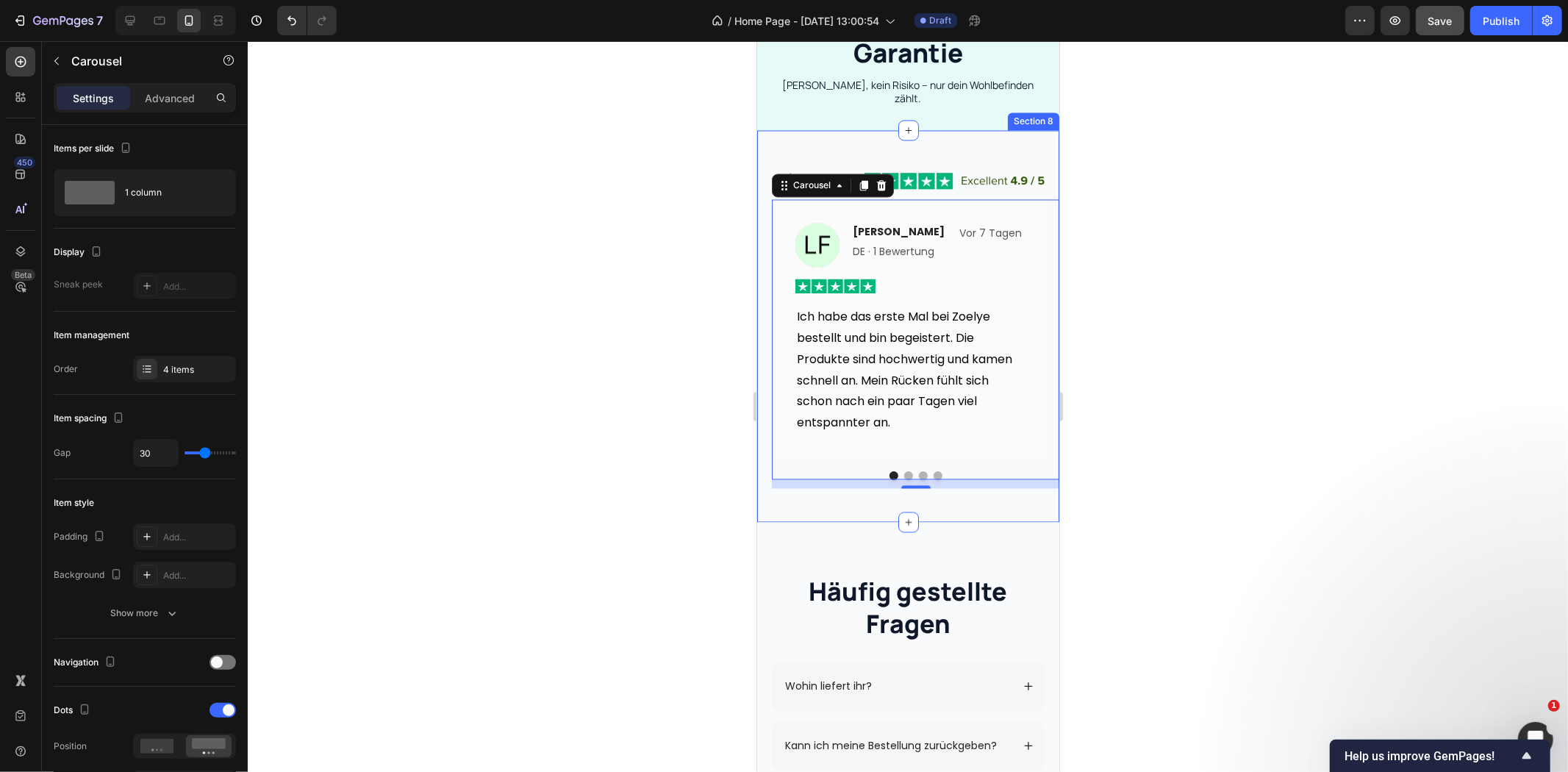
click at [942, 505] on div "Image Image Laura Fischer Text block DE · 1 Bewertung Text block Vor 7 Tagen Te…" at bounding box center [907, 326] width 302 height 392
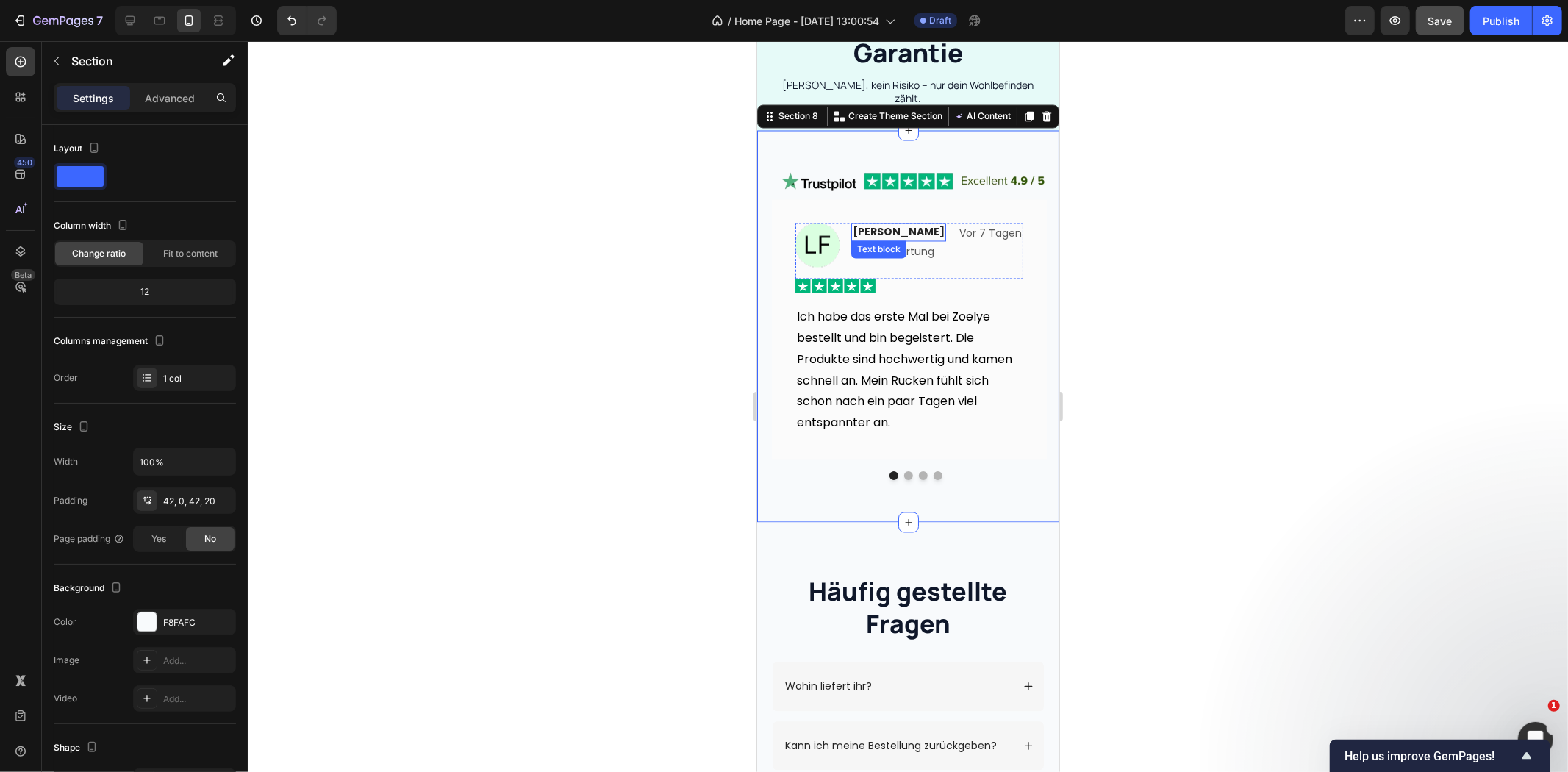
click at [881, 224] on p "[PERSON_NAME]" at bounding box center [898, 231] width 92 height 15
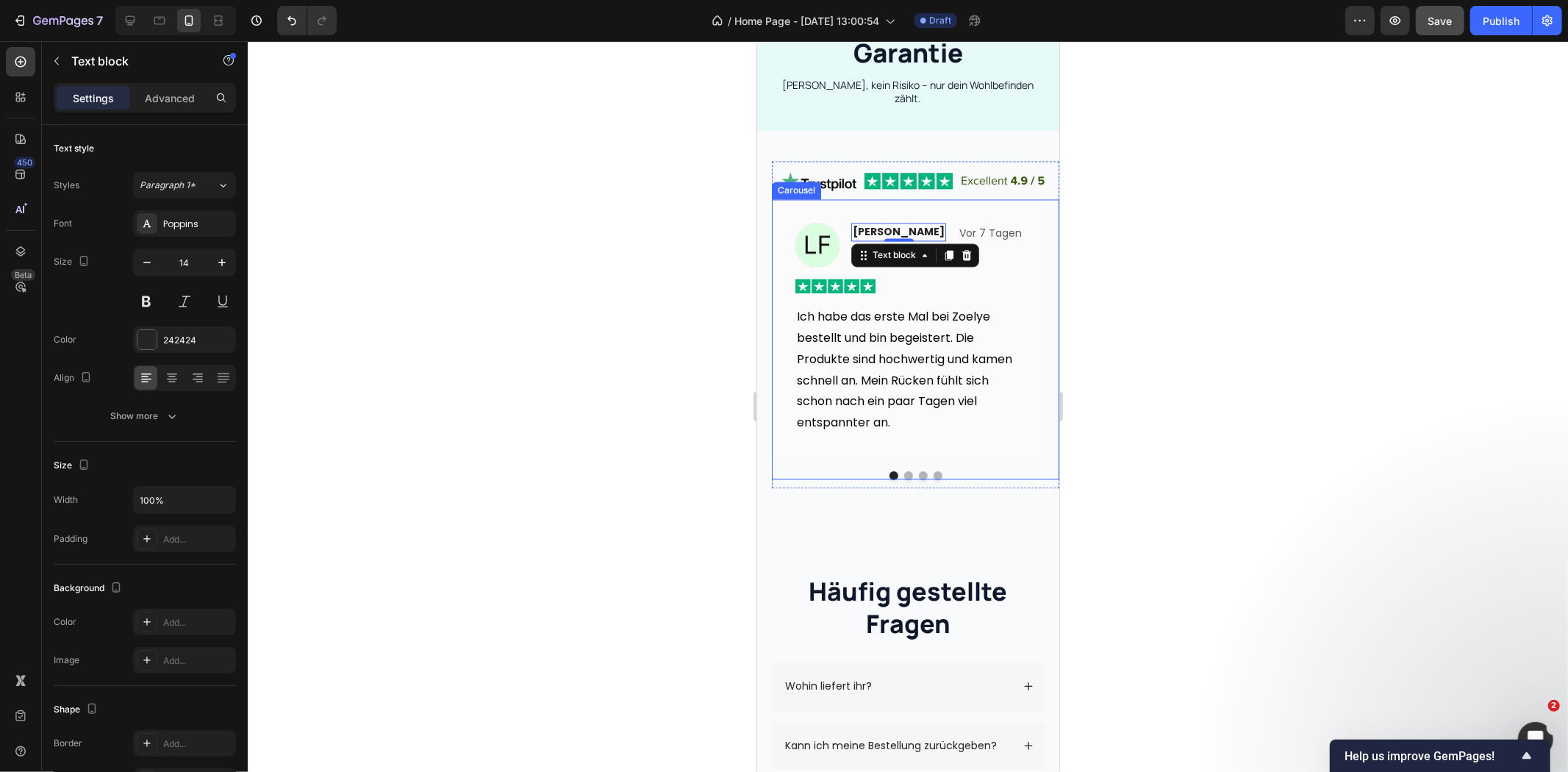
click at [904, 471] on button "Dot" at bounding box center [908, 475] width 9 height 9
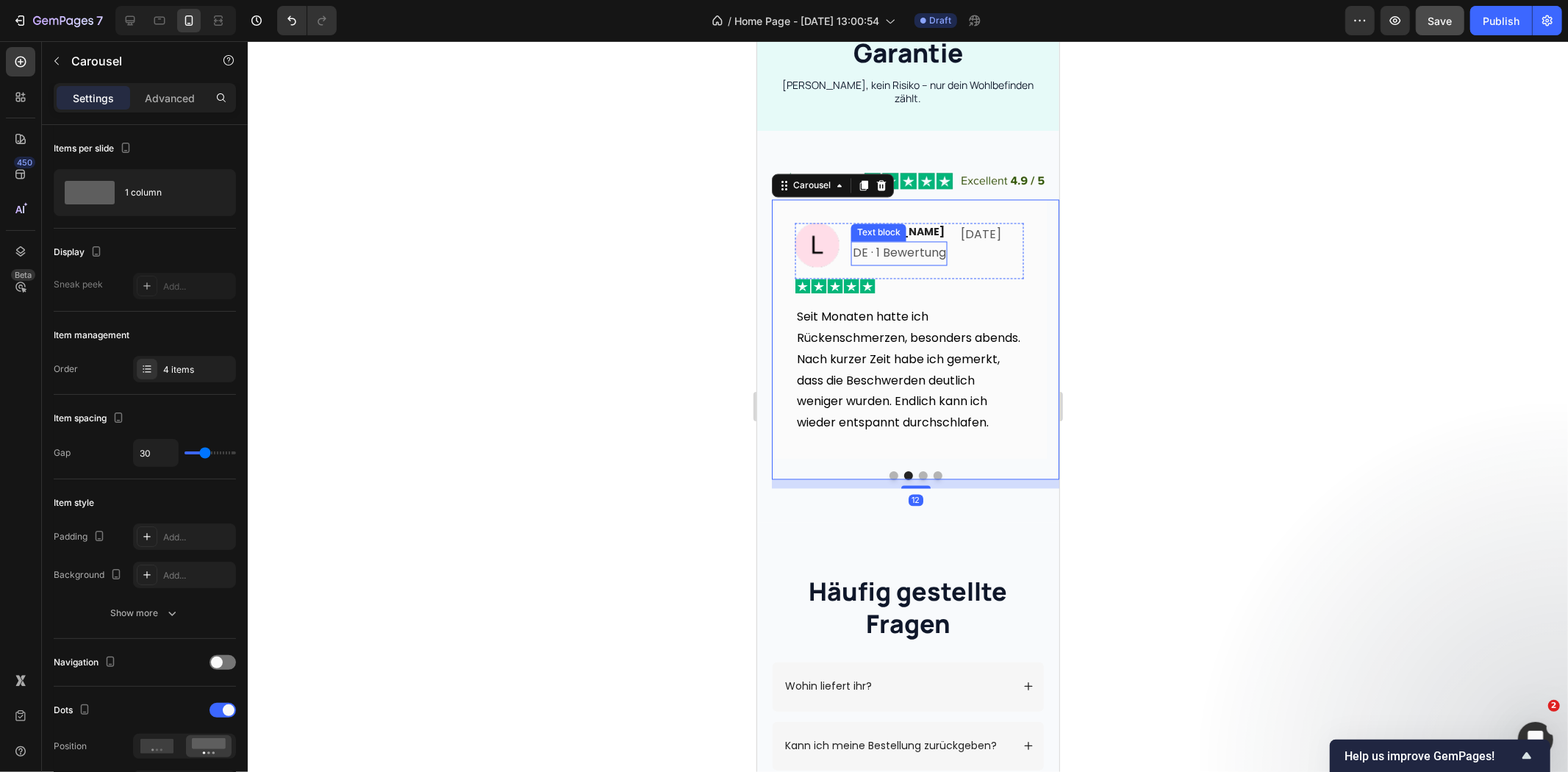
click at [882, 249] on div "DE · 1 Bewertung Text block" at bounding box center [898, 253] width 97 height 24
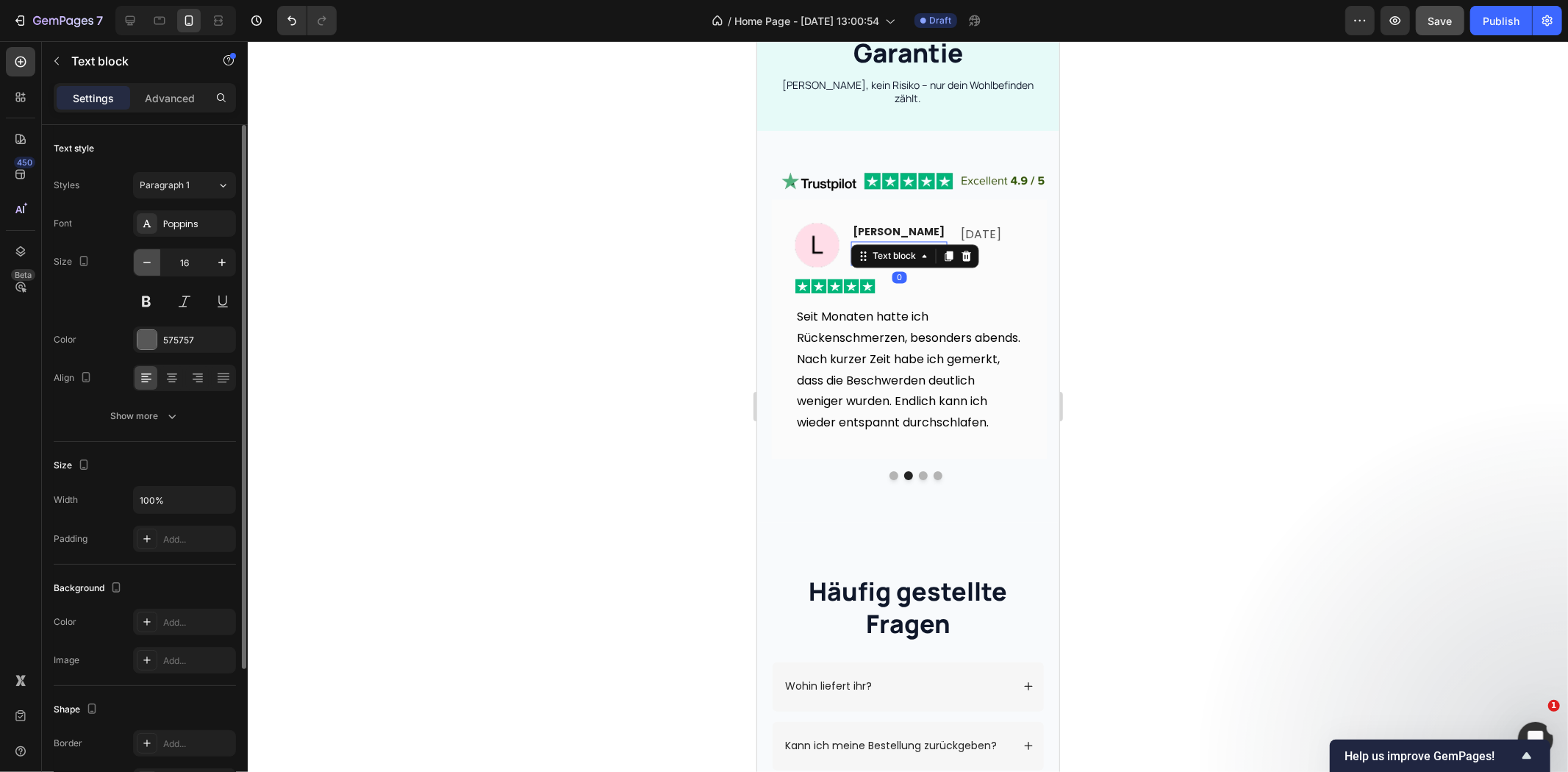
click at [148, 259] on icon "button" at bounding box center [147, 262] width 14 height 14
type input "14"
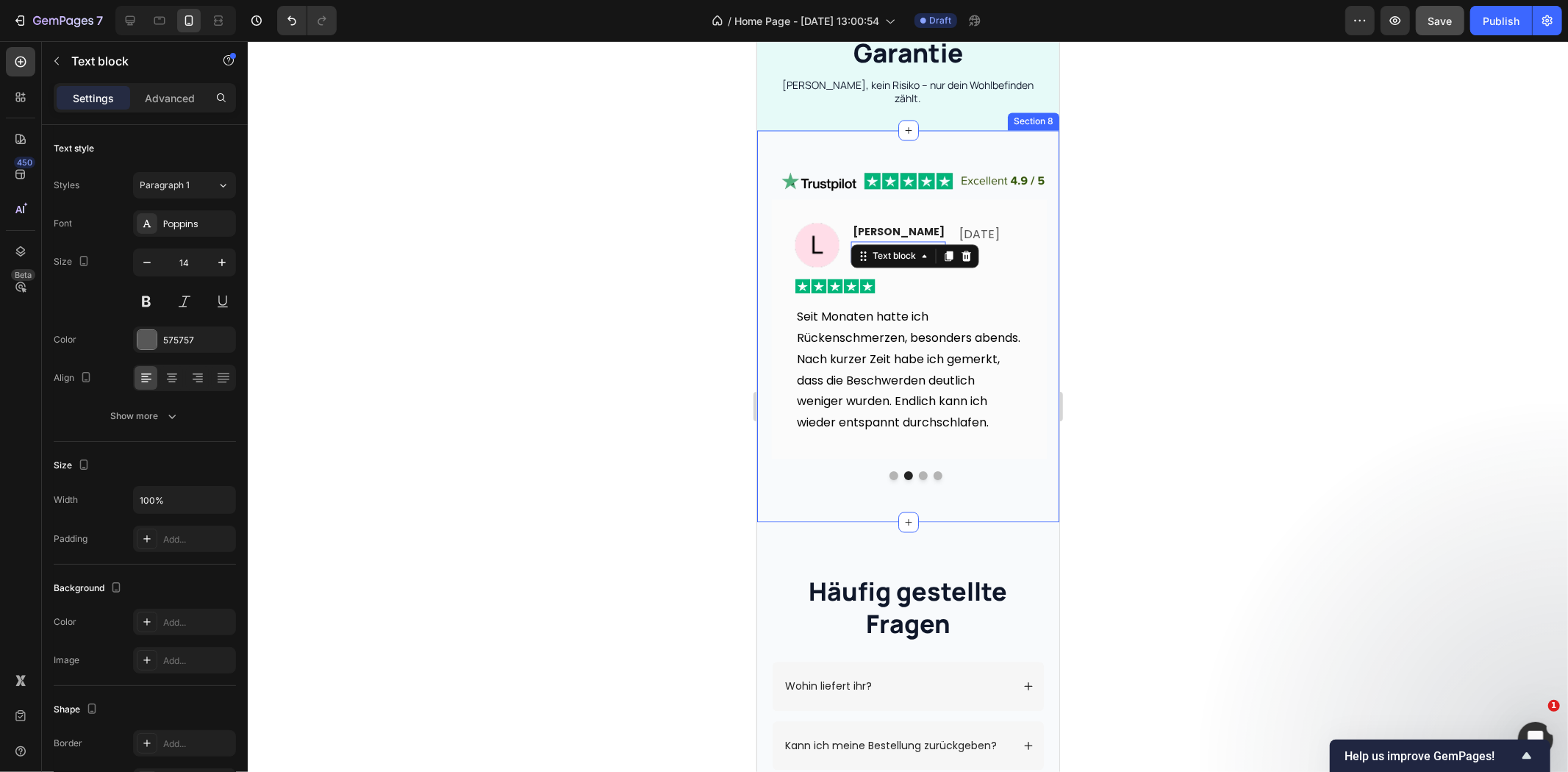
click at [563, 306] on div at bounding box center [907, 407] width 1320 height 731
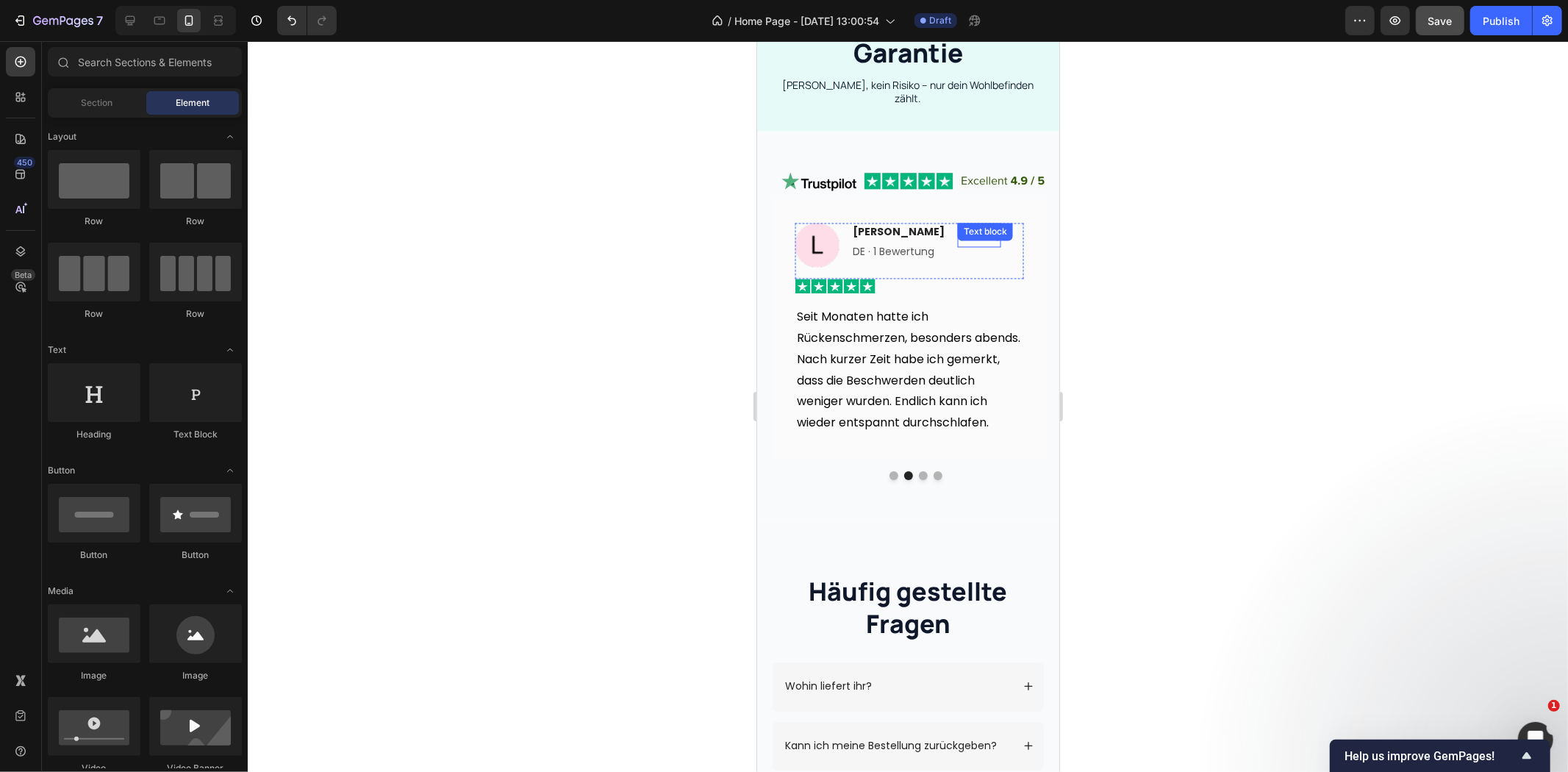
click at [979, 232] on div "30. Sept. 2025 Text block" at bounding box center [979, 234] width 43 height 24
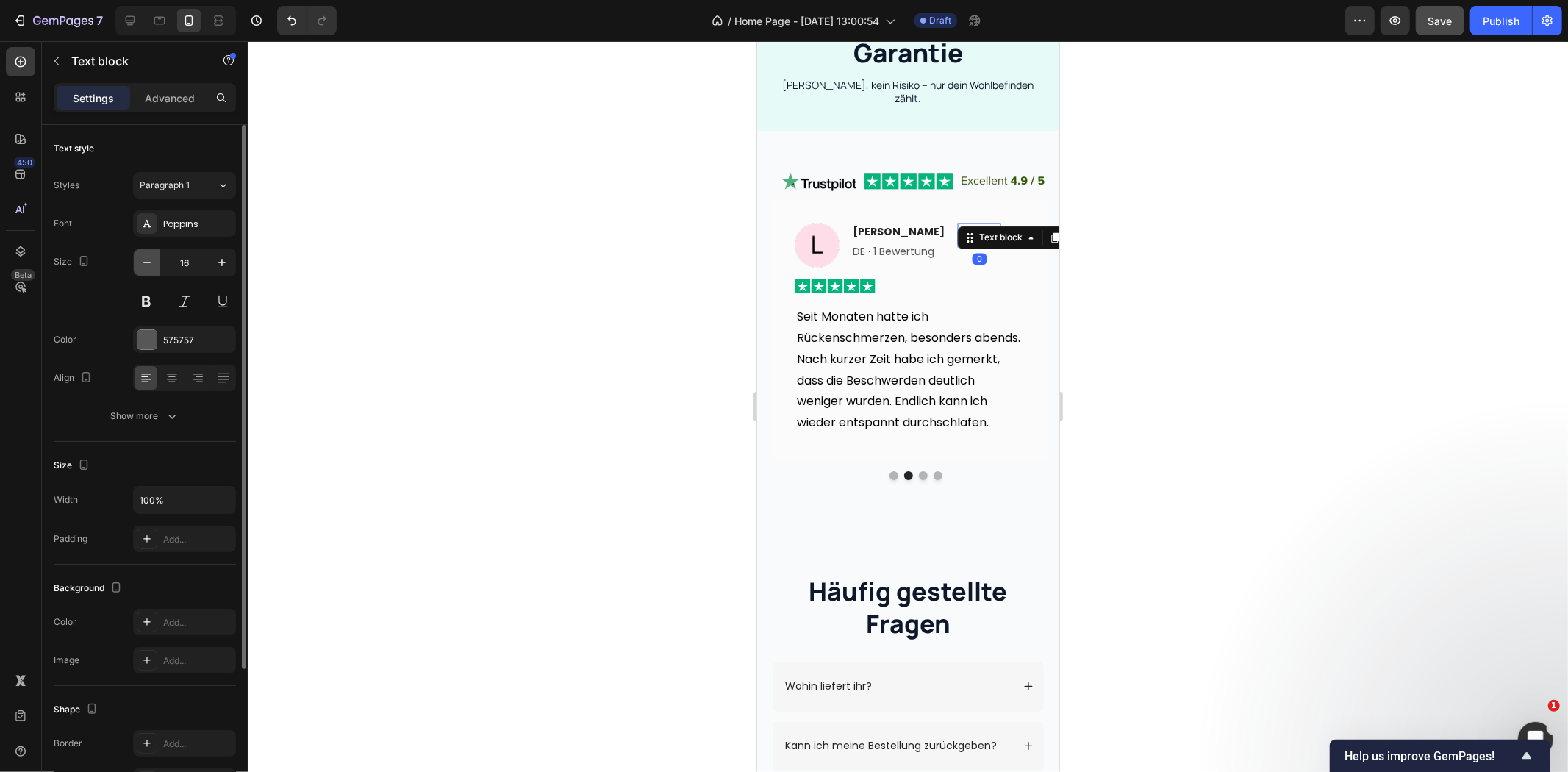
click at [149, 262] on icon "button" at bounding box center [147, 263] width 7 height 2
type input "14"
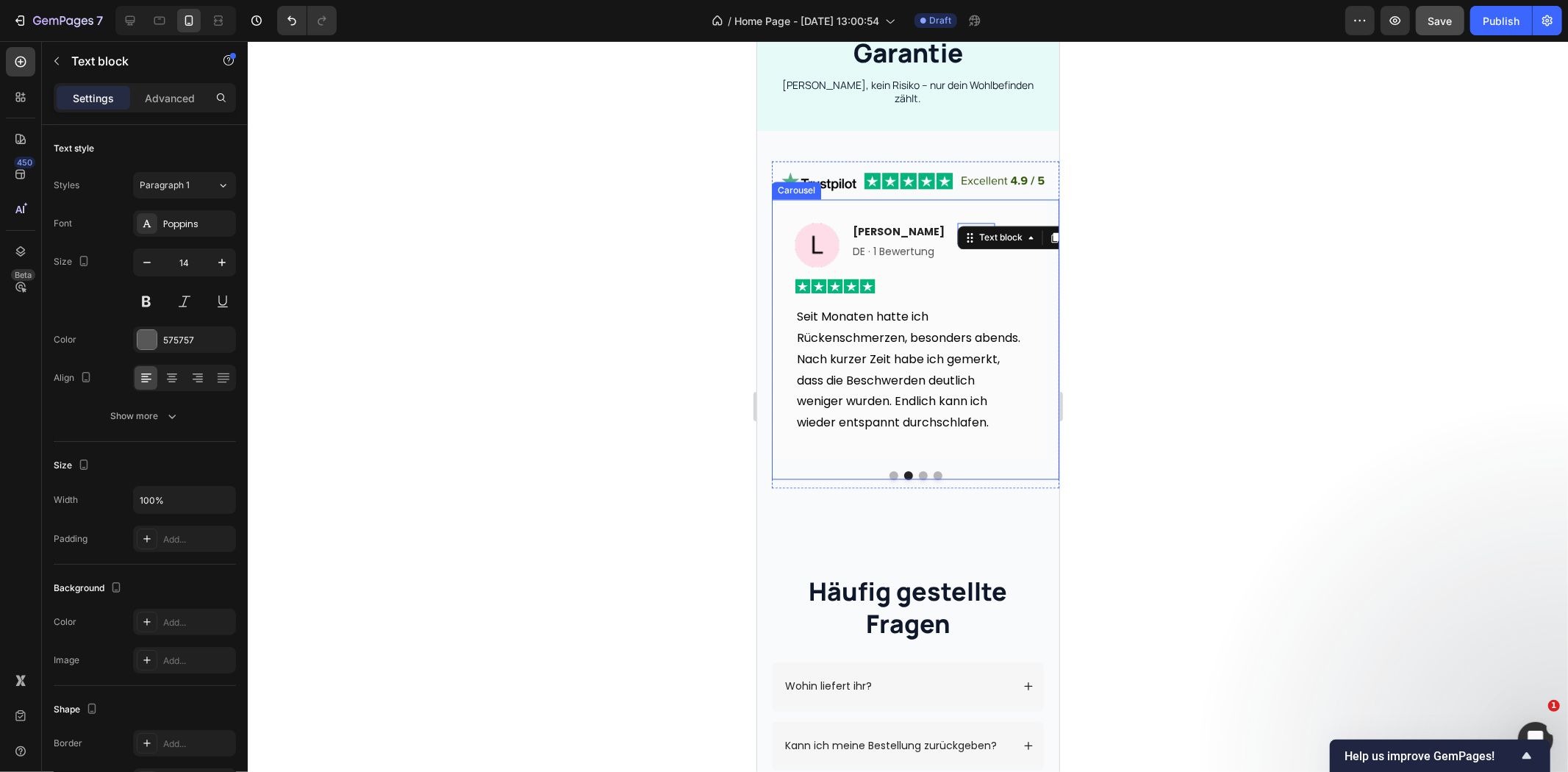
click at [918, 471] on button "Dot" at bounding box center [923, 475] width 9 height 9
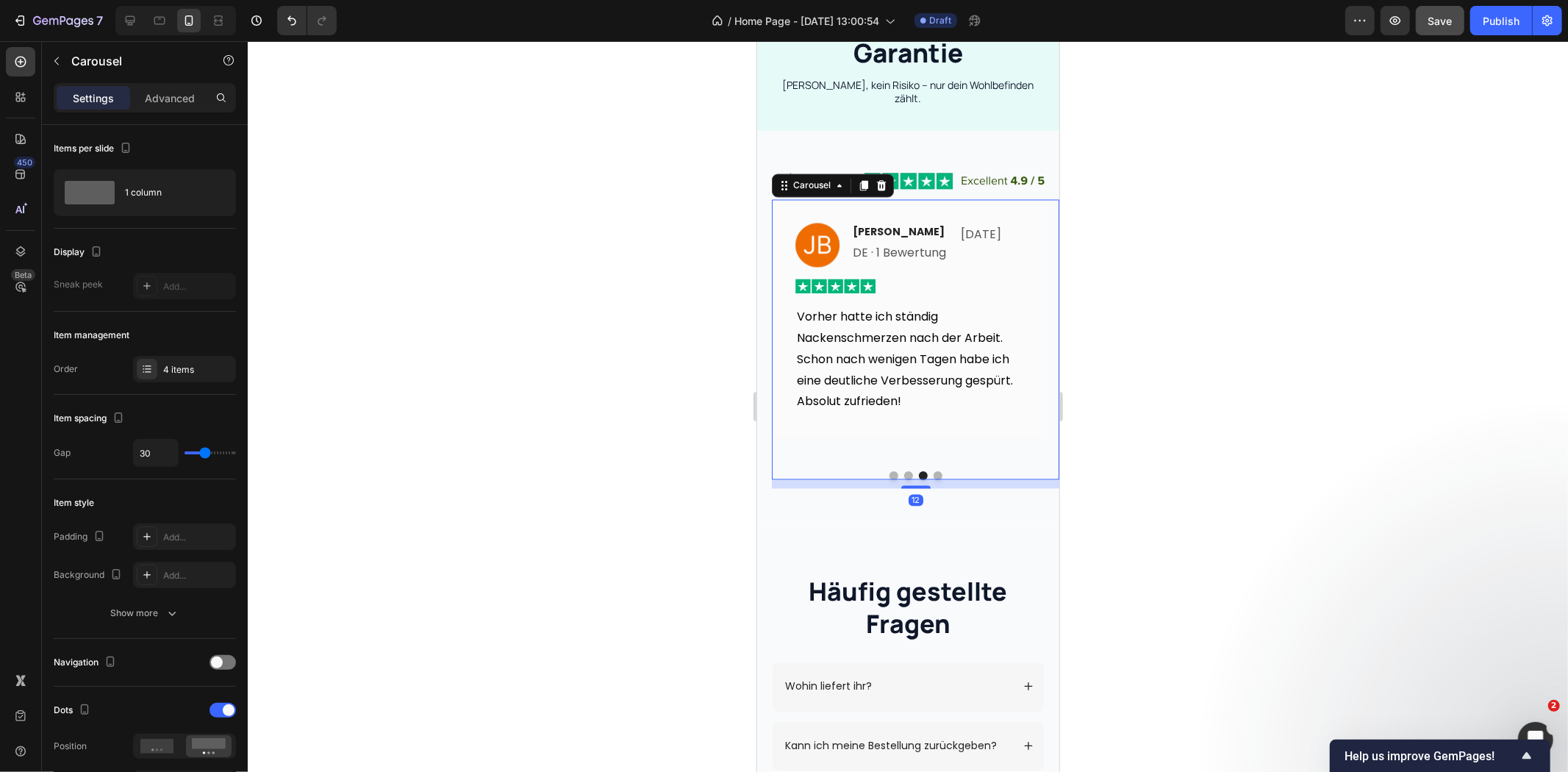
click at [904, 471] on button "Dot" at bounding box center [908, 475] width 9 height 9
click at [918, 471] on button "Dot" at bounding box center [923, 475] width 9 height 9
click at [873, 262] on p "DE · 1 Bewertung" at bounding box center [898, 253] width 93 height 22
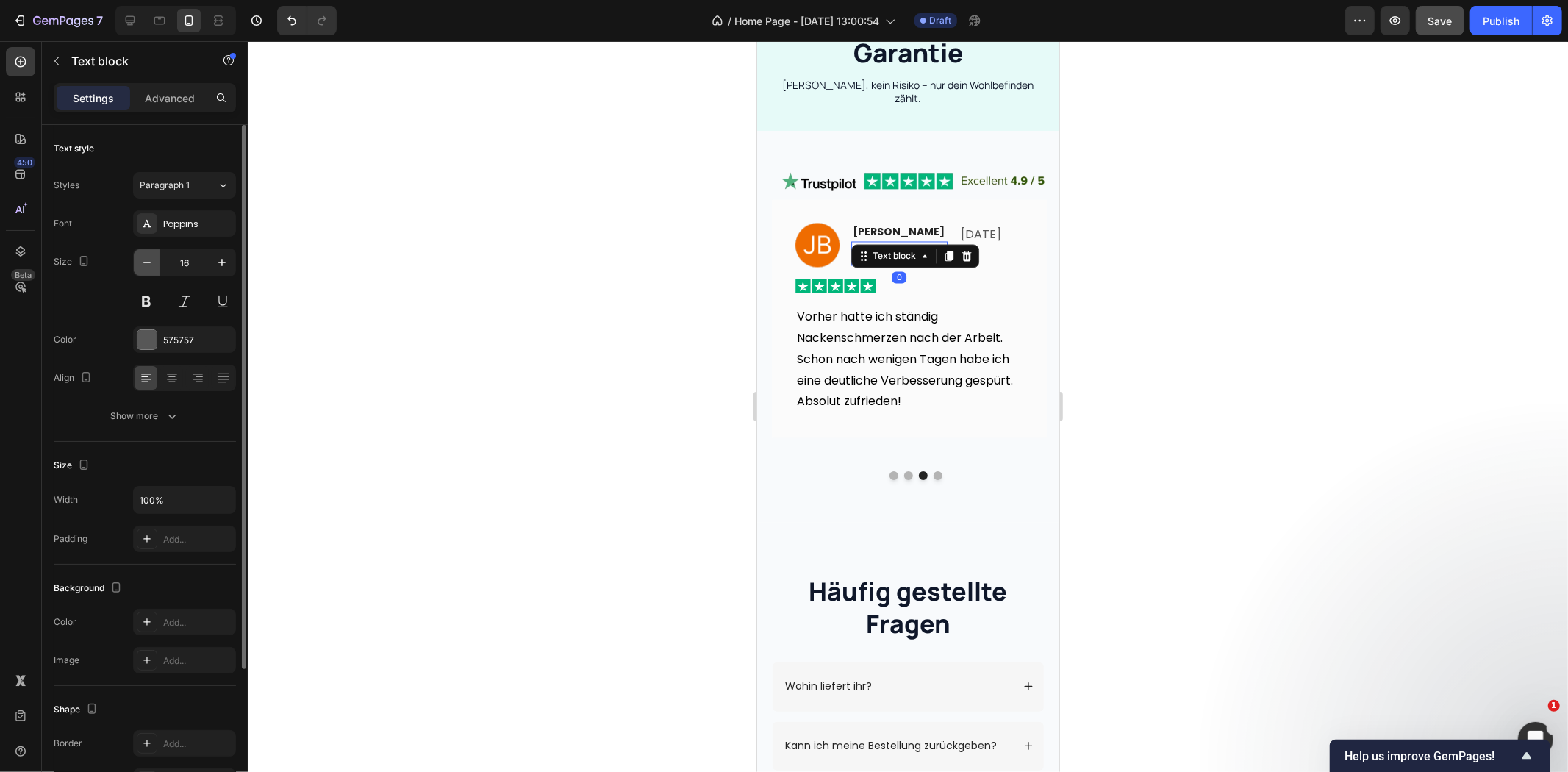
click at [149, 268] on icon "button" at bounding box center [147, 262] width 14 height 14
type input "14"
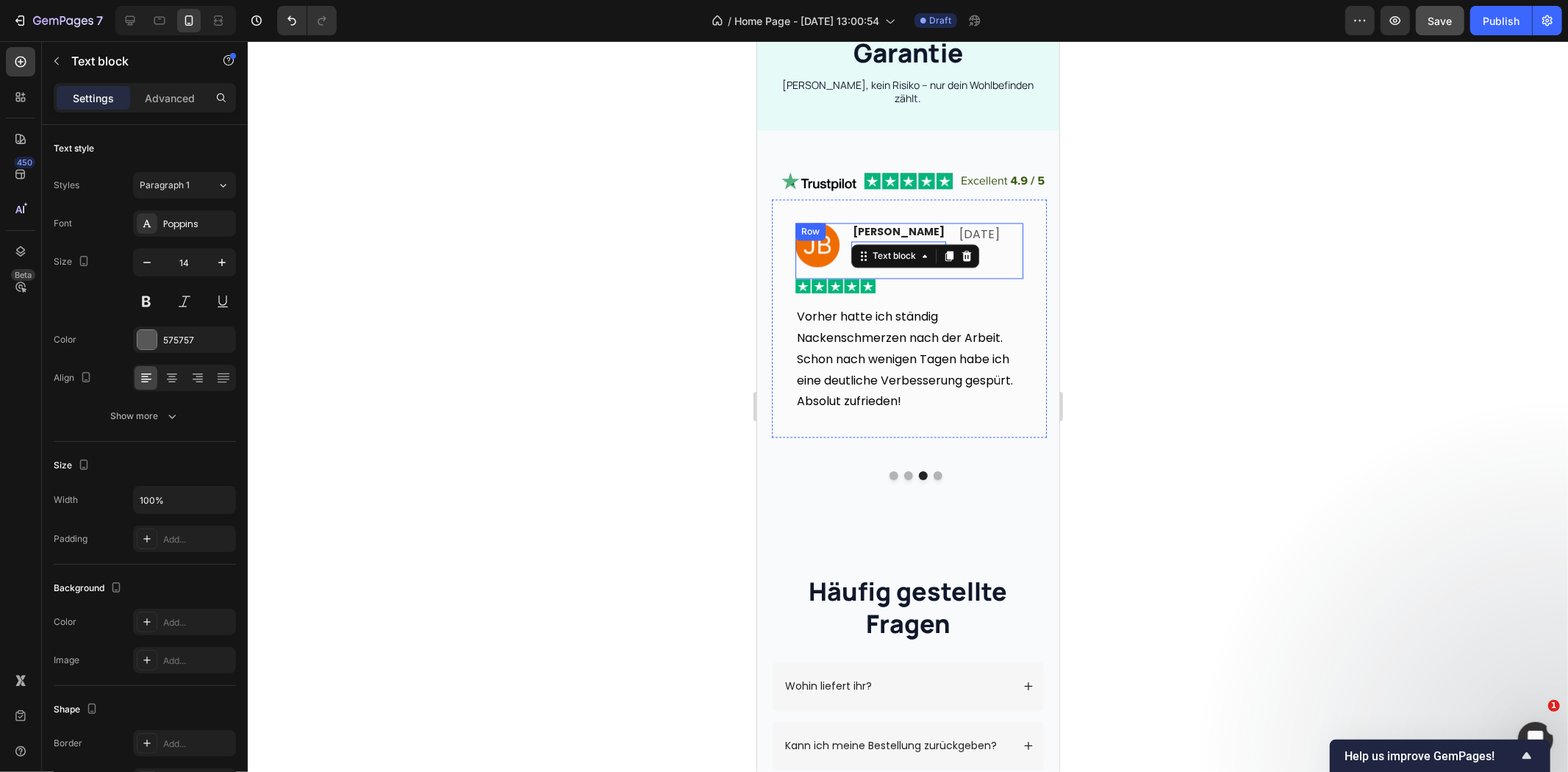
click at [1000, 235] on p "[DATE]" at bounding box center [979, 235] width 41 height 22
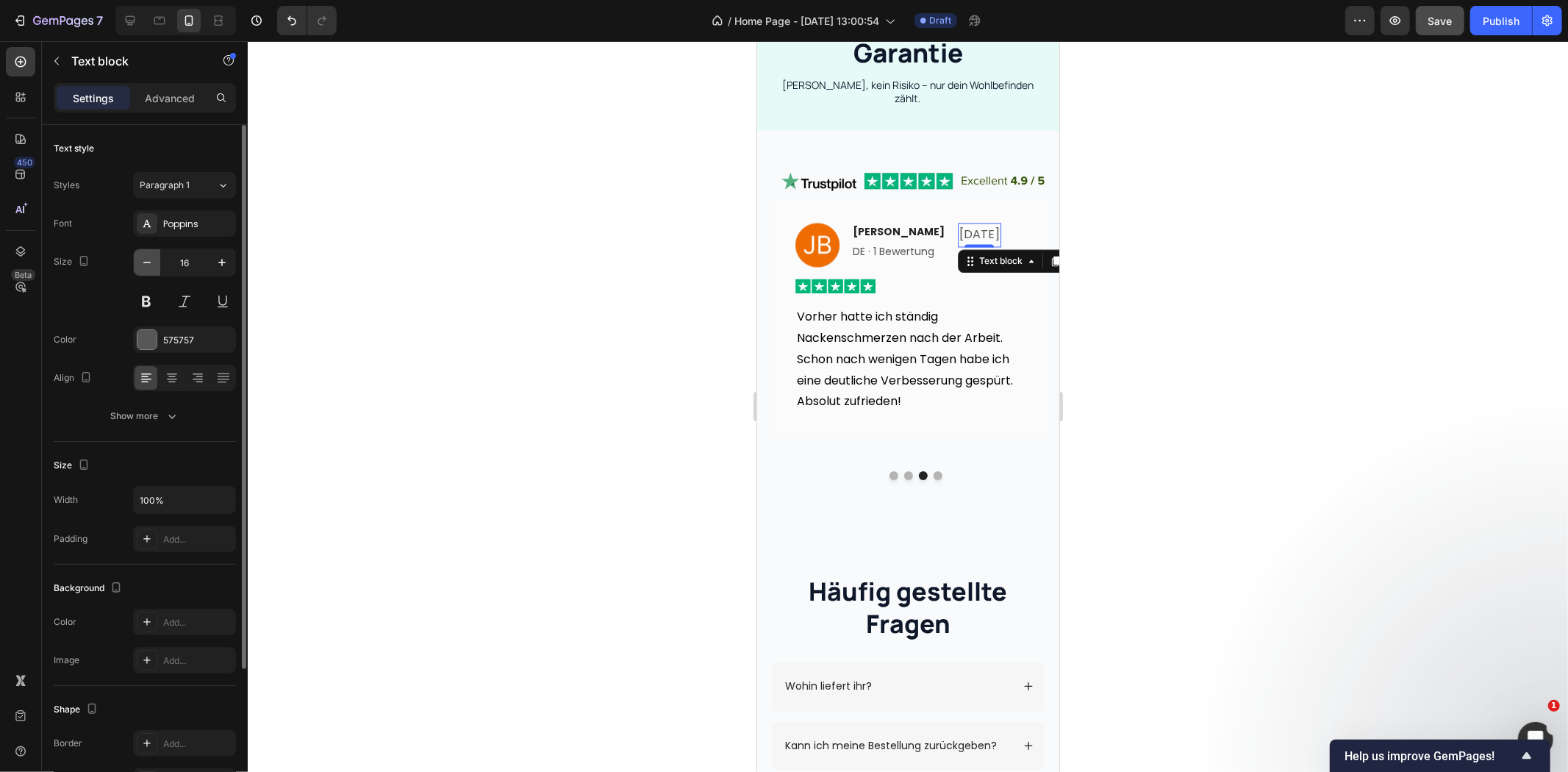
click at [141, 259] on icon "button" at bounding box center [147, 262] width 14 height 14
type input "14"
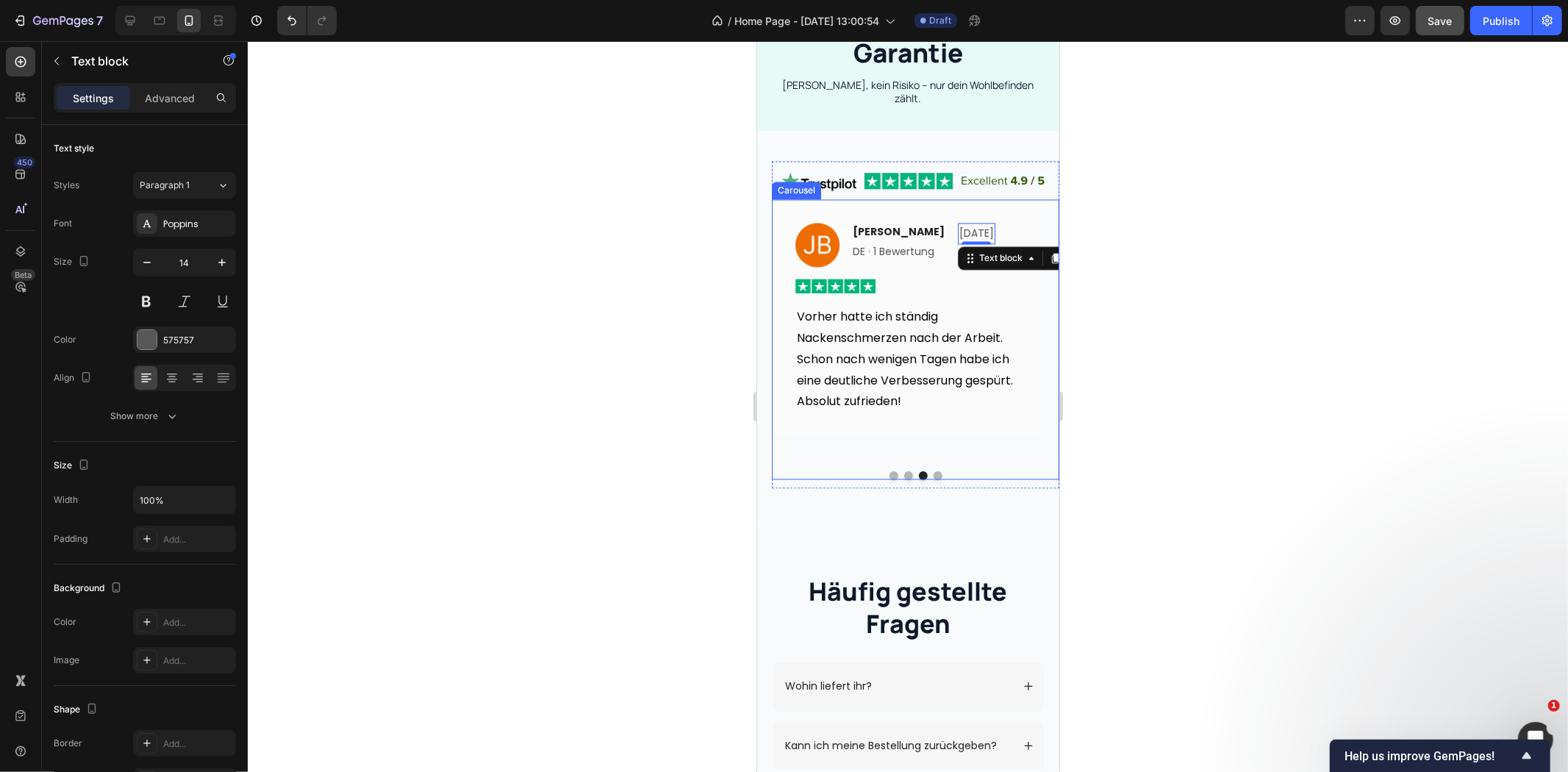
click at [933, 471] on button "Dot" at bounding box center [937, 475] width 9 height 9
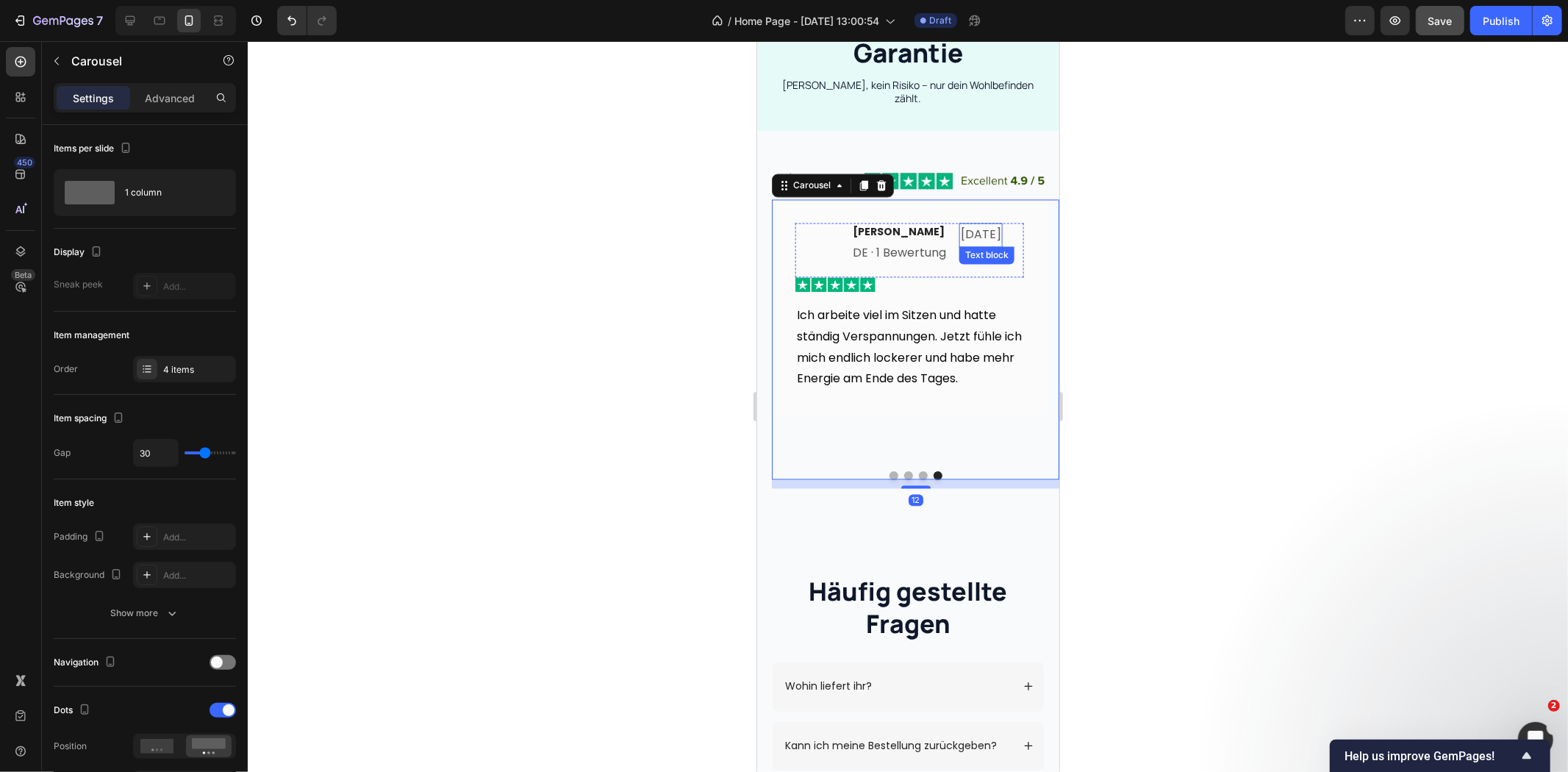
click at [981, 229] on p "[DATE]" at bounding box center [980, 235] width 41 height 22
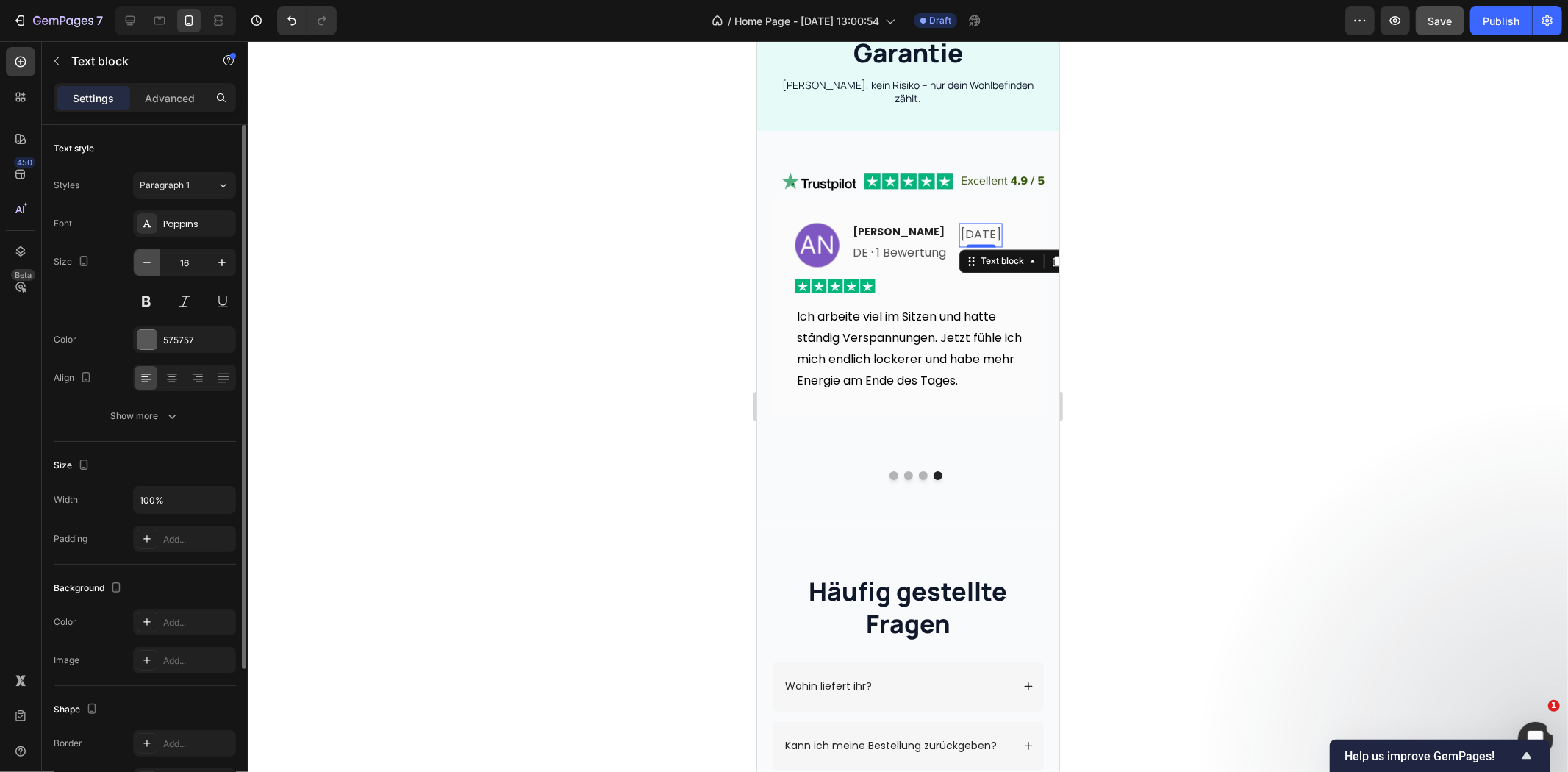
click at [150, 262] on icon "button" at bounding box center [147, 263] width 7 height 2
type input "14"
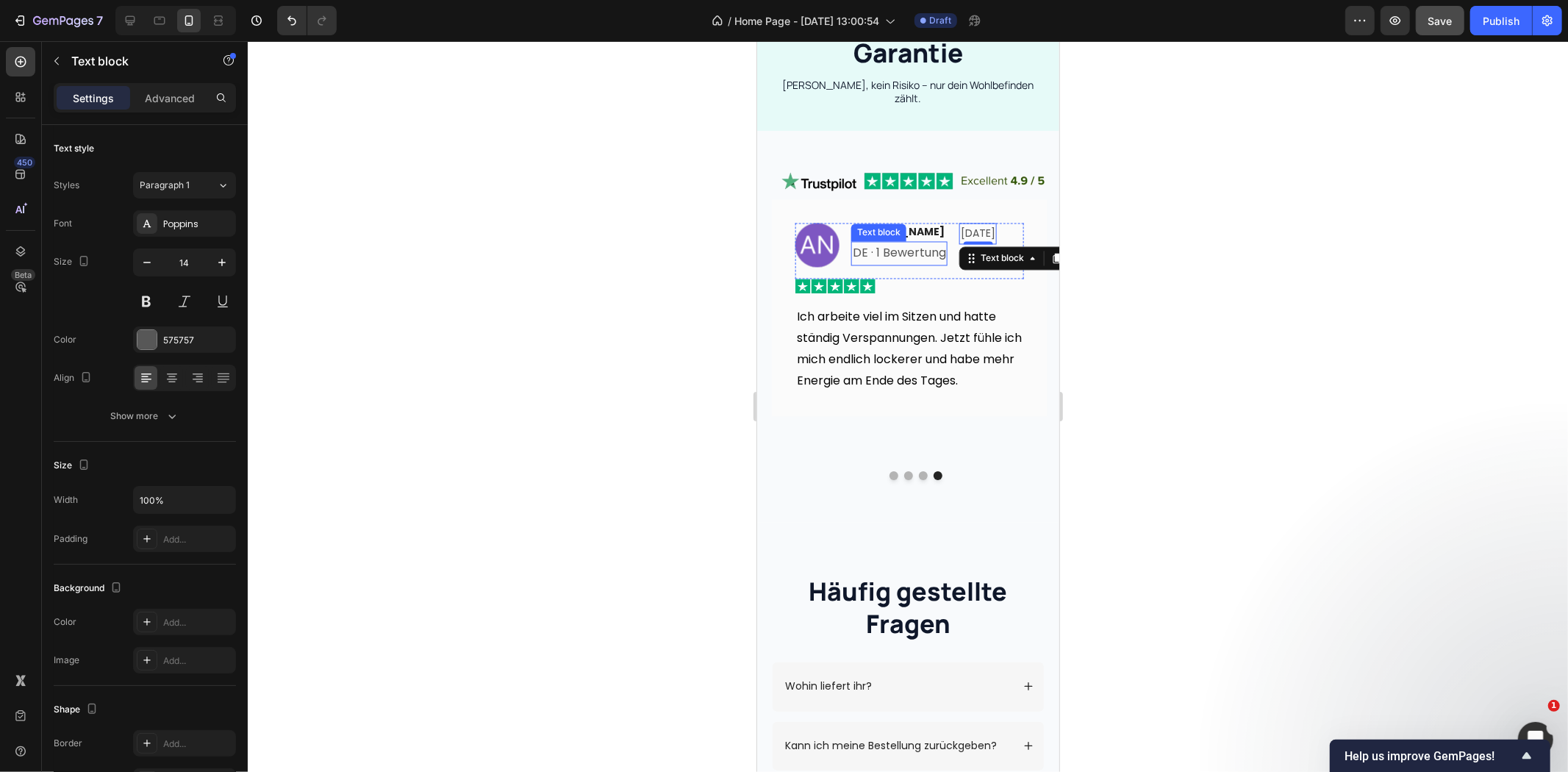
click at [879, 259] on div "DE · 1 Bewertung Text block" at bounding box center [898, 253] width 97 height 24
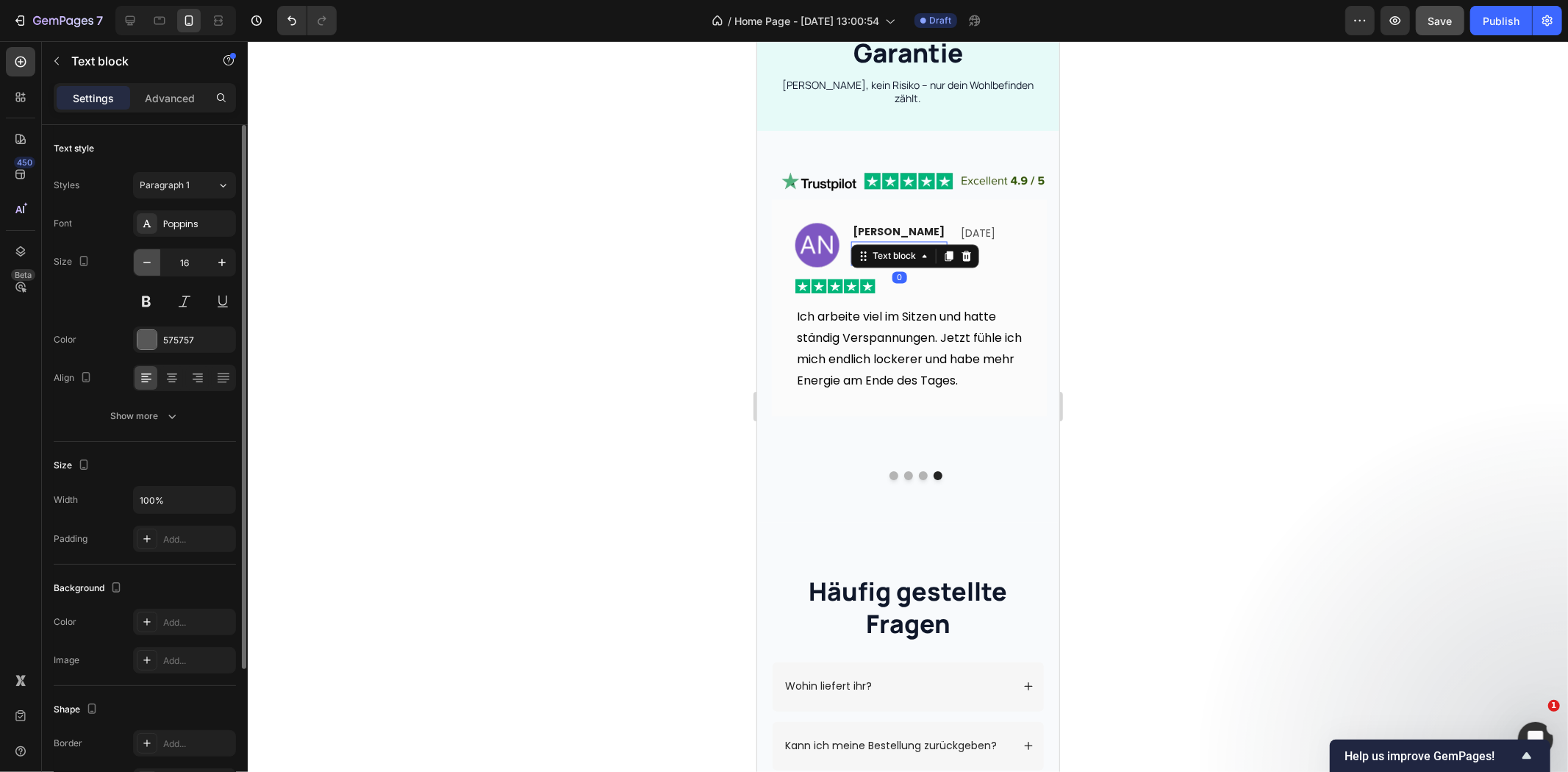
click at [148, 263] on icon "button" at bounding box center [147, 262] width 14 height 14
type input "14"
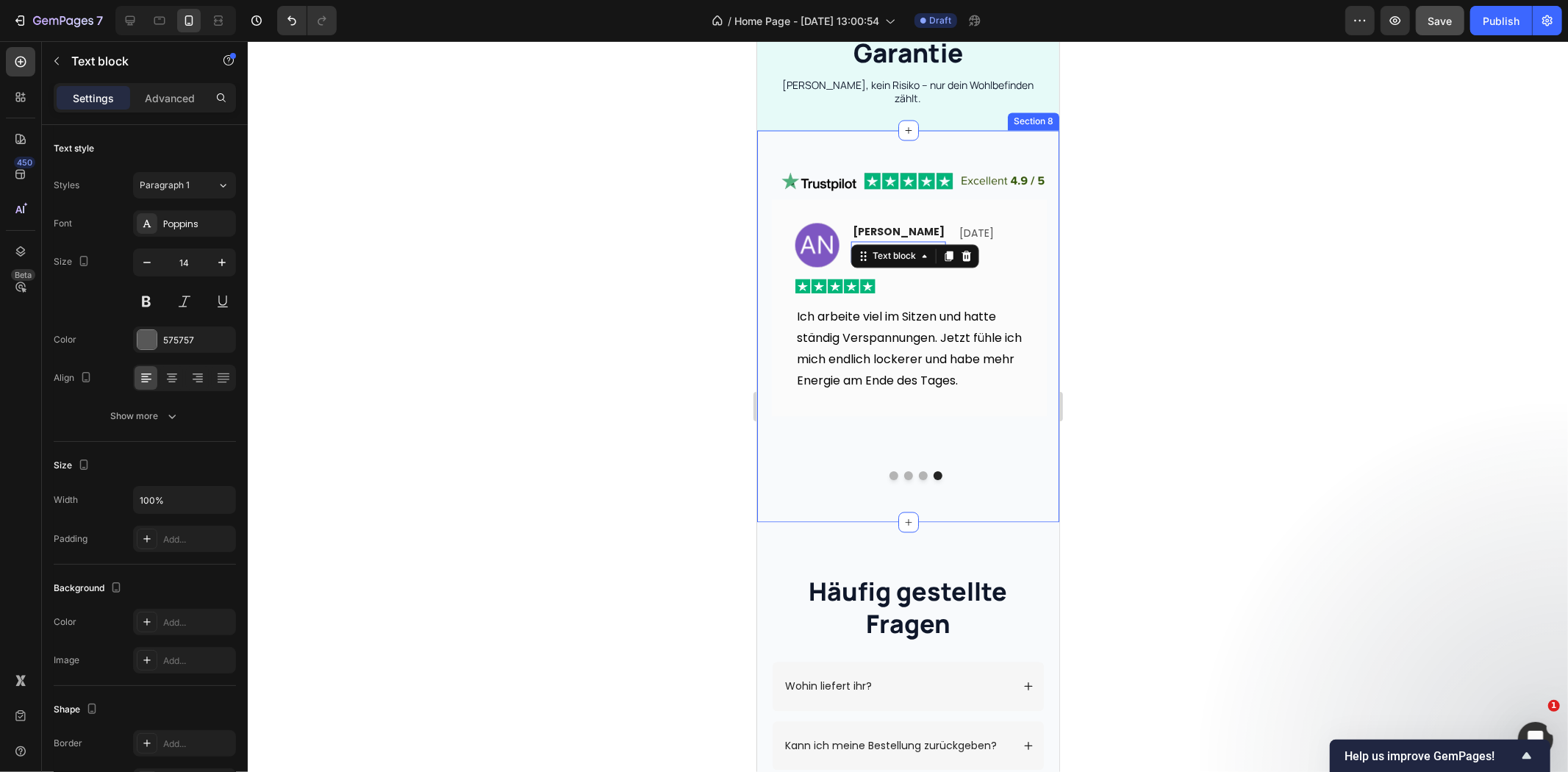
click at [763, 339] on div "Image Image Laura Fischer Text block DE · 1 Bewertung Text block Vor 7 Tagen Te…" at bounding box center [907, 326] width 302 height 392
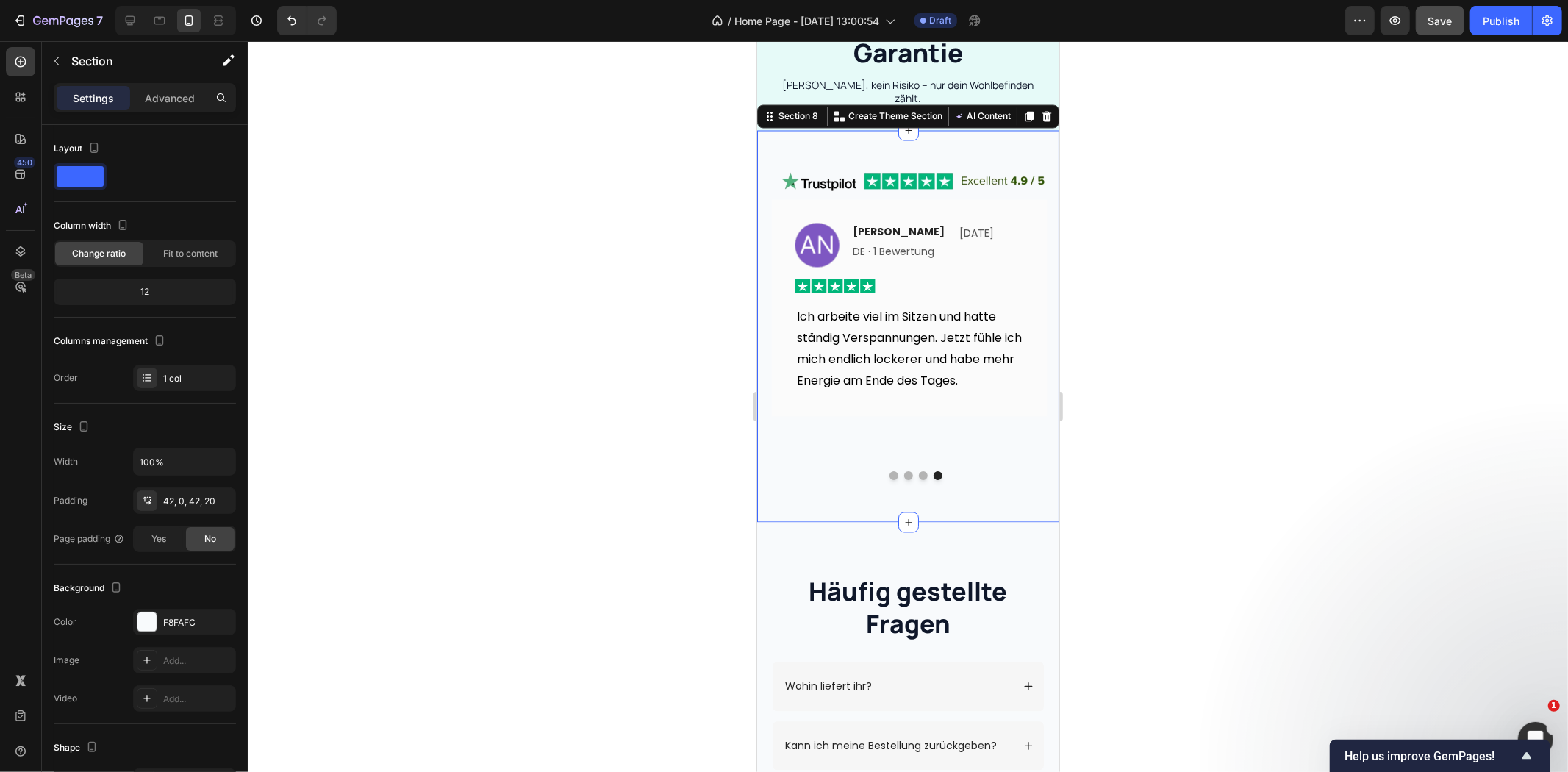
click at [652, 350] on div at bounding box center [907, 407] width 1320 height 731
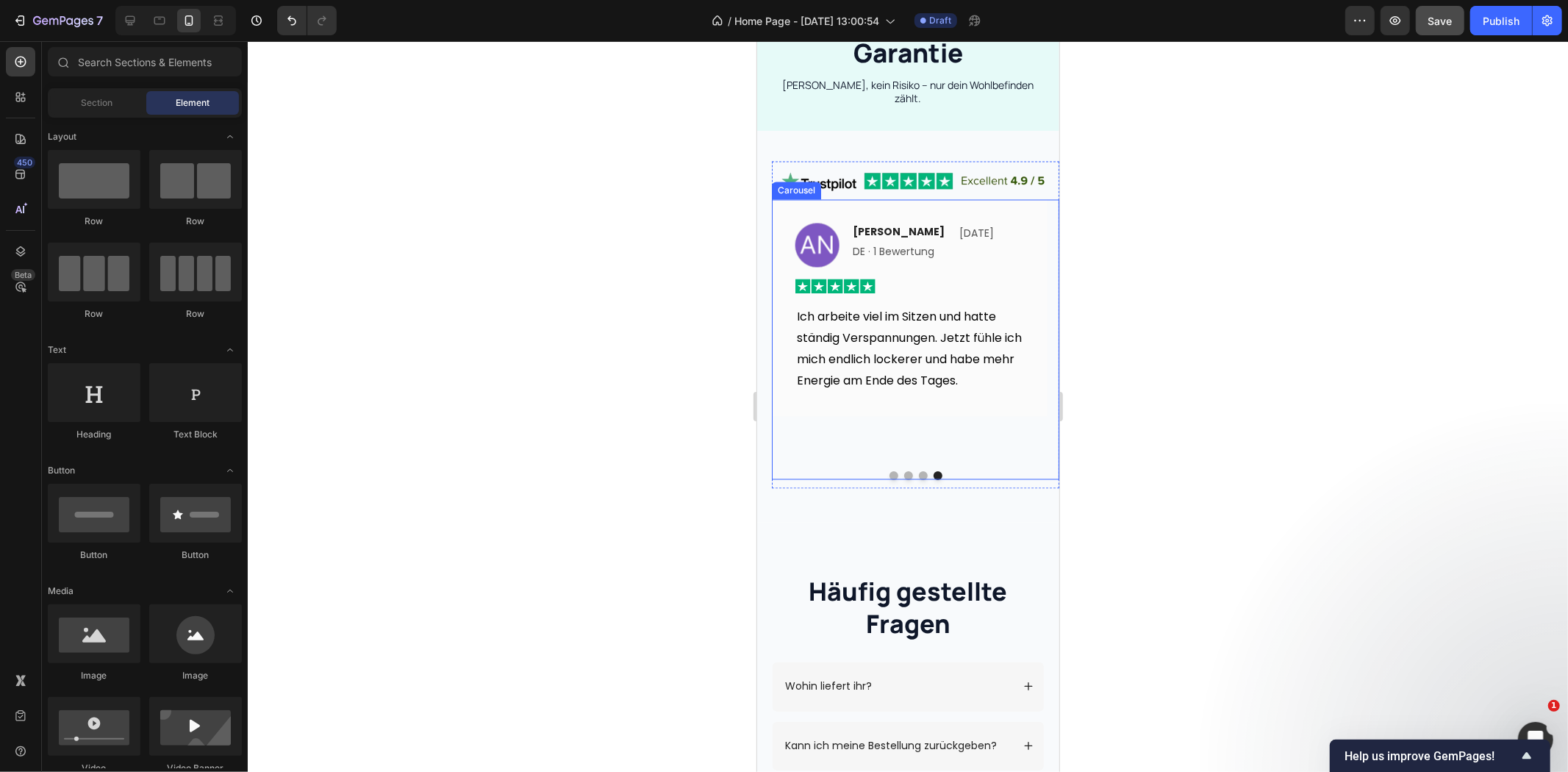
click at [918, 471] on button "Dot" at bounding box center [923, 475] width 9 height 9
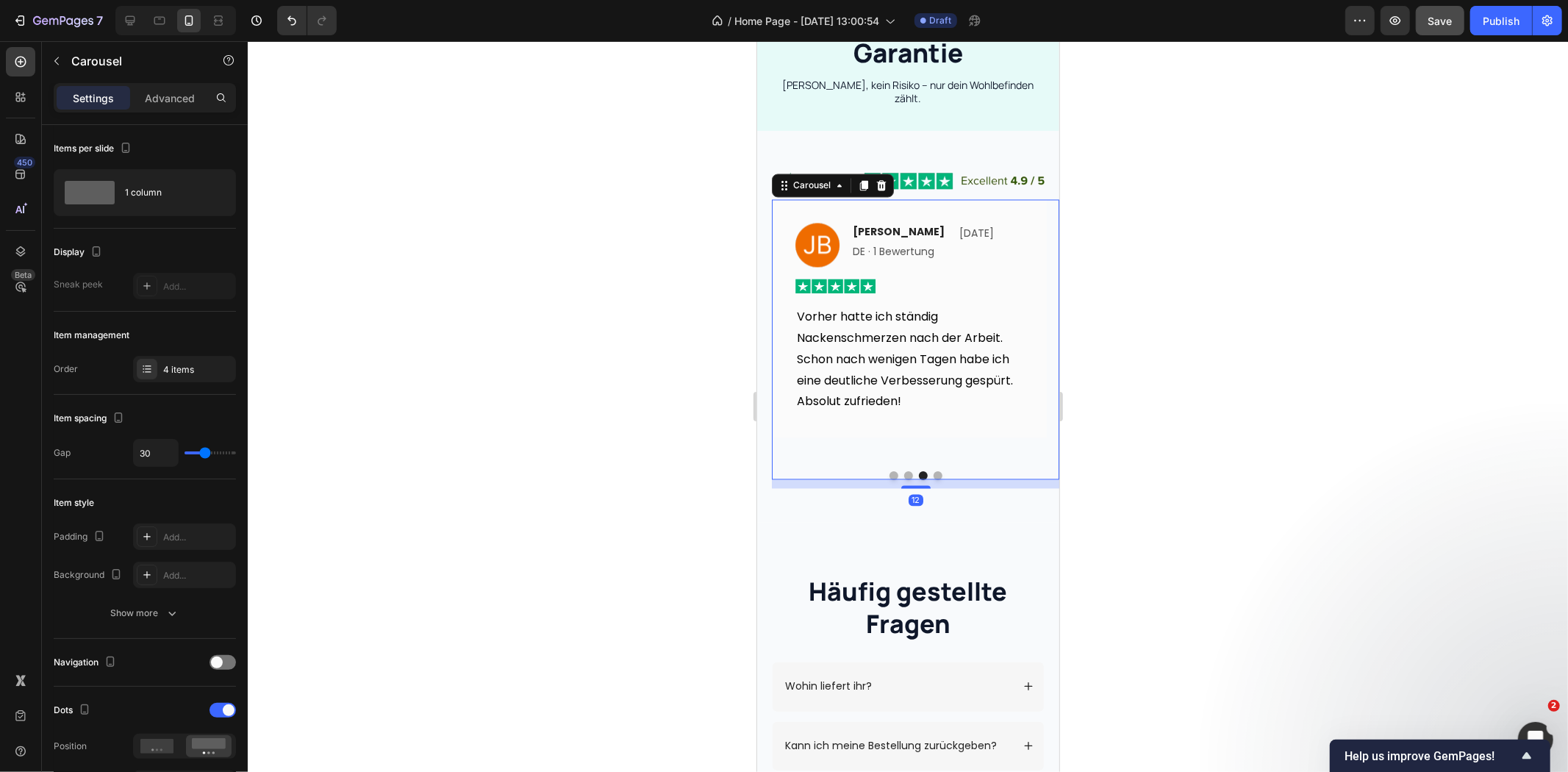
click at [904, 471] on button "Dot" at bounding box center [908, 475] width 9 height 9
click at [818, 234] on div "Image" at bounding box center [816, 244] width 44 height 44
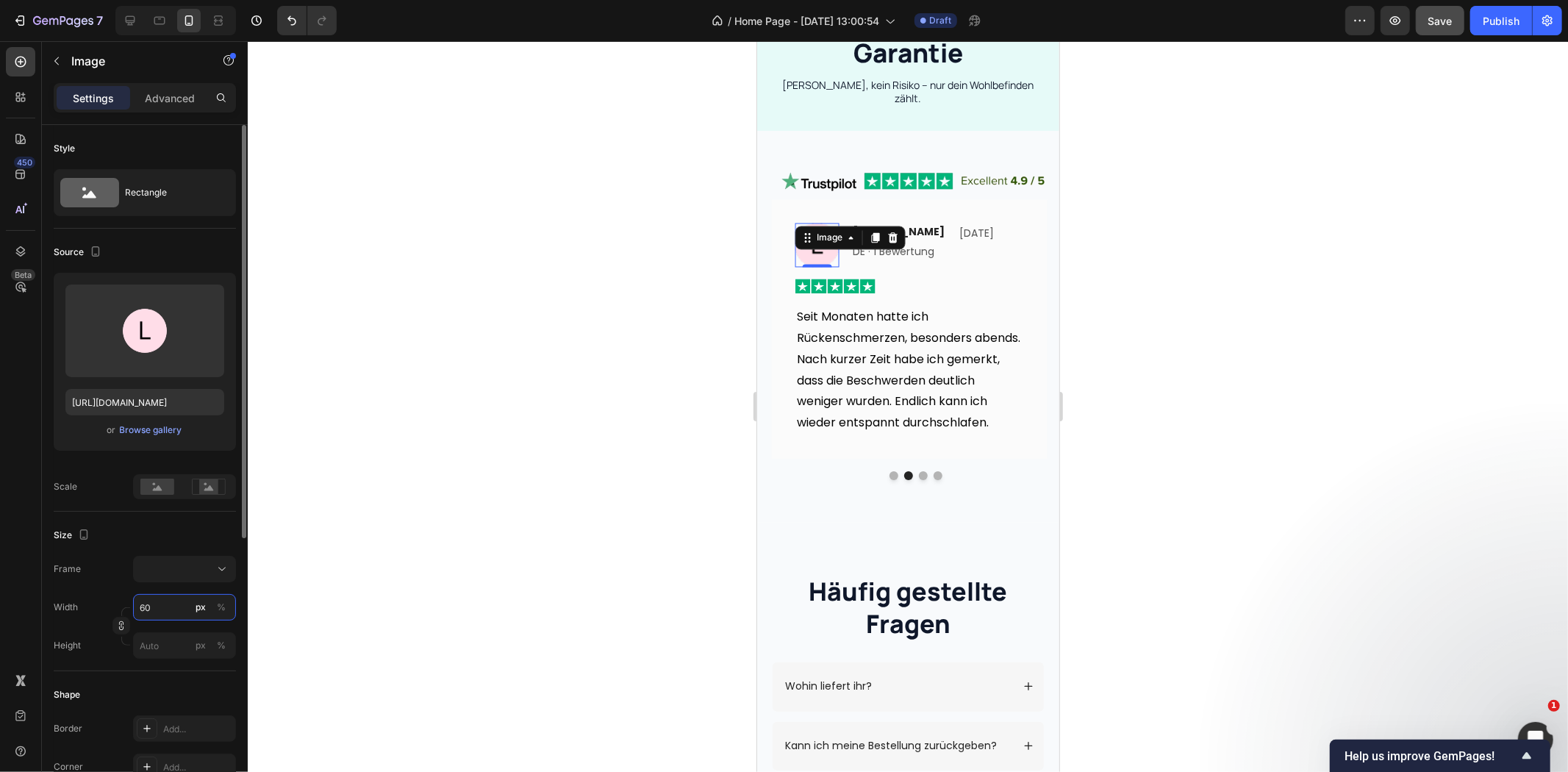
click at [158, 599] on input "60" at bounding box center [184, 607] width 103 height 26
click at [219, 607] on div "%" at bounding box center [221, 607] width 9 height 14
click at [163, 607] on input "60" at bounding box center [184, 607] width 103 height 26
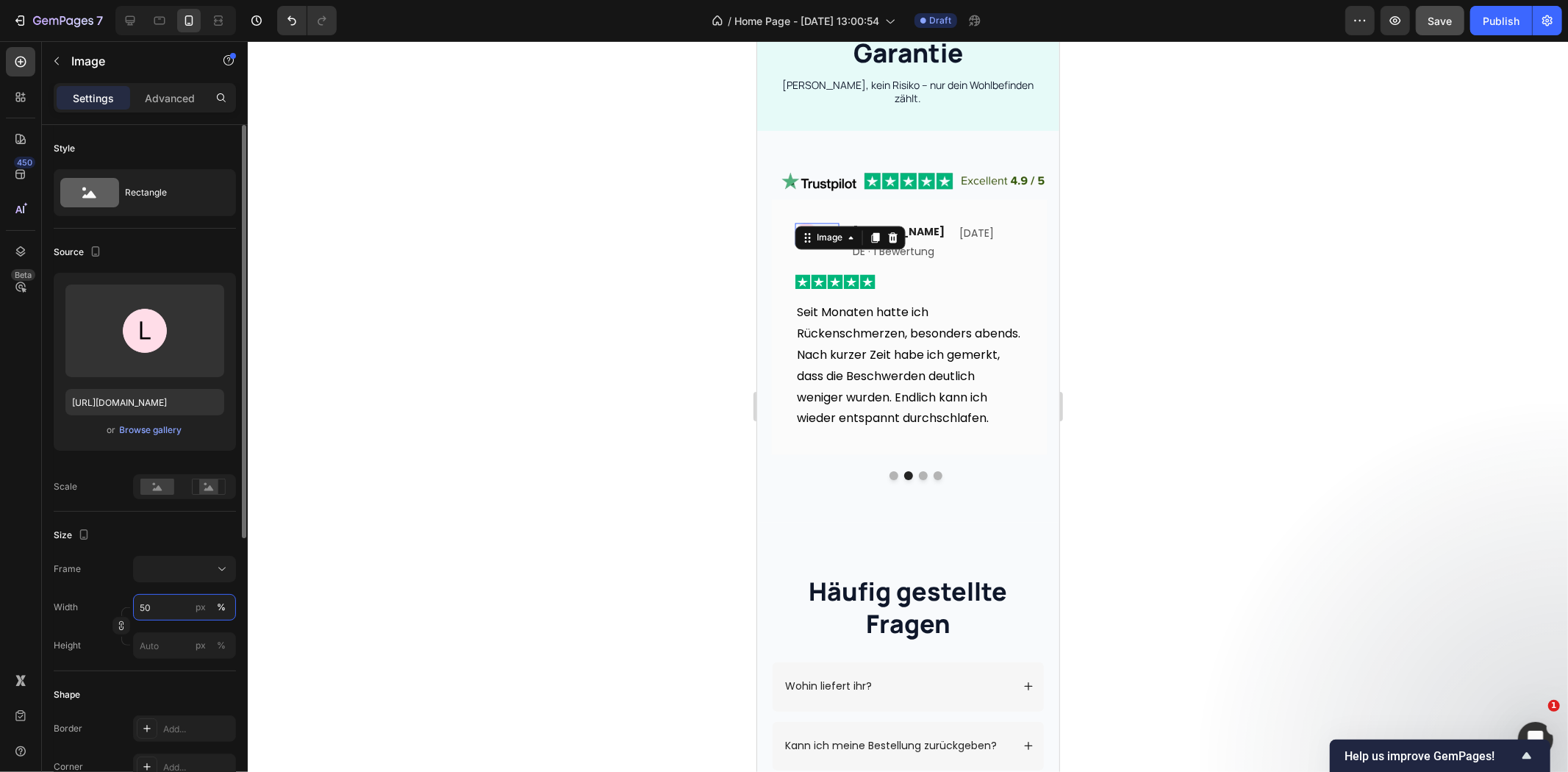
type input "50"
click at [199, 613] on div "px" at bounding box center [200, 607] width 10 height 14
click at [219, 645] on div "%" at bounding box center [221, 645] width 9 height 14
click at [178, 643] on input "50" at bounding box center [184, 645] width 103 height 26
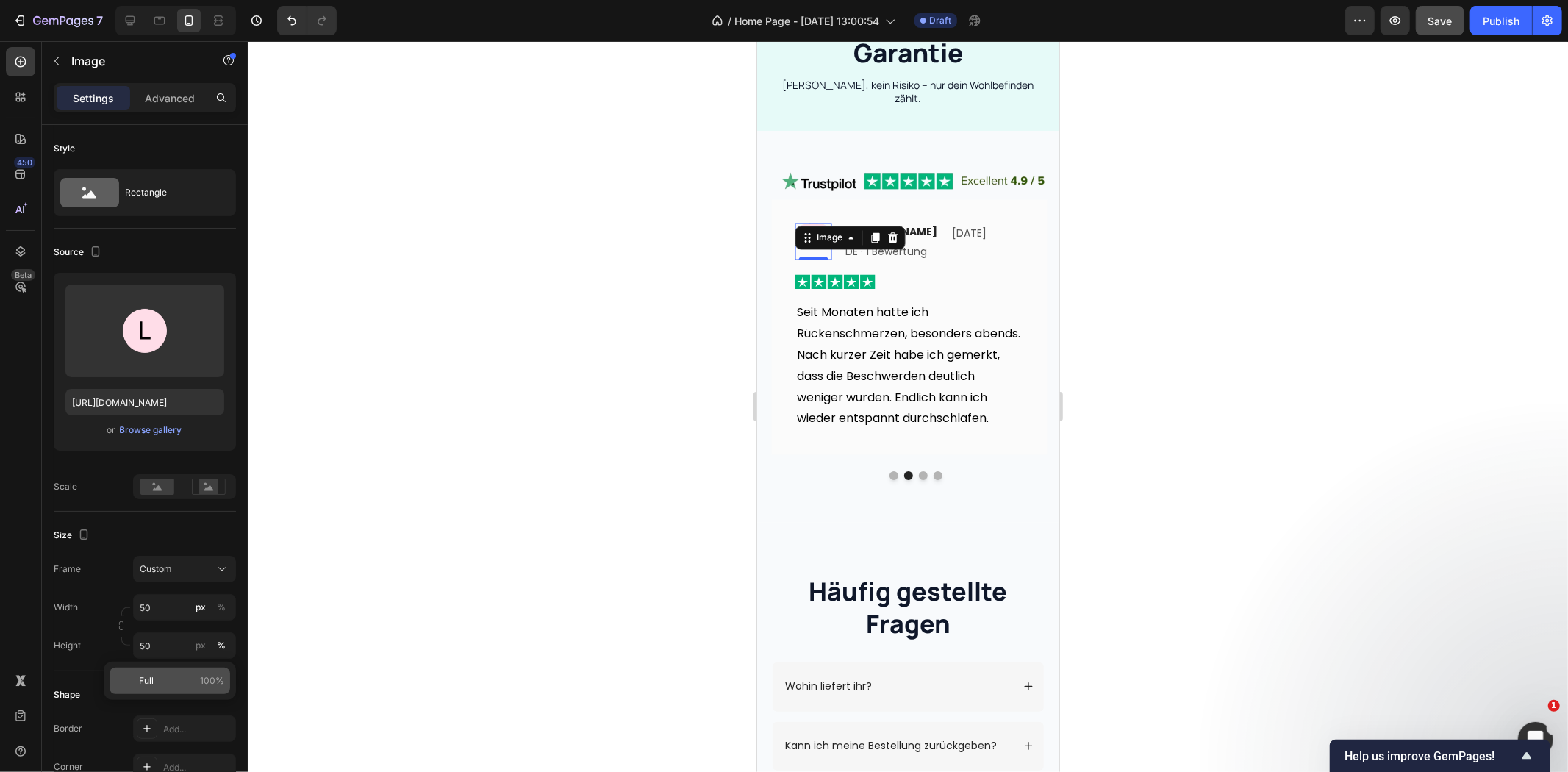
click at [166, 676] on p "Full 100%" at bounding box center [182, 681] width 85 height 14
type input "100"
click at [880, 353] on p "Seit Monaten hatte ich Rückenschmerzen, besonders abends. Nach kurzer Zeit habe…" at bounding box center [908, 365] width 225 height 127
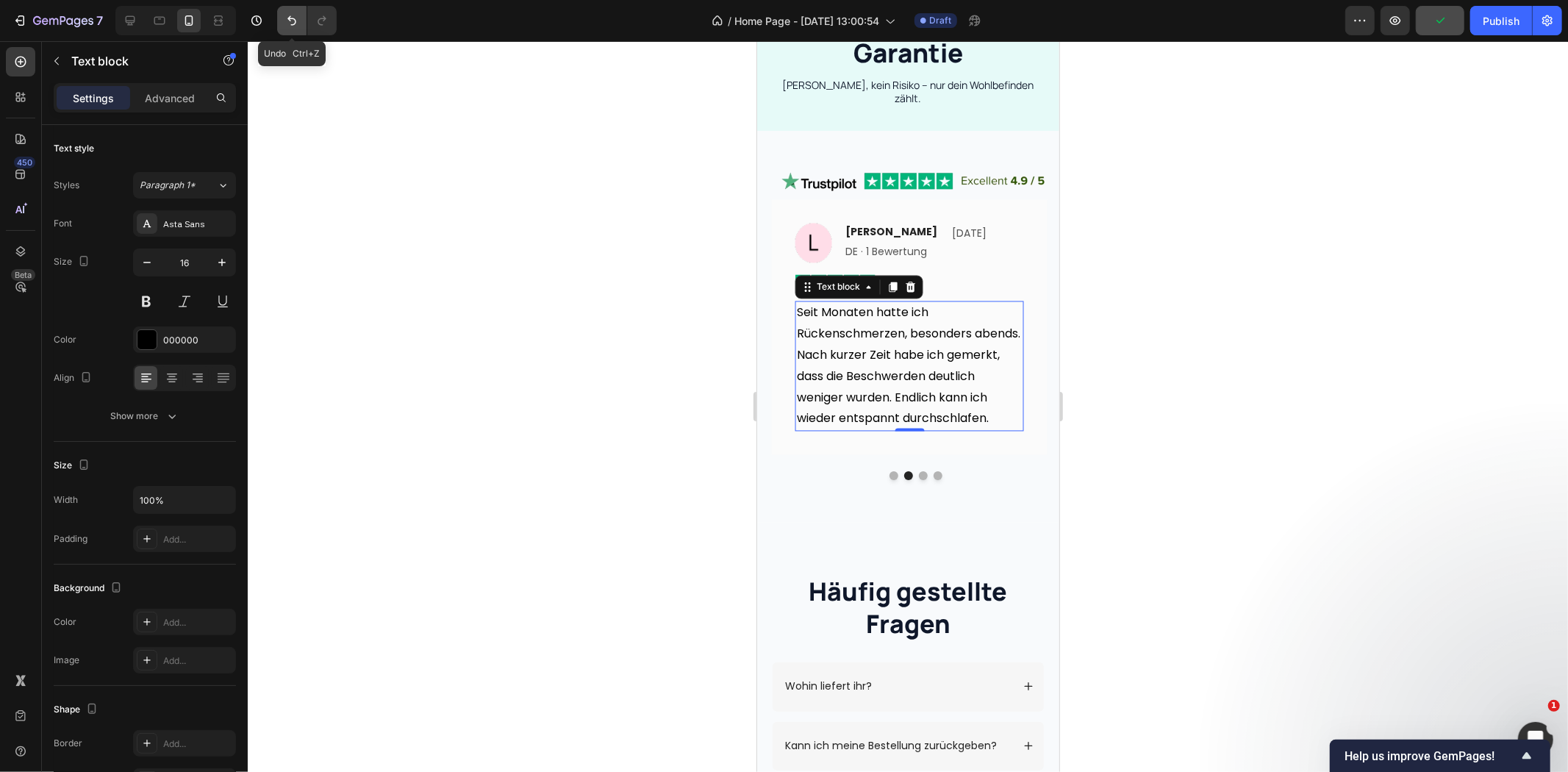
click at [297, 27] on icon "Undo/Redo" at bounding box center [292, 21] width 14 height 14
click at [806, 224] on img at bounding box center [812, 240] width 37 height 37
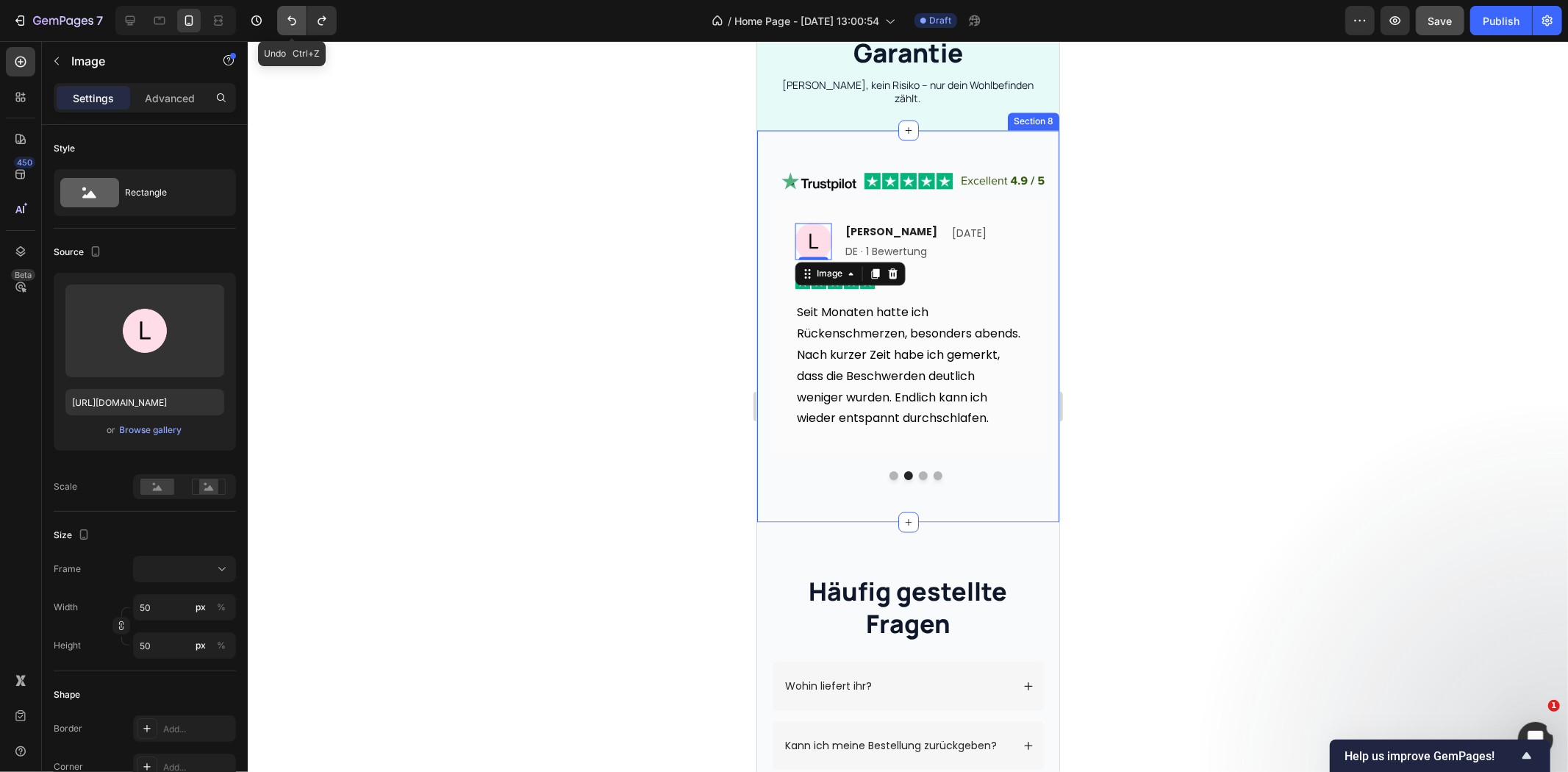
click at [288, 21] on icon "Undo/Redo" at bounding box center [292, 21] width 14 height 14
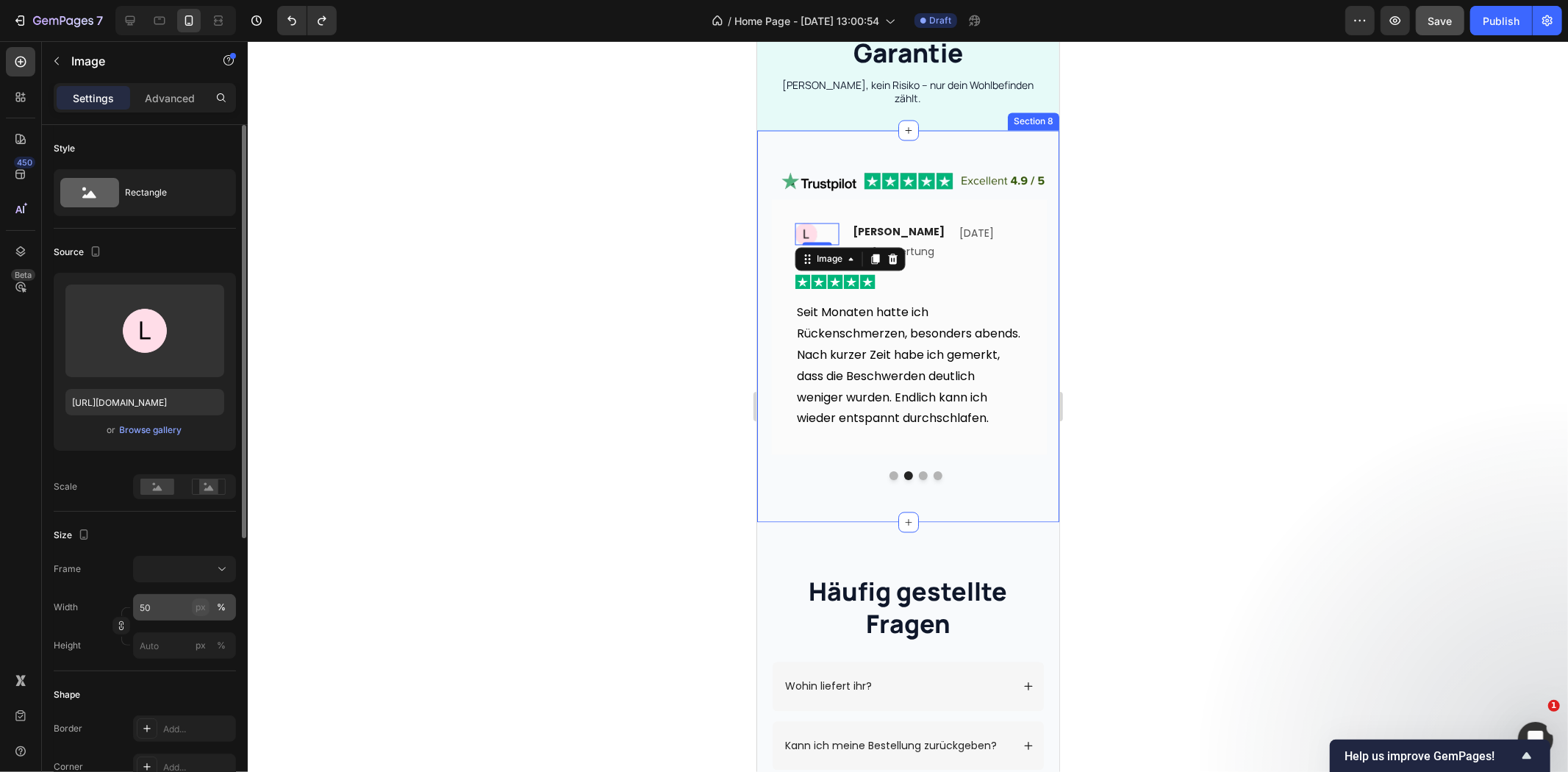
click at [204, 613] on div "px" at bounding box center [200, 607] width 10 height 14
click at [158, 607] on input "50" at bounding box center [184, 607] width 103 height 26
click at [207, 607] on button "px" at bounding box center [201, 607] width 18 height 18
type input "50"
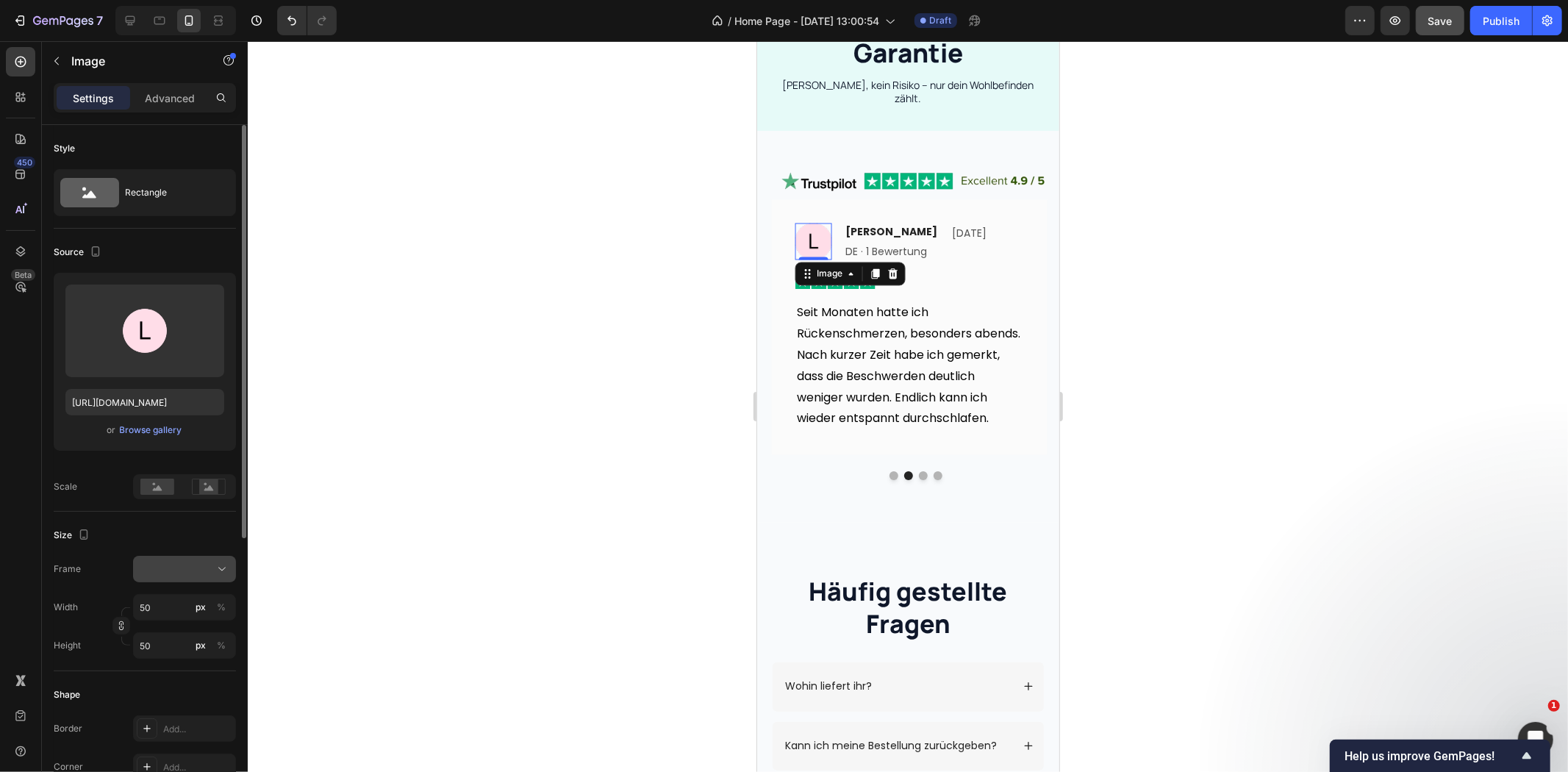
click at [193, 570] on div at bounding box center [184, 569] width 89 height 14
click at [169, 707] on div "Custom" at bounding box center [171, 714] width 117 height 26
click at [187, 575] on div "Custom" at bounding box center [176, 569] width 72 height 14
click at [164, 682] on span "Original" at bounding box center [155, 688] width 33 height 14
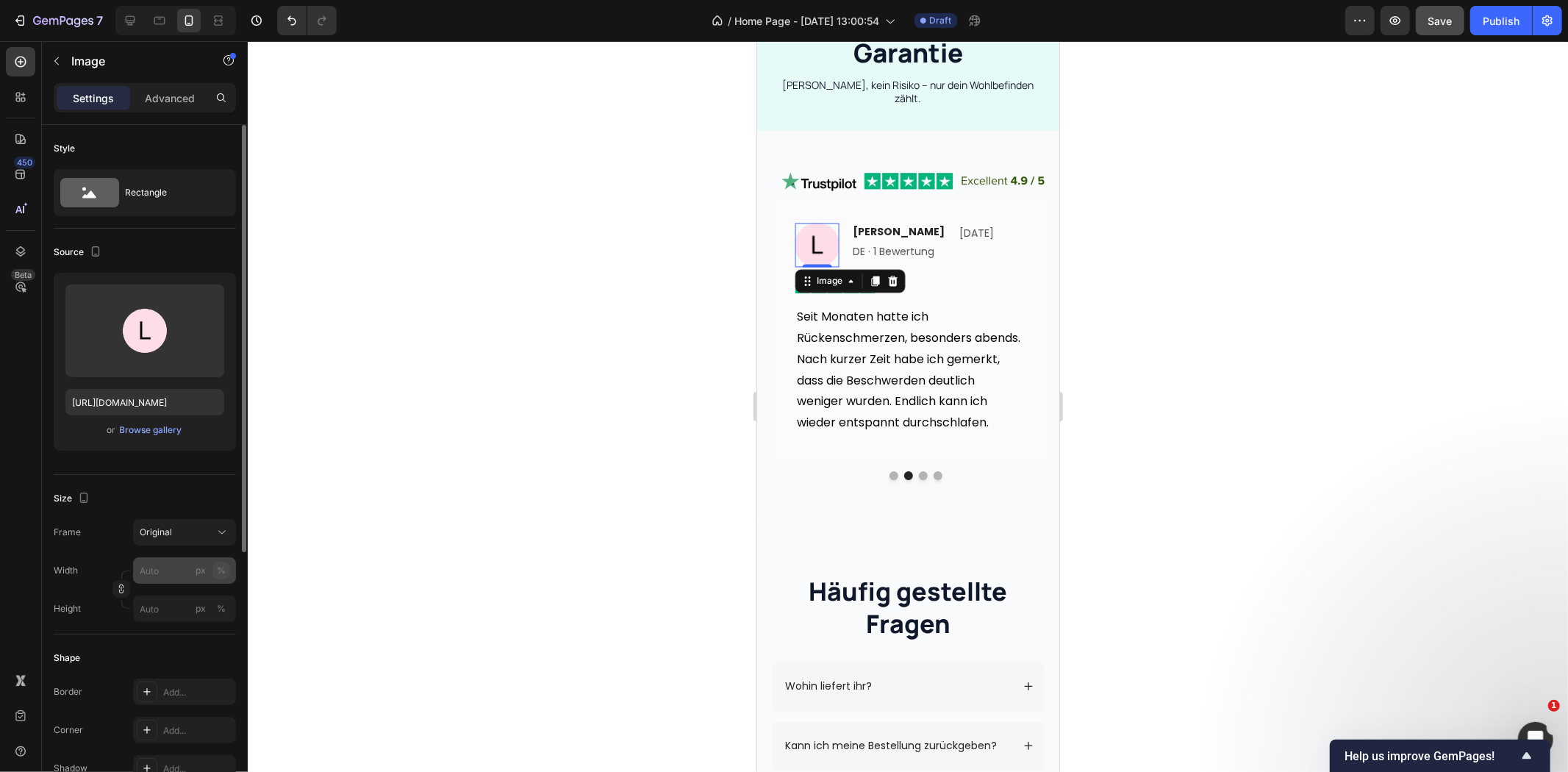
click at [213, 570] on button "%" at bounding box center [221, 570] width 18 height 18
click at [202, 572] on div "px" at bounding box center [200, 570] width 10 height 14
click at [177, 574] on input "px %" at bounding box center [184, 570] width 103 height 26
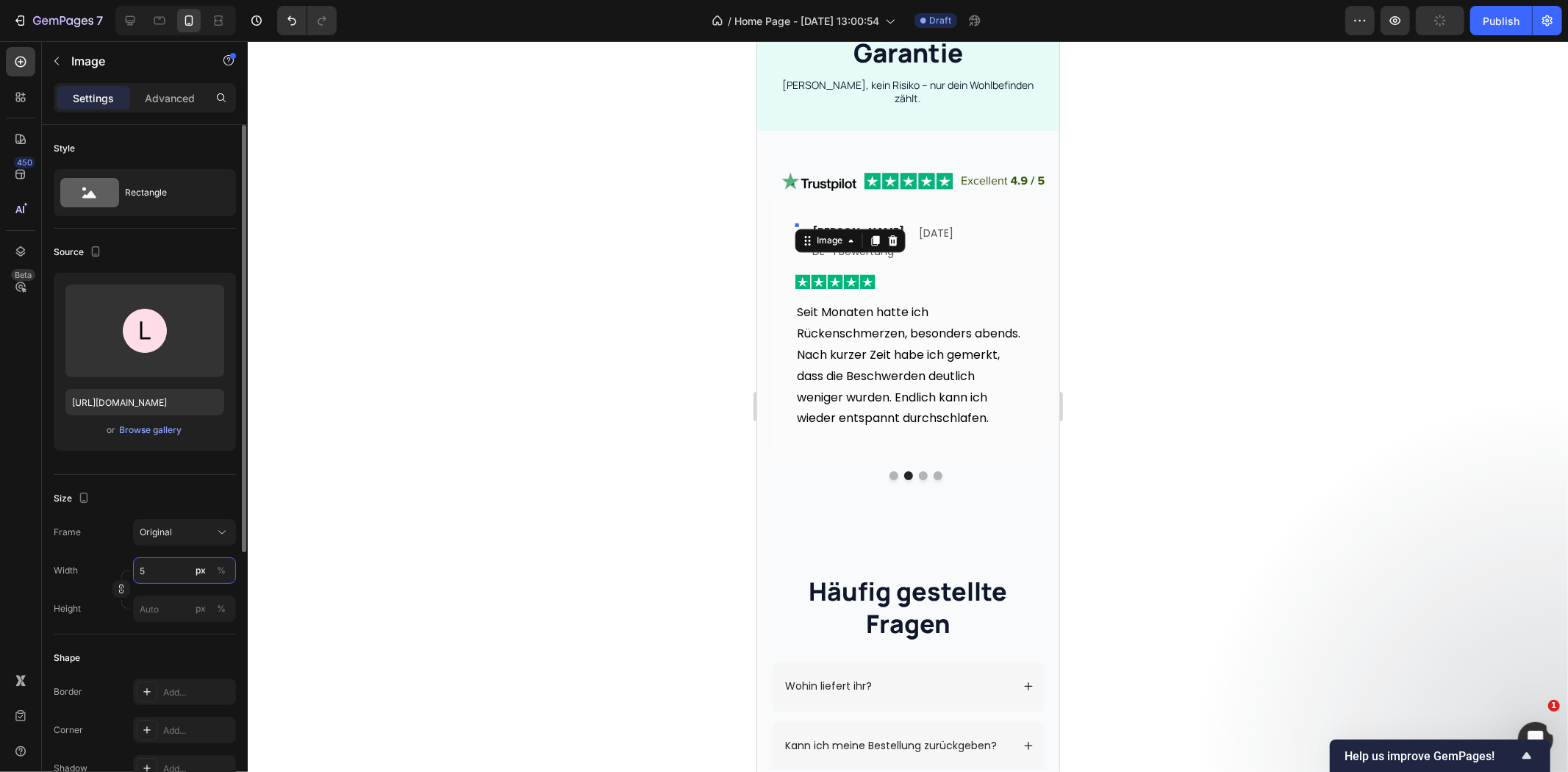
type input "50"
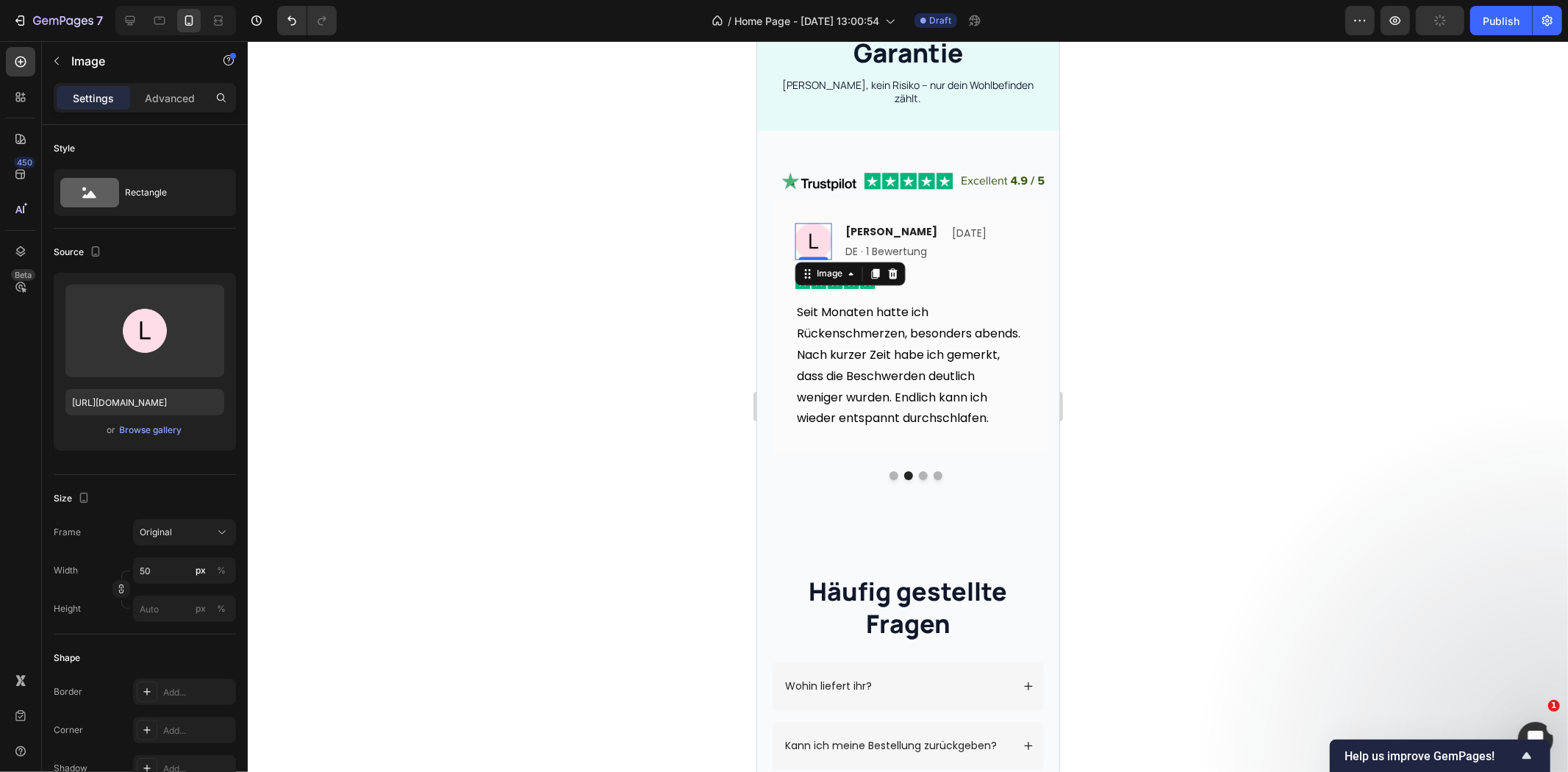
click at [320, 550] on div at bounding box center [907, 407] width 1320 height 731
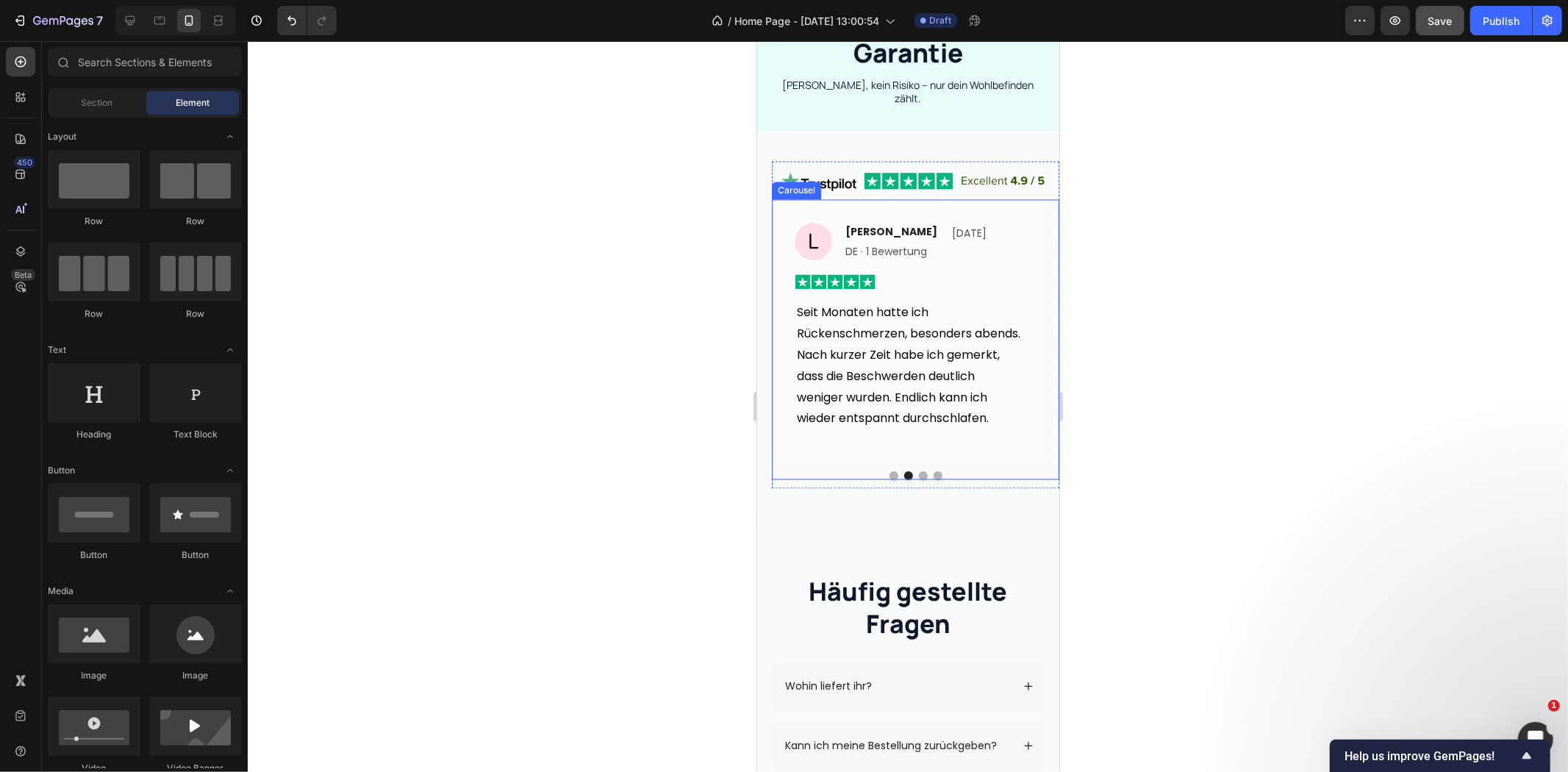
click at [888, 471] on button "Dot" at bounding box center [893, 475] width 9 height 9
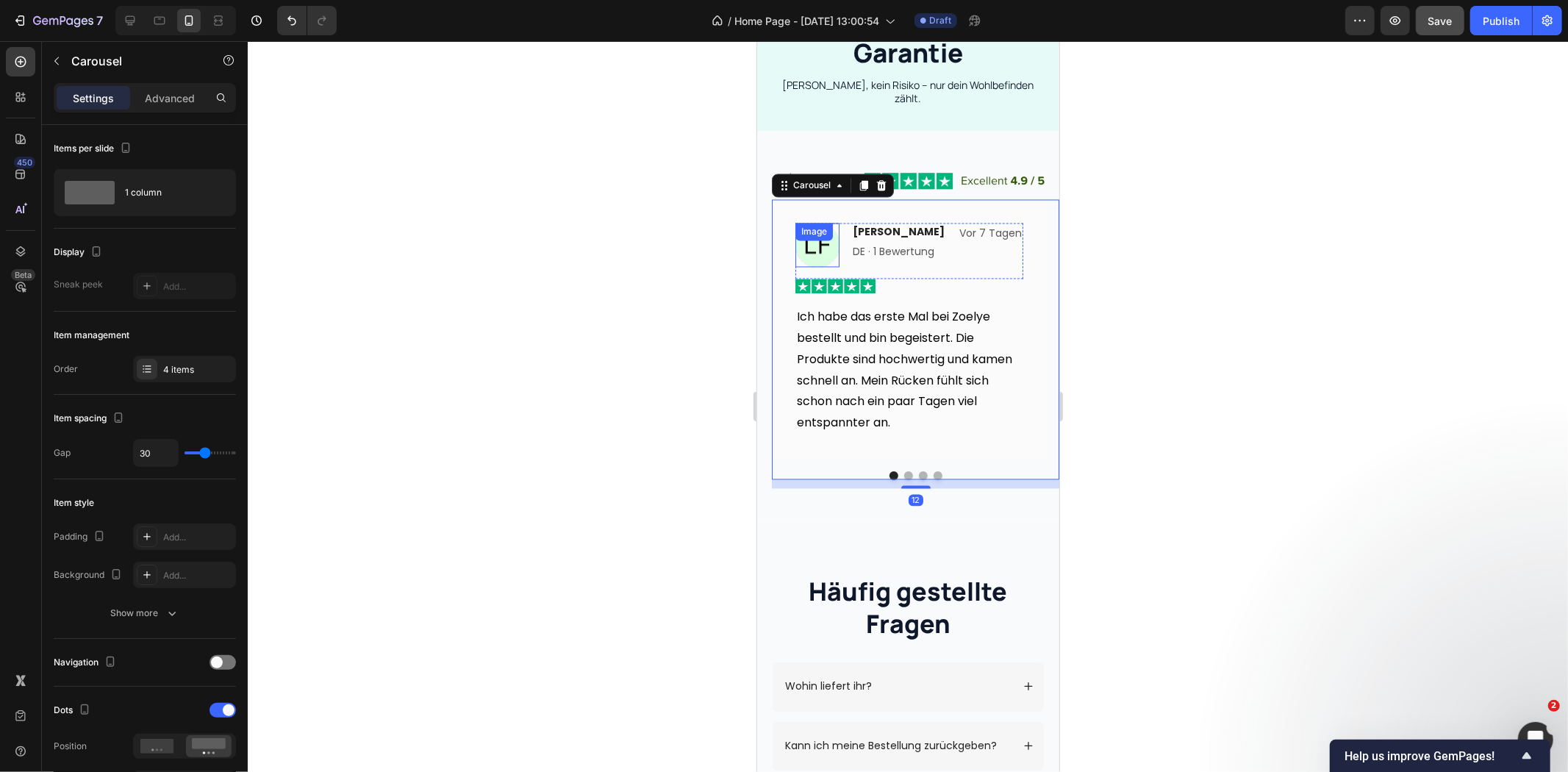
click at [822, 235] on div "Image" at bounding box center [816, 244] width 44 height 44
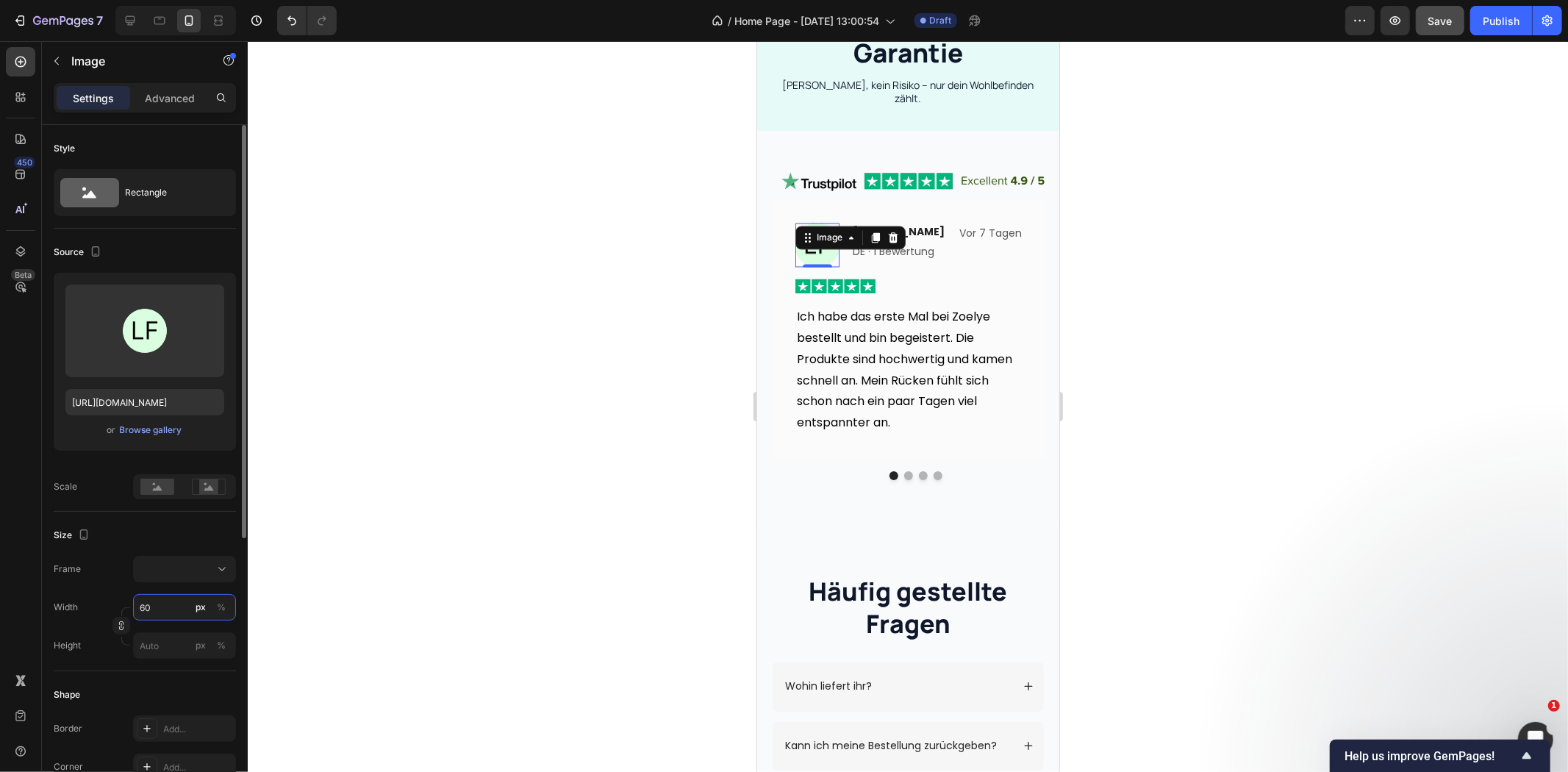
click at [173, 594] on input "60" at bounding box center [184, 607] width 103 height 26
type input "5"
type input "50"
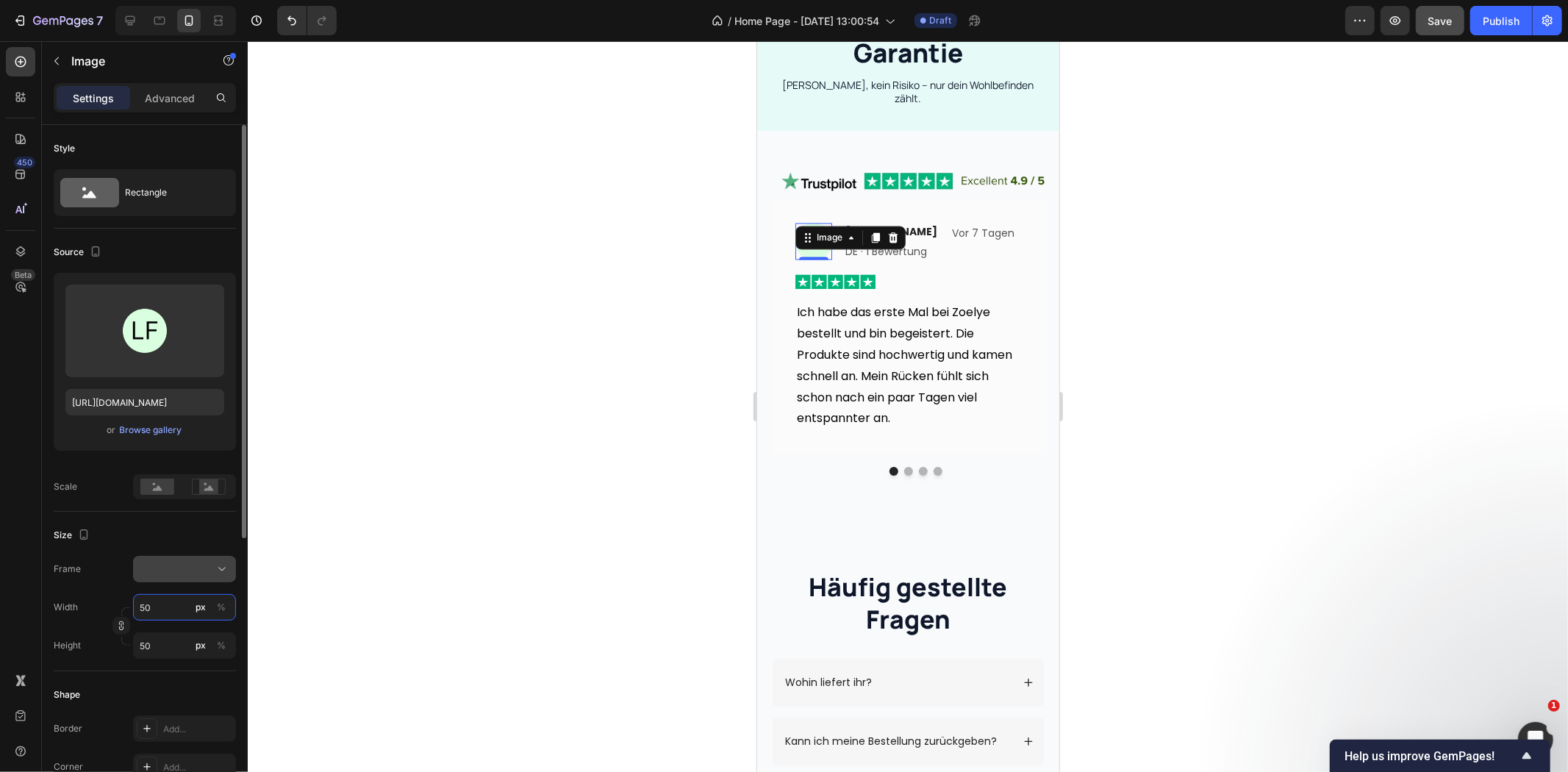
type input "50"
click at [218, 566] on icon at bounding box center [222, 569] width 14 height 14
click at [169, 708] on span "Custom" at bounding box center [155, 714] width 33 height 14
click at [219, 566] on icon at bounding box center [222, 569] width 14 height 14
click at [202, 716] on div "Custom" at bounding box center [182, 714] width 85 height 14
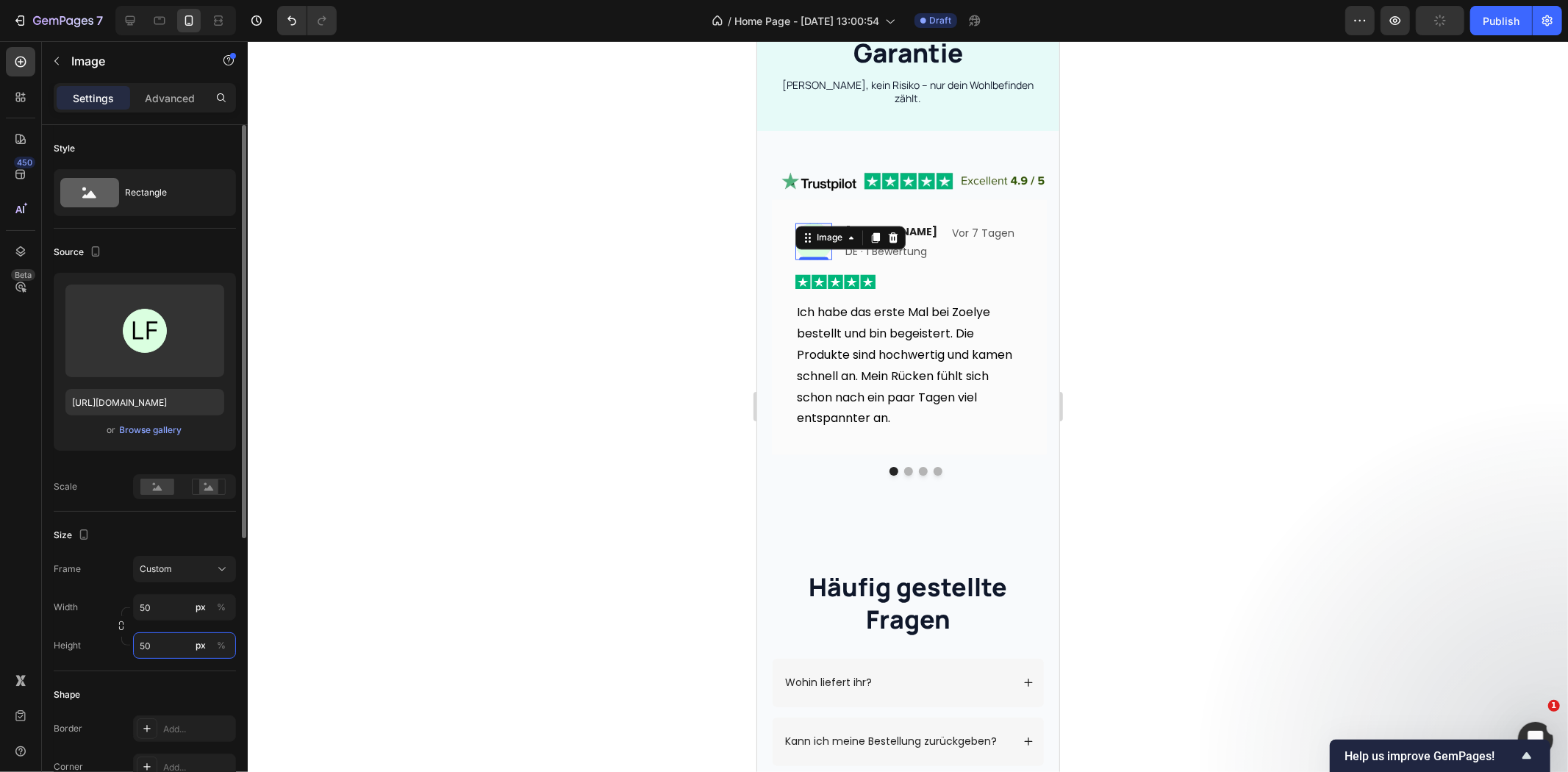
click at [175, 647] on input "50" at bounding box center [184, 645] width 103 height 26
click at [164, 650] on input "50" at bounding box center [184, 645] width 103 height 26
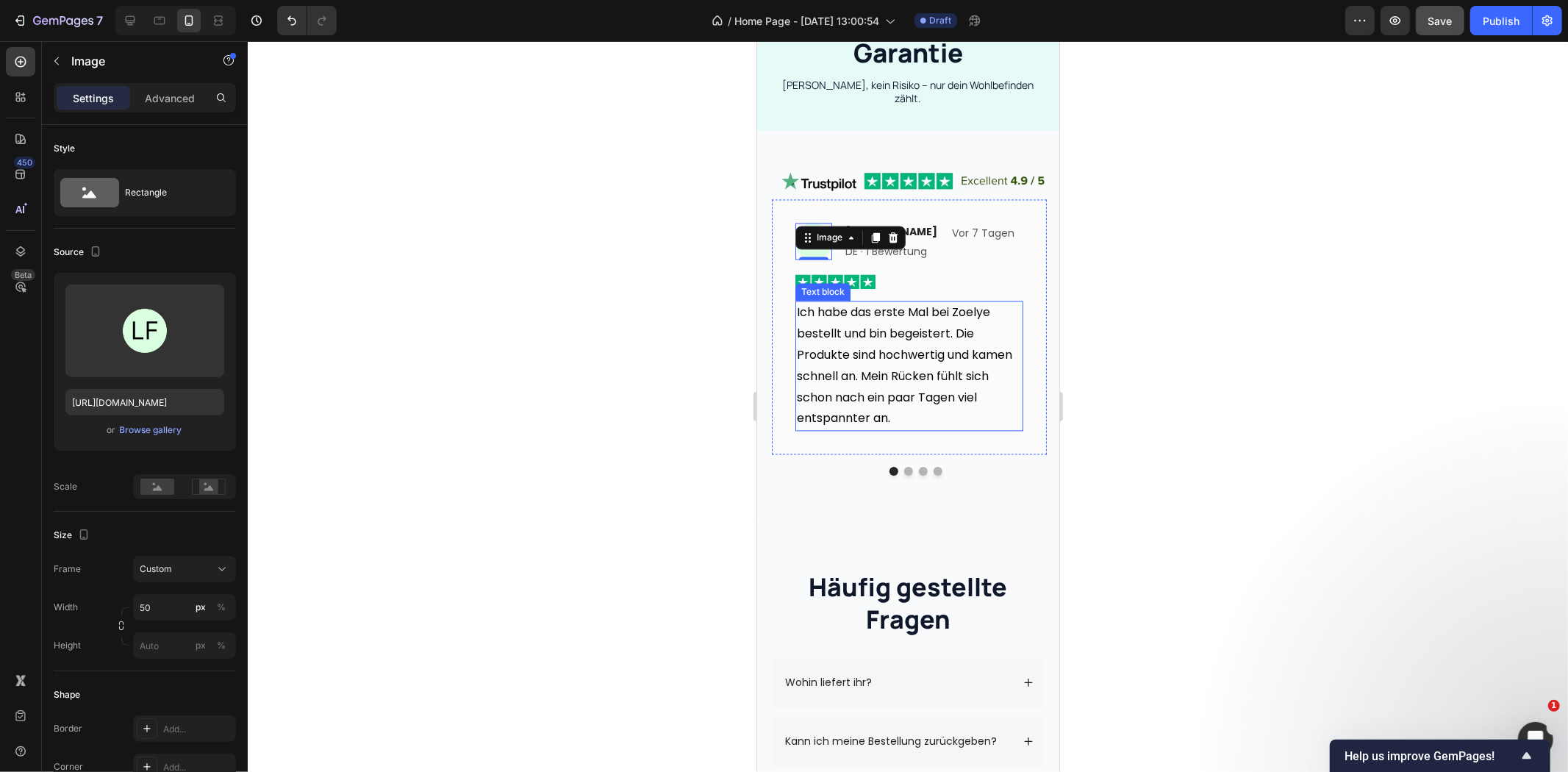
click at [931, 357] on p "Ich habe das erste Mal bei Zoelye bestellt und bin begeistert. Die Produkte sin…" at bounding box center [908, 365] width 225 height 127
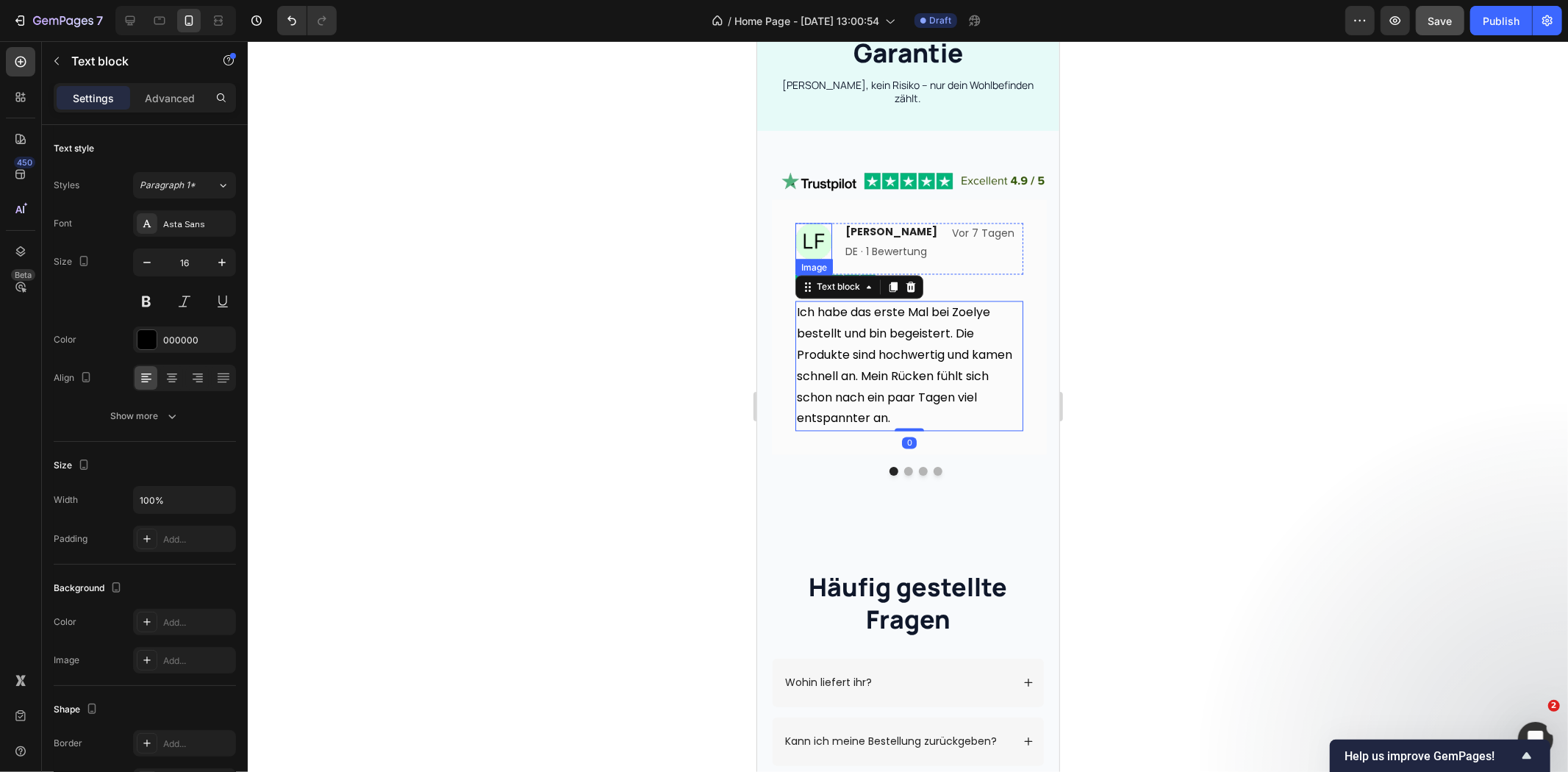
click at [815, 232] on img at bounding box center [812, 240] width 37 height 37
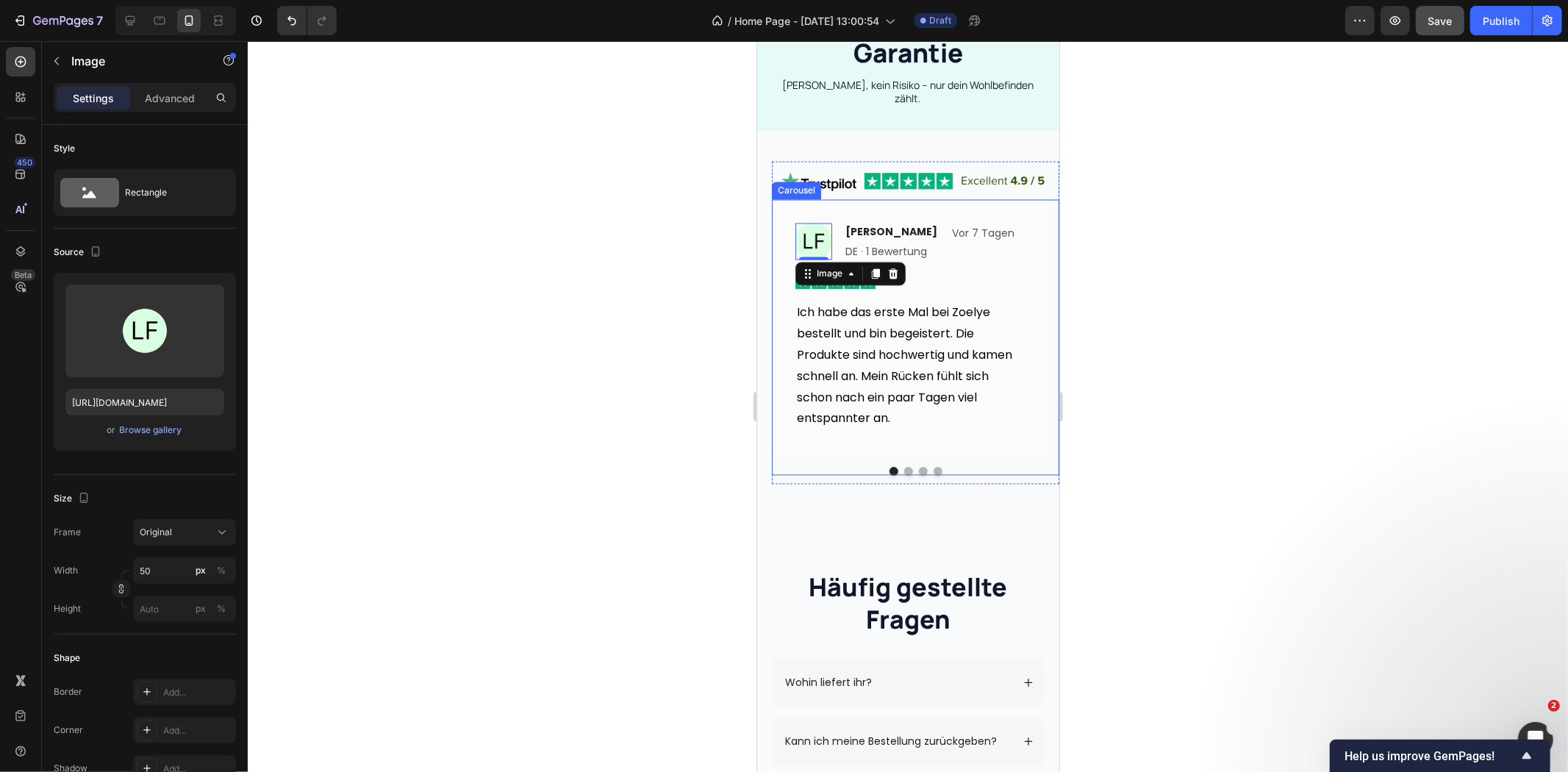
click at [904, 466] on button "Dot" at bounding box center [908, 471] width 9 height 9
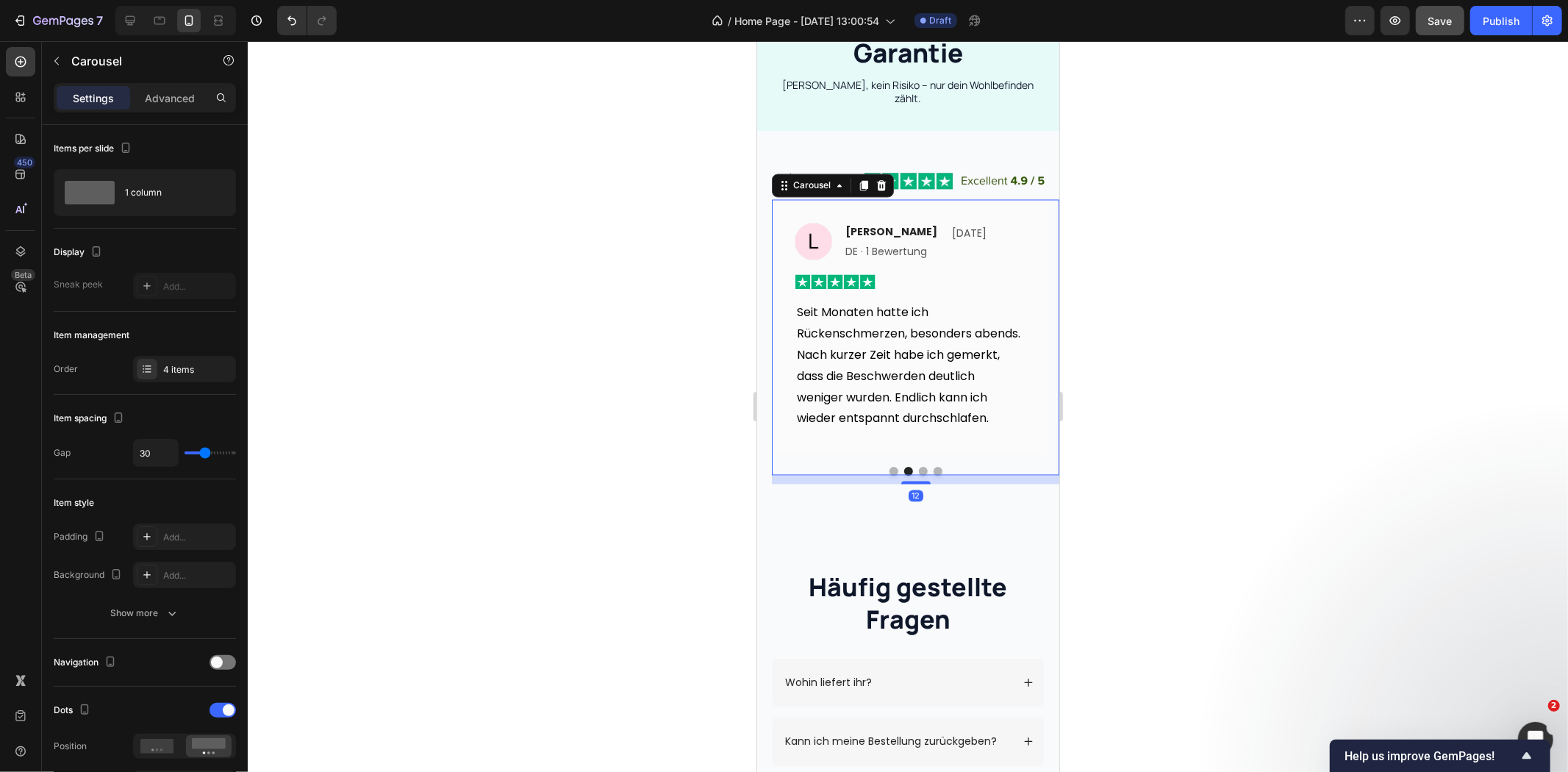
click at [888, 466] on button "Dot" at bounding box center [893, 471] width 9 height 9
click at [904, 466] on button "Dot" at bounding box center [908, 471] width 9 height 9
click at [806, 227] on img at bounding box center [812, 240] width 37 height 37
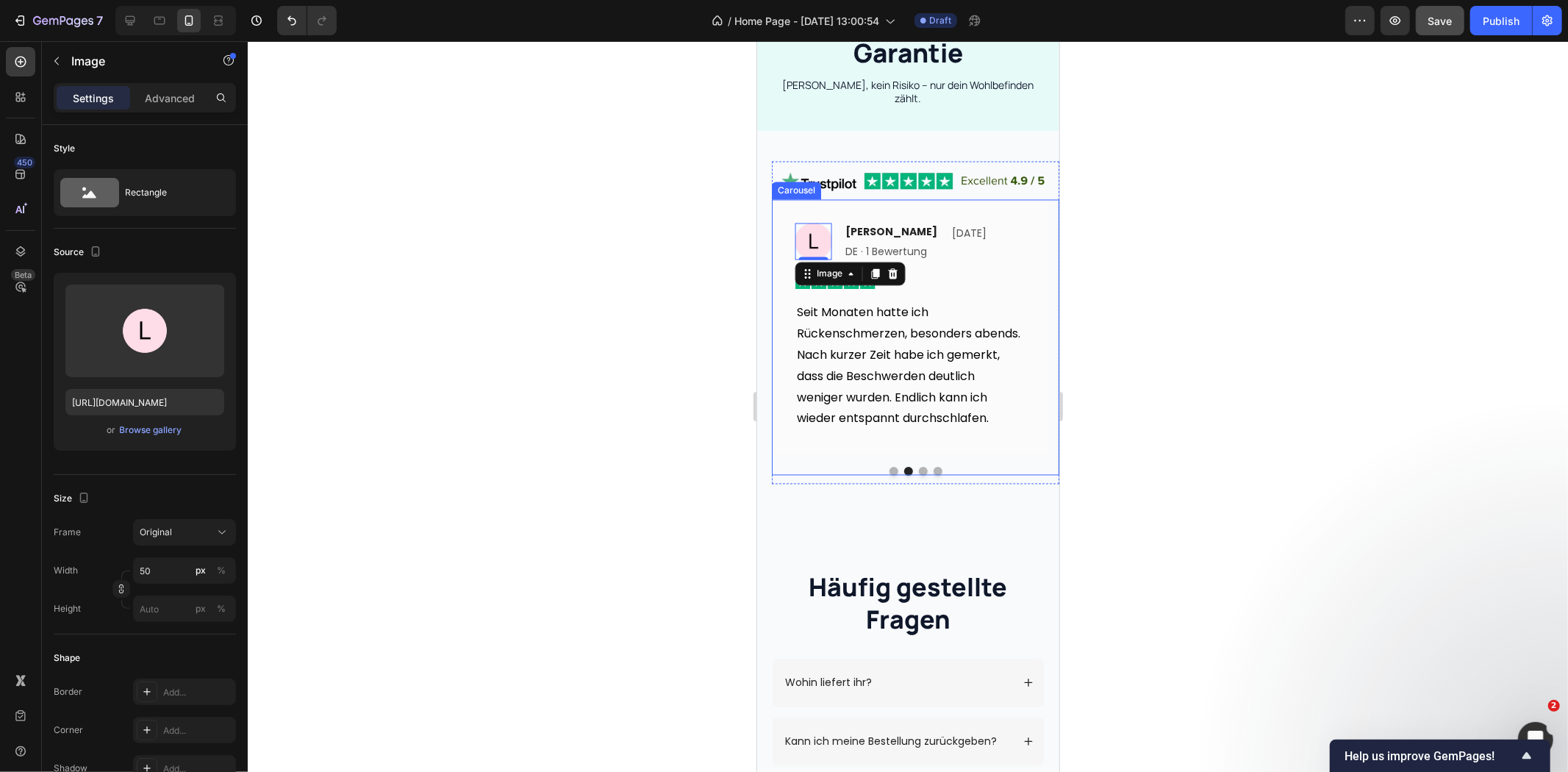
click at [888, 466] on button "Dot" at bounding box center [893, 471] width 9 height 9
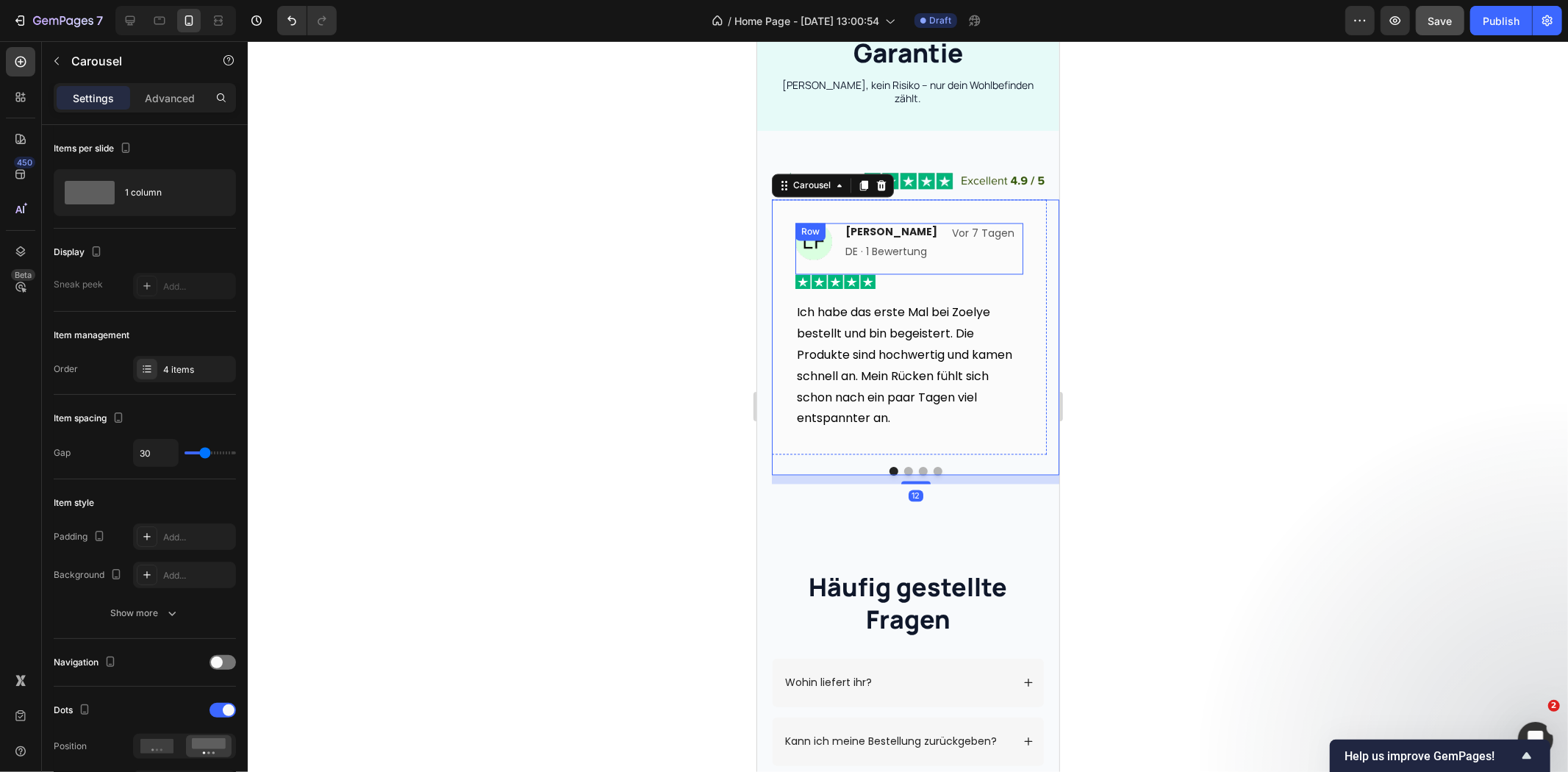
click at [809, 225] on div "Row" at bounding box center [810, 231] width 24 height 14
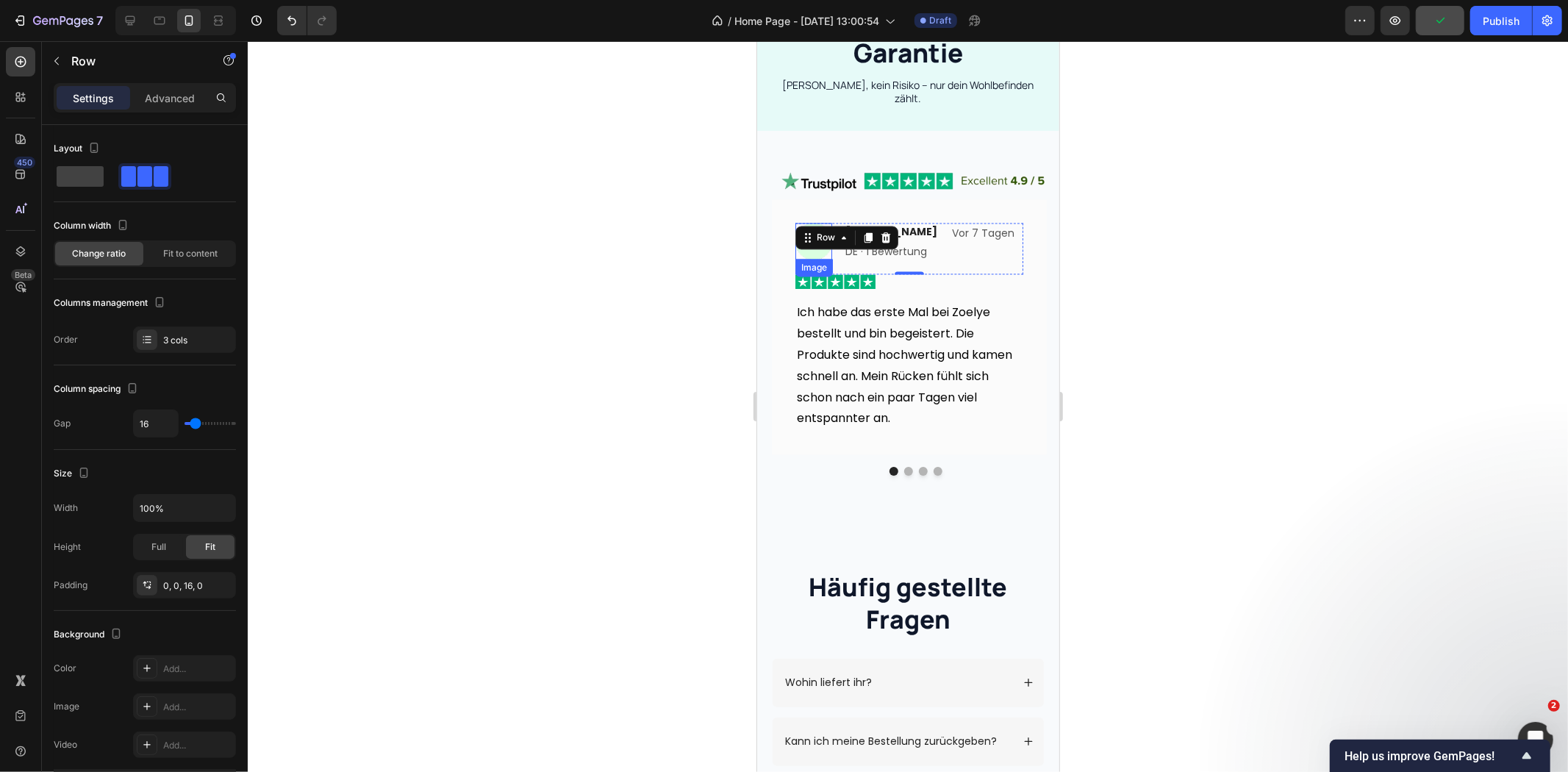
click at [811, 242] on img at bounding box center [812, 240] width 37 height 37
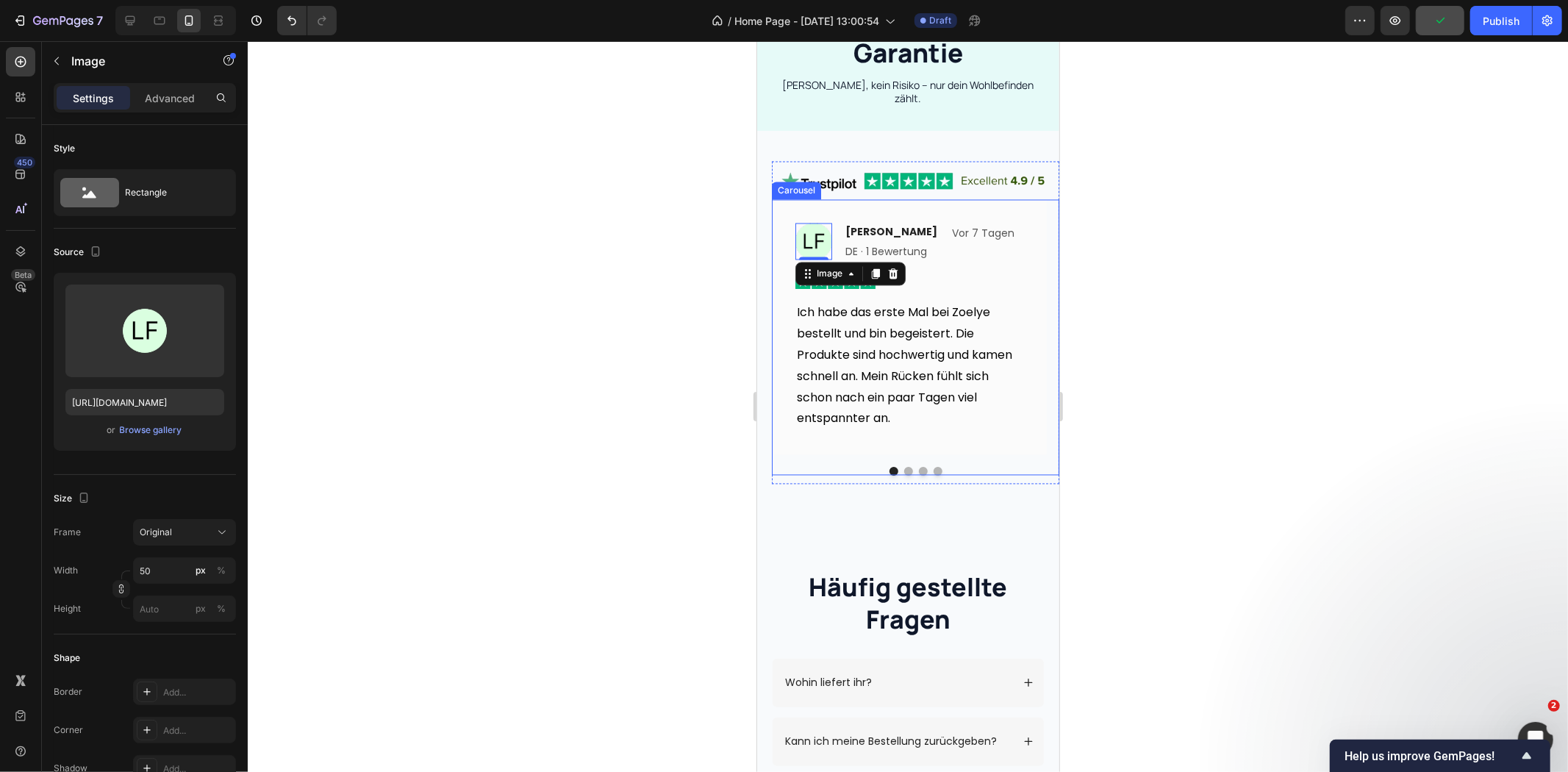
click at [904, 466] on button "Dot" at bounding box center [908, 471] width 9 height 9
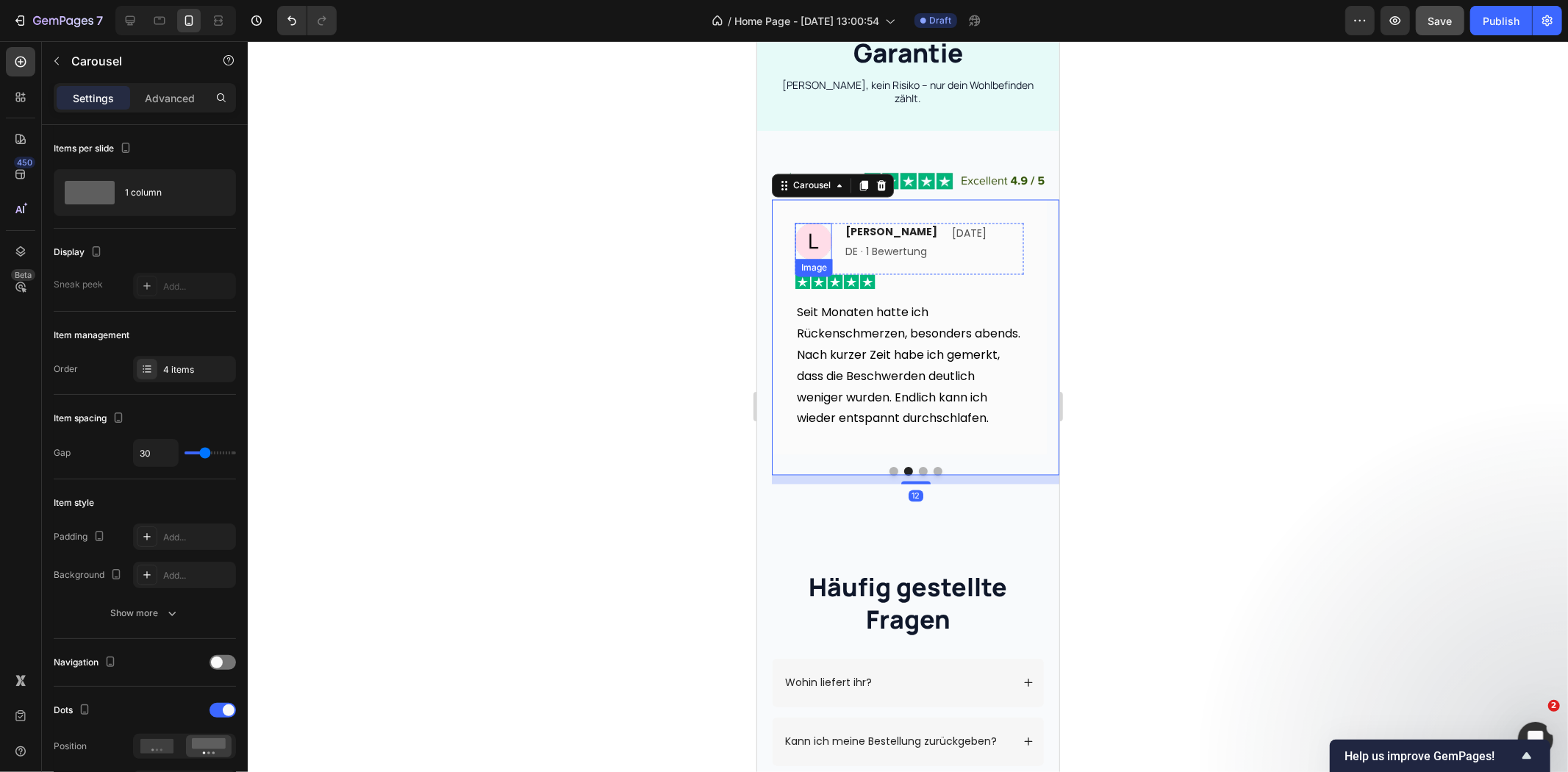
click at [808, 243] on img at bounding box center [812, 240] width 37 height 37
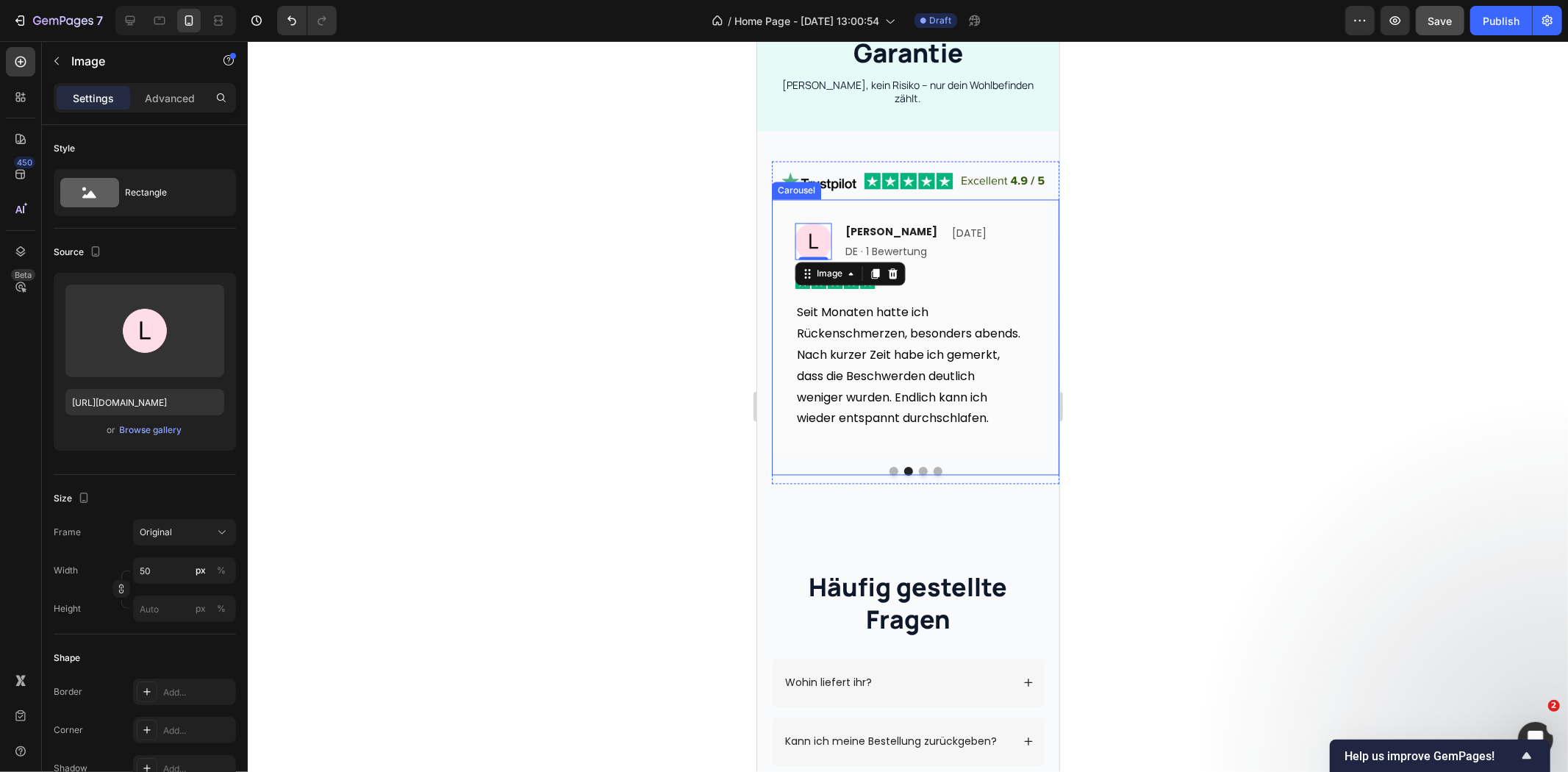
click at [920, 466] on button "Dot" at bounding box center [923, 471] width 9 height 9
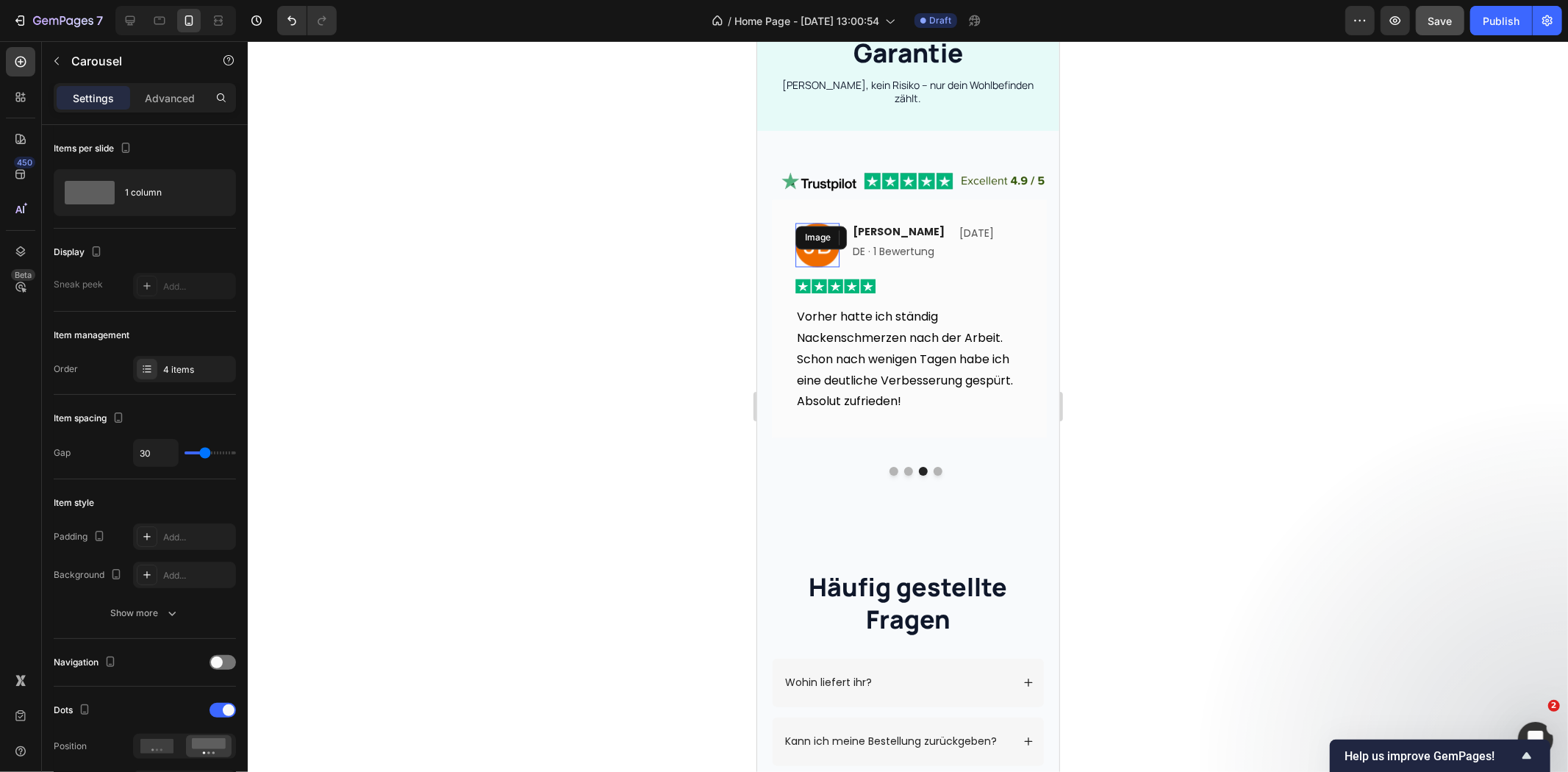
click at [817, 235] on div "Image" at bounding box center [816, 244] width 44 height 44
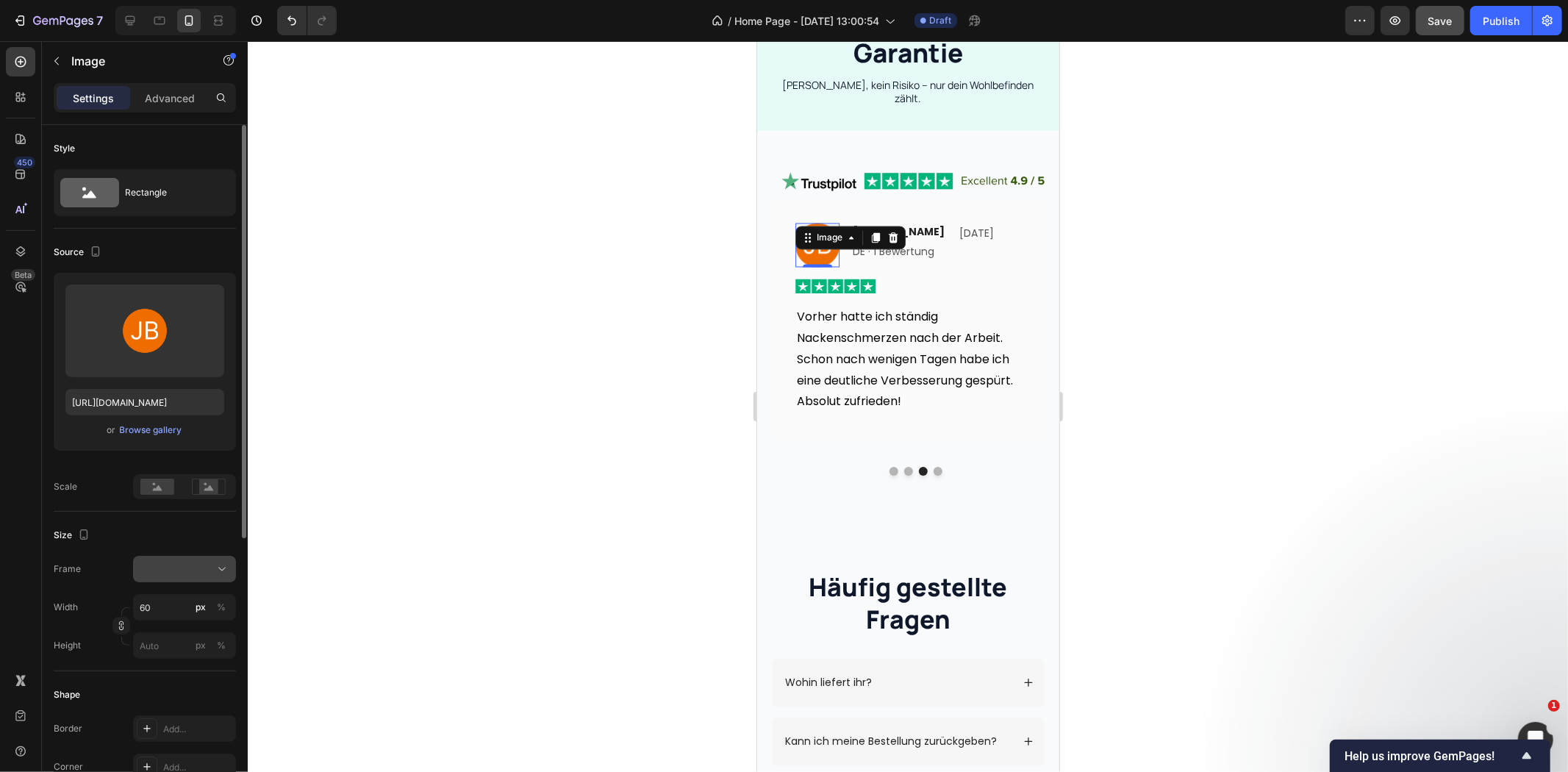
click at [221, 570] on icon at bounding box center [222, 569] width 14 height 14
click at [174, 713] on div "Custom" at bounding box center [182, 714] width 85 height 14
type input "50"
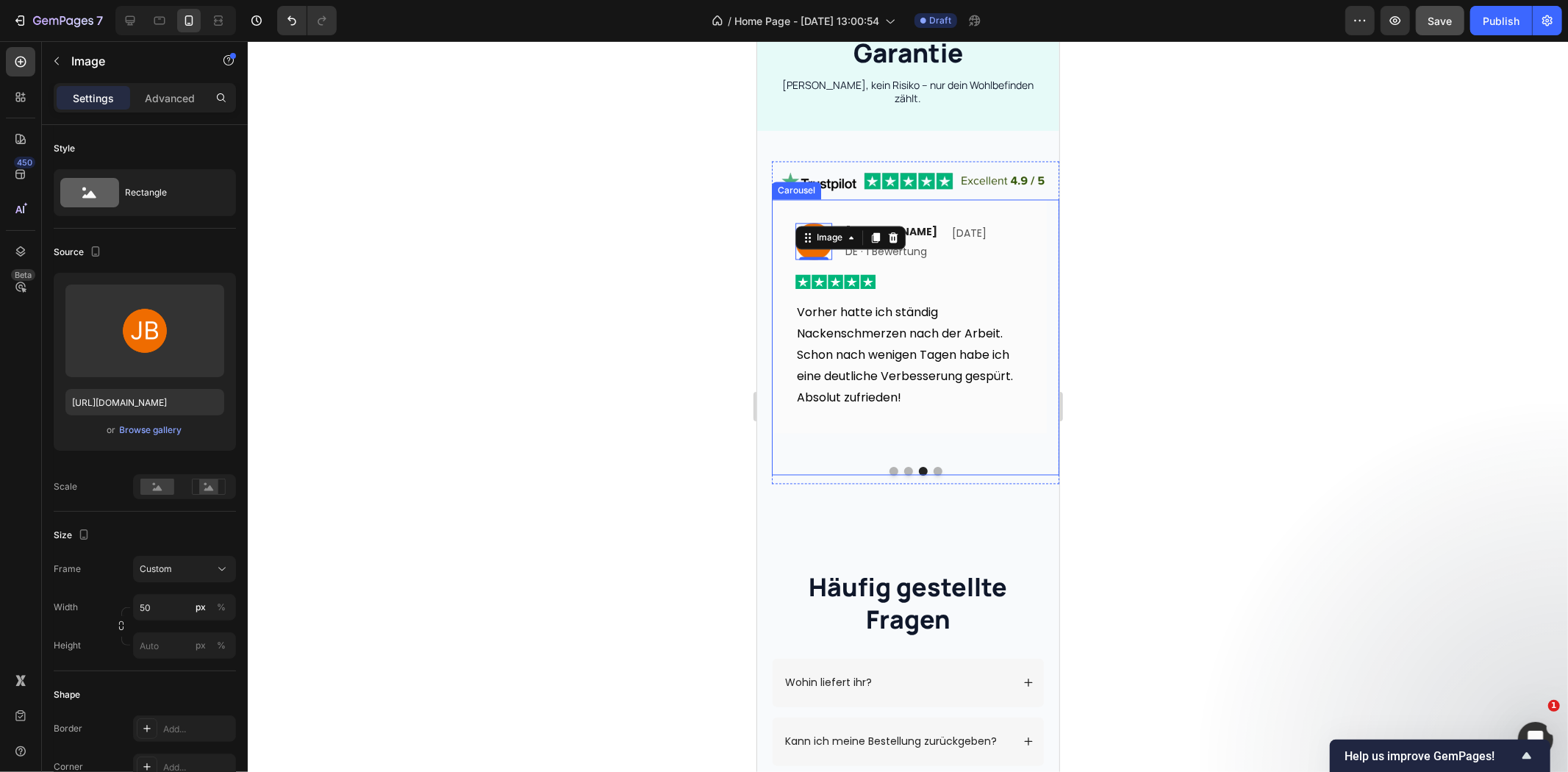
click at [933, 466] on button "Dot" at bounding box center [937, 471] width 9 height 9
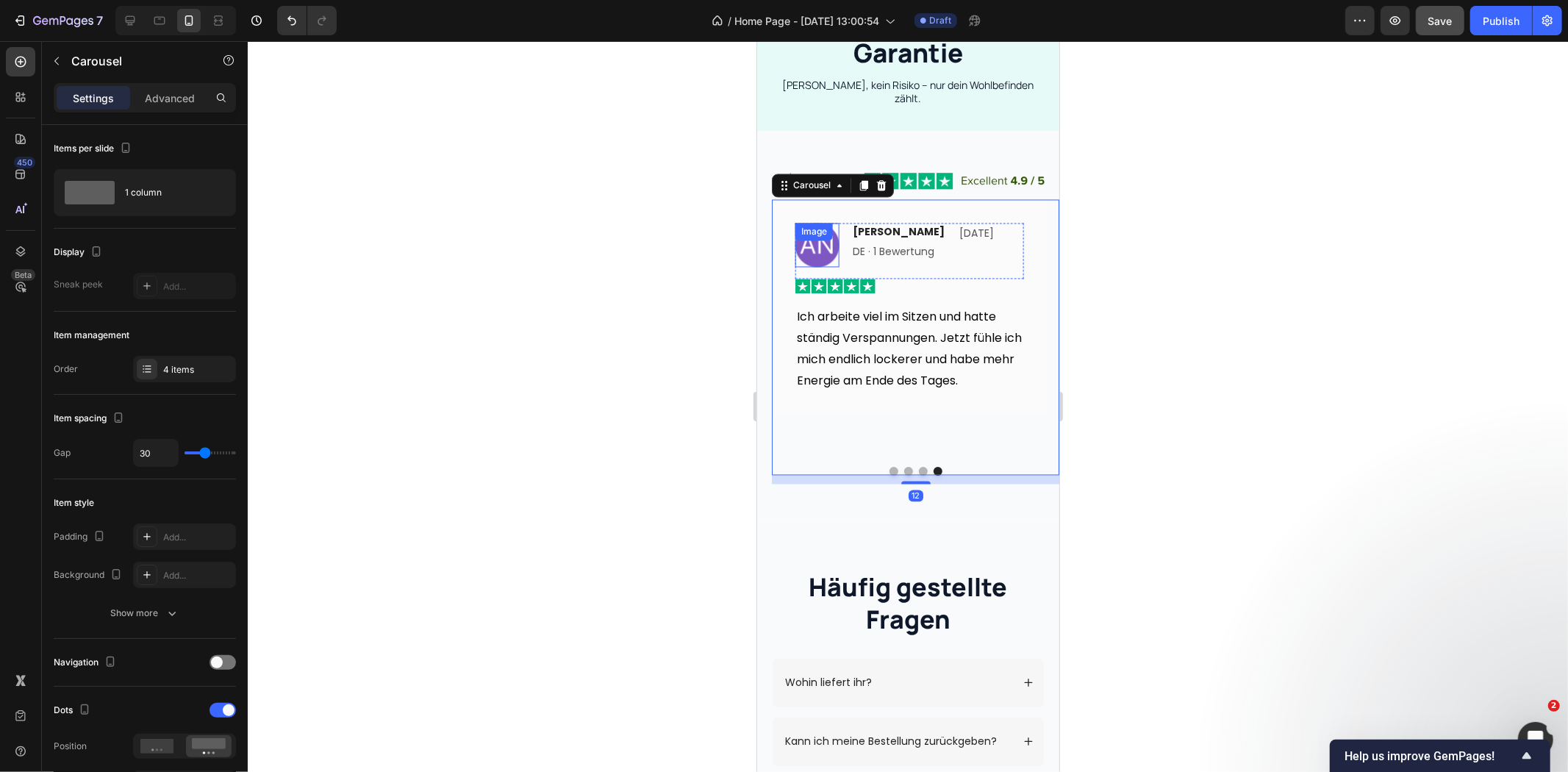
click at [836, 236] on div "Image" at bounding box center [816, 244] width 44 height 44
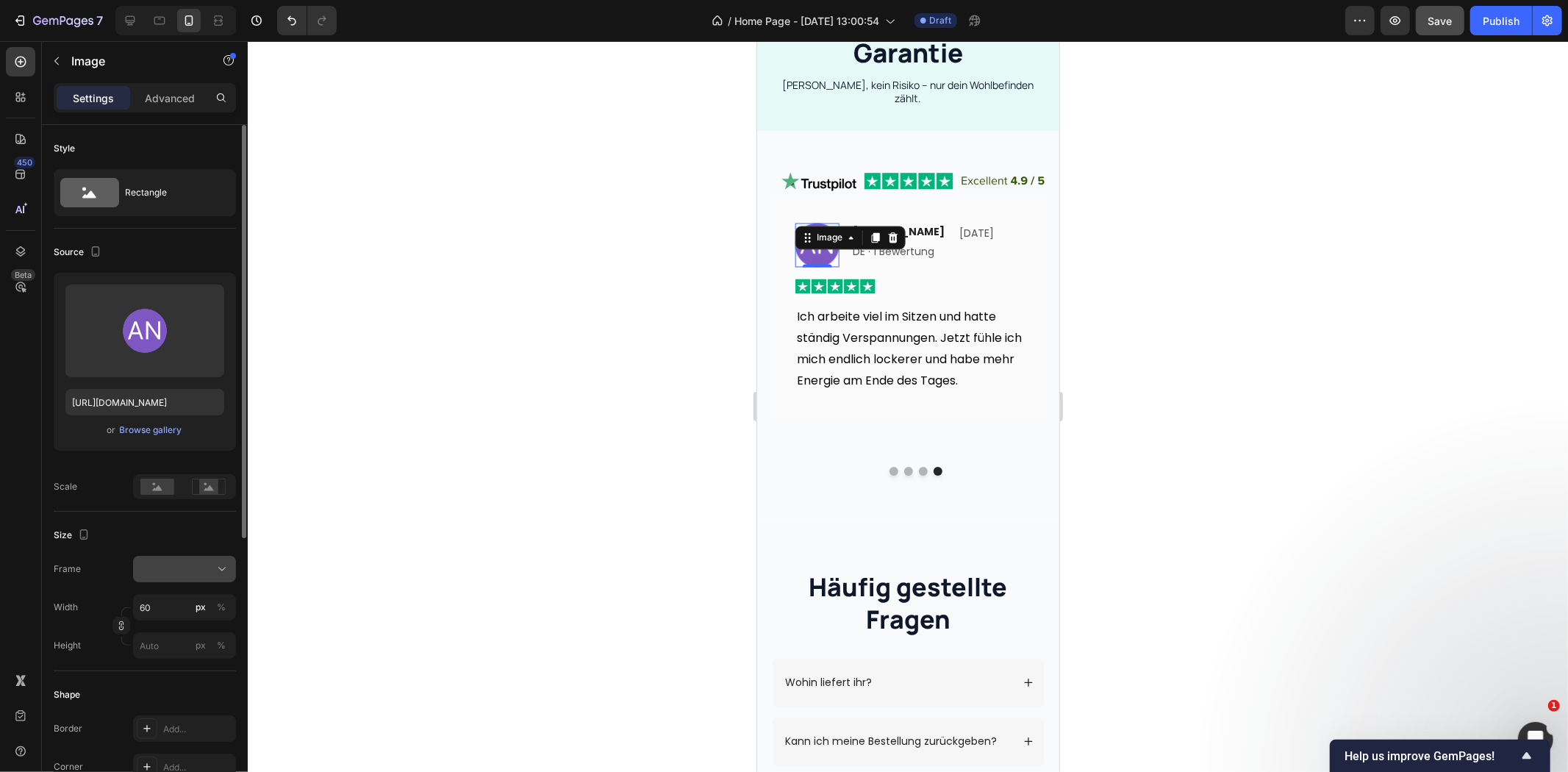
click at [216, 561] on icon at bounding box center [222, 569] width 14 height 14
click at [172, 709] on div "Custom" at bounding box center [182, 714] width 85 height 14
type input "50"
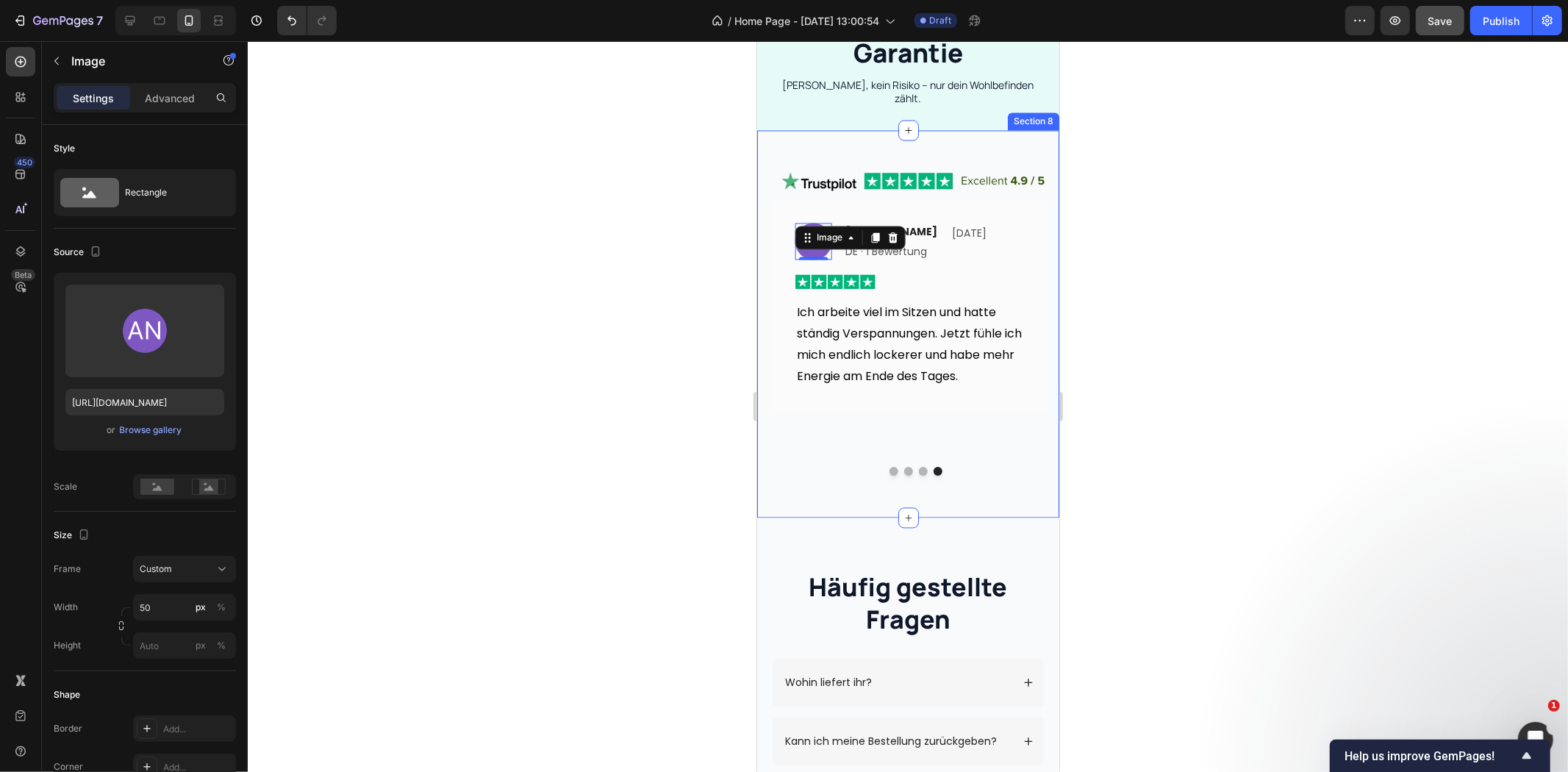
click at [819, 456] on div "Image Image Laura Fischer Text block DE · 1 Bewertung Text block Vor 7 Tagen Te…" at bounding box center [915, 324] width 287 height 325
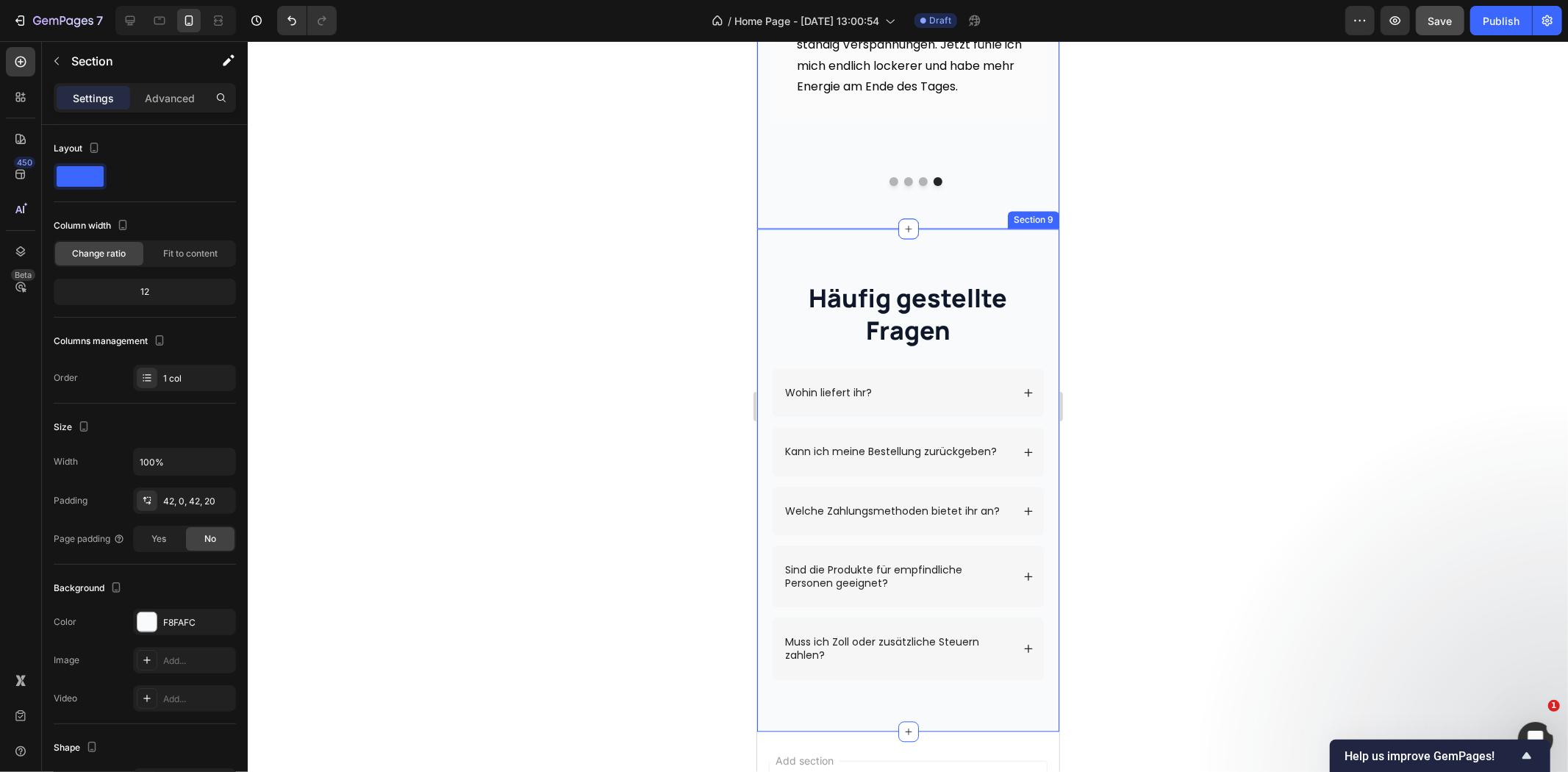
scroll to position [2620, 0]
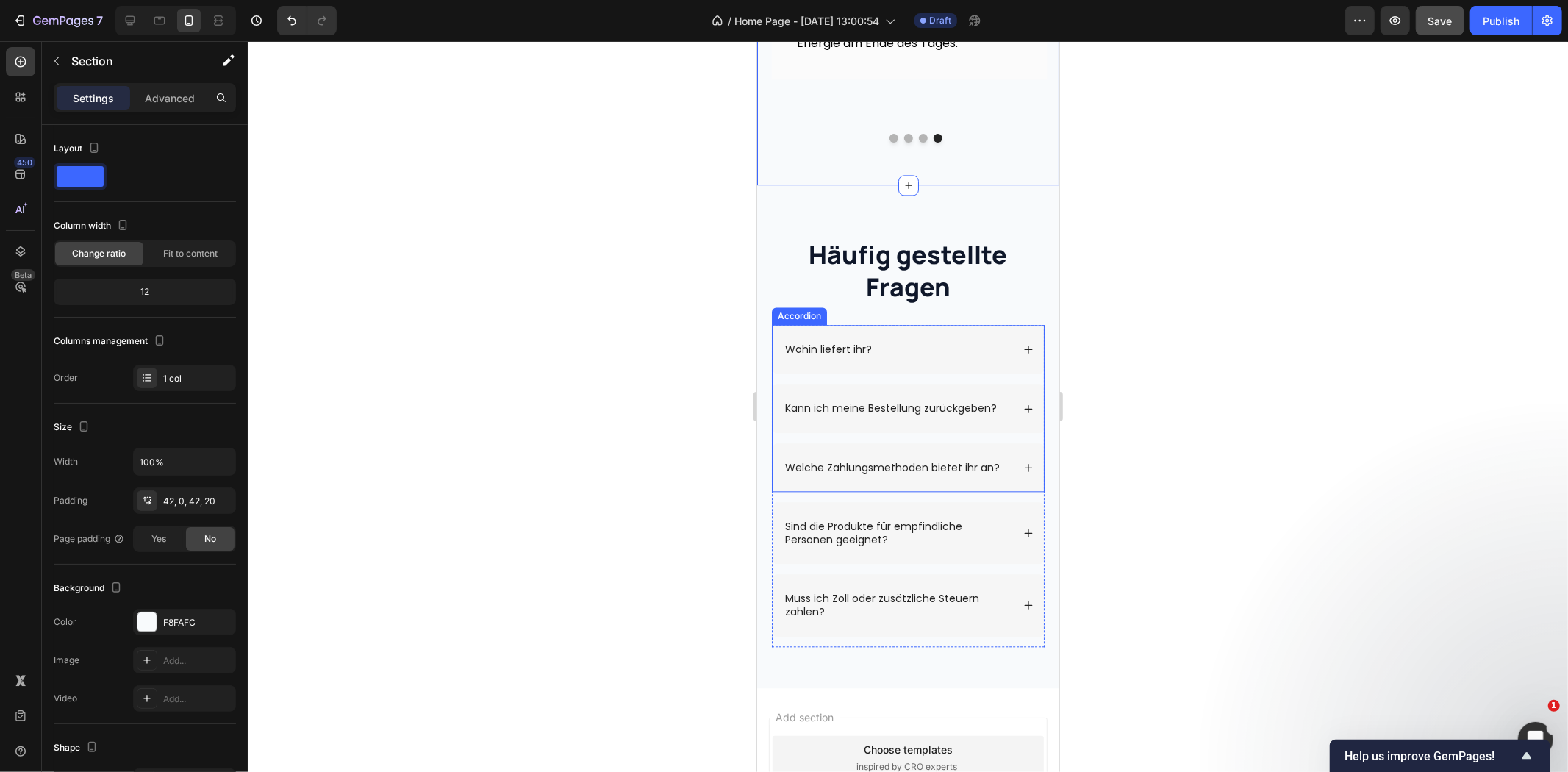
click at [972, 325] on div "Wohin liefert ihr?" at bounding box center [907, 349] width 271 height 49
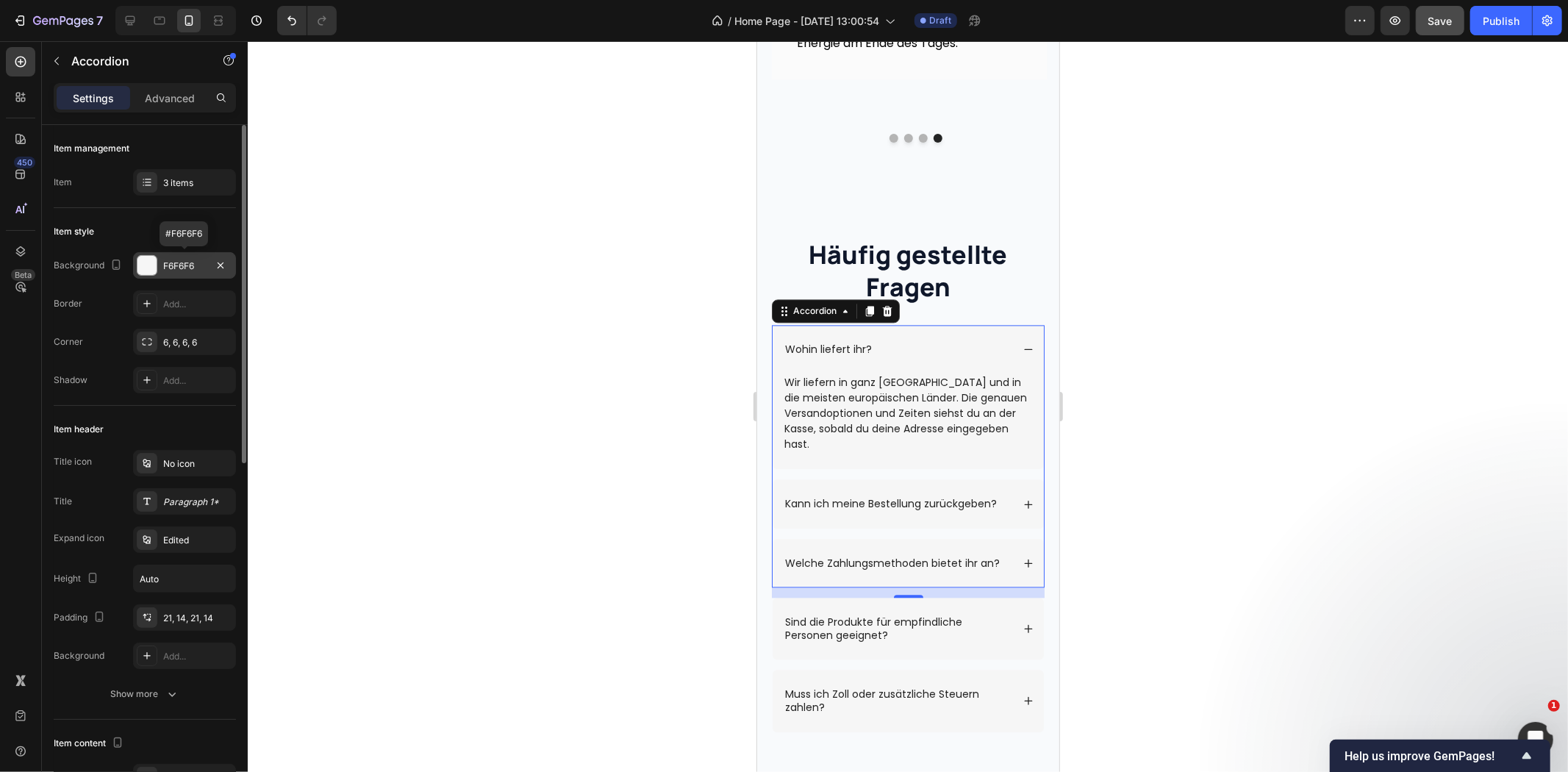
click at [155, 268] on div at bounding box center [146, 265] width 19 height 19
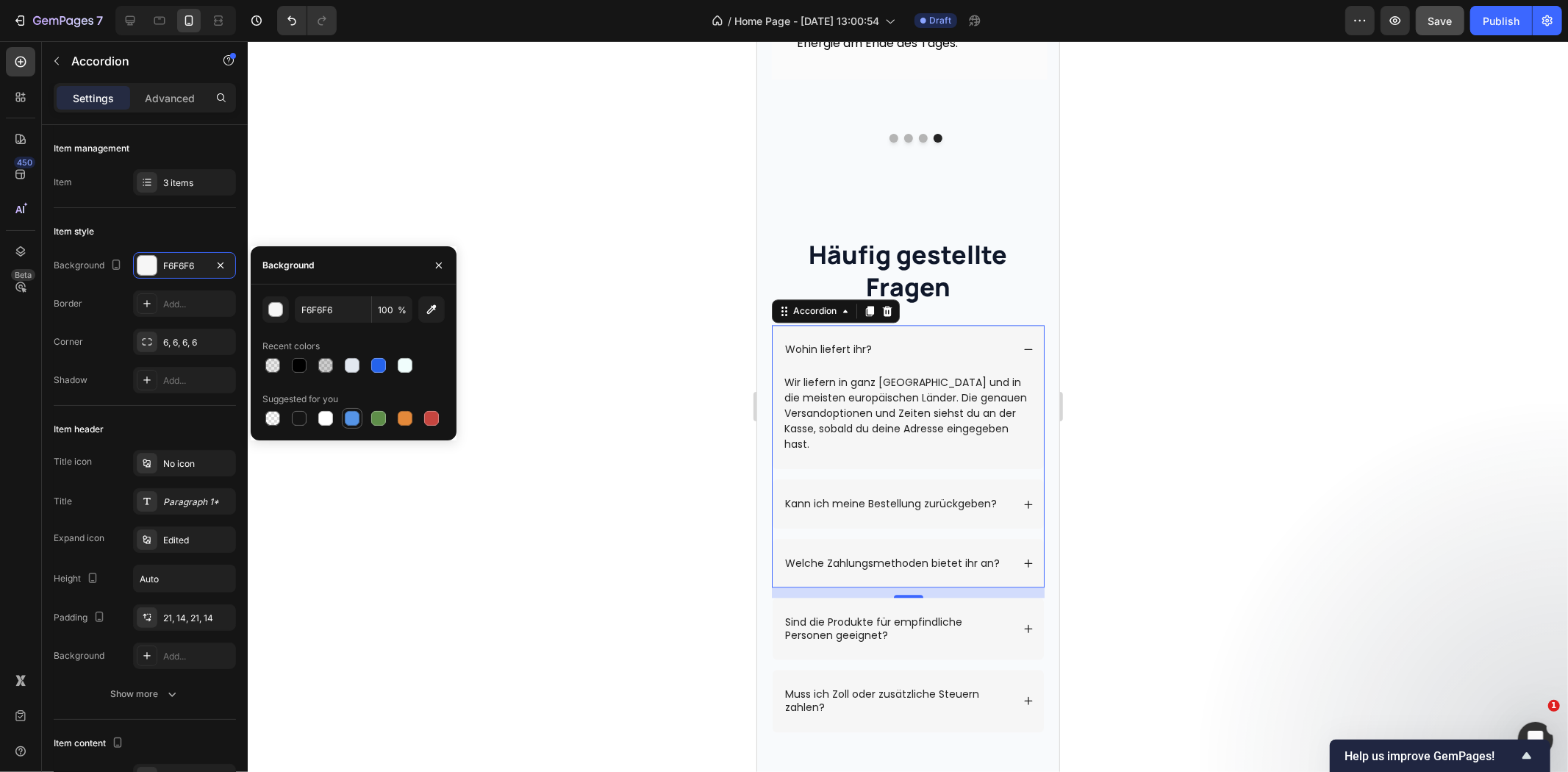
click at [352, 420] on div at bounding box center [352, 419] width 14 height 14
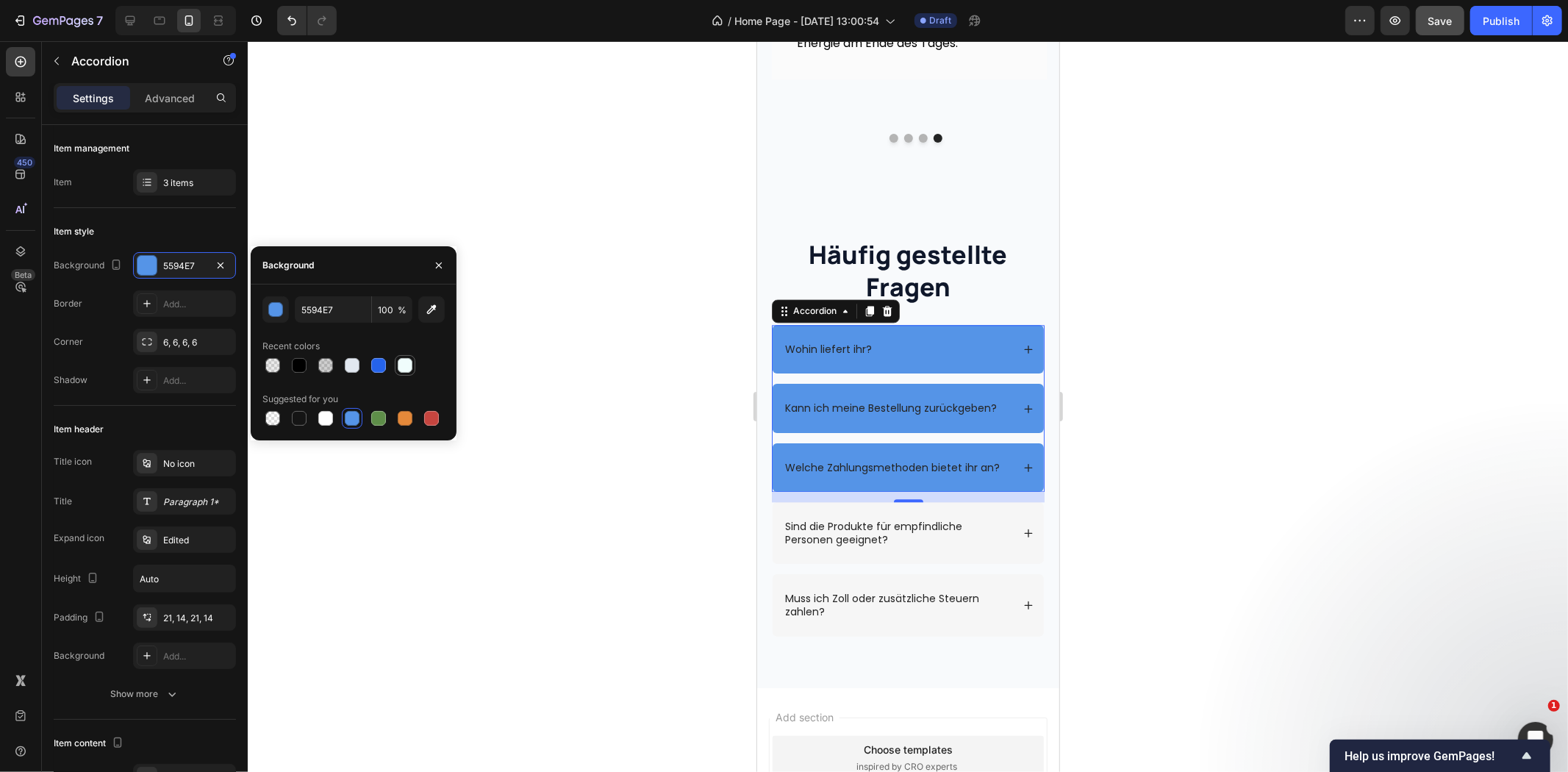
click at [408, 362] on div at bounding box center [405, 365] width 14 height 14
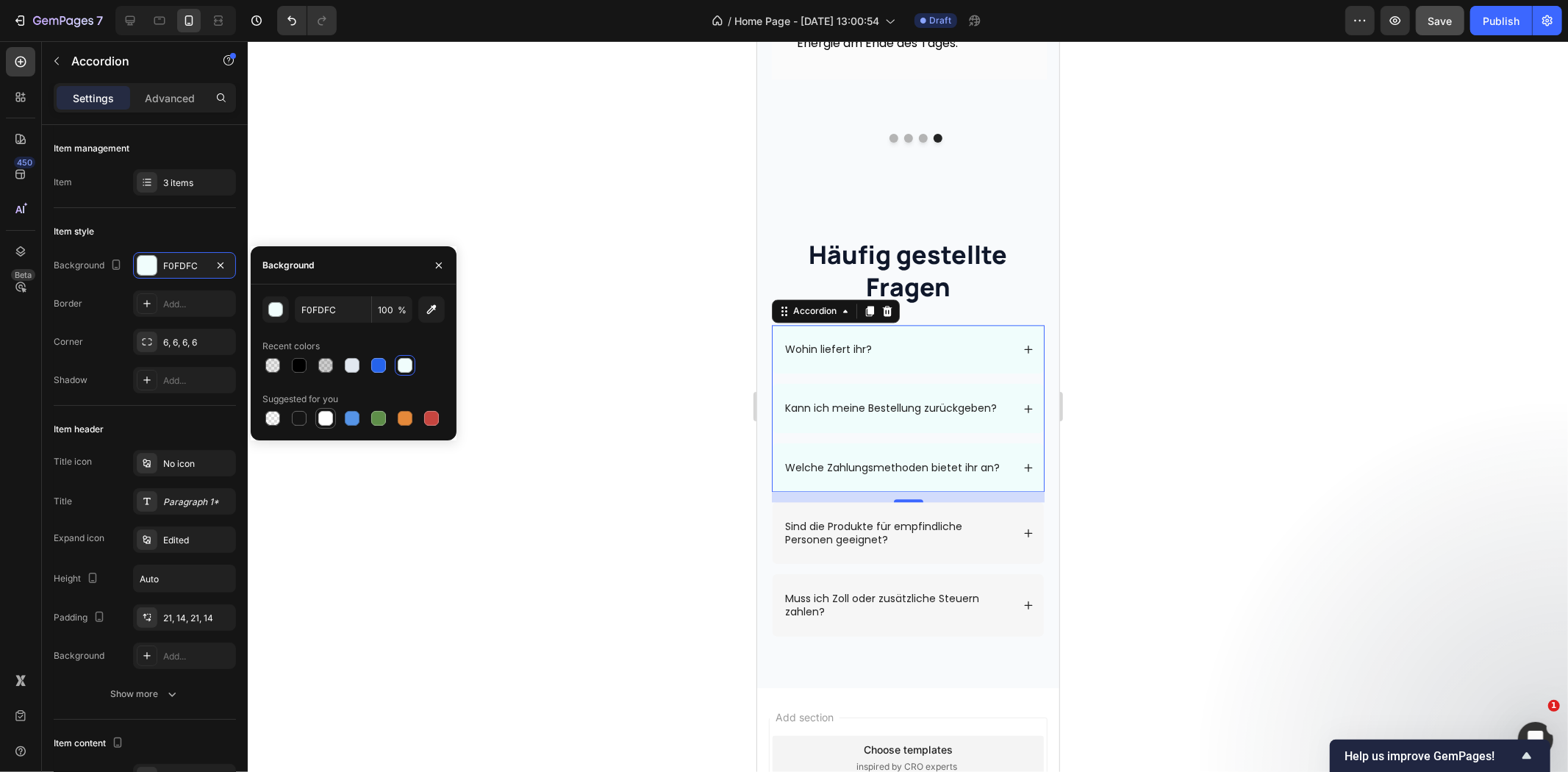
click at [321, 415] on div at bounding box center [325, 419] width 14 height 14
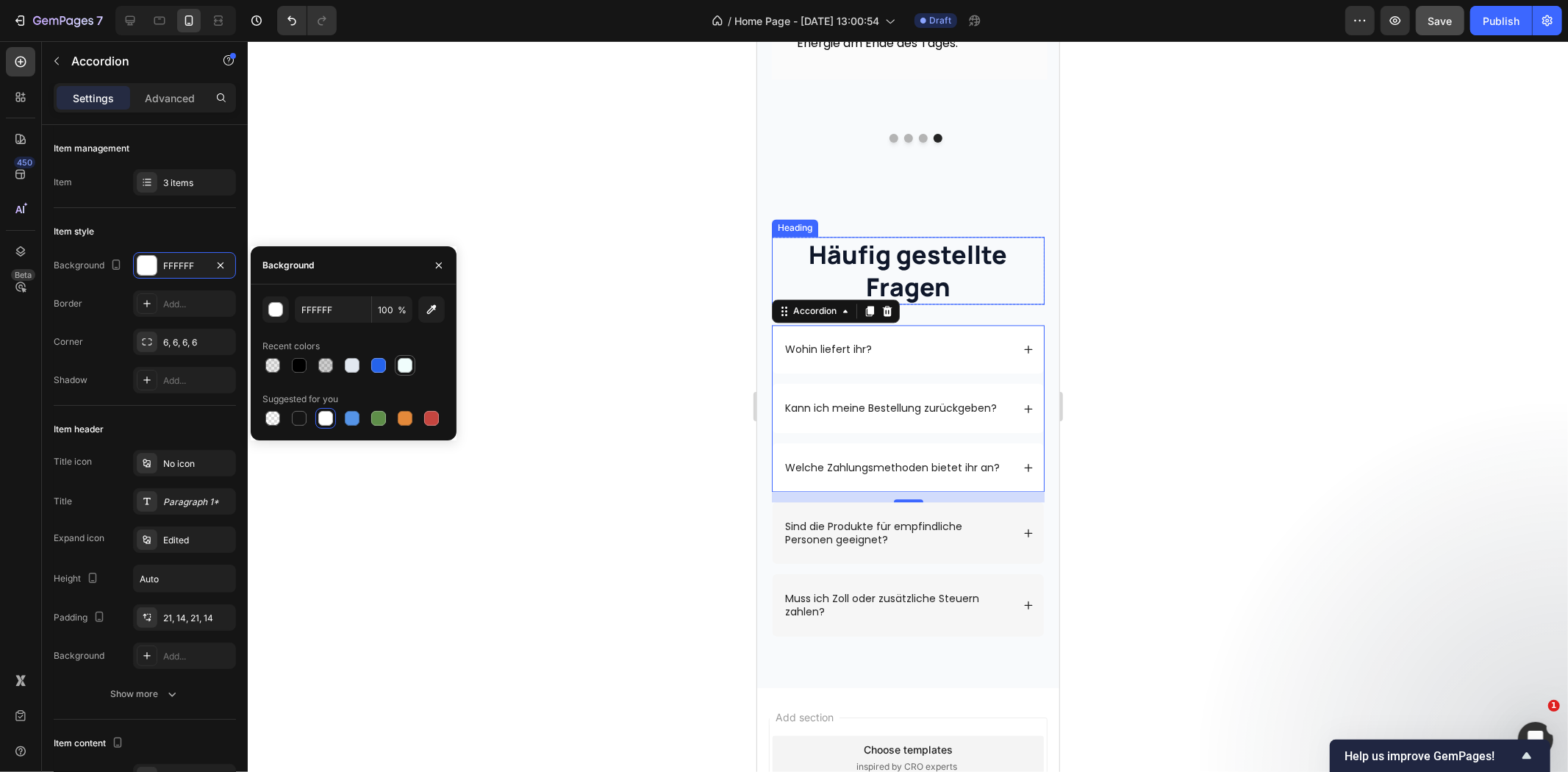
click at [402, 363] on div at bounding box center [405, 365] width 14 height 14
type input "F0FDFC"
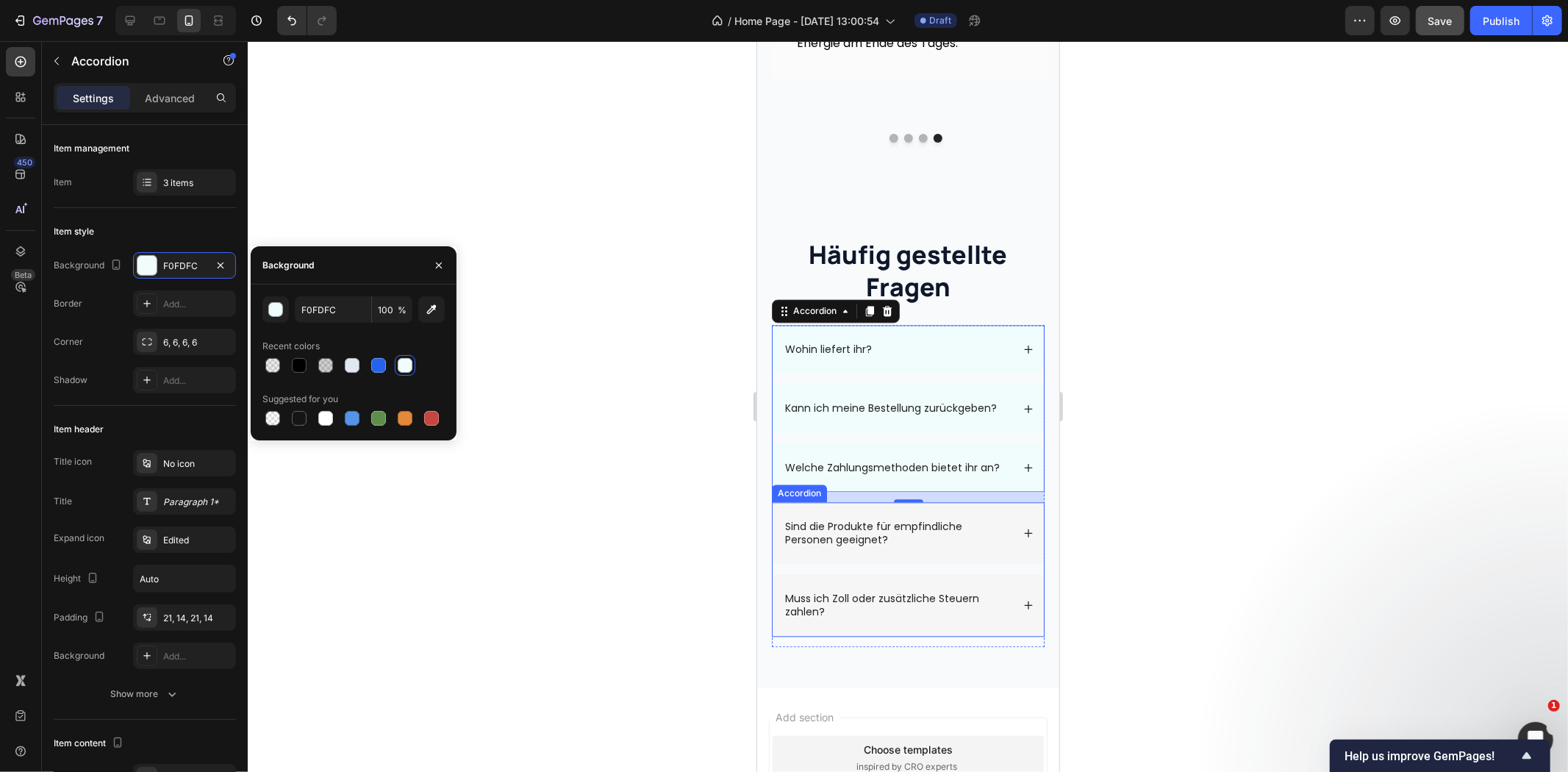
click at [991, 549] on div "Sind die Produkte für empfindliche Personen geeignet? Muss ich Zoll oder zusätz…" at bounding box center [907, 569] width 273 height 135
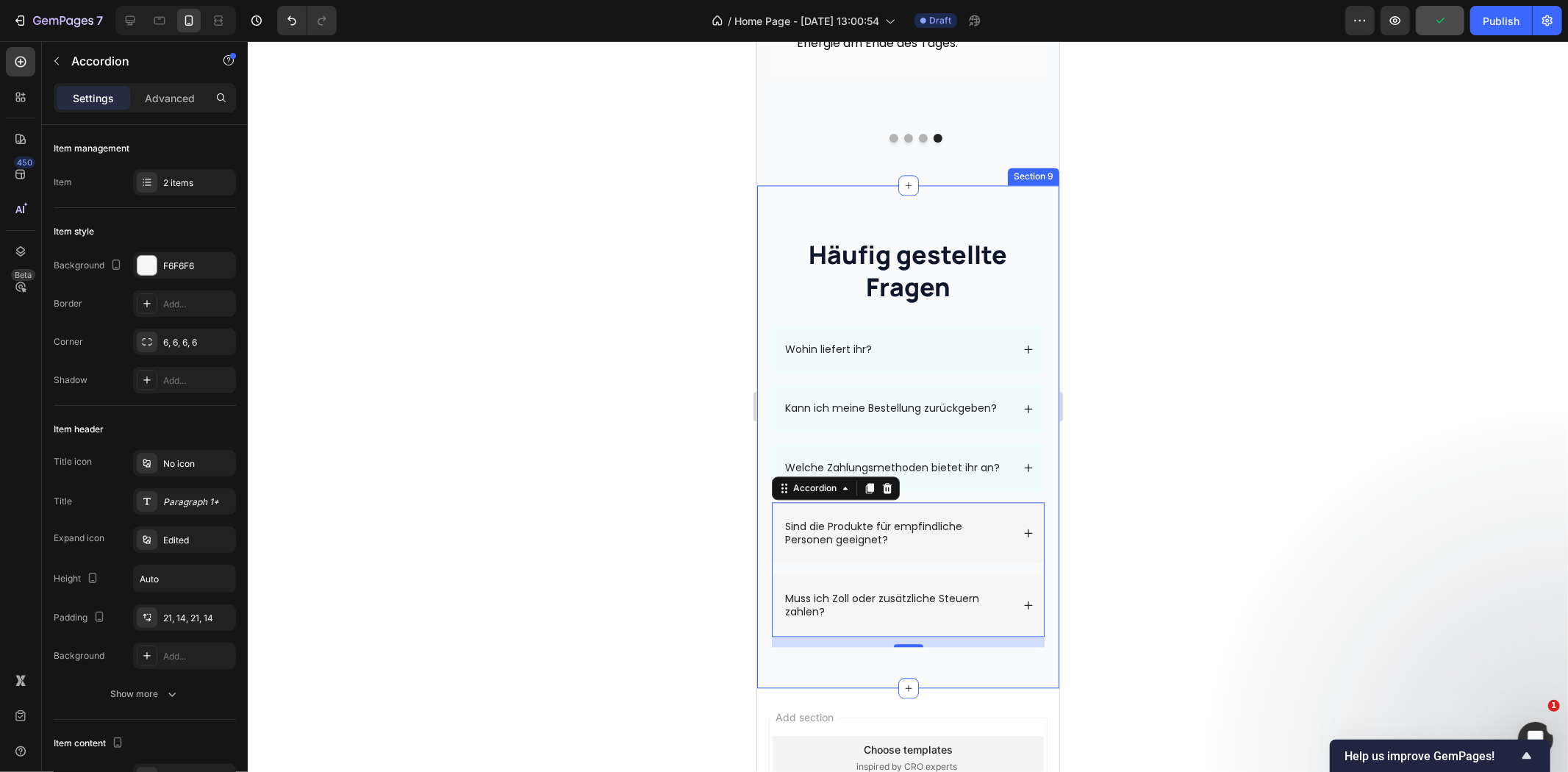
click at [1038, 189] on div "Häufig gestellte Fragen Heading Row Wohin liefert ihr? Kann ich meine Bestellun…" at bounding box center [907, 436] width 302 height 503
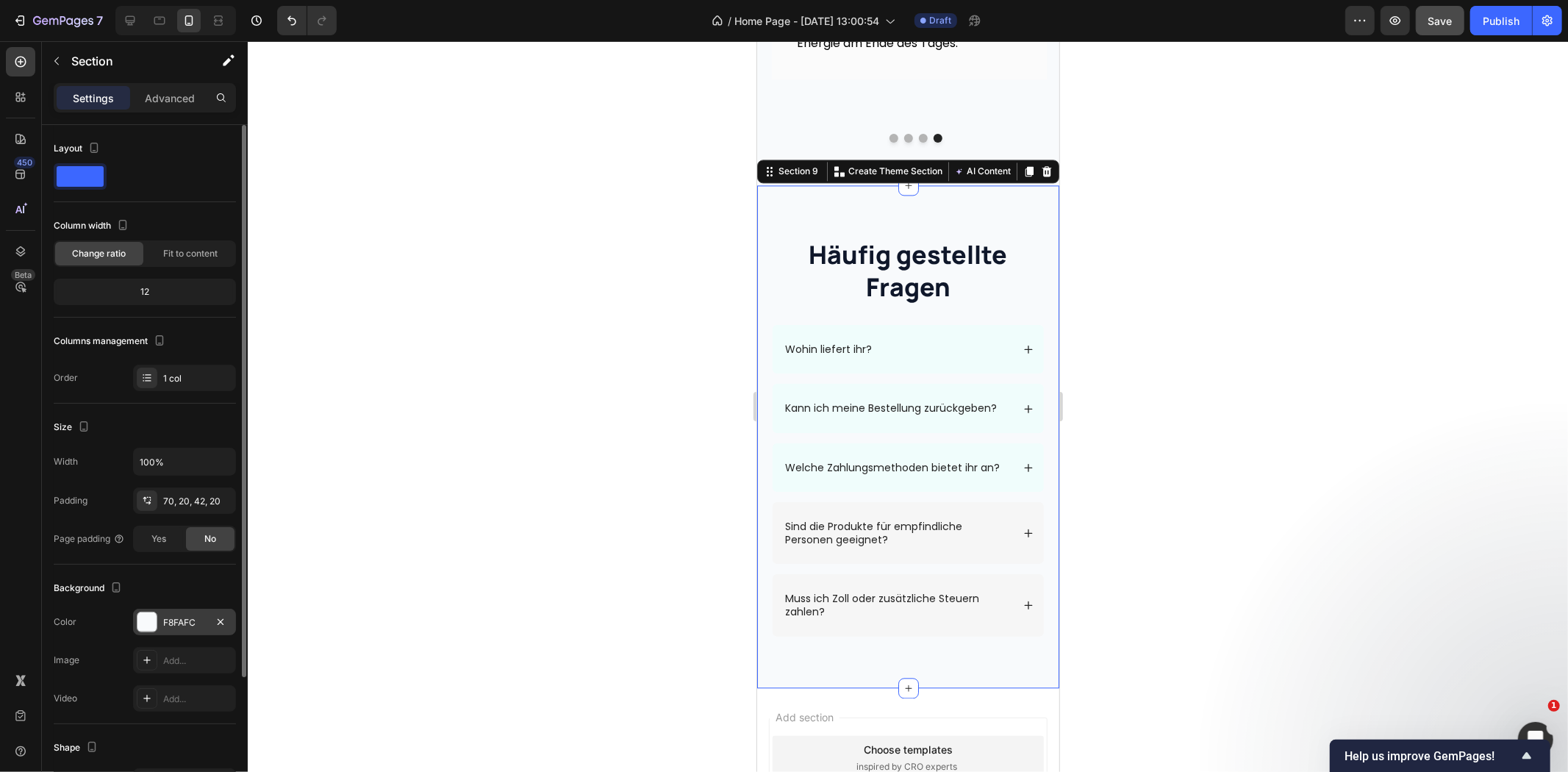
click at [175, 627] on div "F8FAFC" at bounding box center [184, 623] width 42 height 14
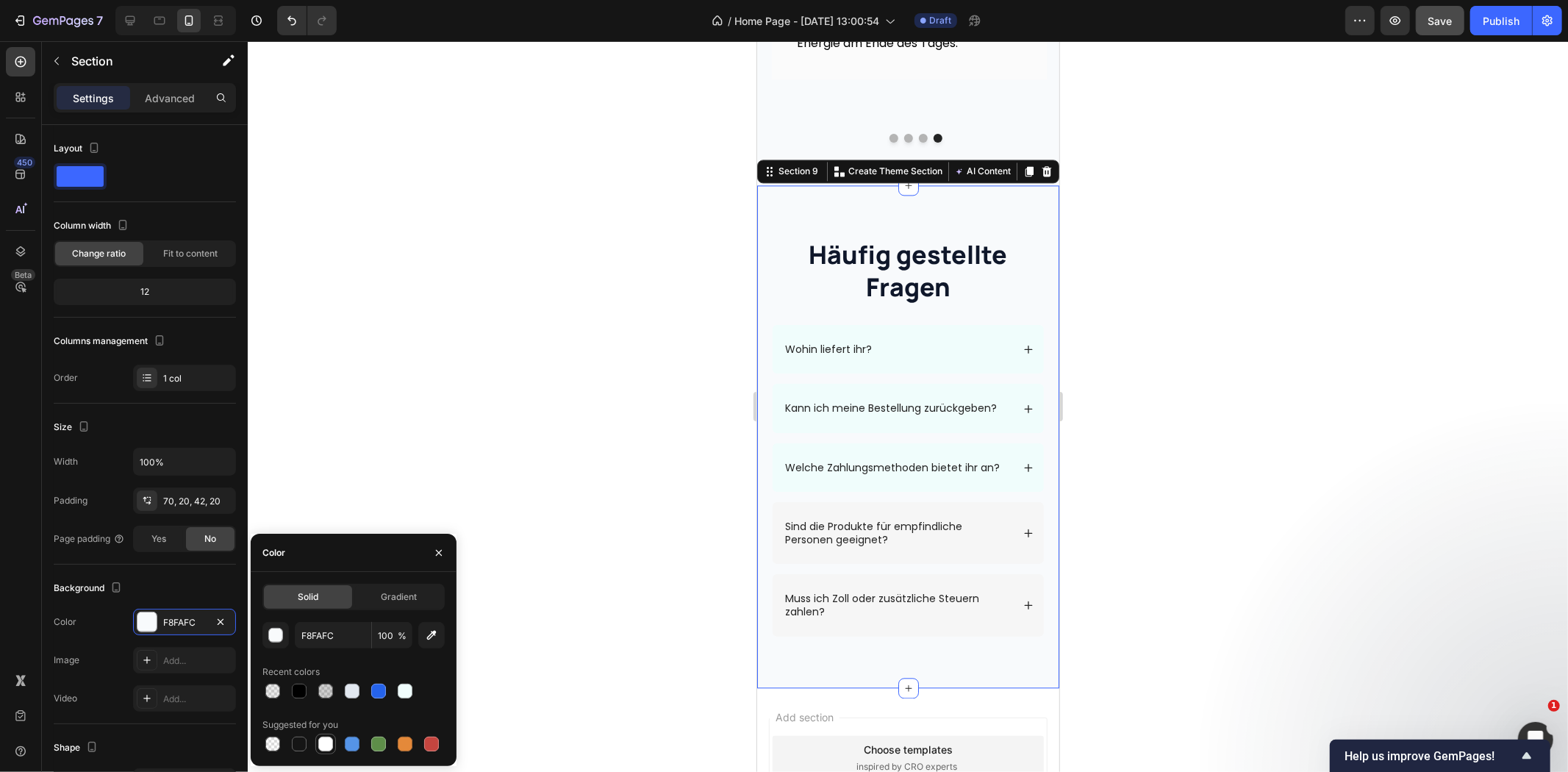
click at [322, 747] on div at bounding box center [325, 744] width 14 height 14
type input "FFFFFF"
click at [934, 549] on div "Sind die Produkte für empfindliche Personen geeignet? Muss ich Zoll oder zusätz…" at bounding box center [907, 569] width 273 height 135
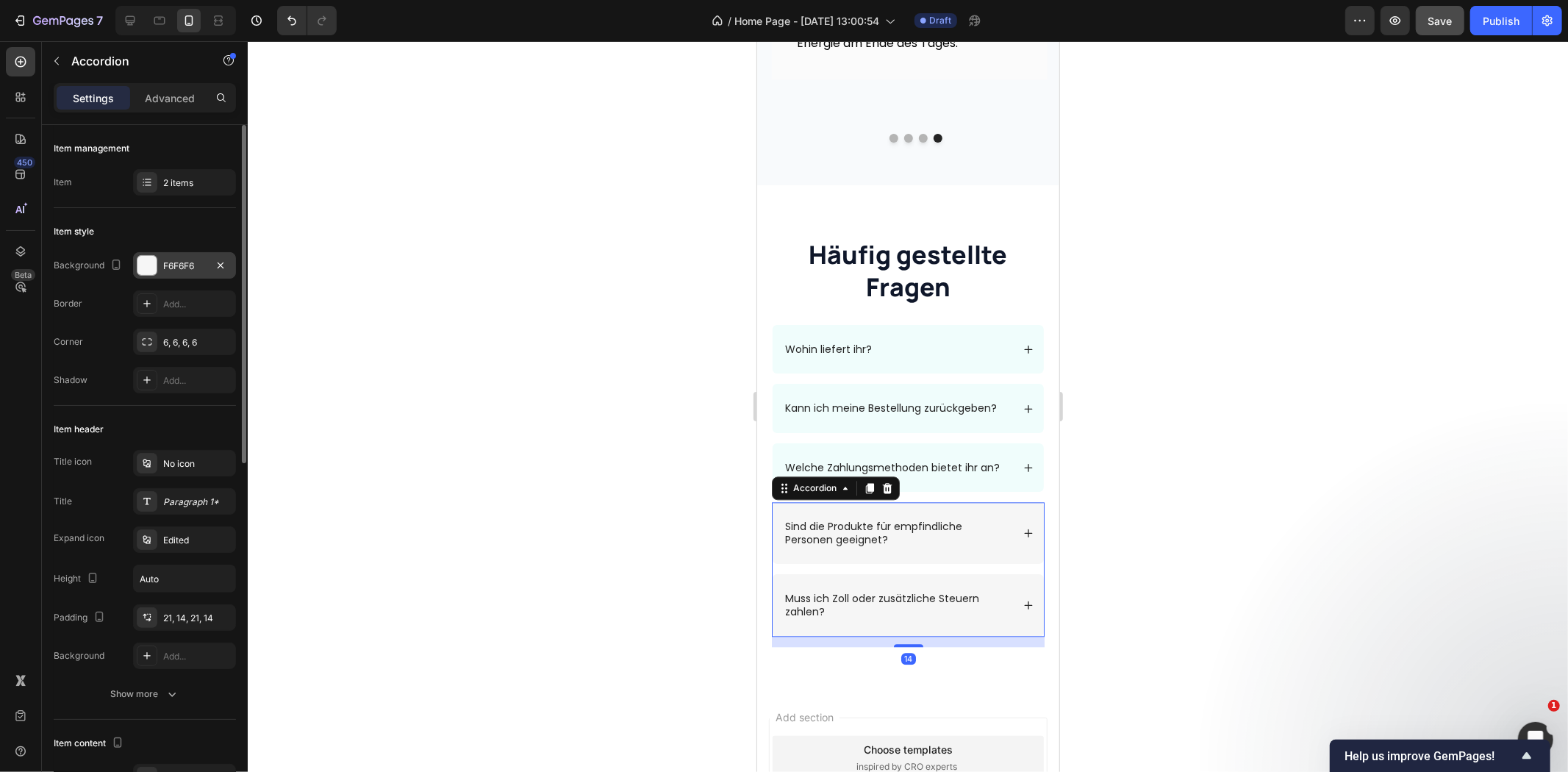
click at [164, 259] on div "F6F6F6" at bounding box center [184, 266] width 42 height 14
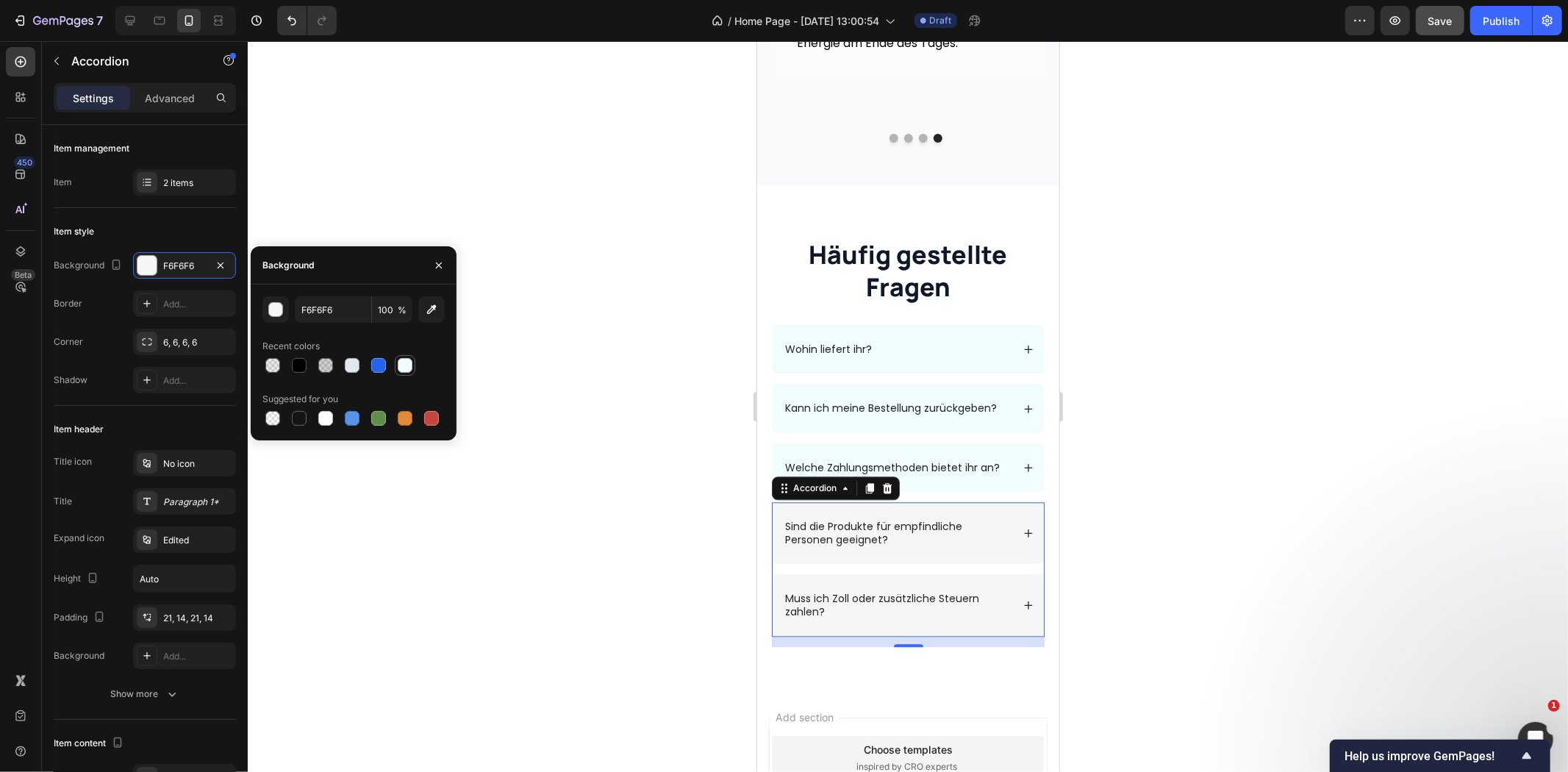
click at [401, 369] on div at bounding box center [405, 365] width 14 height 14
type input "F0FDFC"
click at [672, 380] on div at bounding box center [907, 407] width 1320 height 731
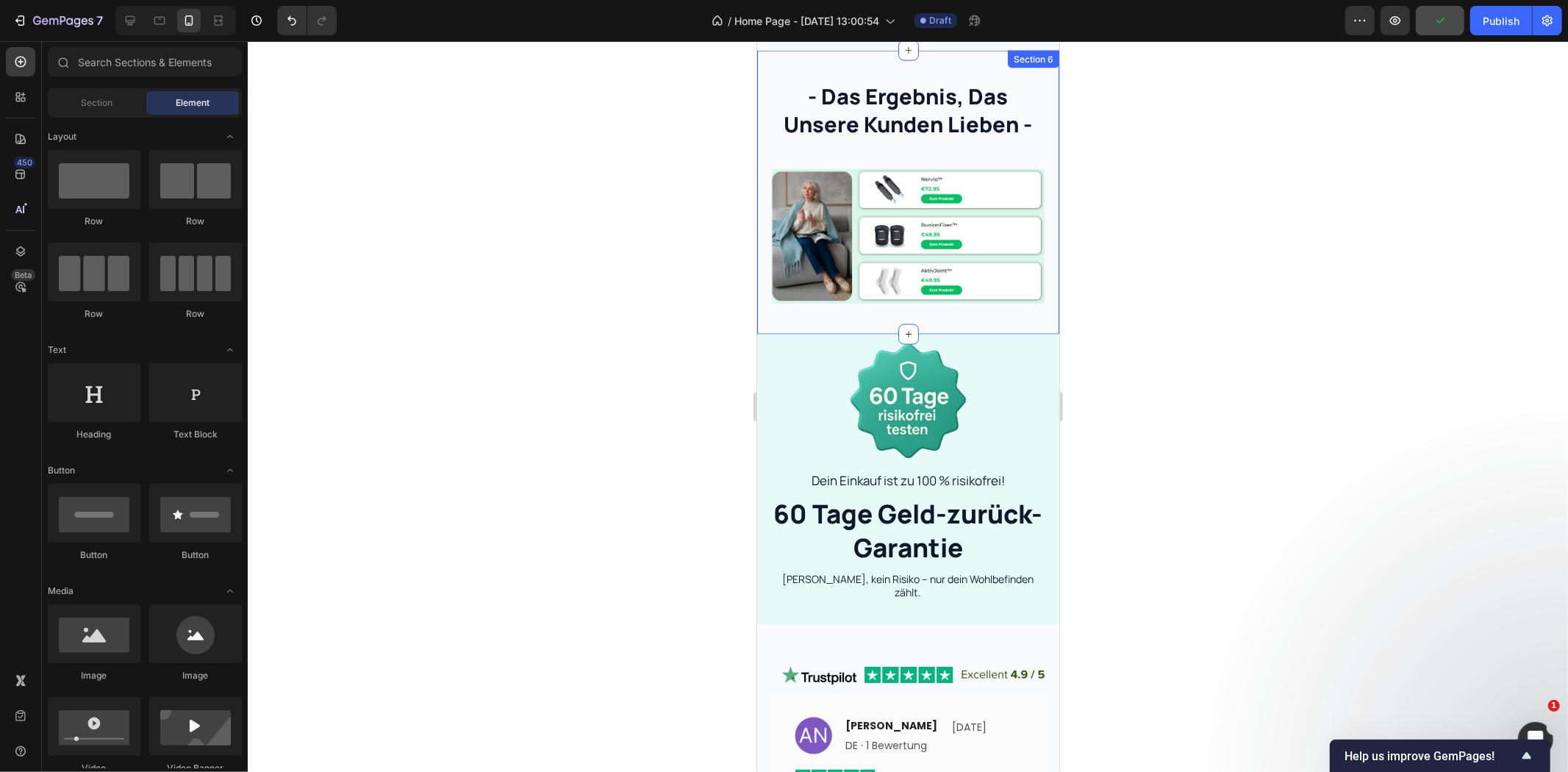
scroll to position [1851, 0]
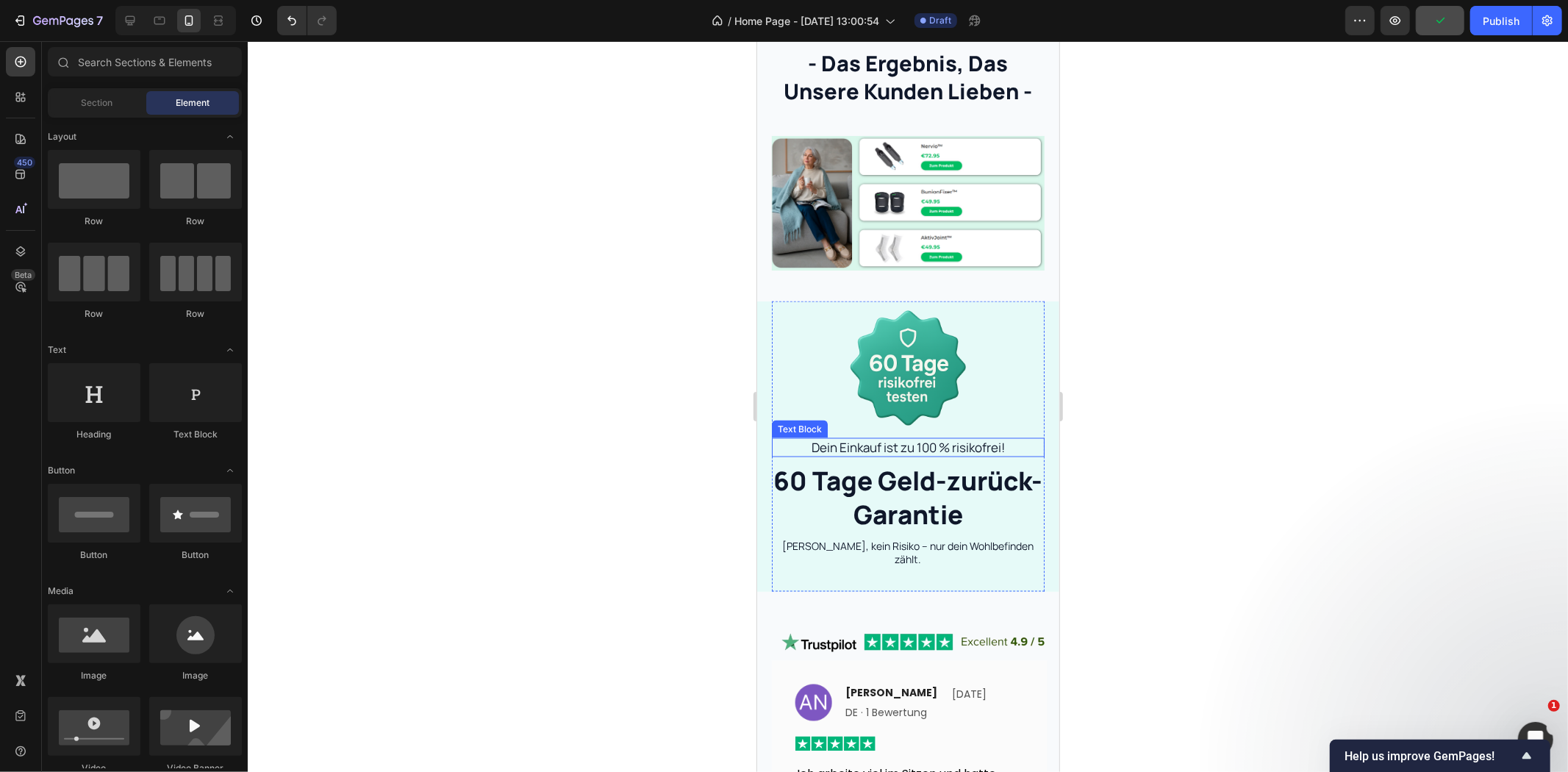
click at [913, 439] on p "Dein Einkauf ist zu 100 % risikofrei!" at bounding box center [907, 447] width 270 height 16
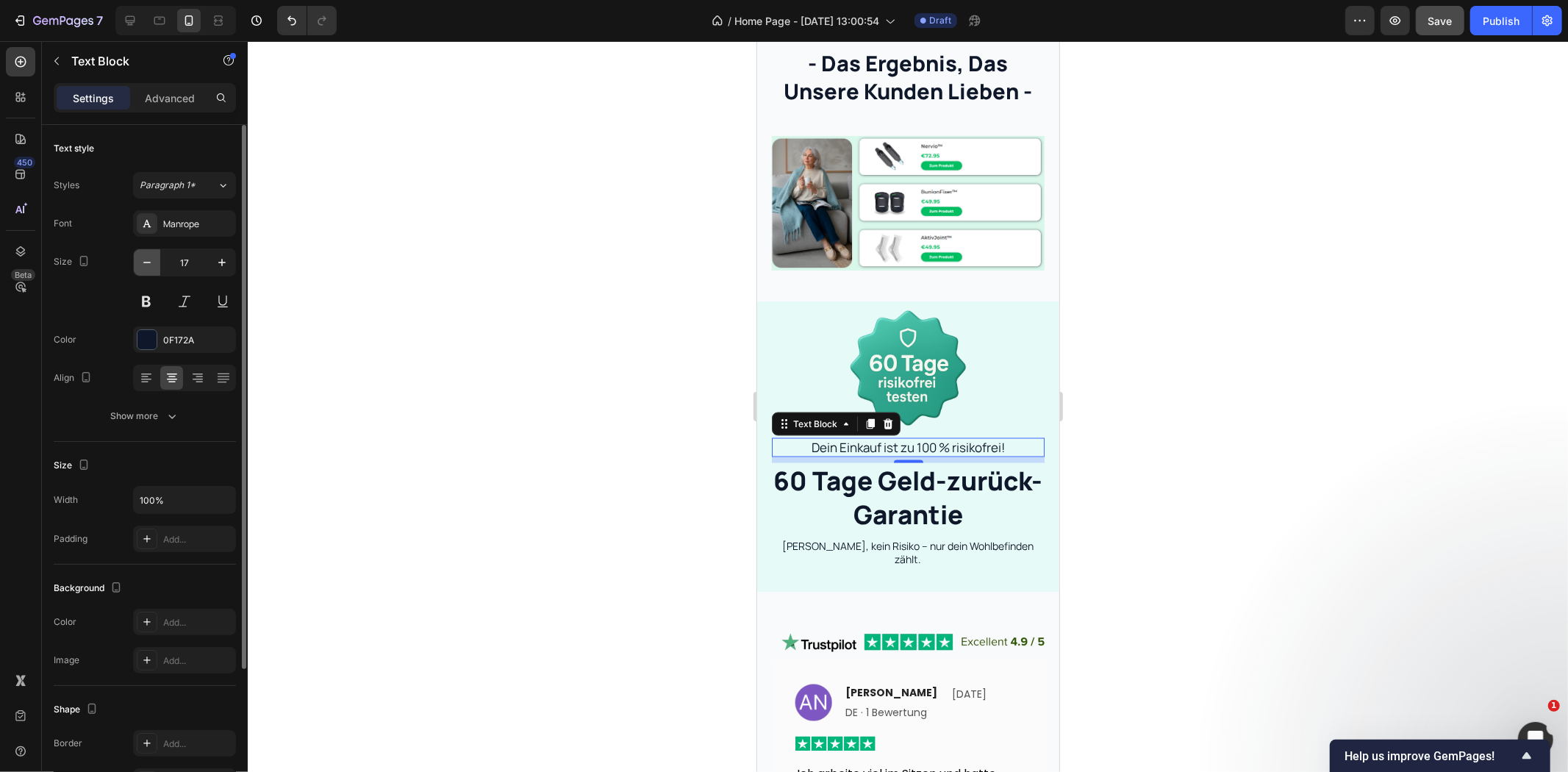
click at [145, 262] on icon "button" at bounding box center [147, 263] width 7 height 2
type input "16"
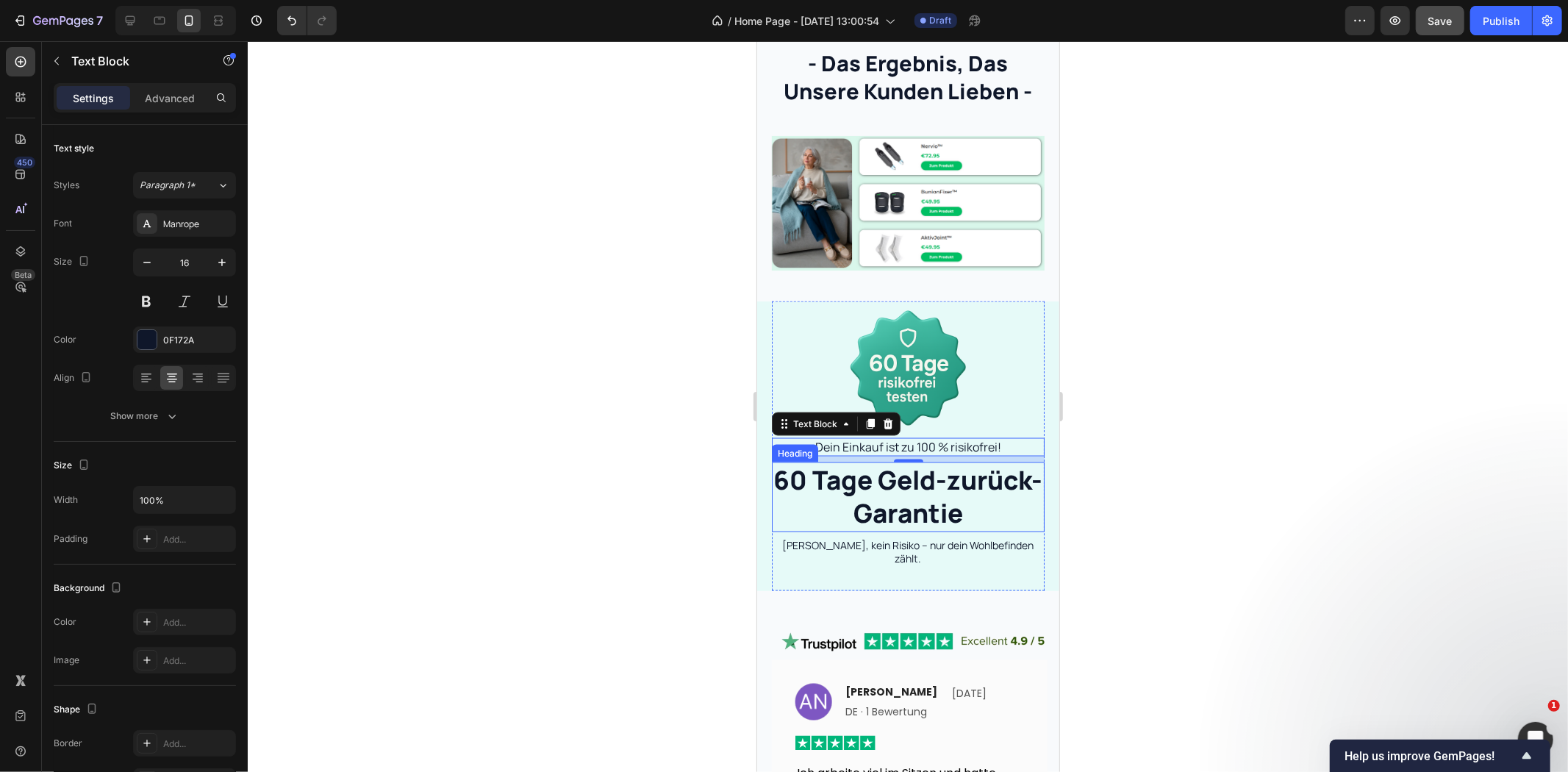
click at [822, 489] on h2 "60 Tage Geld-zurück-Garantie" at bounding box center [907, 496] width 273 height 70
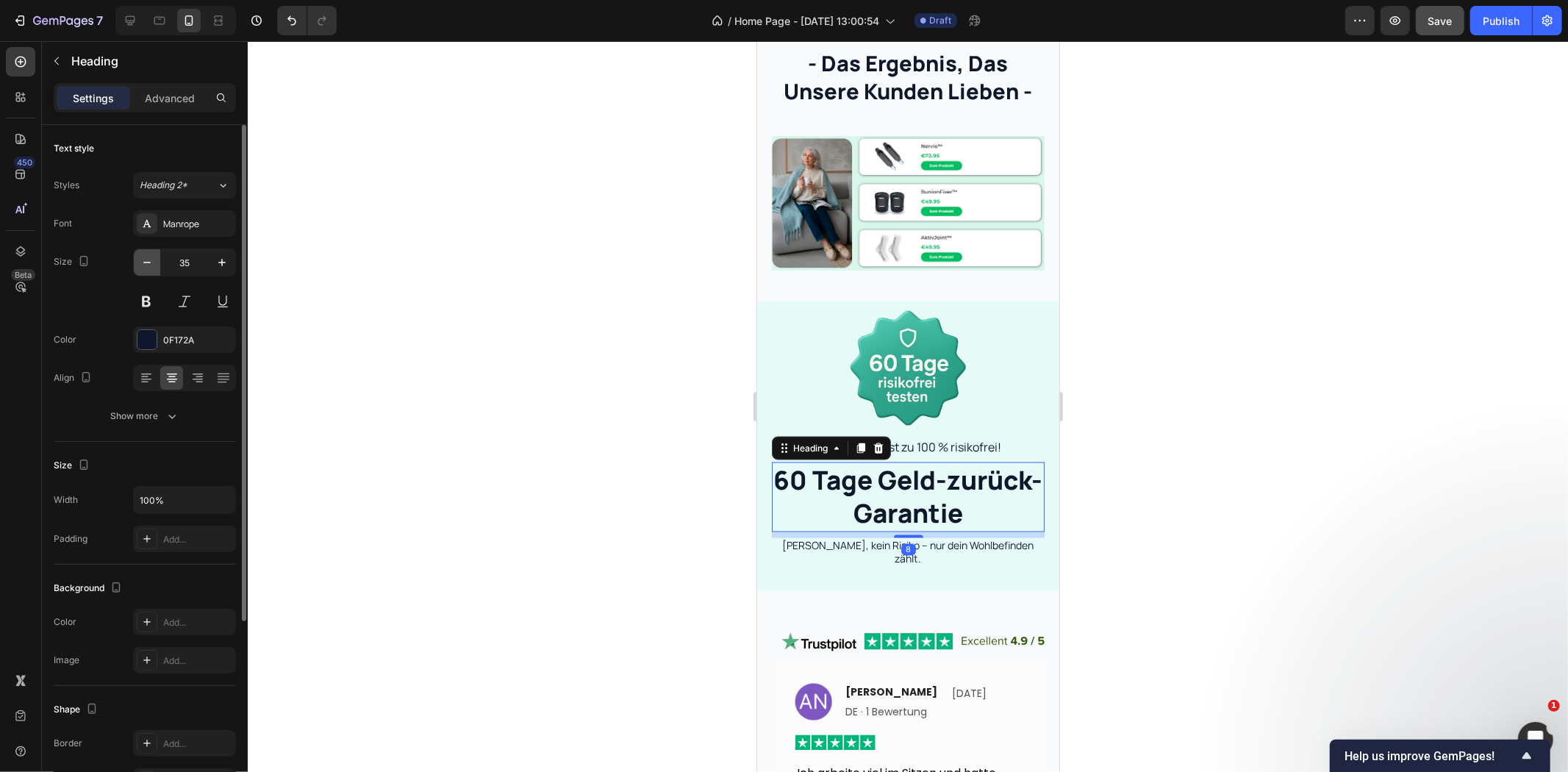
click at [148, 263] on icon "button" at bounding box center [147, 262] width 14 height 14
type input "34"
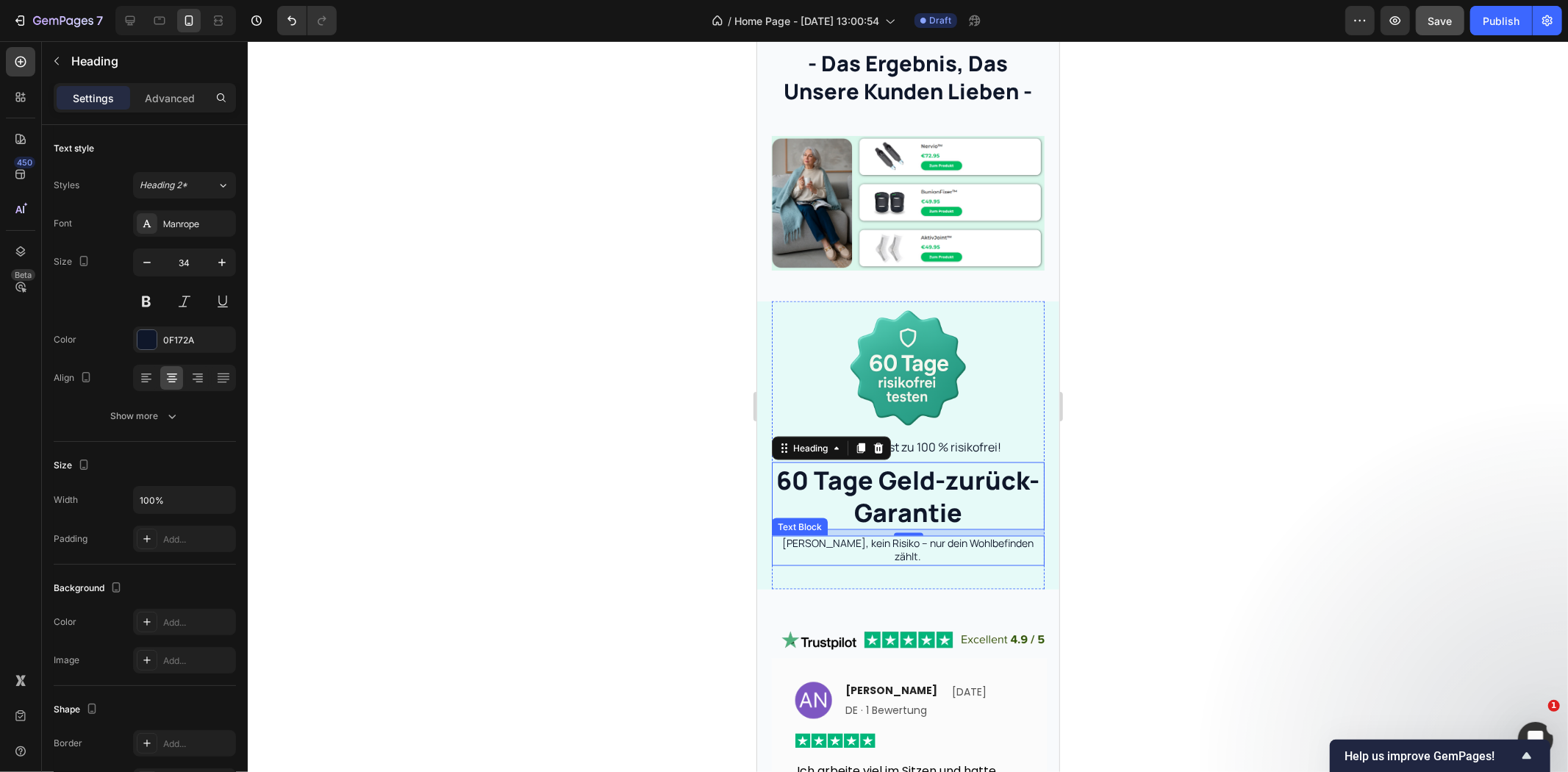
click at [876, 537] on p "[PERSON_NAME], kein Risiko – nur dein Wohlbefinden zählt." at bounding box center [907, 550] width 270 height 26
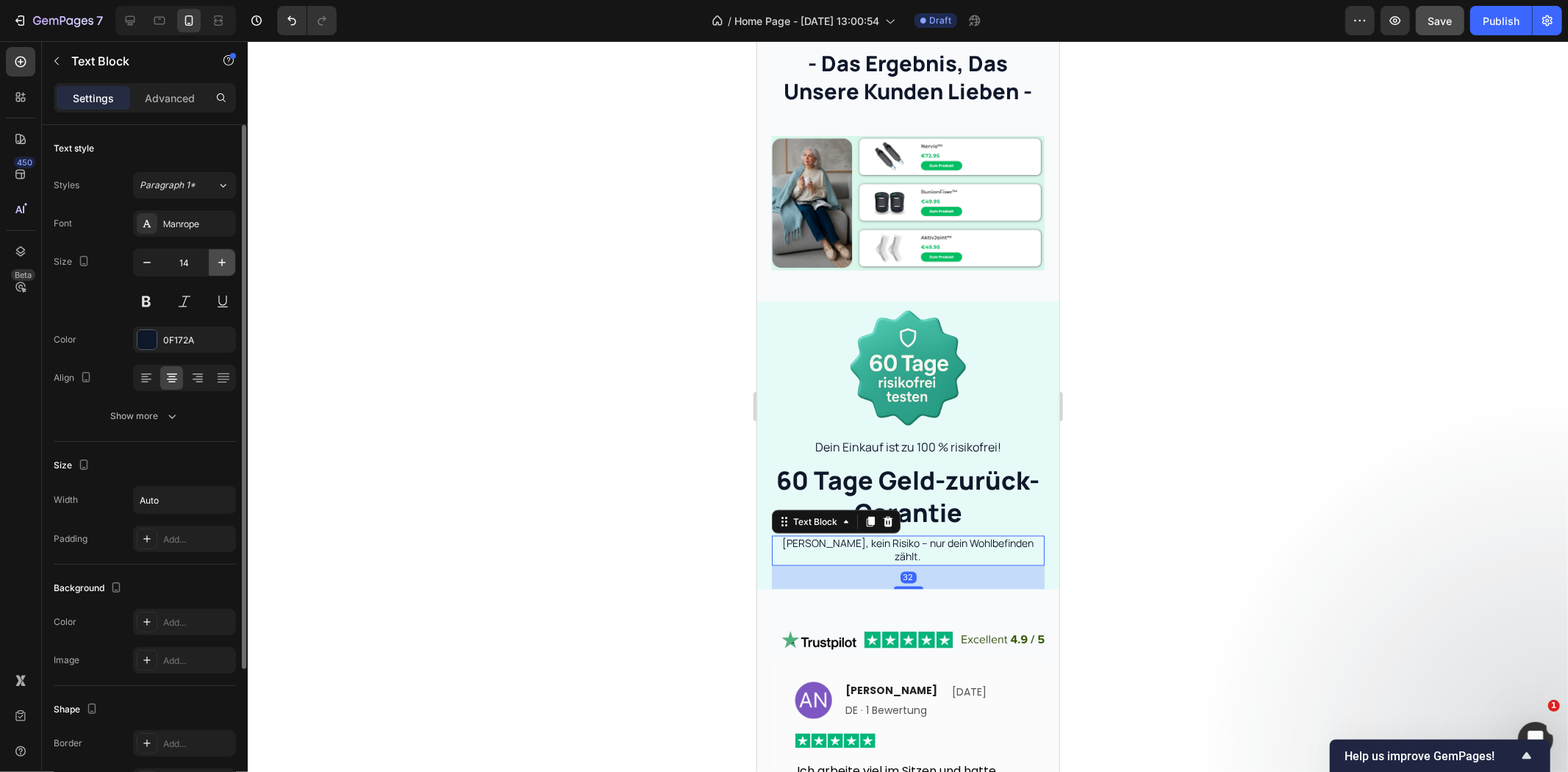
click at [229, 260] on icon "button" at bounding box center [222, 262] width 14 height 14
type input "16"
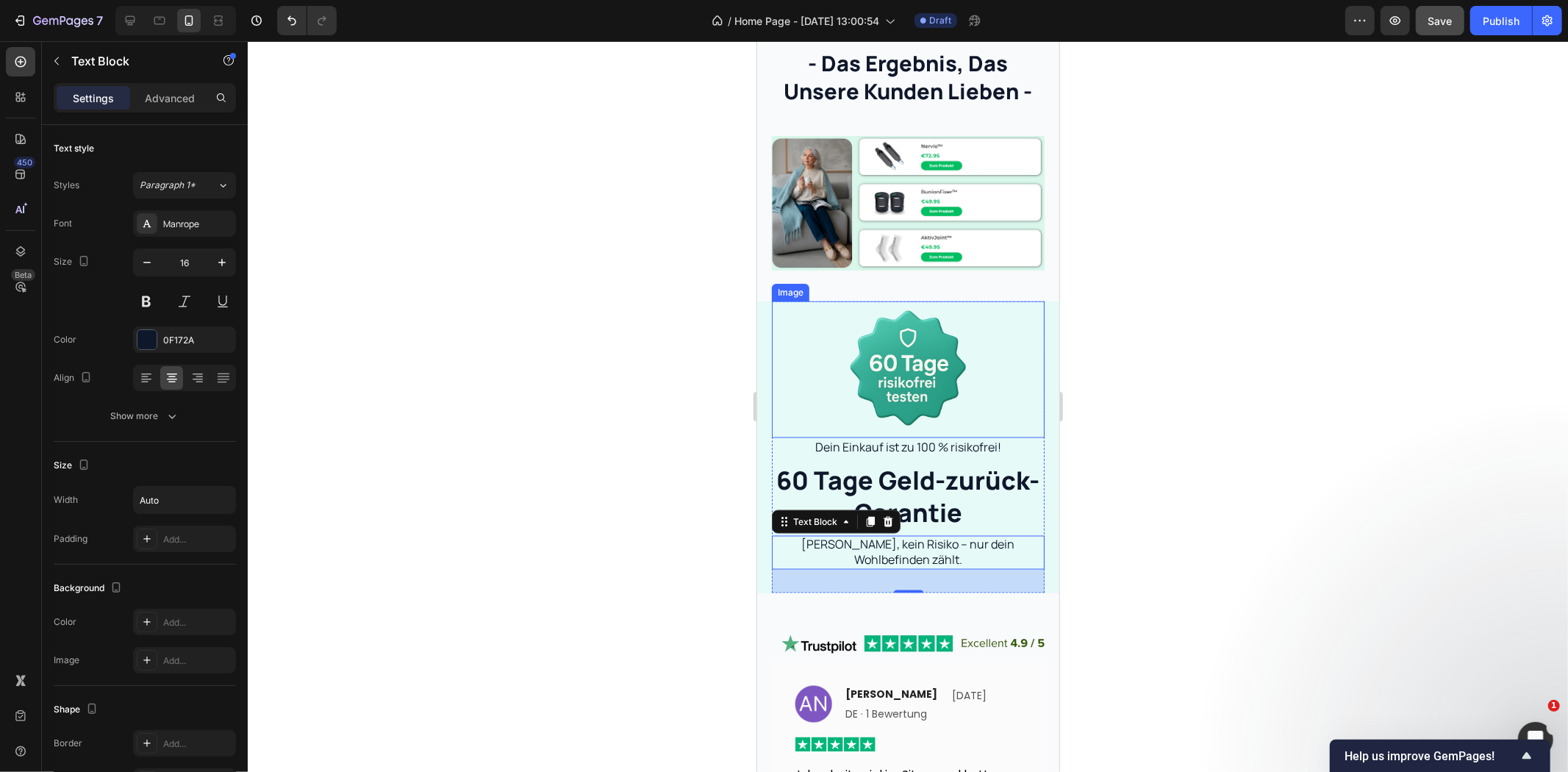
scroll to position [1524, 0]
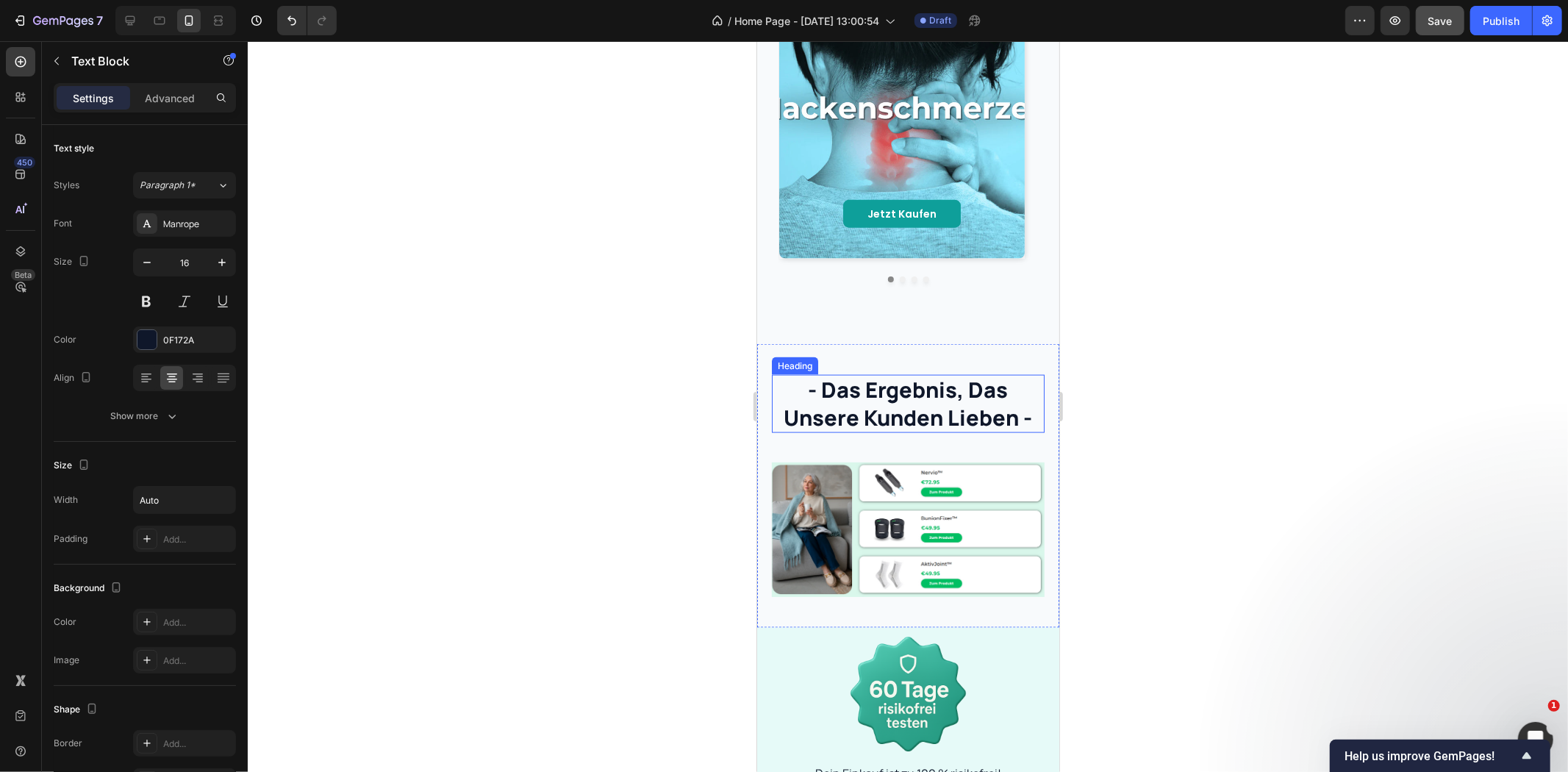
click at [929, 393] on h2 "- das ergebnis, das unsere kunden lieben -" at bounding box center [907, 403] width 273 height 58
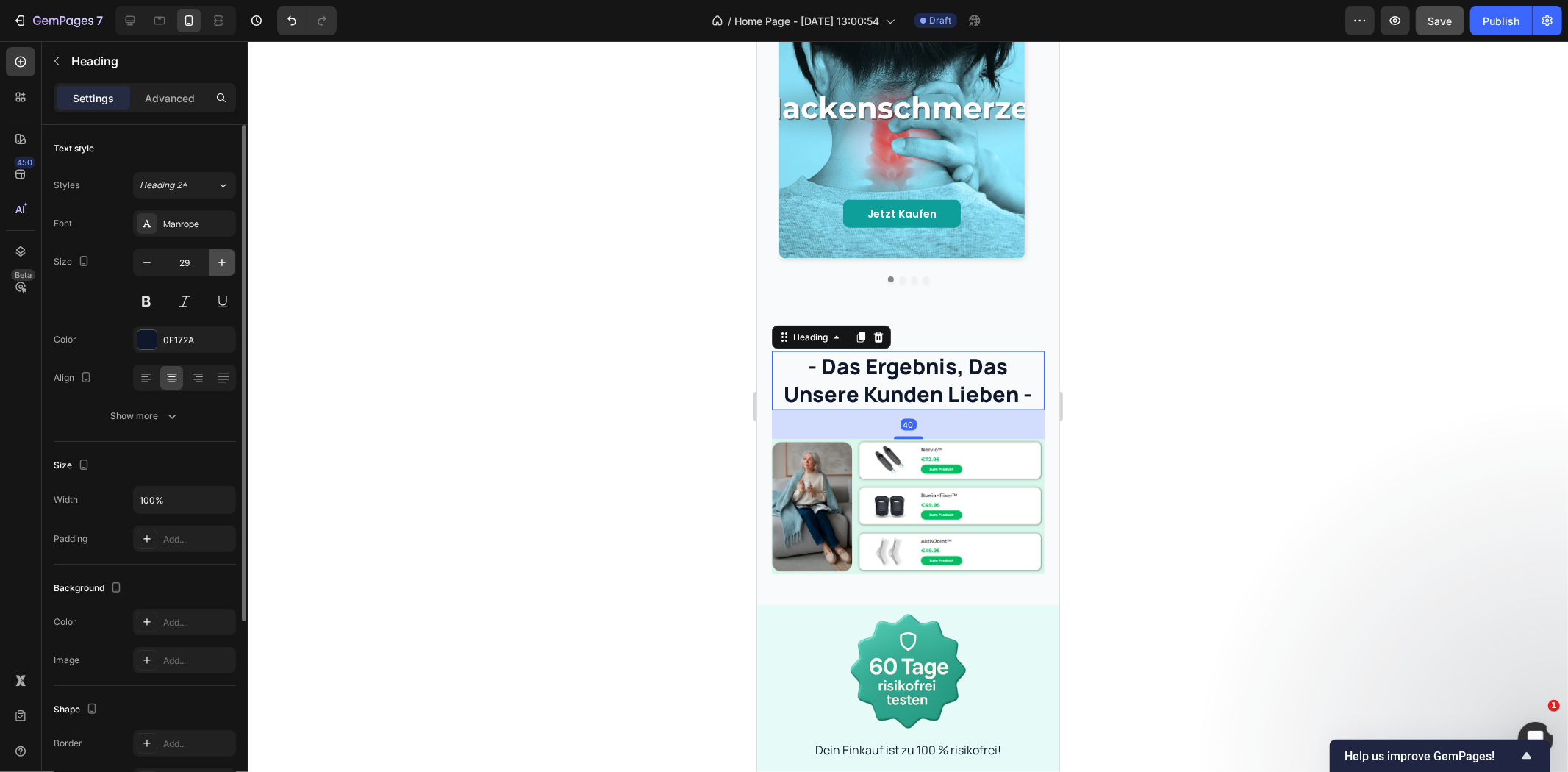
click at [218, 259] on icon "button" at bounding box center [222, 262] width 14 height 14
click at [219, 259] on icon "button" at bounding box center [222, 262] width 14 height 14
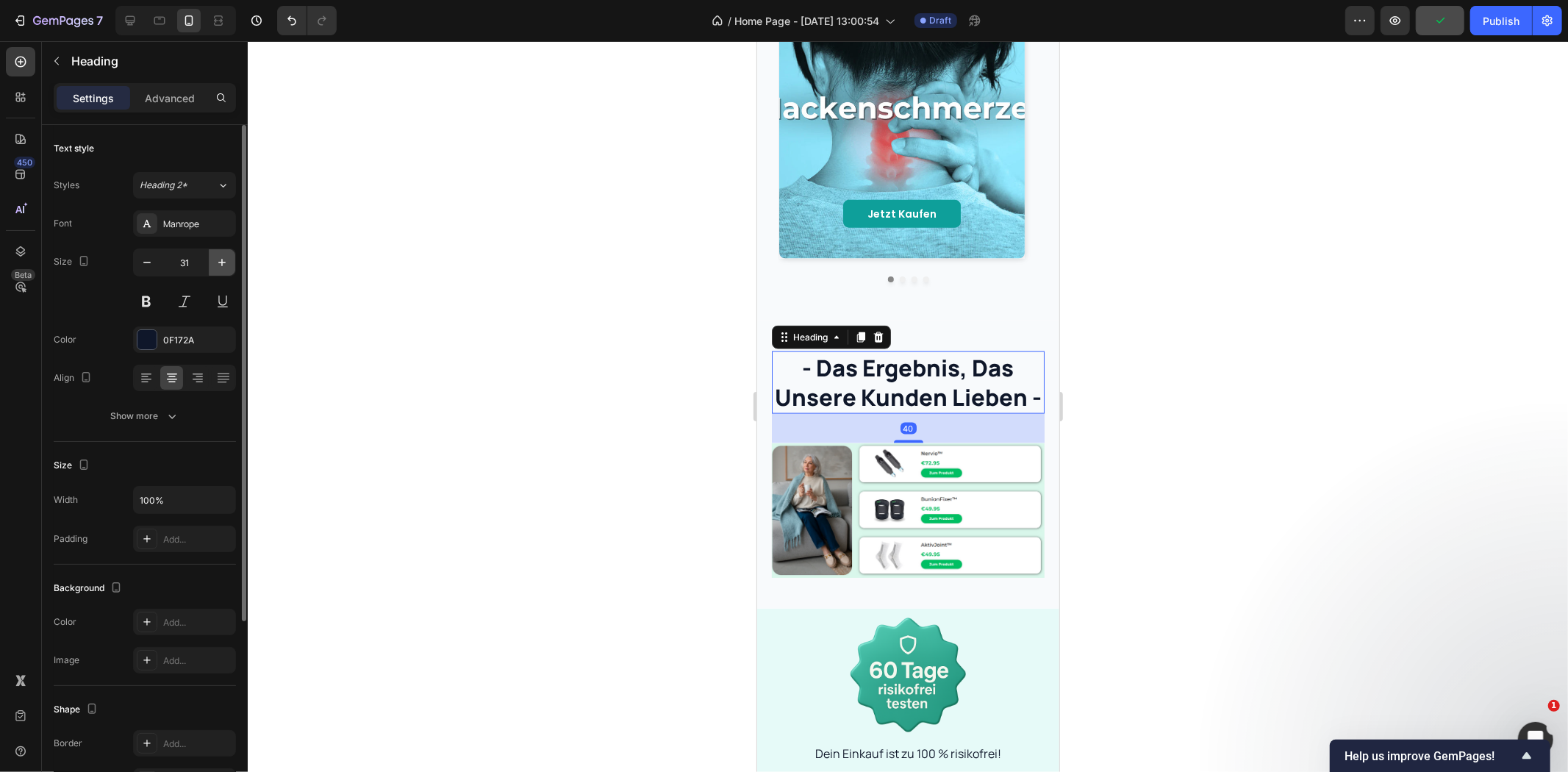
click at [219, 259] on icon "button" at bounding box center [222, 262] width 14 height 14
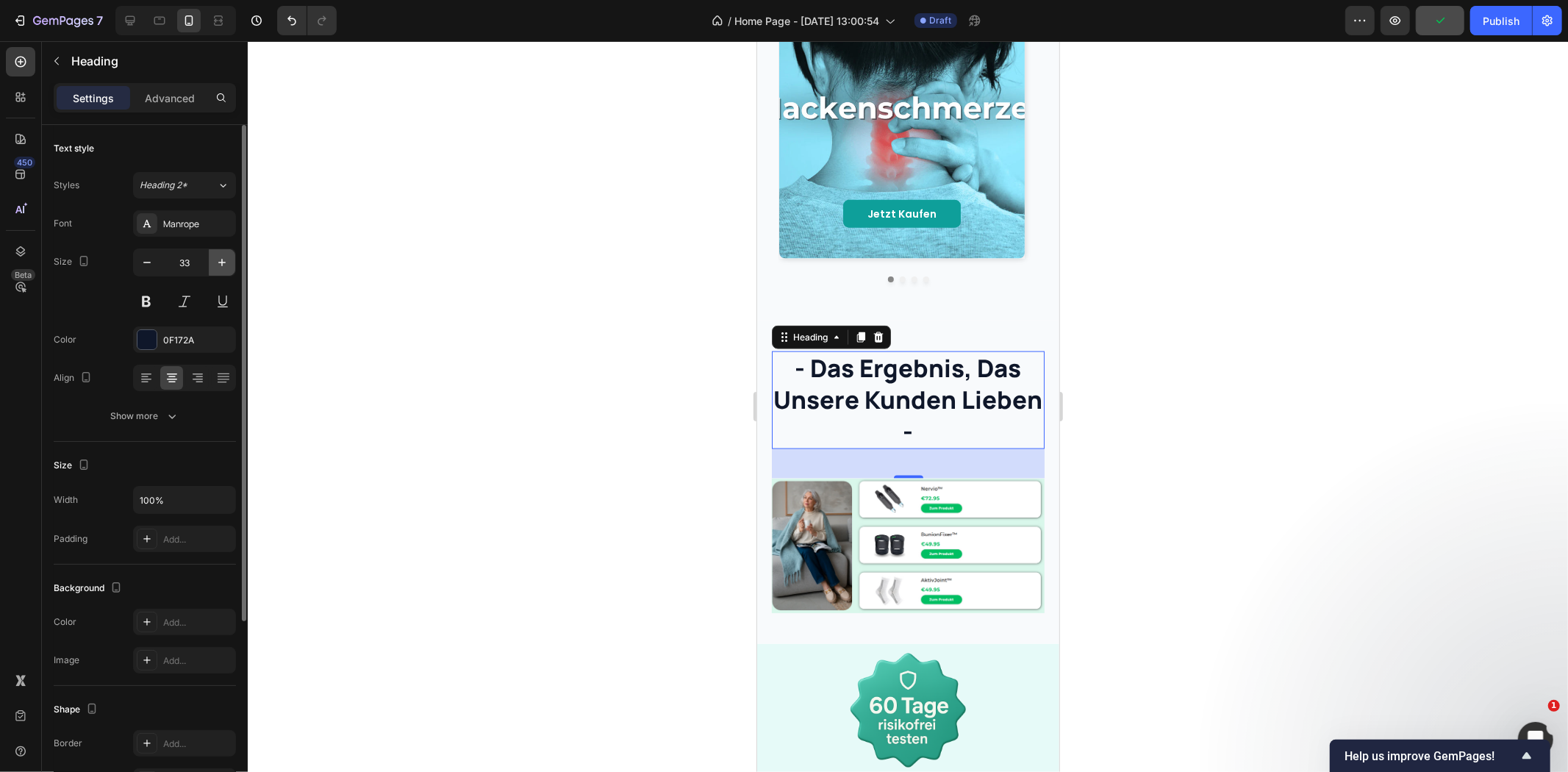
click at [219, 259] on icon "button" at bounding box center [222, 262] width 14 height 14
type input "34"
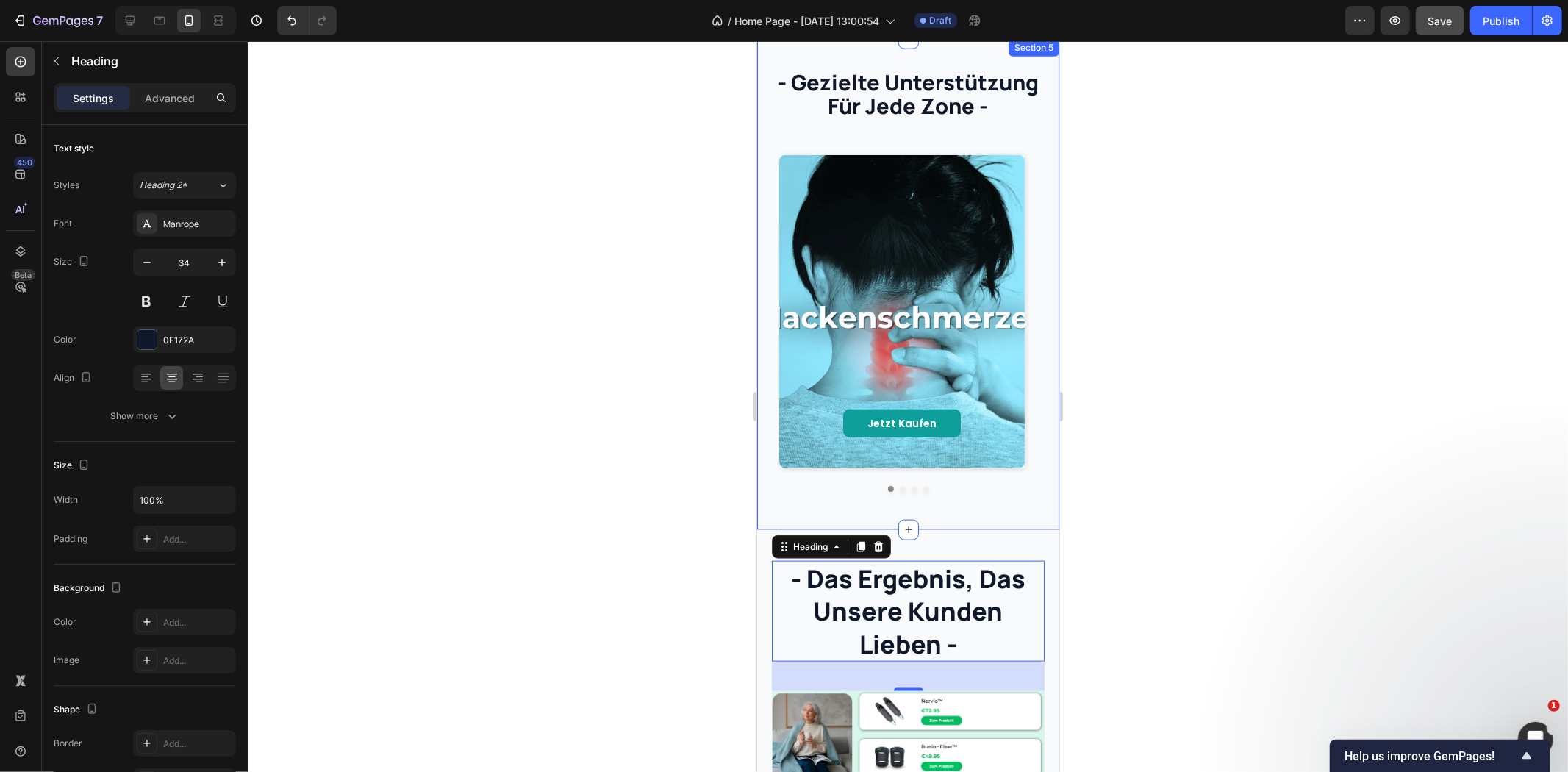
scroll to position [1279, 0]
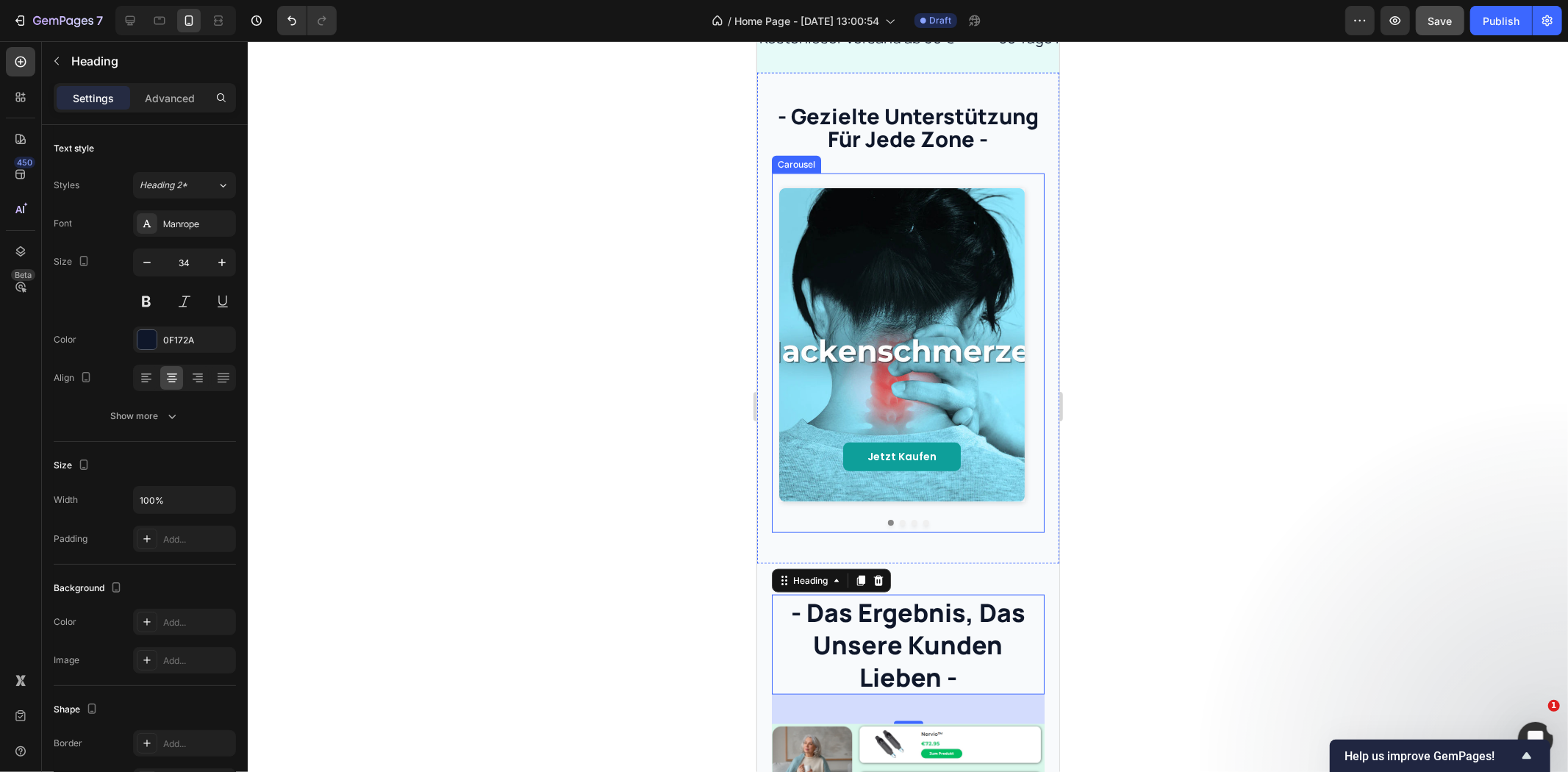
click at [953, 525] on div at bounding box center [907, 522] width 258 height 6
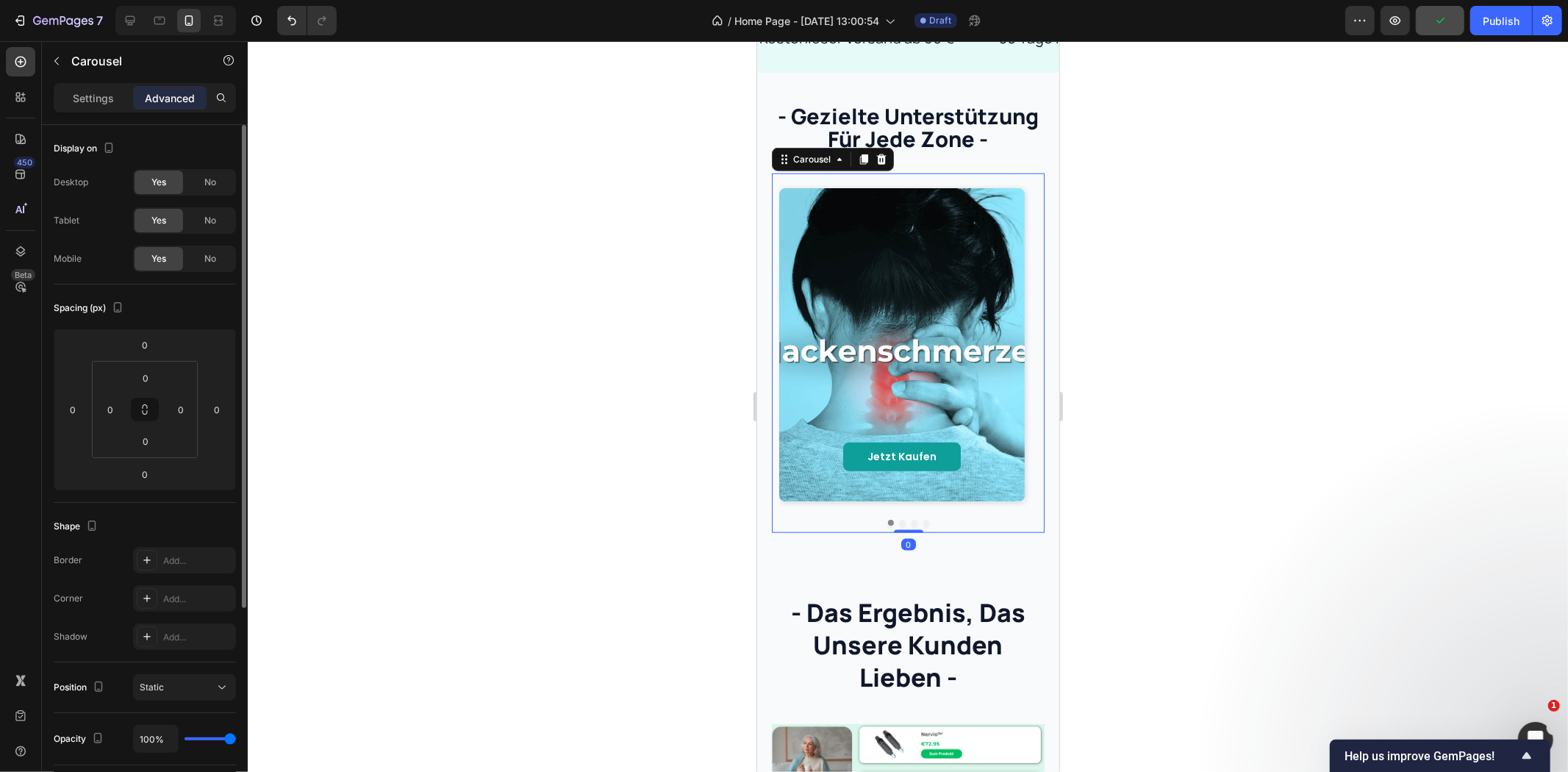
click at [93, 103] on p "Settings" at bounding box center [94, 98] width 42 height 15
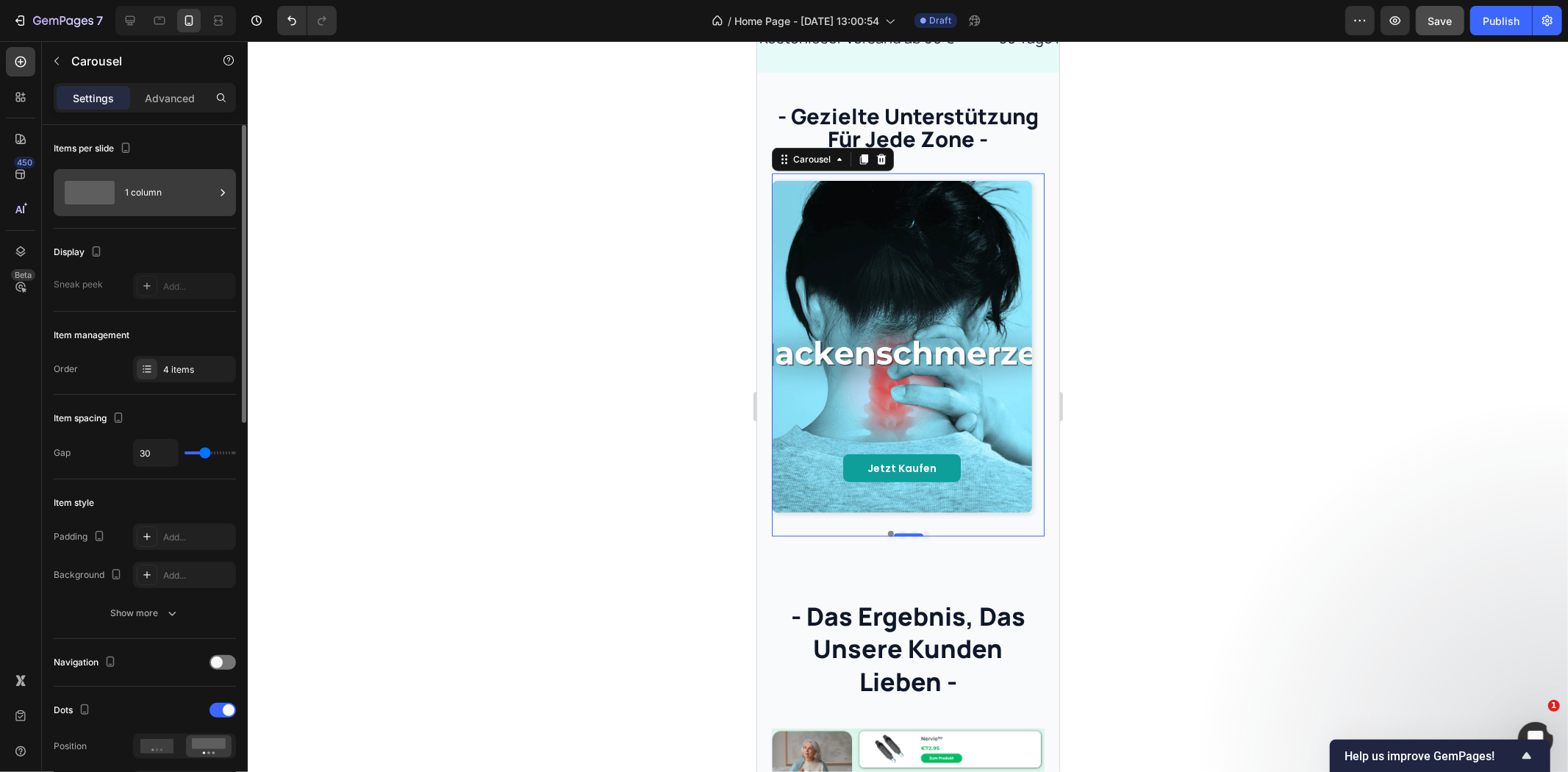
click at [158, 184] on div "1 column" at bounding box center [169, 192] width 89 height 33
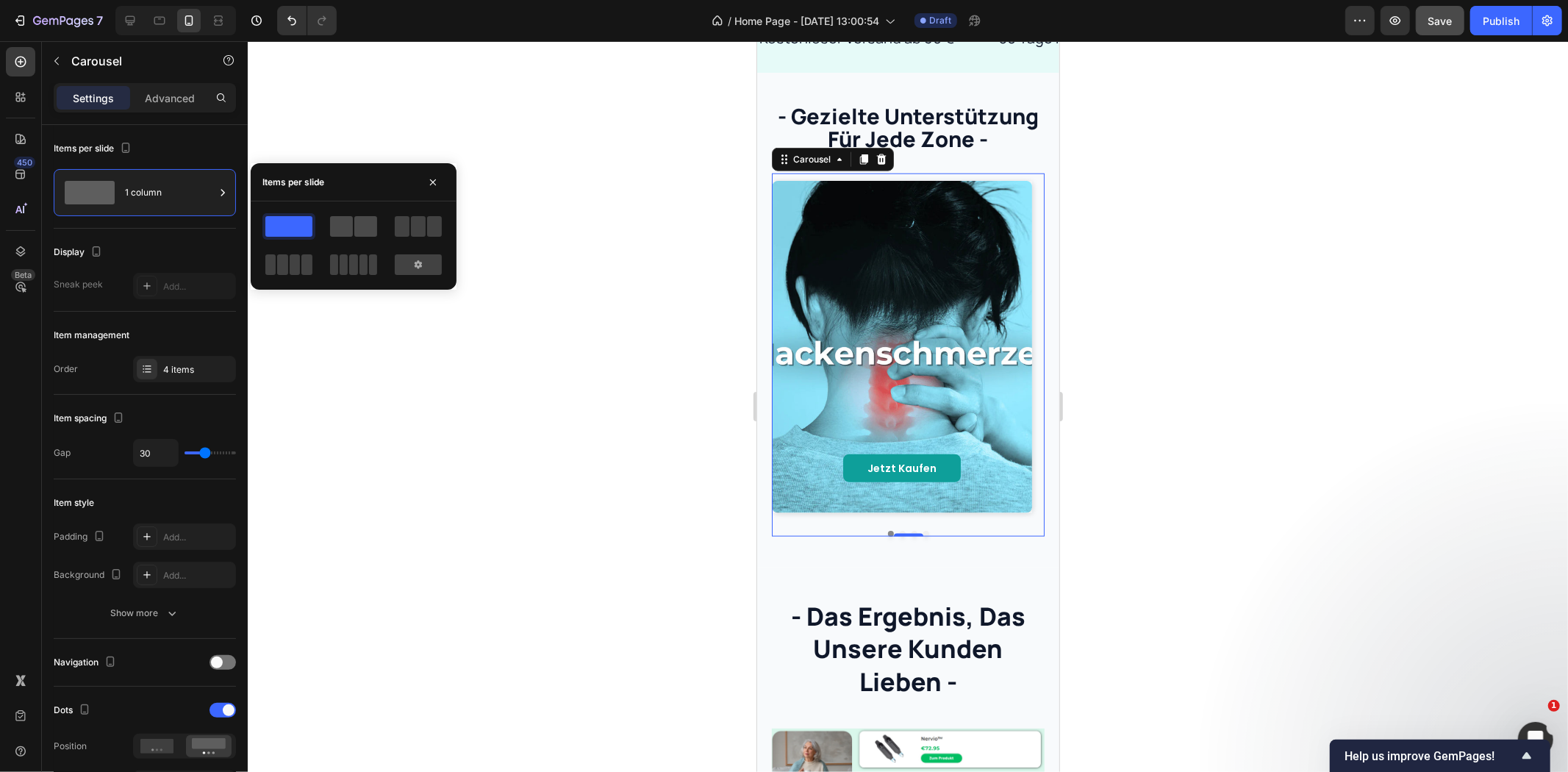
click at [364, 228] on span at bounding box center [365, 226] width 23 height 21
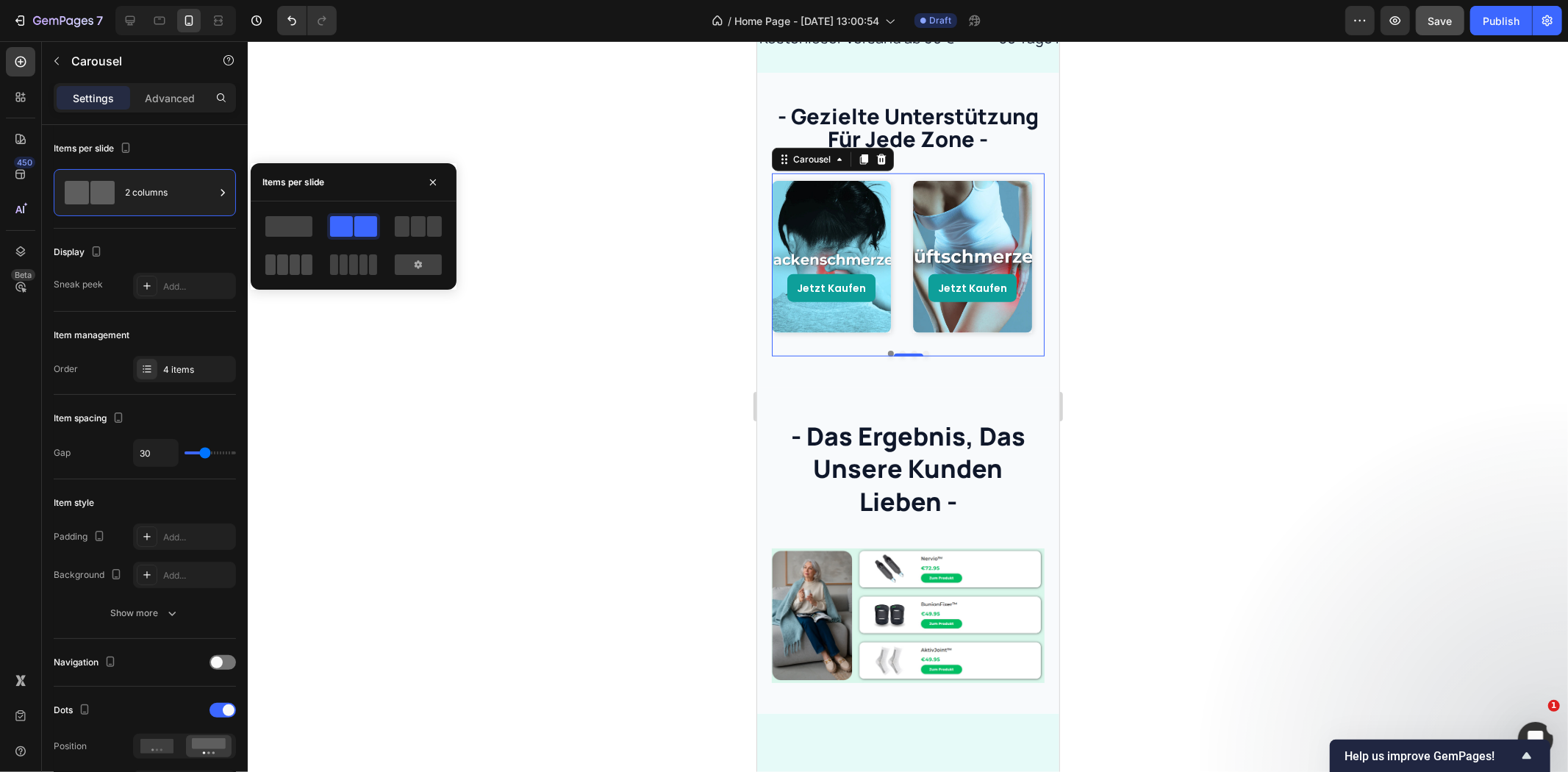
click at [290, 255] on span at bounding box center [296, 264] width 11 height 21
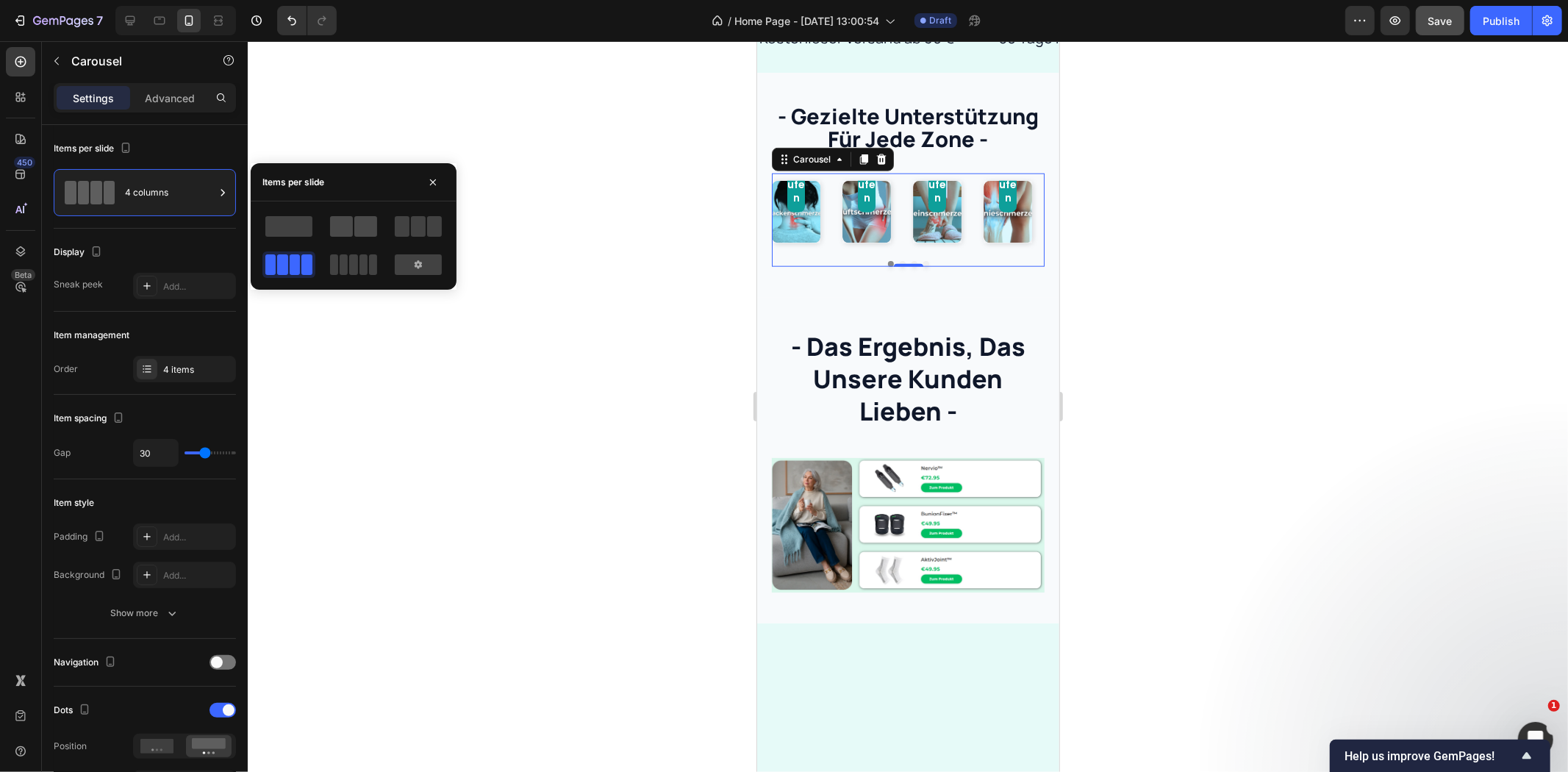
click at [343, 223] on span at bounding box center [341, 226] width 23 height 21
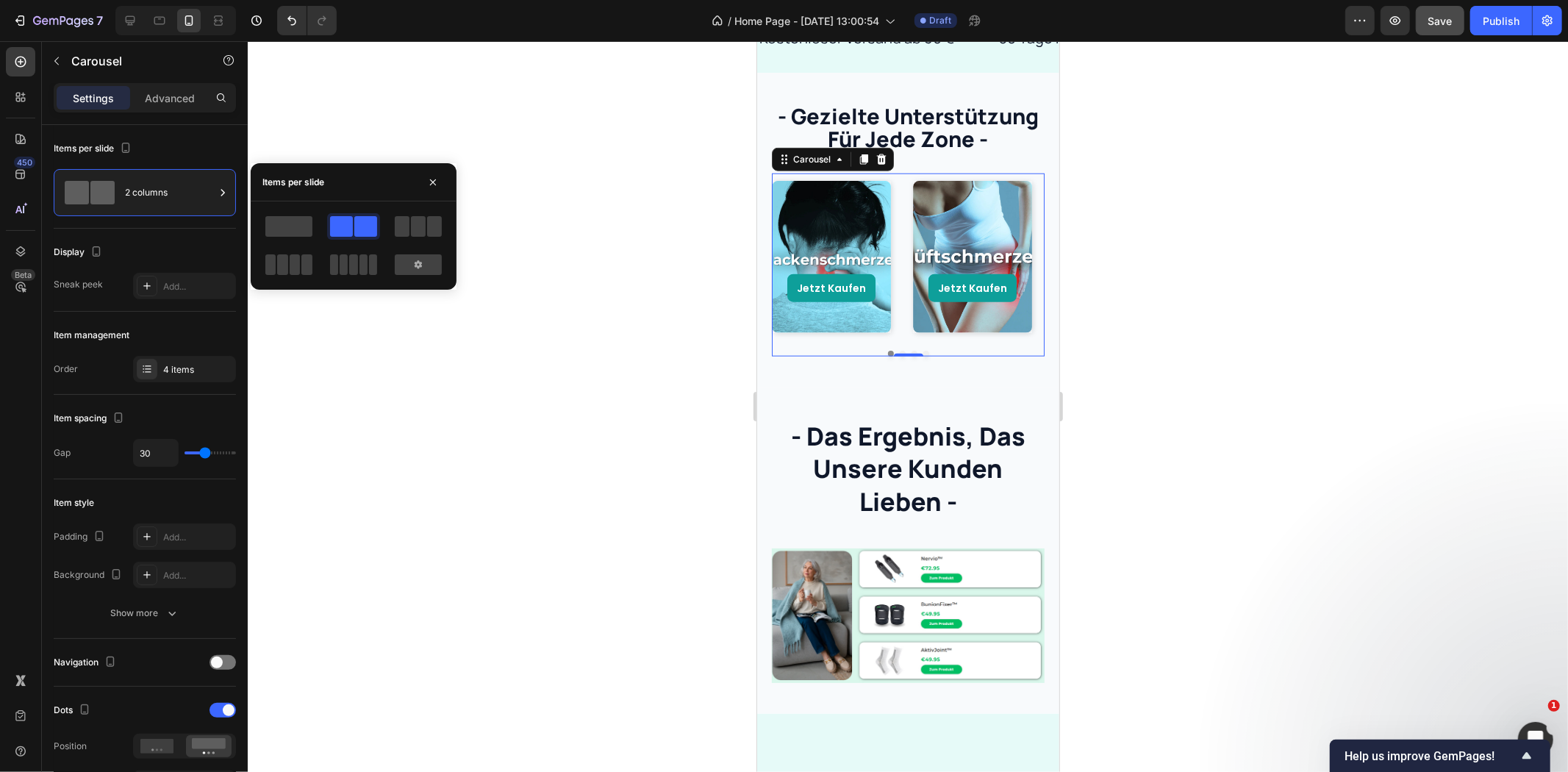
click at [314, 223] on div at bounding box center [288, 226] width 53 height 26
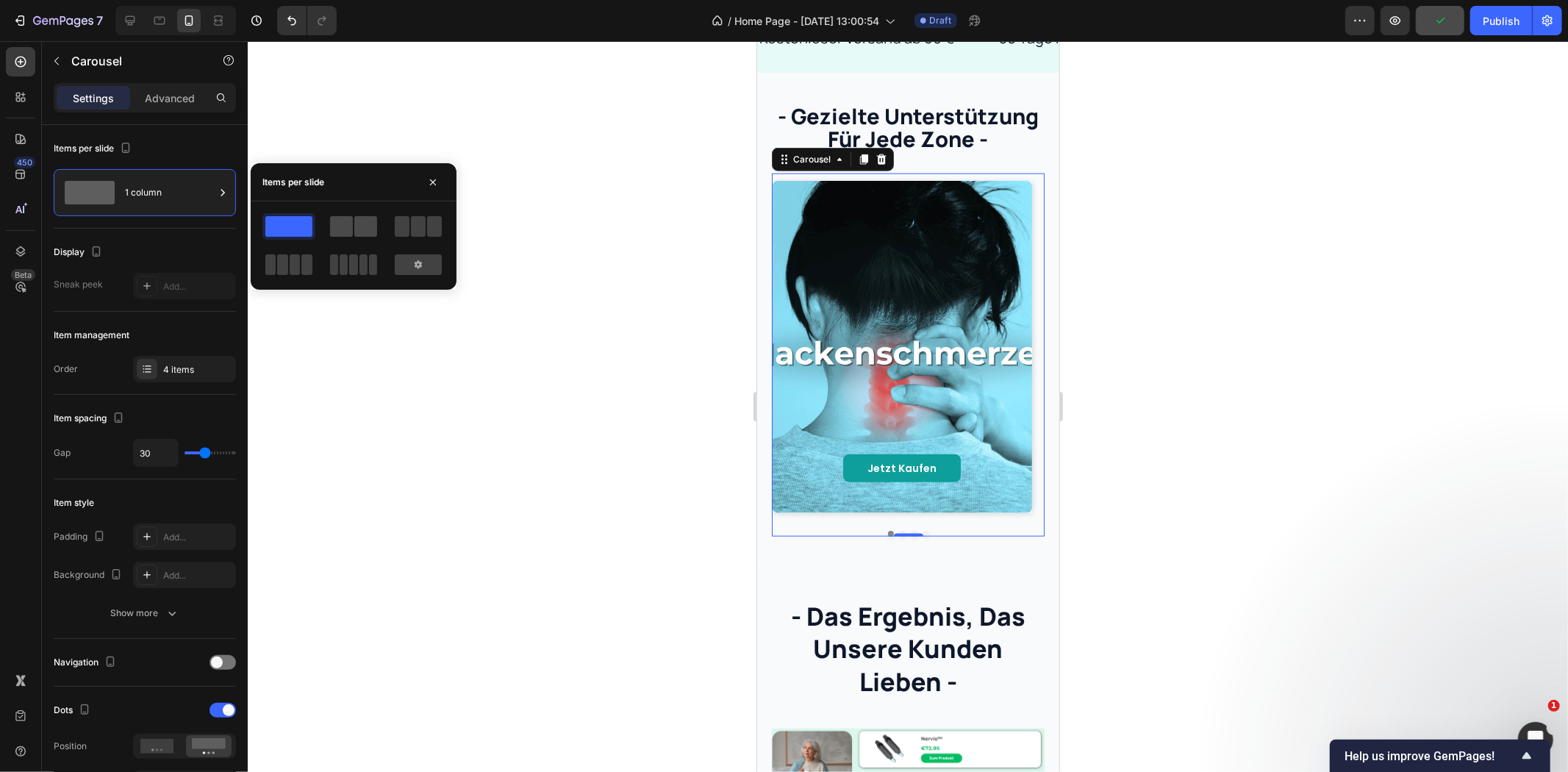
click at [376, 231] on span at bounding box center [365, 226] width 23 height 21
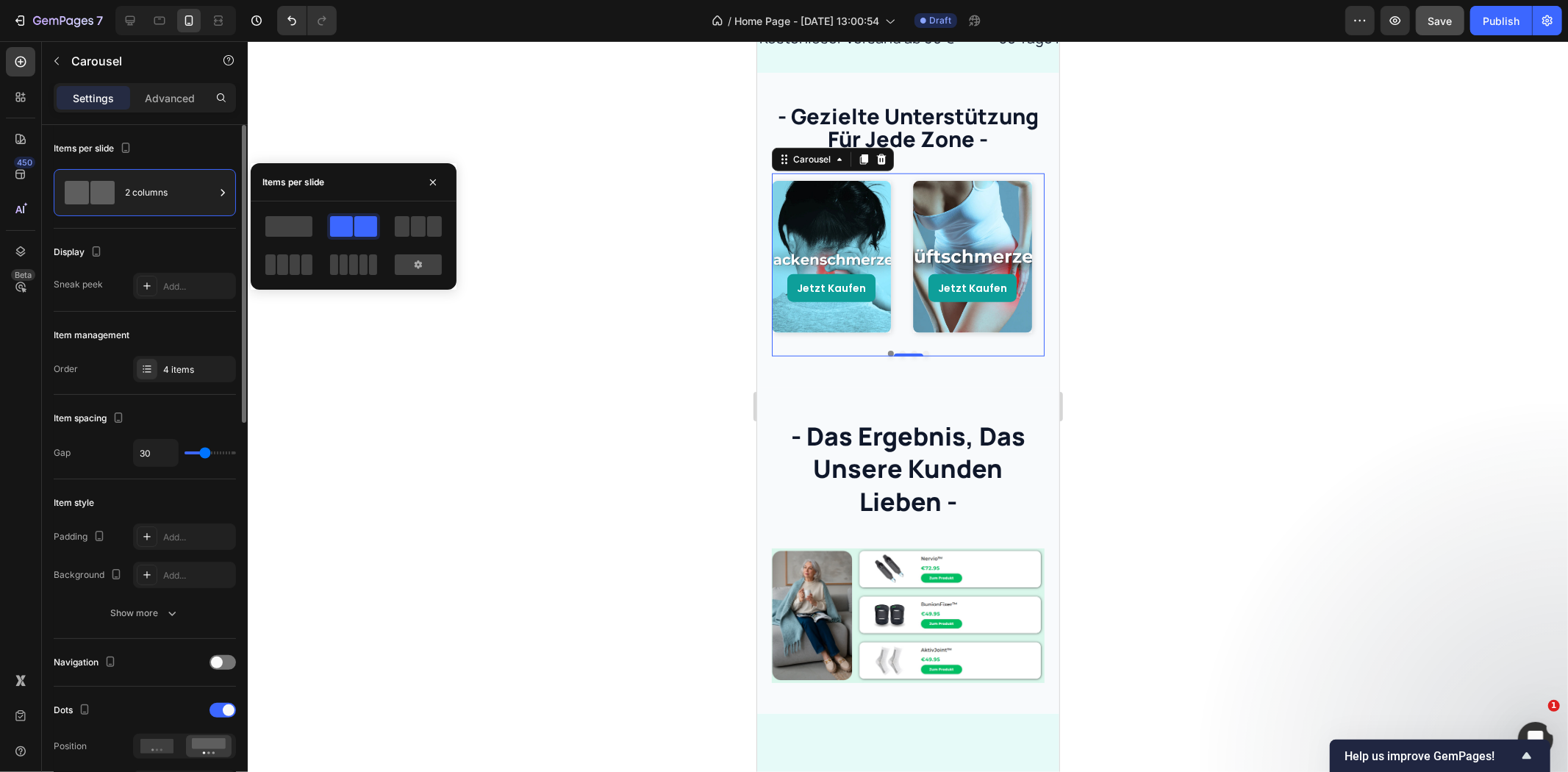
click at [87, 278] on div "Sneak peek" at bounding box center [78, 284] width 50 height 14
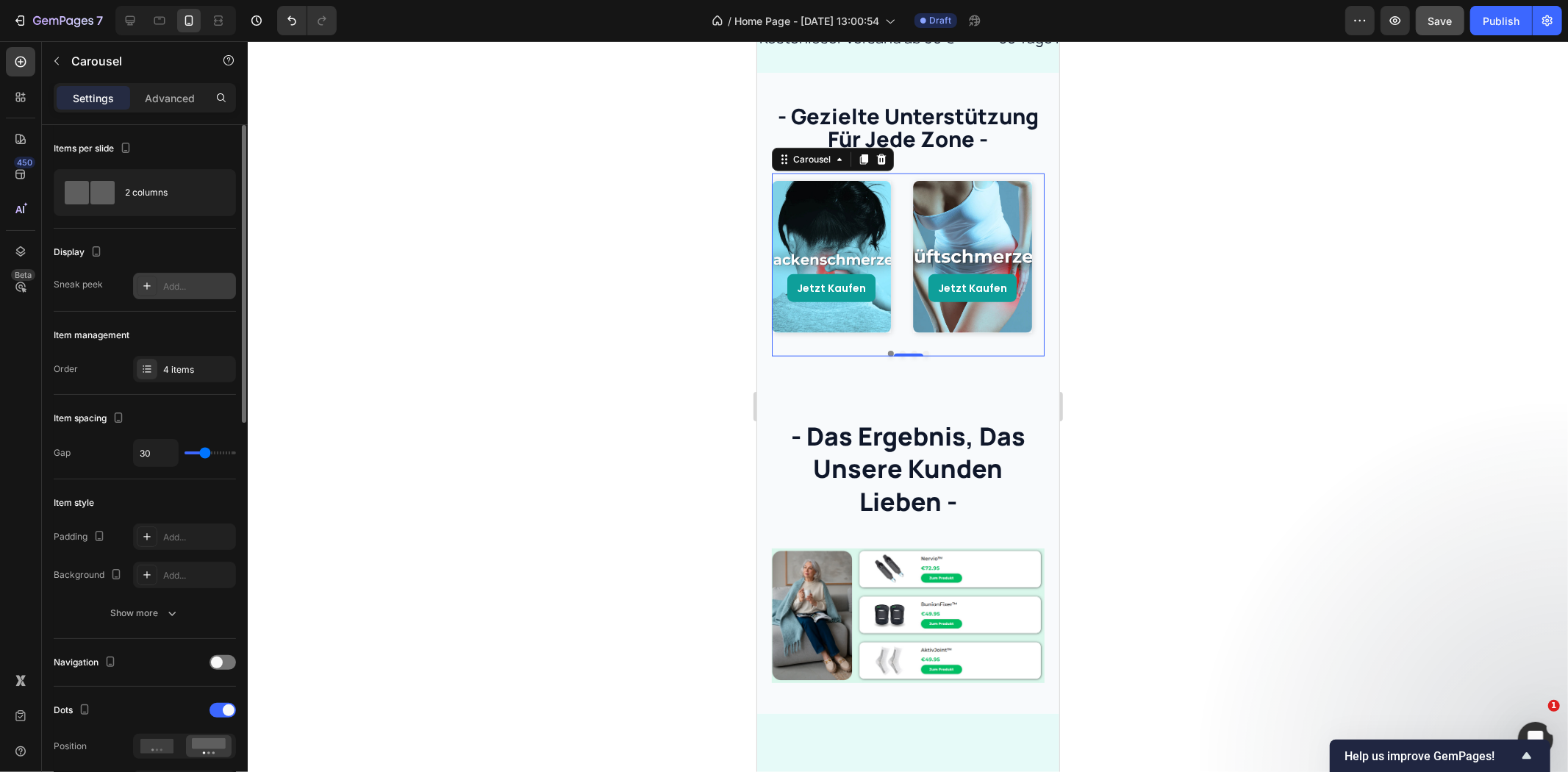
click at [179, 274] on div "Add..." at bounding box center [184, 286] width 103 height 26
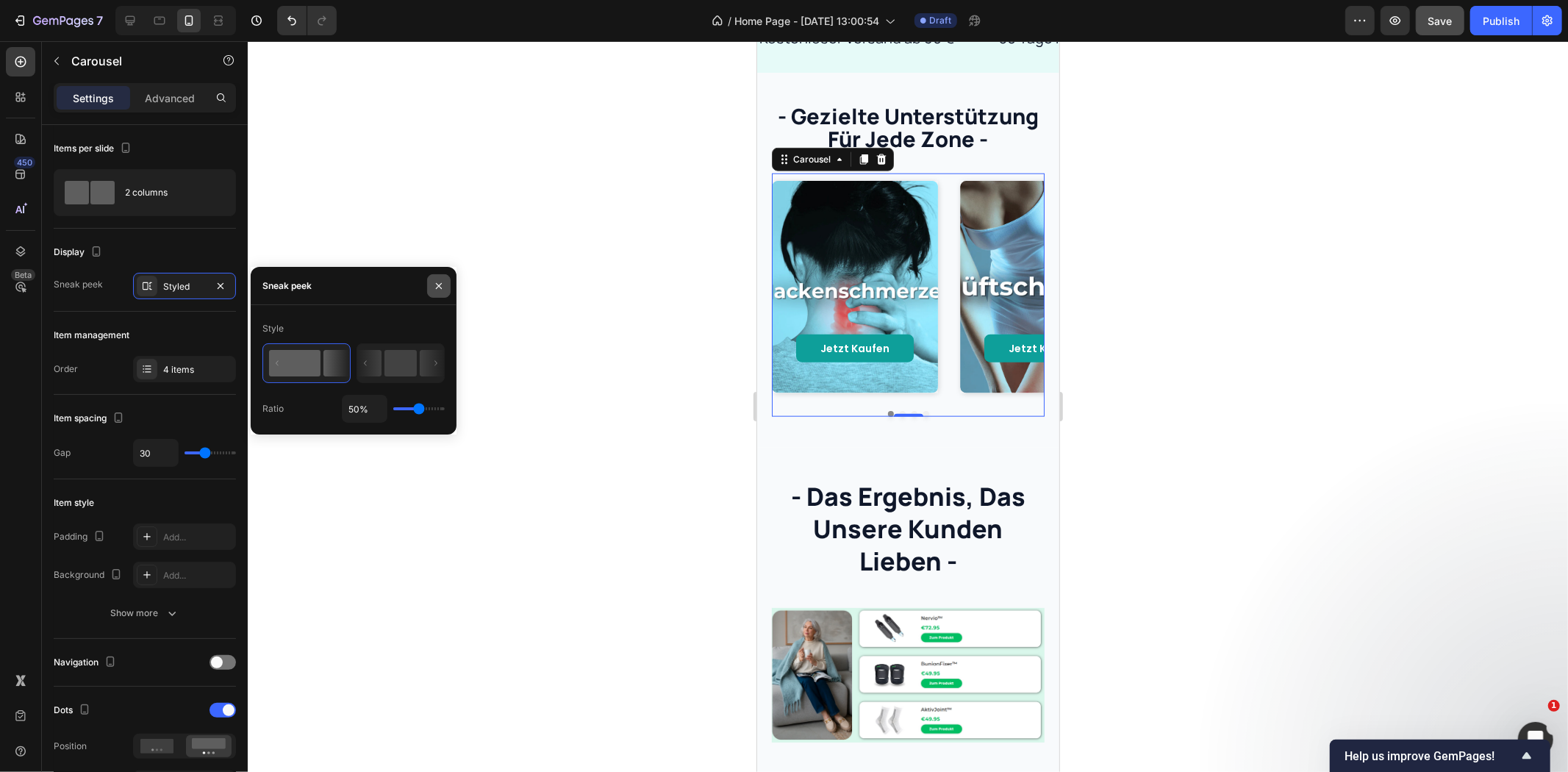
click at [439, 286] on icon "button" at bounding box center [438, 286] width 6 height 6
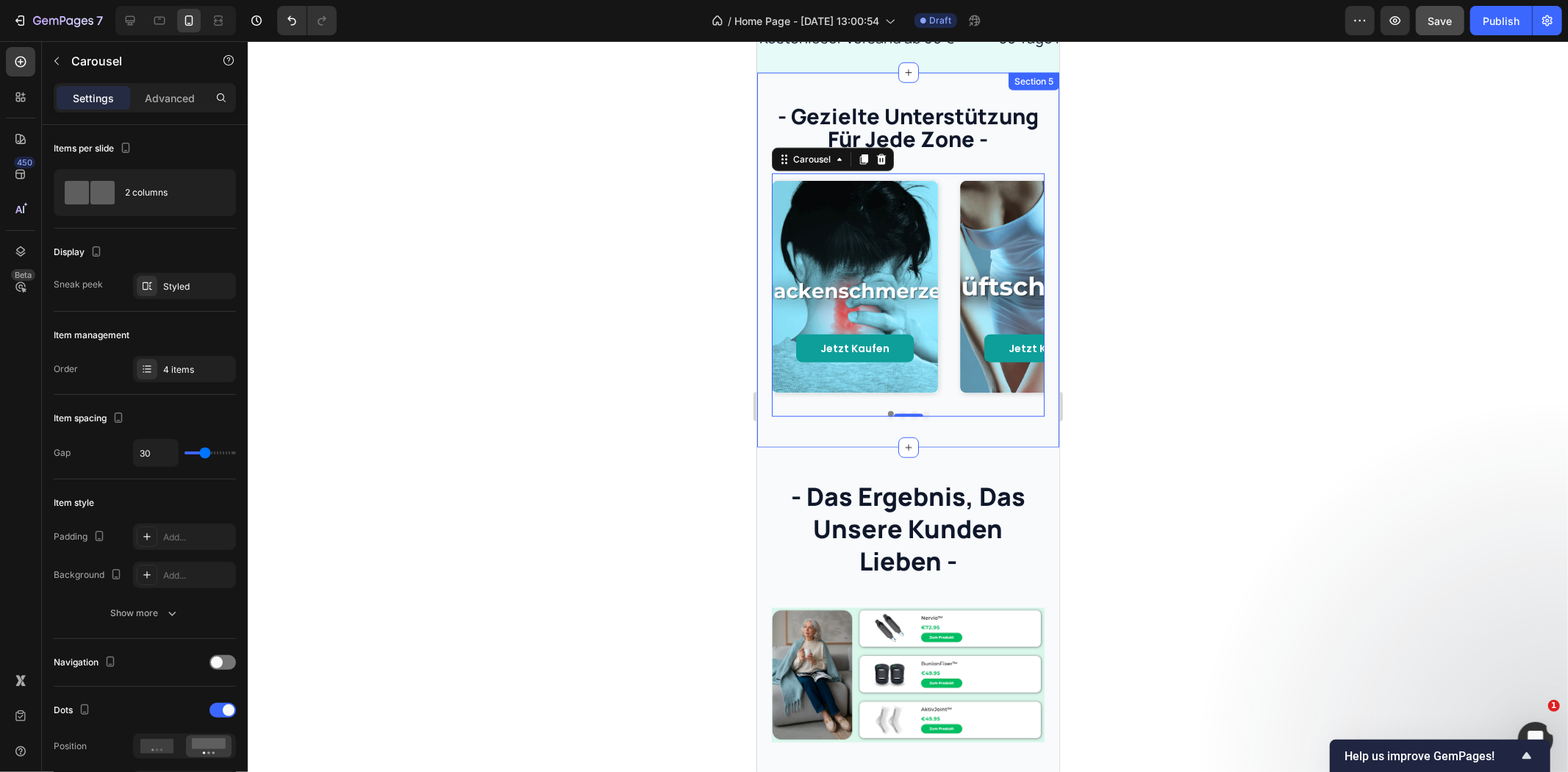
click at [1020, 447] on div "- gezielte unterstützung für jede zone - Heading Jetzt kaufen Button Hero Banne…" at bounding box center [907, 259] width 302 height 375
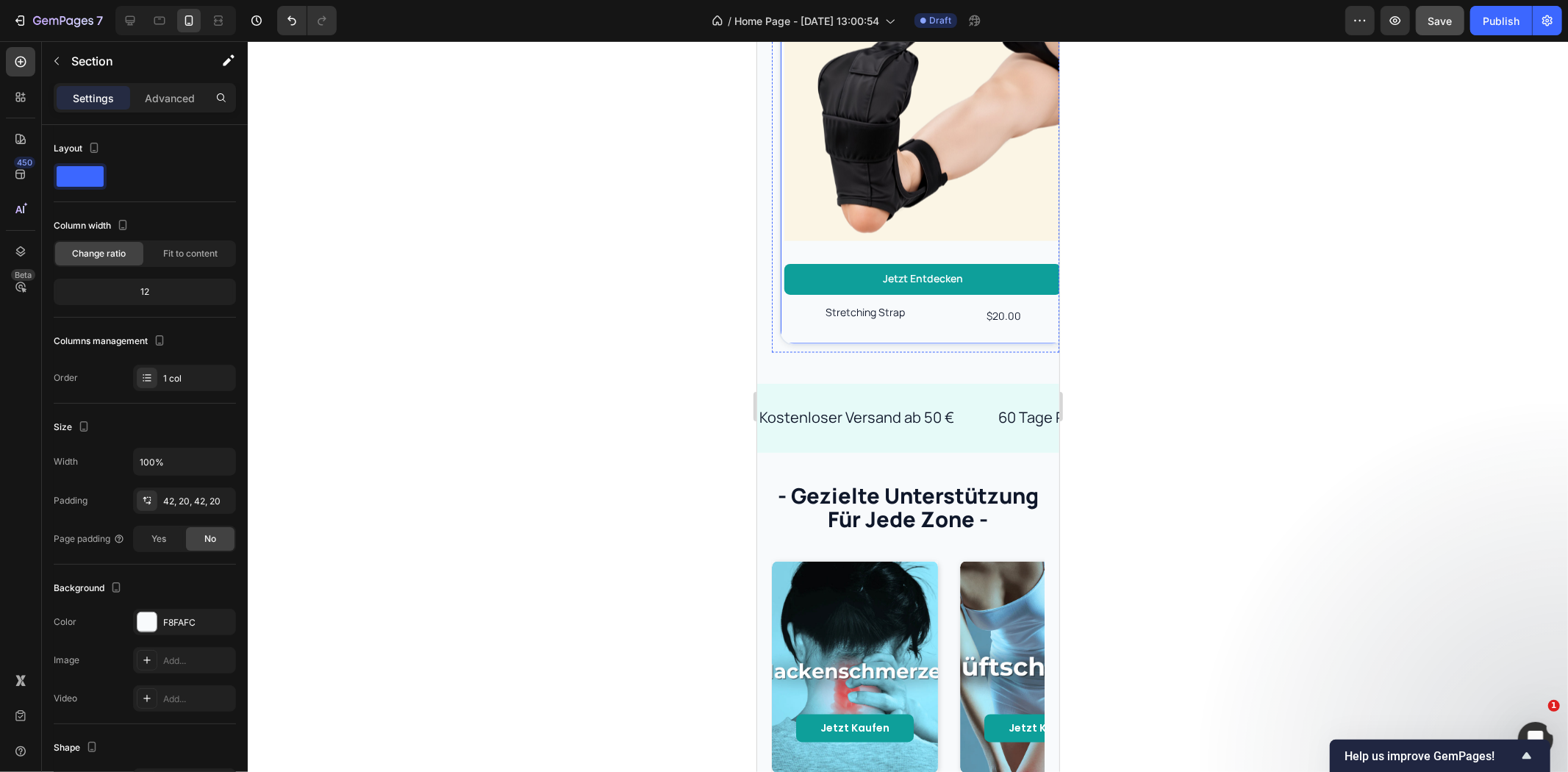
scroll to position [2341, 0]
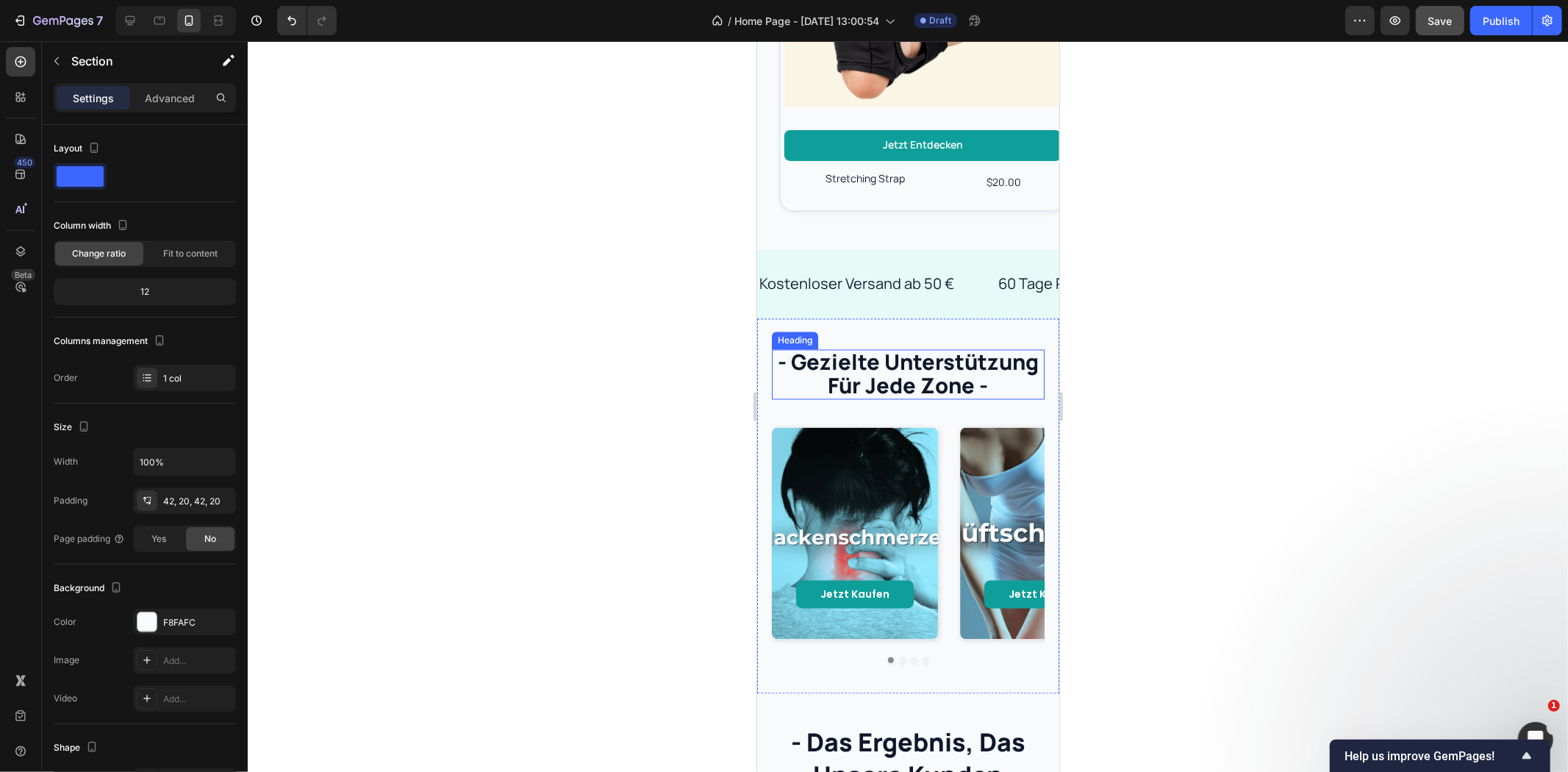
click at [903, 349] on h2 "- gezielte unterstützung für jede zone -" at bounding box center [907, 373] width 273 height 50
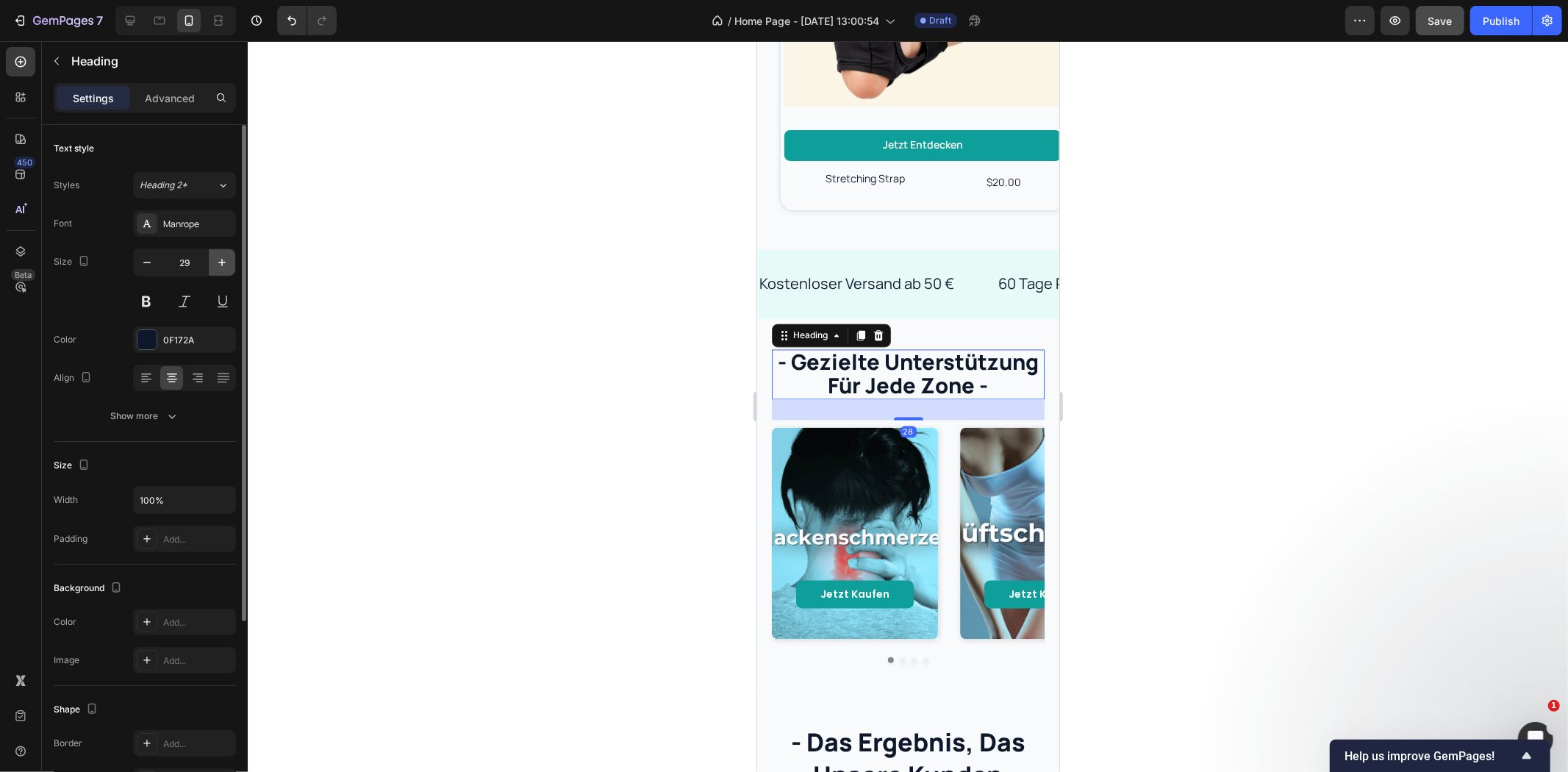
click at [230, 262] on button "button" at bounding box center [221, 262] width 26 height 26
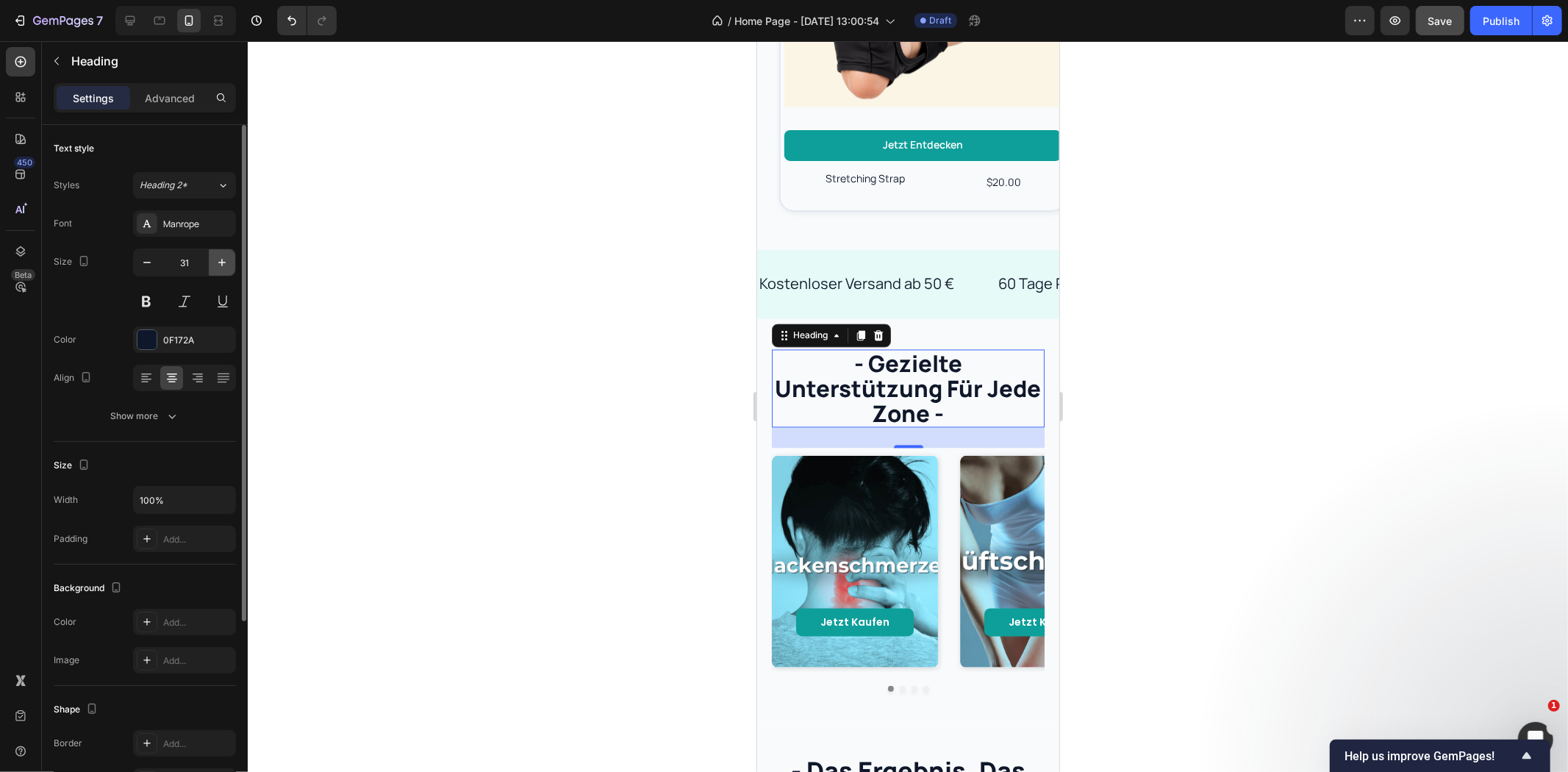
click at [230, 262] on button "button" at bounding box center [221, 262] width 26 height 26
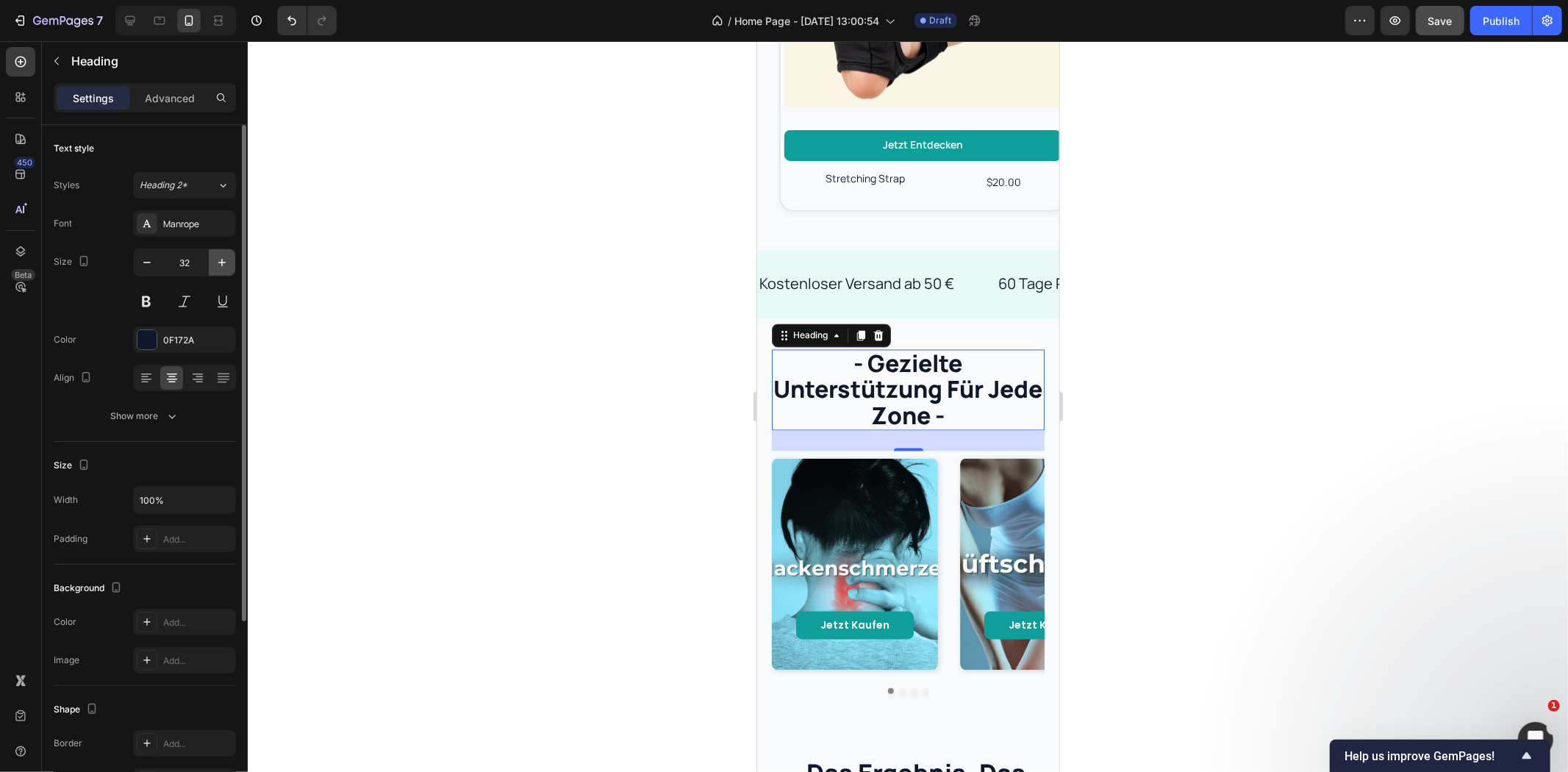
click at [230, 262] on button "button" at bounding box center [221, 262] width 26 height 26
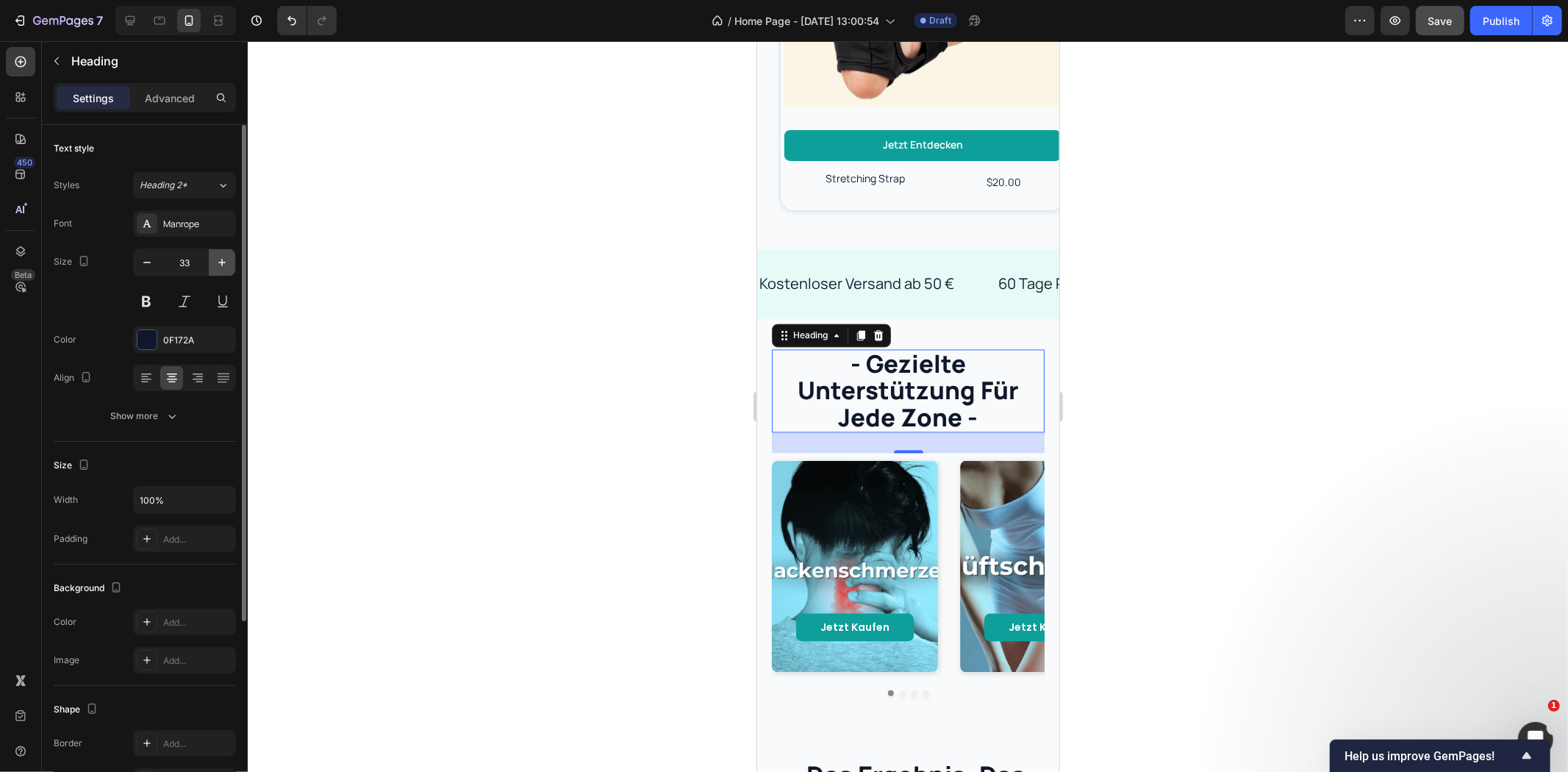
click at [230, 262] on button "button" at bounding box center [221, 262] width 26 height 26
type input "34"
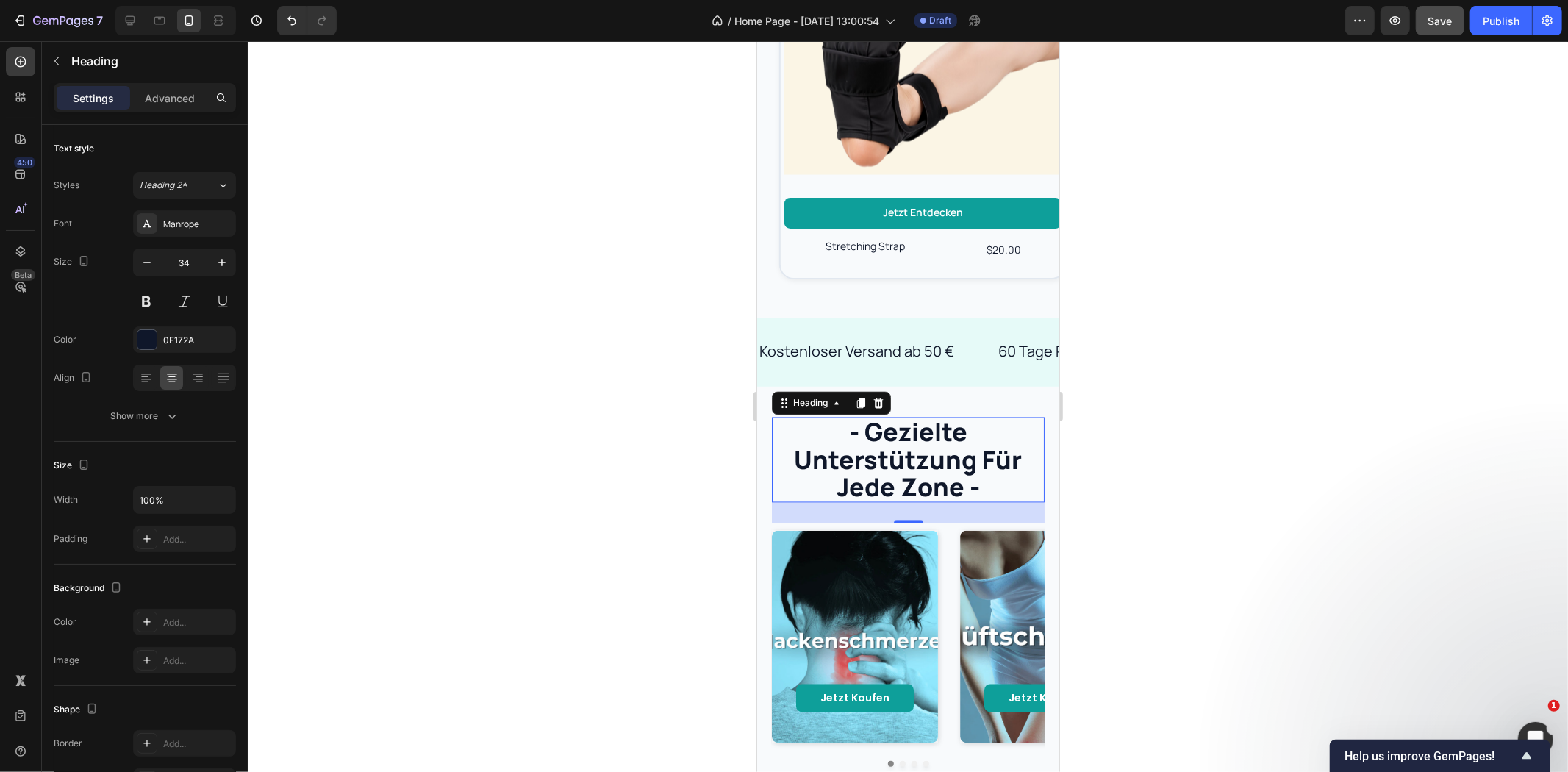
scroll to position [2096, 0]
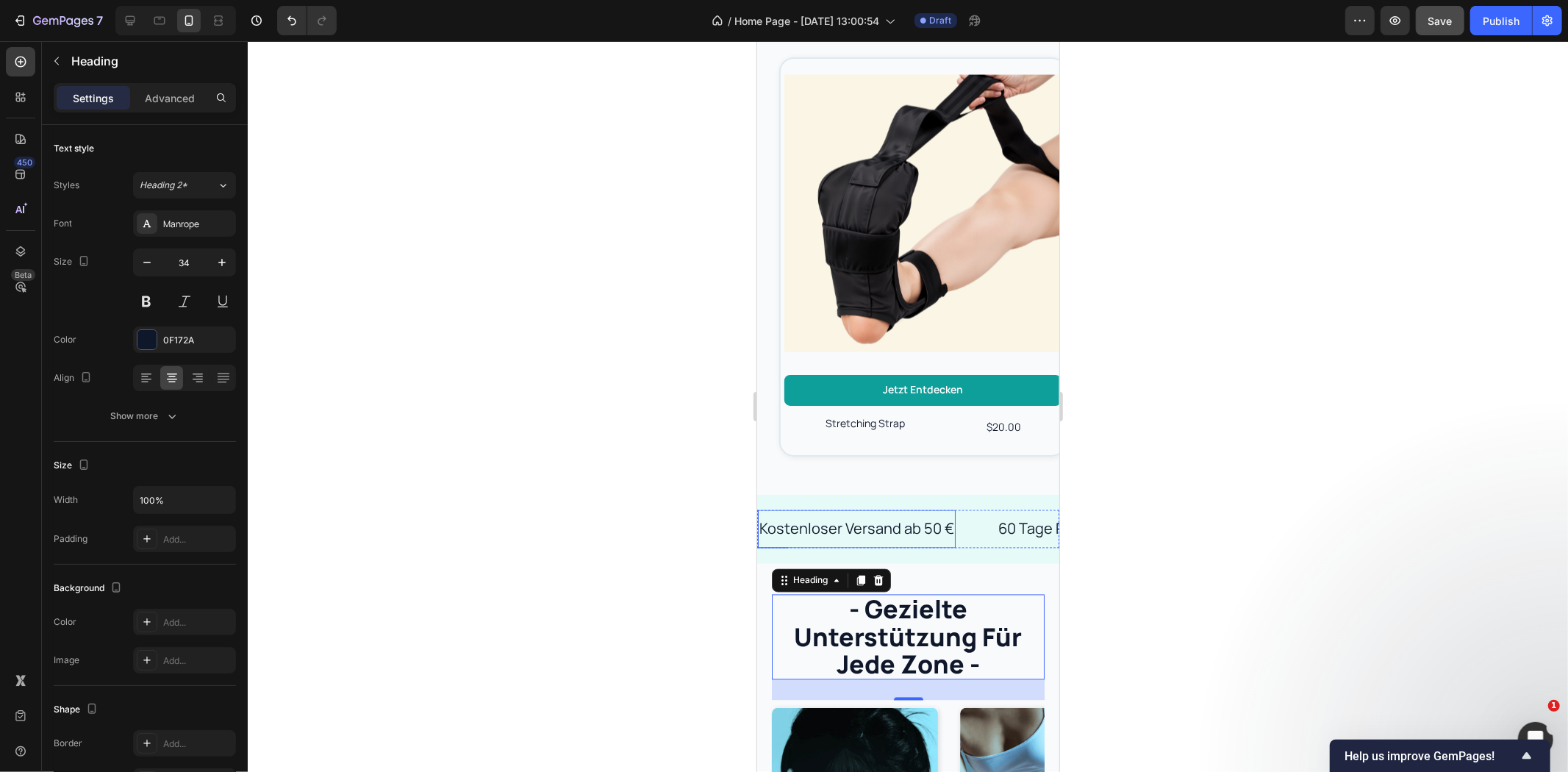
click at [934, 515] on p "Kostenloser Versand ab 50 €" at bounding box center [857, 528] width 195 height 26
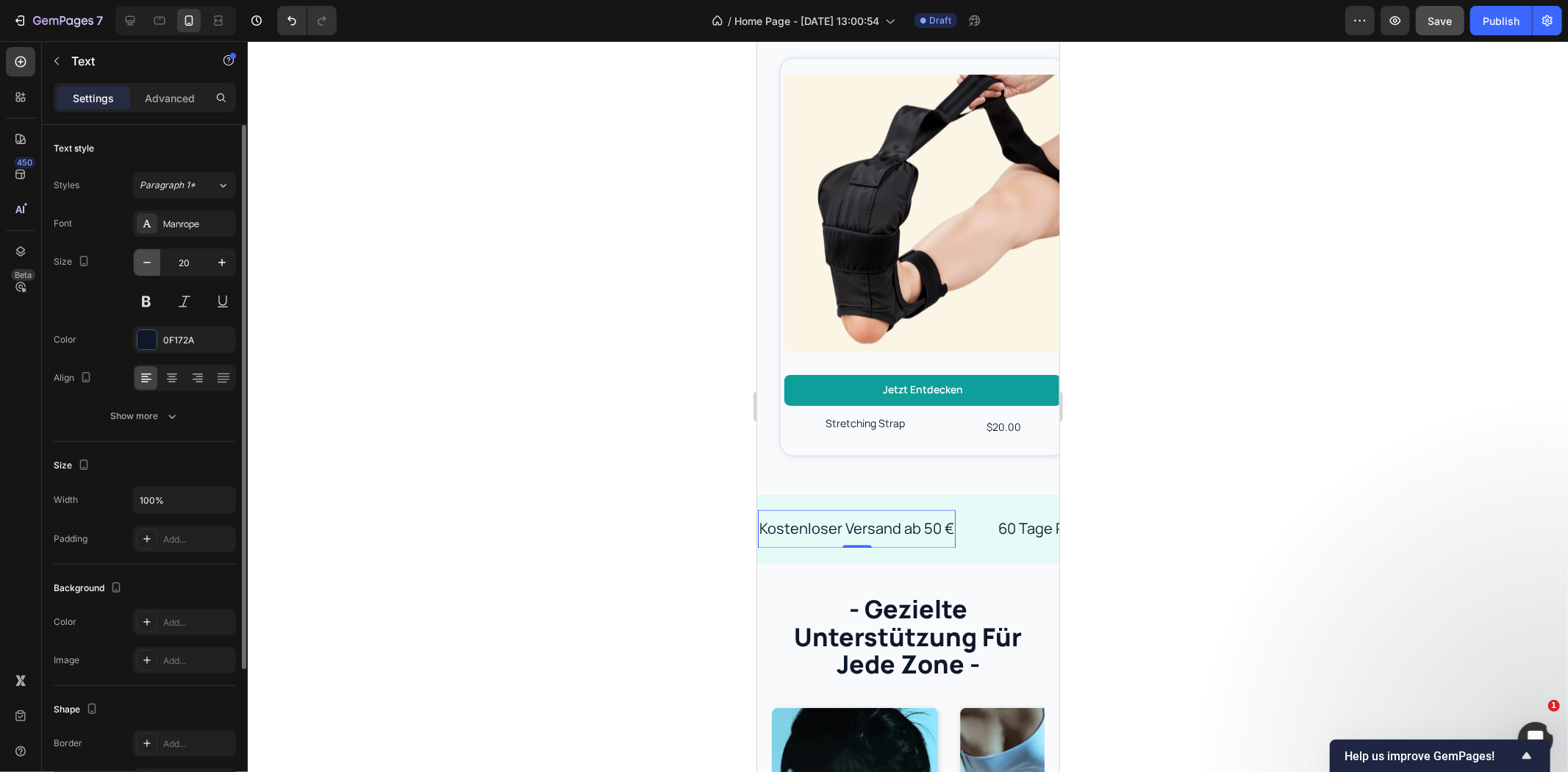
click at [153, 260] on icon "button" at bounding box center [147, 262] width 14 height 14
click at [219, 267] on icon "button" at bounding box center [222, 262] width 14 height 14
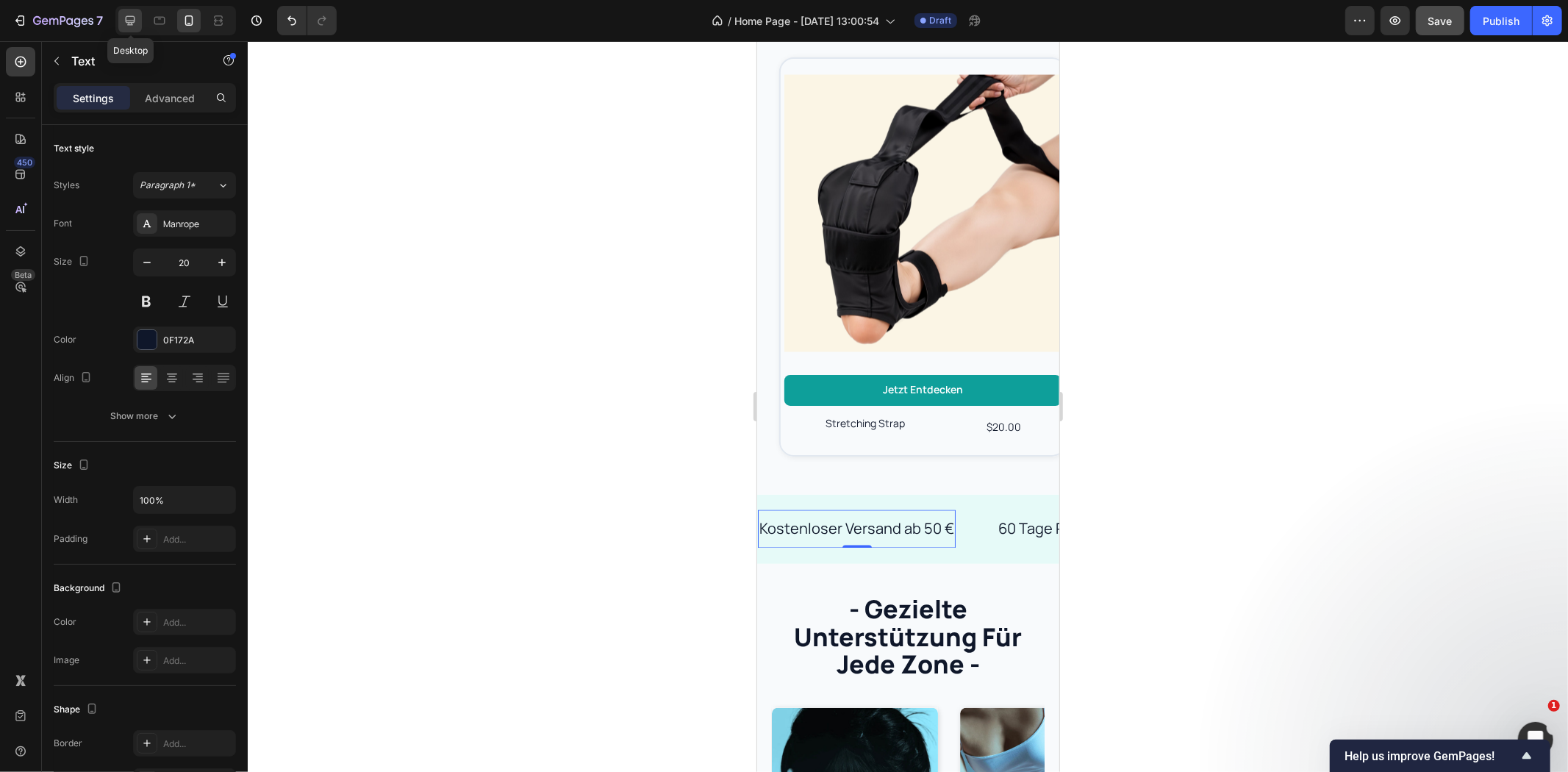
click at [131, 18] on icon at bounding box center [130, 21] width 14 height 14
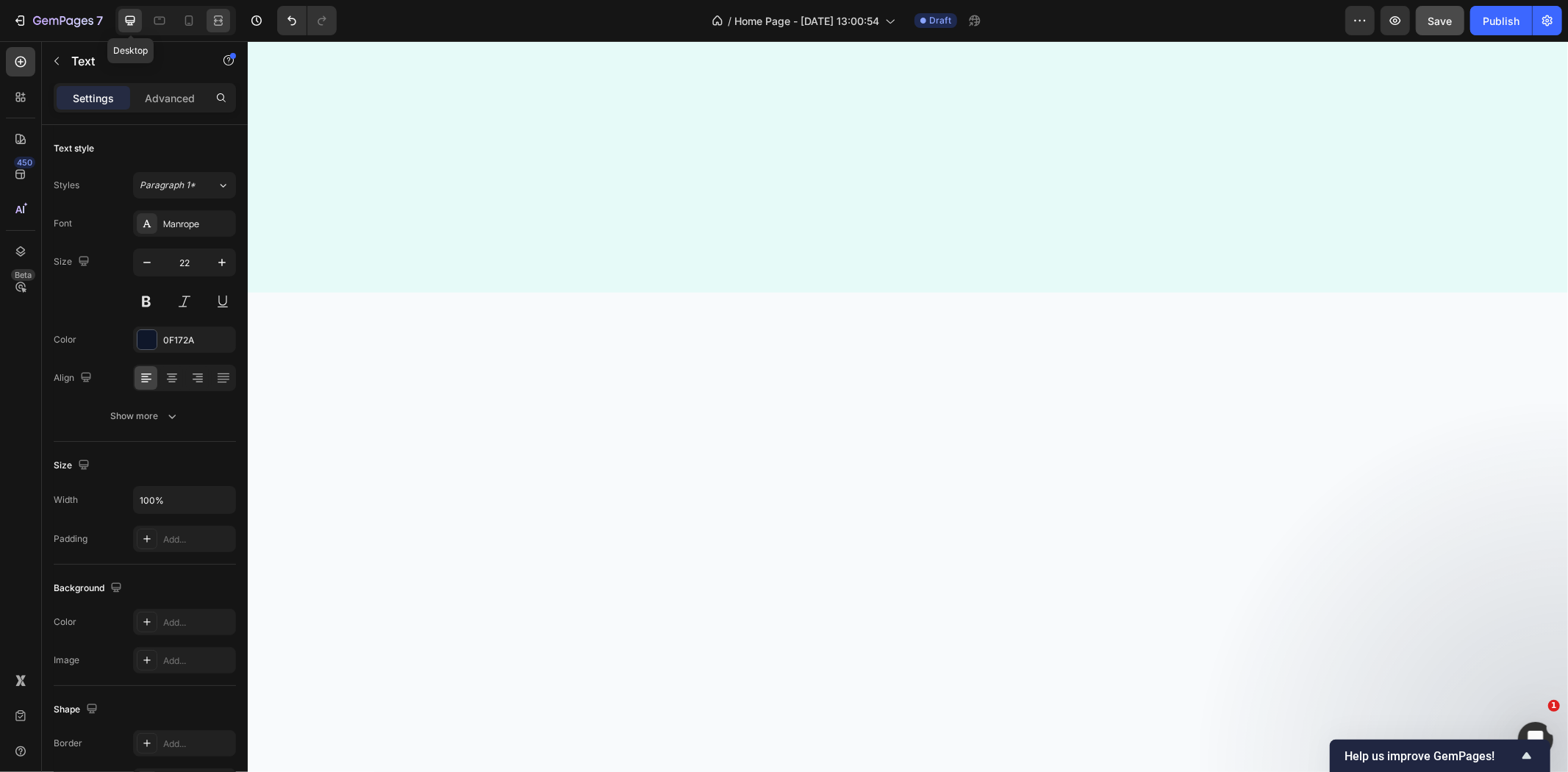
click at [192, 19] on icon at bounding box center [189, 20] width 8 height 10
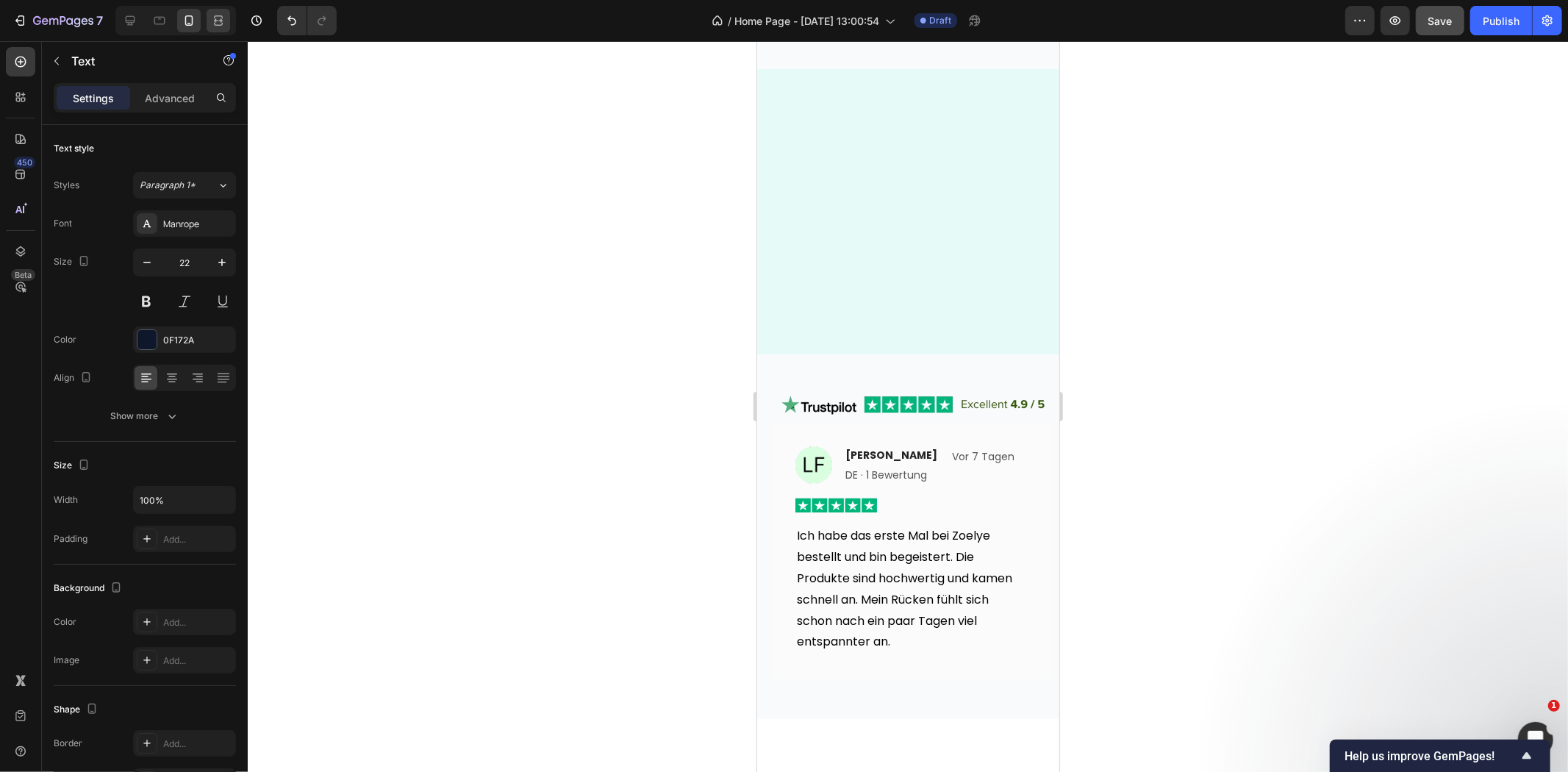
type input "20"
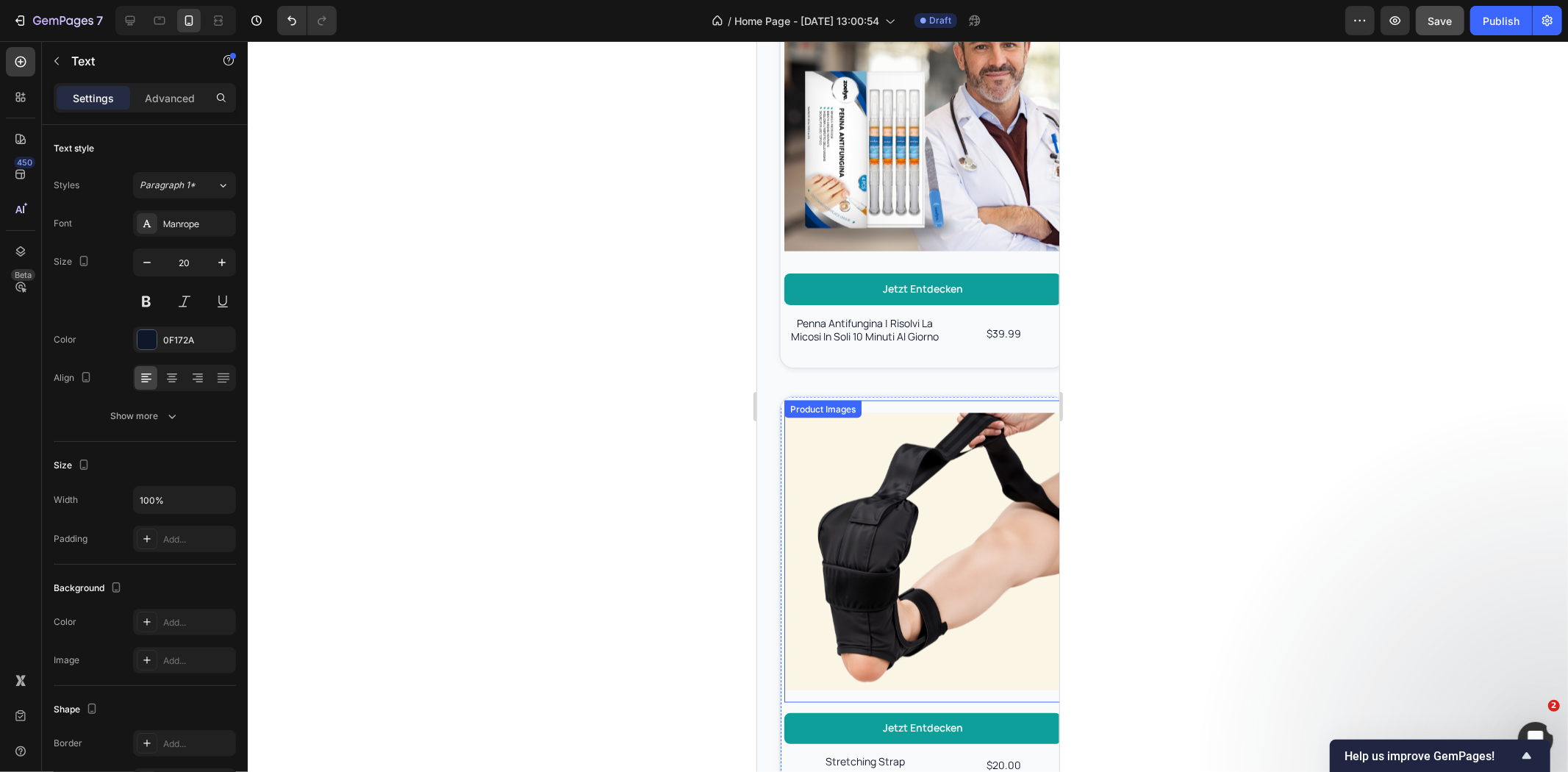
scroll to position [2101, 0]
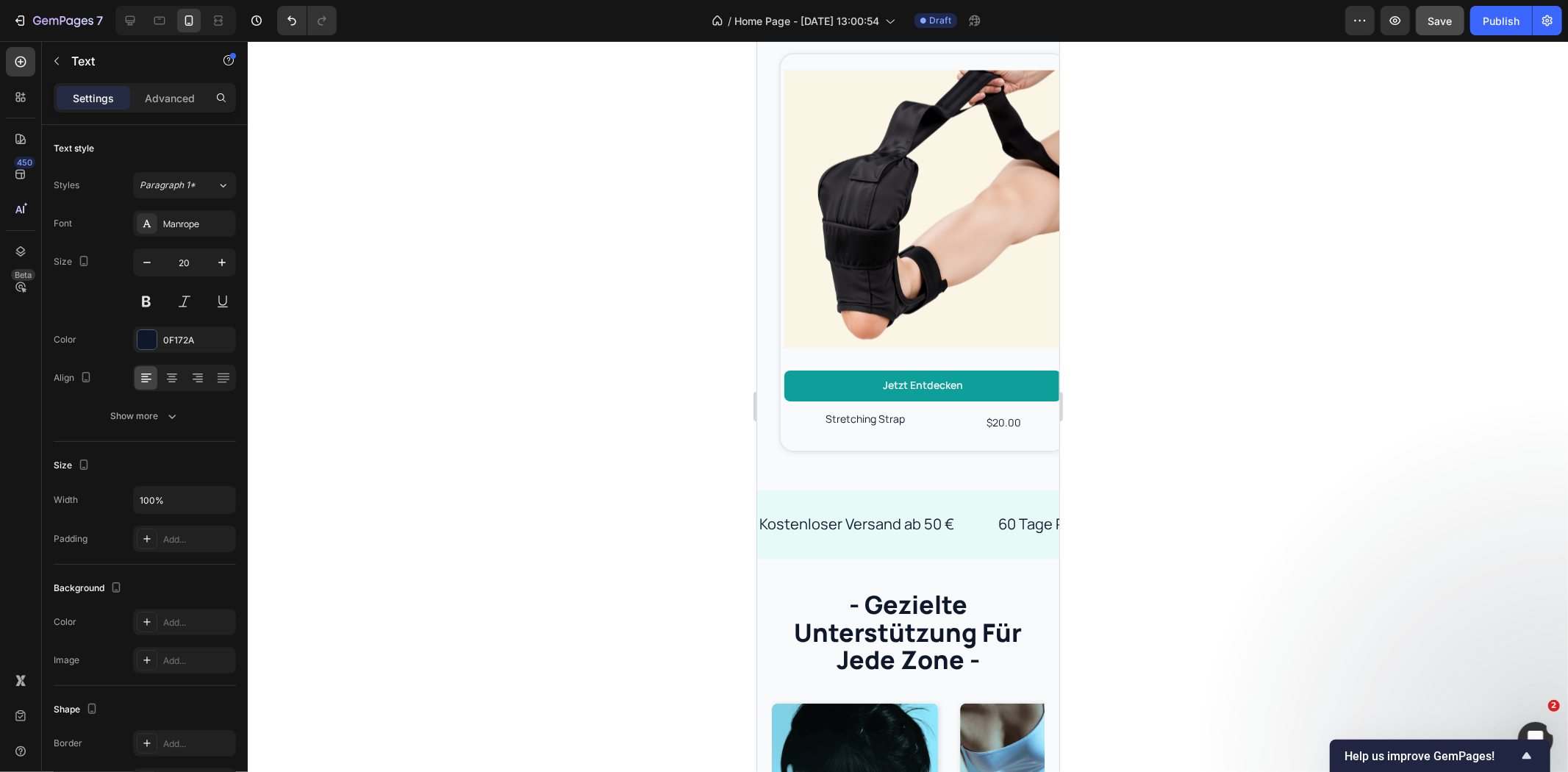
click at [869, 511] on p "Kostenloser Versand ab 50 €" at bounding box center [857, 523] width 195 height 26
click at [654, 447] on div at bounding box center [907, 407] width 1320 height 731
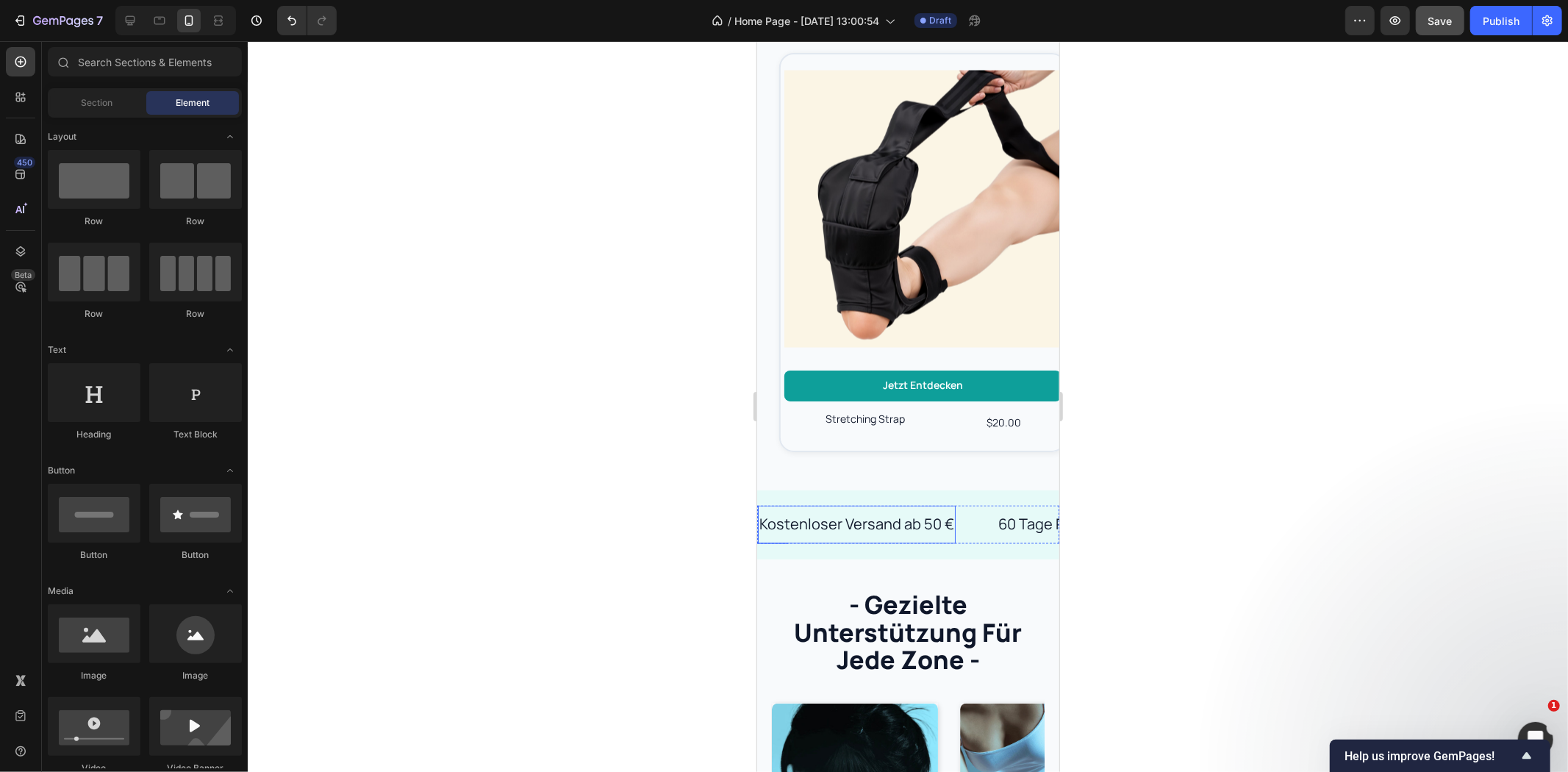
click at [911, 511] on p "Kostenloser Versand ab 50 €" at bounding box center [857, 523] width 195 height 26
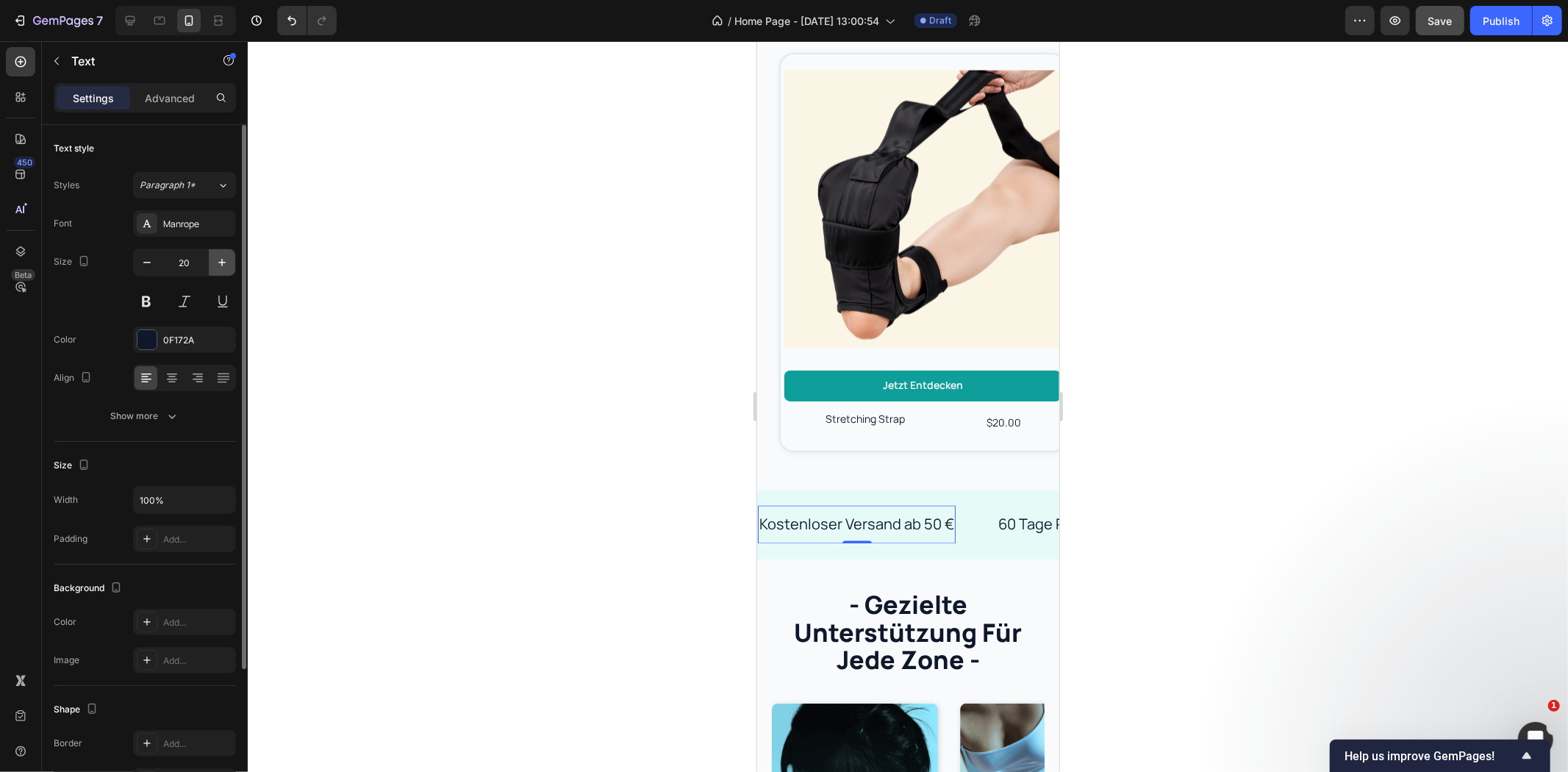
click at [226, 266] on icon "button" at bounding box center [222, 262] width 14 height 14
click at [224, 266] on icon "button" at bounding box center [222, 262] width 14 height 14
type input "22"
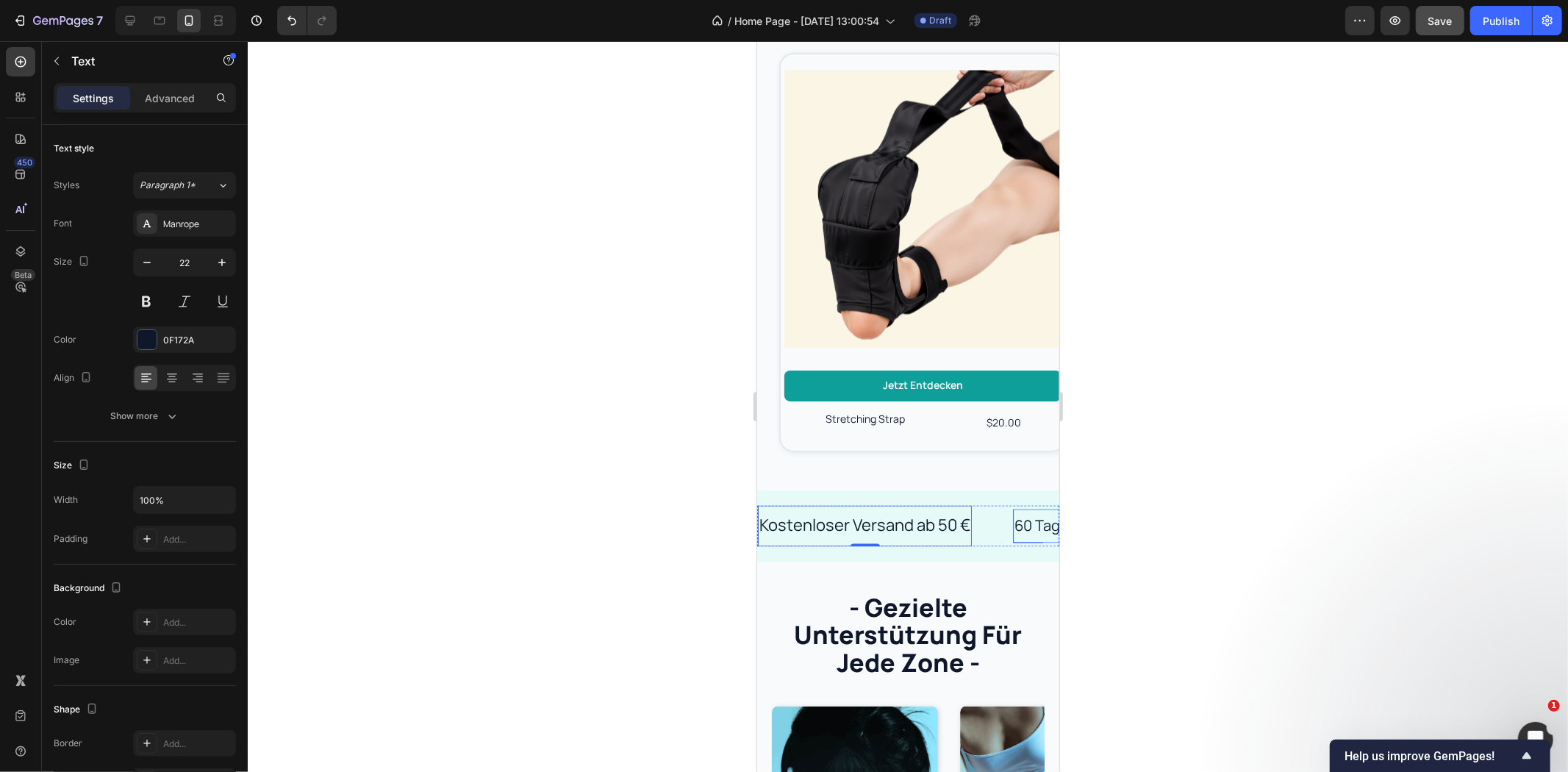
click at [1030, 516] on p "60 Tage Rückgaberech" at bounding box center [1092, 525] width 156 height 19
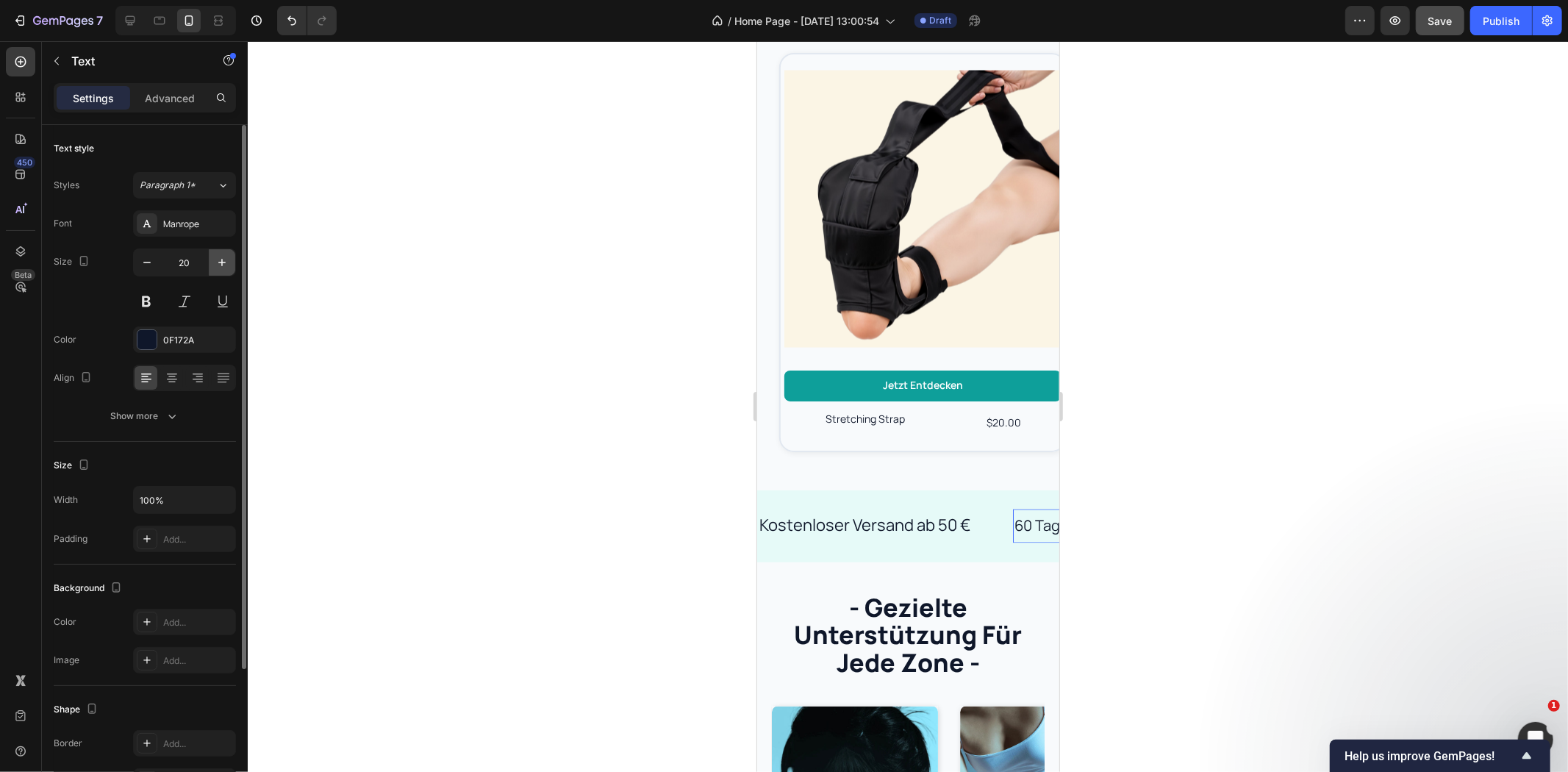
click at [227, 263] on icon "button" at bounding box center [222, 262] width 14 height 14
type input "22"
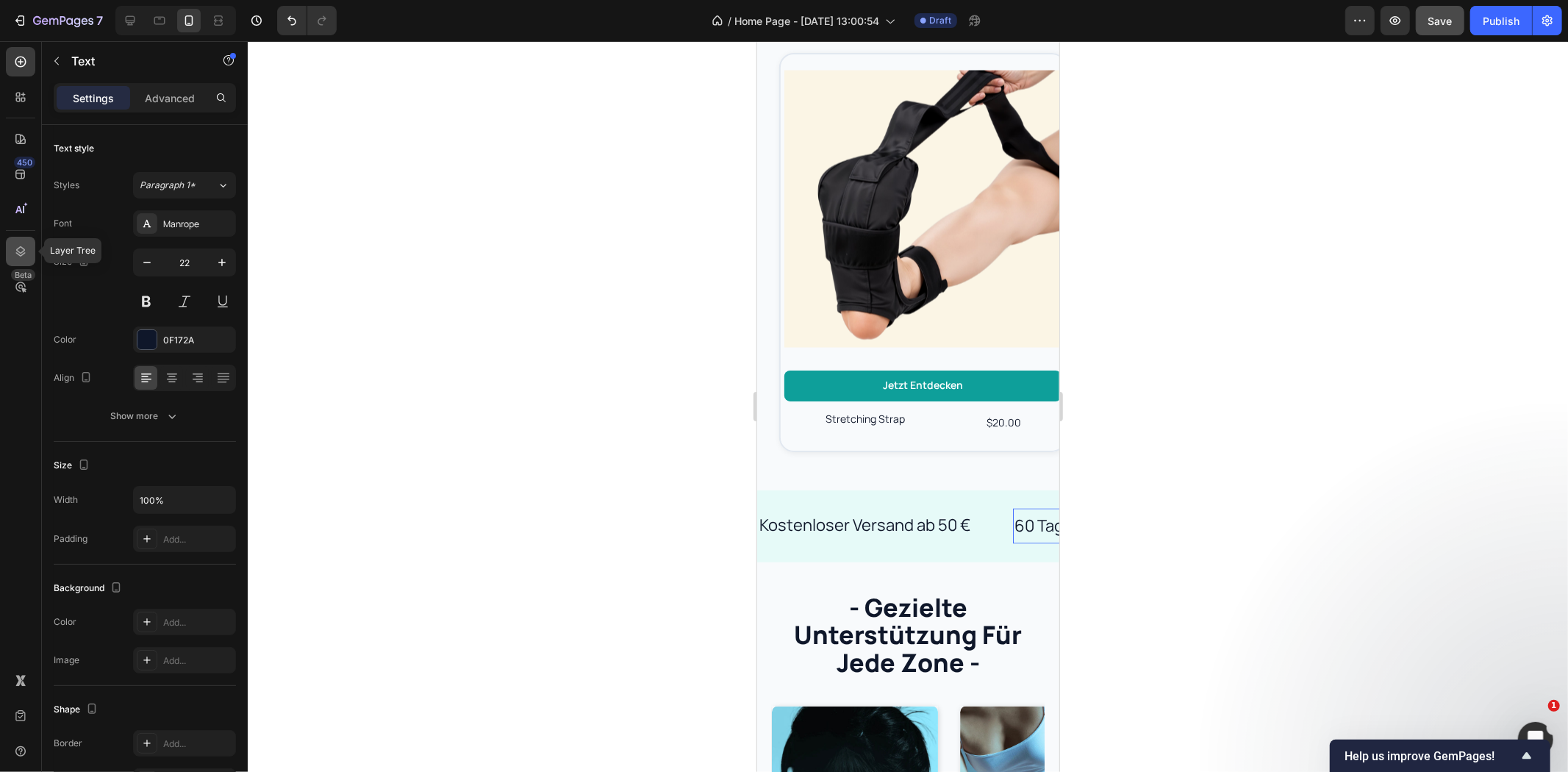
click at [24, 252] on icon at bounding box center [21, 251] width 10 height 10
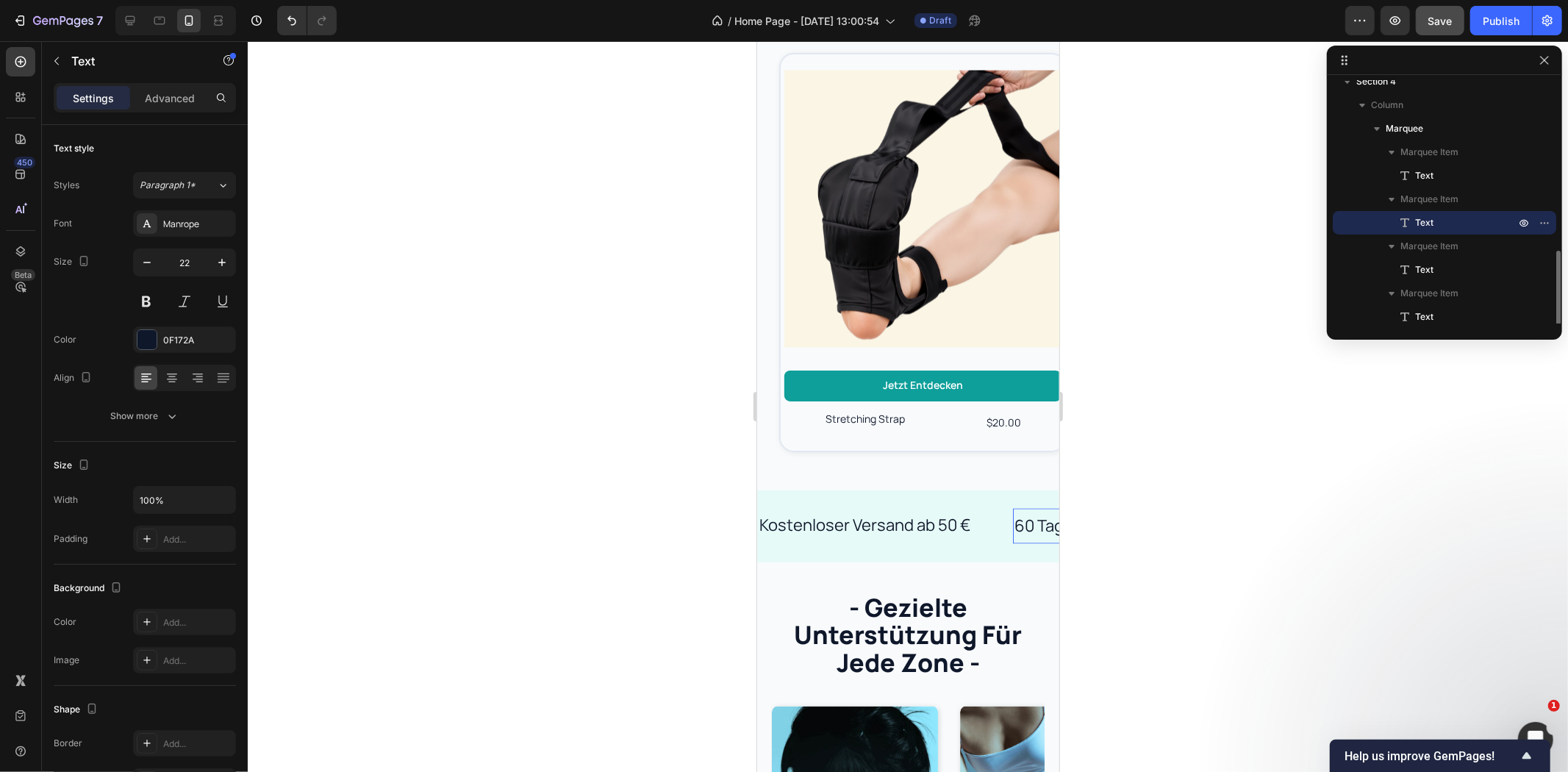
scroll to position [164, 0]
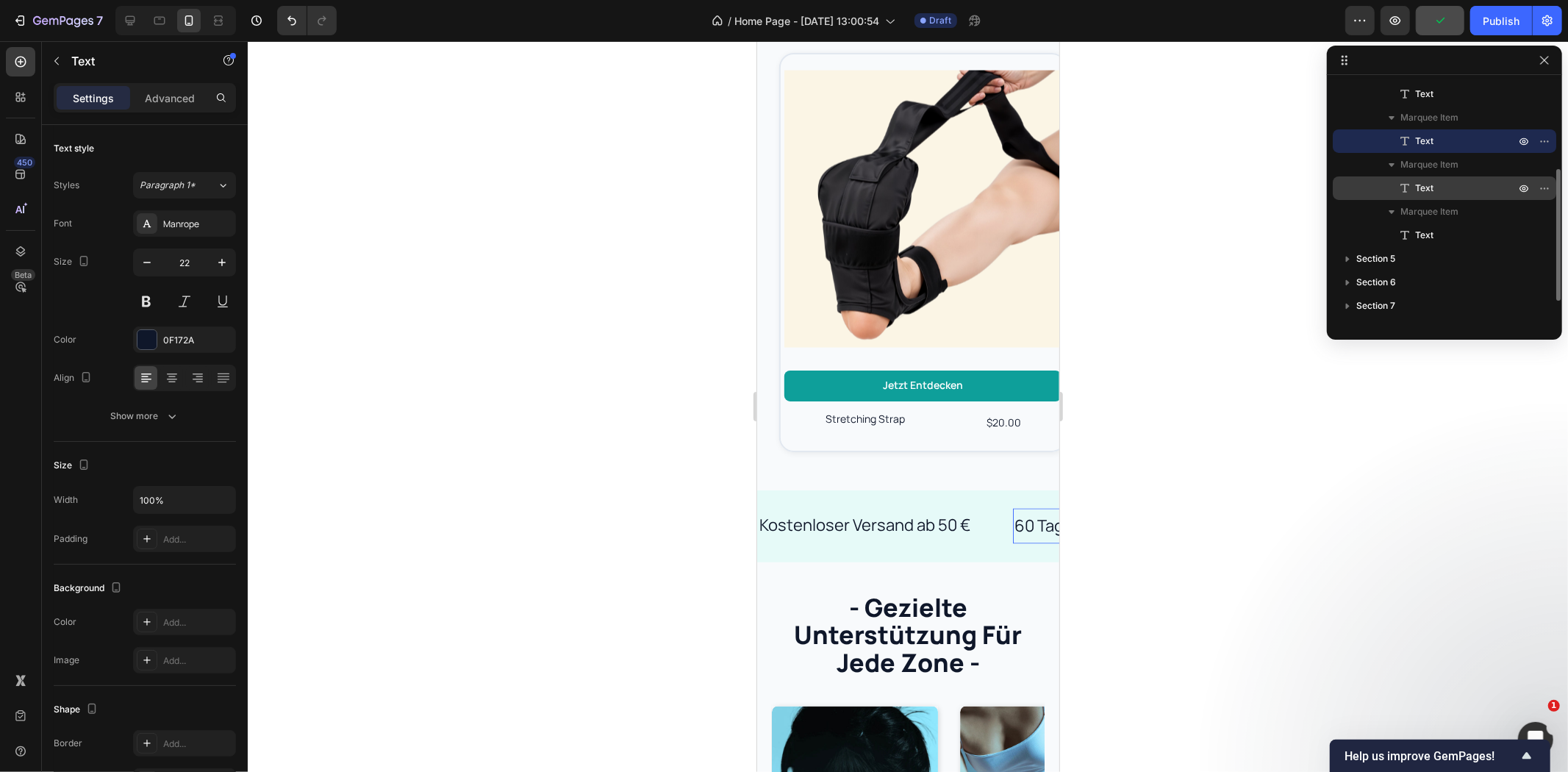
click at [1444, 187] on p "Text" at bounding box center [1449, 188] width 103 height 14
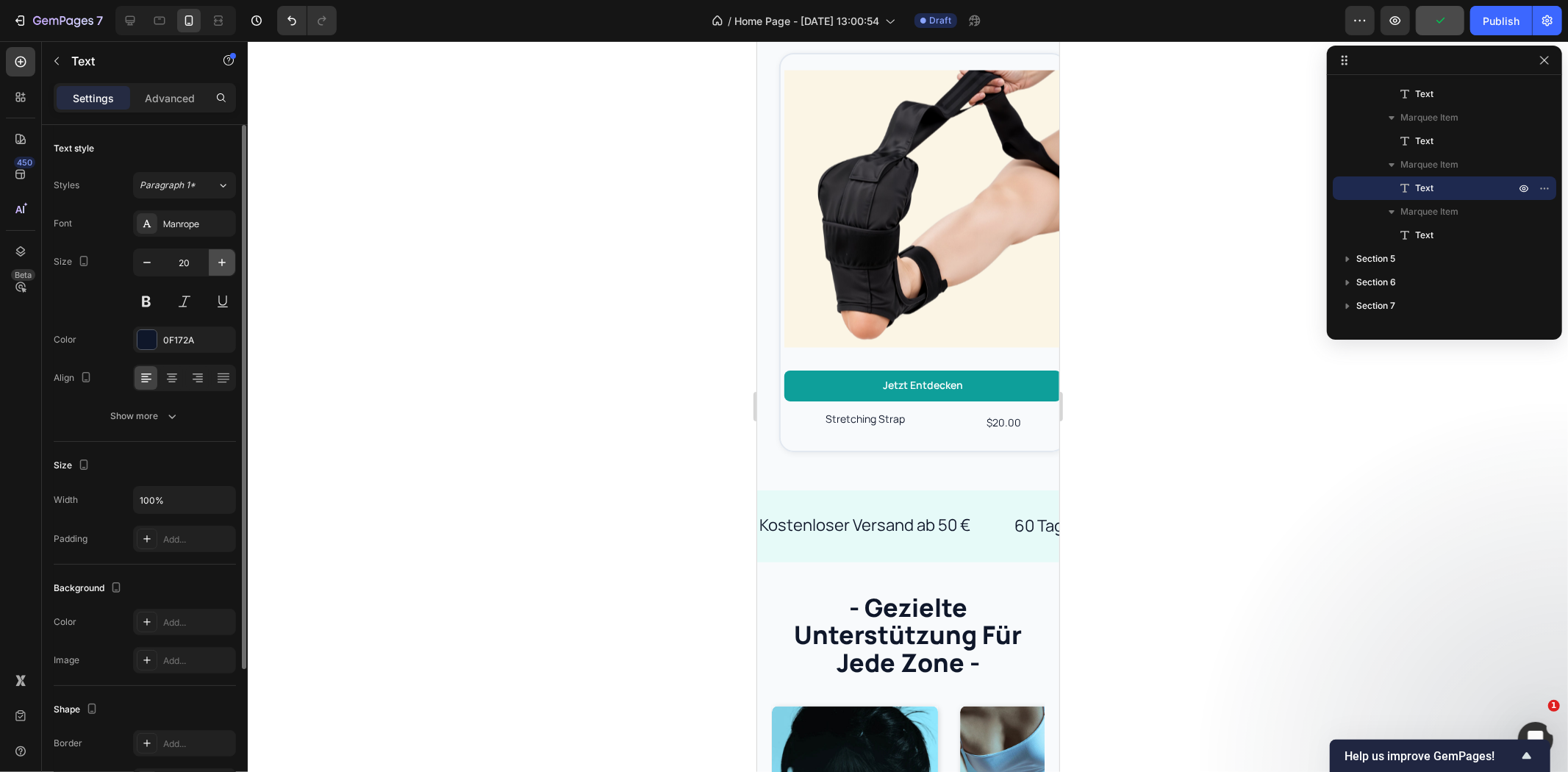
click at [224, 260] on icon "button" at bounding box center [222, 262] width 14 height 14
type input "22"
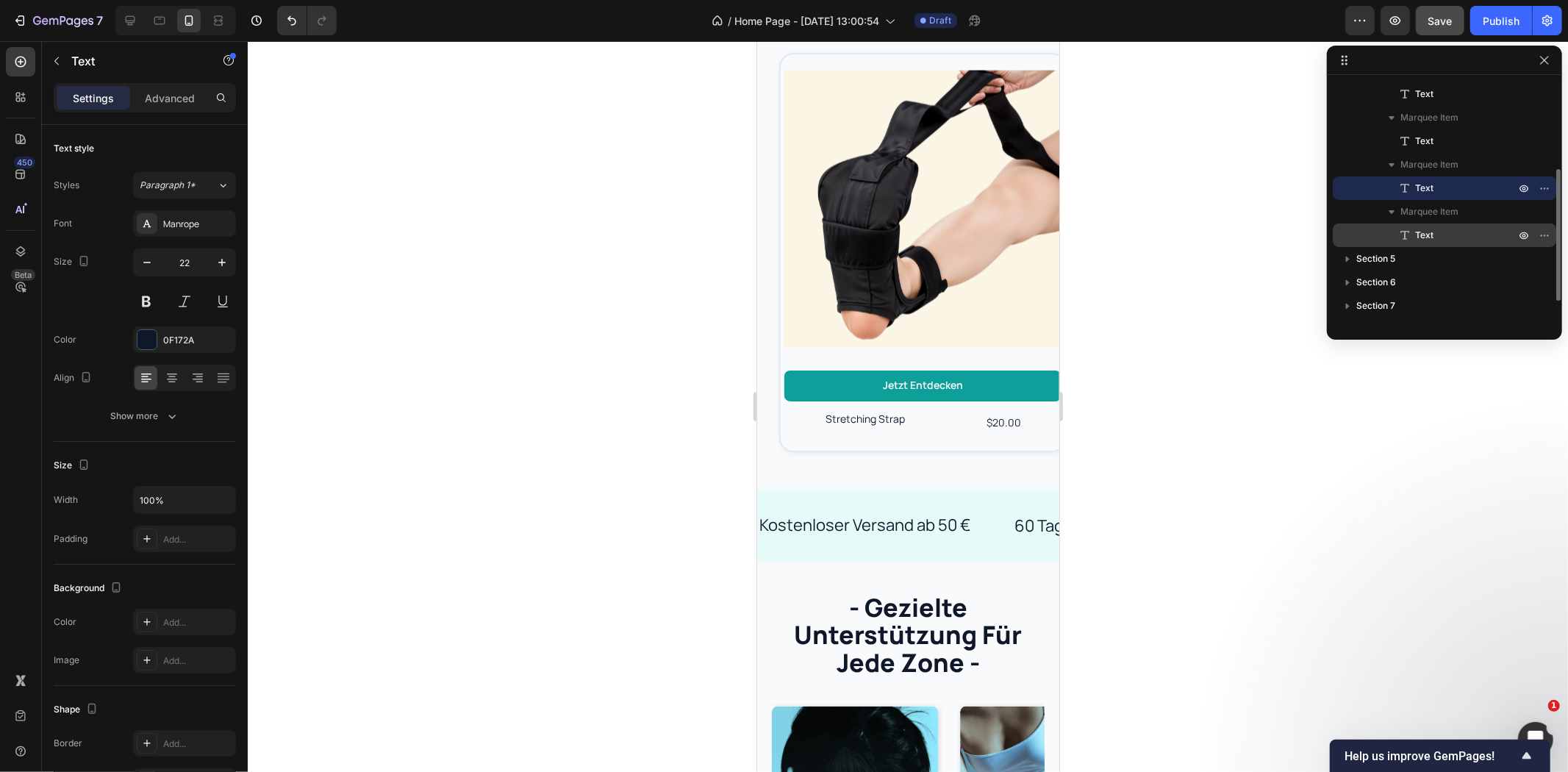
click at [1427, 236] on span "Text" at bounding box center [1424, 235] width 18 height 14
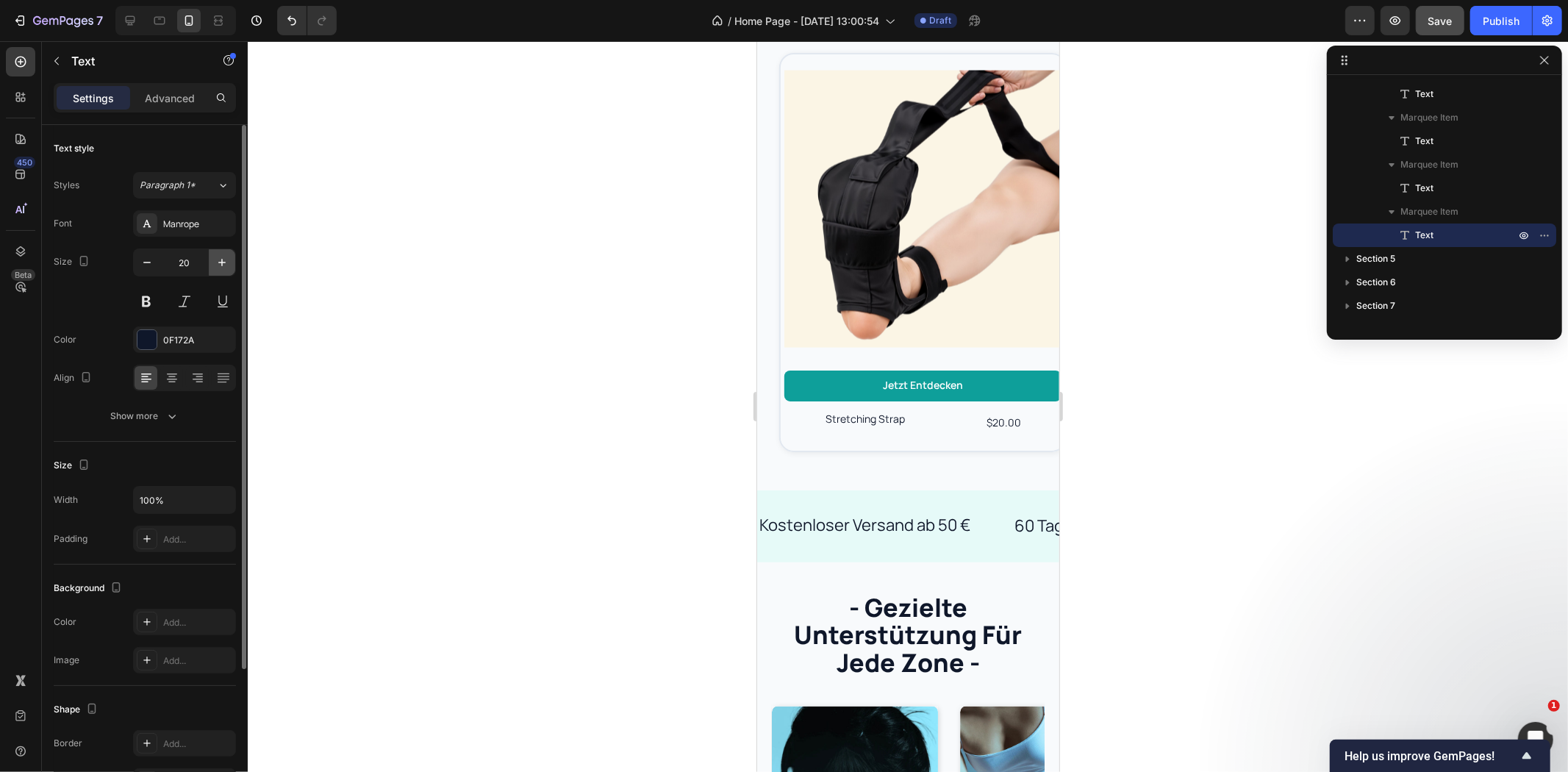
click at [222, 263] on icon "button" at bounding box center [222, 262] width 14 height 14
type input "22"
click at [610, 326] on div at bounding box center [907, 407] width 1320 height 731
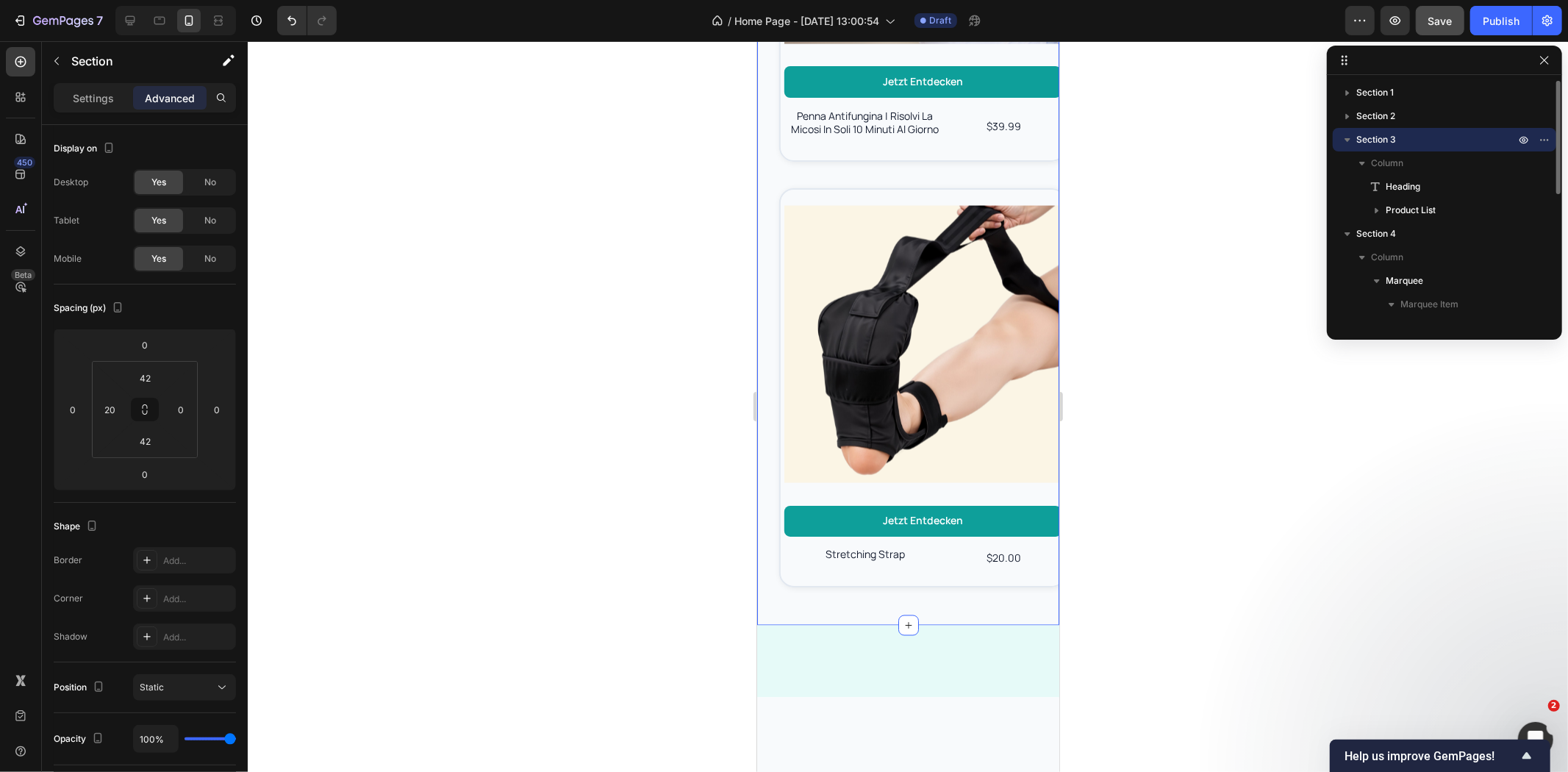
scroll to position [1693, 0]
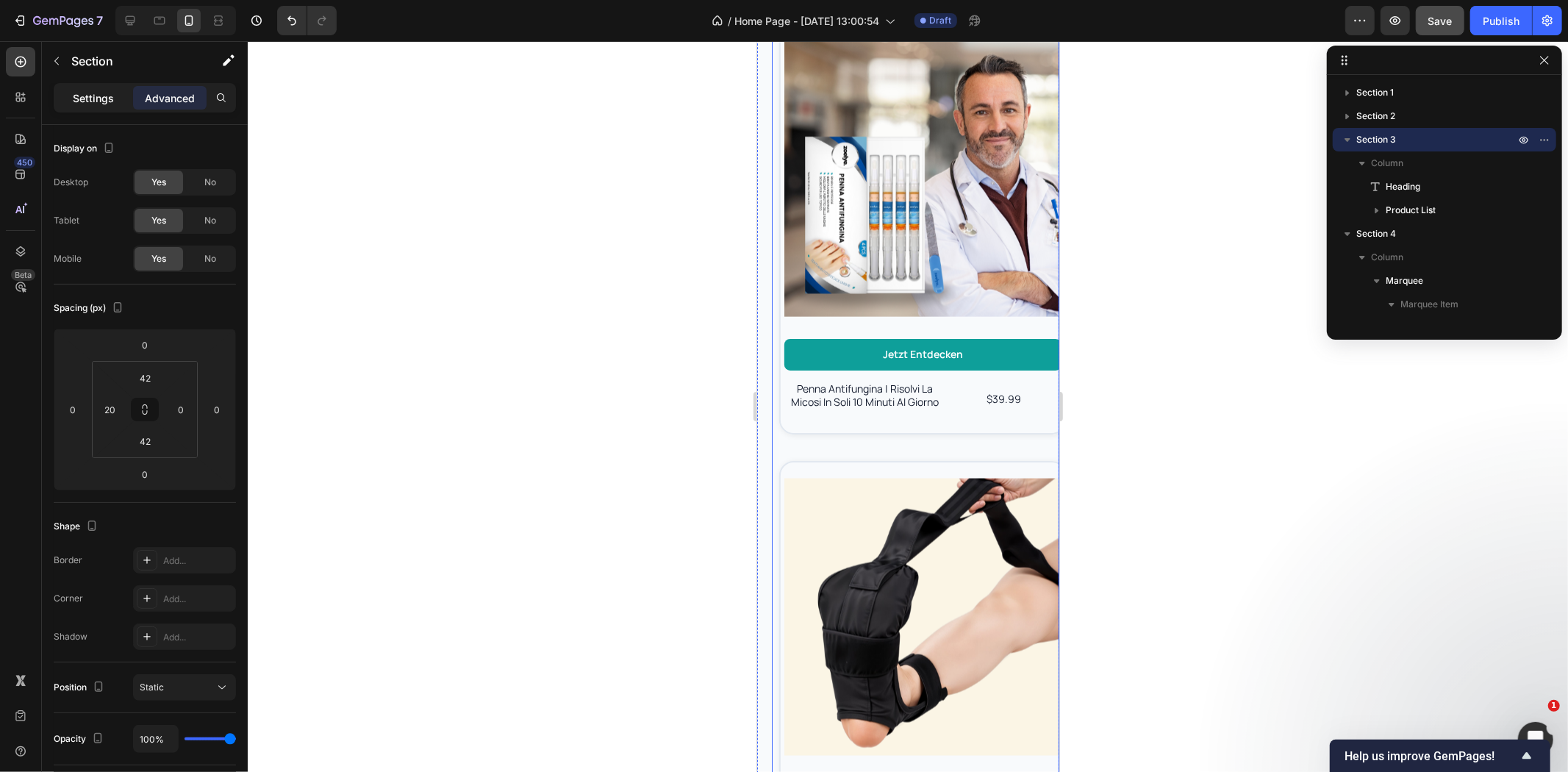
click at [82, 101] on p "Settings" at bounding box center [94, 98] width 42 height 15
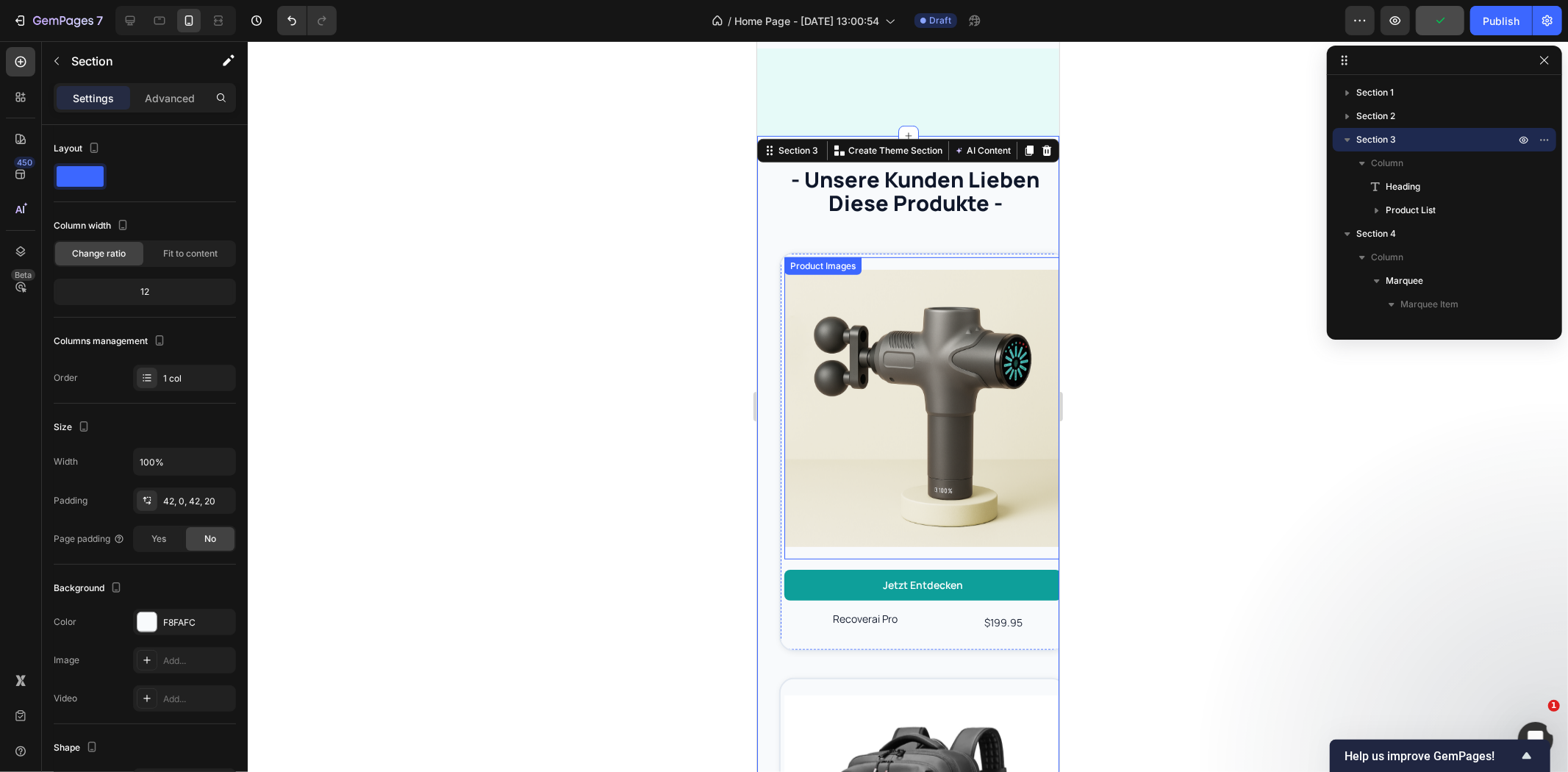
scroll to position [711, 0]
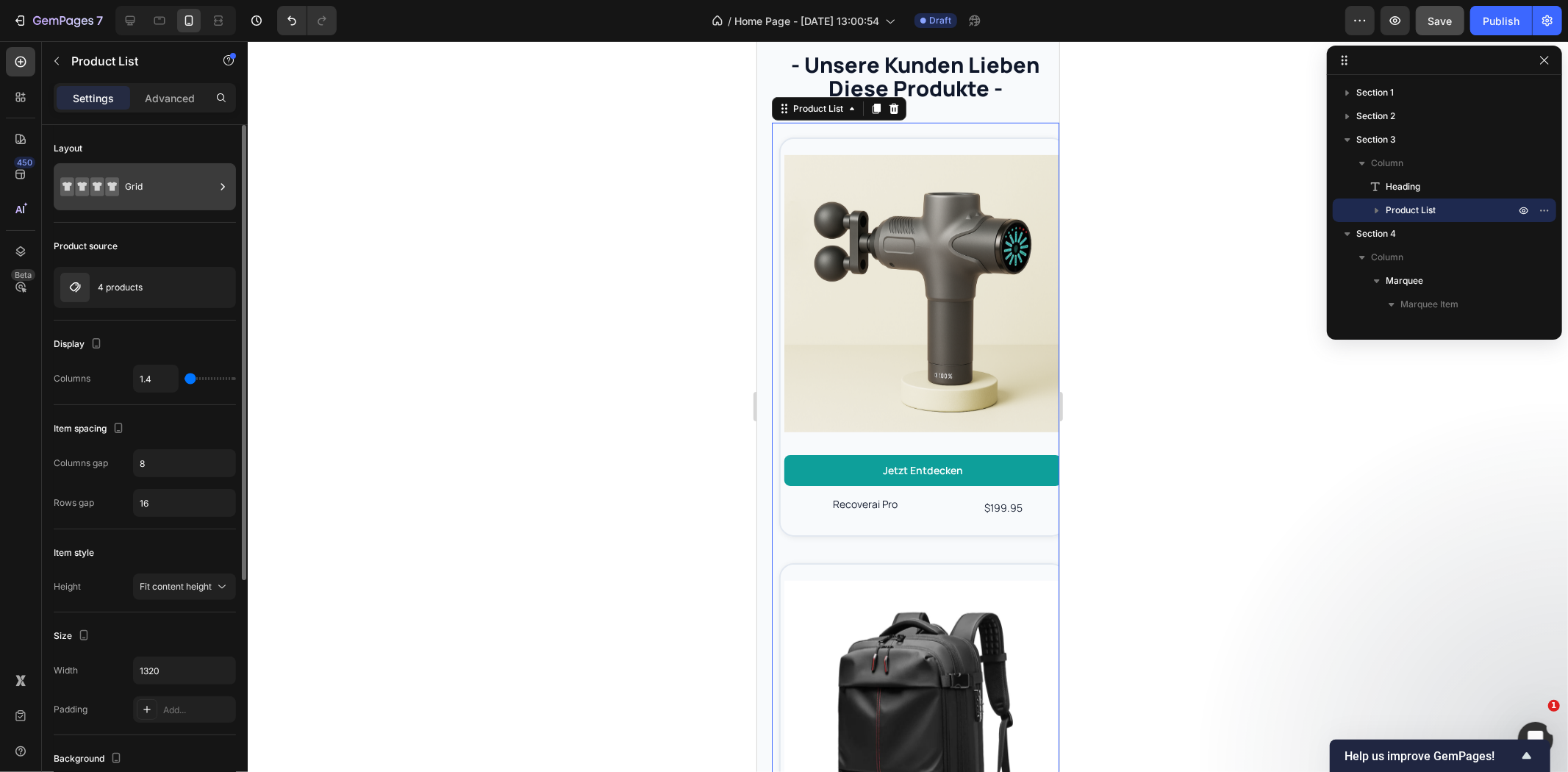
click at [172, 180] on div "Grid" at bounding box center [169, 186] width 89 height 33
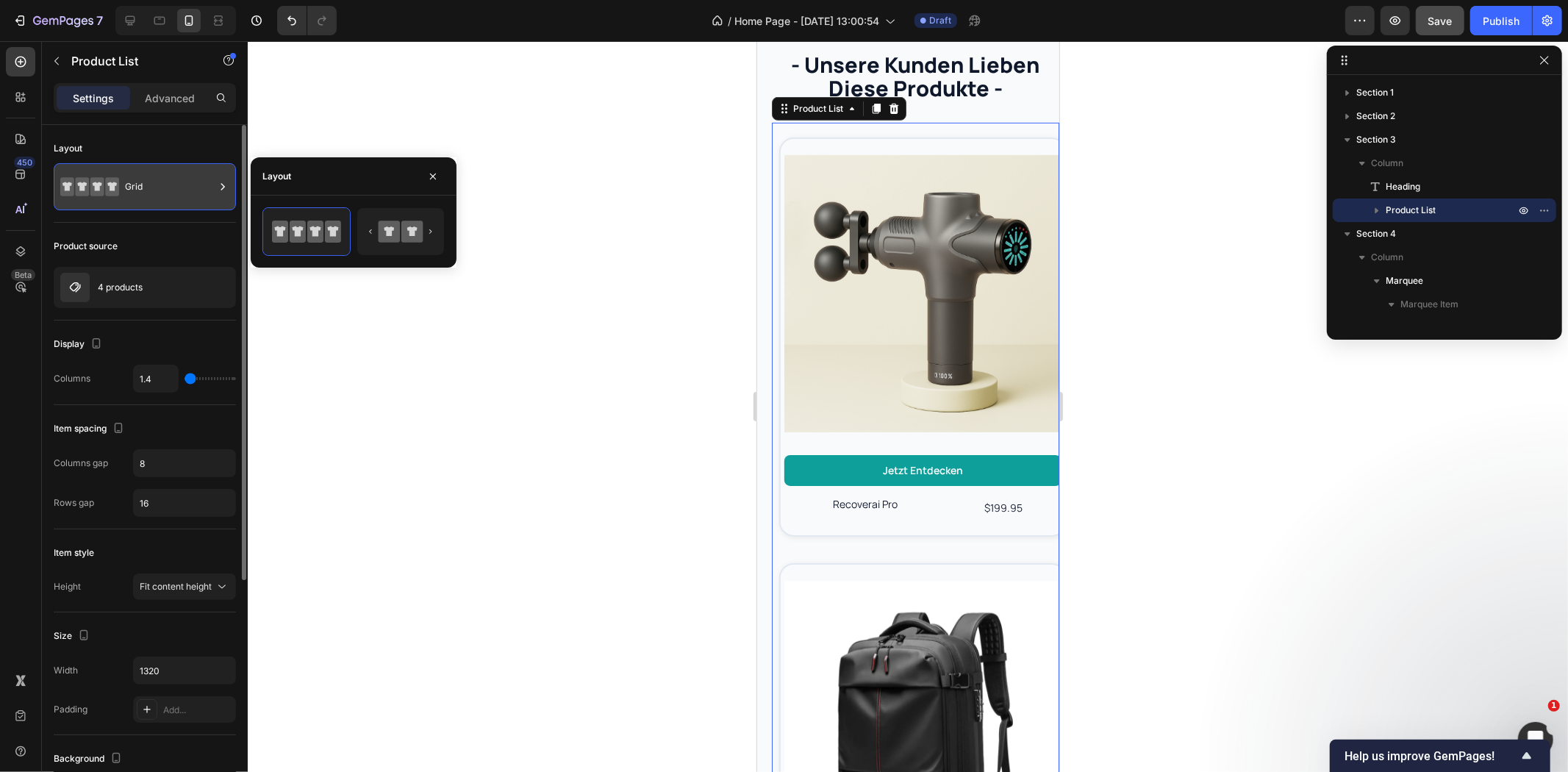
click at [201, 180] on div "Grid" at bounding box center [169, 186] width 89 height 33
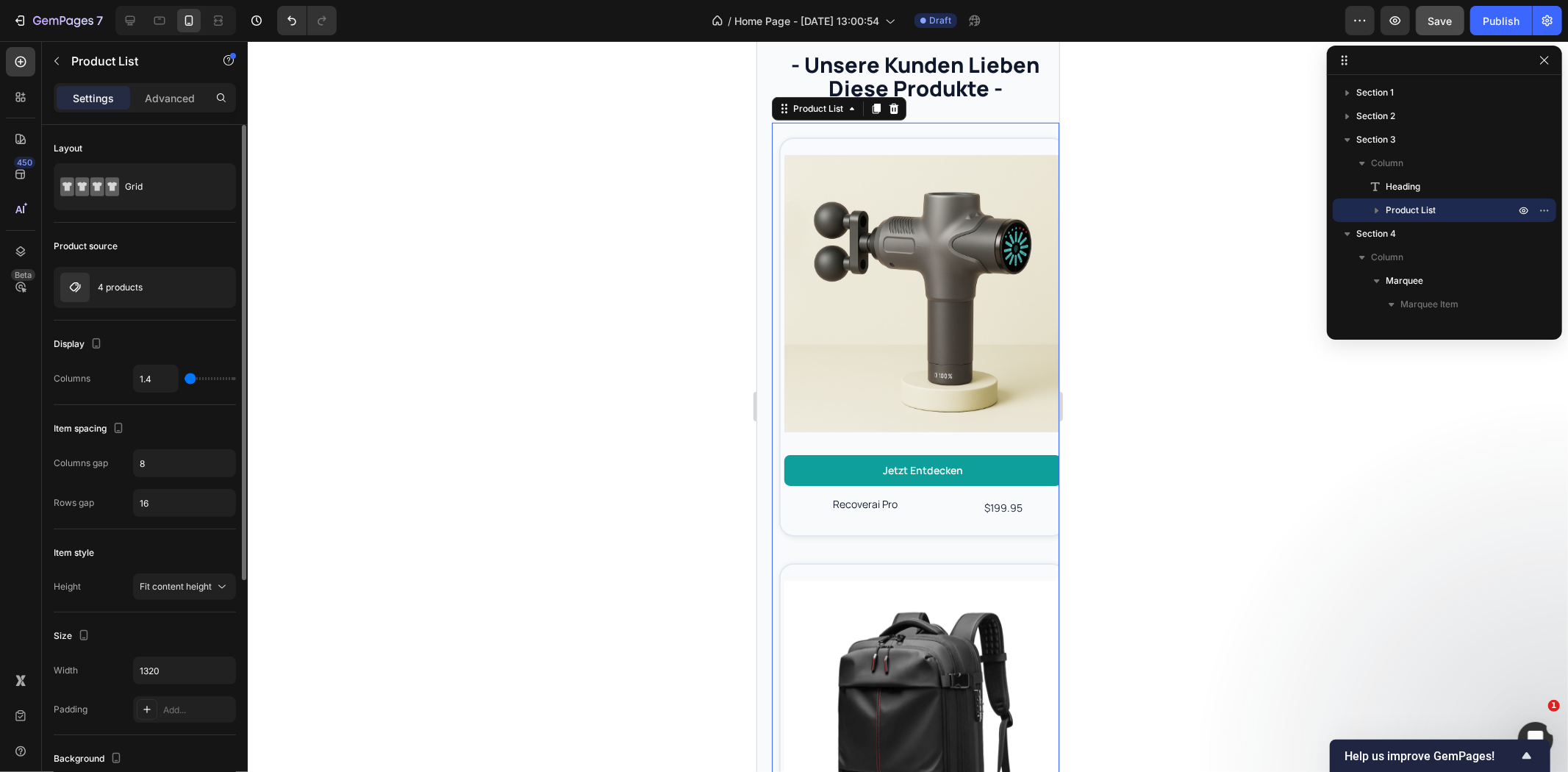
type input "2"
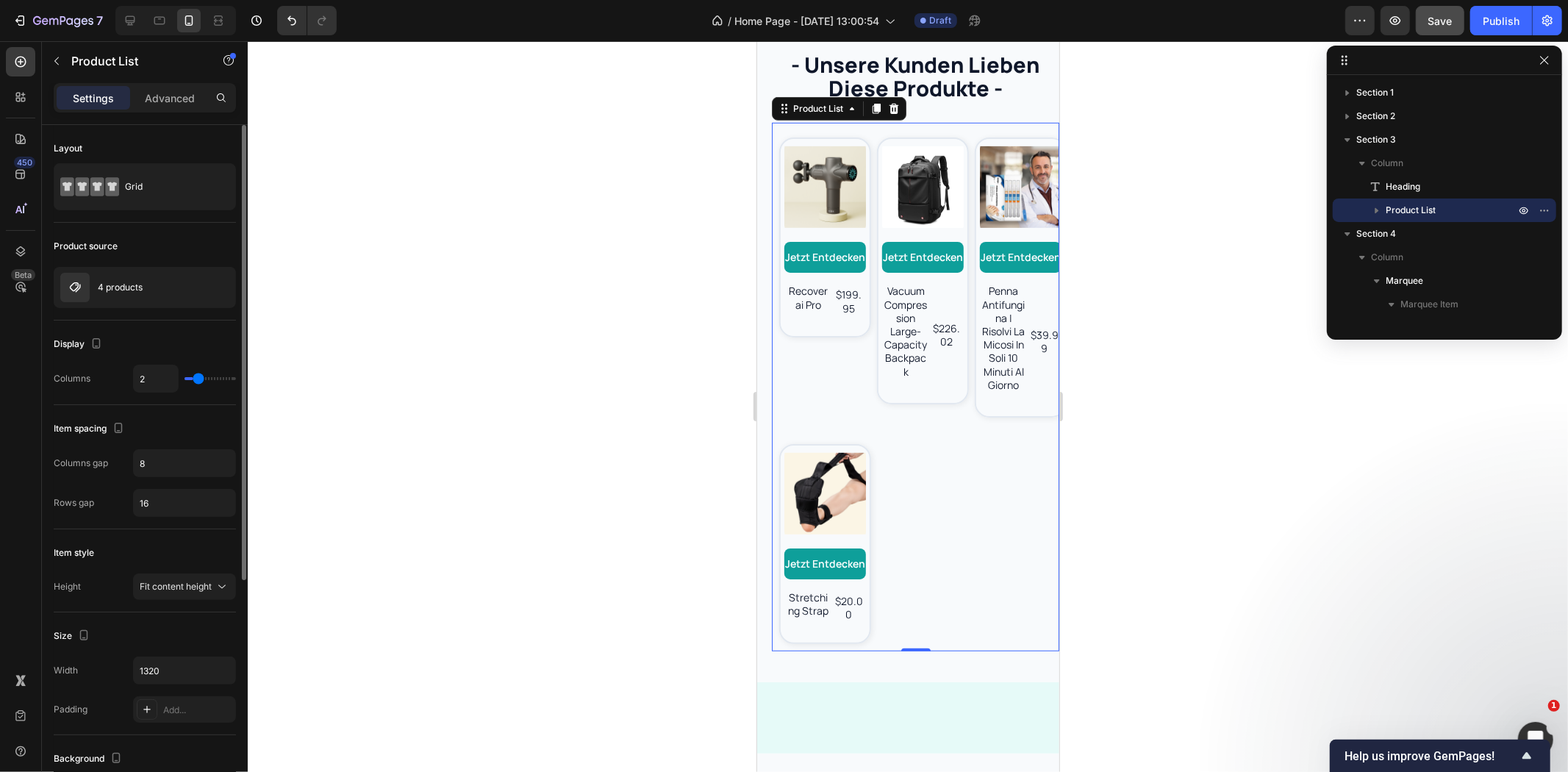
type input "3"
type input "4"
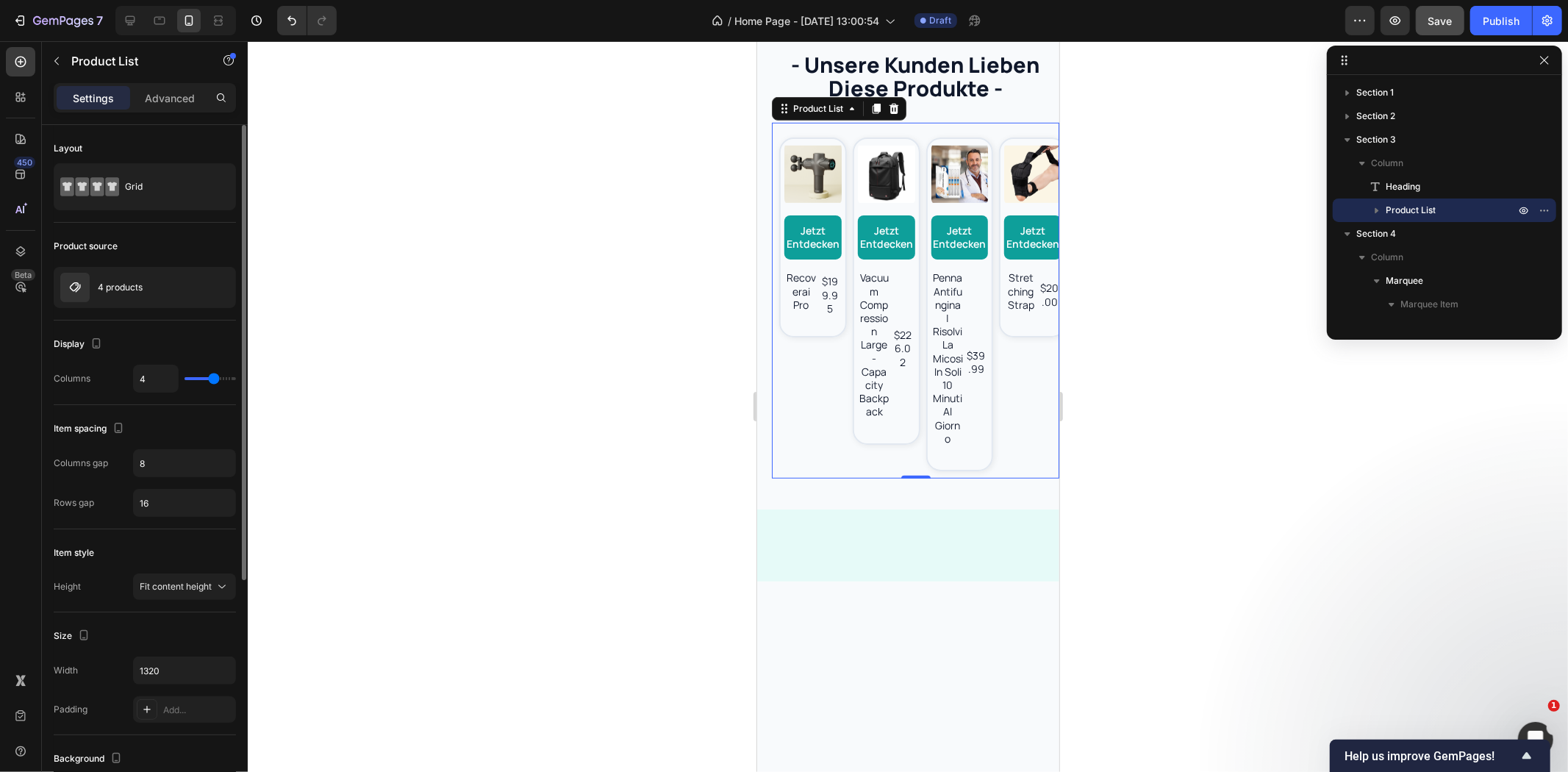
drag, startPoint x: 192, startPoint y: 383, endPoint x: 211, endPoint y: 385, distance: 19.1
type input "4"
click at [211, 381] on input "range" at bounding box center [210, 378] width 52 height 3
type input "2"
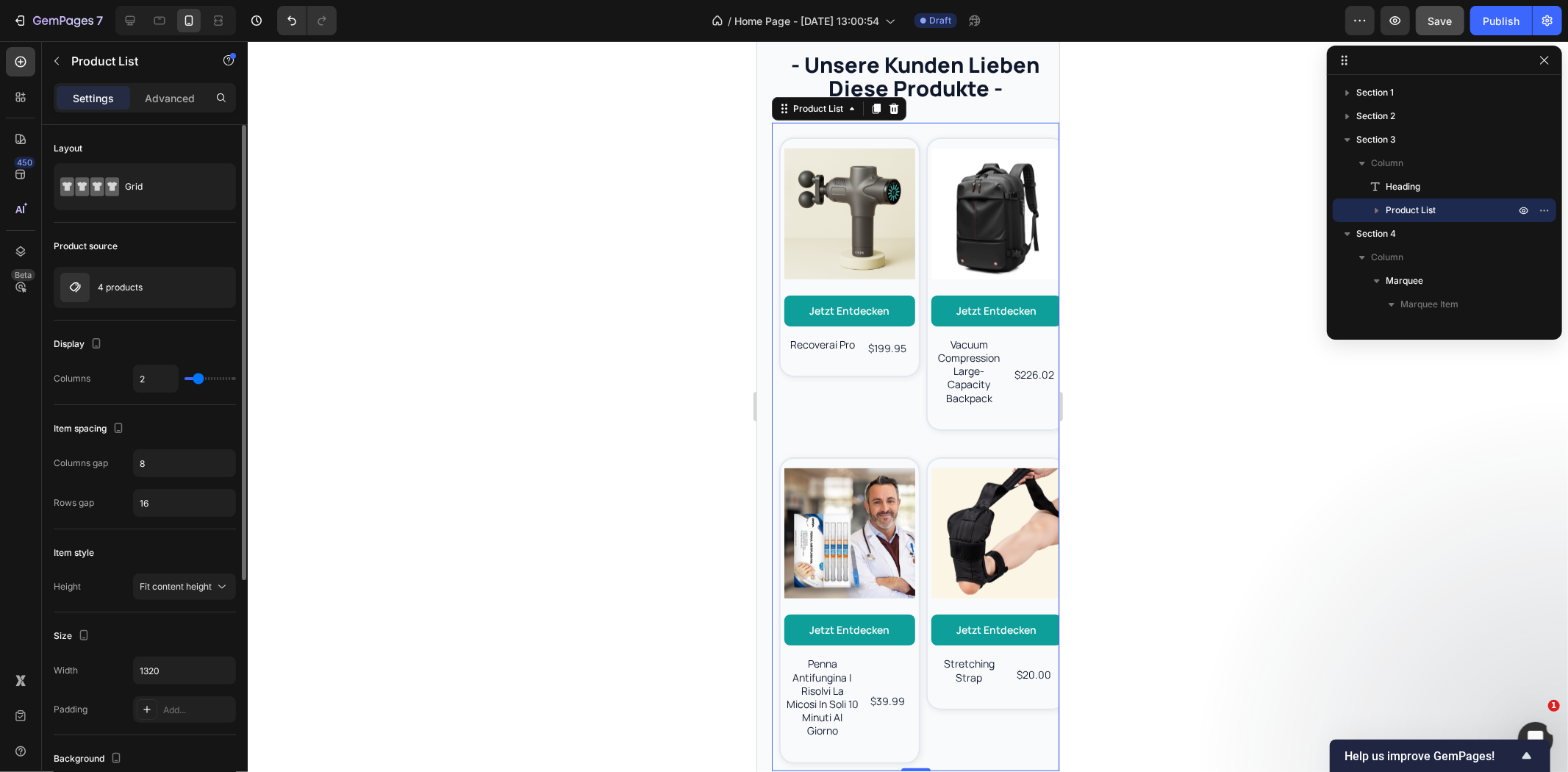
drag, startPoint x: 211, startPoint y: 382, endPoint x: 196, endPoint y: 382, distance: 15.0
type input "2"
click at [196, 381] on input "range" at bounding box center [210, 378] width 52 height 3
click at [840, 416] on div "Product Images Jetzt entdecken Button recoverai pro Product Title $199.95 Produ…" at bounding box center [841, 283] width 141 height 308
click at [906, 423] on div "Product Images Jetzt entdecken Button recoverai pro Product Title $199.95 Produ…" at bounding box center [915, 449] width 287 height 641
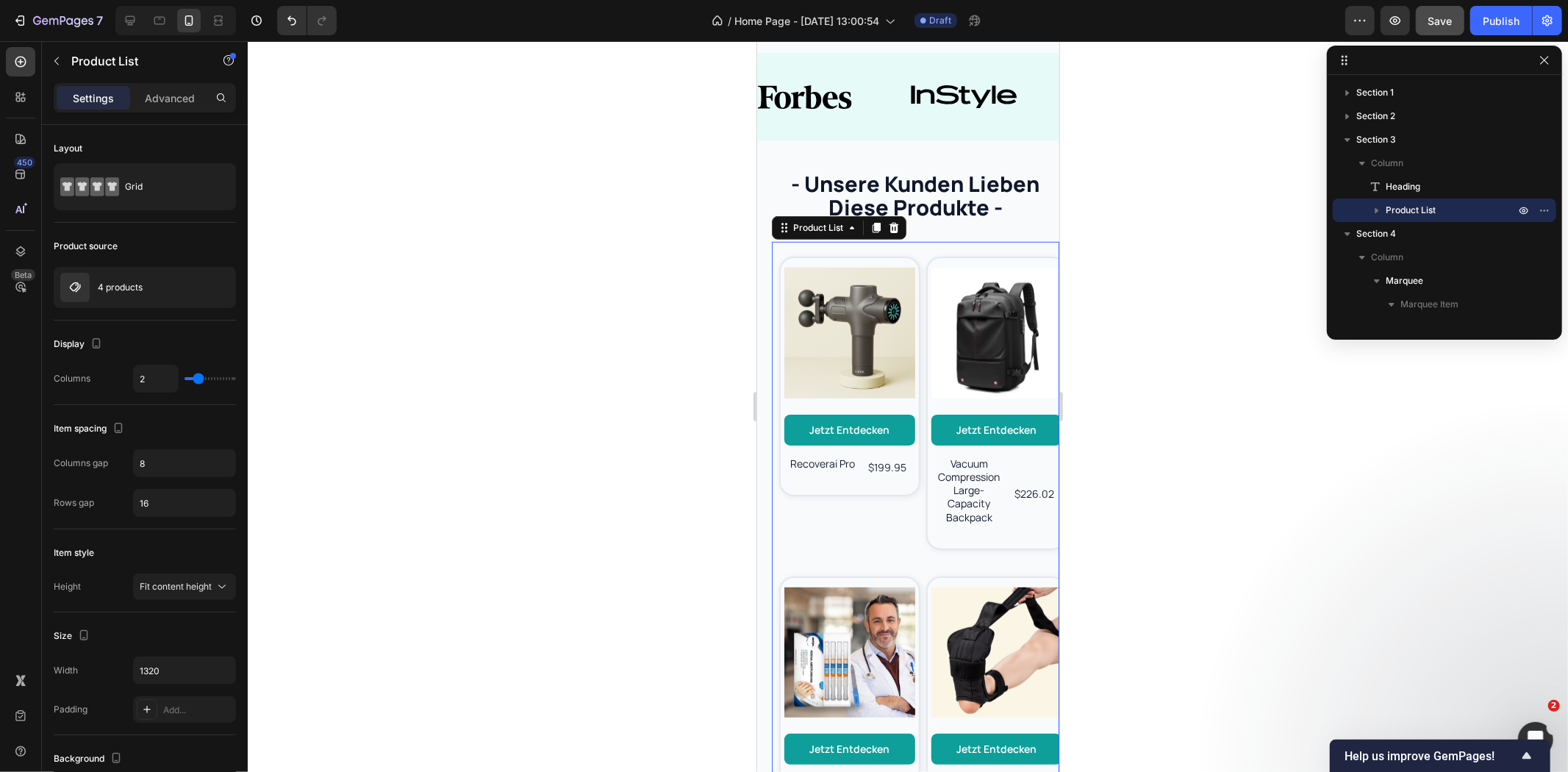
scroll to position [549, 0]
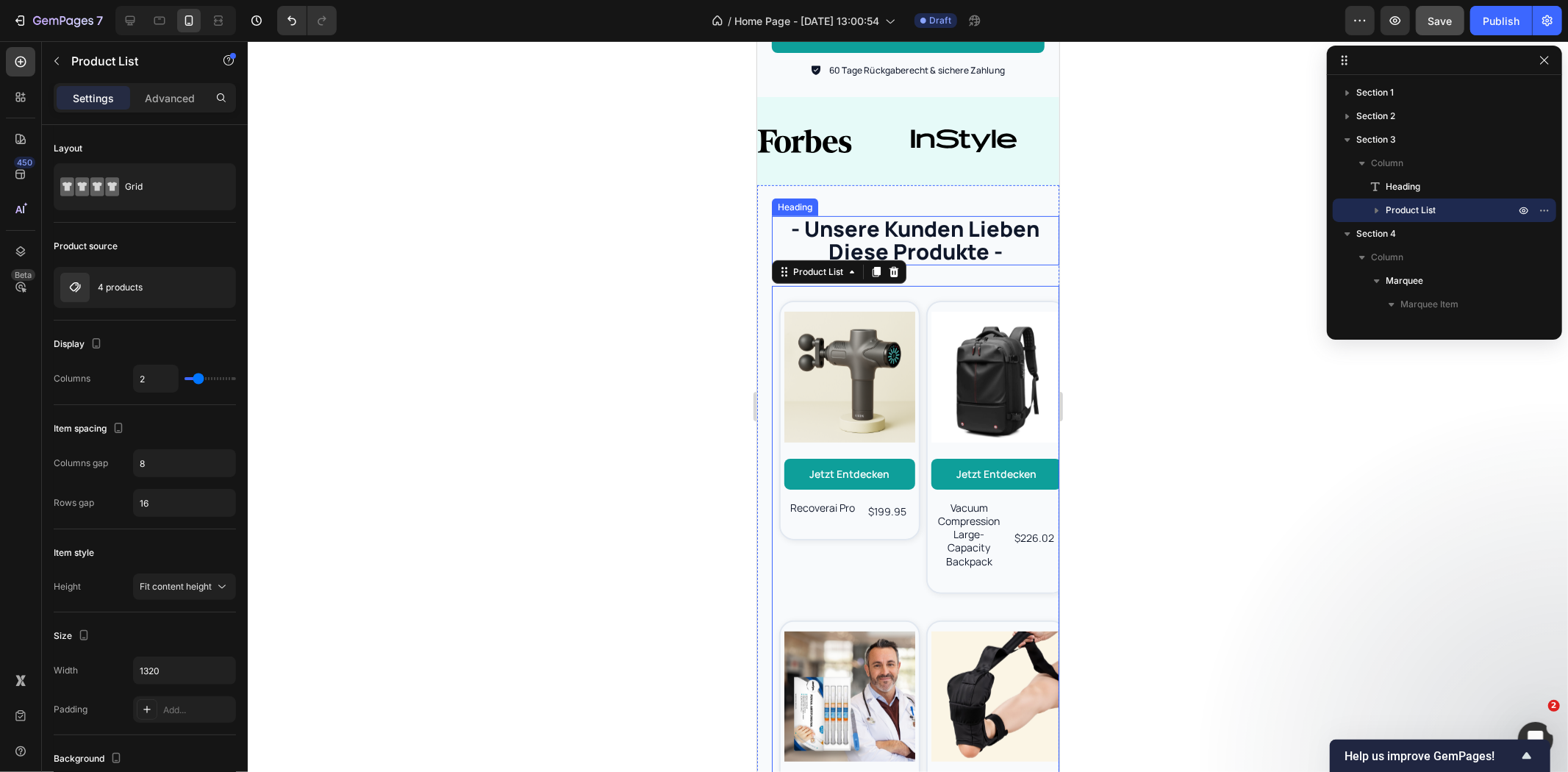
click at [927, 235] on h2 "- unsere kunden lieben diese produkte -" at bounding box center [915, 240] width 287 height 50
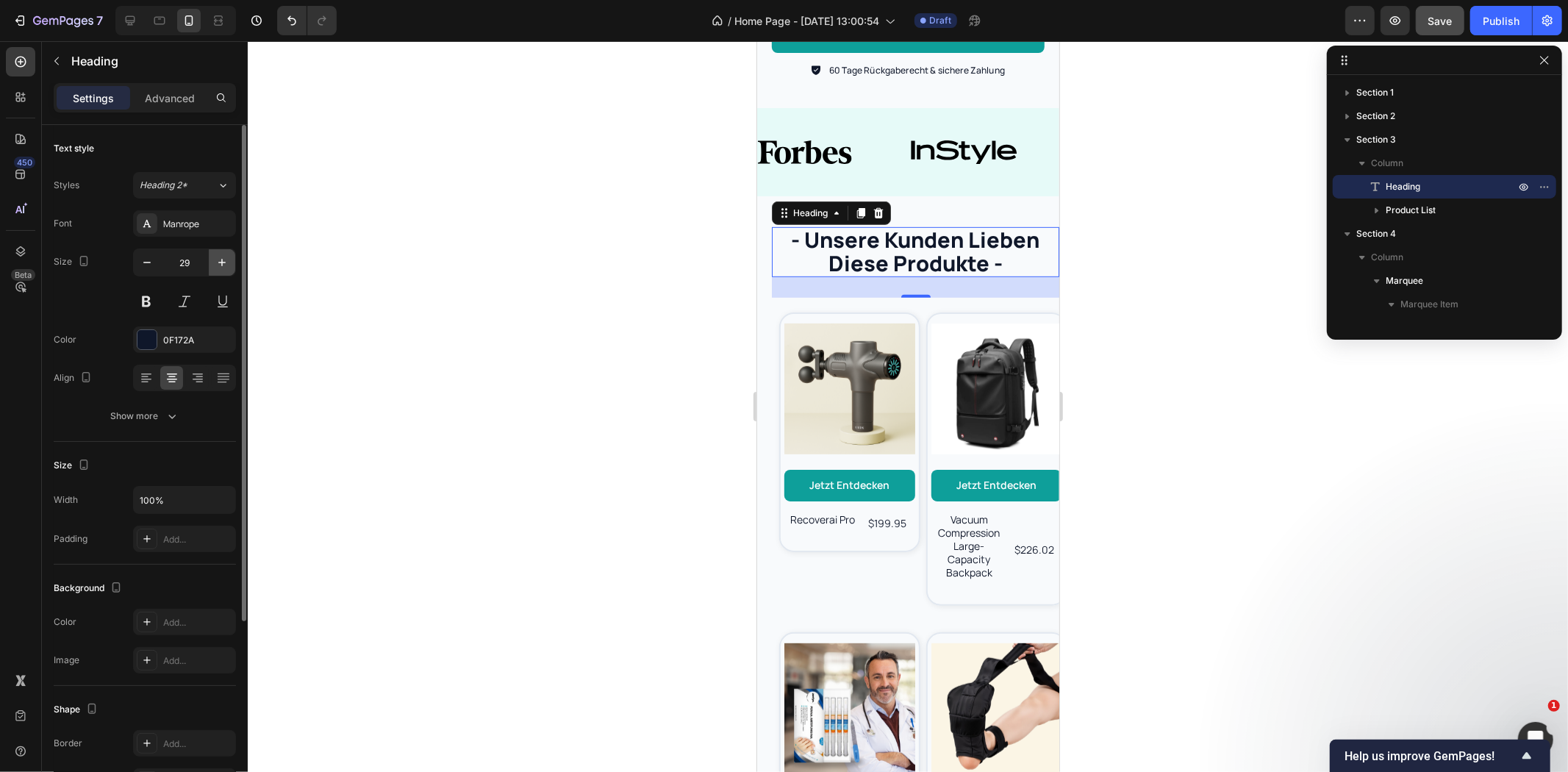
click at [229, 266] on icon "button" at bounding box center [222, 262] width 14 height 14
type input "30"
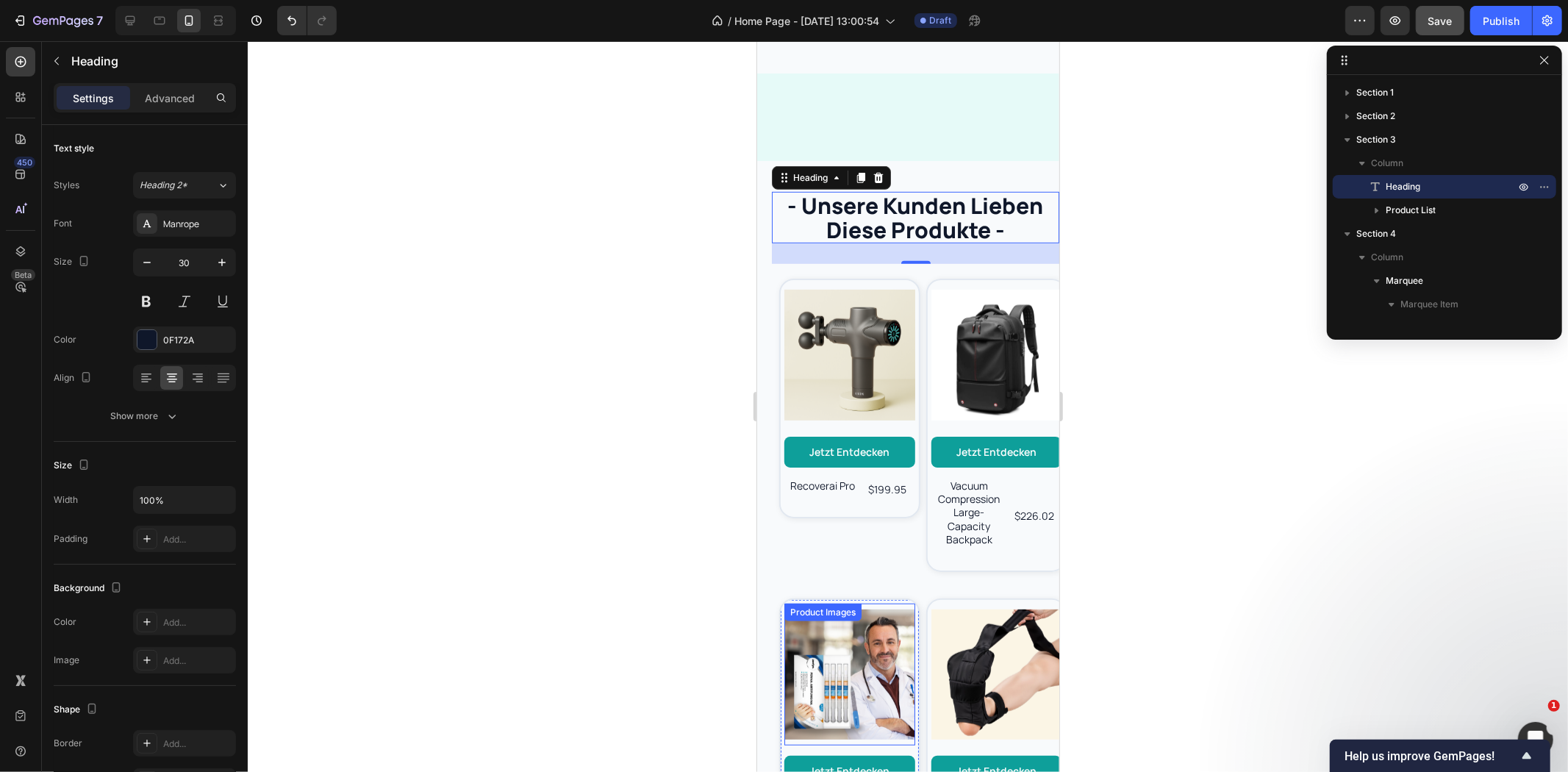
scroll to position [1121, 0]
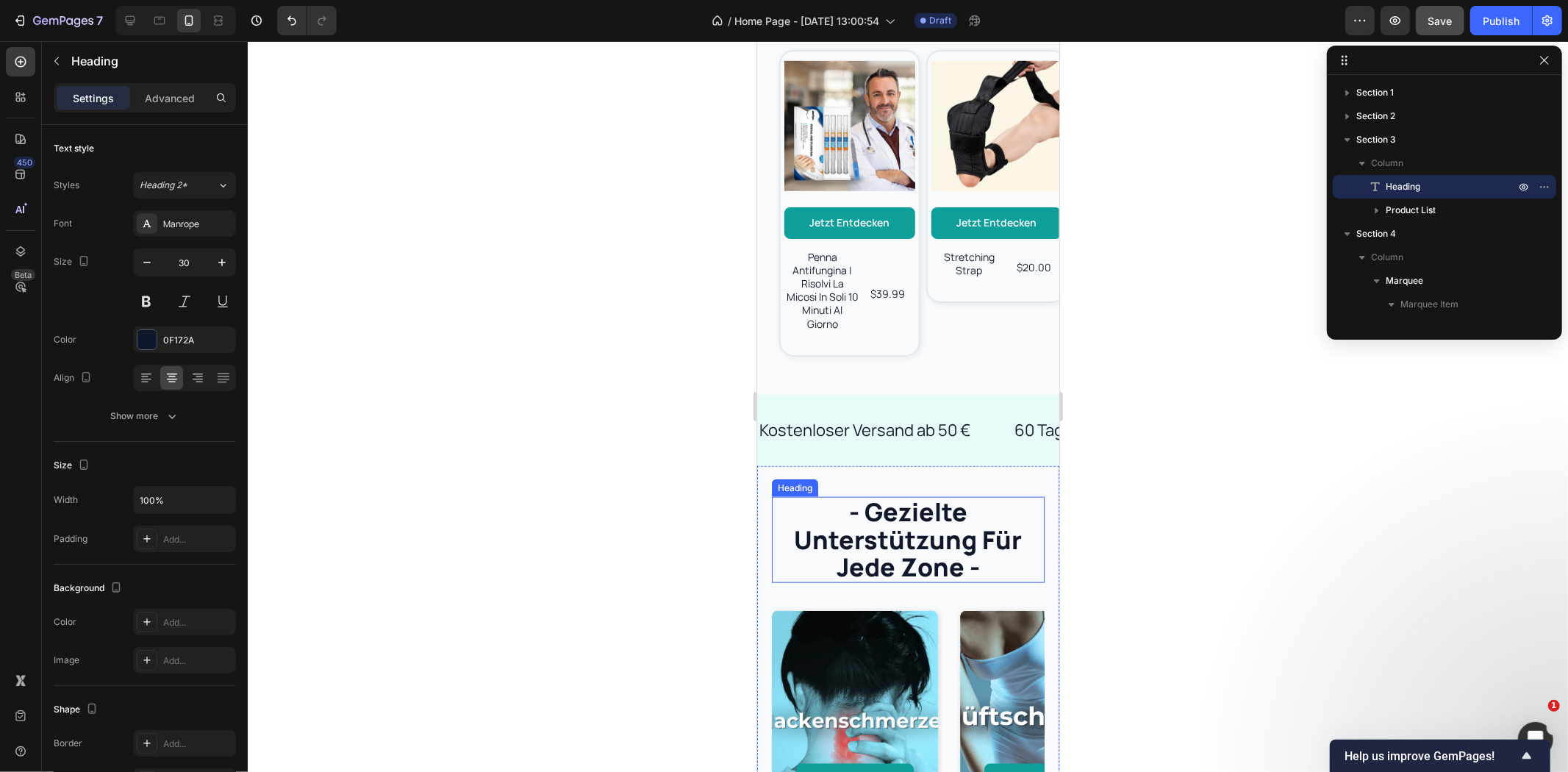
click at [920, 503] on h2 "- gezielte unterstützung für jede zone -" at bounding box center [907, 539] width 273 height 85
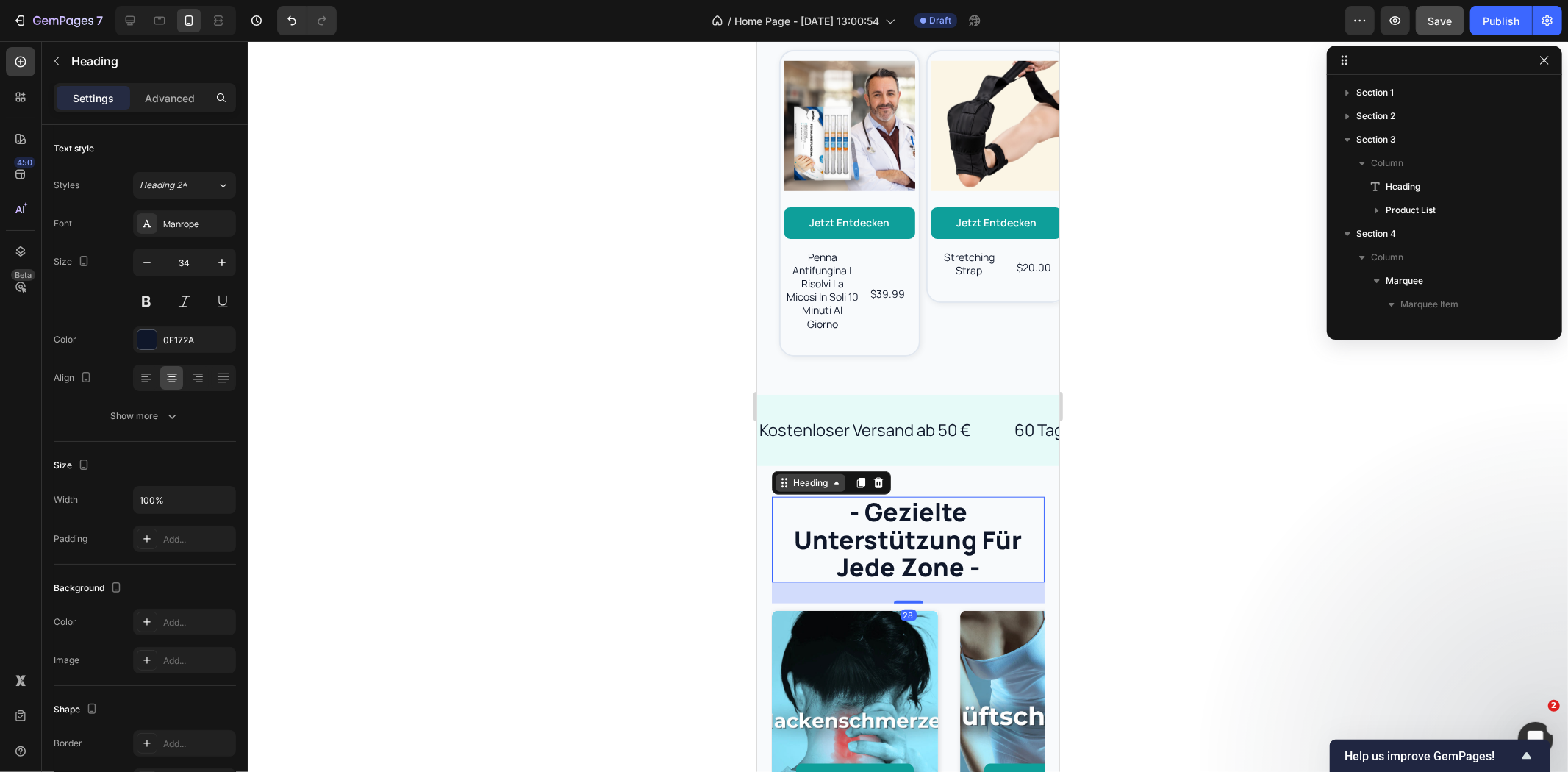
scroll to position [345, 0]
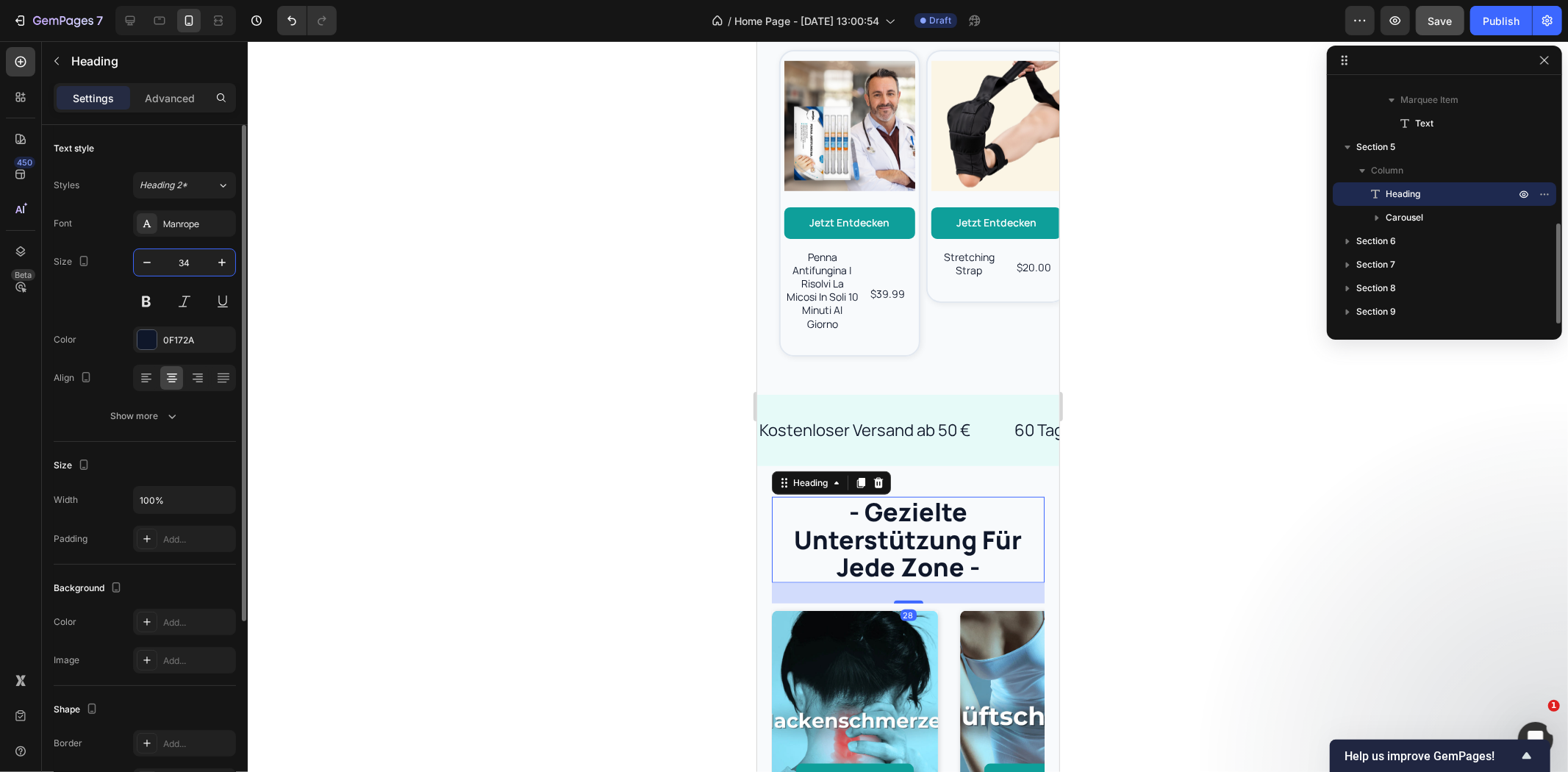
click at [193, 258] on input "34" at bounding box center [184, 262] width 49 height 26
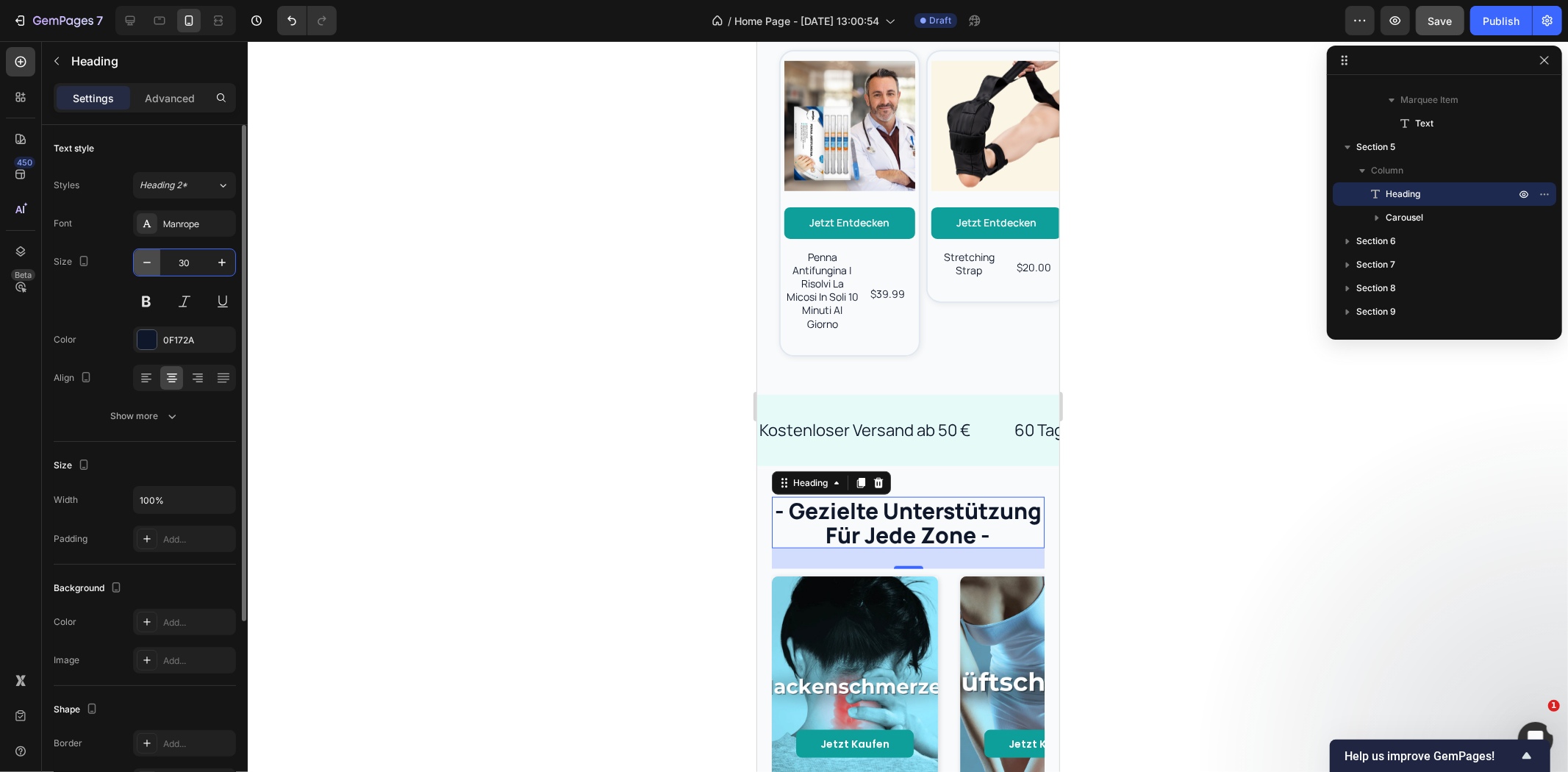
click at [148, 268] on icon "button" at bounding box center [147, 262] width 14 height 14
type input "28"
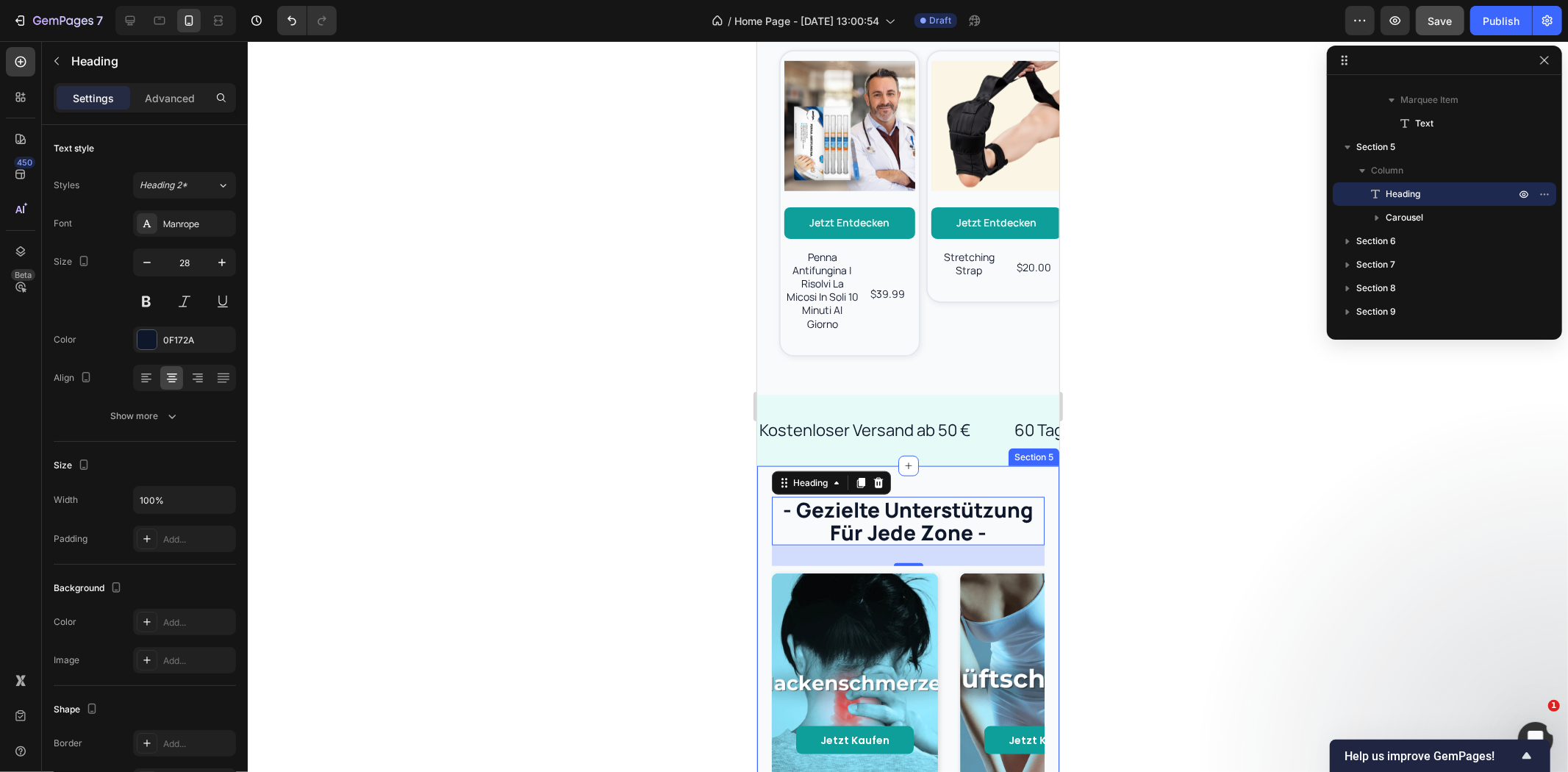
click at [991, 471] on div "- gezielte unterstützung für jede zone - Heading 28 Jetzt kaufen Button Hero Ba…" at bounding box center [907, 652] width 302 height 373
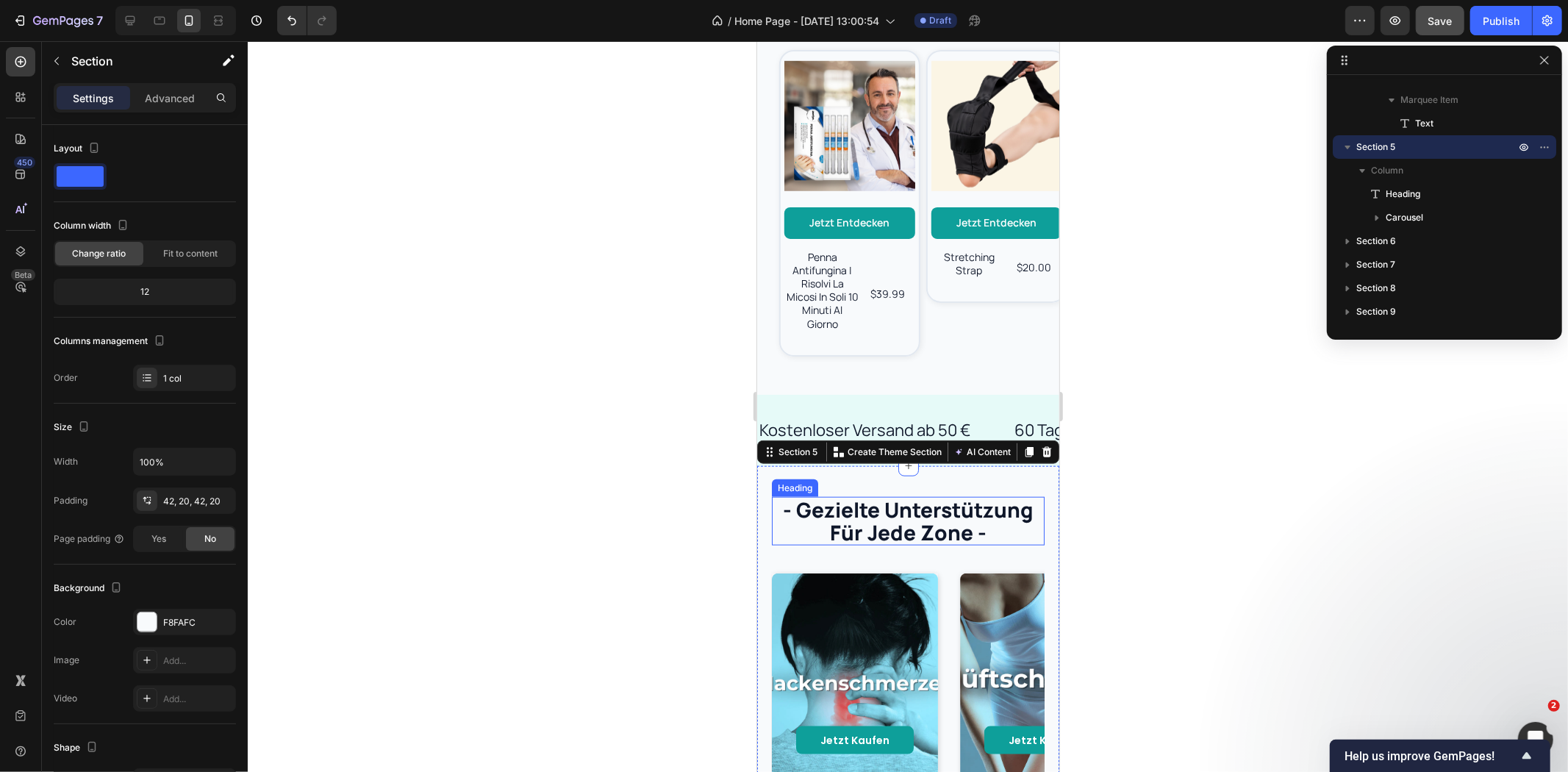
click at [985, 510] on h2 "- gezielte unterstützung für jede zone -" at bounding box center [907, 521] width 273 height 49
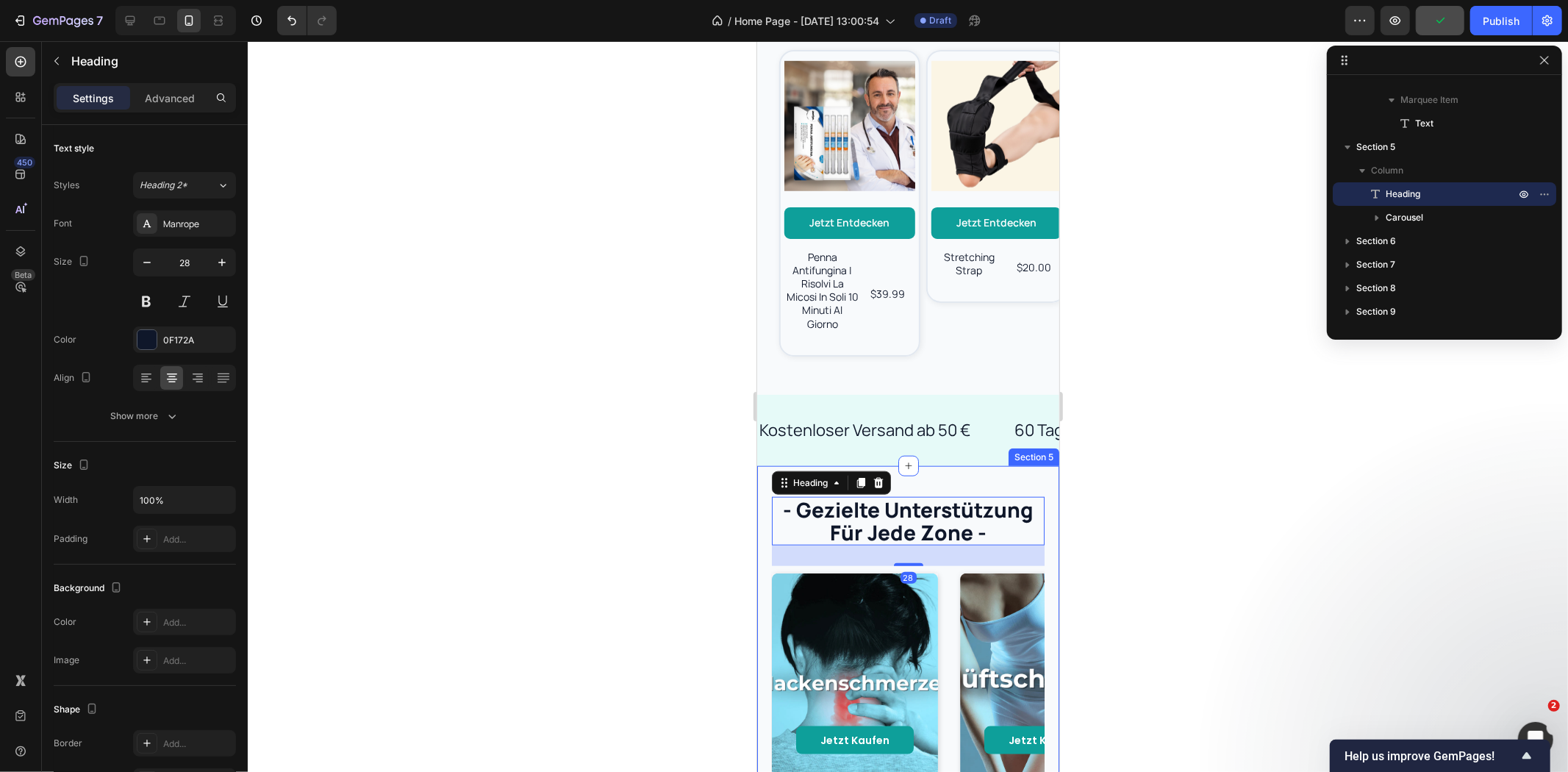
click at [986, 471] on div "- gezielte unterstützung für jede zone - Heading 28 Jetzt kaufen Button Hero Ba…" at bounding box center [907, 652] width 302 height 373
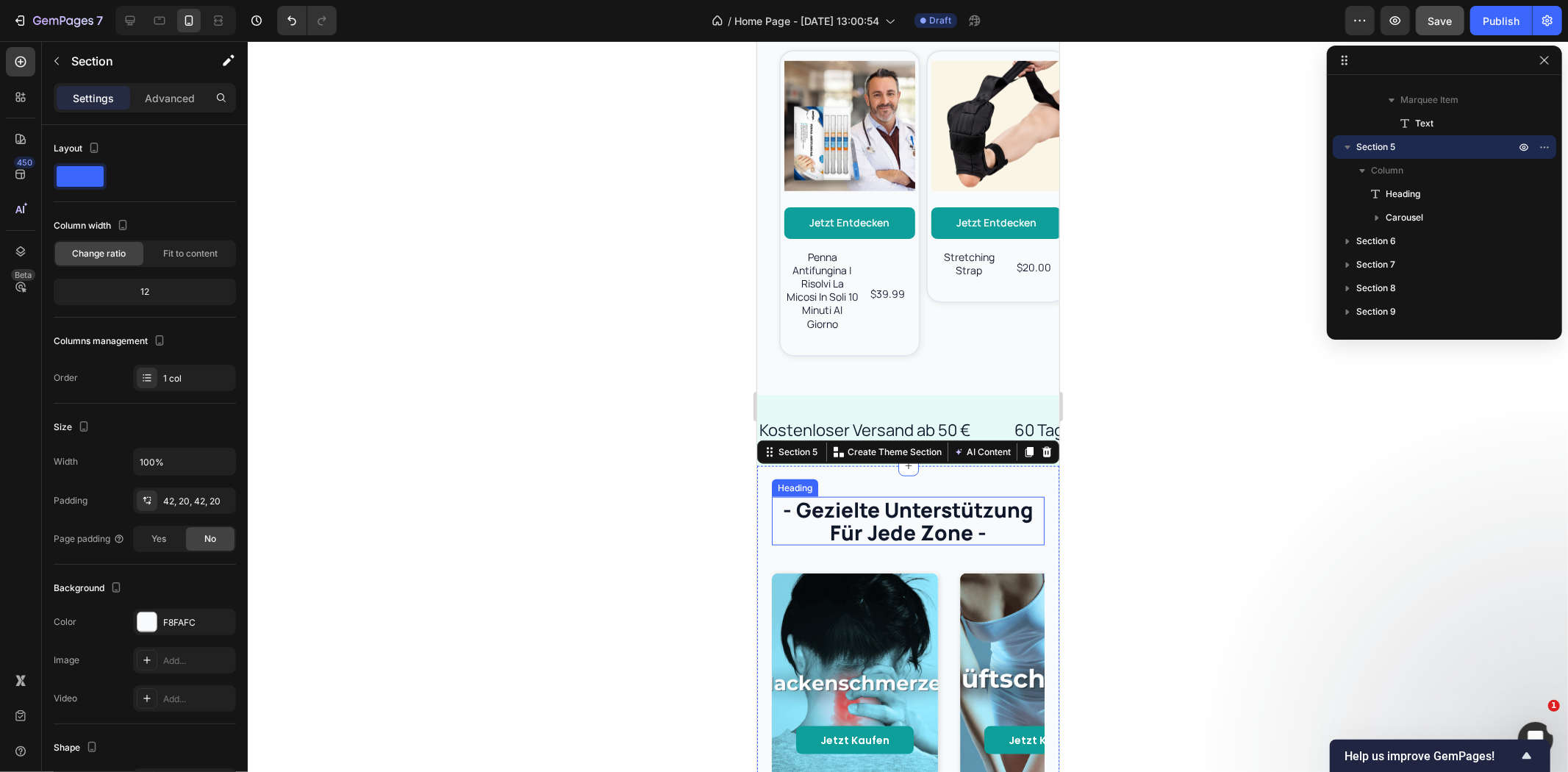
click at [917, 512] on h2 "- gezielte unterstützung für jede zone -" at bounding box center [907, 521] width 273 height 49
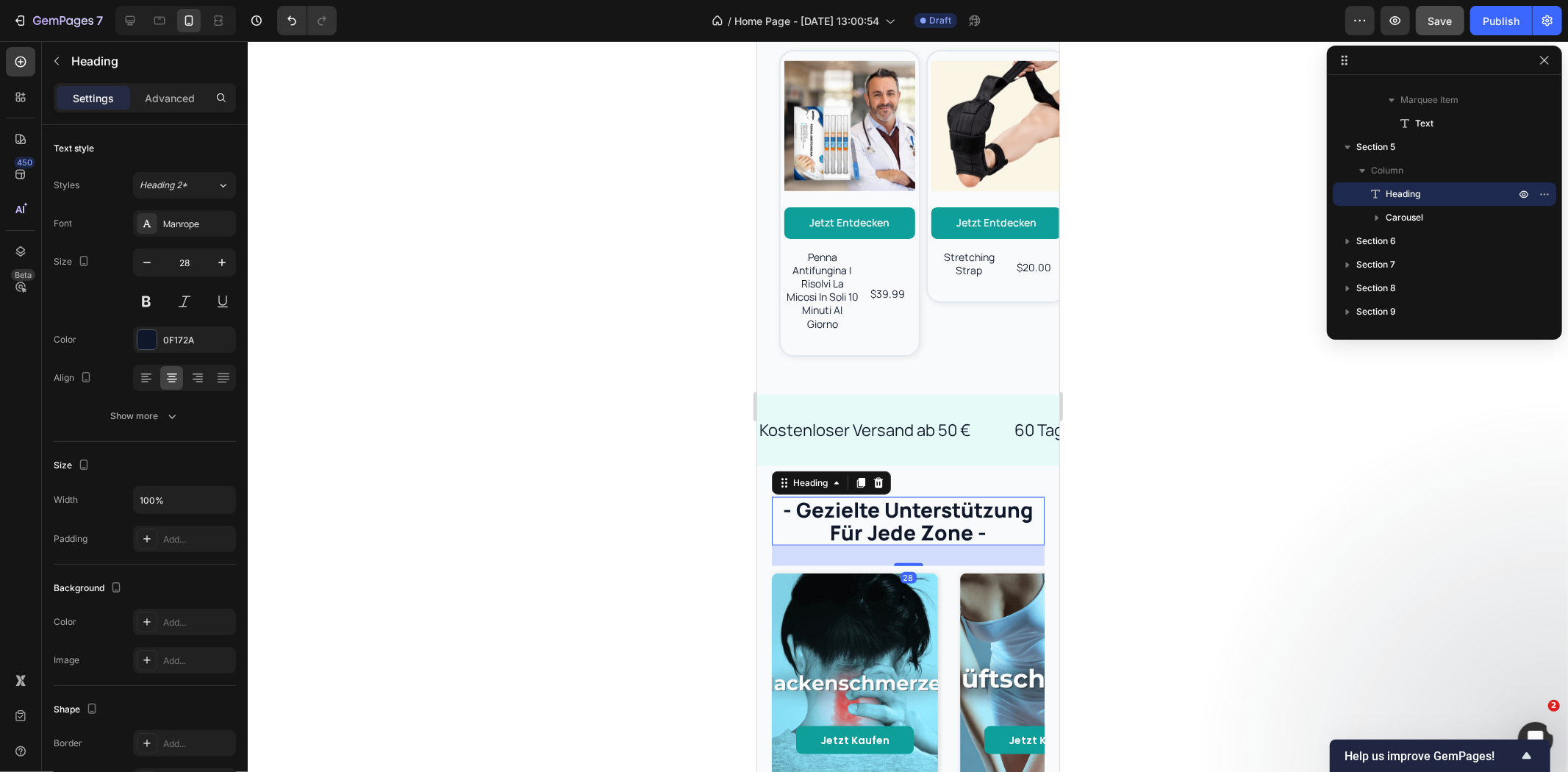
click at [1000, 519] on h2 "- gezielte unterstützung für jede zone -" at bounding box center [907, 521] width 273 height 49
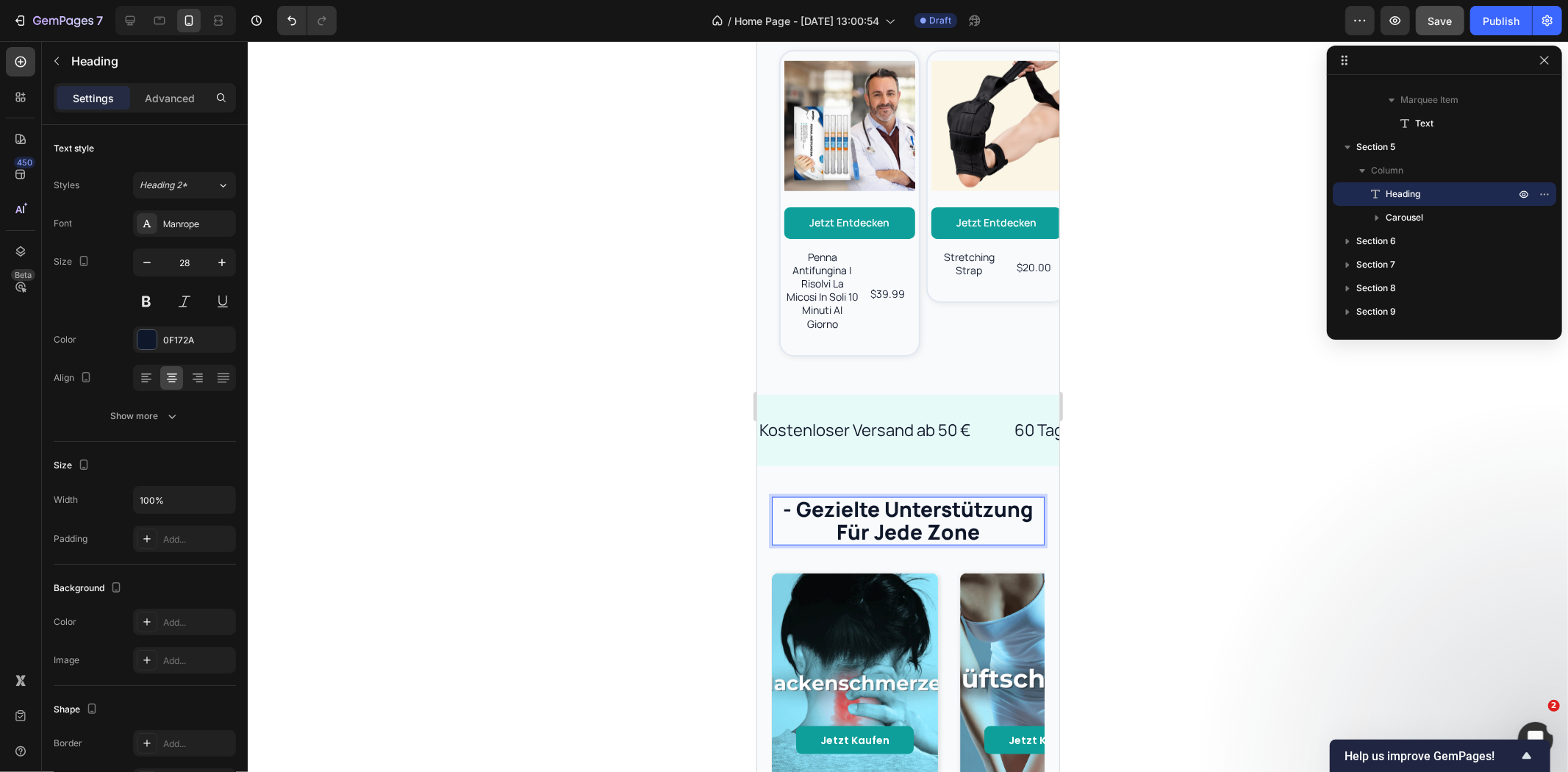
click at [792, 499] on p "- gezielte unterstützung für jede zone" at bounding box center [907, 520] width 270 height 45
click at [673, 463] on div at bounding box center [907, 407] width 1320 height 731
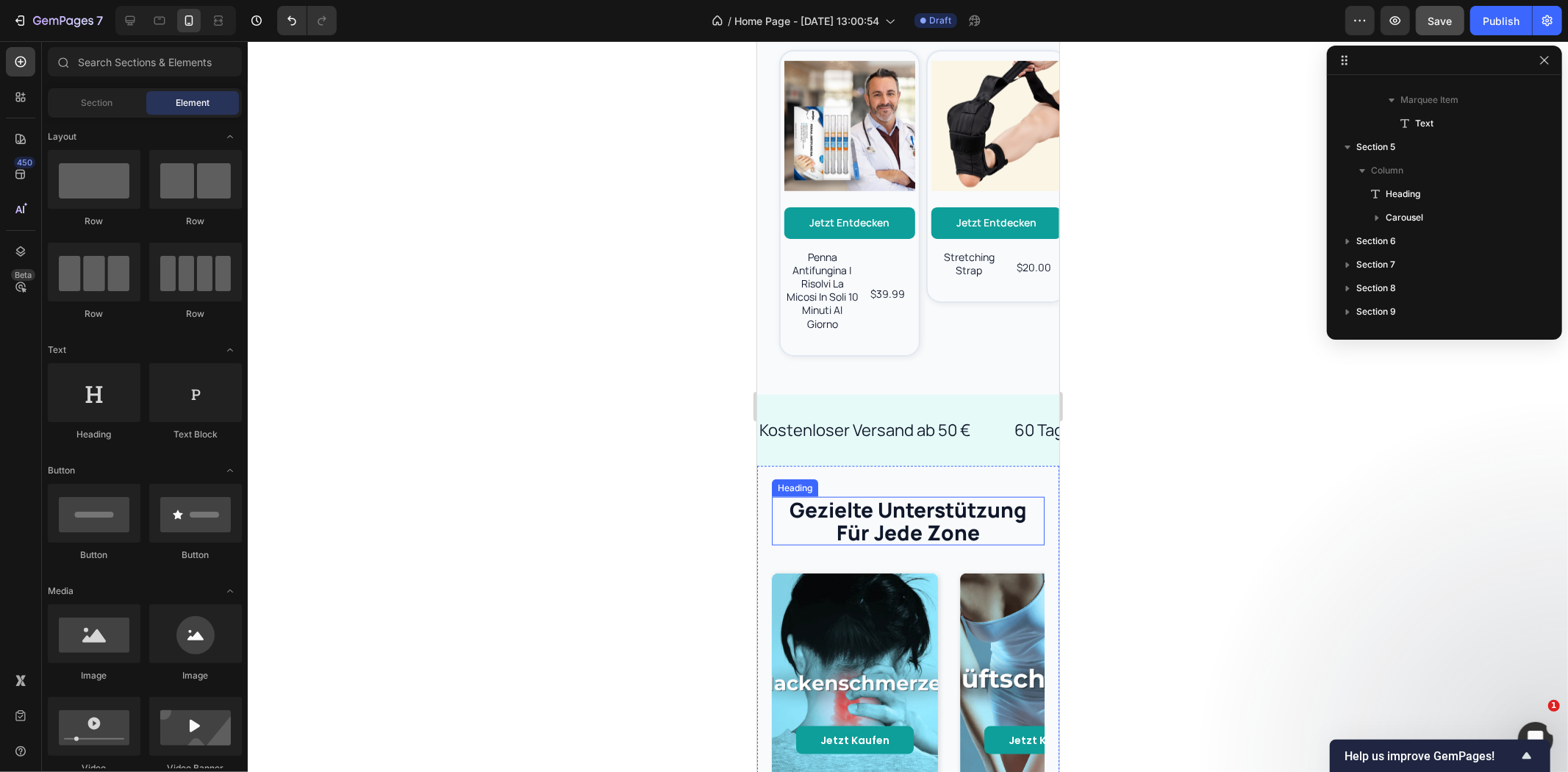
click at [831, 500] on p "gezielte unterstützung für jede zone" at bounding box center [907, 521] width 270 height 45
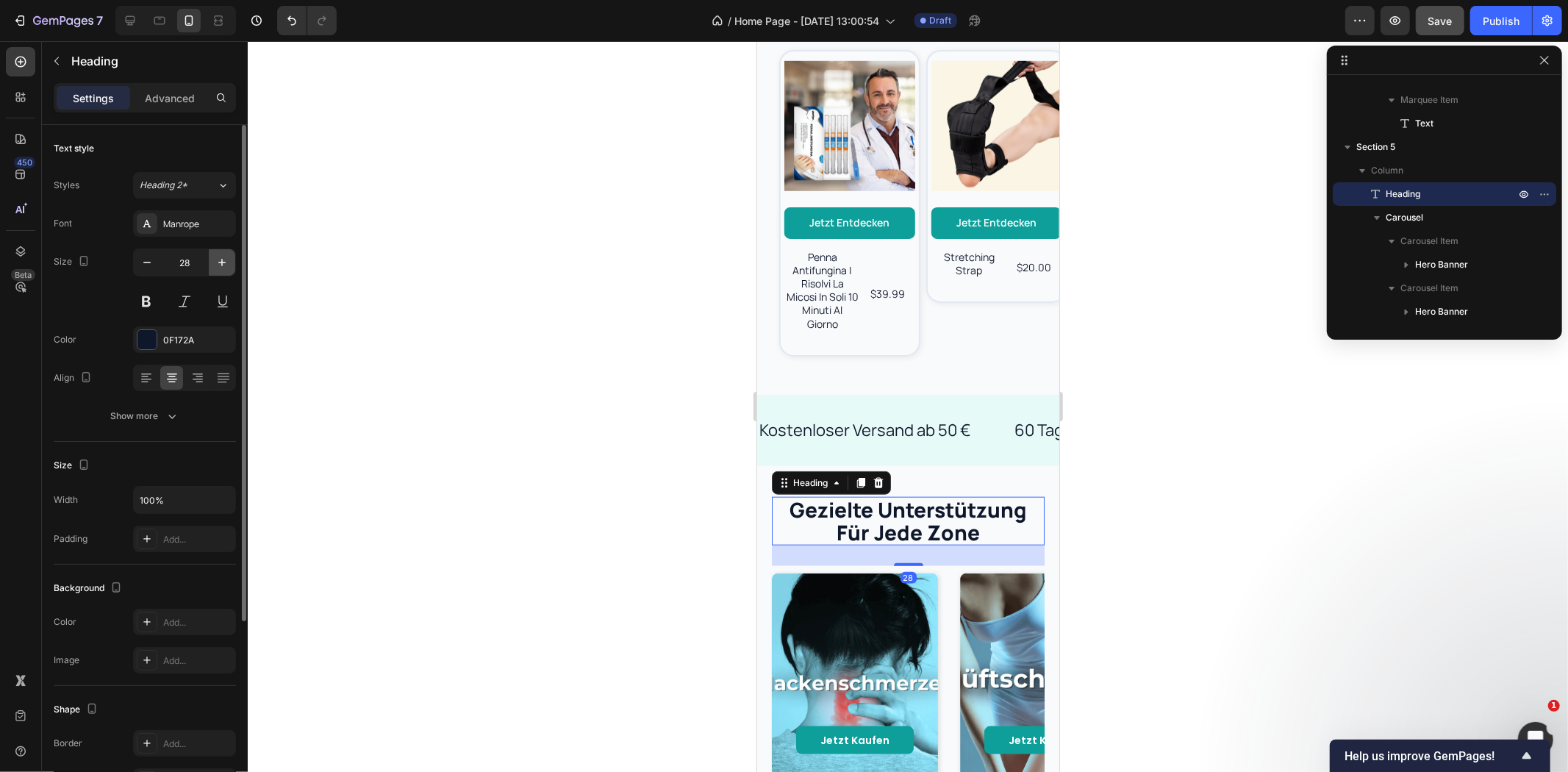
click at [219, 259] on icon "button" at bounding box center [222, 262] width 14 height 14
type input "30"
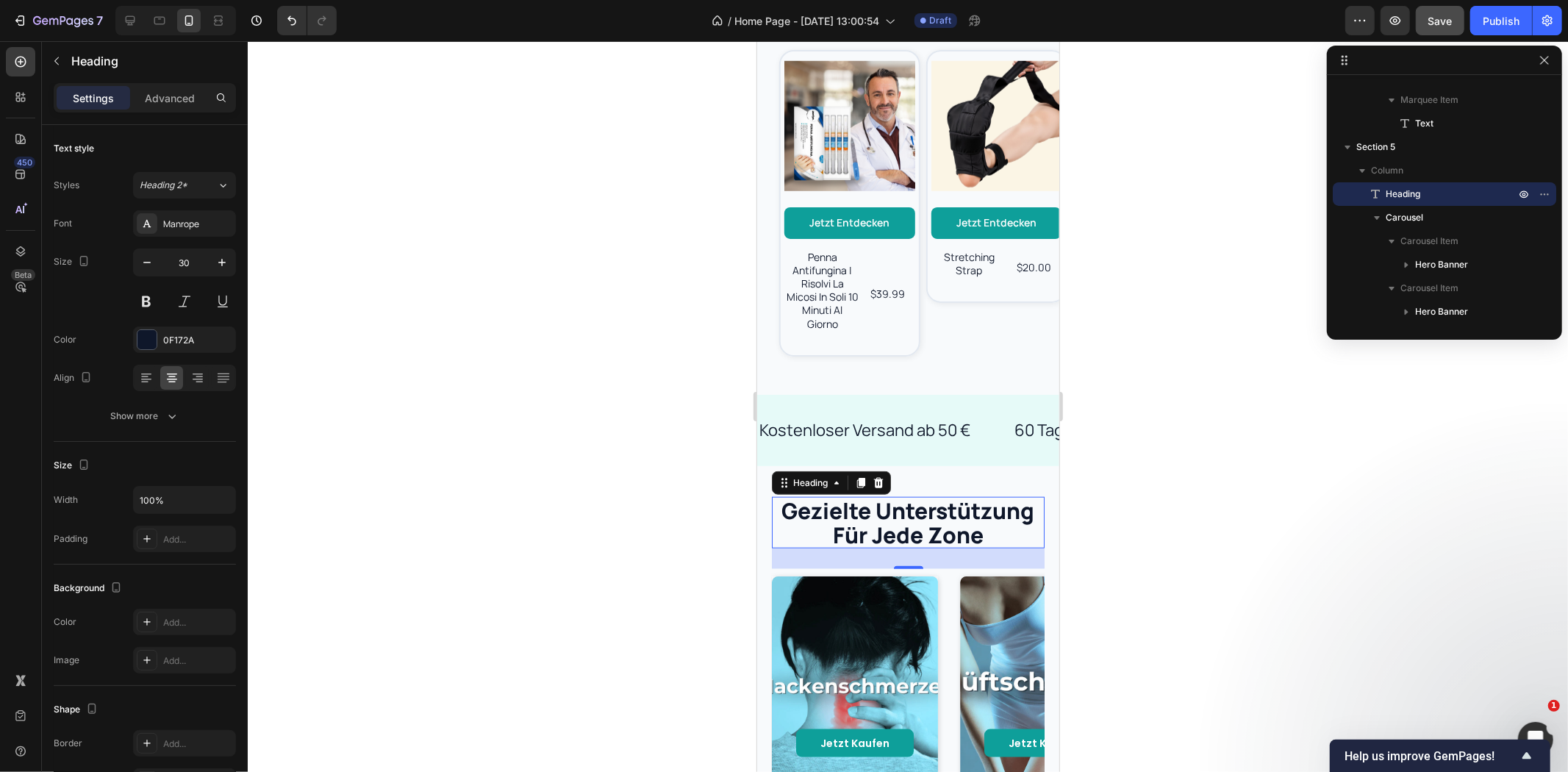
click at [541, 372] on div at bounding box center [907, 407] width 1320 height 731
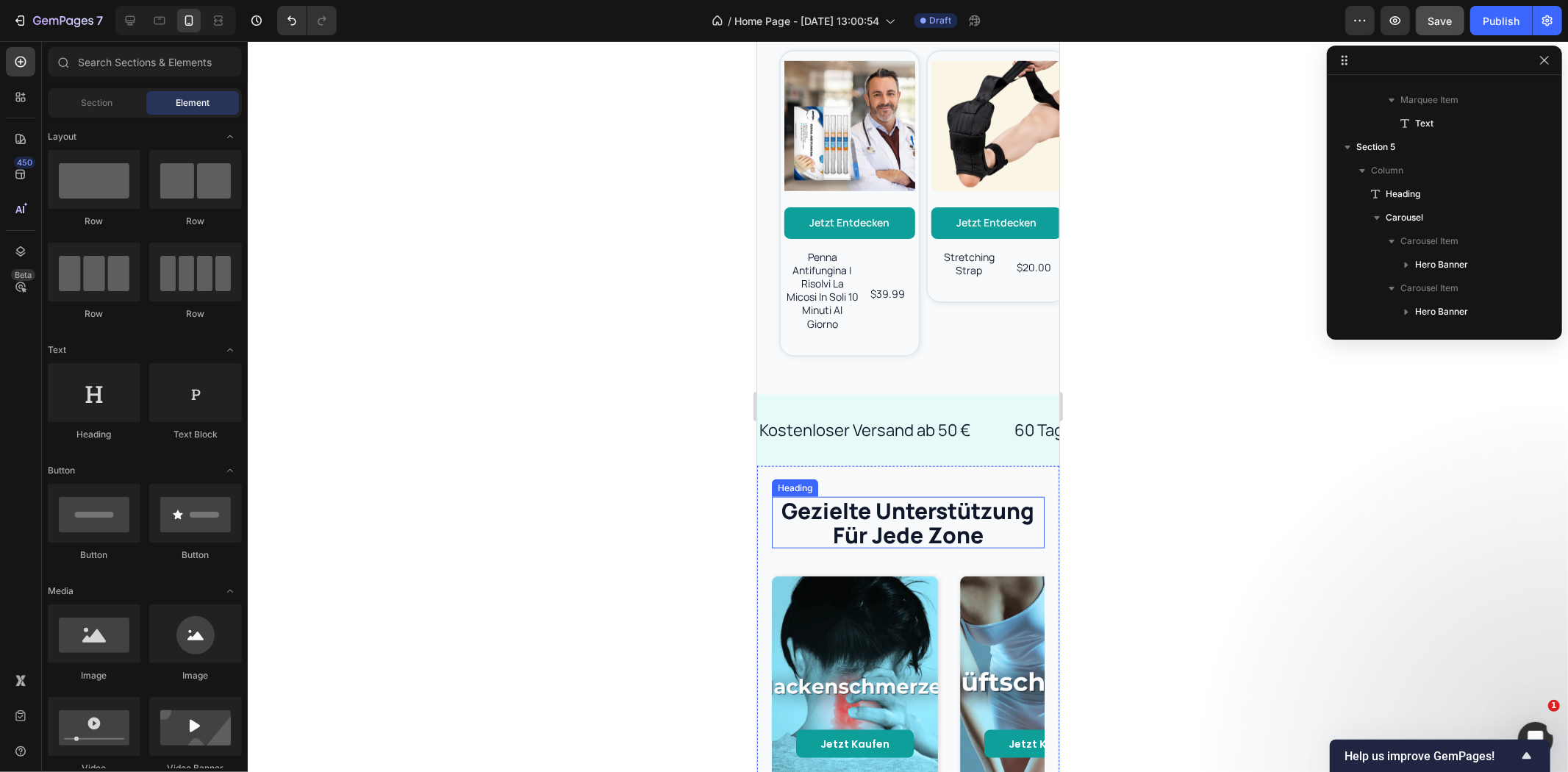
click at [931, 515] on p "gezielte unterstützung für jede zone" at bounding box center [907, 523] width 270 height 49
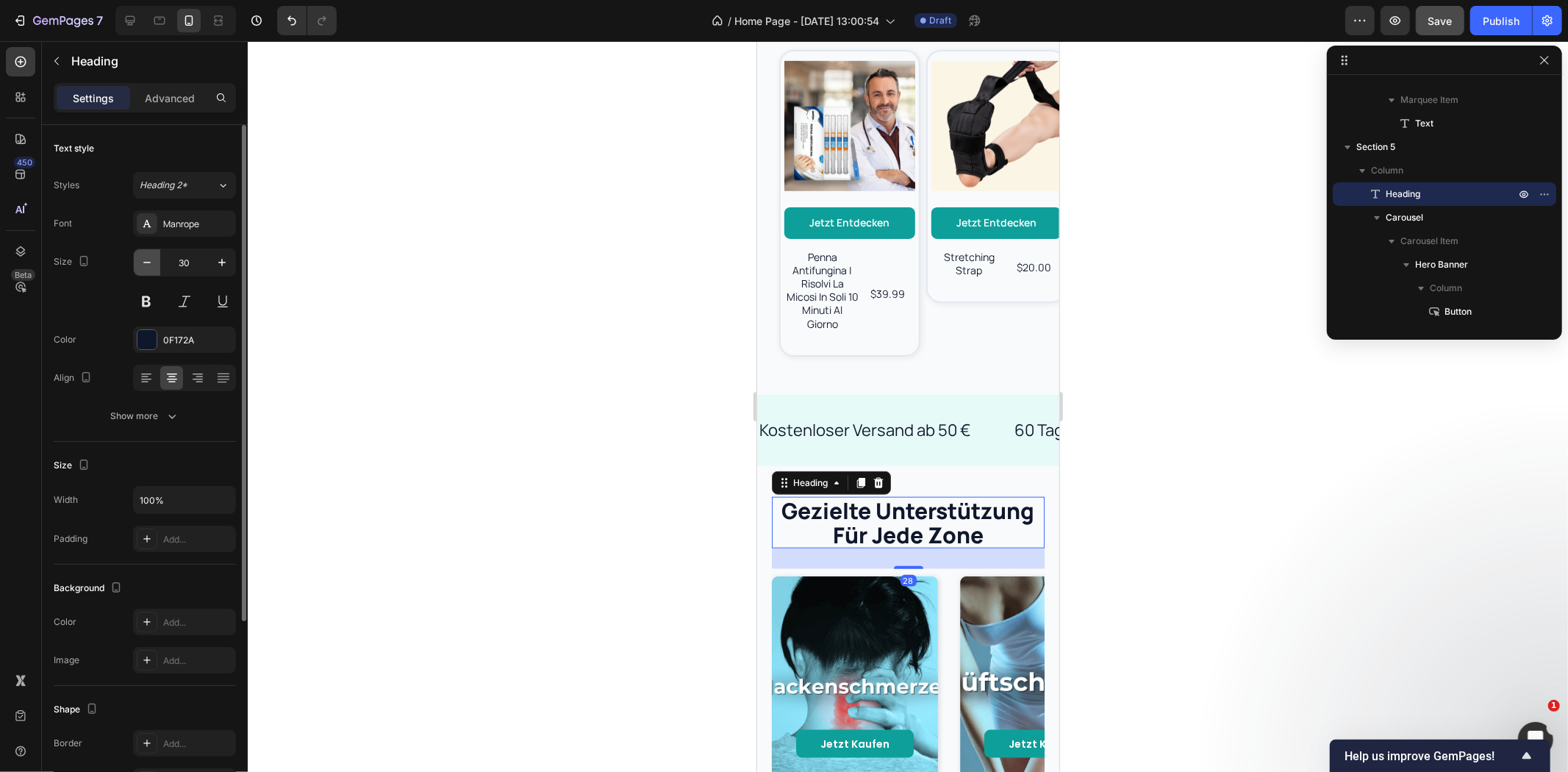
click at [144, 259] on icon "button" at bounding box center [147, 262] width 14 height 14
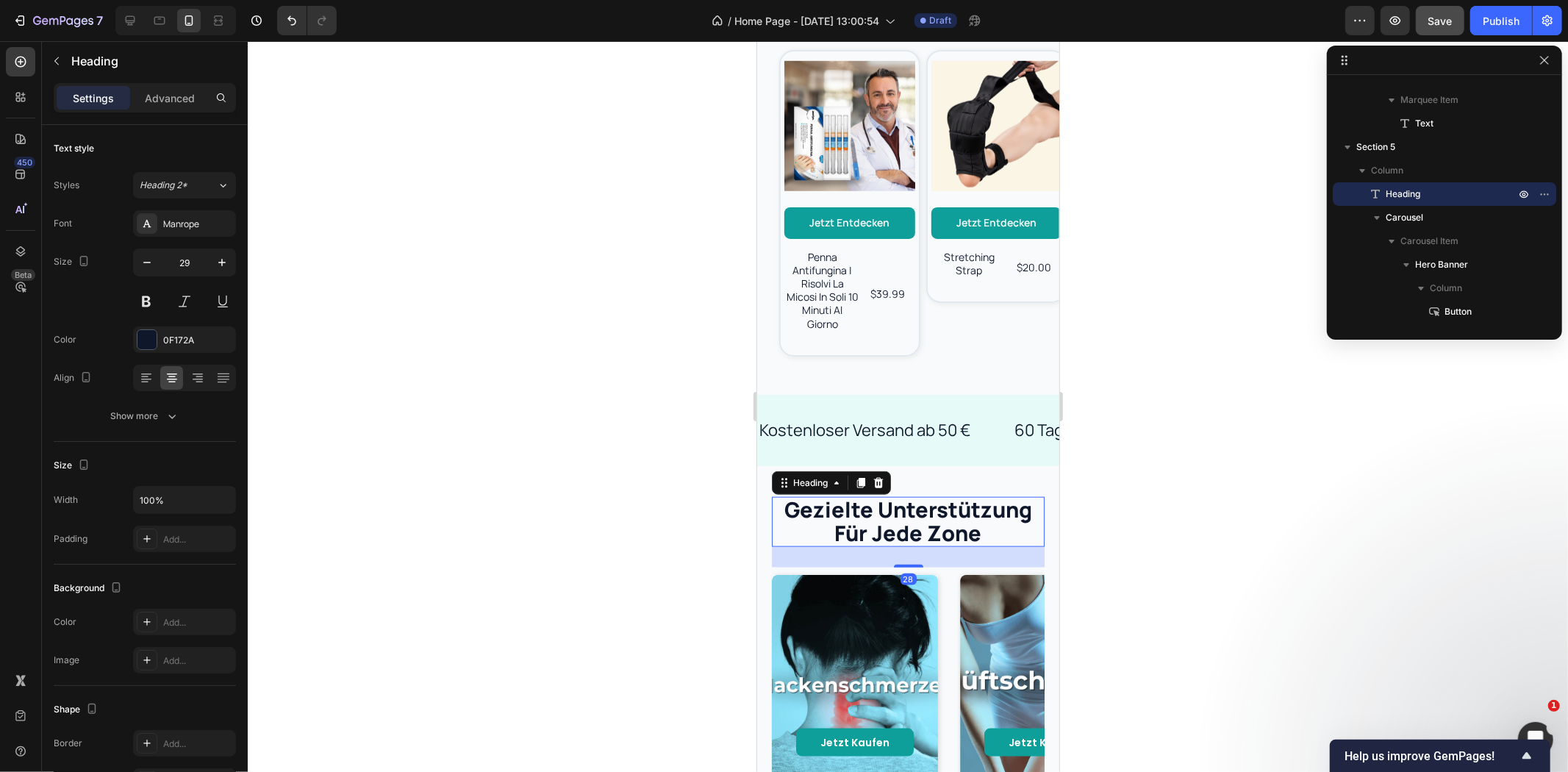
type input "28"
click at [648, 369] on div at bounding box center [907, 407] width 1320 height 731
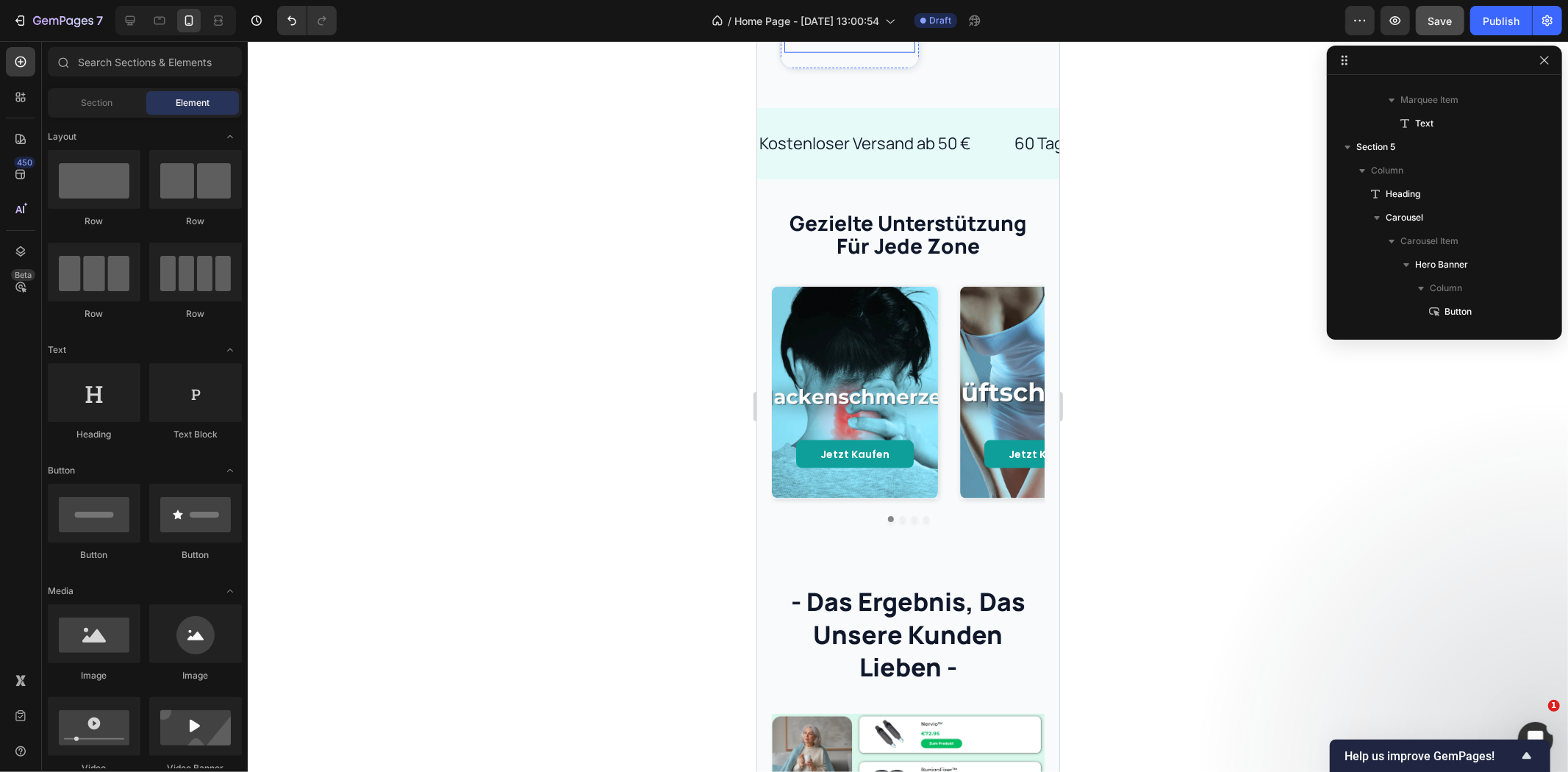
scroll to position [1447, 0]
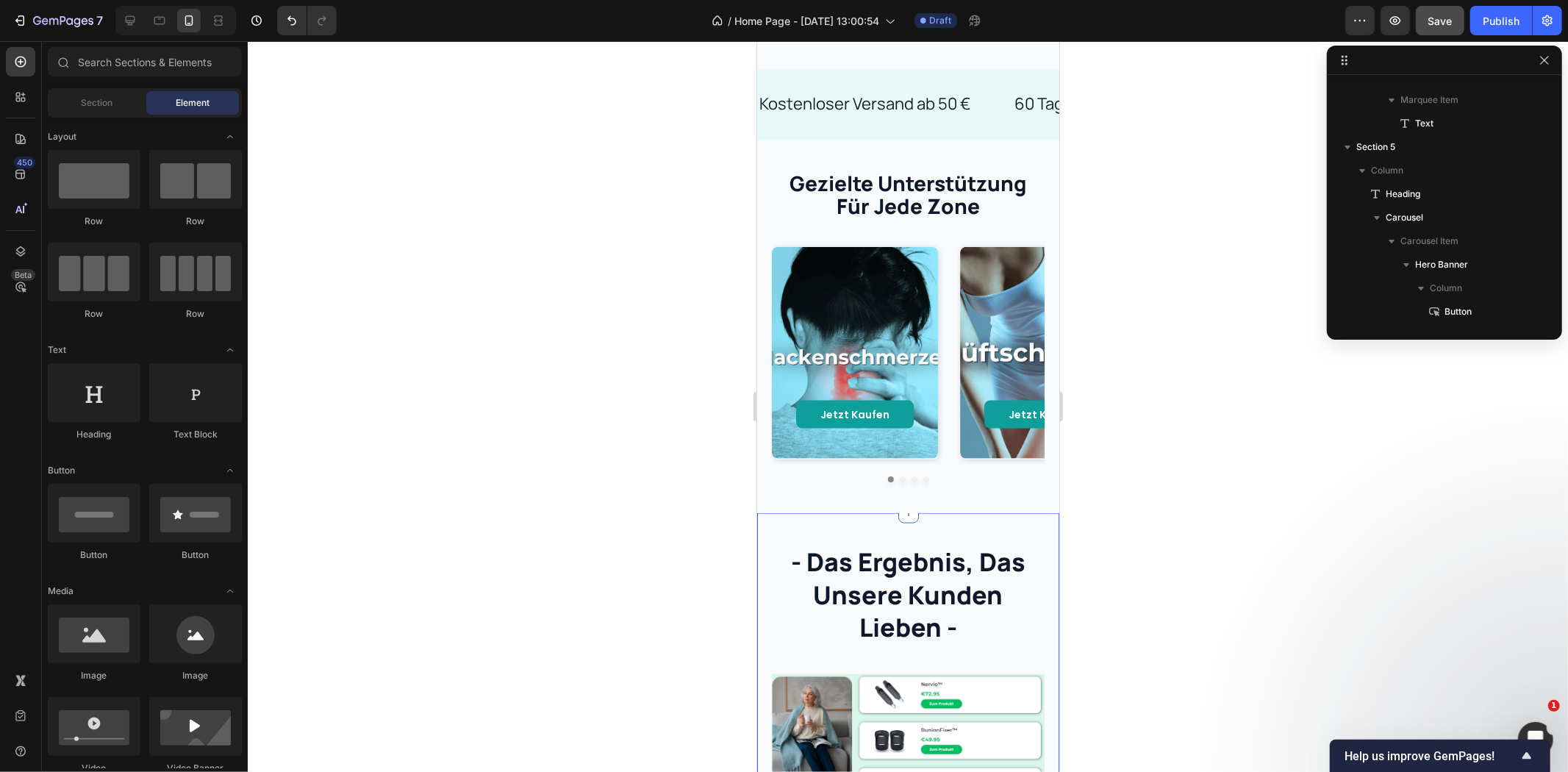
click at [906, 559] on h2 "- das ergebnis, das unsere kunden lieben -" at bounding box center [907, 593] width 273 height 100
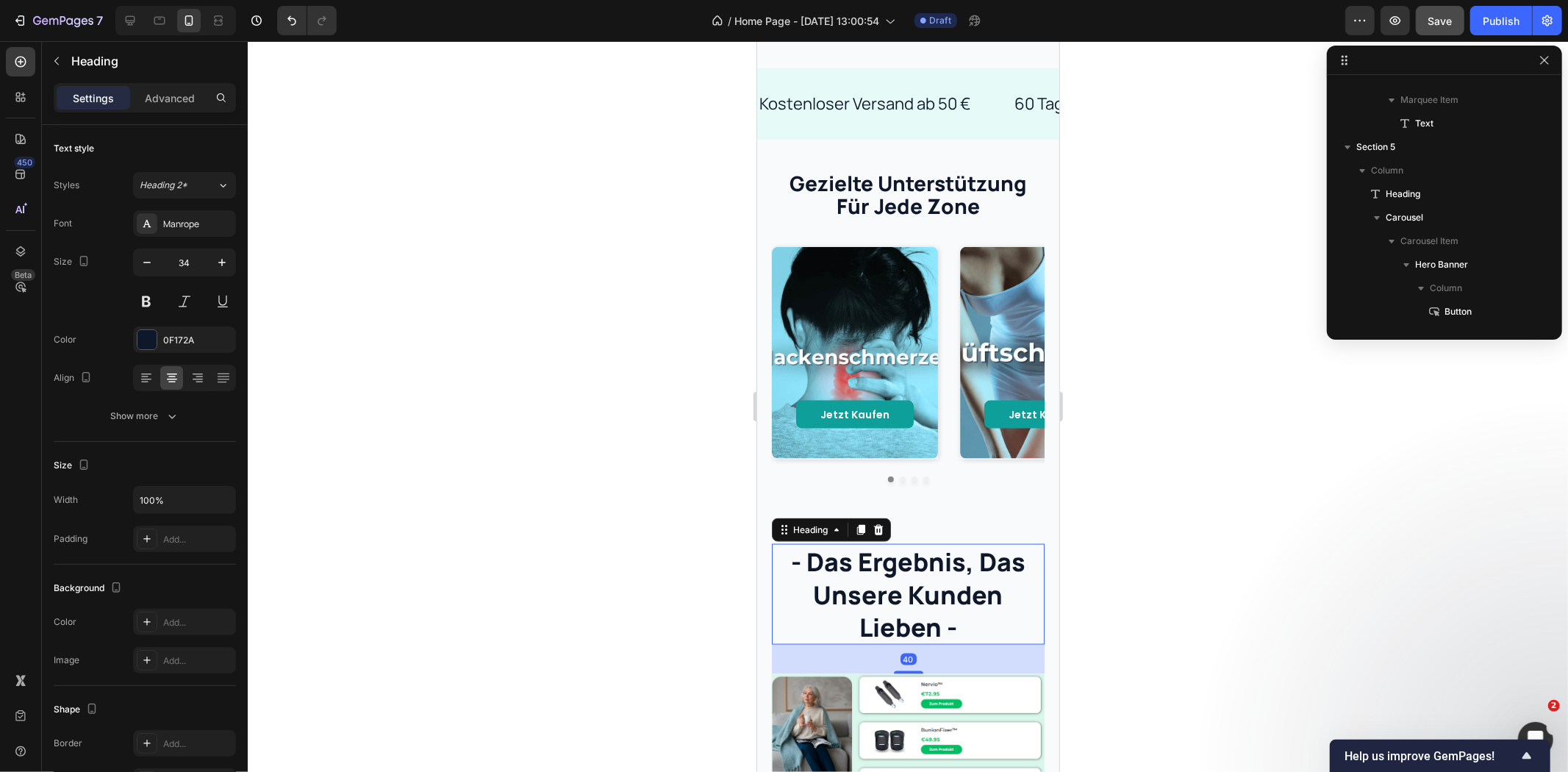
scroll to position [792, 0]
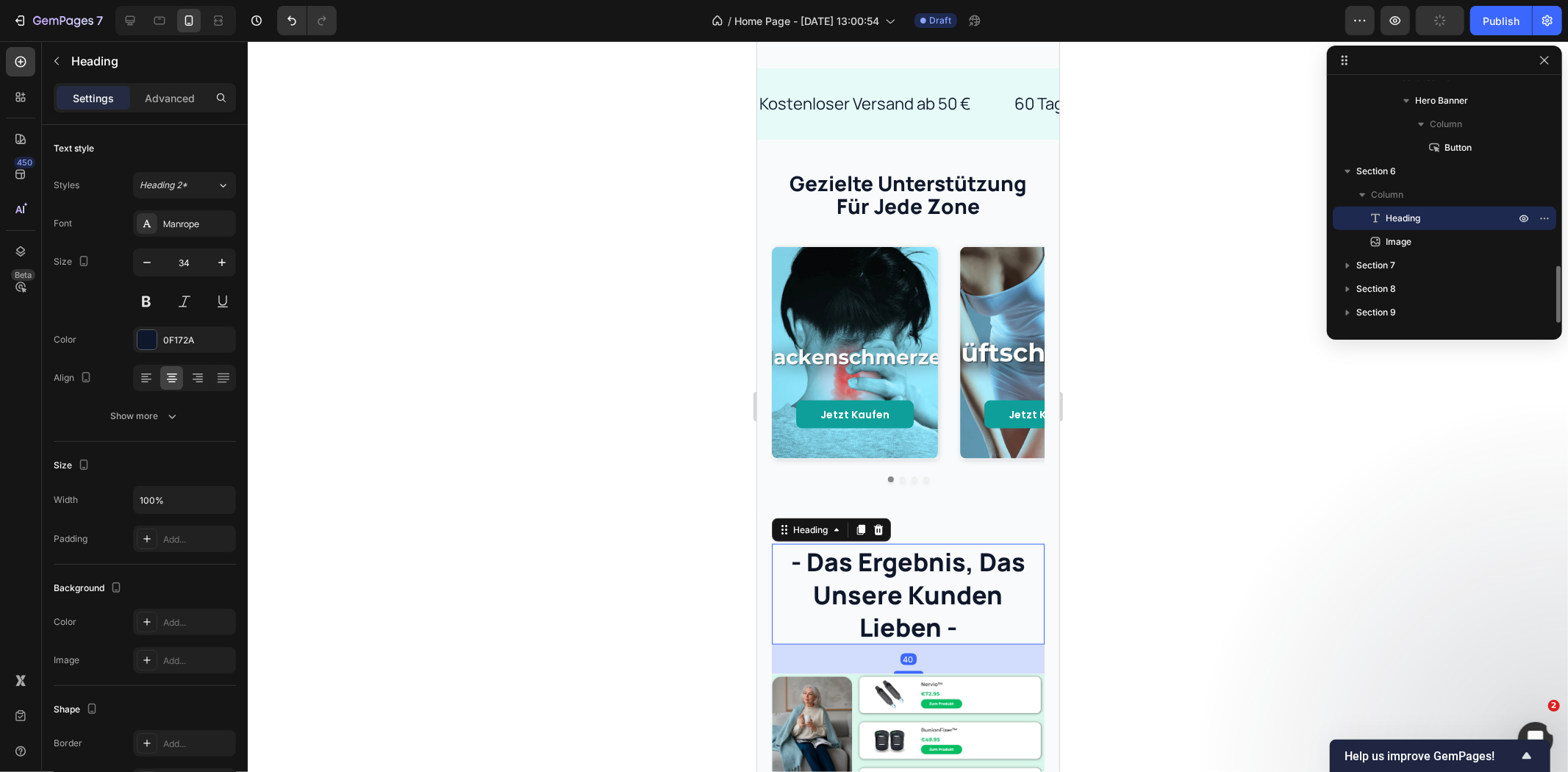
click at [948, 601] on h2 "- das ergebnis, das unsere kunden lieben -" at bounding box center [907, 593] width 273 height 100
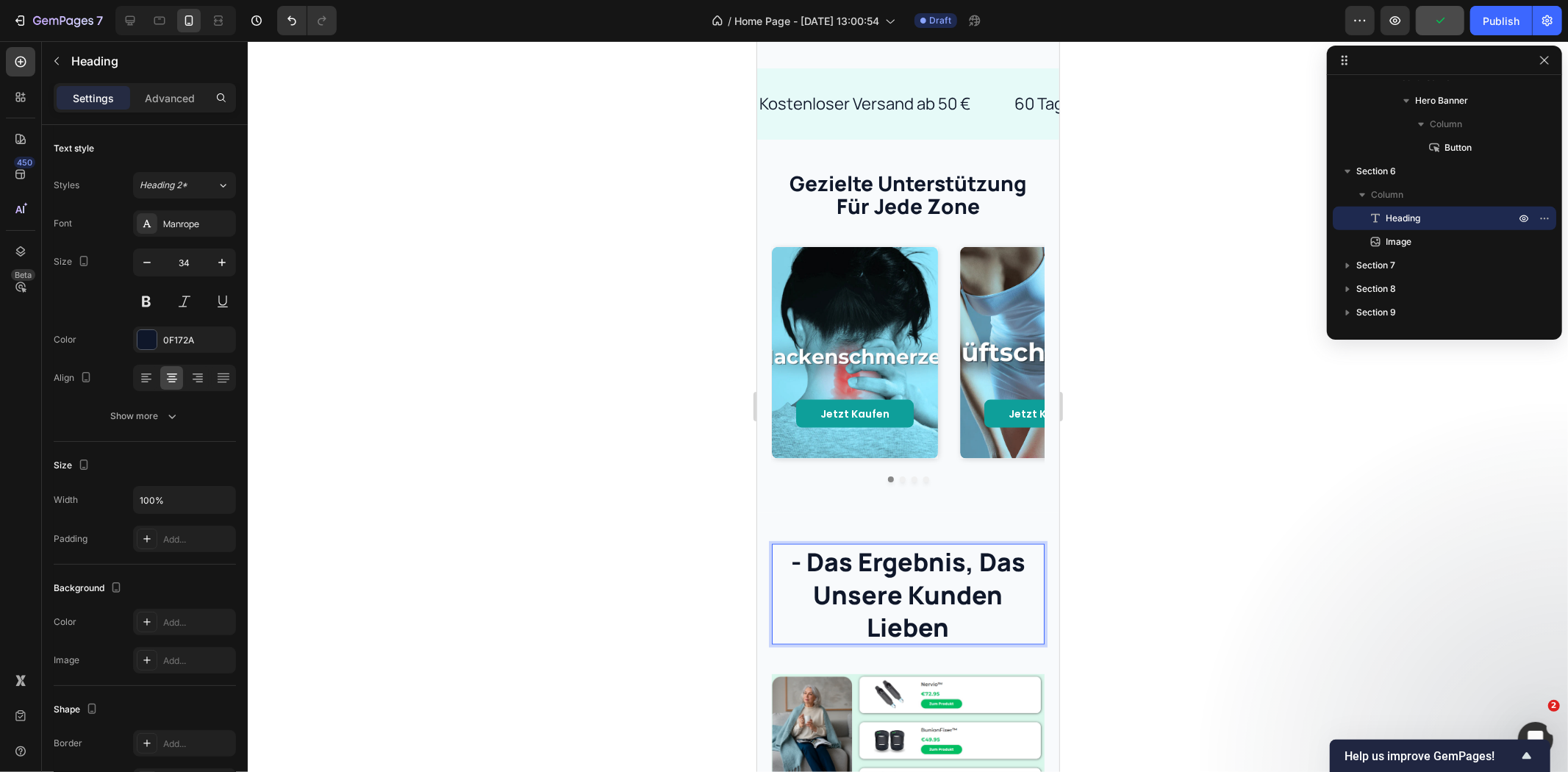
click at [806, 546] on p "- das ergebnis, das unsere kunden lieben" at bounding box center [907, 594] width 270 height 98
drag, startPoint x: 495, startPoint y: 469, endPoint x: 539, endPoint y: 475, distance: 44.4
click at [496, 469] on div at bounding box center [907, 407] width 1320 height 731
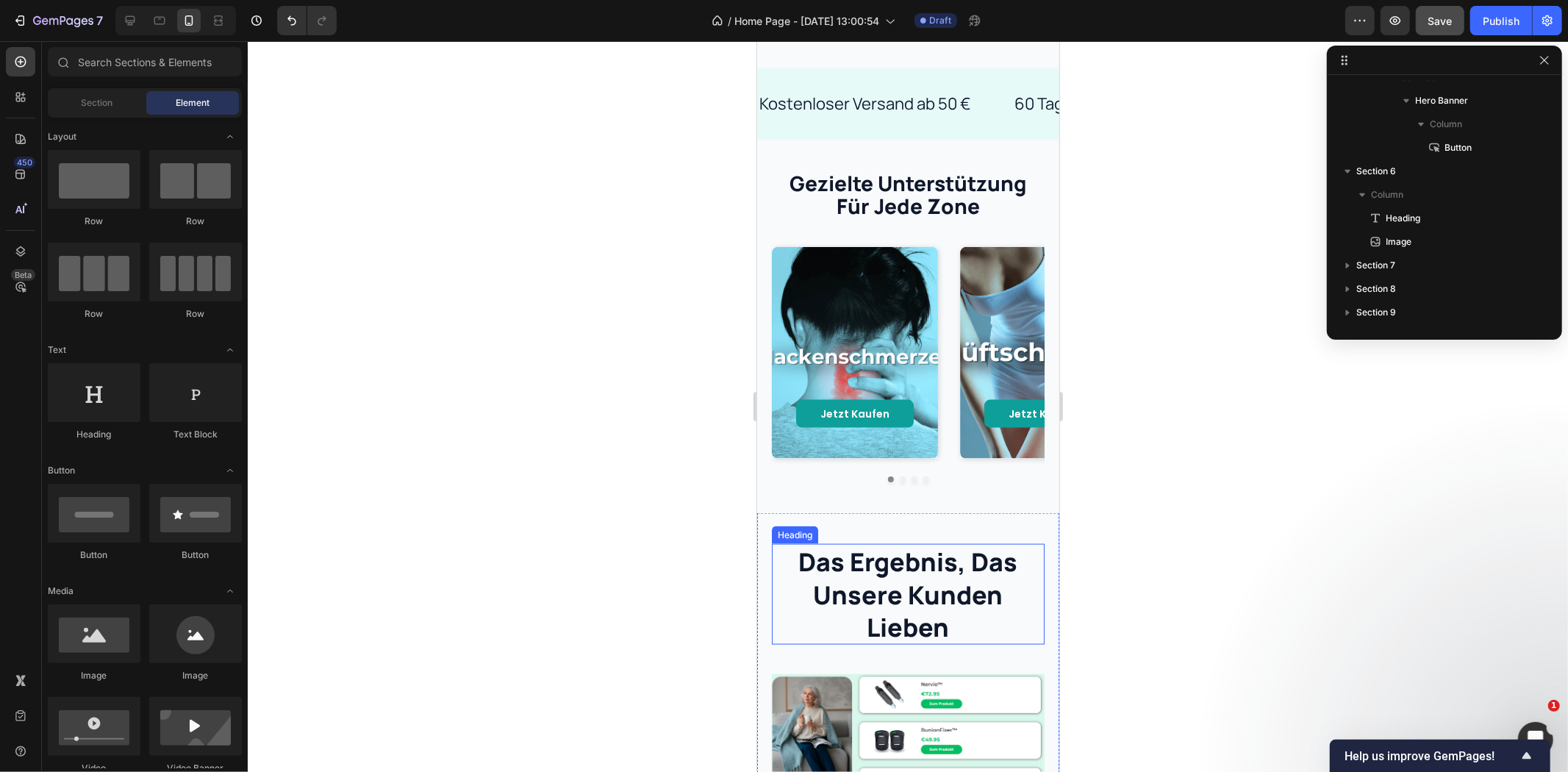
click at [838, 560] on p "das ergebnis, das unsere kunden lieben" at bounding box center [907, 594] width 270 height 98
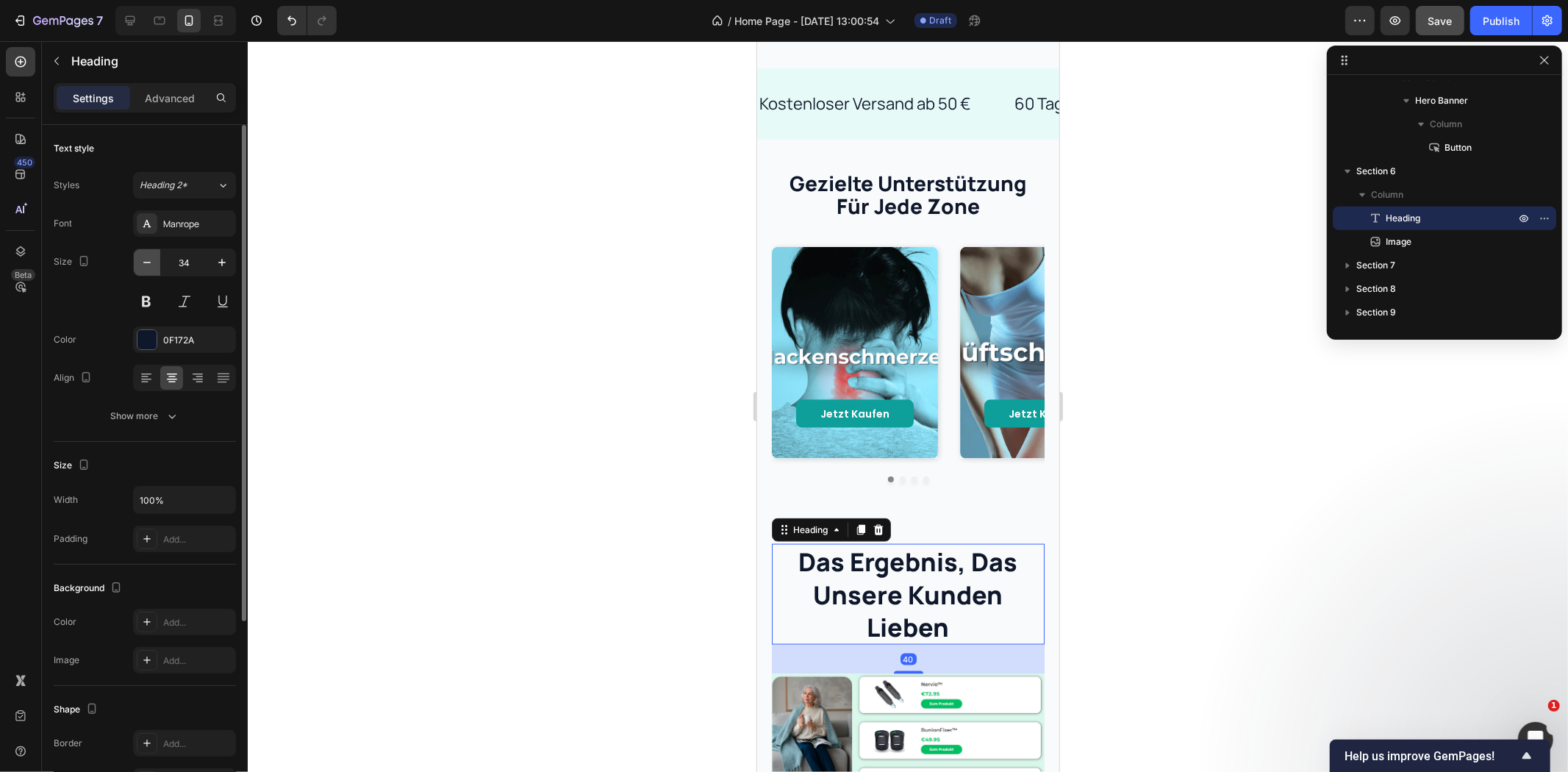
click at [152, 270] on button "button" at bounding box center [146, 262] width 26 height 26
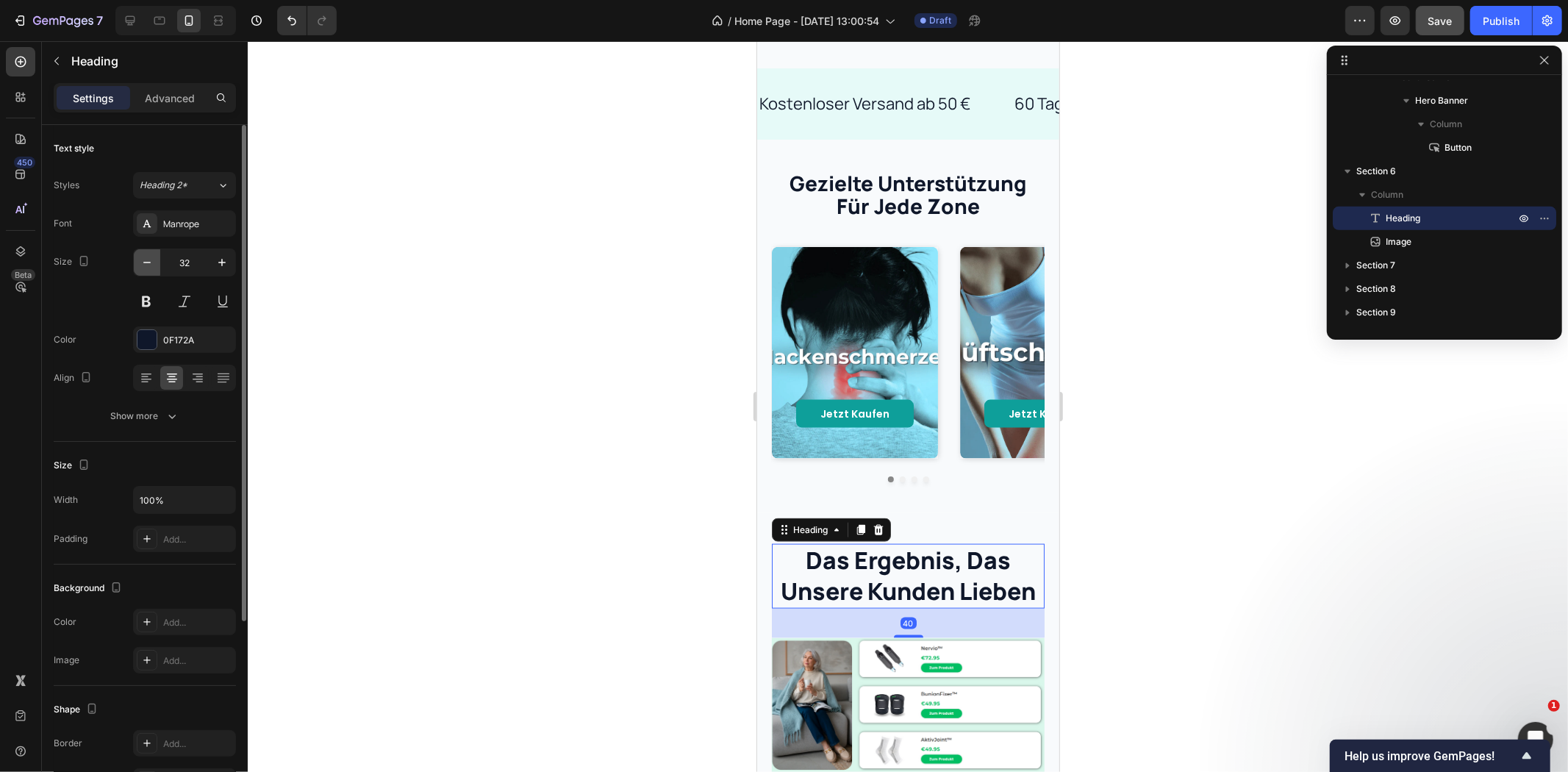
click at [152, 270] on button "button" at bounding box center [146, 262] width 26 height 26
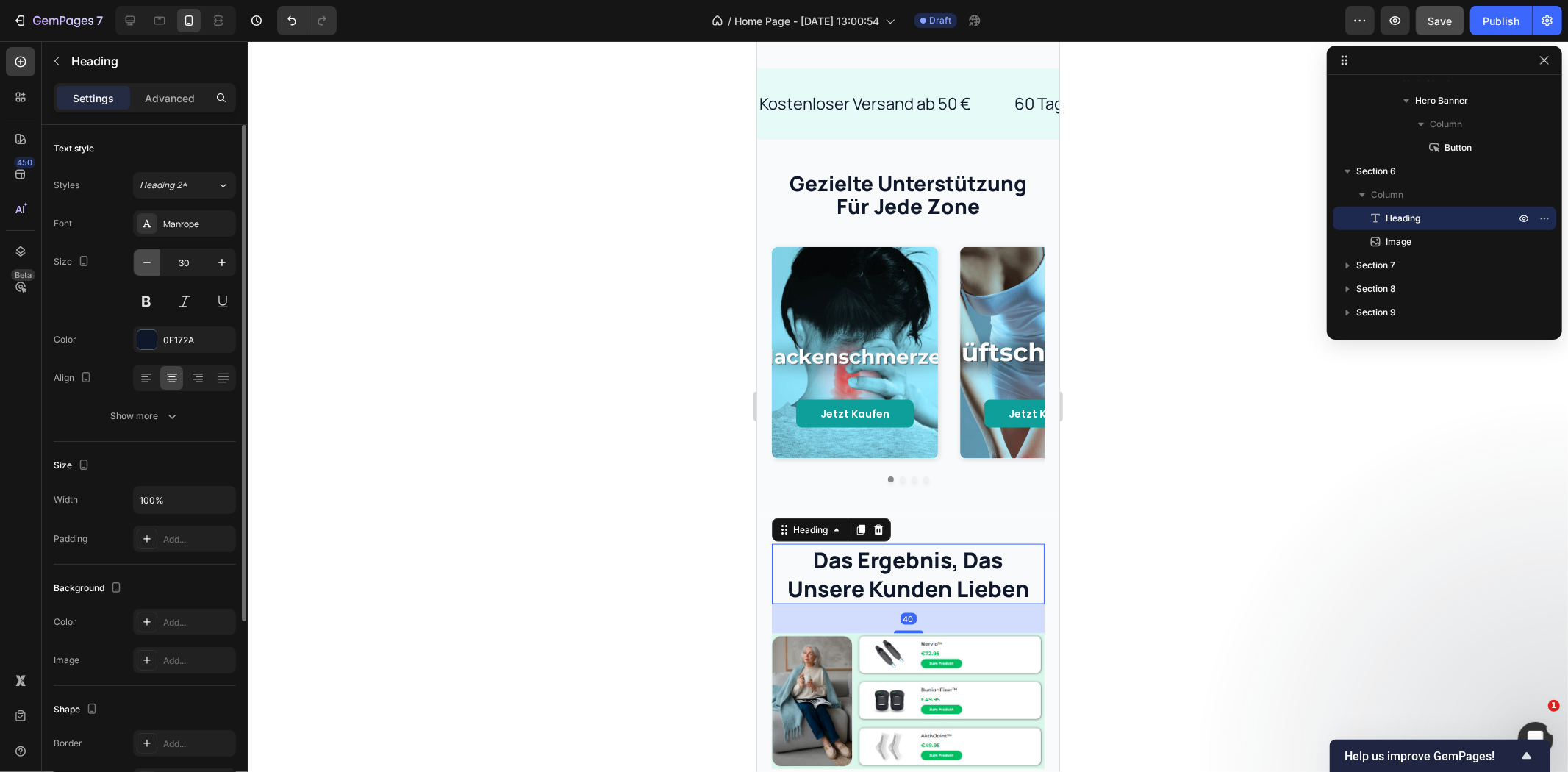
click at [152, 270] on button "button" at bounding box center [146, 262] width 26 height 26
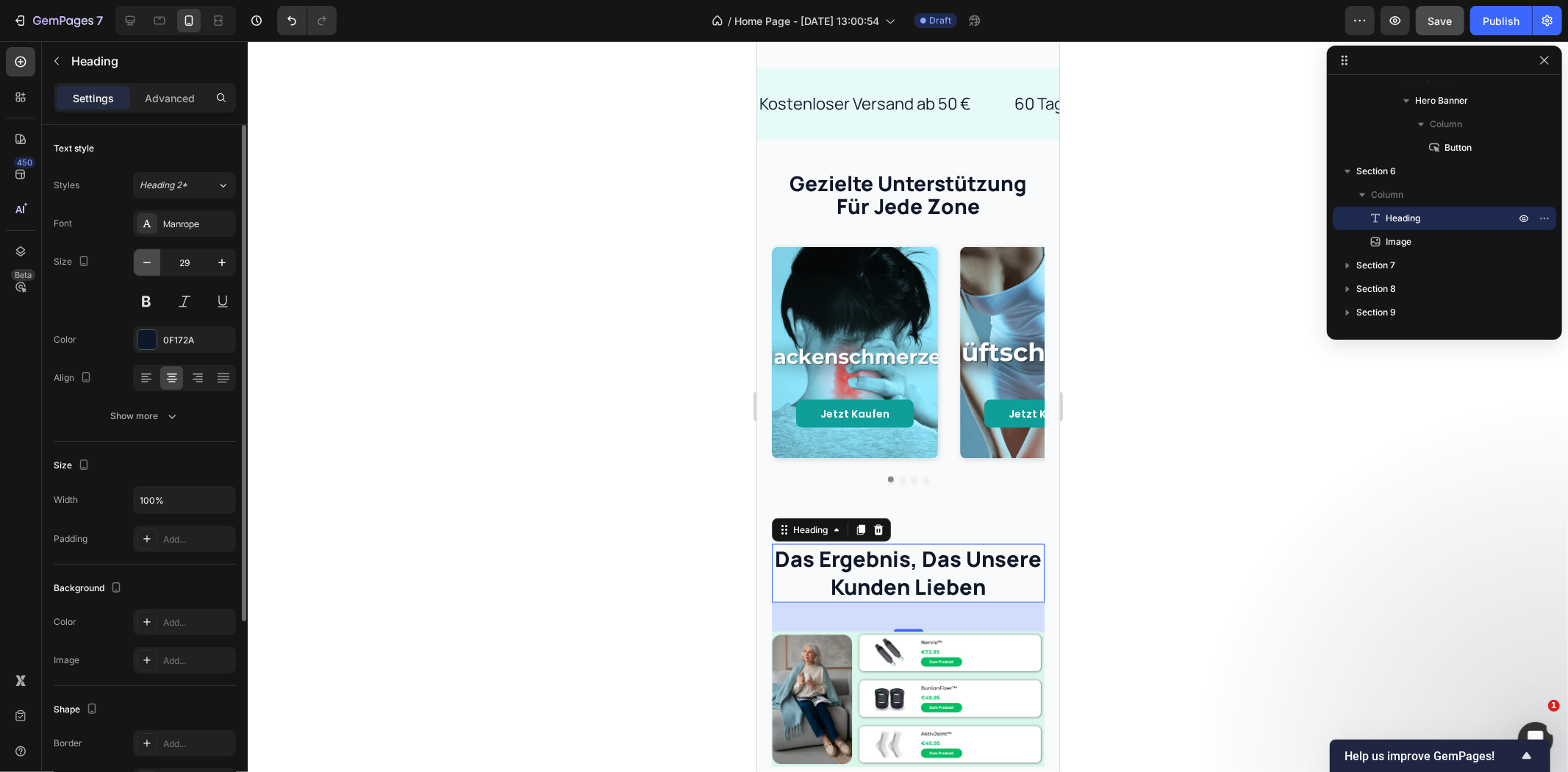
click at [152, 269] on icon "button" at bounding box center [147, 262] width 14 height 14
type input "28"
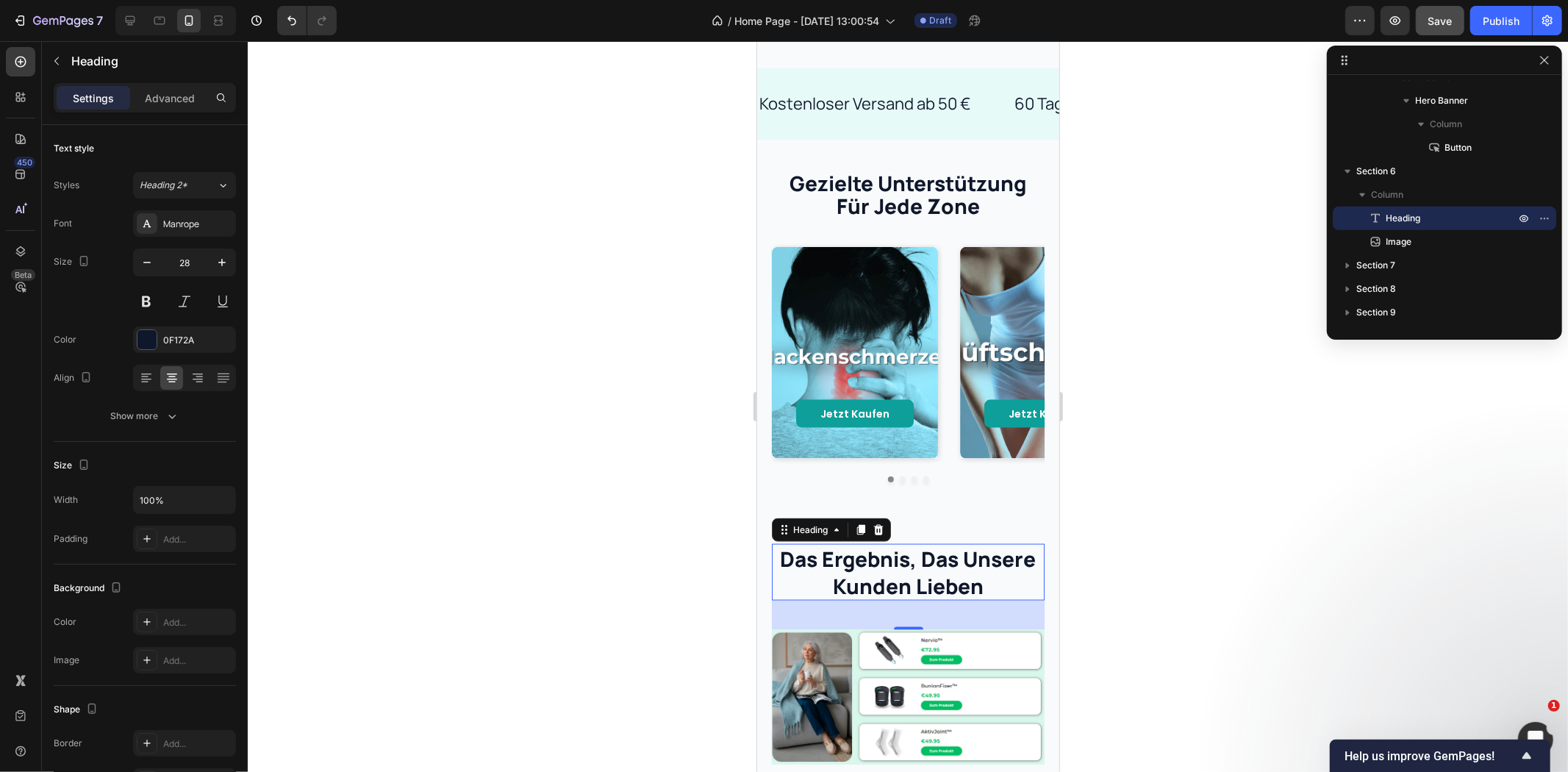
click at [549, 370] on div at bounding box center [907, 407] width 1320 height 731
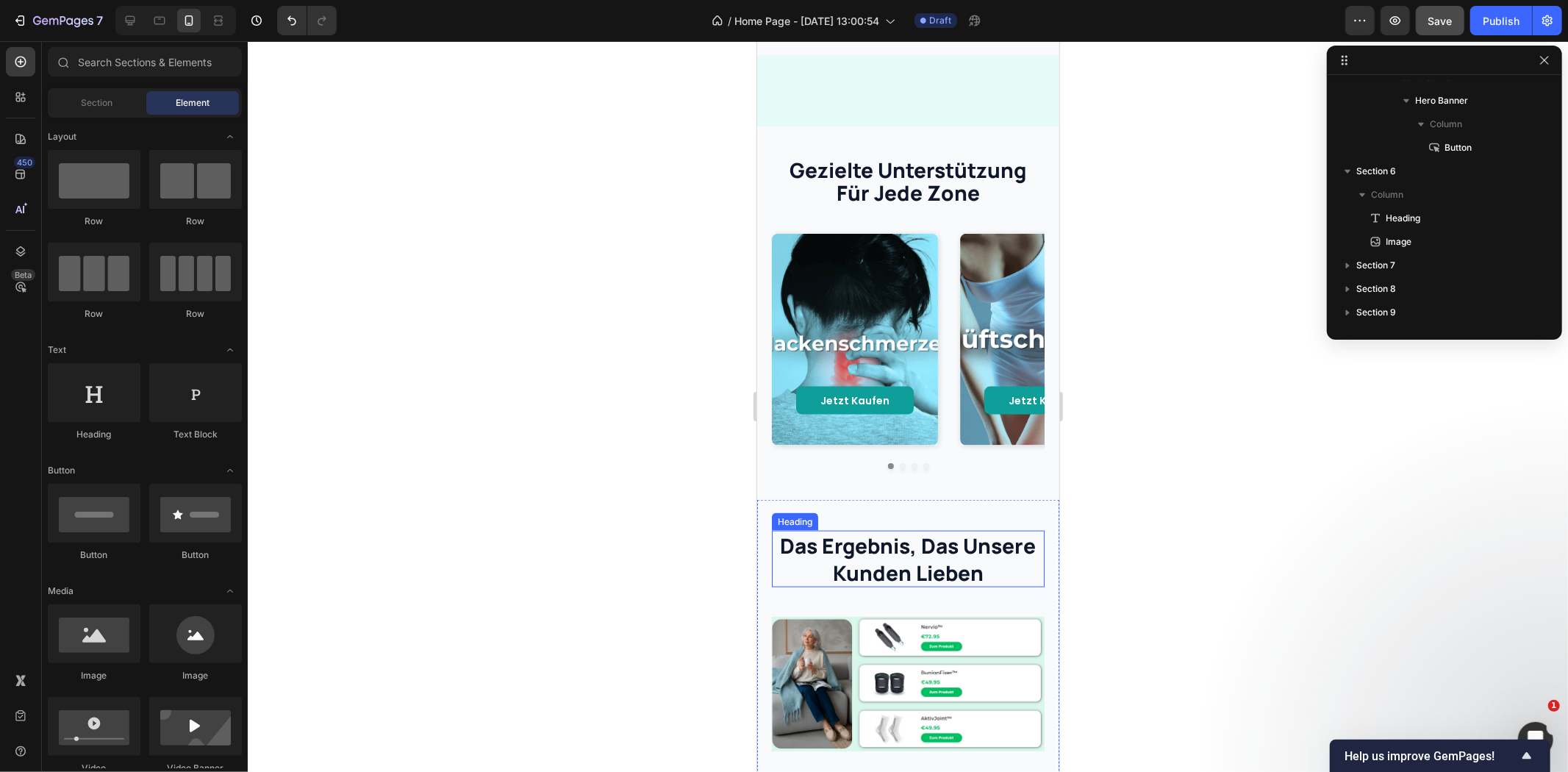
scroll to position [1775, 0]
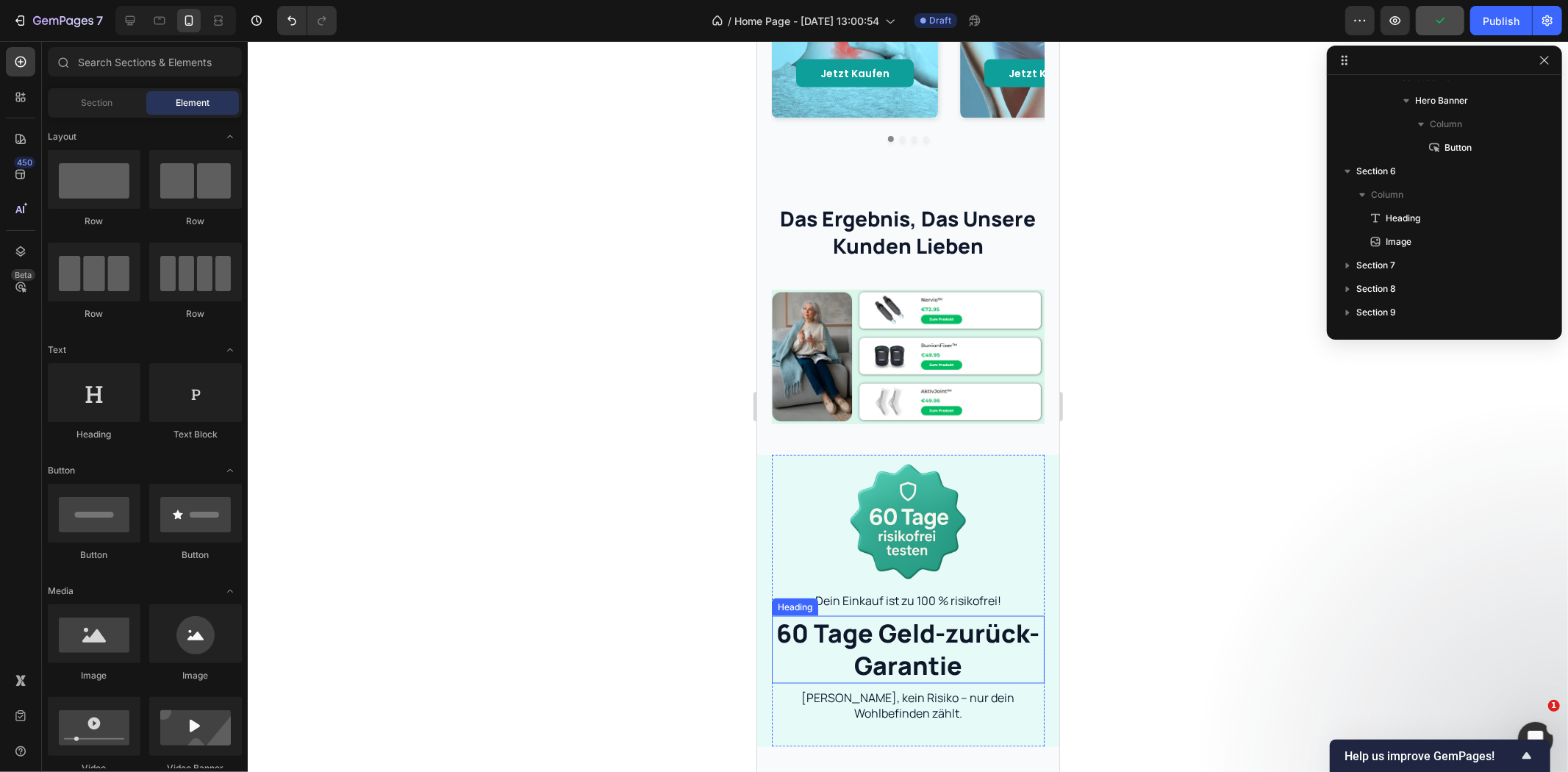
click at [924, 636] on h2 "60 Tage Geld-zurück-Garantie" at bounding box center [907, 649] width 273 height 68
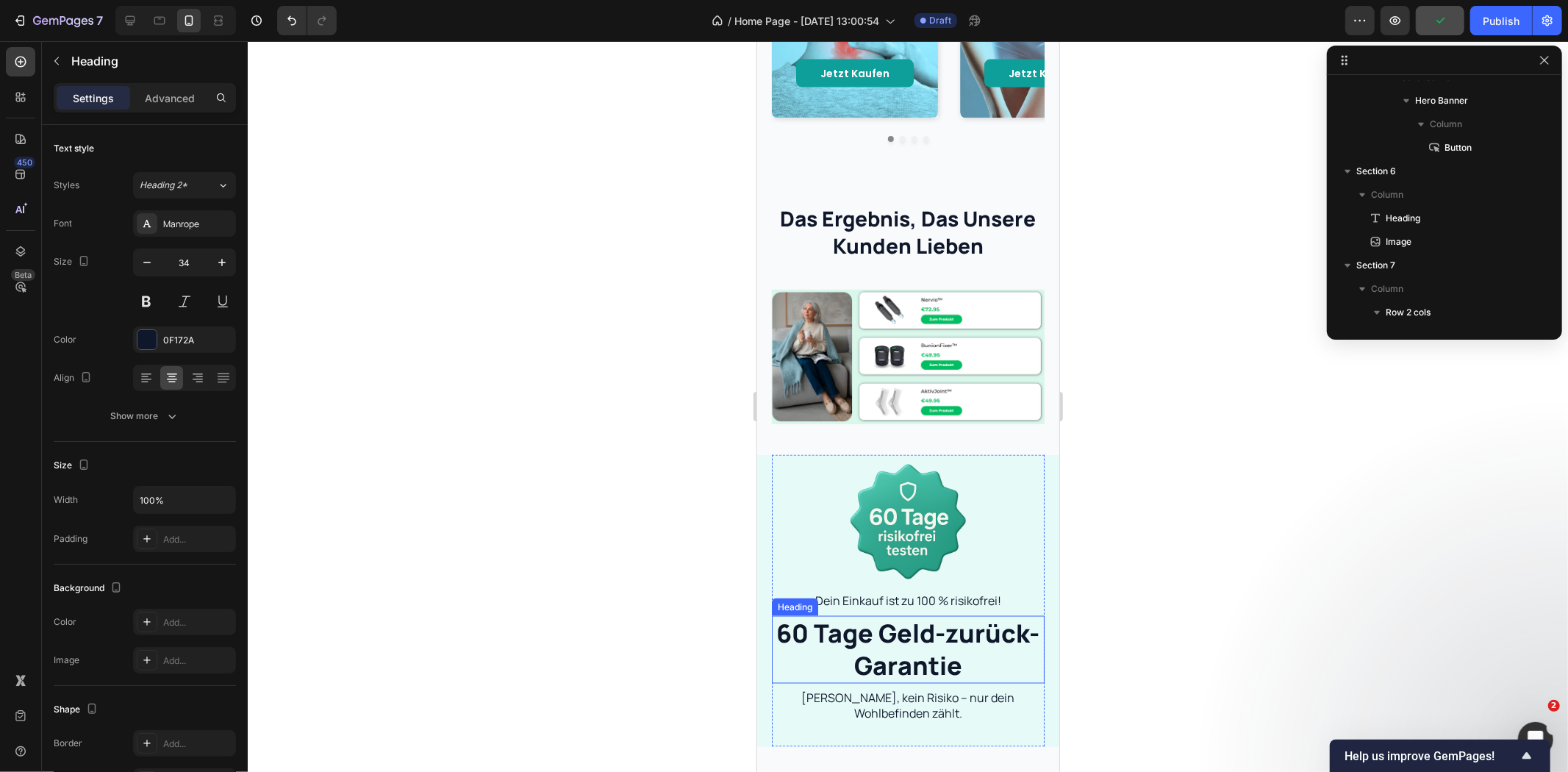
scroll to position [980, 0]
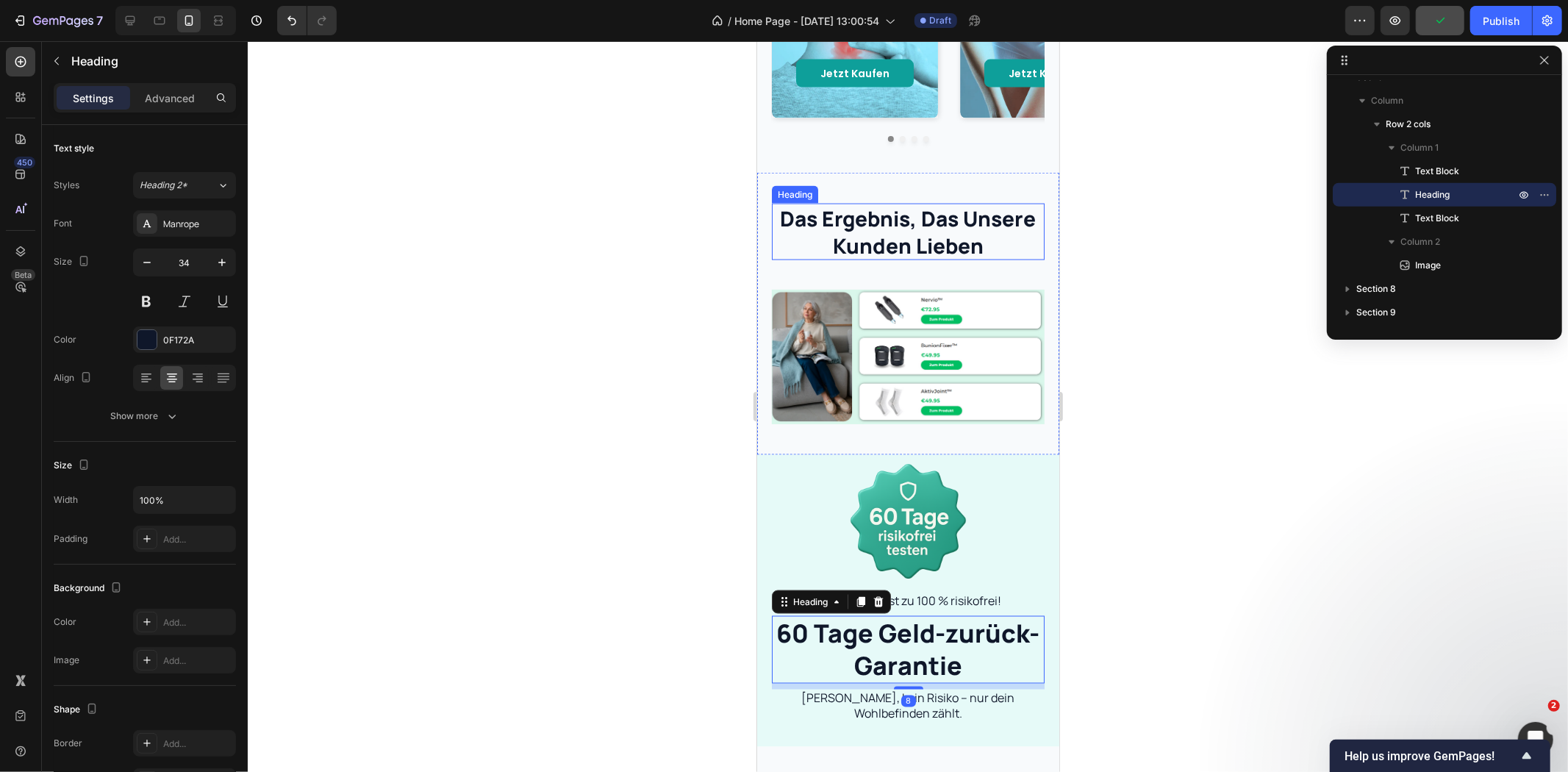
click at [962, 234] on p "das ergebnis, das unsere kunden lieben" at bounding box center [907, 231] width 270 height 53
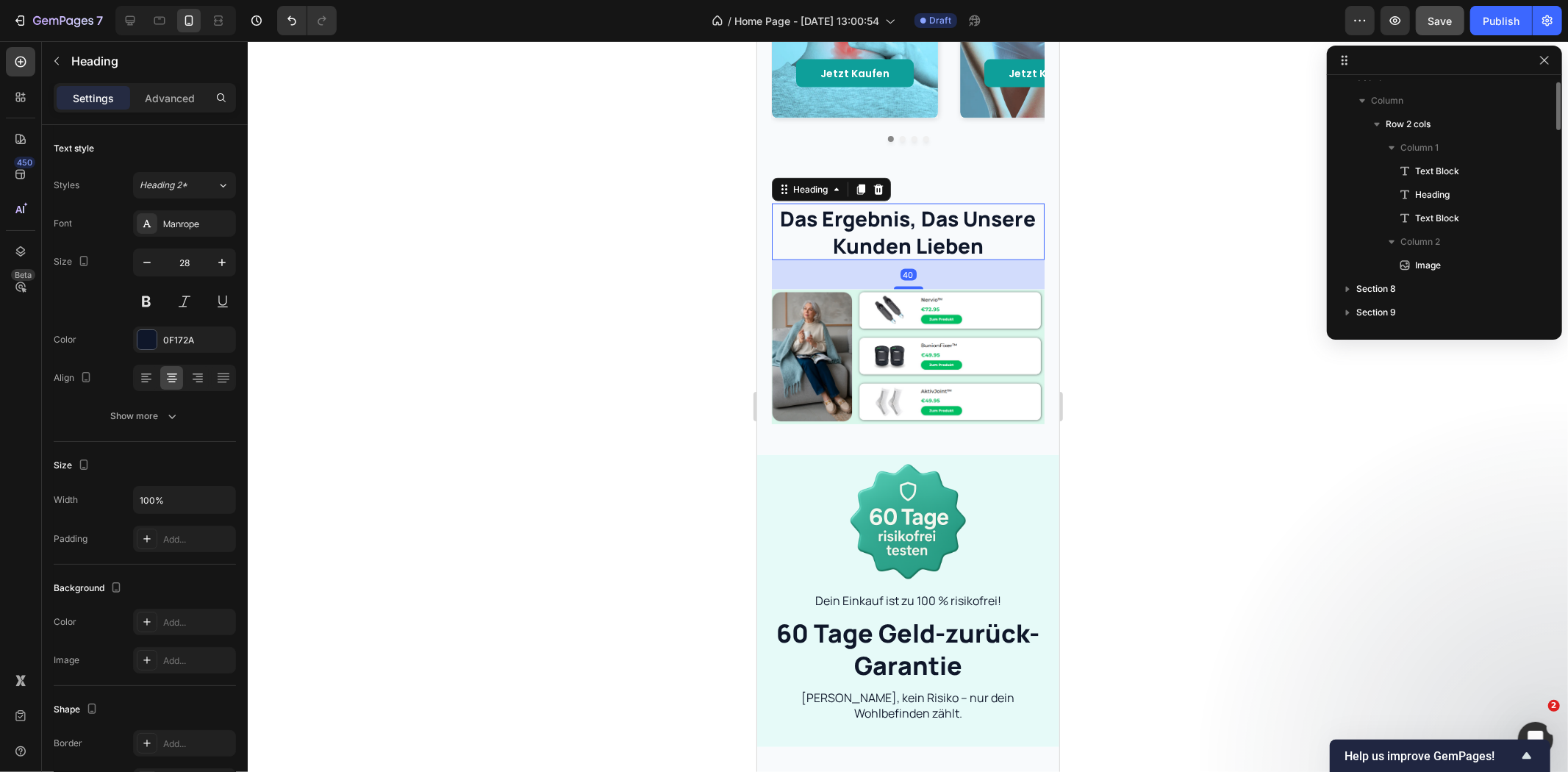
scroll to position [819, 0]
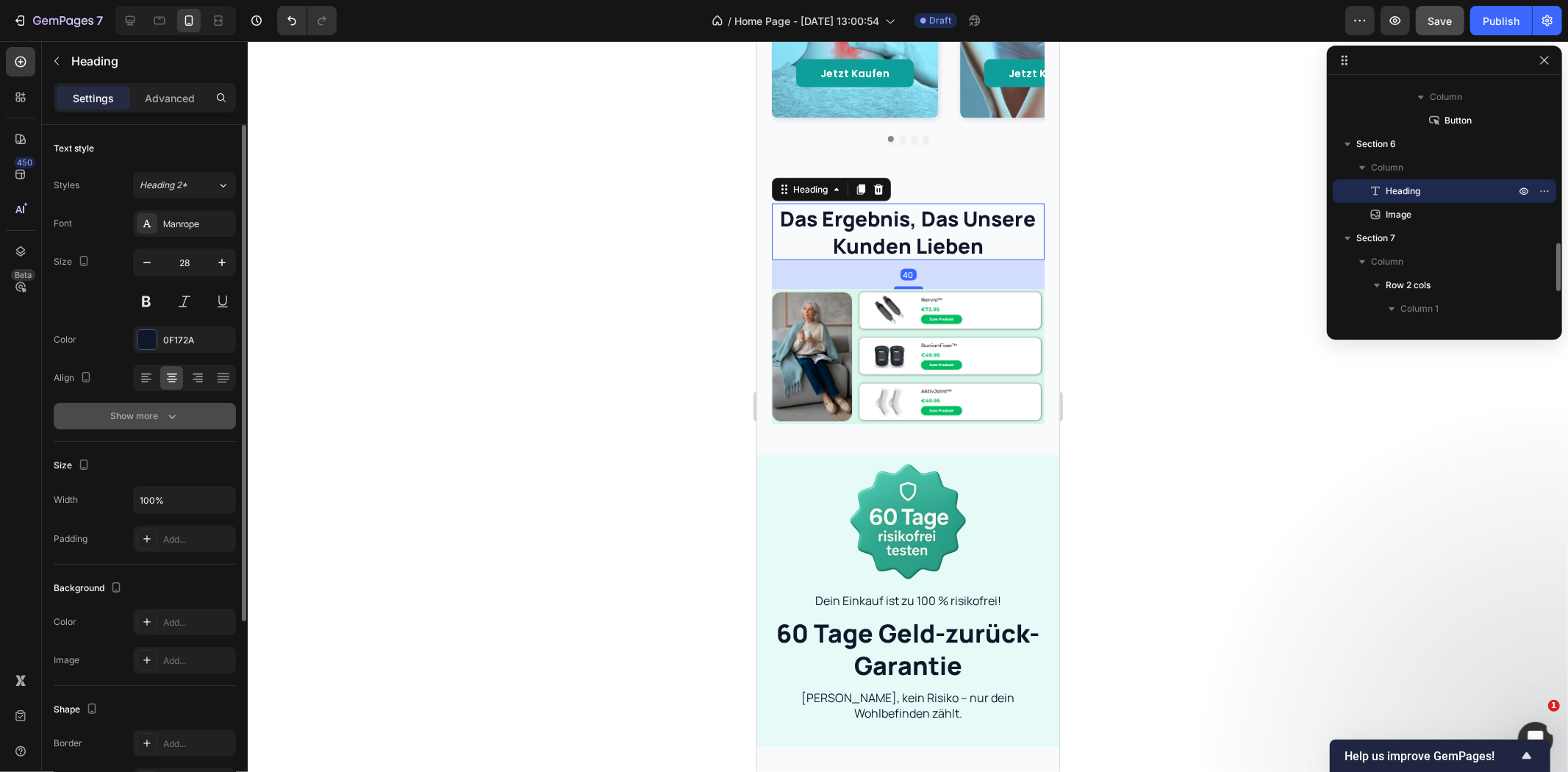
click at [175, 416] on icon "button" at bounding box center [172, 416] width 14 height 14
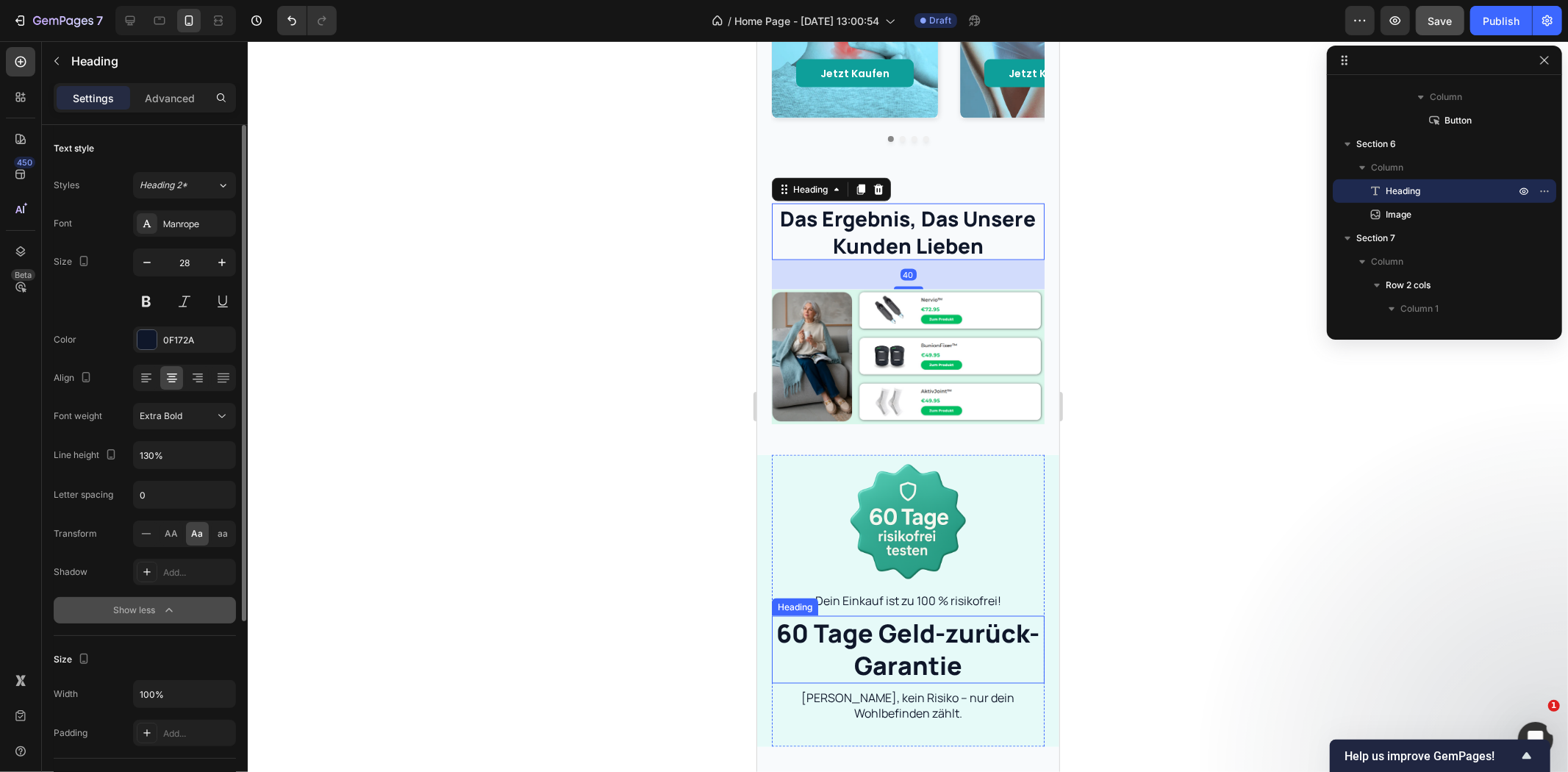
click at [874, 630] on h2 "60 Tage Geld-zurück-Garantie" at bounding box center [907, 649] width 273 height 68
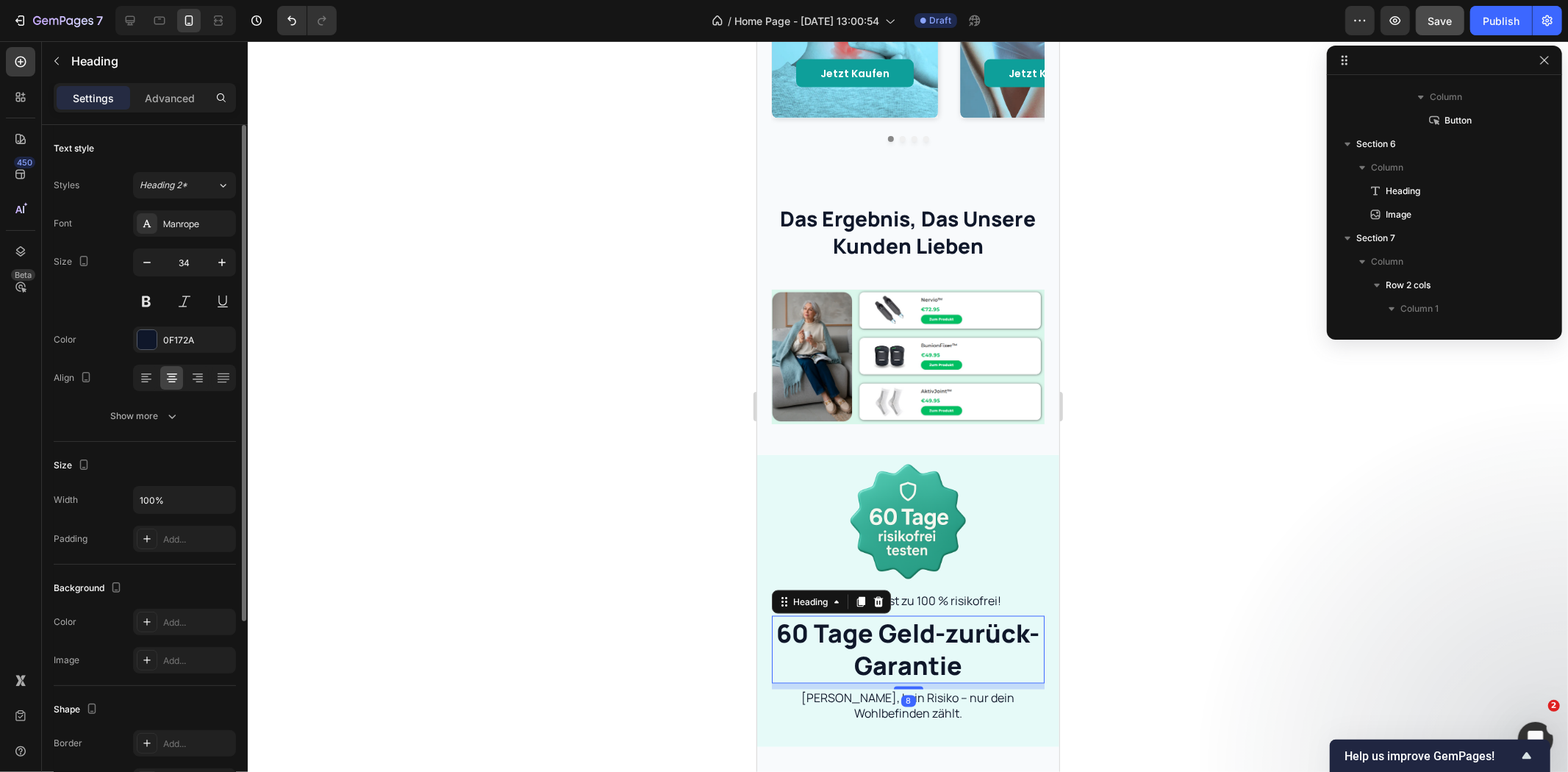
scroll to position [980, 0]
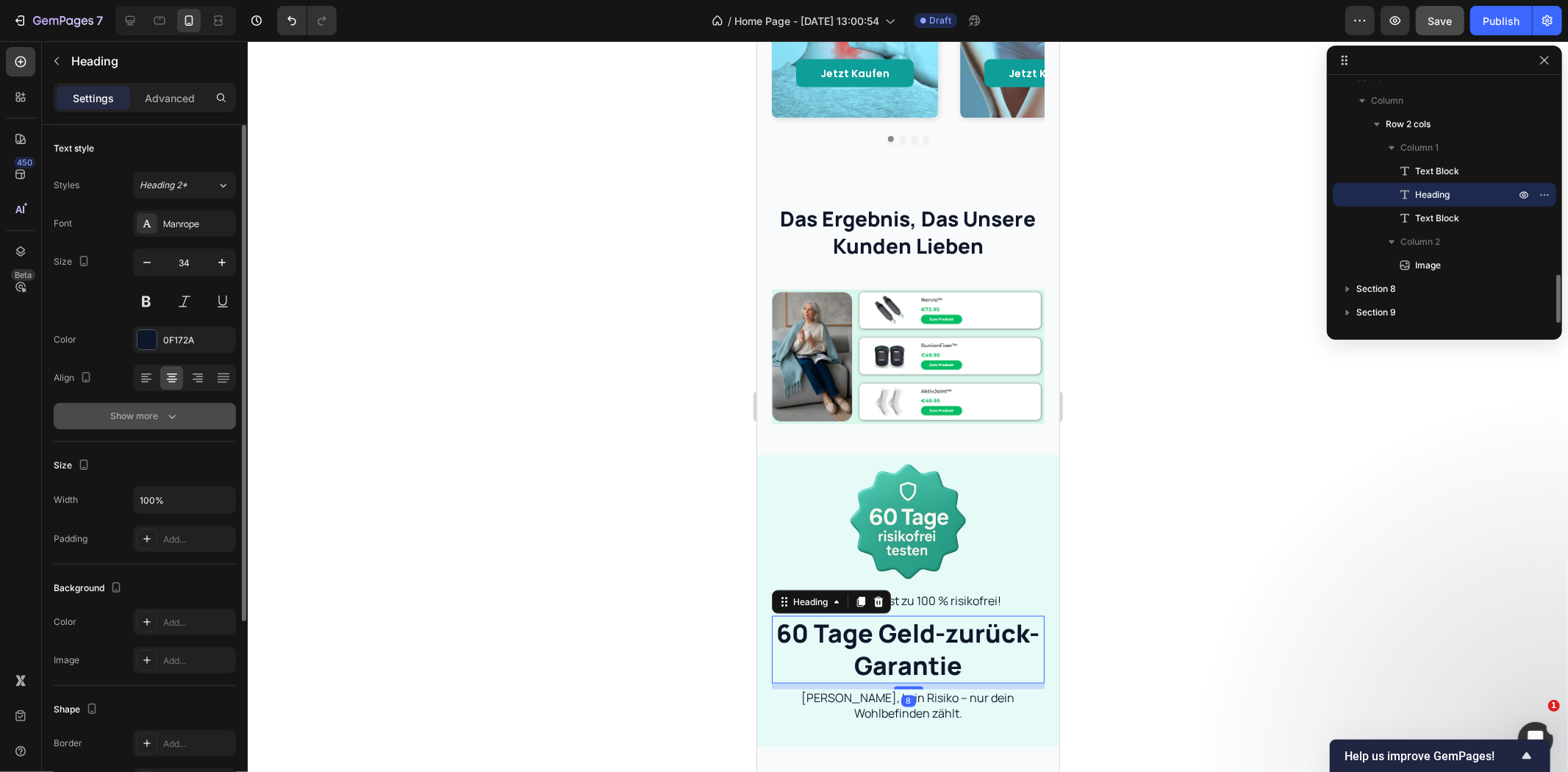
click at [113, 414] on div "Show more" at bounding box center [146, 416] width 69 height 14
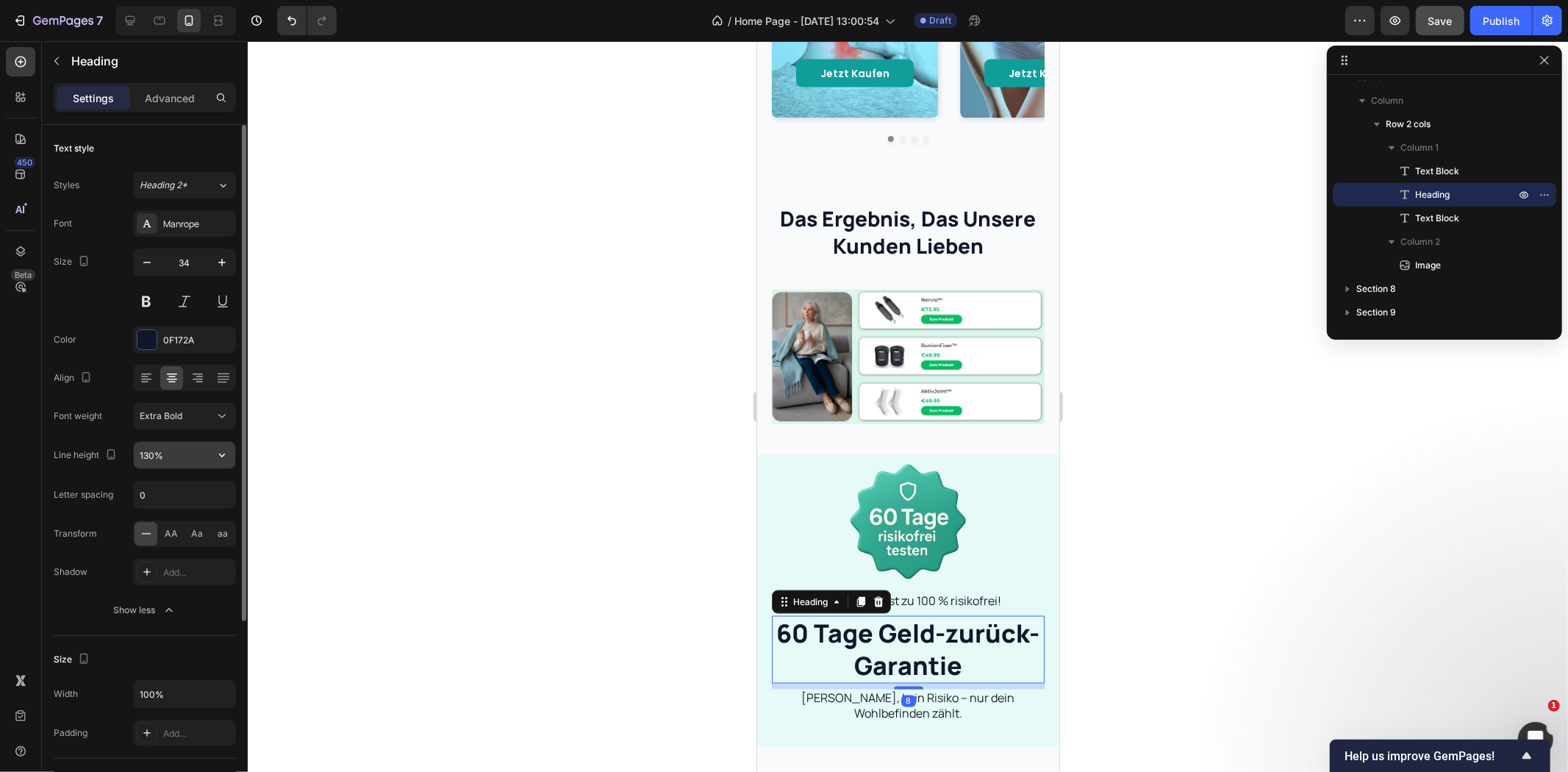
click at [157, 447] on input "130%" at bounding box center [184, 455] width 101 height 26
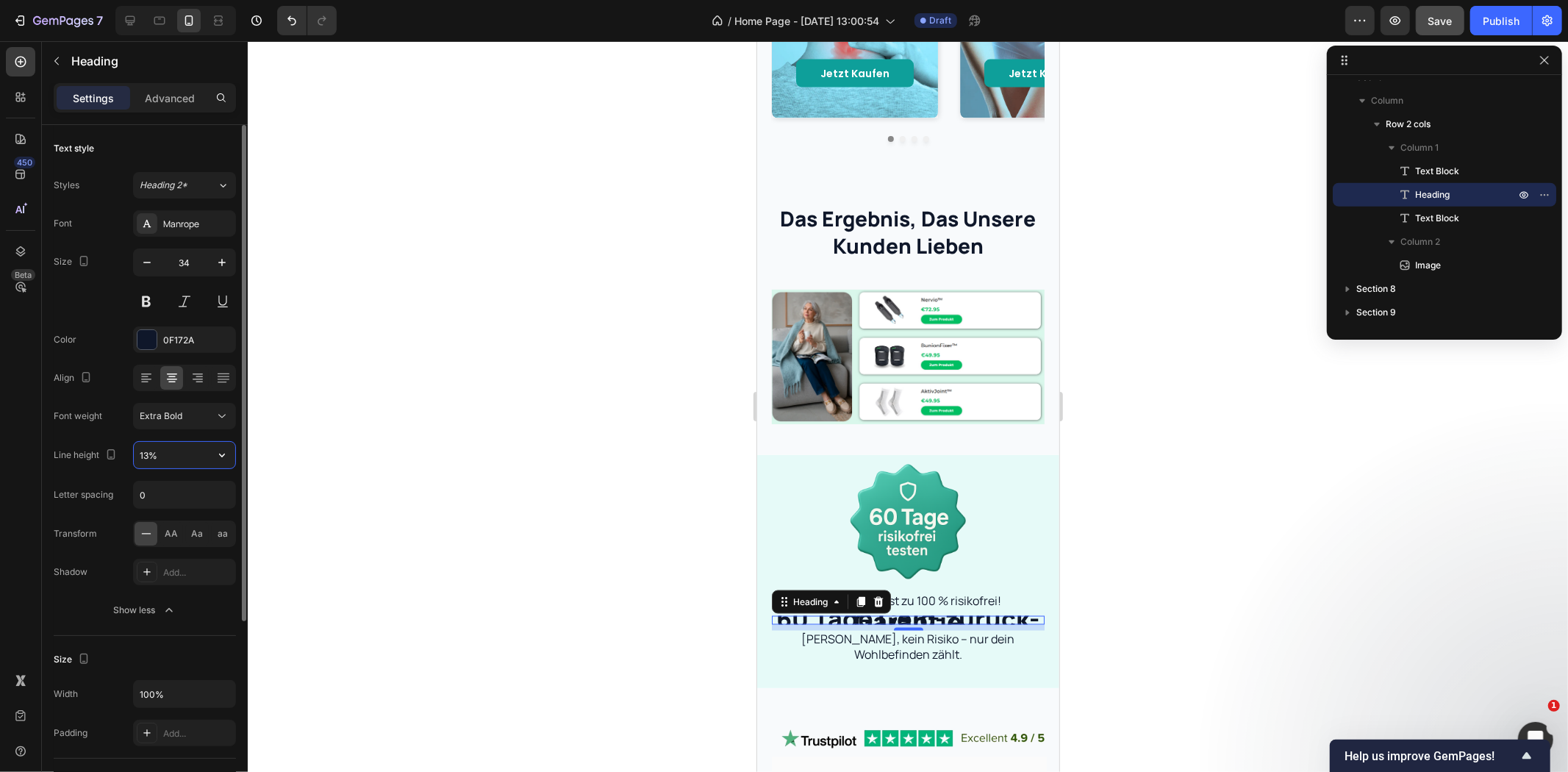
type input "130%"
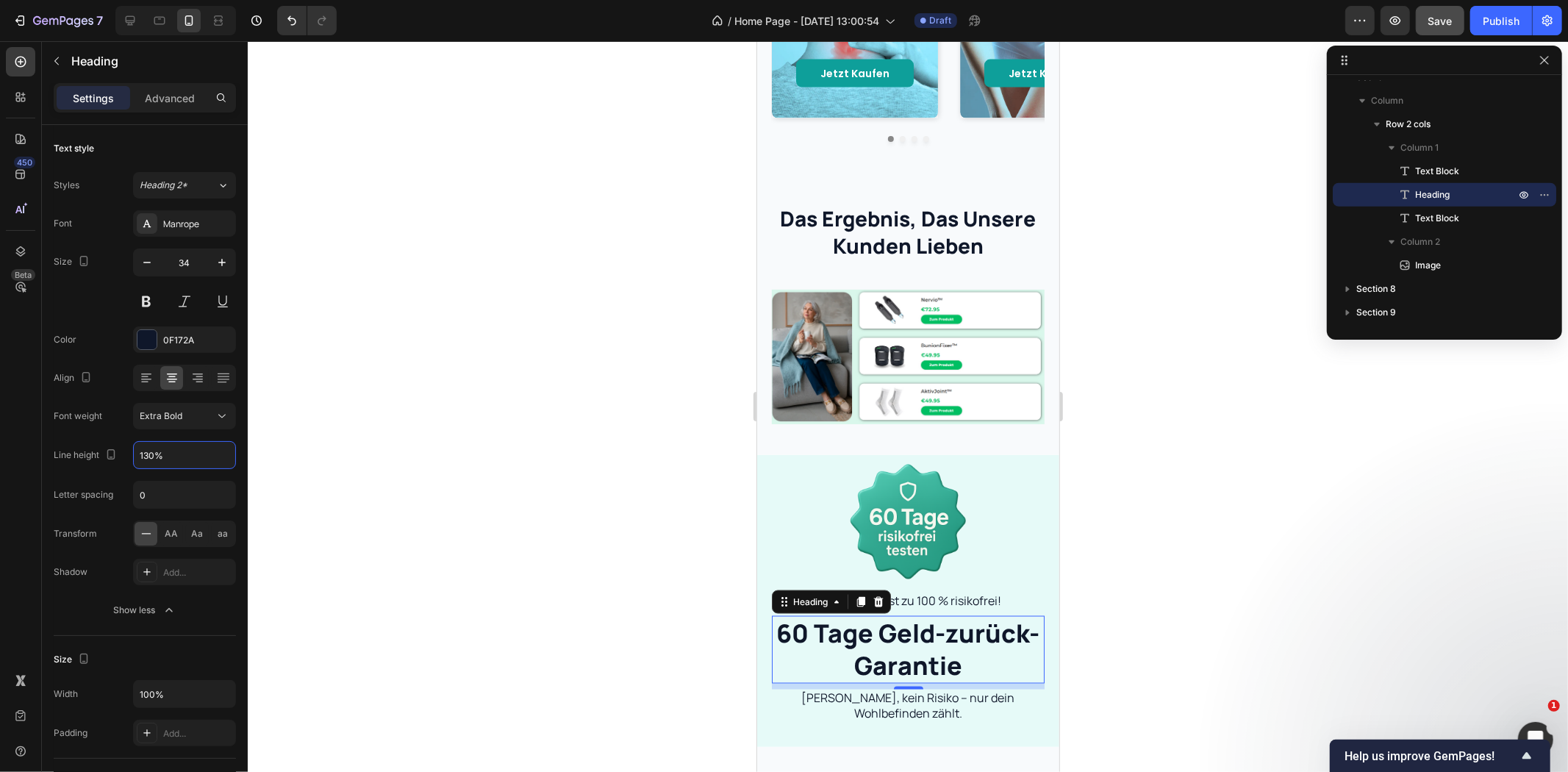
click at [549, 386] on div at bounding box center [907, 407] width 1320 height 731
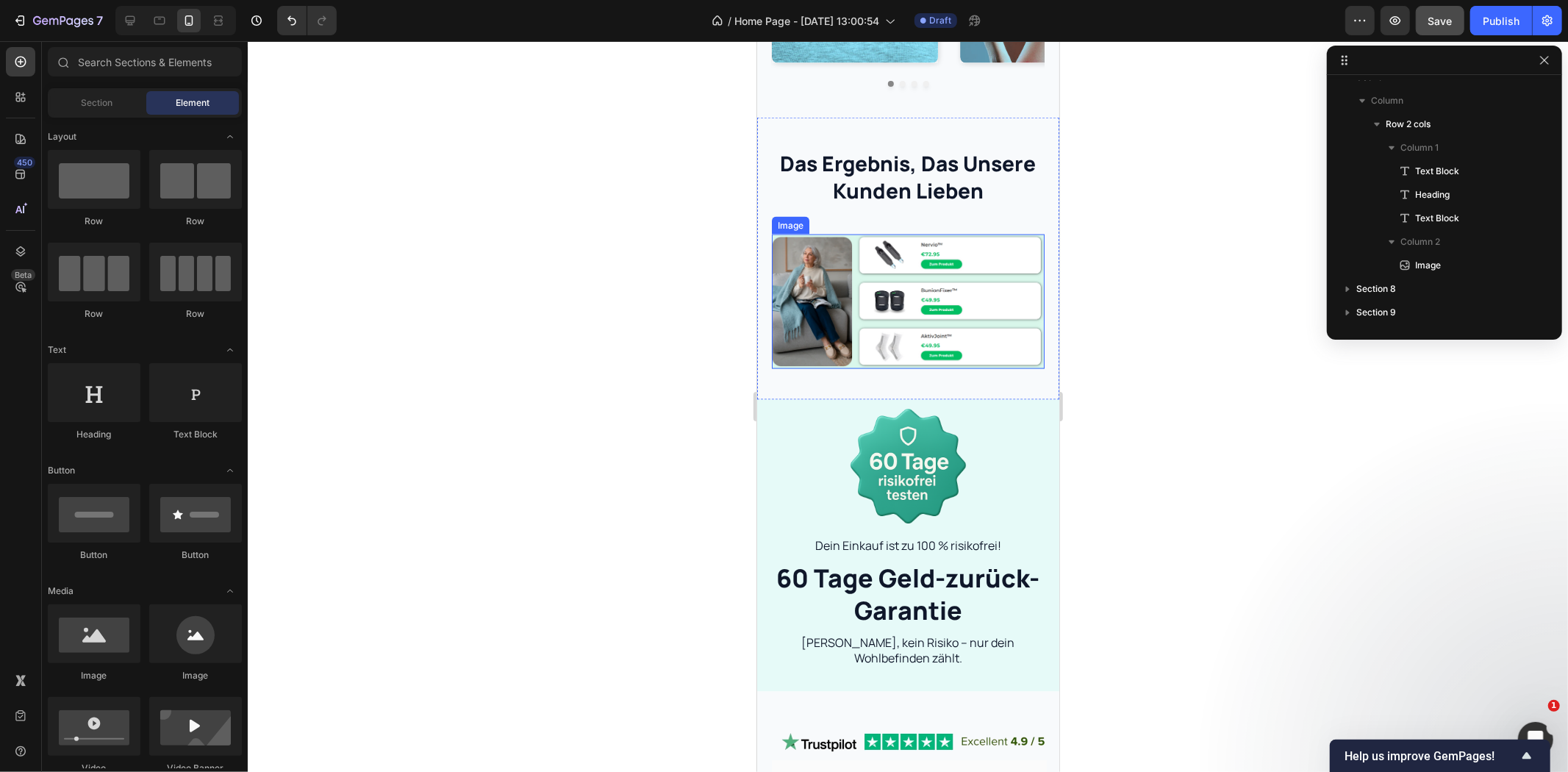
scroll to position [1856, 0]
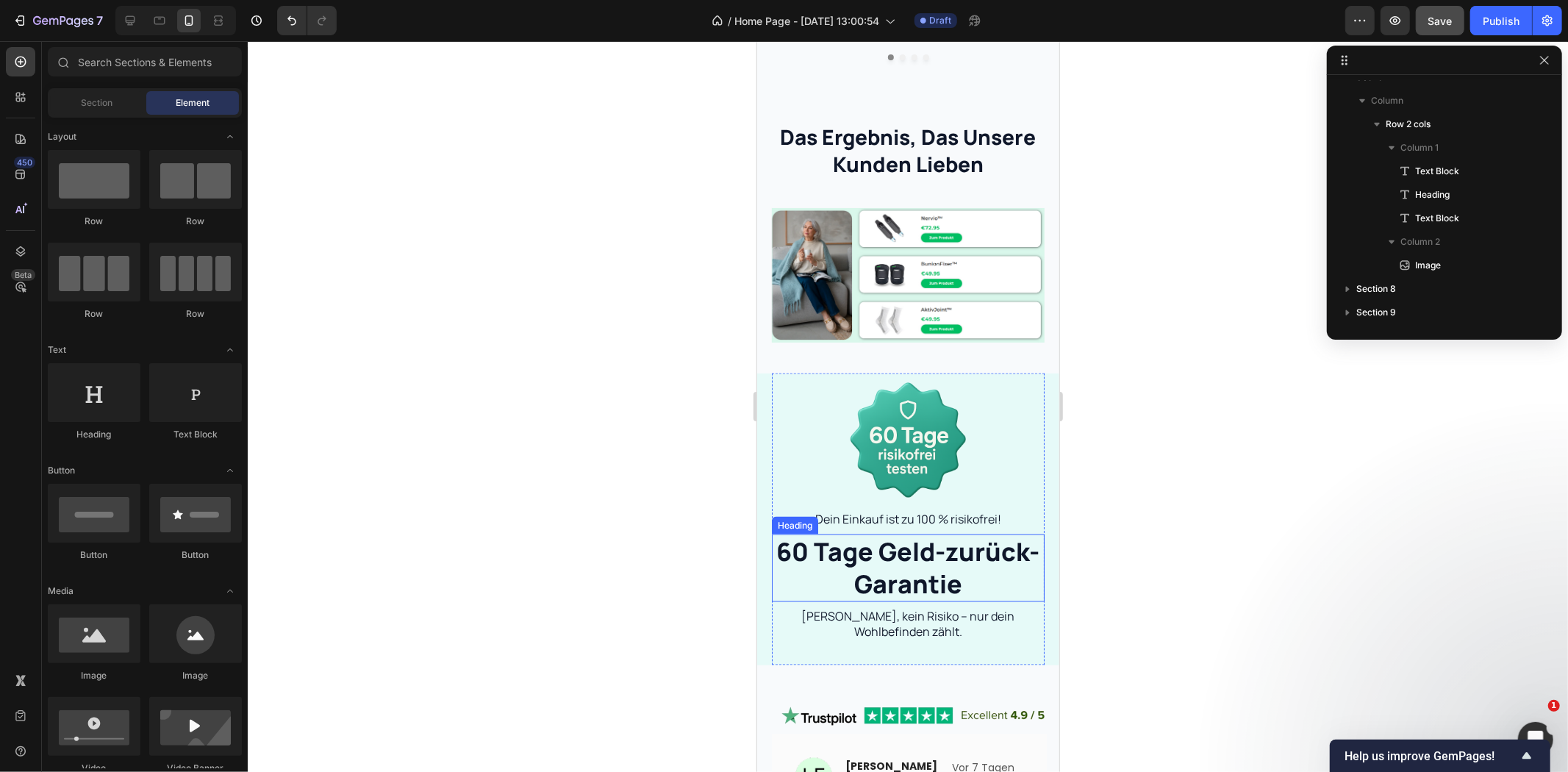
click at [858, 545] on h2 "60 Tage Geld-zurück-Garantie" at bounding box center [907, 568] width 273 height 68
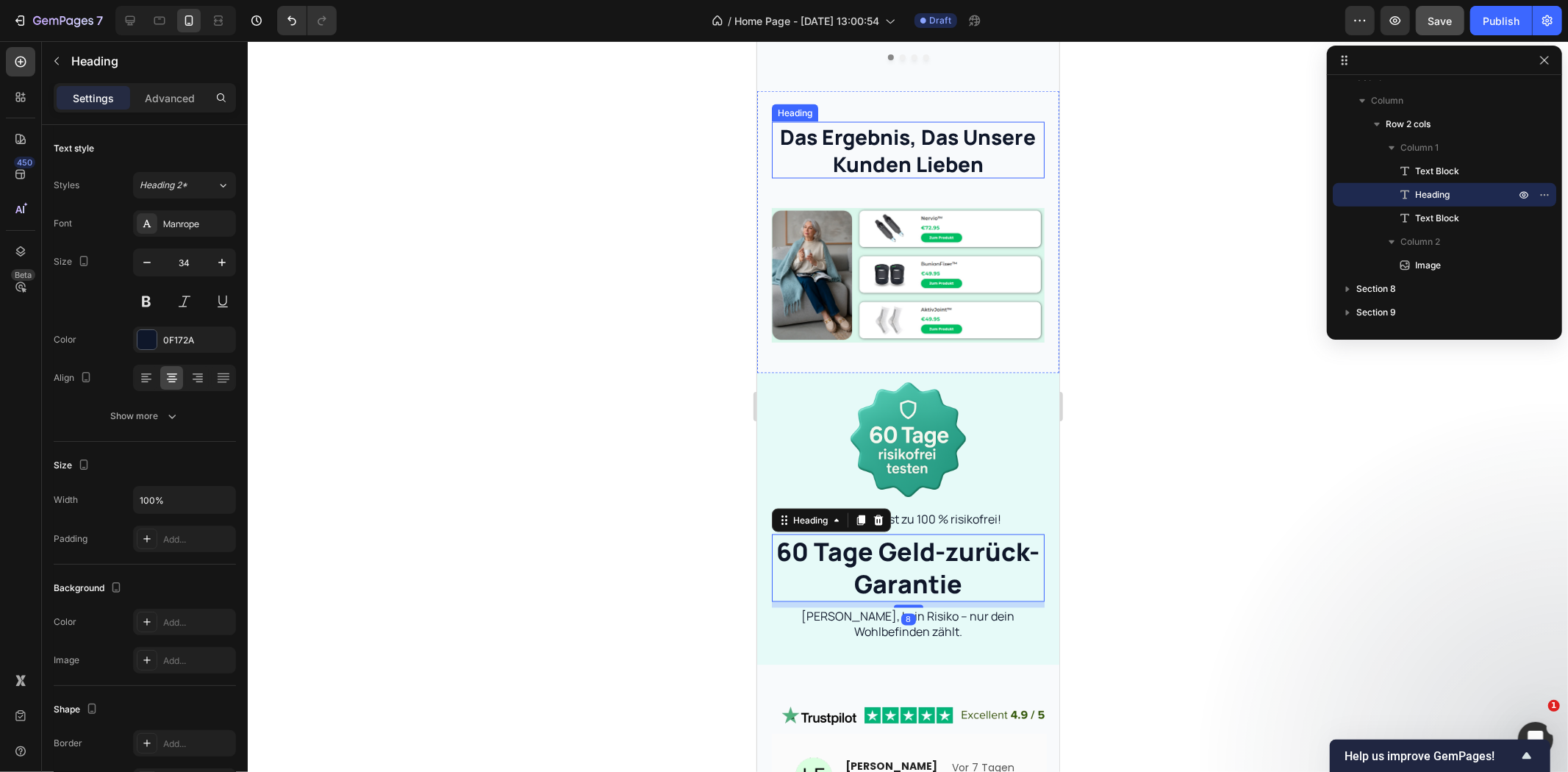
click at [850, 137] on p "das ergebnis, das unsere kunden lieben" at bounding box center [907, 149] width 270 height 53
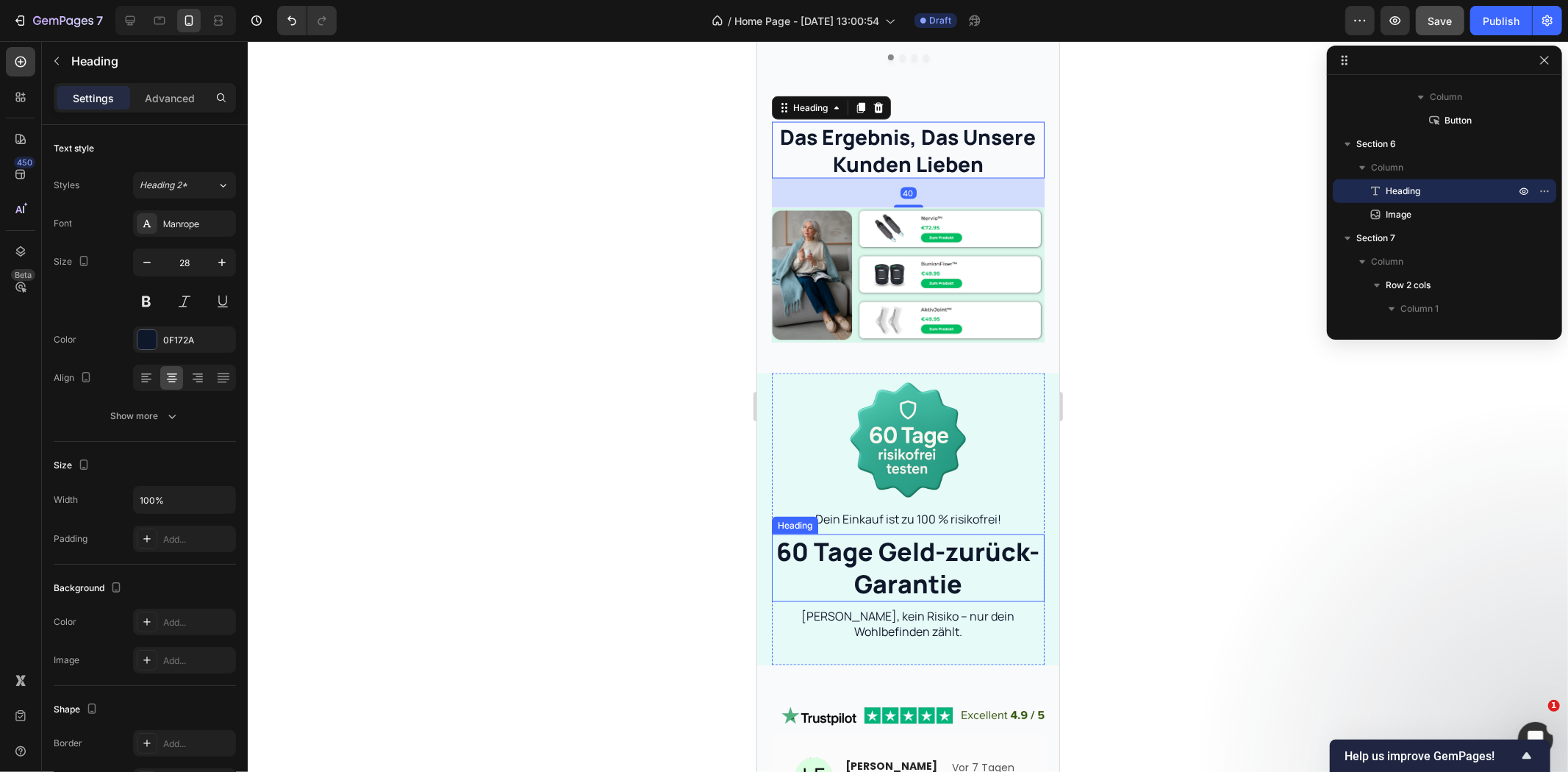
click at [877, 538] on h2 "60 Tage Geld-zurück-Garantie" at bounding box center [907, 568] width 273 height 68
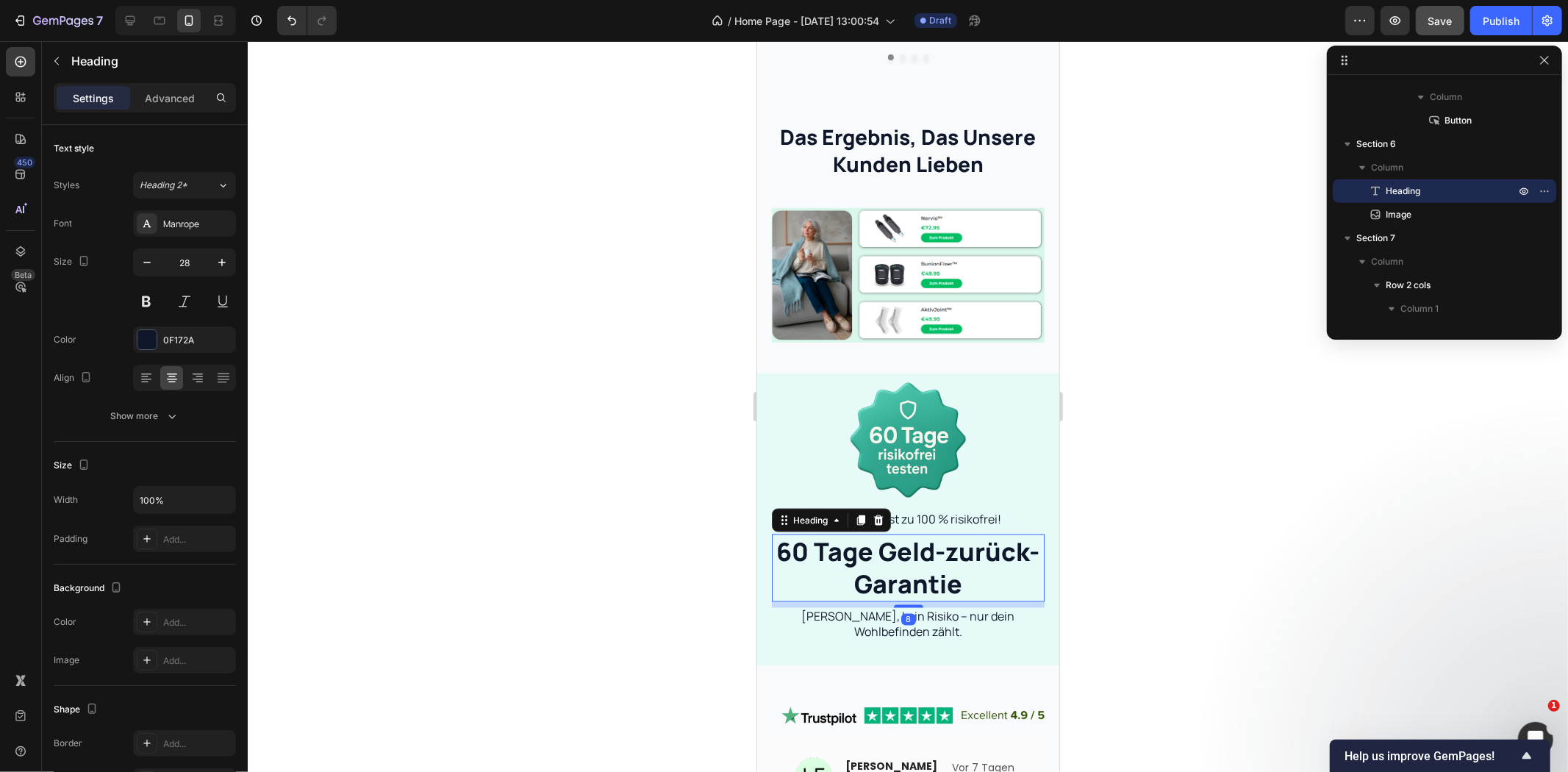
scroll to position [980, 0]
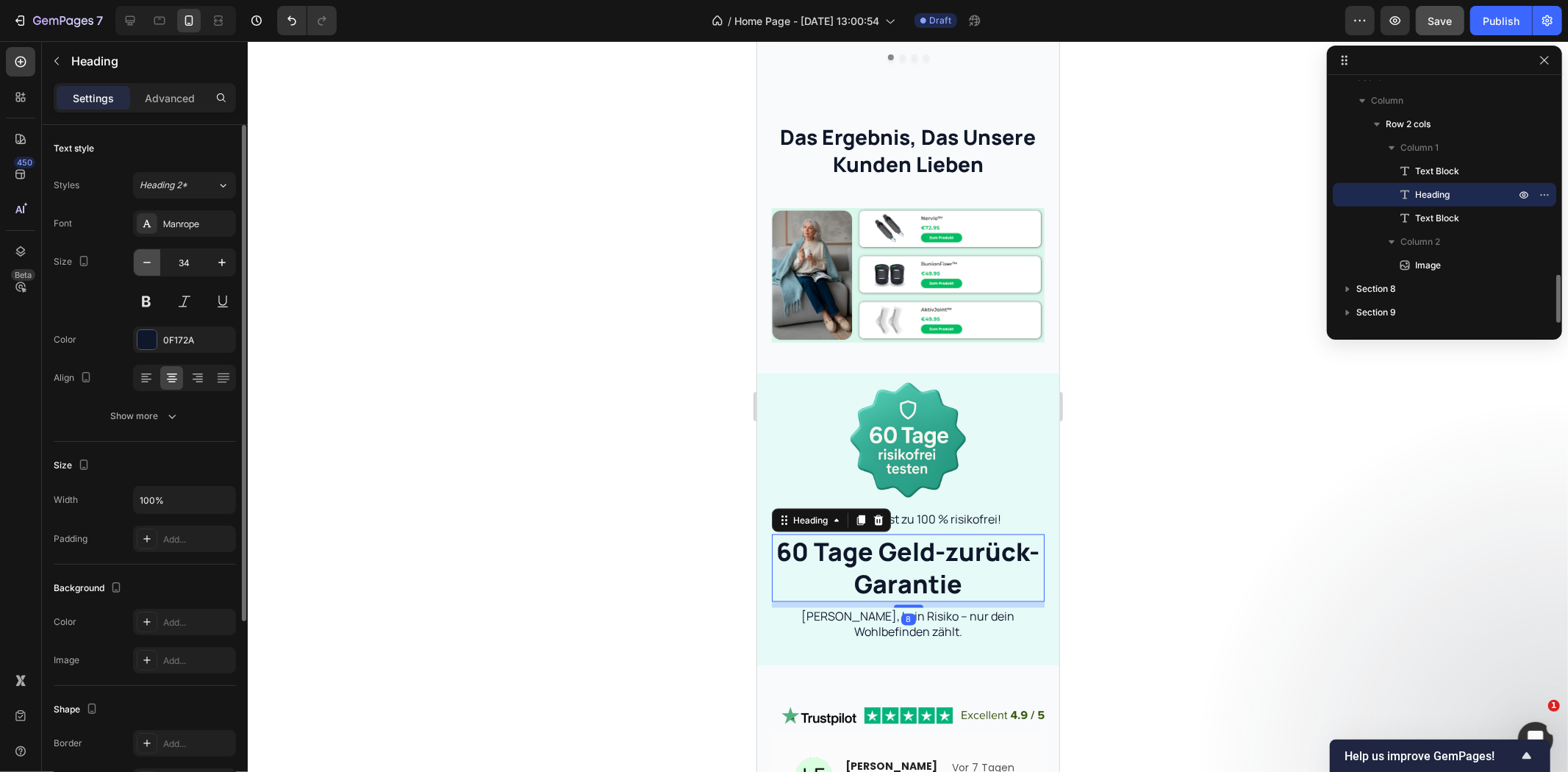
click at [140, 267] on icon "button" at bounding box center [147, 262] width 14 height 14
click at [142, 262] on icon "button" at bounding box center [147, 262] width 14 height 14
click at [143, 262] on icon "button" at bounding box center [147, 262] width 14 height 14
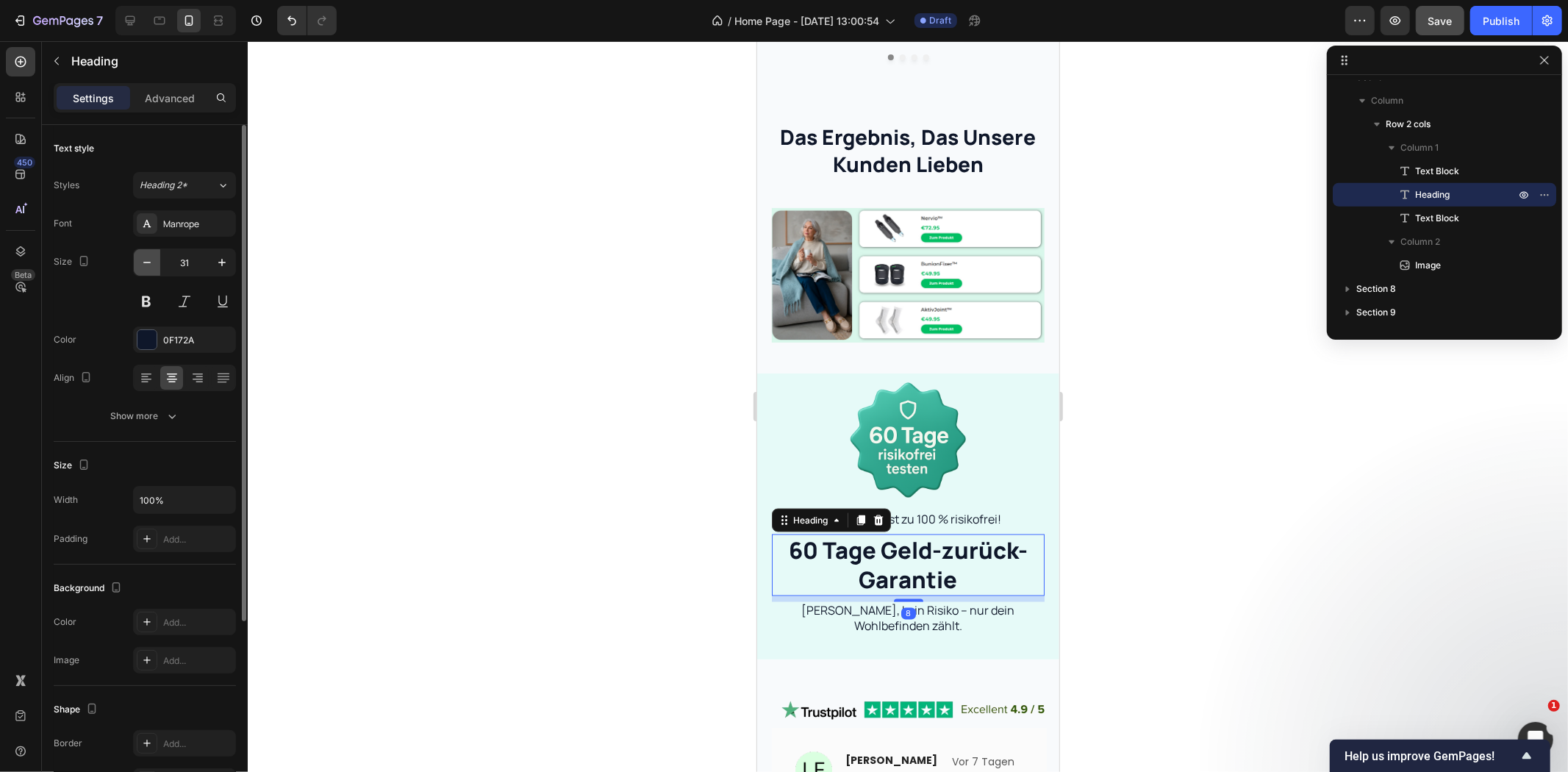
click at [144, 261] on icon "button" at bounding box center [147, 262] width 14 height 14
type input "28"
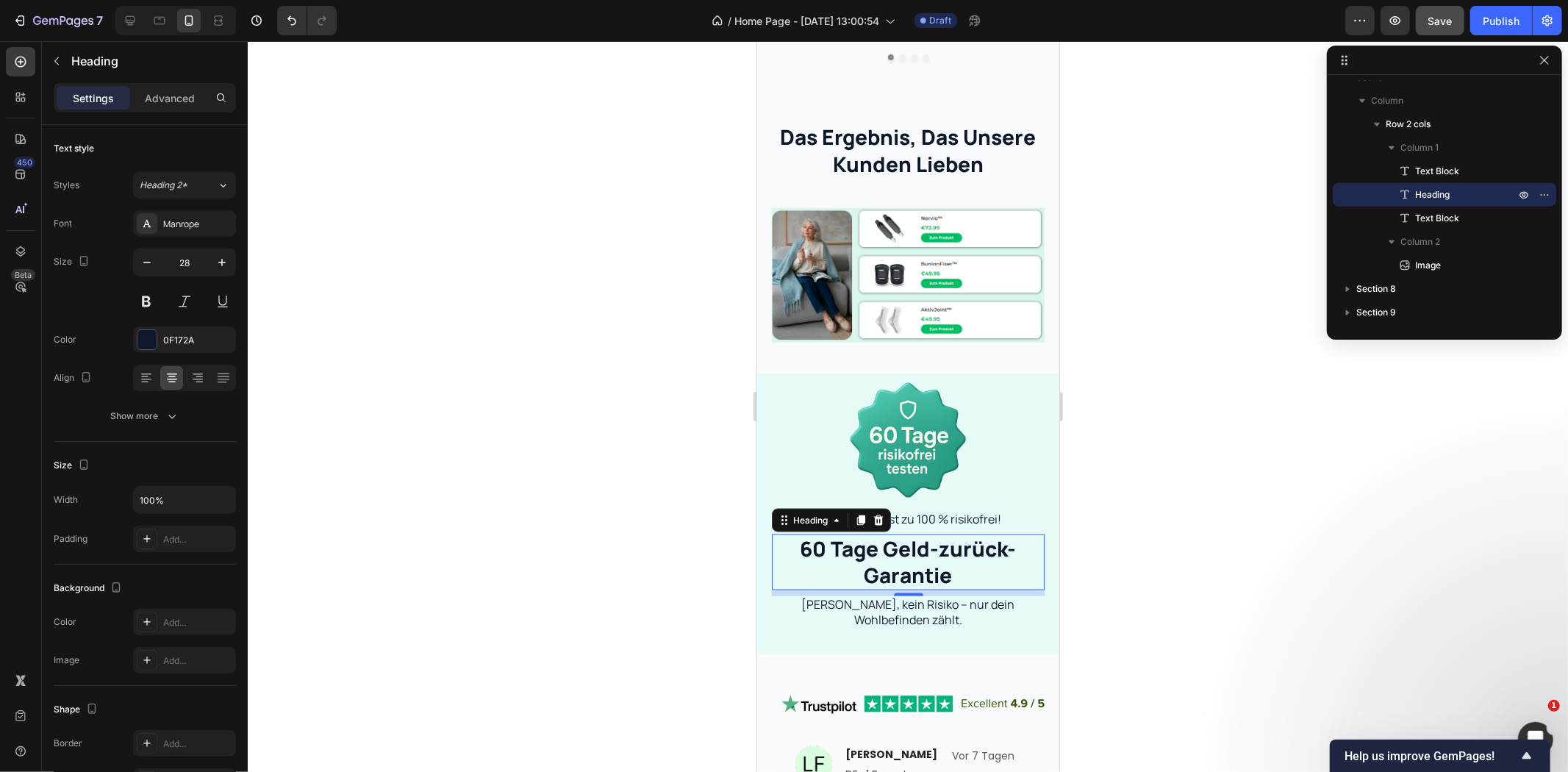
click at [540, 428] on div at bounding box center [907, 407] width 1320 height 731
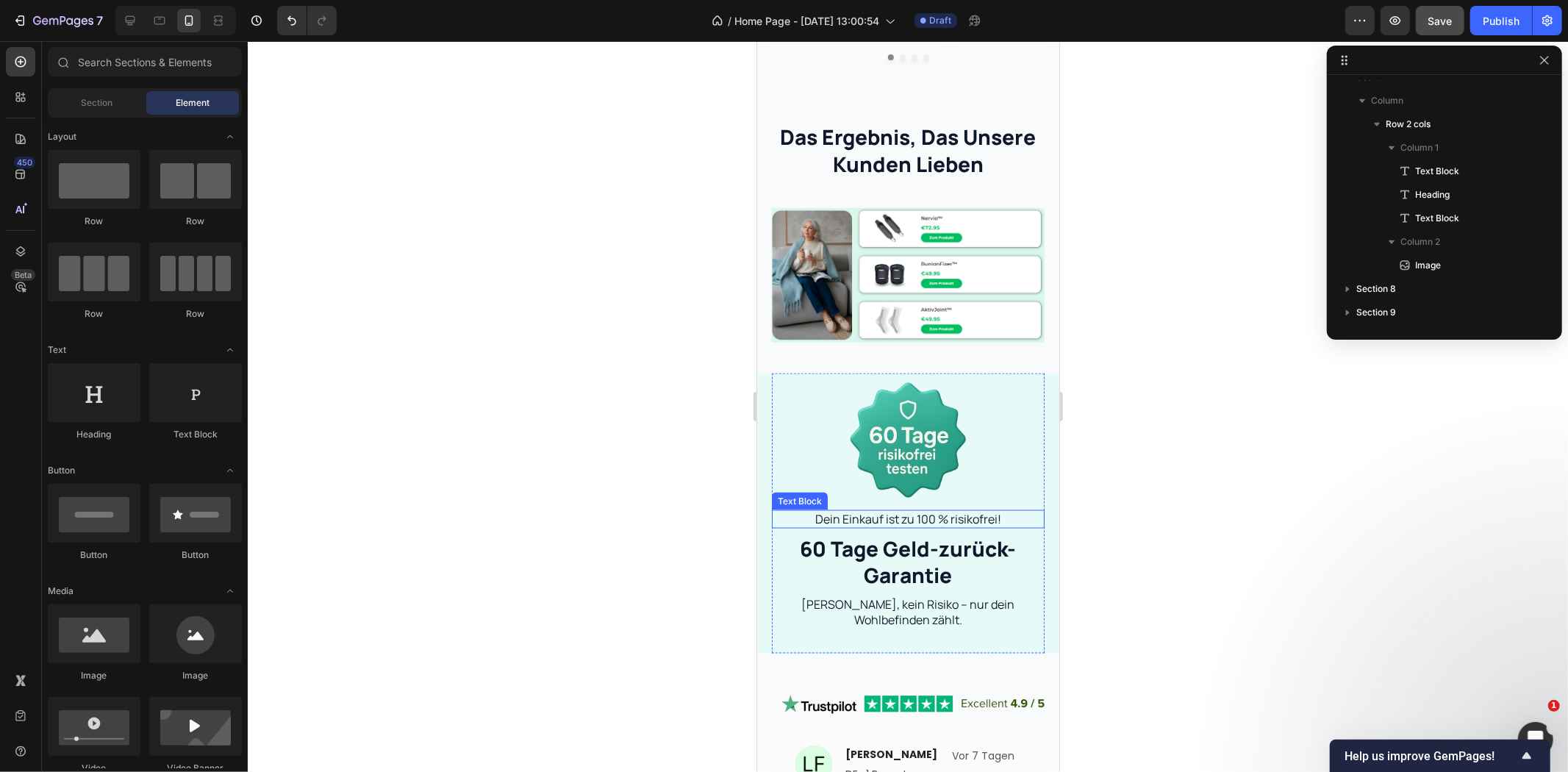
click at [870, 511] on p "Dein Einkauf ist zu 100 % risikofrei!" at bounding box center [907, 518] width 270 height 15
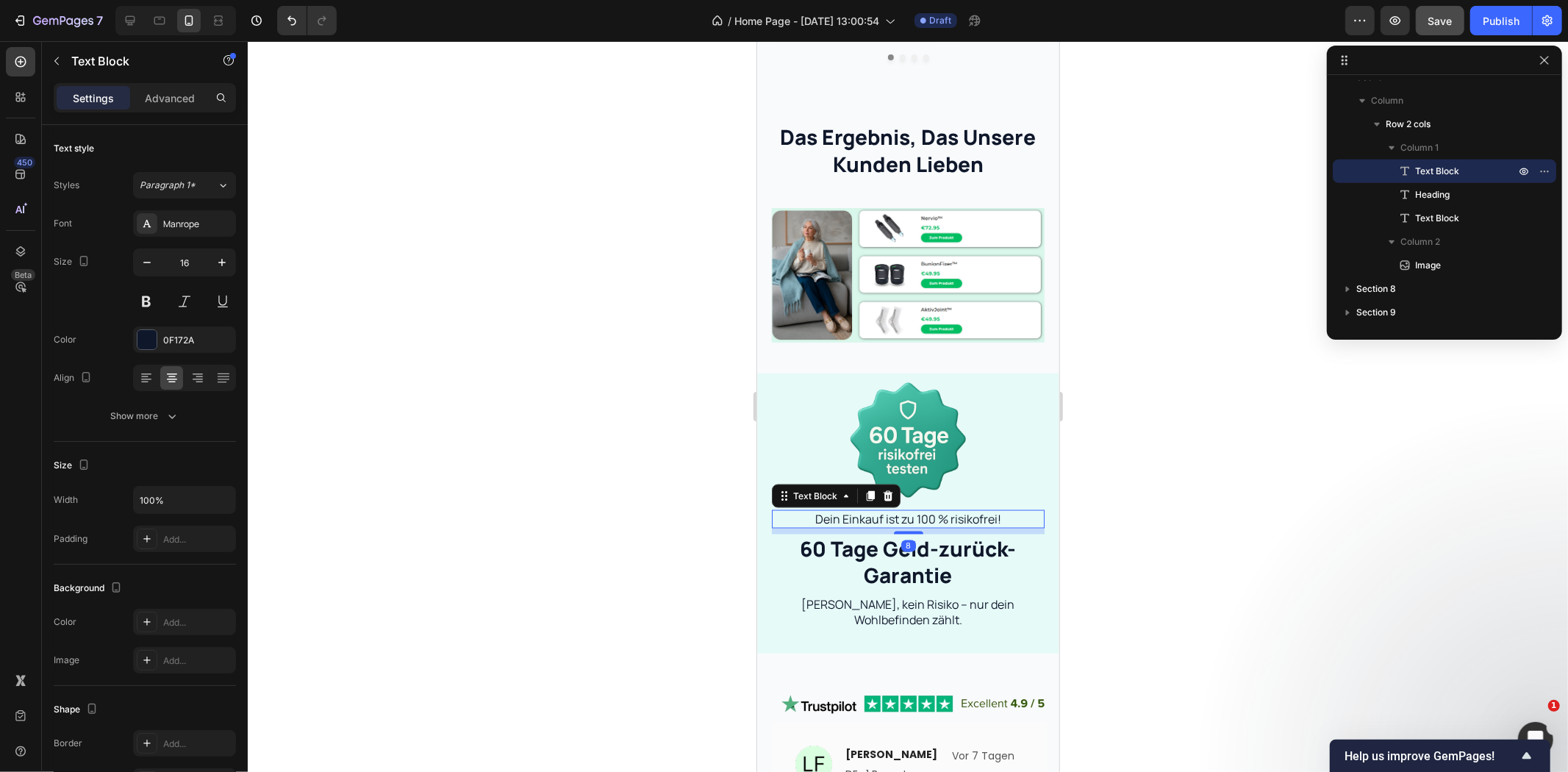
click at [526, 456] on div at bounding box center [907, 407] width 1320 height 731
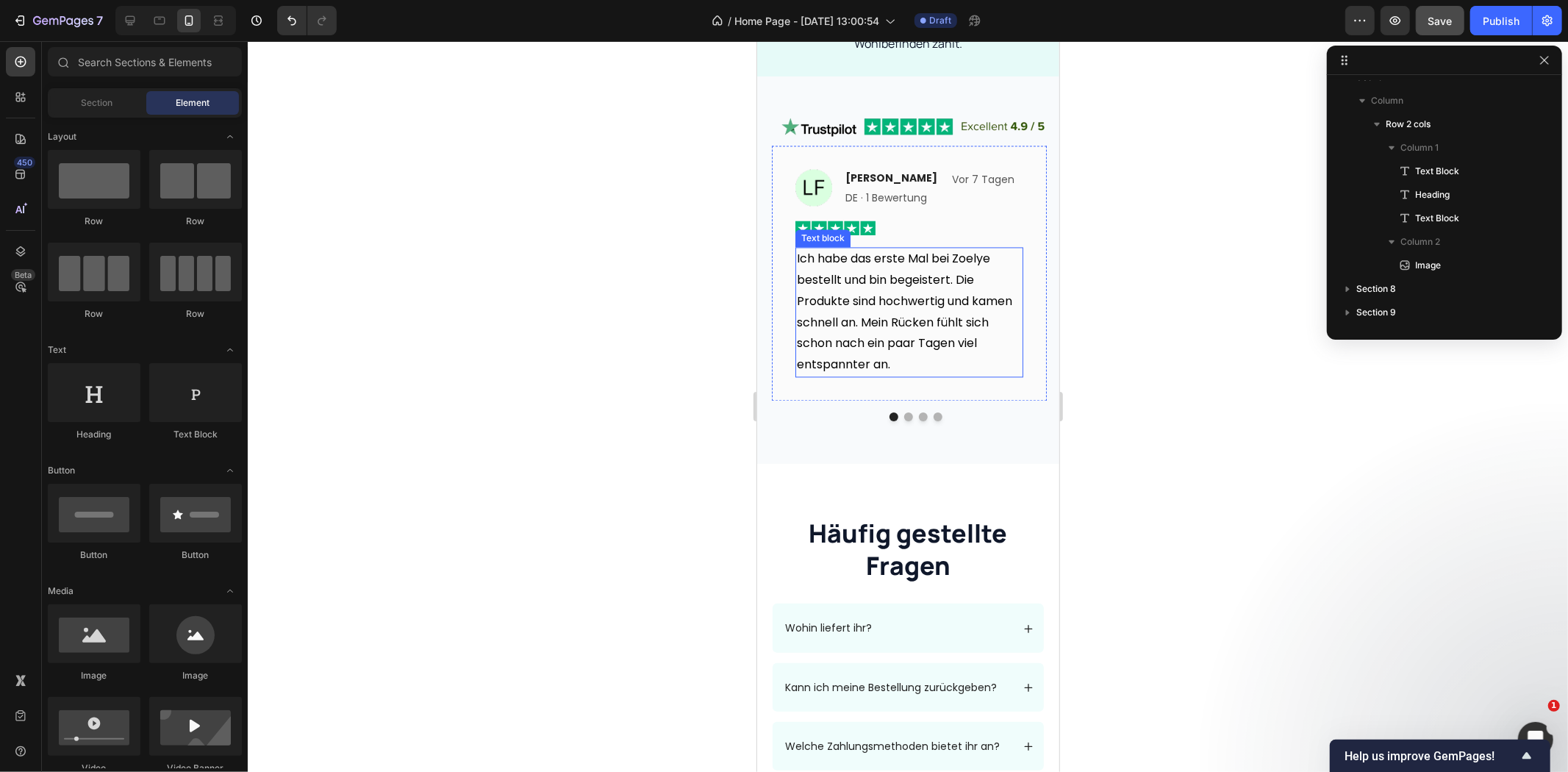
scroll to position [2428, 0]
click at [895, 525] on h2 "Häufig gestellte Fragen" at bounding box center [907, 548] width 273 height 68
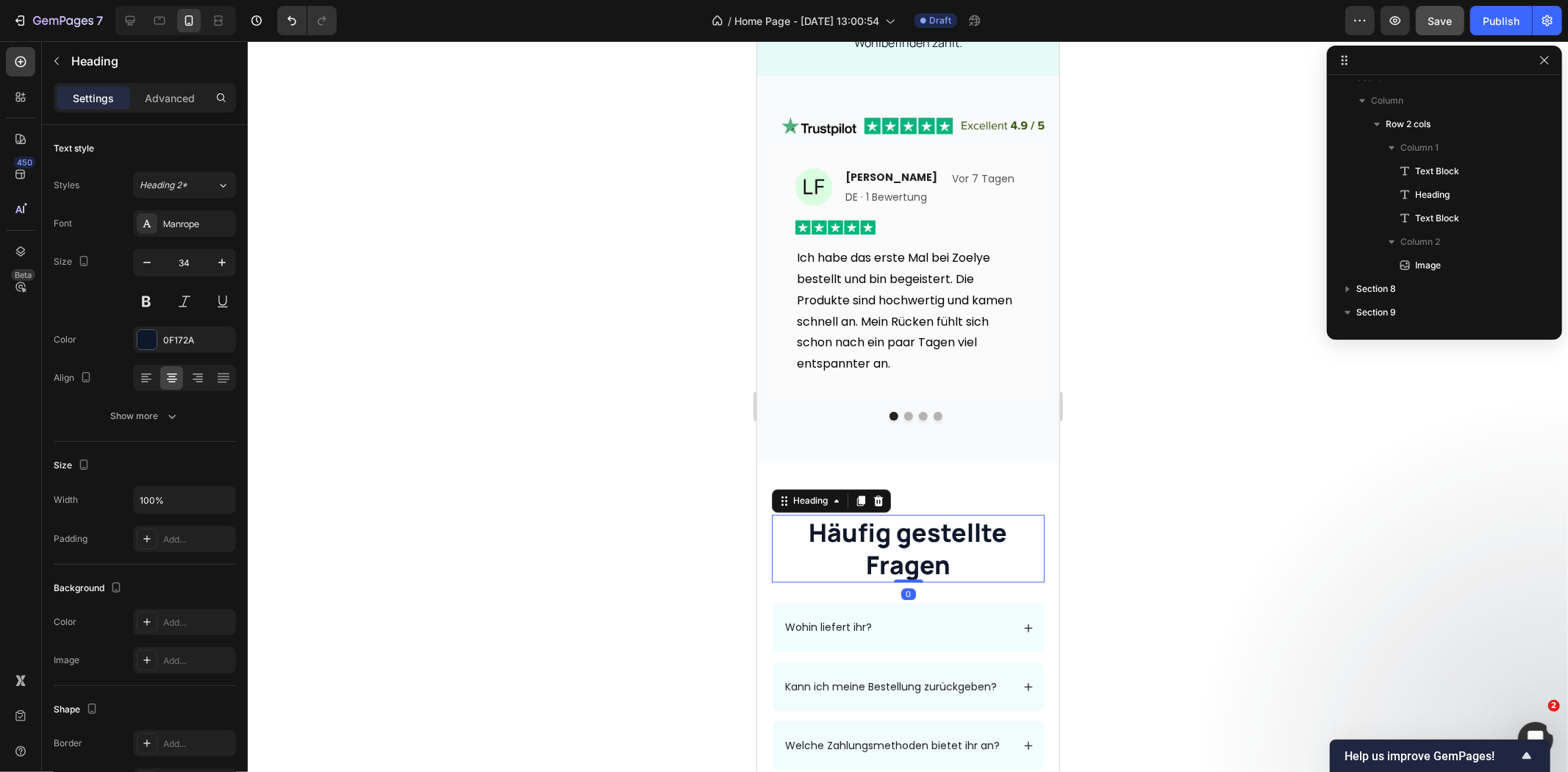
scroll to position [1098, 0]
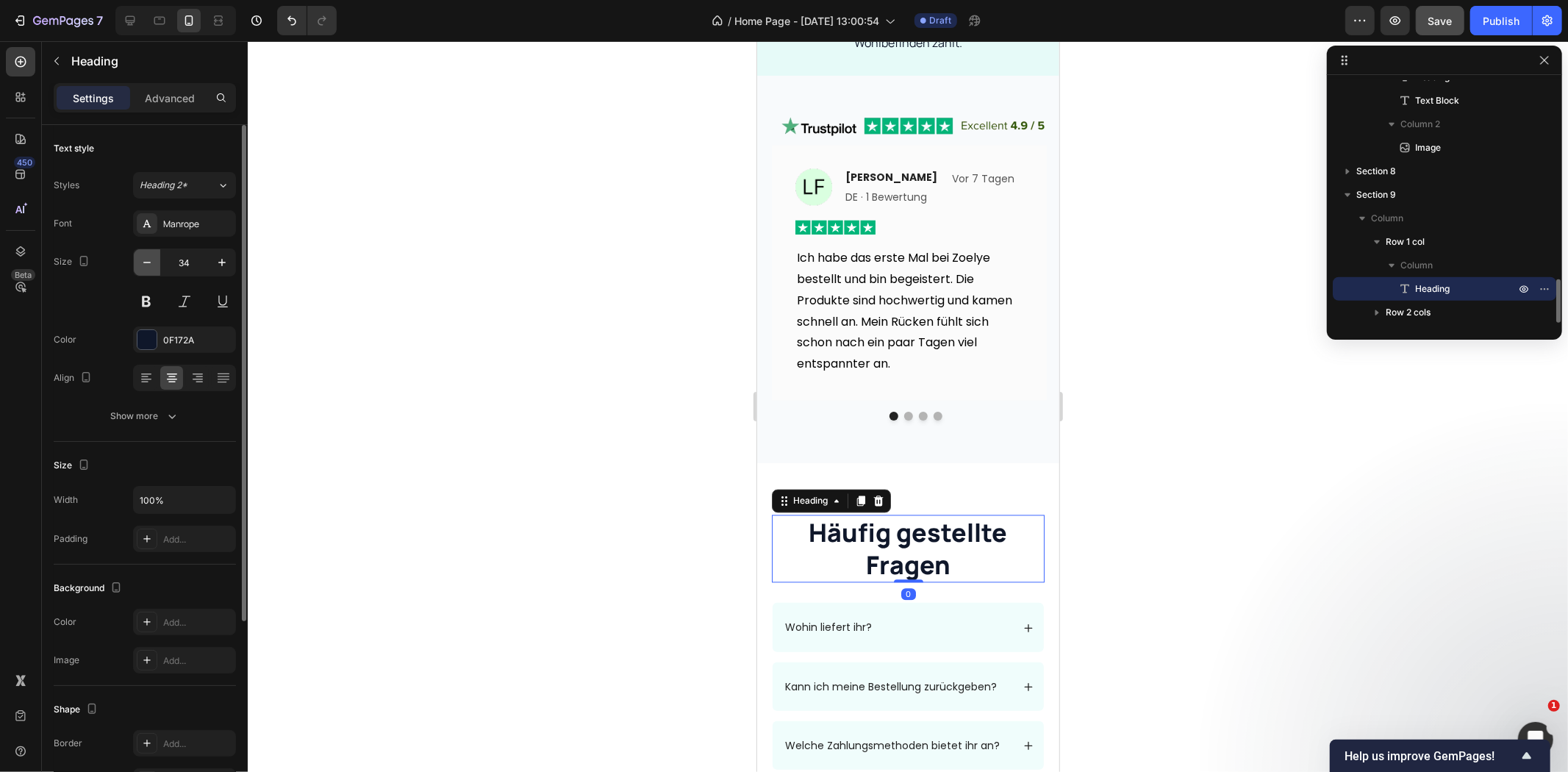
click at [149, 255] on icon "button" at bounding box center [147, 262] width 14 height 14
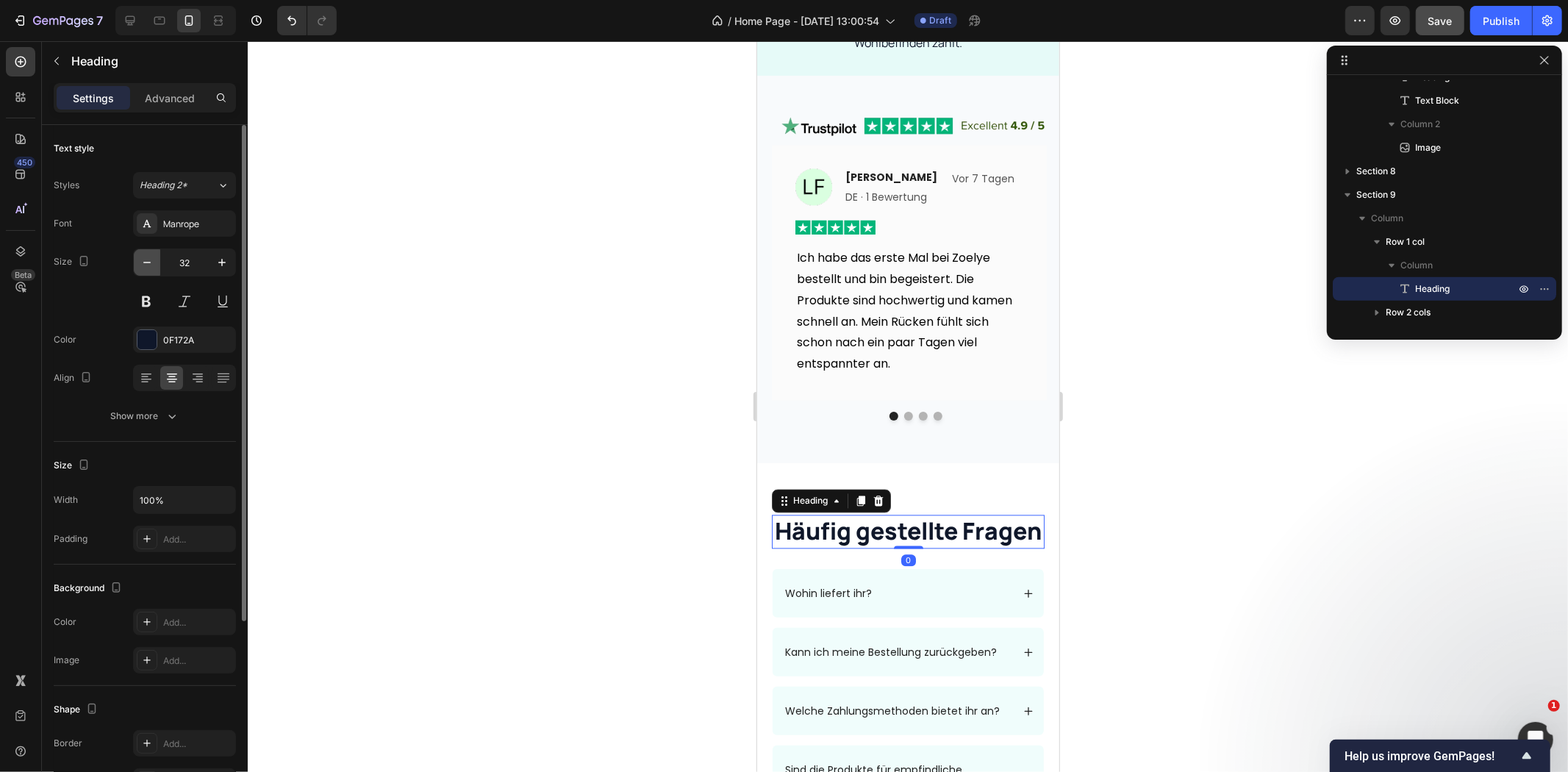
click at [149, 255] on icon "button" at bounding box center [147, 262] width 14 height 14
type input "28"
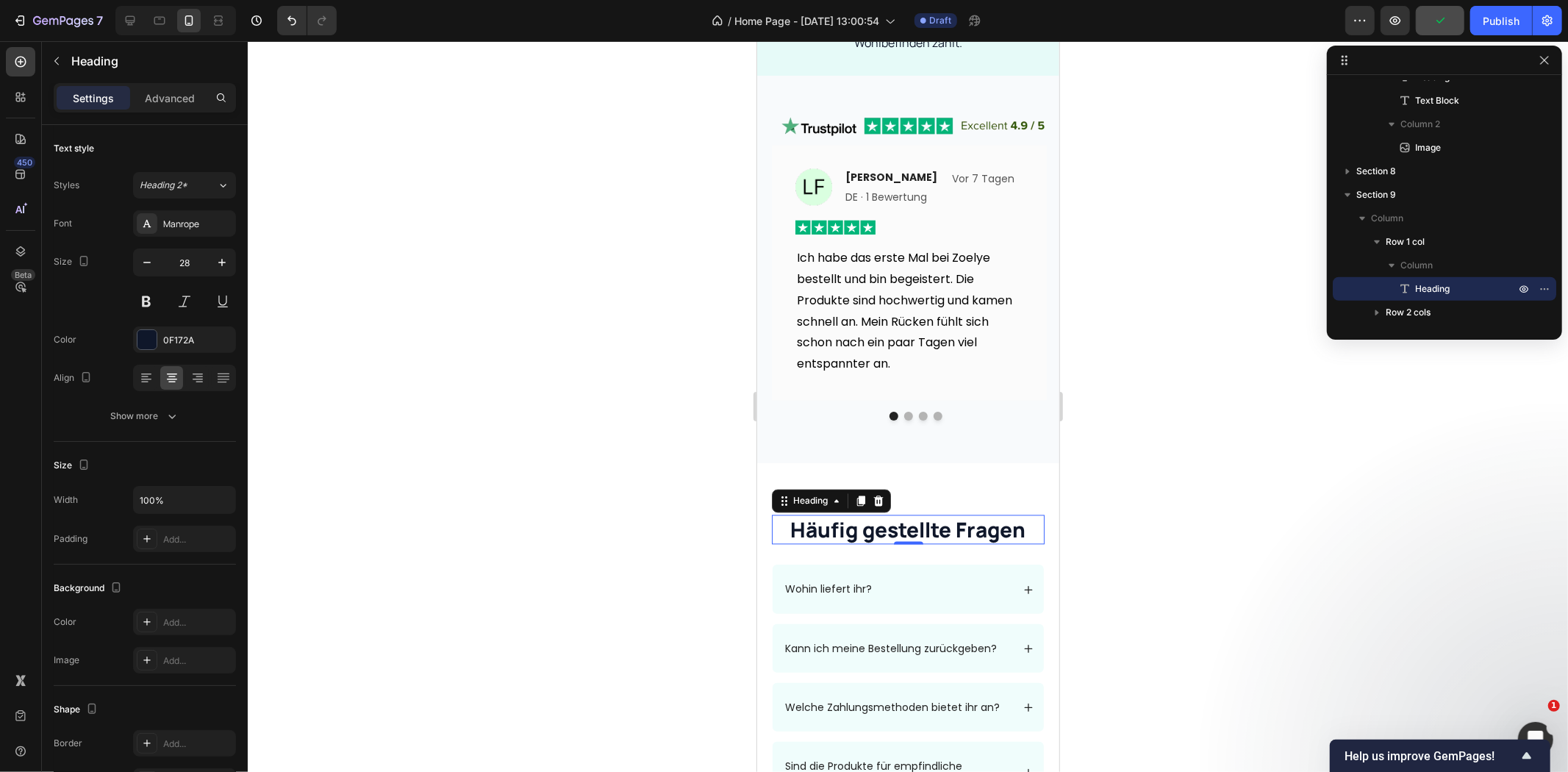
click at [519, 405] on div at bounding box center [907, 407] width 1320 height 731
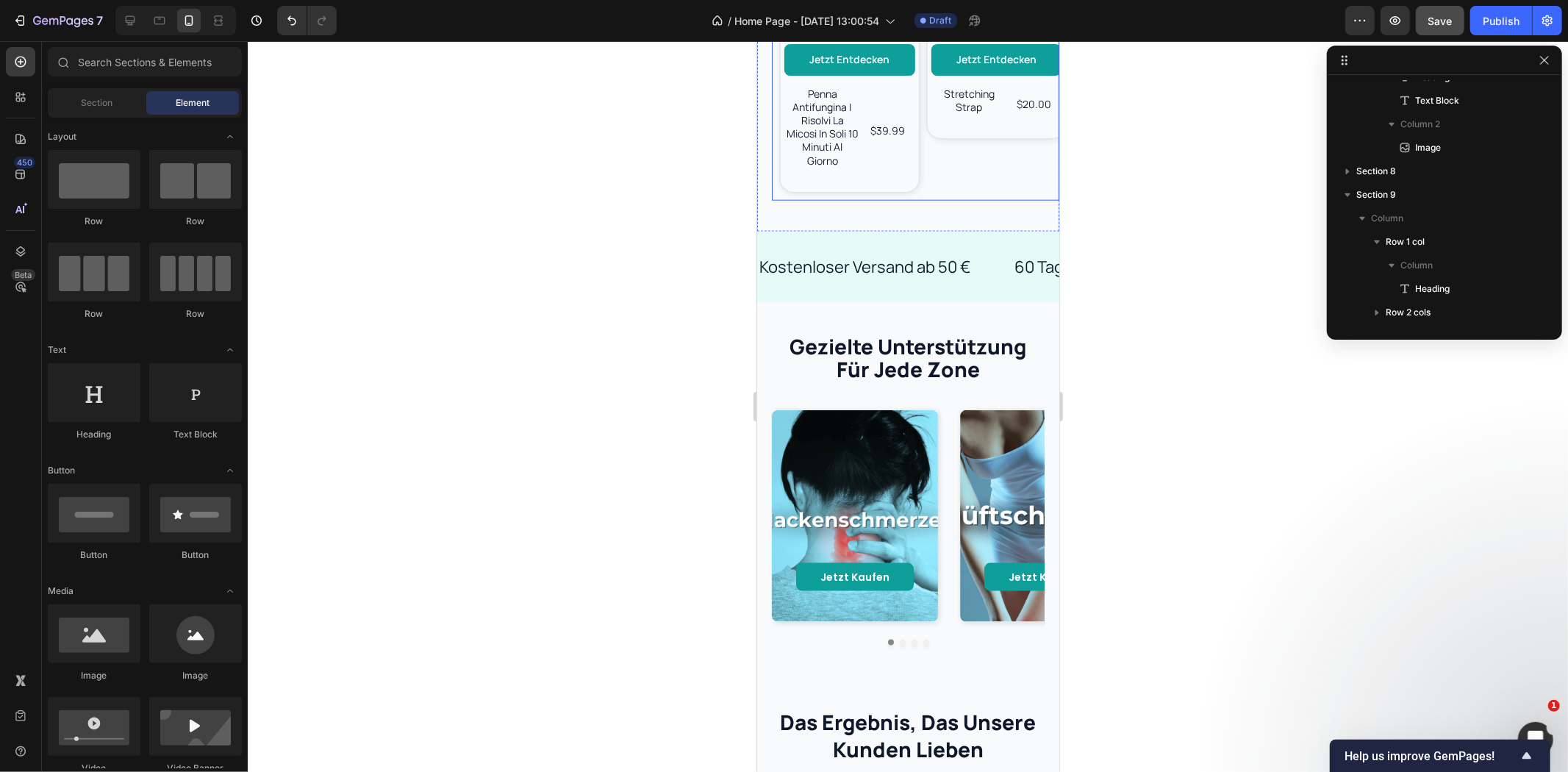
scroll to position [876, 0]
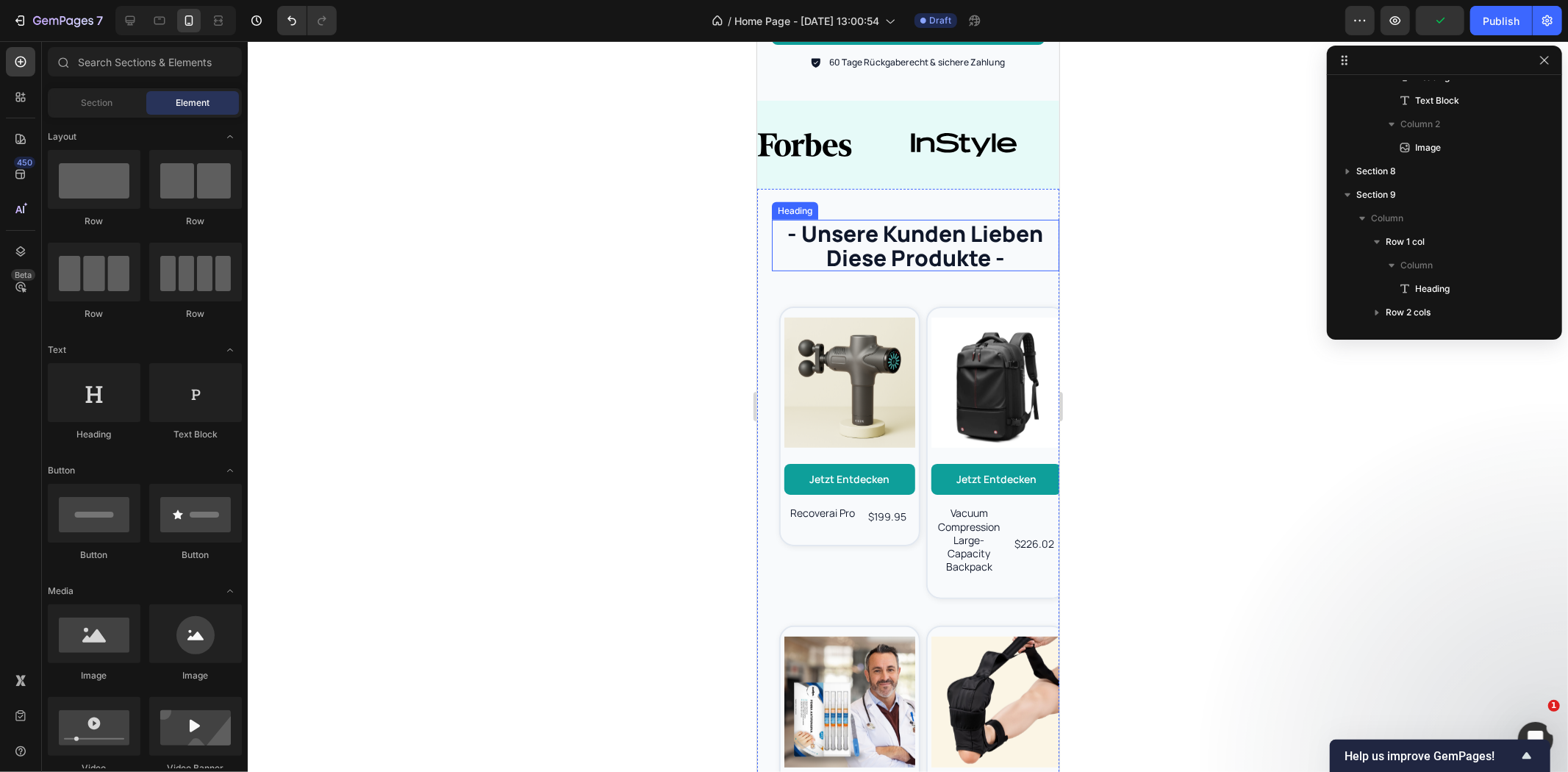
scroll to position [630, 0]
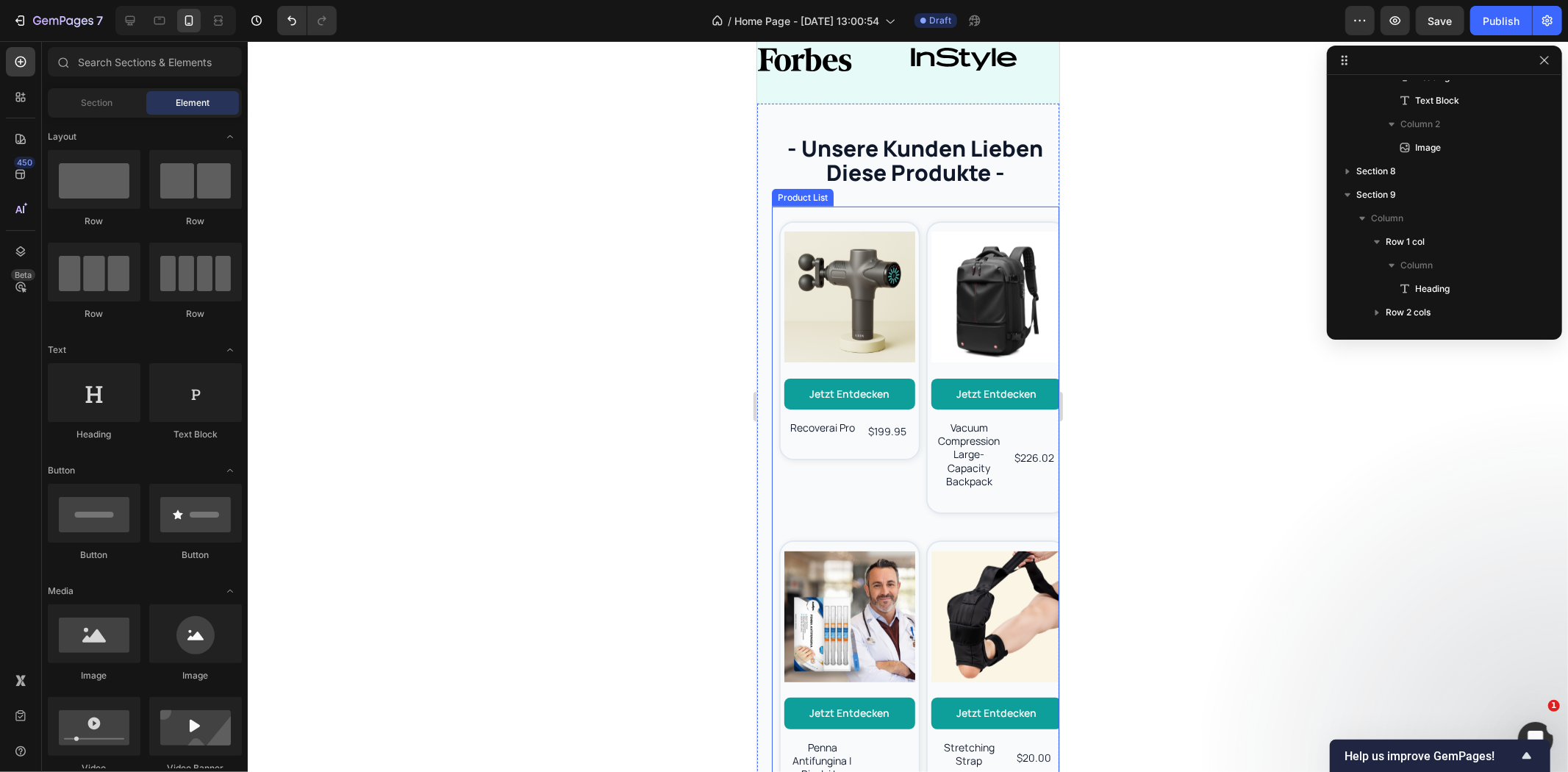
click at [876, 494] on div "Product Images Jetzt entdecken Button recoverai pro Product Title $199.95 Produ…" at bounding box center [841, 367] width 141 height 308
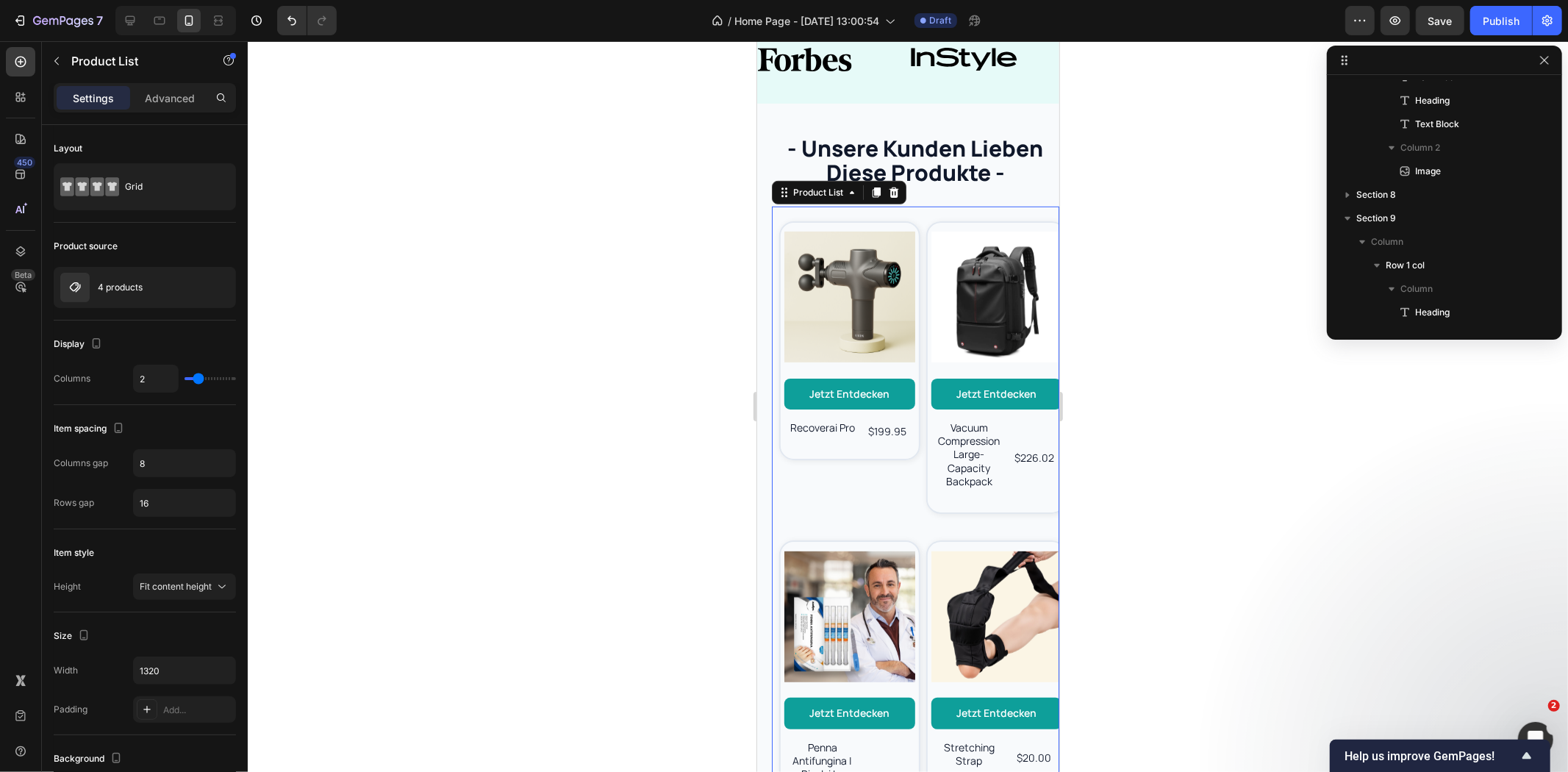
scroll to position [19, 0]
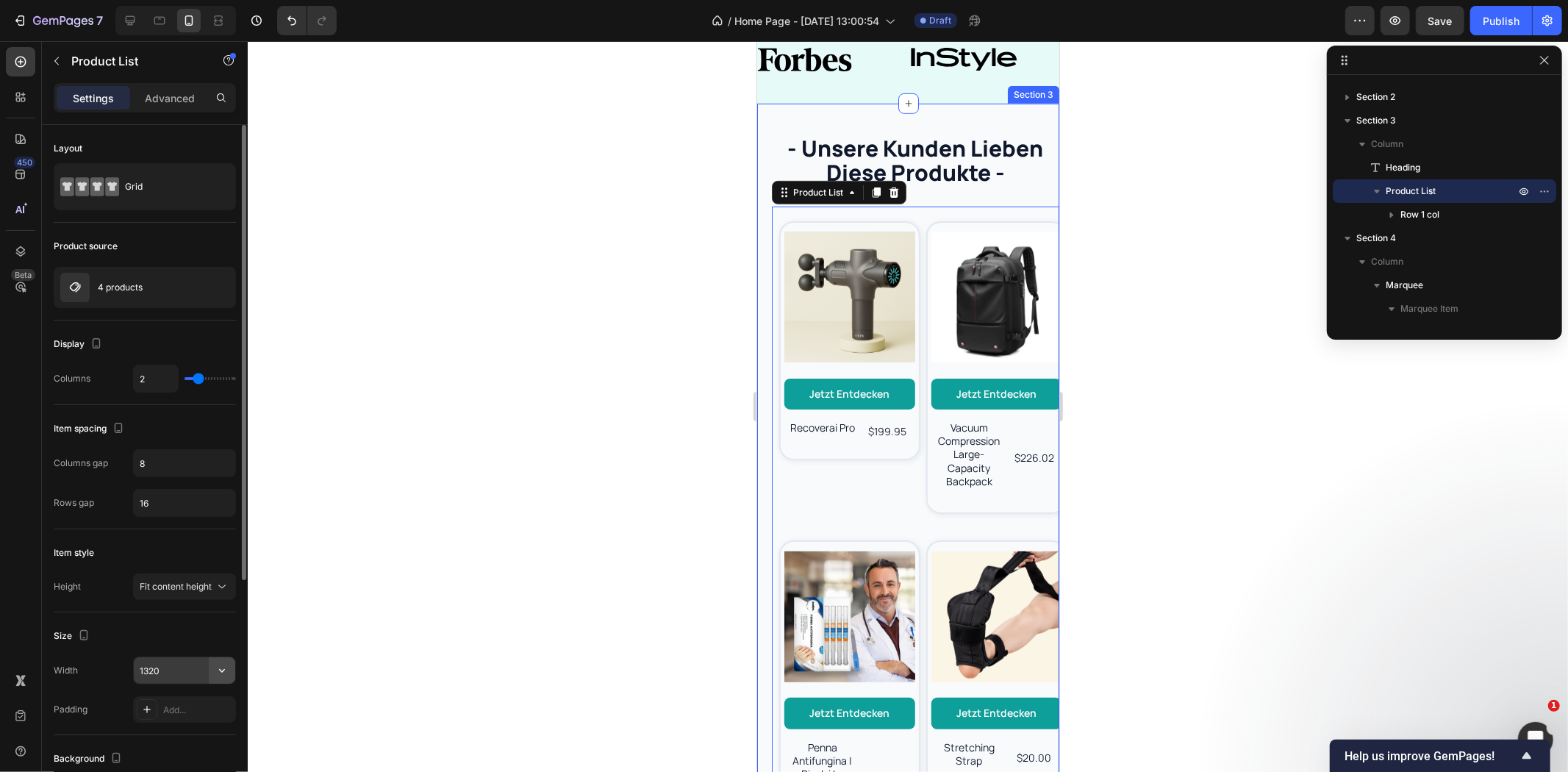
click at [224, 673] on icon "button" at bounding box center [222, 671] width 14 height 14
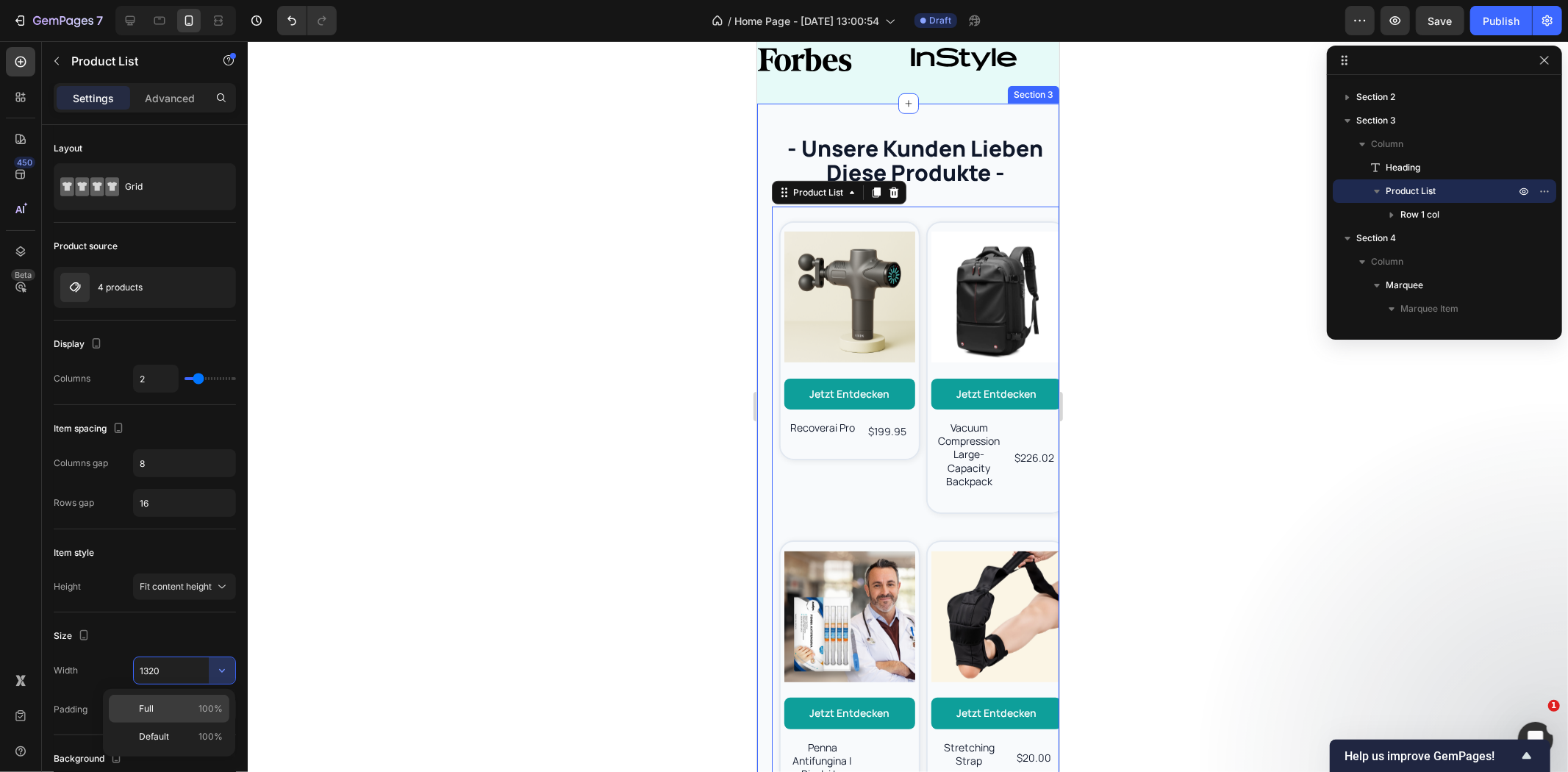
click at [201, 704] on span "100%" at bounding box center [211, 709] width 24 height 14
click at [296, 18] on icon "Undo/Redo" at bounding box center [292, 21] width 14 height 14
type input "1320"
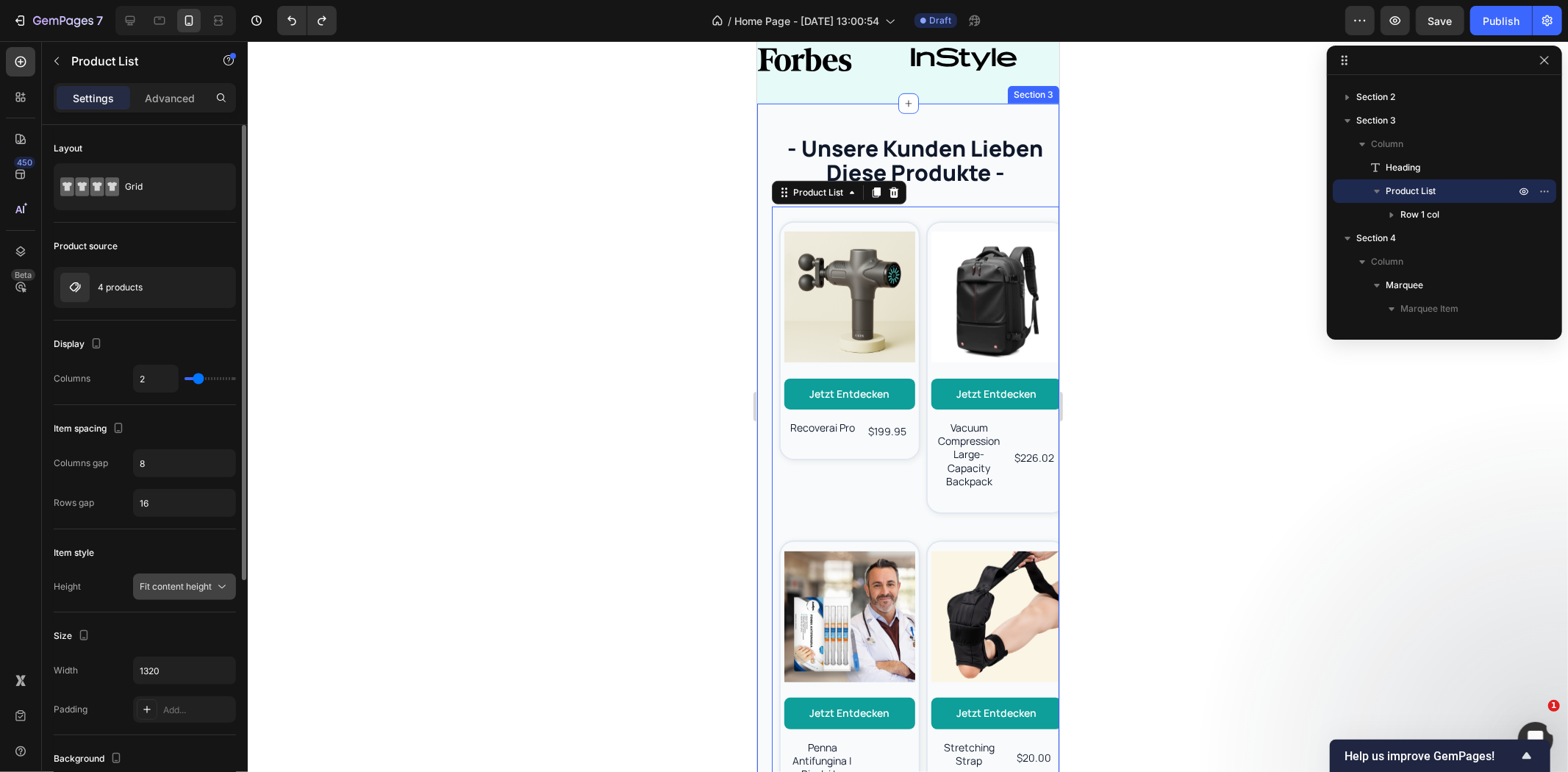
click at [171, 579] on div "Fit content height" at bounding box center [184, 587] width 89 height 14
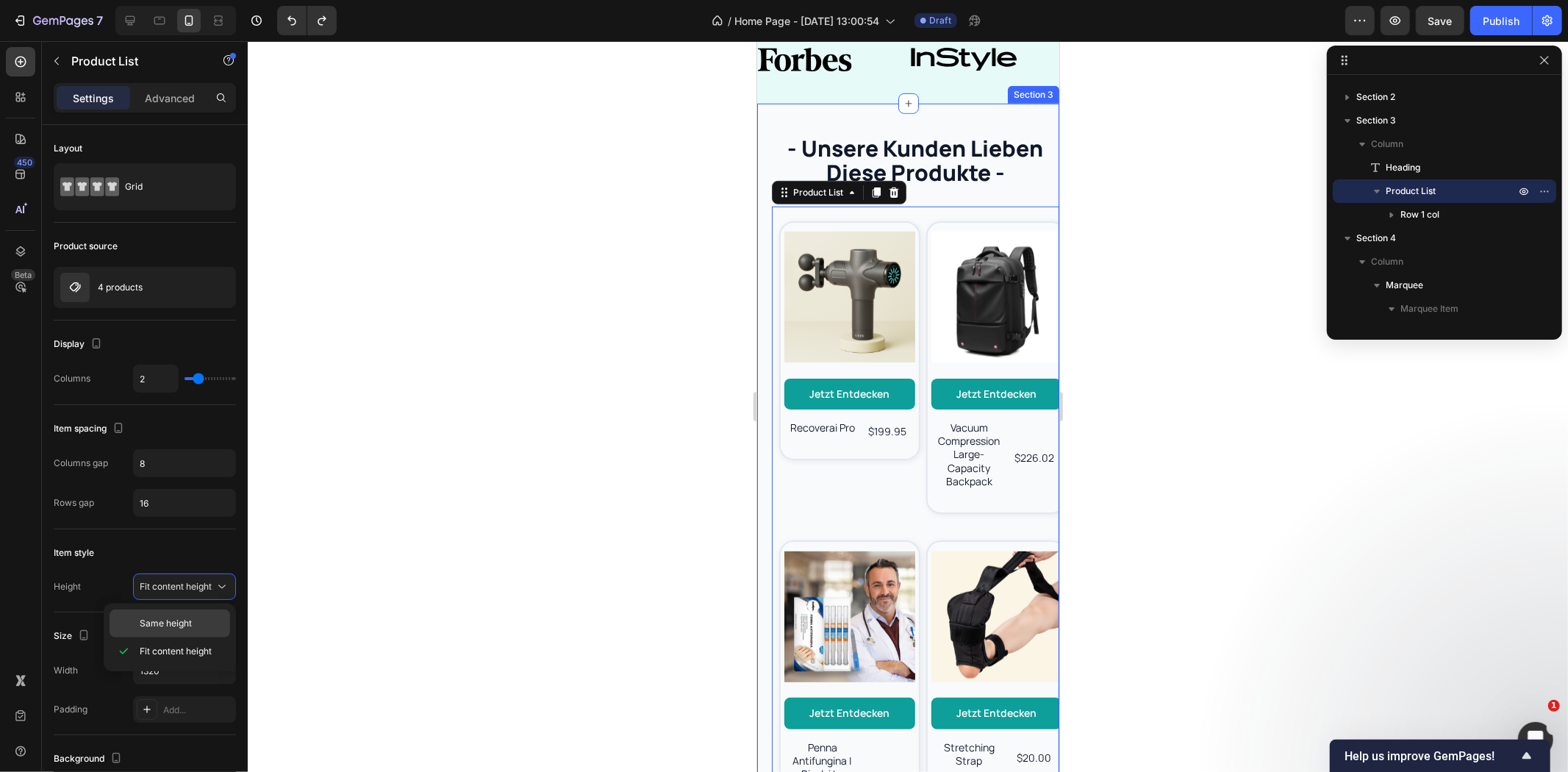
click at [170, 617] on span "Same height" at bounding box center [166, 624] width 52 height 14
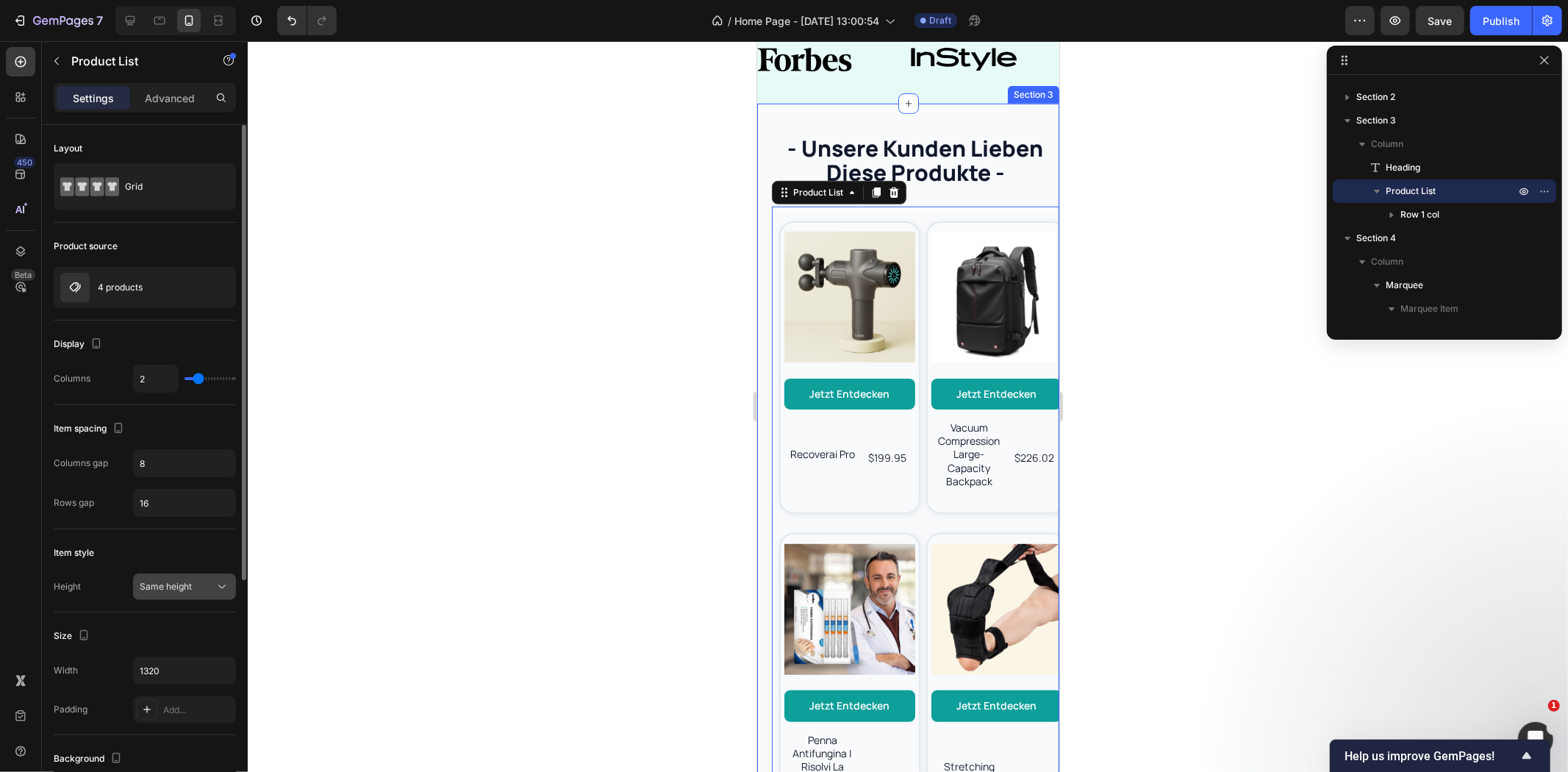
click at [178, 577] on button "Same height" at bounding box center [184, 587] width 103 height 26
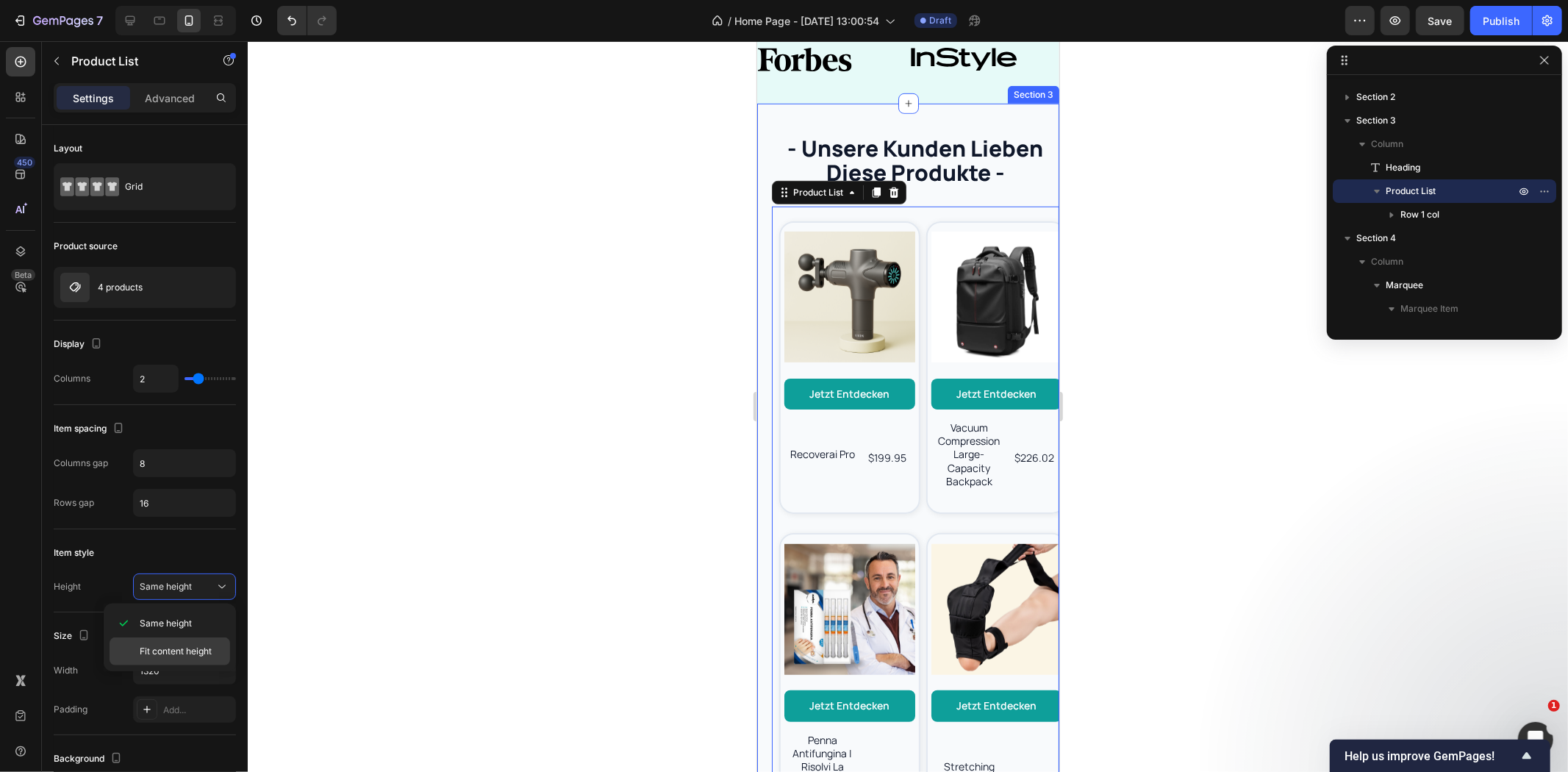
click at [172, 648] on span "Fit content height" at bounding box center [176, 651] width 72 height 14
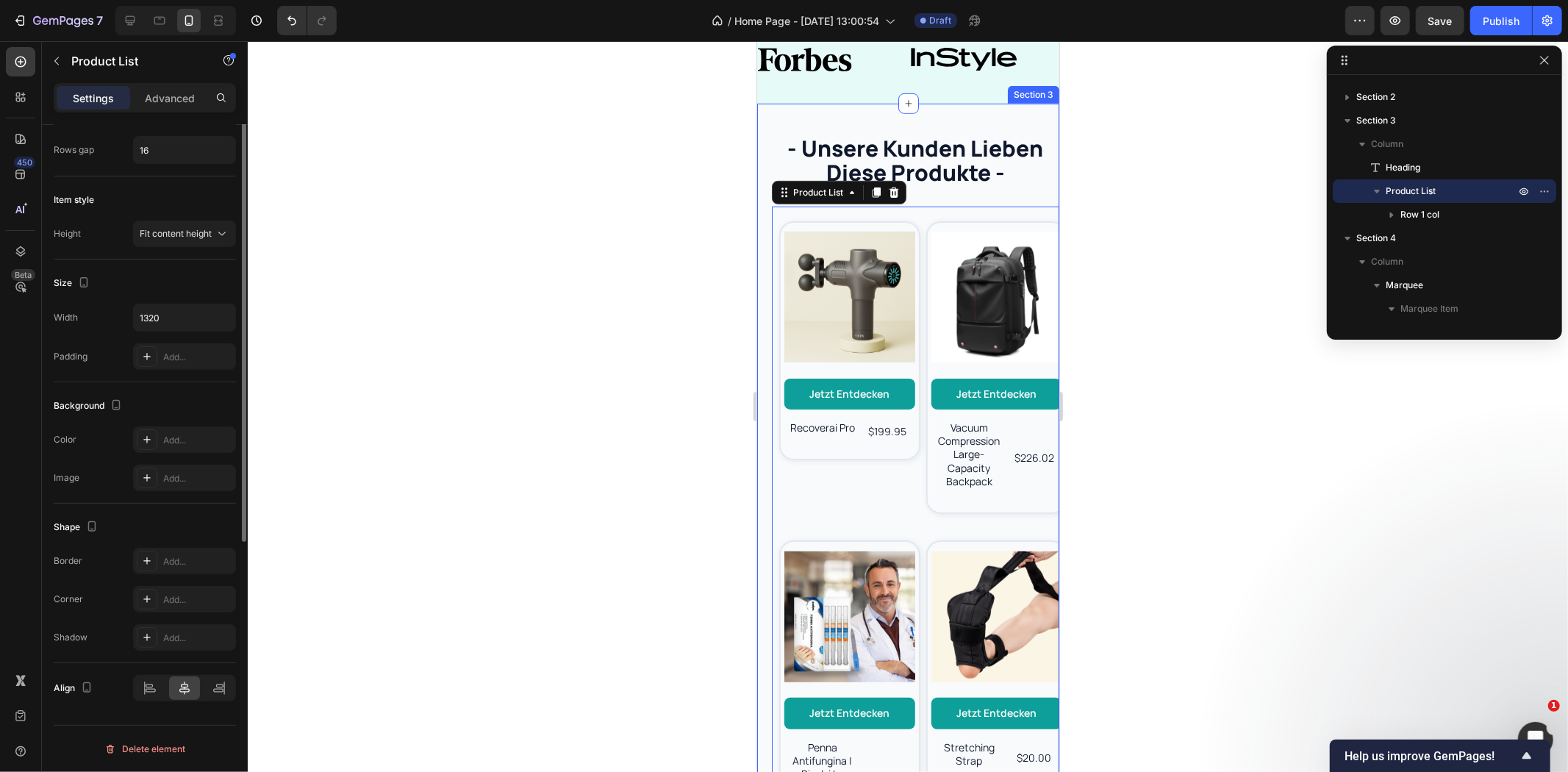
scroll to position [0, 0]
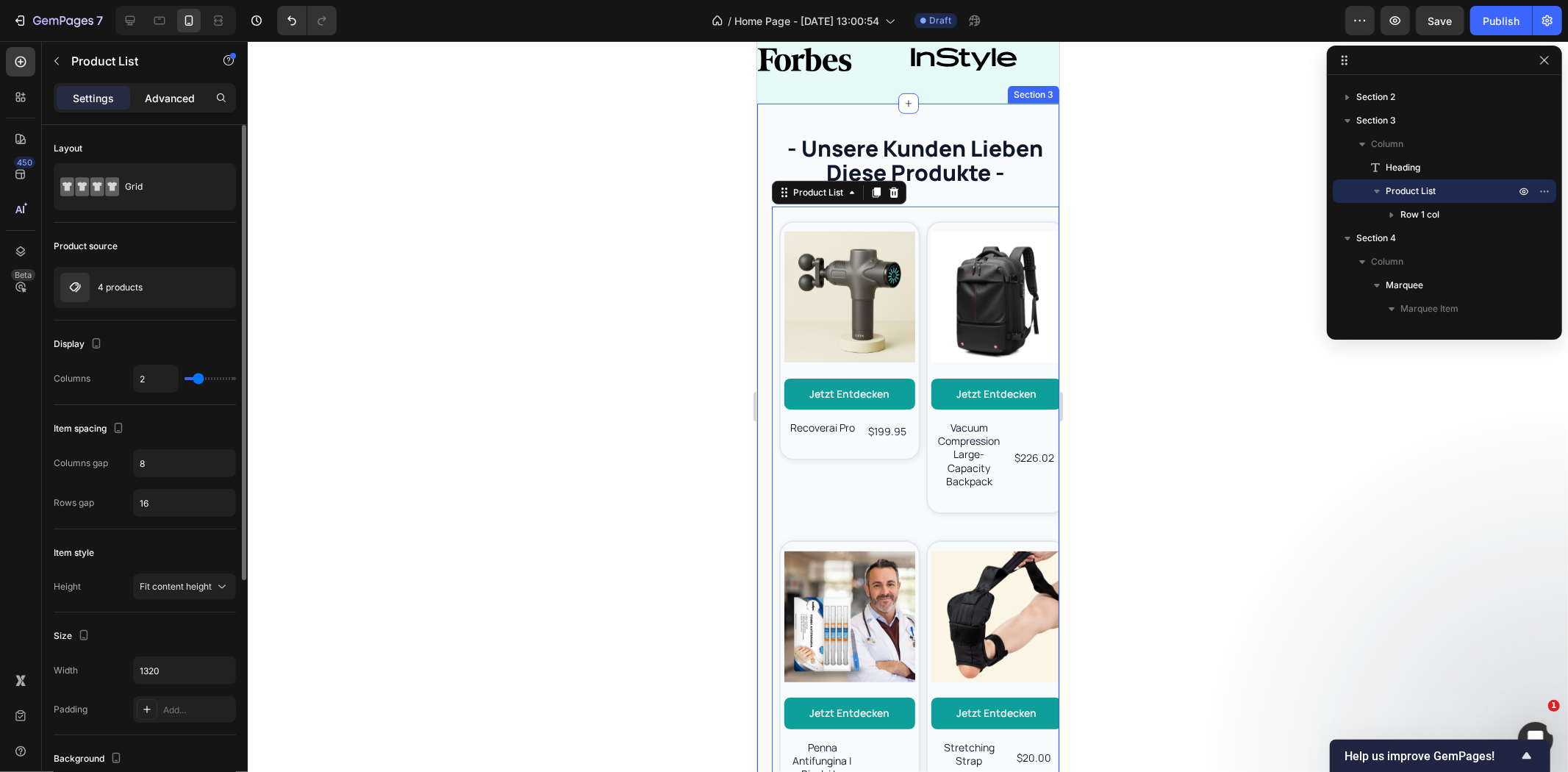
click at [167, 99] on p "Advanced" at bounding box center [169, 98] width 50 height 15
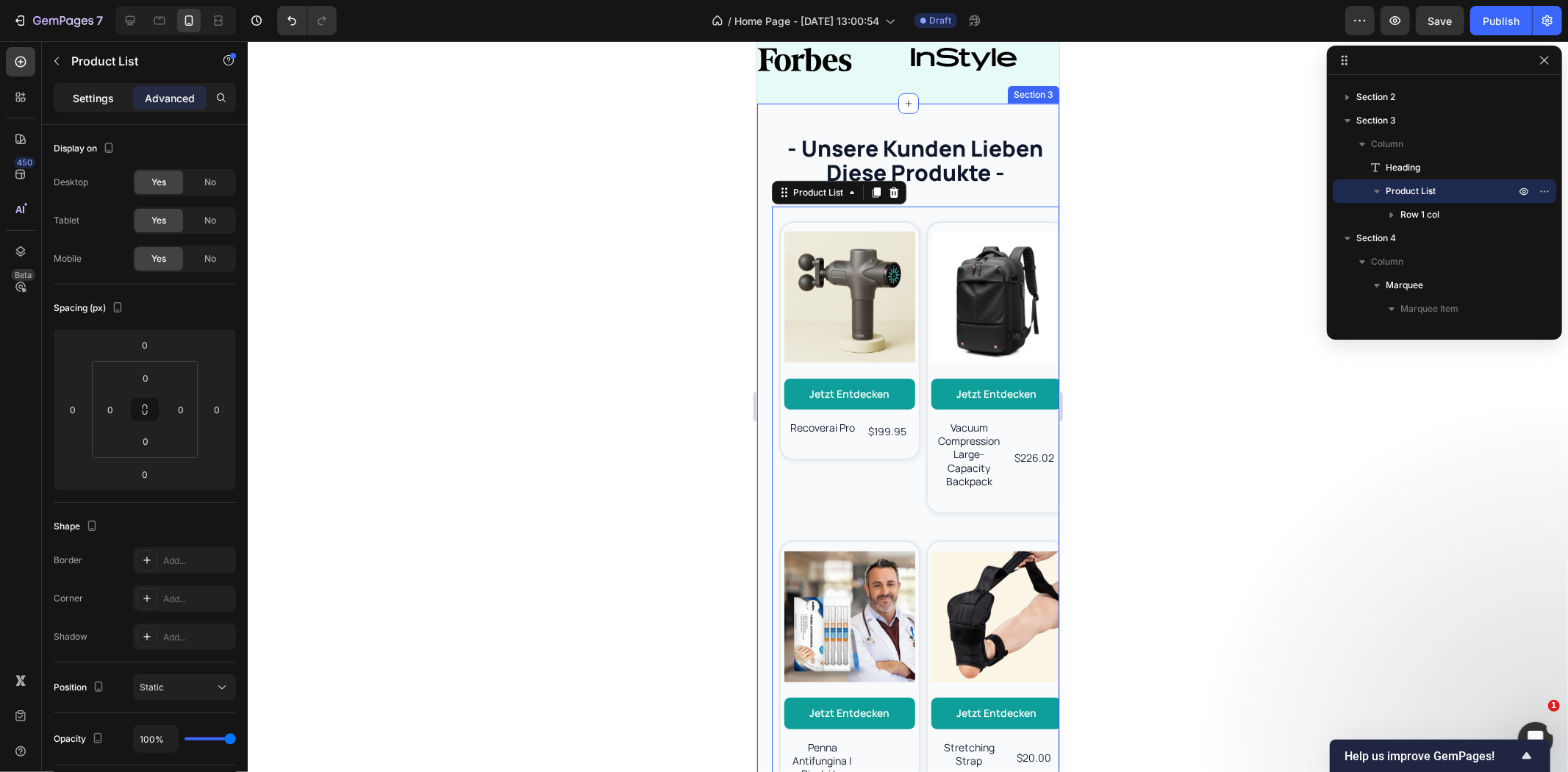
click at [101, 89] on div "Settings" at bounding box center [93, 98] width 73 height 24
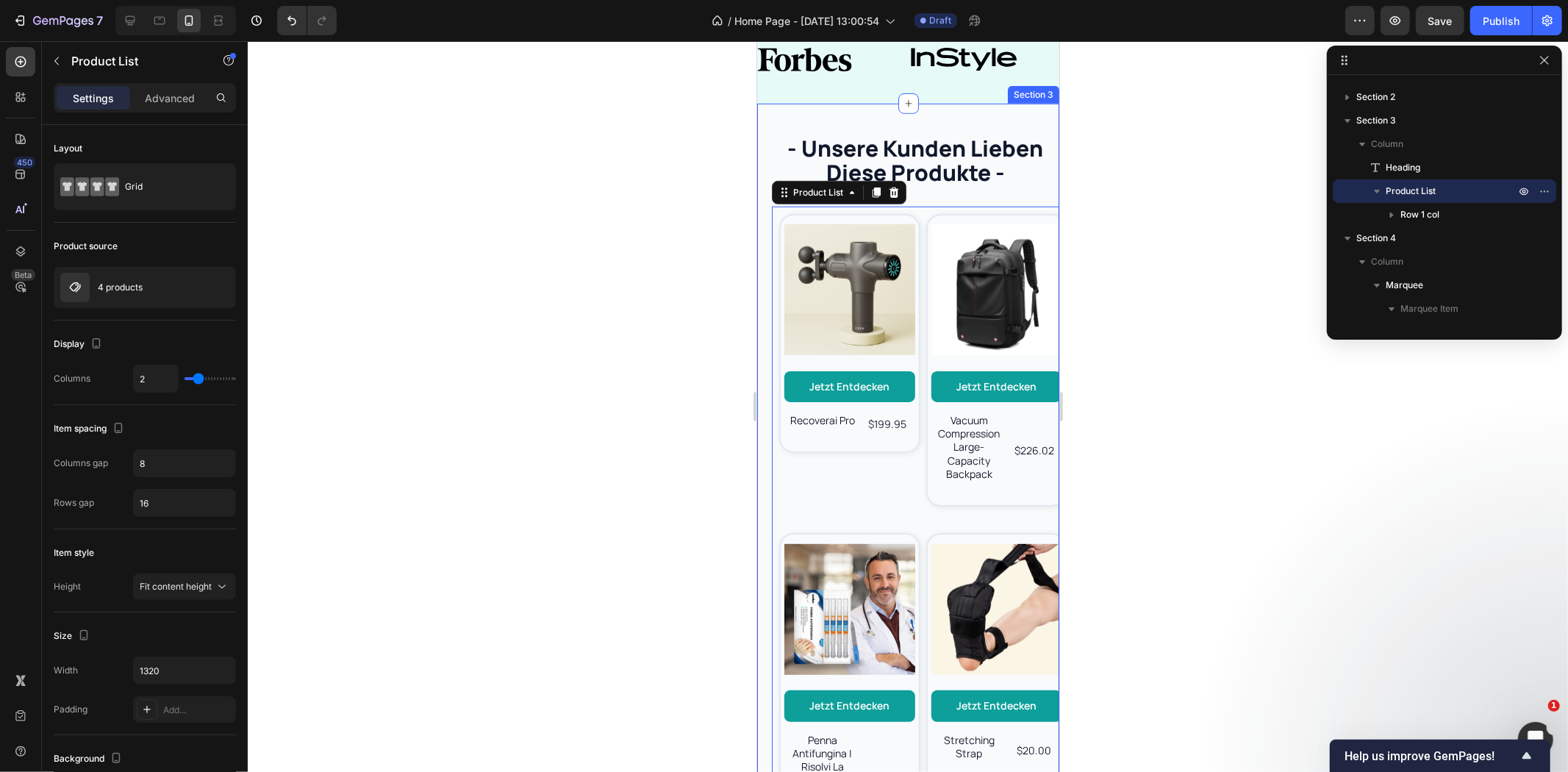
click at [1034, 191] on div "- unsere kunden lieben diese produkte - Heading Product Images Jetzt entdecken …" at bounding box center [915, 490] width 287 height 712
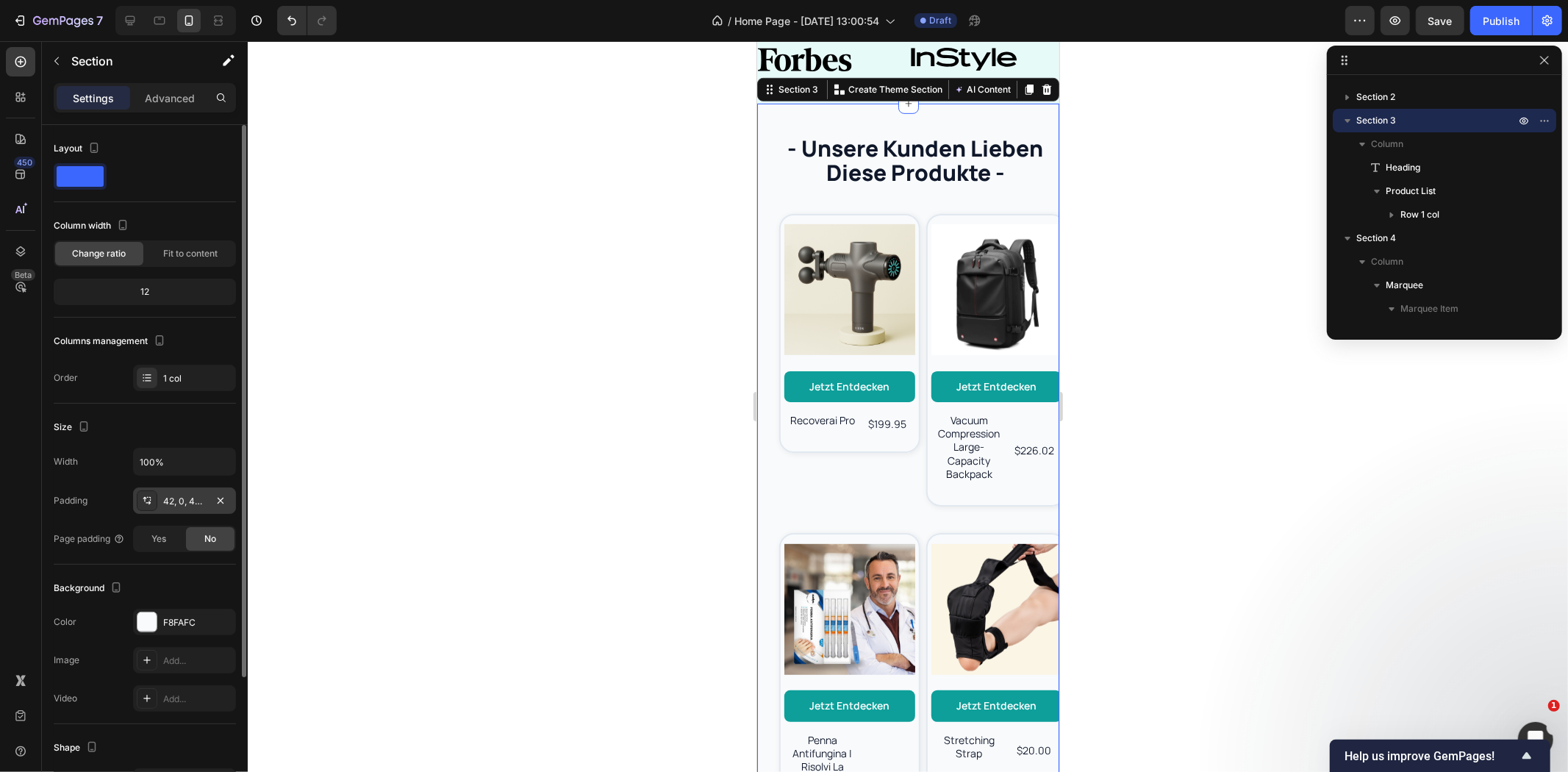
click at [192, 499] on div "42, 0, 42, 20" at bounding box center [184, 501] width 42 height 14
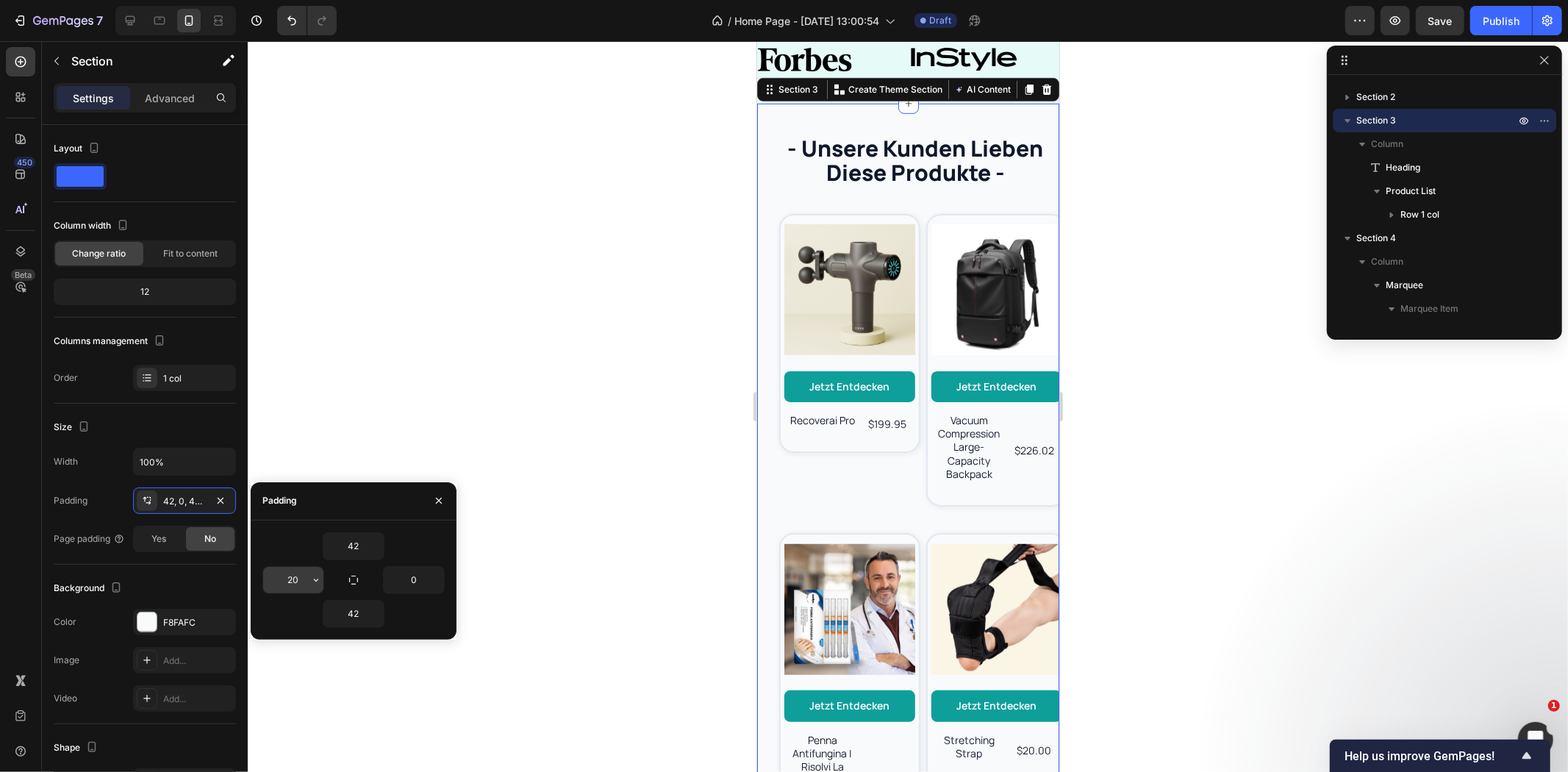
click at [292, 581] on input "20" at bounding box center [293, 579] width 61 height 26
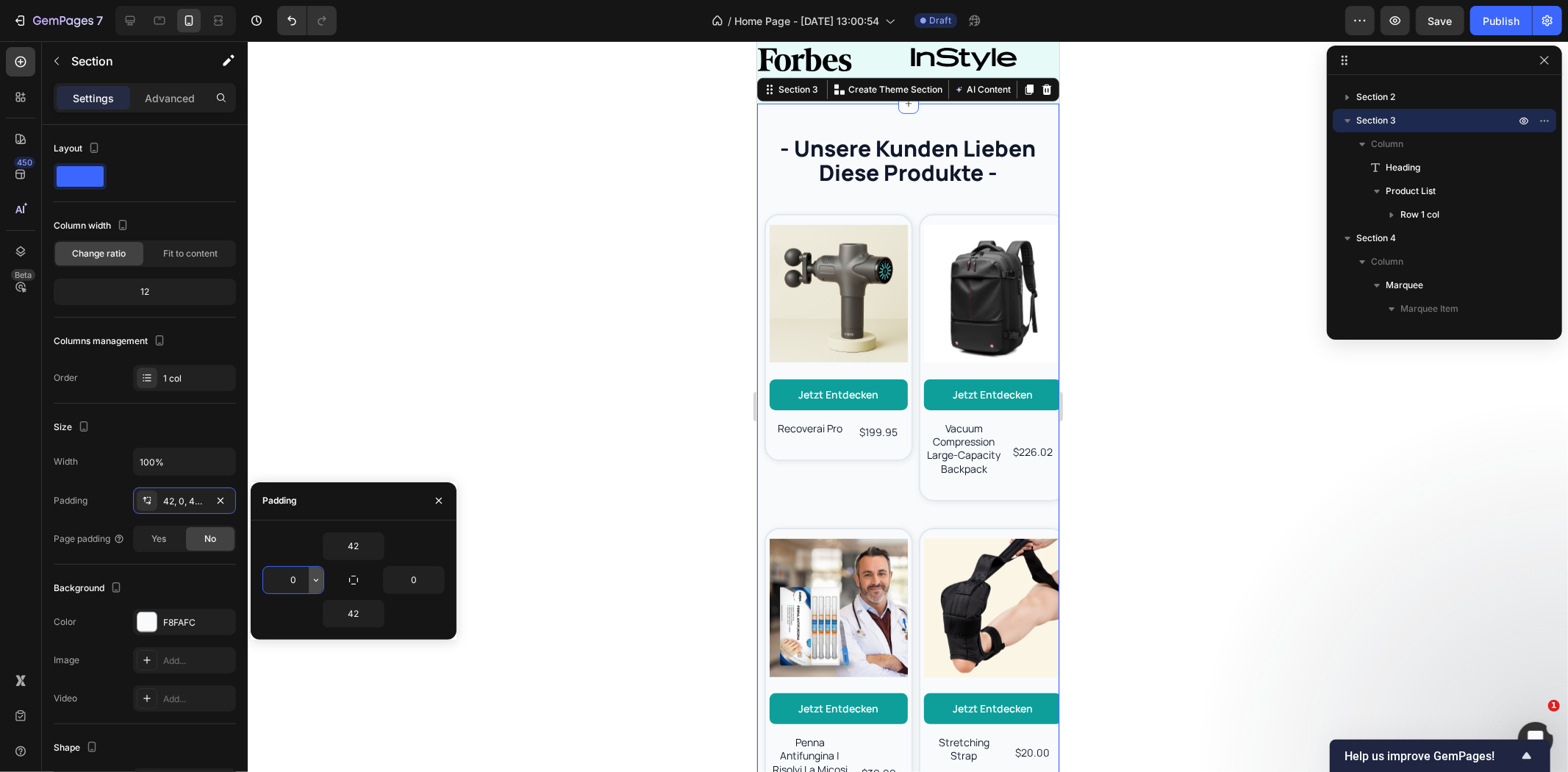
click at [311, 576] on icon "button" at bounding box center [315, 579] width 12 height 12
click at [297, 581] on input "0" at bounding box center [293, 579] width 61 height 26
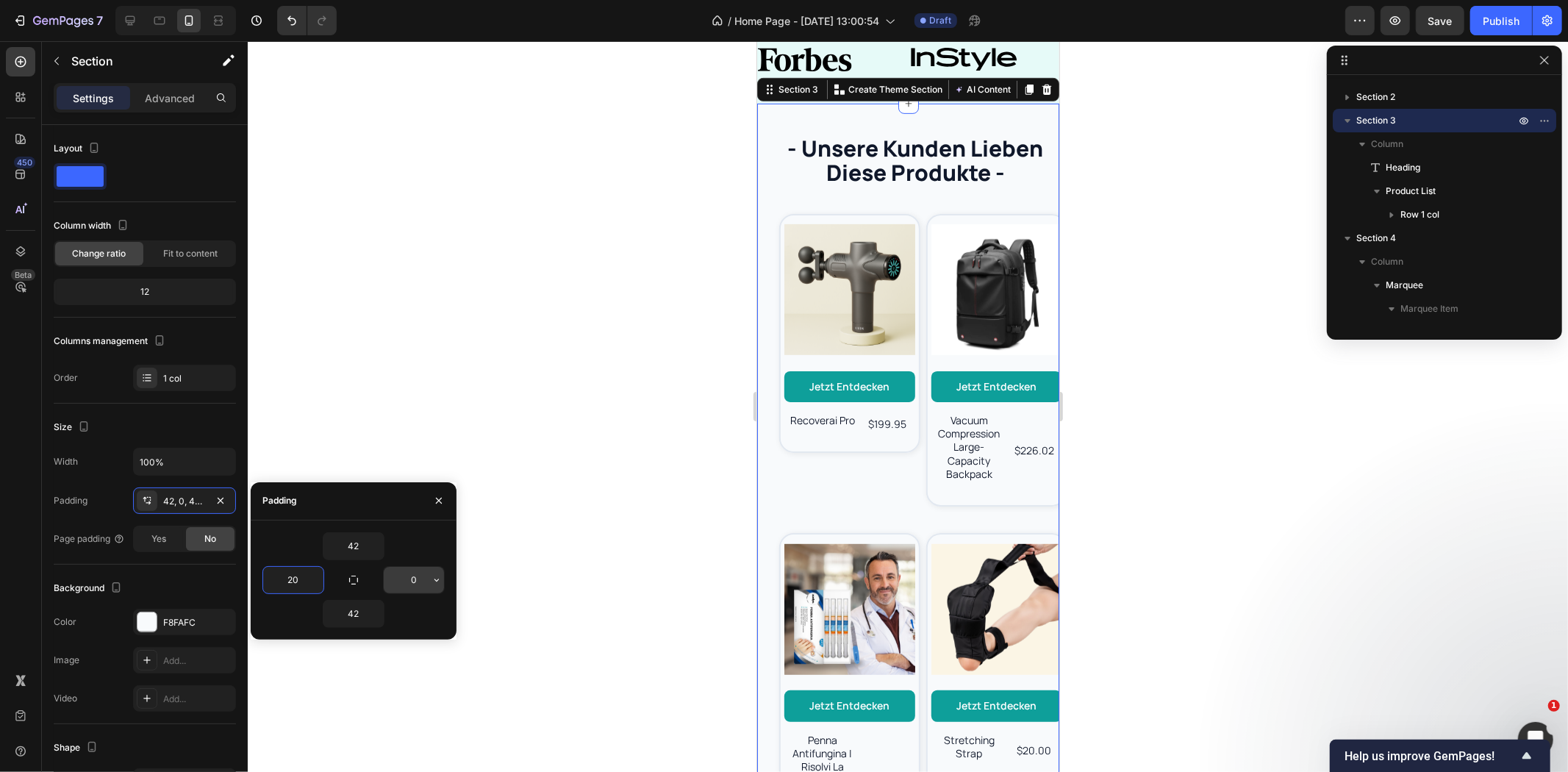
type input "20"
click at [414, 577] on input "0" at bounding box center [414, 579] width 61 height 26
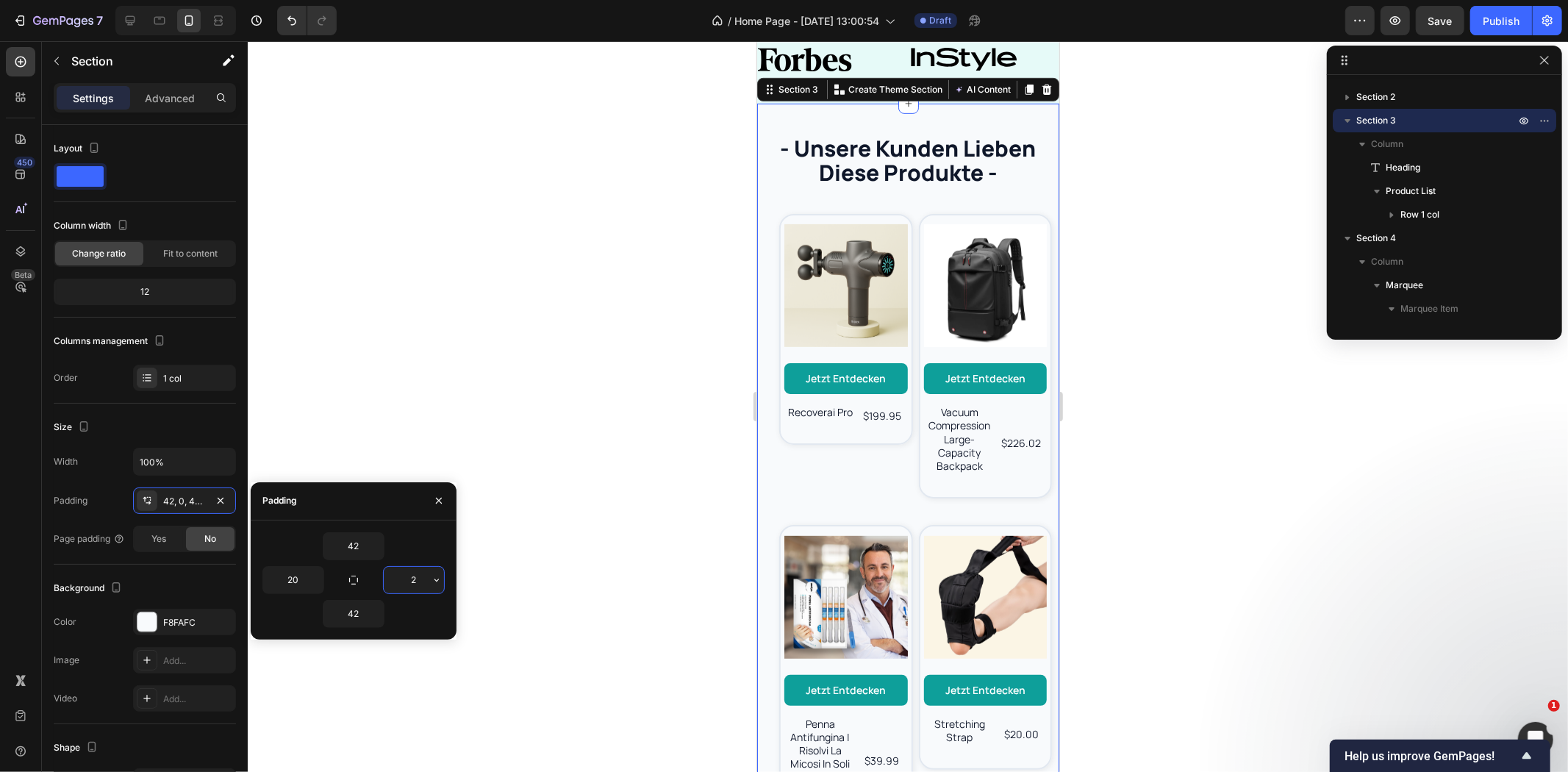
type input "20"
click at [608, 401] on div at bounding box center [907, 407] width 1320 height 731
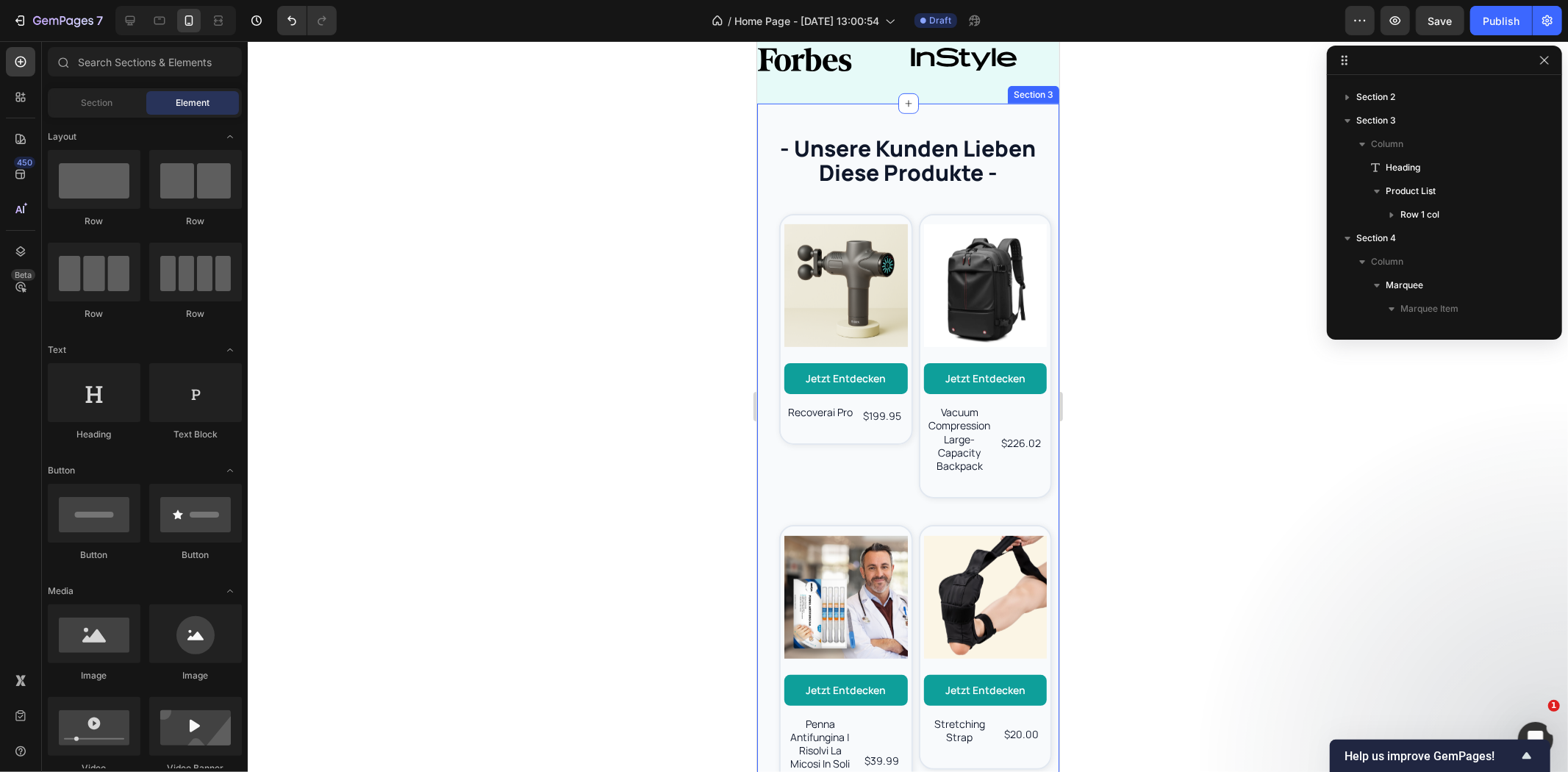
click at [1032, 193] on div "- unsere kunden lieben diese produkte - Heading Product Images Jetzt entdecken …" at bounding box center [907, 483] width 302 height 759
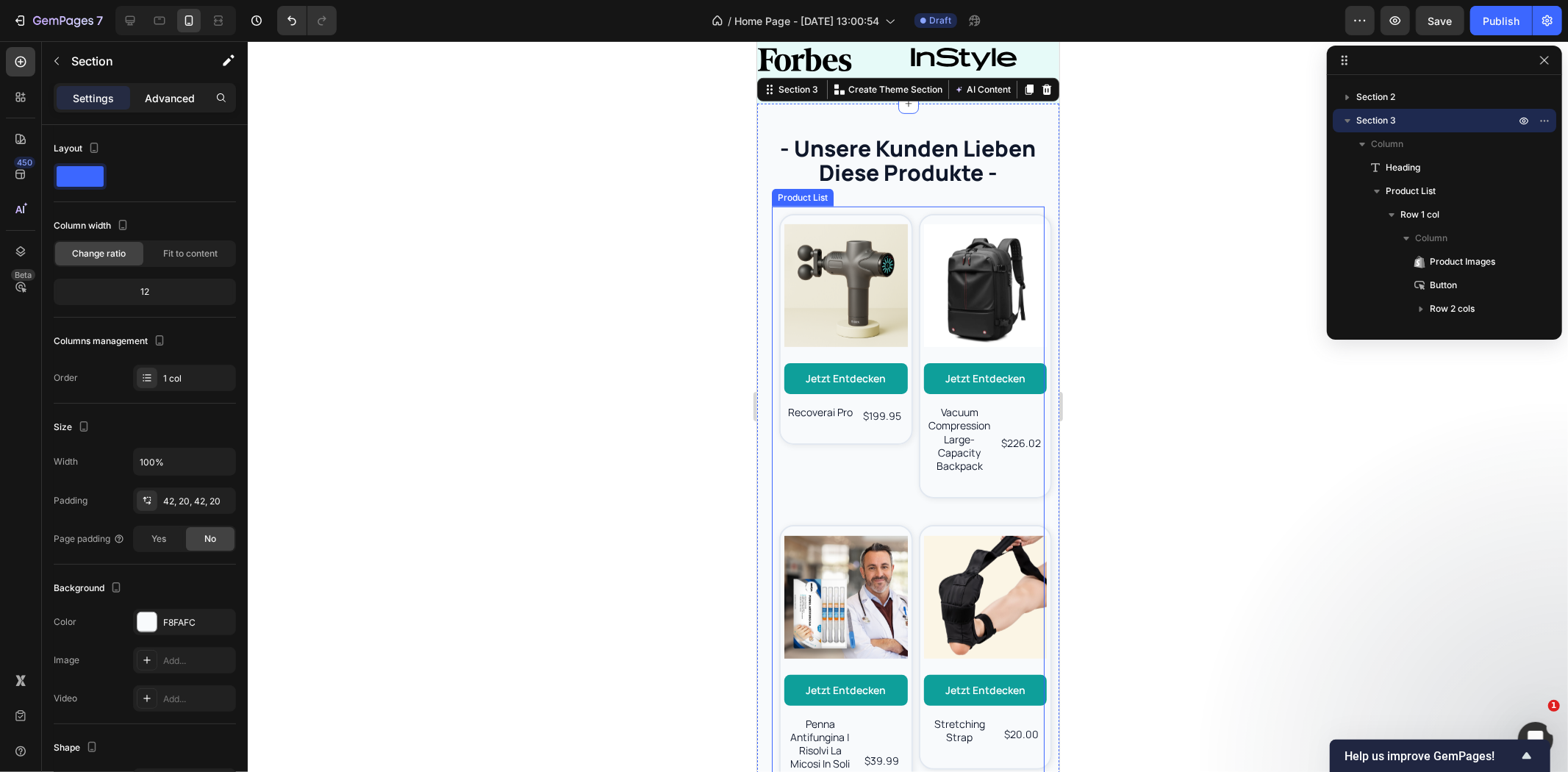
click at [167, 100] on p "Advanced" at bounding box center [169, 98] width 50 height 15
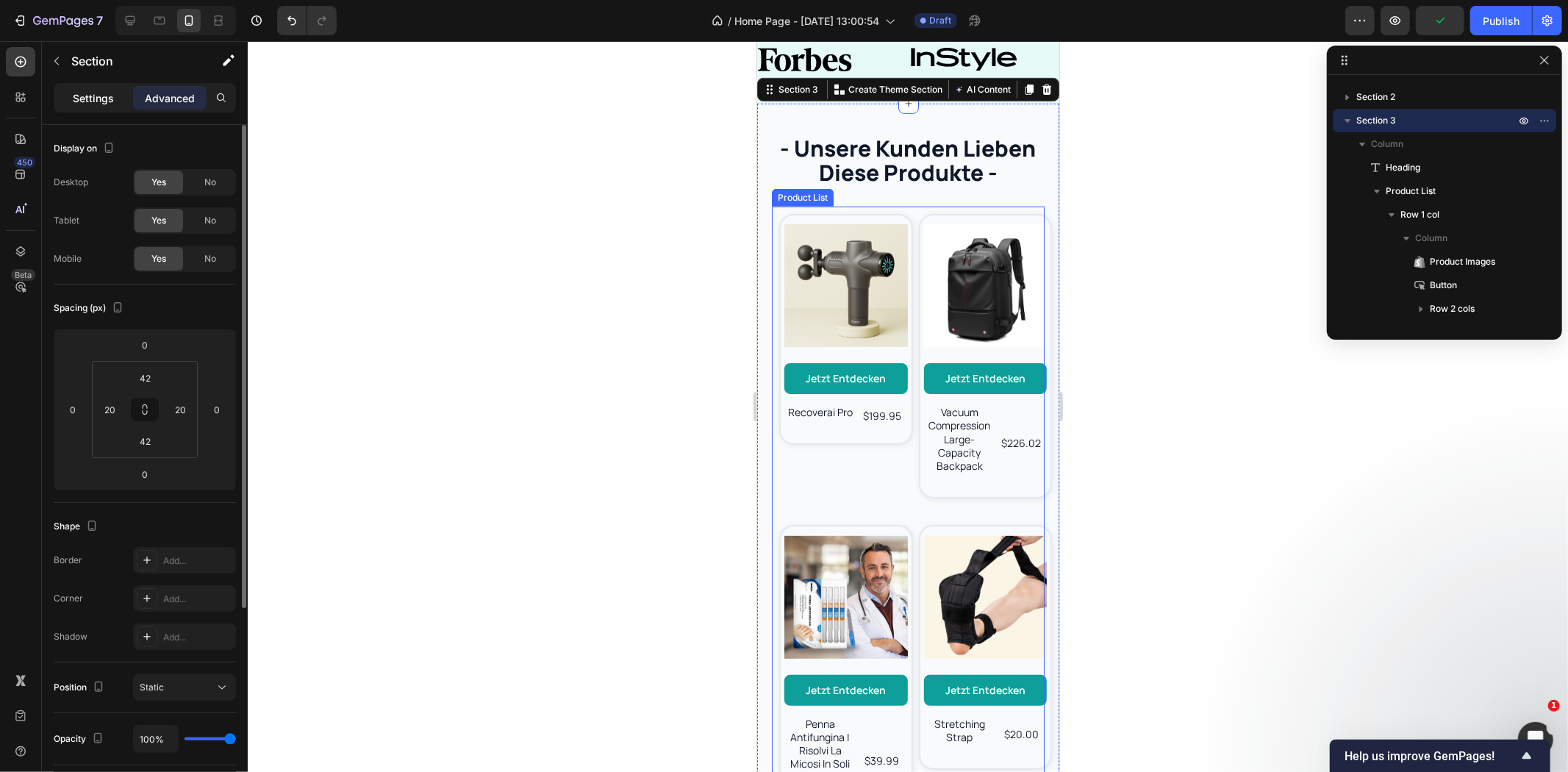
click at [84, 96] on p "Settings" at bounding box center [94, 98] width 42 height 15
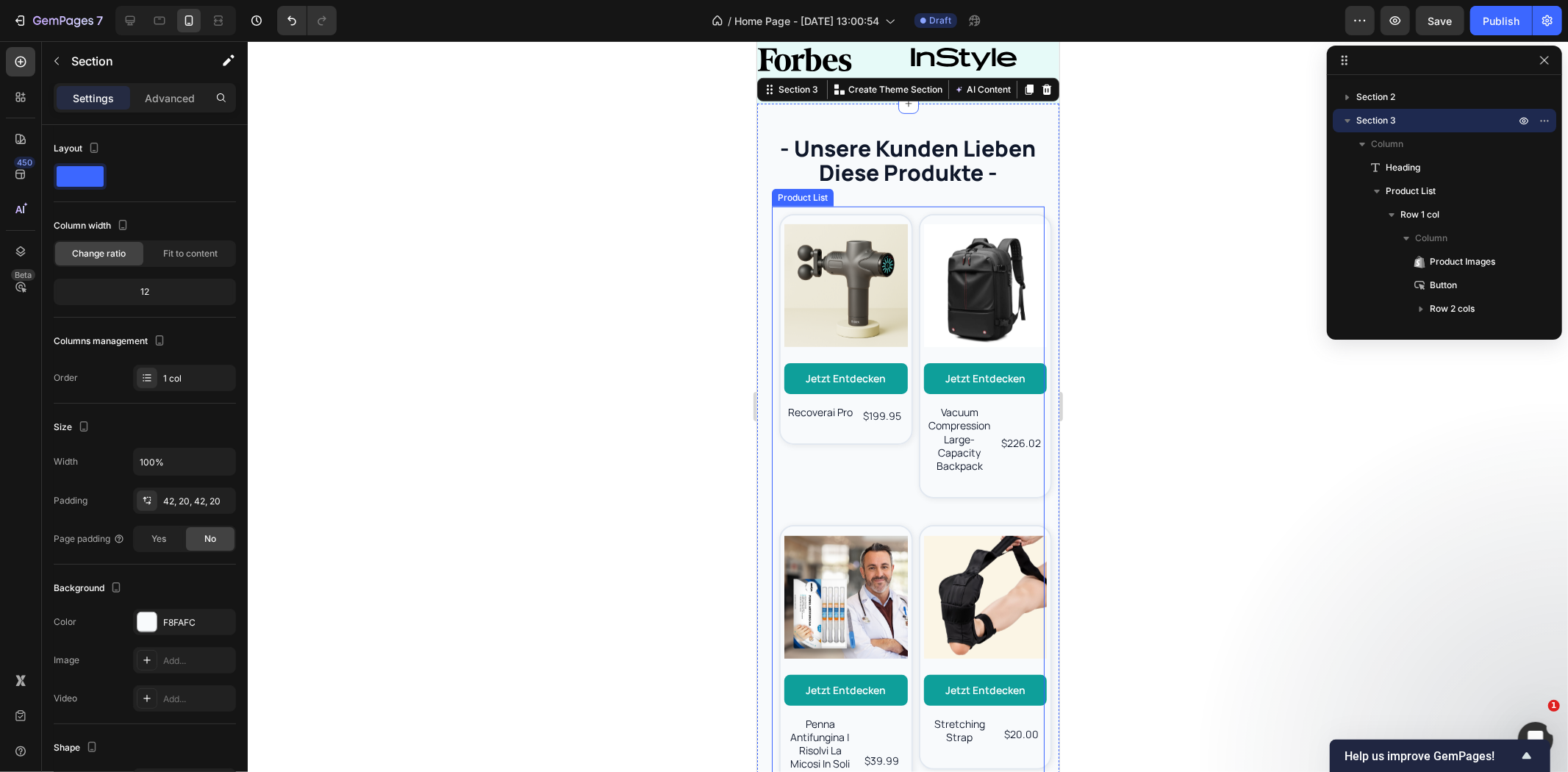
click at [911, 361] on div "Product Images Jetzt entdecken Button vacuum compression large-capacity backpac…" at bounding box center [978, 356] width 134 height 300
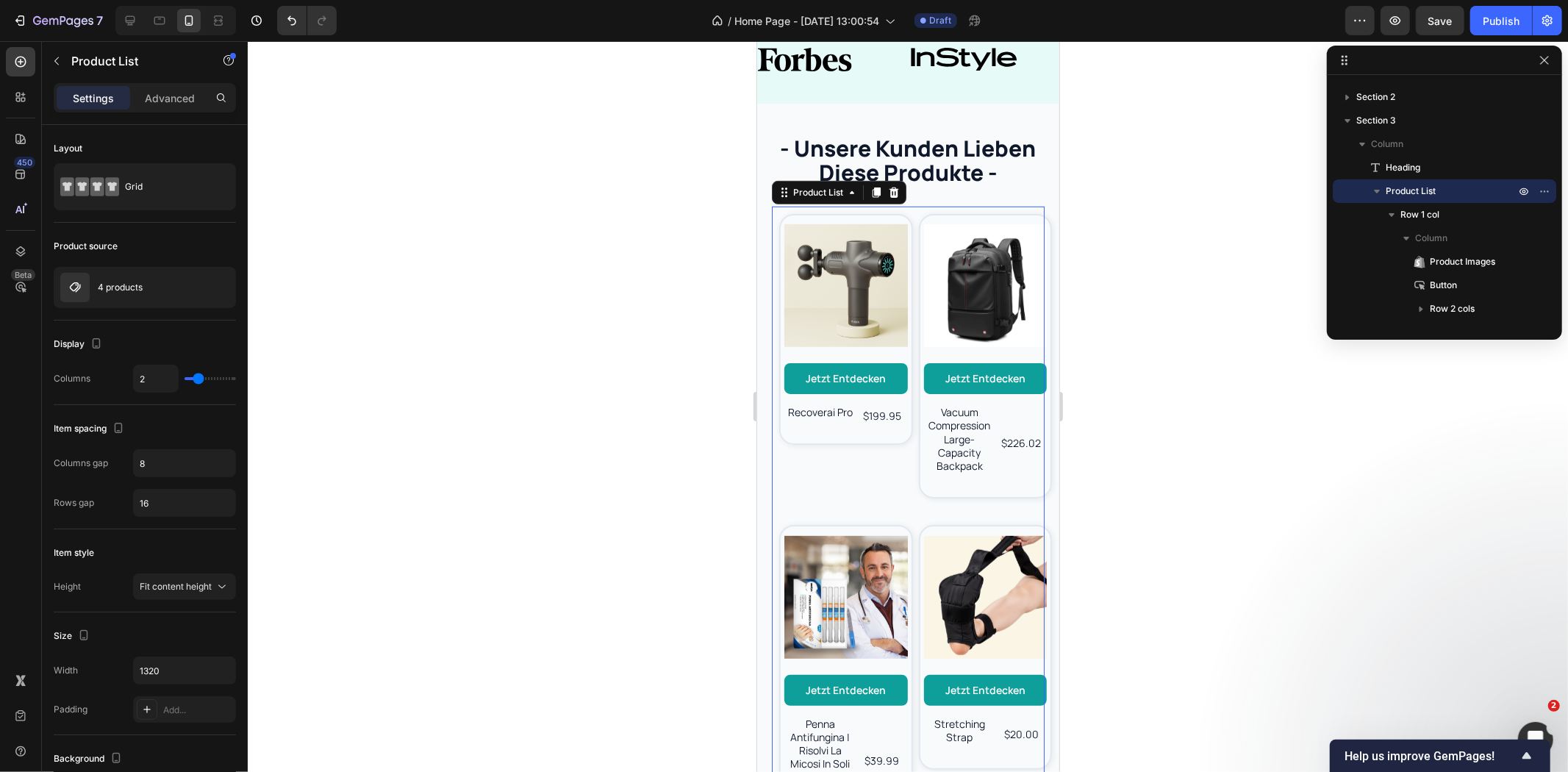
click at [867, 503] on div "Product Images Jetzt entdecken Button recoverai pro Product Title $199.95 Produ…" at bounding box center [907, 518] width 273 height 625
drag, startPoint x: 826, startPoint y: 350, endPoint x: 810, endPoint y: 349, distance: 16.0
click at [826, 350] on div "Product Images Jetzt entdecken Button recoverai pro Product Title $199.95 Produ…" at bounding box center [845, 329] width 124 height 221
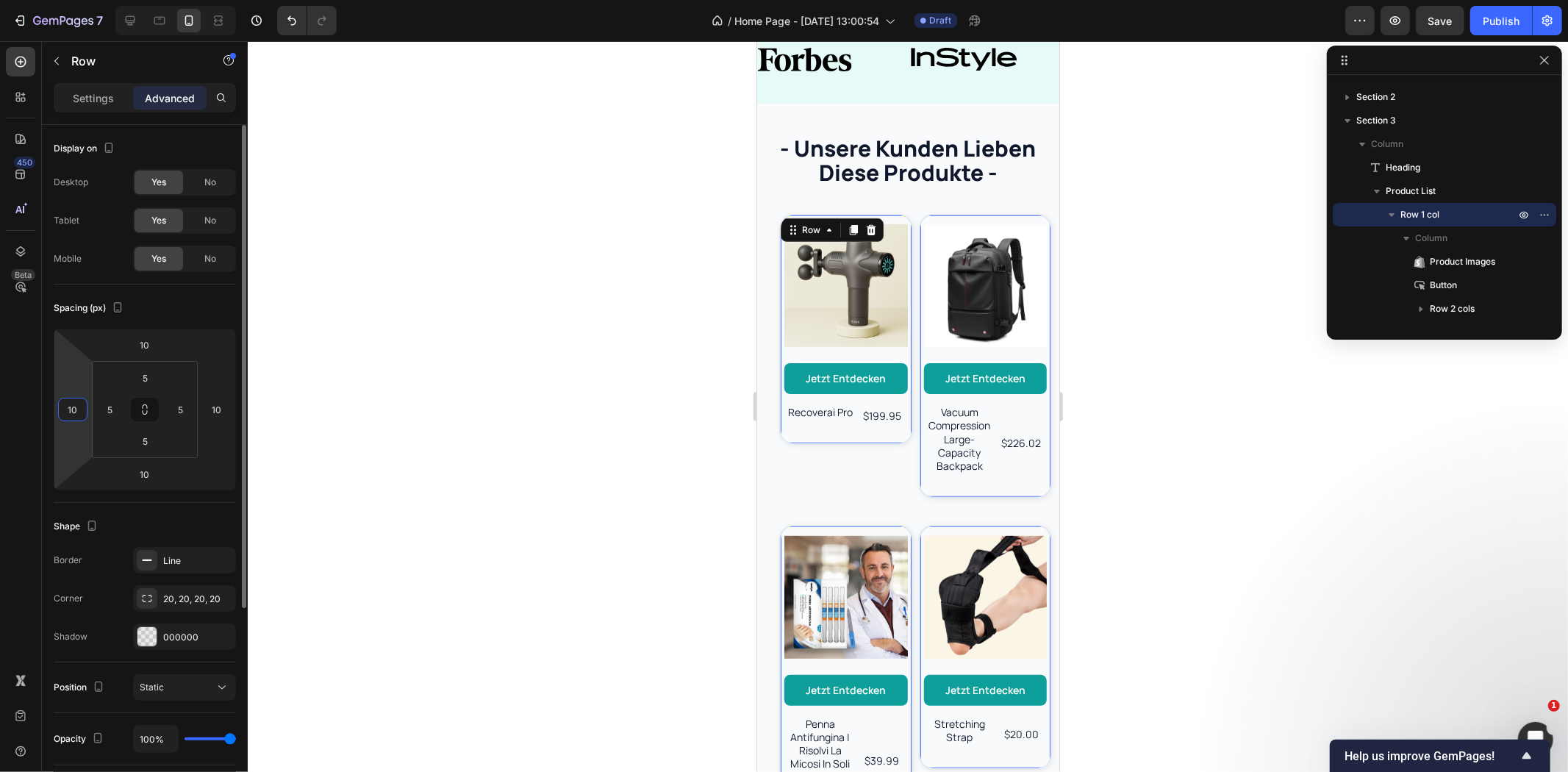
click at [77, 418] on input "10" at bounding box center [72, 410] width 22 height 22
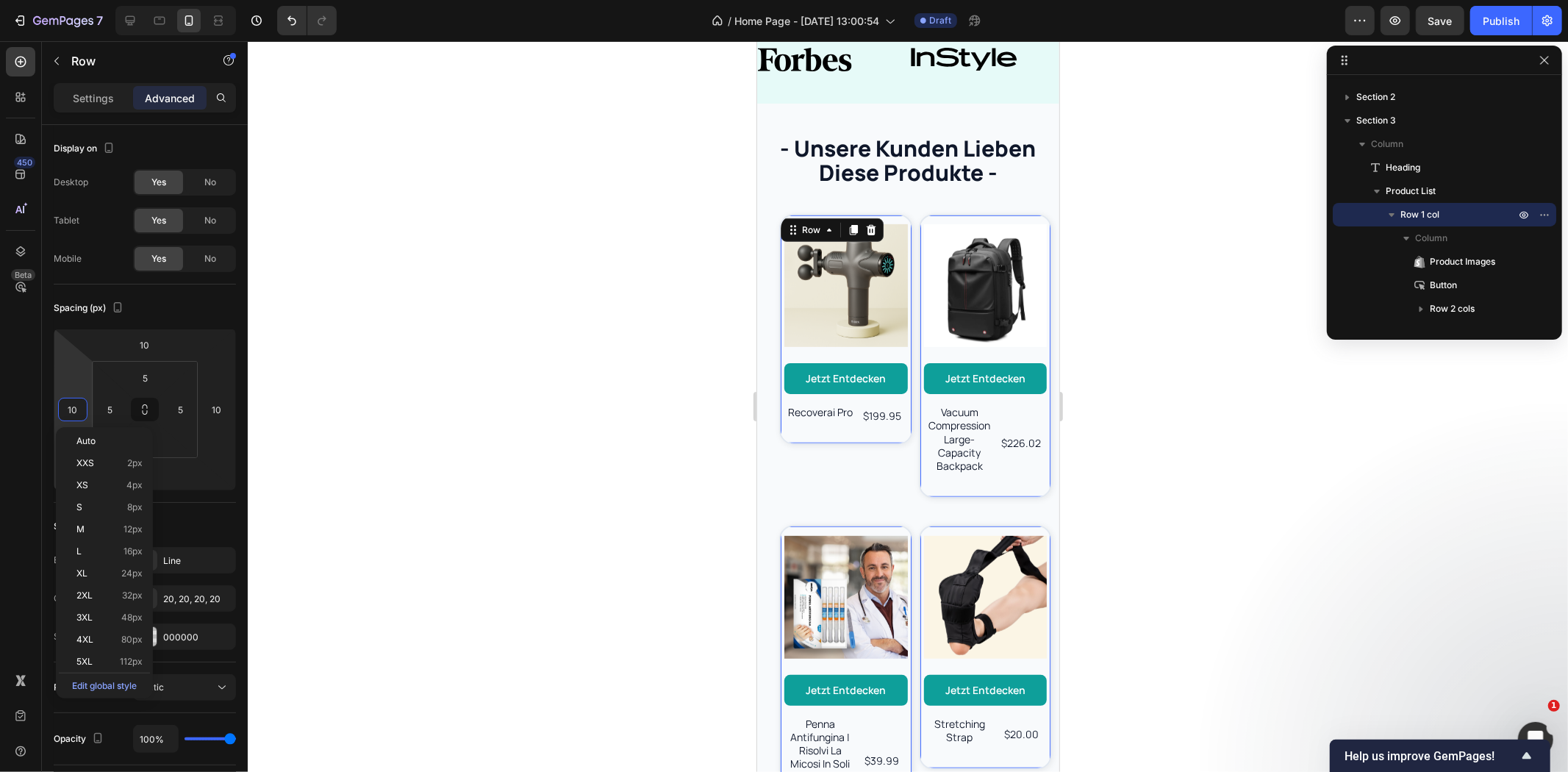
click at [579, 424] on div at bounding box center [907, 407] width 1320 height 731
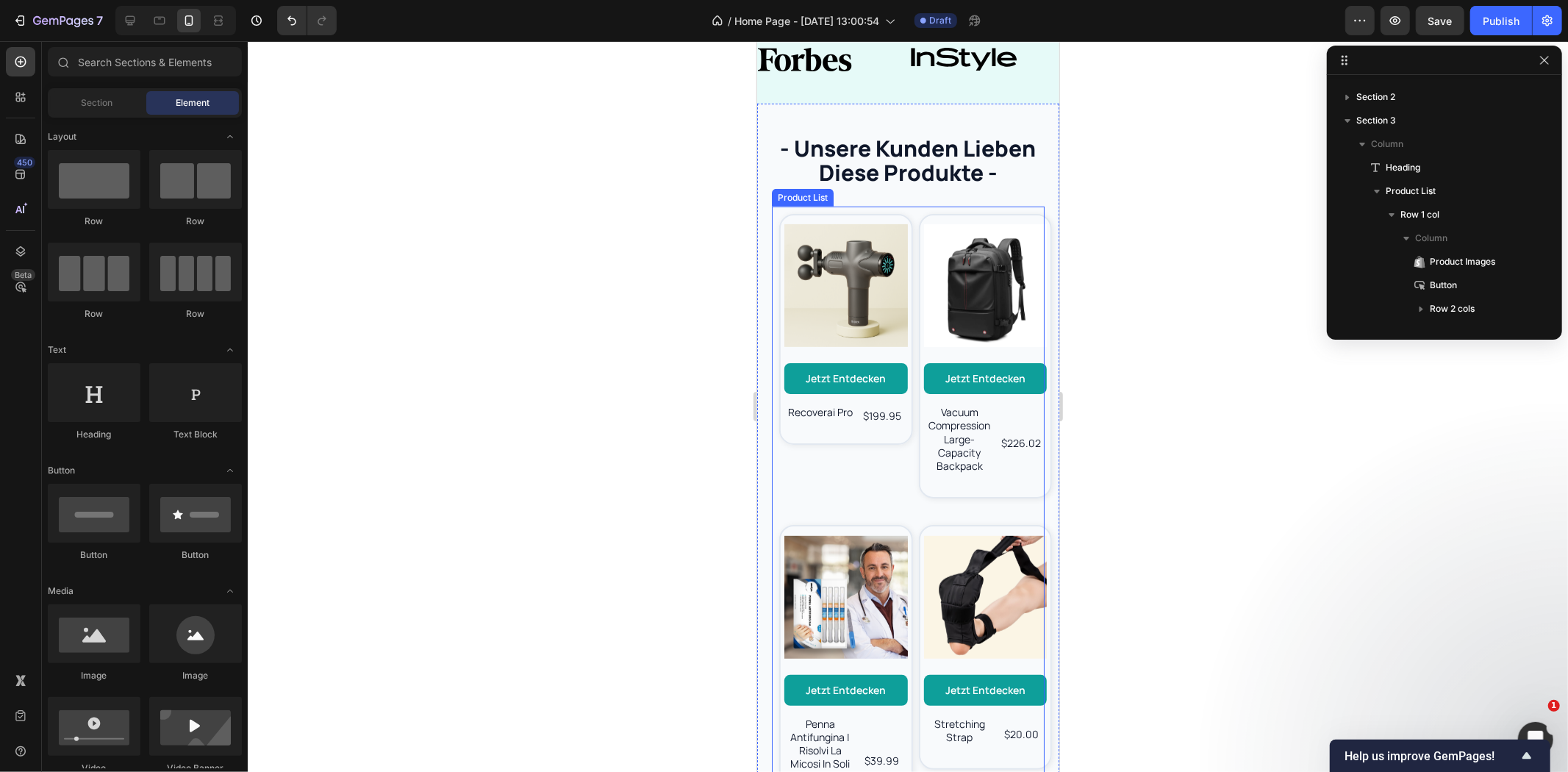
click at [885, 461] on div "Product Images Jetzt entdecken Button recoverai pro Product Title $199.95 Produ…" at bounding box center [838, 356] width 134 height 300
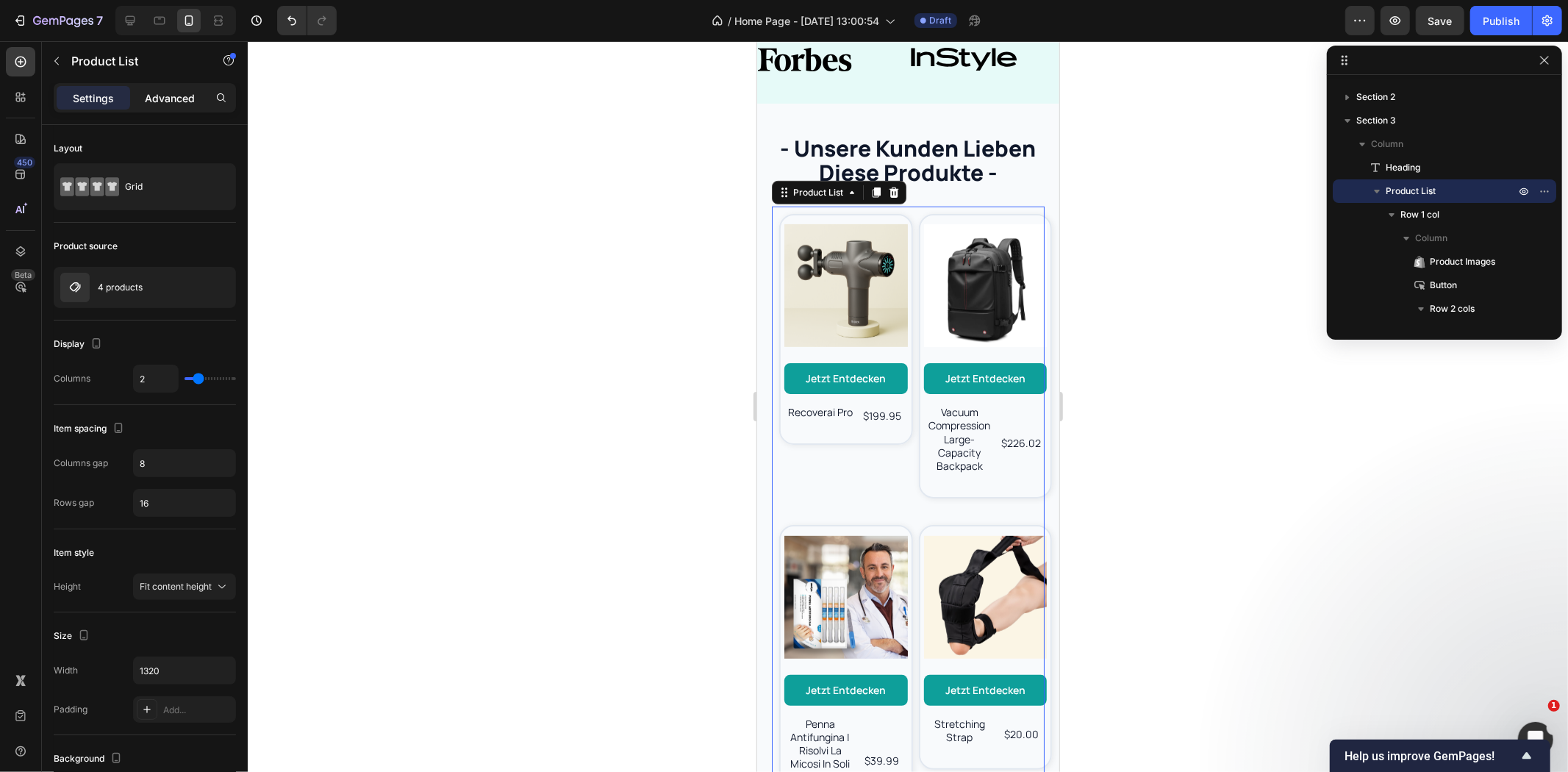
click at [159, 92] on p "Advanced" at bounding box center [169, 98] width 50 height 15
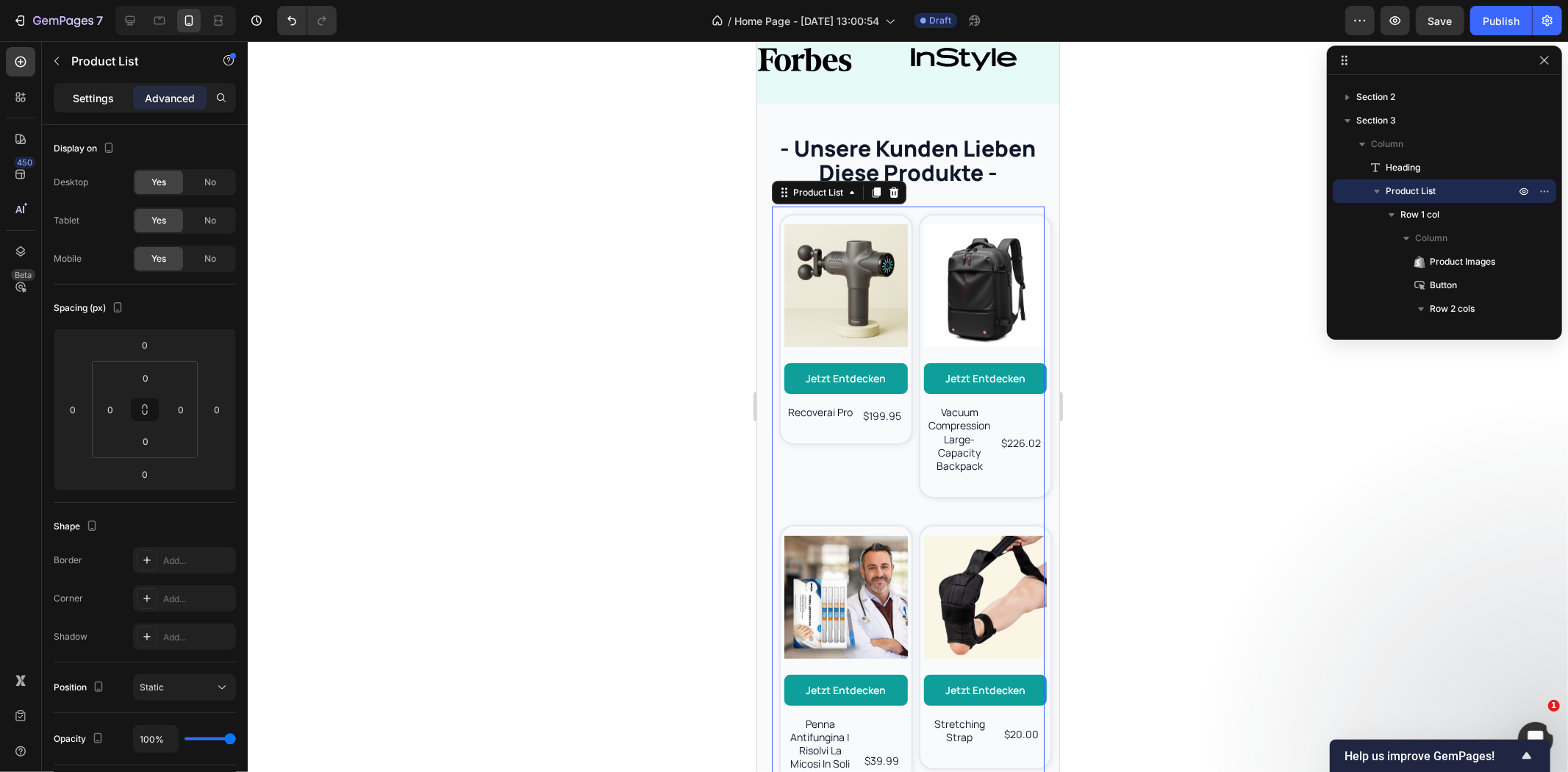
click at [106, 97] on p "Settings" at bounding box center [94, 98] width 42 height 15
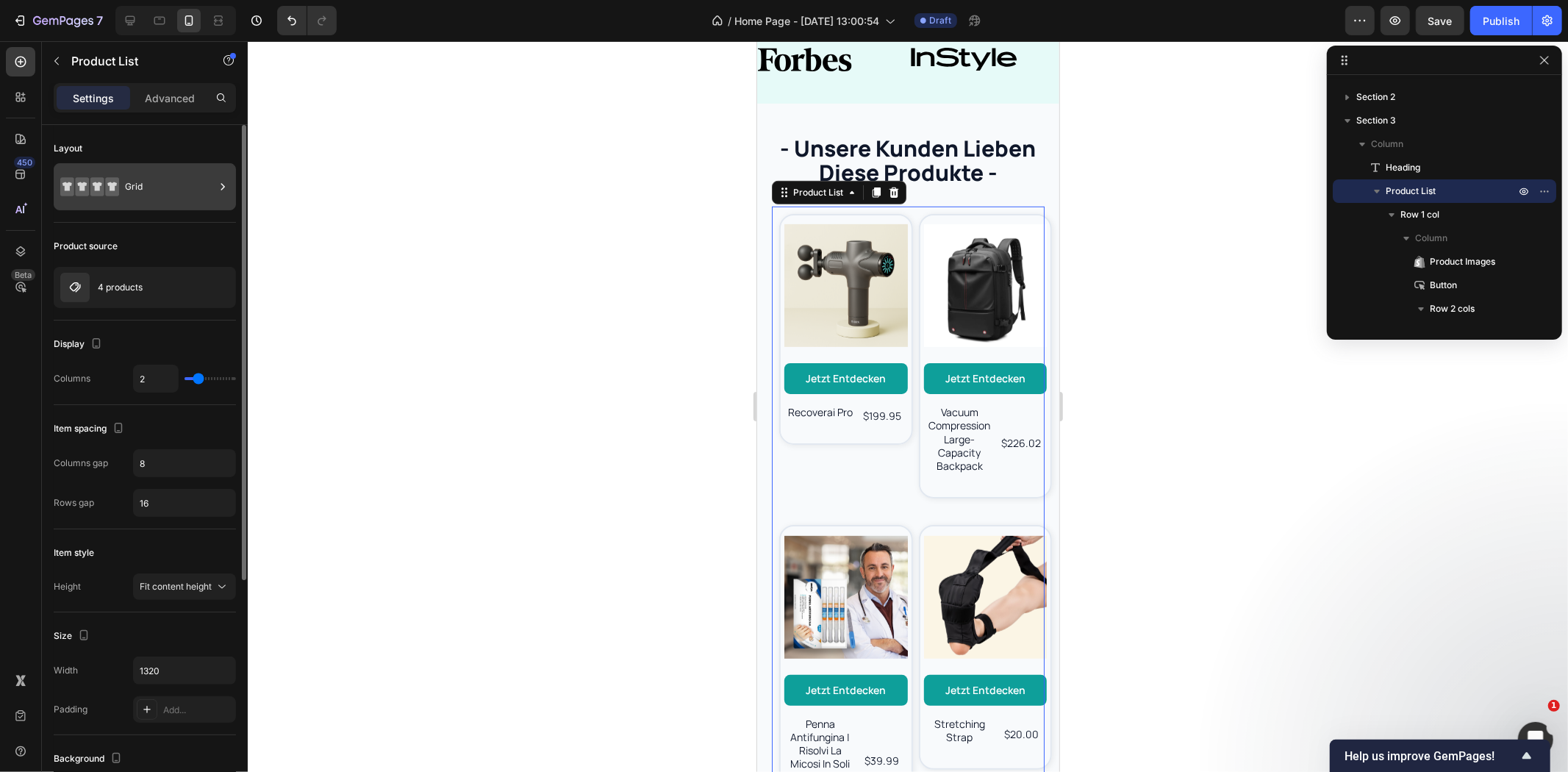
click at [156, 184] on div "Grid" at bounding box center [169, 186] width 89 height 33
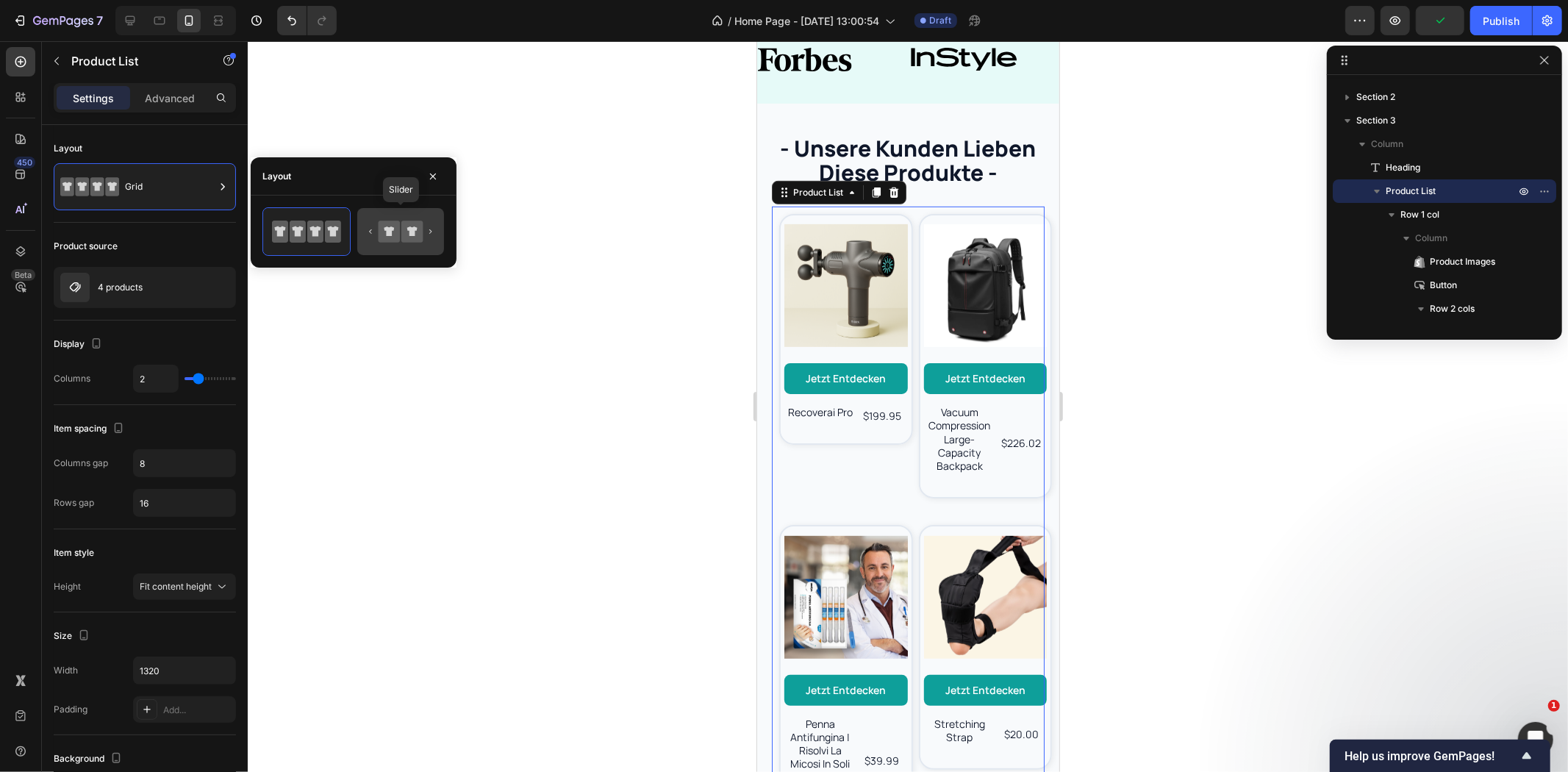
click at [399, 237] on icon at bounding box center [390, 231] width 22 height 22
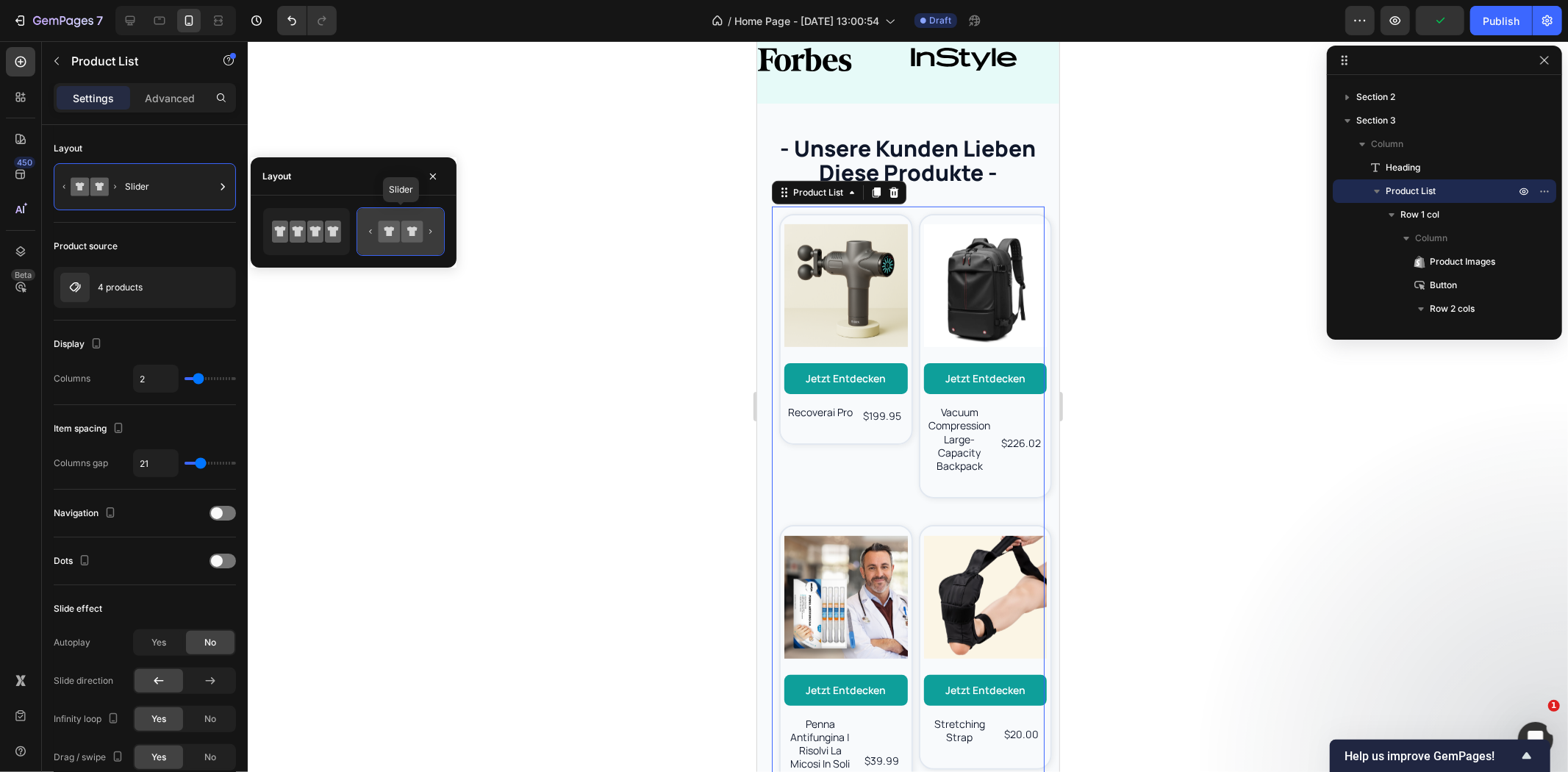
click at [407, 238] on icon at bounding box center [412, 231] width 22 height 22
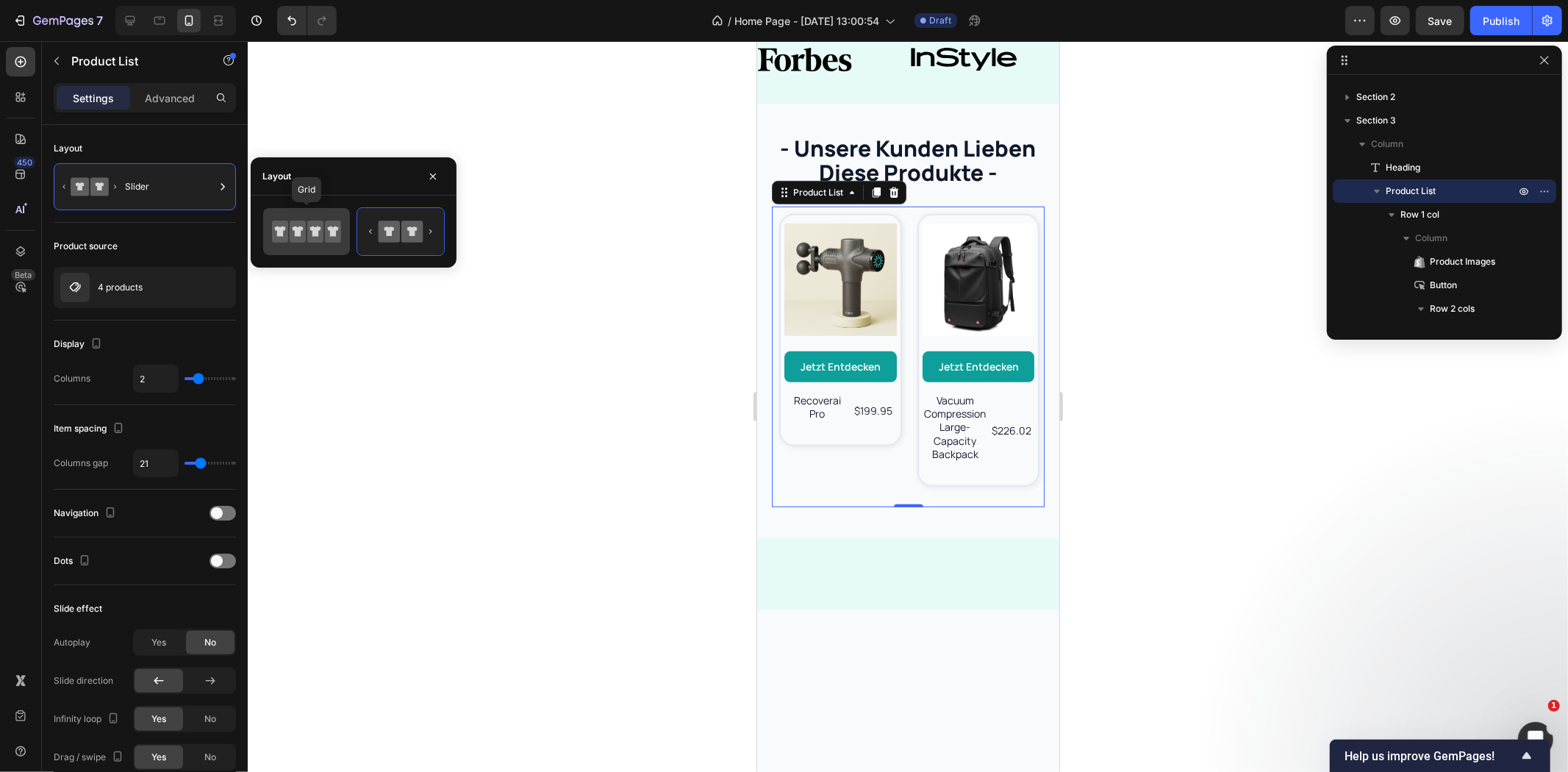
click at [316, 231] on icon at bounding box center [315, 231] width 11 height 10
click at [314, 239] on icon at bounding box center [315, 231] width 16 height 22
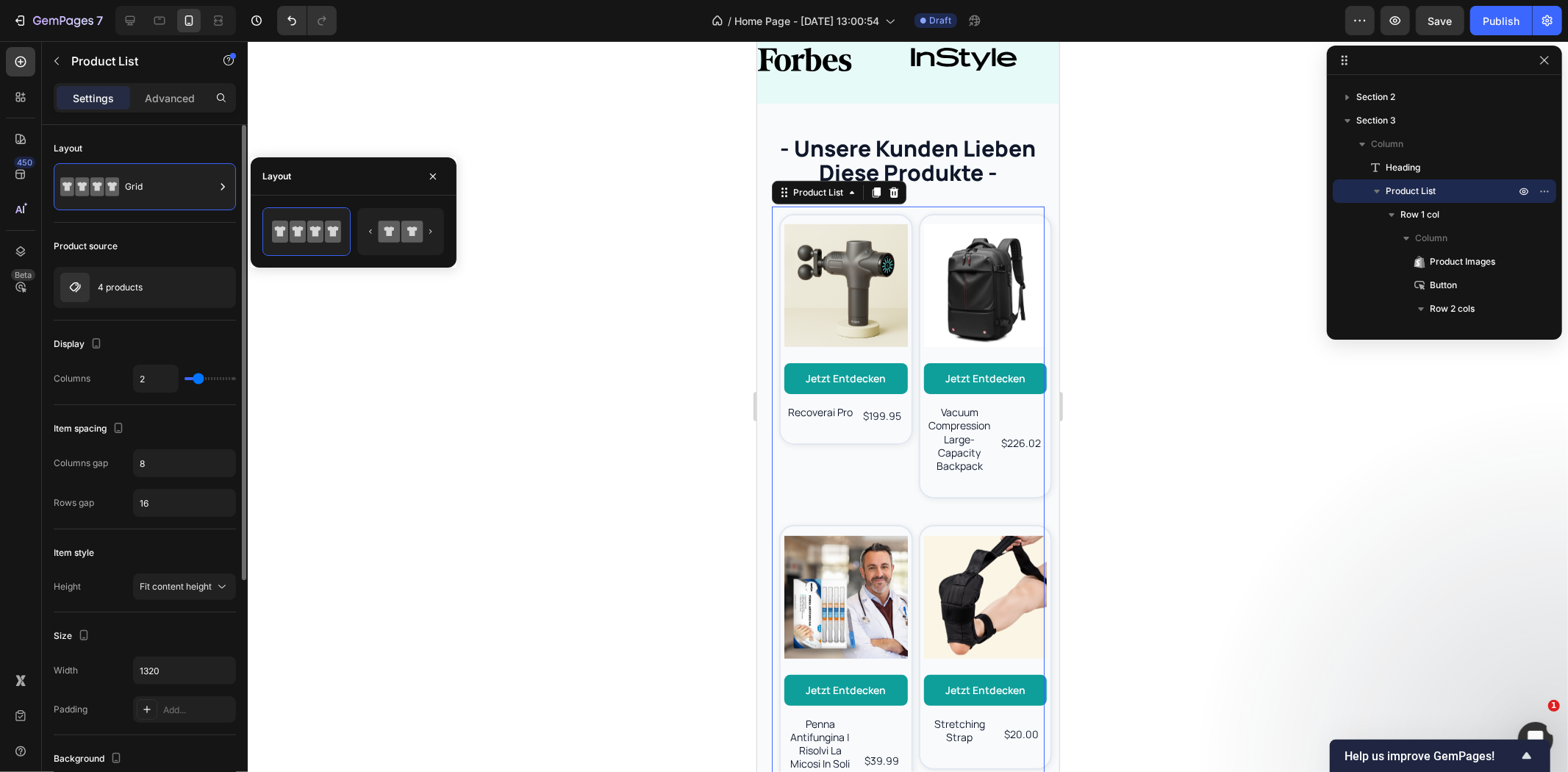
click at [187, 239] on div "Product source" at bounding box center [145, 246] width 183 height 24
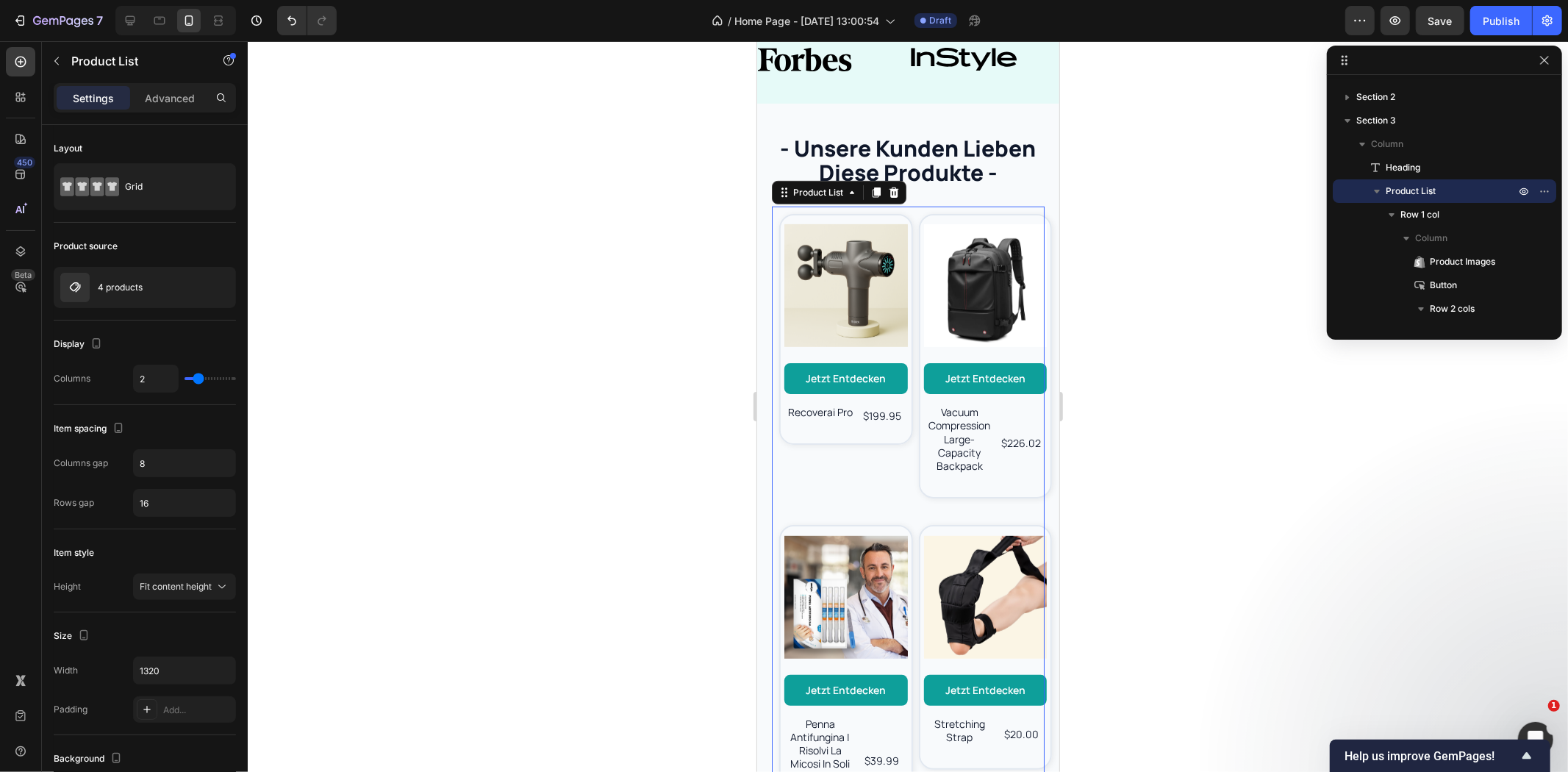
click at [160, 112] on div "Settings Advanced" at bounding box center [145, 104] width 206 height 42
click at [164, 105] on p "Advanced" at bounding box center [169, 98] width 50 height 15
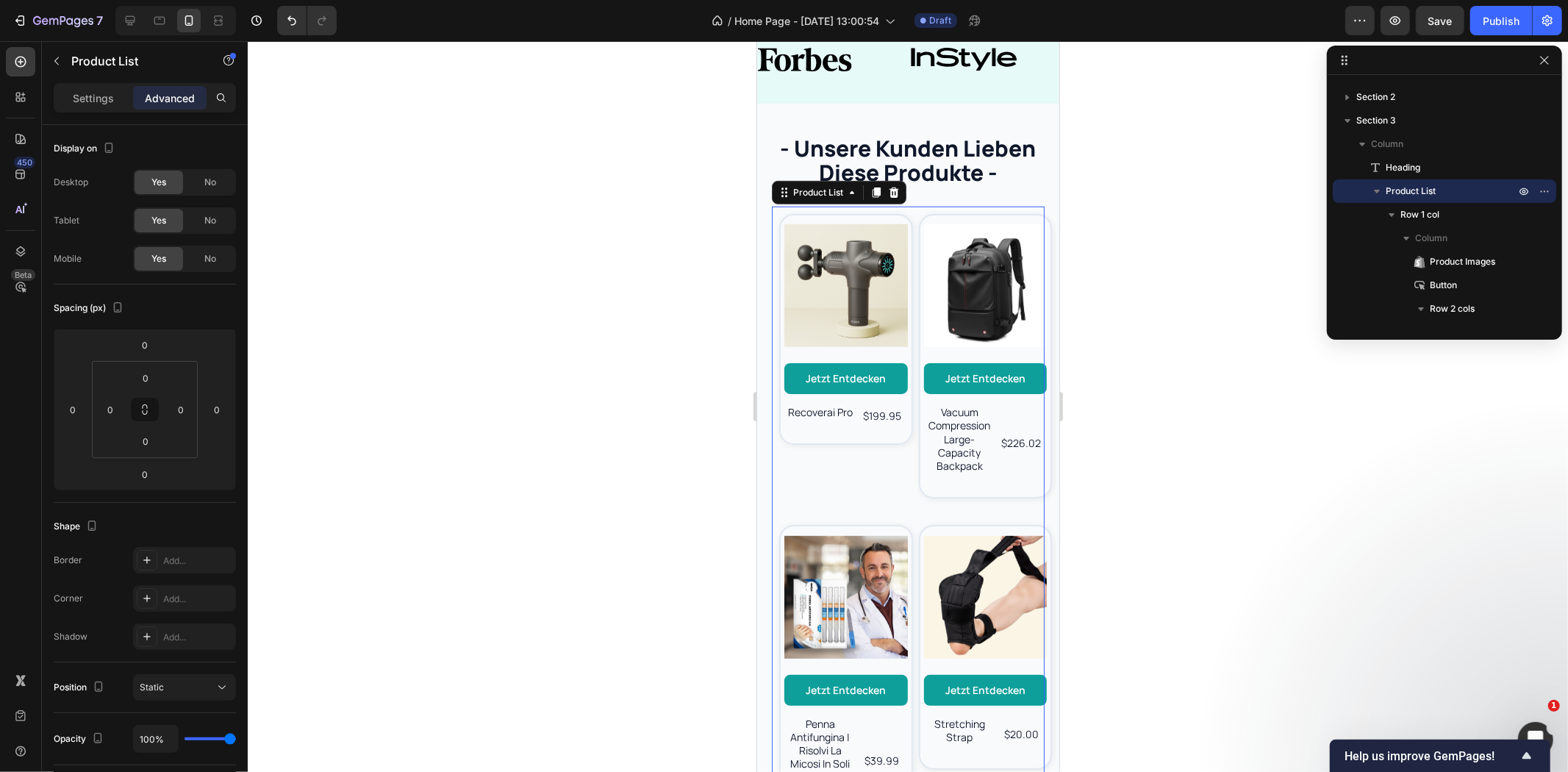
click at [396, 167] on div at bounding box center [907, 407] width 1320 height 731
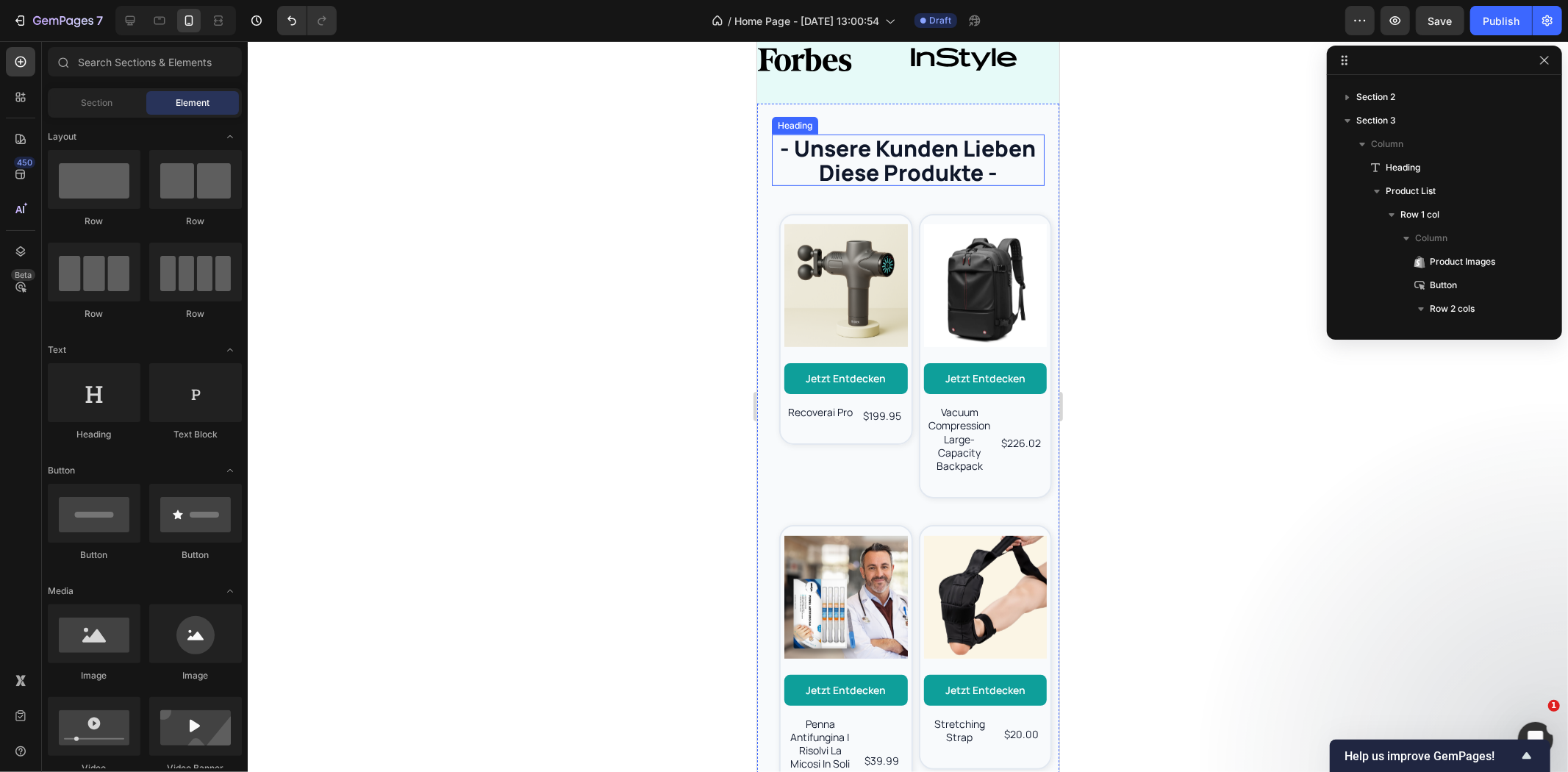
click at [897, 162] on h2 "- unsere kunden lieben diese produkte -" at bounding box center [907, 159] width 273 height 52
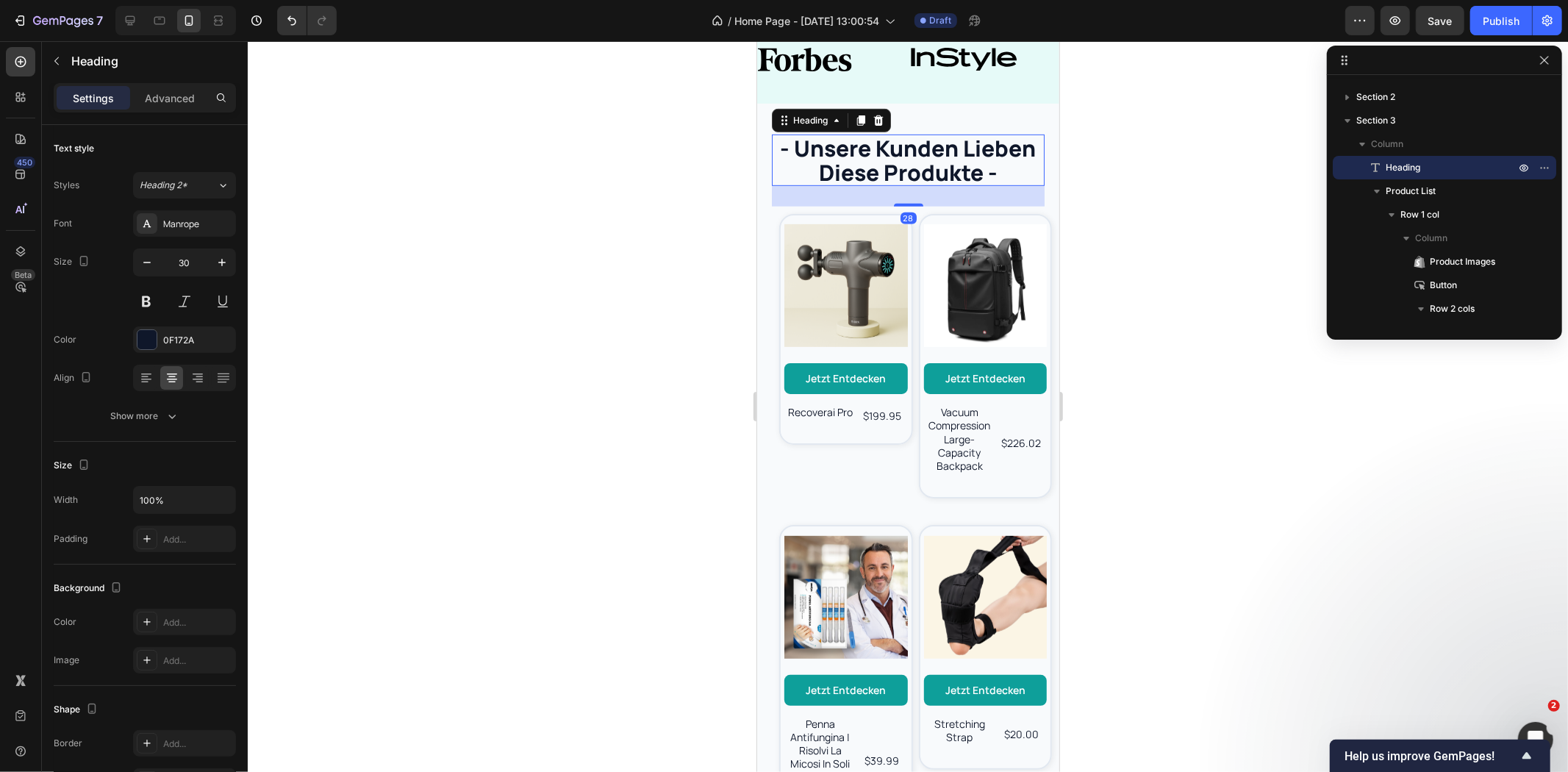
click at [995, 172] on h2 "- unsere kunden lieben diese produkte -" at bounding box center [907, 159] width 273 height 52
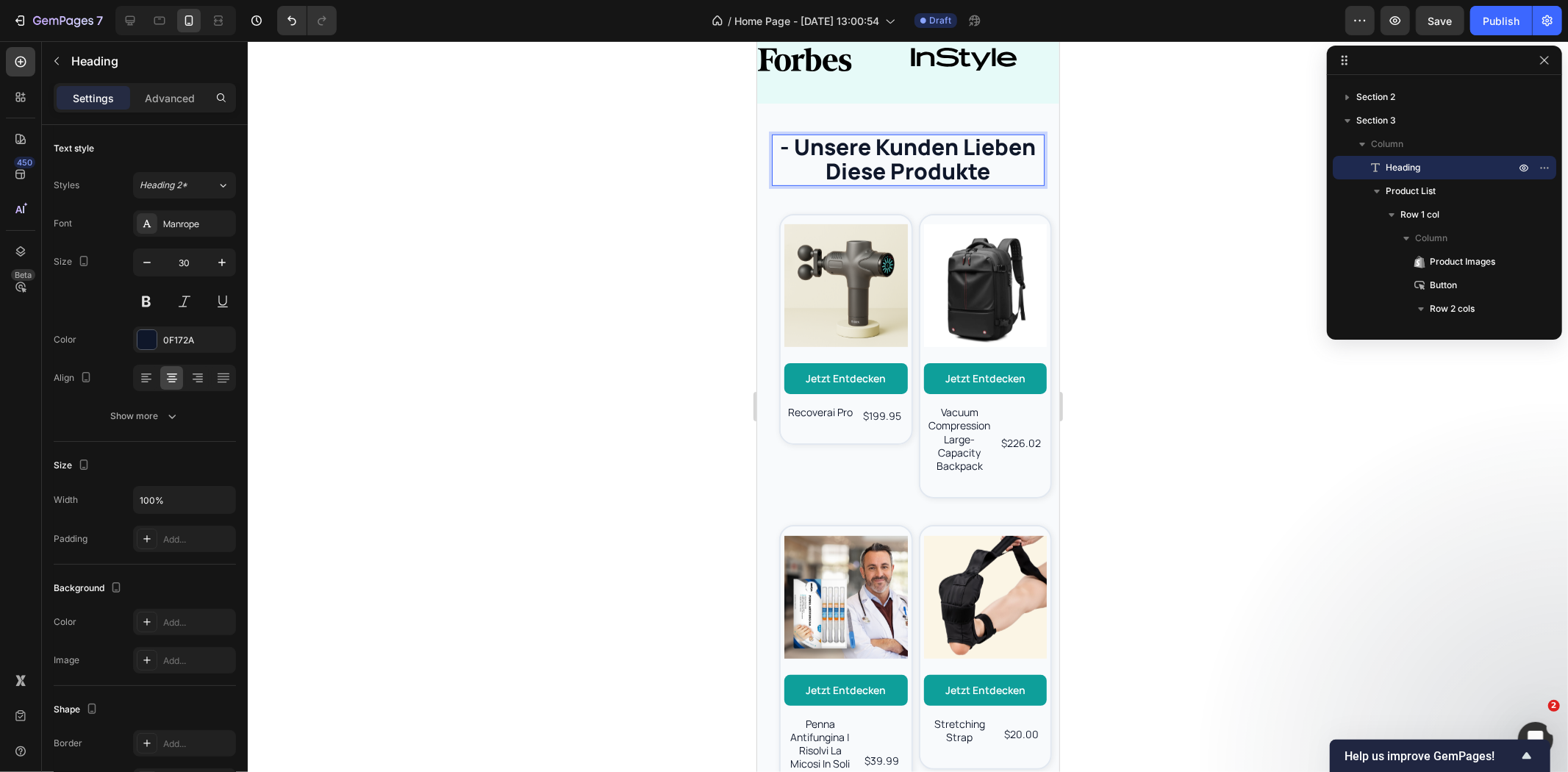
click at [796, 151] on p "- unsere kunden lieben diese produkte" at bounding box center [907, 158] width 270 height 49
click at [790, 148] on p "- unsere kunden lieben diese produkte" at bounding box center [907, 158] width 270 height 49
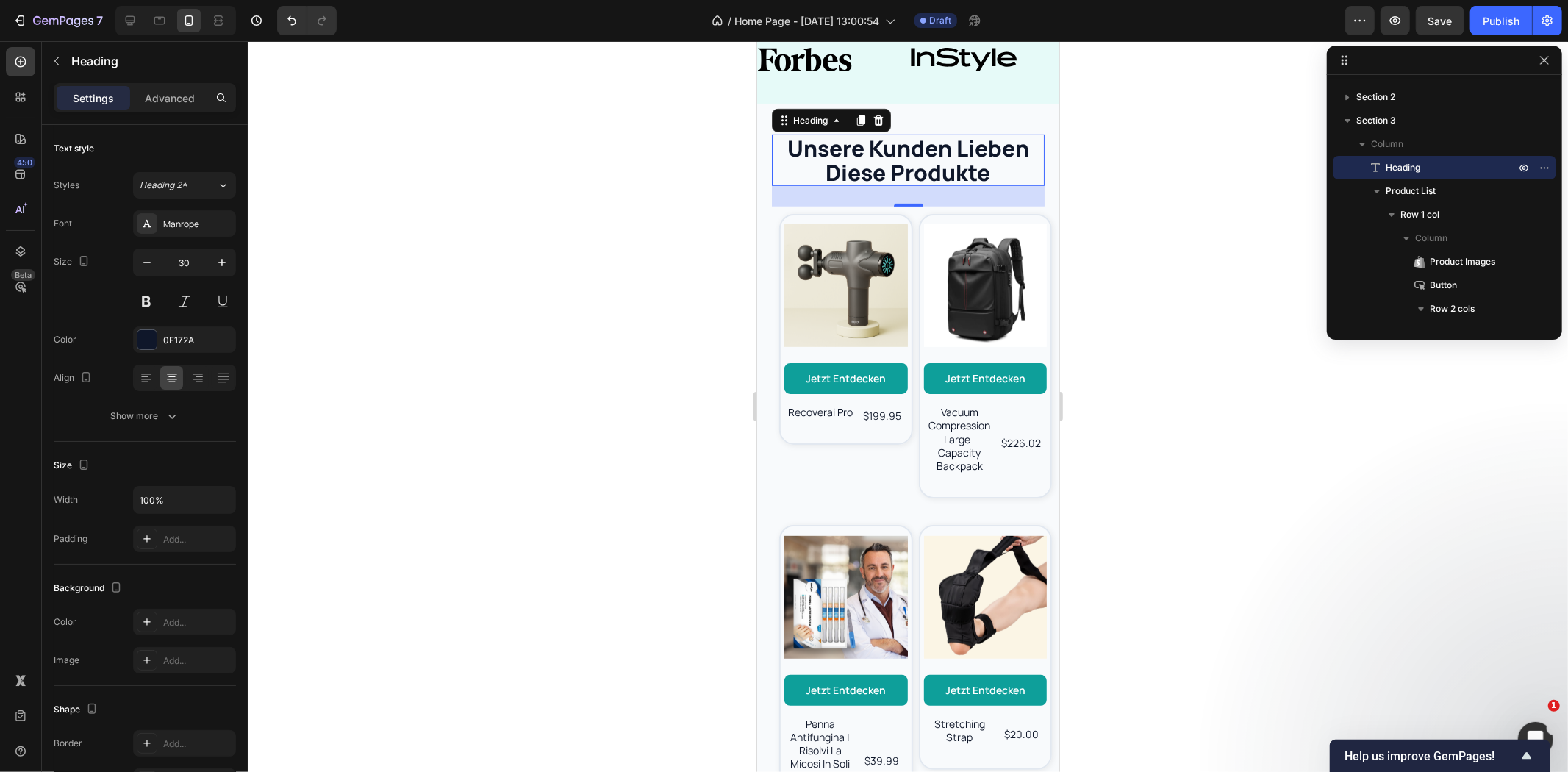
click at [667, 165] on div at bounding box center [907, 407] width 1320 height 731
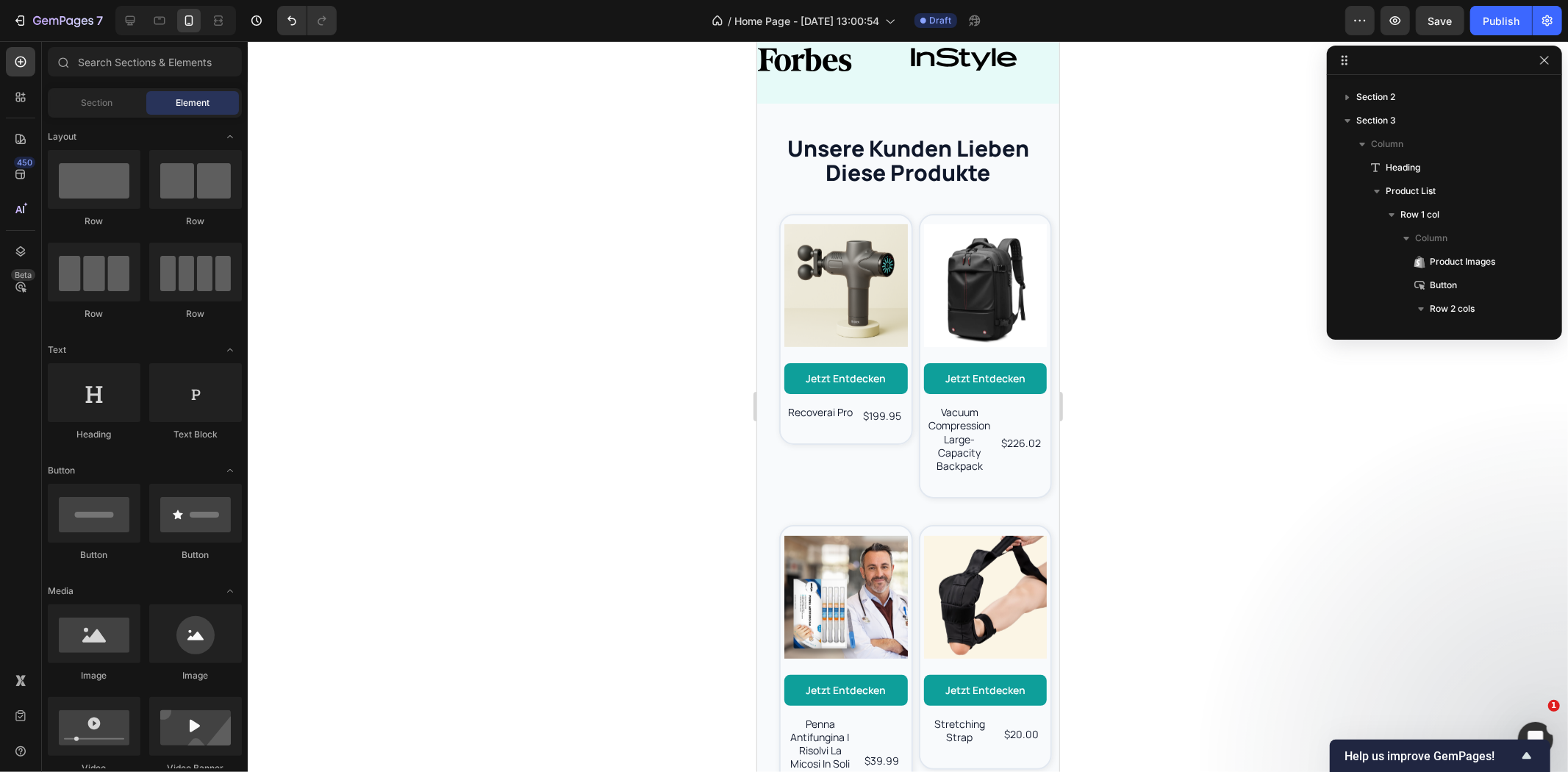
click at [891, 155] on p "unsere kunden lieben diese produkte" at bounding box center [907, 160] width 270 height 49
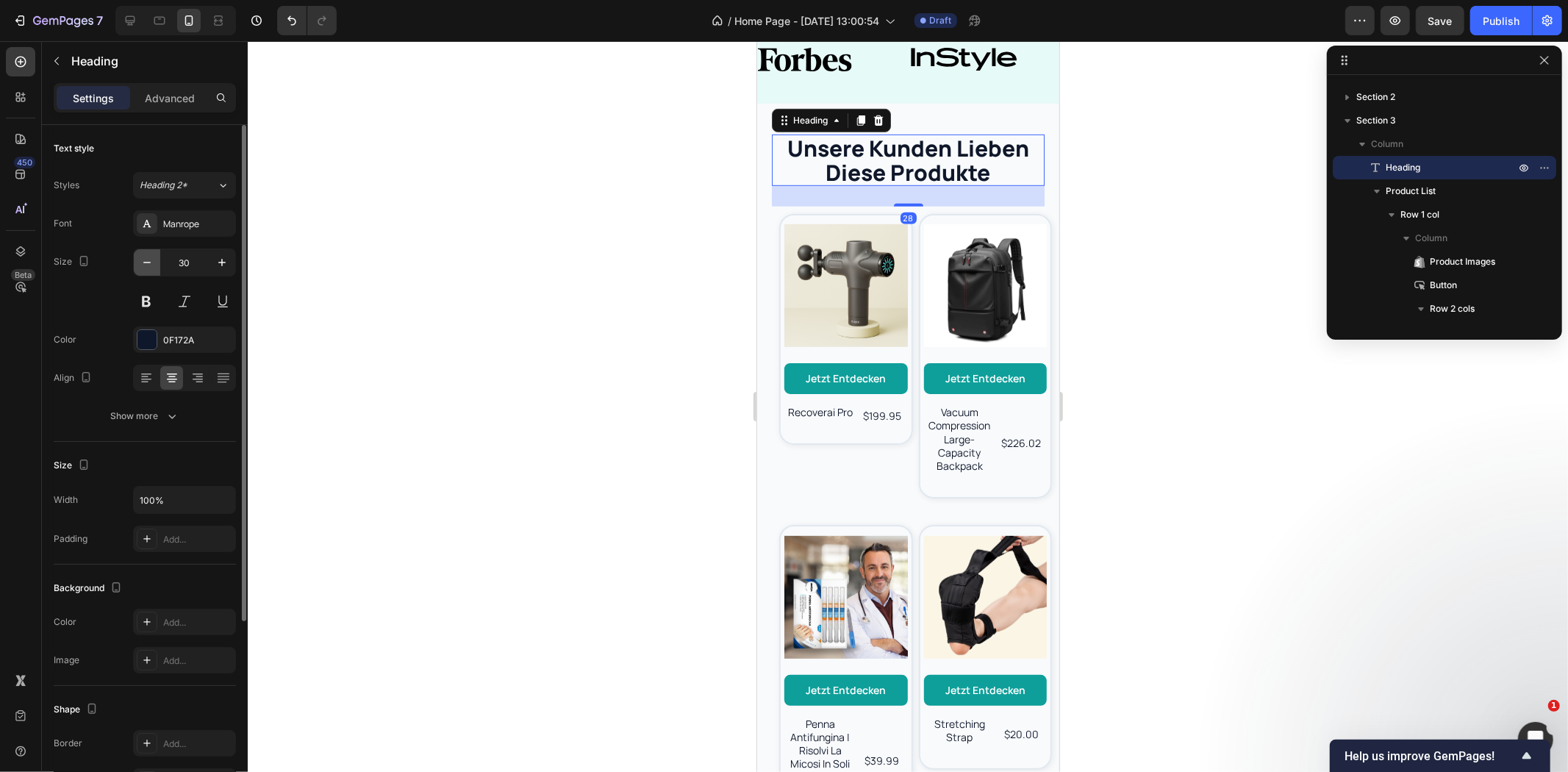
click at [155, 262] on button "button" at bounding box center [146, 262] width 26 height 26
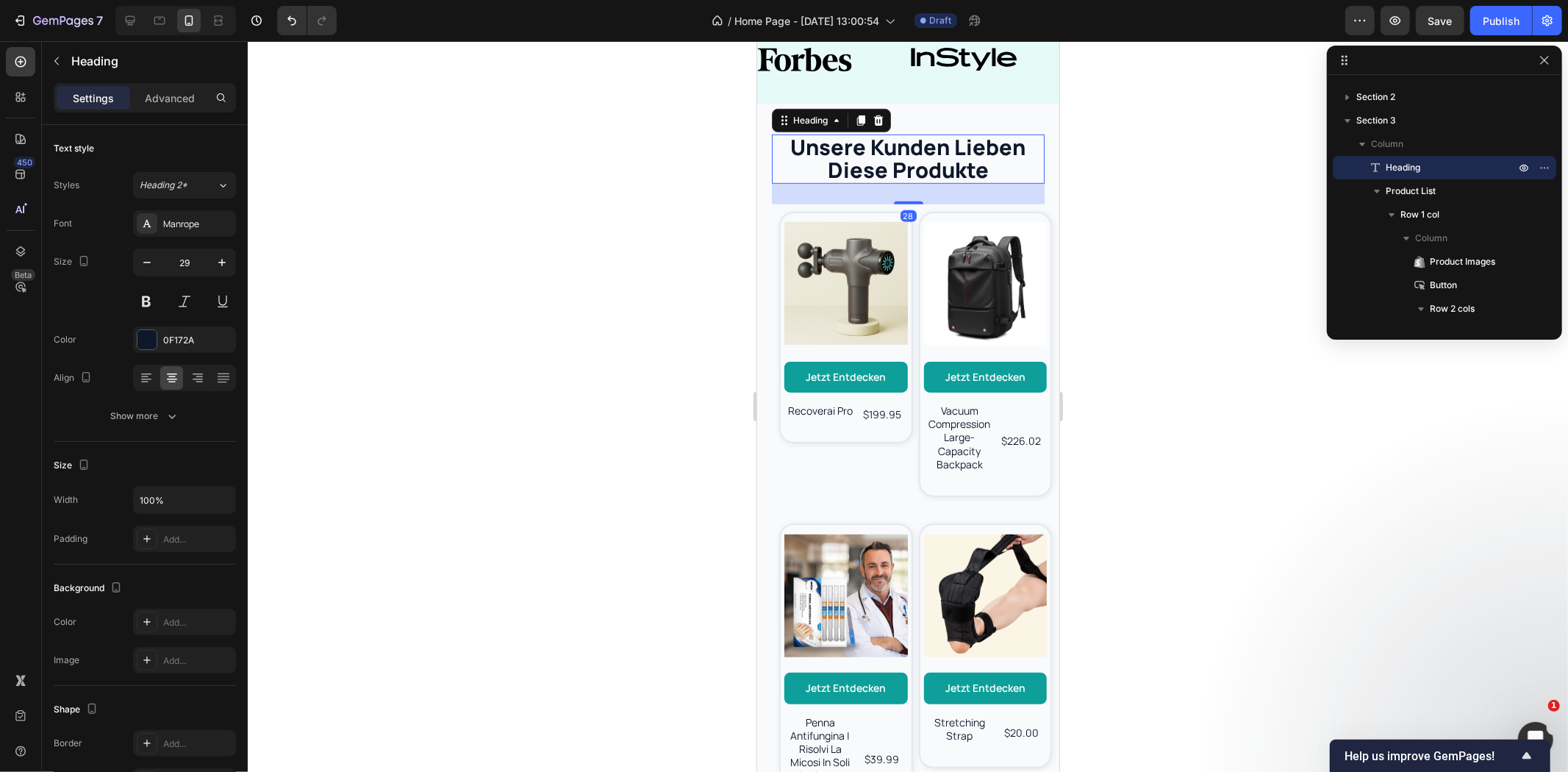
type input "28"
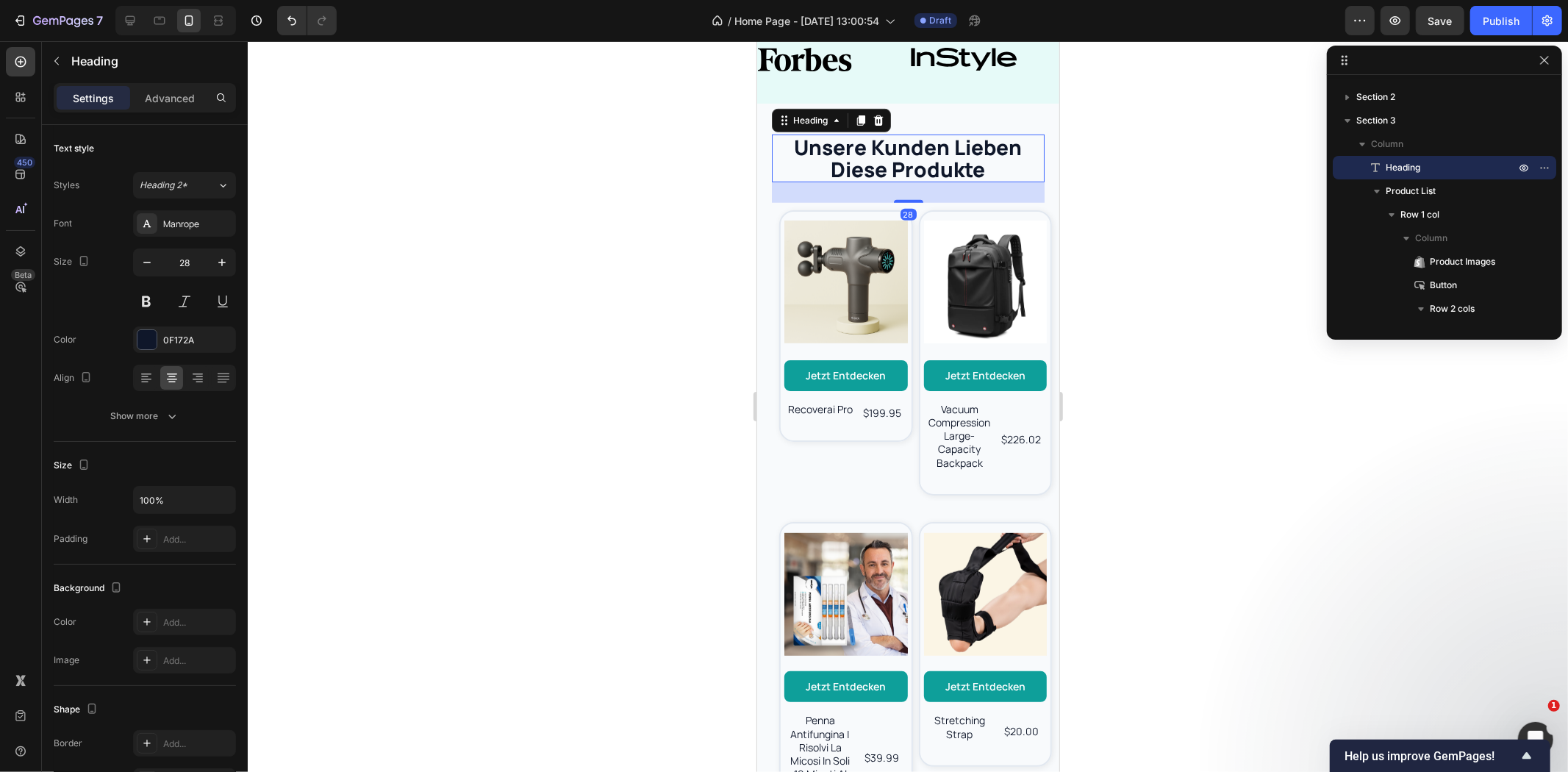
click at [631, 279] on div at bounding box center [907, 407] width 1320 height 731
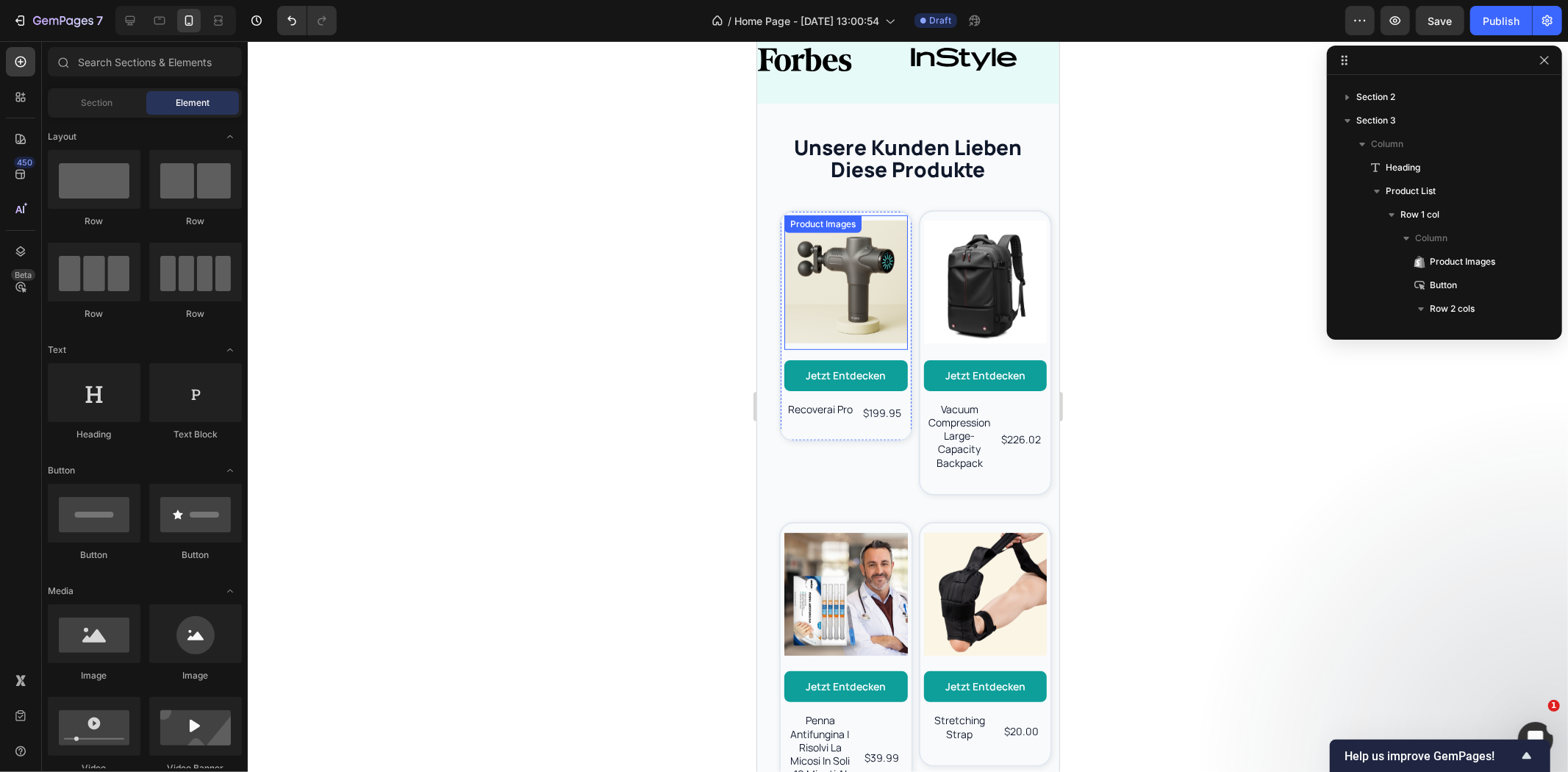
scroll to position [140, 0]
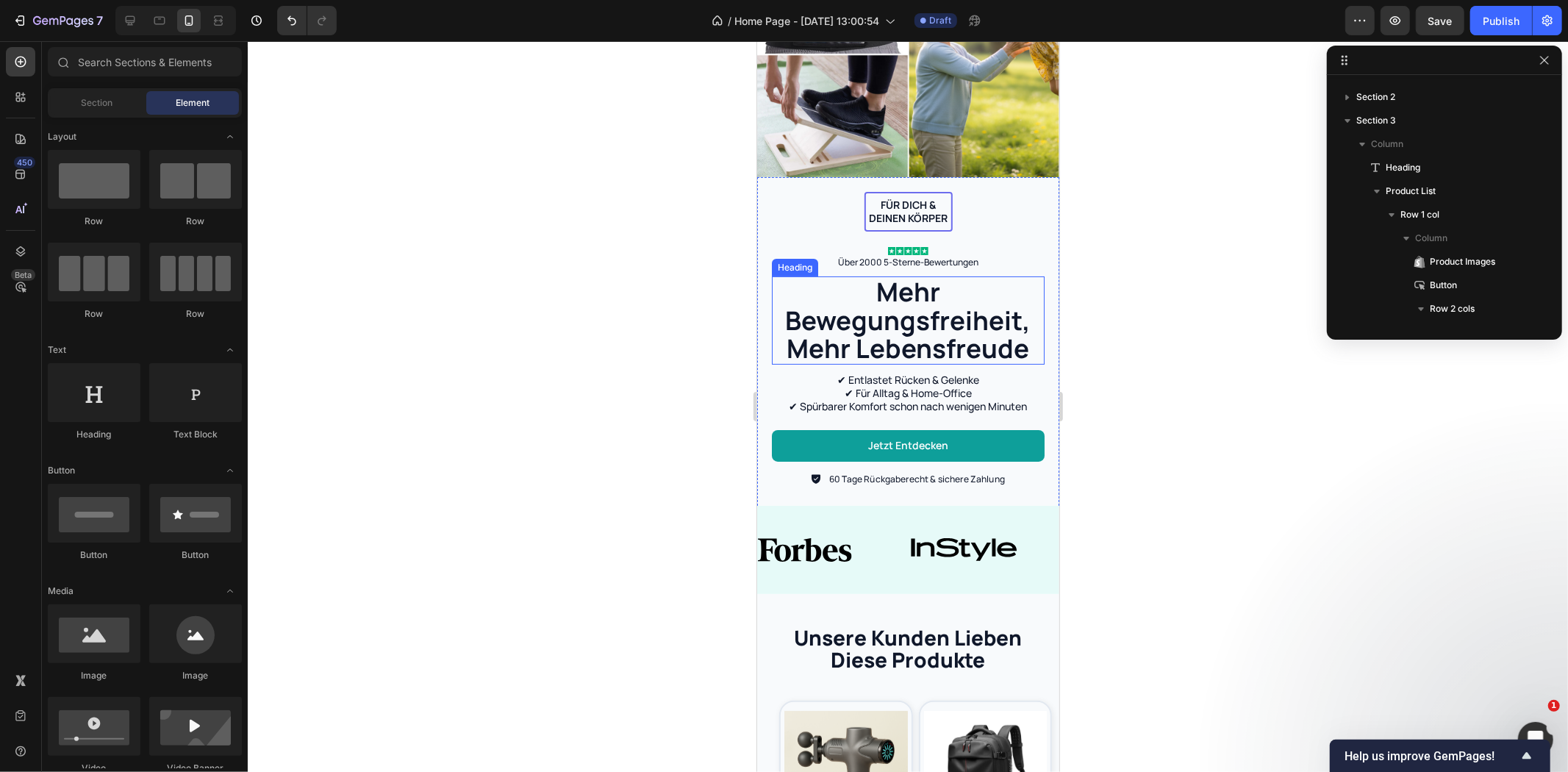
click at [938, 323] on h2 "Mehr Bewegungsfreiheit, Mehr Lebensfreude" at bounding box center [907, 320] width 273 height 89
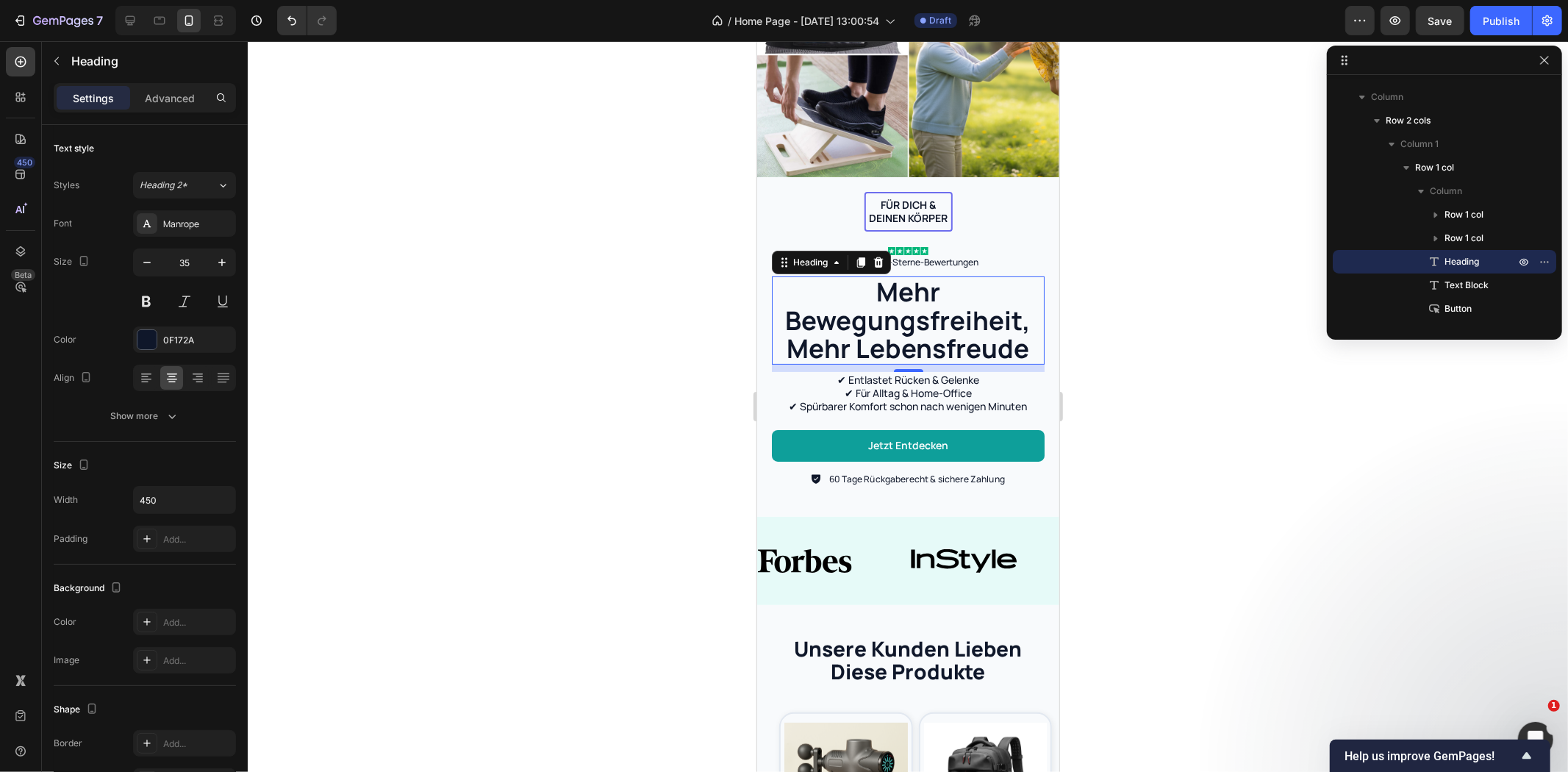
click at [583, 290] on div at bounding box center [907, 407] width 1320 height 731
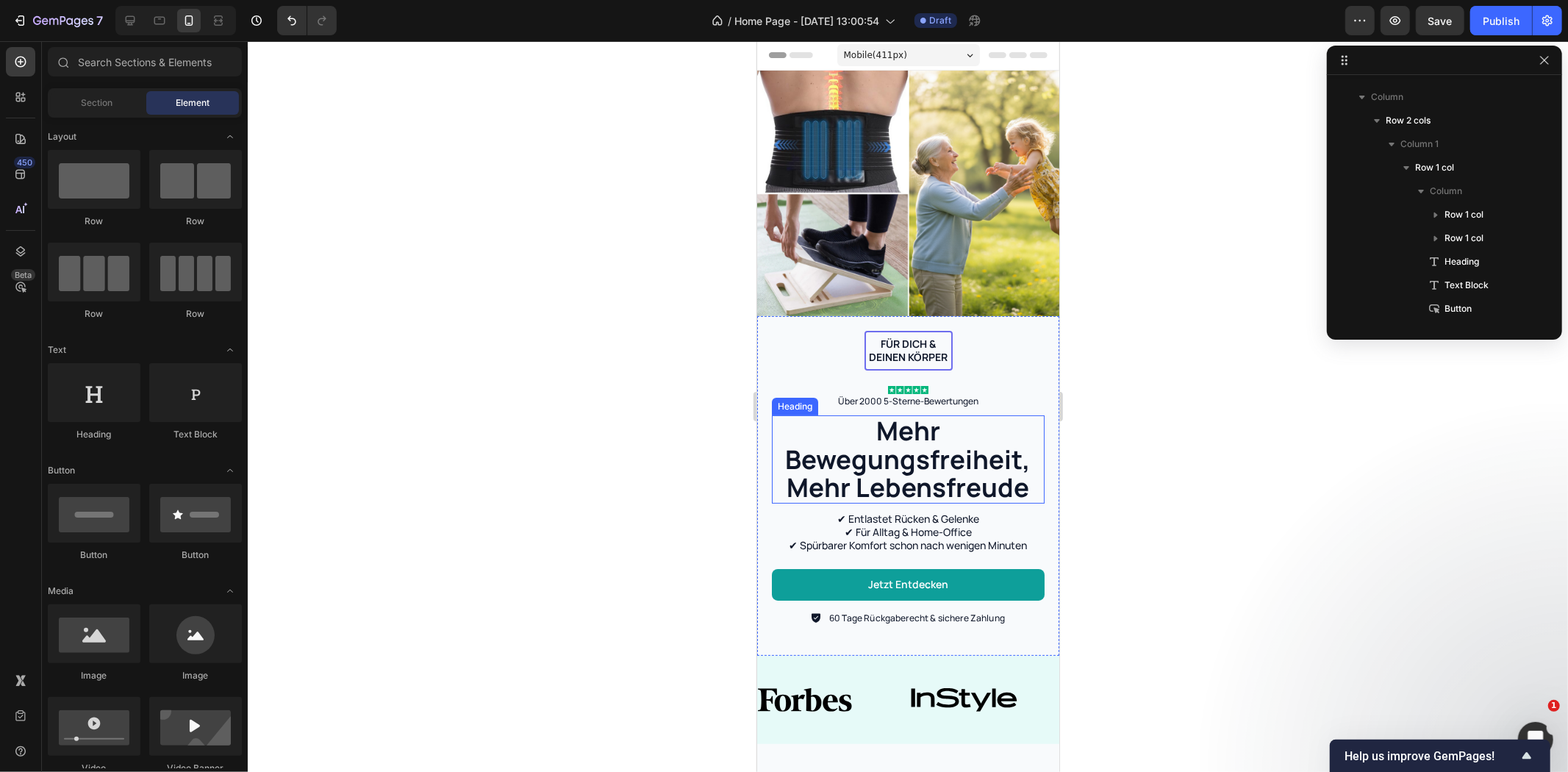
scroll to position [0, 0]
click at [874, 424] on h2 "Mehr Bewegungsfreiheit, Mehr Lebensfreude" at bounding box center [907, 460] width 273 height 89
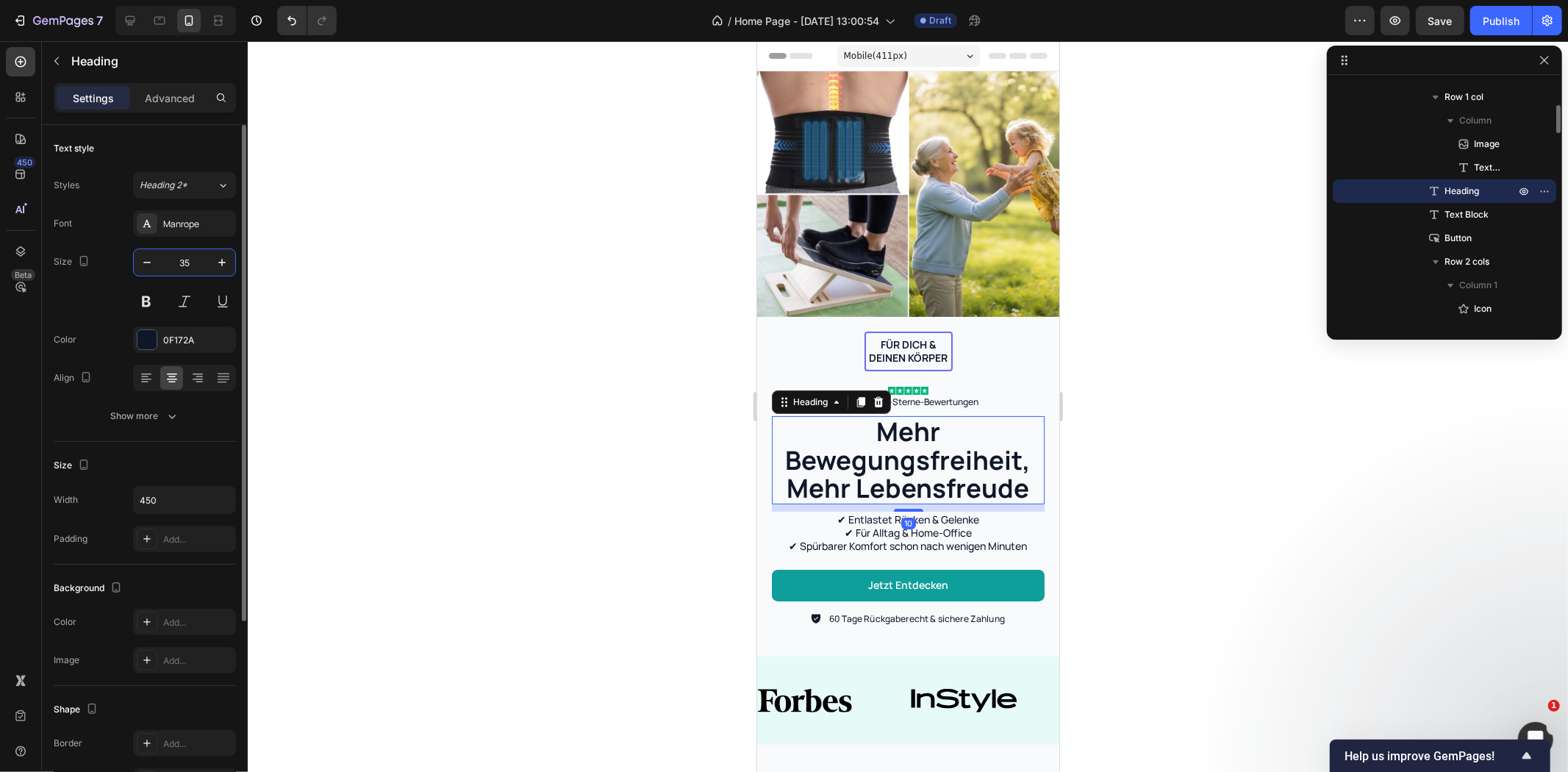
click at [192, 262] on input "35" at bounding box center [184, 262] width 49 height 26
type input "28"
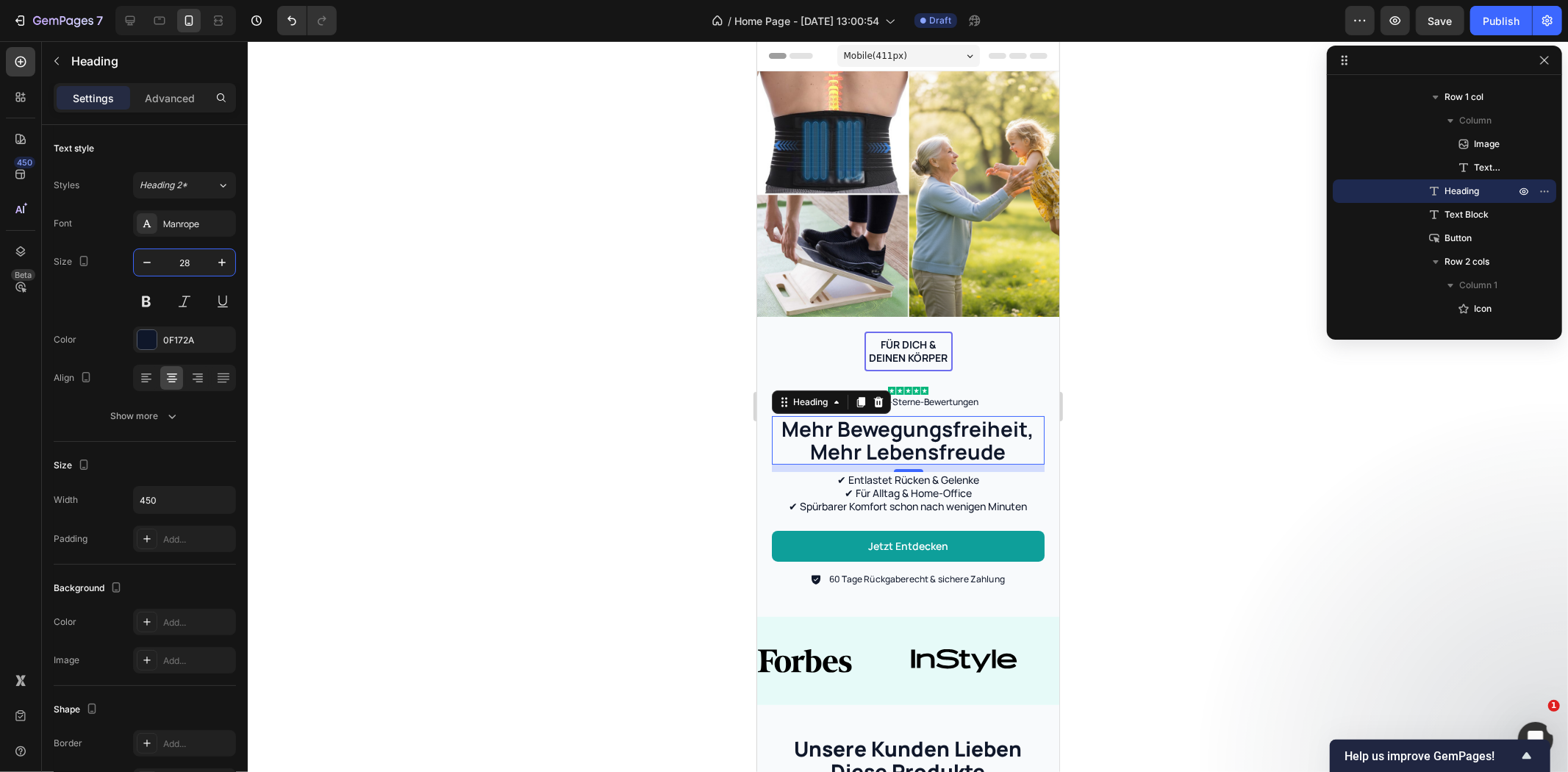
click at [487, 320] on div at bounding box center [907, 407] width 1320 height 731
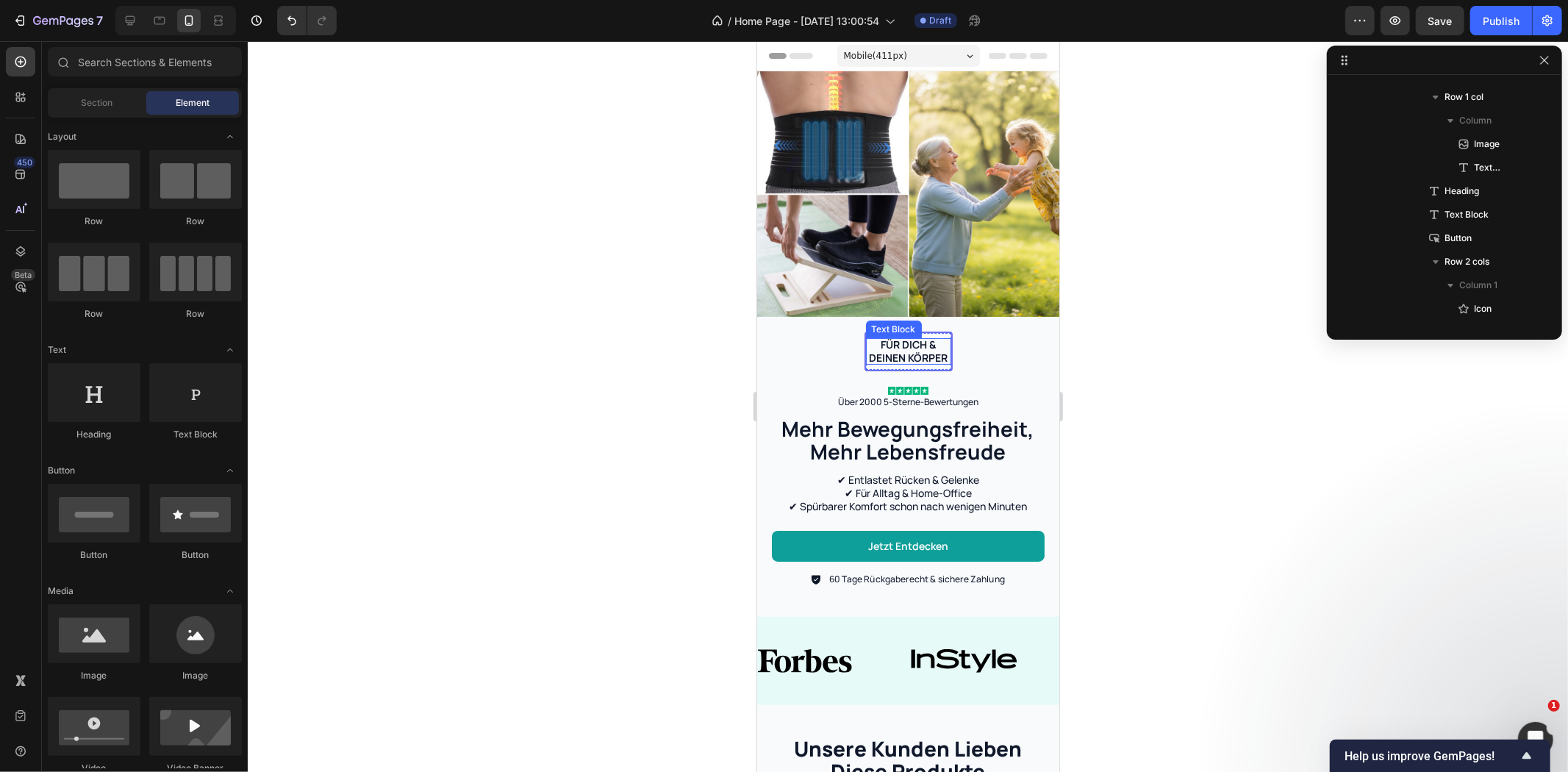
click at [909, 345] on p "Für dich & deinen Körper" at bounding box center [907, 350] width 85 height 26
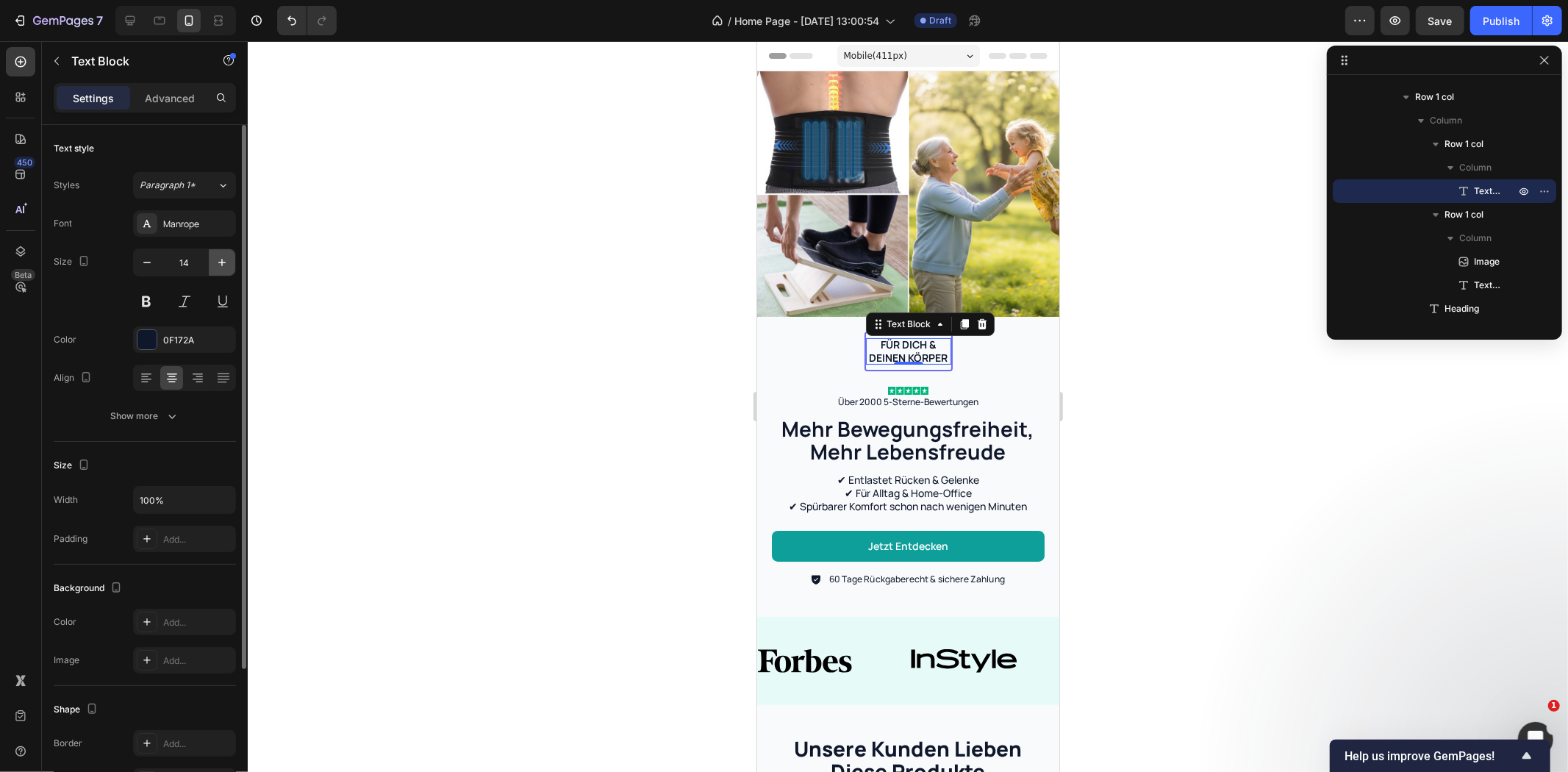
click at [227, 259] on icon "button" at bounding box center [222, 262] width 14 height 14
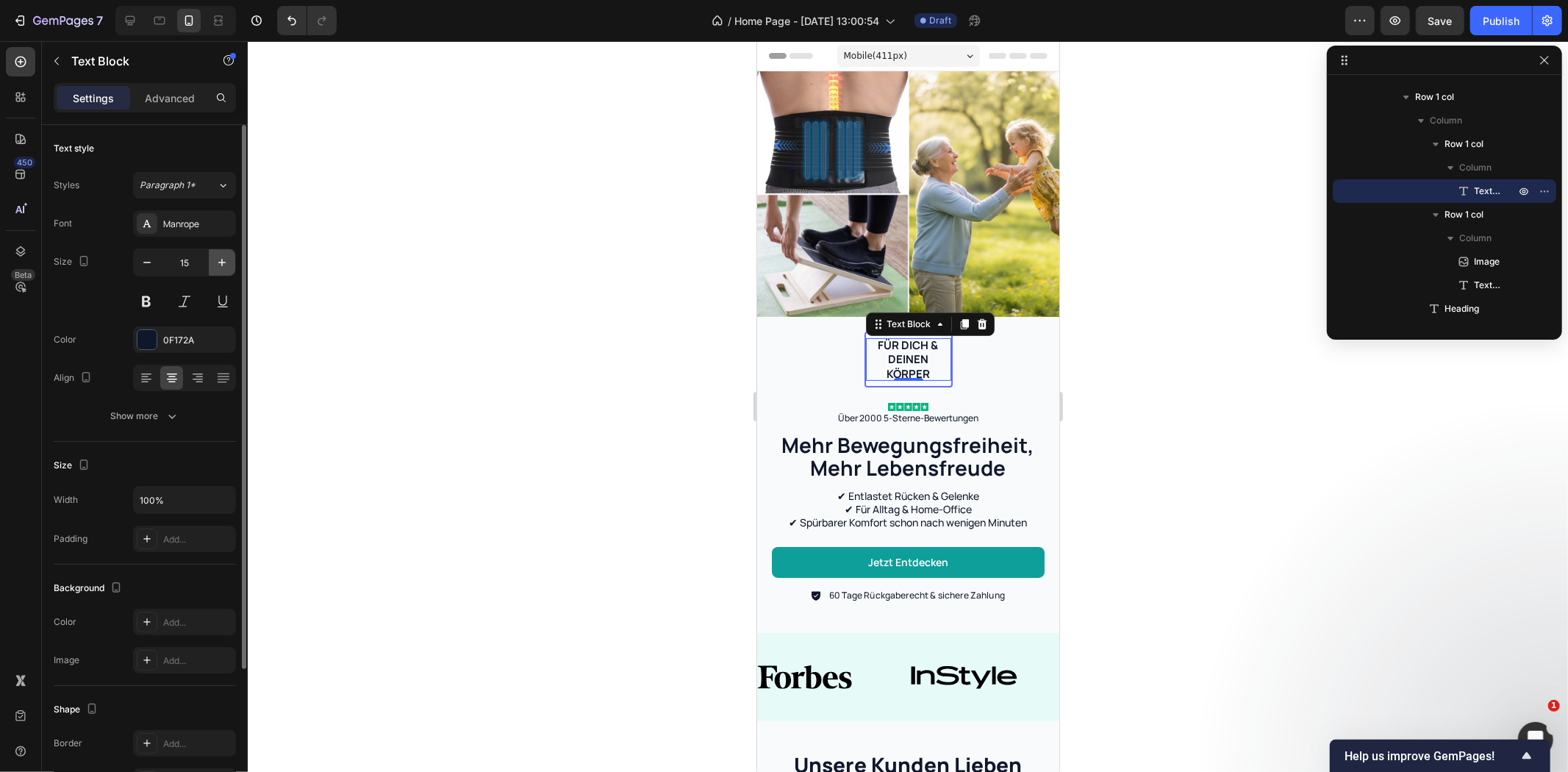
click at [227, 259] on icon "button" at bounding box center [222, 262] width 14 height 14
type input "16"
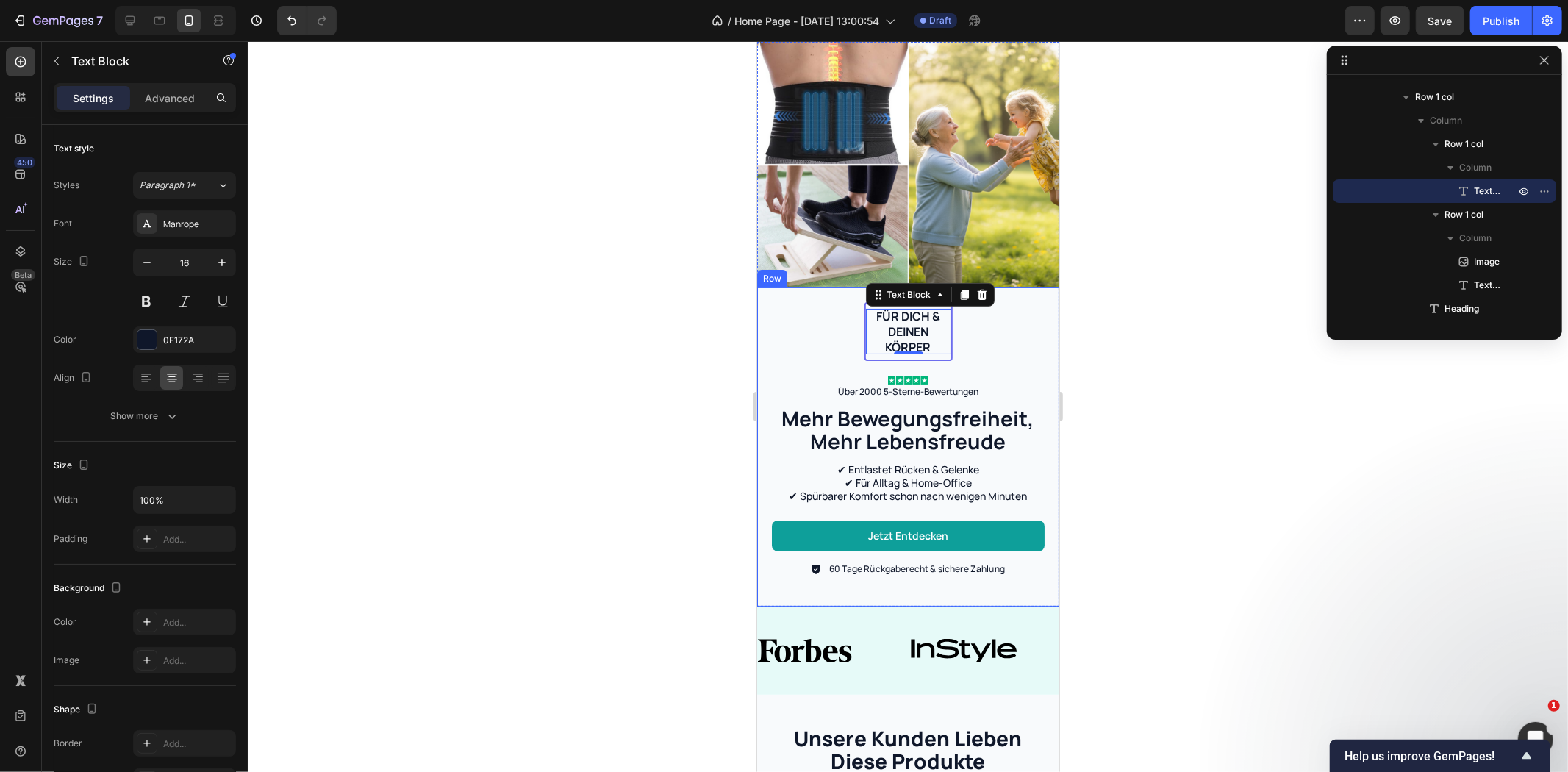
scroll to position [81, 0]
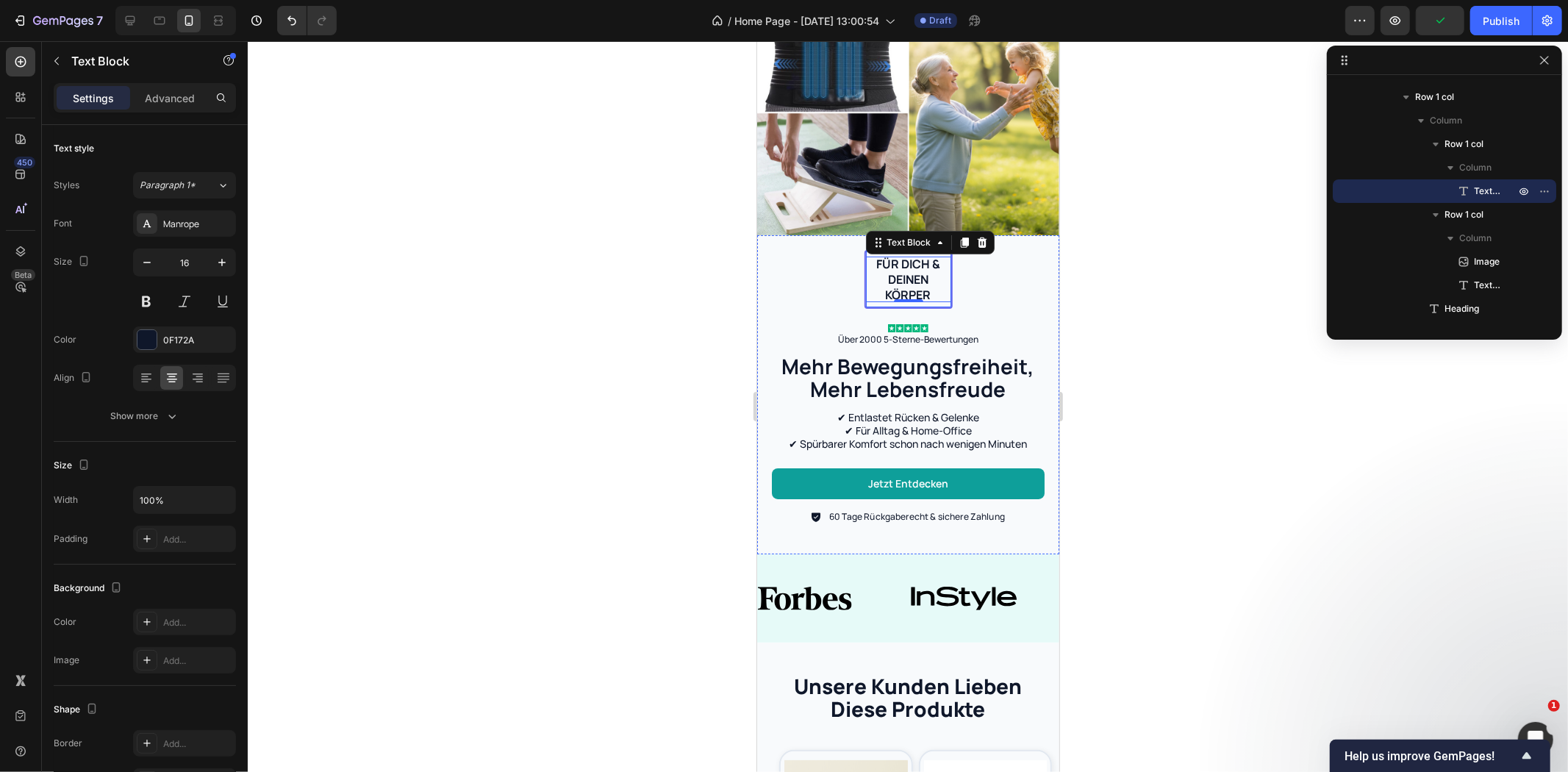
click at [874, 294] on div "Für dich & deinen Körper Text Block 0 Row" at bounding box center [908, 278] width 89 height 59
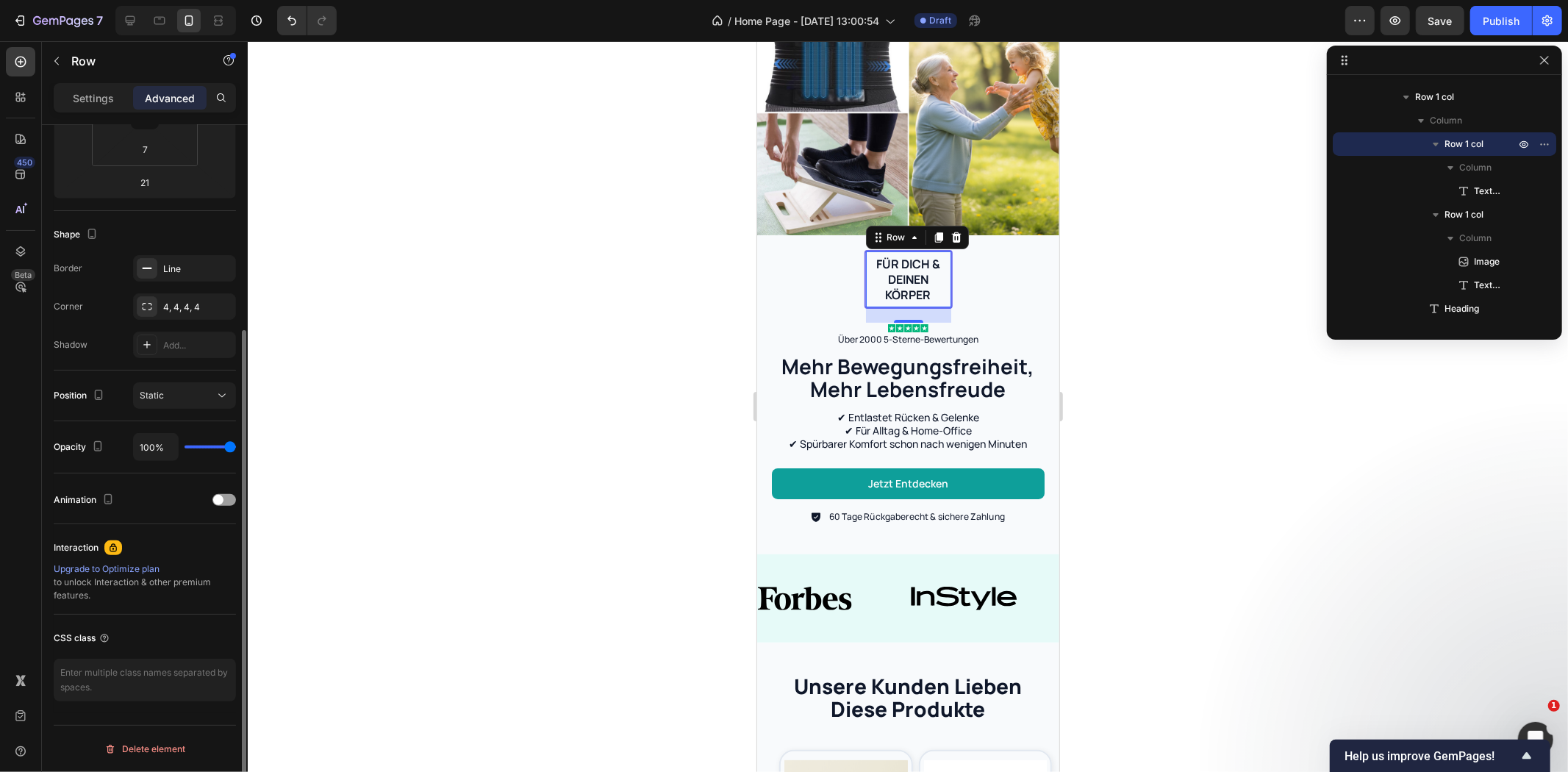
scroll to position [0, 0]
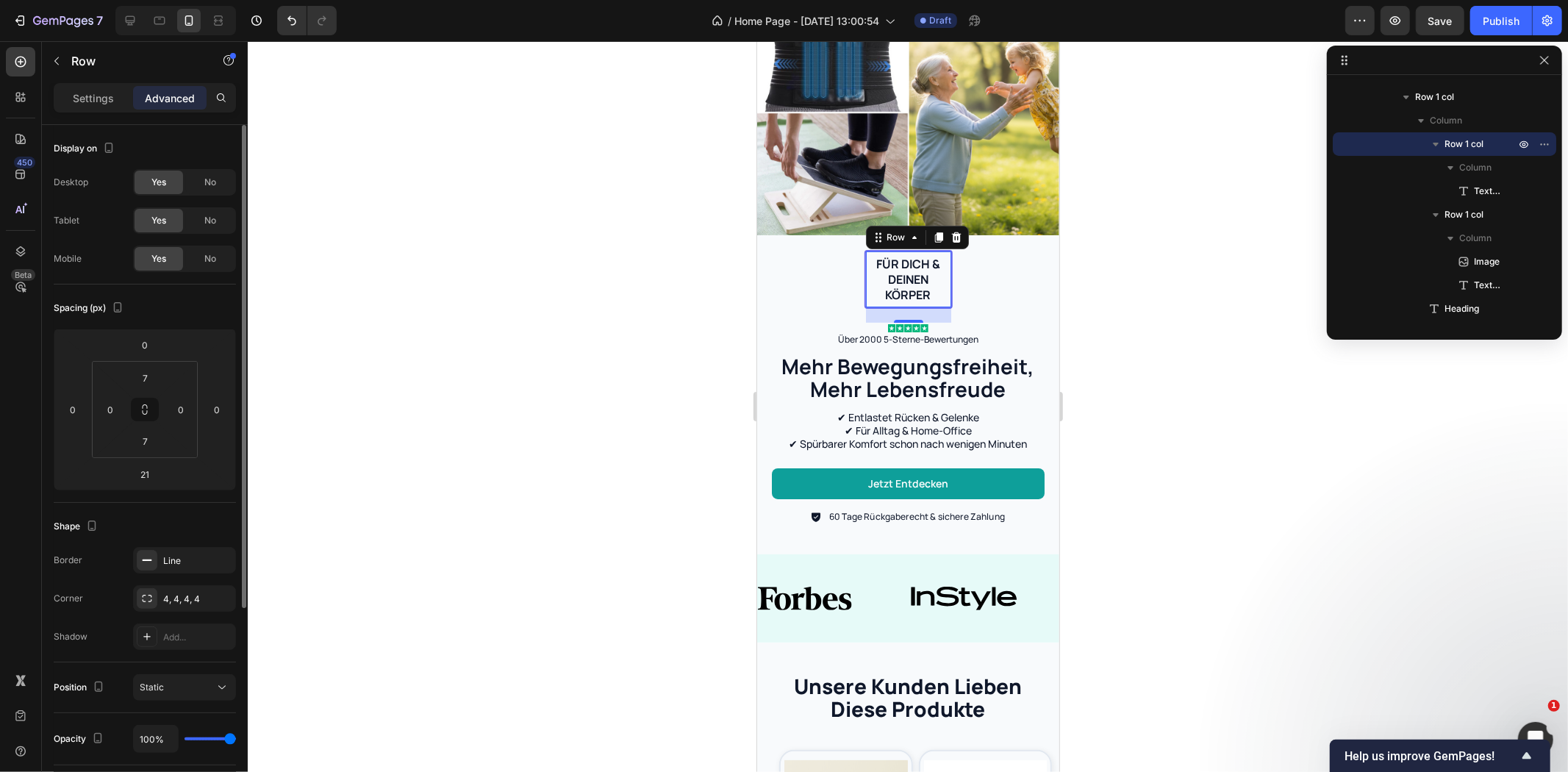
click at [106, 113] on div "Settings Advanced" at bounding box center [145, 104] width 206 height 42
click at [101, 98] on p "Settings" at bounding box center [94, 98] width 42 height 15
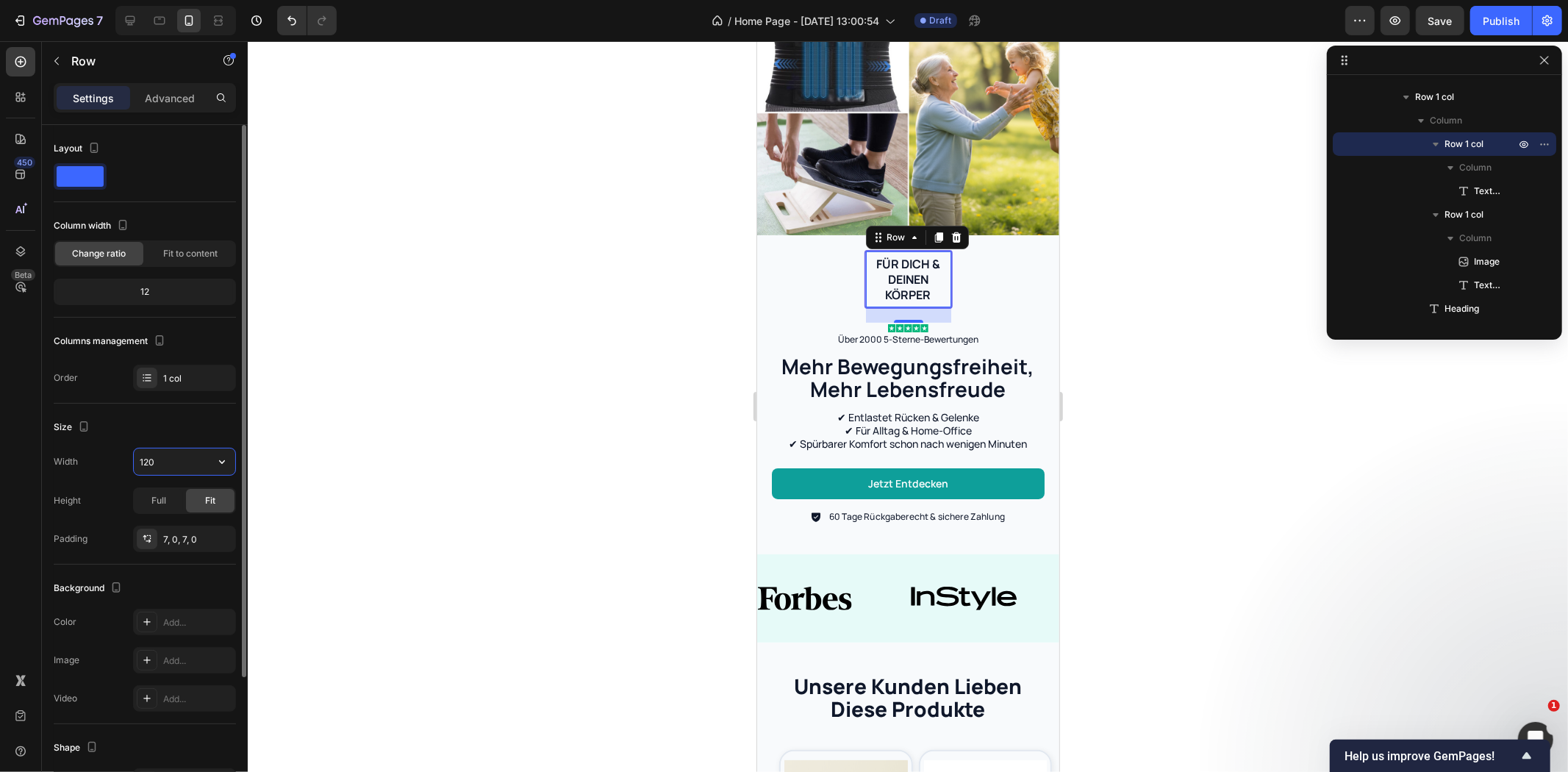
click at [160, 454] on input "120" at bounding box center [184, 461] width 101 height 26
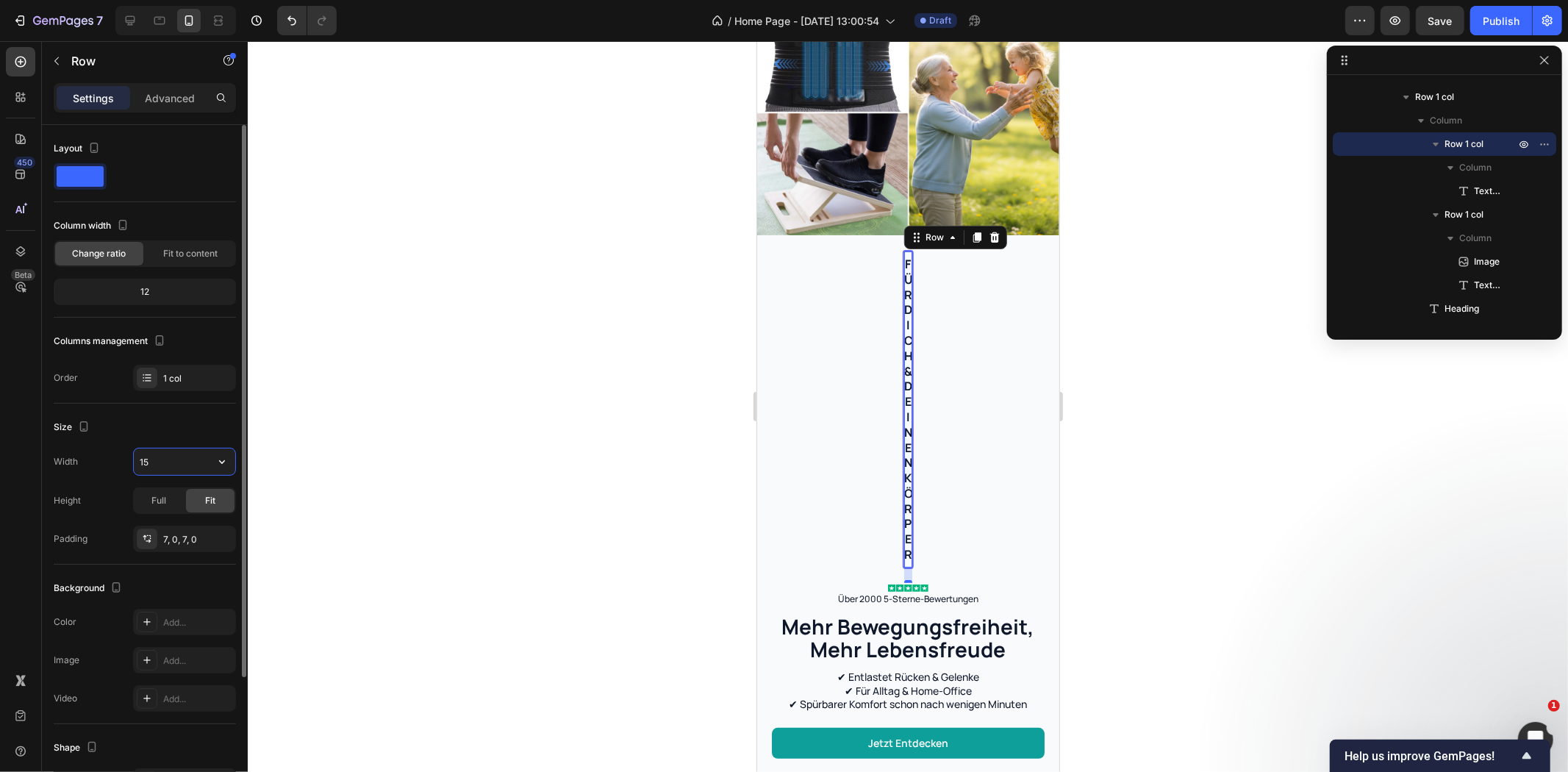
type input "150"
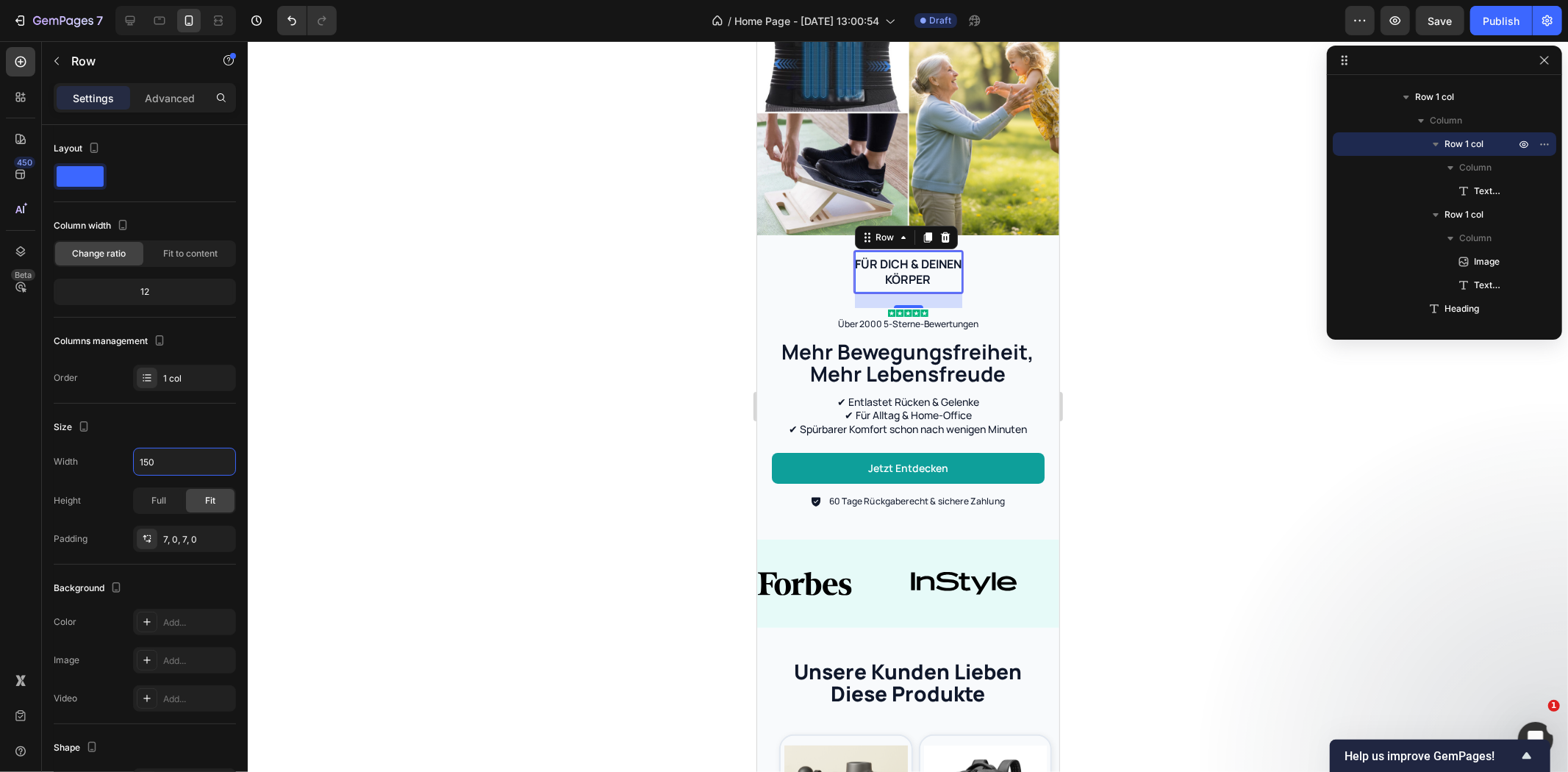
click at [634, 221] on div at bounding box center [907, 407] width 1320 height 731
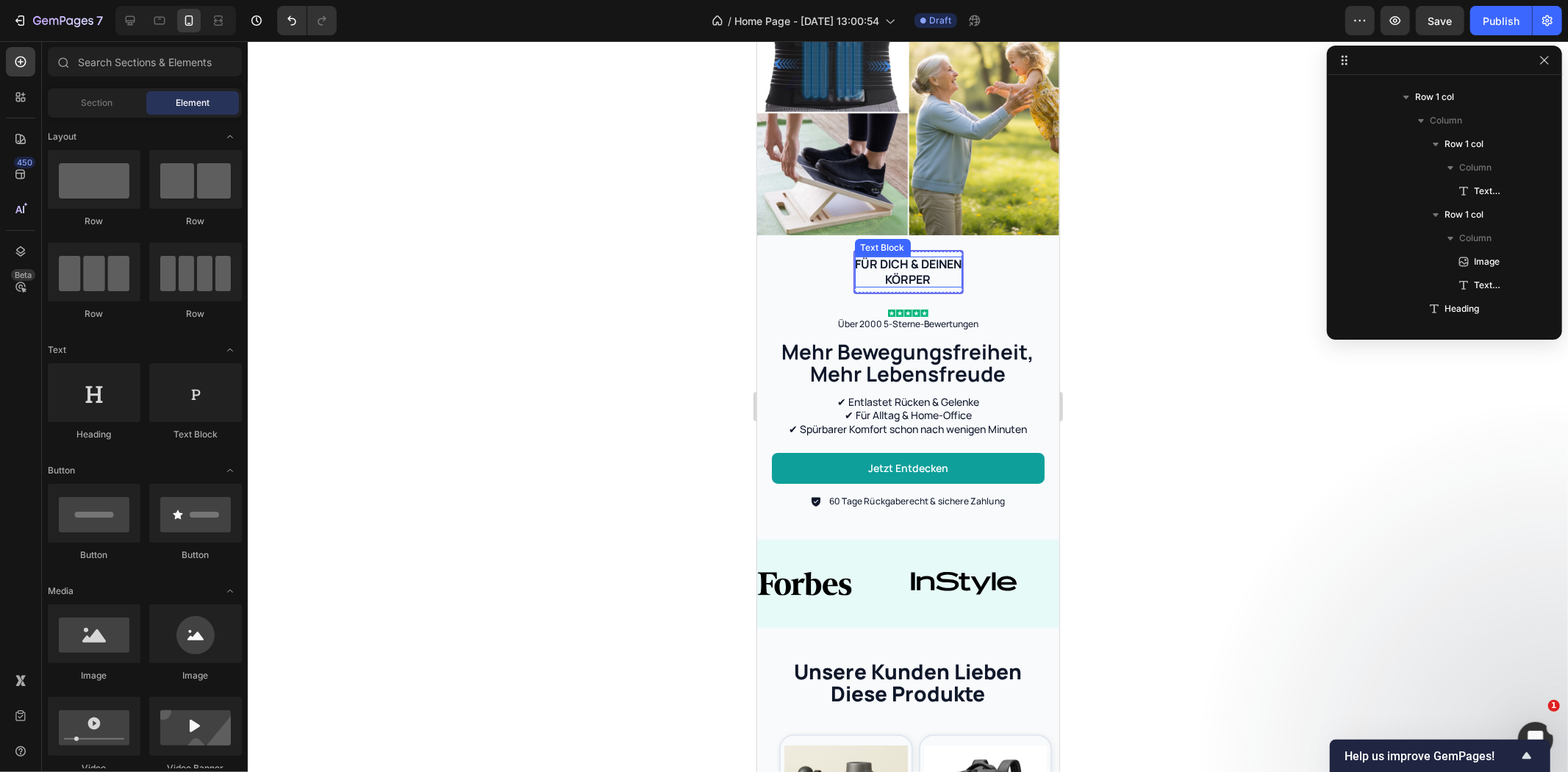
click at [909, 265] on p "Für dich & deinen Körper" at bounding box center [907, 271] width 108 height 31
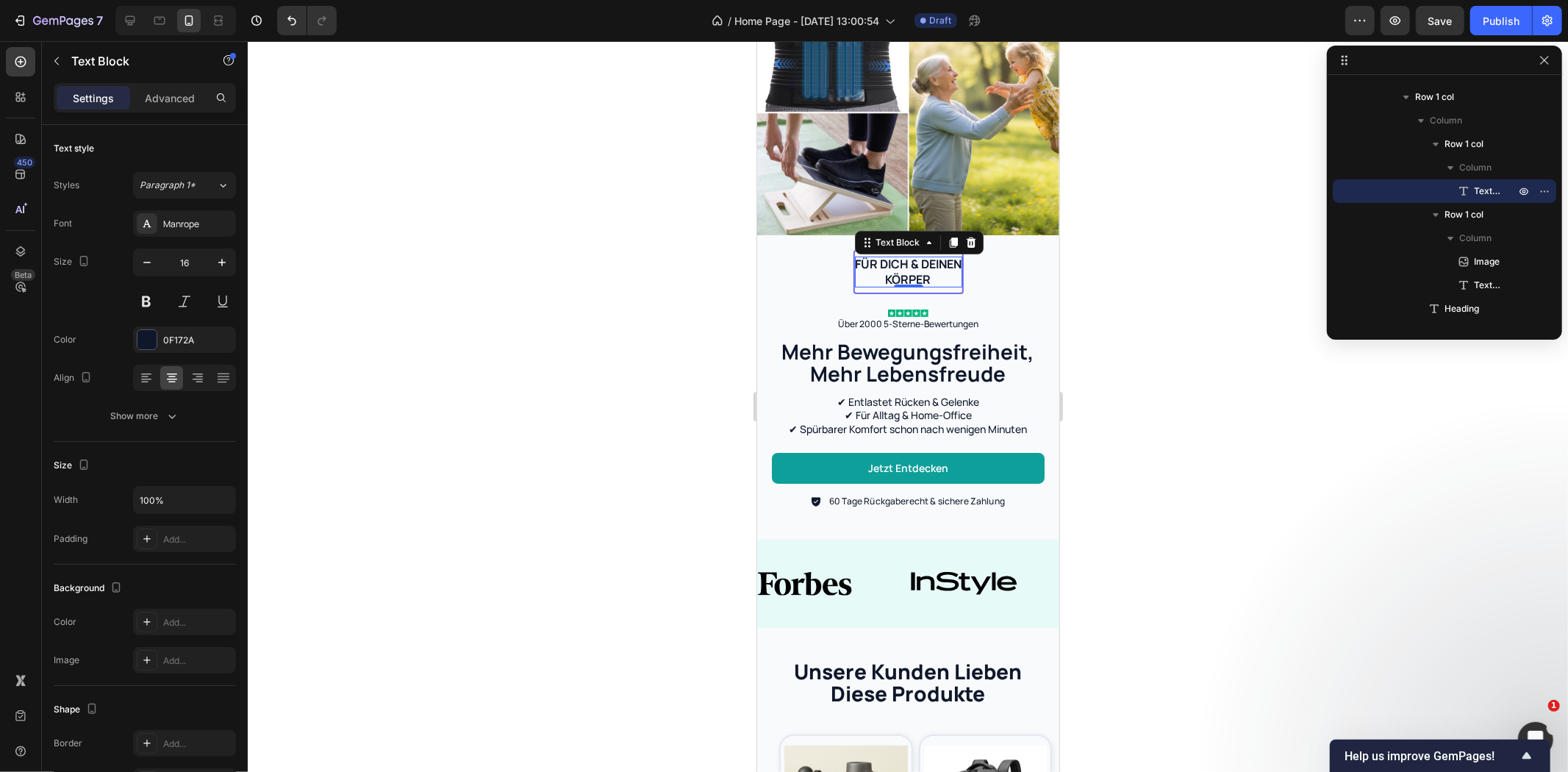
click at [913, 256] on p "Für dich & deinen Körper" at bounding box center [907, 271] width 108 height 31
click at [627, 270] on div at bounding box center [907, 407] width 1320 height 731
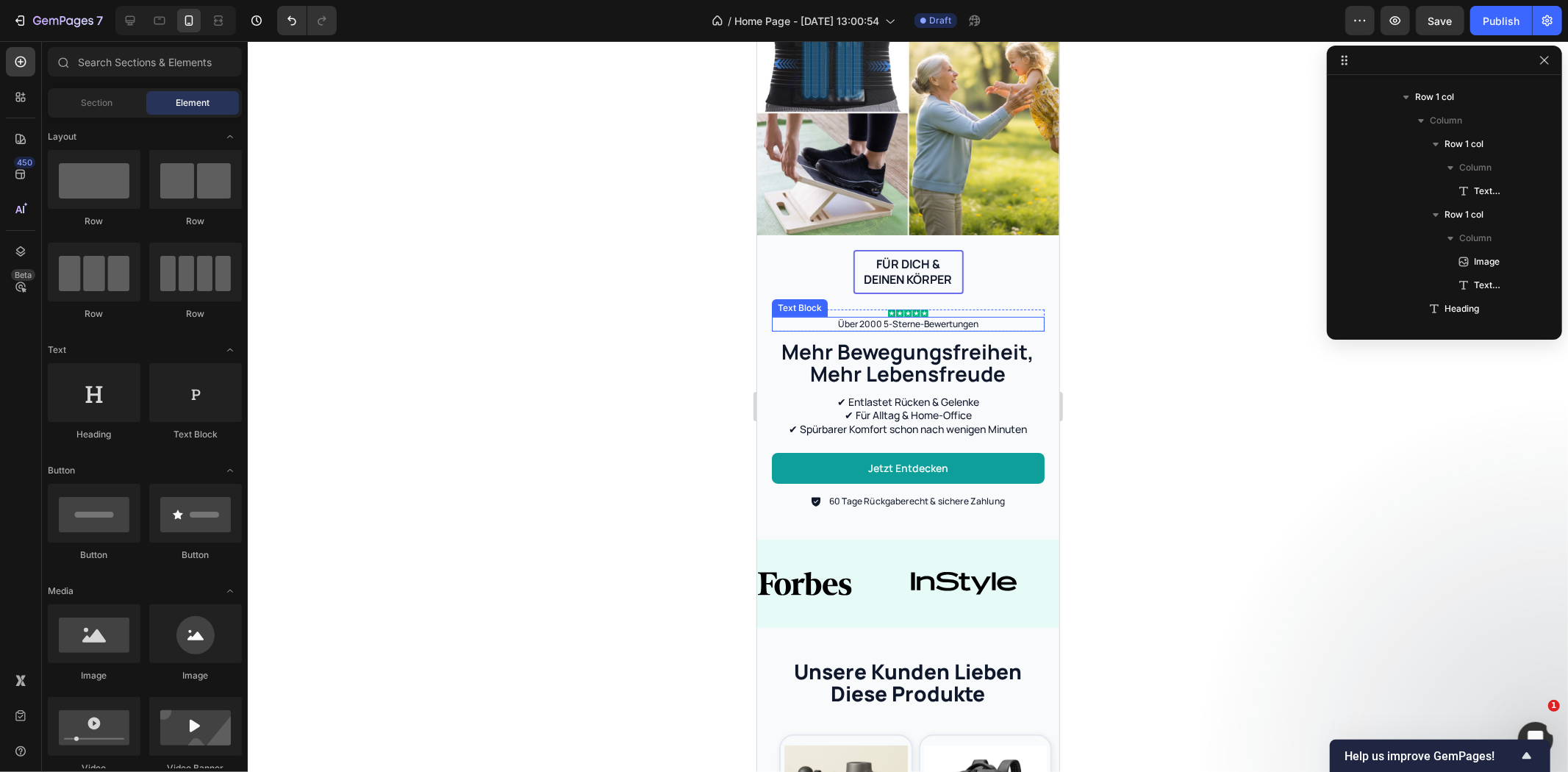
click at [846, 317] on p "Über 2000 5-Sterne-Bewertungen" at bounding box center [907, 323] width 270 height 12
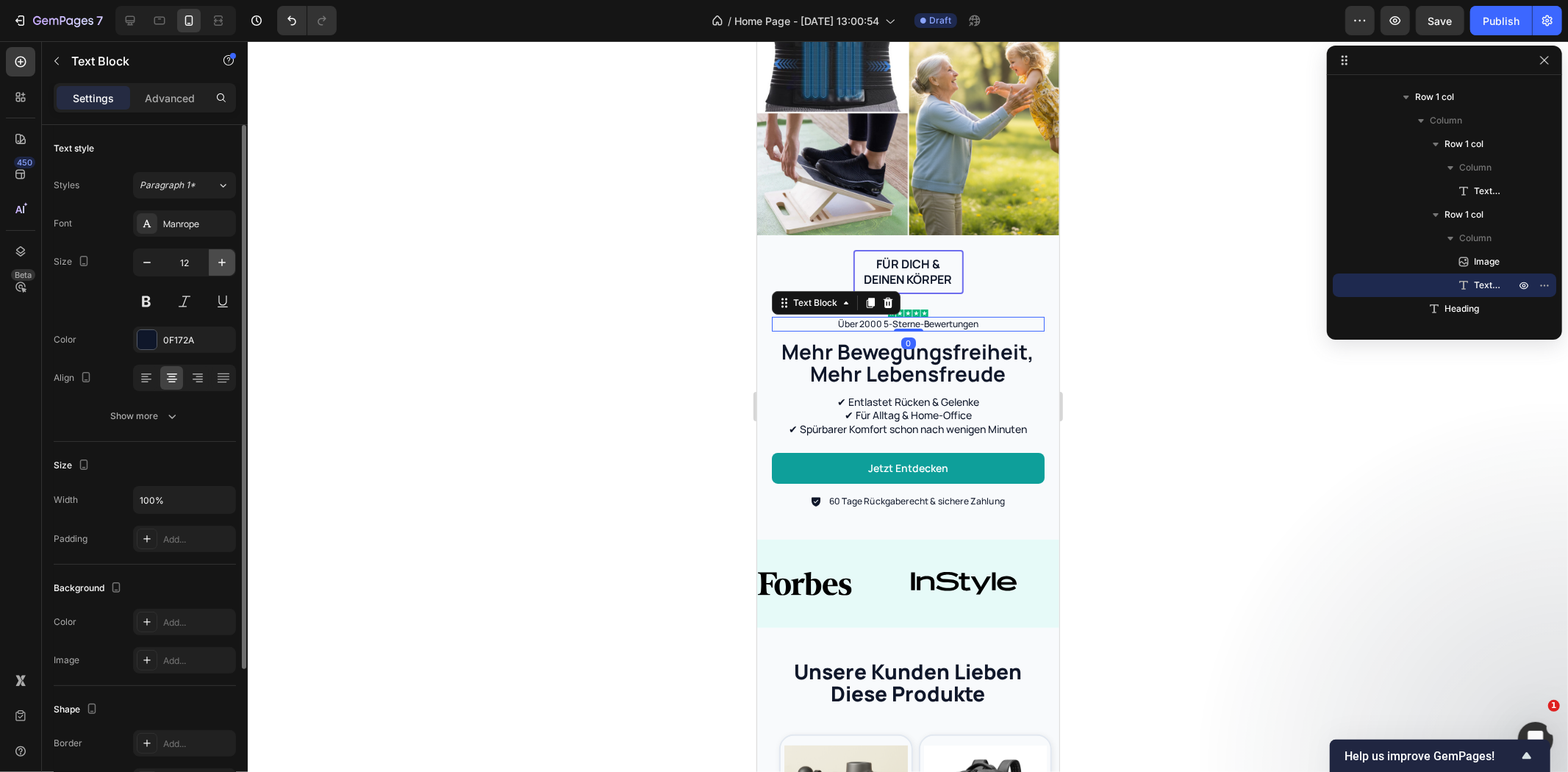
click at [223, 261] on icon "button" at bounding box center [222, 262] width 14 height 14
type input "14"
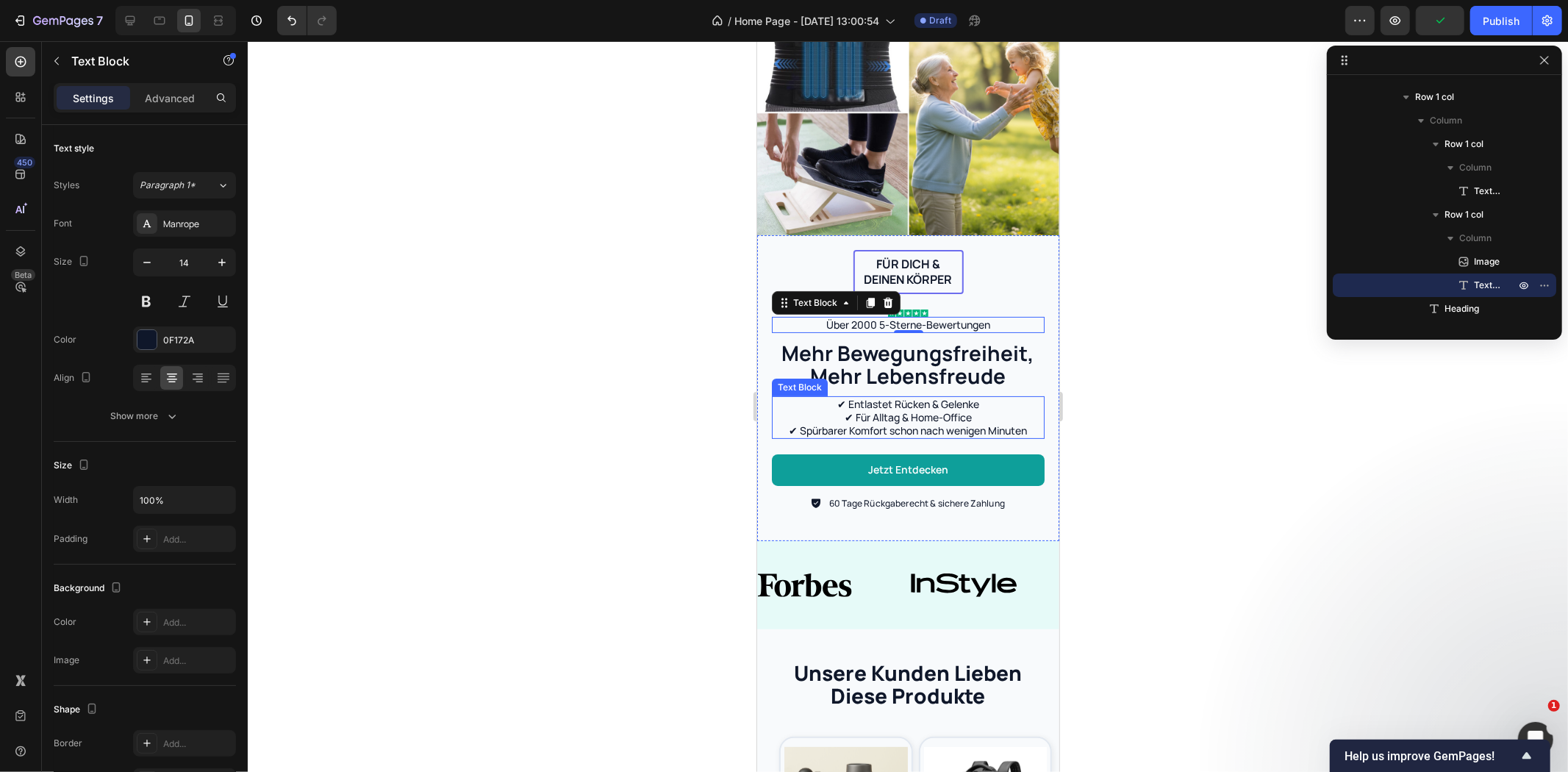
click at [880, 404] on p "✔ Entlastet Rücken & Gelenke ✔ Für Alltag & Home-Office ✔ Spürbarer Komfort sch…" at bounding box center [907, 417] width 270 height 41
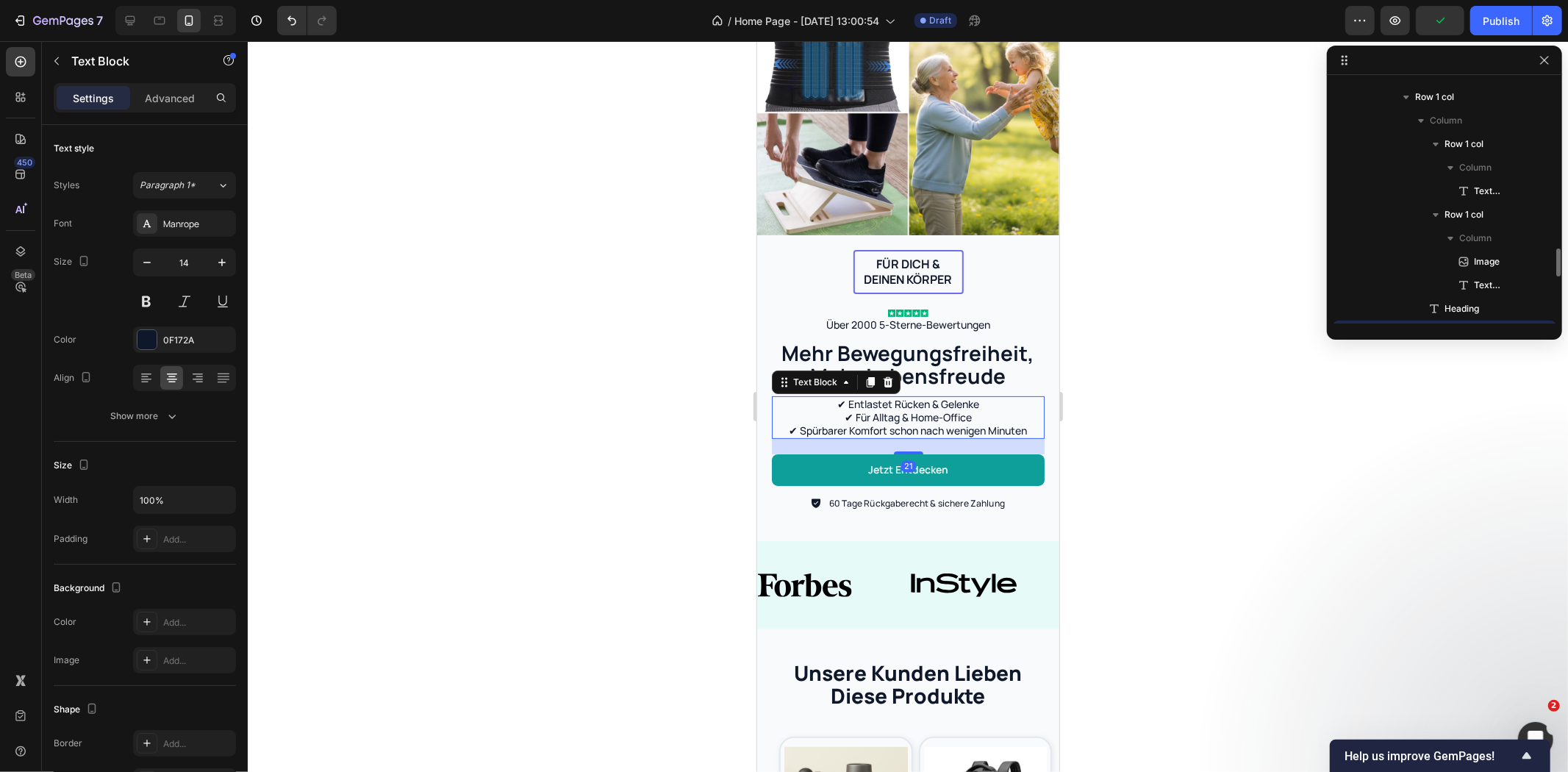
scroll to position [231, 0]
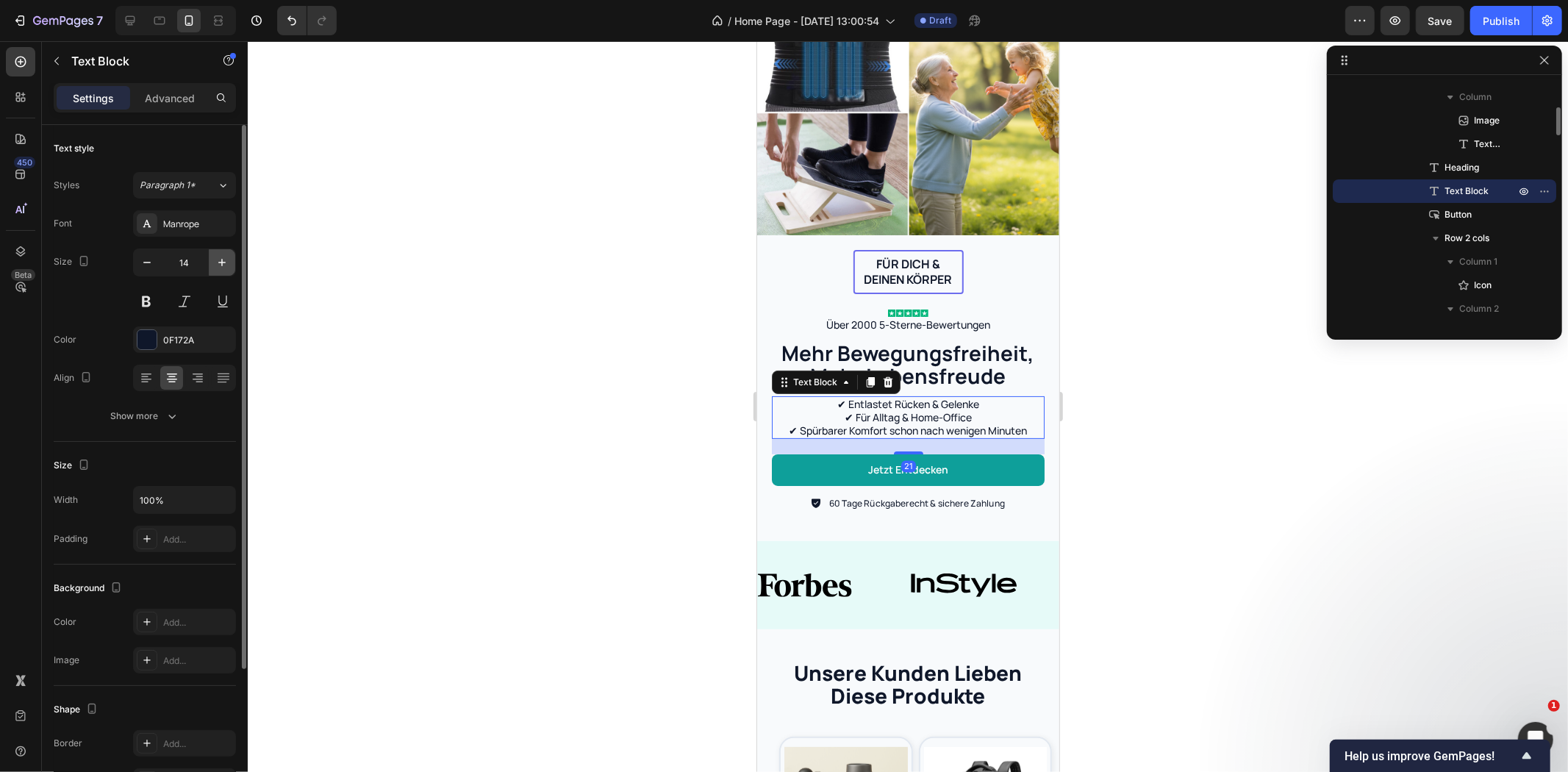
click at [225, 266] on icon "button" at bounding box center [222, 262] width 14 height 14
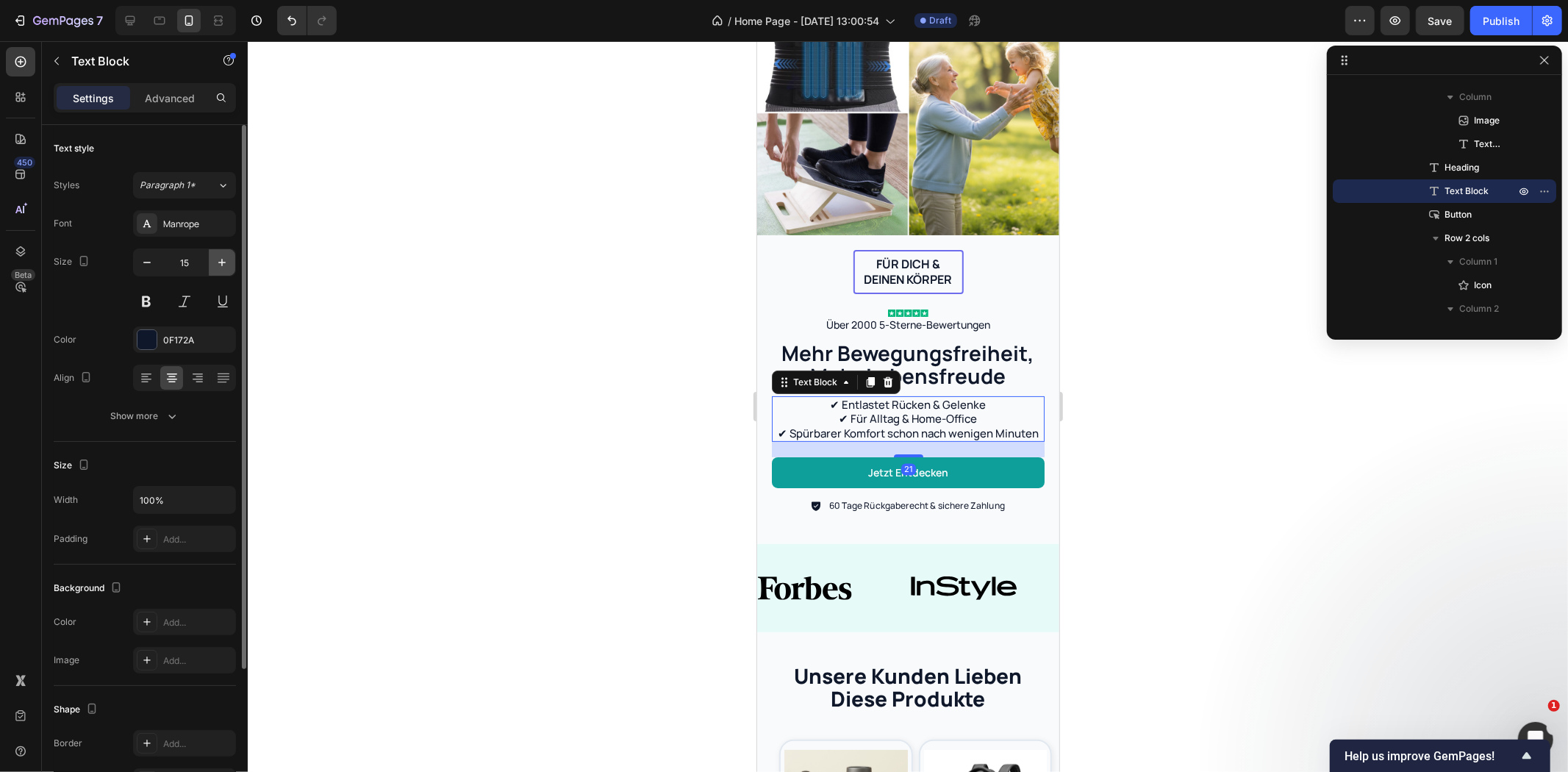
click at [225, 266] on icon "button" at bounding box center [222, 262] width 14 height 14
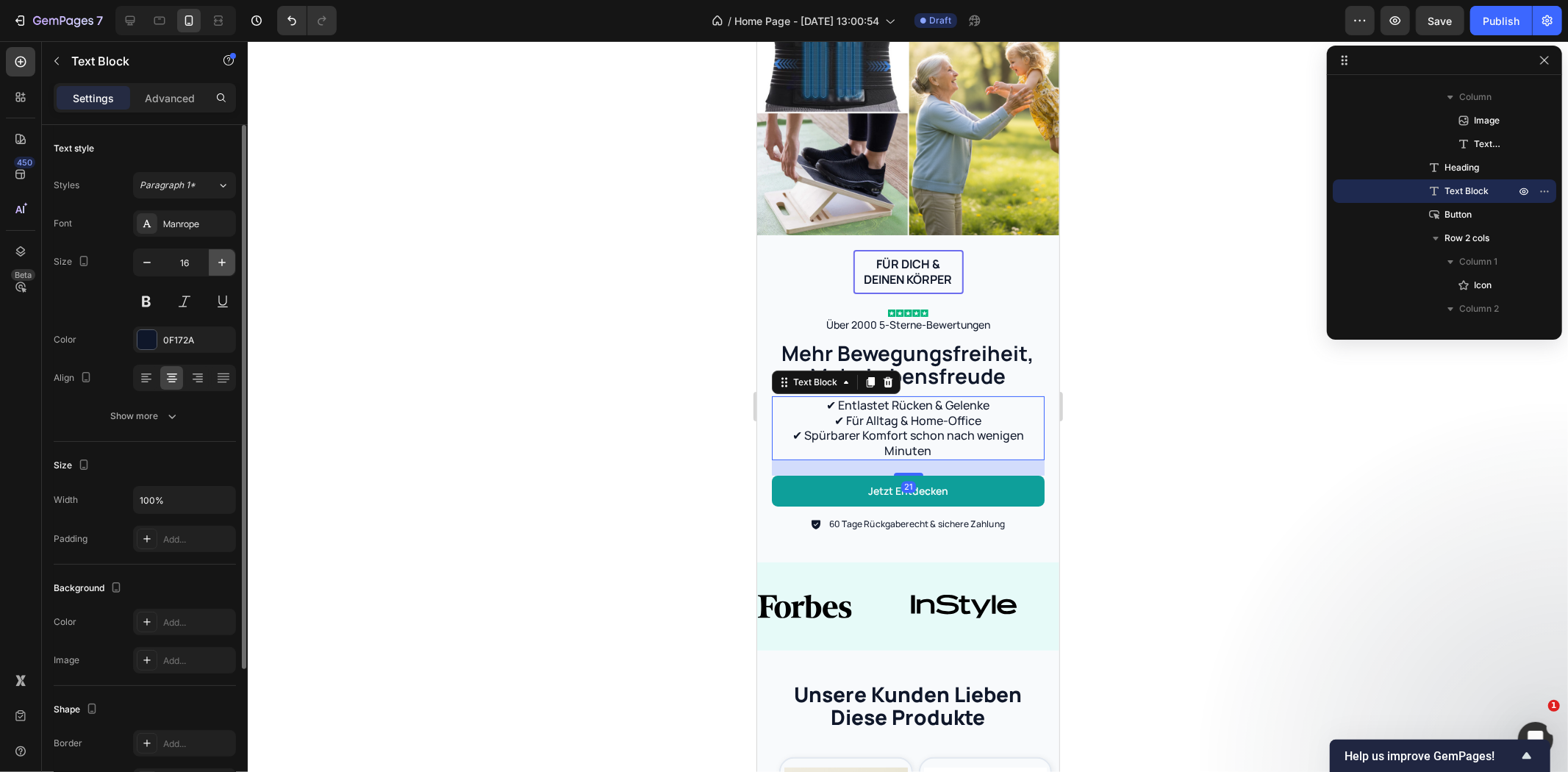
click at [225, 266] on icon "button" at bounding box center [222, 262] width 14 height 14
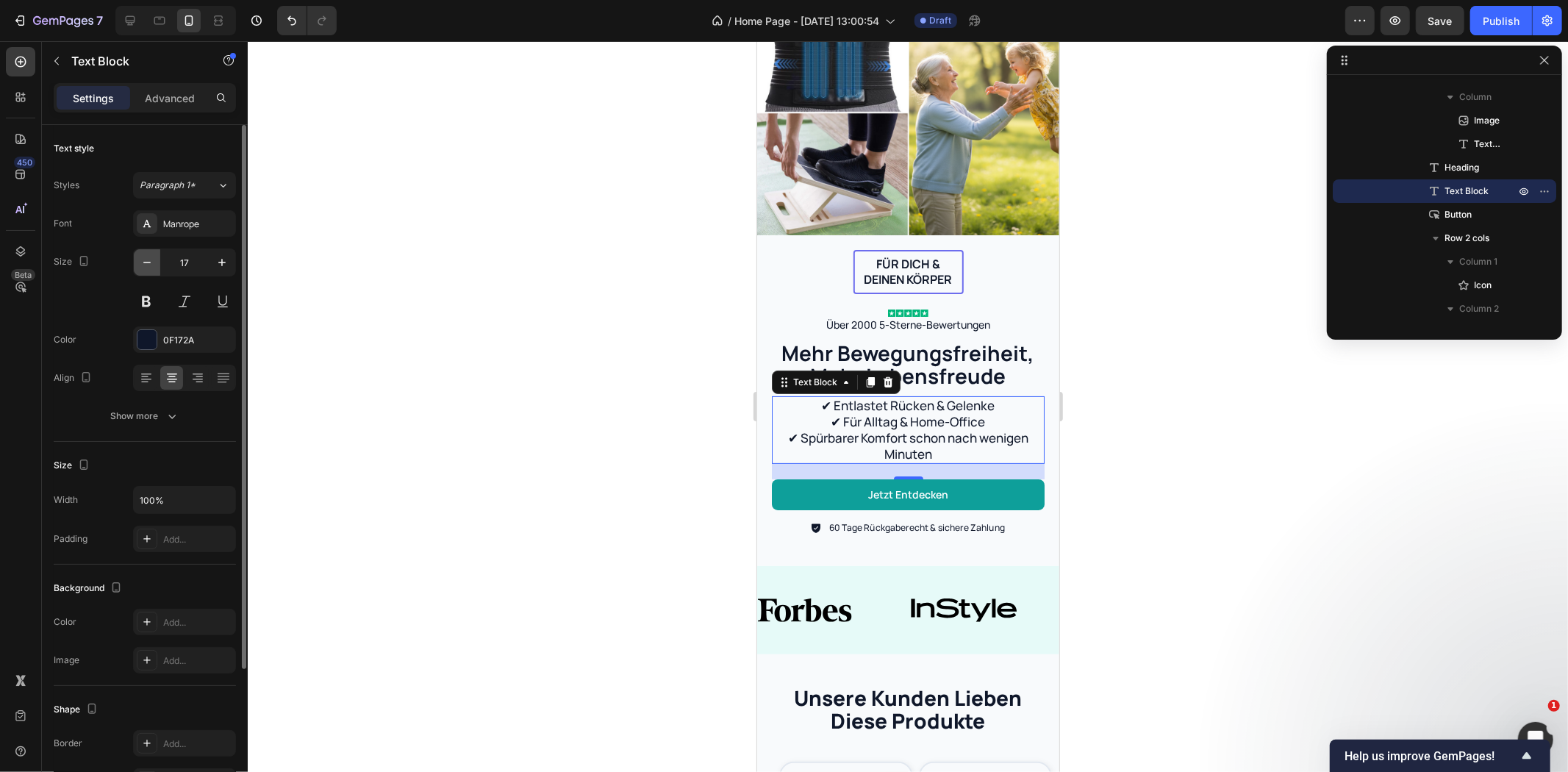
click at [143, 266] on icon "button" at bounding box center [147, 262] width 14 height 14
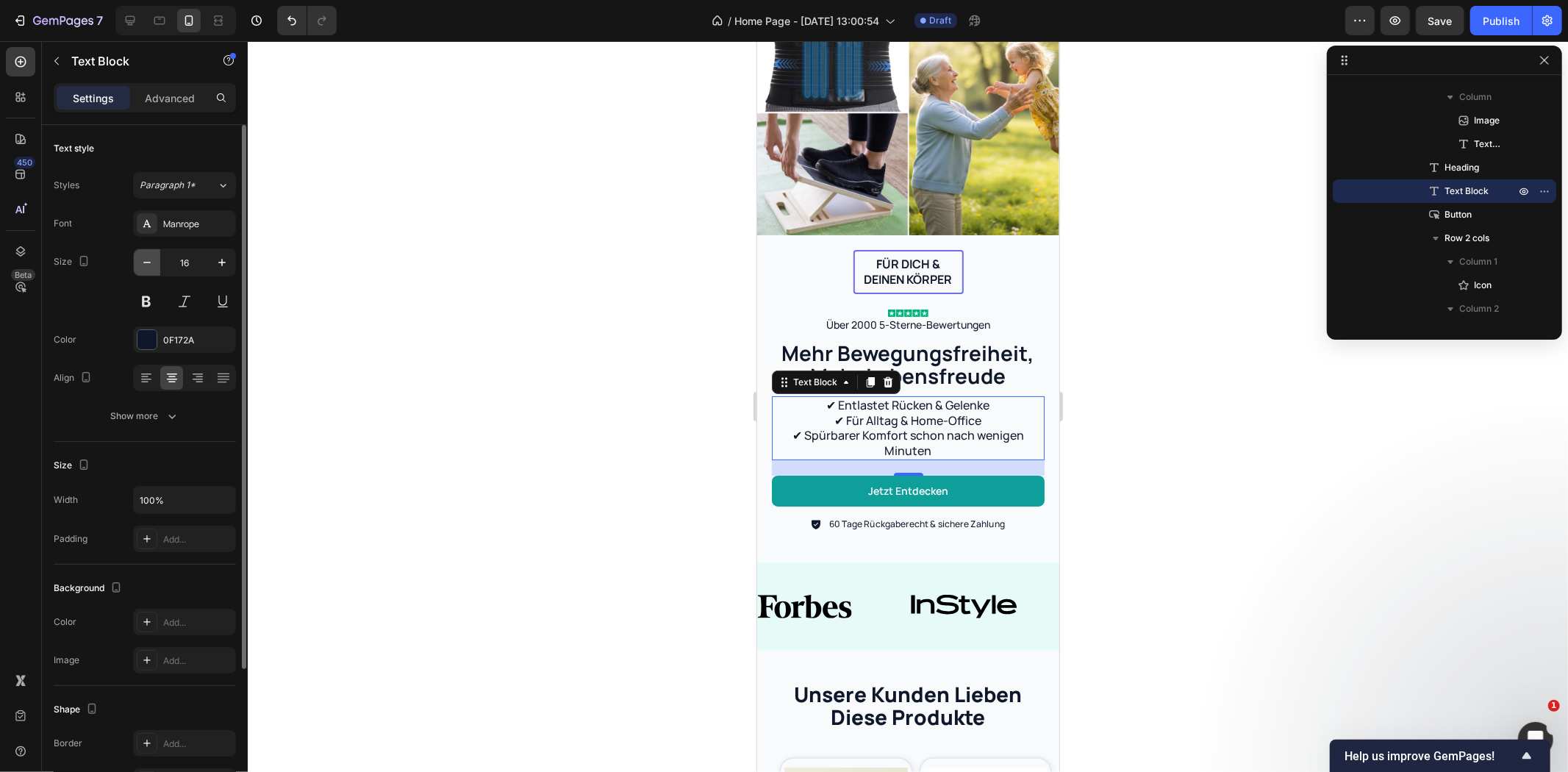
click at [143, 266] on icon "button" at bounding box center [147, 262] width 14 height 14
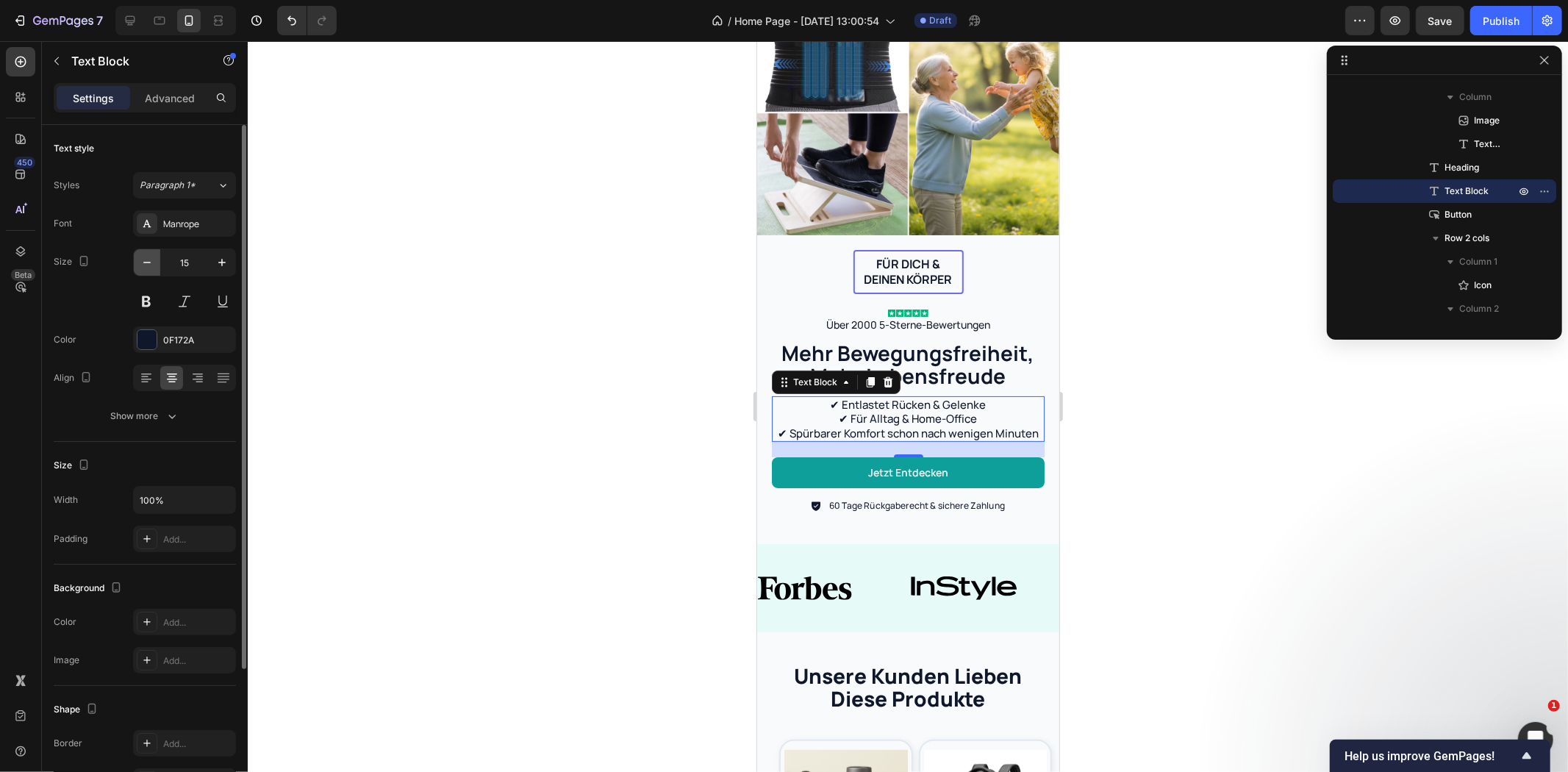
click at [153, 266] on icon "button" at bounding box center [147, 262] width 14 height 14
type input "14"
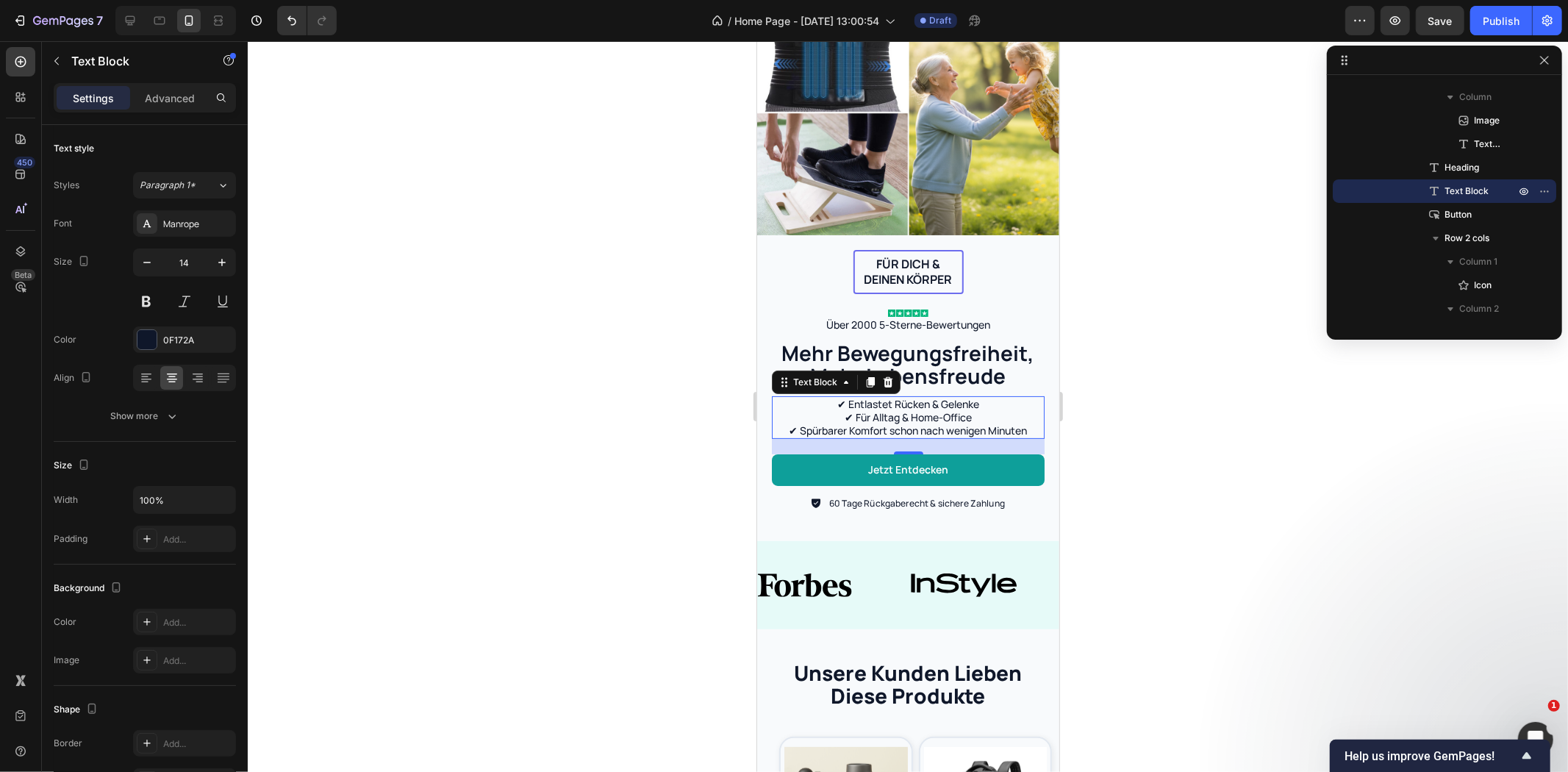
click at [675, 431] on div at bounding box center [907, 407] width 1320 height 731
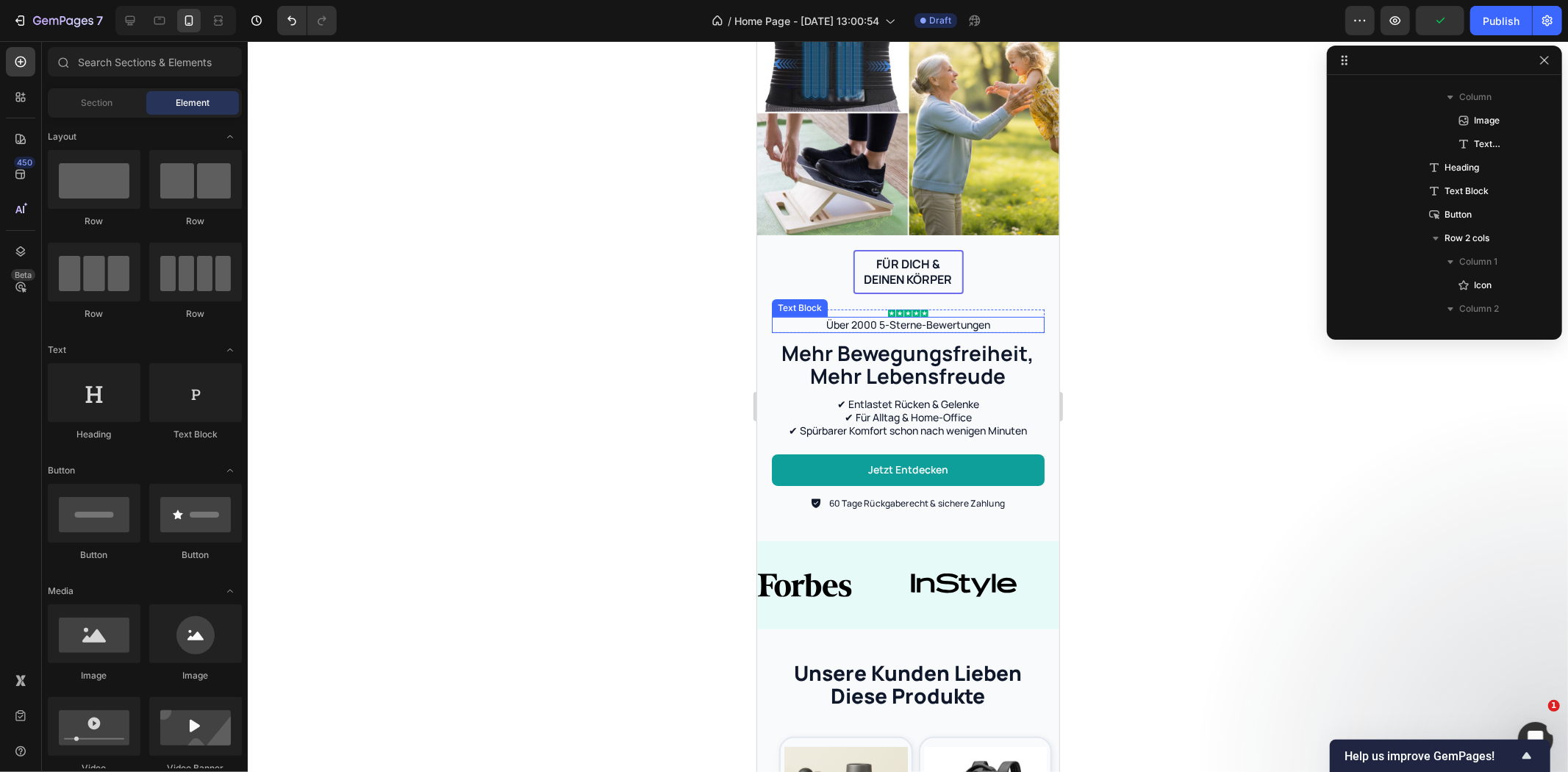
click at [861, 317] on p "Über 2000 5-Sterne-Bewertungen" at bounding box center [907, 324] width 270 height 14
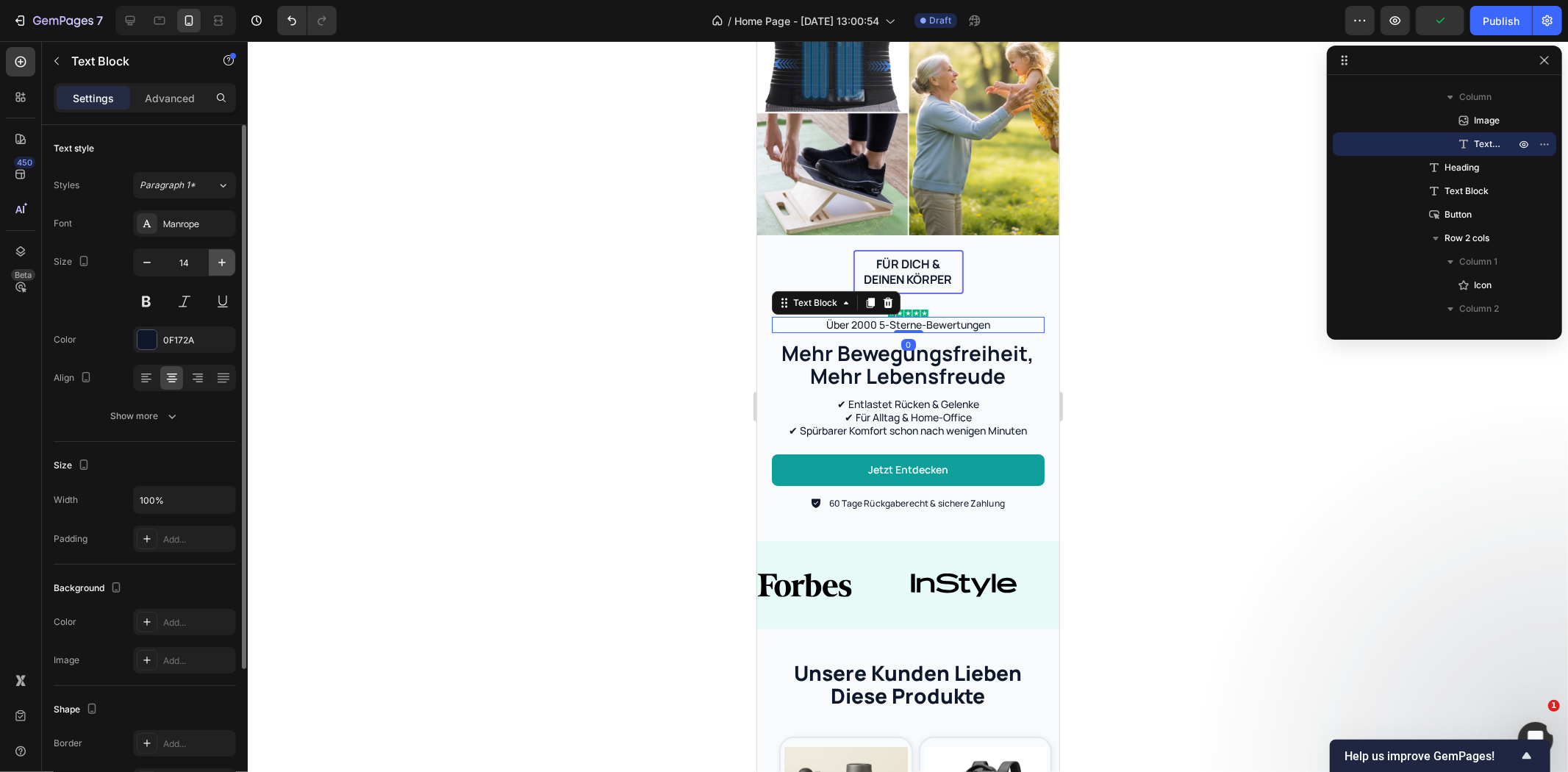
click at [218, 259] on icon "button" at bounding box center [222, 262] width 14 height 14
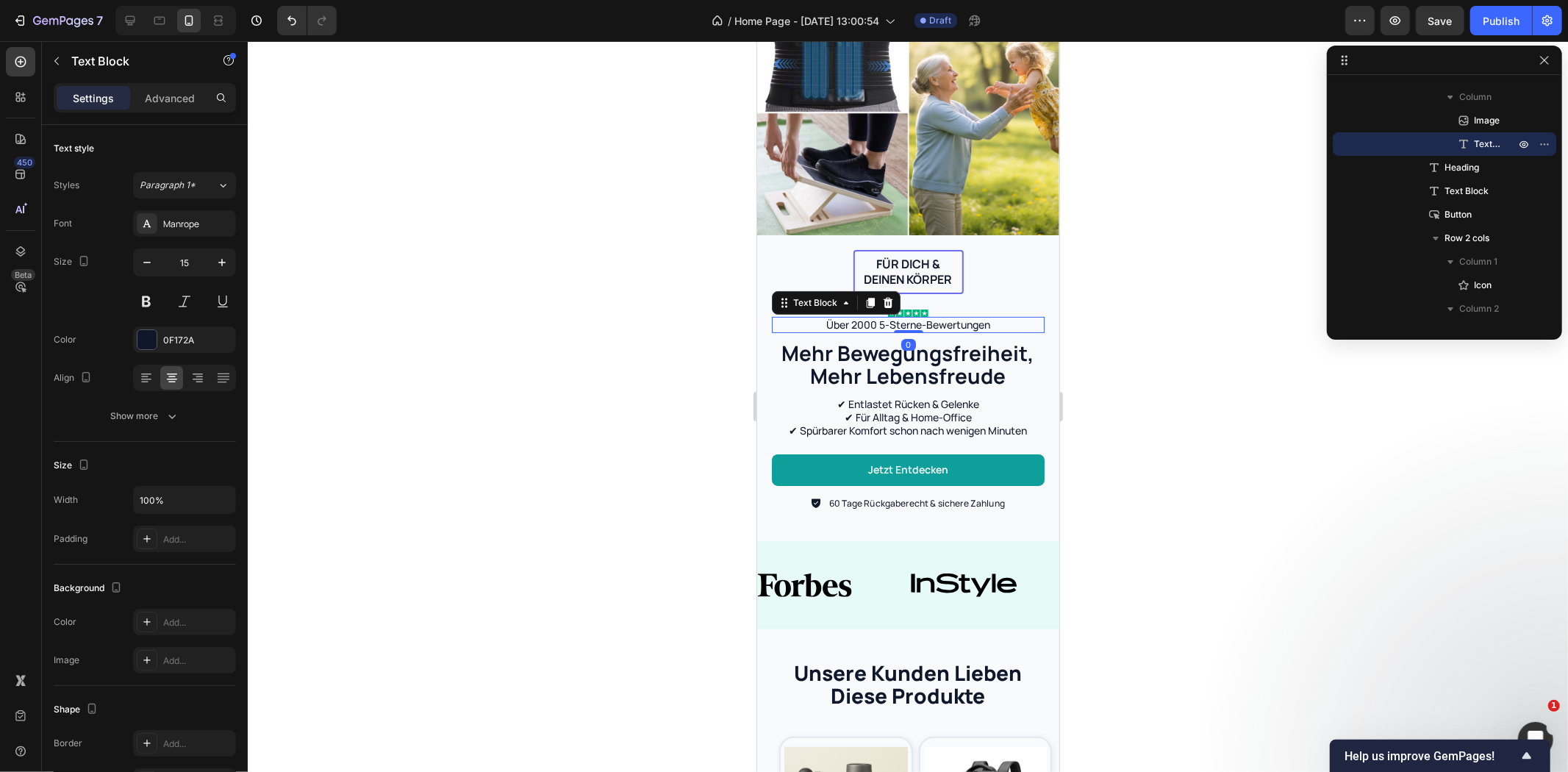
type input "16"
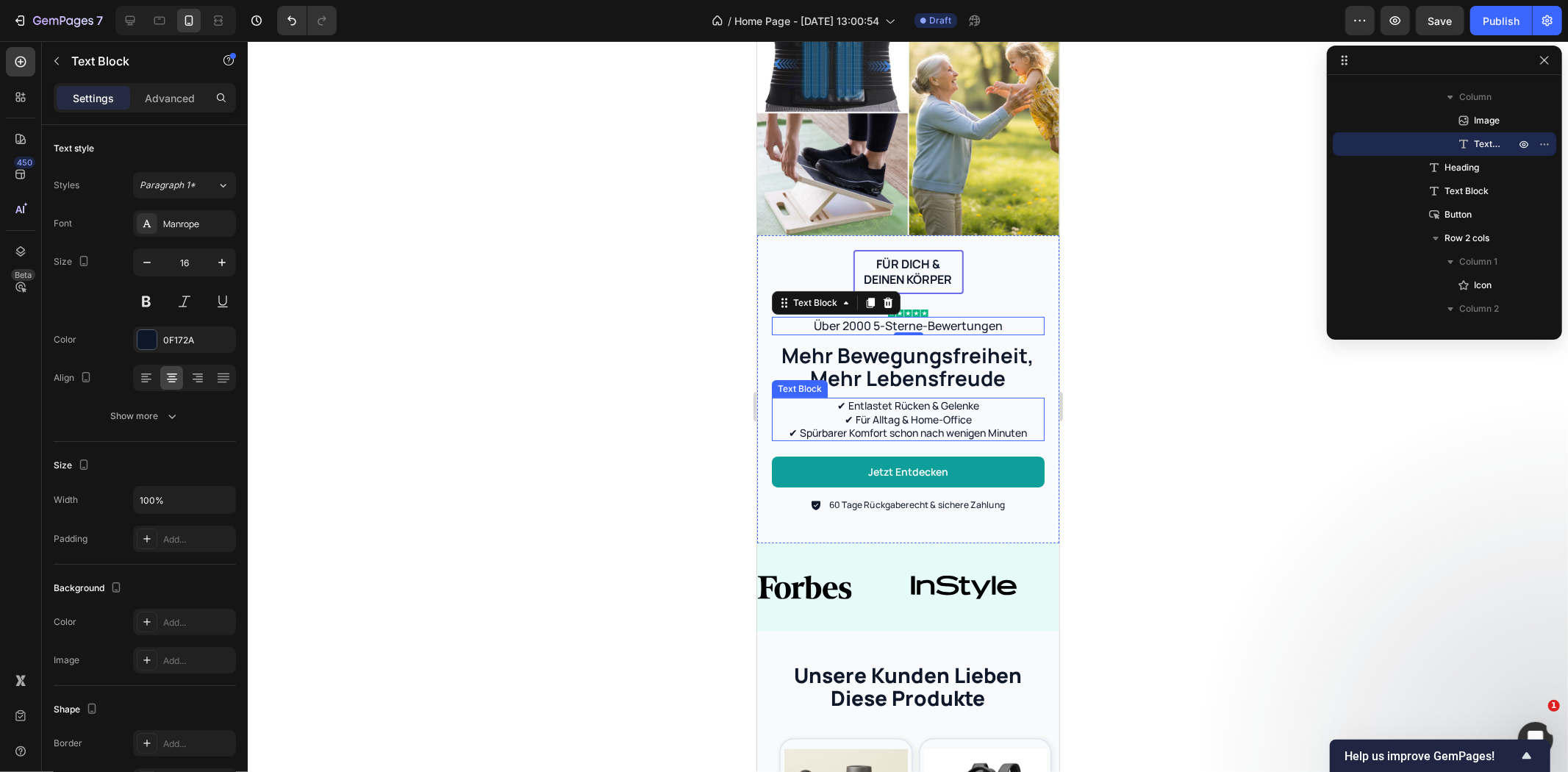
click at [896, 405] on p "✔ Entlastet Rücken & Gelenke ✔ Für Alltag & Home-Office ✔ Spürbarer Komfort sch…" at bounding box center [907, 419] width 270 height 41
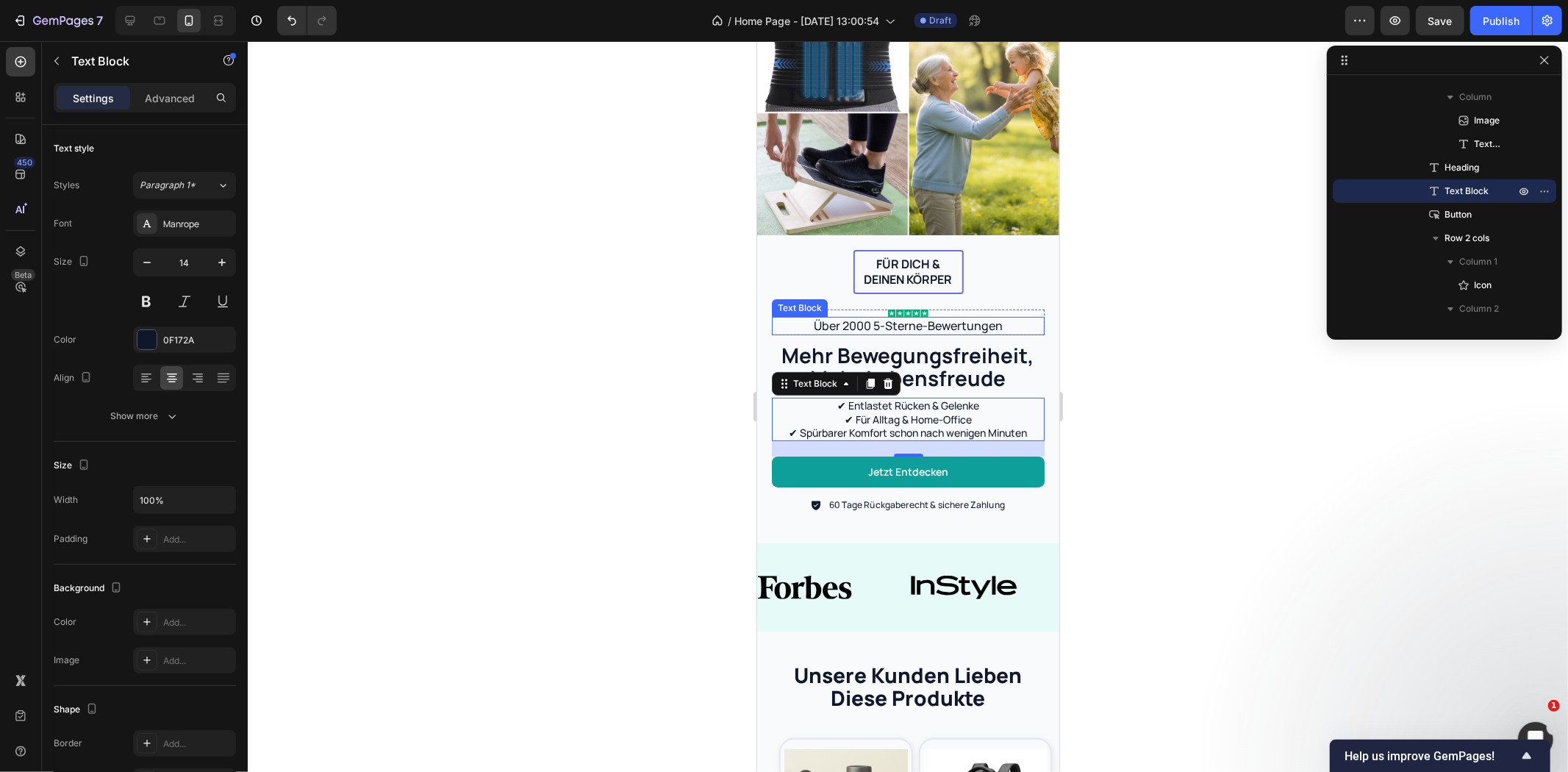
click at [856, 317] on p "Über 2000 5-Sterne-Bewertungen" at bounding box center [907, 325] width 270 height 15
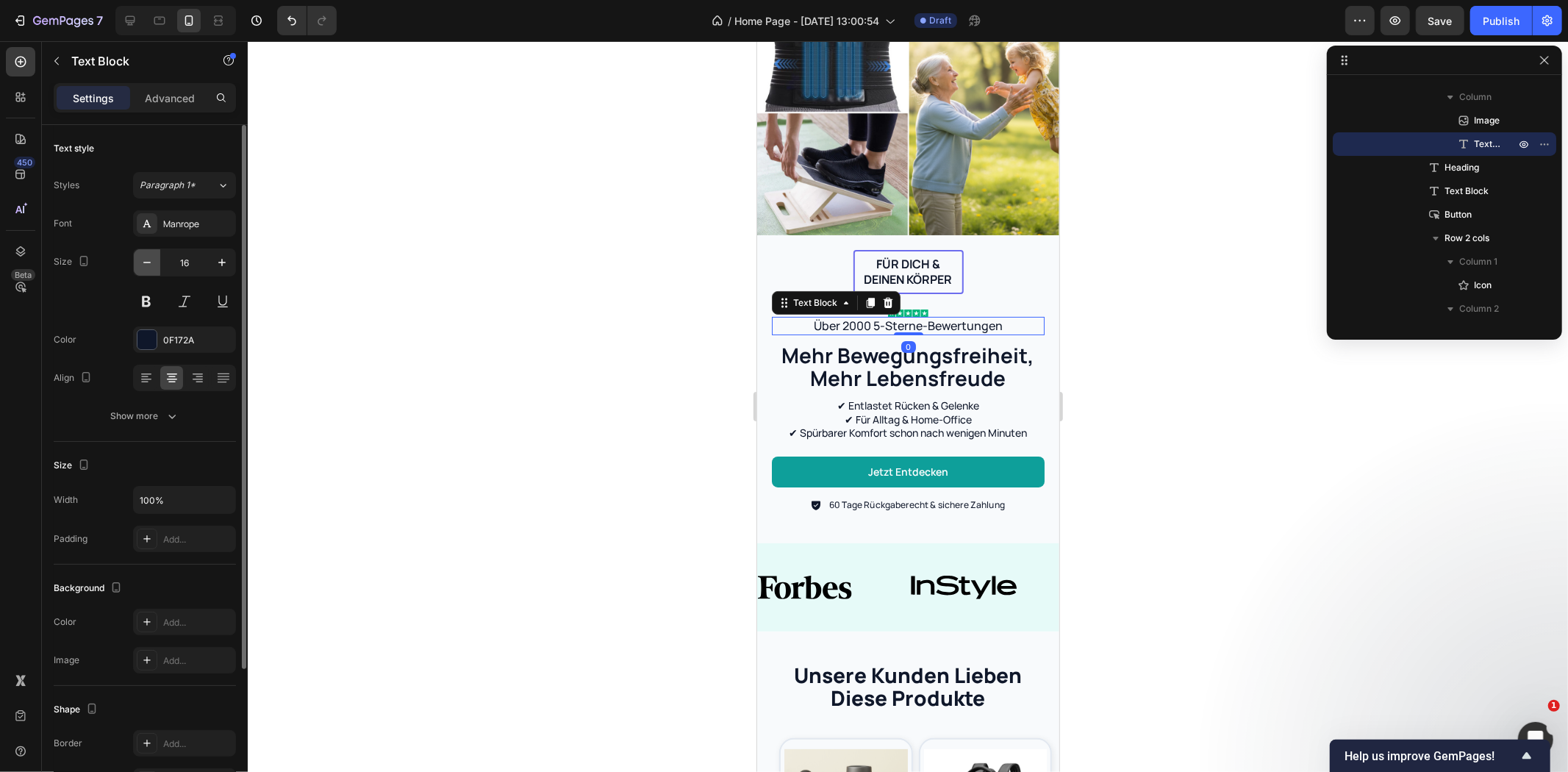
click at [145, 262] on icon "button" at bounding box center [147, 263] width 7 height 2
type input "14"
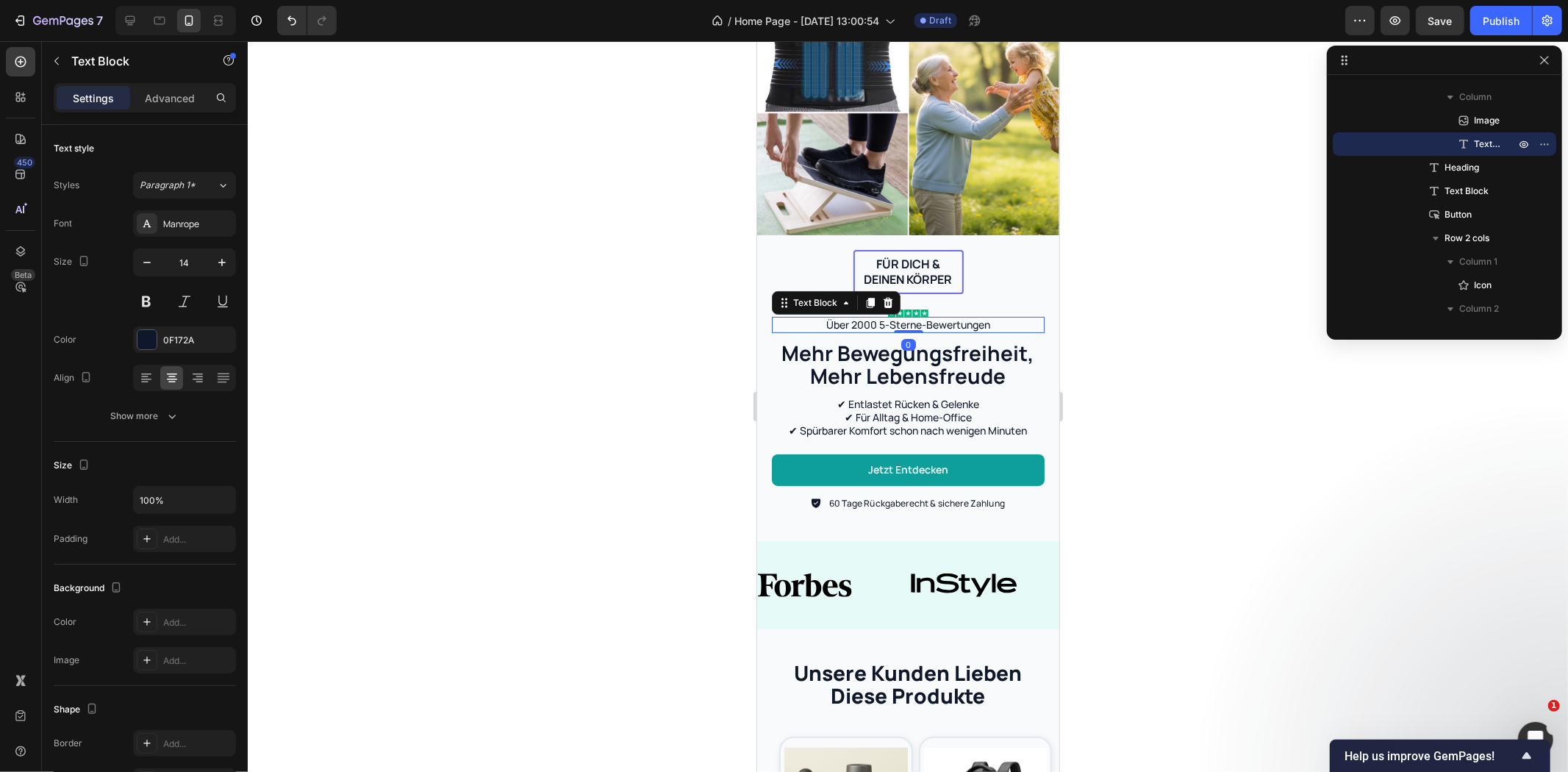
click at [514, 297] on div at bounding box center [907, 407] width 1320 height 731
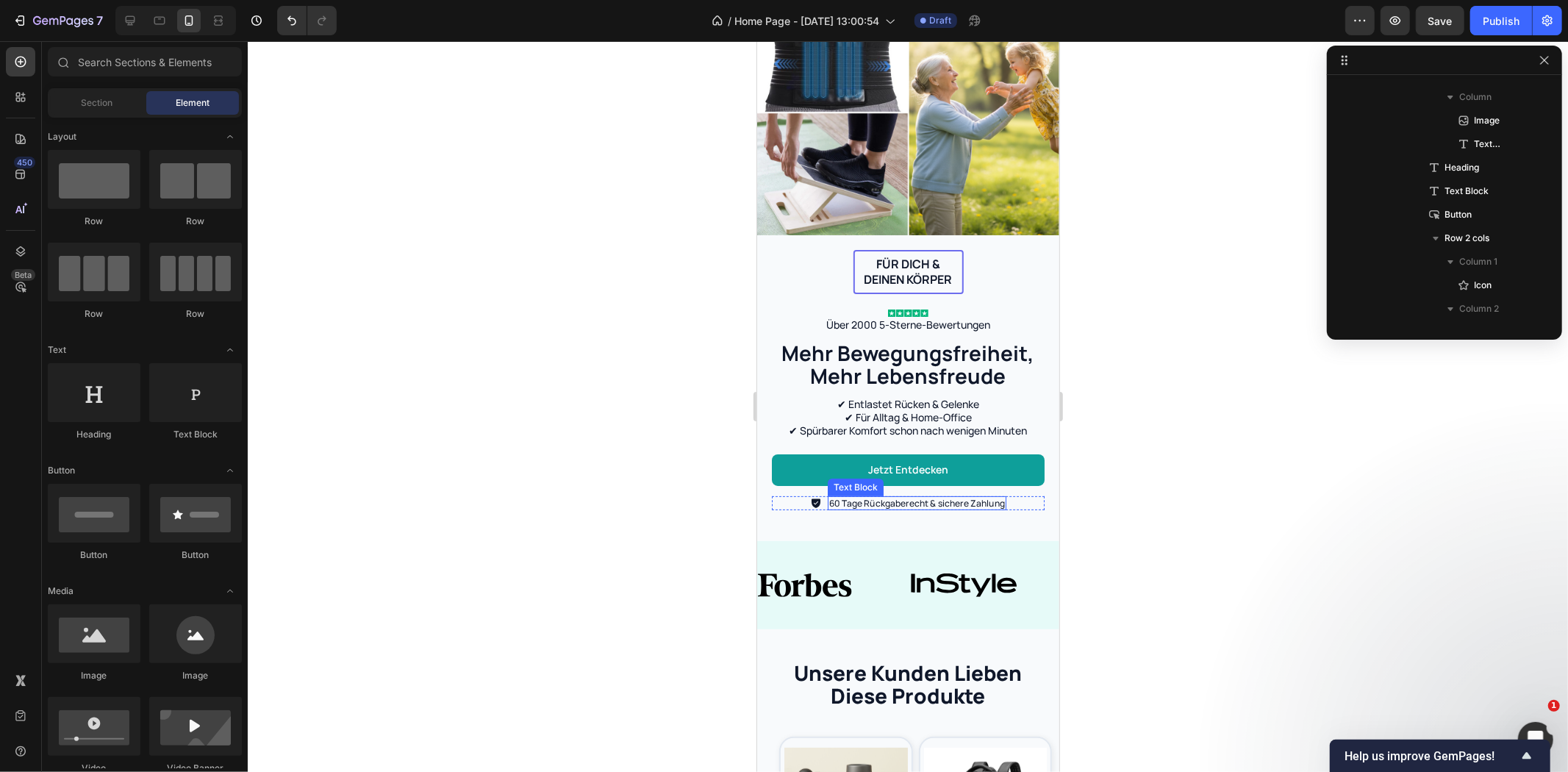
click at [901, 497] on p "60 Tage Rückgaberecht & sichere Zahlung" at bounding box center [916, 503] width 175 height 12
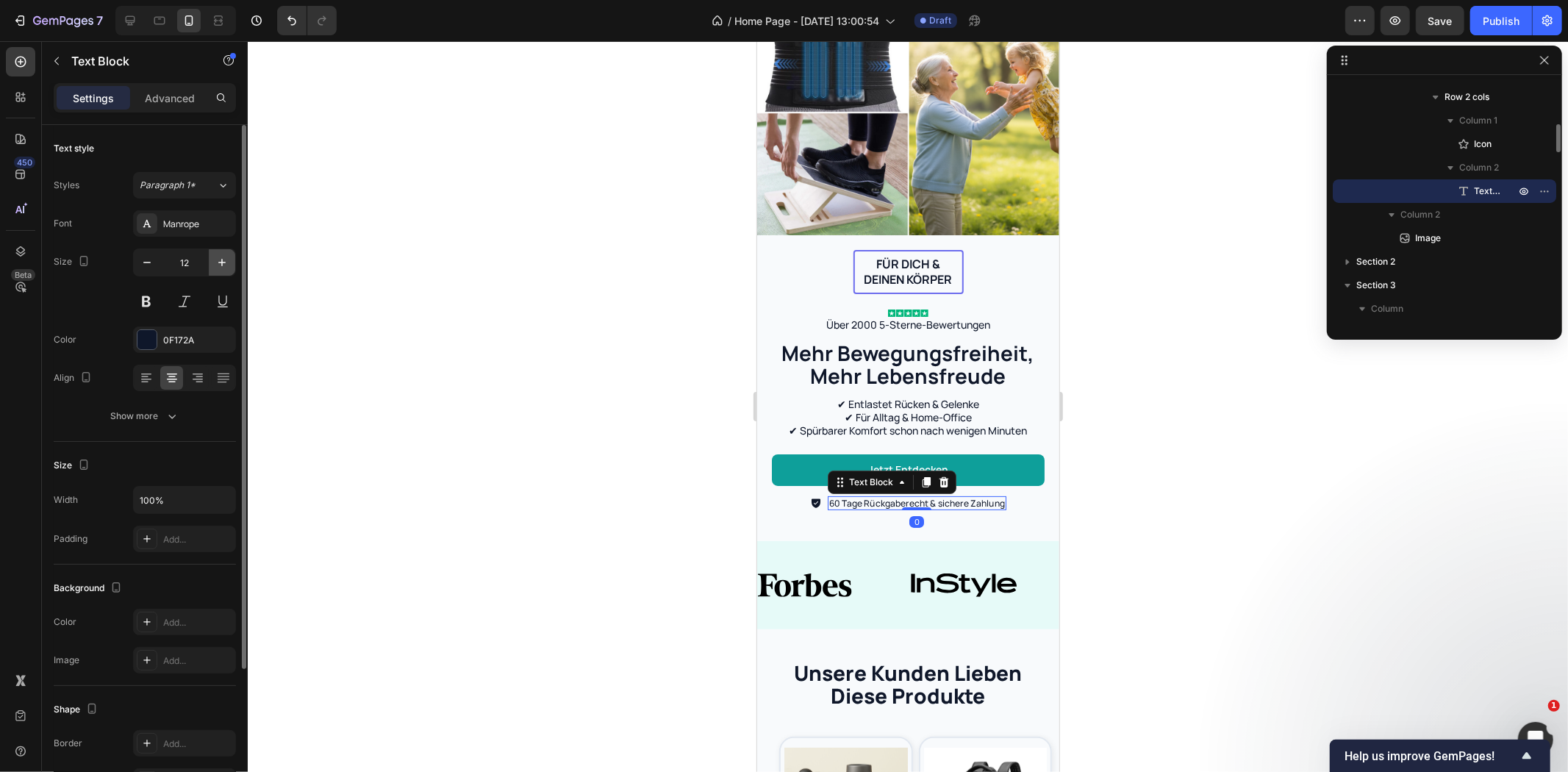
click at [230, 267] on button "button" at bounding box center [221, 262] width 26 height 26
type input "14"
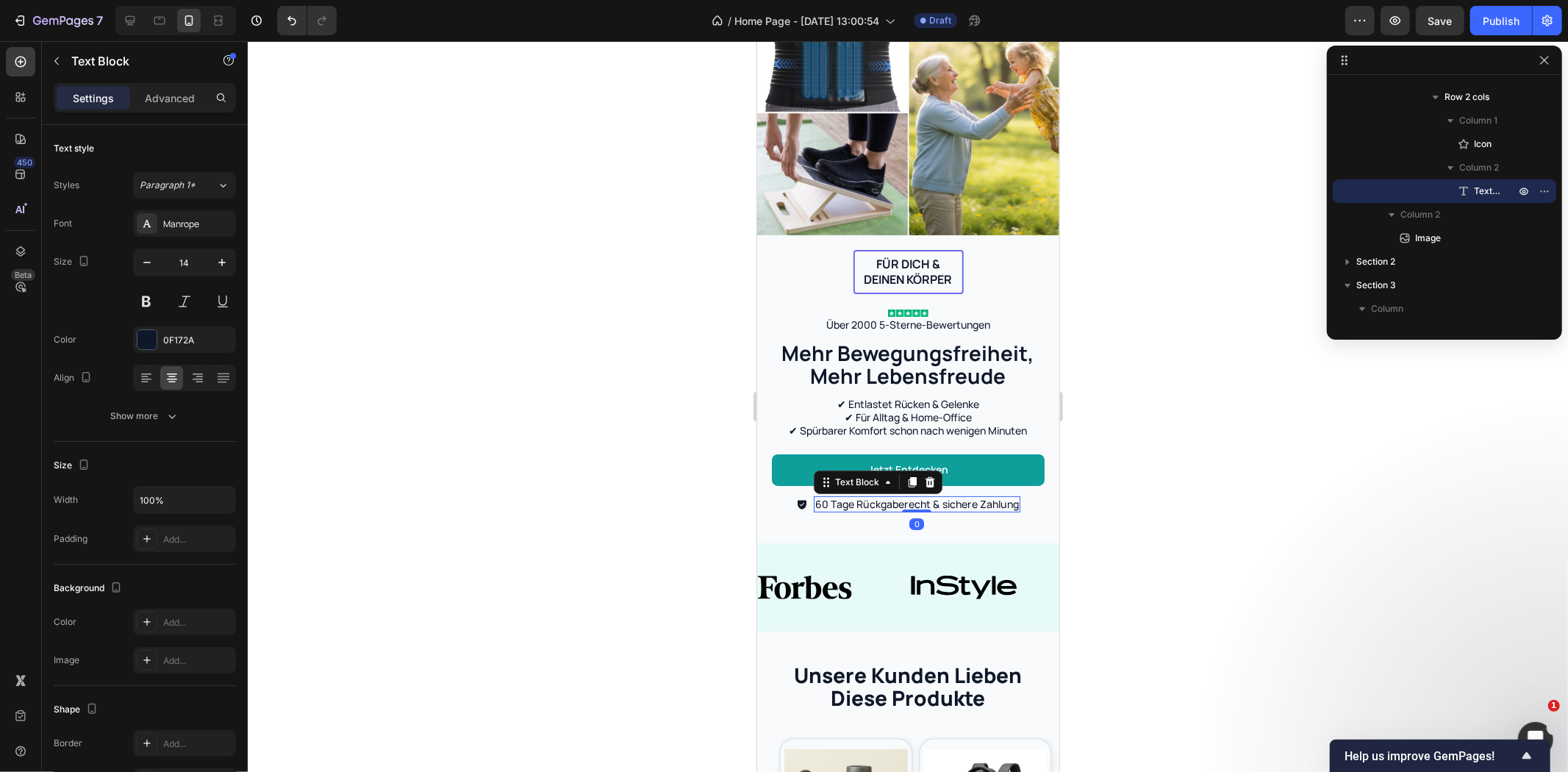
click at [577, 344] on div at bounding box center [907, 407] width 1320 height 731
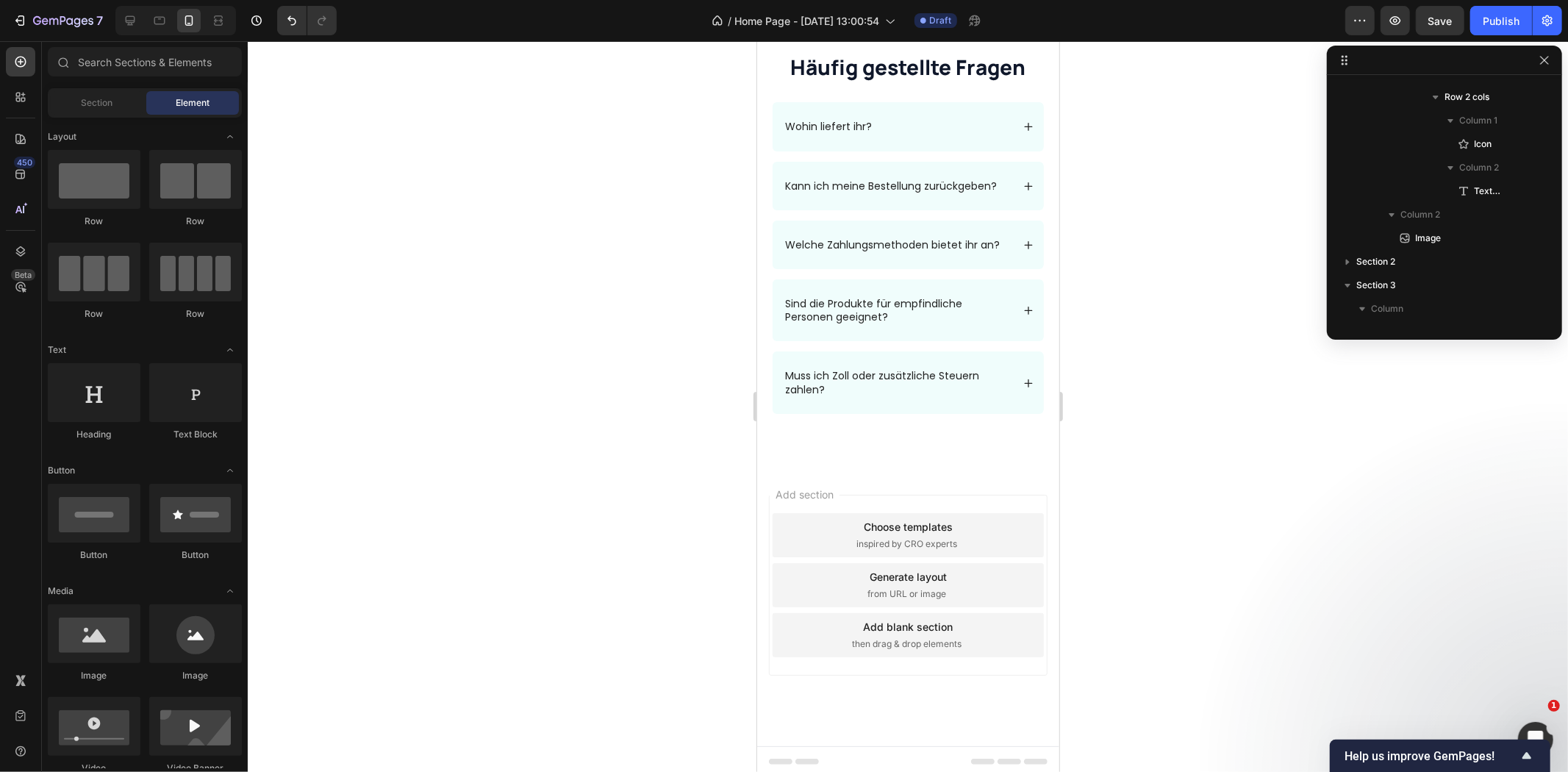
scroll to position [2809, 0]
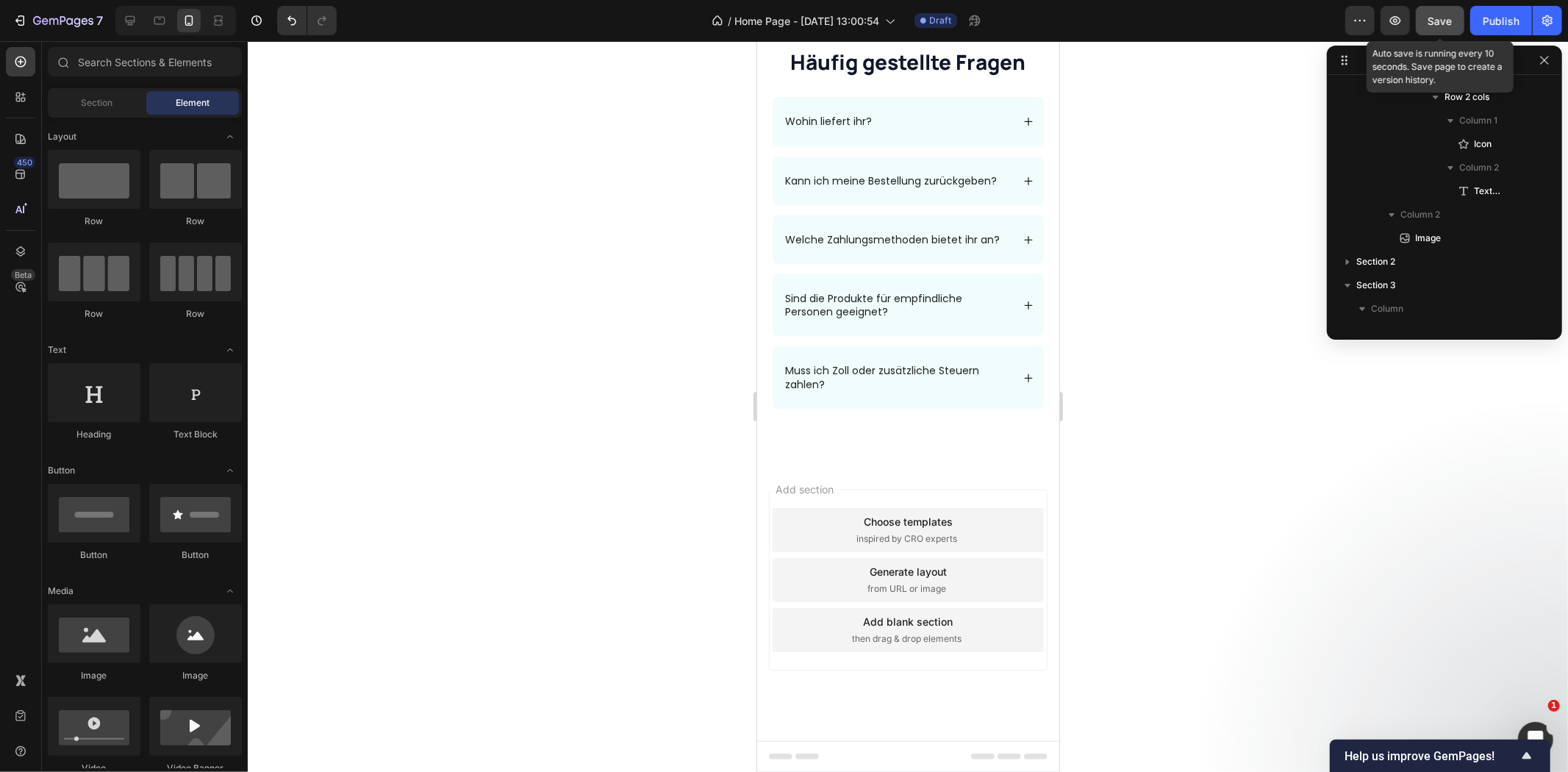
click at [1452, 22] on span "Save" at bounding box center [1441, 21] width 24 height 13
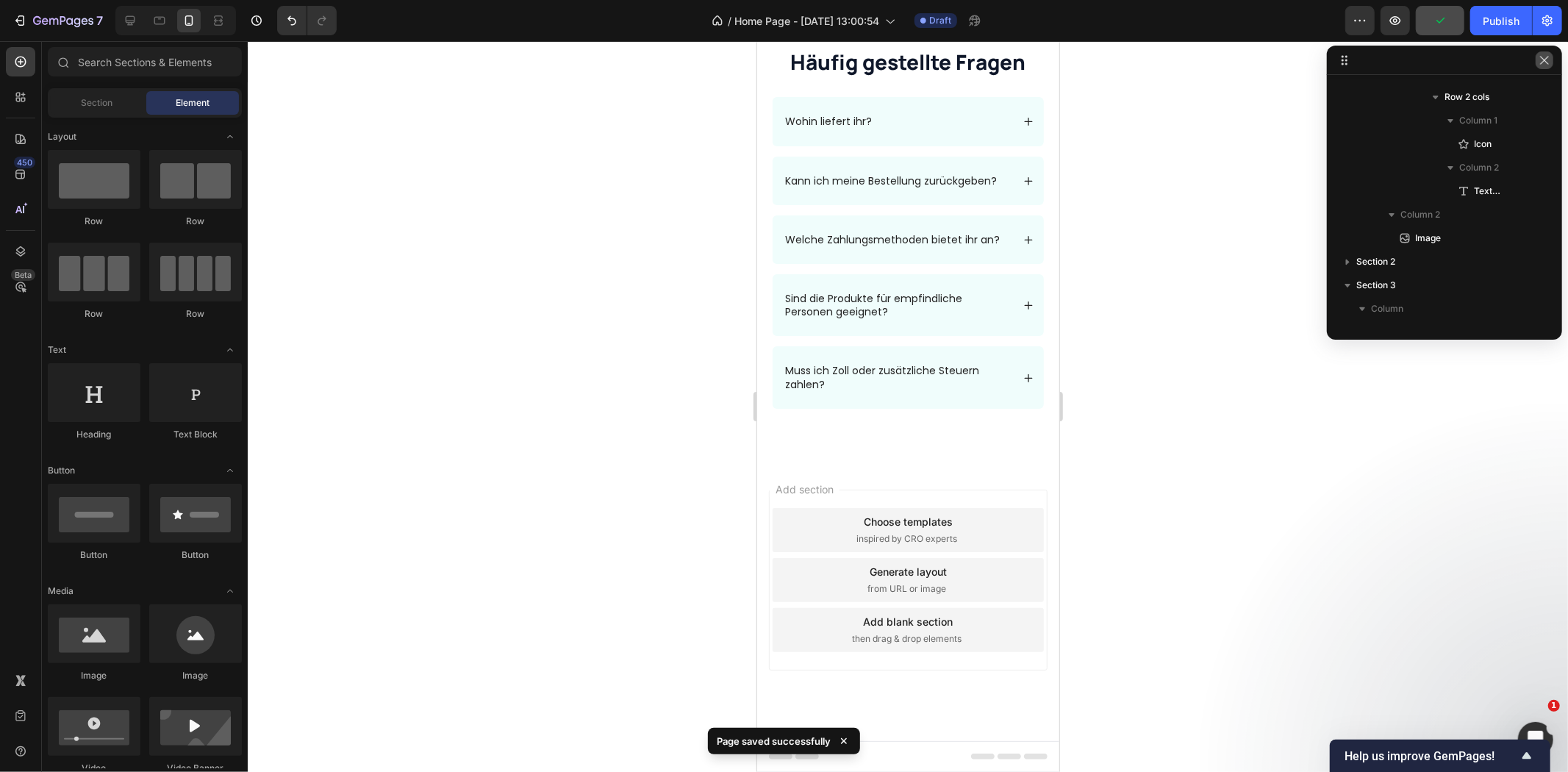
click at [1539, 64] on icon "button" at bounding box center [1545, 60] width 12 height 12
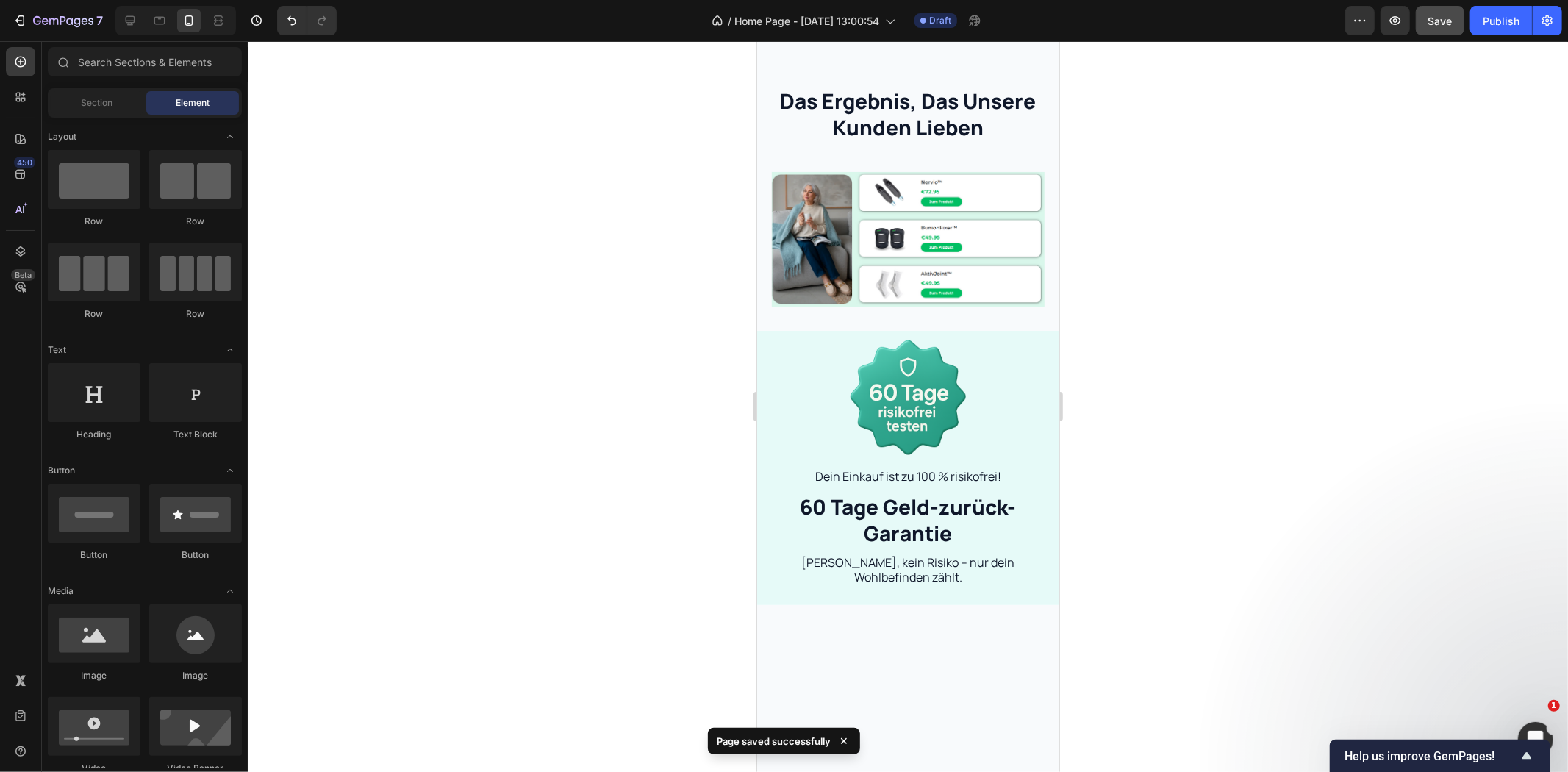
scroll to position [1420, 0]
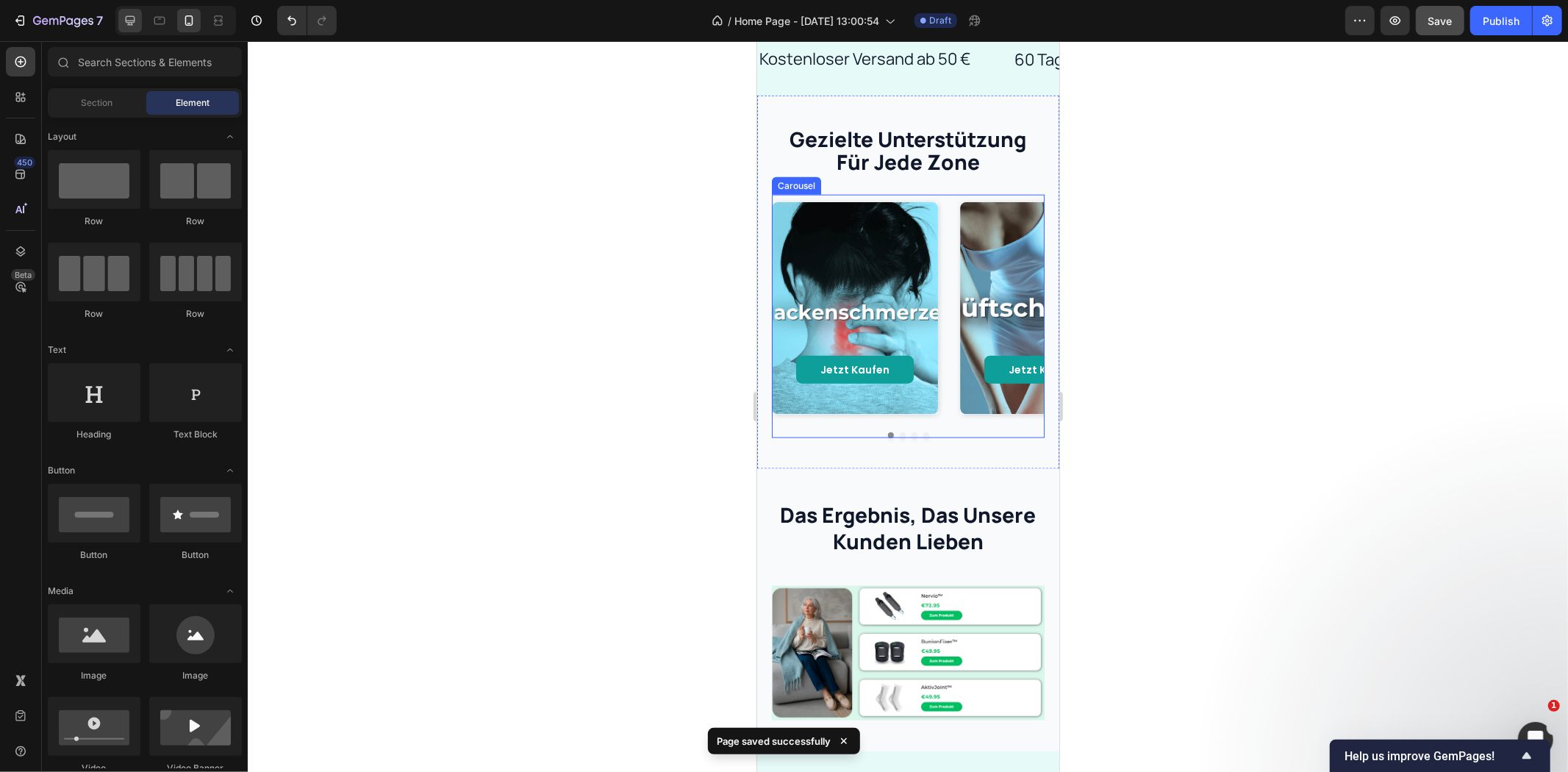
click at [138, 19] on div at bounding box center [130, 21] width 23 height 24
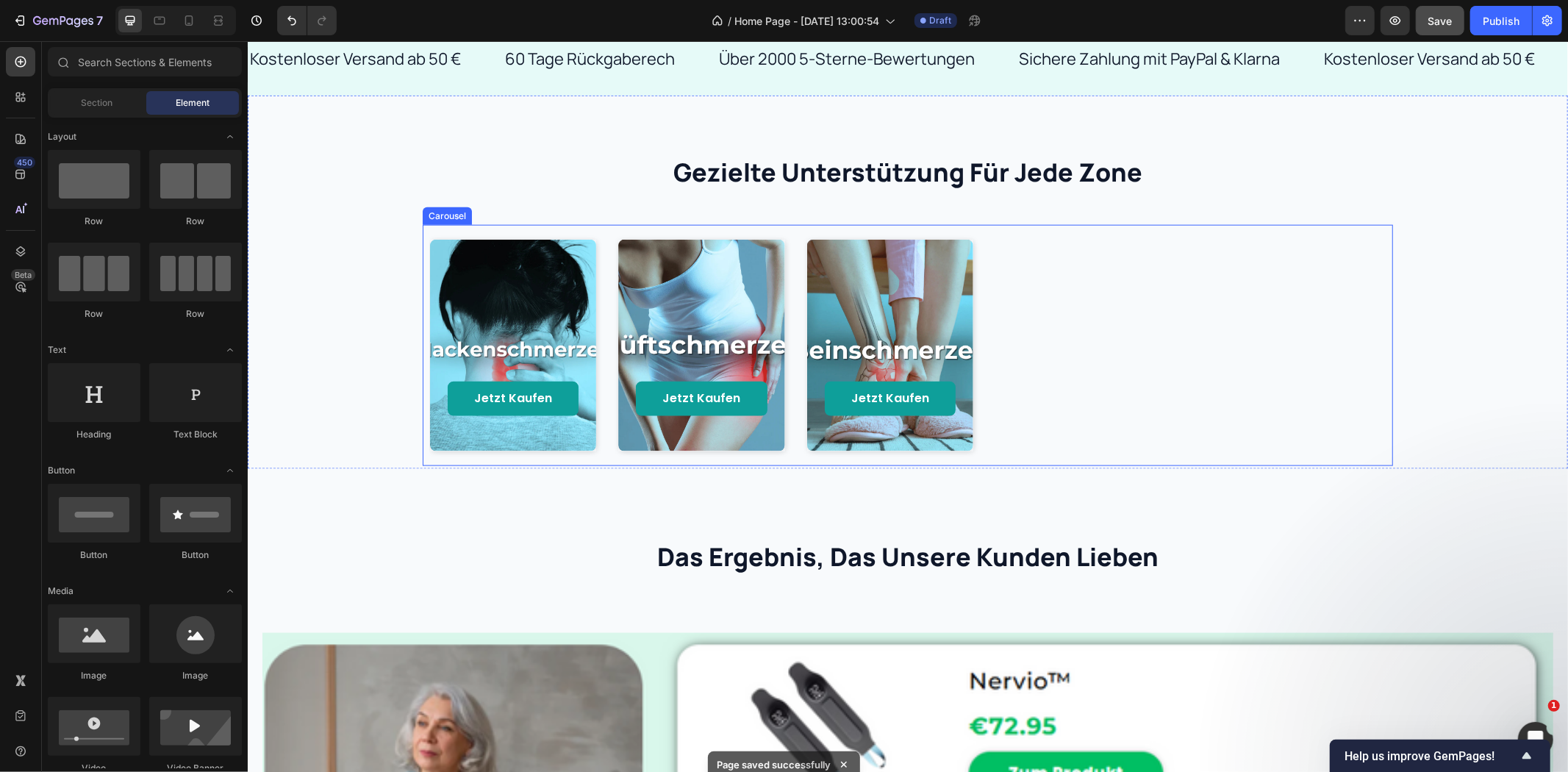
click at [136, 19] on icon at bounding box center [130, 21] width 14 height 14
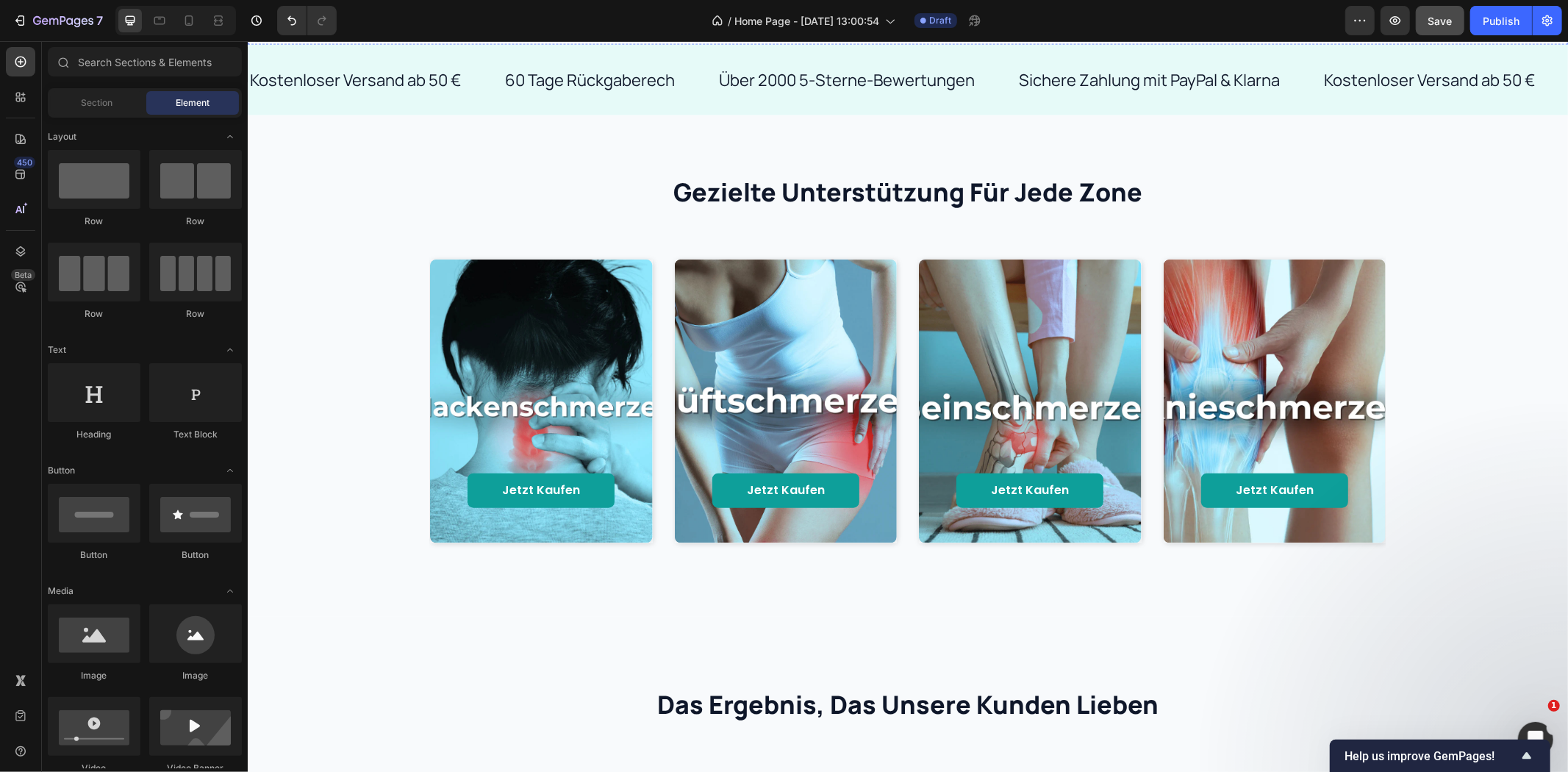
scroll to position [1174, 0]
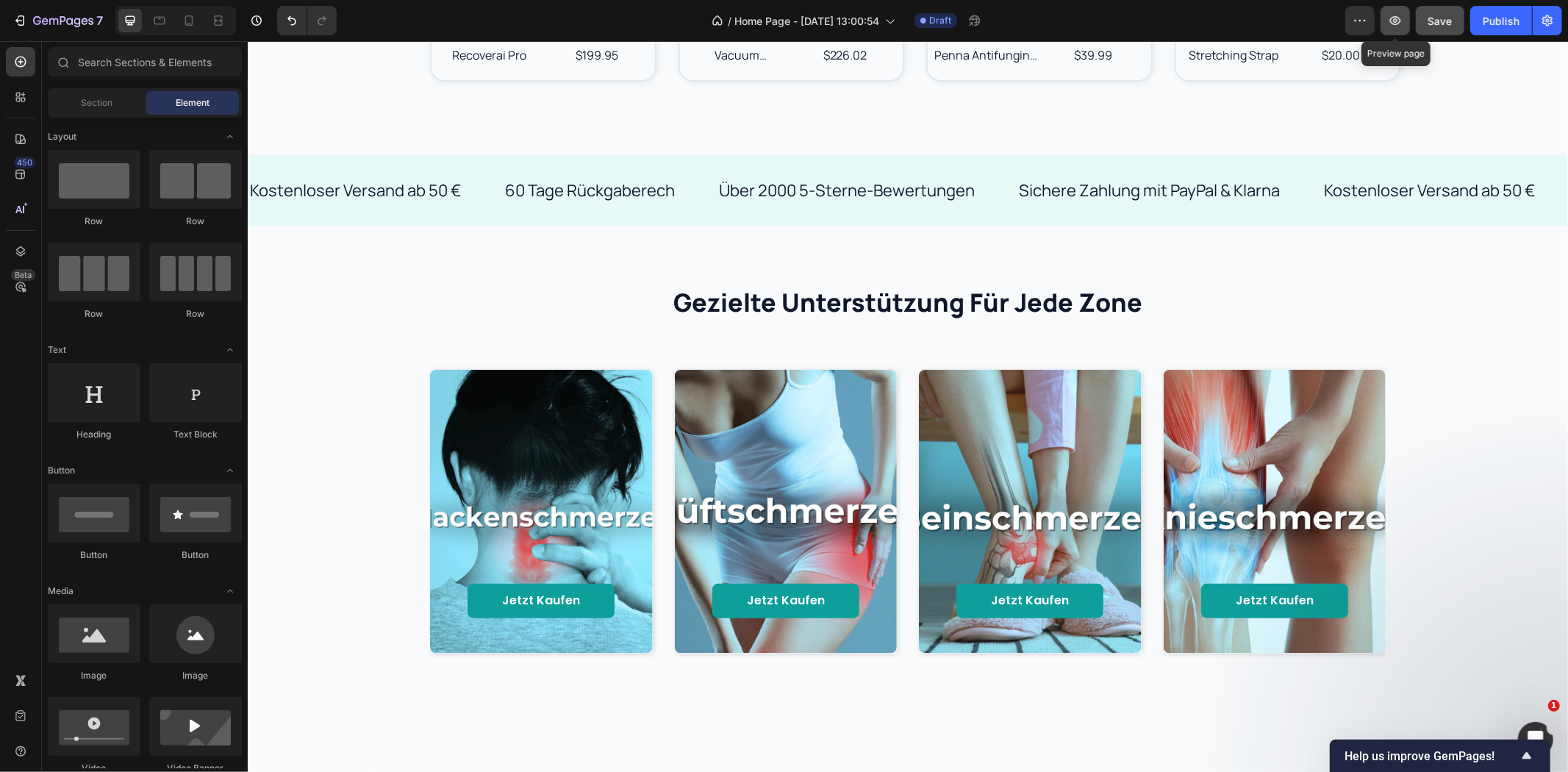
click at [1394, 20] on icon "button" at bounding box center [1395, 21] width 14 height 14
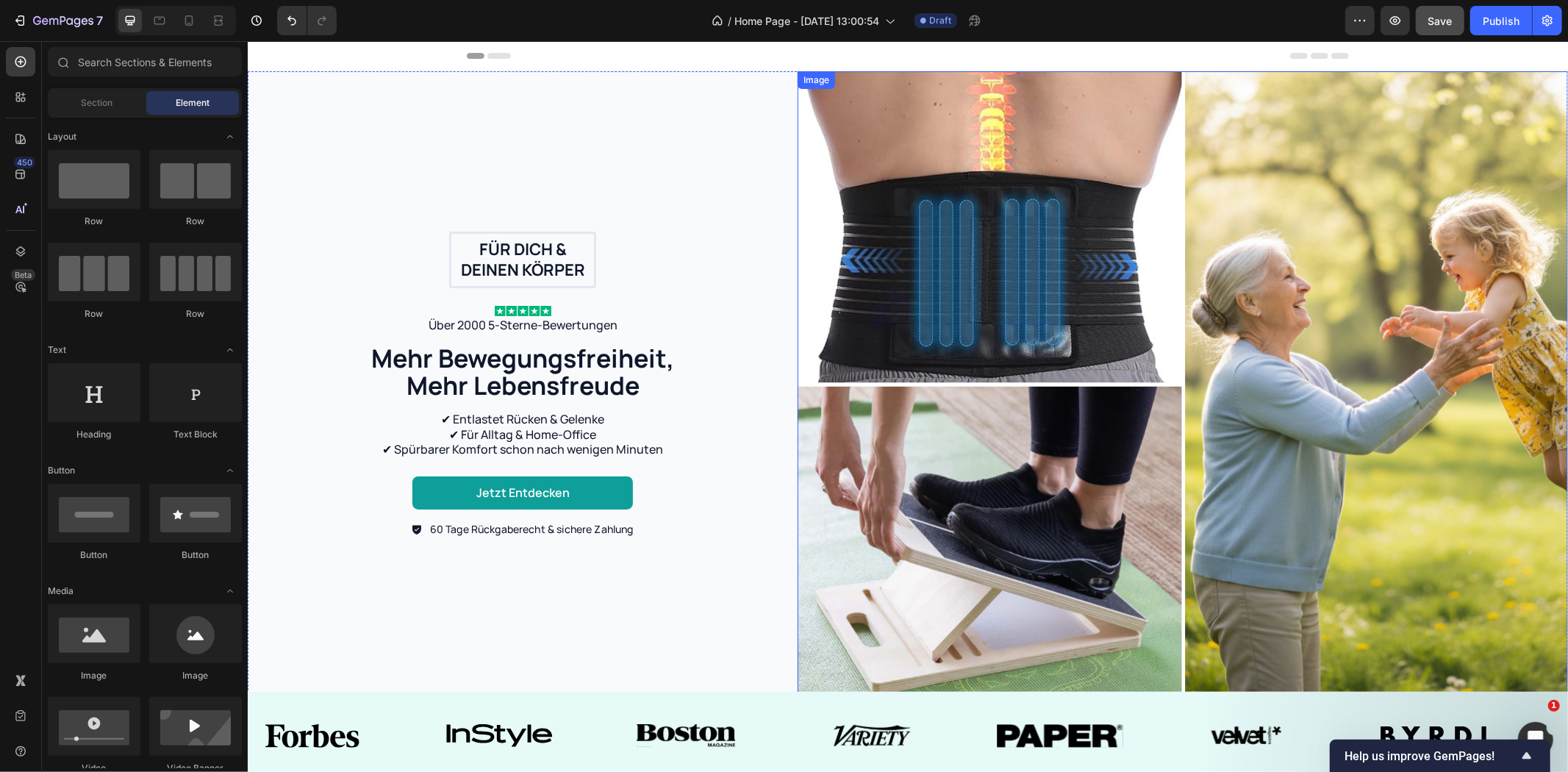
scroll to position [164, 0]
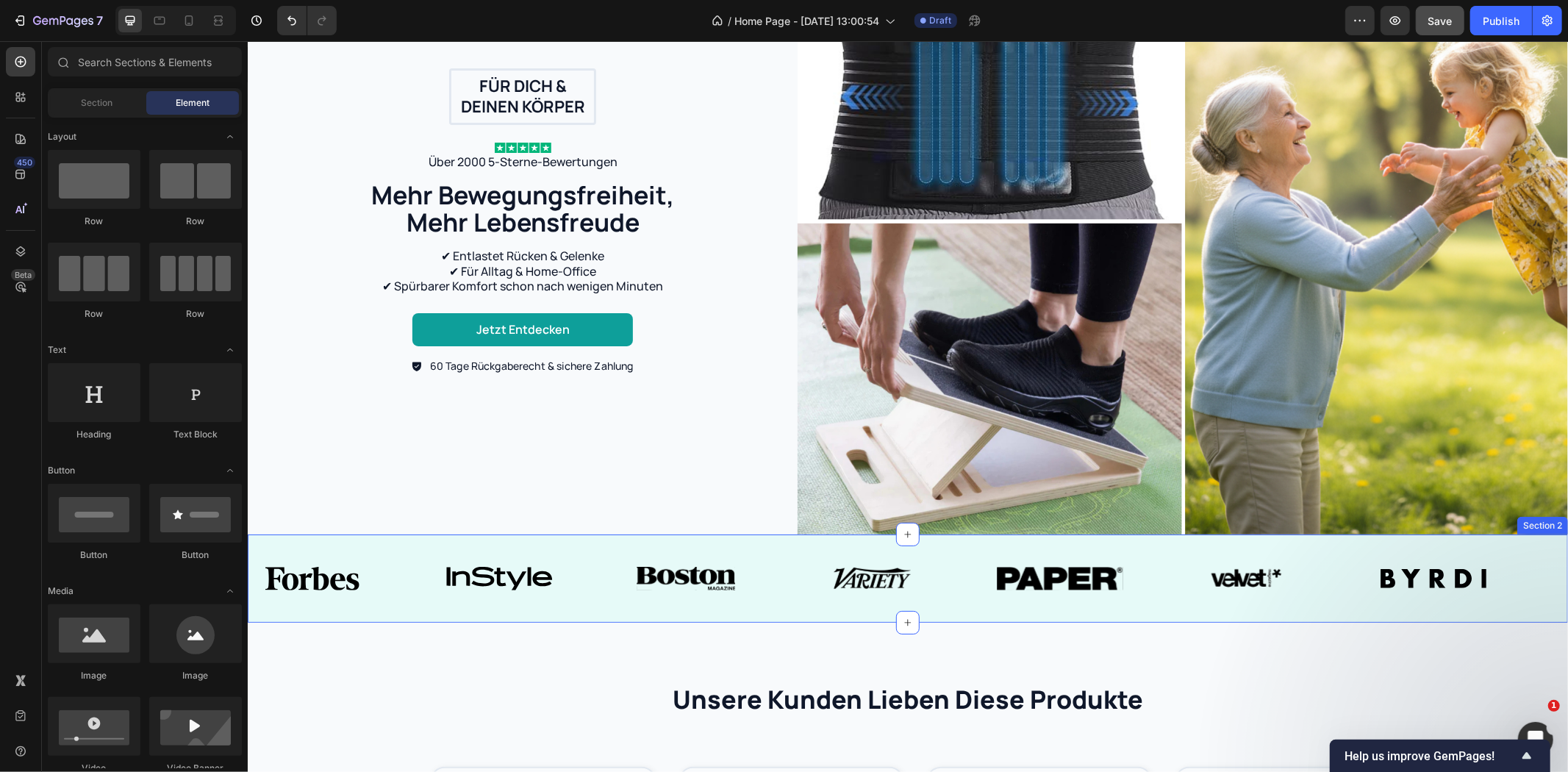
click at [797, 534] on div "Image Image Image Image Image Image Image Image Image Image Image Image Image I…" at bounding box center [906, 579] width 1320 height 89
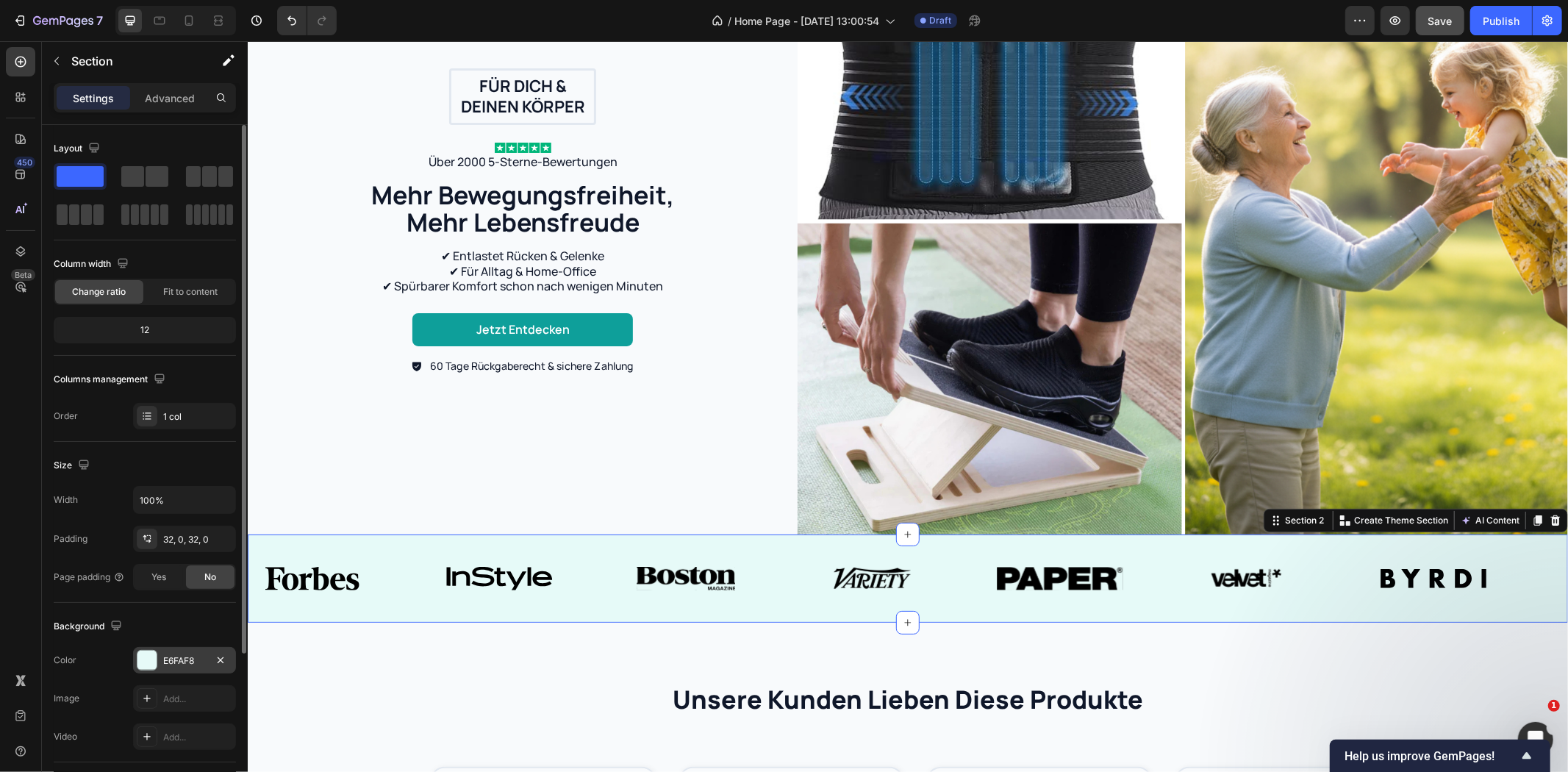
click at [176, 662] on div "E6FAF8" at bounding box center [184, 661] width 42 height 14
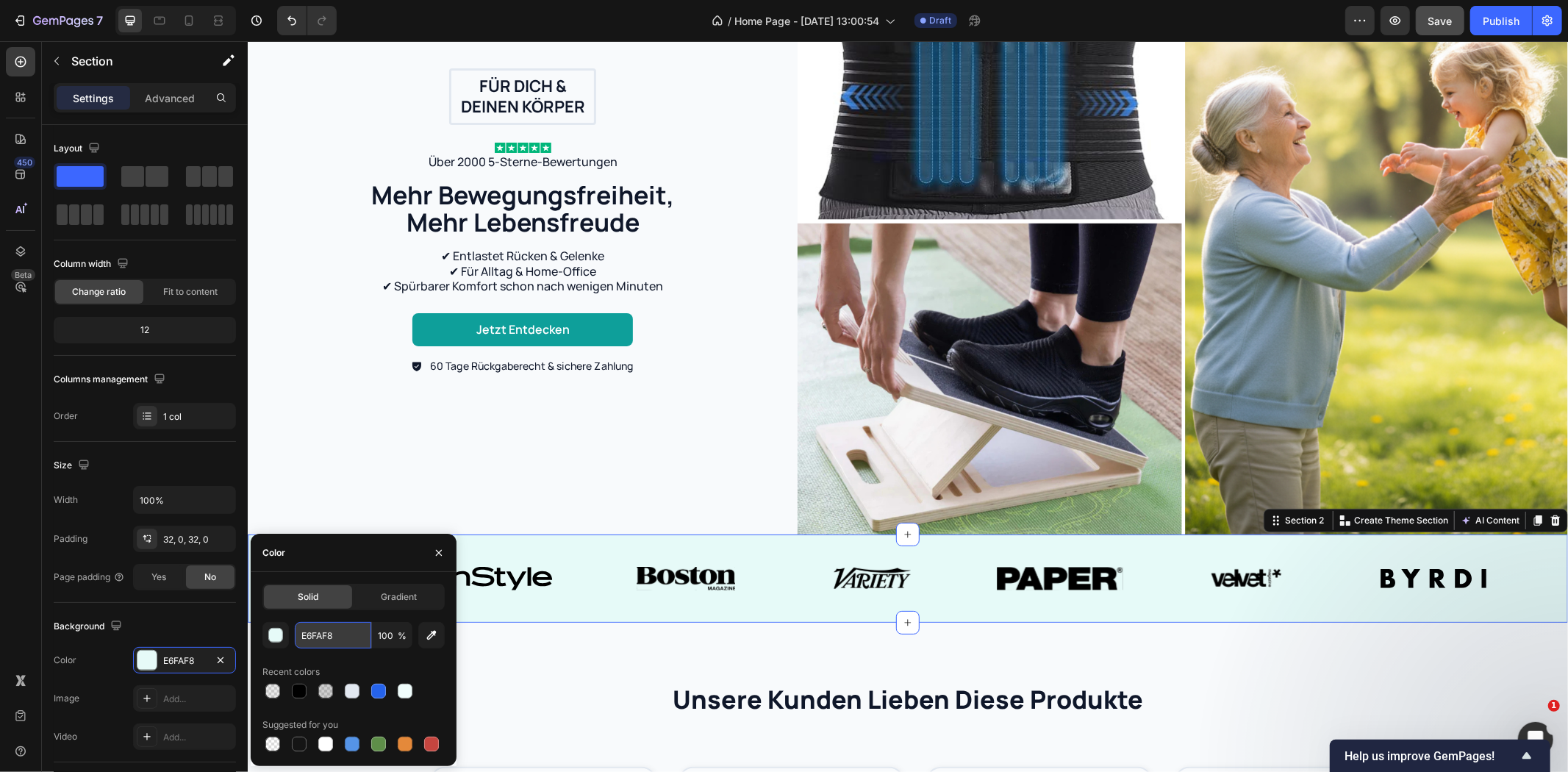
click at [319, 642] on input "E6FAF8" at bounding box center [333, 635] width 77 height 26
click at [773, 472] on div "Für dich & deinen Körper Text Block Row Image Über 2000 5-Sterne-Bewertungen Te…" at bounding box center [521, 221] width 549 height 626
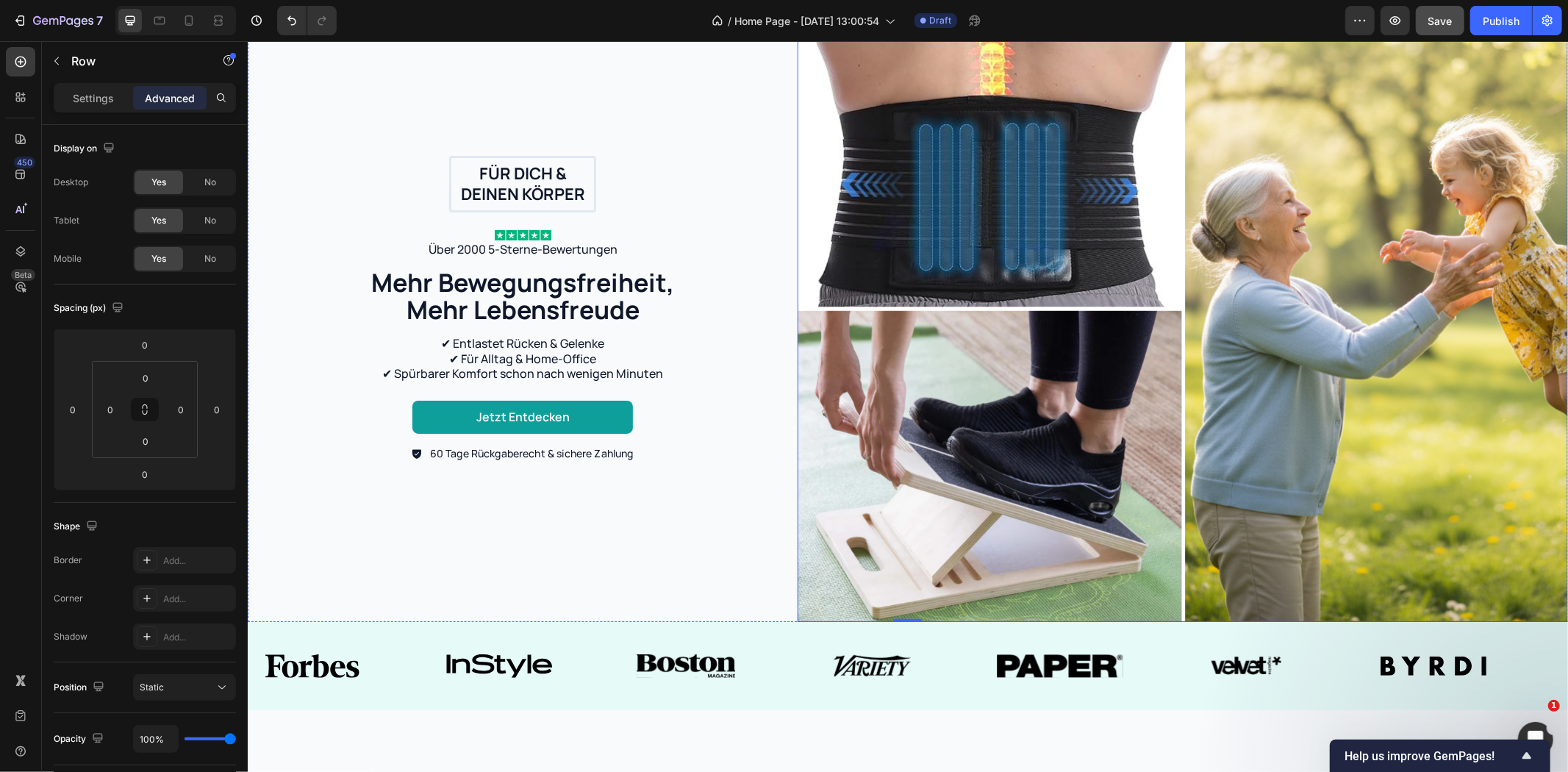
scroll to position [0, 0]
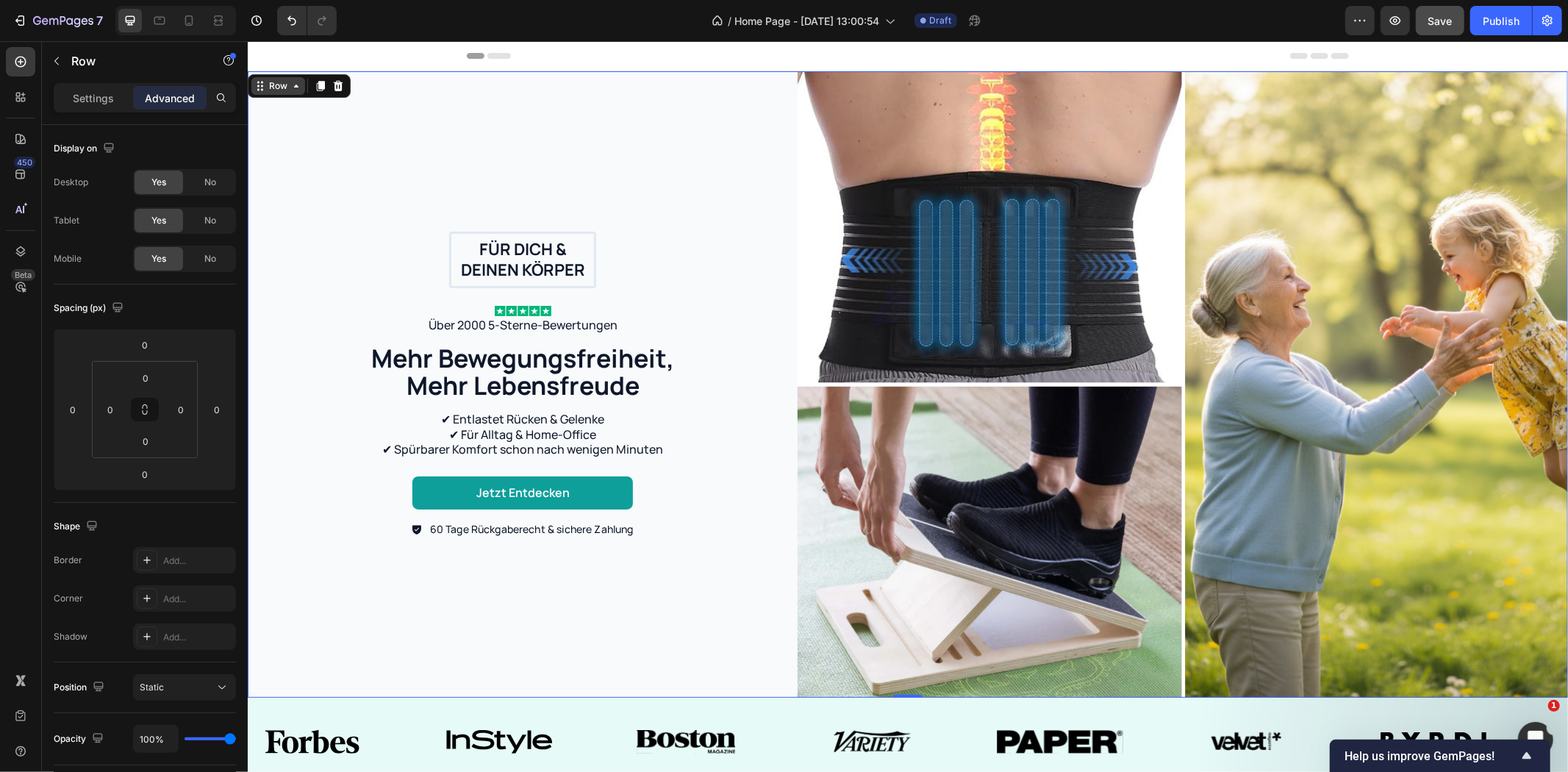
click at [286, 90] on div "Row" at bounding box center [277, 85] width 24 height 14
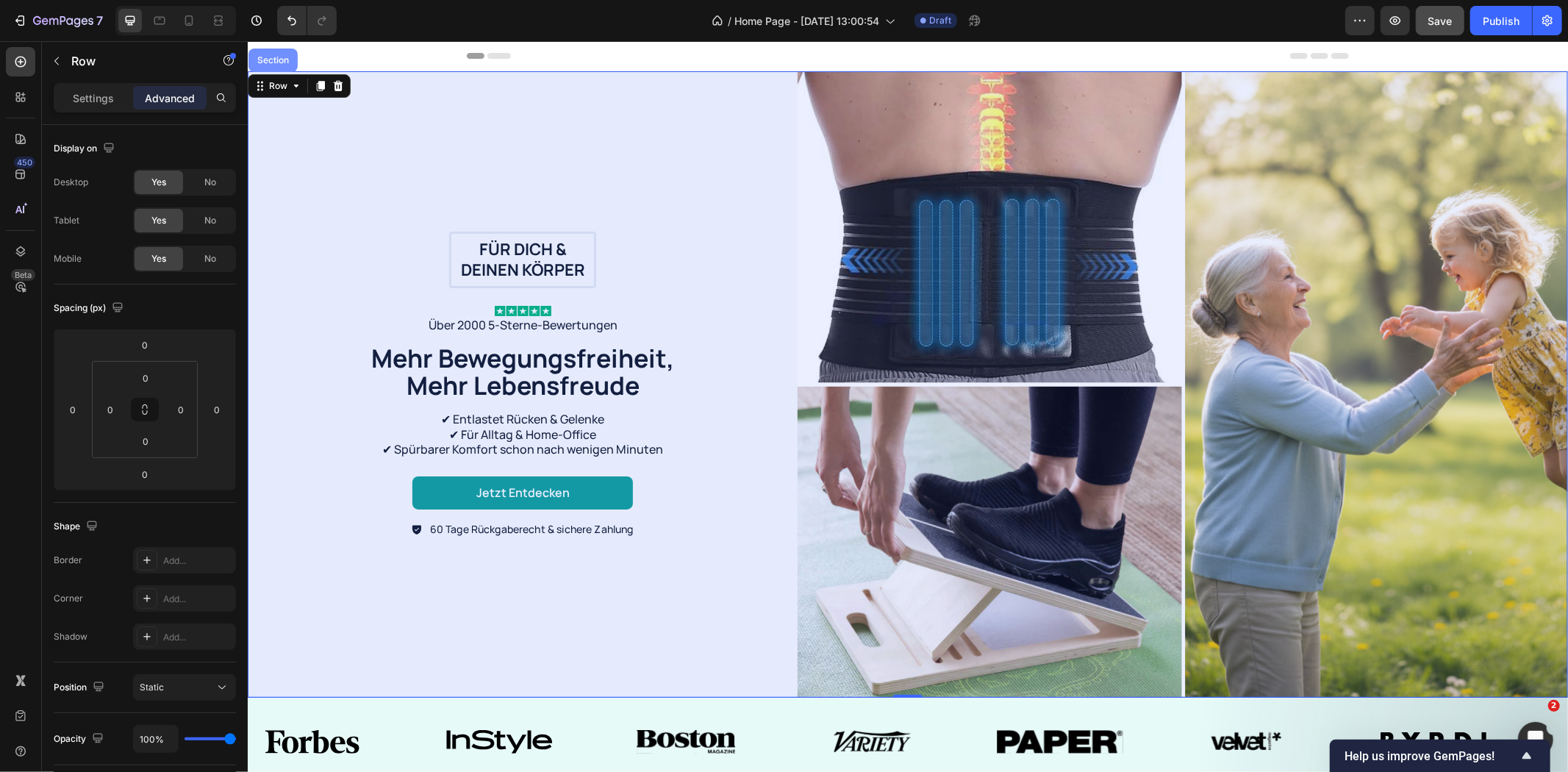
click at [275, 62] on div "Section" at bounding box center [272, 60] width 37 height 9
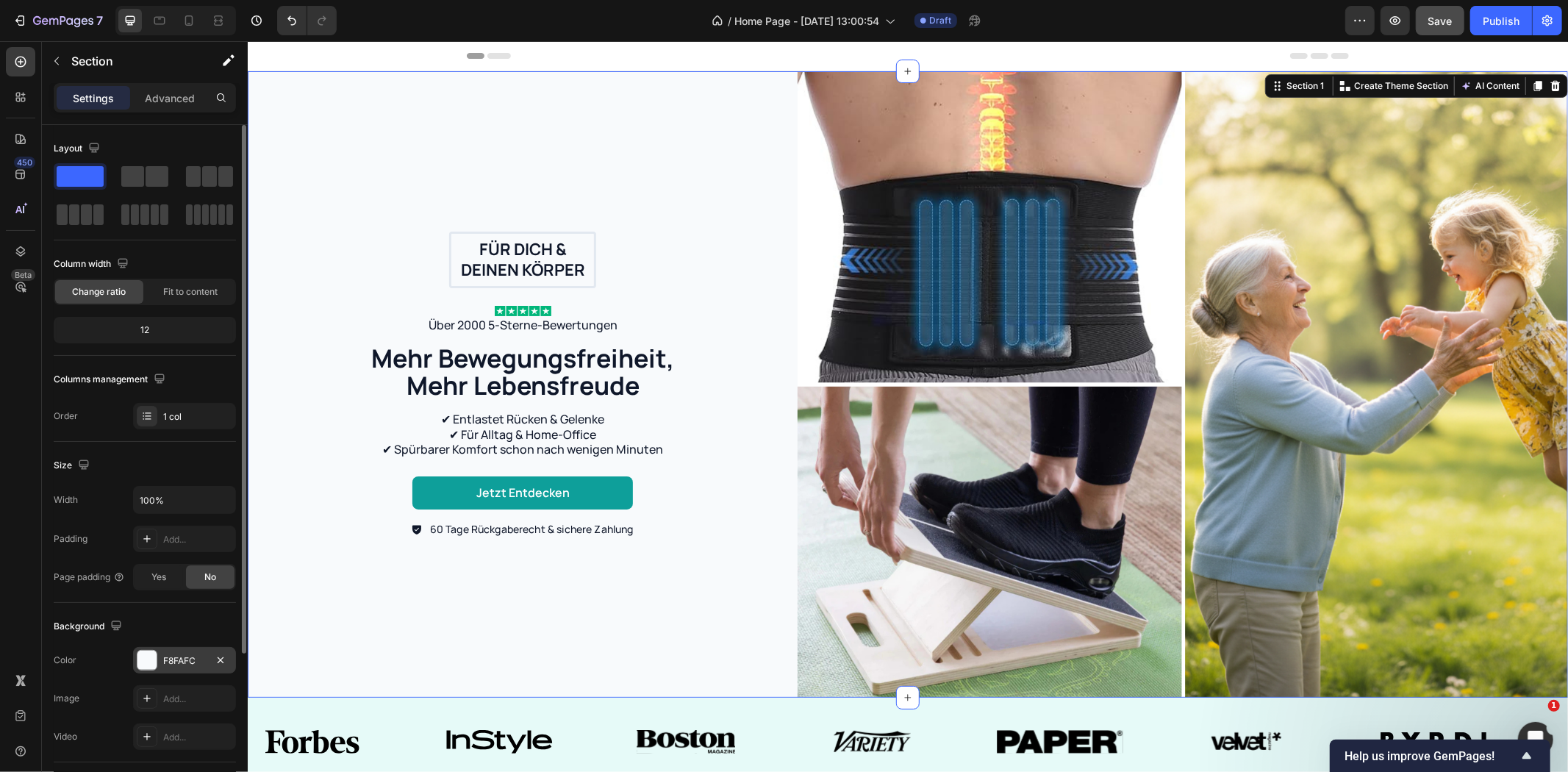
click at [170, 655] on div "F8FAFC" at bounding box center [184, 661] width 42 height 14
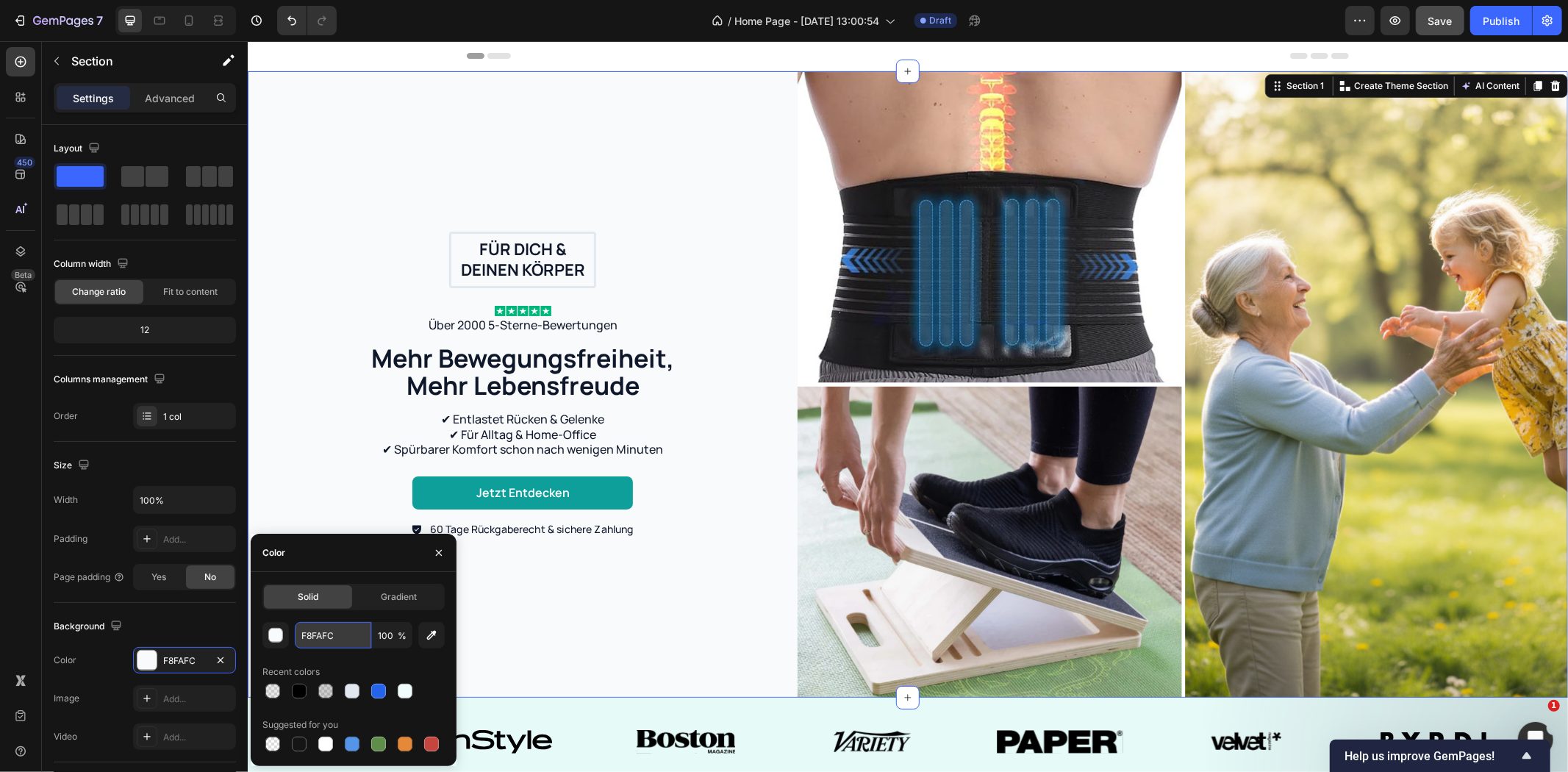
click at [332, 637] on input "F8FAFC" at bounding box center [333, 635] width 77 height 26
paste input "E6FAF8"
type input "E6FAF8"
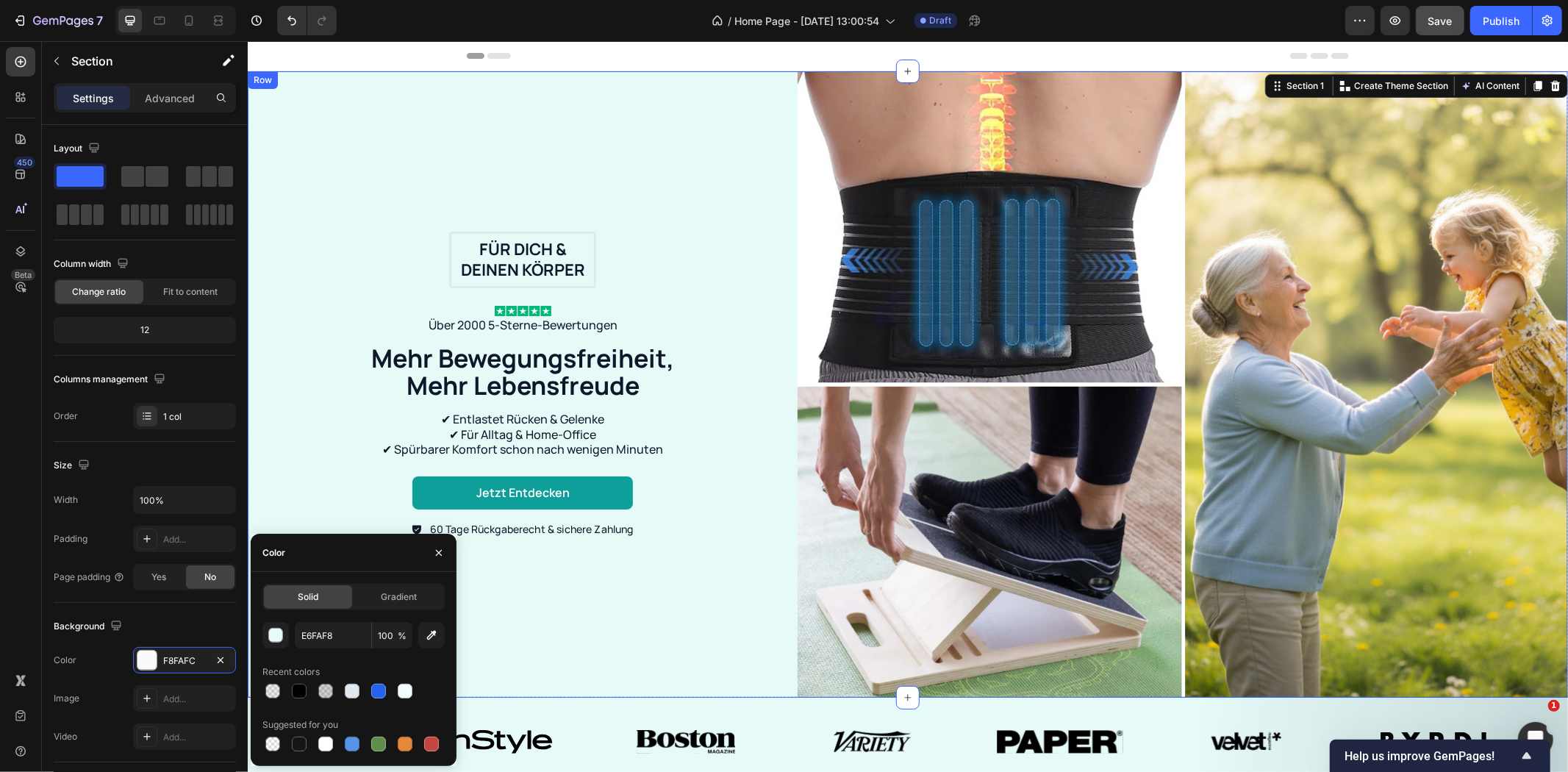
click at [754, 550] on div "Für dich & deinen Körper Text Block Row Image Über 2000 5-Sterne-Bewertungen Te…" at bounding box center [521, 383] width 549 height 626
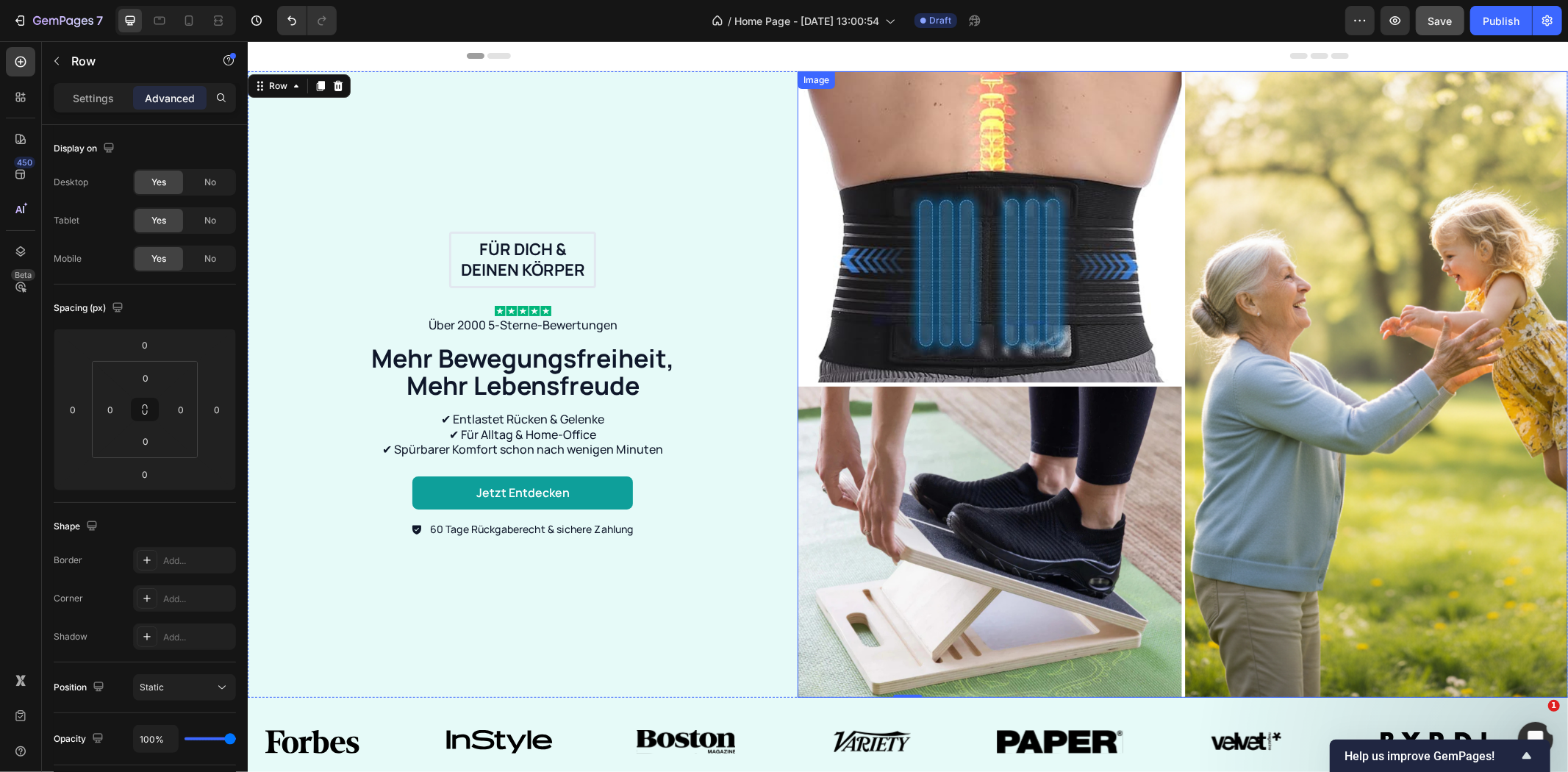
scroll to position [571, 0]
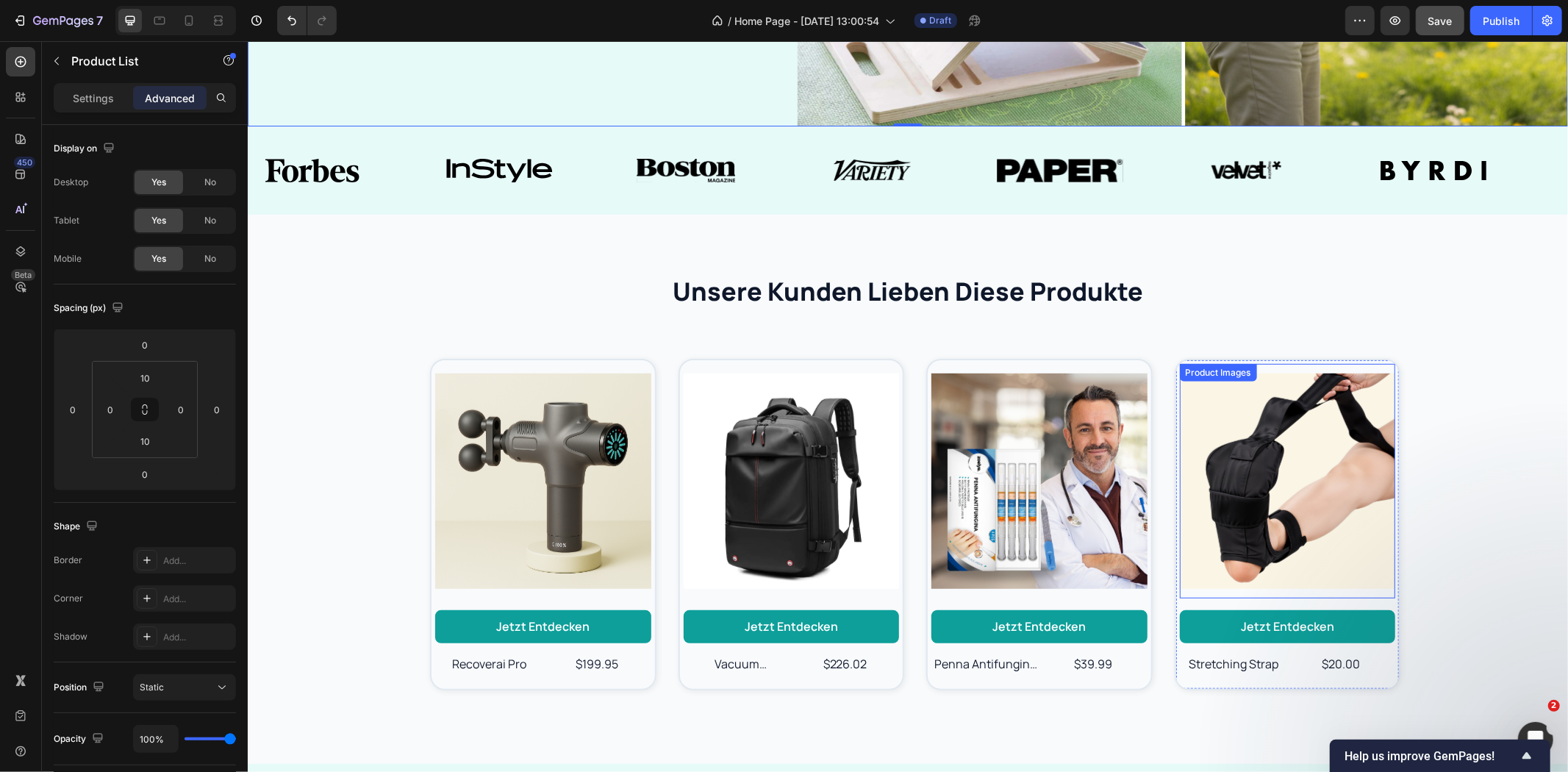
click at [1447, 436] on div "Product Images Jetzt entdecken Button recoverai pro Product Title $199.95 Produ…" at bounding box center [907, 523] width 1291 height 361
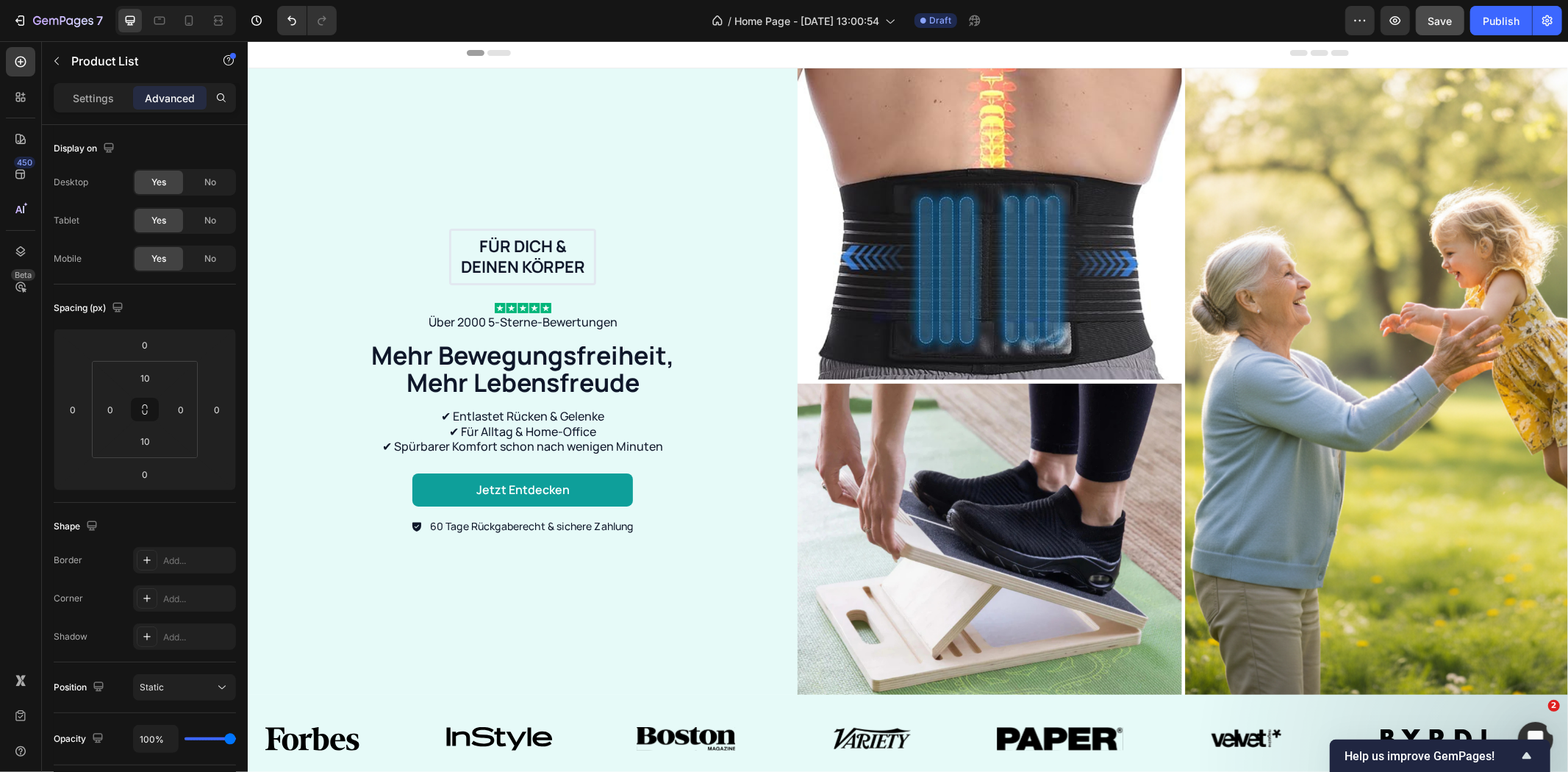
scroll to position [0, 0]
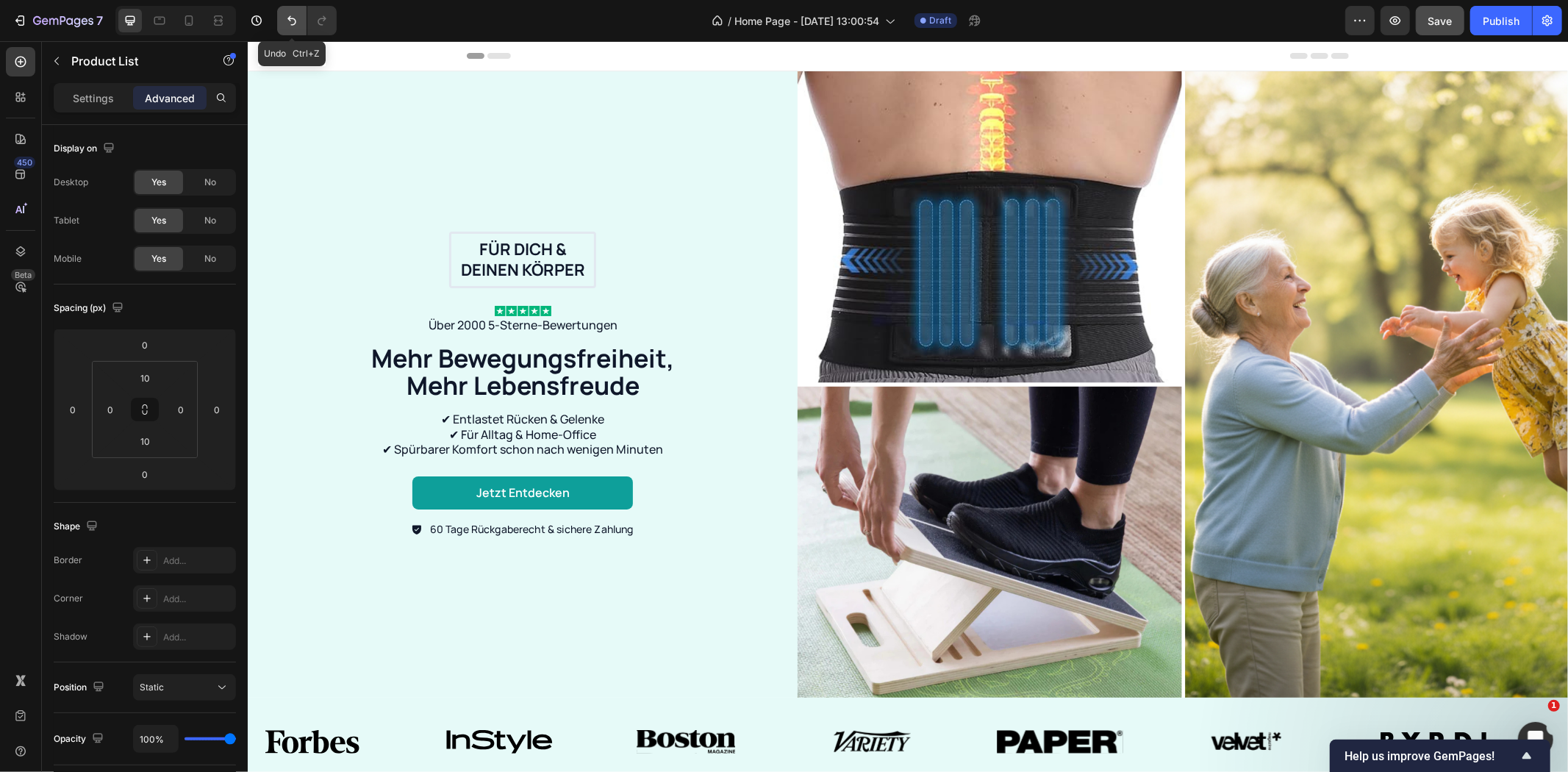
click at [293, 19] on icon "Undo/Redo" at bounding box center [292, 21] width 14 height 14
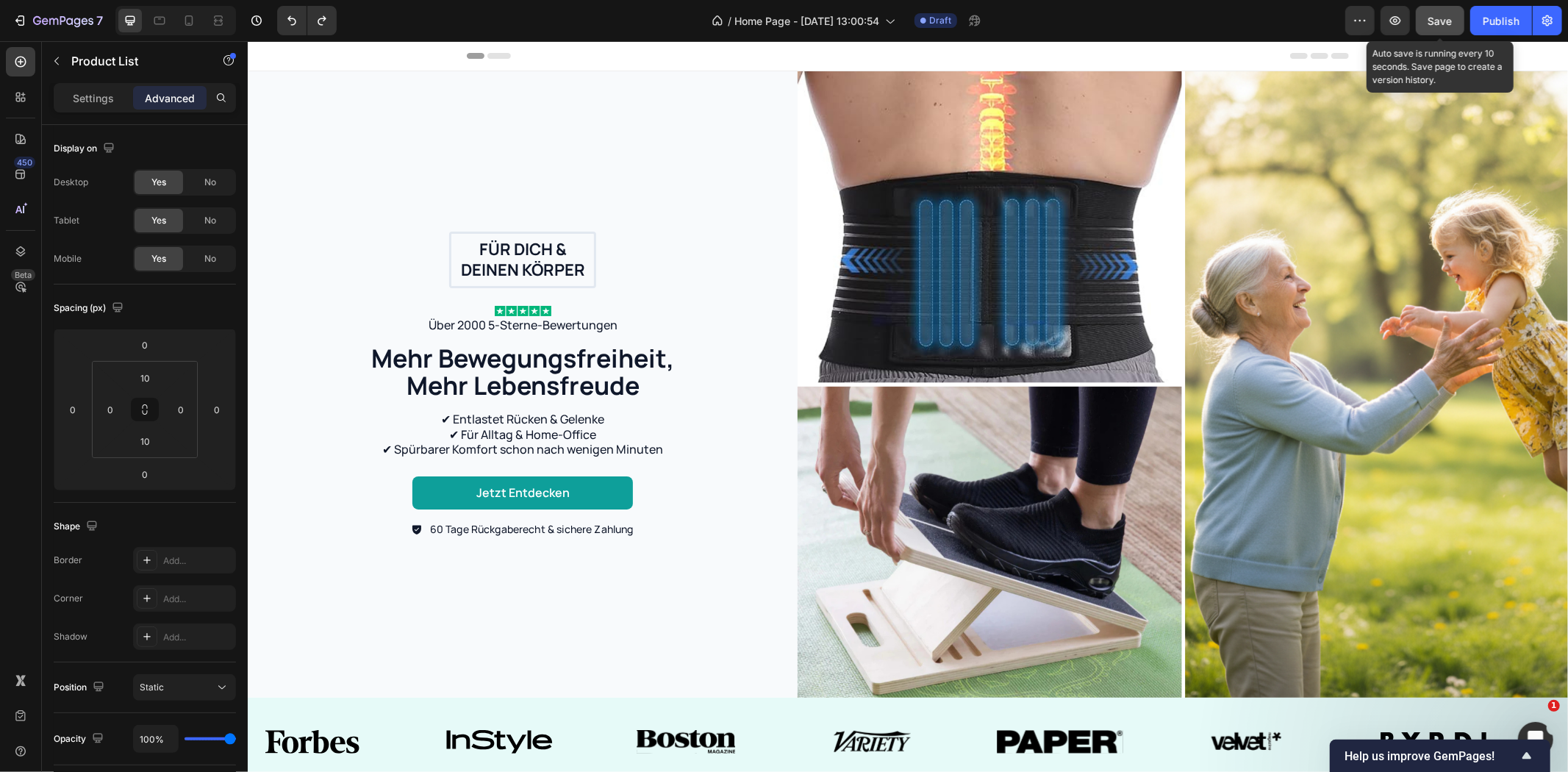
click at [1431, 26] on div "Save" at bounding box center [1441, 21] width 24 height 15
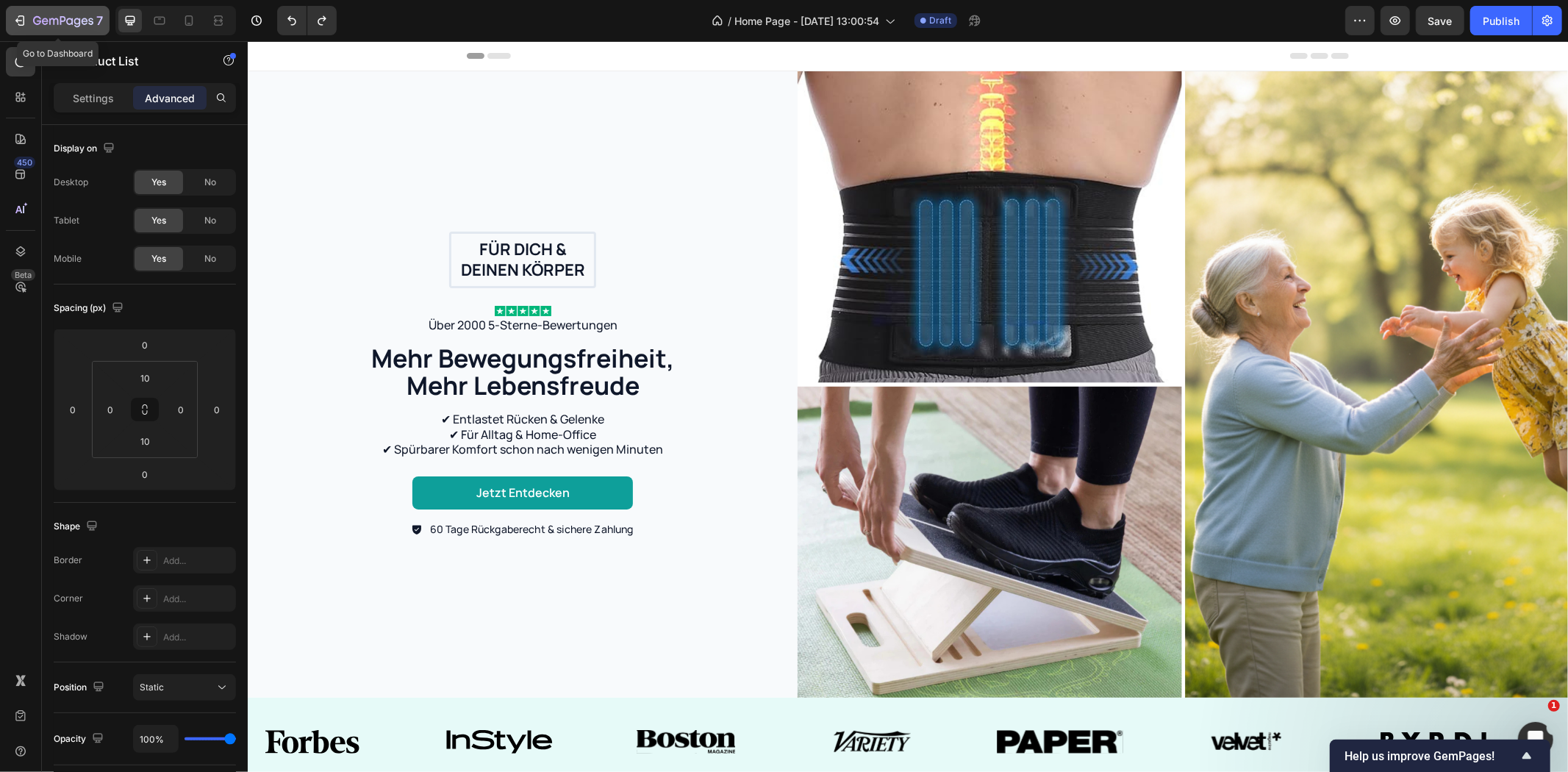
click at [48, 16] on icon "button" at bounding box center [63, 22] width 61 height 13
